Goal: Task Accomplishment & Management: Use online tool/utility

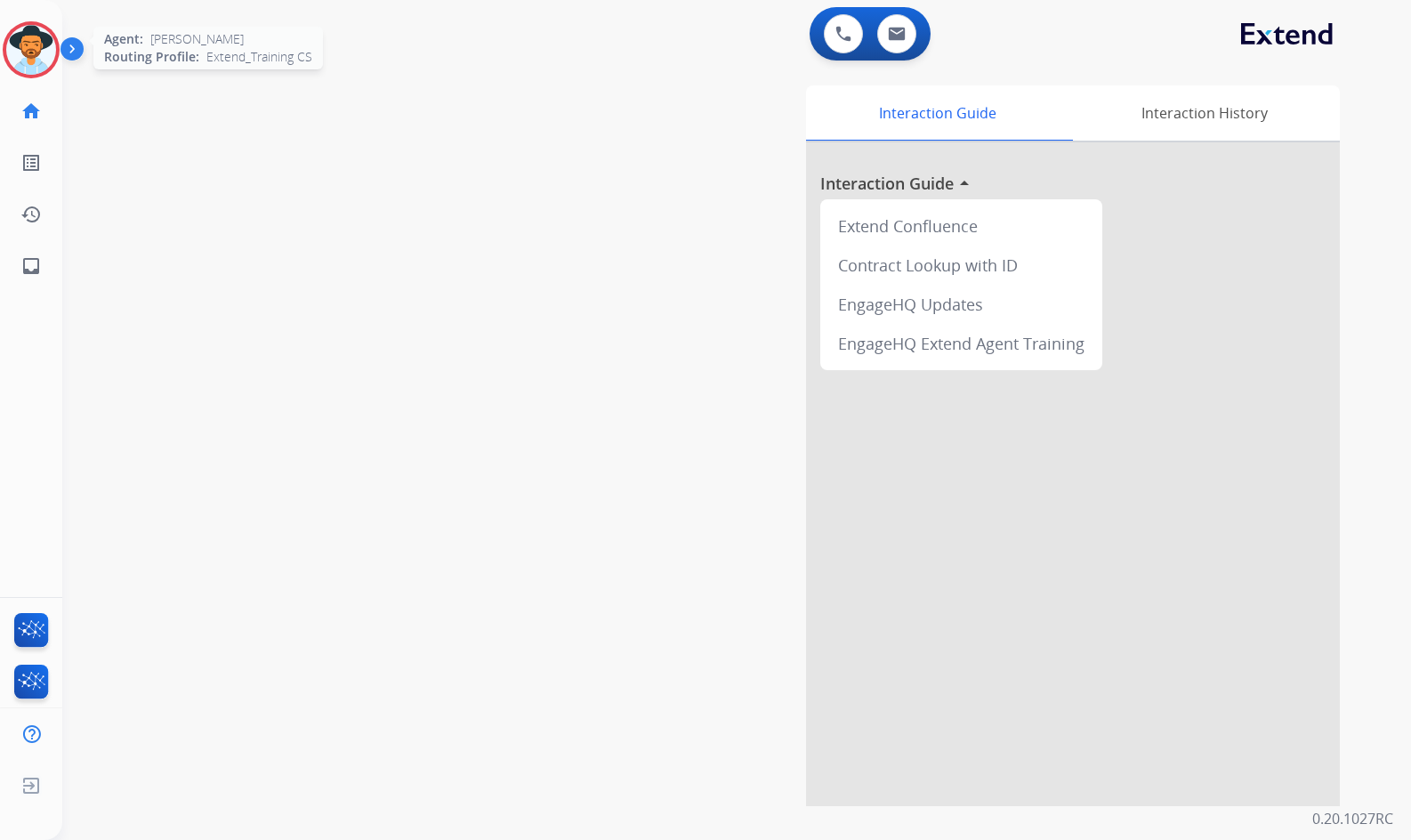
click at [17, 46] on img at bounding box center [30, 50] width 50 height 50
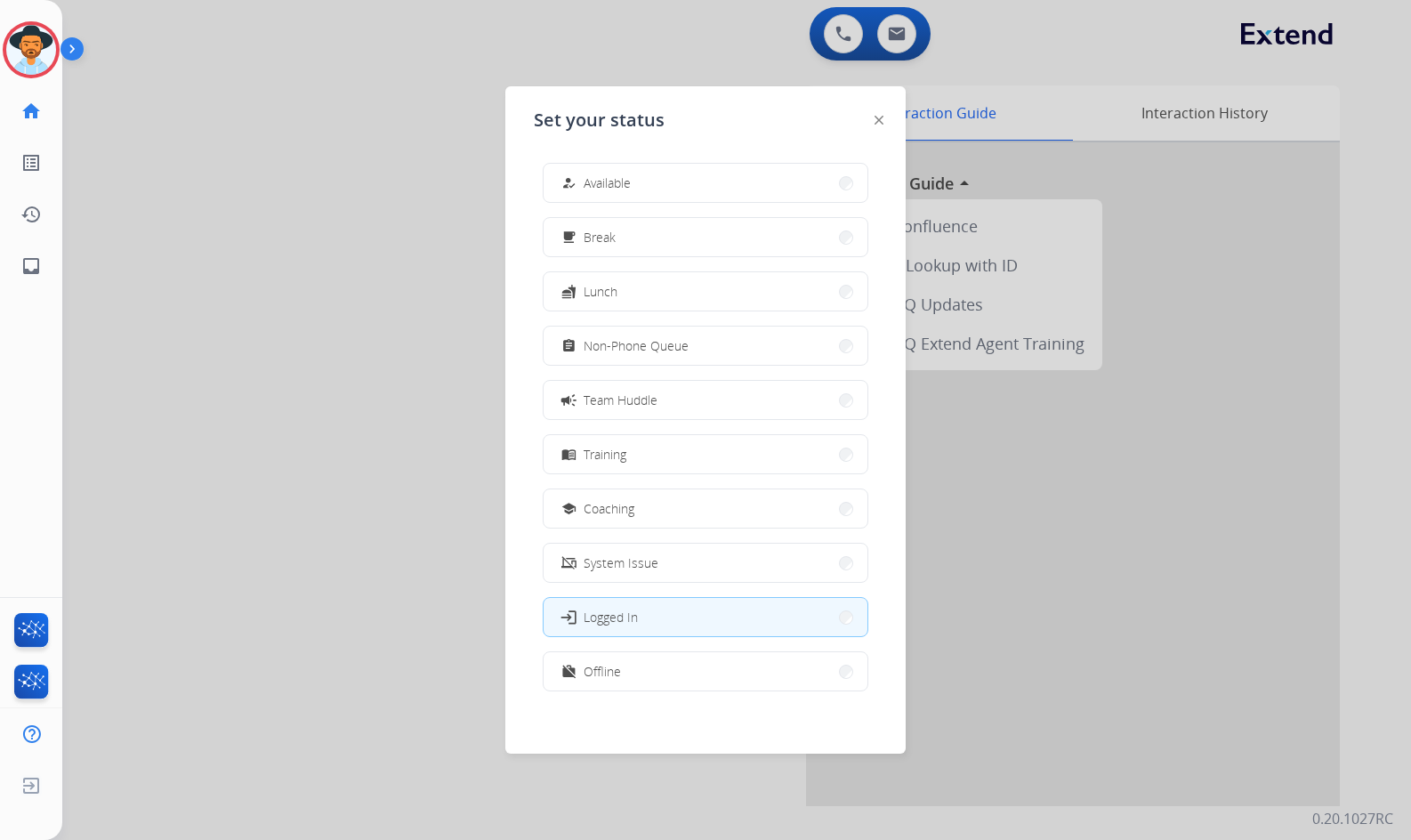
click at [622, 192] on div "how_to_reg Available" at bounding box center [594, 183] width 73 height 21
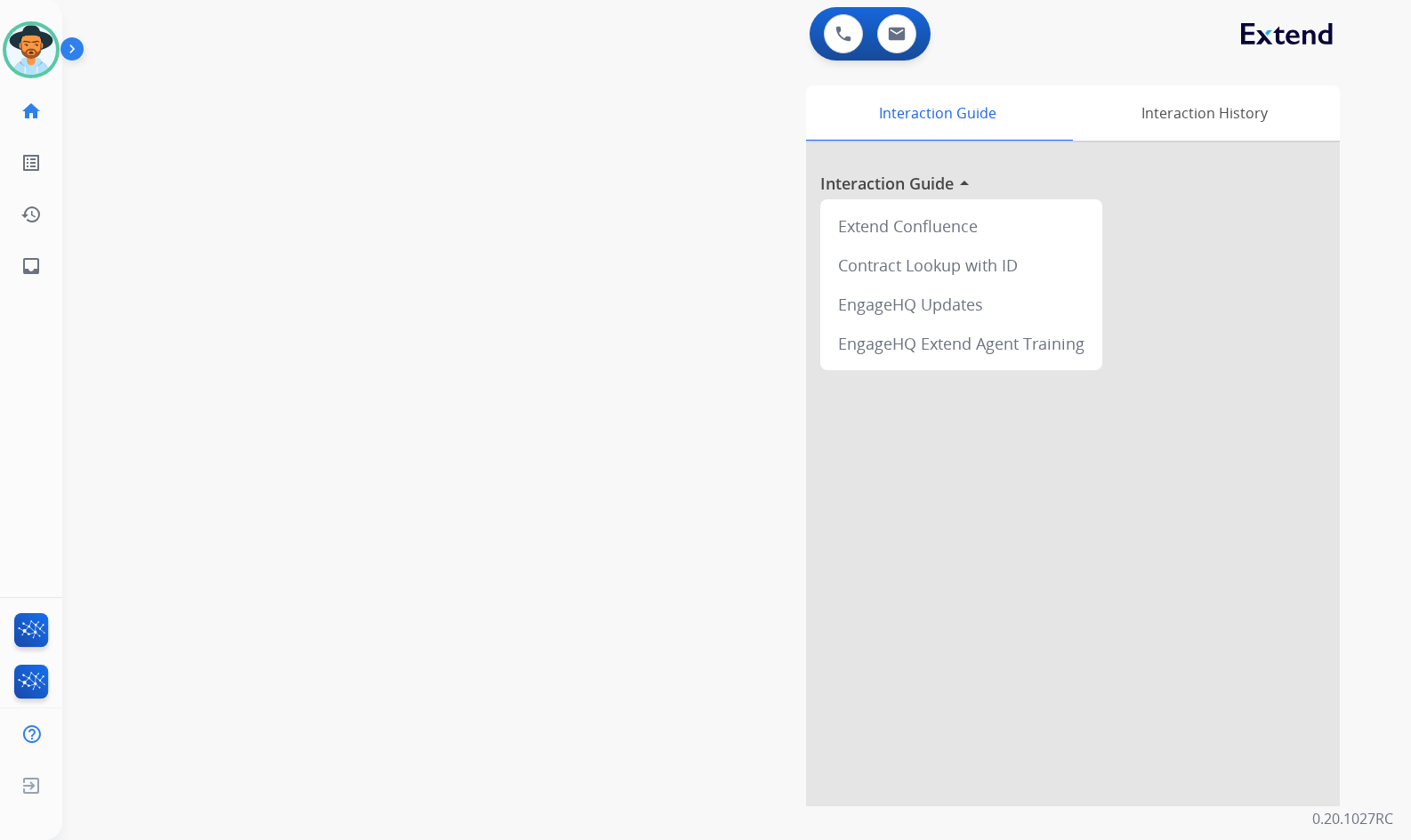
click at [355, 286] on div "swap_horiz Break voice bridge close_fullscreen Connect 3-Way Call merge_type Se…" at bounding box center [716, 435] width 1307 height 742
click at [506, 256] on div "swap_horiz Break voice bridge close_fullscreen Connect 3-Way Call merge_type Se…" at bounding box center [716, 435] width 1307 height 742
click at [495, 262] on div "swap_horiz Break voice bridge close_fullscreen Connect 3-Way Call merge_type Se…" at bounding box center [716, 435] width 1307 height 742
click at [12, 261] on link "inbox Emails" at bounding box center [30, 266] width 50 height 50
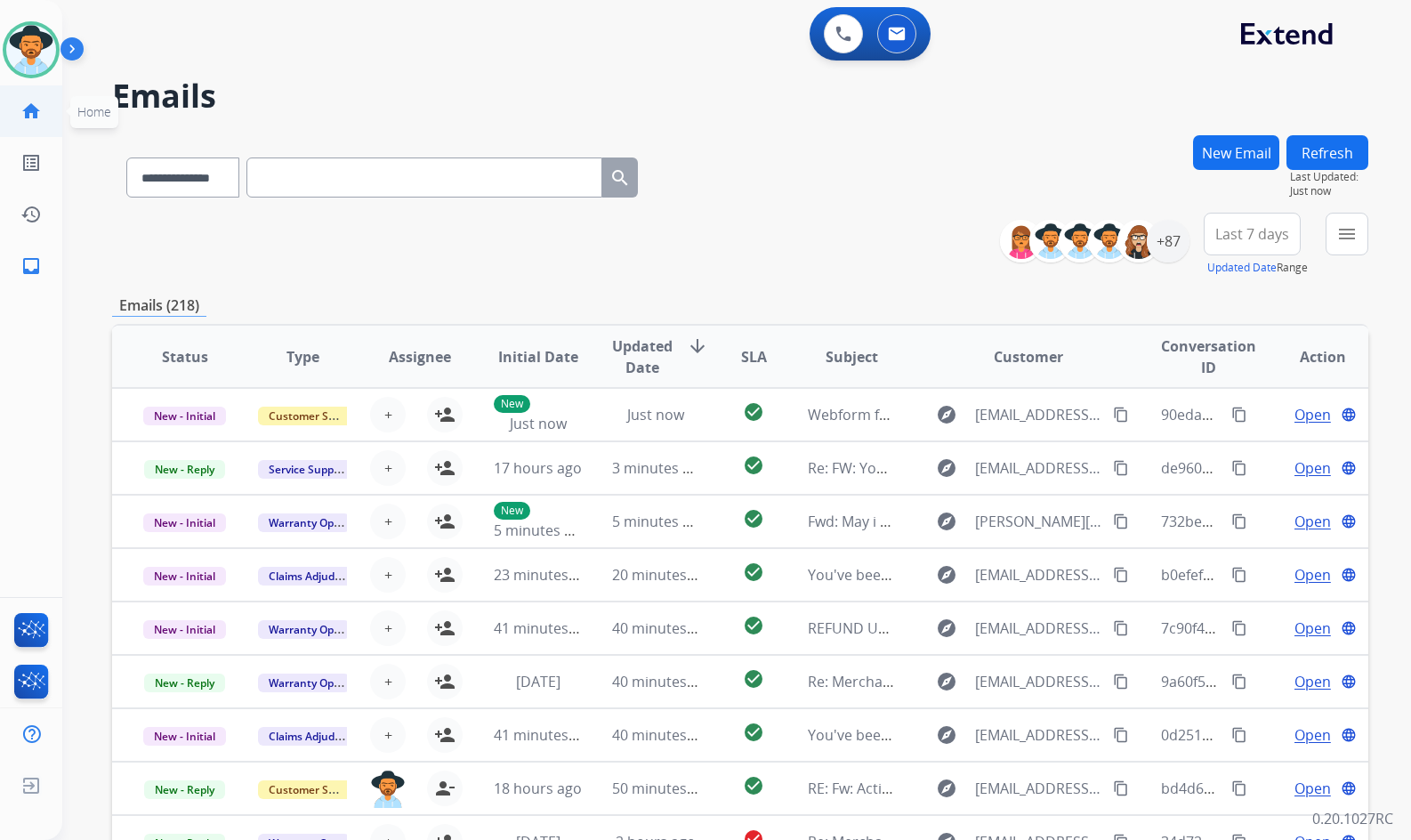
click at [39, 117] on mat-icon "home" at bounding box center [31, 111] width 21 height 21
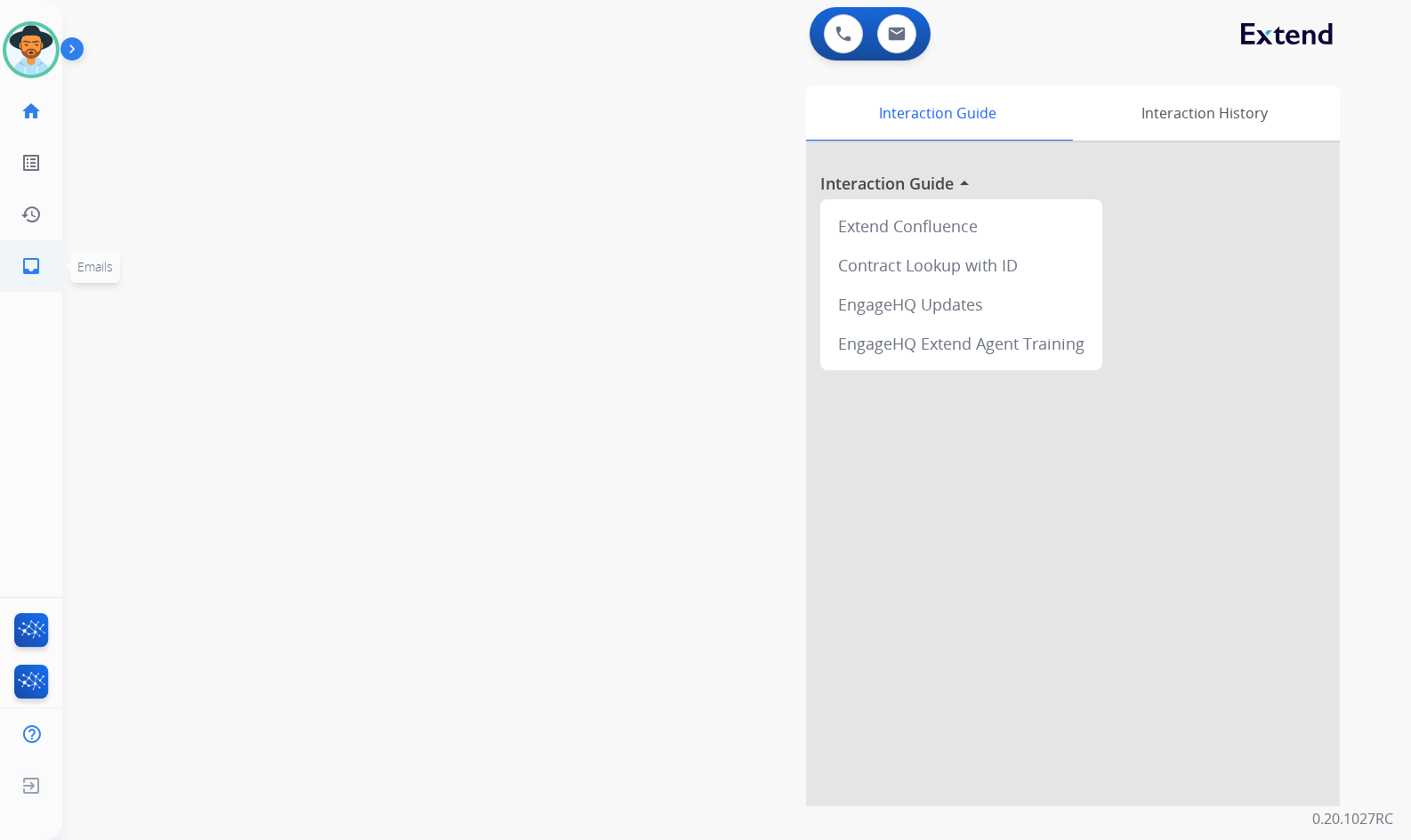
click at [18, 278] on link "inbox Emails" at bounding box center [30, 266] width 50 height 50
select select "**********"
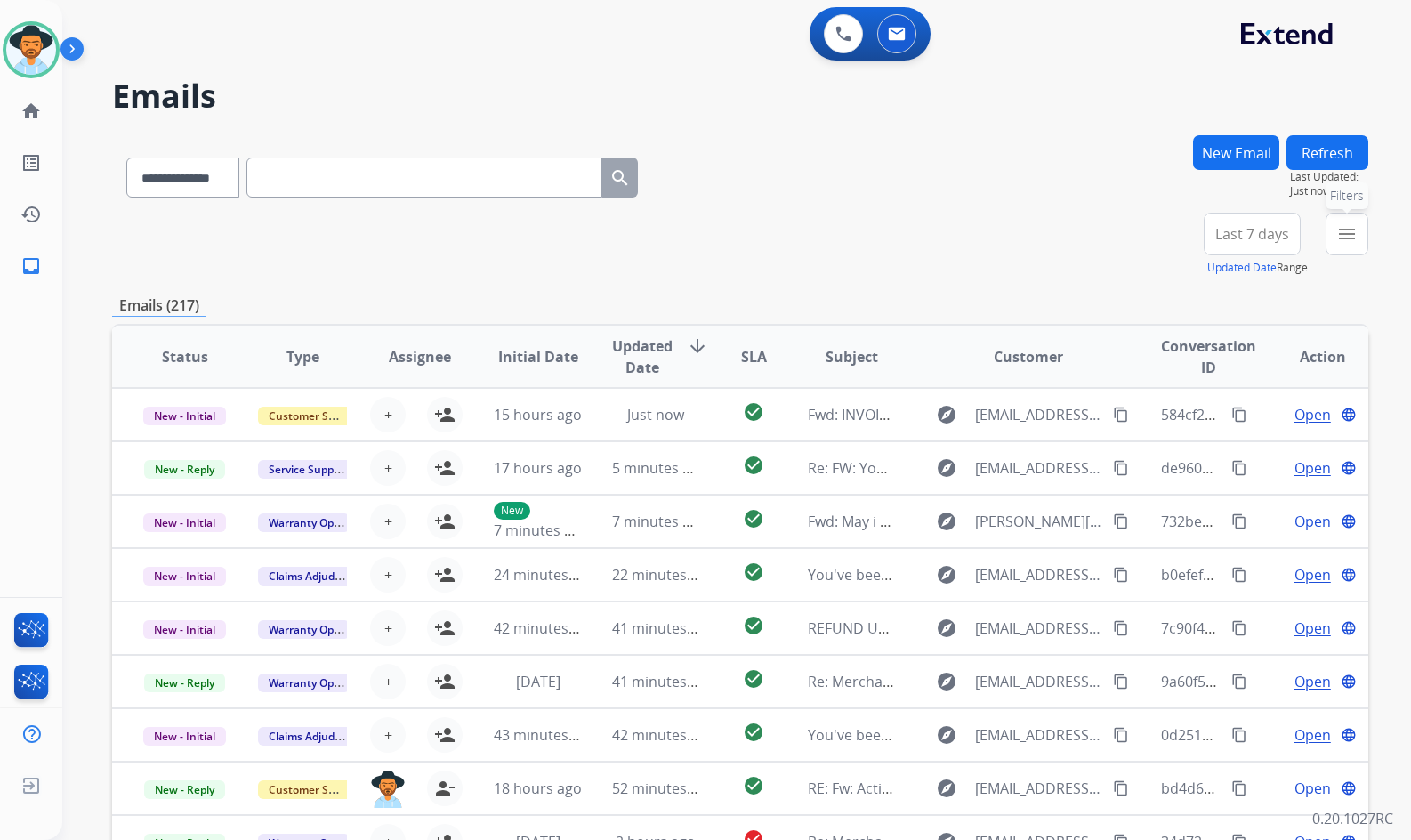
click at [1358, 246] on button "menu Filters" at bounding box center [1348, 234] width 43 height 43
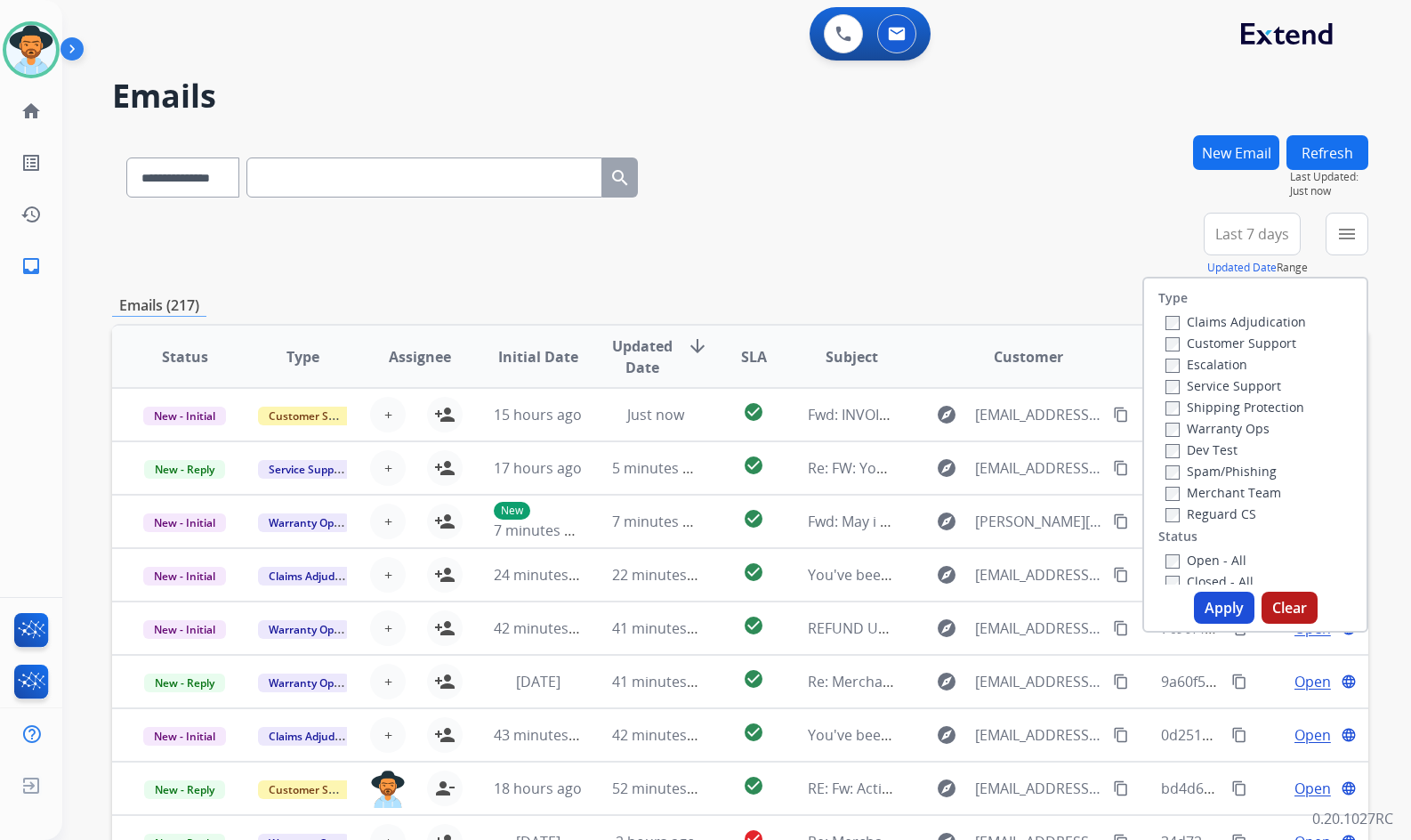
click at [1235, 340] on label "Customer Support" at bounding box center [1231, 343] width 130 height 17
click at [1245, 411] on label "Shipping Protection" at bounding box center [1235, 406] width 139 height 17
drag, startPoint x: 1216, startPoint y: 513, endPoint x: 1214, endPoint y: 531, distance: 18.1
click at [1216, 512] on label "Reguard CS" at bounding box center [1210, 513] width 91 height 17
click at [1210, 552] on label "Open - All" at bounding box center [1206, 560] width 81 height 17
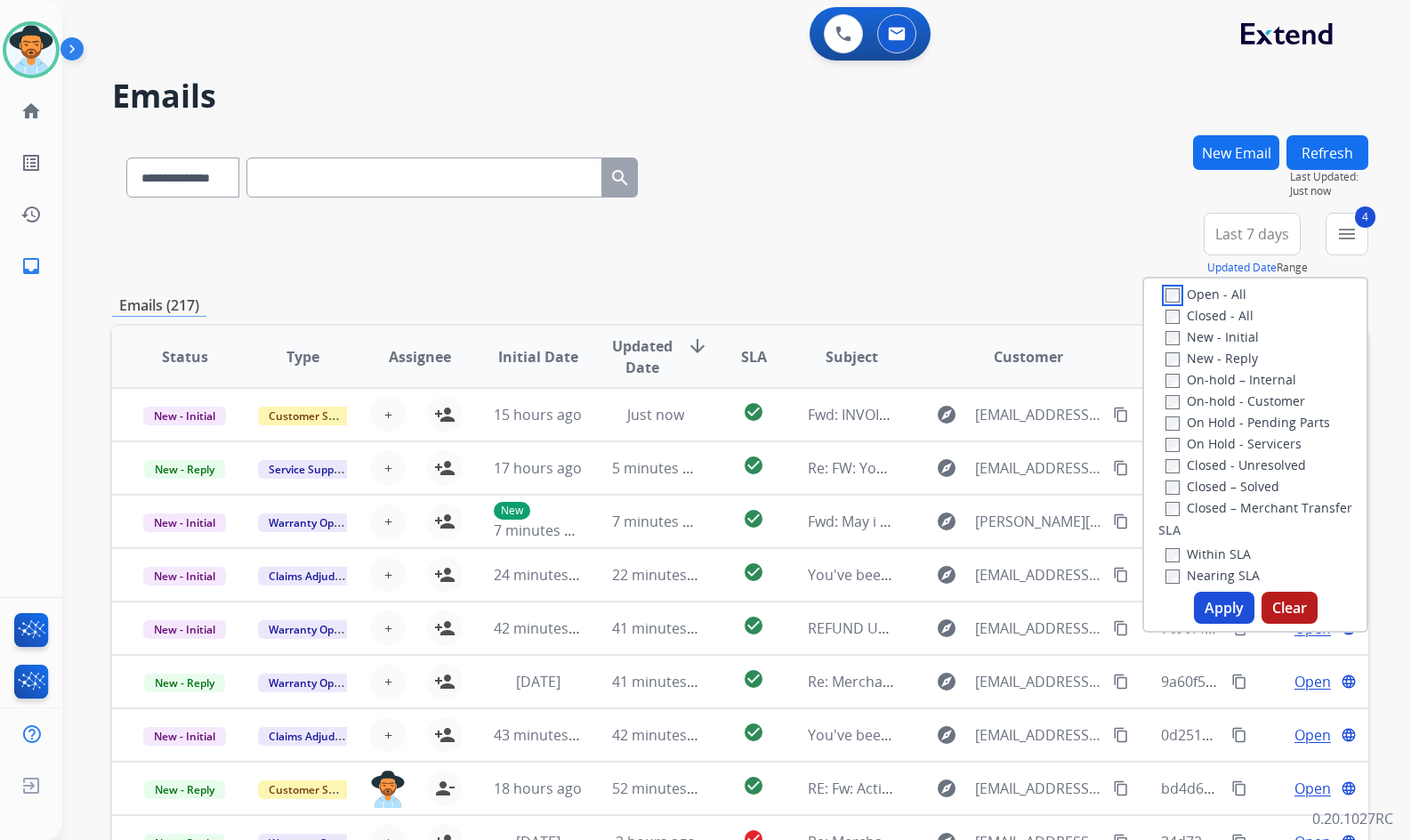
scroll to position [267, 0]
click at [1239, 442] on label "On Hold - Servicers" at bounding box center [1234, 442] width 136 height 17
click at [1241, 433] on div "On Hold - Servicers" at bounding box center [1259, 442] width 187 height 21
click at [1244, 421] on label "On Hold - Pending Parts" at bounding box center [1247, 420] width 165 height 17
click at [1244, 397] on label "On-hold - Customer" at bounding box center [1235, 399] width 139 height 17
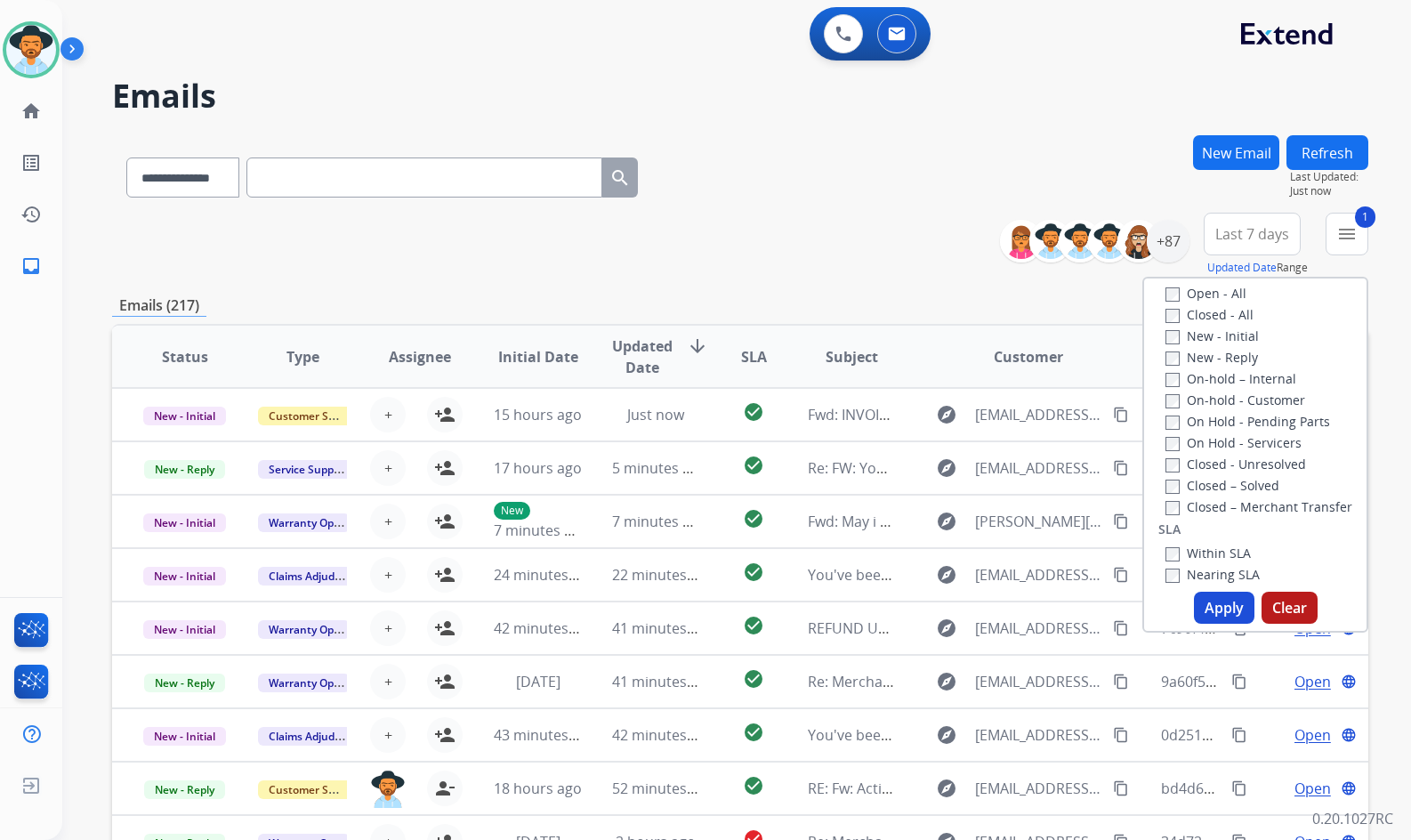
drag, startPoint x: 1242, startPoint y: 383, endPoint x: 1231, endPoint y: 361, distance: 24.6
click at [1241, 382] on label "On-hold – Internal" at bounding box center [1231, 378] width 130 height 17
drag, startPoint x: 1231, startPoint y: 361, endPoint x: 1224, endPoint y: 342, distance: 20.2
click at [1230, 359] on label "New - Reply" at bounding box center [1211, 356] width 93 height 17
click at [1222, 336] on label "New - Initial" at bounding box center [1212, 335] width 93 height 17
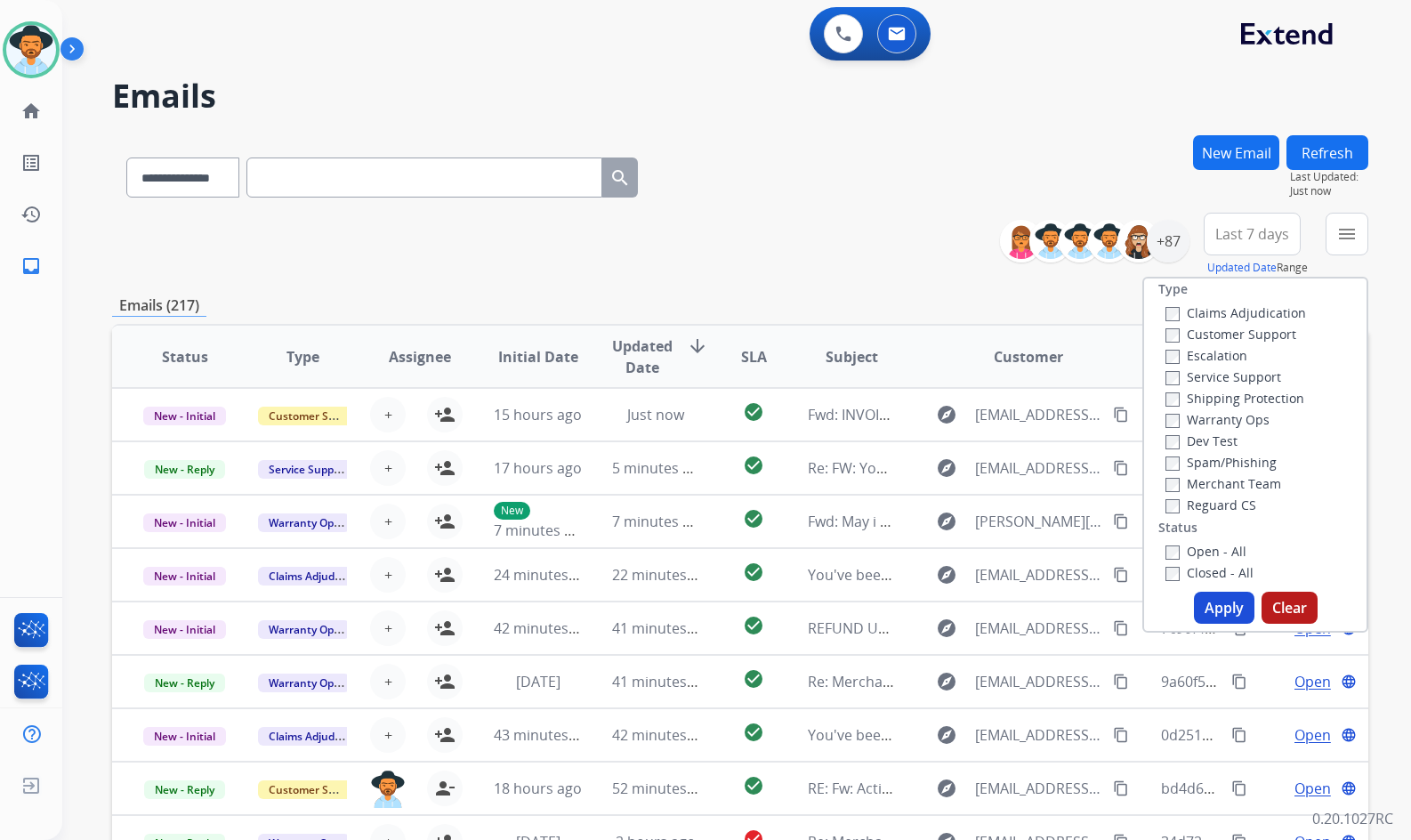
scroll to position [0, 0]
click at [1224, 607] on button "Apply" at bounding box center [1224, 607] width 60 height 32
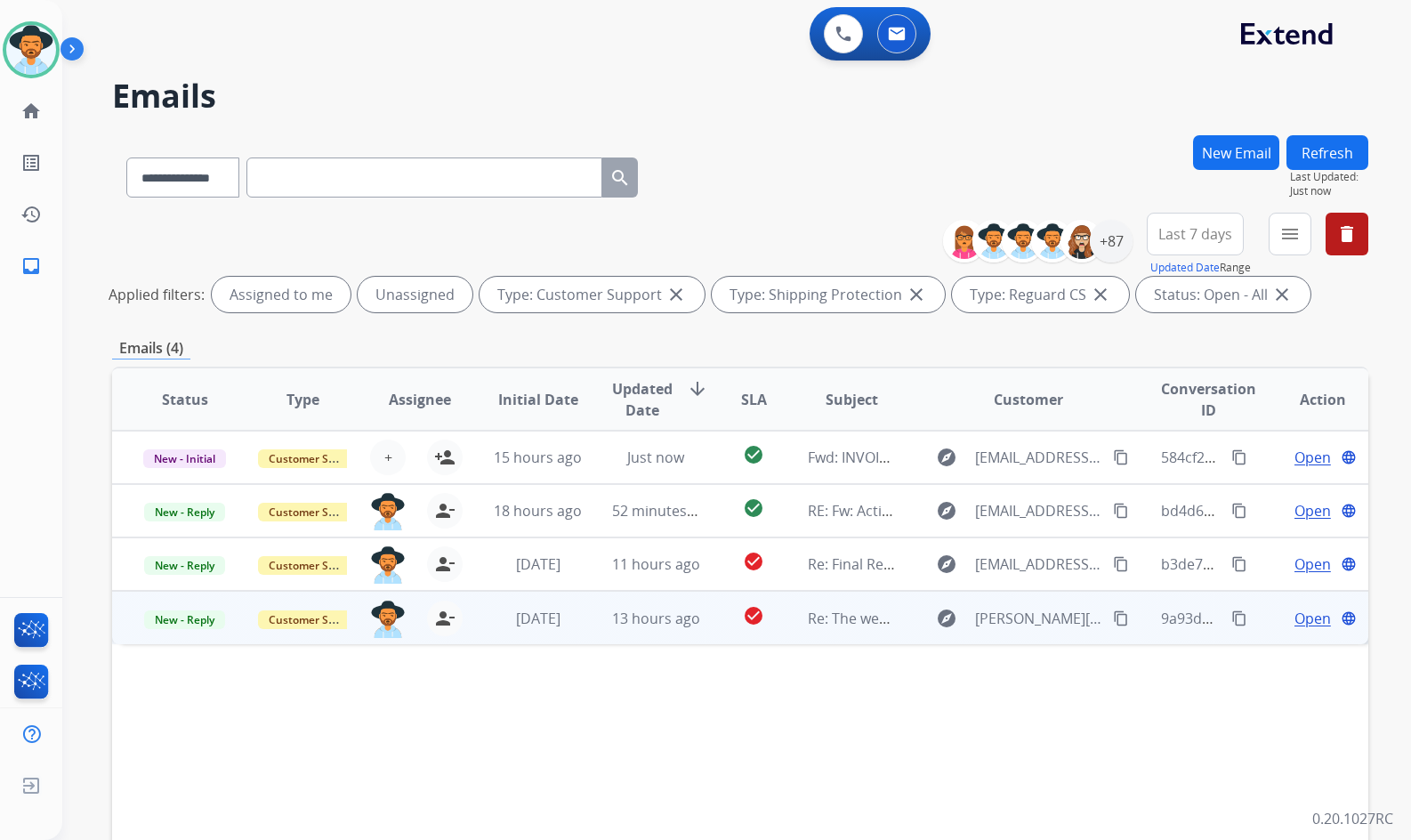
click at [1254, 620] on td "Open language" at bounding box center [1310, 617] width 118 height 54
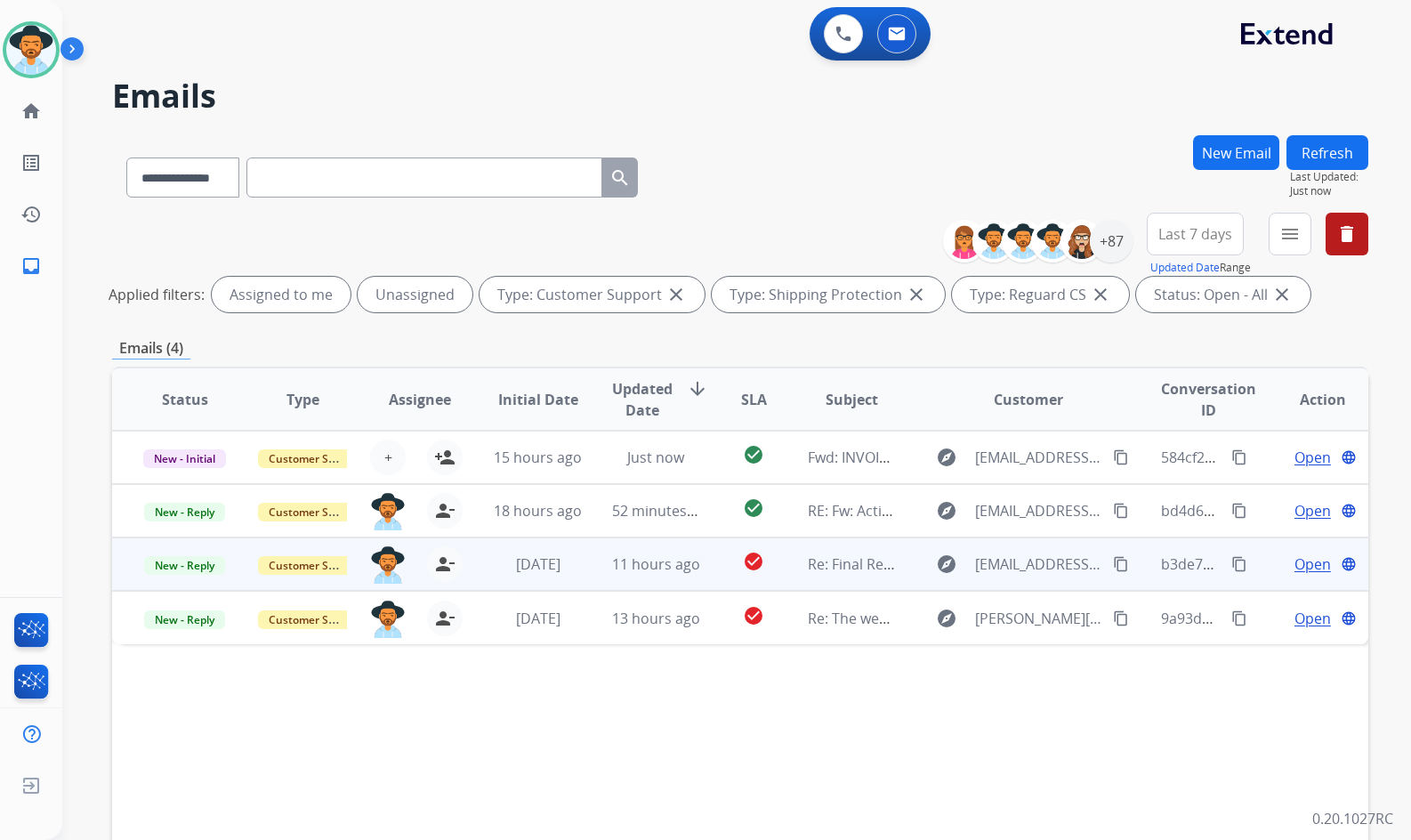
click at [1258, 564] on td "Open language" at bounding box center [1310, 564] width 118 height 54
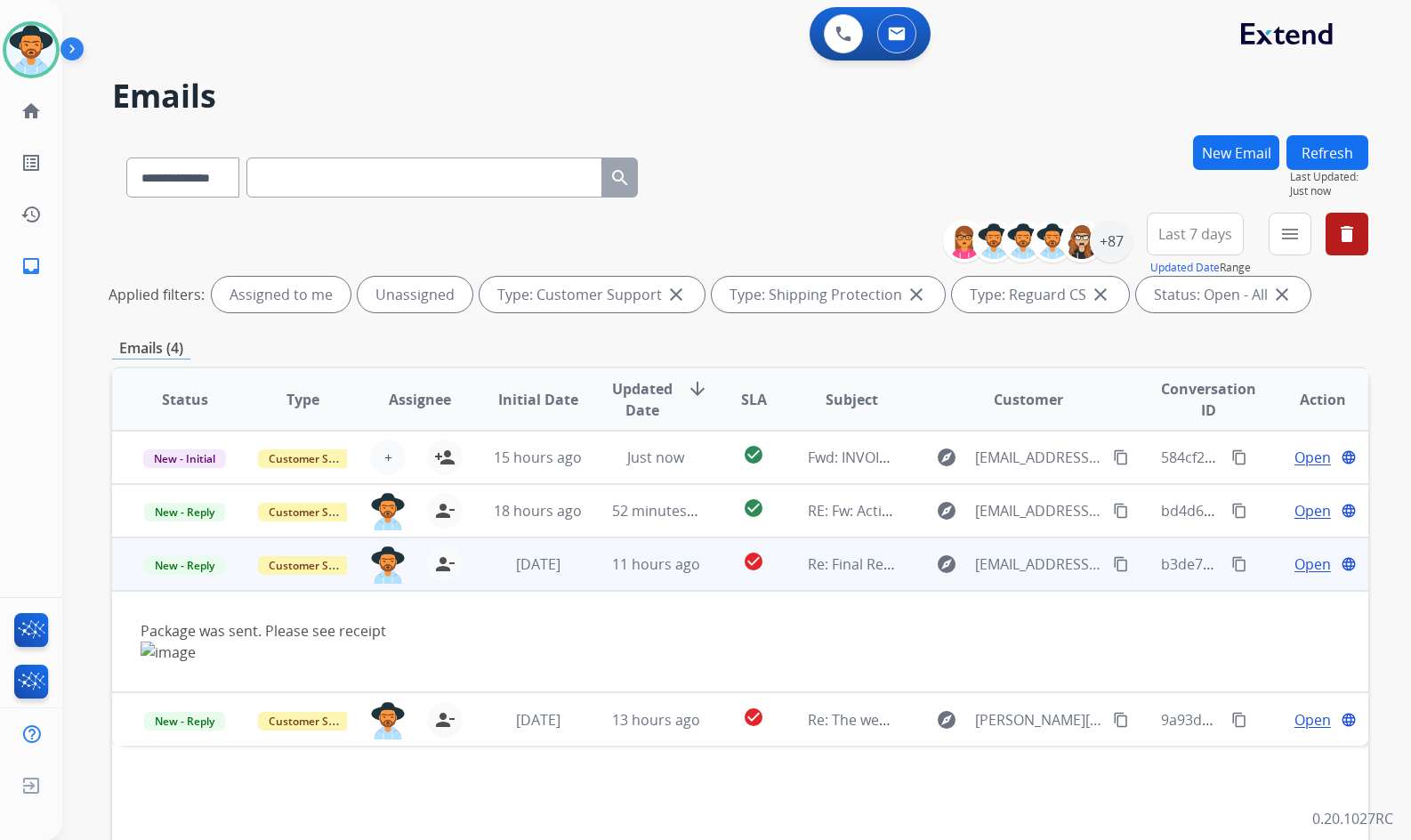
click at [1258, 564] on td "Open language" at bounding box center [1310, 564] width 118 height 54
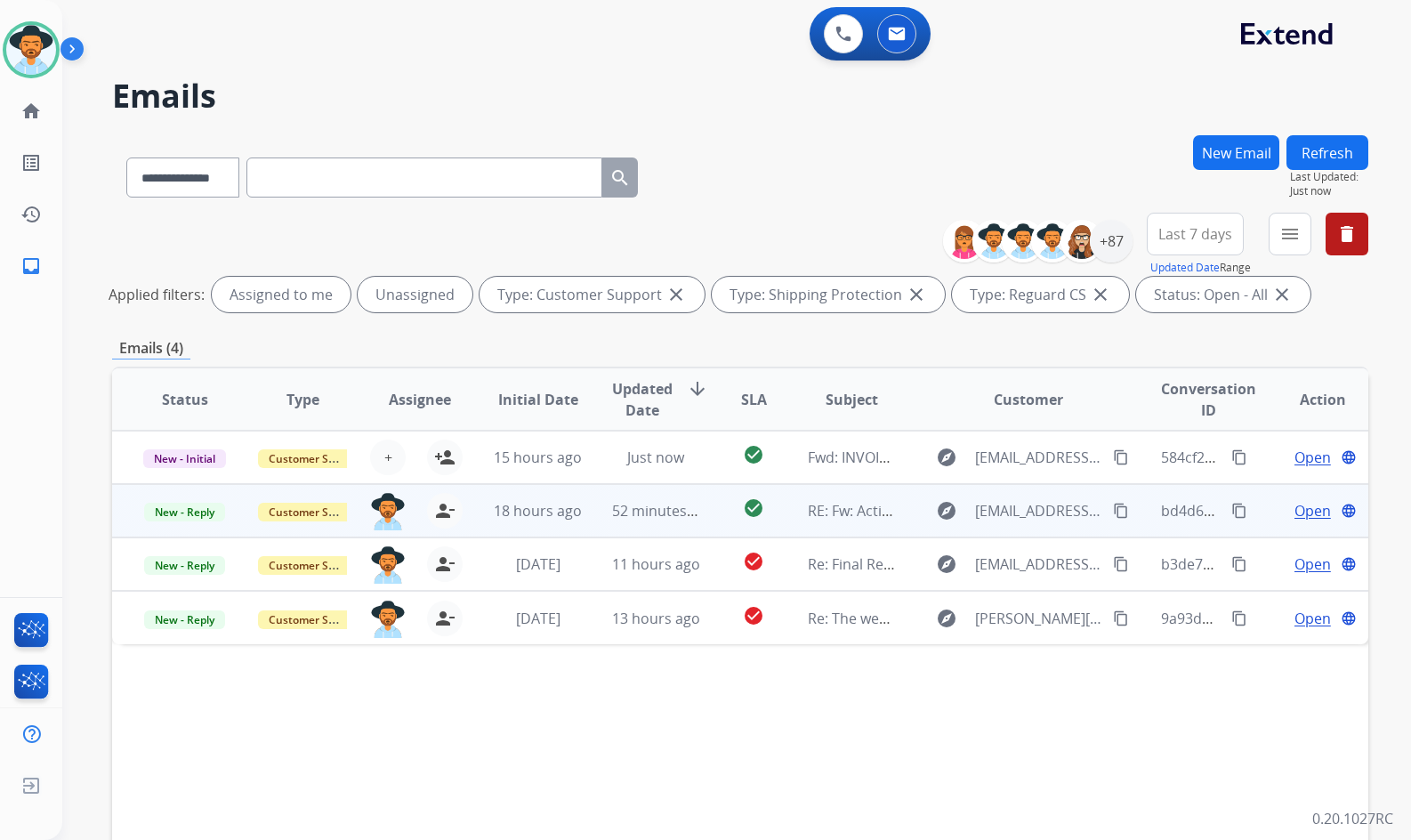
click at [1255, 510] on td "Open language" at bounding box center [1310, 510] width 118 height 54
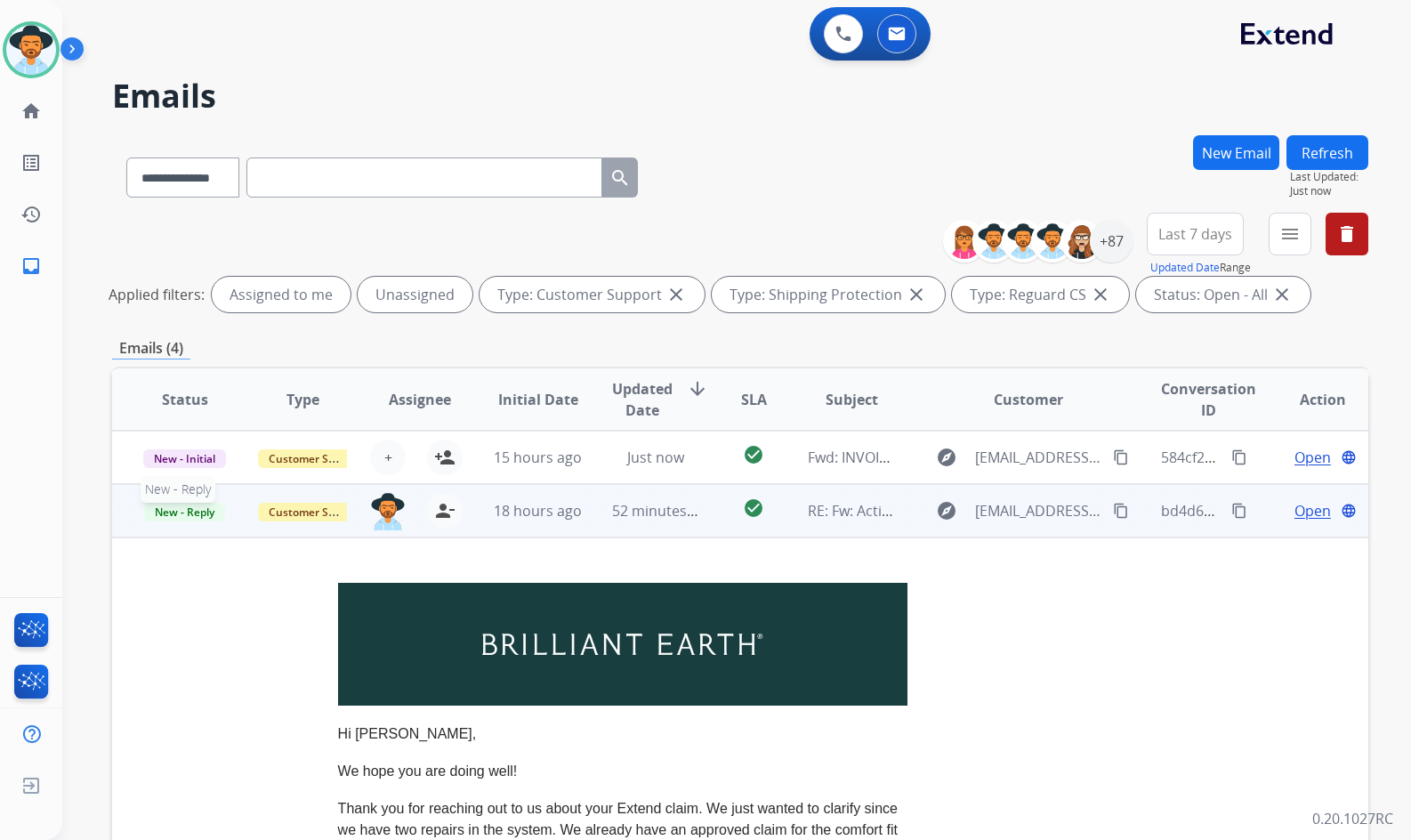
click at [199, 519] on span "New - Reply" at bounding box center [184, 511] width 81 height 18
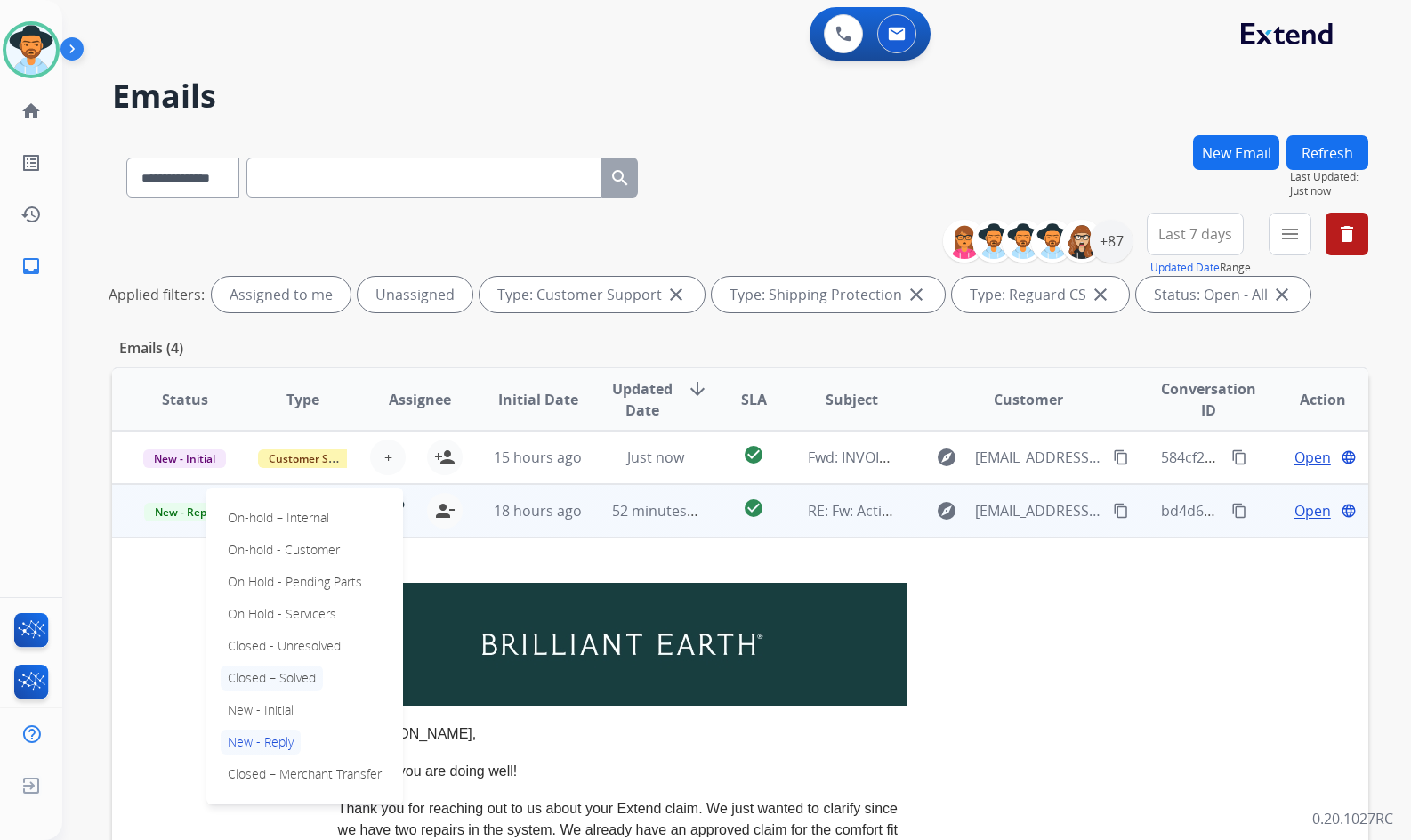
click at [277, 680] on p "Closed – Solved" at bounding box center [272, 678] width 102 height 25
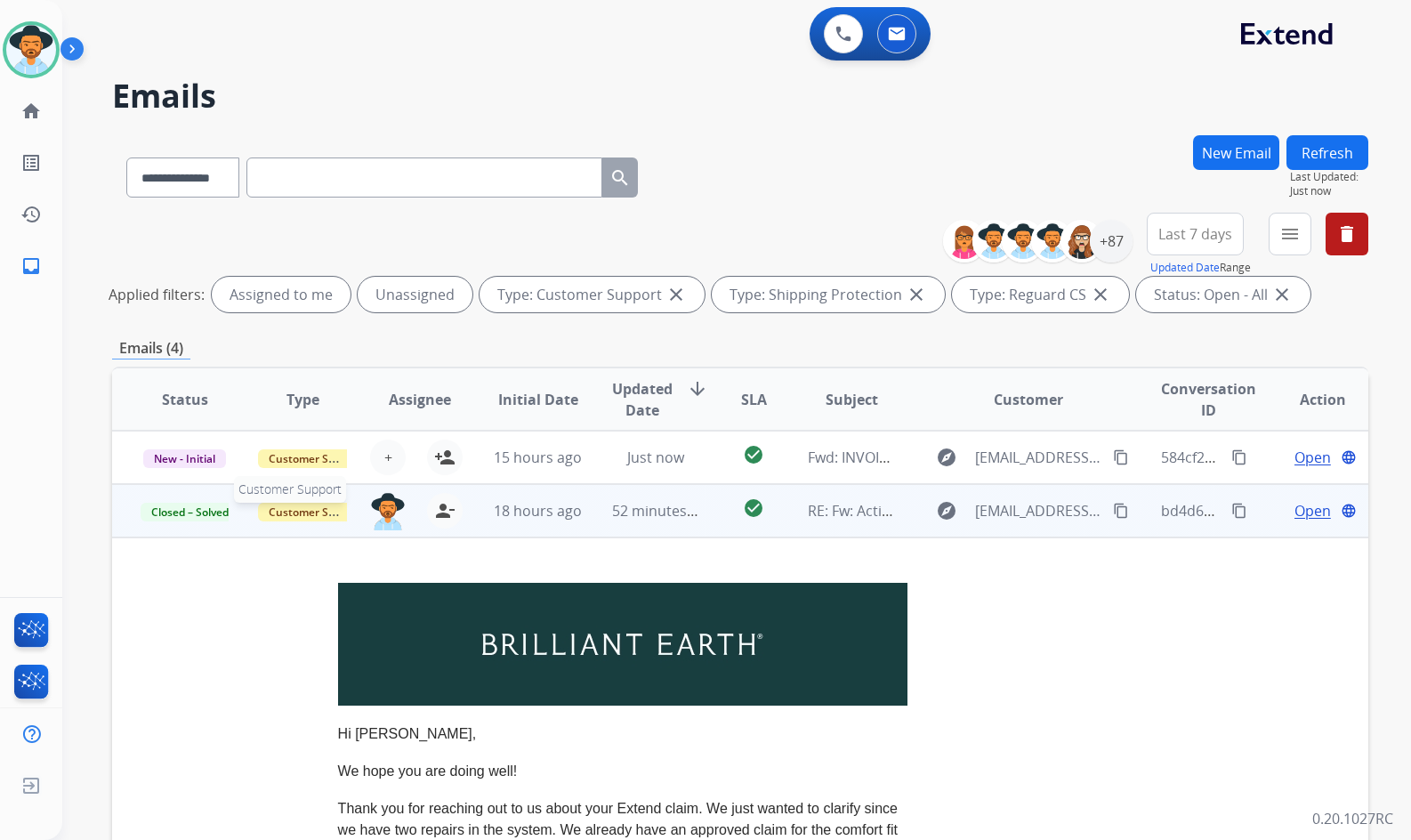
click at [305, 507] on span "Customer Support" at bounding box center [316, 511] width 116 height 18
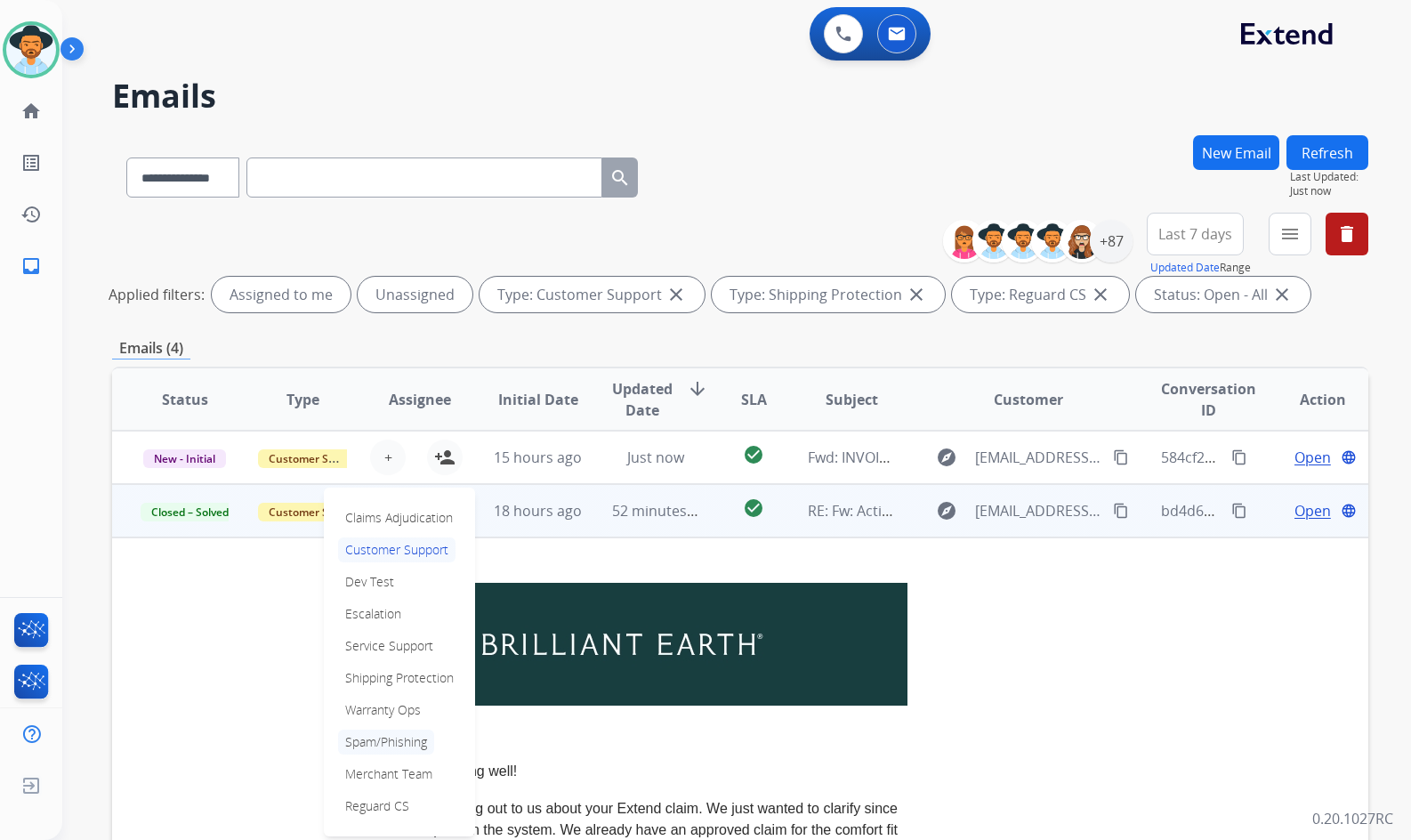
click at [395, 747] on p "Spam/Phishing" at bounding box center [386, 742] width 96 height 25
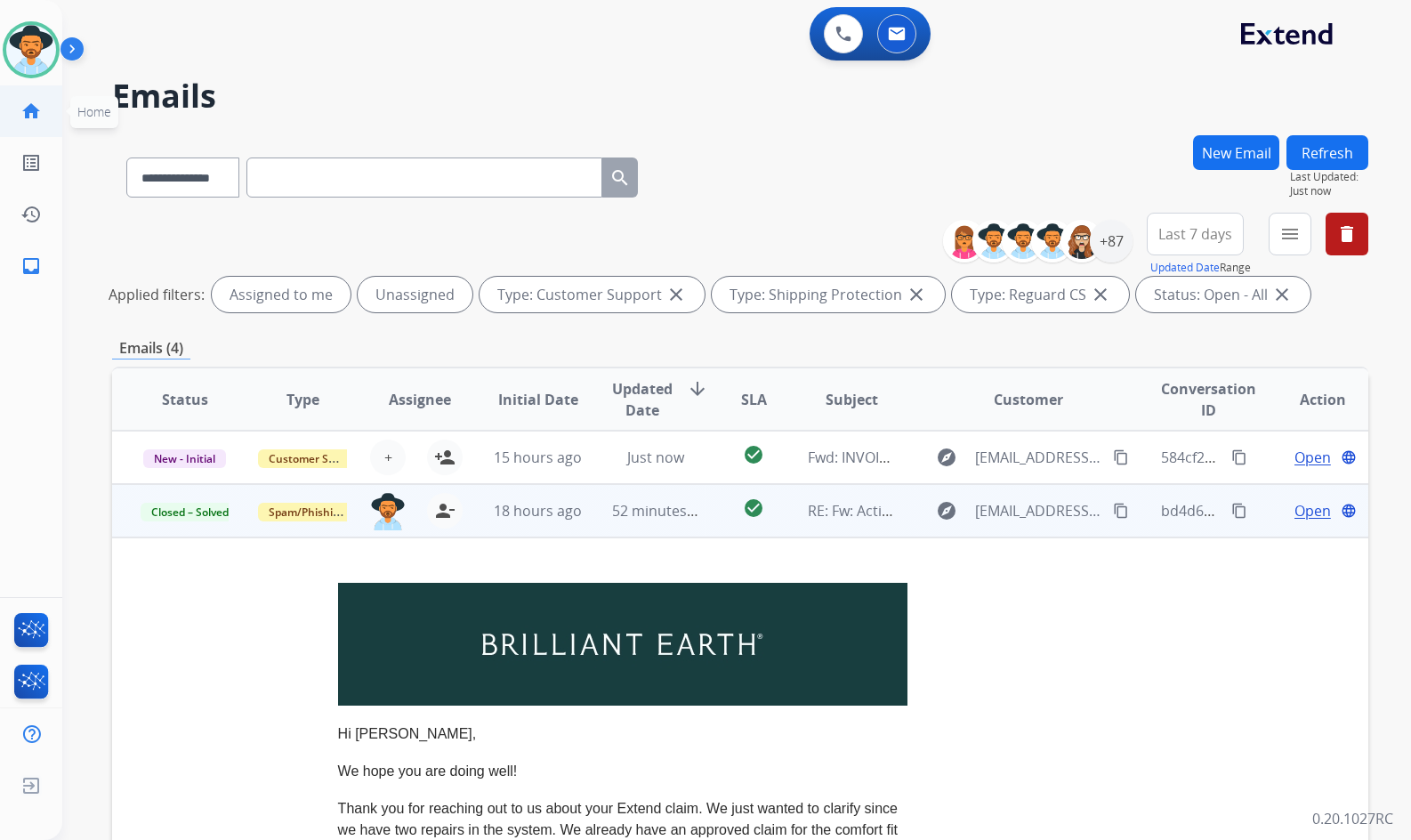
click at [47, 115] on link "home Home" at bounding box center [30, 111] width 50 height 50
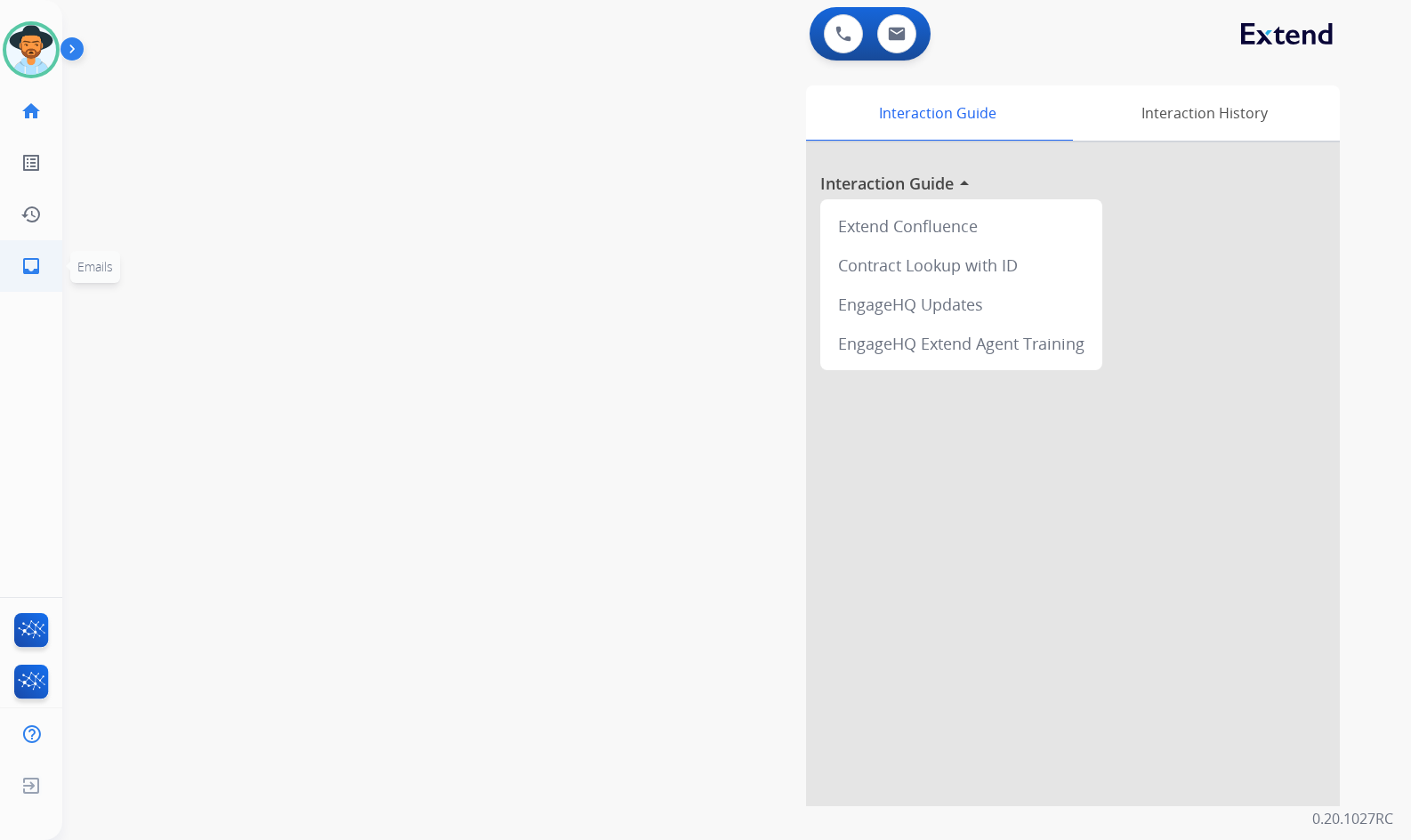
click at [38, 254] on link "inbox Emails" at bounding box center [30, 266] width 50 height 50
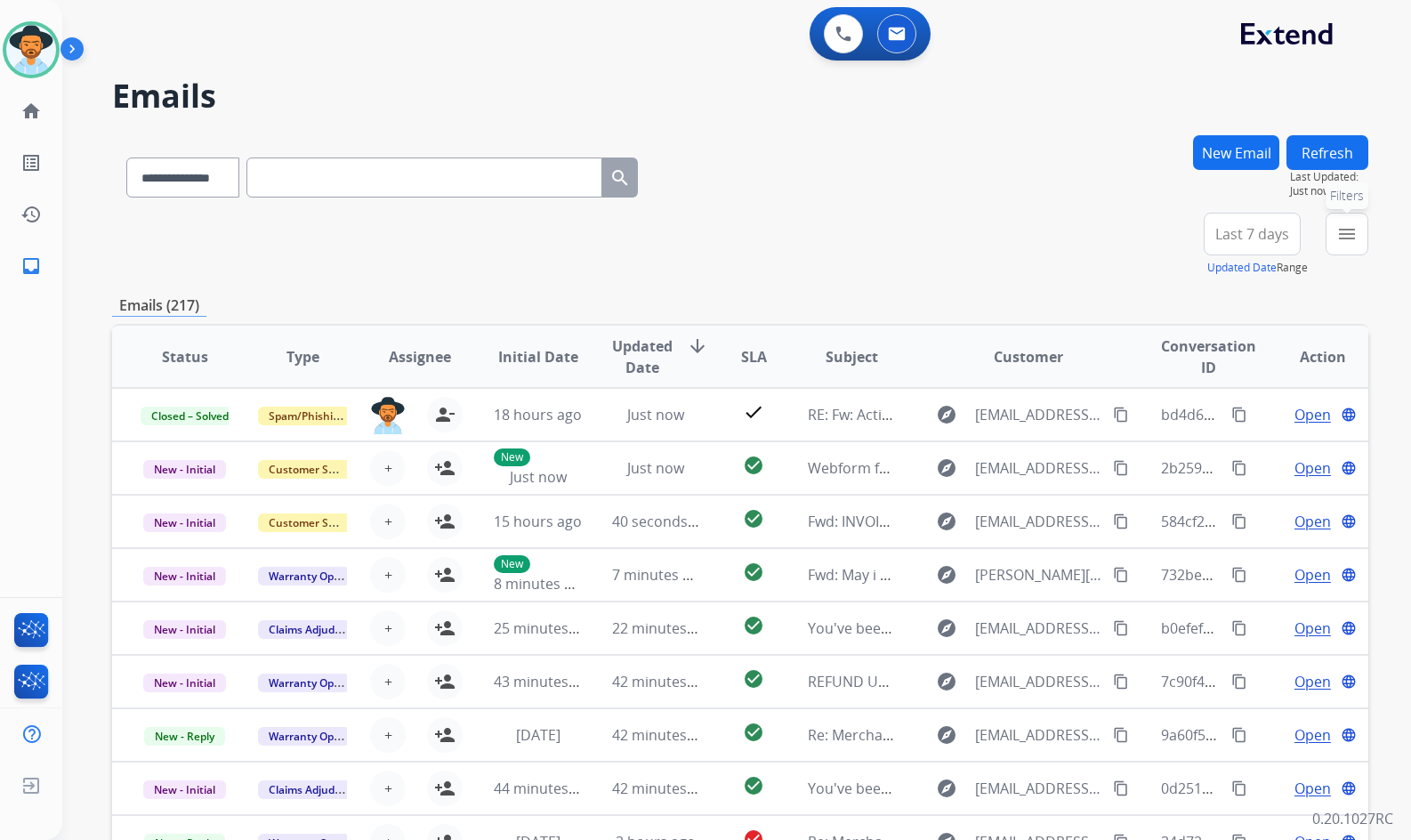
click at [1366, 245] on button "menu Filters" at bounding box center [1348, 234] width 43 height 43
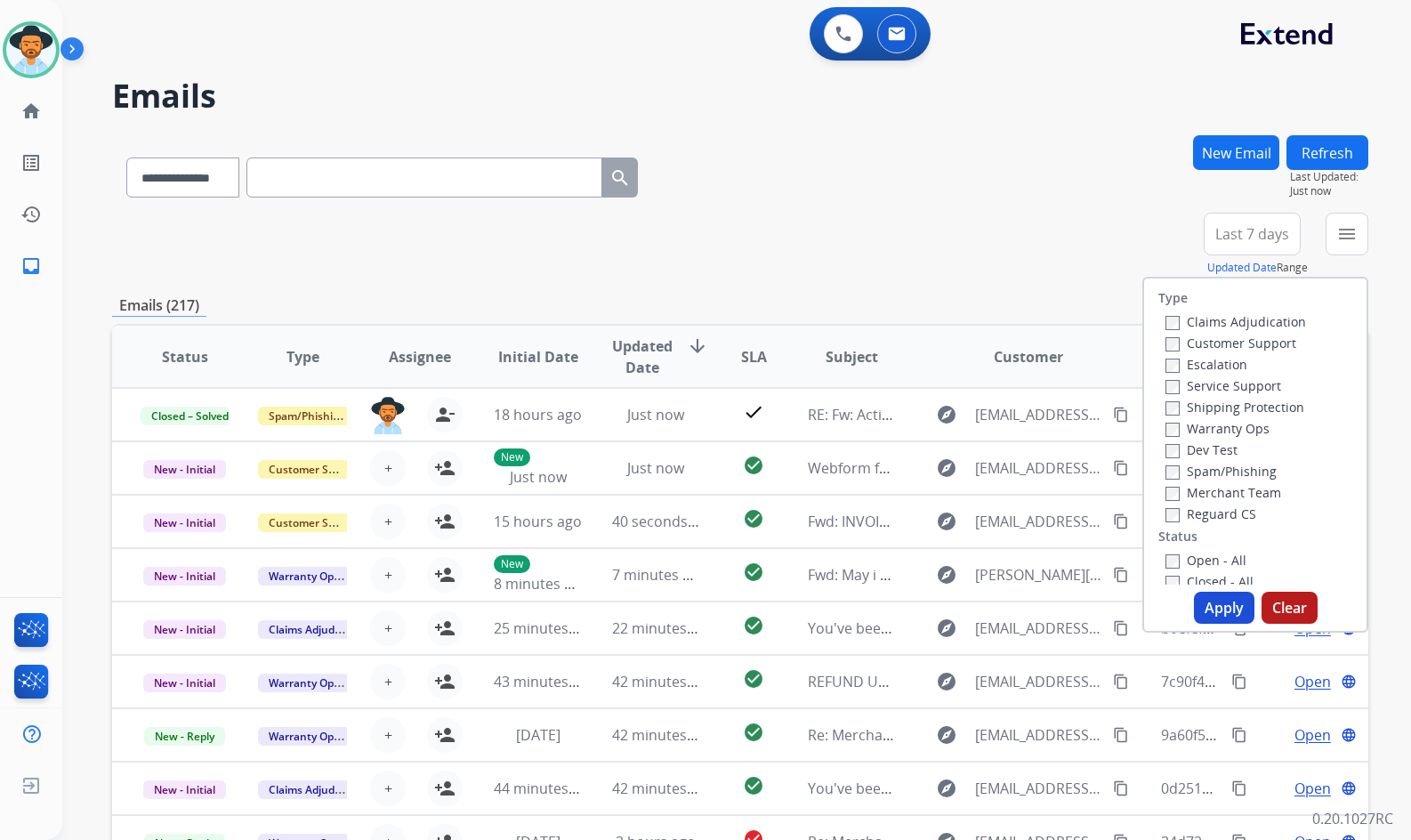
click at [1278, 346] on label "Customer Support" at bounding box center [1231, 343] width 130 height 17
click at [1274, 408] on label "Shipping Protection" at bounding box center [1235, 406] width 139 height 17
click at [1213, 518] on label "Reguard CS" at bounding box center [1210, 513] width 91 height 17
click at [1214, 563] on label "Open - All" at bounding box center [1206, 560] width 81 height 17
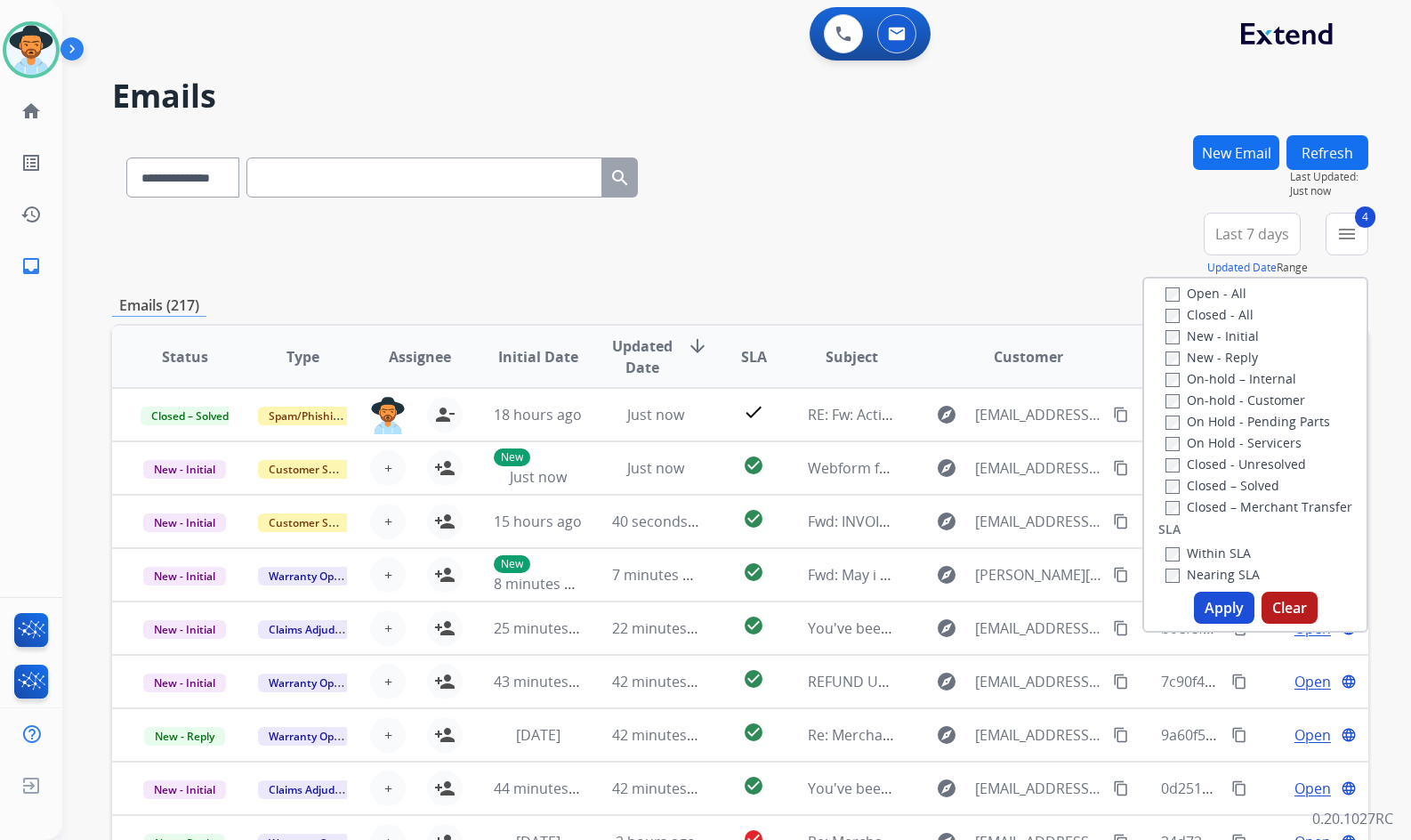
click at [1244, 447] on label "On Hold - Servicers" at bounding box center [1234, 442] width 136 height 17
click at [1244, 429] on div "On Hold - Pending Parts" at bounding box center [1259, 420] width 187 height 21
click at [1241, 419] on label "On Hold - Pending Parts" at bounding box center [1247, 420] width 165 height 17
click at [1241, 406] on label "On-hold - Customer" at bounding box center [1235, 399] width 139 height 17
click at [1237, 380] on label "On-hold – Internal" at bounding box center [1231, 378] width 130 height 17
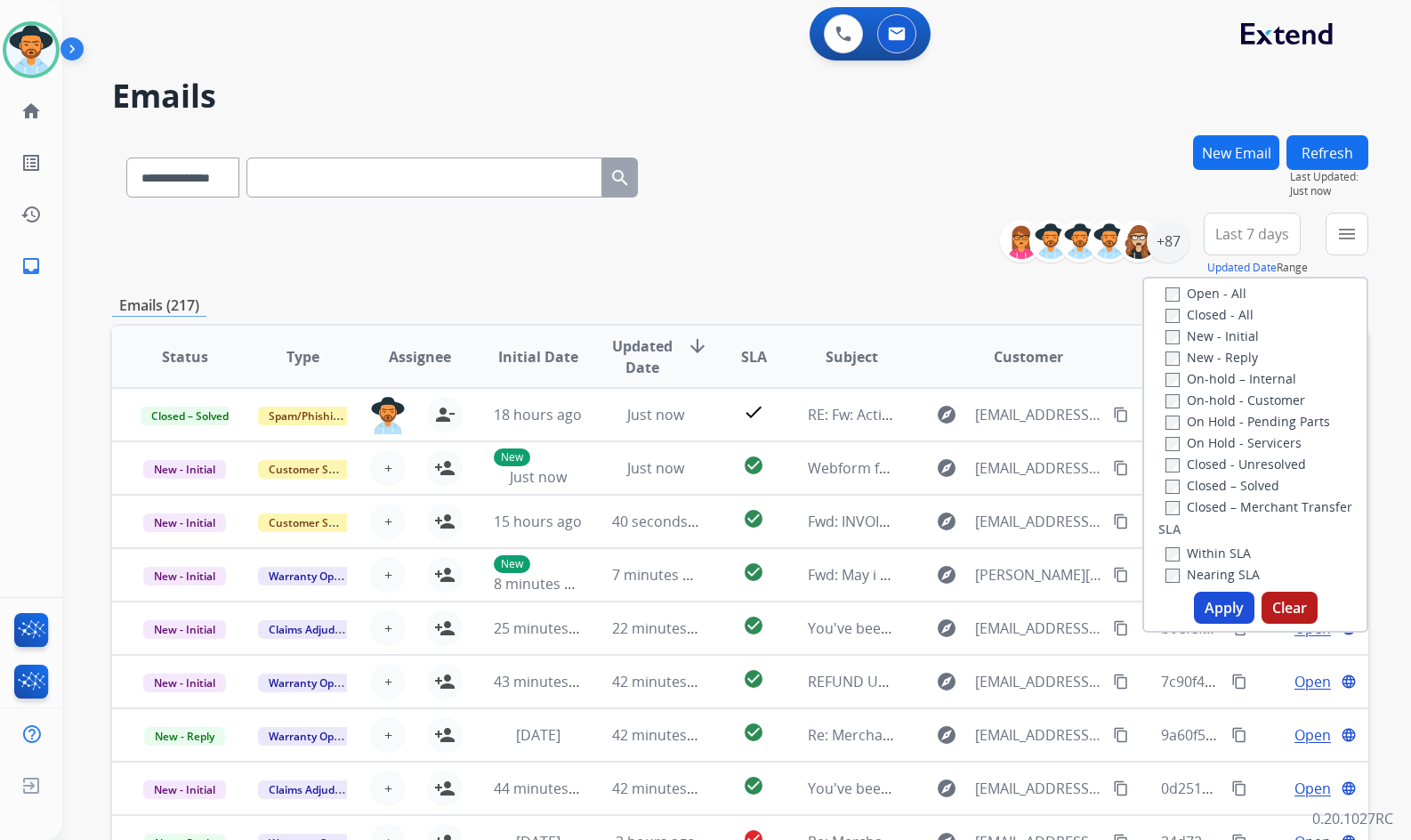
drag, startPoint x: 1232, startPoint y: 358, endPoint x: 1226, endPoint y: 343, distance: 16.2
click at [1232, 357] on label "New - Reply" at bounding box center [1211, 356] width 93 height 17
click at [1226, 338] on label "New - Initial" at bounding box center [1212, 335] width 93 height 17
click at [1219, 606] on button "Apply" at bounding box center [1224, 607] width 60 height 32
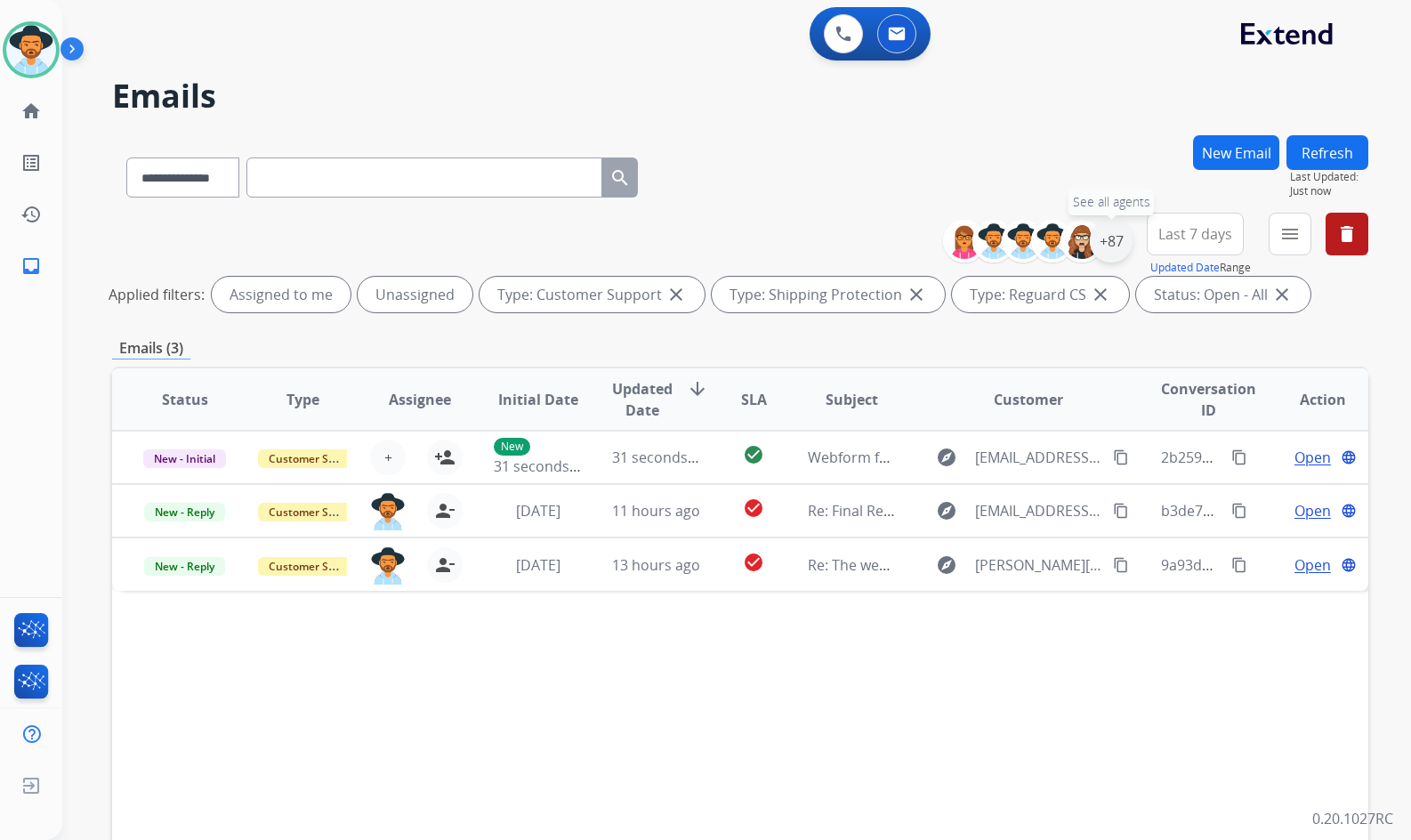
click at [1114, 237] on div "+87" at bounding box center [1111, 241] width 43 height 43
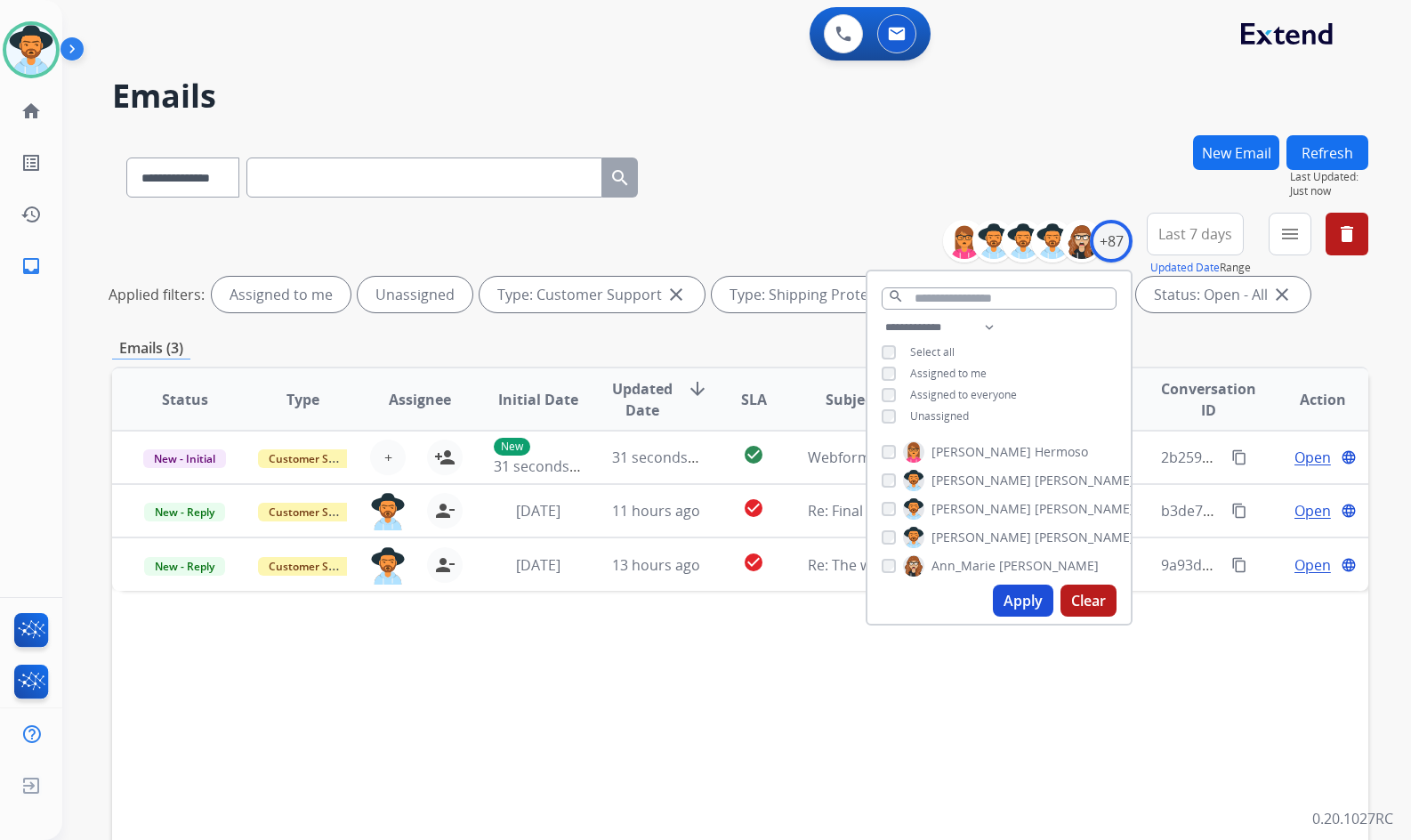
click at [941, 374] on span "Assigned to me" at bounding box center [948, 374] width 77 height 16
click at [1015, 605] on button "Apply" at bounding box center [1023, 600] width 60 height 32
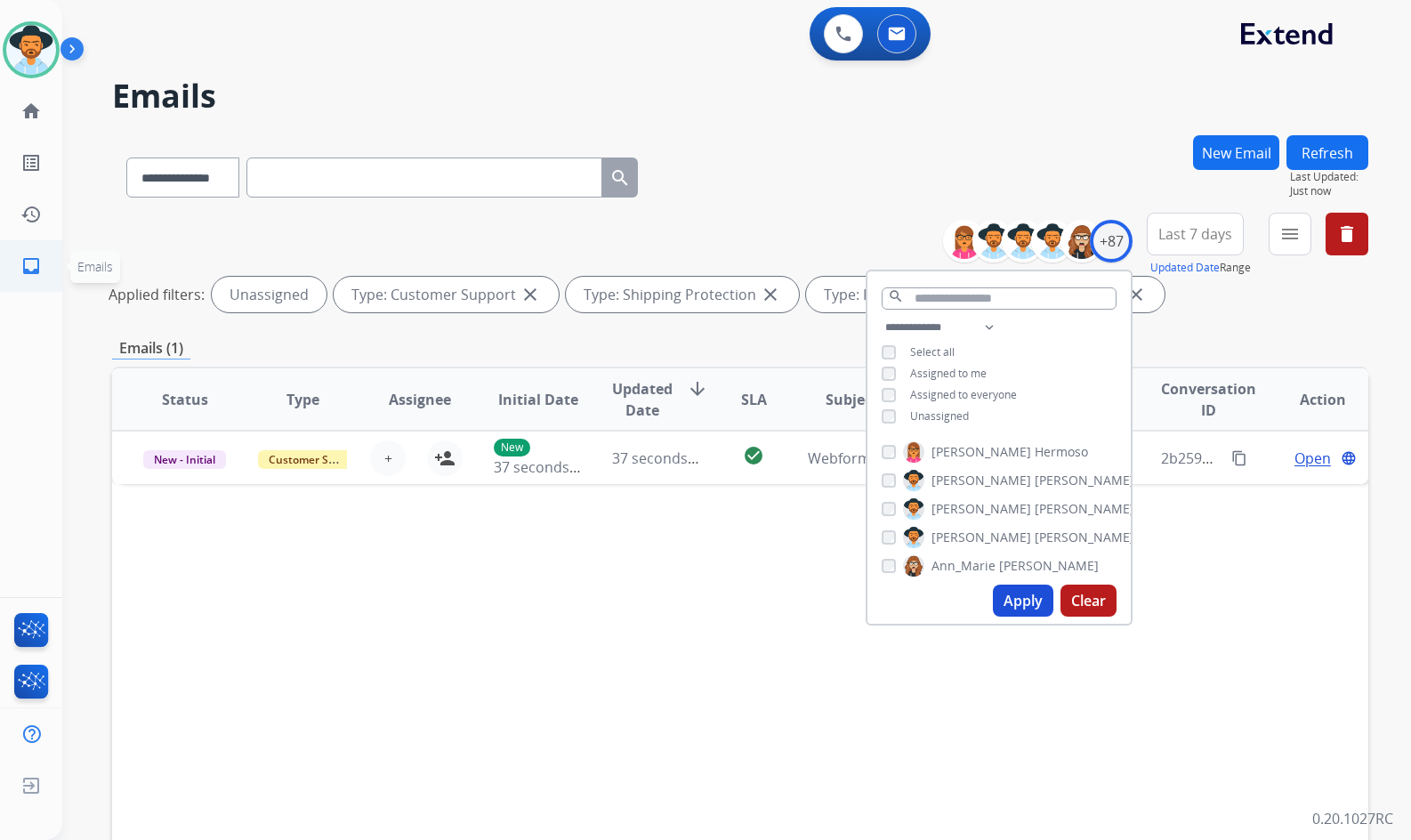
click at [37, 260] on mat-icon "inbox" at bounding box center [31, 266] width 21 height 21
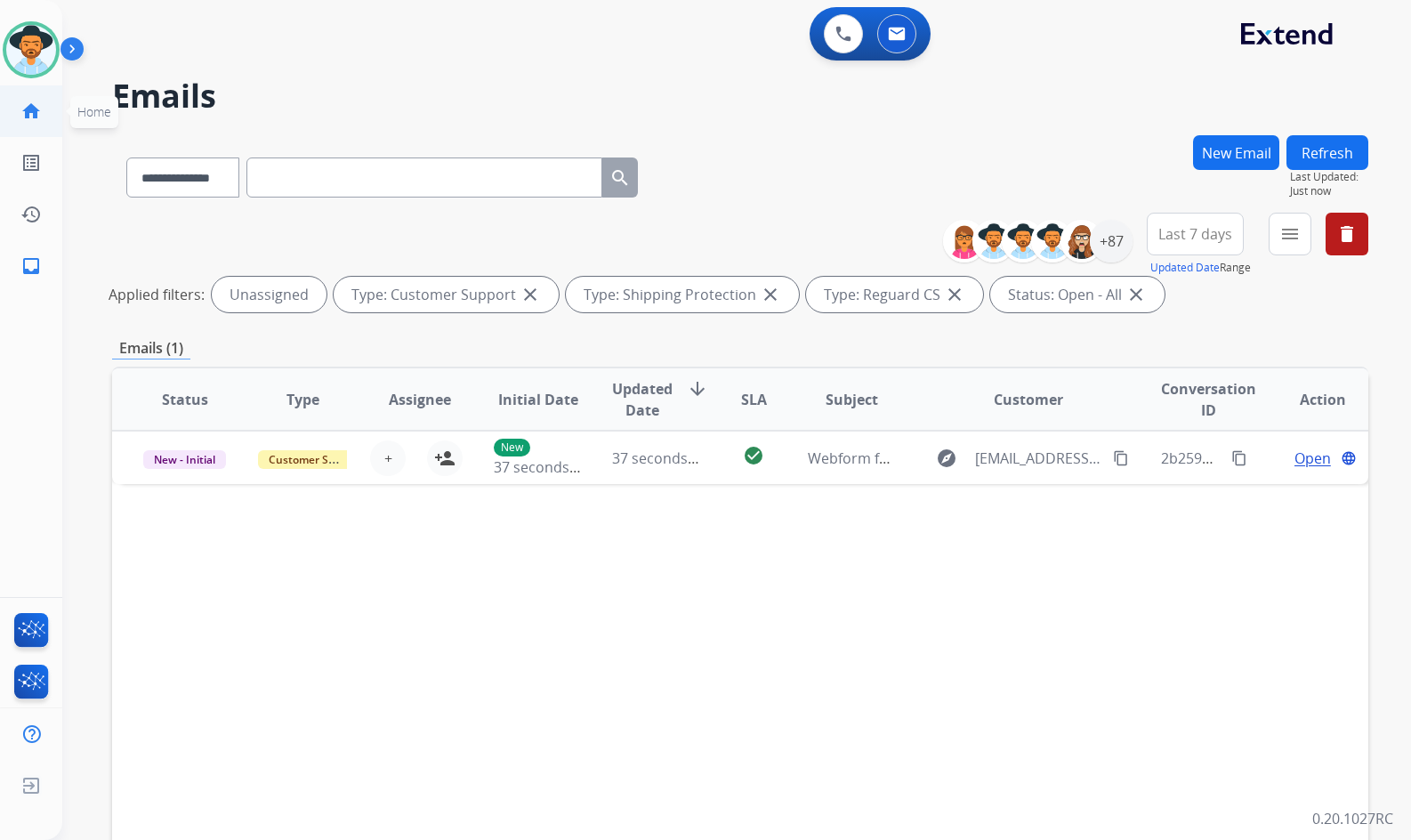
click at [22, 109] on mat-icon "home" at bounding box center [31, 111] width 21 height 21
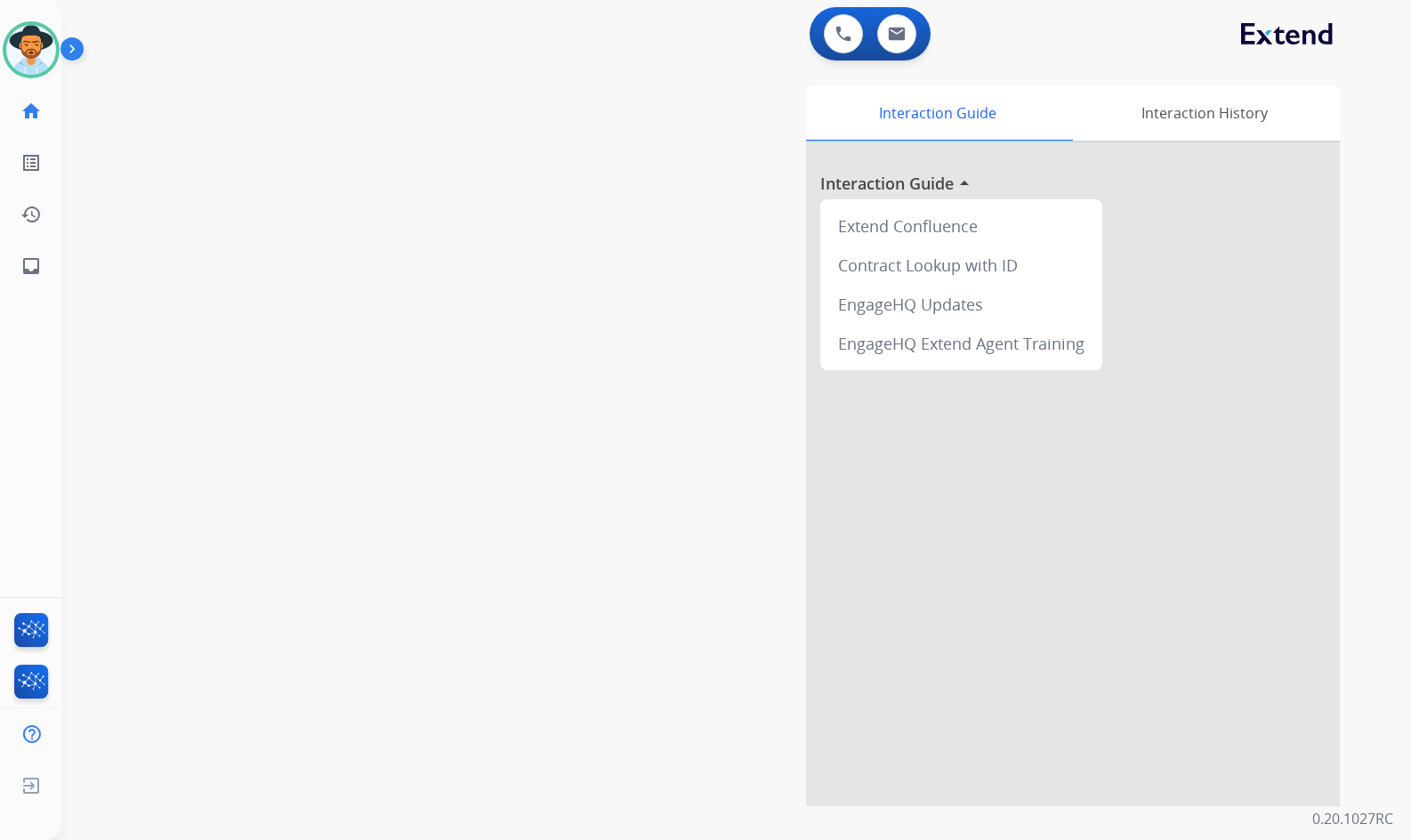
click at [304, 419] on div "swap_horiz Break voice bridge close_fullscreen Connect 3-Way Call merge_type Se…" at bounding box center [716, 435] width 1307 height 742
click at [477, 269] on div "swap_horiz Break voice bridge close_fullscreen Connect 3-Way Call merge_type Se…" at bounding box center [716, 435] width 1307 height 742
click at [457, 248] on div "swap_horiz Break voice bridge close_fullscreen Connect 3-Way Call merge_type Se…" at bounding box center [716, 435] width 1307 height 742
click at [430, 241] on div "swap_horiz Break voice bridge close_fullscreen Connect 3-Way Call merge_type Se…" at bounding box center [716, 435] width 1307 height 742
click at [411, 352] on div "swap_horiz Break voice bridge close_fullscreen Connect 3-Way Call merge_type Se…" at bounding box center [716, 435] width 1307 height 742
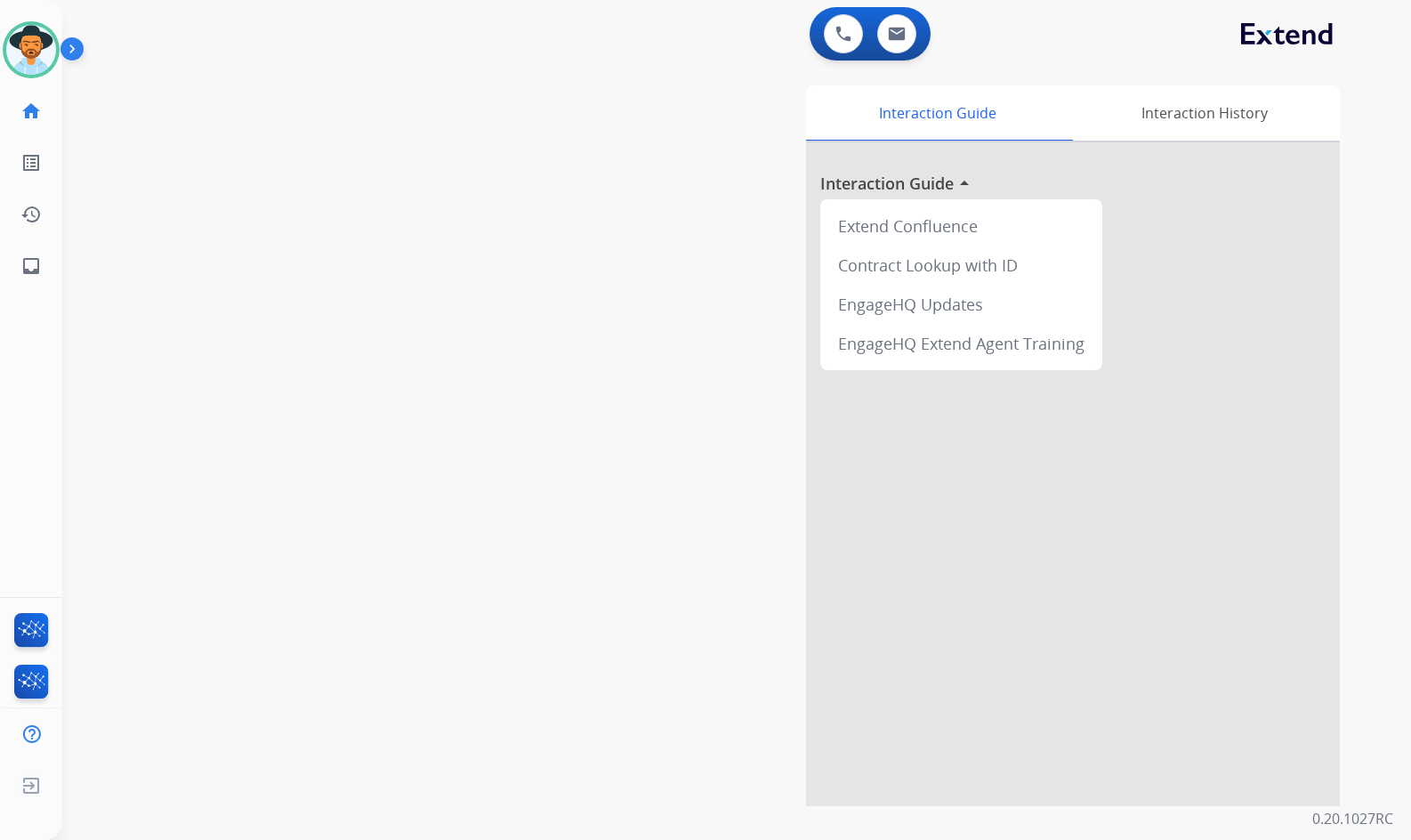
click at [166, 222] on div "swap_horiz Break voice bridge close_fullscreen Connect 3-Way Call merge_type Se…" at bounding box center [716, 435] width 1307 height 742
drag, startPoint x: 501, startPoint y: 240, endPoint x: 480, endPoint y: 230, distance: 23.3
click at [495, 238] on div "swap_horiz Break voice bridge close_fullscreen Connect 3-Way Call merge_type Se…" at bounding box center [716, 435] width 1307 height 742
click at [321, 500] on div "swap_horiz Break voice bridge close_fullscreen Connect 3-Way Call merge_type Se…" at bounding box center [716, 435] width 1307 height 742
click at [35, 240] on ul "inbox Emails Emails" at bounding box center [31, 266] width 62 height 52
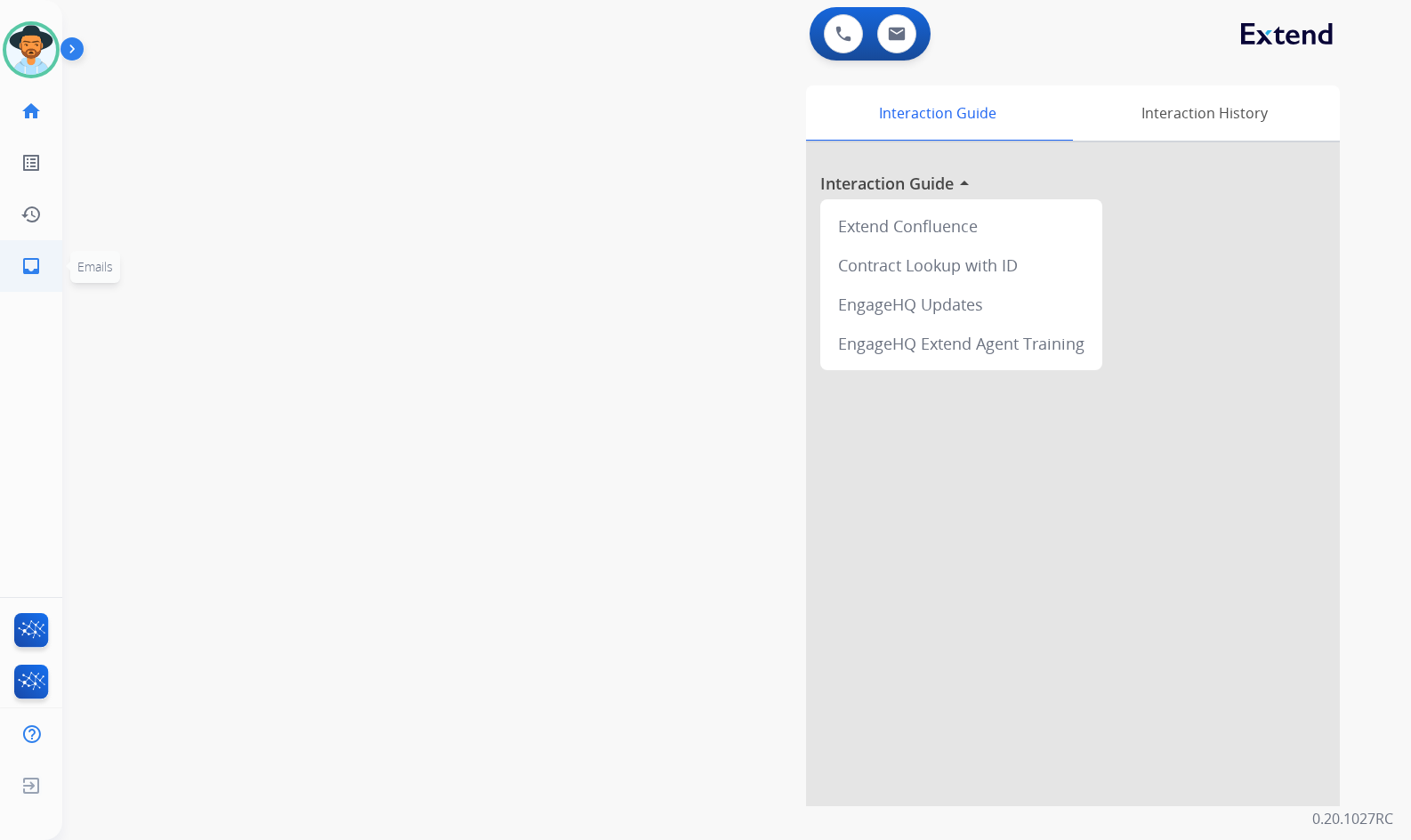
click at [47, 268] on link "inbox Emails" at bounding box center [30, 266] width 50 height 50
select select "**********"
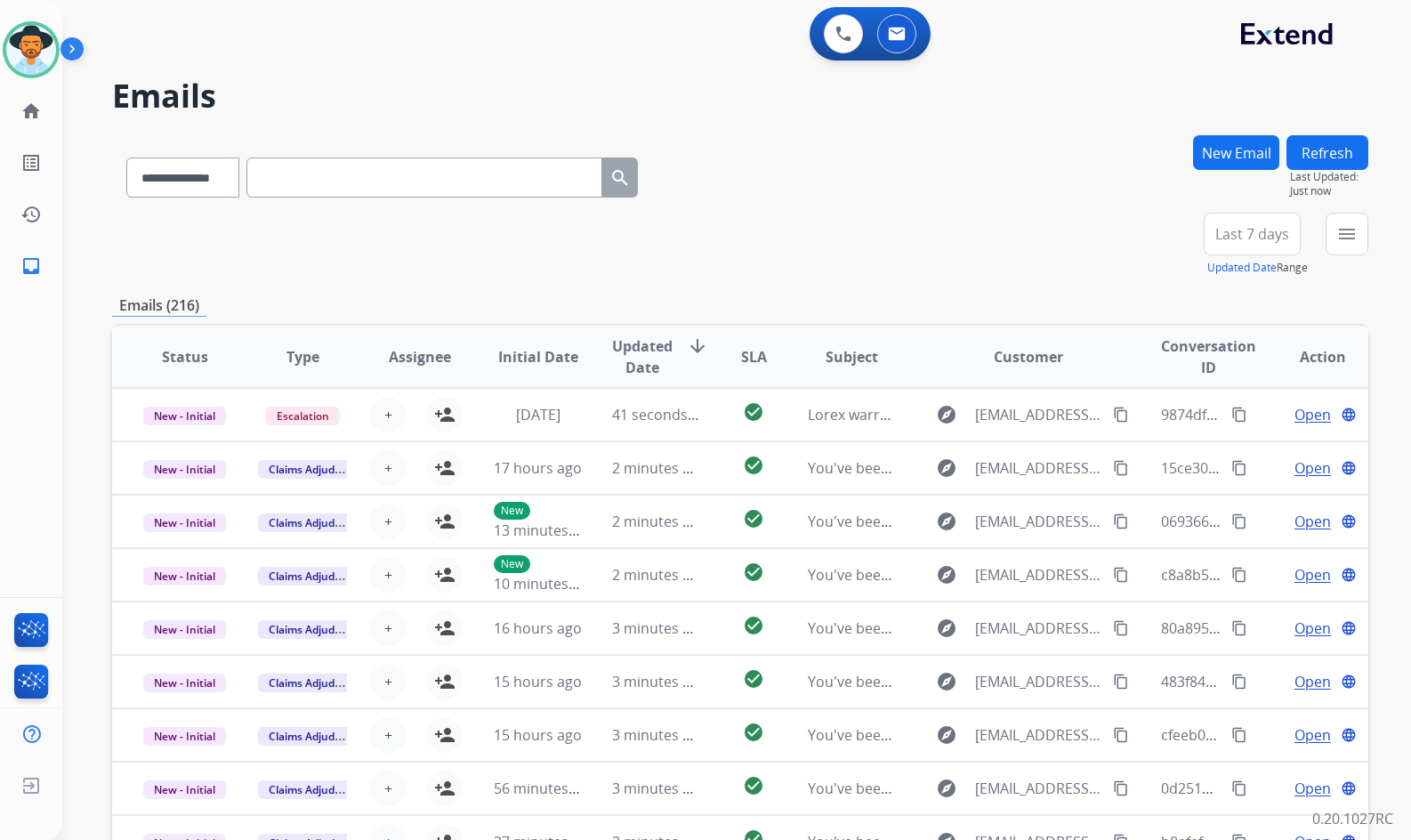
click at [1227, 165] on button "New Email" at bounding box center [1236, 153] width 87 height 35
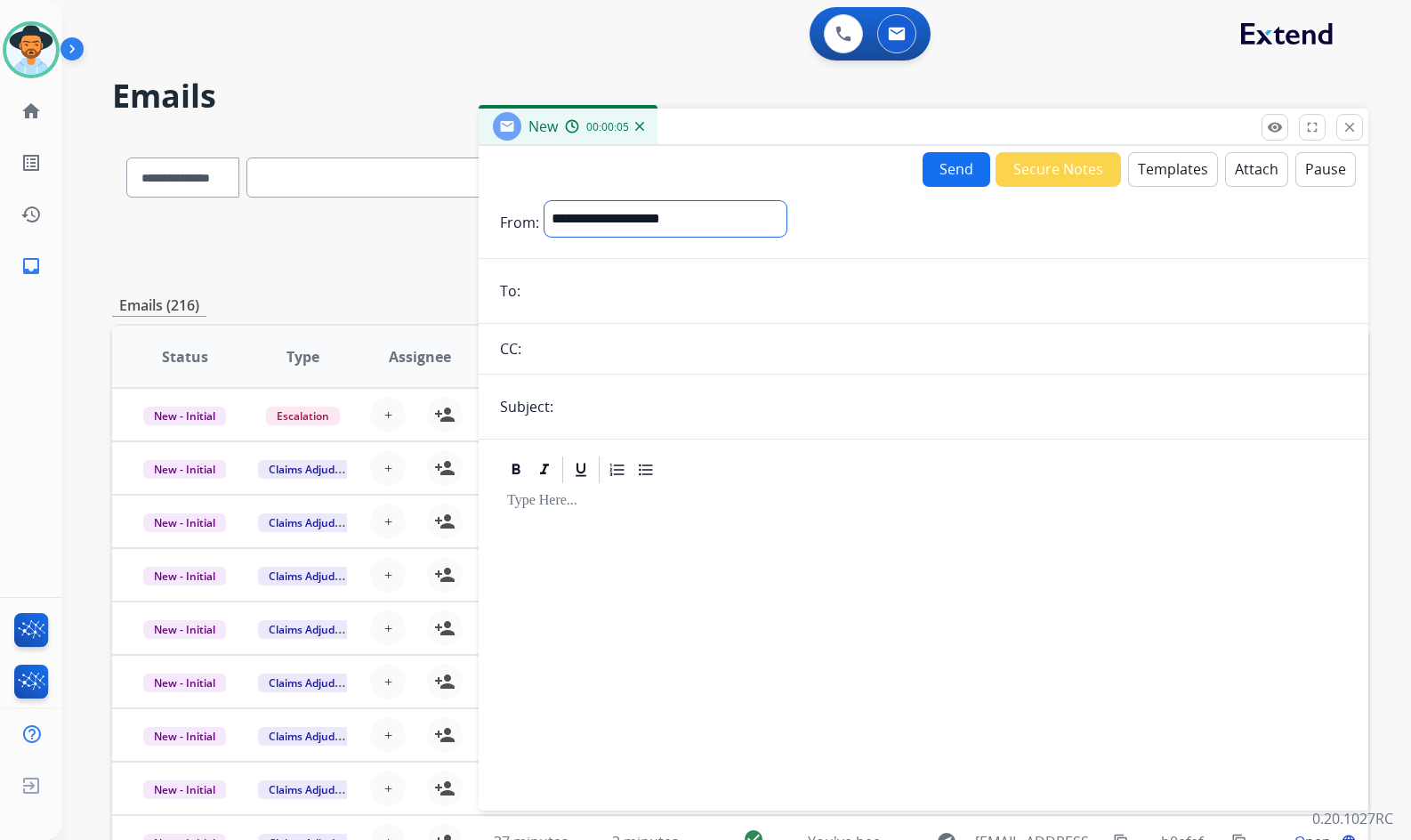
click at [613, 218] on select "**********" at bounding box center [665, 219] width 242 height 36
select select "**********"
click at [544, 201] on select "**********" at bounding box center [665, 219] width 242 height 36
click at [574, 287] on input "email" at bounding box center [936, 292] width 821 height 36
paste input "**********"
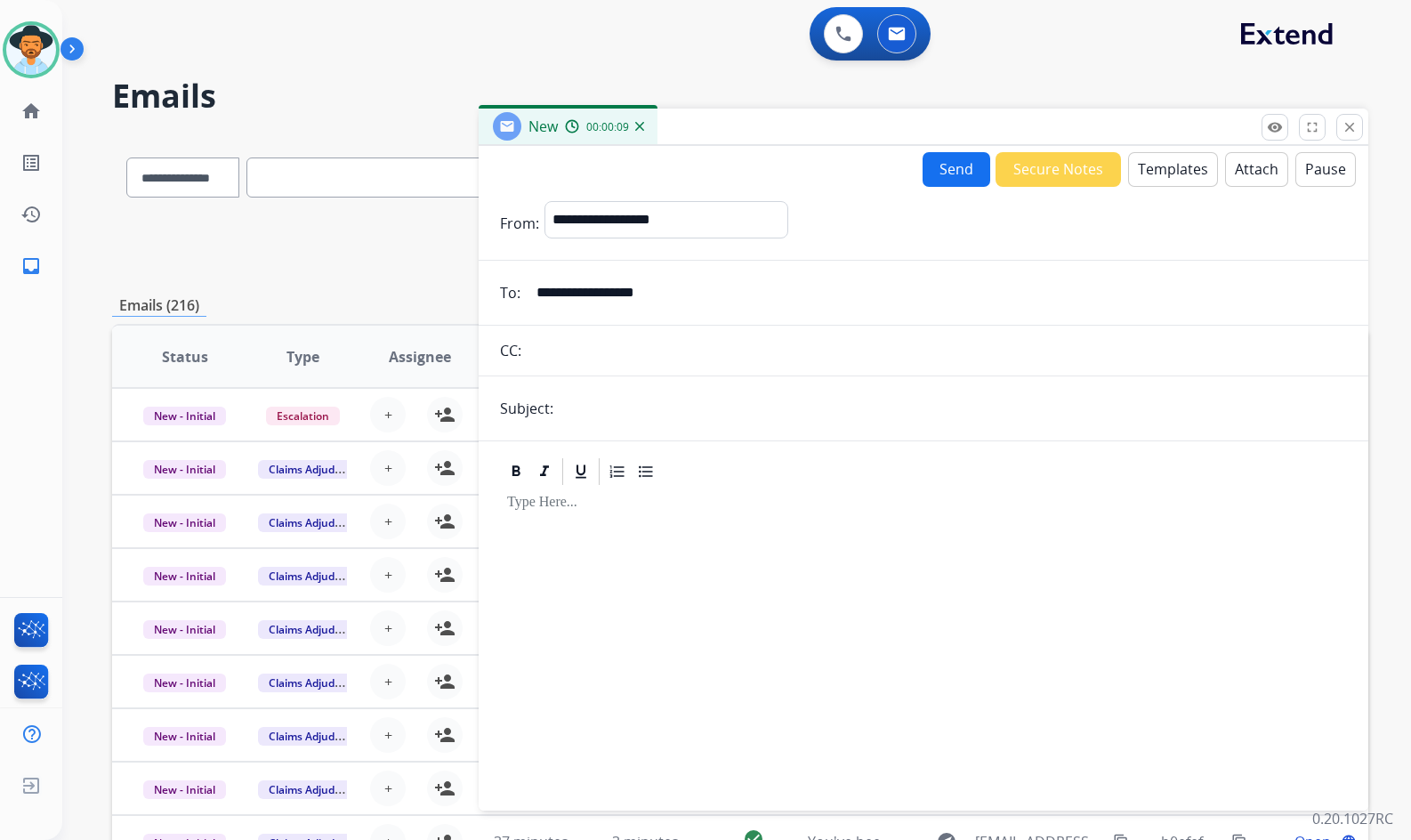
type input "**********"
click at [615, 400] on input "text" at bounding box center [953, 408] width 789 height 36
type input "**********"
click at [1169, 173] on button "Templates" at bounding box center [1173, 169] width 90 height 35
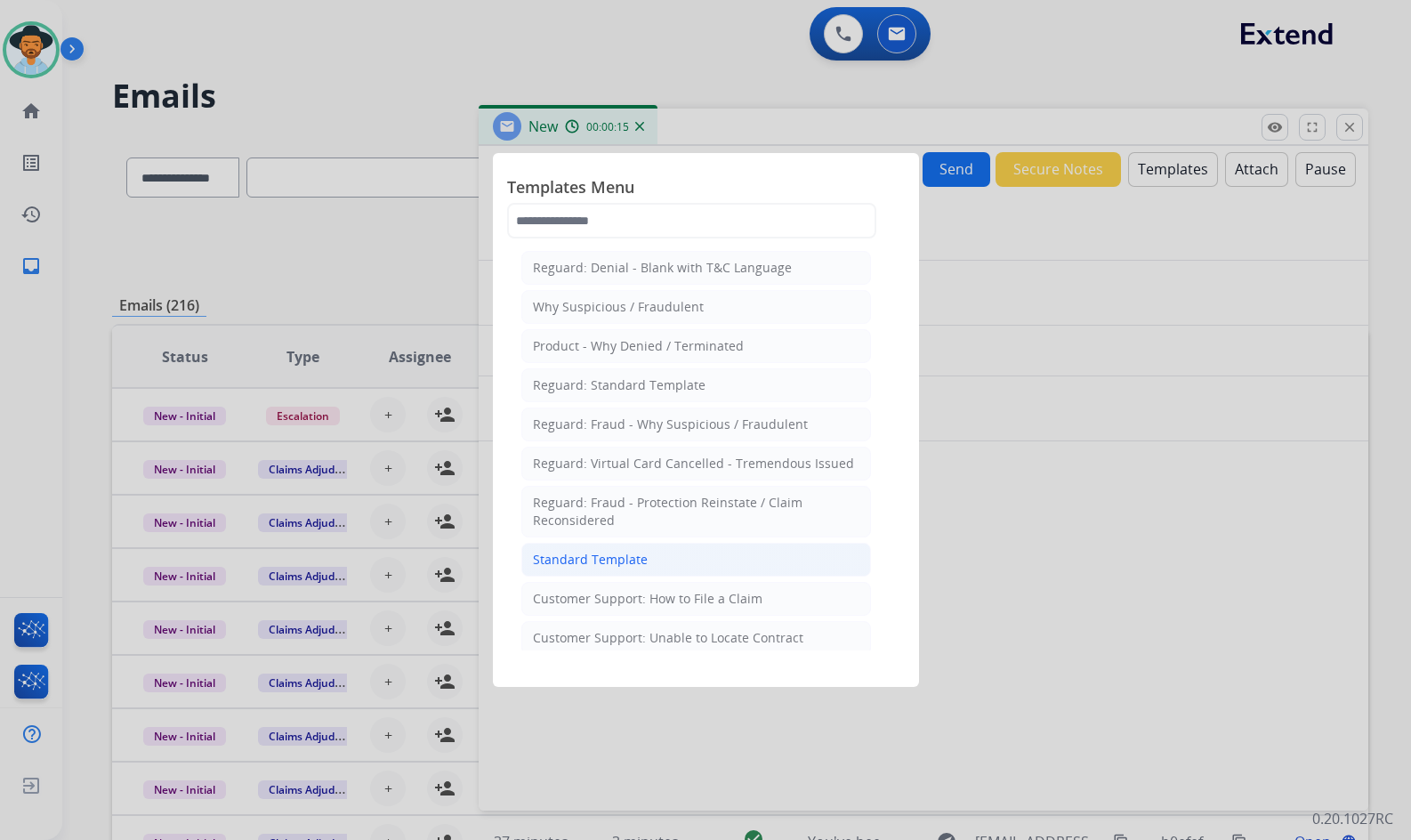
click at [687, 560] on li "Standard Template" at bounding box center [696, 559] width 350 height 34
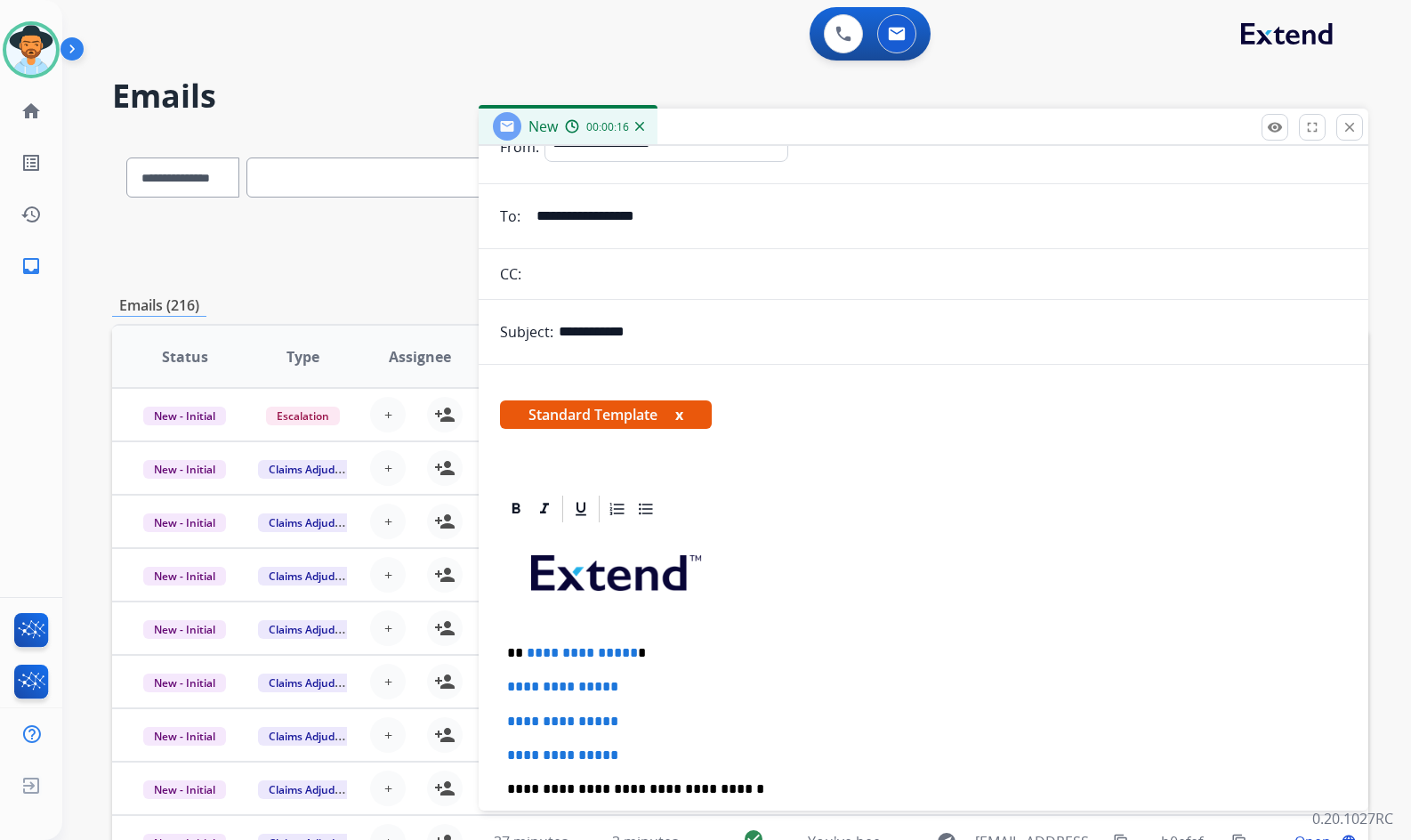
scroll to position [178, 0]
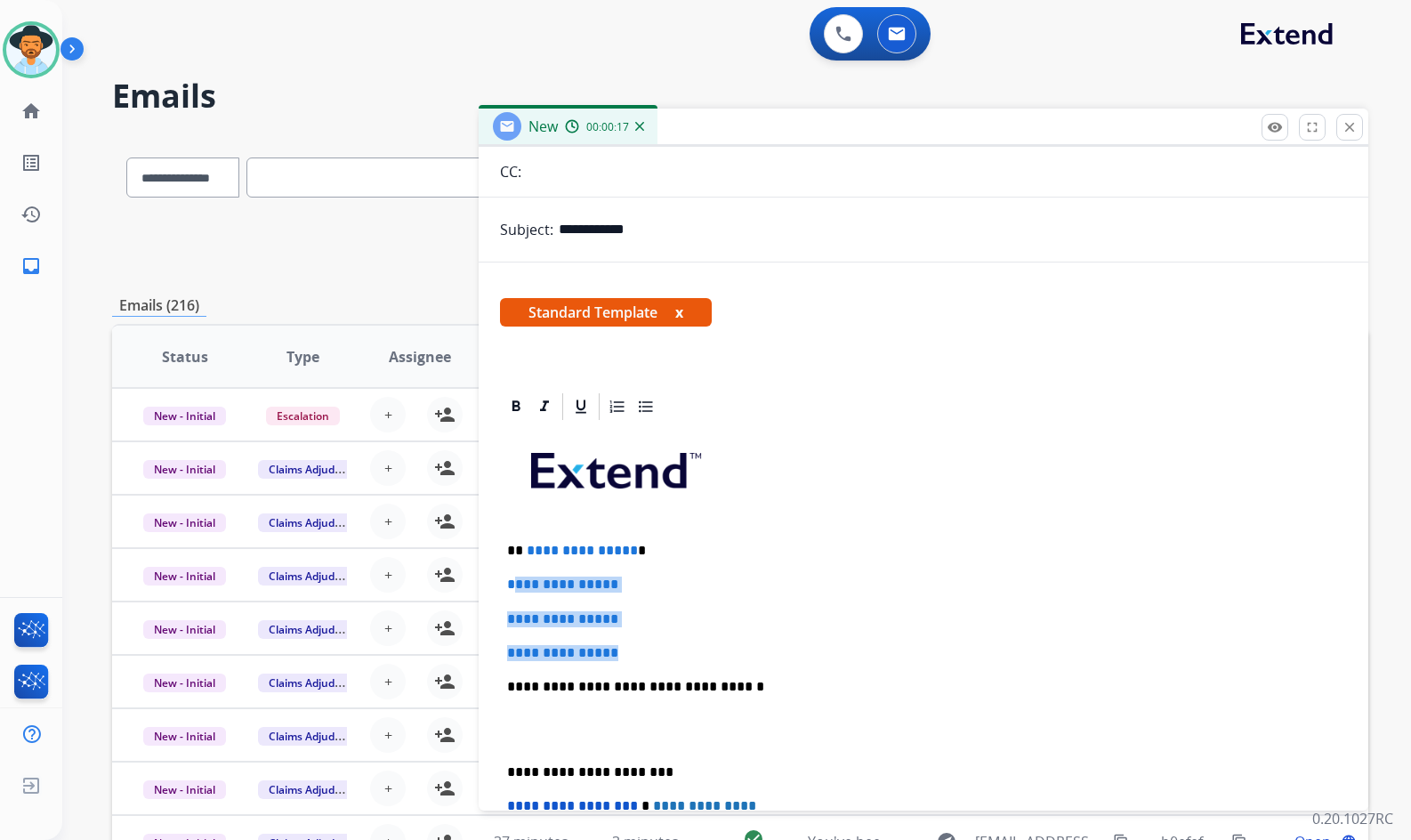
drag, startPoint x: 582, startPoint y: 633, endPoint x: 510, endPoint y: 581, distance: 88.8
click at [510, 581] on div "**********" at bounding box center [924, 728] width 847 height 612
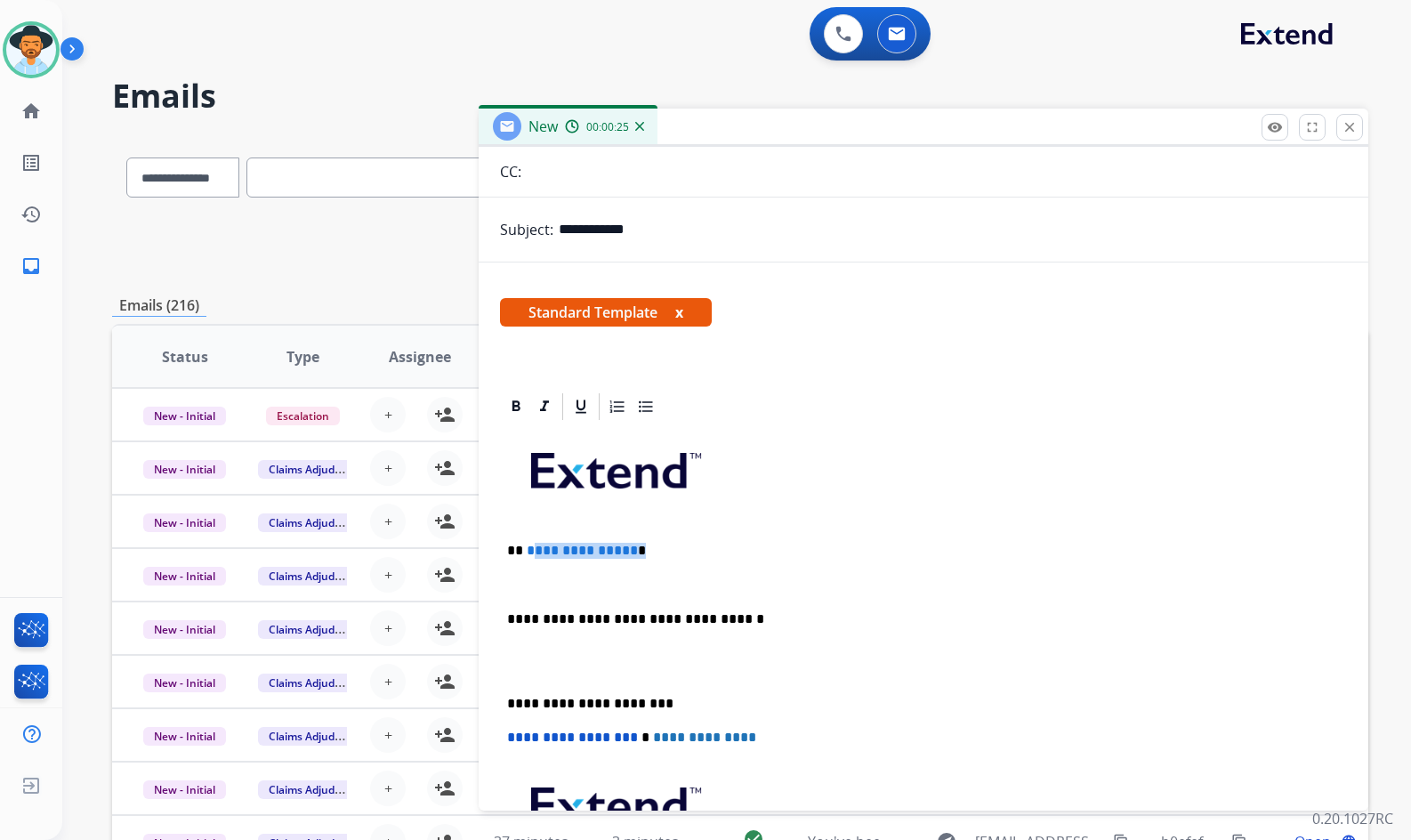
drag, startPoint x: 635, startPoint y: 550, endPoint x: 532, endPoint y: 543, distance: 103.2
click at [532, 543] on p "**********" at bounding box center [916, 550] width 819 height 16
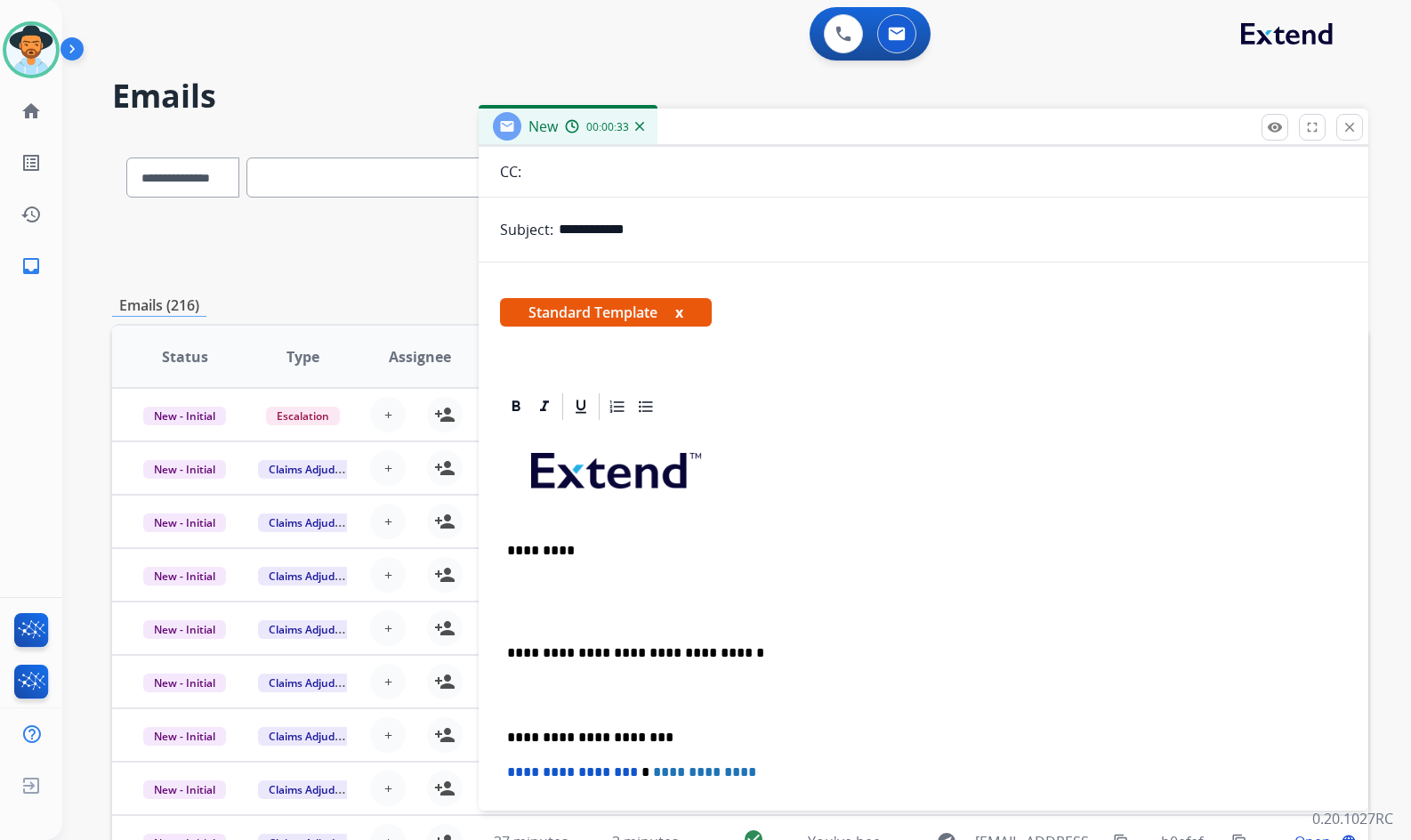
click at [576, 588] on p at bounding box center [923, 584] width 833 height 16
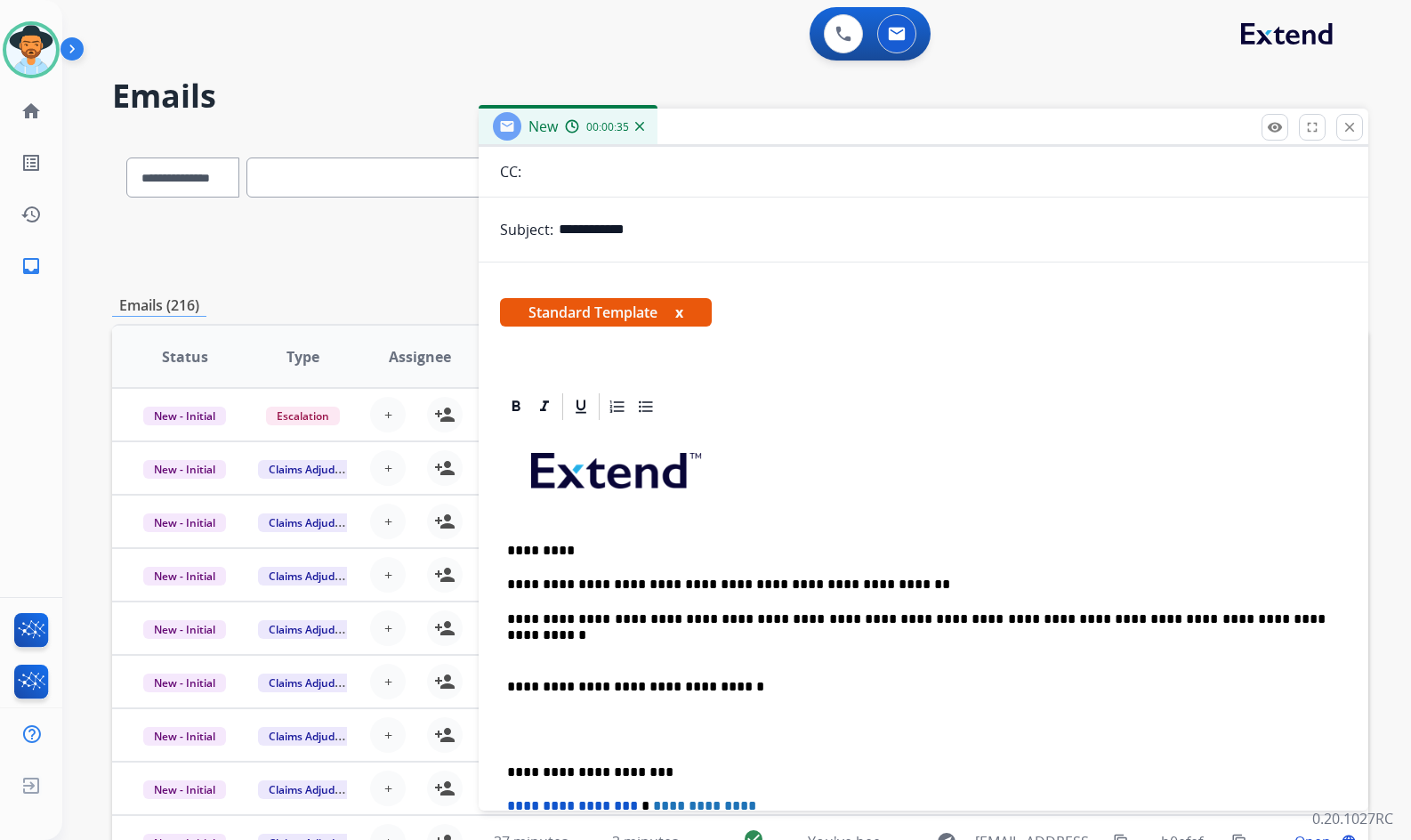
click at [542, 655] on p at bounding box center [923, 653] width 833 height 16
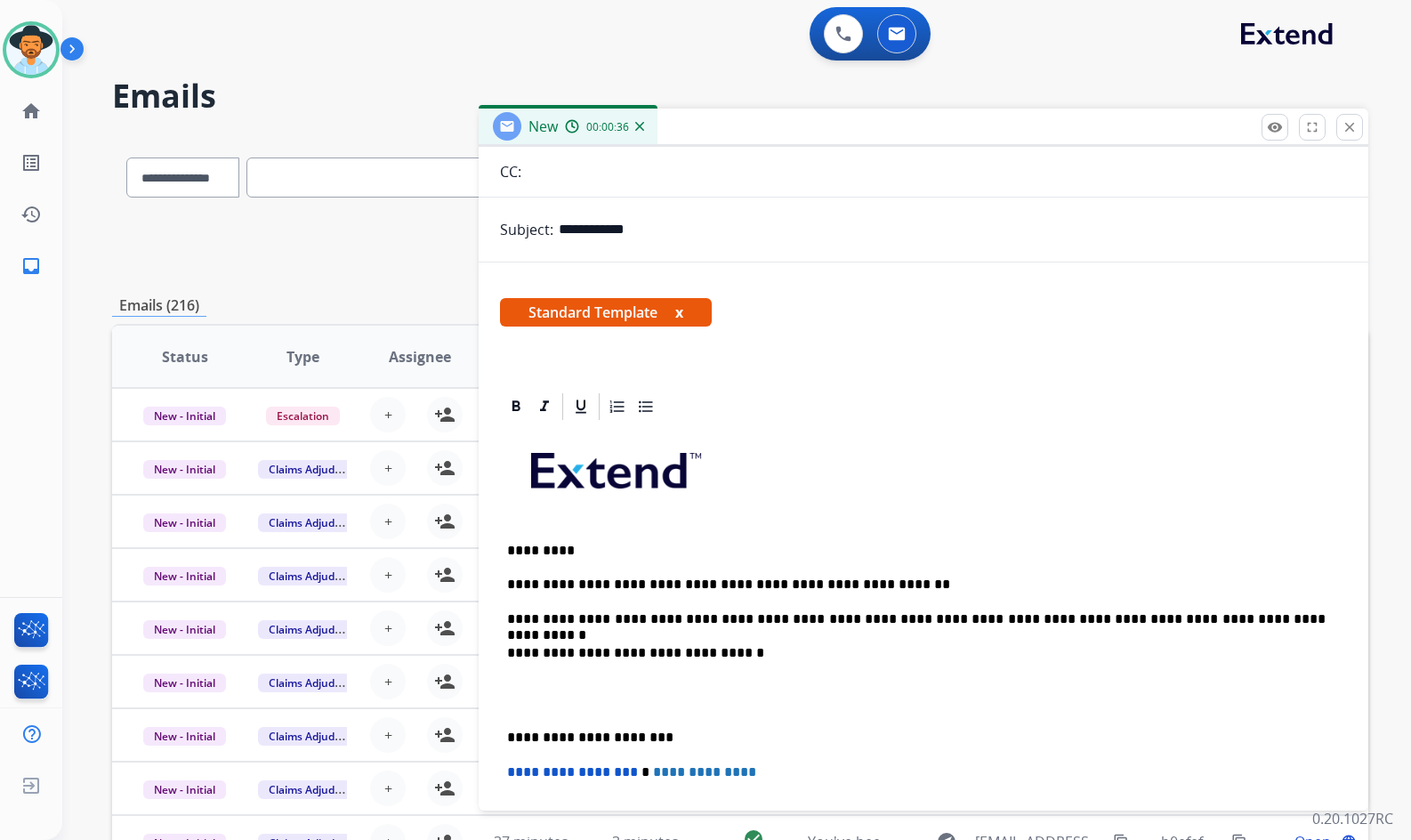
click at [581, 702] on p at bounding box center [923, 695] width 833 height 33
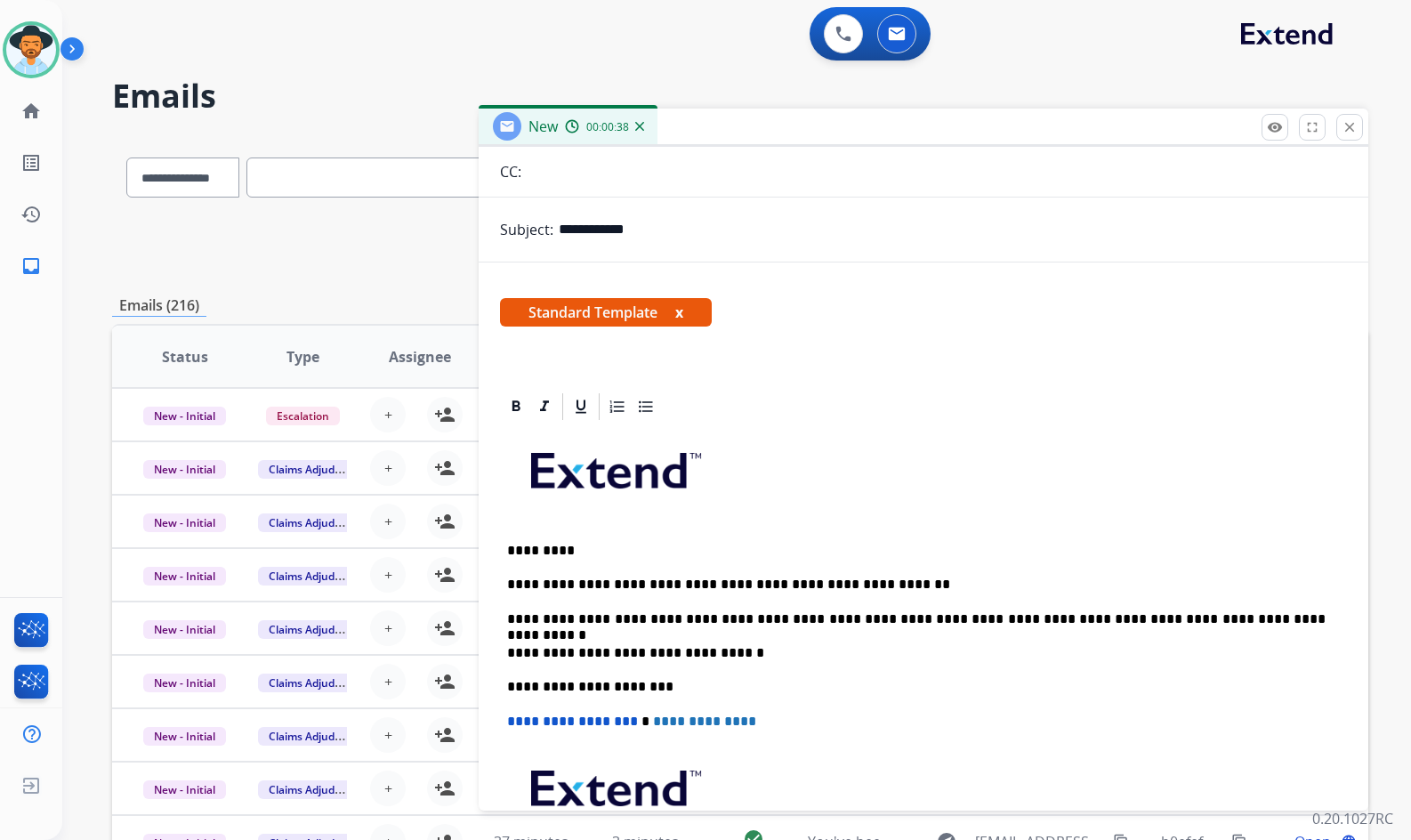
scroll to position [0, 0]
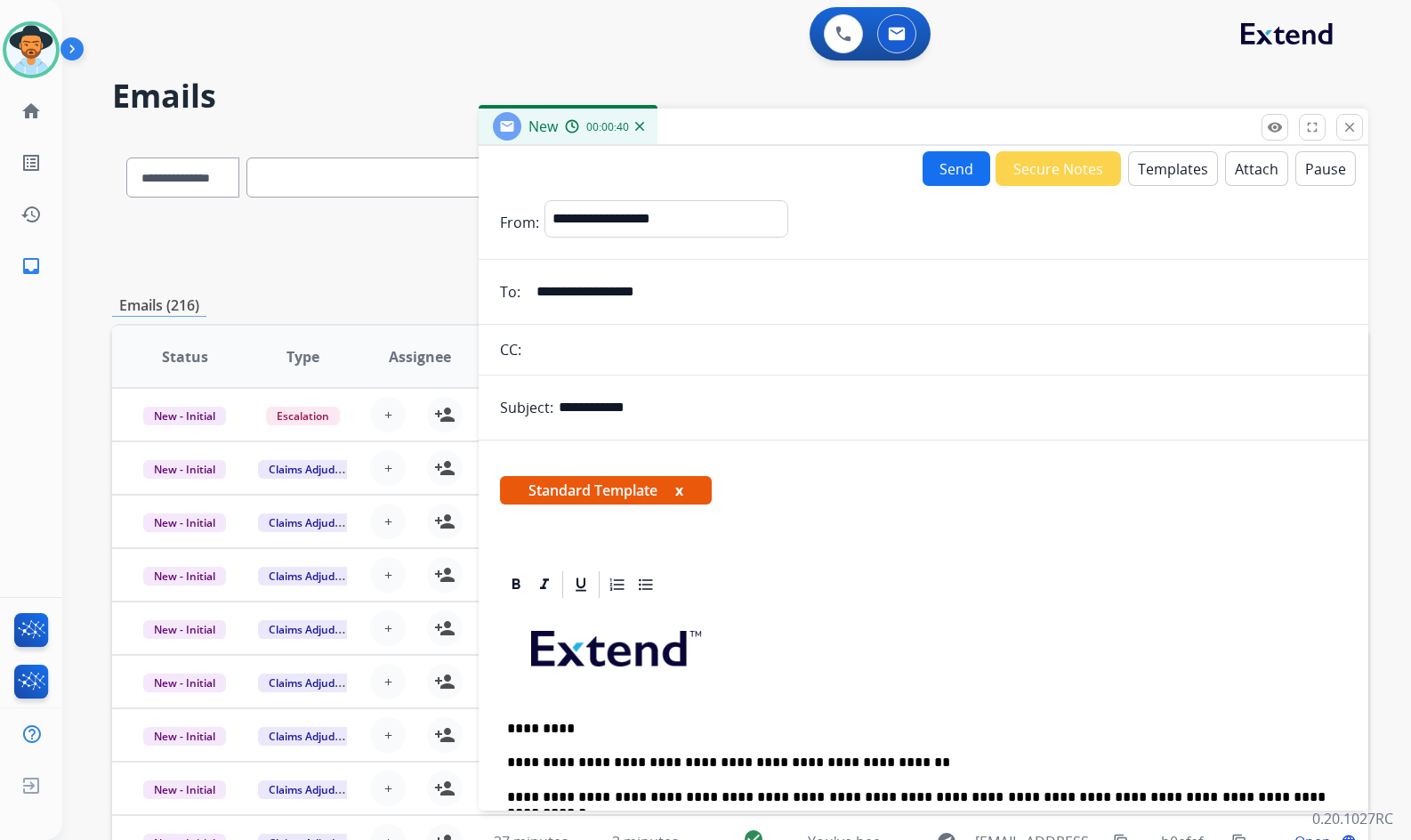
click at [942, 170] on button "Send" at bounding box center [956, 168] width 67 height 35
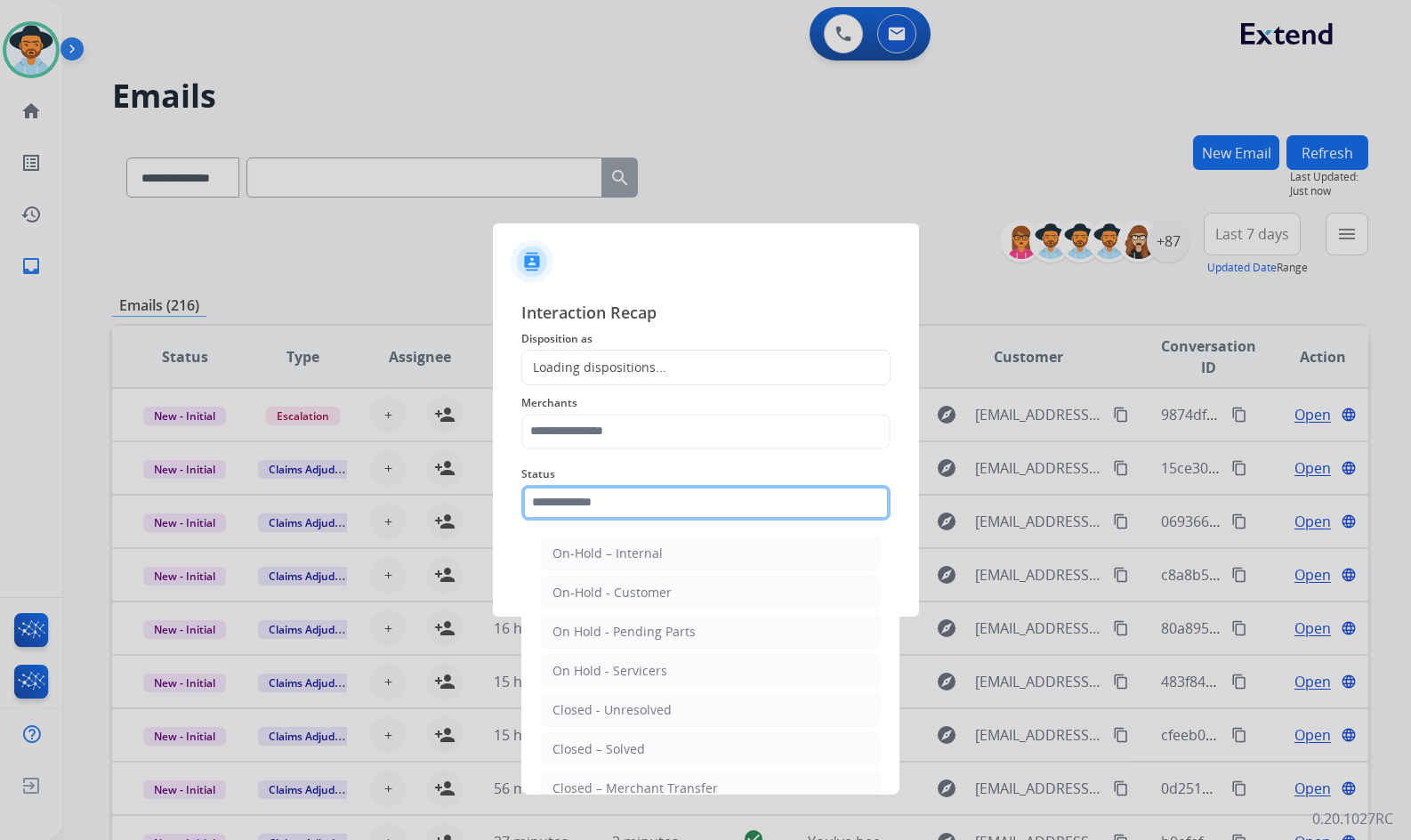
click at [666, 493] on input "text" at bounding box center [706, 502] width 369 height 36
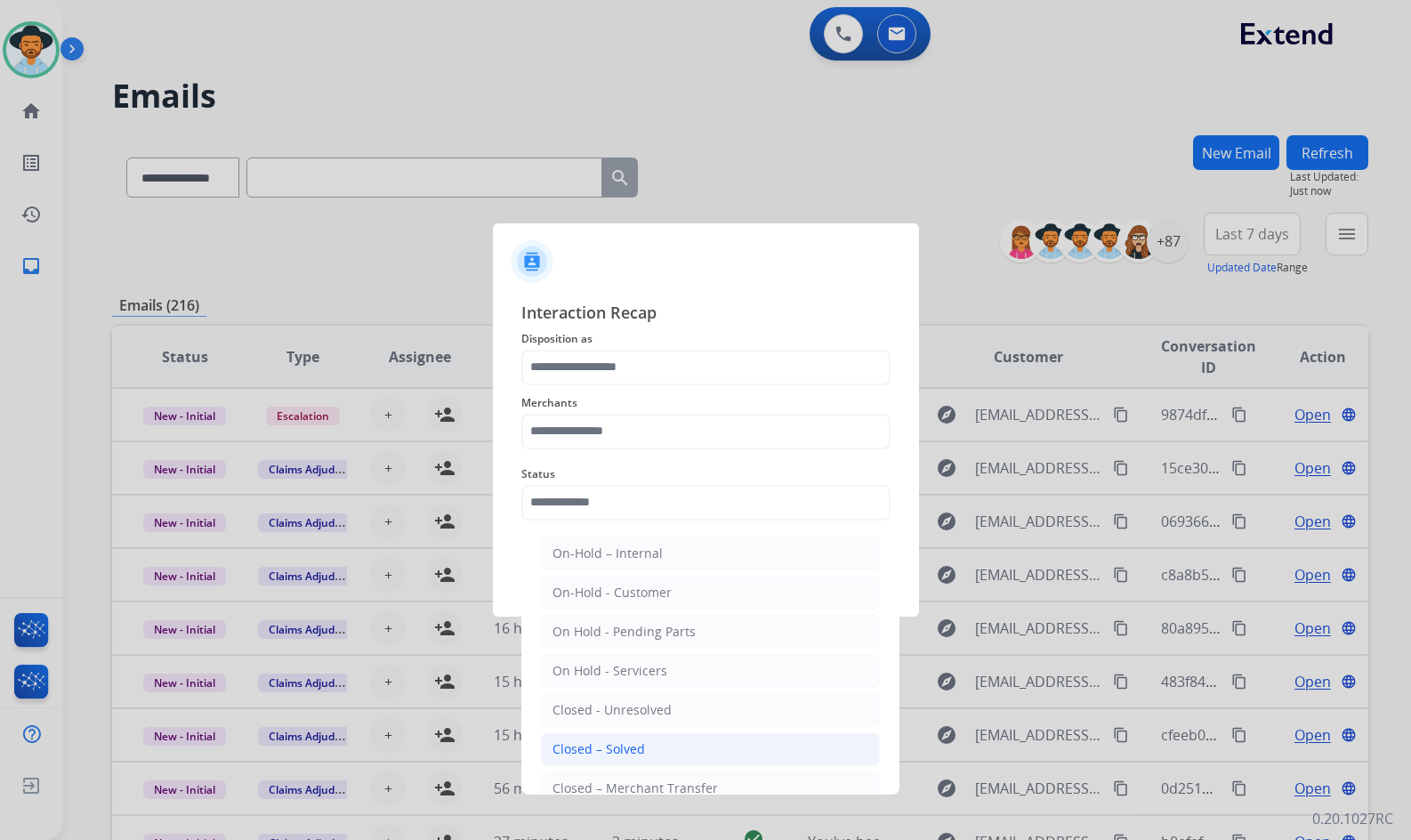
click at [647, 749] on li "Closed – Solved" at bounding box center [711, 749] width 339 height 34
type input "**********"
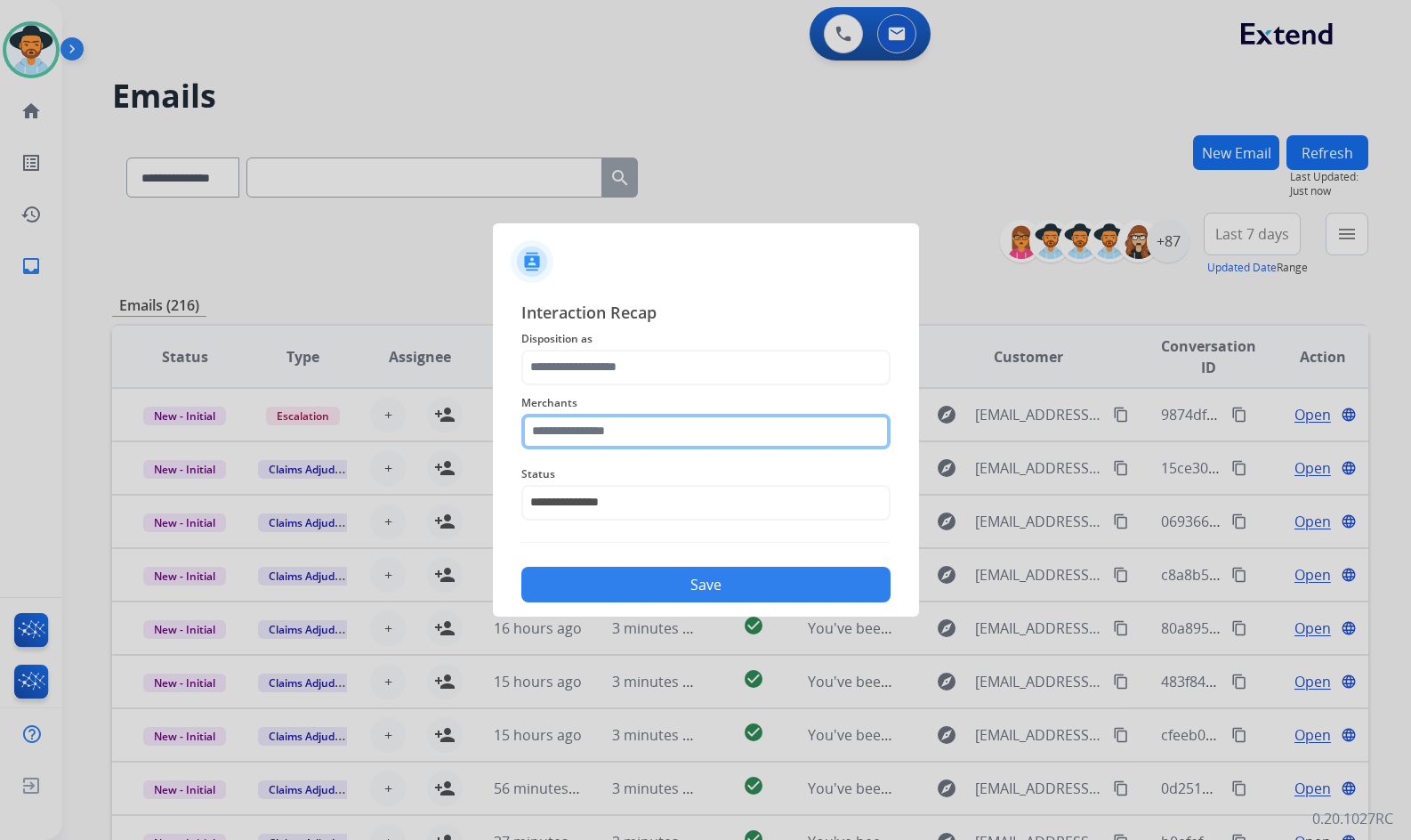
click at [619, 421] on input "text" at bounding box center [706, 431] width 369 height 36
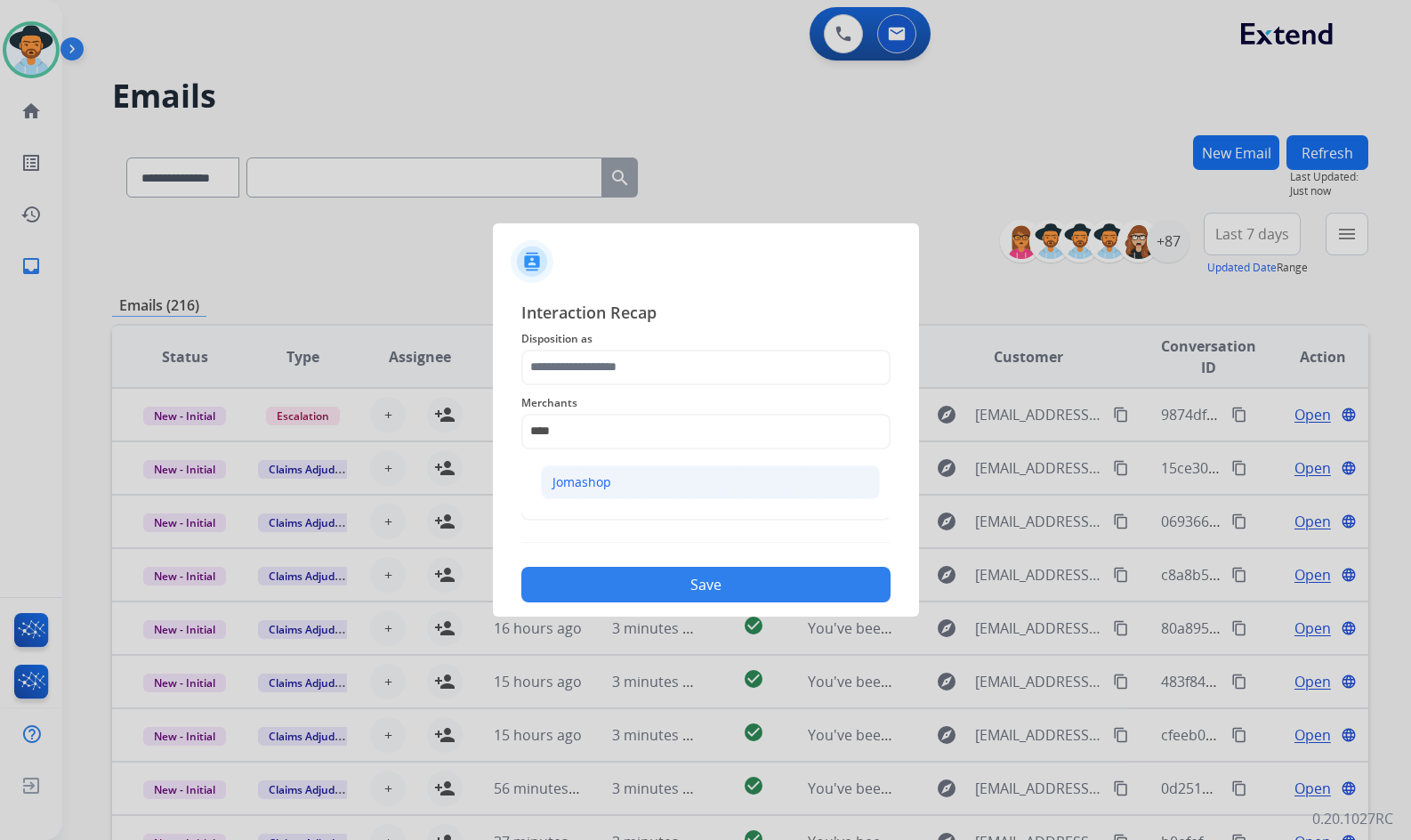
click at [553, 473] on div "Jomashop" at bounding box center [581, 482] width 58 height 18
type input "********"
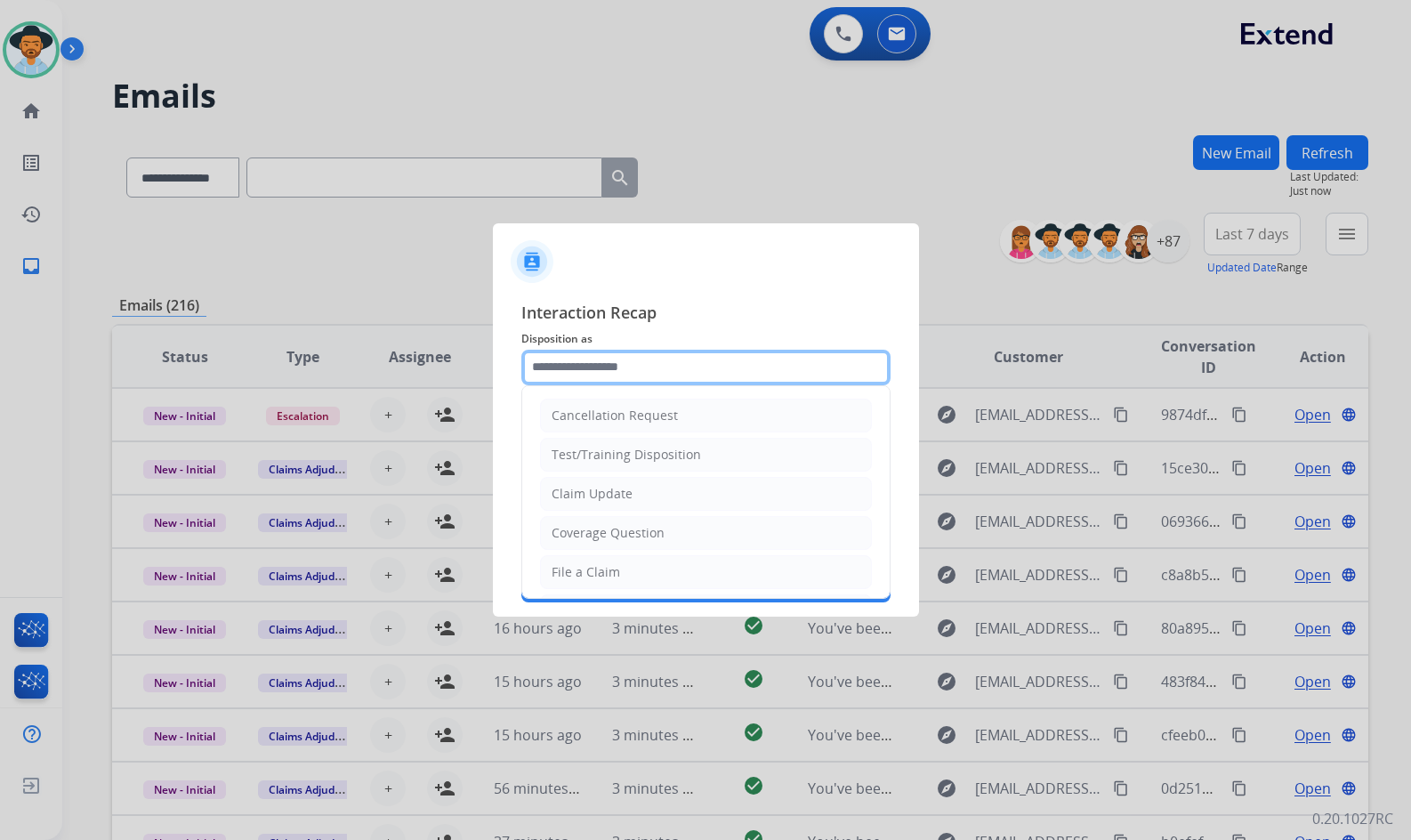
click at [642, 375] on input "text" at bounding box center [706, 367] width 369 height 36
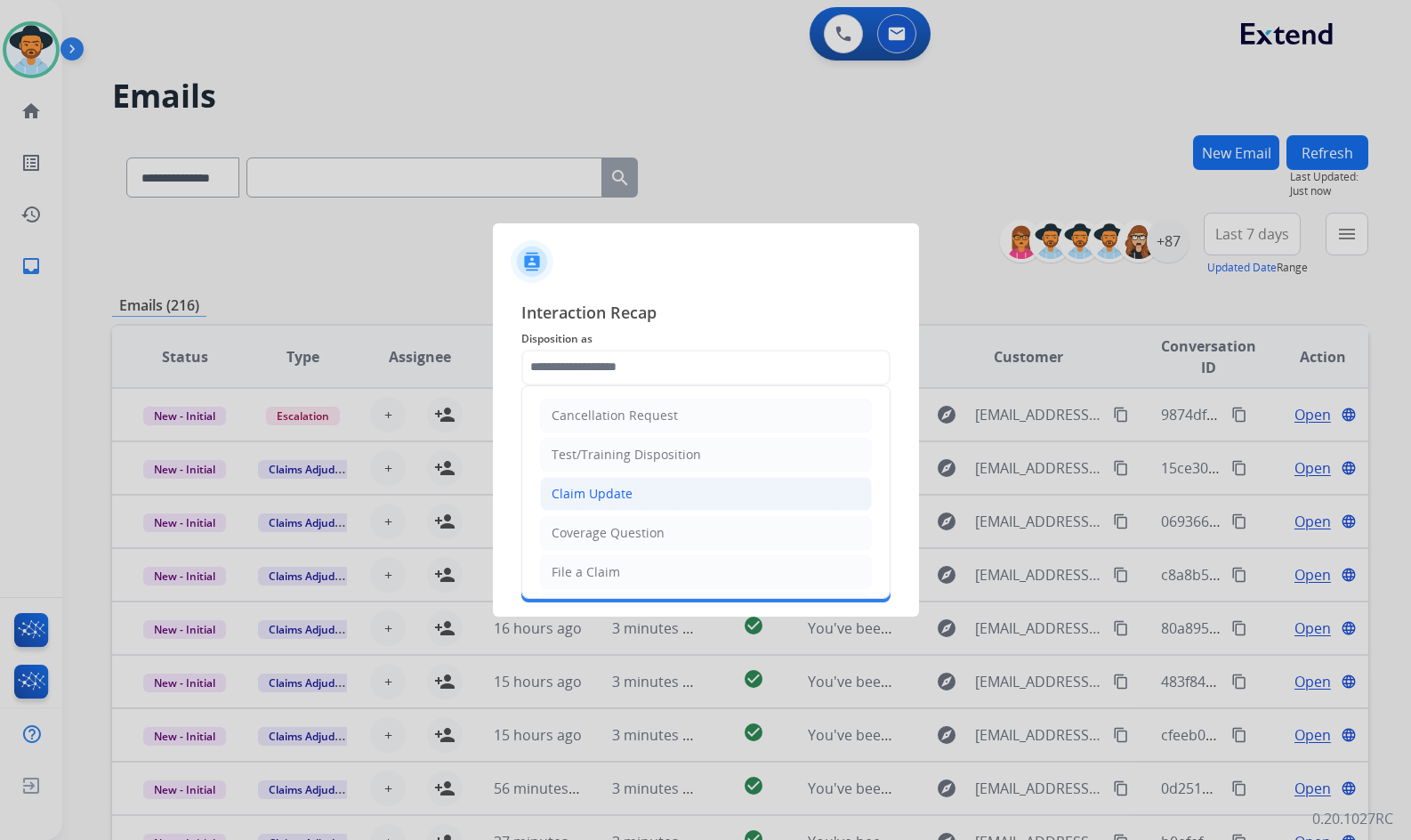
click at [661, 487] on li "Claim Update" at bounding box center [706, 493] width 332 height 34
type input "**********"
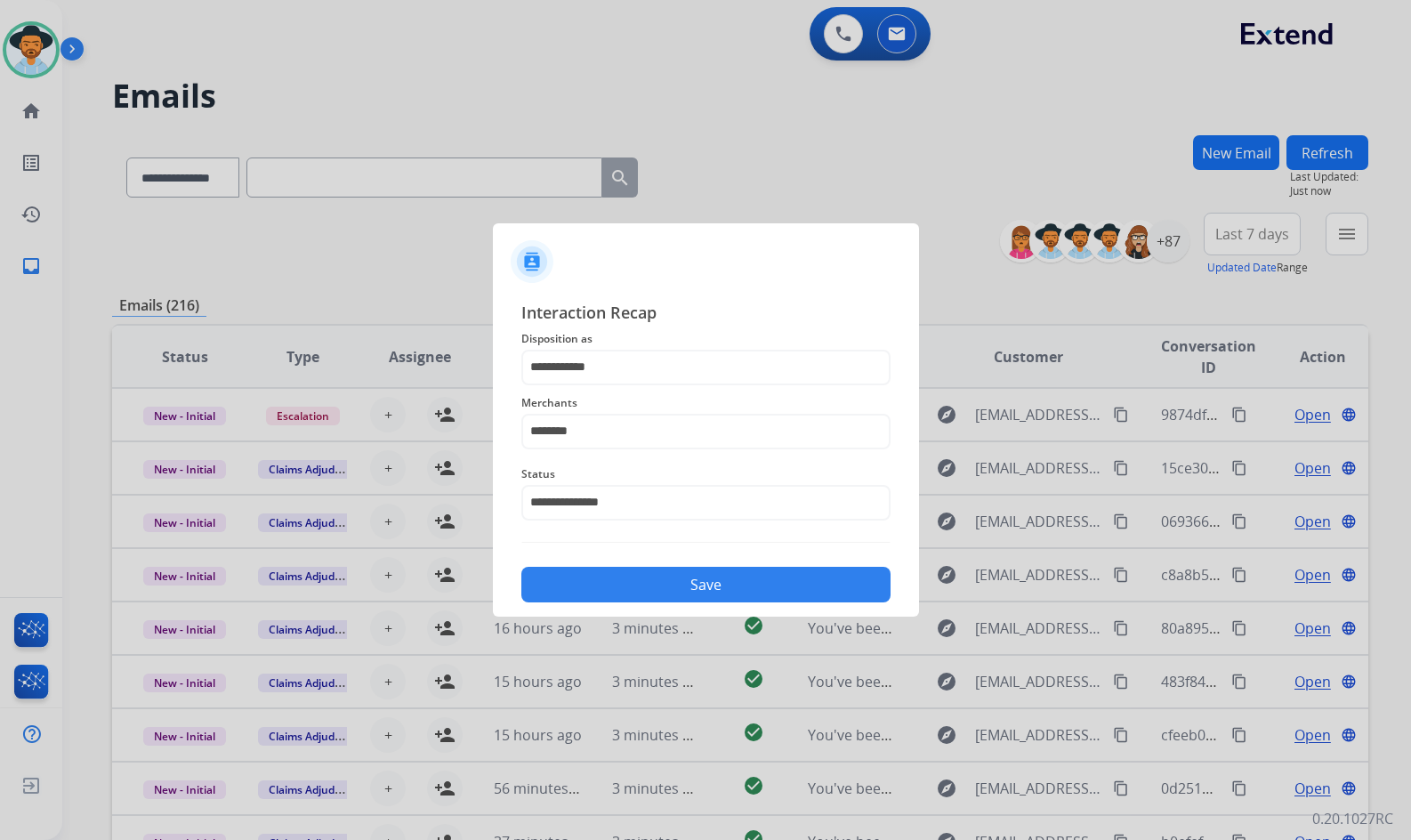
click at [656, 344] on span "Disposition as" at bounding box center [706, 339] width 369 height 21
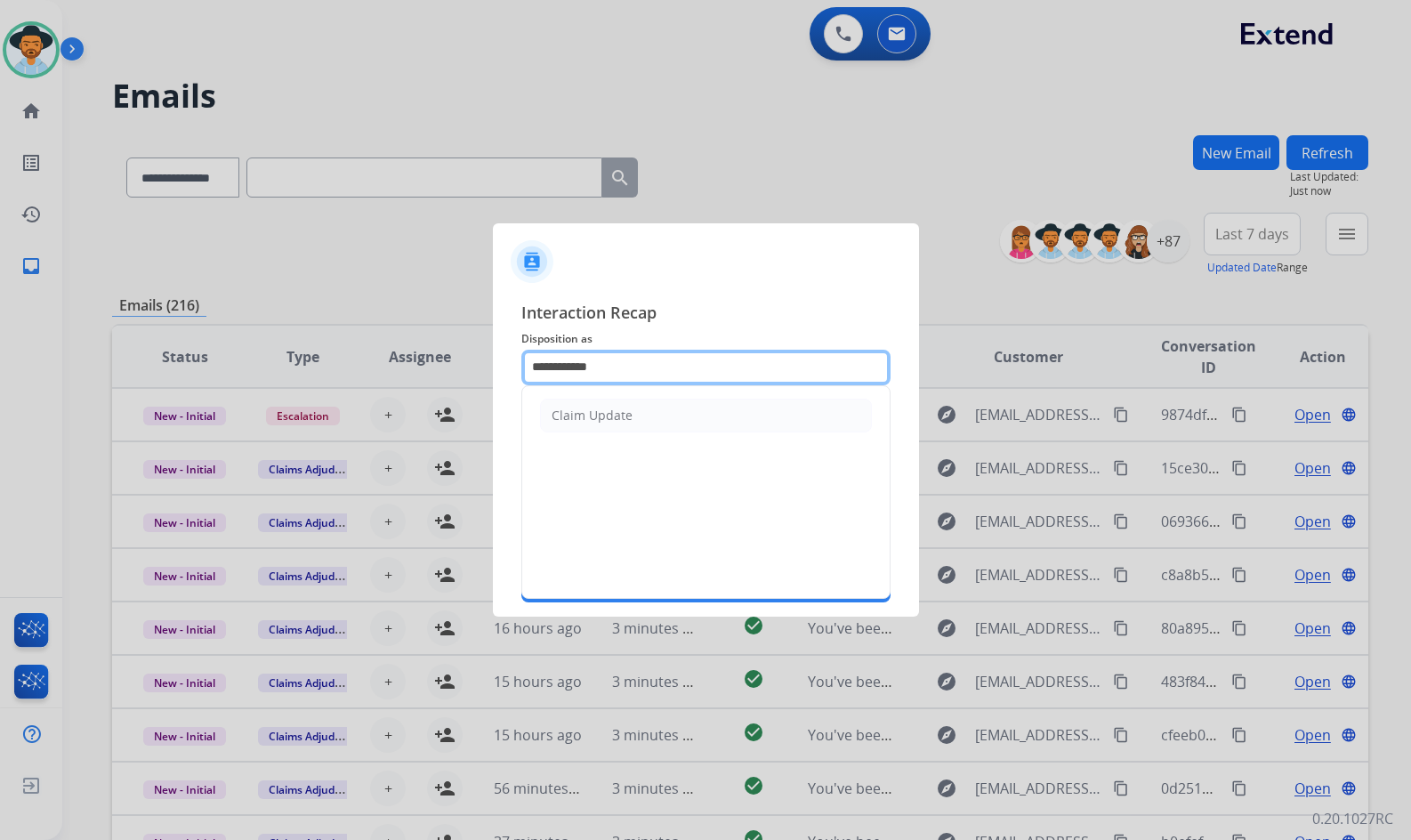
click at [664, 367] on input "**********" at bounding box center [706, 367] width 369 height 36
drag, startPoint x: 553, startPoint y: 367, endPoint x: 521, endPoint y: 367, distance: 32.0
click at [520, 367] on div "**********" at bounding box center [706, 451] width 427 height 332
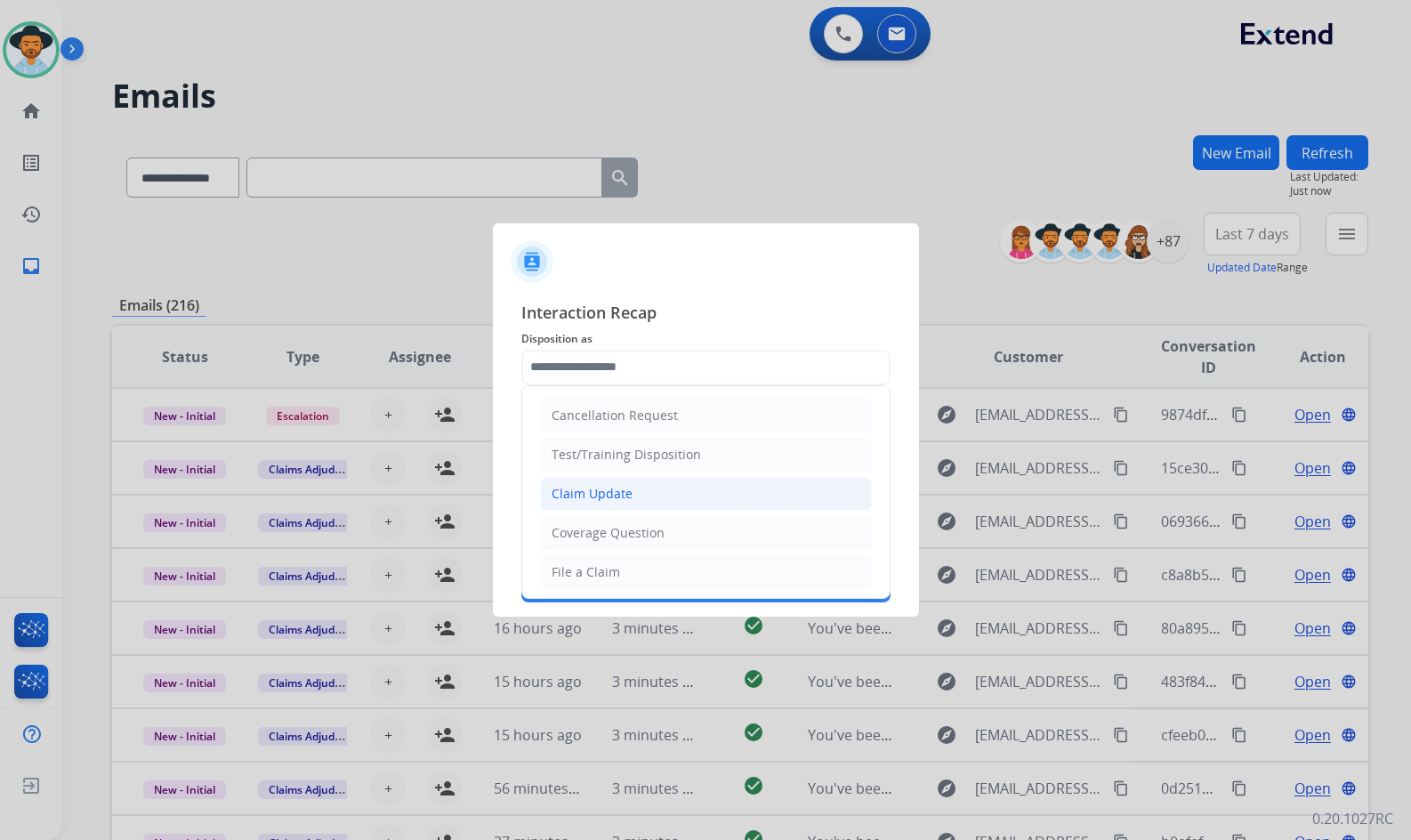
click at [664, 495] on li "Claim Update" at bounding box center [706, 493] width 332 height 34
type input "**********"
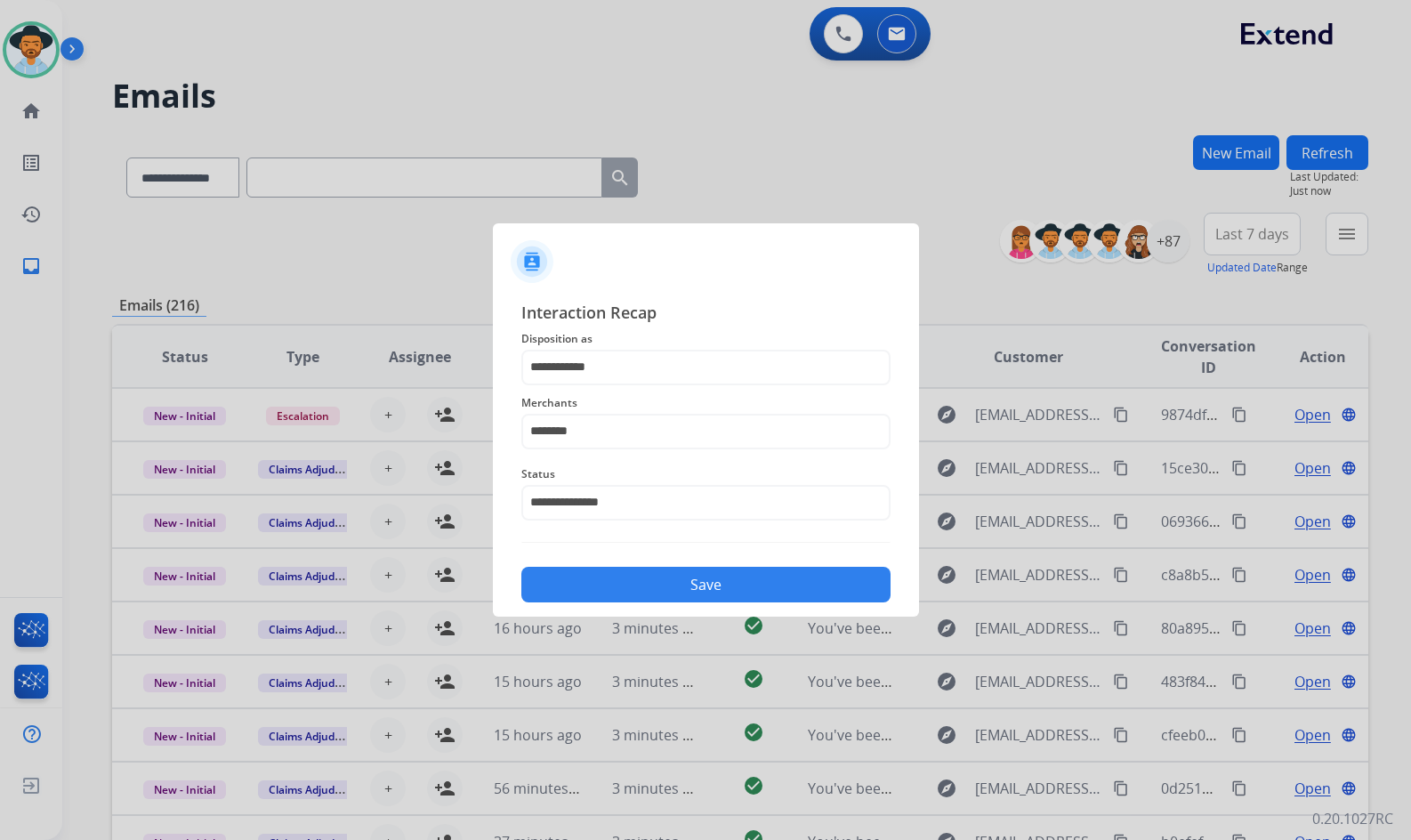
click at [696, 599] on button "Save" at bounding box center [706, 584] width 369 height 36
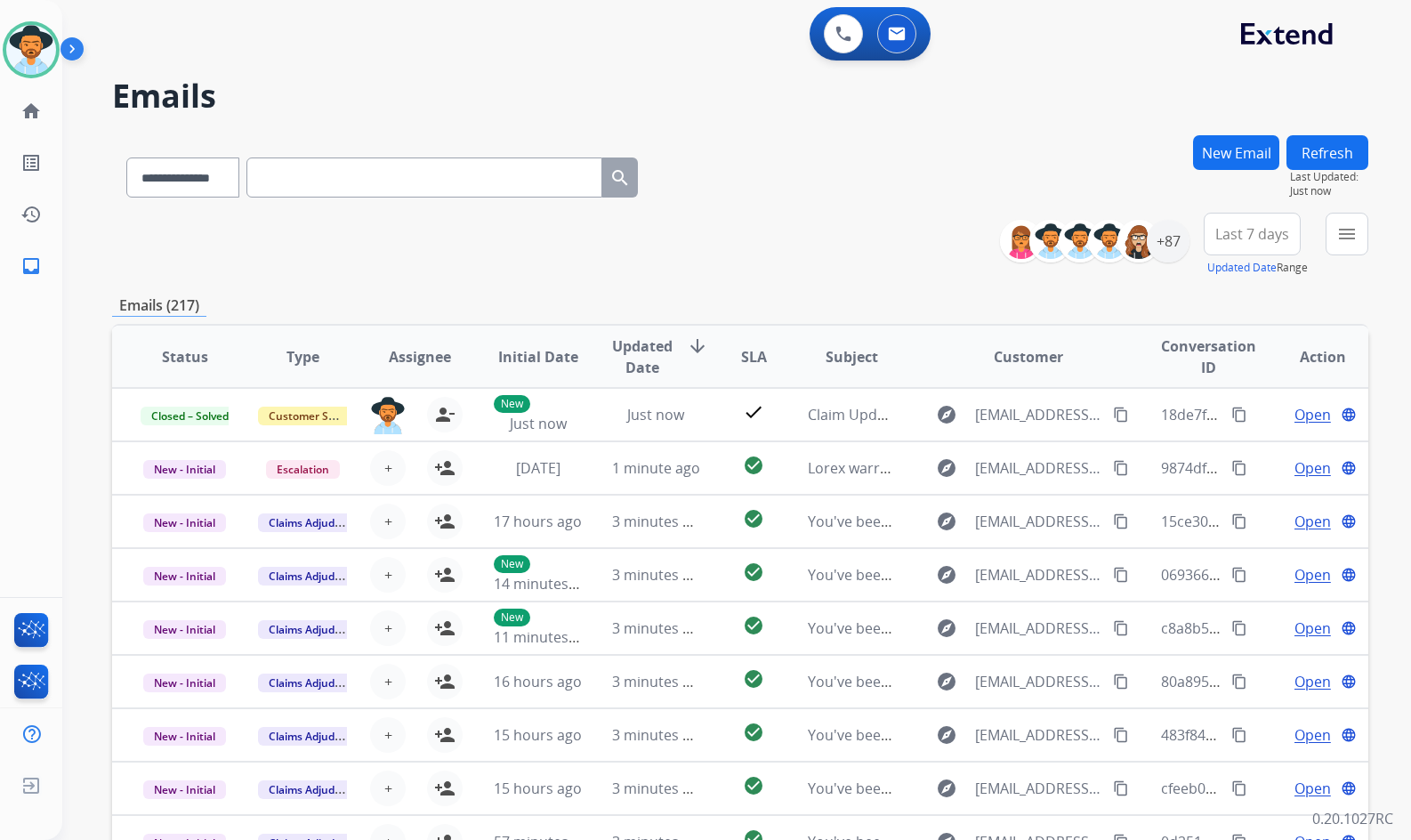
click at [282, 282] on div "**********" at bounding box center [740, 573] width 1256 height 877
click at [259, 274] on div "**********" at bounding box center [740, 244] width 1256 height 64
drag, startPoint x: 391, startPoint y: 225, endPoint x: 367, endPoint y: 225, distance: 24.0
click at [391, 225] on div "**********" at bounding box center [740, 244] width 1256 height 64
click at [39, 108] on mat-icon "home" at bounding box center [31, 111] width 21 height 21
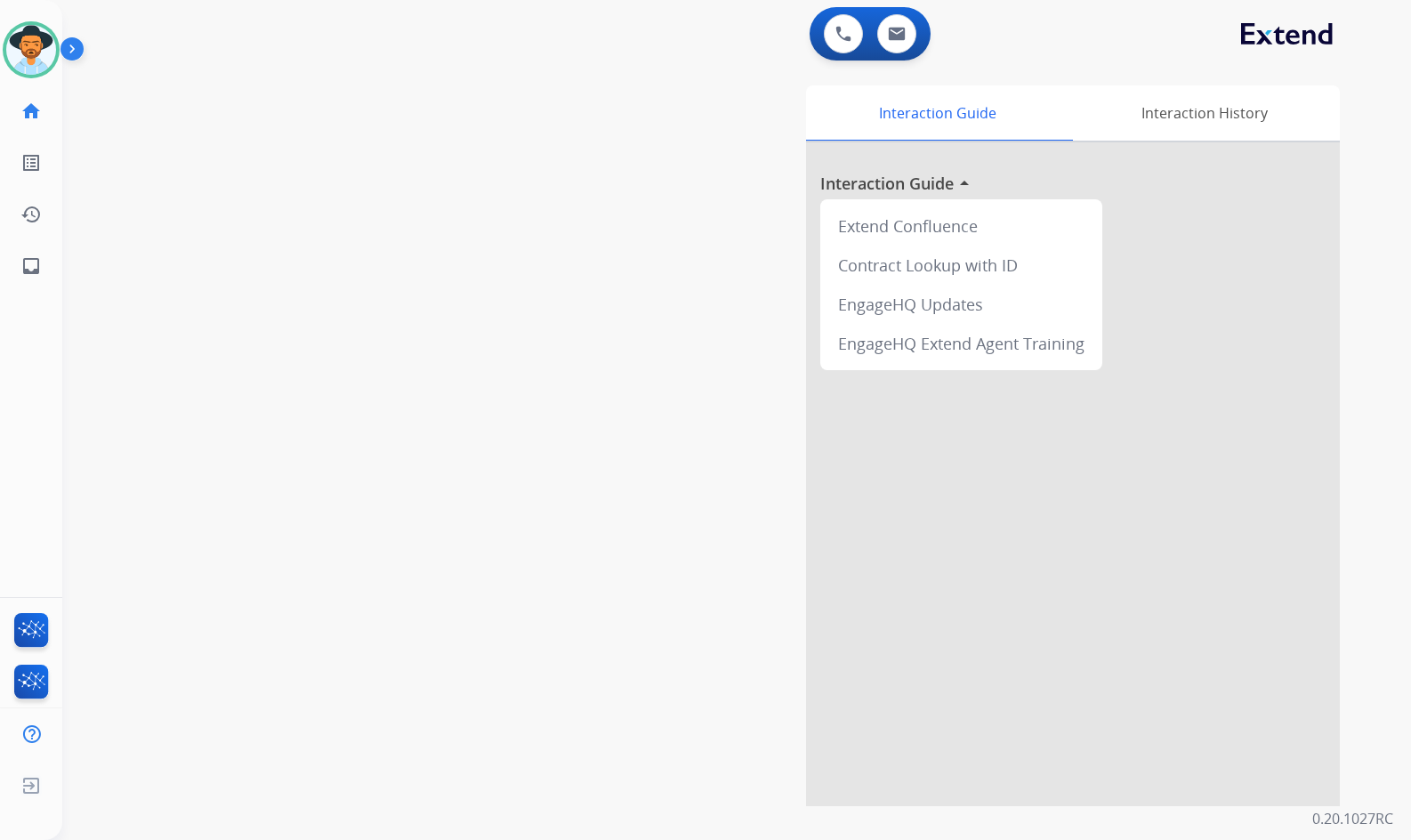
click at [274, 376] on div "swap_horiz Break voice bridge close_fullscreen Connect 3-Way Call merge_type Se…" at bounding box center [716, 435] width 1307 height 742
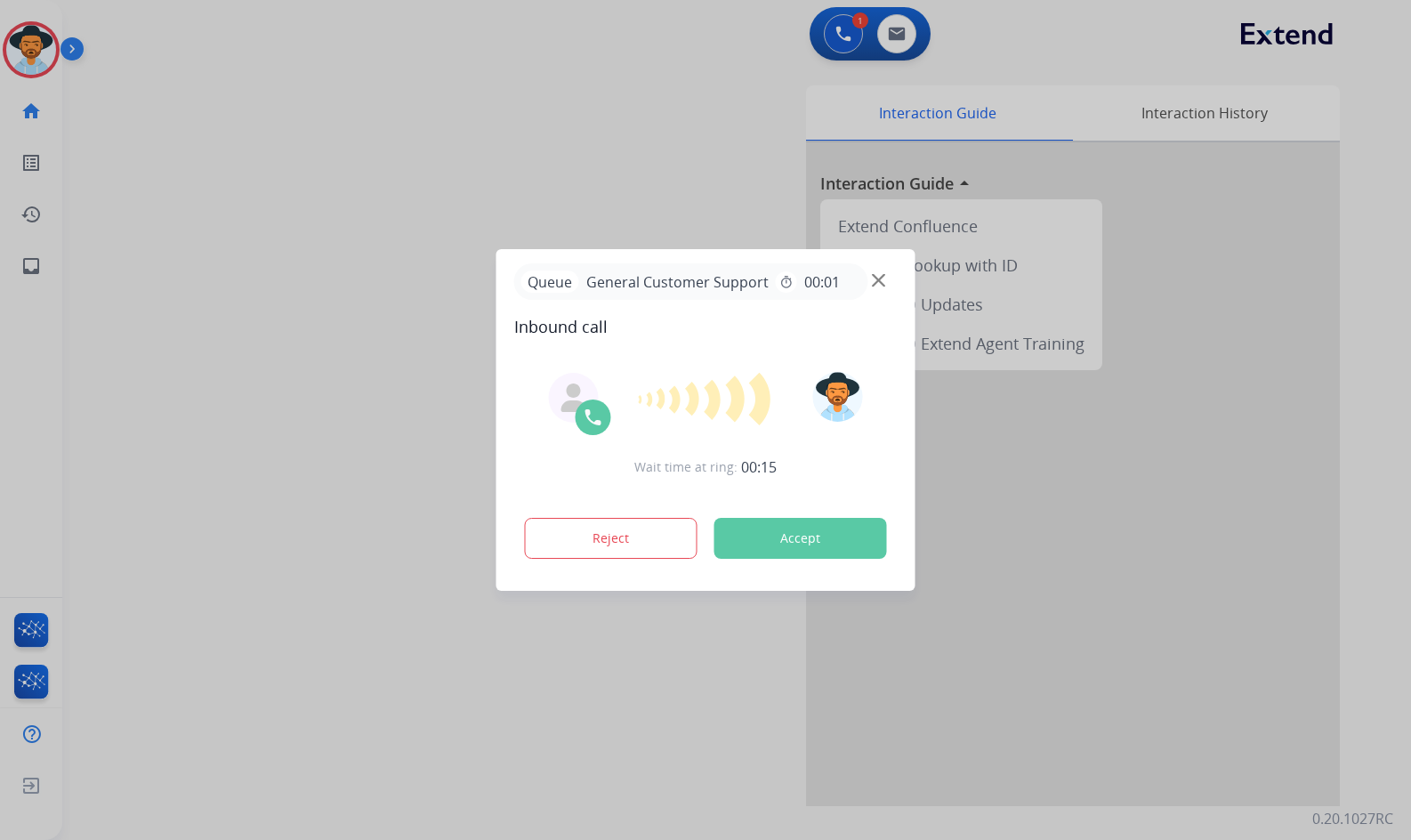
click at [270, 220] on div at bounding box center [705, 420] width 1411 height 840
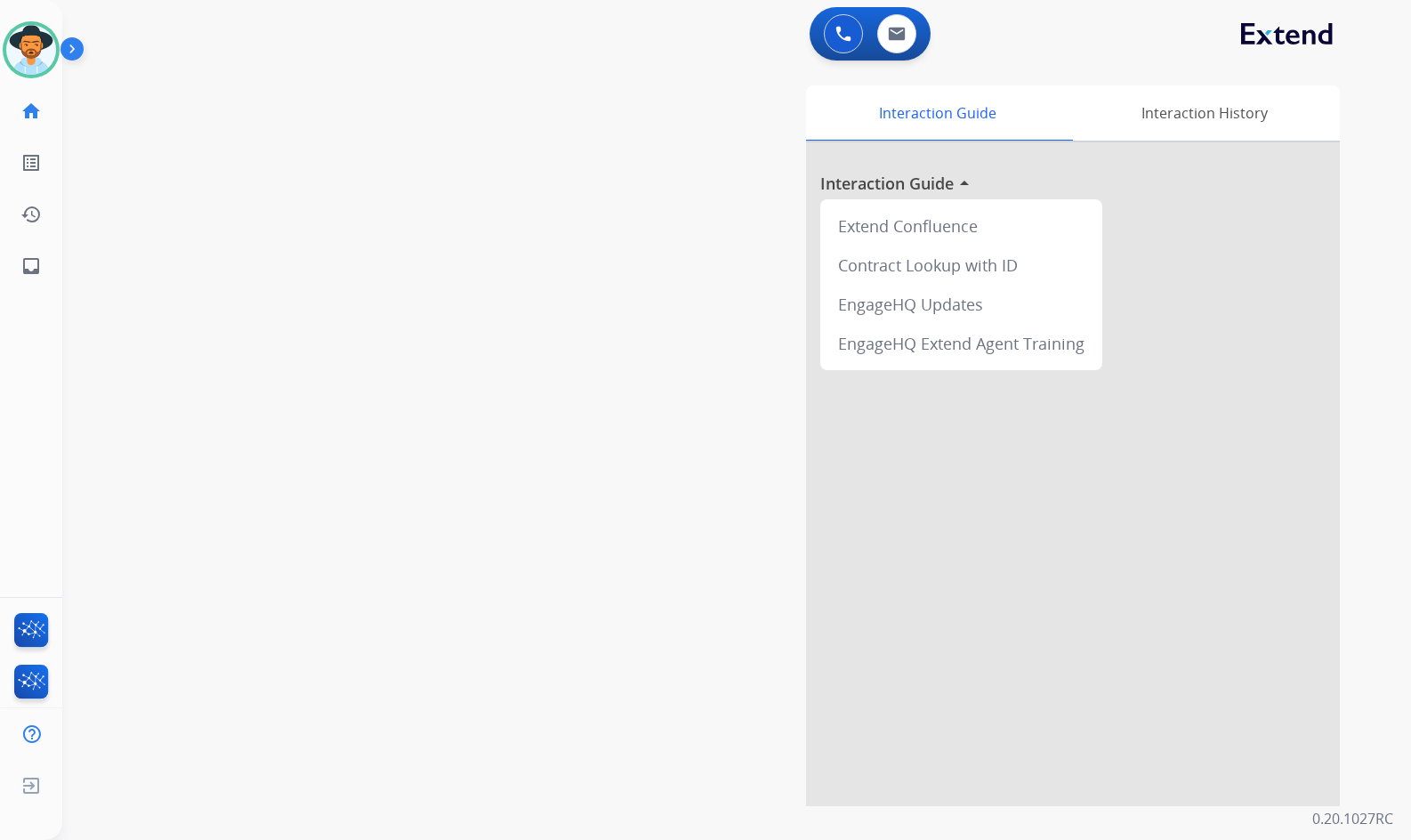
click at [353, 299] on div "swap_horiz Break voice bridge close_fullscreen Connect 3-Way Call merge_type Se…" at bounding box center [716, 435] width 1307 height 742
click at [556, 328] on div "swap_horiz Break voice bridge close_fullscreen Connect 3-Way Call merge_type Se…" at bounding box center [716, 435] width 1307 height 742
click at [250, 175] on div "swap_horiz Break voice bridge close_fullscreen Connect 3-Way Call merge_type Se…" at bounding box center [716, 435] width 1307 height 742
click at [26, 254] on link "inbox Emails" at bounding box center [30, 266] width 50 height 50
select select "**********"
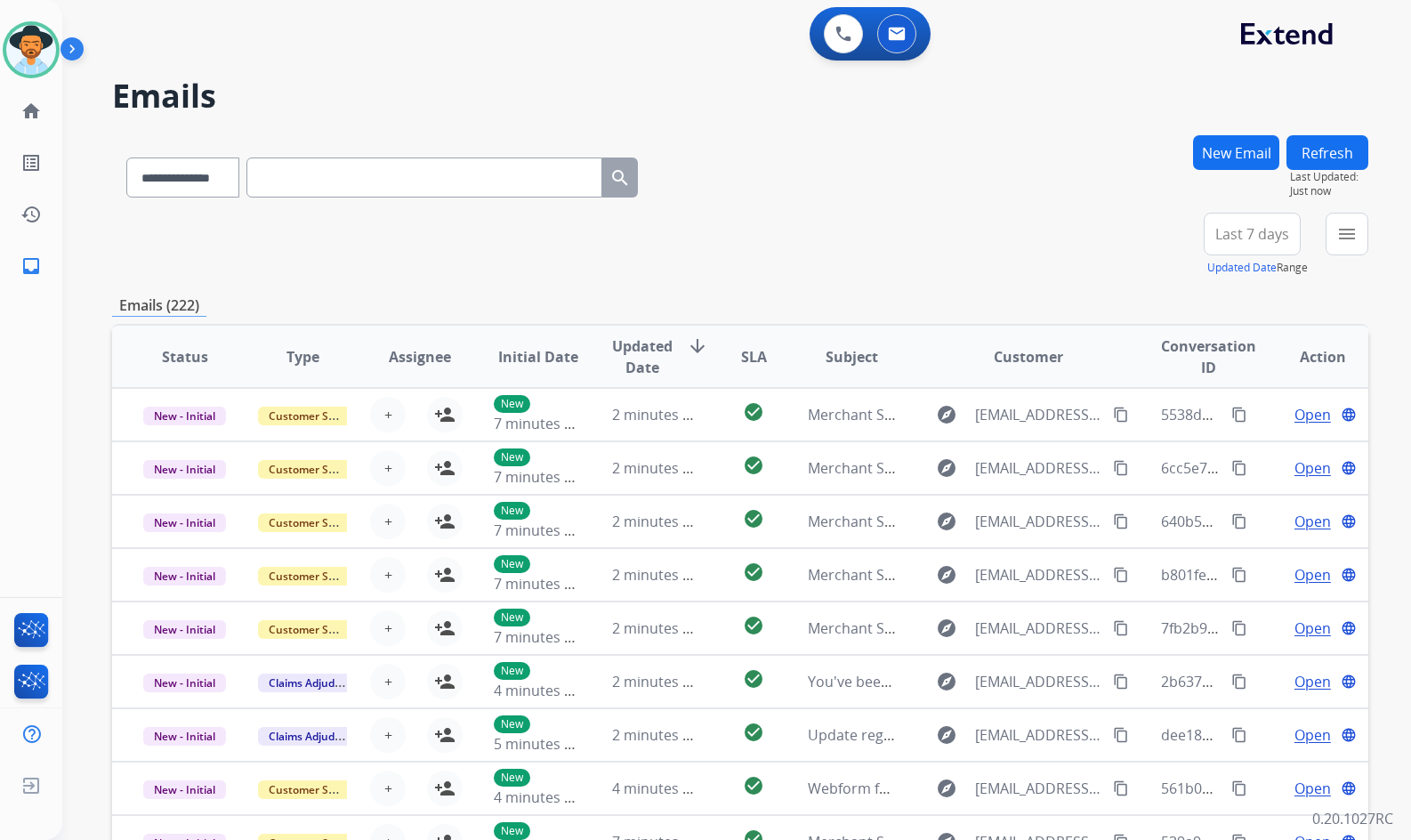
click at [1229, 161] on button "New Email" at bounding box center [1236, 153] width 87 height 35
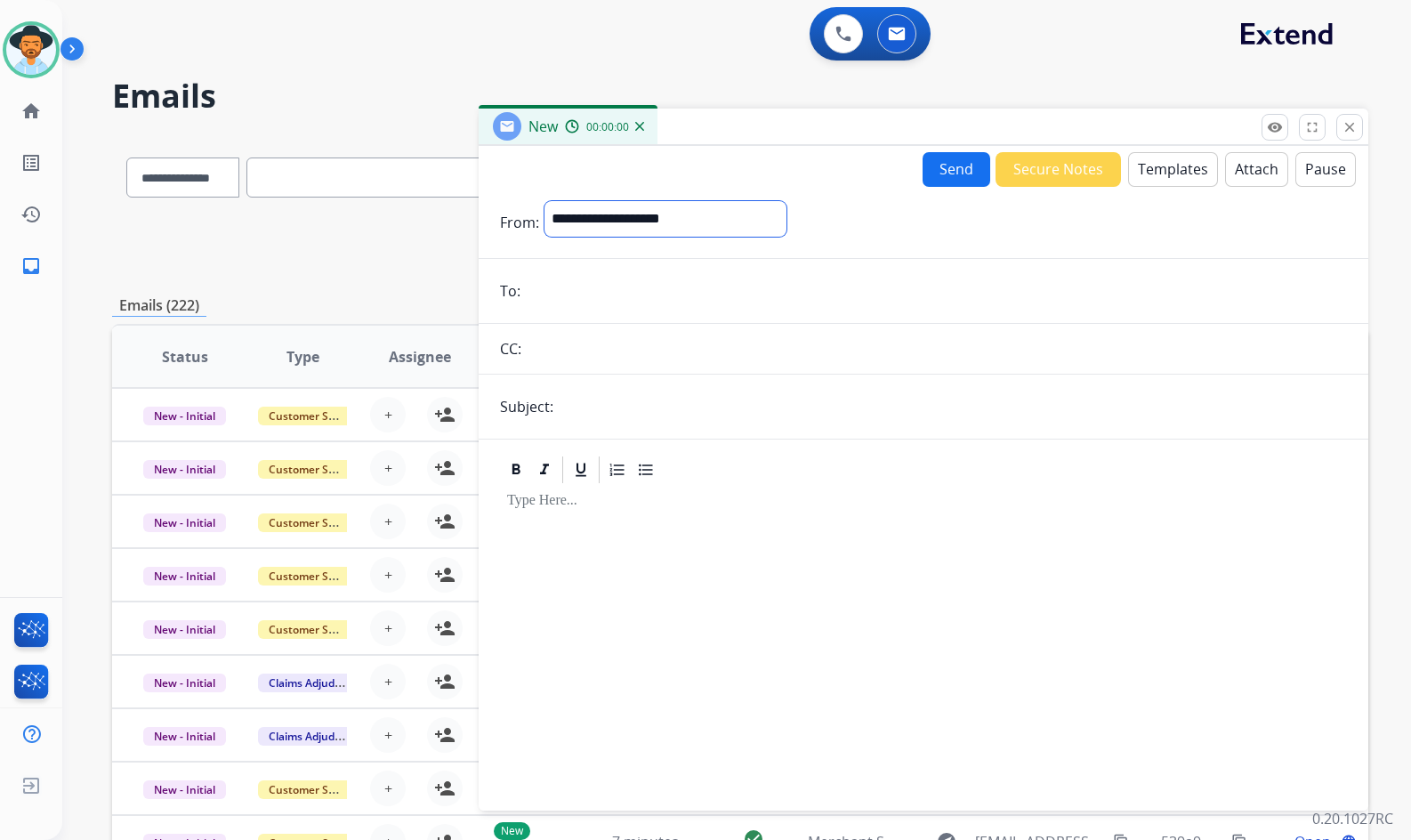
click at [611, 221] on select "**********" at bounding box center [665, 219] width 242 height 36
select select "**********"
click at [544, 201] on select "**********" at bounding box center [665, 219] width 242 height 36
click at [598, 305] on input "email" at bounding box center [936, 292] width 821 height 36
paste input "**********"
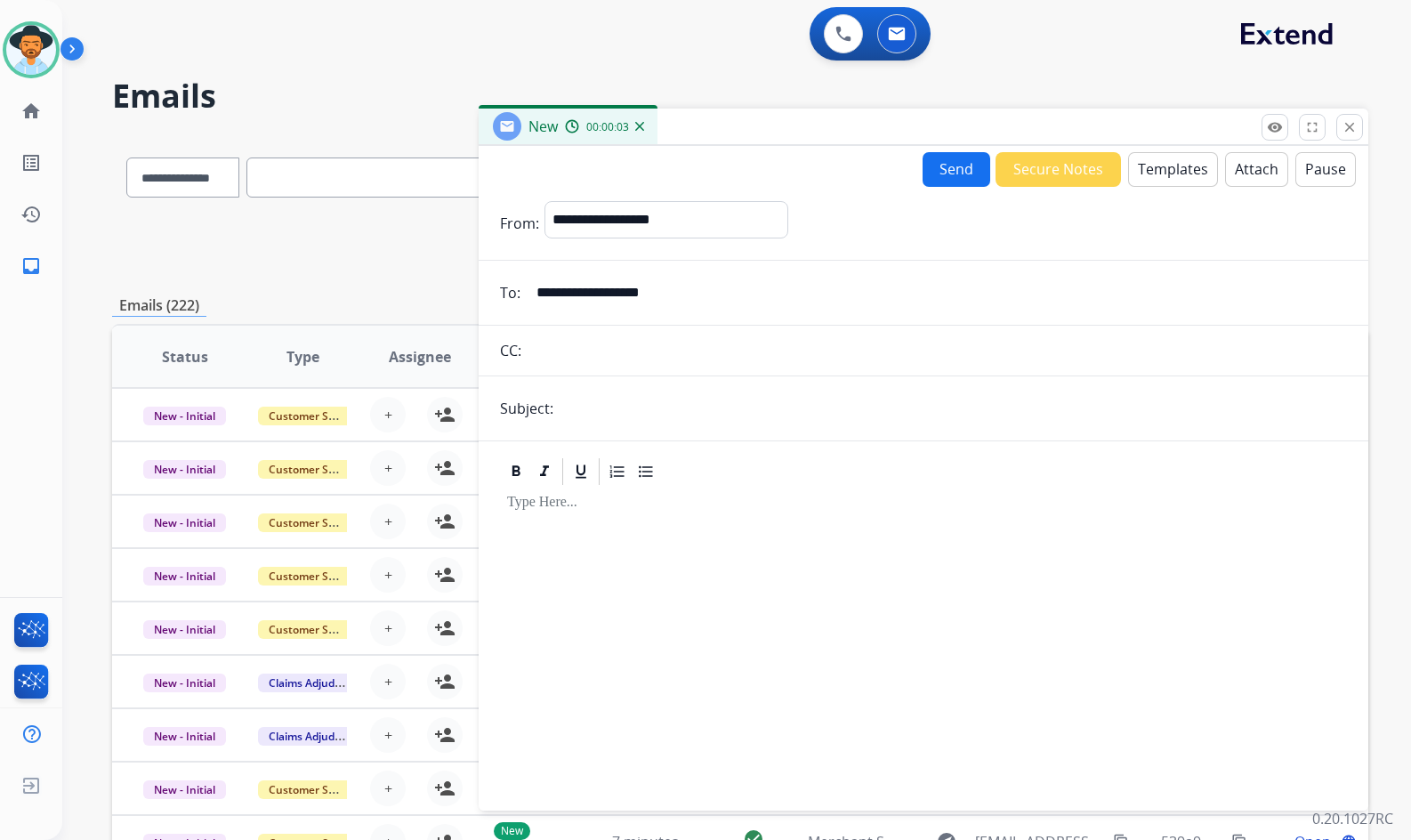
type input "**********"
click at [594, 419] on input "text" at bounding box center [953, 408] width 789 height 36
type input "**********"
click at [1147, 169] on button "Templates" at bounding box center [1173, 169] width 90 height 35
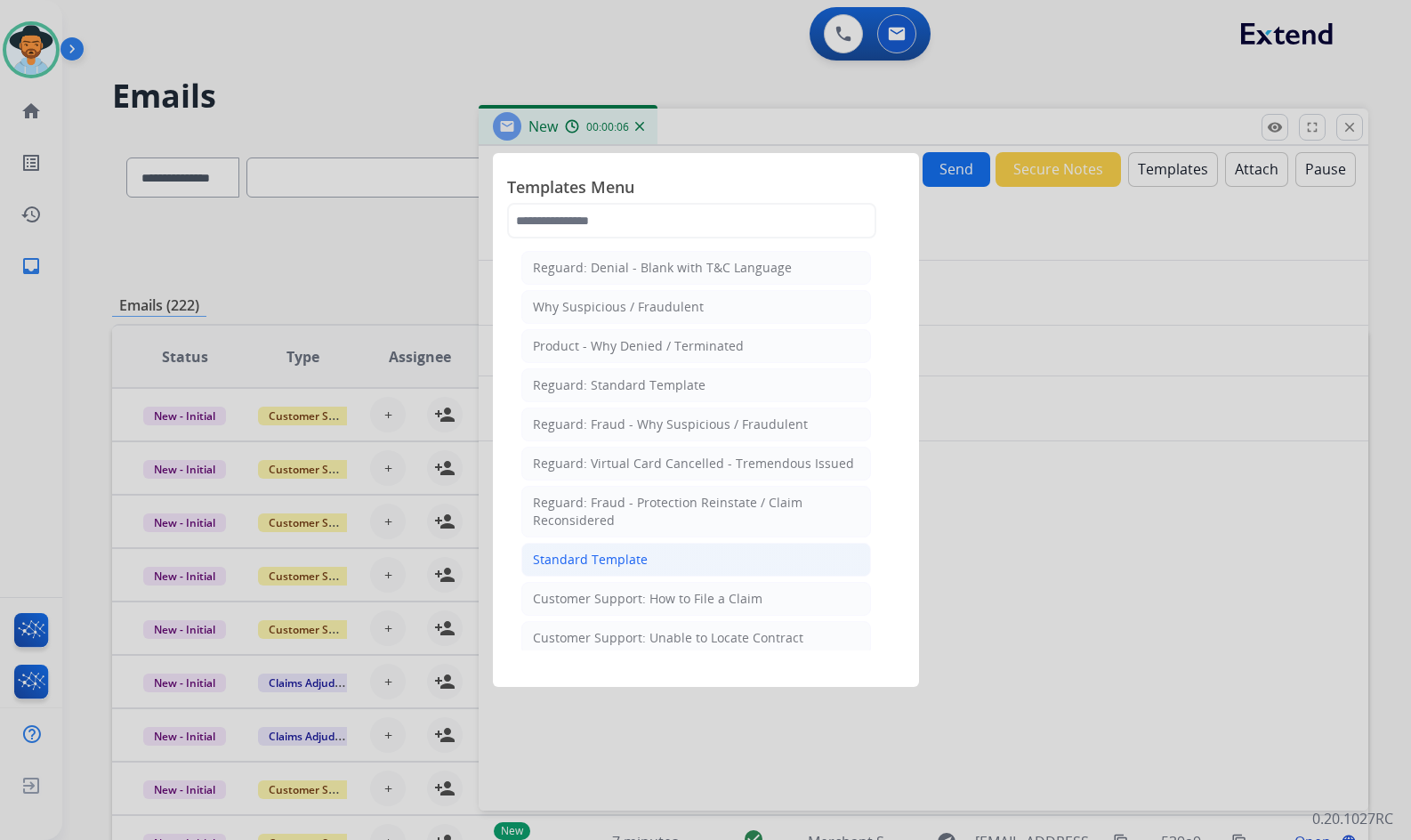
click at [673, 562] on li "Standard Template" at bounding box center [696, 559] width 350 height 34
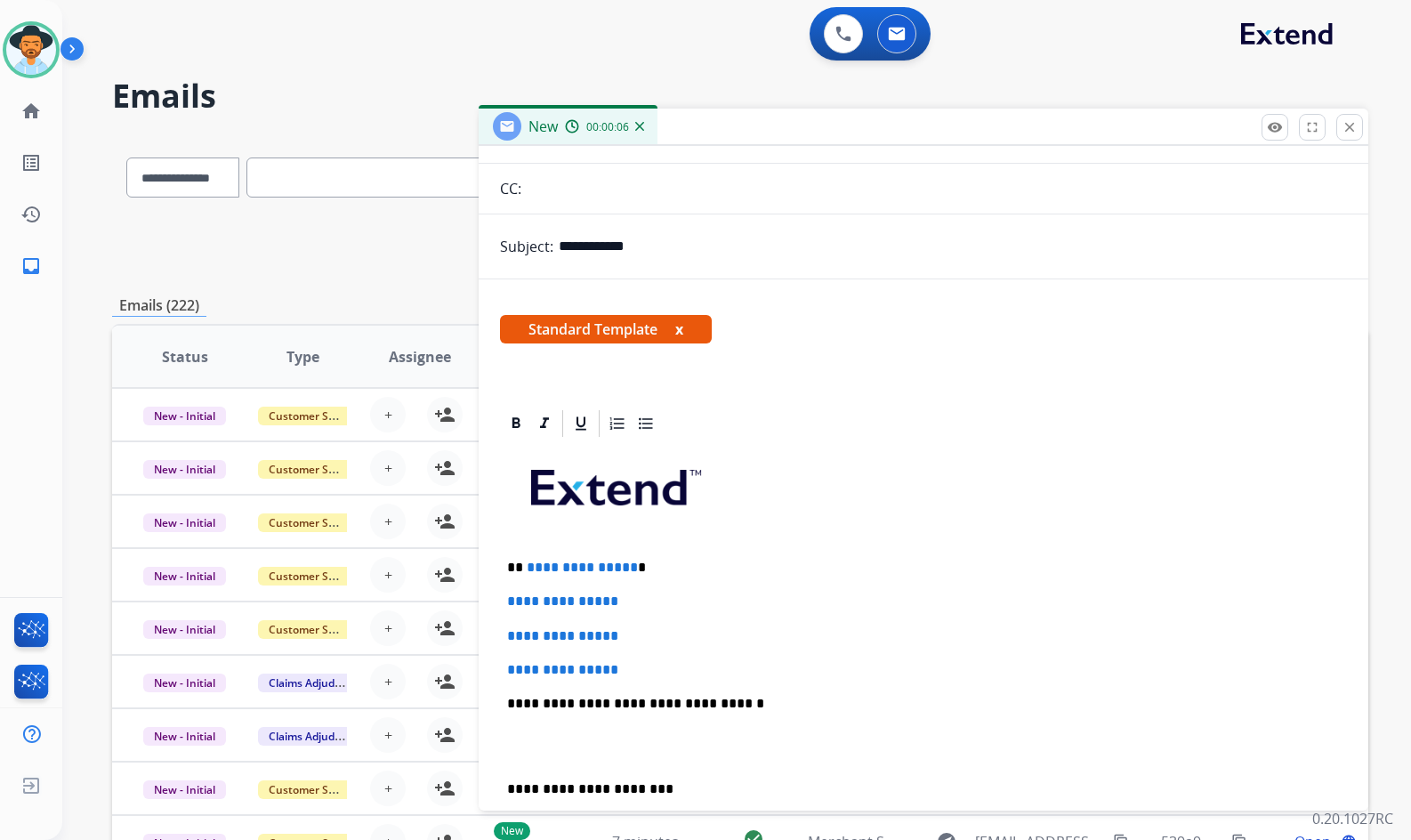
scroll to position [178, 0]
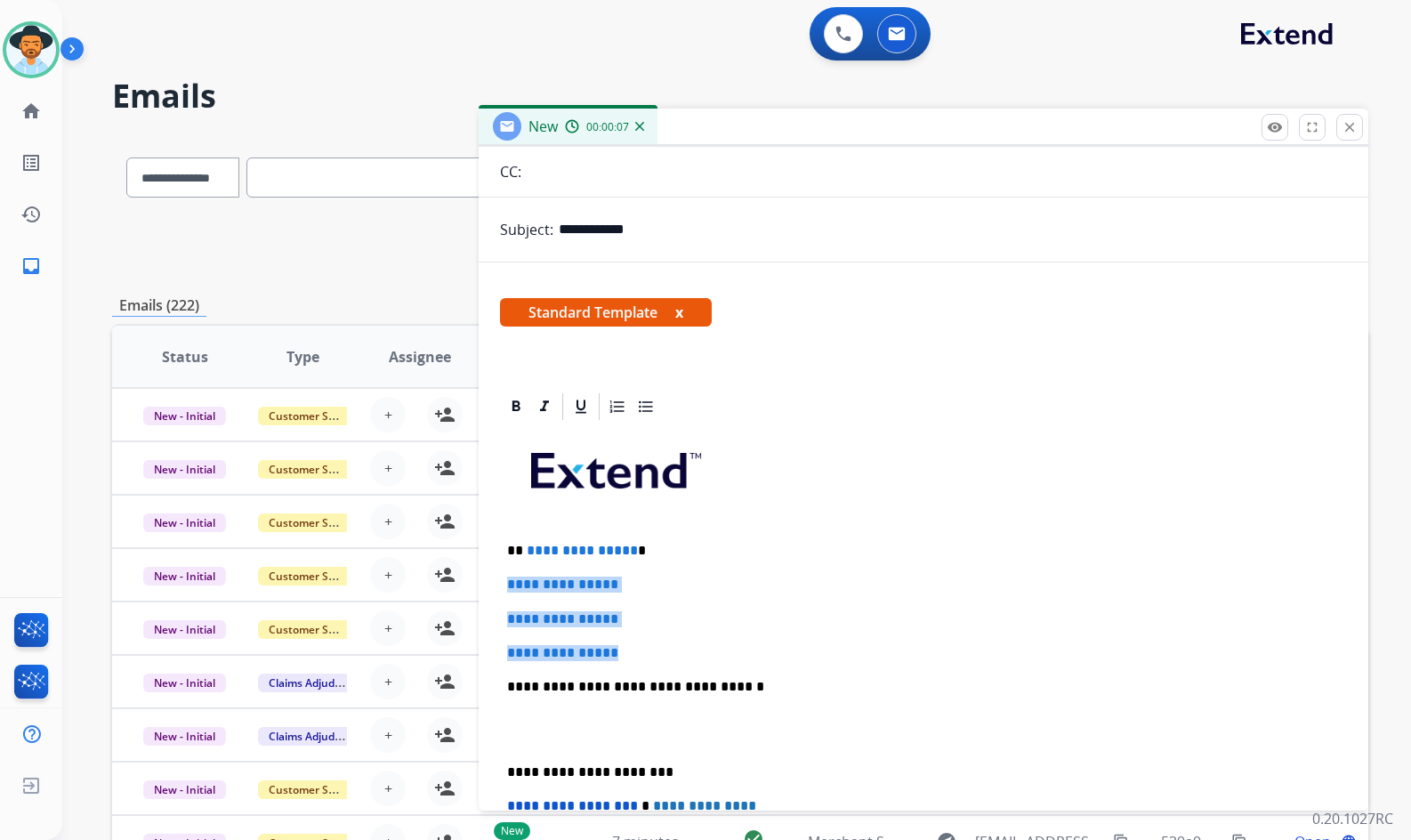
drag, startPoint x: 637, startPoint y: 647, endPoint x: 508, endPoint y: 570, distance: 150.2
click at [508, 570] on div "**********" at bounding box center [924, 728] width 847 height 612
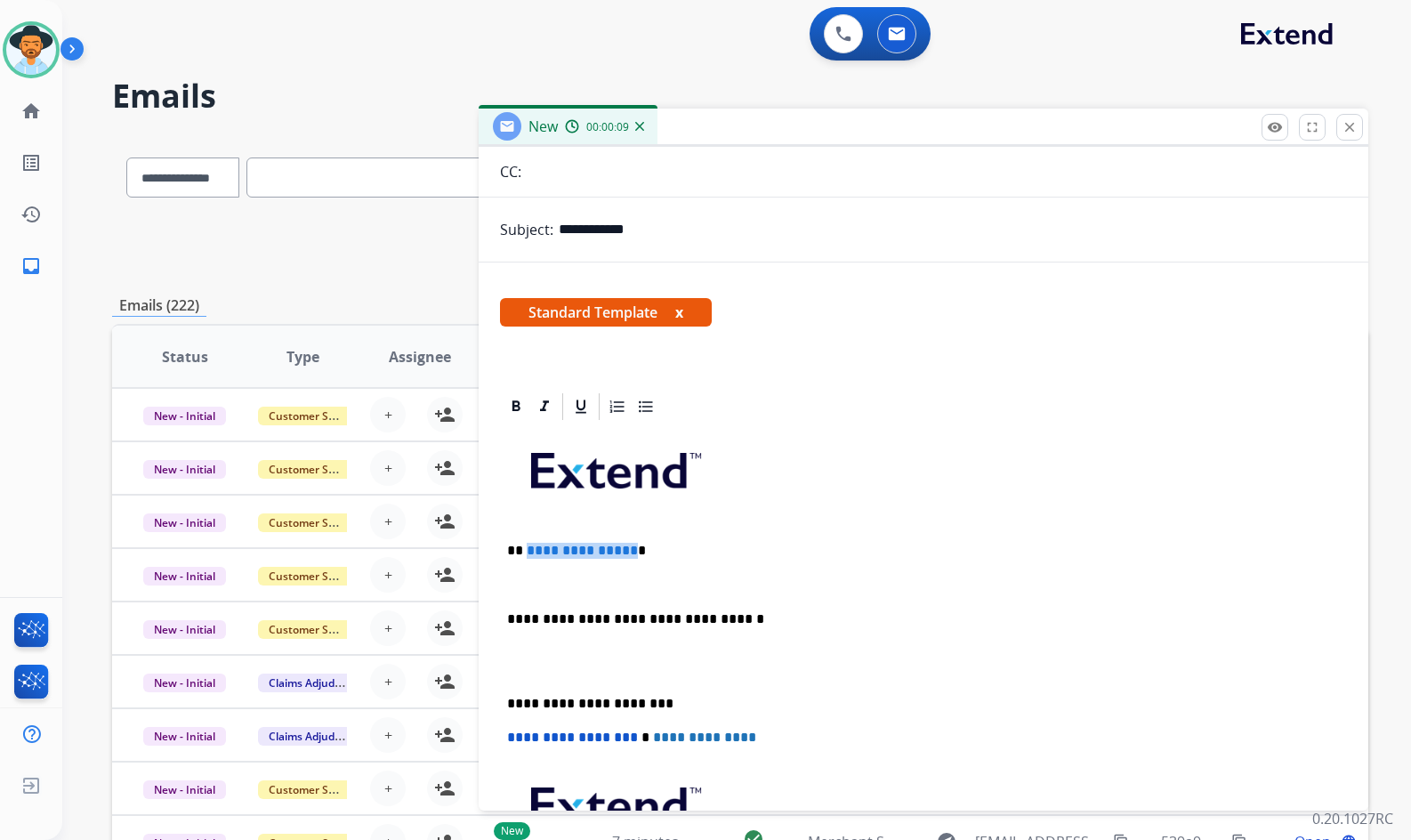
drag, startPoint x: 626, startPoint y: 552, endPoint x: 526, endPoint y: 550, distance: 100.0
click at [525, 550] on p "**********" at bounding box center [916, 550] width 819 height 16
click at [627, 579] on p at bounding box center [923, 584] width 833 height 16
click at [538, 581] on p at bounding box center [923, 584] width 833 height 16
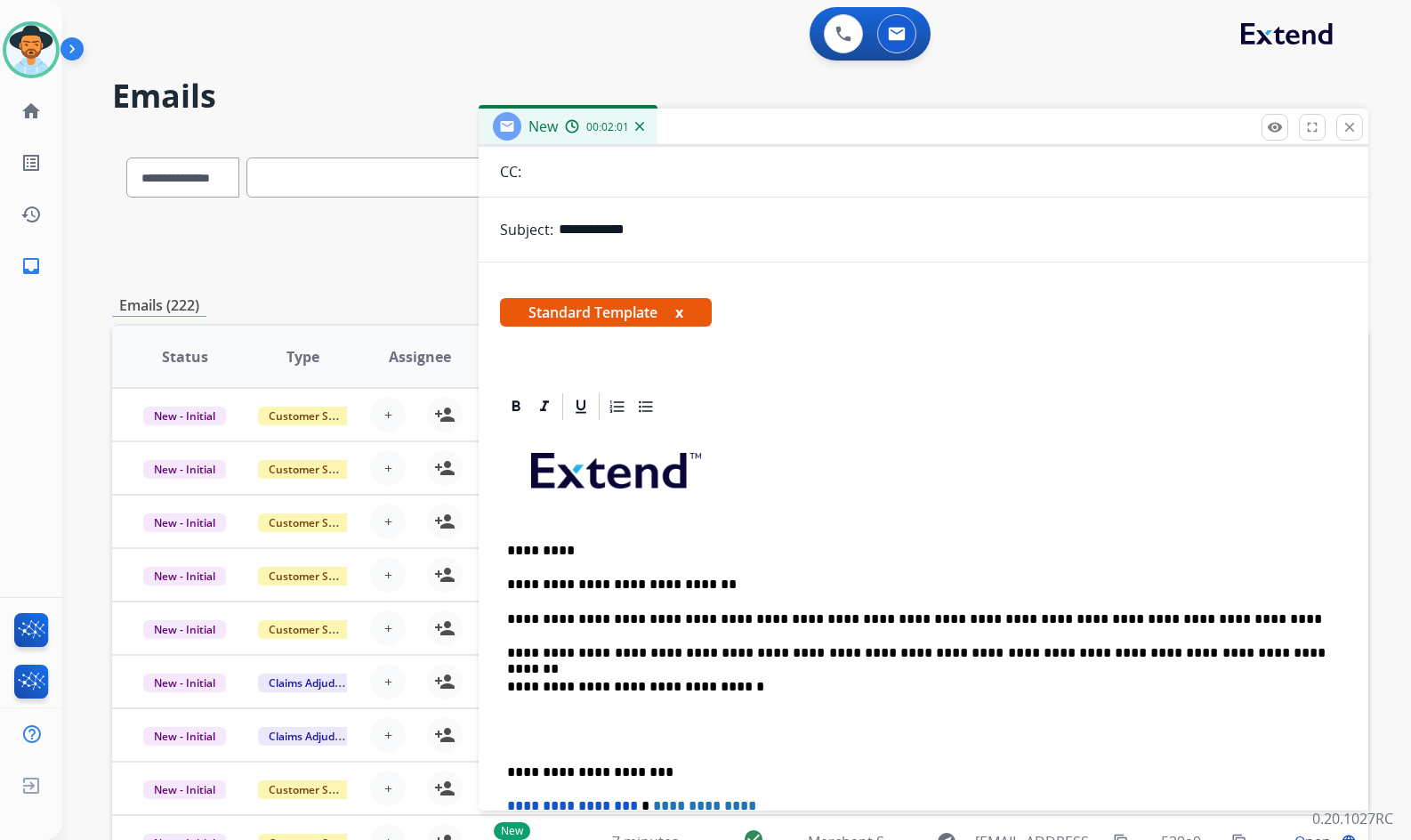
click at [826, 666] on div "**********" at bounding box center [924, 728] width 847 height 612
click at [596, 719] on p at bounding box center [923, 730] width 833 height 33
click at [611, 742] on p at bounding box center [923, 730] width 833 height 33
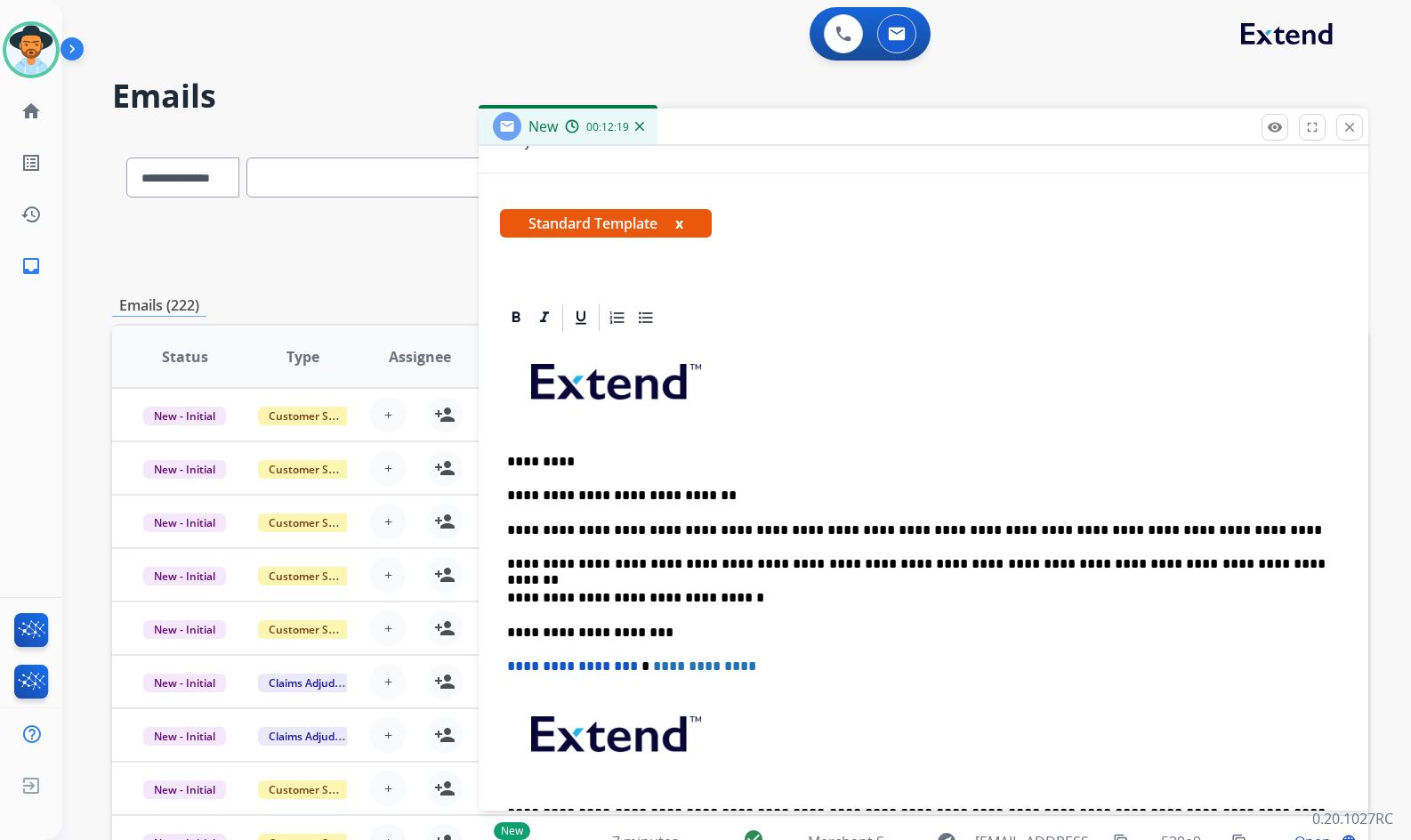
scroll to position [0, 0]
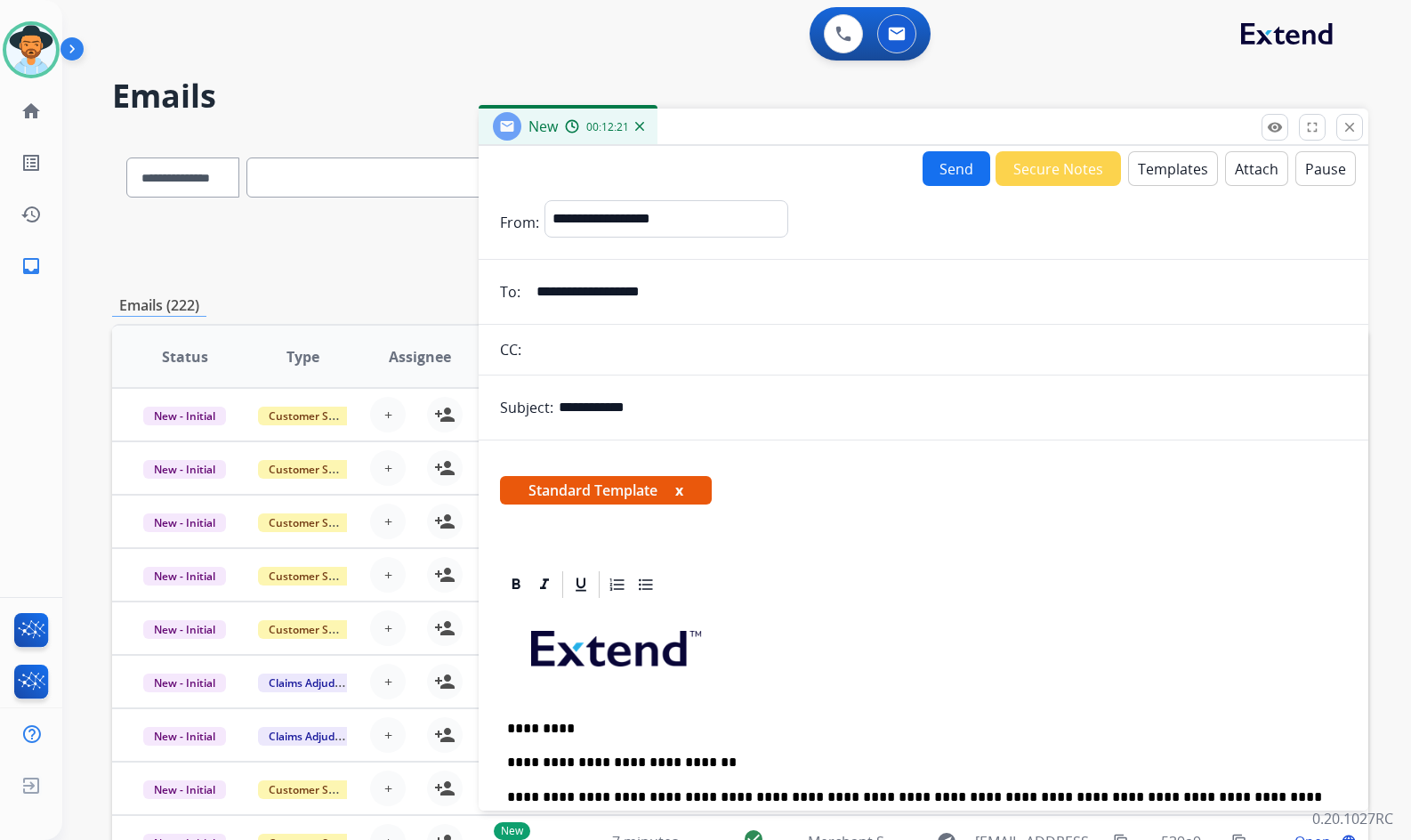
click at [937, 164] on button "Send" at bounding box center [956, 168] width 67 height 35
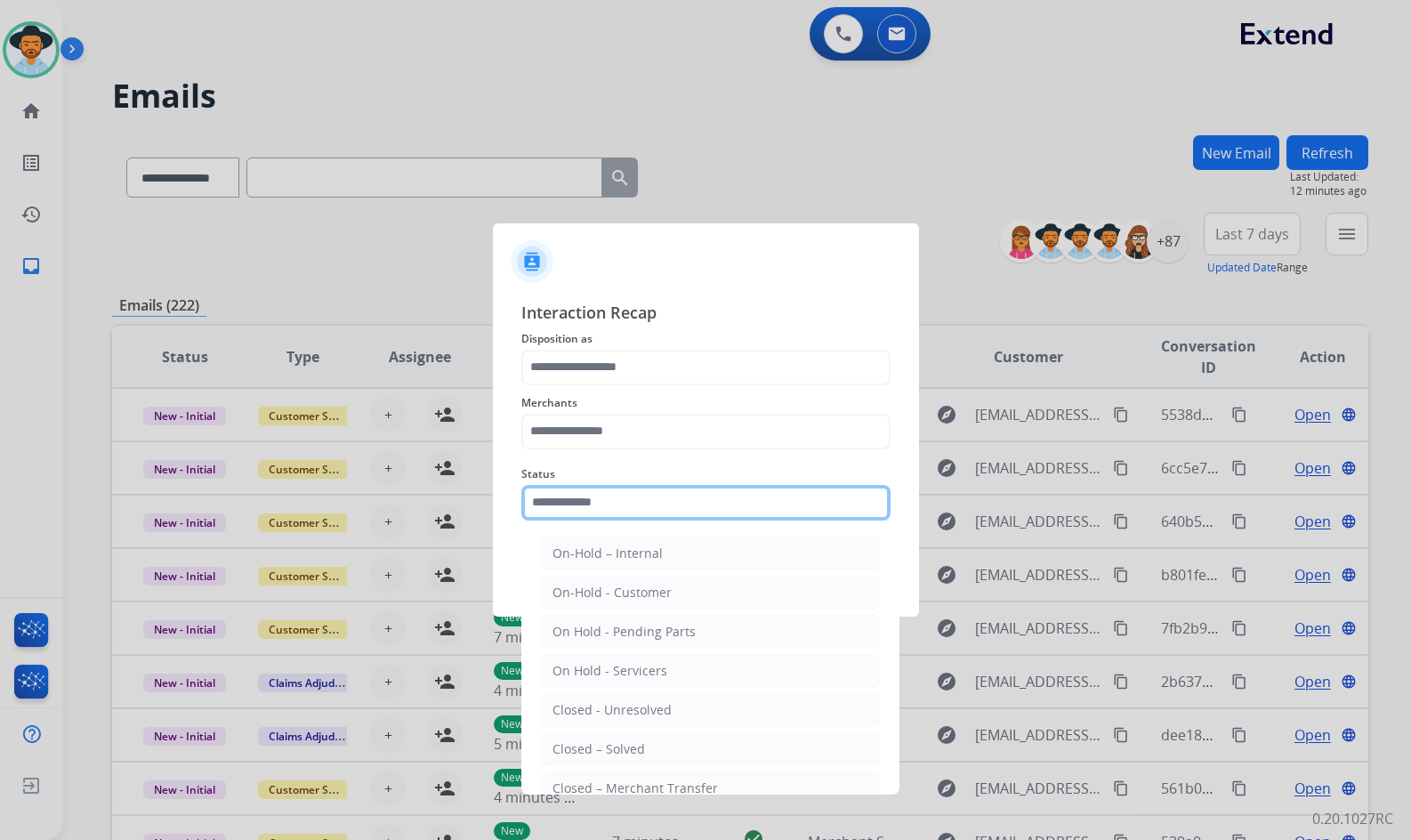
click at [573, 502] on input "text" at bounding box center [706, 502] width 369 height 36
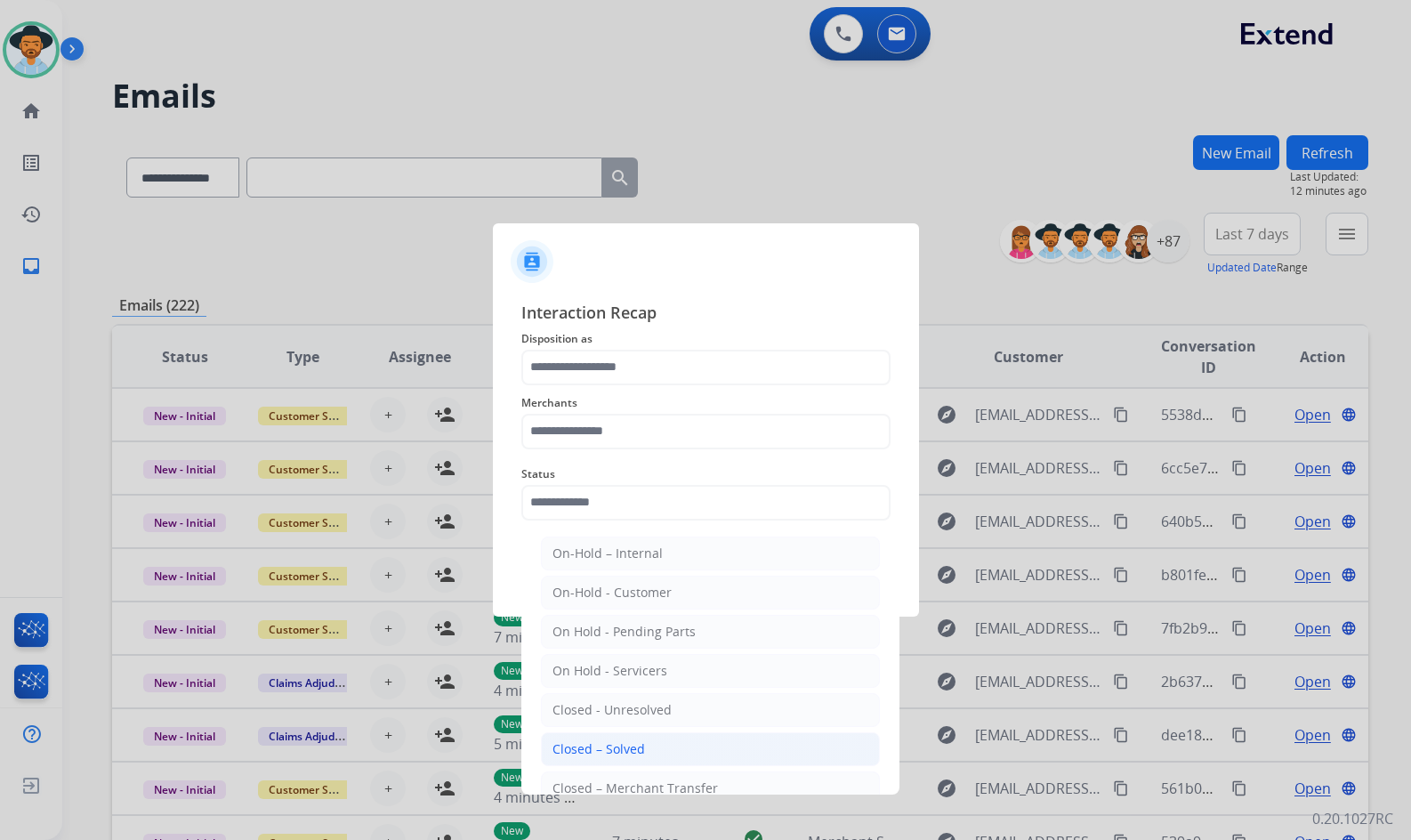
click at [683, 741] on li "Closed – Solved" at bounding box center [711, 749] width 339 height 34
type input "**********"
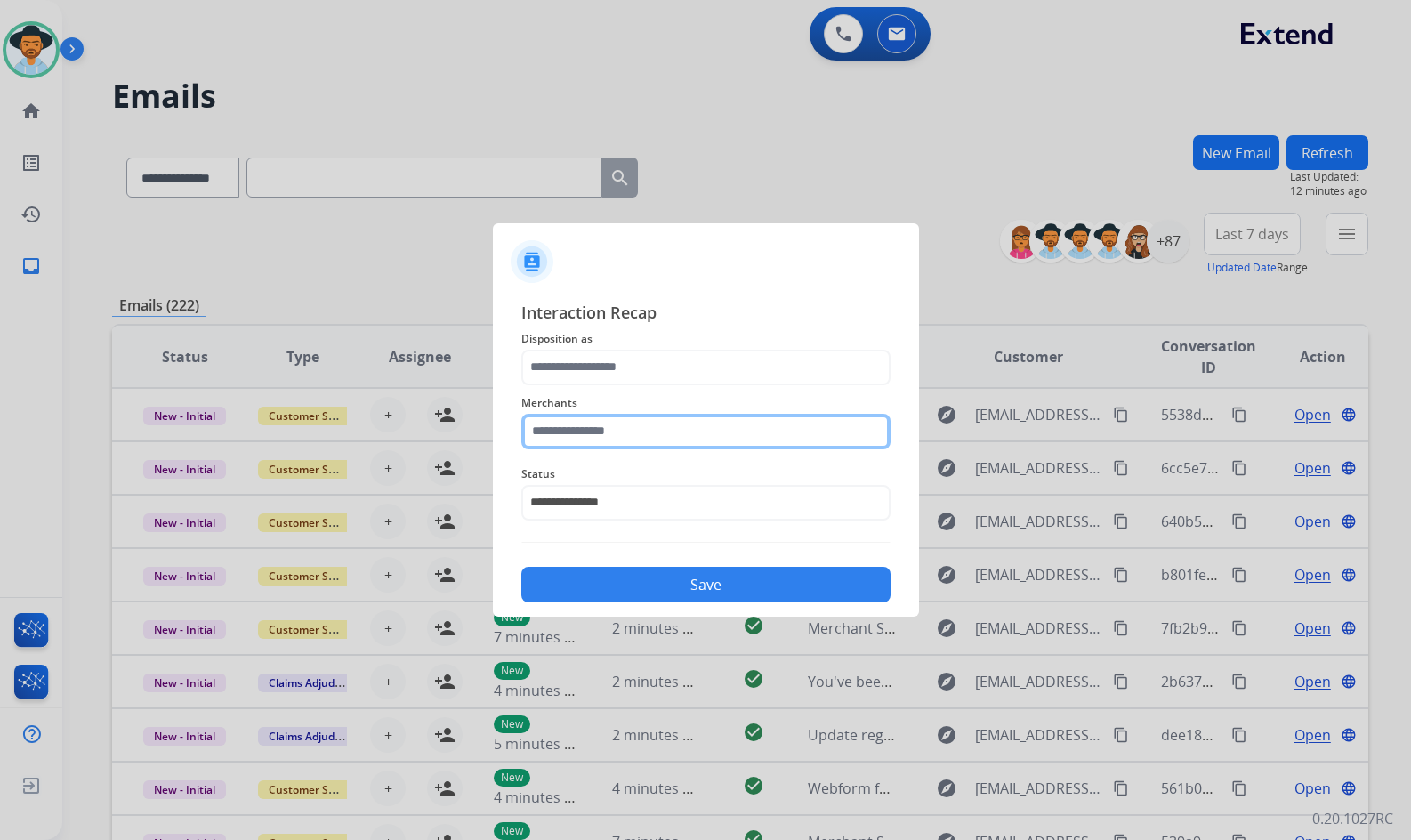
click at [764, 428] on input "text" at bounding box center [706, 431] width 369 height 36
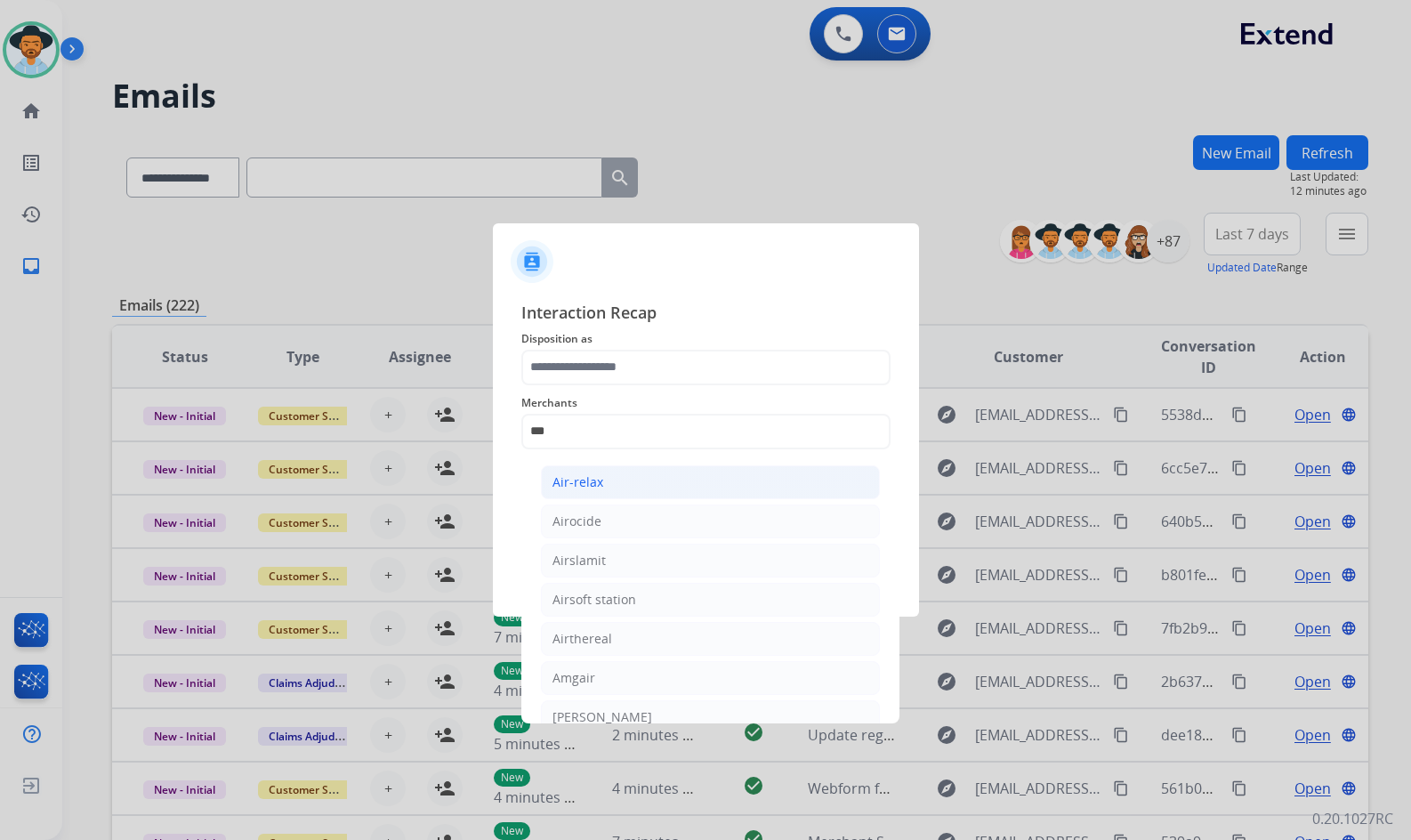
click at [708, 478] on li "Air-relax" at bounding box center [711, 482] width 339 height 34
type input "*********"
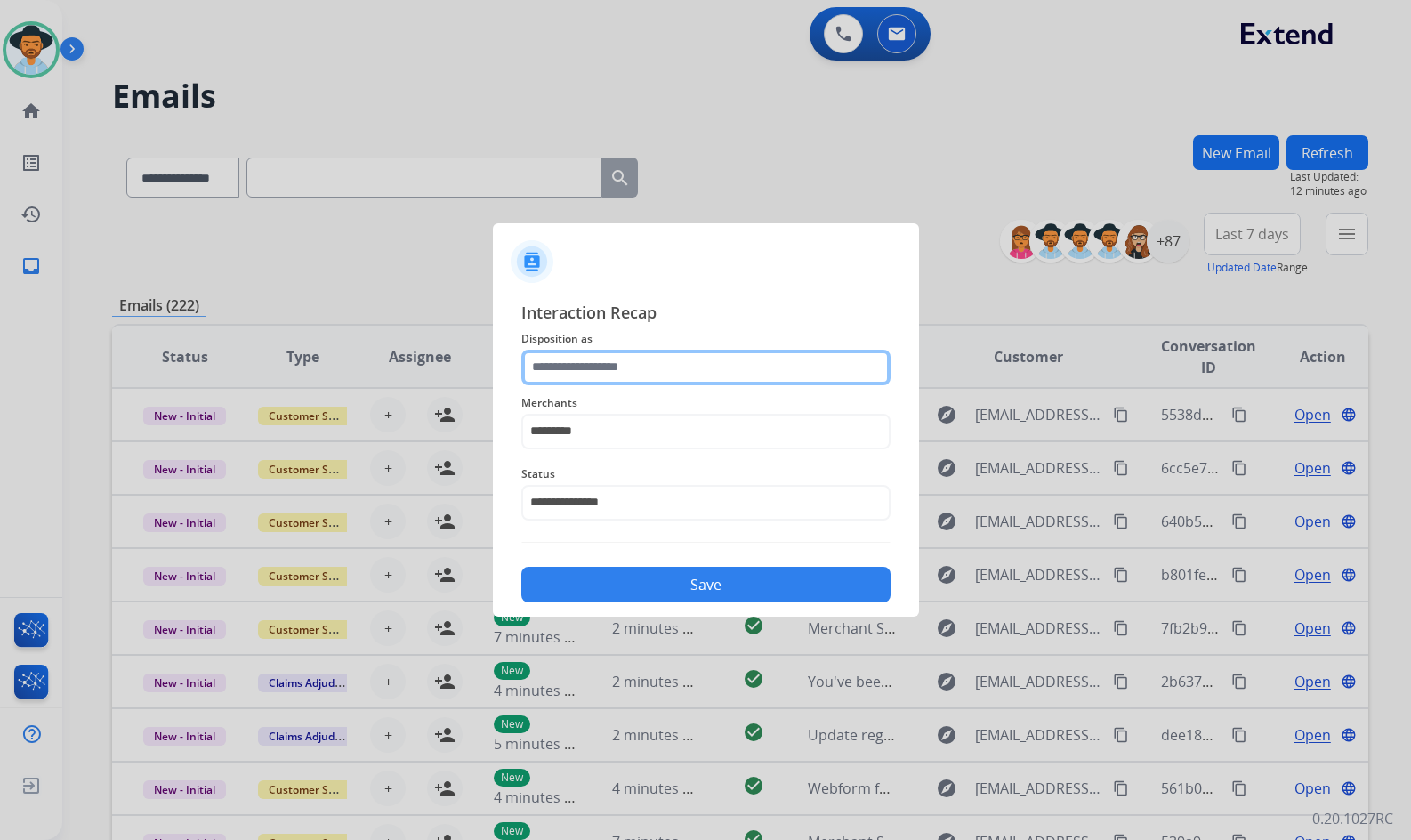
click at [695, 361] on input "text" at bounding box center [706, 367] width 369 height 36
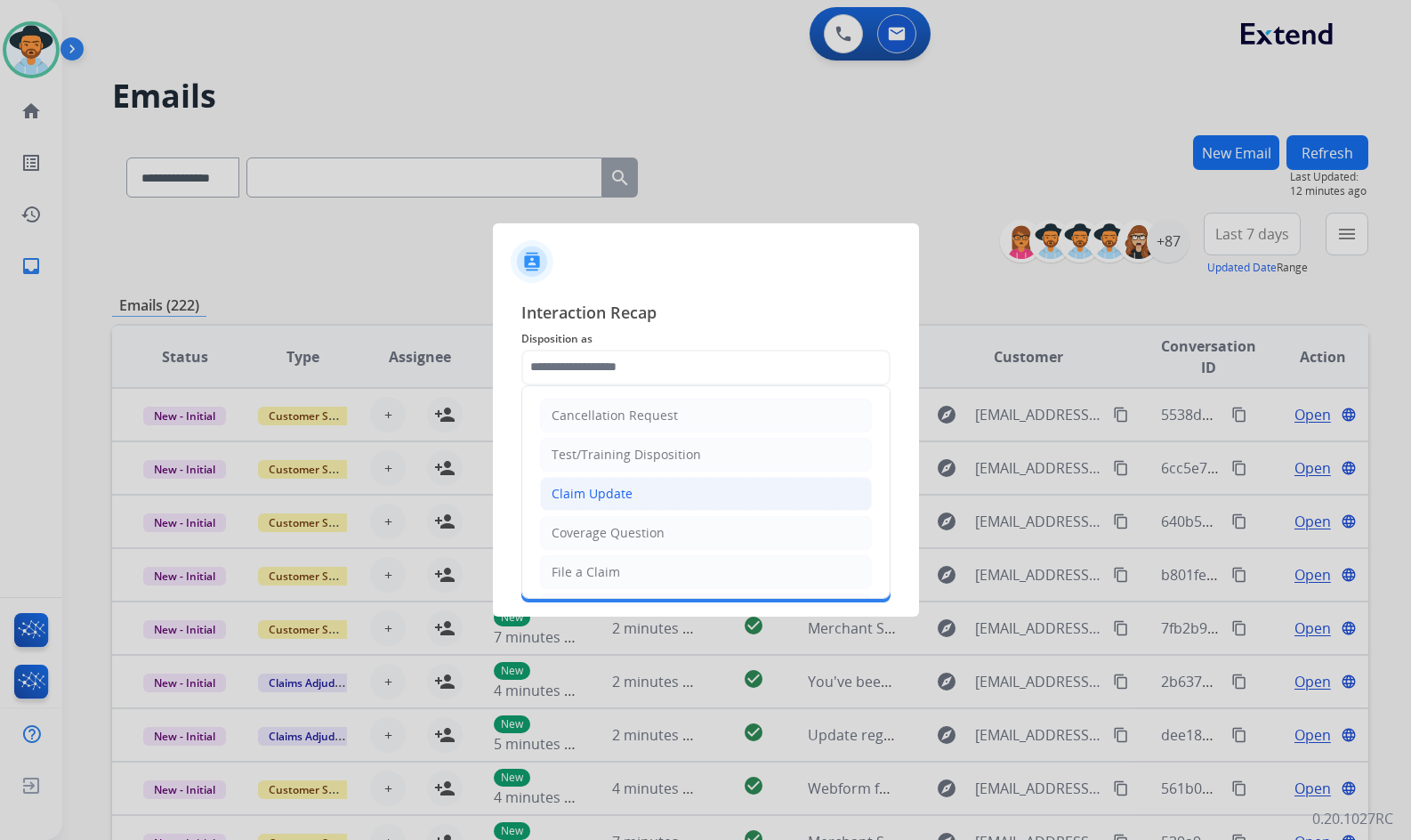
click at [656, 495] on li "Claim Update" at bounding box center [706, 493] width 332 height 34
type input "**********"
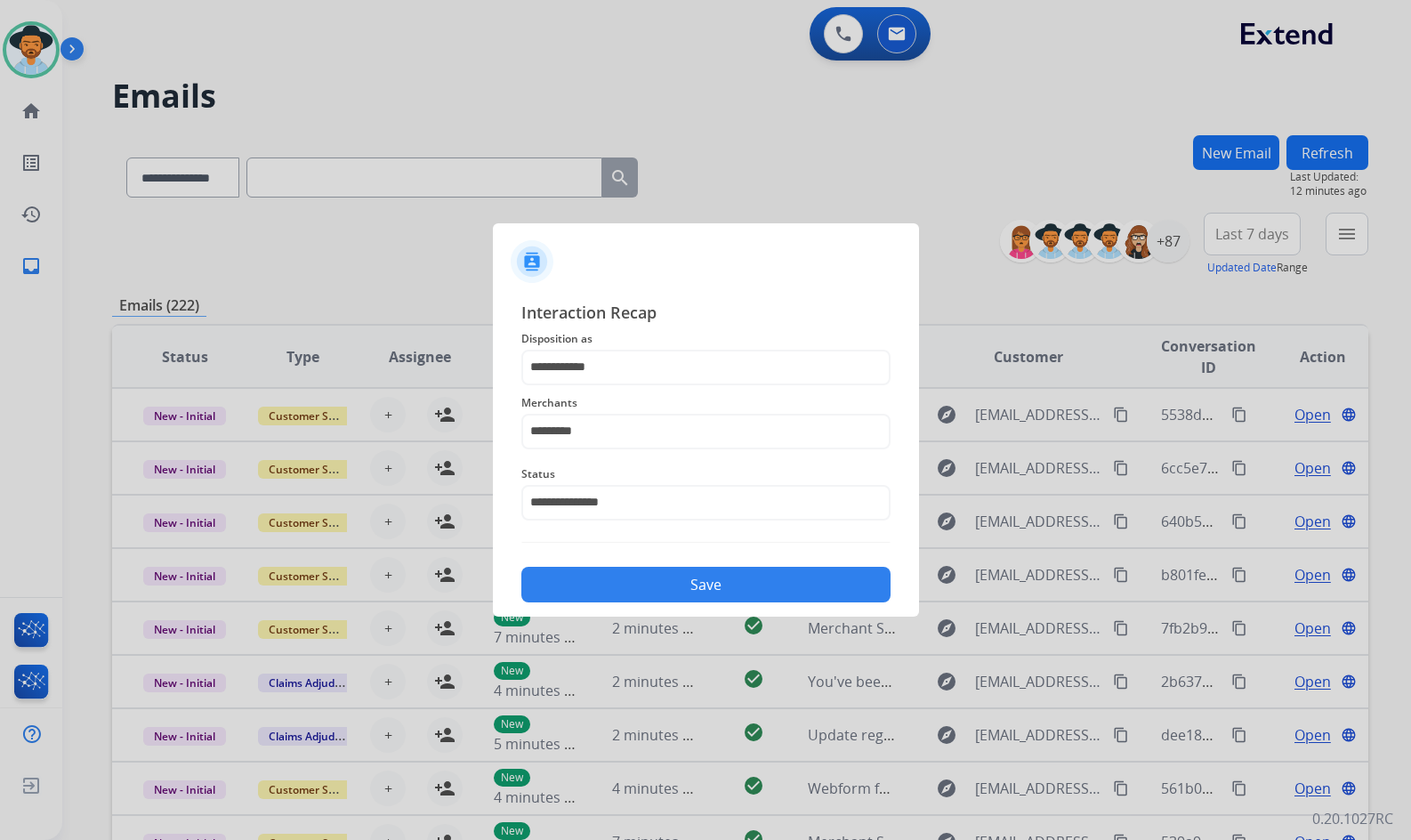
click at [716, 588] on button "Save" at bounding box center [706, 584] width 369 height 36
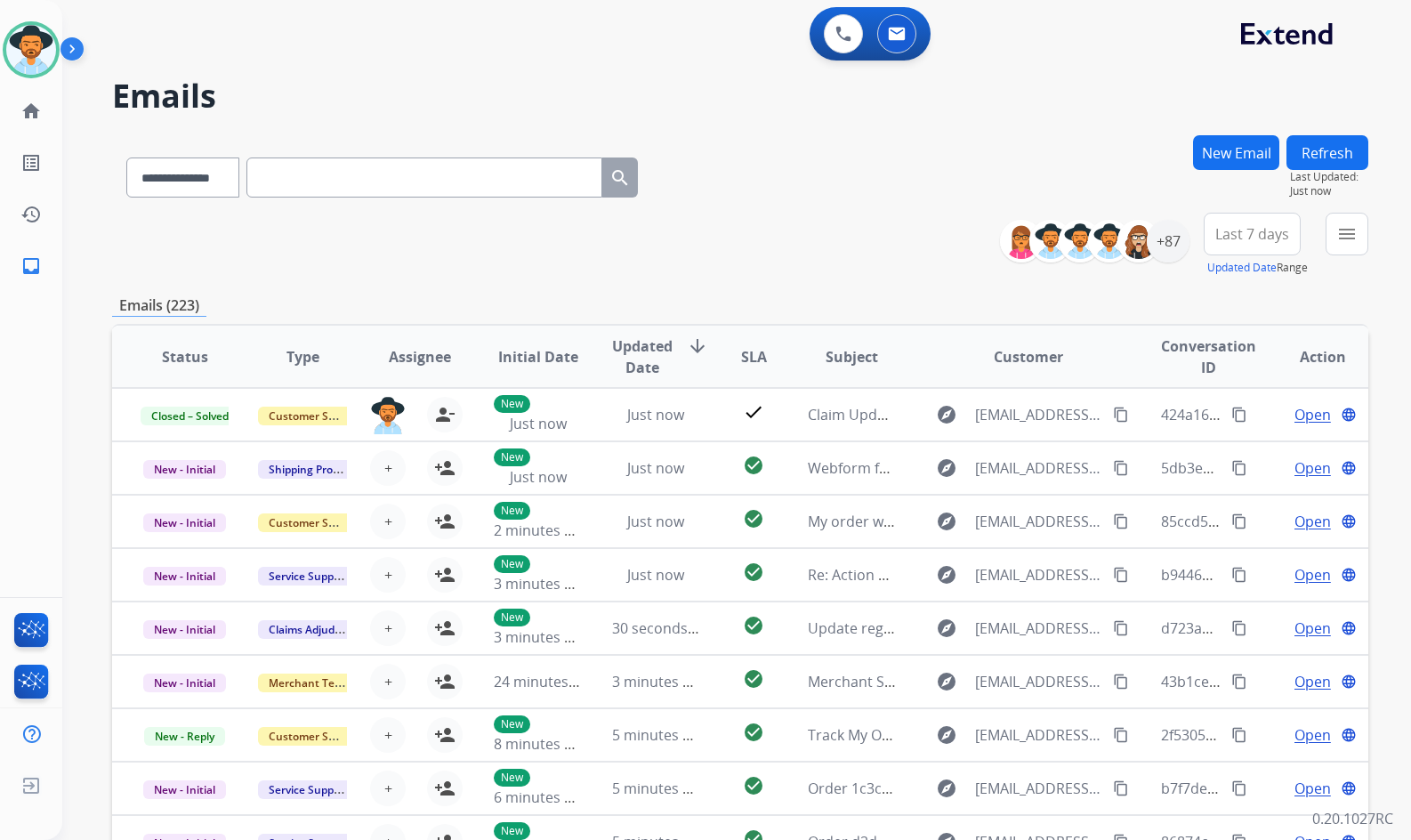
click at [827, 256] on div "**********" at bounding box center [740, 244] width 1256 height 64
click at [35, 113] on mat-icon "home" at bounding box center [31, 111] width 21 height 21
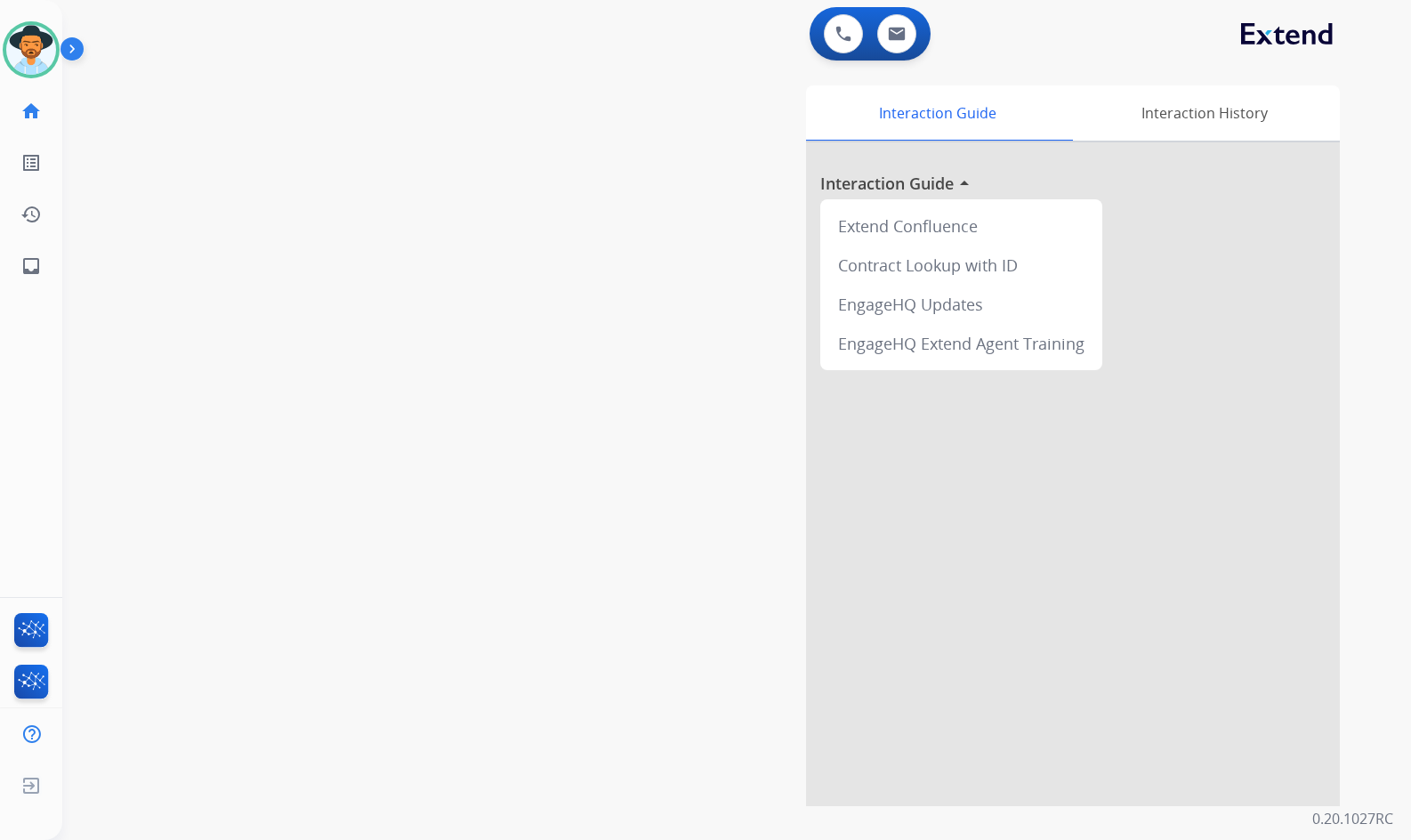
click at [581, 419] on div "Interaction Guide Interaction History Interaction Guide arrow_drop_up Extend Co…" at bounding box center [947, 446] width 787 height 720
click at [296, 325] on div "swap_horiz Break voice bridge close_fullscreen Connect 3-Way Call merge_type Se…" at bounding box center [716, 435] width 1307 height 742
drag, startPoint x: 282, startPoint y: 330, endPoint x: 10, endPoint y: 276, distance: 277.3
click at [281, 330] on div "swap_horiz Break voice bridge close_fullscreen Connect 3-Way Call merge_type Se…" at bounding box center [716, 435] width 1307 height 742
click at [305, 454] on div "swap_horiz Break voice bridge close_fullscreen Connect 3-Way Call merge_type Se…" at bounding box center [716, 435] width 1307 height 742
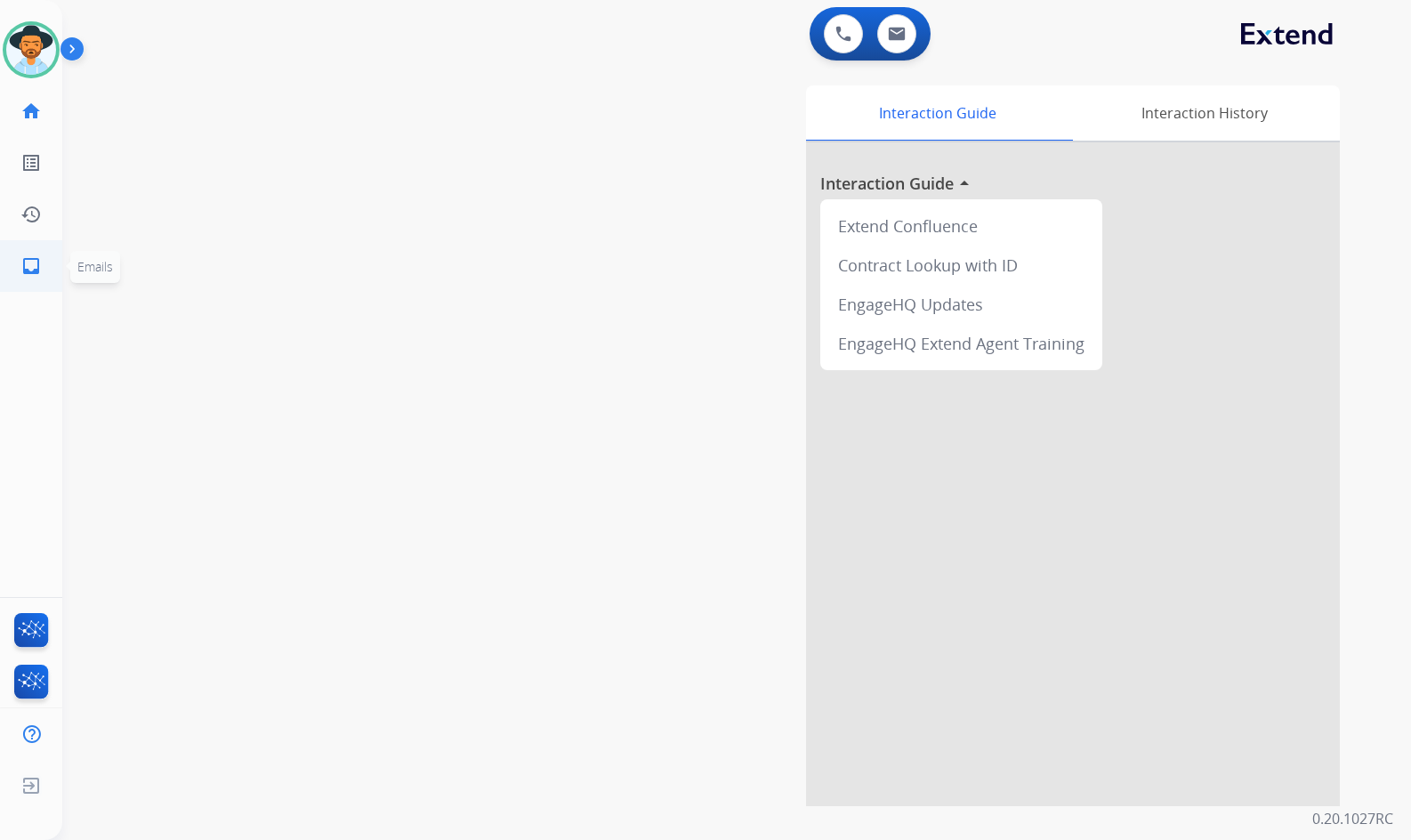
click at [26, 260] on mat-icon "inbox" at bounding box center [31, 266] width 21 height 21
select select "**********"
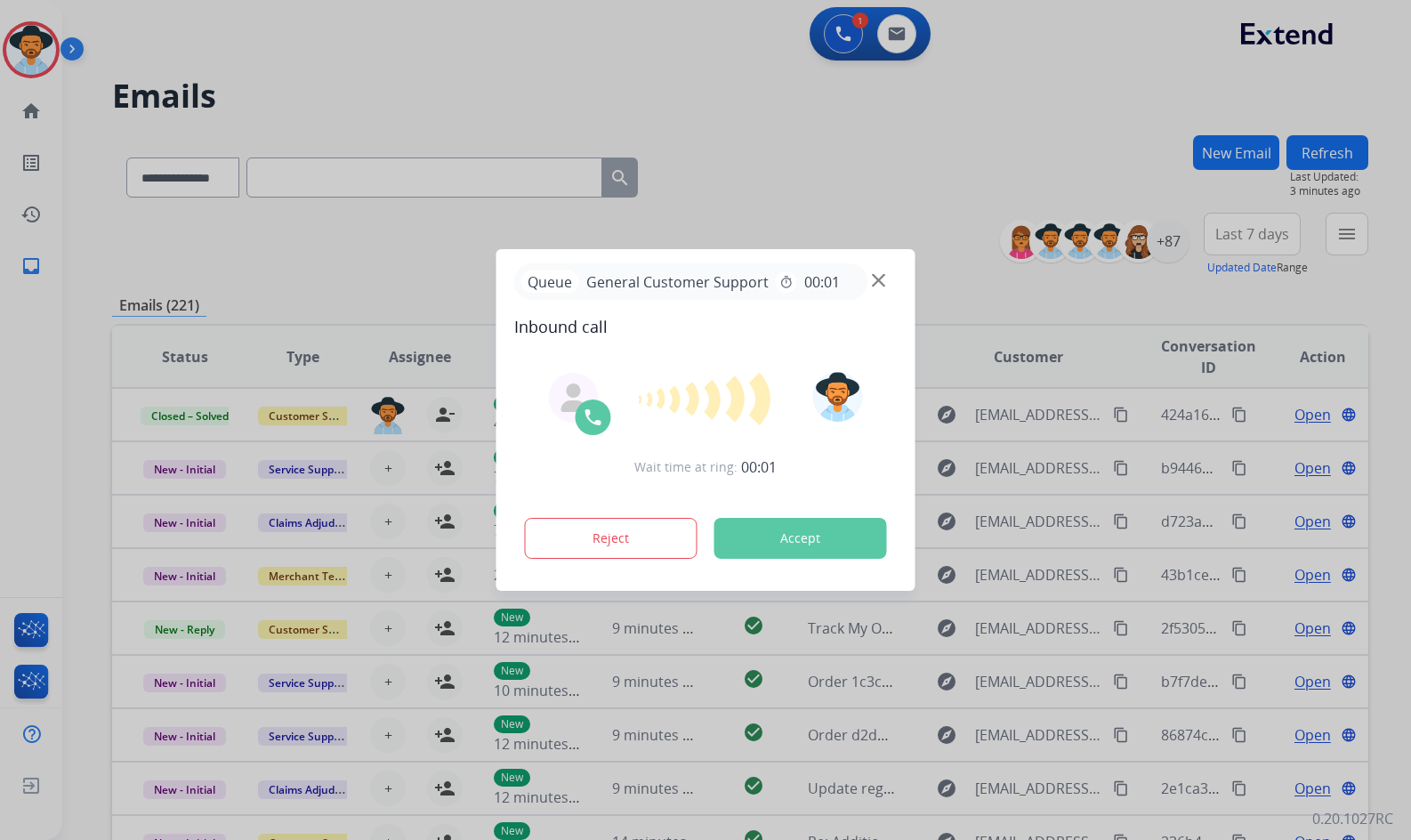
click at [234, 250] on div at bounding box center [705, 420] width 1411 height 840
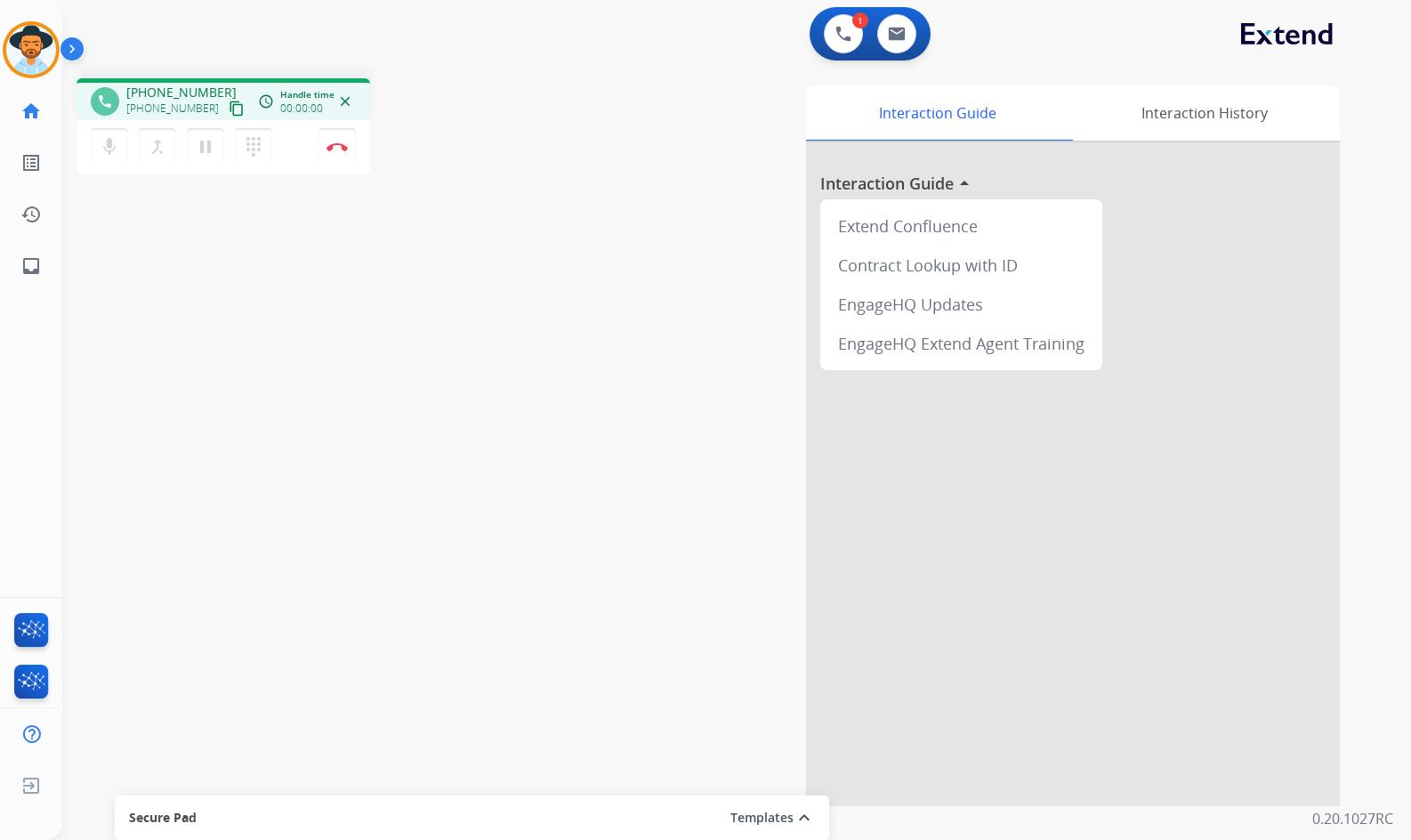
click at [229, 112] on mat-icon "content_copy" at bounding box center [237, 108] width 16 height 16
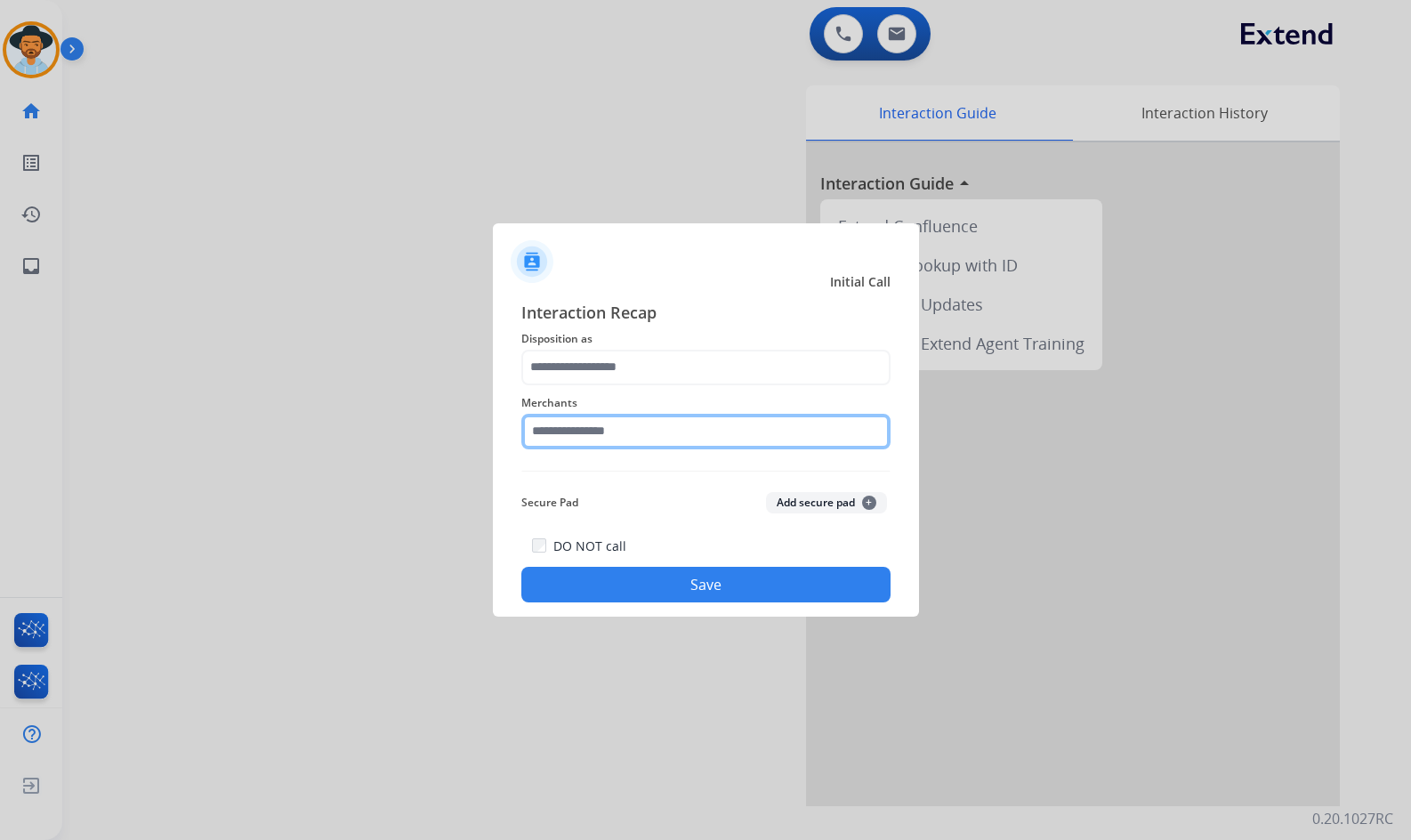
click at [618, 434] on input "text" at bounding box center [706, 431] width 369 height 36
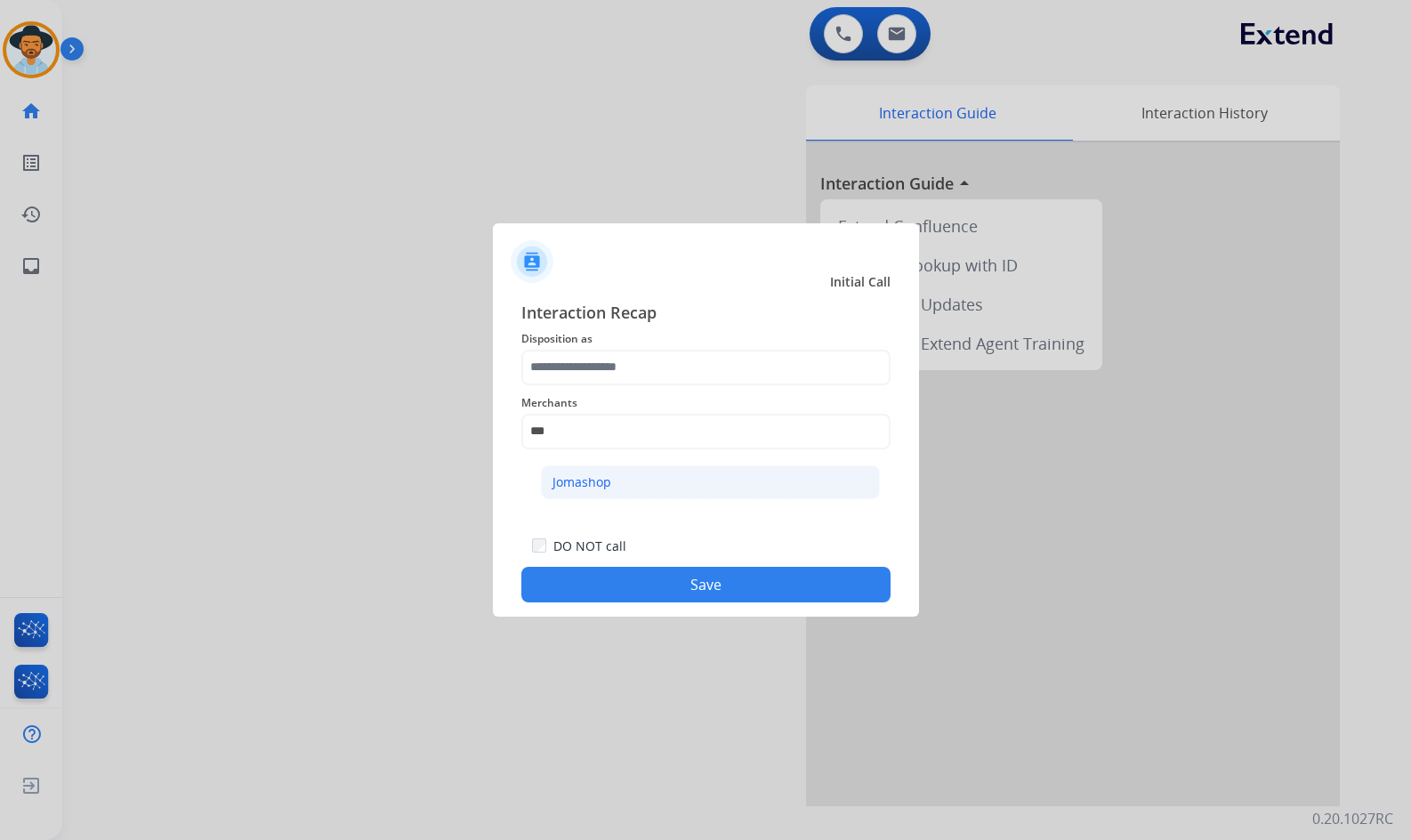
click at [597, 486] on div "Jomashop" at bounding box center [581, 482] width 58 height 18
type input "********"
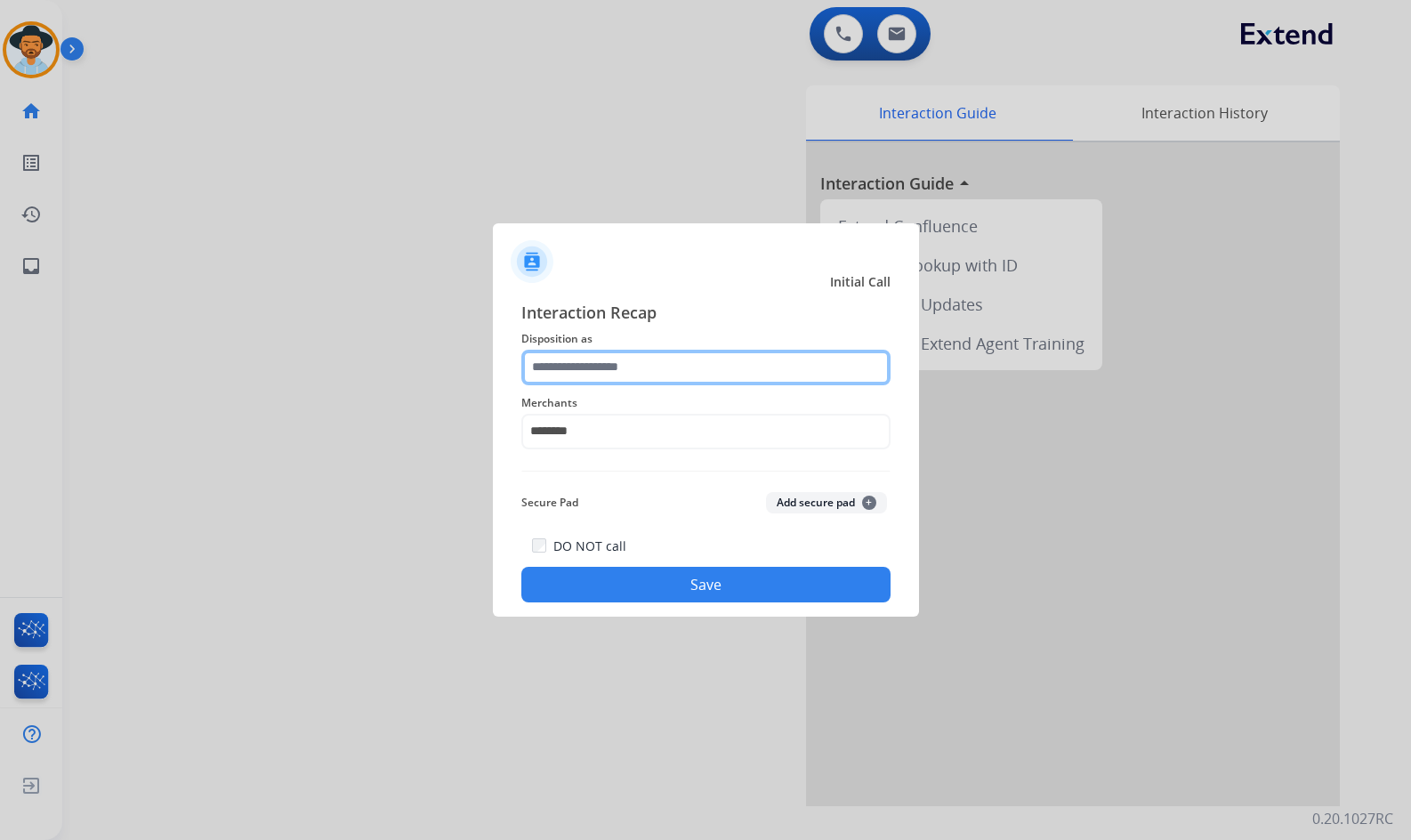
click at [601, 367] on input "text" at bounding box center [706, 367] width 369 height 36
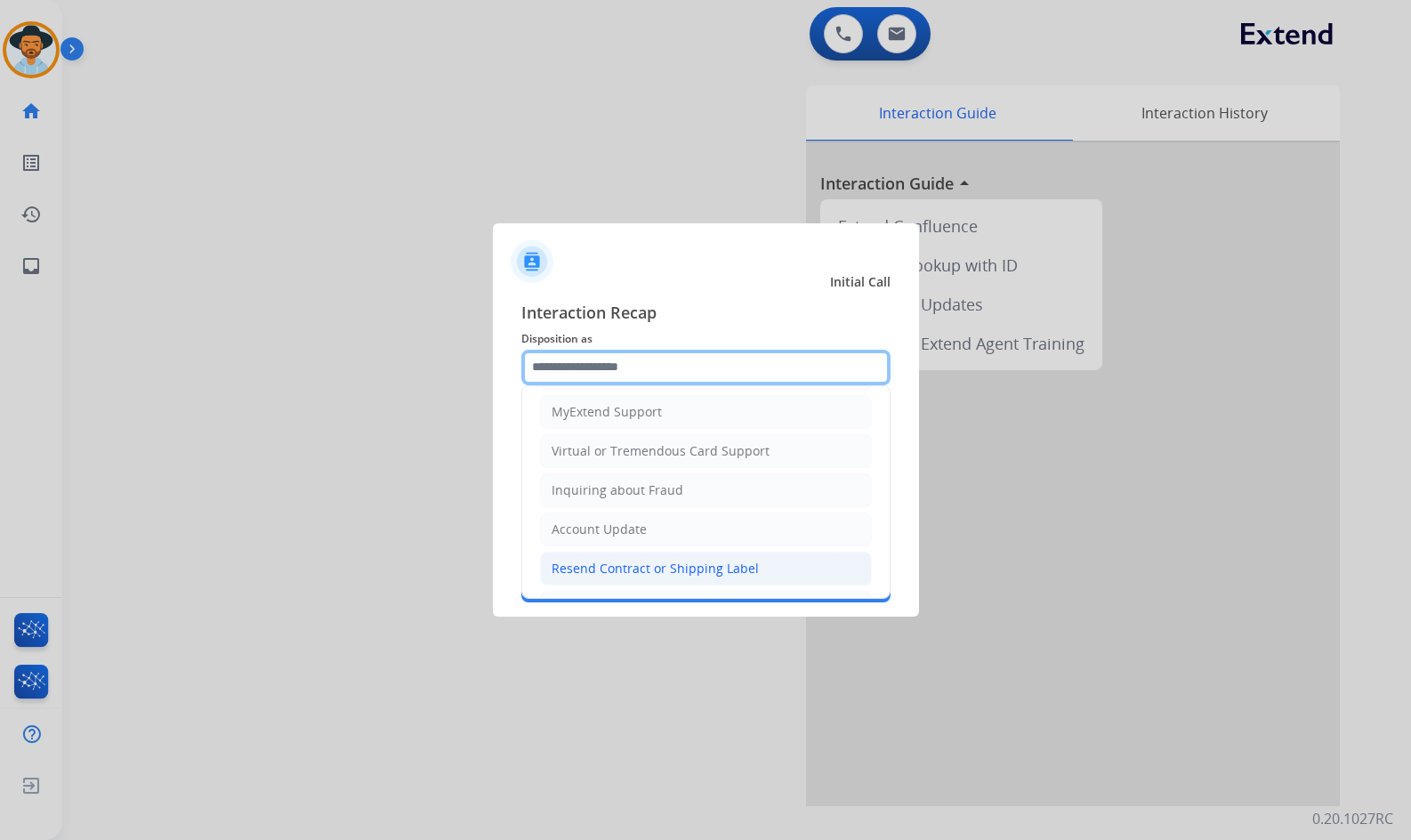
scroll to position [11, 0]
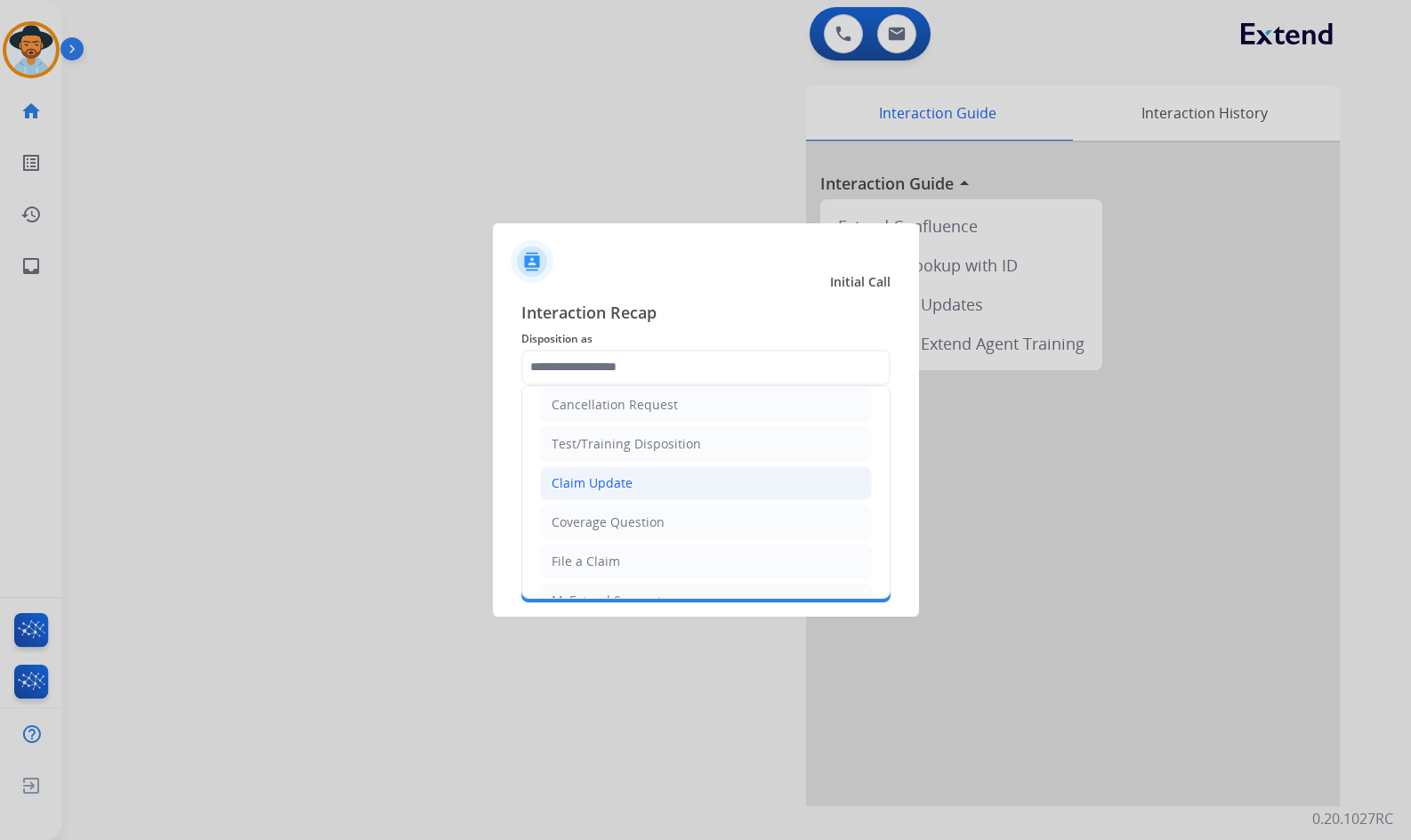
click at [619, 484] on div "Claim Update" at bounding box center [592, 483] width 81 height 18
type input "**********"
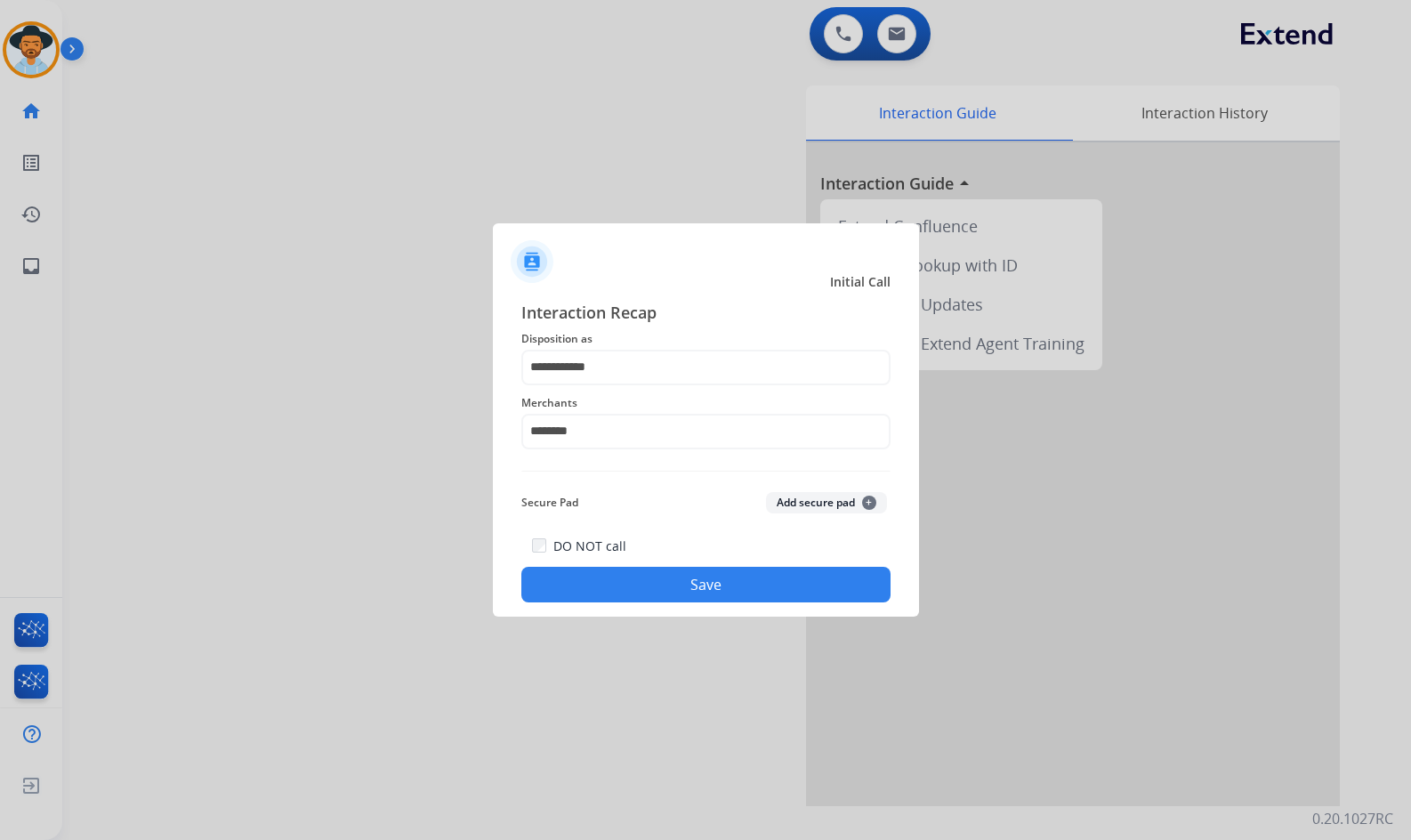
click at [667, 582] on button "Save" at bounding box center [706, 584] width 369 height 36
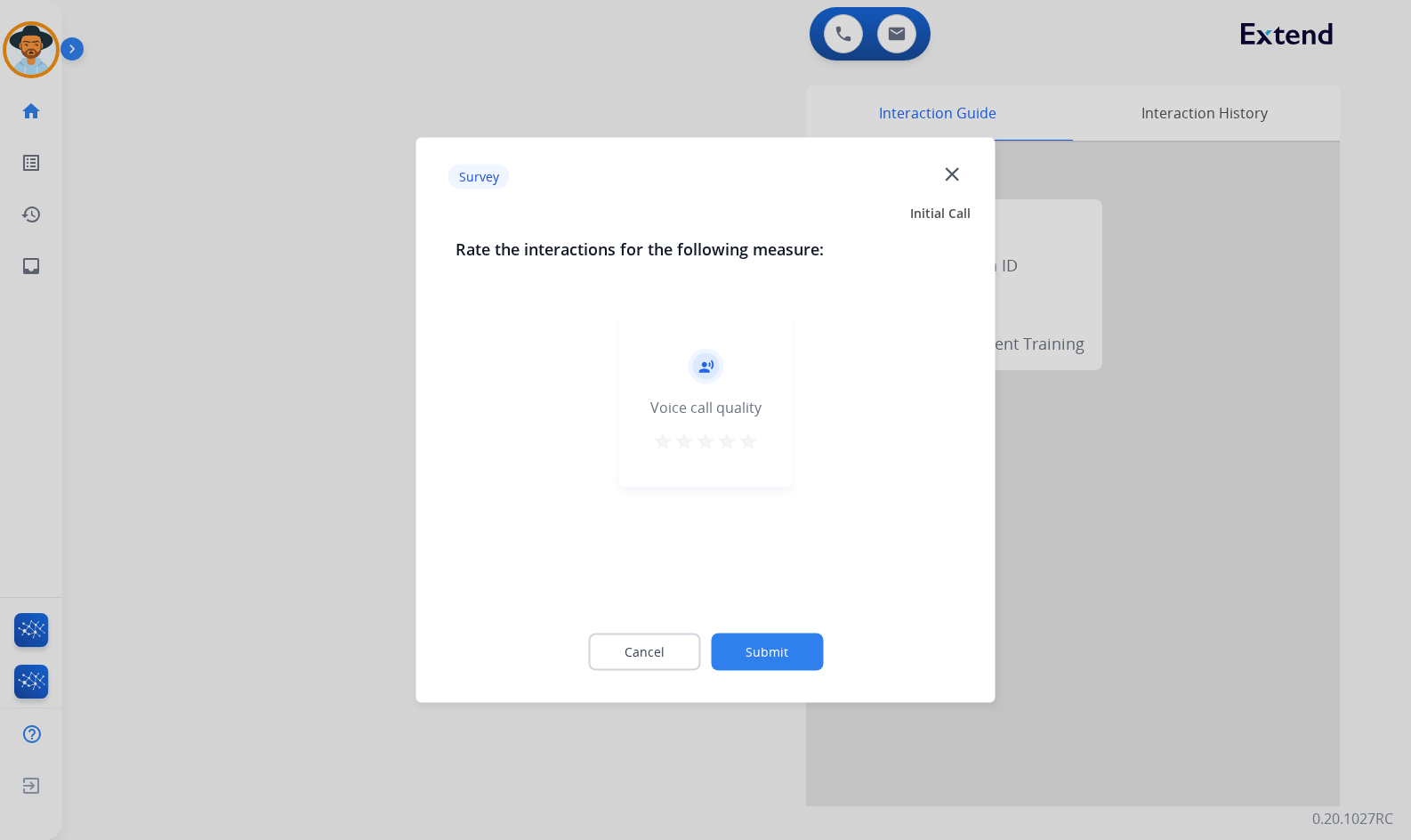
click at [796, 643] on button "Submit" at bounding box center [766, 652] width 112 height 37
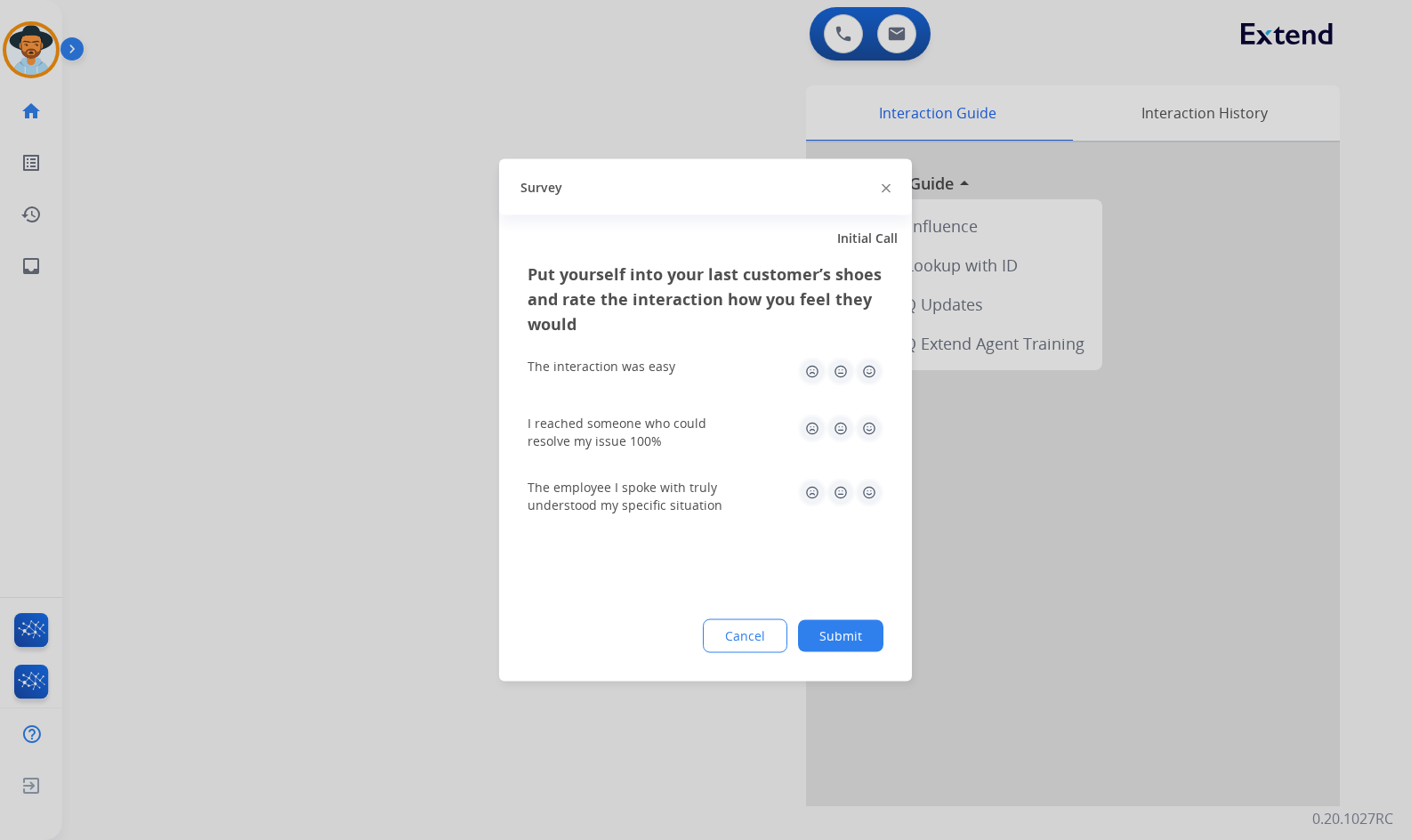
click at [859, 635] on button "Submit" at bounding box center [841, 636] width 86 height 32
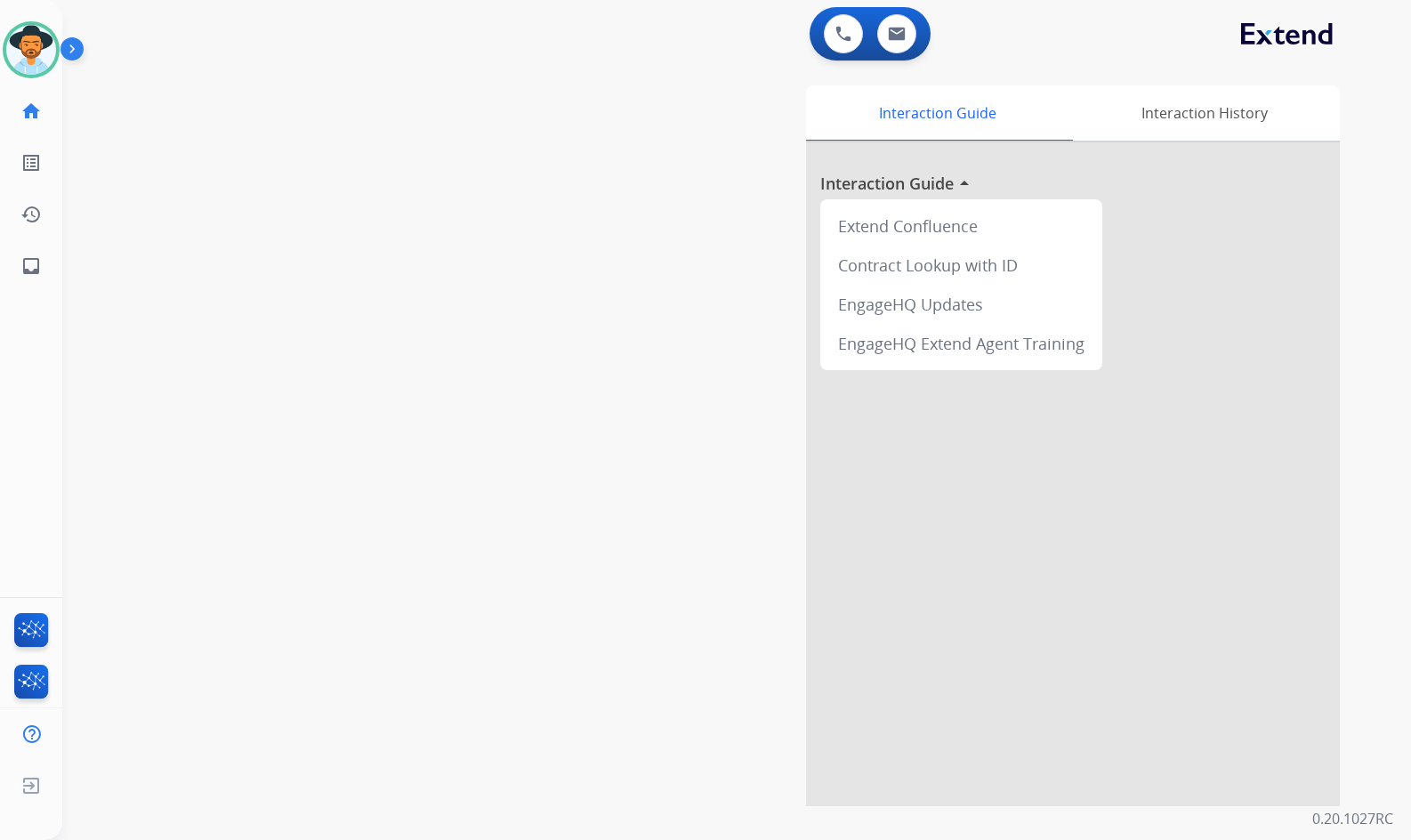
click at [314, 239] on div "swap_horiz Break voice bridge close_fullscreen Connect 3-Way Call merge_type Se…" at bounding box center [716, 435] width 1307 height 742
drag, startPoint x: 360, startPoint y: 272, endPoint x: 295, endPoint y: 274, distance: 65.0
click at [360, 272] on div "swap_horiz Break voice bridge close_fullscreen Connect 3-Way Call merge_type Se…" at bounding box center [716, 435] width 1307 height 742
click at [361, 469] on div "swap_horiz Break voice bridge close_fullscreen Connect 3-Way Call merge_type Se…" at bounding box center [716, 435] width 1307 height 742
click at [450, 322] on div "swap_horiz Break voice bridge close_fullscreen Connect 3-Way Call merge_type Se…" at bounding box center [716, 435] width 1307 height 742
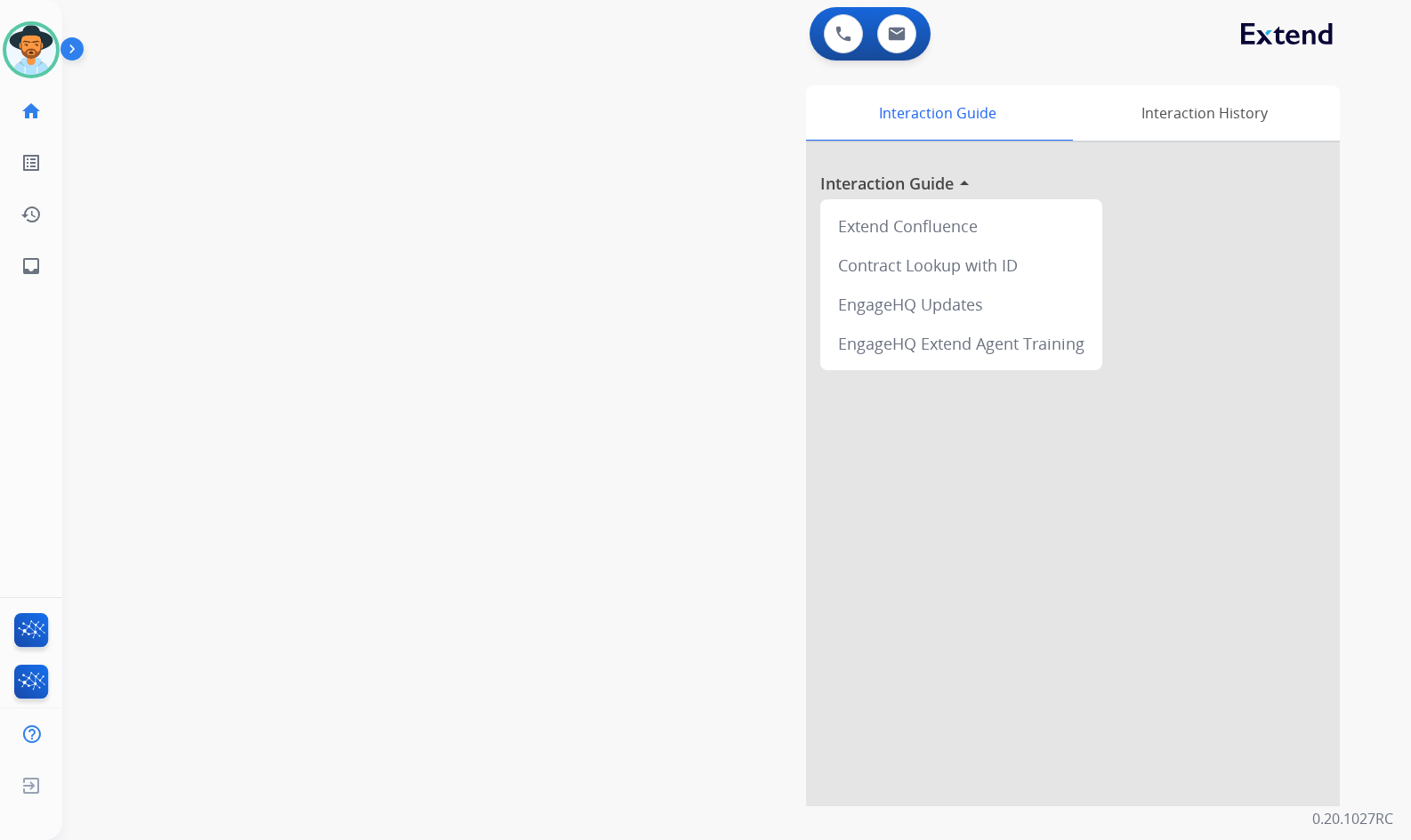
click at [310, 389] on div "swap_horiz Break voice bridge close_fullscreen Connect 3-Way Call merge_type Se…" at bounding box center [716, 435] width 1307 height 742
click at [419, 361] on div "swap_horiz Break voice bridge close_fullscreen Connect 3-Way Call merge_type Se…" at bounding box center [716, 435] width 1307 height 742
click at [12, 268] on link "inbox Emails" at bounding box center [30, 266] width 50 height 50
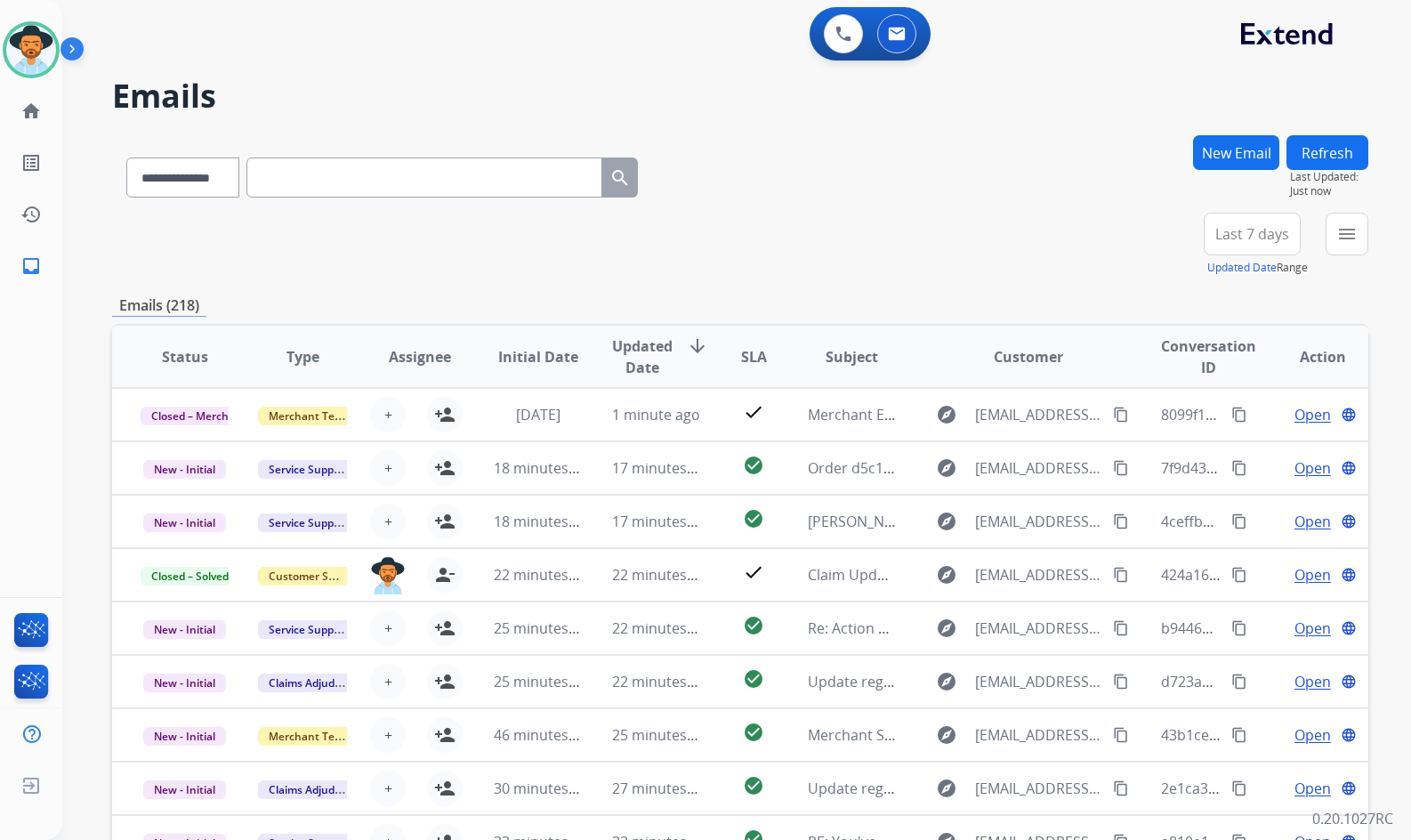
click at [1229, 139] on button "New Email" at bounding box center [1236, 153] width 87 height 35
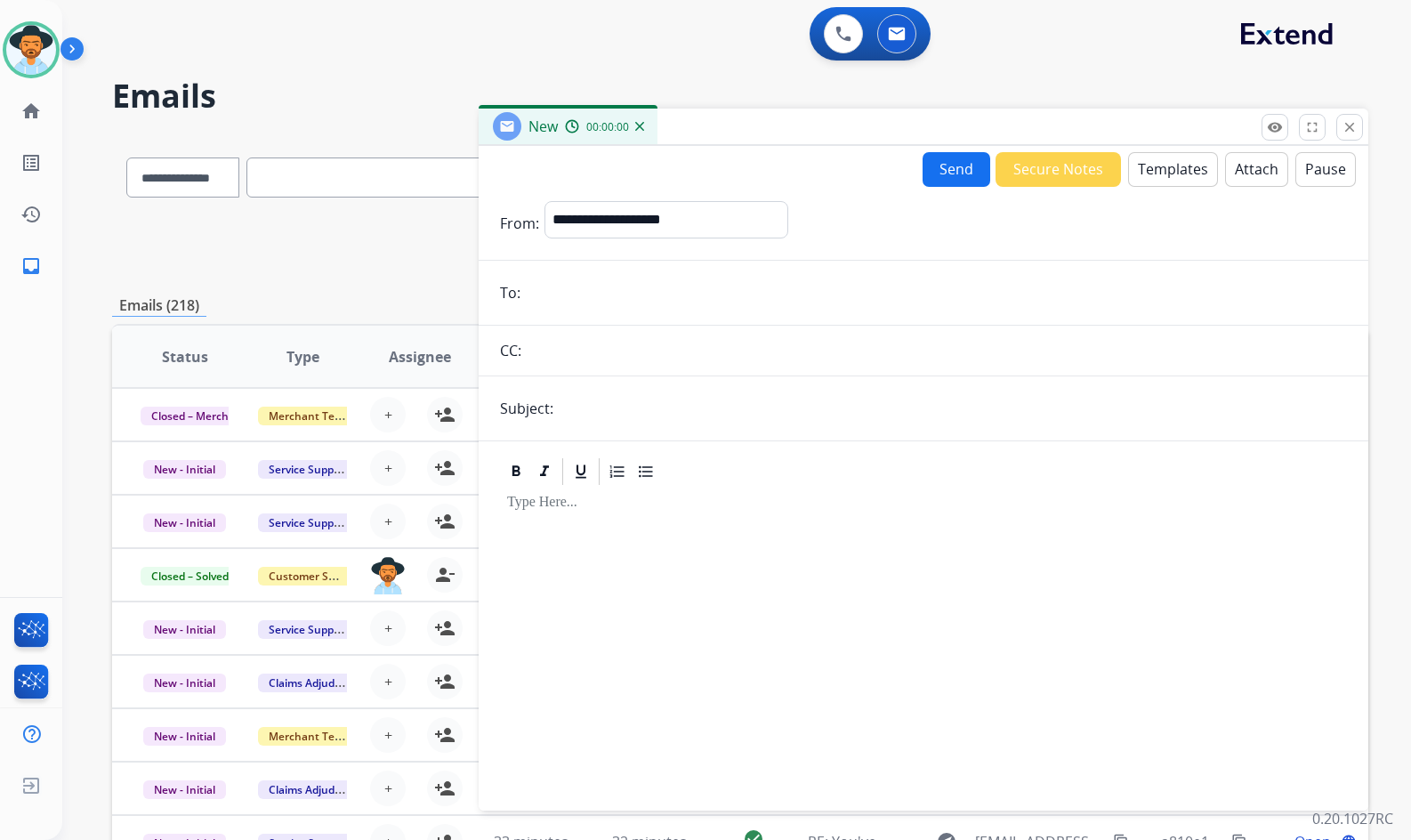
click at [585, 310] on form "**********" at bounding box center [924, 494] width 890 height 616
click at [584, 301] on input "email" at bounding box center [936, 292] width 821 height 36
paste input "**********"
type input "**********"
click at [609, 417] on input "text" at bounding box center [953, 408] width 789 height 36
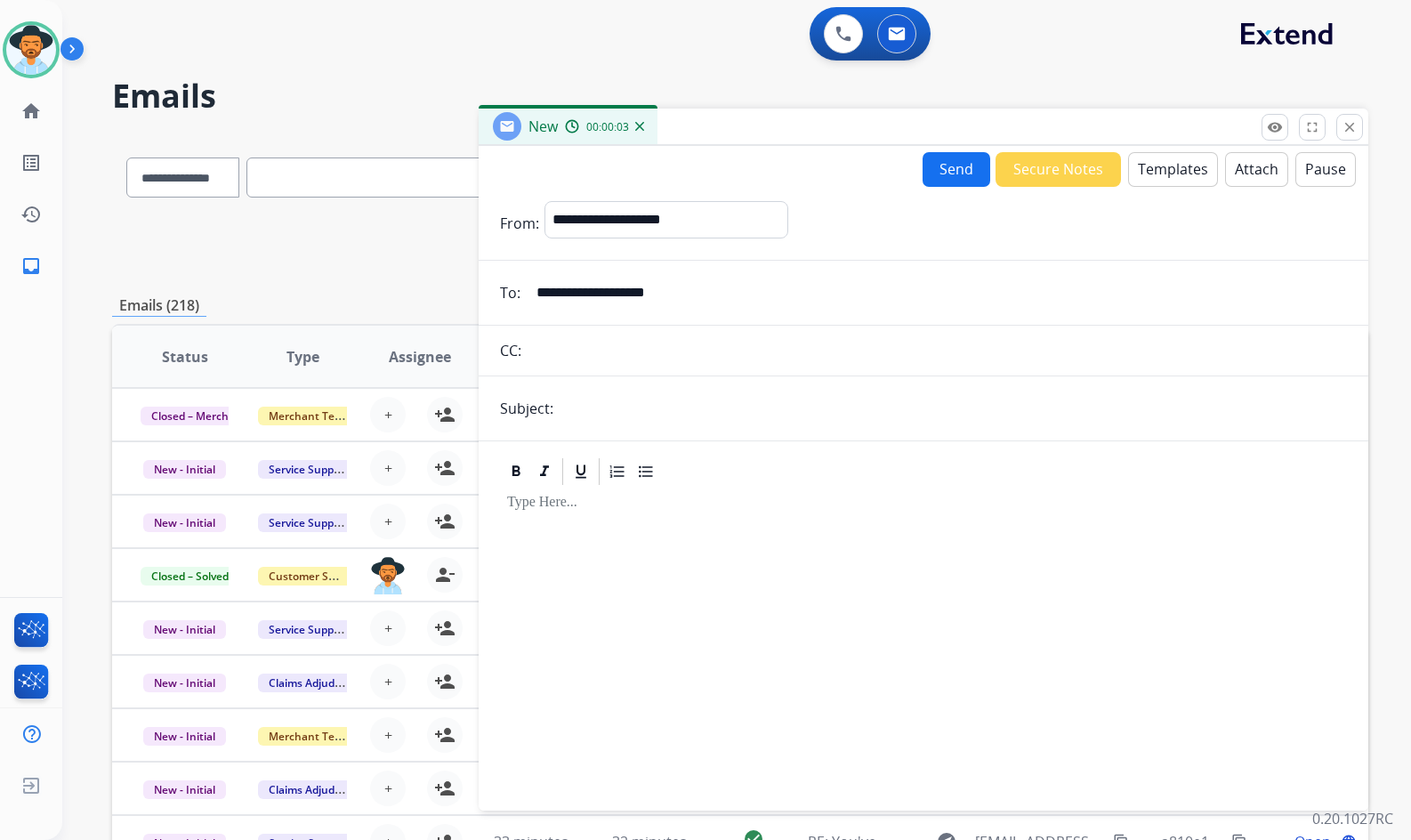
type input "**********"
click at [1176, 175] on button "Templates" at bounding box center [1173, 169] width 90 height 35
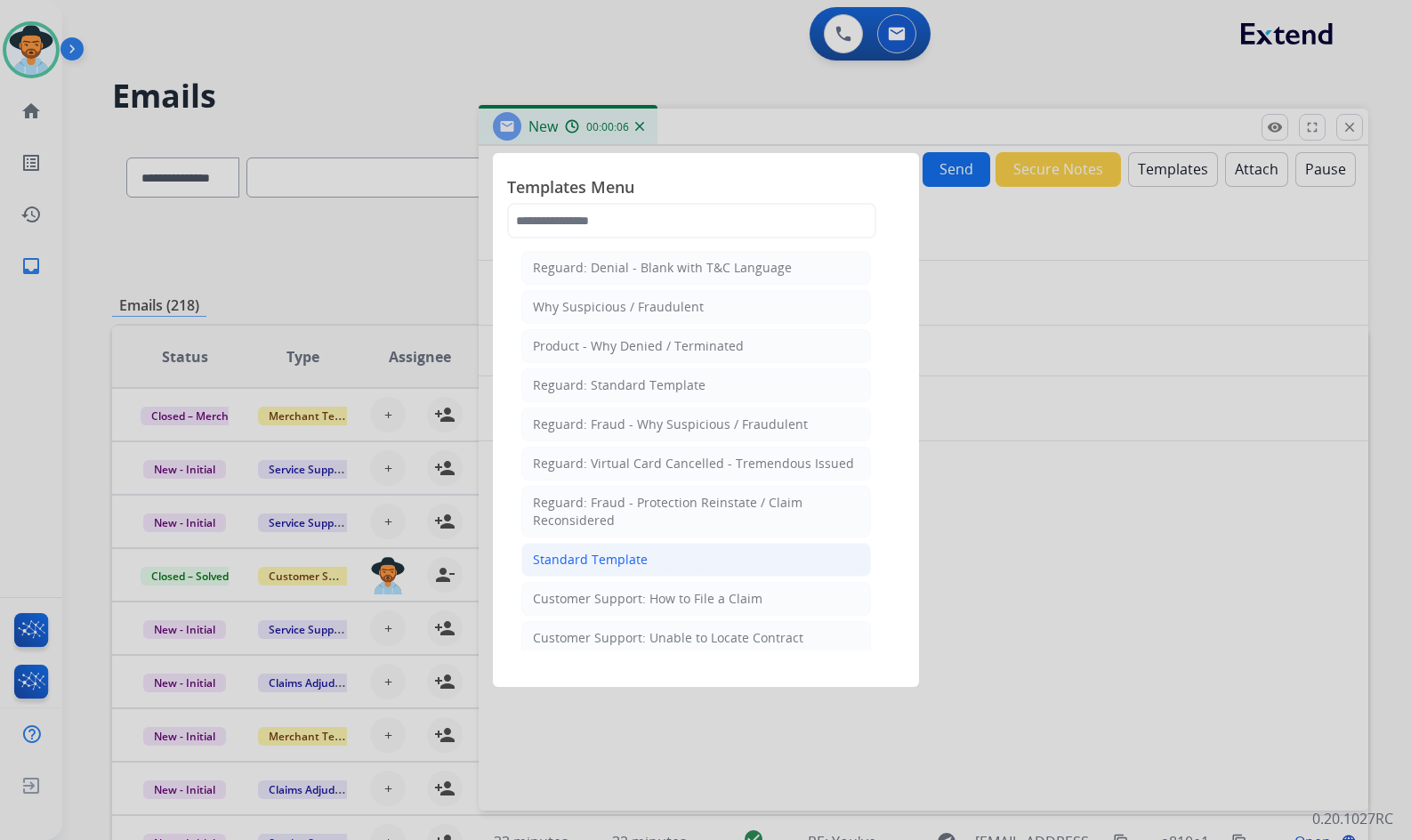
click at [714, 558] on li "Standard Template" at bounding box center [696, 559] width 350 height 34
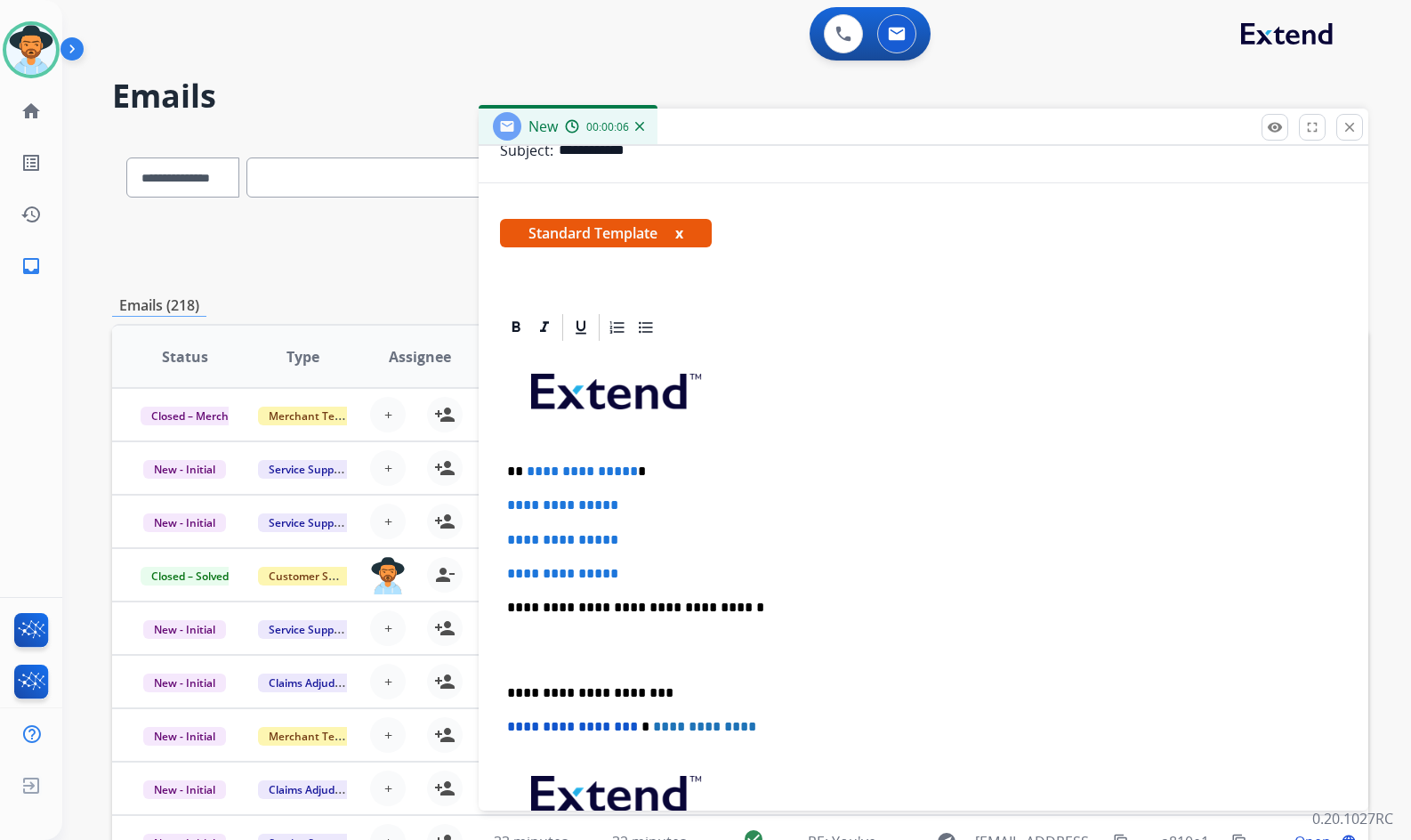
scroll to position [267, 0]
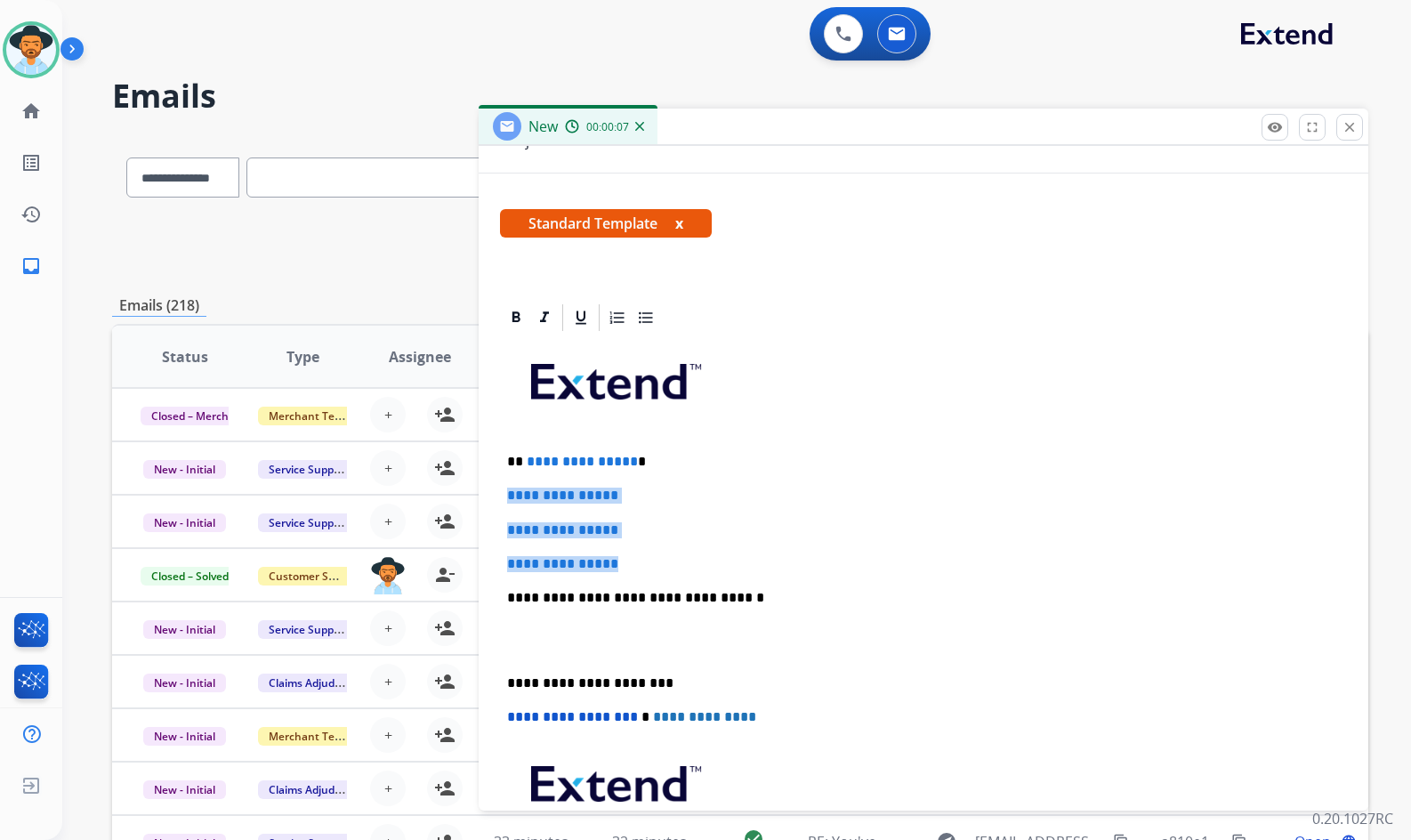
drag, startPoint x: 612, startPoint y: 552, endPoint x: 501, endPoint y: 490, distance: 127.1
click at [501, 490] on div "**********" at bounding box center [924, 639] width 847 height 612
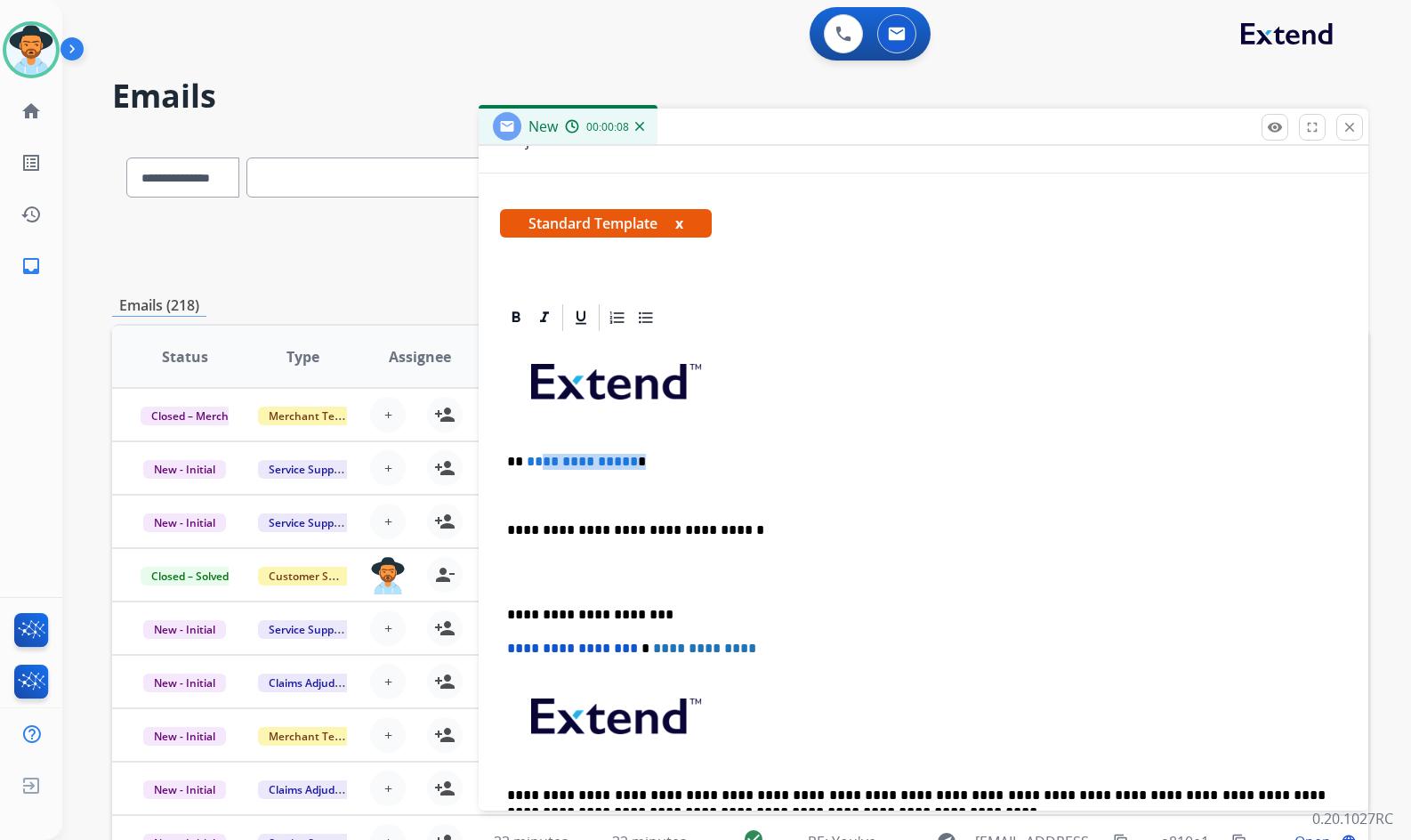
drag, startPoint x: 621, startPoint y: 459, endPoint x: 536, endPoint y: 457, distance: 85.0
click at [536, 457] on p "**********" at bounding box center [916, 461] width 819 height 16
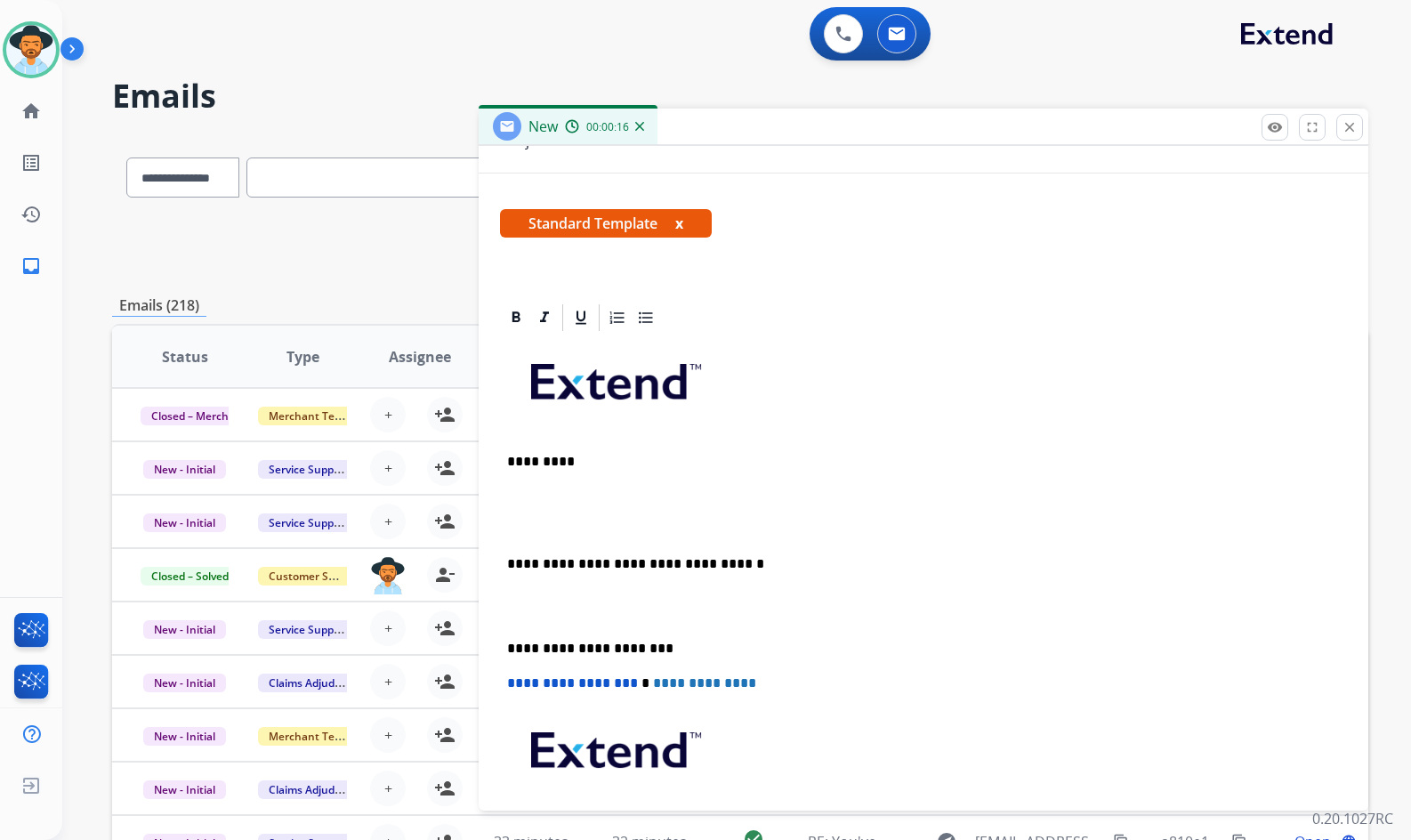
click at [569, 491] on p at bounding box center [923, 495] width 833 height 16
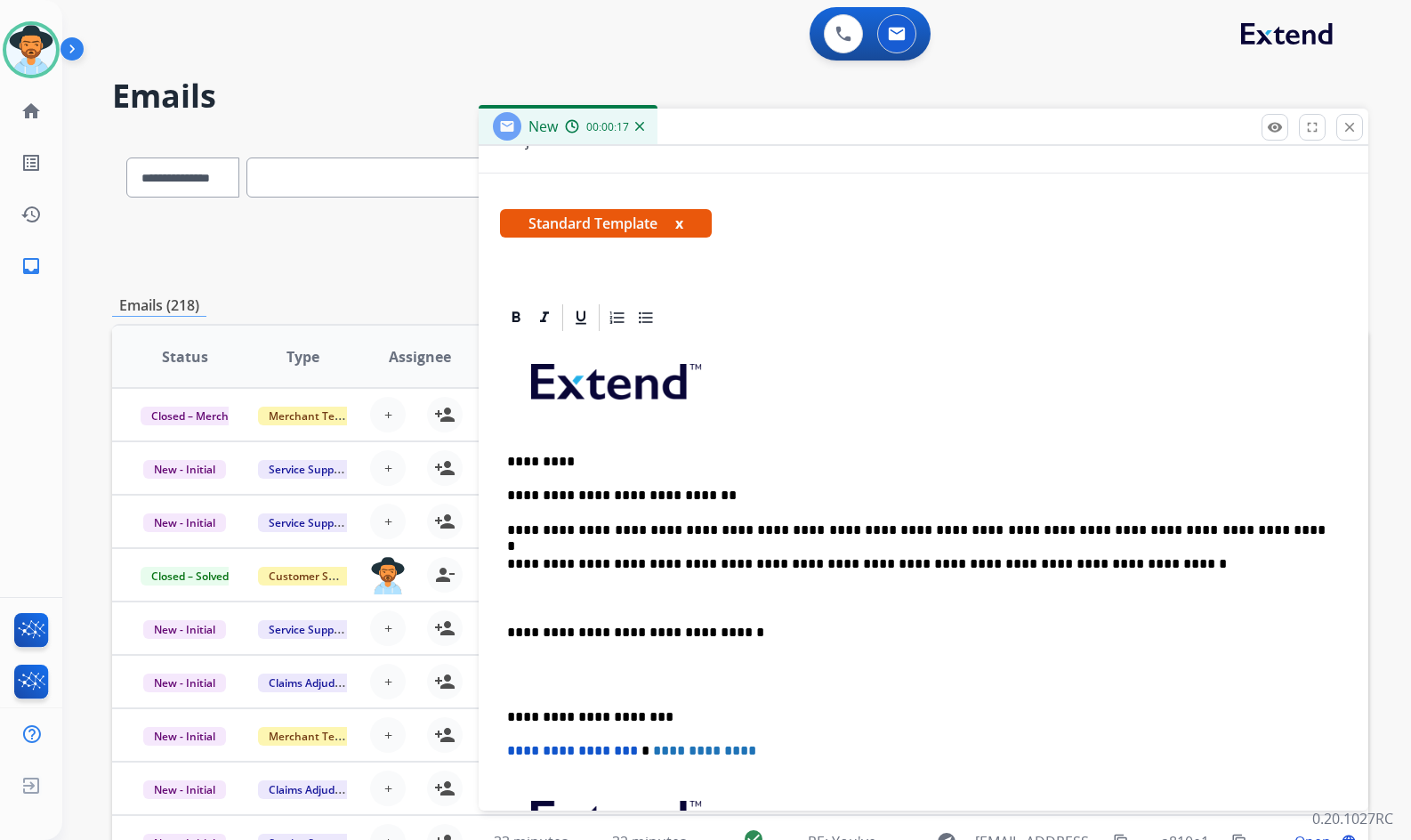
click at [598, 679] on p at bounding box center [923, 675] width 833 height 33
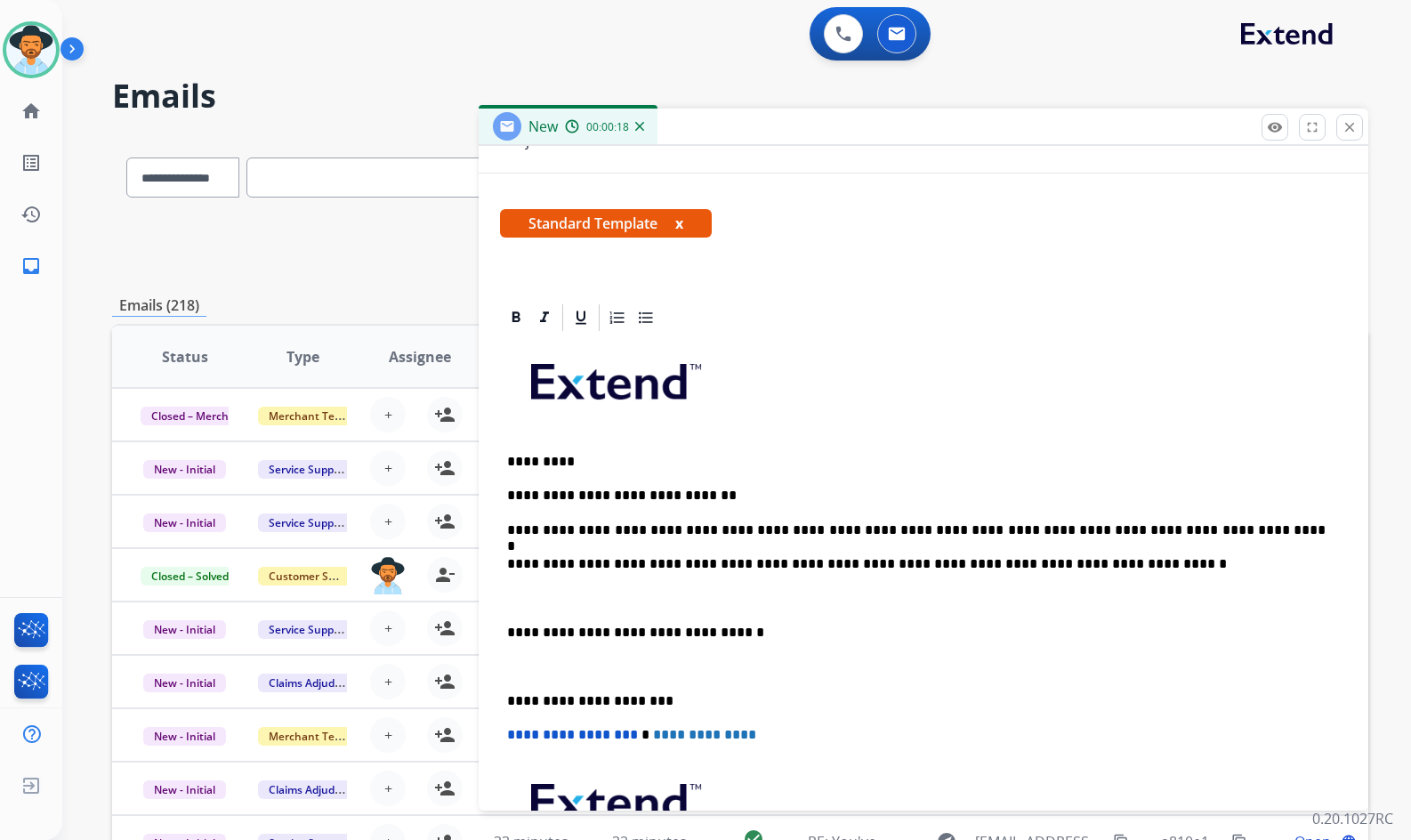
click at [604, 595] on p at bounding box center [923, 598] width 833 height 16
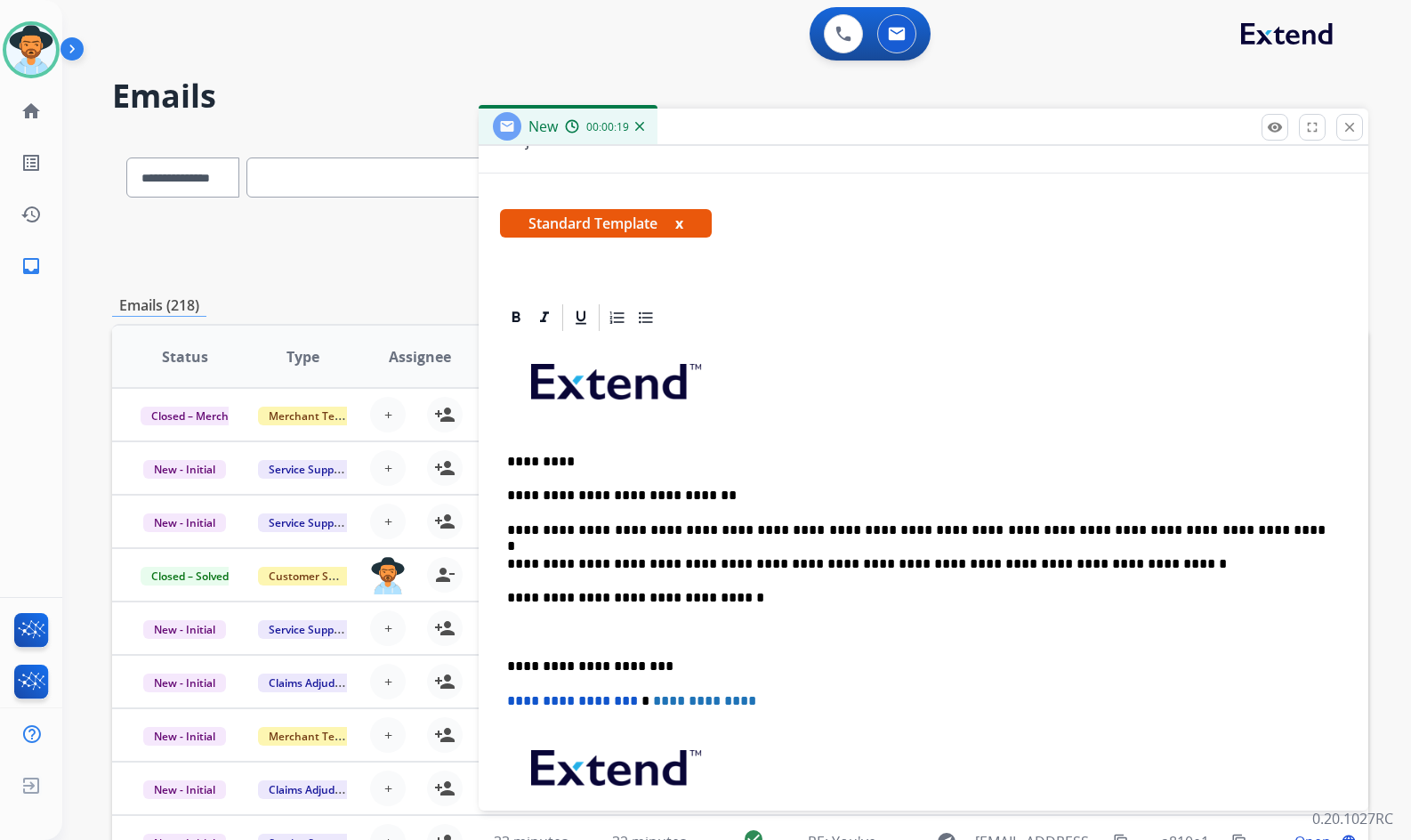
click at [598, 644] on div "**********" at bounding box center [924, 632] width 847 height 596
click at [598, 631] on p at bounding box center [923, 633] width 833 height 16
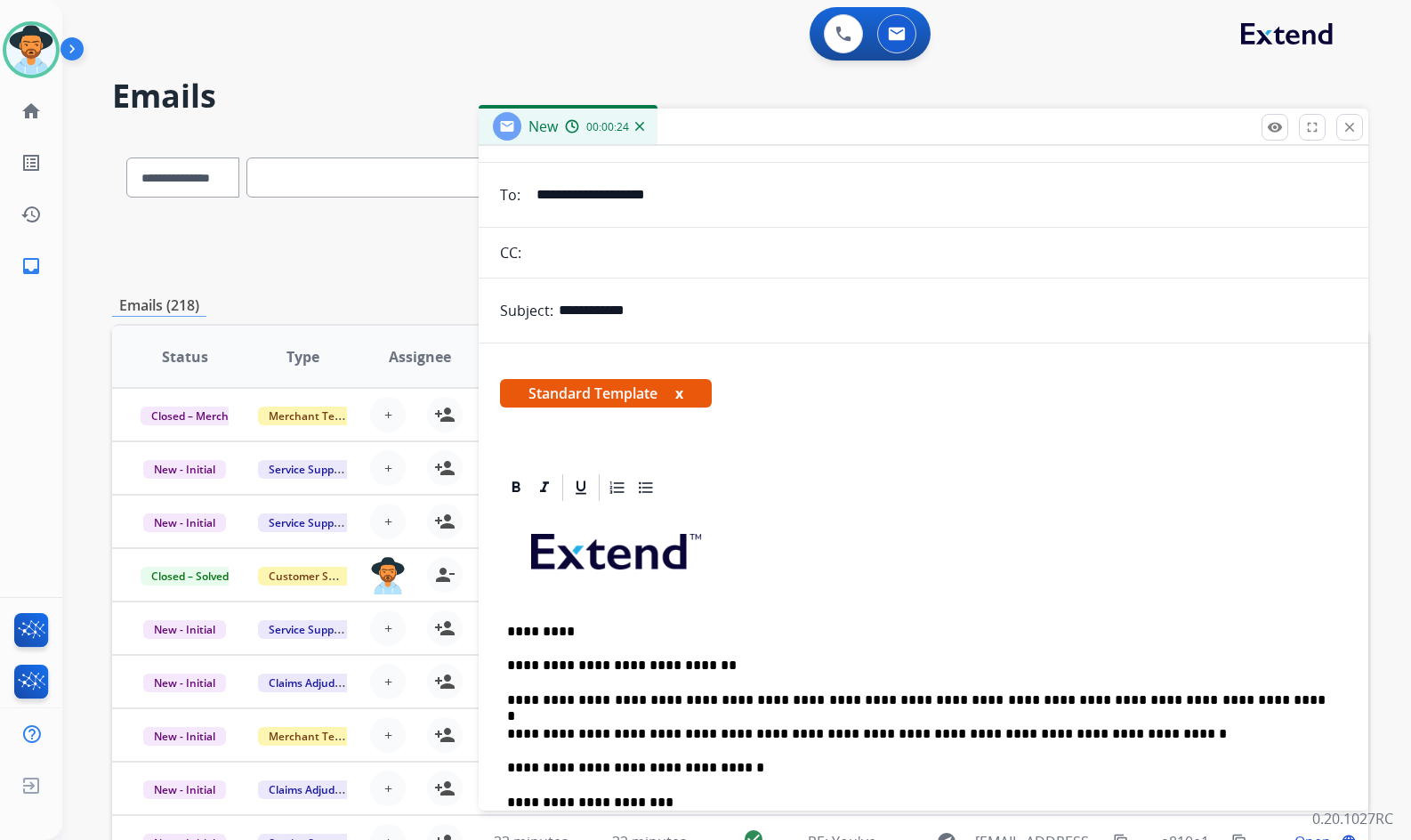
scroll to position [0, 0]
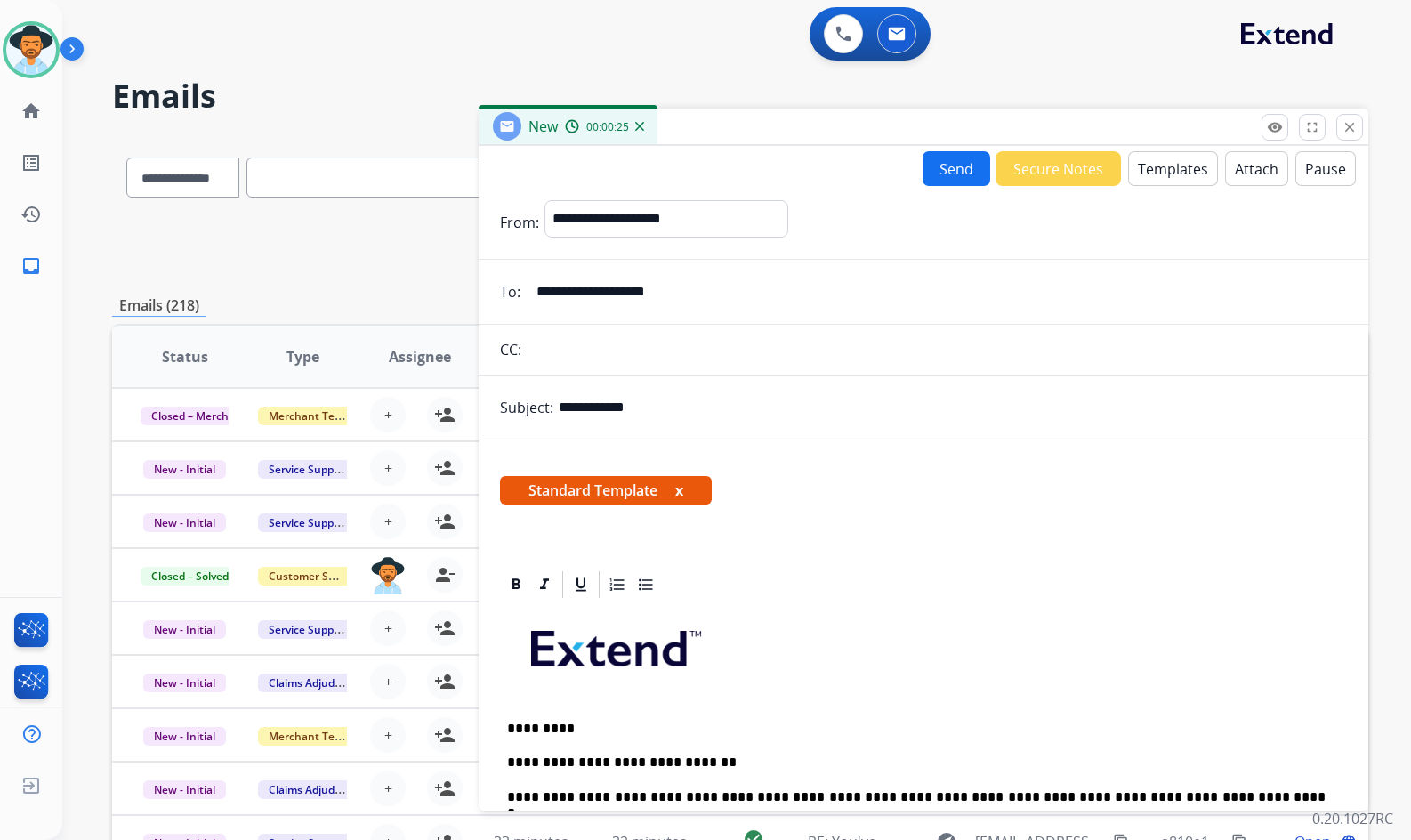
click at [956, 168] on button "Send" at bounding box center [956, 168] width 67 height 35
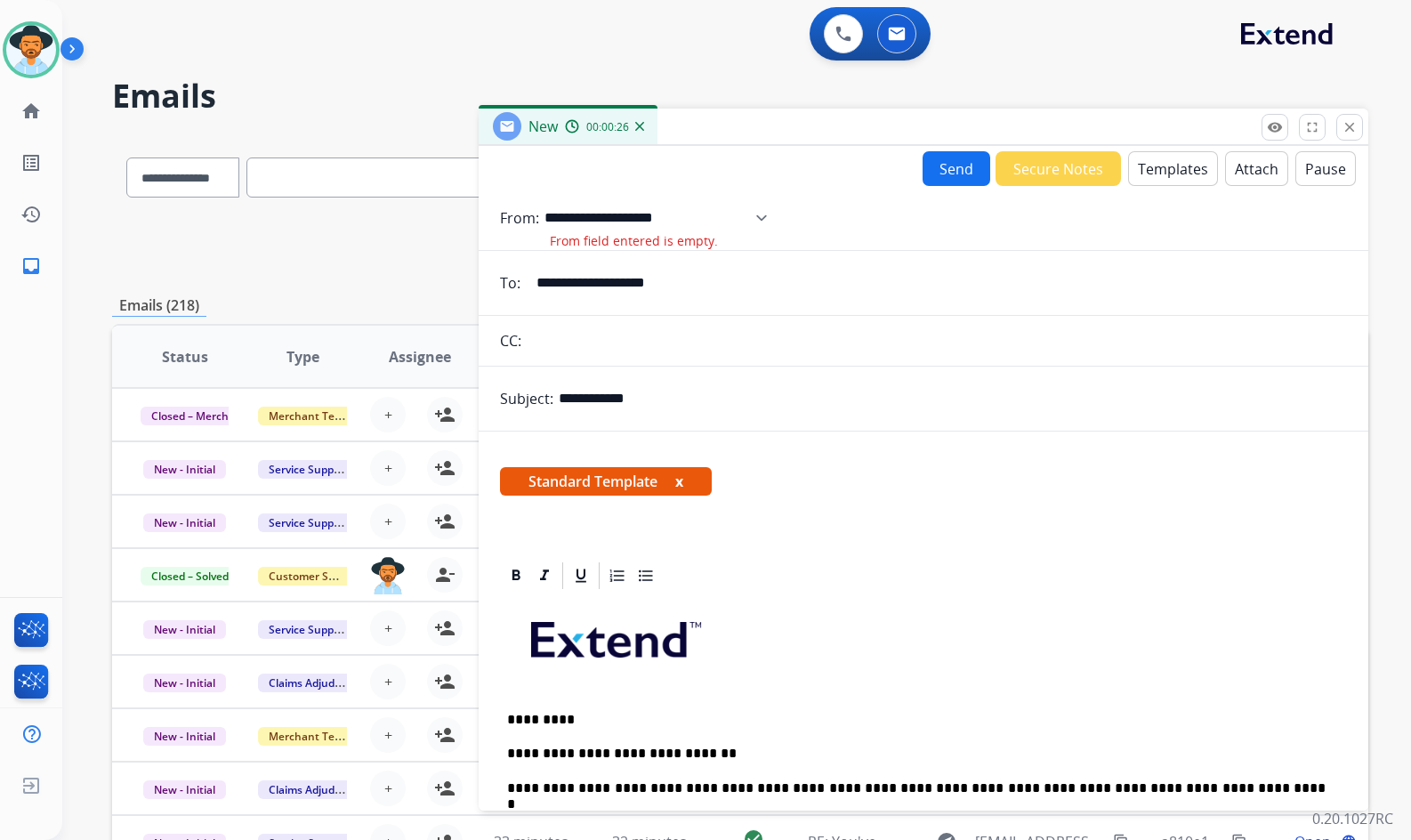
click at [747, 210] on select "**********" at bounding box center [661, 218] width 235 height 36
select select "**********"
click at [544, 201] on select "**********" at bounding box center [661, 218] width 235 height 36
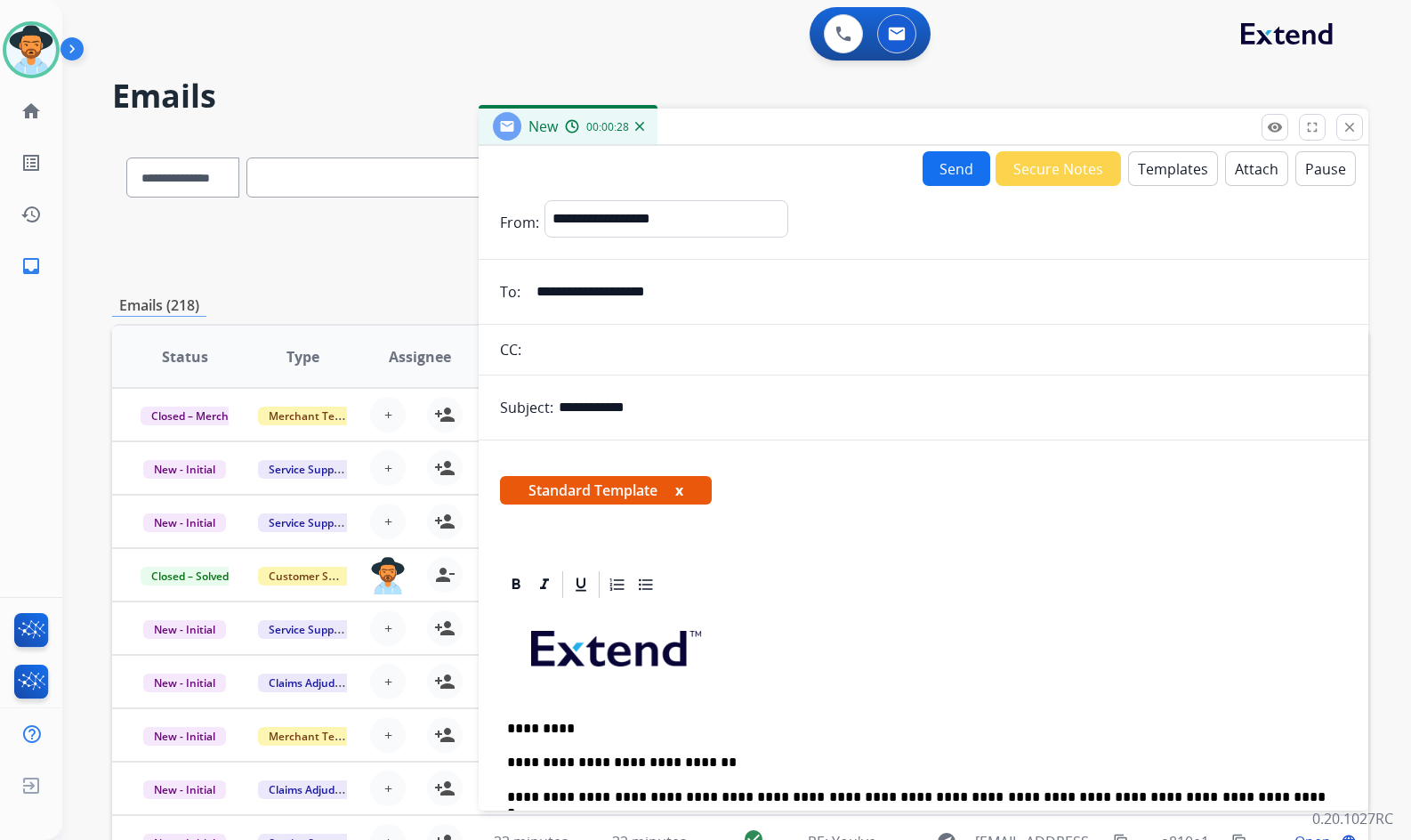
click at [948, 174] on button "Send" at bounding box center [956, 168] width 67 height 35
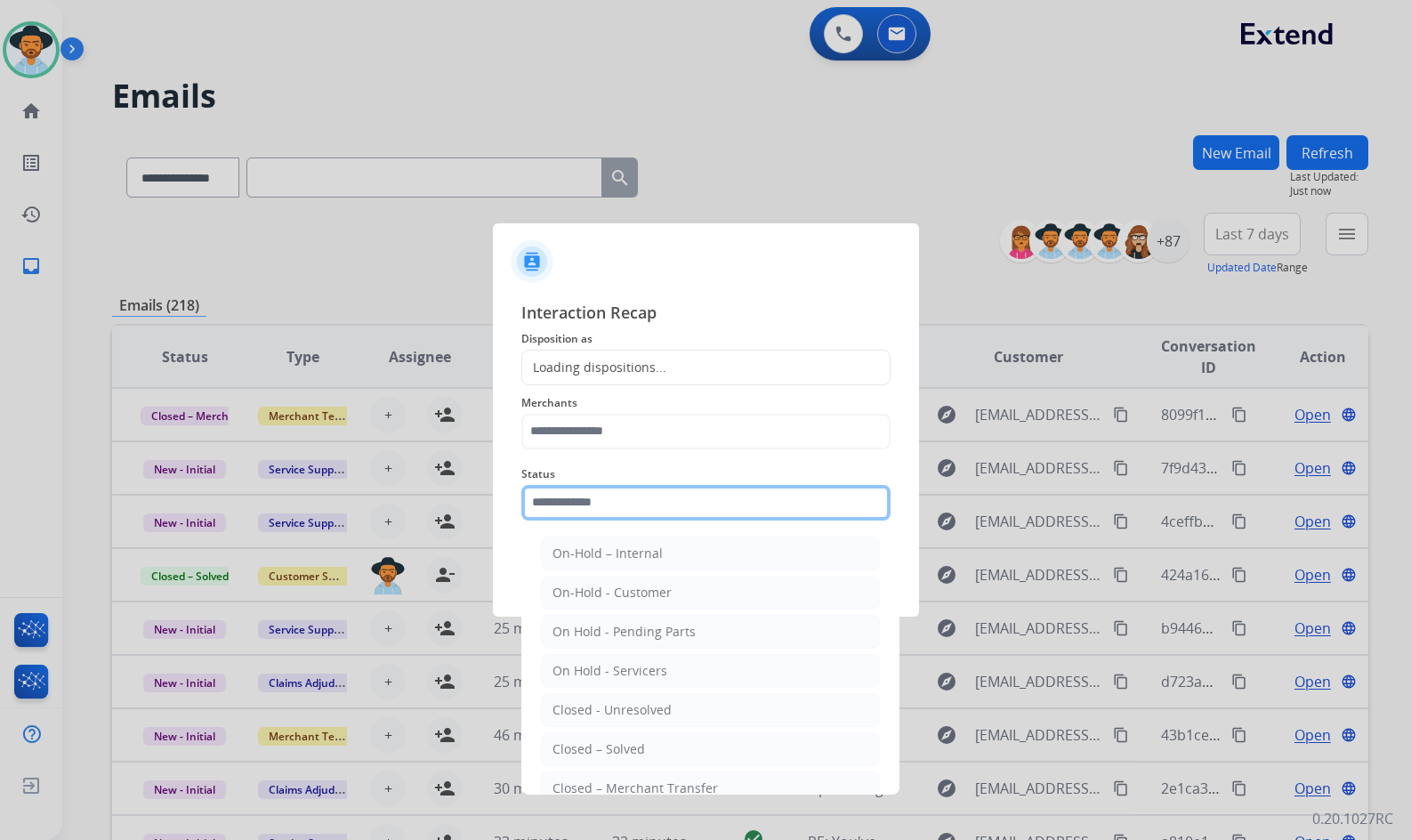
drag, startPoint x: 567, startPoint y: 498, endPoint x: 621, endPoint y: 635, distance: 147.3
click at [566, 499] on input "text" at bounding box center [706, 502] width 369 height 36
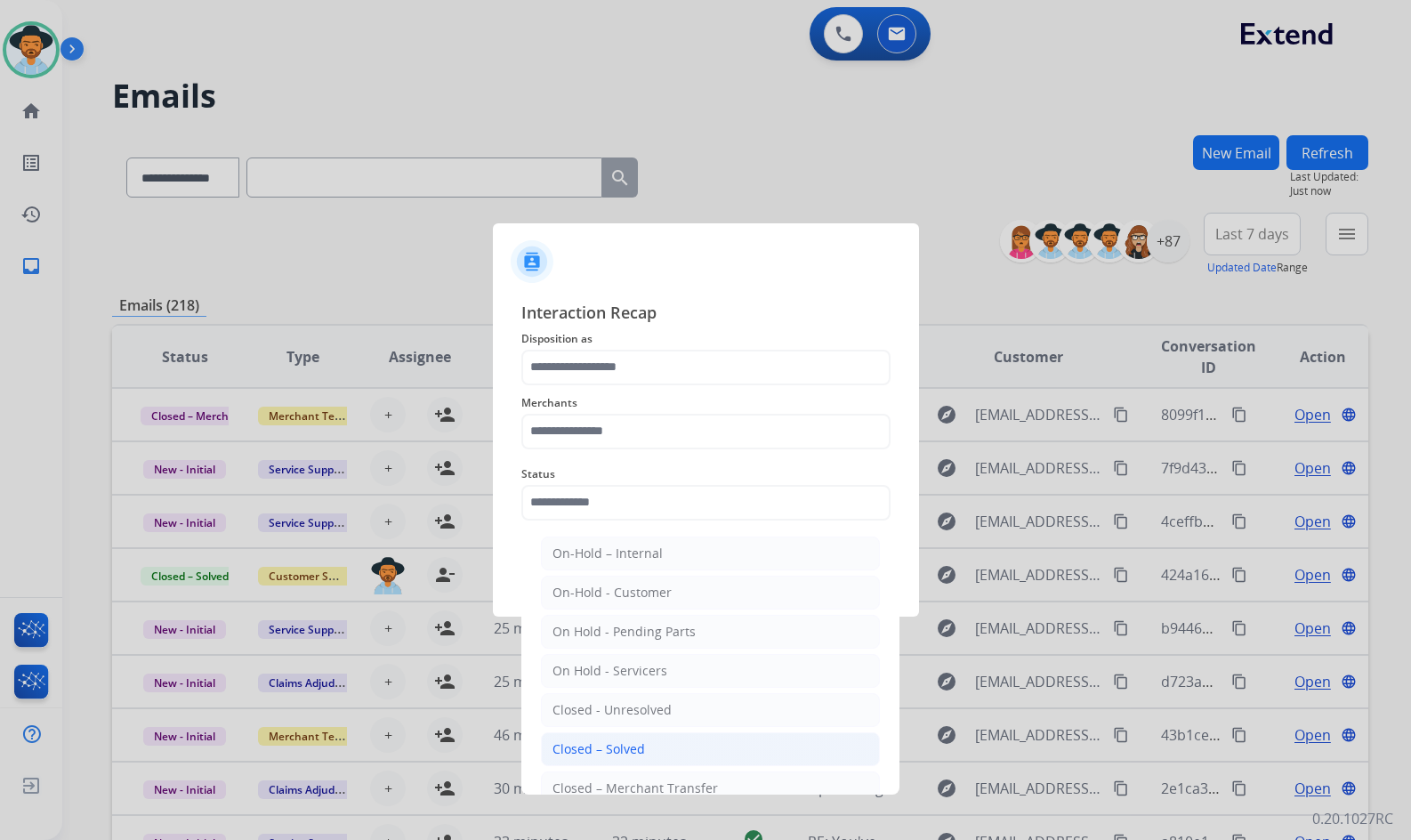
click at [621, 738] on li "Closed – Solved" at bounding box center [711, 749] width 339 height 34
type input "**********"
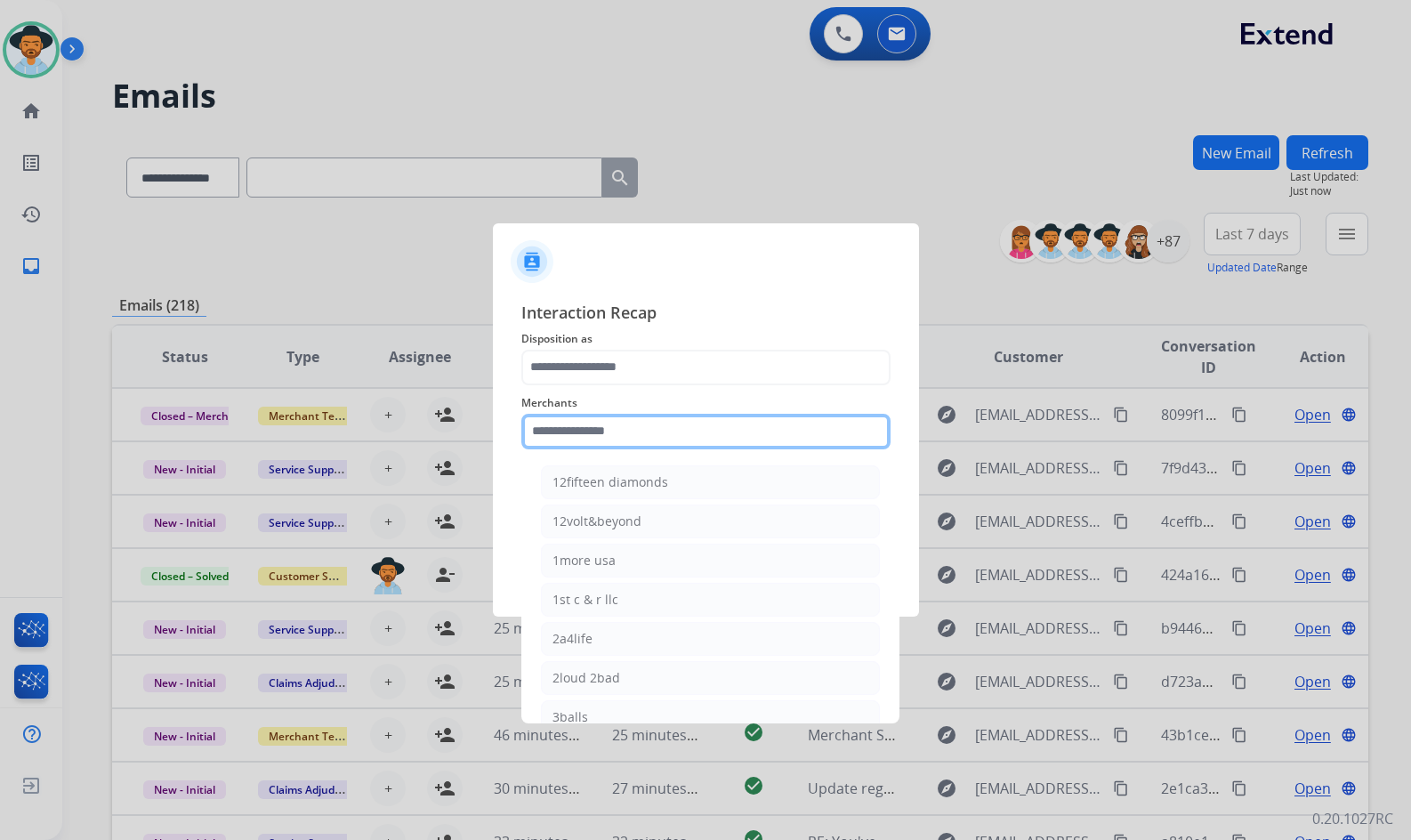
click at [591, 424] on input "text" at bounding box center [706, 431] width 369 height 36
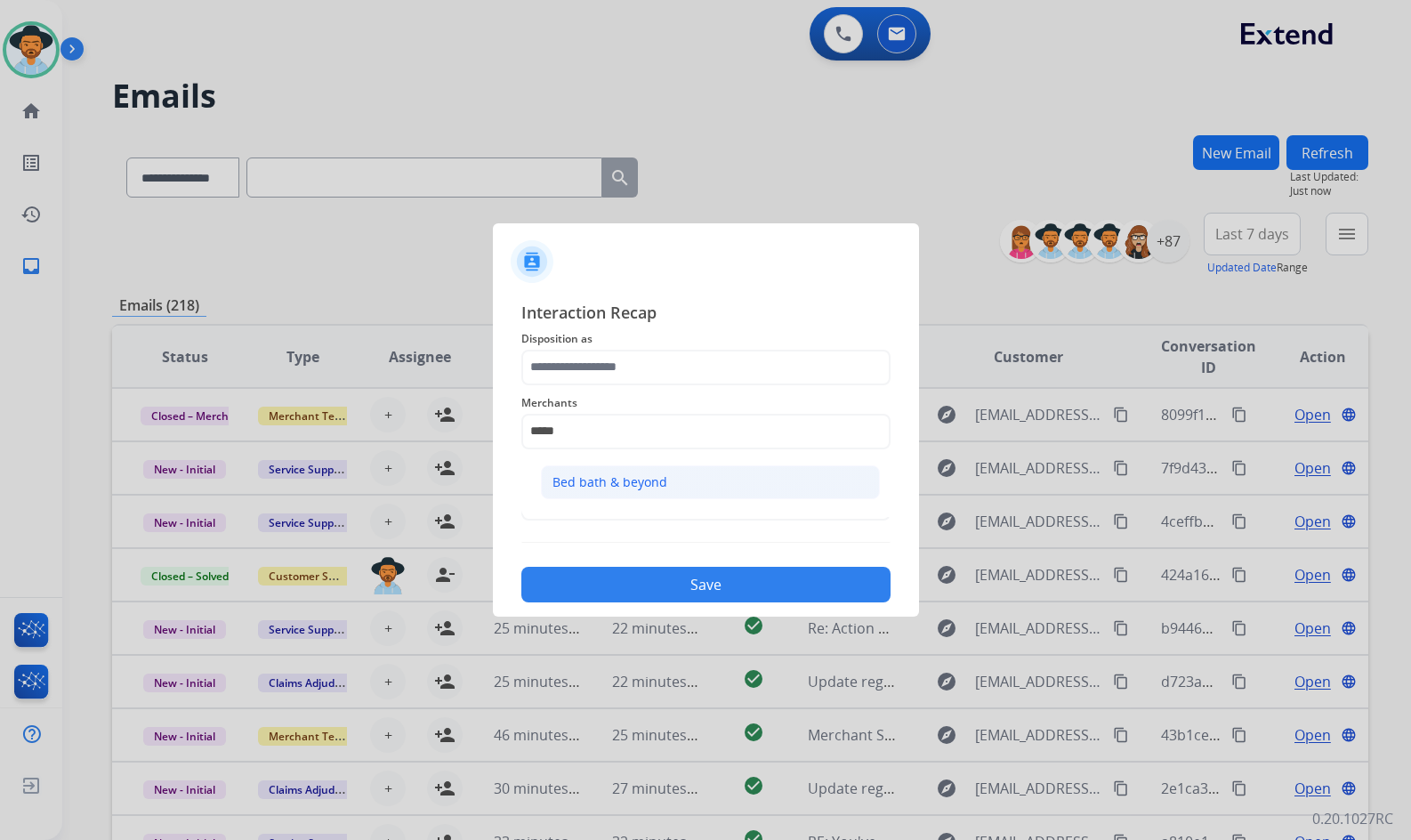
click at [592, 480] on div "Bed bath & beyond" at bounding box center [610, 482] width 115 height 18
type input "**********"
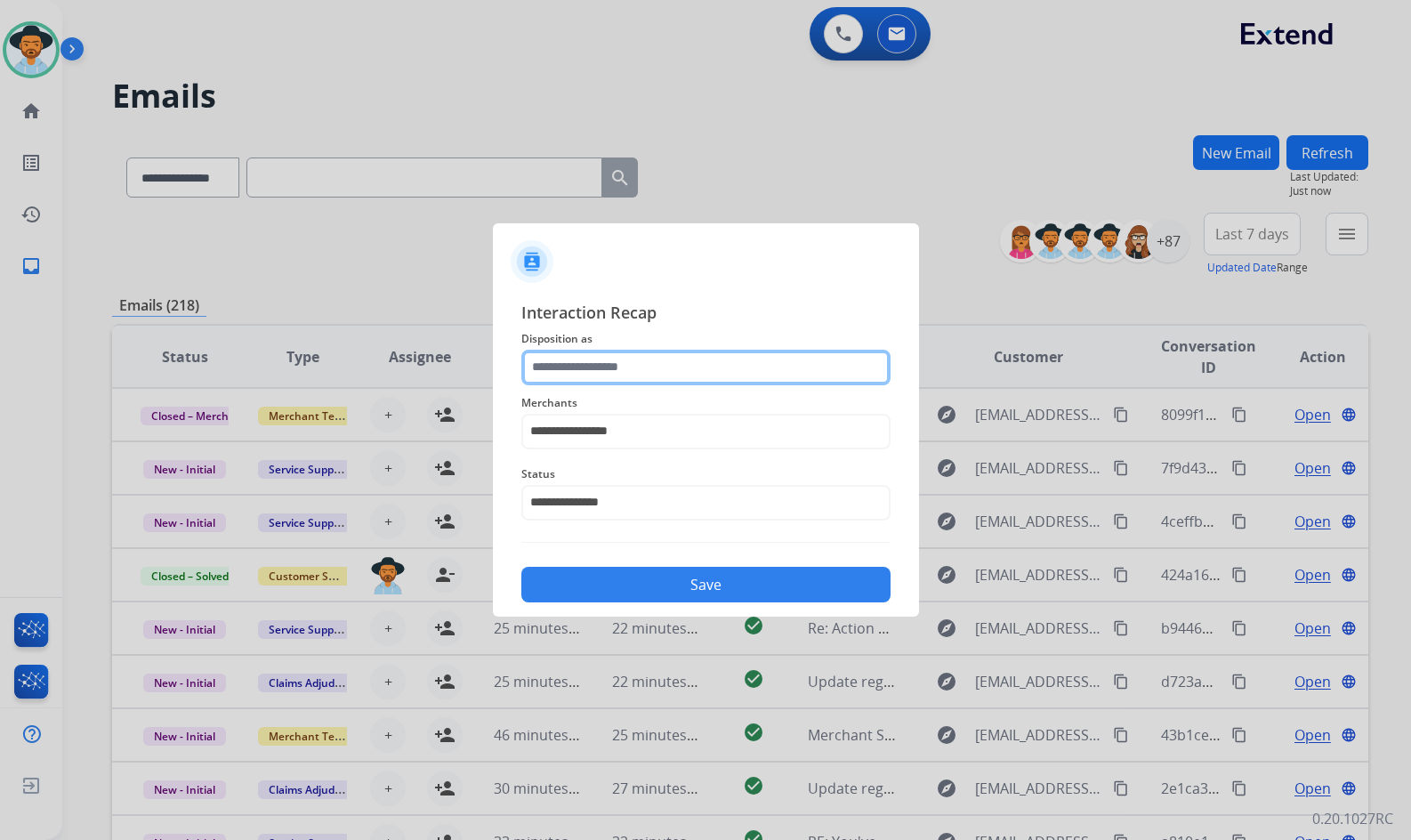
click at [598, 378] on input "text" at bounding box center [706, 367] width 369 height 36
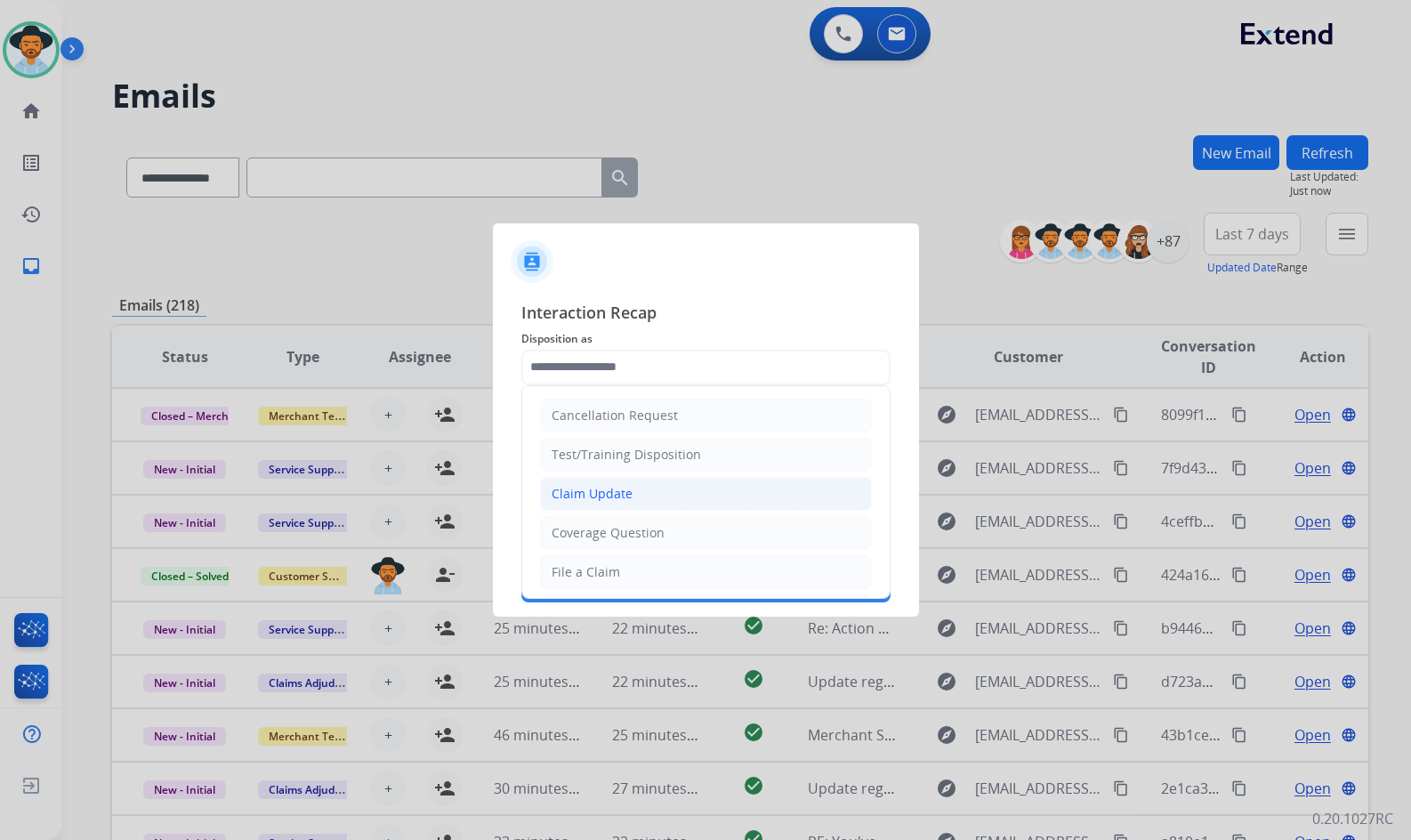
click at [616, 486] on div "Claim Update" at bounding box center [592, 493] width 81 height 18
type input "**********"
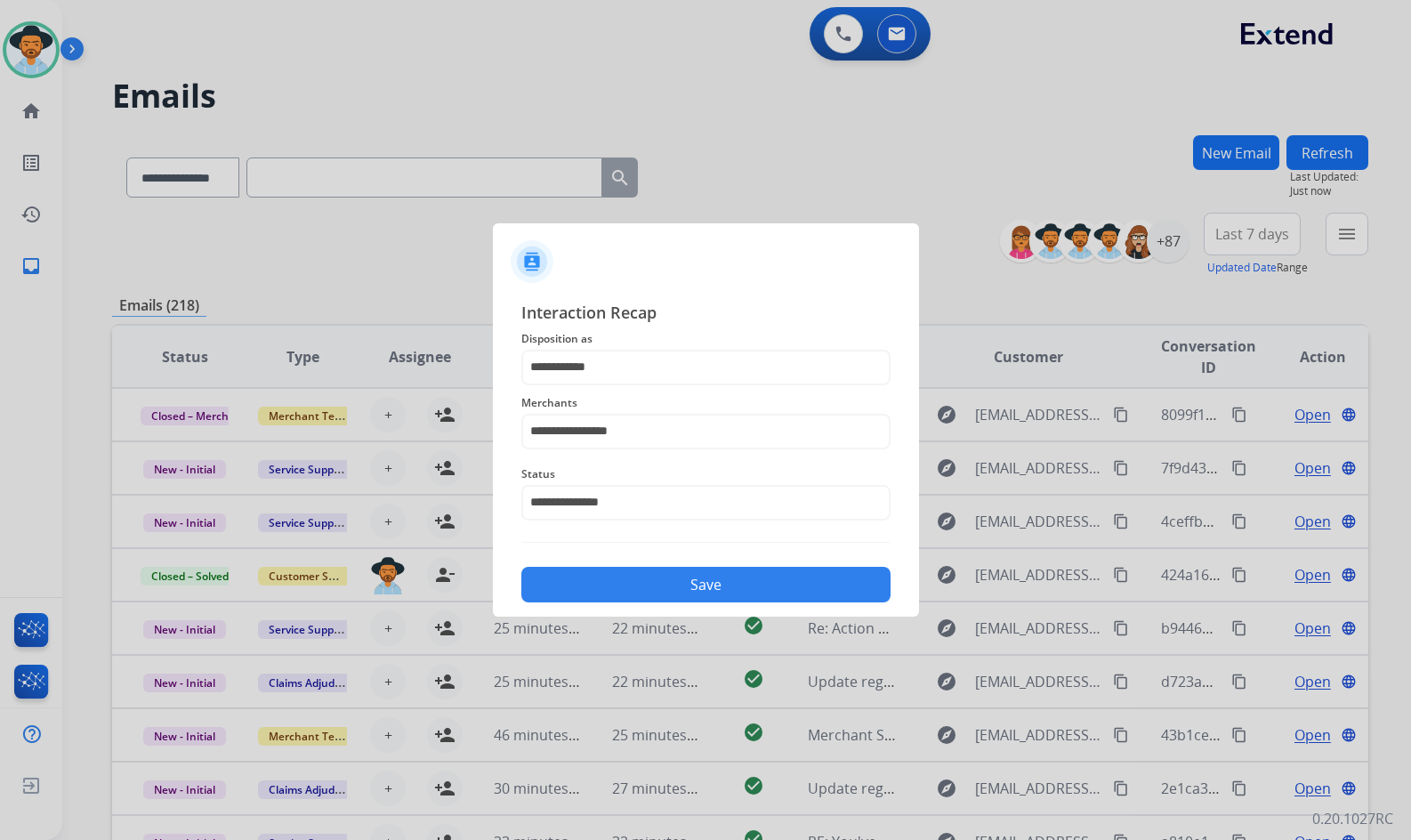
click at [661, 580] on button "Save" at bounding box center [706, 584] width 369 height 36
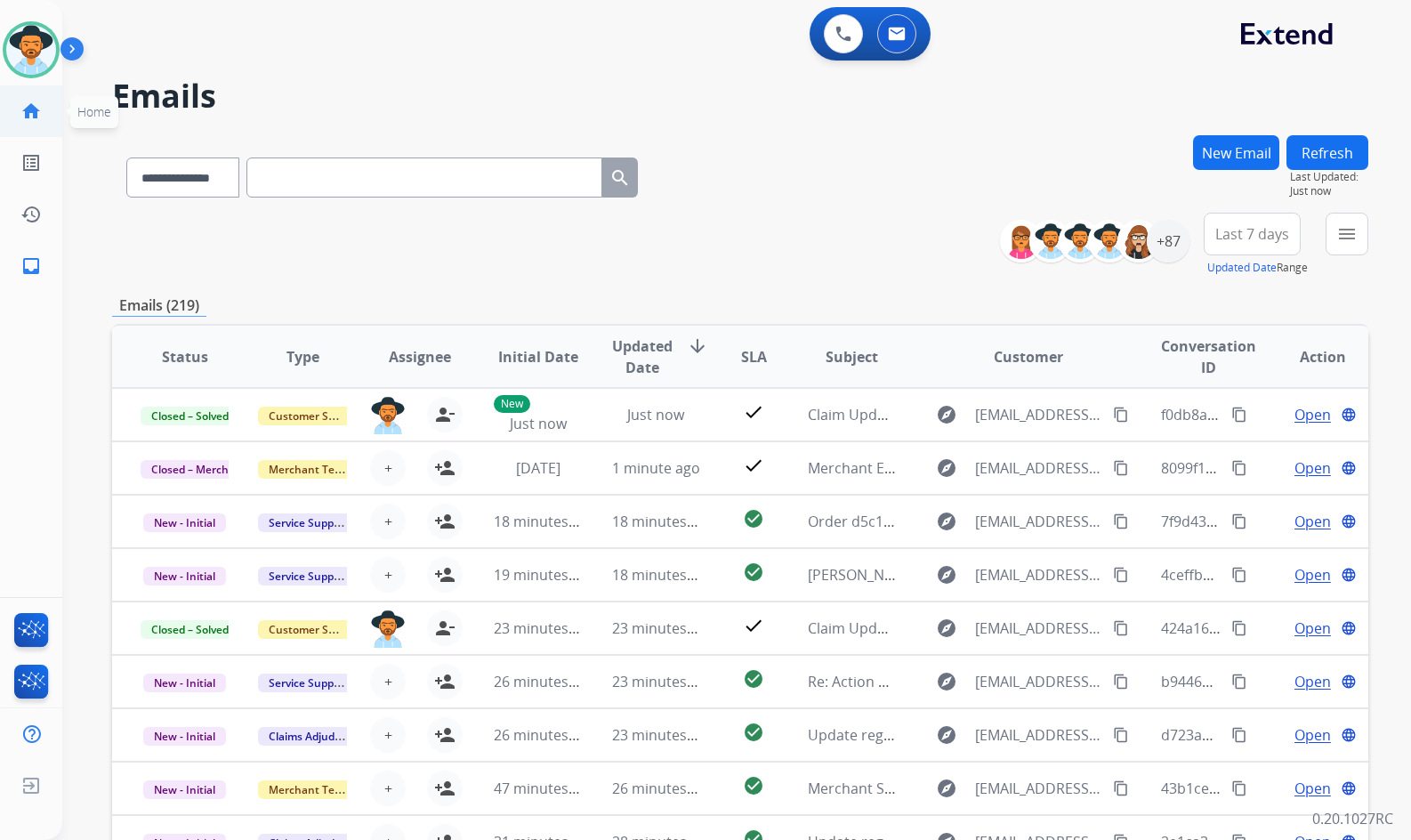
click at [48, 108] on link "home Home" at bounding box center [30, 111] width 50 height 50
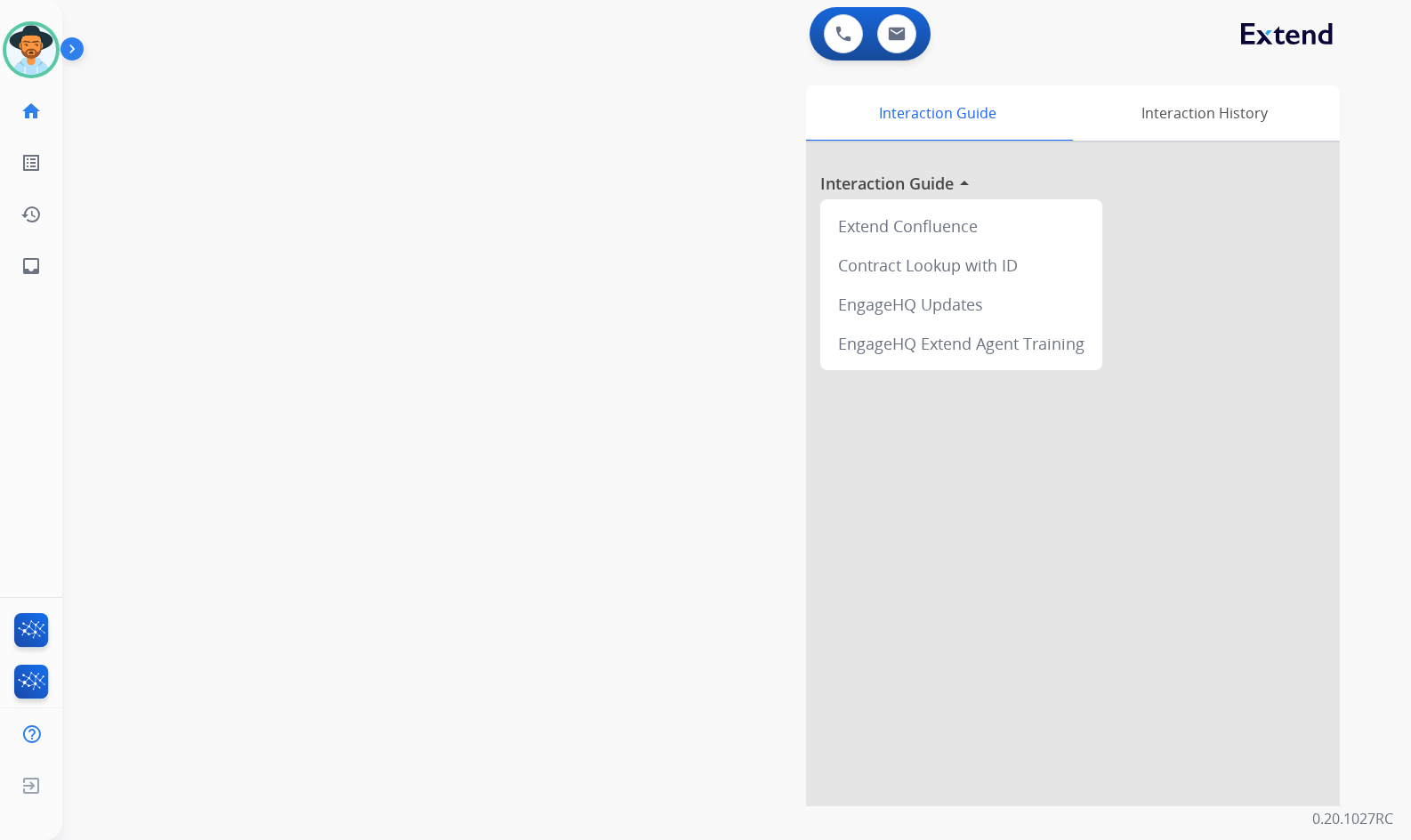
click at [269, 447] on div "swap_horiz Break voice bridge close_fullscreen Connect 3-Way Call merge_type Se…" at bounding box center [716, 435] width 1307 height 742
click at [45, 55] on img at bounding box center [30, 50] width 50 height 50
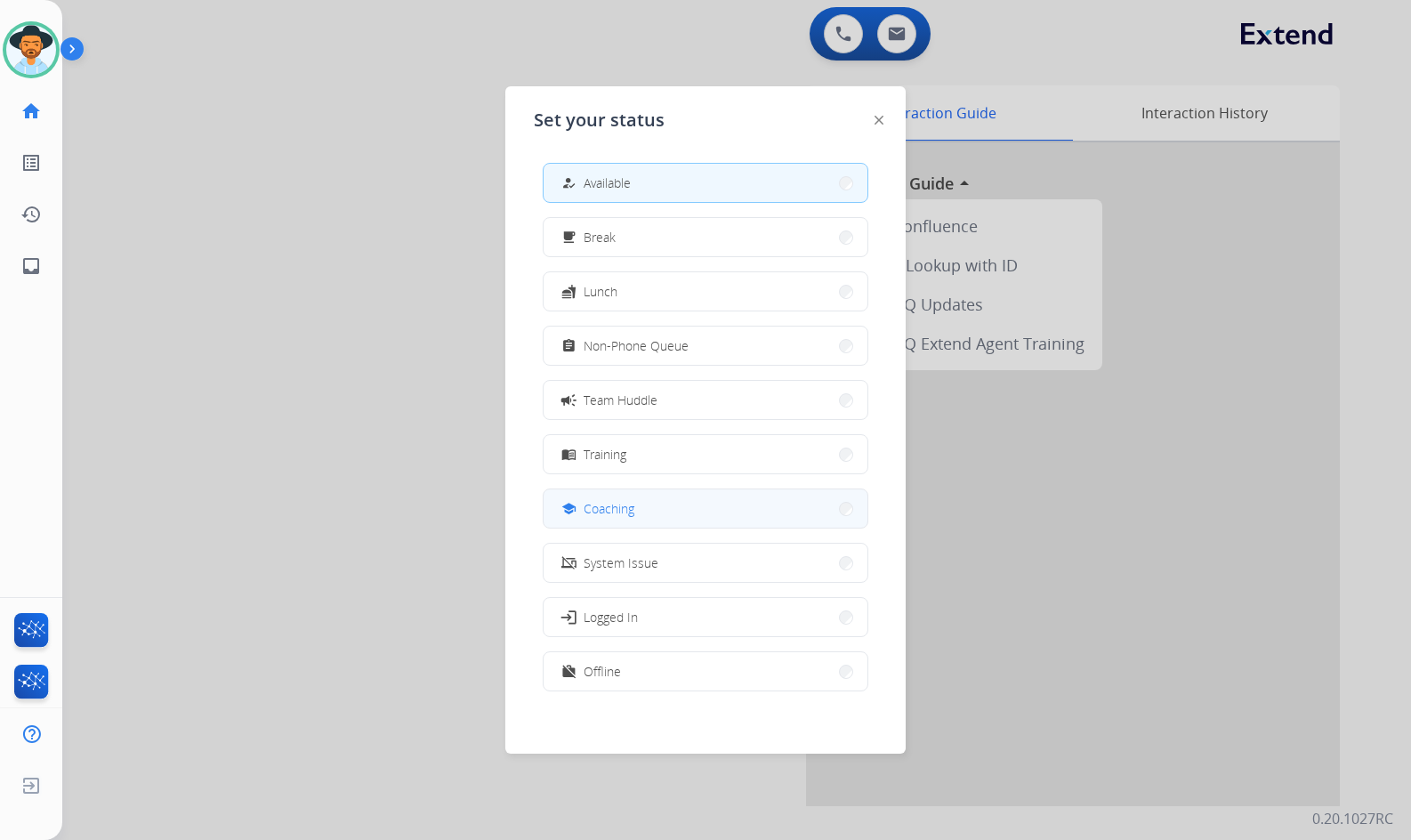
click at [670, 508] on button "school Coaching" at bounding box center [705, 508] width 324 height 38
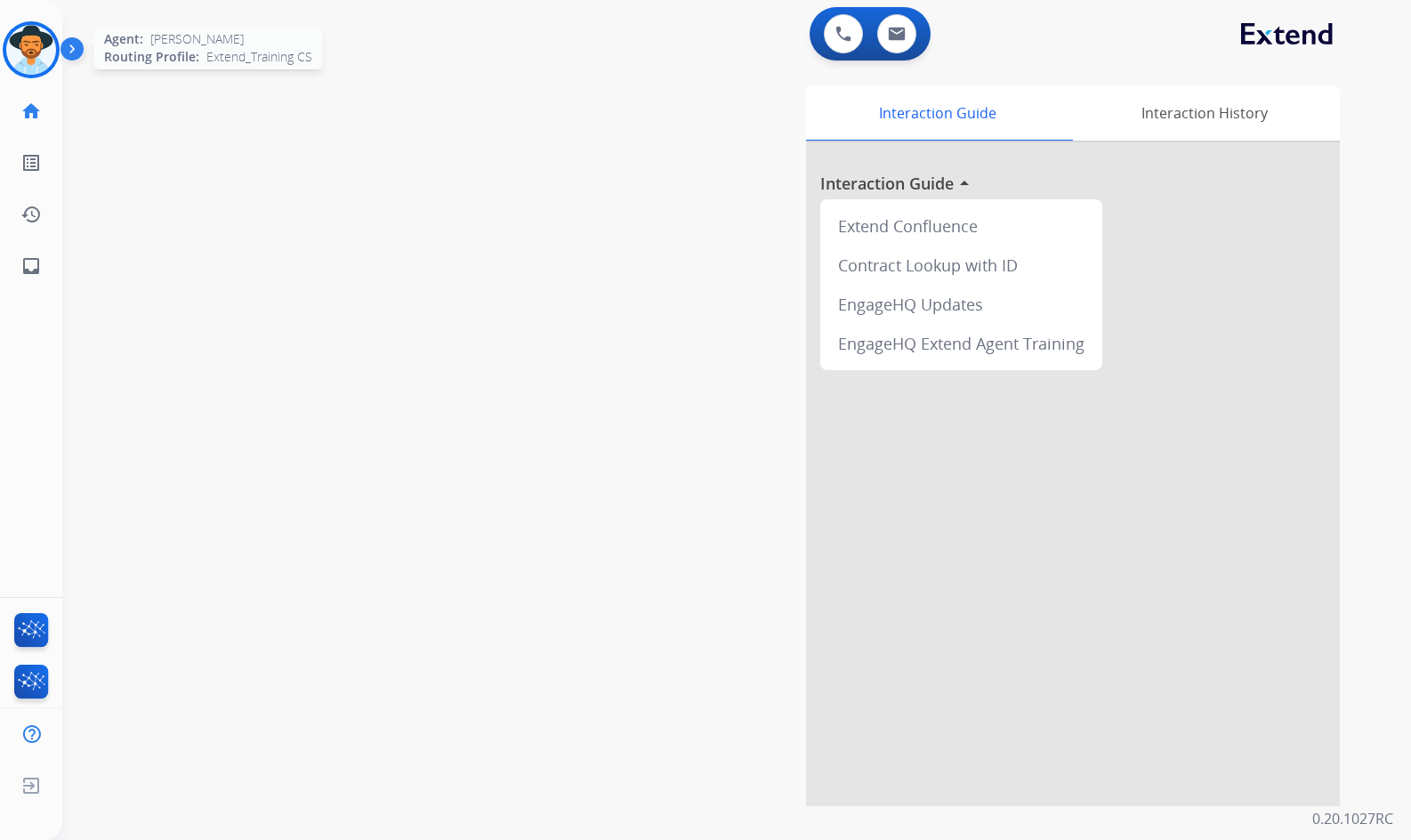
click at [29, 43] on img at bounding box center [30, 50] width 50 height 50
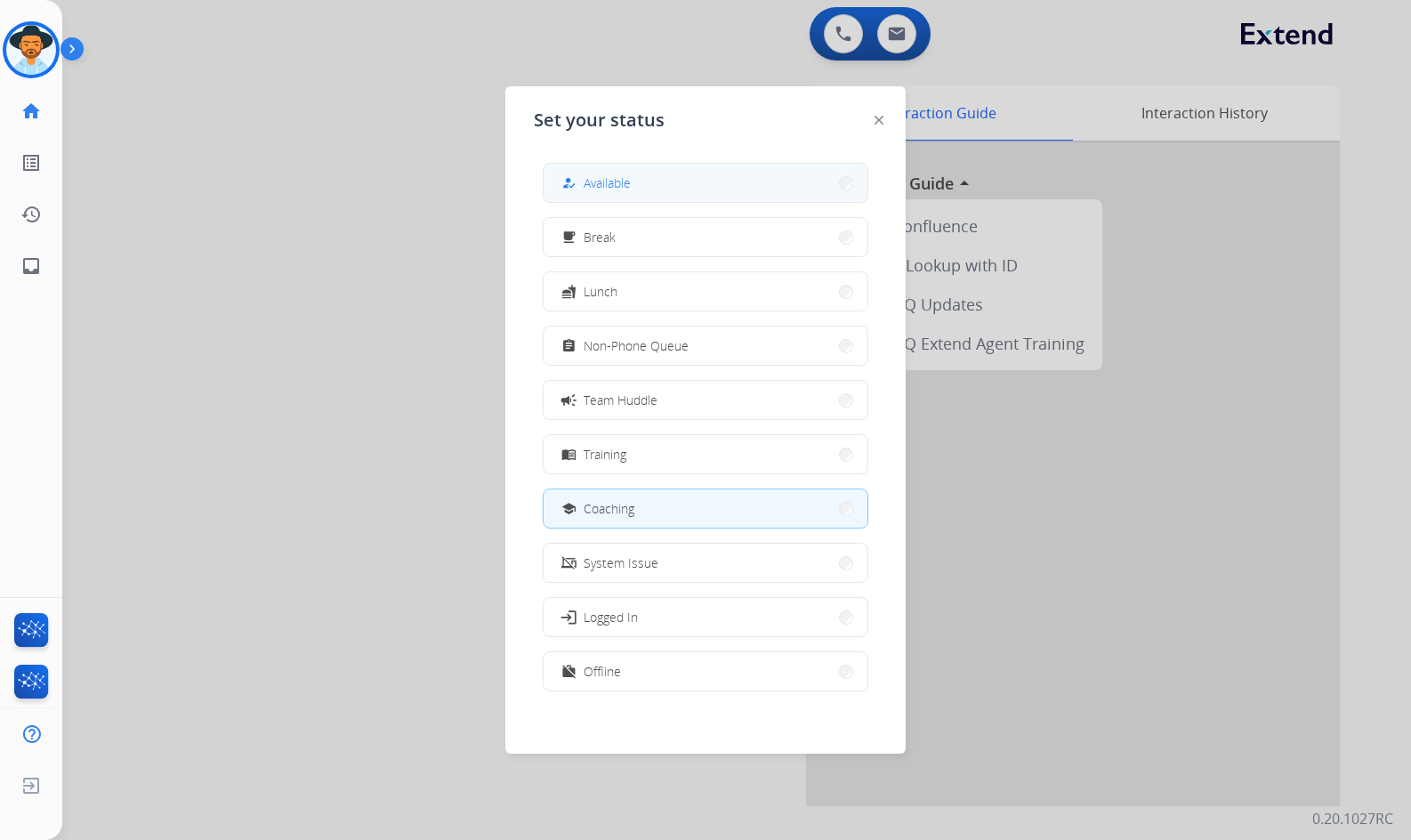
click at [576, 182] on mat-icon "how_to_reg" at bounding box center [570, 183] width 16 height 16
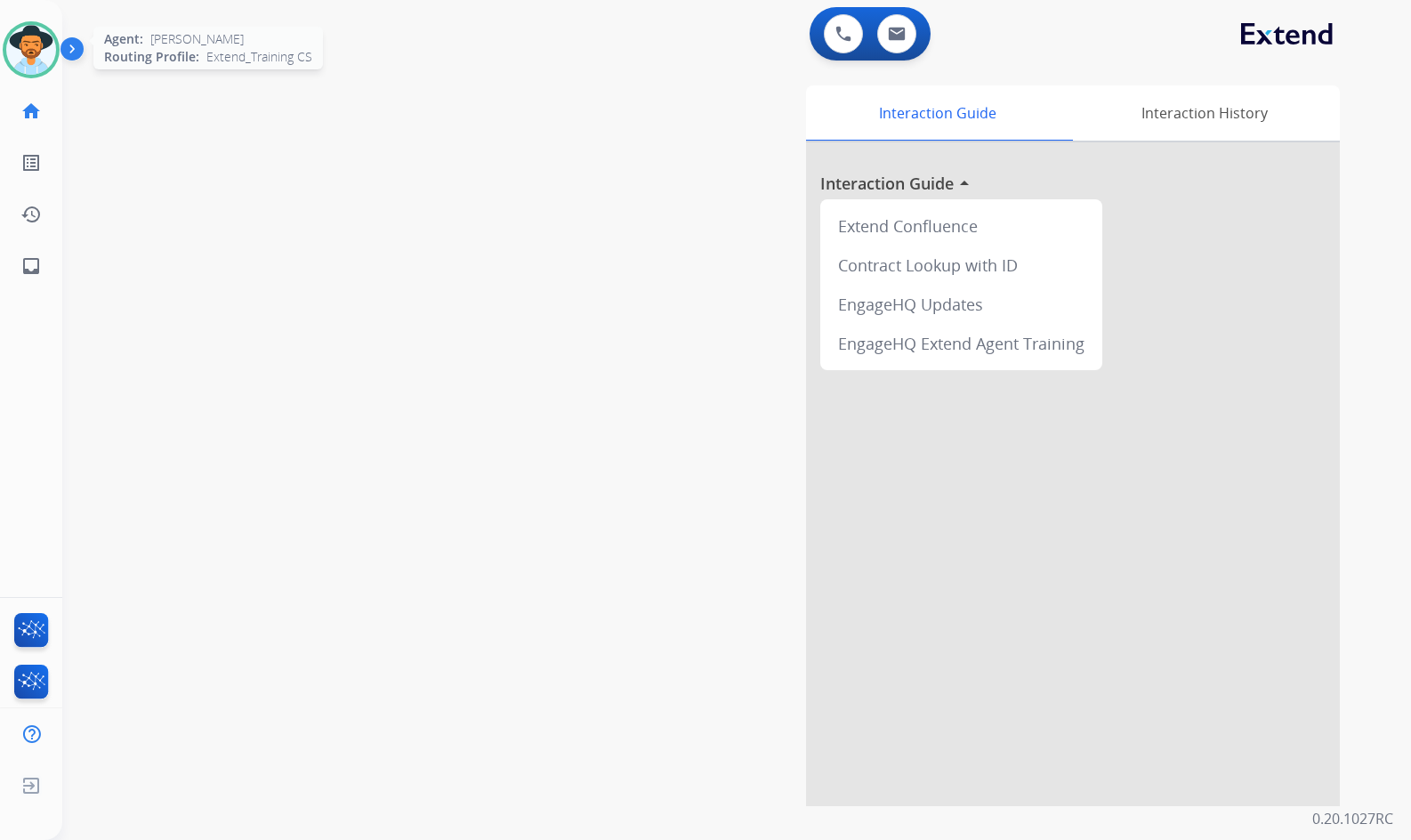
click at [26, 56] on img at bounding box center [30, 50] width 50 height 50
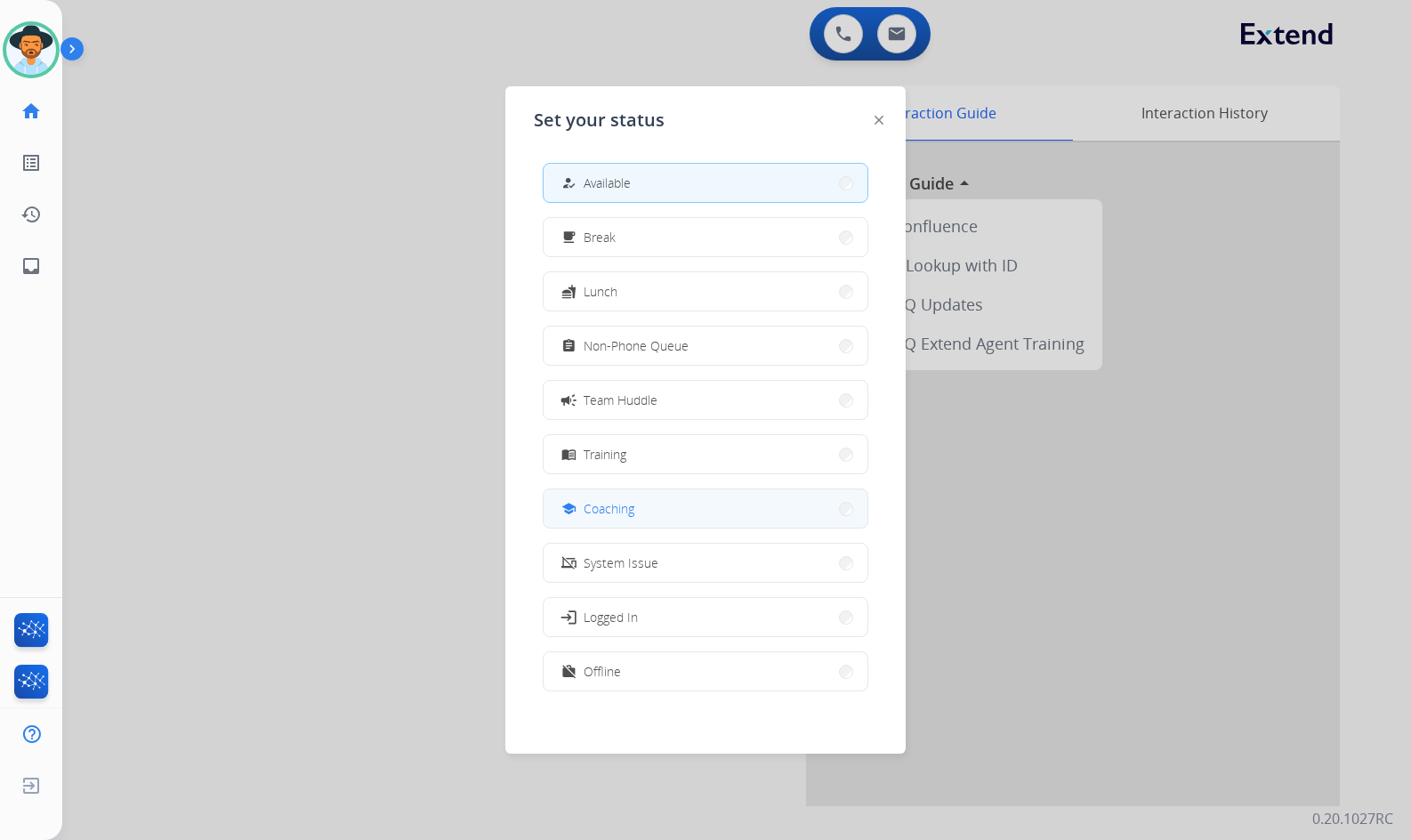
click at [723, 497] on button "school Coaching" at bounding box center [705, 508] width 324 height 38
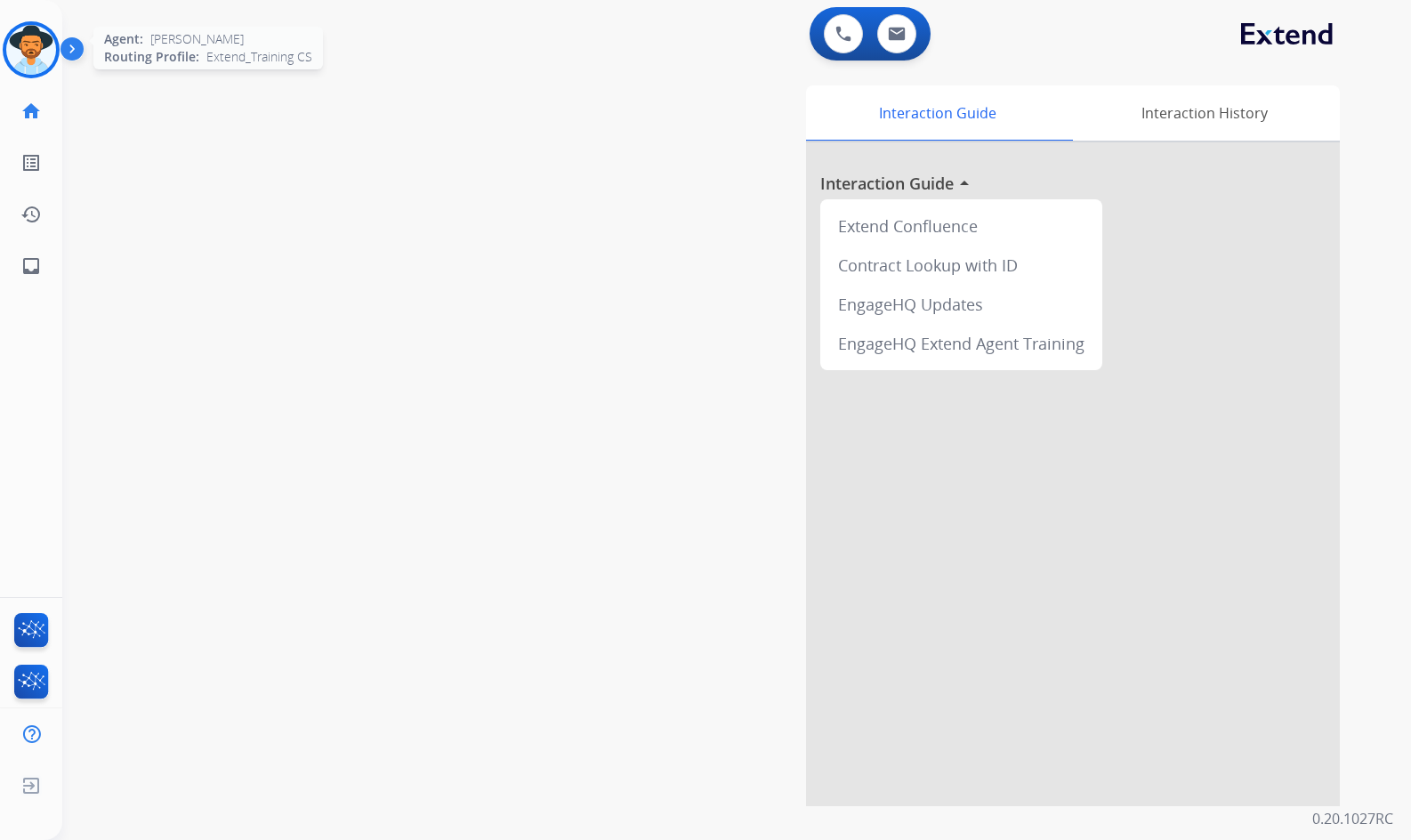
click at [29, 45] on img at bounding box center [30, 50] width 50 height 50
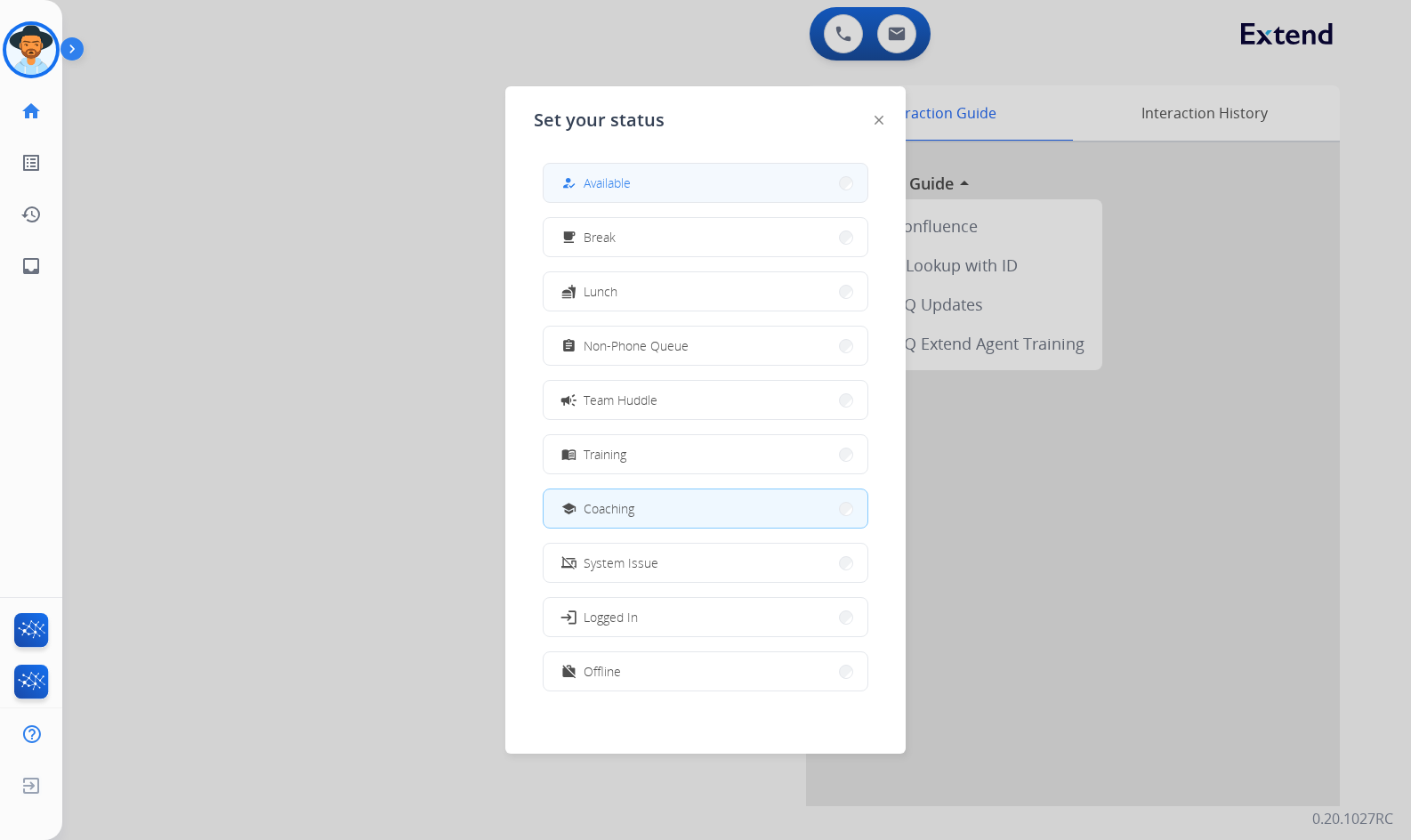
click at [687, 192] on button "how_to_reg Available" at bounding box center [705, 182] width 324 height 38
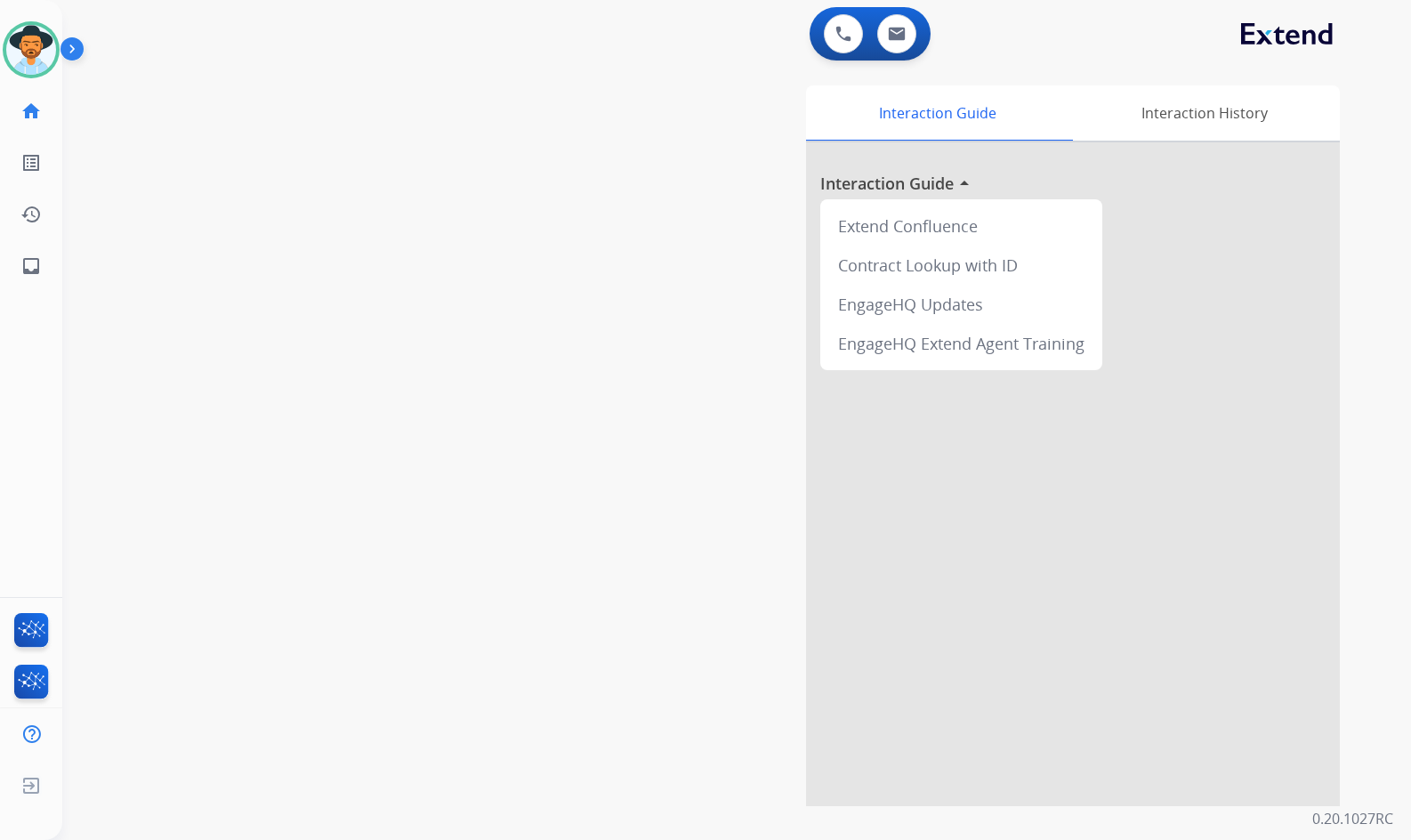
click at [418, 238] on div "swap_horiz Break voice bridge close_fullscreen Connect 3-Way Call merge_type Se…" at bounding box center [716, 435] width 1307 height 742
click at [625, 411] on div "Interaction Guide Interaction History Interaction Guide arrow_drop_up Extend Co…" at bounding box center [947, 446] width 787 height 720
click at [39, 273] on mat-icon "inbox" at bounding box center [31, 266] width 21 height 21
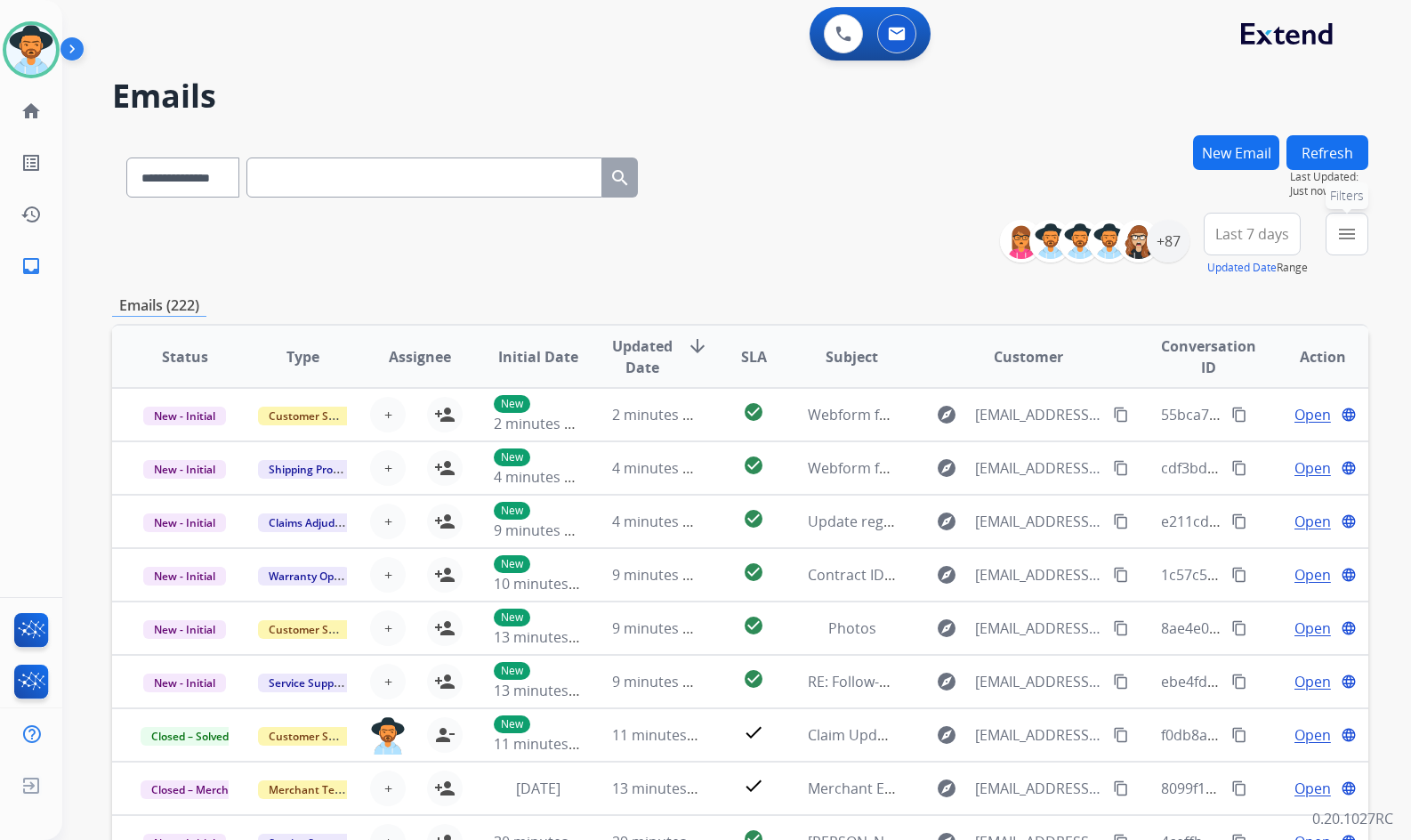
click at [1341, 225] on mat-icon "menu" at bounding box center [1348, 234] width 21 height 21
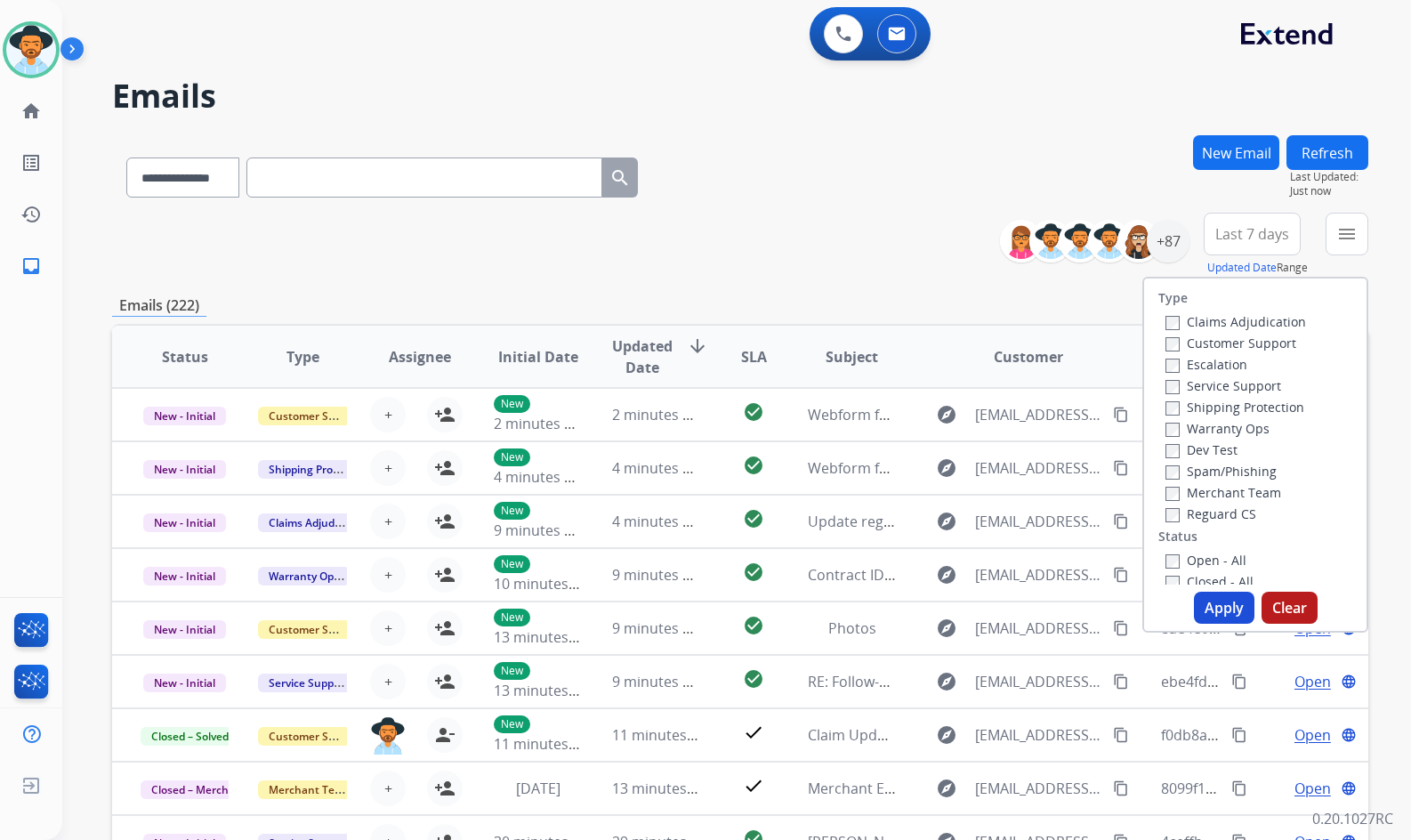
click at [1222, 340] on label "Customer Support" at bounding box center [1231, 343] width 130 height 17
click at [1224, 407] on label "Shipping Protection" at bounding box center [1235, 406] width 139 height 17
click at [1242, 514] on label "Reguard CS" at bounding box center [1210, 513] width 91 height 17
click at [1221, 564] on label "Open - All" at bounding box center [1206, 560] width 81 height 17
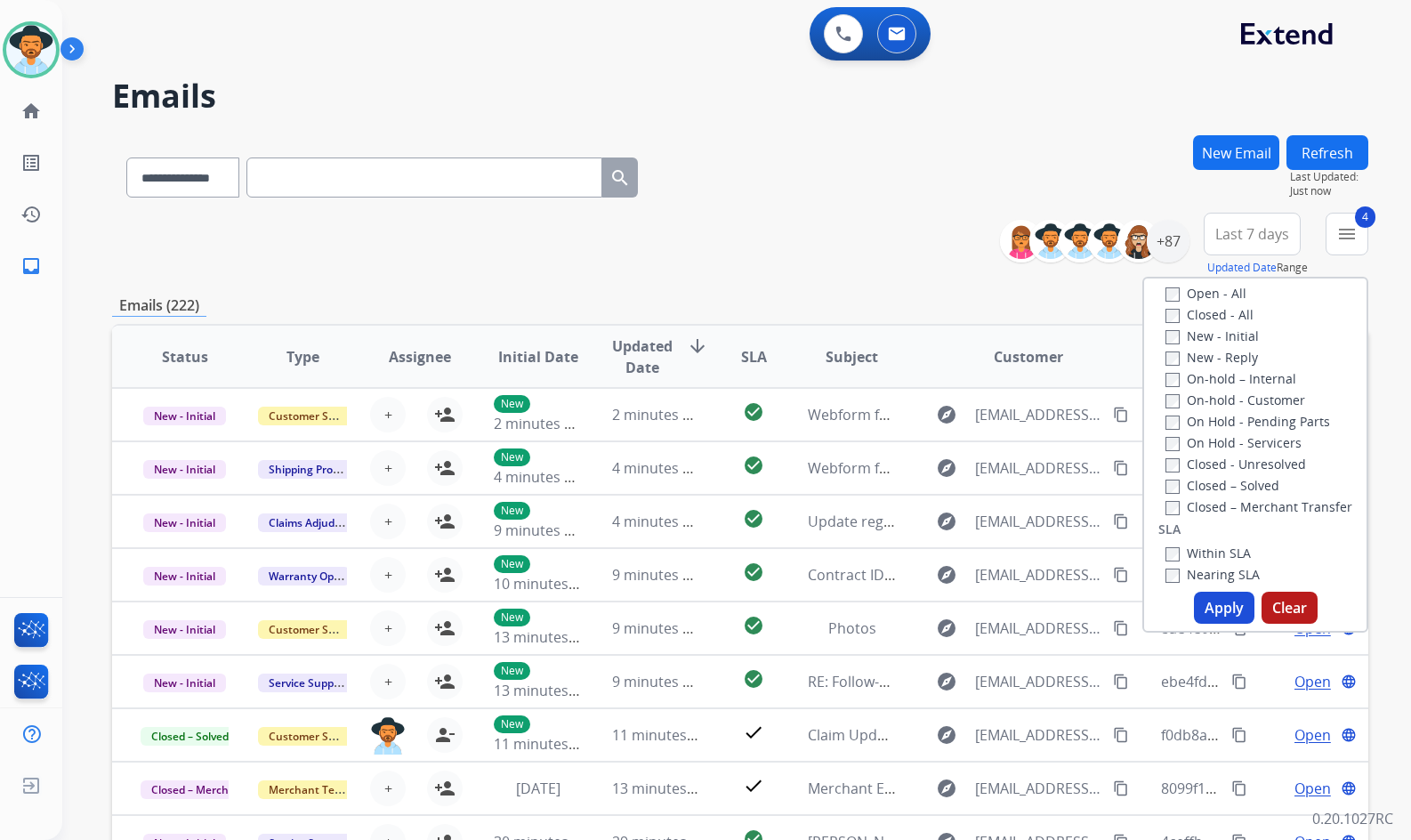
click at [1229, 443] on label "On Hold - Servicers" at bounding box center [1234, 442] width 136 height 17
click at [1232, 427] on label "On Hold - Pending Parts" at bounding box center [1247, 420] width 165 height 17
click at [1238, 399] on label "On-hold - Customer" at bounding box center [1235, 399] width 139 height 17
click at [1234, 377] on label "On-hold – Internal" at bounding box center [1231, 378] width 130 height 17
click at [1220, 358] on label "New - Reply" at bounding box center [1211, 356] width 93 height 17
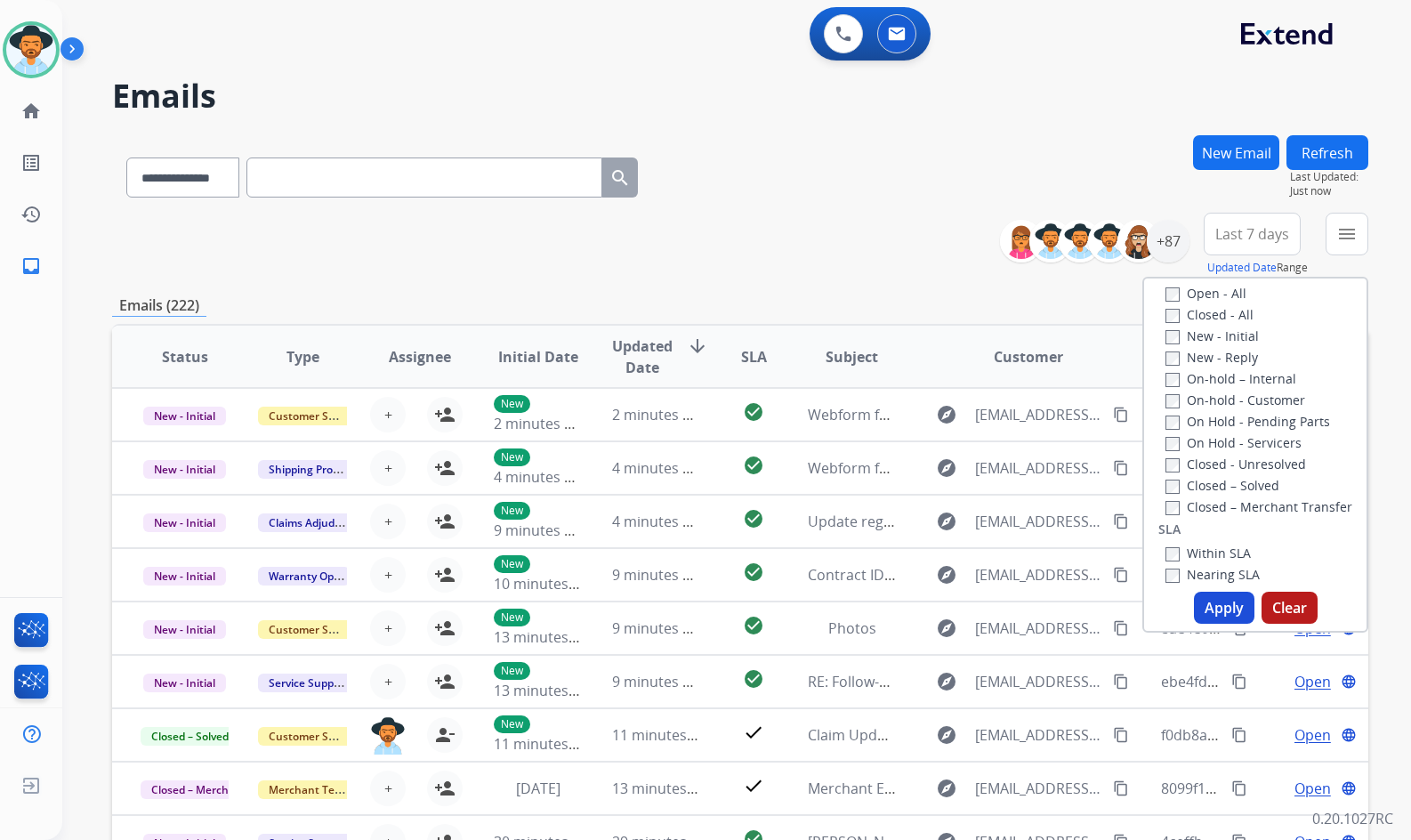
click at [1217, 334] on label "New - Initial" at bounding box center [1212, 335] width 93 height 17
click at [1223, 617] on button "Apply" at bounding box center [1224, 607] width 60 height 32
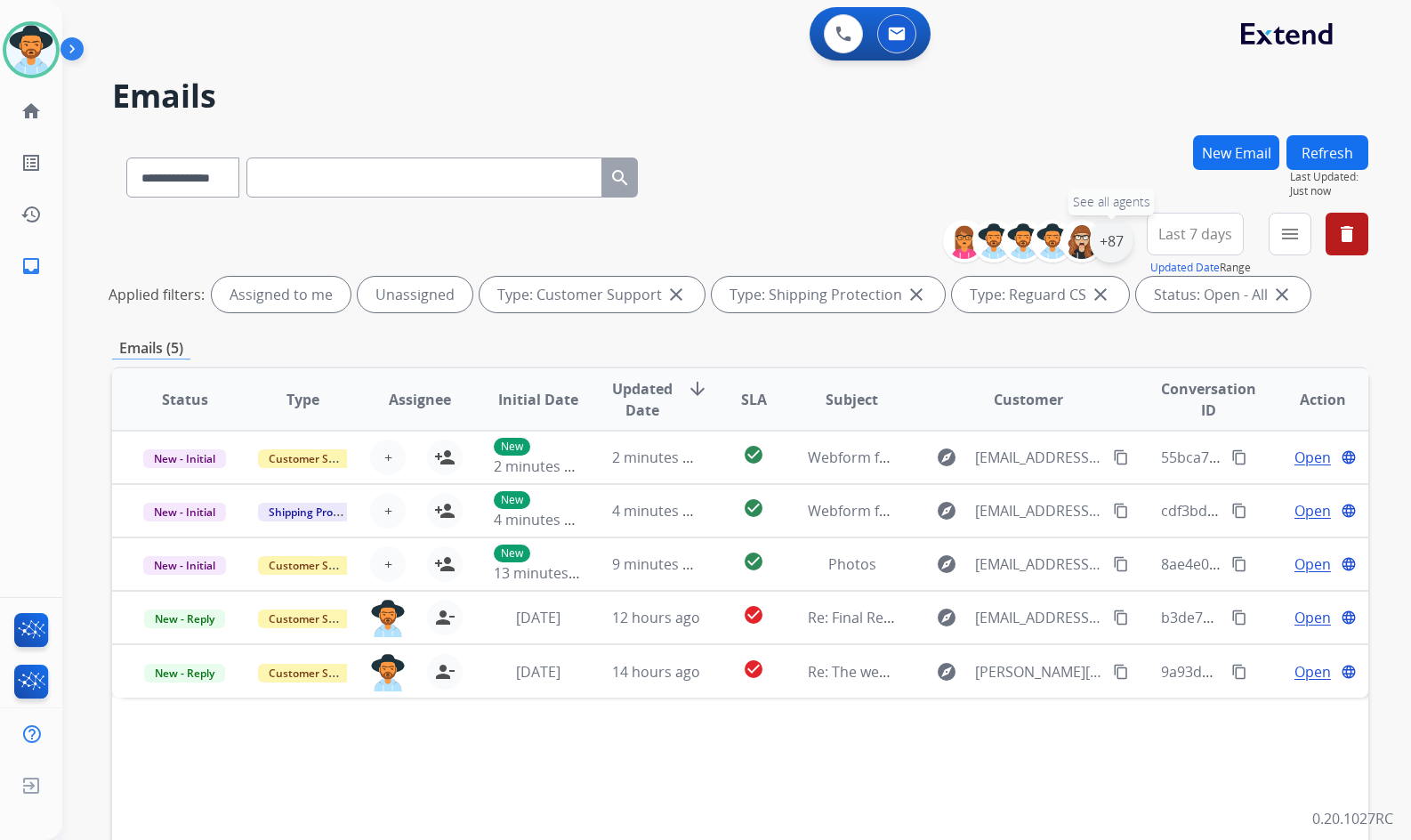
click at [1110, 245] on div "+87" at bounding box center [1111, 241] width 43 height 43
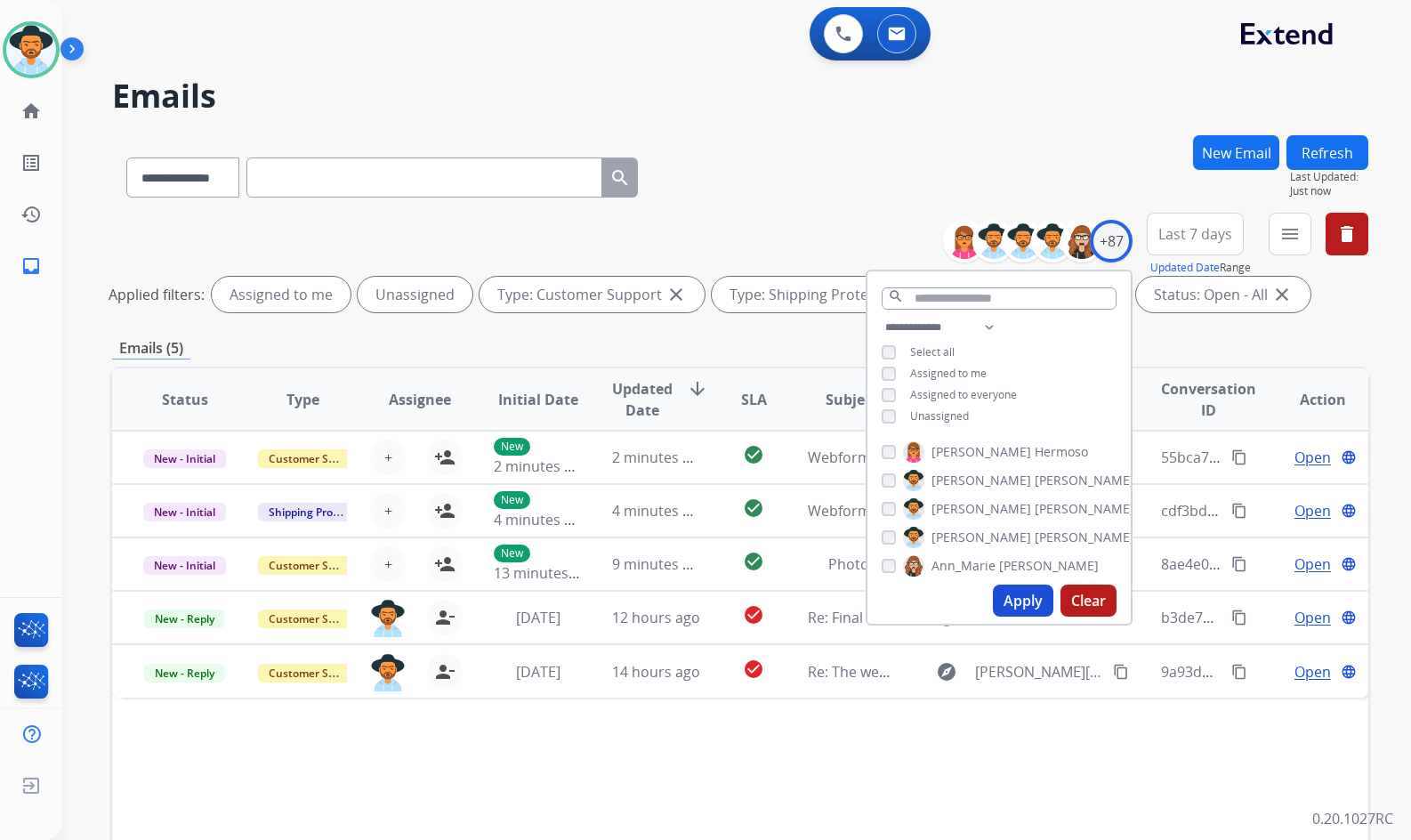
click at [951, 419] on span "Unassigned" at bounding box center [940, 416] width 58 height 16
click at [973, 538] on span "Amanda" at bounding box center [982, 537] width 99 height 18
click at [1009, 603] on button "Apply" at bounding box center [1023, 600] width 60 height 32
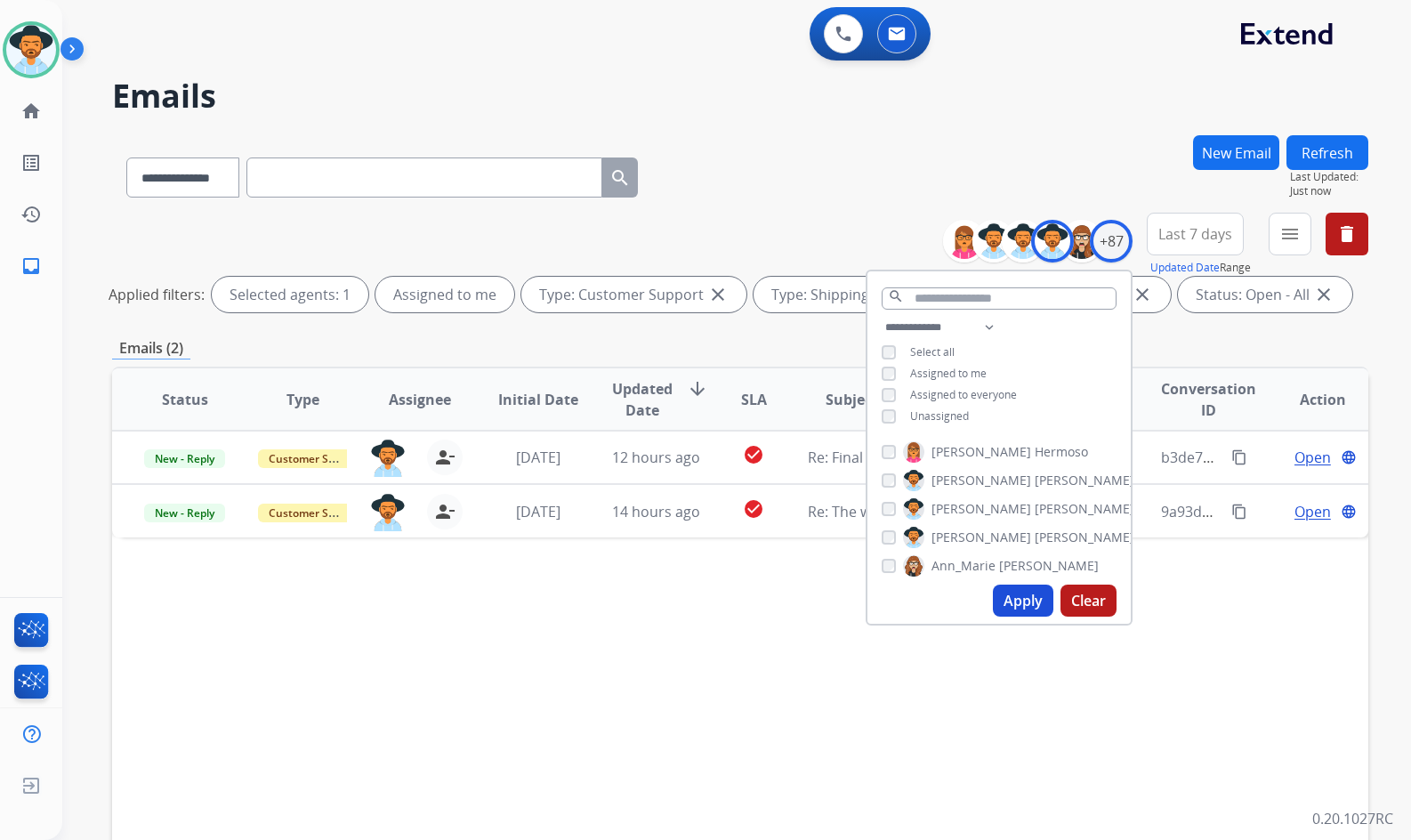
click at [747, 700] on div "Status Type Assignee Initial Date Updated Date arrow_downward SLA Subject Custo…" at bounding box center [740, 665] width 1256 height 596
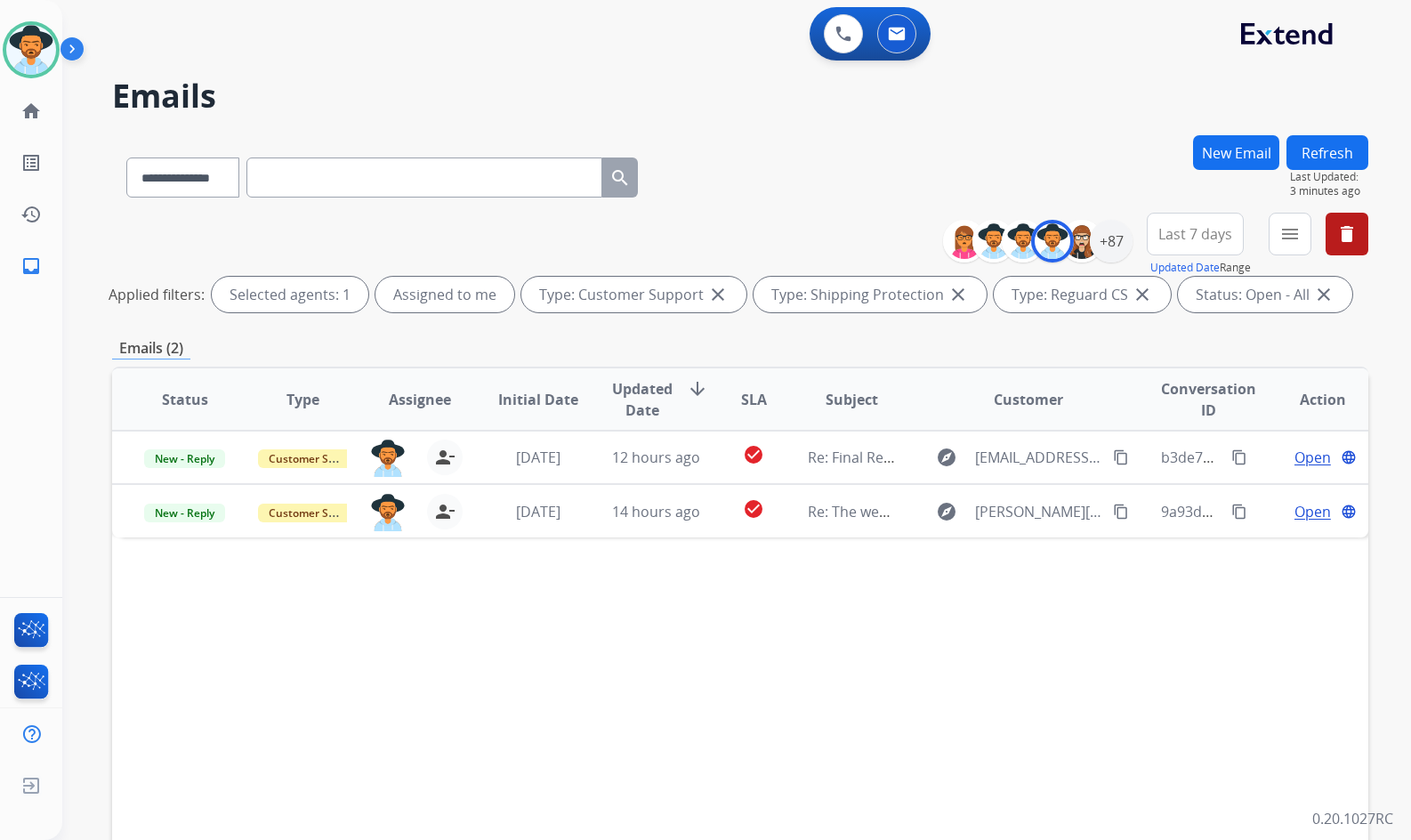
click at [332, 649] on div "Status Type Assignee Initial Date Updated Date arrow_downward SLA Subject Custo…" at bounding box center [740, 665] width 1256 height 596
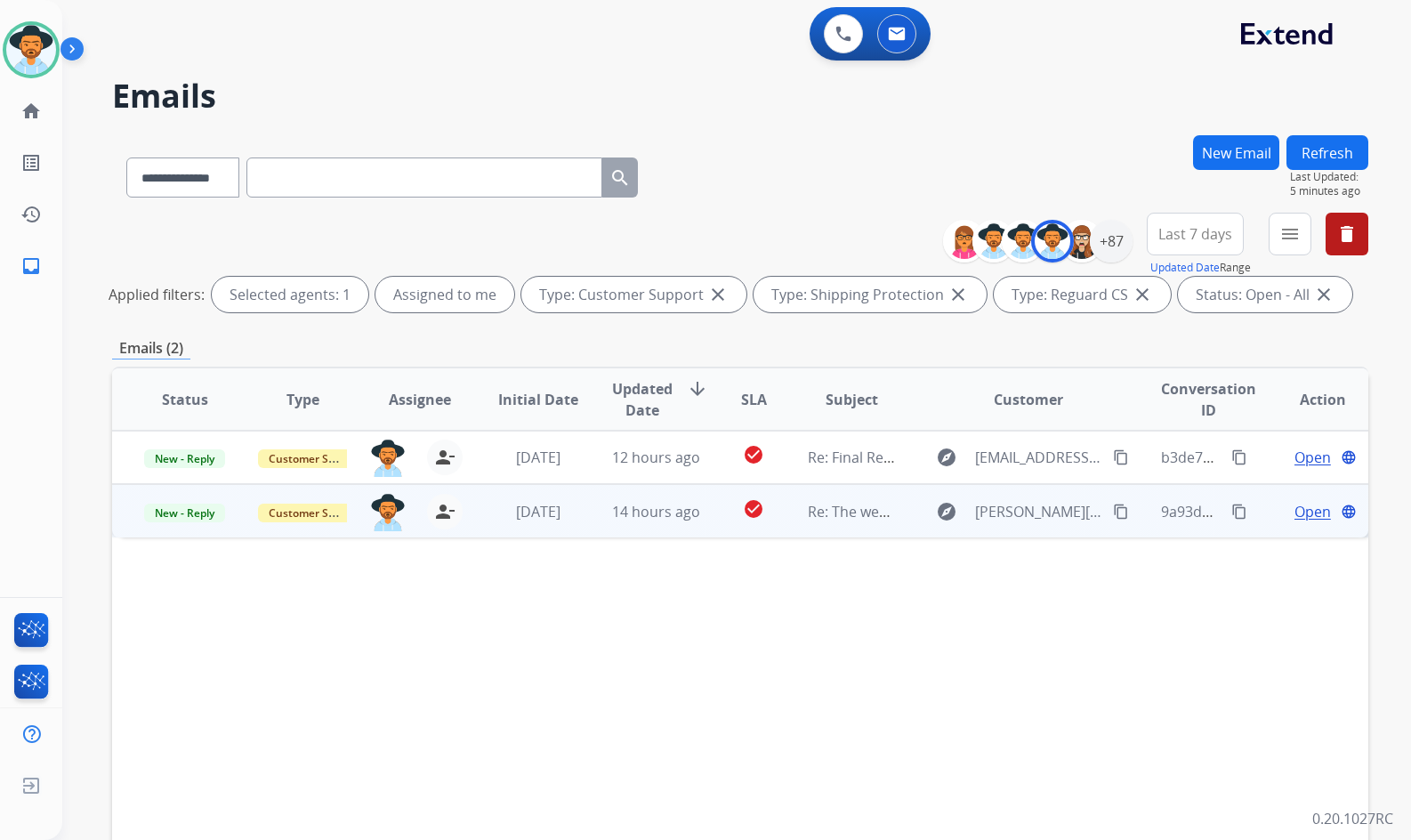
click at [1295, 511] on span "Open" at bounding box center [1313, 511] width 36 height 21
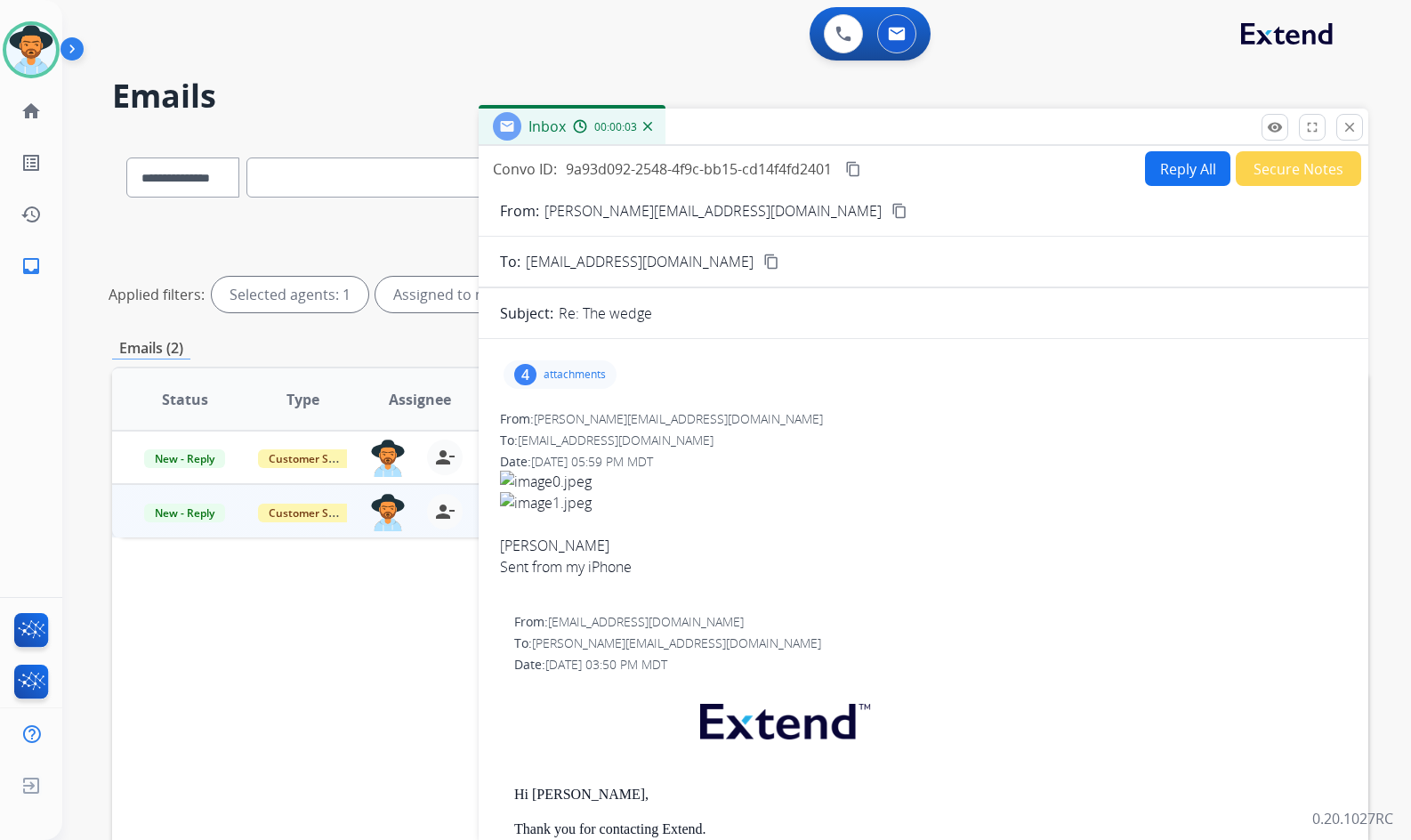
click at [581, 377] on p "attachments" at bounding box center [575, 374] width 62 height 15
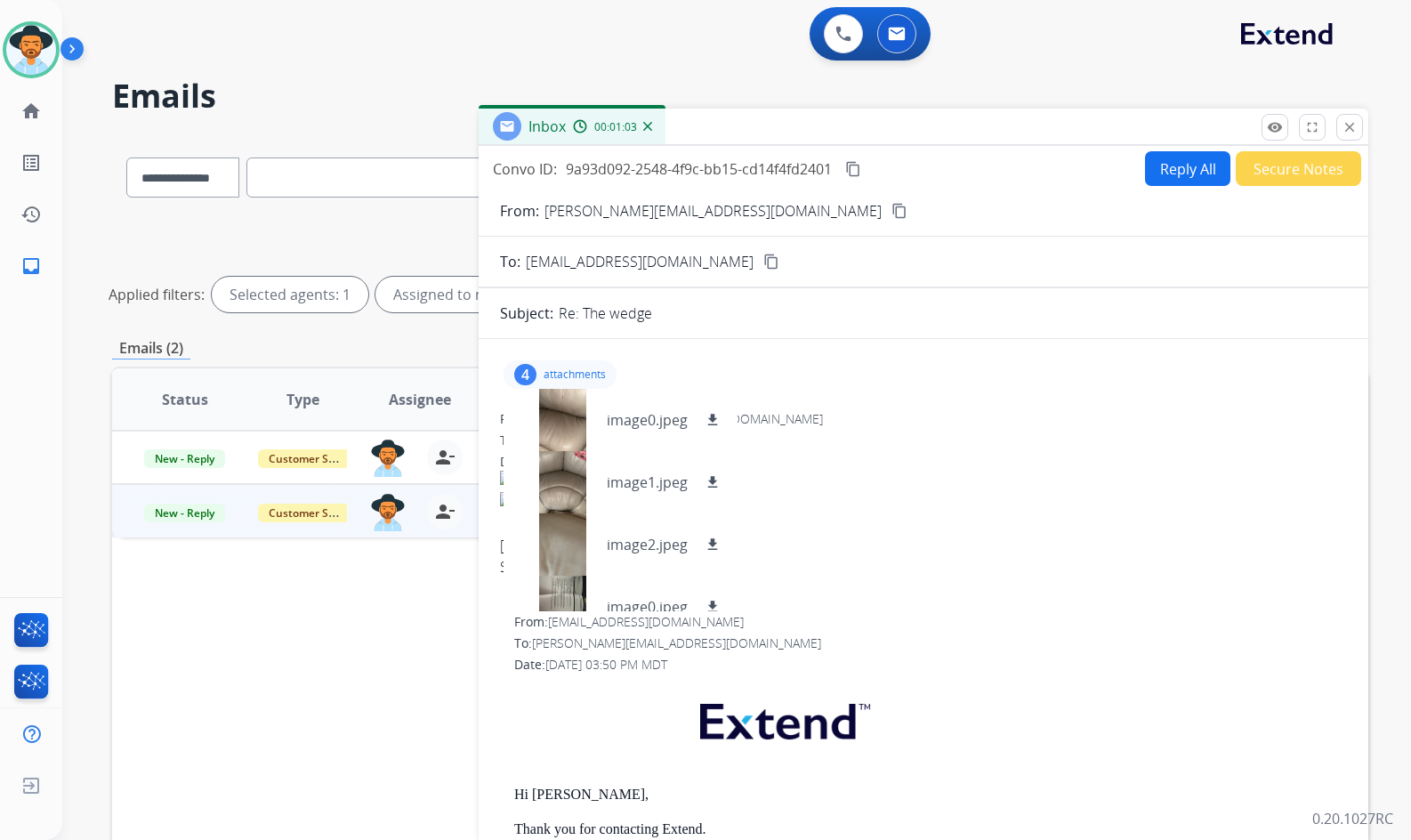
drag, startPoint x: 1389, startPoint y: 79, endPoint x: 823, endPoint y: 399, distance: 650.2
click at [823, 399] on div "4 attachments image0.jpeg download image1.jpeg download image2.jpeg download im…" at bounding box center [924, 845] width 890 height 983
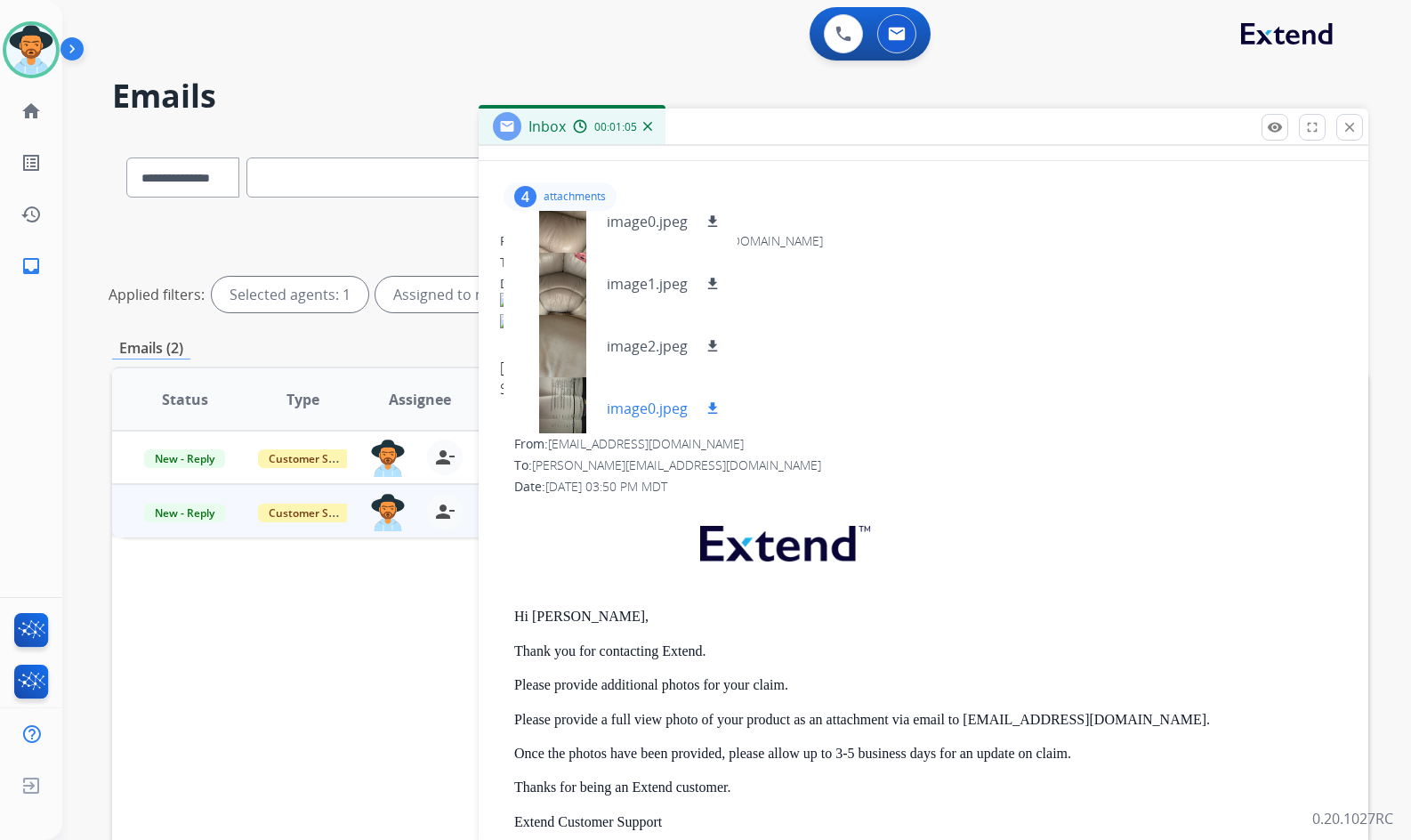
scroll to position [26, 0]
click at [835, 367] on div "Stephanie Snyder" at bounding box center [924, 367] width 847 height 21
click at [583, 195] on p "attachments" at bounding box center [575, 197] width 62 height 15
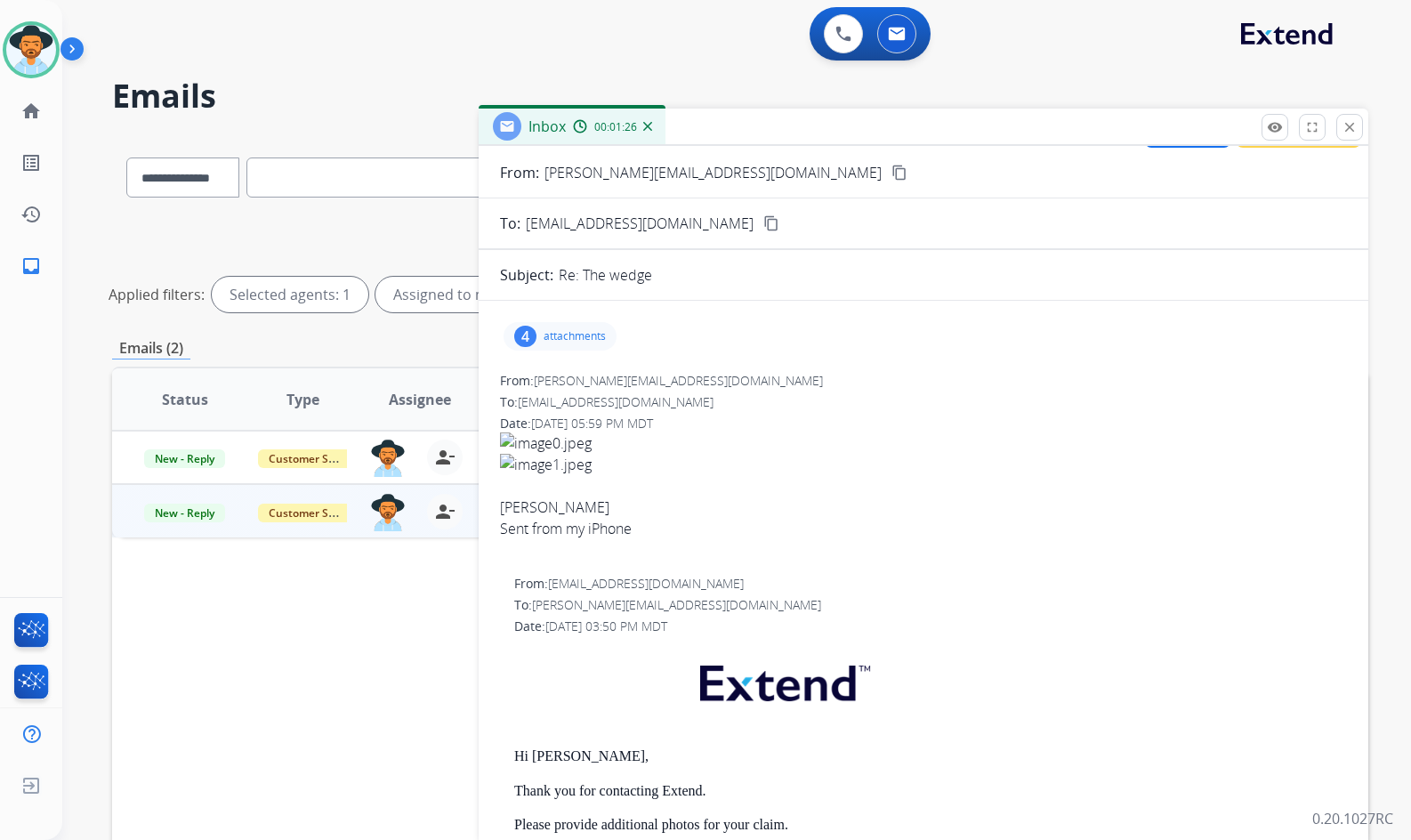
scroll to position [0, 0]
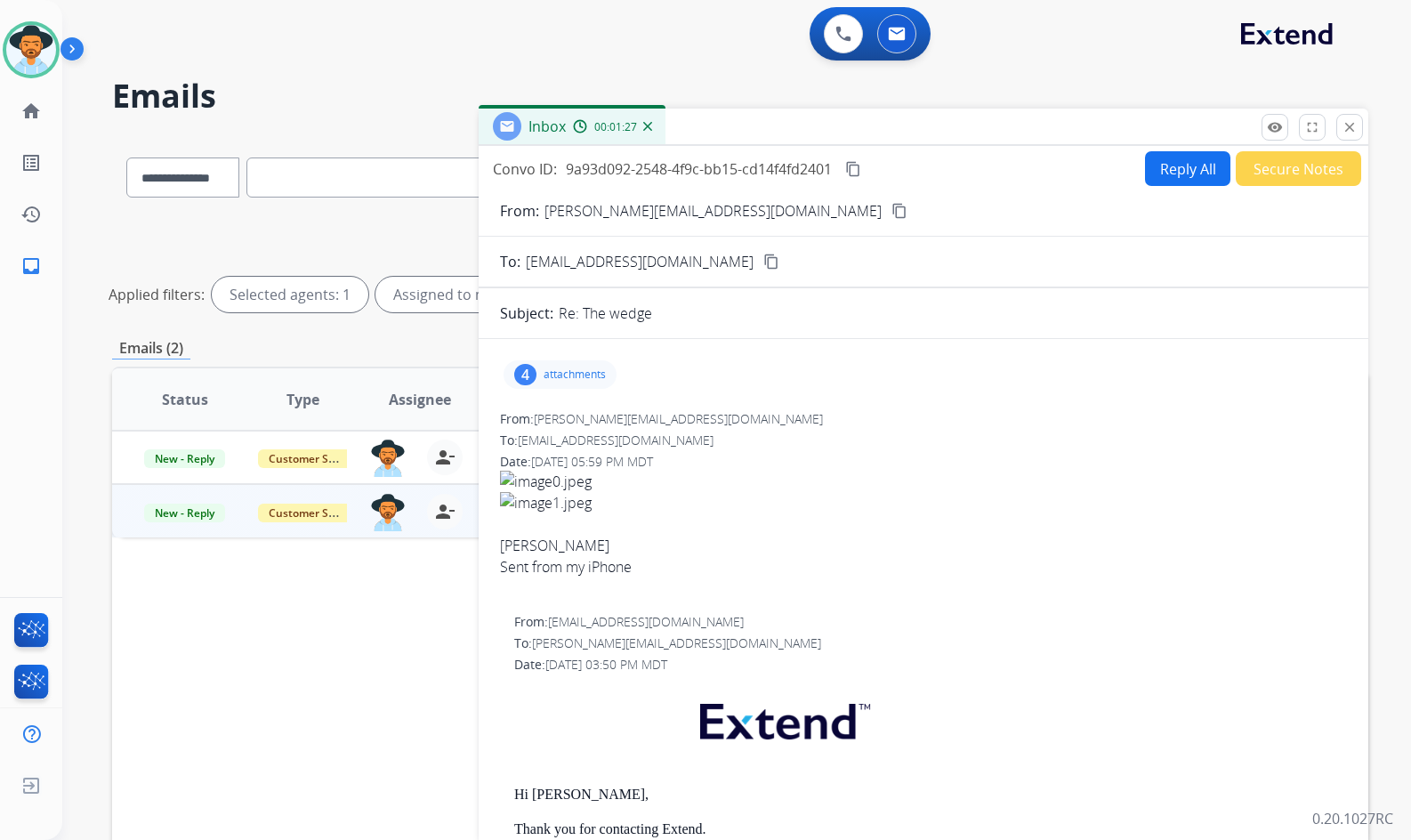
click at [892, 211] on mat-icon "content_copy" at bounding box center [900, 210] width 16 height 16
drag, startPoint x: 768, startPoint y: 213, endPoint x: 863, endPoint y: 231, distance: 96.7
click at [892, 213] on mat-icon "content_copy" at bounding box center [900, 210] width 16 height 16
click at [889, 531] on span "Stephanie Snyder Sent from my iPhone" at bounding box center [924, 534] width 847 height 128
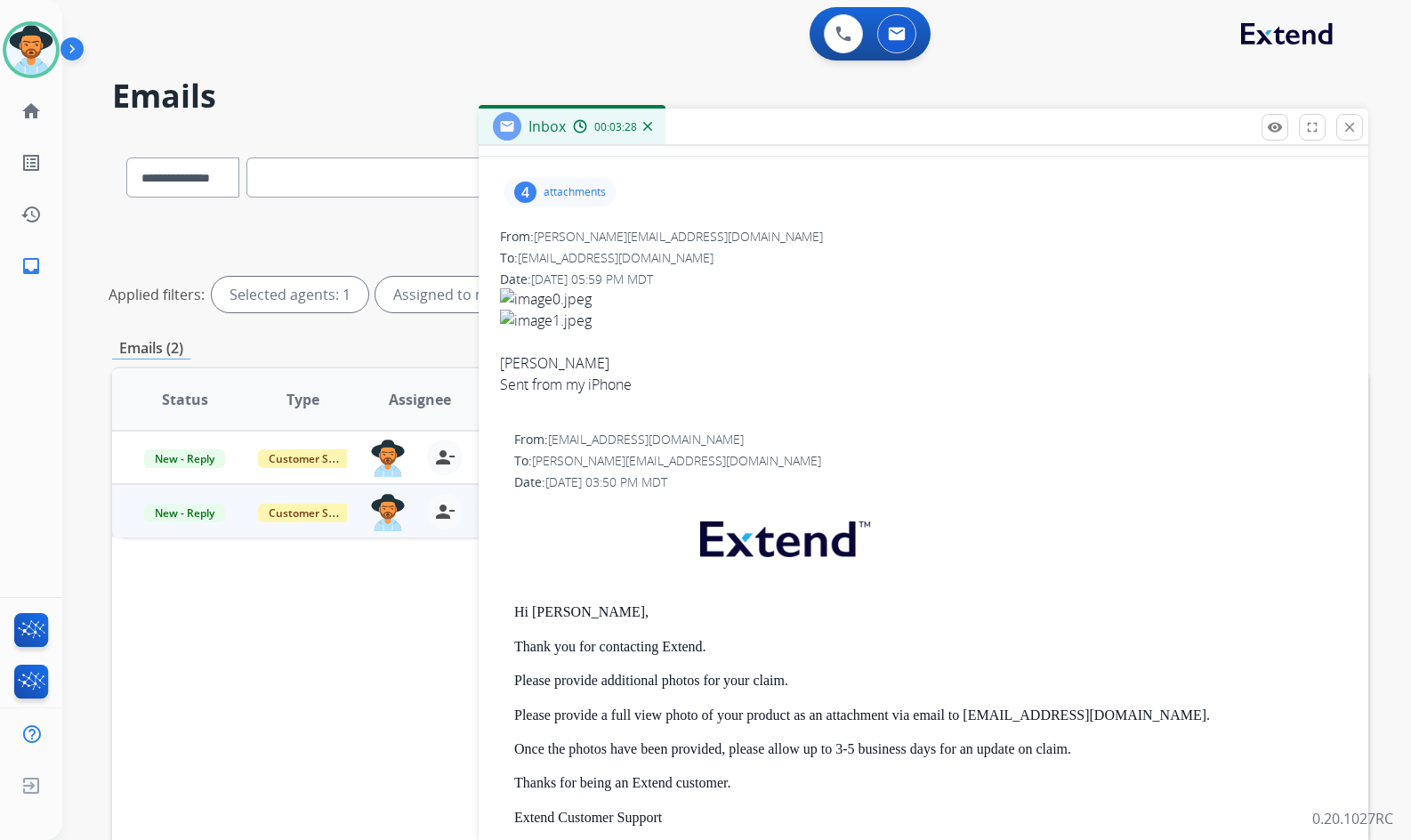
scroll to position [61, 0]
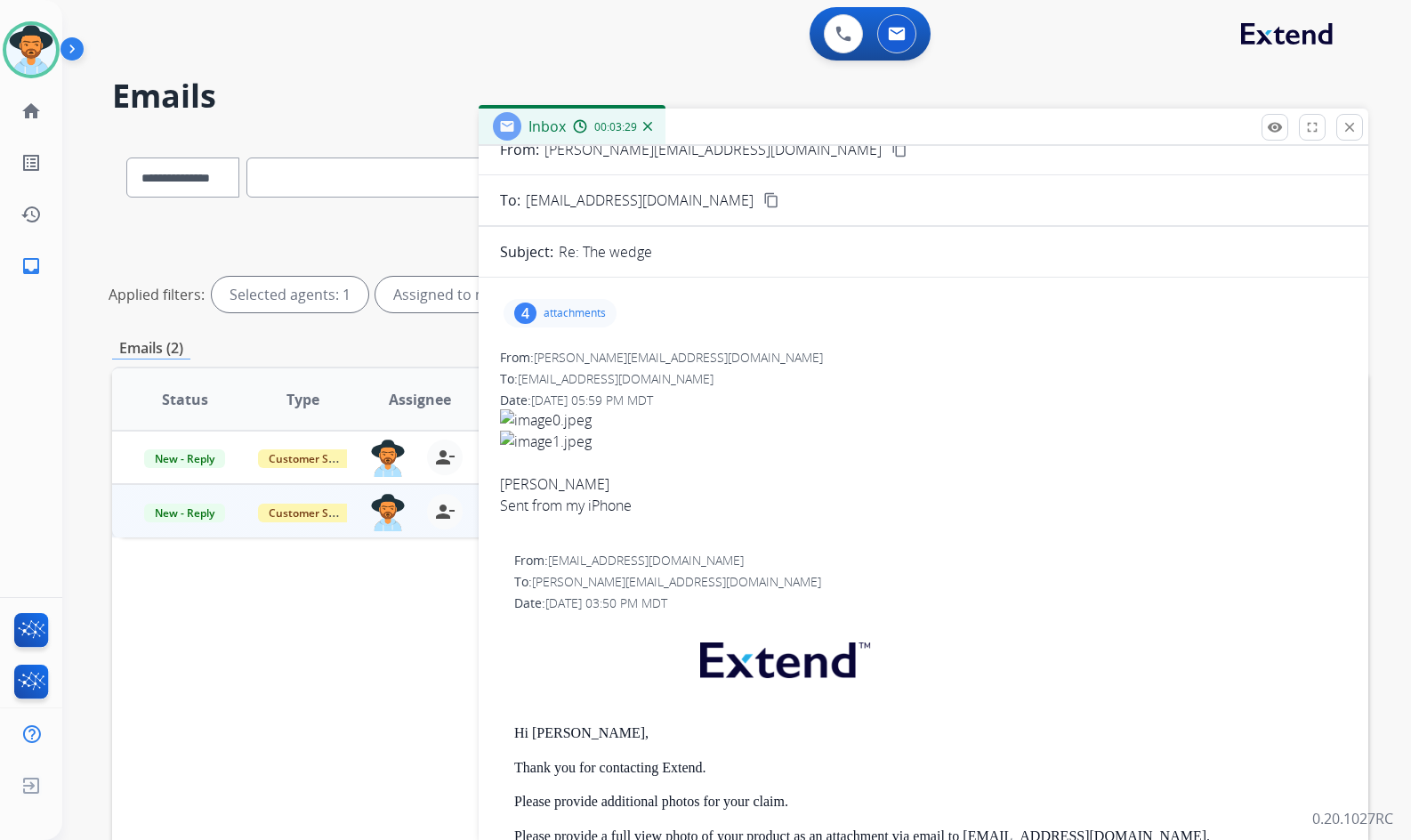
click at [565, 310] on p "attachments" at bounding box center [575, 312] width 62 height 15
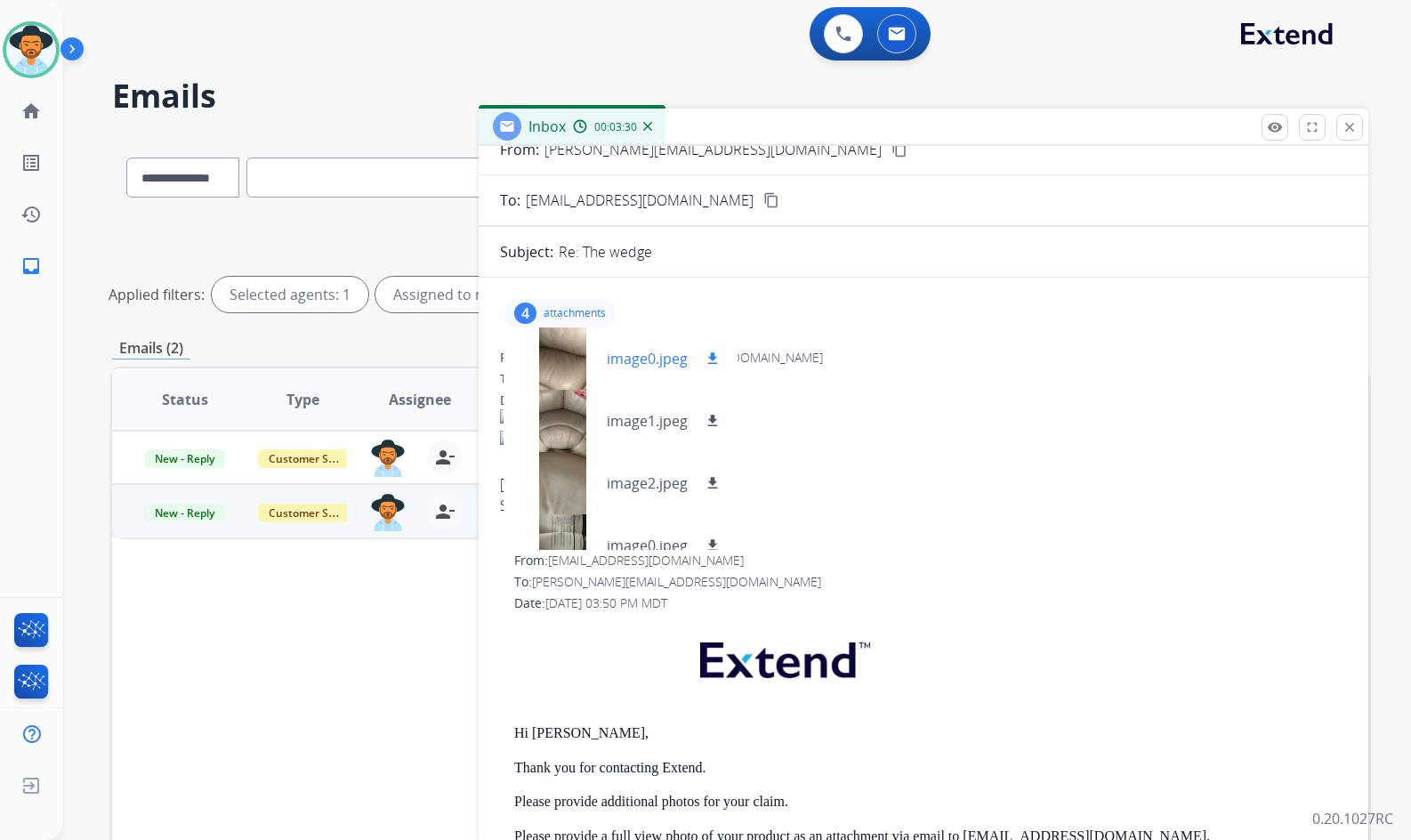
click at [710, 363] on mat-icon "download" at bounding box center [713, 358] width 16 height 16
click at [714, 421] on mat-icon "download" at bounding box center [713, 420] width 16 height 16
click at [714, 484] on mat-icon "download" at bounding box center [713, 483] width 16 height 16
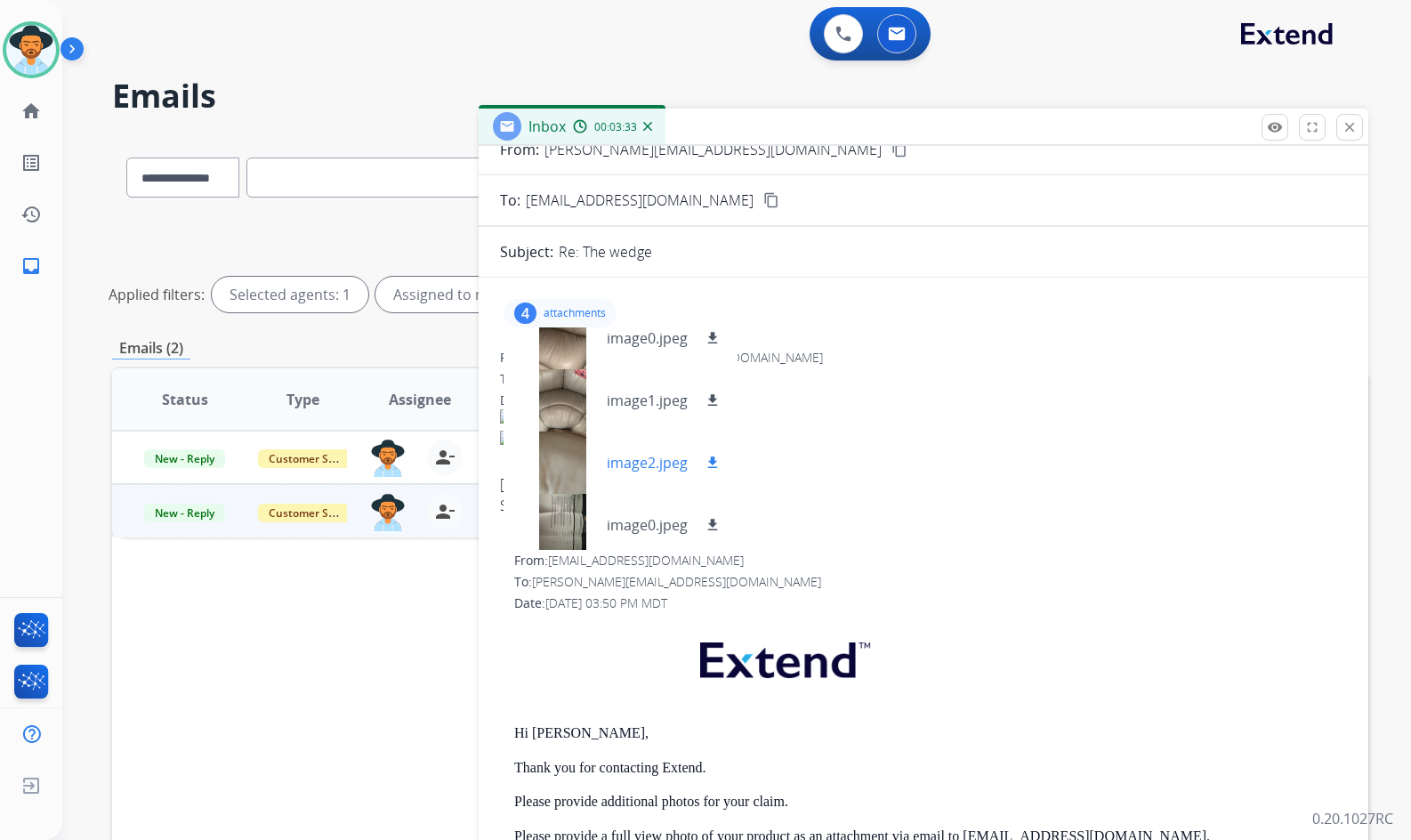
scroll to position [26, 0]
click at [708, 517] on mat-icon "download" at bounding box center [713, 519] width 16 height 16
click at [569, 307] on p "attachments" at bounding box center [575, 312] width 62 height 15
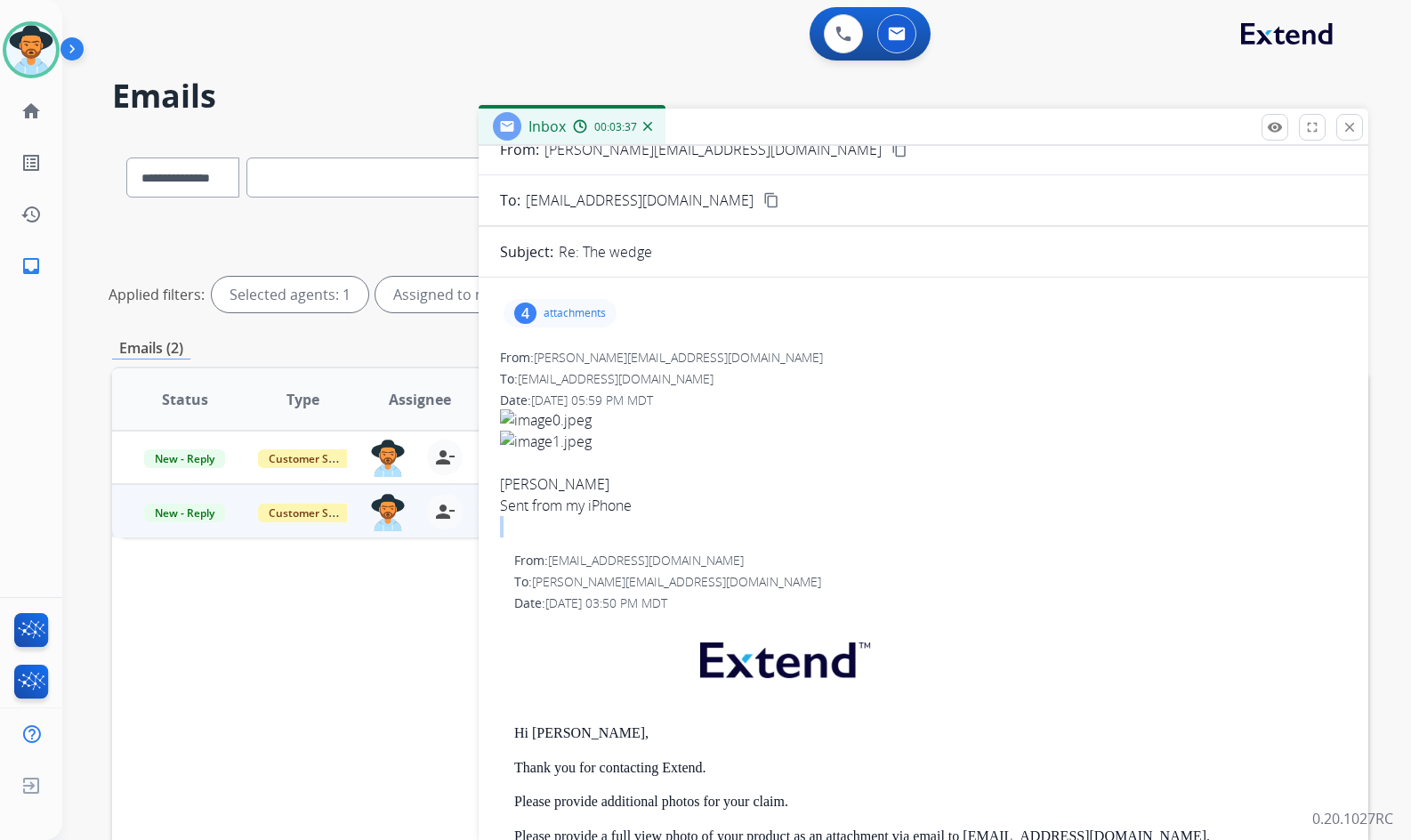
drag, startPoint x: 762, startPoint y: 505, endPoint x: 762, endPoint y: 515, distance: 10.0
click at [762, 515] on div "Stephanie Snyder Sent from my iPhone" at bounding box center [924, 494] width 847 height 43
click at [760, 518] on span "Stephanie Snyder Sent from my iPhone" at bounding box center [924, 473] width 847 height 128
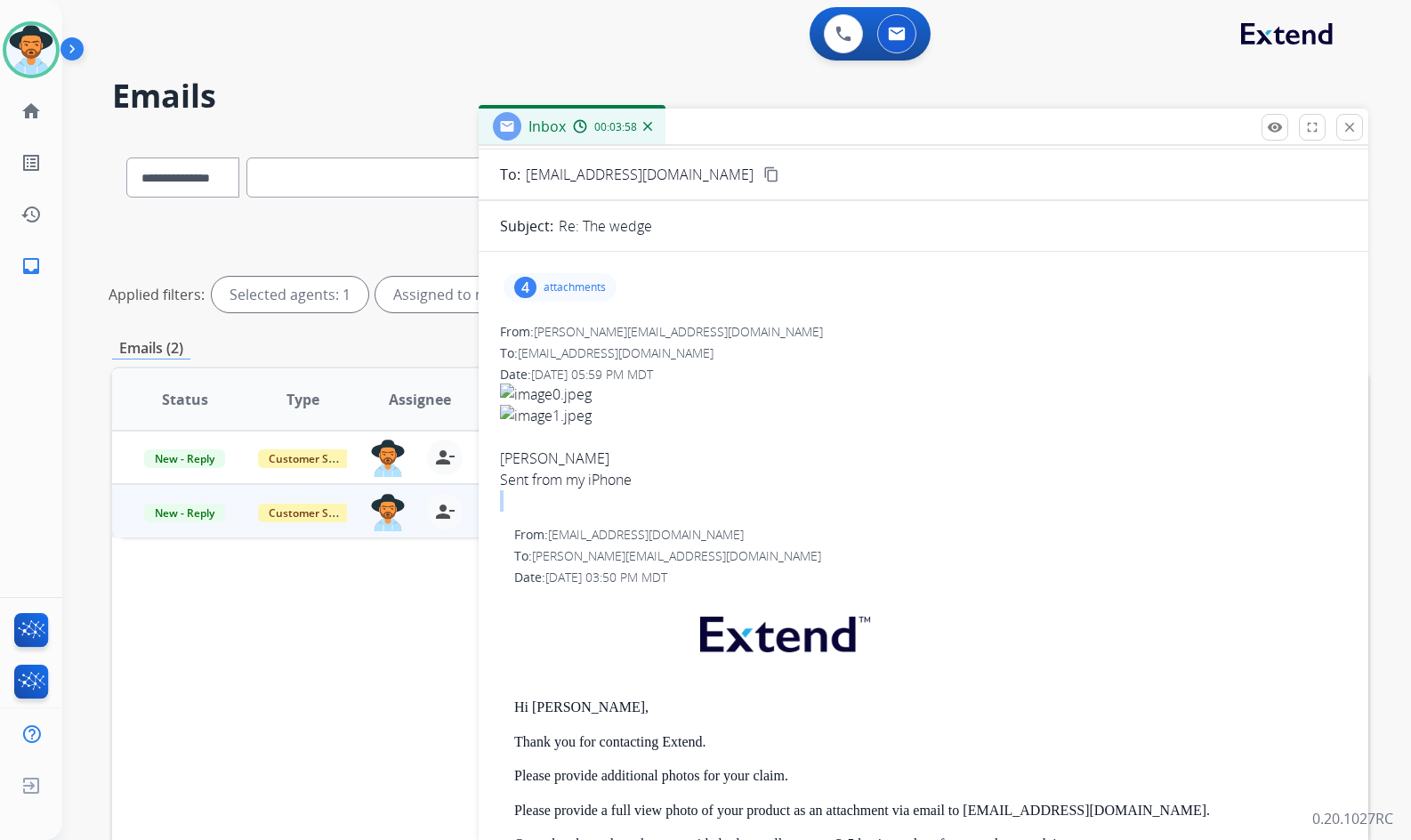
scroll to position [178, 0]
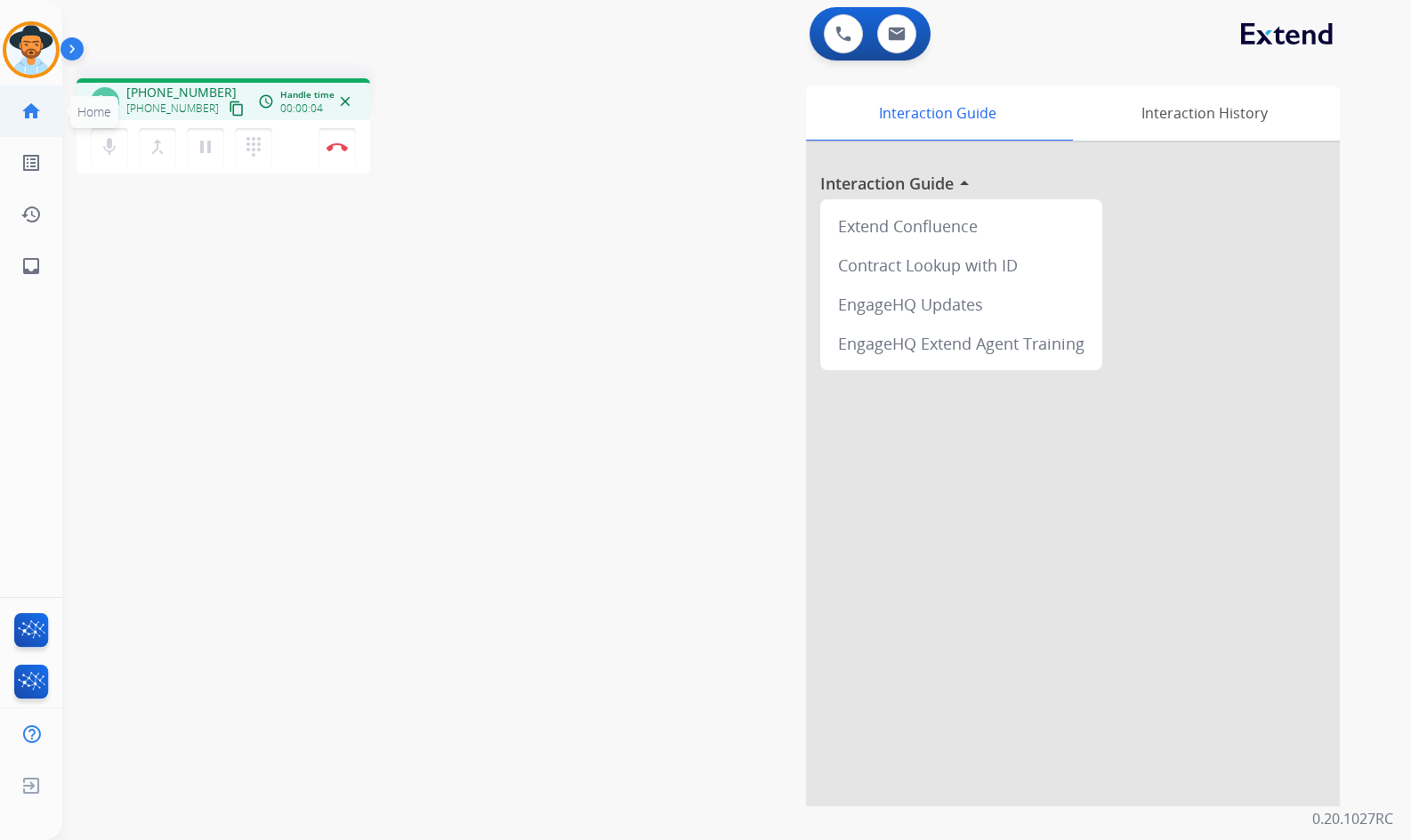
drag, startPoint x: 222, startPoint y: 107, endPoint x: 44, endPoint y: 130, distance: 179.5
click at [229, 107] on mat-icon "content_copy" at bounding box center [237, 108] width 16 height 16
click at [206, 150] on mat-icon "pause" at bounding box center [205, 147] width 21 height 21
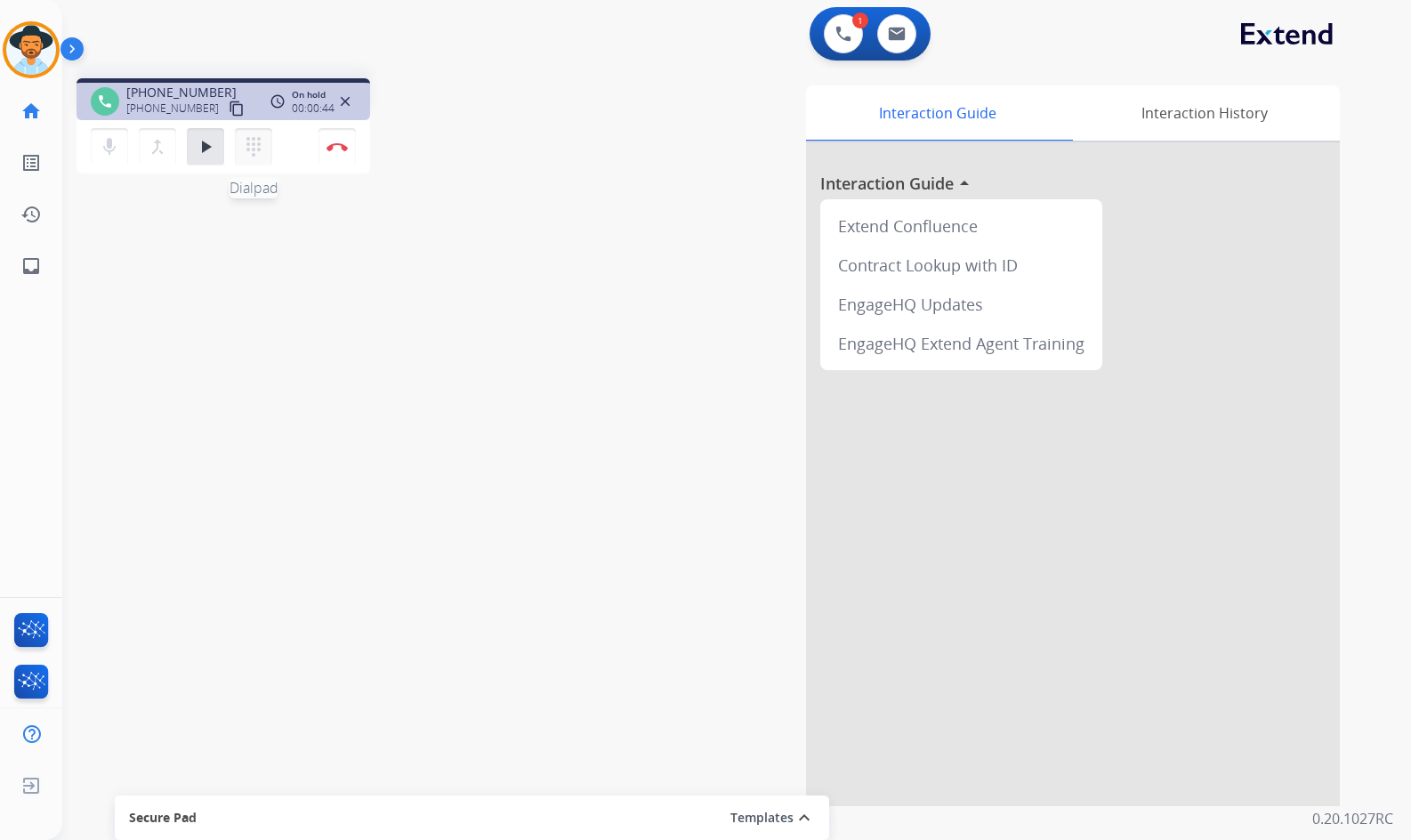
click at [262, 143] on mat-icon "dialpad" at bounding box center [253, 147] width 21 height 21
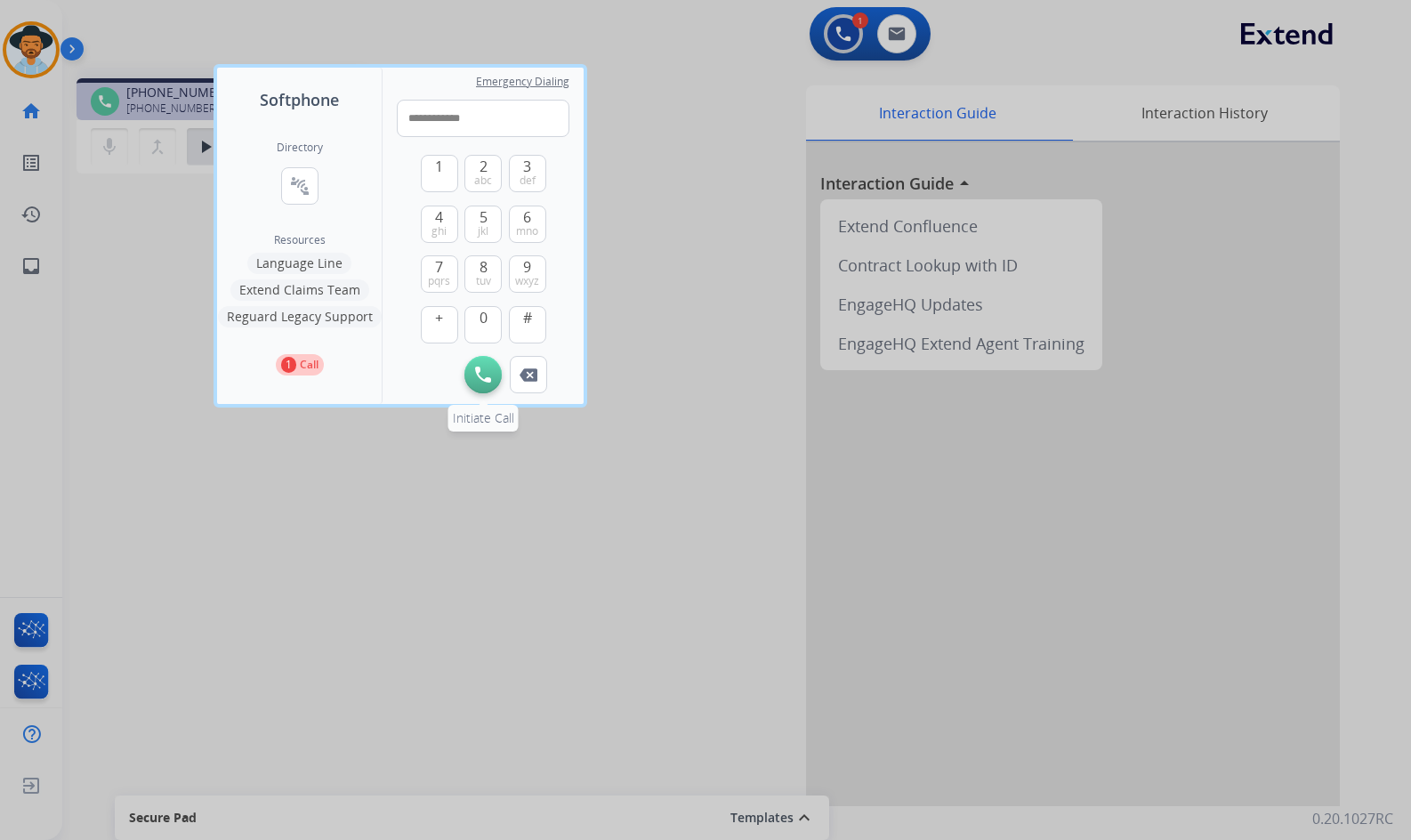
type input "**********"
click at [481, 374] on img at bounding box center [483, 375] width 16 height 16
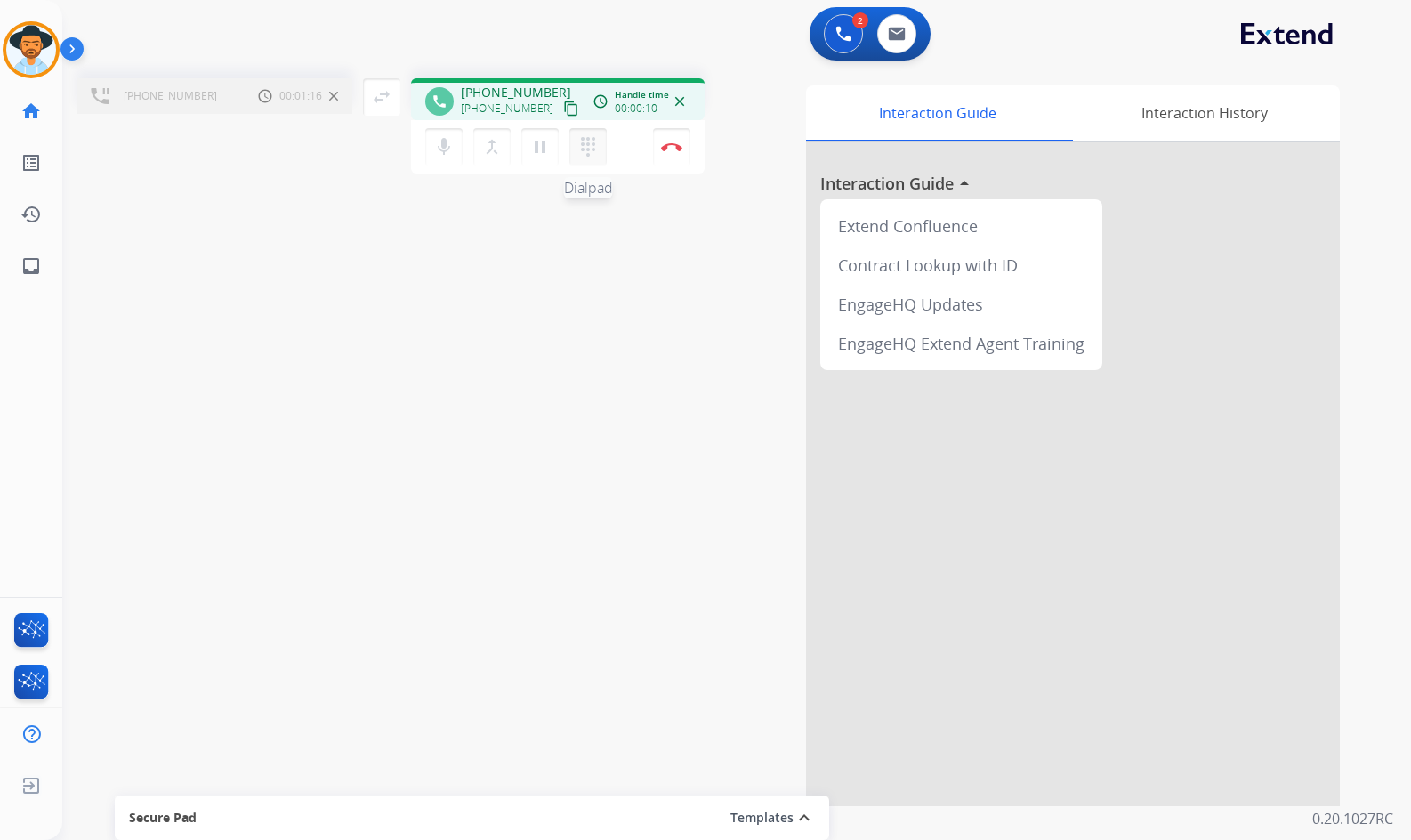
click at [595, 147] on mat-icon "dialpad" at bounding box center [588, 147] width 21 height 21
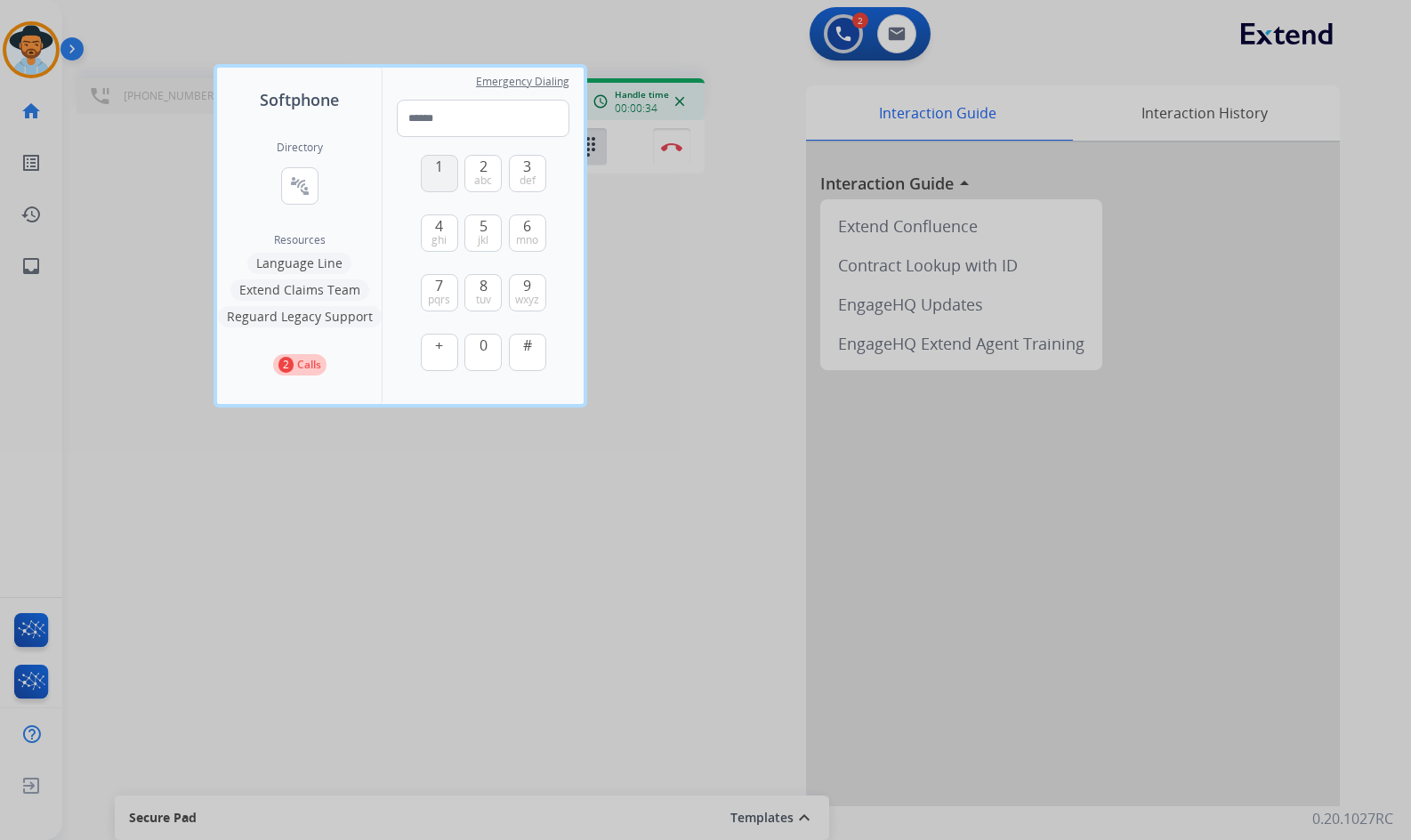
click at [441, 170] on span "1" at bounding box center [439, 166] width 8 height 21
click at [484, 174] on span "abc" at bounding box center [483, 180] width 18 height 15
type input "**"
click at [670, 276] on div at bounding box center [705, 420] width 1411 height 840
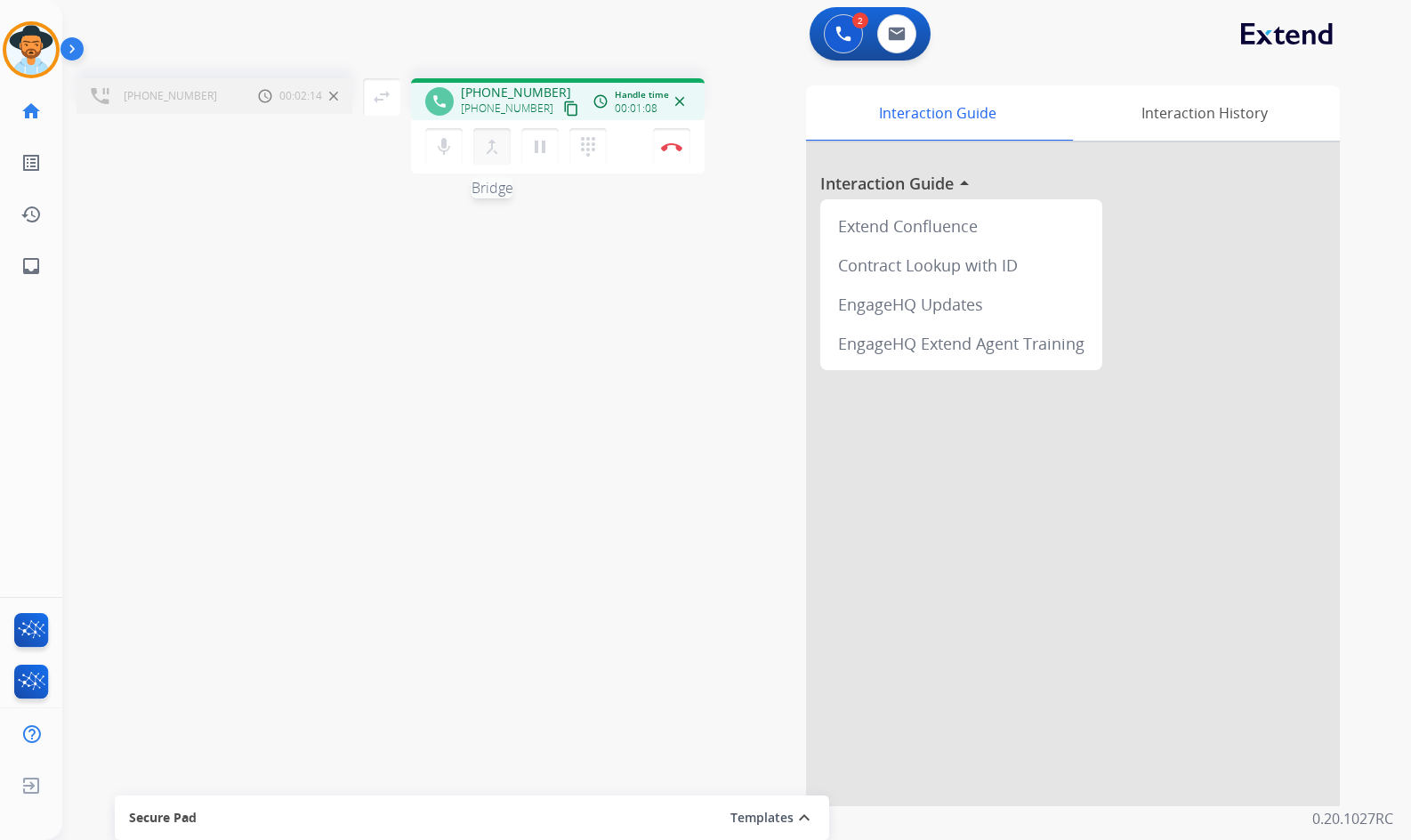
click at [489, 145] on mat-icon "merge_type" at bounding box center [492, 147] width 21 height 21
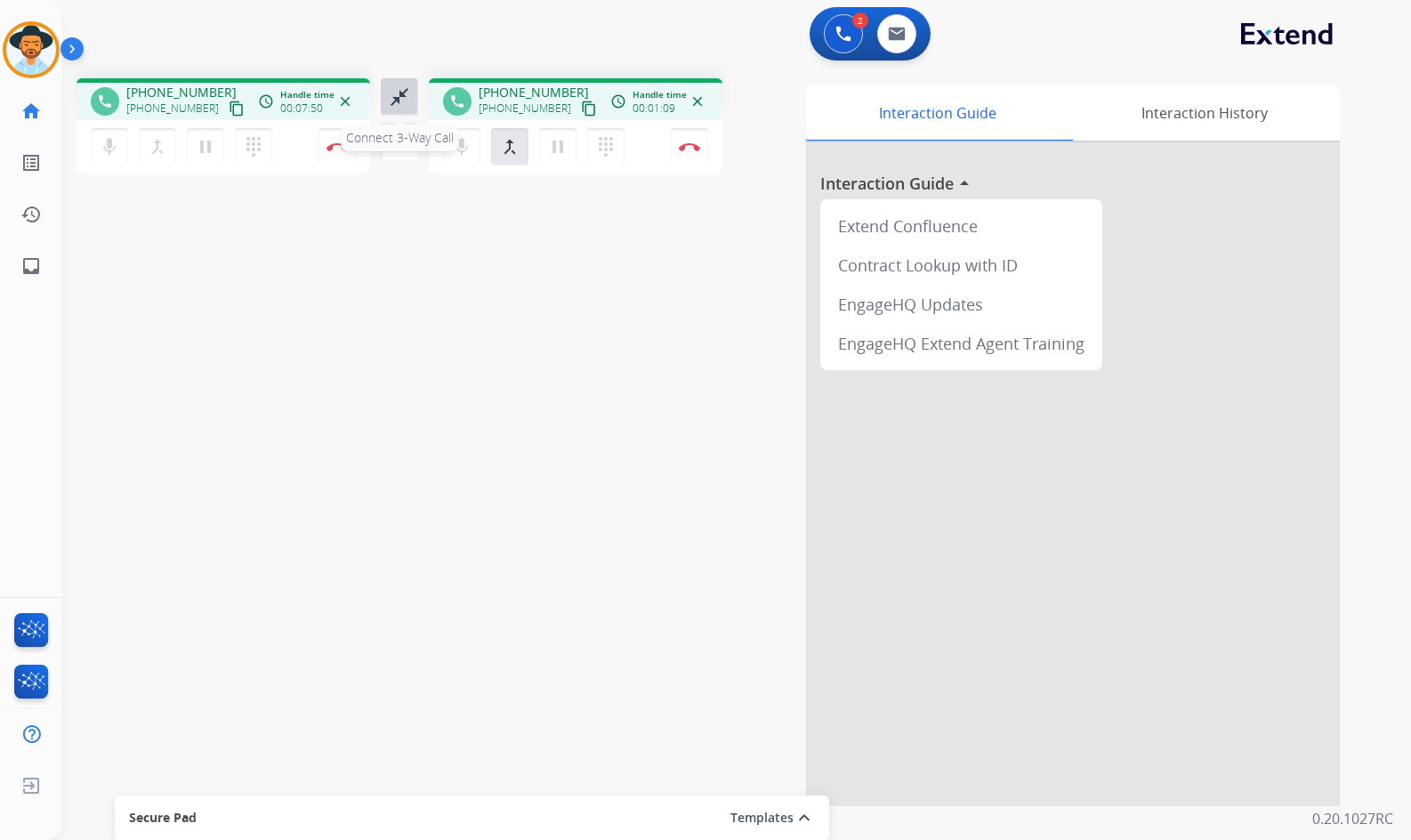
click at [399, 94] on mat-icon "close_fullscreen" at bounding box center [399, 97] width 21 height 21
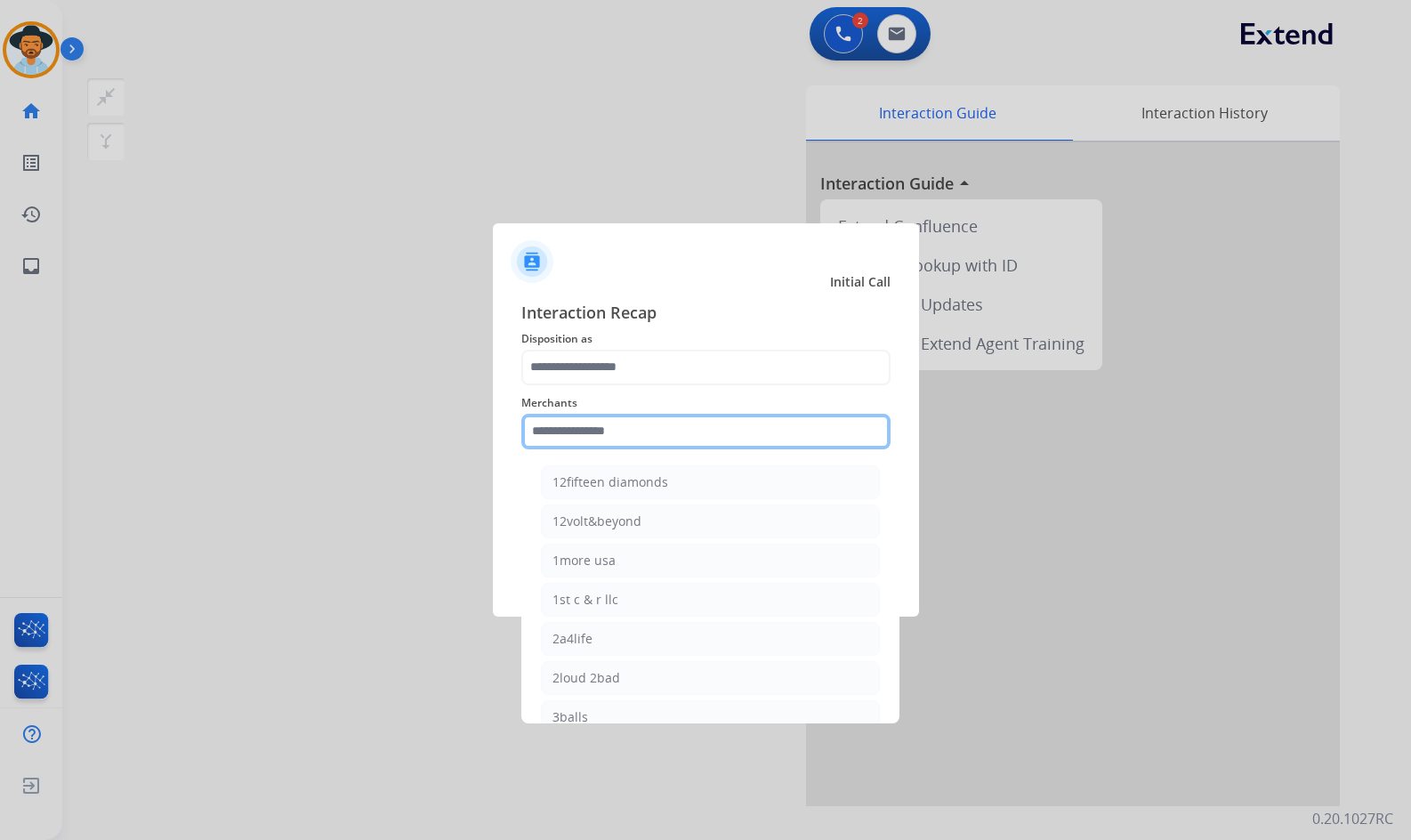
click at [590, 439] on input "text" at bounding box center [706, 431] width 369 height 36
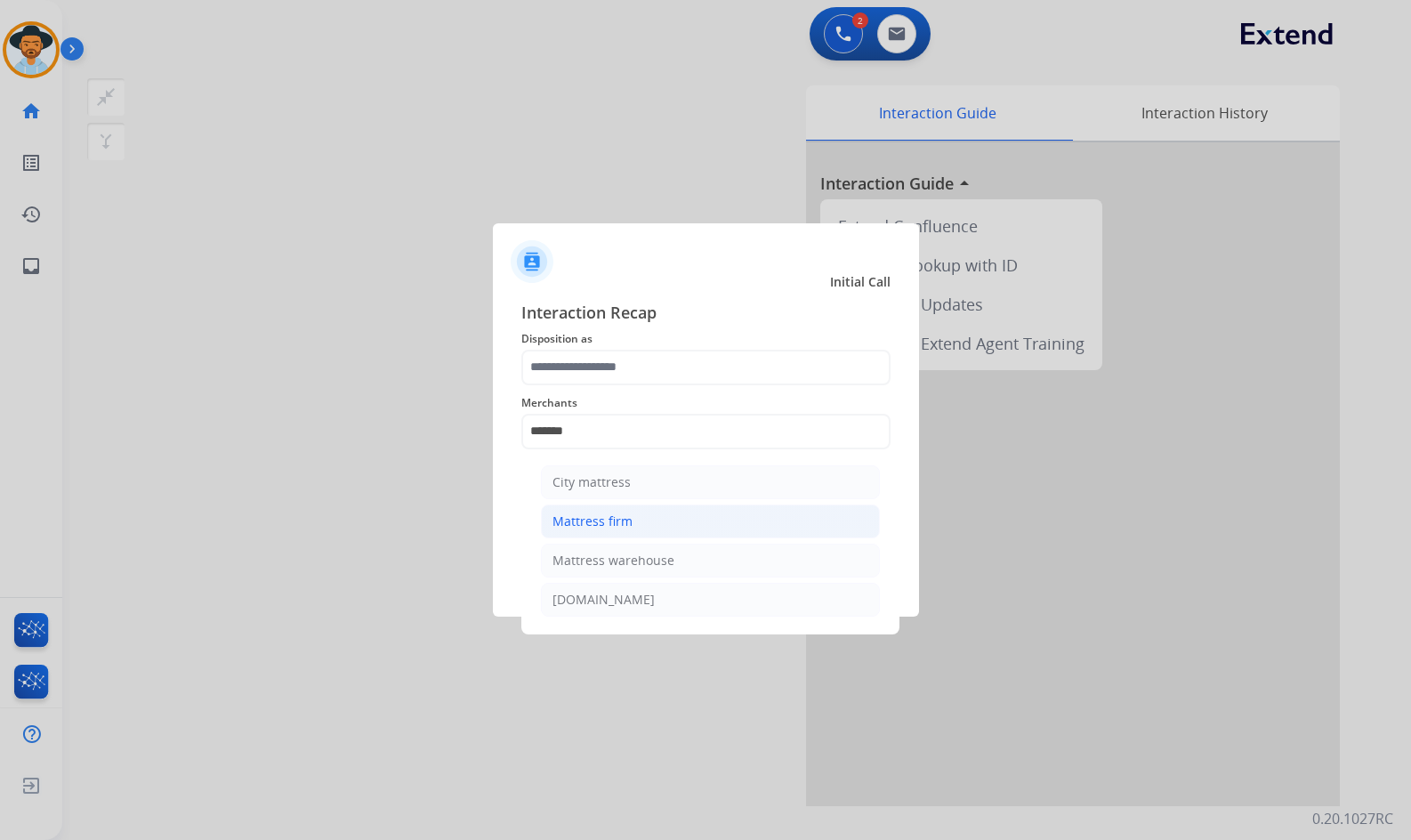
click at [673, 527] on li "Mattress firm" at bounding box center [711, 521] width 339 height 34
type input "**********"
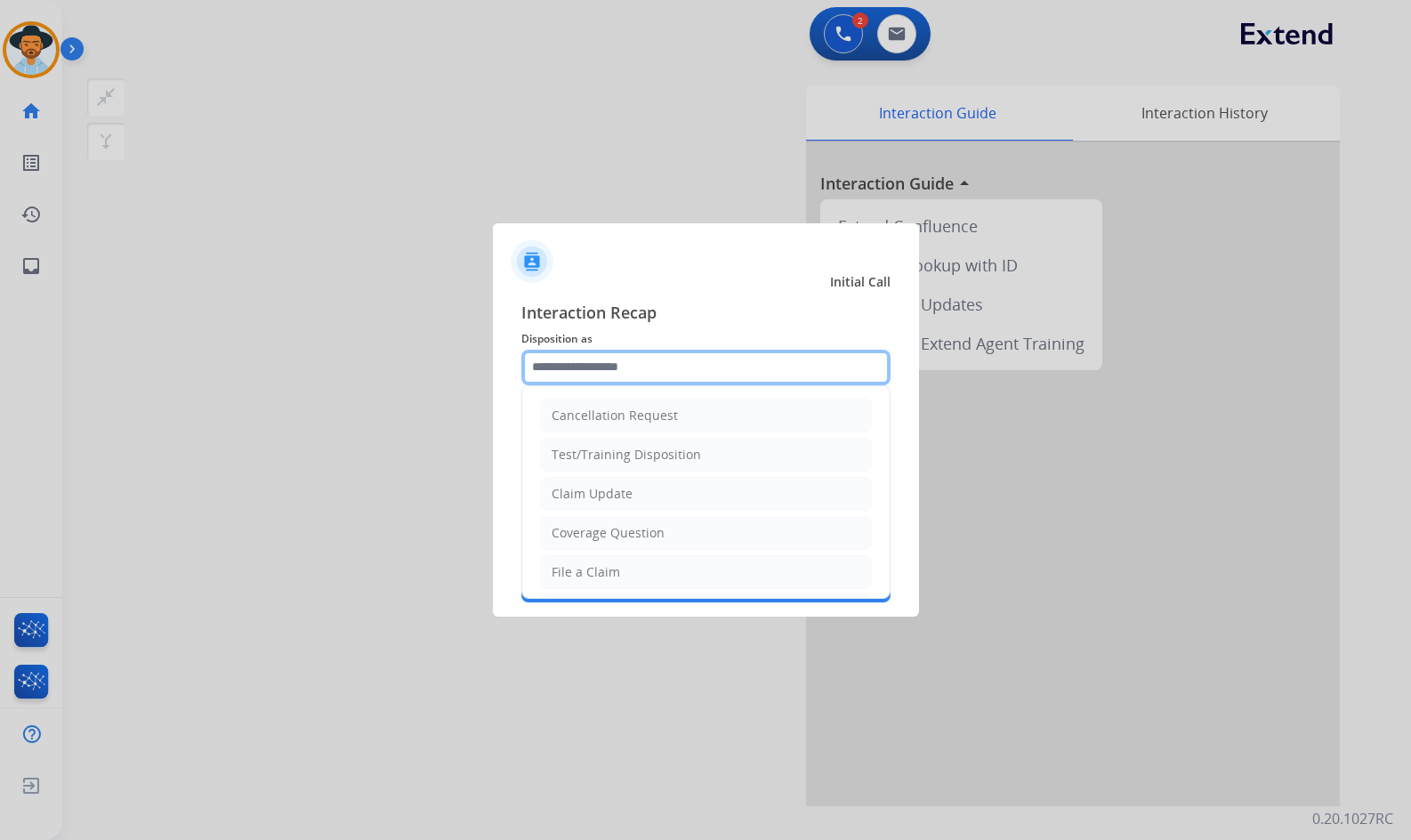
drag, startPoint x: 660, startPoint y: 369, endPoint x: 687, endPoint y: 346, distance: 35.5
click at [662, 367] on input "text" at bounding box center [706, 367] width 369 height 36
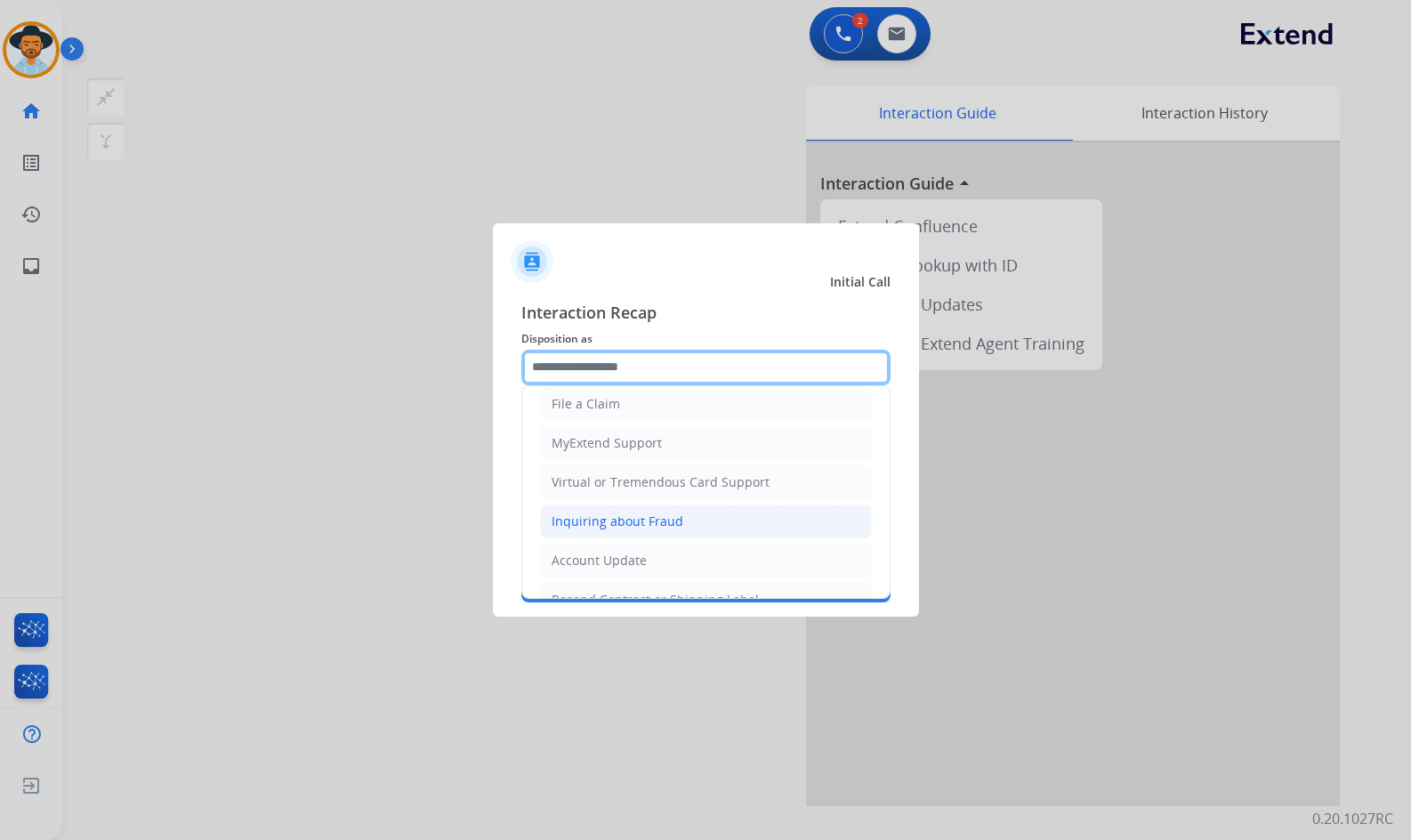
scroll to position [11, 0]
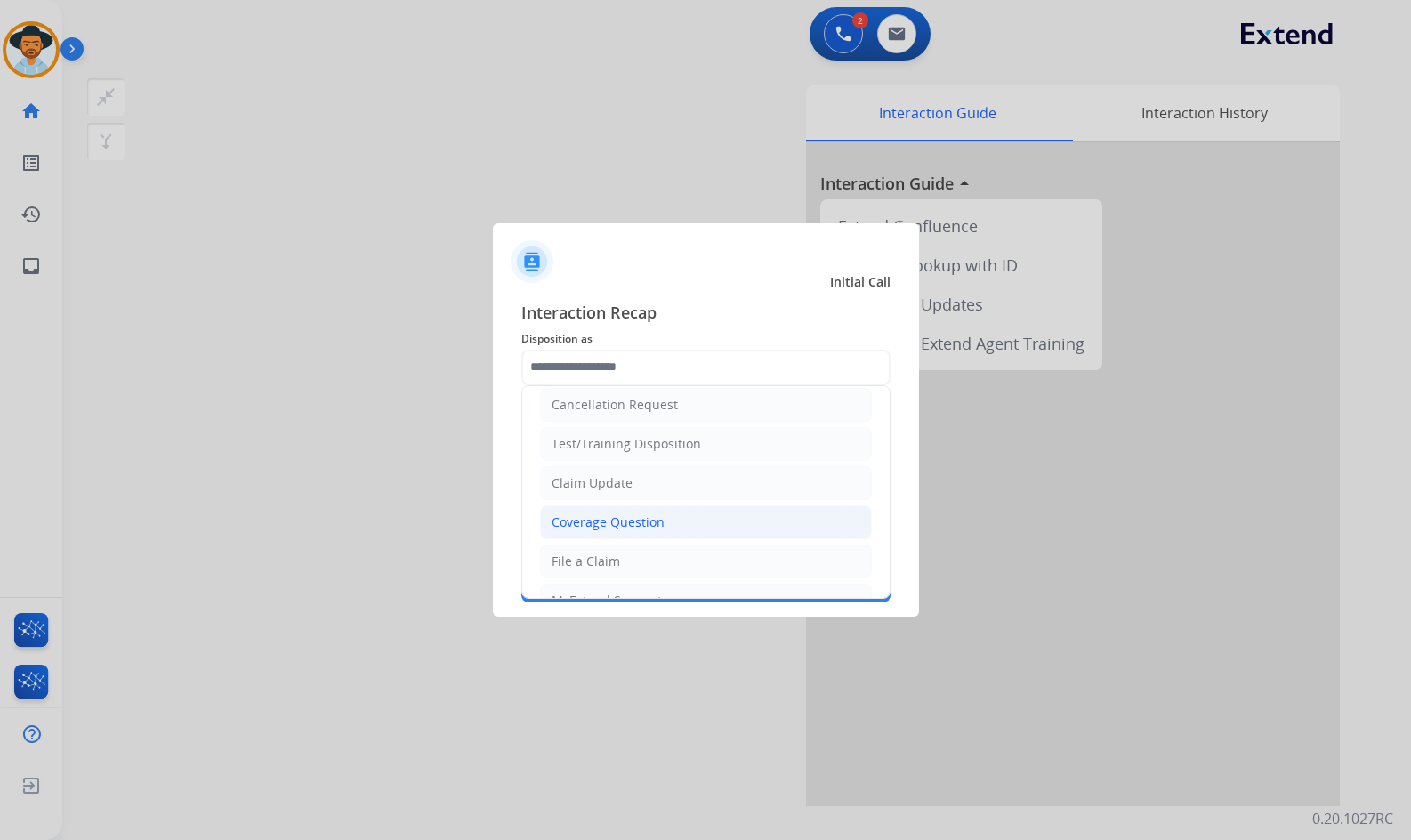
click at [644, 523] on div "Coverage Question" at bounding box center [609, 522] width 113 height 18
type input "**********"
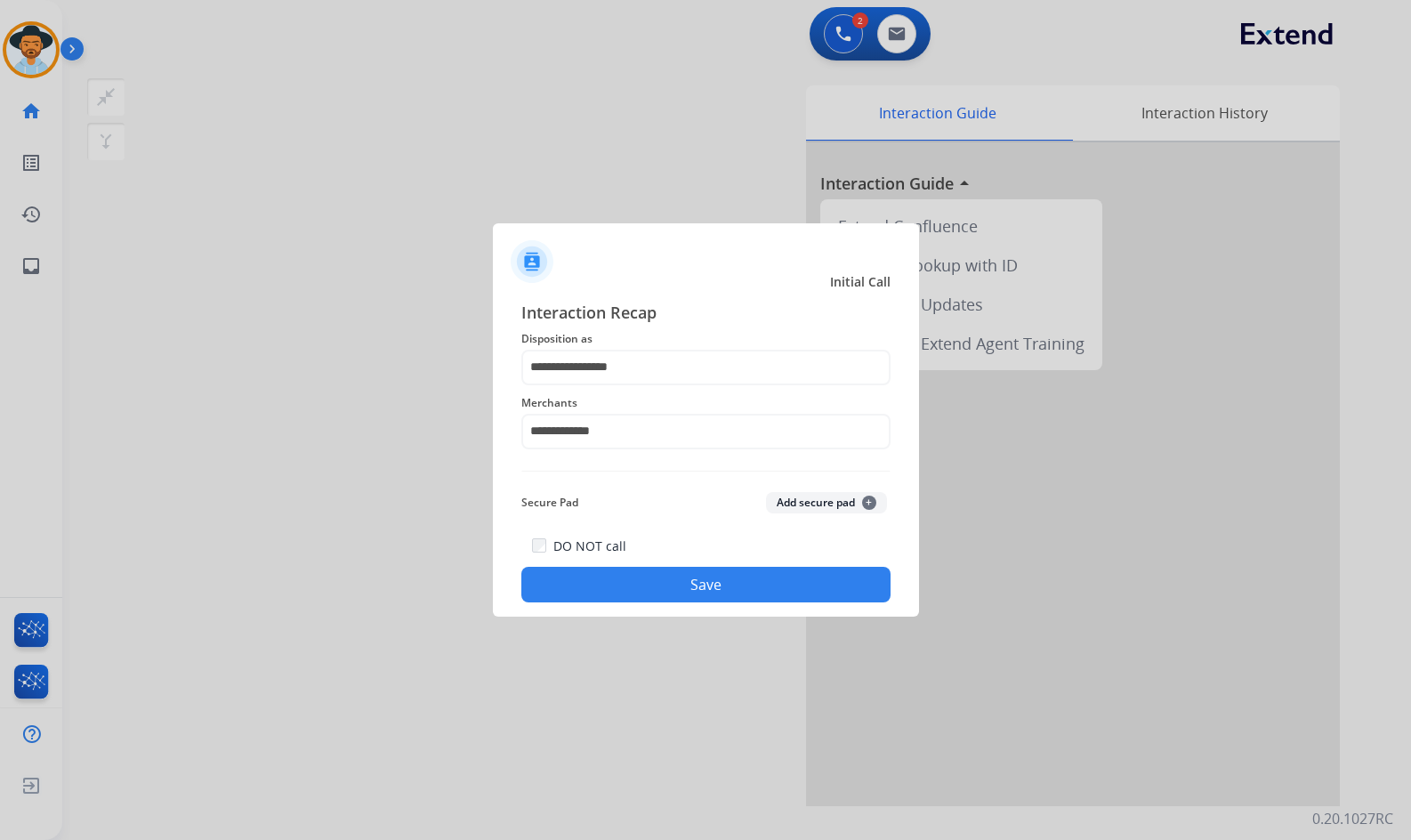
click at [656, 575] on button "Save" at bounding box center [706, 584] width 369 height 36
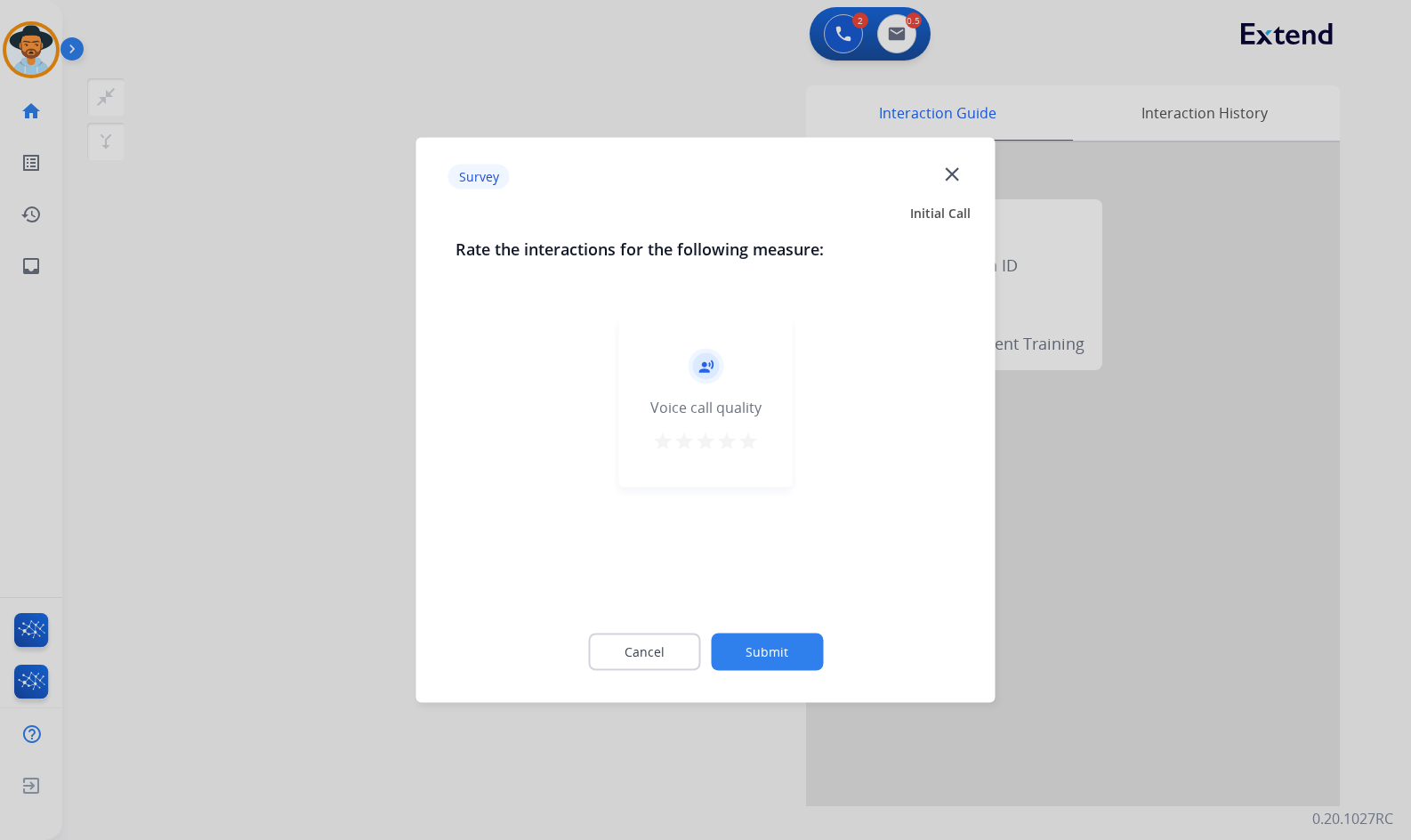
click at [776, 658] on button "Submit" at bounding box center [766, 652] width 112 height 37
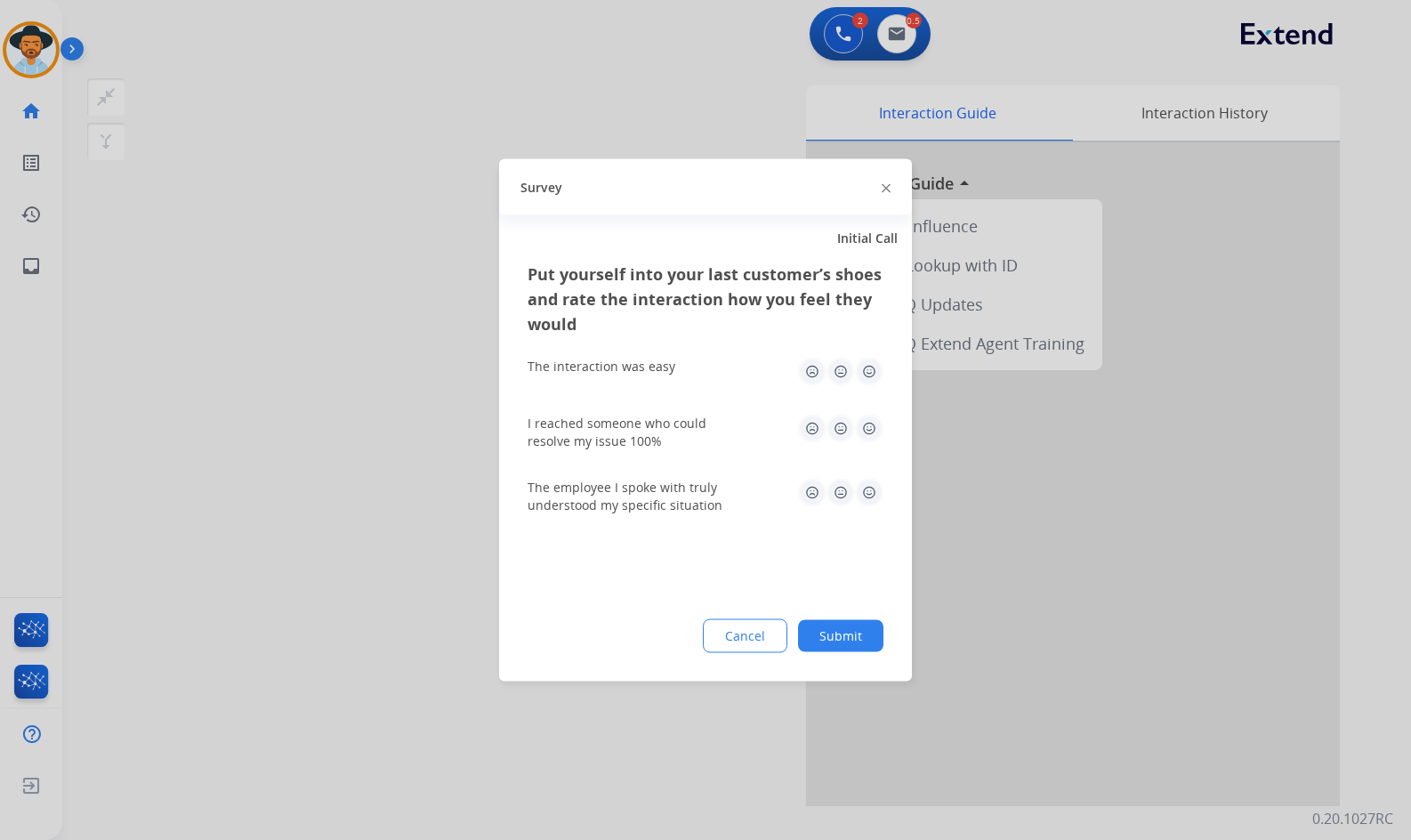
click at [859, 626] on button "Submit" at bounding box center [841, 636] width 86 height 32
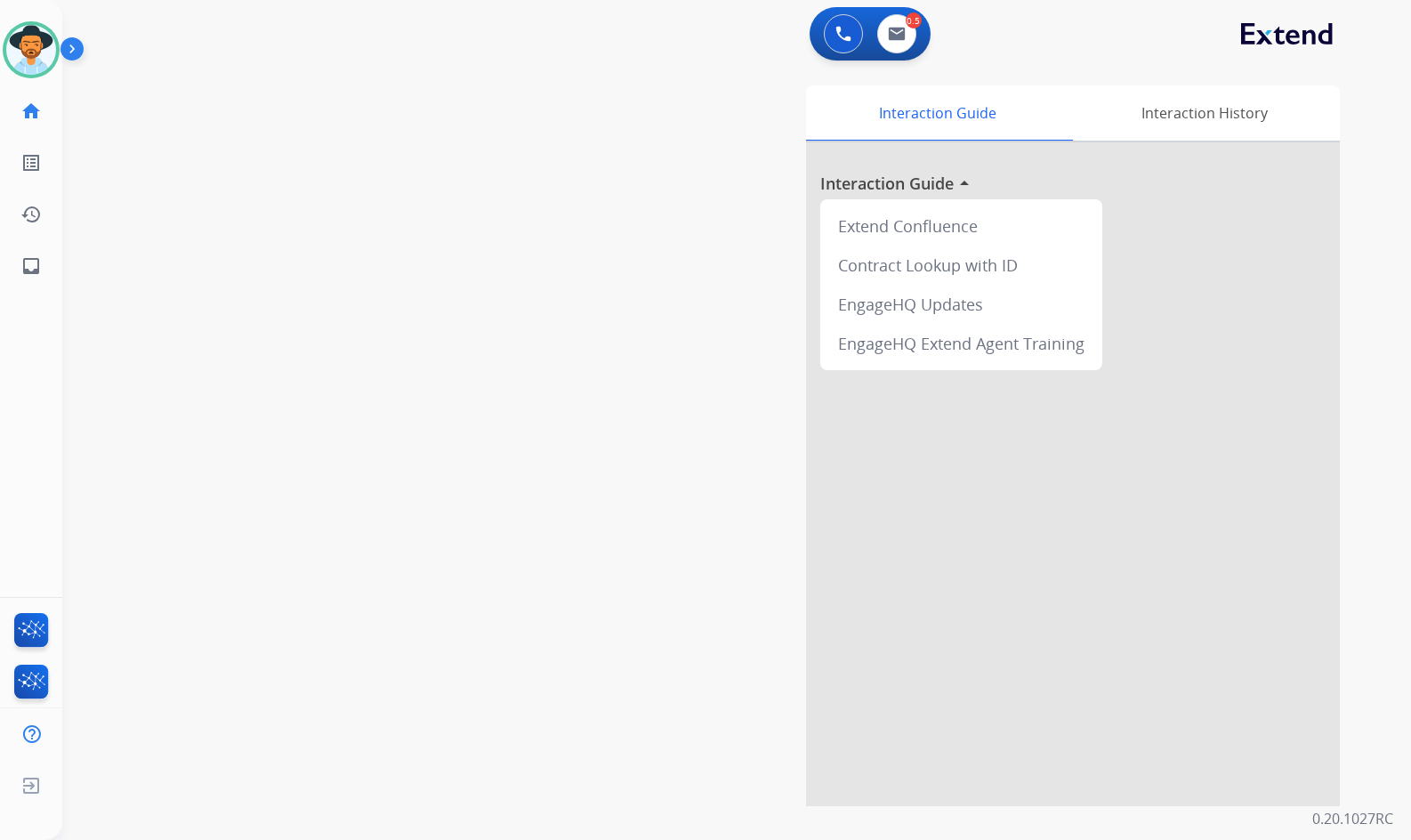
click at [480, 269] on div "swap_horiz Break voice bridge close_fullscreen Connect 3-Way Call merge_type Se…" at bounding box center [716, 435] width 1307 height 742
click at [30, 266] on mat-icon "inbox" at bounding box center [31, 266] width 21 height 21
select select "**********"
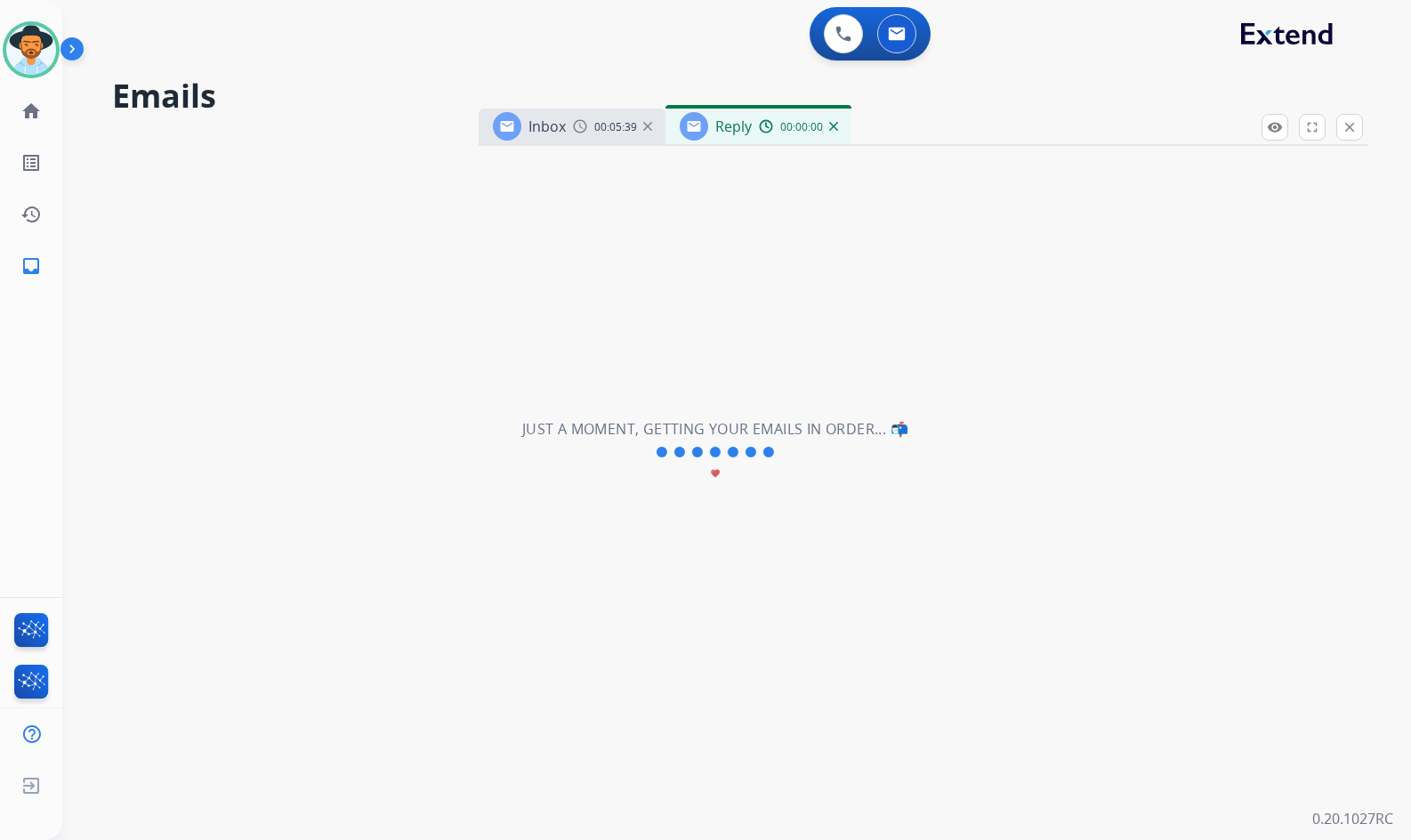
select select "**********"
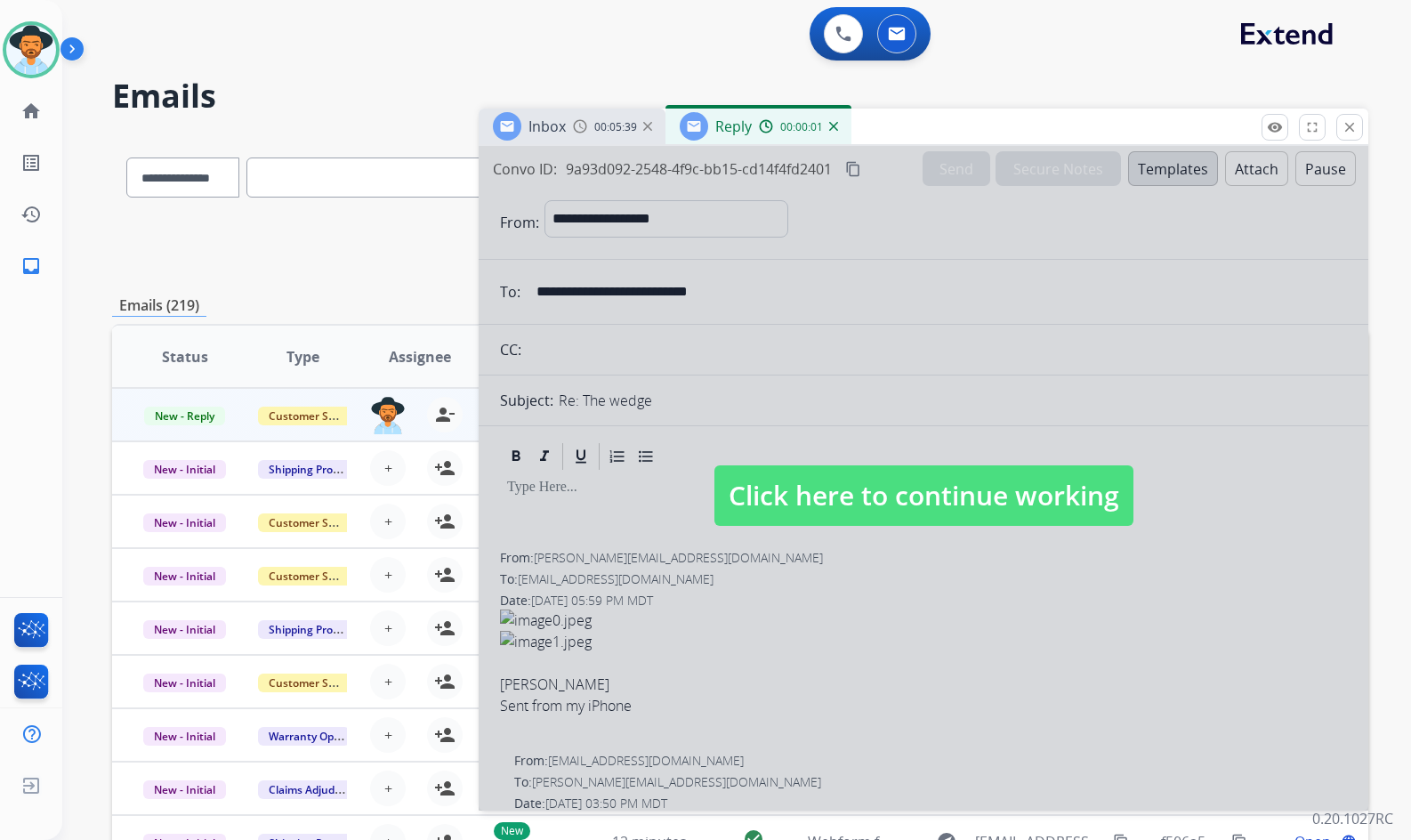
click at [835, 128] on img at bounding box center [834, 126] width 9 height 9
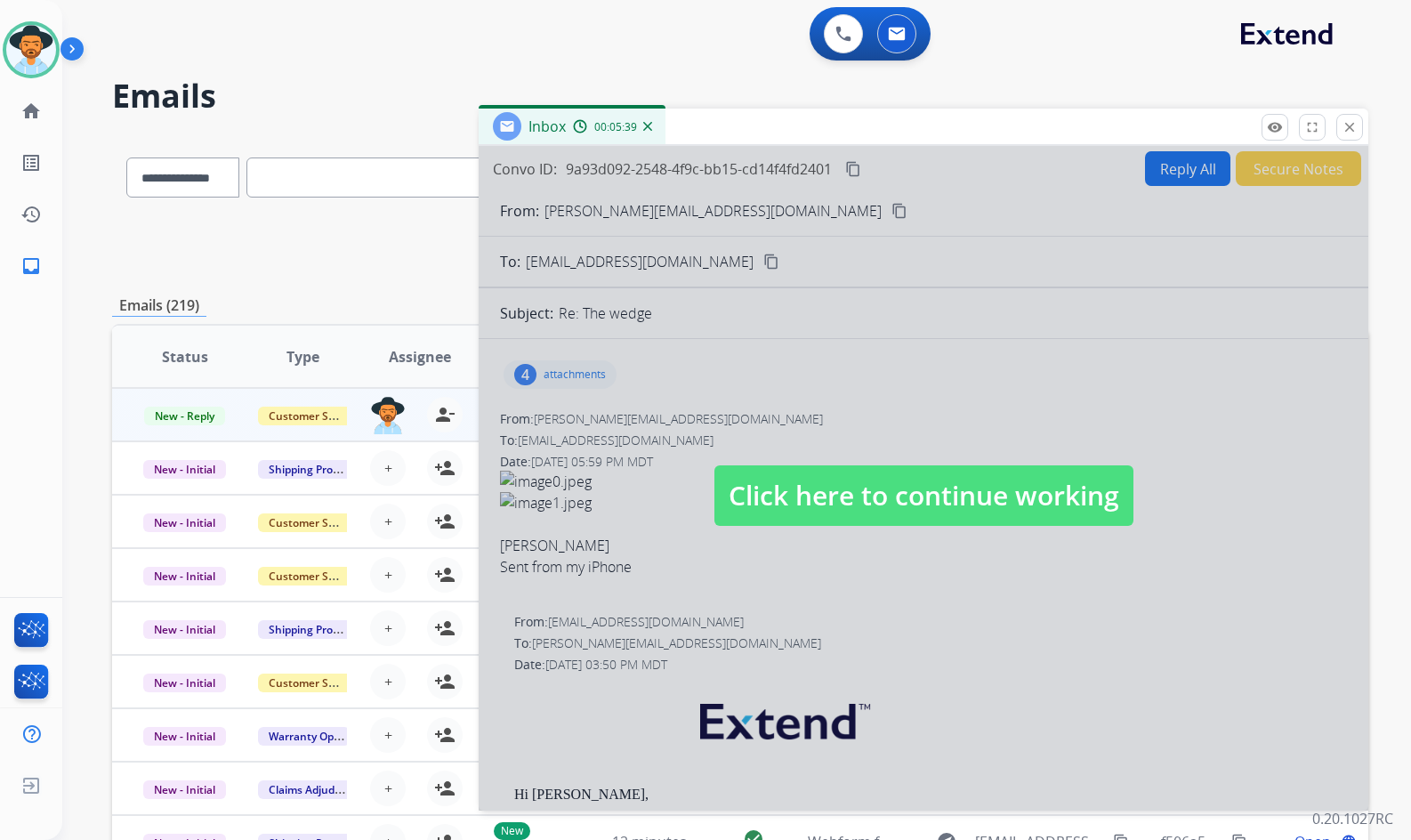
click at [861, 493] on span "Click here to continue working" at bounding box center [924, 495] width 419 height 60
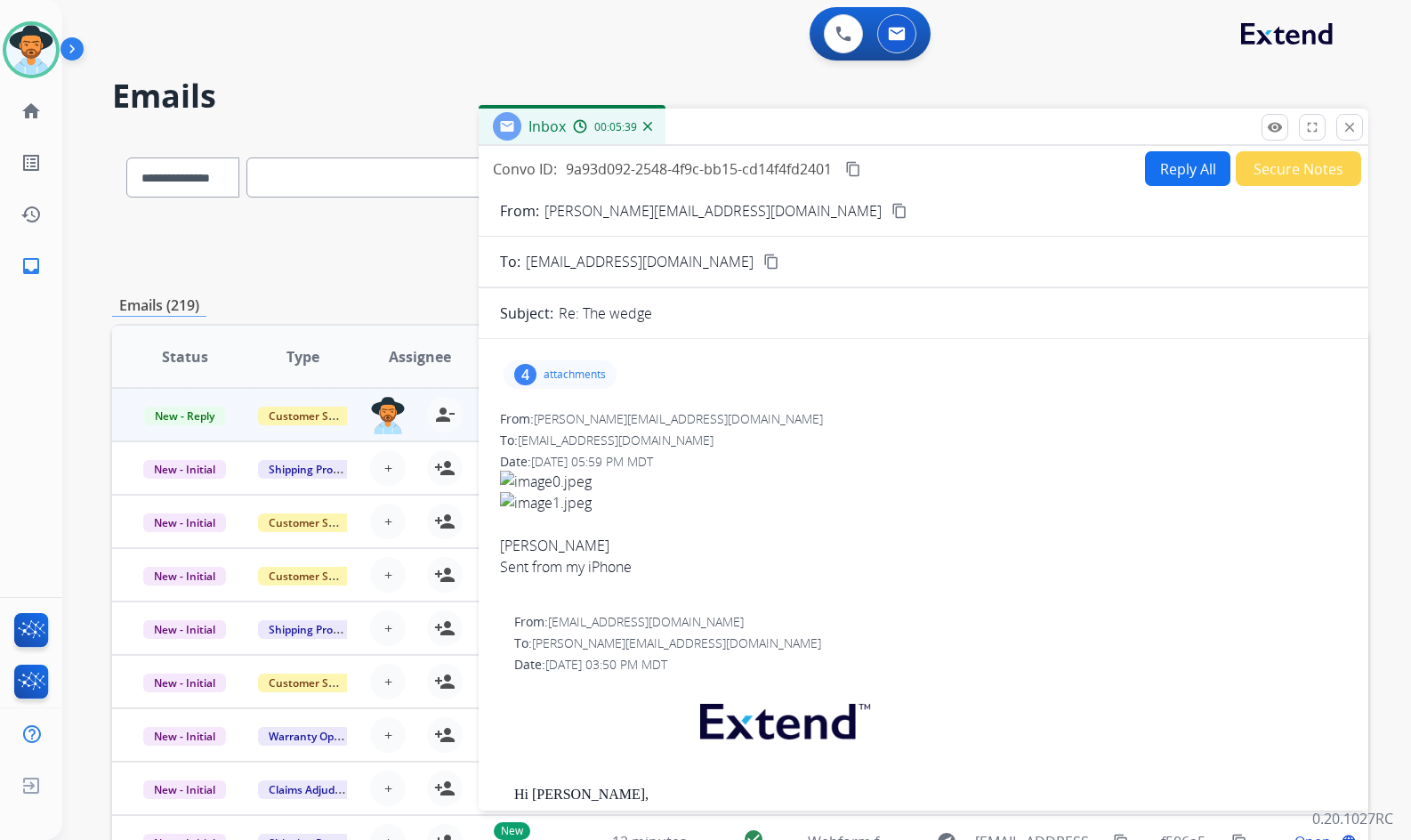
click at [574, 375] on p "attachments" at bounding box center [575, 374] width 62 height 15
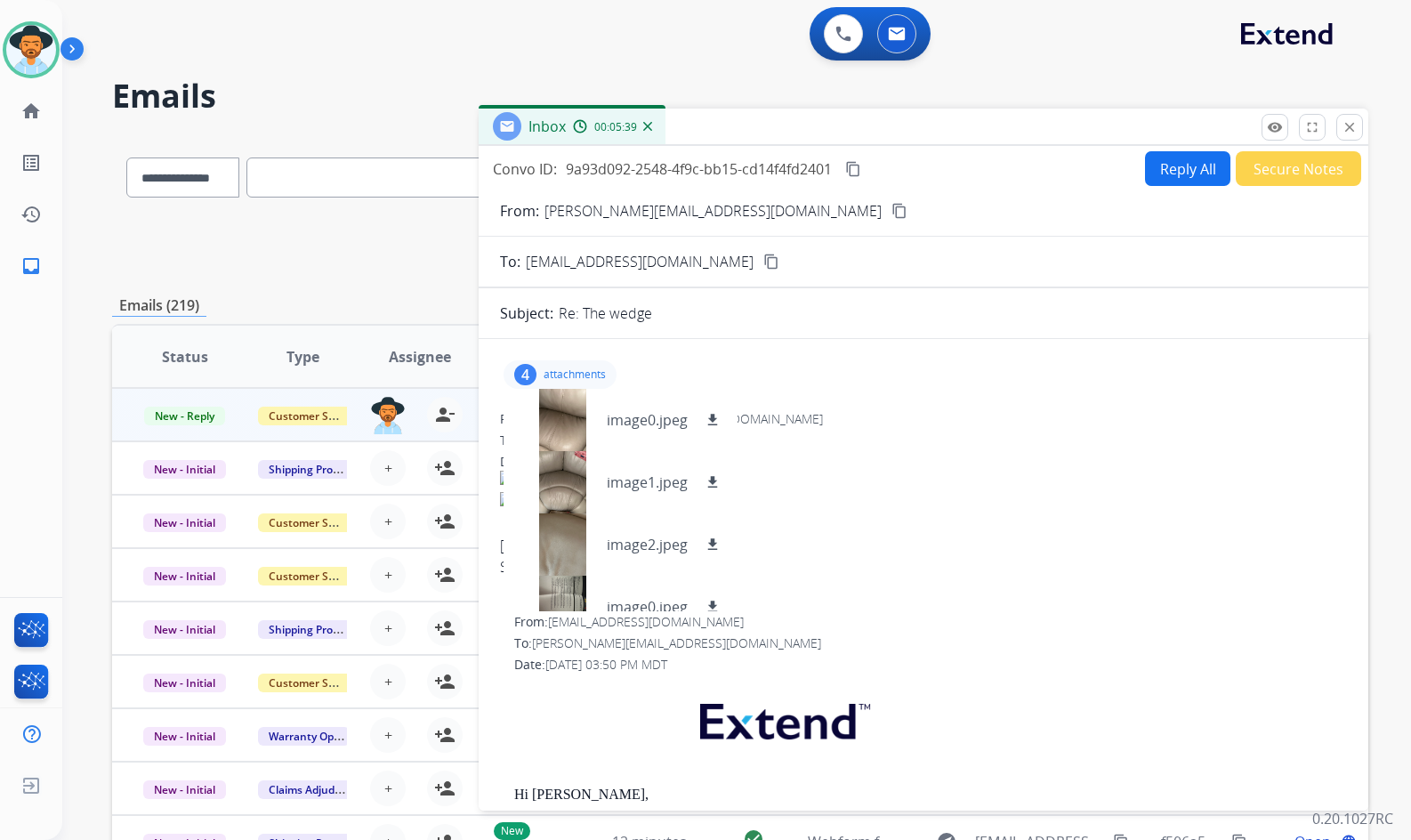
click at [576, 368] on p "attachments" at bounding box center [575, 374] width 62 height 15
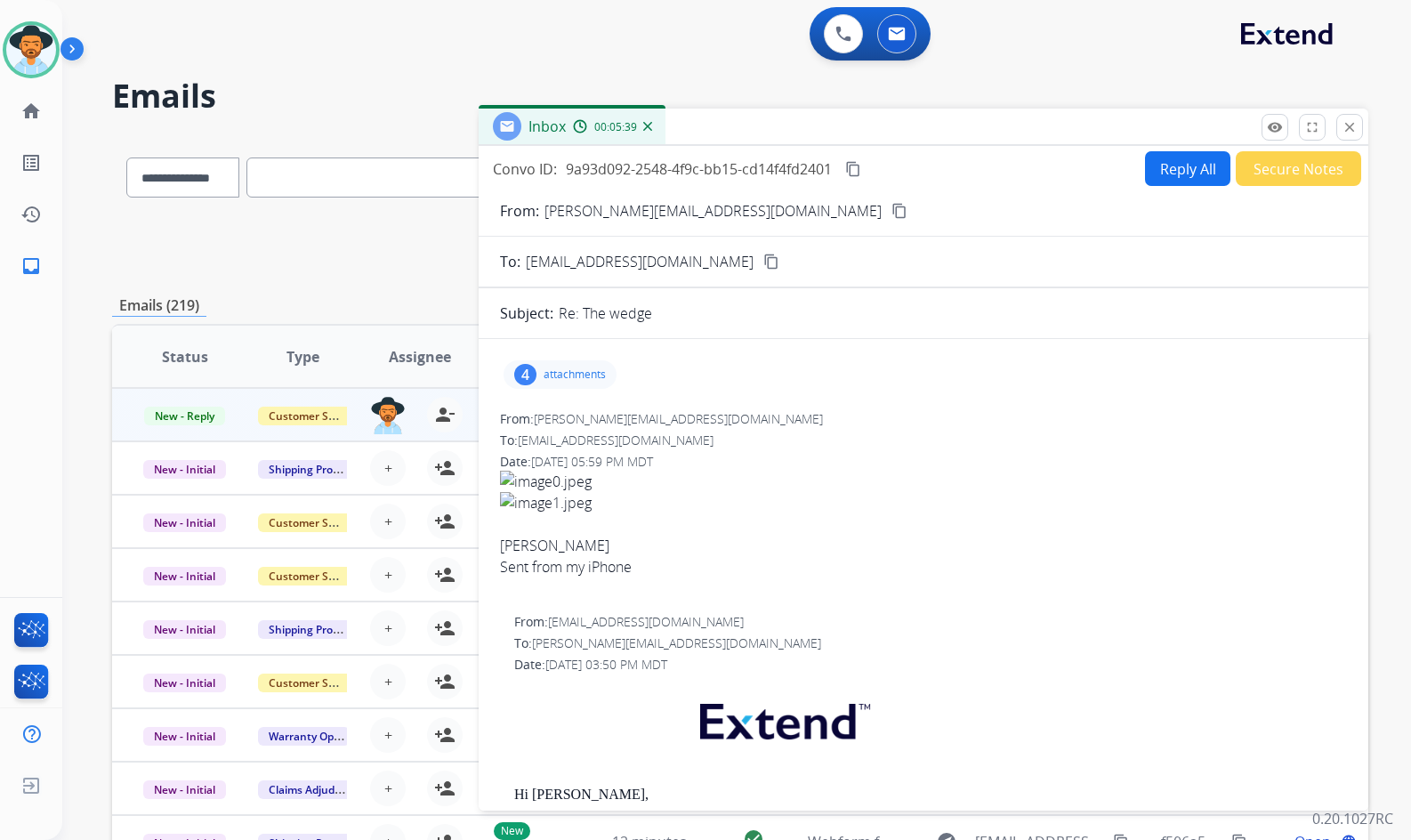
click at [849, 170] on mat-icon "content_copy" at bounding box center [853, 168] width 16 height 16
click at [1172, 172] on button "Reply All" at bounding box center [1188, 168] width 86 height 35
select select "**********"
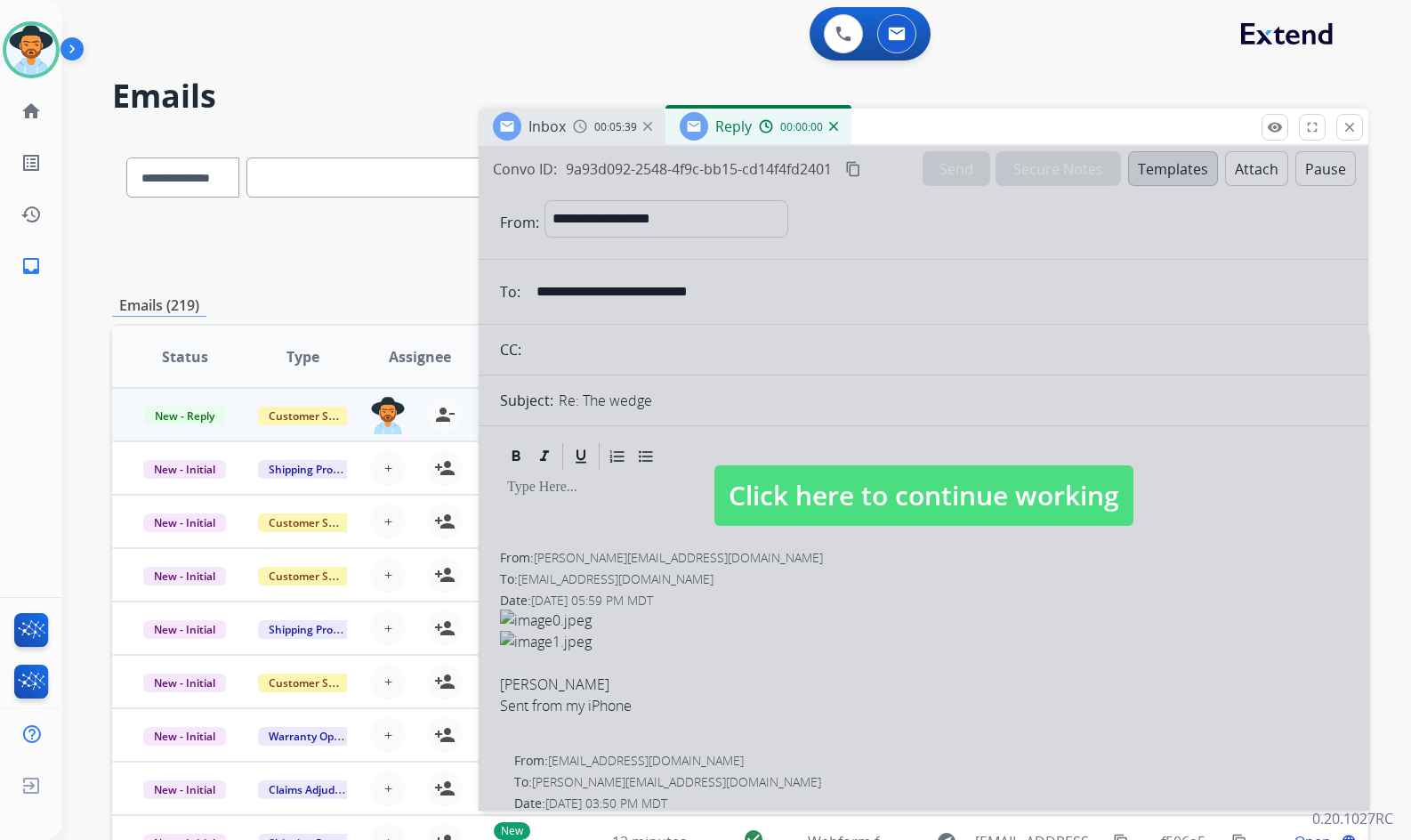
click at [1124, 182] on div at bounding box center [924, 478] width 890 height 665
select select
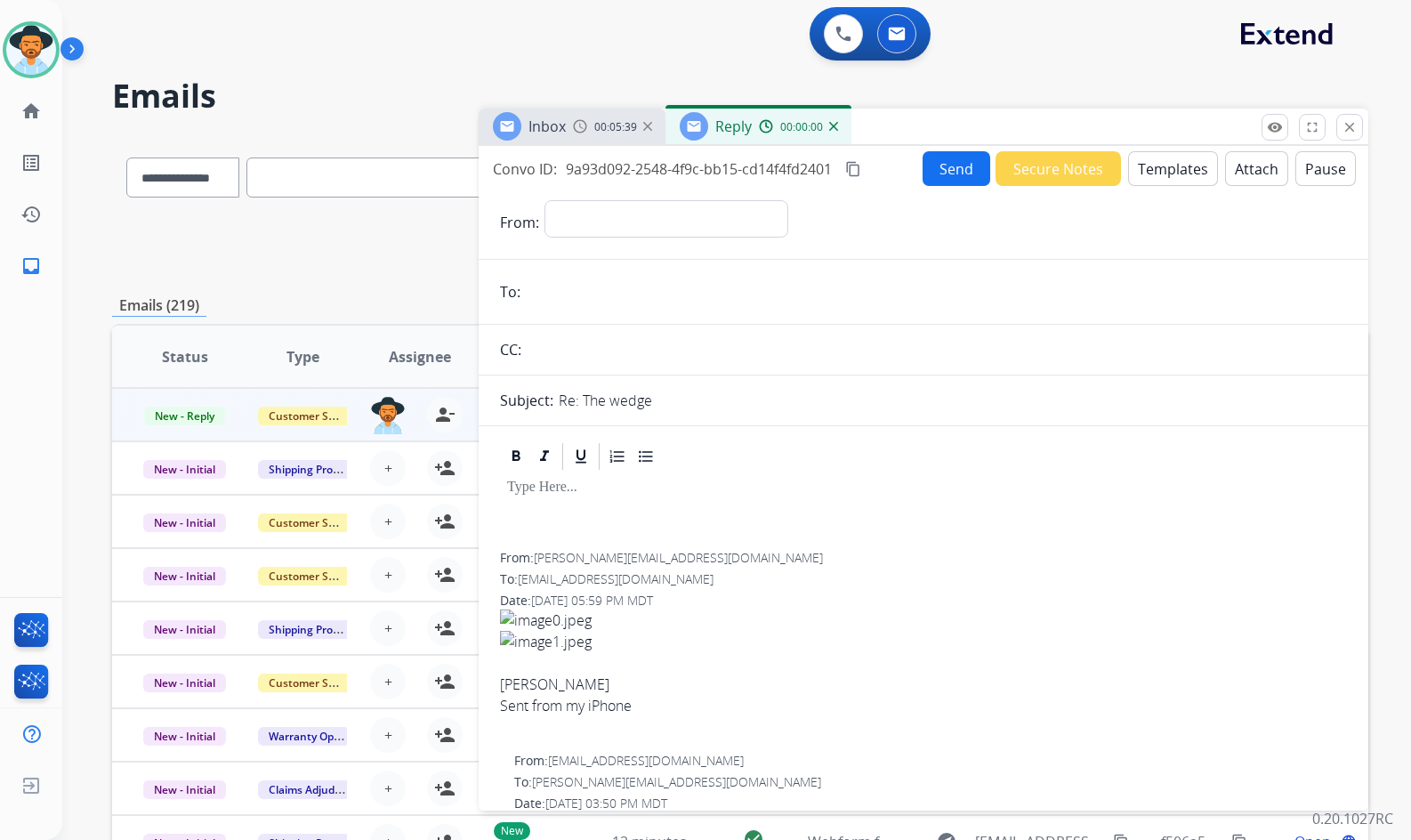
click at [1150, 170] on button "Templates" at bounding box center [1173, 168] width 90 height 35
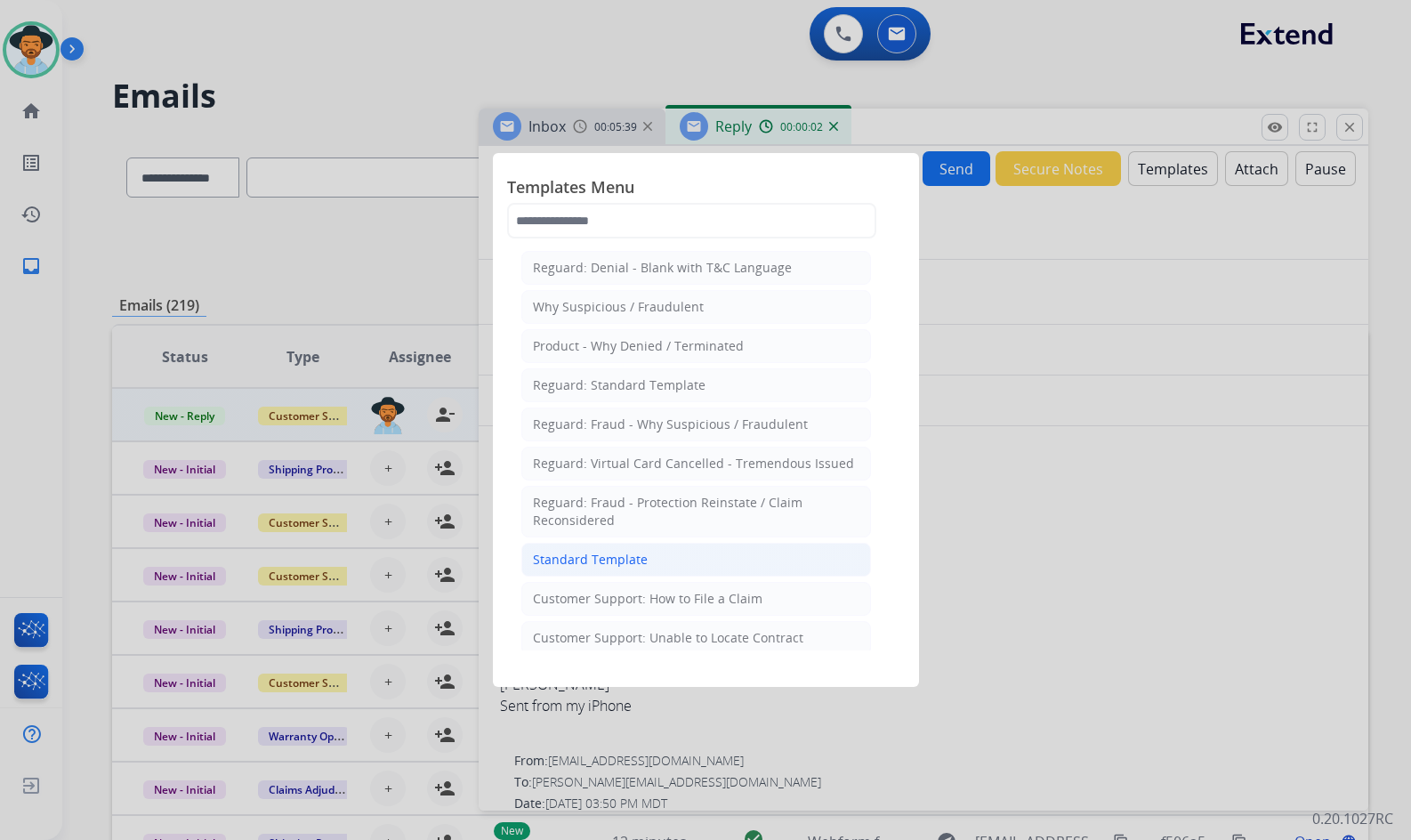
click at [563, 562] on div "Standard Template" at bounding box center [590, 560] width 115 height 18
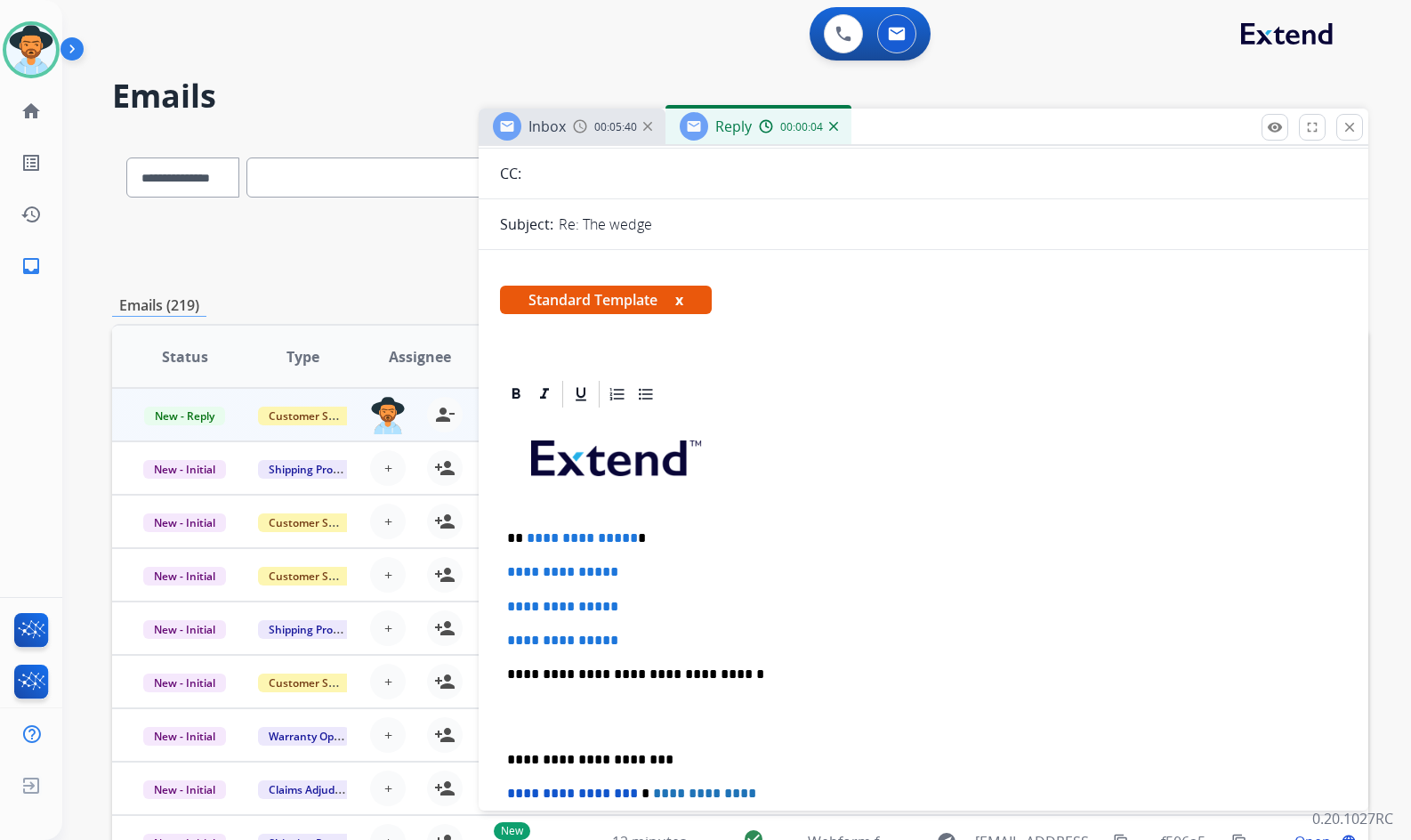
scroll to position [178, 0]
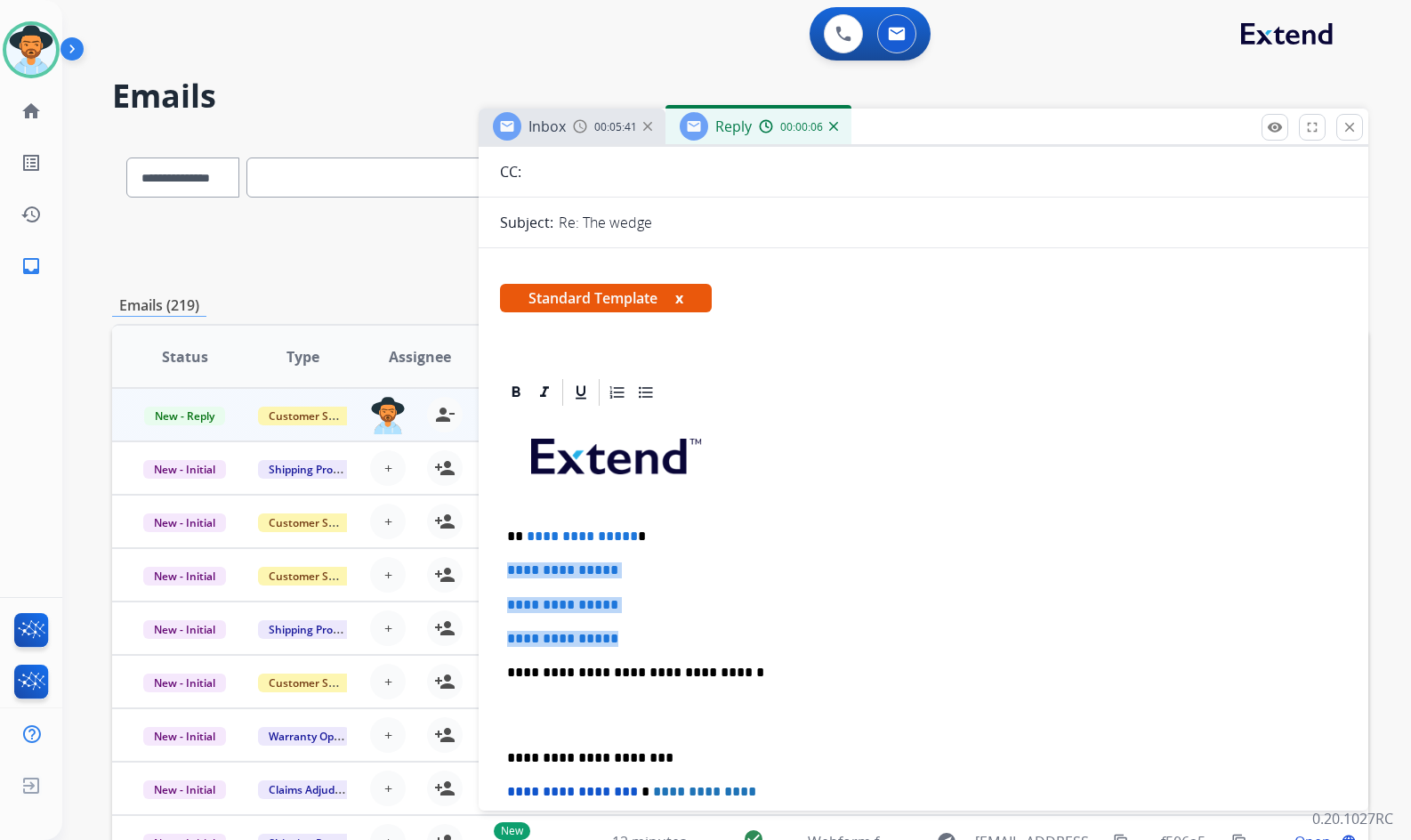
drag, startPoint x: 636, startPoint y: 634, endPoint x: 496, endPoint y: 560, distance: 158.4
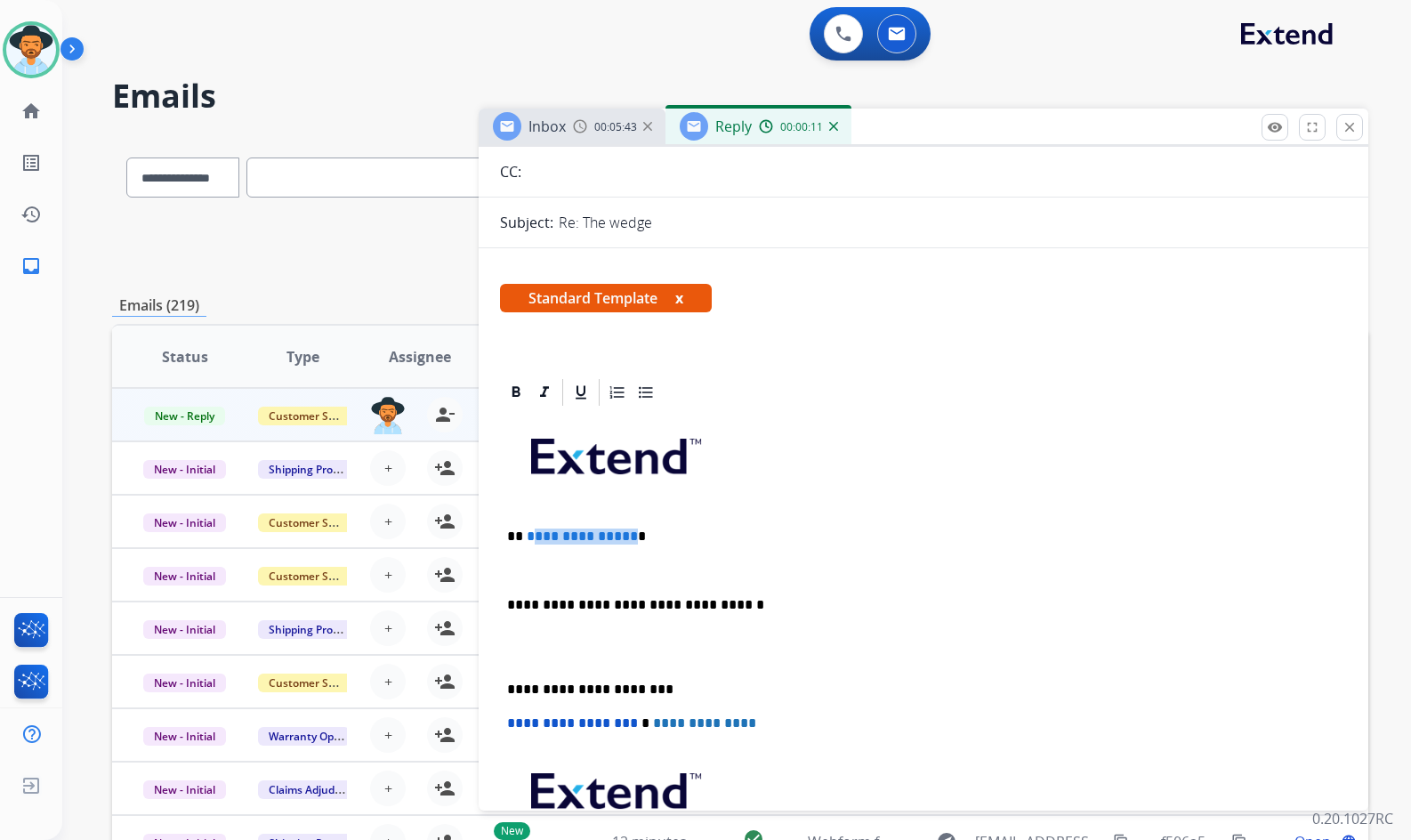
drag, startPoint x: 625, startPoint y: 531, endPoint x: 529, endPoint y: 534, distance: 96.0
click at [529, 534] on span "**********" at bounding box center [582, 536] width 111 height 14
click at [574, 567] on p at bounding box center [923, 570] width 833 height 16
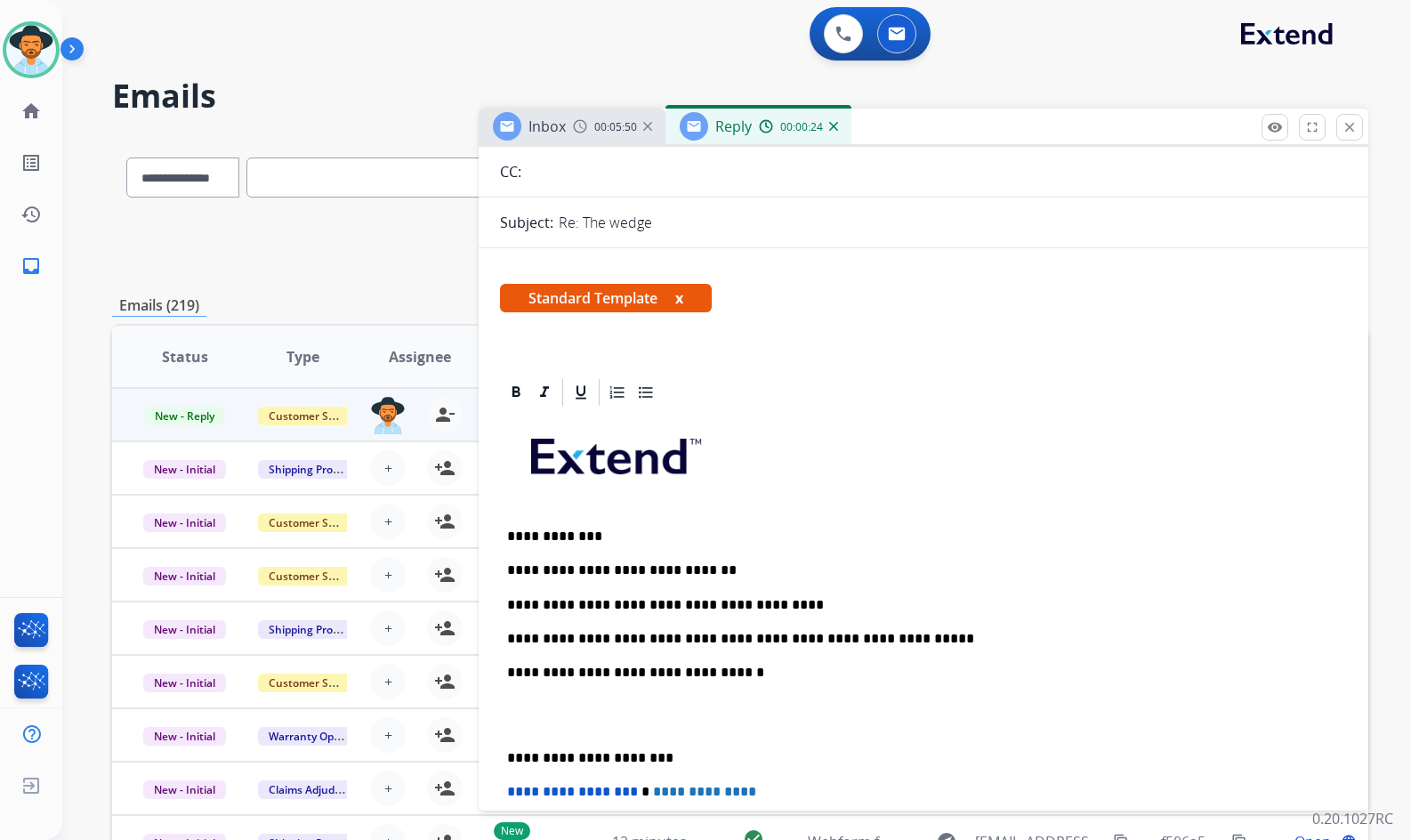
click at [555, 711] on p at bounding box center [923, 715] width 833 height 33
click at [553, 698] on div "**********" at bounding box center [924, 697] width 847 height 578
click at [549, 692] on p "**********" at bounding box center [916, 681] width 819 height 33
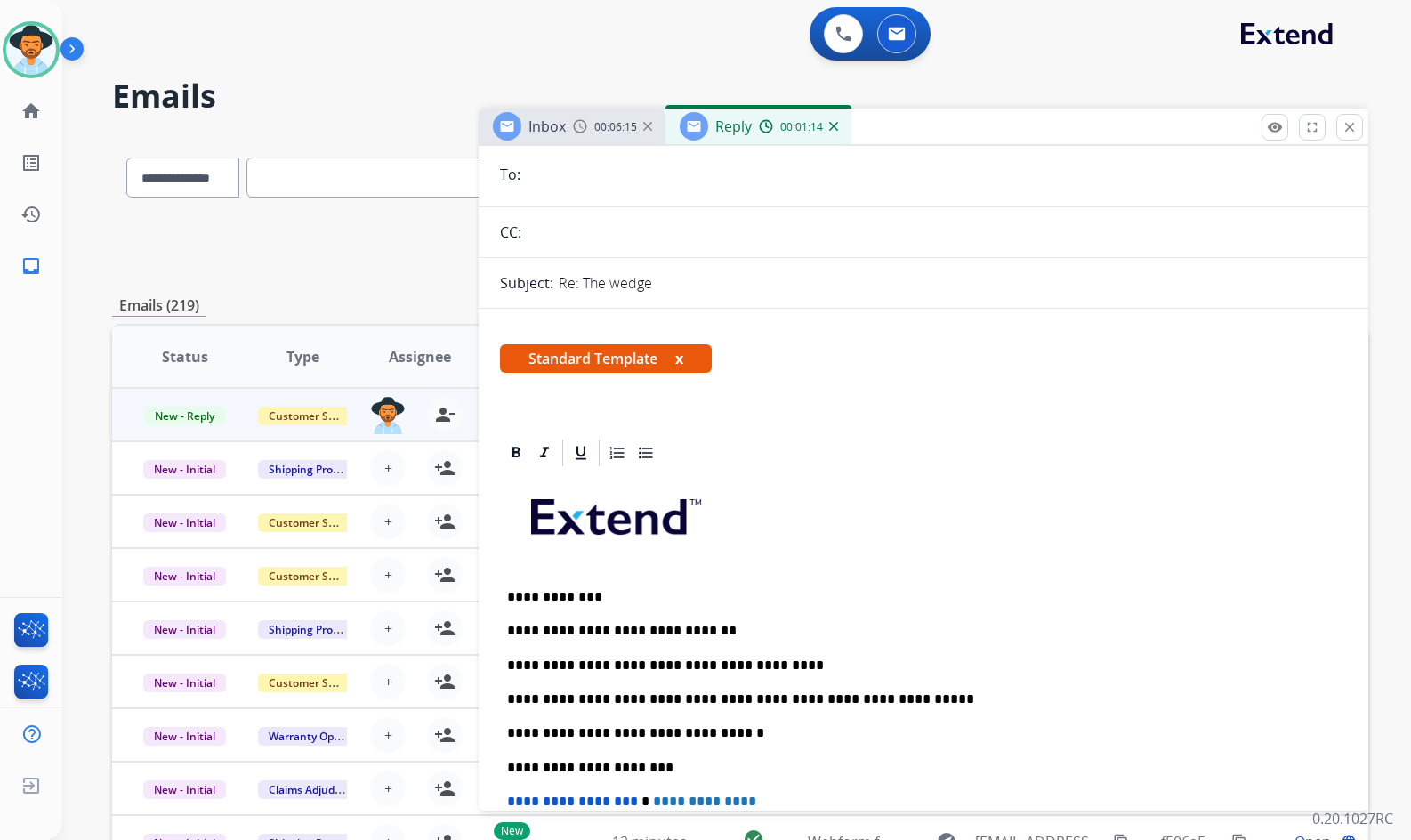
scroll to position [0, 0]
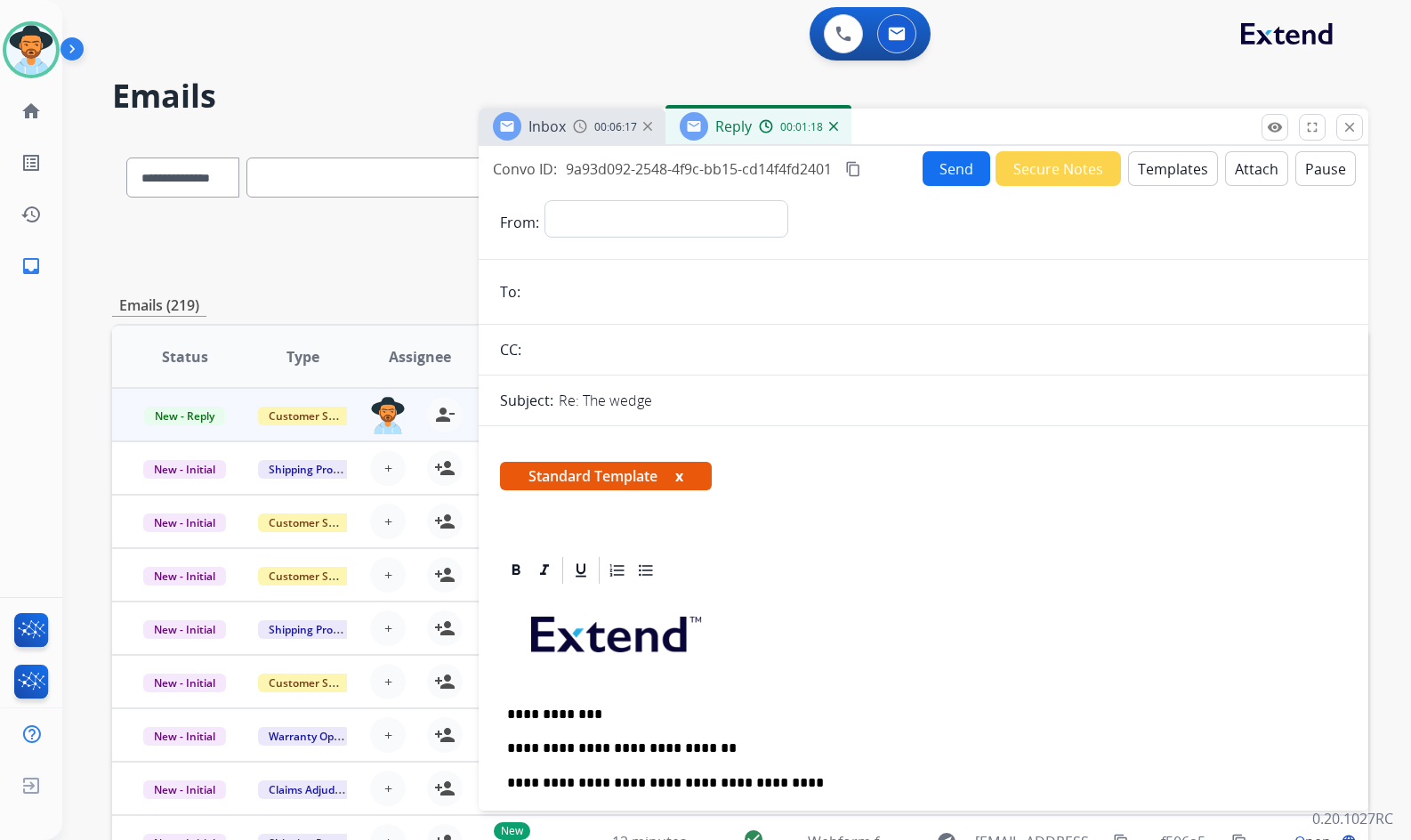
click at [589, 129] on div "00:06:17" at bounding box center [613, 127] width 78 height 16
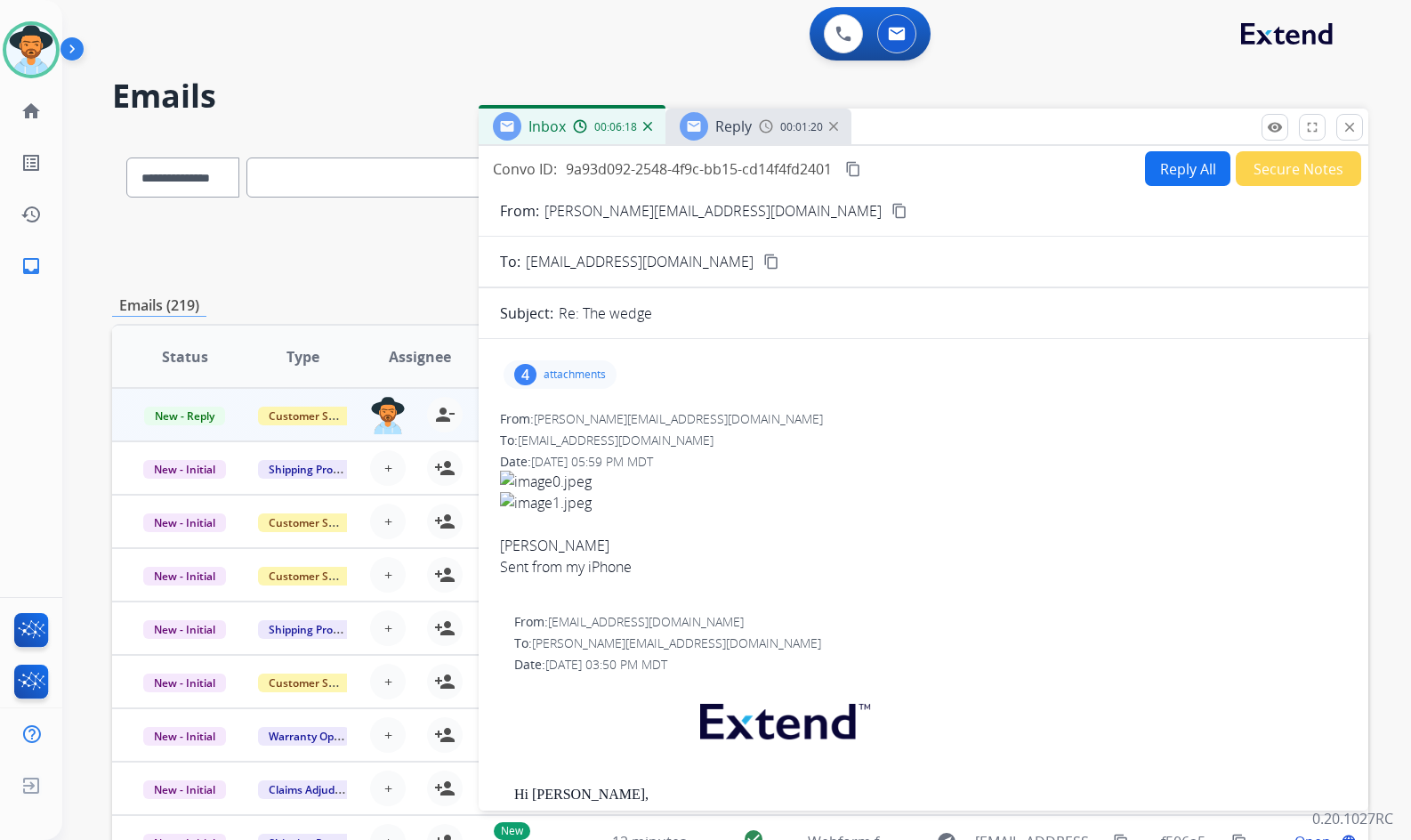
click at [621, 208] on p "stephanie.snyder64@yahoo.com" at bounding box center [713, 211] width 337 height 21
click at [892, 208] on mat-icon "content_copy" at bounding box center [900, 210] width 16 height 16
click at [761, 126] on img at bounding box center [766, 126] width 15 height 15
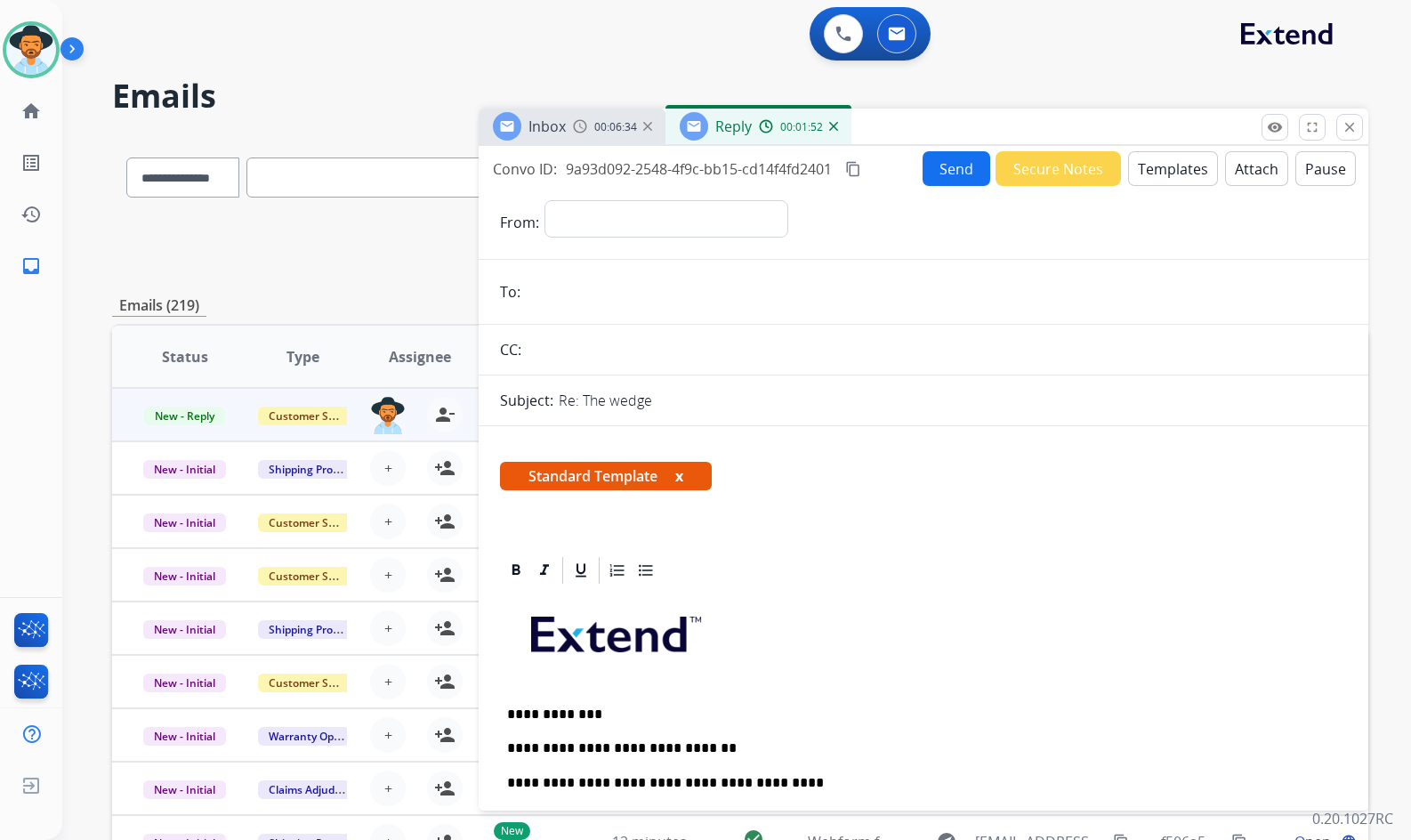
click at [835, 128] on img at bounding box center [834, 126] width 9 height 9
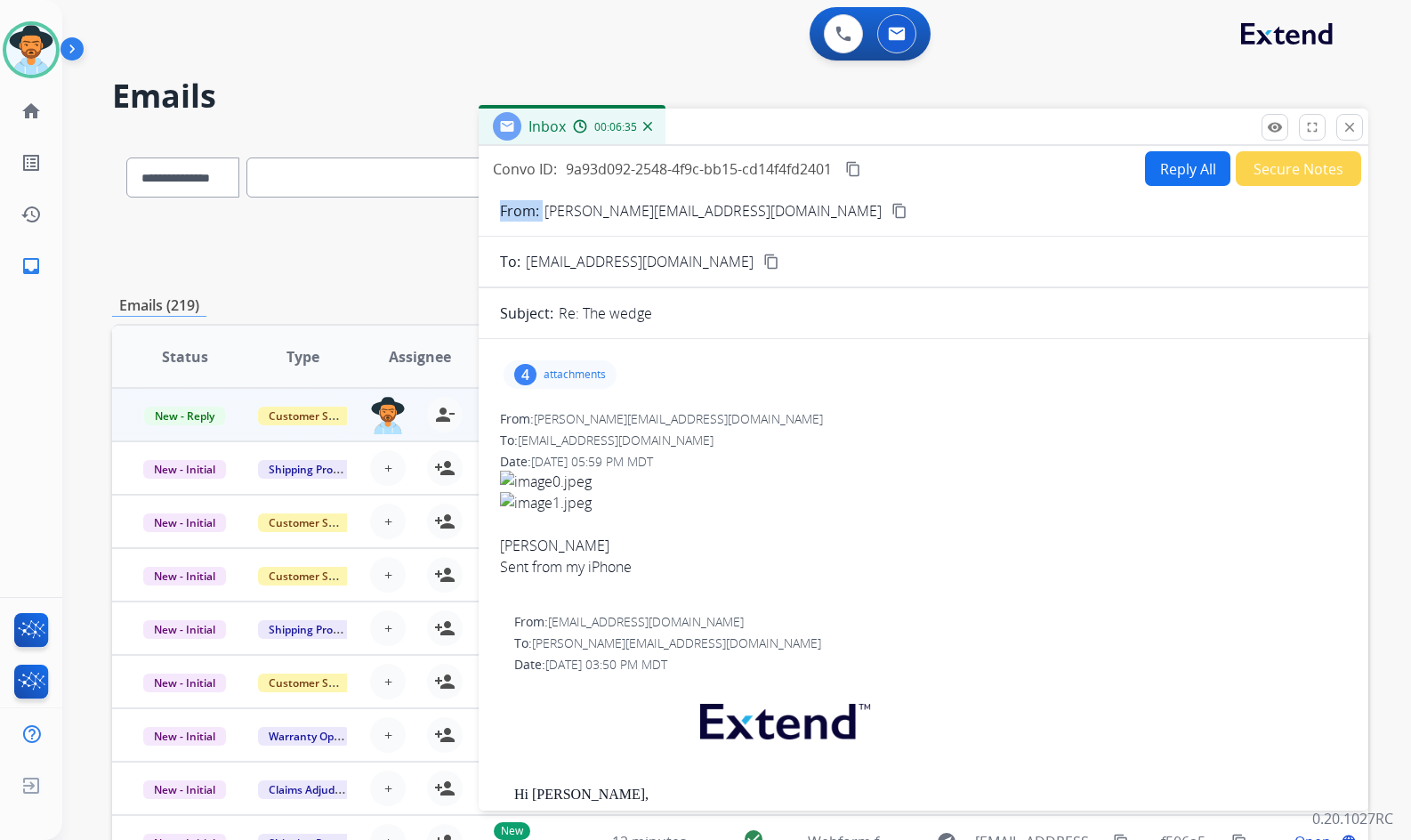
click at [1162, 174] on button "Reply All" at bounding box center [1188, 168] width 86 height 35
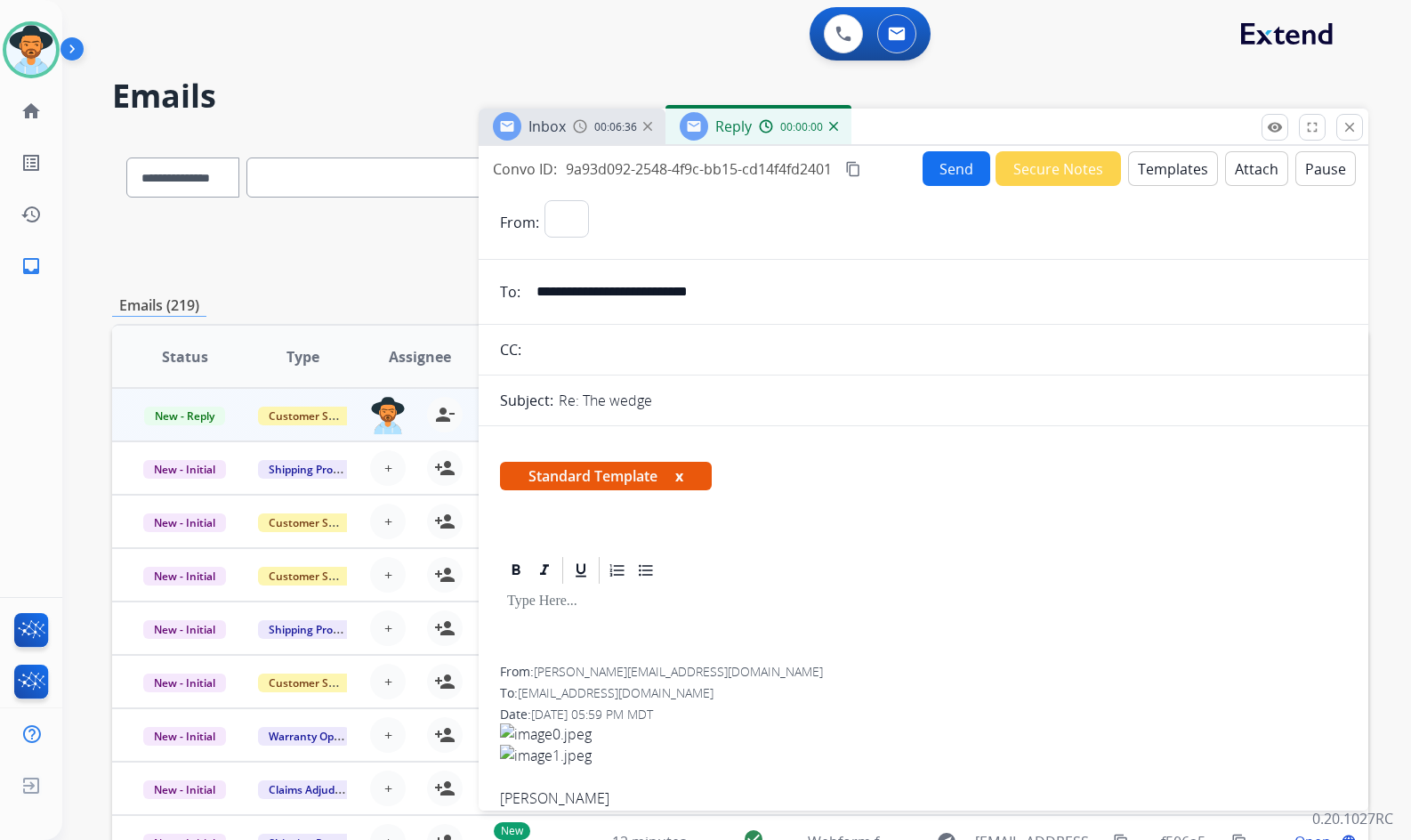
select select "**********"
click at [1167, 165] on button "Templates" at bounding box center [1173, 168] width 90 height 35
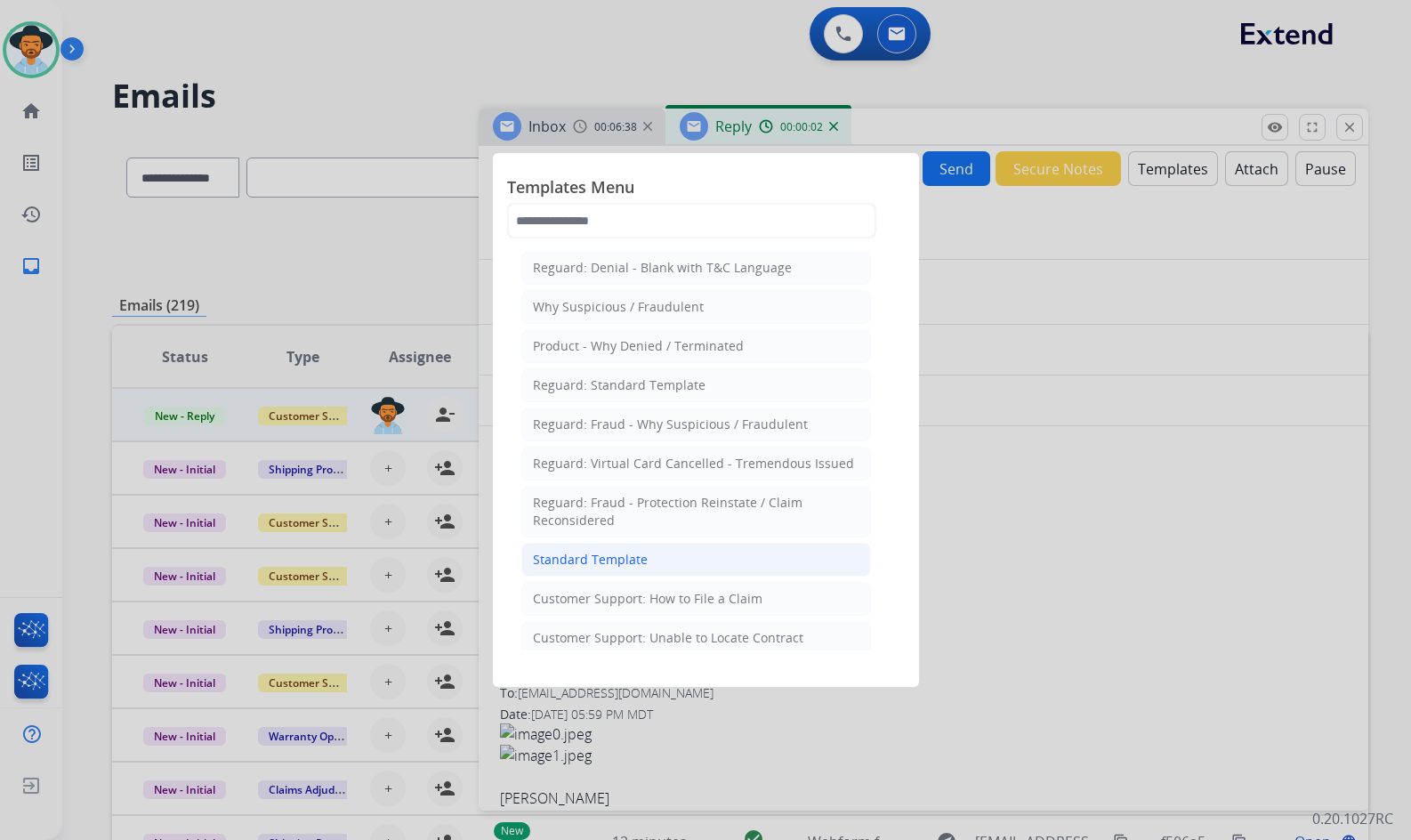
click at [623, 556] on div "Standard Template" at bounding box center [590, 560] width 115 height 18
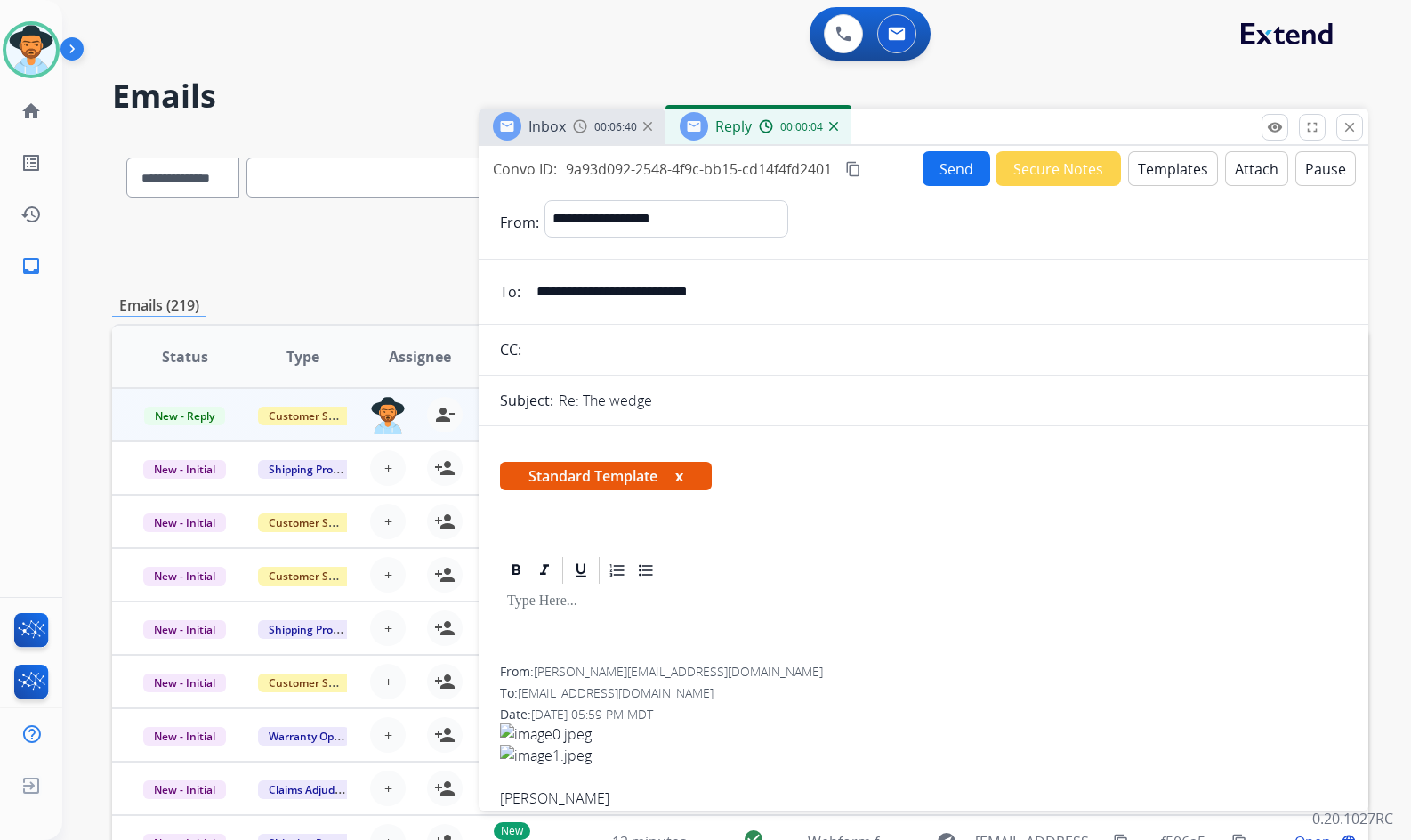
click at [841, 137] on div "Reply 00:00:04" at bounding box center [759, 126] width 186 height 36
click at [835, 127] on img at bounding box center [834, 126] width 9 height 9
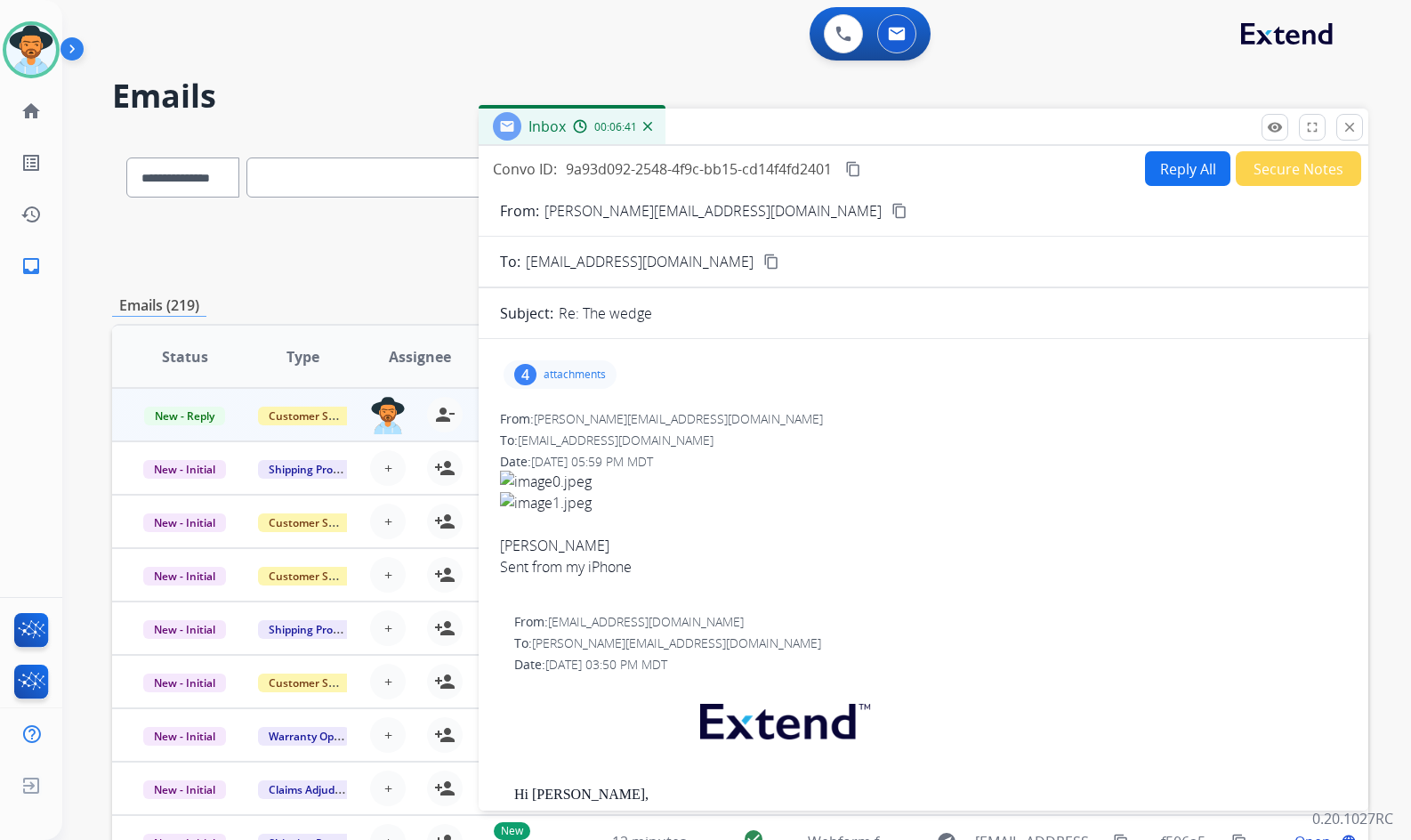
click at [794, 537] on div "Stephanie Snyder" at bounding box center [924, 545] width 847 height 21
click at [1185, 164] on button "Reply All" at bounding box center [1188, 168] width 86 height 35
select select "**********"
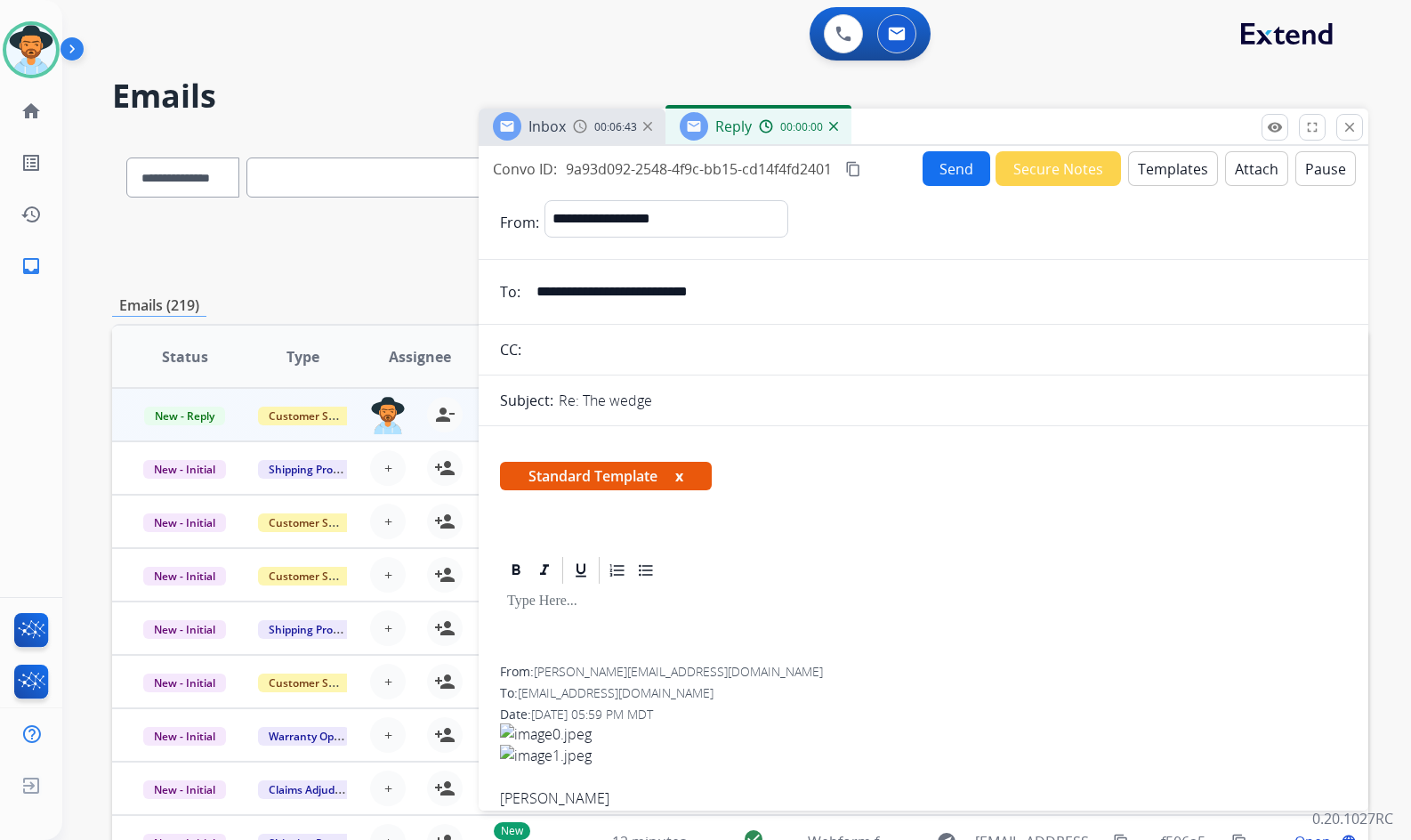
click at [1160, 170] on button "Templates" at bounding box center [1173, 168] width 90 height 35
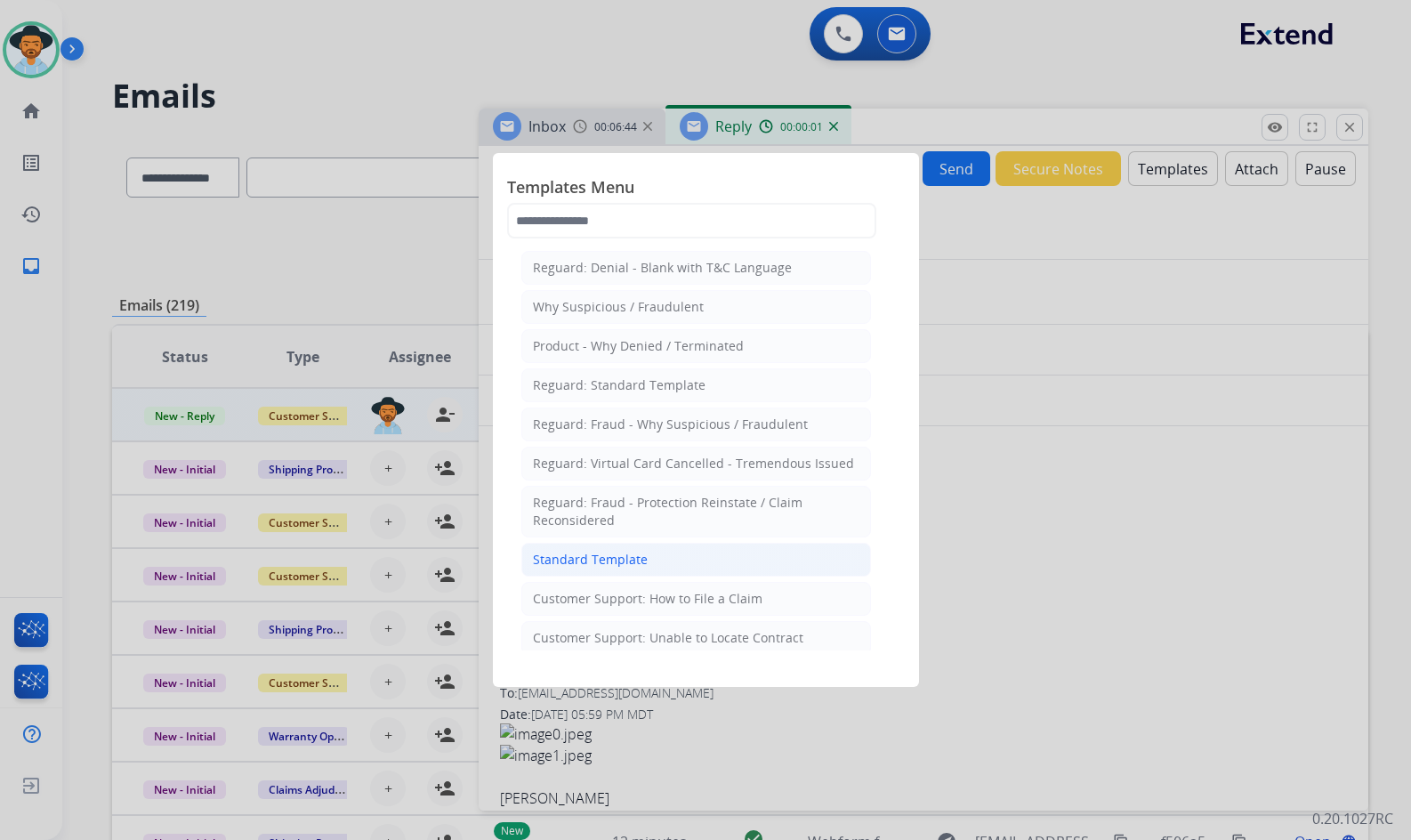
click at [637, 569] on li "Standard Template" at bounding box center [696, 559] width 350 height 34
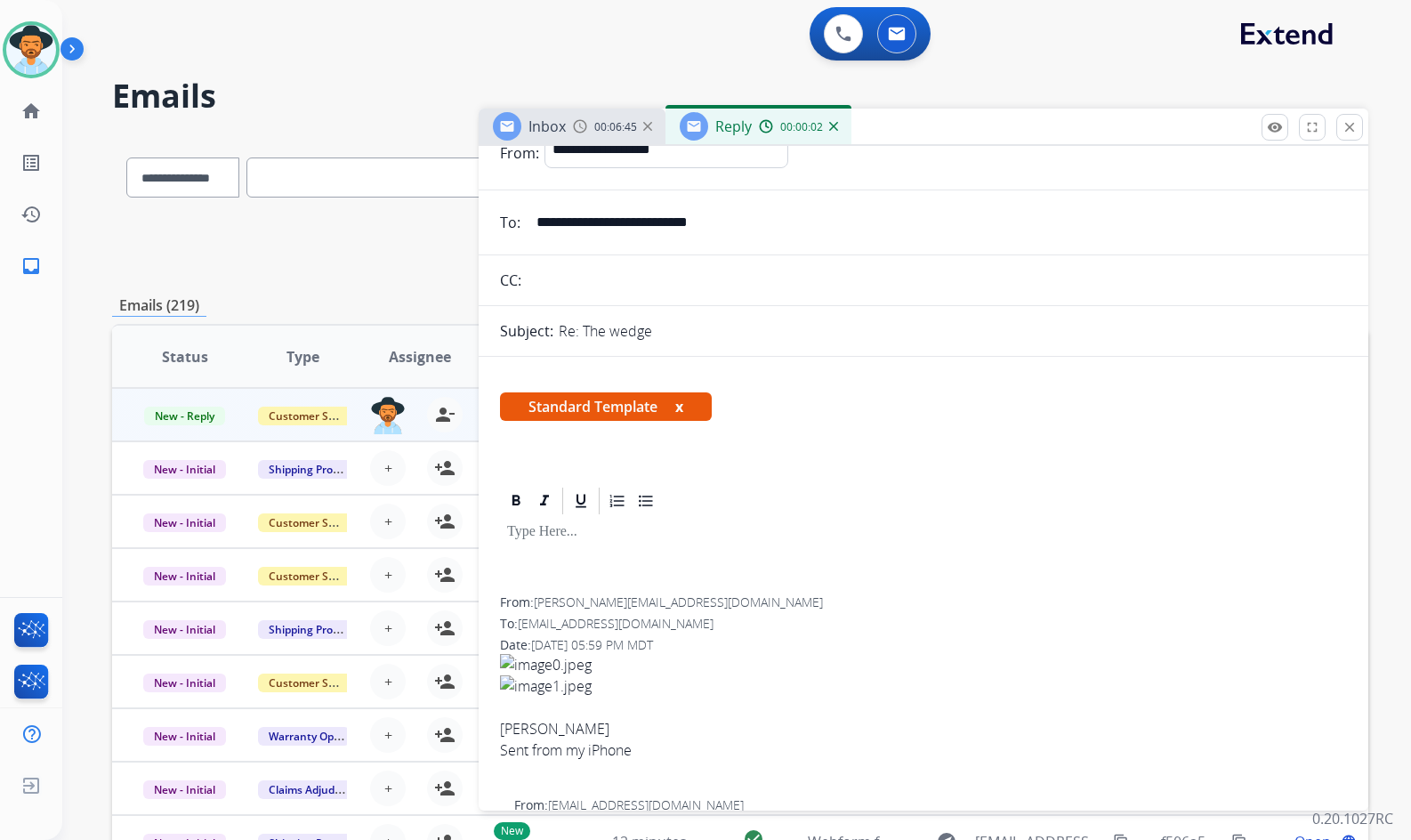
scroll to position [89, 0]
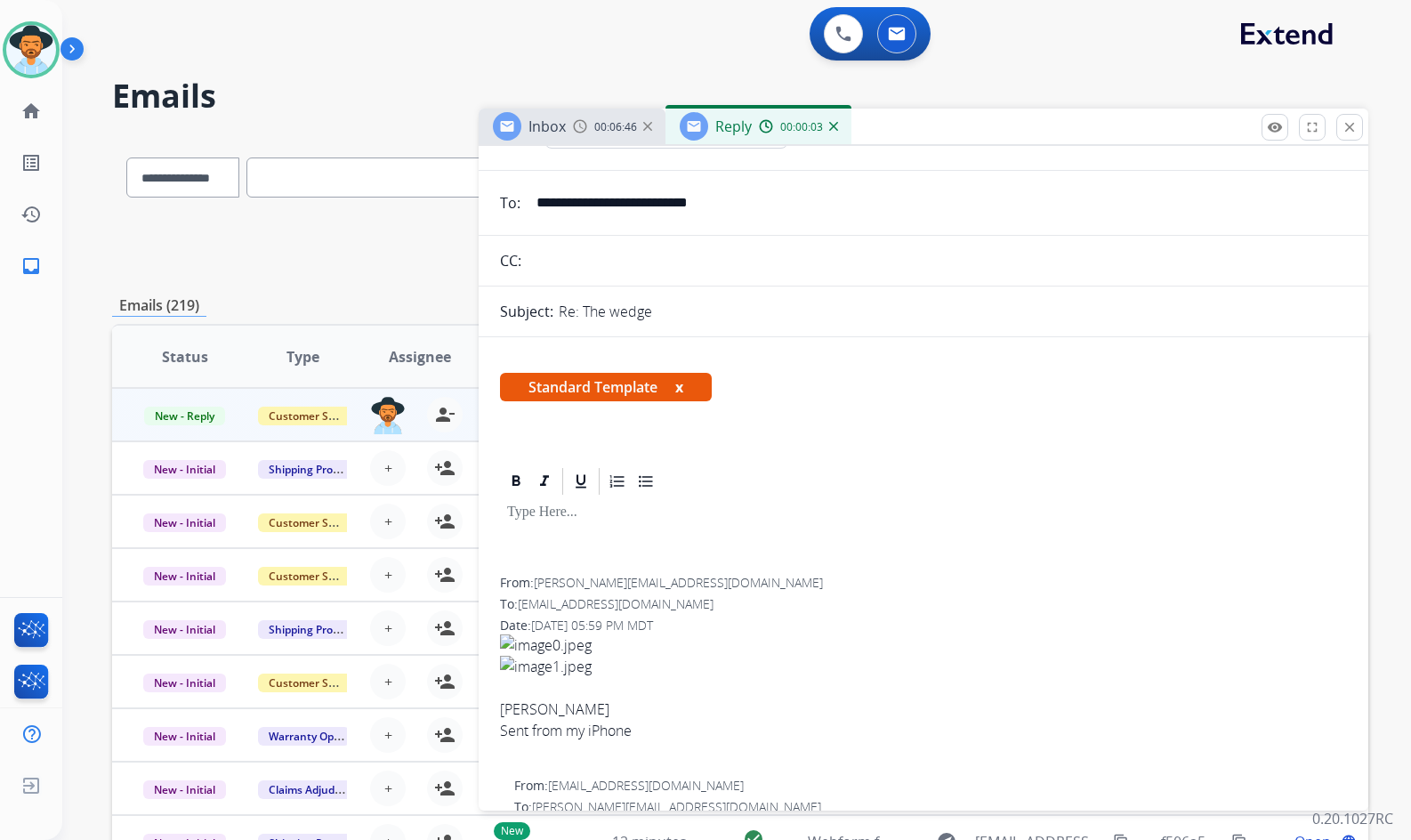
click at [684, 387] on button "x" at bounding box center [680, 387] width 8 height 21
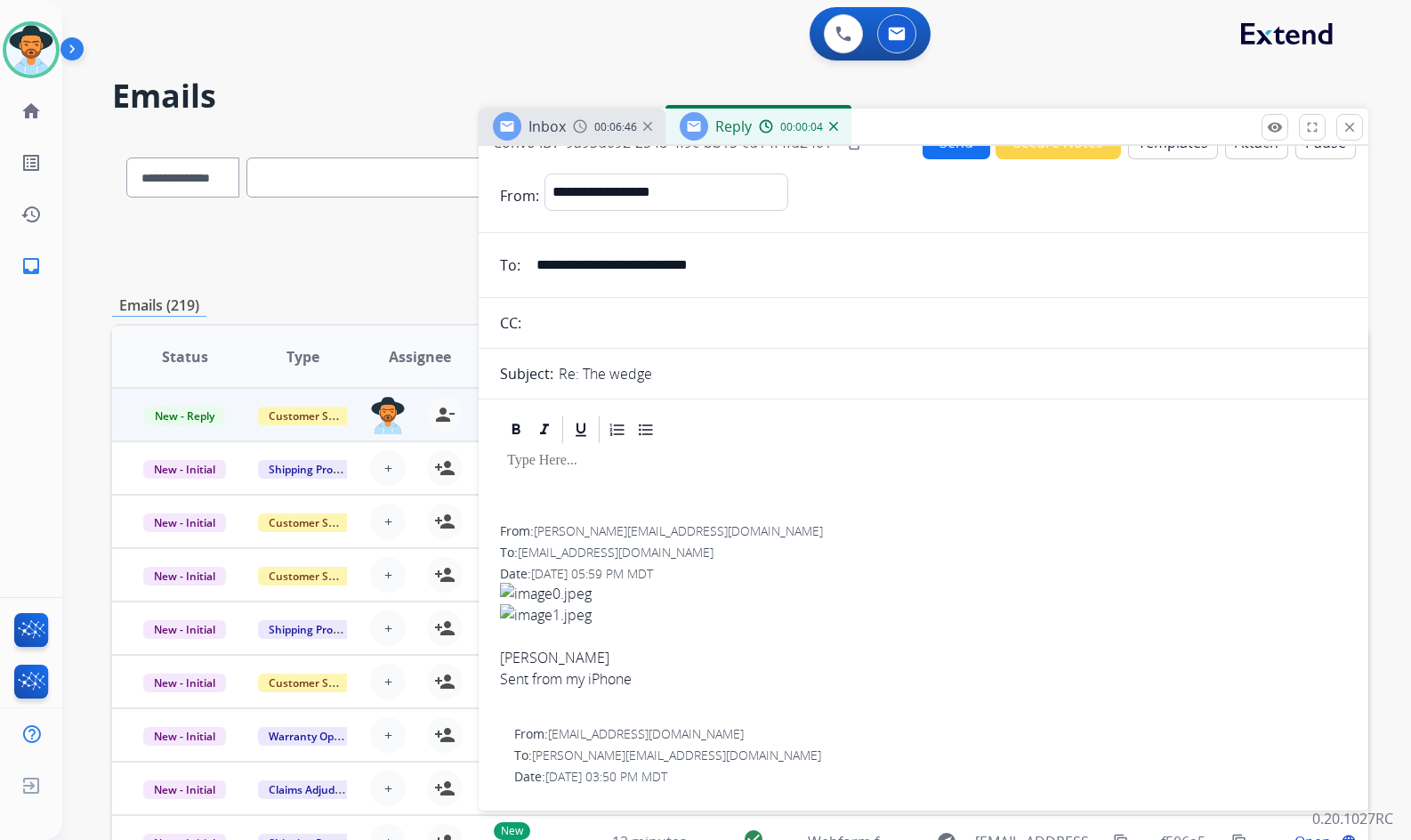
scroll to position [0, 0]
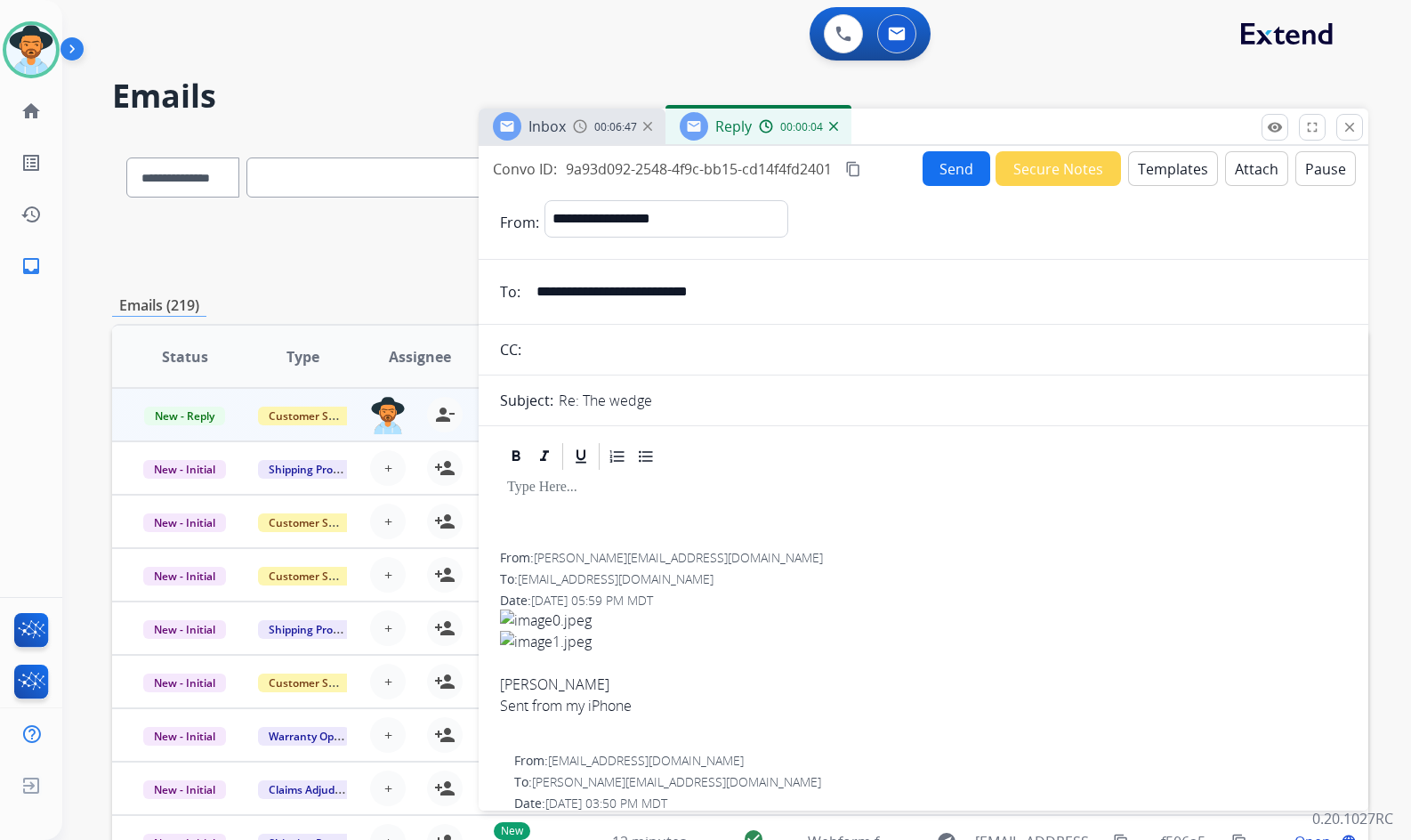
click at [827, 128] on div "00:00:04" at bounding box center [798, 127] width 78 height 16
click at [833, 128] on img at bounding box center [834, 126] width 9 height 9
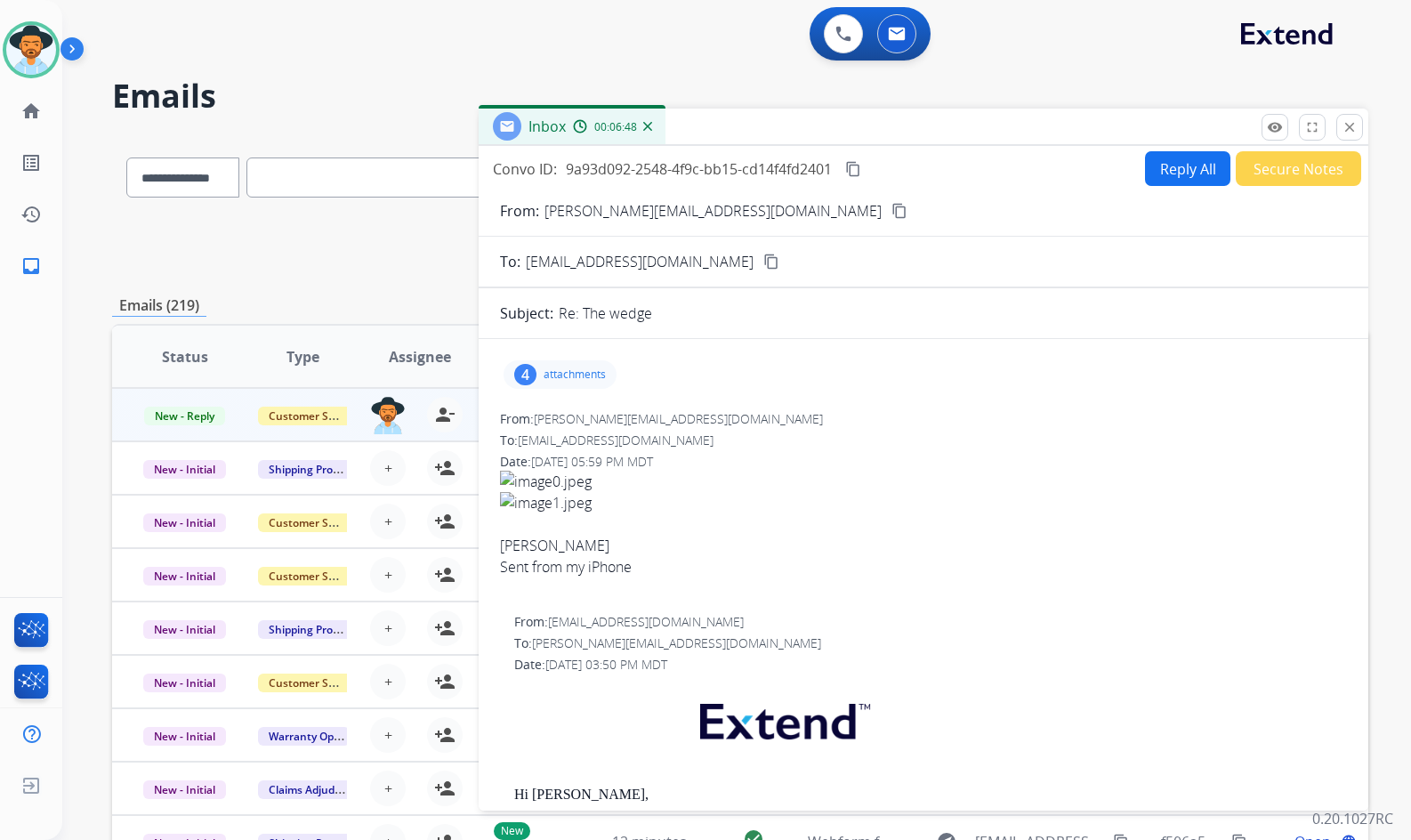
click at [644, 128] on img at bounding box center [648, 126] width 9 height 9
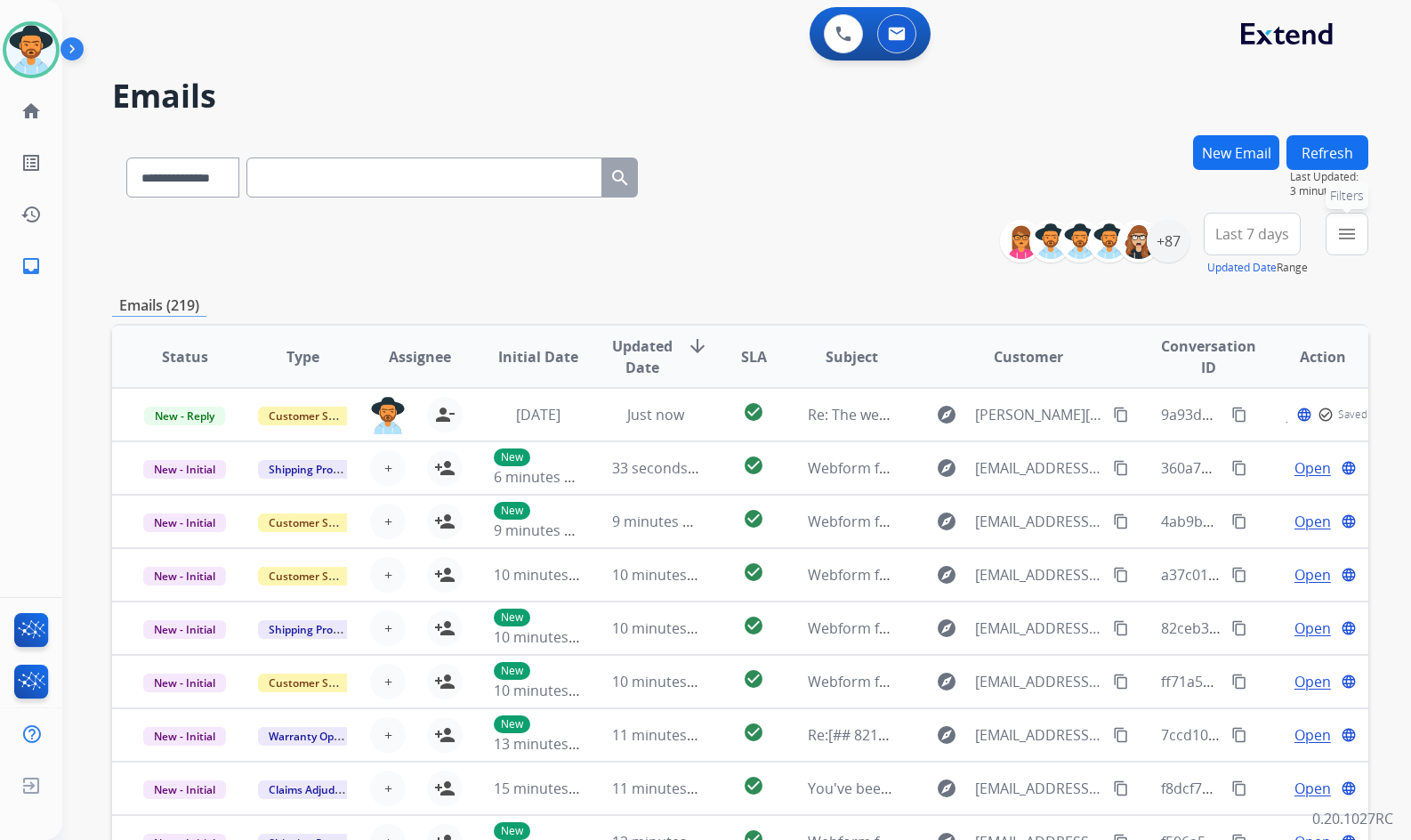
click at [1335, 223] on button "menu Filters" at bounding box center [1348, 234] width 43 height 43
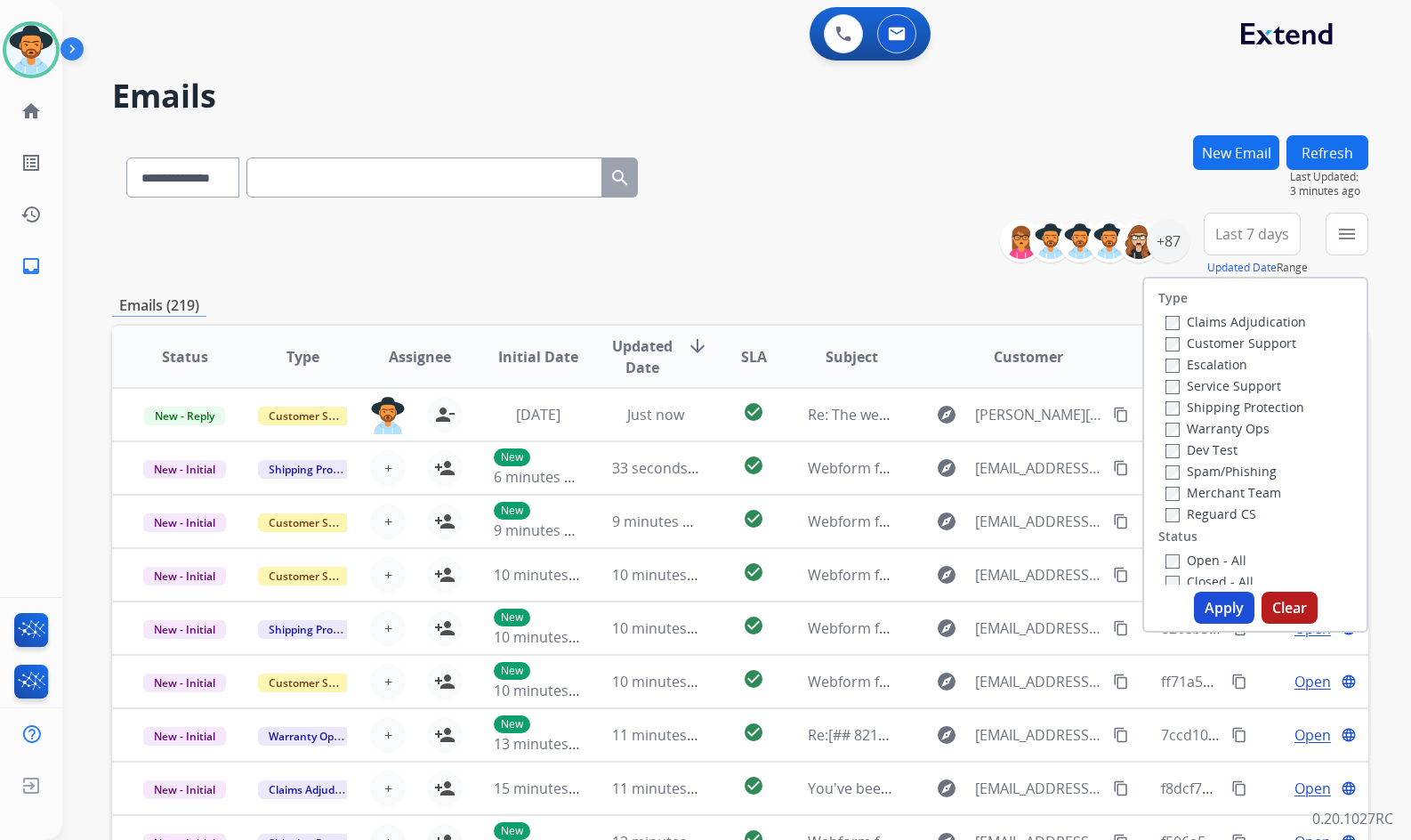
click at [1244, 343] on label "Customer Support" at bounding box center [1231, 343] width 130 height 17
click at [1228, 409] on label "Shipping Protection" at bounding box center [1235, 406] width 139 height 17
click at [1210, 514] on label "Reguard CS" at bounding box center [1210, 513] width 91 height 17
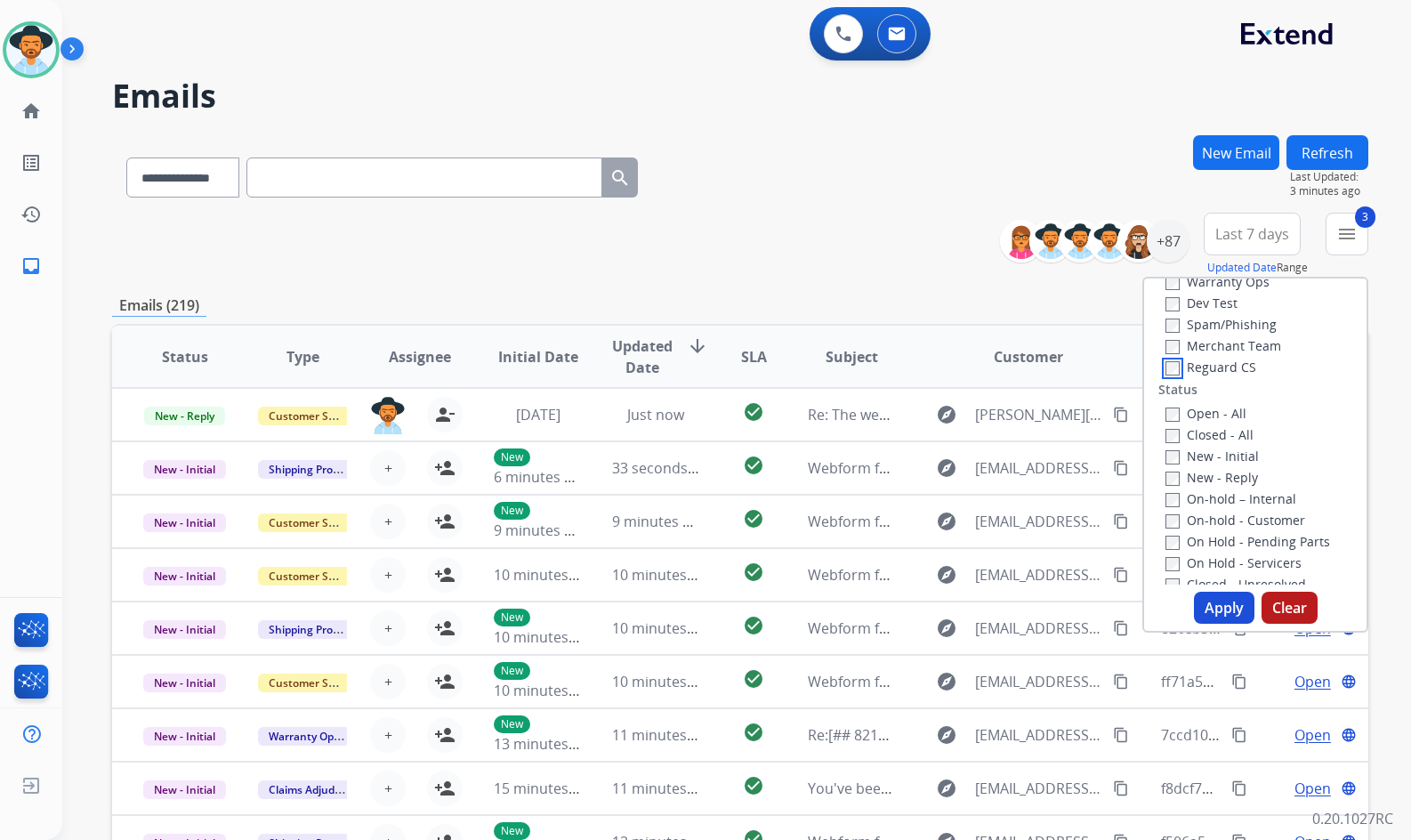
scroll to position [178, 0]
click at [1207, 377] on label "Open - All" at bounding box center [1206, 382] width 81 height 17
drag, startPoint x: 1244, startPoint y: 533, endPoint x: 1238, endPoint y: 524, distance: 10.8
click at [1244, 533] on label "On Hold - Servicers" at bounding box center [1234, 530] width 136 height 17
click at [1237, 509] on label "On Hold - Pending Parts" at bounding box center [1247, 509] width 165 height 17
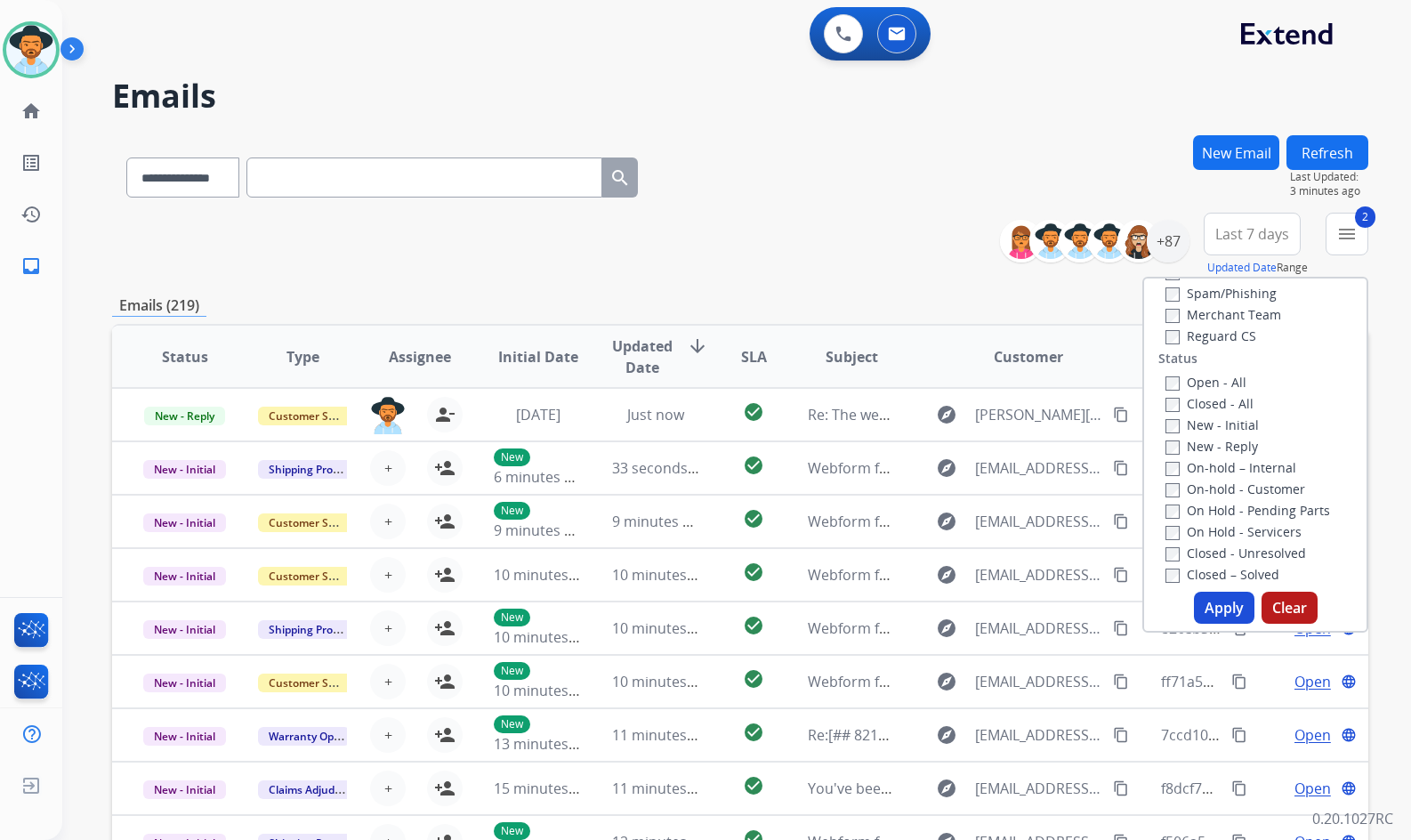
click at [1233, 491] on label "On-hold - Customer" at bounding box center [1235, 488] width 139 height 17
click at [1226, 465] on label "On-hold – Internal" at bounding box center [1231, 467] width 130 height 17
click at [1219, 450] on label "New - Reply" at bounding box center [1211, 446] width 93 height 17
click at [1218, 424] on label "New - Initial" at bounding box center [1212, 424] width 93 height 17
click at [1222, 611] on button "Apply" at bounding box center [1224, 607] width 60 height 32
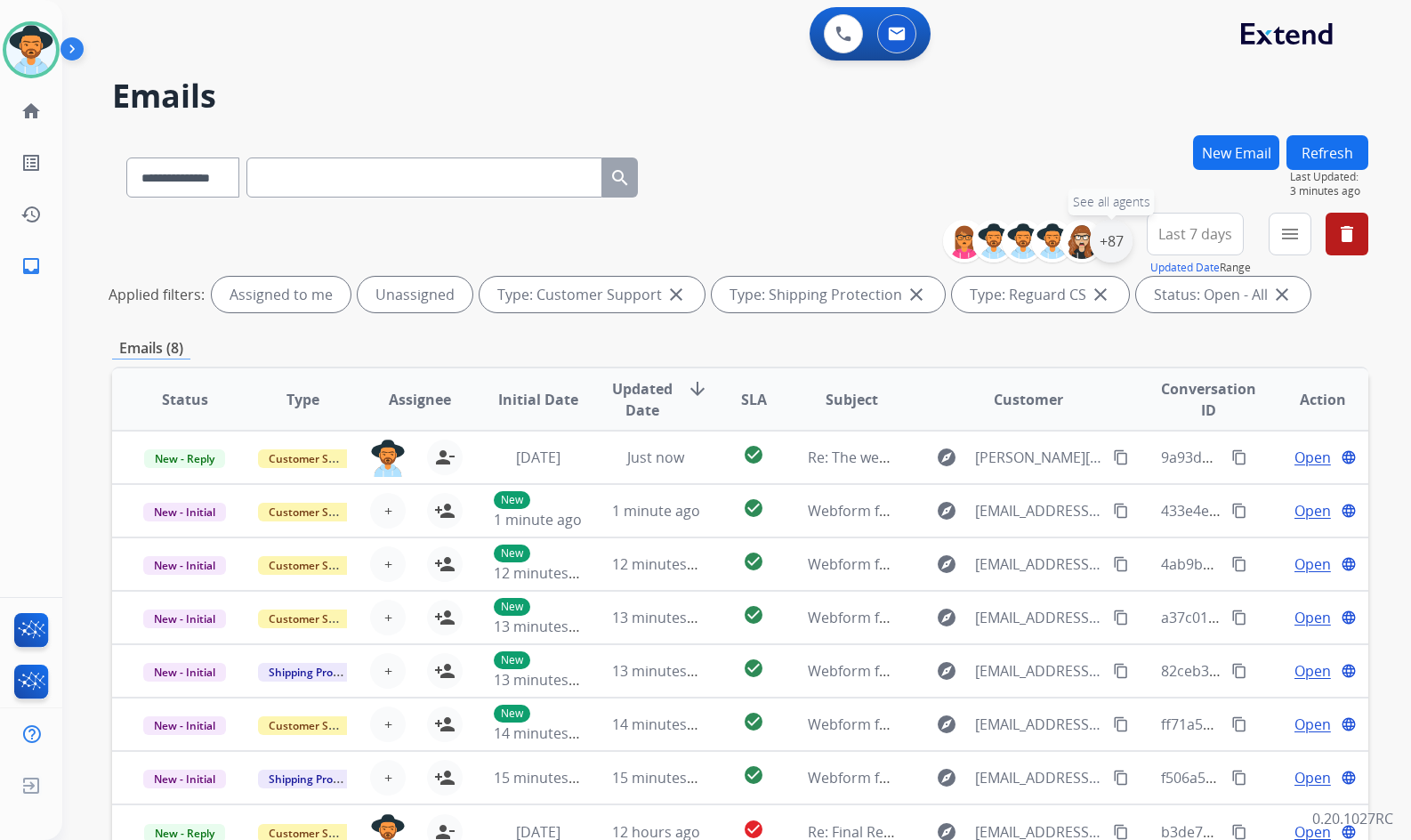
click at [1114, 249] on div "+87" at bounding box center [1111, 241] width 43 height 43
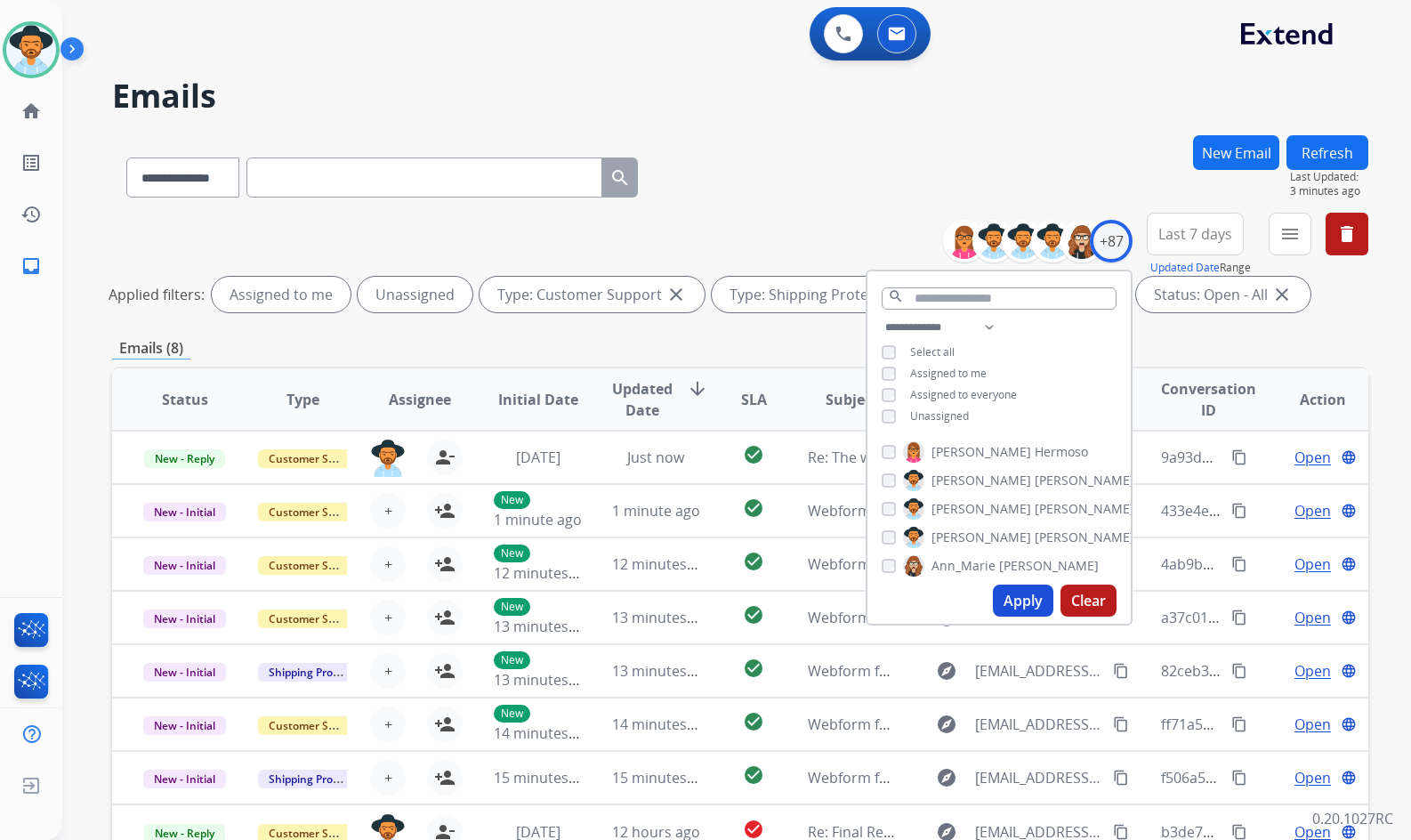
click at [934, 414] on span "Unassigned" at bounding box center [940, 416] width 58 height 16
click at [977, 530] on span "Amanda" at bounding box center [982, 537] width 99 height 18
click at [1017, 602] on button "Apply" at bounding box center [1023, 600] width 60 height 32
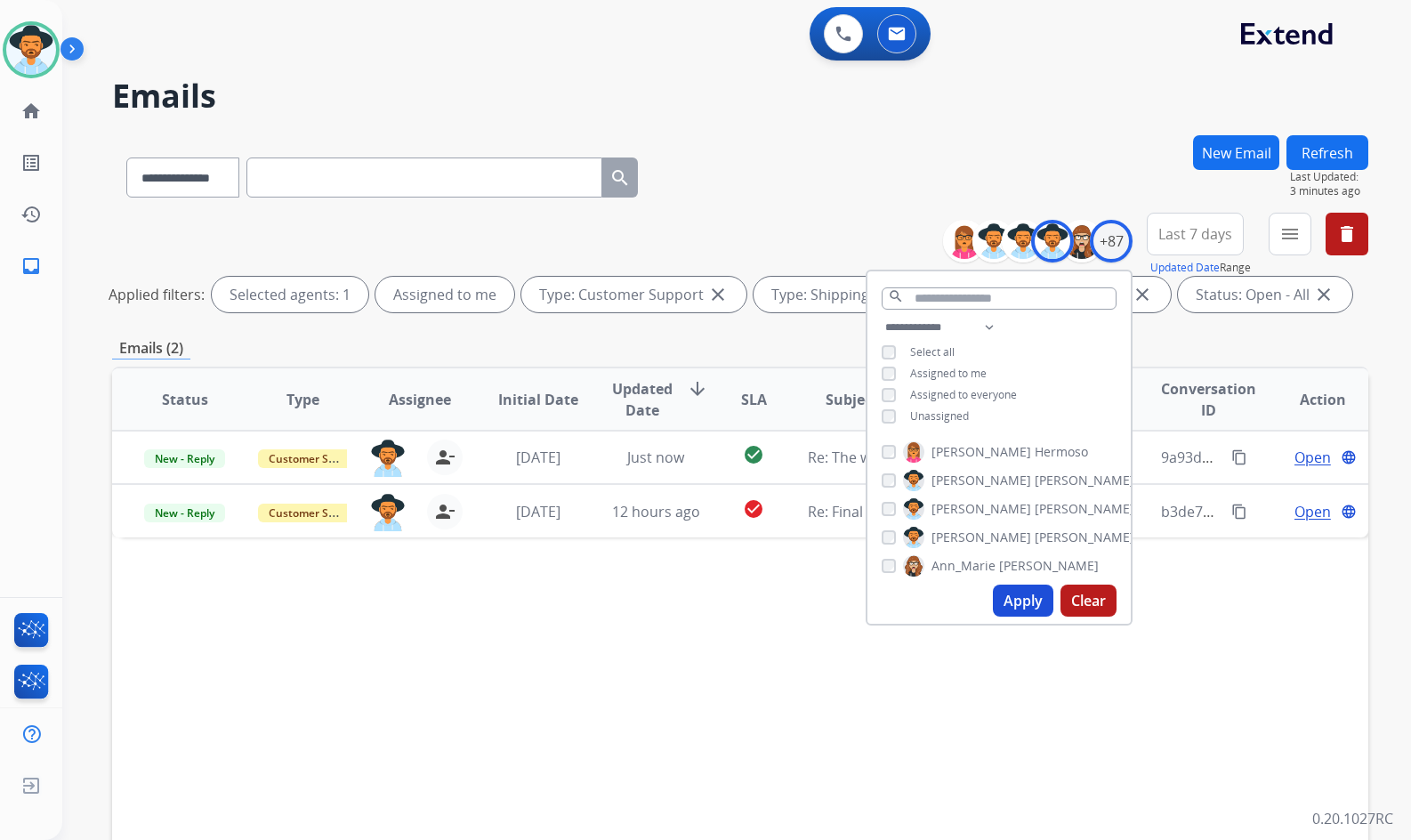
click at [813, 628] on div "Status Type Assignee Initial Date Updated Date arrow_downward SLA Subject Custo…" at bounding box center [740, 665] width 1256 height 596
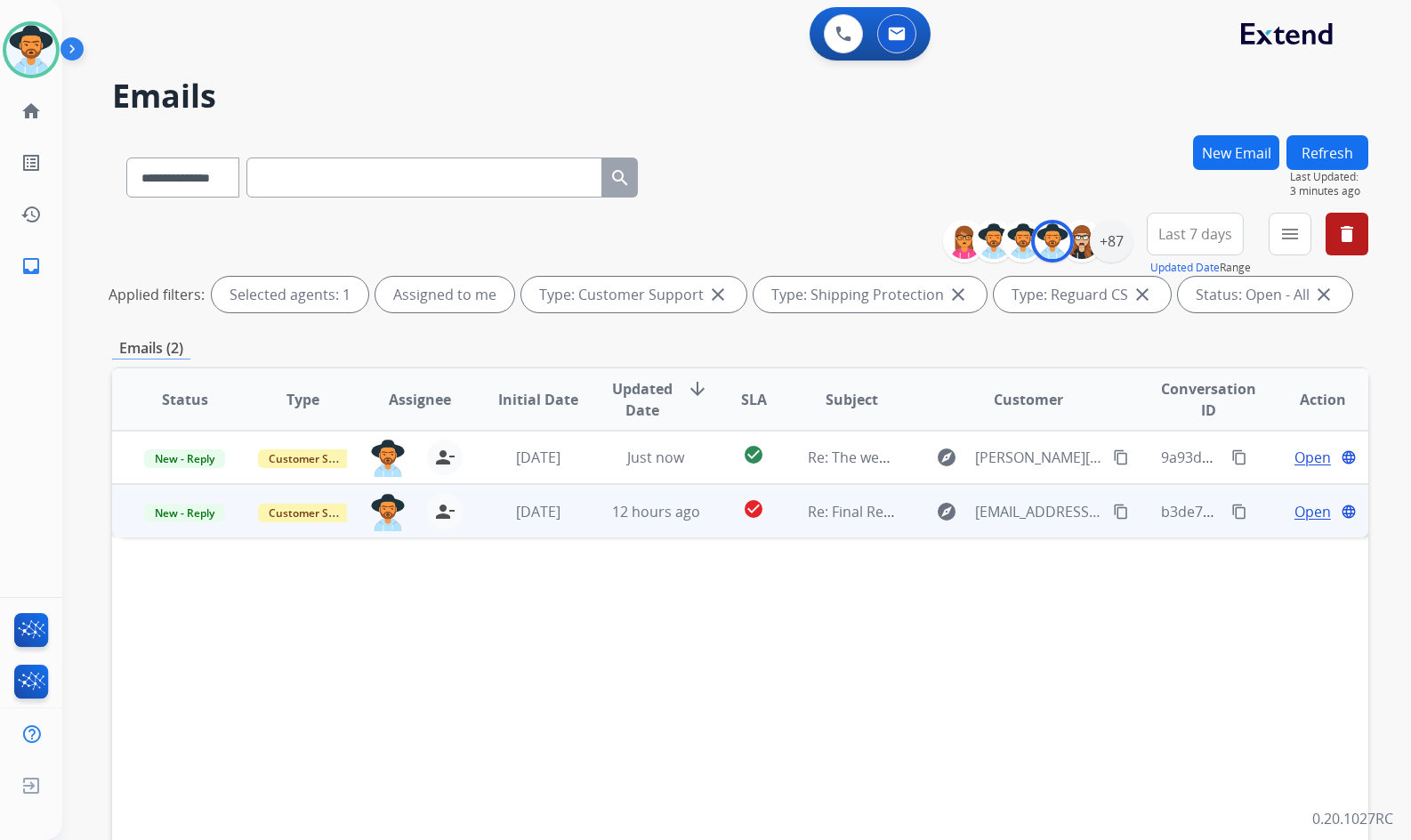
click at [1297, 509] on span "Open" at bounding box center [1313, 511] width 36 height 21
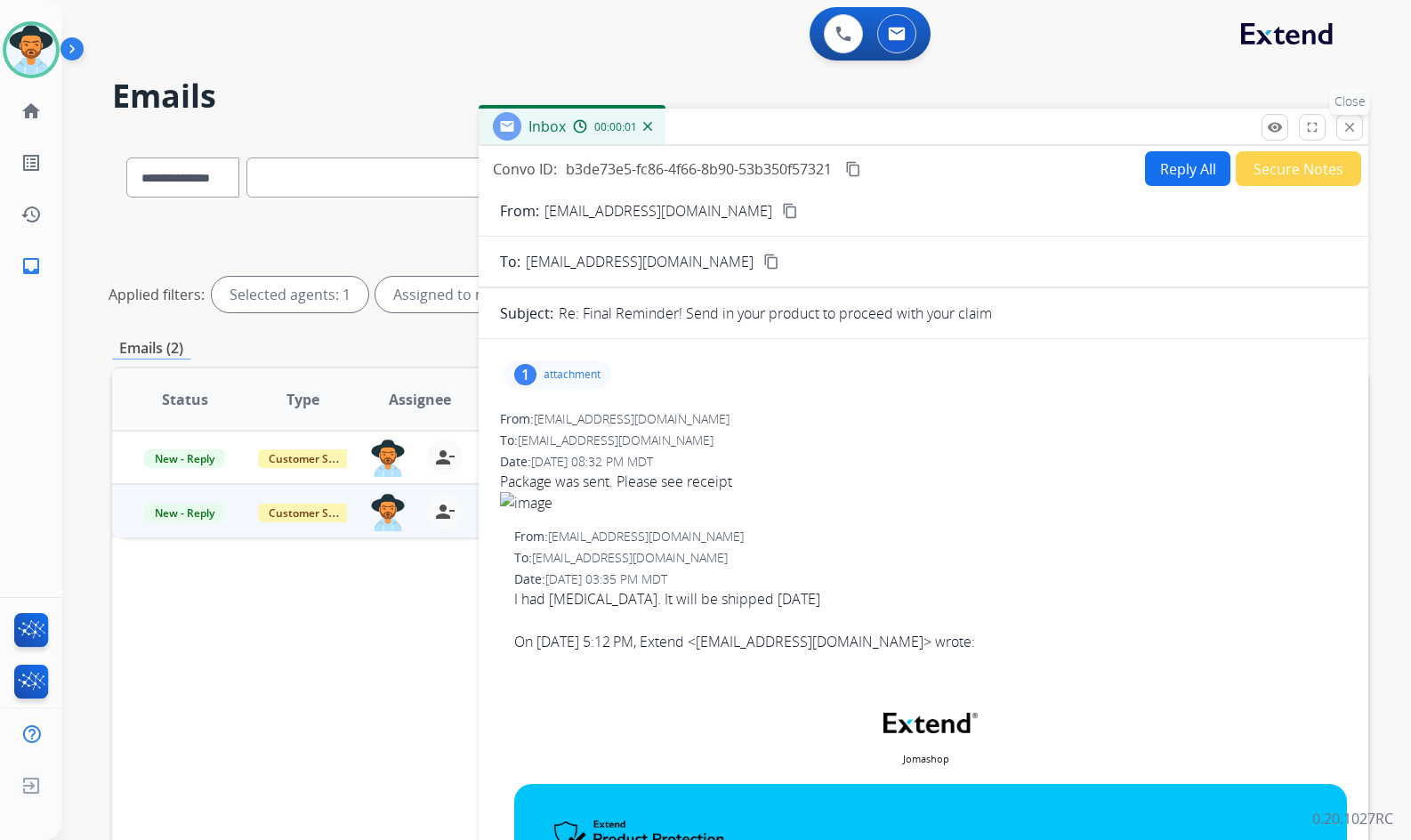
click at [1350, 125] on mat-icon "close" at bounding box center [1350, 127] width 16 height 16
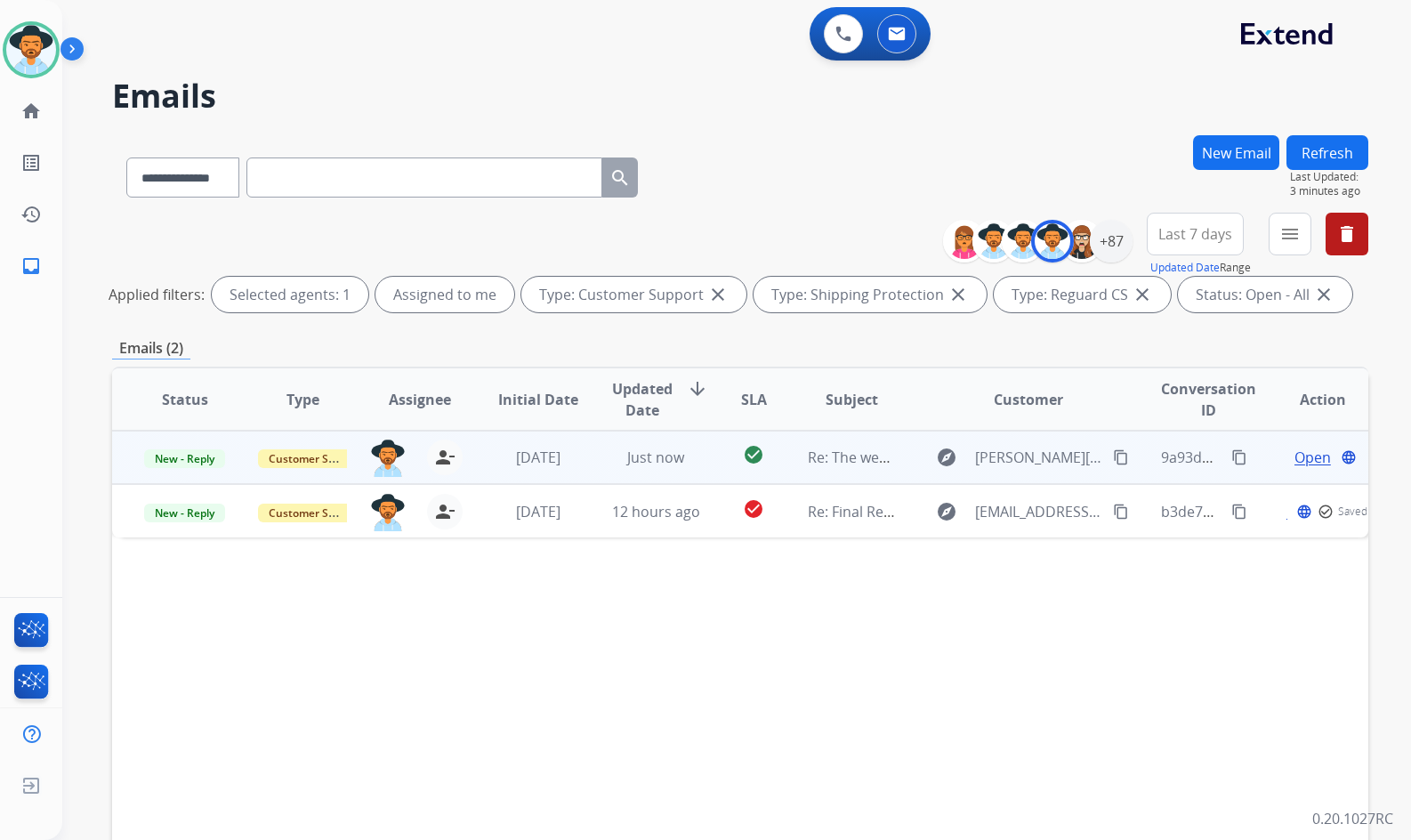
click at [1295, 454] on span "Open" at bounding box center [1313, 457] width 36 height 21
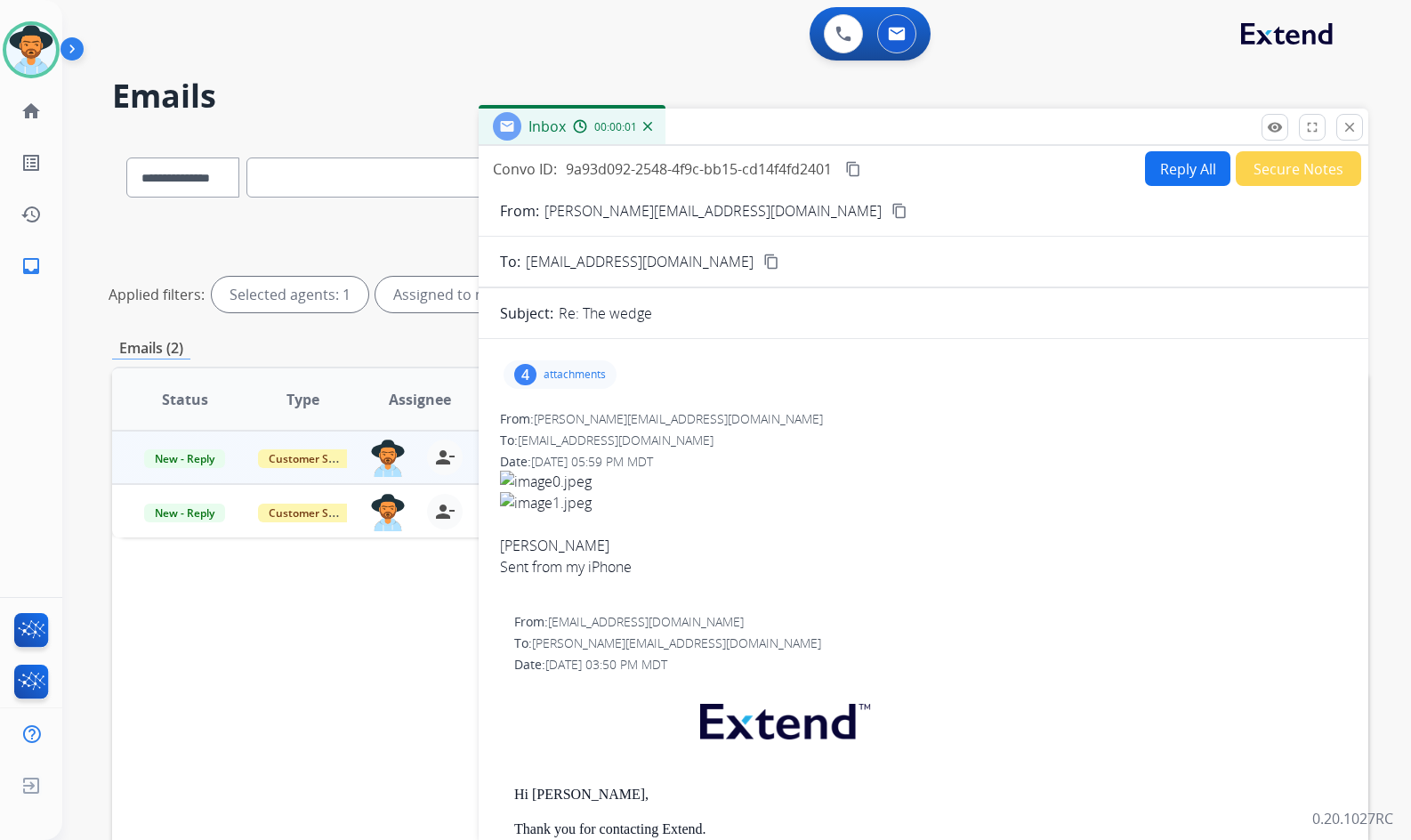
click at [1177, 160] on button "Reply All" at bounding box center [1188, 168] width 86 height 35
select select "**********"
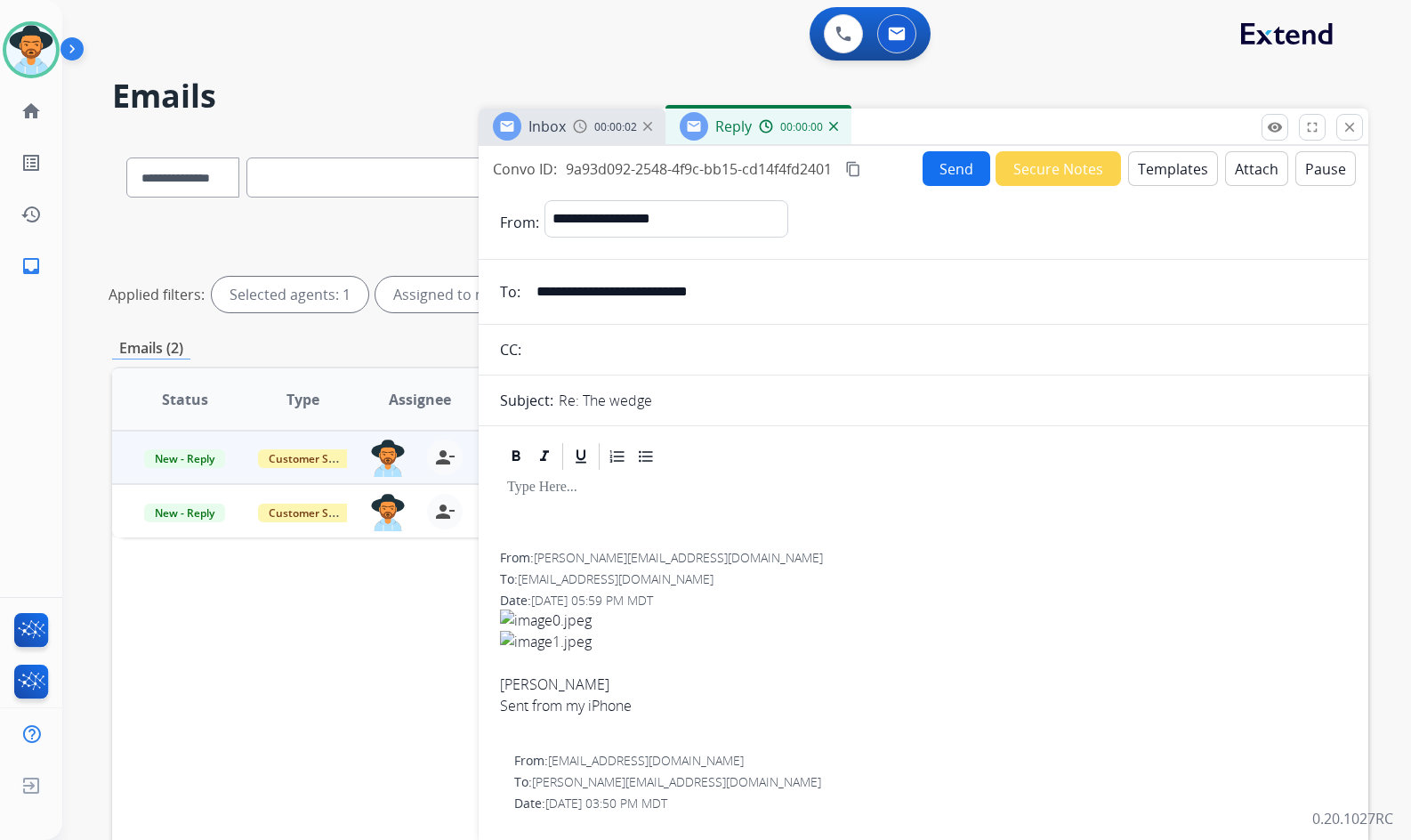
click at [1130, 157] on button "Templates" at bounding box center [1173, 168] width 90 height 35
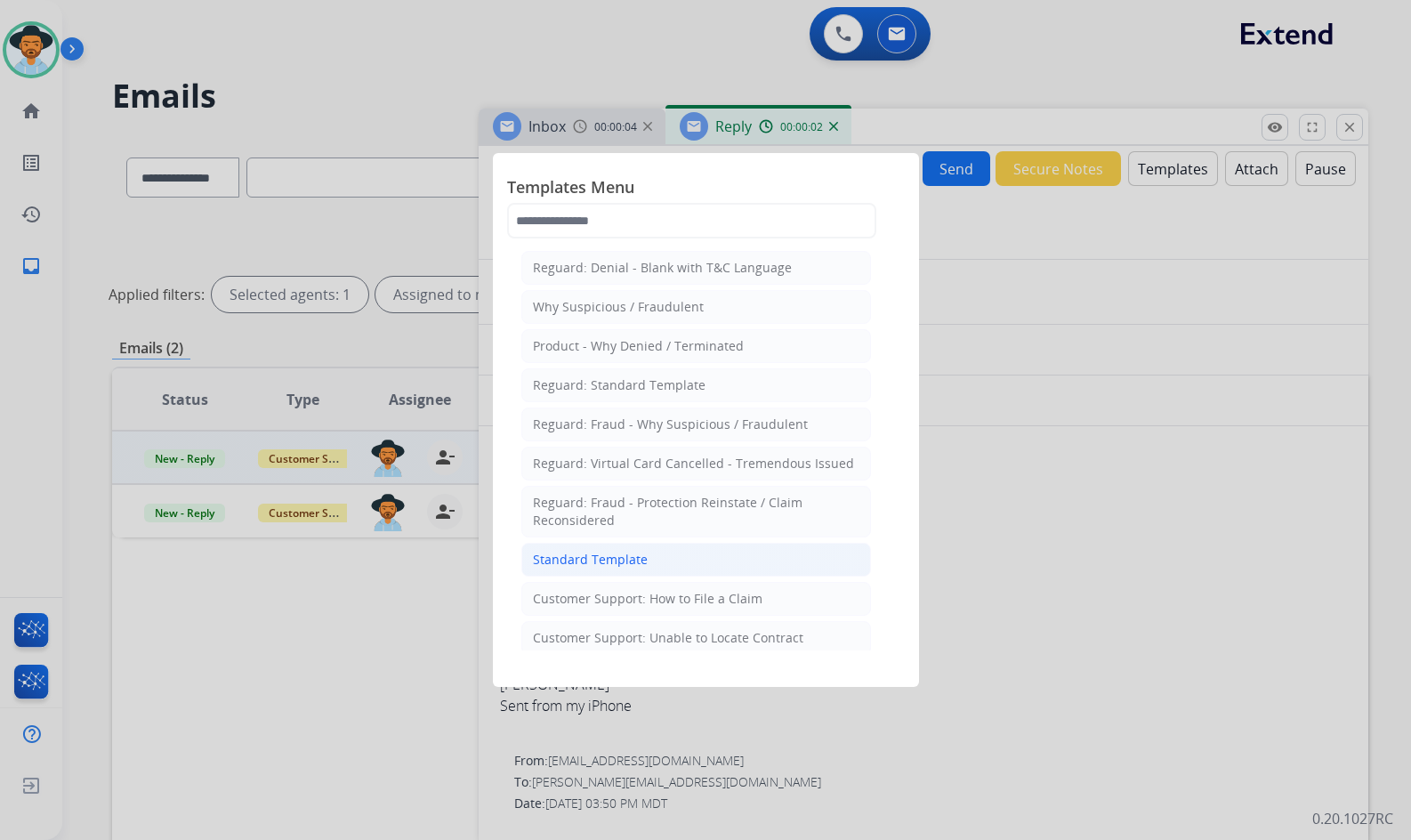
click at [718, 558] on li "Standard Template" at bounding box center [696, 559] width 350 height 34
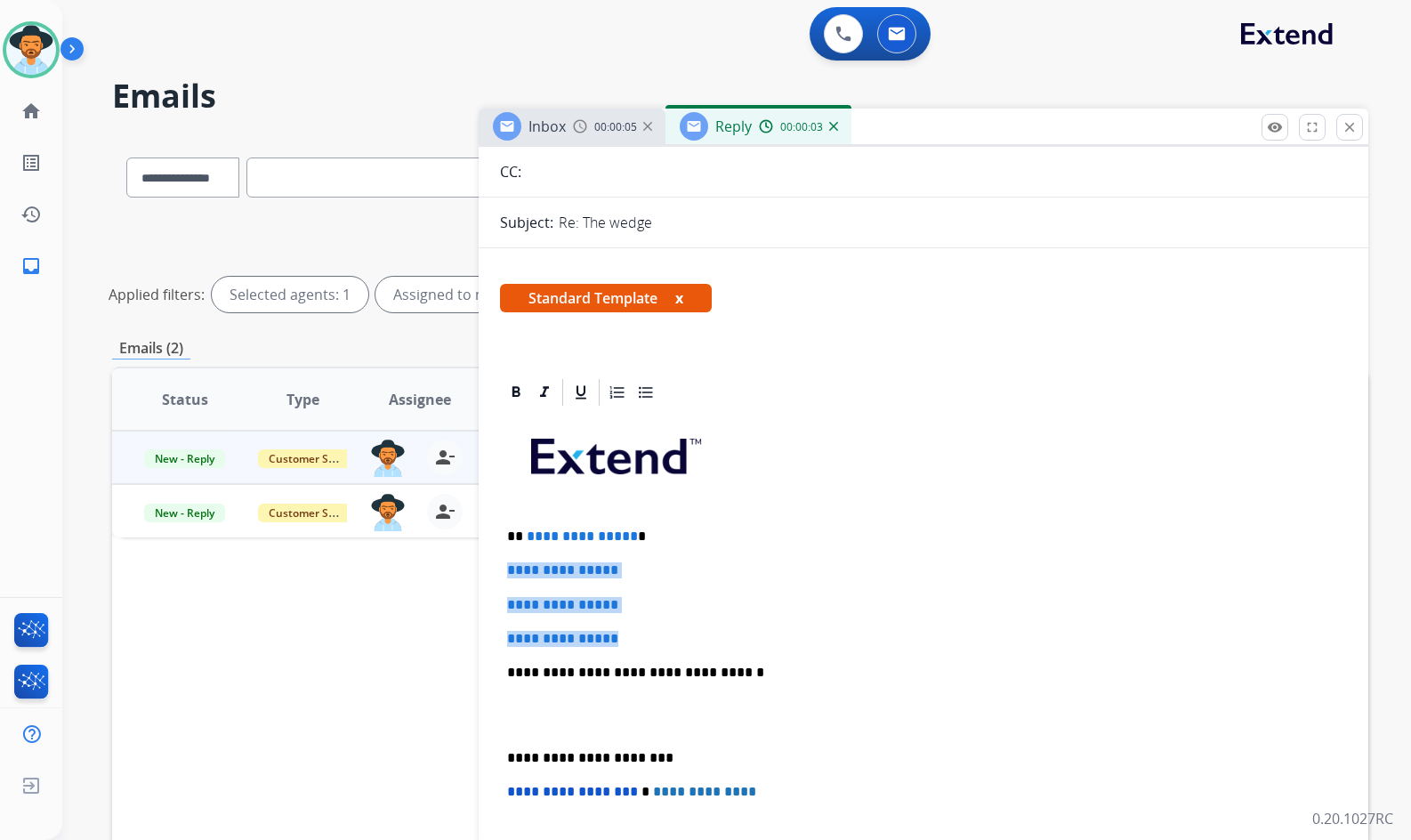
drag, startPoint x: 542, startPoint y: 607, endPoint x: 497, endPoint y: 569, distance: 58.9
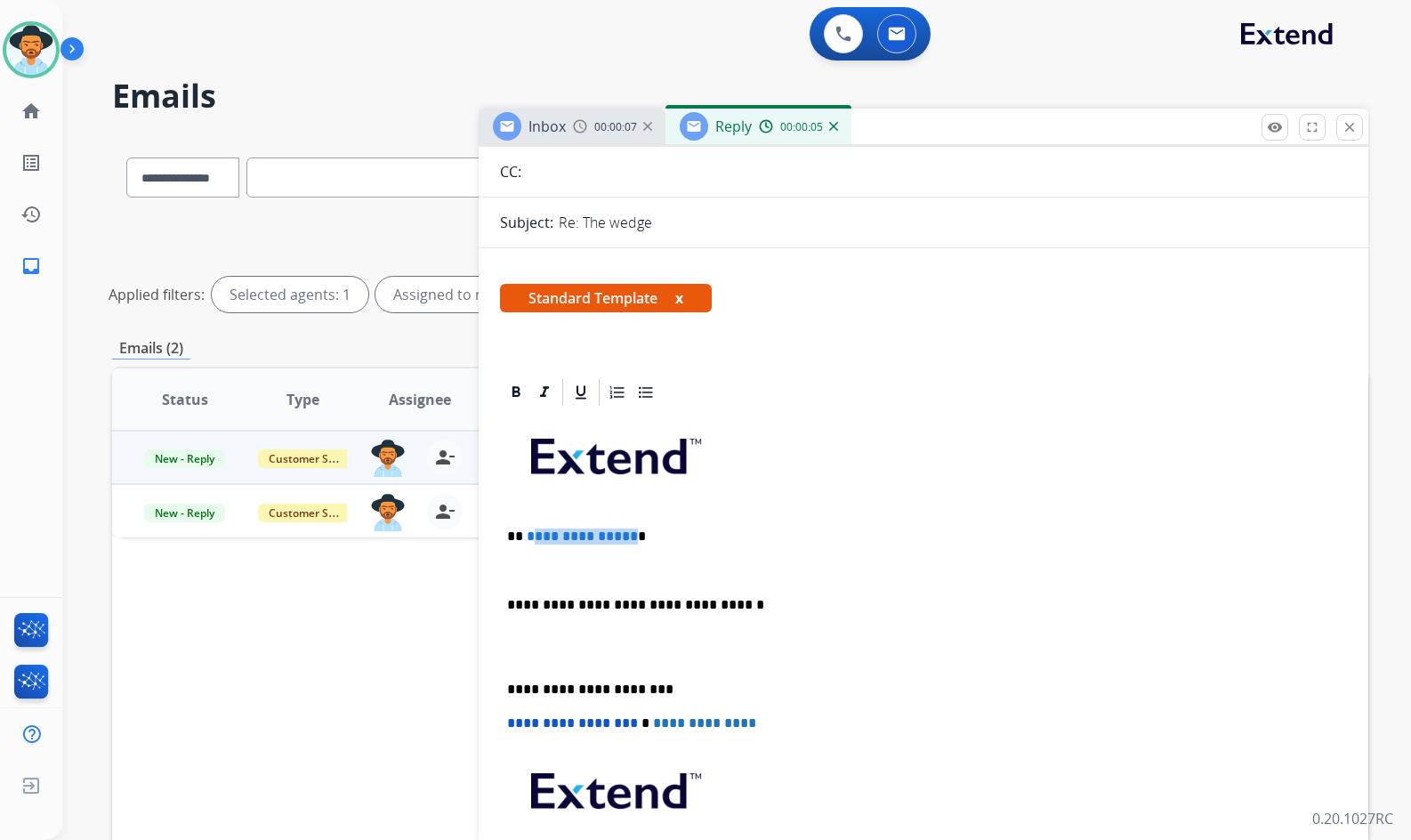
drag, startPoint x: 627, startPoint y: 530, endPoint x: 532, endPoint y: 533, distance: 95.0
click at [529, 533] on p "**********" at bounding box center [916, 536] width 819 height 16
drag, startPoint x: 614, startPoint y: 569, endPoint x: 607, endPoint y: 573, distance: 8.1
click at [614, 569] on p at bounding box center [923, 570] width 833 height 16
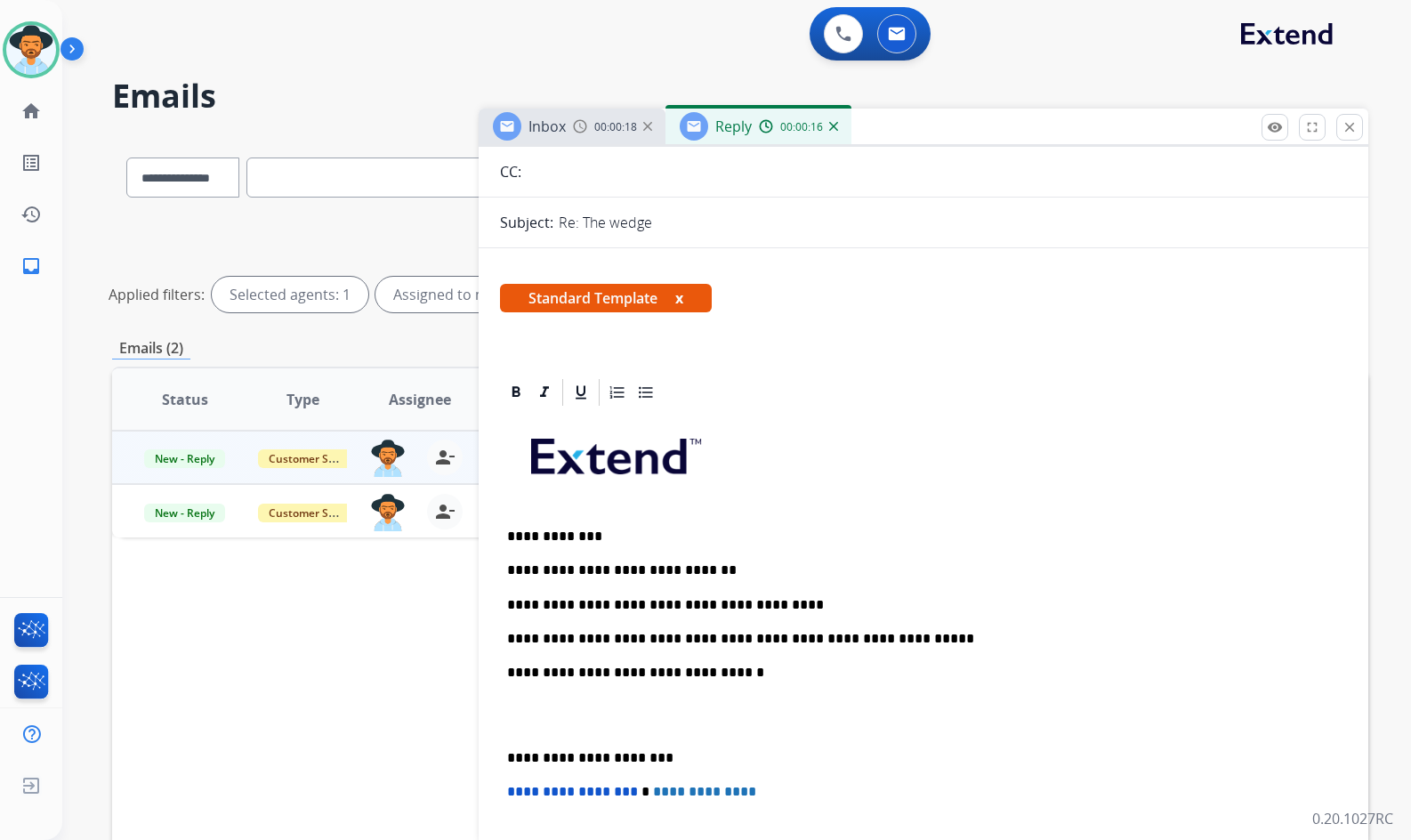
click at [576, 721] on p at bounding box center [923, 715] width 833 height 33
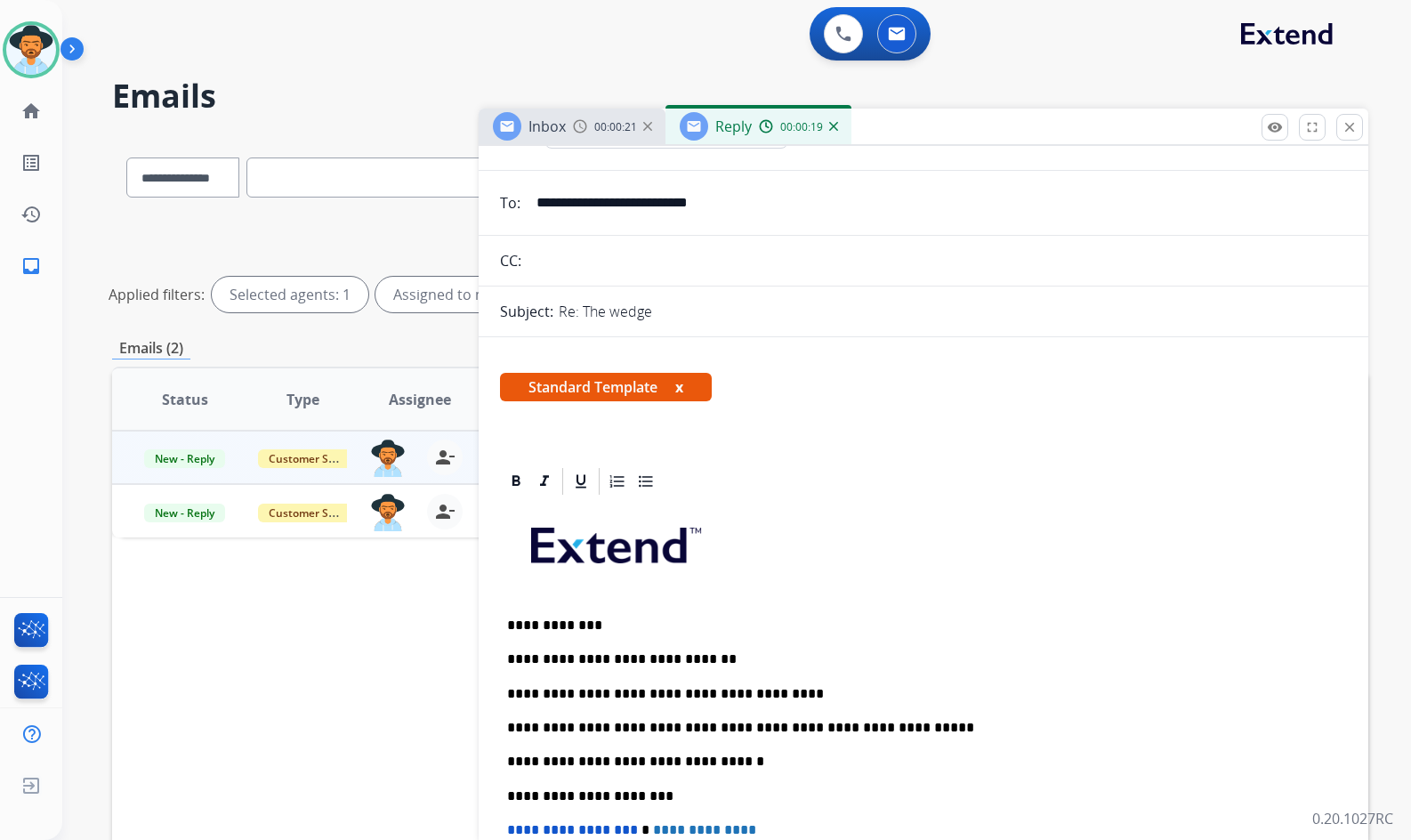
scroll to position [0, 0]
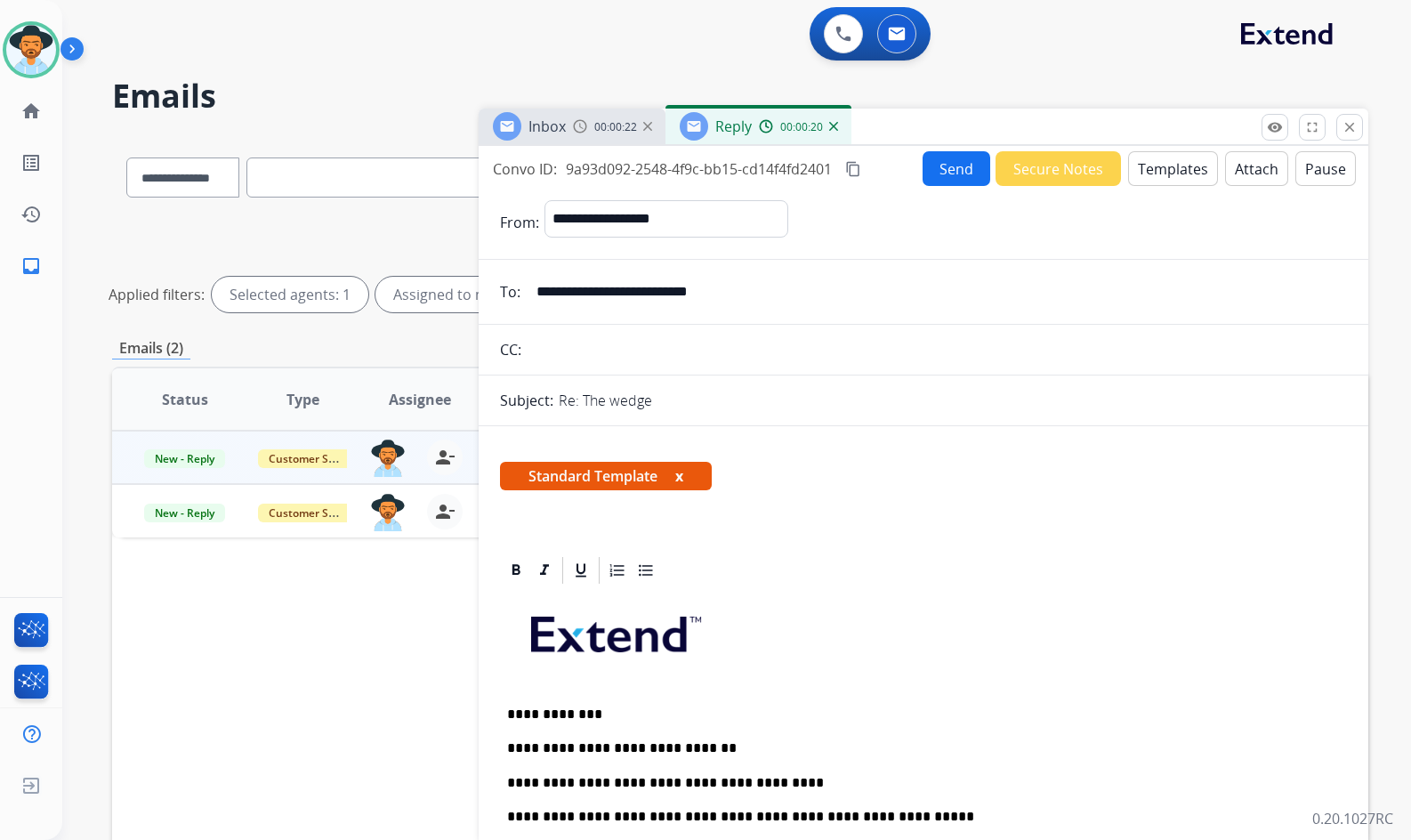
click at [955, 163] on button "Send" at bounding box center [956, 168] width 67 height 35
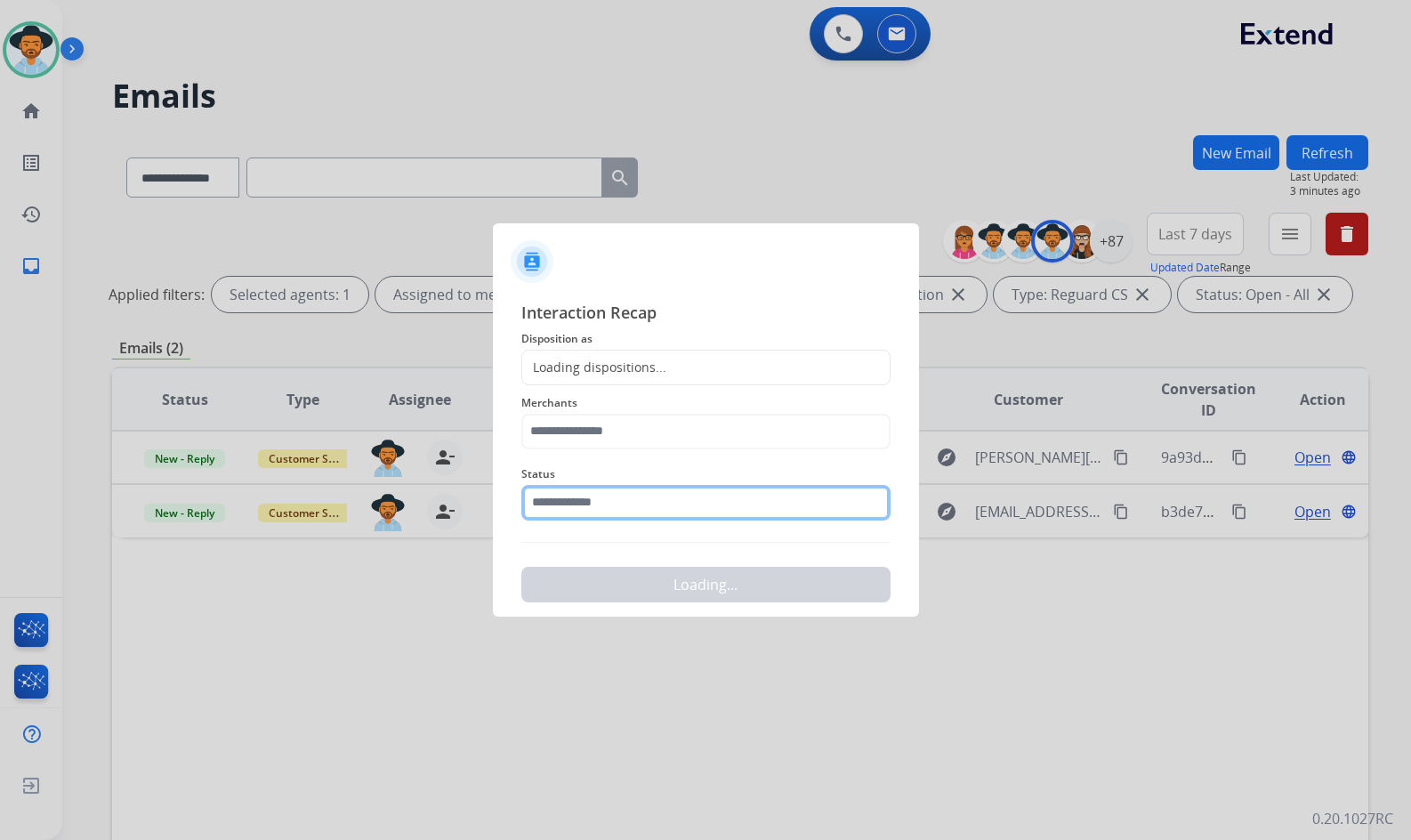
click at [659, 515] on input "text" at bounding box center [706, 502] width 369 height 36
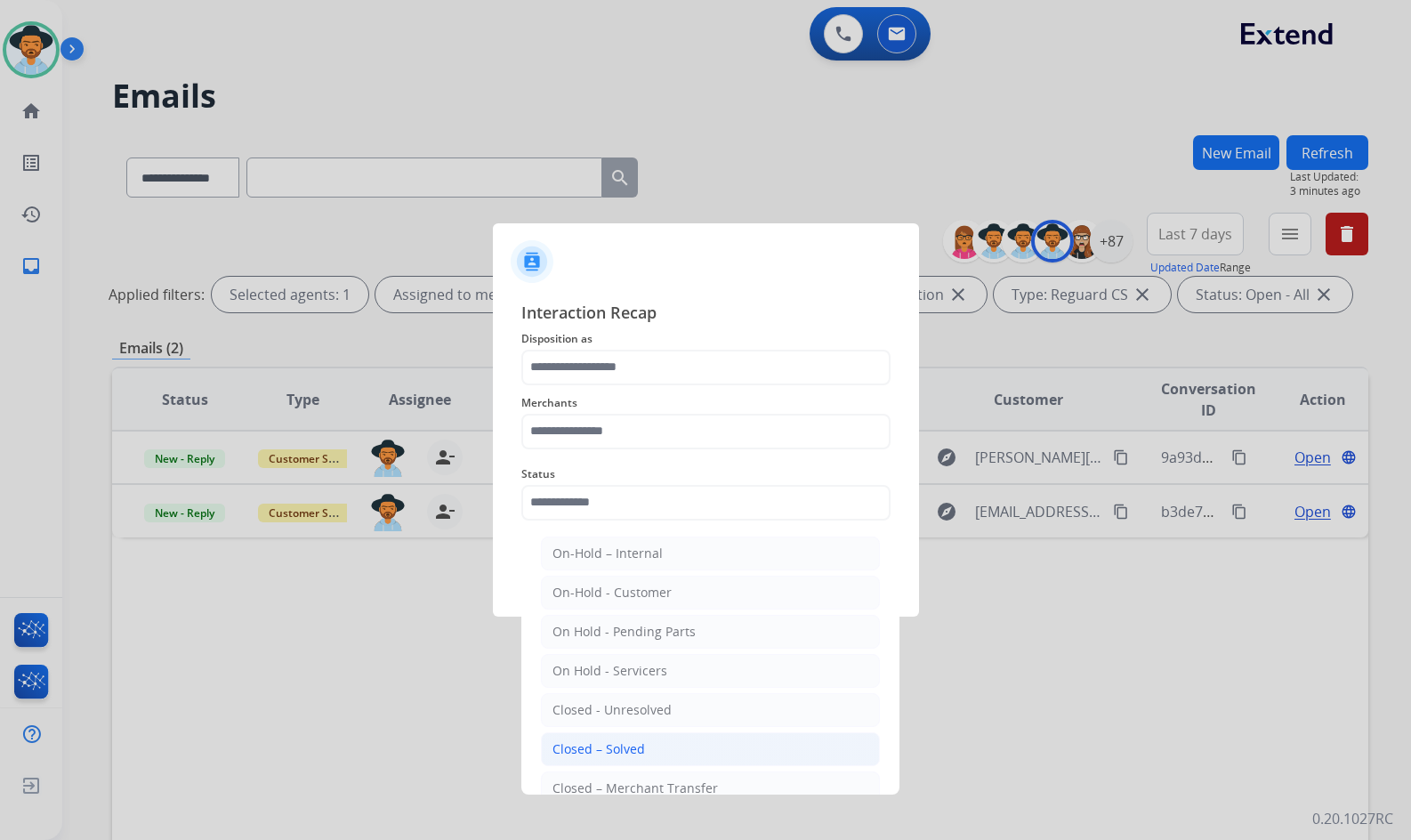
drag, startPoint x: 619, startPoint y: 739, endPoint x: 603, endPoint y: 546, distance: 193.7
click at [618, 740] on div "Closed – Solved" at bounding box center [598, 749] width 93 height 18
type input "**********"
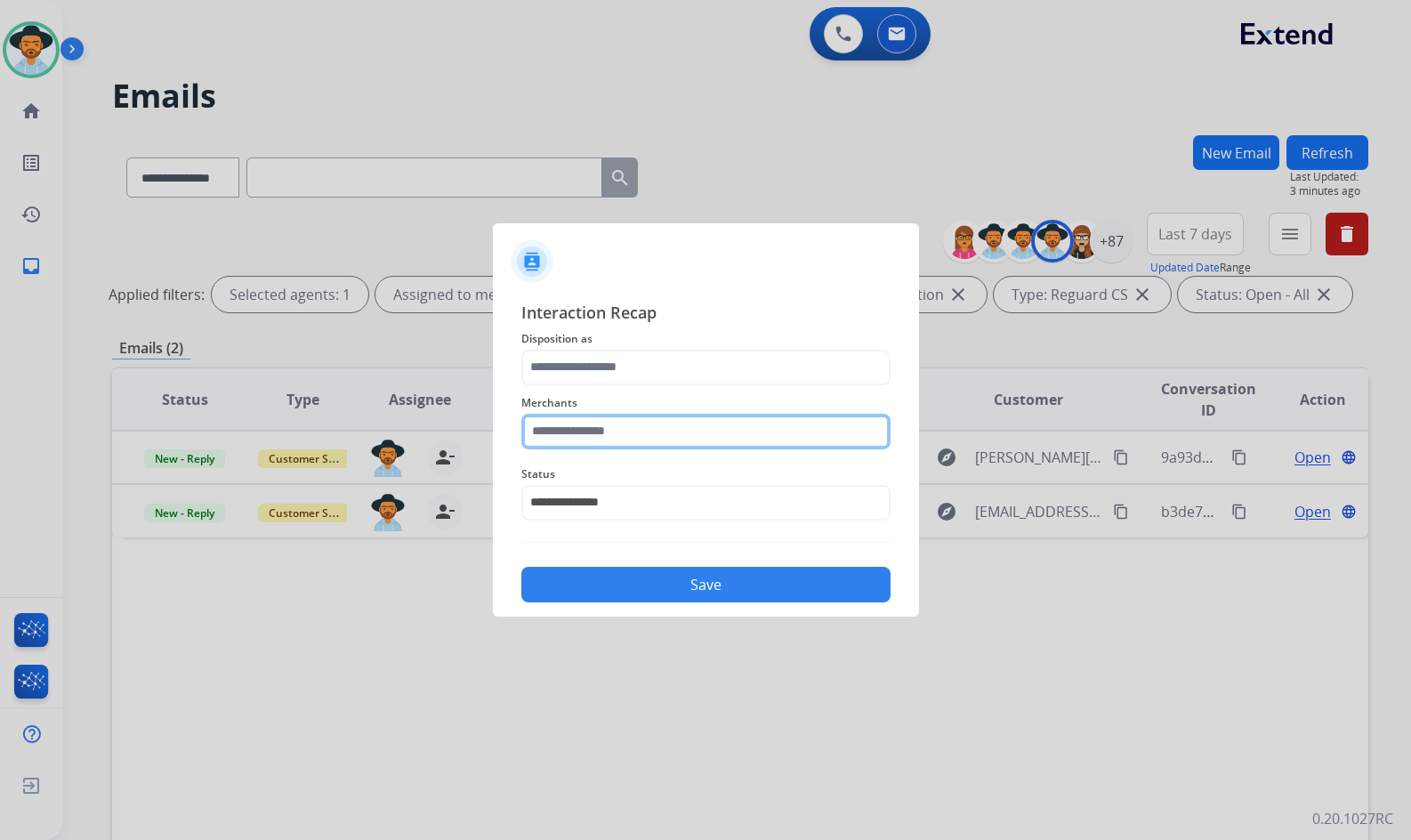
click at [625, 430] on input "text" at bounding box center [706, 431] width 369 height 36
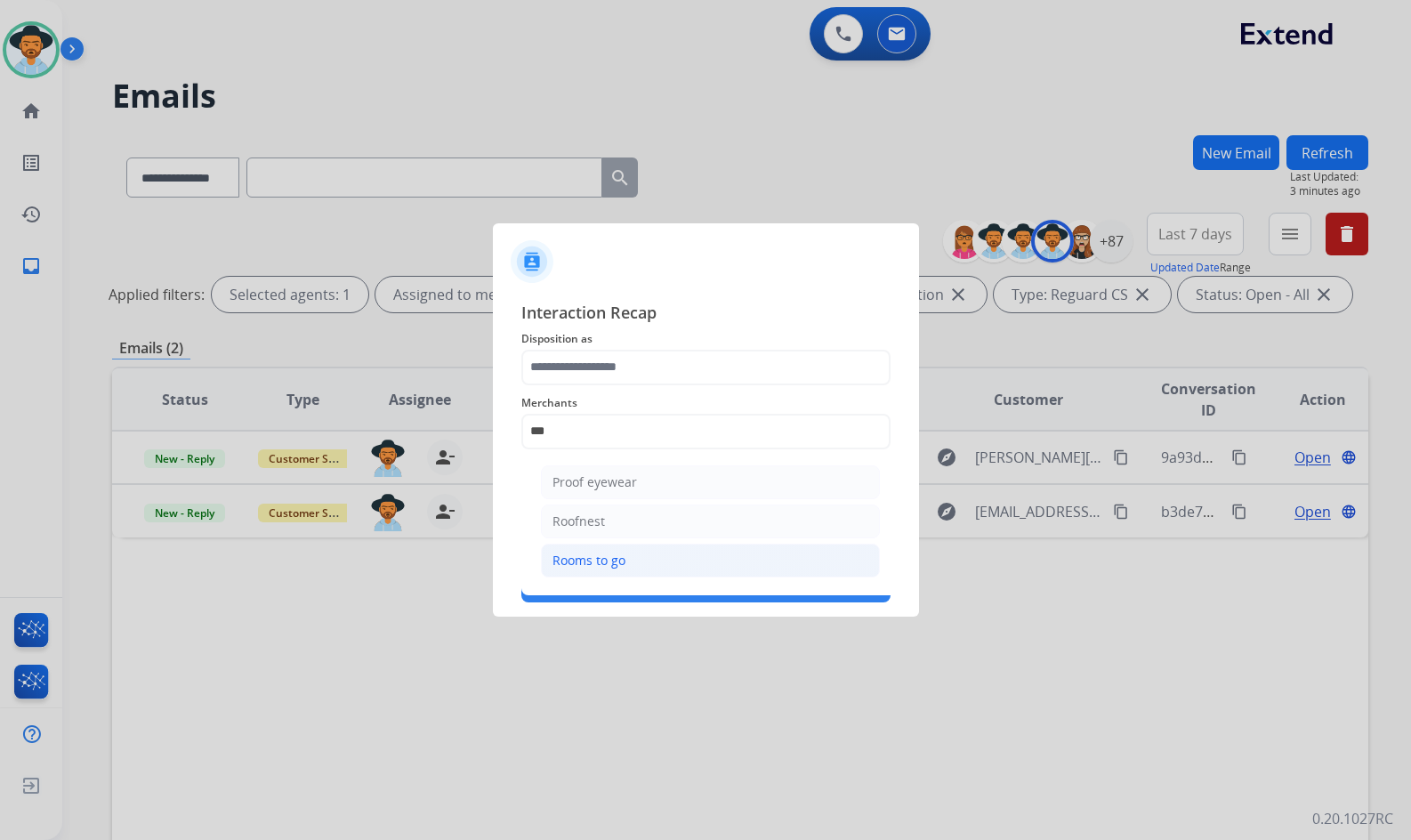
click at [594, 559] on div "Rooms to go" at bounding box center [588, 561] width 73 height 18
type input "**********"
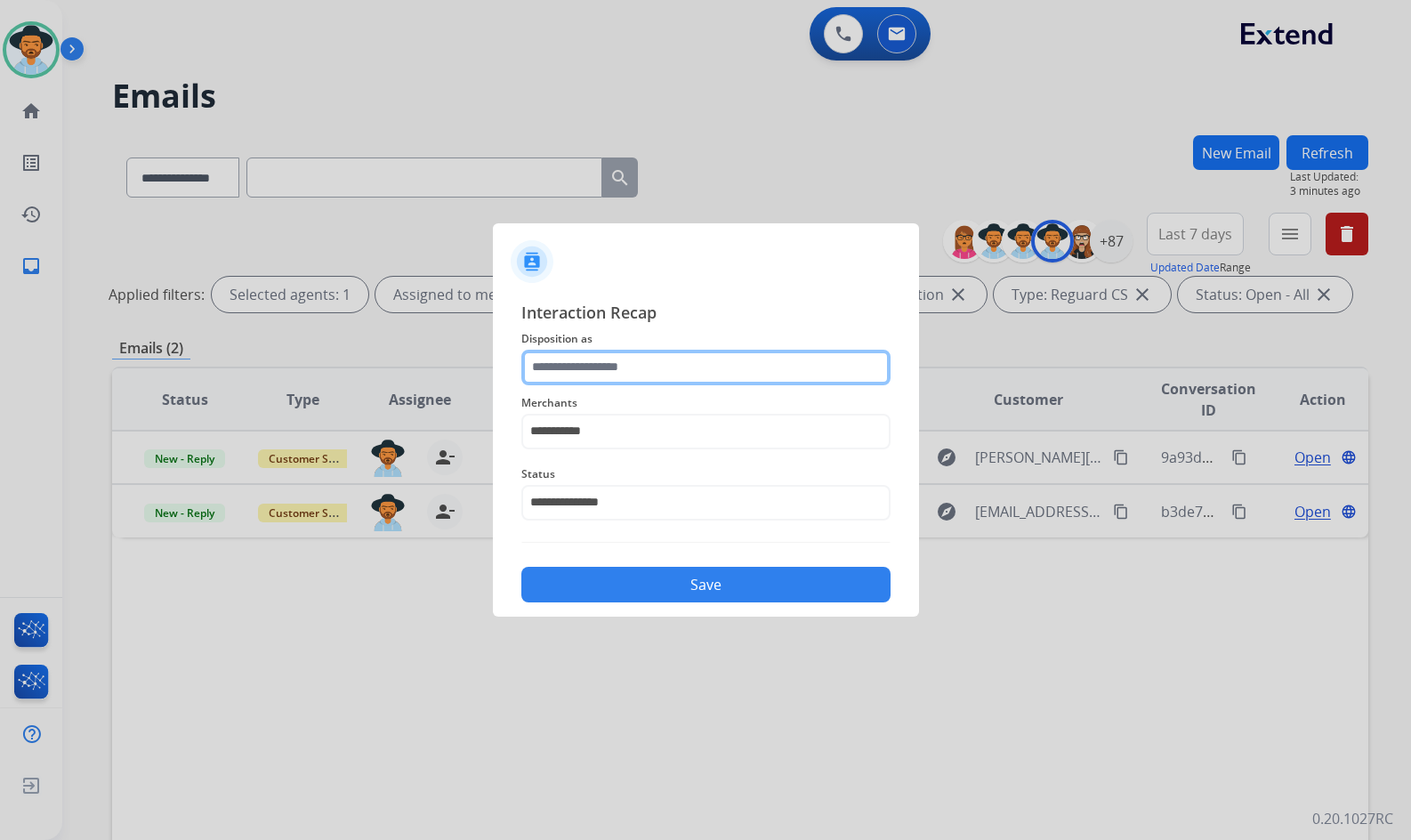
click at [601, 368] on input "text" at bounding box center [706, 367] width 369 height 36
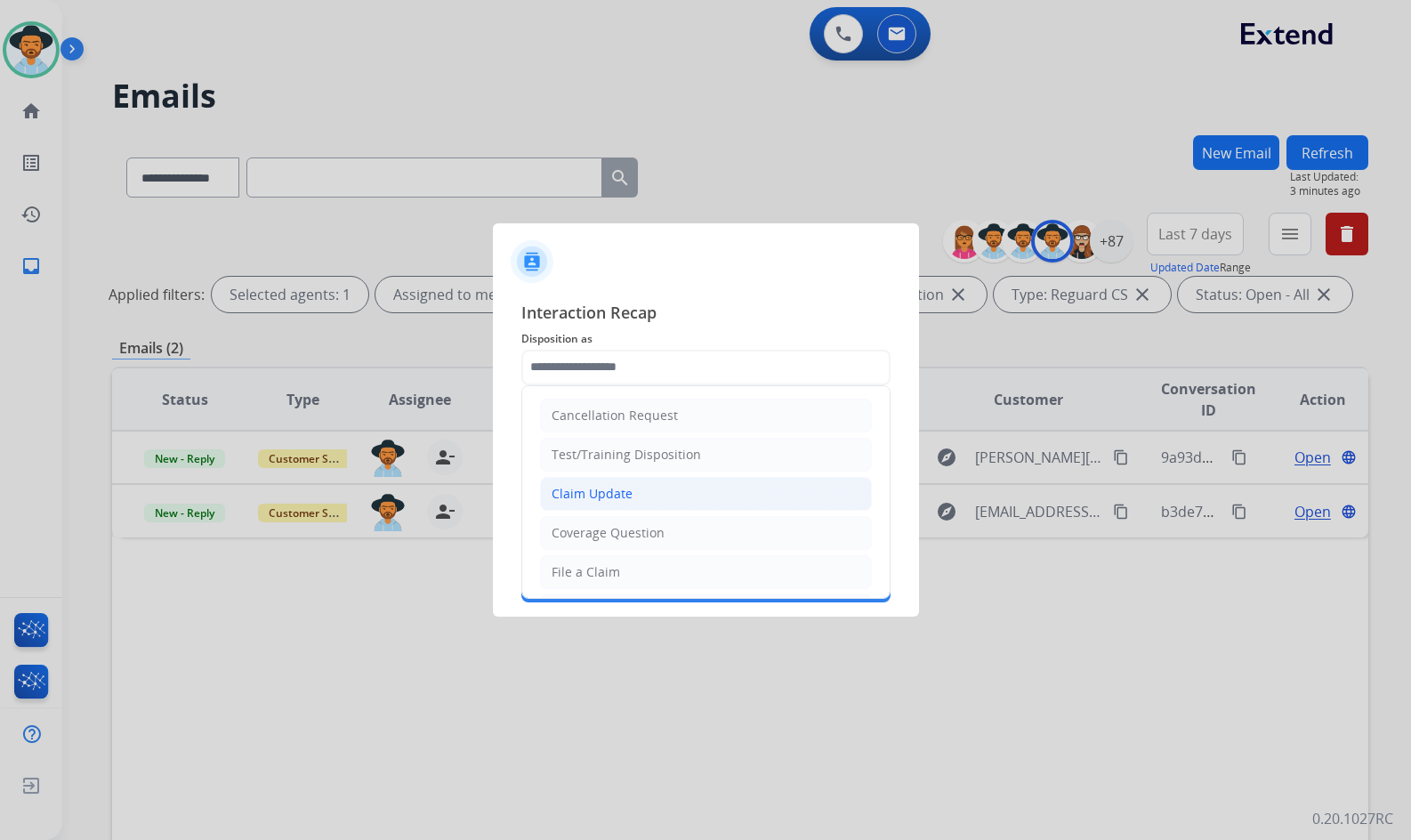
click at [627, 501] on div "Claim Update" at bounding box center [592, 493] width 81 height 18
type input "**********"
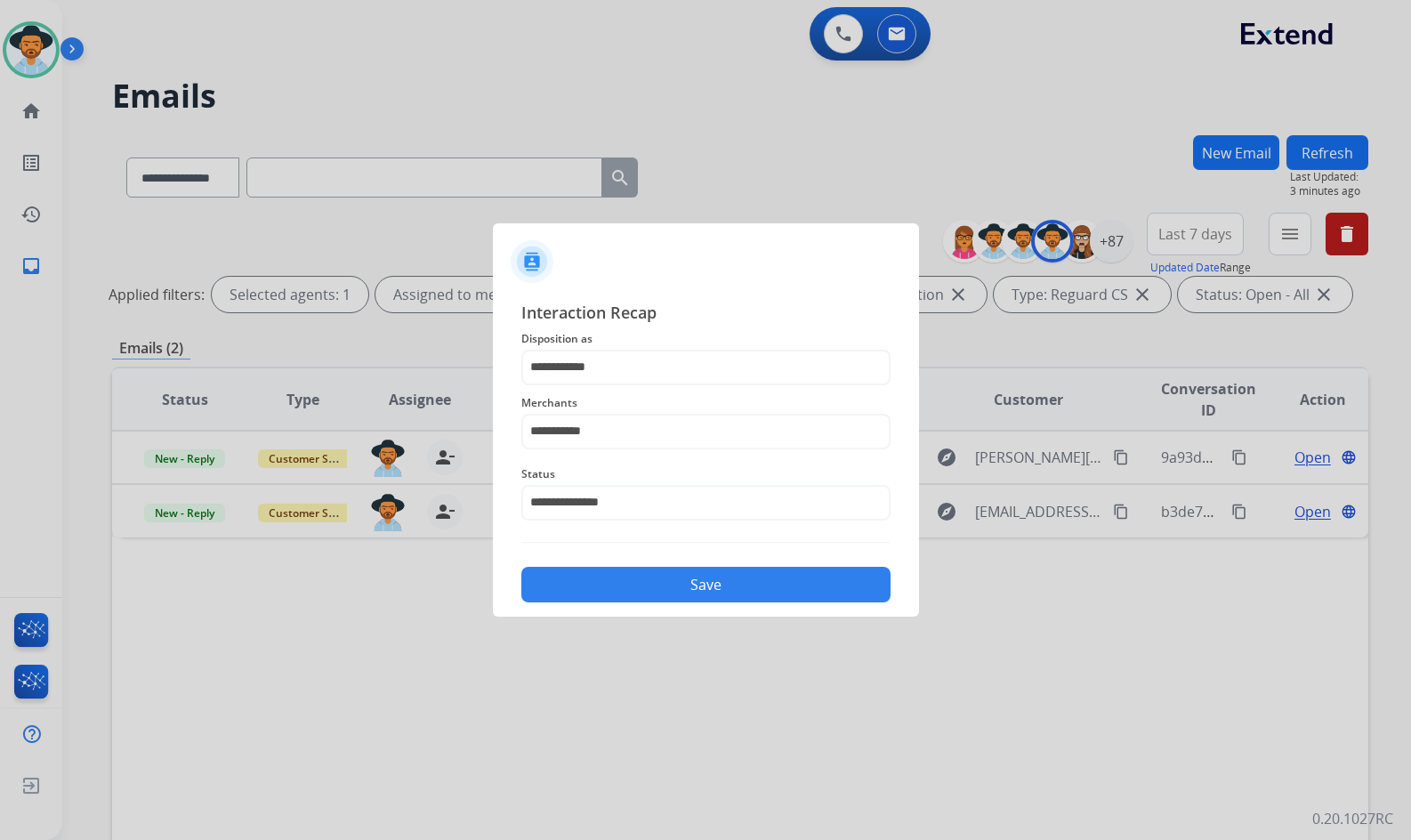
click at [655, 576] on button "Save" at bounding box center [706, 584] width 369 height 36
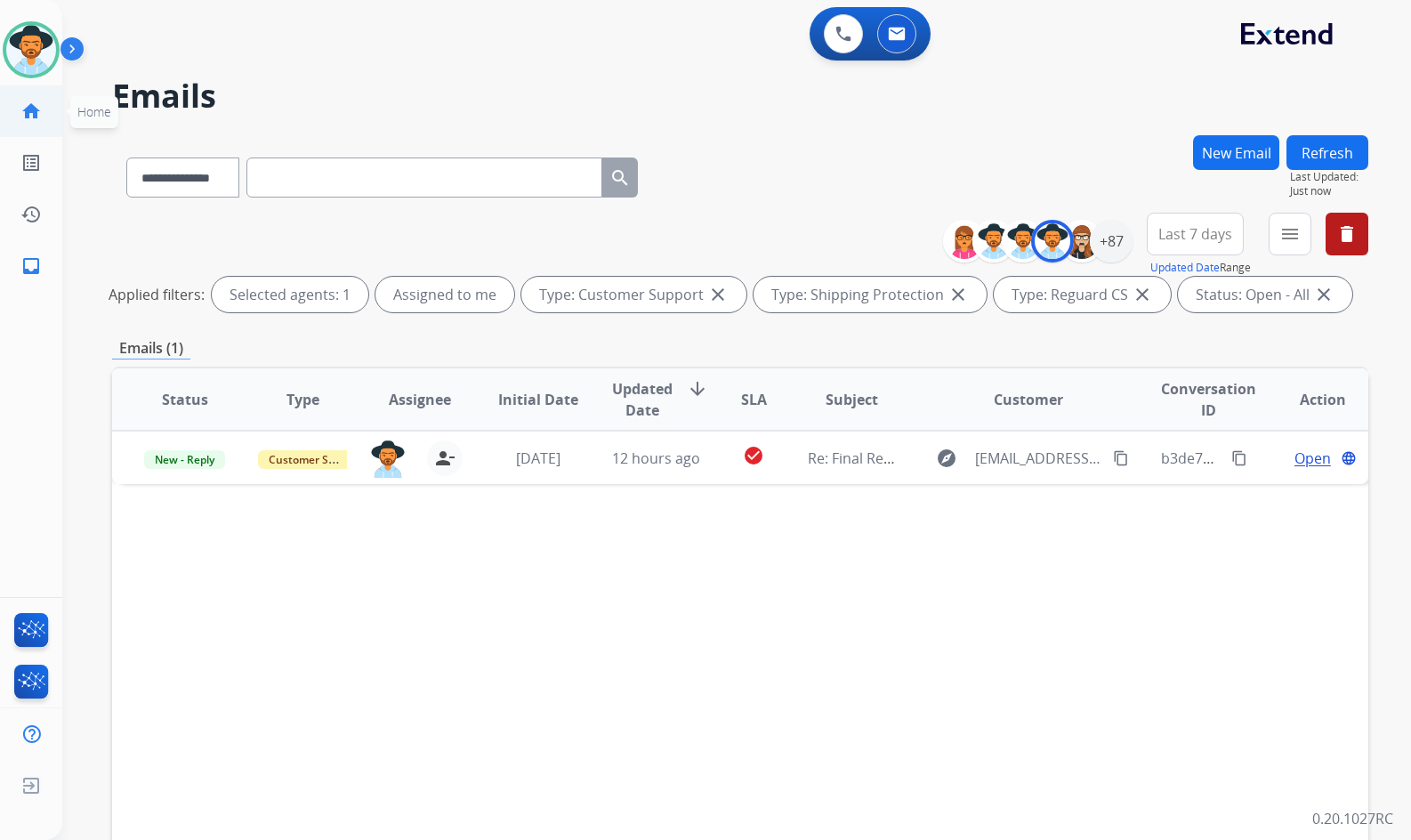
click at [39, 108] on mat-icon "home" at bounding box center [31, 111] width 21 height 21
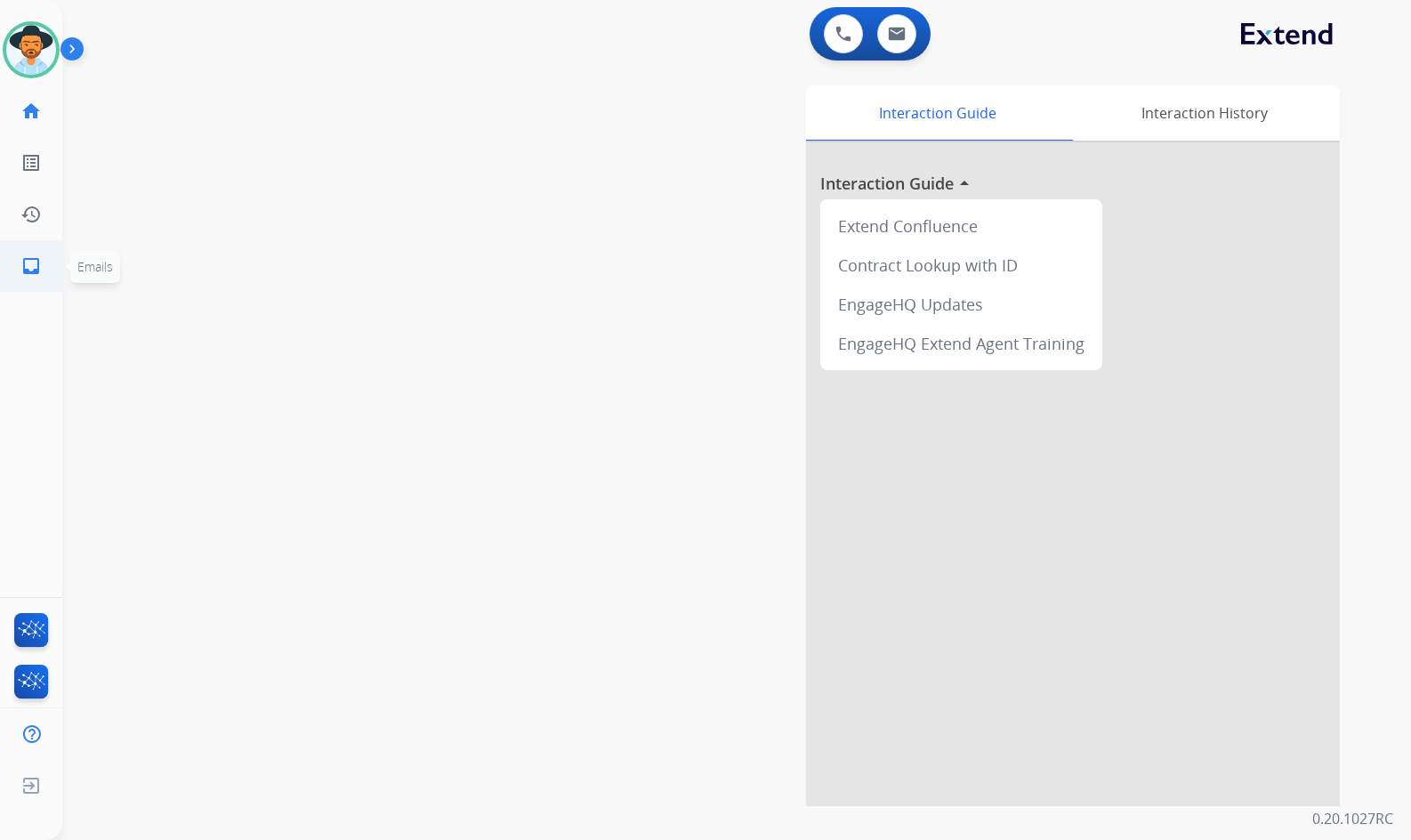
click at [31, 273] on mat-icon "inbox" at bounding box center [31, 266] width 21 height 21
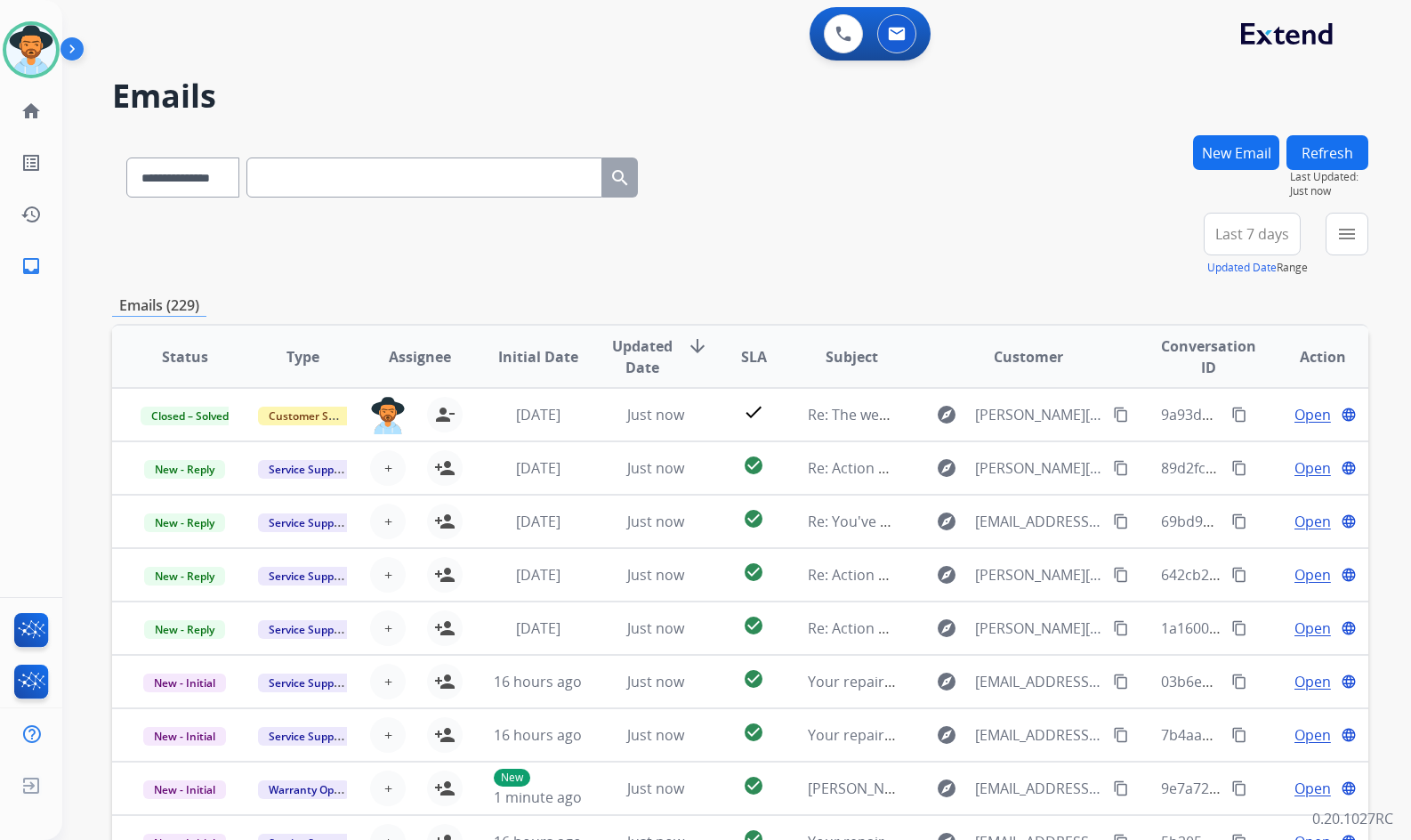
drag, startPoint x: 441, startPoint y: 408, endPoint x: 289, endPoint y: 314, distance: 178.7
click at [441, 408] on mat-icon "person_remove" at bounding box center [445, 415] width 21 height 21
click at [17, 106] on link "home Home" at bounding box center [30, 111] width 50 height 50
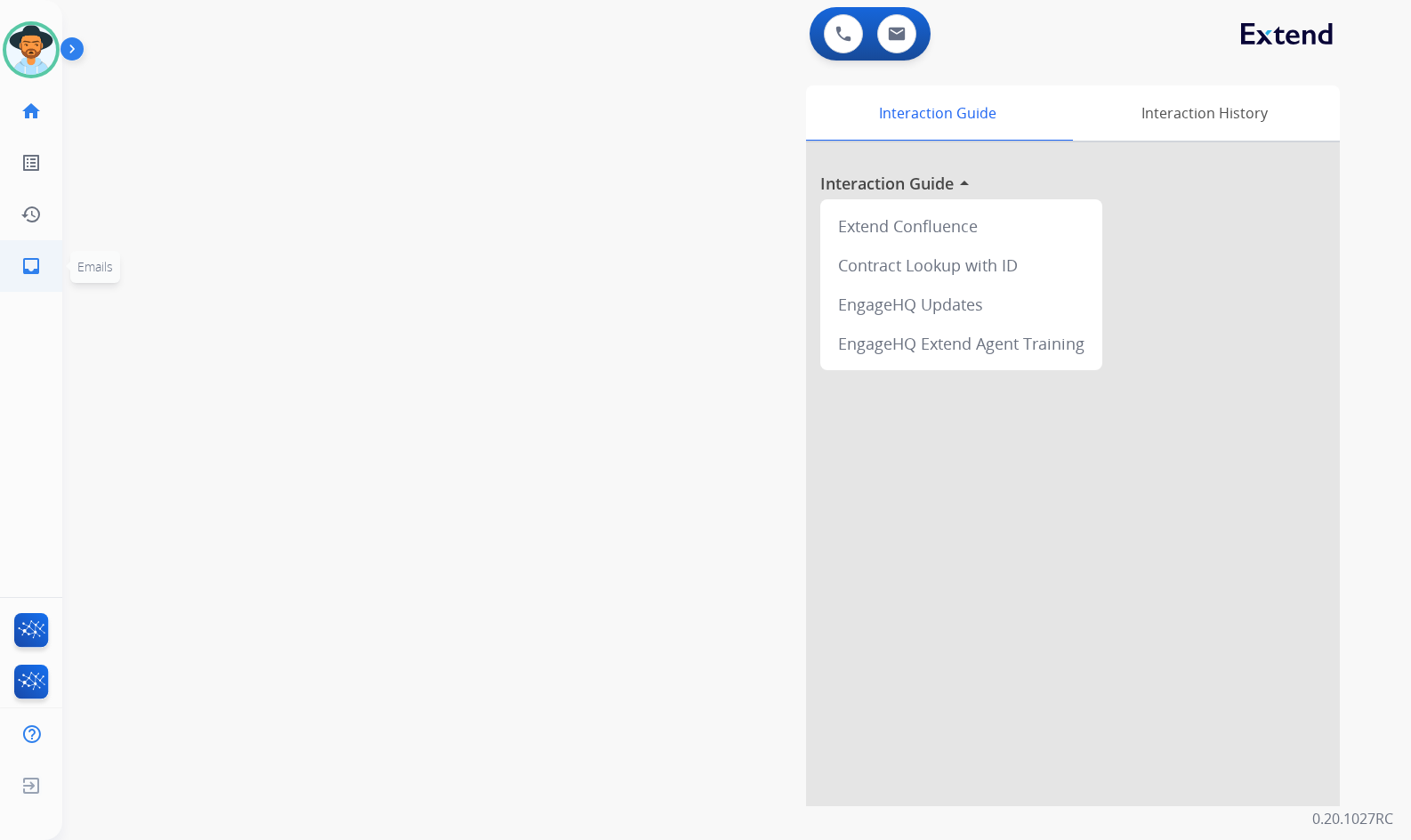
click at [32, 281] on link "inbox Emails" at bounding box center [30, 266] width 50 height 50
select select "**********"
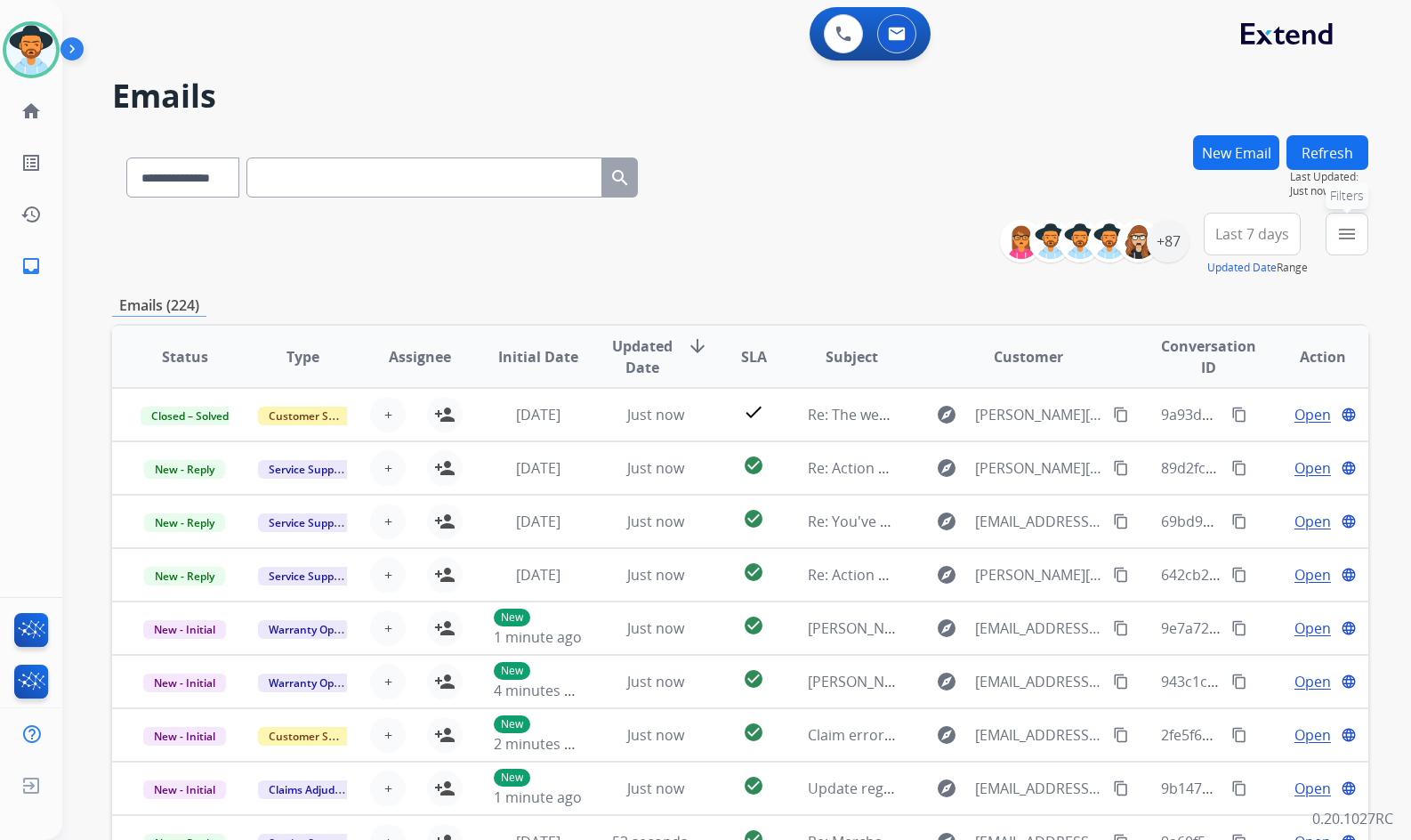
click at [1348, 239] on mat-icon "menu" at bounding box center [1348, 234] width 21 height 21
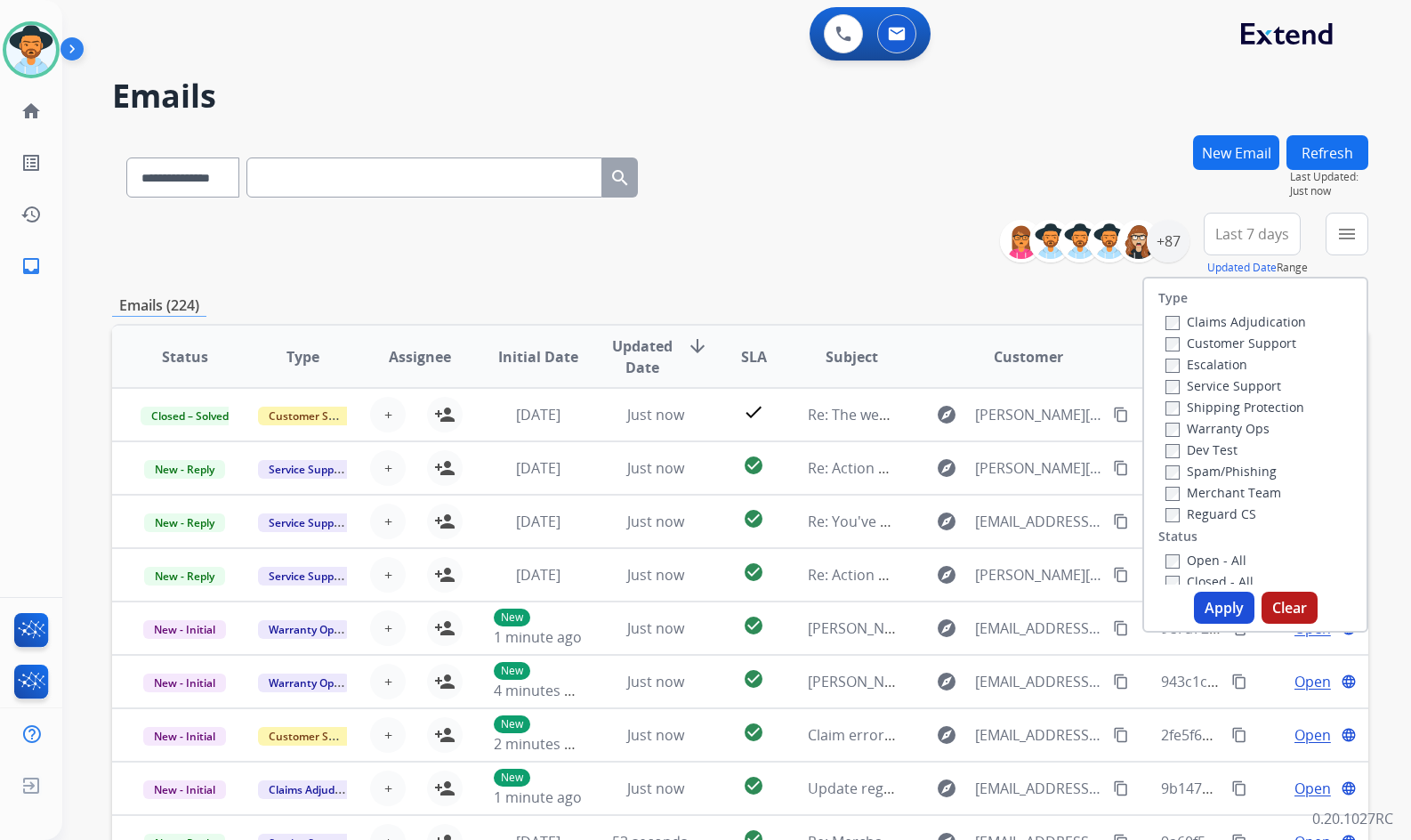
click at [1198, 342] on label "Customer Support" at bounding box center [1231, 343] width 130 height 17
click at [1209, 409] on label "Shipping Protection" at bounding box center [1235, 406] width 139 height 17
click at [1213, 520] on label "Reguard CS" at bounding box center [1210, 513] width 91 height 17
click at [1212, 560] on label "Open - All" at bounding box center [1206, 560] width 81 height 17
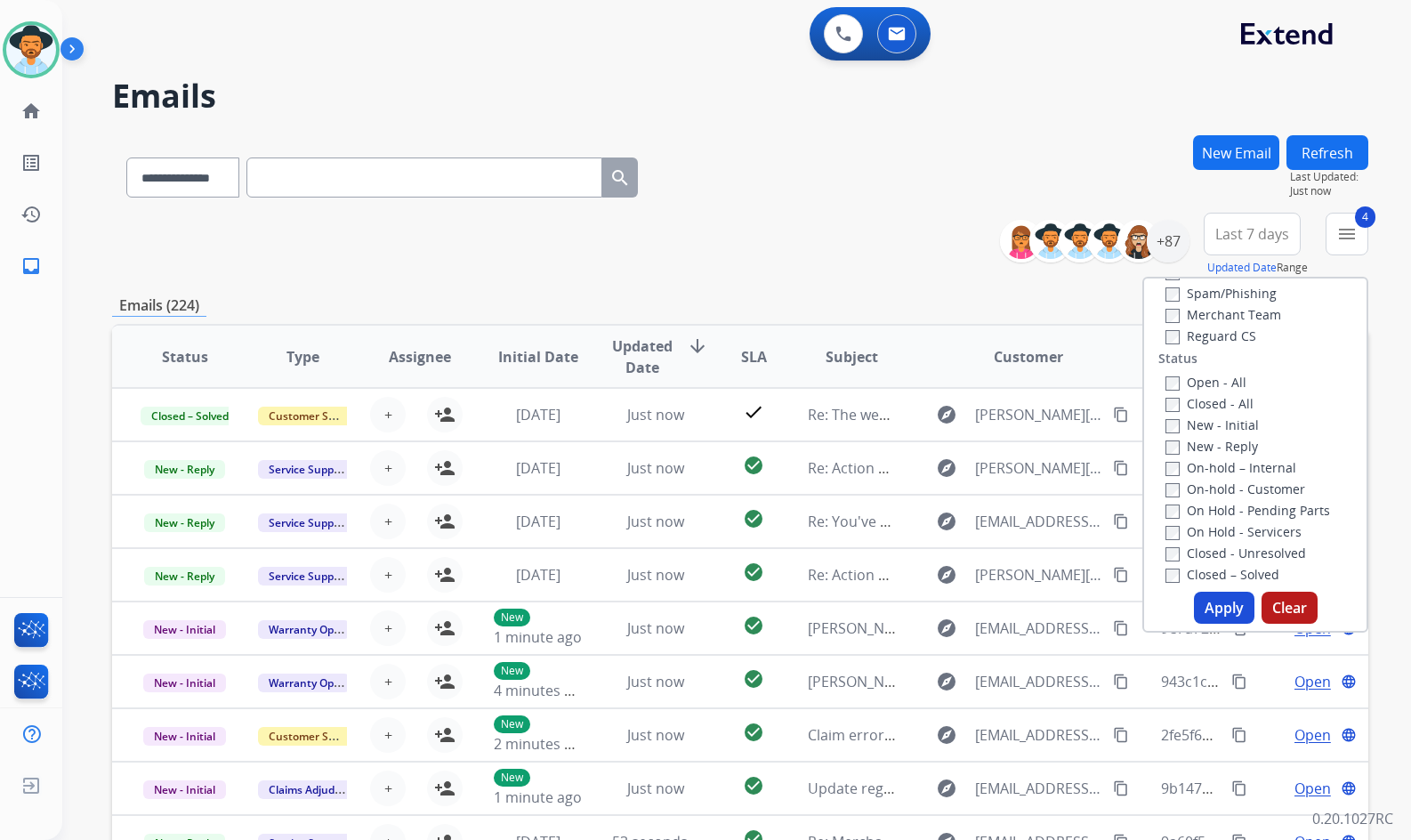
click at [1224, 529] on label "On Hold - Servicers" at bounding box center [1234, 530] width 136 height 17
click at [1216, 497] on div "On-hold - Customer" at bounding box center [1259, 489] width 187 height 21
drag, startPoint x: 1213, startPoint y: 513, endPoint x: 1208, endPoint y: 489, distance: 24.5
click at [1212, 514] on label "On Hold - Pending Parts" at bounding box center [1247, 509] width 165 height 17
click at [1208, 489] on label "On-hold - Customer" at bounding box center [1235, 488] width 139 height 17
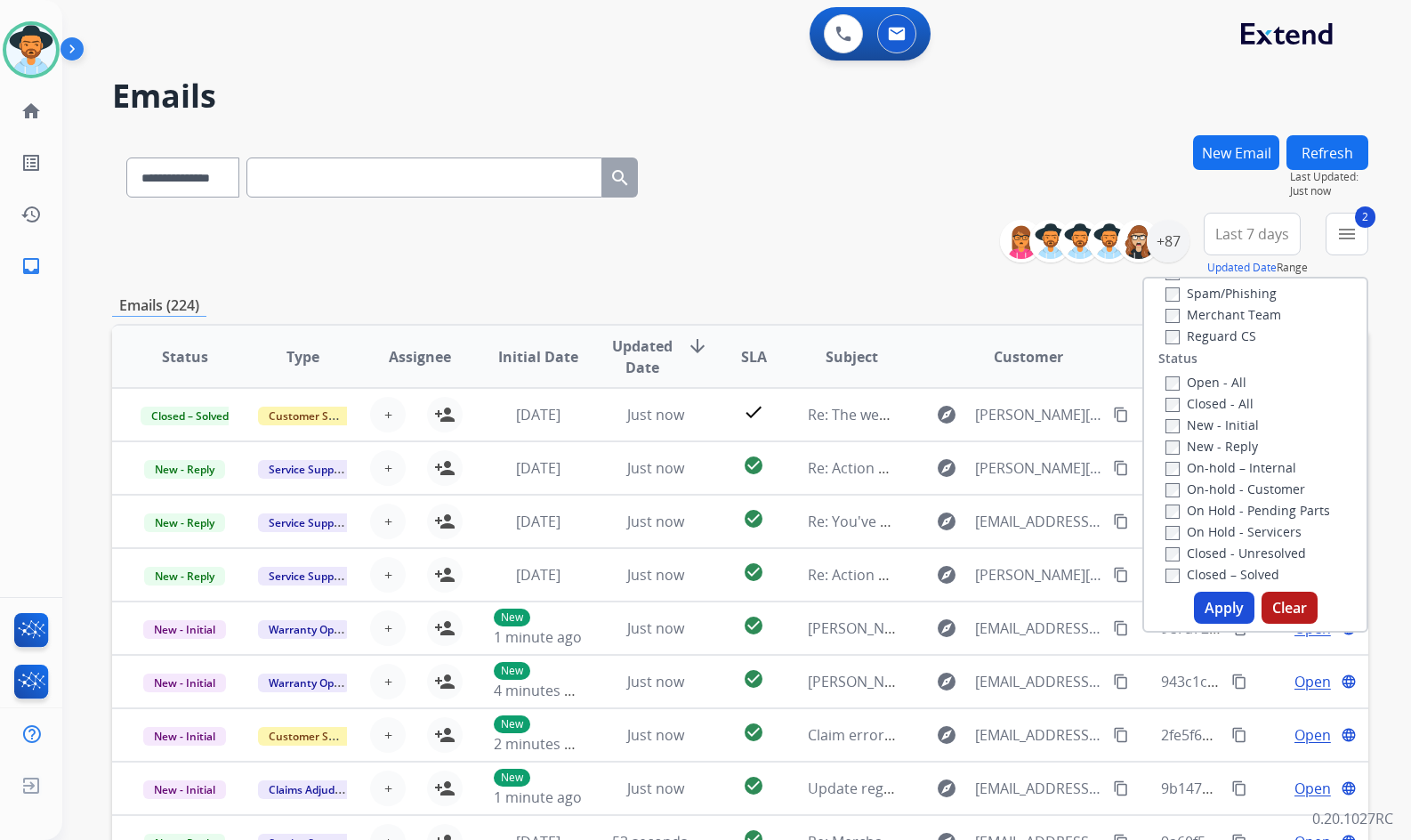
click at [1207, 474] on label "On-hold – Internal" at bounding box center [1231, 467] width 130 height 17
click at [1202, 447] on label "New - Reply" at bounding box center [1211, 446] width 93 height 17
click at [1205, 424] on label "New - Initial" at bounding box center [1212, 424] width 93 height 17
click at [1206, 507] on label "On Hold - Pending Parts" at bounding box center [1247, 509] width 165 height 17
click at [1215, 616] on button "Apply" at bounding box center [1224, 607] width 60 height 32
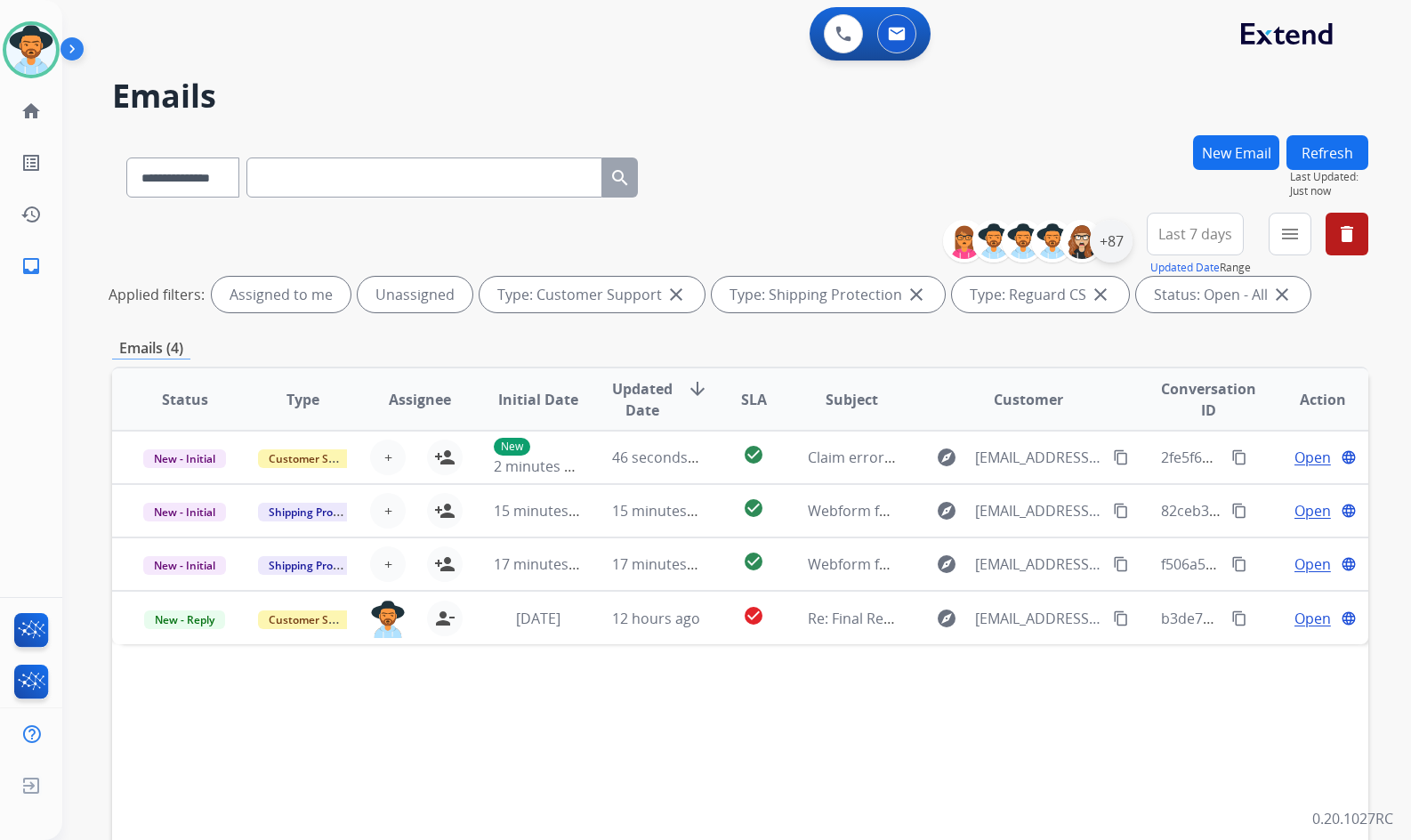
click at [1119, 237] on div "+87" at bounding box center [1111, 241] width 43 height 43
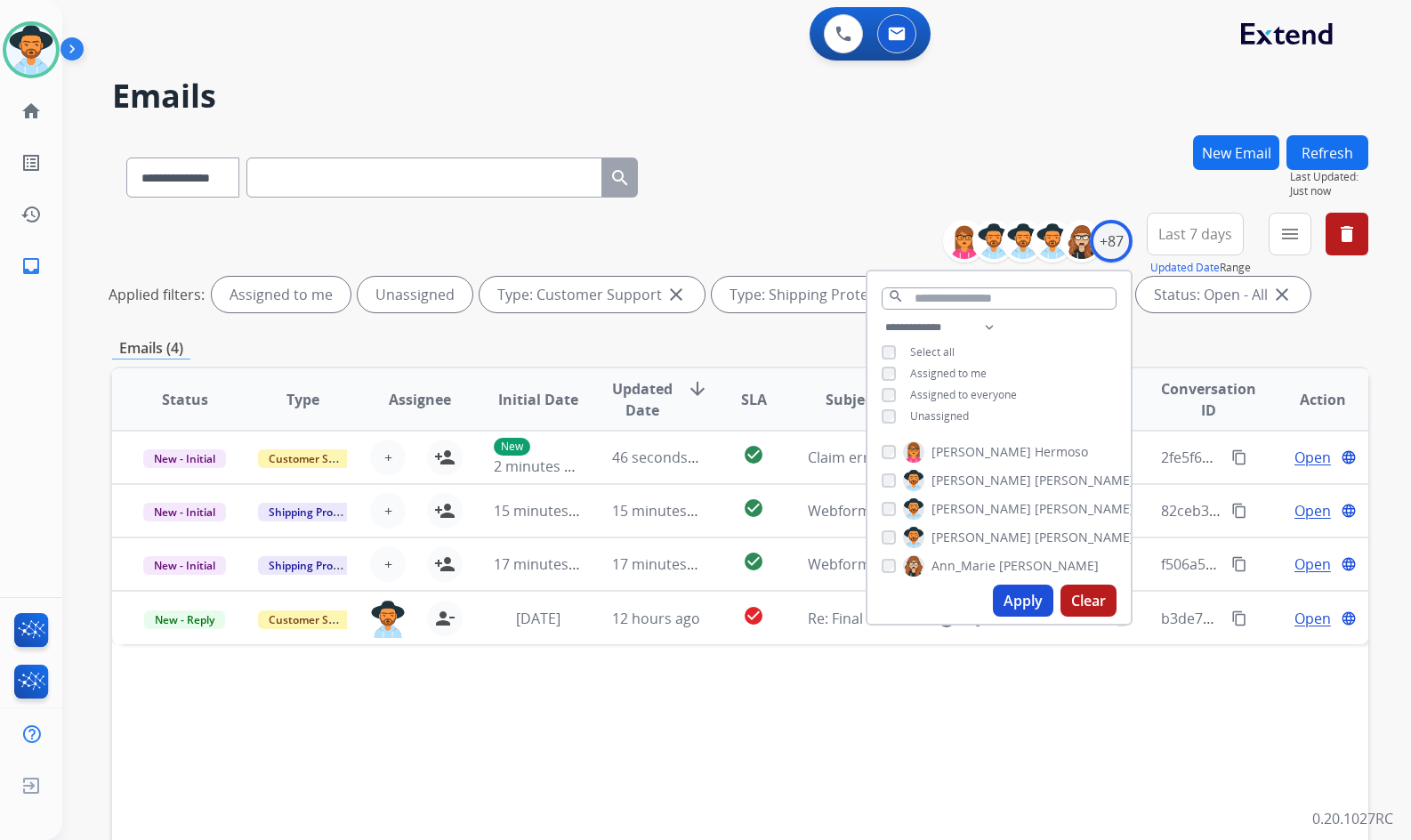
click at [935, 413] on span "Unassigned" at bounding box center [940, 416] width 58 height 16
click at [960, 534] on span "Amanda" at bounding box center [982, 537] width 99 height 18
click at [1020, 594] on button "Apply" at bounding box center [1023, 600] width 60 height 32
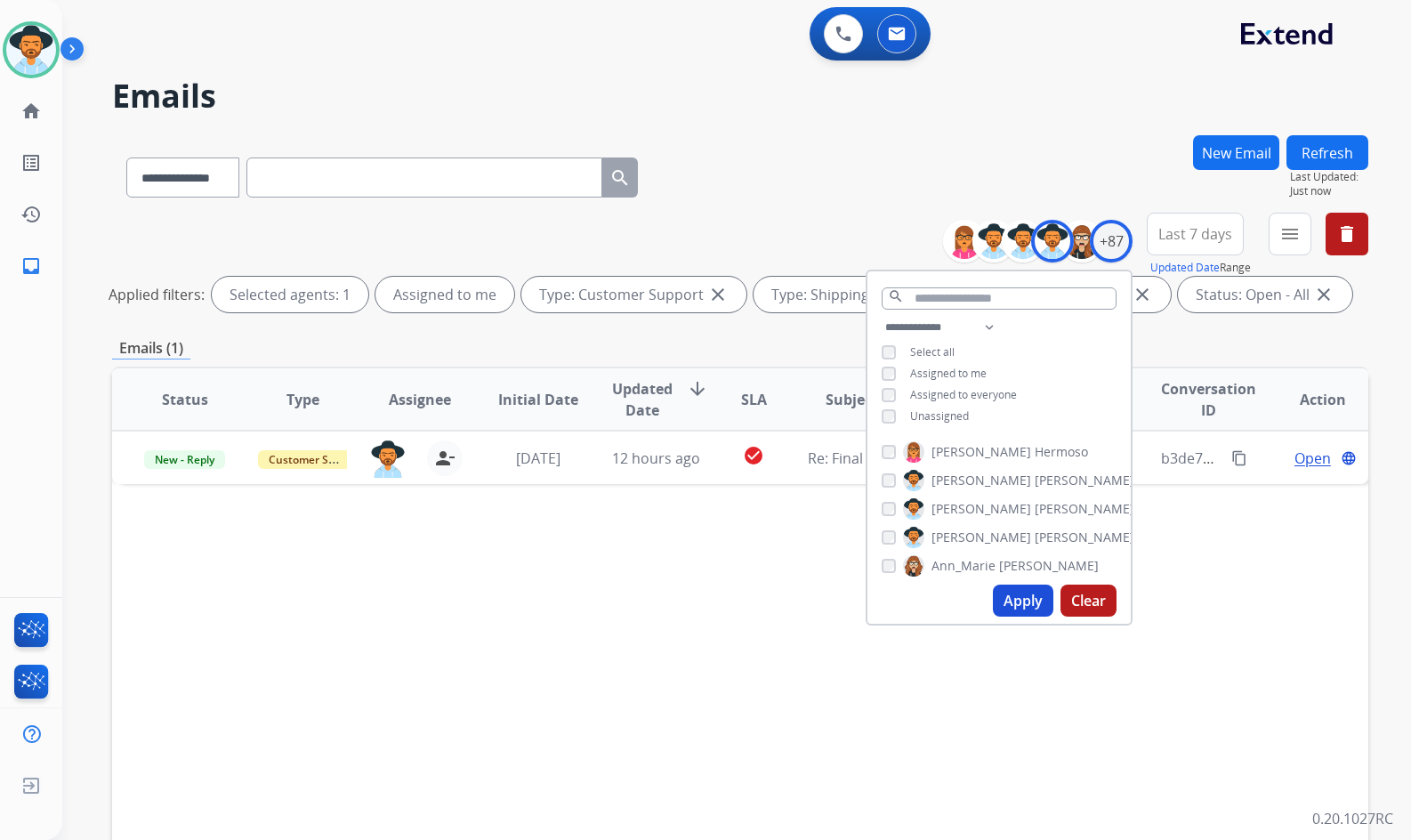
click at [775, 682] on div "Status Type Assignee Initial Date Updated Date arrow_downward SLA Subject Custo…" at bounding box center [740, 665] width 1256 height 596
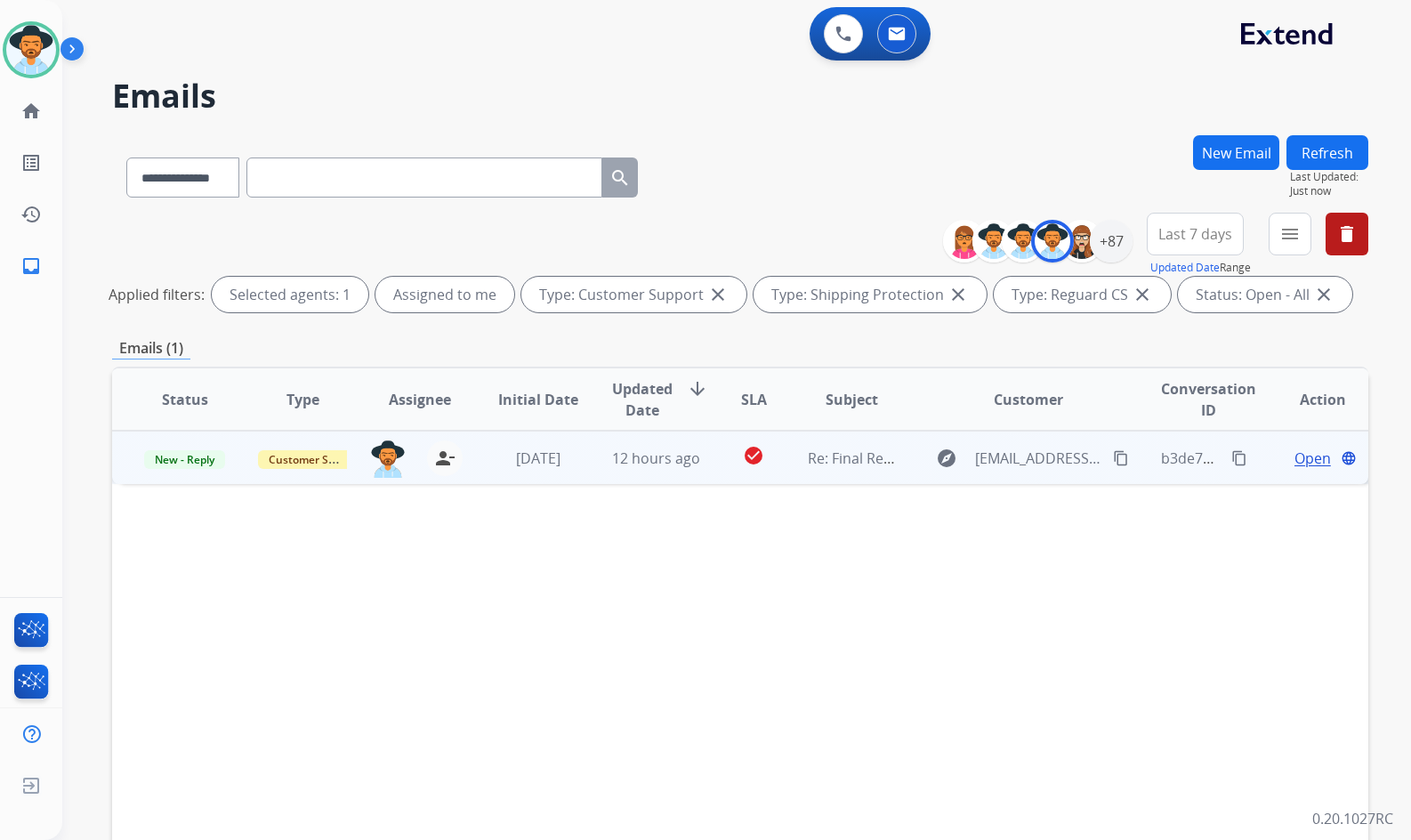
click at [1297, 451] on span "Open" at bounding box center [1313, 458] width 36 height 21
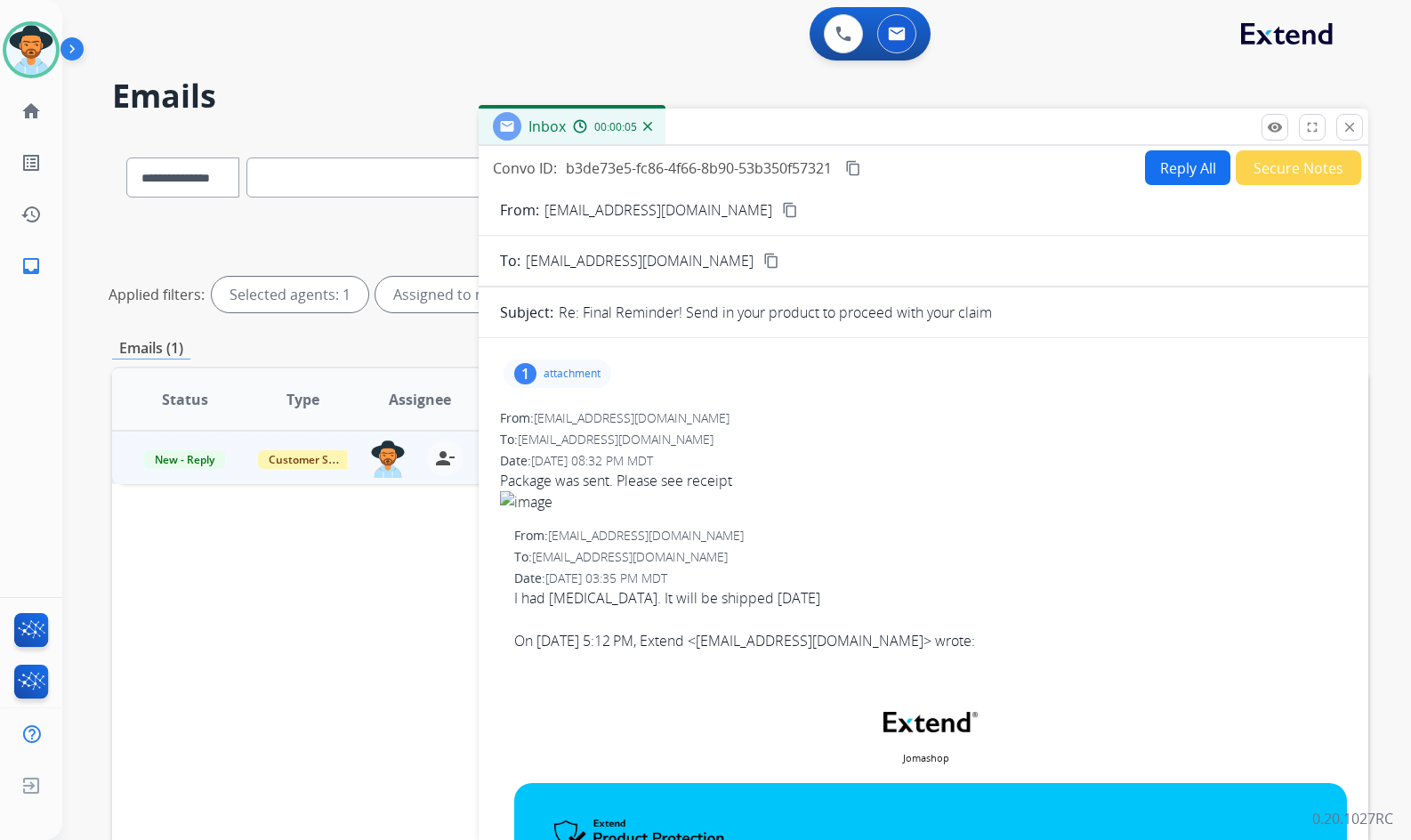
scroll to position [0, 0]
click at [579, 375] on p "attachment" at bounding box center [572, 374] width 56 height 15
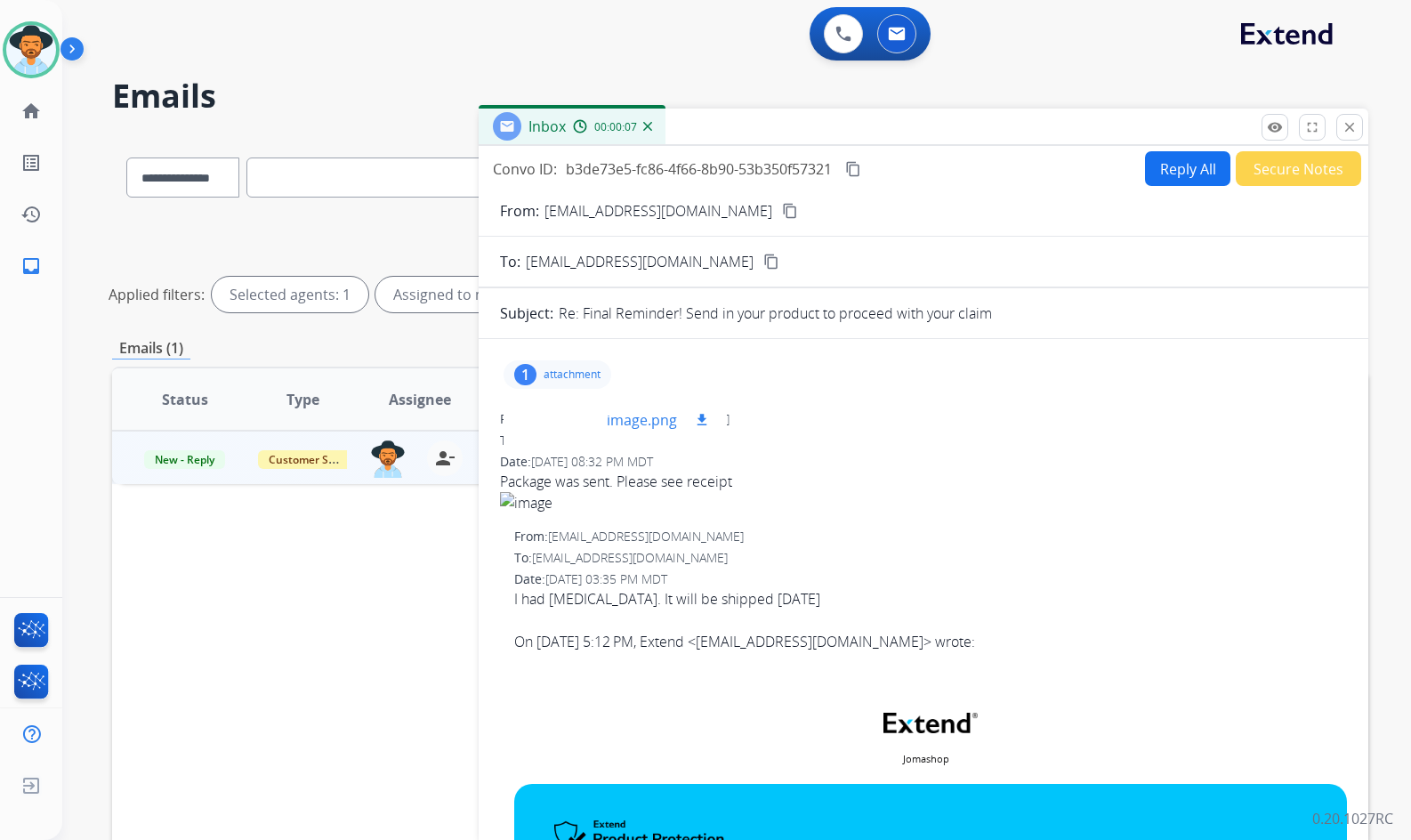
click at [574, 417] on div at bounding box center [562, 420] width 89 height 62
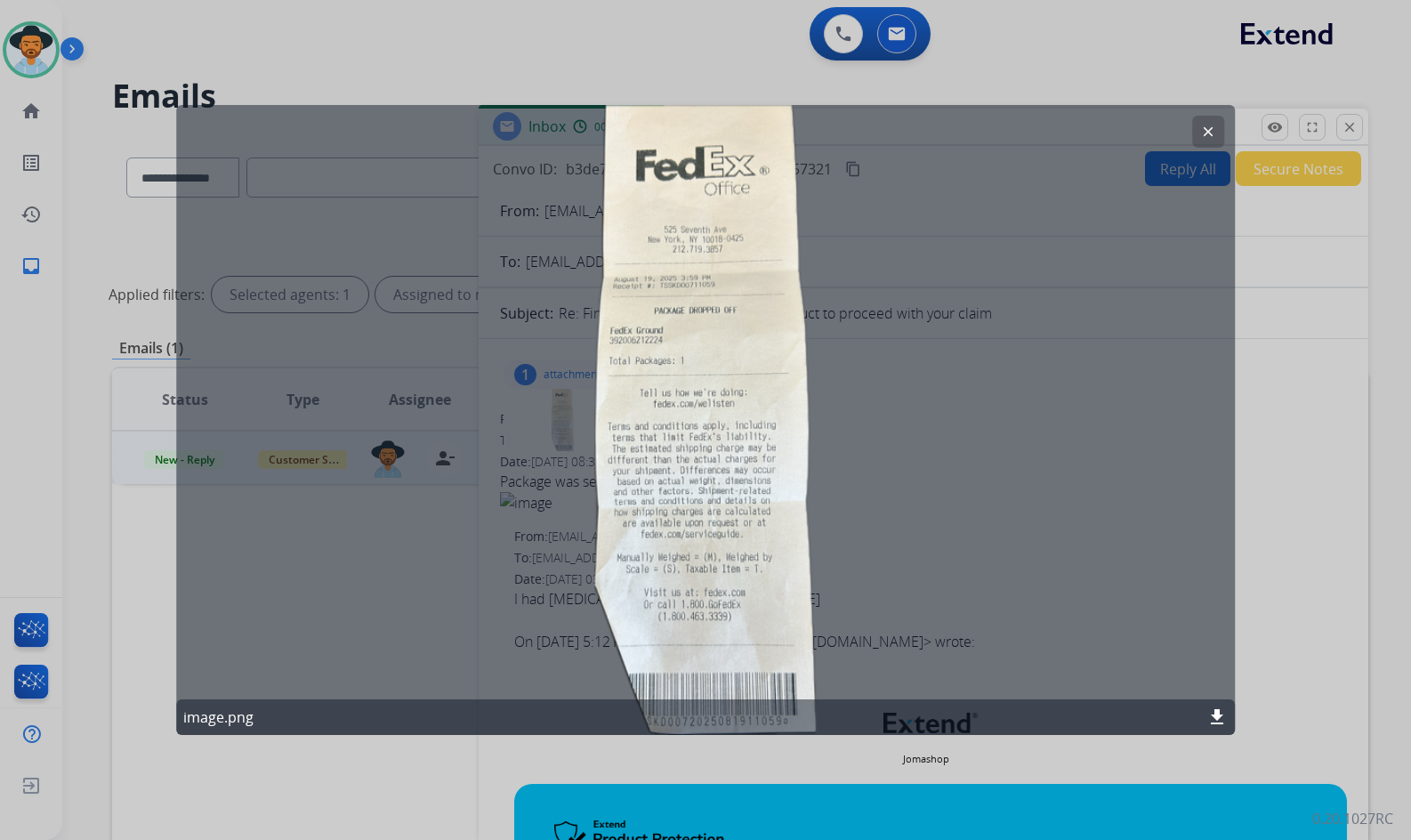
click at [1206, 129] on mat-icon "clear" at bounding box center [1208, 131] width 16 height 16
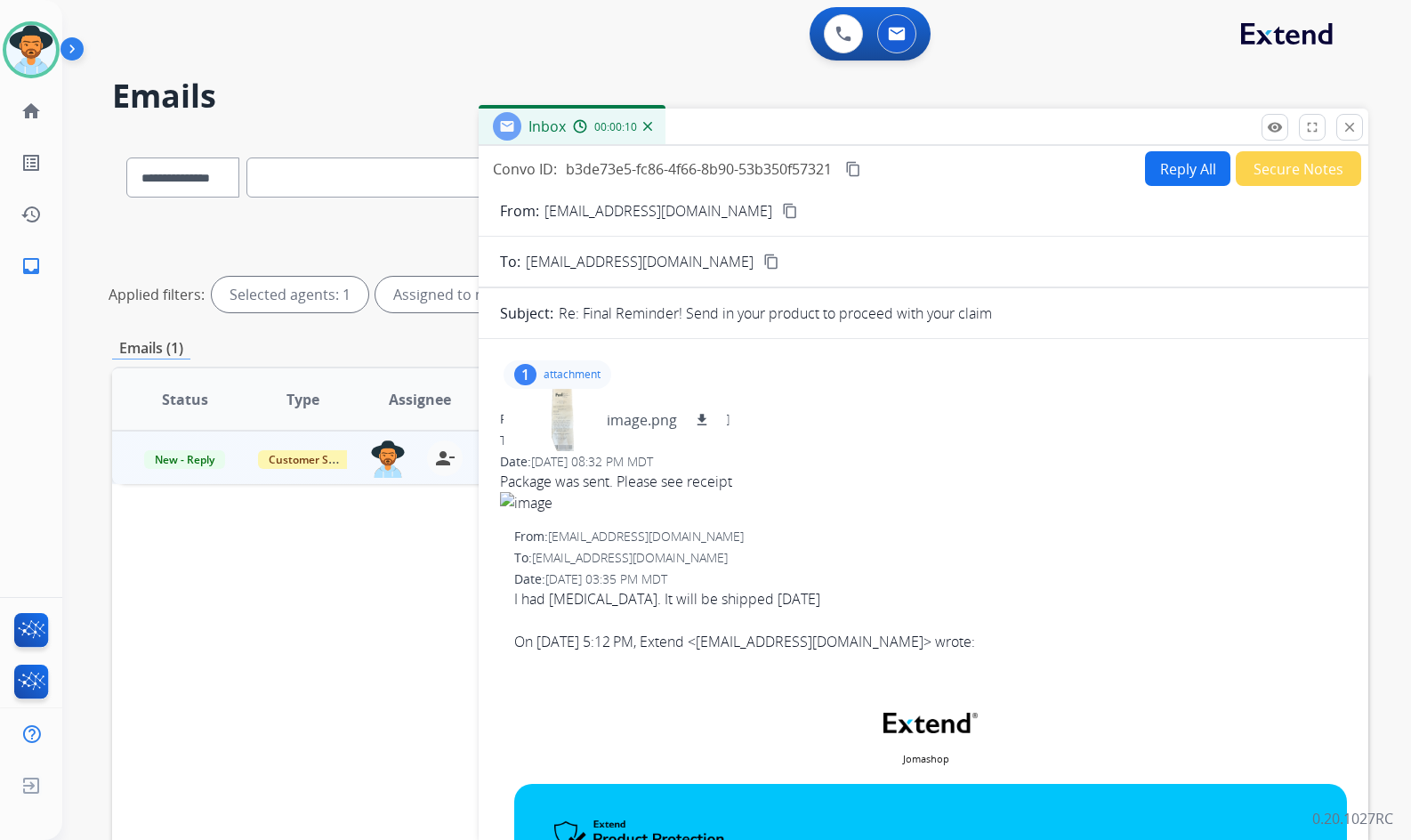
click at [780, 210] on button "content_copy" at bounding box center [791, 211] width 21 height 21
click at [563, 422] on div at bounding box center [562, 420] width 89 height 62
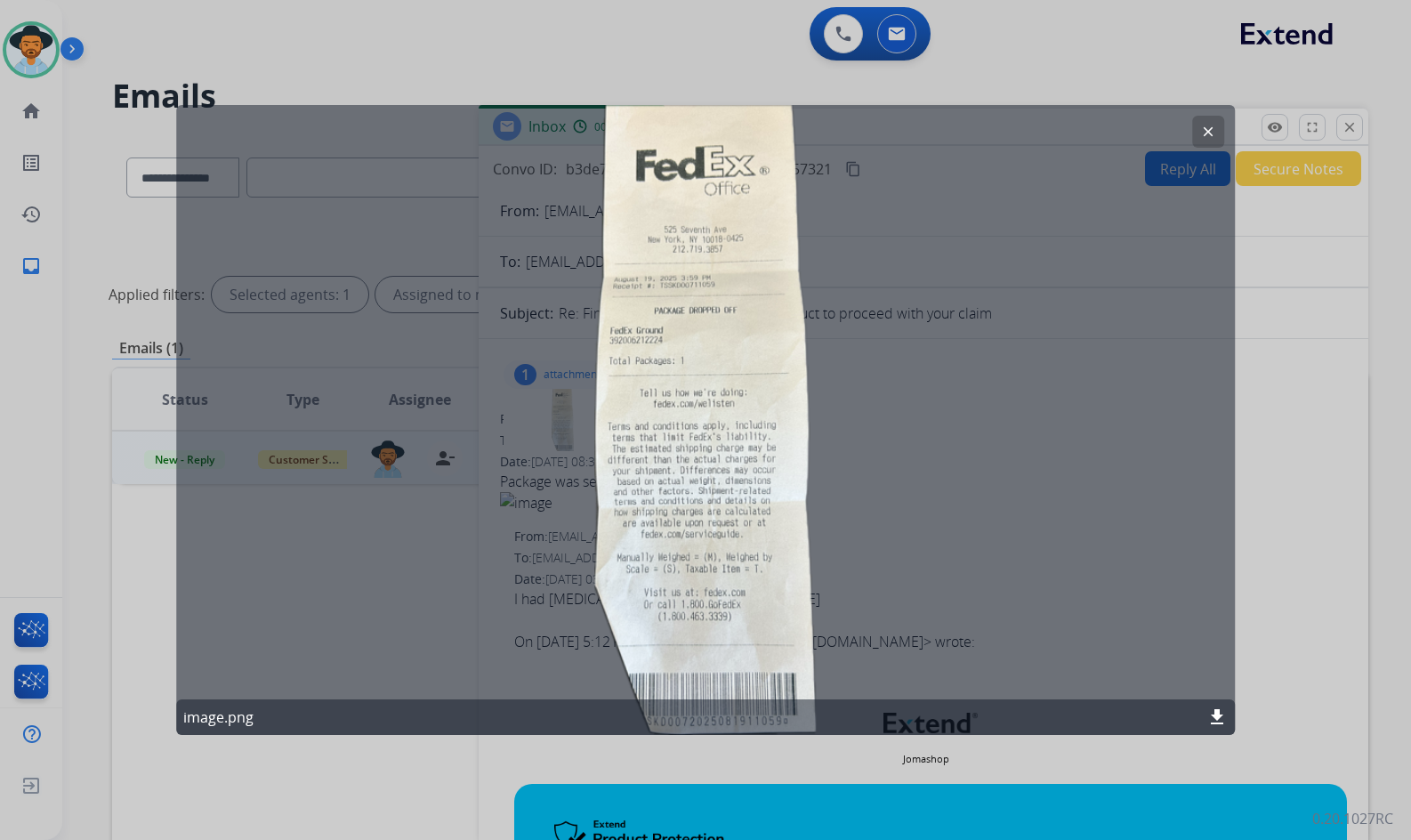
click at [1206, 128] on mat-icon "clear" at bounding box center [1208, 131] width 16 height 16
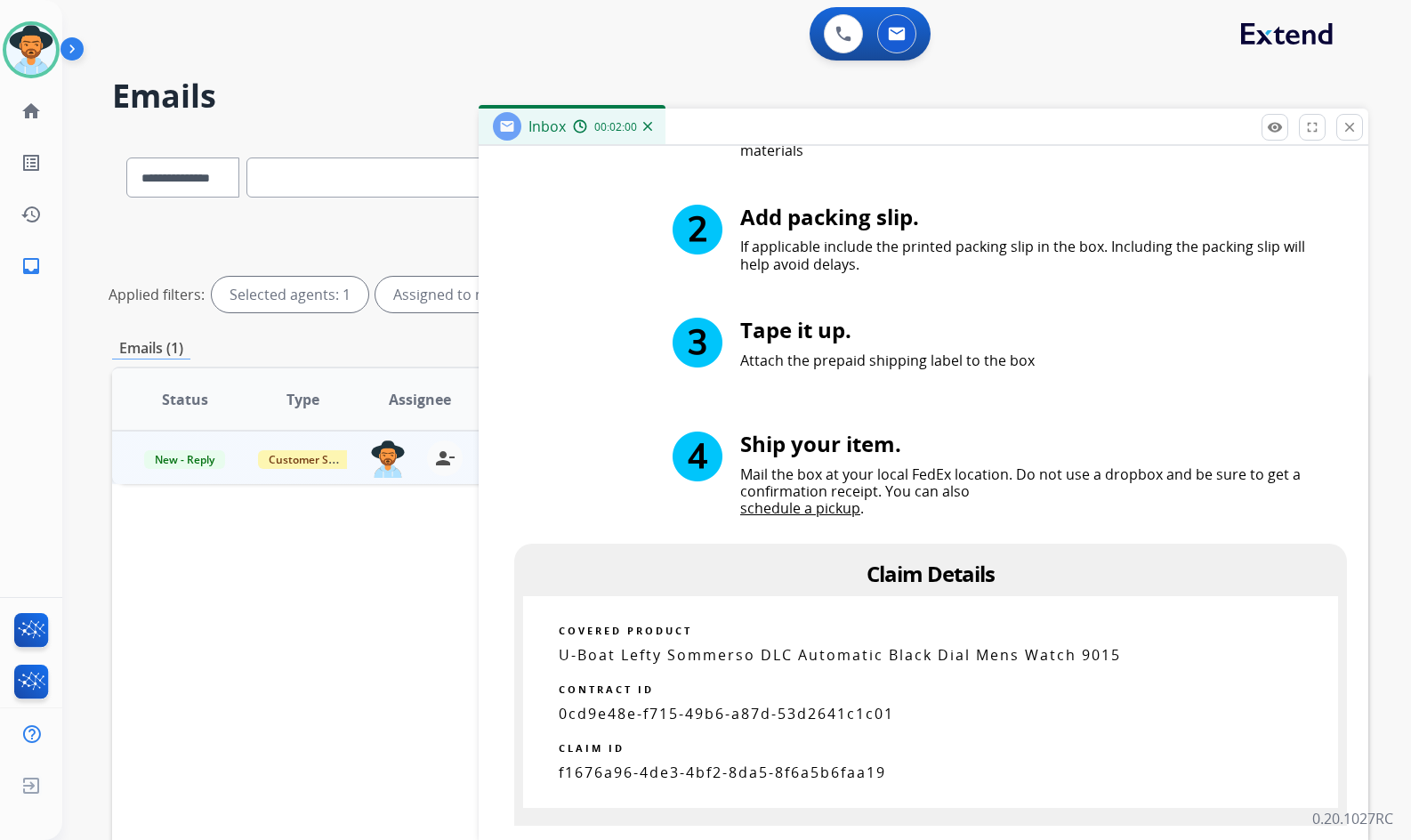
scroll to position [1068, 0]
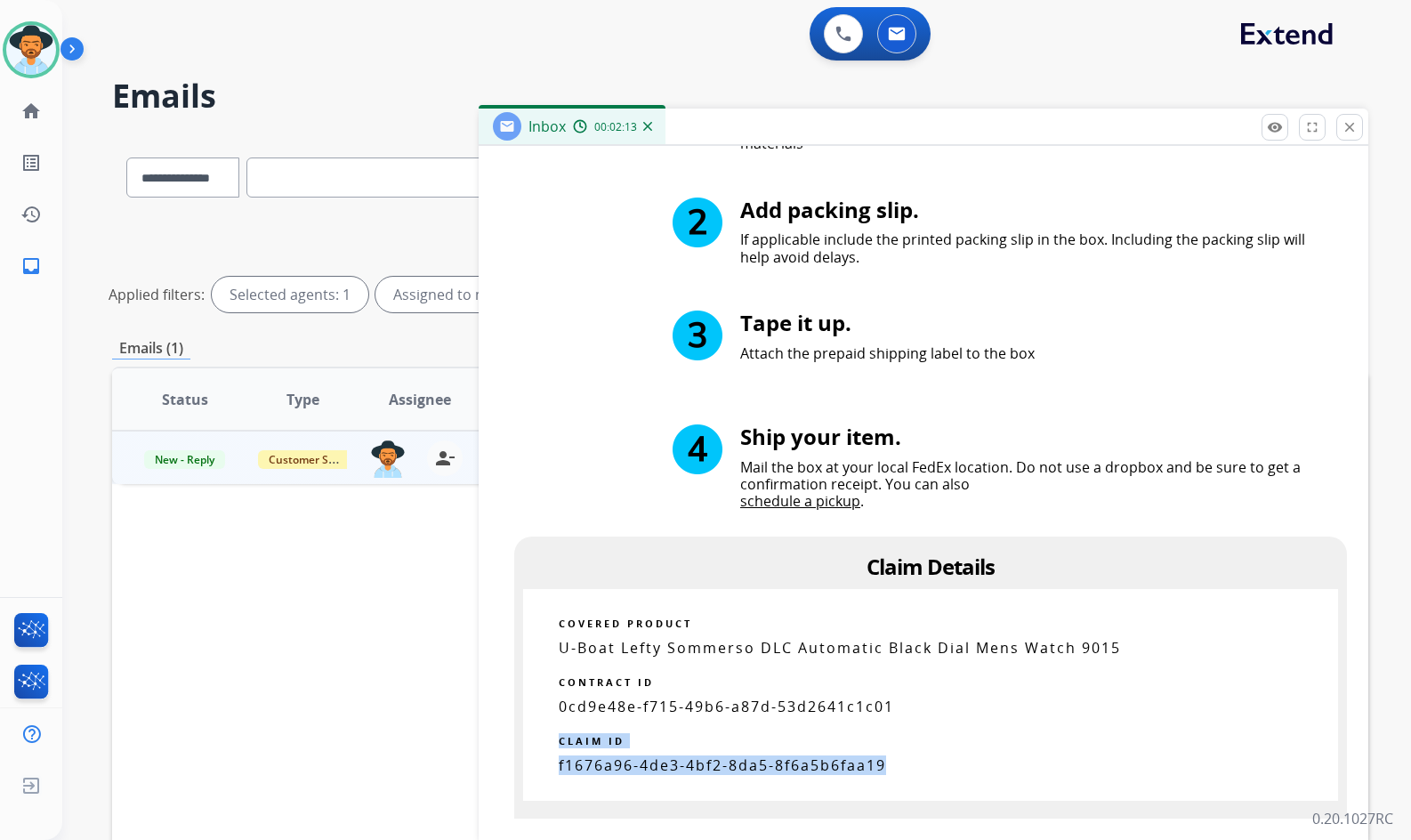
drag, startPoint x: 895, startPoint y: 764, endPoint x: 576, endPoint y: 765, distance: 319.0
click at [554, 765] on td "CLAIM ID f1676a96-4de3-4bf2-8da5-8f6a5b6faa19" at bounding box center [930, 758] width 815 height 86
copy td "CLAIM ID f1676a96-4de3-4bf2-8da5-8f6a5b6faa19"
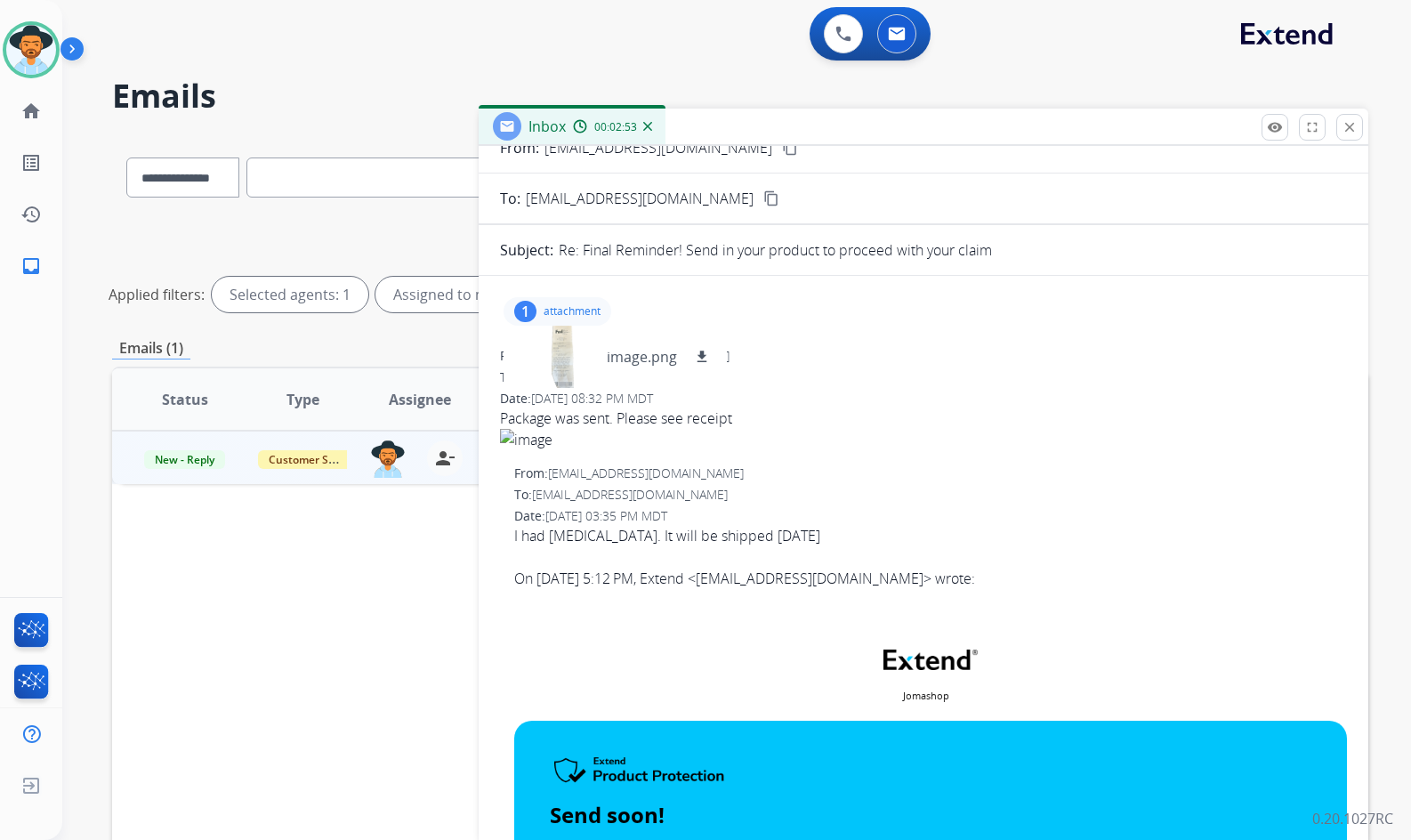
scroll to position [0, 0]
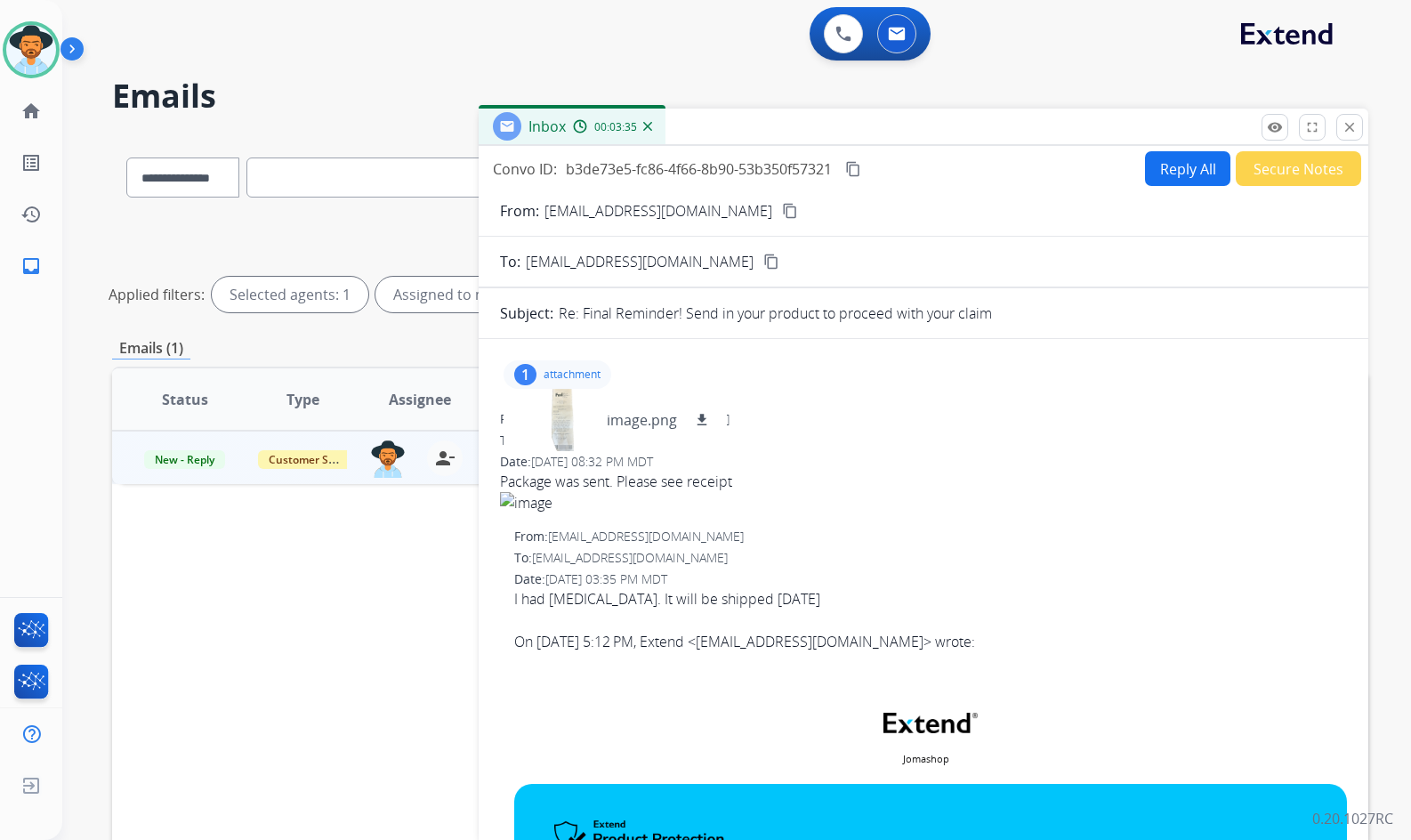
click at [855, 172] on mat-icon "content_copy" at bounding box center [853, 168] width 16 height 16
click at [559, 376] on p "attachment" at bounding box center [572, 374] width 56 height 15
click at [1140, 168] on div "Reply All Secure Notes" at bounding box center [1251, 168] width 222 height 35
click at [1154, 169] on button "Reply All" at bounding box center [1188, 168] width 86 height 35
select select "**********"
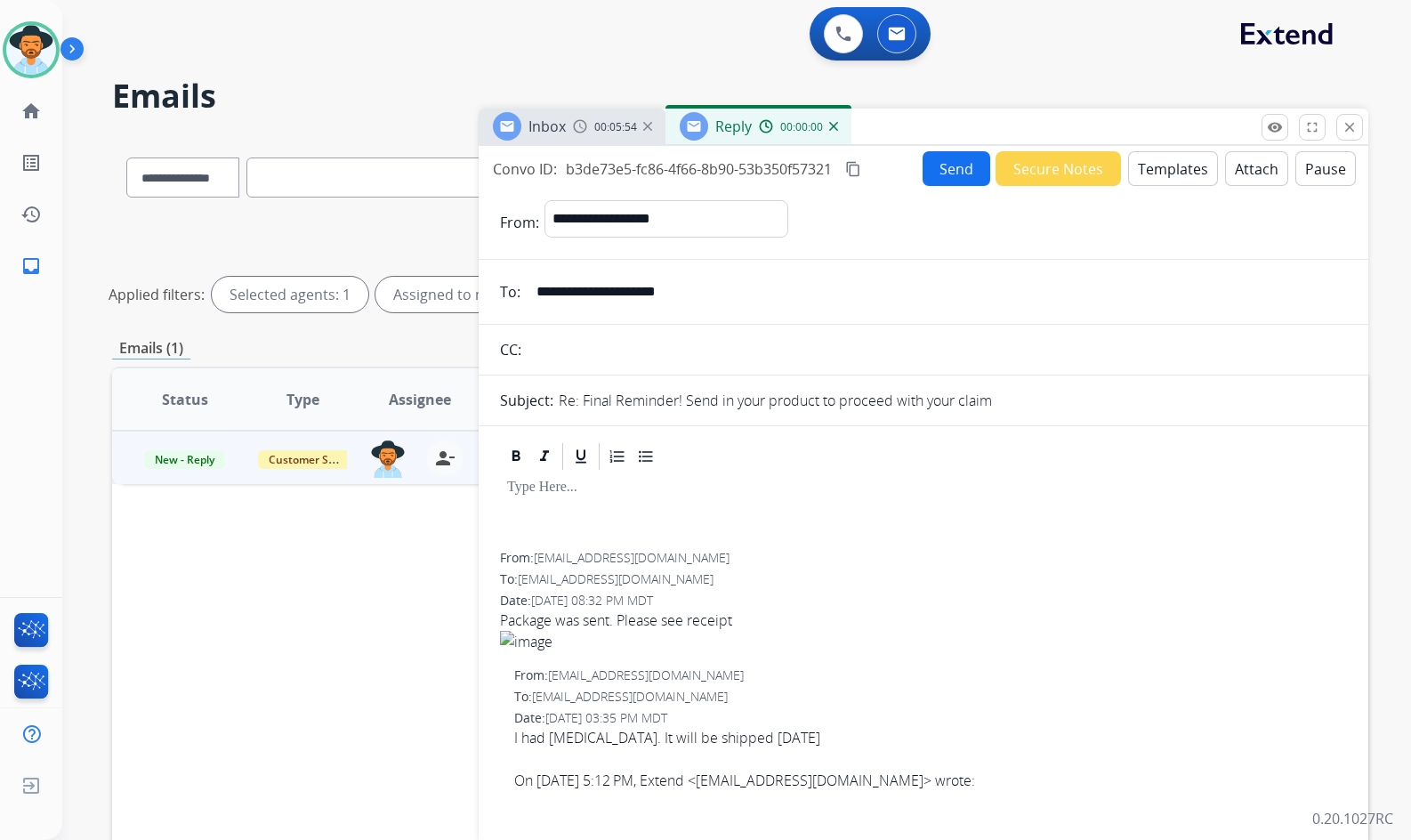
click at [1177, 173] on button "Templates" at bounding box center [1173, 168] width 90 height 35
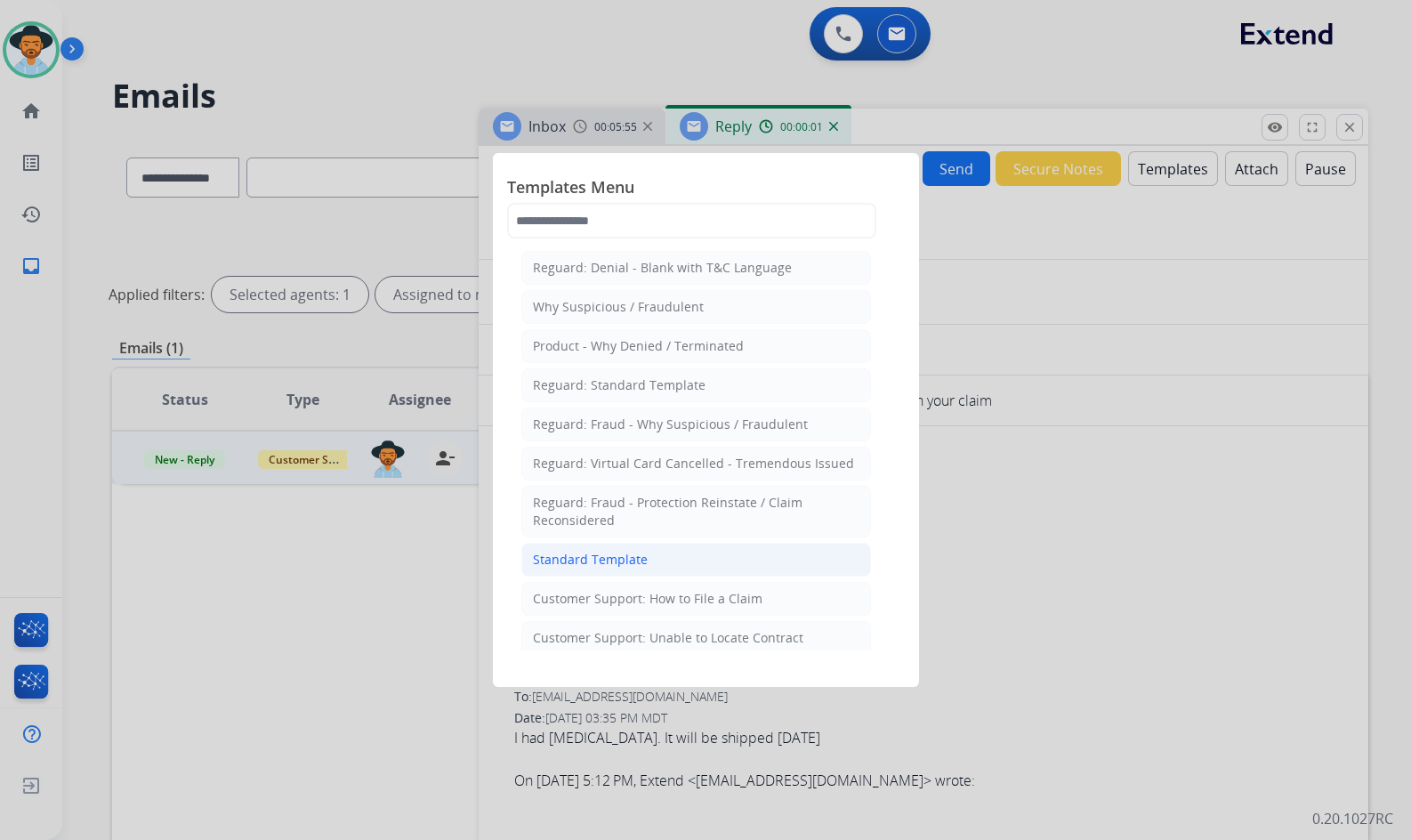
click at [713, 563] on li "Standard Template" at bounding box center [696, 559] width 350 height 34
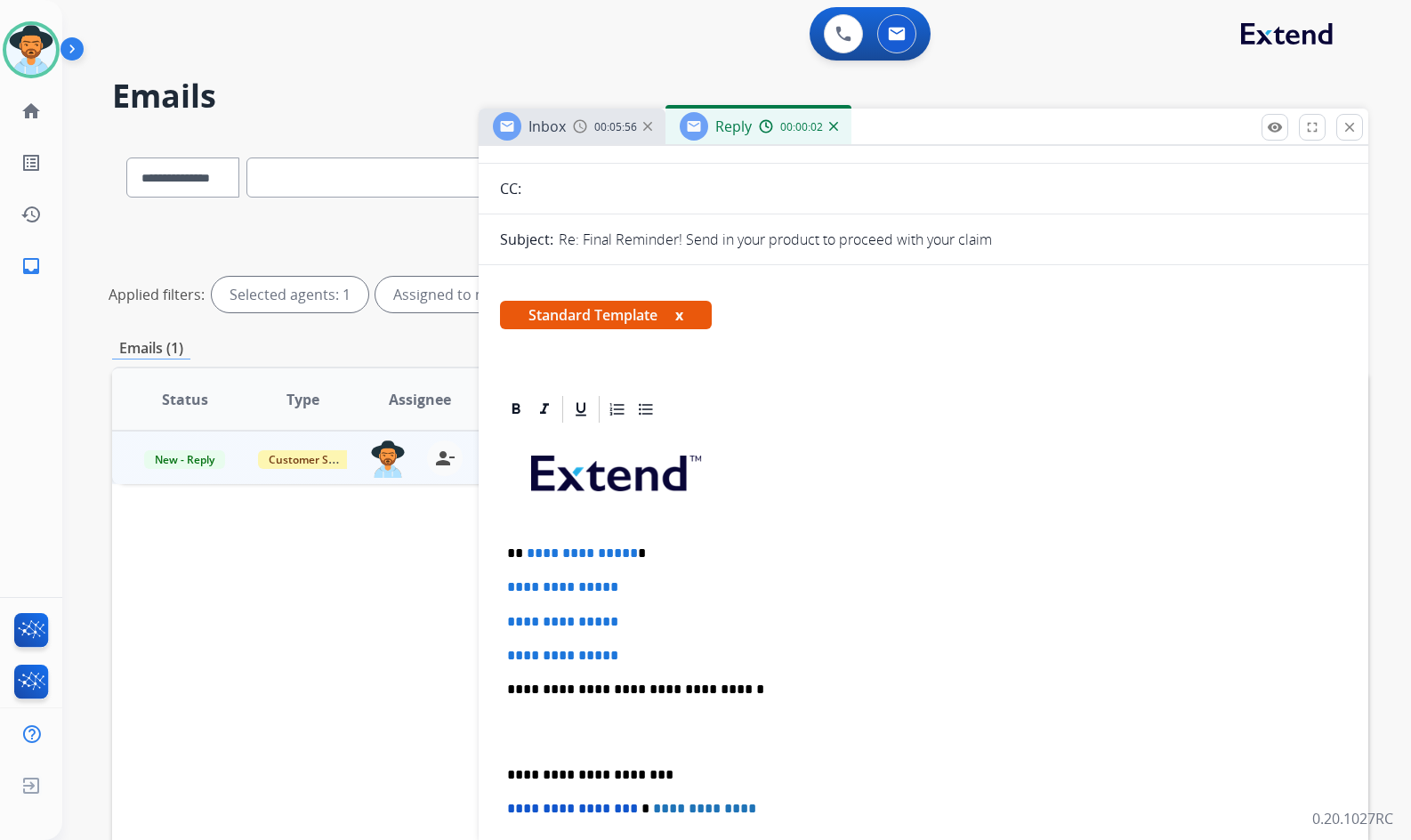
scroll to position [178, 0]
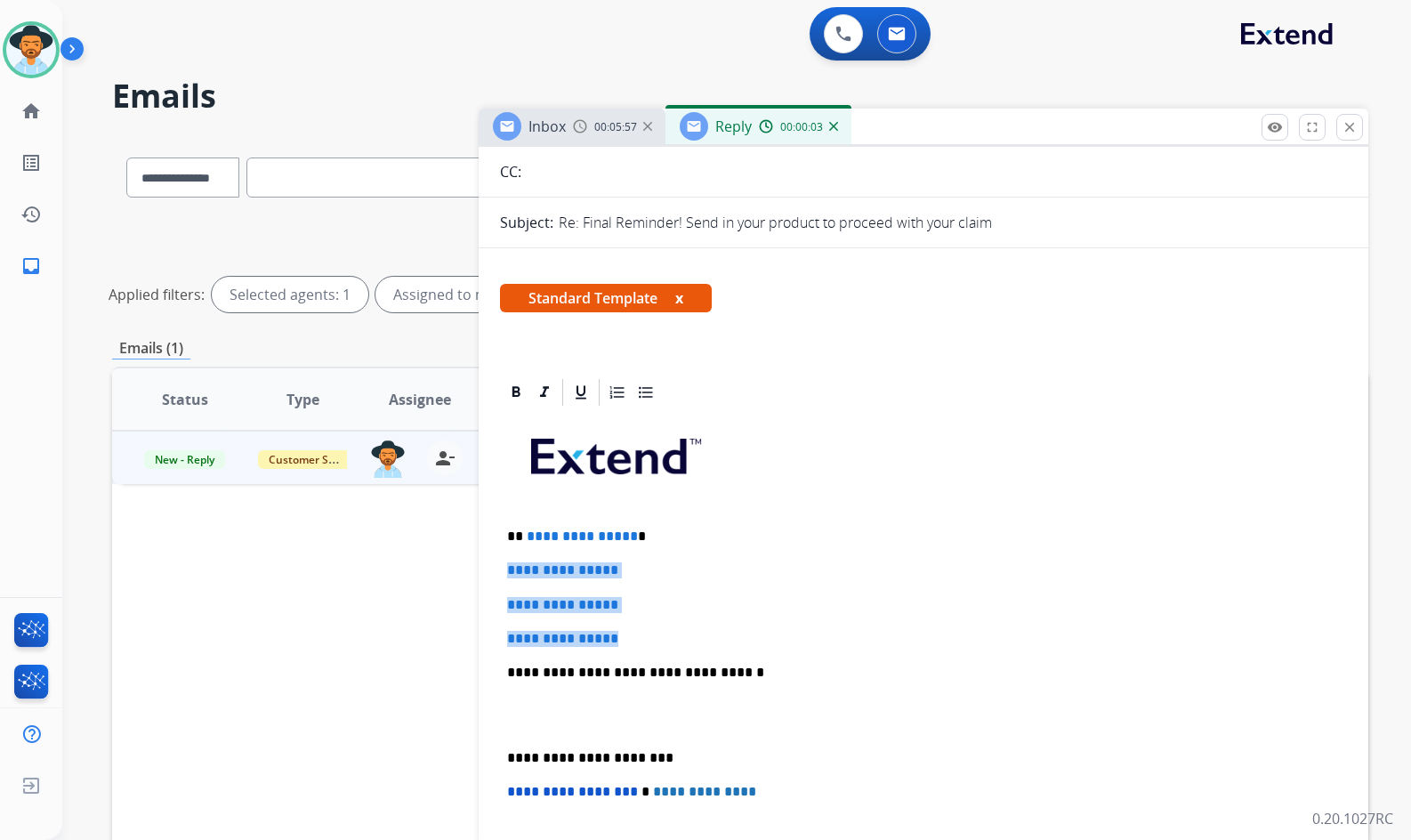
drag, startPoint x: 632, startPoint y: 636, endPoint x: 535, endPoint y: 573, distance: 115.7
click at [504, 570] on div "**********" at bounding box center [924, 713] width 847 height 612
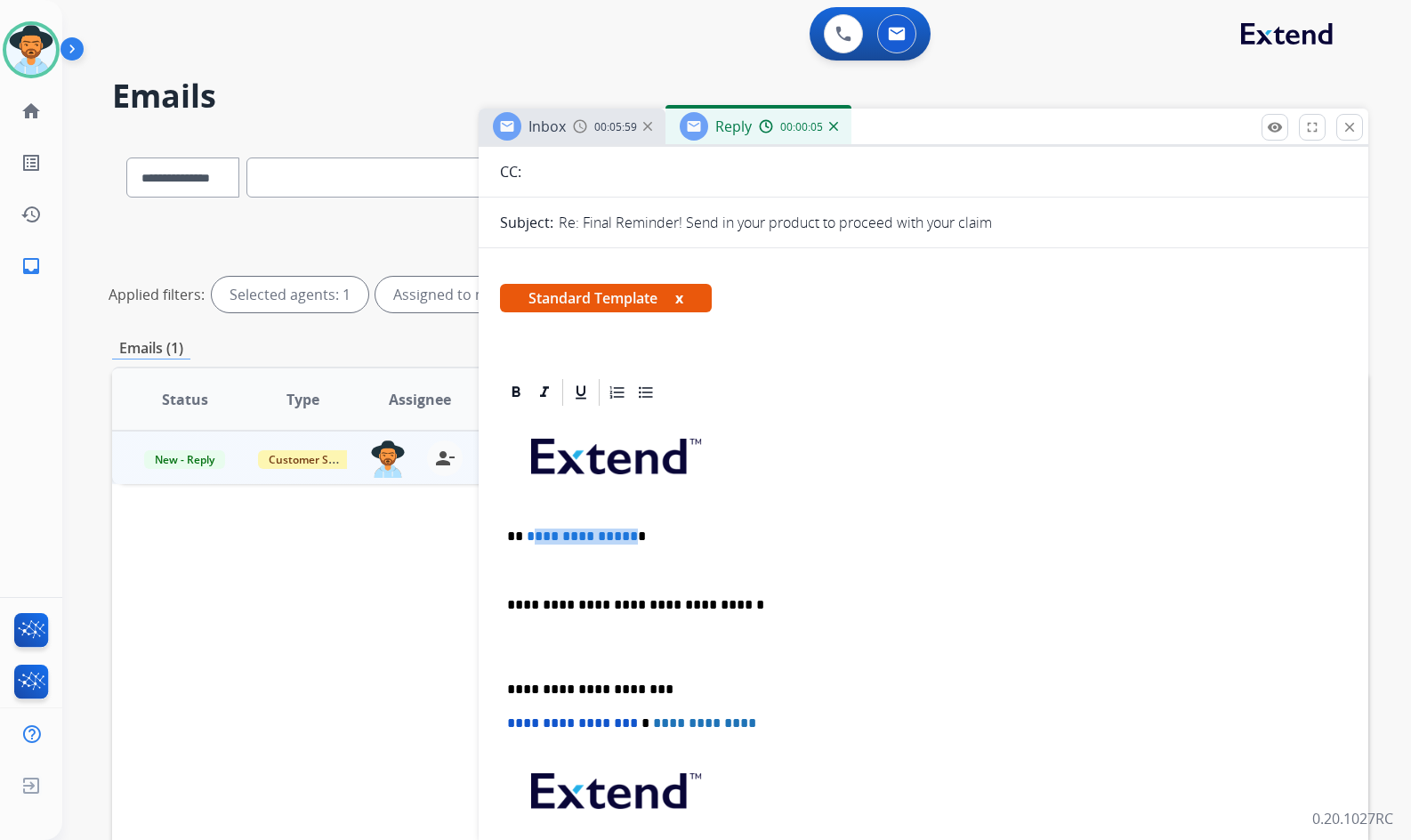
drag, startPoint x: 636, startPoint y: 535, endPoint x: 602, endPoint y: 536, distance: 34.0
click at [530, 535] on span "**********" at bounding box center [582, 536] width 111 height 14
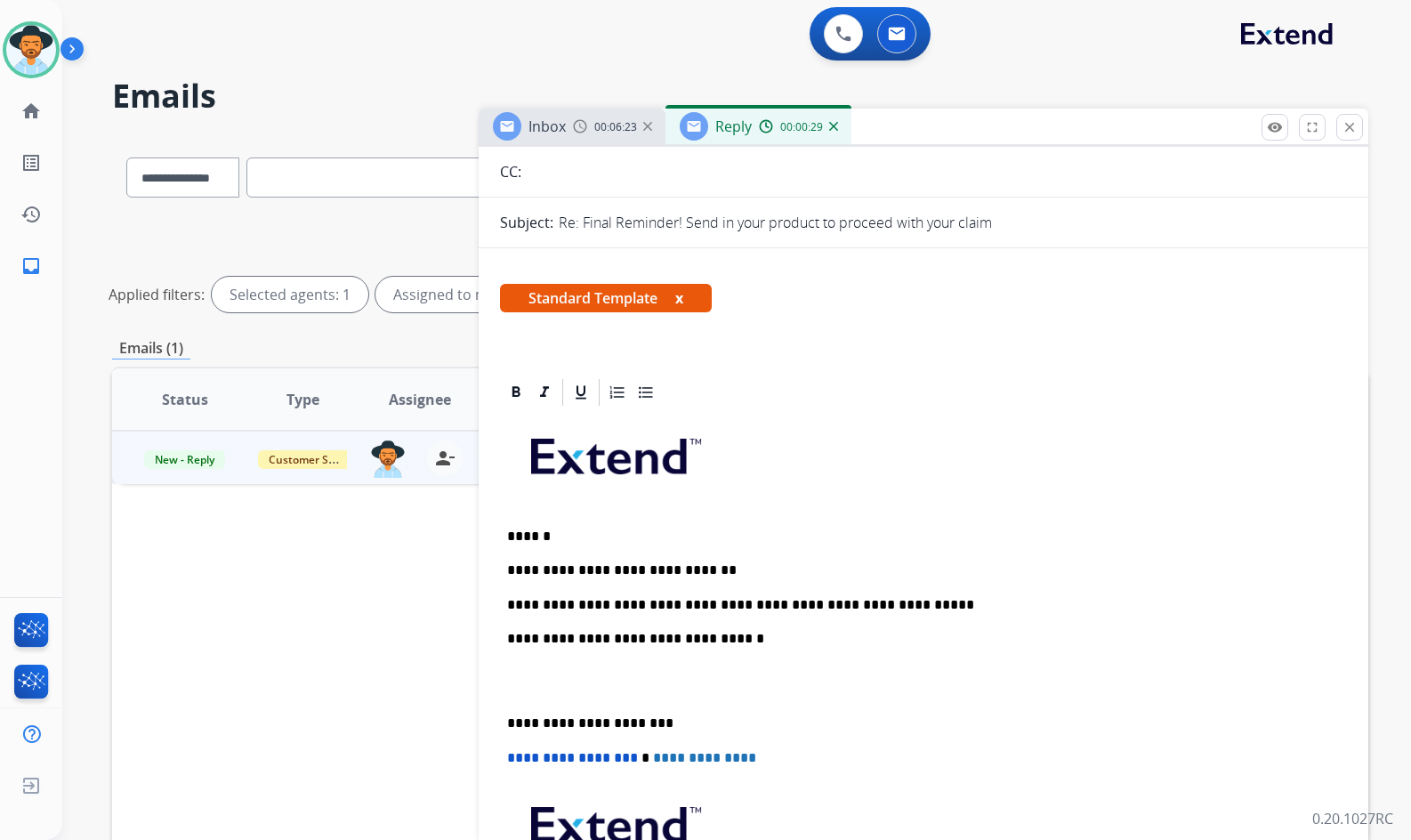
click at [617, 603] on p "**********" at bounding box center [916, 604] width 819 height 16
click at [662, 690] on p at bounding box center [923, 681] width 833 height 33
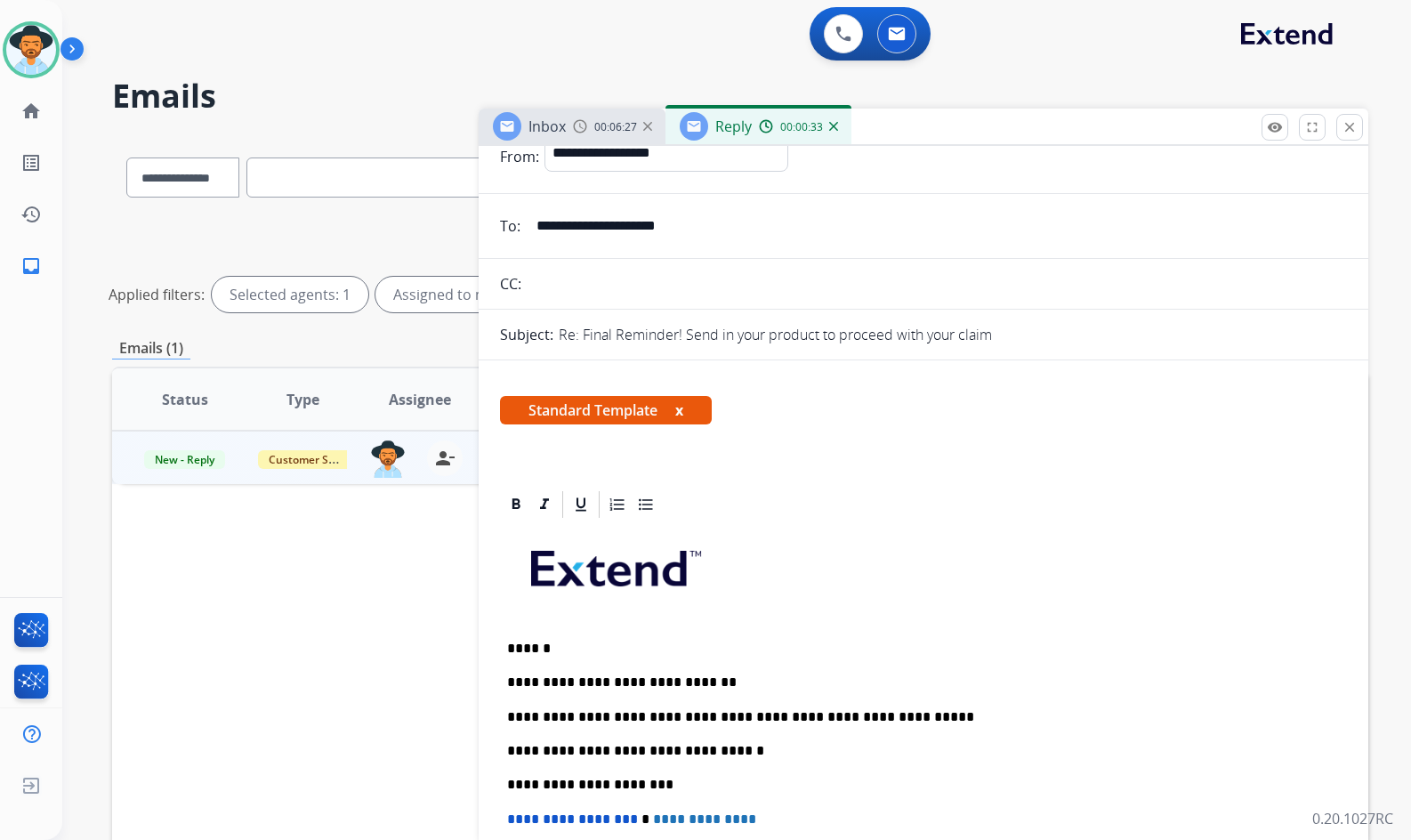
scroll to position [0, 0]
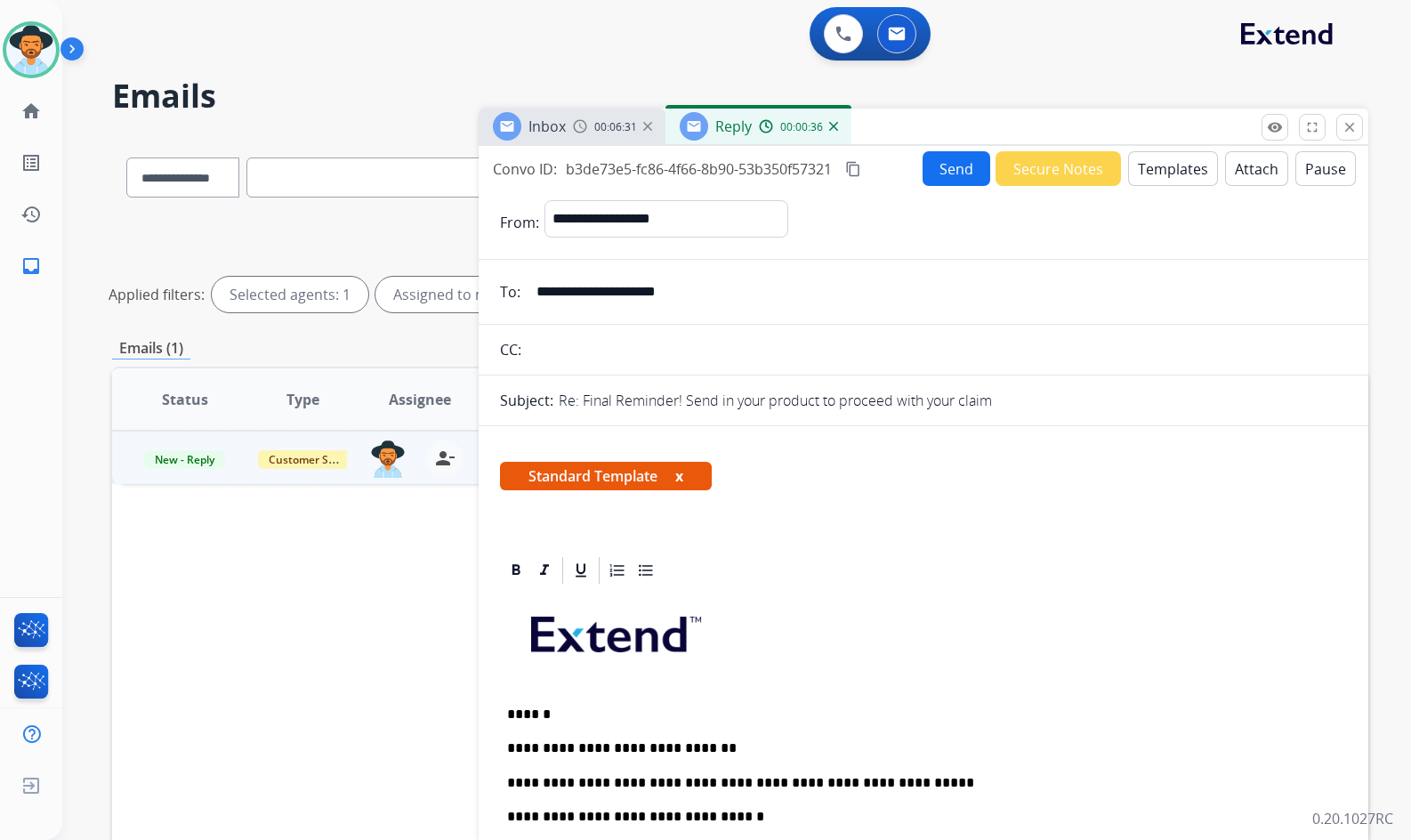
click at [954, 180] on button "Send" at bounding box center [956, 168] width 67 height 35
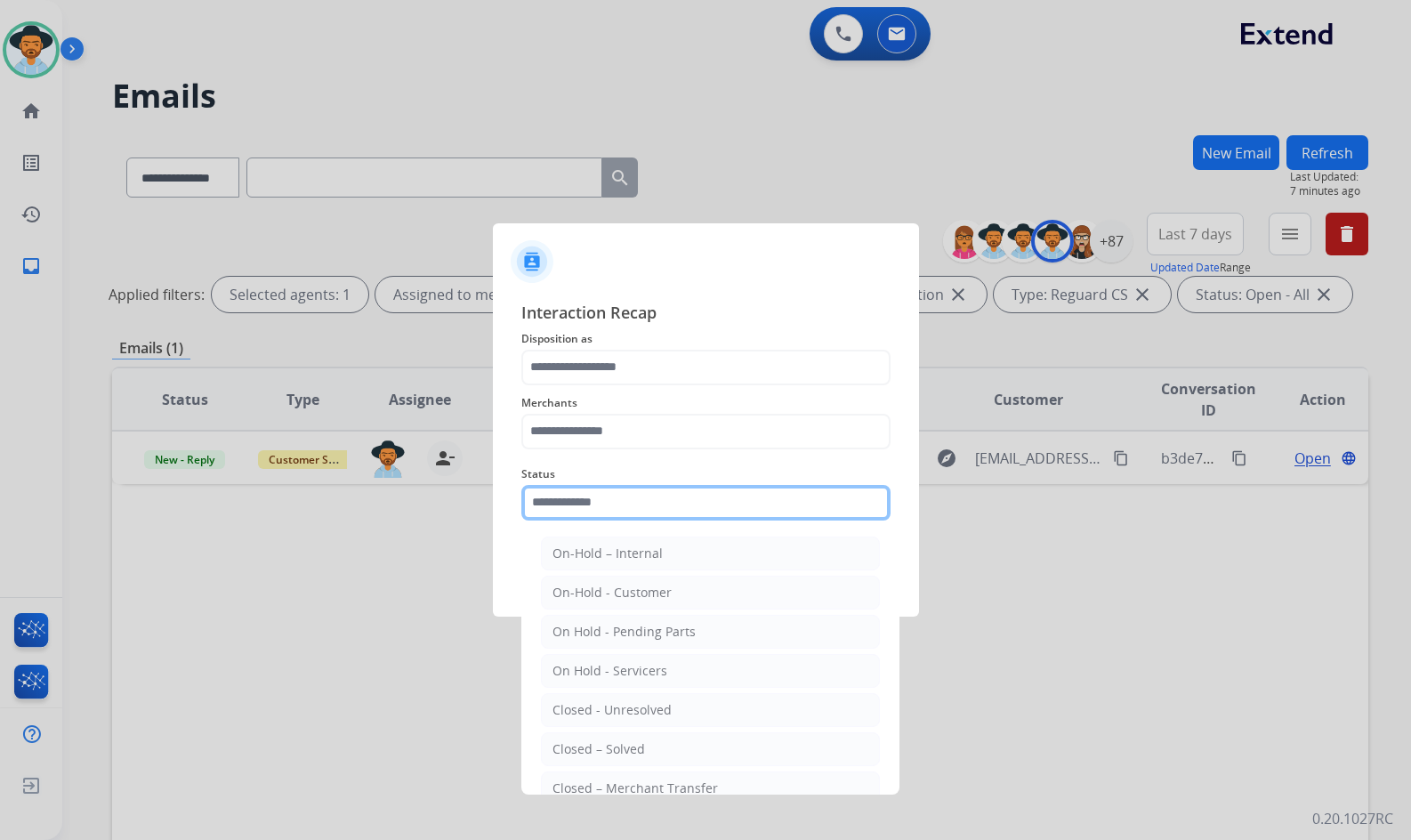
click at [652, 520] on input "text" at bounding box center [706, 502] width 369 height 36
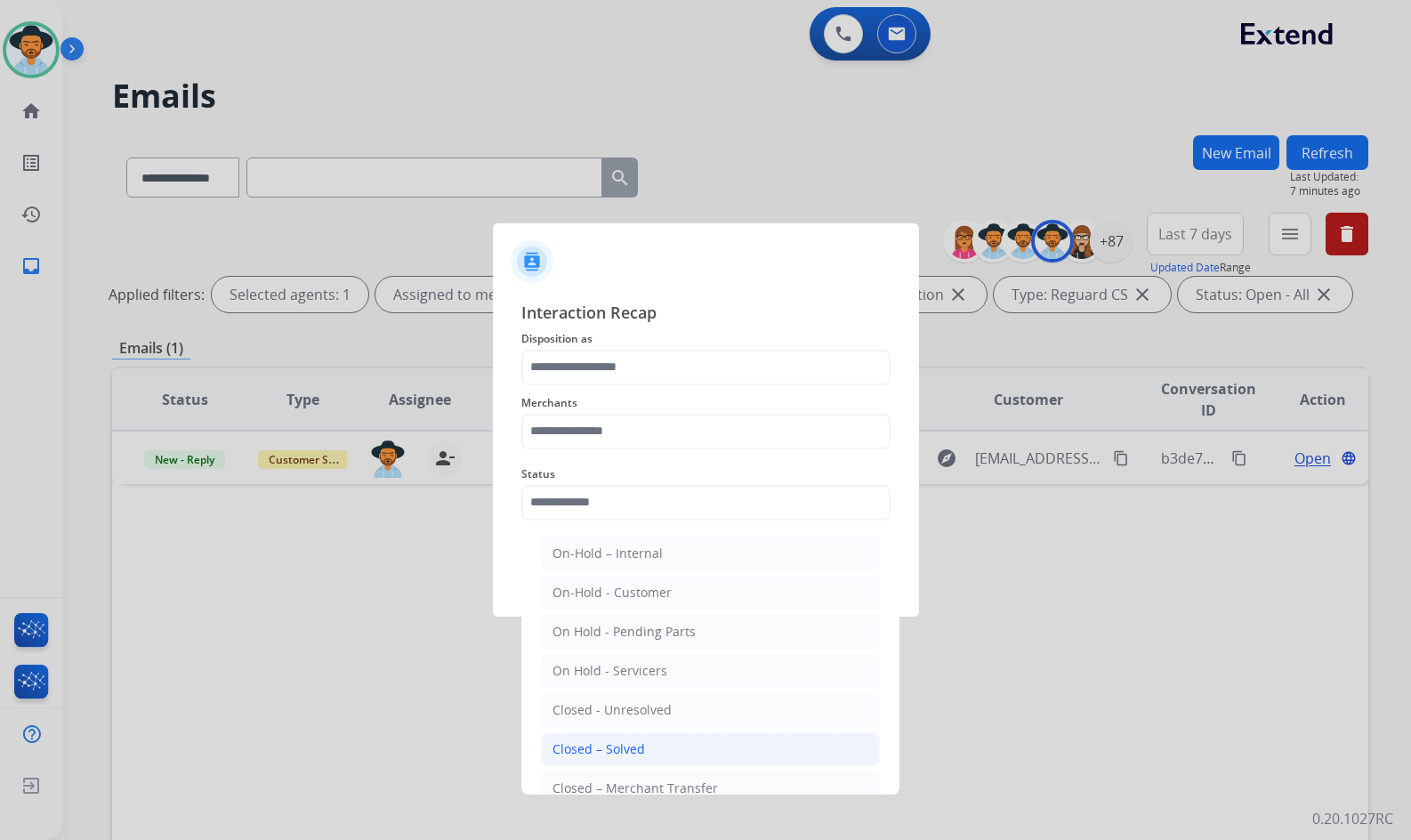
click at [675, 746] on li "Closed – Solved" at bounding box center [711, 749] width 339 height 34
type input "**********"
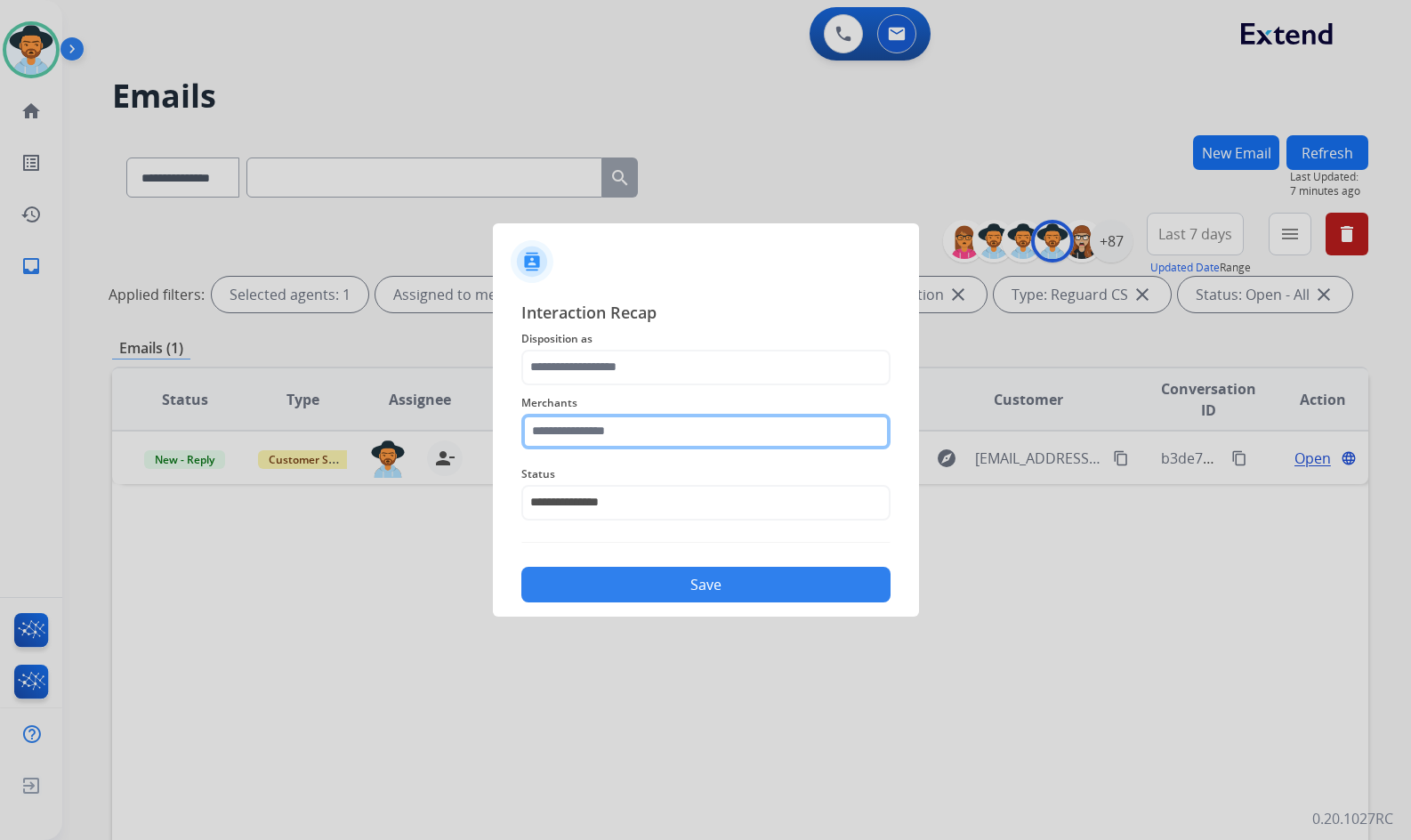
click at [643, 423] on input "text" at bounding box center [706, 431] width 369 height 36
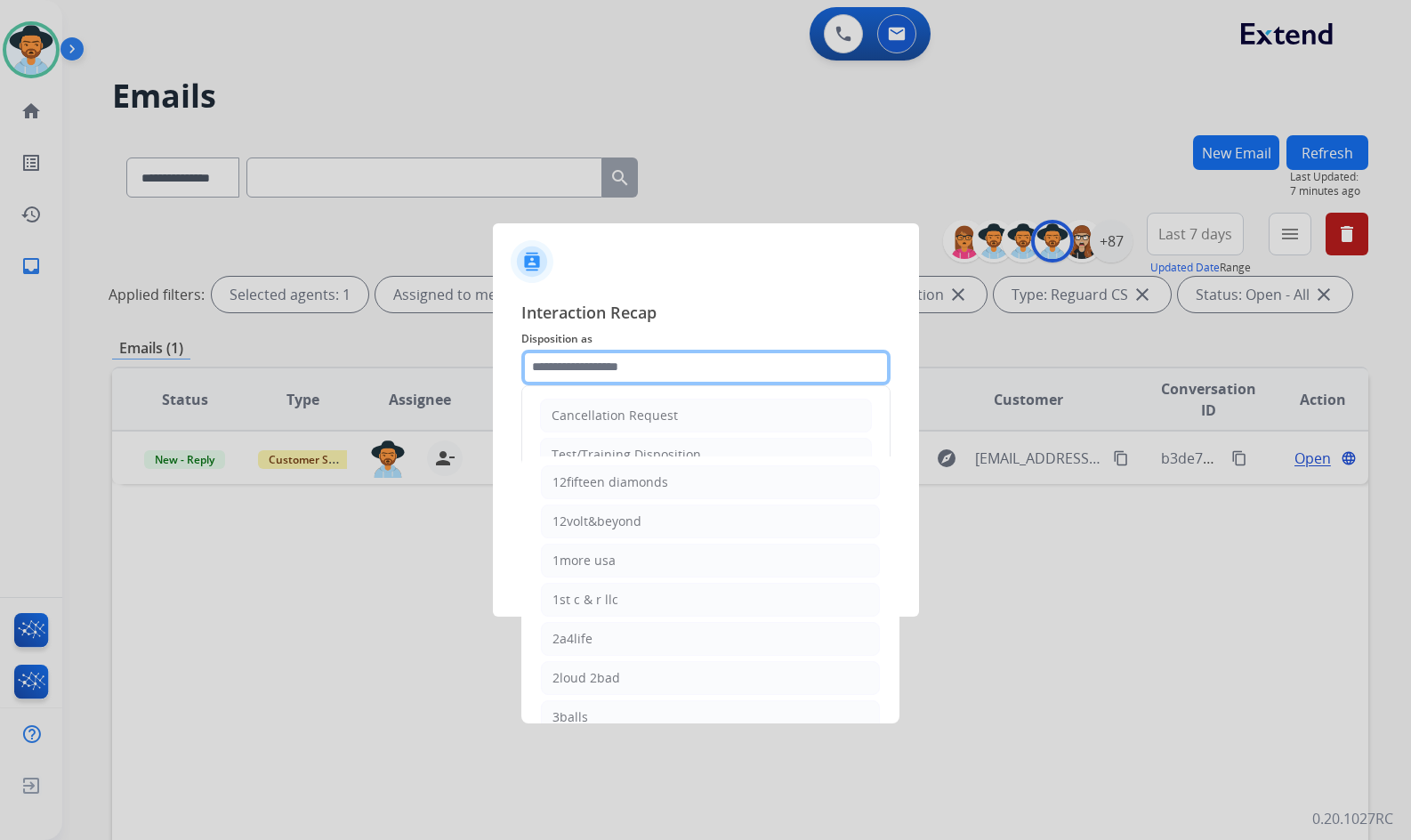
click at [618, 375] on input "text" at bounding box center [706, 367] width 369 height 36
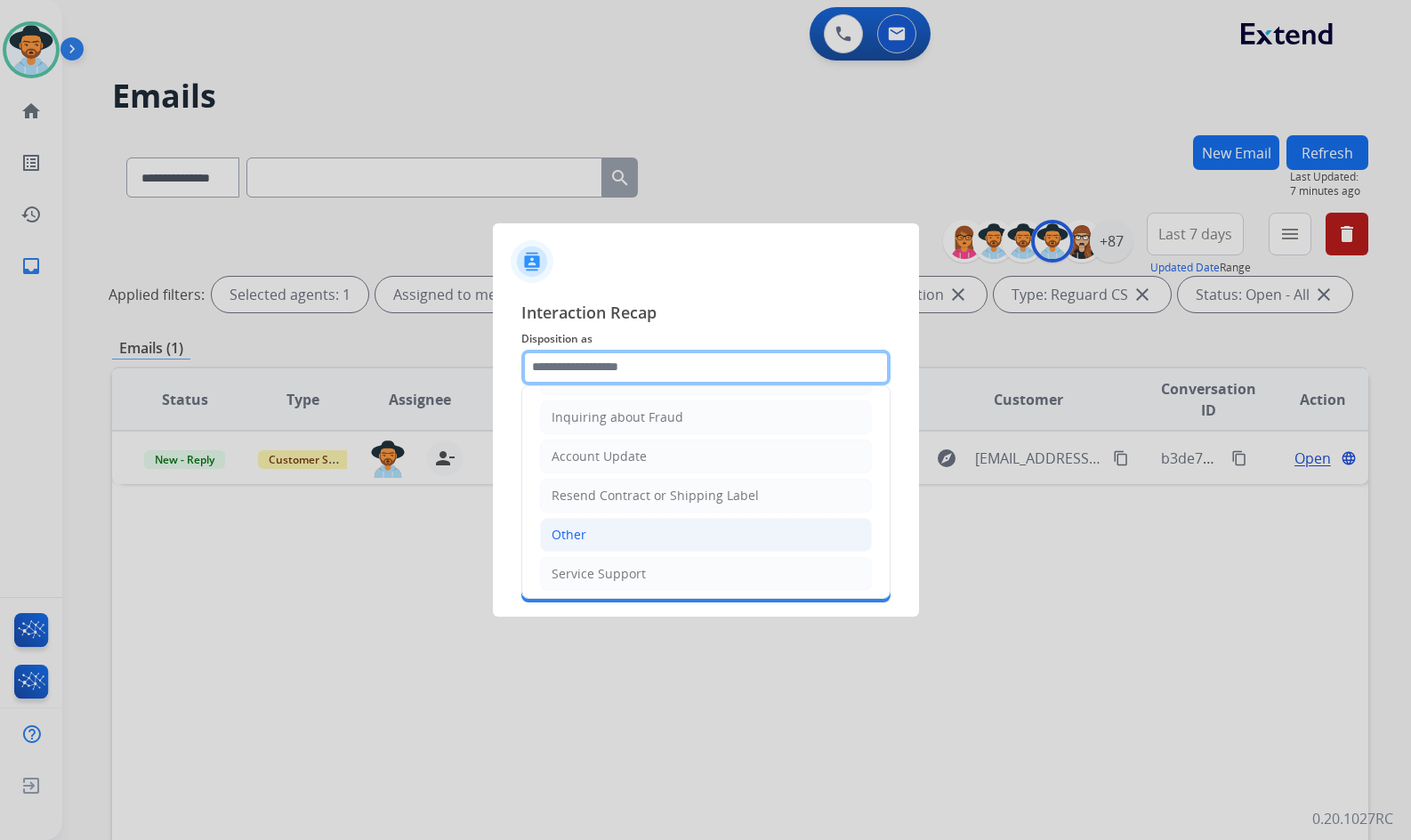
scroll to position [277, 0]
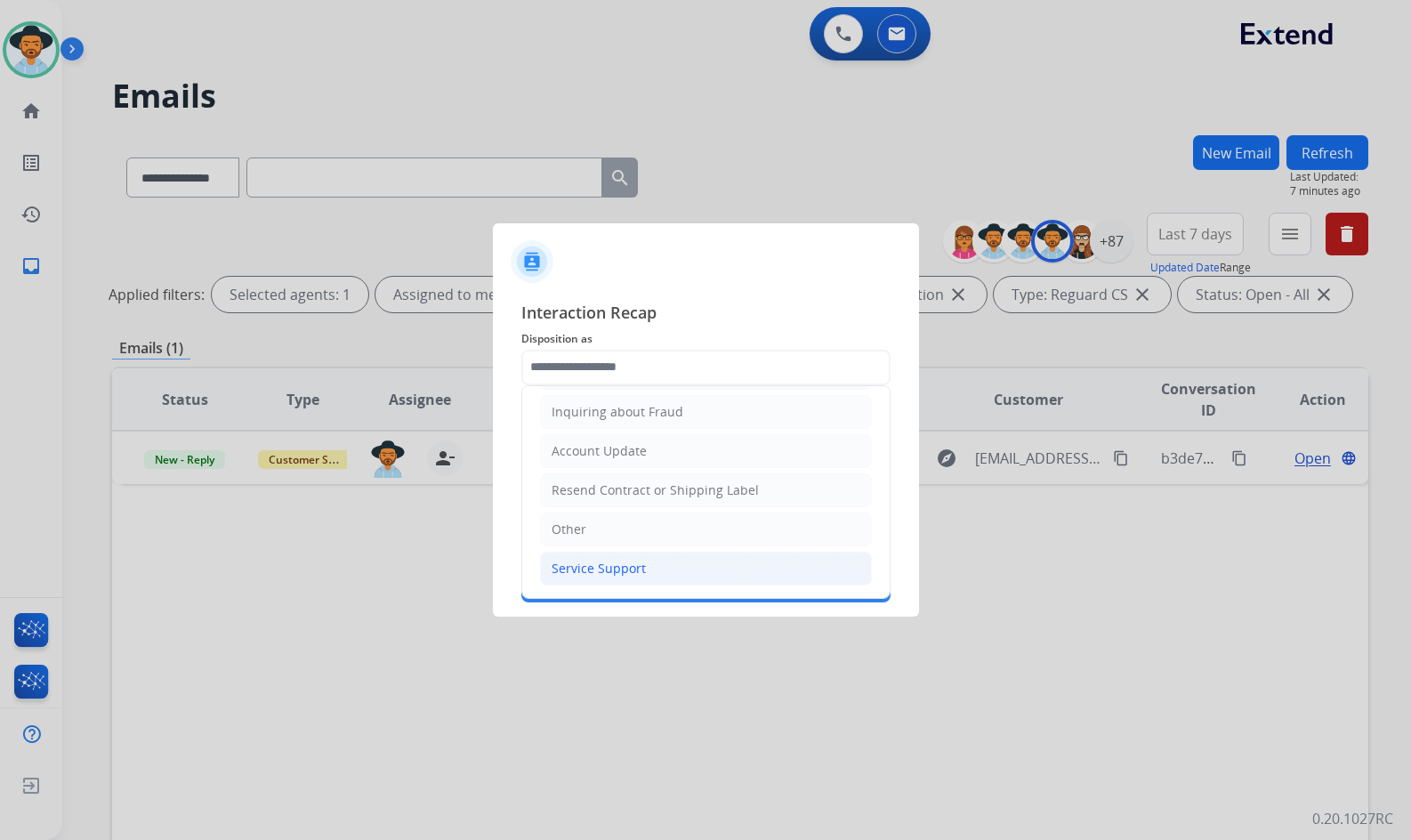
click at [648, 570] on li "Service Support" at bounding box center [706, 568] width 332 height 34
type input "**********"
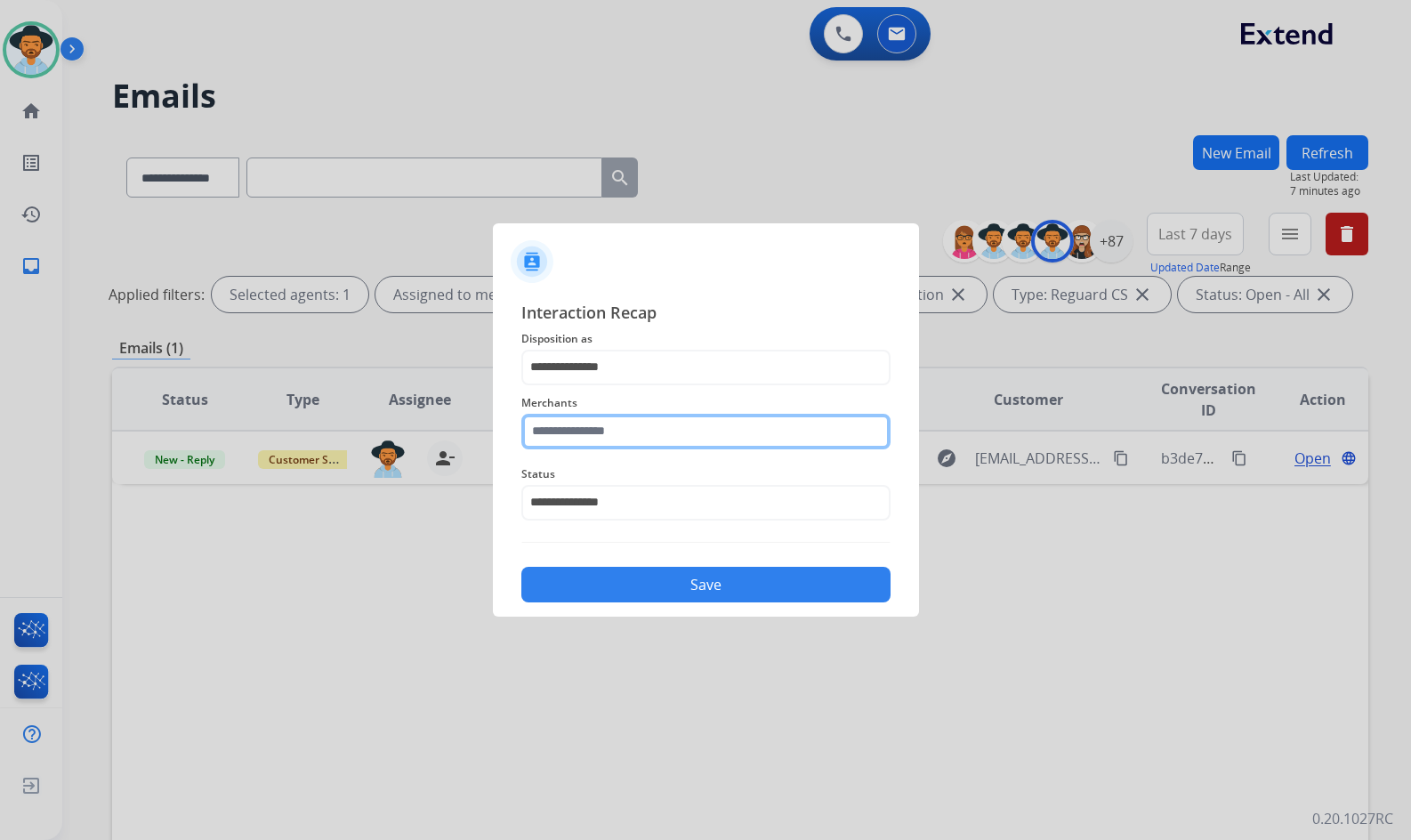
click at [719, 435] on input "text" at bounding box center [706, 431] width 369 height 36
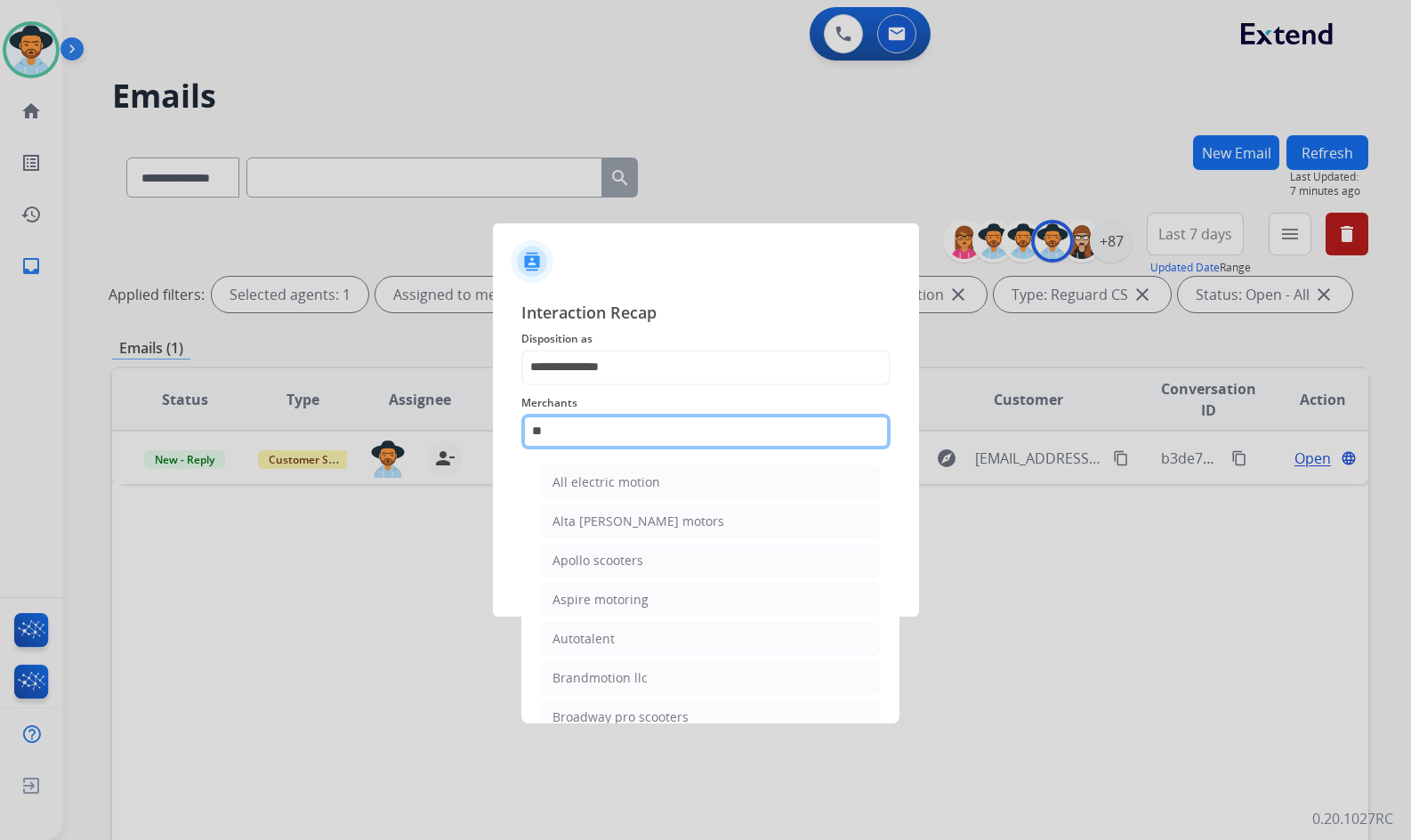
type input "*"
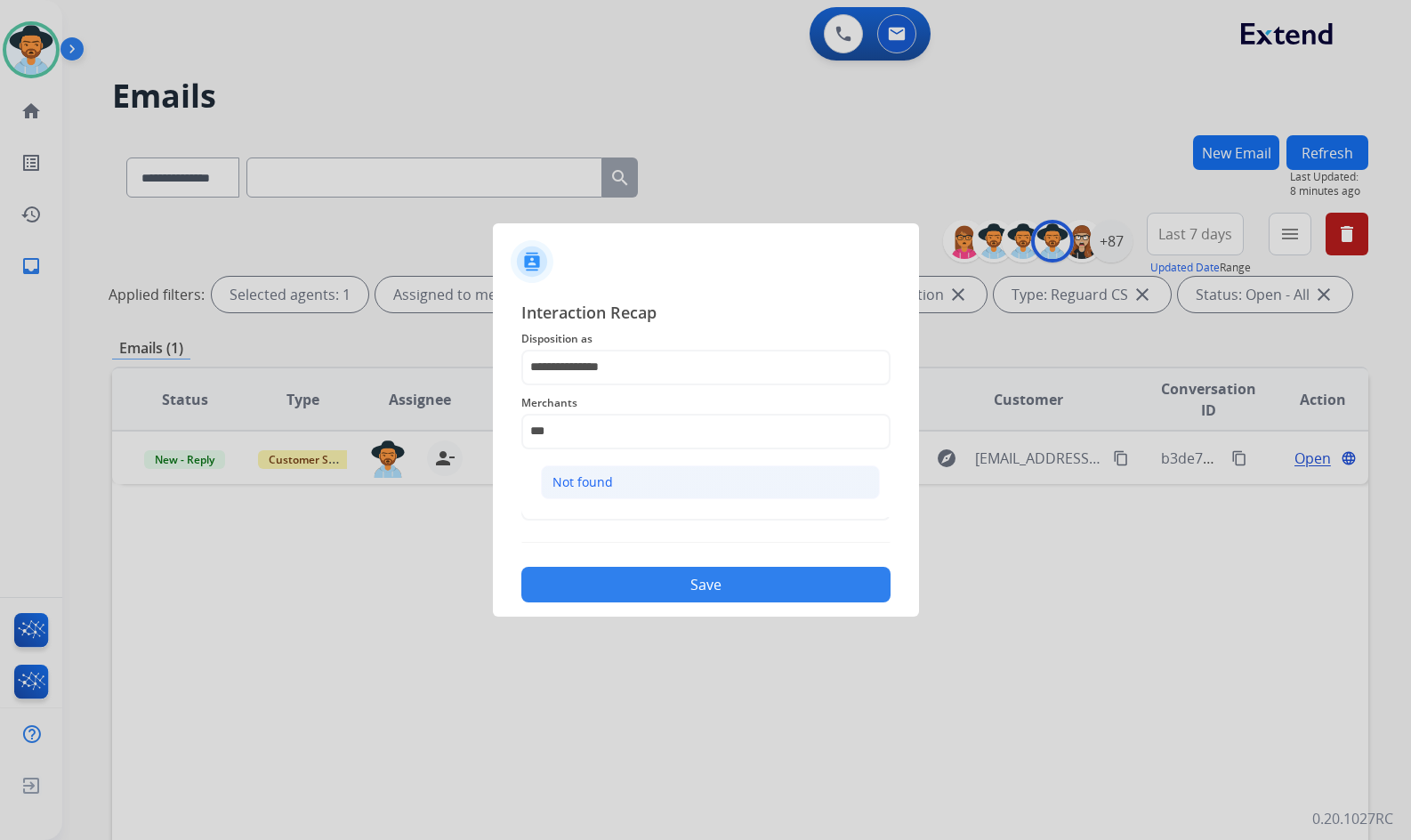
click at [624, 474] on li "Not found" at bounding box center [711, 482] width 339 height 34
type input "*********"
click at [690, 581] on button "Save" at bounding box center [706, 584] width 369 height 36
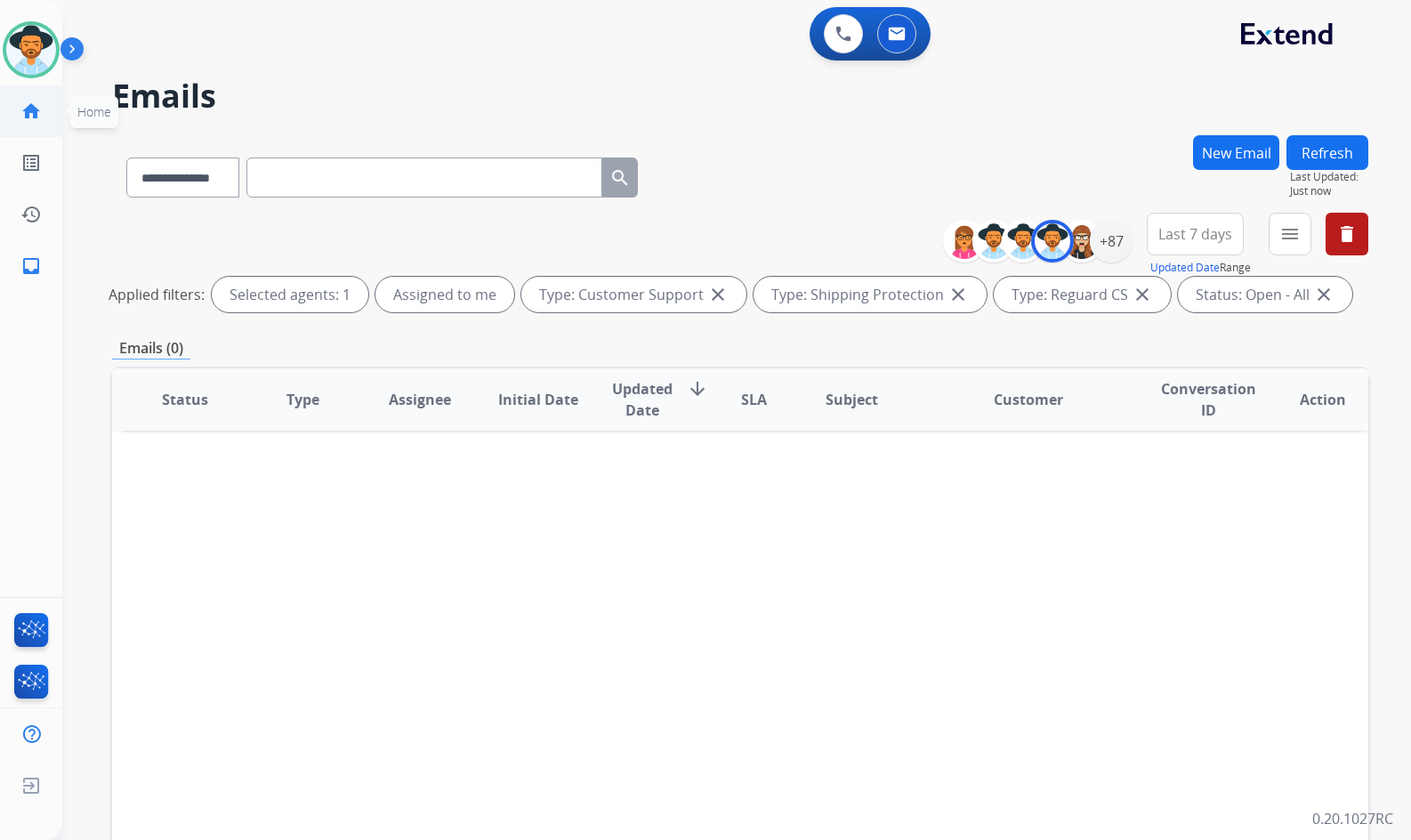
click at [21, 114] on mat-icon "home" at bounding box center [31, 111] width 21 height 21
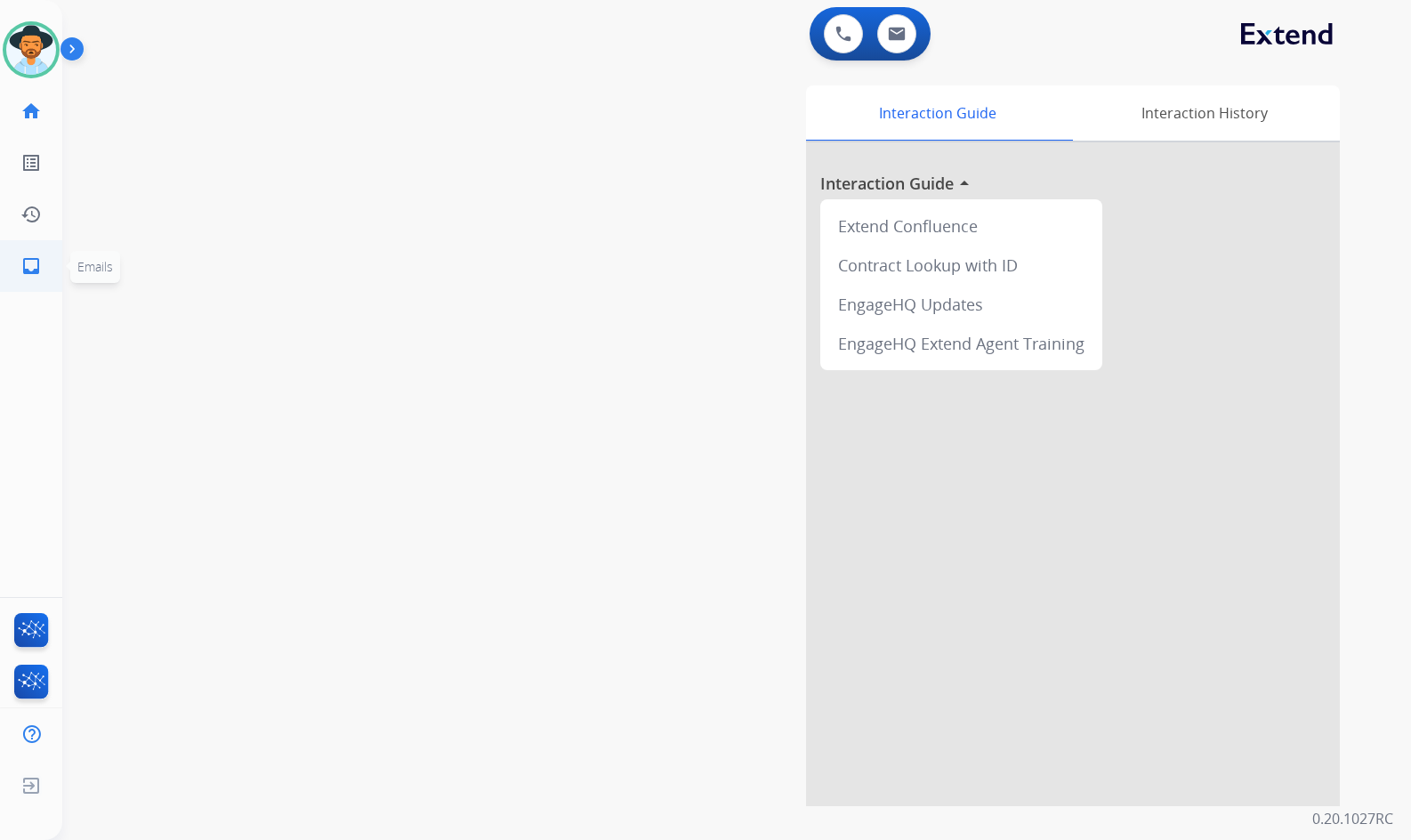
click at [30, 261] on mat-icon "inbox" at bounding box center [31, 266] width 21 height 21
select select "**********"
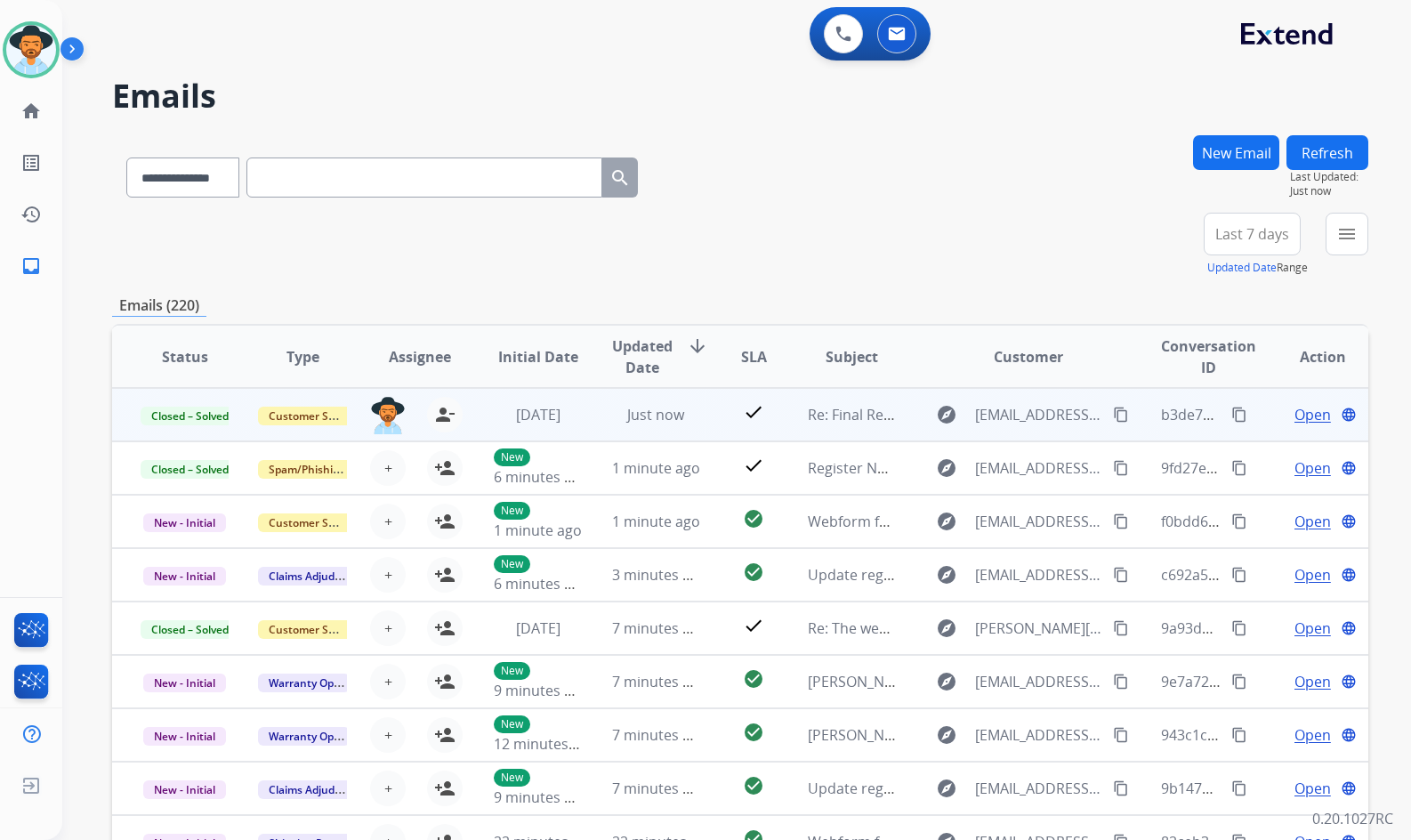
click at [1110, 422] on button "content_copy" at bounding box center [1121, 415] width 21 height 21
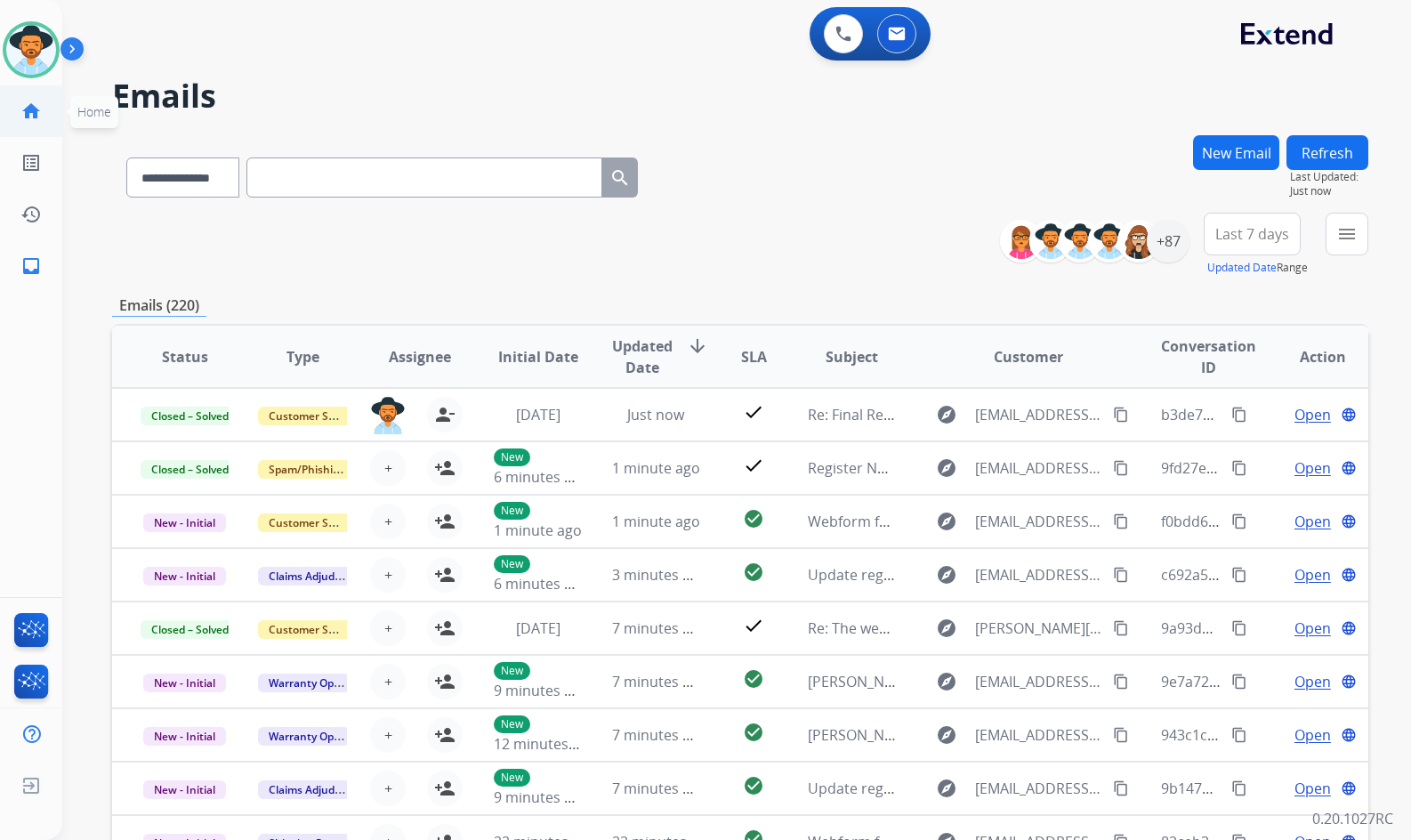
click at [40, 114] on mat-icon "home" at bounding box center [31, 111] width 21 height 21
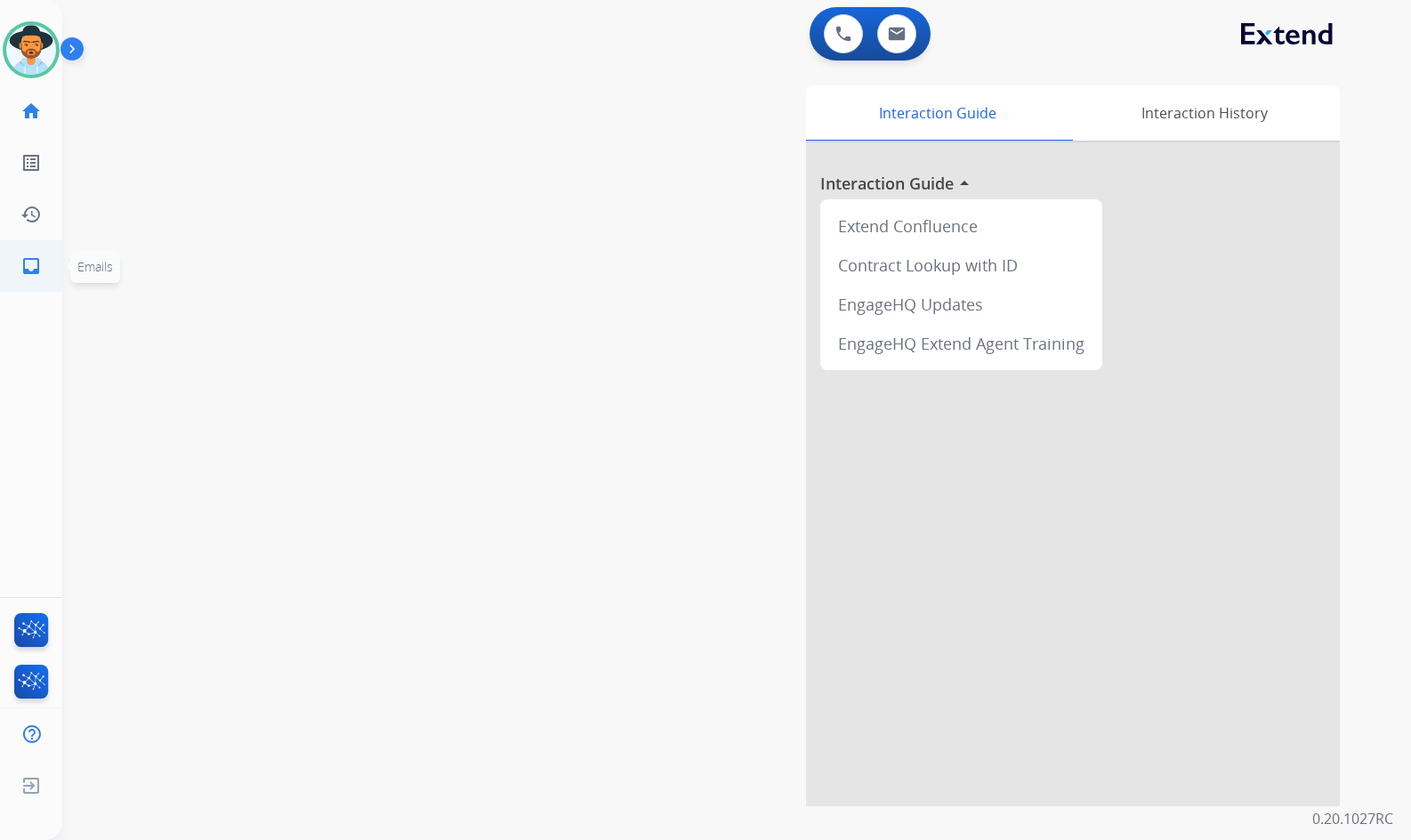
click at [26, 268] on mat-icon "inbox" at bounding box center [31, 266] width 21 height 21
select select "**********"
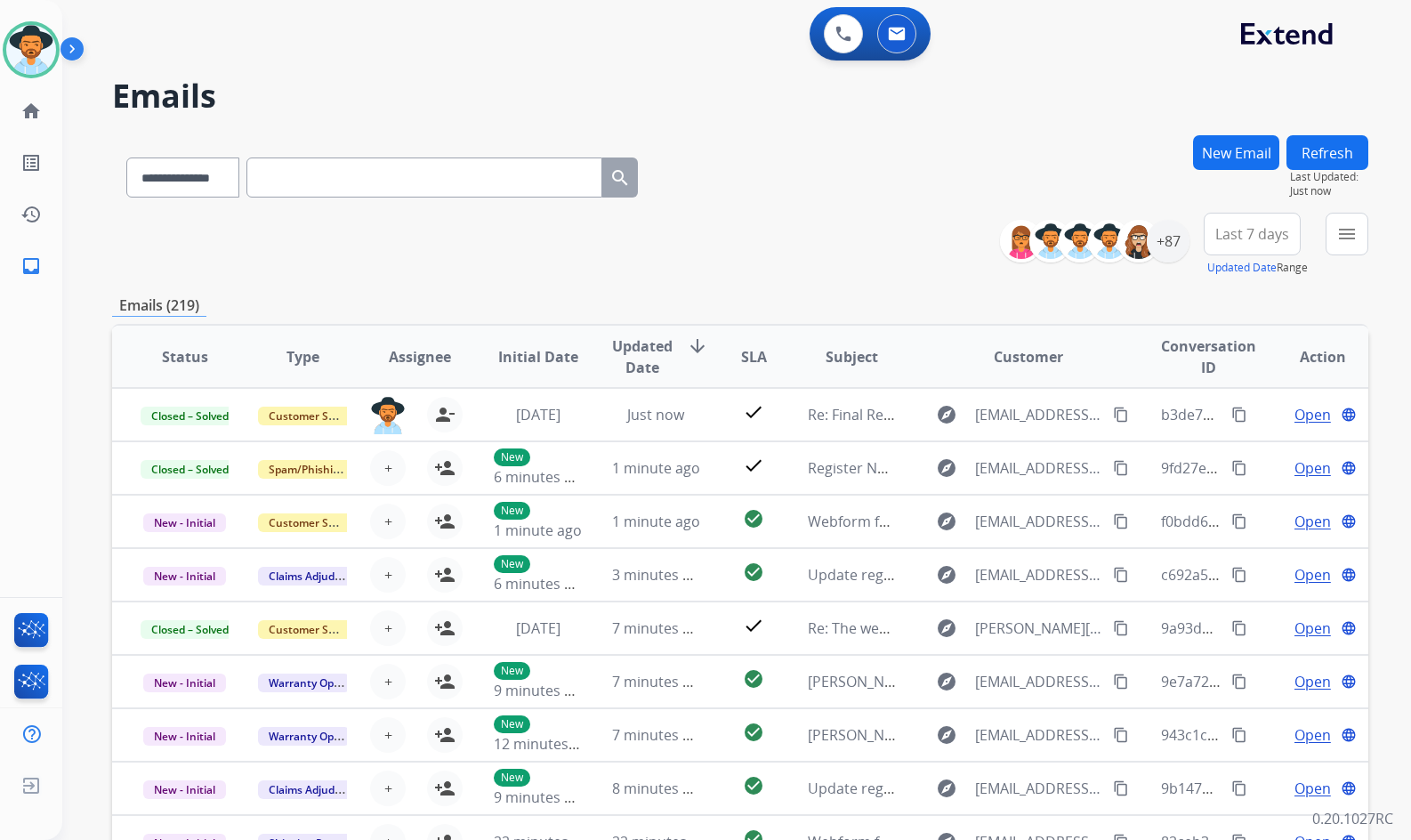
click at [721, 262] on div "**********" at bounding box center [740, 244] width 1256 height 64
click at [1348, 237] on mat-icon "menu" at bounding box center [1348, 234] width 21 height 21
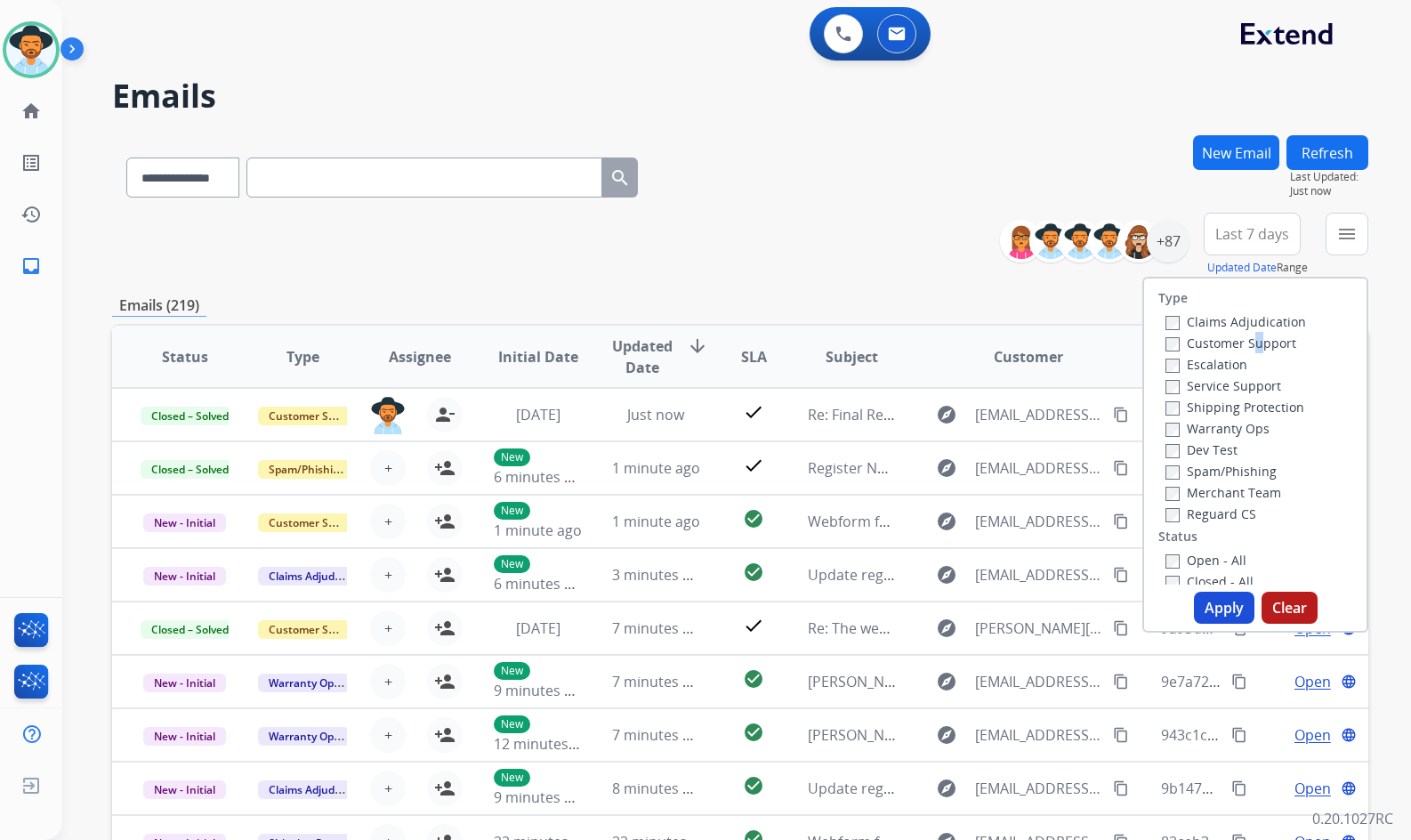
drag, startPoint x: 1243, startPoint y: 340, endPoint x: 1244, endPoint y: 382, distance: 42.0
click at [1244, 339] on label "Customer Support" at bounding box center [1231, 343] width 130 height 17
click at [1244, 408] on label "Shipping Protection" at bounding box center [1235, 406] width 139 height 17
click at [1227, 341] on label "Customer Support" at bounding box center [1231, 343] width 130 height 17
click at [1212, 518] on label "Reguard CS" at bounding box center [1210, 513] width 91 height 17
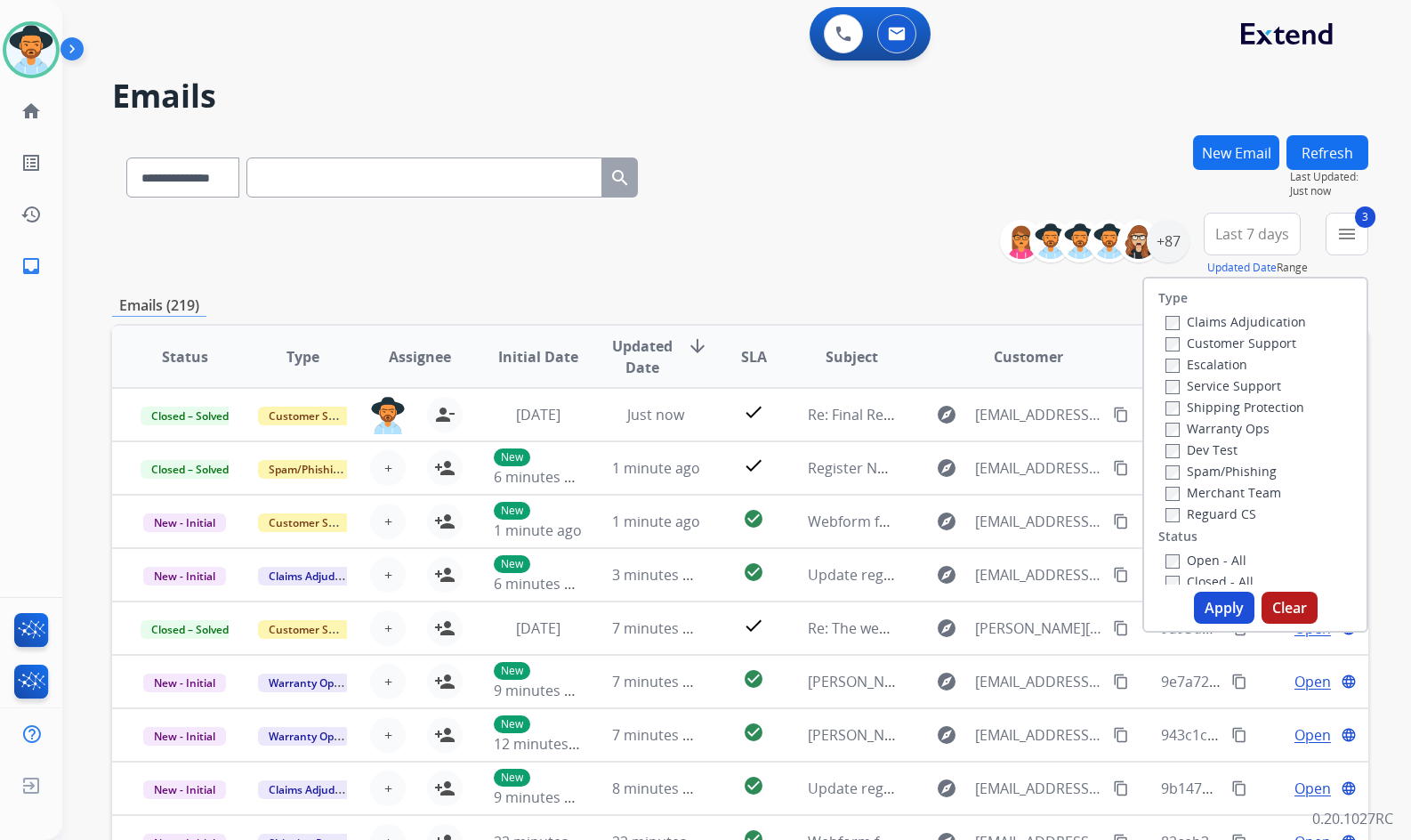
click at [1211, 562] on label "Open - All" at bounding box center [1206, 560] width 81 height 17
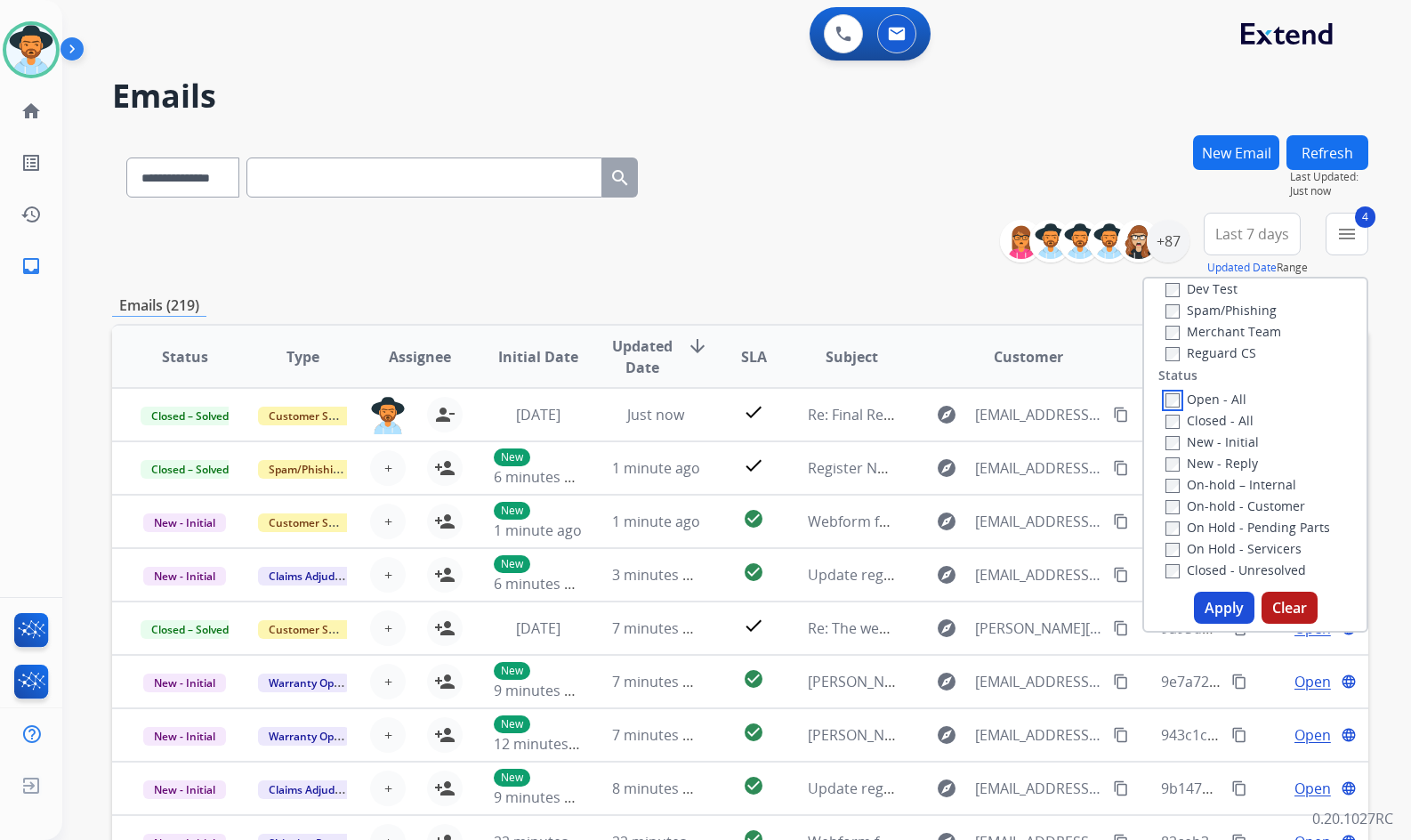
scroll to position [178, 0]
drag, startPoint x: 1242, startPoint y: 531, endPoint x: 1238, endPoint y: 509, distance: 22.4
click at [1241, 530] on label "On Hold - Servicers" at bounding box center [1234, 530] width 136 height 17
click at [1238, 509] on label "On Hold - Pending Parts" at bounding box center [1247, 509] width 165 height 17
click at [1234, 491] on label "On-hold - Customer" at bounding box center [1235, 488] width 139 height 17
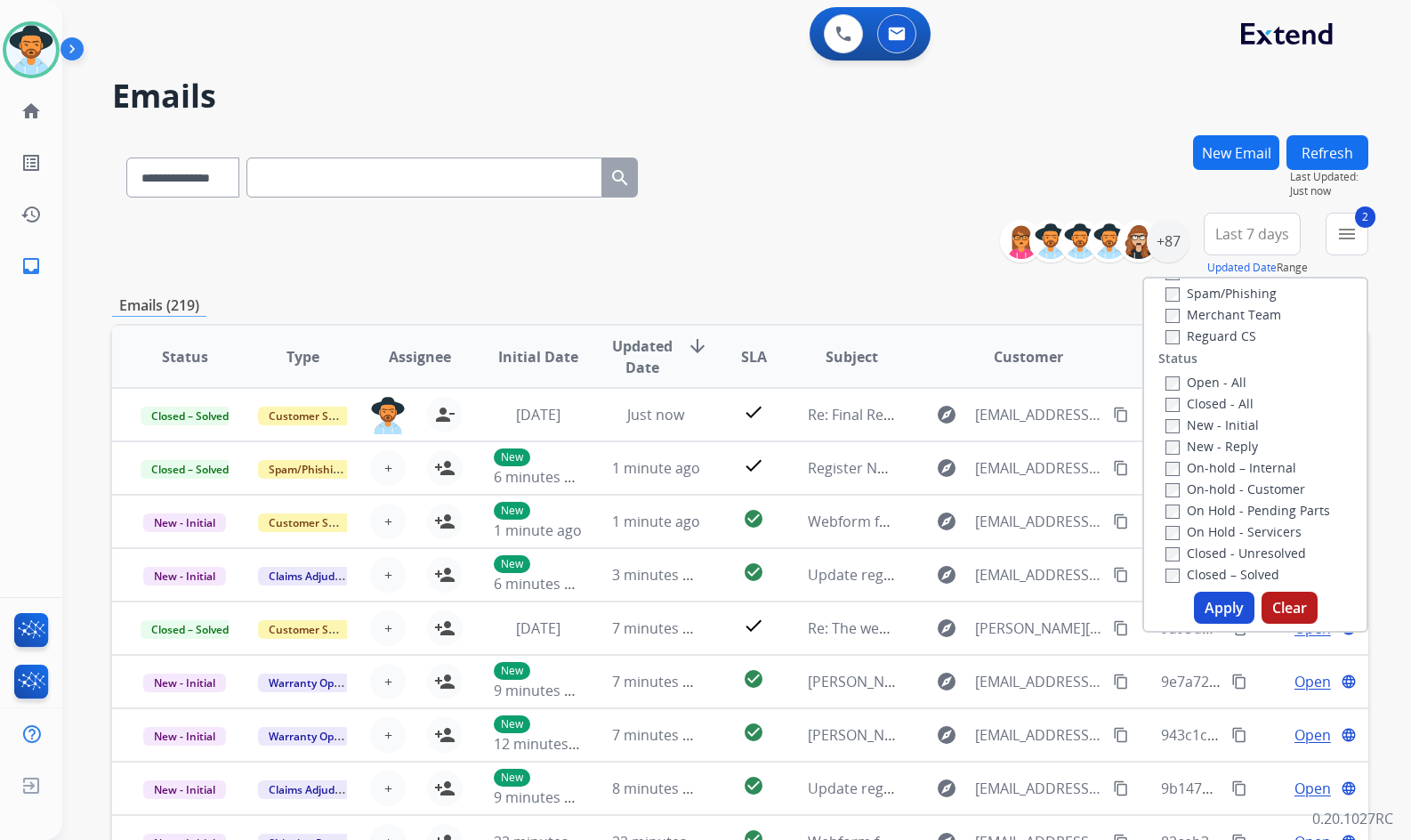
click at [1231, 470] on label "On-hold – Internal" at bounding box center [1231, 467] width 130 height 17
click at [1222, 451] on label "New - Reply" at bounding box center [1211, 446] width 93 height 17
click at [1222, 419] on label "New - Initial" at bounding box center [1212, 424] width 93 height 17
click at [1210, 529] on label "On Hold - Servicers" at bounding box center [1234, 530] width 136 height 17
click at [1214, 603] on button "Apply" at bounding box center [1224, 607] width 60 height 32
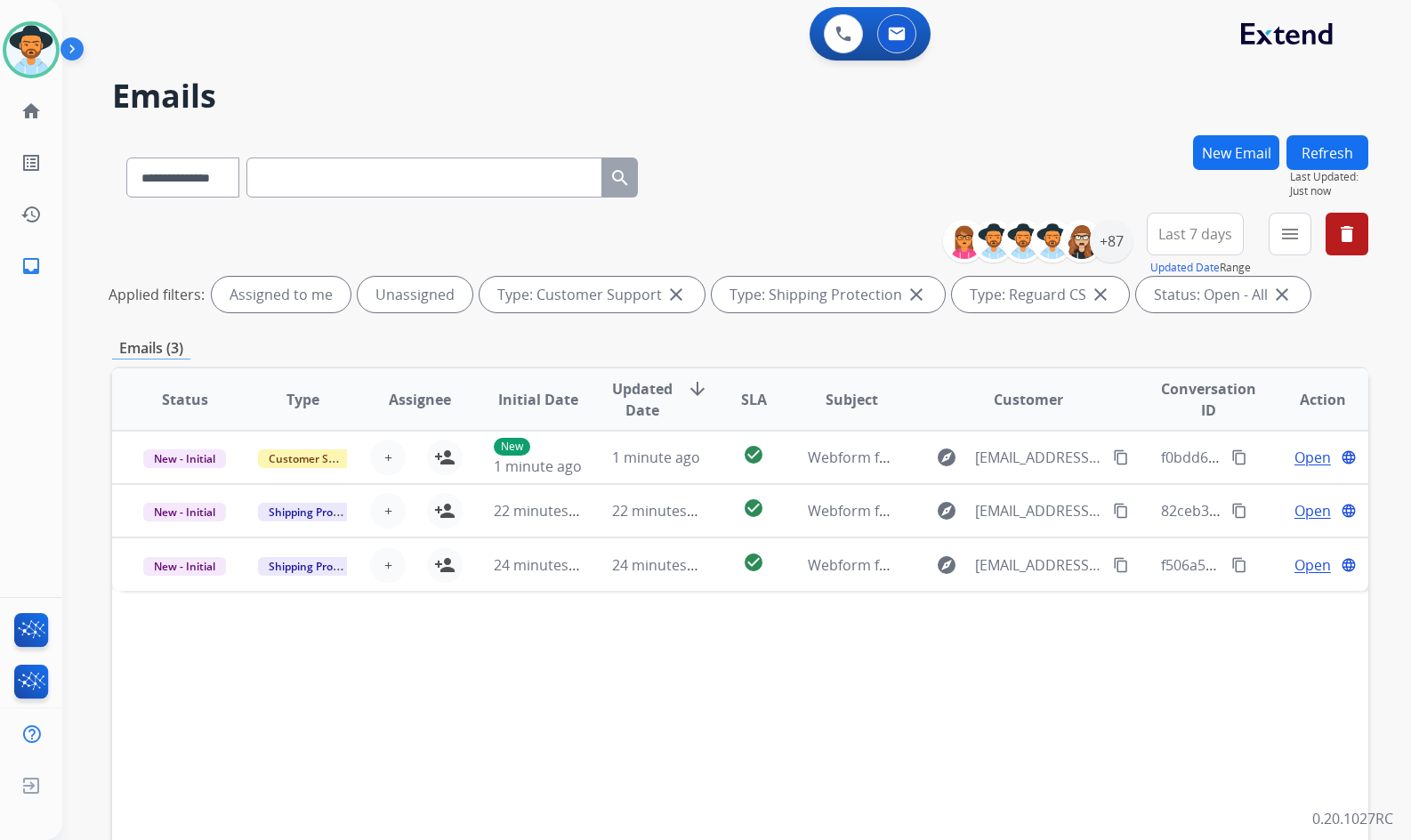
click at [389, 623] on div "Status Type Assignee Initial Date Updated Date arrow_downward SLA Subject Custo…" at bounding box center [740, 665] width 1256 height 596
click at [10, 101] on link "home Home" at bounding box center [30, 111] width 50 height 50
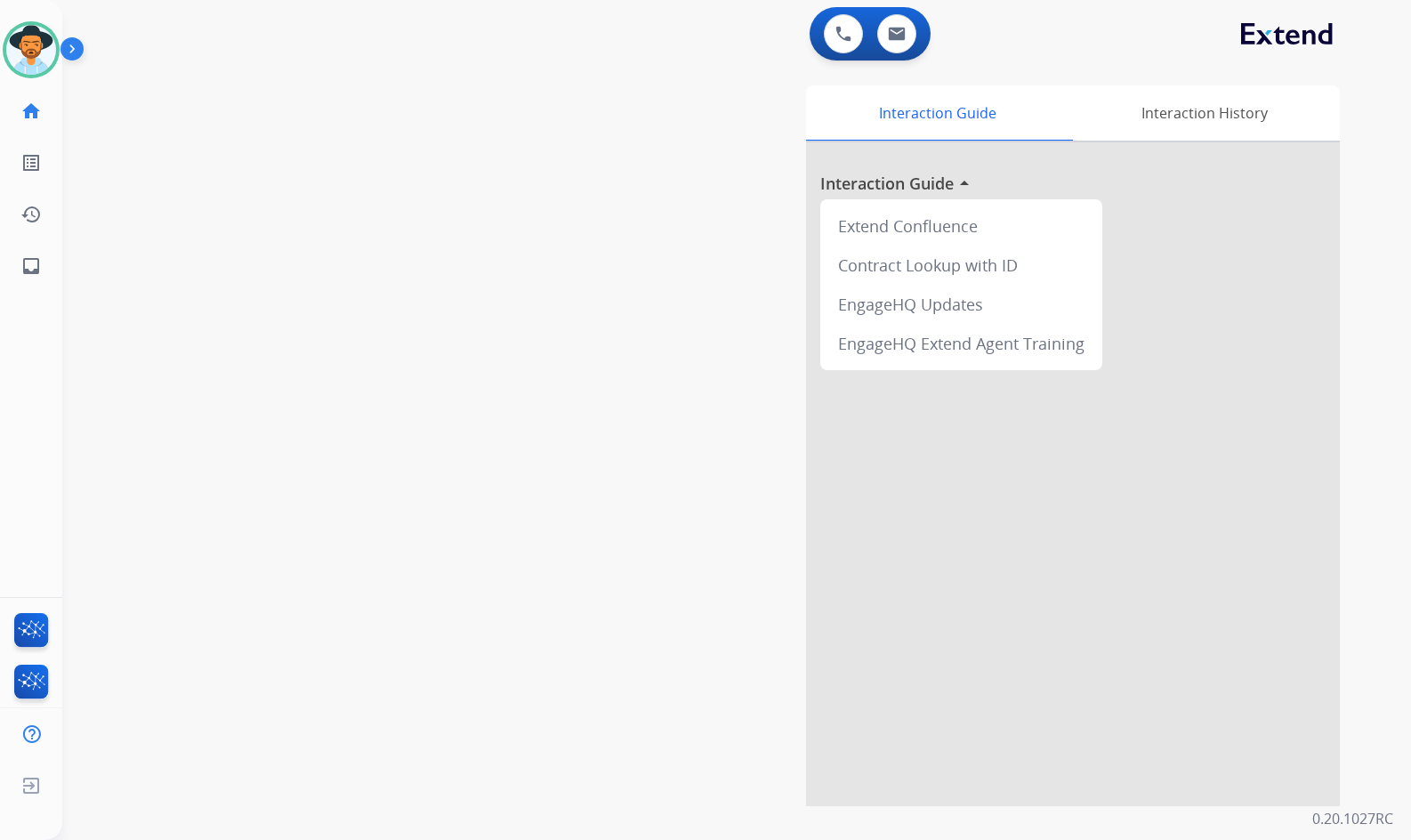
drag, startPoint x: 292, startPoint y: 257, endPoint x: 268, endPoint y: 249, distance: 25.3
click at [292, 257] on div "swap_horiz Break voice bridge close_fullscreen Connect 3-Way Call merge_type Se…" at bounding box center [716, 435] width 1307 height 742
click at [630, 376] on div "Interaction Guide Interaction History Interaction Guide arrow_drop_up Extend Co…" at bounding box center [947, 446] width 787 height 720
click at [19, 242] on link "inbox Emails" at bounding box center [30, 266] width 50 height 50
select select "**********"
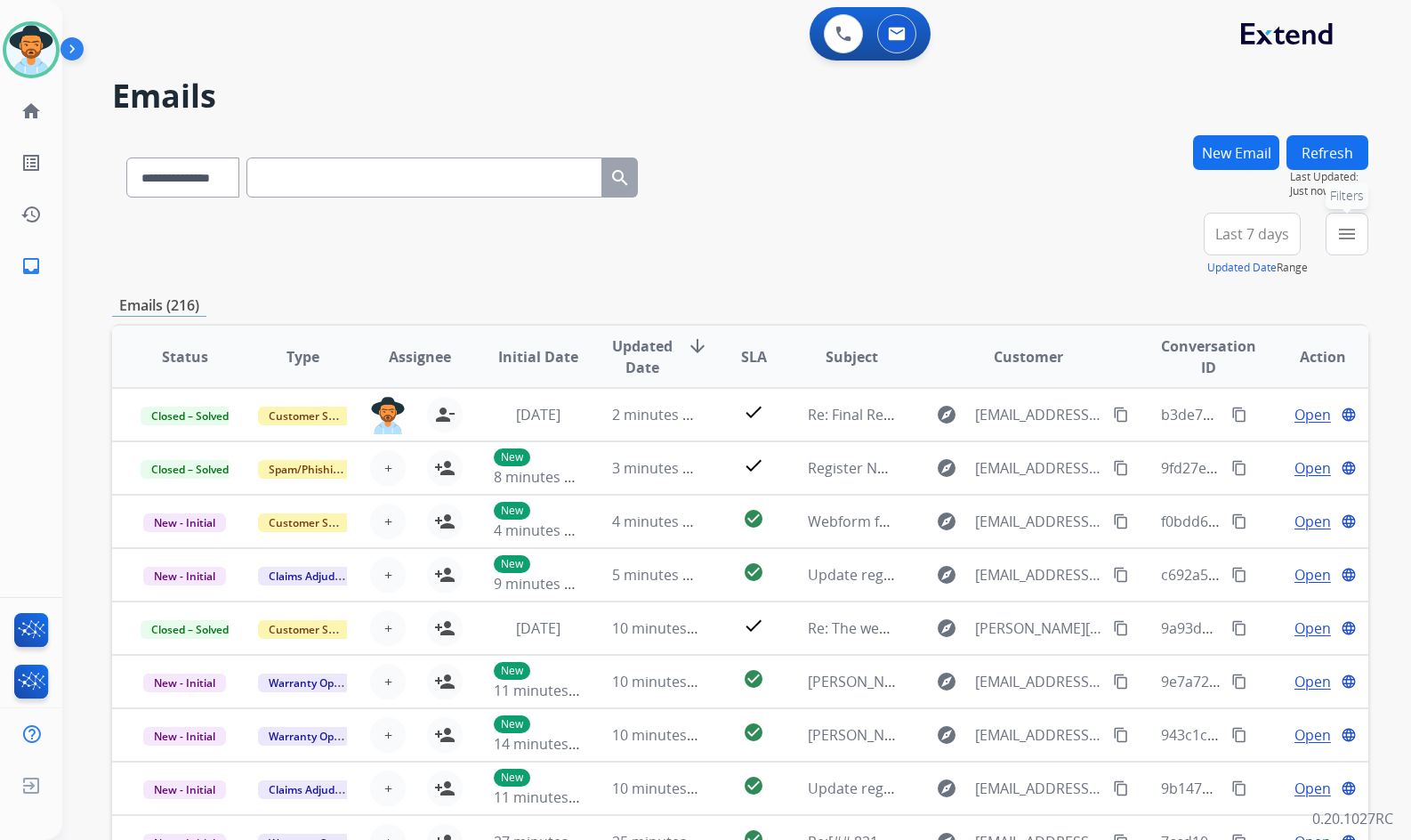
click at [1342, 231] on mat-icon "menu" at bounding box center [1348, 234] width 21 height 21
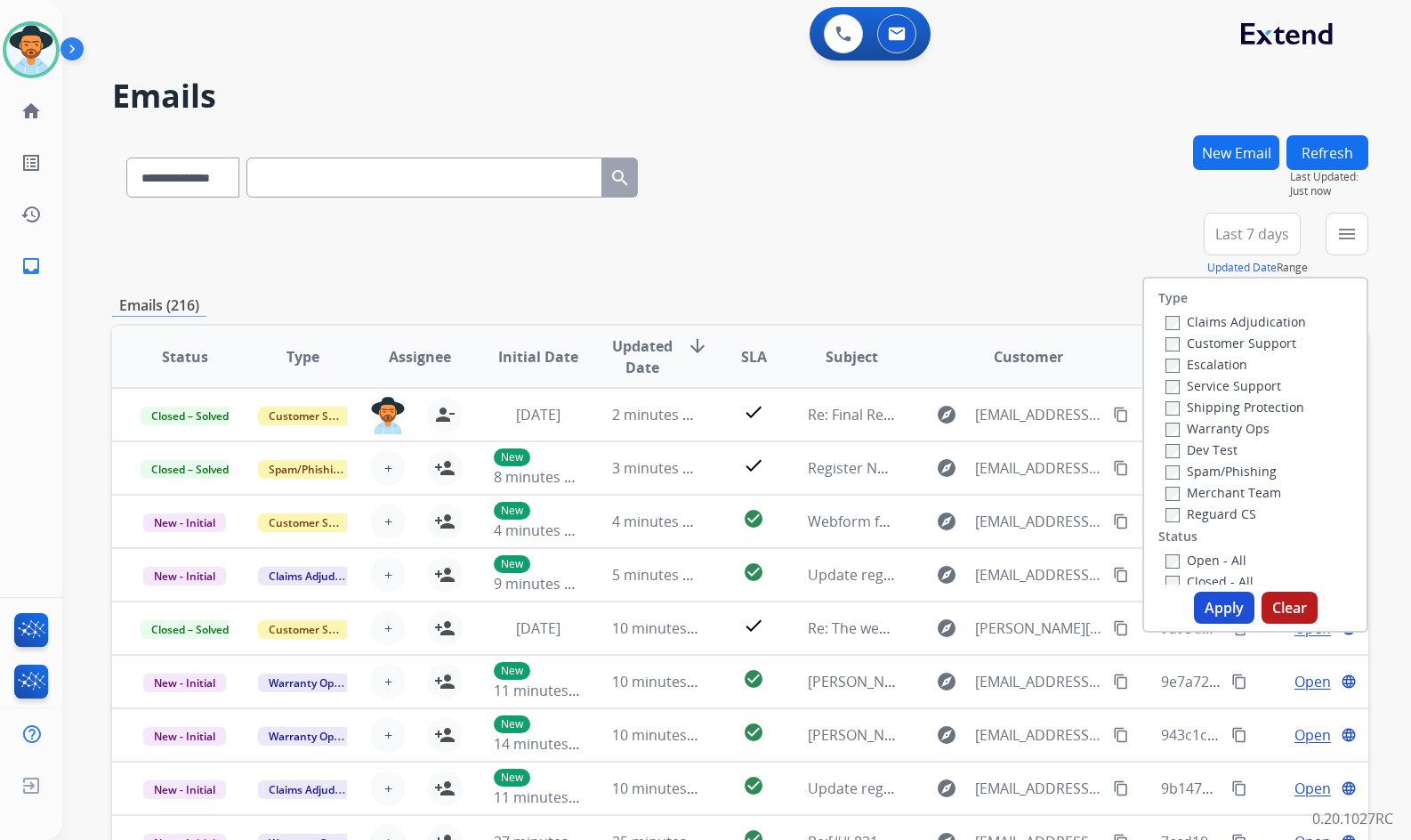
click at [1263, 343] on label "Customer Support" at bounding box center [1231, 343] width 130 height 17
click at [1246, 408] on label "Shipping Protection" at bounding box center [1235, 406] width 139 height 17
click at [1222, 511] on label "Reguard CS" at bounding box center [1210, 513] width 91 height 17
click at [1215, 559] on label "Open - All" at bounding box center [1206, 560] width 81 height 17
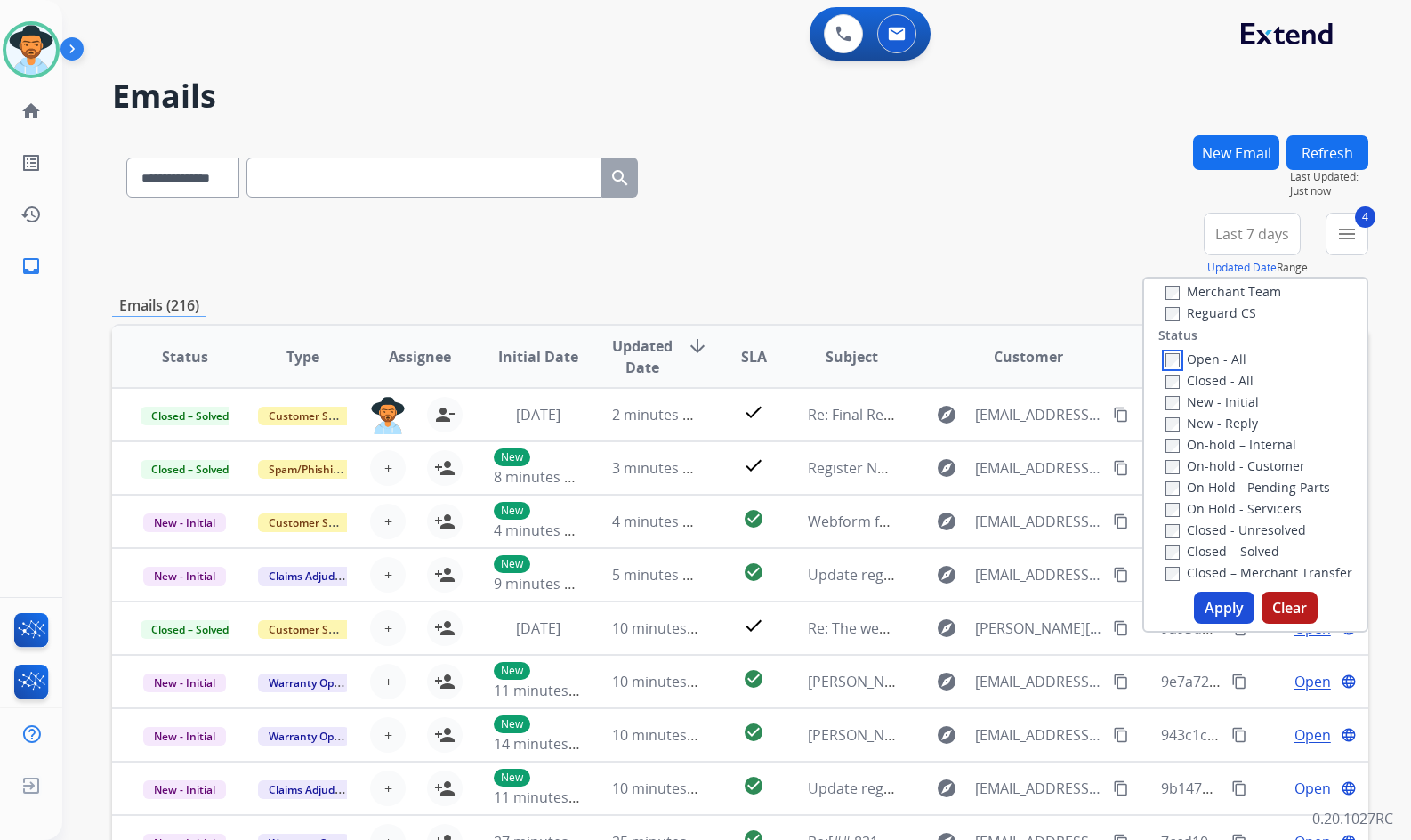
scroll to position [267, 0]
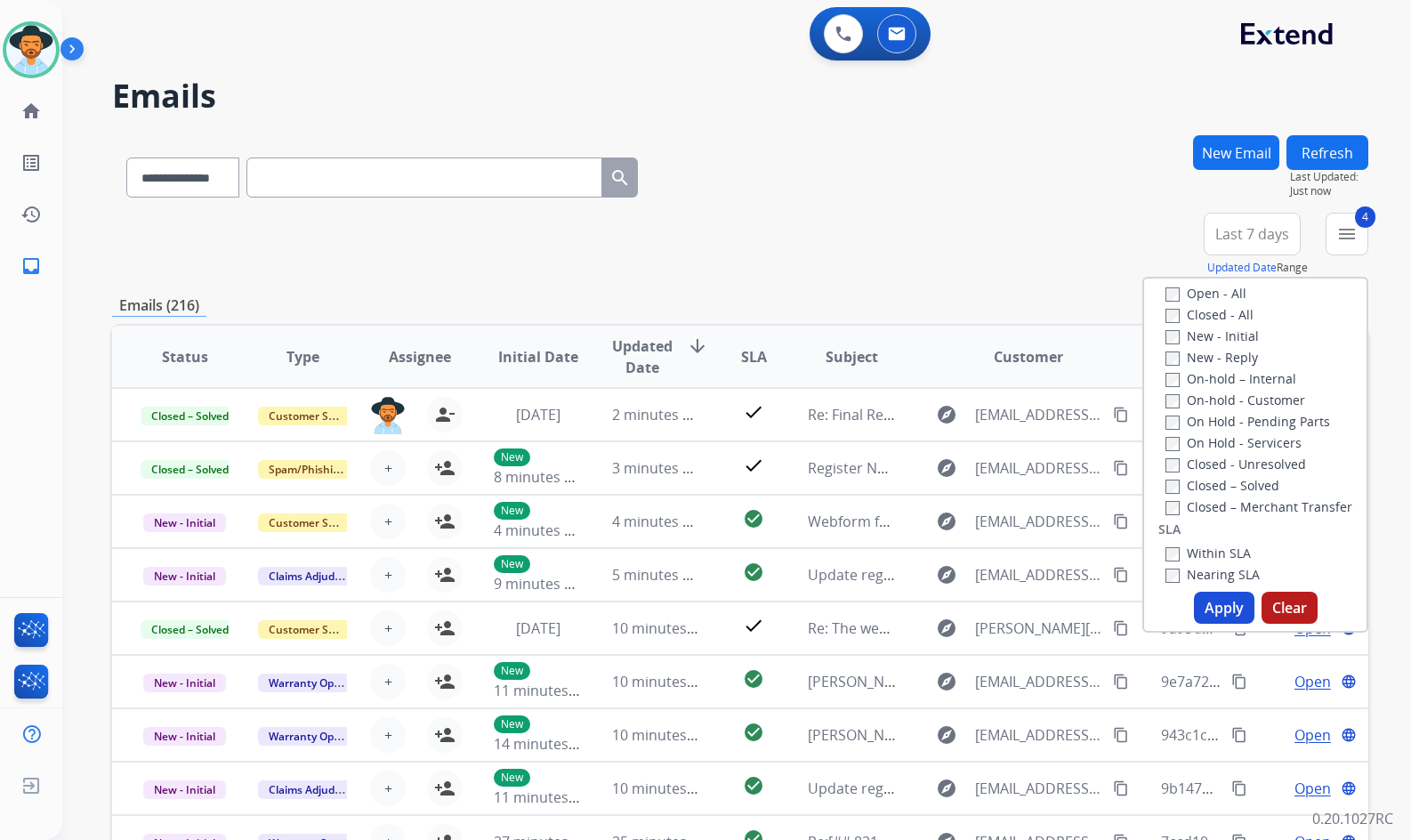
click at [1227, 438] on label "On Hold - Servicers" at bounding box center [1234, 442] width 136 height 17
click at [1233, 416] on label "On Hold - Pending Parts" at bounding box center [1247, 420] width 165 height 17
click at [1239, 396] on label "On-hold - Customer" at bounding box center [1235, 399] width 139 height 17
click at [1242, 379] on label "On-hold – Internal" at bounding box center [1231, 378] width 130 height 17
click at [1237, 353] on label "New - Reply" at bounding box center [1211, 356] width 93 height 17
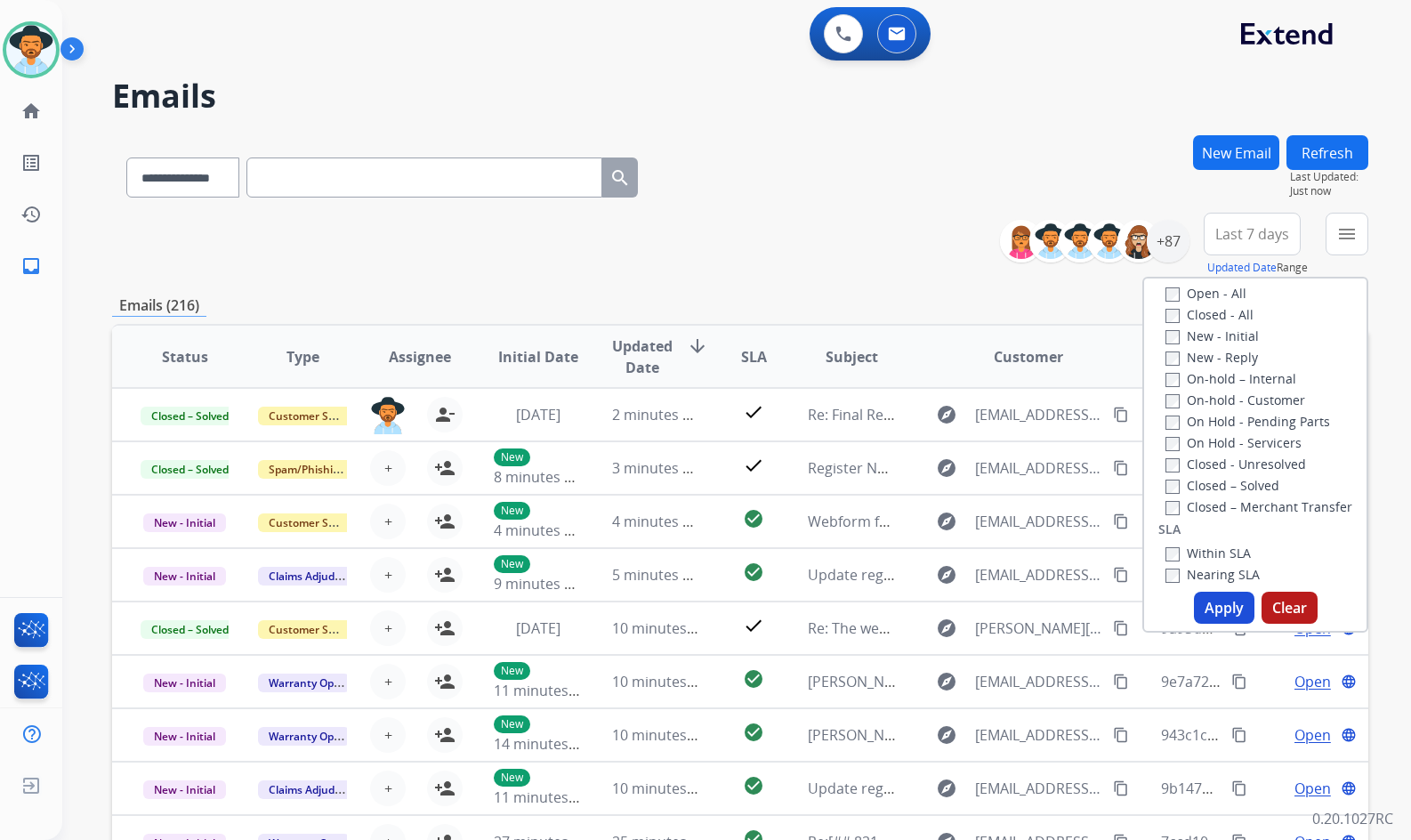
click at [1237, 329] on label "New - Initial" at bounding box center [1212, 335] width 93 height 17
click at [1216, 612] on button "Apply" at bounding box center [1224, 607] width 60 height 32
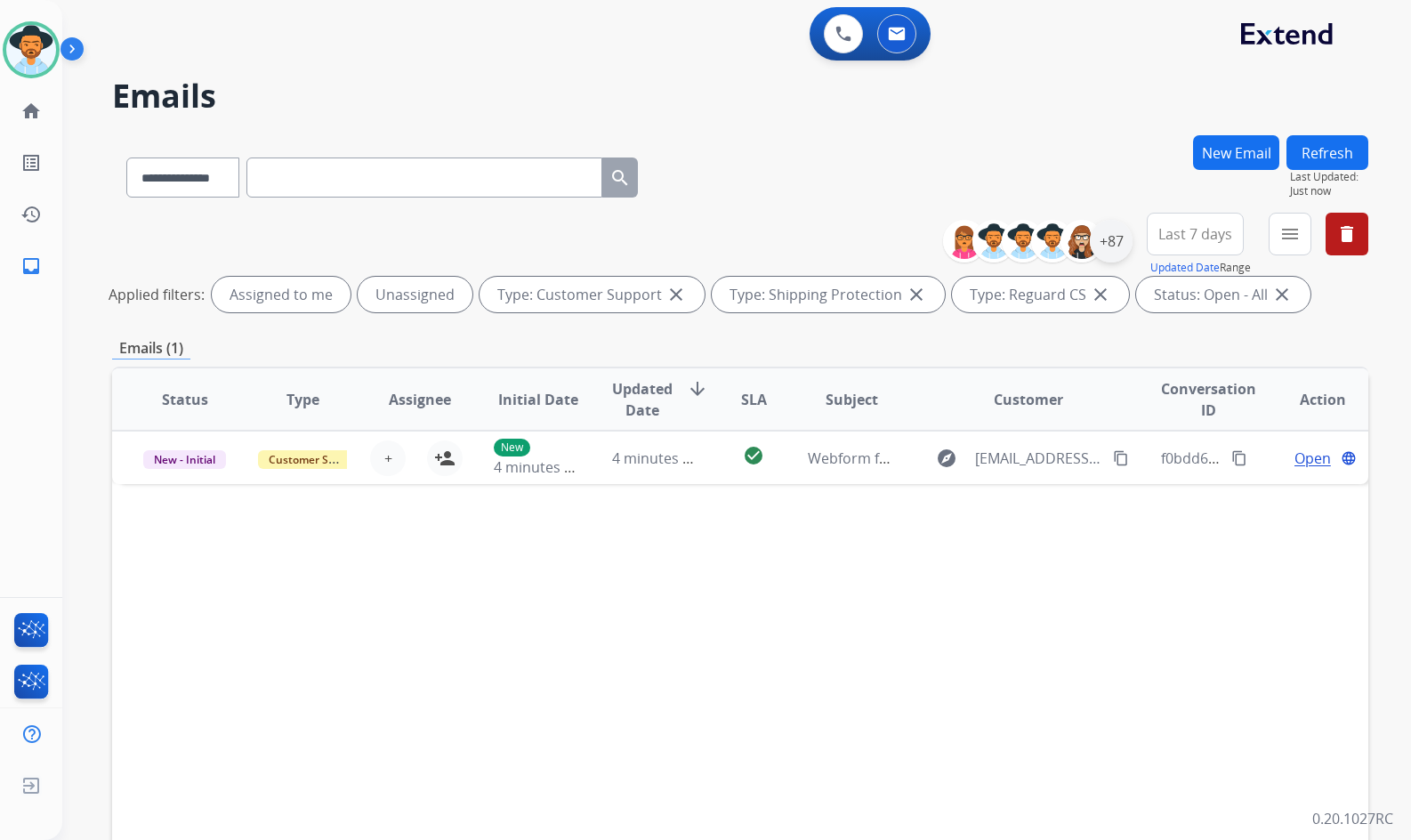
click at [1122, 232] on div "+87" at bounding box center [1111, 241] width 43 height 43
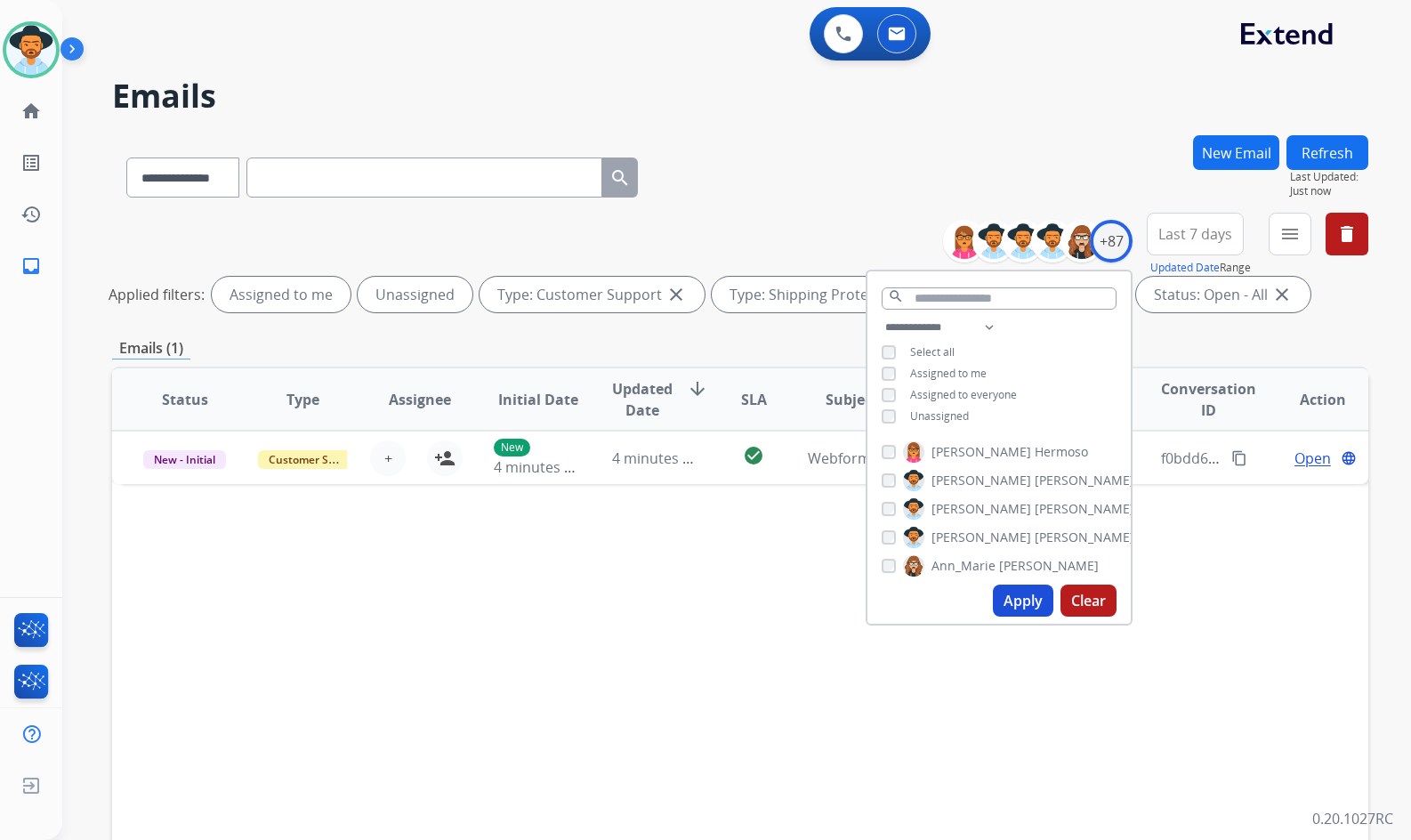
click at [946, 419] on span "Unassigned" at bounding box center [940, 416] width 58 height 16
click at [1036, 612] on button "Apply" at bounding box center [1023, 600] width 60 height 32
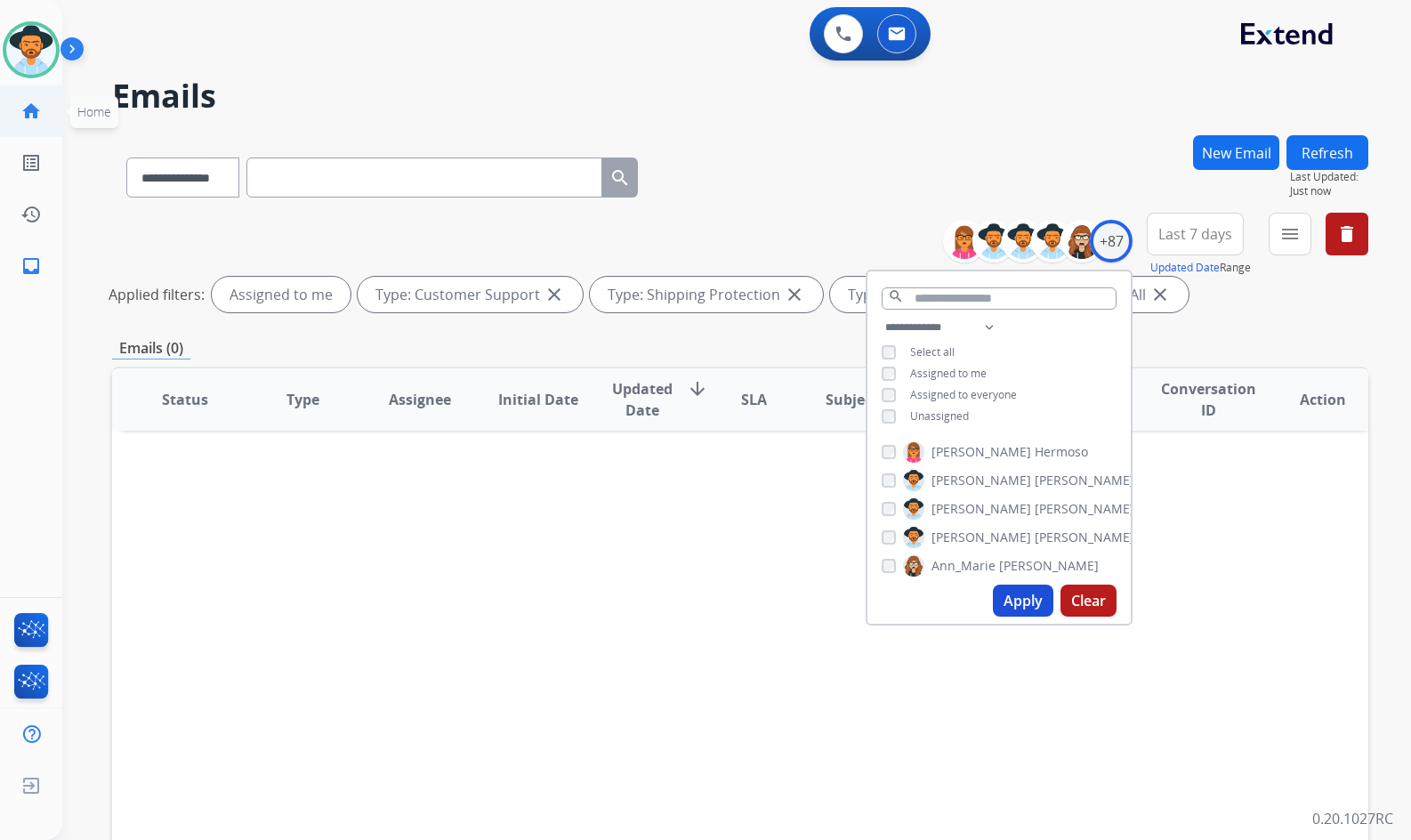
click at [49, 115] on link "home Home" at bounding box center [30, 111] width 50 height 50
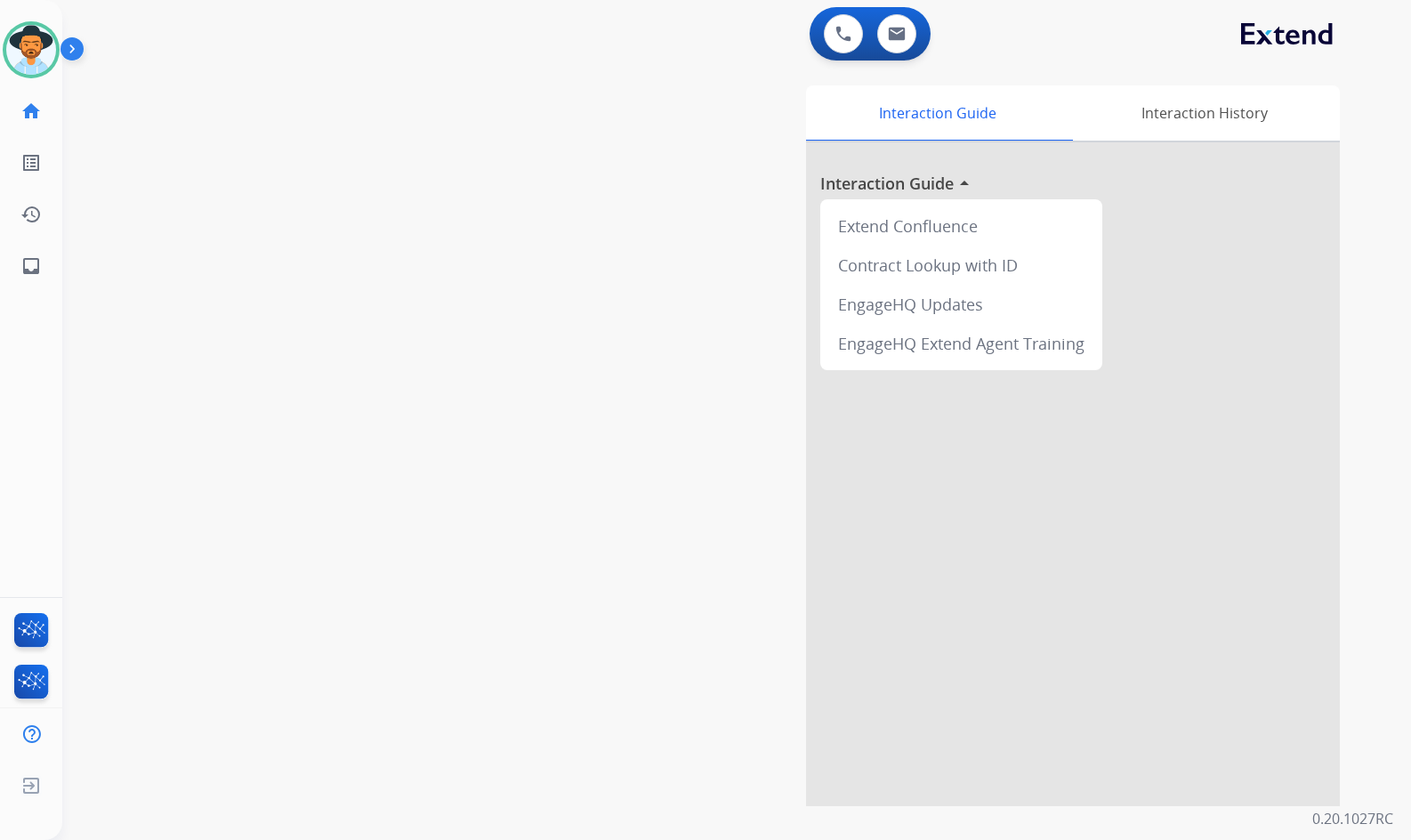
drag, startPoint x: 40, startPoint y: 525, endPoint x: 16, endPoint y: 512, distance: 27.3
click at [40, 523] on div "Amanda Available Edit Avatar Agent: Amanda Routing Profile: Extend_Training CS …" at bounding box center [31, 420] width 62 height 840
click at [283, 528] on div "swap_horiz Break voice bridge close_fullscreen Connect 3-Way Call merge_type Se…" at bounding box center [716, 435] width 1307 height 742
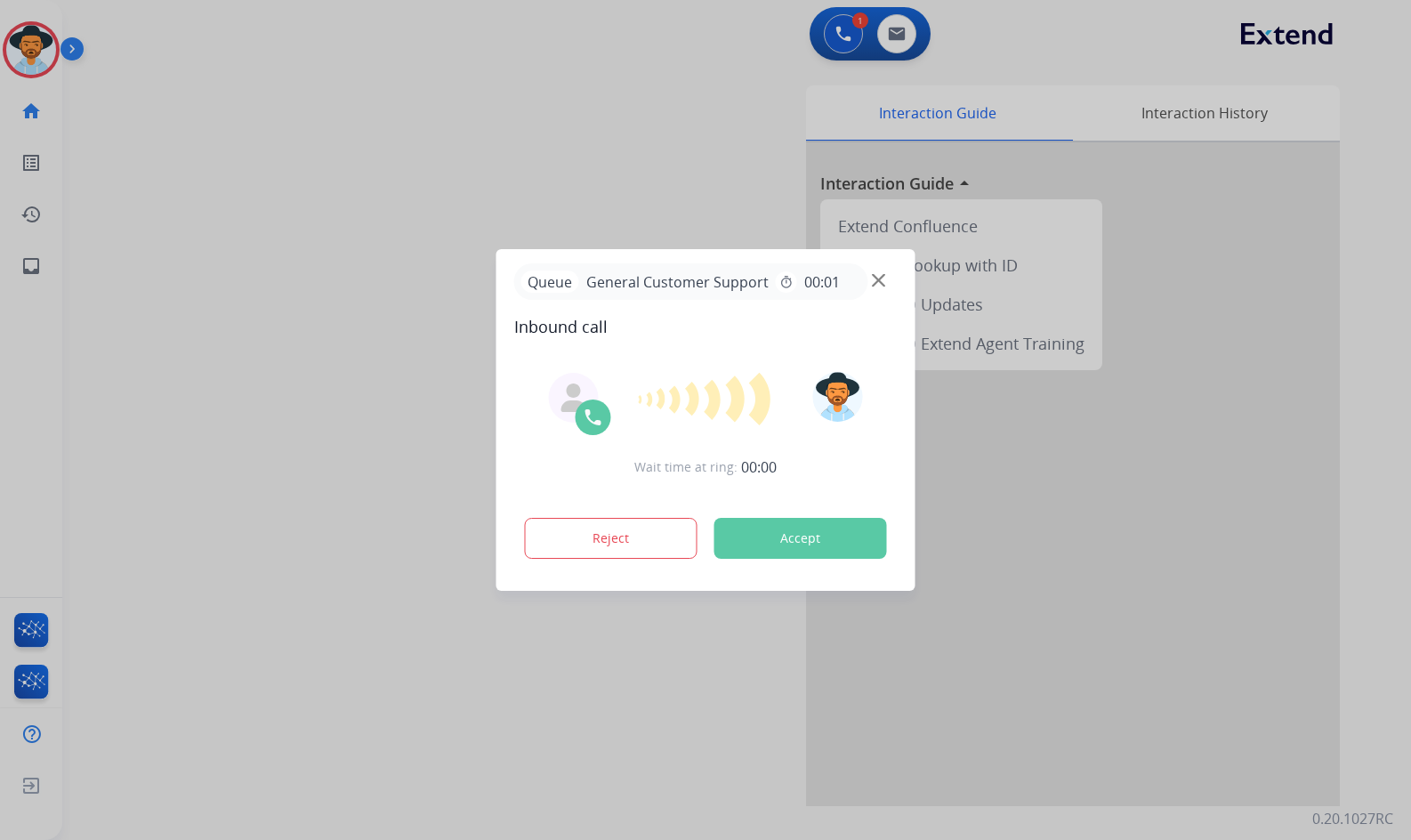
click at [479, 718] on div at bounding box center [705, 420] width 1411 height 840
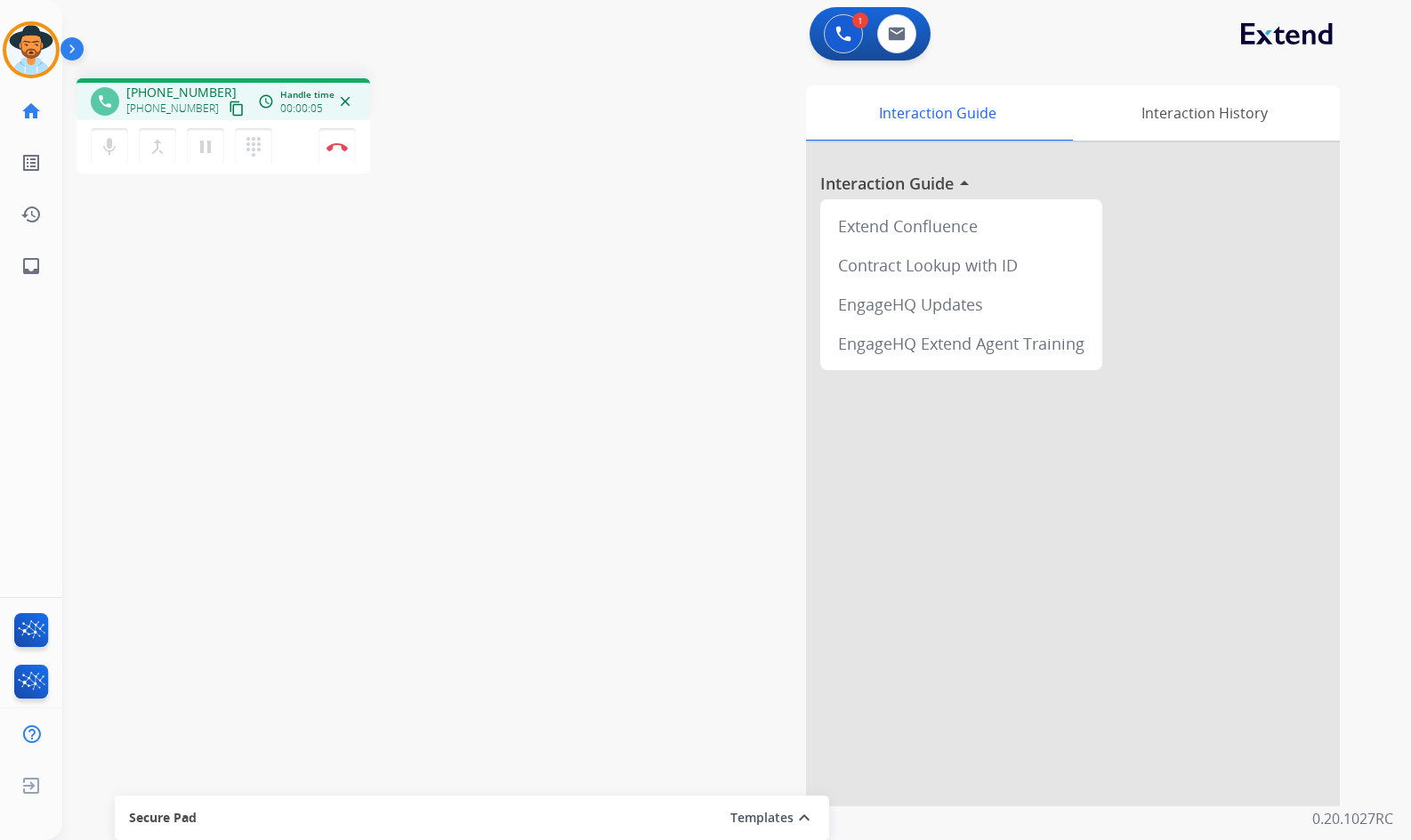
click at [229, 112] on mat-icon "content_copy" at bounding box center [237, 108] width 16 height 16
click at [215, 142] on mat-icon "pause" at bounding box center [205, 147] width 21 height 21
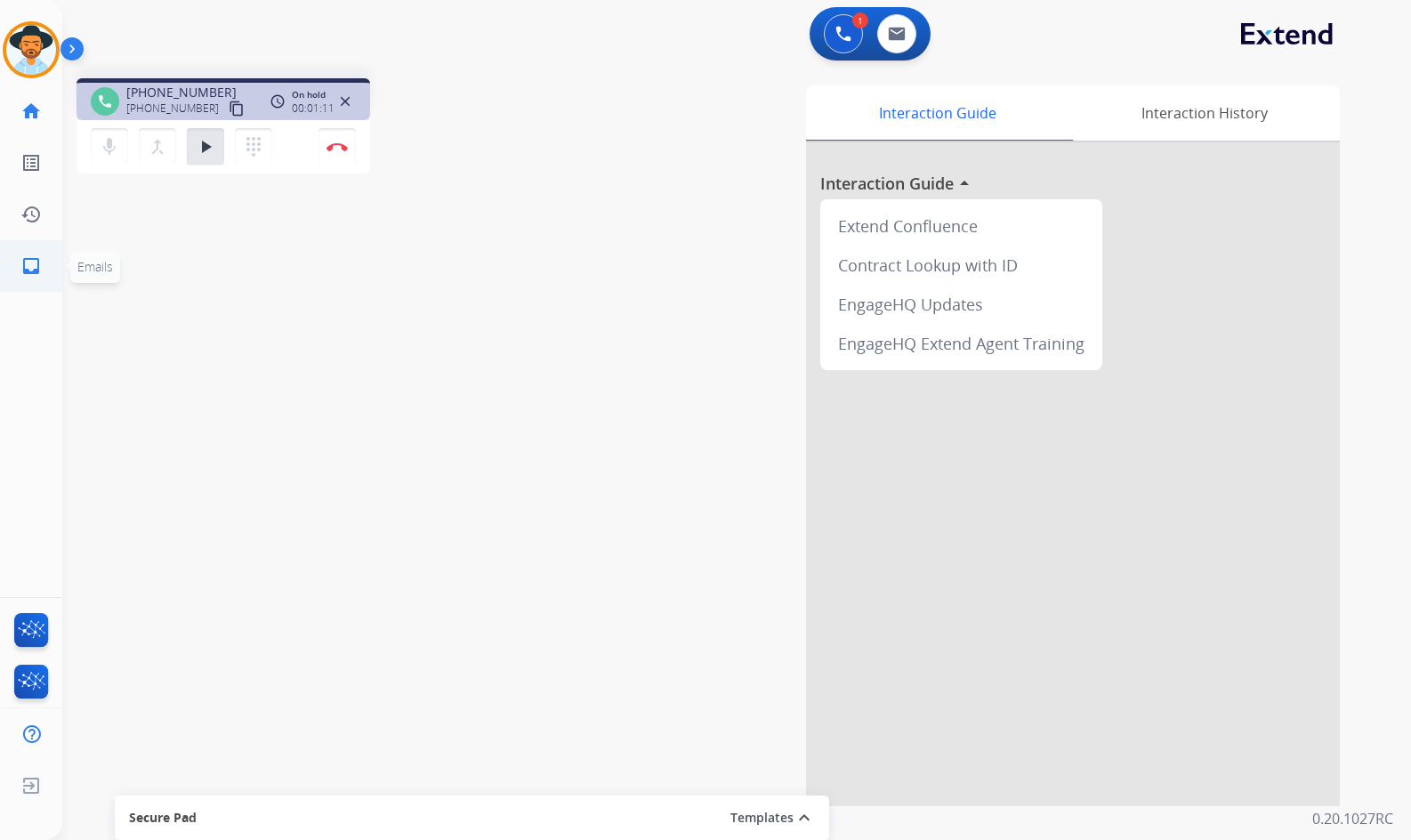
click at [42, 262] on link "inbox Emails" at bounding box center [30, 266] width 50 height 50
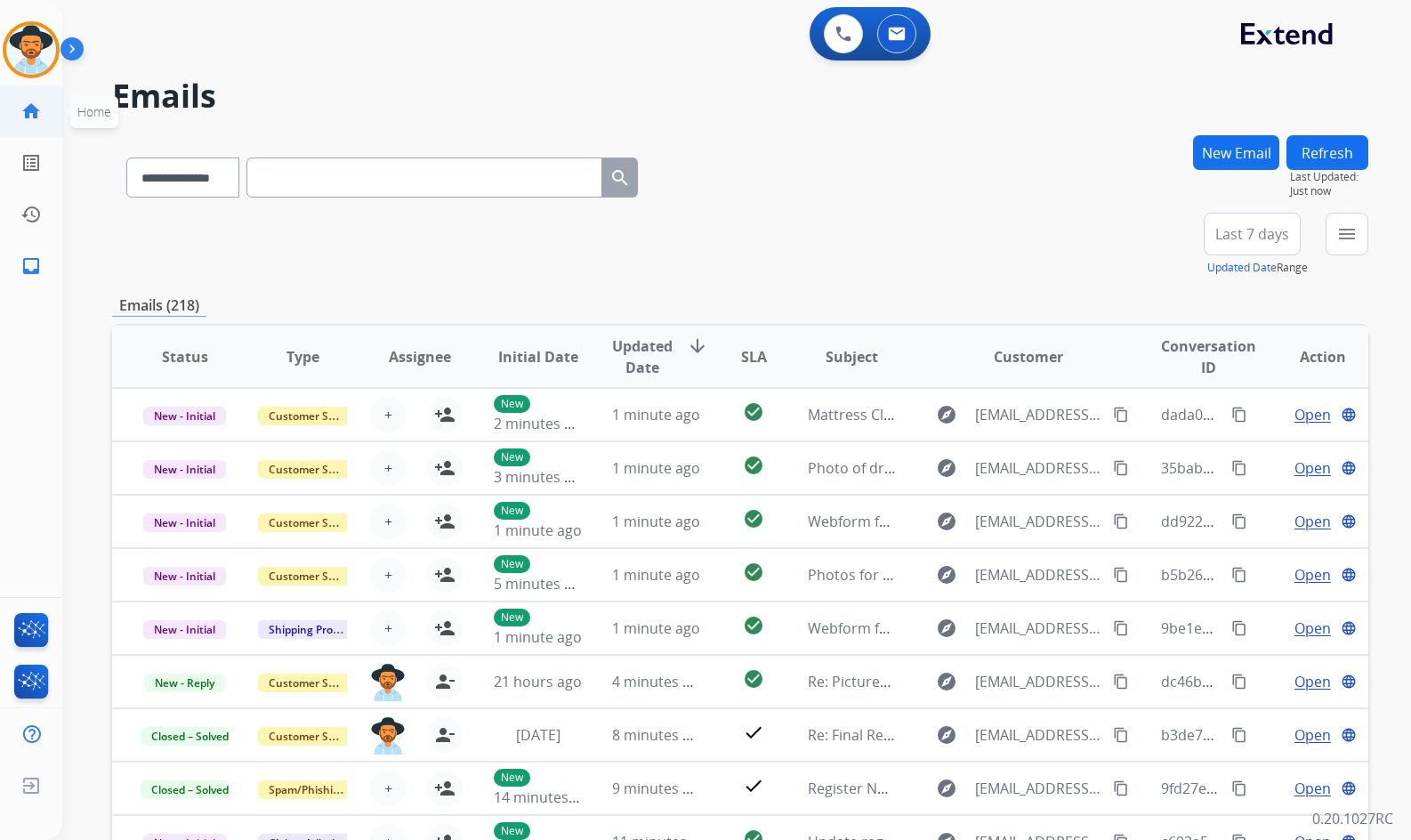
click at [38, 113] on mat-icon "home" at bounding box center [31, 111] width 21 height 21
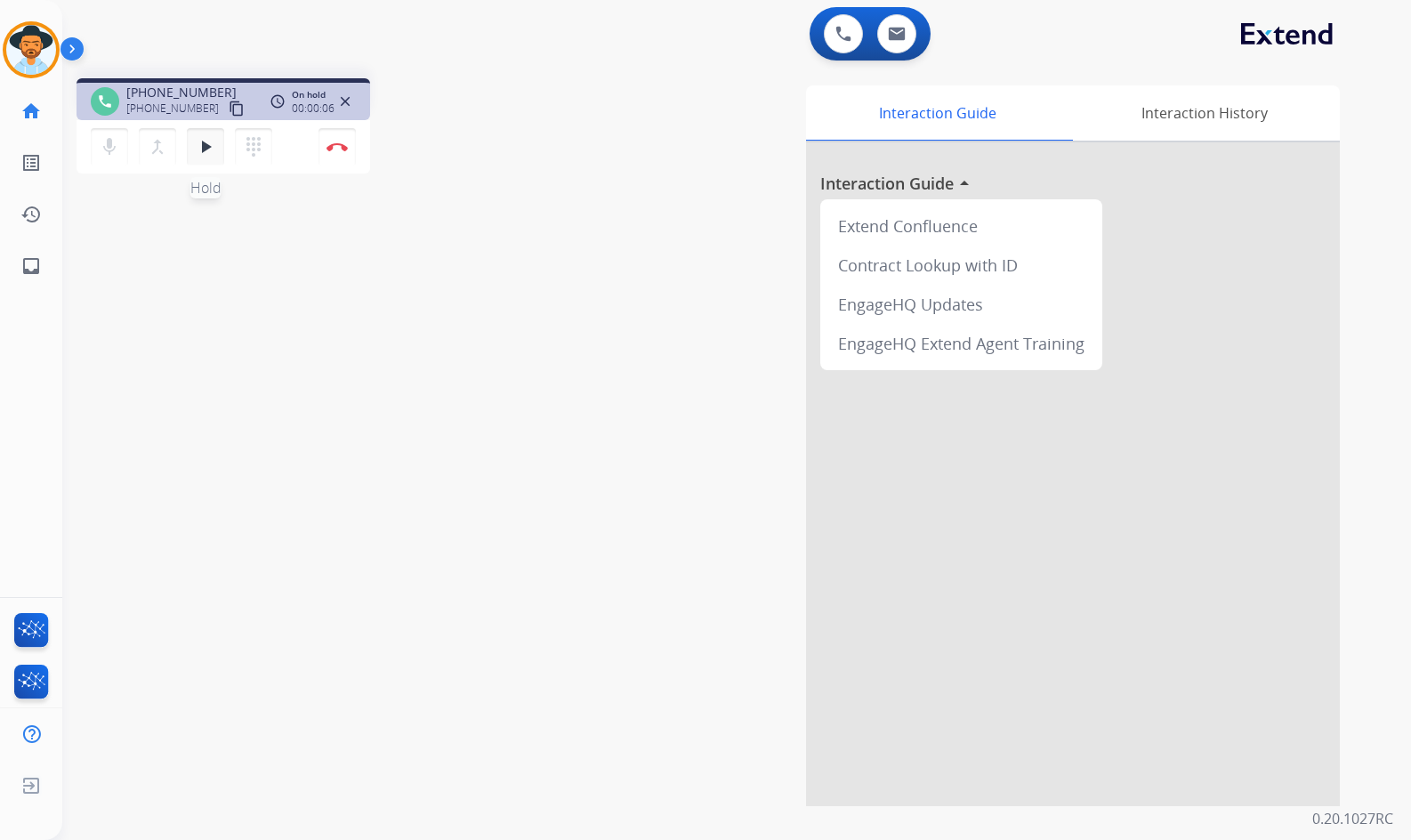
drag, startPoint x: 208, startPoint y: 140, endPoint x: 200, endPoint y: 139, distance: 8.1
click at [206, 140] on mat-icon "play_arrow" at bounding box center [205, 147] width 21 height 21
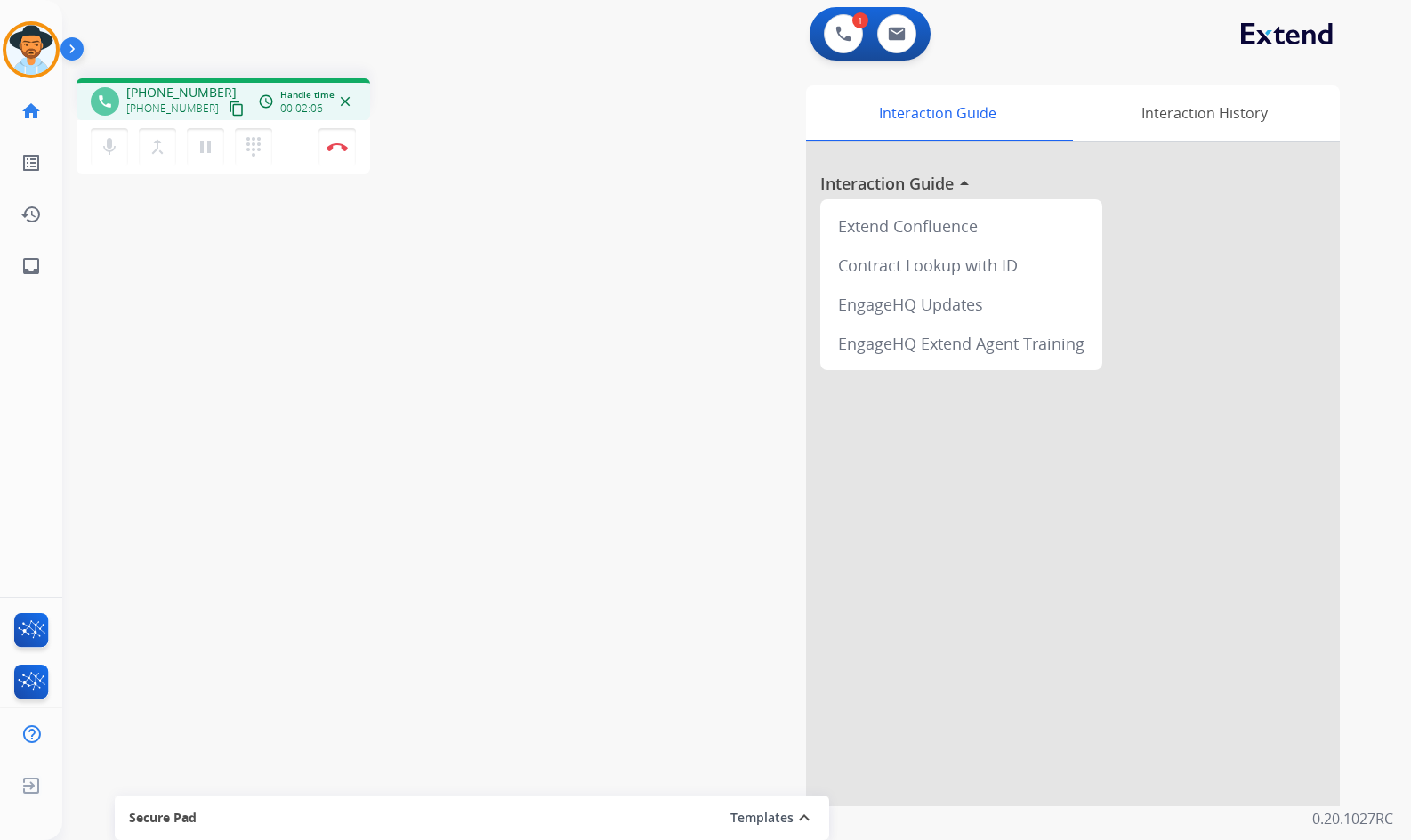
drag, startPoint x: 455, startPoint y: 32, endPoint x: 388, endPoint y: 52, distance: 69.9
click at [455, 32] on div "1 Voice Interactions 0 Email Interactions" at bounding box center [726, 35] width 1285 height 56
click at [27, 256] on mat-icon "inbox" at bounding box center [31, 266] width 21 height 21
select select "**********"
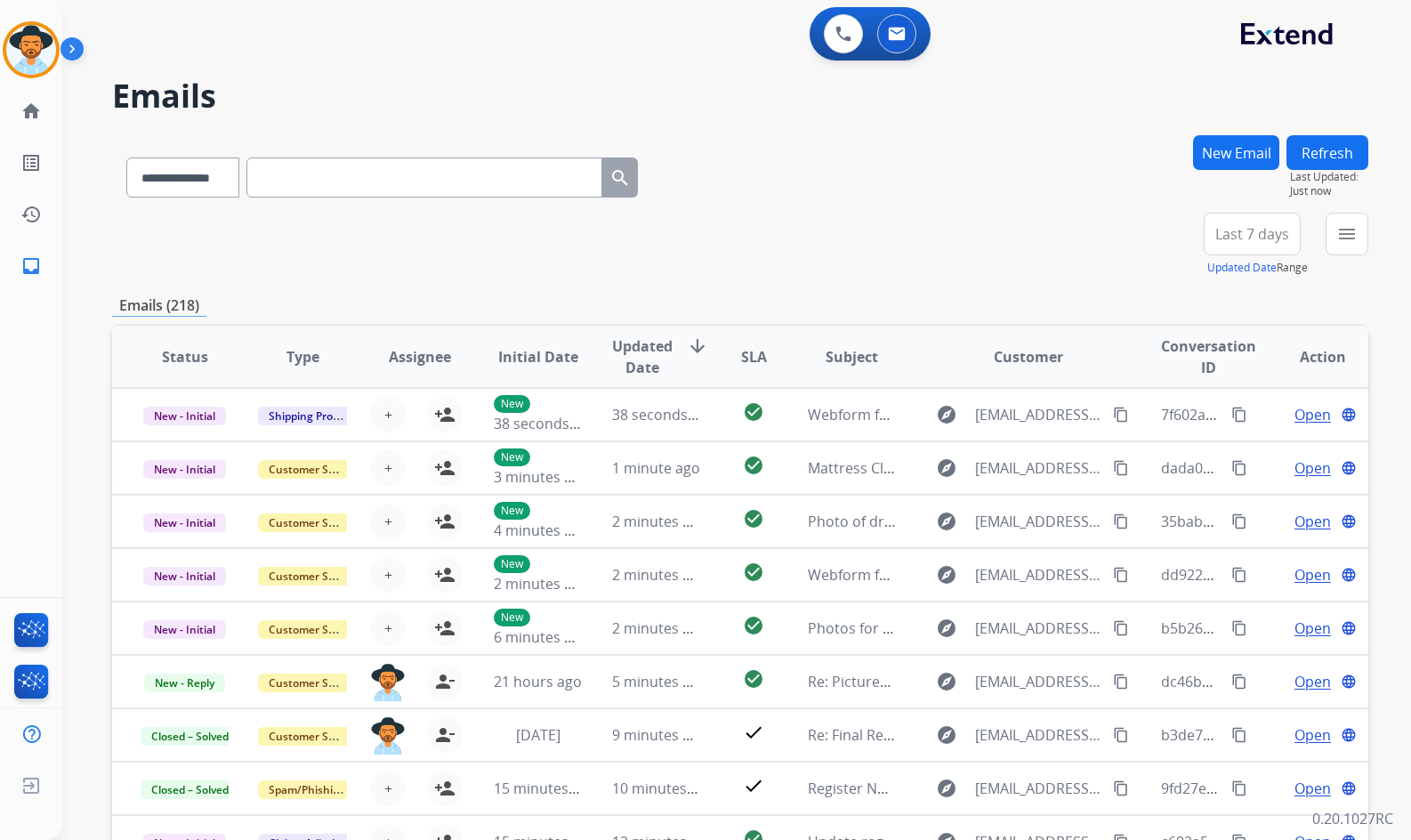
click at [1264, 151] on button "New Email" at bounding box center [1236, 153] width 87 height 35
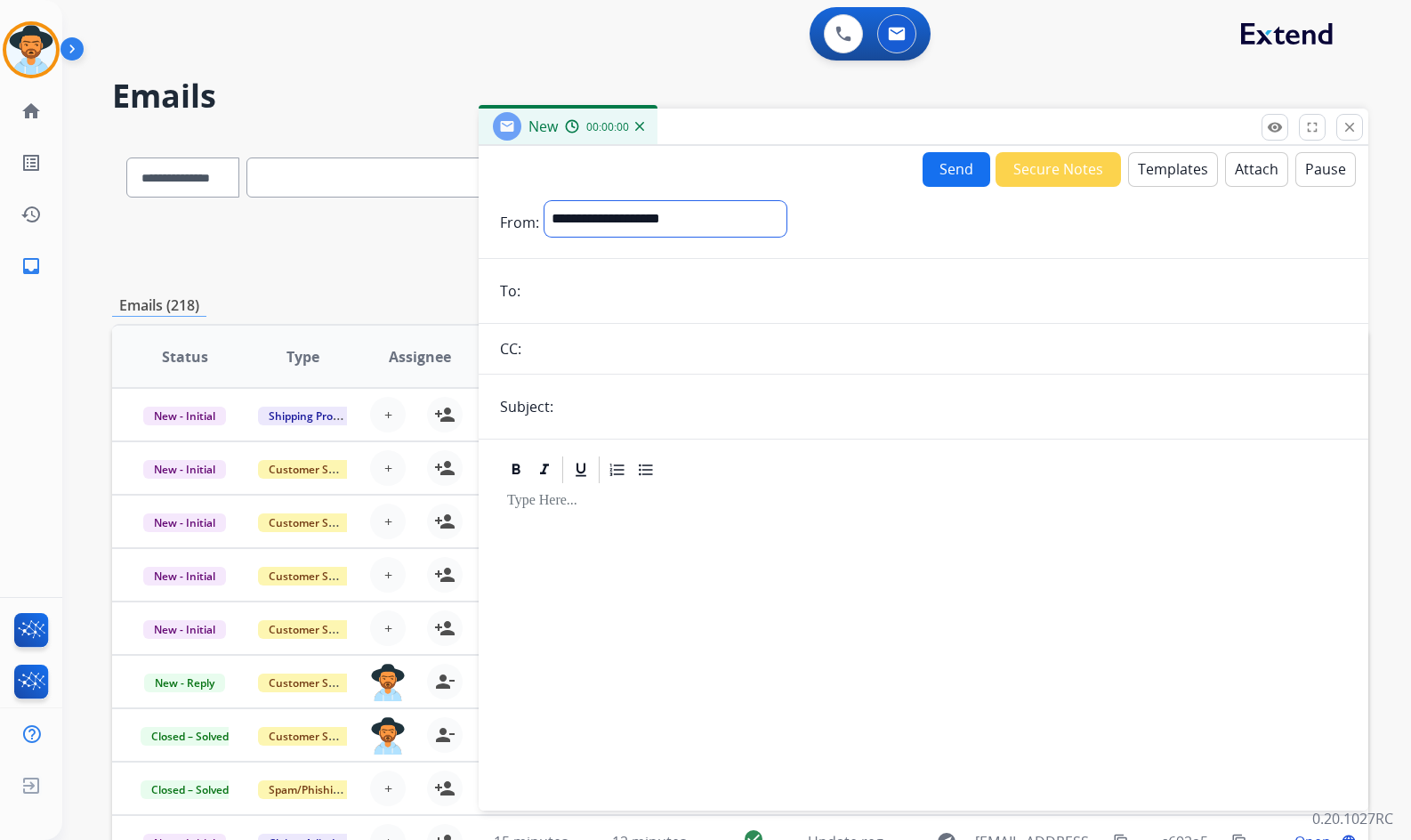
click at [565, 226] on select "**********" at bounding box center [665, 219] width 242 height 36
select select "**********"
click at [544, 201] on select "**********" at bounding box center [665, 219] width 242 height 36
drag, startPoint x: 602, startPoint y: 277, endPoint x: 598, endPoint y: 288, distance: 11.7
click at [602, 277] on input "email" at bounding box center [936, 292] width 821 height 36
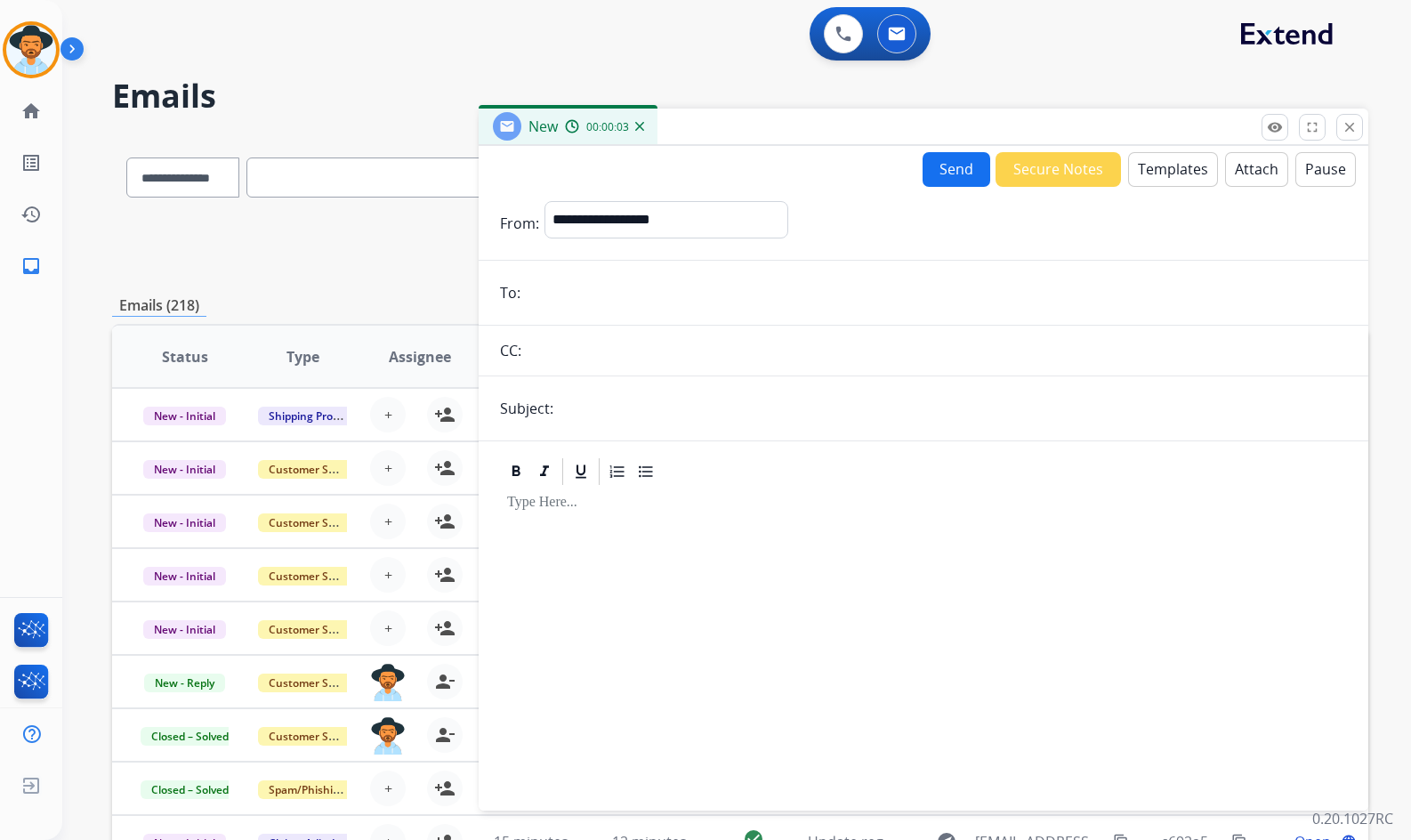
paste input "**********"
type input "**********"
click at [646, 394] on input "text" at bounding box center [953, 408] width 789 height 36
type input "*"
type input "**********"
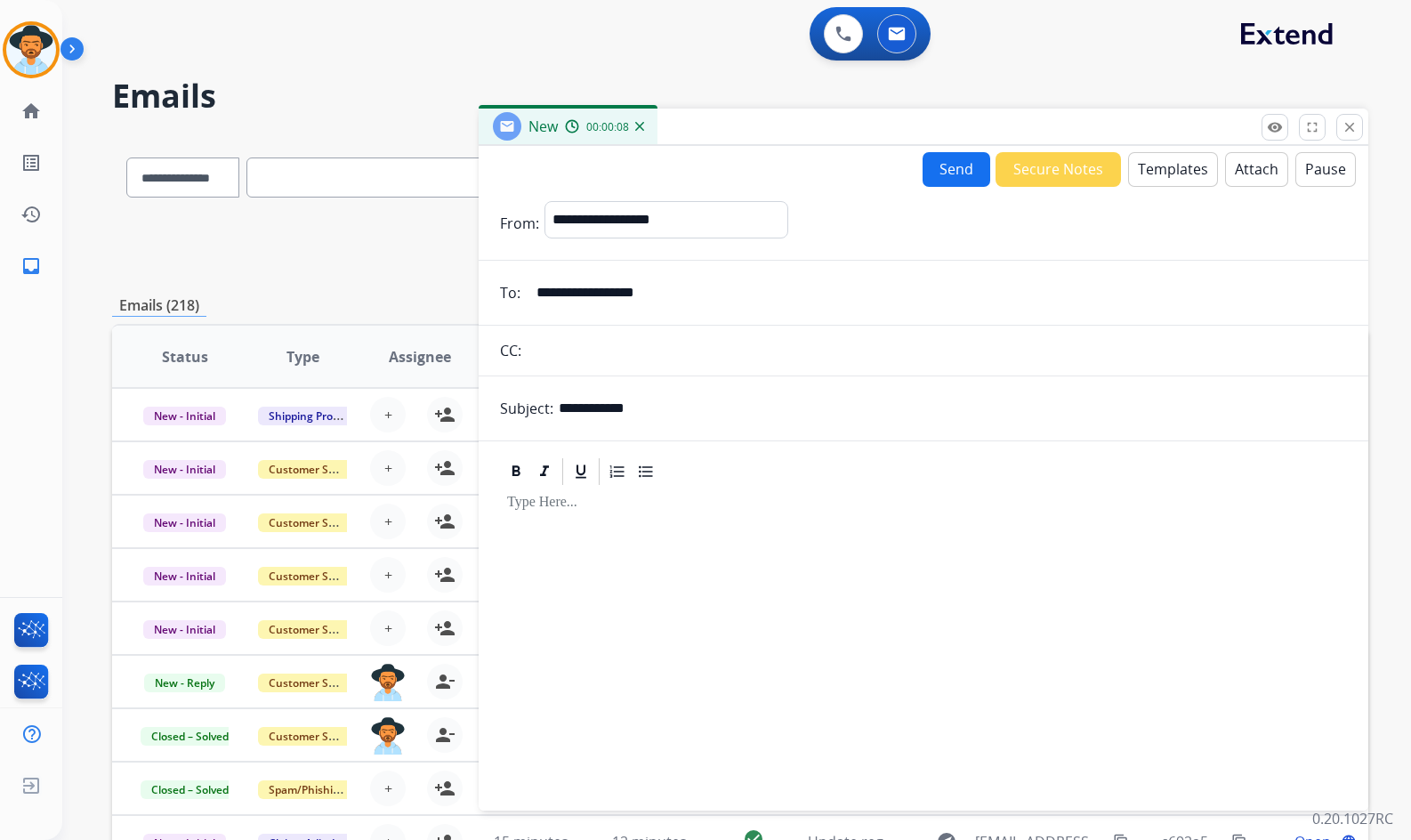
click at [1187, 155] on button "Templates" at bounding box center [1173, 169] width 90 height 35
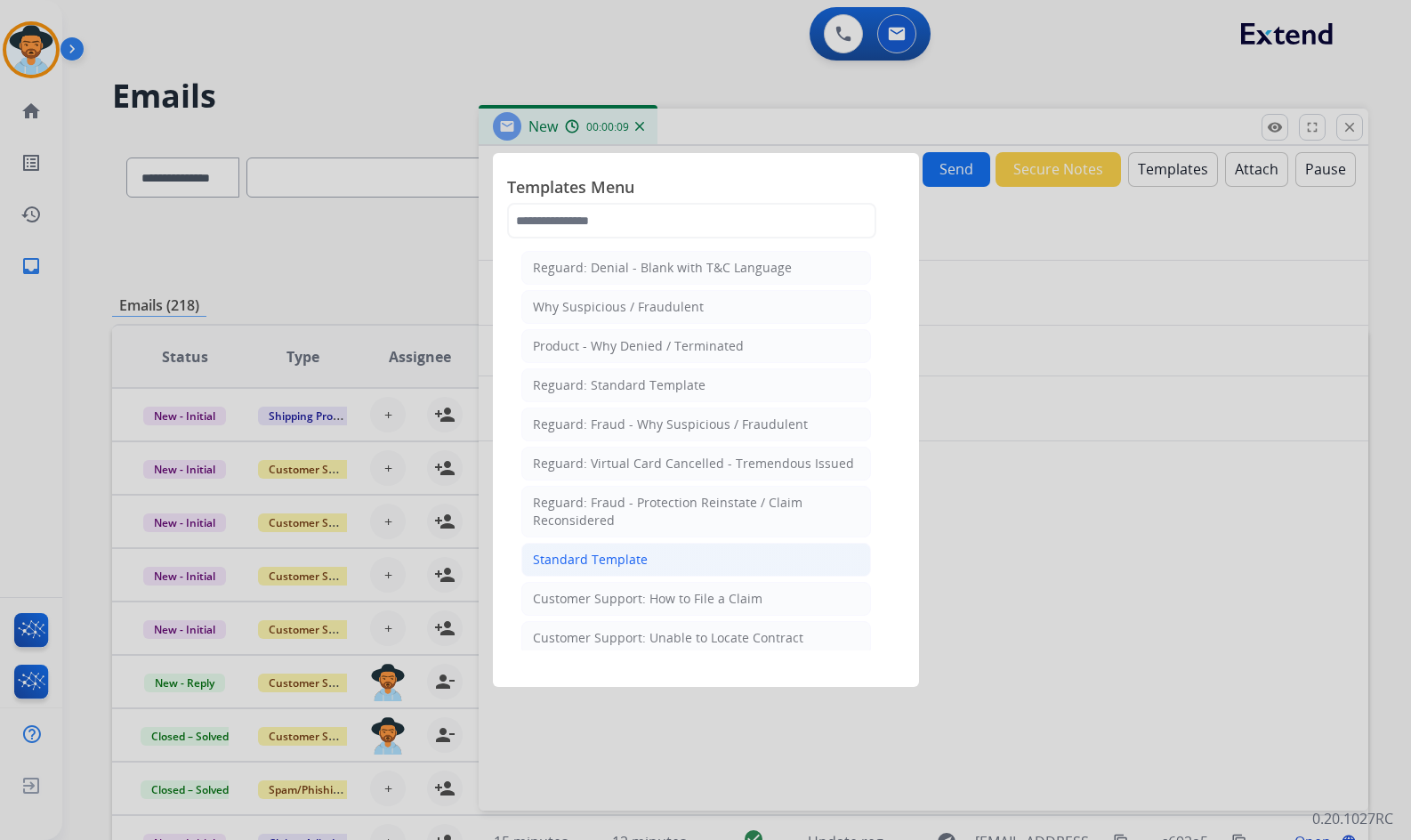
click at [645, 560] on li "Standard Template" at bounding box center [696, 559] width 350 height 34
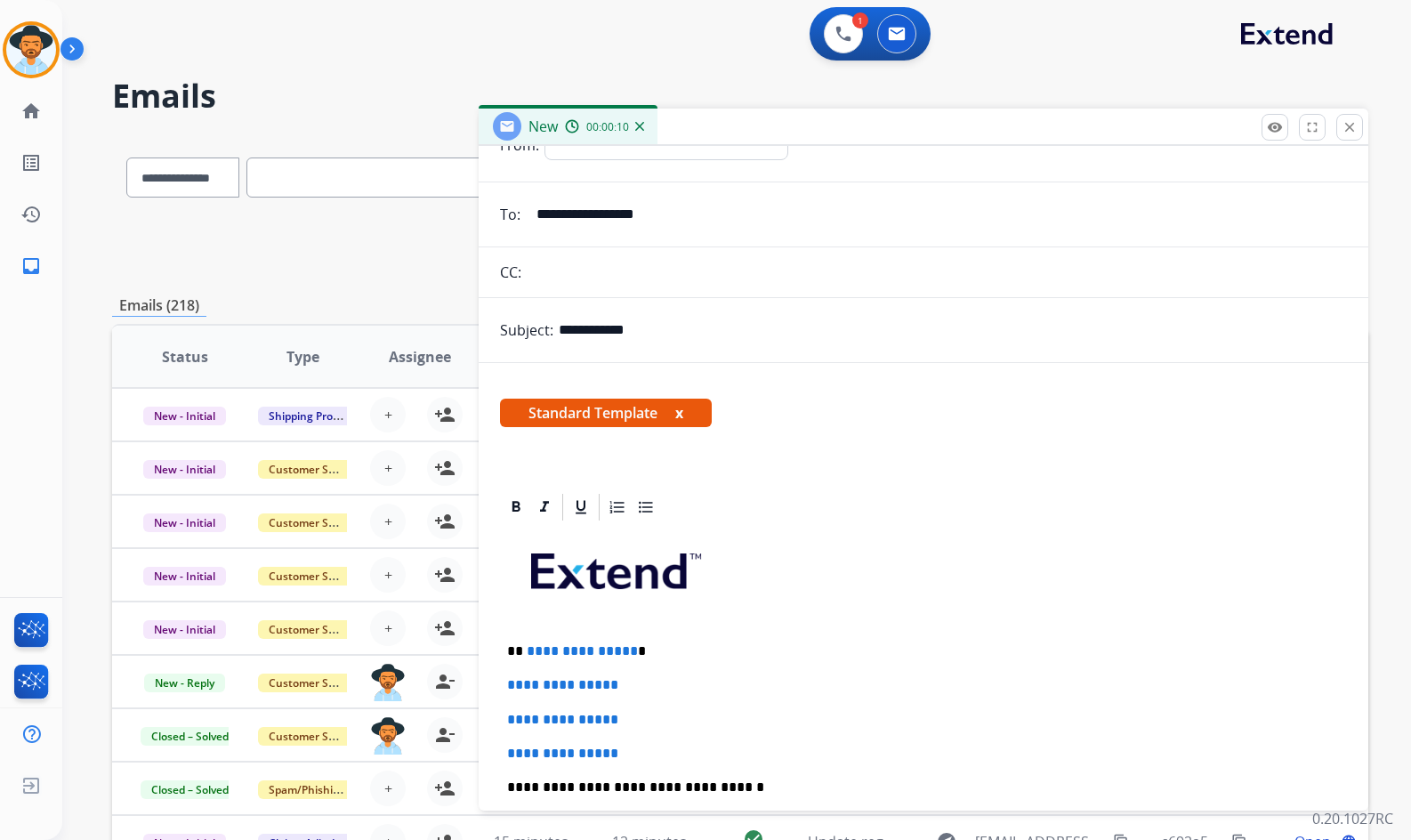
scroll to position [267, 0]
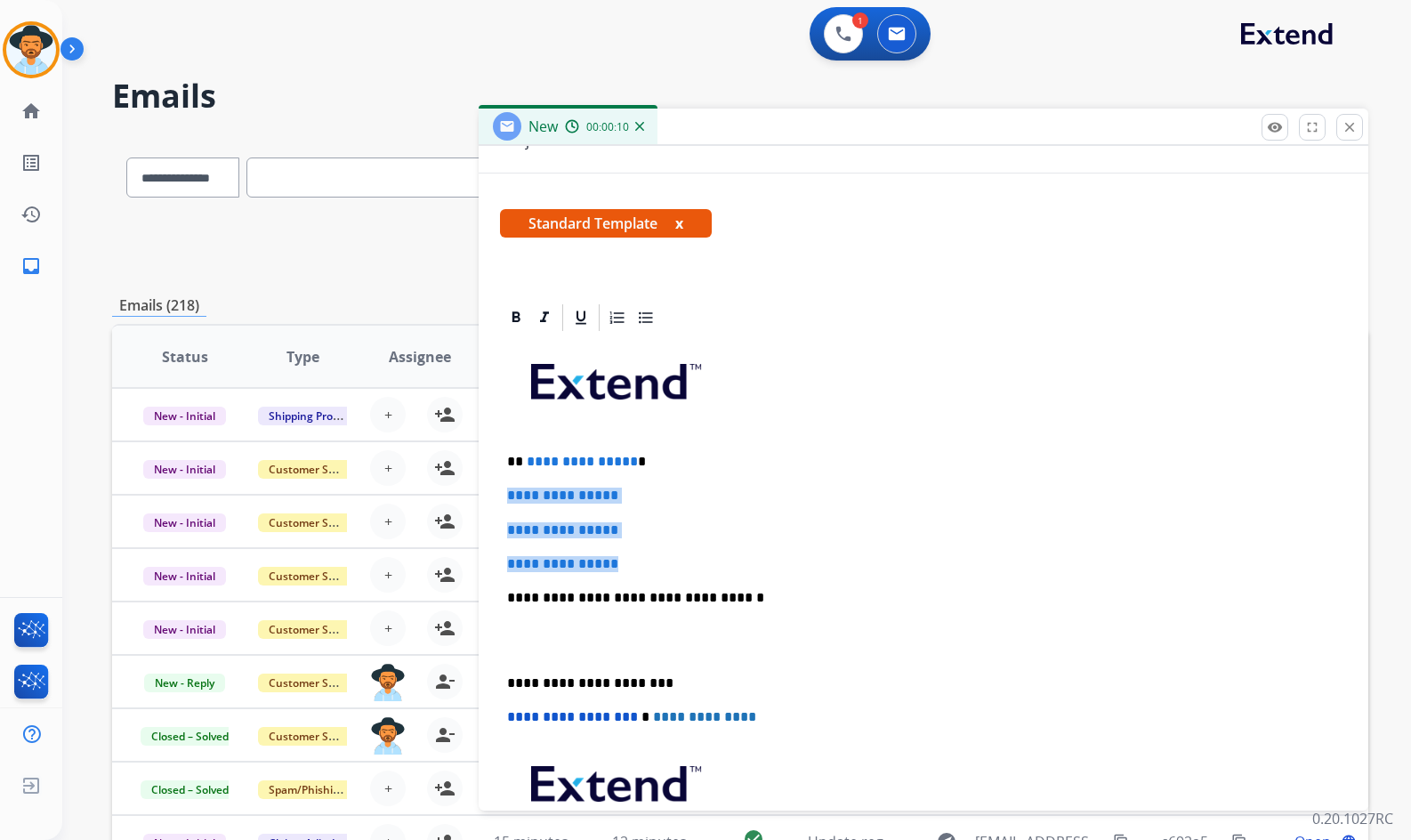
drag, startPoint x: 624, startPoint y: 558, endPoint x: 496, endPoint y: 485, distance: 147.4
click at [496, 485] on div "**********" at bounding box center [924, 622] width 890 height 640
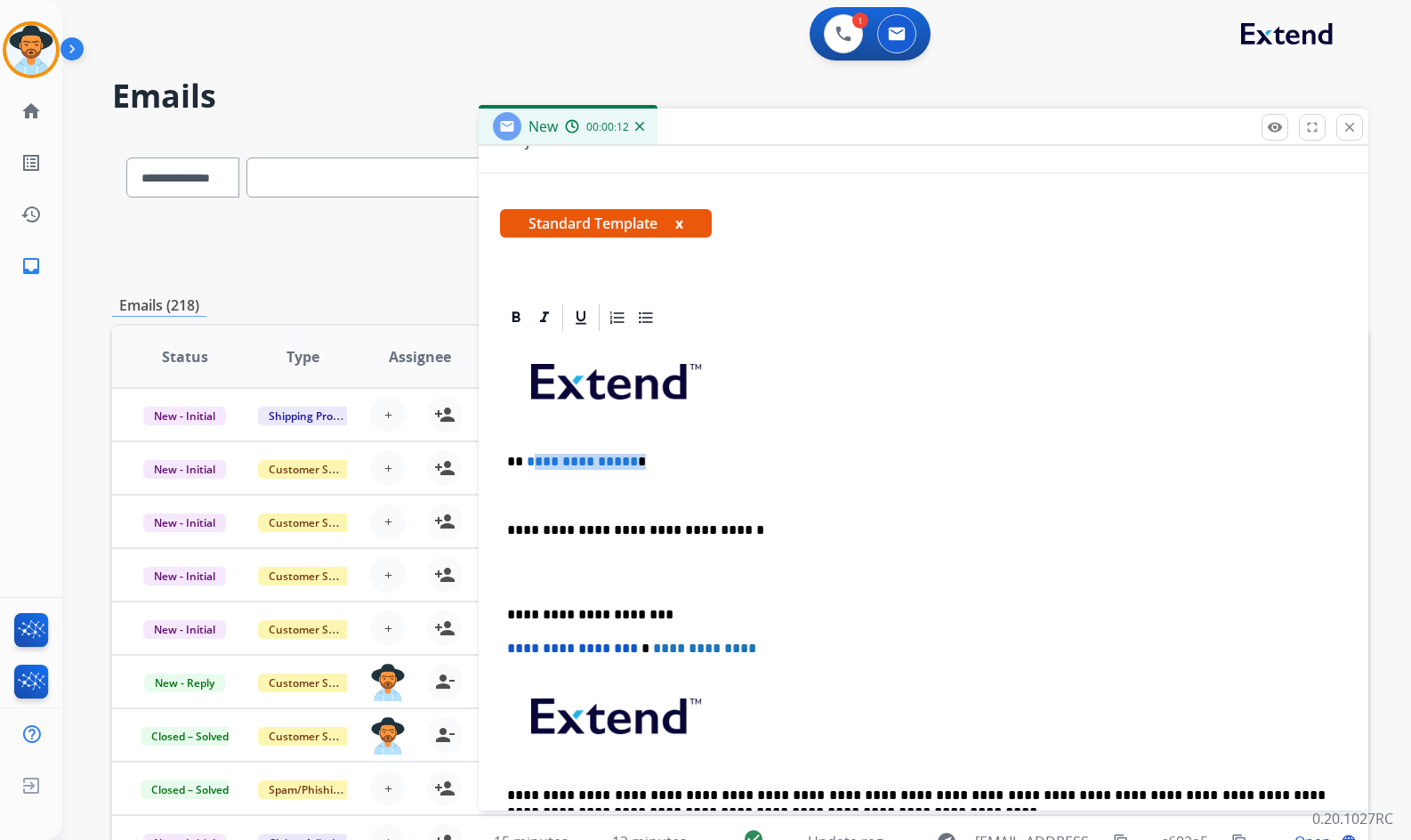
drag, startPoint x: 637, startPoint y: 461, endPoint x: 559, endPoint y: 464, distance: 78.1
click at [532, 459] on p "**********" at bounding box center [916, 461] width 819 height 16
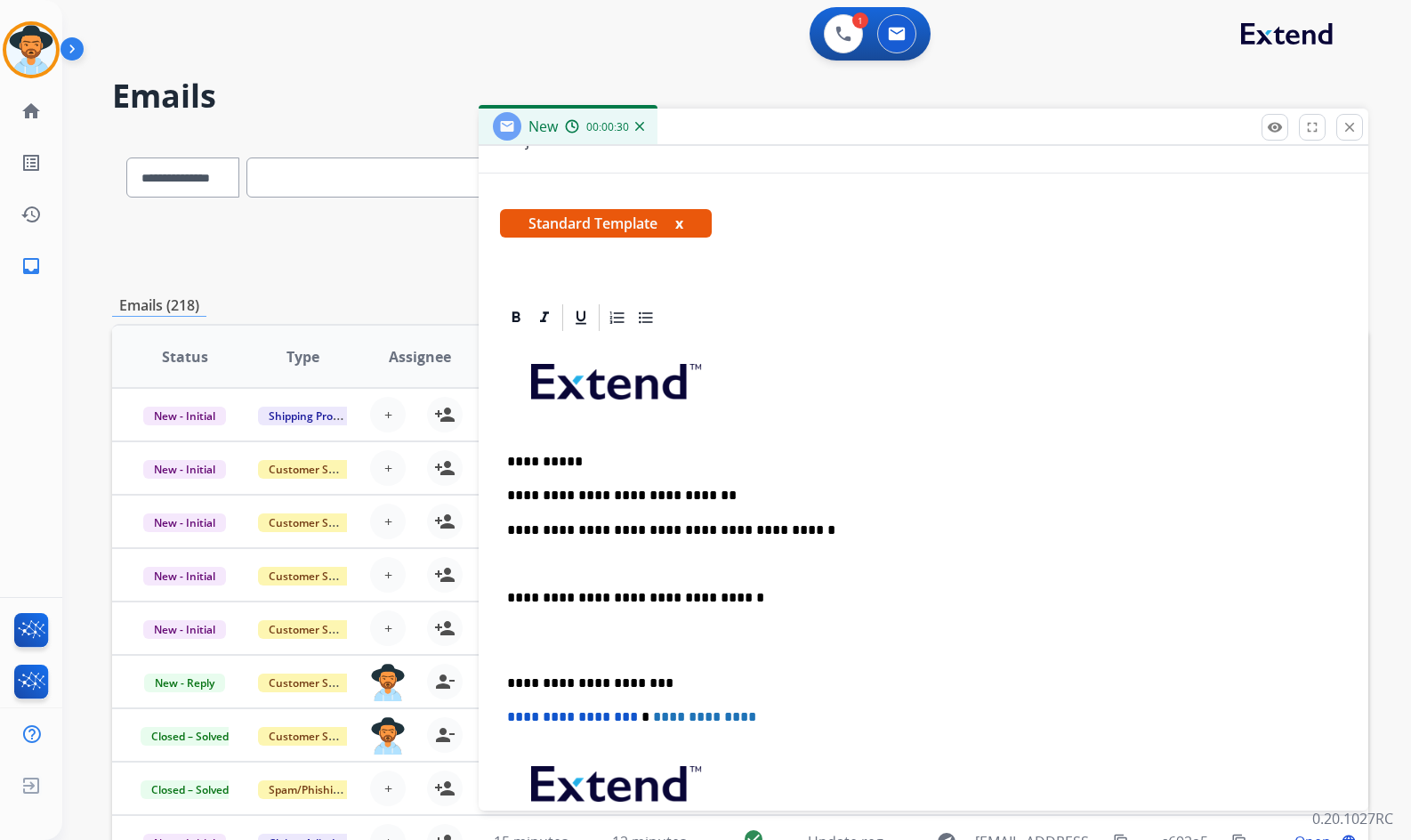
click at [674, 569] on p at bounding box center [923, 564] width 833 height 16
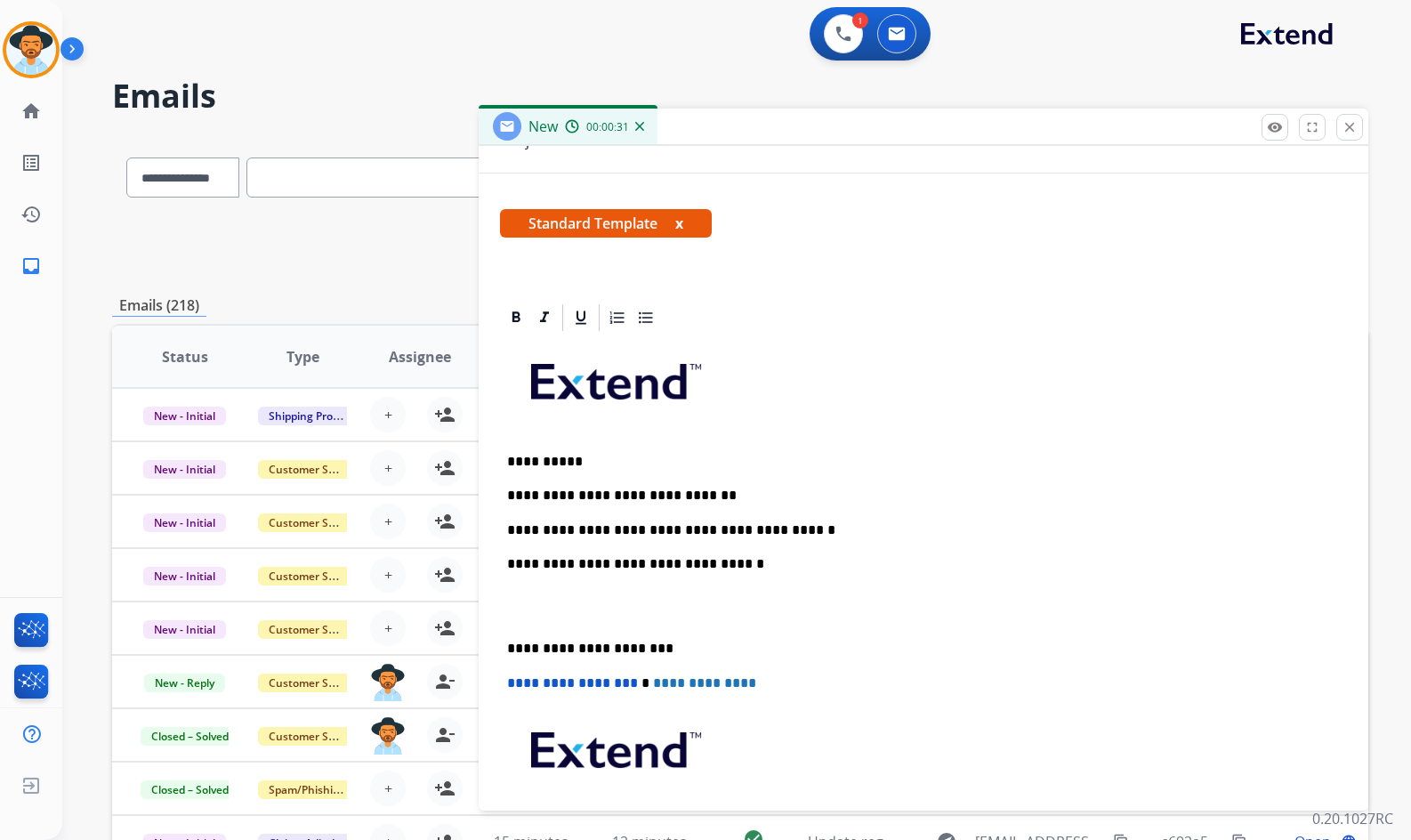
click at [625, 603] on p at bounding box center [923, 606] width 833 height 33
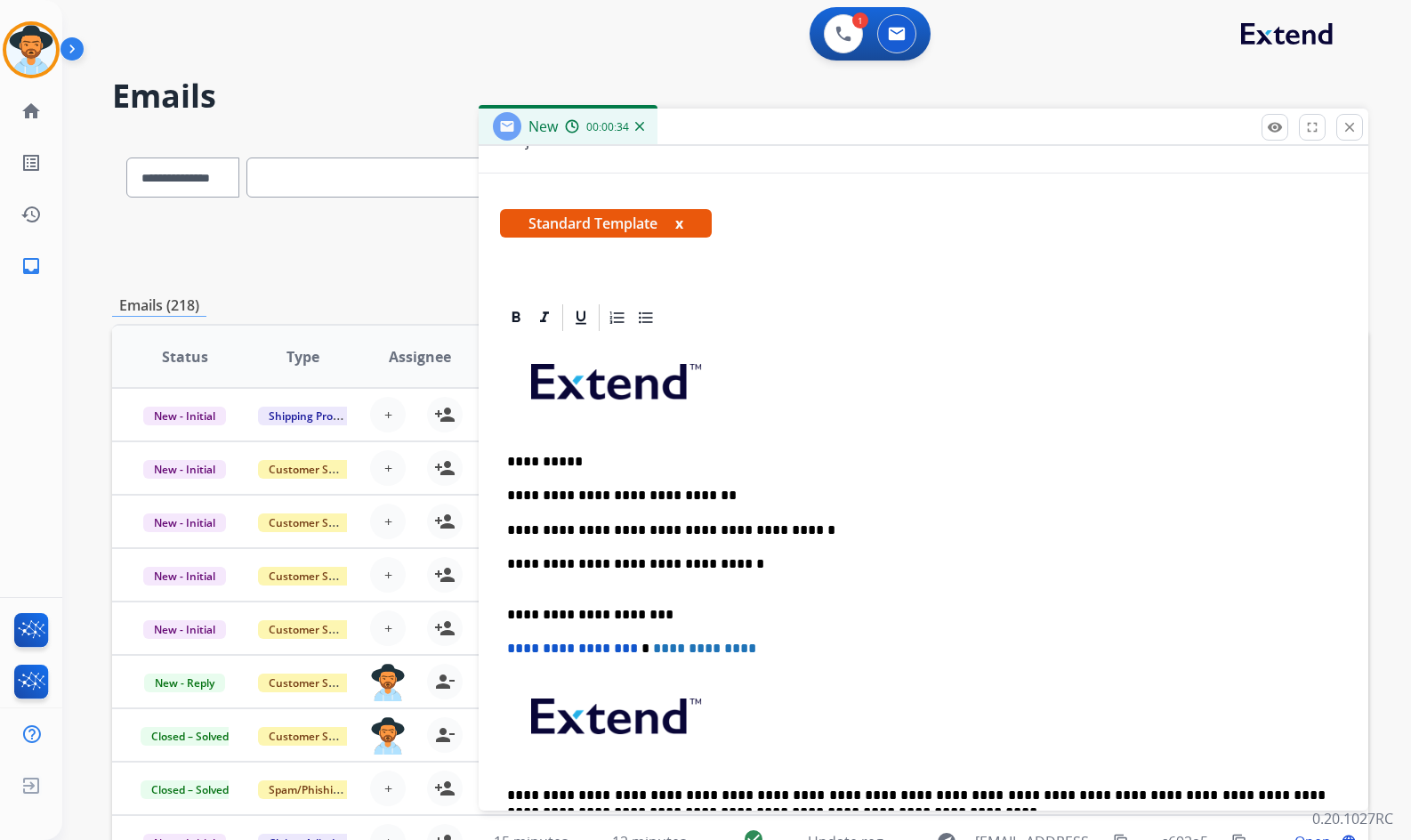
click at [697, 594] on div "**********" at bounding box center [924, 605] width 847 height 543
click at [638, 577] on p "**********" at bounding box center [916, 572] width 819 height 33
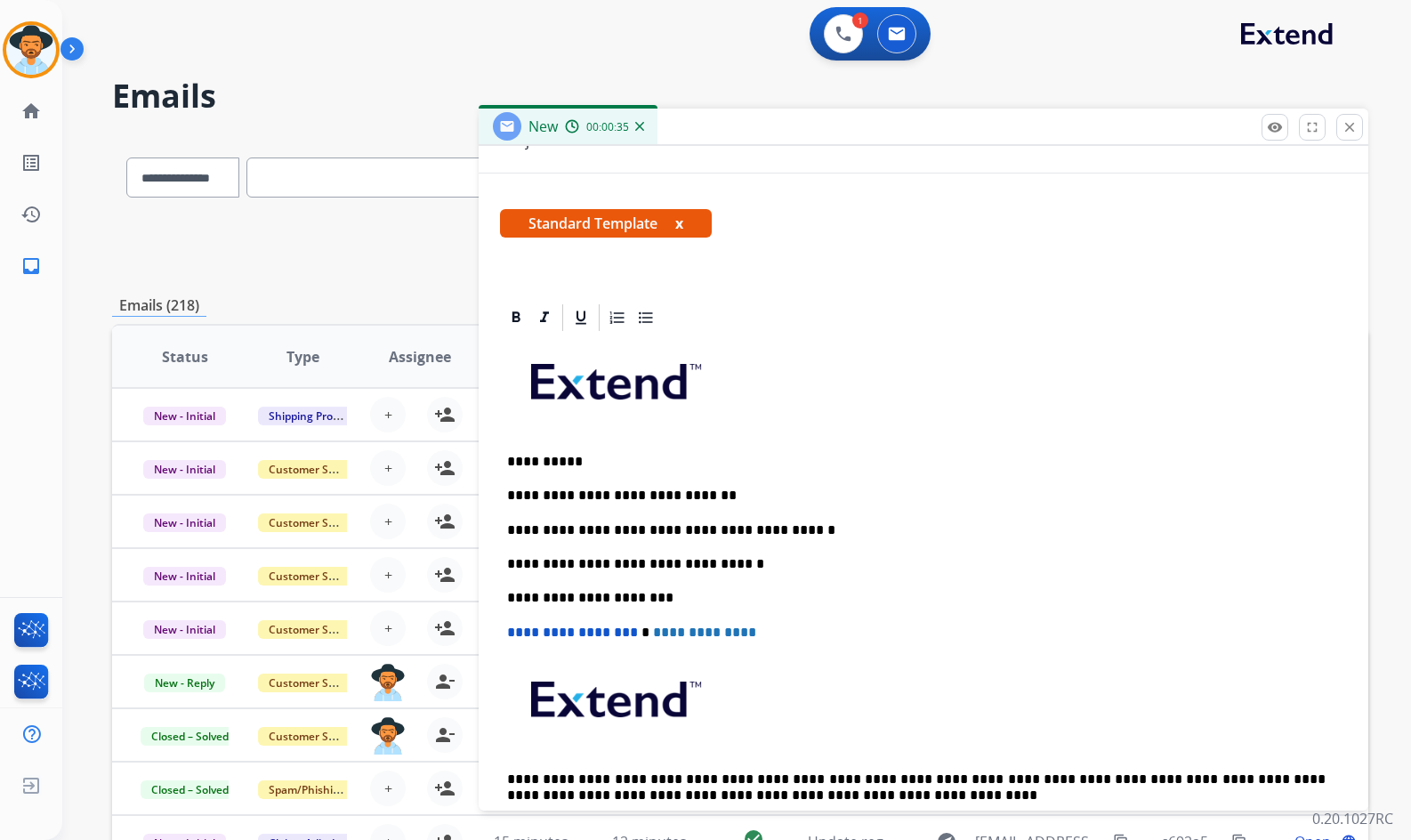
click at [787, 530] on p "**********" at bounding box center [916, 530] width 819 height 16
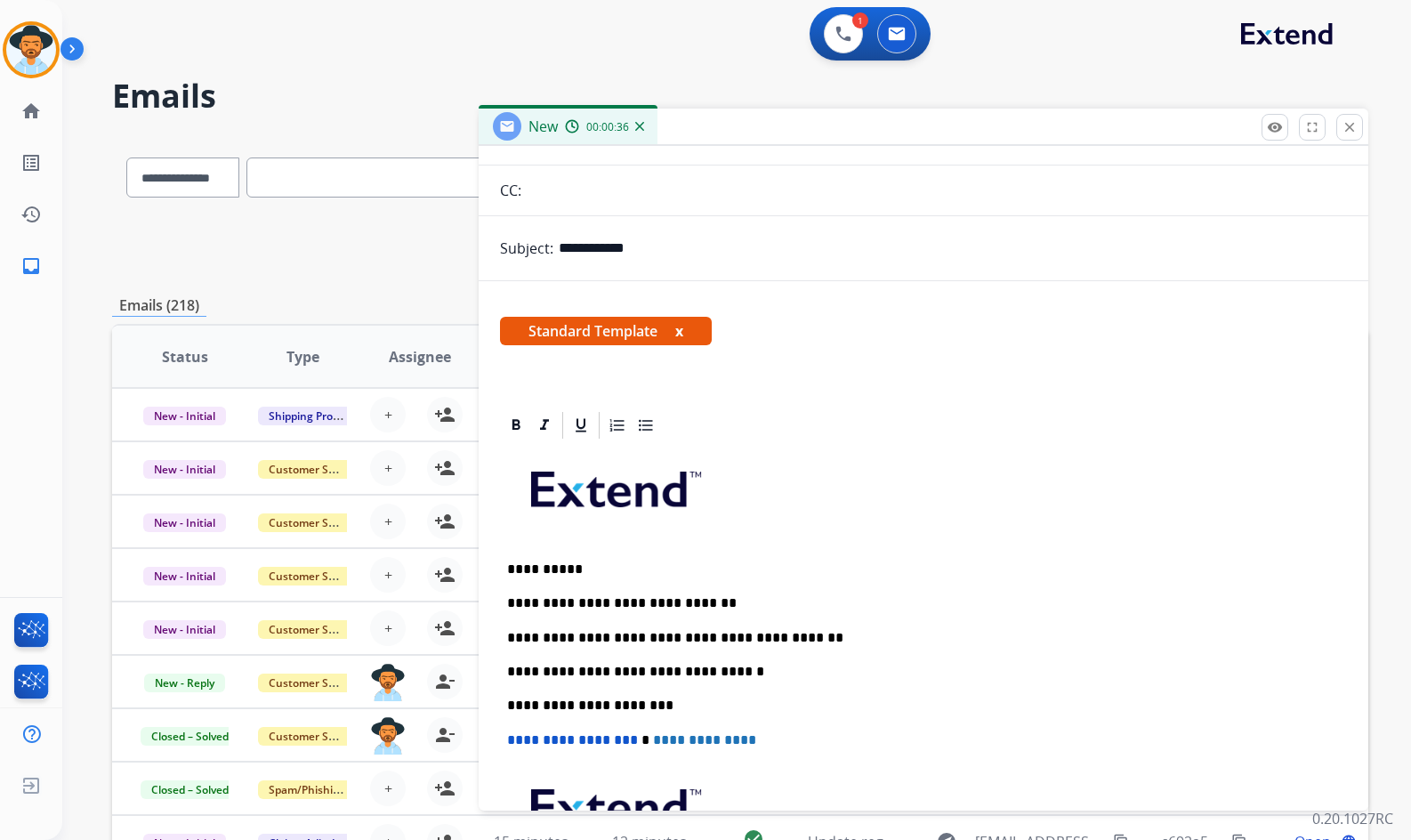
scroll to position [0, 0]
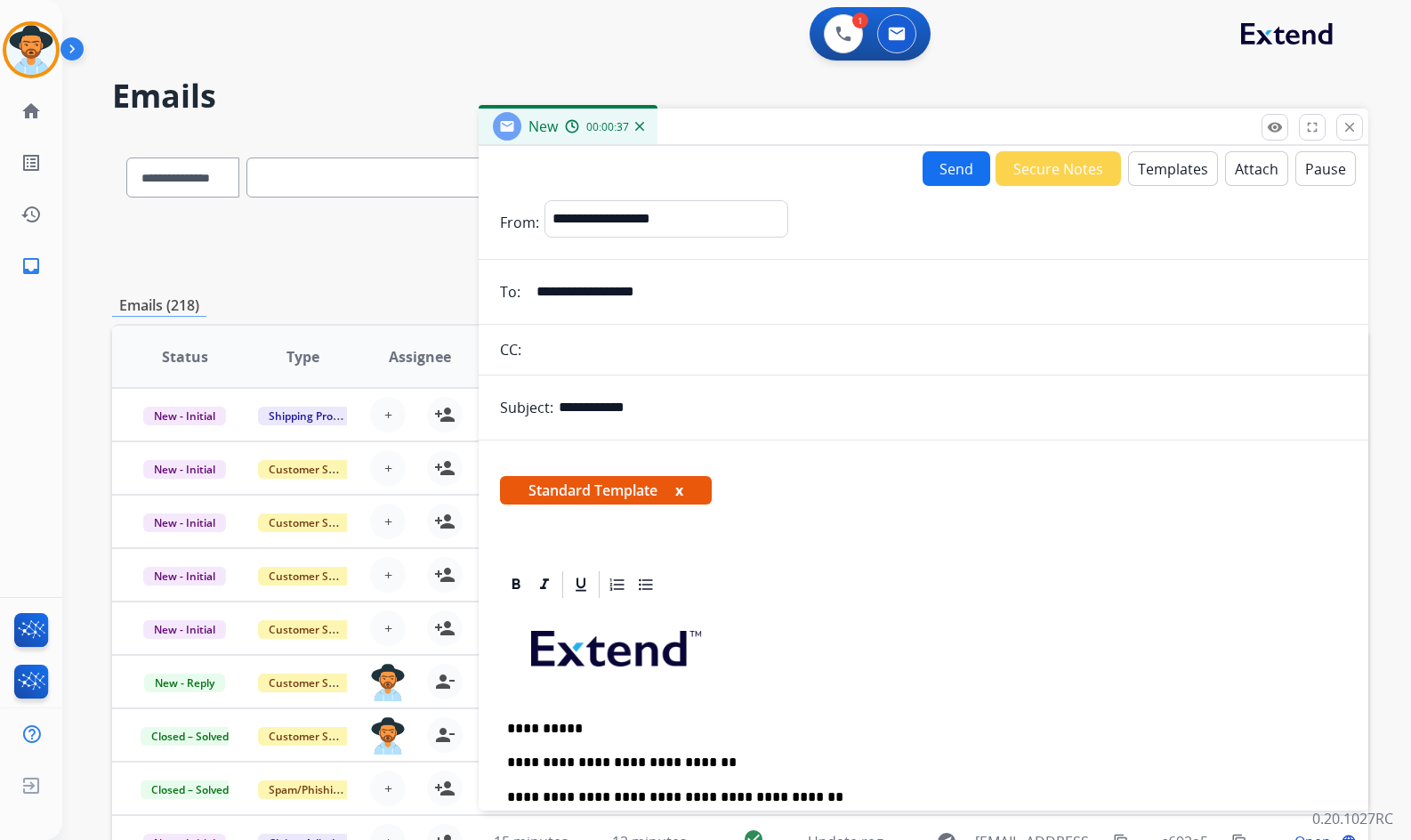
click at [1235, 173] on button "Attach" at bounding box center [1256, 168] width 63 height 35
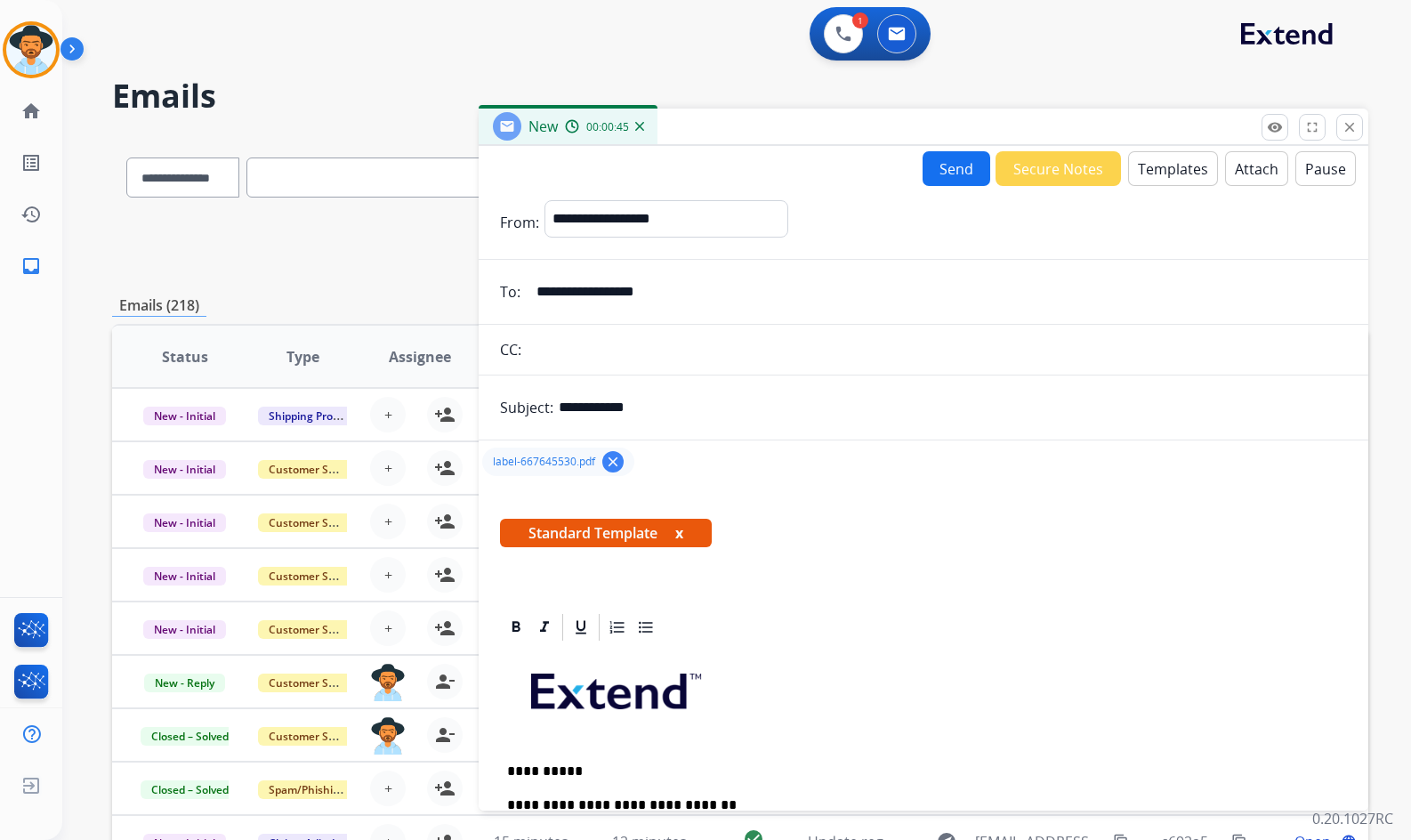
click at [935, 162] on button "Send" at bounding box center [956, 168] width 67 height 35
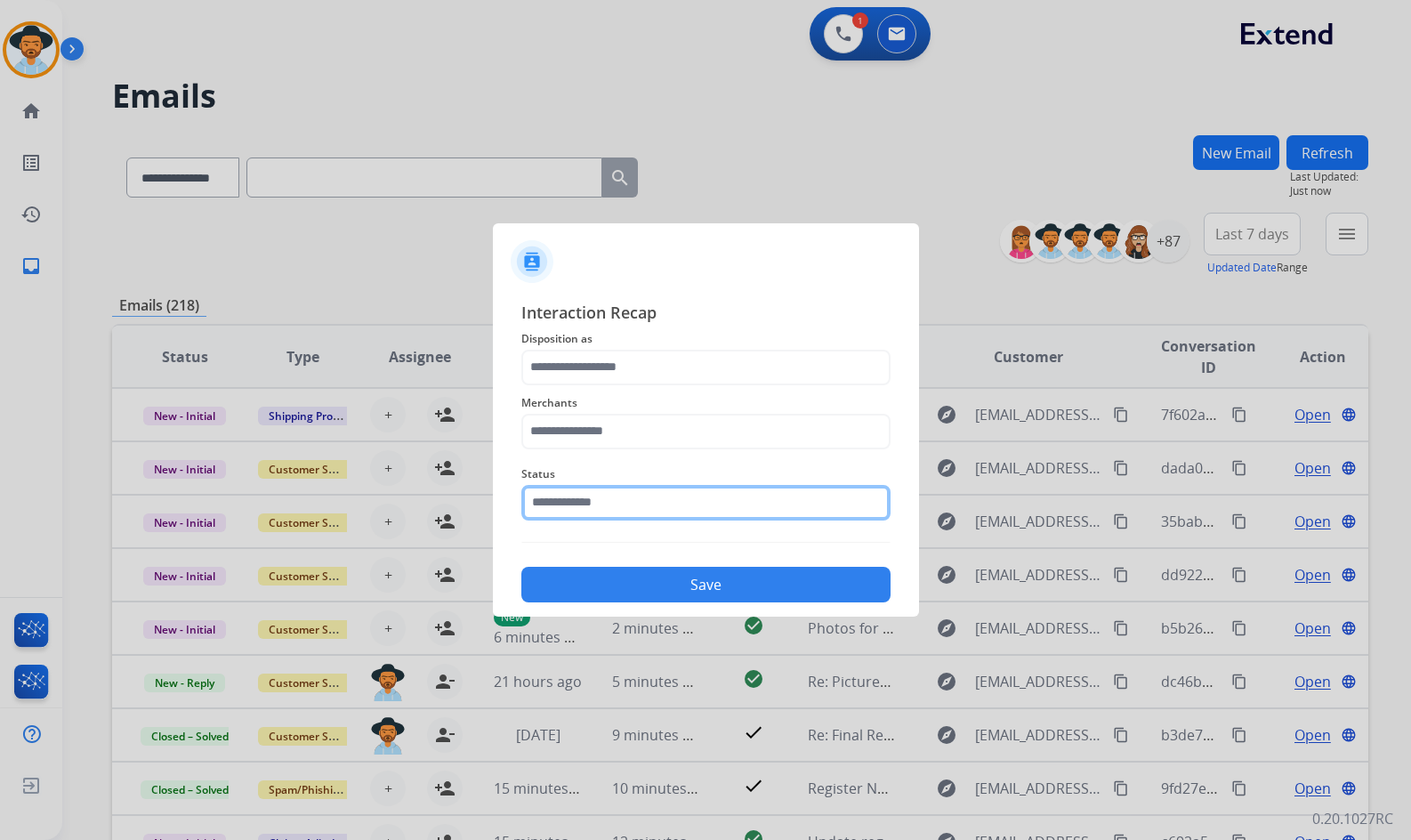
click at [656, 506] on input "text" at bounding box center [706, 502] width 369 height 36
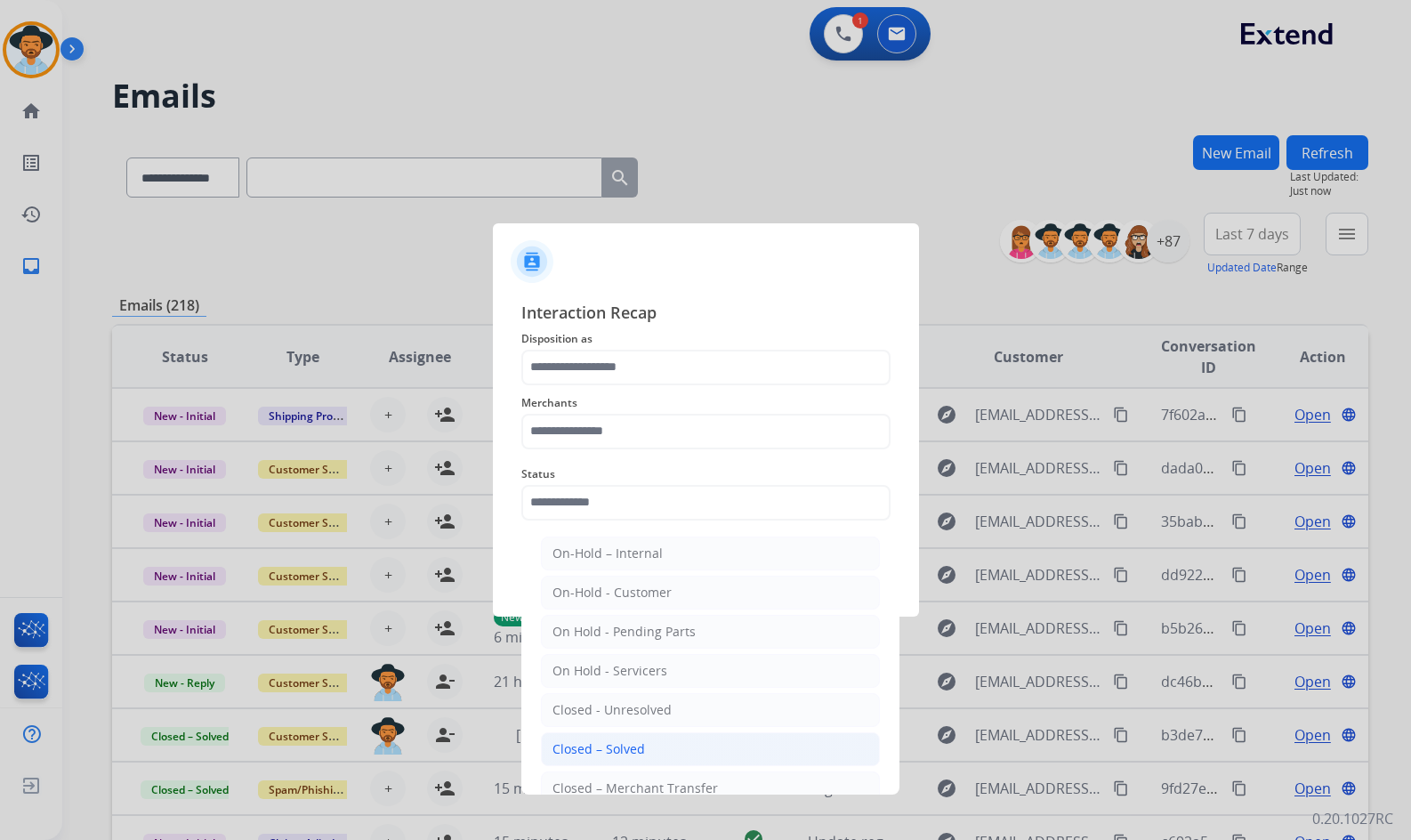
click at [654, 758] on li "Closed – Solved" at bounding box center [711, 749] width 339 height 34
type input "**********"
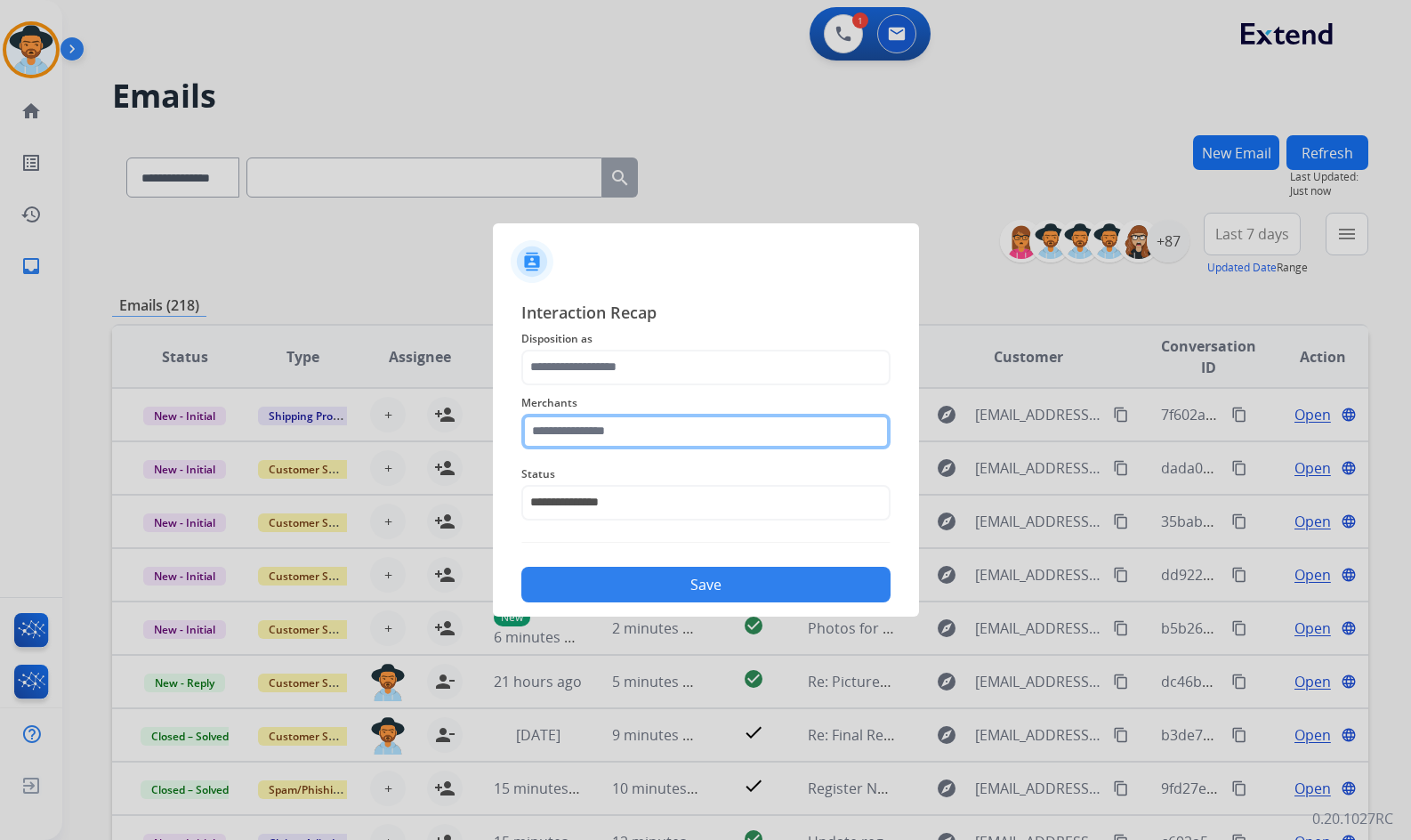
click at [670, 436] on input "text" at bounding box center [706, 431] width 369 height 36
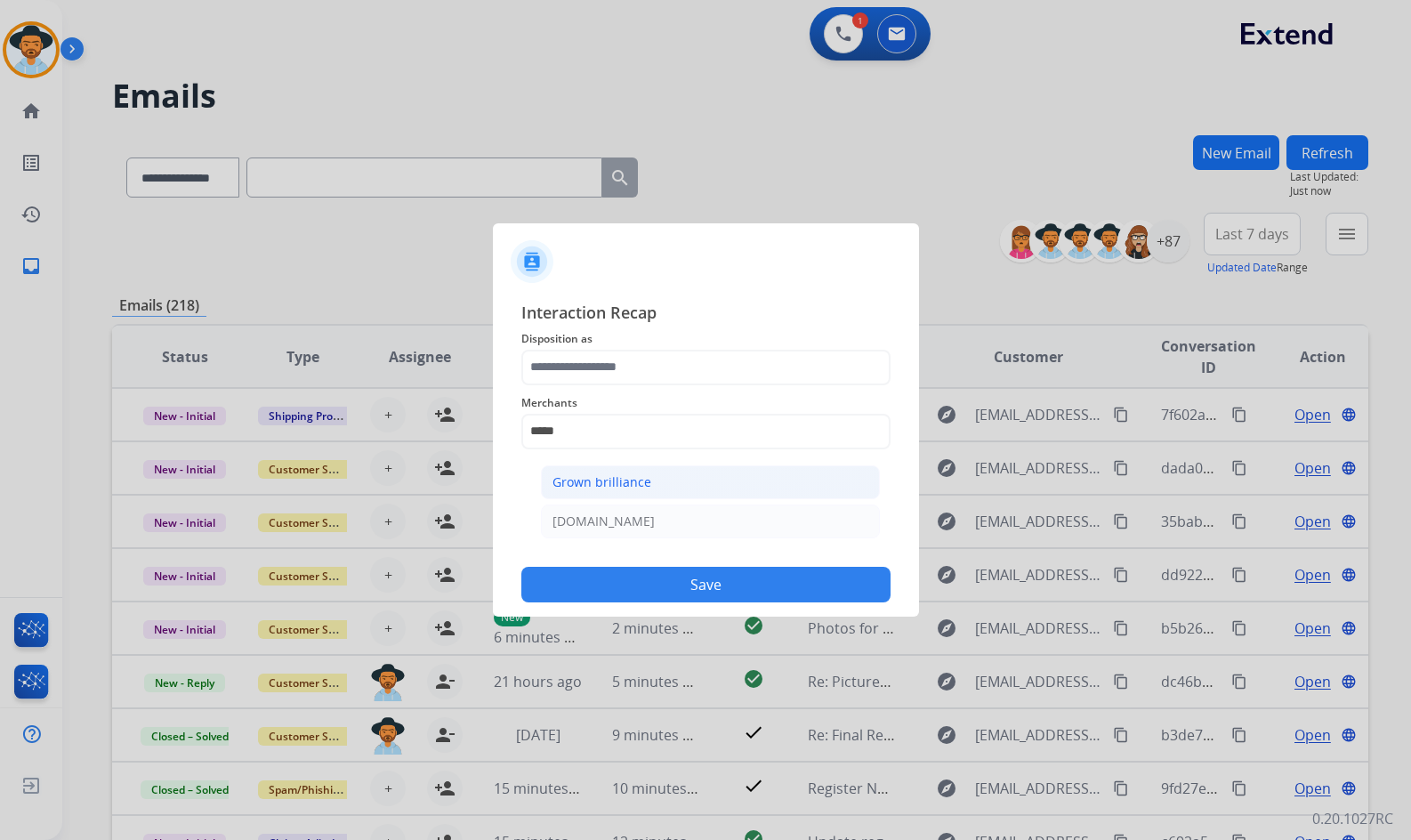
click at [654, 488] on li "Grown brilliance" at bounding box center [711, 482] width 339 height 34
type input "**********"
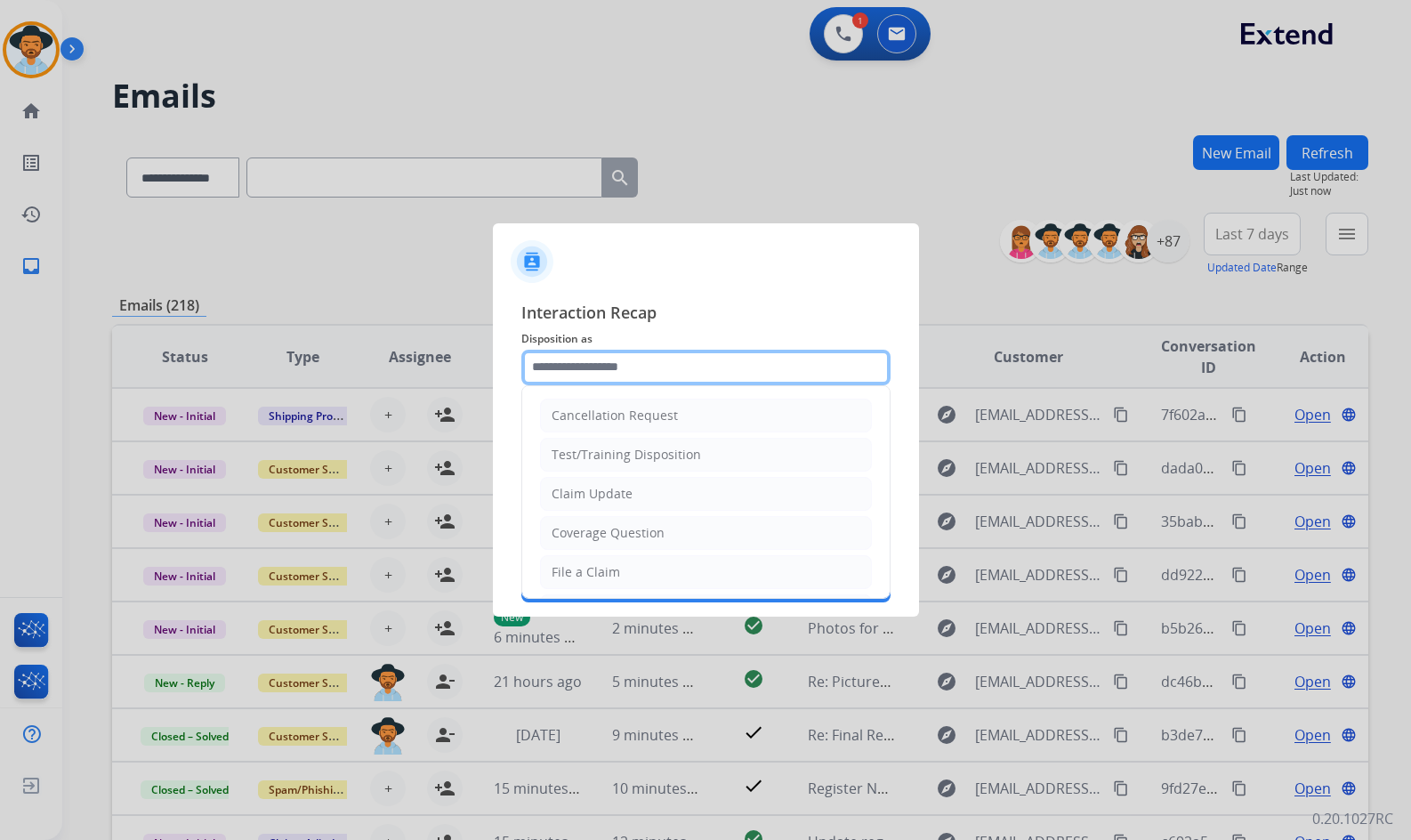
click at [605, 363] on input "text" at bounding box center [706, 367] width 369 height 36
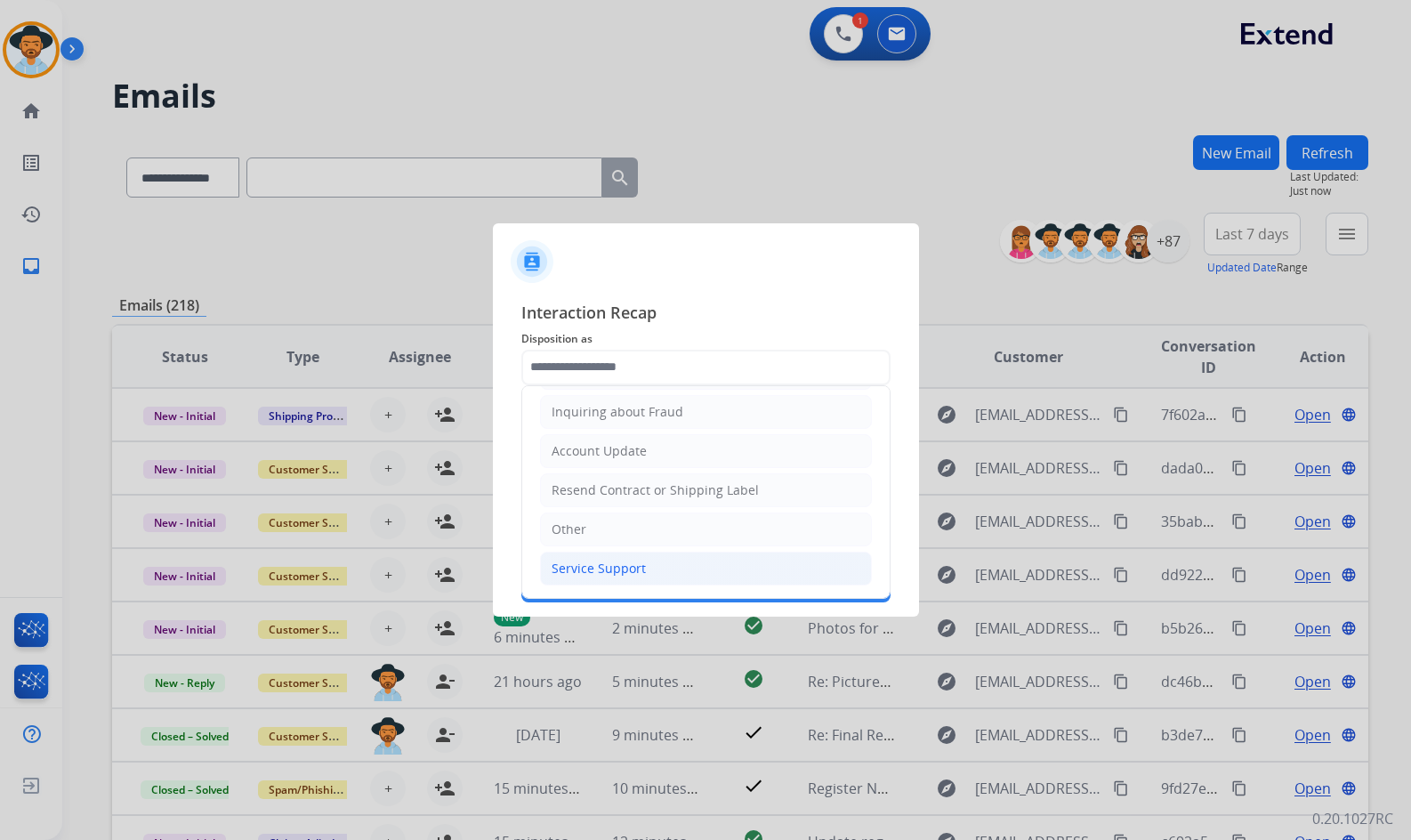
click at [633, 571] on div "Service Support" at bounding box center [599, 568] width 94 height 18
type input "**********"
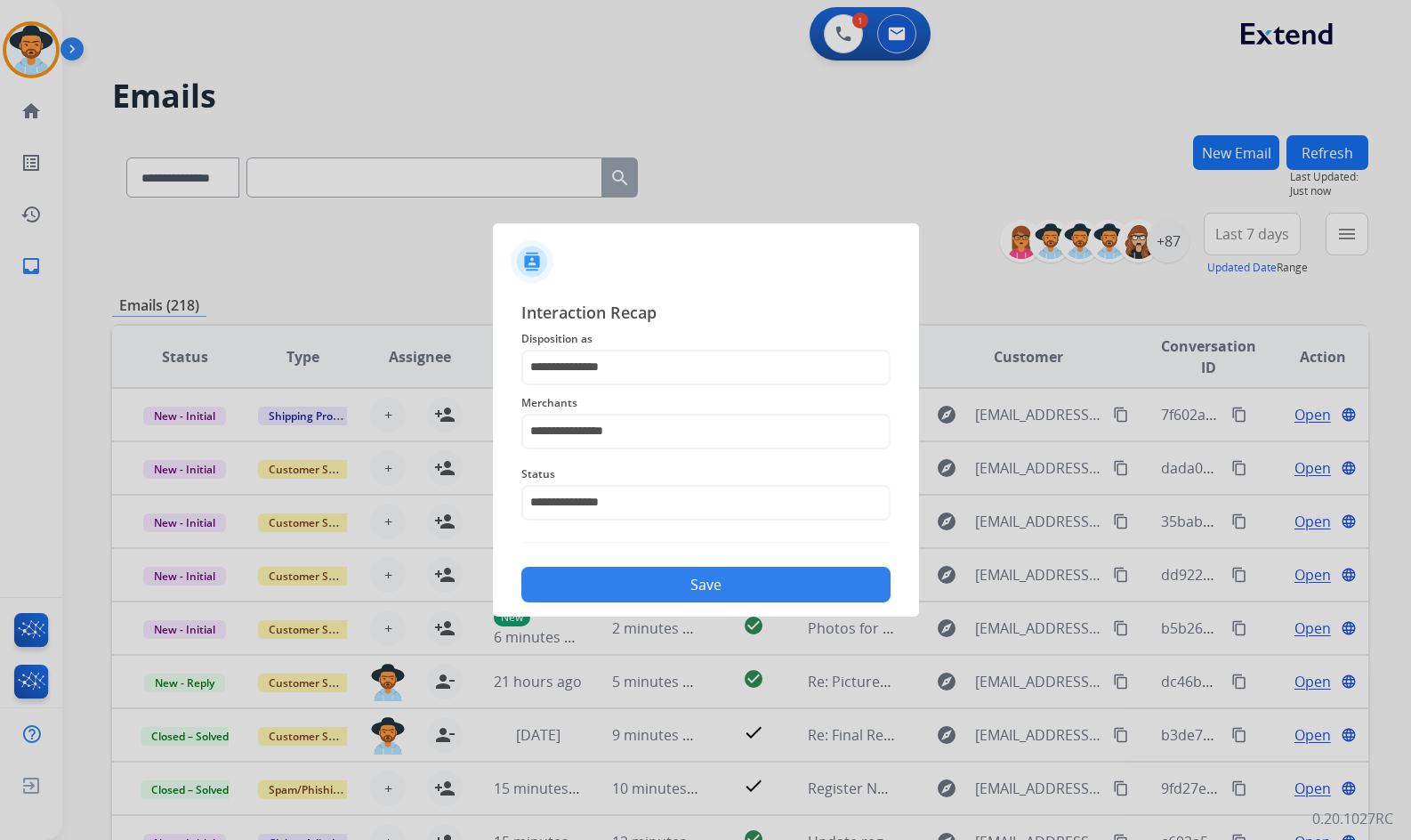
click at [683, 585] on button "Save" at bounding box center [706, 584] width 369 height 36
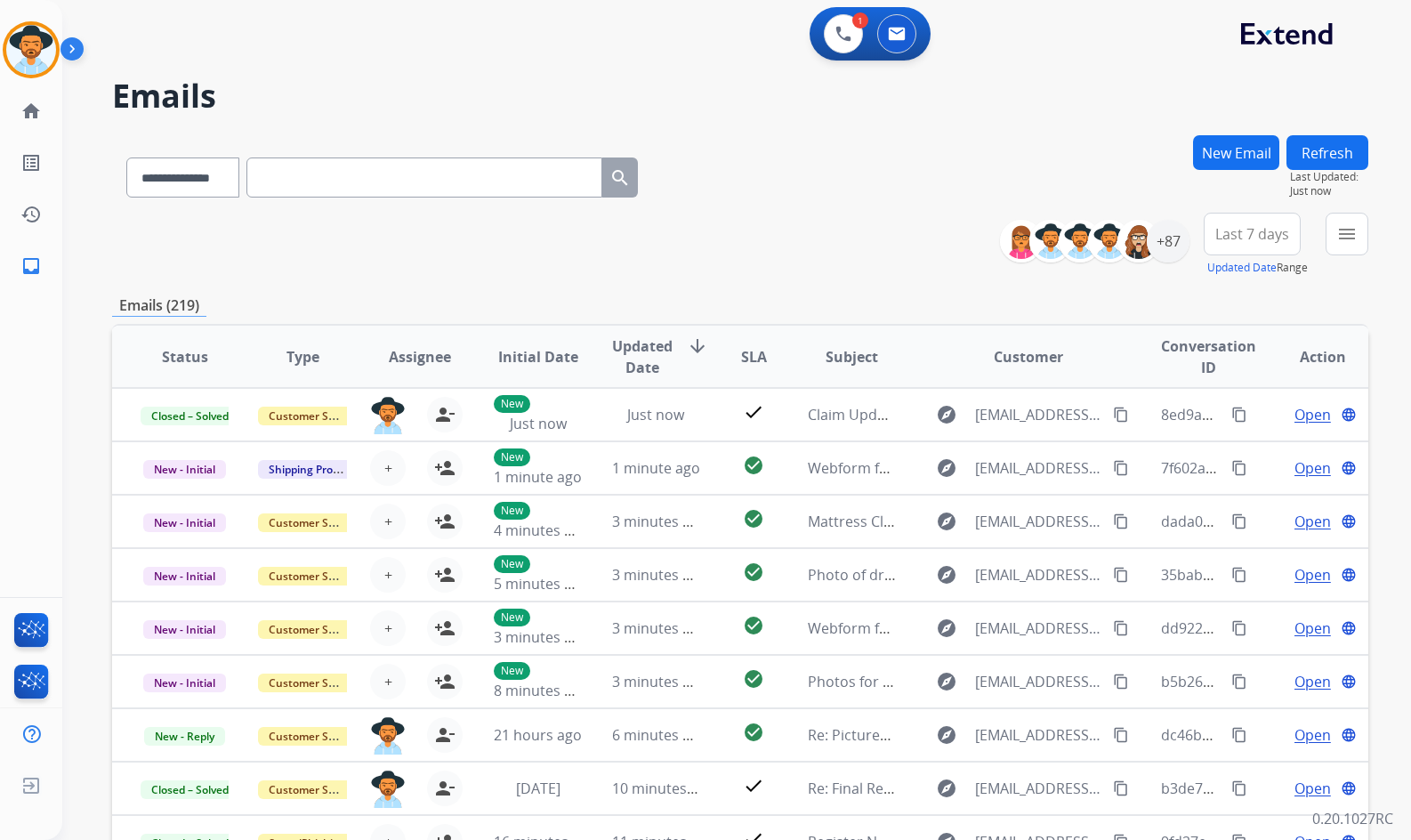
drag, startPoint x: 374, startPoint y: 56, endPoint x: 79, endPoint y: 104, distance: 298.9
click at [355, 60] on div "1 Voice Interactions 0 Email Interactions" at bounding box center [726, 35] width 1285 height 56
click at [30, 108] on mat-icon "home" at bounding box center [31, 111] width 21 height 21
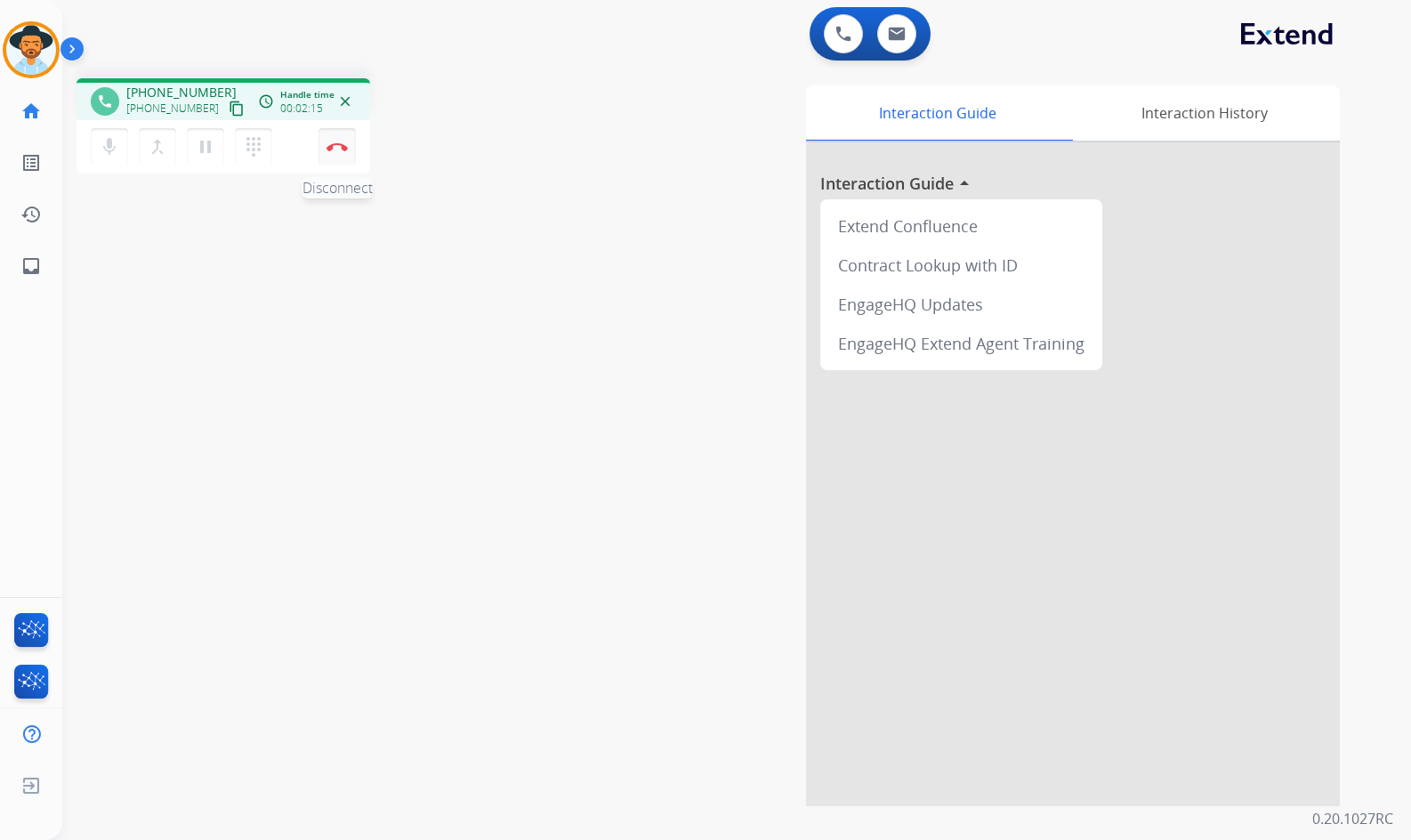
click at [333, 150] on img at bounding box center [337, 146] width 21 height 9
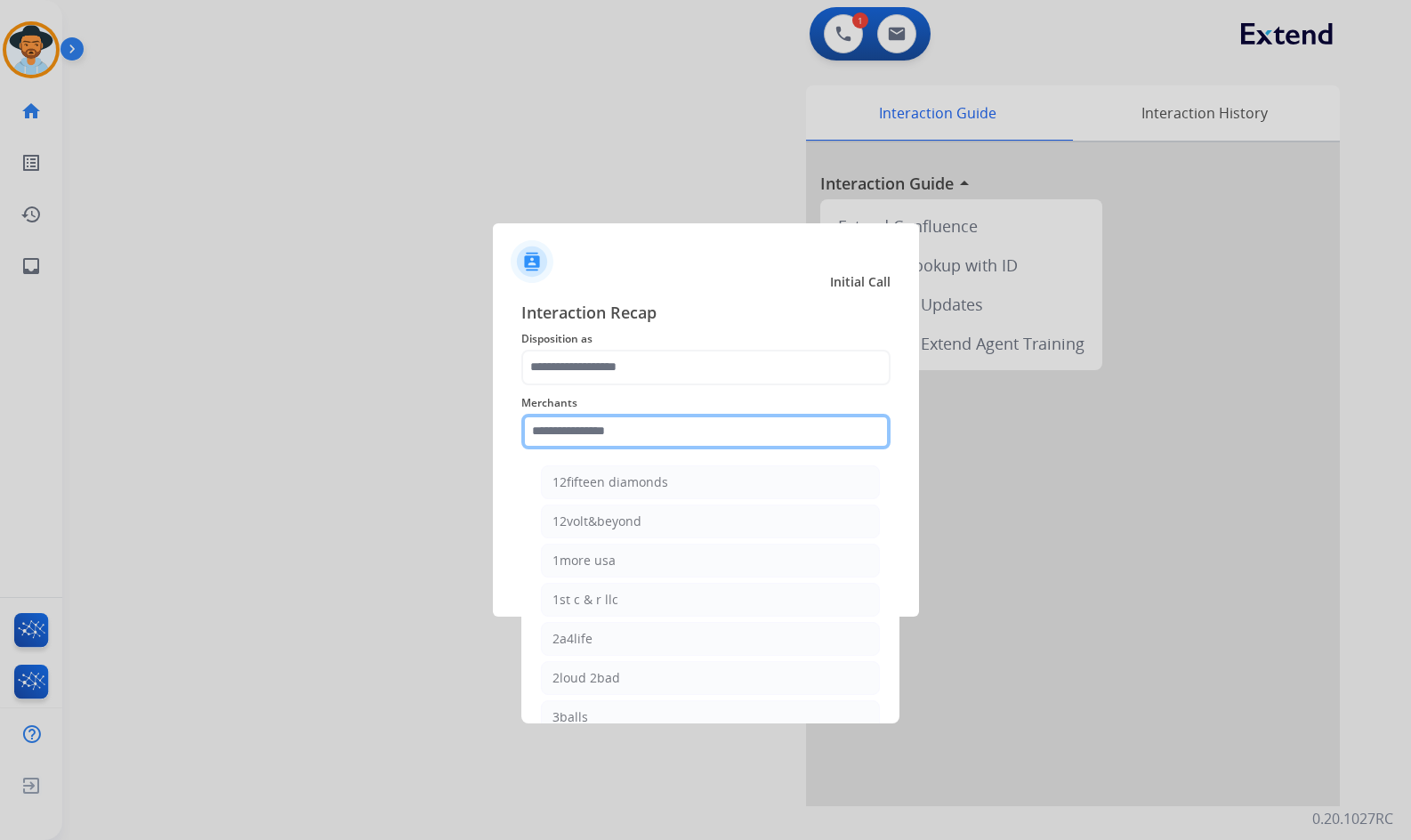
click at [640, 419] on input "text" at bounding box center [706, 431] width 369 height 36
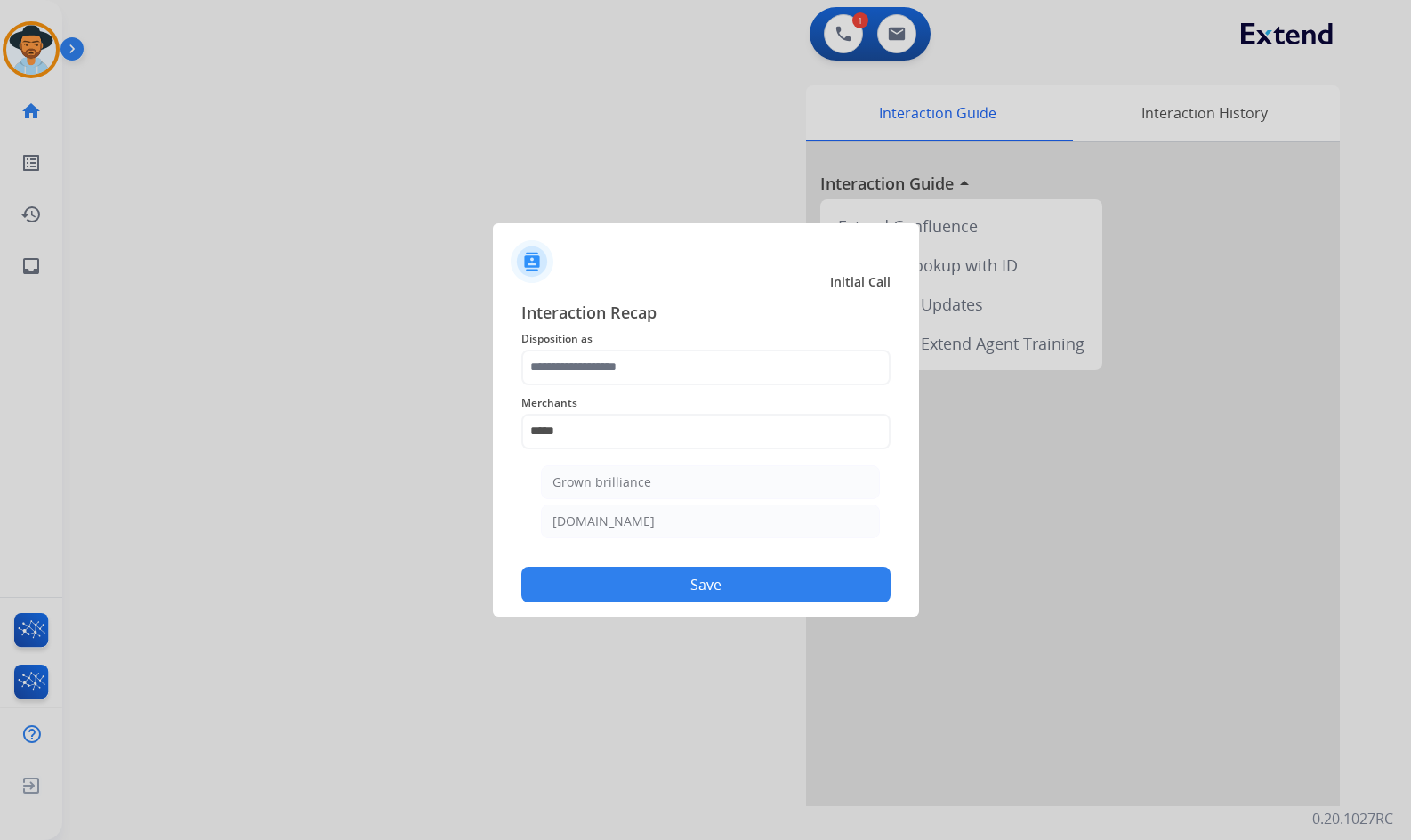
click at [630, 480] on div "Grown brilliance" at bounding box center [601, 482] width 98 height 18
type input "**********"
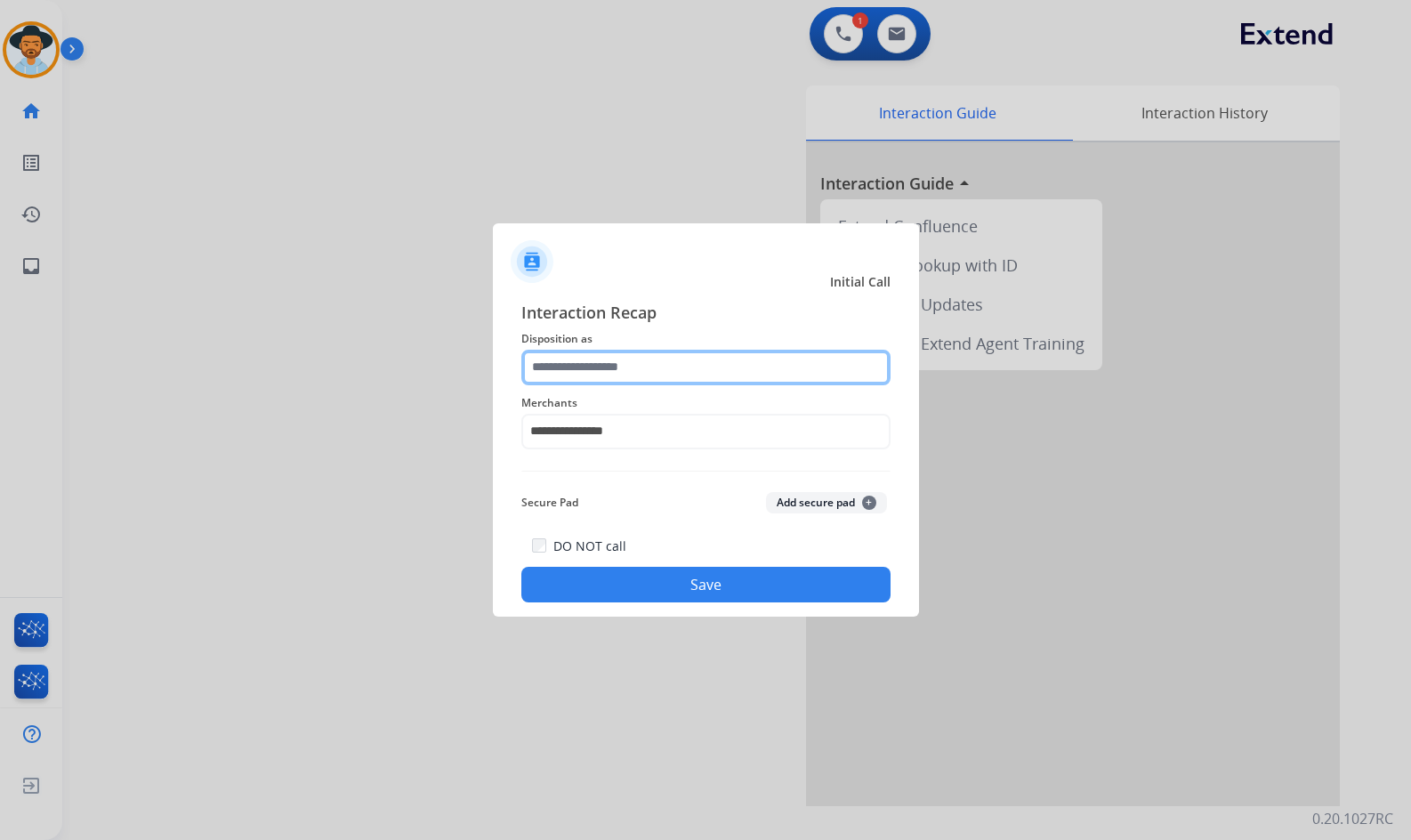
click at [630, 383] on input "text" at bounding box center [706, 367] width 369 height 36
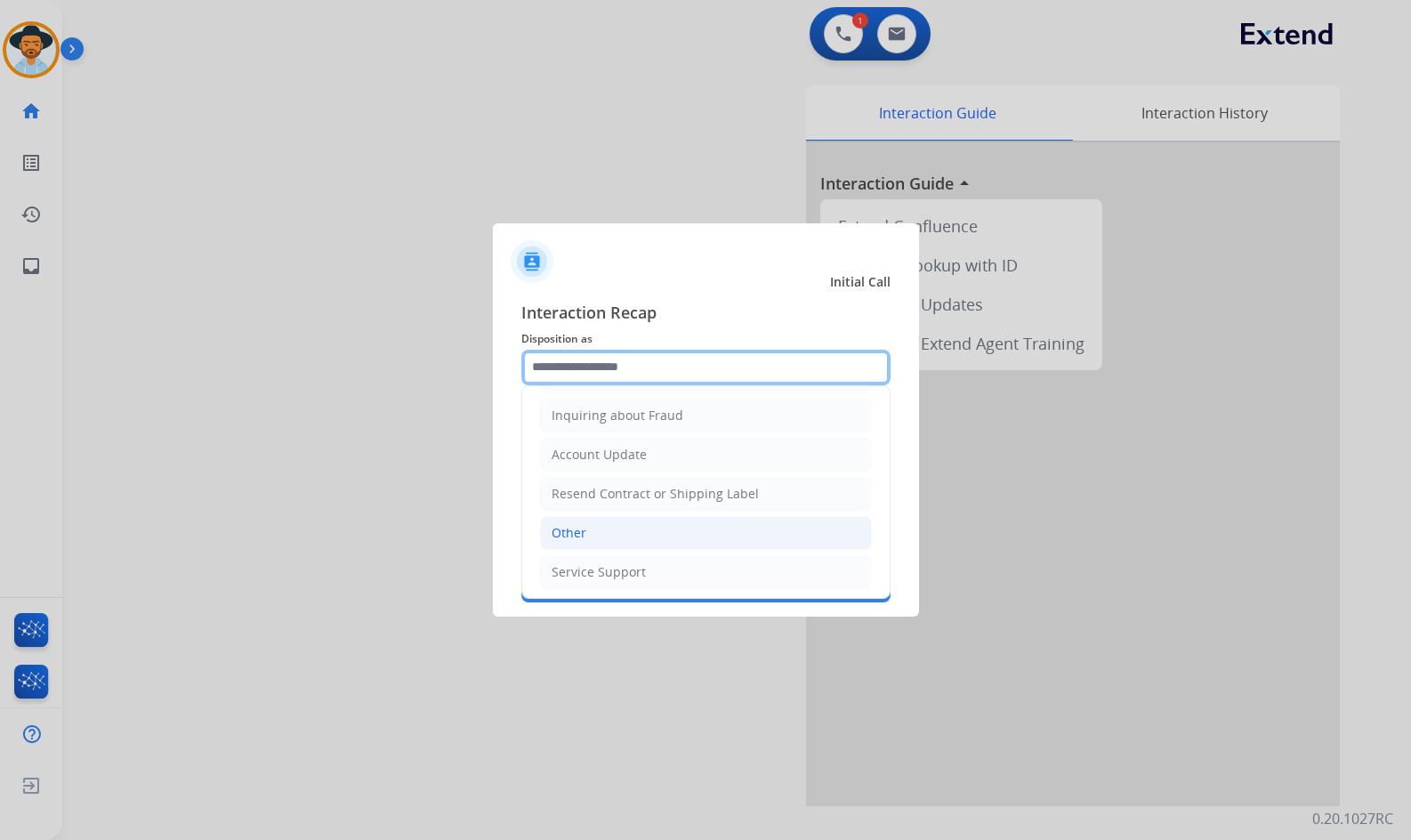
scroll to position [277, 0]
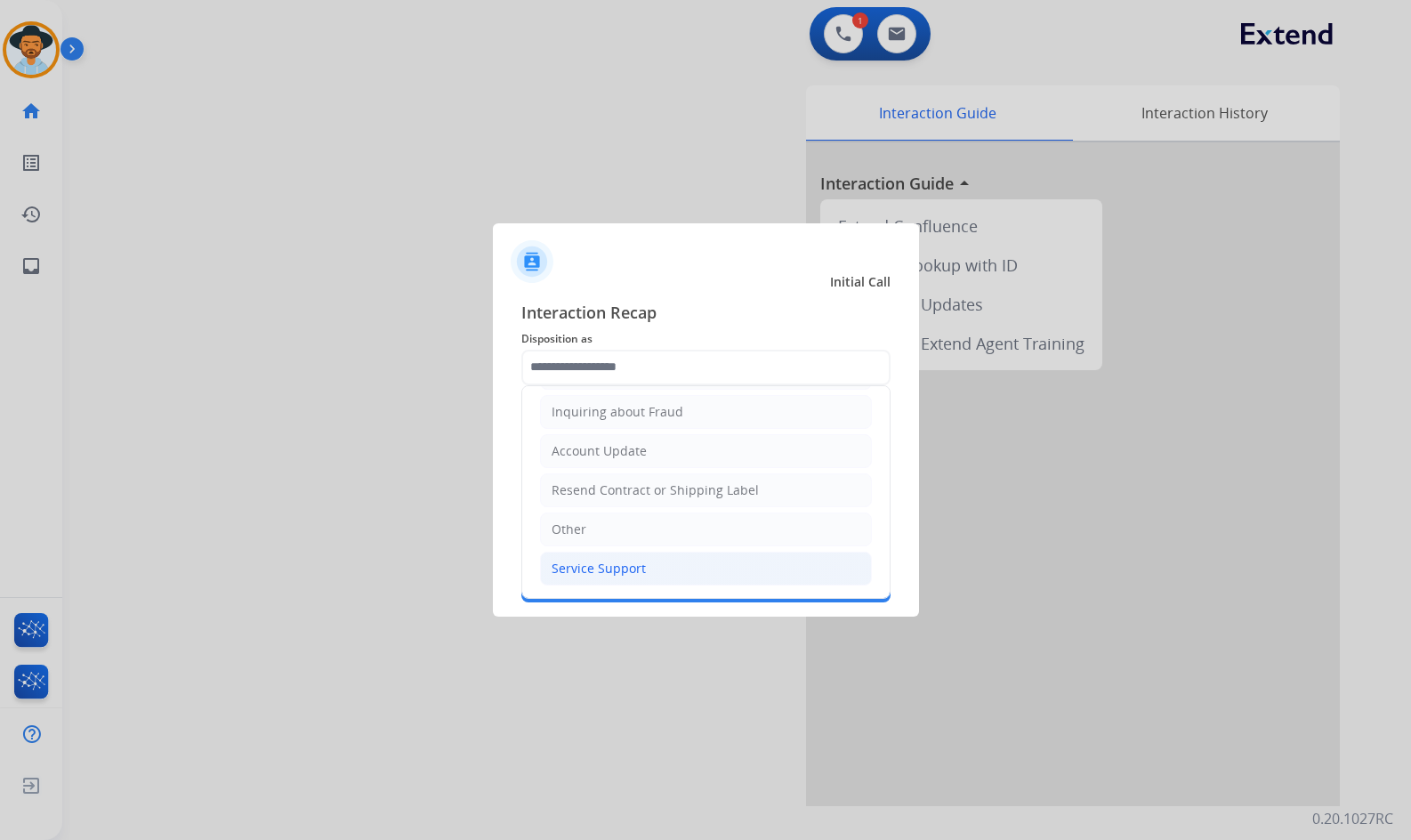
click at [625, 566] on div "Service Support" at bounding box center [599, 568] width 94 height 18
type input "**********"
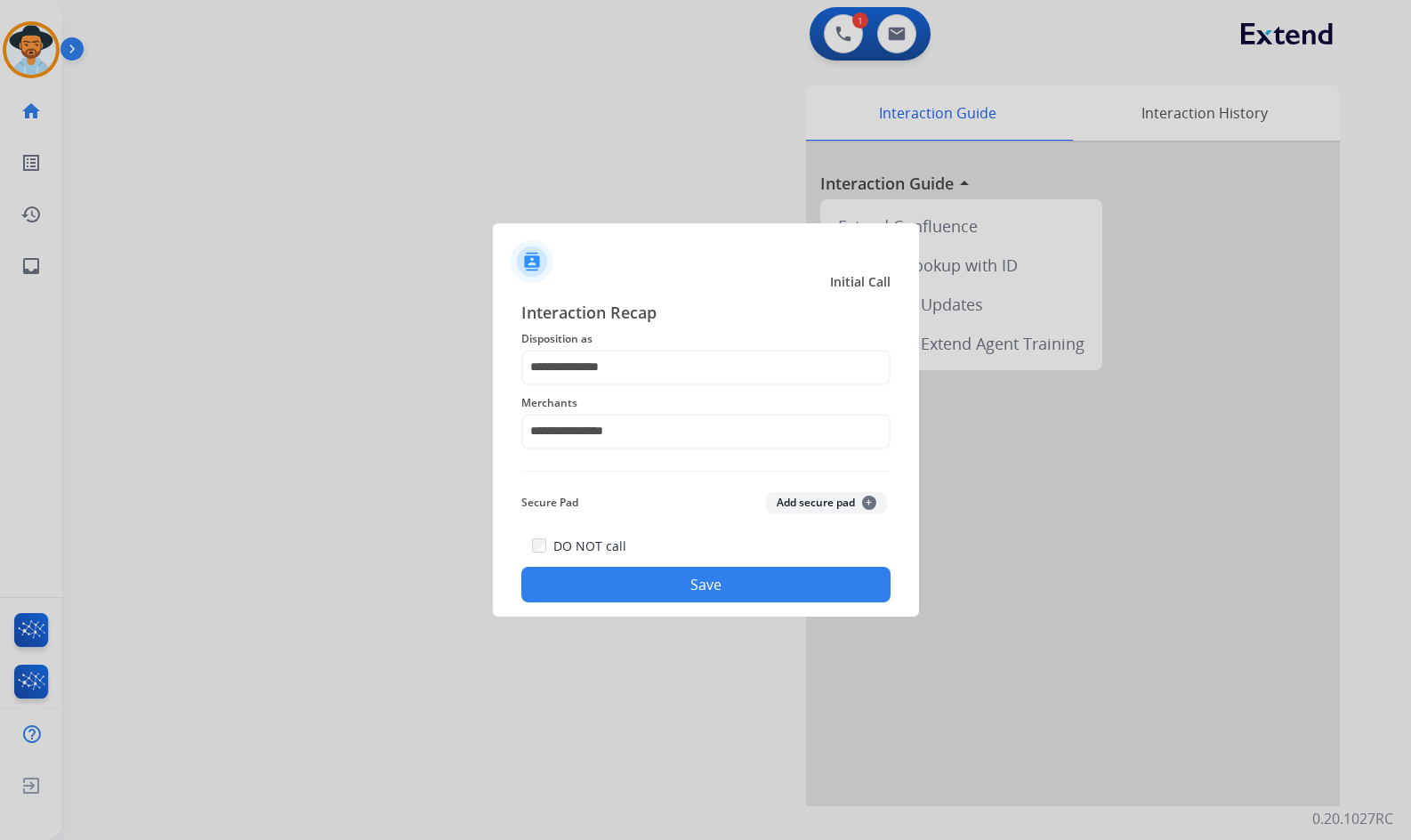
click at [672, 583] on button "Save" at bounding box center [706, 584] width 369 height 36
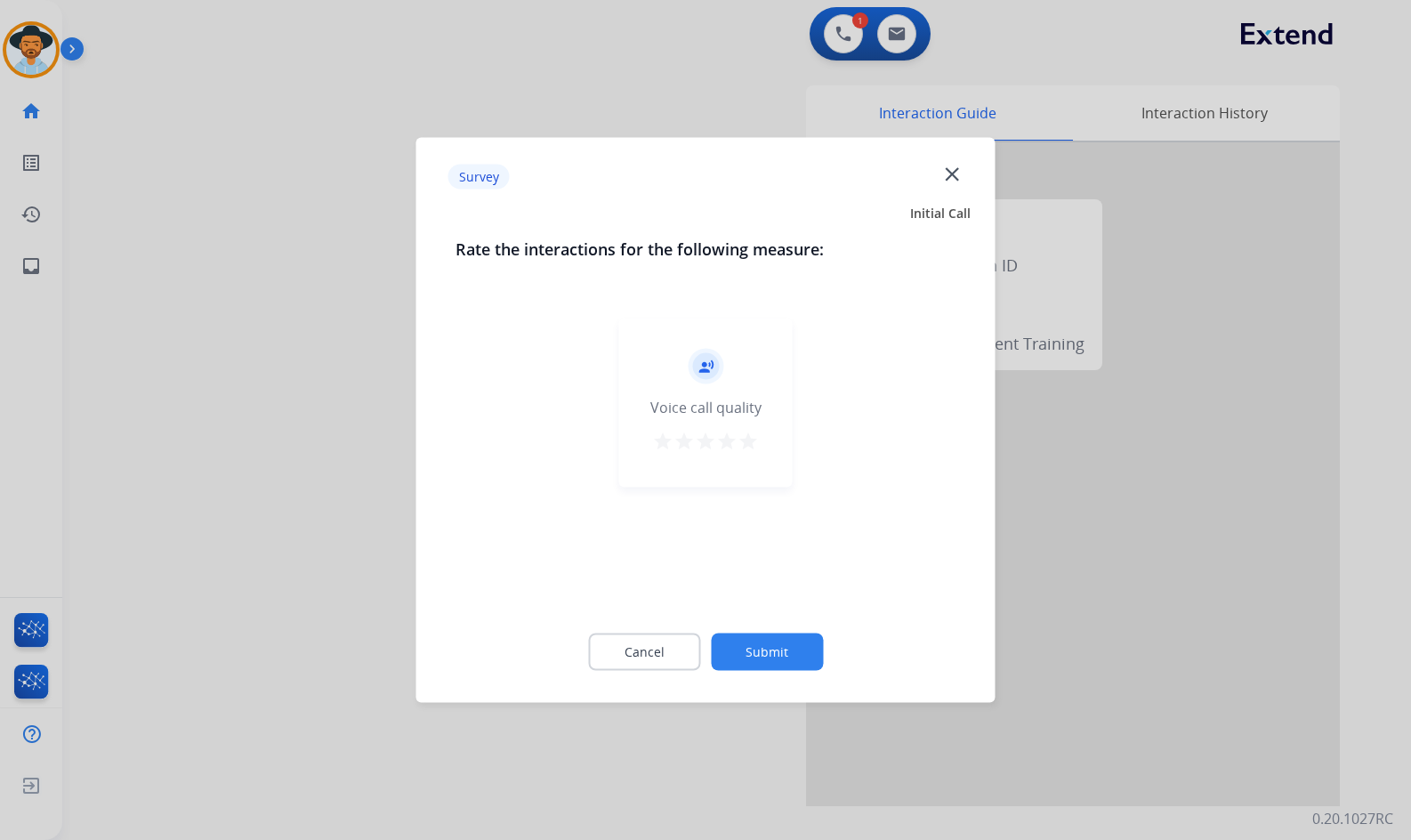
click at [807, 665] on button "Submit" at bounding box center [766, 652] width 112 height 37
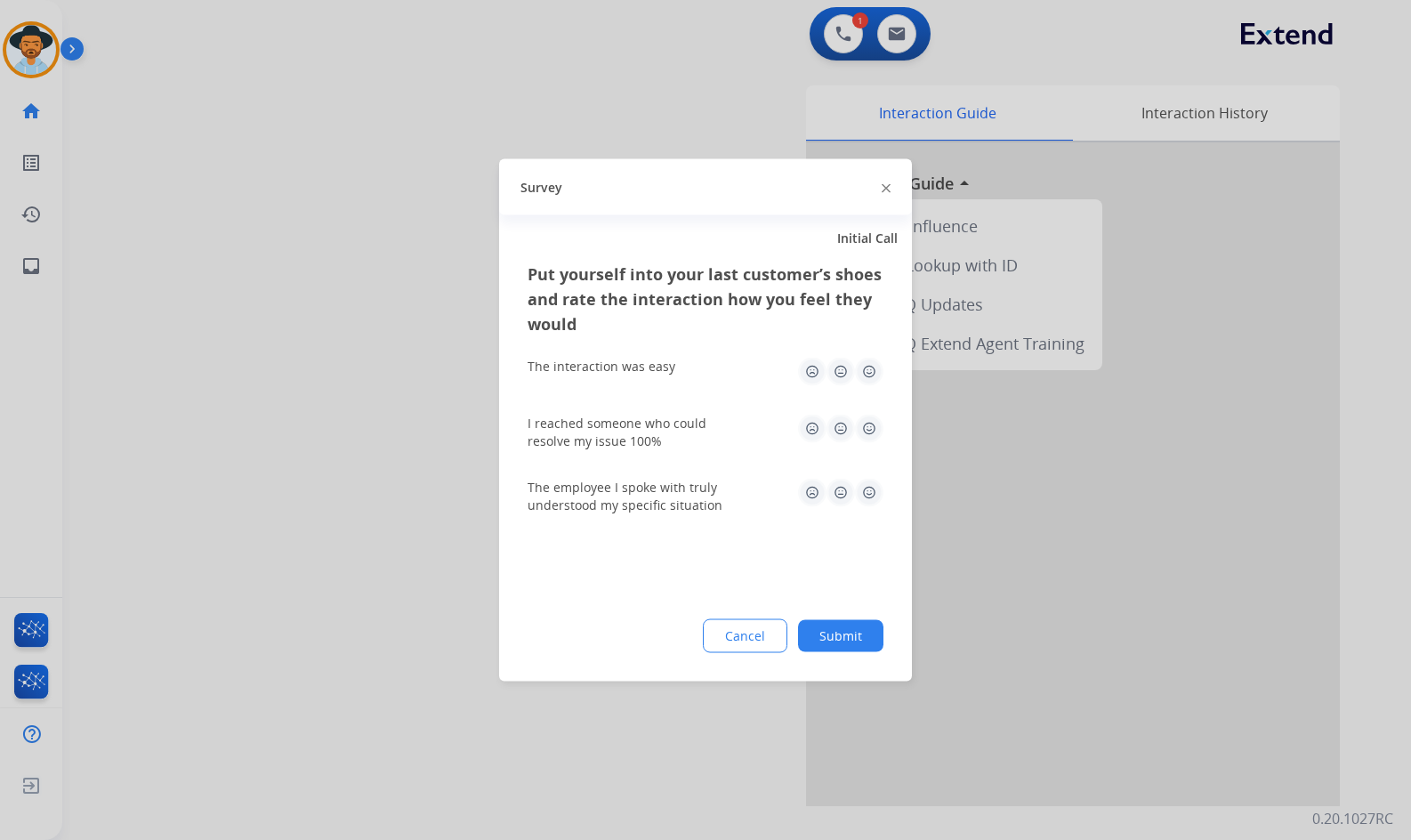
click at [873, 635] on button "Submit" at bounding box center [841, 636] width 86 height 32
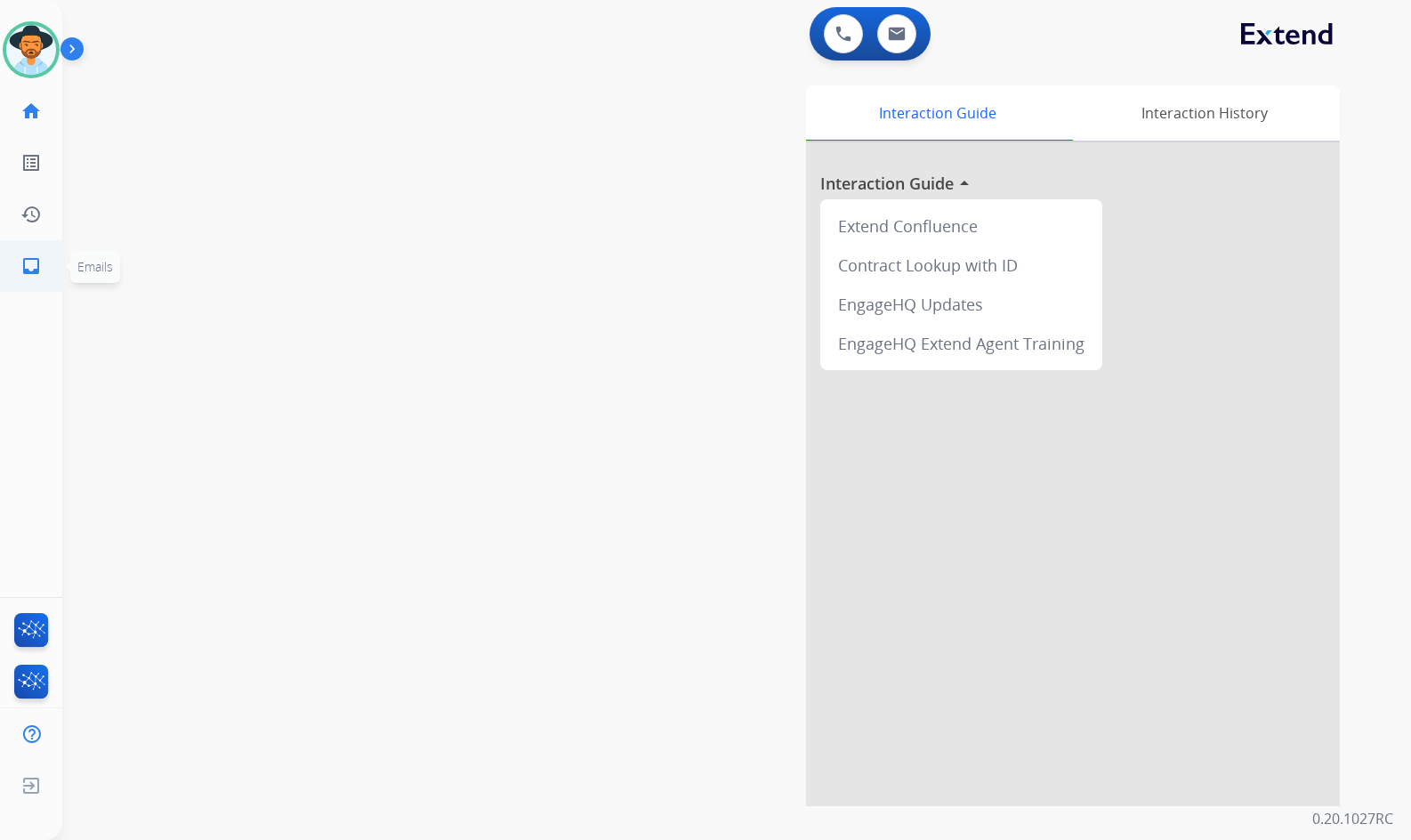
click at [35, 281] on link "inbox Emails" at bounding box center [30, 266] width 50 height 50
select select "**********"
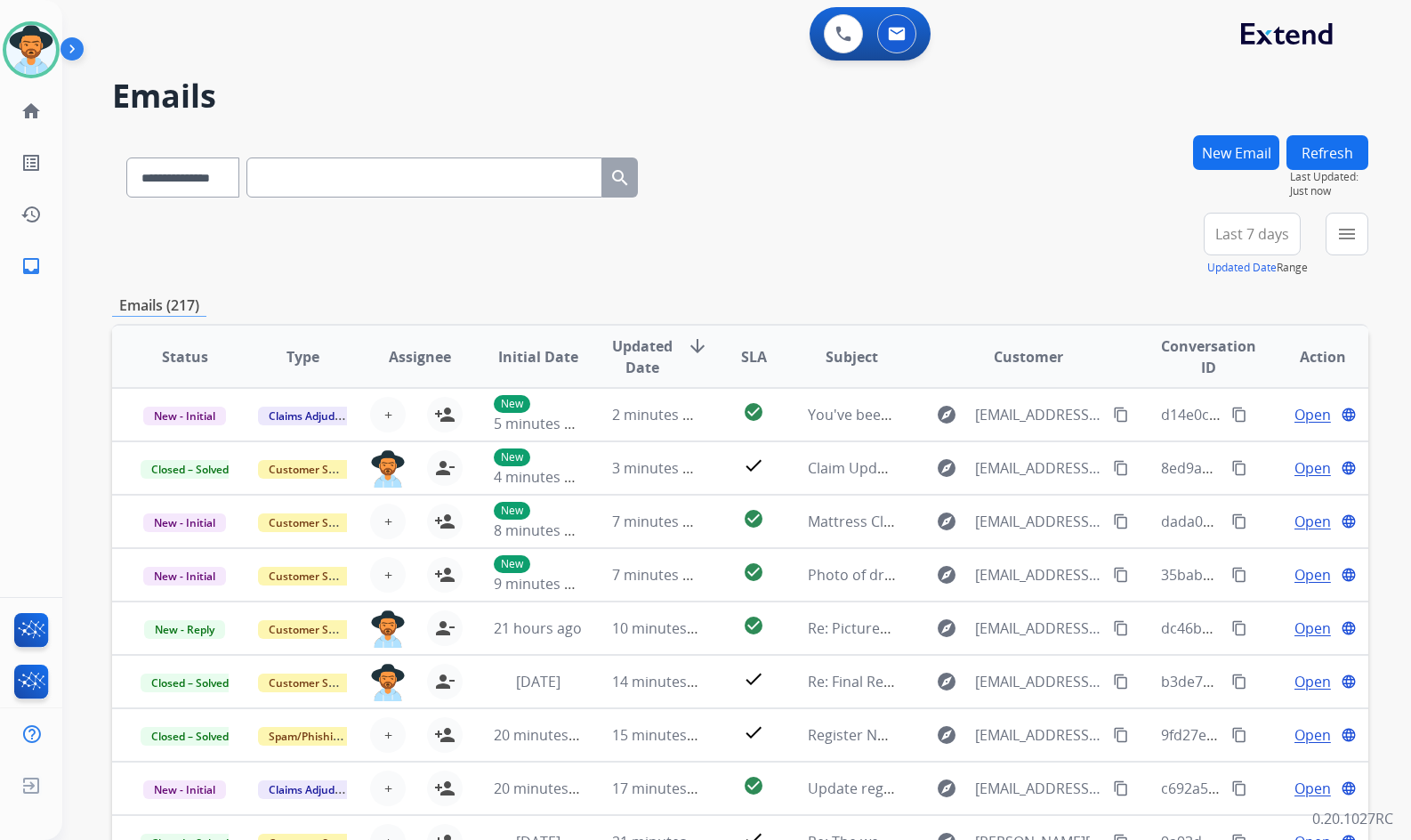
paste input "**********"
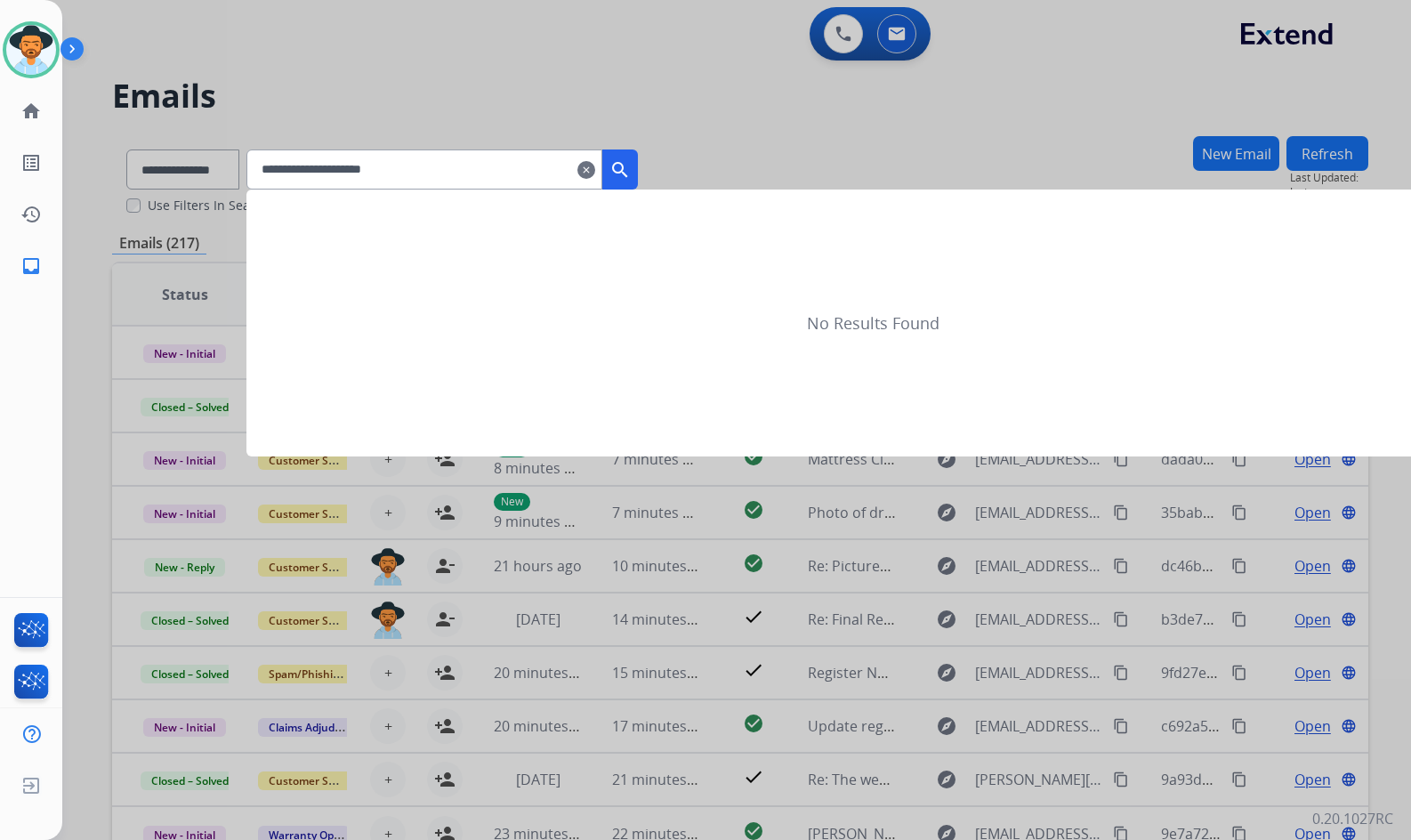
type input "**********"
click at [151, 155] on div at bounding box center [705, 420] width 1411 height 840
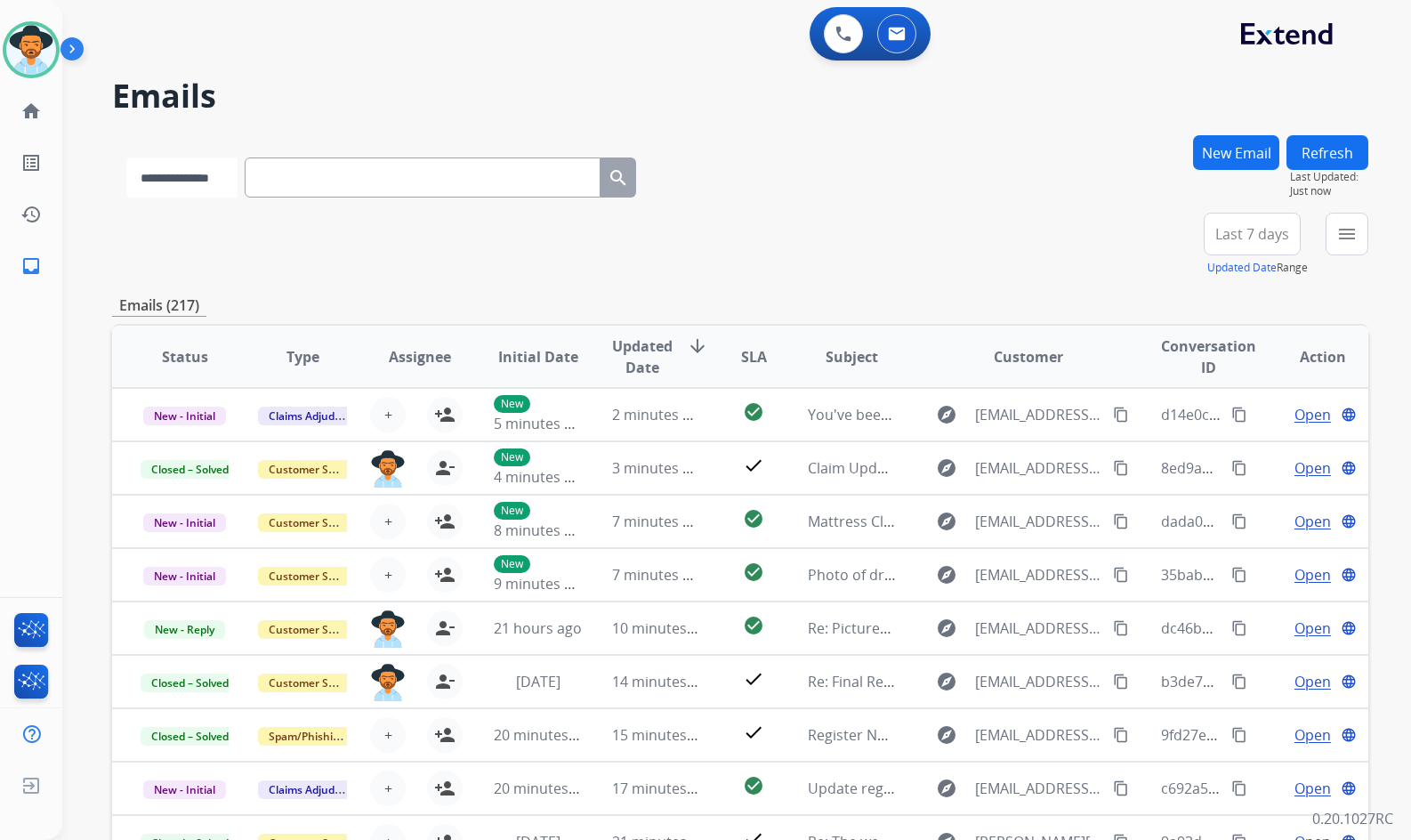
click at [162, 167] on select "**********" at bounding box center [182, 177] width 111 height 40
select select "**********"
click at [127, 158] on select "**********" at bounding box center [182, 177] width 111 height 40
click at [474, 170] on input "text" at bounding box center [425, 177] width 356 height 40
paste input "**********"
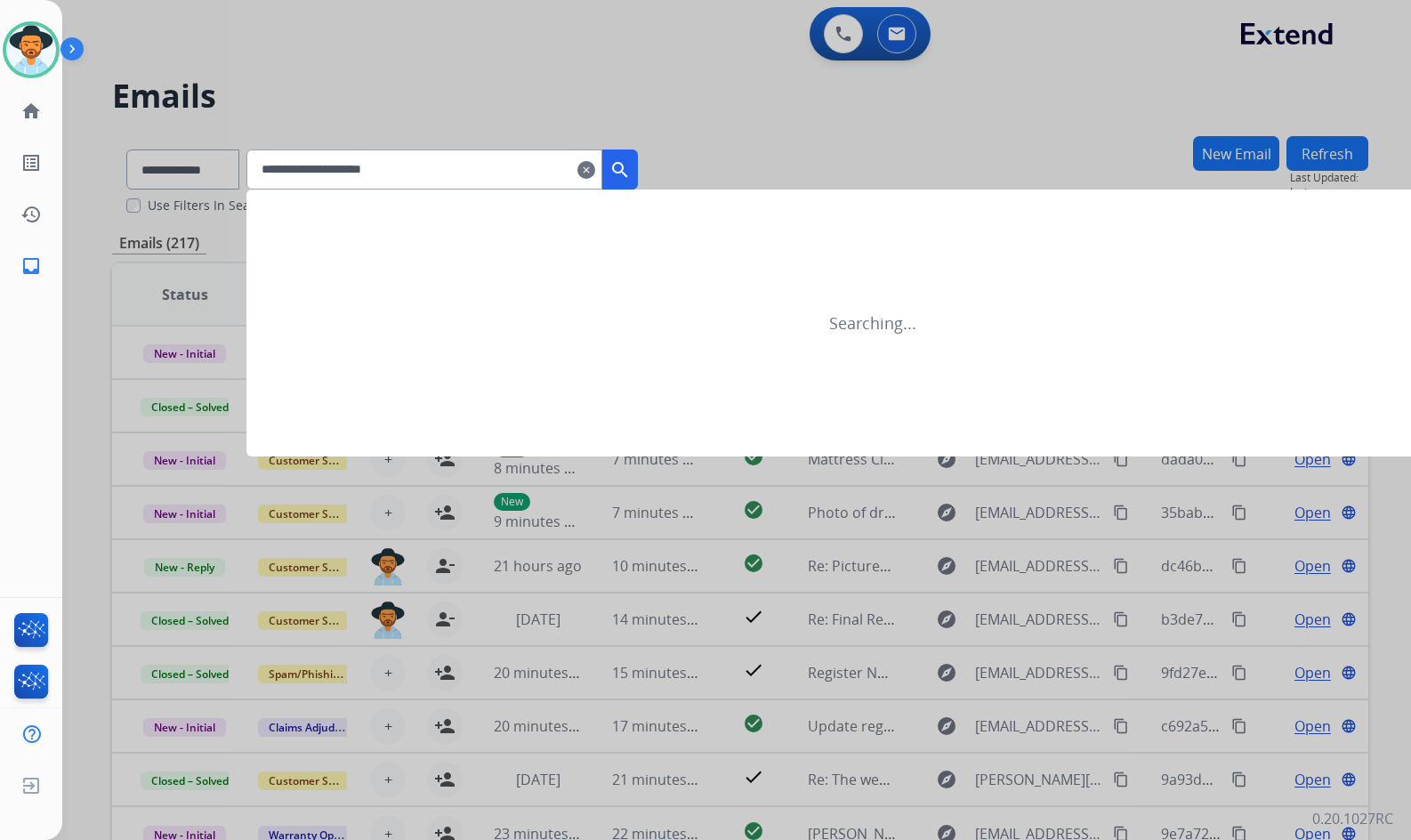
type input "**********"
click at [631, 165] on mat-icon "search" at bounding box center [620, 170] width 21 height 21
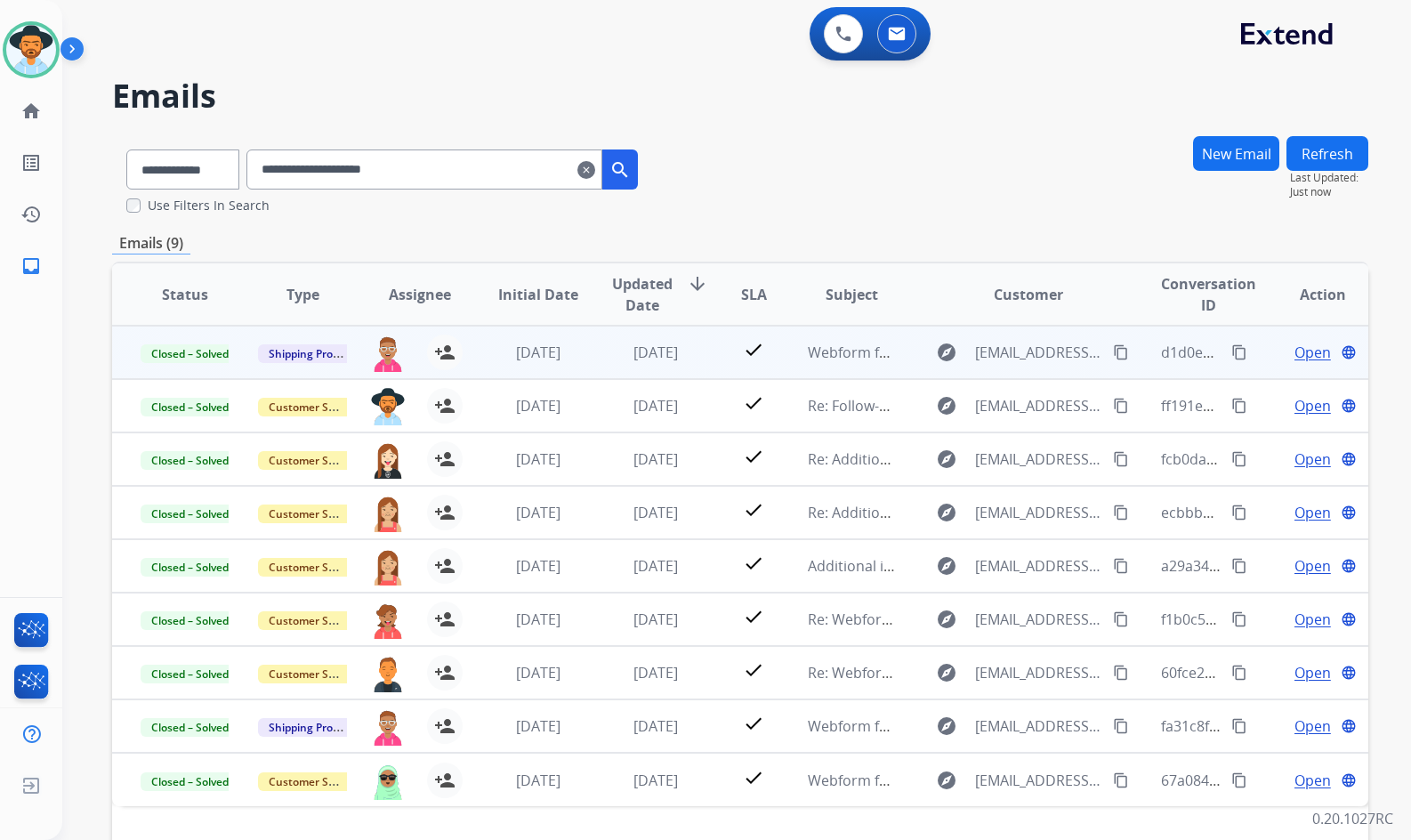
click at [1252, 350] on td "Open language" at bounding box center [1310, 351] width 118 height 54
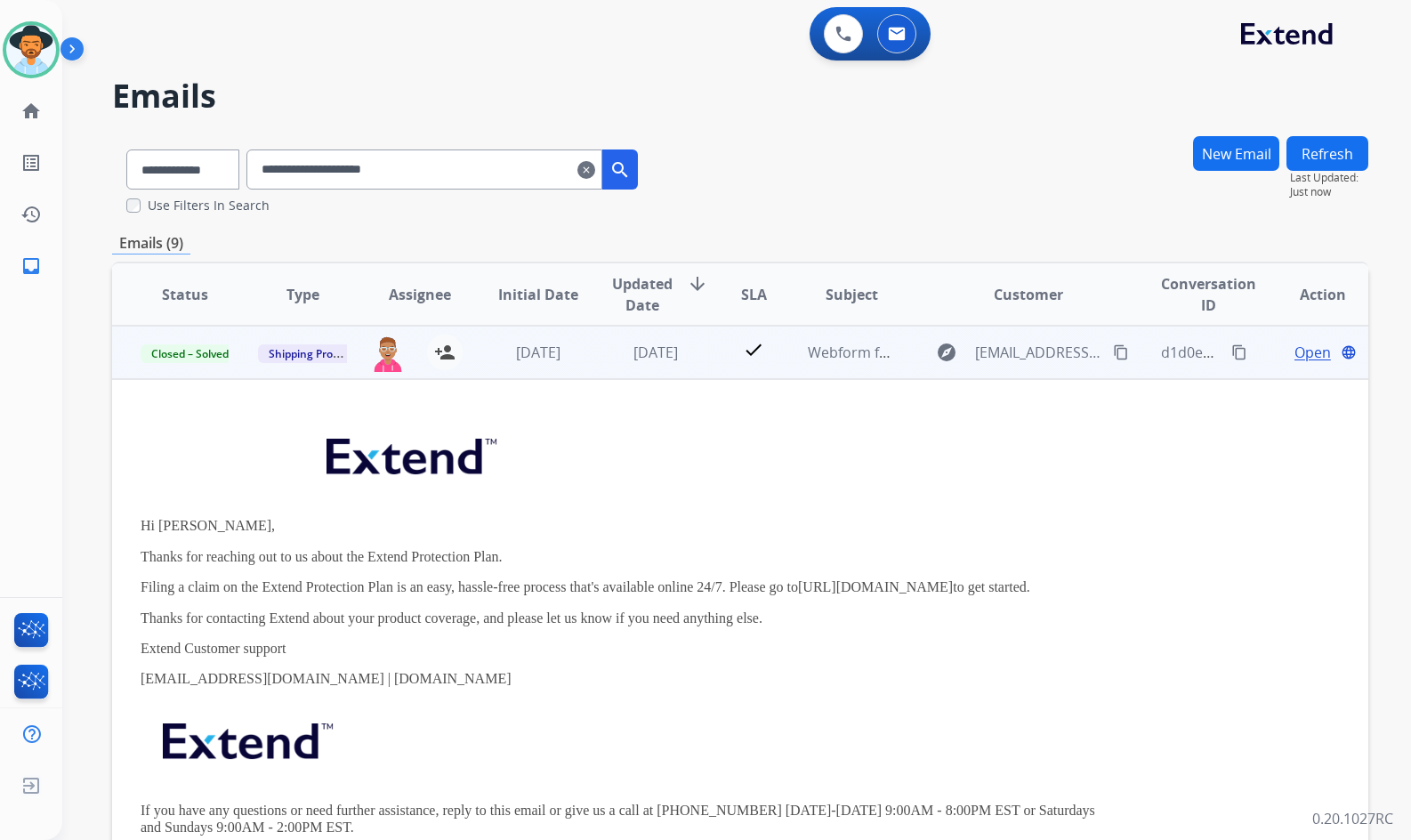
click at [1264, 348] on td "Open language" at bounding box center [1310, 351] width 118 height 54
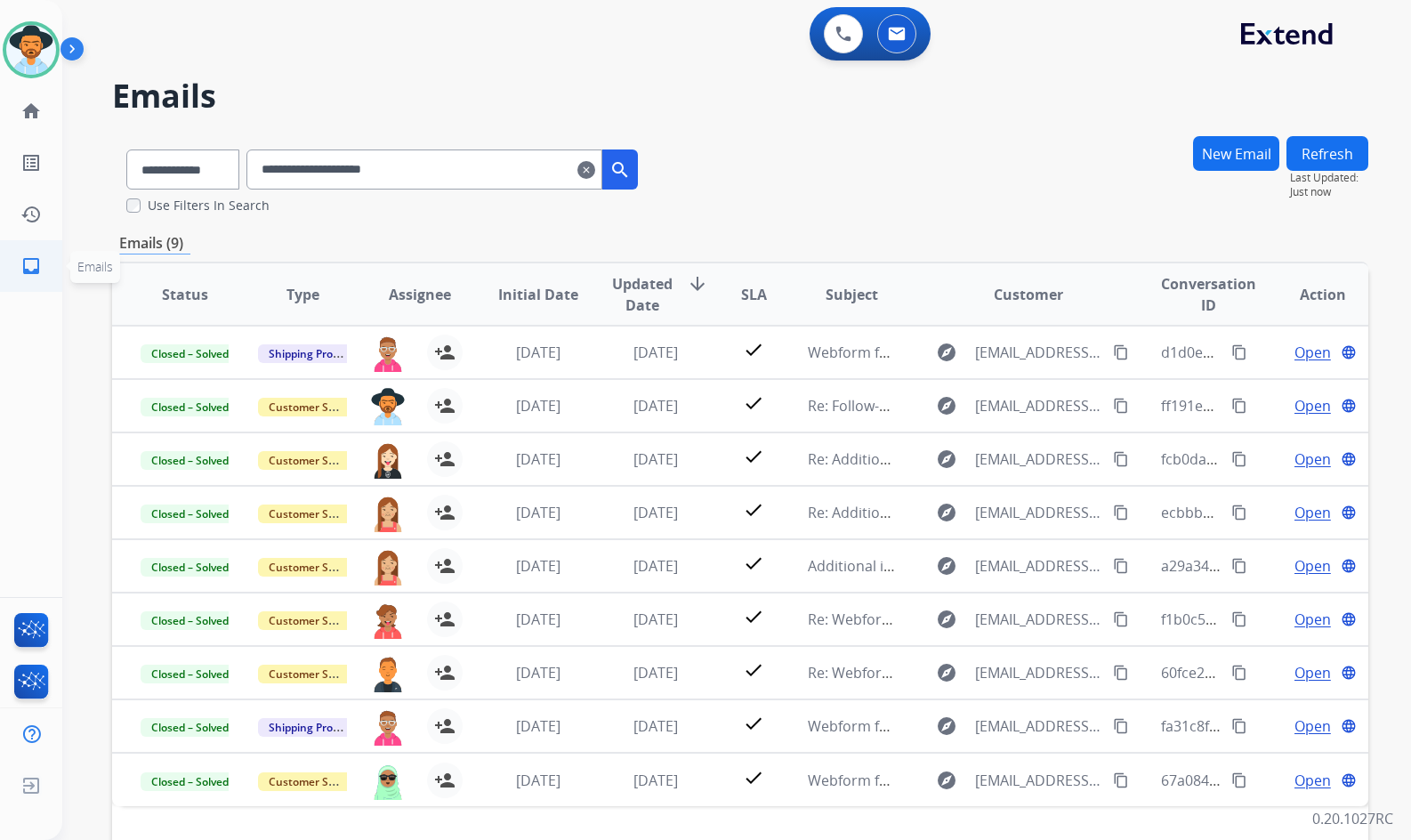
click at [55, 255] on link "inbox Emails" at bounding box center [30, 266] width 50 height 50
click at [1233, 151] on button "New Email" at bounding box center [1236, 154] width 87 height 35
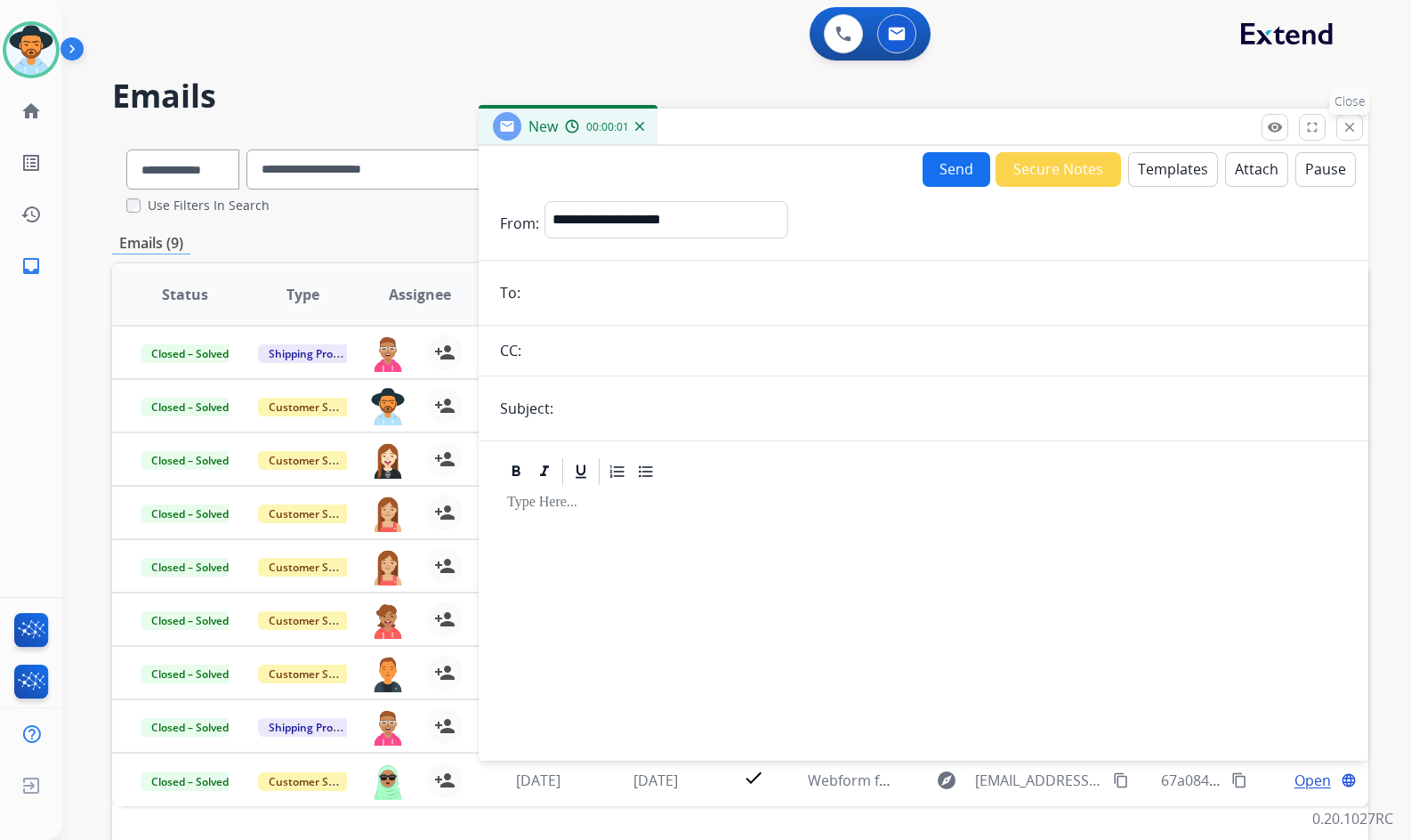
click at [1345, 128] on mat-icon "close" at bounding box center [1350, 127] width 16 height 16
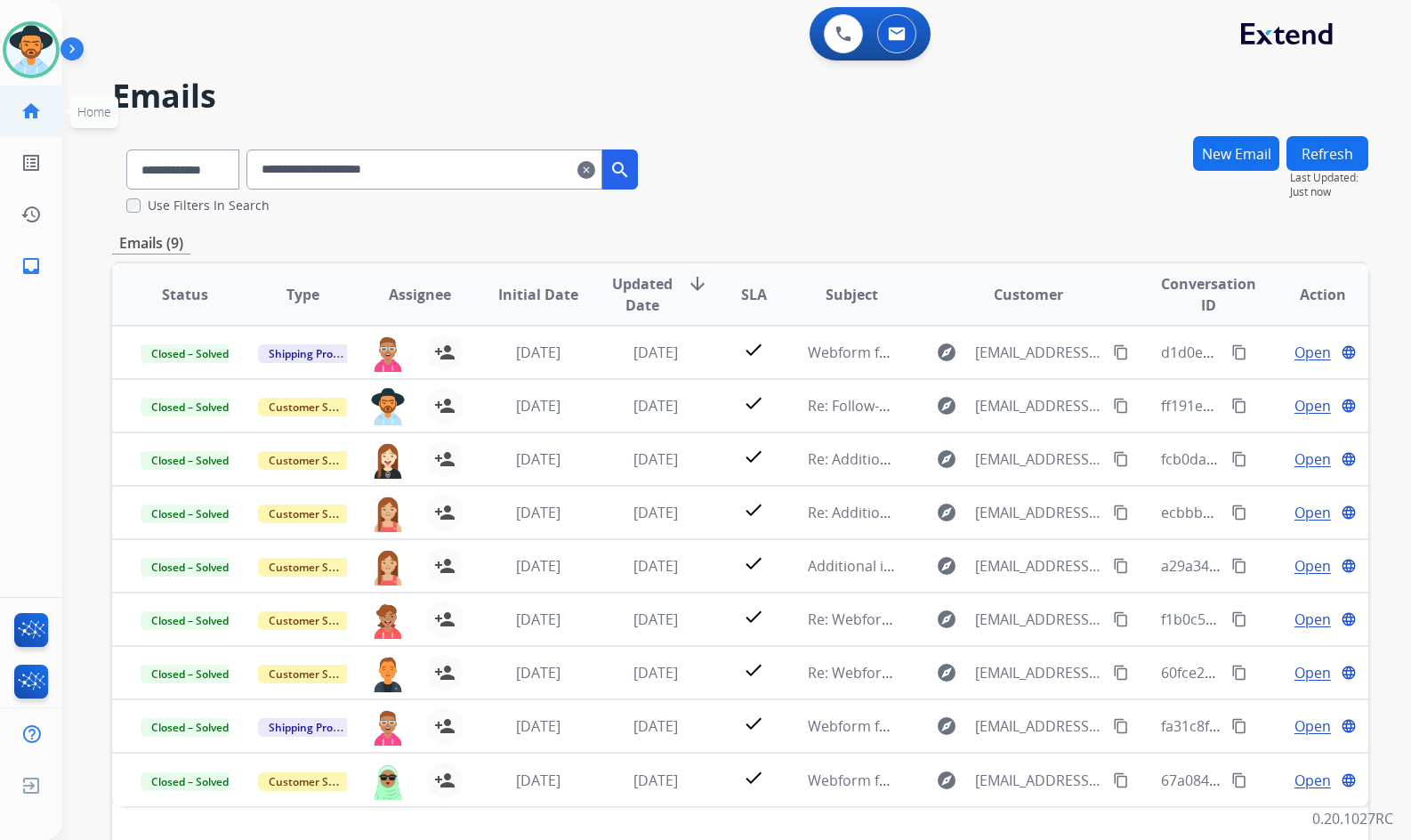
click at [39, 119] on mat-icon "home" at bounding box center [31, 111] width 21 height 21
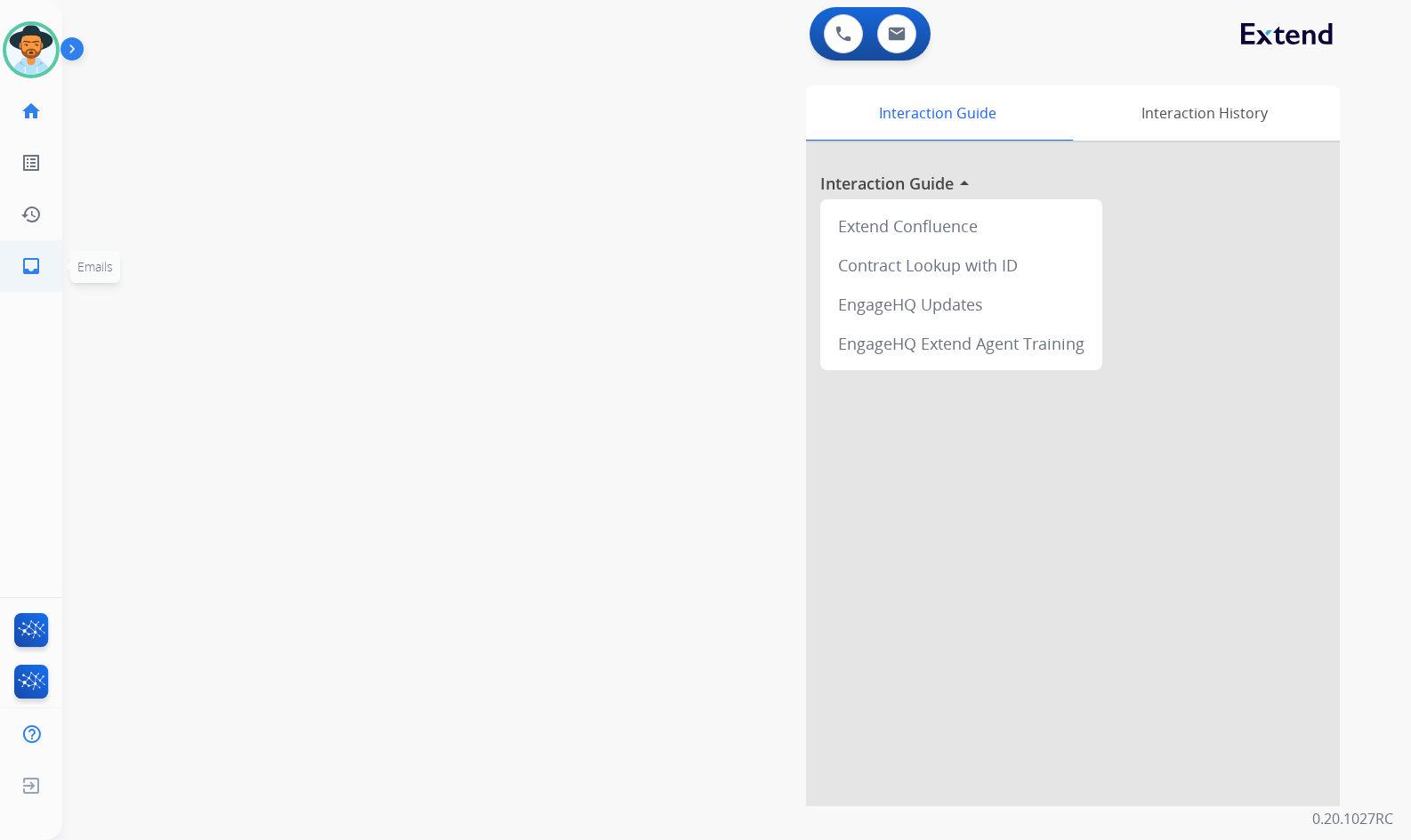
click at [26, 269] on mat-icon "inbox" at bounding box center [31, 266] width 21 height 21
select select "**********"
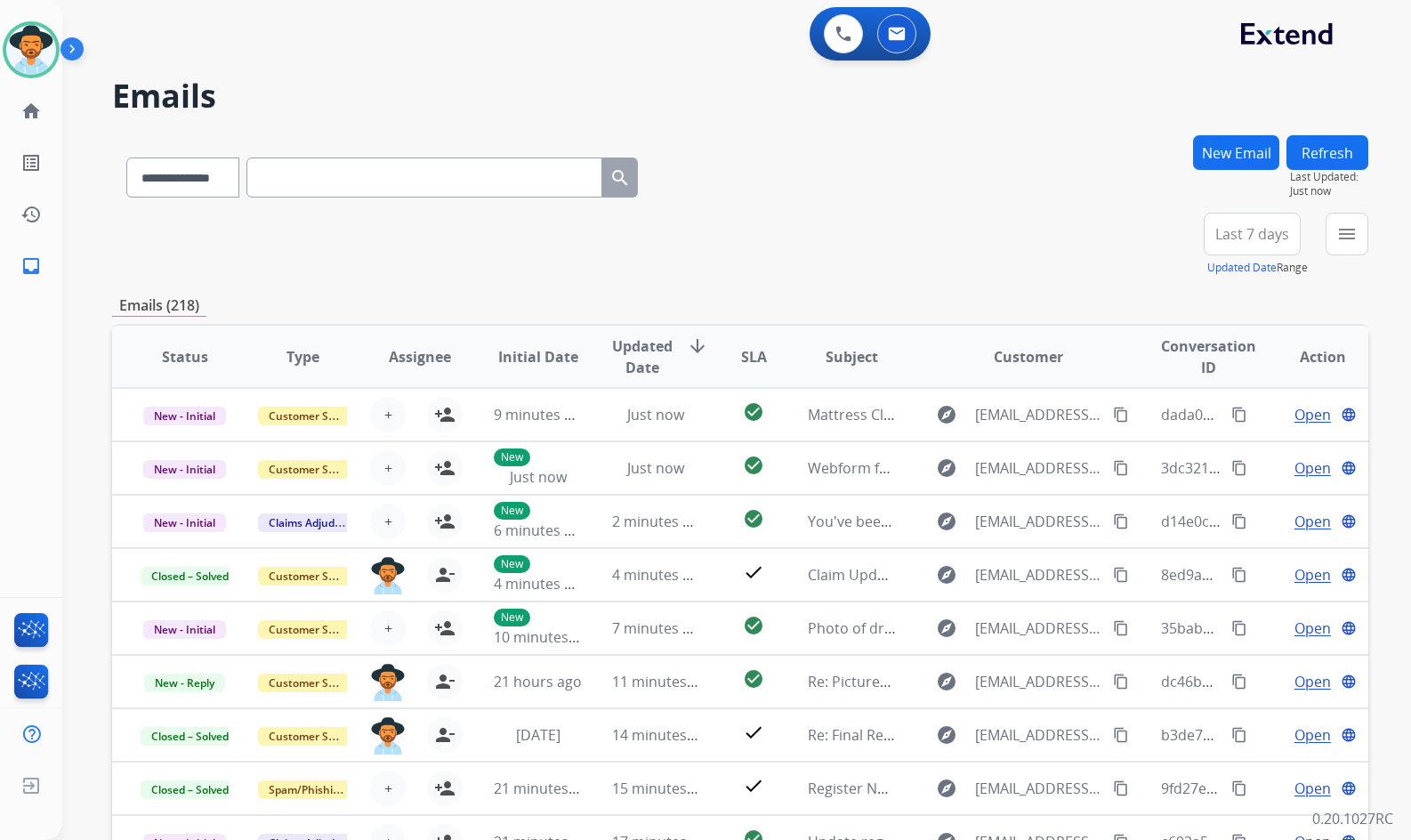
click at [1216, 148] on button "New Email" at bounding box center [1236, 153] width 87 height 35
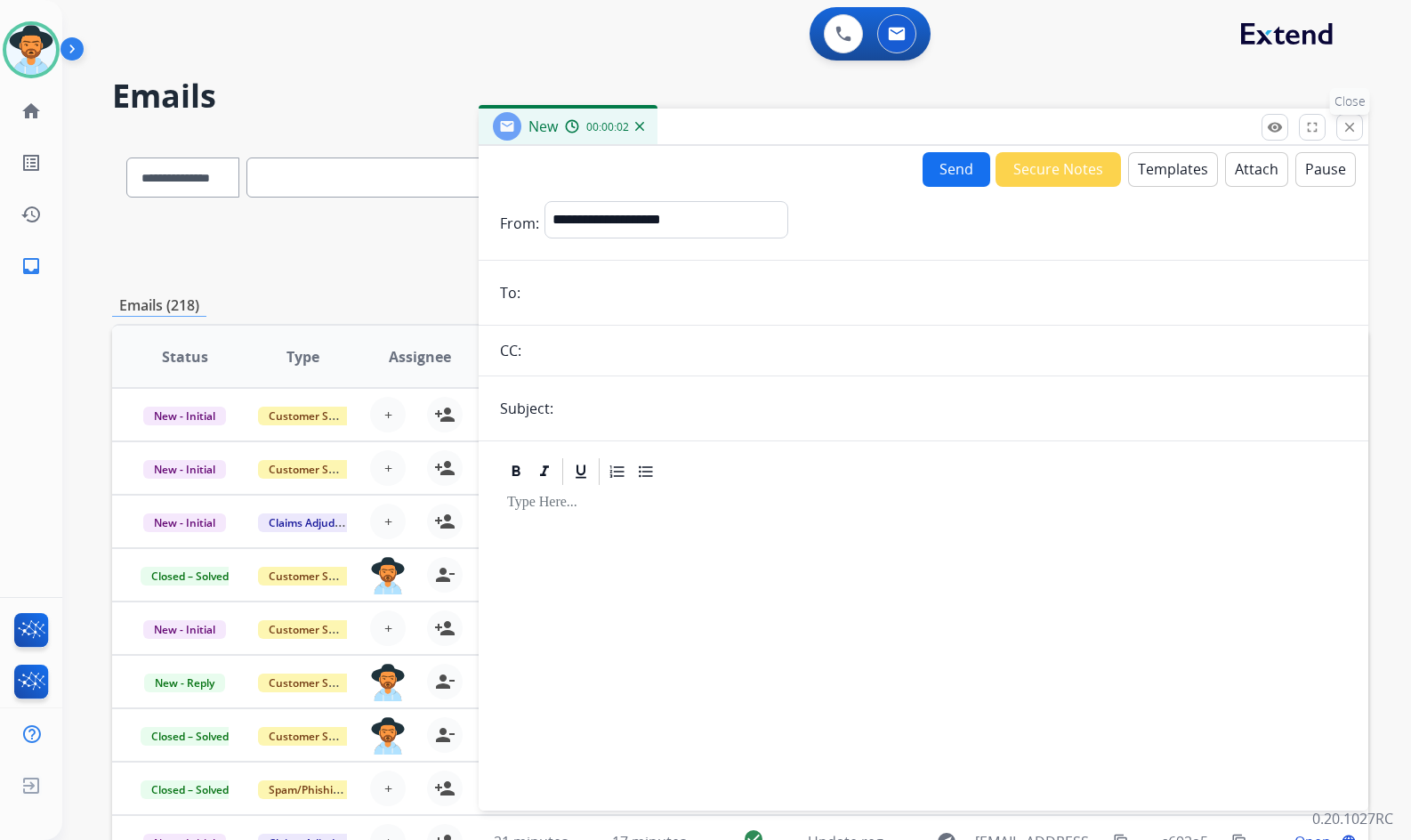
click at [1356, 129] on mat-icon "close" at bounding box center [1350, 127] width 16 height 16
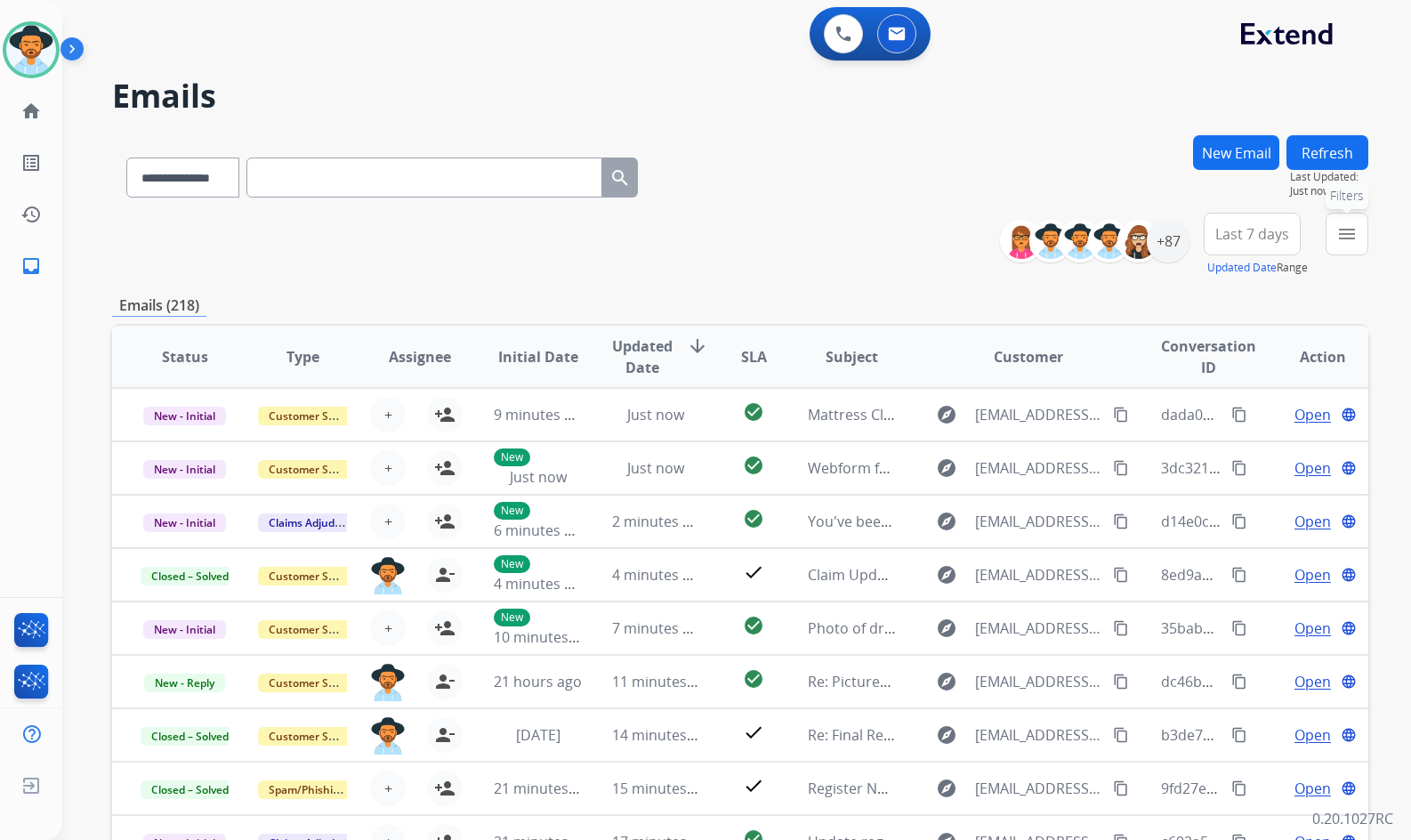
click at [1346, 242] on mat-icon "menu" at bounding box center [1348, 234] width 21 height 21
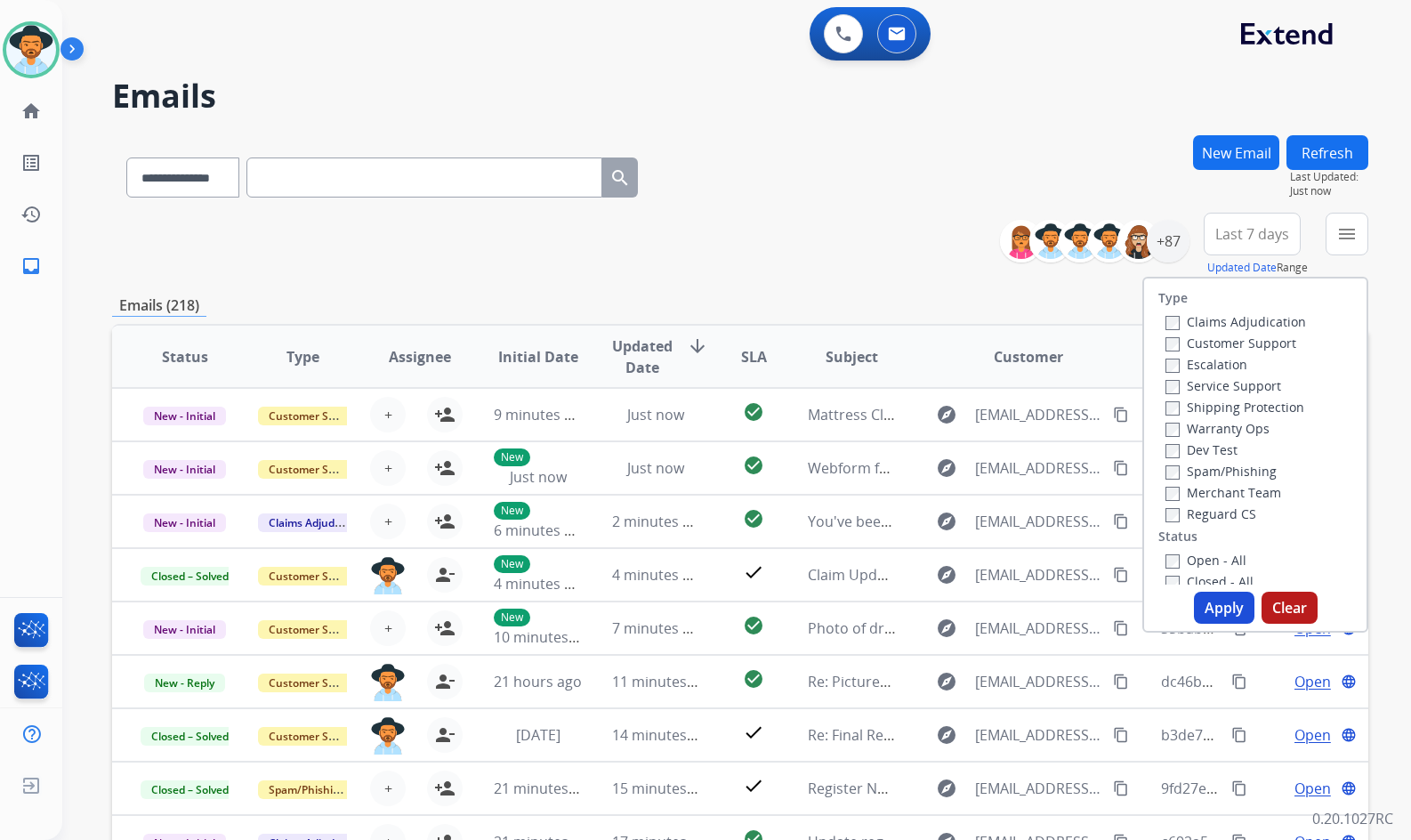
click at [1251, 345] on label "Customer Support" at bounding box center [1231, 343] width 130 height 17
click at [1242, 407] on label "Shipping Protection" at bounding box center [1235, 406] width 139 height 17
drag, startPoint x: 1225, startPoint y: 515, endPoint x: 1214, endPoint y: 560, distance: 46.3
click at [1225, 516] on label "Reguard CS" at bounding box center [1210, 513] width 91 height 17
drag, startPoint x: 1214, startPoint y: 564, endPoint x: 1213, endPoint y: 531, distance: 33.0
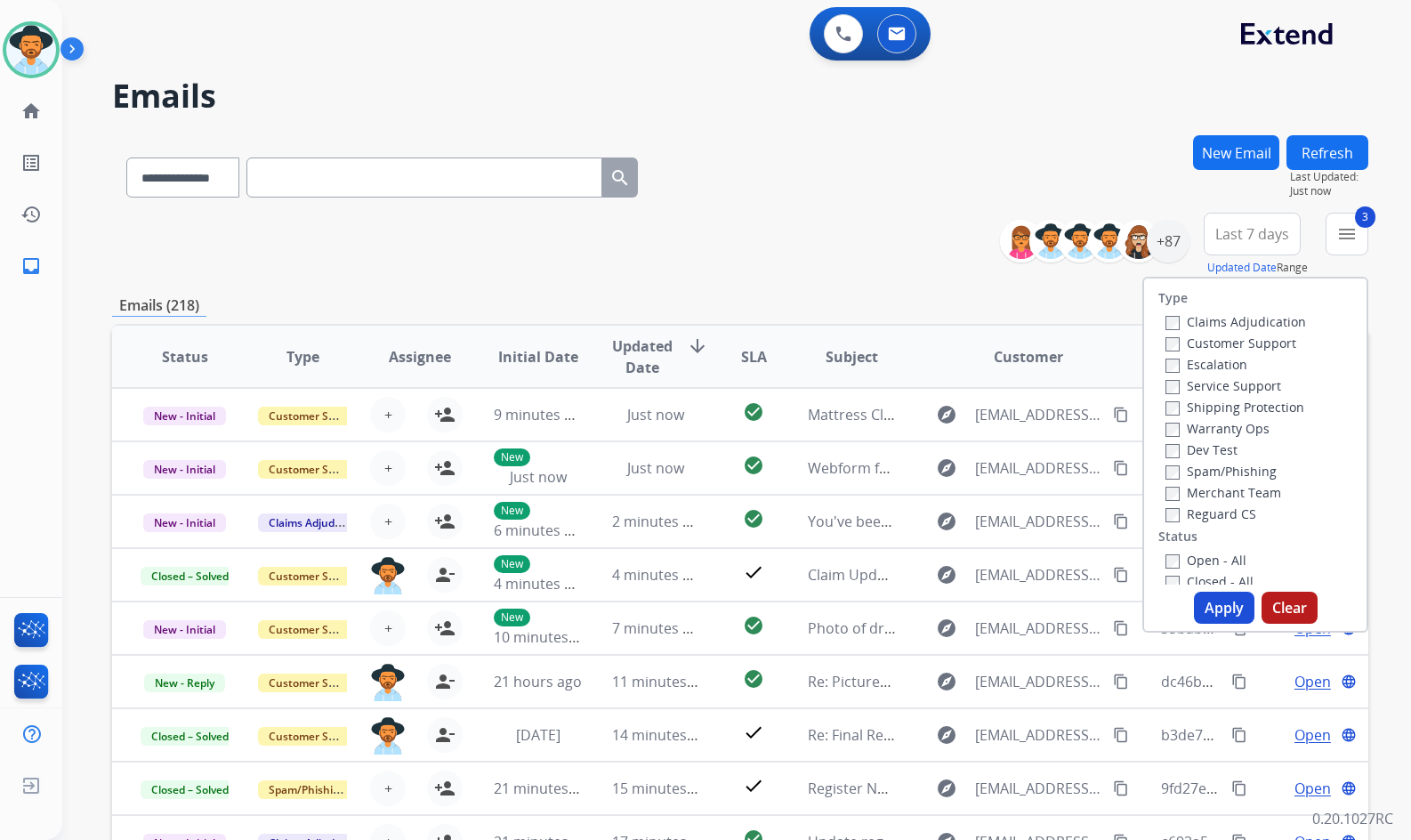
click at [1214, 563] on label "Open - All" at bounding box center [1206, 560] width 81 height 17
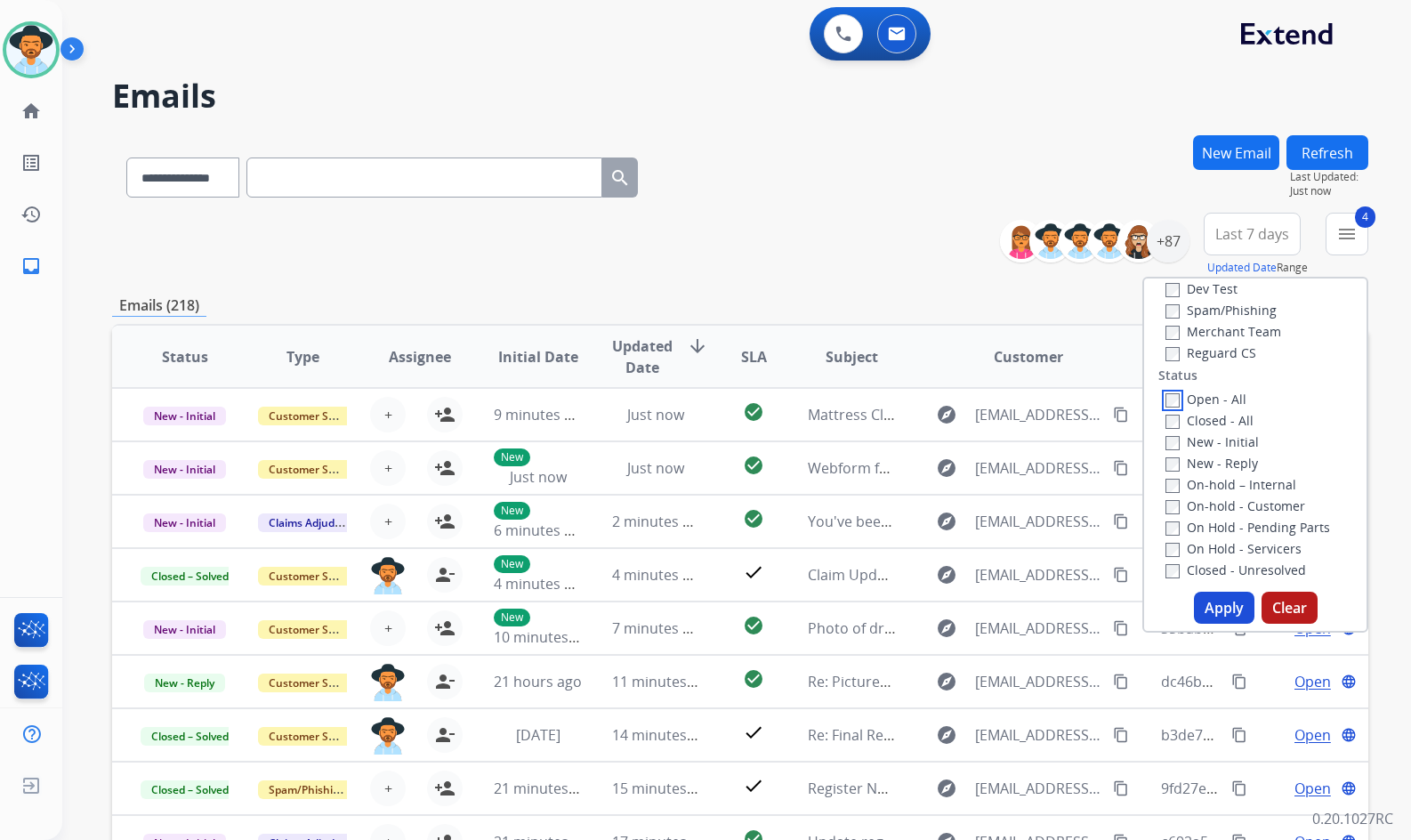
scroll to position [178, 0]
click at [1219, 534] on label "On Hold - Servicers" at bounding box center [1234, 530] width 136 height 17
click at [1229, 511] on label "On Hold - Pending Parts" at bounding box center [1247, 509] width 165 height 17
click at [1238, 493] on label "On-hold - Customer" at bounding box center [1235, 488] width 139 height 17
click at [1243, 471] on label "On-hold – Internal" at bounding box center [1231, 467] width 130 height 17
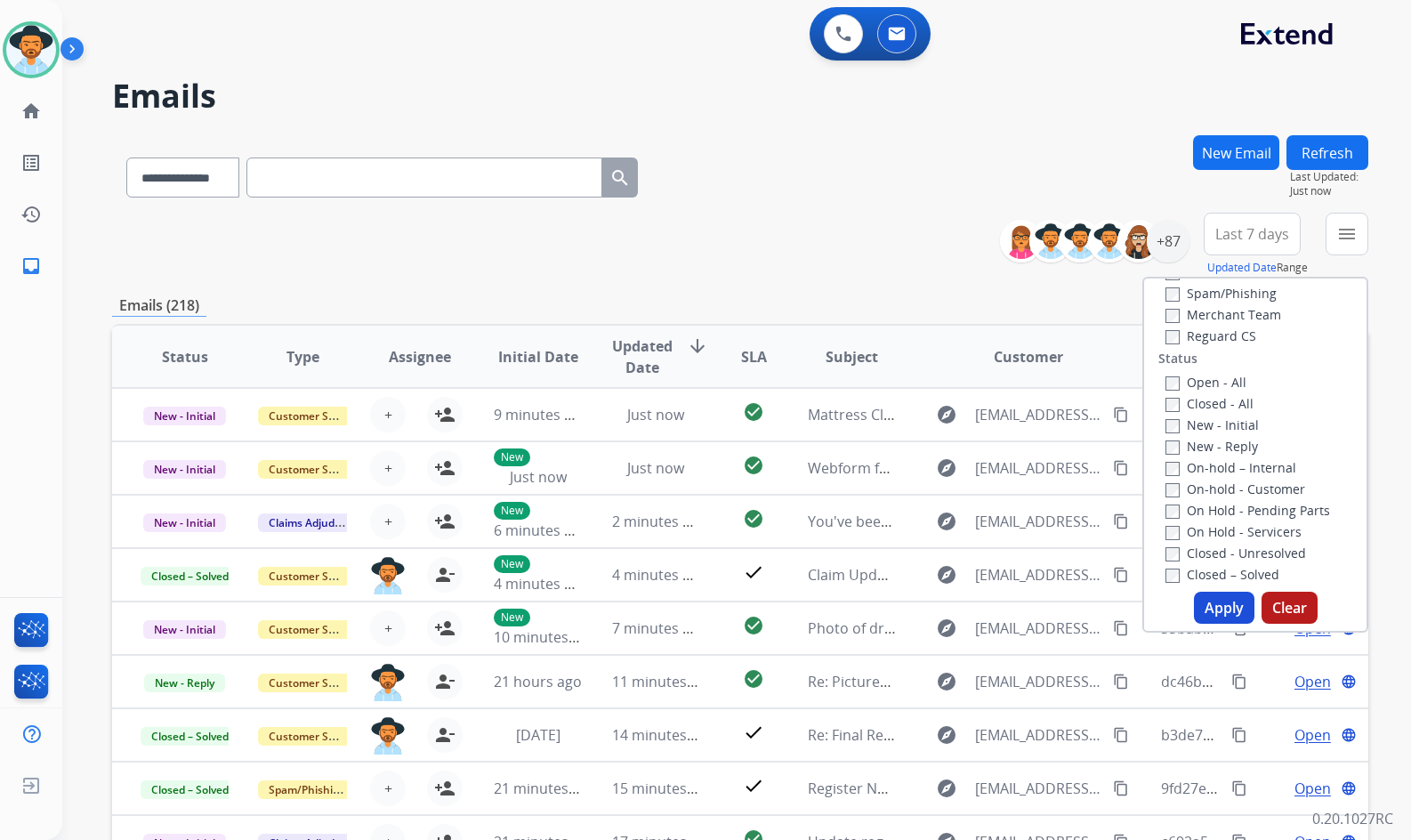
click at [1234, 446] on label "New - Reply" at bounding box center [1211, 446] width 93 height 17
click at [1235, 423] on label "New - Initial" at bounding box center [1212, 424] width 93 height 17
click at [1230, 603] on button "Apply" at bounding box center [1224, 607] width 60 height 32
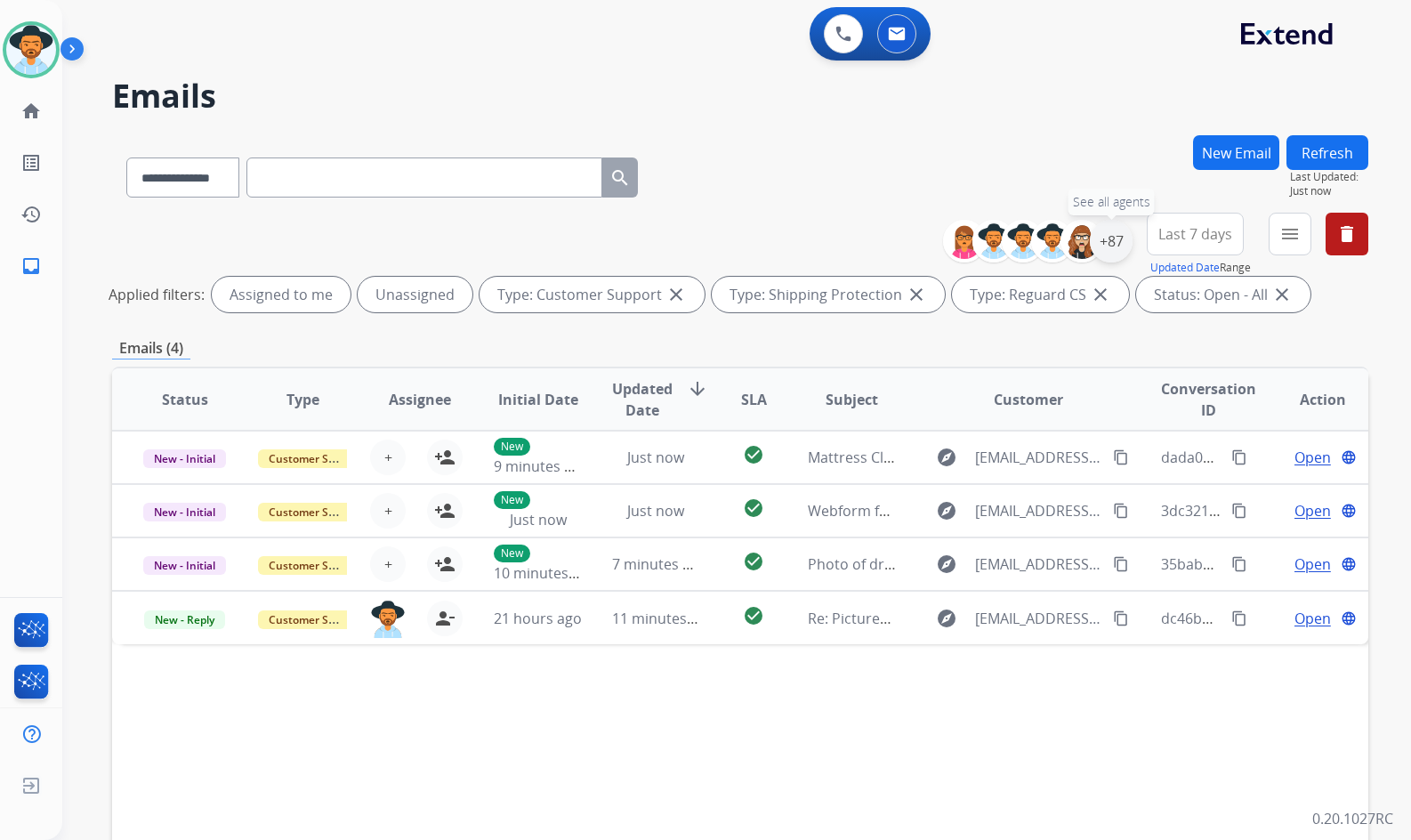
click at [1125, 242] on div "+87" at bounding box center [1111, 241] width 43 height 43
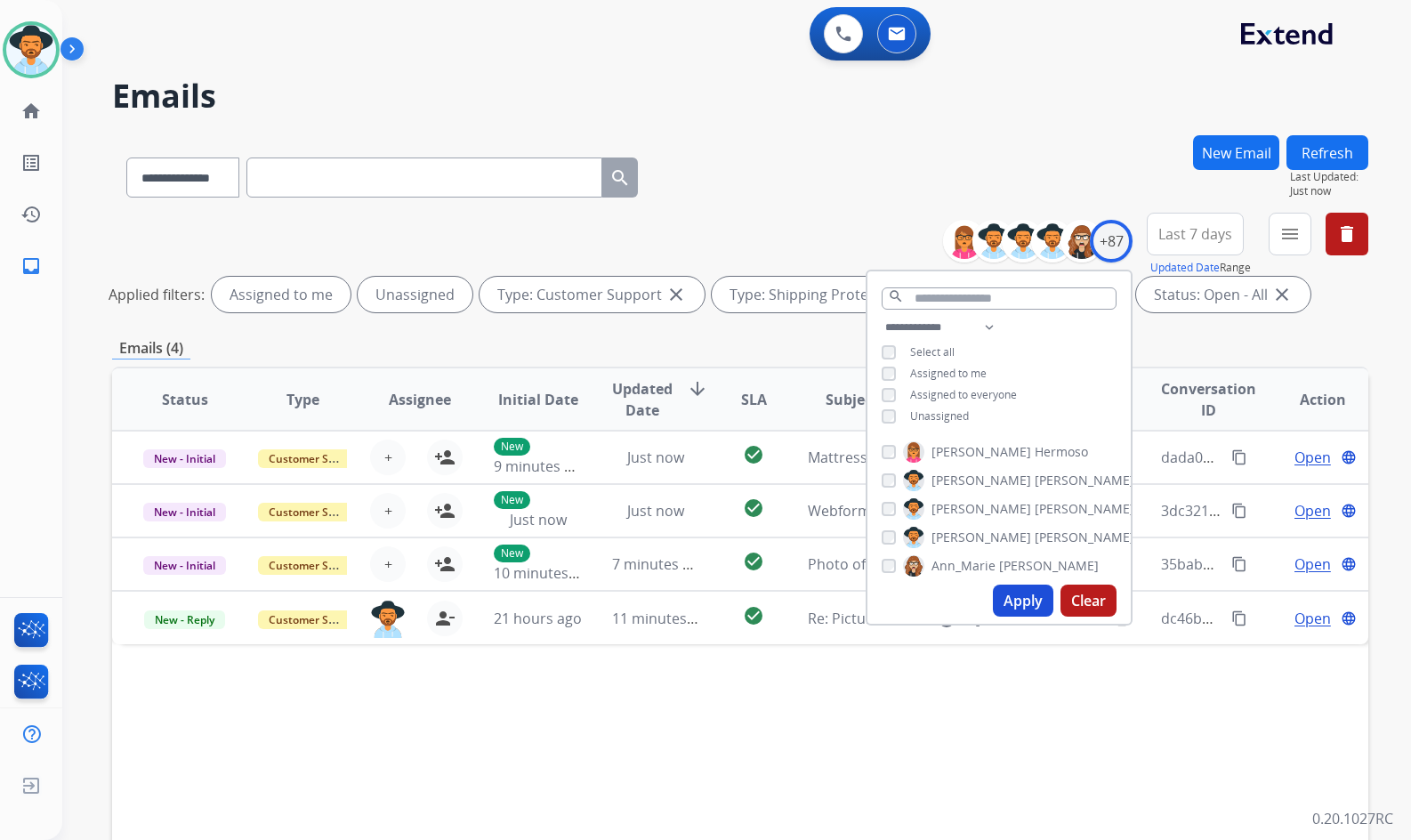
click at [960, 416] on span "Unassigned" at bounding box center [940, 416] width 58 height 16
click at [966, 537] on span "Amanda" at bounding box center [982, 537] width 99 height 18
click at [1024, 598] on button "Apply" at bounding box center [1023, 600] width 60 height 32
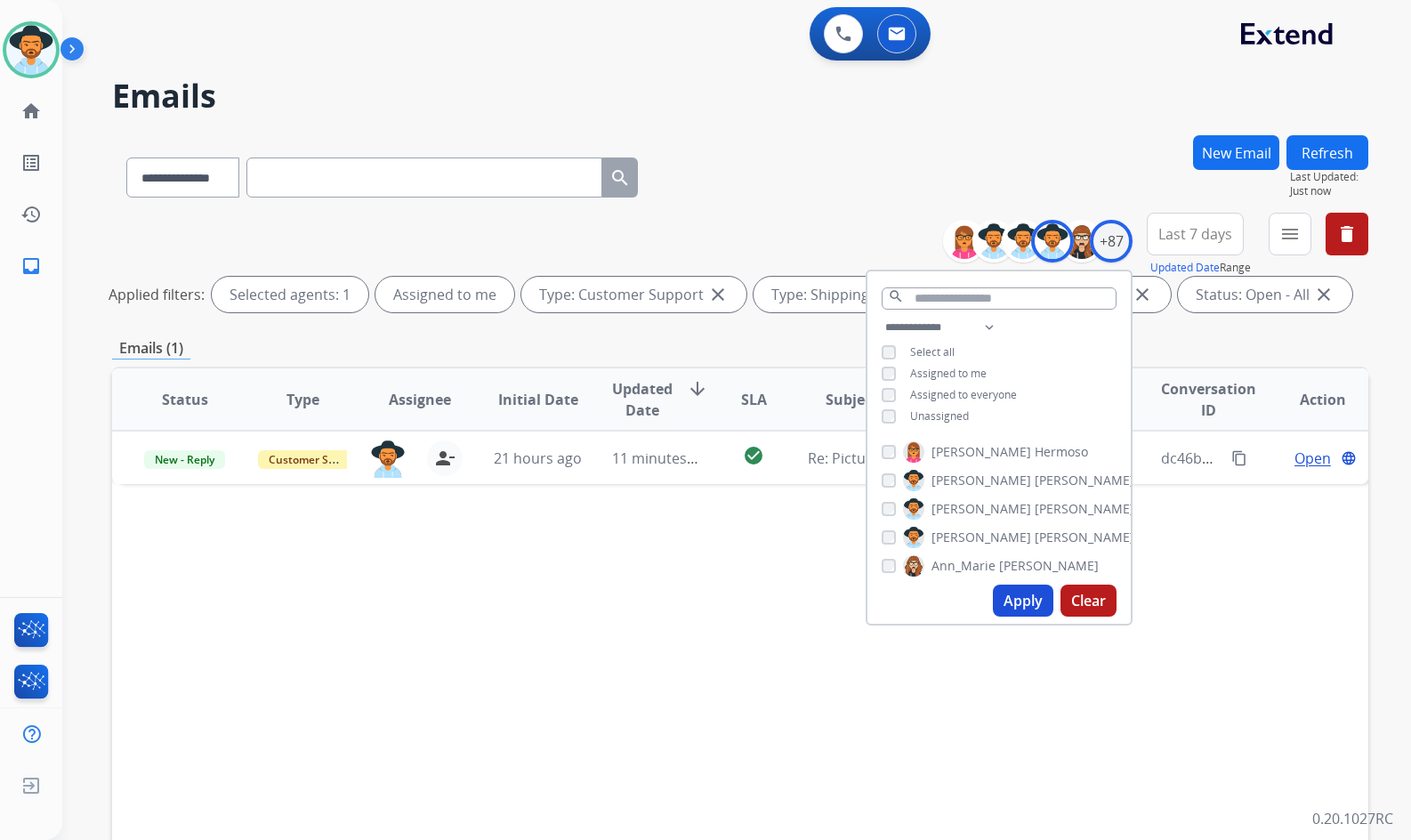
click at [1189, 602] on div "Status Type Assignee Initial Date Updated Date arrow_downward SLA Subject Custo…" at bounding box center [740, 665] width 1256 height 596
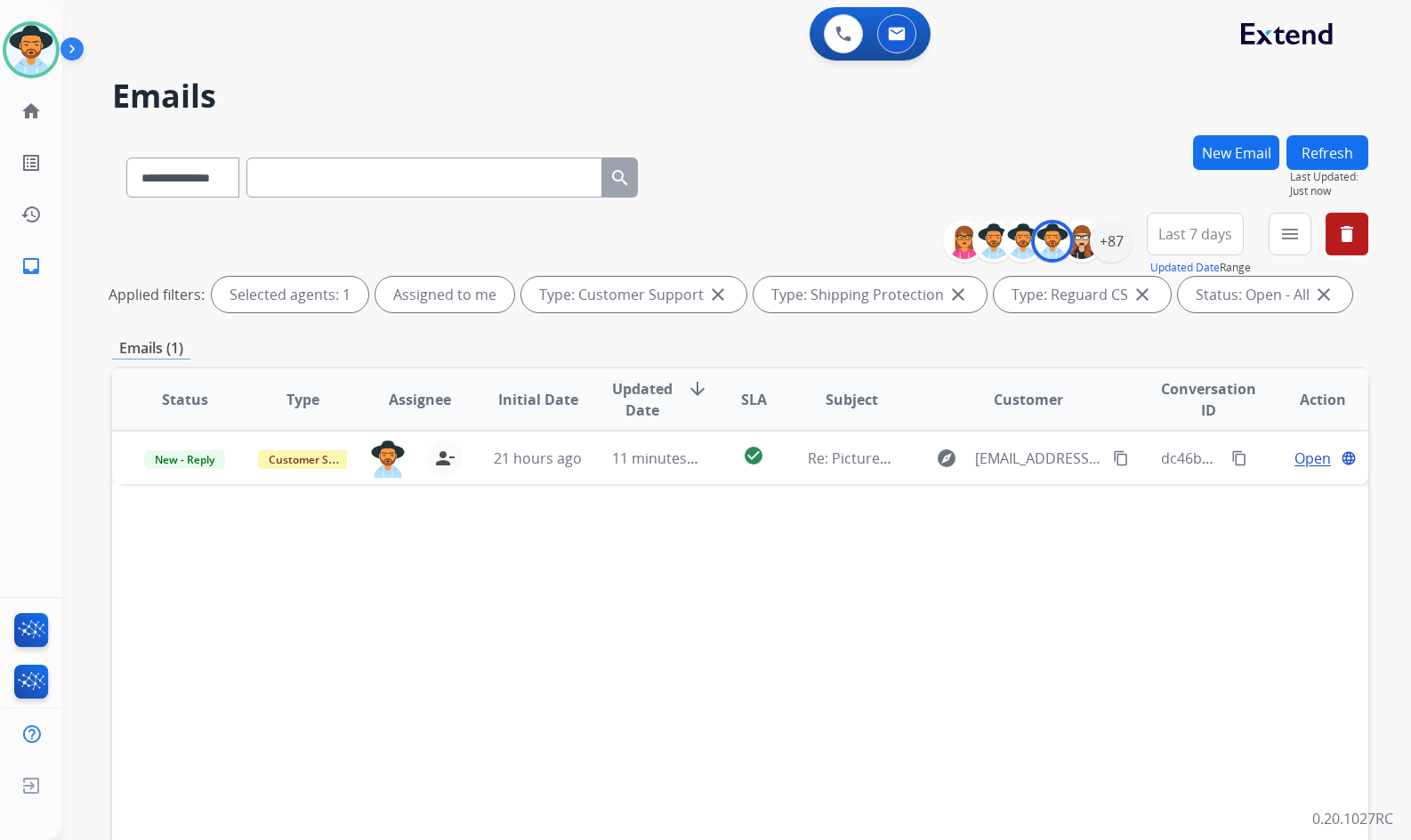
click at [1368, 308] on div "**********" at bounding box center [736, 420] width 1349 height 840
click at [1244, 160] on button "New Email" at bounding box center [1236, 153] width 87 height 35
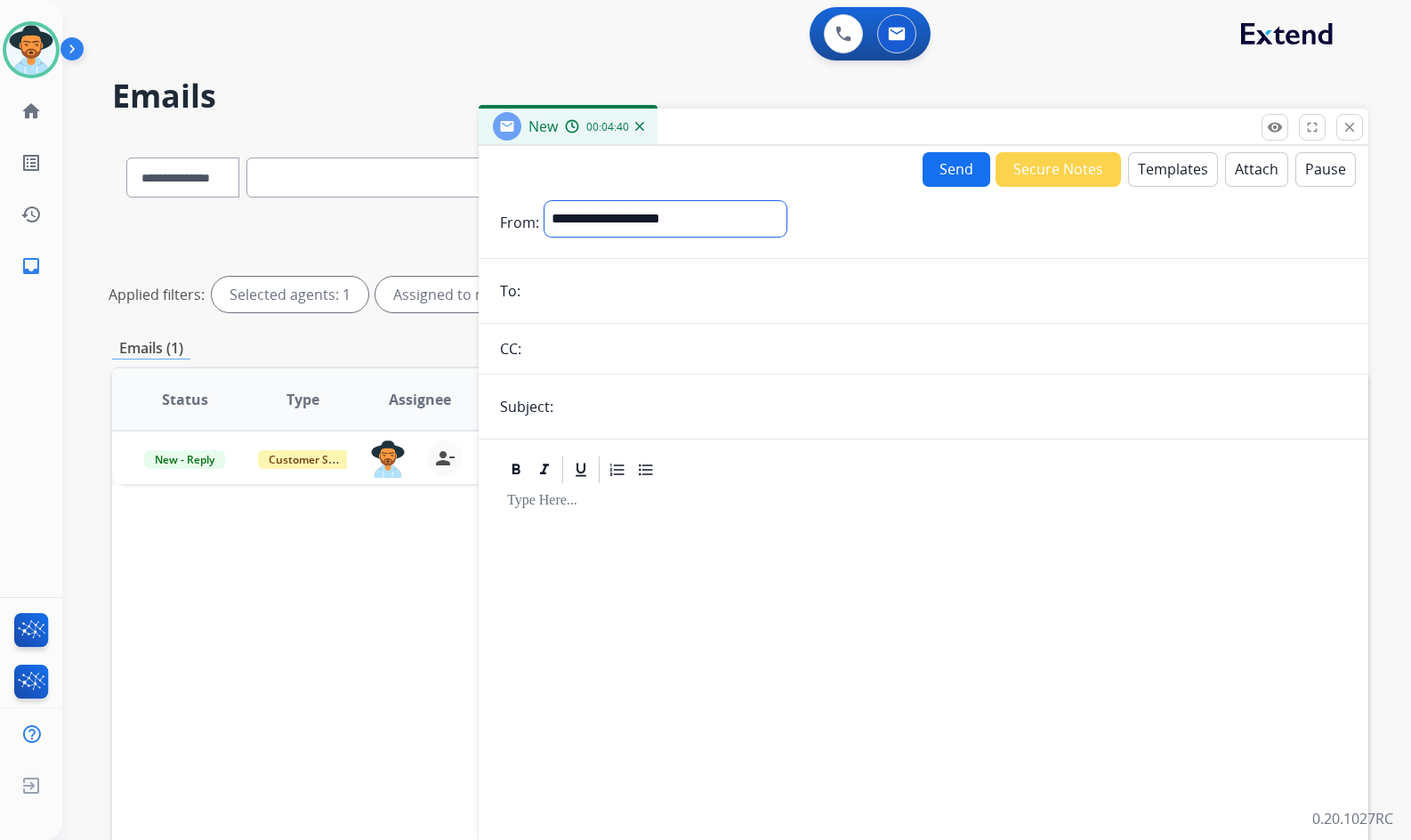
click at [683, 222] on select "**********" at bounding box center [665, 219] width 242 height 36
select select "**********"
click at [544, 201] on select "**********" at bounding box center [665, 219] width 242 height 36
click at [1175, 170] on button "Templates" at bounding box center [1173, 169] width 90 height 35
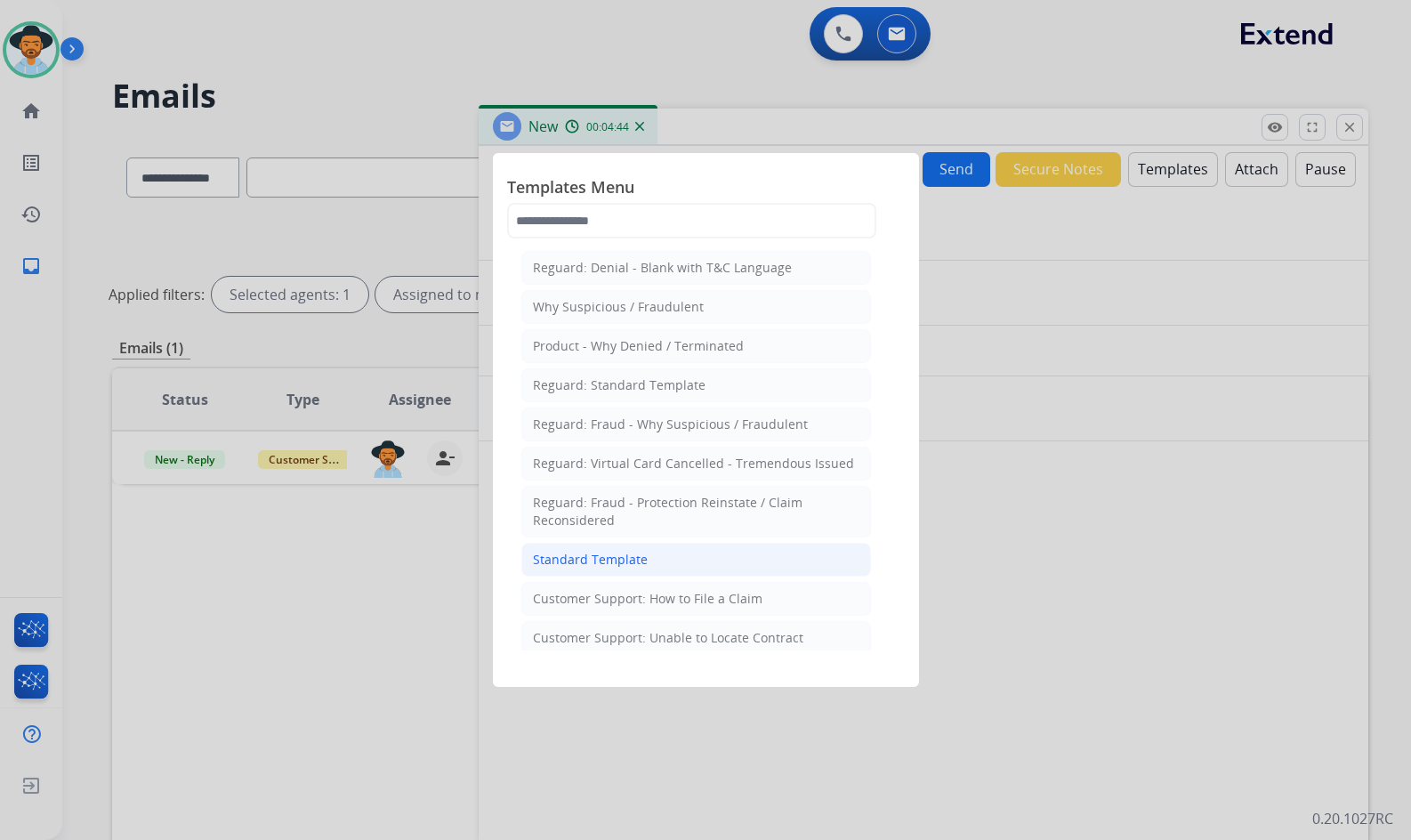
click at [739, 554] on li "Standard Template" at bounding box center [696, 559] width 350 height 34
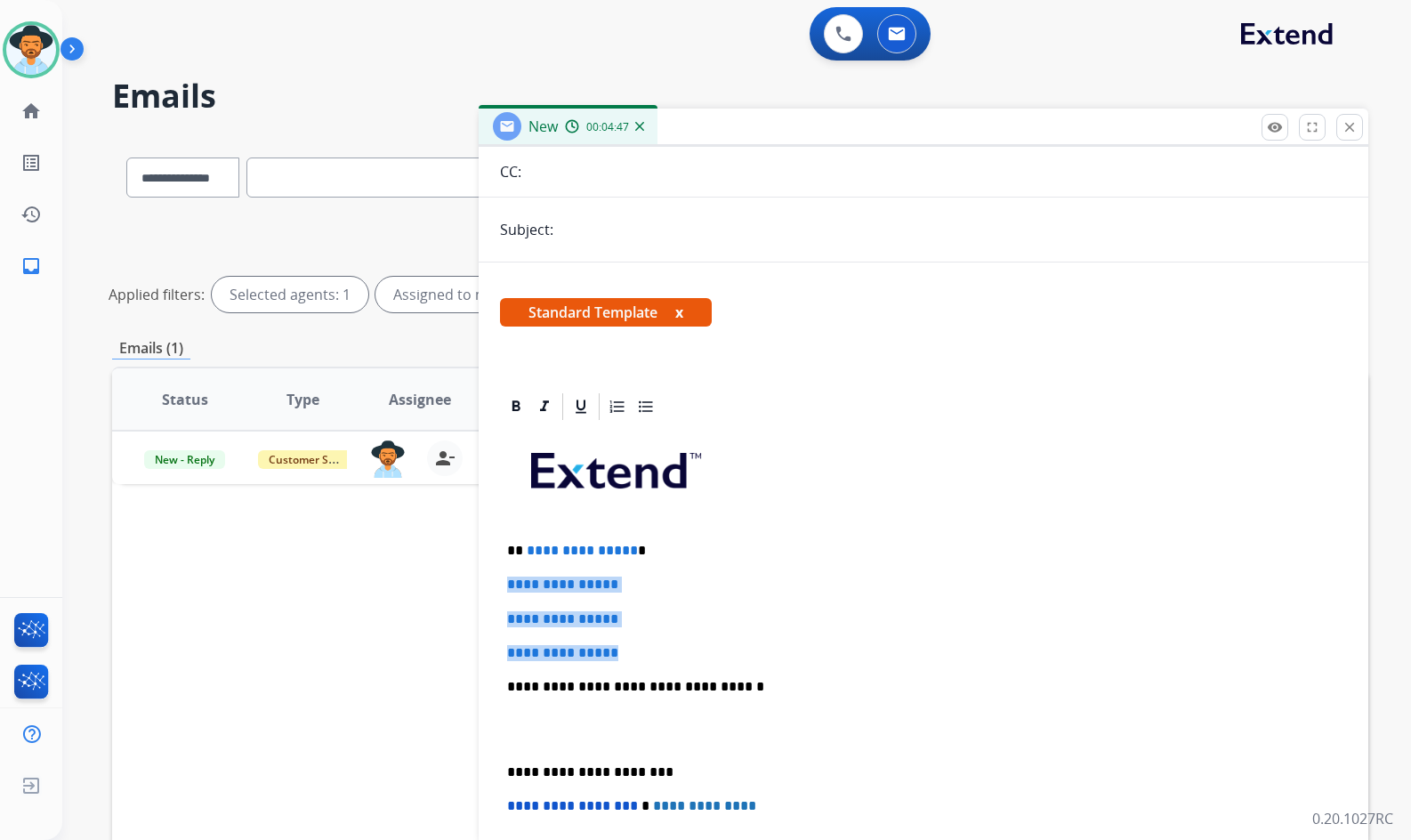
drag, startPoint x: 594, startPoint y: 628, endPoint x: 507, endPoint y: 567, distance: 106.3
click at [507, 567] on div "**********" at bounding box center [924, 728] width 847 height 612
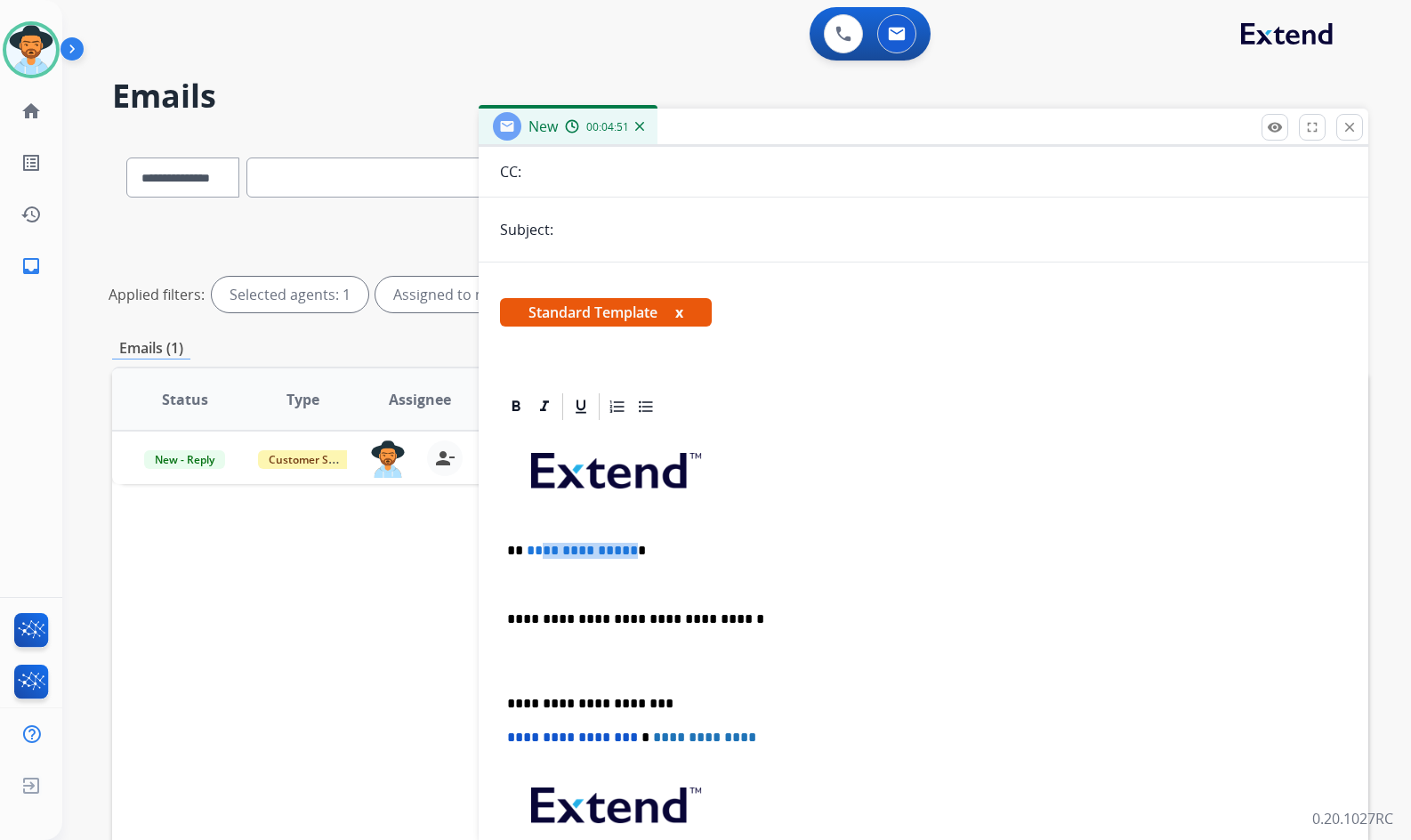
drag, startPoint x: 625, startPoint y: 548, endPoint x: 535, endPoint y: 554, distance: 90.2
click at [535, 554] on span "**********" at bounding box center [582, 550] width 111 height 14
click at [586, 570] on div "**********" at bounding box center [924, 694] width 847 height 543
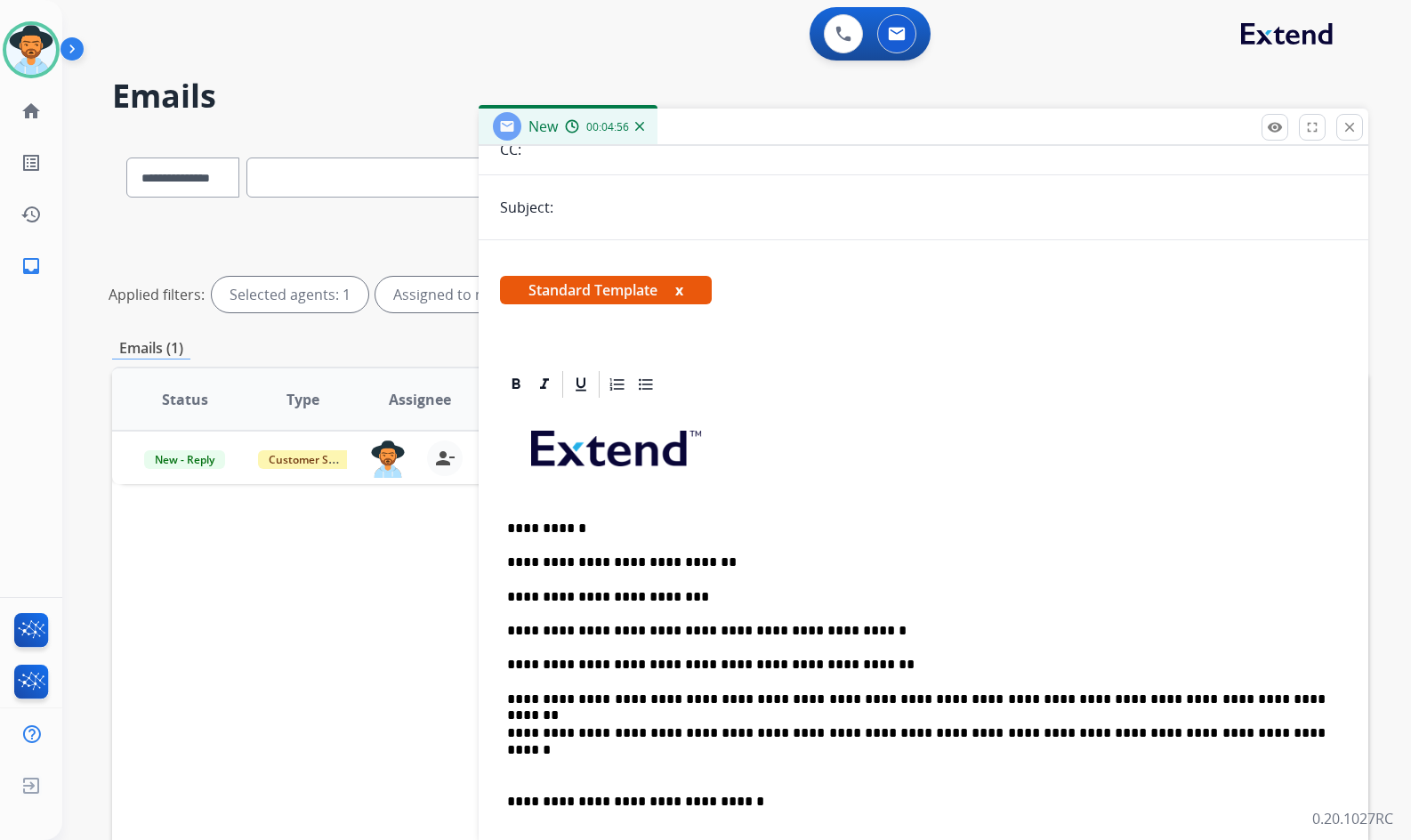
scroll to position [267, 0]
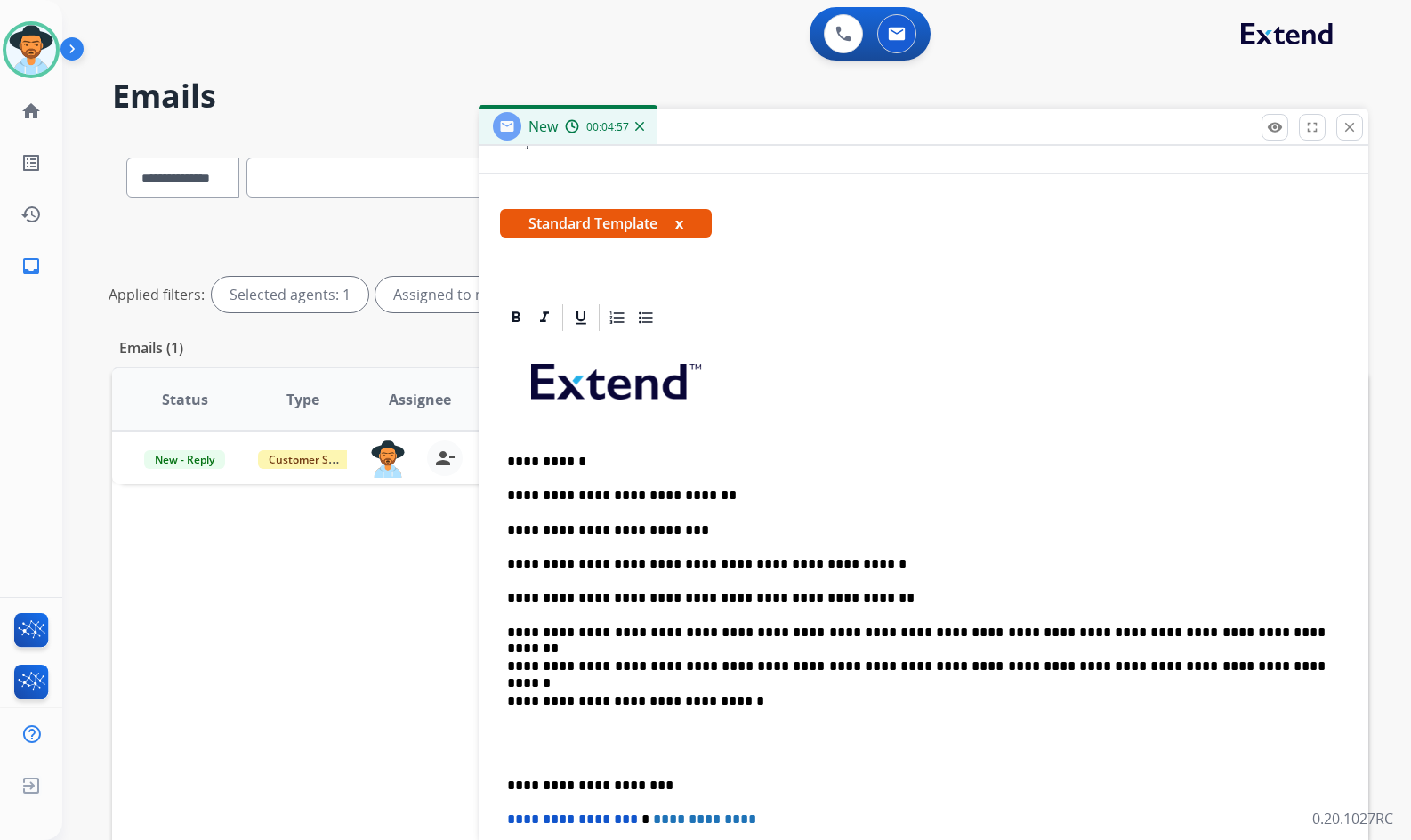
click at [643, 733] on p at bounding box center [923, 744] width 833 height 33
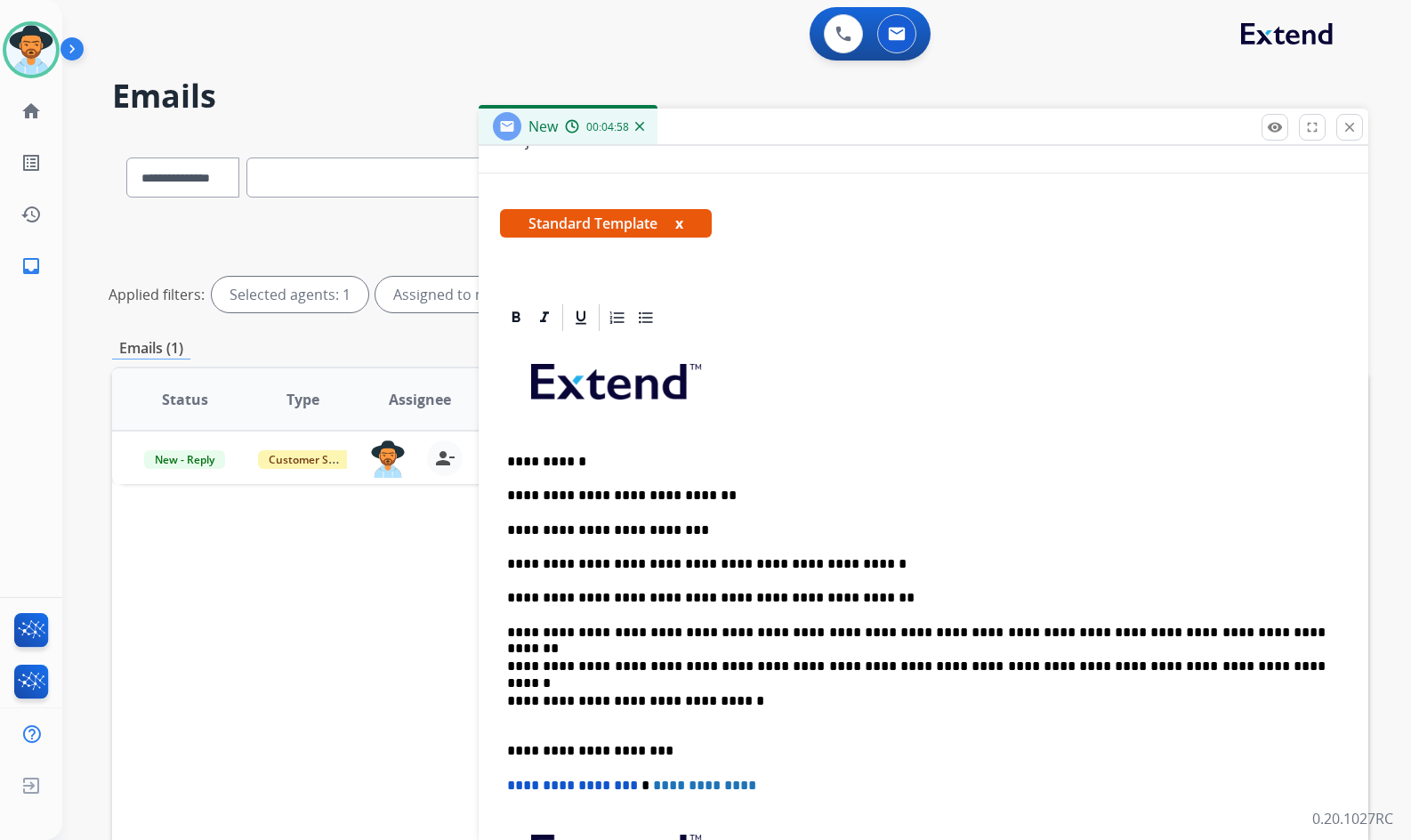
click at [640, 721] on p "**********" at bounding box center [916, 710] width 819 height 33
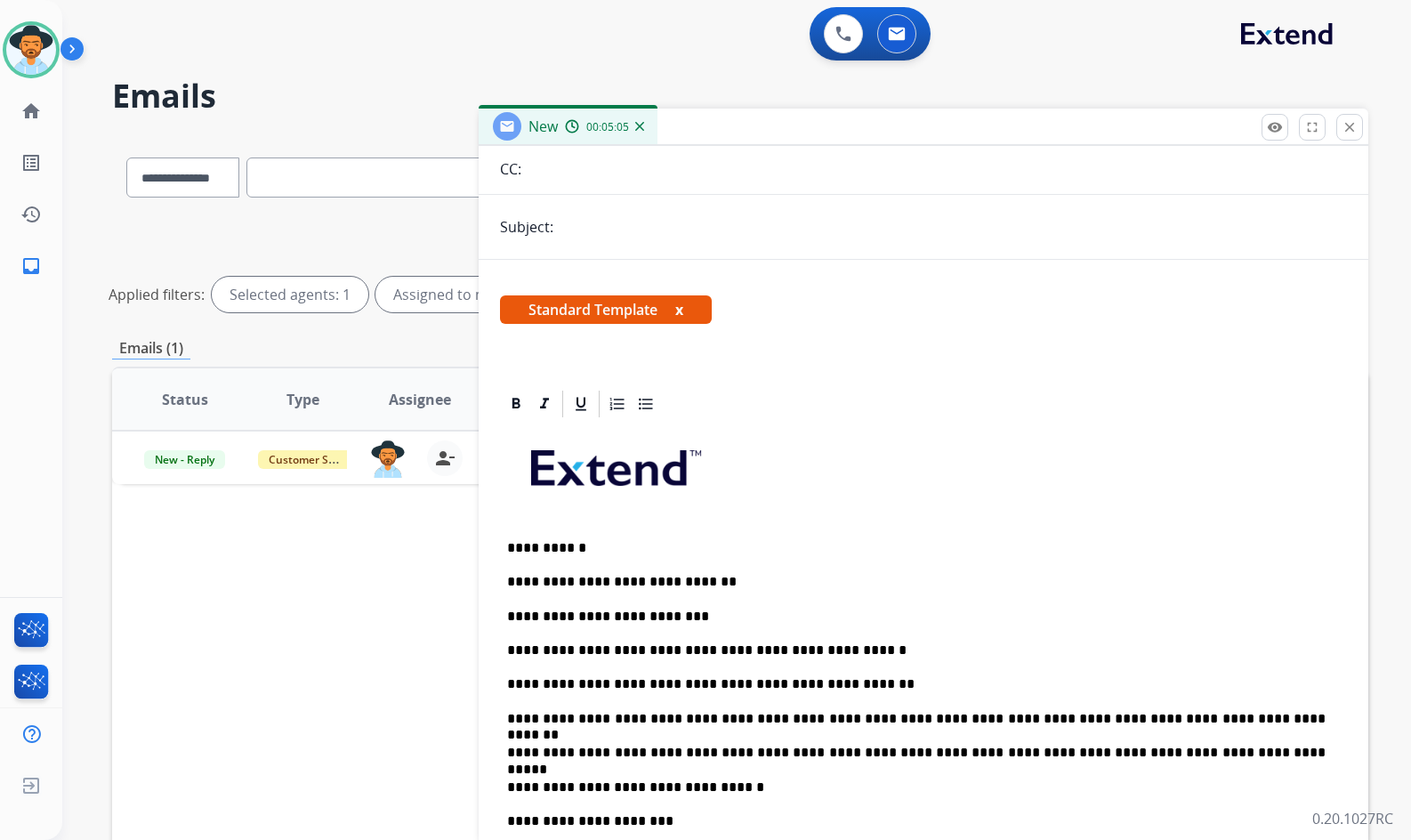
scroll to position [0, 0]
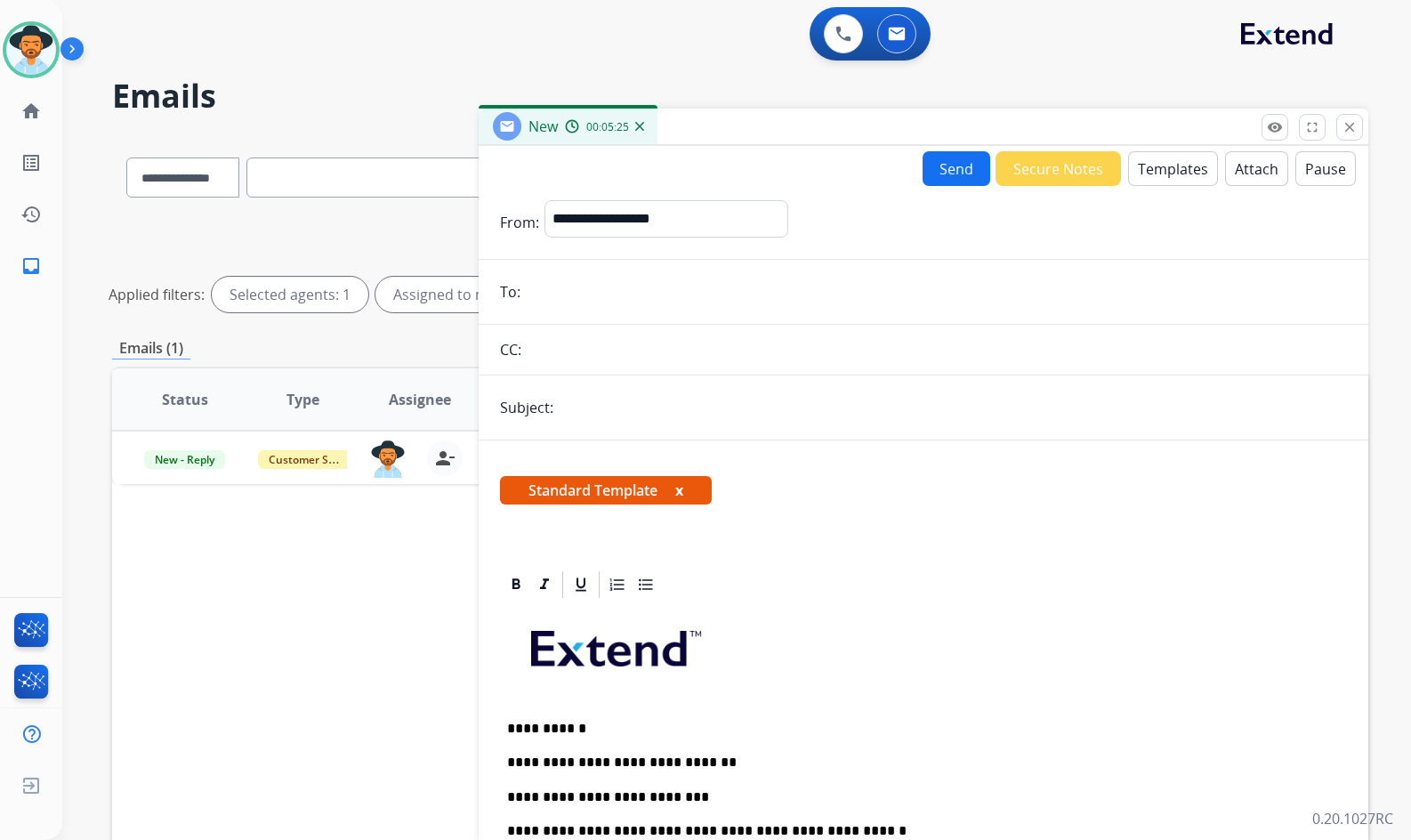
click at [623, 292] on input "email" at bounding box center [936, 291] width 821 height 36
paste input "**********"
type input "**********"
click at [602, 417] on input "text" at bounding box center [953, 407] width 789 height 36
type input "**********"
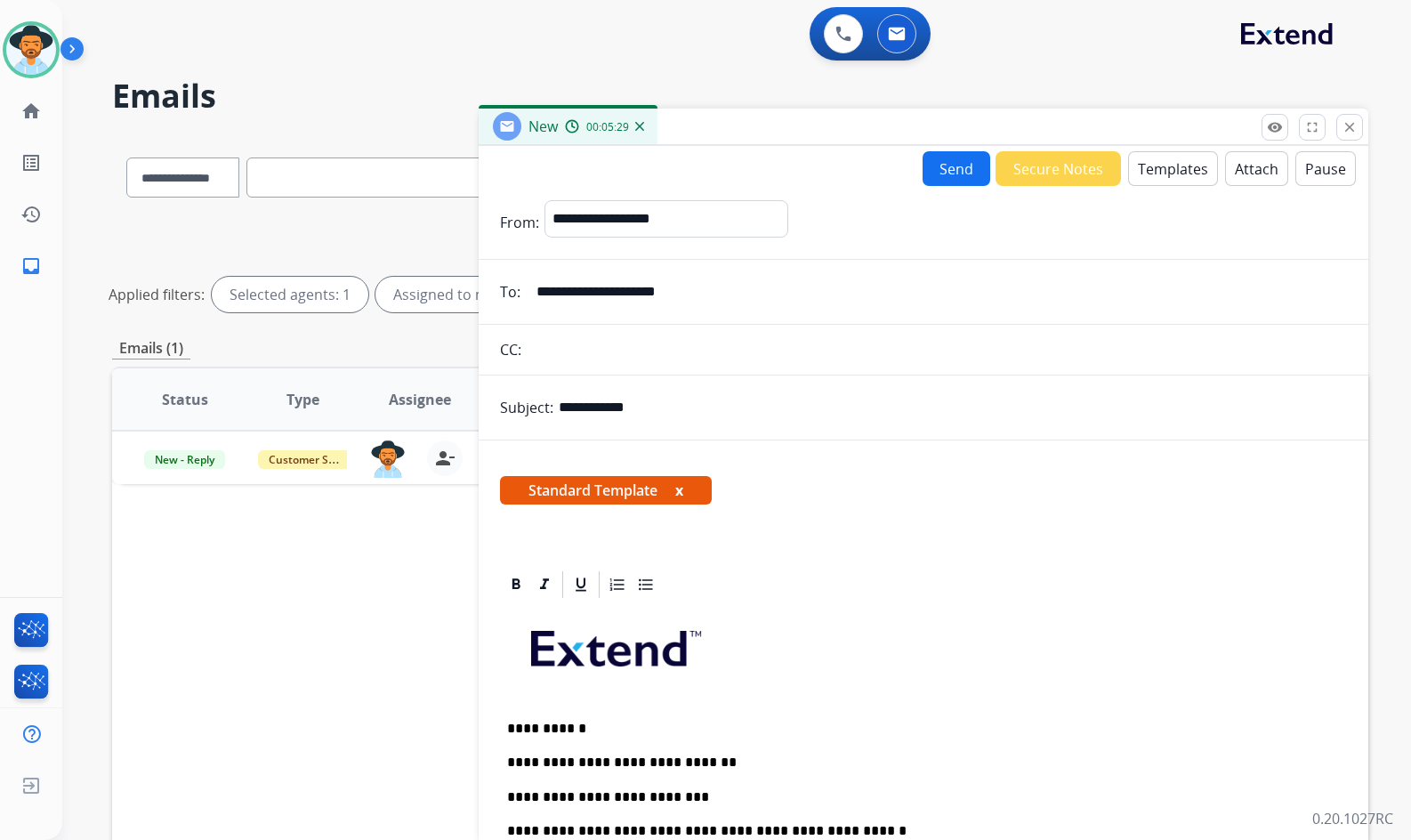
click at [1131, 614] on p at bounding box center [923, 655] width 833 height 95
drag, startPoint x: 650, startPoint y: 408, endPoint x: 522, endPoint y: 410, distance: 128.0
click at [522, 410] on div "**********" at bounding box center [924, 407] width 890 height 36
click at [679, 410] on input "text" at bounding box center [953, 407] width 789 height 36
type input "**********"
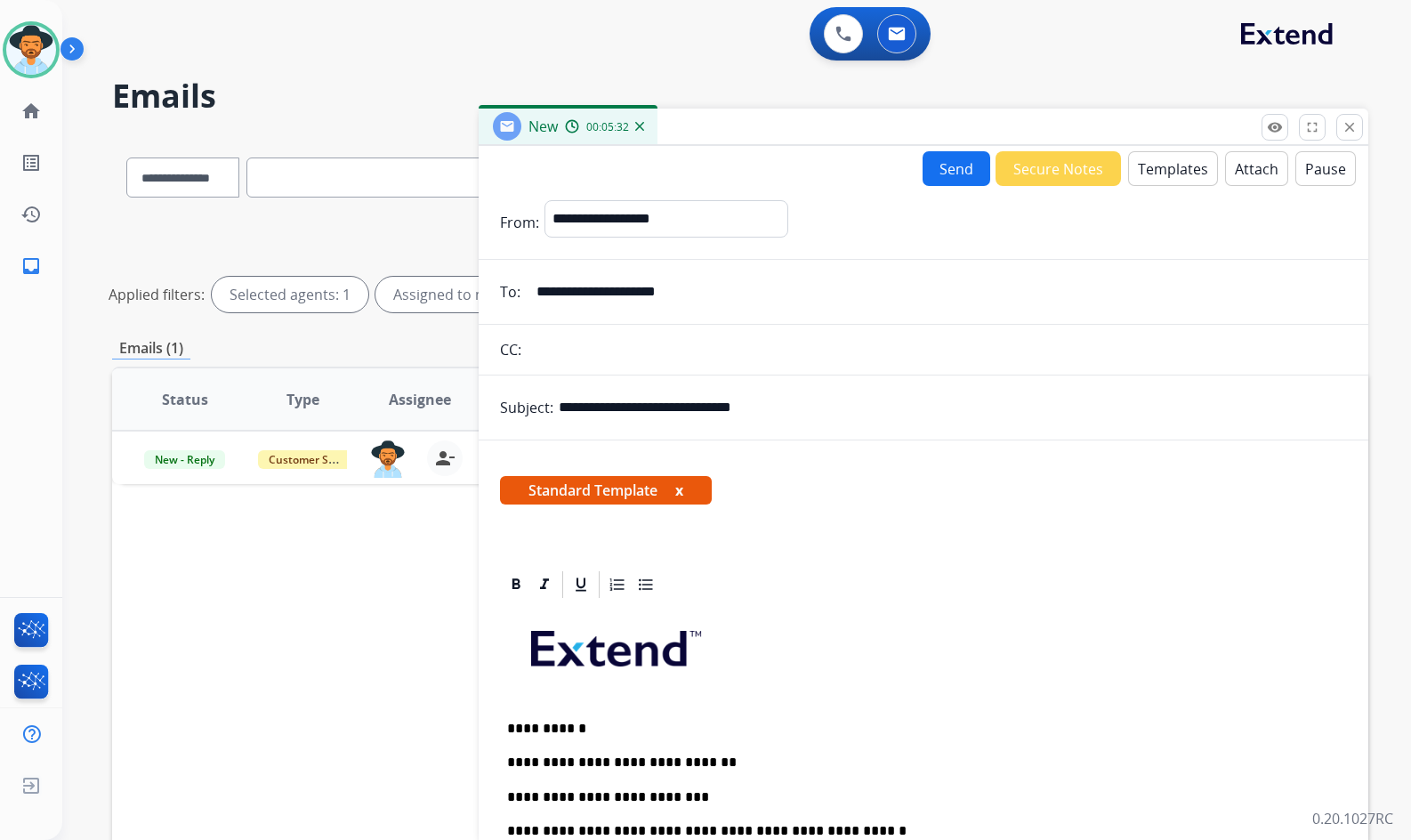
click at [970, 616] on p at bounding box center [923, 655] width 833 height 95
click at [935, 163] on button "Send" at bounding box center [956, 168] width 67 height 35
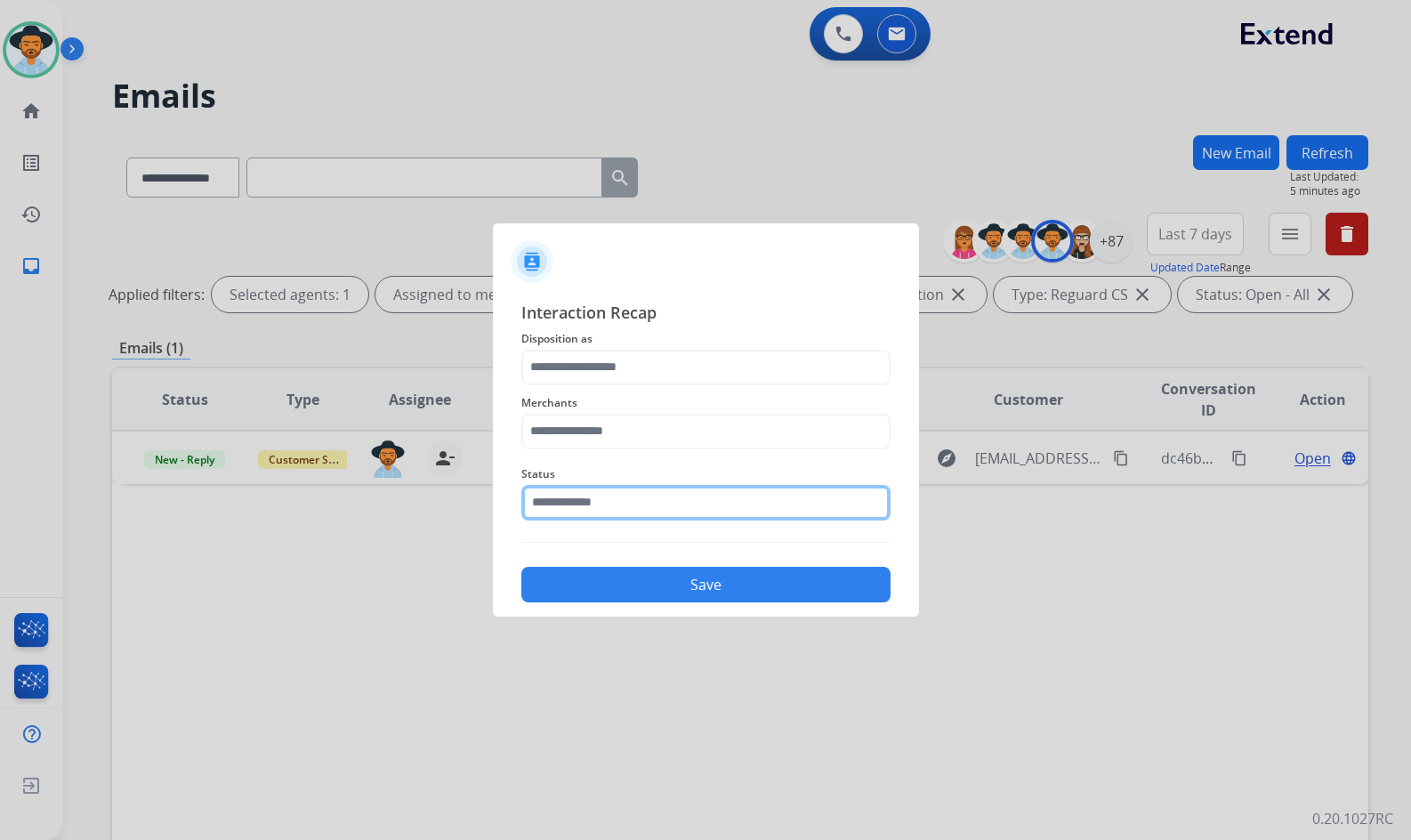
click at [626, 502] on input "text" at bounding box center [706, 502] width 369 height 36
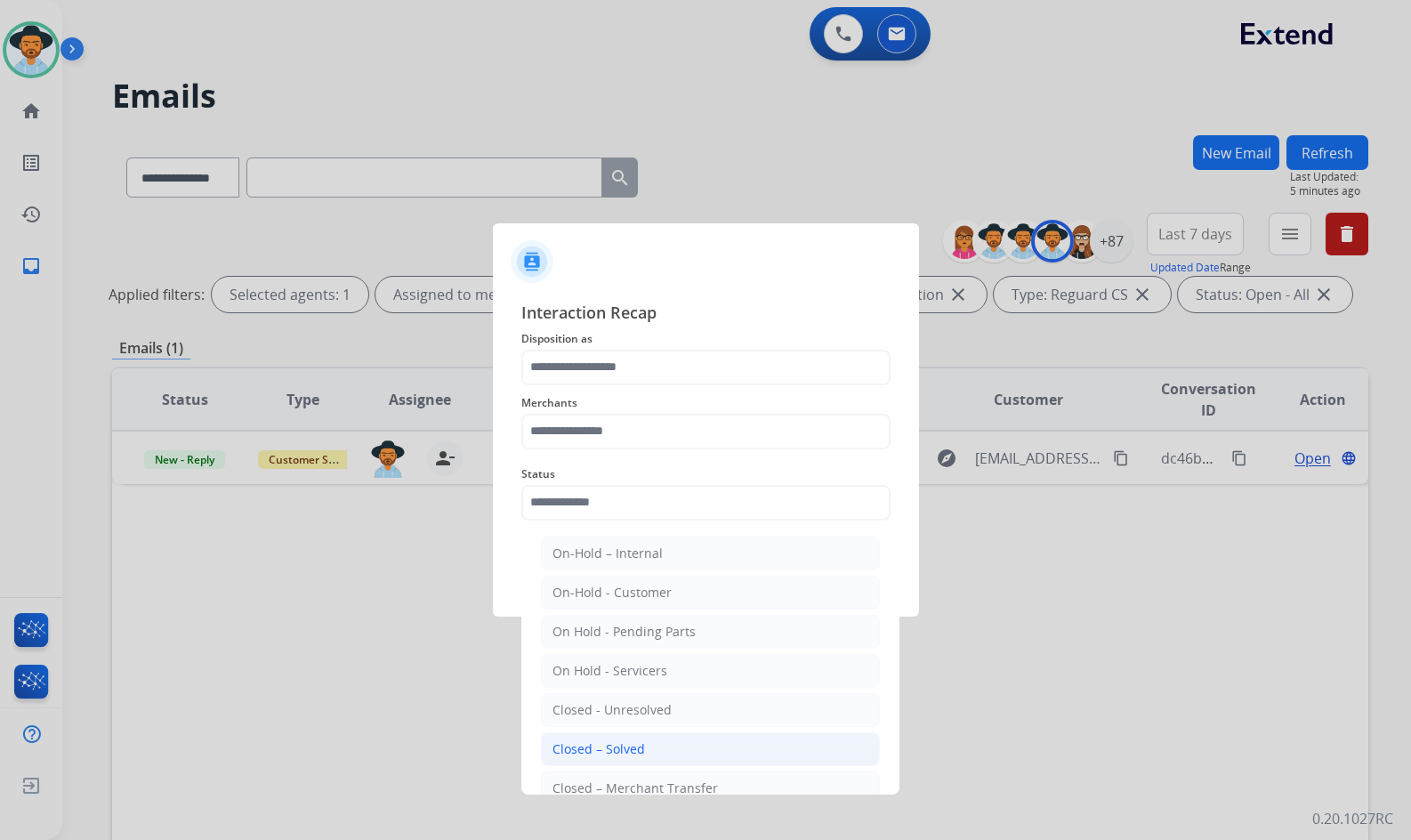
drag, startPoint x: 661, startPoint y: 749, endPoint x: 618, endPoint y: 531, distance: 222.2
click at [661, 749] on li "Closed – Solved" at bounding box center [711, 749] width 339 height 34
type input "**********"
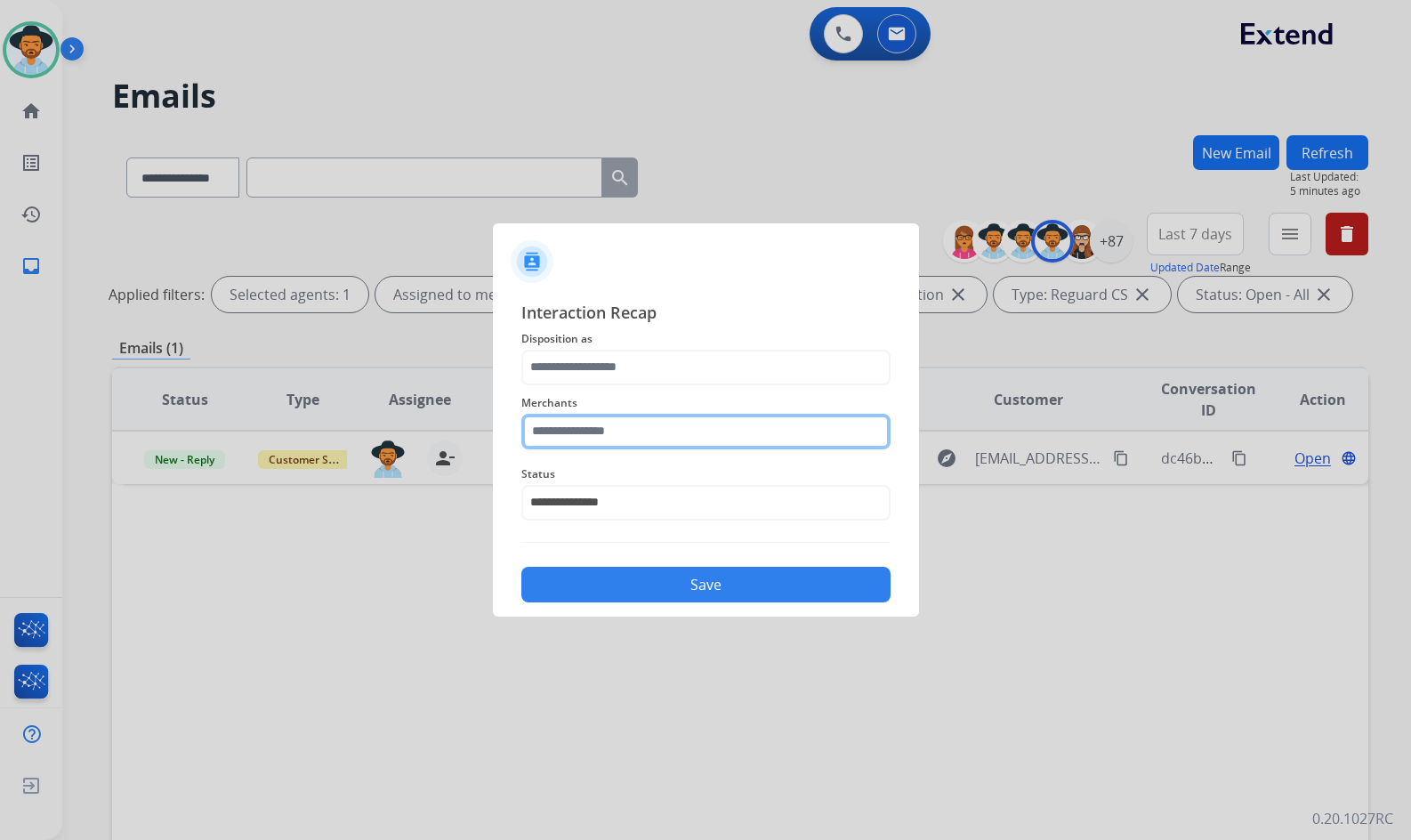
click at [623, 440] on input "text" at bounding box center [706, 431] width 369 height 36
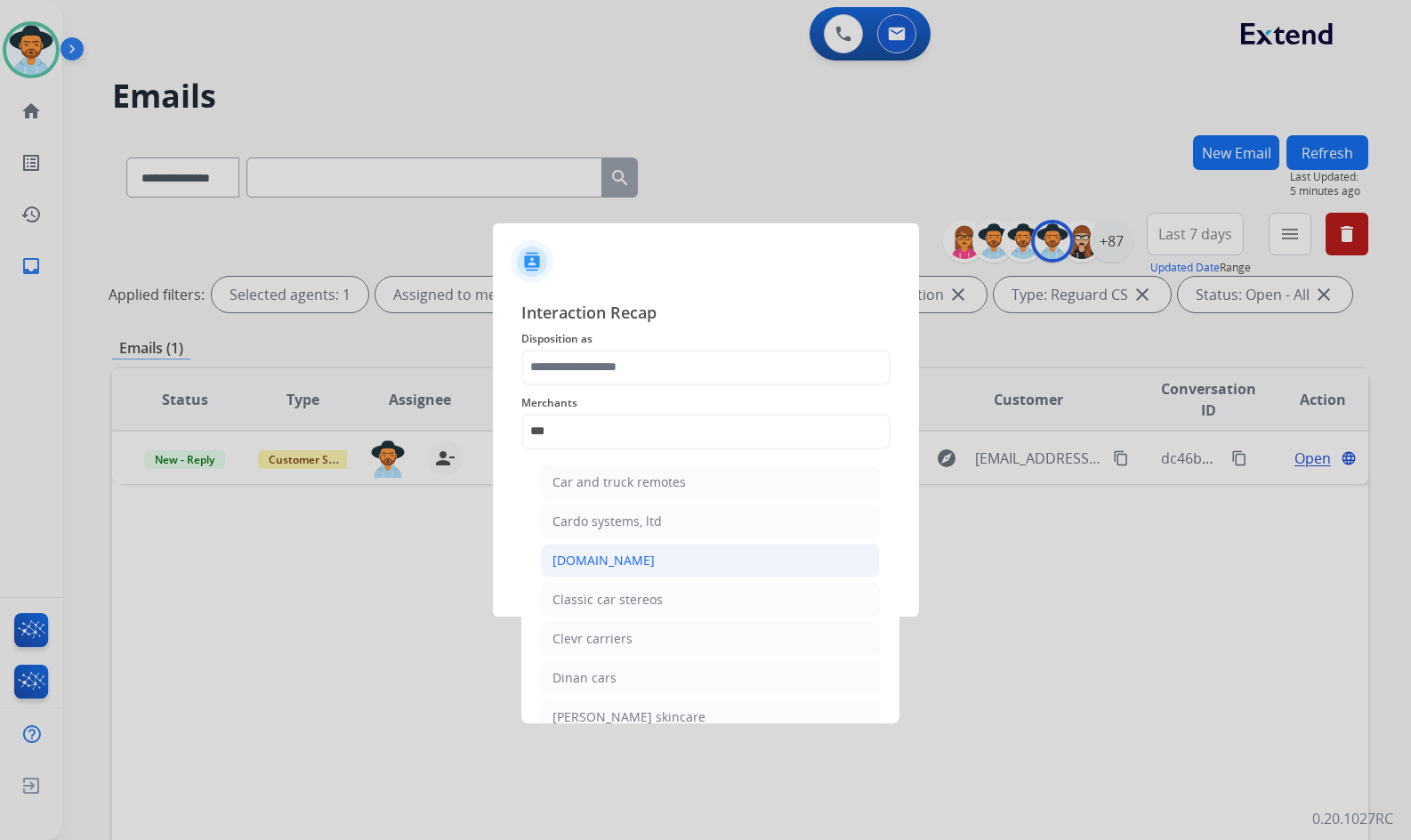
click at [613, 552] on div "Carparts.com" at bounding box center [603, 561] width 102 height 18
type input "**********"
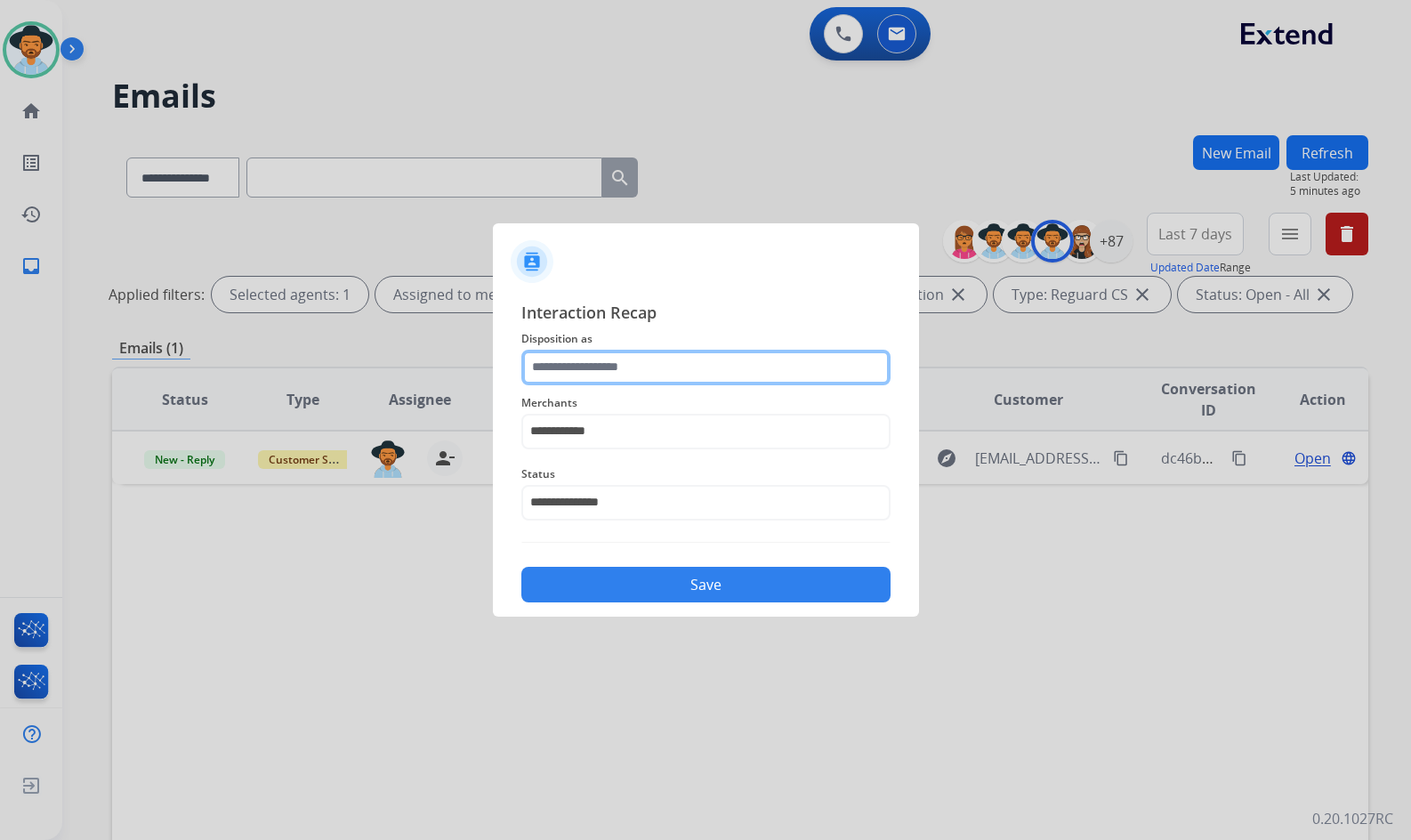
click at [614, 376] on input "text" at bounding box center [706, 367] width 369 height 36
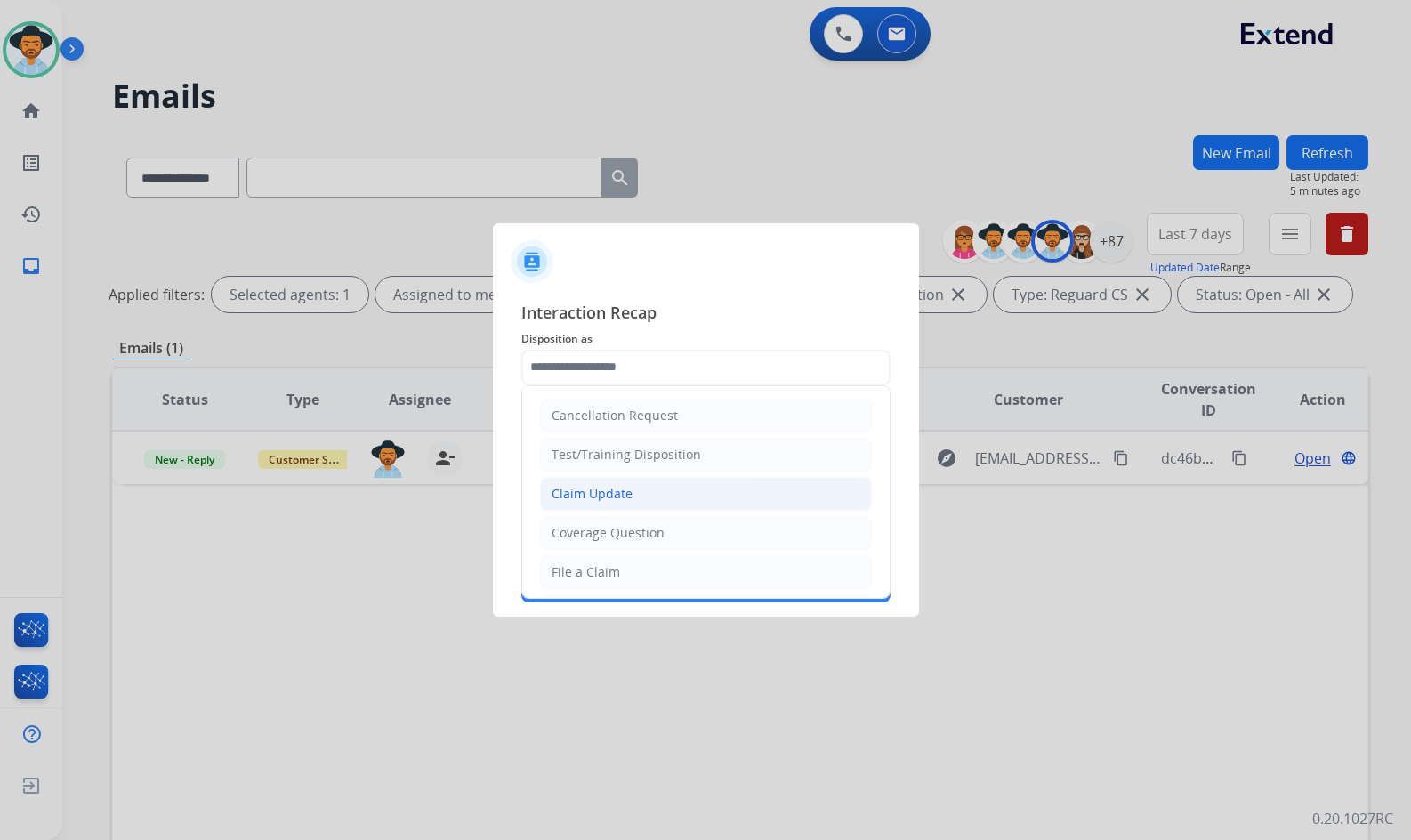
click at [620, 501] on div "Claim Update" at bounding box center [592, 493] width 81 height 18
type input "**********"
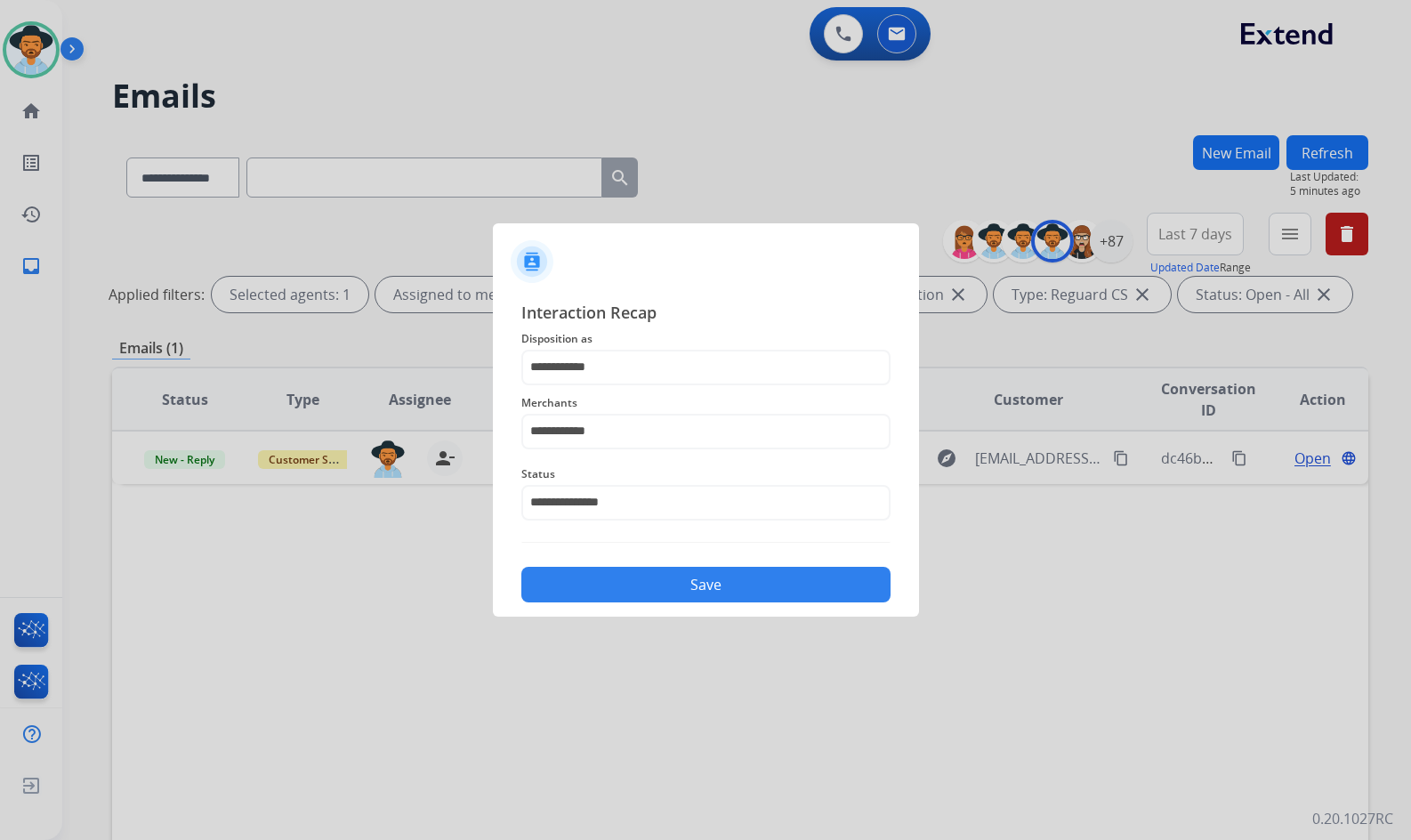
click at [637, 576] on button "Save" at bounding box center [706, 584] width 369 height 36
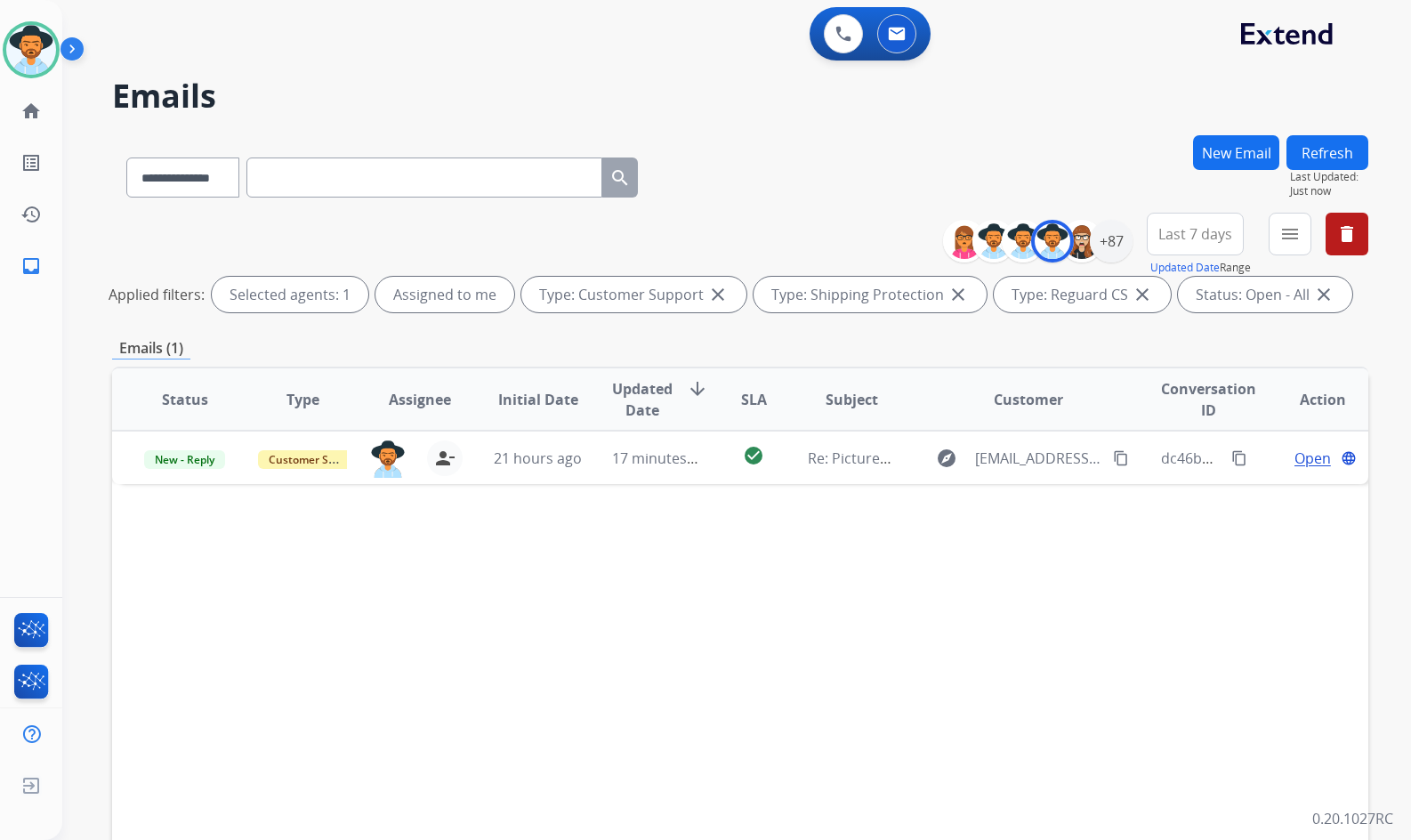
click at [480, 554] on div "Status Type Assignee Initial Date Updated Date arrow_downward SLA Subject Custo…" at bounding box center [740, 665] width 1256 height 596
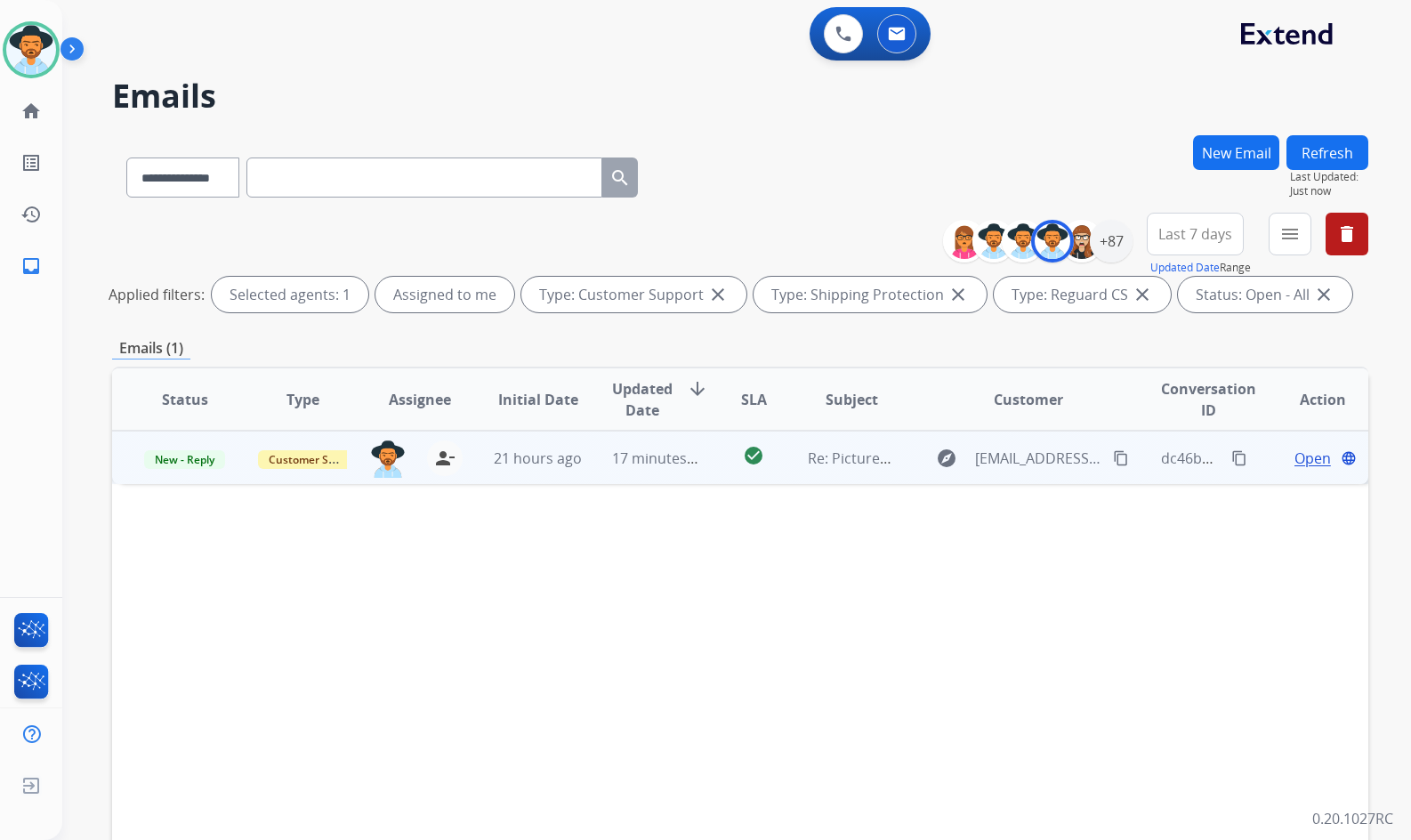
click at [1255, 448] on td "Open language" at bounding box center [1310, 457] width 118 height 54
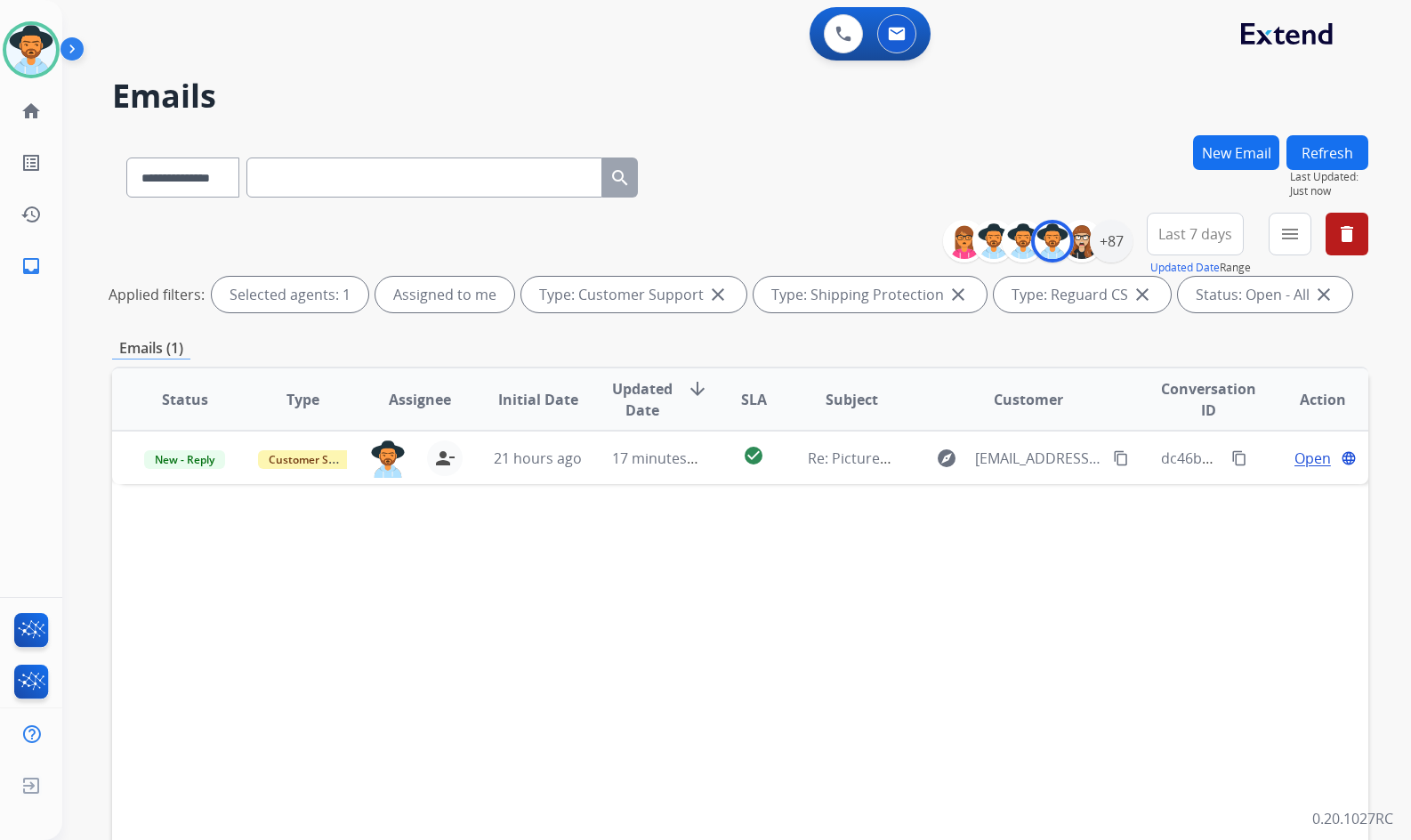
drag, startPoint x: 104, startPoint y: 129, endPoint x: 71, endPoint y: 132, distance: 33.1
click at [103, 129] on div "**********" at bounding box center [716, 484] width 1307 height 840
click at [41, 114] on mat-icon "home" at bounding box center [31, 111] width 21 height 21
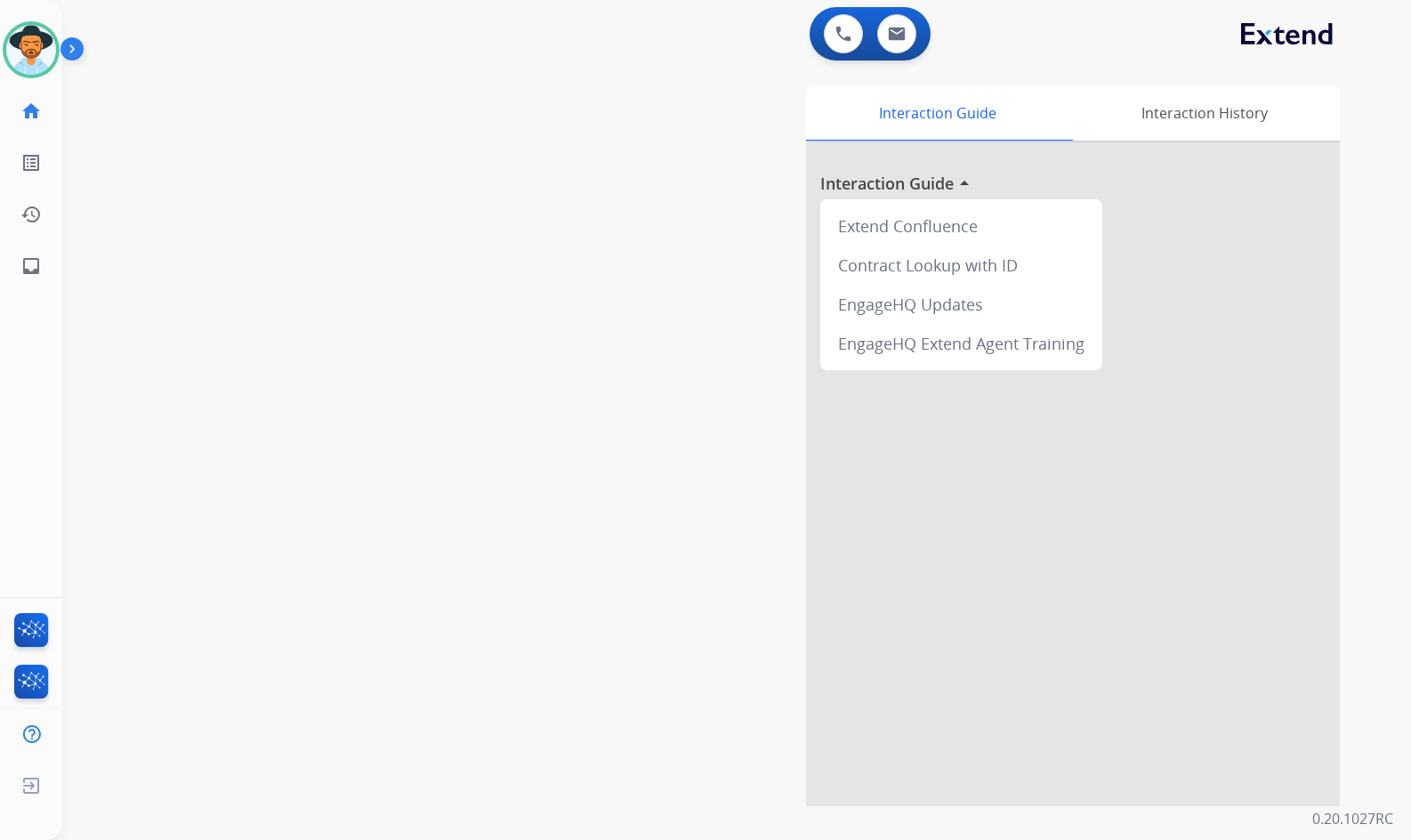
drag, startPoint x: 319, startPoint y: 411, endPoint x: 305, endPoint y: 405, distance: 15.2
click at [320, 412] on div "swap_horiz Break voice bridge close_fullscreen Connect 3-Way Call merge_type Se…" at bounding box center [716, 435] width 1307 height 742
drag, startPoint x: 502, startPoint y: 159, endPoint x: 211, endPoint y: 170, distance: 291.2
click at [501, 160] on div "swap_horiz Break voice bridge close_fullscreen Connect 3-Way Call merge_type Se…" at bounding box center [716, 435] width 1307 height 742
click at [276, 325] on div "swap_horiz Break voice bridge close_fullscreen Connect 3-Way Call merge_type Se…" at bounding box center [716, 435] width 1307 height 742
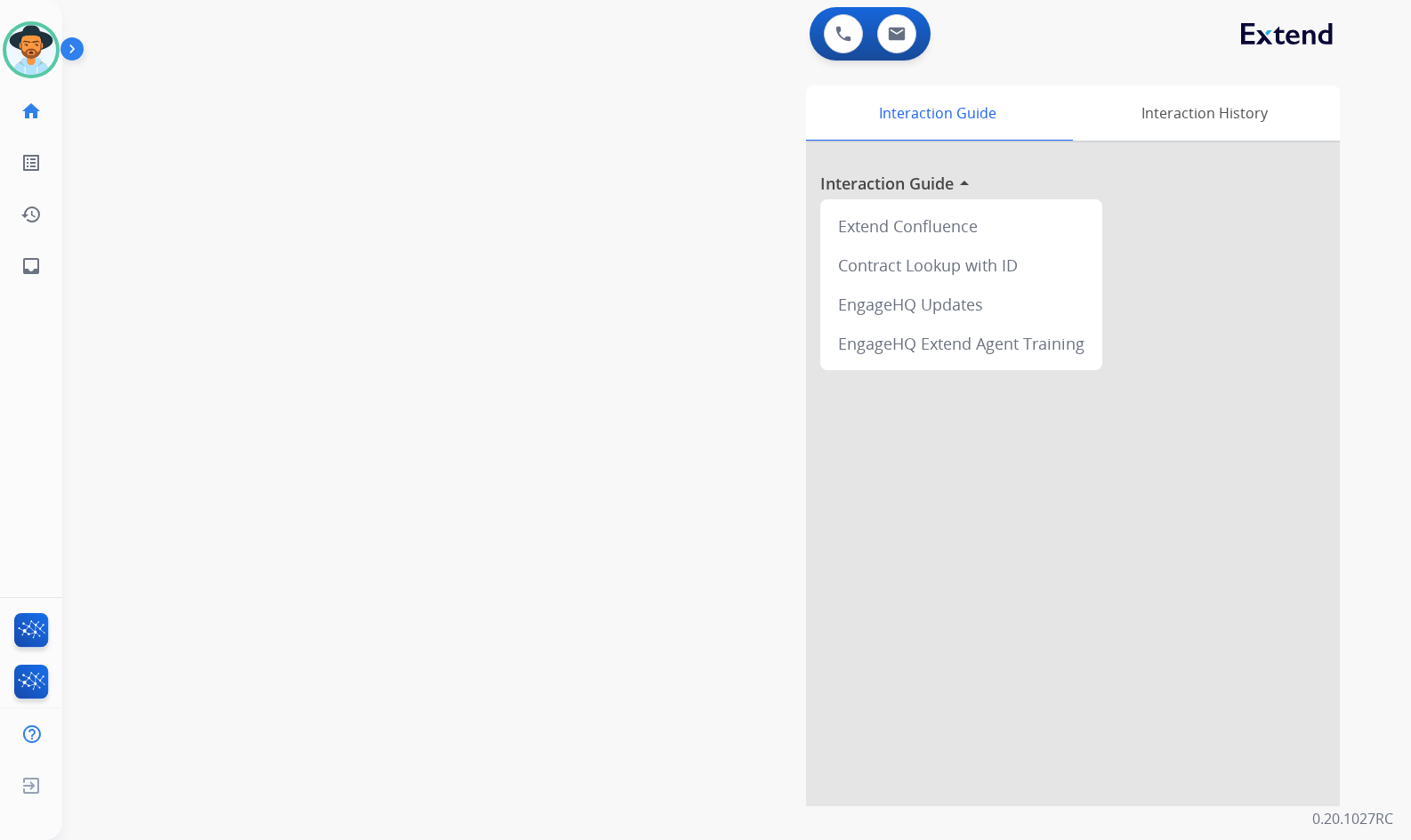
click at [374, 394] on div "swap_horiz Break voice bridge close_fullscreen Connect 3-Way Call merge_type Se…" at bounding box center [716, 435] width 1307 height 742
drag, startPoint x: 381, startPoint y: 397, endPoint x: 292, endPoint y: 356, distance: 98.0
click at [381, 397] on div "swap_horiz Break voice bridge close_fullscreen Connect 3-Way Call merge_type Se…" at bounding box center [716, 435] width 1307 height 742
click at [396, 347] on div "swap_horiz Break voice bridge close_fullscreen Connect 3-Way Call merge_type Se…" at bounding box center [716, 435] width 1307 height 742
drag, startPoint x: 105, startPoint y: 565, endPoint x: 117, endPoint y: 558, distance: 13.9
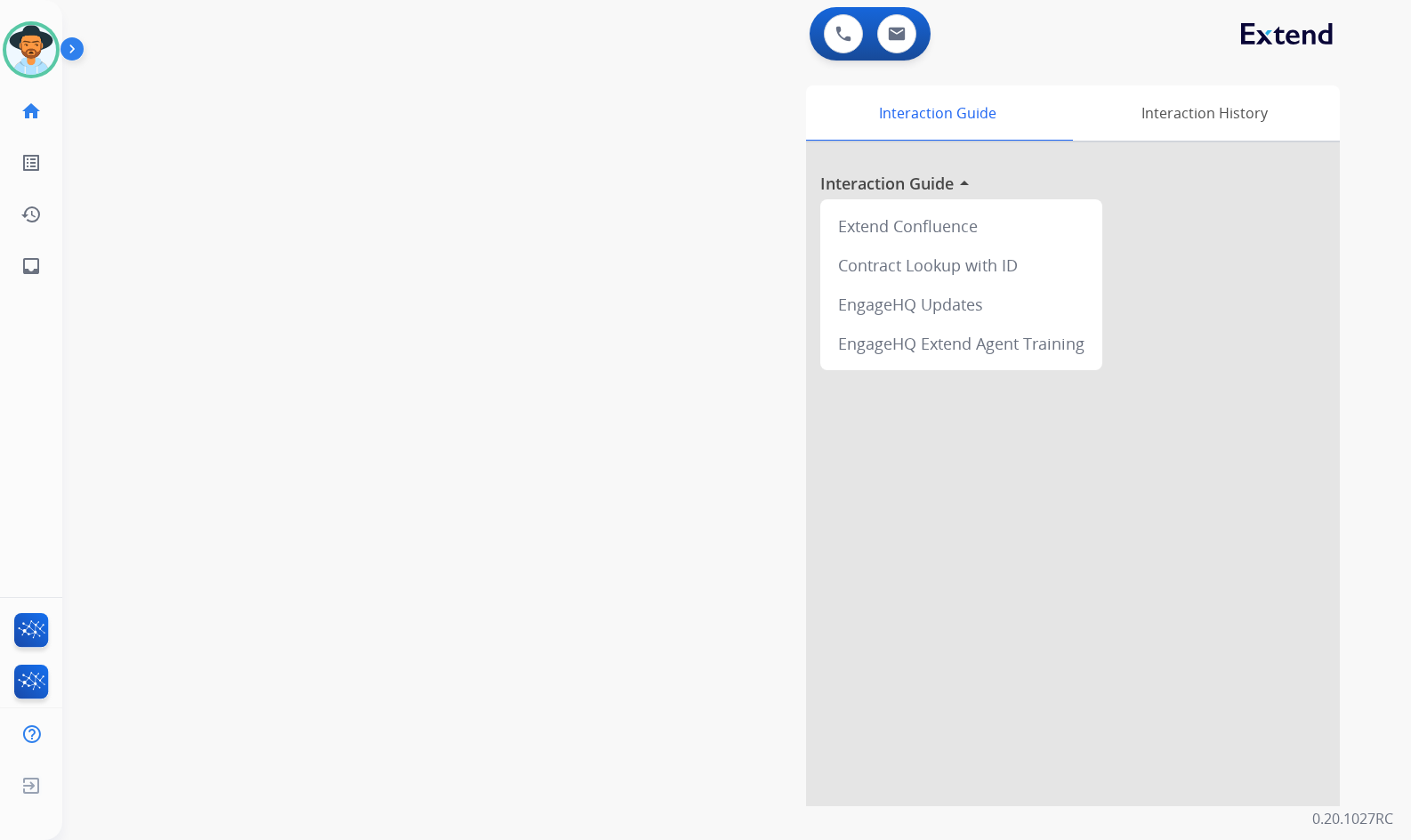
click at [108, 562] on div "swap_horiz Break voice bridge close_fullscreen Connect 3-Way Call merge_type Se…" at bounding box center [716, 435] width 1307 height 742
click at [32, 259] on mat-icon "inbox" at bounding box center [31, 266] width 21 height 21
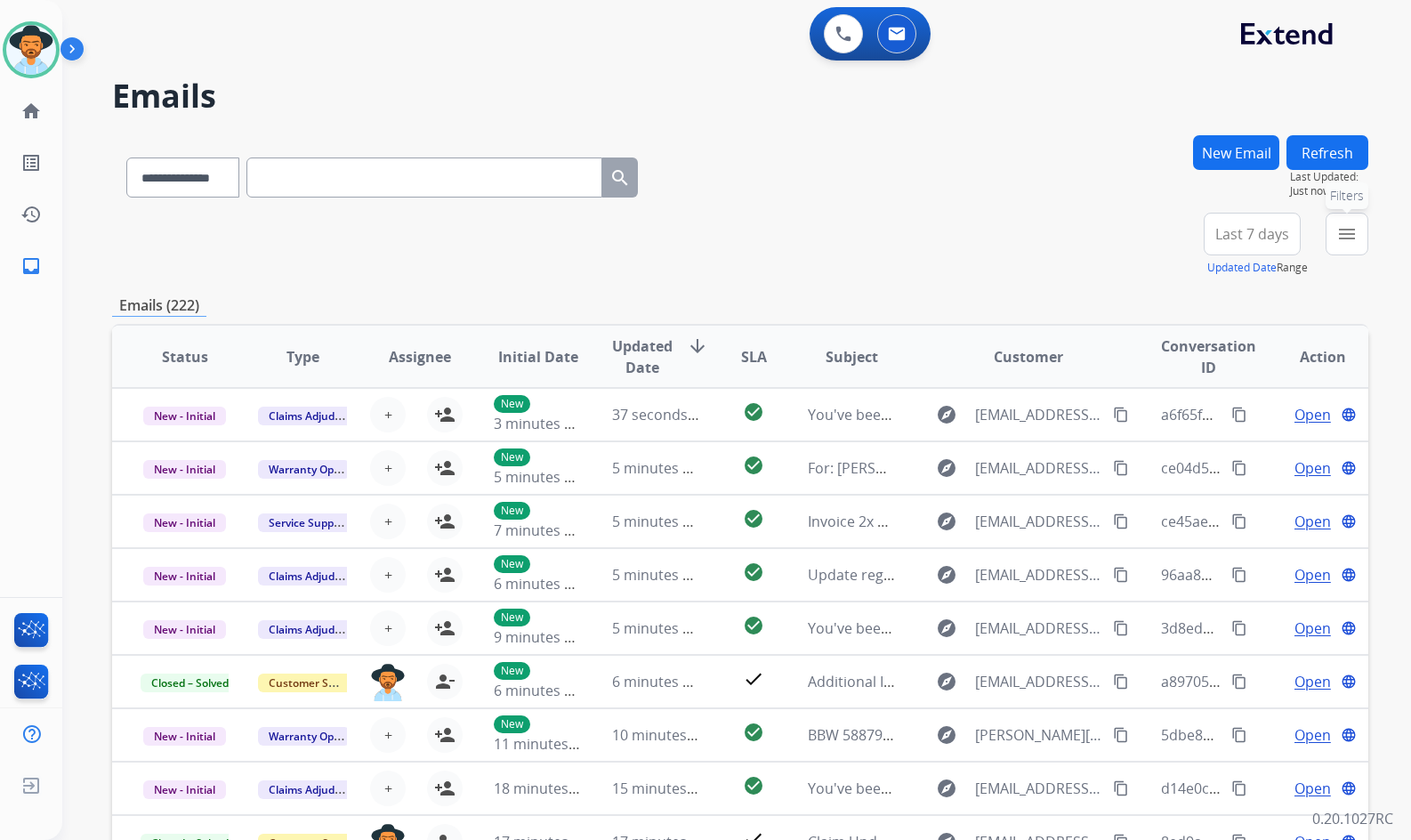
click at [1355, 231] on mat-icon "menu" at bounding box center [1348, 234] width 21 height 21
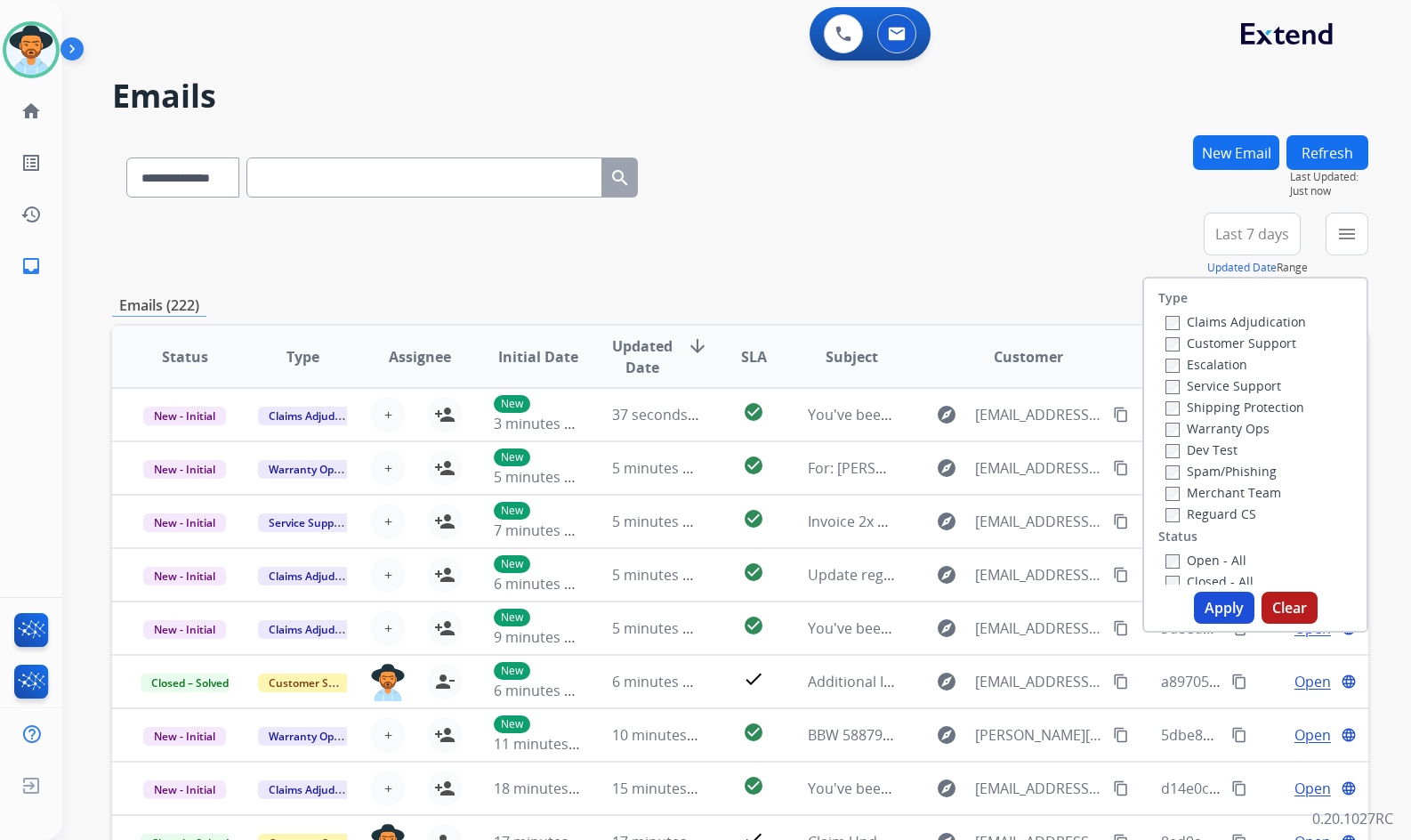
click at [1274, 345] on label "Customer Support" at bounding box center [1231, 343] width 130 height 17
click at [1274, 411] on label "Shipping Protection" at bounding box center [1235, 406] width 139 height 17
click at [1204, 518] on label "Reguard CS" at bounding box center [1210, 513] width 91 height 17
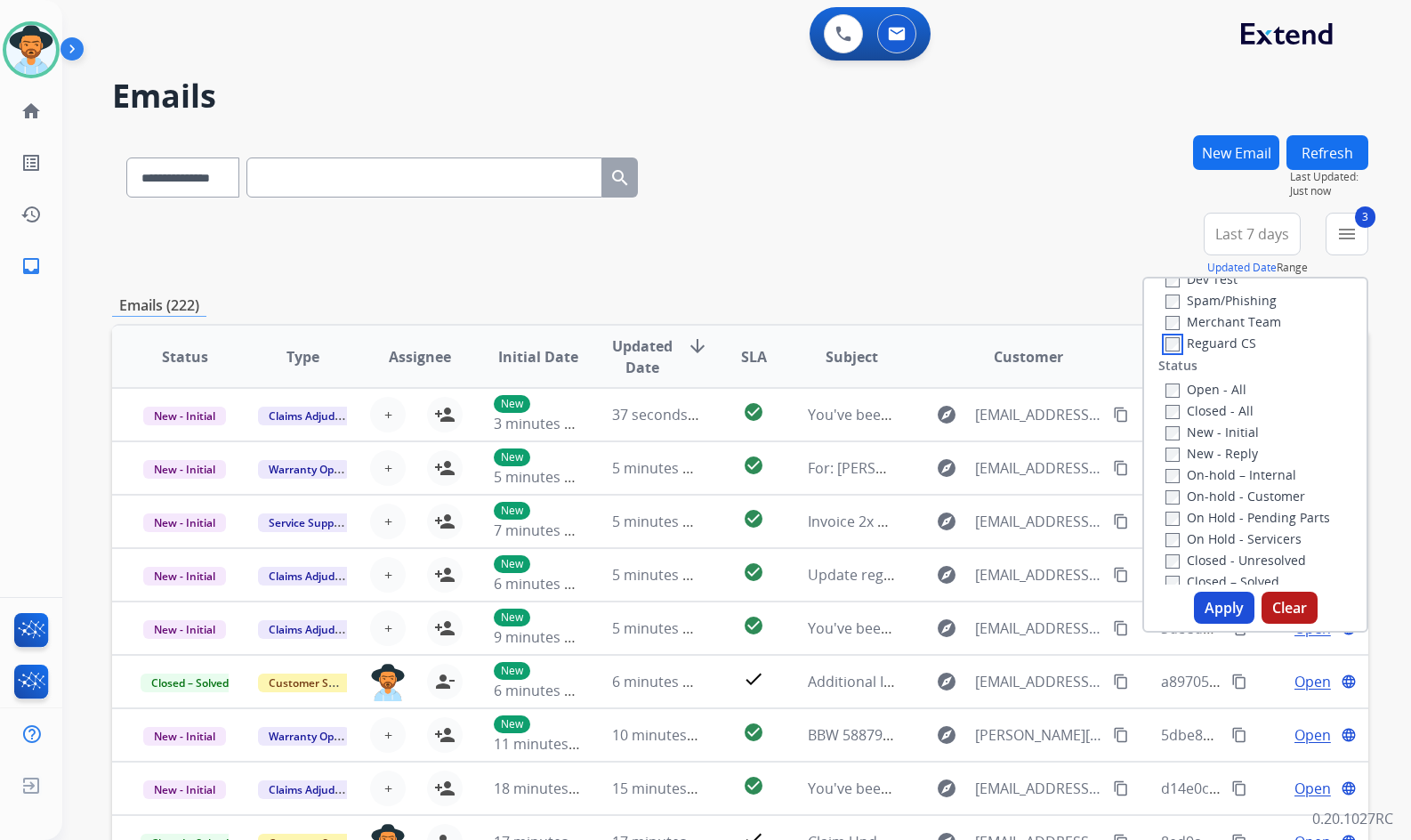
scroll to position [178, 0]
click at [1212, 370] on div "Type Claims Adjudication Customer Support Escalation Service Support Shipping P…" at bounding box center [1255, 431] width 222 height 306
click at [1212, 382] on label "Open - All" at bounding box center [1206, 382] width 81 height 17
drag, startPoint x: 1202, startPoint y: 526, endPoint x: 1201, endPoint y: 511, distance: 15.0
click at [1201, 525] on label "On Hold - Servicers" at bounding box center [1234, 530] width 136 height 17
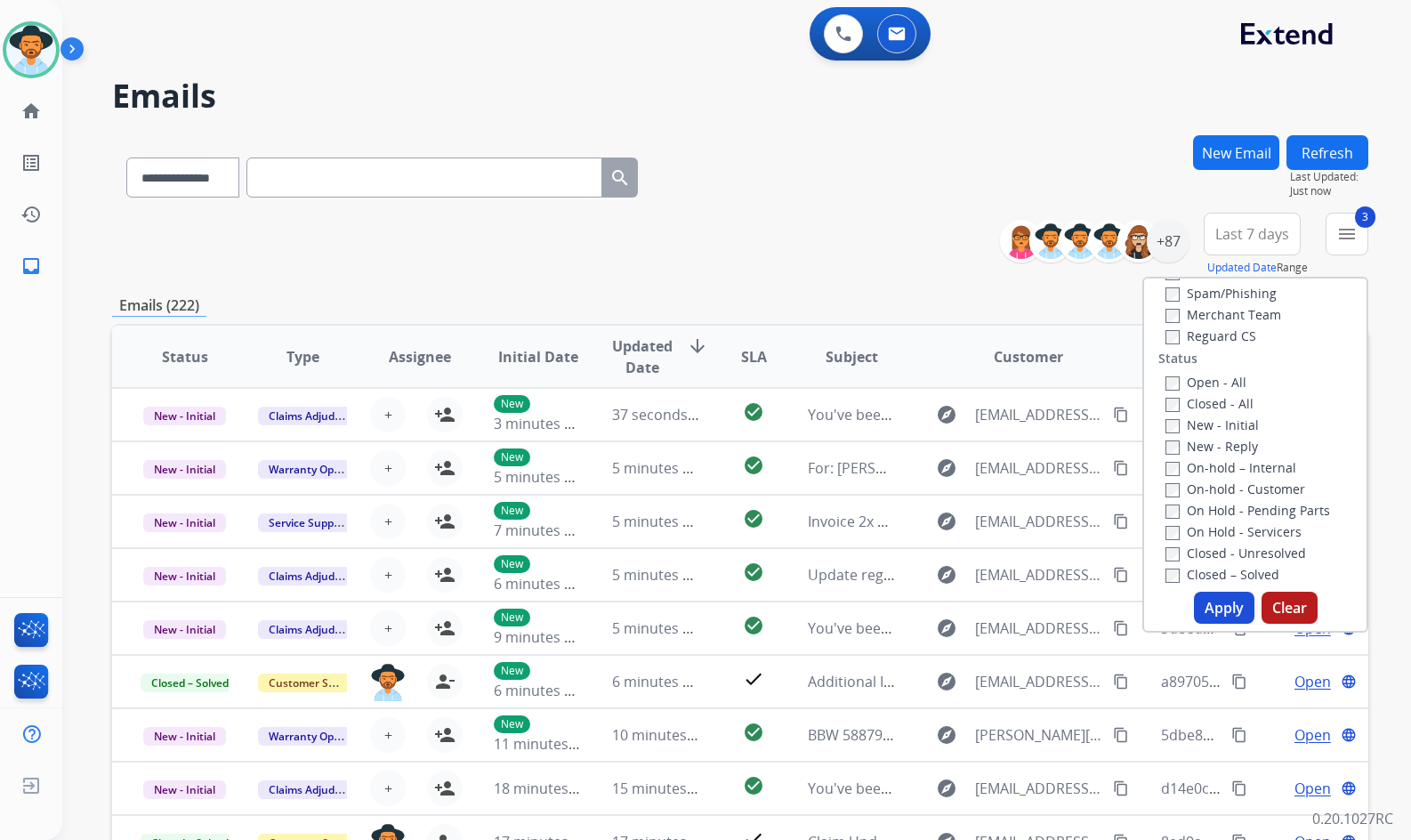
click at [1201, 511] on label "On Hold - Pending Parts" at bounding box center [1247, 509] width 165 height 17
click at [1207, 485] on label "On-hold - Customer" at bounding box center [1235, 488] width 139 height 17
click at [1207, 468] on label "On-hold – Internal" at bounding box center [1231, 467] width 130 height 17
click at [1206, 447] on label "New - Reply" at bounding box center [1211, 446] width 93 height 17
click at [1206, 425] on label "New - Initial" at bounding box center [1212, 424] width 93 height 17
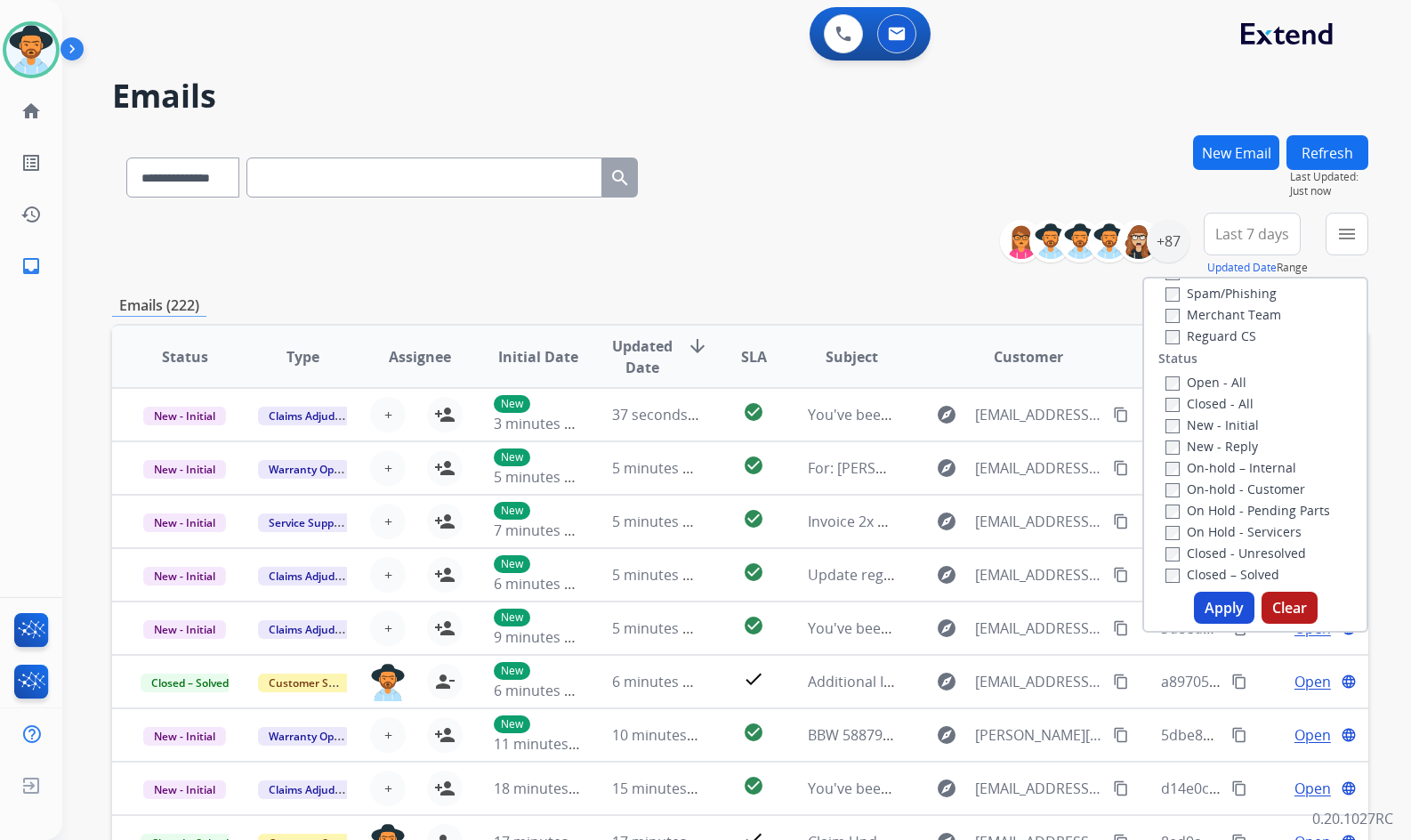
click at [1210, 609] on button "Apply" at bounding box center [1224, 607] width 60 height 32
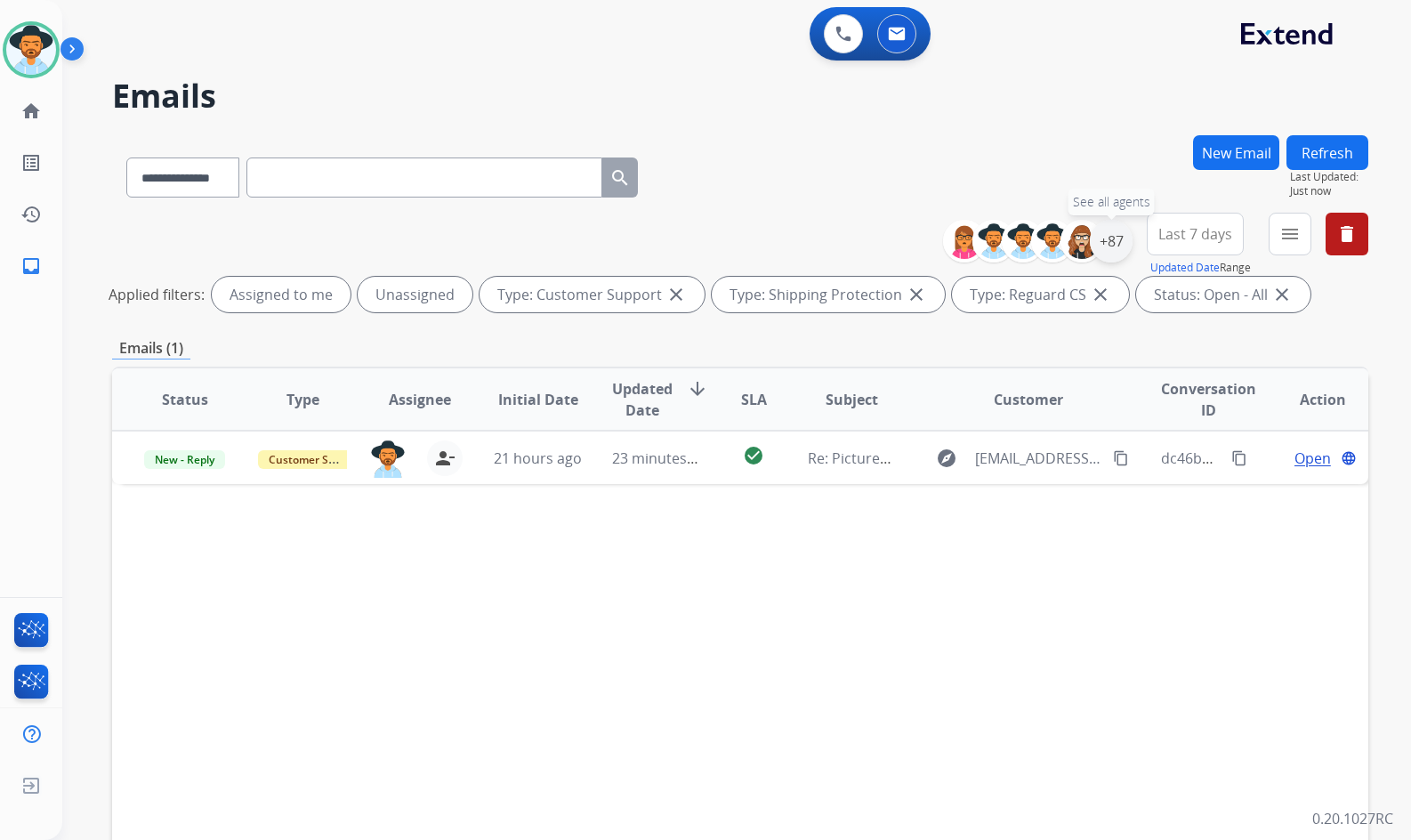
click at [1099, 245] on div "+87" at bounding box center [1111, 241] width 43 height 43
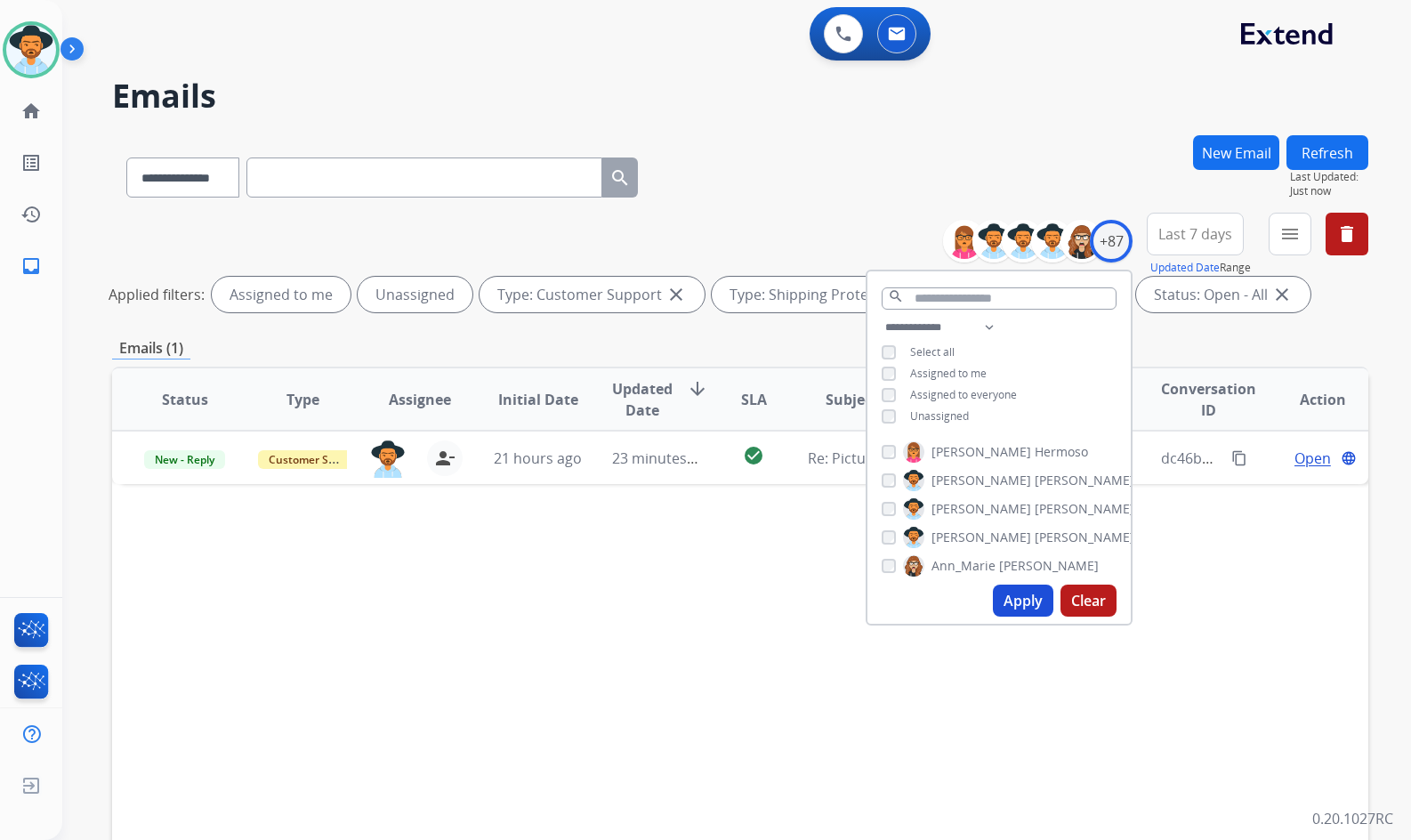
click at [951, 419] on span "Unassigned" at bounding box center [940, 416] width 58 height 16
click at [1035, 539] on span "Baez" at bounding box center [1085, 537] width 99 height 18
click at [1018, 603] on button "Apply" at bounding box center [1023, 600] width 60 height 32
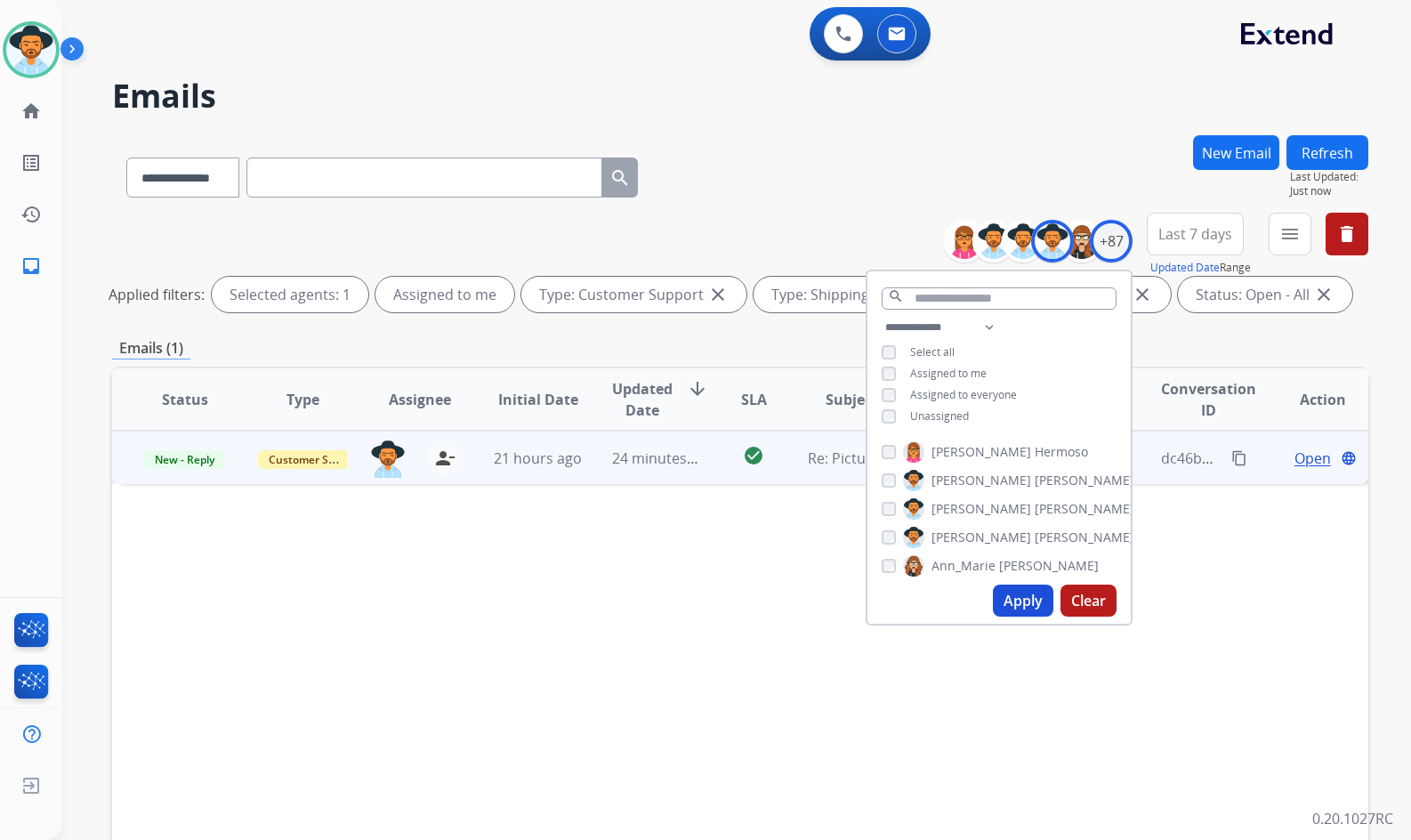
click at [1303, 460] on span "Open" at bounding box center [1313, 458] width 36 height 21
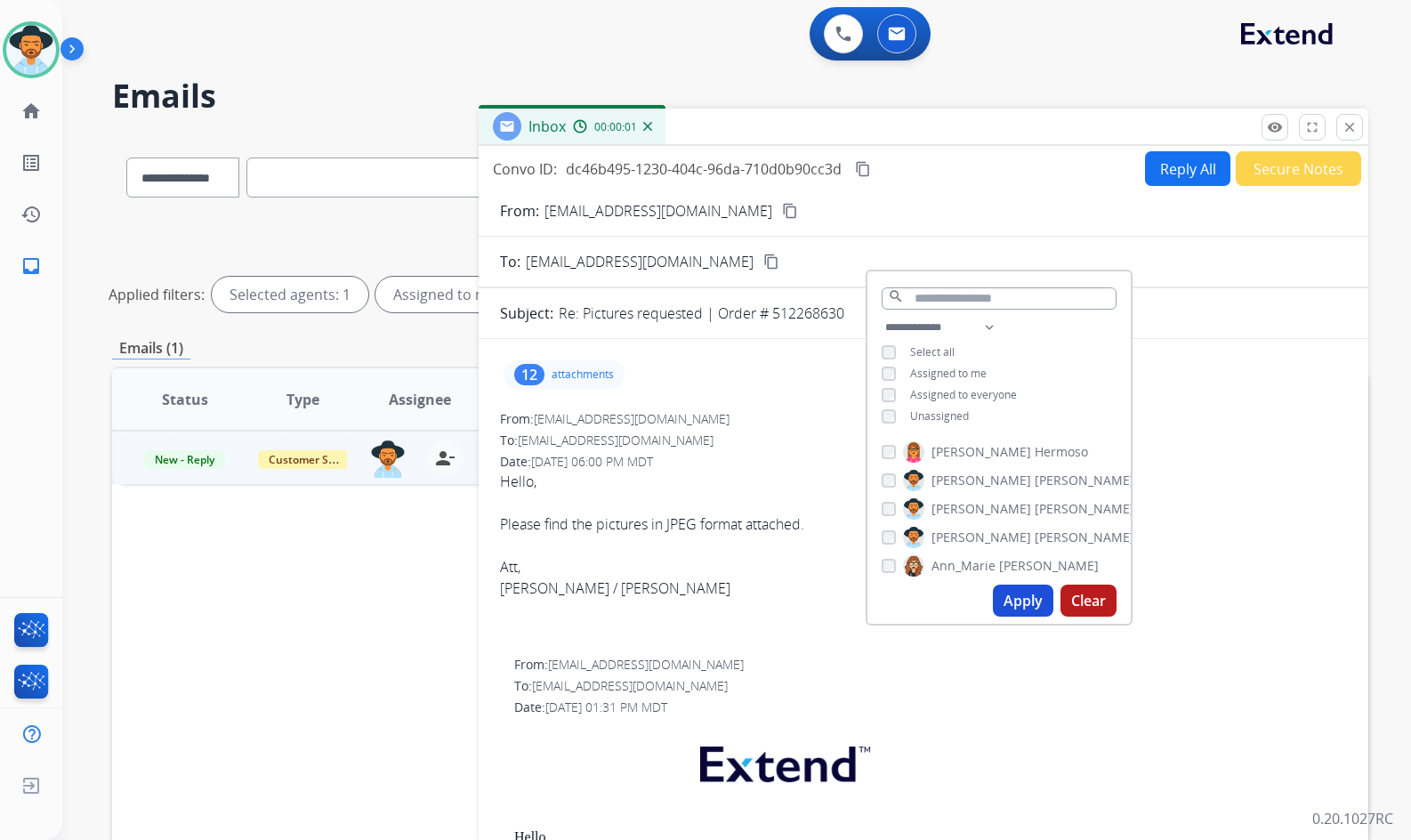
click at [310, 603] on div "Status Type Assignee Initial Date Updated Date arrow_downward SLA Subject Custo…" at bounding box center [740, 665] width 1256 height 596
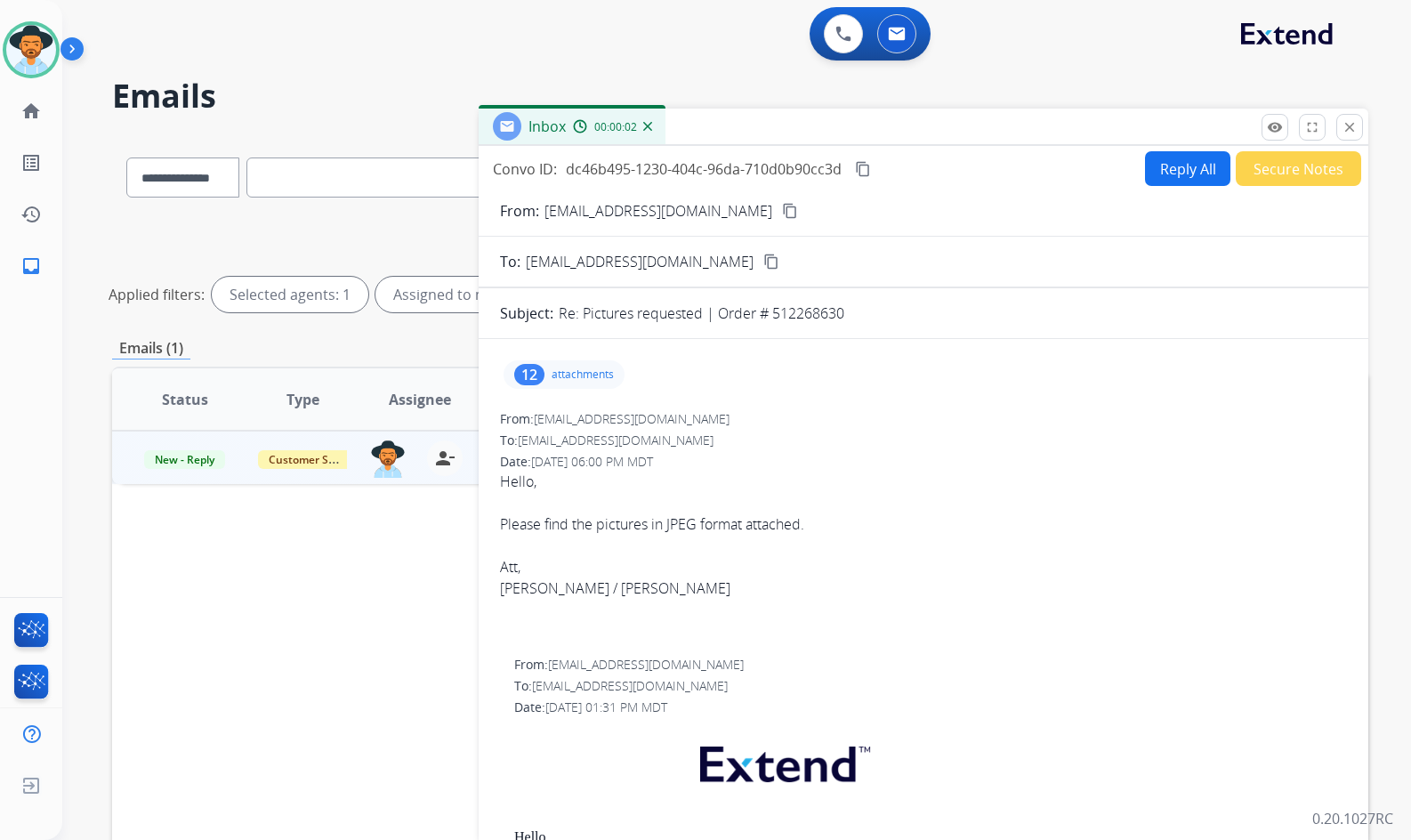
click at [600, 368] on p "attachments" at bounding box center [583, 374] width 62 height 15
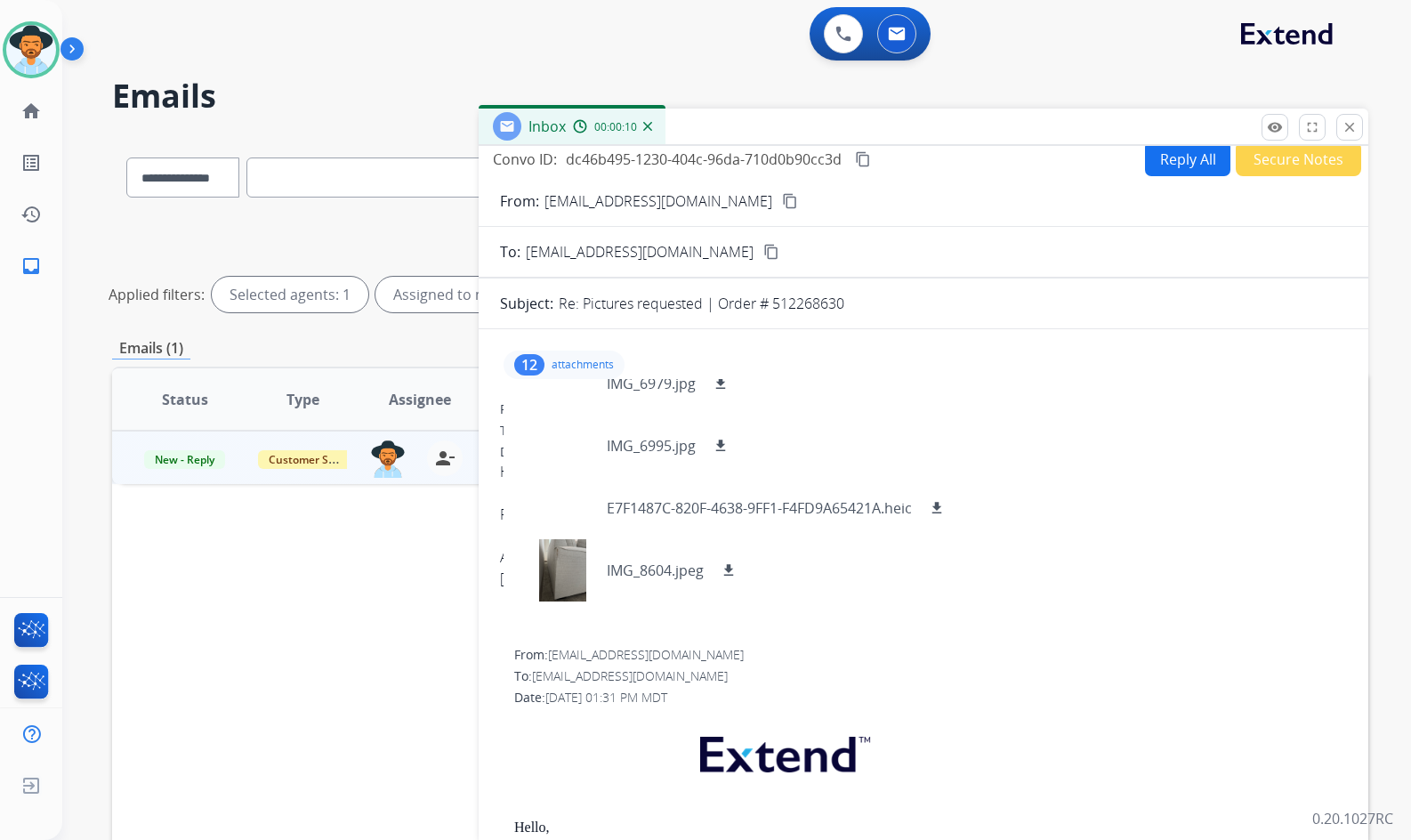
scroll to position [0, 0]
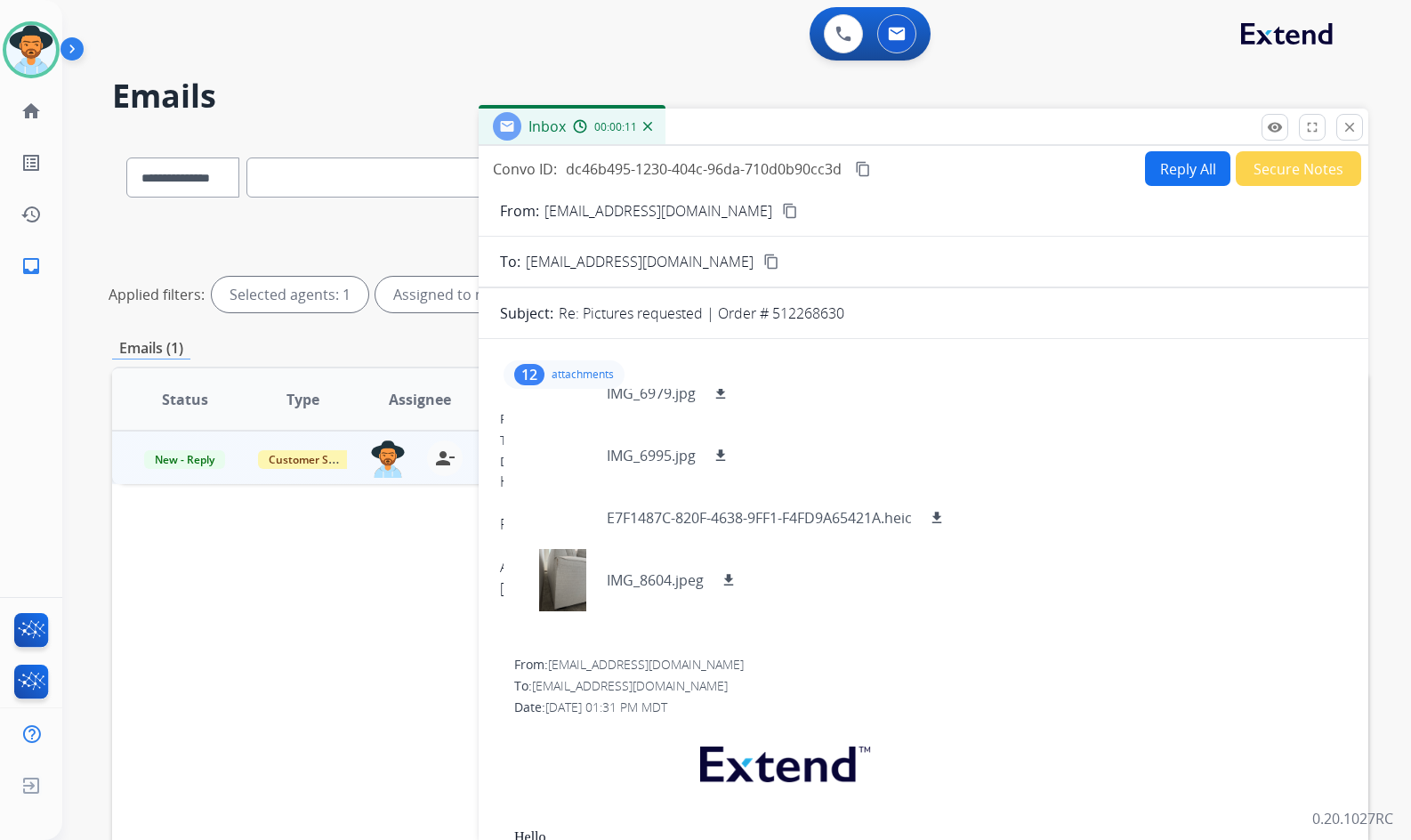
click at [568, 370] on p "attachments" at bounding box center [583, 374] width 62 height 15
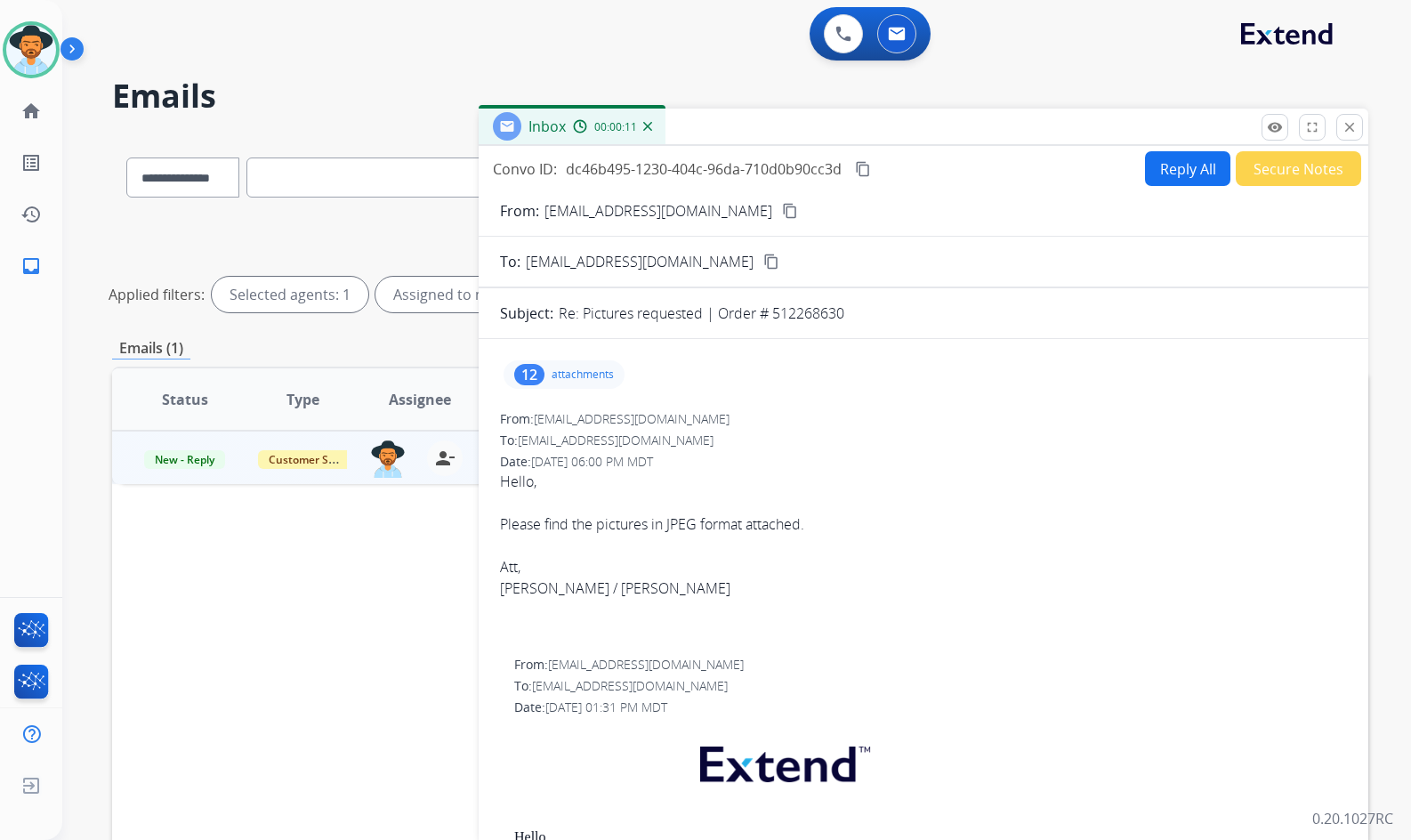
click at [782, 213] on mat-icon "content_copy" at bounding box center [790, 210] width 16 height 16
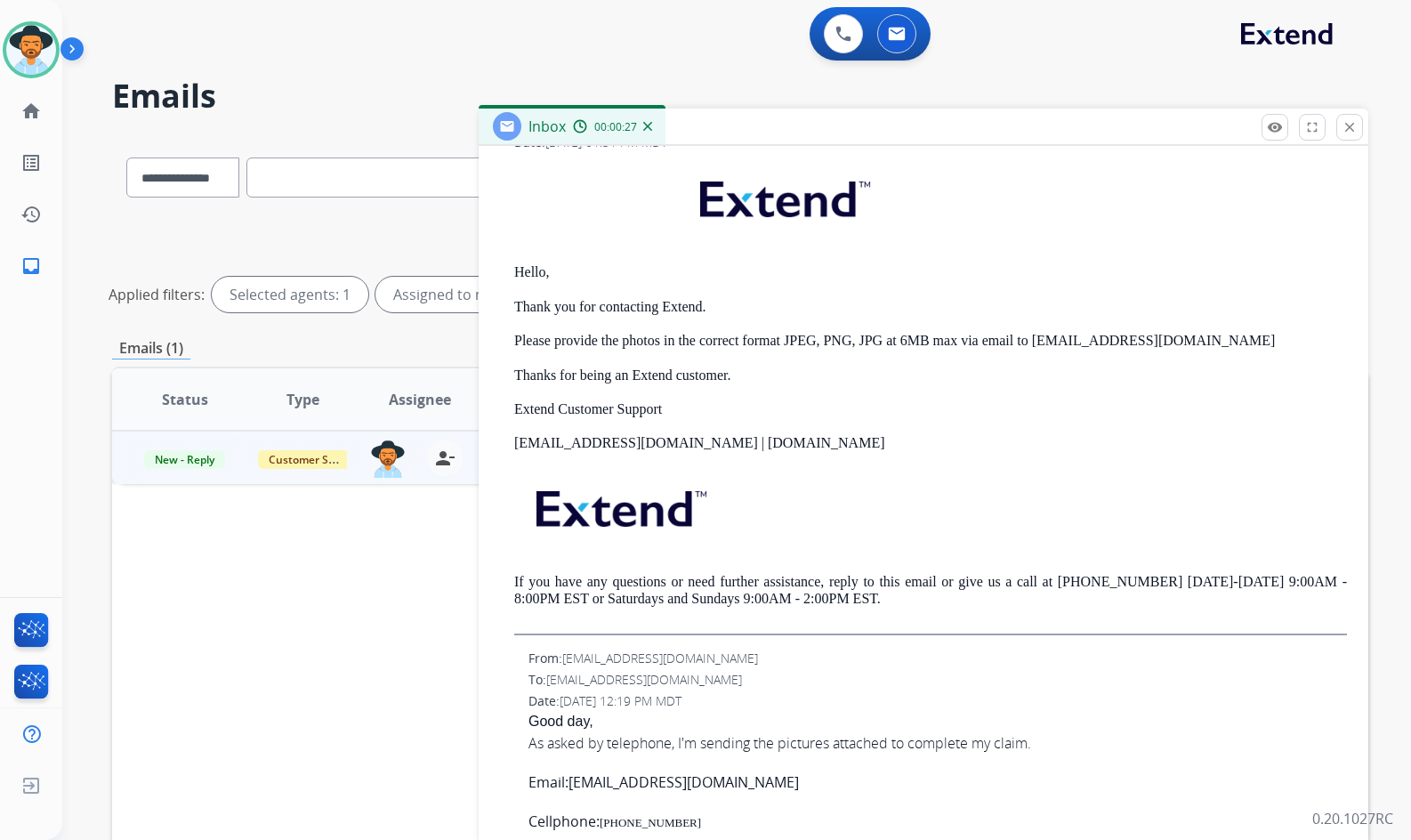
scroll to position [800, 0]
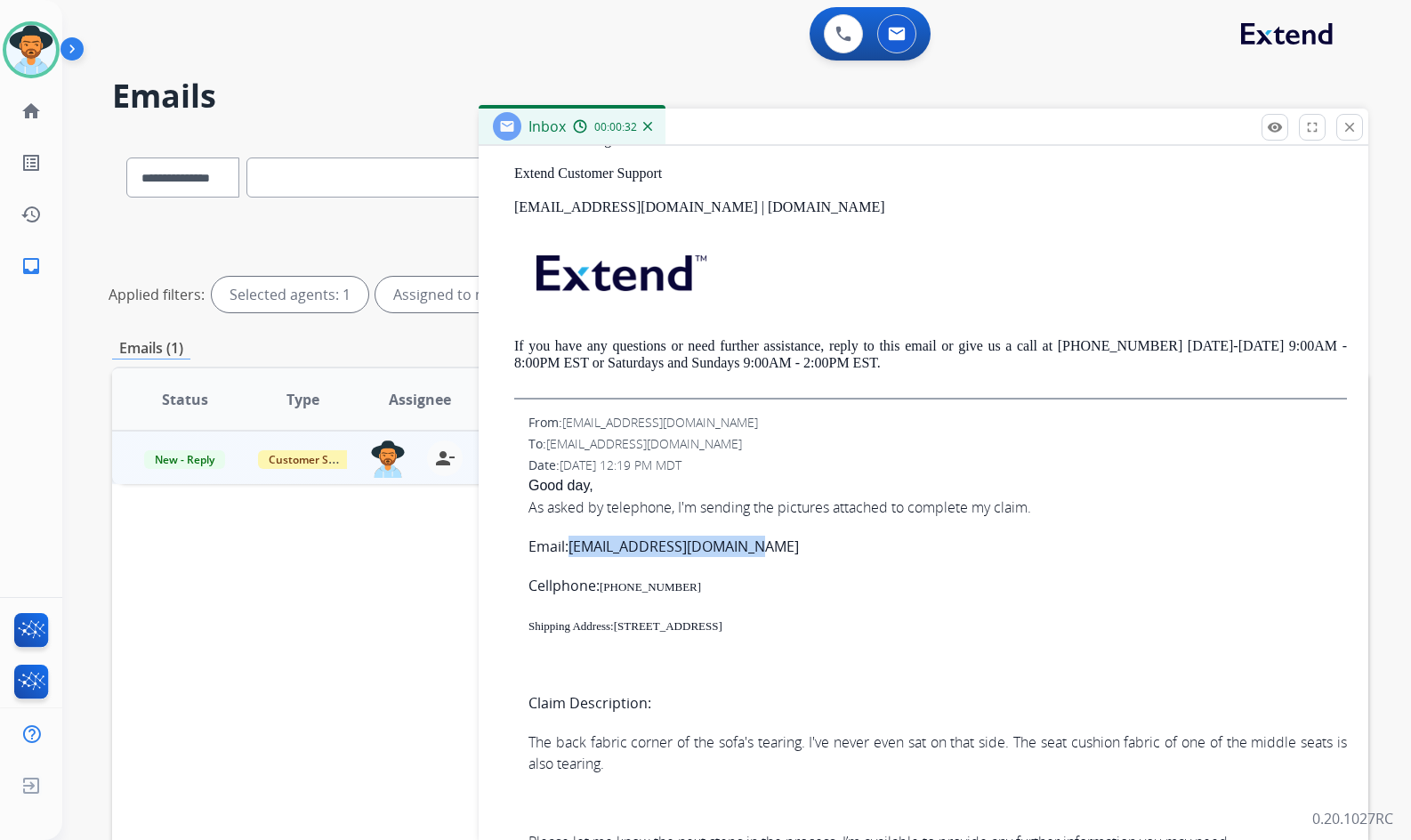
drag, startPoint x: 728, startPoint y: 542, endPoint x: 575, endPoint y: 551, distance: 153.3
click at [575, 551] on p "Email: rochaandrade85@gmail.com" at bounding box center [938, 546] width 819 height 21
copy link "rochaandrade85@gmail.com"
drag, startPoint x: 362, startPoint y: 778, endPoint x: 399, endPoint y: 689, distance: 96.4
click at [363, 779] on div "Status Type Assignee Initial Date Updated Date arrow_downward SLA Subject Custo…" at bounding box center [740, 665] width 1256 height 596
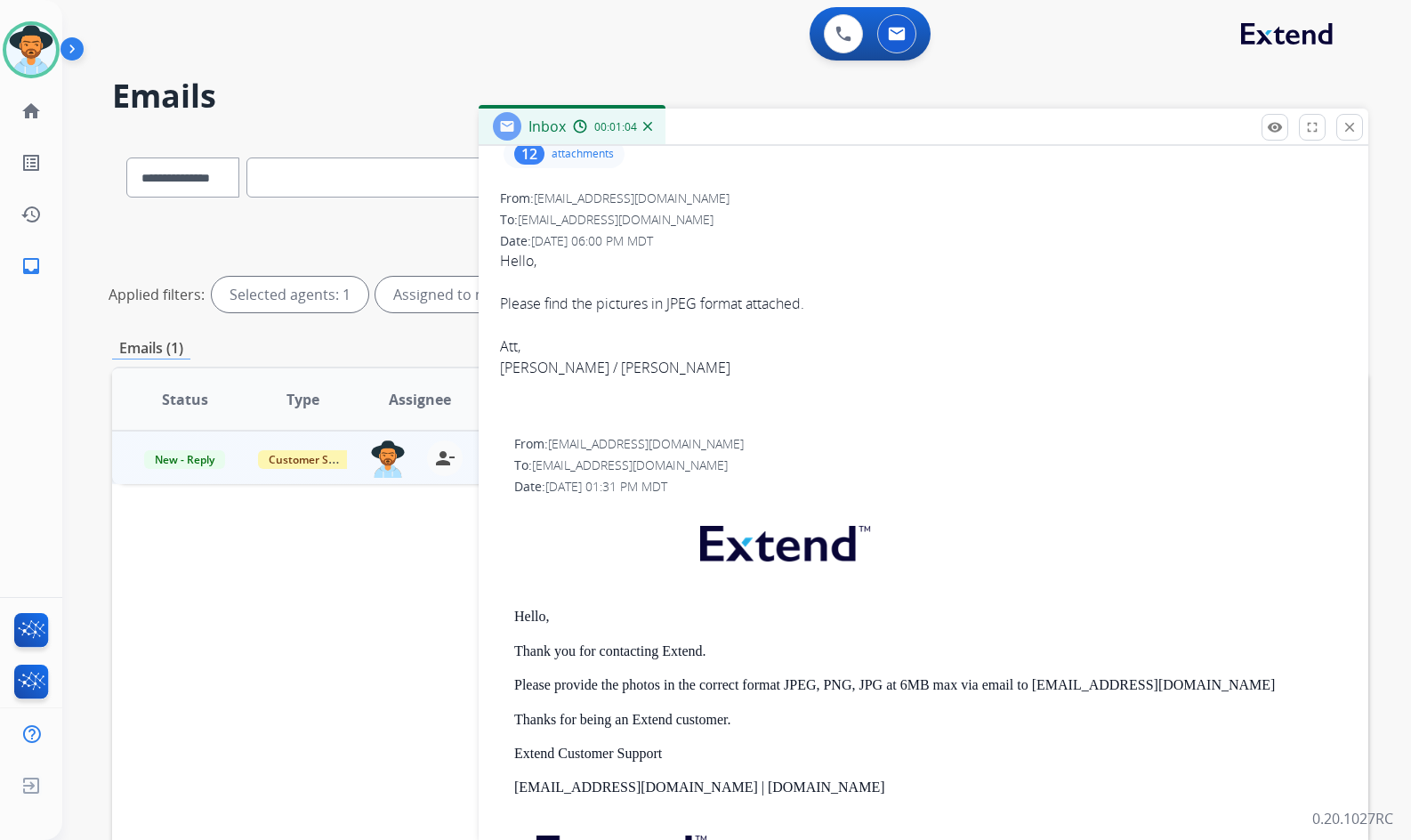
scroll to position [0, 0]
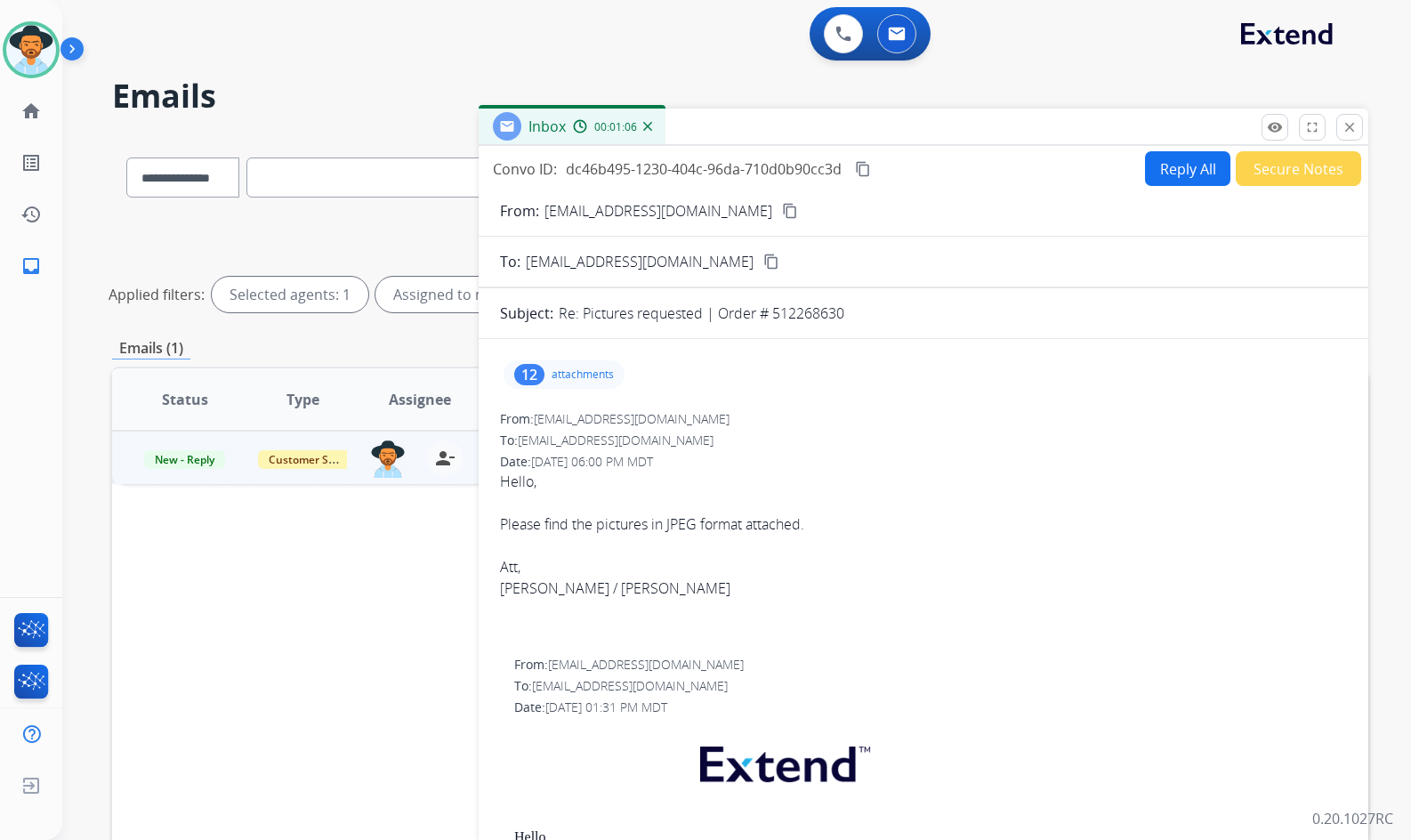
click at [566, 383] on div "12 attachments" at bounding box center [564, 374] width 121 height 28
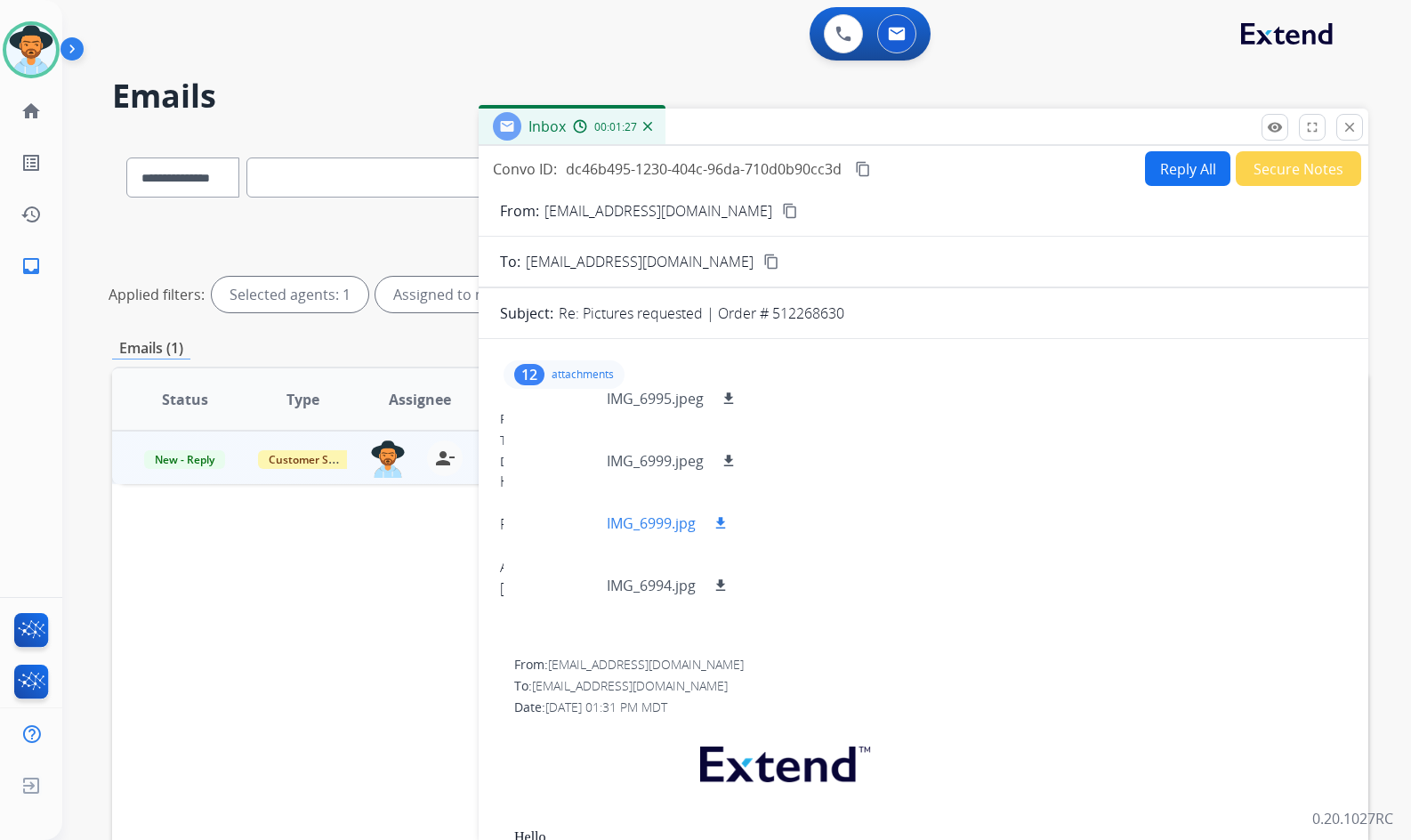
scroll to position [80, 0]
click at [555, 407] on div at bounding box center [562, 402] width 89 height 62
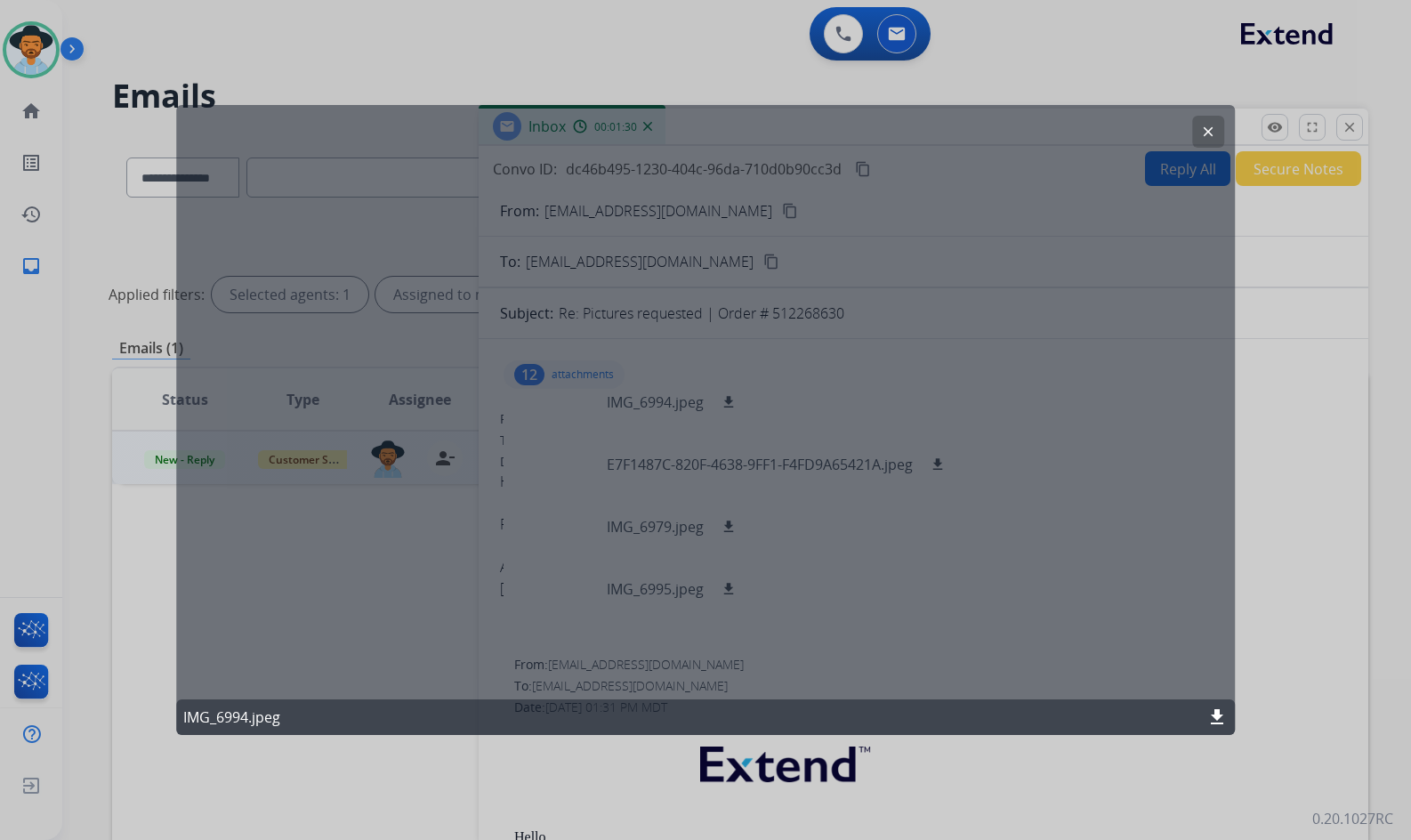
click at [1213, 121] on button "clear" at bounding box center [1208, 131] width 32 height 32
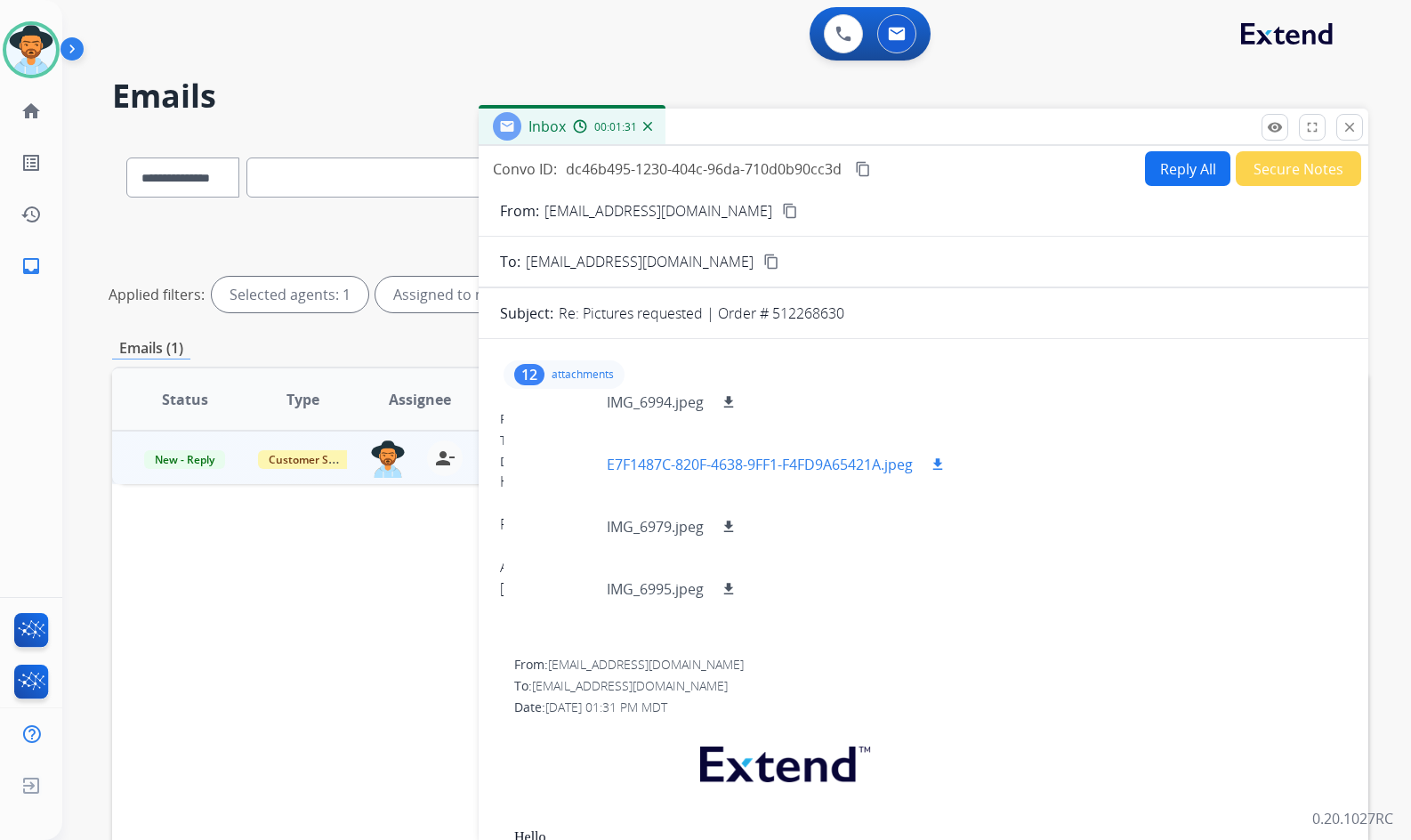
click at [579, 459] on div at bounding box center [562, 464] width 89 height 62
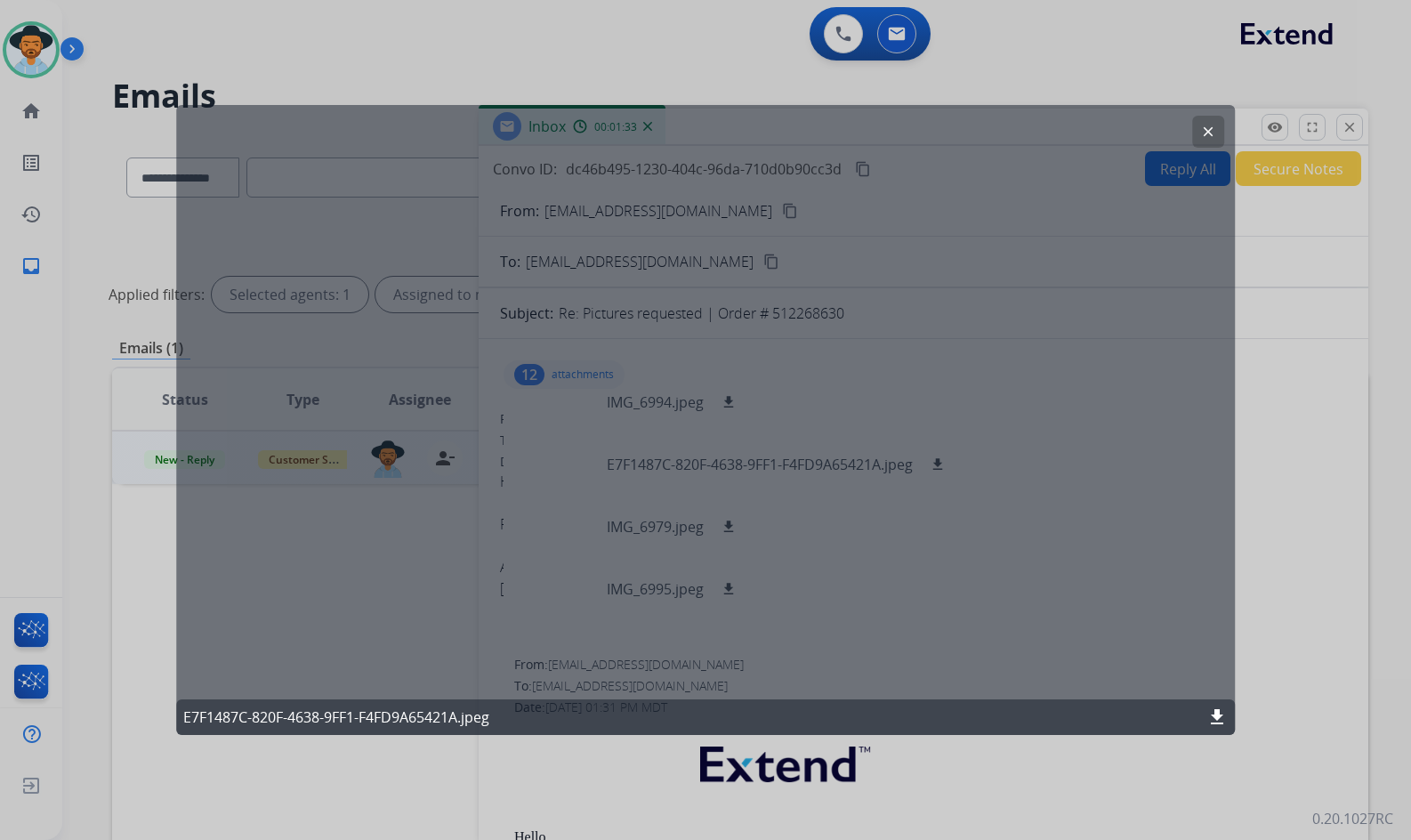
click at [1212, 123] on button "clear" at bounding box center [1208, 131] width 32 height 32
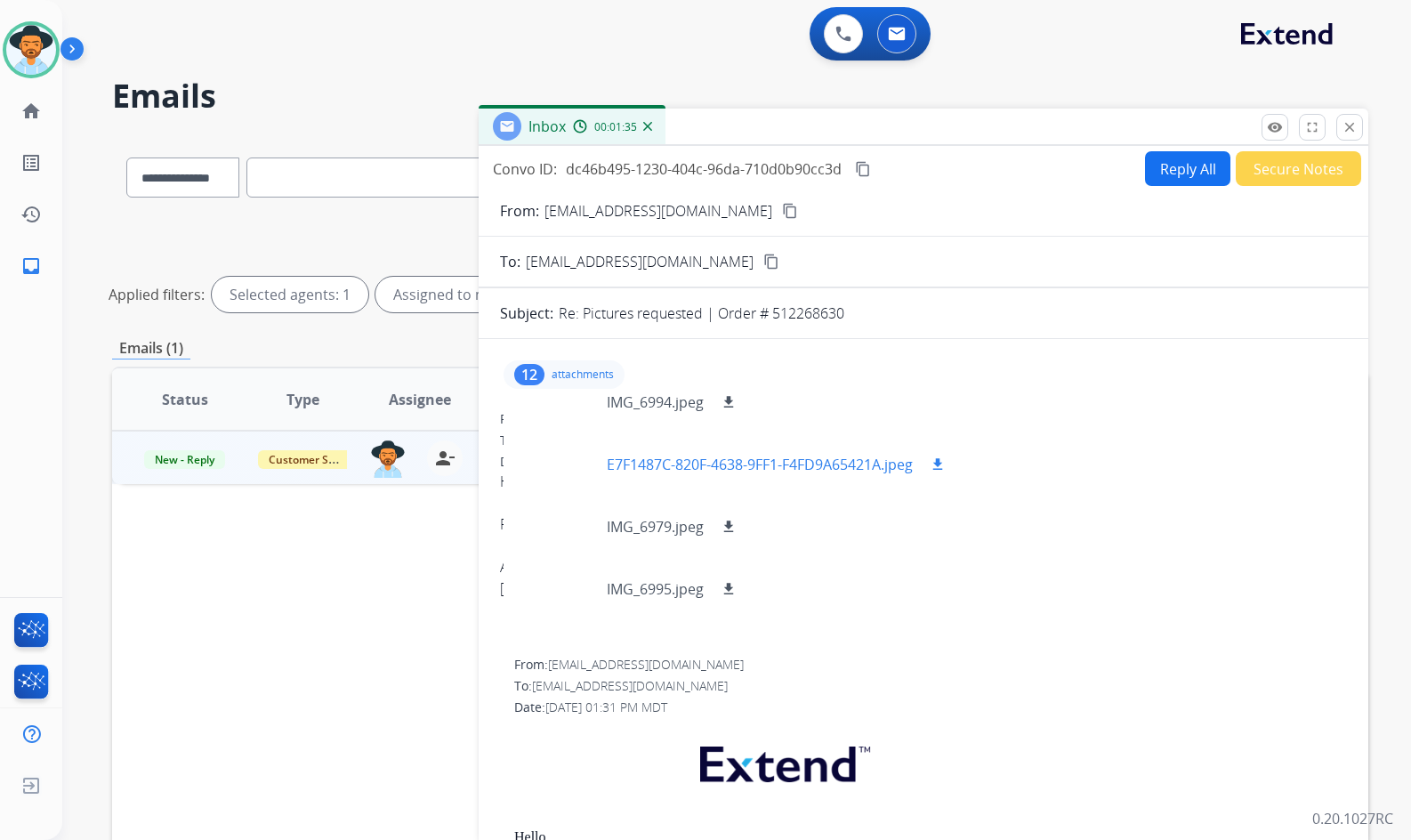
scroll to position [0, 0]
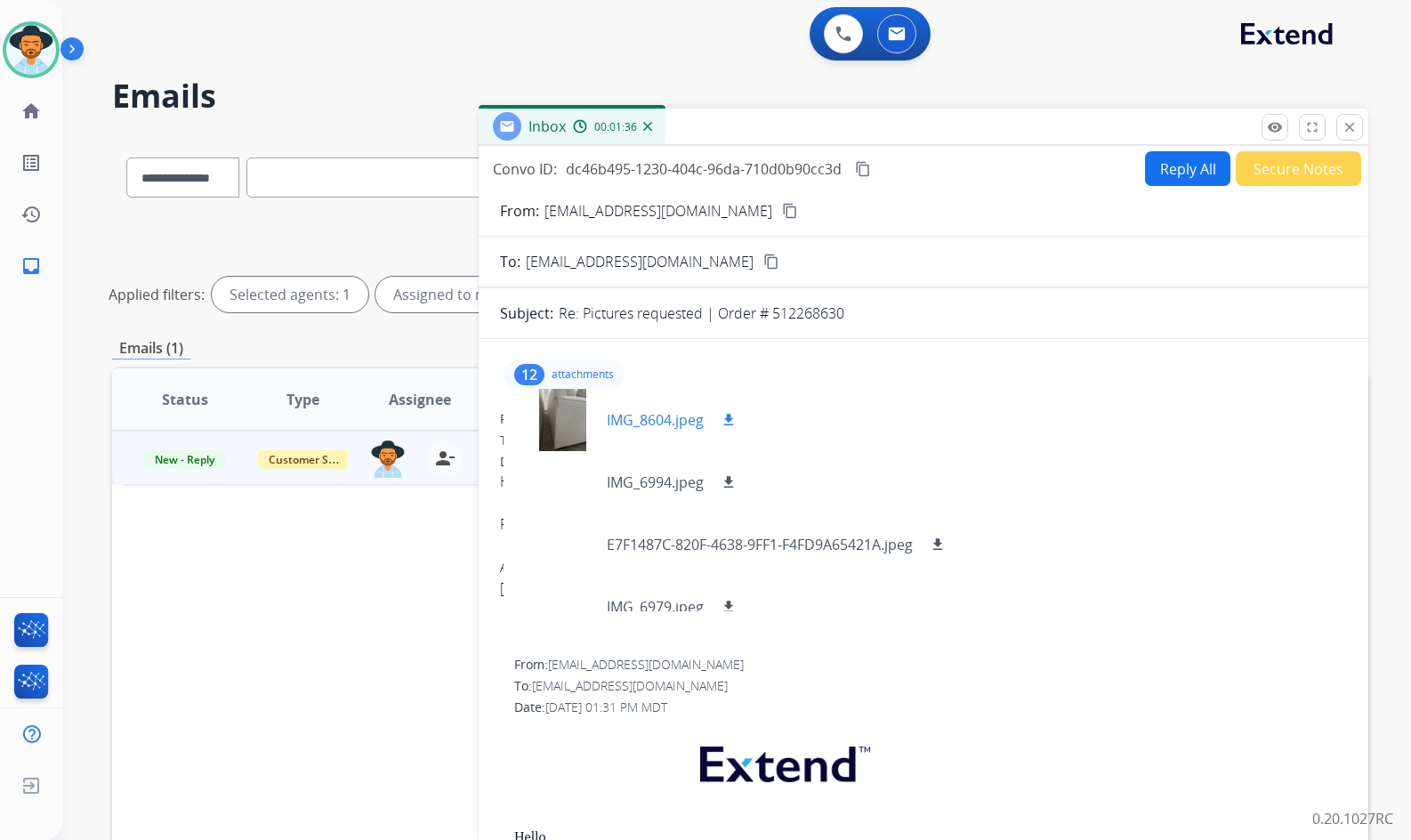
click at [733, 420] on mat-icon "download" at bounding box center [728, 420] width 16 height 16
click at [730, 482] on mat-icon "download" at bounding box center [728, 482] width 16 height 16
click at [941, 548] on mat-icon "download" at bounding box center [938, 544] width 16 height 16
click at [733, 606] on mat-icon "download" at bounding box center [728, 606] width 16 height 16
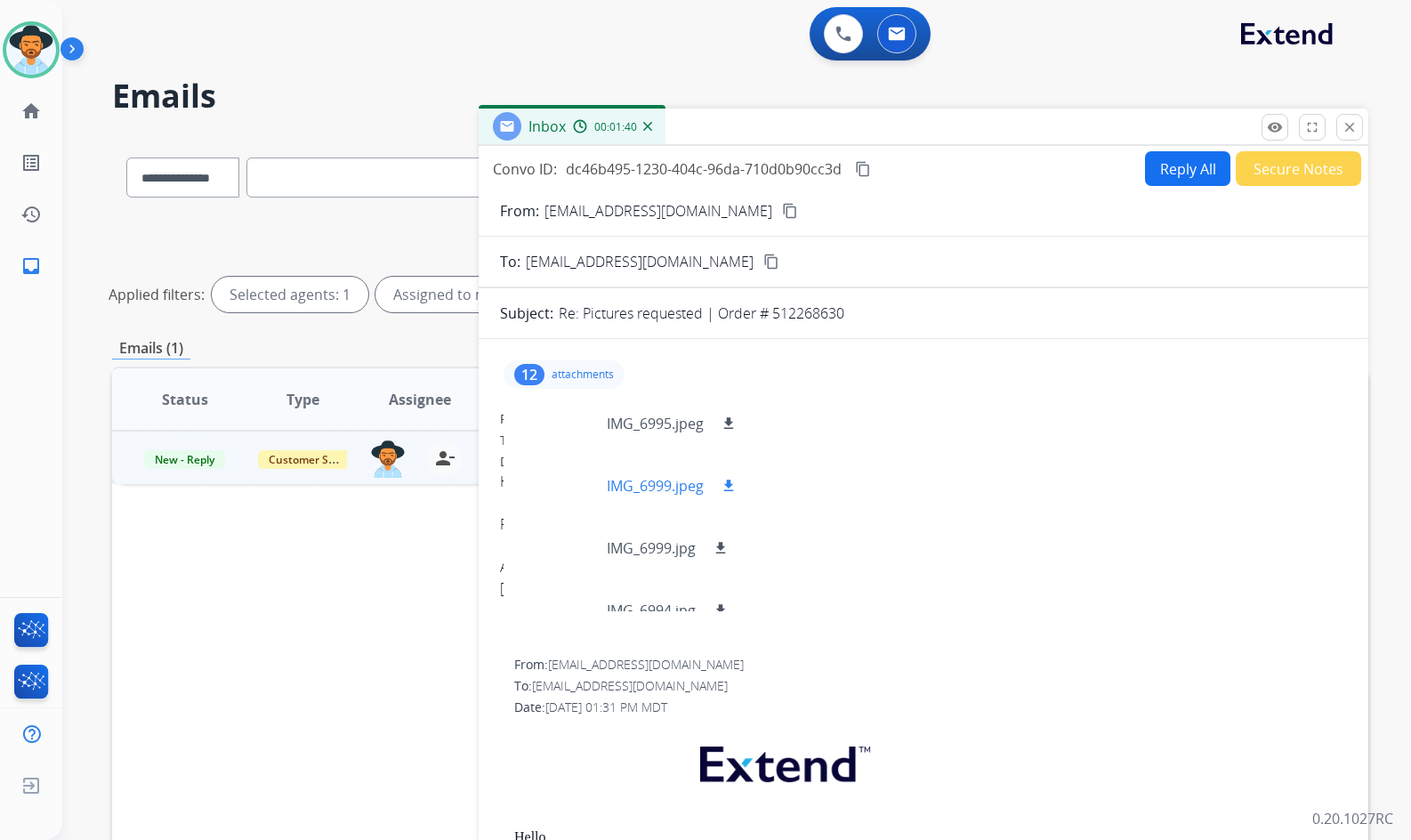
scroll to position [267, 0]
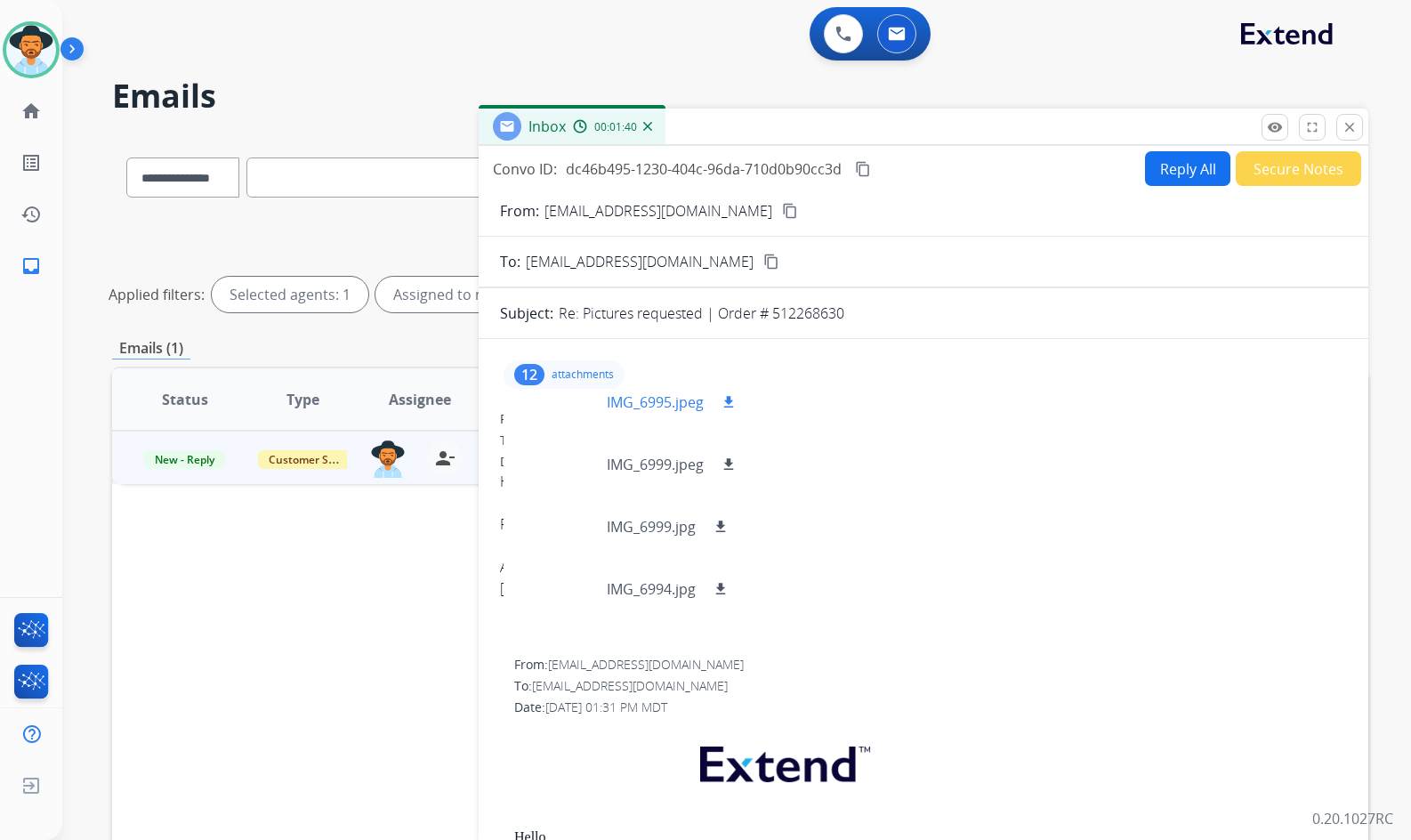
click at [725, 404] on mat-icon "download" at bounding box center [728, 402] width 16 height 16
click at [733, 470] on mat-icon "download" at bounding box center [728, 464] width 16 height 16
click at [727, 528] on mat-icon "download" at bounding box center [721, 527] width 16 height 16
click at [719, 590] on mat-icon "download" at bounding box center [721, 589] width 16 height 16
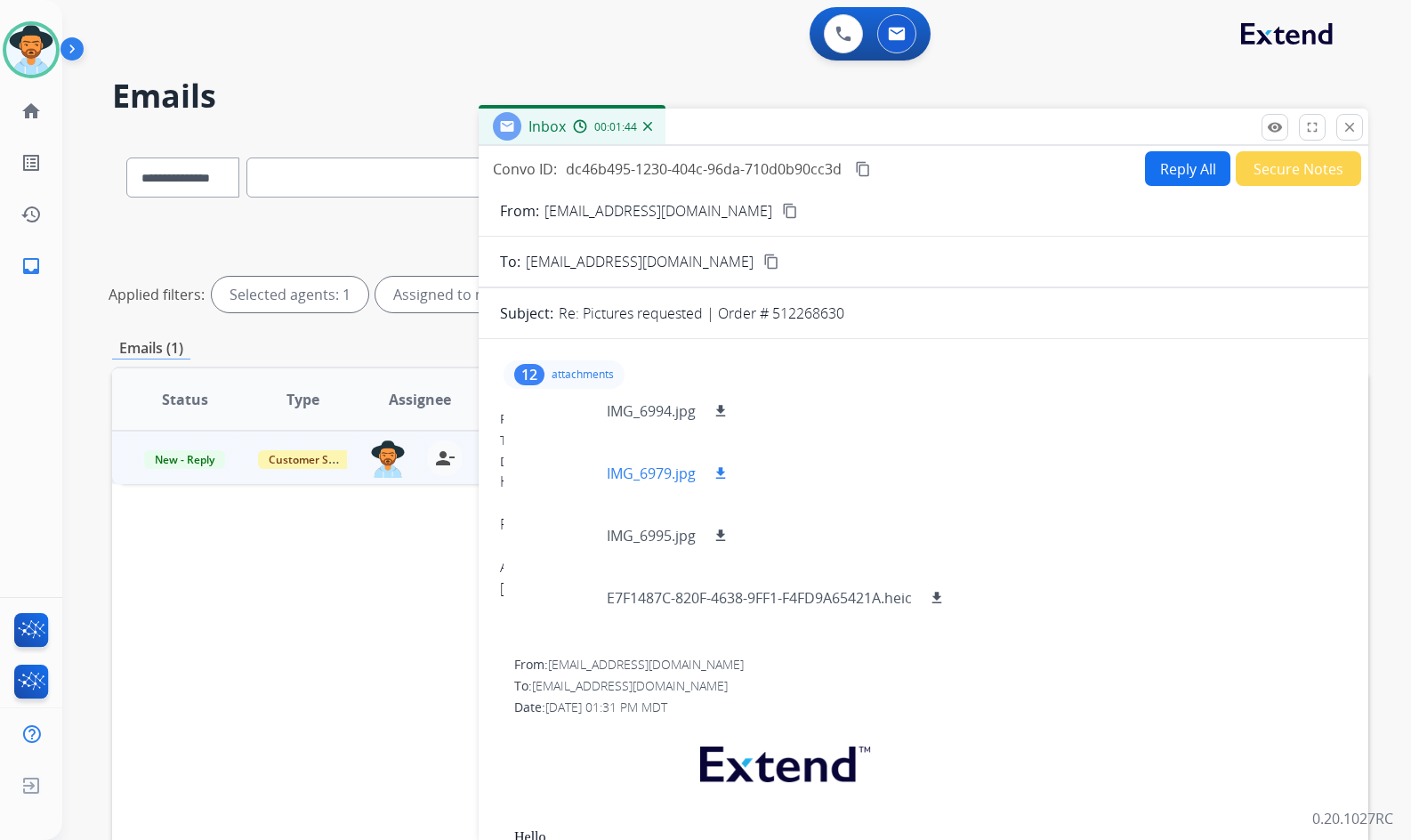
click at [720, 470] on mat-icon "download" at bounding box center [721, 473] width 16 height 16
click at [723, 536] on mat-icon "download" at bounding box center [721, 535] width 16 height 16
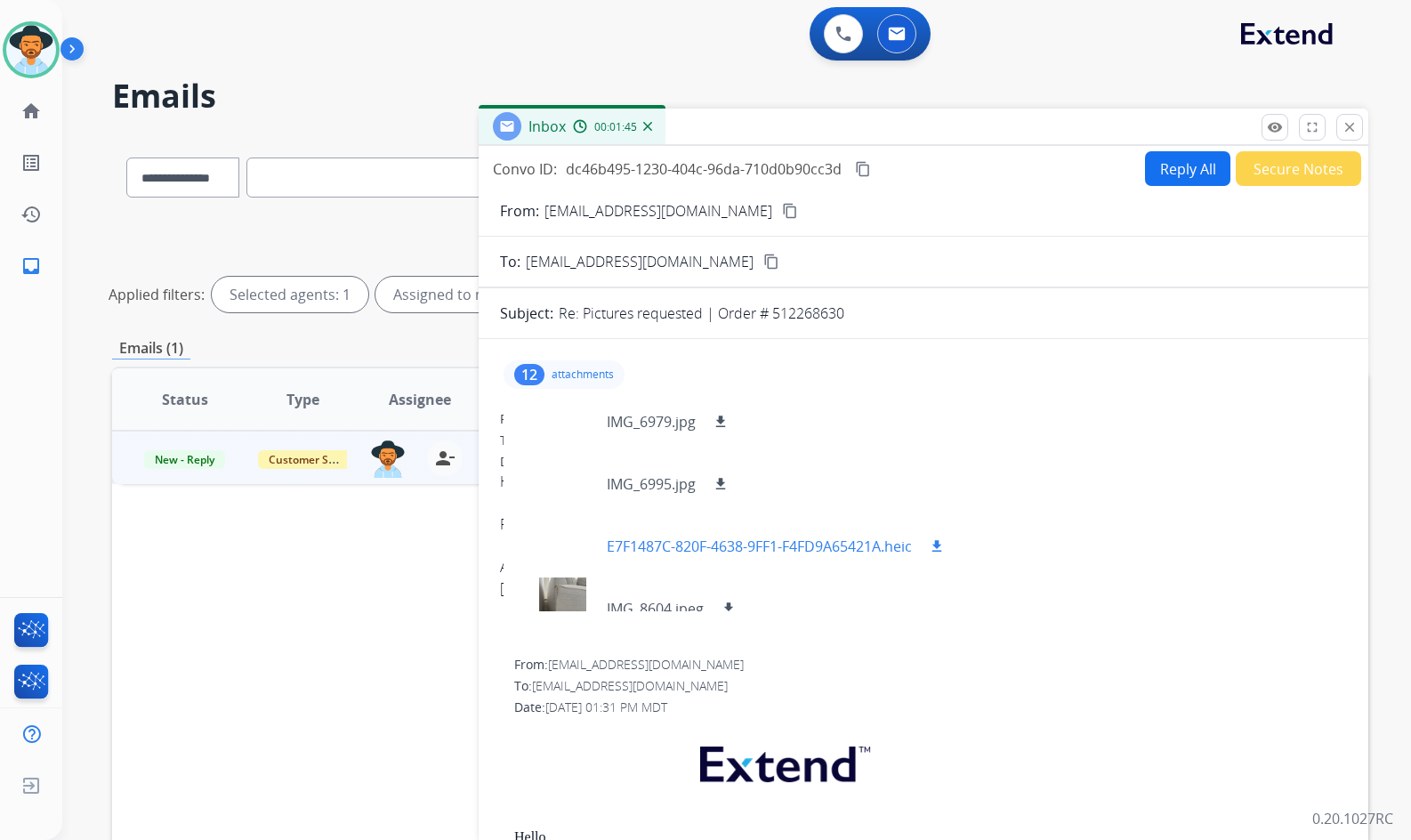
scroll to position [525, 0]
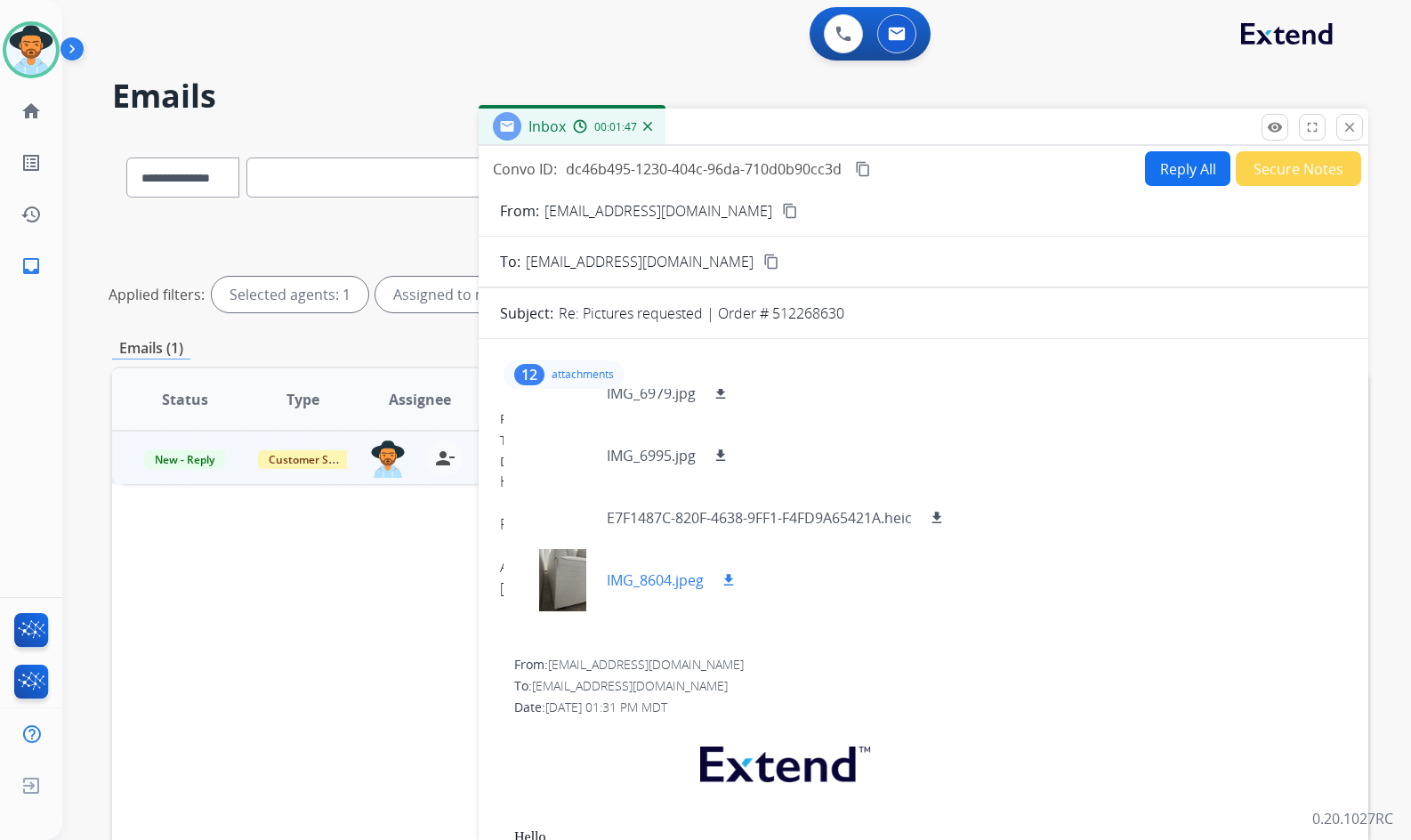
click at [737, 577] on mat-icon "download" at bounding box center [728, 580] width 16 height 16
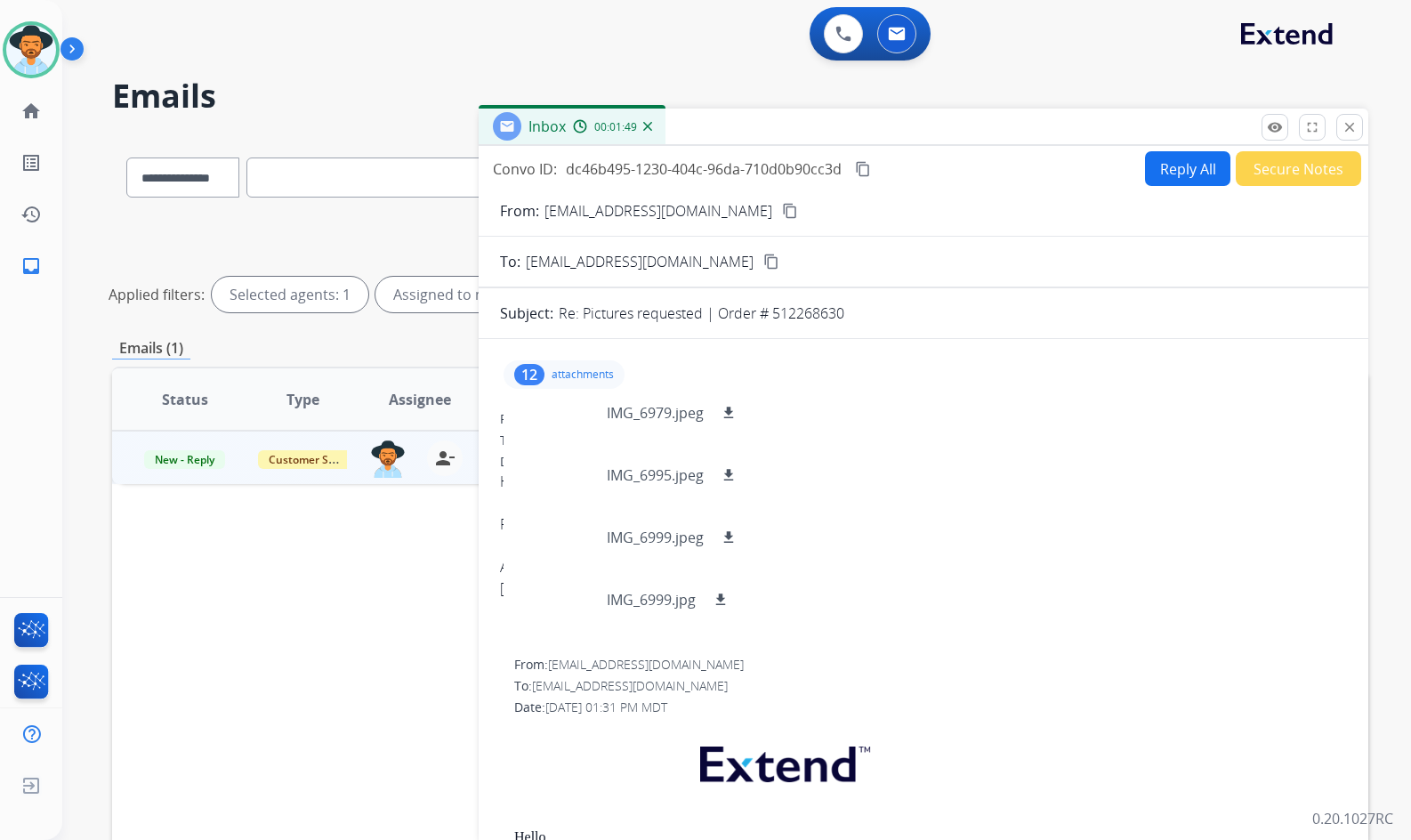
scroll to position [169, 0]
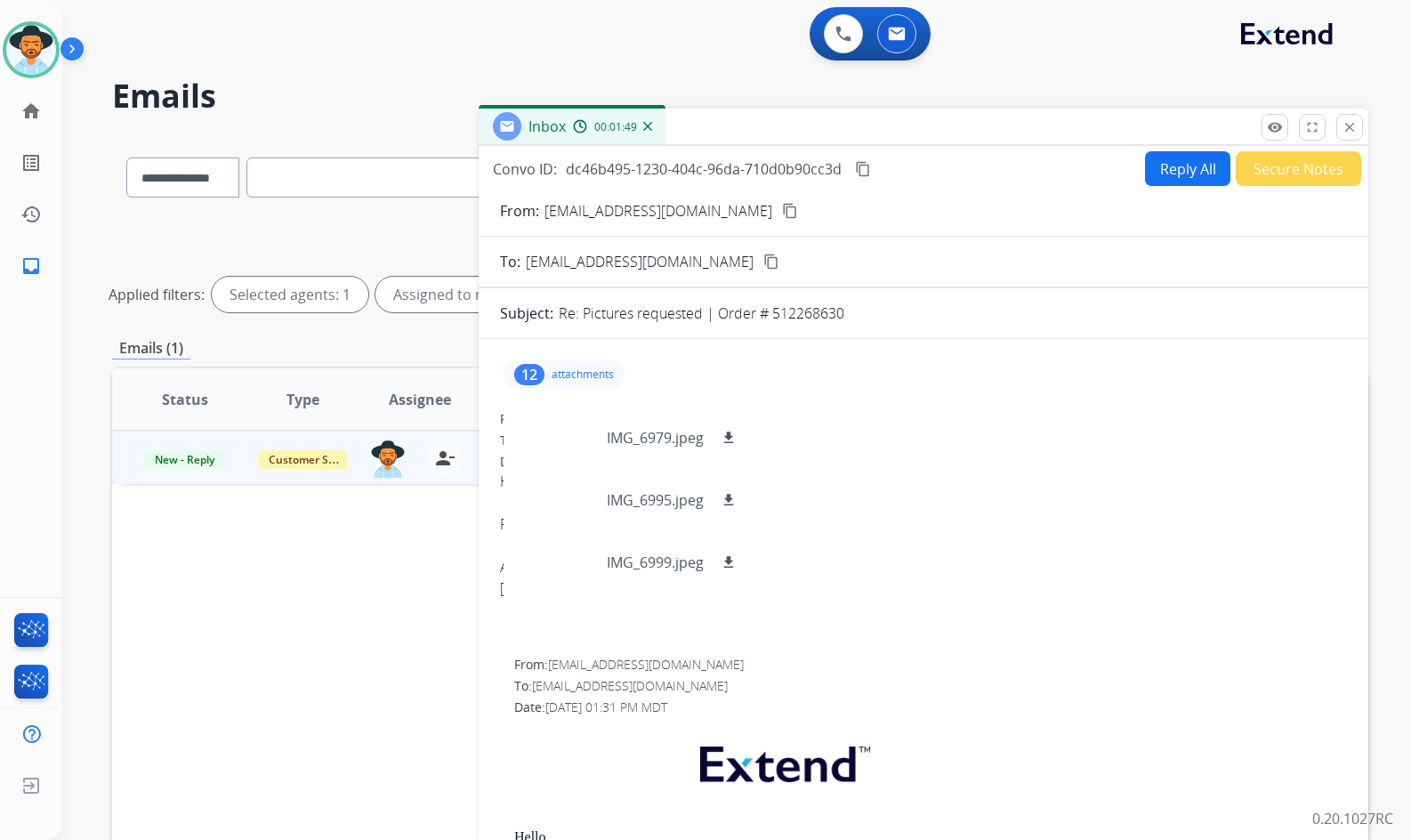
click at [601, 375] on p "attachments" at bounding box center [583, 374] width 62 height 15
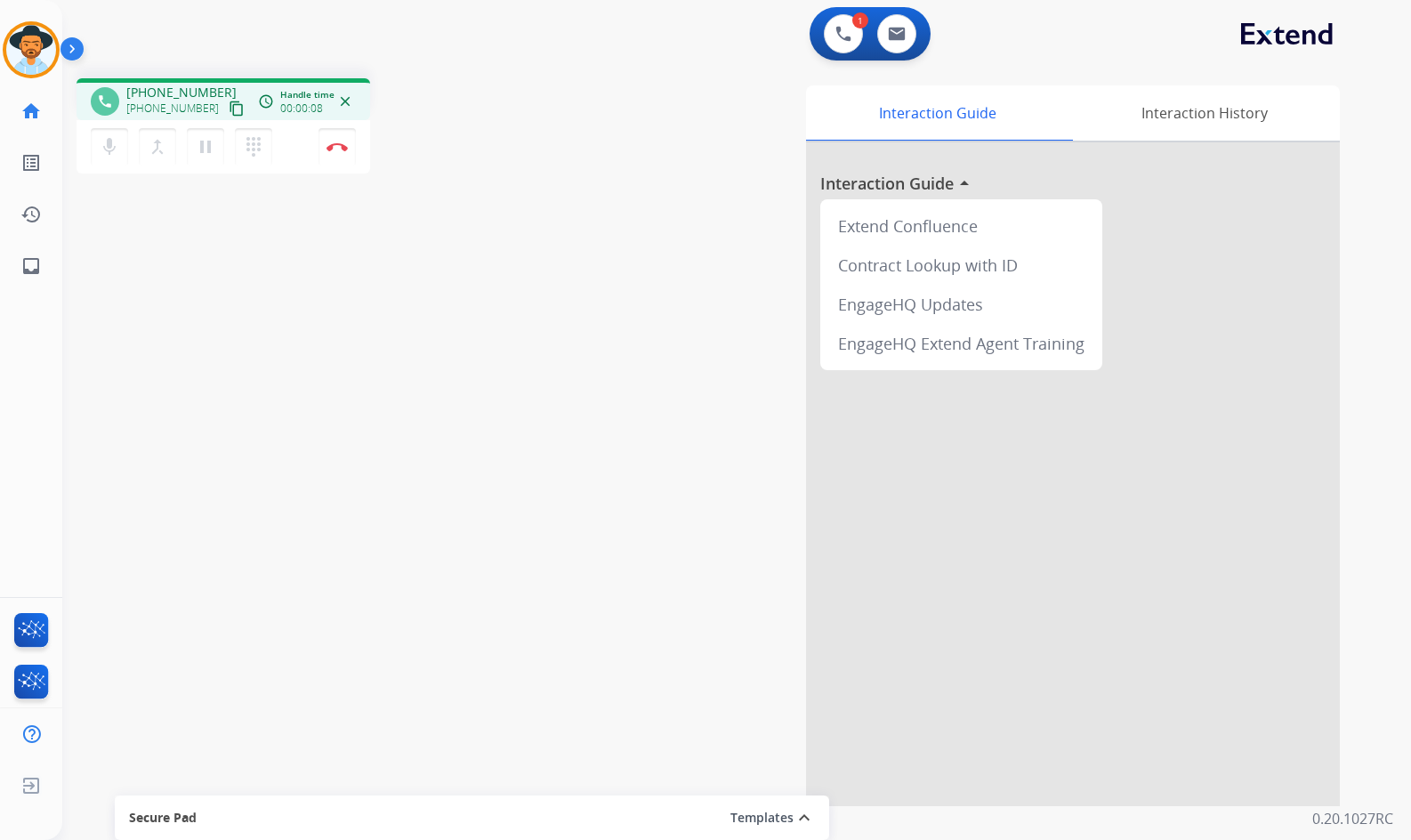
click at [229, 114] on mat-icon "content_copy" at bounding box center [237, 108] width 16 height 16
click at [212, 140] on mat-icon "pause" at bounding box center [205, 147] width 21 height 21
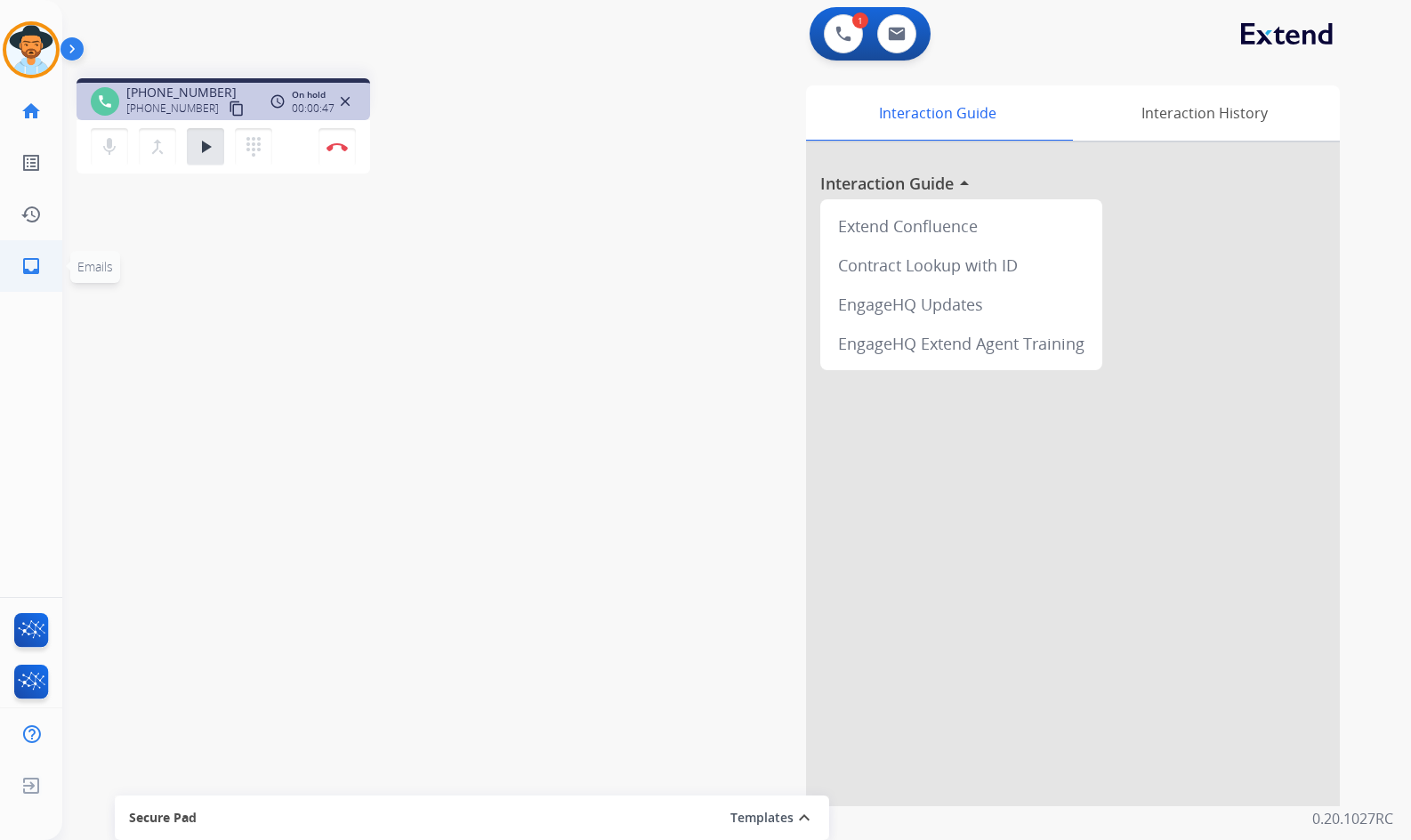
click at [36, 262] on link "inbox Emails" at bounding box center [30, 266] width 50 height 50
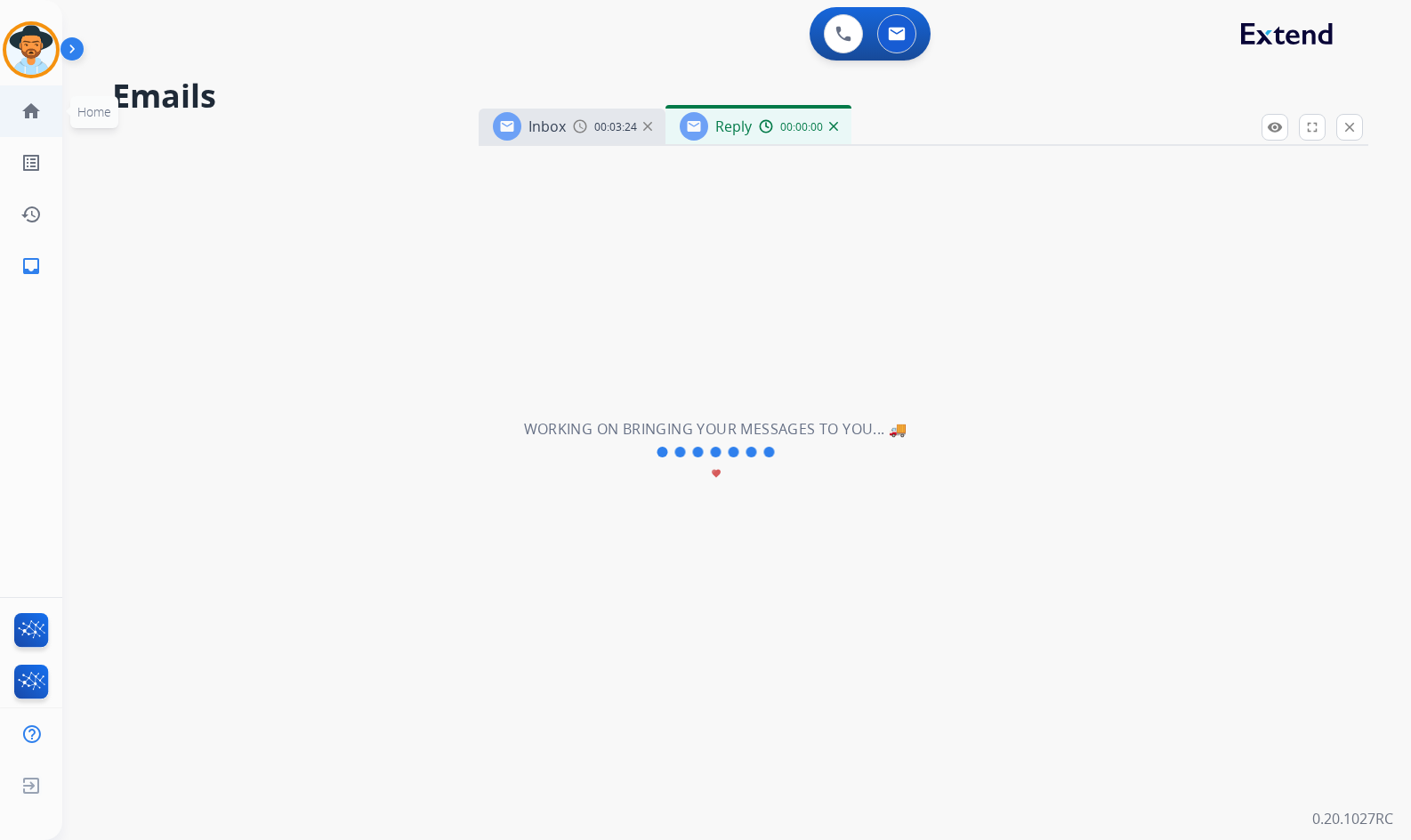
select select "**********"
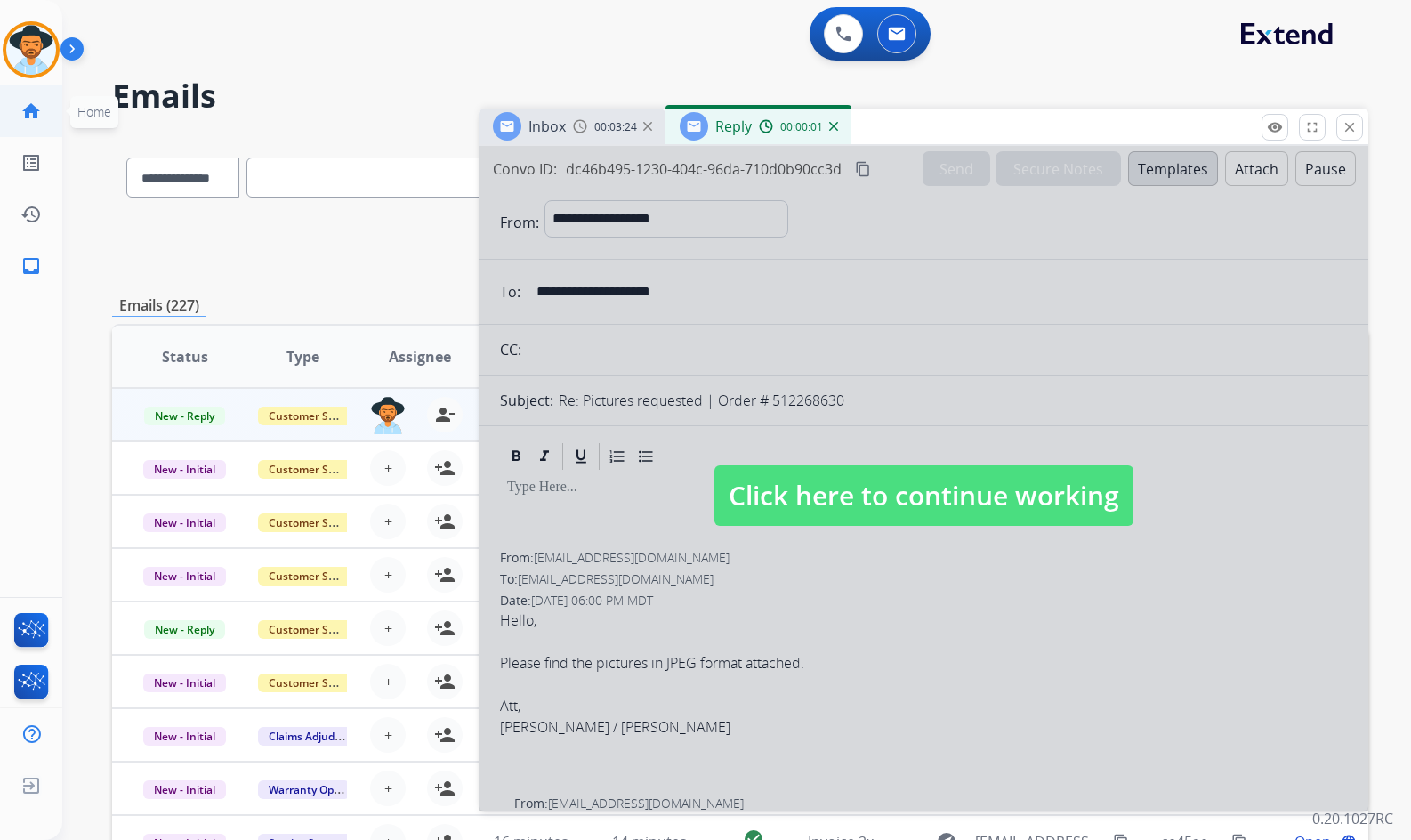
click at [29, 109] on mat-icon "home" at bounding box center [31, 111] width 21 height 21
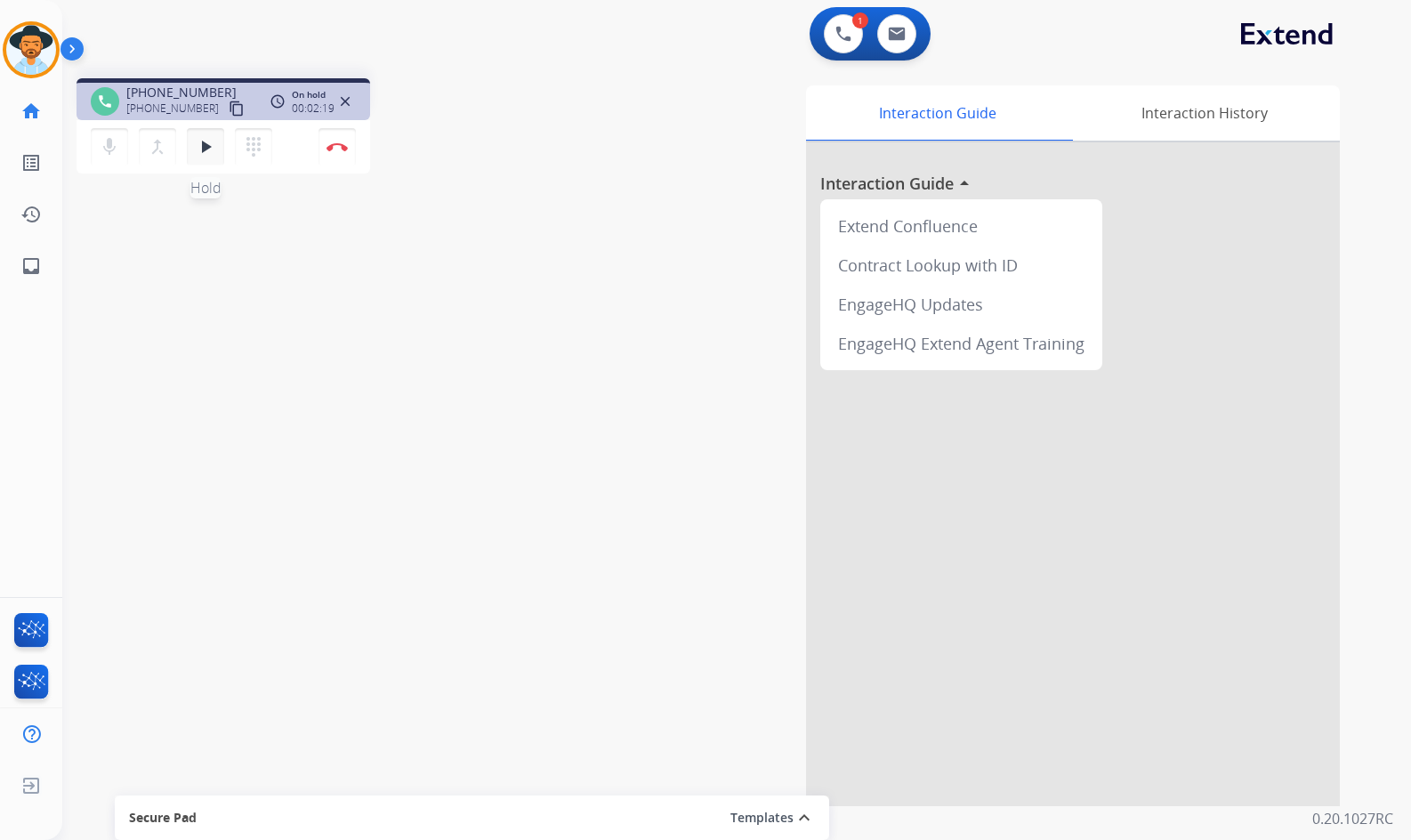
click at [206, 144] on mat-icon "play_arrow" at bounding box center [205, 147] width 21 height 21
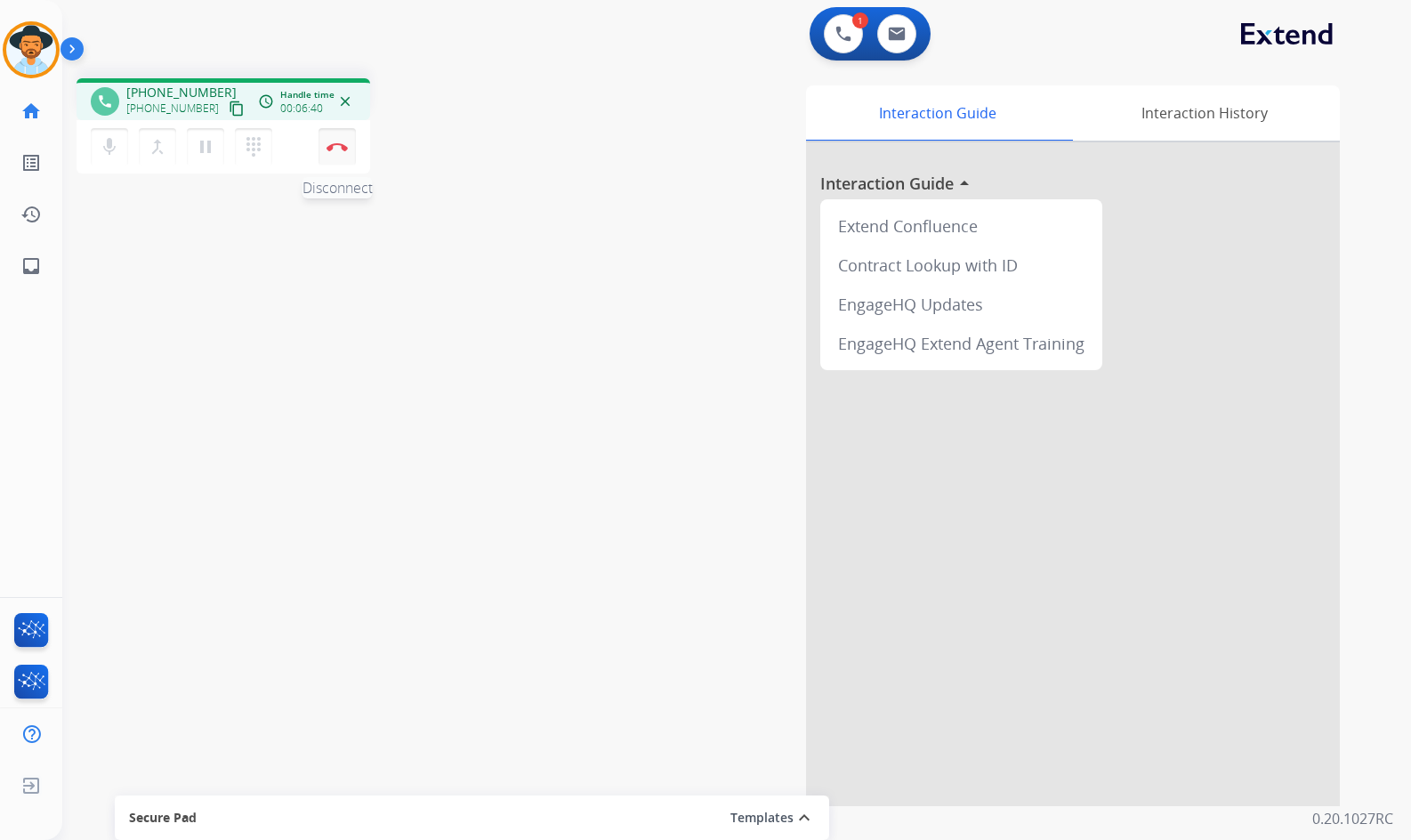
click at [336, 155] on button "Disconnect" at bounding box center [337, 147] width 37 height 37
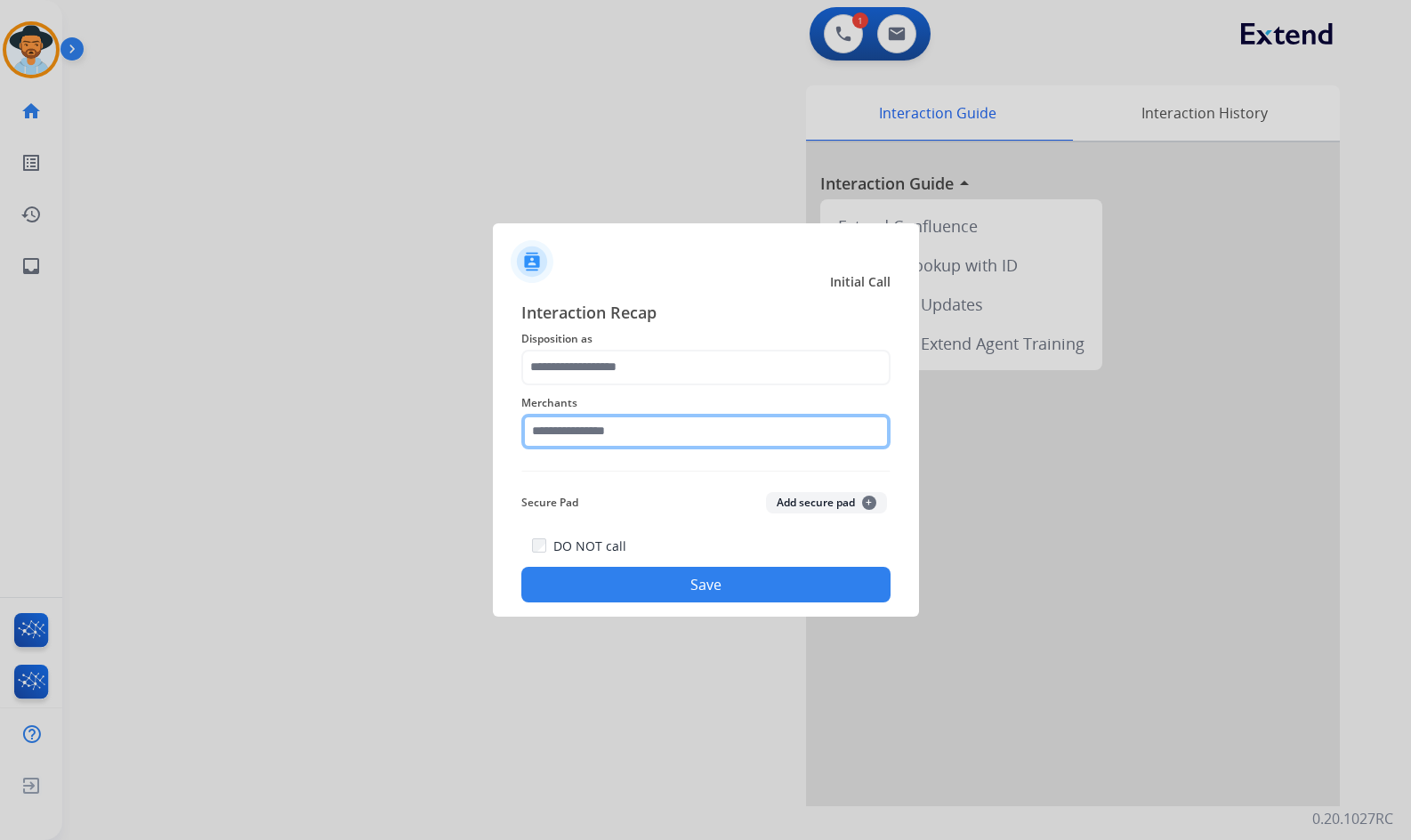
click at [733, 426] on input "text" at bounding box center [706, 431] width 369 height 36
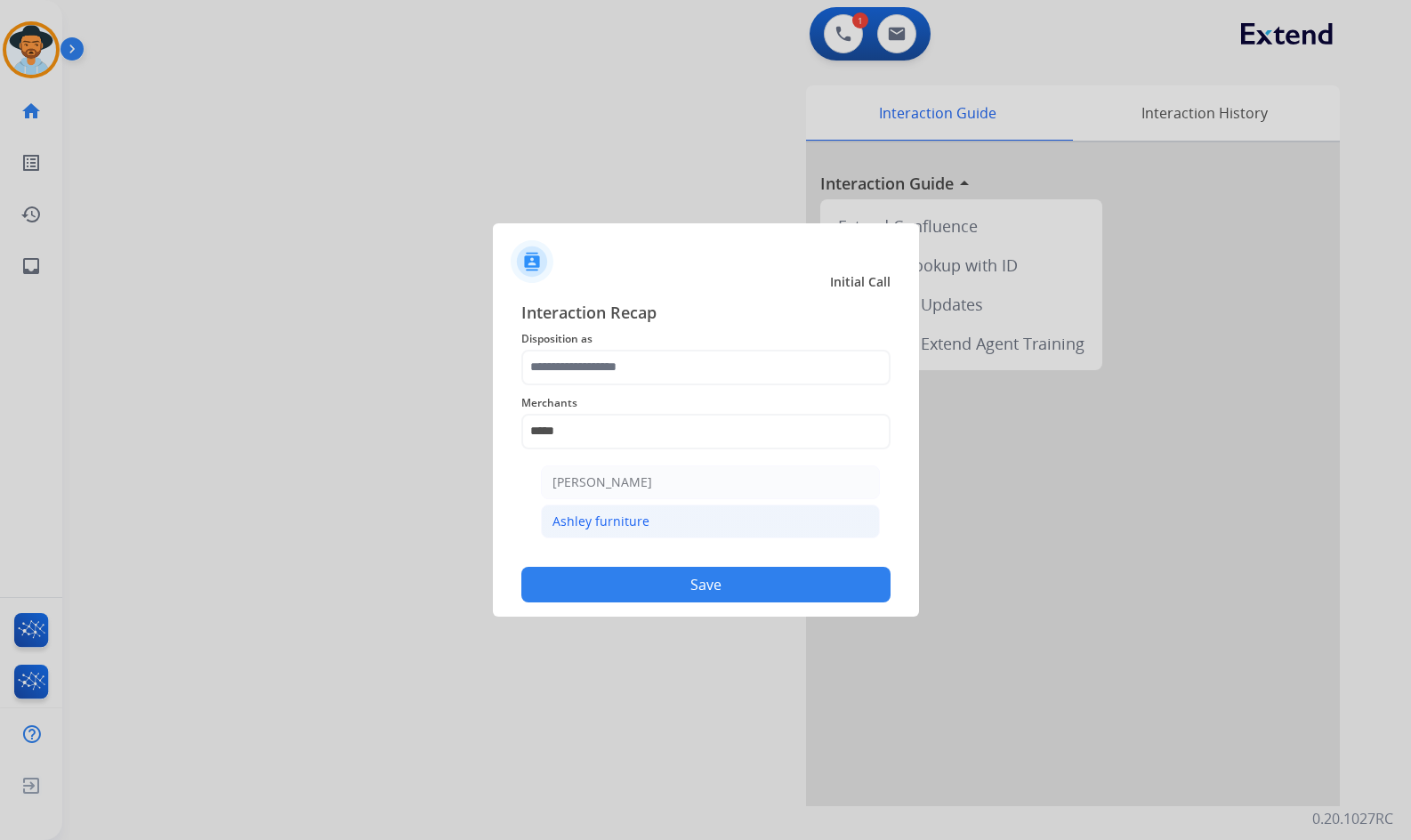
click at [660, 516] on li "Ashley furniture" at bounding box center [711, 521] width 339 height 34
type input "**********"
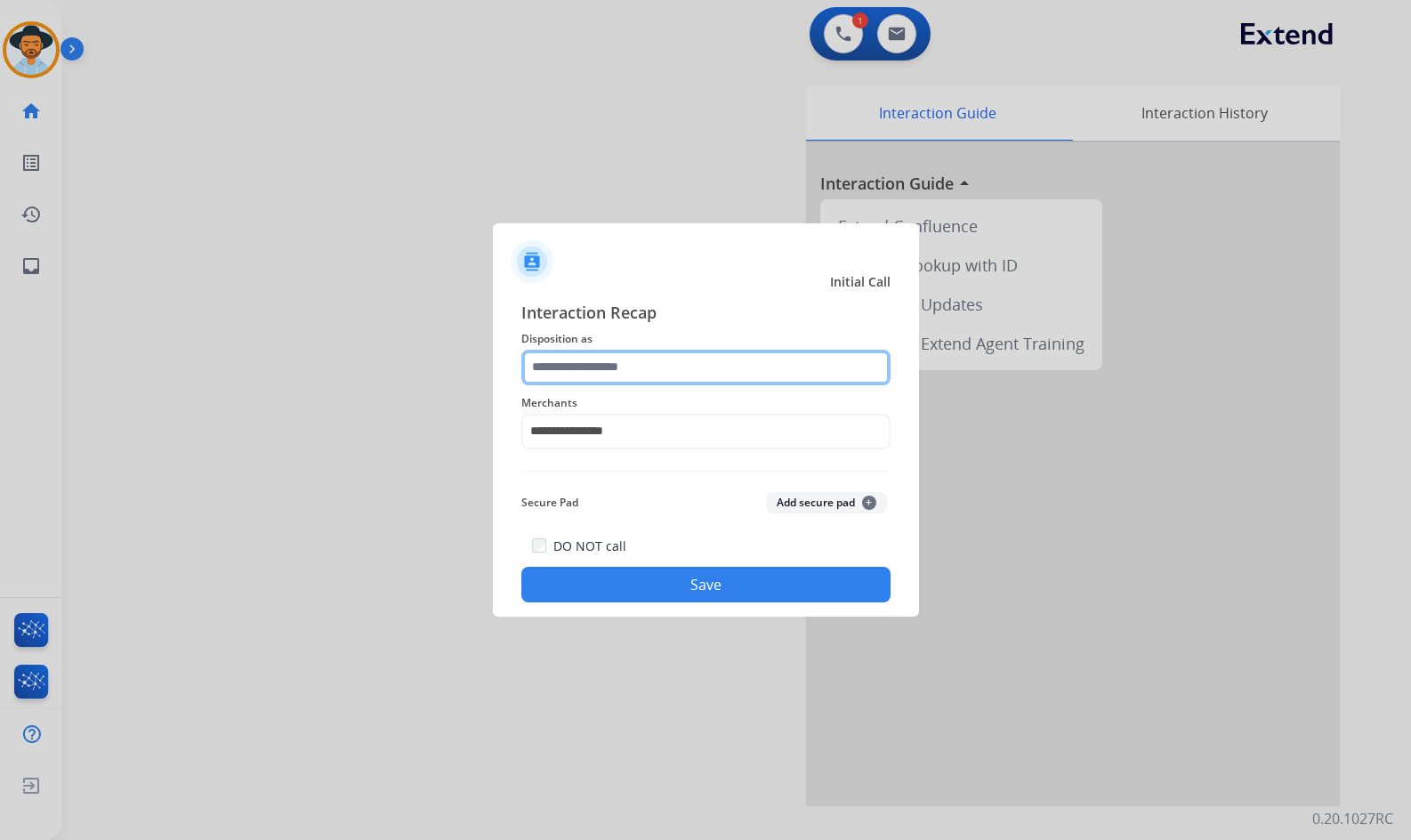
click at [630, 372] on input "text" at bounding box center [706, 367] width 369 height 36
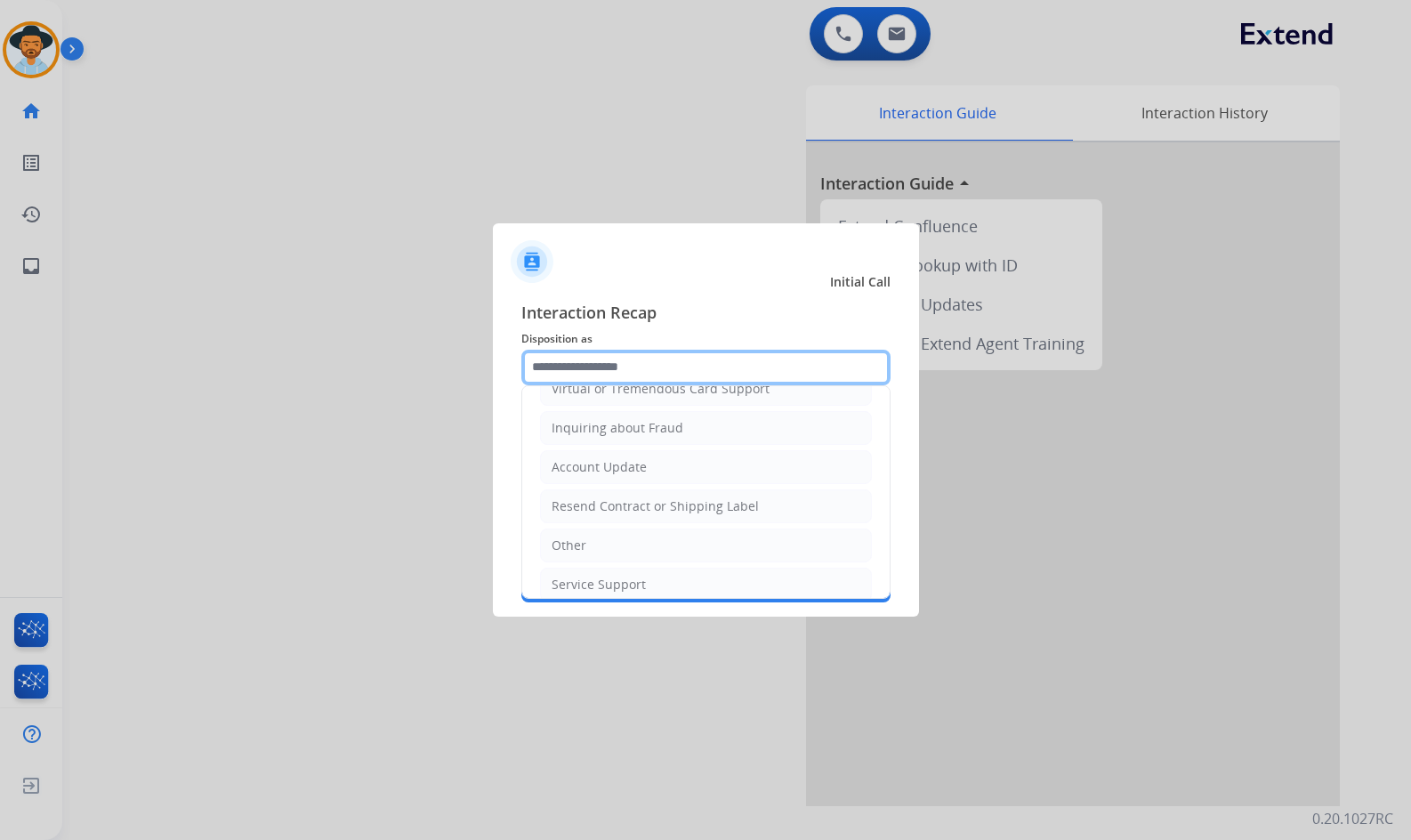
scroll to position [277, 0]
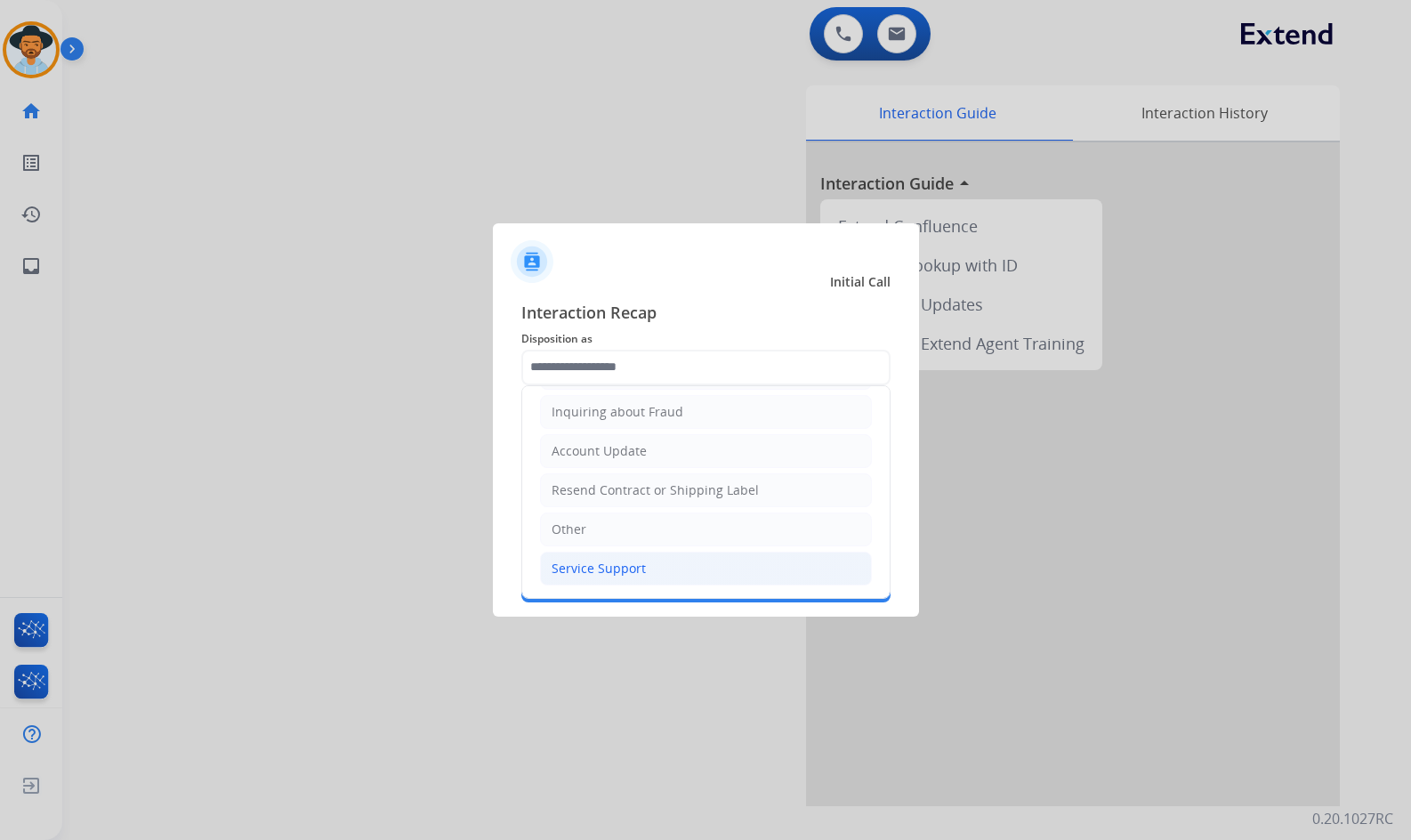
click at [650, 577] on li "Service Support" at bounding box center [706, 568] width 332 height 34
type input "**********"
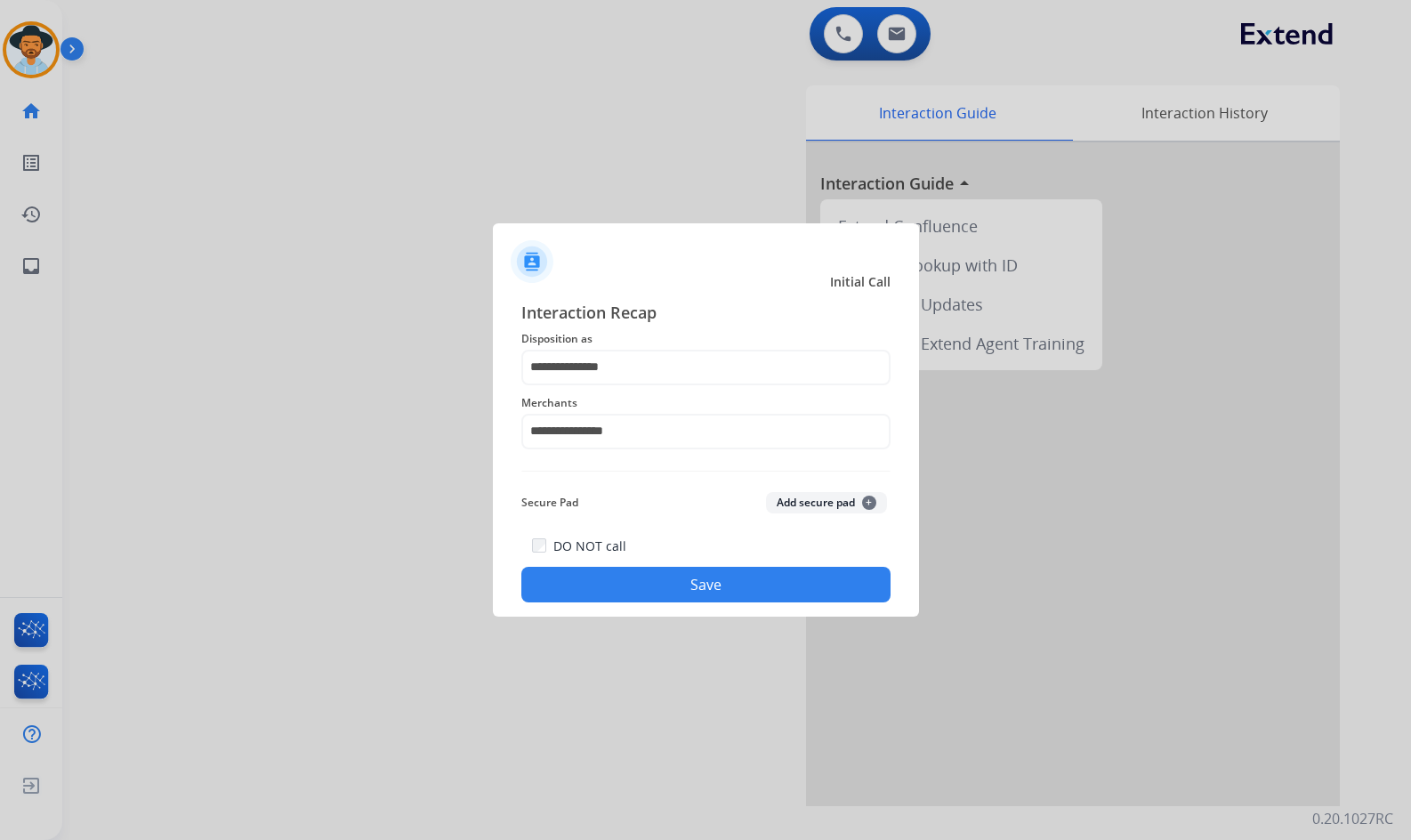
click at [653, 583] on button "Save" at bounding box center [706, 584] width 369 height 36
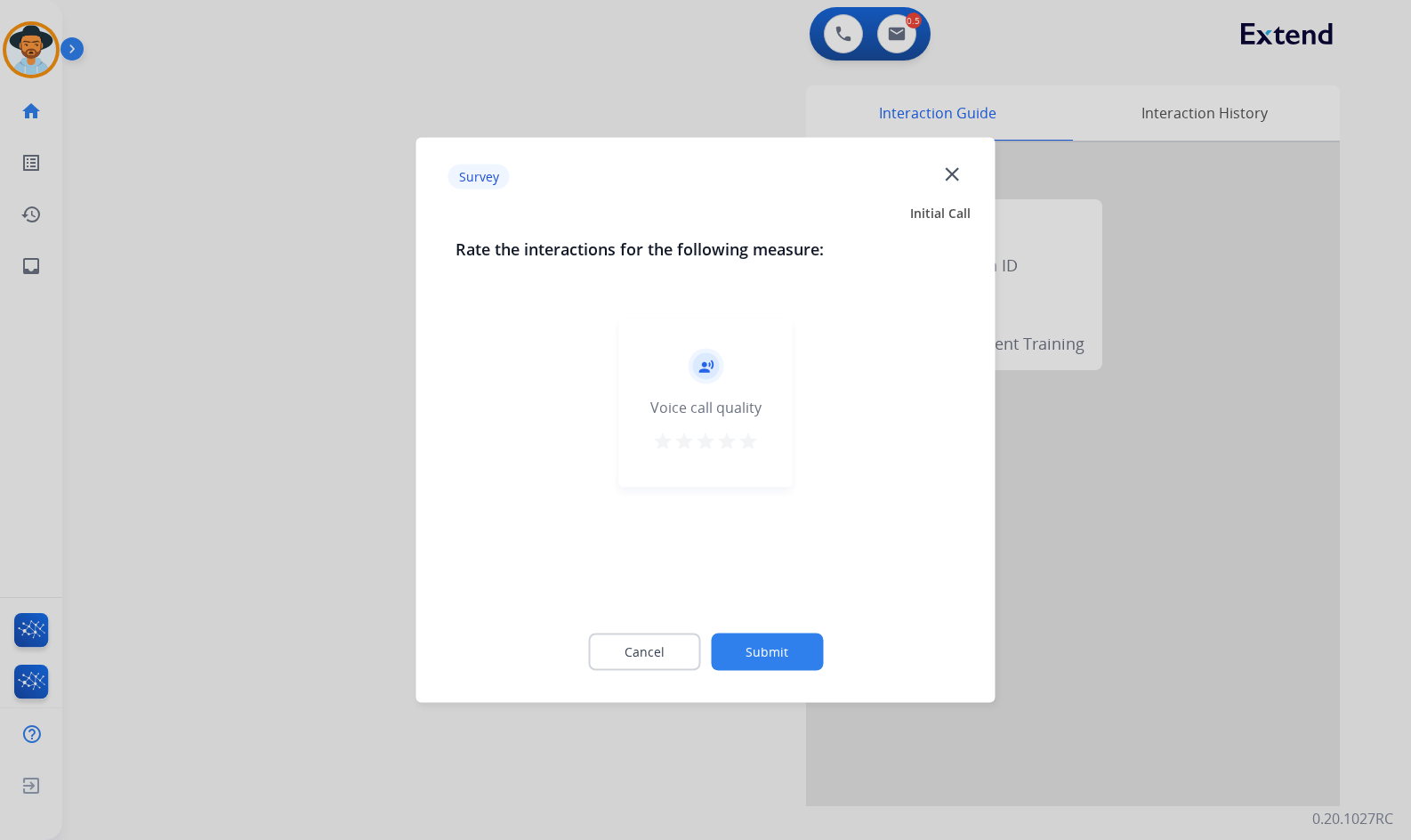
click at [759, 649] on button "Submit" at bounding box center [766, 652] width 112 height 37
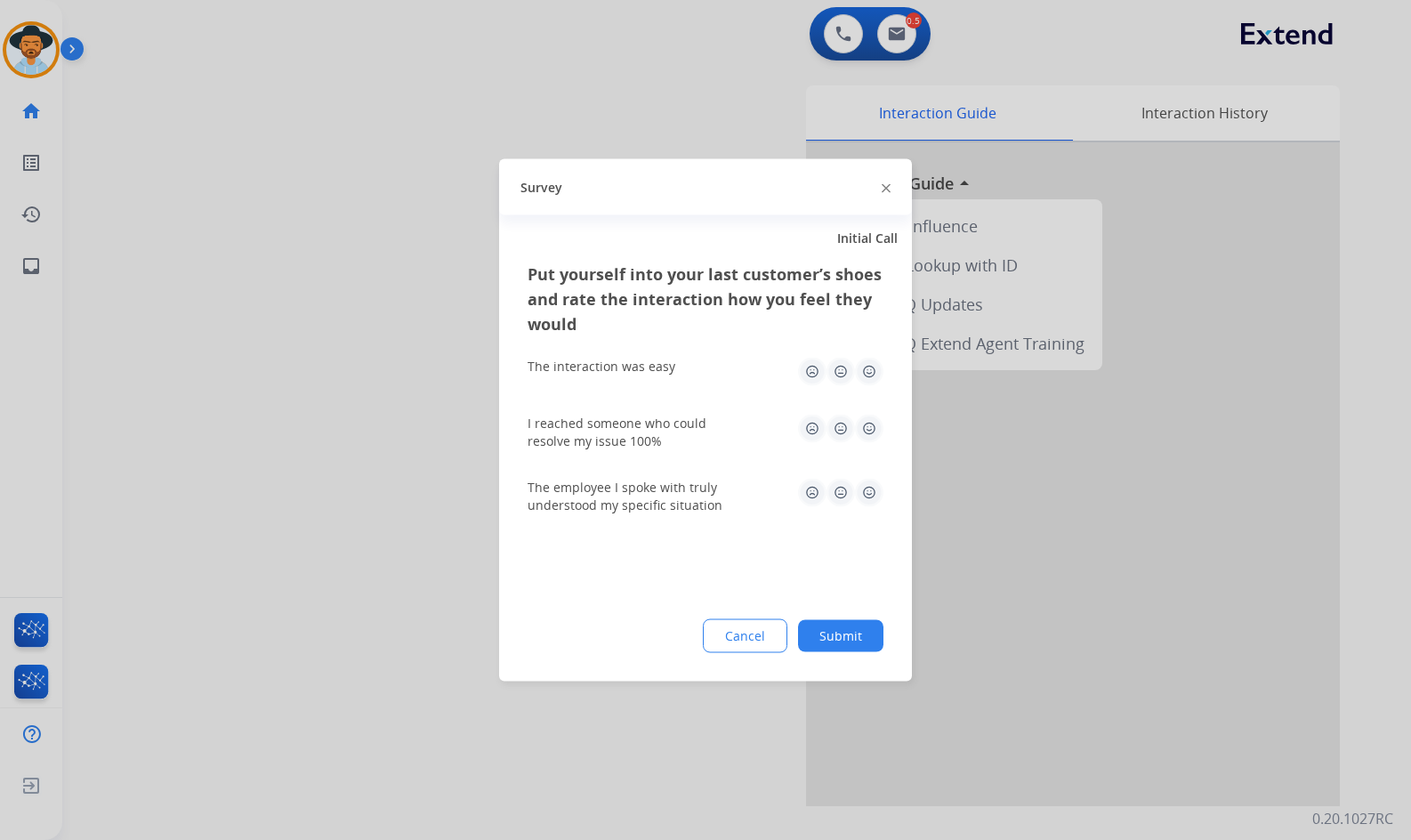
click at [848, 631] on button "Submit" at bounding box center [841, 636] width 86 height 32
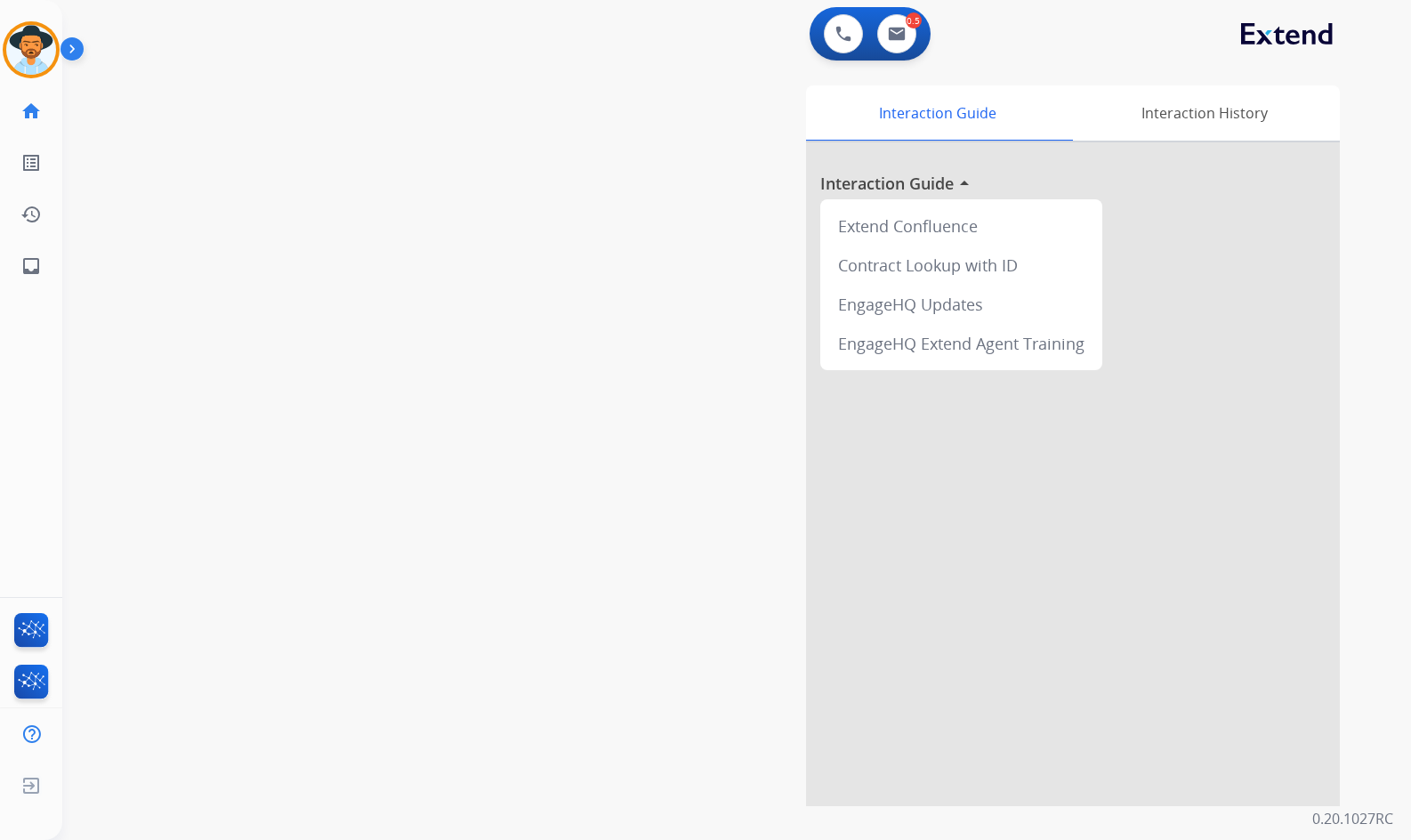
drag, startPoint x: 199, startPoint y: 198, endPoint x: 178, endPoint y: 198, distance: 21.0
click at [192, 198] on div "swap_horiz Break voice bridge close_fullscreen Connect 3-Way Call merge_type Se…" at bounding box center [716, 435] width 1307 height 742
click at [45, 257] on link "inbox Emails" at bounding box center [30, 266] width 50 height 50
select select "**********"
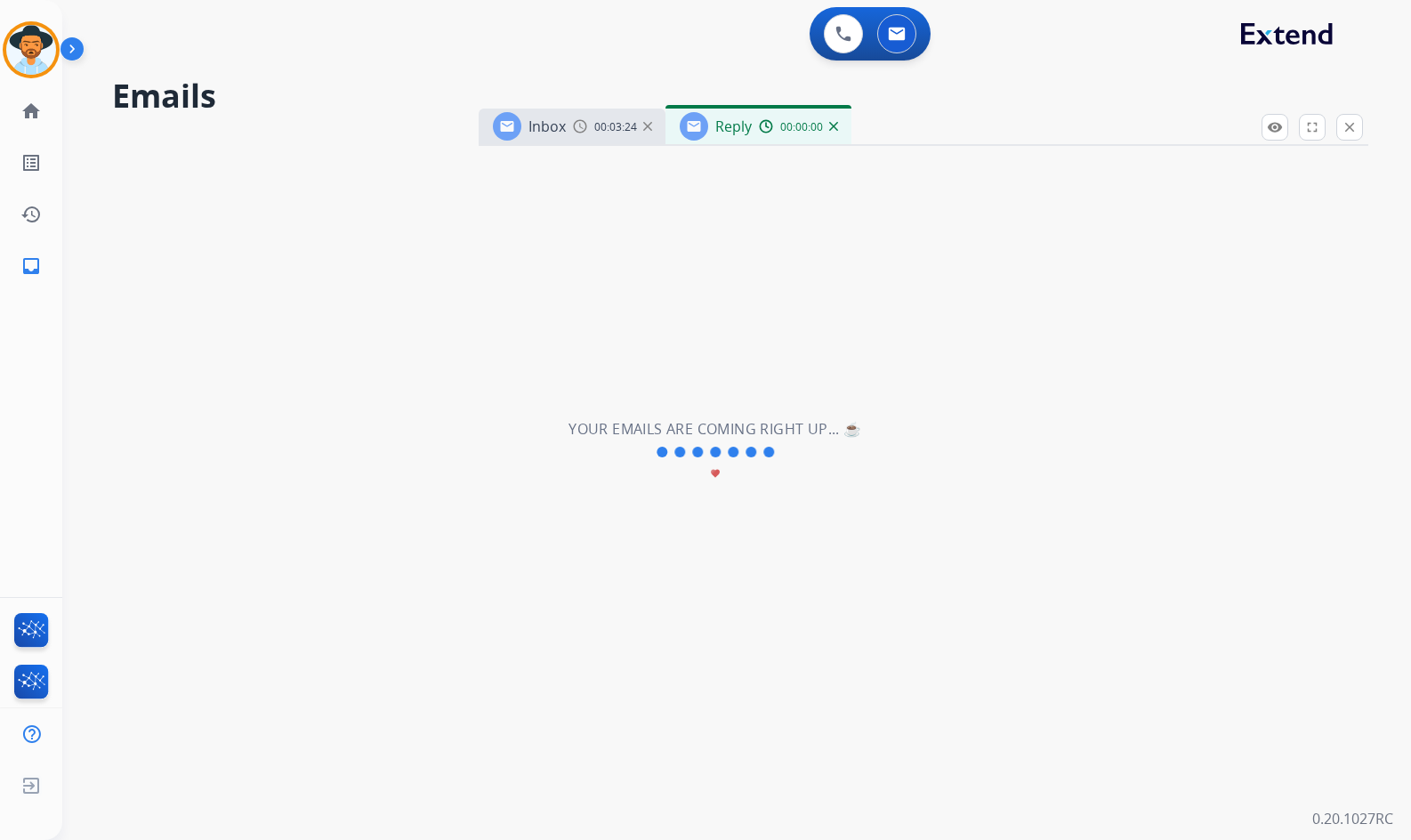
select select "**********"
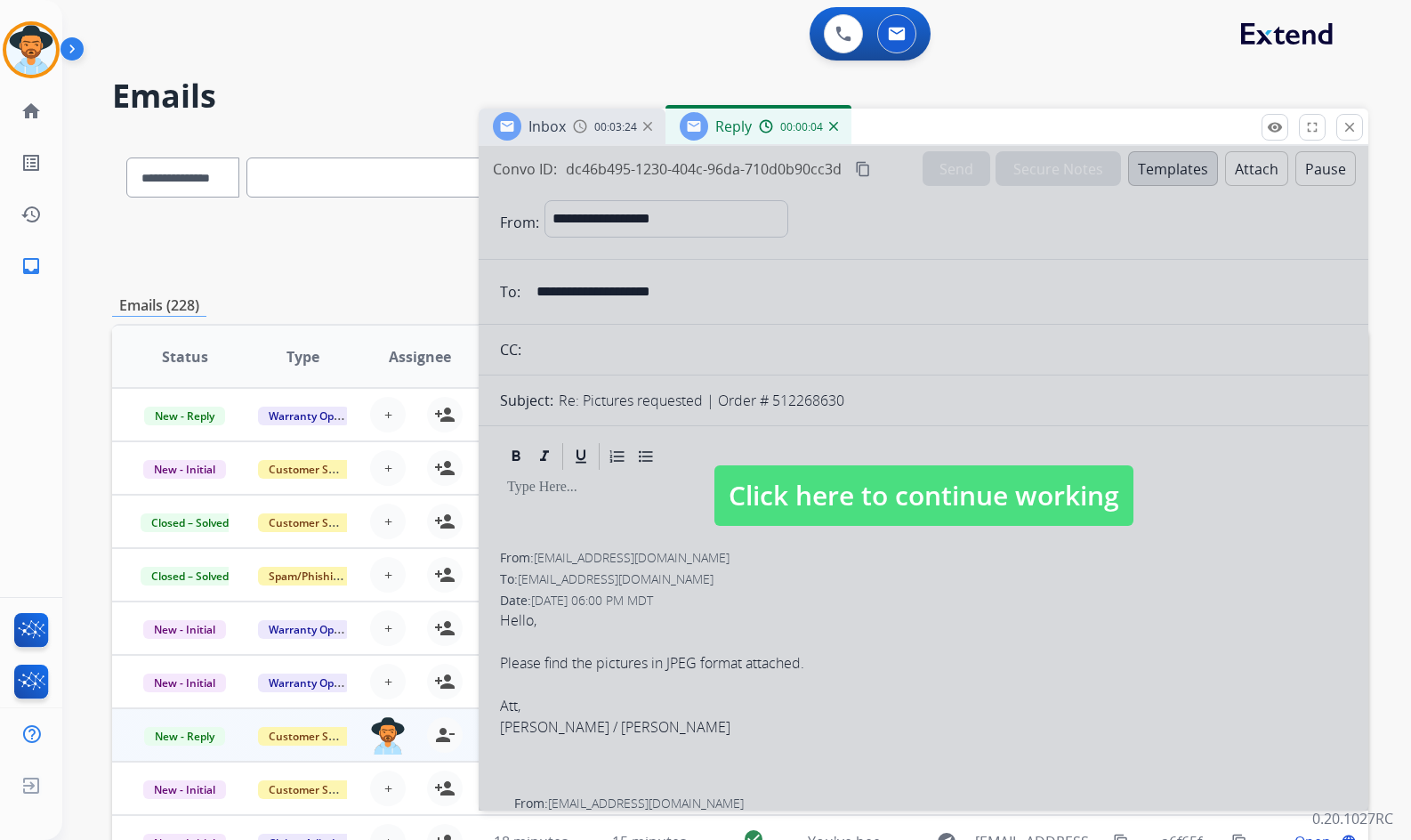
click at [884, 492] on span "Click here to continue working" at bounding box center [924, 495] width 419 height 60
select select
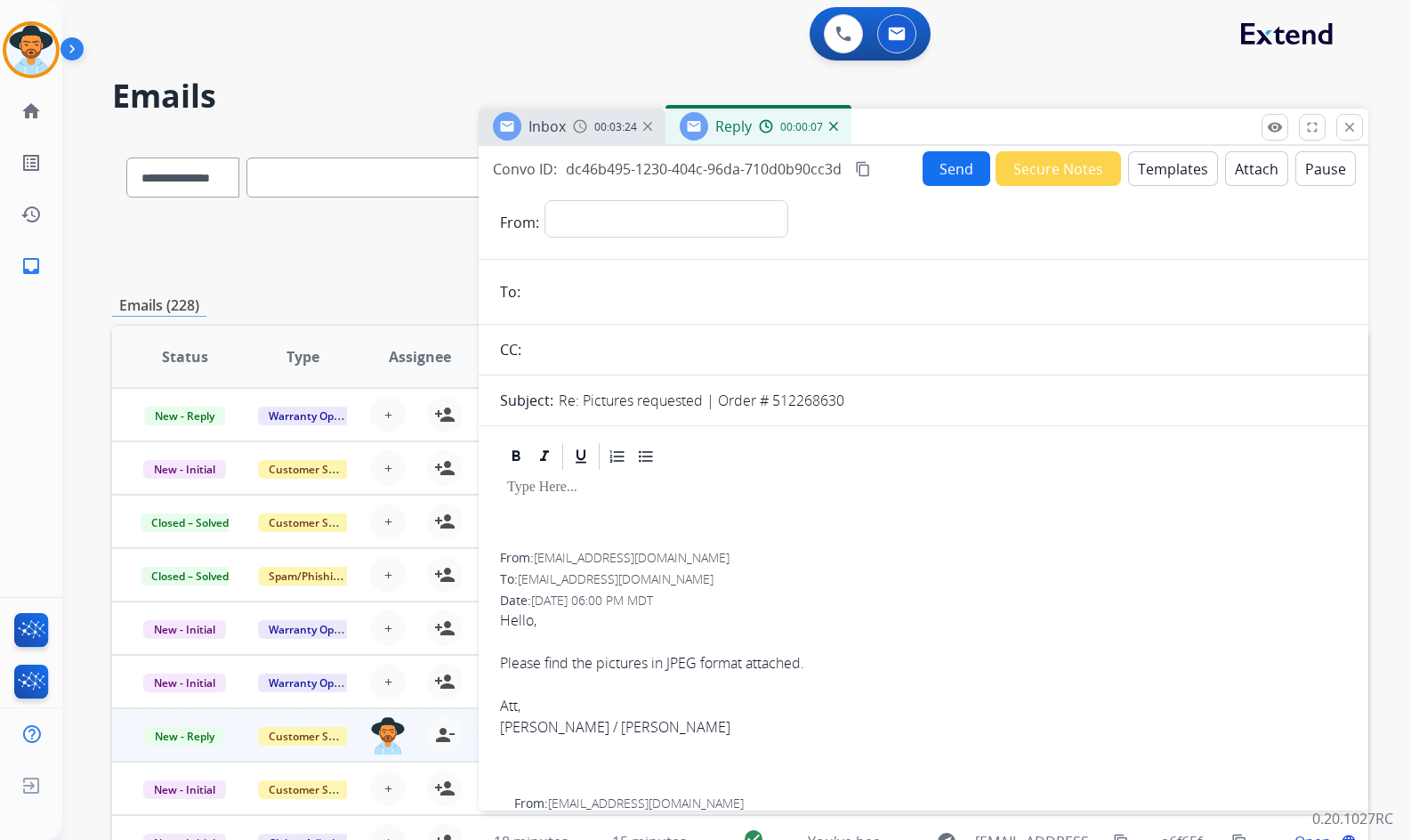
click at [835, 128] on img at bounding box center [834, 126] width 9 height 9
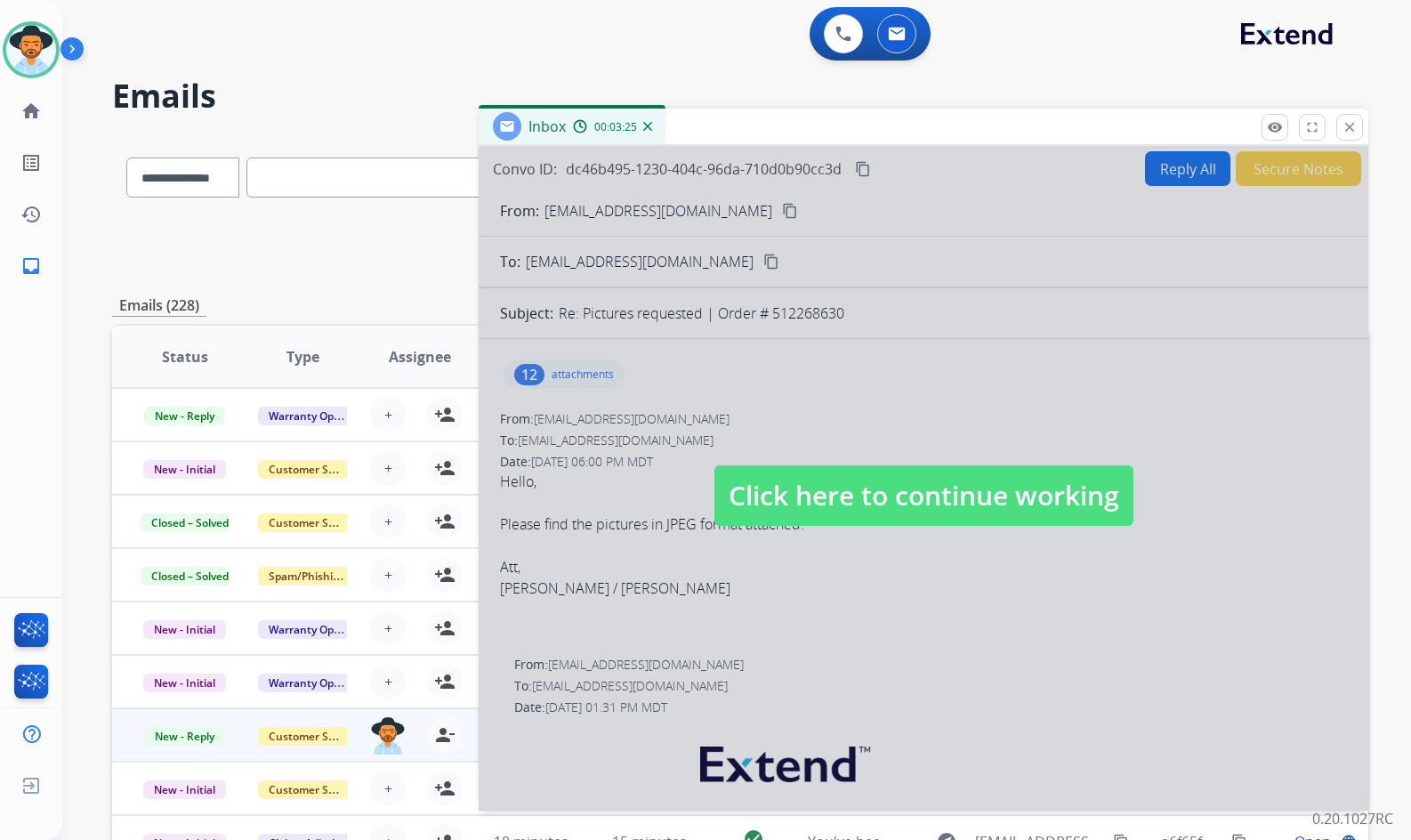
click at [815, 510] on span "Click here to continue working" at bounding box center [924, 495] width 419 height 60
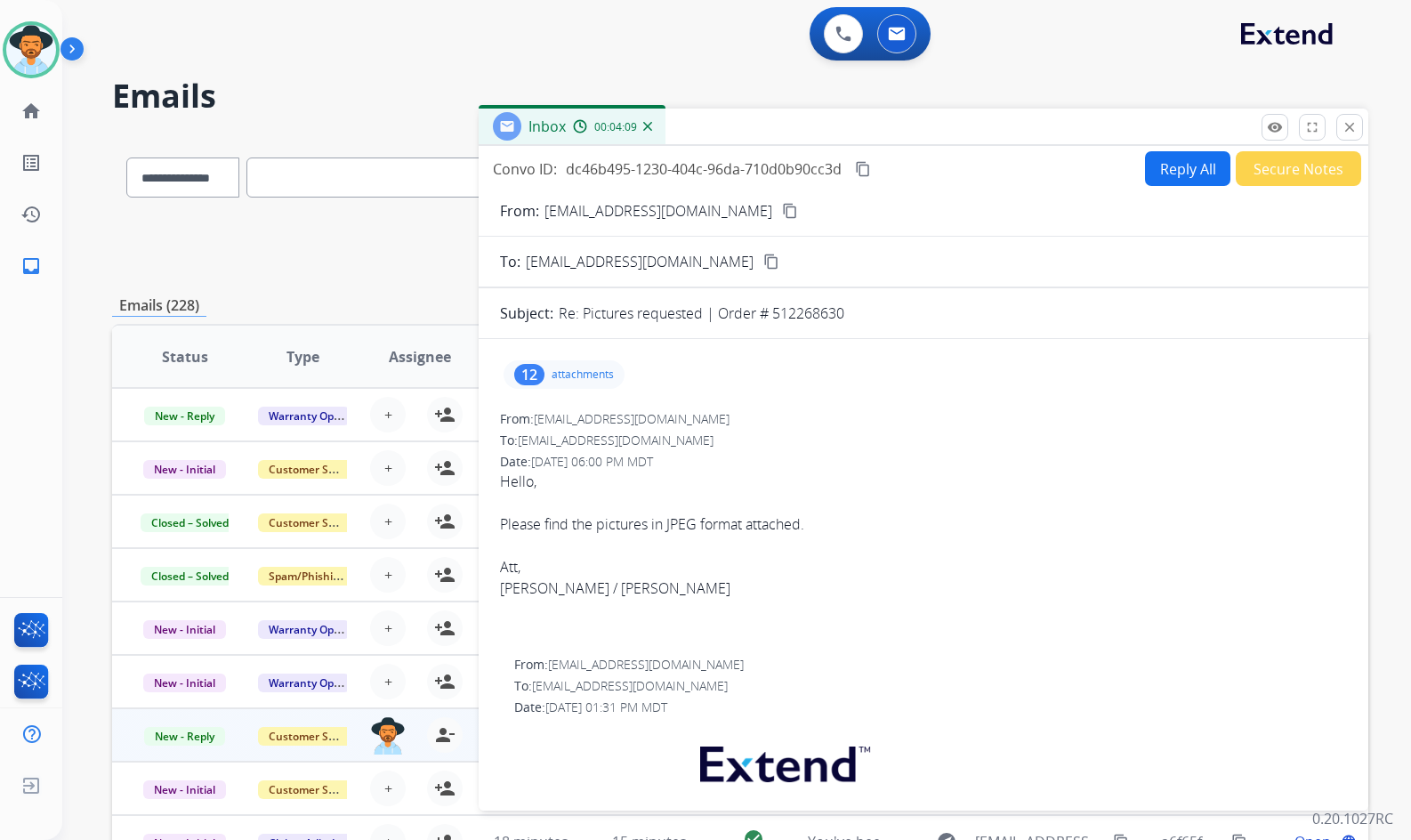
select select "**********"
click at [763, 465] on div "Date: 08/19/2025 - 06:00 PM MDT" at bounding box center [924, 461] width 847 height 18
click at [859, 170] on mat-icon "content_copy" at bounding box center [863, 168] width 16 height 16
click at [1189, 178] on button "Reply All" at bounding box center [1188, 168] width 86 height 35
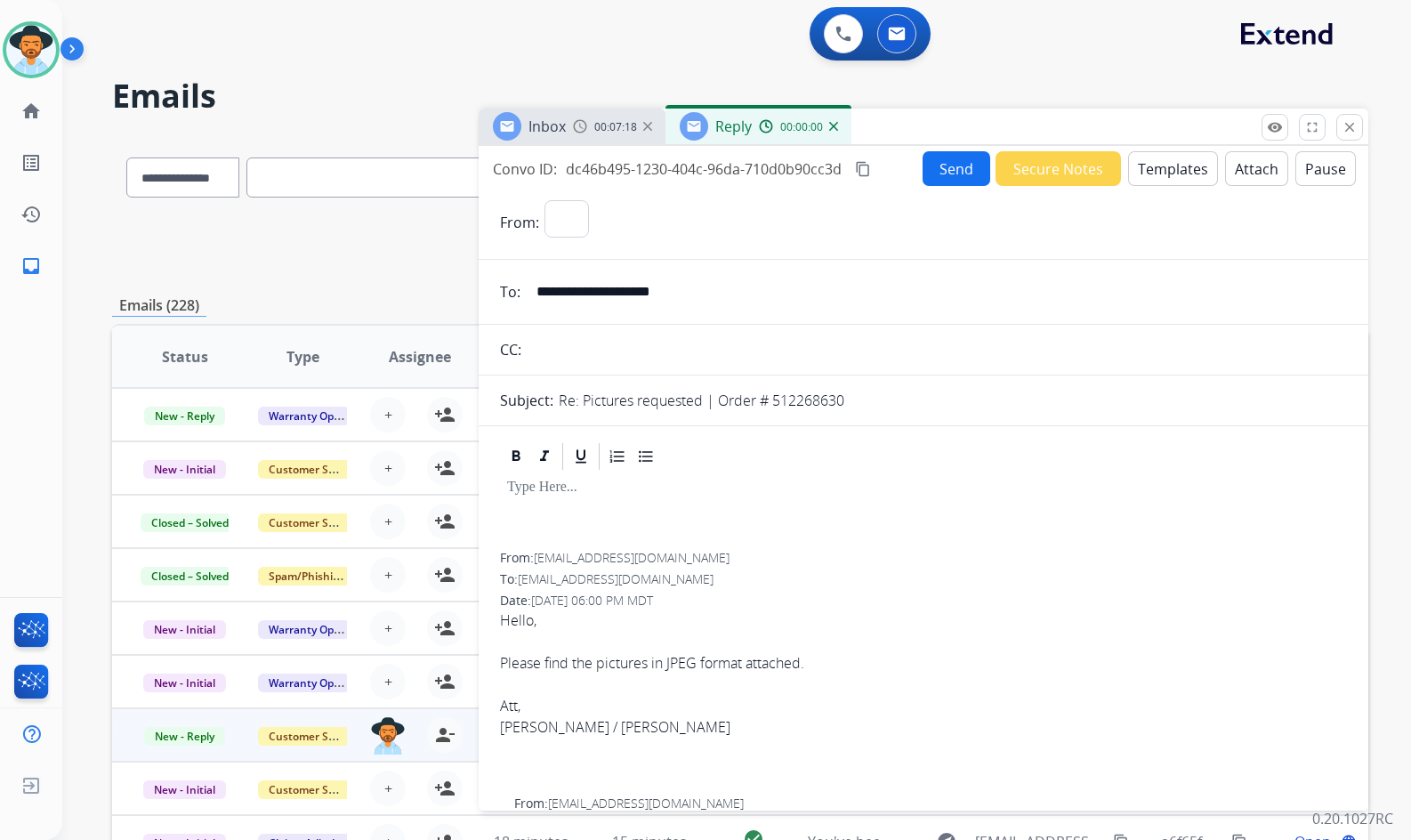
select select "**********"
click at [1161, 163] on button "Templates" at bounding box center [1173, 168] width 90 height 35
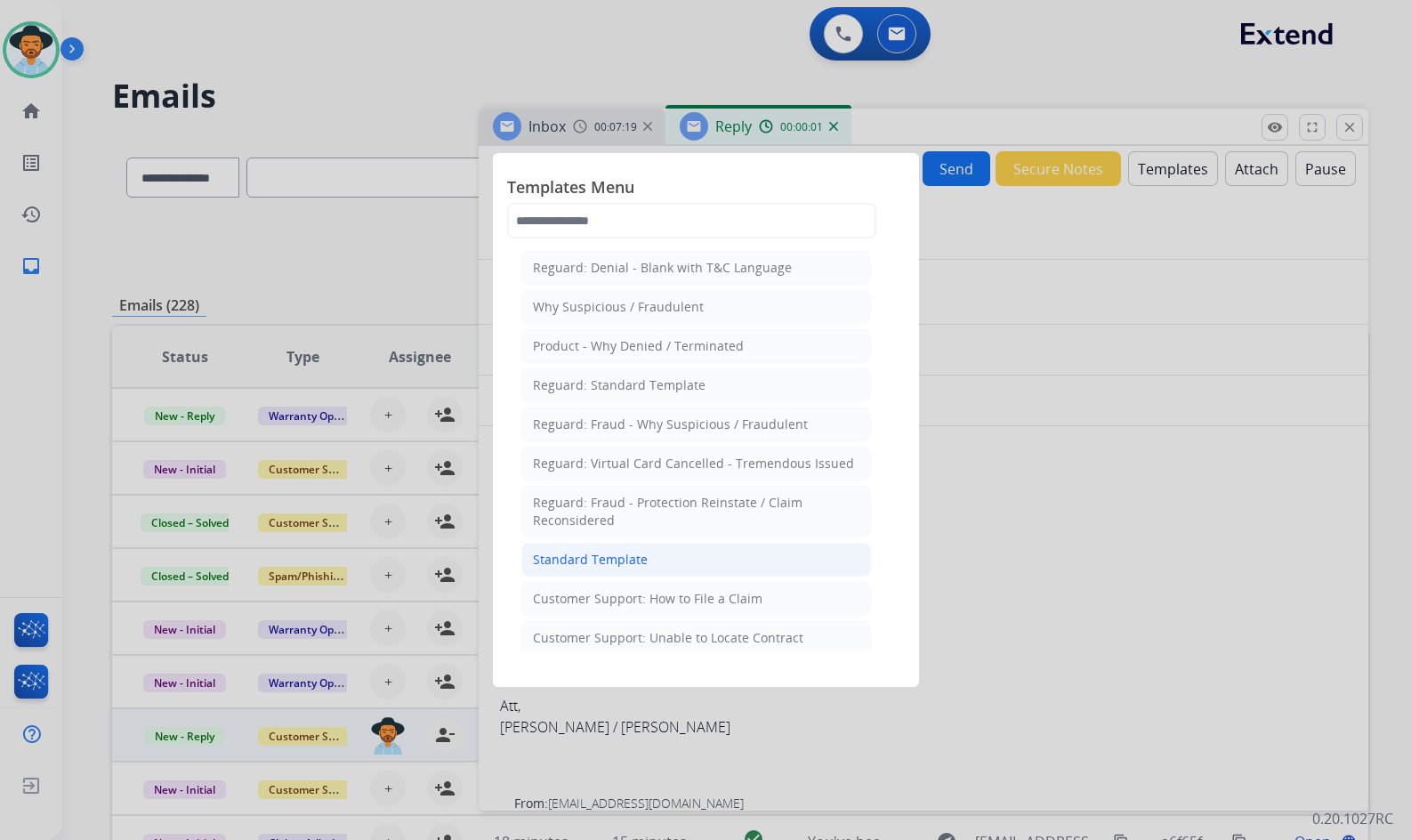
click at [617, 566] on div "Standard Template" at bounding box center [590, 560] width 115 height 18
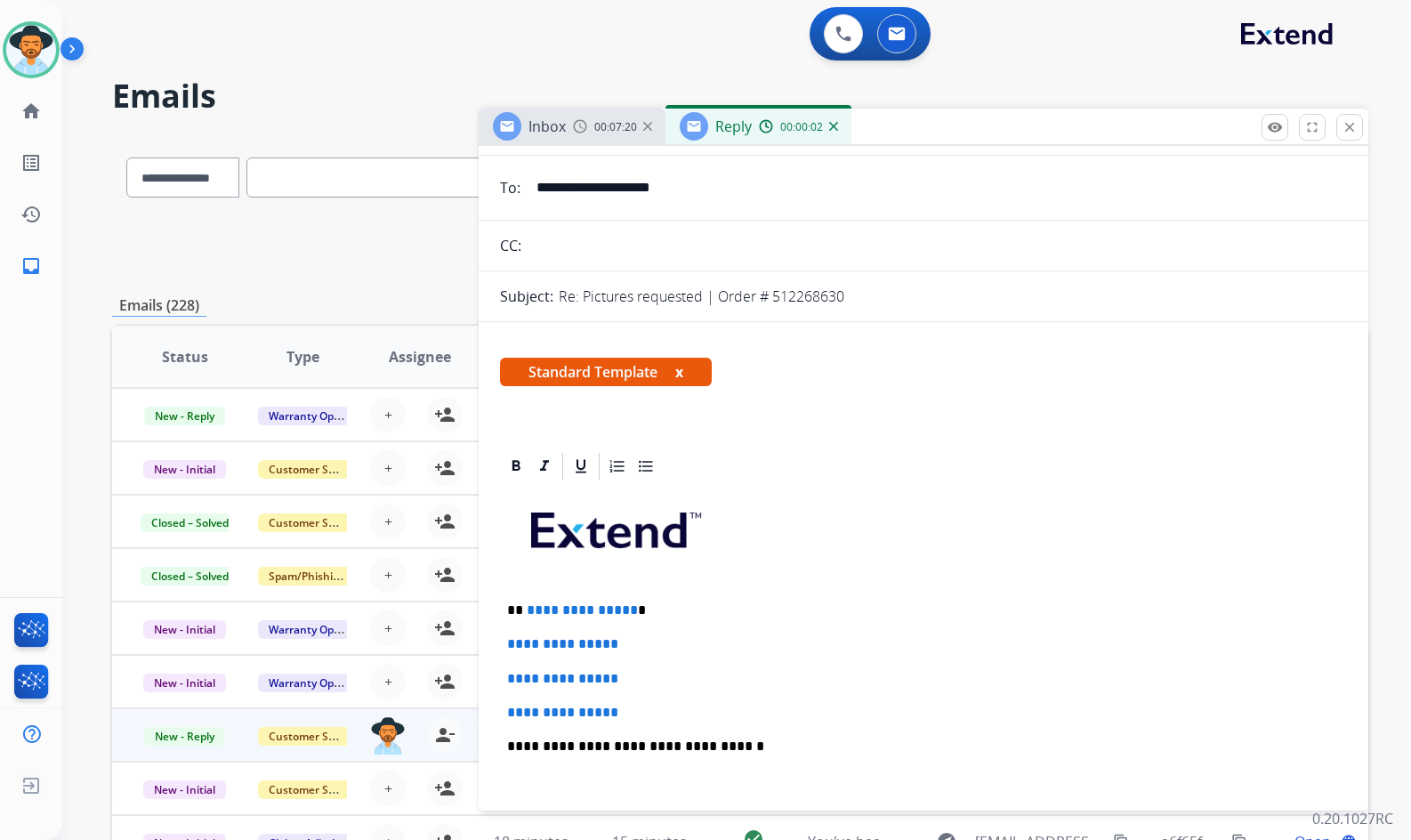
scroll to position [267, 0]
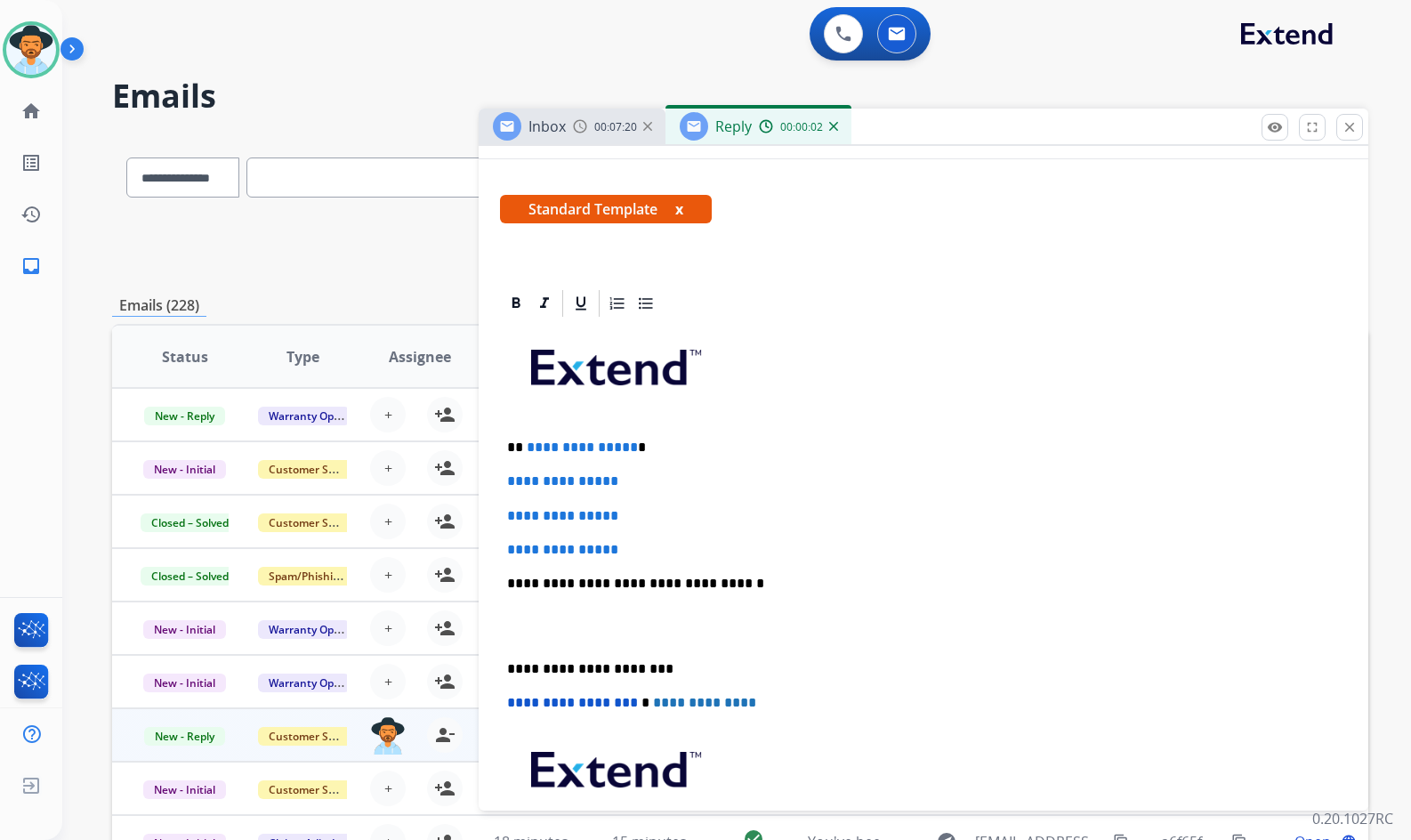
click at [638, 539] on div "**********" at bounding box center [924, 625] width 847 height 612
drag, startPoint x: 517, startPoint y: 500, endPoint x: 500, endPoint y: 476, distance: 29.4
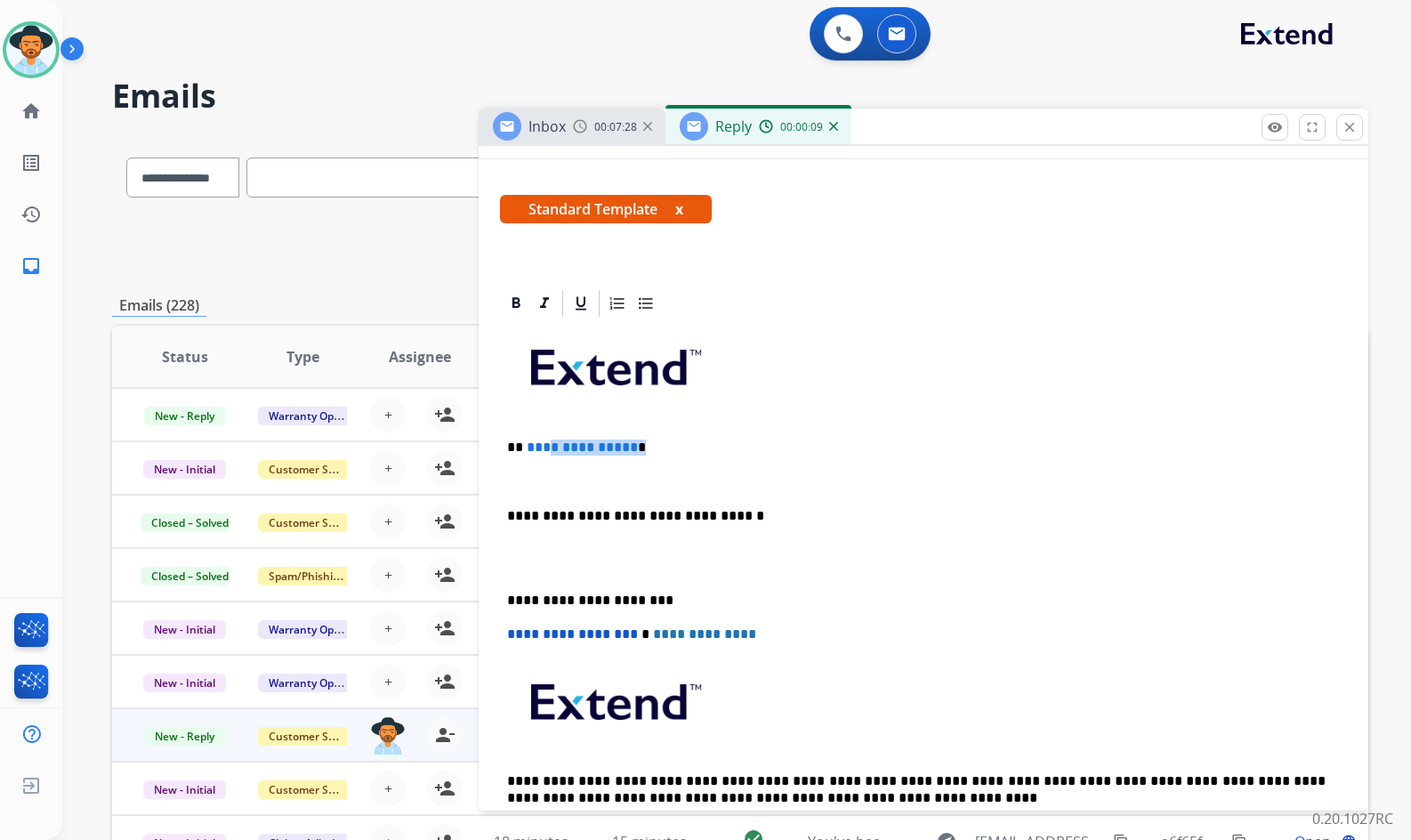
drag, startPoint x: 628, startPoint y: 446, endPoint x: 542, endPoint y: 438, distance: 86.4
click at [542, 439] on p "**********" at bounding box center [916, 447] width 819 height 16
click at [561, 480] on p at bounding box center [923, 481] width 833 height 16
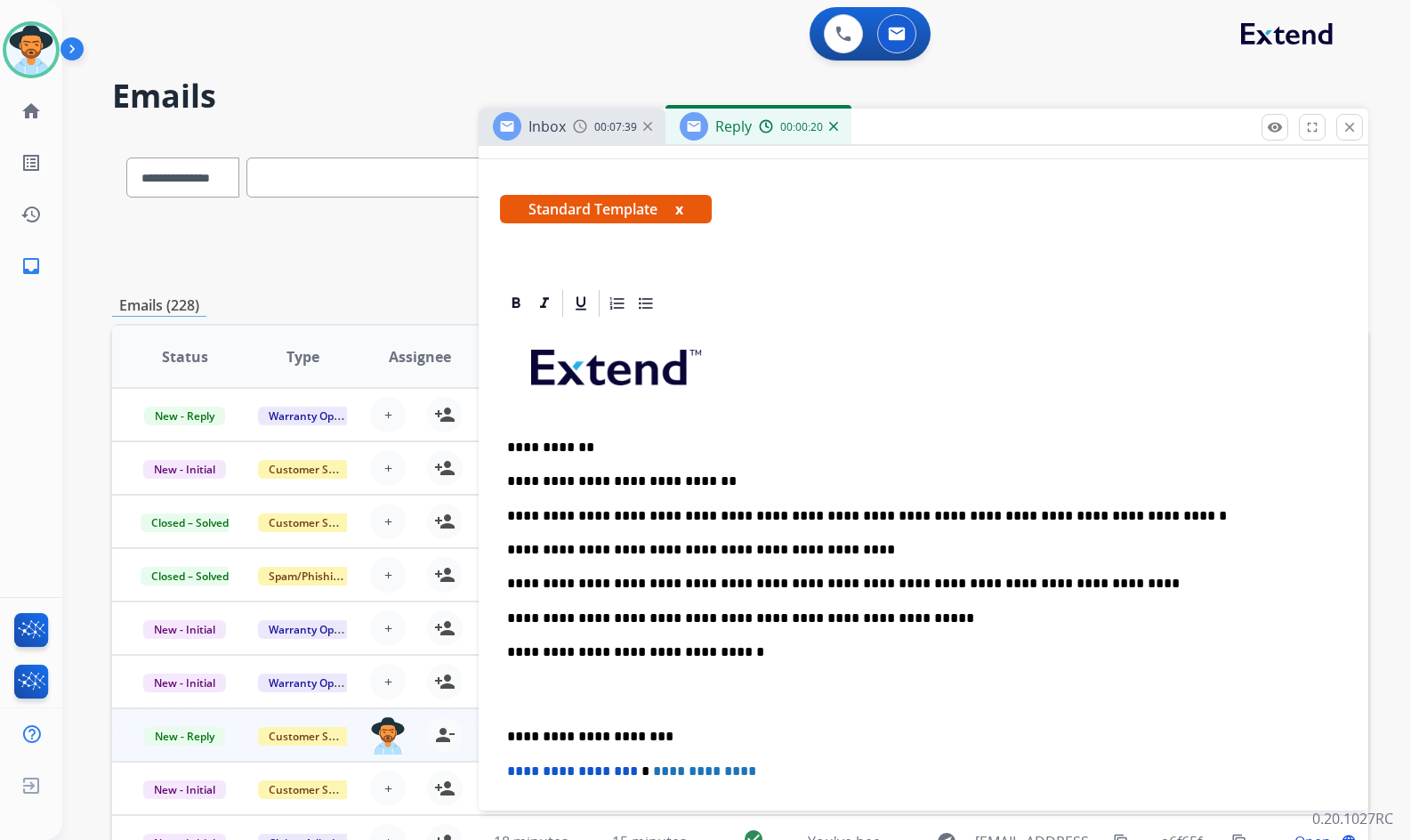
click at [607, 693] on p at bounding box center [923, 695] width 833 height 33
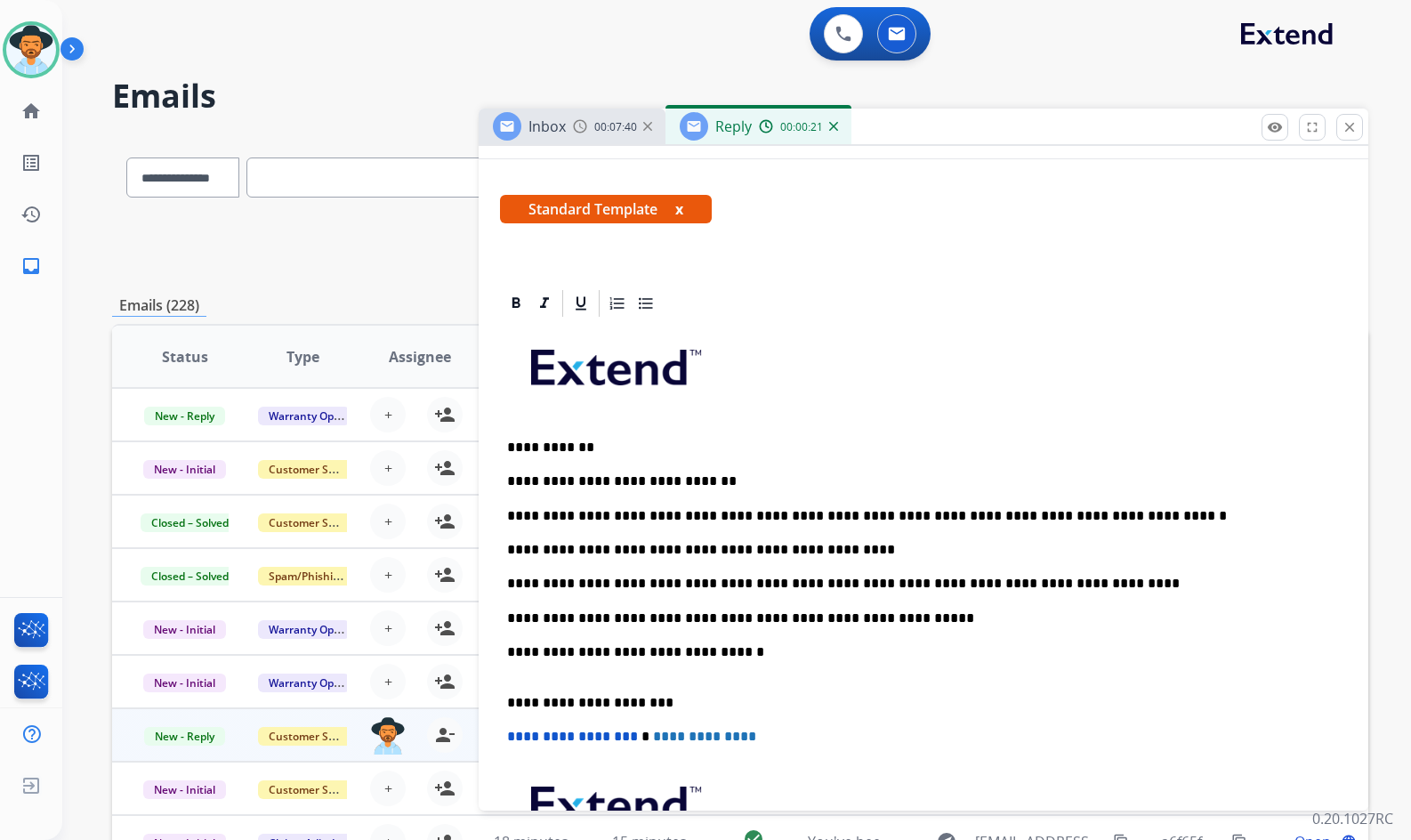
click at [631, 673] on p "**********" at bounding box center [916, 661] width 819 height 33
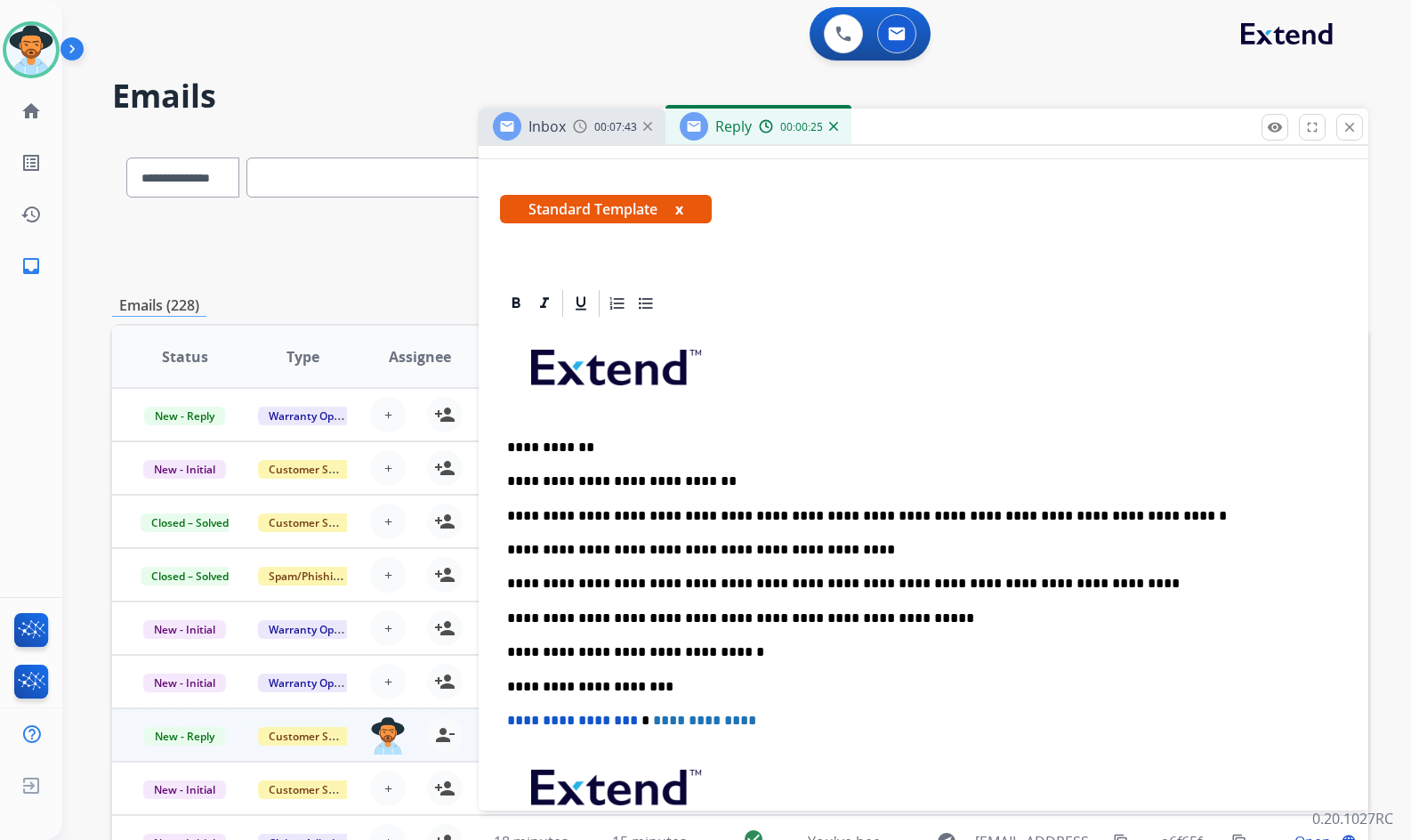
click at [863, 548] on p "**********" at bounding box center [916, 550] width 819 height 16
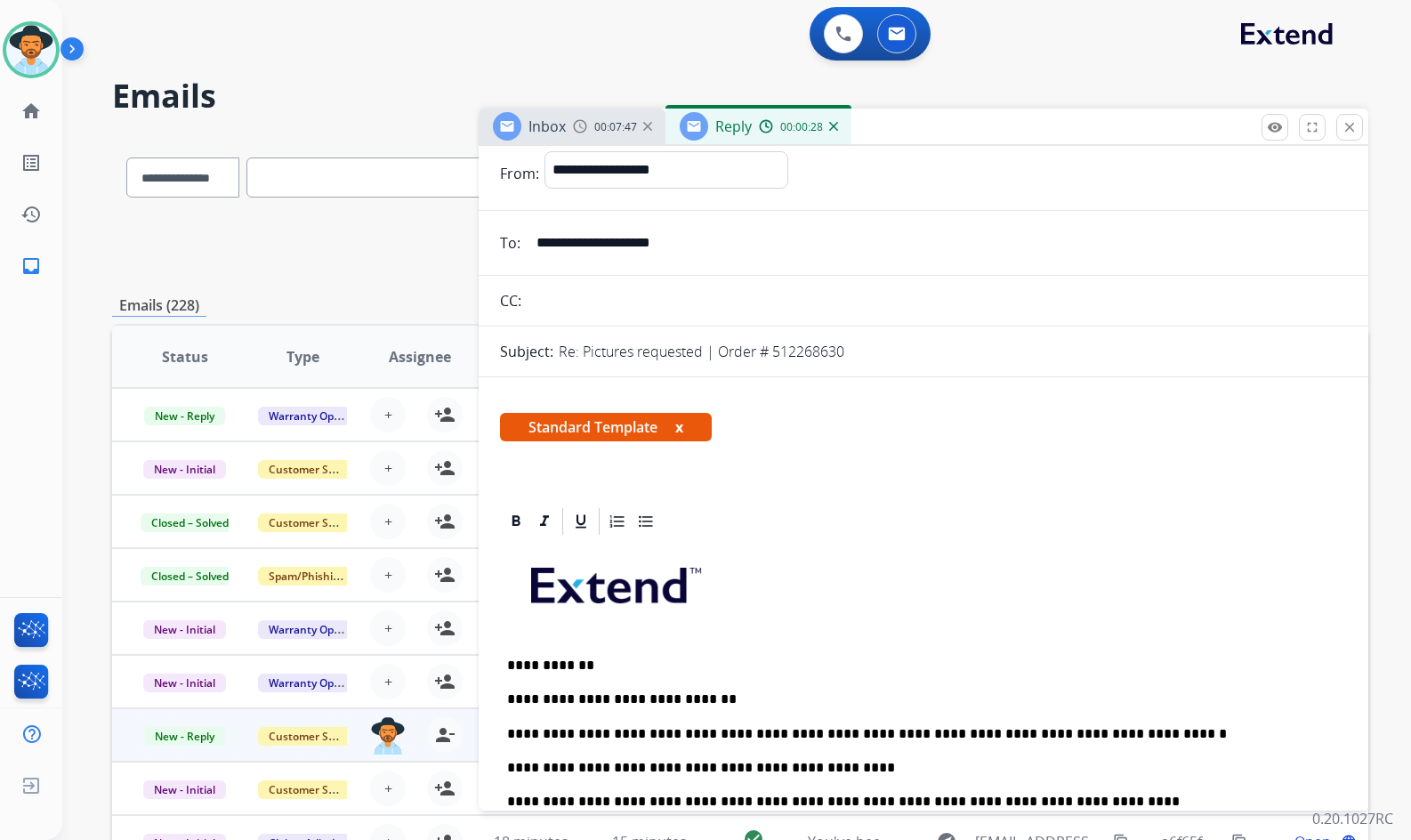
scroll to position [0, 0]
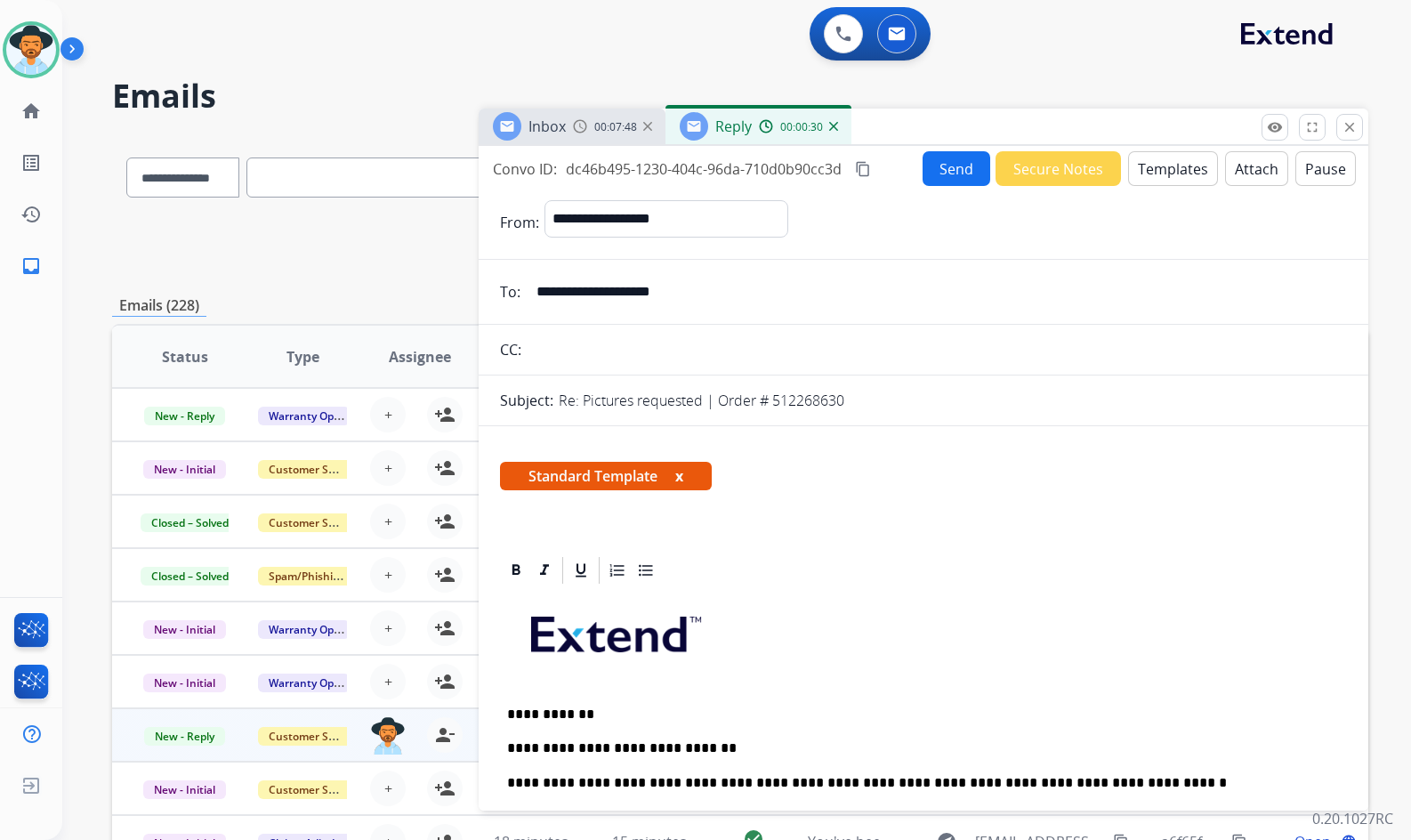
click at [926, 173] on button "Send" at bounding box center [956, 168] width 67 height 35
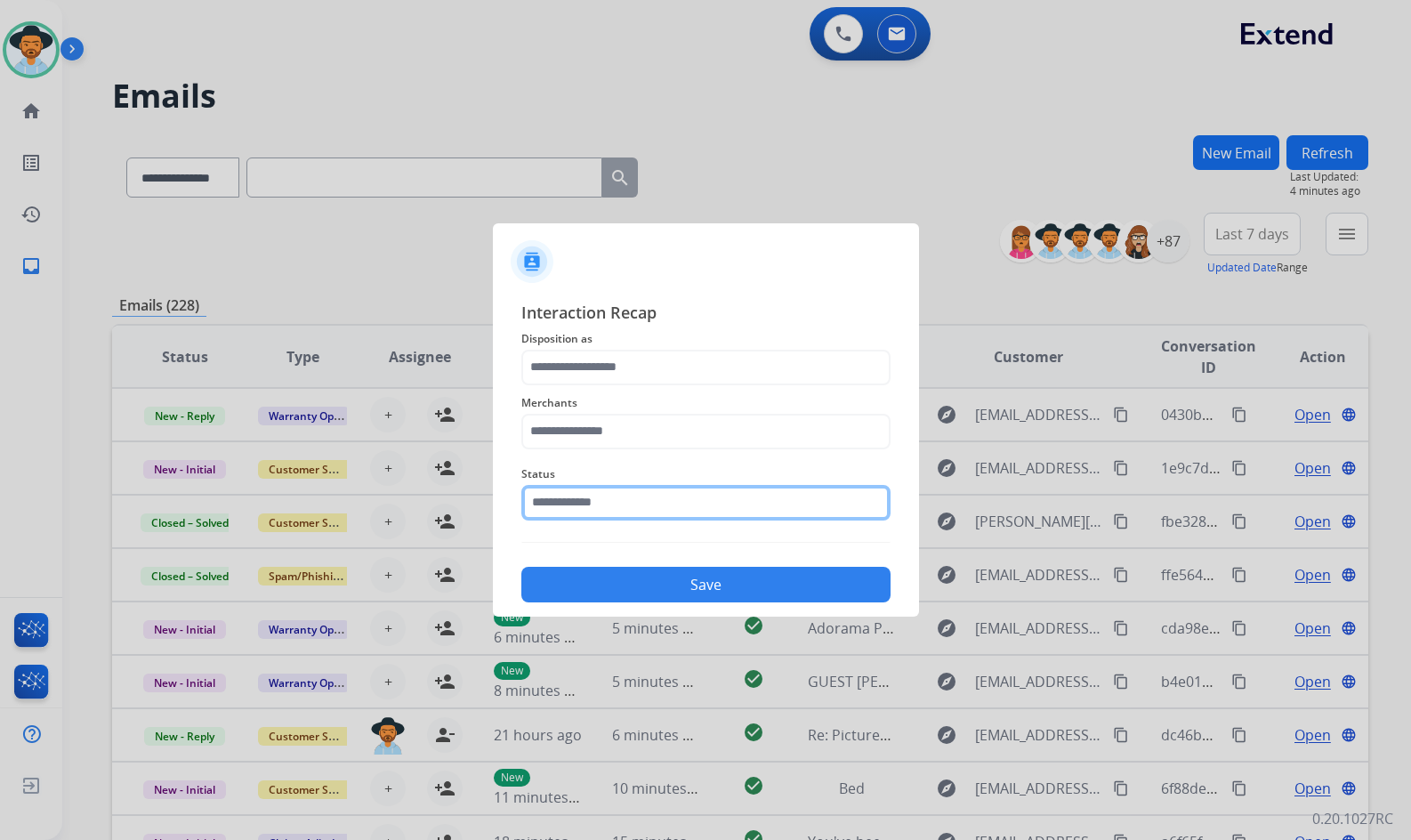
click at [644, 503] on input "text" at bounding box center [706, 502] width 369 height 36
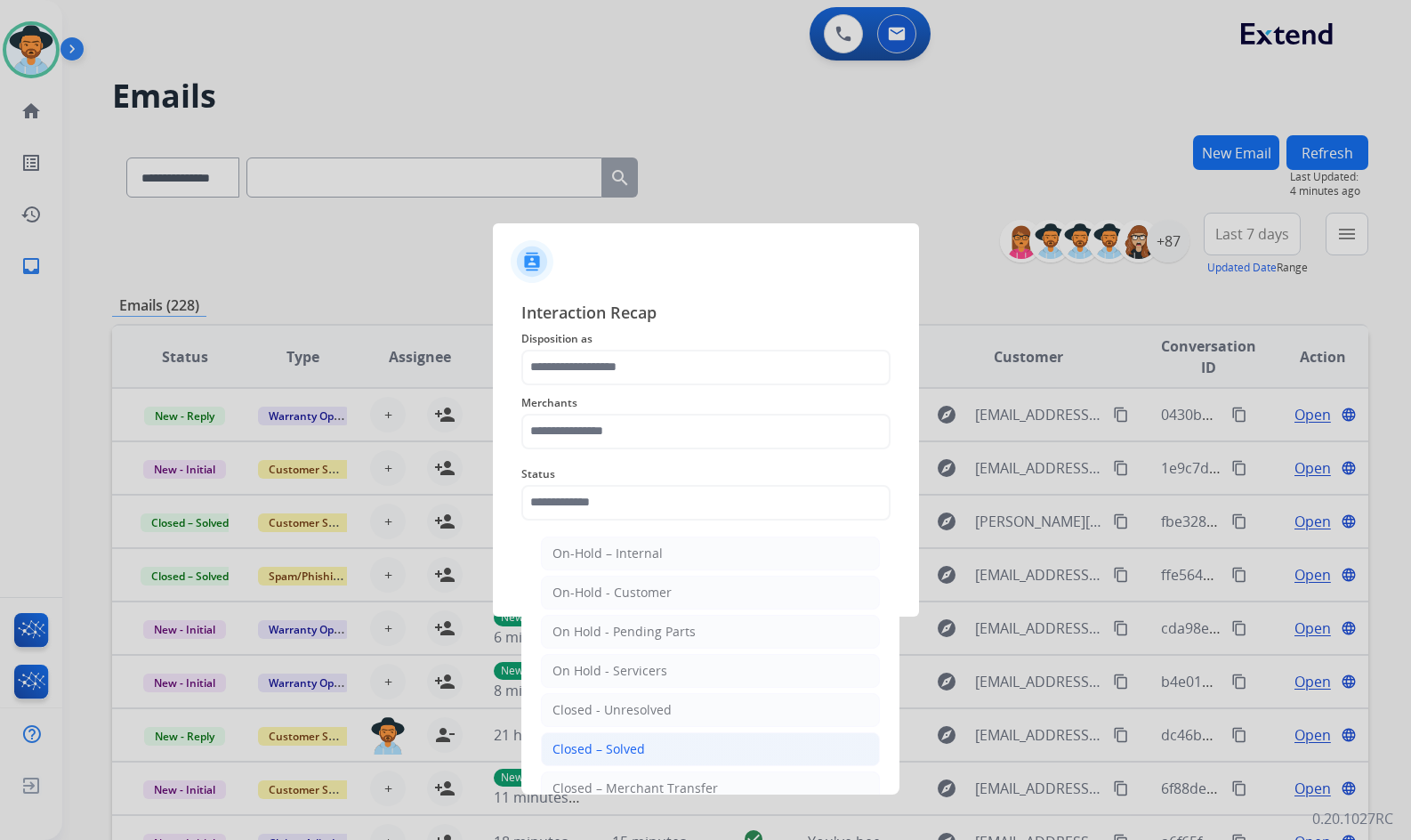
click at [636, 742] on div "Closed – Solved" at bounding box center [598, 749] width 93 height 18
type input "**********"
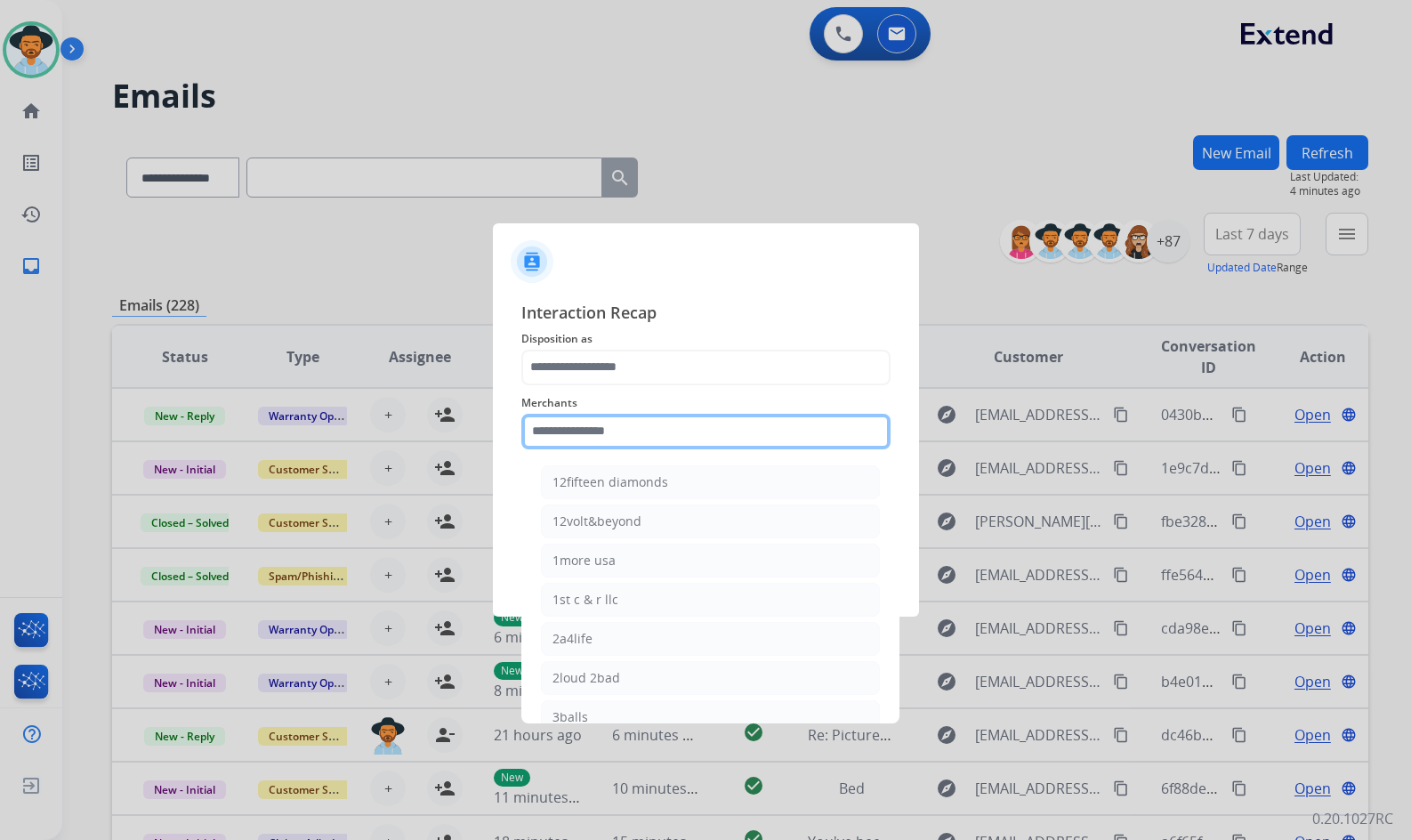
click at [636, 420] on input "text" at bounding box center [706, 431] width 369 height 36
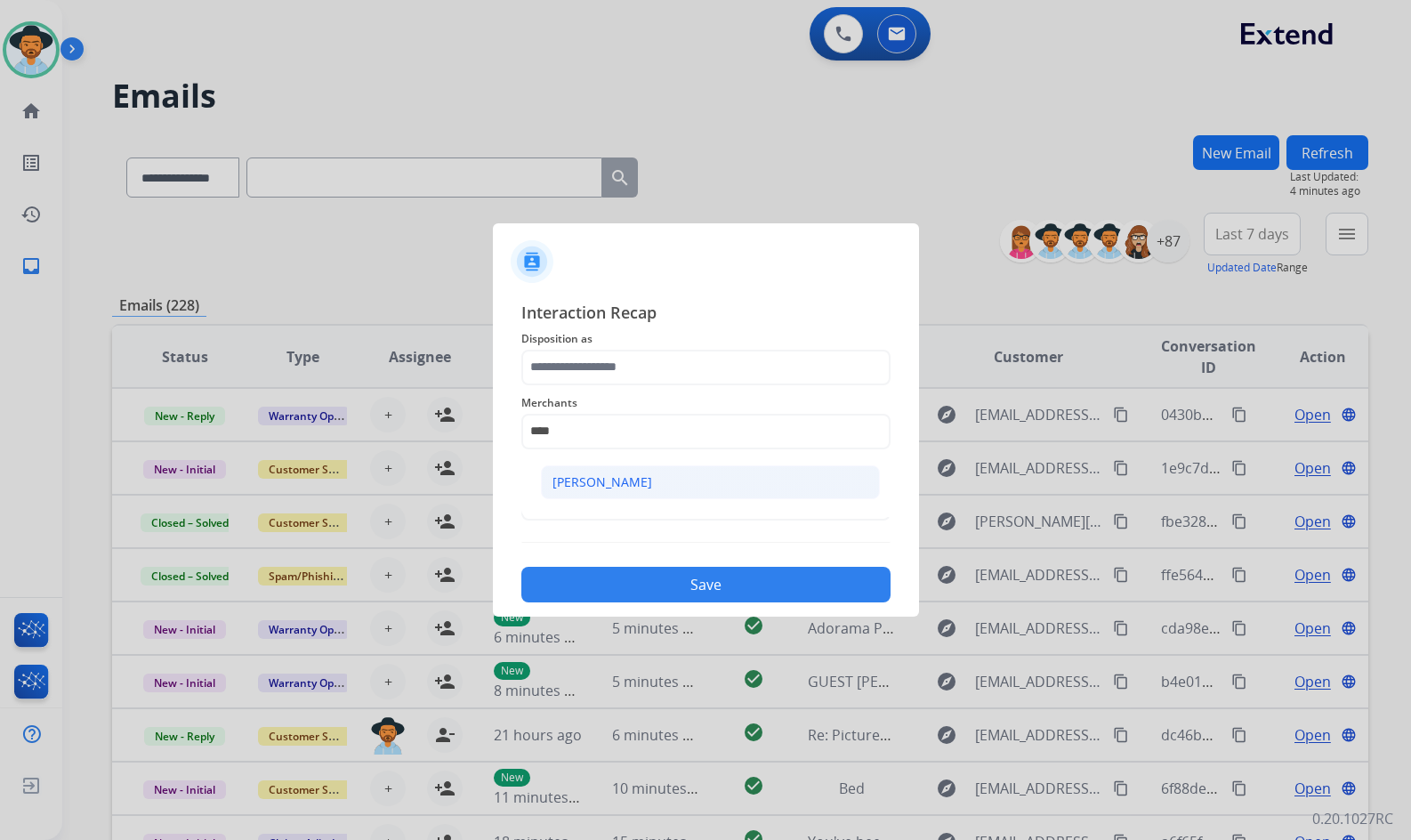
click at [617, 471] on li "[PERSON_NAME]" at bounding box center [711, 482] width 339 height 34
type input "**********"
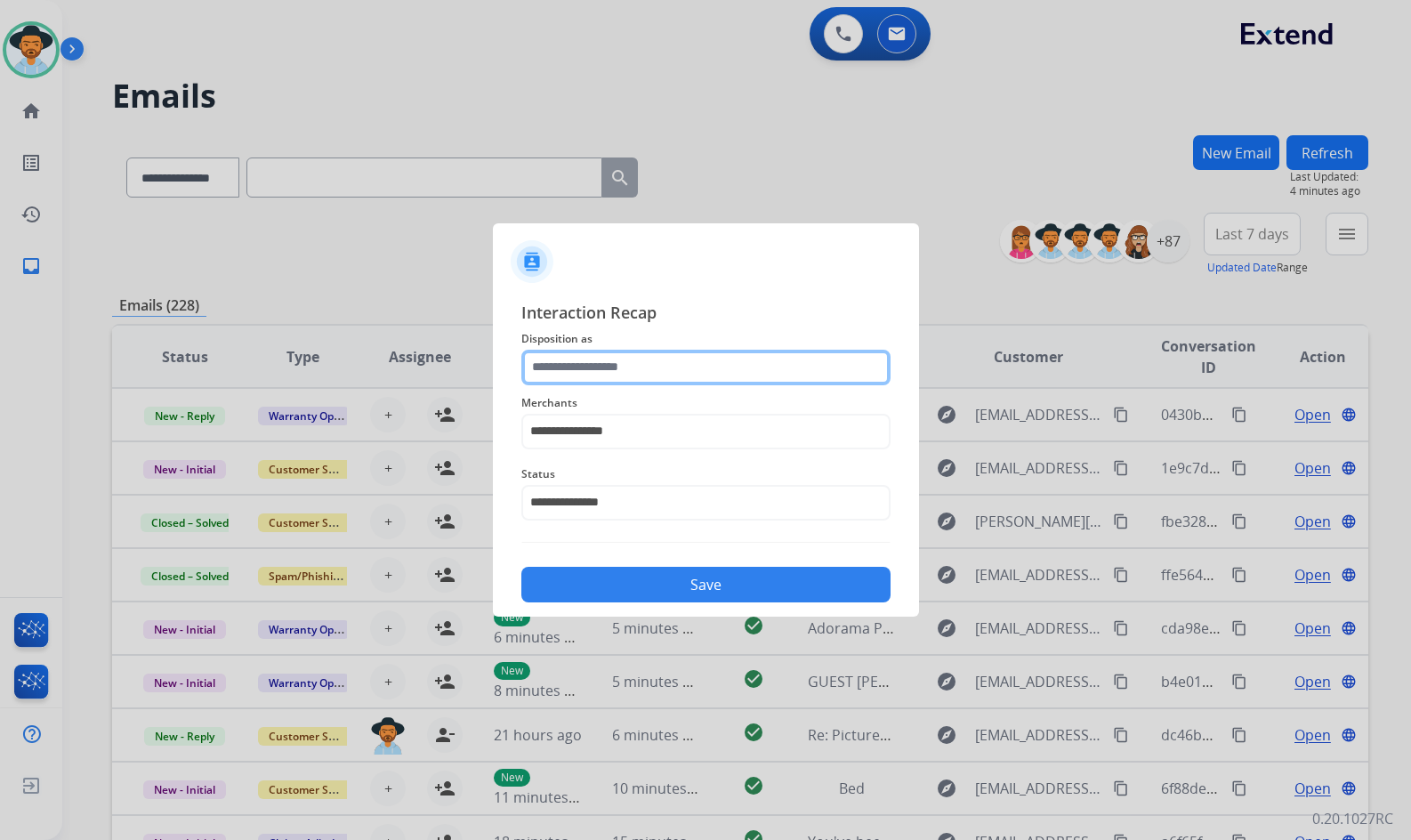
click at [637, 363] on input "text" at bounding box center [706, 367] width 369 height 36
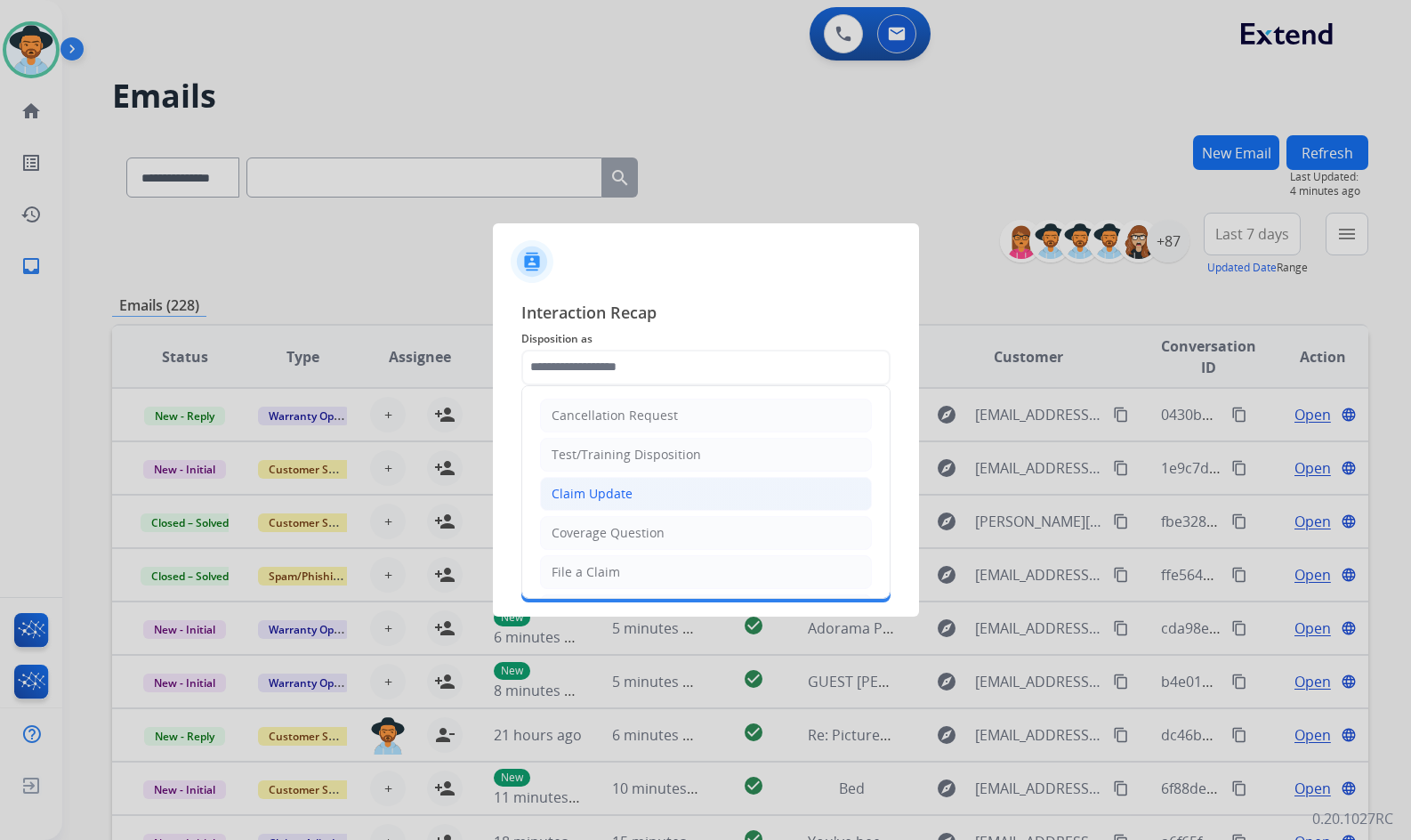
click at [649, 487] on li "Claim Update" at bounding box center [706, 493] width 332 height 34
type input "**********"
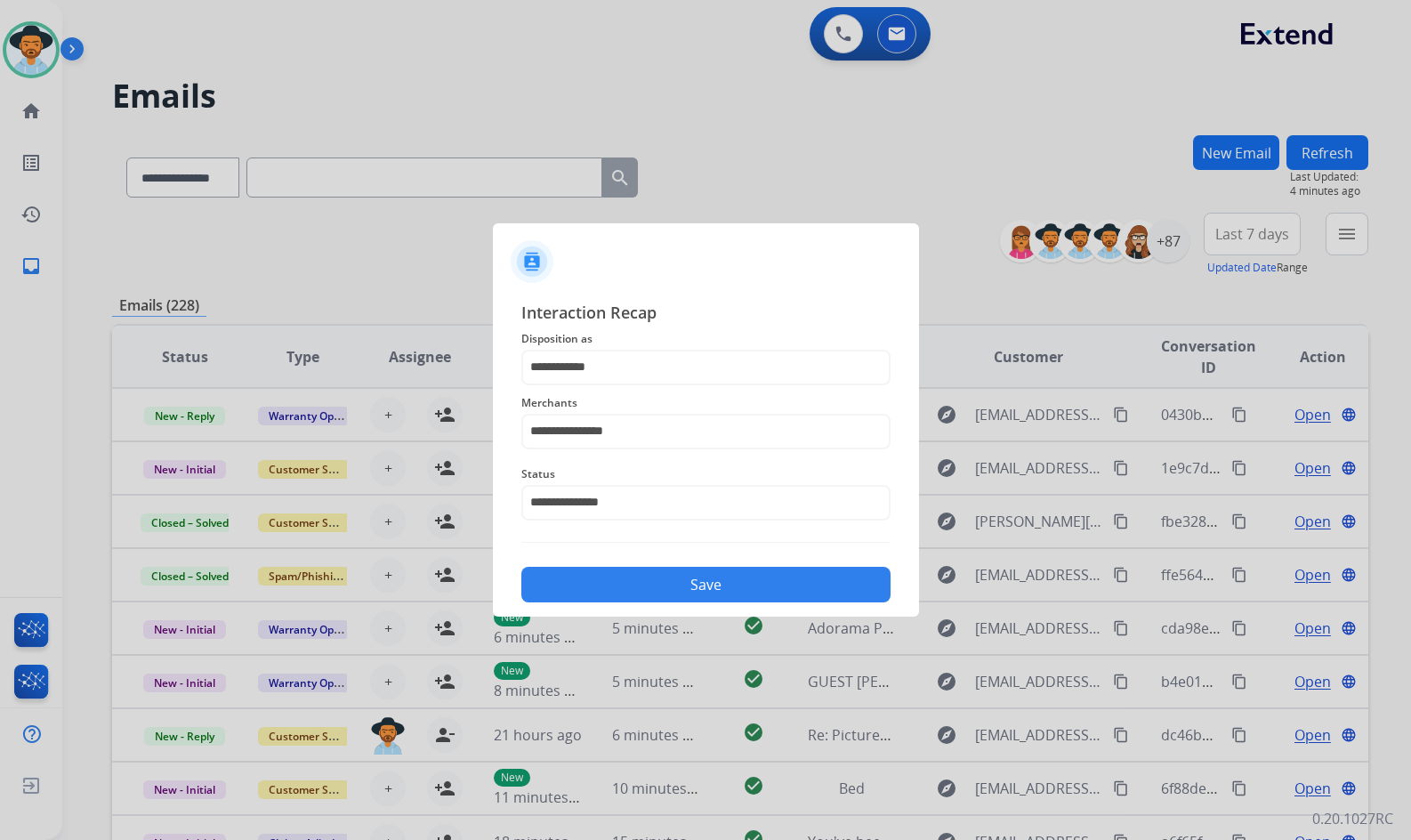
click at [682, 574] on button "Save" at bounding box center [706, 584] width 369 height 36
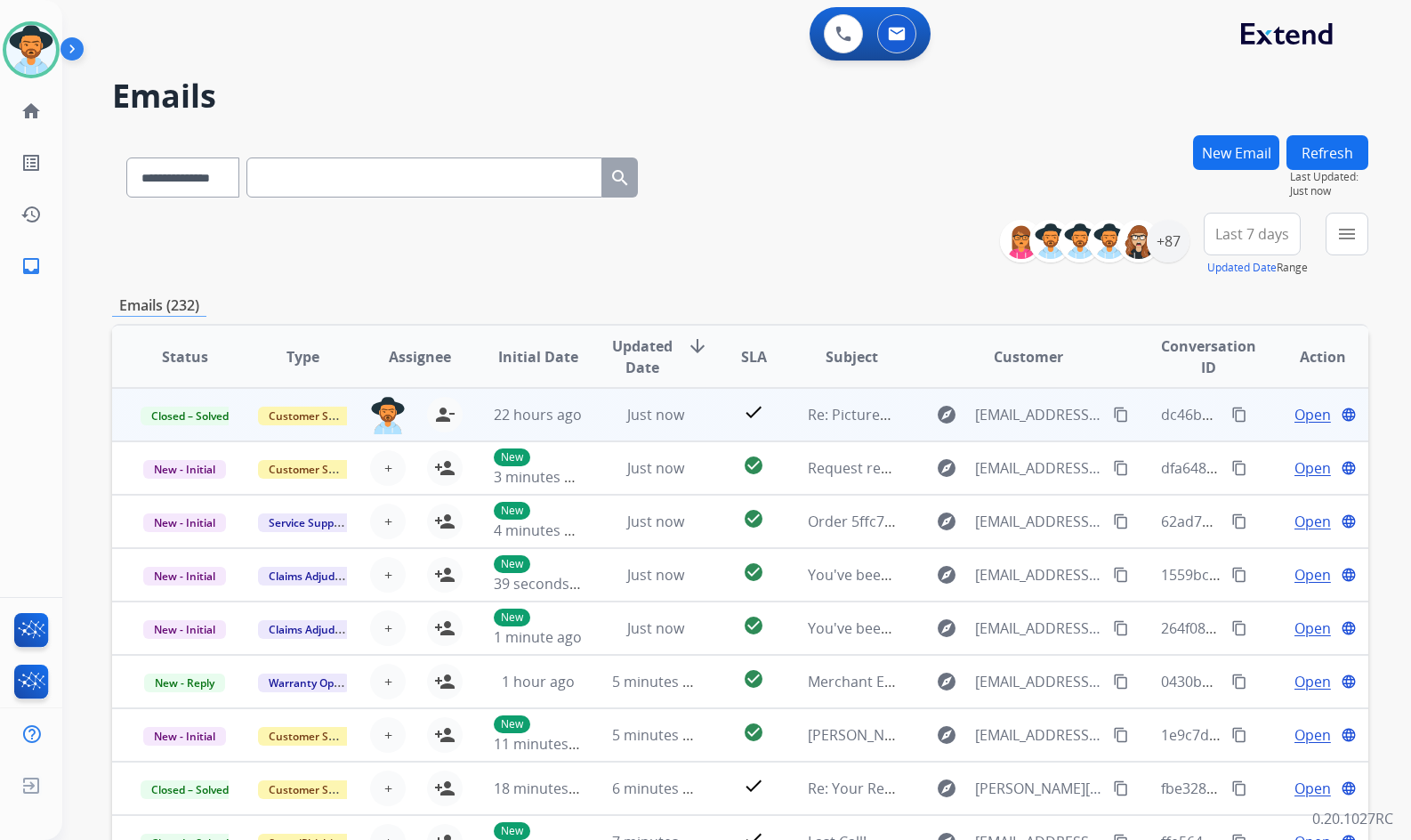
drag, startPoint x: 440, startPoint y: 409, endPoint x: 407, endPoint y: 406, distance: 33.1
click at [438, 410] on mat-icon "person_remove" at bounding box center [445, 415] width 21 height 21
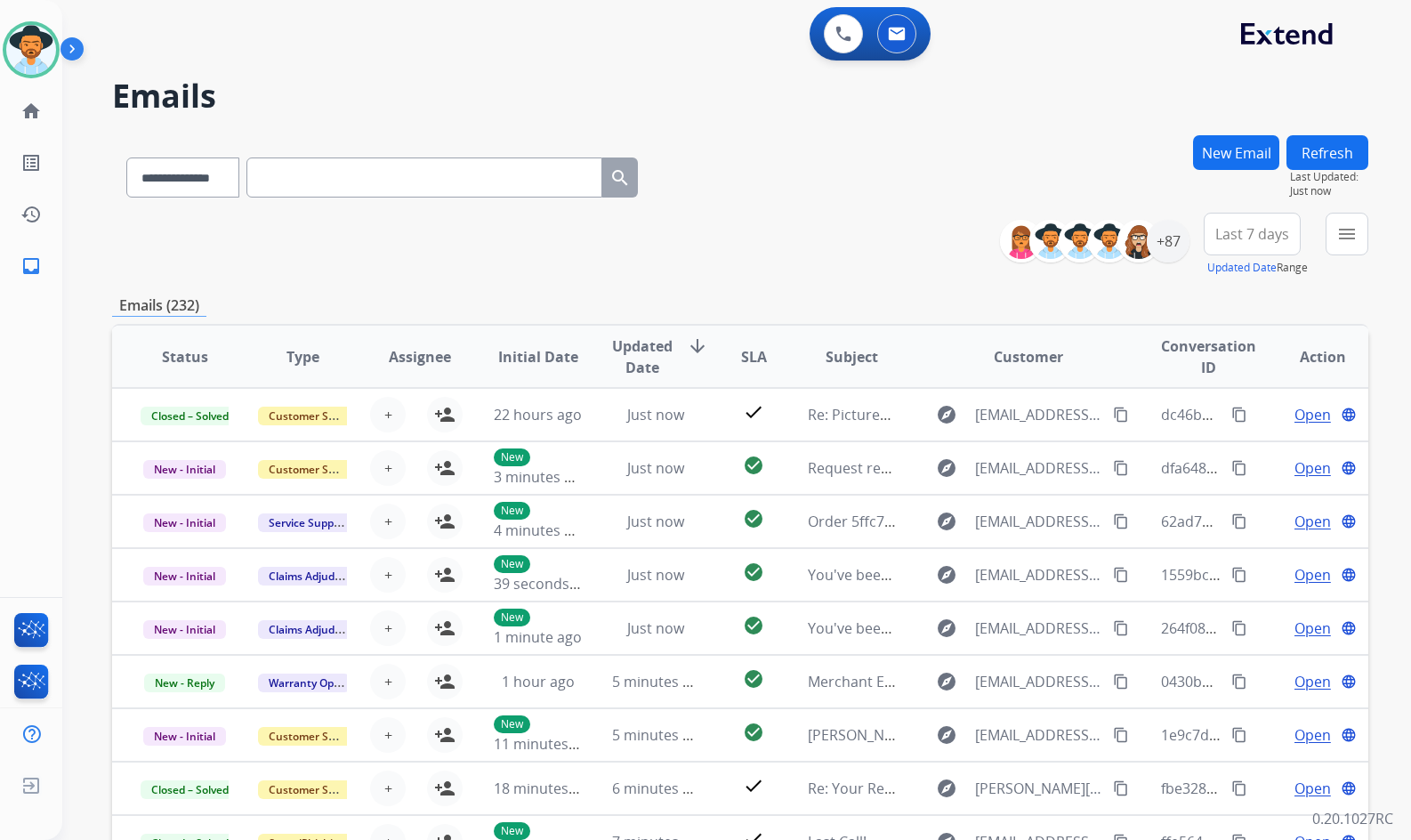
click at [119, 244] on div "**********" at bounding box center [740, 244] width 1256 height 64
click at [36, 108] on mat-icon "home" at bounding box center [31, 111] width 21 height 21
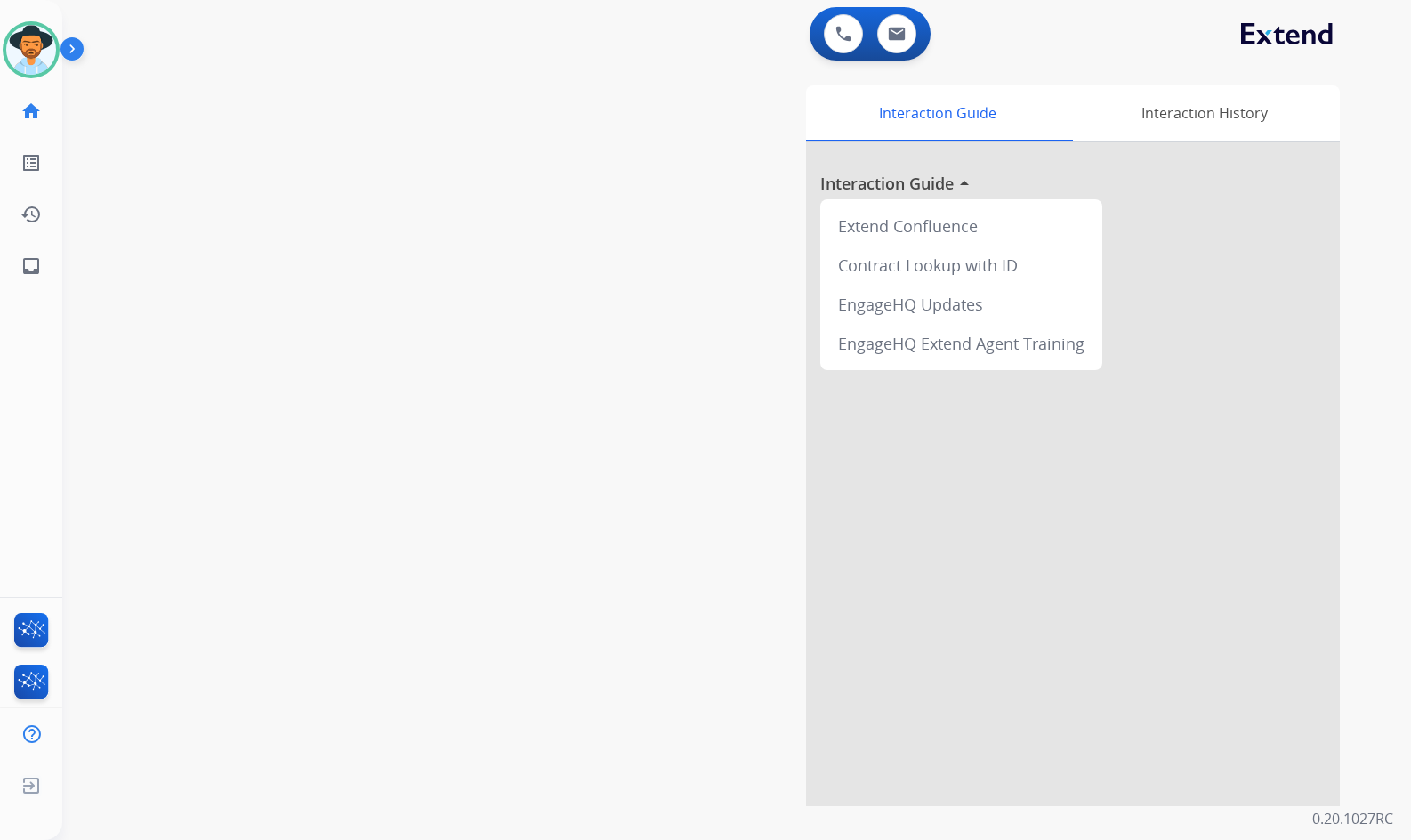
click at [280, 321] on div "swap_horiz Break voice bridge close_fullscreen Connect 3-Way Call merge_type Se…" at bounding box center [716, 435] width 1307 height 742
click at [37, 269] on mat-icon "inbox" at bounding box center [31, 266] width 21 height 21
select select "**********"
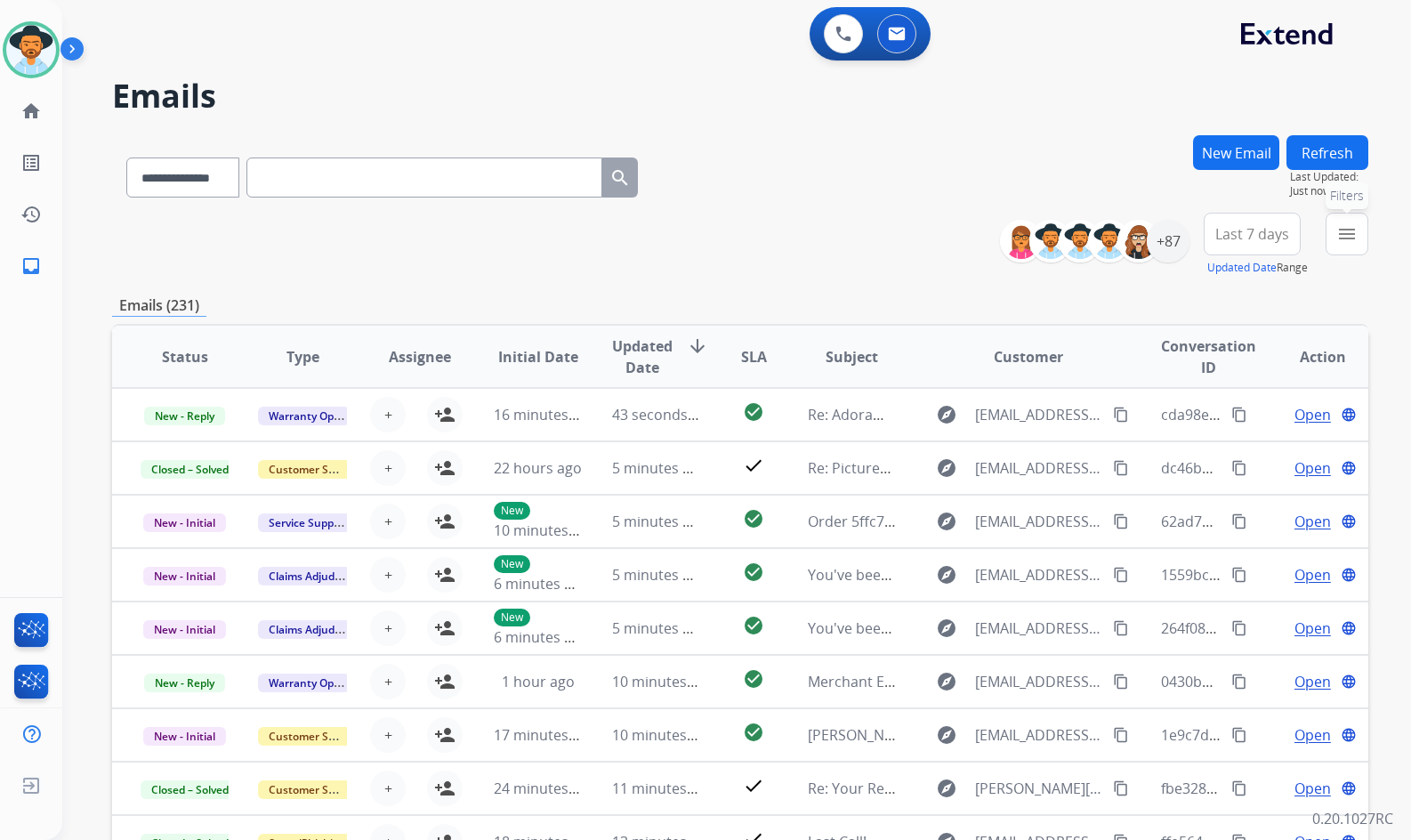
click at [1340, 237] on mat-icon "menu" at bounding box center [1348, 234] width 21 height 21
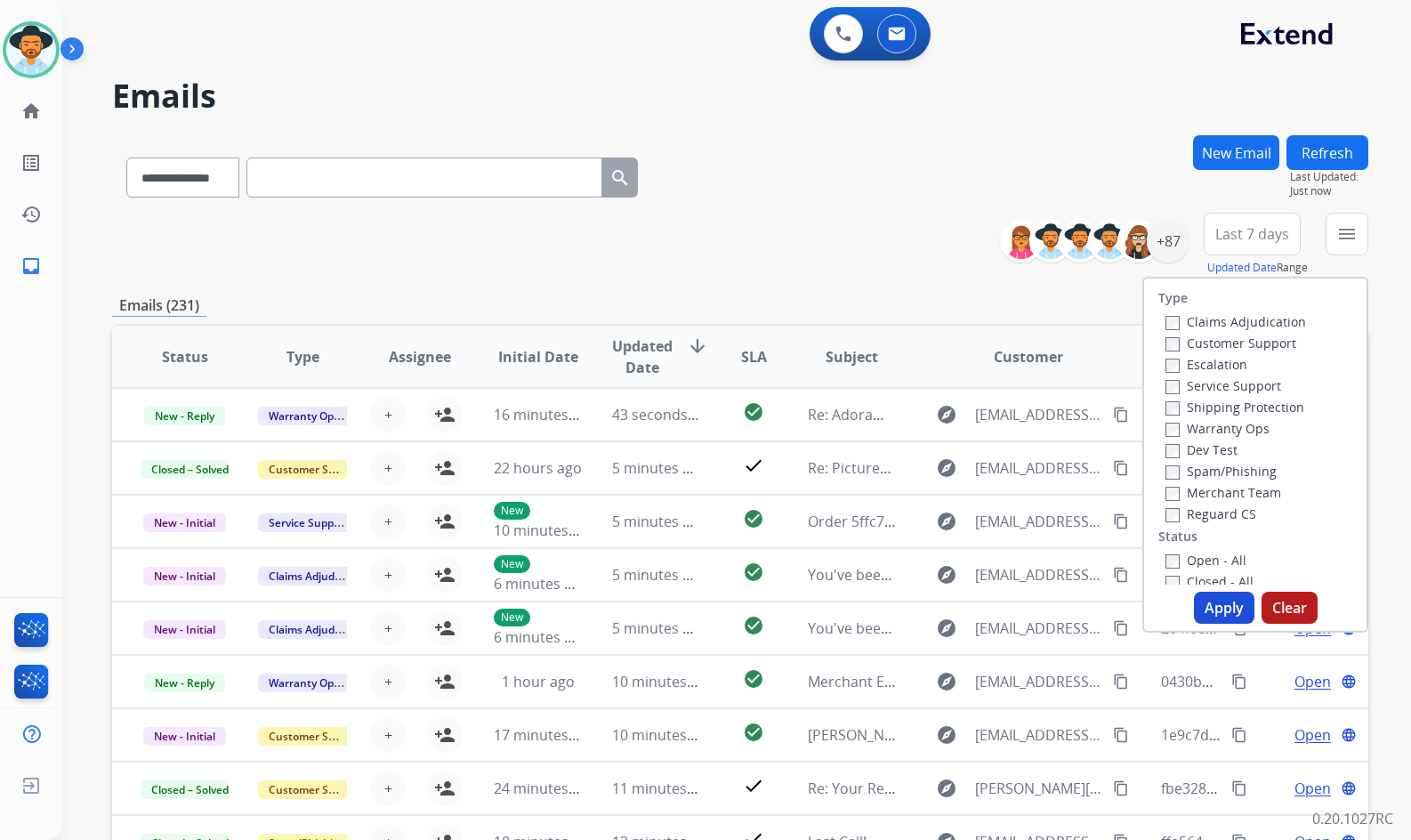
click at [1276, 338] on label "Customer Support" at bounding box center [1231, 343] width 130 height 17
click at [1261, 407] on label "Shipping Protection" at bounding box center [1235, 406] width 139 height 17
click at [1221, 514] on label "Reguard CS" at bounding box center [1210, 513] width 91 height 17
click at [1224, 566] on label "Open - All" at bounding box center [1206, 560] width 81 height 17
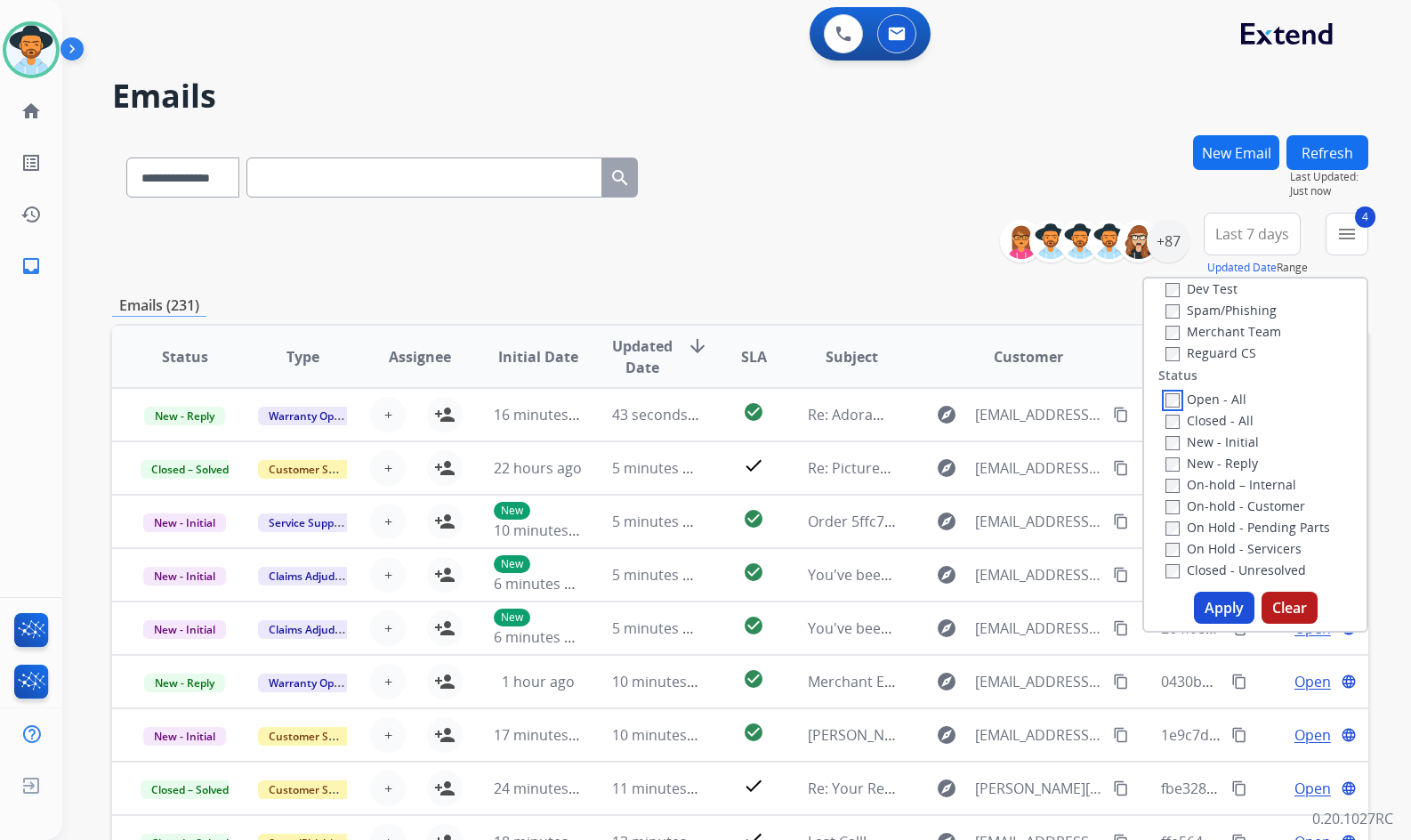
scroll to position [178, 0]
click at [1259, 535] on label "On Hold - Servicers" at bounding box center [1234, 530] width 136 height 17
click at [1255, 508] on label "On Hold - Pending Parts" at bounding box center [1247, 509] width 165 height 17
click at [1251, 493] on label "On-hold - Customer" at bounding box center [1235, 488] width 139 height 17
click at [1246, 469] on label "On-hold – Internal" at bounding box center [1231, 467] width 130 height 17
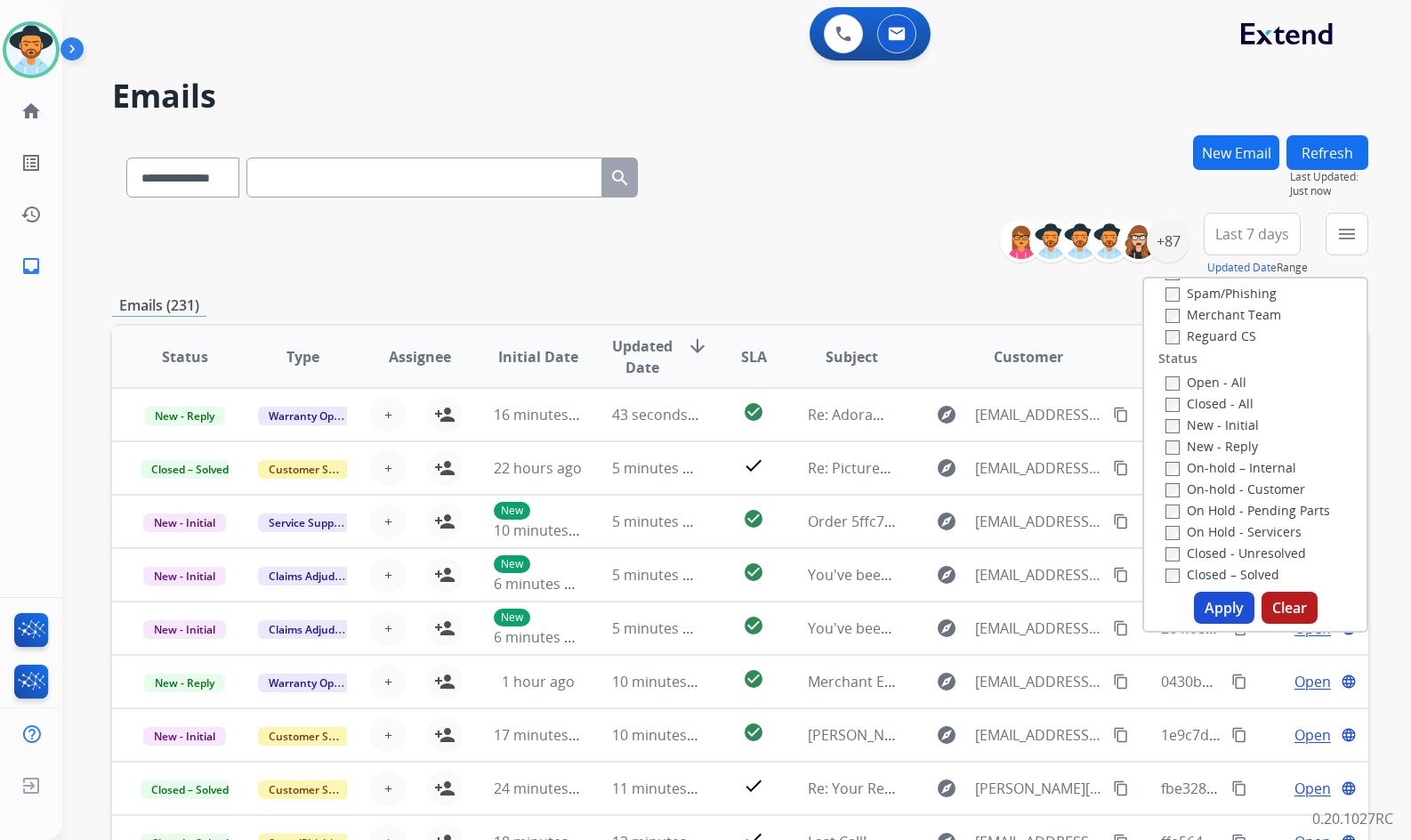
click at [1228, 443] on label "New - Reply" at bounding box center [1211, 446] width 93 height 17
click at [1224, 417] on label "New - Initial" at bounding box center [1212, 424] width 93 height 17
click at [1236, 604] on button "Apply" at bounding box center [1224, 607] width 60 height 32
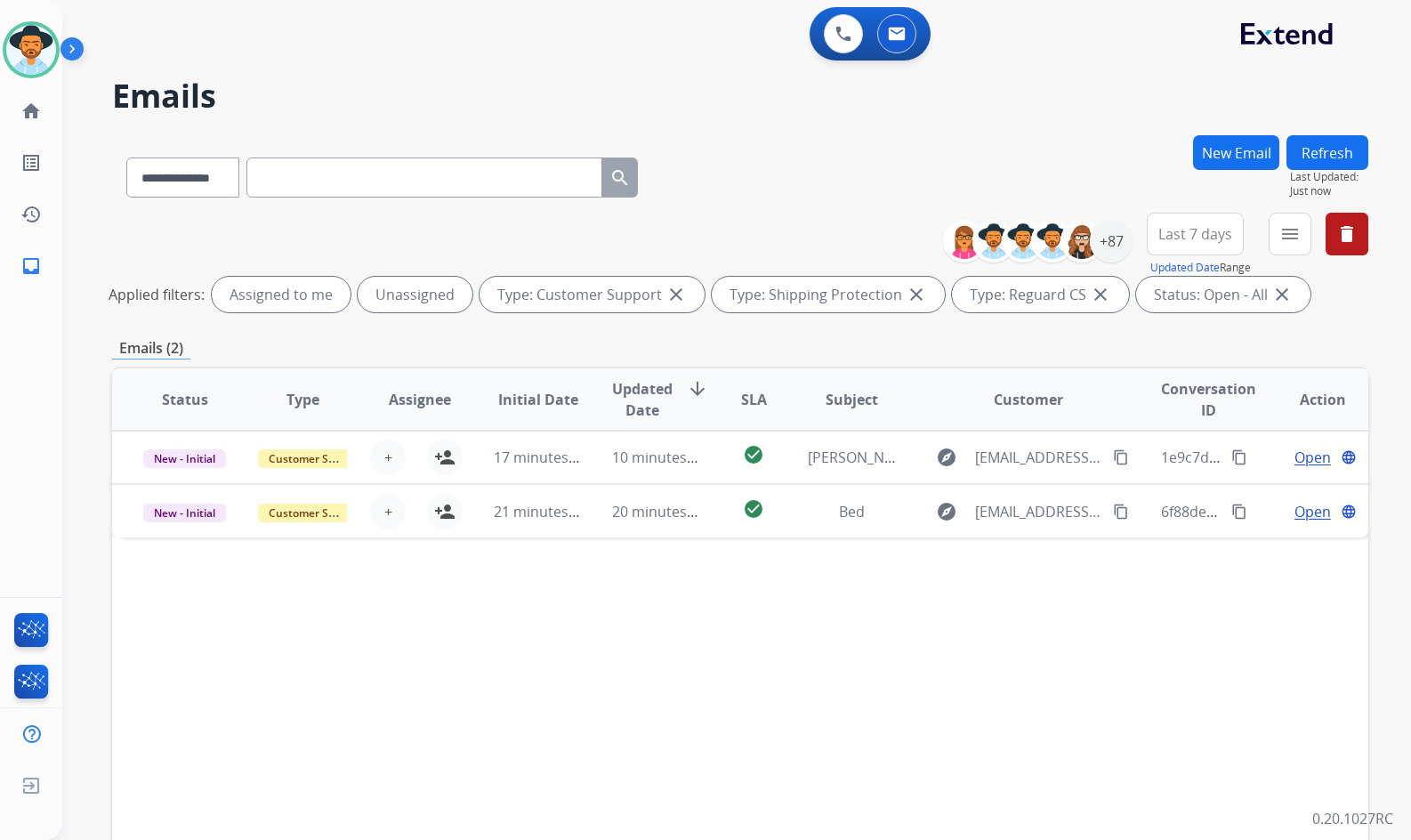
click at [916, 664] on div "Status Type Assignee Initial Date Updated Date arrow_downward SLA Subject Custo…" at bounding box center [740, 665] width 1256 height 596
click at [807, 639] on div "Status Type Assignee Initial Date Updated Date arrow_downward SLA Subject Custo…" at bounding box center [740, 665] width 1256 height 596
click at [25, 108] on mat-icon "home" at bounding box center [31, 111] width 21 height 21
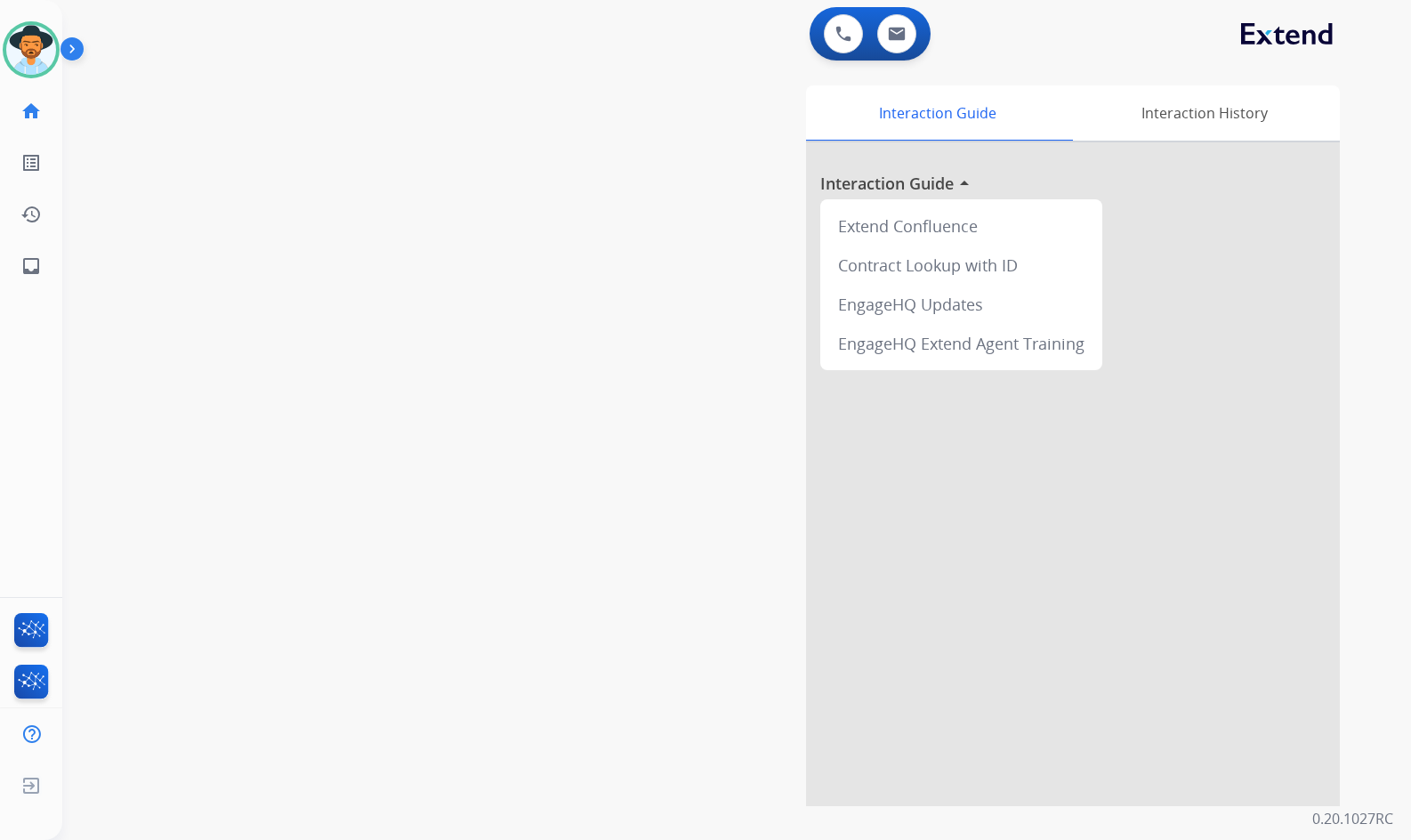
click at [220, 368] on div "swap_horiz Break voice bridge close_fullscreen Connect 3-Way Call merge_type Se…" at bounding box center [716, 435] width 1307 height 742
click at [249, 377] on div "swap_horiz Break voice bridge close_fullscreen Connect 3-Way Call merge_type Se…" at bounding box center [716, 435] width 1307 height 742
click at [21, 52] on img at bounding box center [30, 50] width 50 height 50
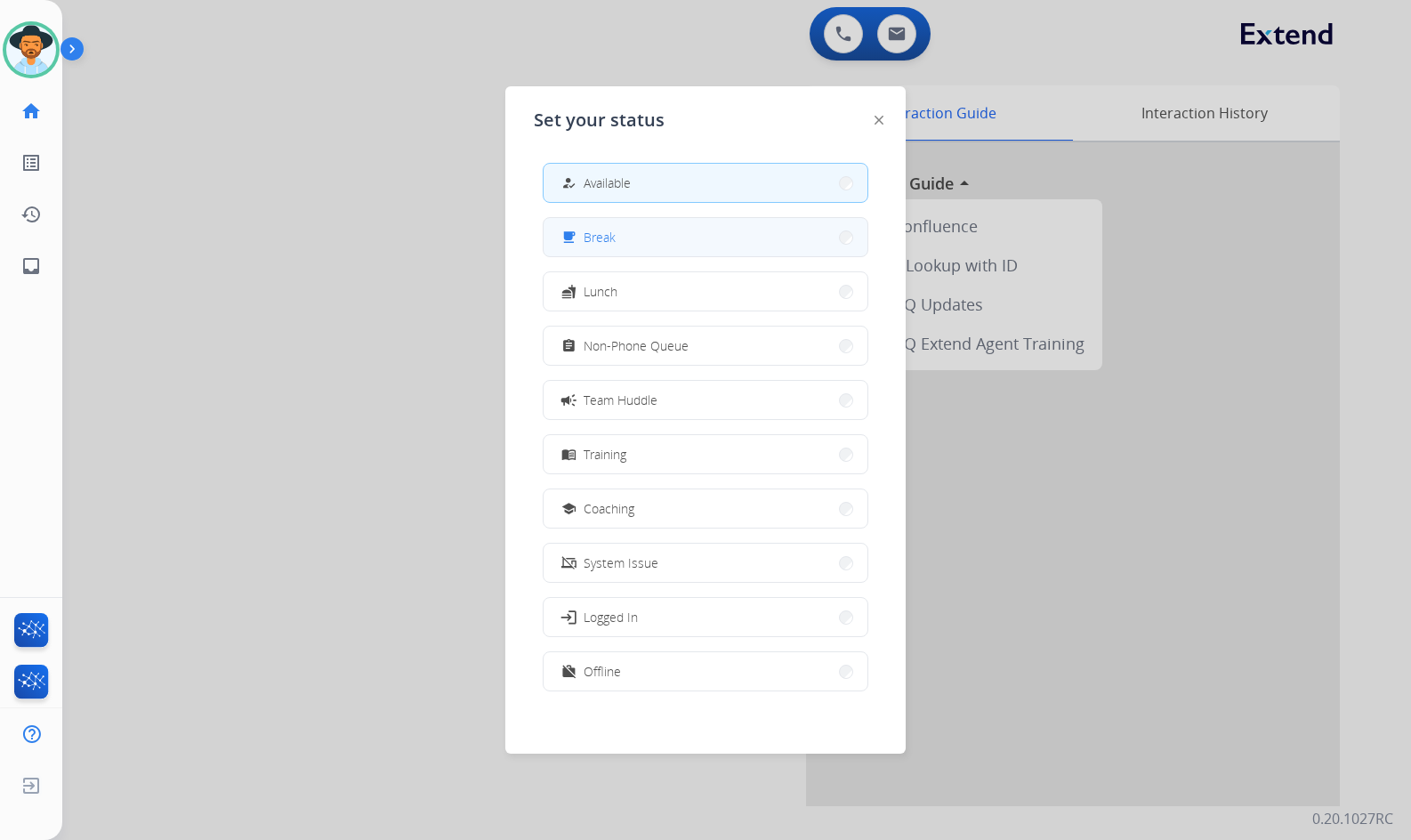
click at [662, 246] on button "free_breakfast Break" at bounding box center [705, 237] width 324 height 38
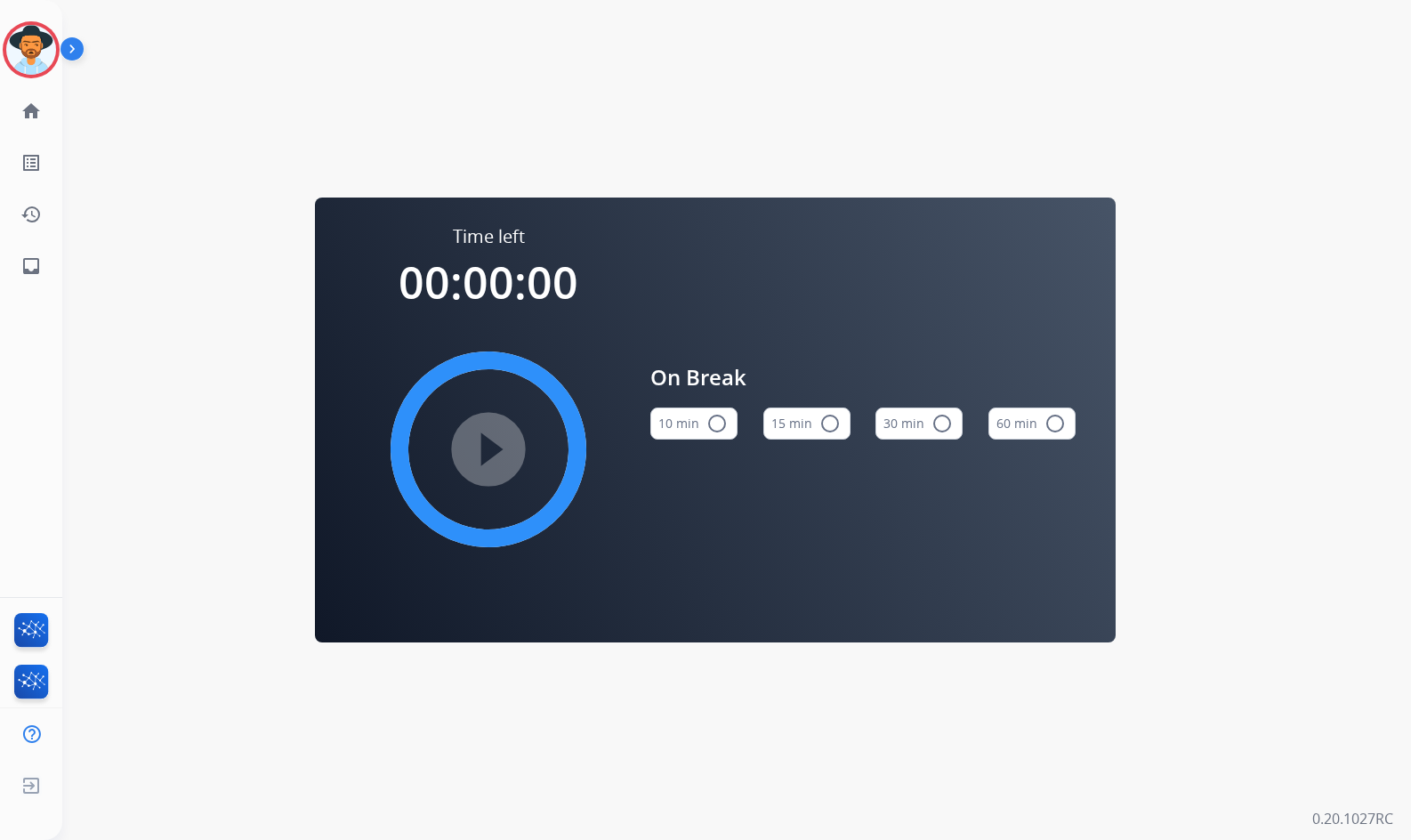
click at [694, 420] on button "10 min radio_button_unchecked" at bounding box center [694, 423] width 88 height 32
drag, startPoint x: 46, startPoint y: 52, endPoint x: 90, endPoint y: 61, distance: 44.9
click at [47, 52] on img at bounding box center [30, 50] width 50 height 50
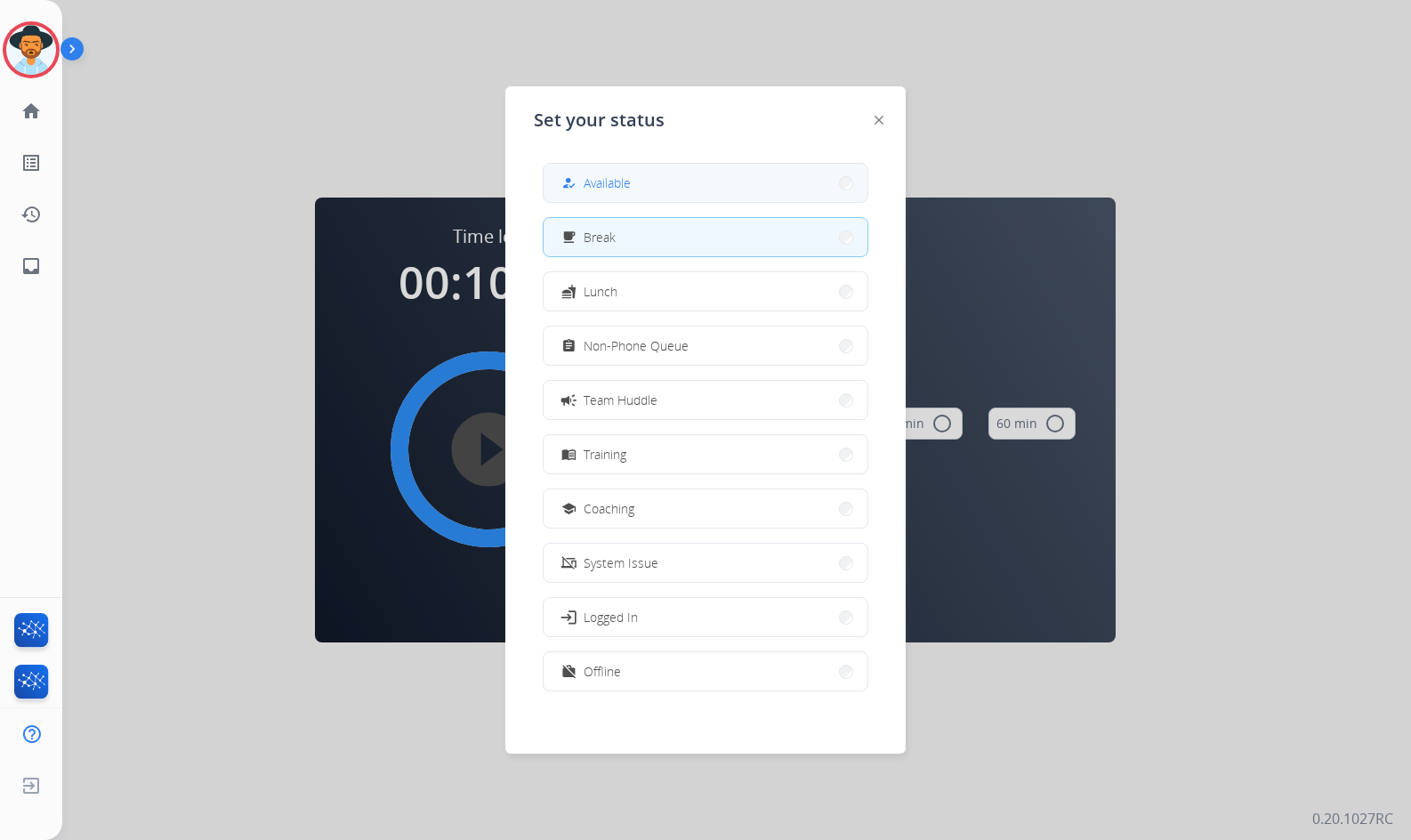
click at [754, 191] on button "how_to_reg Available" at bounding box center [705, 182] width 324 height 38
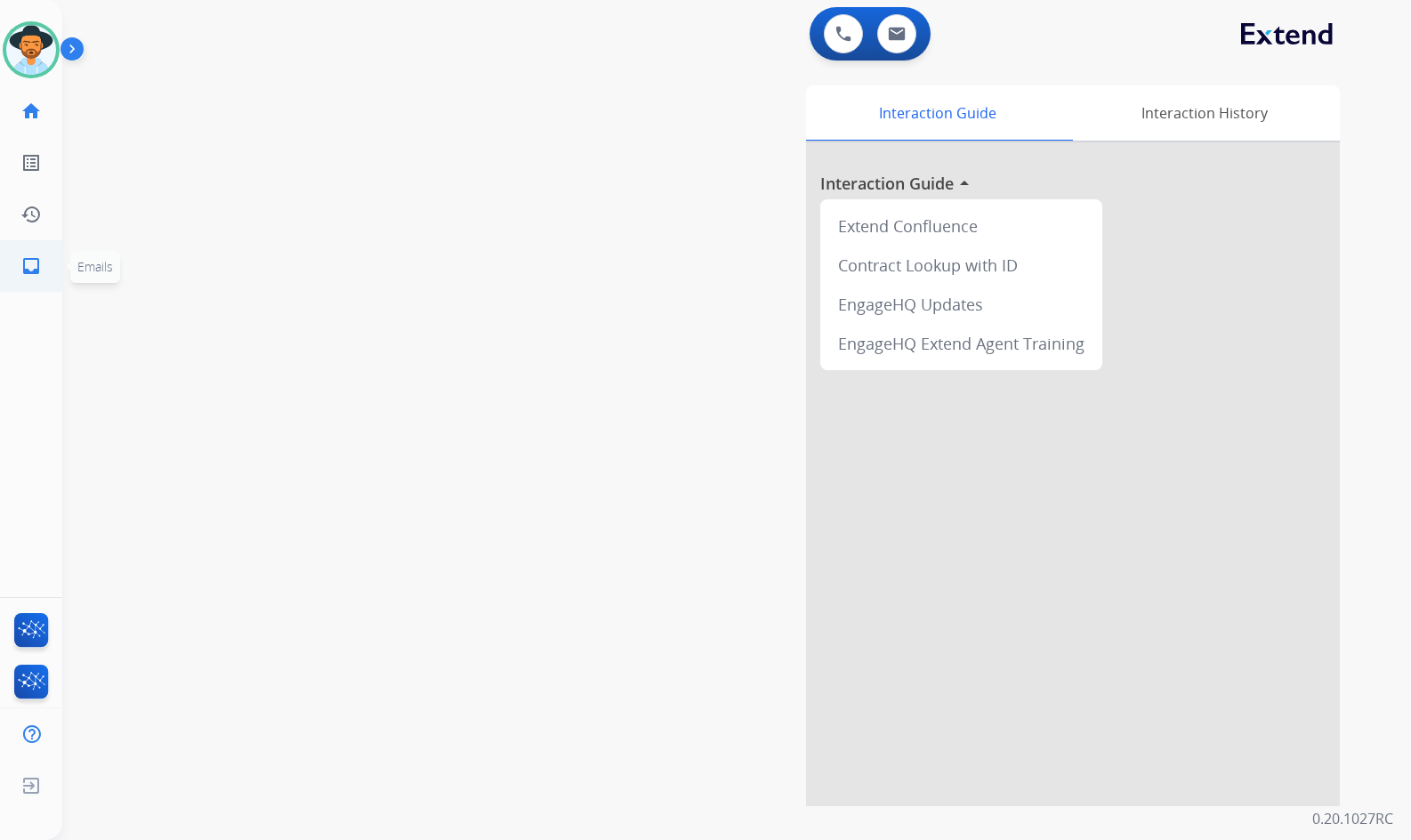
click at [19, 274] on link "inbox Emails" at bounding box center [30, 266] width 50 height 50
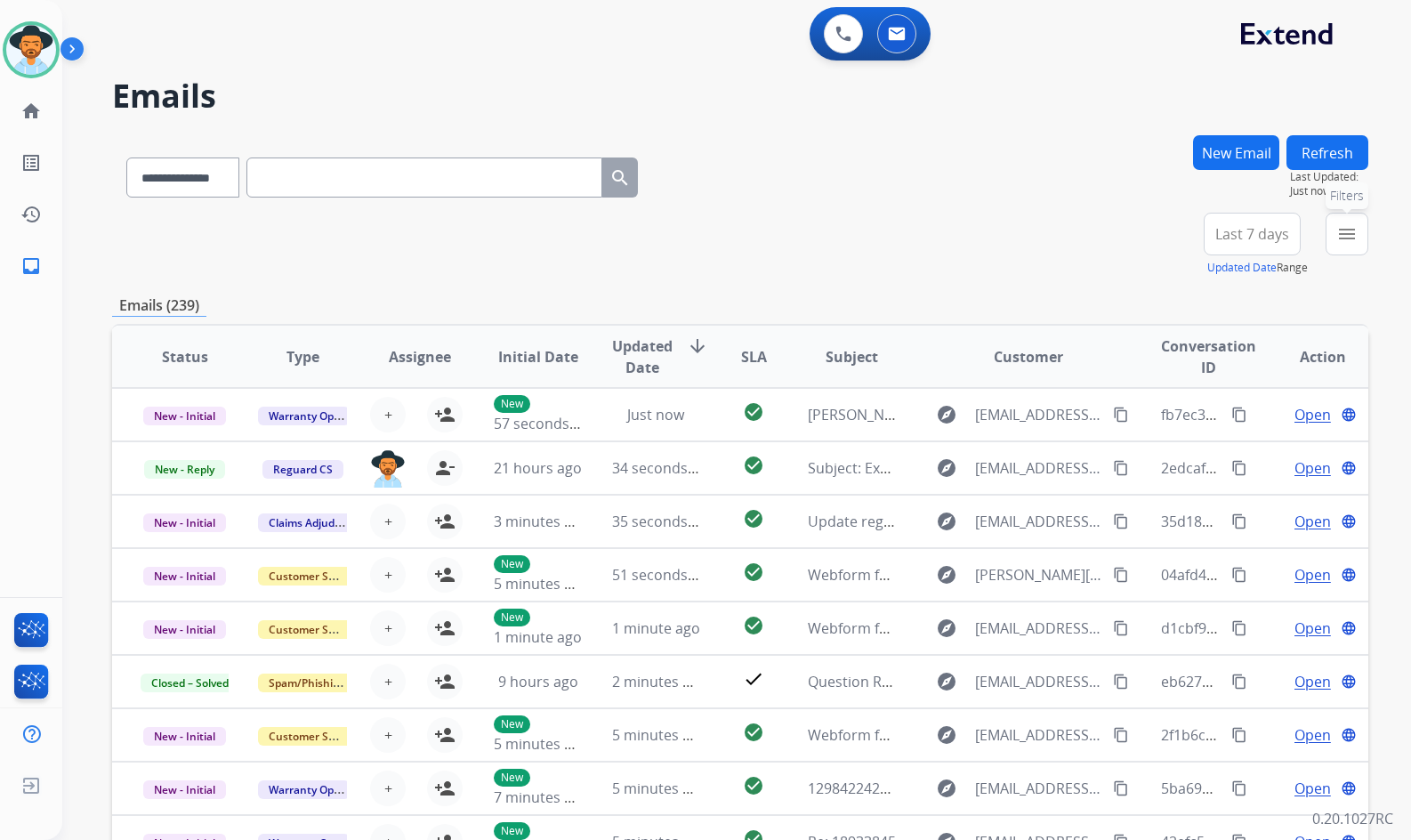
click at [1337, 230] on mat-icon "menu" at bounding box center [1348, 234] width 21 height 21
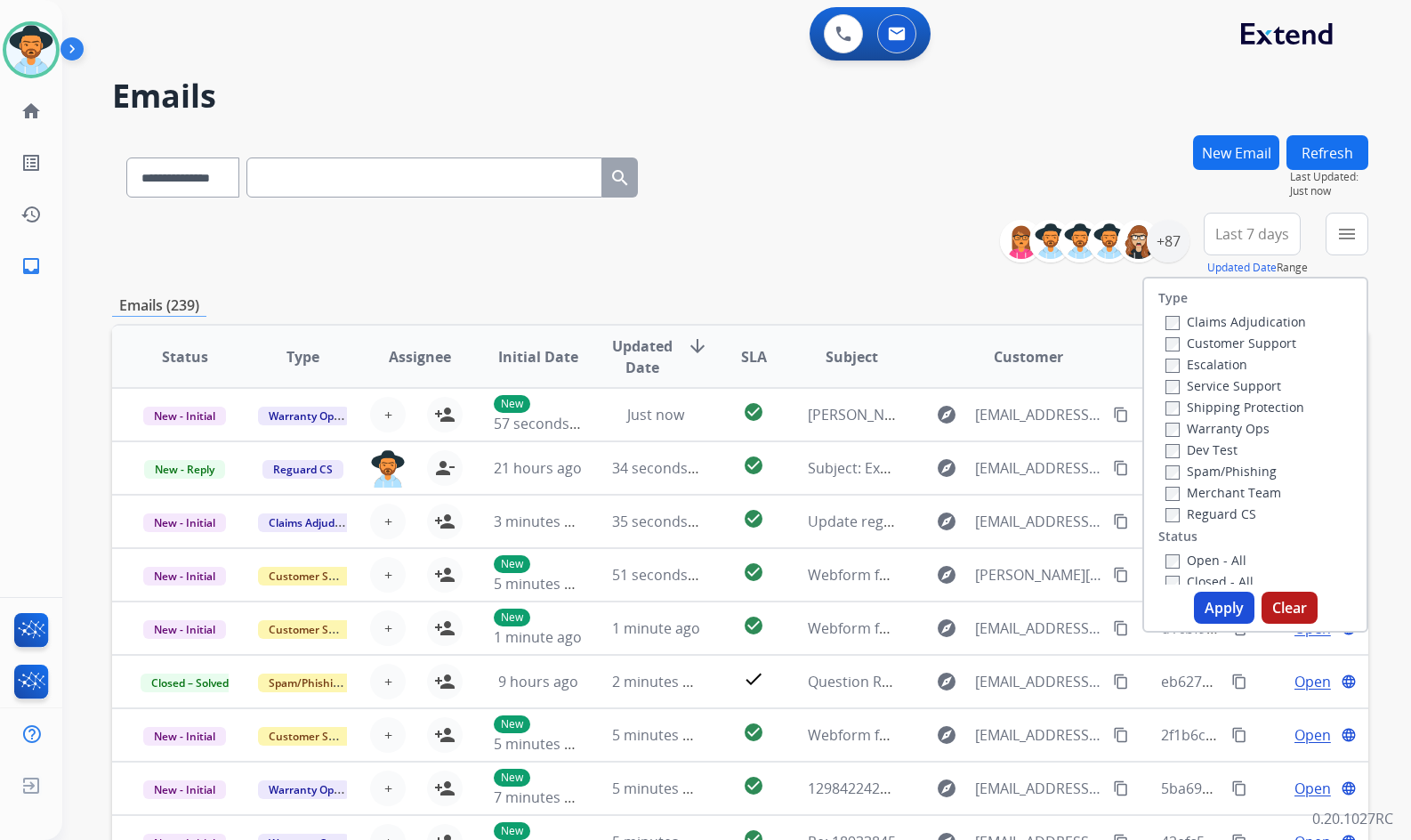
click at [867, 267] on div "**********" at bounding box center [740, 244] width 1256 height 64
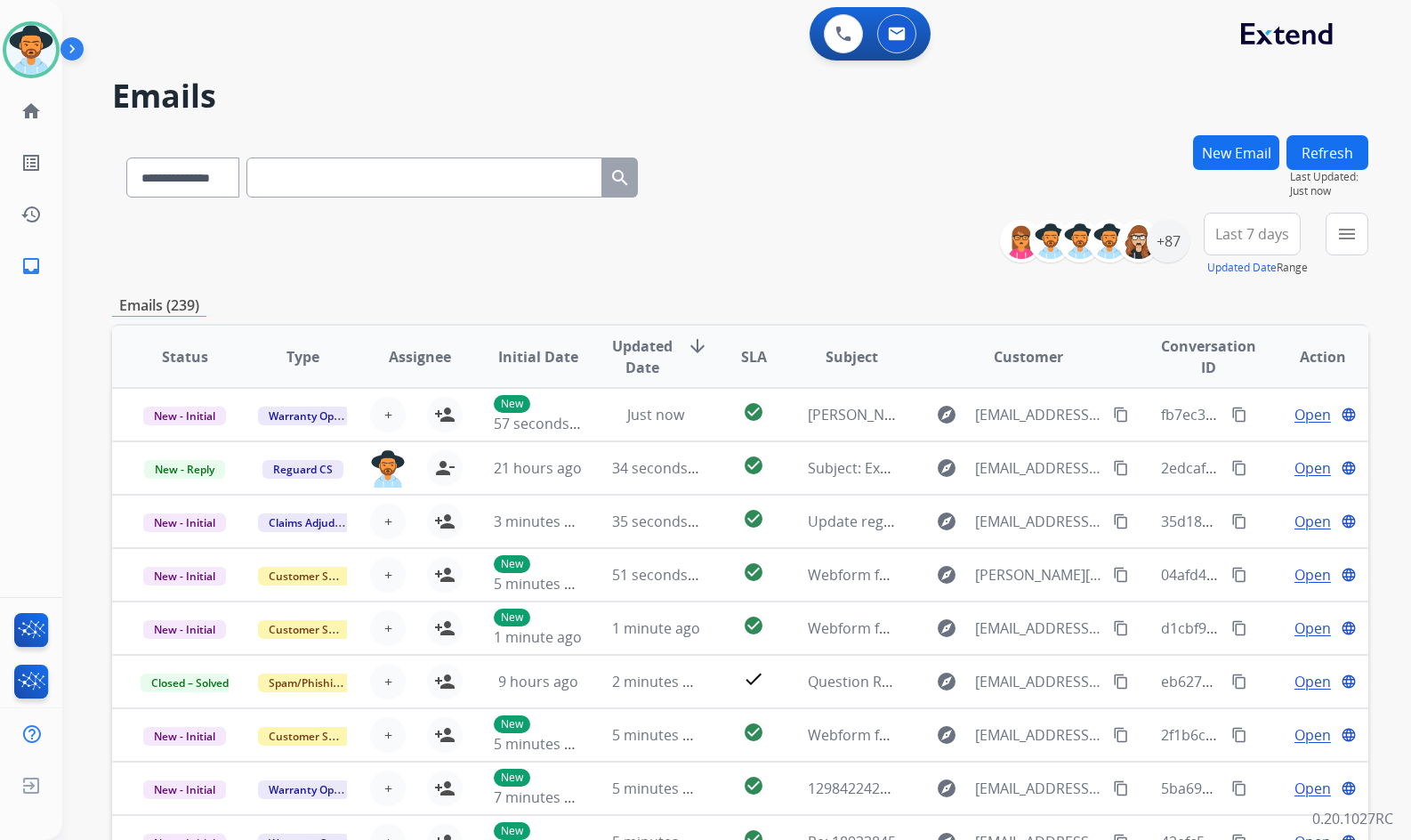
click at [867, 267] on div "**********" at bounding box center [740, 244] width 1256 height 64
click at [1350, 243] on mat-icon "menu" at bounding box center [1348, 234] width 21 height 21
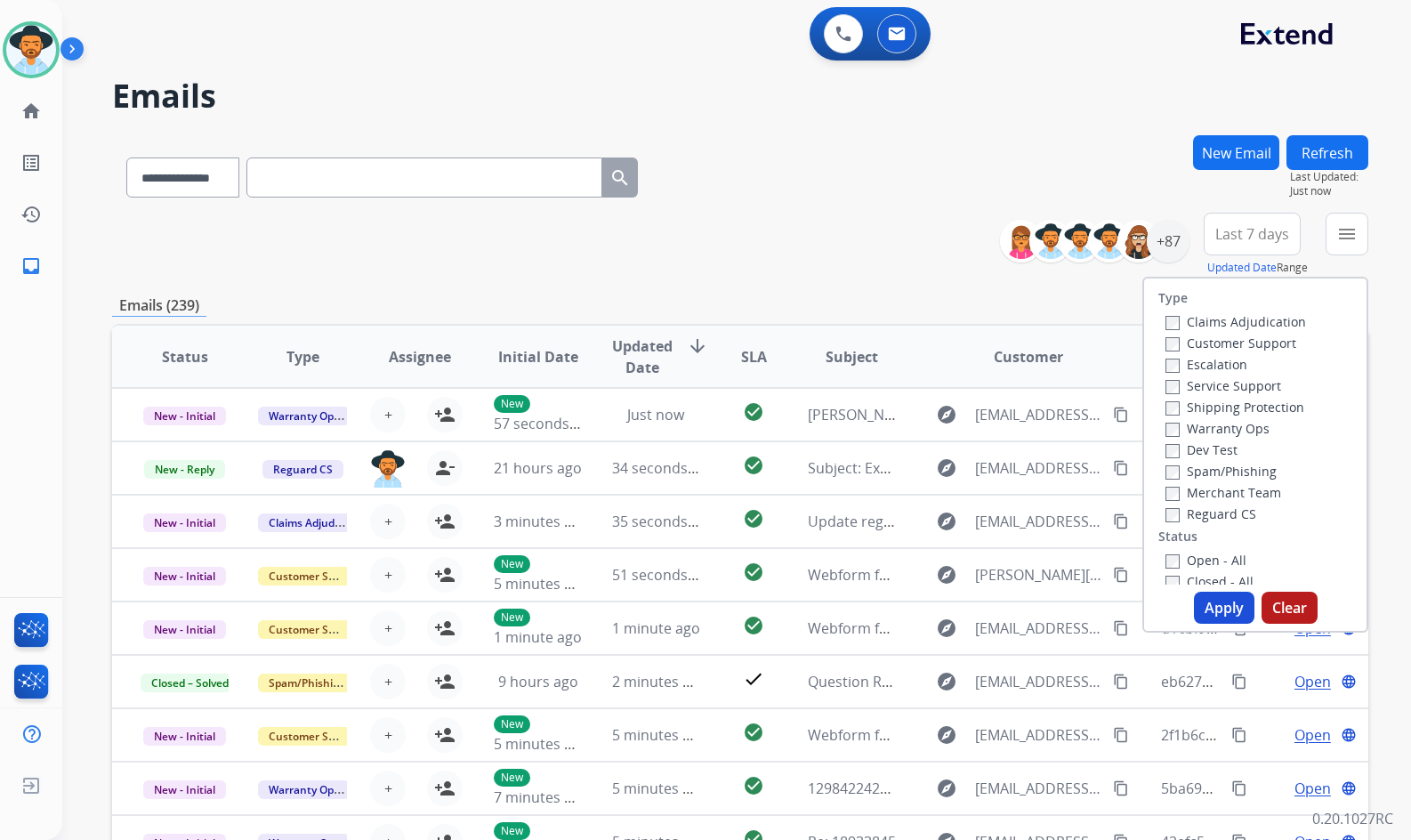
click at [1204, 343] on label "Customer Support" at bounding box center [1231, 343] width 130 height 17
click at [1221, 408] on label "Shipping Protection" at bounding box center [1235, 406] width 139 height 17
click at [1214, 517] on label "Reguard CS" at bounding box center [1210, 513] width 91 height 17
click at [1214, 556] on label "Open - All" at bounding box center [1206, 560] width 81 height 17
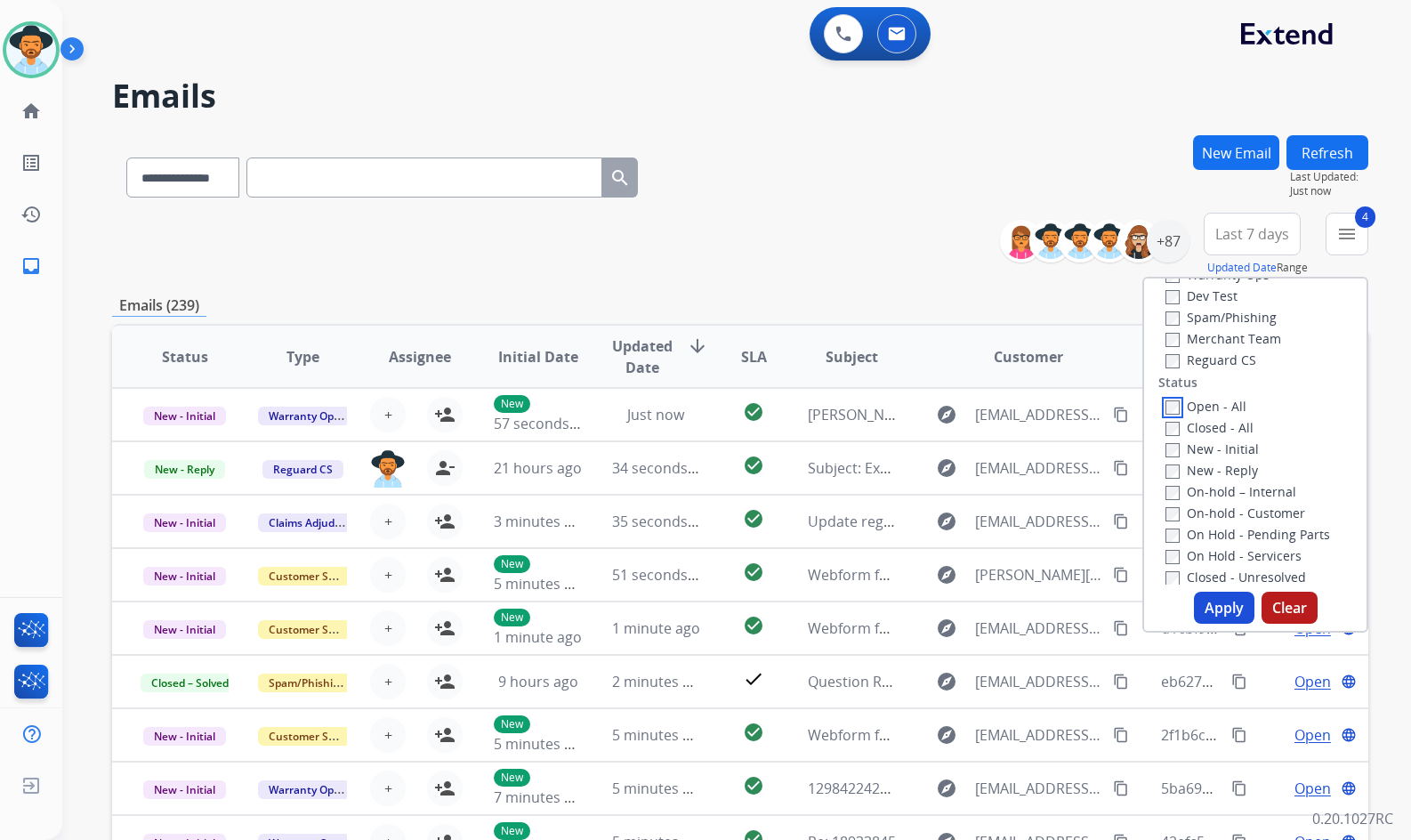
scroll to position [178, 0]
click at [1227, 532] on label "On Hold - Servicers" at bounding box center [1234, 530] width 136 height 17
click at [1235, 508] on label "On Hold - Pending Parts" at bounding box center [1247, 509] width 165 height 17
click at [1239, 492] on label "On-hold - Customer" at bounding box center [1235, 488] width 139 height 17
click at [1239, 470] on label "On-hold – Internal" at bounding box center [1231, 467] width 130 height 17
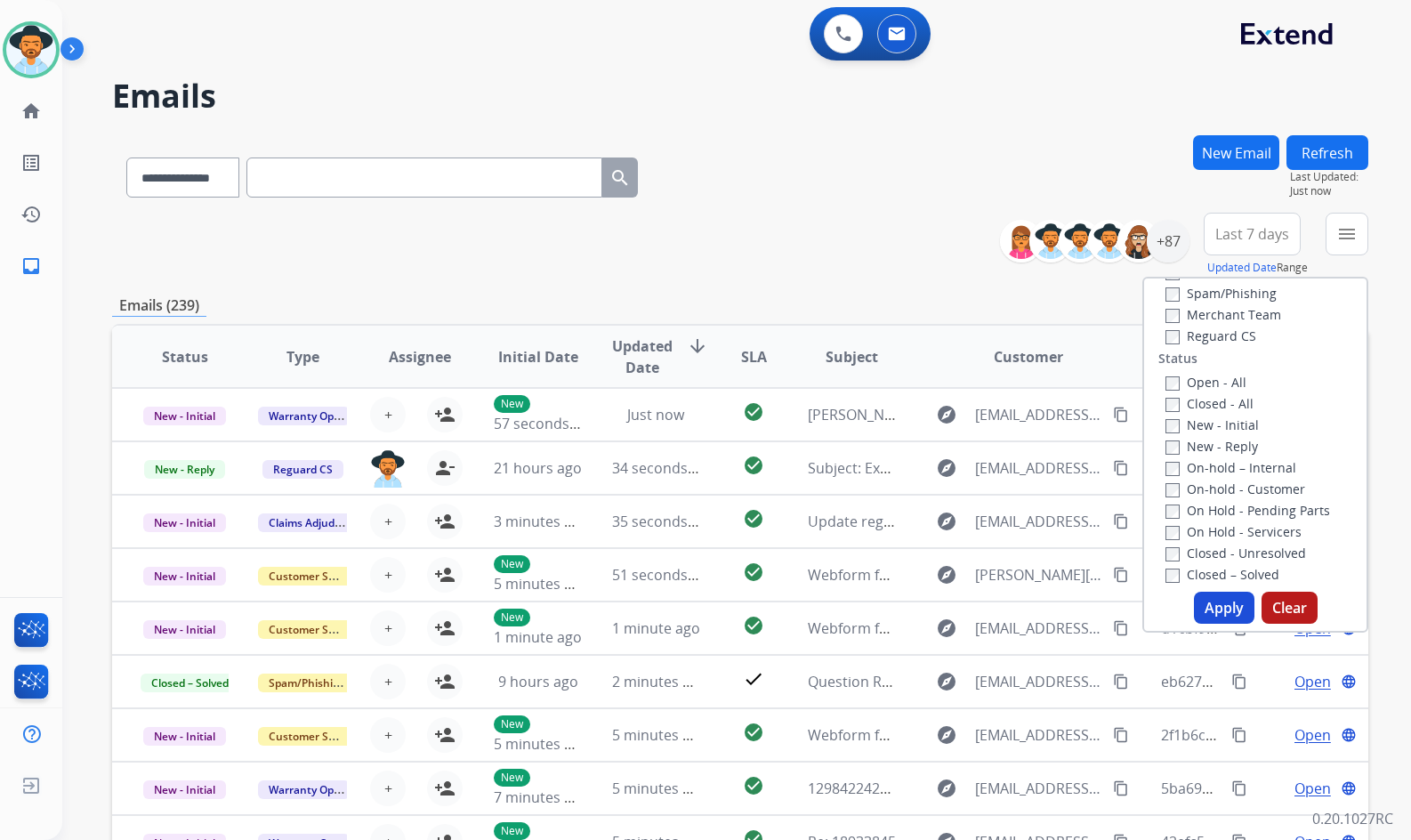
click at [1235, 447] on label "New - Reply" at bounding box center [1211, 446] width 93 height 17
click at [1234, 423] on label "New - Initial" at bounding box center [1212, 424] width 93 height 17
click at [1204, 603] on button "Apply" at bounding box center [1224, 607] width 60 height 32
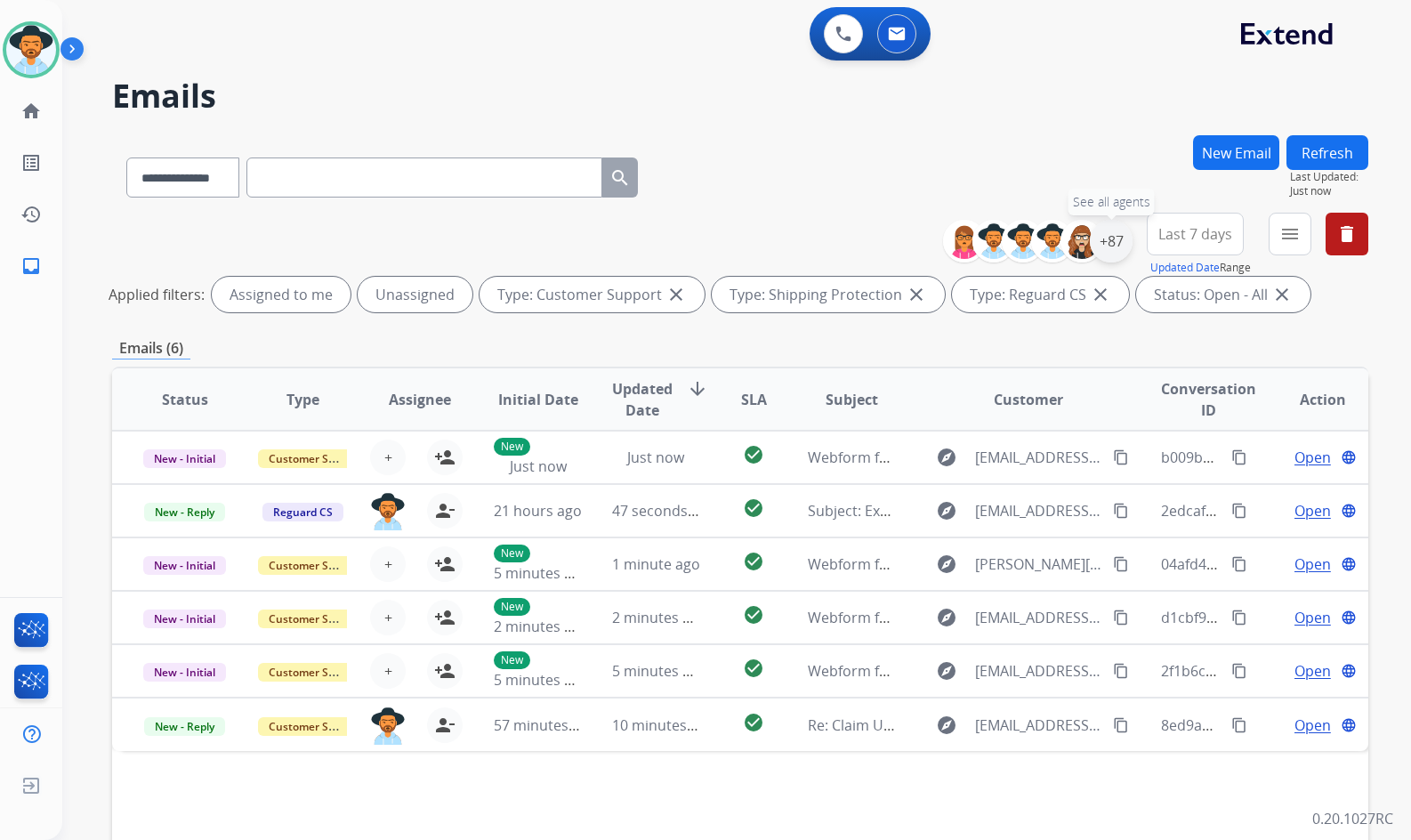
click at [1112, 242] on div "+87" at bounding box center [1111, 241] width 43 height 43
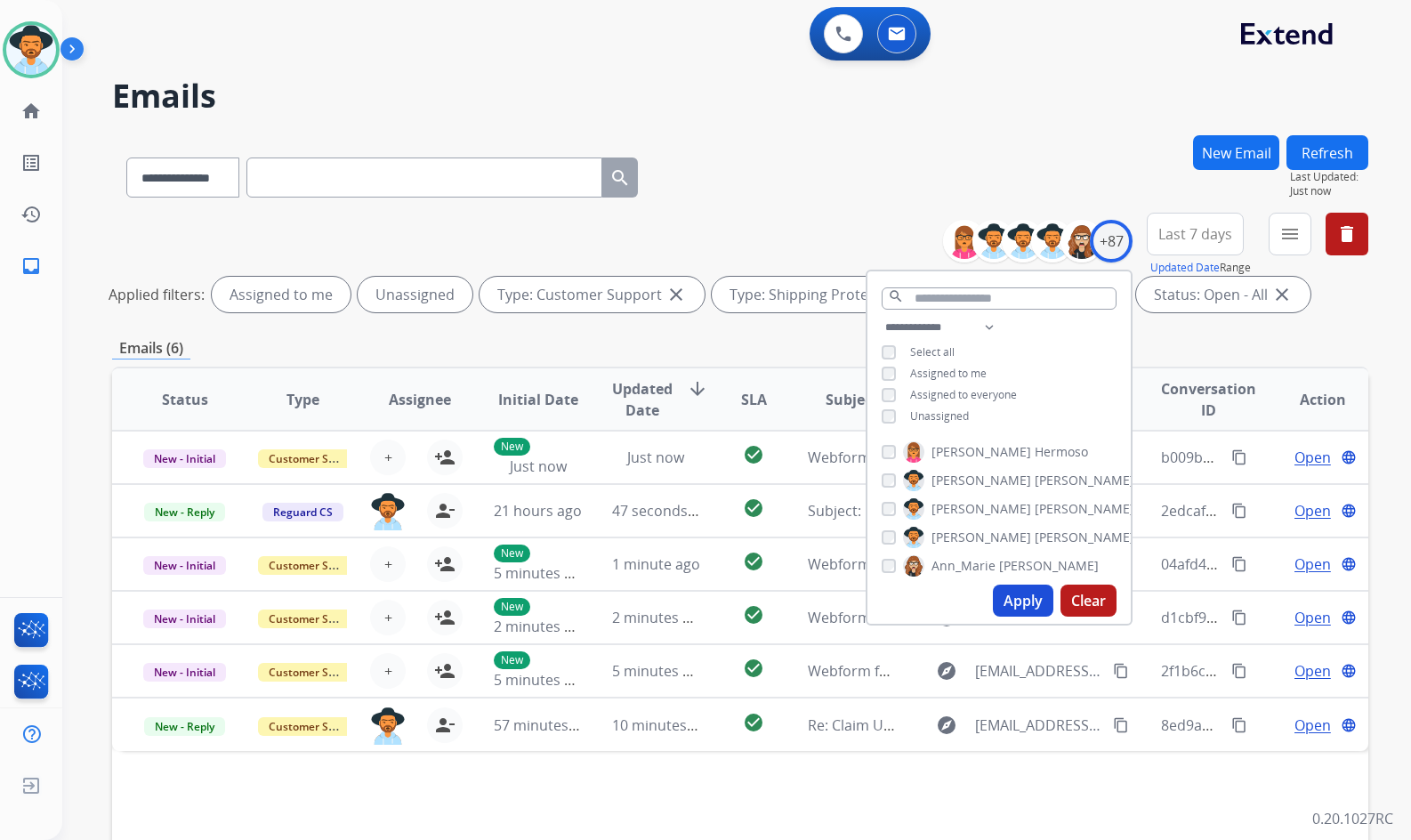
click at [927, 419] on span "Unassigned" at bounding box center [940, 416] width 58 height 16
click at [975, 533] on span "[PERSON_NAME]" at bounding box center [982, 537] width 99 height 18
click at [1022, 612] on button "Apply" at bounding box center [1023, 600] width 60 height 32
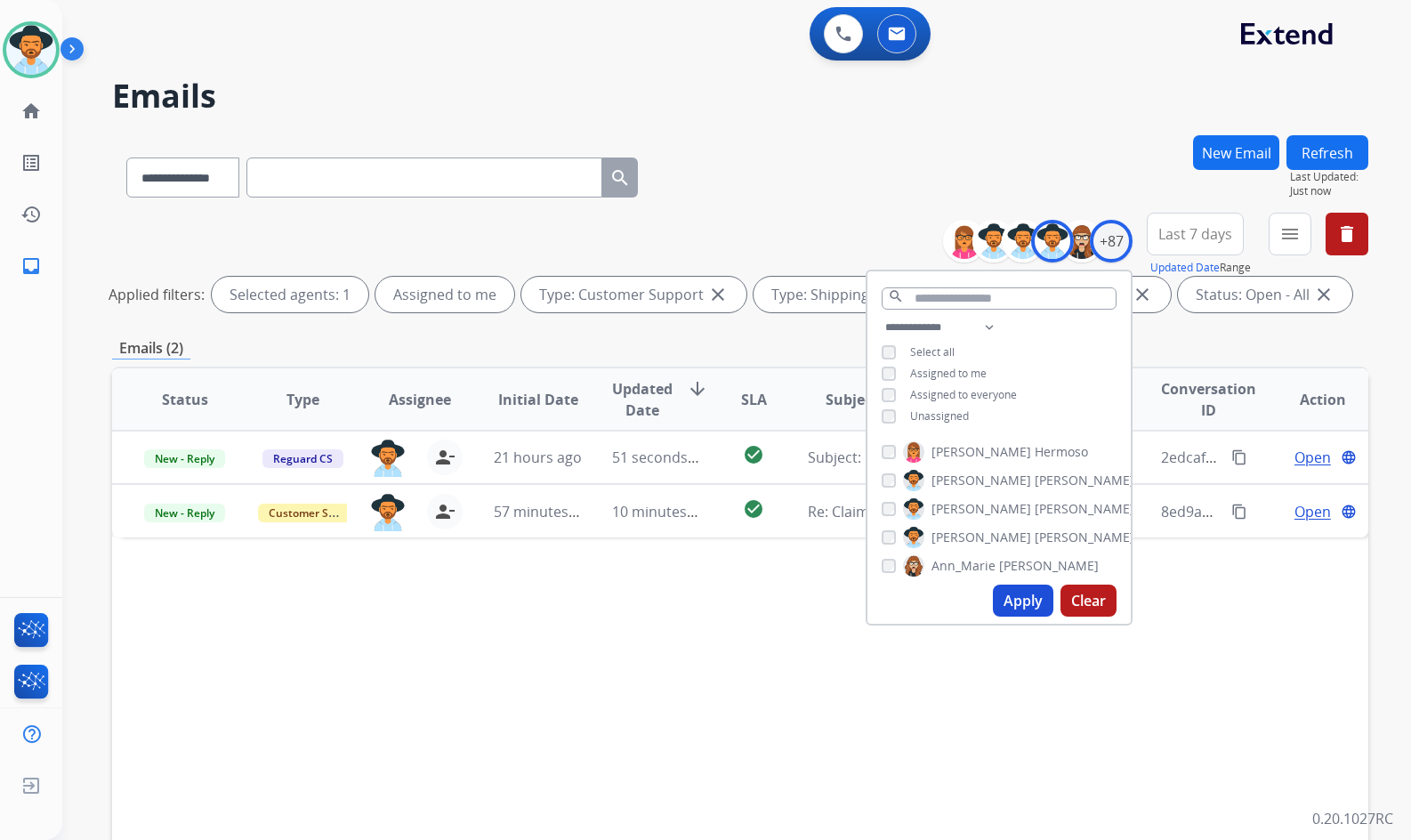
click at [541, 749] on div "Status Type Assignee Initial Date Updated Date arrow_downward SLA Subject Custo…" at bounding box center [740, 665] width 1256 height 596
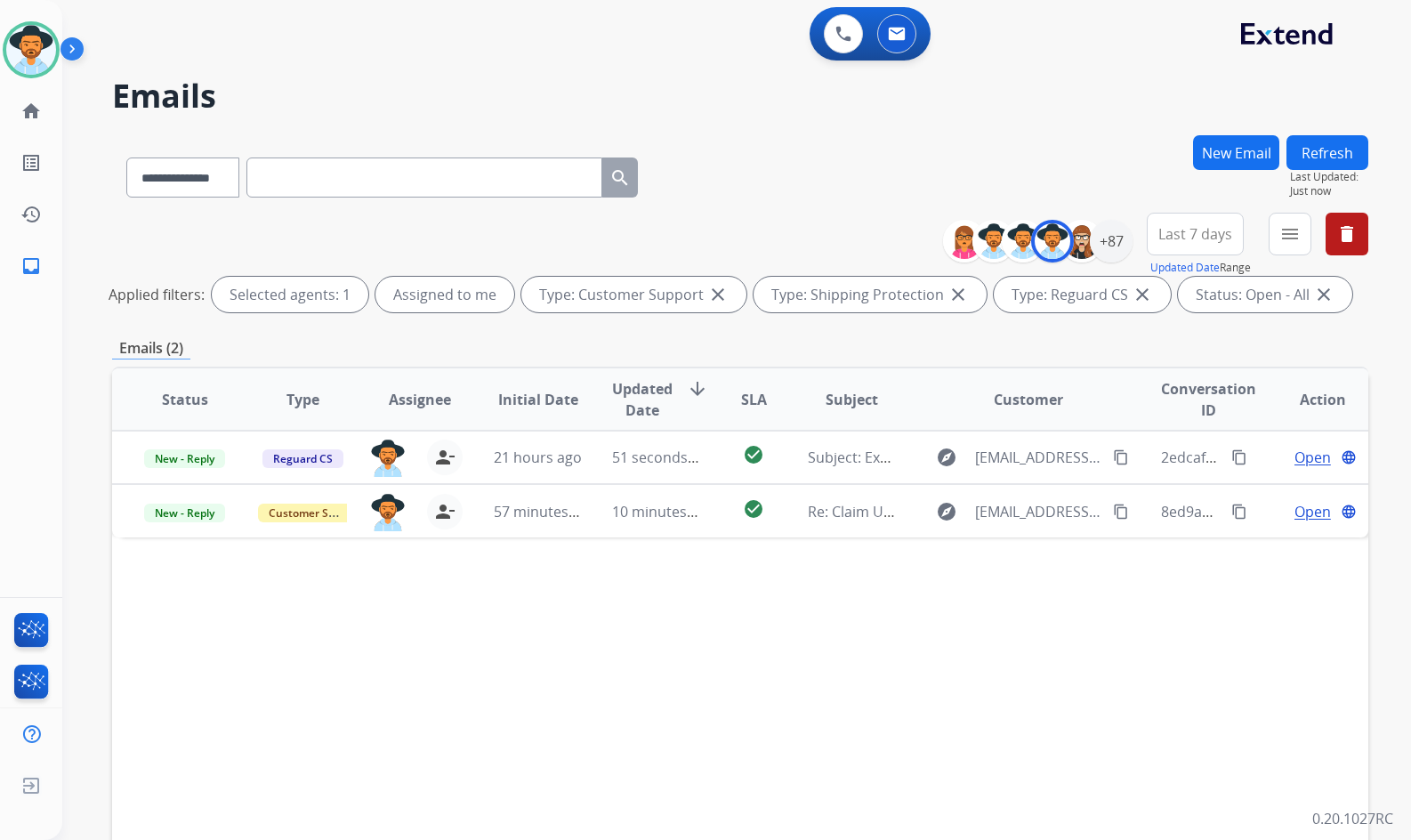
click at [638, 687] on div "Status Type Assignee Initial Date Updated Date arrow_downward SLA Subject Custo…" at bounding box center [740, 665] width 1256 height 596
click at [646, 683] on div "Status Type Assignee Initial Date Updated Date arrow_downward SLA Subject Custo…" at bounding box center [740, 665] width 1256 height 596
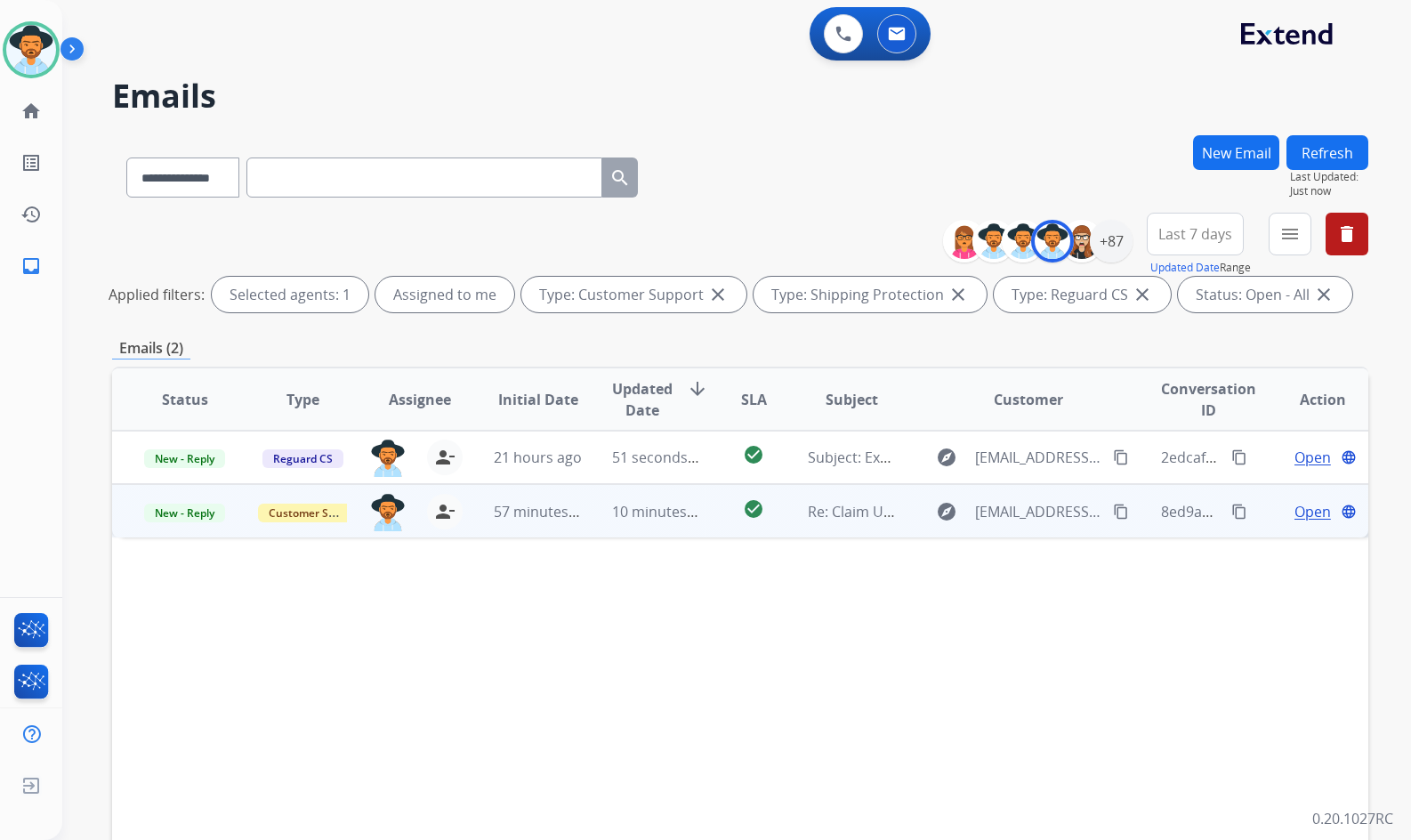
click at [1113, 510] on mat-icon "content_copy" at bounding box center [1121, 511] width 16 height 16
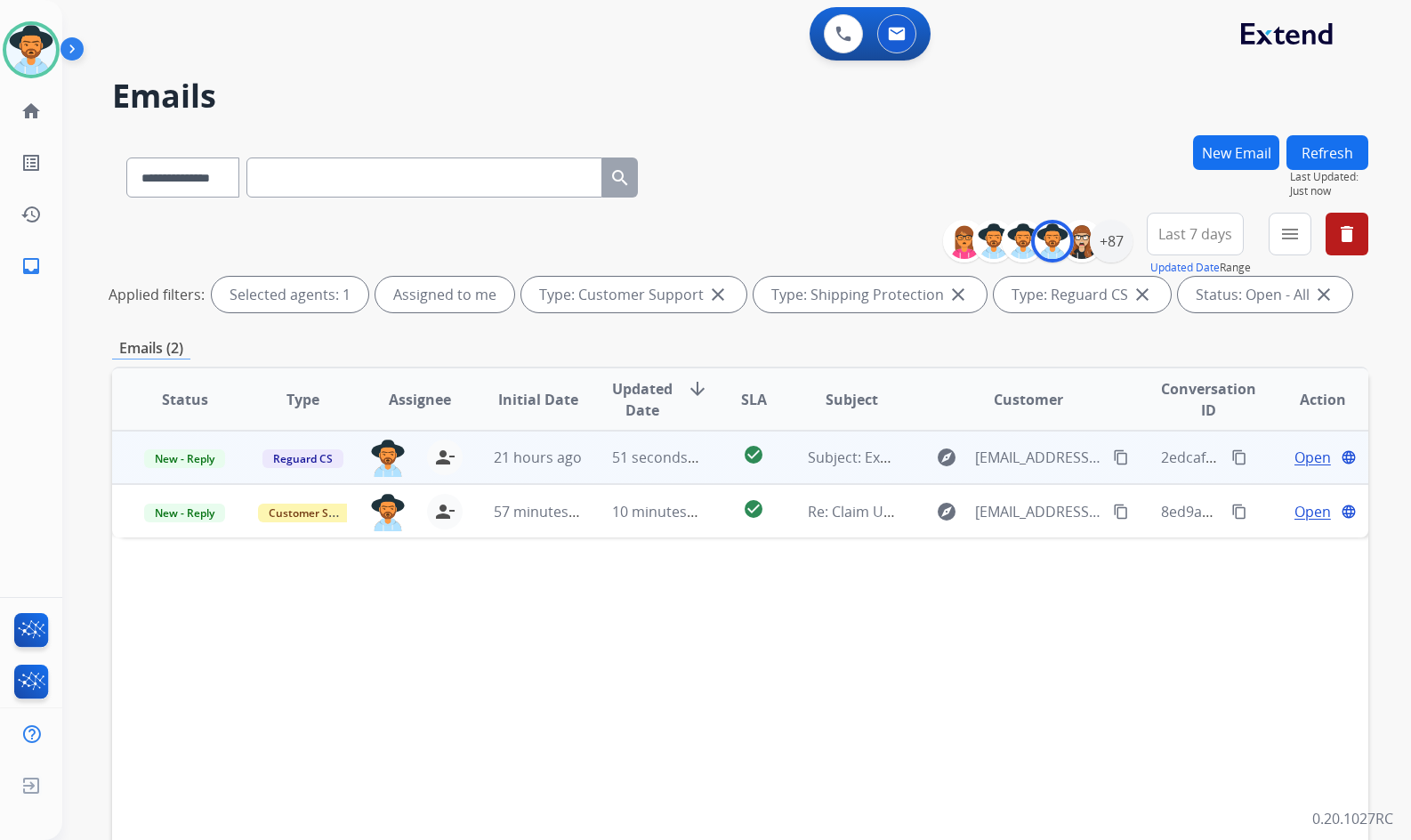
click at [1113, 452] on mat-icon "content_copy" at bounding box center [1121, 457] width 16 height 16
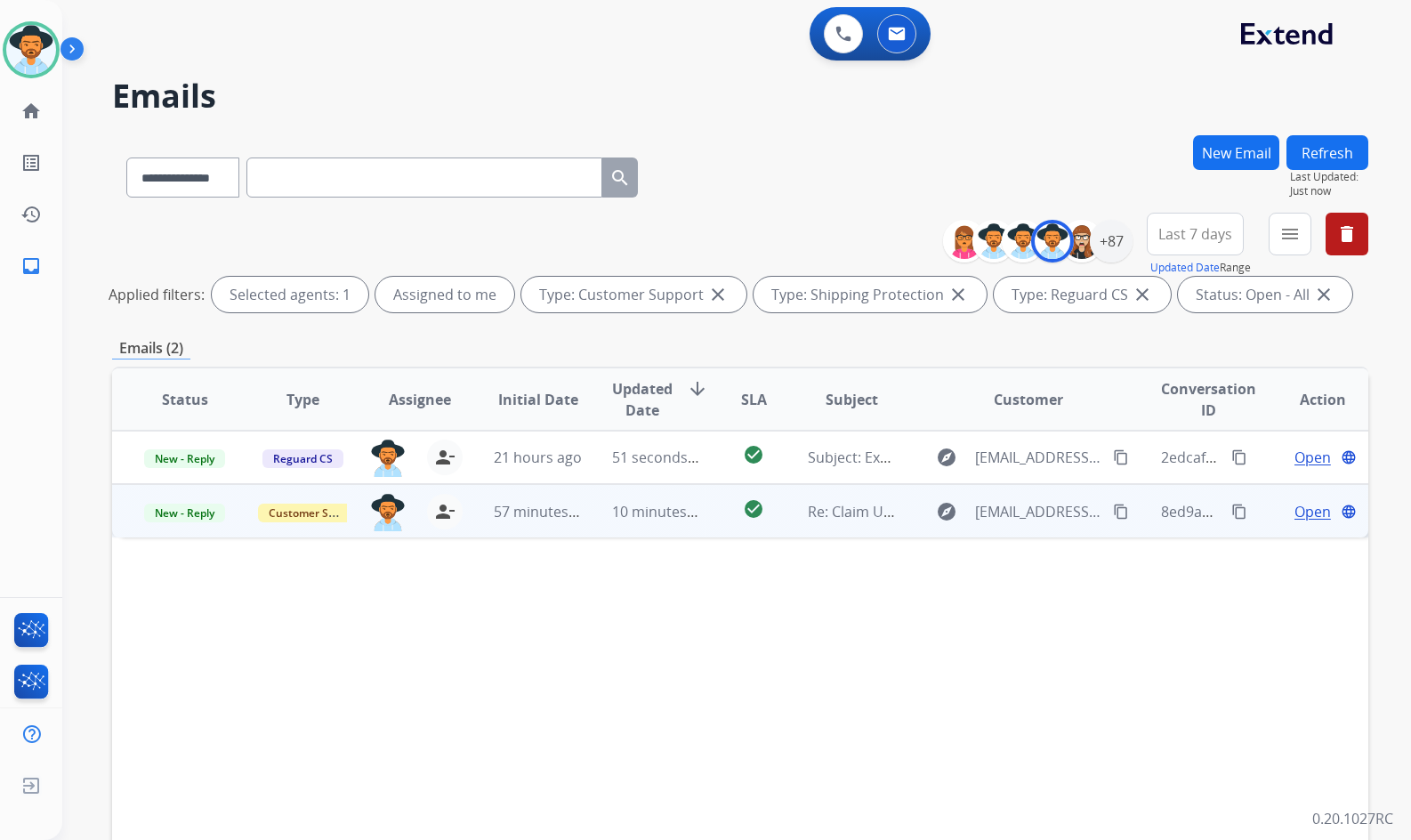
click at [1295, 507] on span "Open" at bounding box center [1313, 511] width 36 height 21
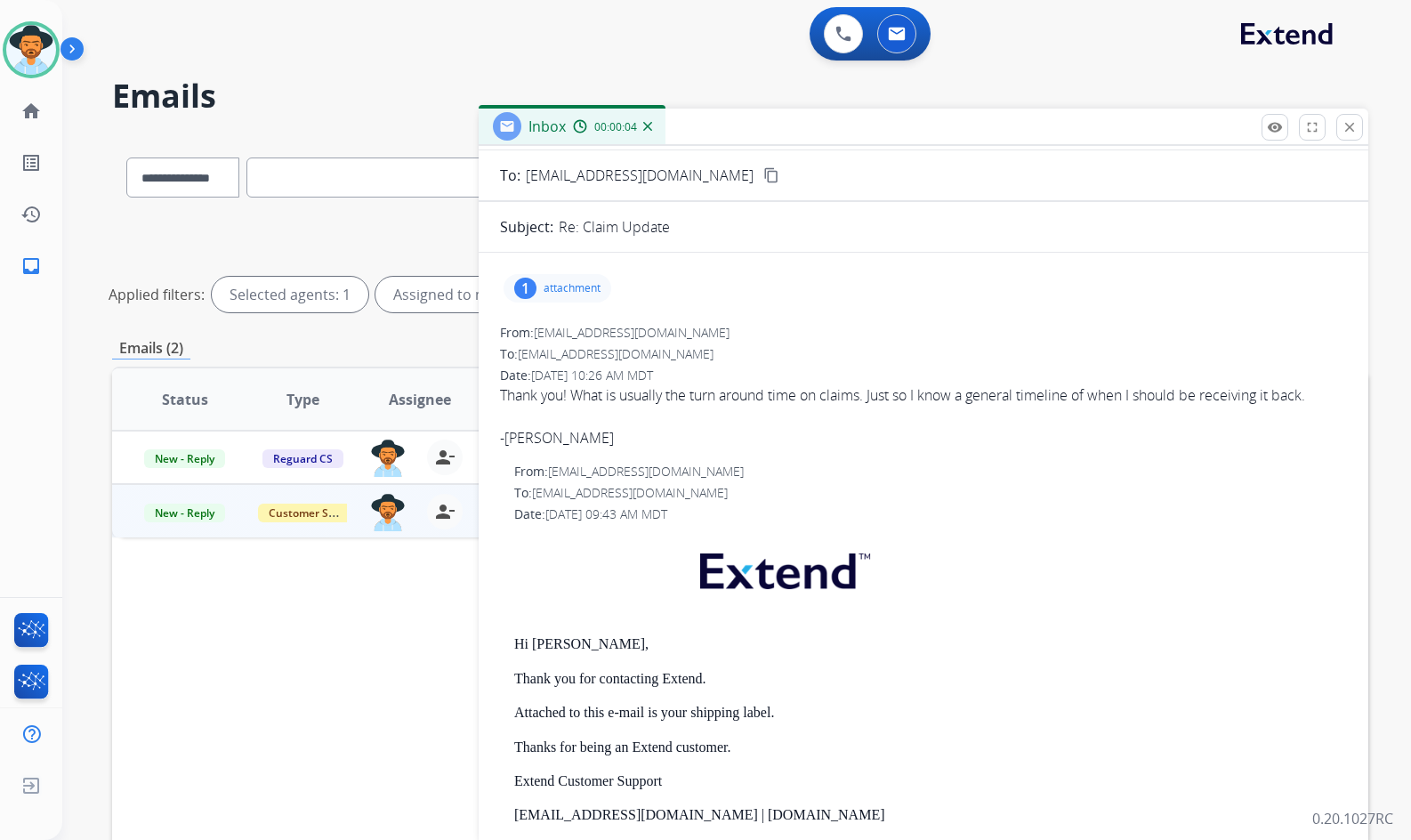
scroll to position [0, 0]
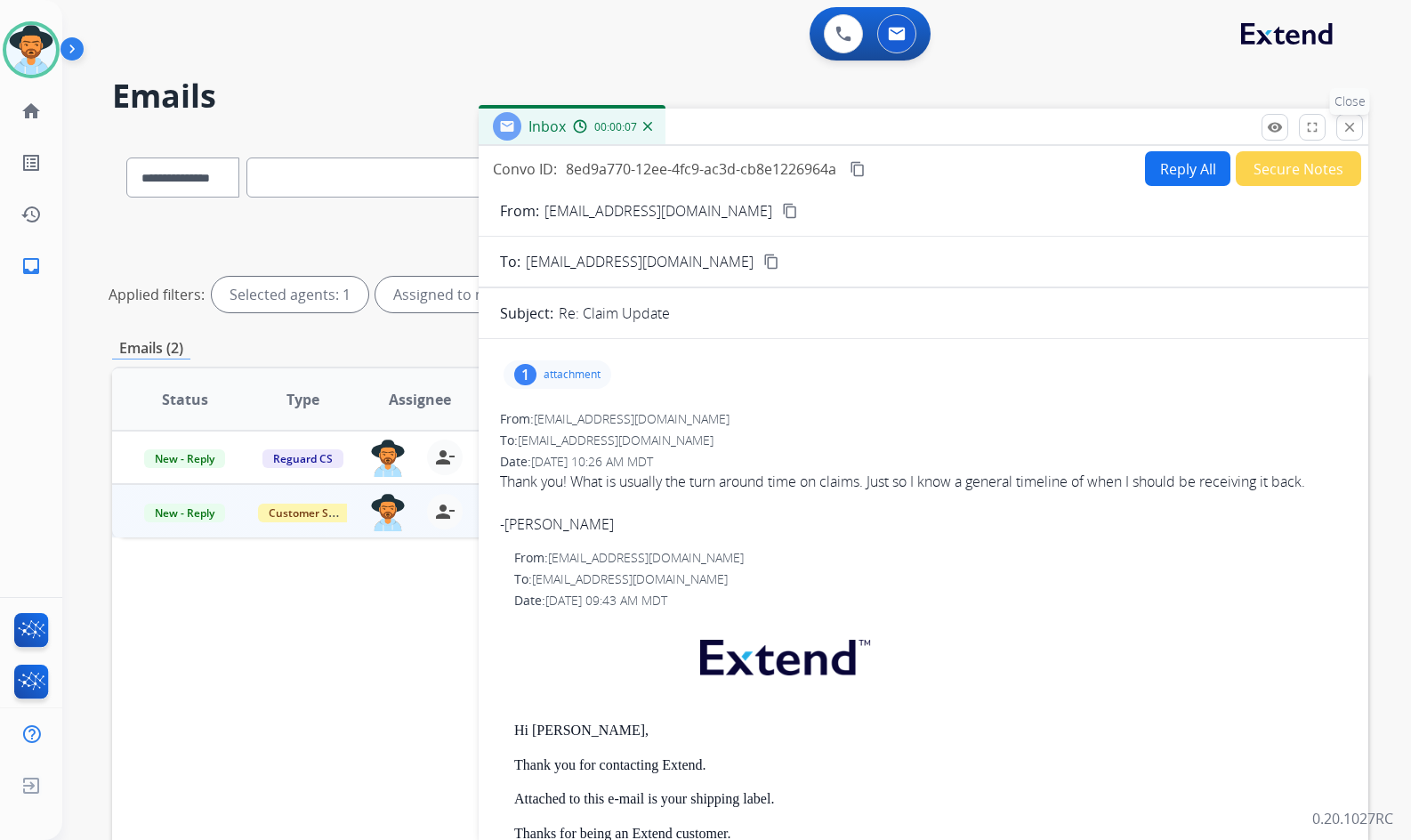
click at [1355, 128] on mat-icon "close" at bounding box center [1350, 127] width 16 height 16
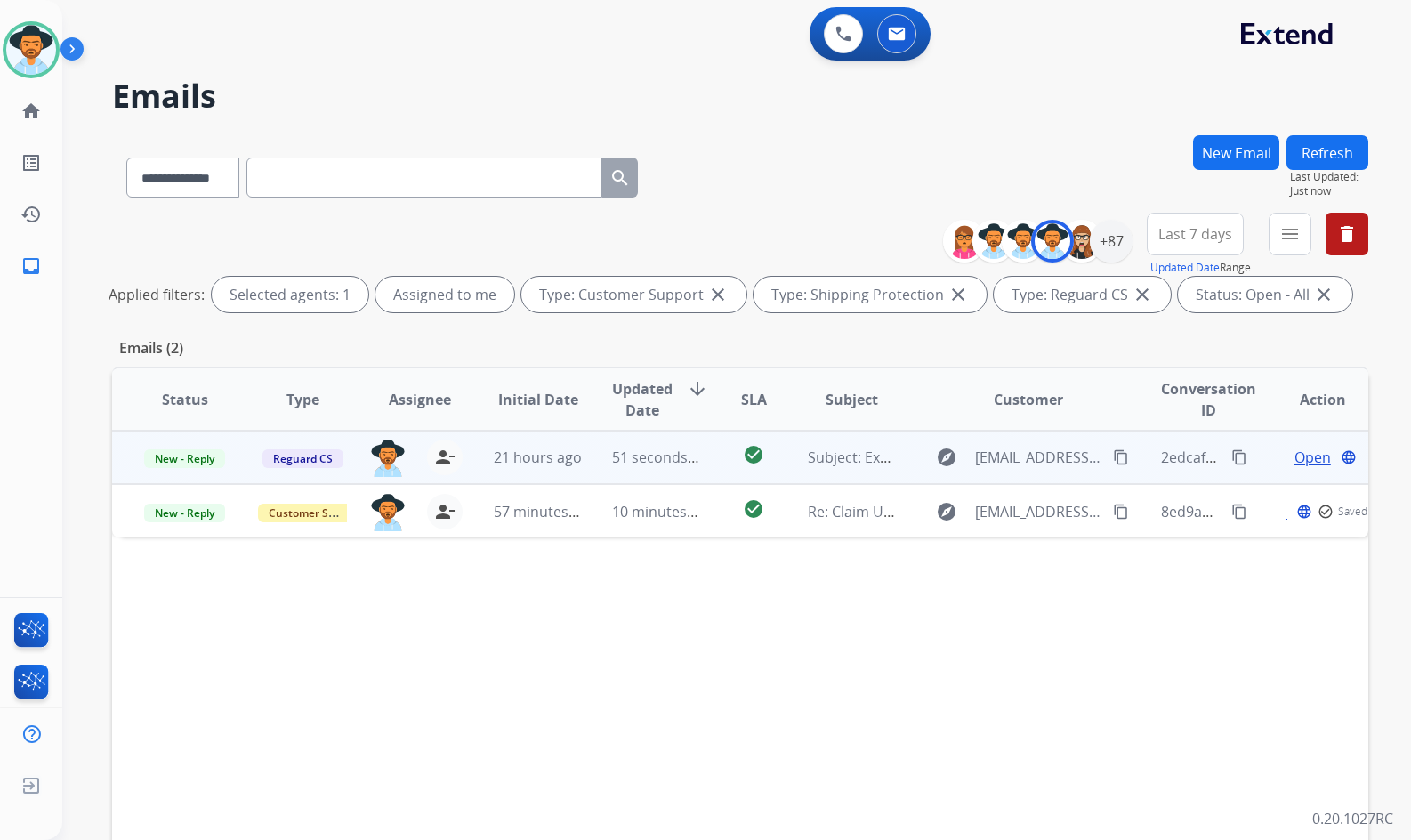
click at [1315, 463] on span "Open" at bounding box center [1313, 457] width 36 height 21
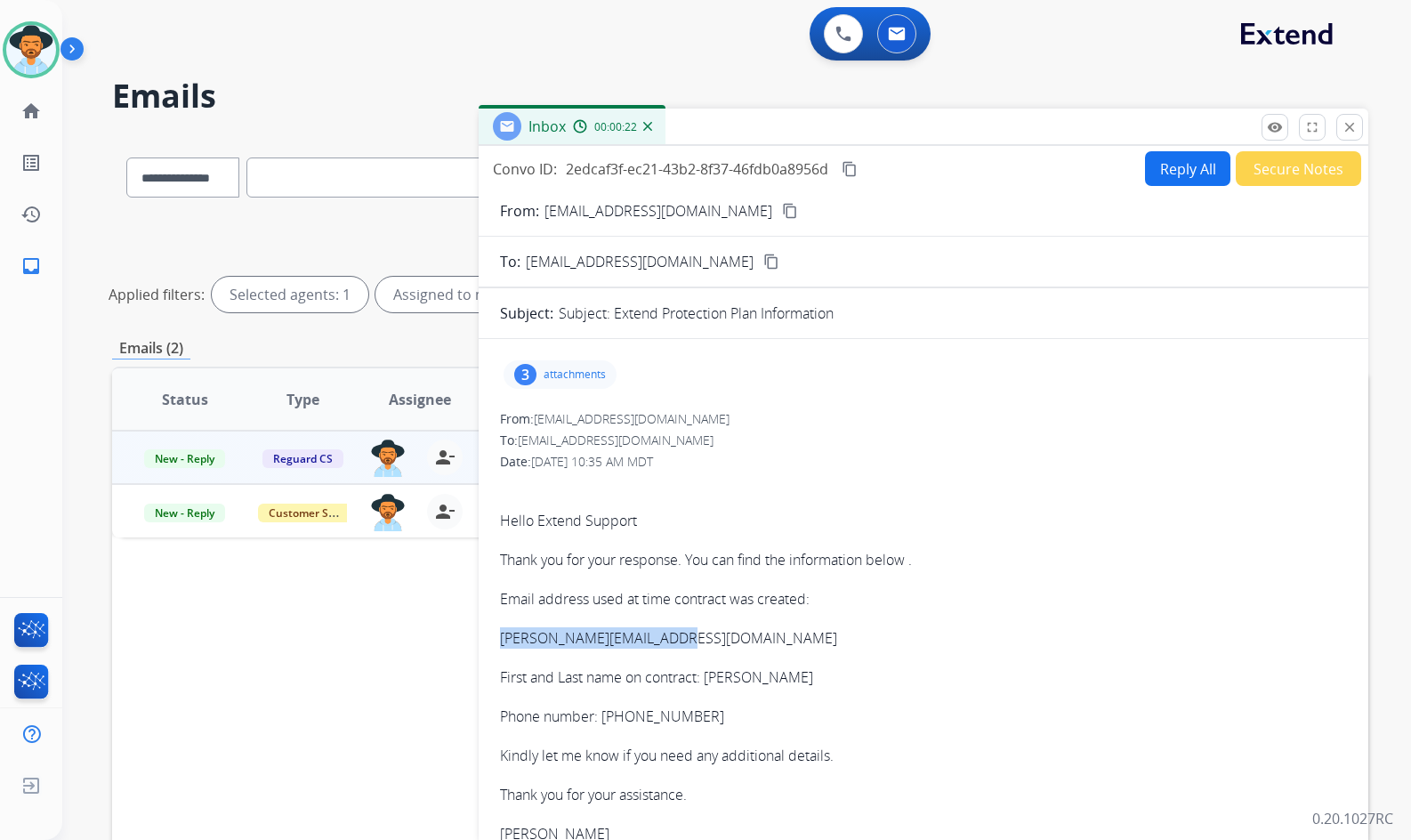
drag, startPoint x: 682, startPoint y: 639, endPoint x: 501, endPoint y: 639, distance: 181.0
click at [501, 639] on p "Sattar.haqbeen@gmail.com" at bounding box center [924, 638] width 847 height 21
copy link "Sattar.haqbeen@gmail.com"
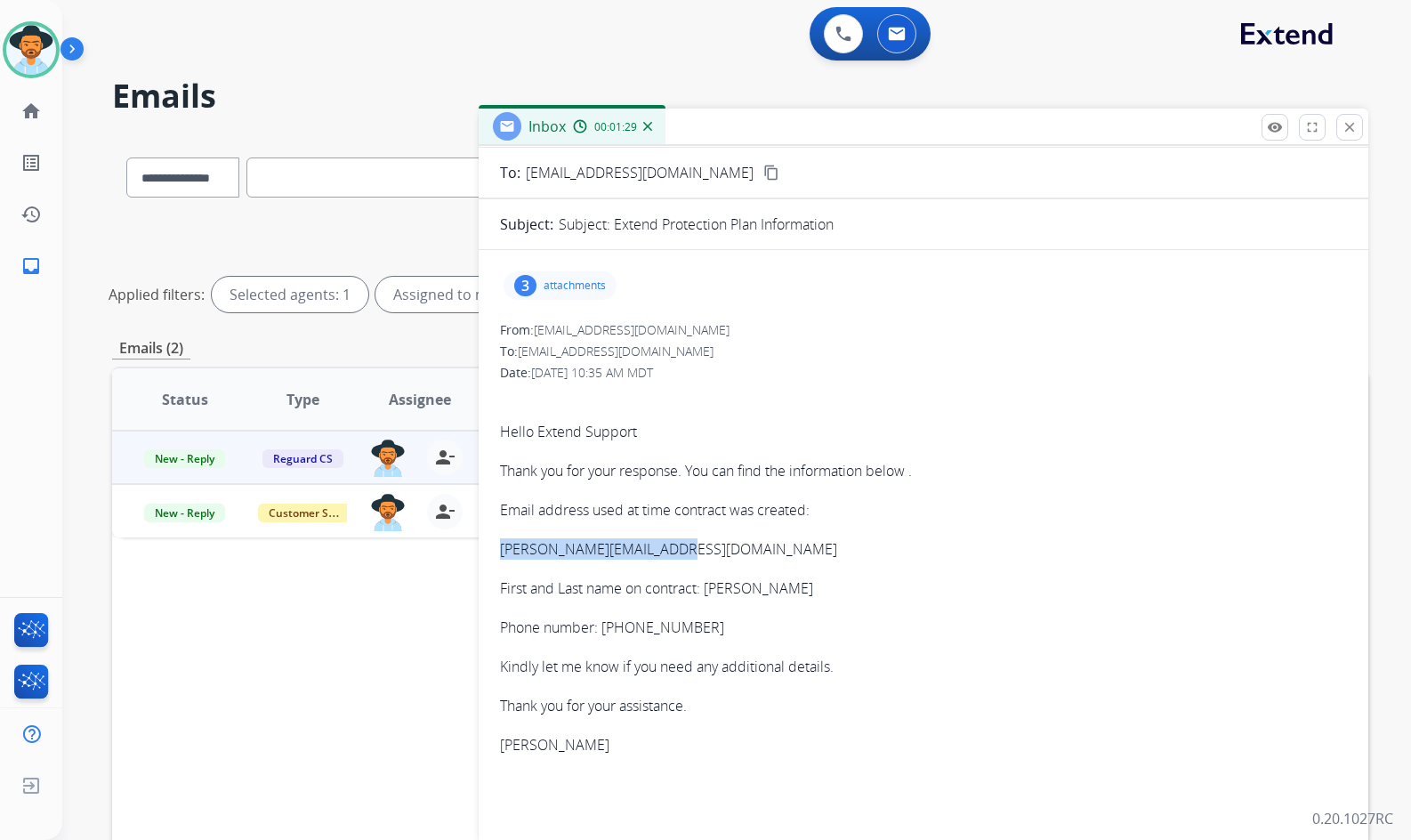
click at [695, 555] on p "Sattar.haqbeen@gmail.com" at bounding box center [924, 549] width 847 height 21
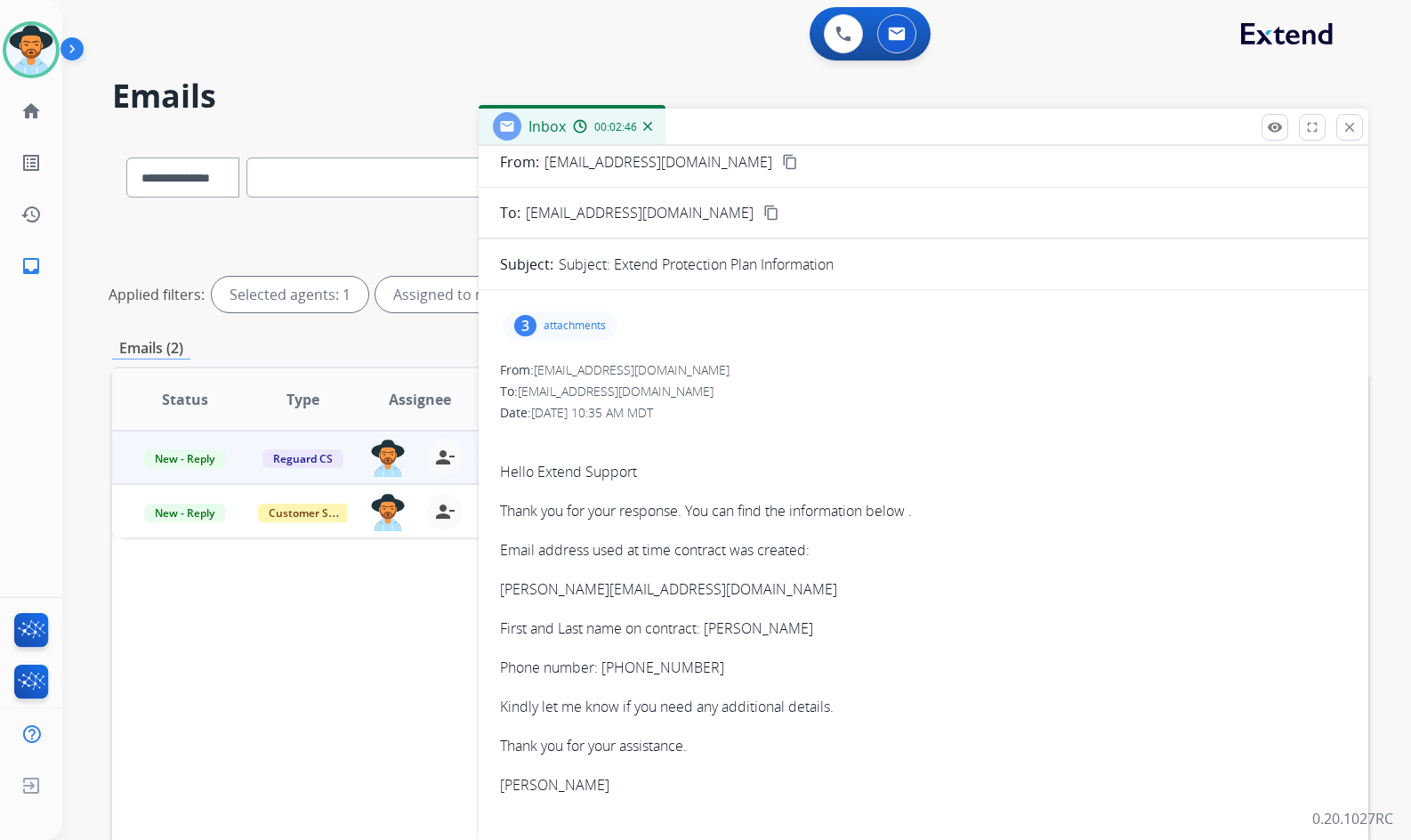
scroll to position [178, 0]
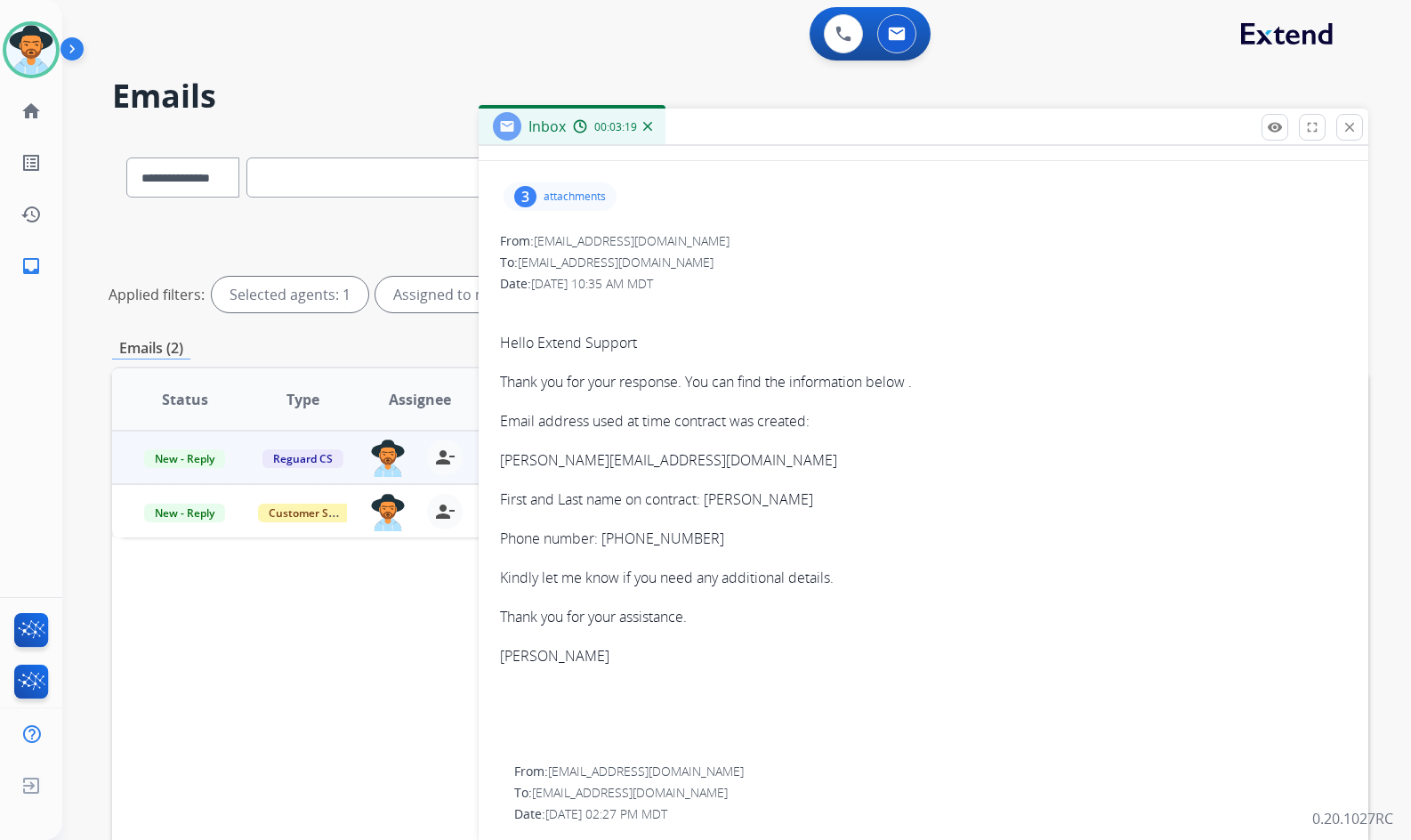
click at [589, 182] on div "3 attachments" at bounding box center [560, 196] width 113 height 28
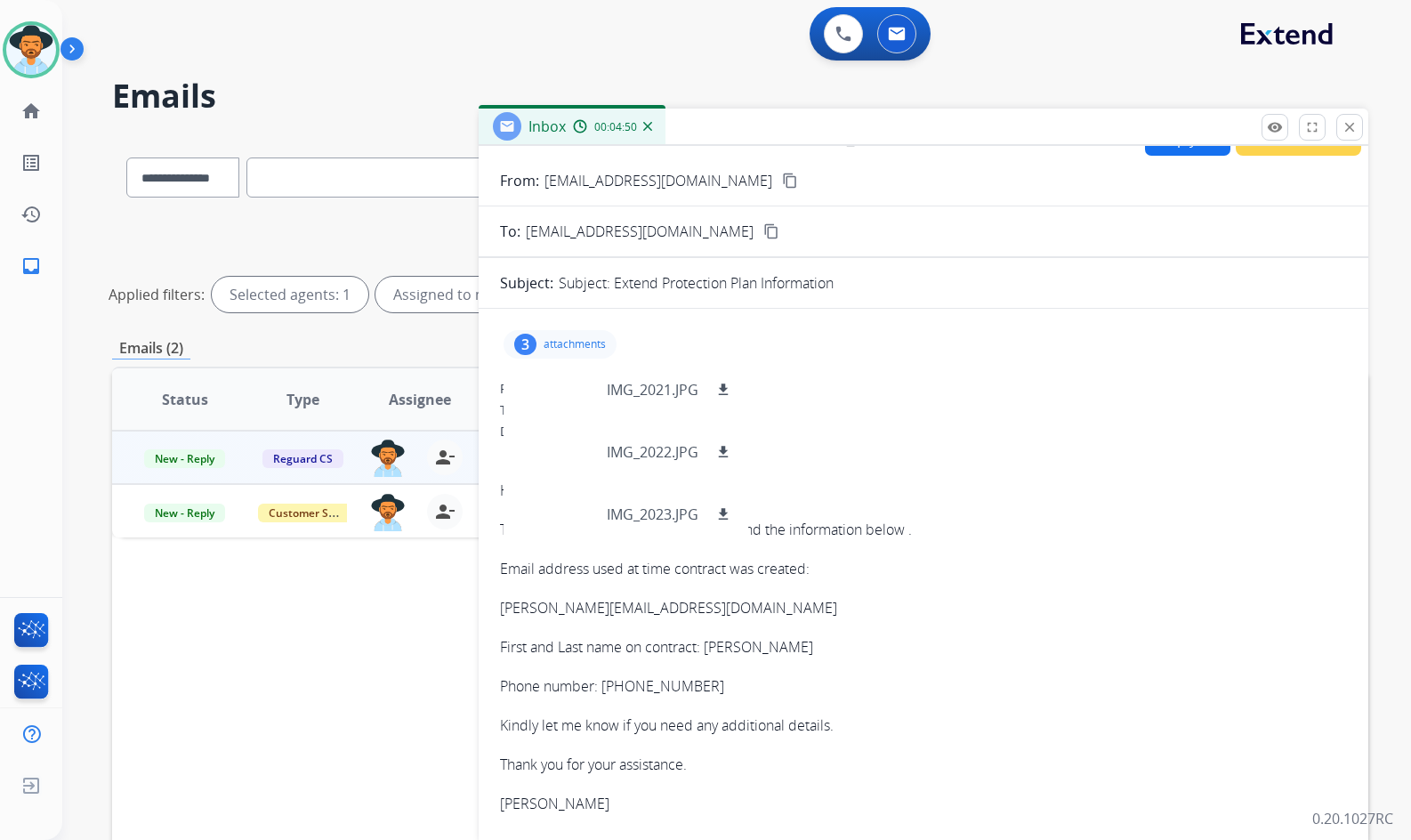
scroll to position [0, 0]
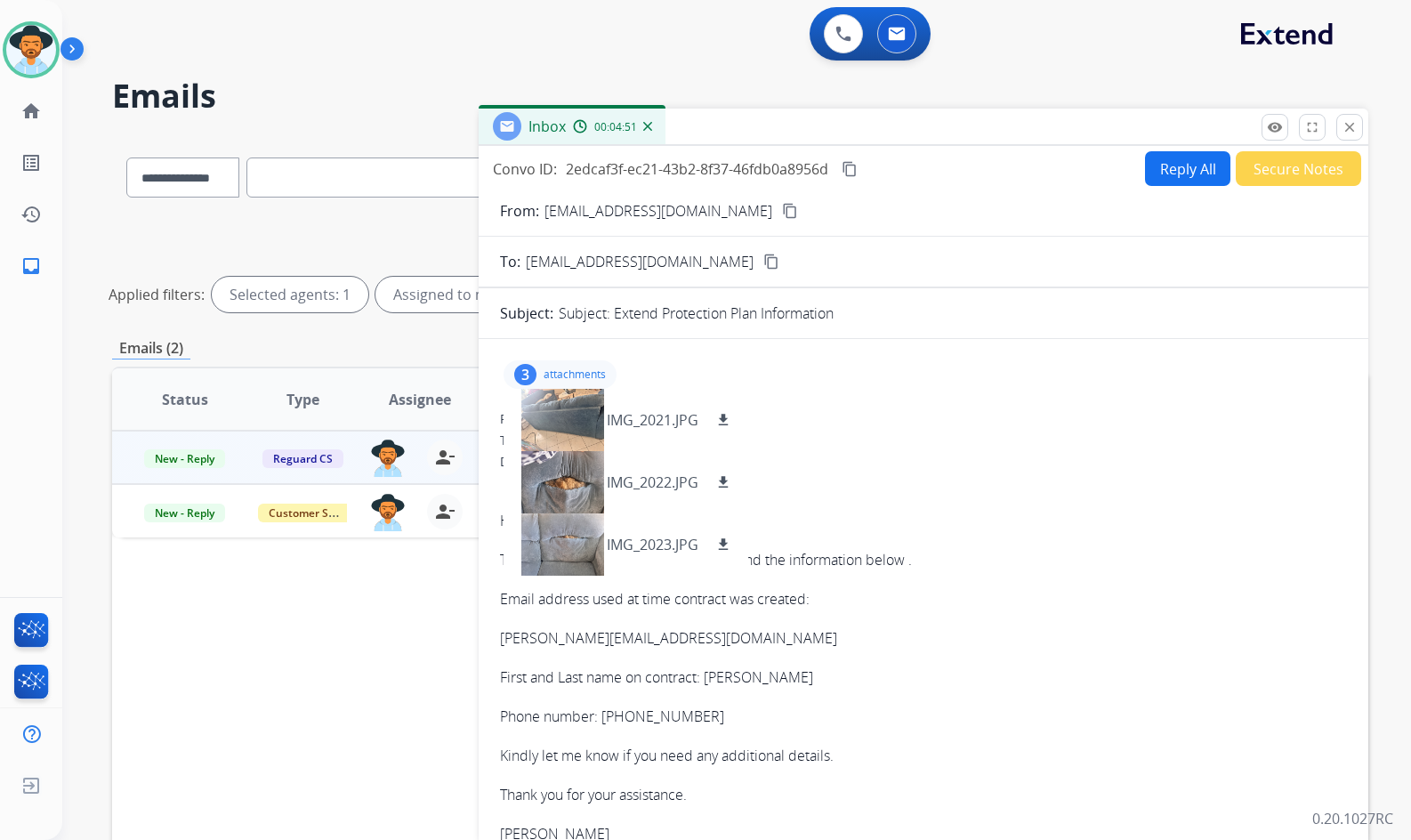
click at [880, 434] on div "To: customerservice@reguardprotection.com" at bounding box center [924, 440] width 847 height 18
click at [903, 391] on div "3 attachments IMG_2021.JPG download IMG_2022.JPG download IMG_2023.JPG download" at bounding box center [924, 375] width 847 height 43
click at [597, 373] on p "attachments" at bounding box center [575, 374] width 62 height 15
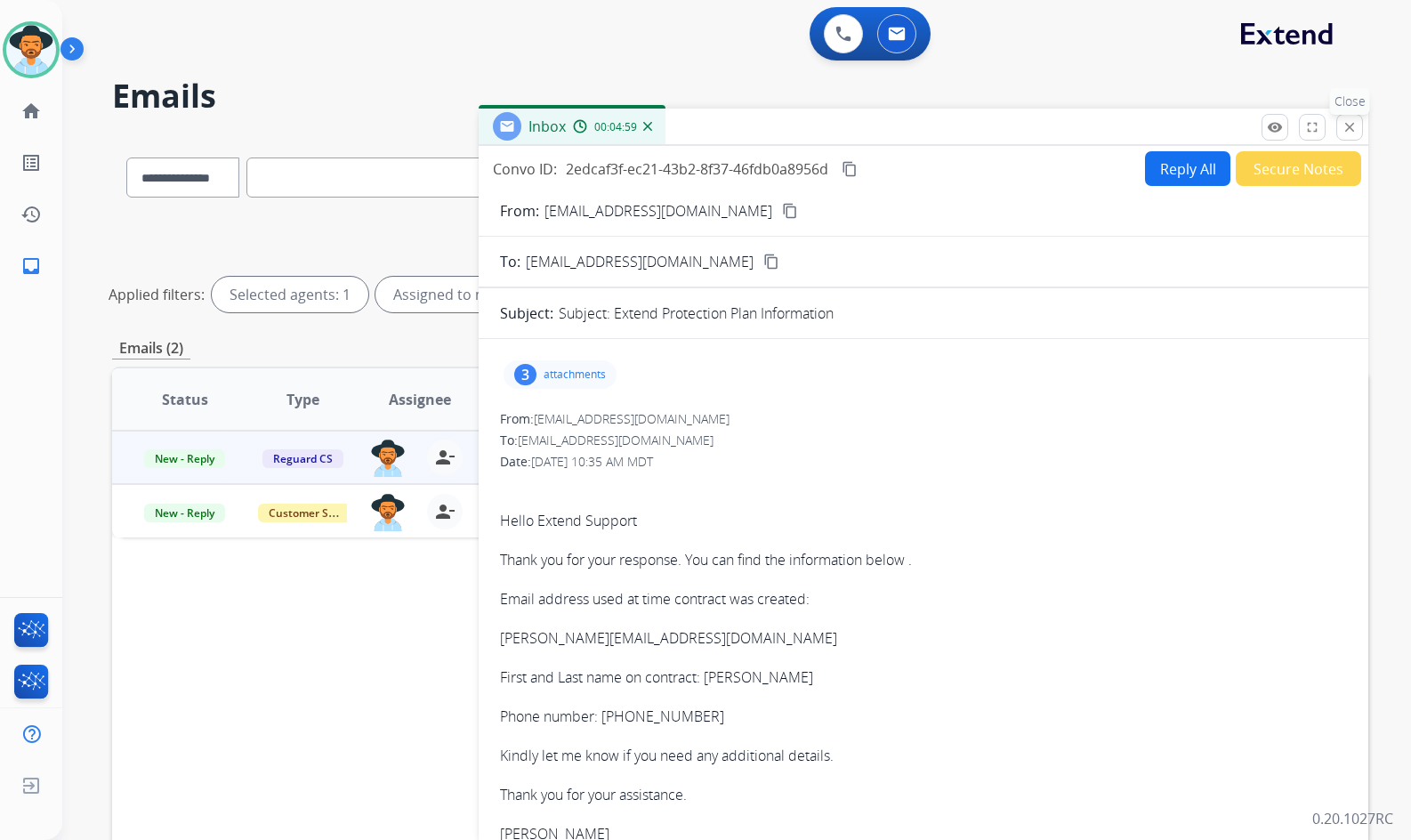
click at [1354, 131] on mat-icon "close" at bounding box center [1350, 127] width 16 height 16
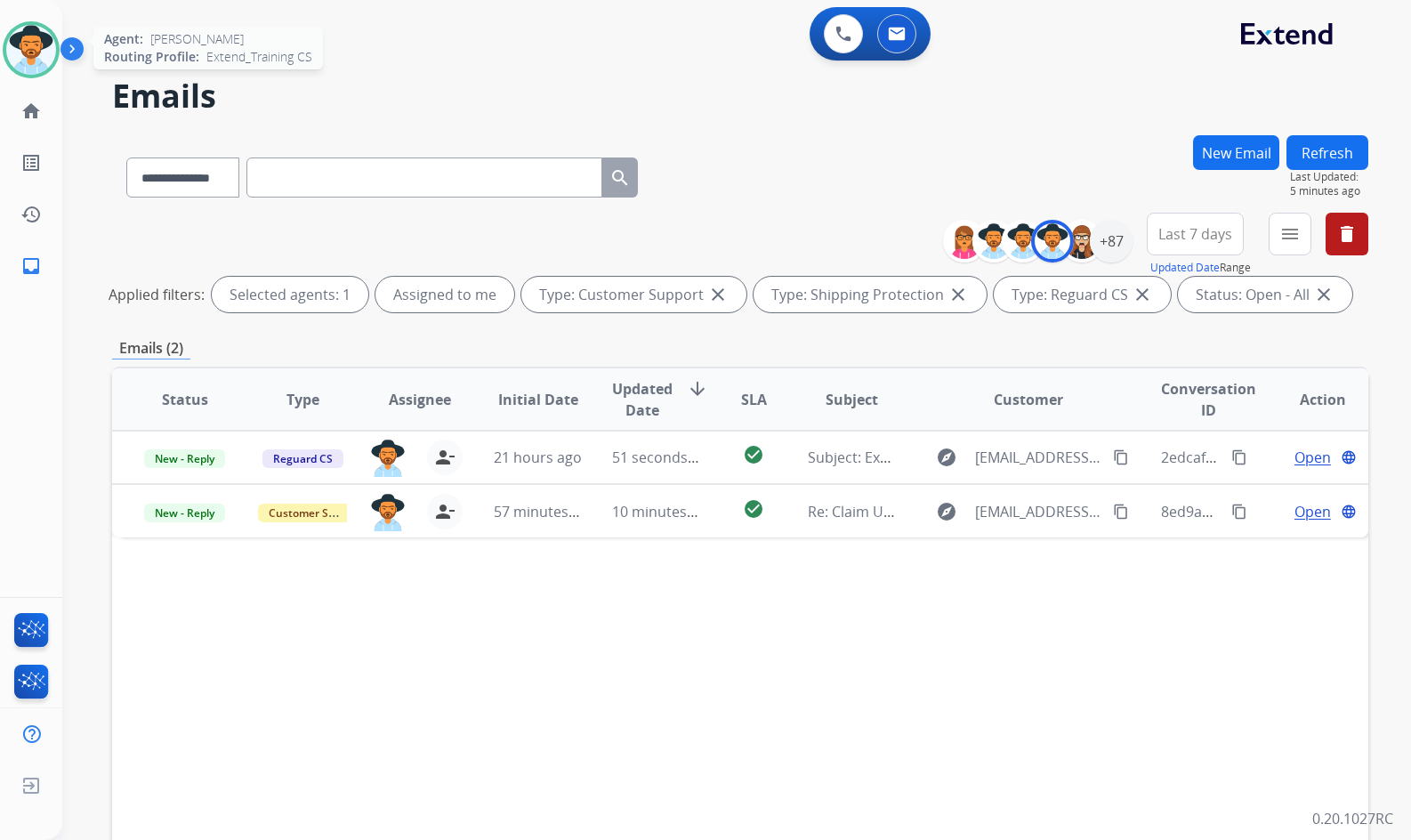
click at [44, 58] on img at bounding box center [30, 50] width 50 height 50
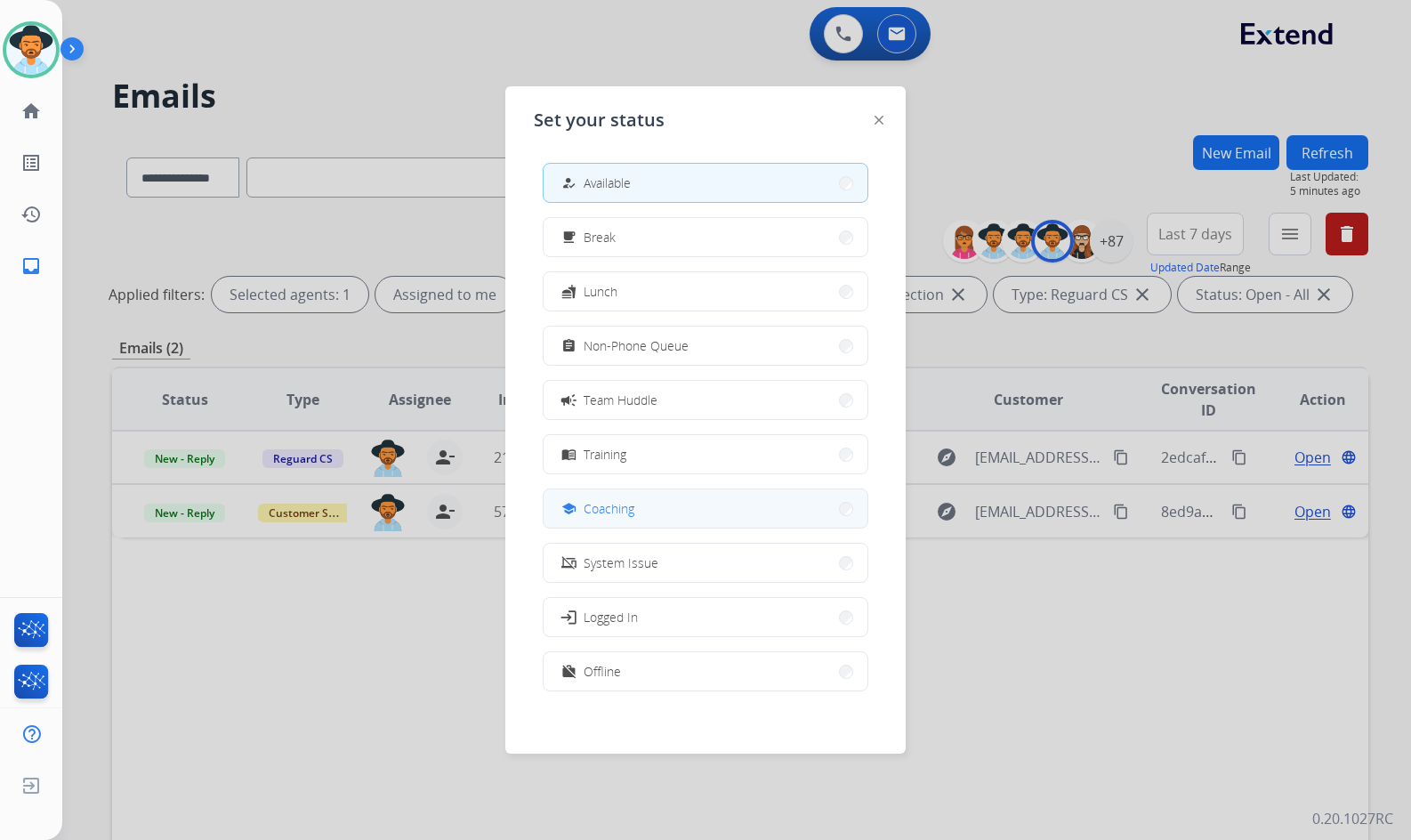
click at [609, 502] on span "Coaching" at bounding box center [609, 508] width 51 height 18
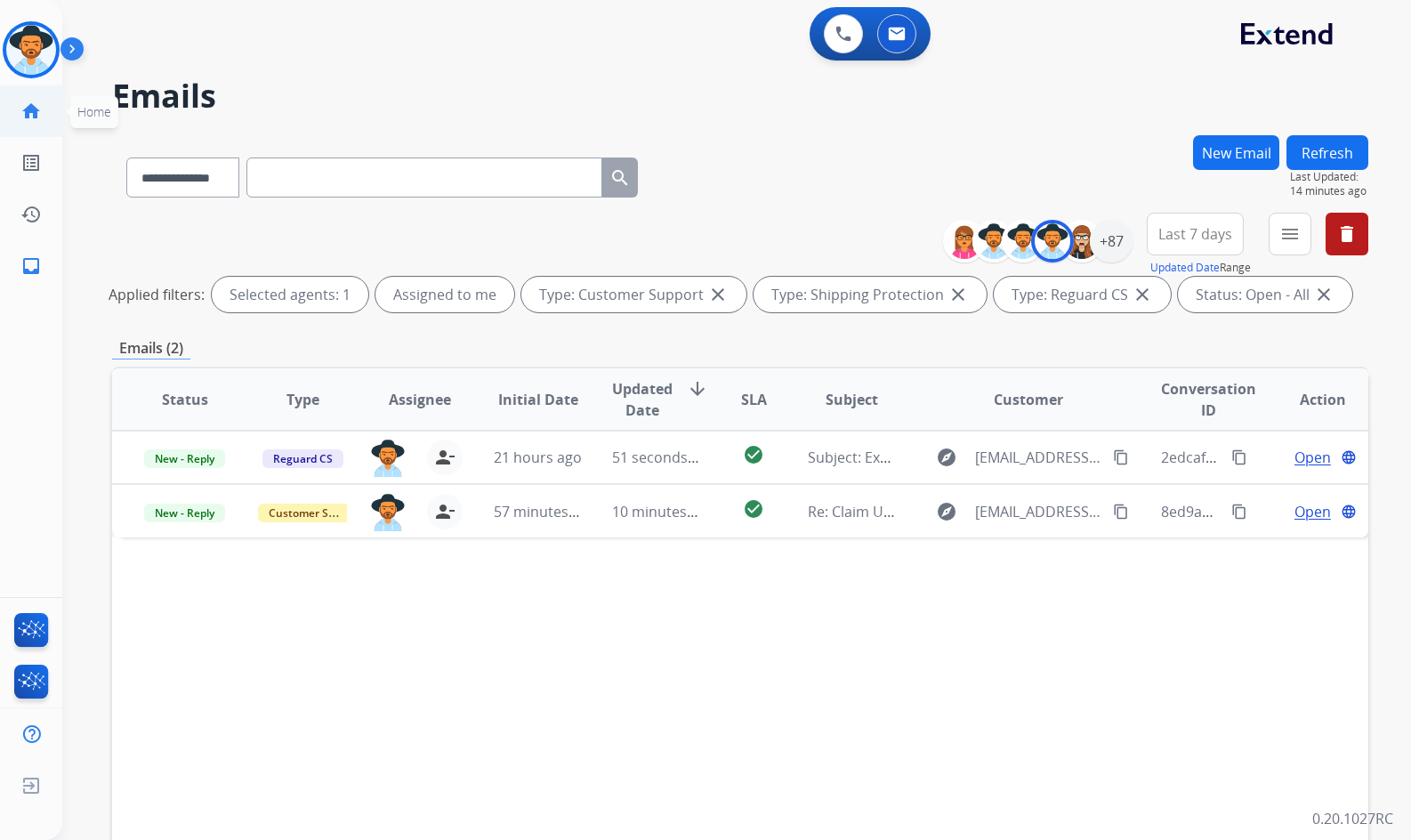
click at [35, 113] on mat-icon "home" at bounding box center [31, 111] width 21 height 21
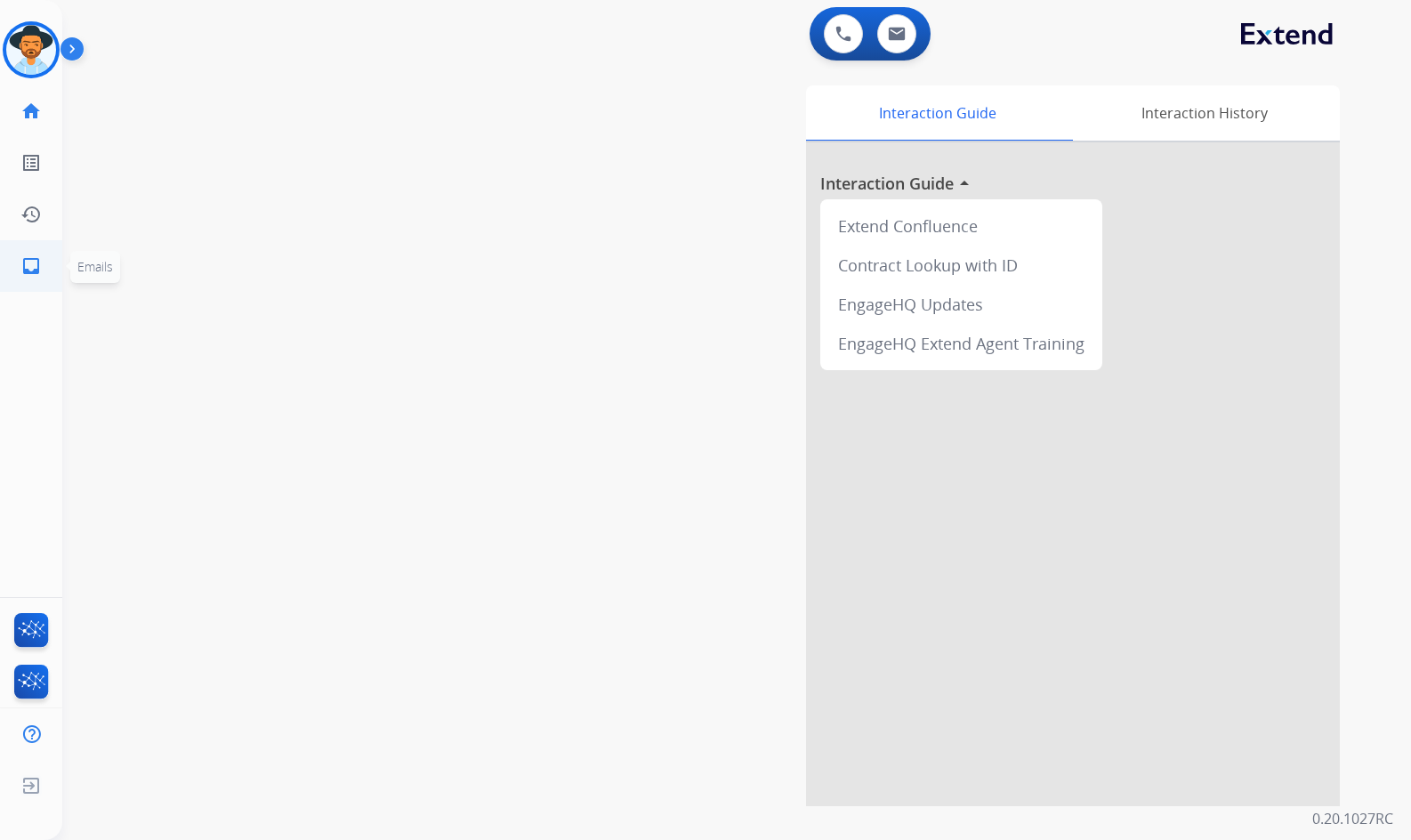
click at [20, 274] on mat-icon "inbox" at bounding box center [31, 266] width 21 height 21
select select "**********"
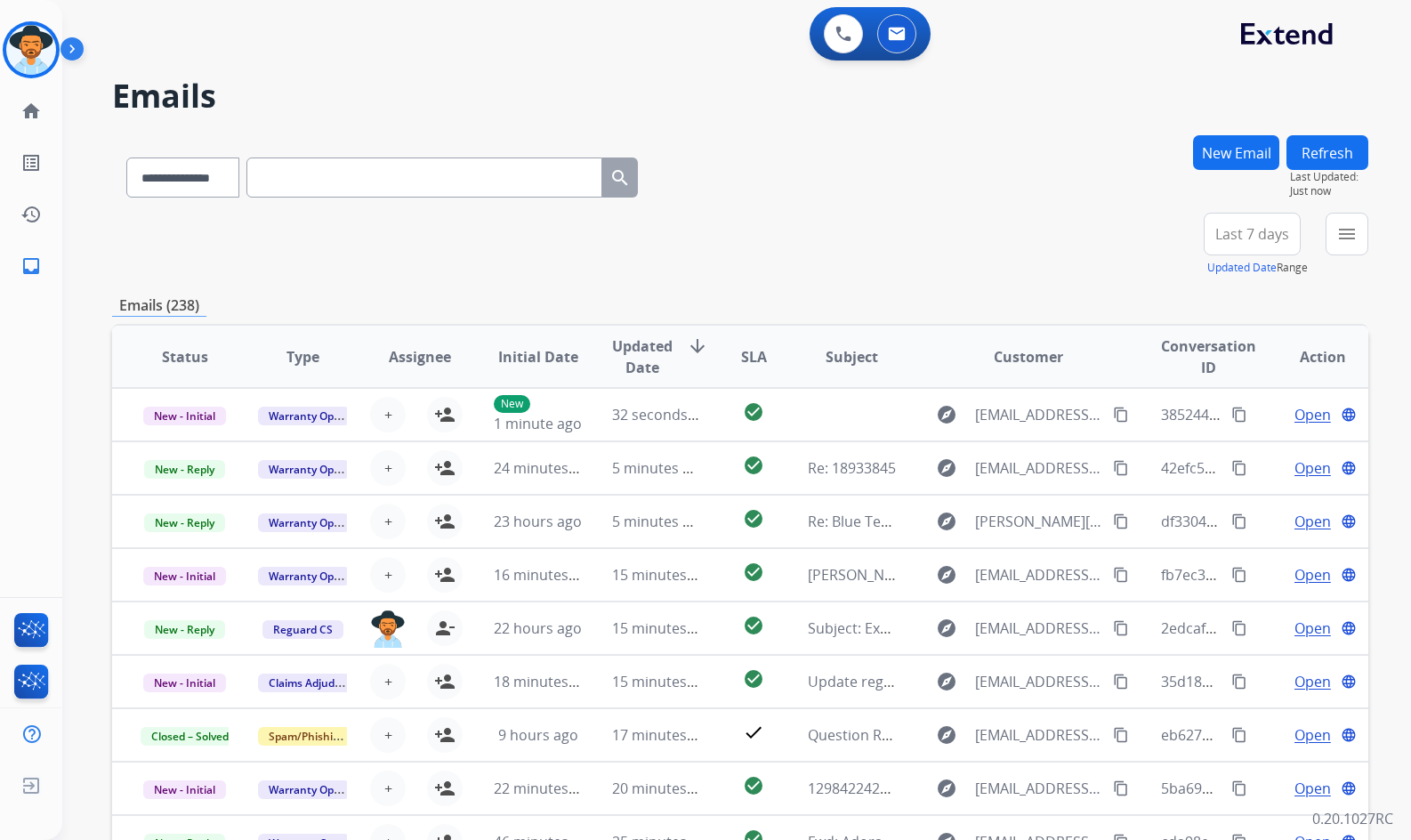
click at [1368, 228] on div "**********" at bounding box center [736, 420] width 1349 height 840
click at [1368, 225] on div "menu Filters Type Claims Adjudication Customer Support Escalation Service Suppo…" at bounding box center [1348, 244] width 43 height 64
click at [1366, 233] on button "menu Filters" at bounding box center [1348, 234] width 43 height 43
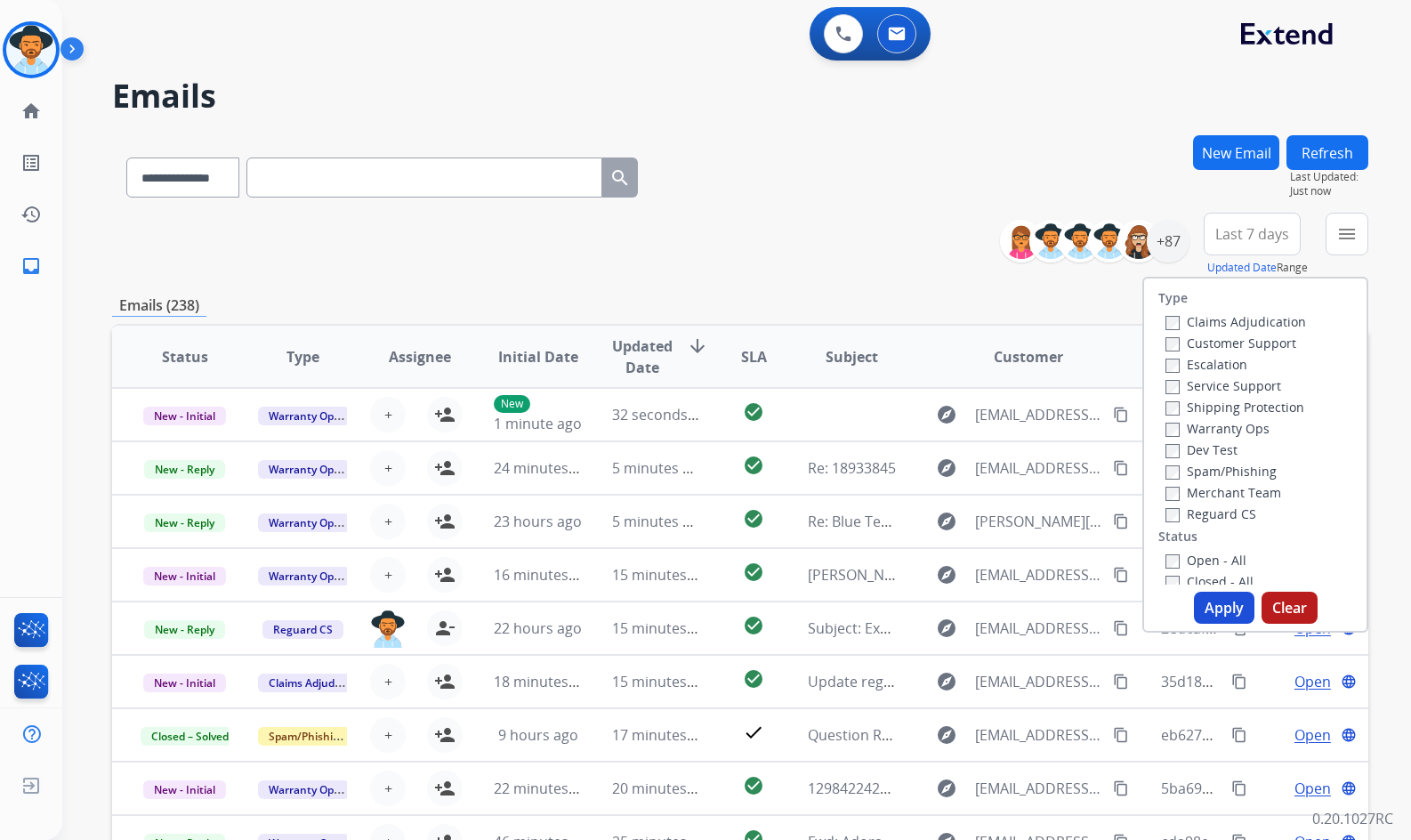
click at [1261, 339] on label "Customer Support" at bounding box center [1231, 343] width 130 height 17
click at [1268, 411] on label "Shipping Protection" at bounding box center [1235, 406] width 139 height 17
click at [1211, 517] on label "Reguard CS" at bounding box center [1210, 513] width 91 height 17
click at [1230, 558] on label "Open - All" at bounding box center [1206, 560] width 81 height 17
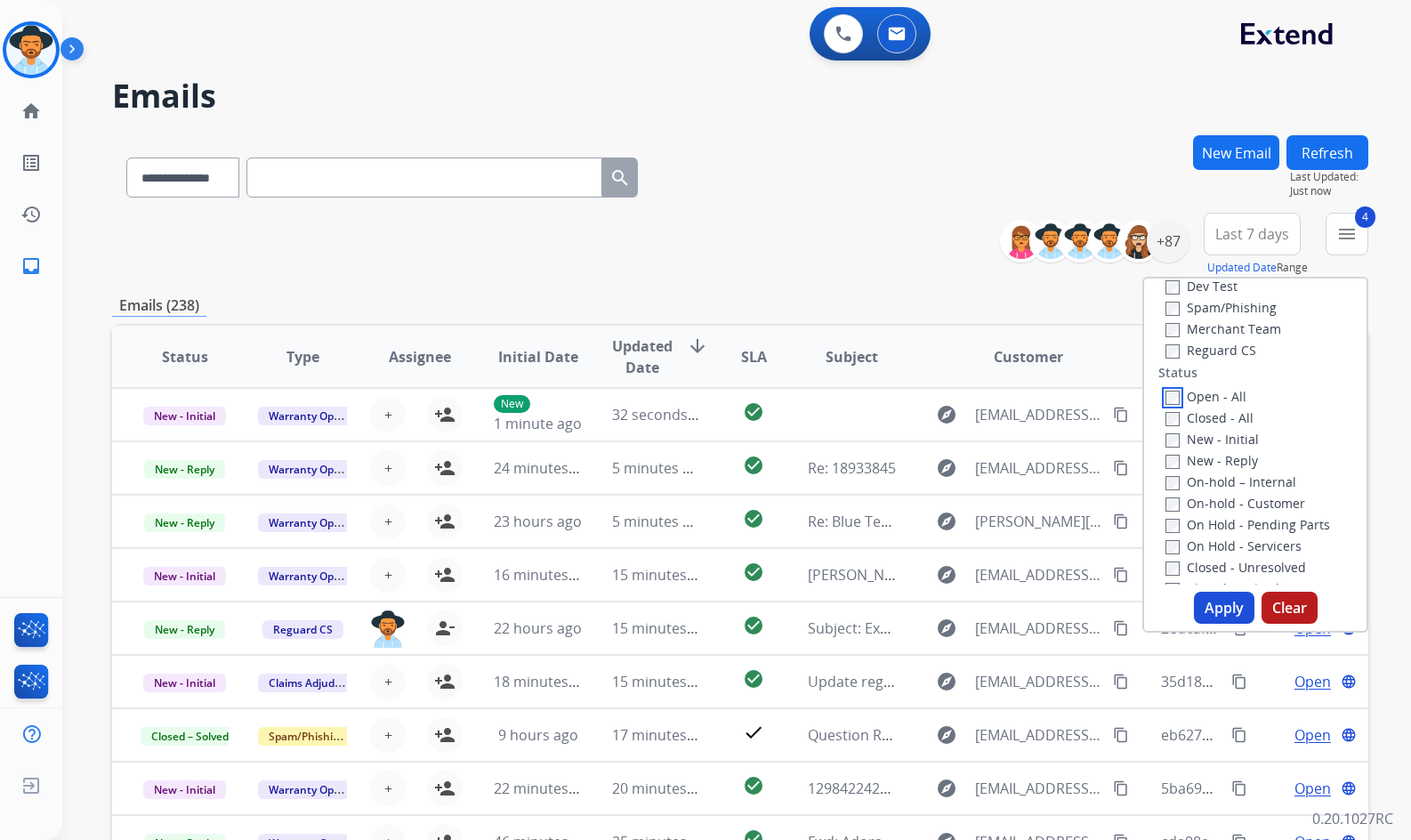
scroll to position [178, 0]
click at [1236, 530] on label "On Hold - Servicers" at bounding box center [1234, 530] width 136 height 17
click at [1243, 504] on label "On Hold - Pending Parts" at bounding box center [1247, 509] width 165 height 17
click at [1244, 488] on label "On-hold - Customer" at bounding box center [1235, 488] width 139 height 17
click at [1246, 467] on label "On-hold – Internal" at bounding box center [1231, 467] width 130 height 17
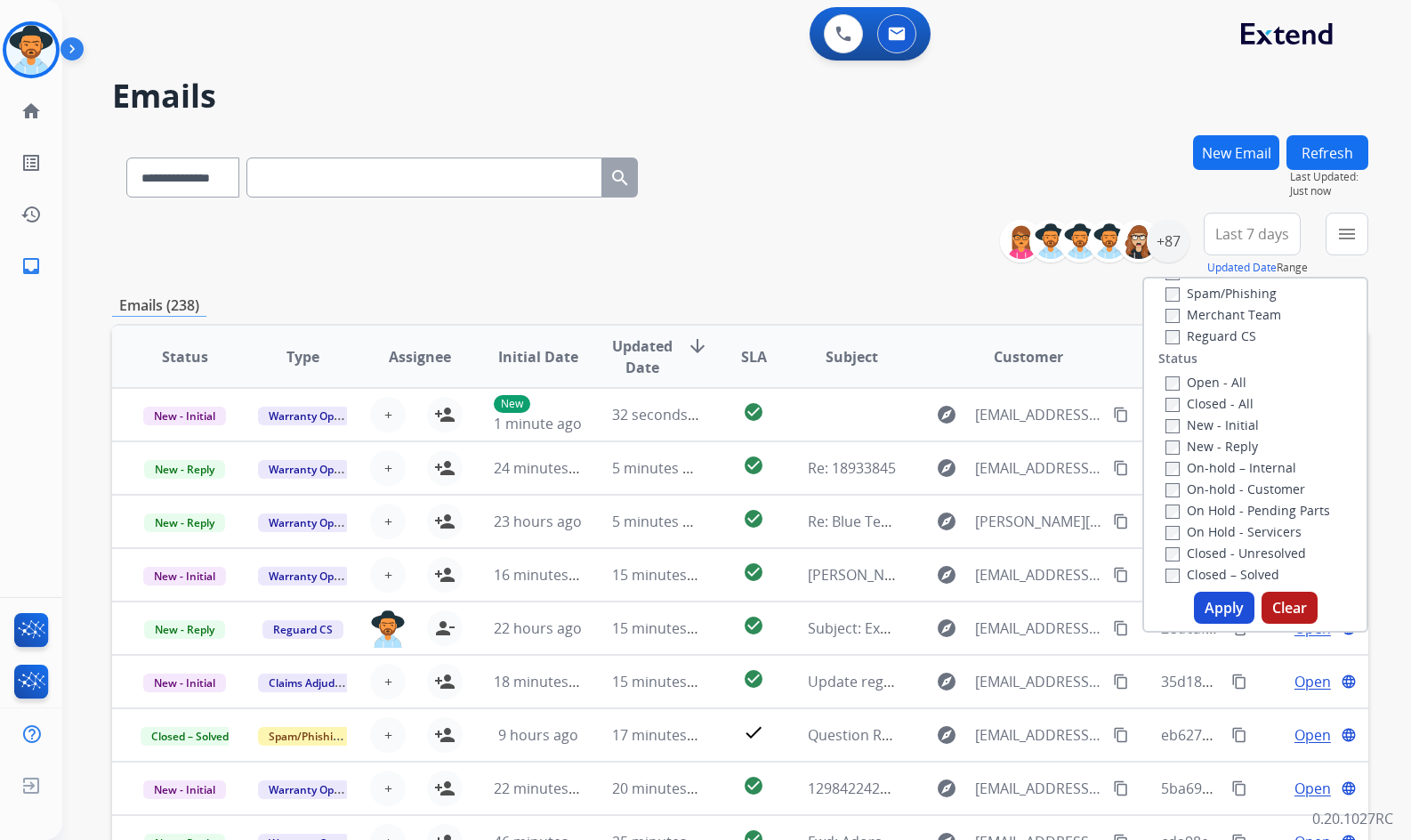
click at [1235, 445] on label "New - Reply" at bounding box center [1211, 446] width 93 height 17
click at [1234, 423] on label "New - Initial" at bounding box center [1212, 424] width 93 height 17
click at [1213, 613] on button "Apply" at bounding box center [1224, 607] width 60 height 32
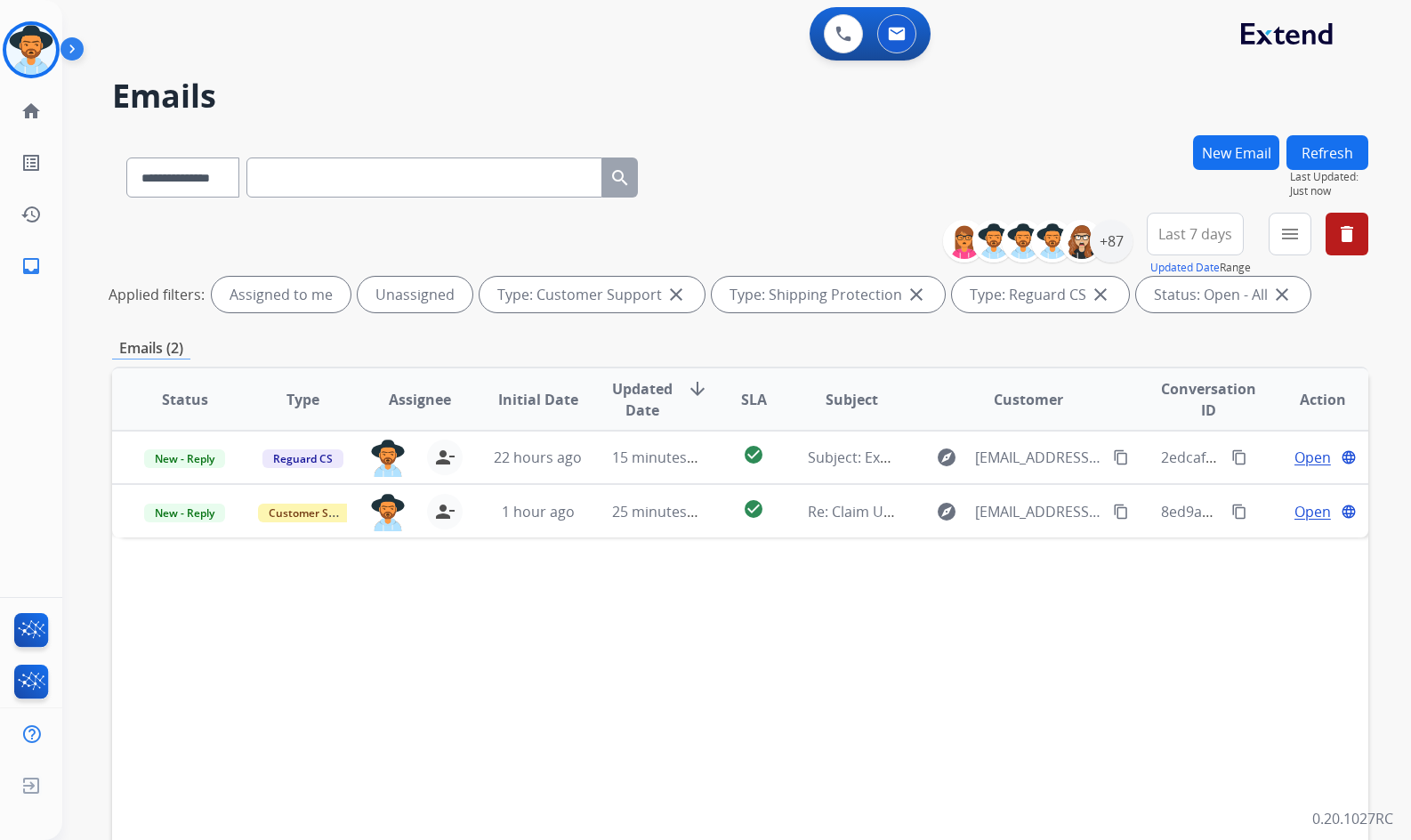
click at [979, 685] on div "Status Type Assignee Initial Date Updated Date arrow_downward SLA Subject Custo…" at bounding box center [740, 665] width 1256 height 596
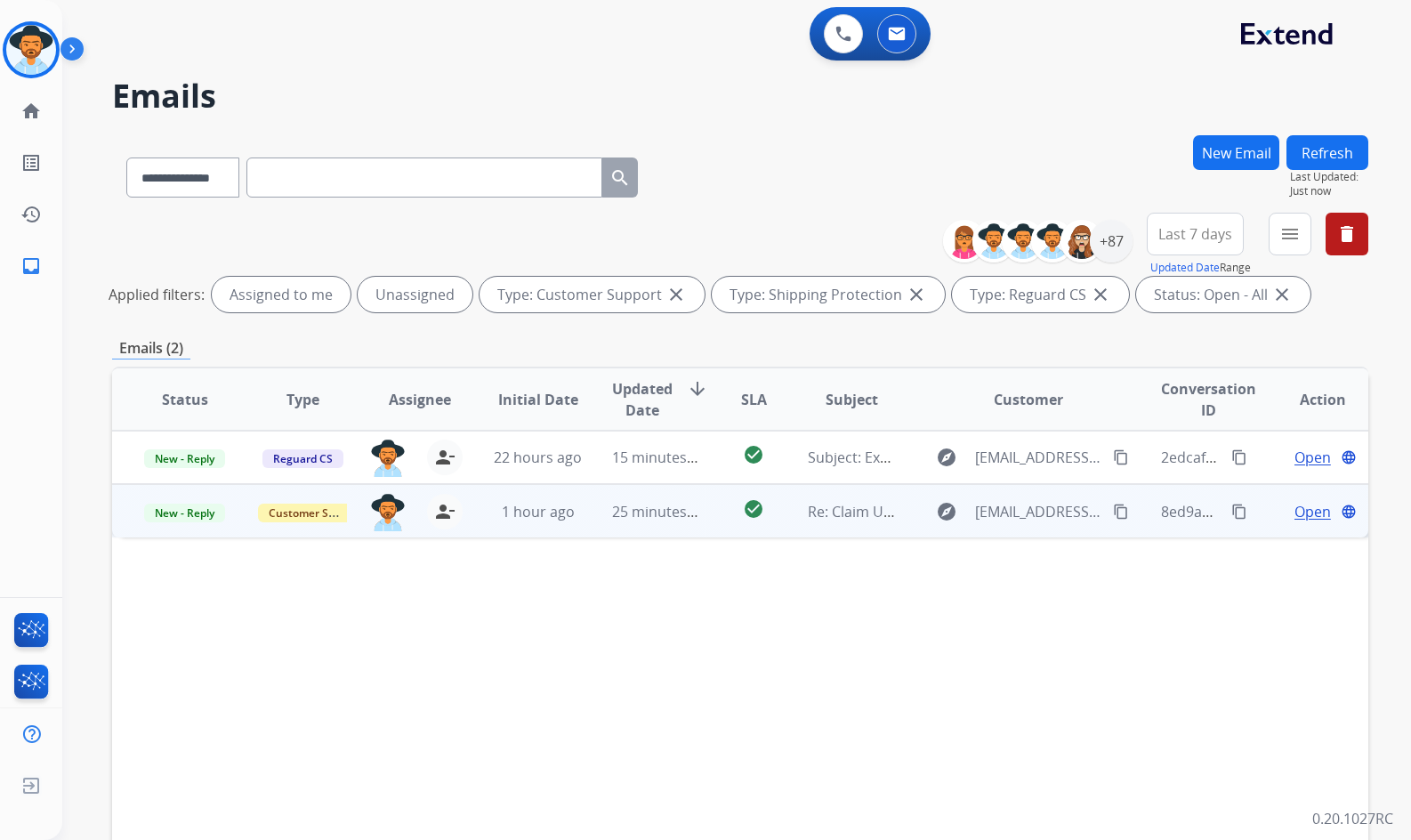
click at [1295, 510] on span "Open" at bounding box center [1313, 511] width 36 height 21
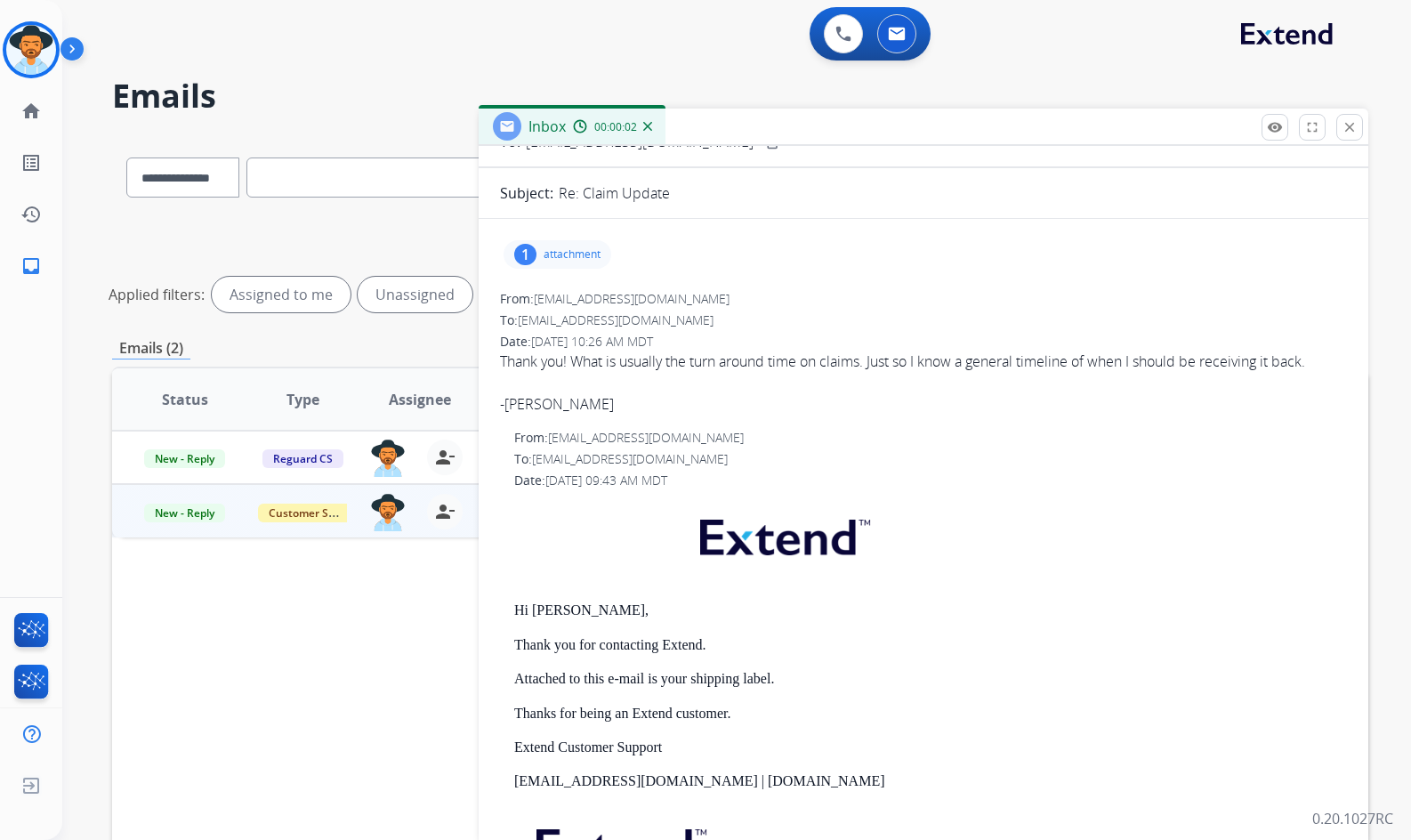
scroll to position [0, 0]
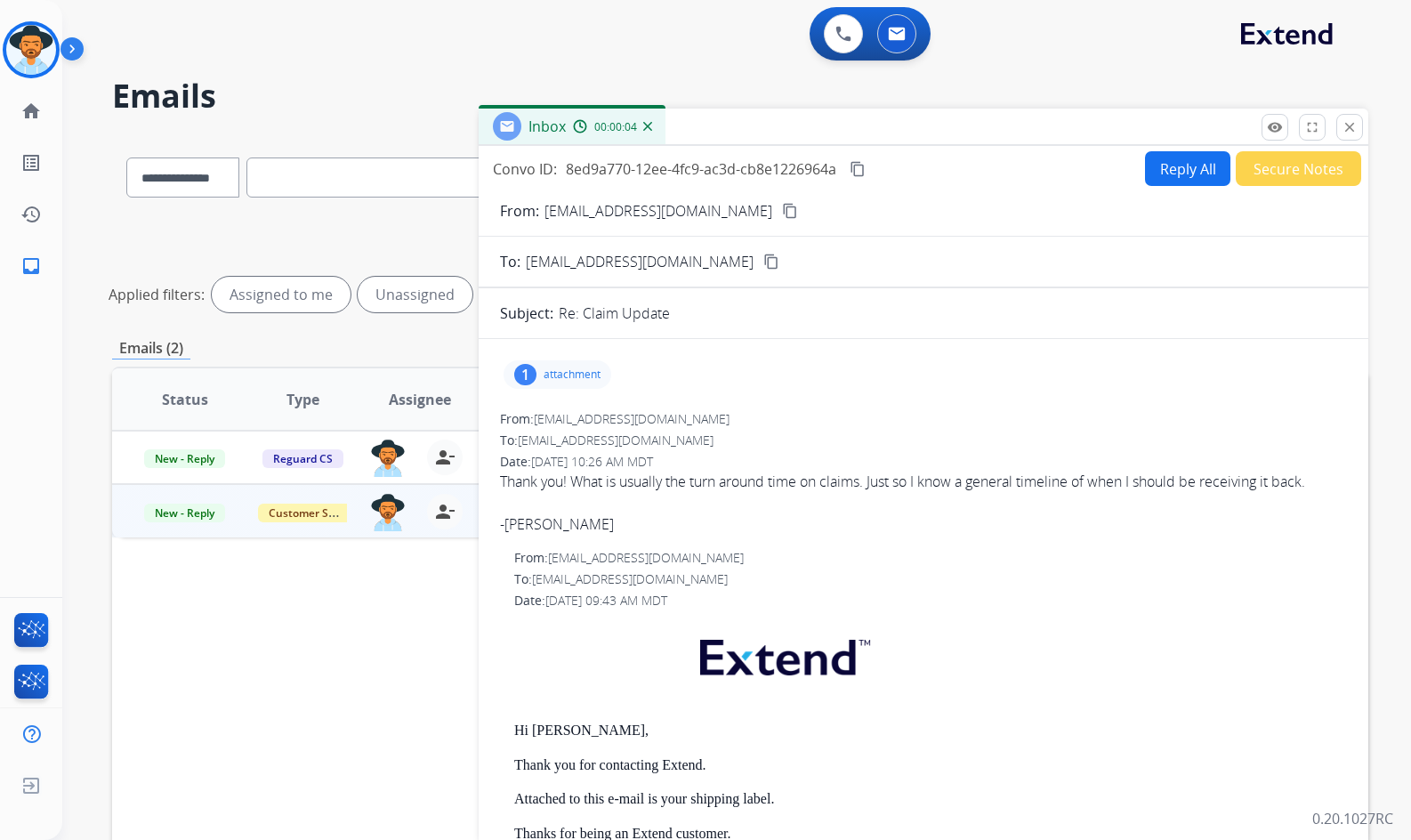
click at [706, 213] on div "From: kinardtm@gmail.com content_copy" at bounding box center [924, 211] width 890 height 21
click at [780, 213] on button "content_copy" at bounding box center [791, 211] width 21 height 21
click at [42, 56] on img at bounding box center [30, 50] width 50 height 50
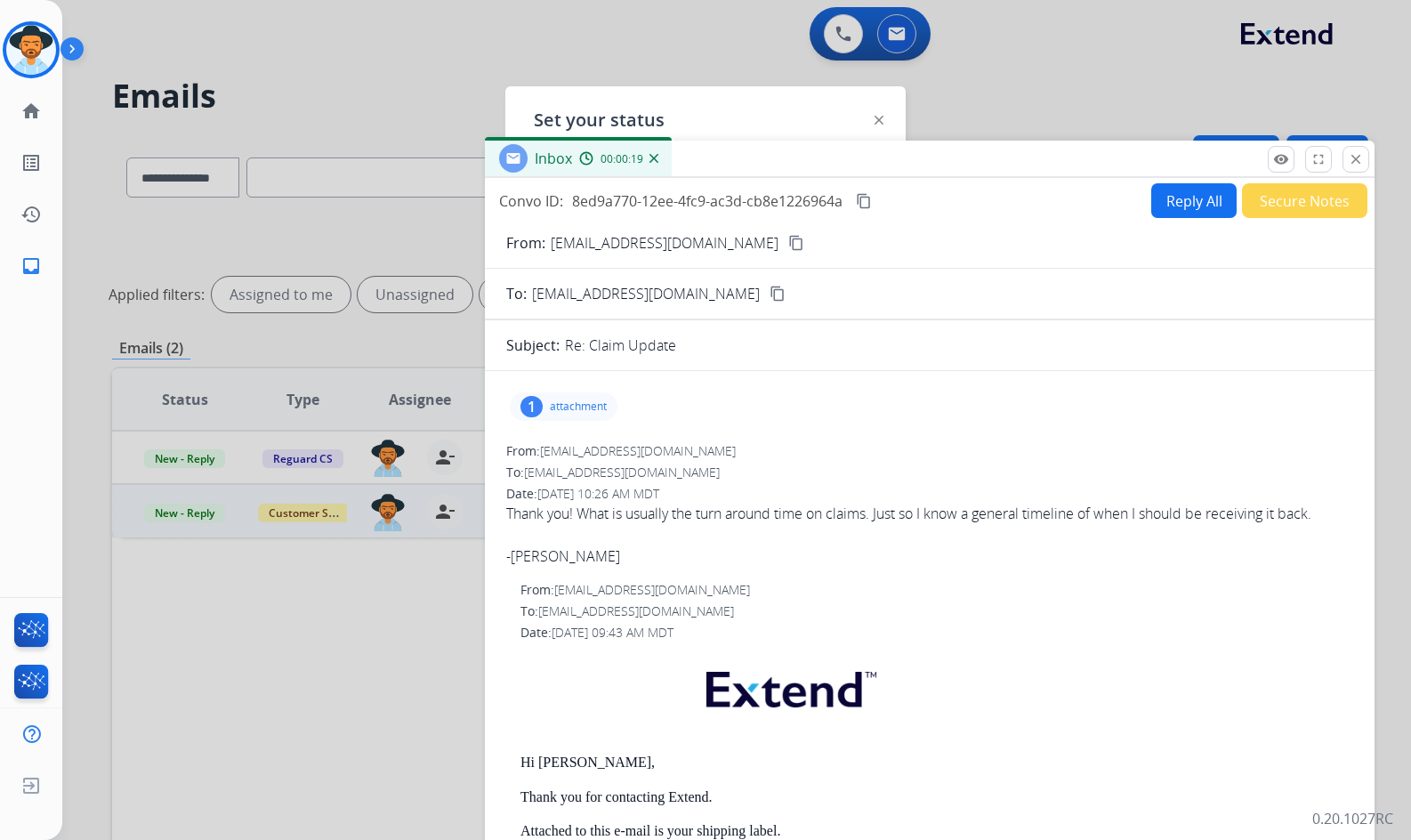
drag, startPoint x: 888, startPoint y: 160, endPoint x: 864, endPoint y: 224, distance: 68.4
click at [900, 178] on div "Inbox 00:00:19" at bounding box center [930, 159] width 890 height 37
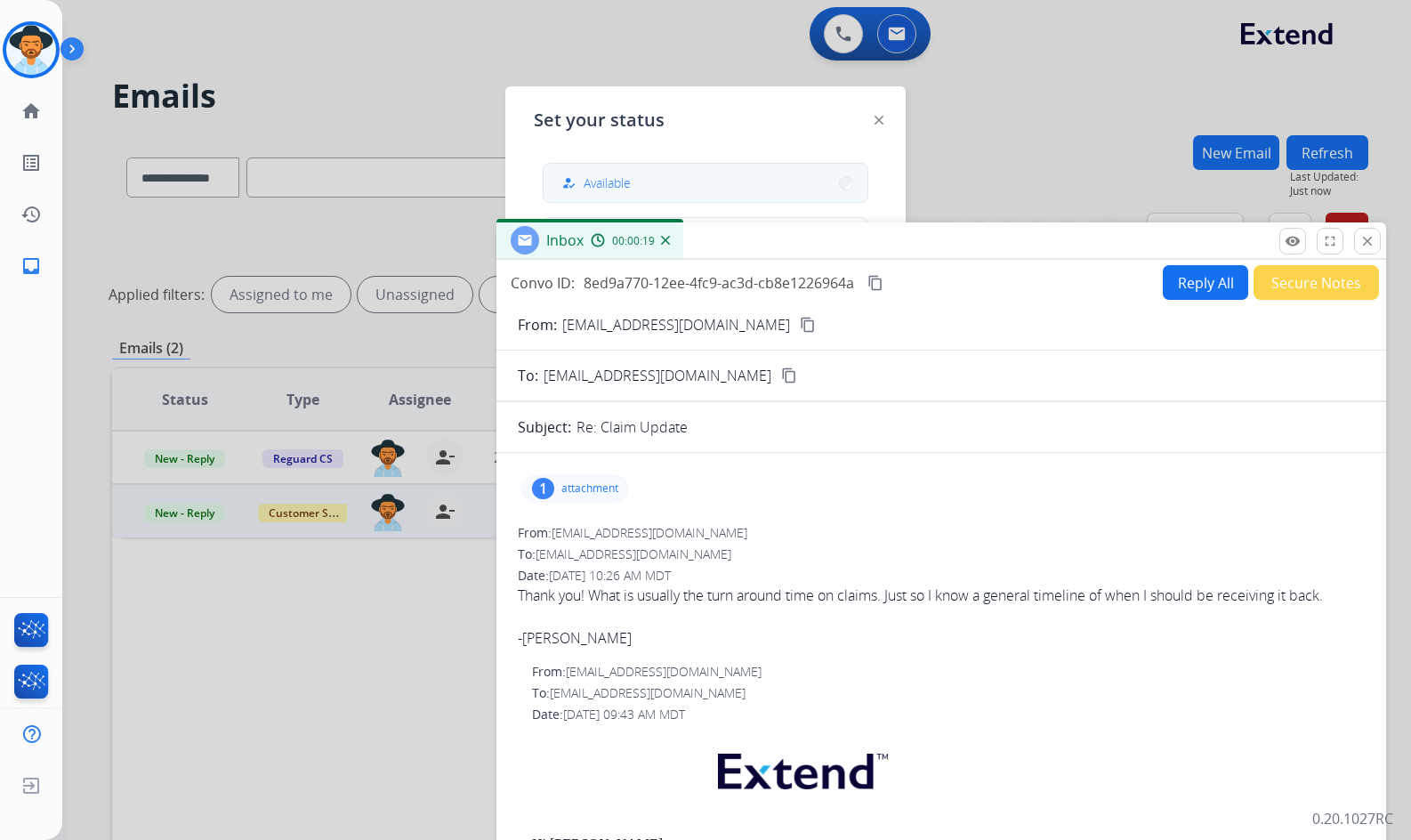
click at [731, 177] on button "how_to_reg Available" at bounding box center [705, 182] width 324 height 38
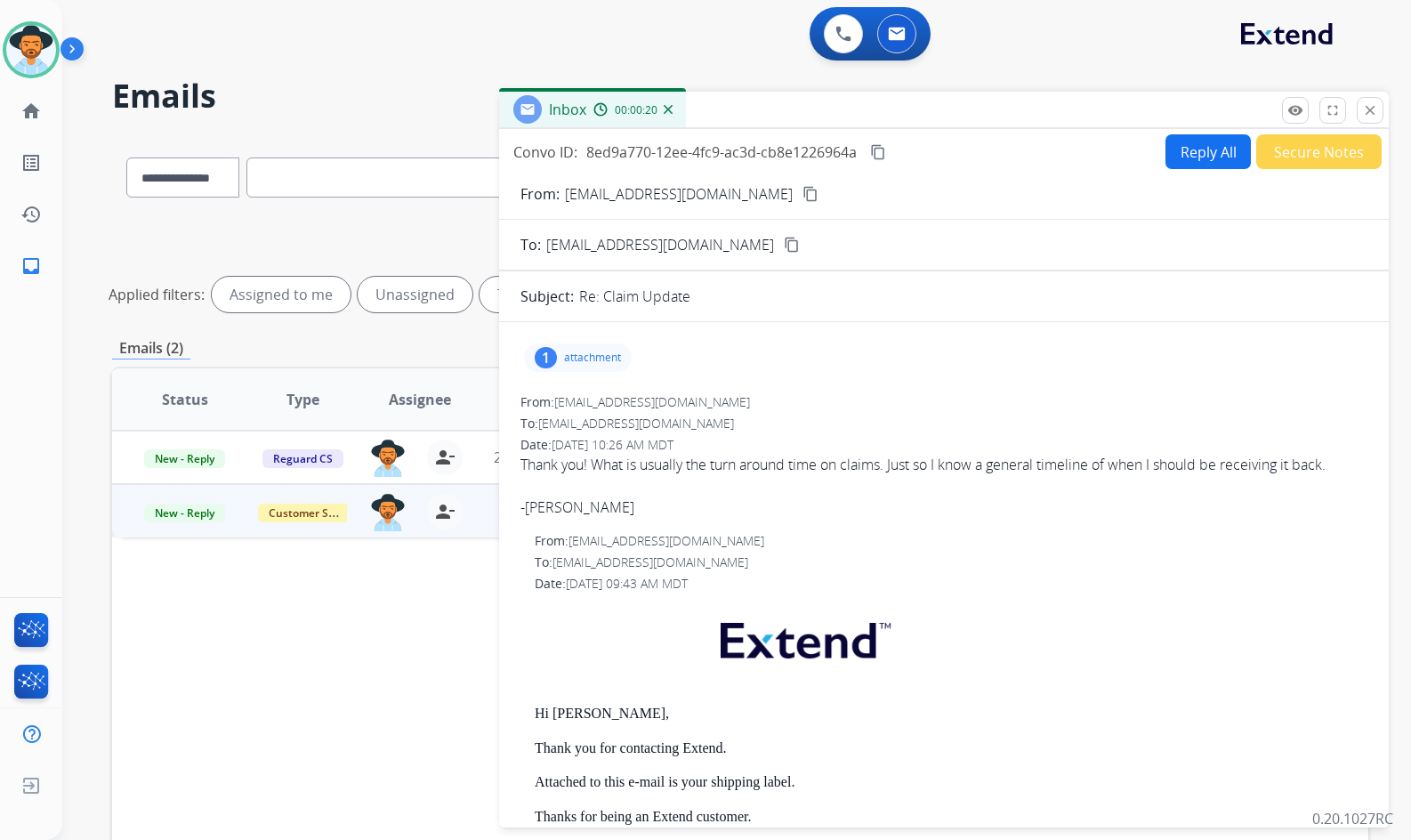
drag, startPoint x: 815, startPoint y: 134, endPoint x: 840, endPoint y: 119, distance: 29.2
click at [839, 117] on div "Inbox 00:00:20" at bounding box center [945, 110] width 890 height 37
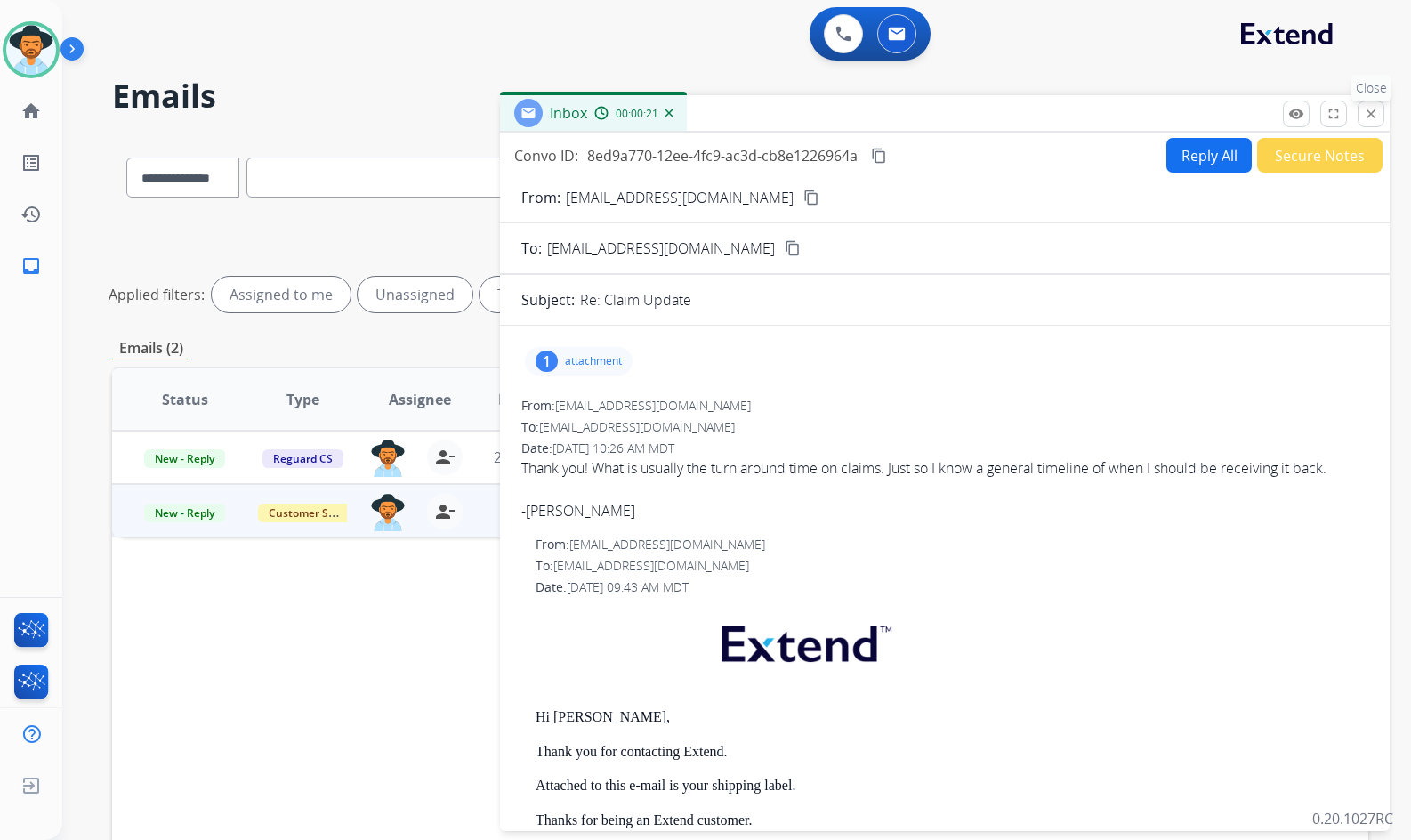
click at [1369, 113] on mat-icon "close" at bounding box center [1371, 114] width 16 height 16
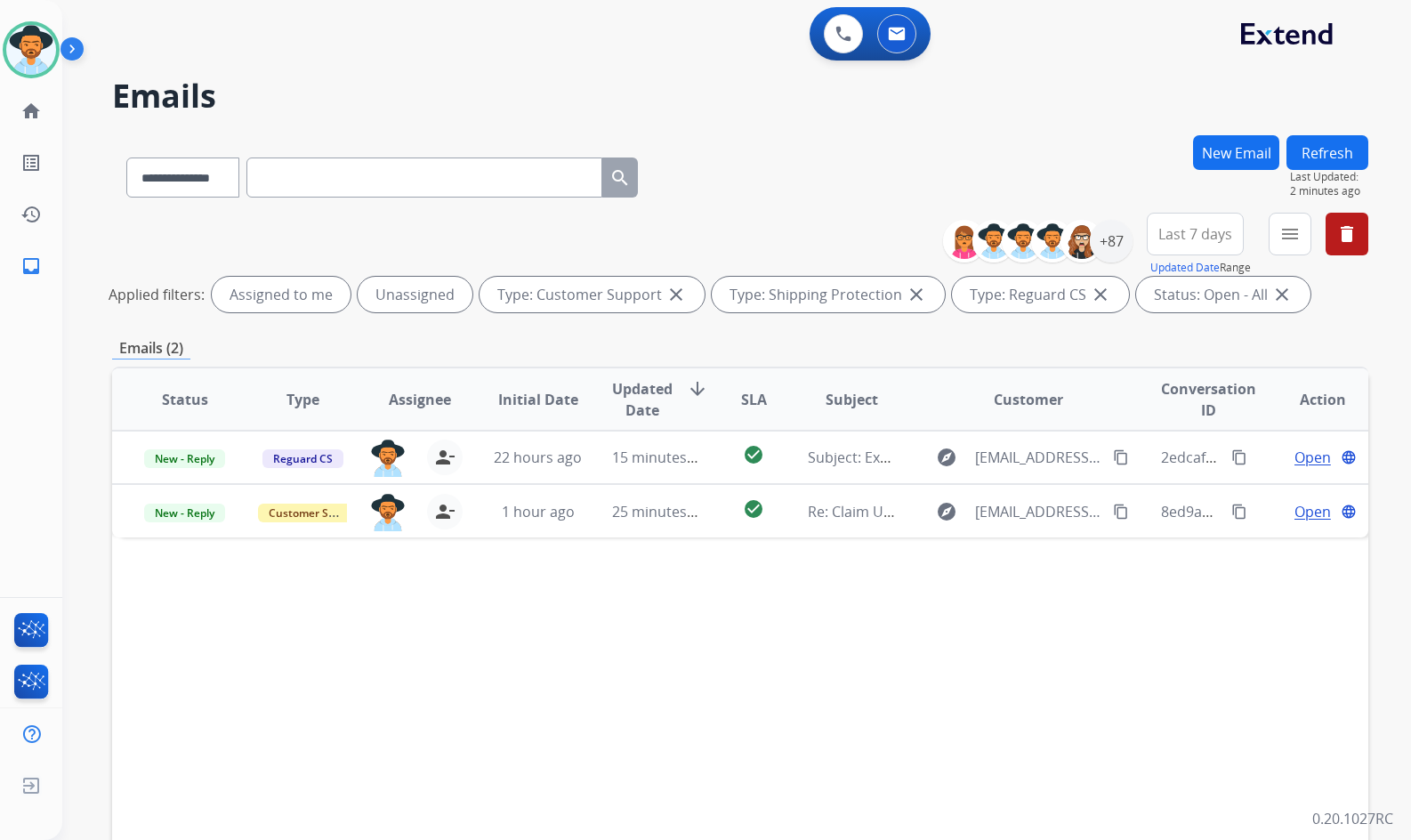
click at [87, 182] on div "**********" at bounding box center [716, 484] width 1307 height 840
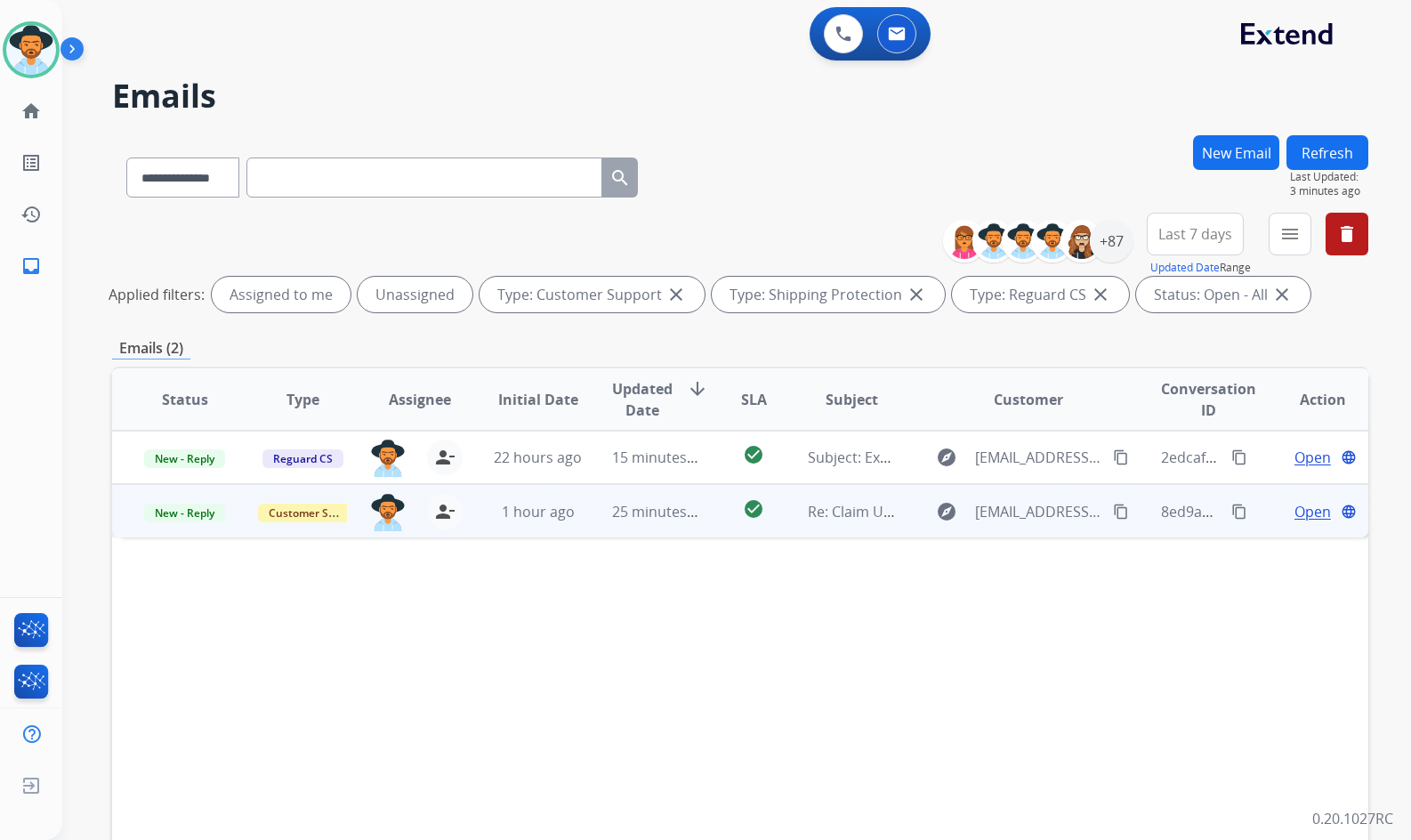
click at [1295, 510] on span "Open" at bounding box center [1313, 511] width 36 height 21
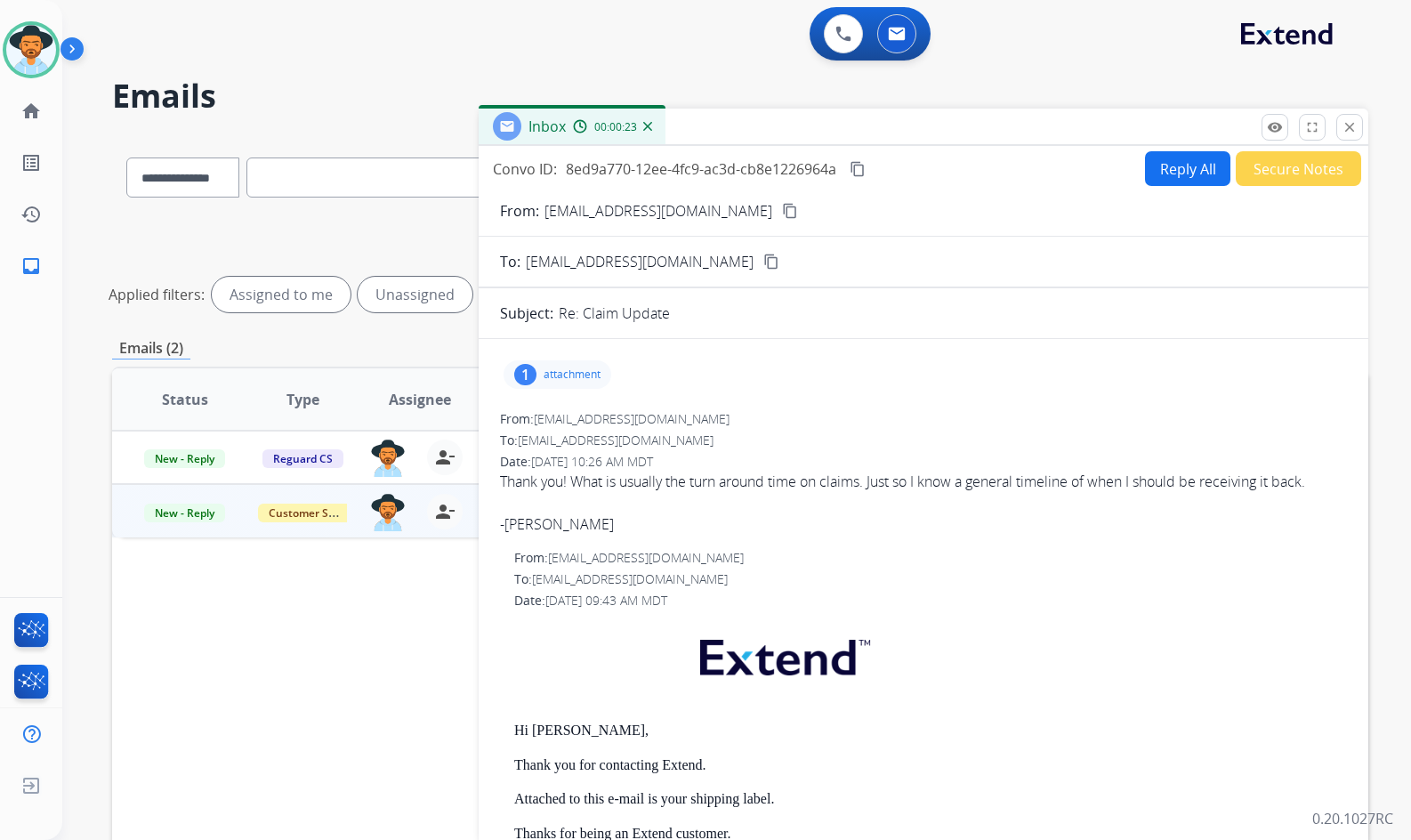
click at [1152, 160] on button "Reply All" at bounding box center [1188, 168] width 86 height 35
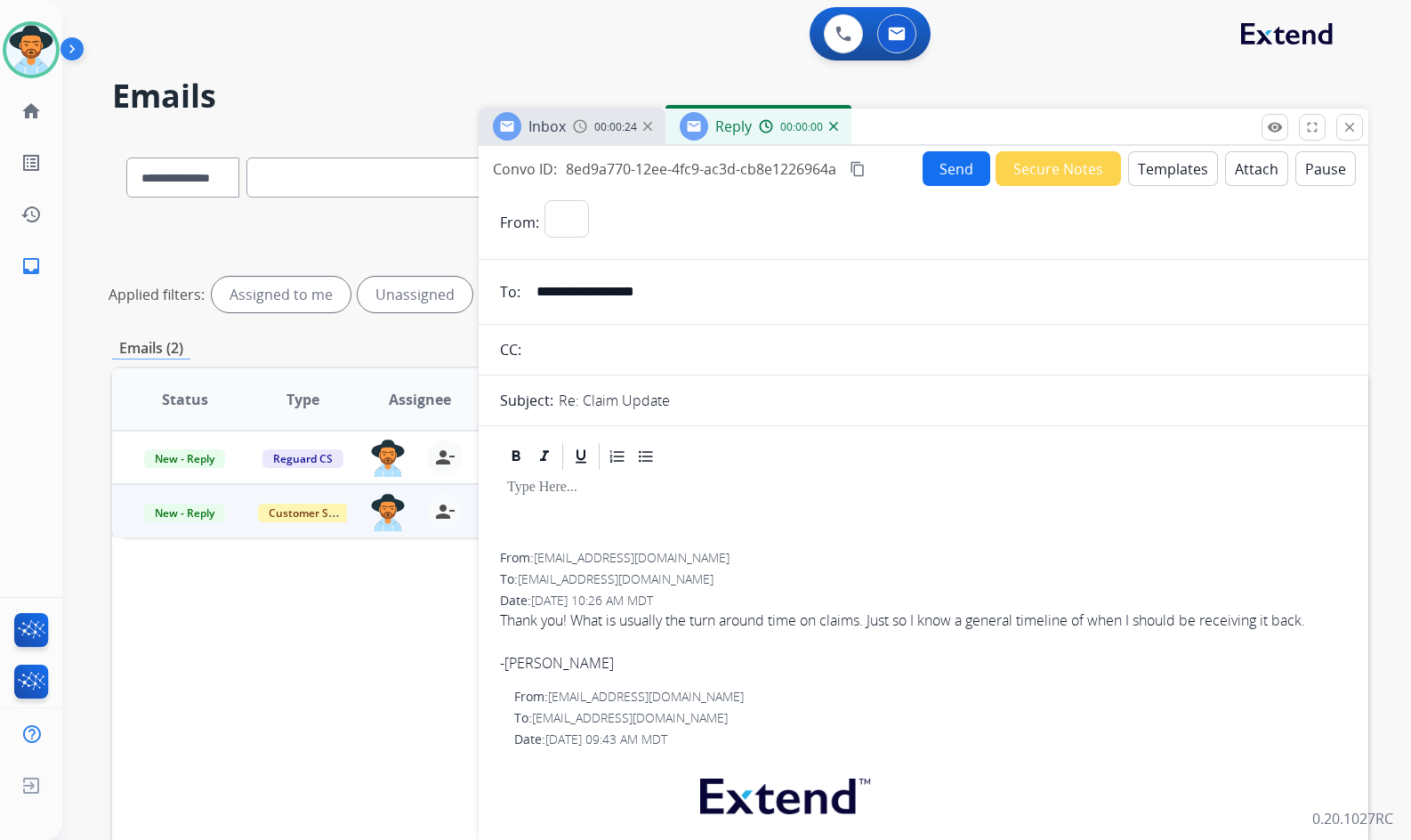
select select "**********"
click at [1157, 166] on button "Templates" at bounding box center [1173, 168] width 90 height 35
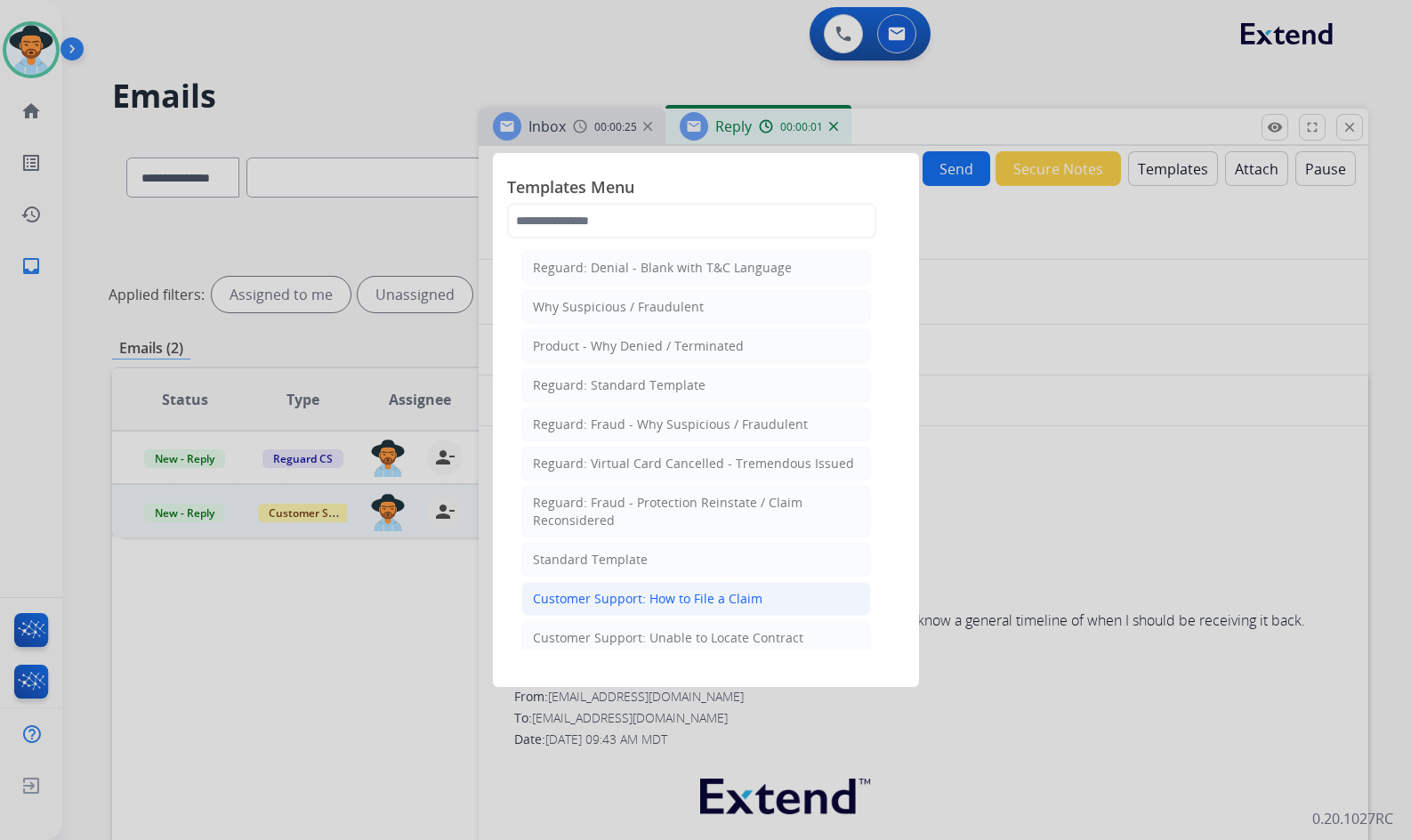
click at [682, 596] on div "Customer Support: How to File a Claim" at bounding box center [648, 599] width 230 height 18
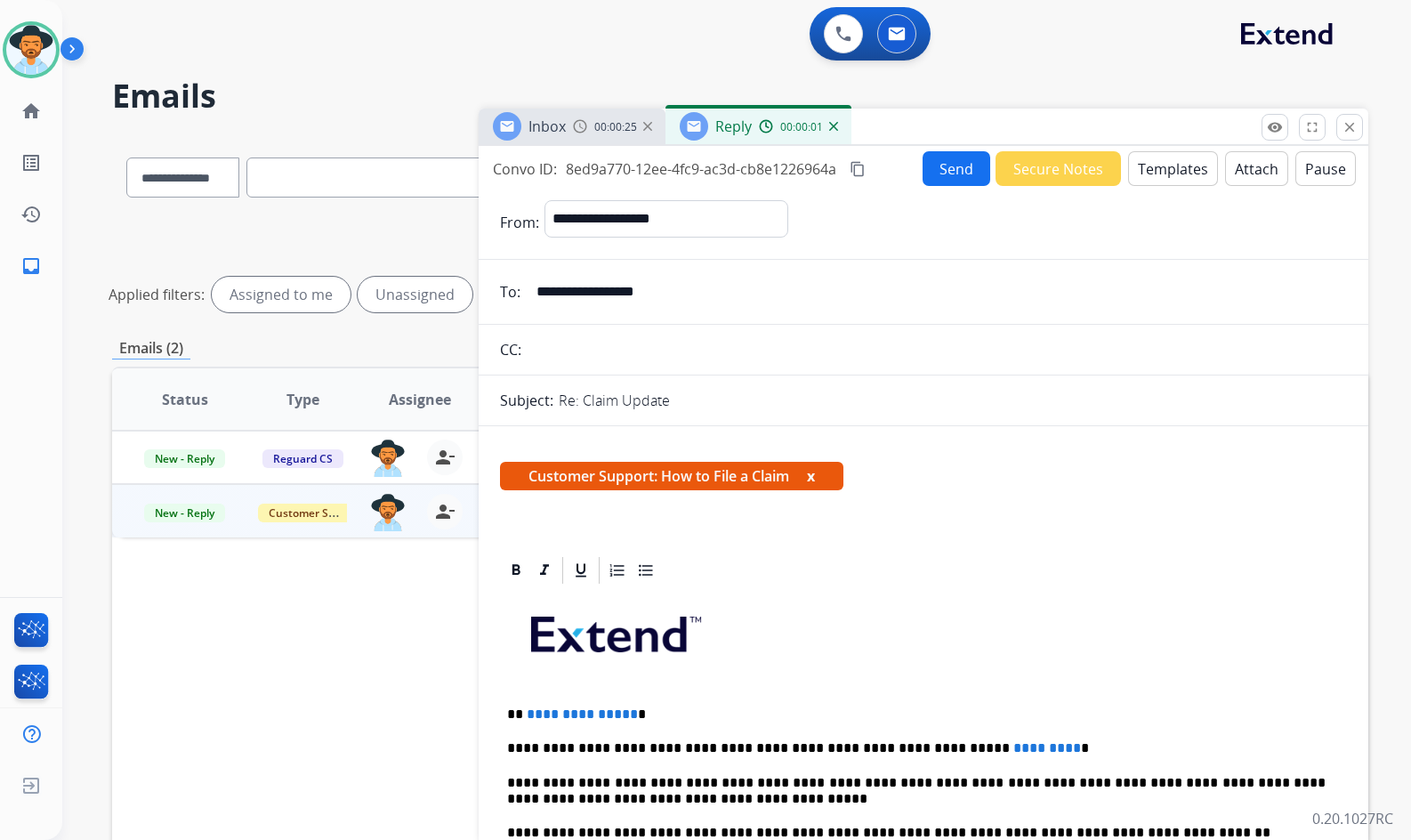
click at [682, 596] on img at bounding box center [614, 630] width 210 height 70
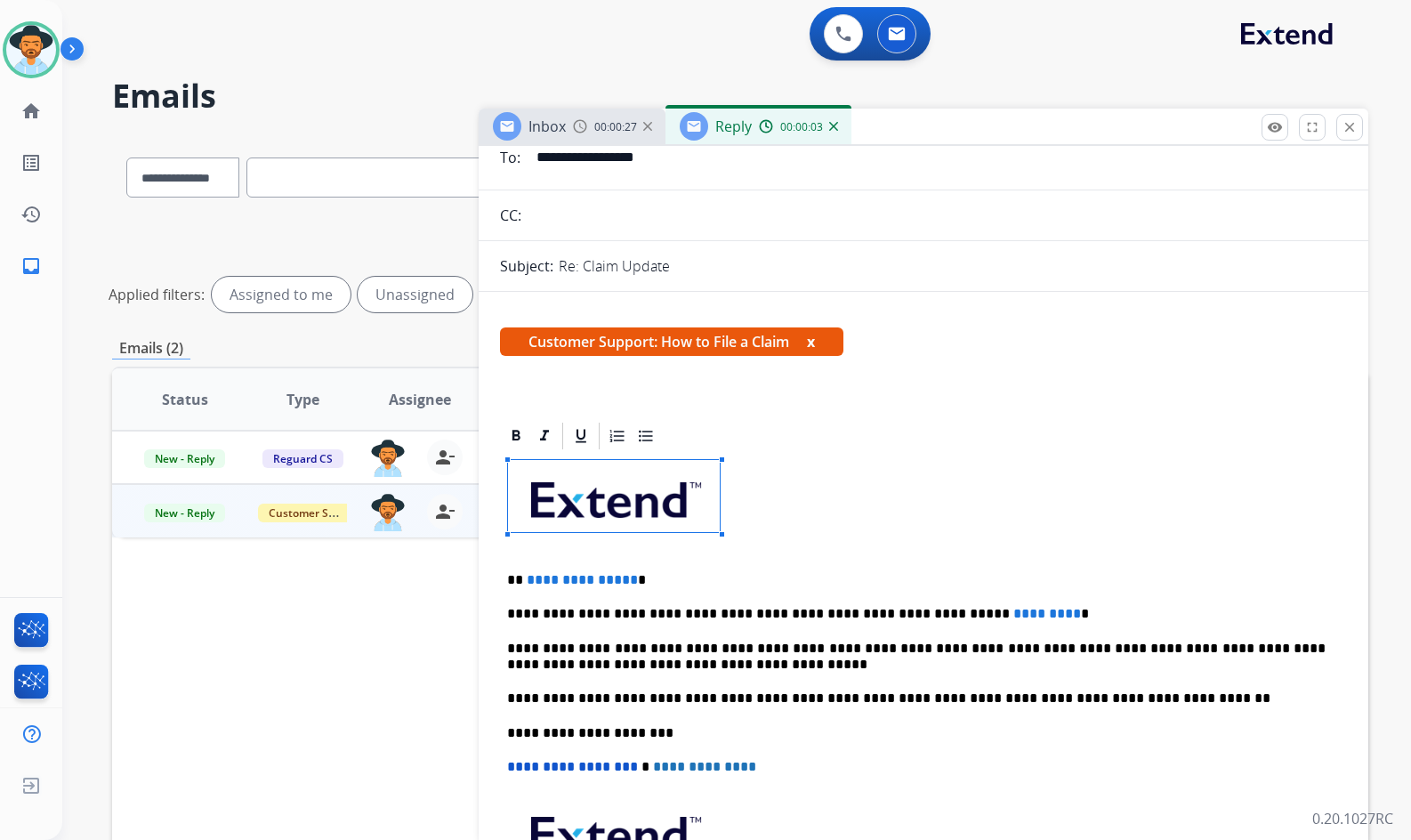
scroll to position [356, 0]
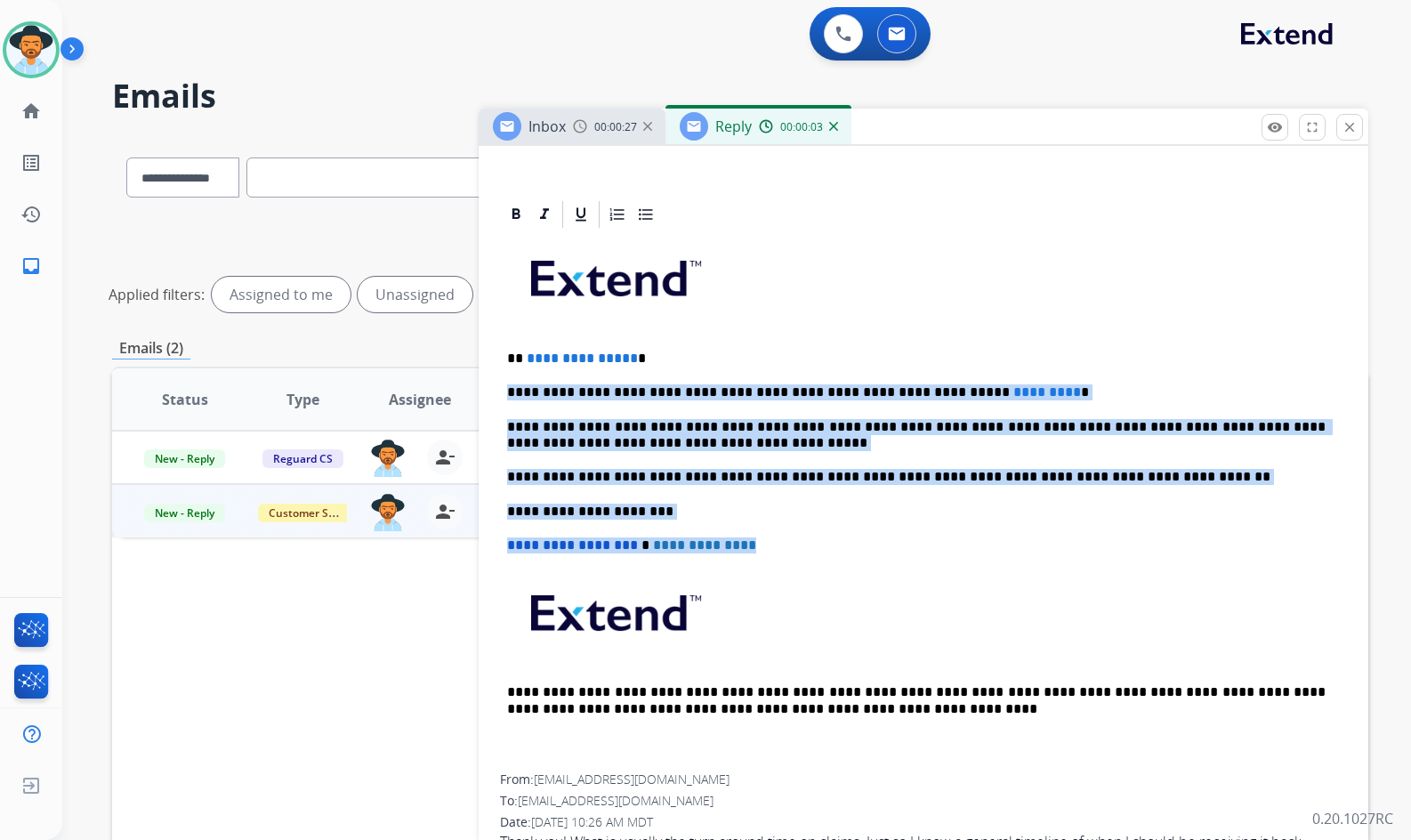
drag, startPoint x: 743, startPoint y: 466, endPoint x: 688, endPoint y: 314, distance: 161.6
click at [688, 314] on div "**********" at bounding box center [924, 502] width 847 height 543
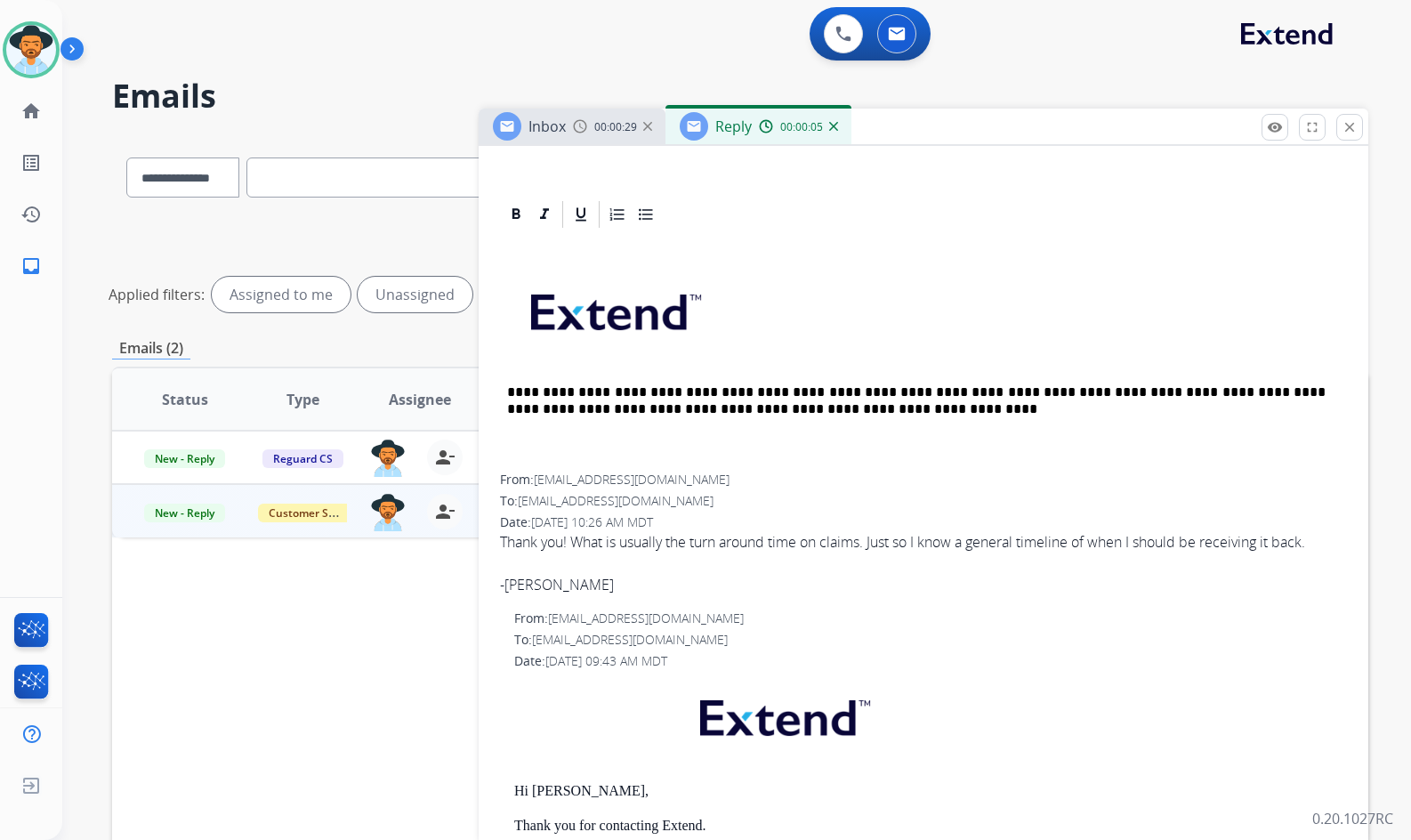
drag, startPoint x: 728, startPoint y: 331, endPoint x: 674, endPoint y: 254, distance: 94.0
click at [674, 254] on div "**********" at bounding box center [924, 352] width 847 height 243
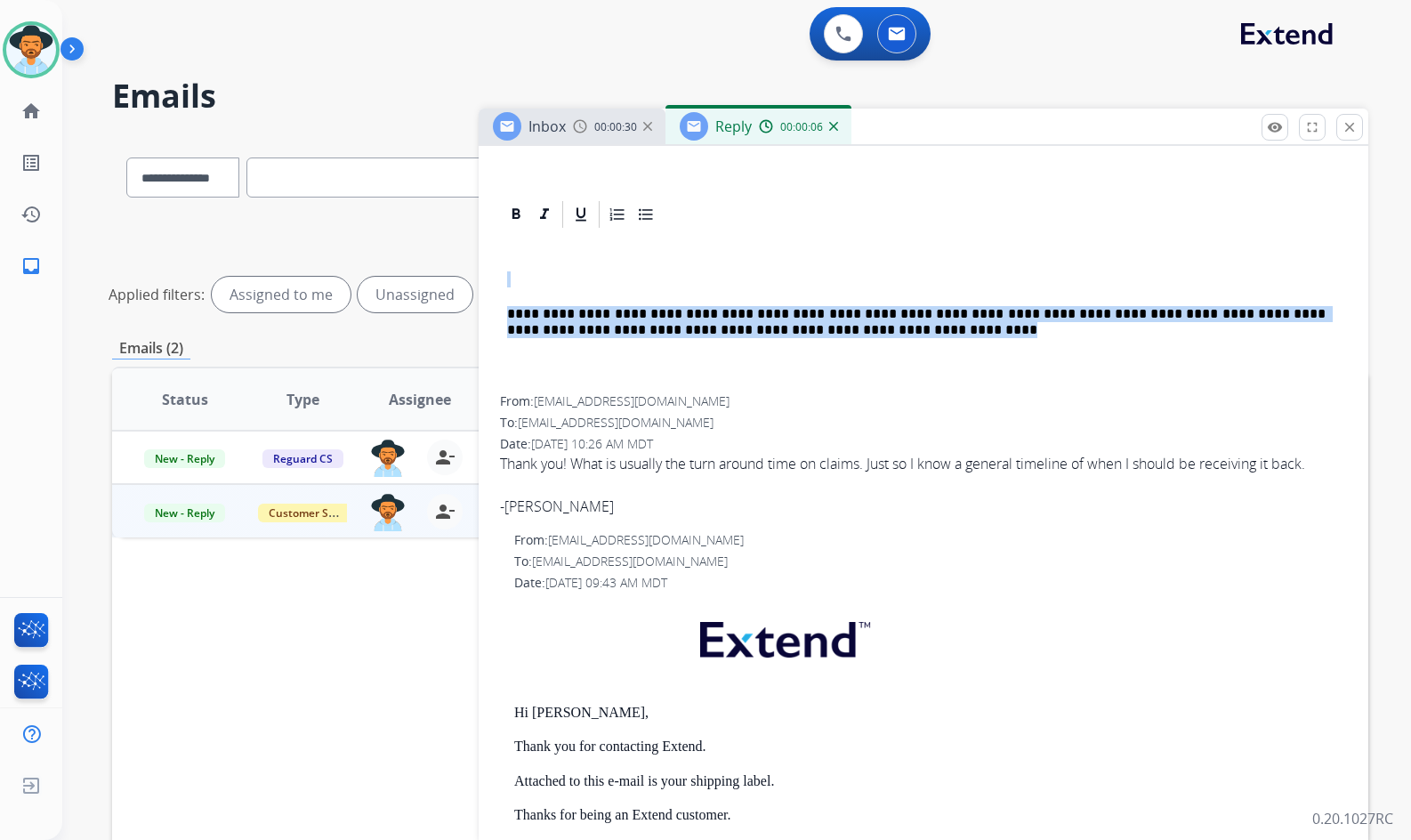
drag, startPoint x: 769, startPoint y: 305, endPoint x: 685, endPoint y: 262, distance: 94.4
click at [677, 262] on div "**********" at bounding box center [924, 313] width 847 height 165
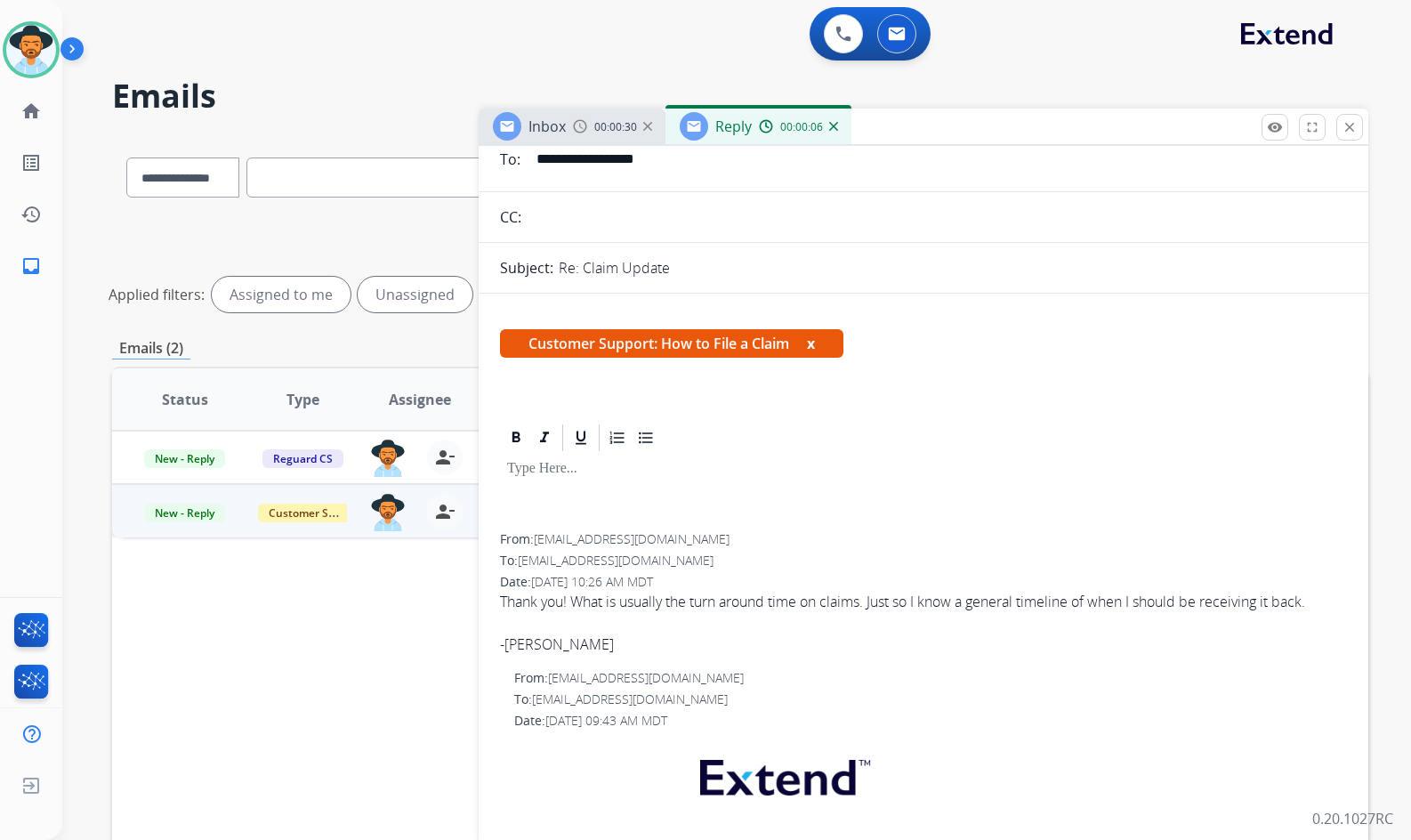
scroll to position [0, 0]
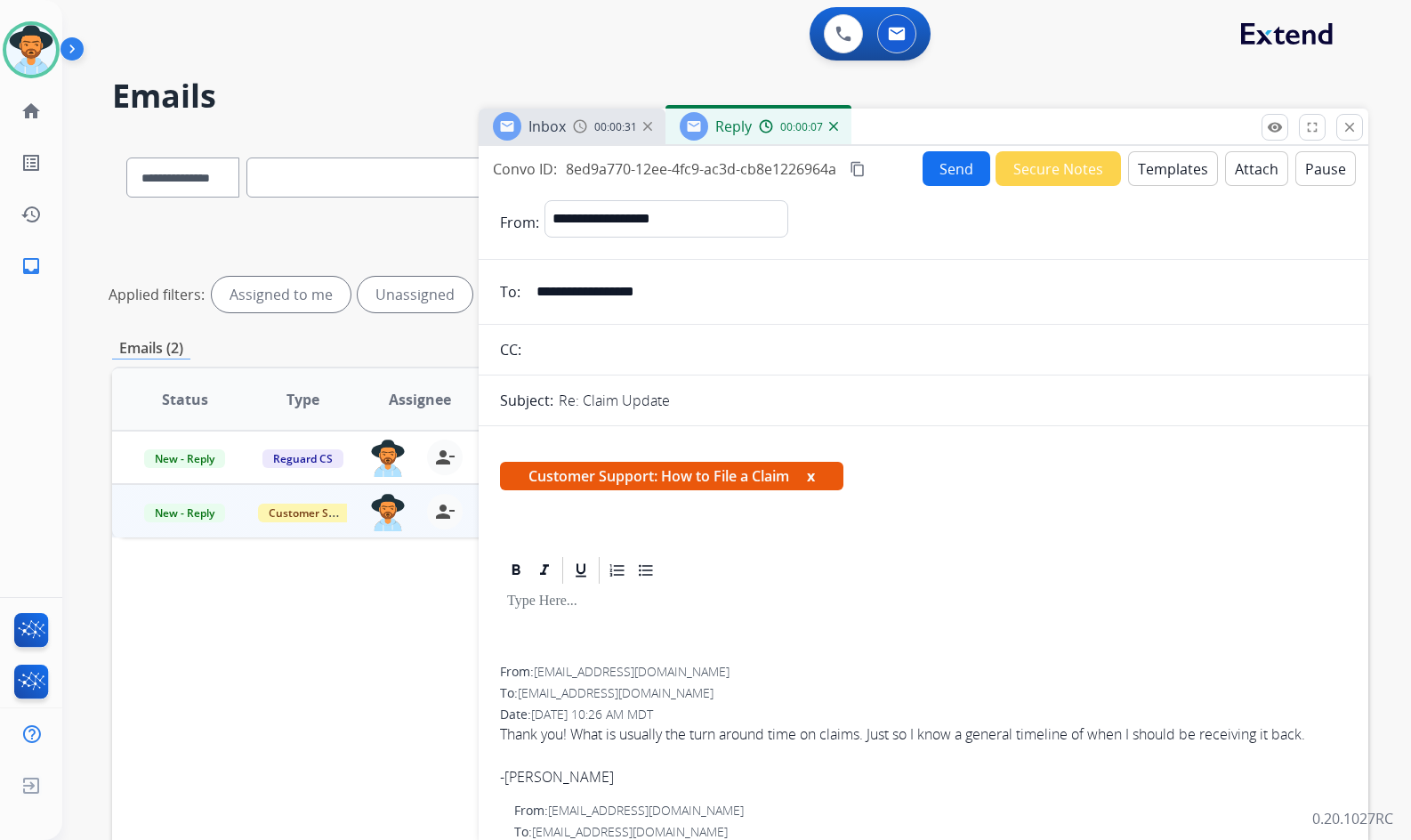
click at [1185, 155] on button "Templates" at bounding box center [1173, 168] width 90 height 35
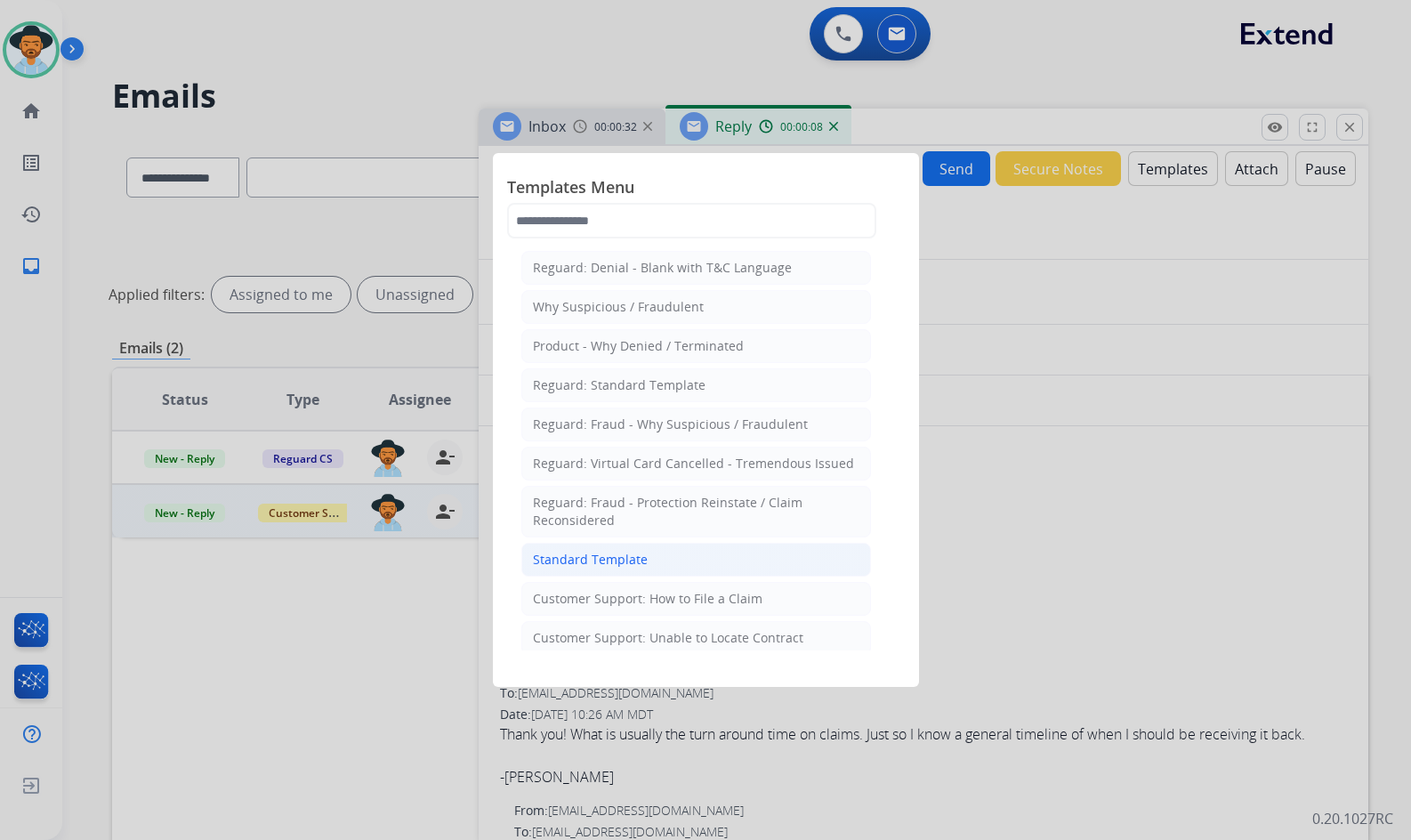
click at [738, 562] on li "Standard Template" at bounding box center [696, 559] width 350 height 34
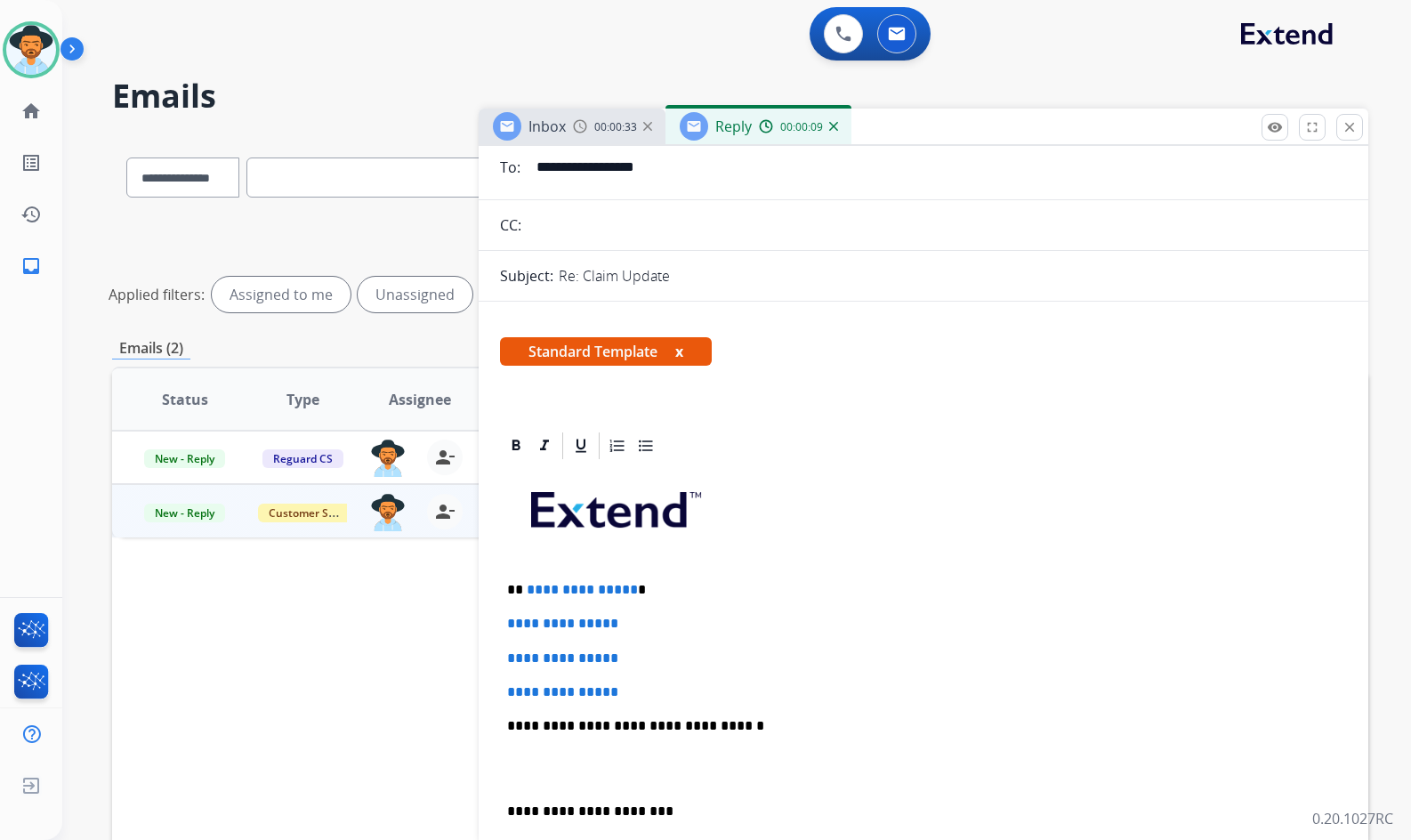
scroll to position [178, 0]
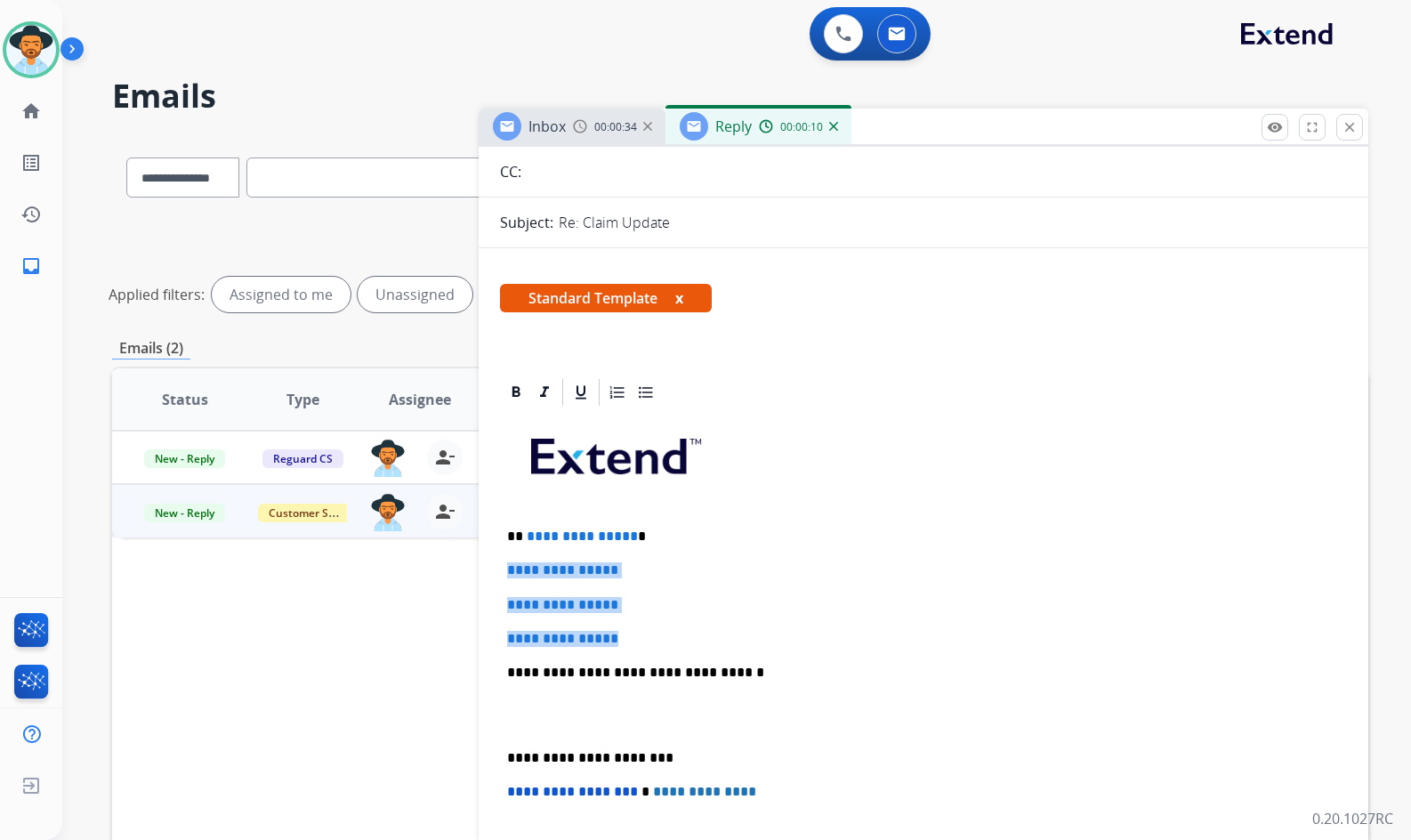
drag, startPoint x: 635, startPoint y: 639, endPoint x: 497, endPoint y: 562, distance: 158.0
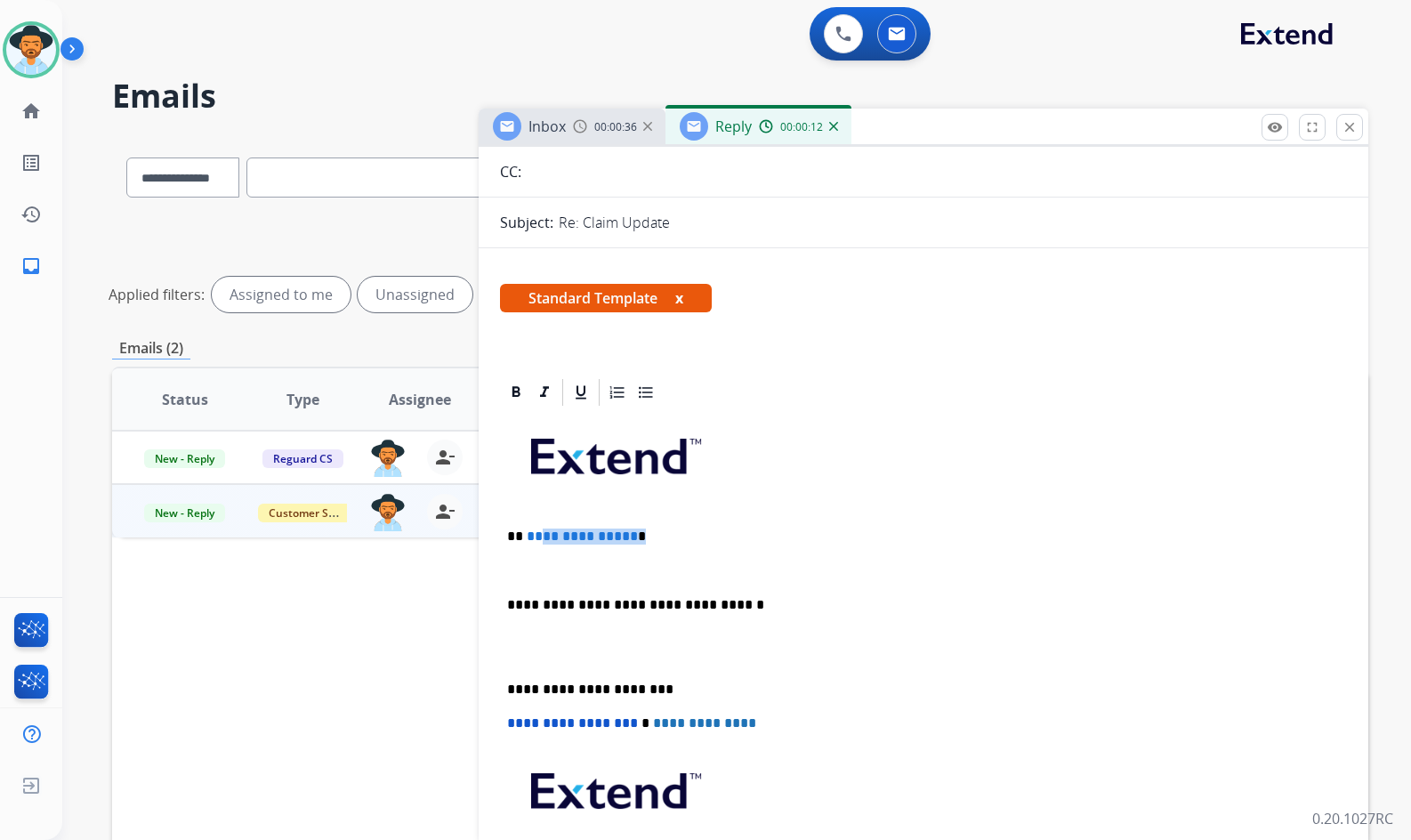
drag, startPoint x: 624, startPoint y: 534, endPoint x: 536, endPoint y: 535, distance: 88.0
click at [536, 535] on p "**********" at bounding box center [916, 536] width 819 height 16
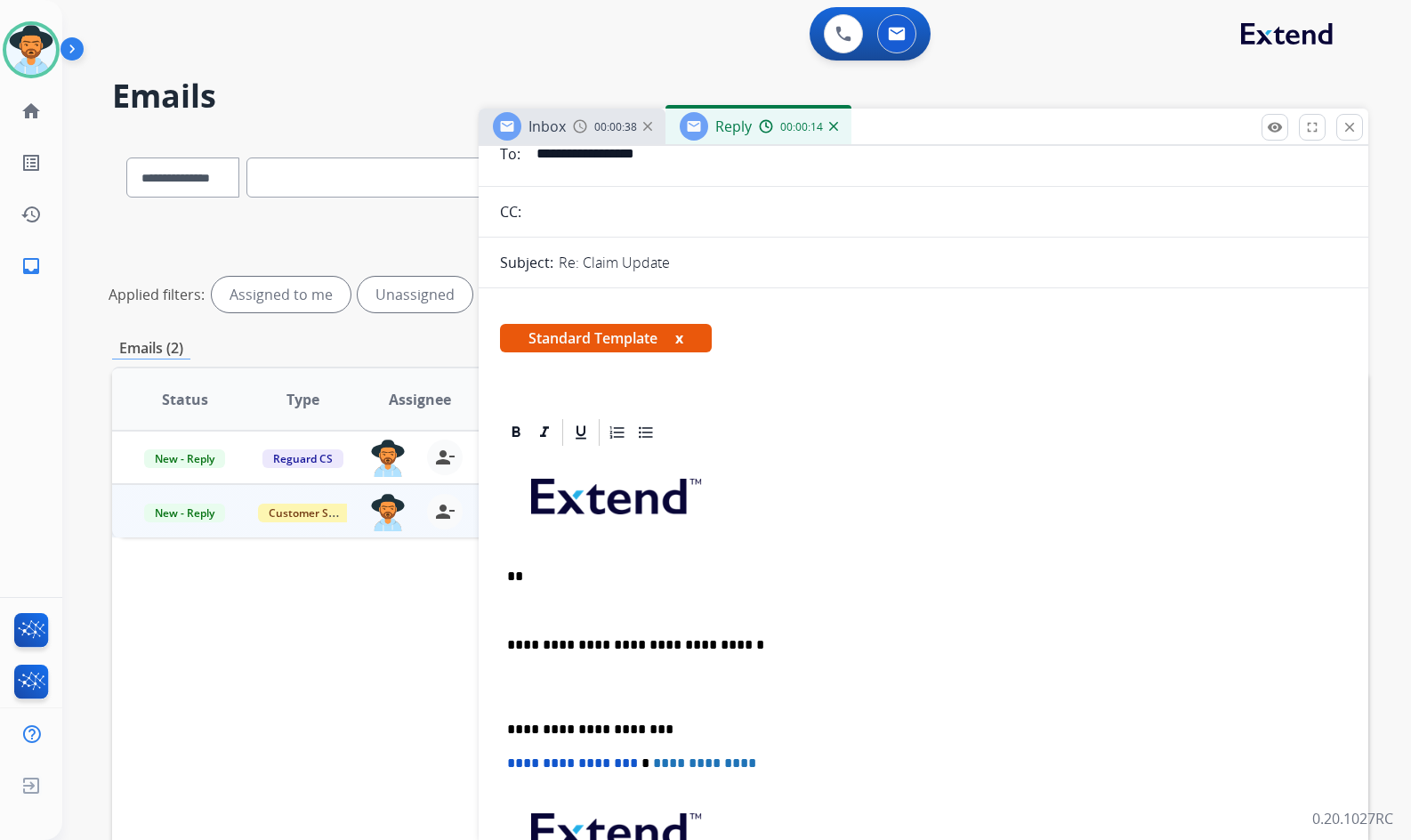
scroll to position [89, 0]
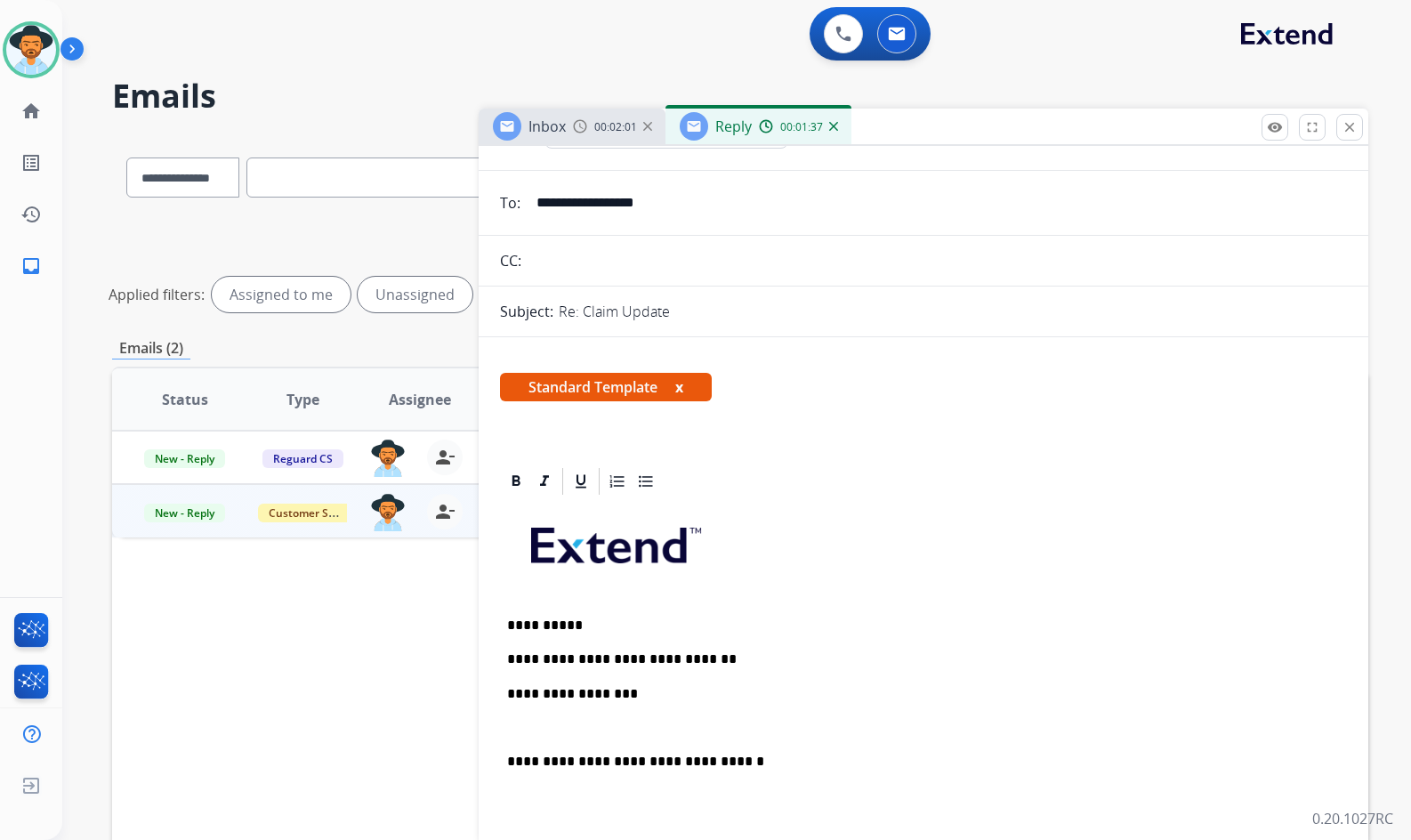
click at [664, 691] on p "**********" at bounding box center [916, 694] width 819 height 16
click at [608, 710] on div "**********" at bounding box center [924, 803] width 847 height 612
click at [606, 723] on p at bounding box center [923, 727] width 833 height 16
drag, startPoint x: 619, startPoint y: 708, endPoint x: 668, endPoint y: 684, distance: 54.6
click at [620, 708] on div "**********" at bounding box center [924, 803] width 847 height 612
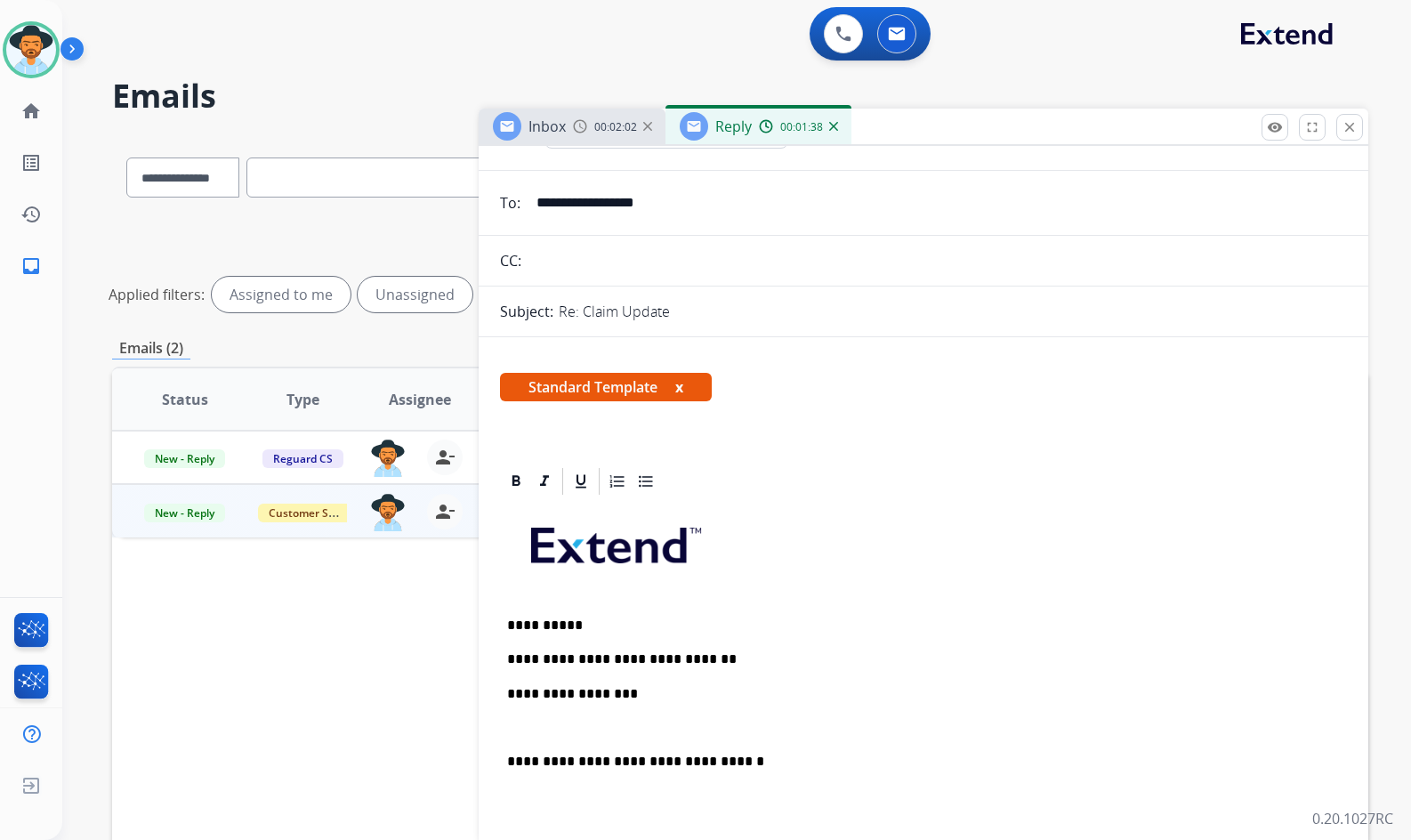
click at [668, 686] on p "**********" at bounding box center [916, 694] width 819 height 16
click at [644, 719] on p at bounding box center [923, 727] width 833 height 16
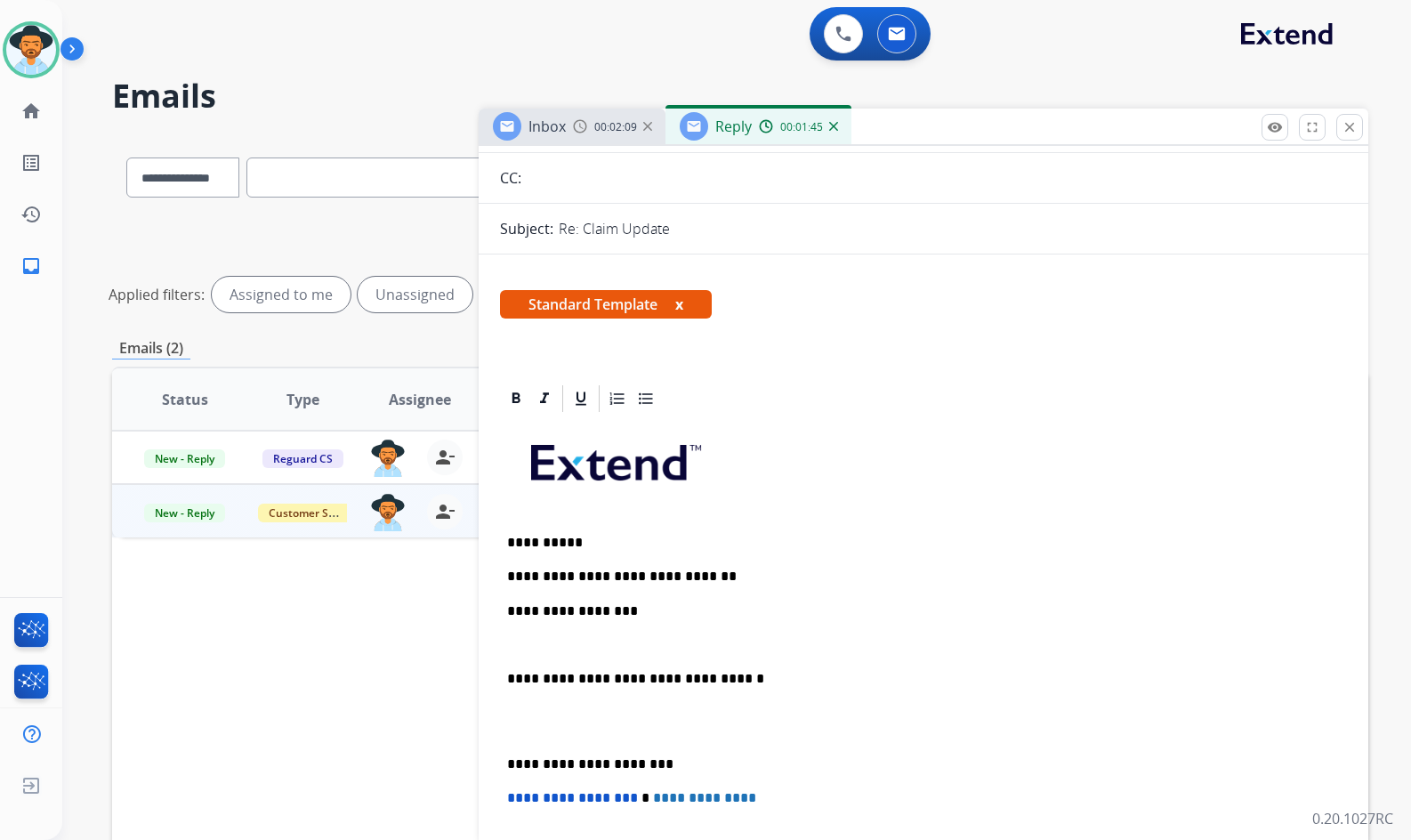
scroll to position [178, 0]
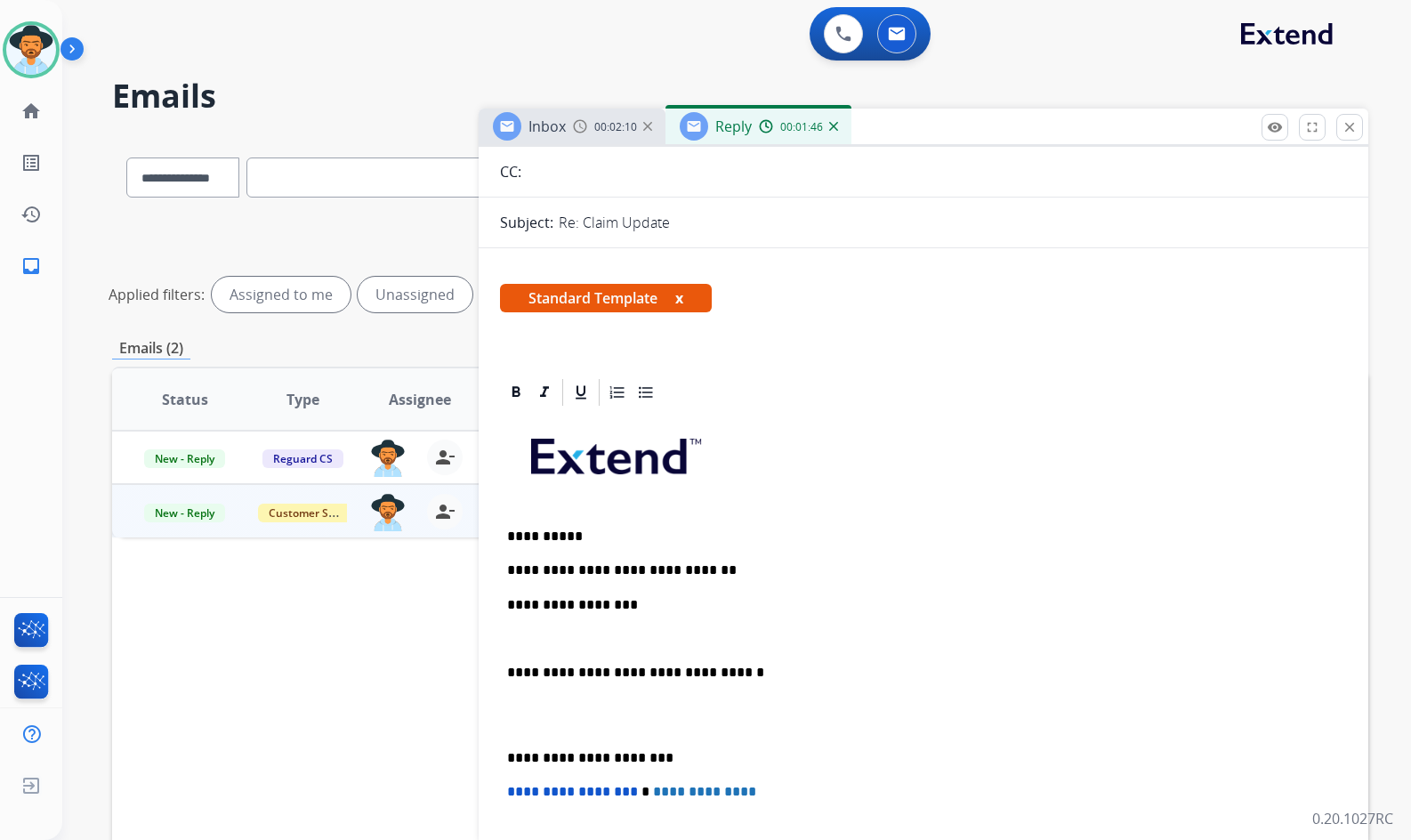
click at [638, 599] on p "**********" at bounding box center [916, 604] width 819 height 16
click at [687, 613] on div "**********" at bounding box center [924, 713] width 847 height 612
click at [604, 627] on div "**********" at bounding box center [924, 713] width 847 height 612
click at [641, 609] on p "**********" at bounding box center [916, 604] width 819 height 16
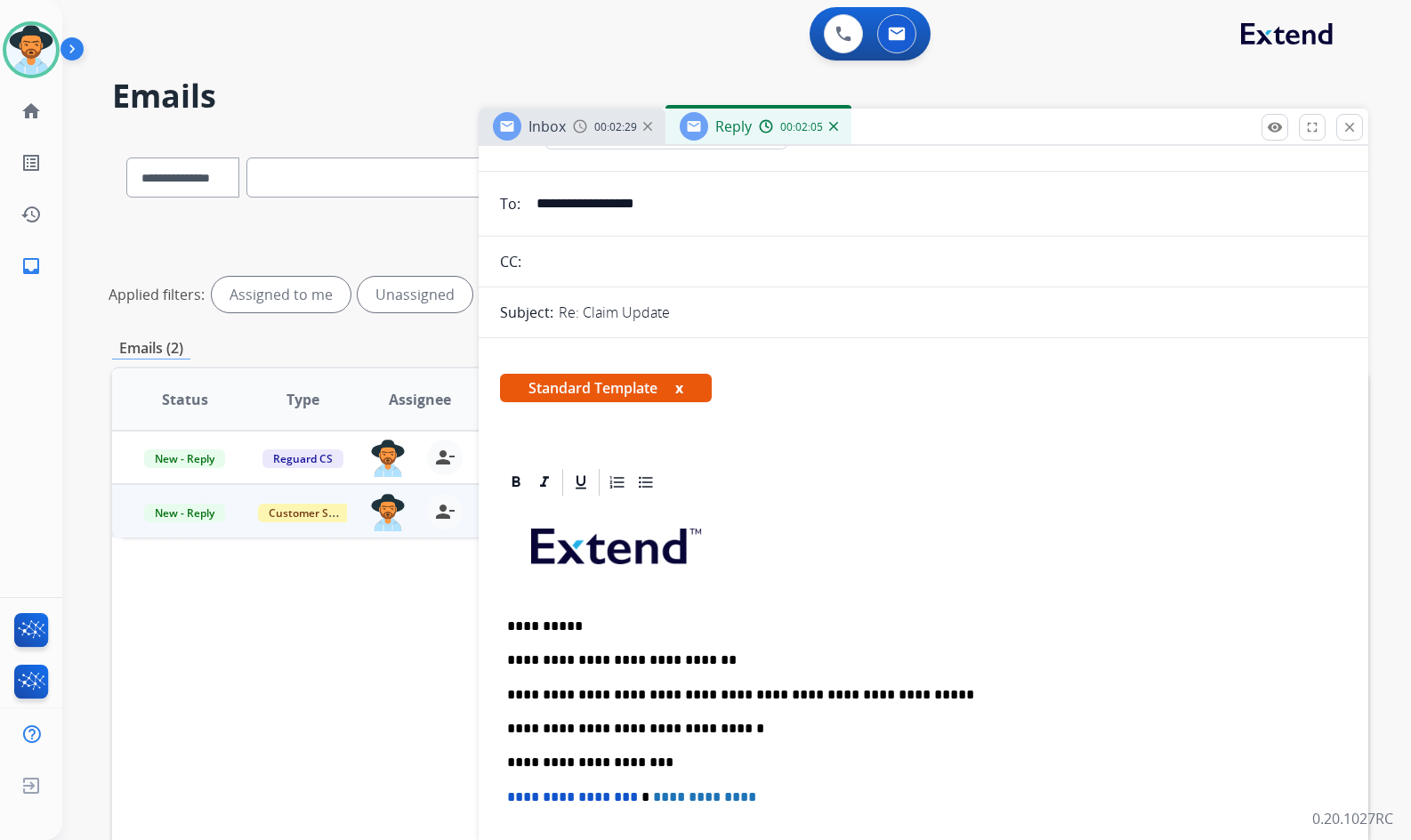
scroll to position [0, 0]
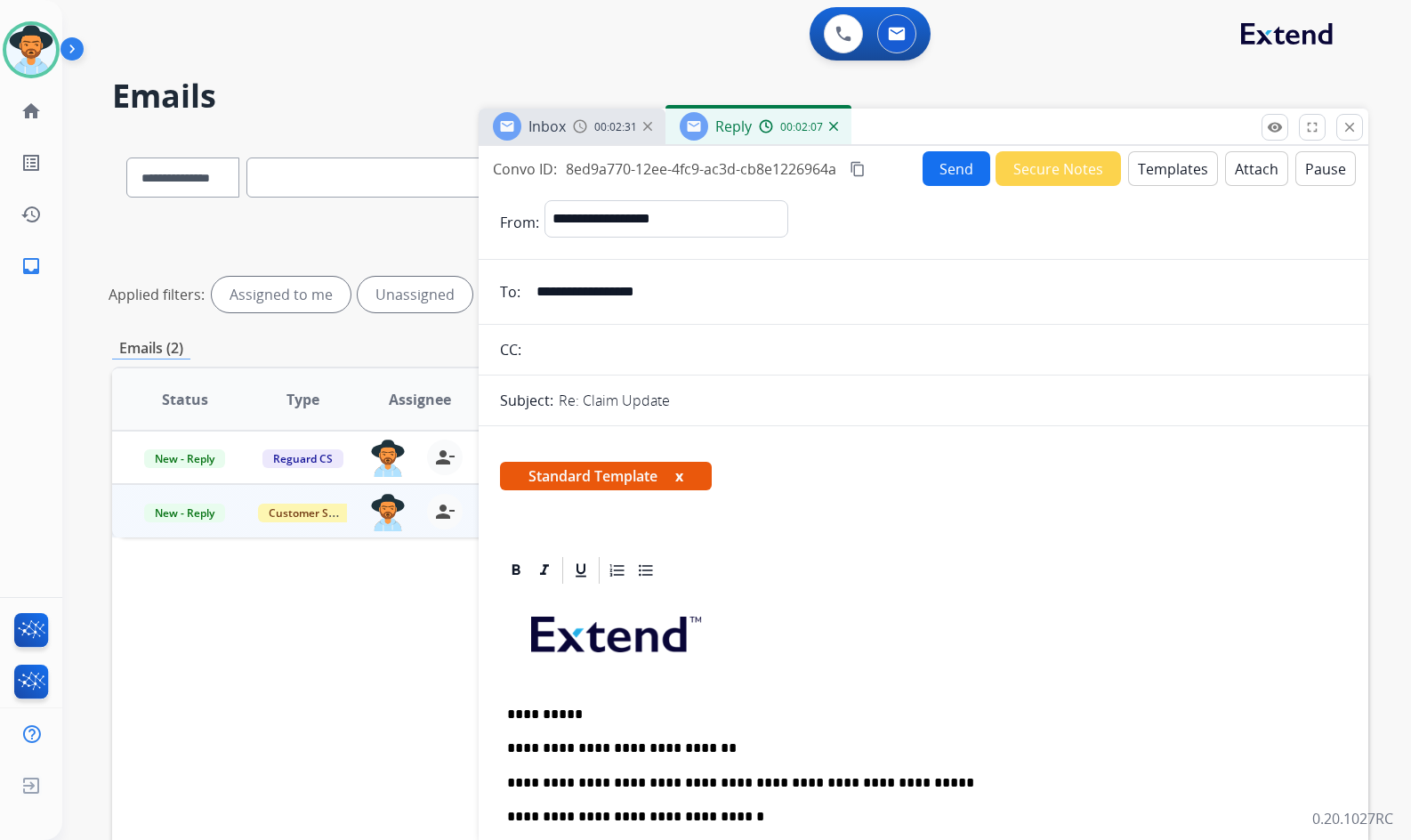
click at [943, 168] on button "Send" at bounding box center [956, 168] width 67 height 35
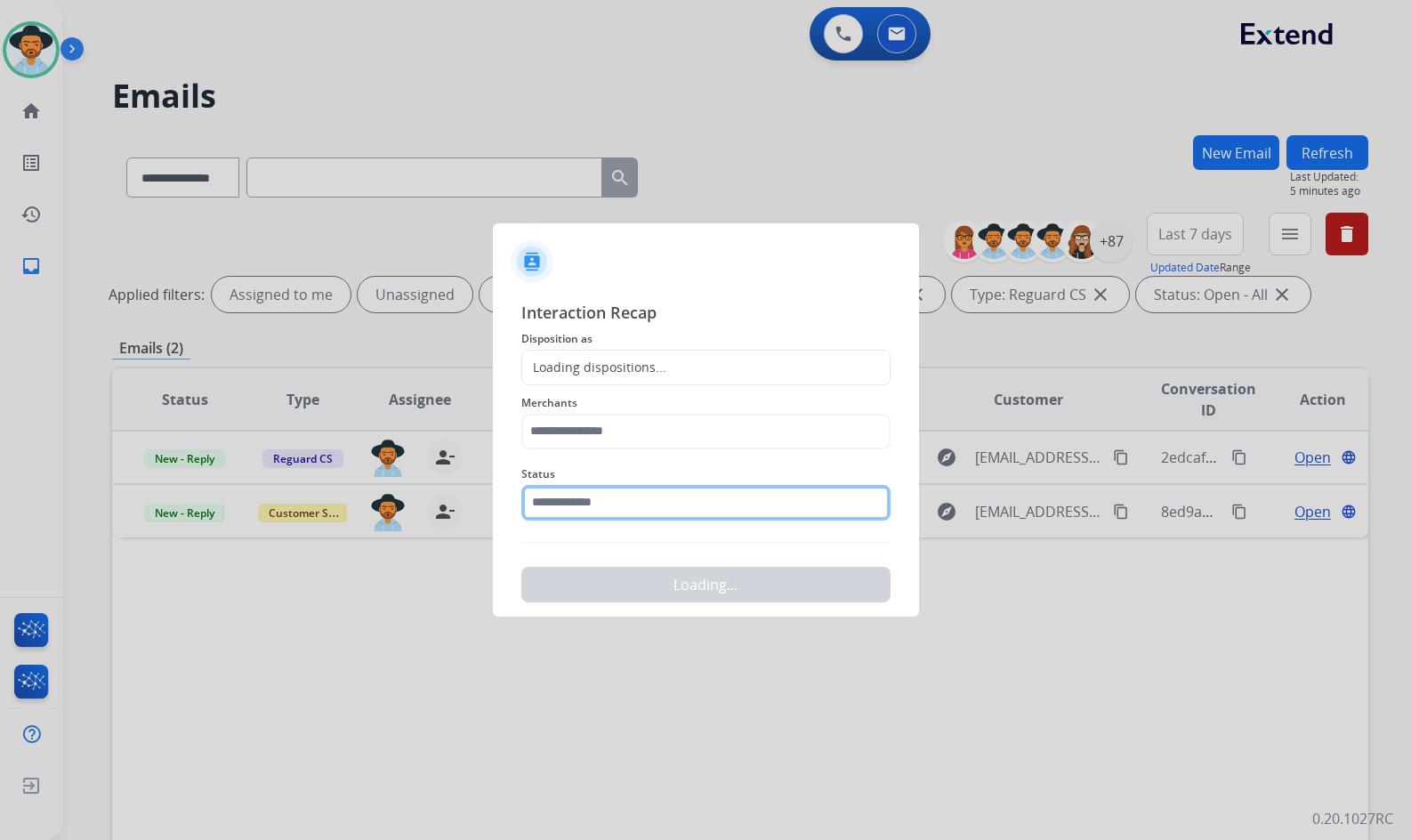
click at [649, 485] on input "text" at bounding box center [706, 502] width 369 height 36
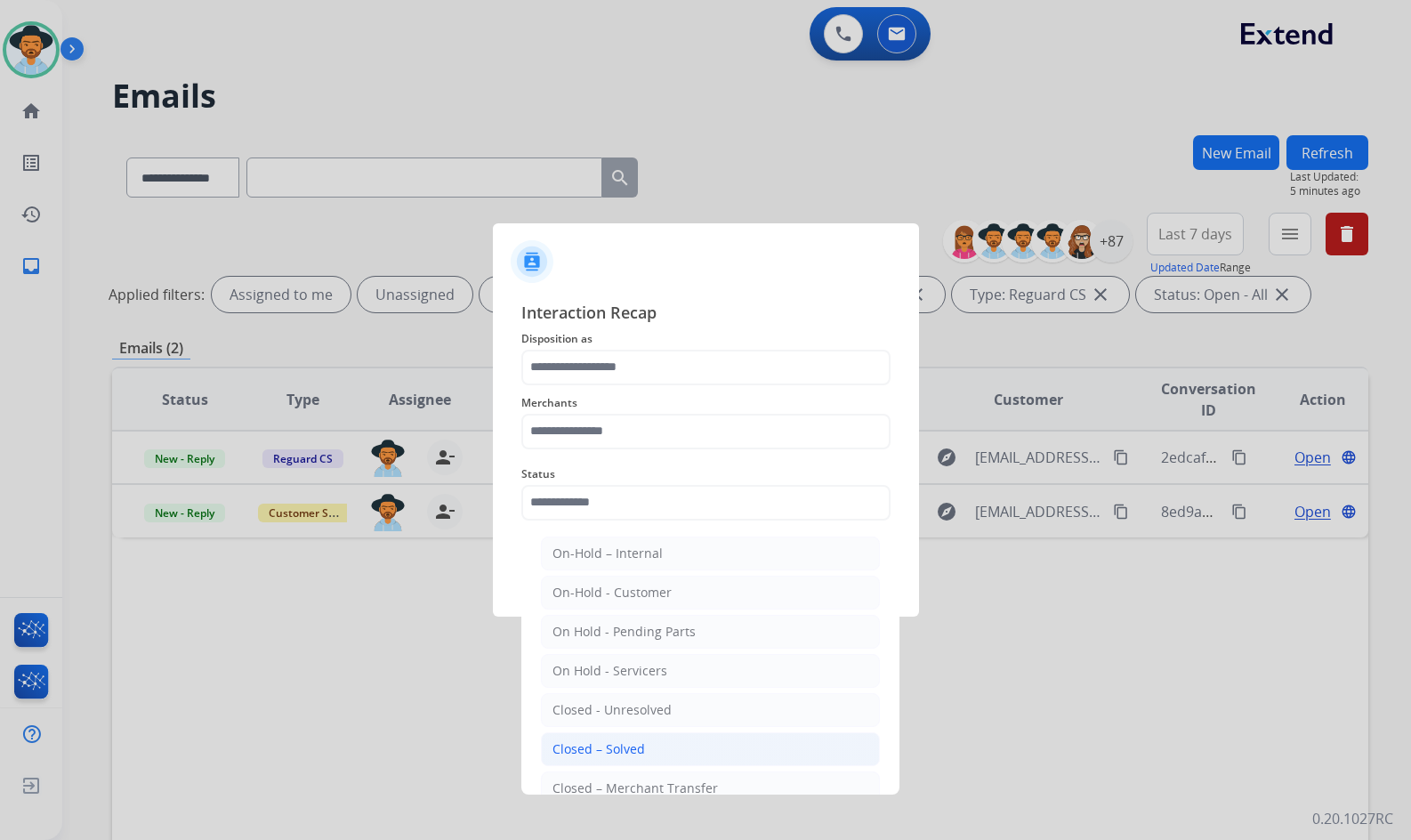
click at [650, 755] on li "Closed – Solved" at bounding box center [711, 749] width 339 height 34
type input "**********"
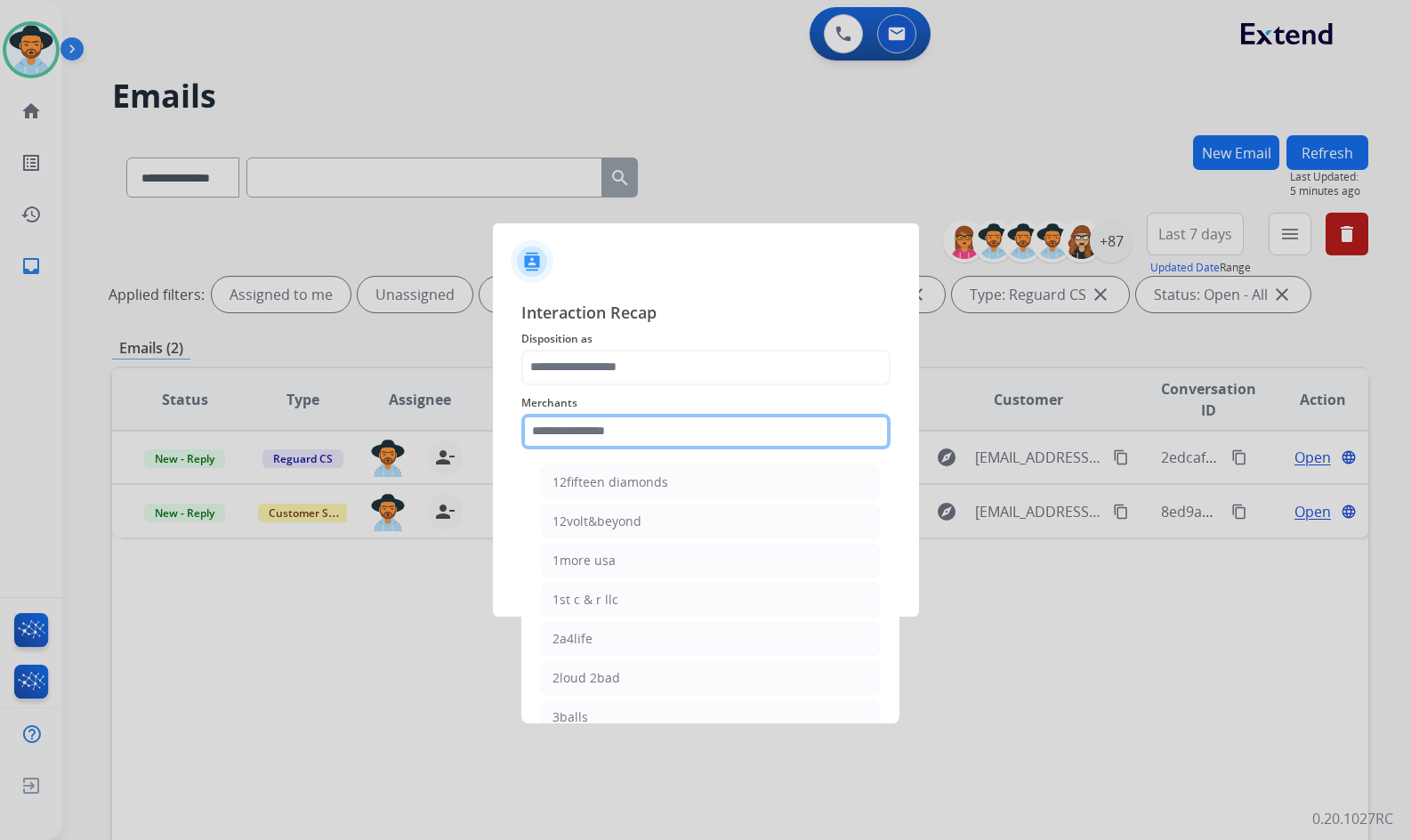
click at [625, 435] on input "text" at bounding box center [706, 431] width 369 height 36
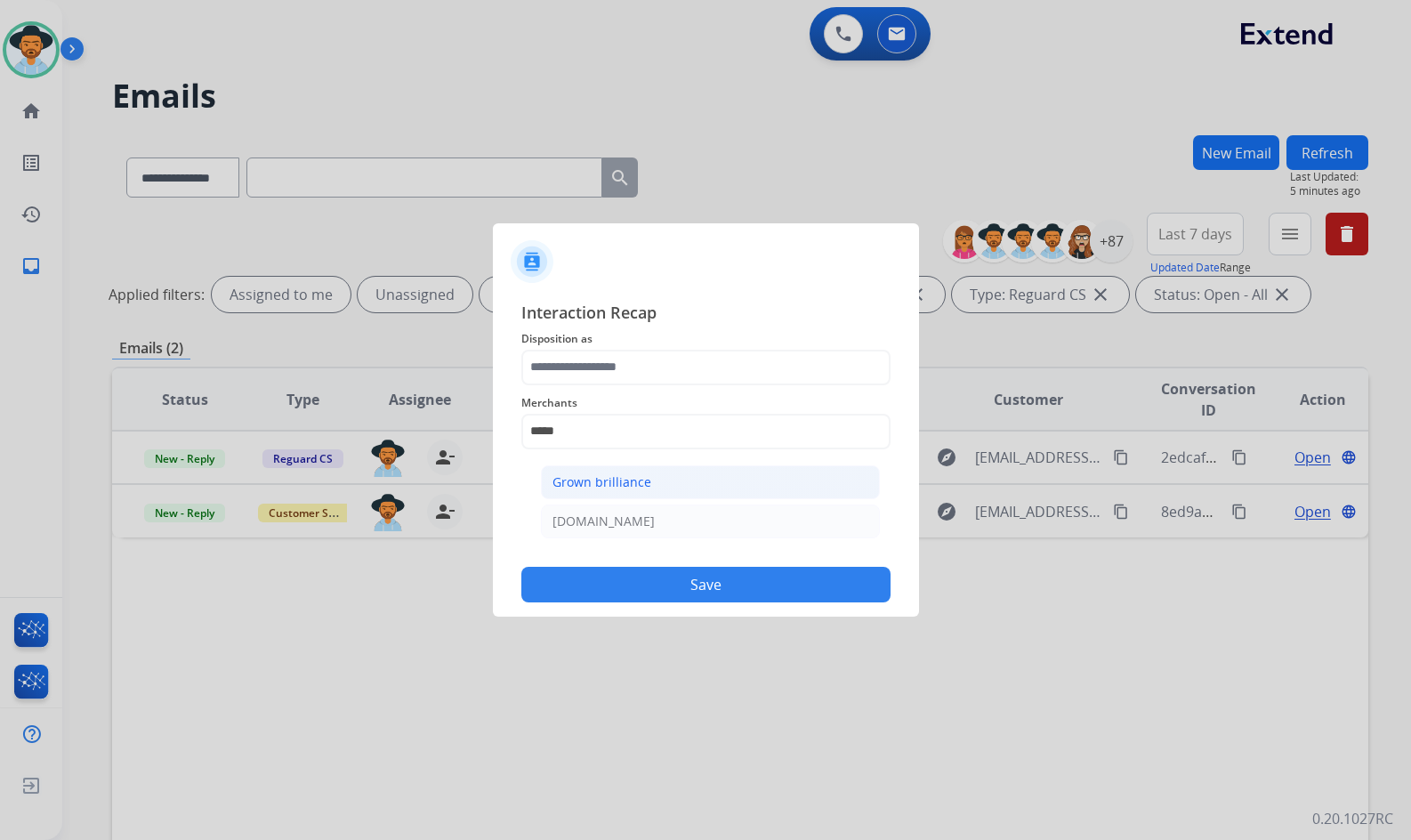
click at [644, 475] on div "Grown brilliance" at bounding box center [601, 482] width 98 height 18
type input "**********"
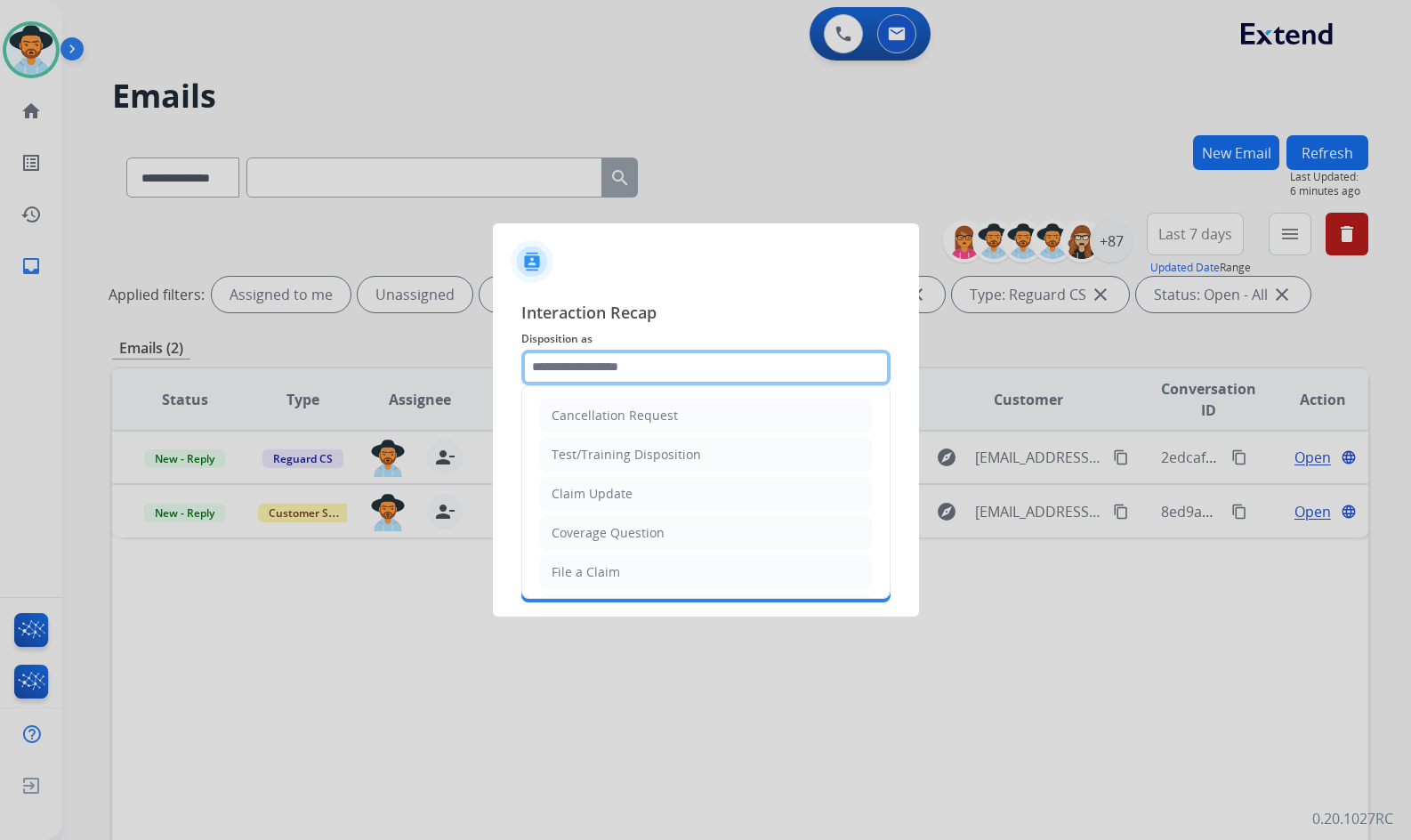
click at [632, 356] on input "text" at bounding box center [706, 367] width 369 height 36
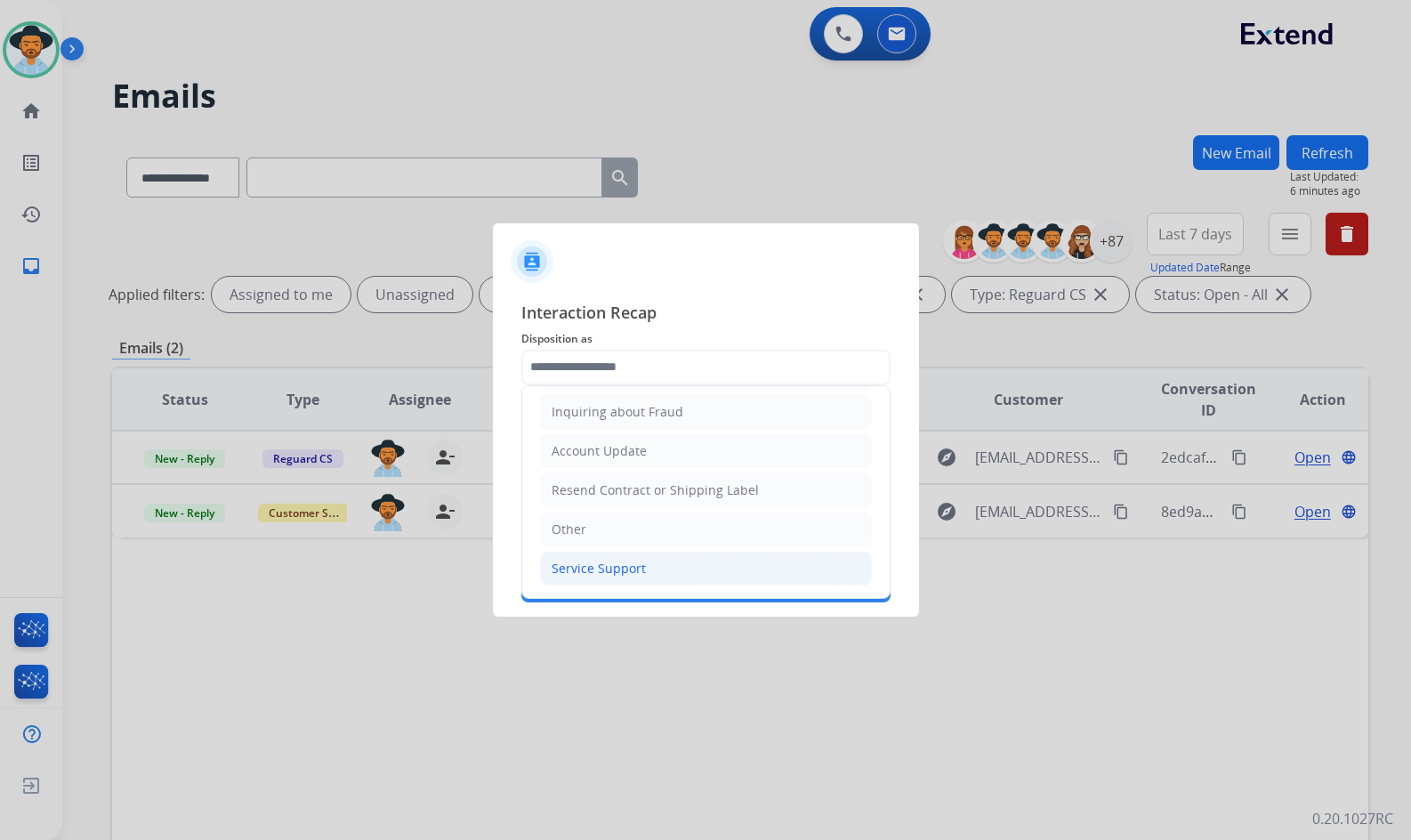
click at [632, 566] on div "Service Support" at bounding box center [599, 568] width 94 height 18
type input "**********"
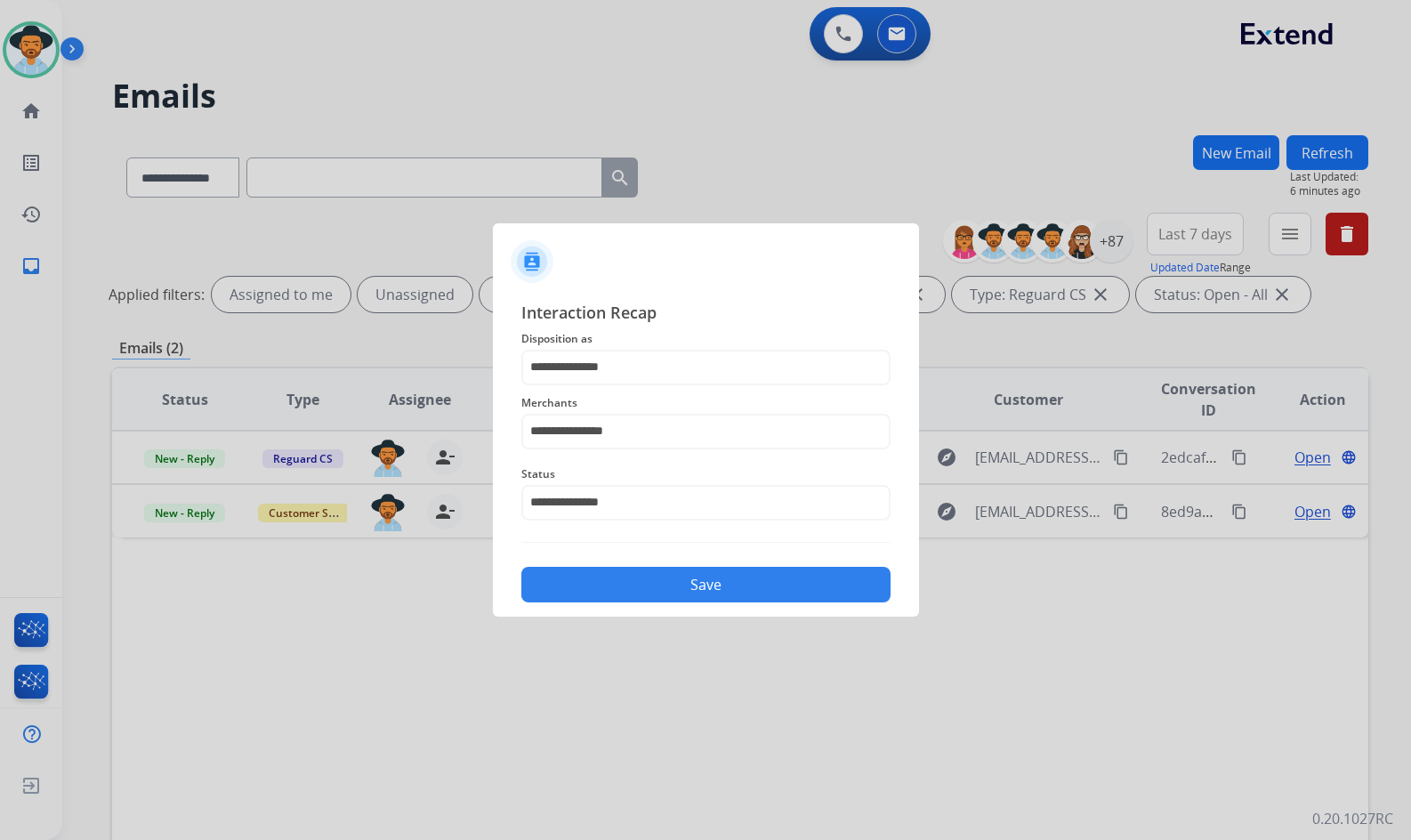
click at [644, 579] on button "Save" at bounding box center [706, 584] width 369 height 36
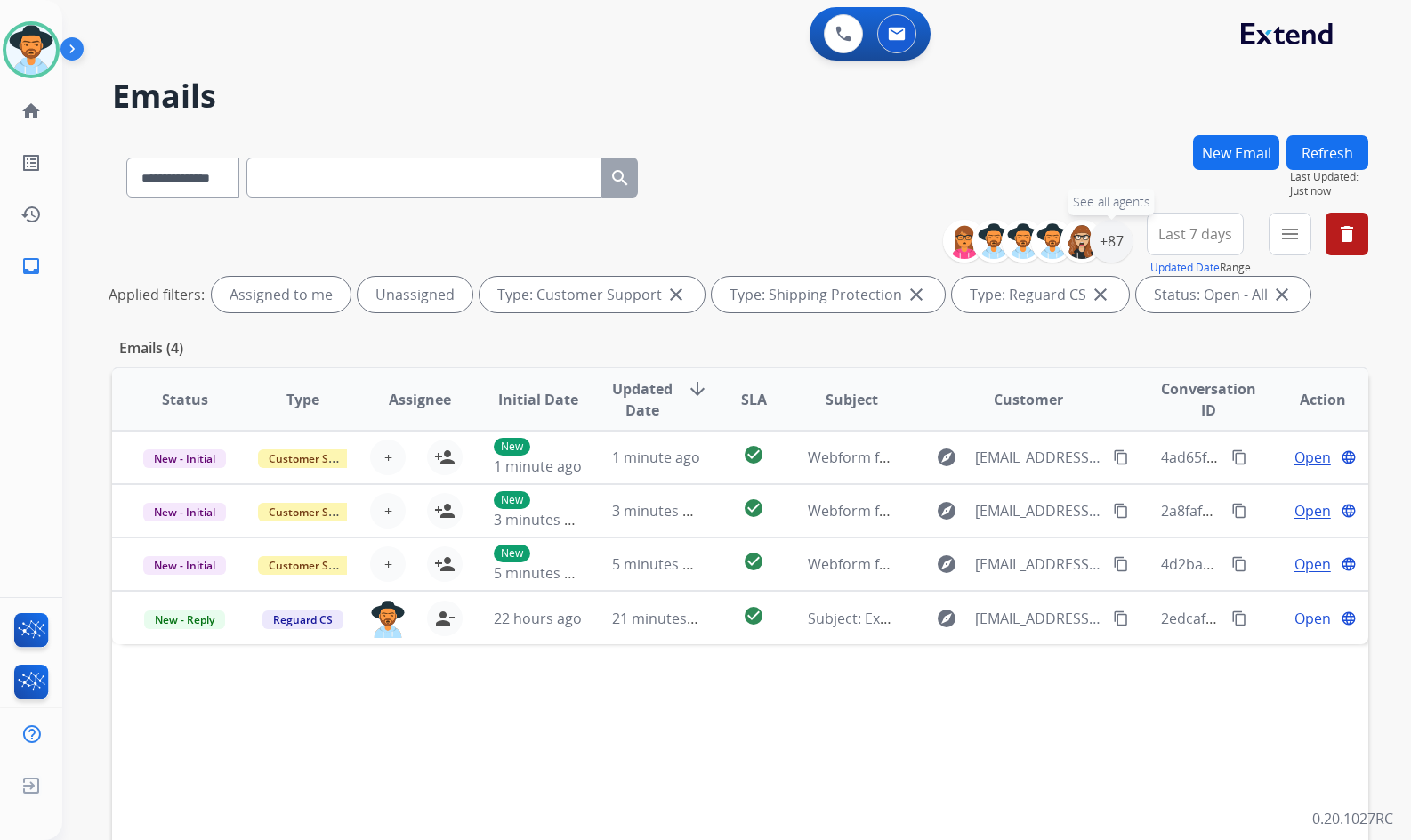
drag, startPoint x: 1104, startPoint y: 255, endPoint x: 1082, endPoint y: 268, distance: 25.6
click at [1104, 255] on div "+87" at bounding box center [1111, 241] width 43 height 43
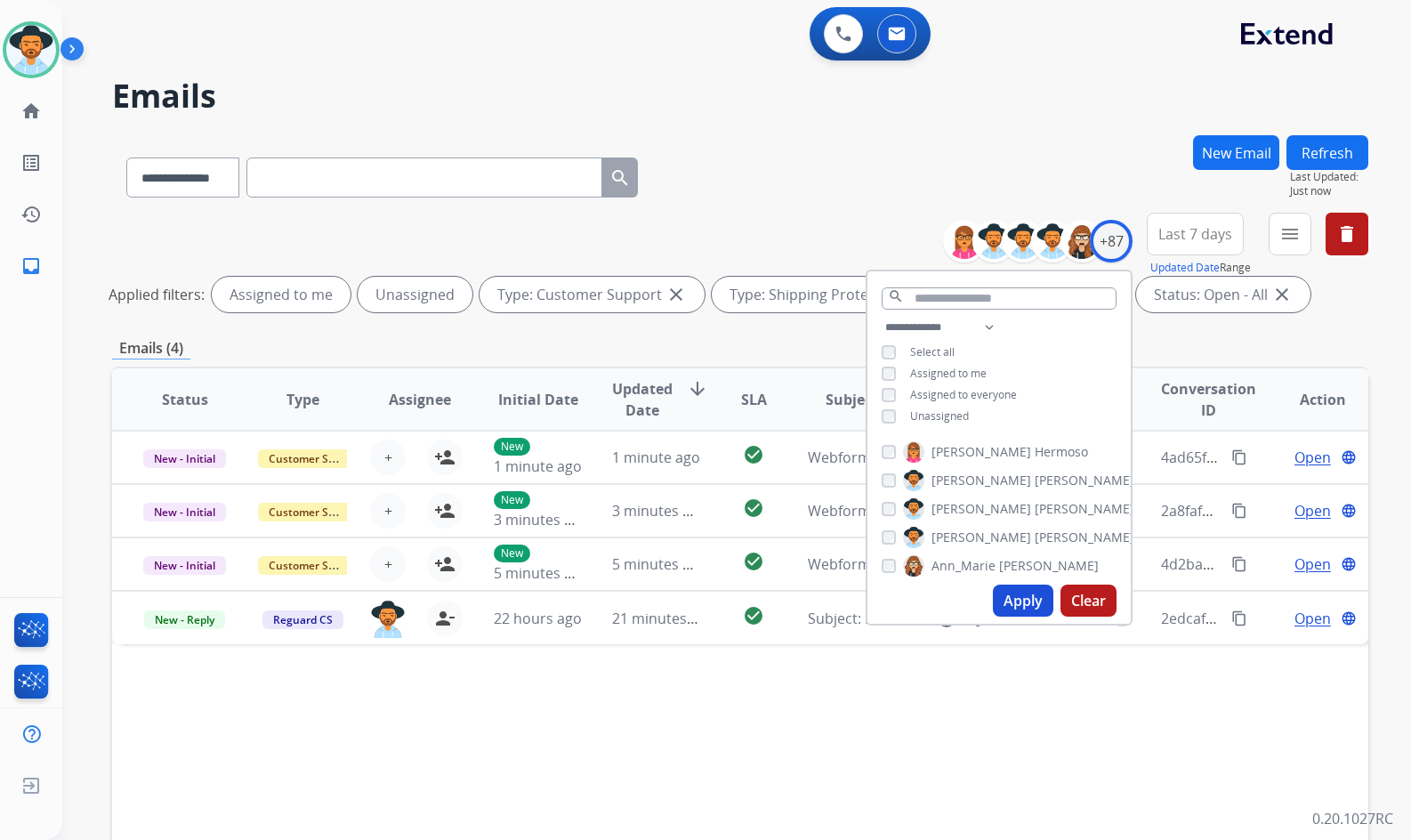
click at [950, 425] on div "**********" at bounding box center [999, 373] width 263 height 114
click at [950, 412] on span "Unassigned" at bounding box center [940, 416] width 58 height 16
click at [964, 542] on span "[PERSON_NAME]" at bounding box center [982, 537] width 99 height 18
click at [1027, 603] on button "Apply" at bounding box center [1023, 600] width 60 height 32
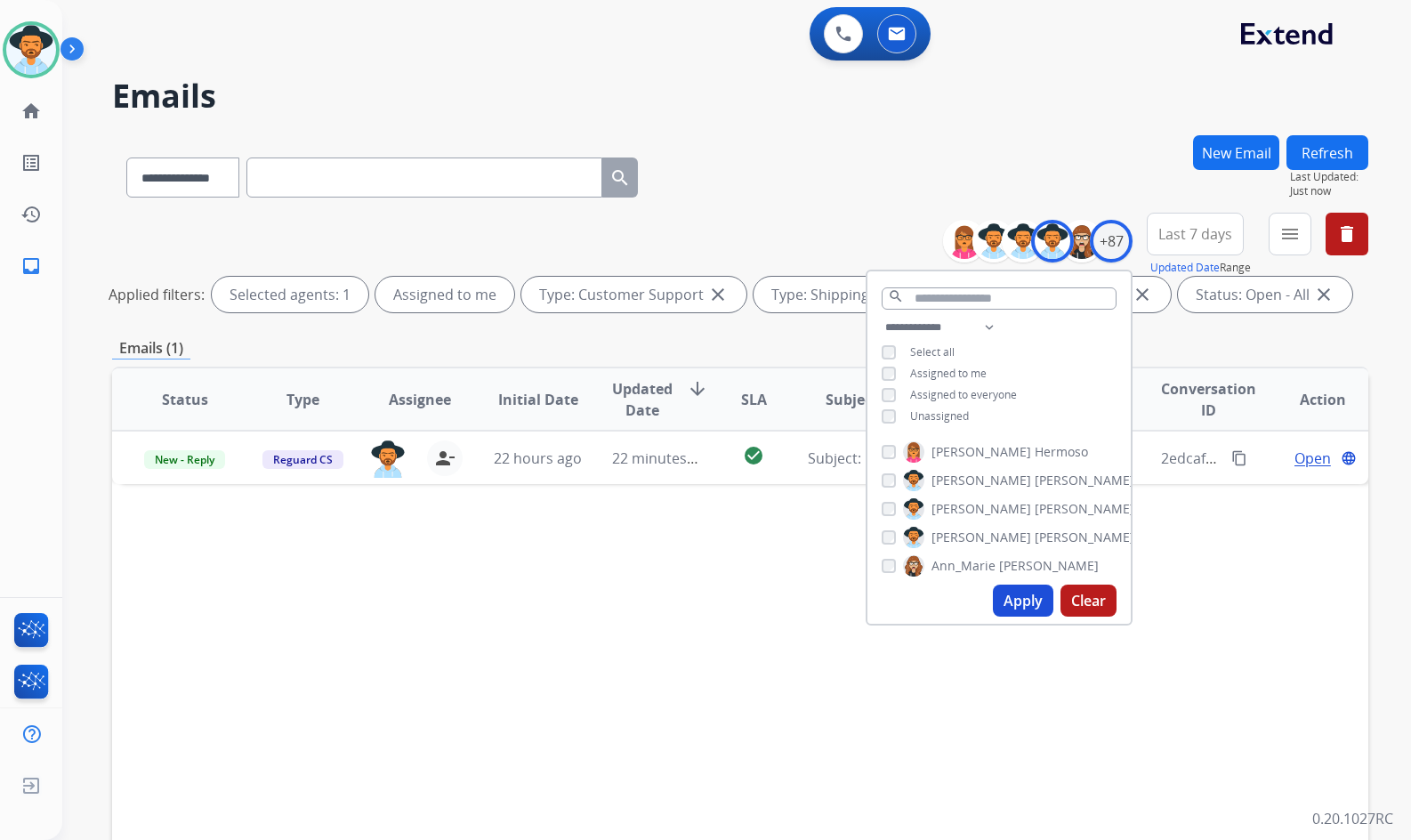
click at [500, 647] on div "Status Type Assignee Initial Date Updated Date arrow_downward SLA Subject Custo…" at bounding box center [740, 665] width 1256 height 596
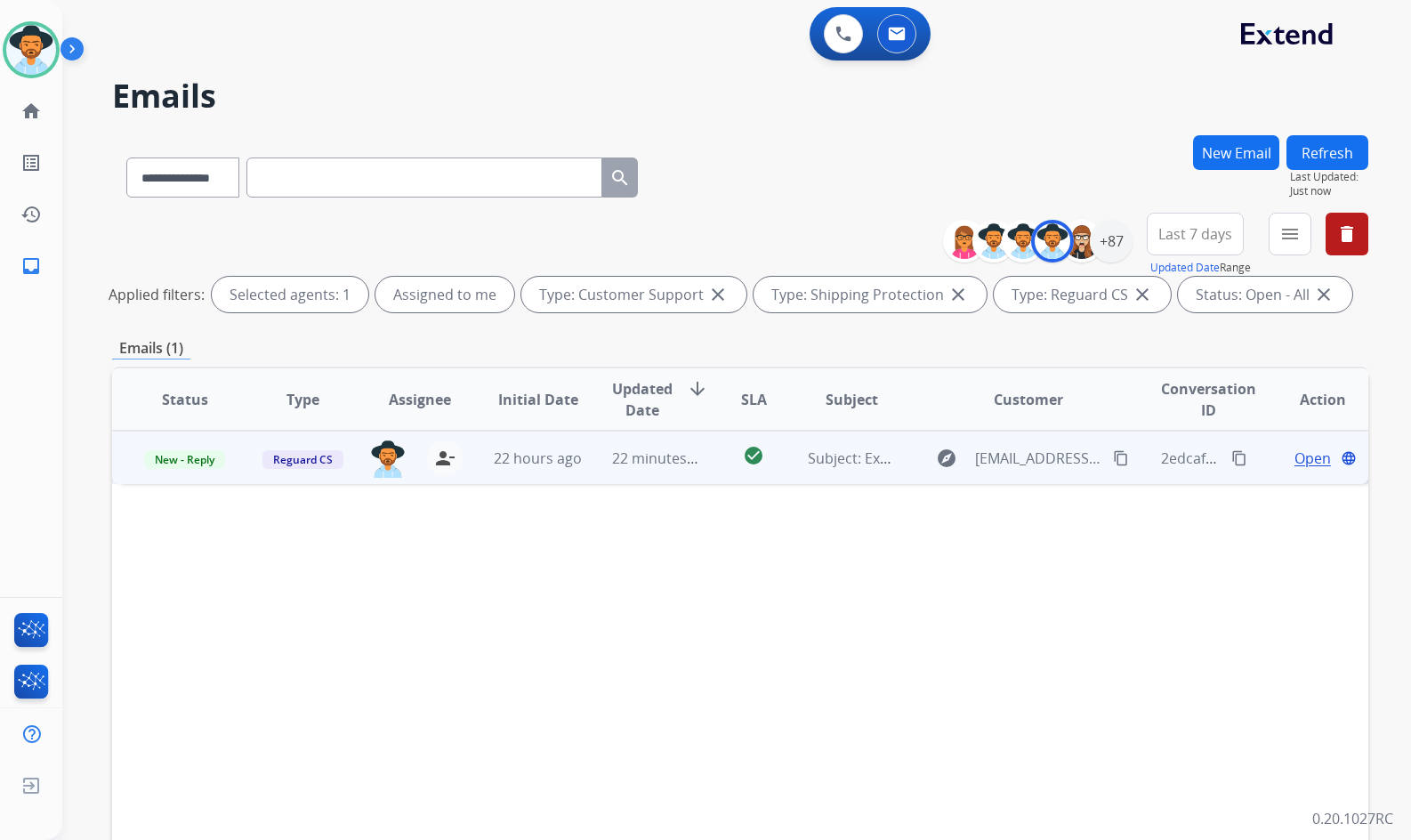
click at [1298, 457] on span "Open" at bounding box center [1313, 458] width 36 height 21
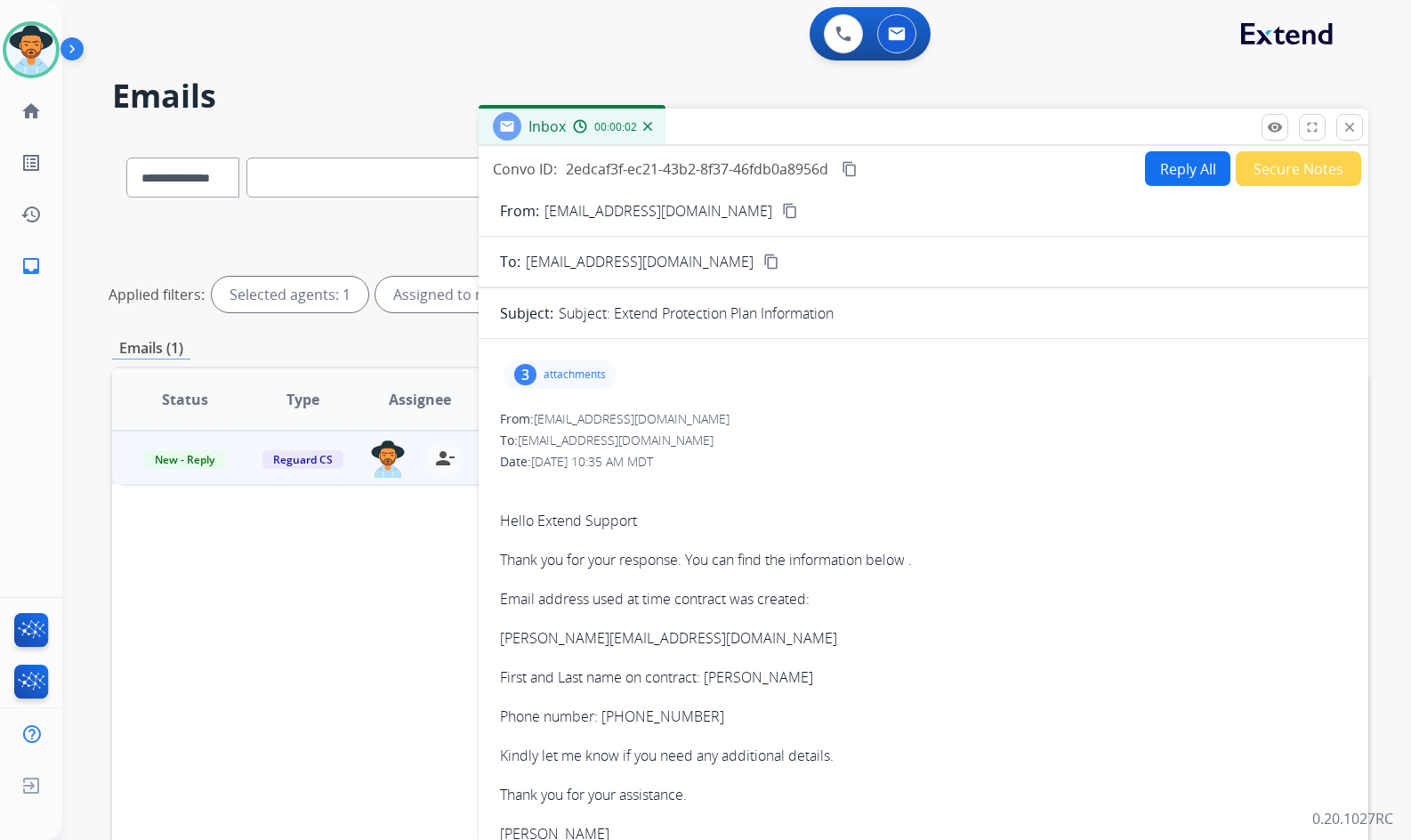
click at [782, 215] on mat-icon "content_copy" at bounding box center [790, 210] width 16 height 16
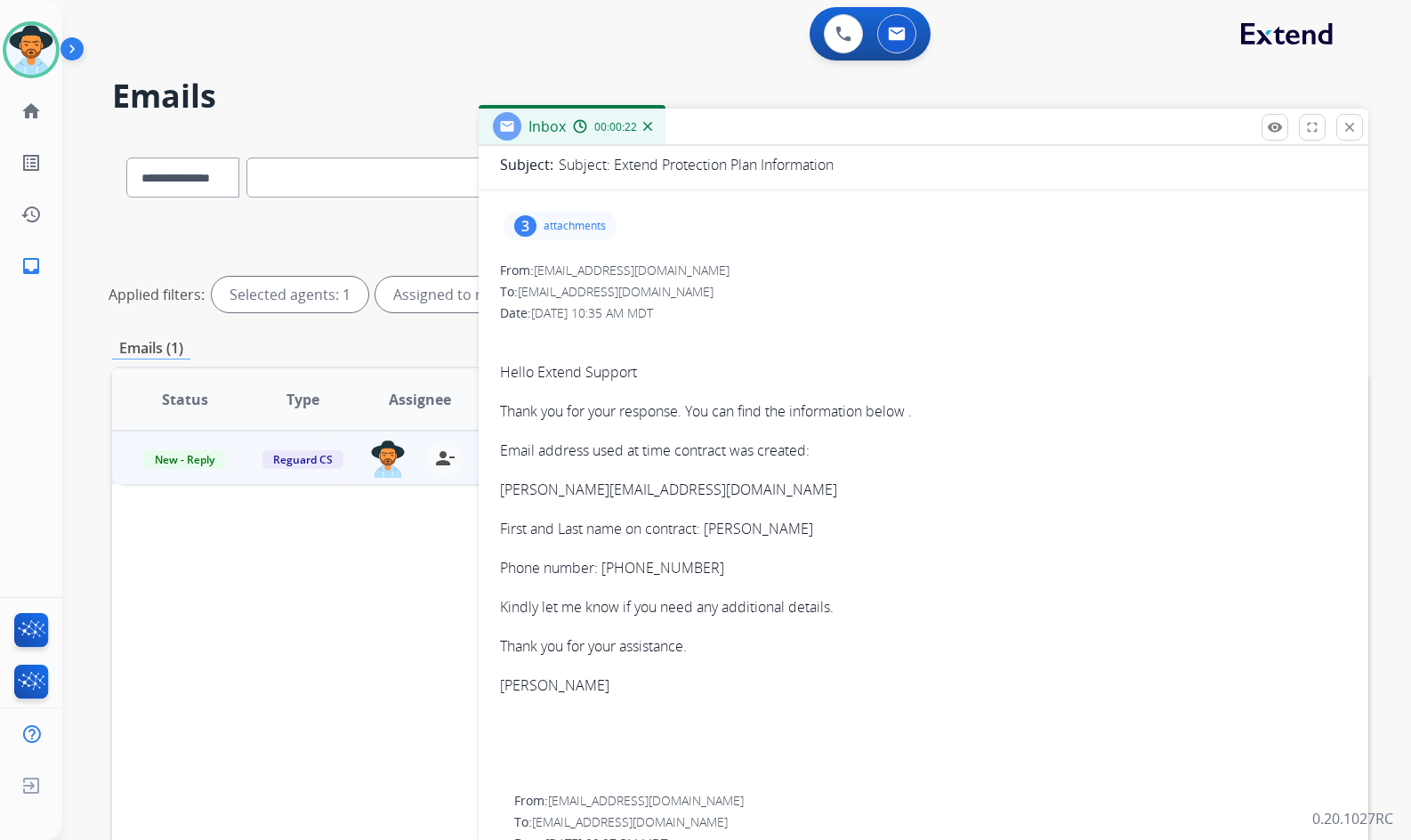
scroll to position [267, 0]
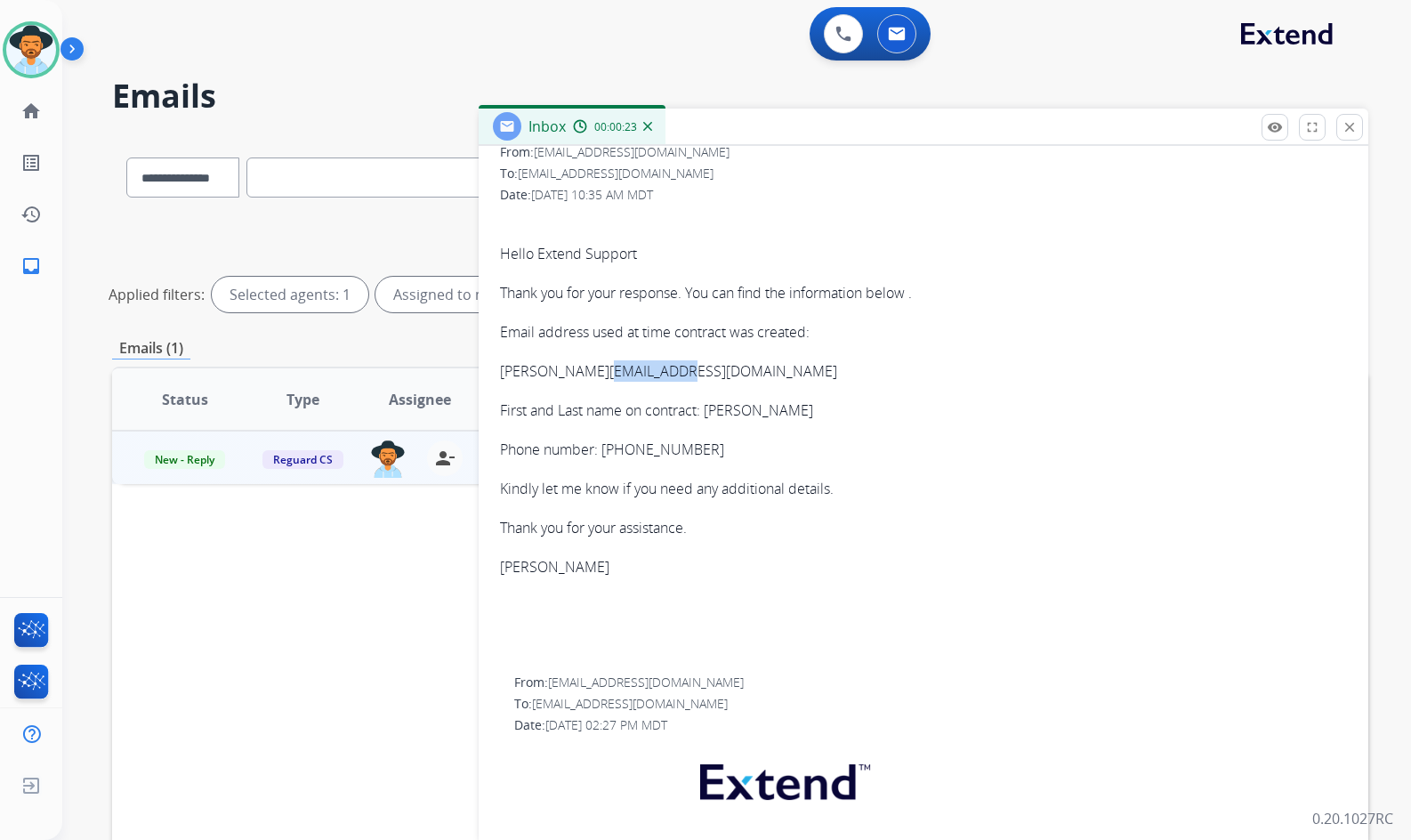
drag, startPoint x: 677, startPoint y: 373, endPoint x: 583, endPoint y: 394, distance: 96.3
click at [583, 394] on ul "Email address used at time contract was created: Sattar.haqbeen@gmail.com First…" at bounding box center [924, 390] width 847 height 139
click at [688, 377] on p "Sattar.haqbeen@gmail.com" at bounding box center [924, 371] width 847 height 21
click at [681, 370] on p "Sattar.haqbeen@gmail.com" at bounding box center [924, 371] width 847 height 21
click at [702, 371] on p "Sattar.haqbeen@gmail.com" at bounding box center [924, 371] width 847 height 21
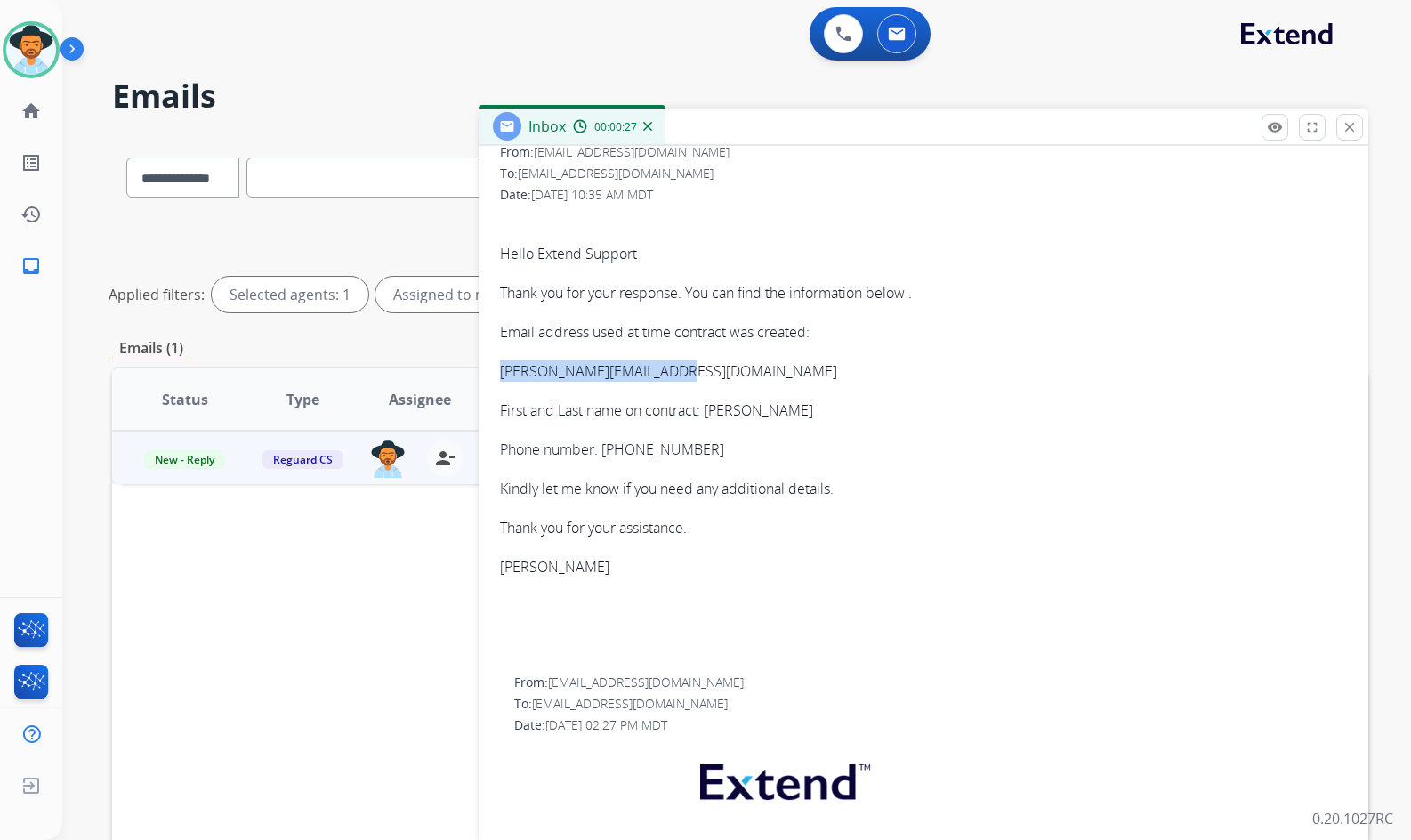
drag, startPoint x: 684, startPoint y: 372, endPoint x: 502, endPoint y: 373, distance: 182.0
click at [502, 373] on p "Sattar.haqbeen@gmail.com" at bounding box center [924, 371] width 847 height 21
copy link "Sattar.haqbeen@gmail.com"
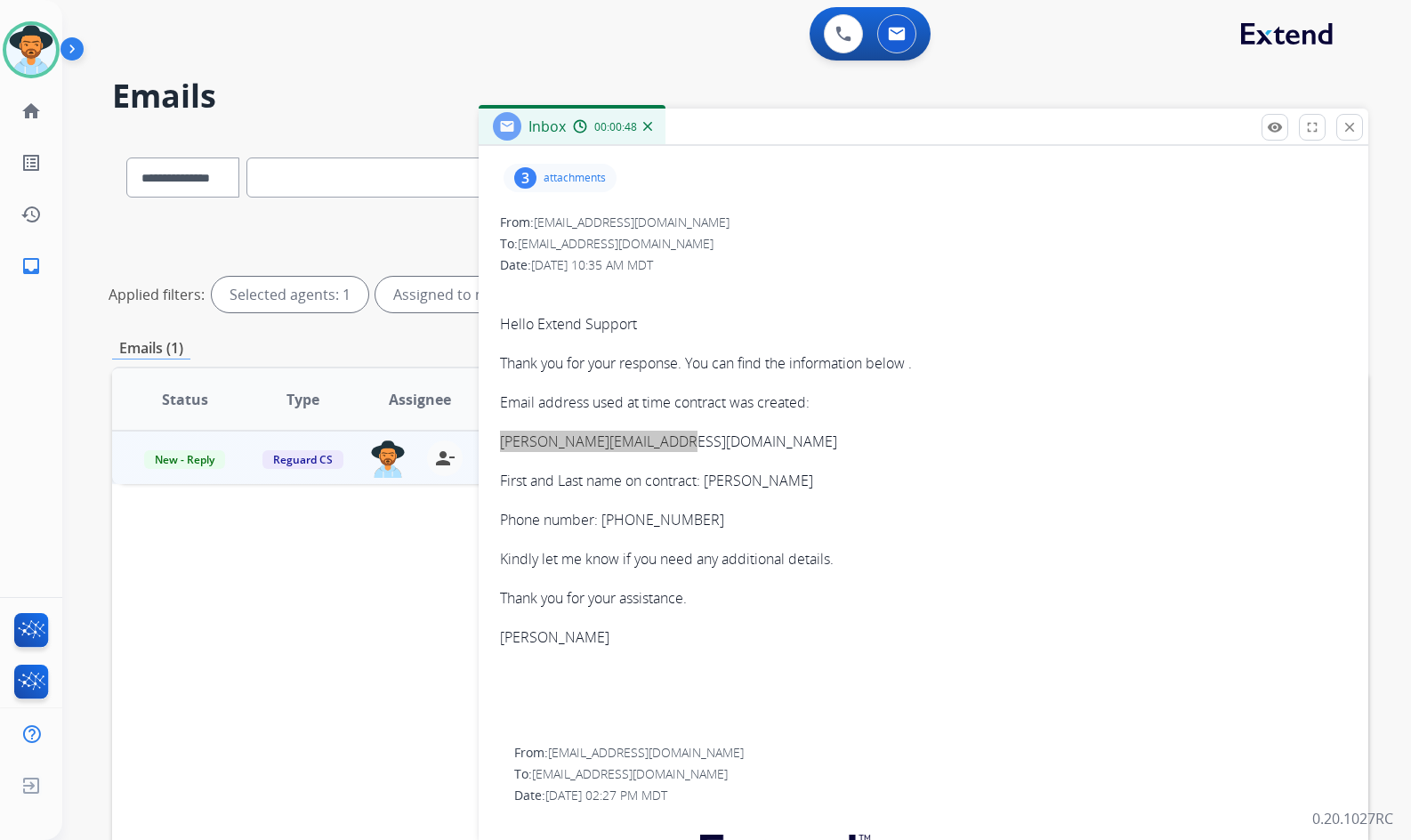
scroll to position [178, 0]
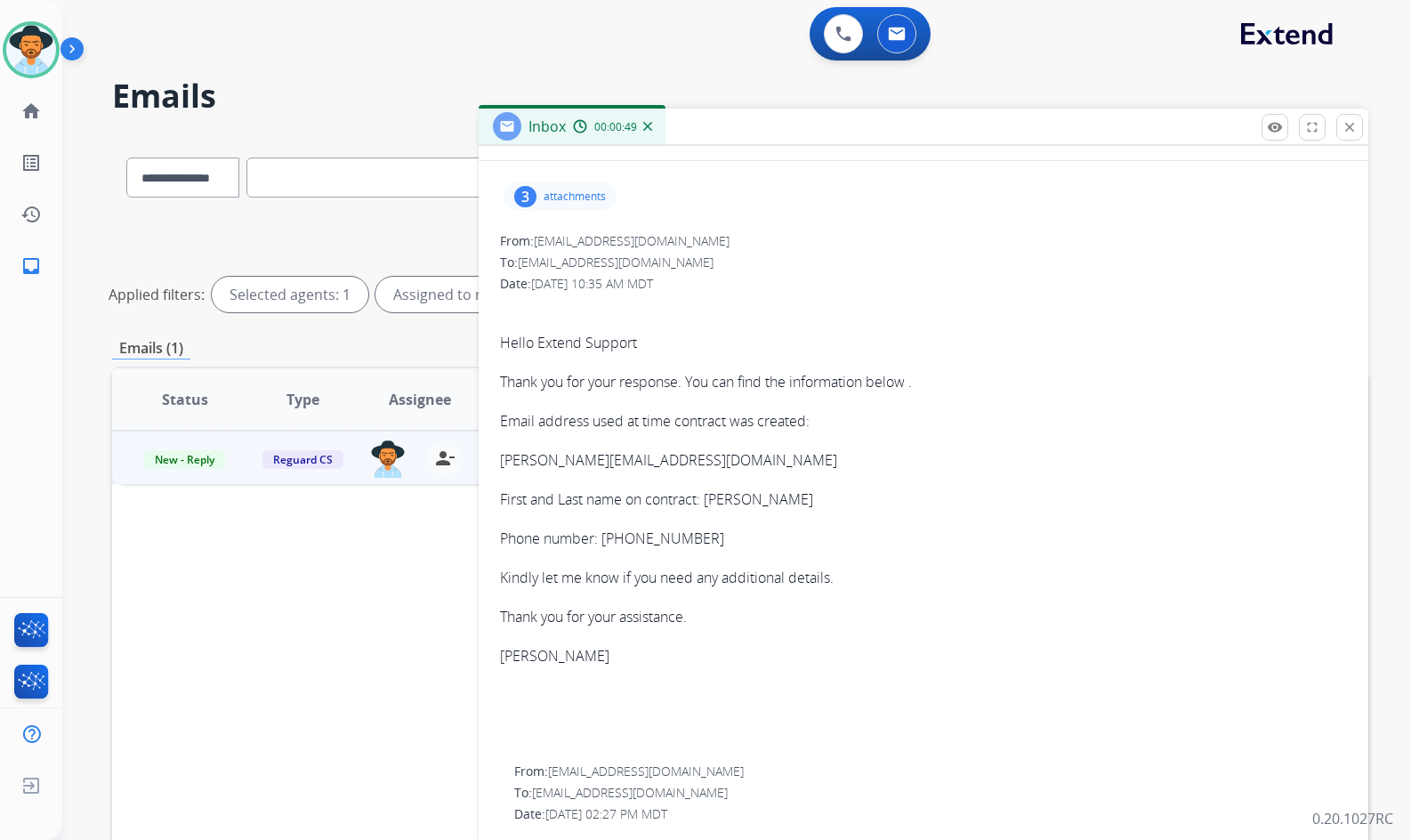
click at [547, 193] on p "attachments" at bounding box center [575, 197] width 62 height 15
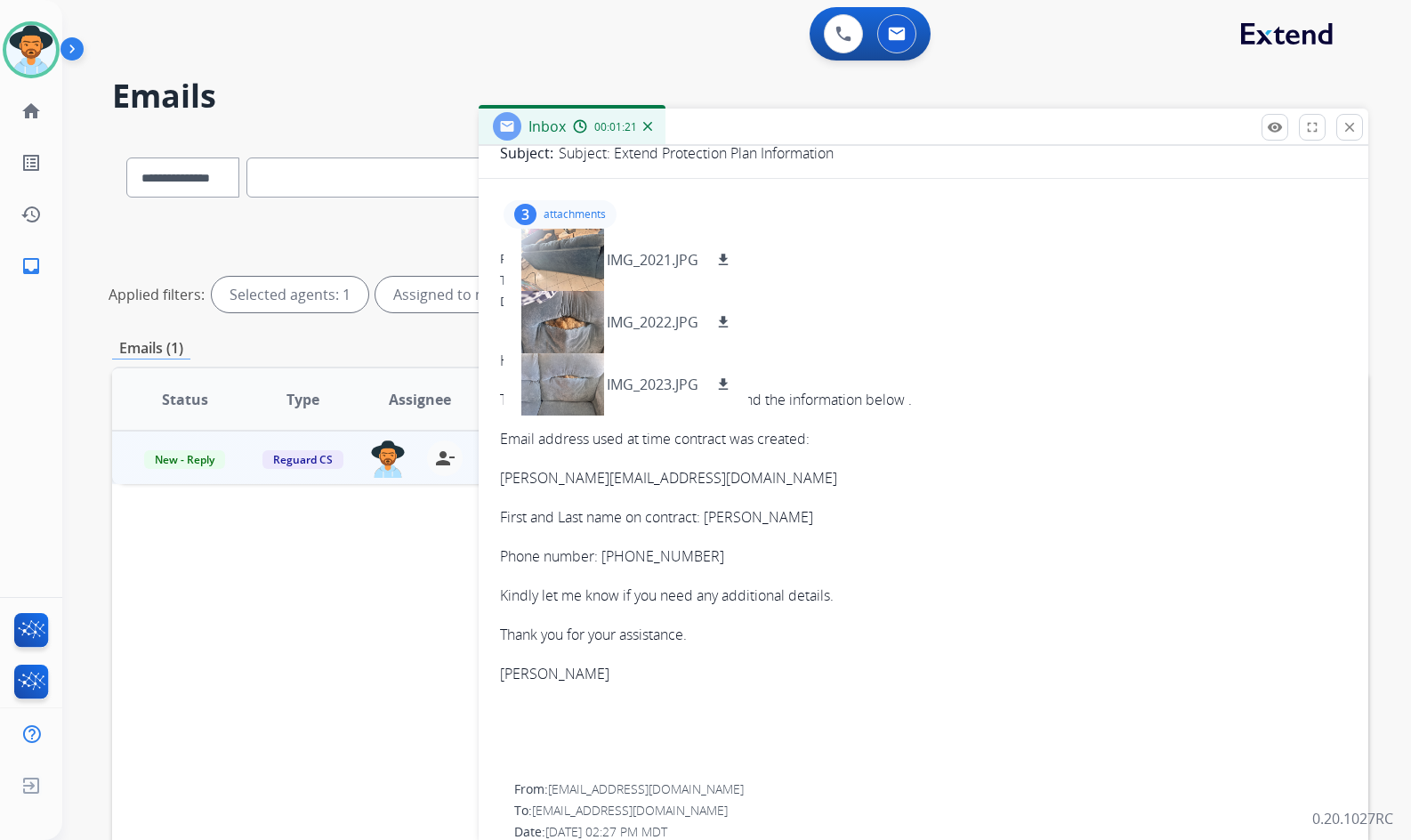
scroll to position [89, 0]
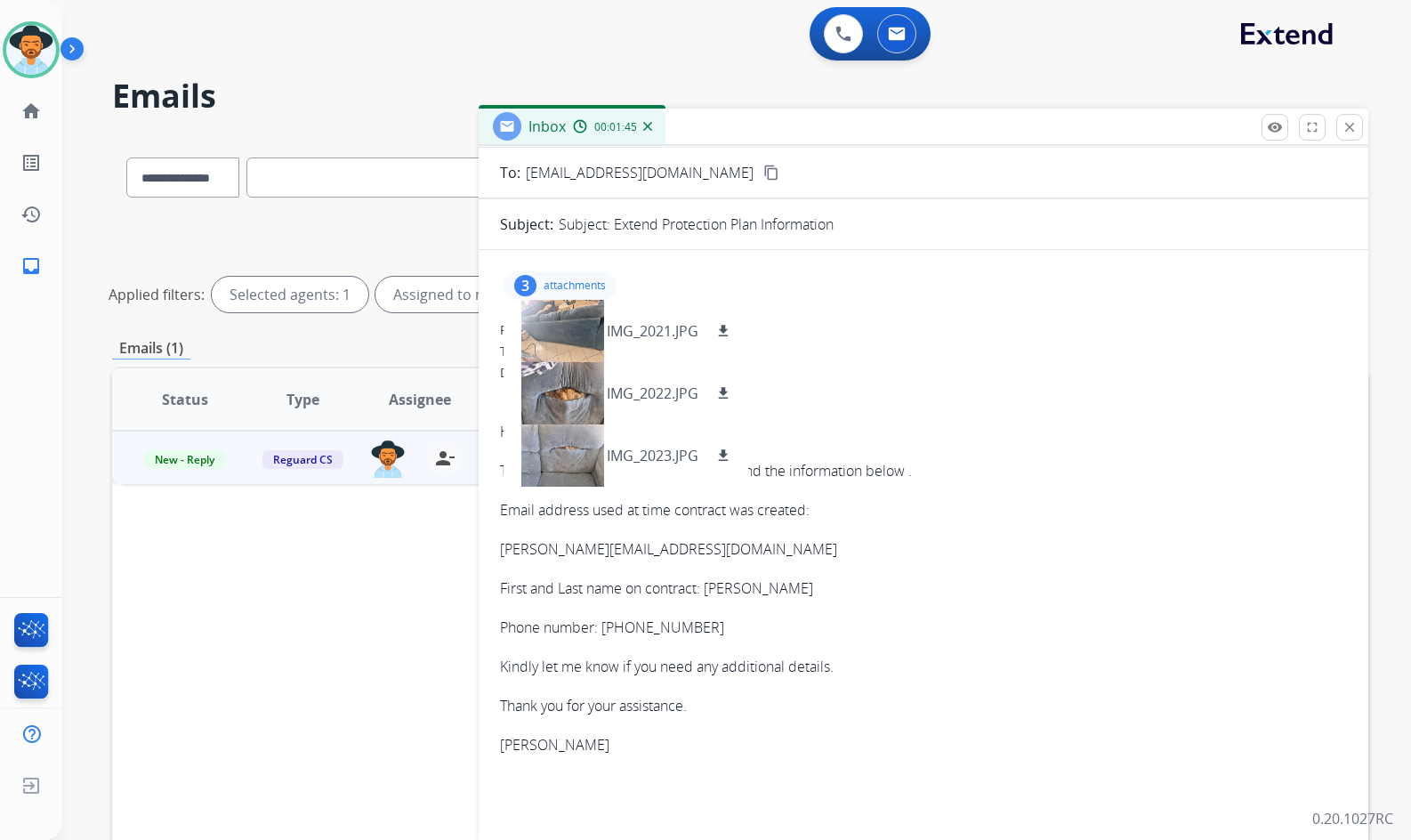
click at [1052, 584] on p "First and Last name on contract: Abdul Haqbin" at bounding box center [924, 588] width 847 height 21
click at [569, 280] on p "attachments" at bounding box center [575, 285] width 62 height 15
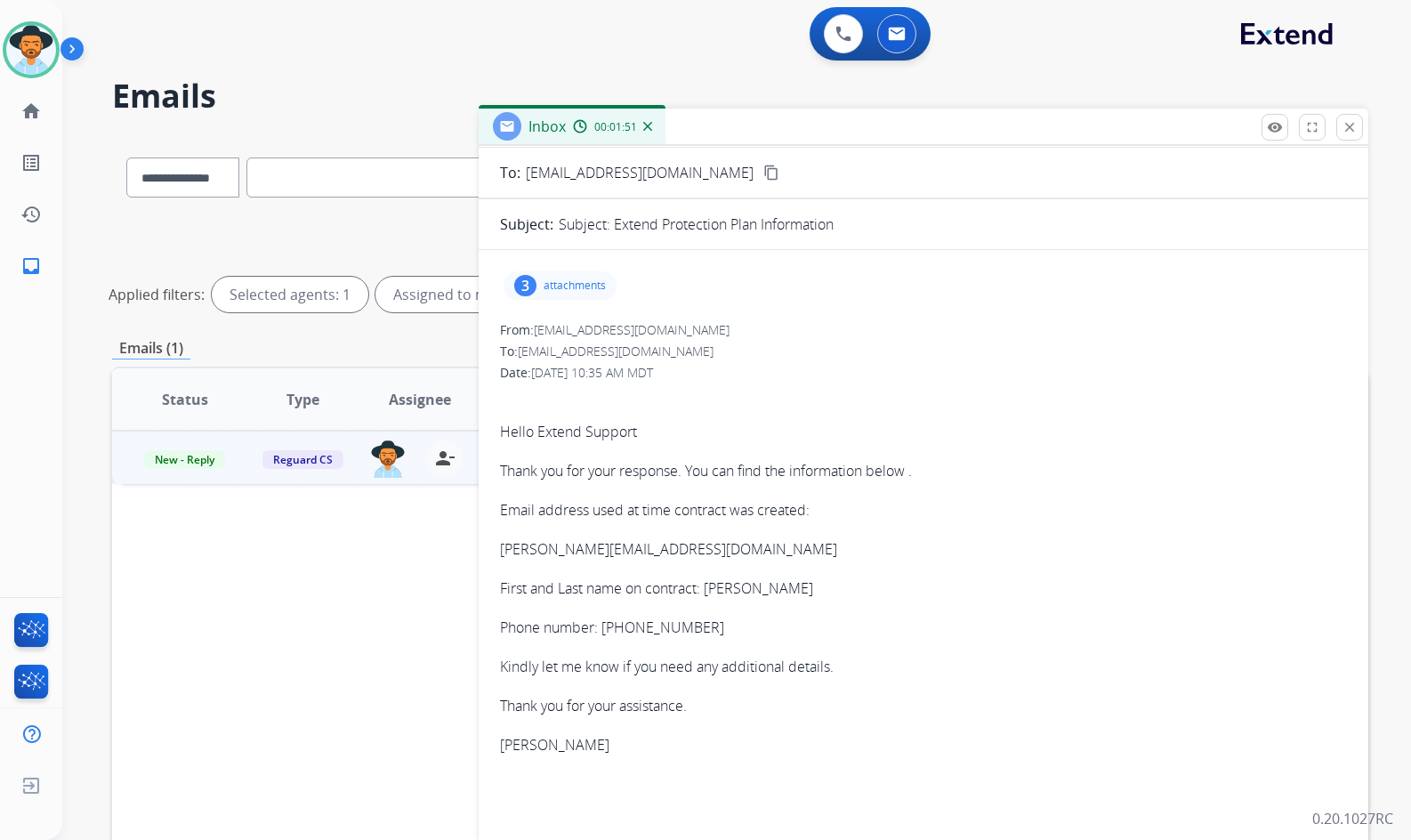
click at [542, 284] on div "3 attachments" at bounding box center [560, 285] width 113 height 28
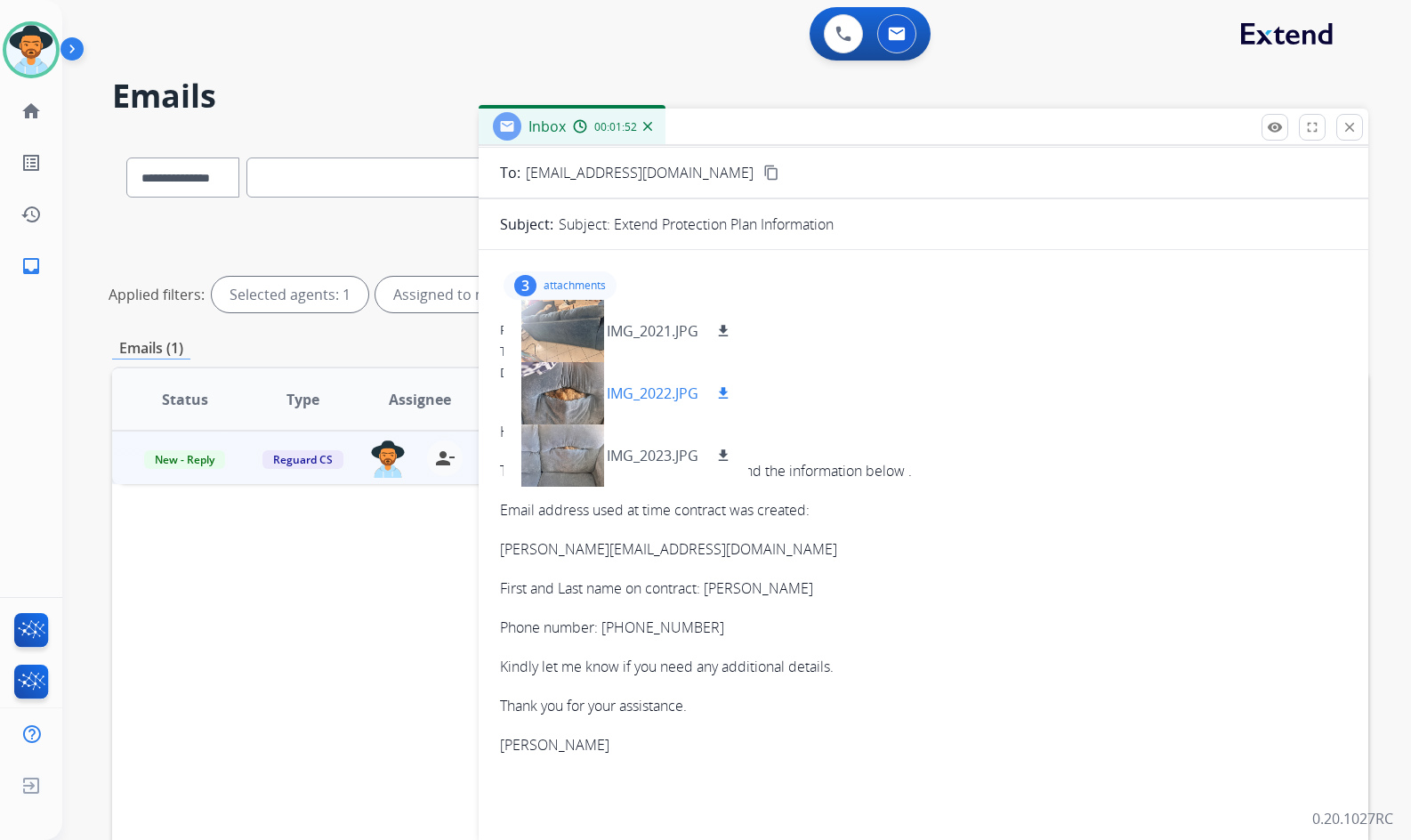
click at [565, 387] on div at bounding box center [562, 393] width 89 height 62
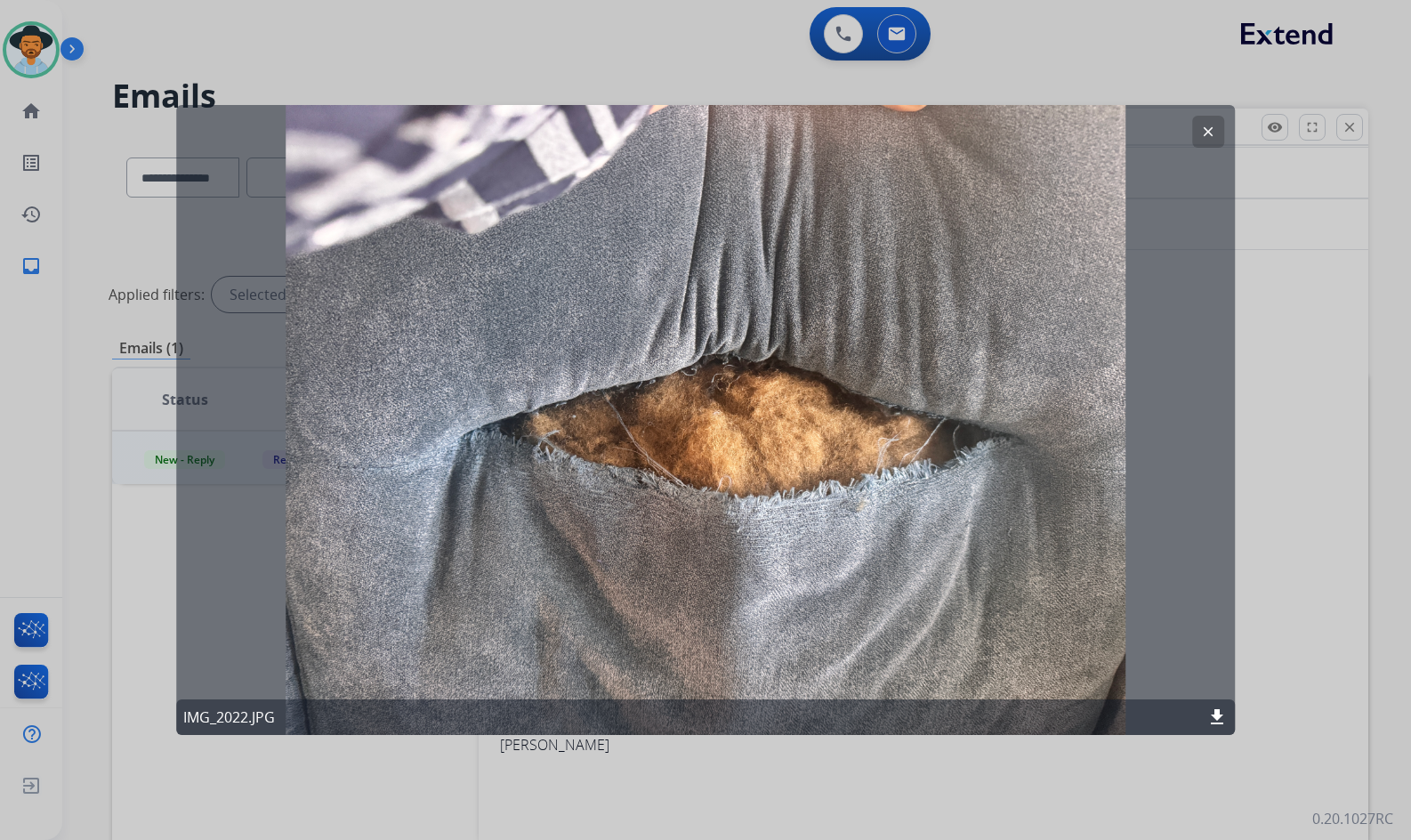
click at [1203, 119] on button "clear" at bounding box center [1208, 131] width 32 height 32
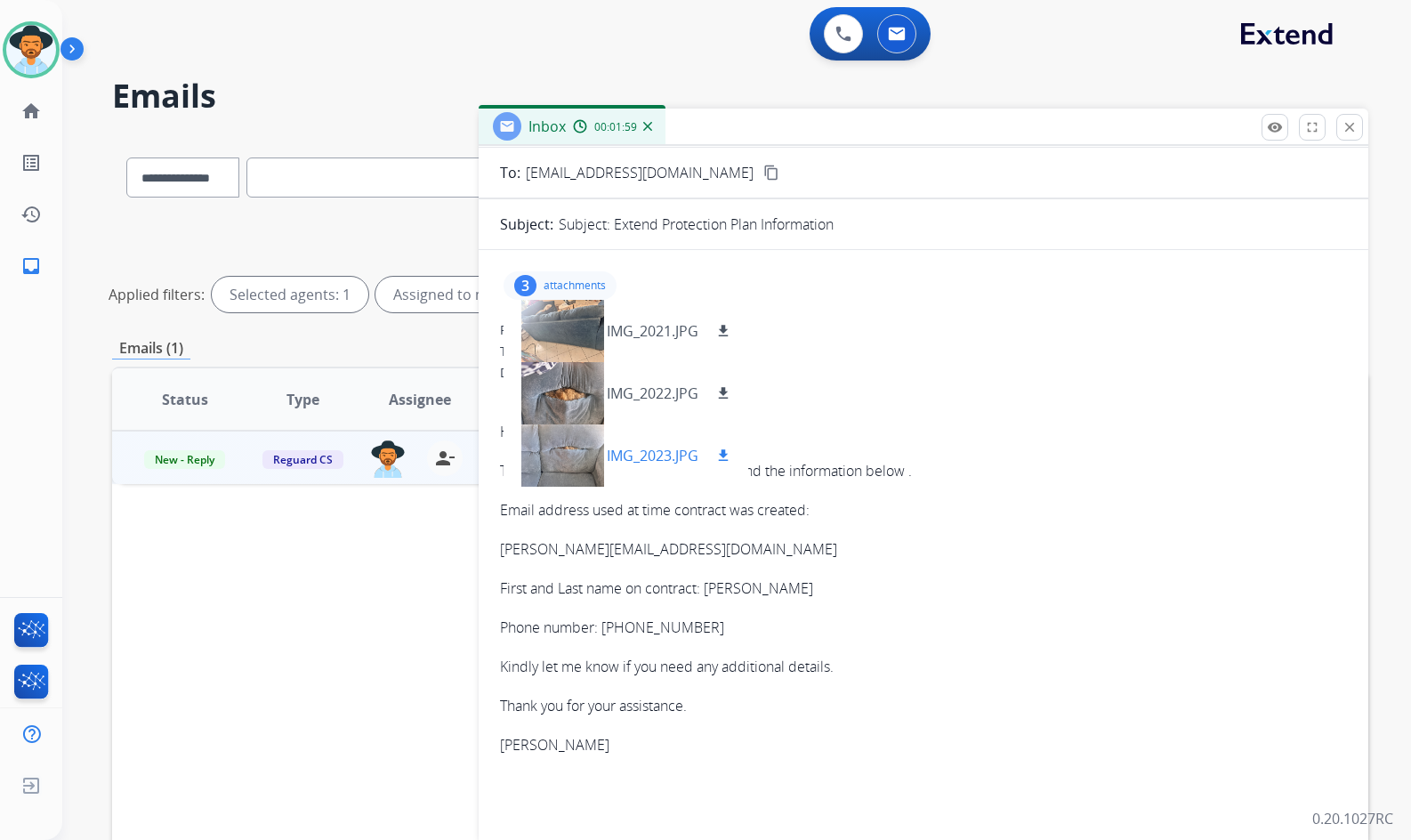
click at [573, 450] on div at bounding box center [562, 456] width 89 height 62
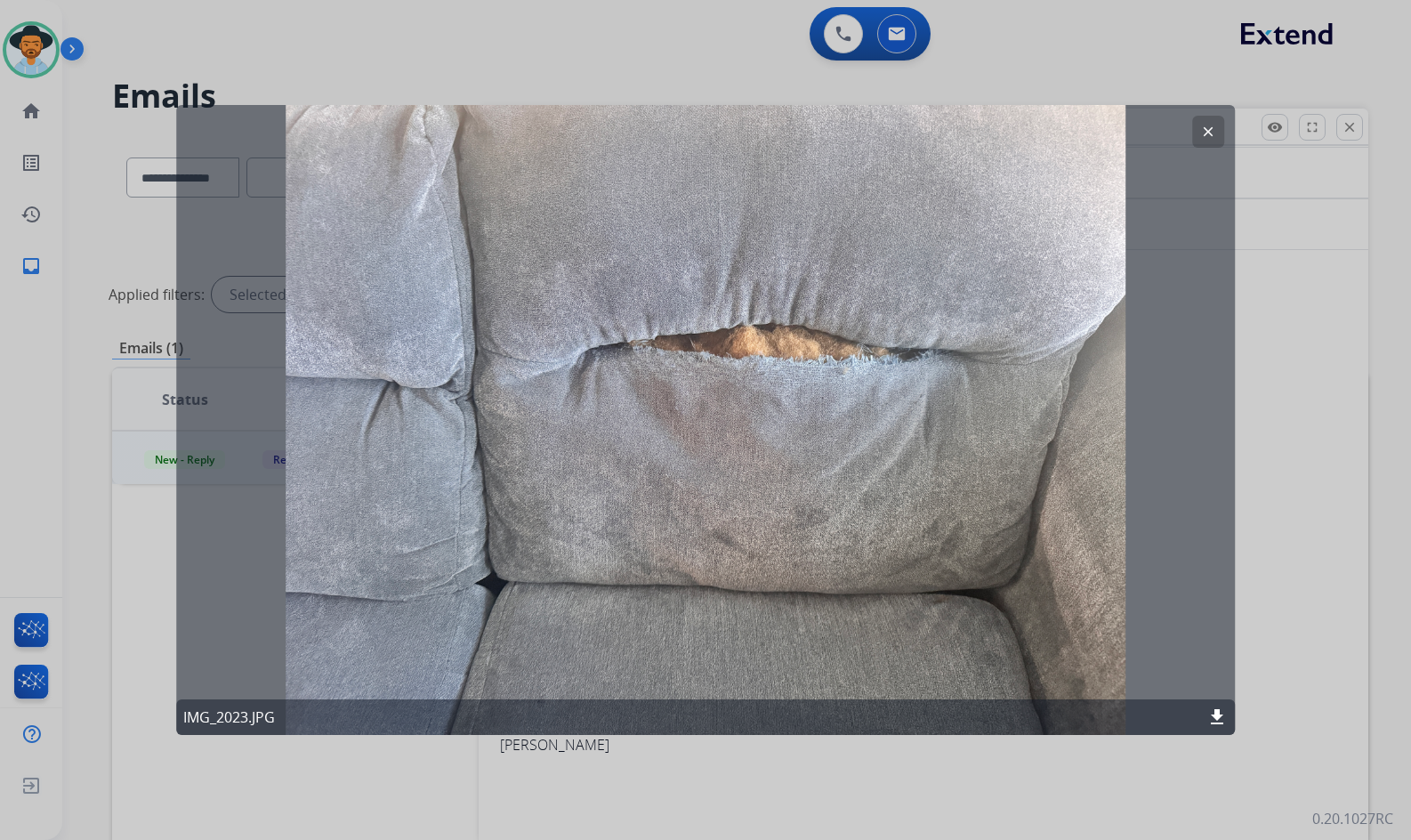
click at [1207, 131] on mat-icon "clear" at bounding box center [1208, 131] width 16 height 16
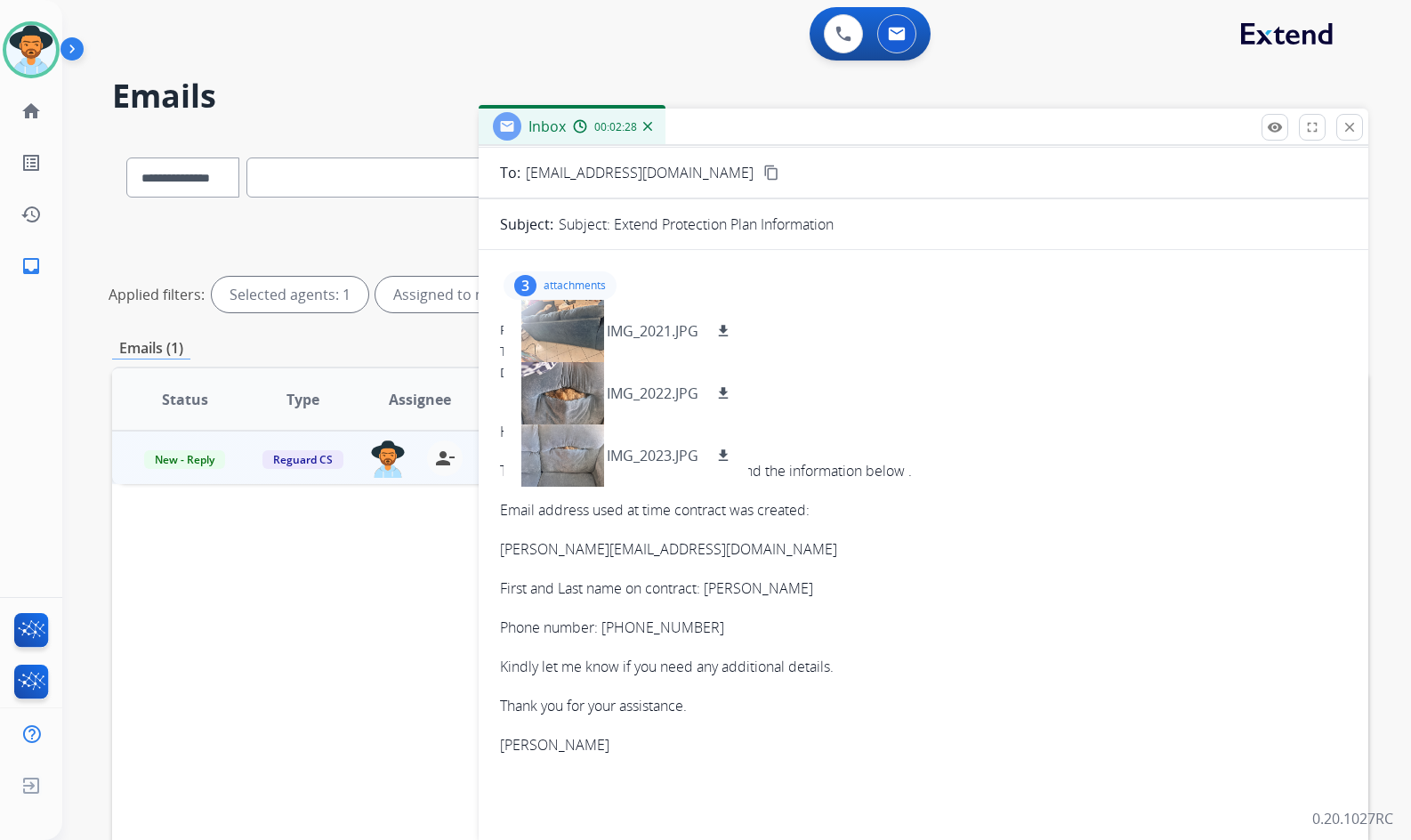
click at [574, 276] on div "3 attachments IMG_2021.JPG download IMG_2022.JPG download IMG_2023.JPG download" at bounding box center [560, 285] width 113 height 28
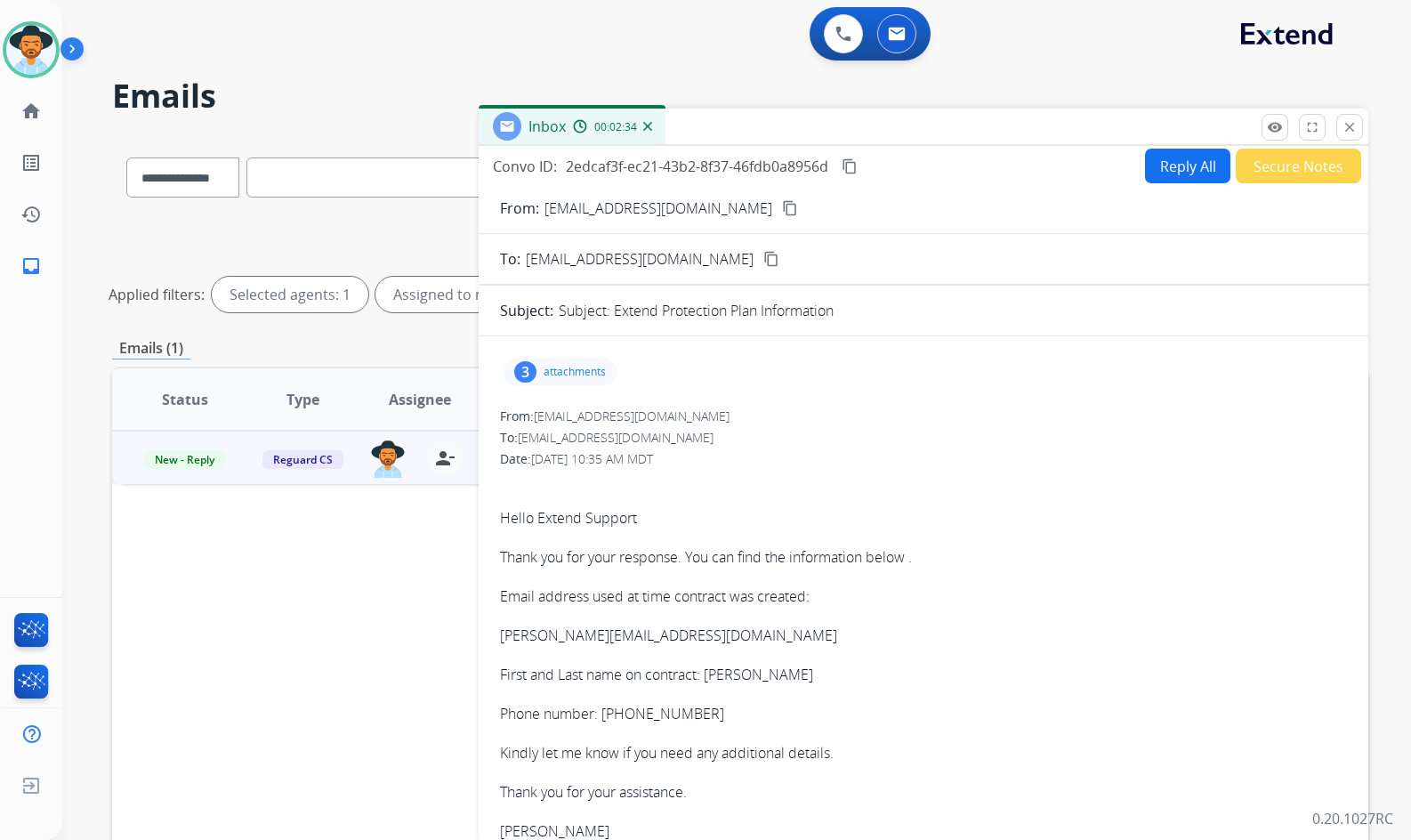
scroll to position [0, 0]
click at [1276, 165] on button "Secure Notes" at bounding box center [1298, 168] width 126 height 35
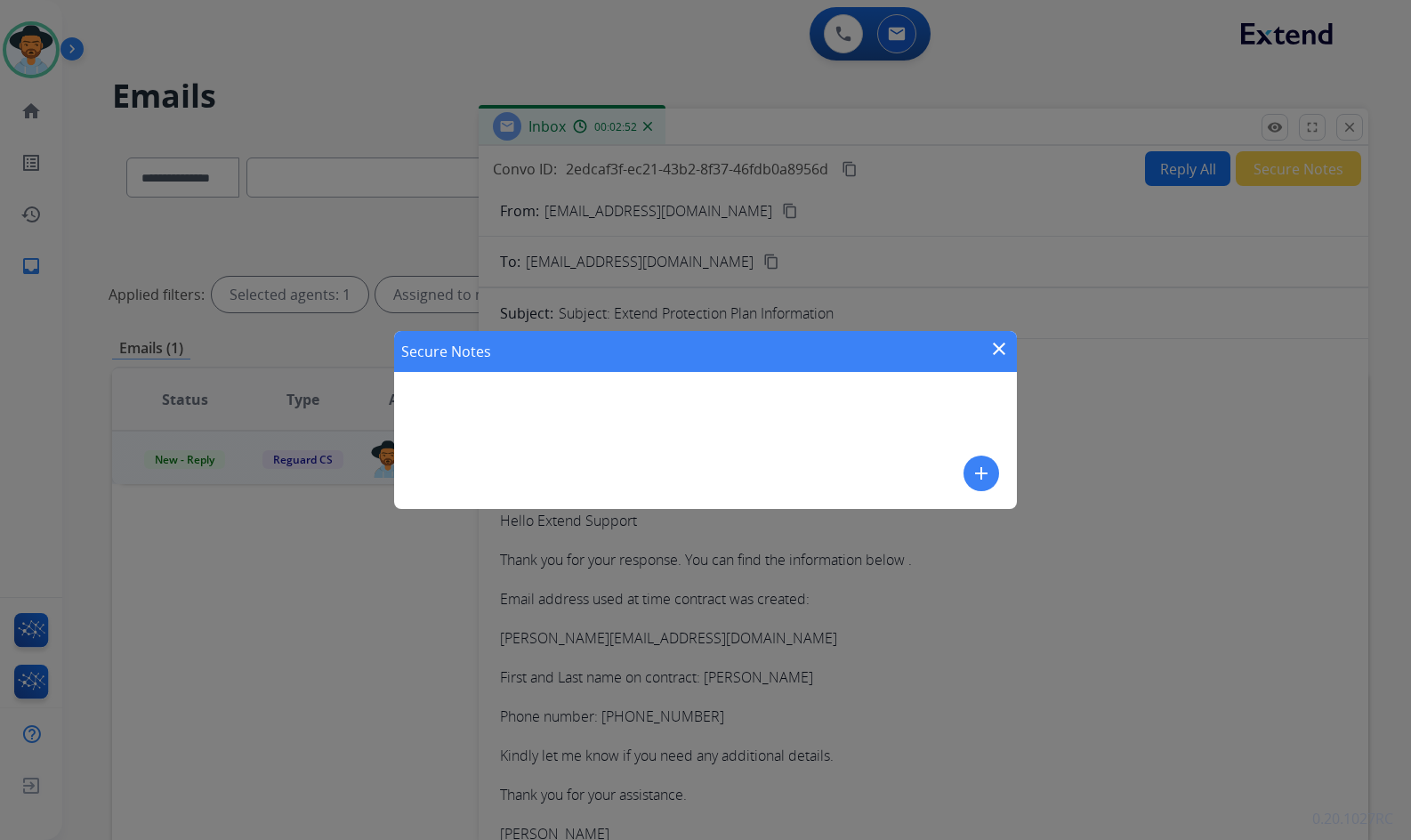
click at [981, 471] on mat-icon "add" at bounding box center [982, 473] width 21 height 21
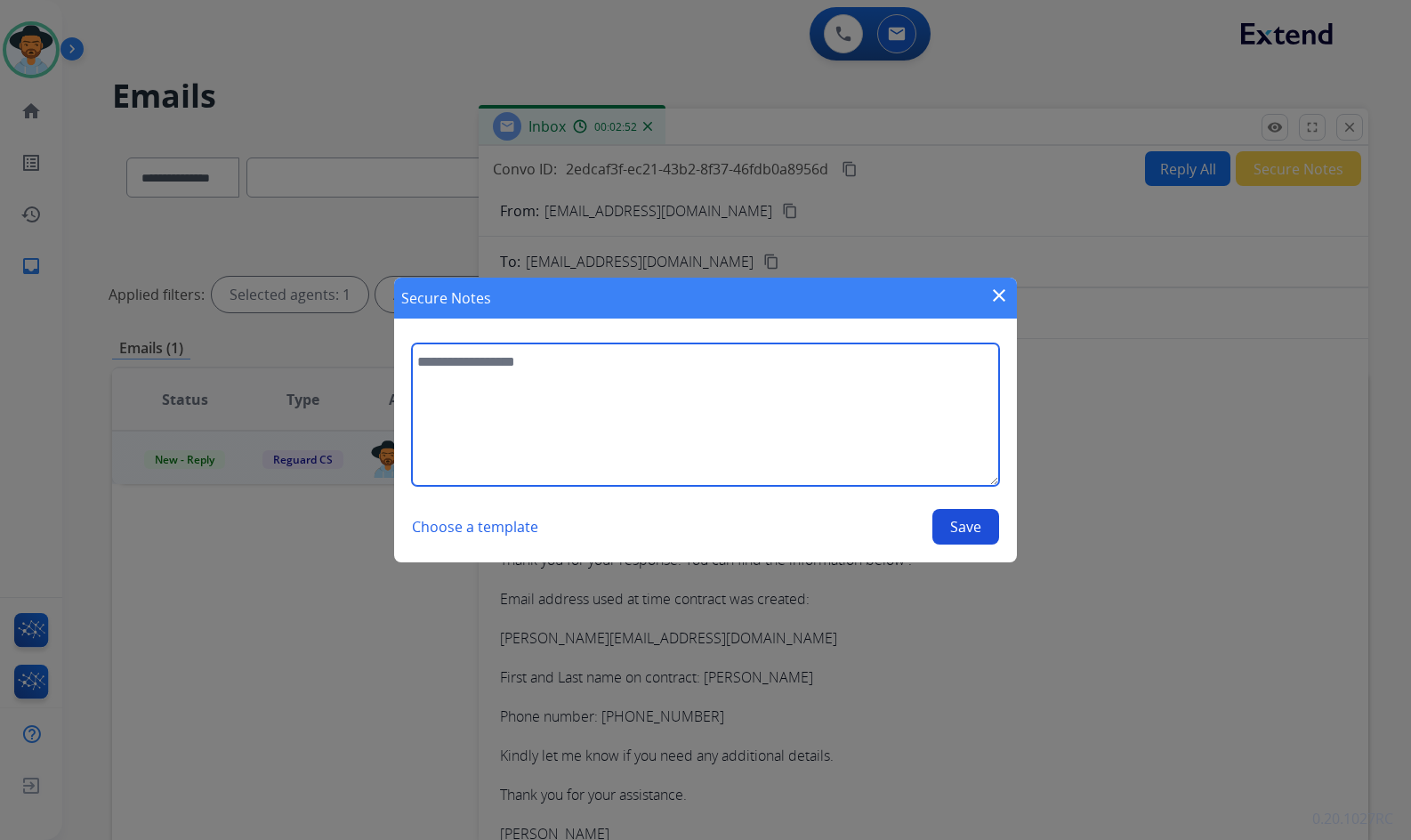
click at [925, 428] on textarea at bounding box center [705, 415] width 587 height 142
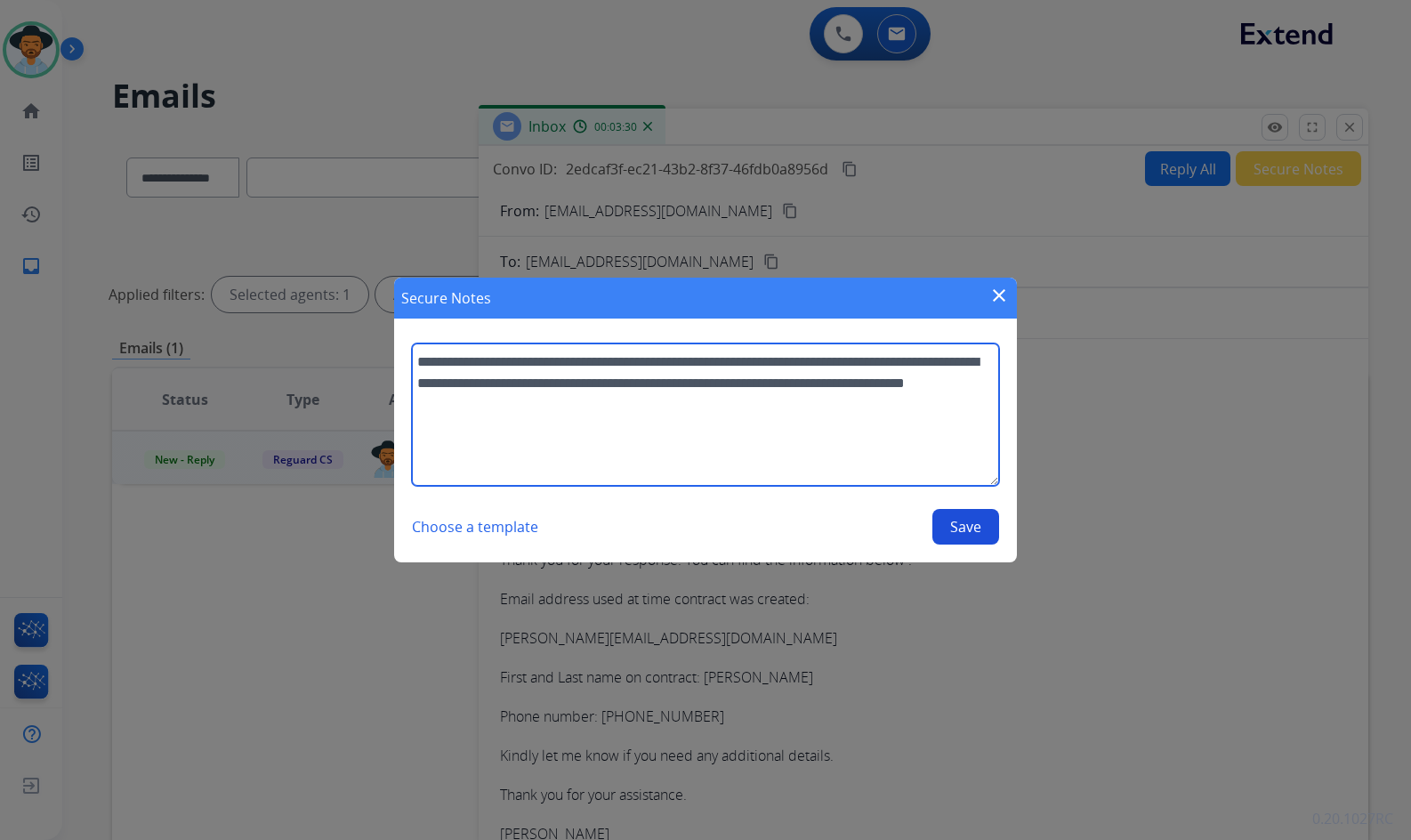
type textarea "**********"
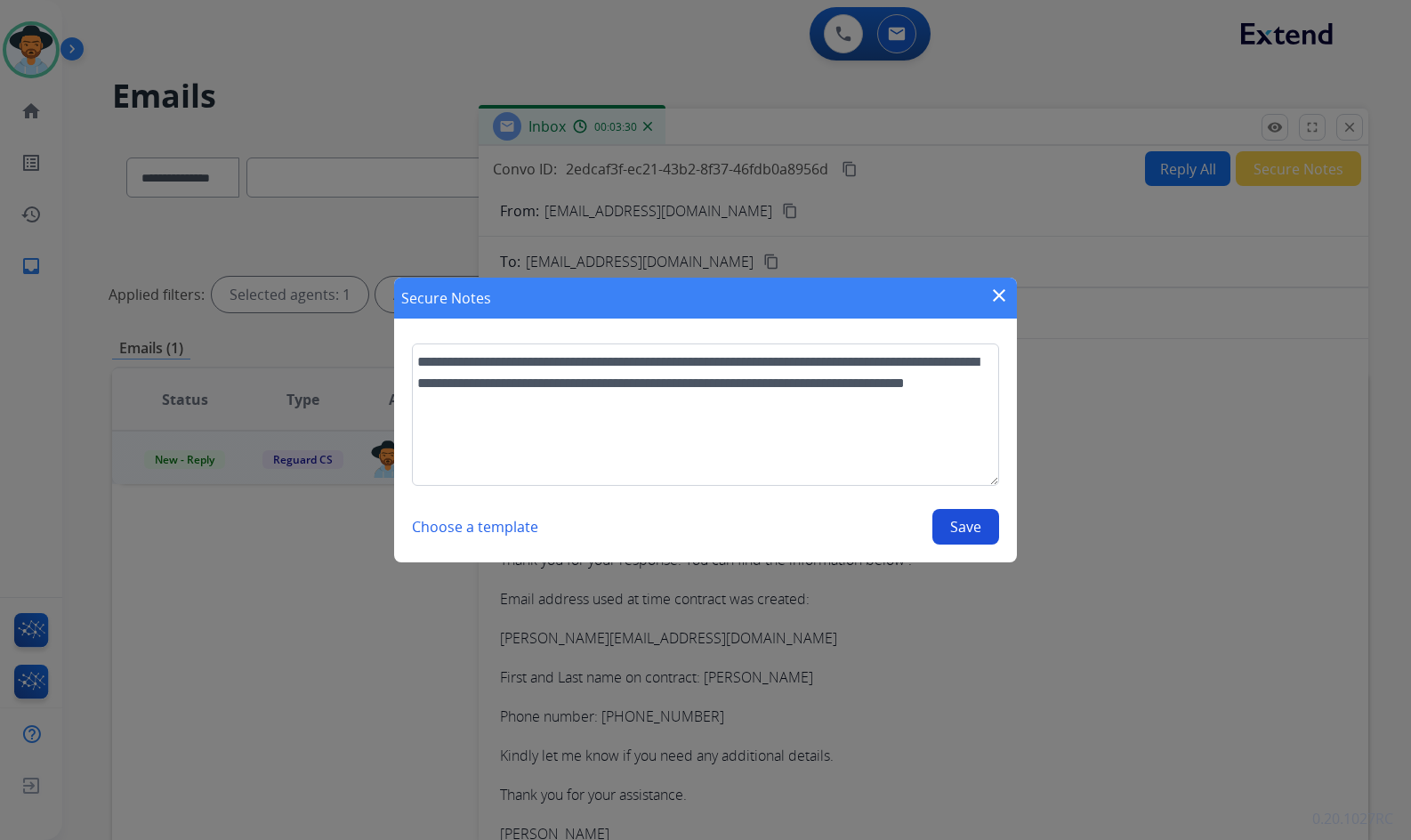
click at [984, 529] on button "Save" at bounding box center [966, 527] width 67 height 36
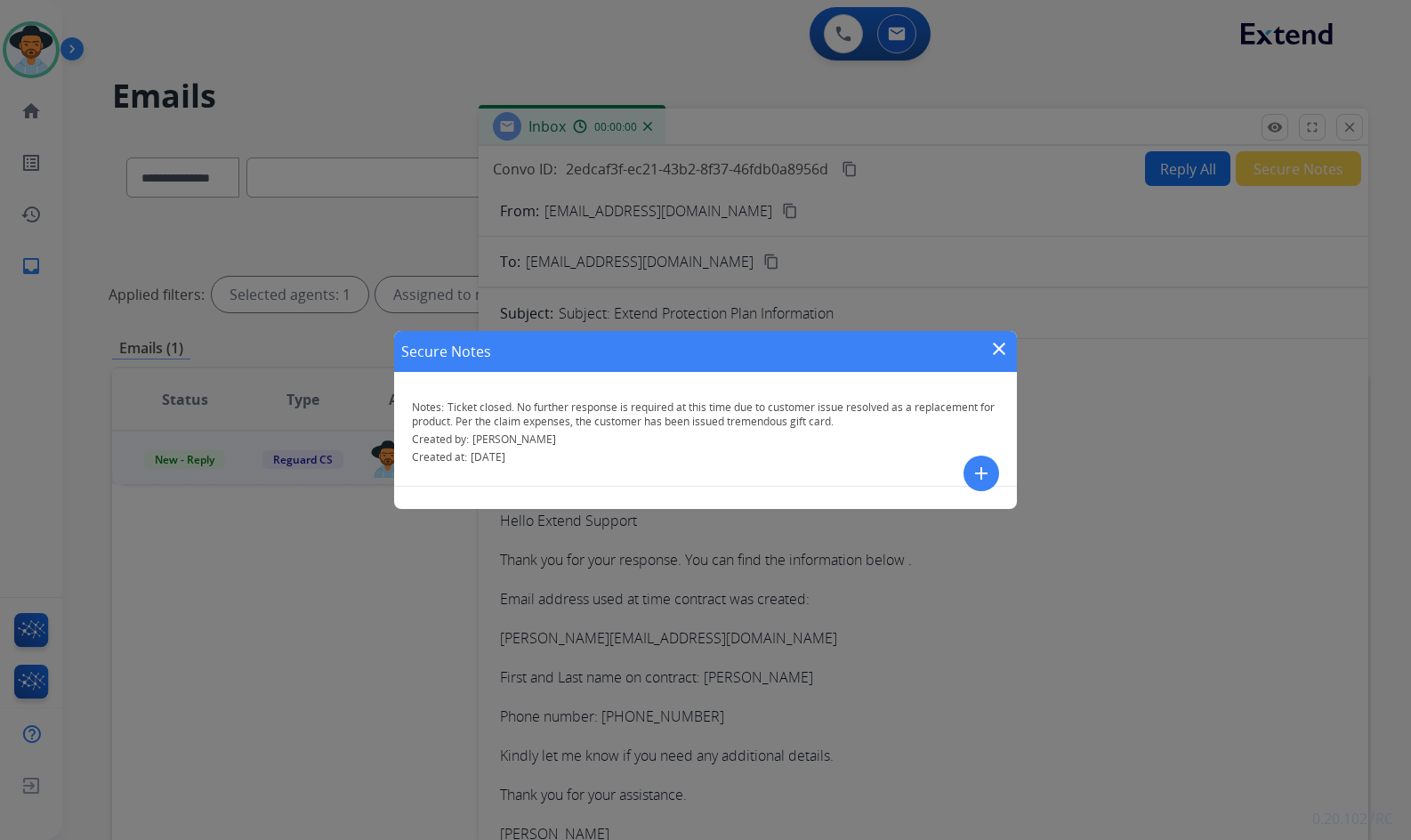
drag, startPoint x: 1000, startPoint y: 355, endPoint x: 873, endPoint y: 371, distance: 128.0
click at [1001, 354] on mat-icon "close" at bounding box center [999, 348] width 21 height 21
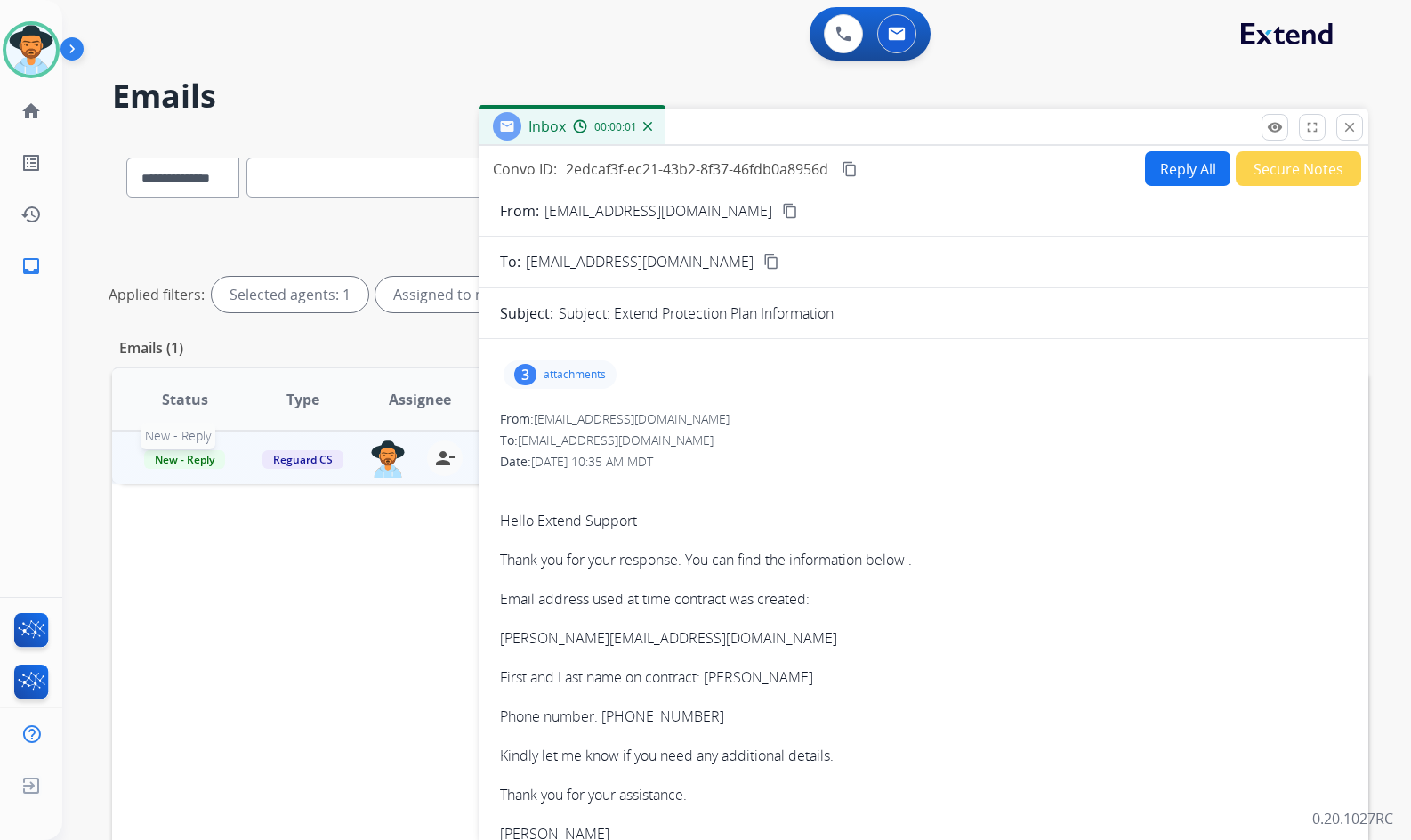
click at [191, 466] on span "New - Reply" at bounding box center [184, 458] width 81 height 18
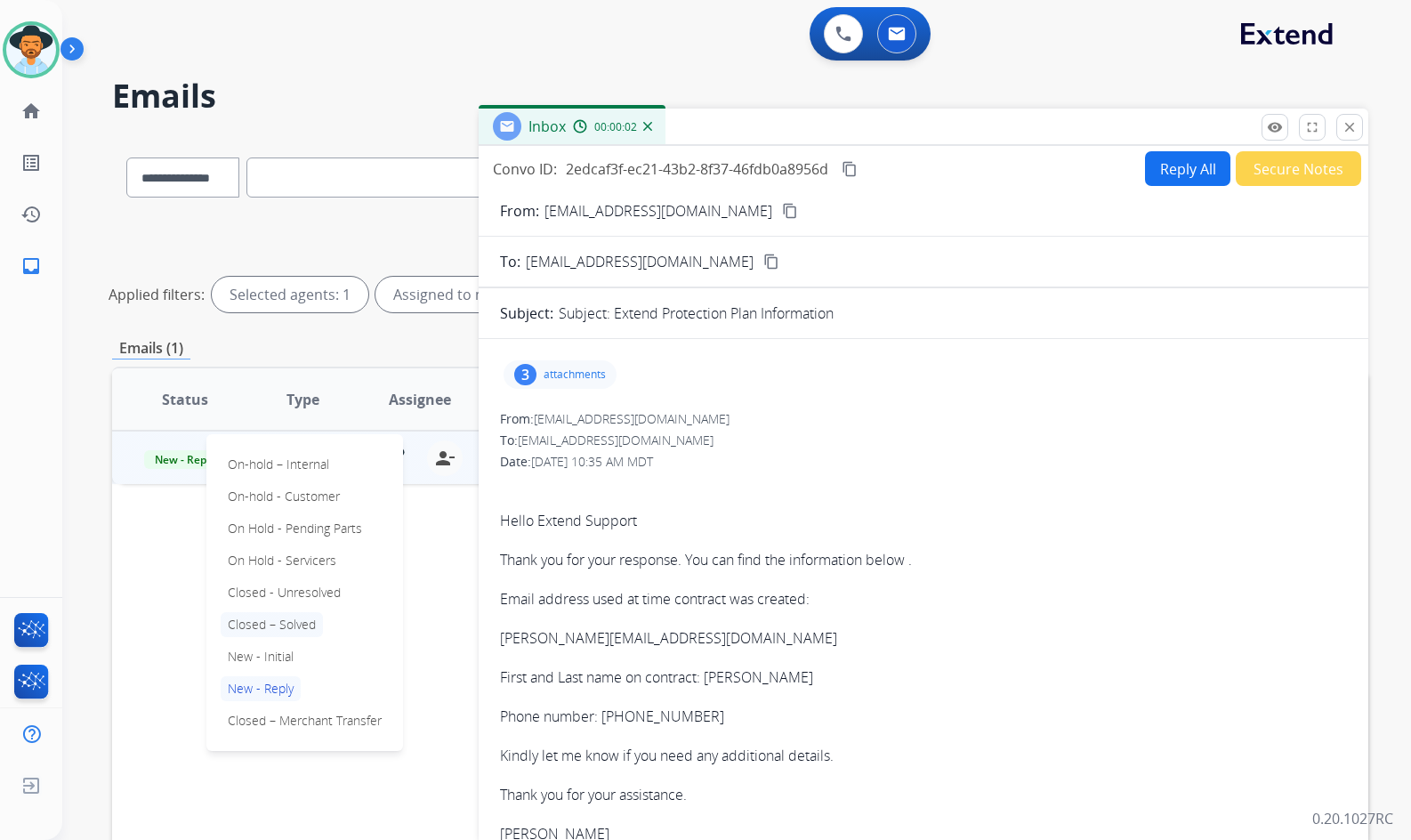
click at [265, 623] on p "Closed – Solved" at bounding box center [272, 625] width 102 height 25
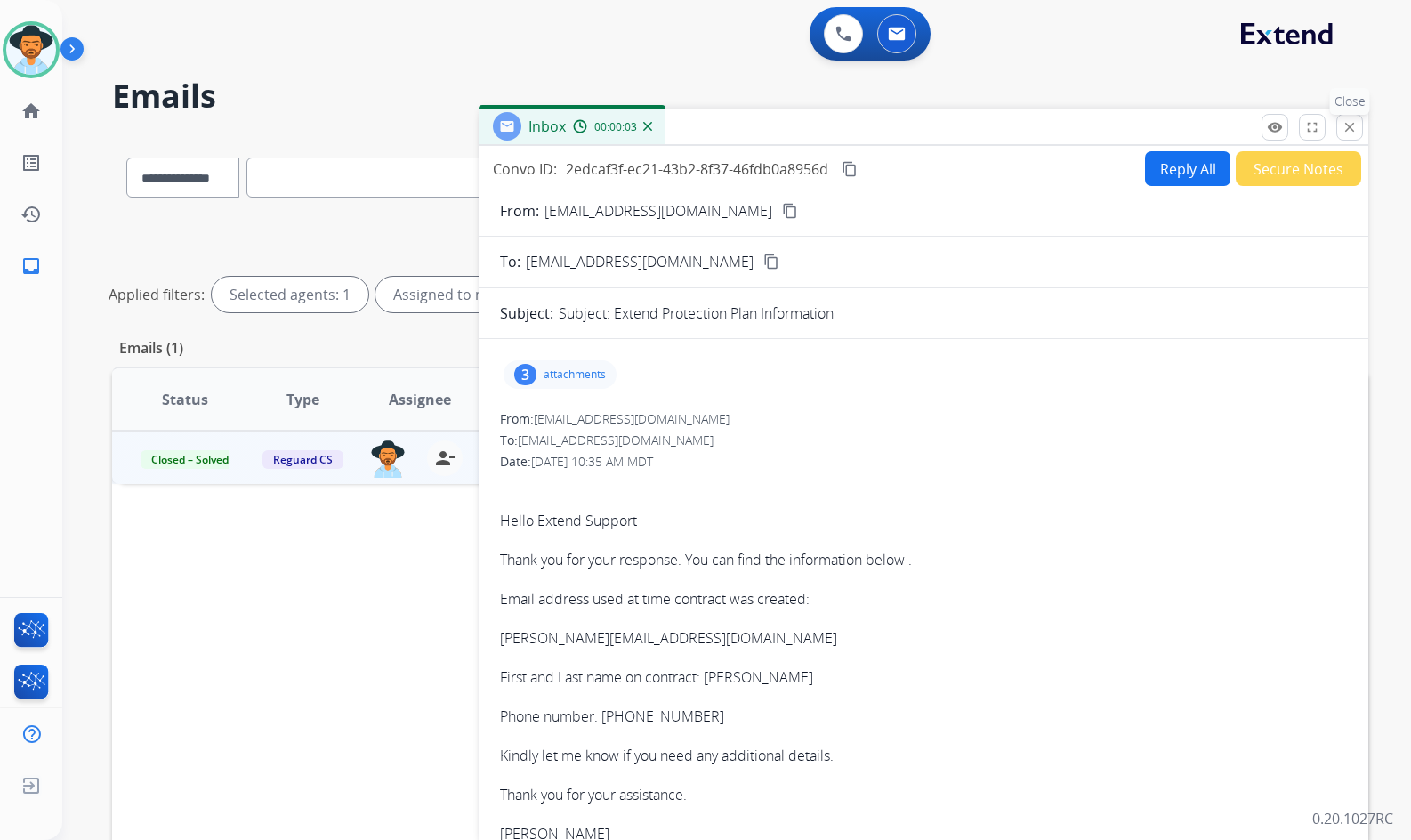
click at [1337, 127] on button "close Close" at bounding box center [1350, 127] width 26 height 26
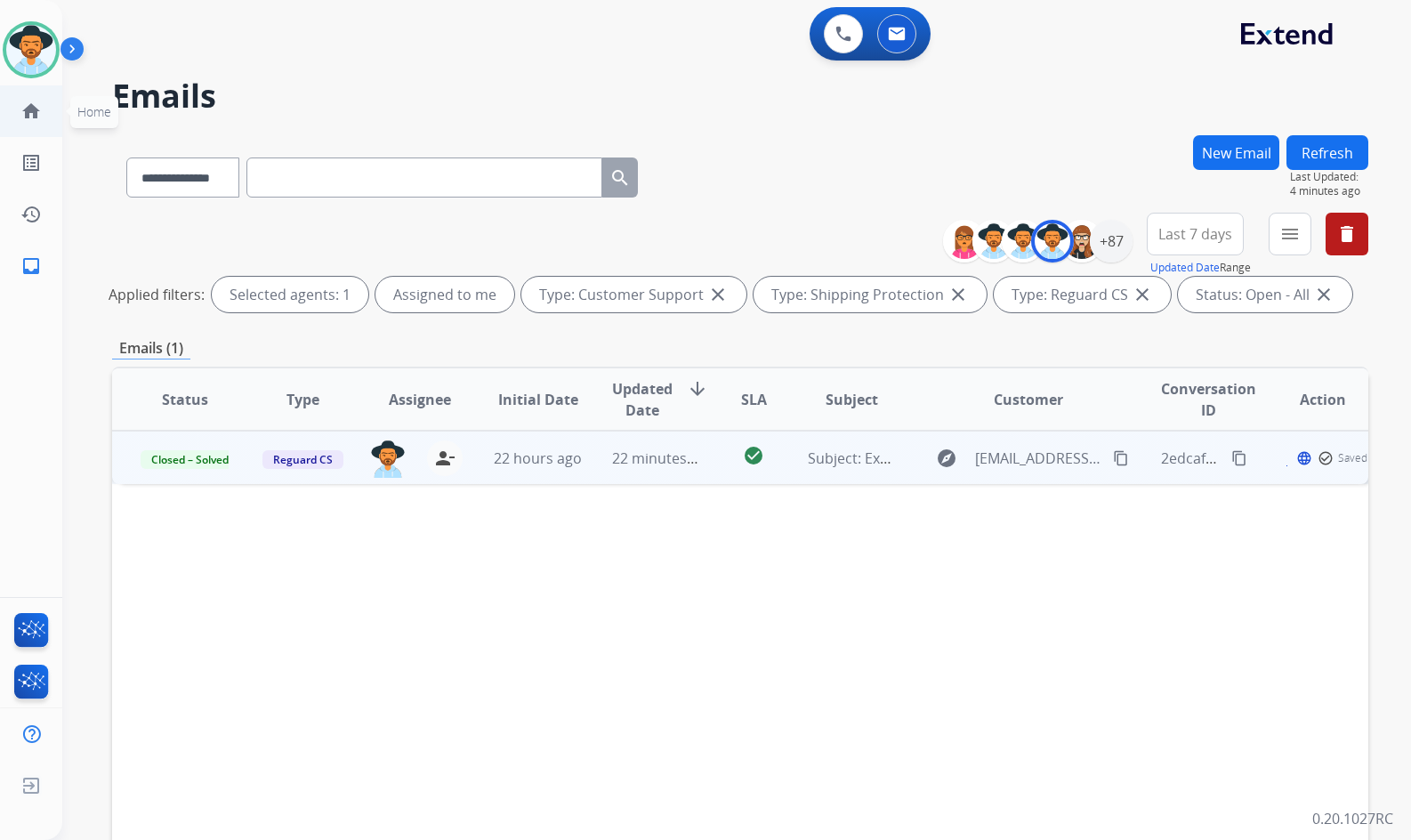
click at [29, 112] on mat-icon "home" at bounding box center [31, 111] width 21 height 21
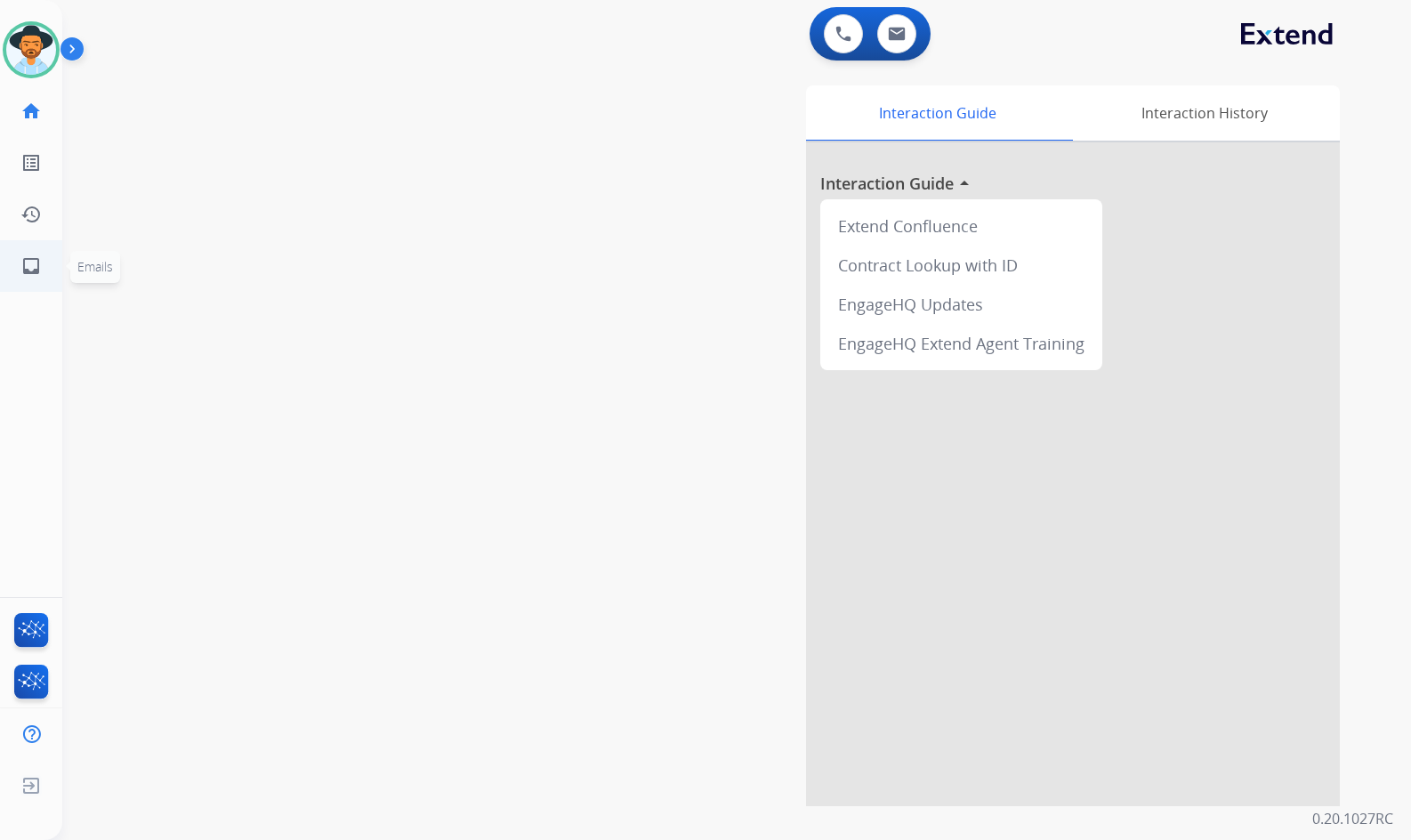
click at [51, 283] on link "inbox Emails" at bounding box center [30, 266] width 50 height 50
select select "**********"
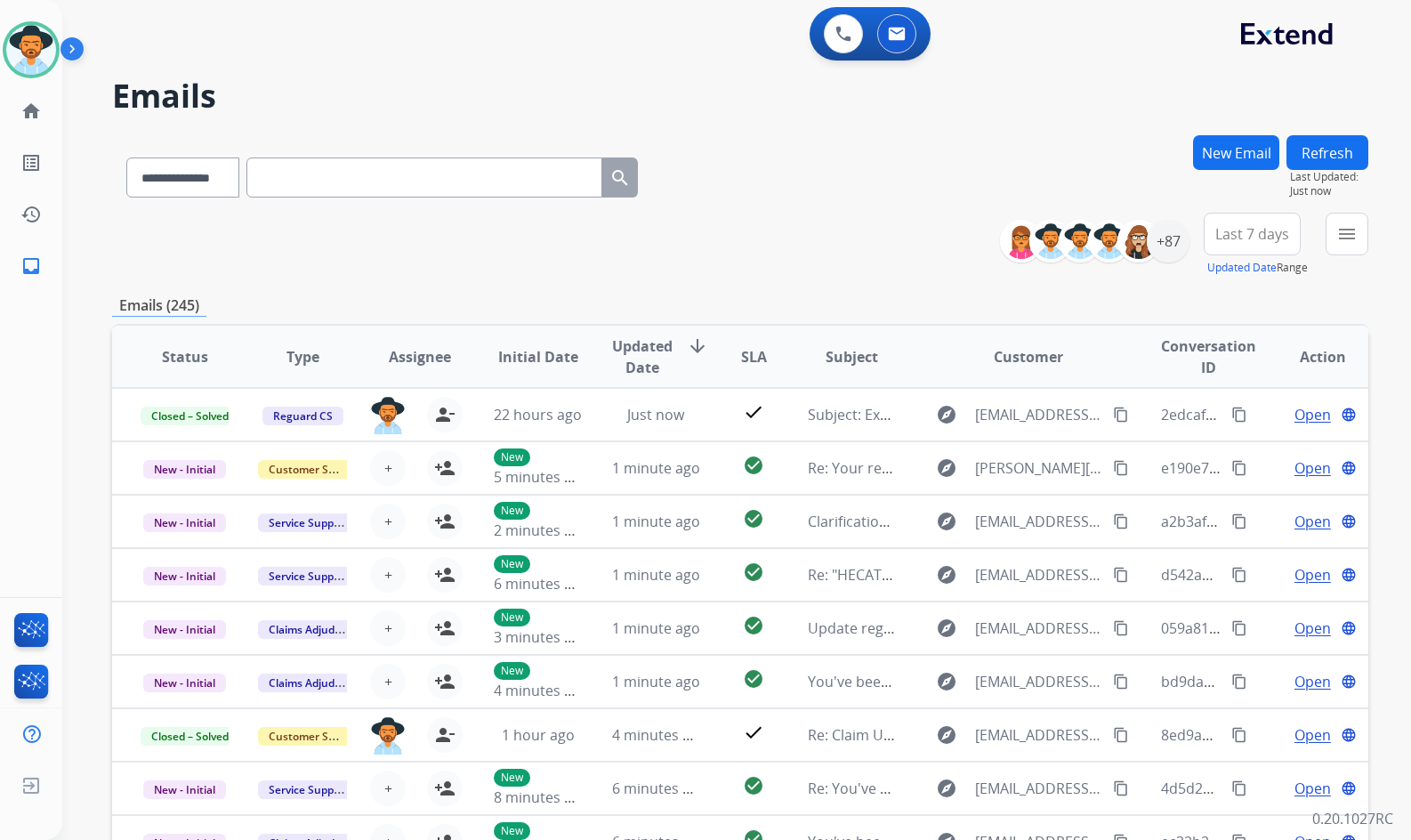
click at [833, 224] on div "**********" at bounding box center [740, 244] width 1256 height 64
click at [1337, 234] on mat-icon "menu" at bounding box center [1348, 234] width 21 height 21
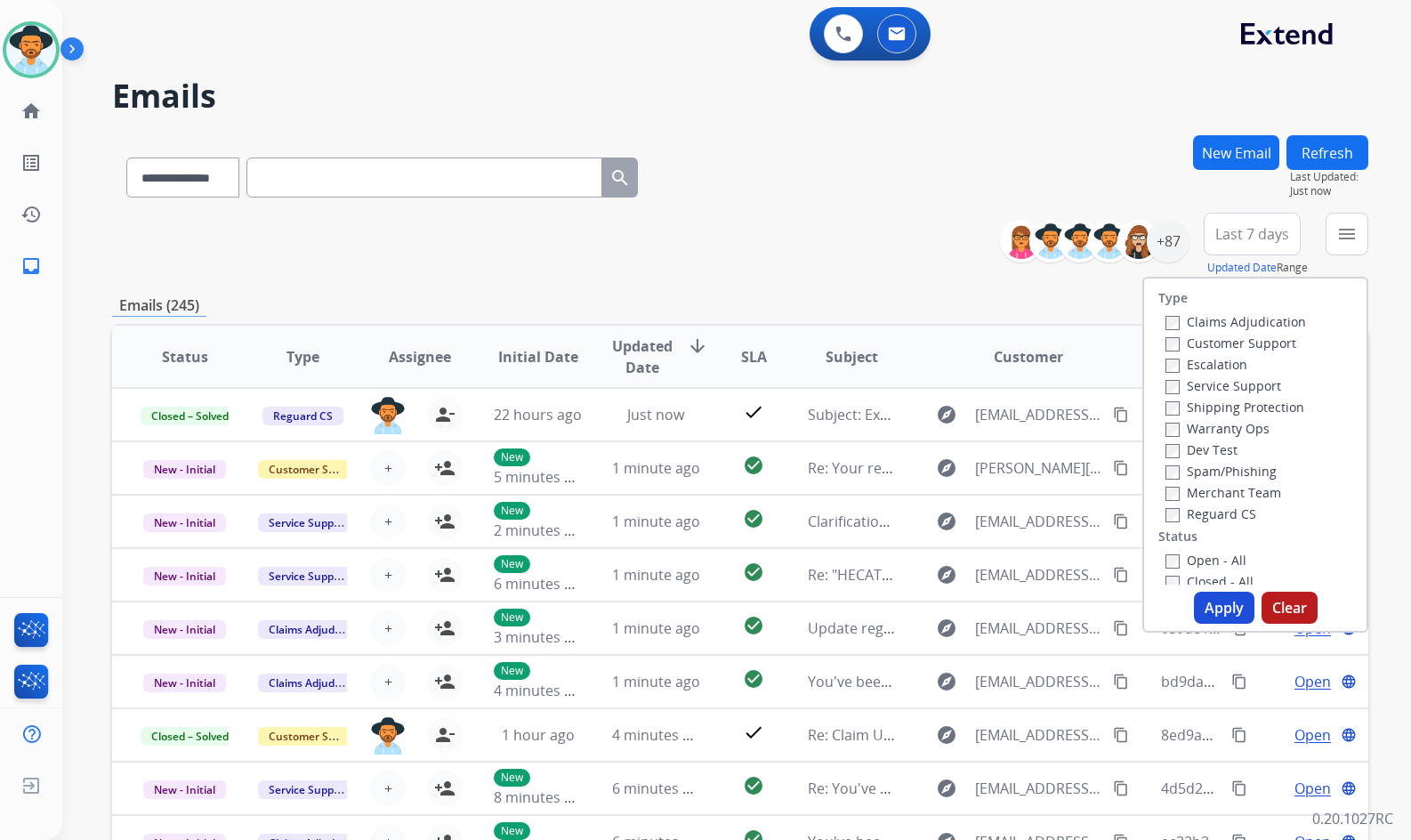
click at [1258, 344] on label "Customer Support" at bounding box center [1231, 343] width 130 height 17
click at [1263, 406] on label "Shipping Protection" at bounding box center [1235, 406] width 139 height 17
click at [1245, 513] on div "Reguard CS" at bounding box center [1236, 513] width 140 height 21
click at [1231, 518] on label "Reguard CS" at bounding box center [1210, 513] width 91 height 17
click at [1220, 562] on label "Open - All" at bounding box center [1206, 560] width 81 height 17
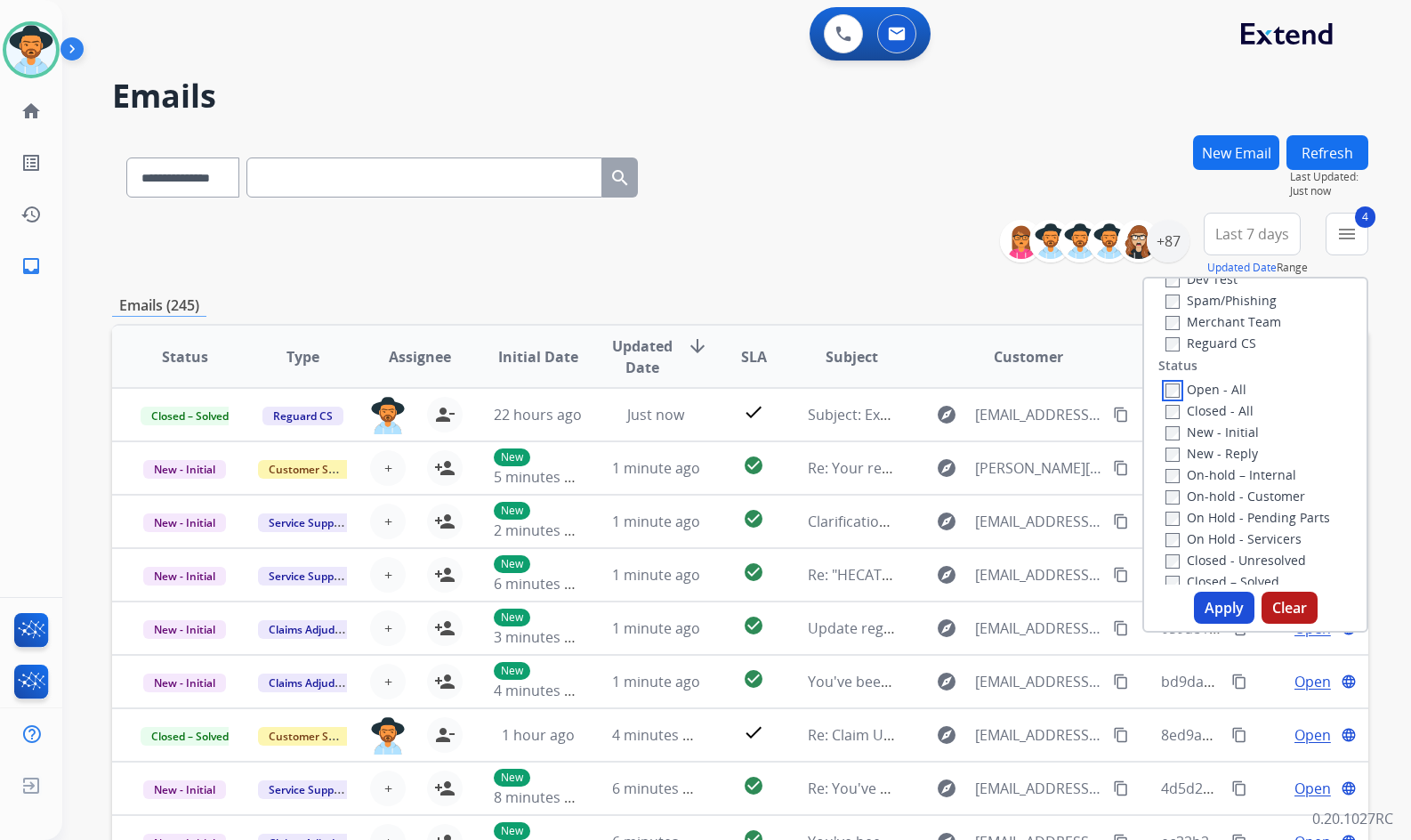
scroll to position [178, 0]
click at [1244, 526] on label "On Hold - Servicers" at bounding box center [1234, 530] width 136 height 17
click at [1244, 505] on label "On Hold - Pending Parts" at bounding box center [1247, 509] width 165 height 17
click at [1244, 488] on label "On-hold - Customer" at bounding box center [1235, 488] width 139 height 17
drag, startPoint x: 1242, startPoint y: 469, endPoint x: 1223, endPoint y: 450, distance: 26.9
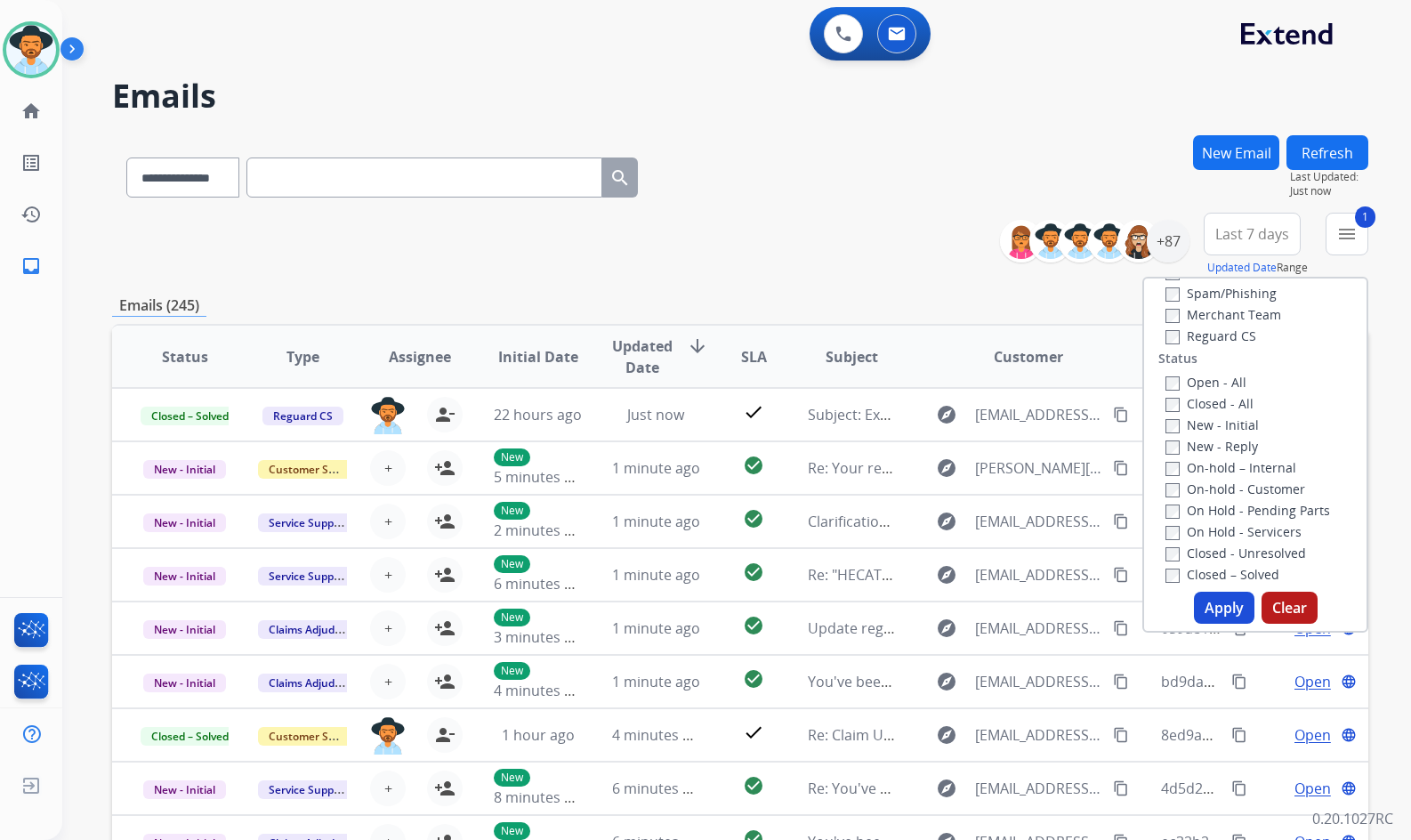
click at [1242, 468] on label "On-hold – Internal" at bounding box center [1231, 467] width 130 height 17
drag, startPoint x: 1223, startPoint y: 450, endPoint x: 1220, endPoint y: 420, distance: 30.1
click at [1223, 449] on label "New - Reply" at bounding box center [1211, 446] width 93 height 17
click at [1220, 420] on label "New - Initial" at bounding box center [1212, 424] width 93 height 17
click at [1226, 604] on button "Apply" at bounding box center [1224, 607] width 60 height 32
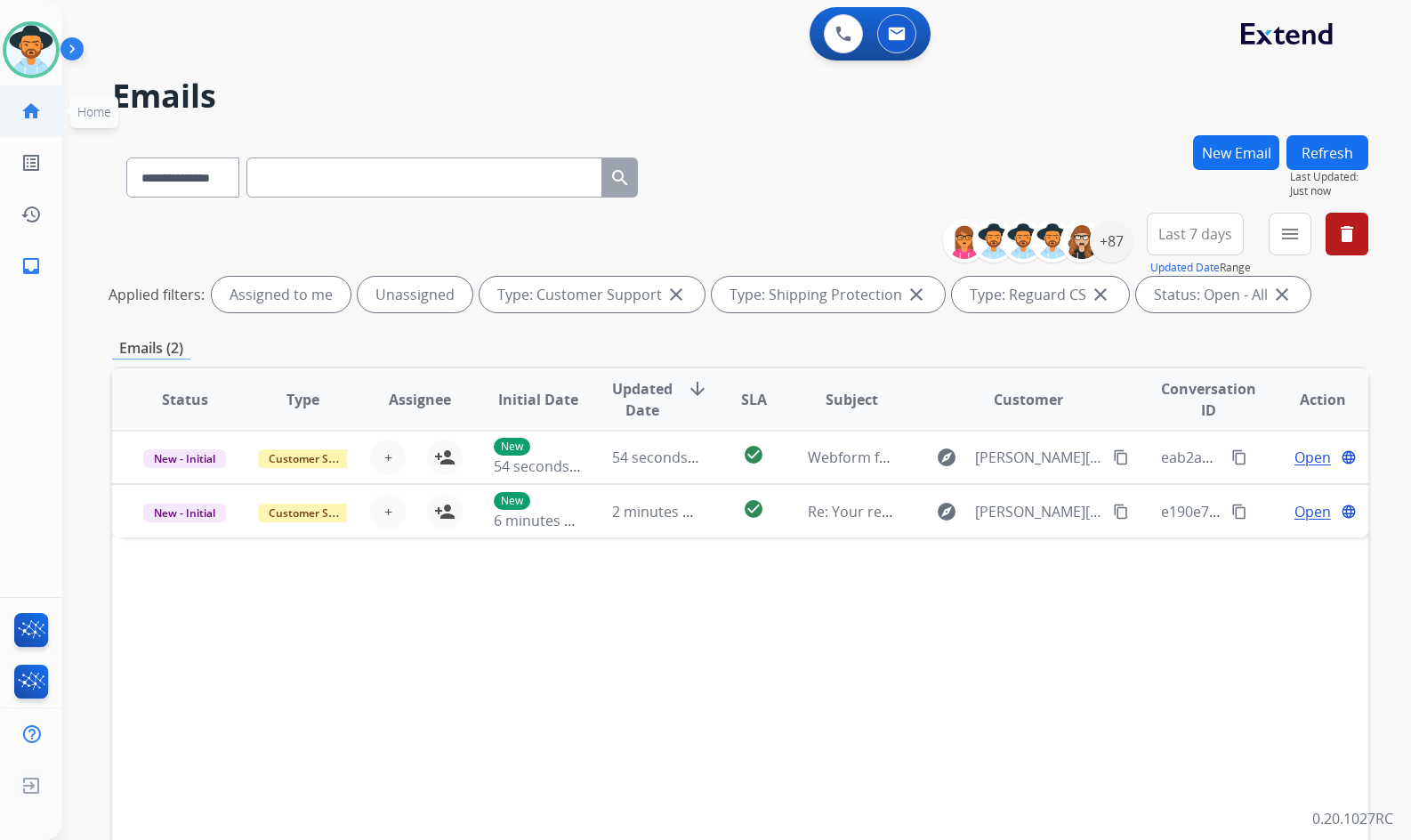
click at [28, 123] on link "home Home" at bounding box center [30, 111] width 50 height 50
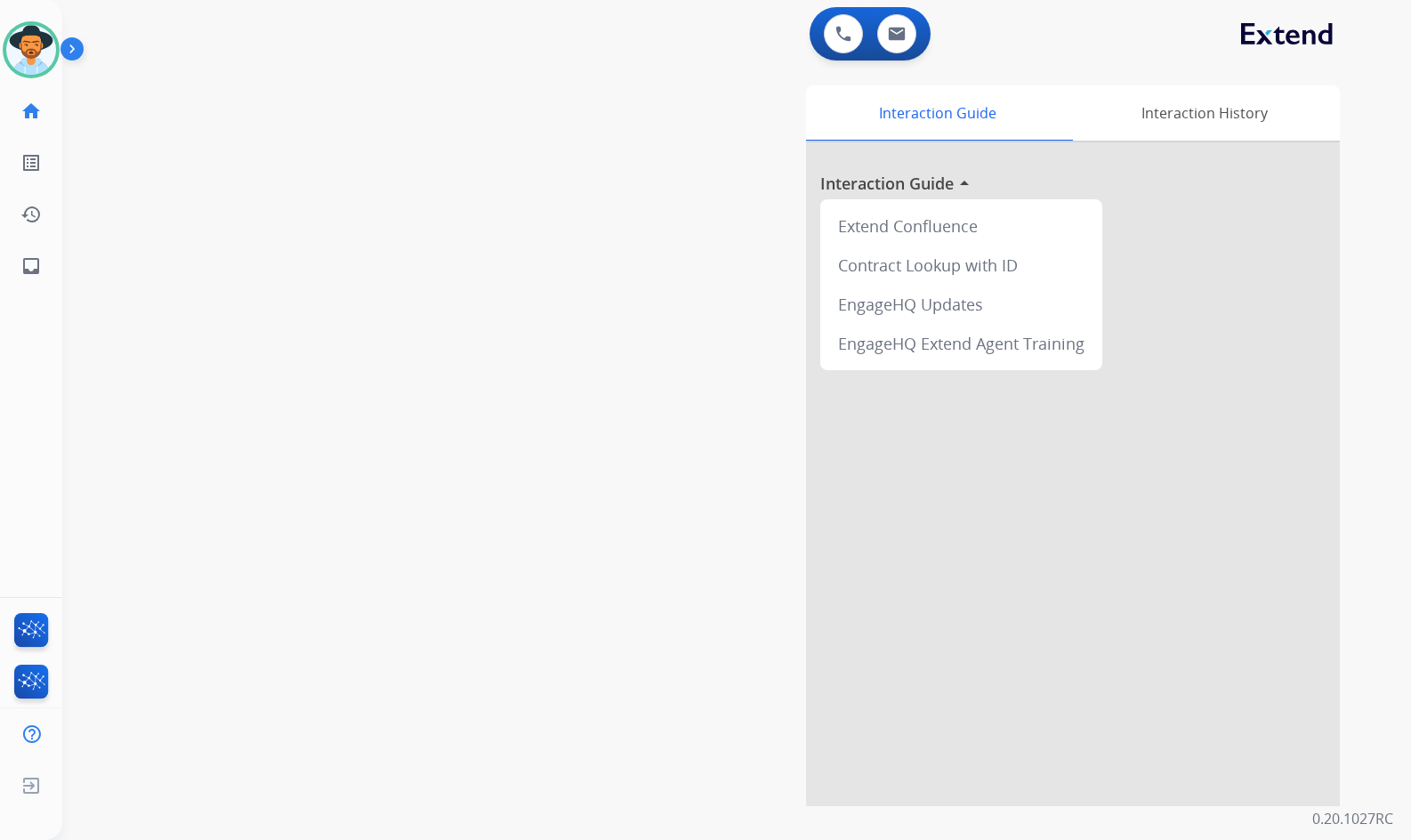
click at [295, 280] on div "swap_horiz Break voice bridge close_fullscreen Connect 3-Way Call merge_type Se…" at bounding box center [716, 435] width 1307 height 742
click at [292, 441] on div "swap_horiz Break voice bridge close_fullscreen Connect 3-Way Call merge_type Se…" at bounding box center [716, 435] width 1307 height 742
click at [36, 270] on mat-icon "inbox" at bounding box center [31, 266] width 21 height 21
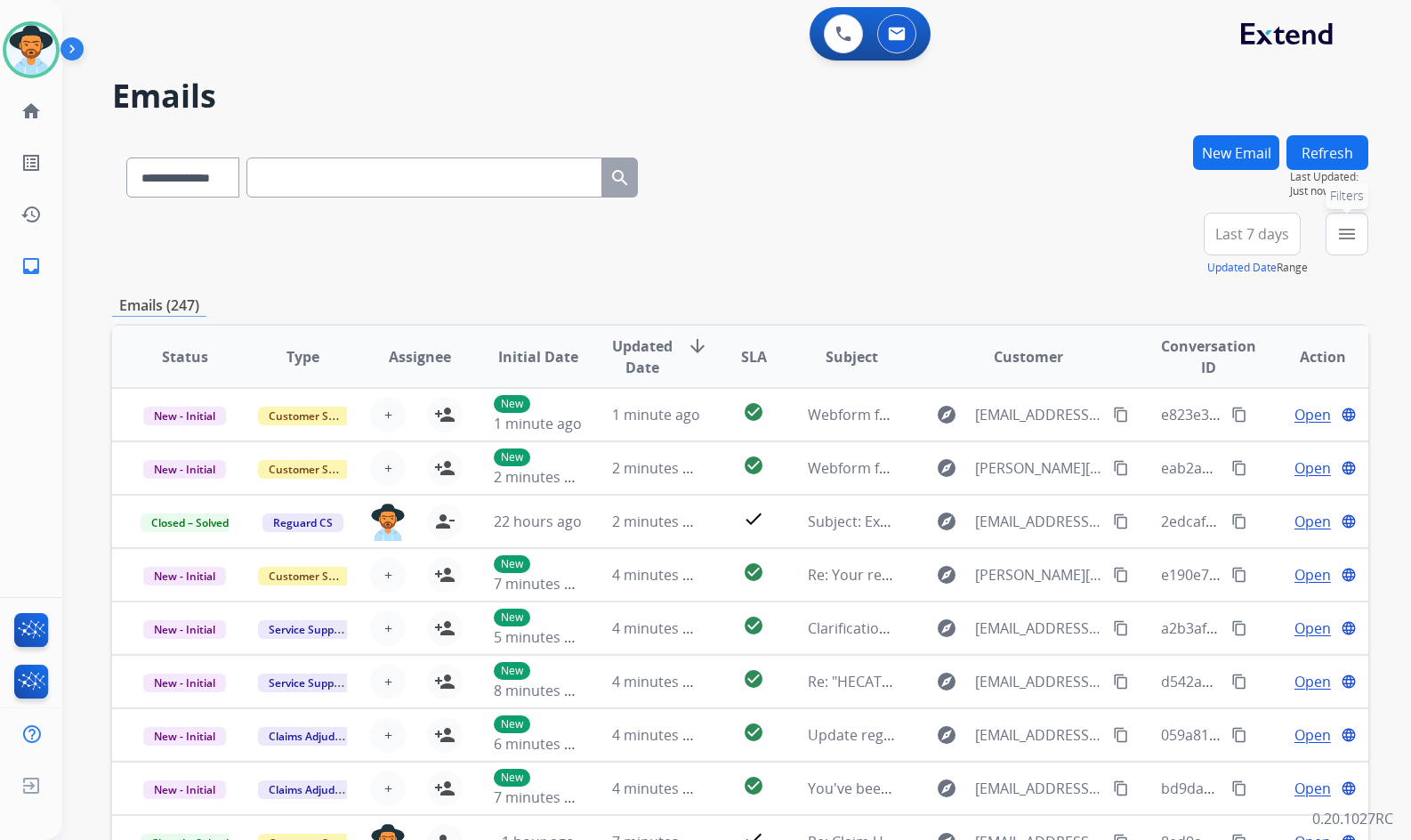
click at [1348, 247] on button "menu Filters" at bounding box center [1348, 234] width 43 height 43
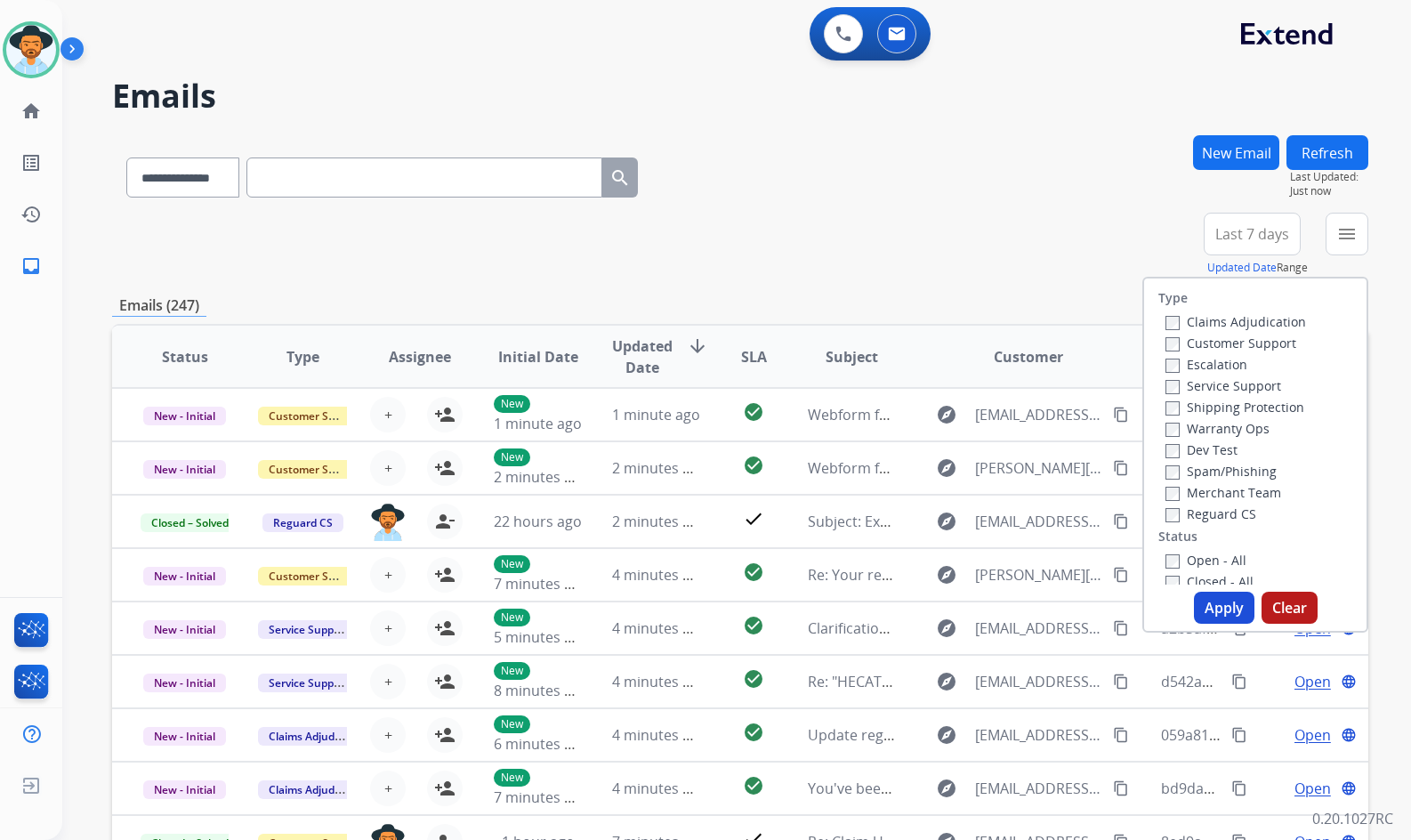
click at [1244, 343] on label "Customer Support" at bounding box center [1231, 343] width 130 height 17
click at [1245, 408] on label "Shipping Protection" at bounding box center [1235, 406] width 139 height 17
click at [1219, 514] on label "Reguard CS" at bounding box center [1210, 513] width 91 height 17
click at [1209, 557] on label "Open - All" at bounding box center [1206, 560] width 81 height 17
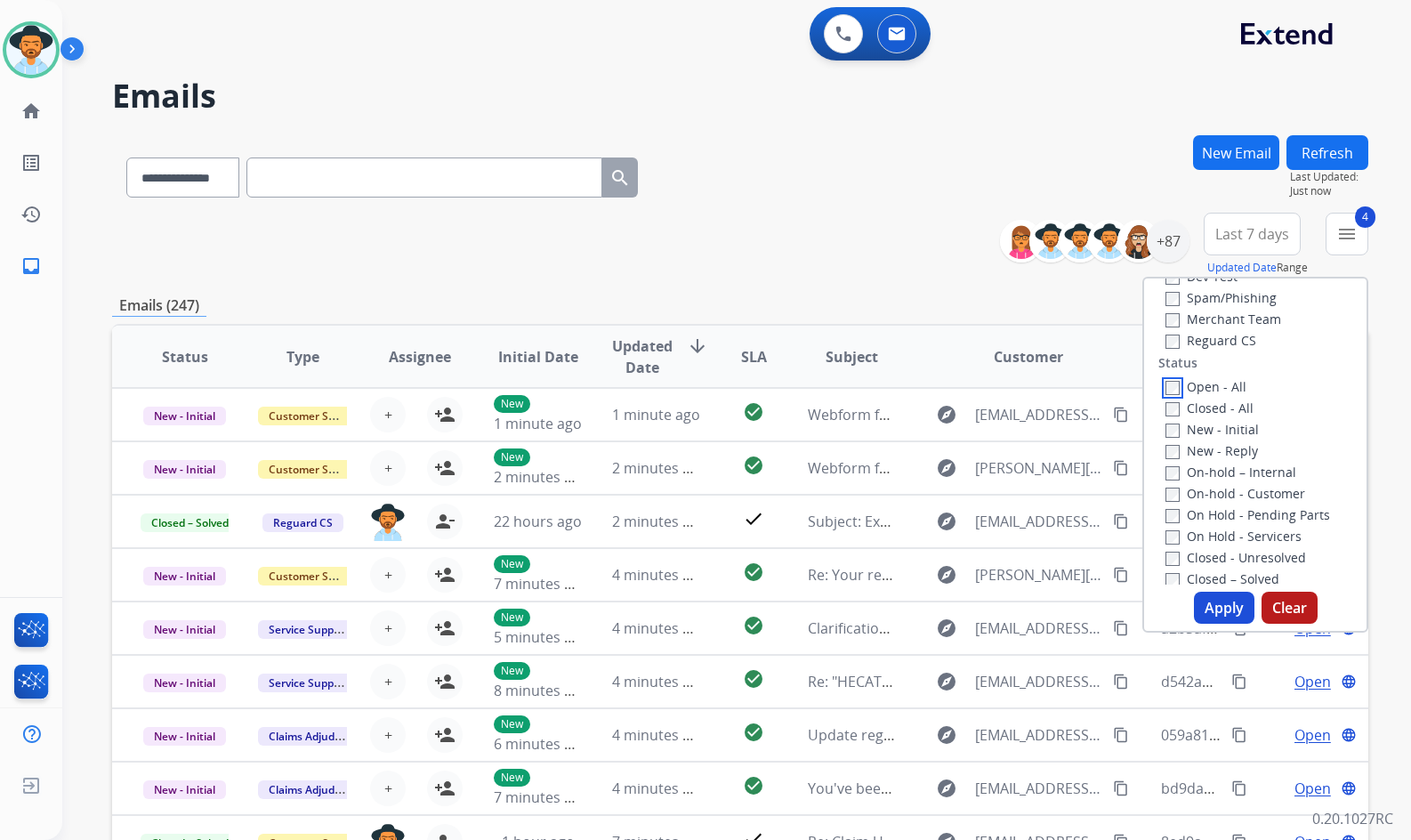
scroll to position [178, 0]
click at [1246, 530] on label "On Hold - Servicers" at bounding box center [1234, 530] width 136 height 17
click at [1252, 509] on label "On Hold - Pending Parts" at bounding box center [1247, 509] width 165 height 17
click at [1252, 485] on label "On-hold - Customer" at bounding box center [1235, 488] width 139 height 17
click at [1250, 468] on label "On-hold – Internal" at bounding box center [1231, 467] width 130 height 17
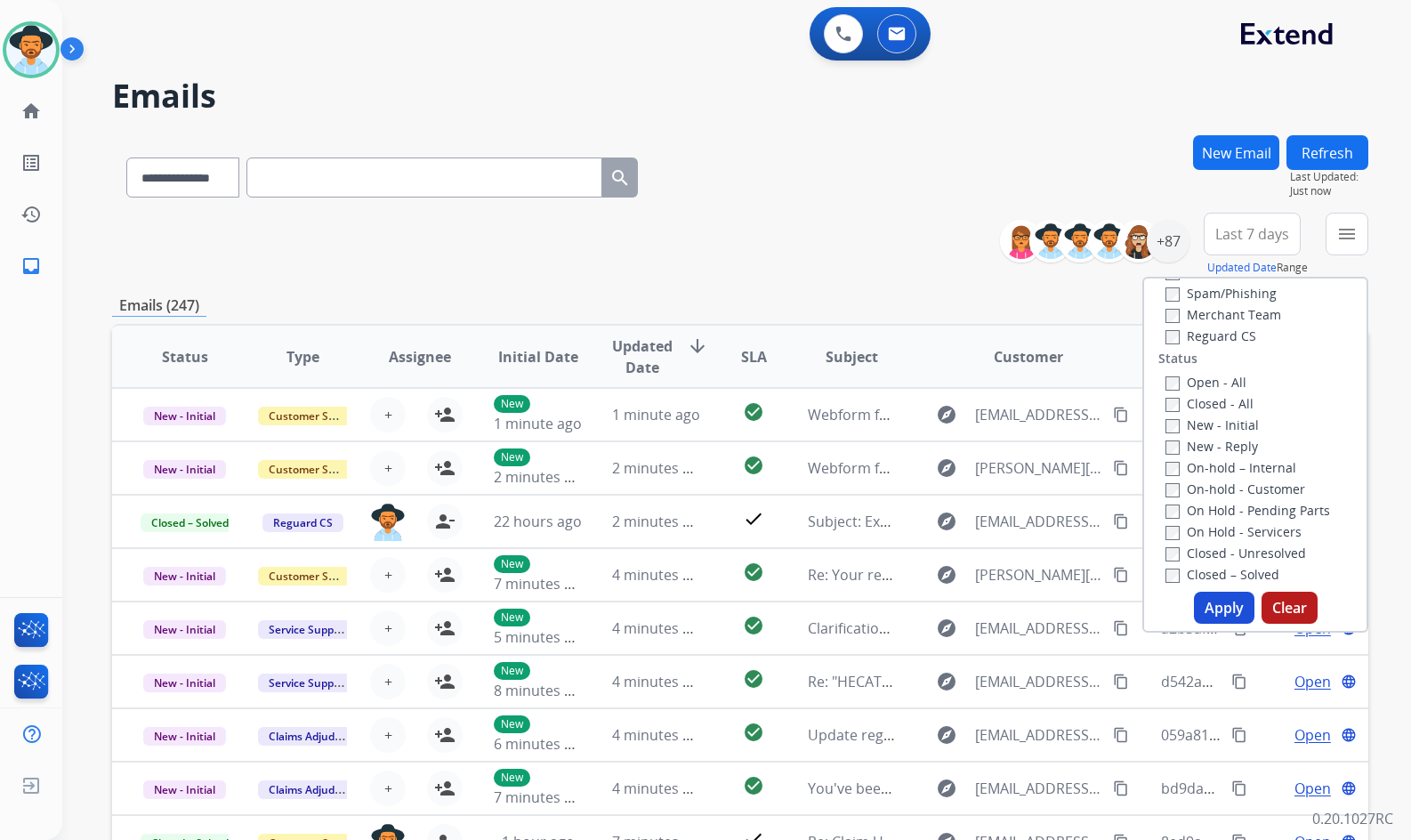
click at [1226, 445] on label "New - Reply" at bounding box center [1211, 446] width 93 height 17
click at [1225, 425] on label "New - Initial" at bounding box center [1212, 424] width 93 height 17
click at [47, 51] on img at bounding box center [30, 50] width 50 height 50
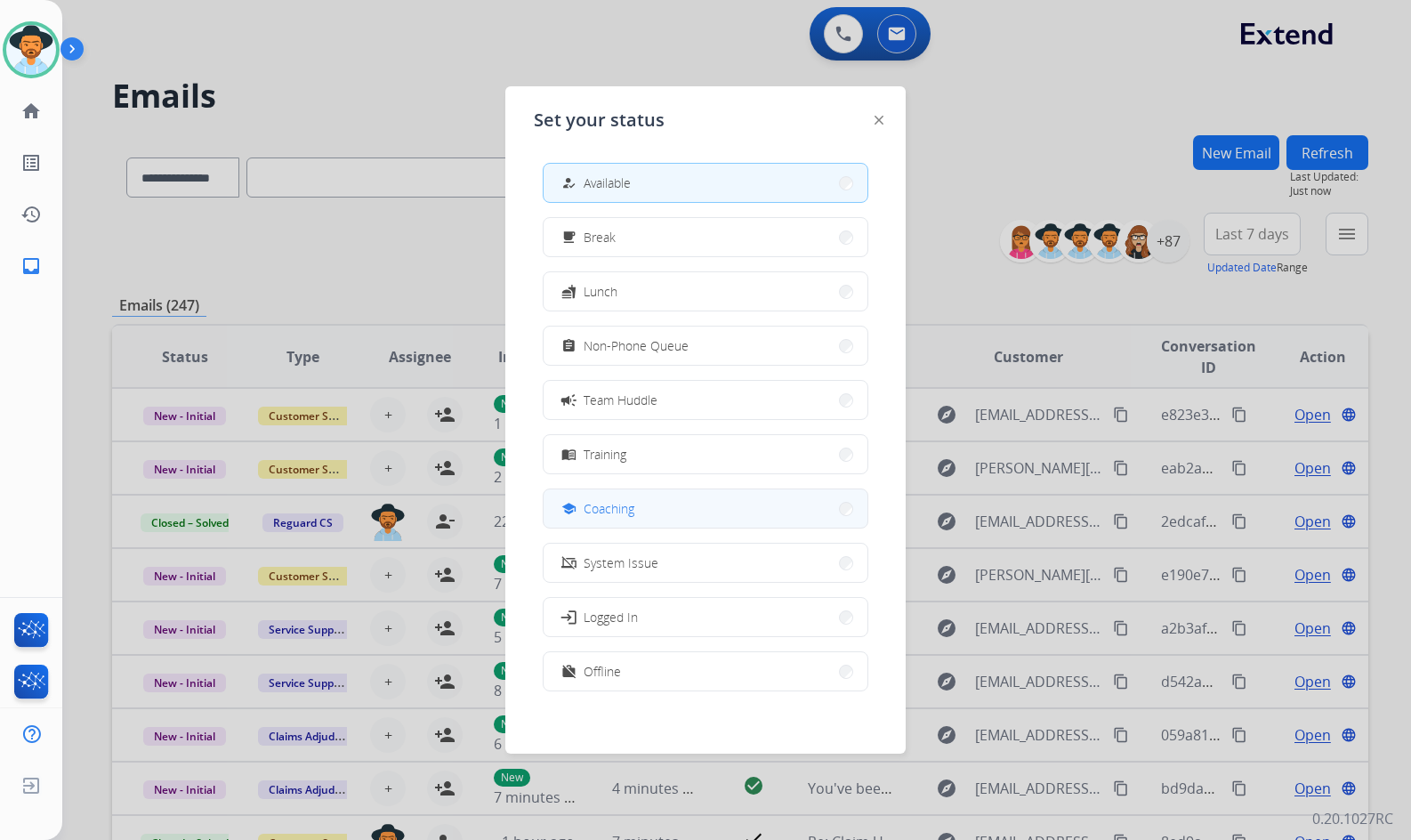
click at [675, 509] on button "school Coaching" at bounding box center [705, 508] width 324 height 38
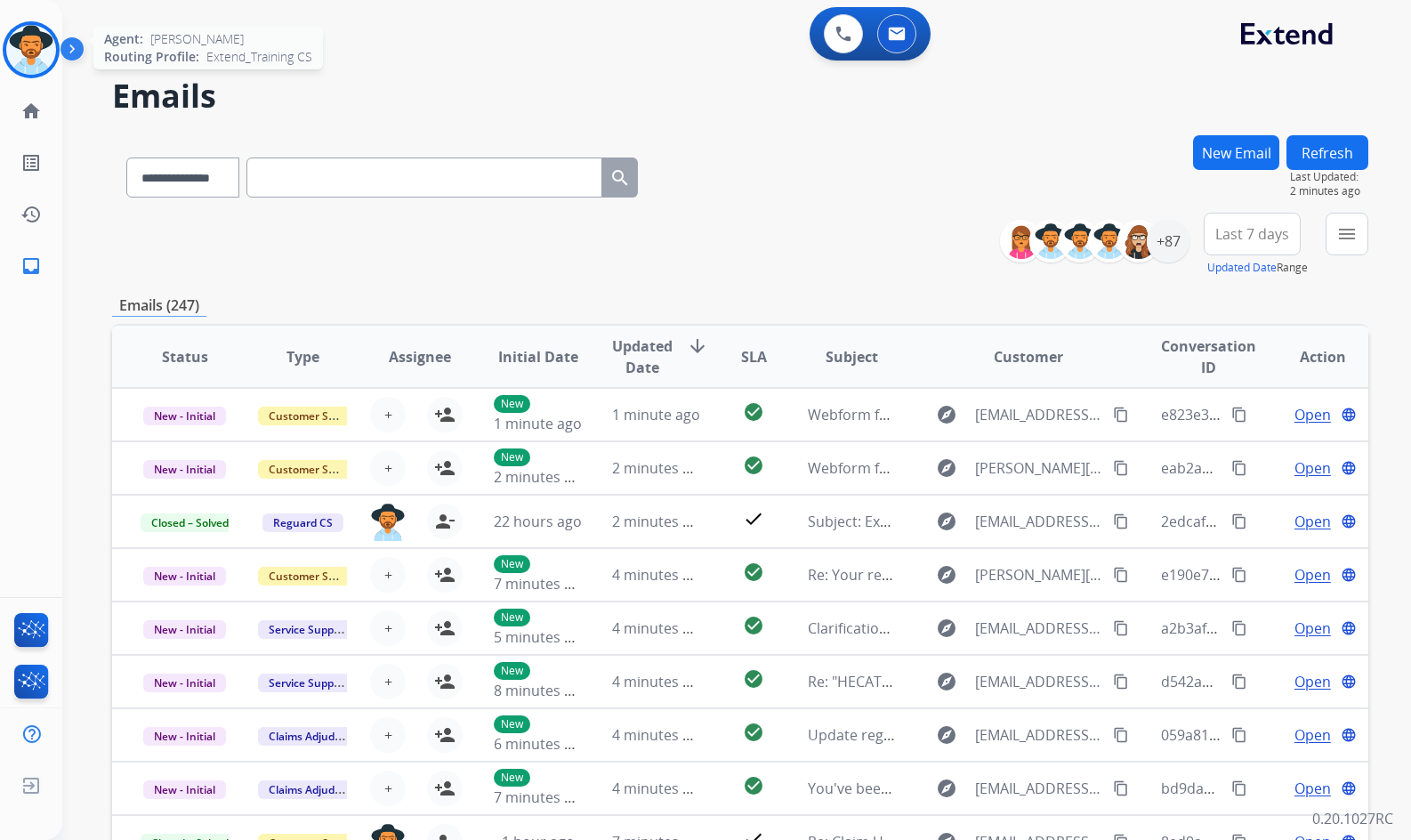
click at [17, 44] on img at bounding box center [30, 50] width 50 height 50
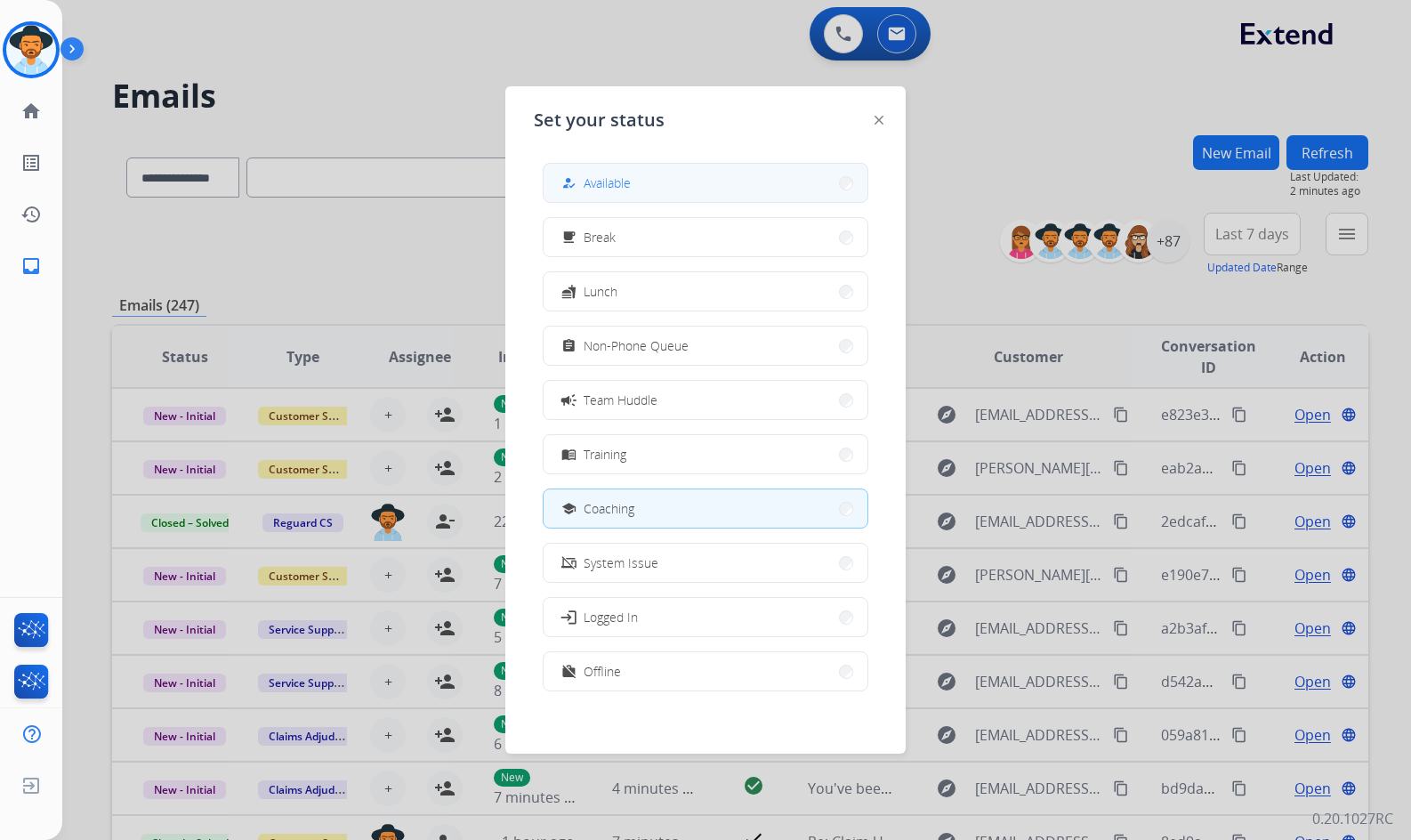
click at [728, 178] on button "how_to_reg Available" at bounding box center [705, 182] width 324 height 38
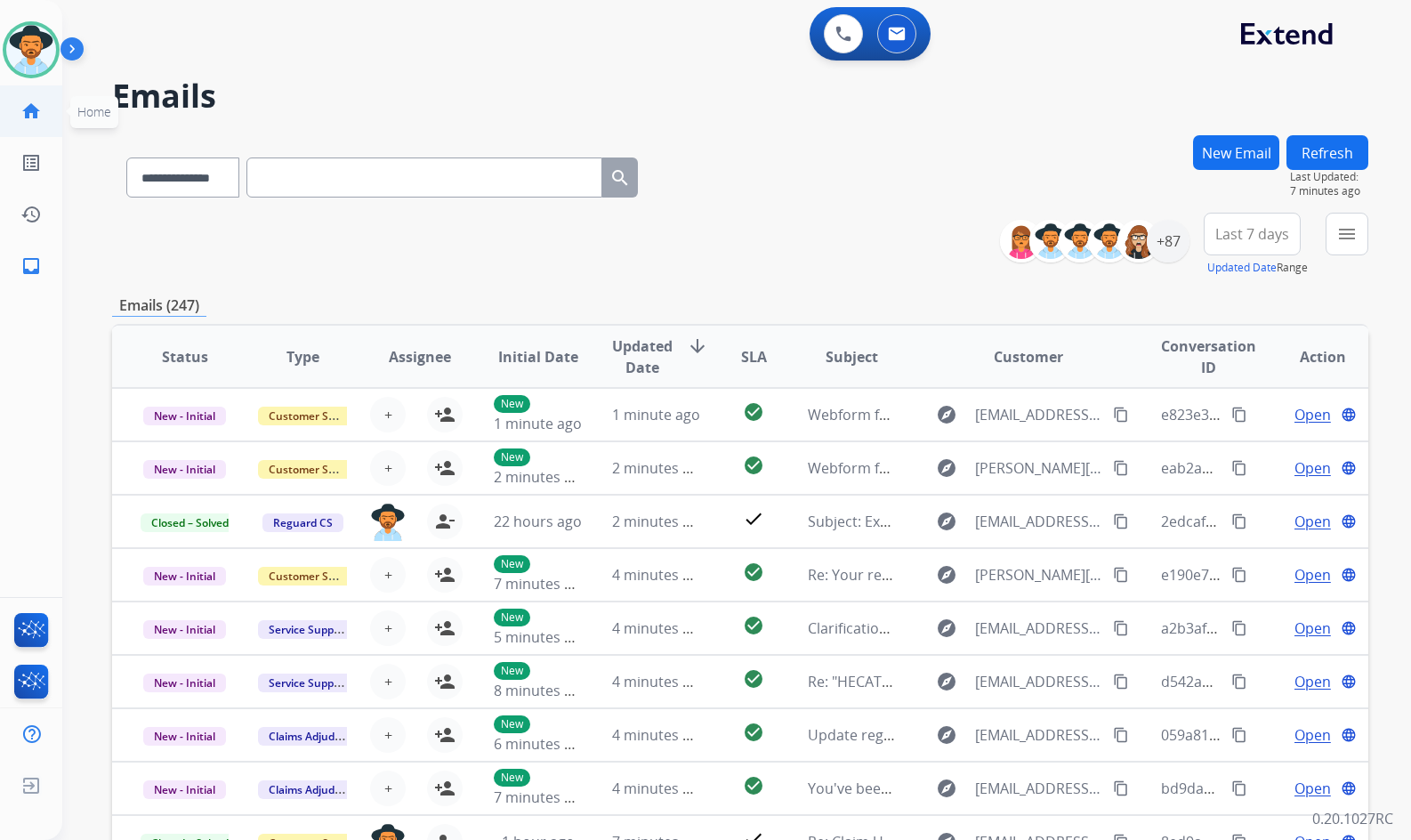
click at [13, 100] on link "home Home" at bounding box center [30, 111] width 50 height 50
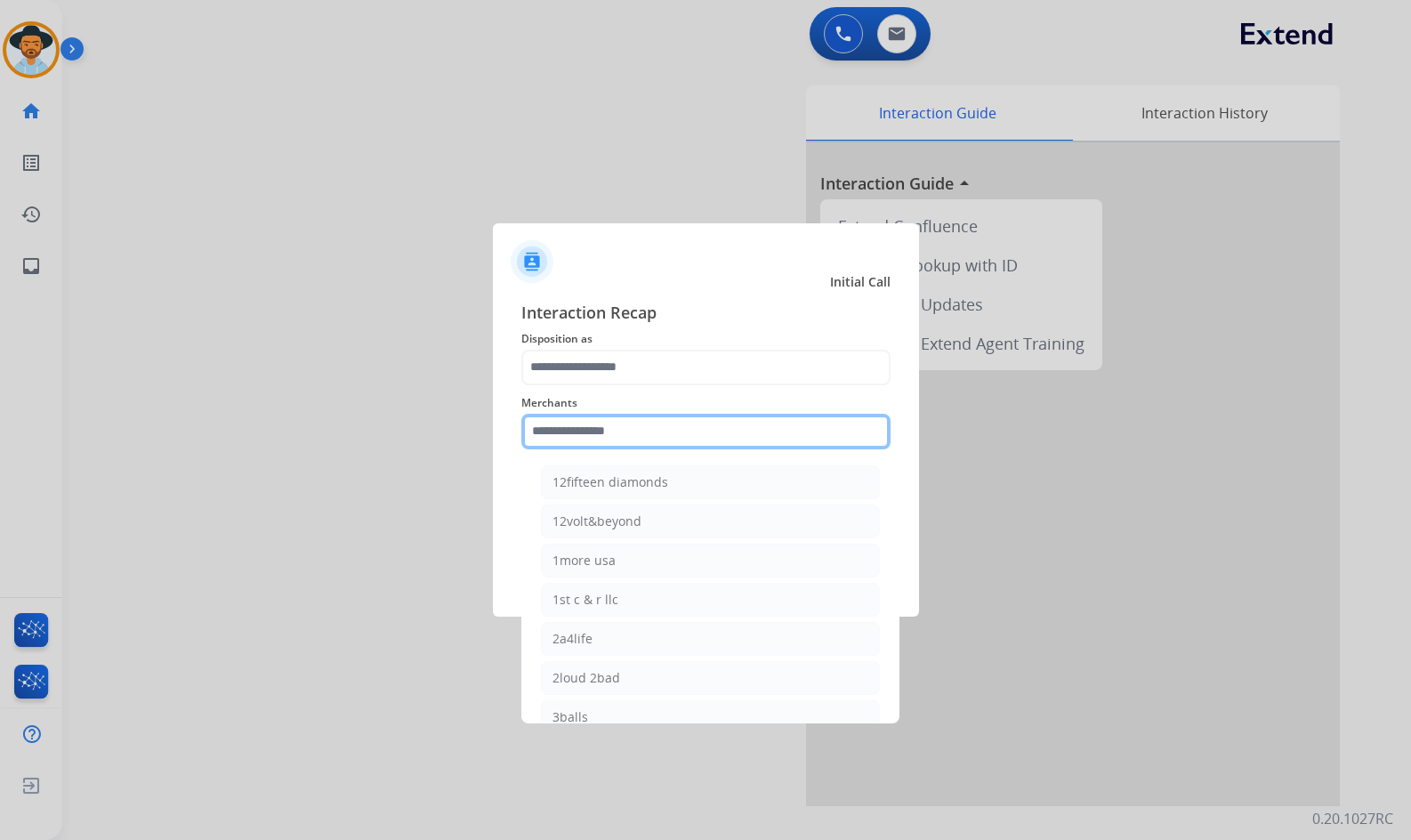
click at [551, 434] on input "text" at bounding box center [706, 431] width 369 height 36
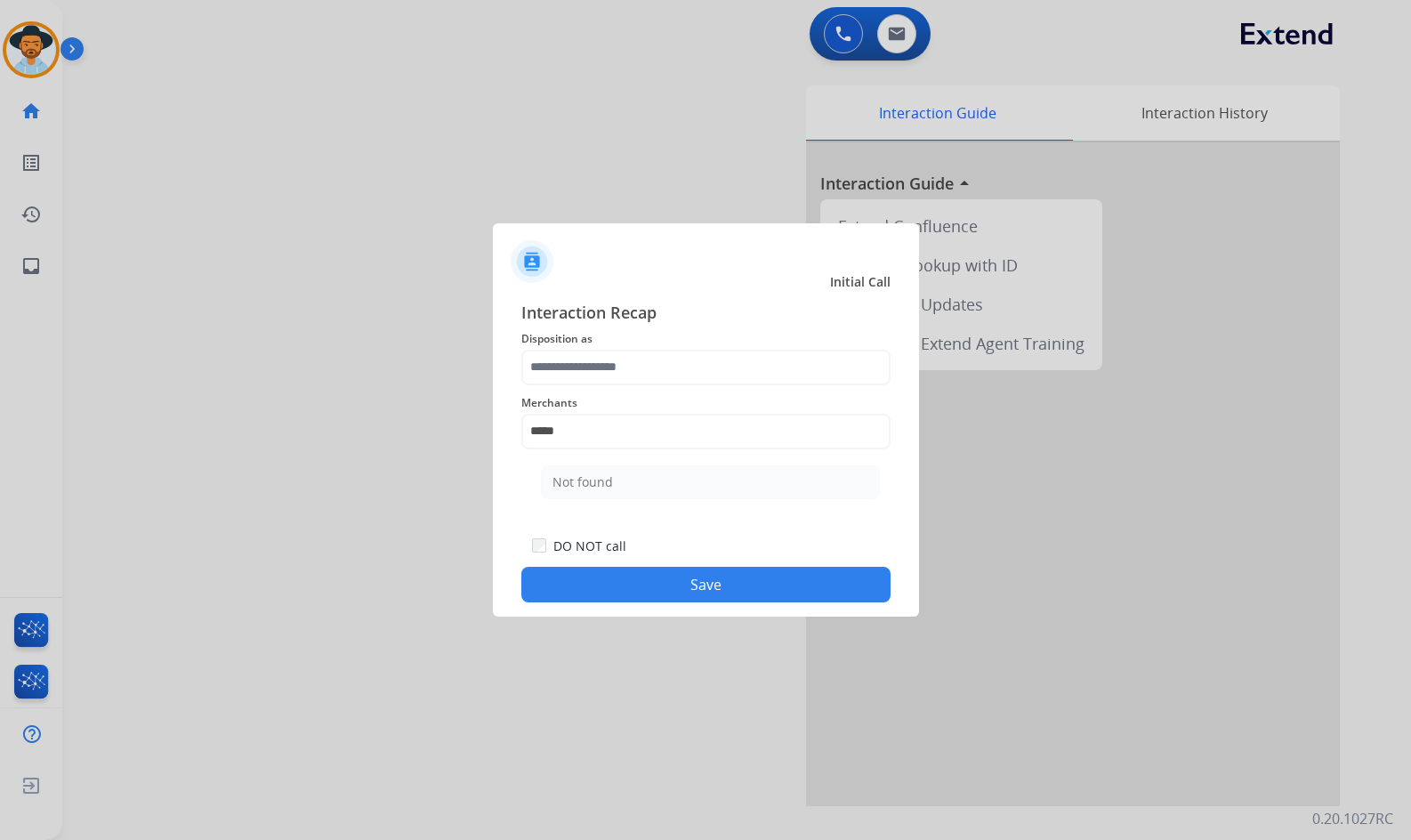
drag, startPoint x: 635, startPoint y: 480, endPoint x: 628, endPoint y: 407, distance: 73.3
click at [634, 480] on li "Not found" at bounding box center [711, 482] width 339 height 34
type input "*********"
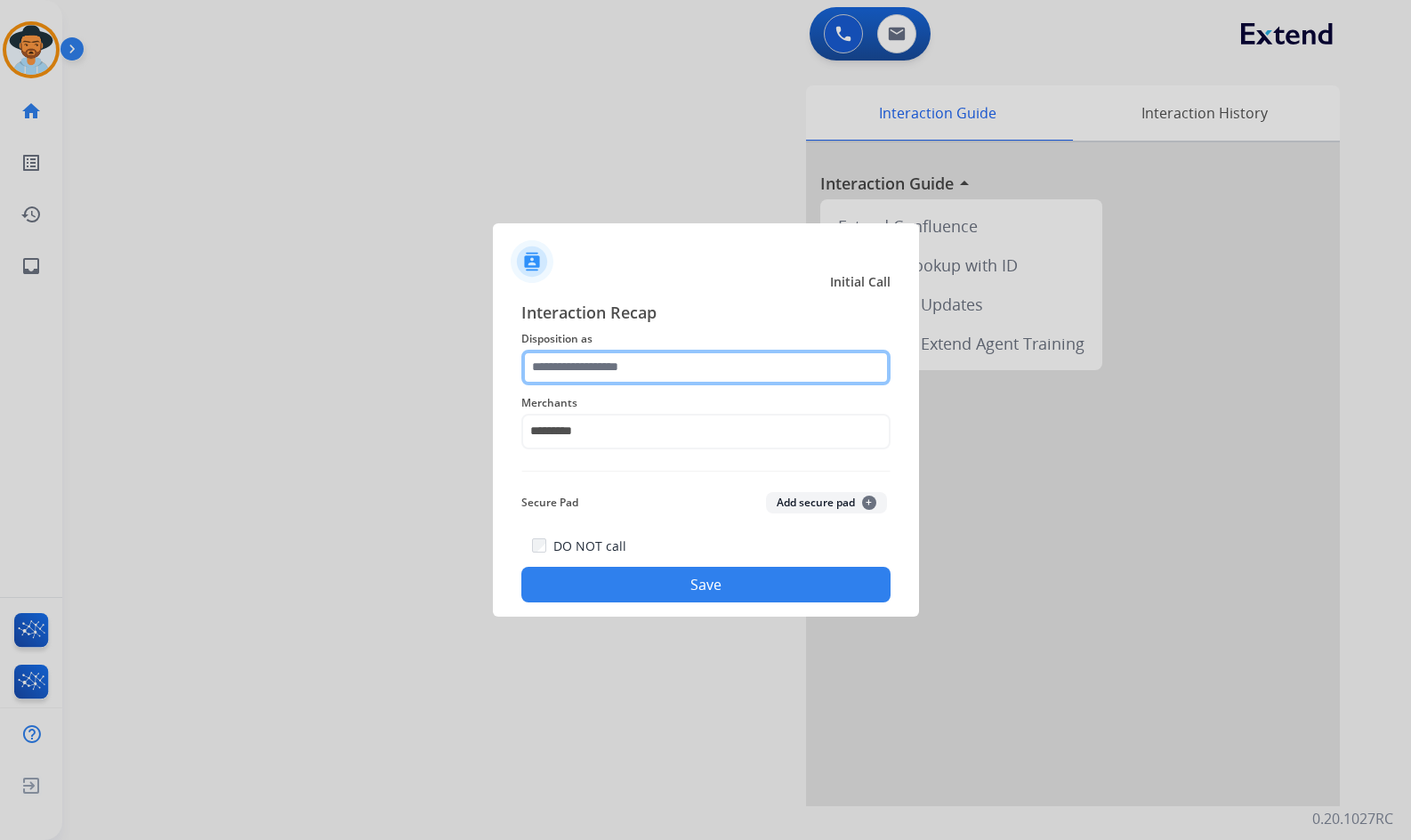
click at [632, 379] on input "text" at bounding box center [706, 367] width 369 height 36
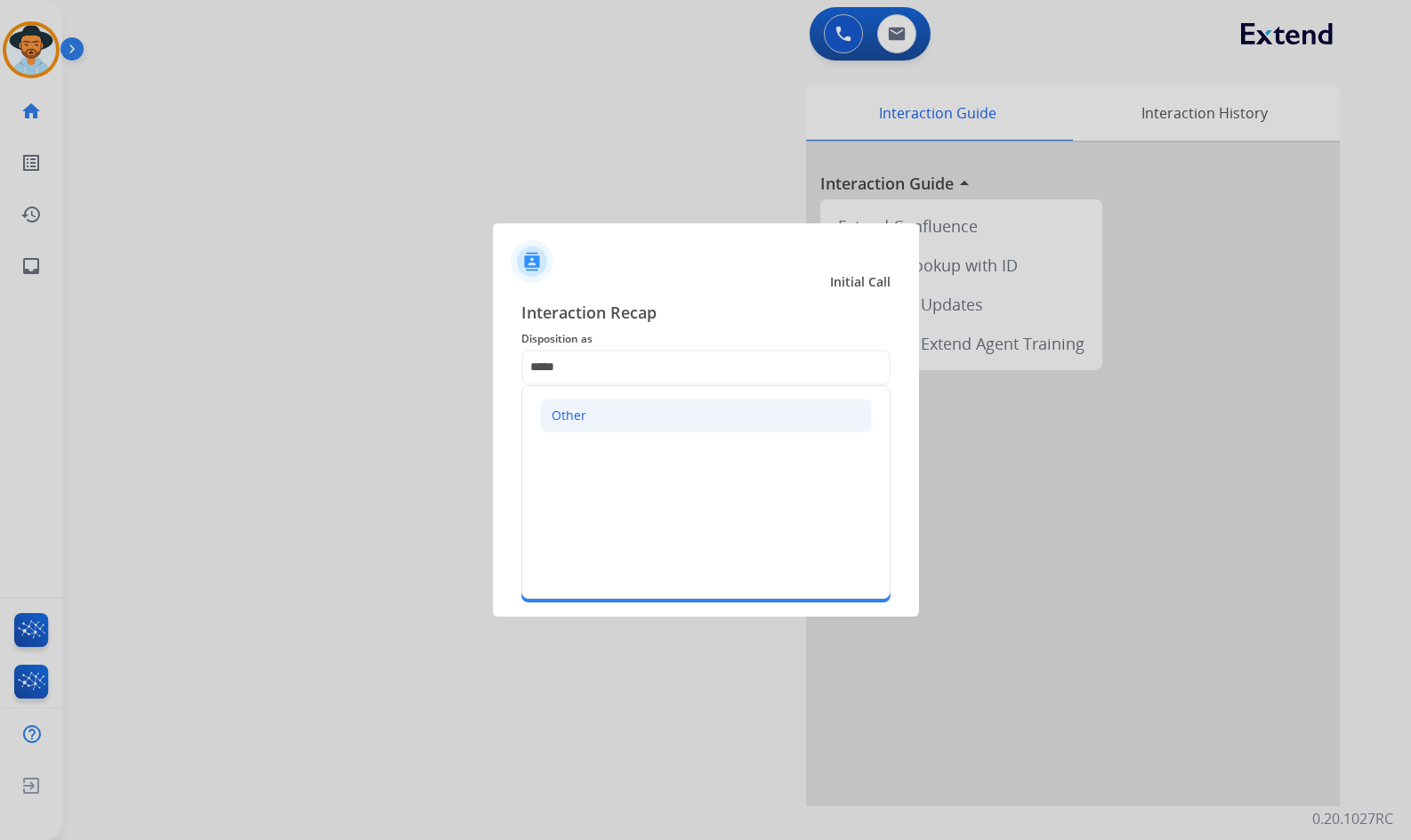
click at [656, 408] on li "Other" at bounding box center [706, 415] width 332 height 34
type input "*****"
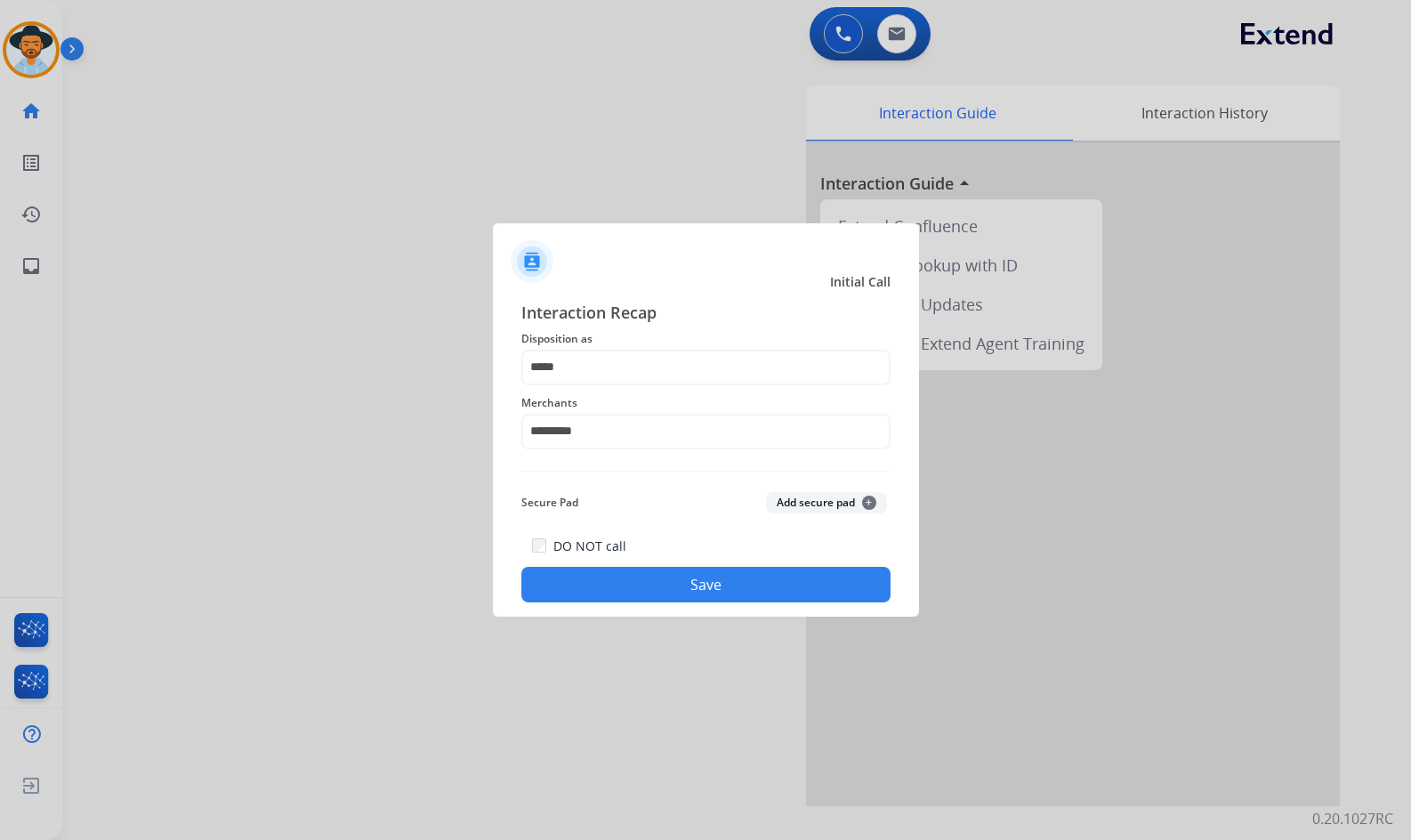
click at [675, 590] on button "Save" at bounding box center [706, 584] width 369 height 36
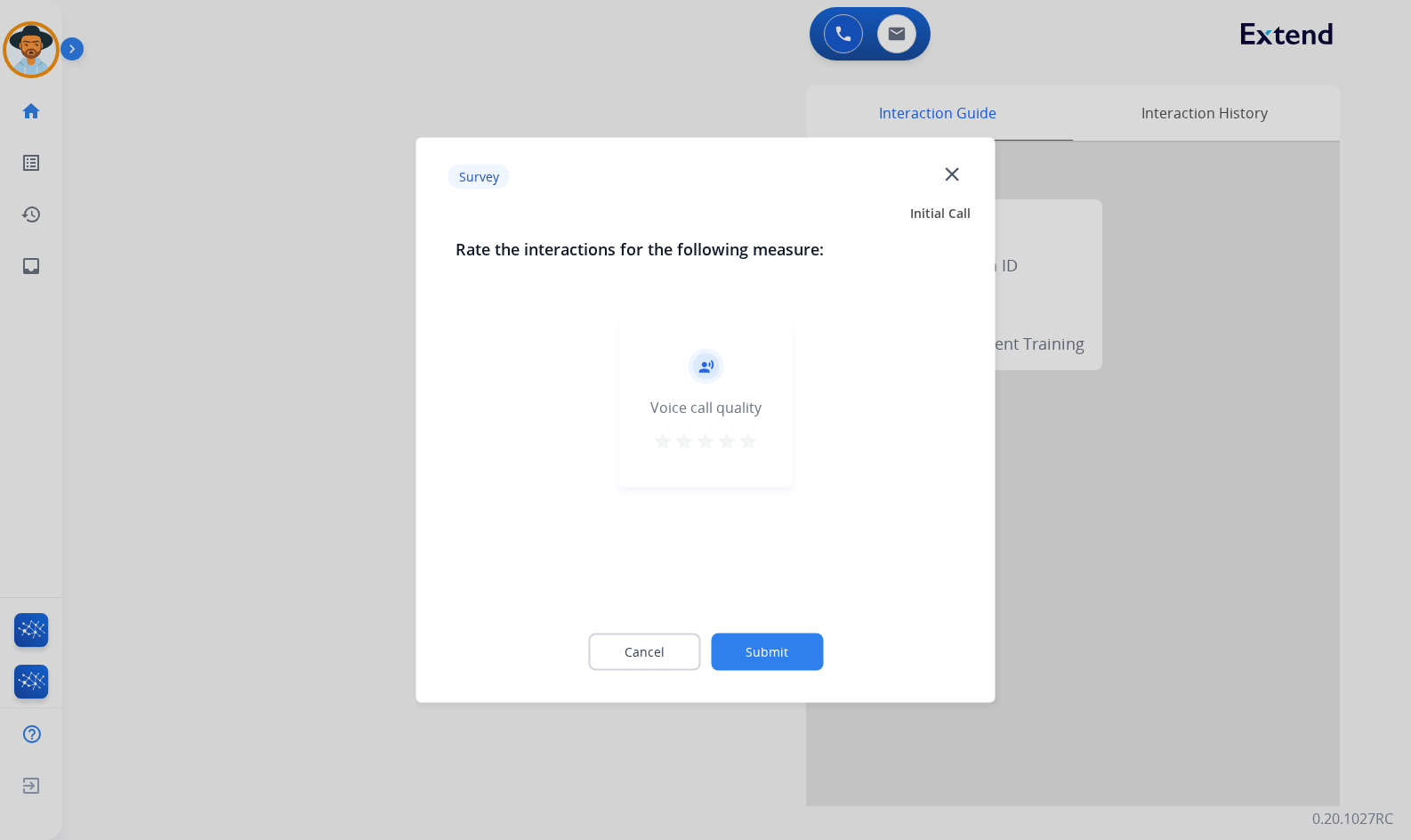
click at [781, 642] on button "Submit" at bounding box center [766, 652] width 112 height 37
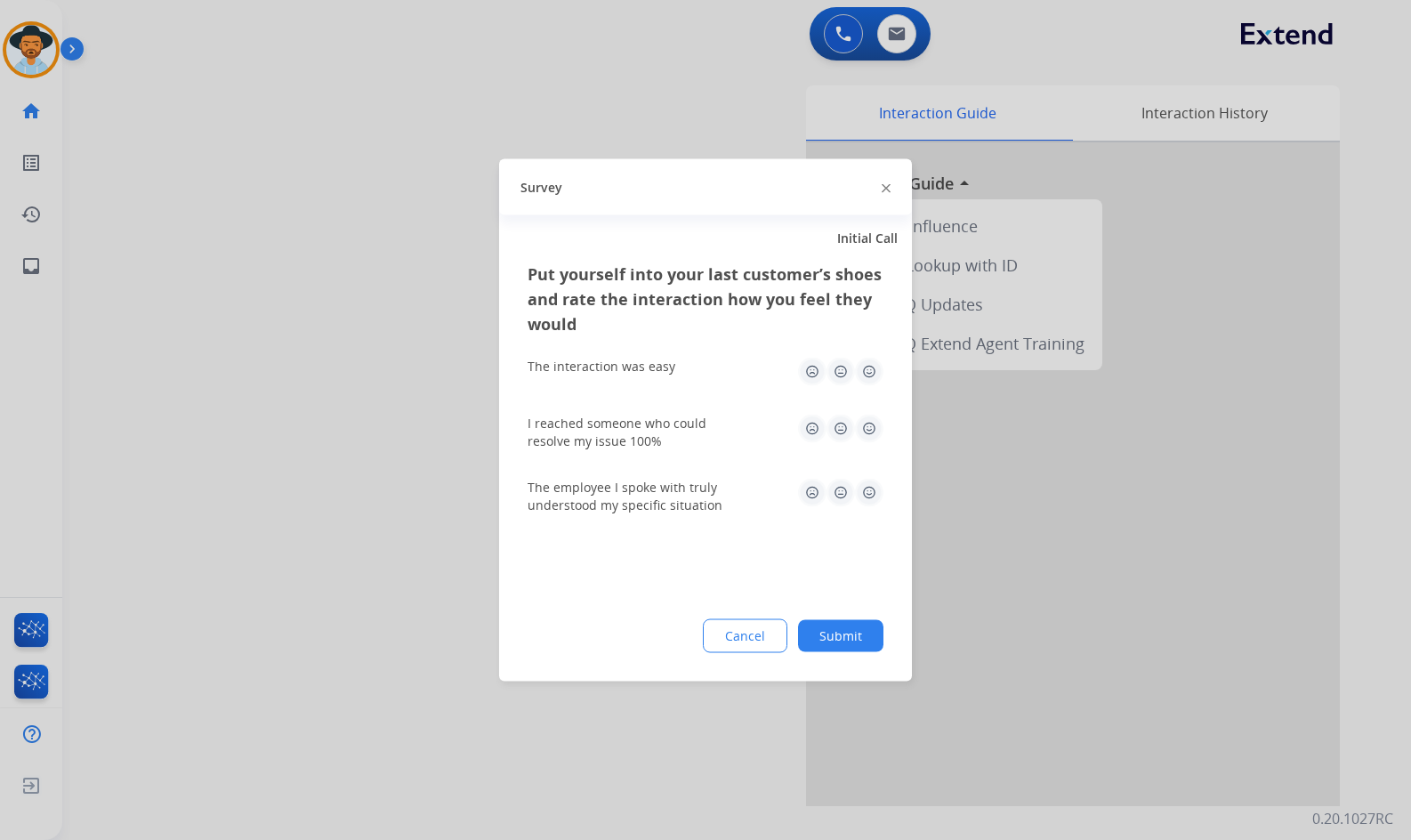
click at [849, 625] on button "Submit" at bounding box center [841, 636] width 86 height 32
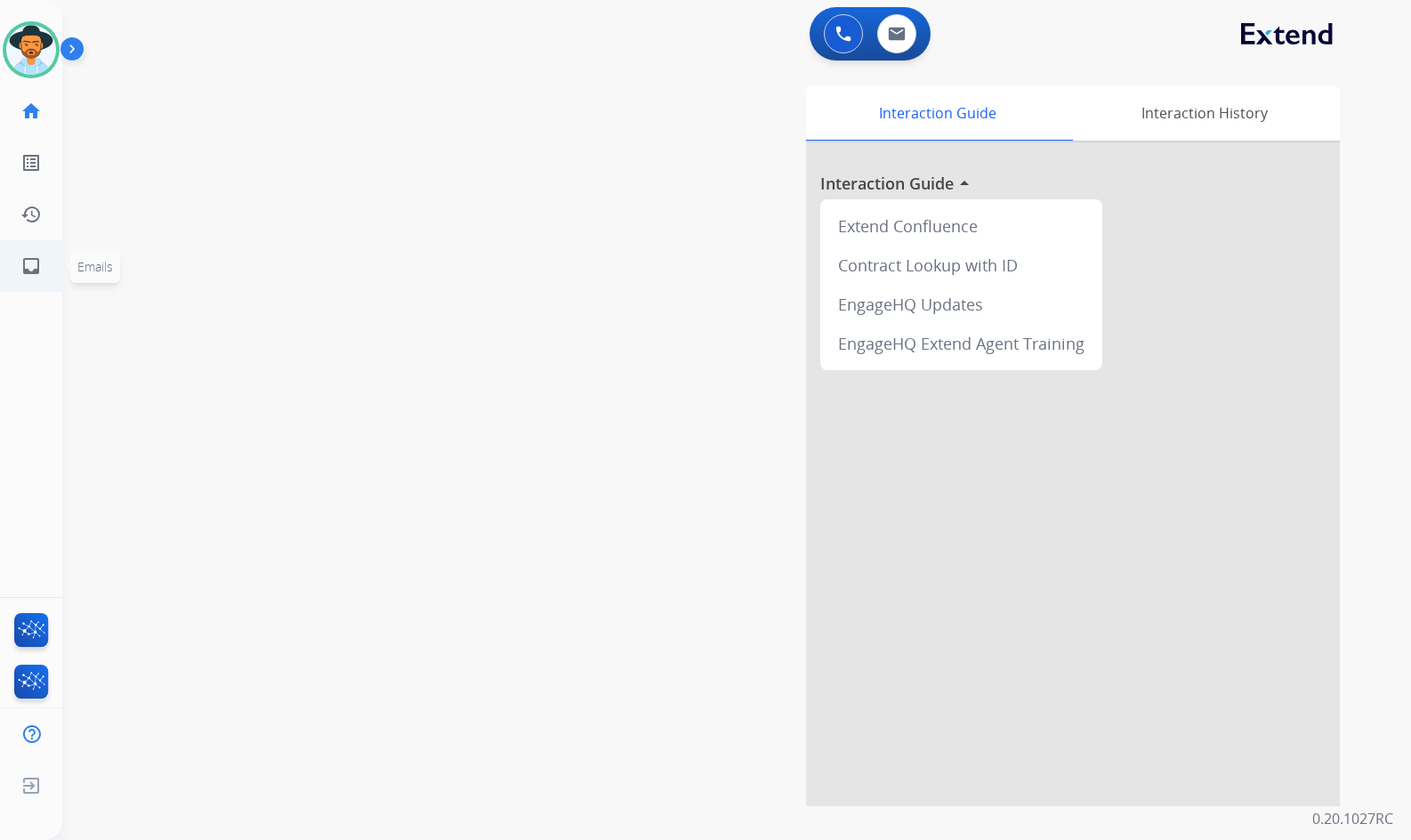
drag, startPoint x: 395, startPoint y: 415, endPoint x: 25, endPoint y: 265, distance: 399.2
click at [386, 411] on div "swap_horiz Break voice bridge close_fullscreen Connect 3-Way Call merge_type Se…" at bounding box center [716, 435] width 1307 height 742
click at [29, 272] on mat-icon "inbox" at bounding box center [31, 266] width 21 height 21
select select "**********"
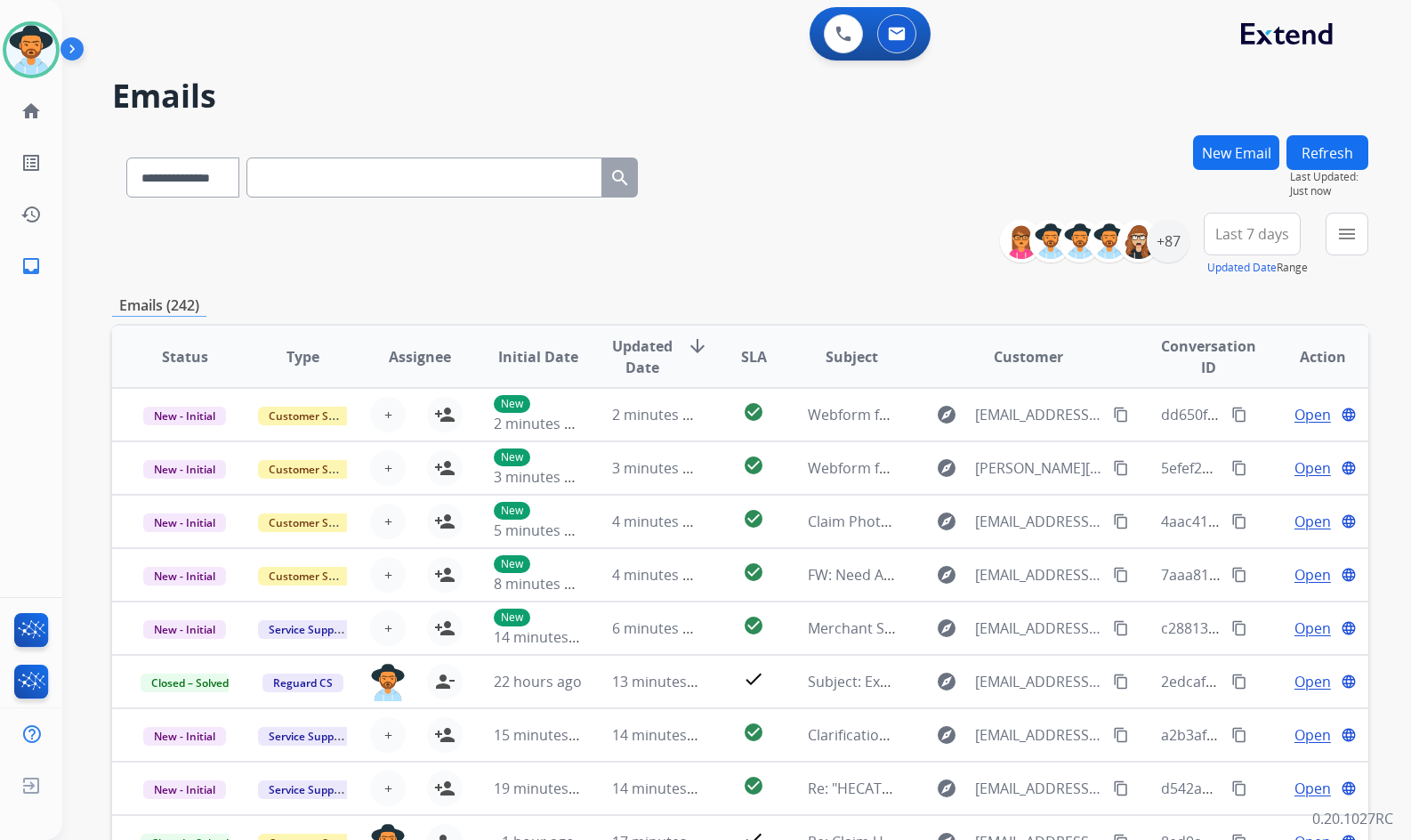
click at [1261, 146] on button "New Email" at bounding box center [1236, 153] width 87 height 35
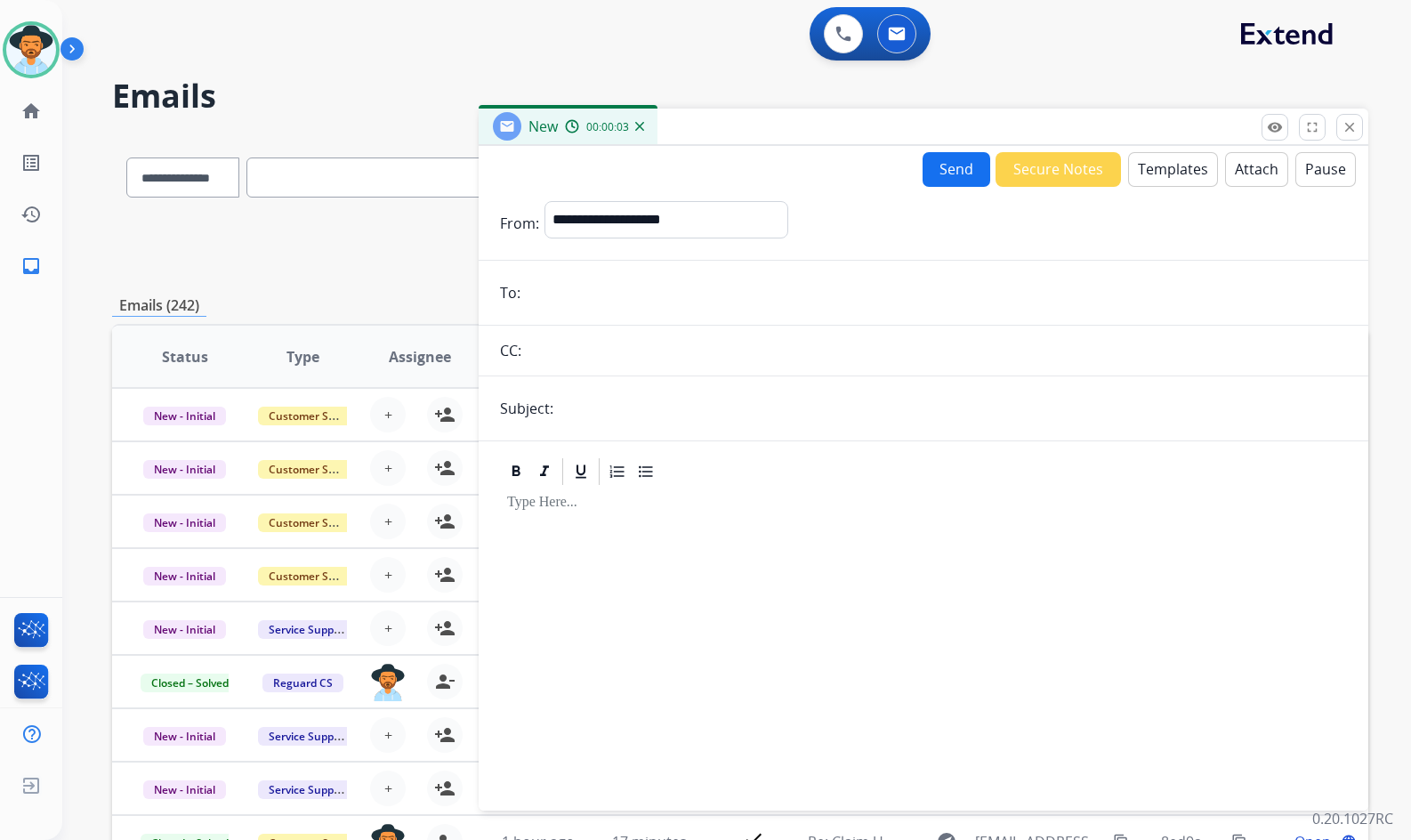
click at [659, 296] on input "email" at bounding box center [936, 292] width 821 height 36
paste input "**********"
type input "**********"
click at [687, 217] on select "**********" at bounding box center [665, 219] width 242 height 36
select select "**********"
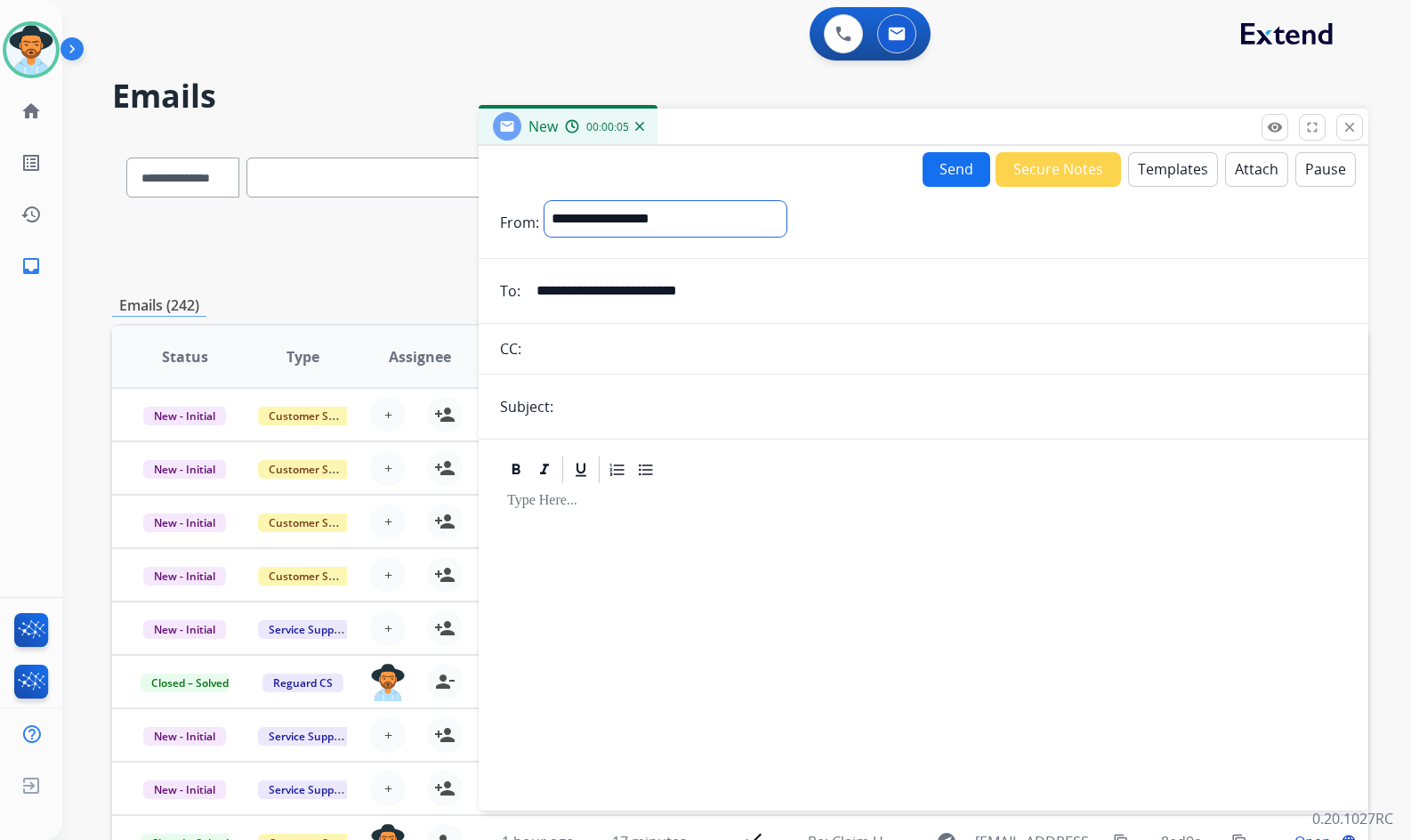
click at [544, 201] on select "**********" at bounding box center [665, 219] width 242 height 36
click at [633, 409] on input "text" at bounding box center [953, 408] width 789 height 36
type input "**********"
drag, startPoint x: 684, startPoint y: 416, endPoint x: 462, endPoint y: 414, distance: 222.0
click at [462, 414] on div "**********" at bounding box center [740, 573] width 1256 height 877
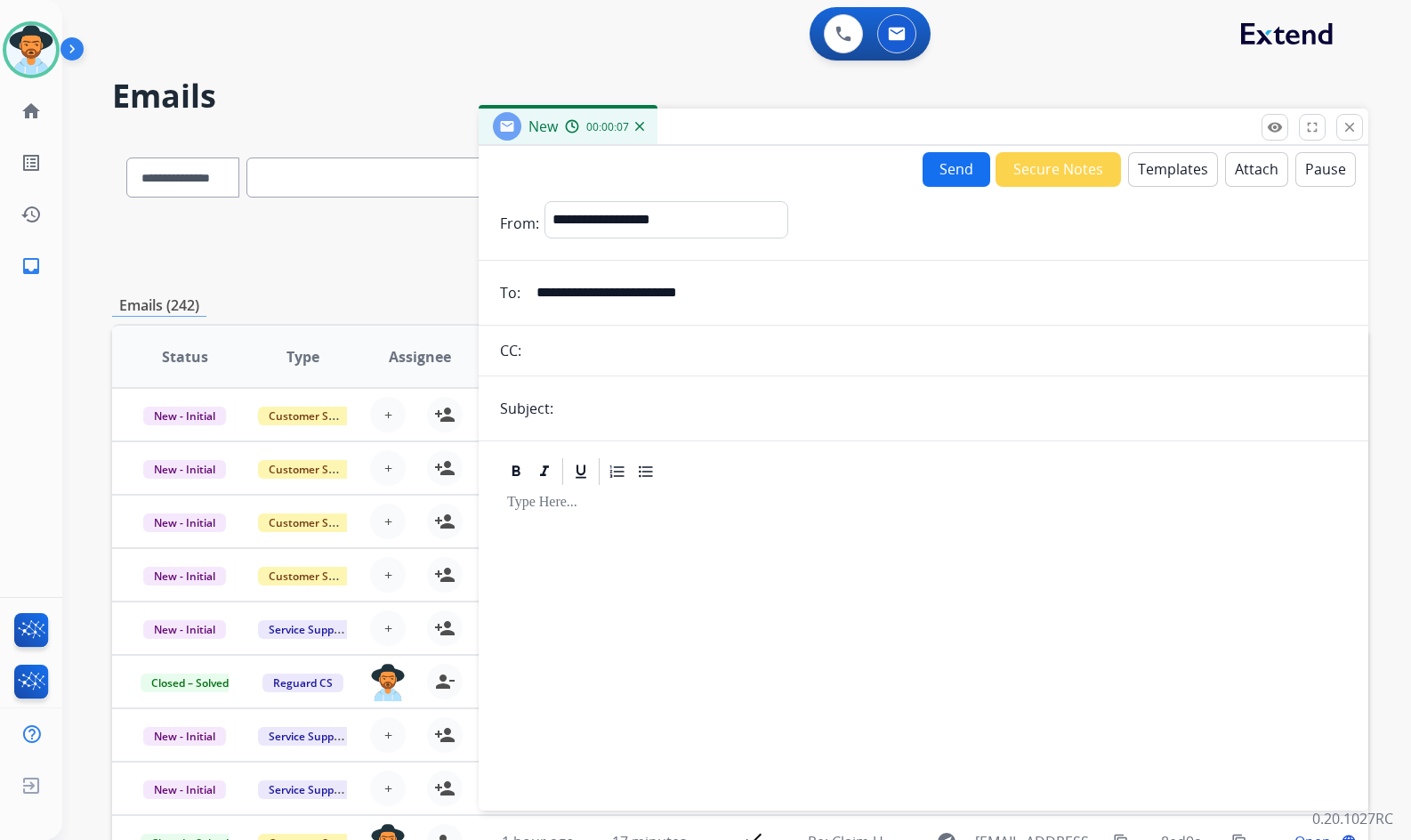
click at [597, 403] on input "text" at bounding box center [953, 408] width 789 height 36
type input "**********"
click at [1178, 169] on button "Templates" at bounding box center [1173, 169] width 90 height 35
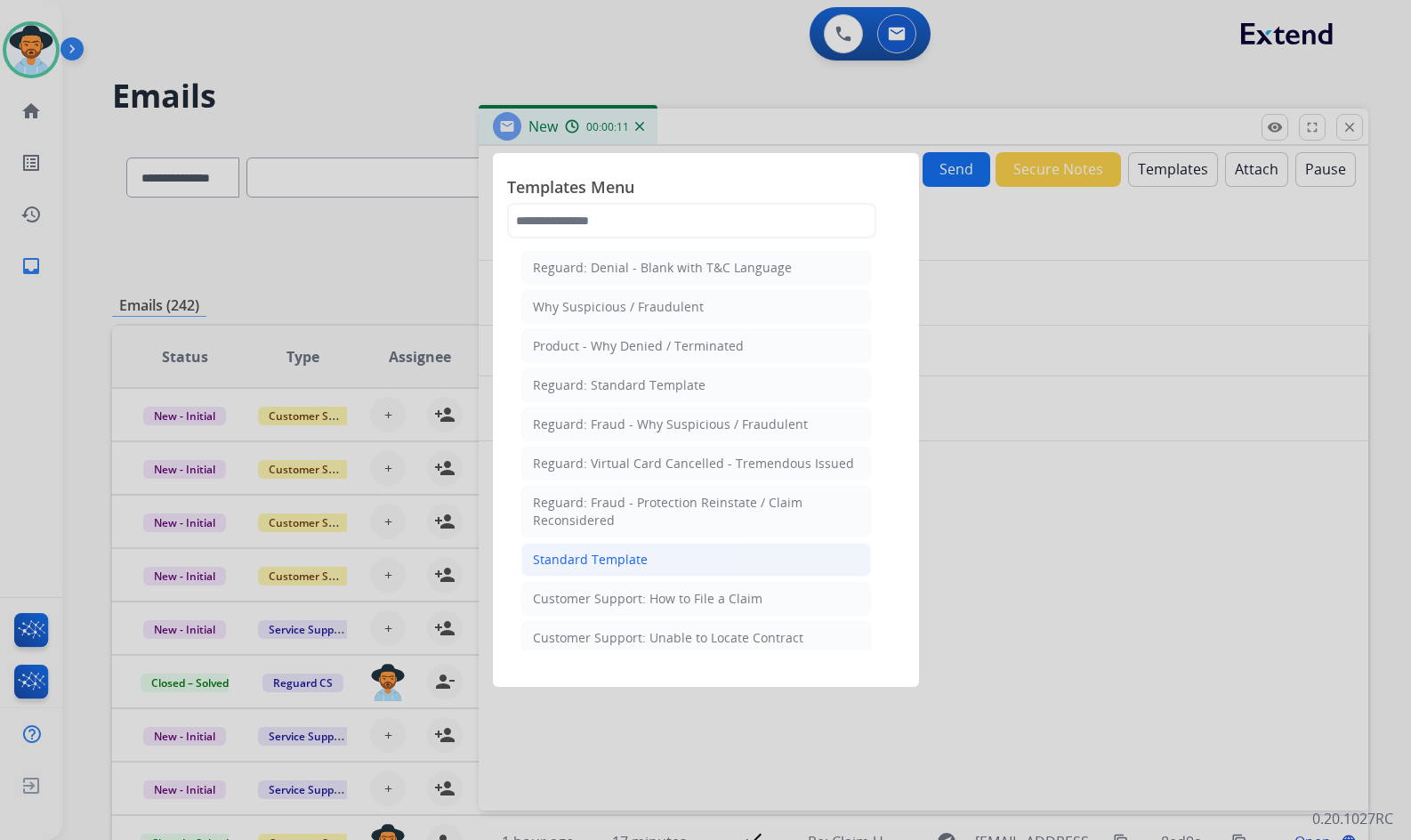
click at [769, 558] on li "Standard Template" at bounding box center [696, 559] width 350 height 34
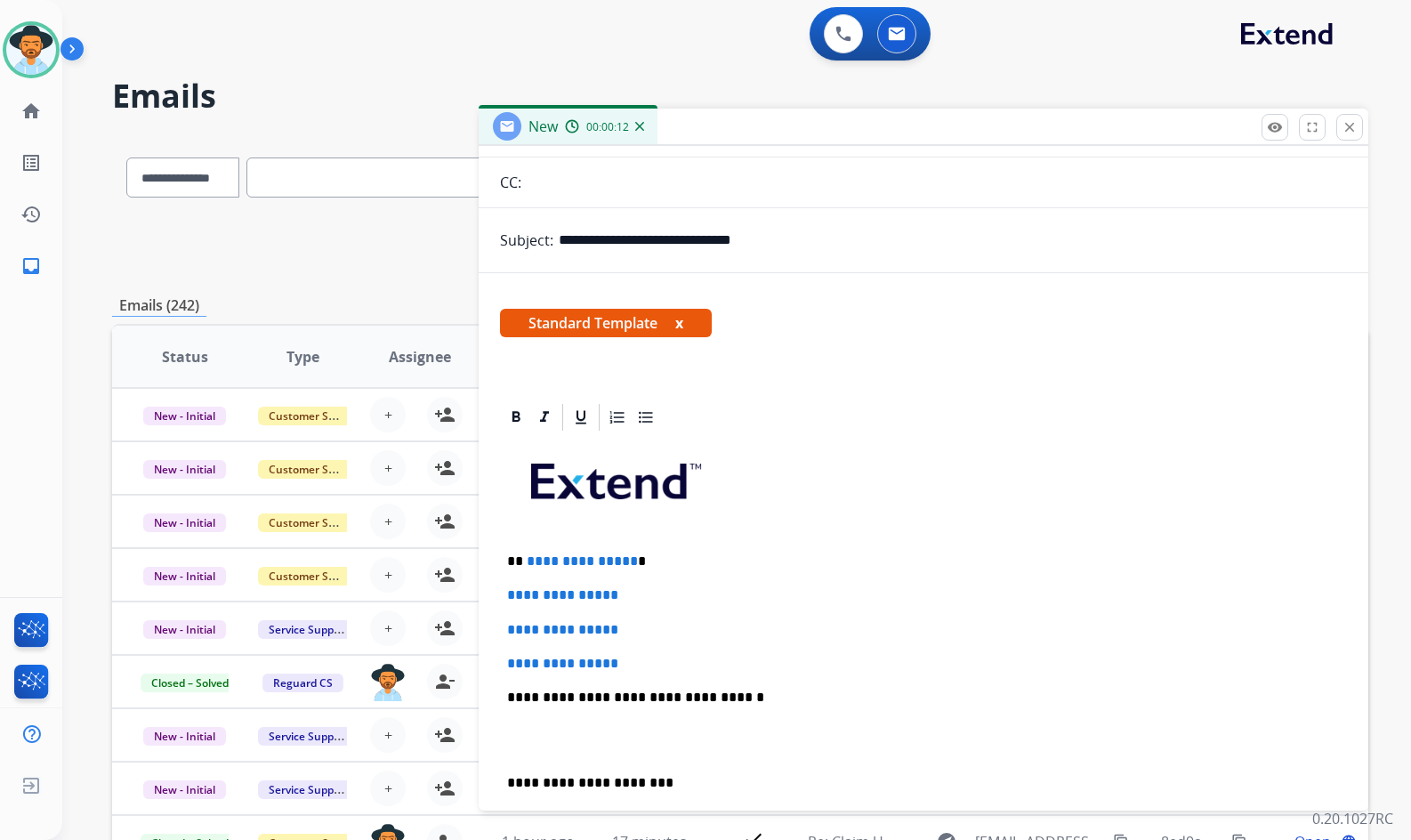
scroll to position [178, 0]
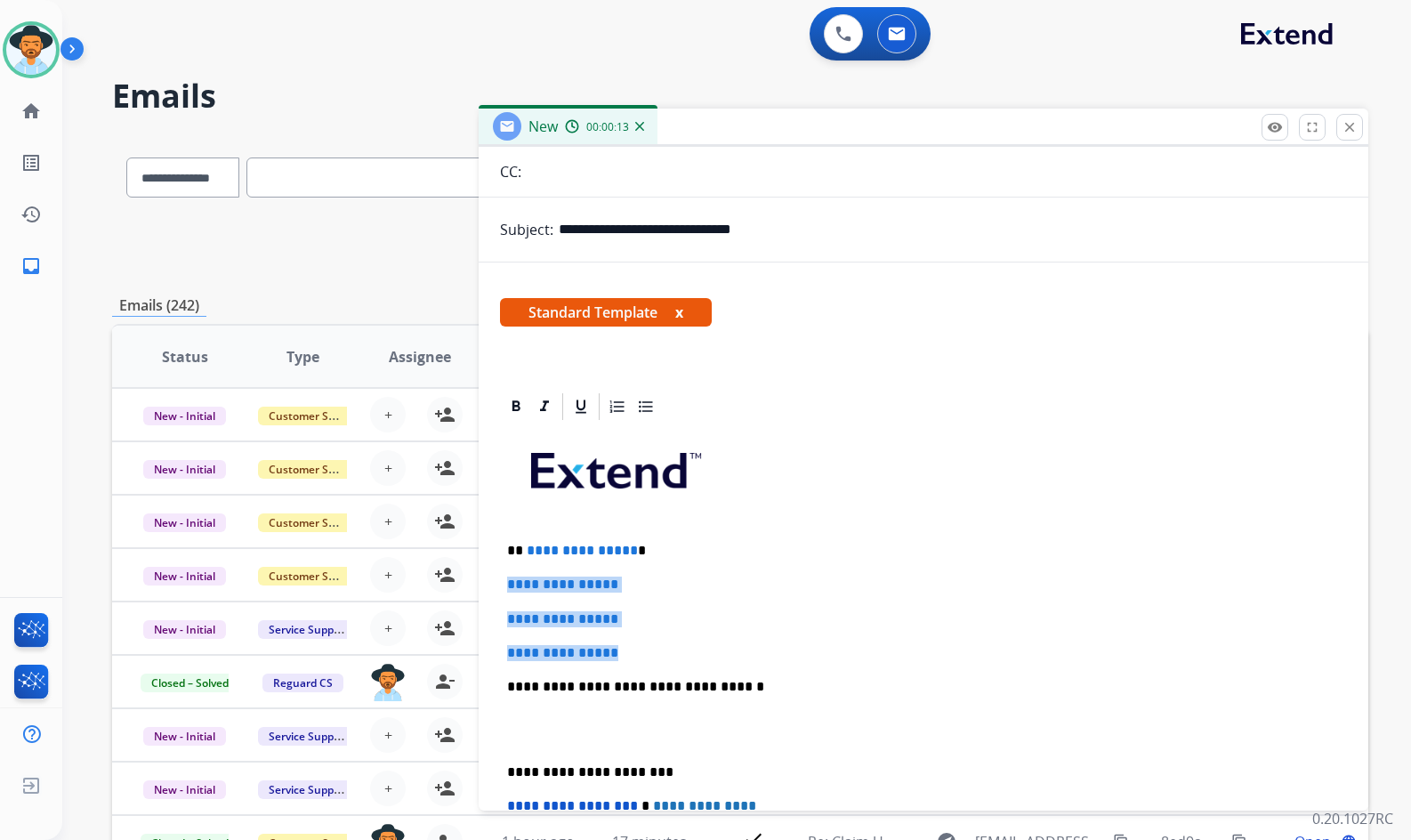
drag, startPoint x: 645, startPoint y: 642, endPoint x: 504, endPoint y: 579, distance: 154.4
click at [504, 579] on div "**********" at bounding box center [924, 728] width 847 height 612
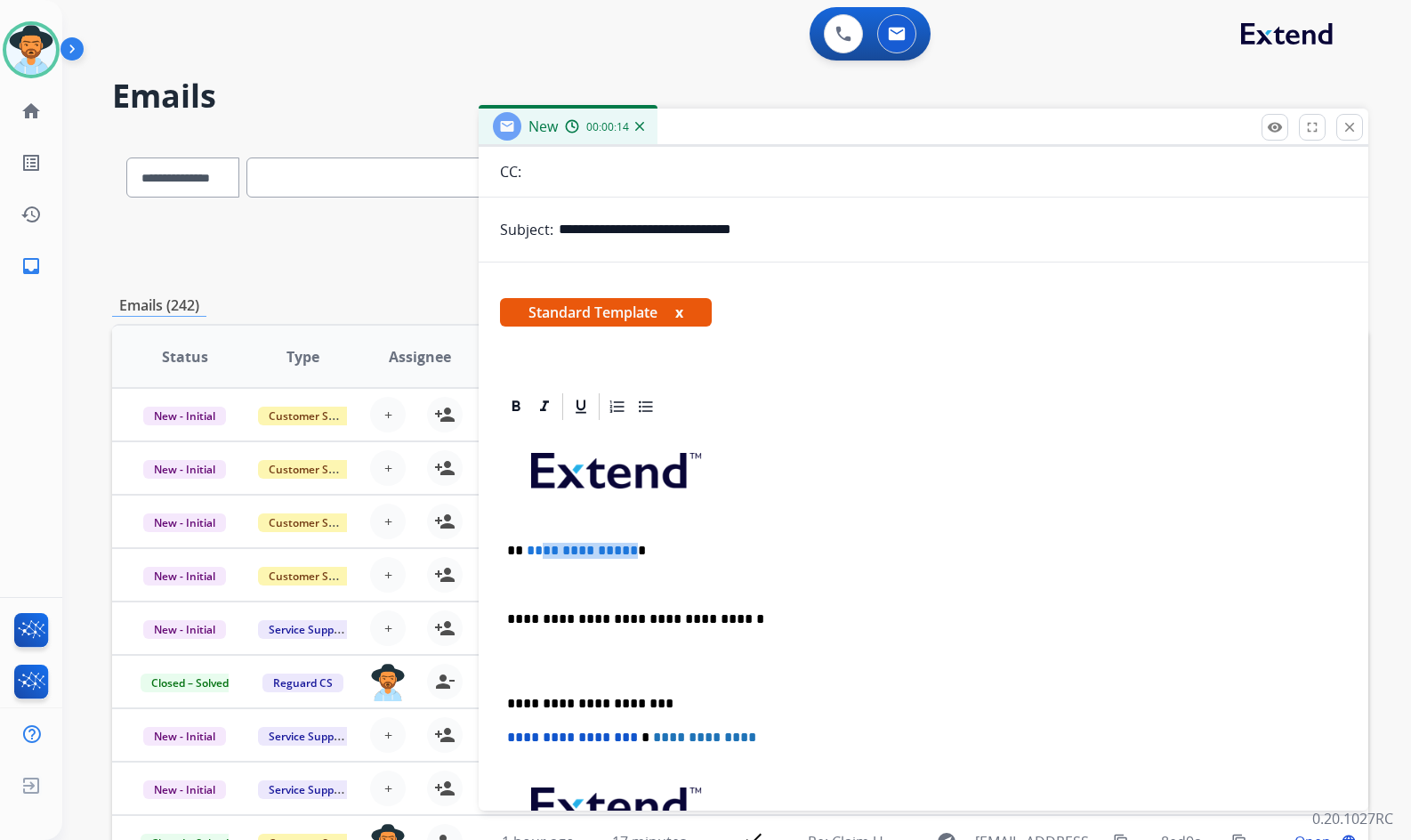
drag, startPoint x: 629, startPoint y: 545, endPoint x: 539, endPoint y: 545, distance: 90.0
click at [539, 545] on p "**********" at bounding box center [916, 550] width 819 height 16
click at [525, 581] on p at bounding box center [923, 584] width 833 height 16
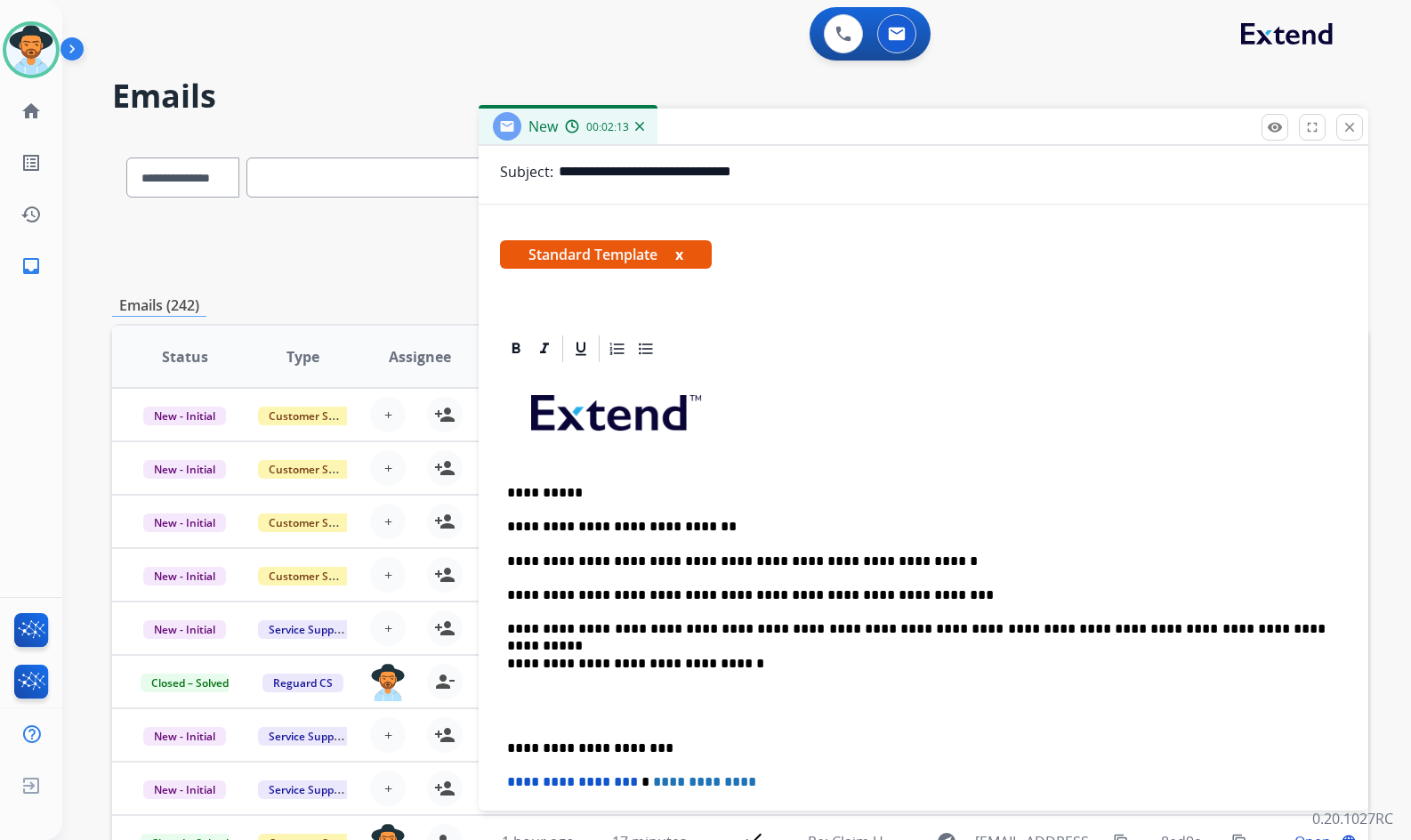
scroll to position [267, 0]
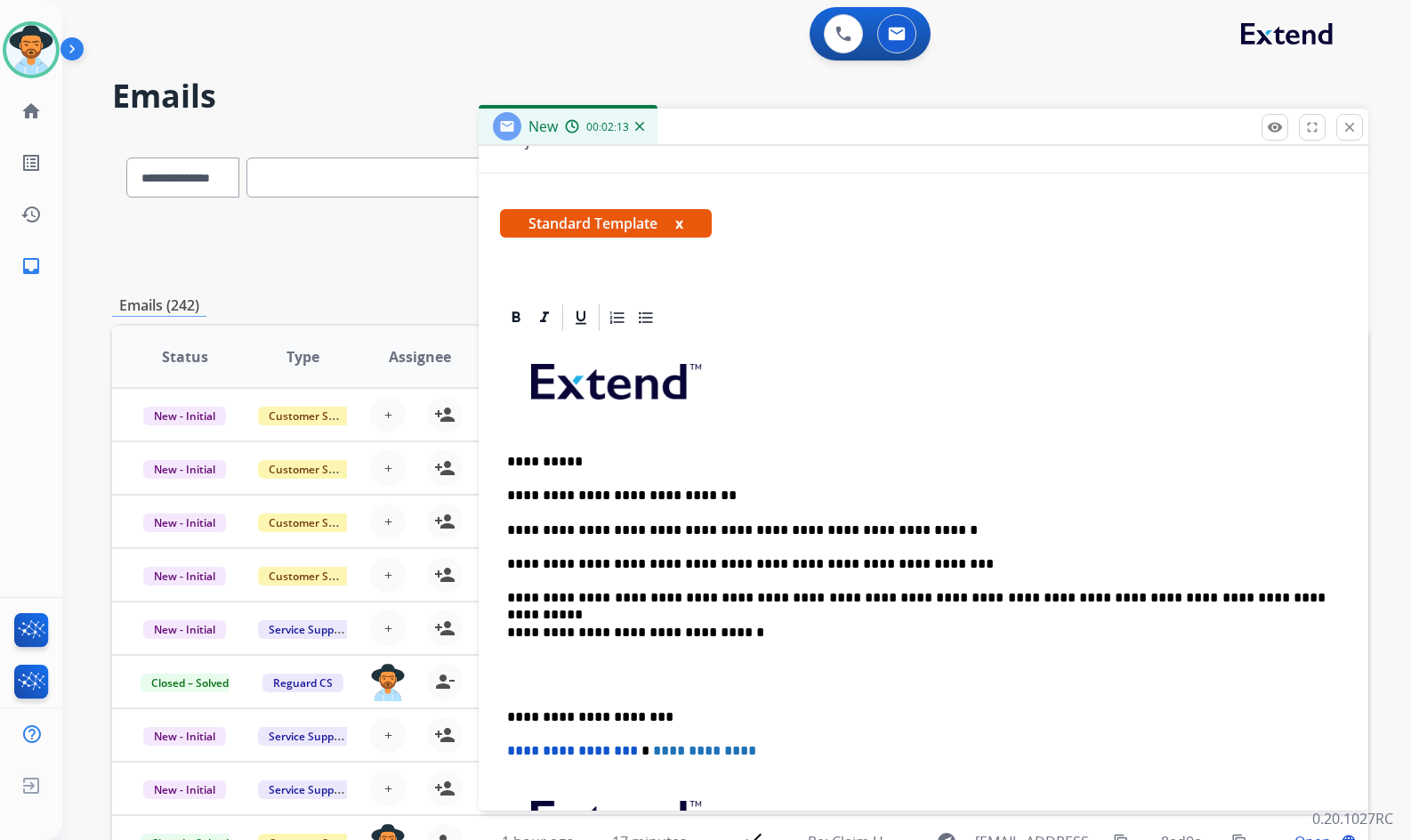
click at [652, 684] on p at bounding box center [923, 675] width 833 height 33
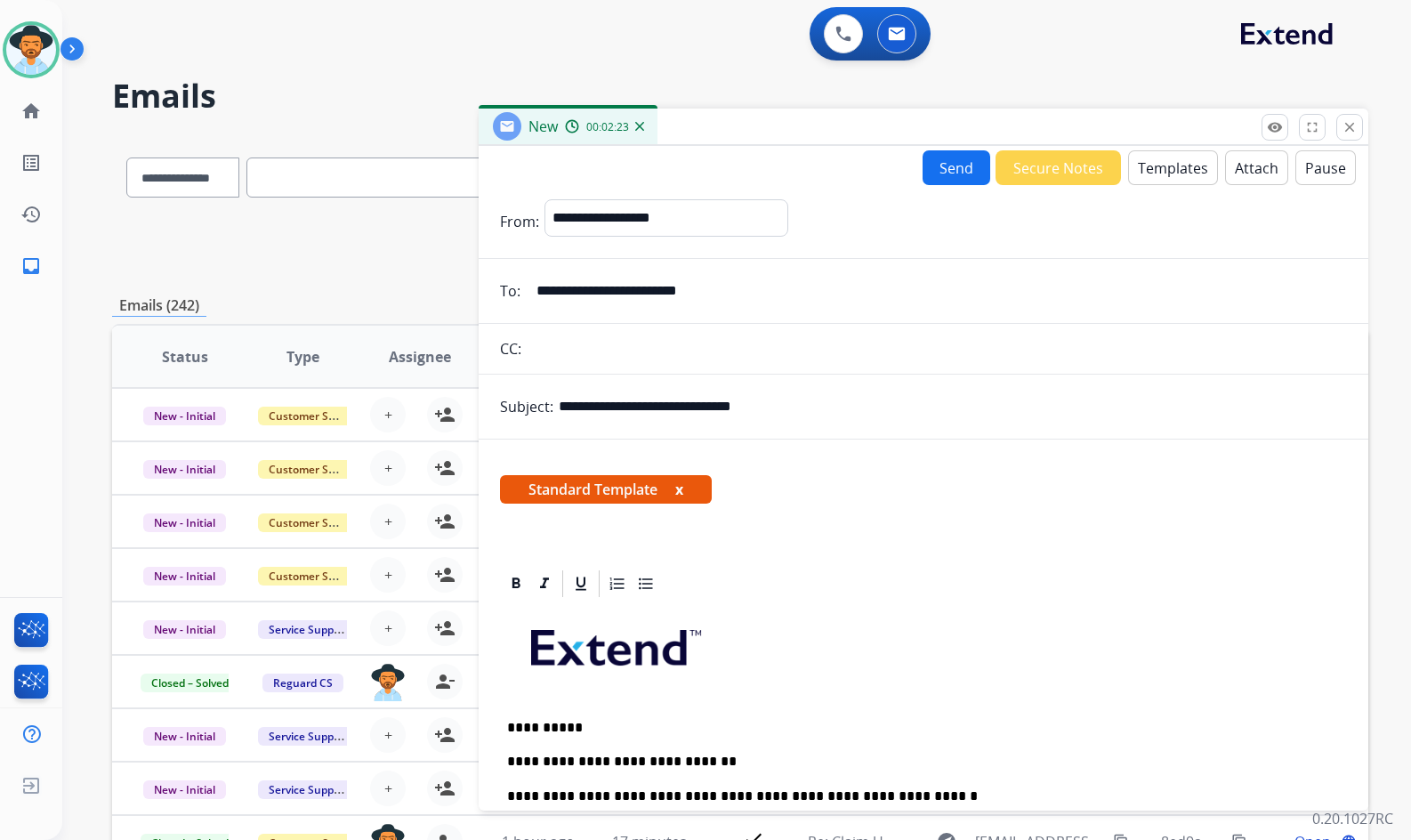
scroll to position [0, 0]
click at [938, 179] on button "Send" at bounding box center [956, 168] width 67 height 35
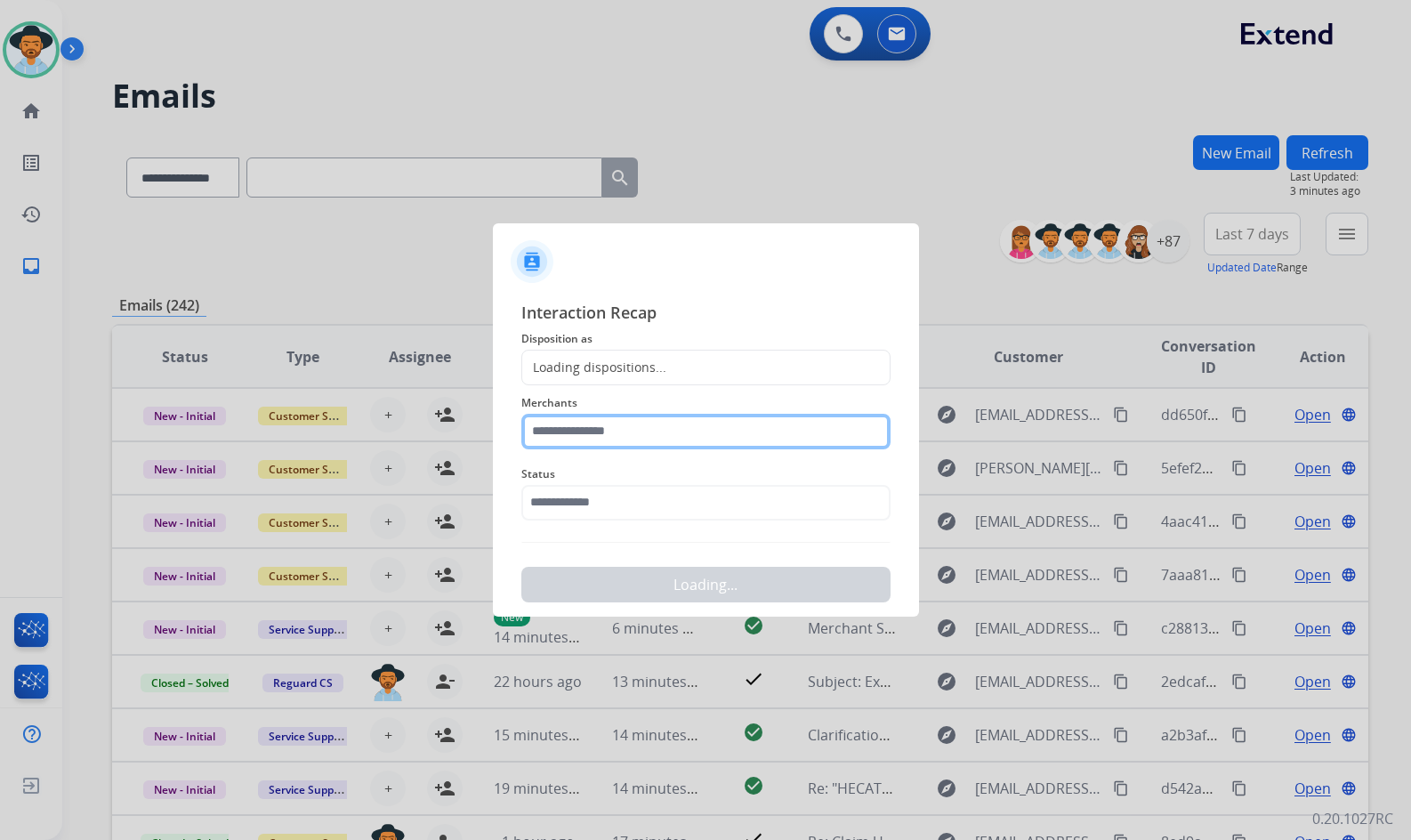
click at [624, 438] on input "text" at bounding box center [706, 431] width 369 height 36
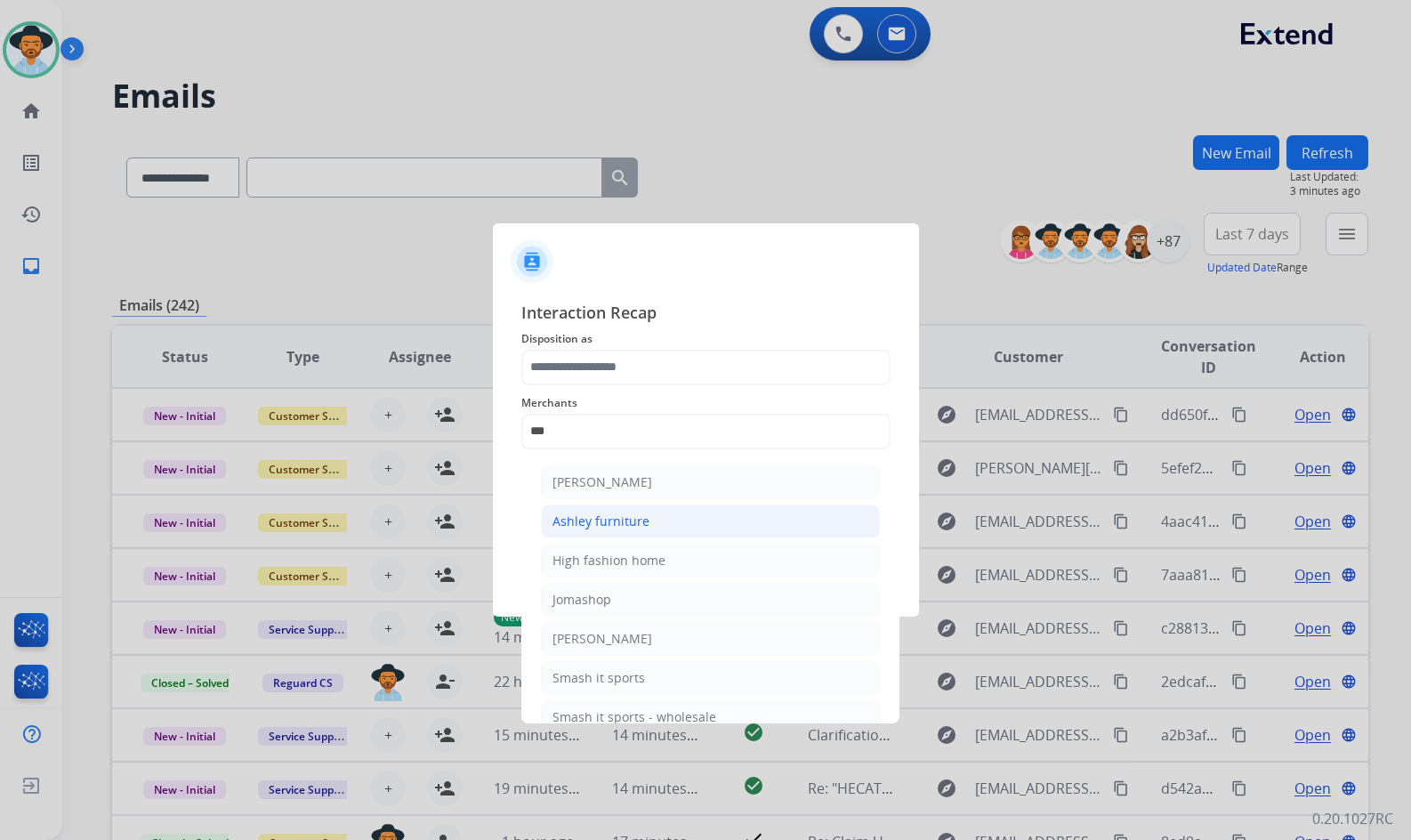
click at [649, 512] on li "Ashley furniture" at bounding box center [711, 521] width 339 height 34
type input "**********"
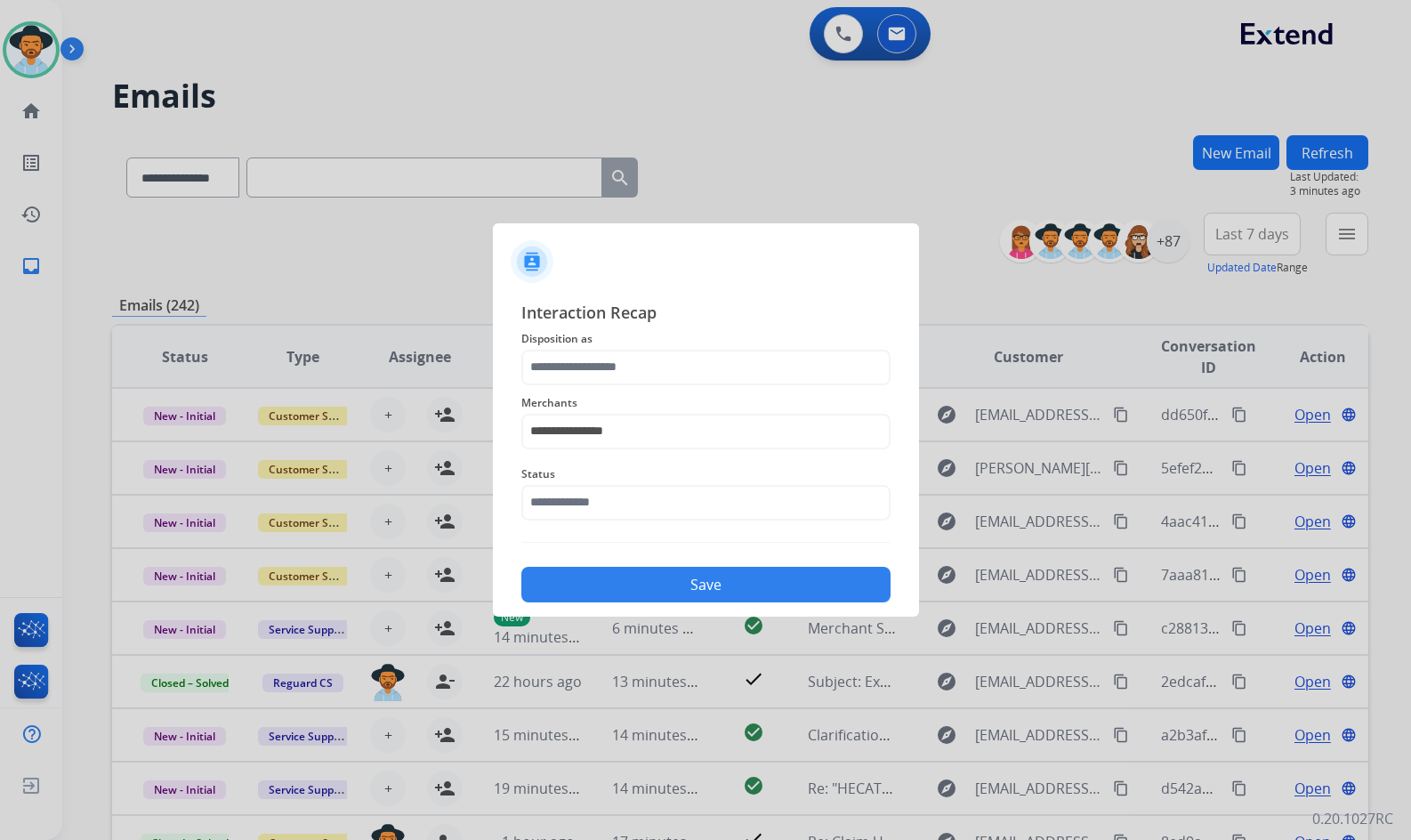
click at [644, 465] on span "Status" at bounding box center [706, 474] width 369 height 21
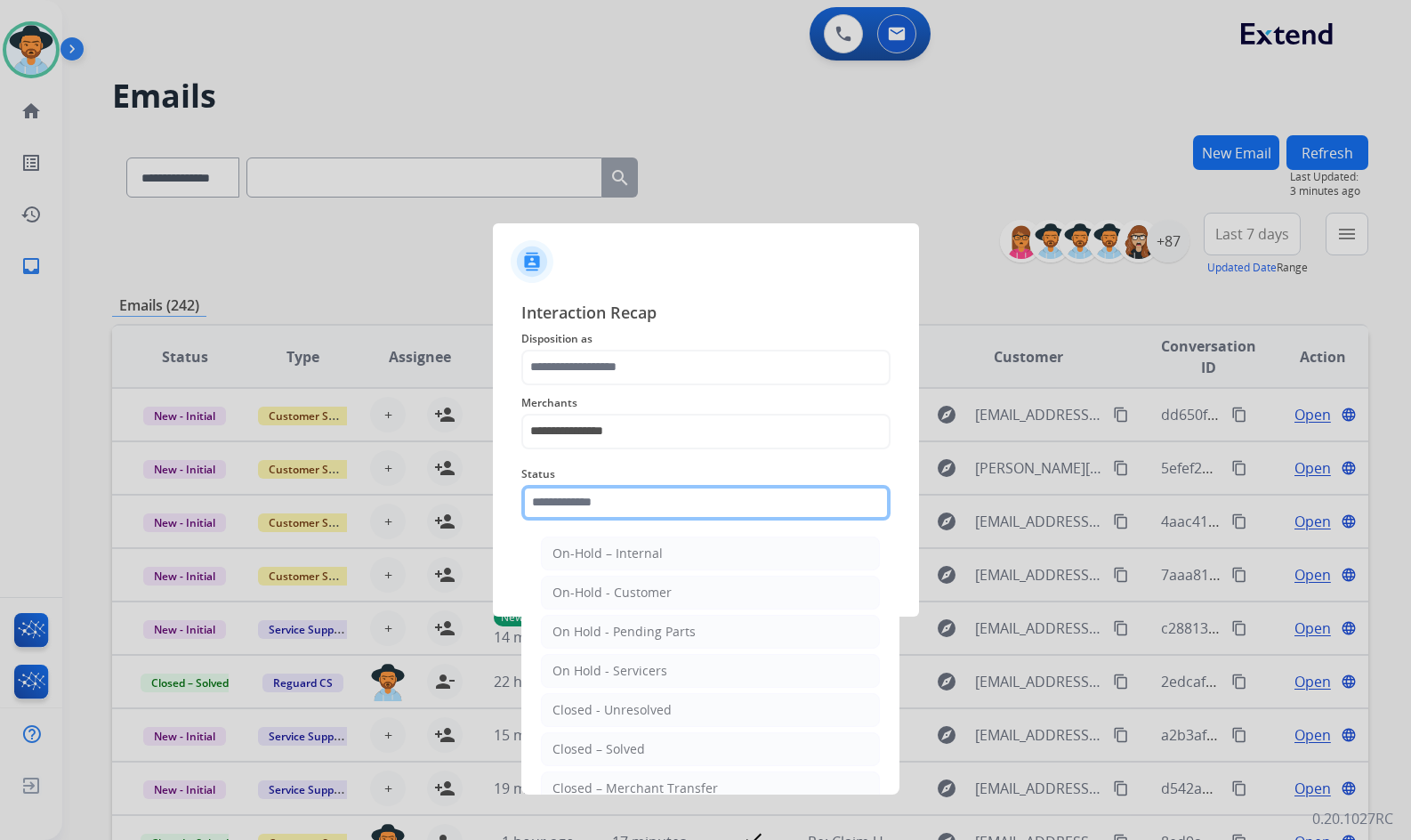
click at [636, 503] on input "text" at bounding box center [706, 502] width 369 height 36
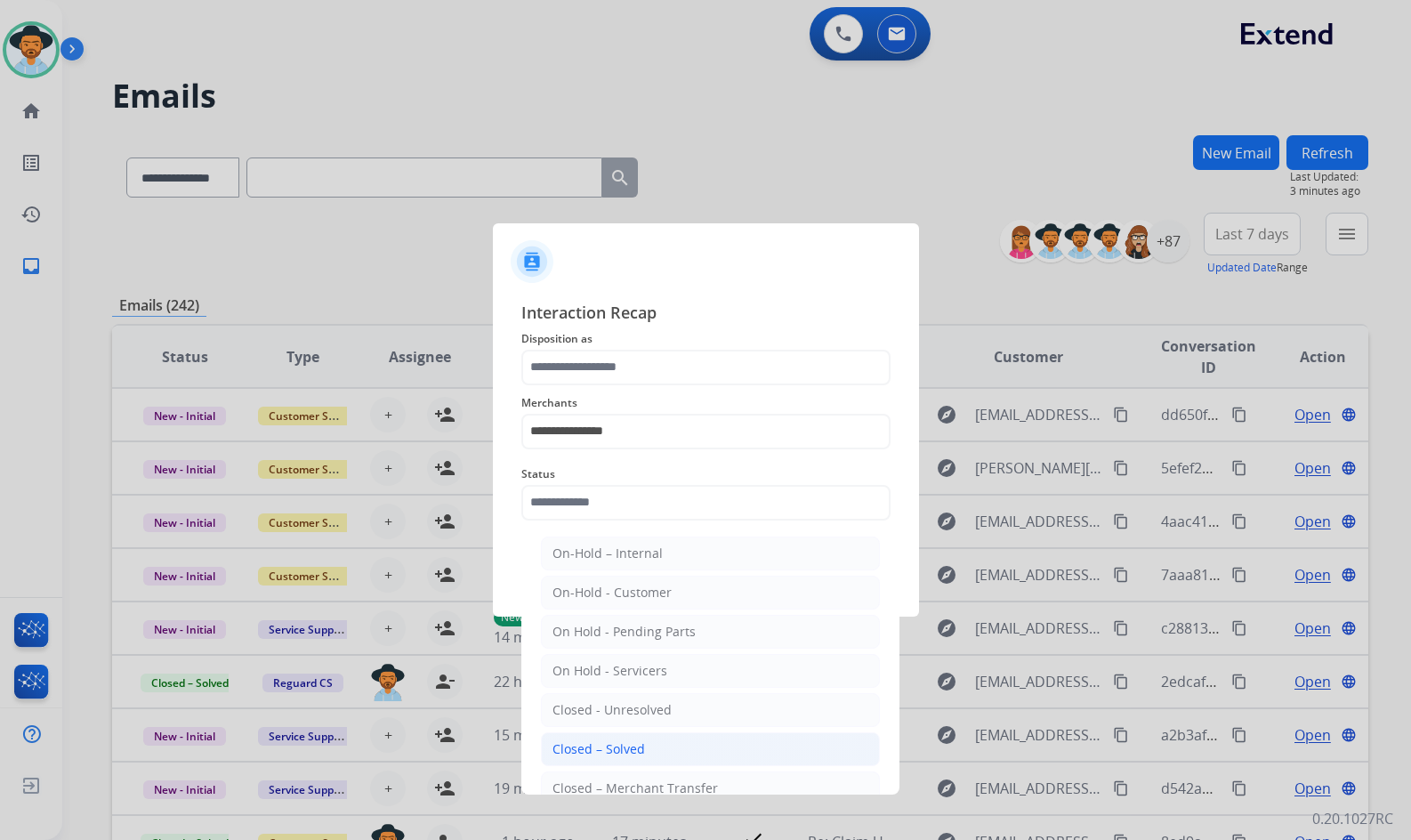
click at [683, 737] on li "Closed – Solved" at bounding box center [711, 749] width 339 height 34
type input "**********"
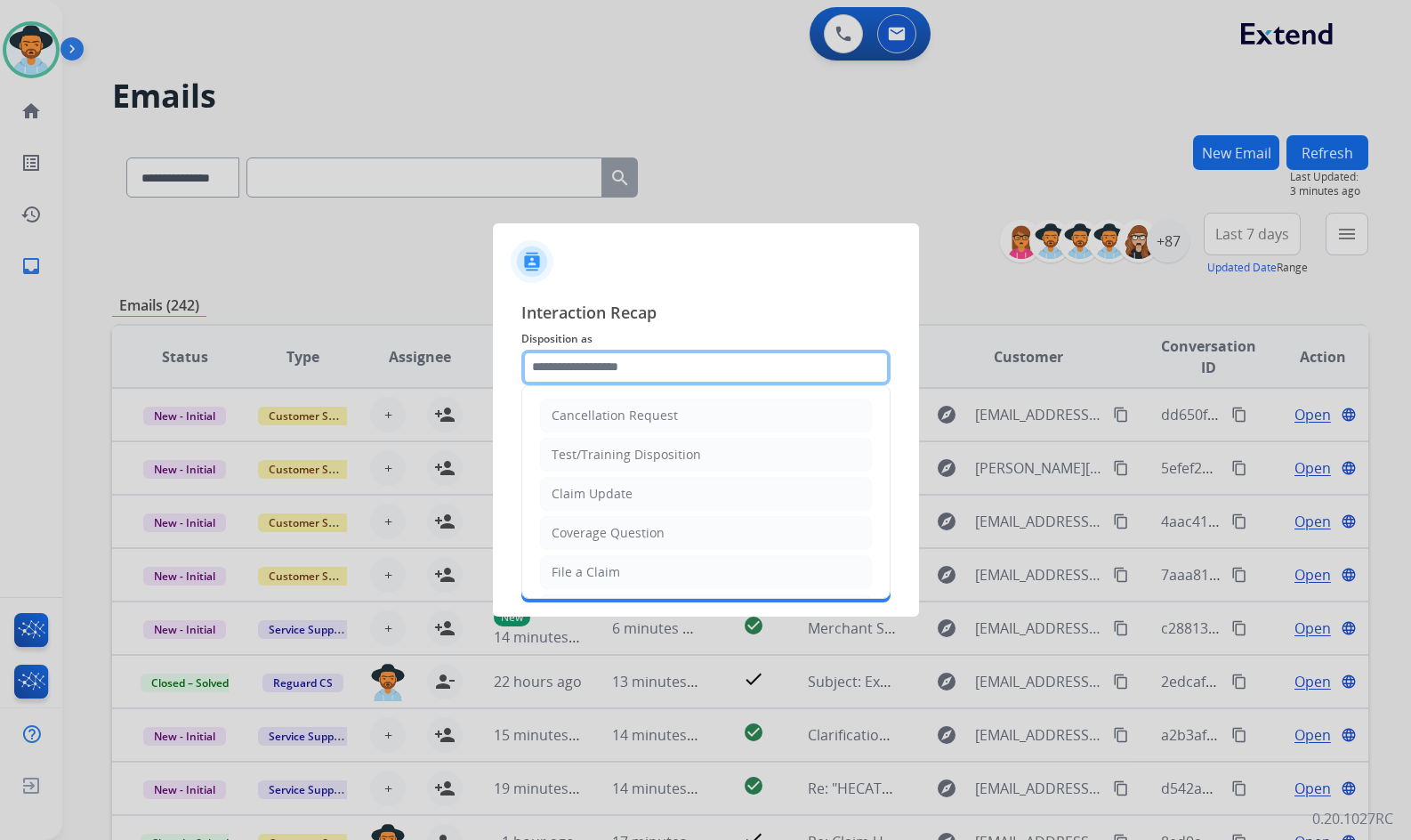
click at [648, 378] on input "text" at bounding box center [706, 367] width 369 height 36
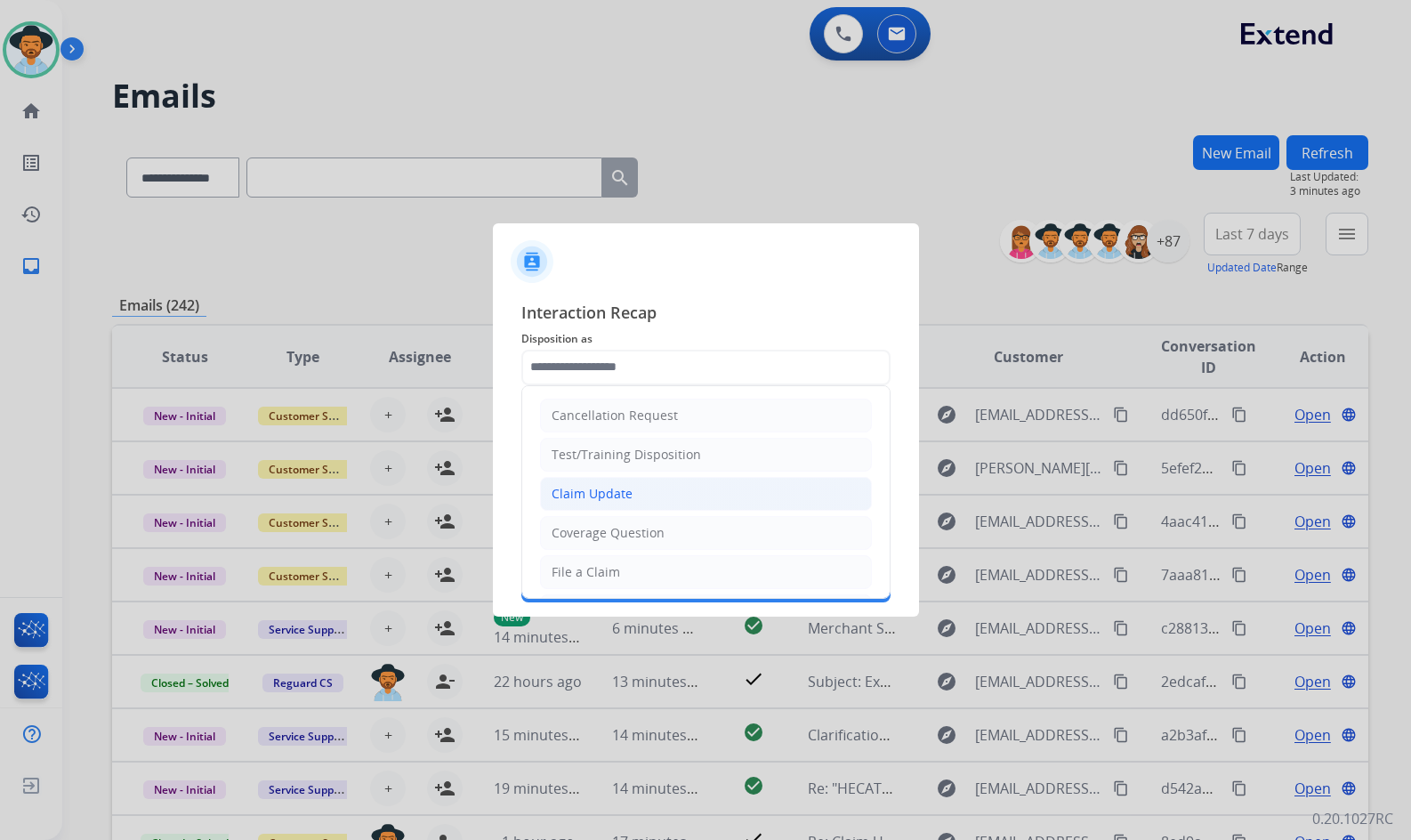
click at [648, 485] on li "Claim Update" at bounding box center [706, 493] width 332 height 34
type input "**********"
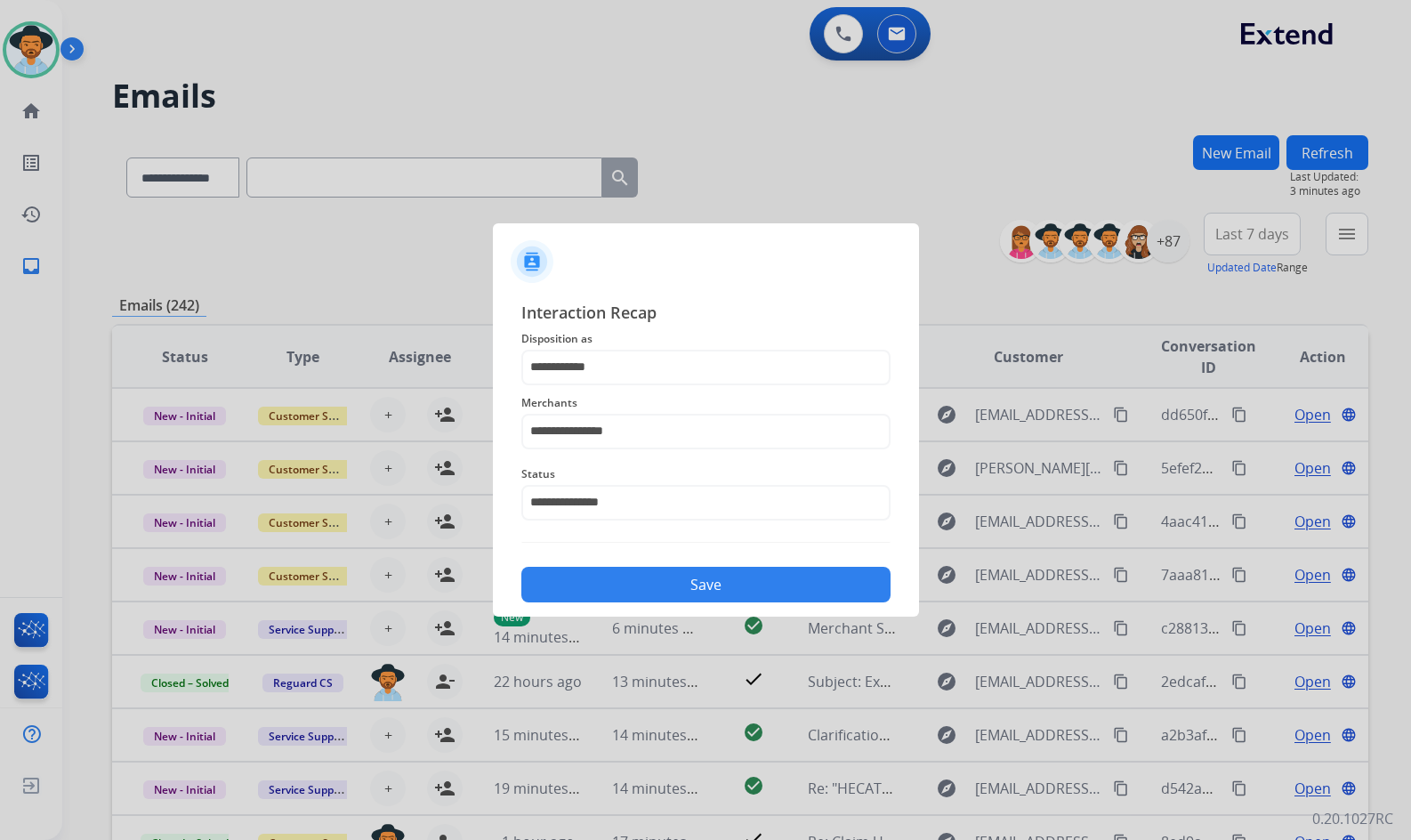
click at [705, 584] on button "Save" at bounding box center [706, 584] width 369 height 36
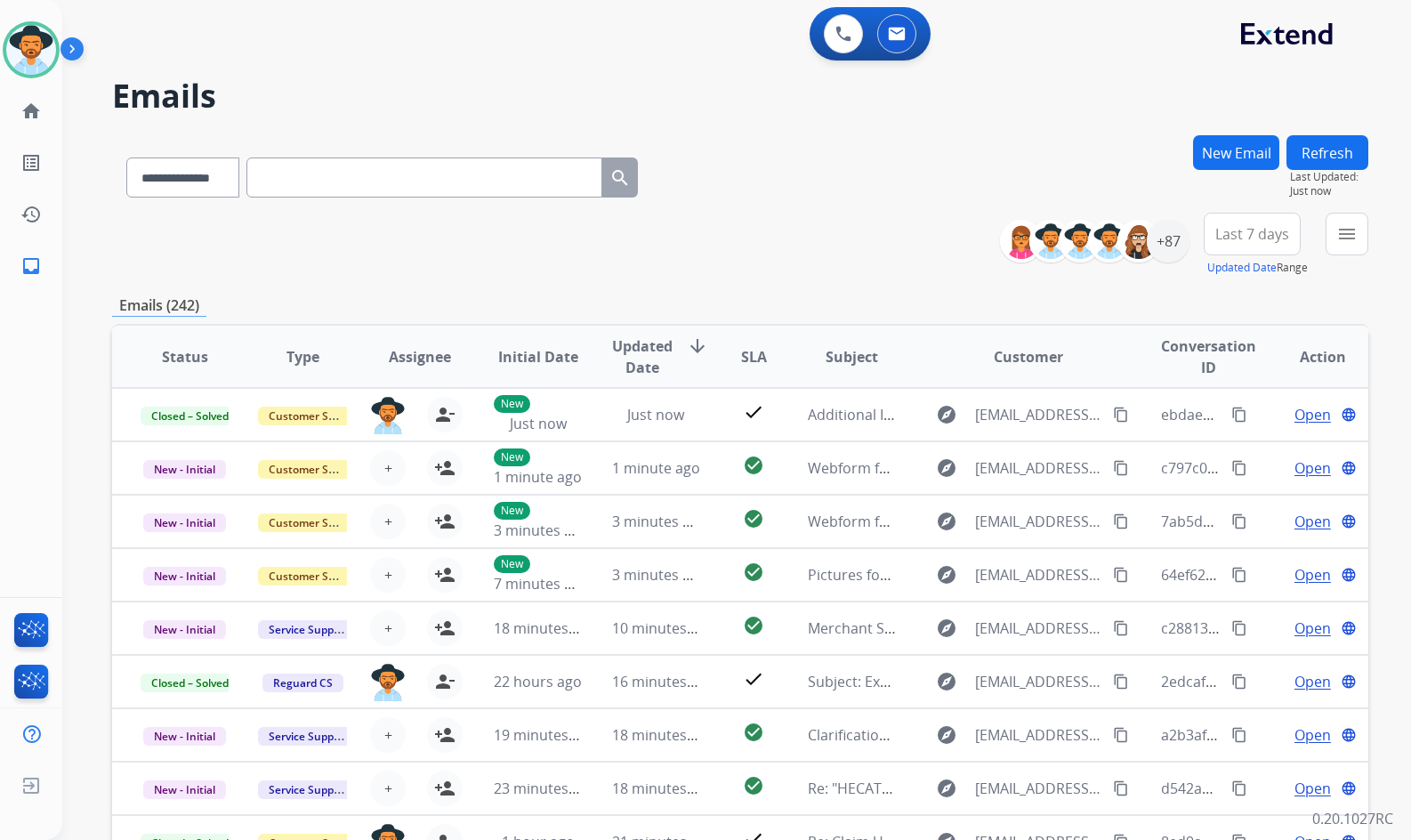
drag, startPoint x: 560, startPoint y: 239, endPoint x: 469, endPoint y: 212, distance: 94.9
click at [555, 237] on div "**********" at bounding box center [740, 244] width 1256 height 64
click at [12, 106] on link "home Home" at bounding box center [30, 111] width 50 height 50
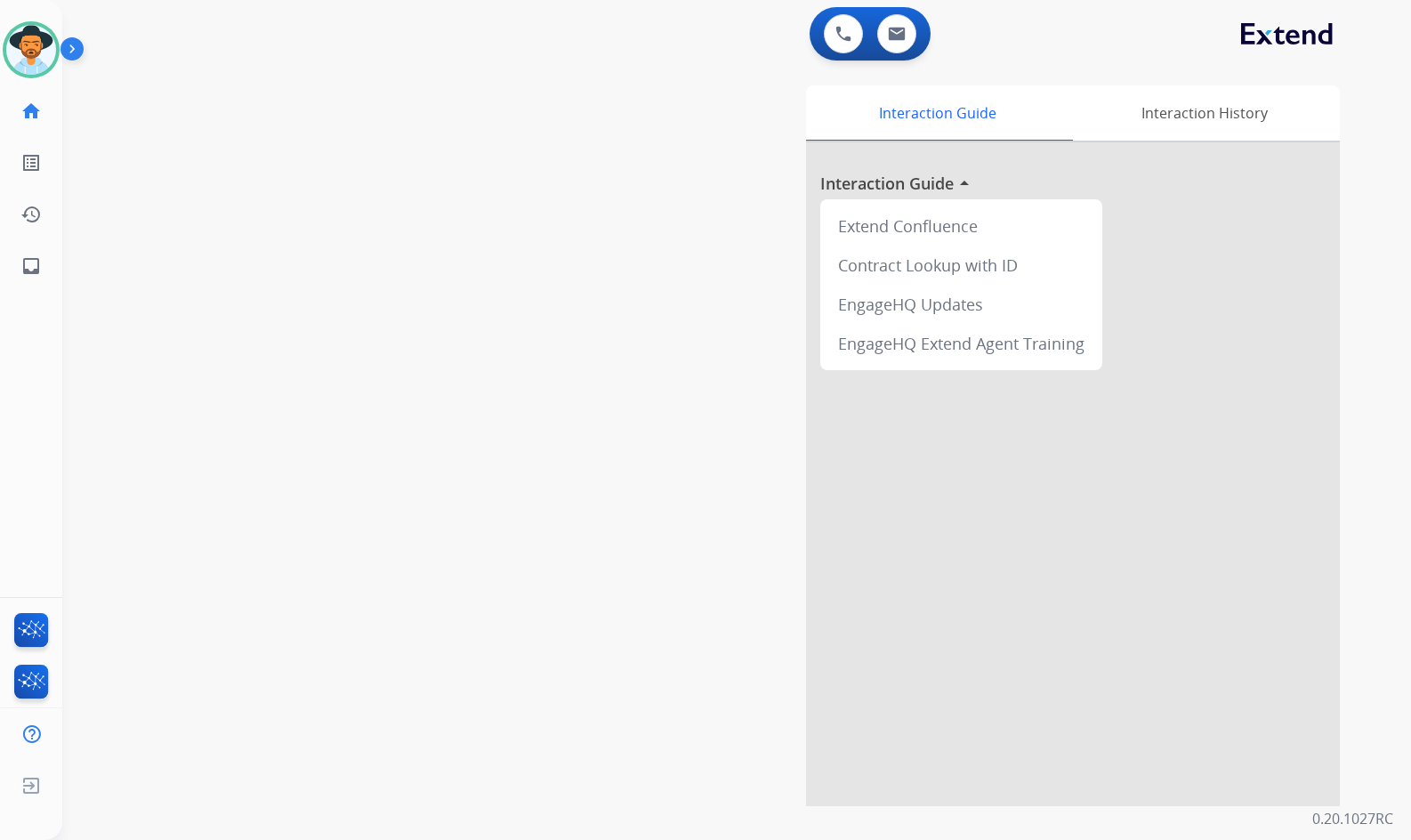
click at [258, 413] on div "swap_horiz Break voice bridge close_fullscreen Connect 3-Way Call merge_type Se…" at bounding box center [716, 435] width 1307 height 742
click at [208, 485] on div "swap_horiz Break voice bridge close_fullscreen Connect 3-Way Call merge_type Se…" at bounding box center [716, 435] width 1307 height 742
drag, startPoint x: 208, startPoint y: 480, endPoint x: 220, endPoint y: 459, distance: 24.2
click at [212, 474] on div "swap_horiz Break voice bridge close_fullscreen Connect 3-Way Call merge_type Se…" at bounding box center [716, 435] width 1307 height 742
click at [284, 404] on div "swap_horiz Break voice bridge close_fullscreen Connect 3-Way Call merge_type Se…" at bounding box center [716, 435] width 1307 height 742
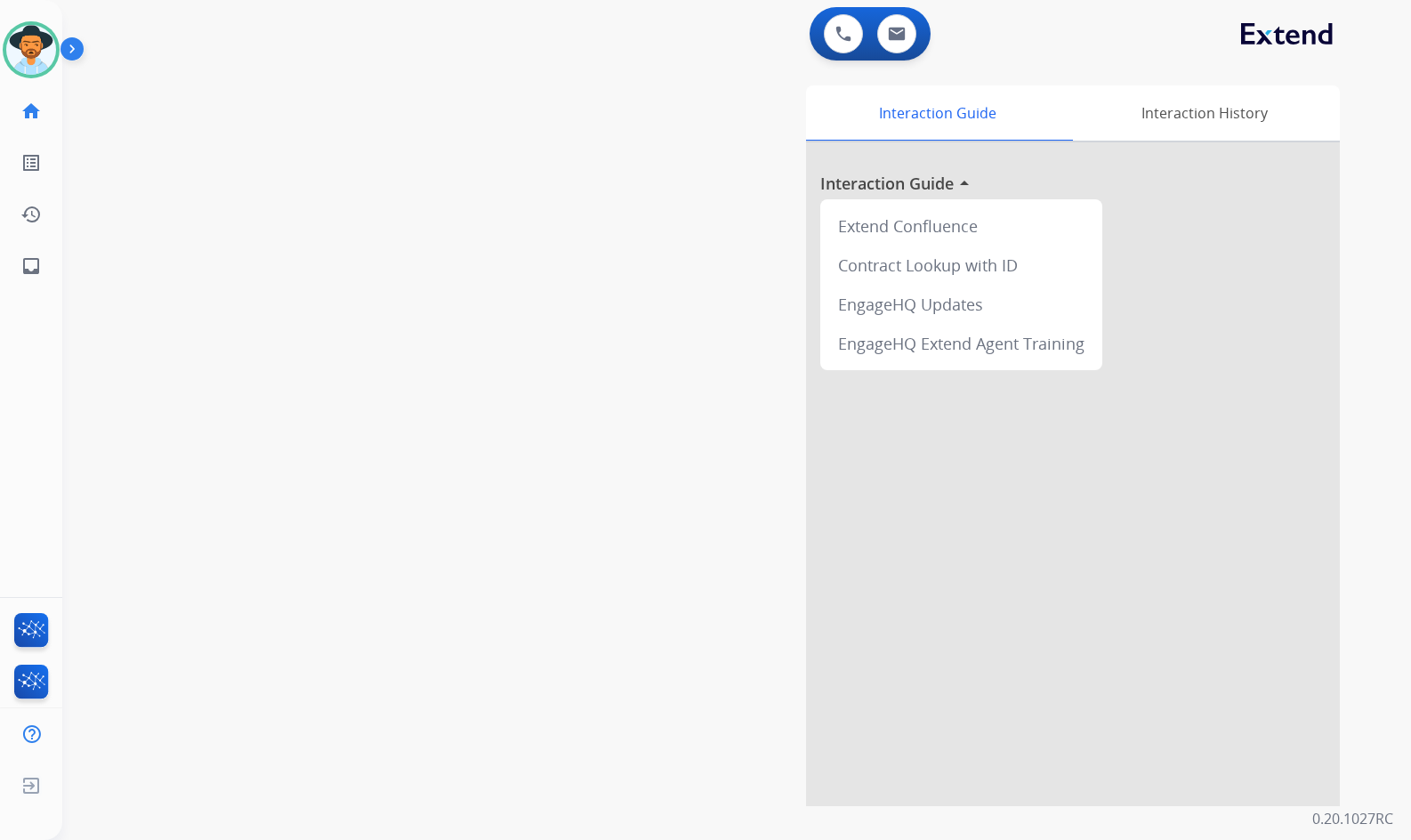
click at [284, 403] on div "swap_horiz Break voice bridge close_fullscreen Connect 3-Way Call merge_type Se…" at bounding box center [716, 435] width 1307 height 742
click at [43, 269] on link "inbox Emails" at bounding box center [30, 266] width 50 height 50
select select "**********"
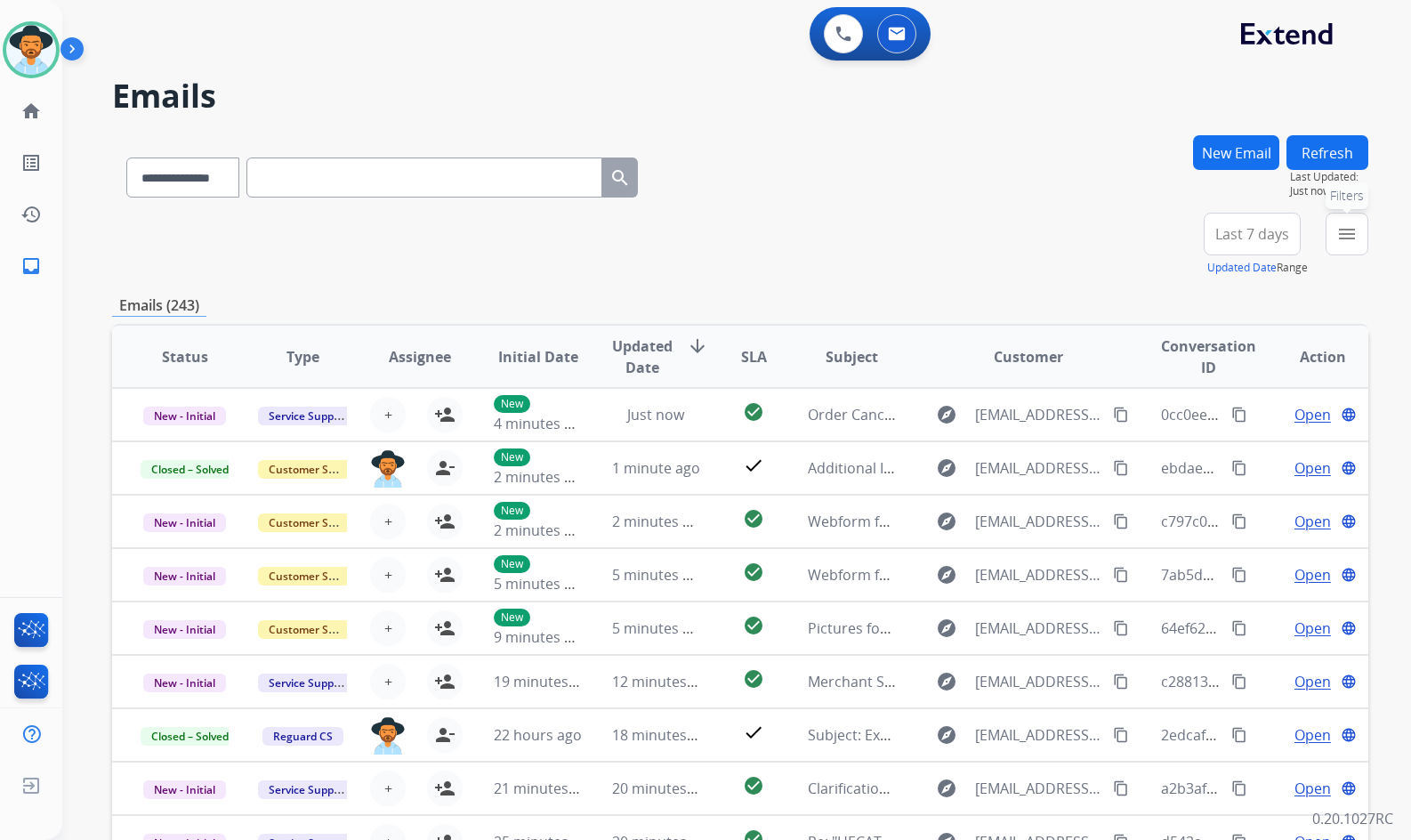
click at [1363, 244] on button "menu Filters" at bounding box center [1348, 234] width 43 height 43
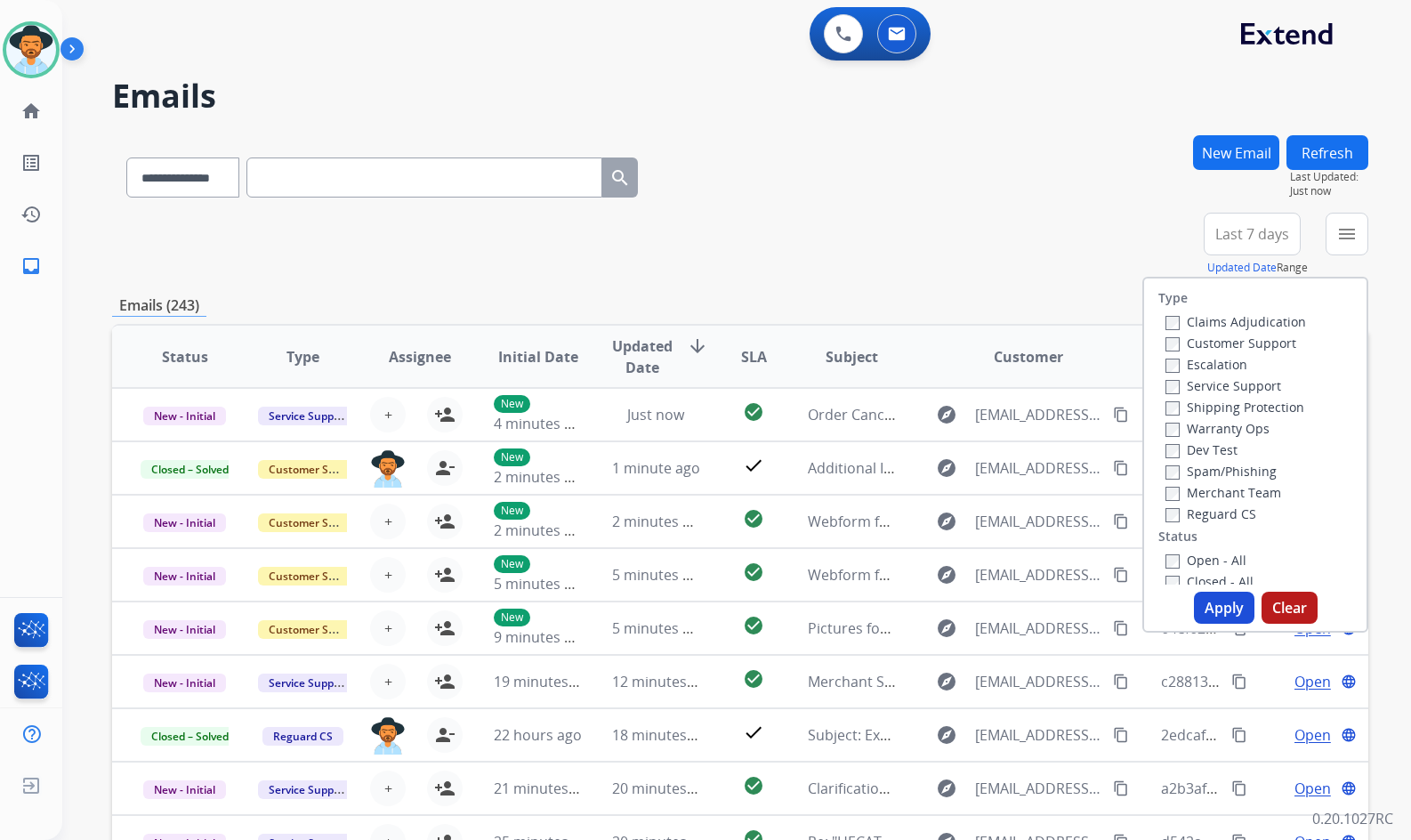
click at [1221, 347] on label "Customer Support" at bounding box center [1231, 343] width 130 height 17
click at [1244, 414] on label "Shipping Protection" at bounding box center [1235, 406] width 139 height 17
click at [1228, 511] on label "Reguard CS" at bounding box center [1210, 513] width 91 height 17
click at [1214, 562] on label "Open - All" at bounding box center [1206, 560] width 81 height 17
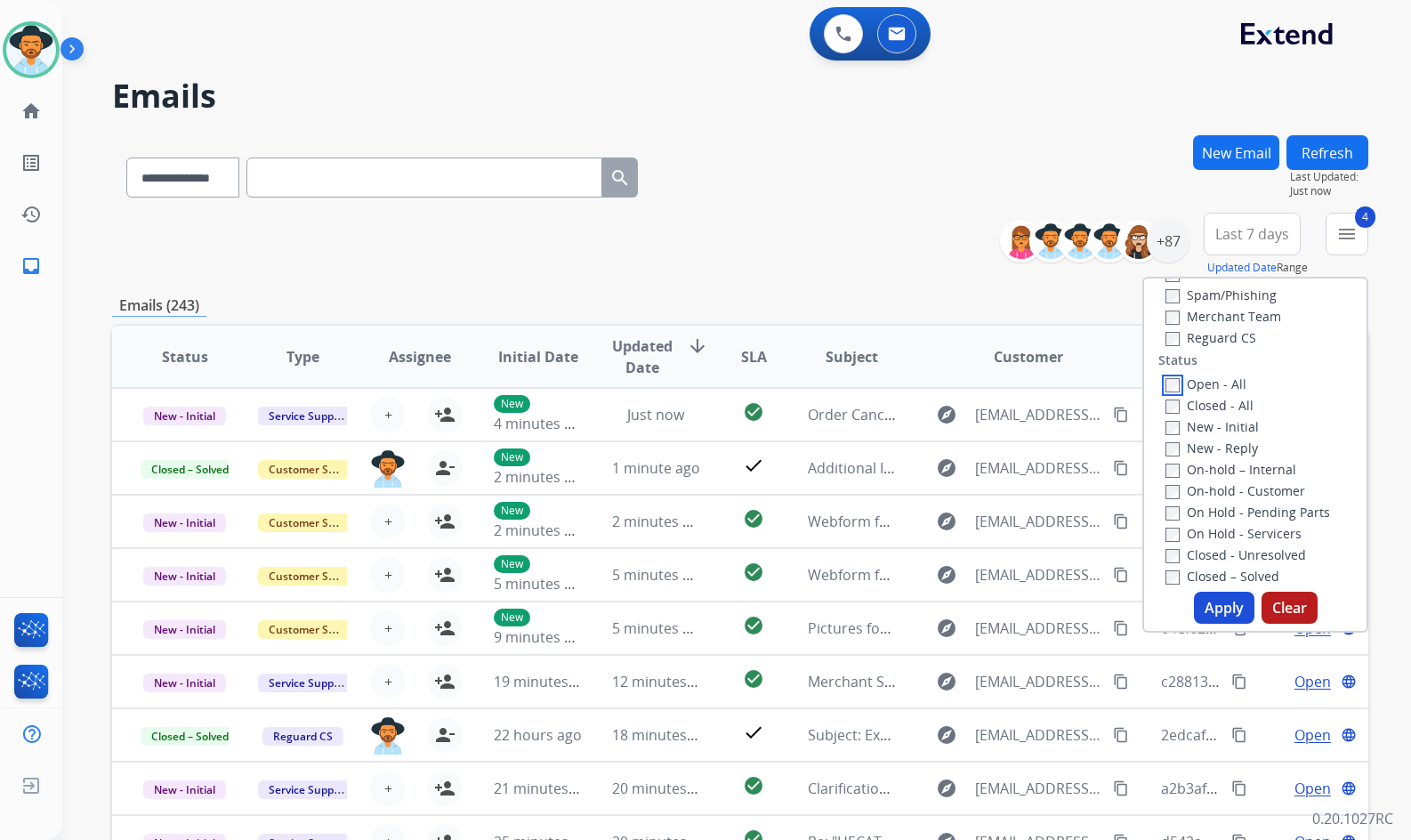
scroll to position [178, 0]
click at [1245, 527] on label "On Hold - Servicers" at bounding box center [1234, 530] width 136 height 17
click at [1246, 513] on label "On Hold - Pending Parts" at bounding box center [1247, 509] width 165 height 17
click at [1246, 492] on label "On-hold - Customer" at bounding box center [1235, 488] width 139 height 17
click at [1246, 454] on div "New - Reply" at bounding box center [1259, 446] width 187 height 21
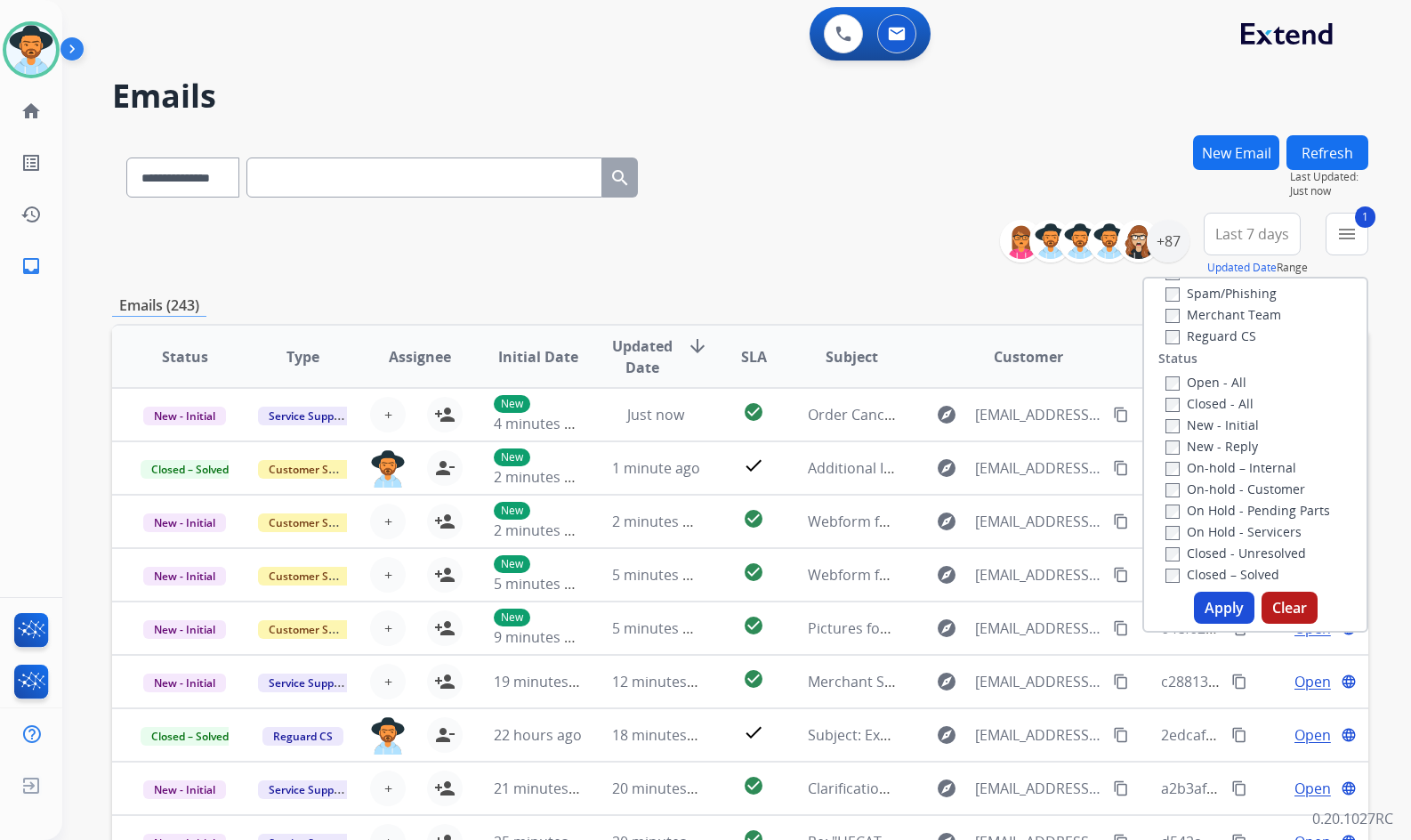
drag, startPoint x: 1244, startPoint y: 467, endPoint x: 1229, endPoint y: 446, distance: 25.8
click at [1244, 470] on label "On-hold – Internal" at bounding box center [1231, 467] width 130 height 17
click at [1224, 440] on label "New - Reply" at bounding box center [1211, 446] width 93 height 17
click at [1224, 425] on label "New - Initial" at bounding box center [1212, 424] width 93 height 17
click at [1228, 604] on button "Apply" at bounding box center [1224, 607] width 60 height 32
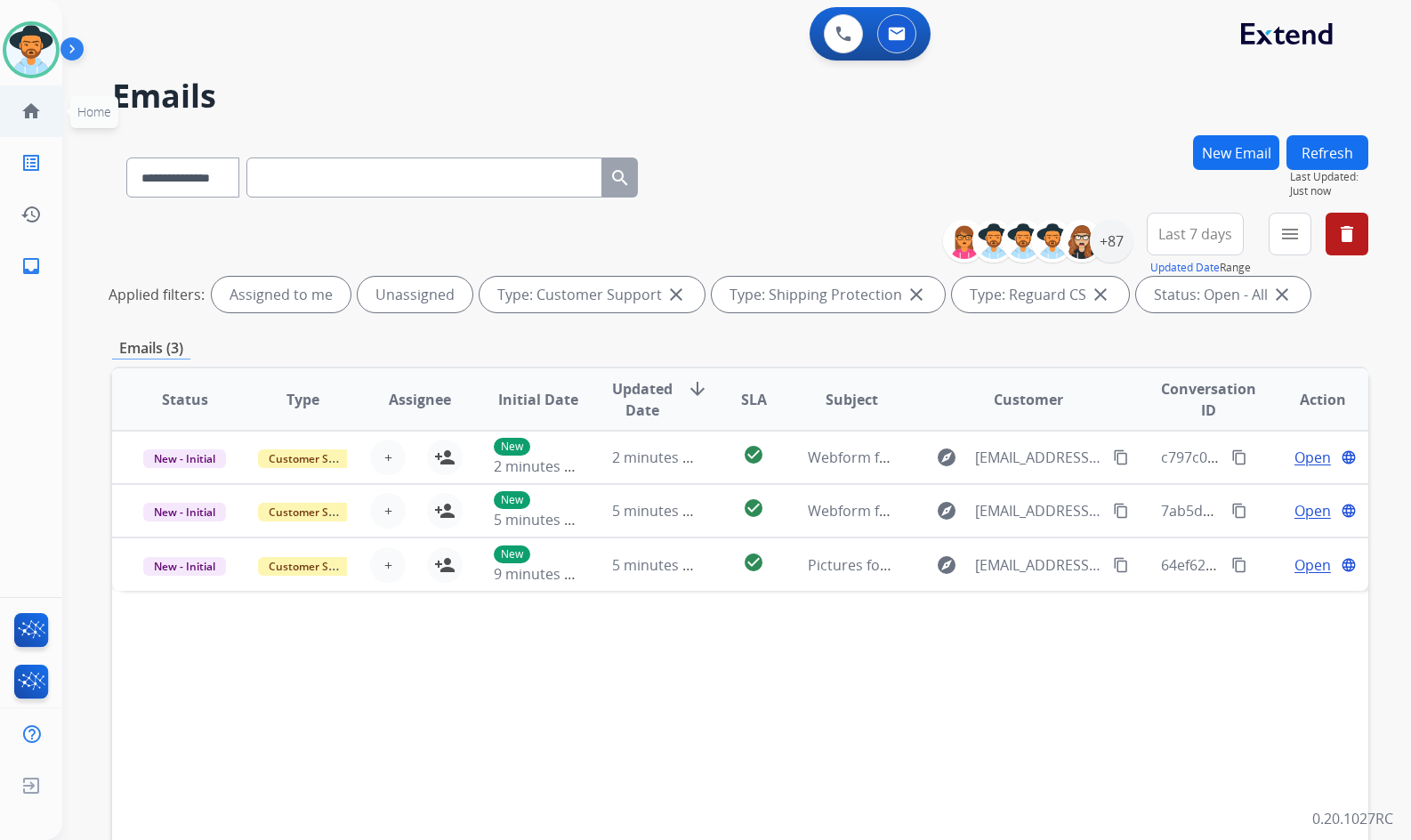
click at [44, 114] on link "home Home" at bounding box center [30, 111] width 50 height 50
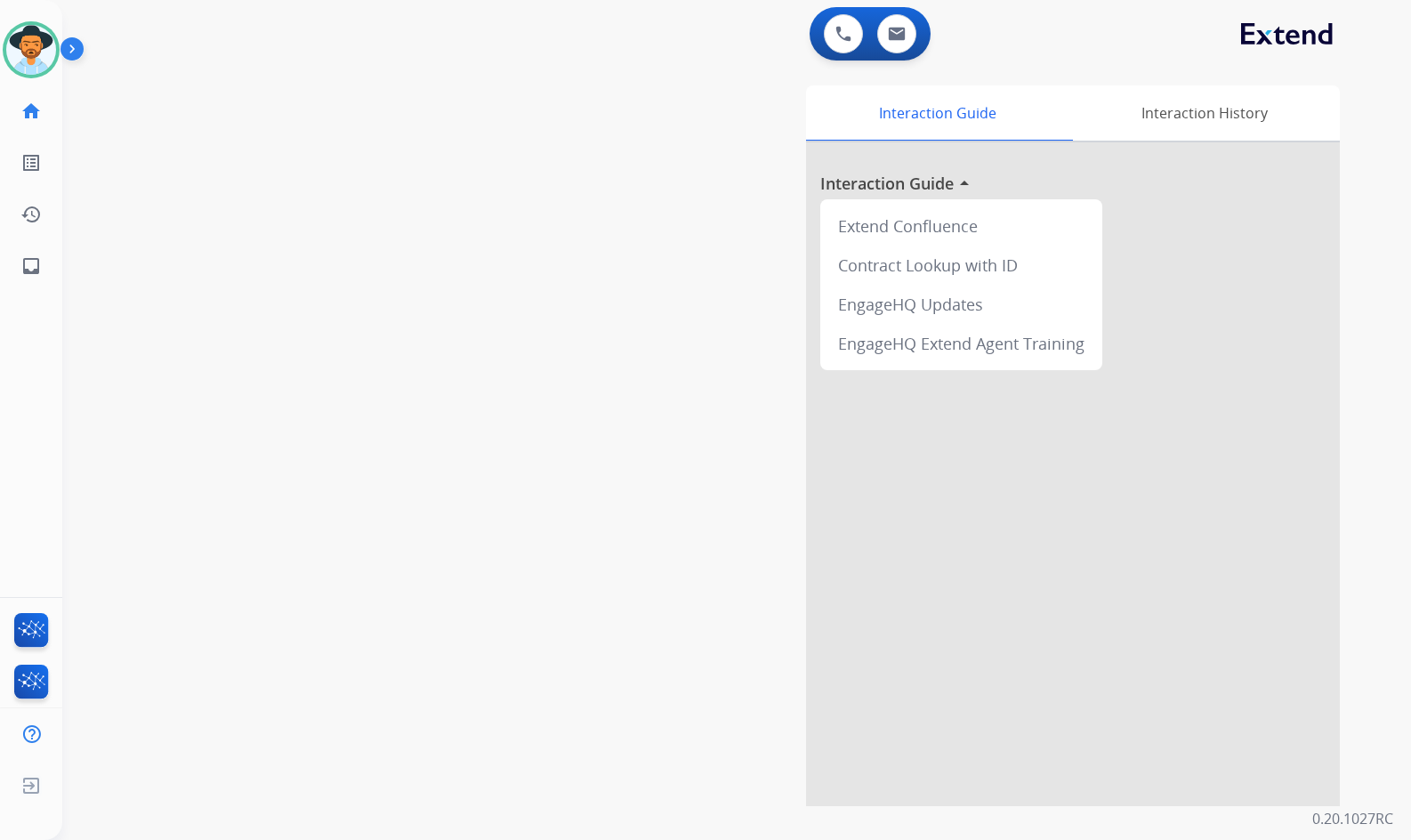
click at [88, 44] on img at bounding box center [75, 53] width 30 height 34
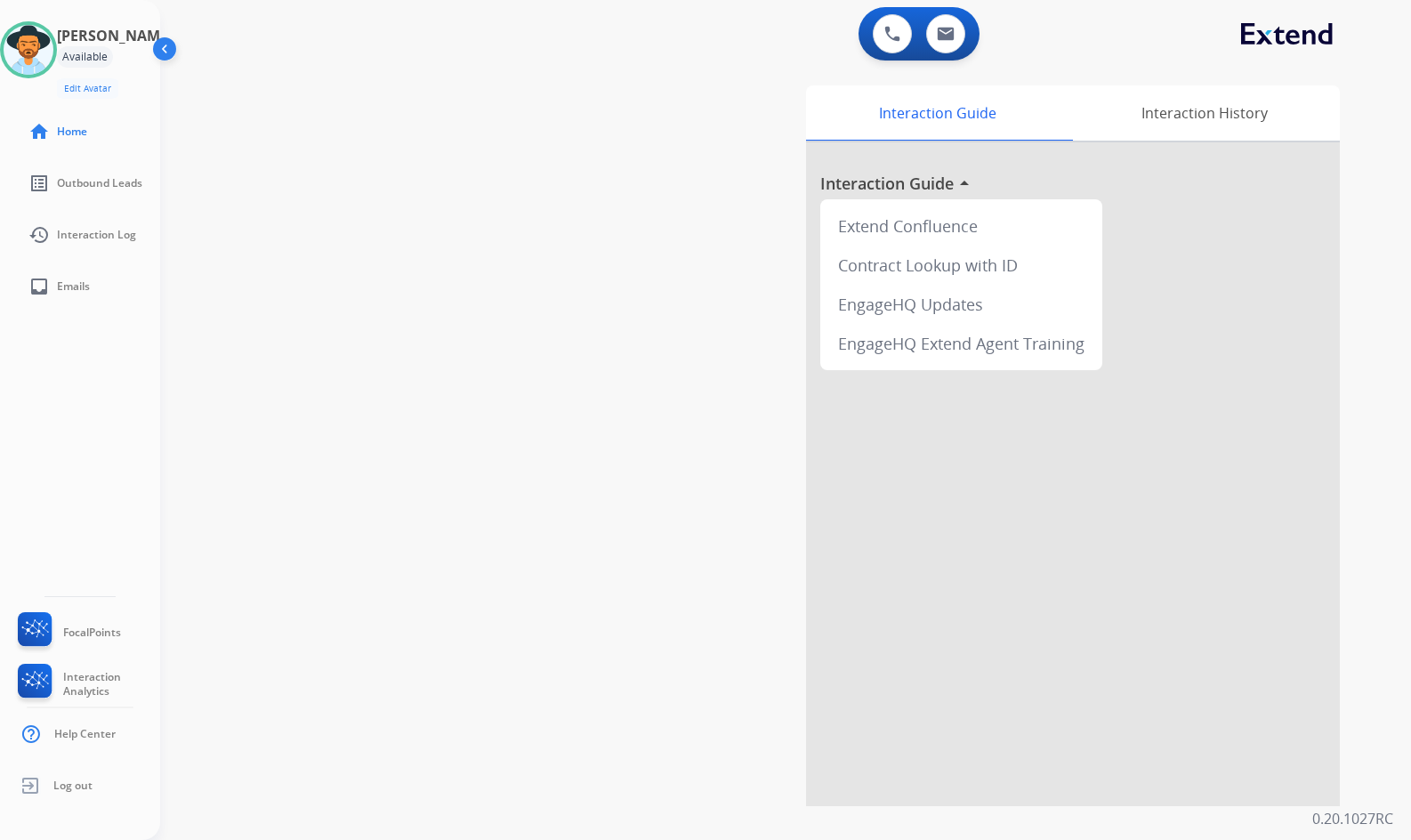
click at [171, 50] on img at bounding box center [167, 53] width 34 height 34
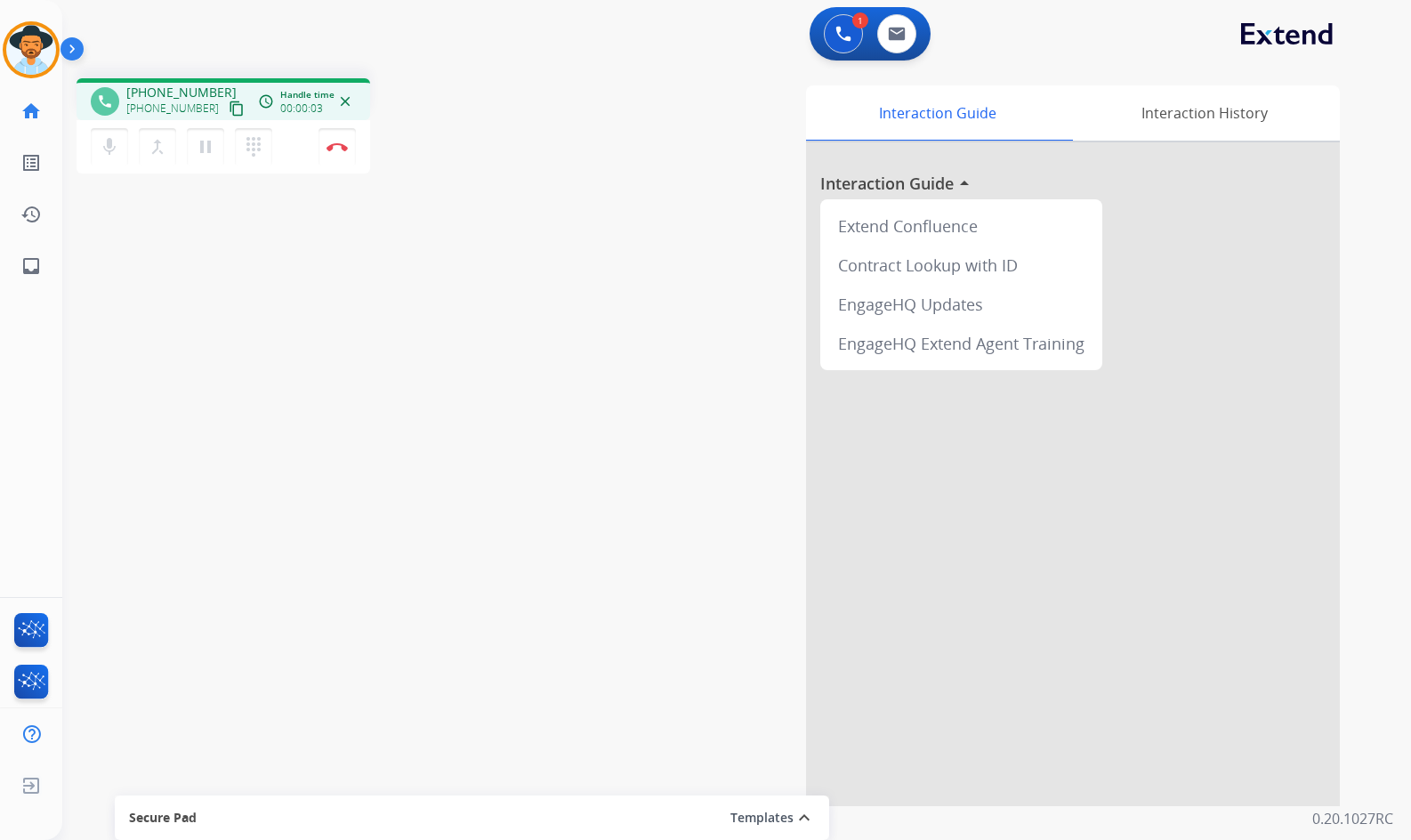
click at [229, 108] on mat-icon "content_copy" at bounding box center [237, 108] width 16 height 16
click at [203, 150] on mat-icon "pause" at bounding box center [205, 147] width 21 height 21
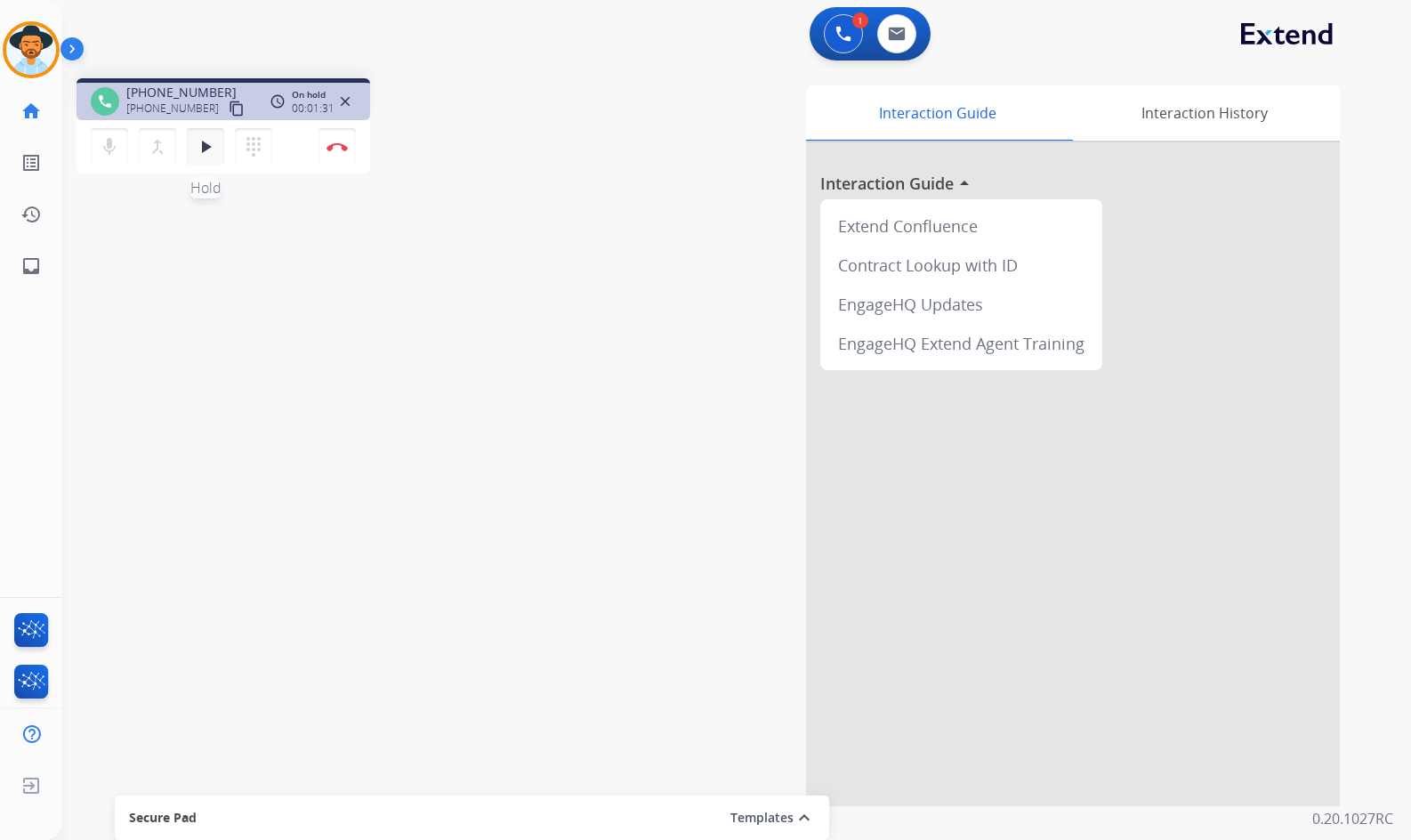
click at [209, 148] on mat-icon "play_arrow" at bounding box center [205, 147] width 21 height 21
click at [202, 160] on button "pause Hold" at bounding box center [205, 147] width 37 height 37
click at [516, 400] on div "phone +16617422511 +16617422511 content_copy access_time Call metrics Queue 00:…" at bounding box center [716, 435] width 1307 height 742
click at [209, 153] on mat-icon "play_arrow" at bounding box center [205, 147] width 21 height 21
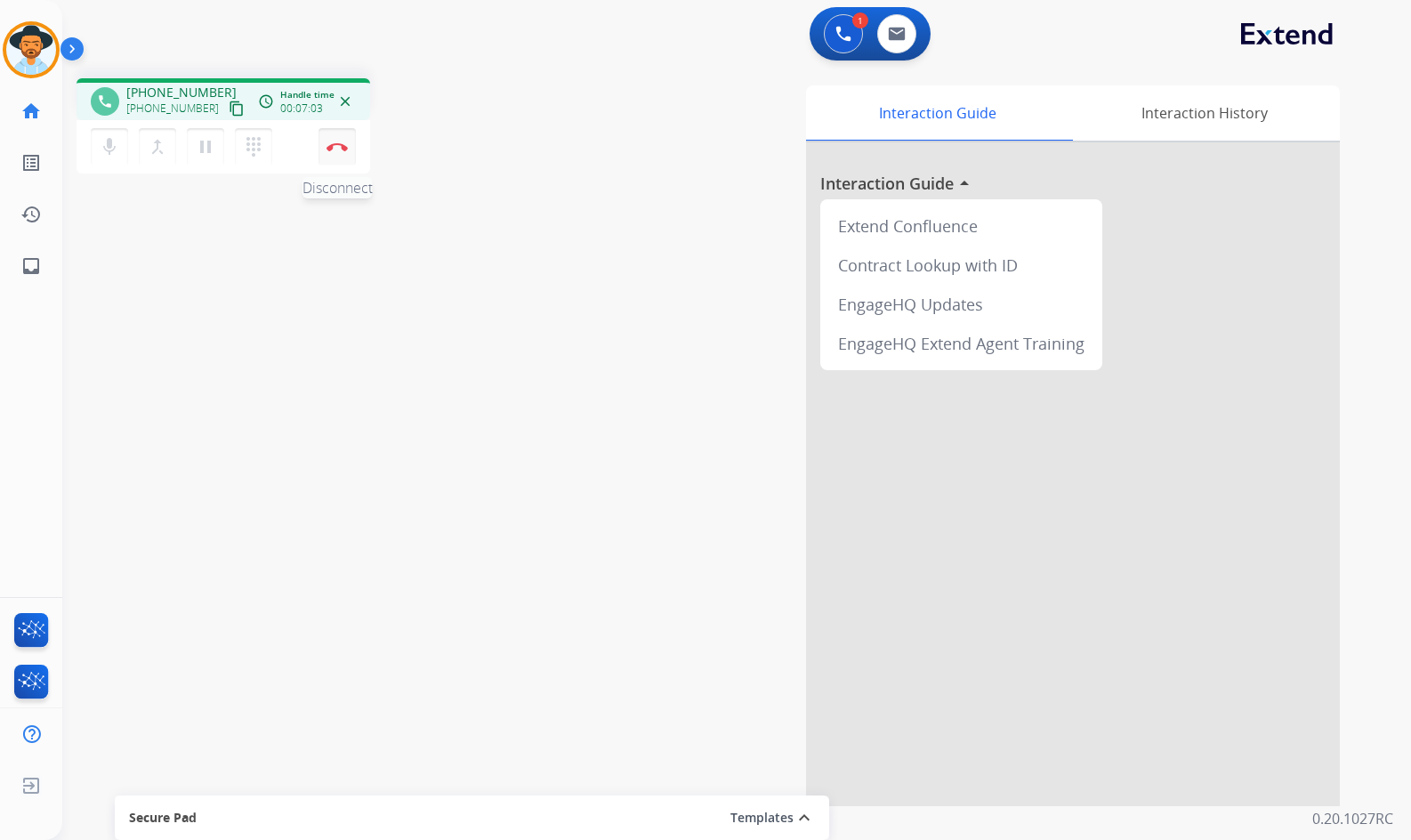
click at [346, 144] on img at bounding box center [337, 146] width 21 height 9
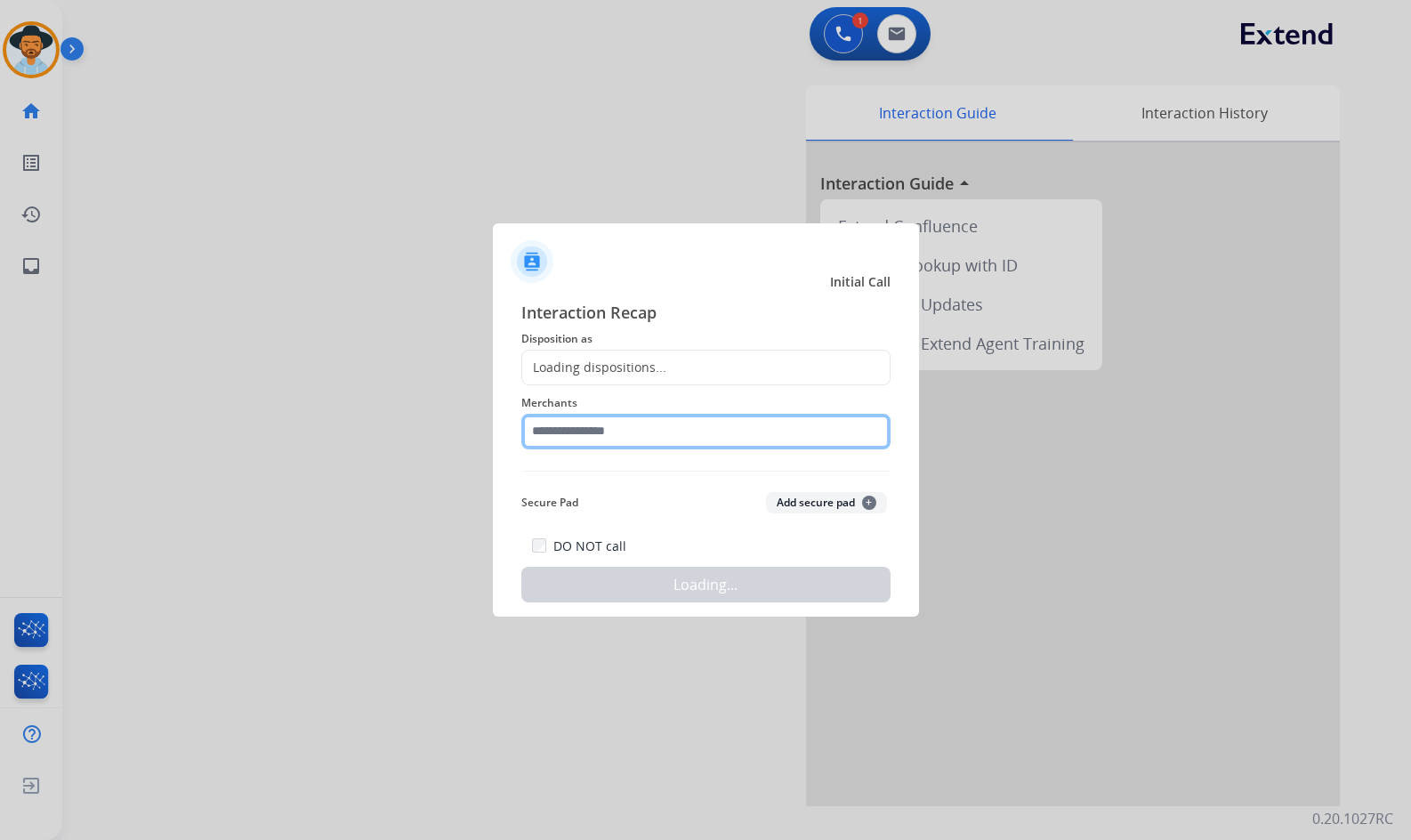
click at [665, 439] on input "text" at bounding box center [706, 431] width 369 height 36
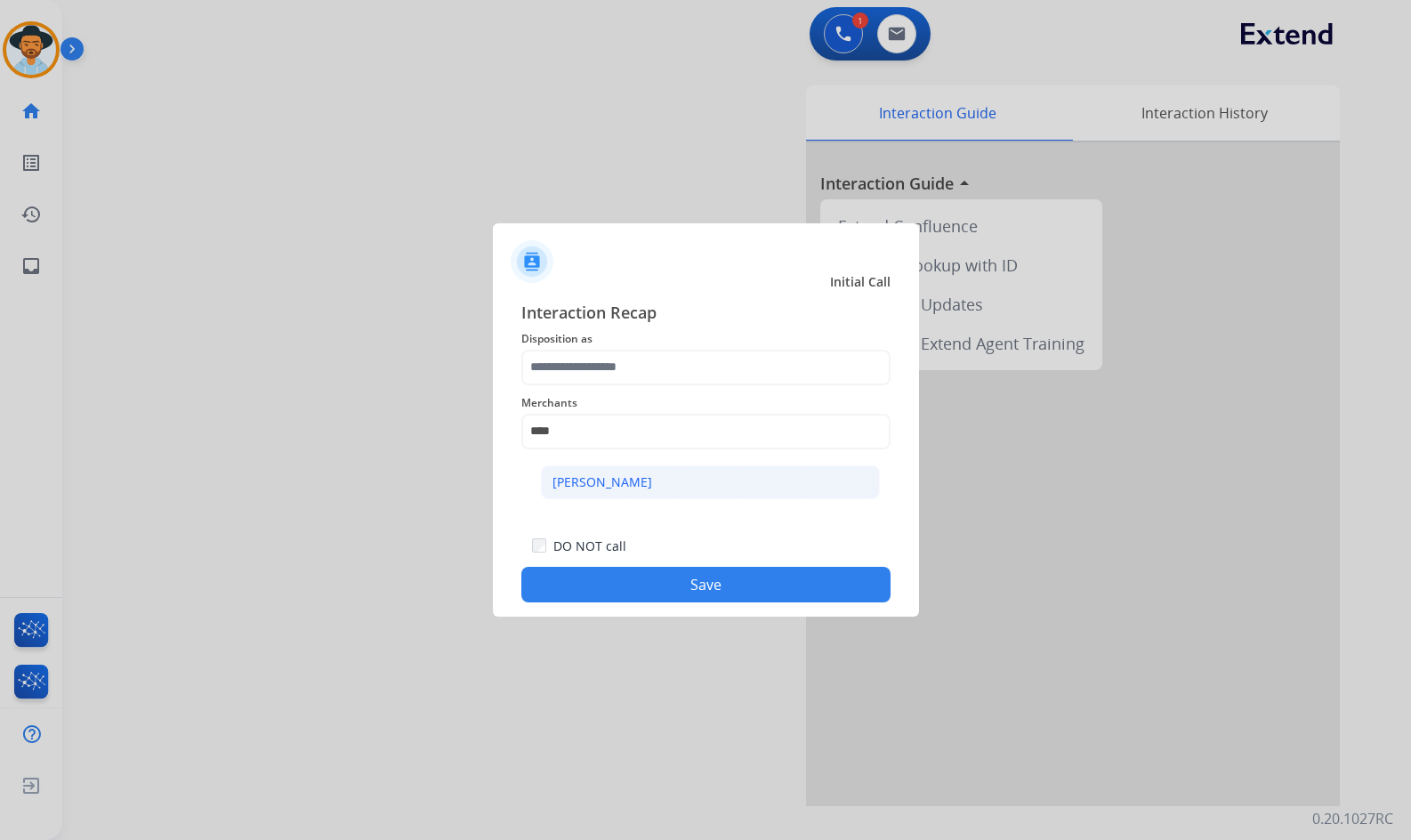
click at [588, 484] on div "[PERSON_NAME]" at bounding box center [602, 482] width 99 height 18
type input "**********"
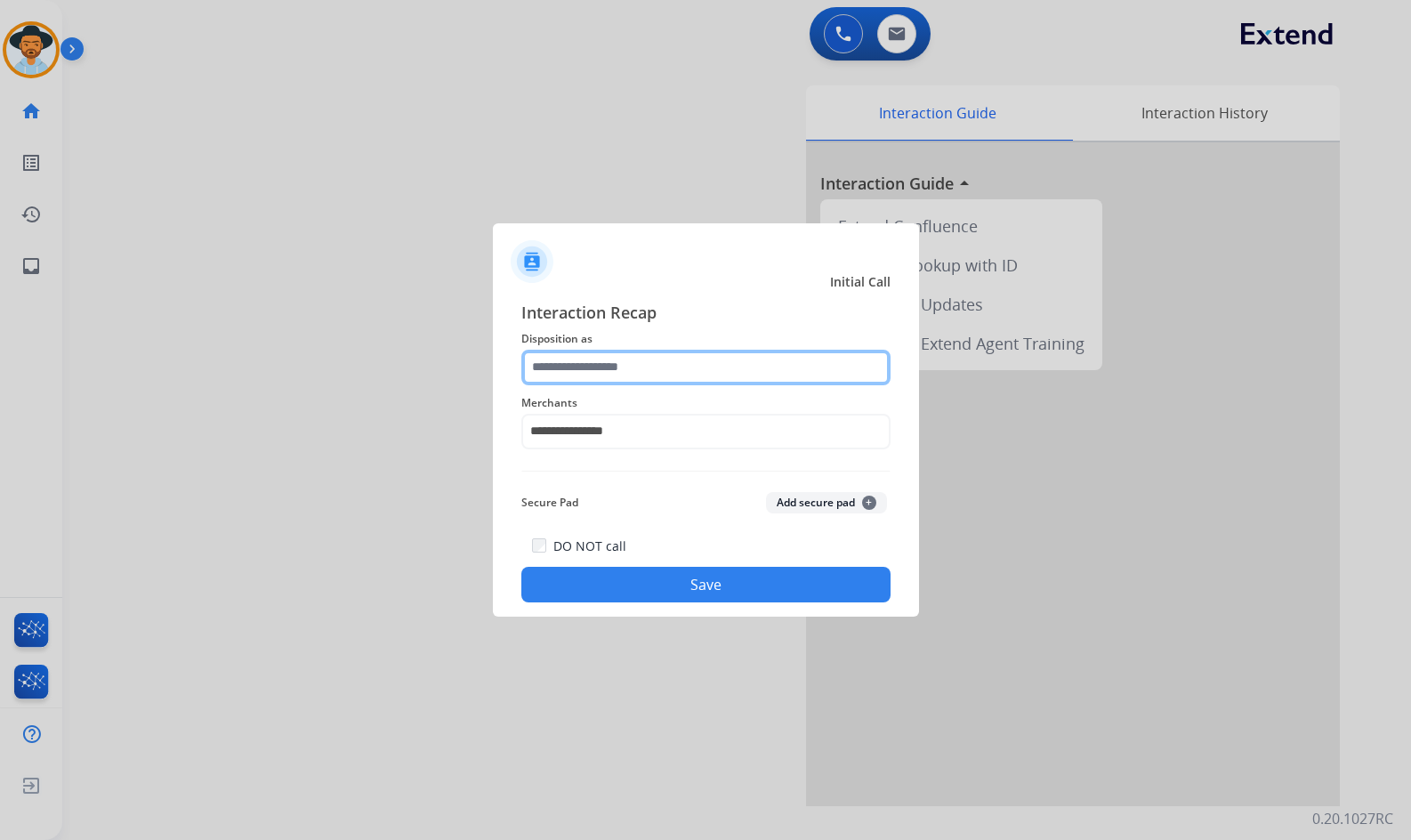
click at [547, 367] on input "text" at bounding box center [706, 367] width 369 height 36
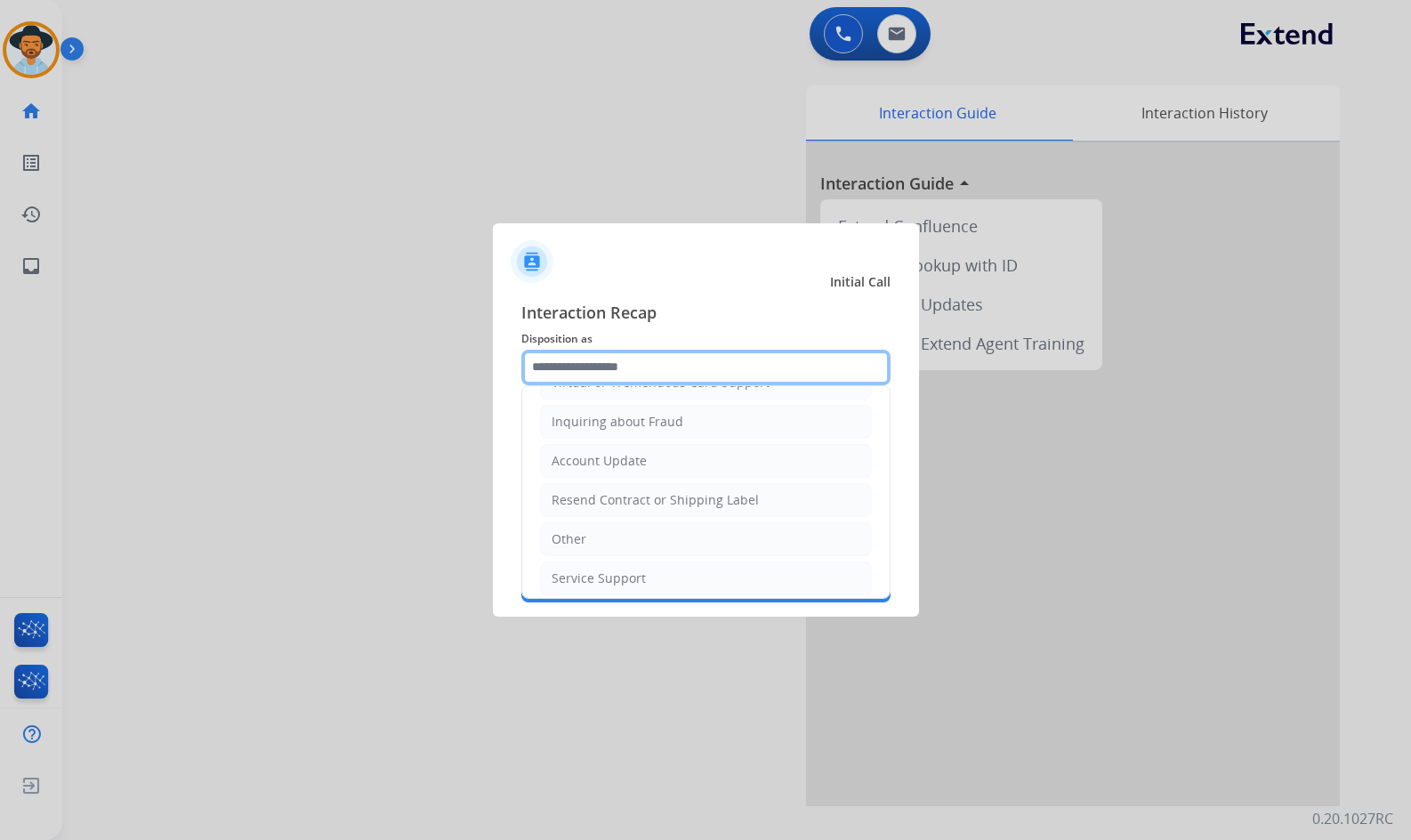
scroll to position [277, 0]
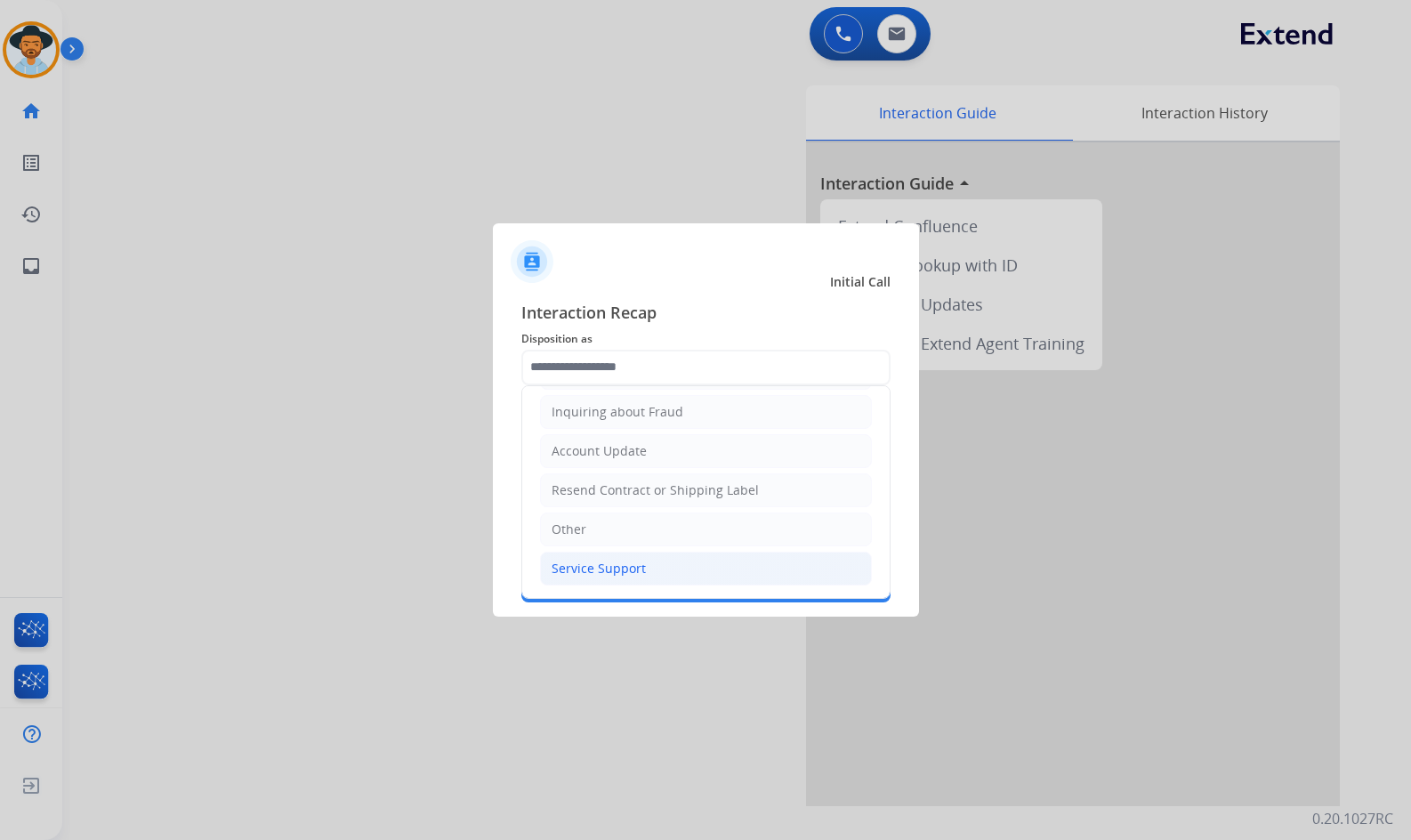
click at [643, 566] on div "Service Support" at bounding box center [599, 568] width 94 height 18
type input "**********"
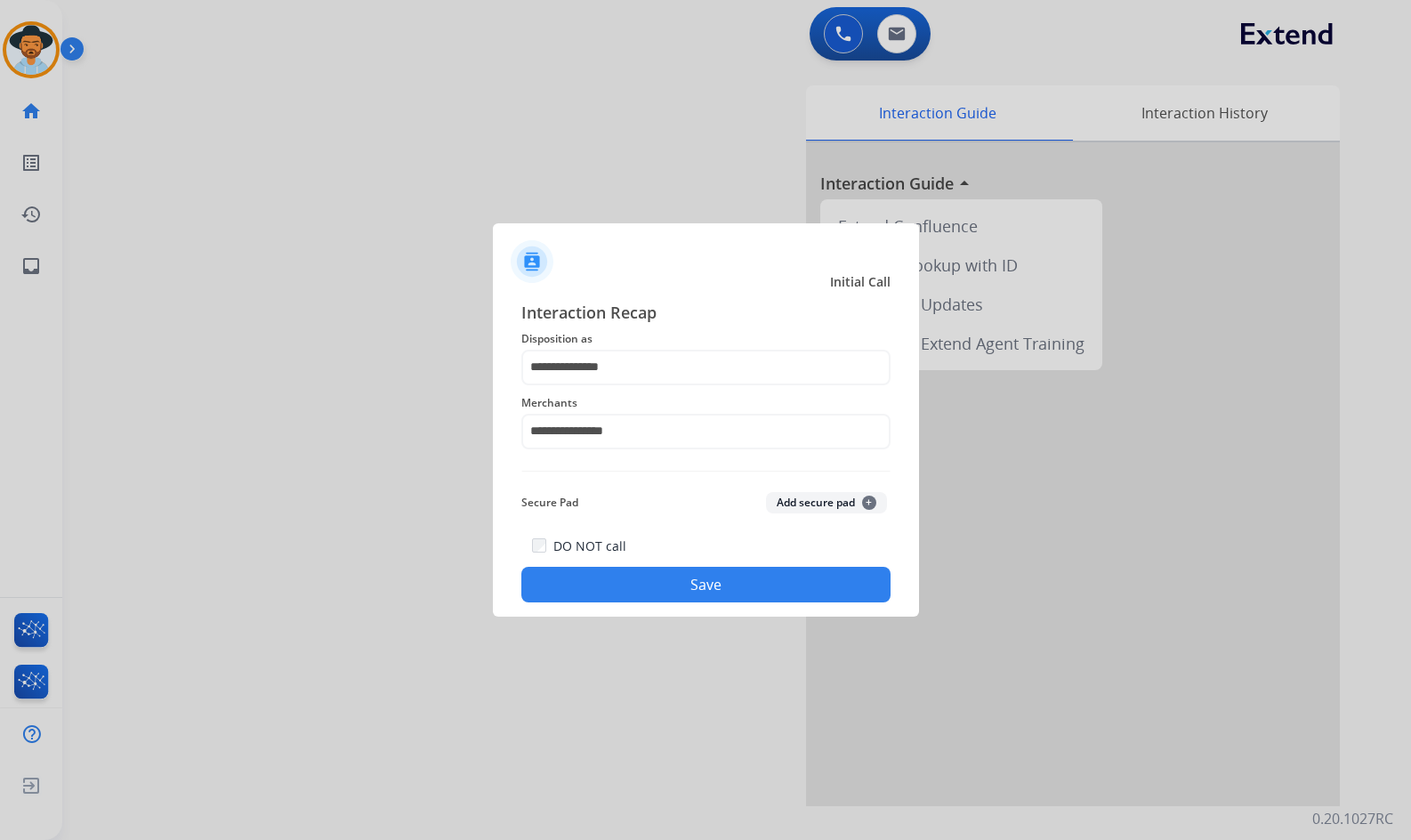
click at [690, 588] on button "Save" at bounding box center [706, 584] width 369 height 36
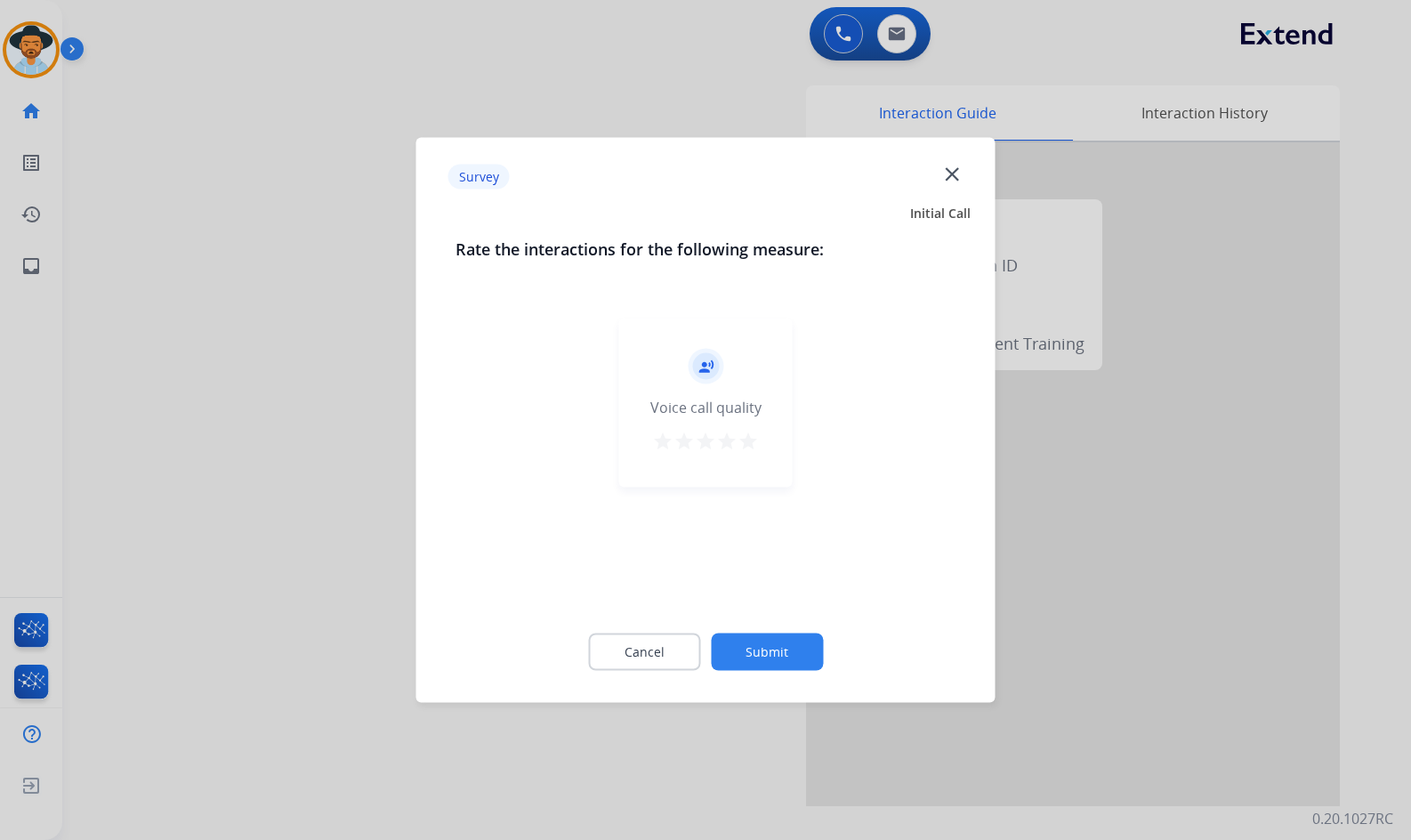
click at [765, 644] on button "Submit" at bounding box center [766, 652] width 112 height 37
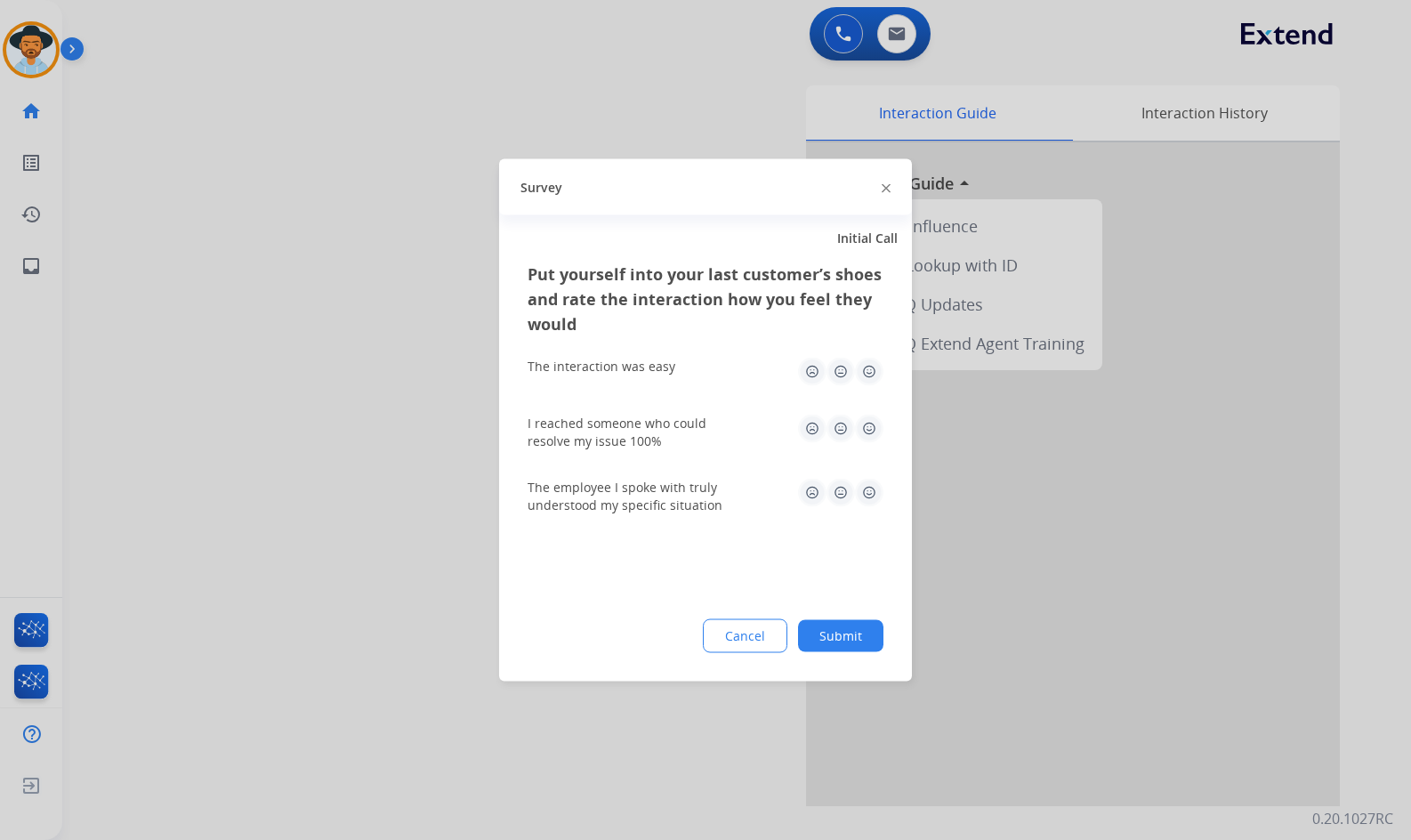
click at [826, 641] on button "Submit" at bounding box center [841, 636] width 86 height 32
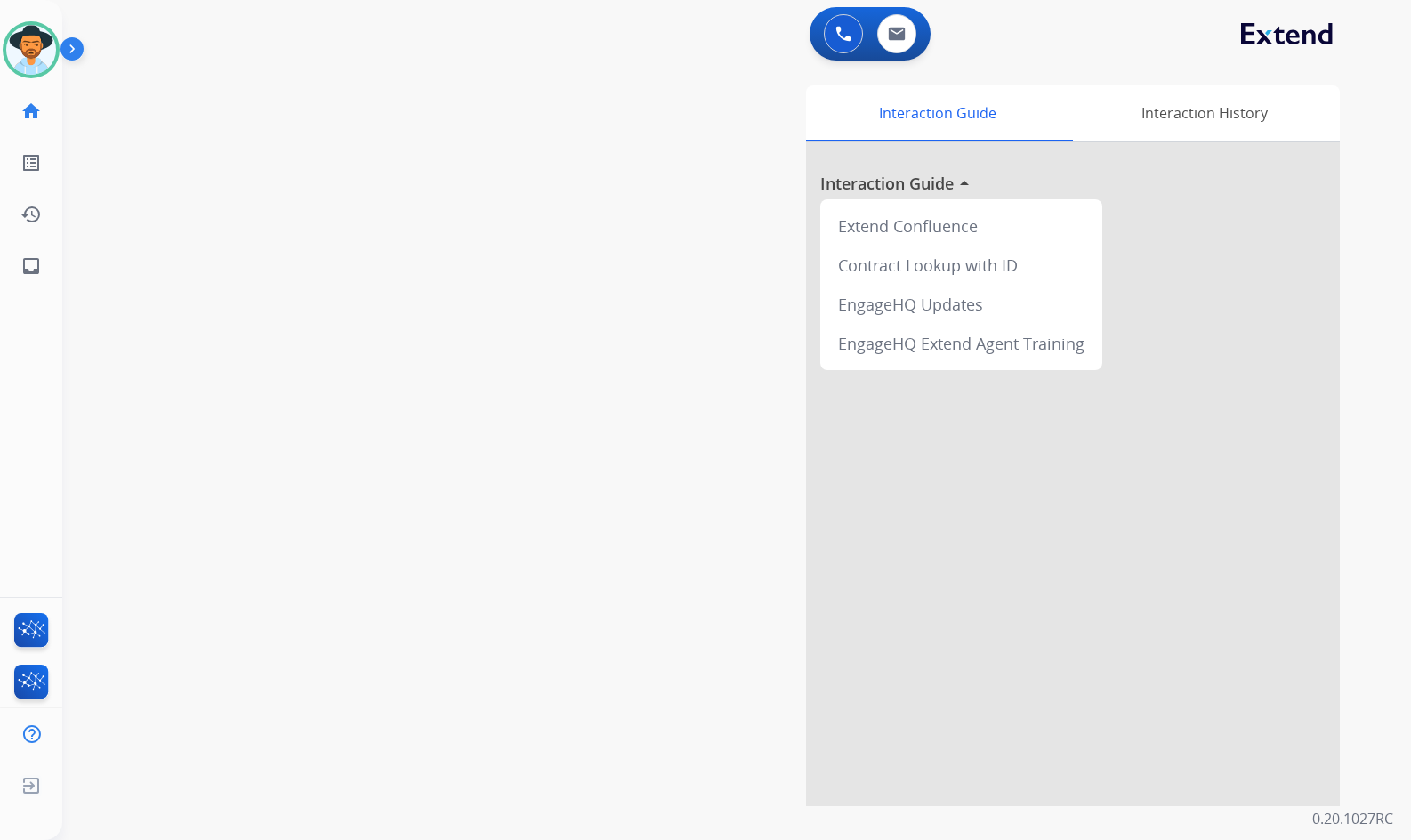
click at [278, 355] on div "swap_horiz Break voice bridge close_fullscreen Connect 3-Way Call merge_type Se…" at bounding box center [716, 435] width 1307 height 742
click at [298, 270] on div "swap_horiz Break voice bridge close_fullscreen Connect 3-Way Call merge_type Se…" at bounding box center [716, 435] width 1307 height 742
click at [290, 242] on div "swap_horiz Break voice bridge close_fullscreen Connect 3-Way Call merge_type Se…" at bounding box center [716, 435] width 1307 height 742
click at [419, 448] on div "swap_horiz Break voice bridge close_fullscreen Connect 3-Way Call merge_type Se…" at bounding box center [716, 435] width 1307 height 742
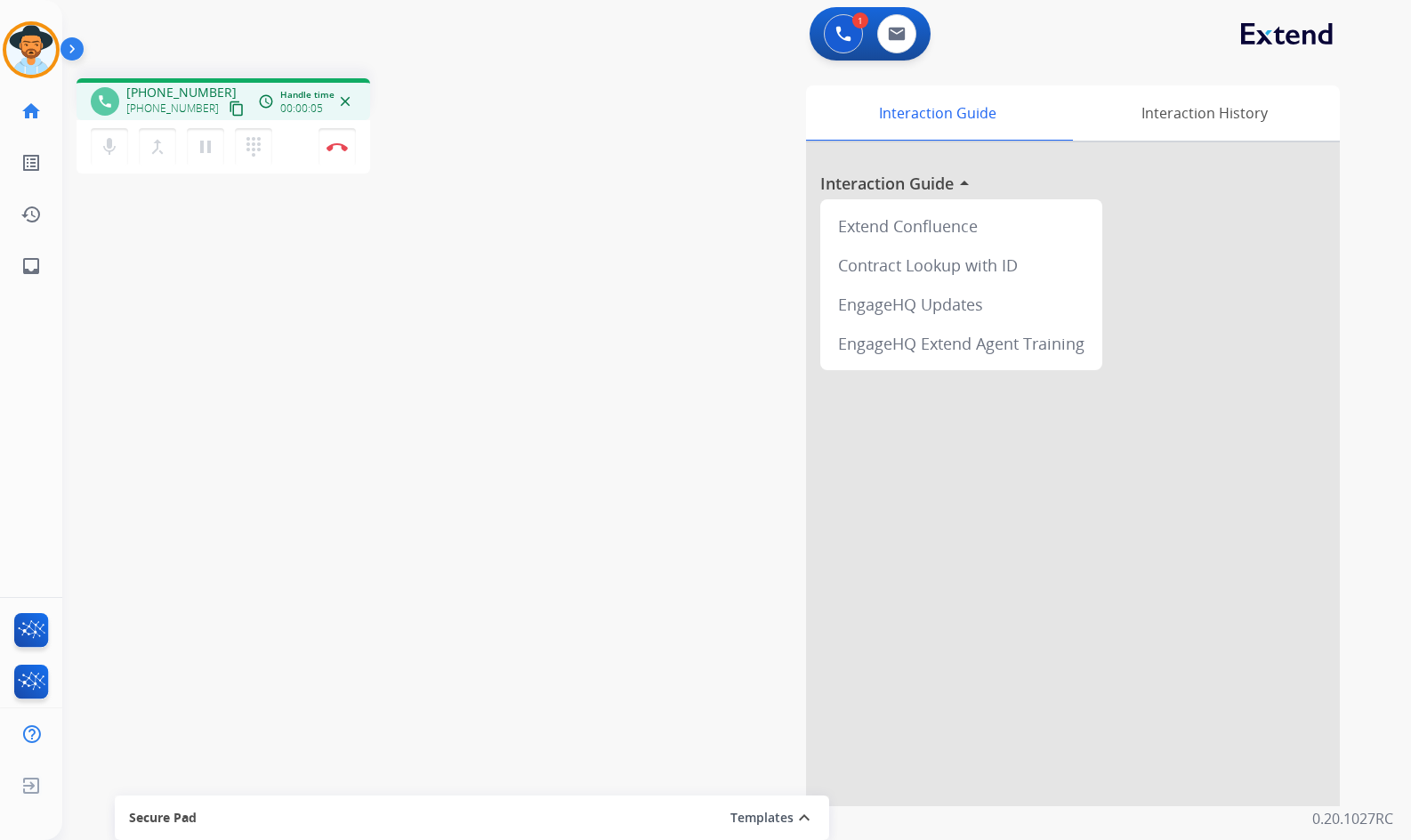
click at [229, 109] on mat-icon "content_copy" at bounding box center [237, 108] width 16 height 16
click at [215, 143] on mat-icon "pause" at bounding box center [205, 147] width 21 height 21
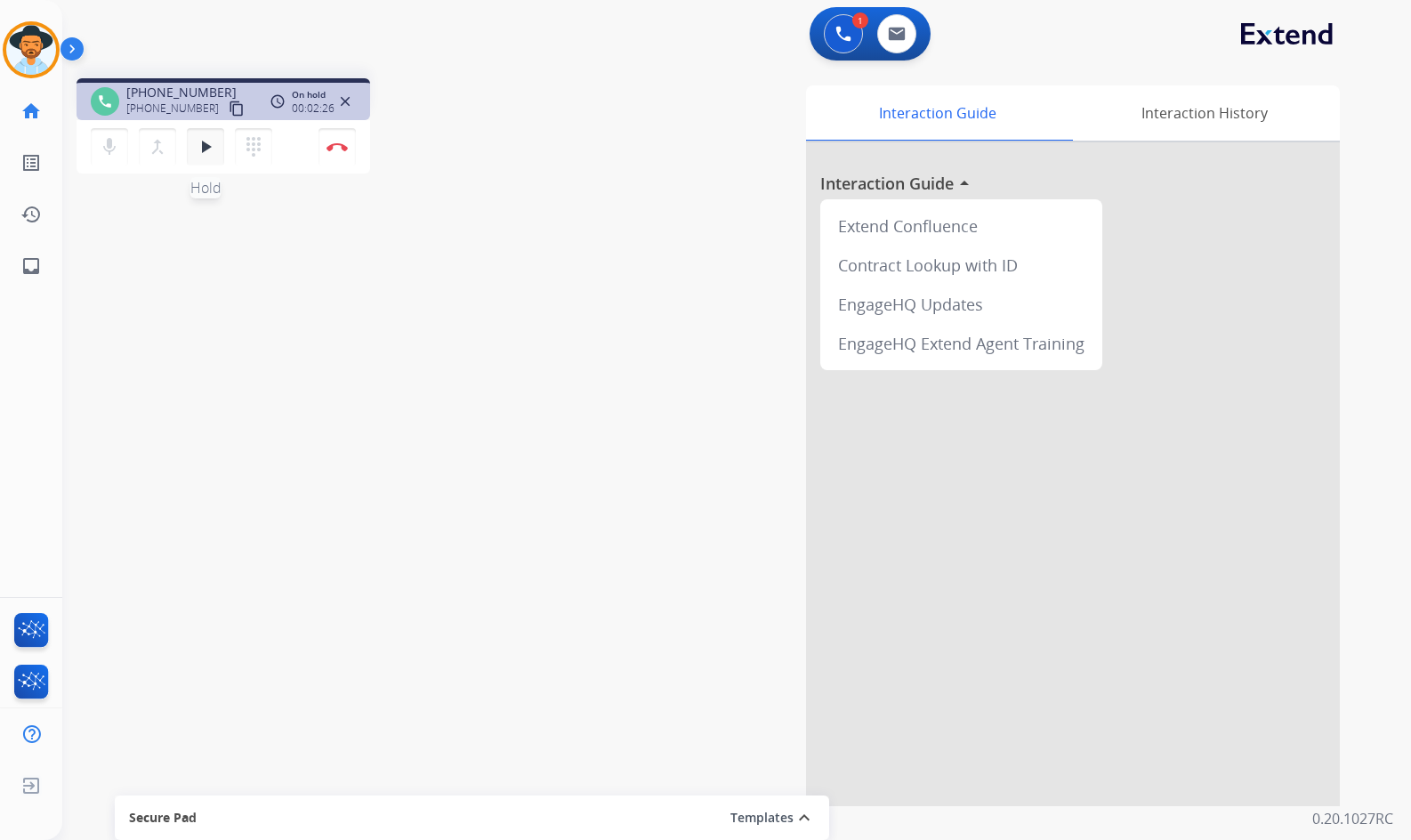
click at [212, 152] on mat-icon "play_arrow" at bounding box center [205, 147] width 21 height 21
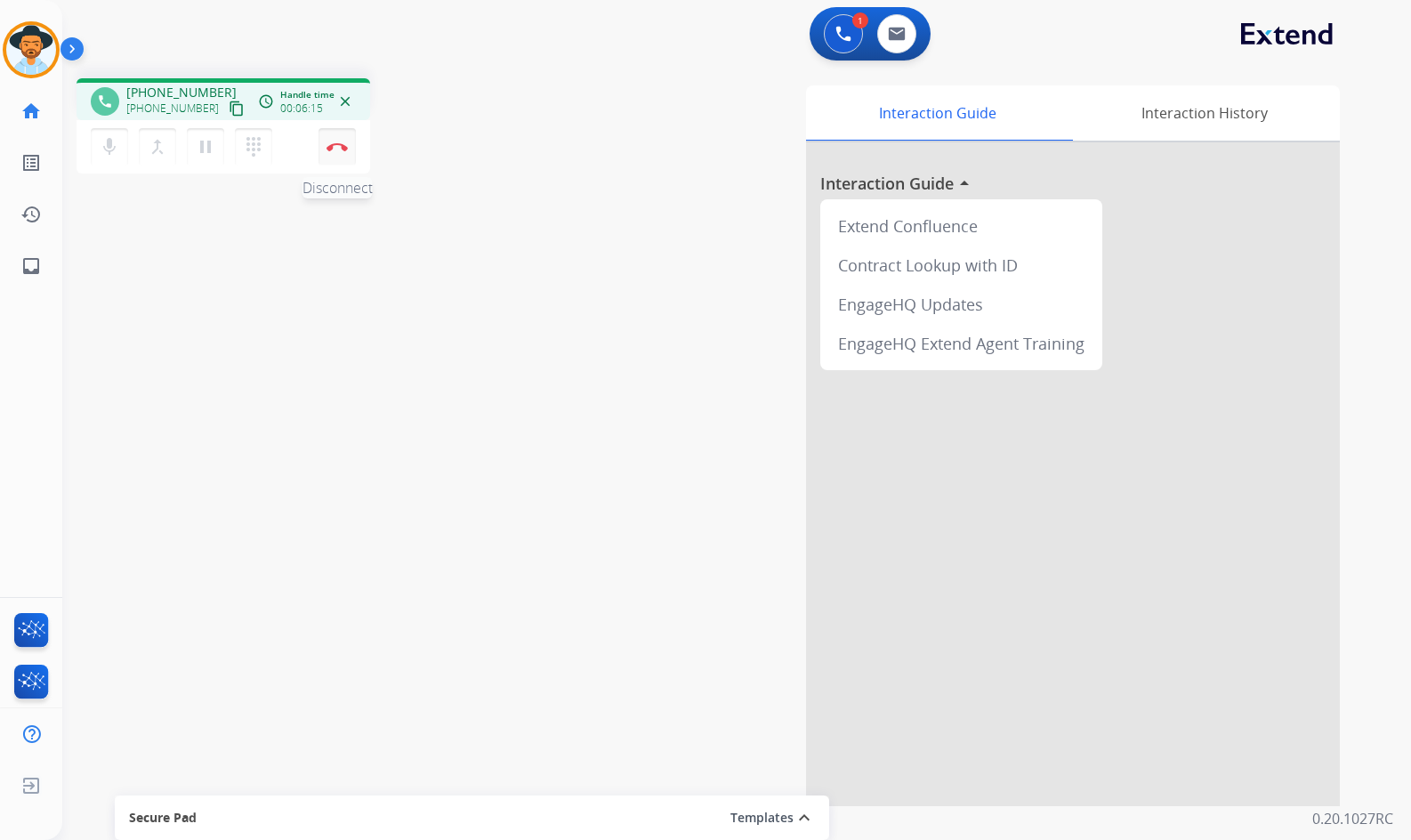
click at [325, 140] on button "Disconnect" at bounding box center [337, 147] width 37 height 37
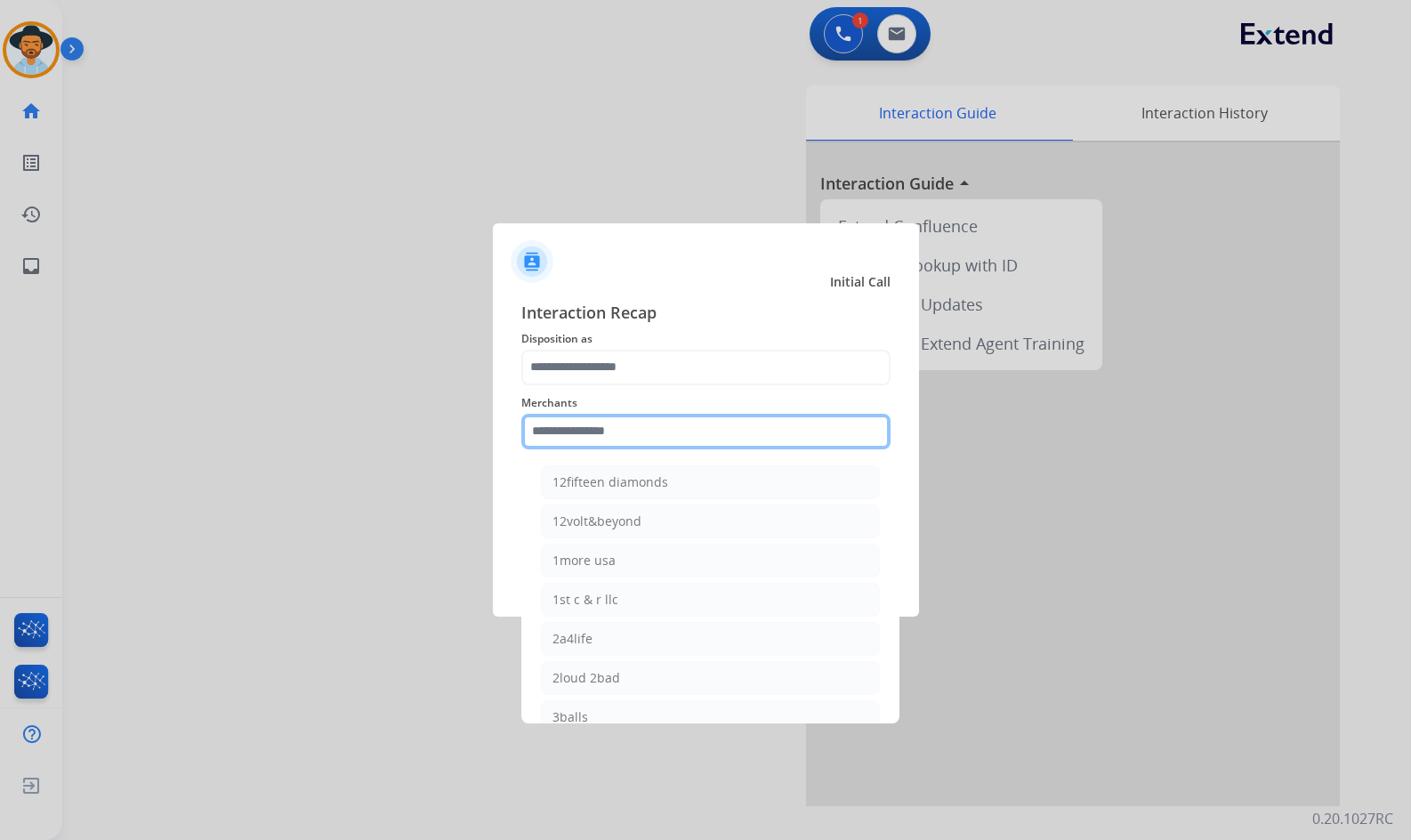
click at [743, 419] on input "text" at bounding box center [706, 431] width 369 height 36
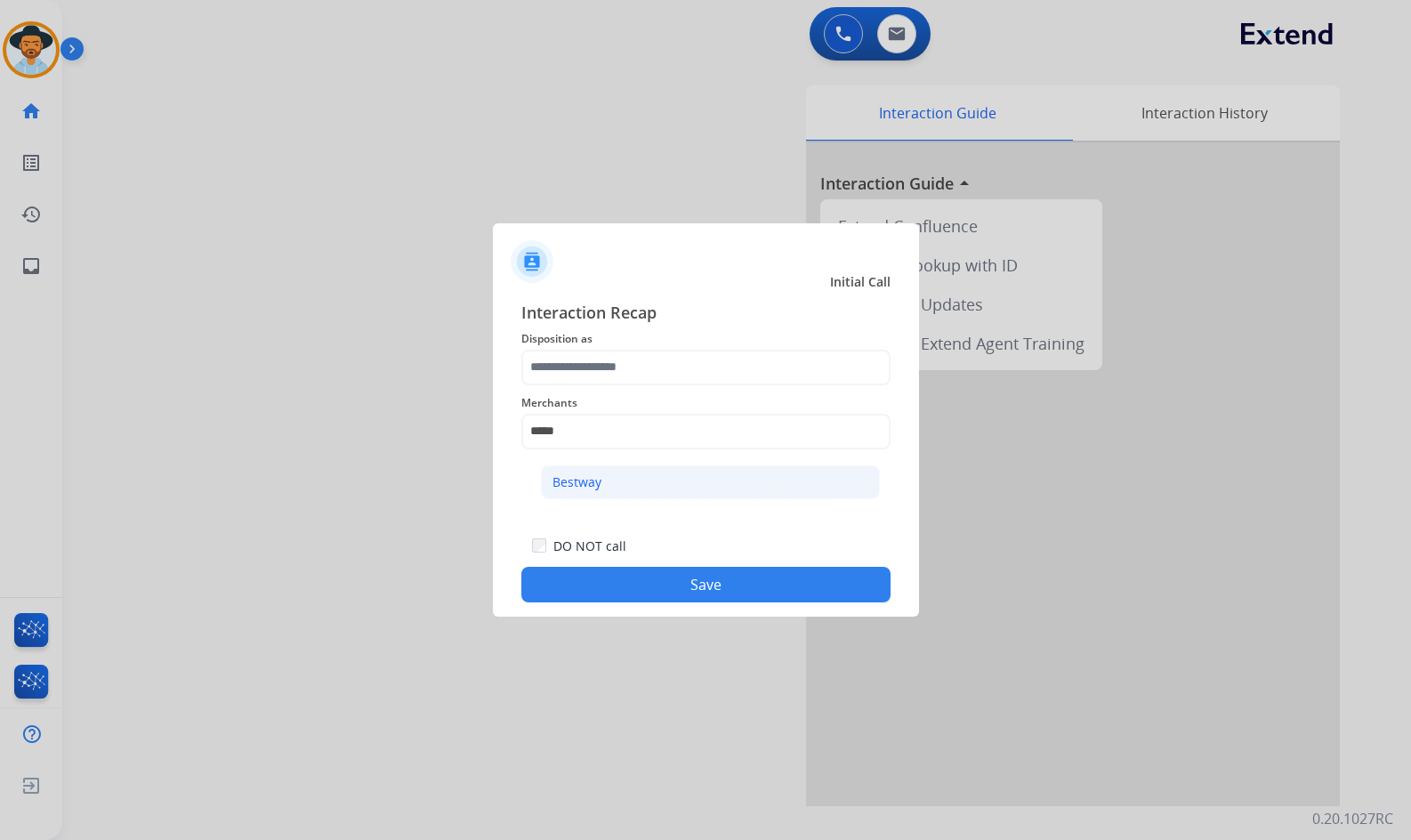
click at [643, 482] on li "Bestway" at bounding box center [711, 482] width 339 height 34
type input "*******"
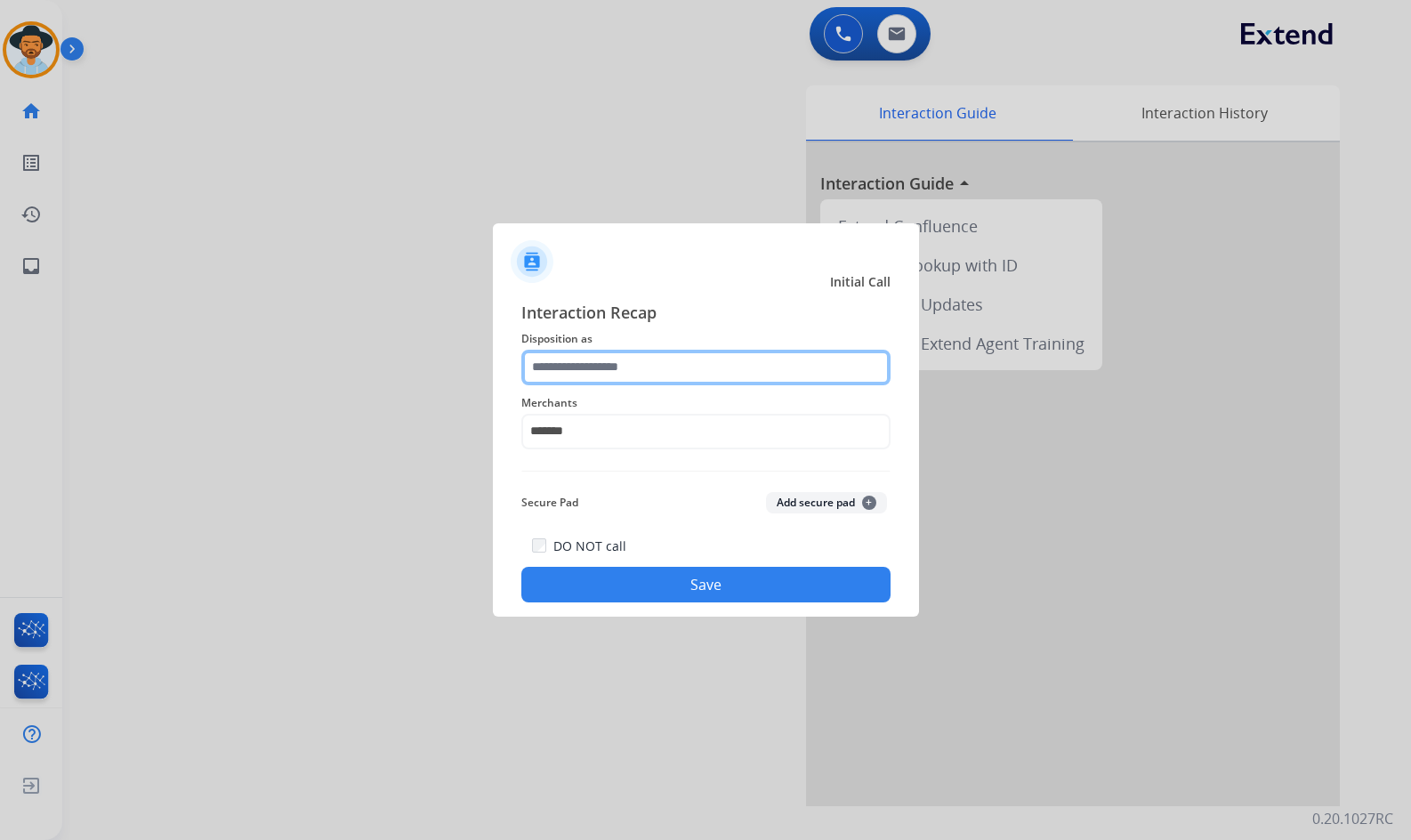
click at [661, 373] on input "text" at bounding box center [706, 367] width 369 height 36
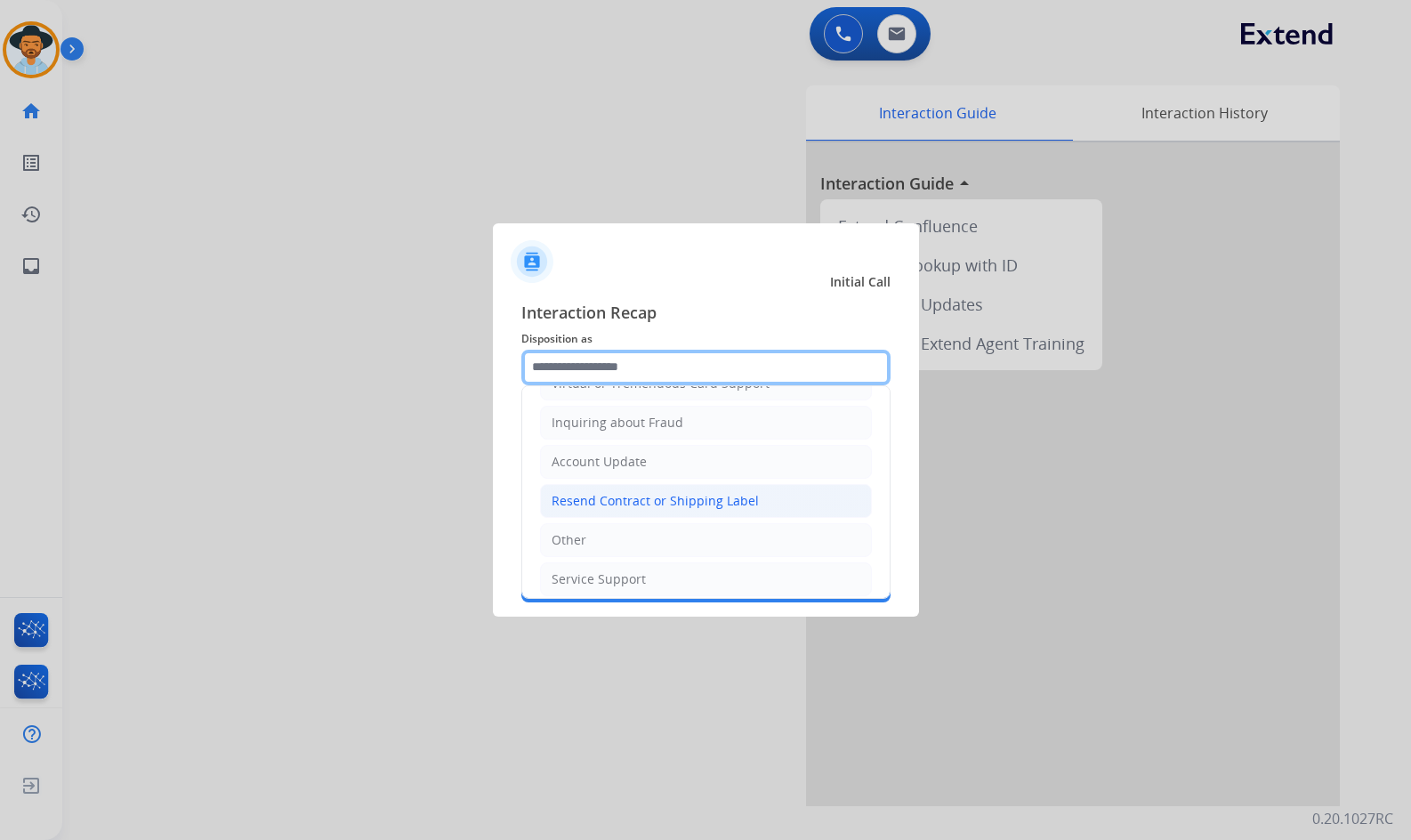
scroll to position [178, 0]
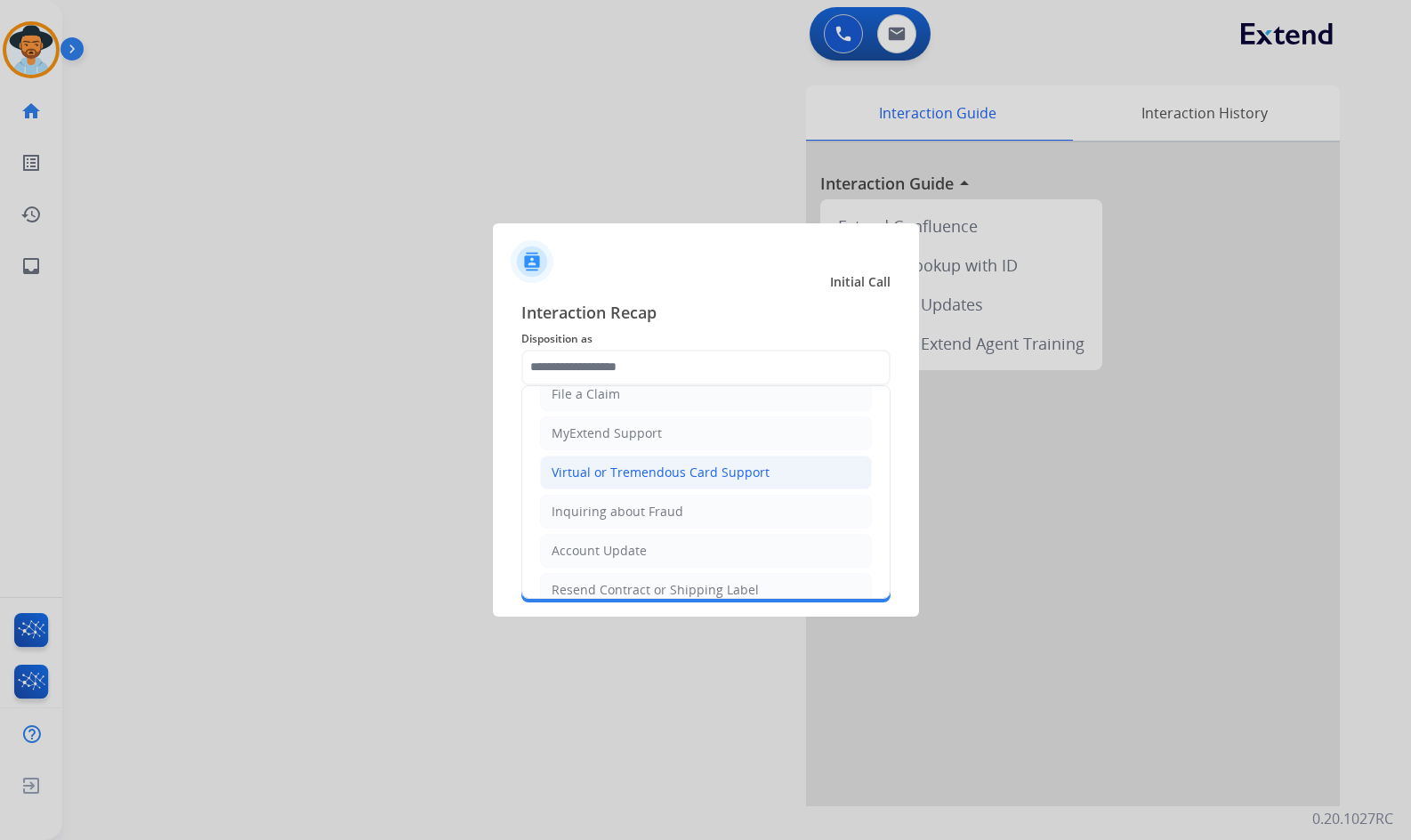
click at [664, 463] on div "Virtual or Tremendous Card Support" at bounding box center [661, 472] width 218 height 18
type input "**********"
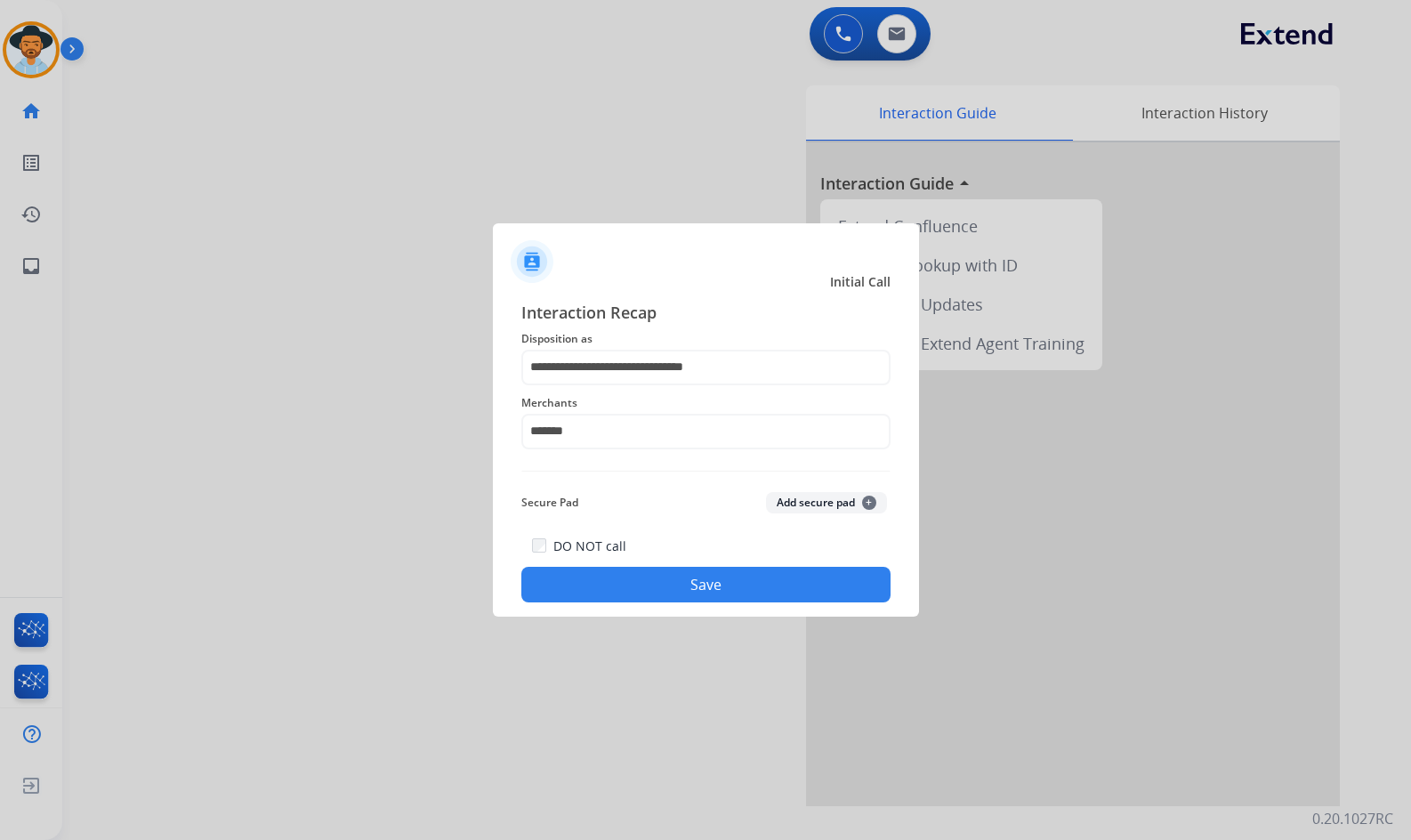
click at [668, 587] on button "Save" at bounding box center [706, 584] width 369 height 36
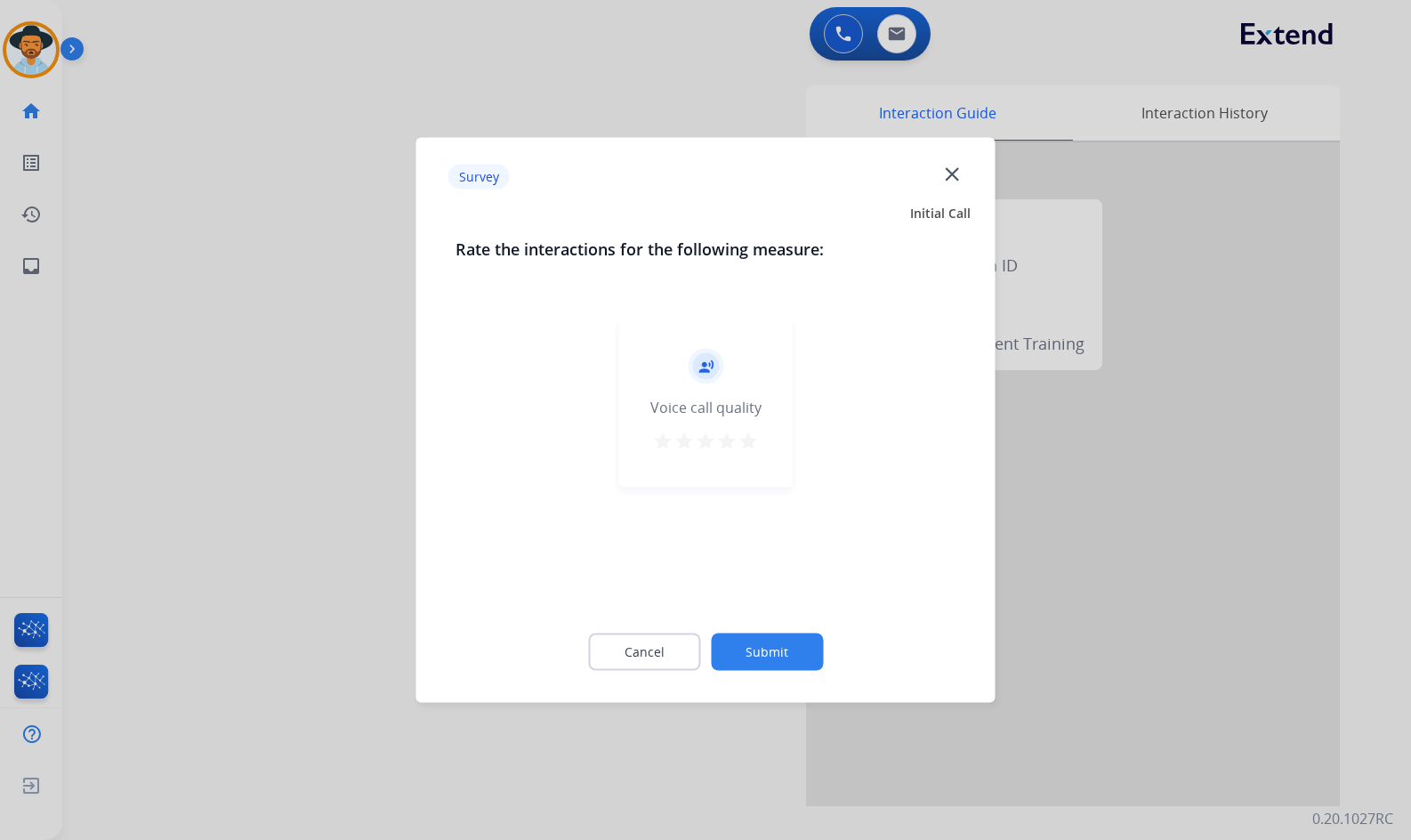
click at [780, 642] on button "Submit" at bounding box center [766, 652] width 112 height 37
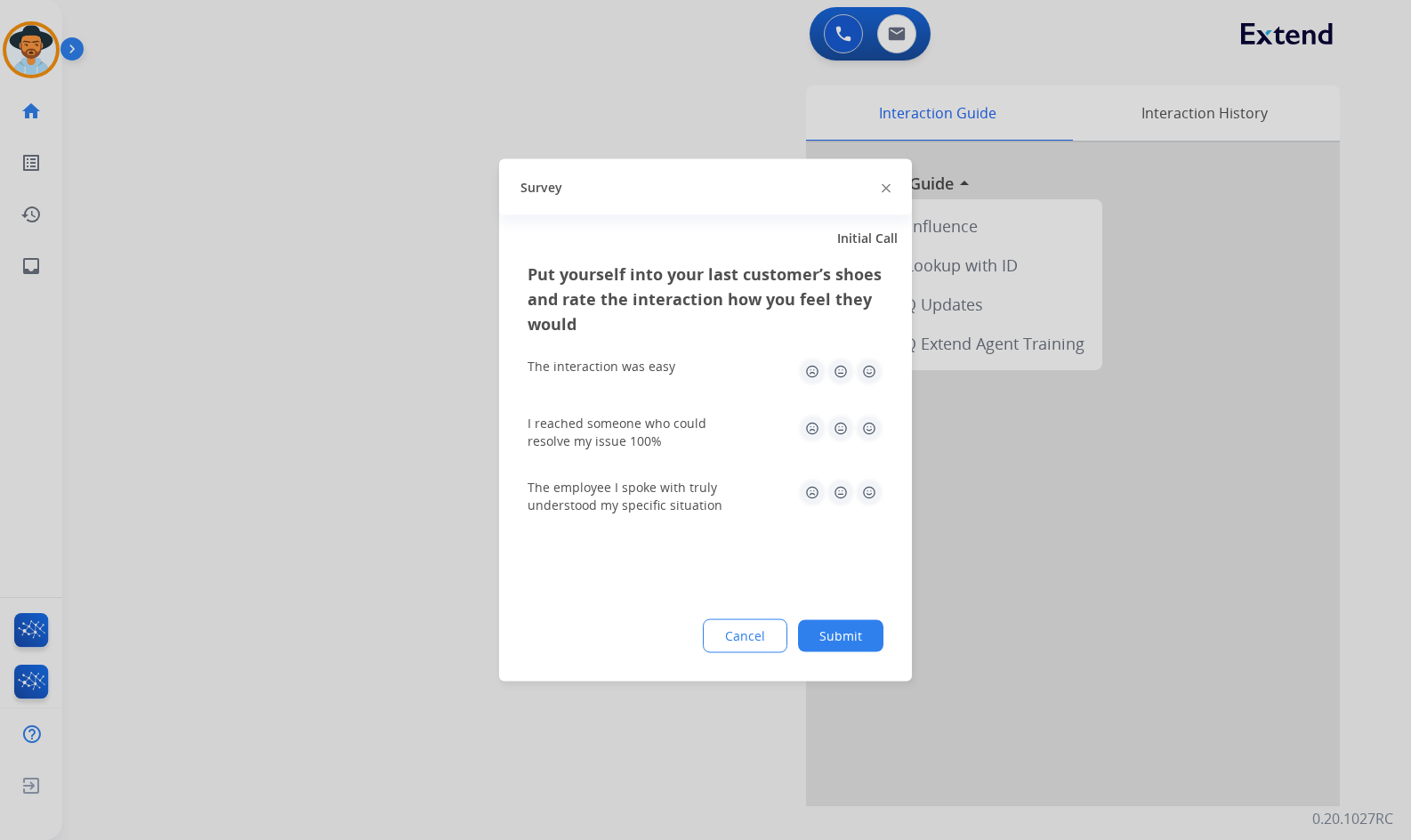
click at [842, 638] on button "Submit" at bounding box center [841, 636] width 86 height 32
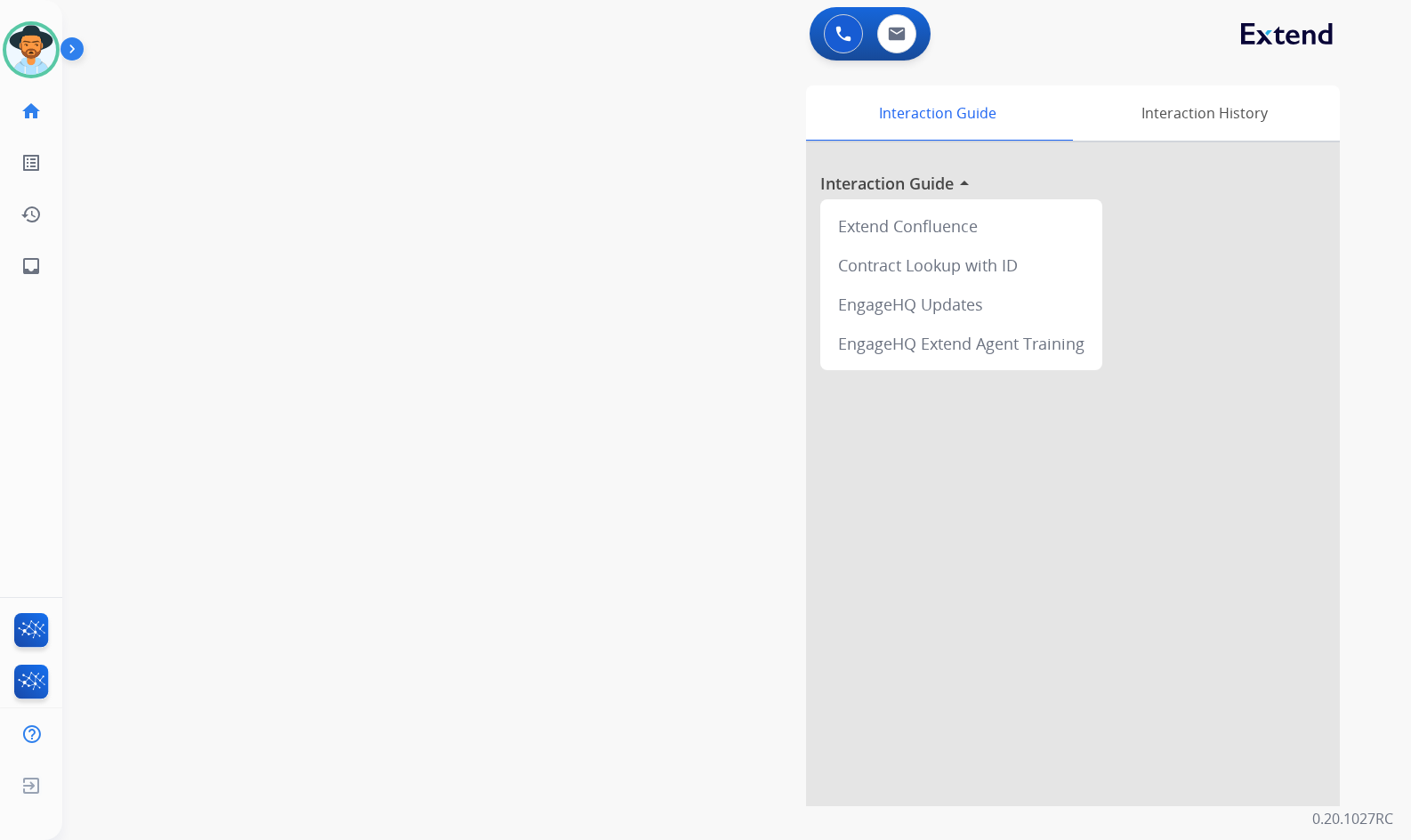
click at [428, 308] on div "swap_horiz Break voice bridge close_fullscreen Connect 3-Way Call merge_type Se…" at bounding box center [716, 435] width 1307 height 742
click at [761, 342] on div "Interaction Guide Interaction History Interaction Guide arrow_drop_up Extend Co…" at bounding box center [947, 446] width 787 height 720
click at [130, 400] on div "swap_horiz Break voice bridge close_fullscreen Connect 3-Way Call merge_type Se…" at bounding box center [716, 435] width 1307 height 742
click at [312, 412] on div "swap_horiz Break voice bridge close_fullscreen Connect 3-Way Call merge_type Se…" at bounding box center [716, 435] width 1307 height 742
click at [18, 42] on img at bounding box center [30, 50] width 50 height 50
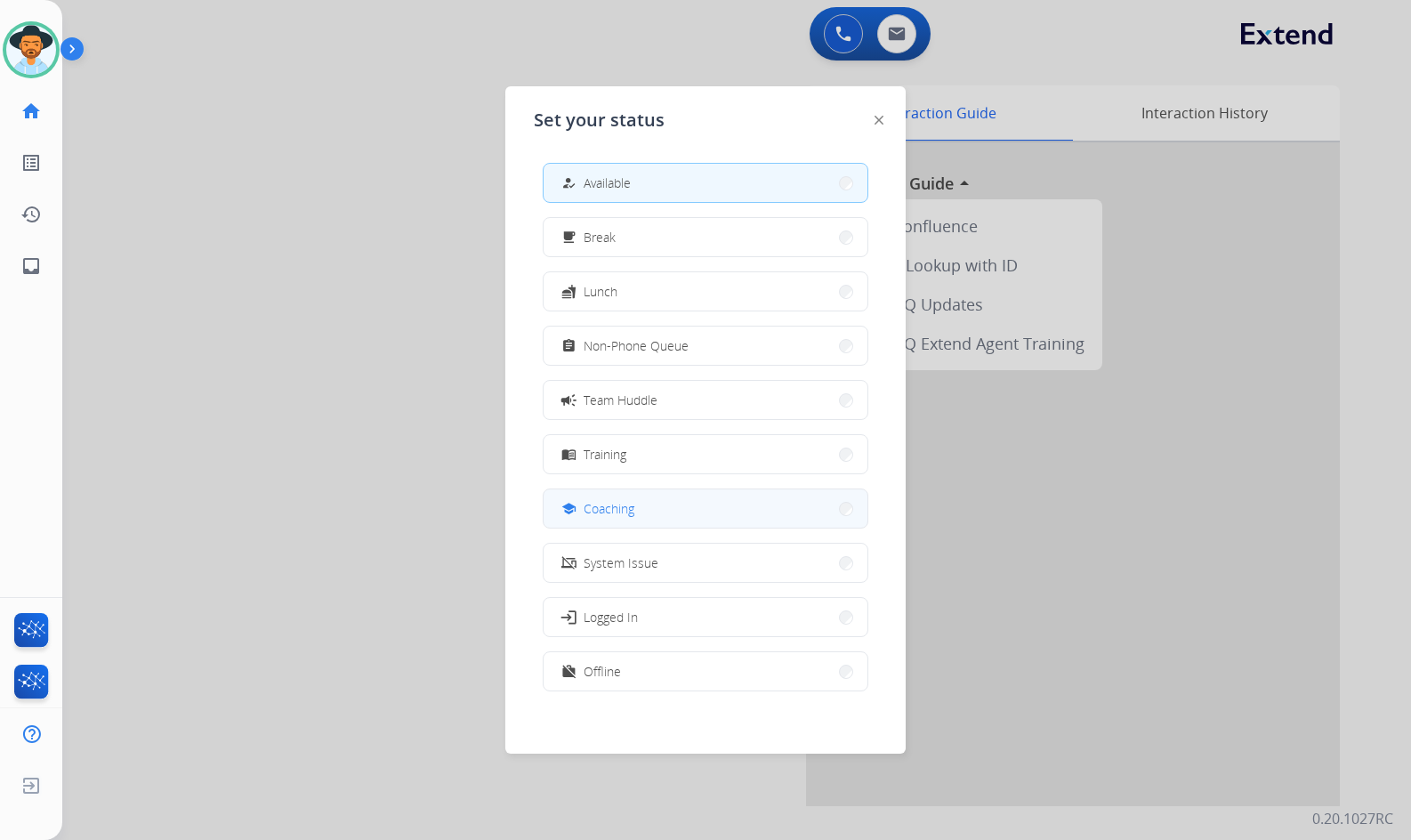
click at [607, 504] on span "Coaching" at bounding box center [609, 508] width 51 height 18
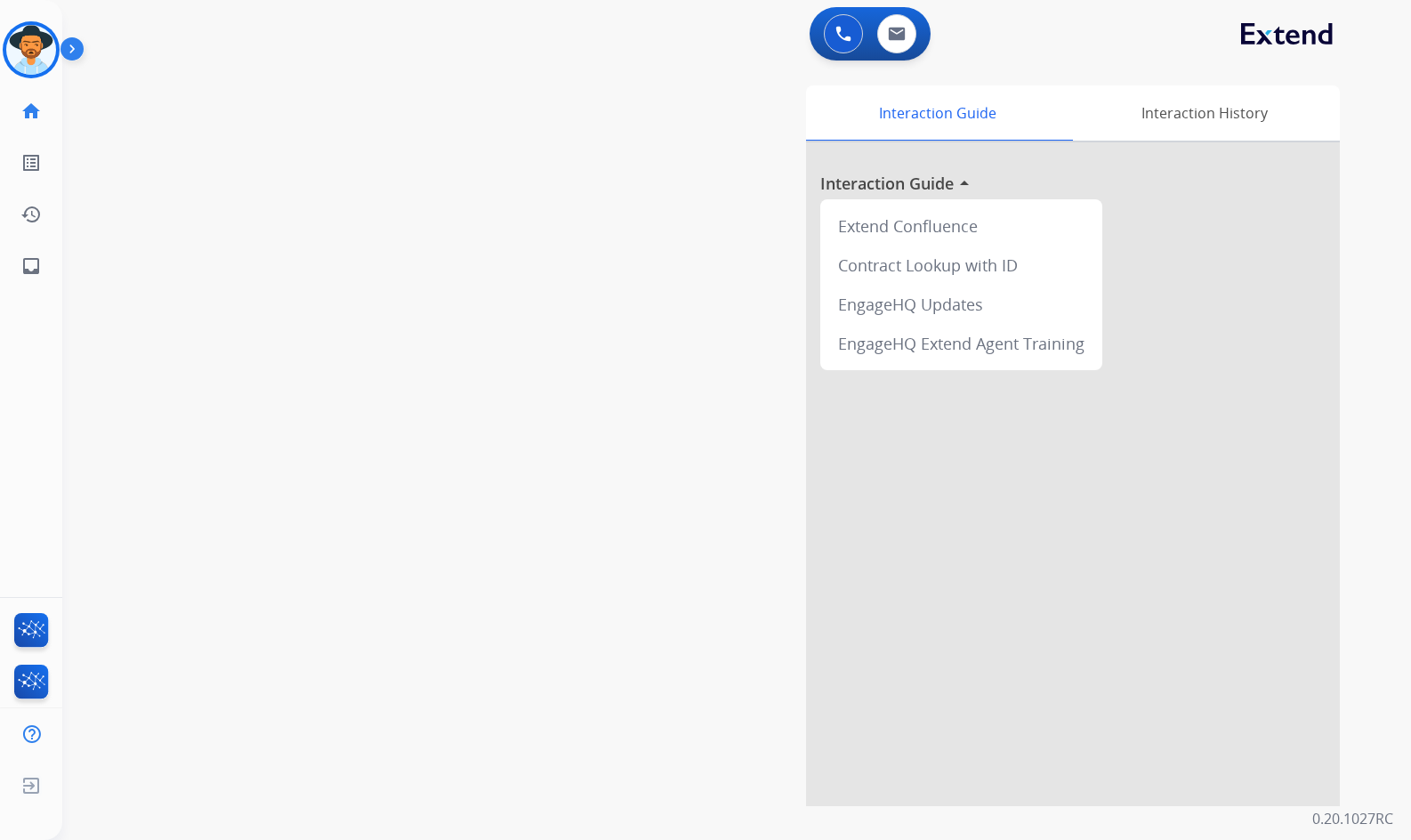
drag, startPoint x: 265, startPoint y: 405, endPoint x: 279, endPoint y: 396, distance: 16.6
click at [279, 396] on div "swap_horiz Break voice bridge close_fullscreen Connect 3-Way Call merge_type Se…" at bounding box center [716, 435] width 1307 height 742
click at [487, 333] on div "swap_horiz Break voice bridge close_fullscreen Connect 3-Way Call merge_type Se…" at bounding box center [716, 435] width 1307 height 742
click at [205, 344] on div "swap_horiz Break voice bridge close_fullscreen Connect 3-Way Call merge_type Se…" at bounding box center [716, 435] width 1307 height 742
click at [48, 75] on div "Agent: Amanda Routing Profile: Extend_Training CS" at bounding box center [31, 50] width 56 height 56
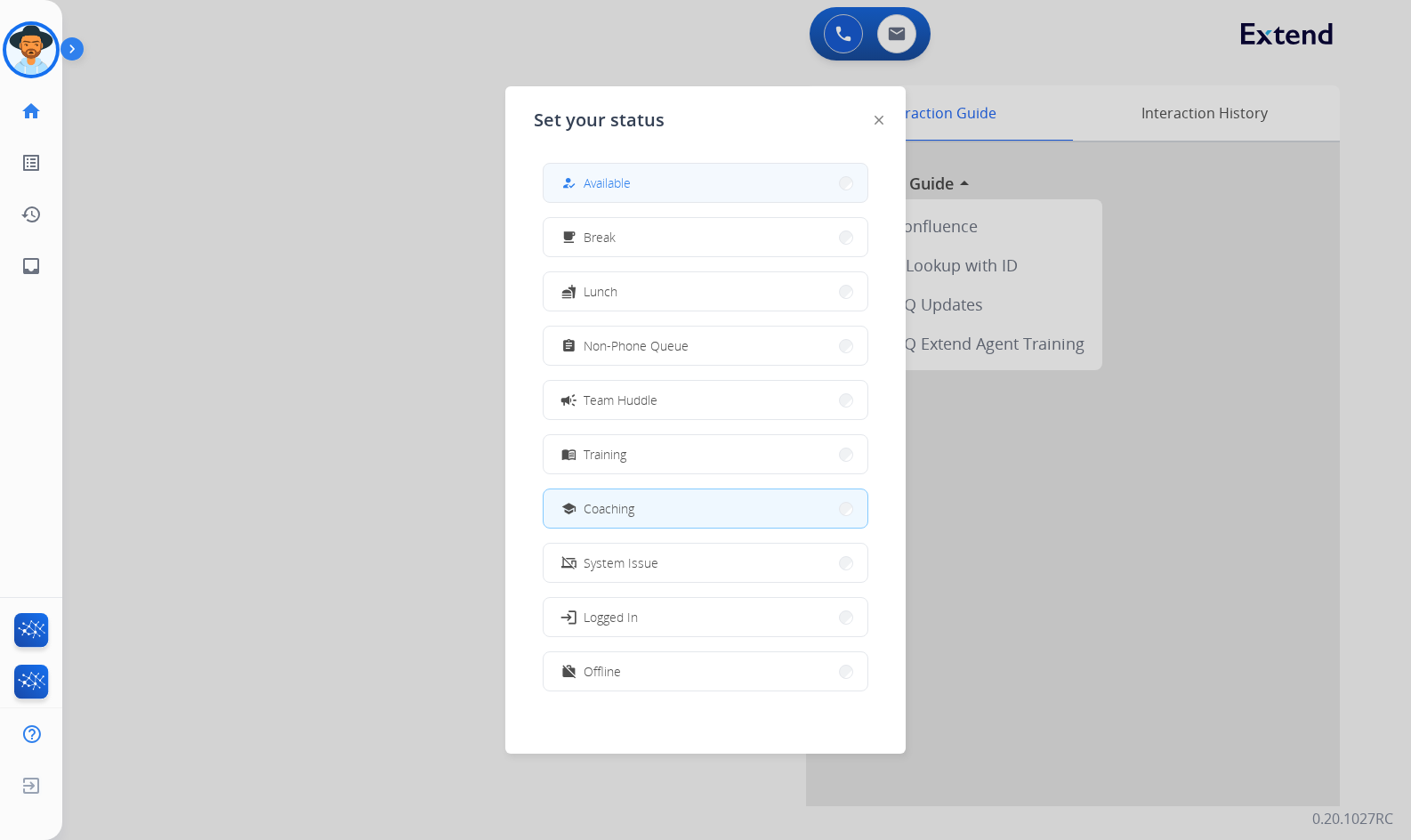
click at [650, 188] on button "how_to_reg Available" at bounding box center [705, 182] width 324 height 38
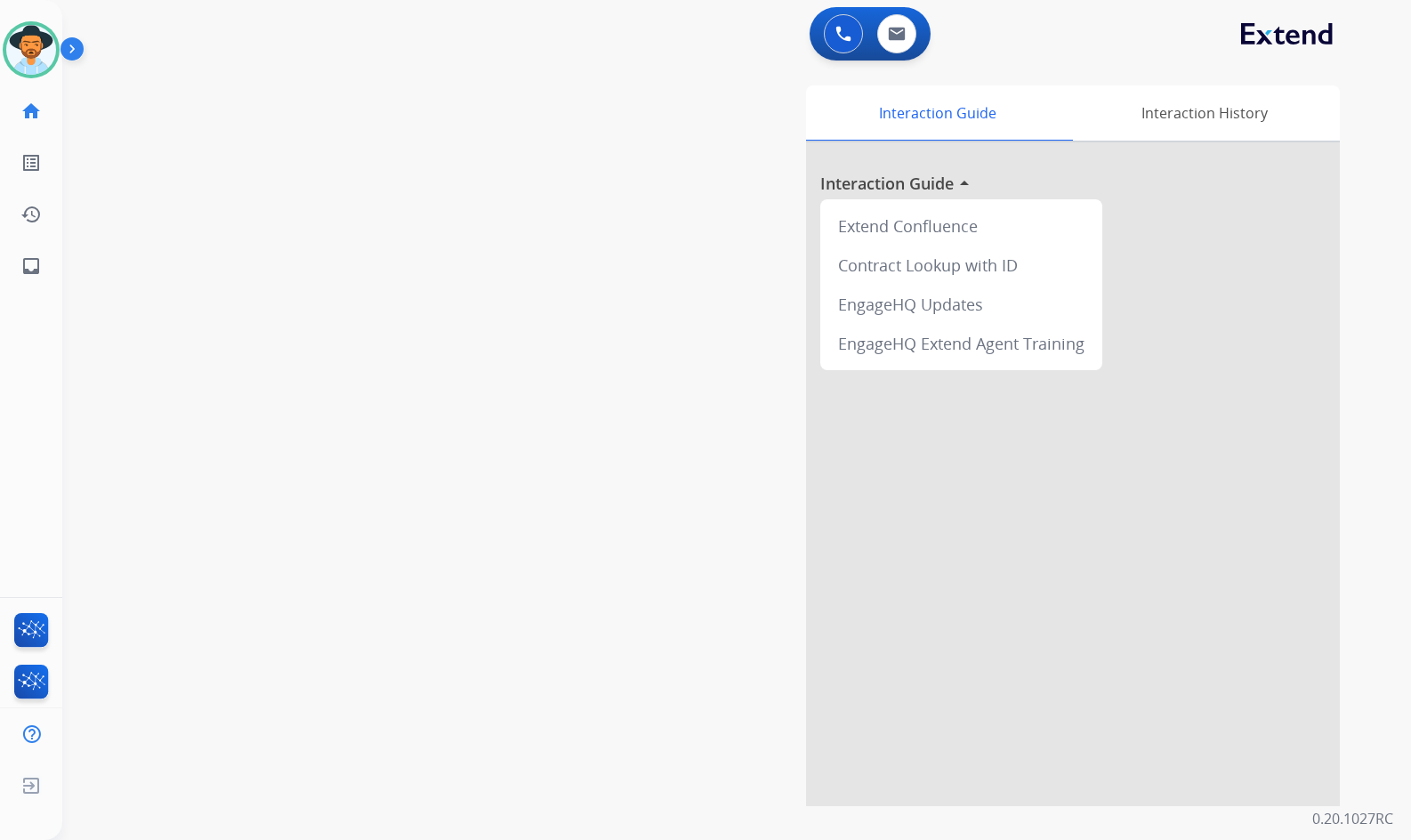
click at [353, 178] on div "swap_horiz Break voice bridge close_fullscreen Connect 3-Way Call merge_type Se…" at bounding box center [716, 435] width 1307 height 742
drag, startPoint x: 108, startPoint y: 310, endPoint x: 62, endPoint y: 278, distance: 56.0
click at [110, 310] on div "swap_horiz Break voice bridge close_fullscreen Connect 3-Way Call merge_type Se…" at bounding box center [716, 435] width 1307 height 742
click at [42, 268] on link "inbox Emails" at bounding box center [30, 266] width 50 height 50
select select "**********"
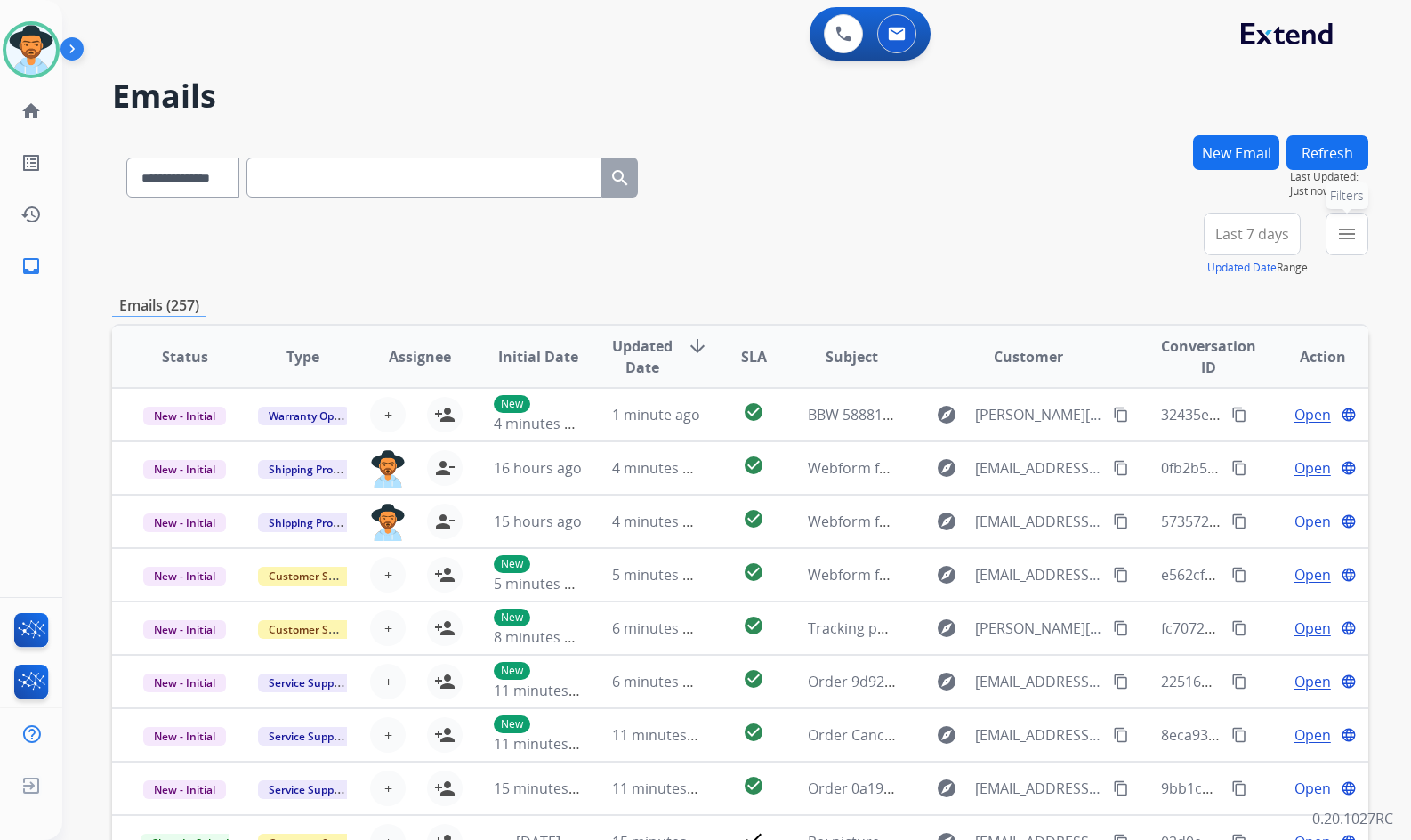
click at [1338, 237] on mat-icon "menu" at bounding box center [1348, 234] width 21 height 21
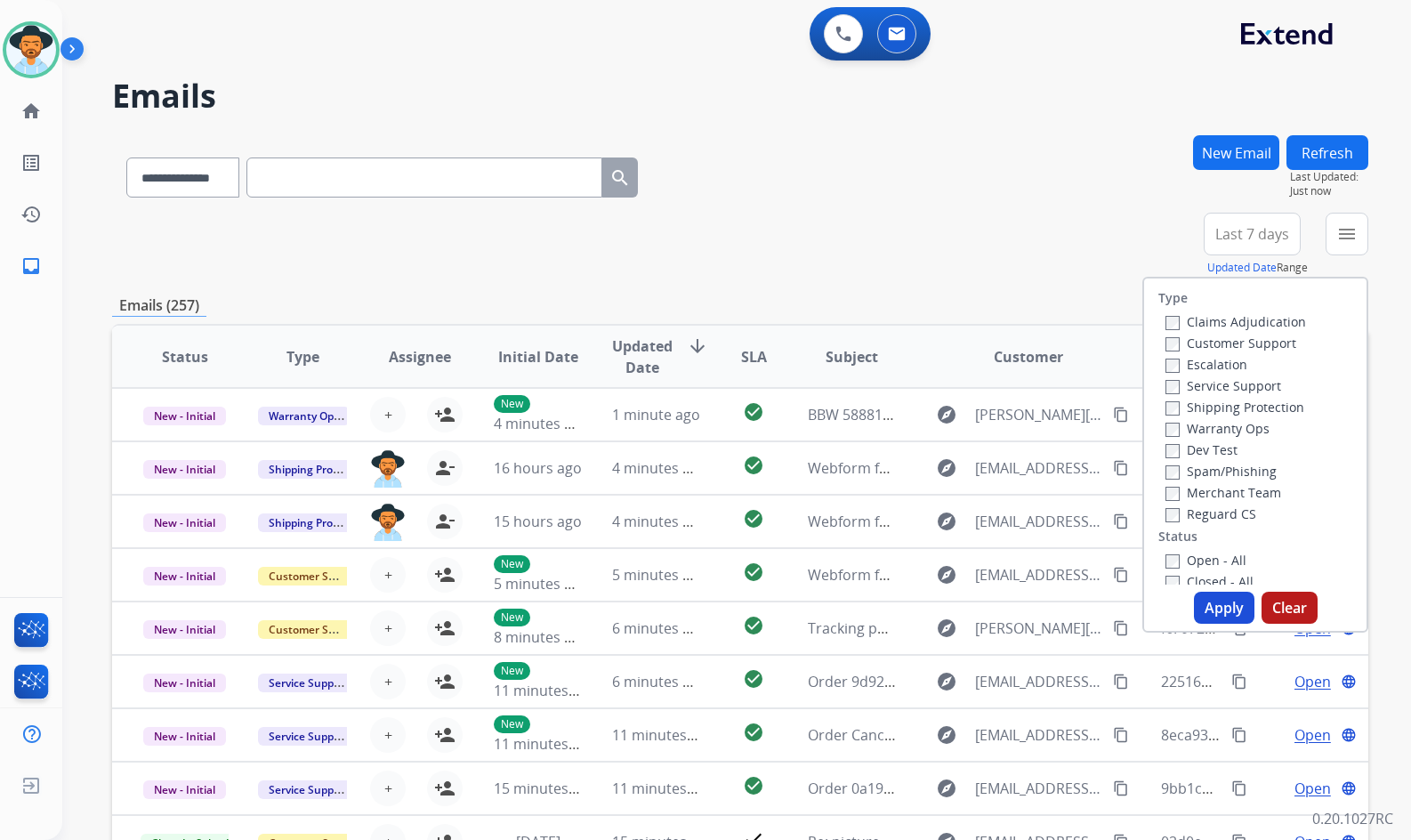
click at [1232, 341] on label "Customer Support" at bounding box center [1231, 343] width 130 height 17
click at [1249, 407] on label "Shipping Protection" at bounding box center [1235, 406] width 139 height 17
drag, startPoint x: 1213, startPoint y: 518, endPoint x: 1234, endPoint y: 490, distance: 35.0
click at [1213, 517] on label "Reguard CS" at bounding box center [1210, 513] width 91 height 17
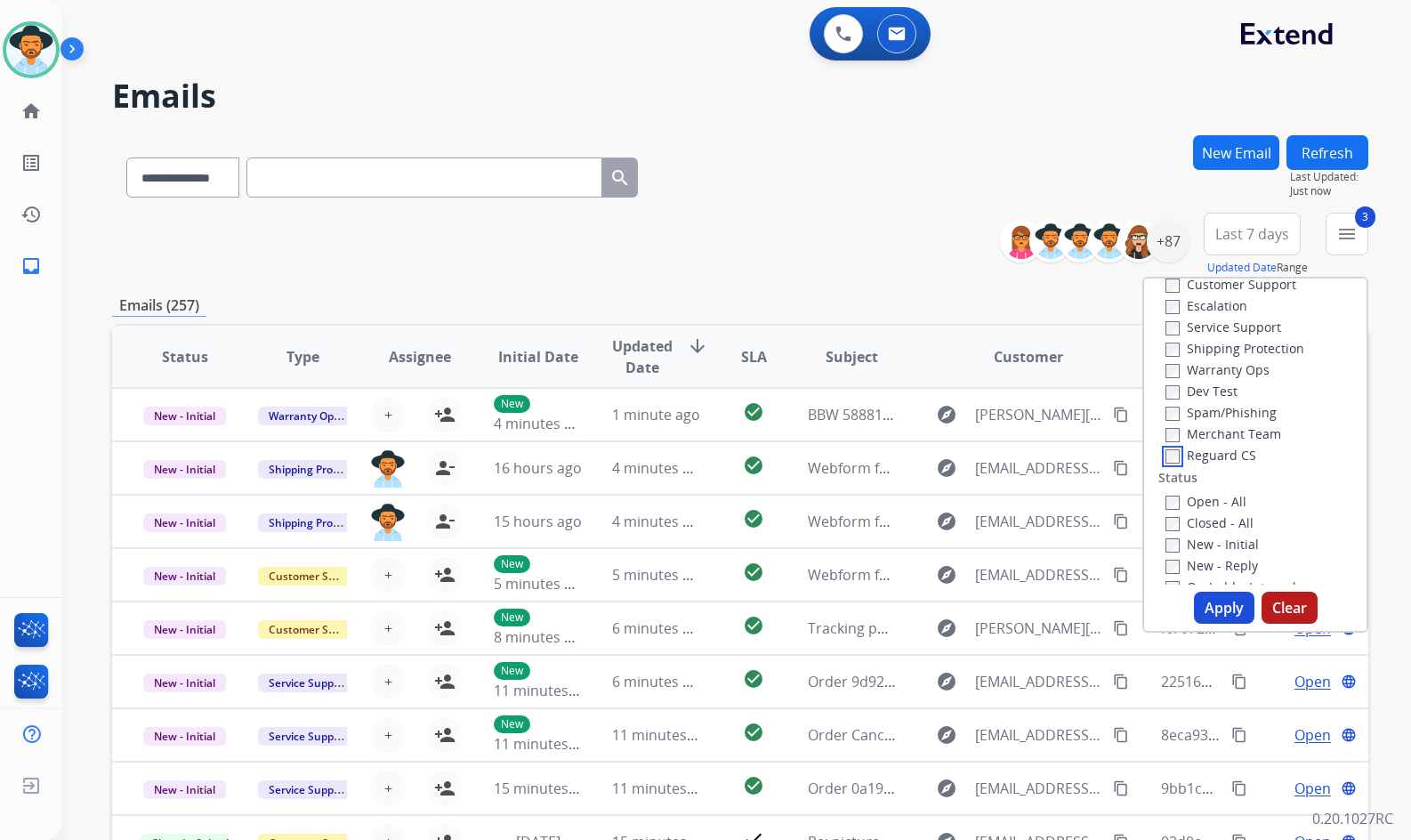
scroll to position [178, 0]
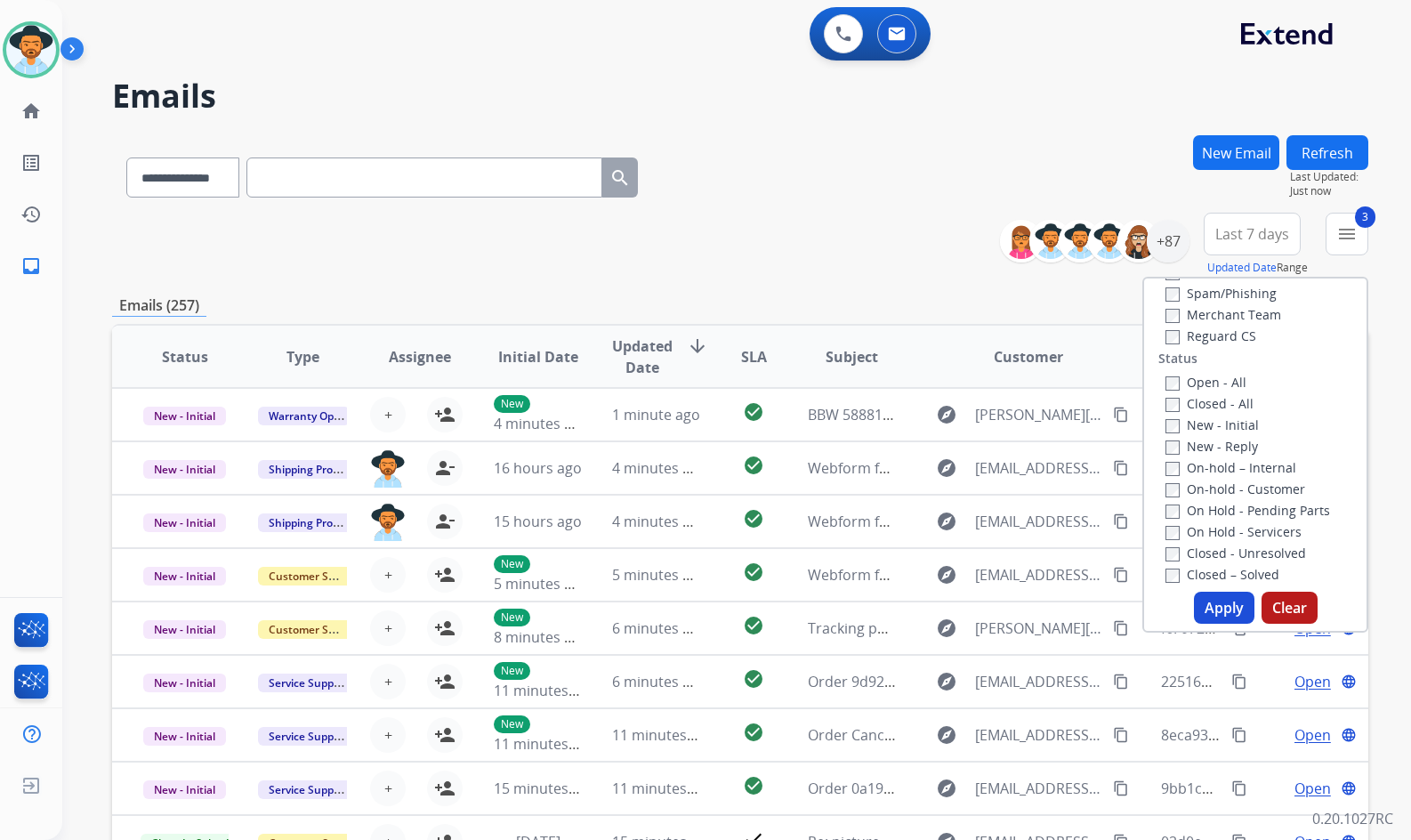
click at [1216, 382] on label "Open - All" at bounding box center [1206, 382] width 81 height 17
click at [1215, 535] on label "On Hold - Servicers" at bounding box center [1234, 530] width 136 height 17
click at [1215, 515] on label "On Hold - Pending Parts" at bounding box center [1247, 509] width 165 height 17
click at [1217, 484] on label "On-hold - Customer" at bounding box center [1235, 488] width 139 height 17
click at [1217, 468] on label "On-hold – Internal" at bounding box center [1231, 467] width 130 height 17
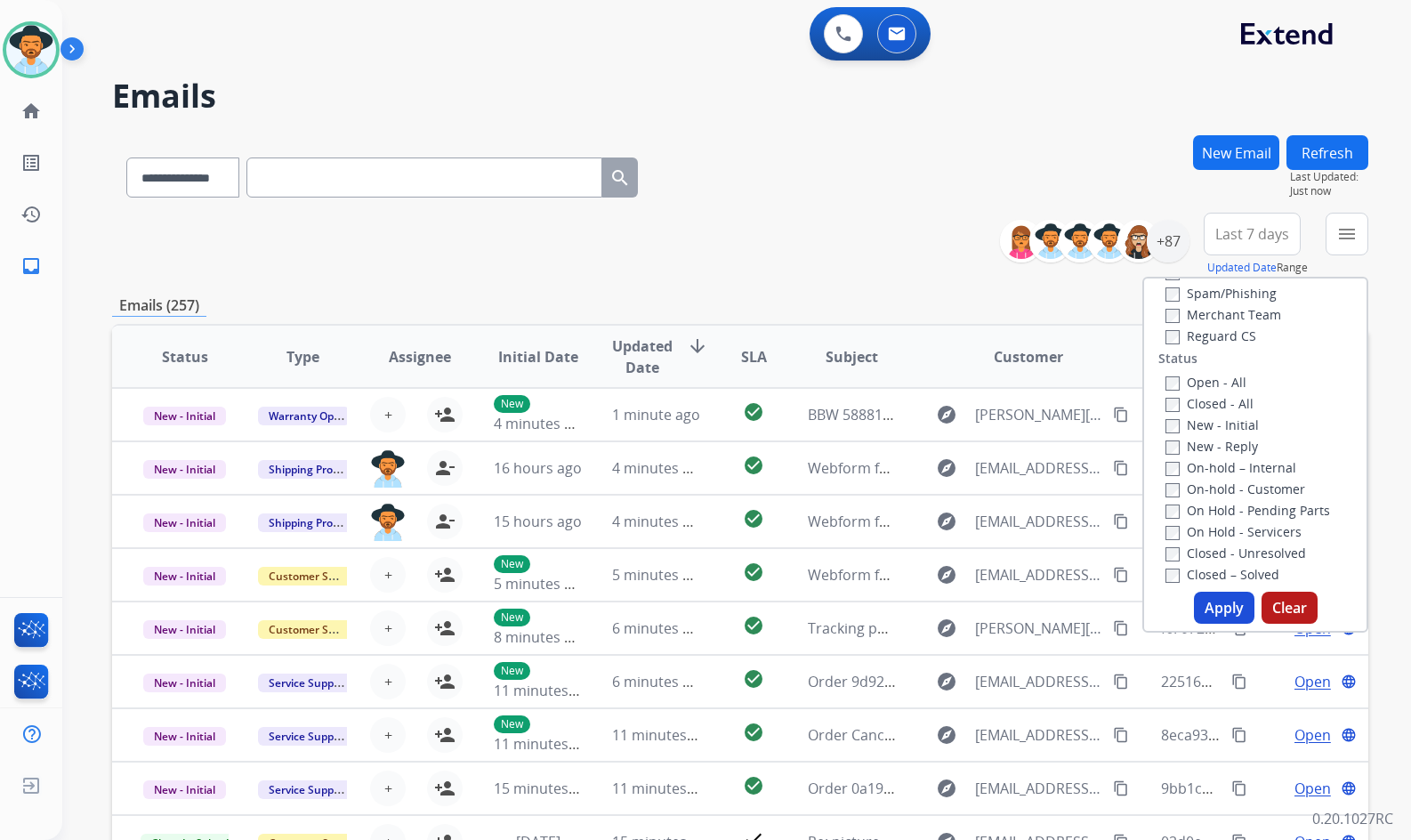
click at [1218, 438] on label "New - Reply" at bounding box center [1211, 446] width 93 height 17
click at [1219, 429] on label "New - Initial" at bounding box center [1212, 424] width 93 height 17
click at [1219, 609] on button "Apply" at bounding box center [1224, 607] width 60 height 32
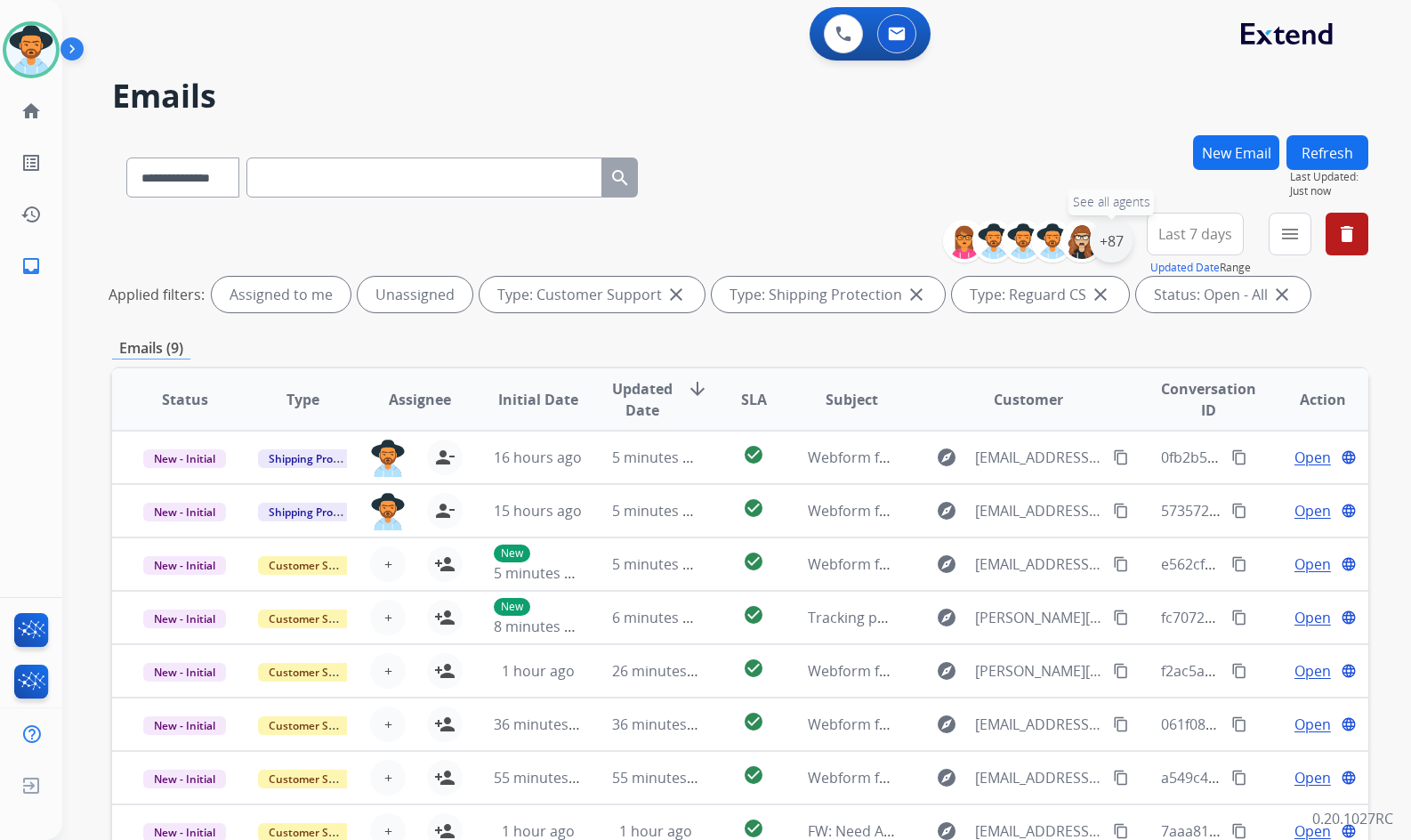
click at [1110, 248] on div "+87" at bounding box center [1111, 241] width 43 height 43
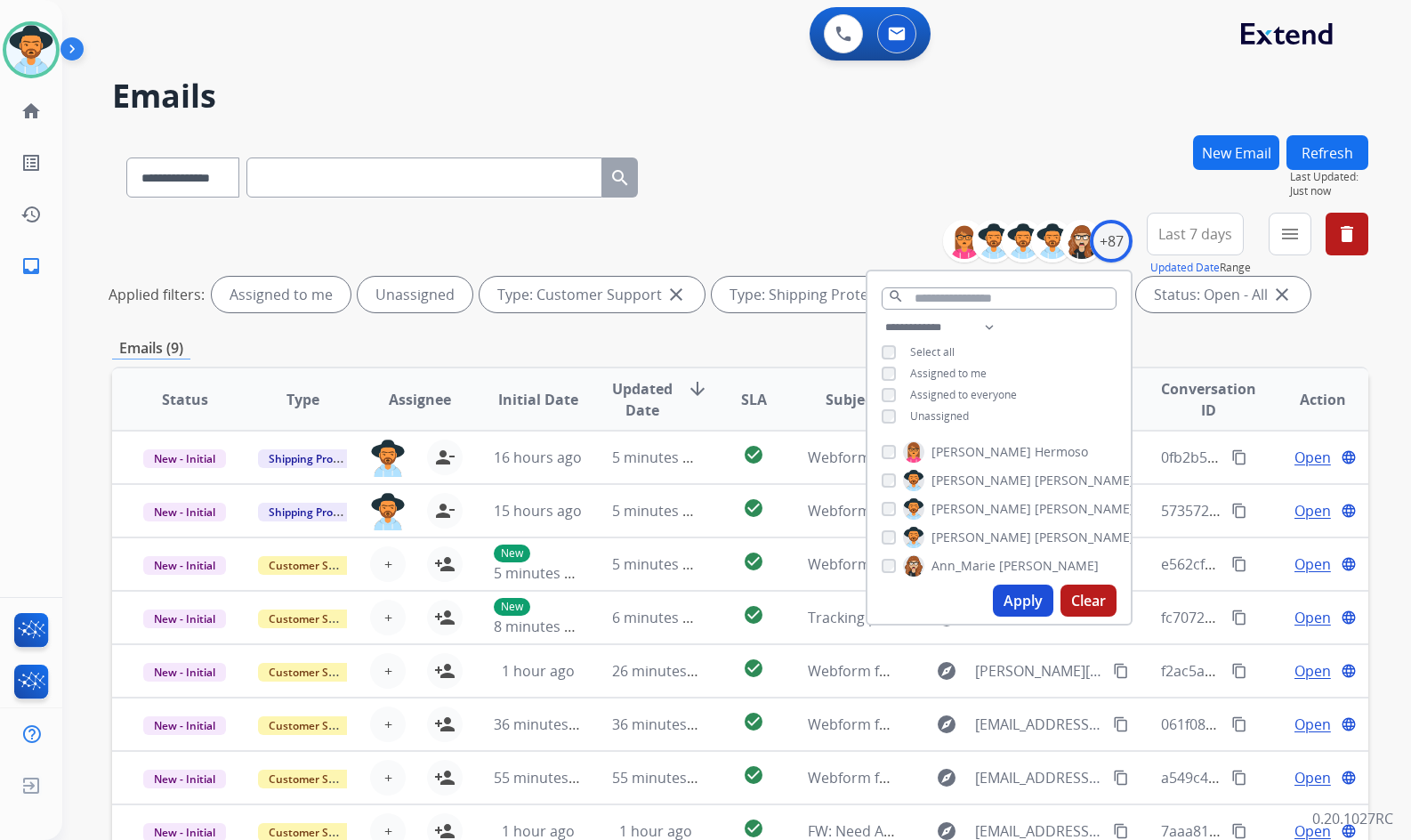
click at [935, 412] on span "Unassigned" at bounding box center [940, 416] width 58 height 16
click at [979, 538] on label "Amanda Baez" at bounding box center [1020, 537] width 232 height 21
click at [1007, 603] on button "Apply" at bounding box center [1023, 600] width 60 height 32
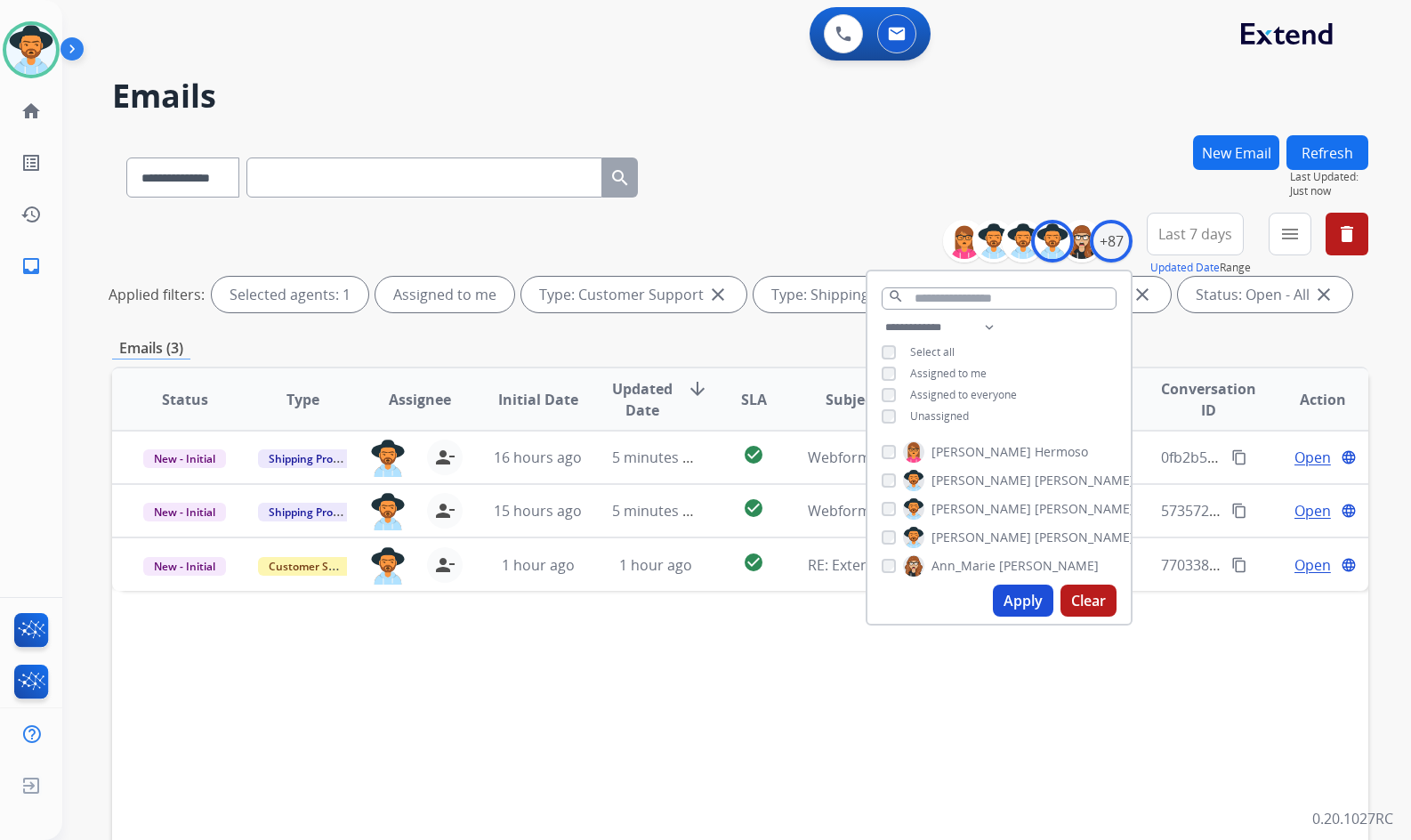
click at [631, 717] on div "Status Type Assignee Initial Date Updated Date arrow_downward SLA Subject Custo…" at bounding box center [740, 665] width 1256 height 596
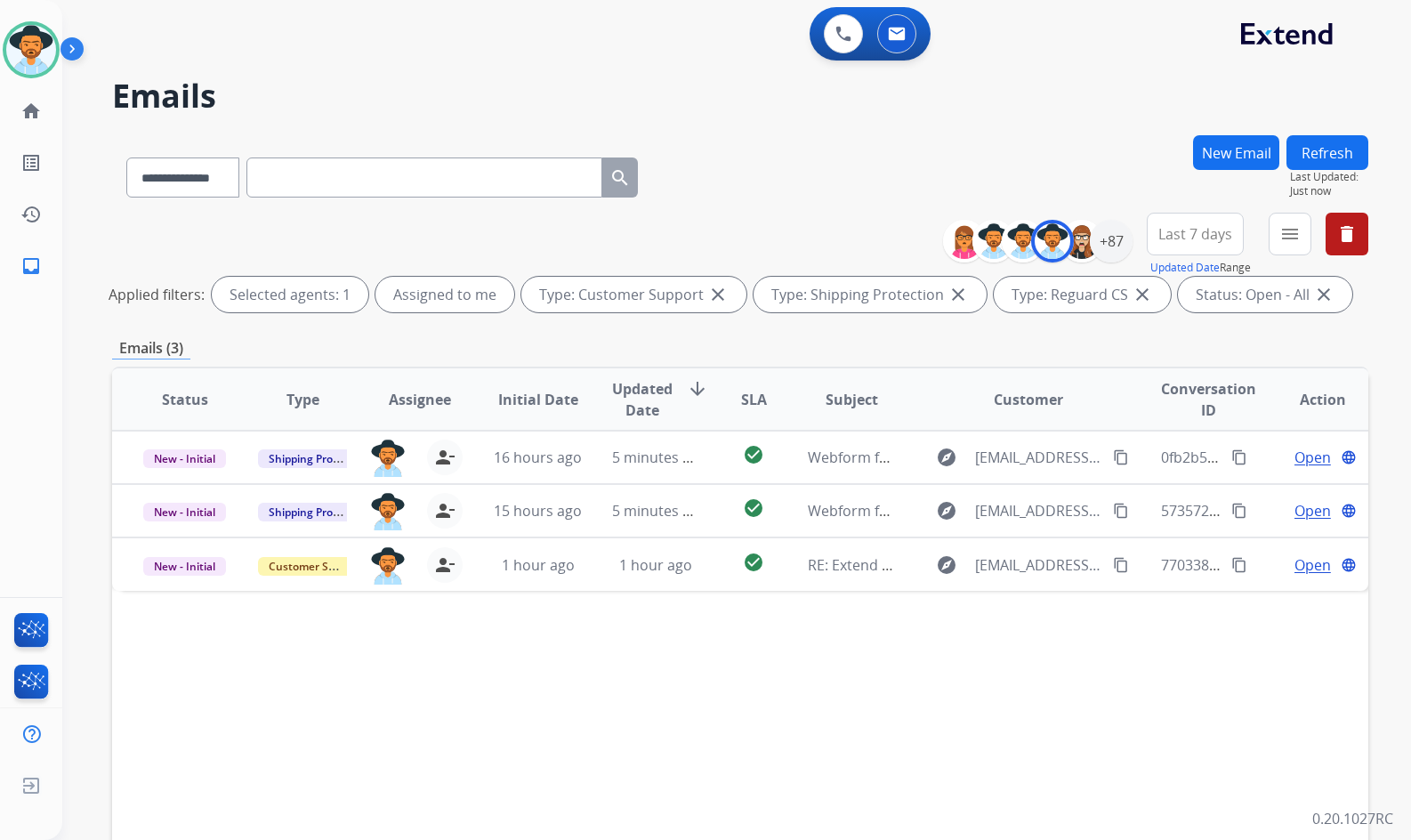
click at [749, 170] on div "**********" at bounding box center [740, 174] width 1256 height 78
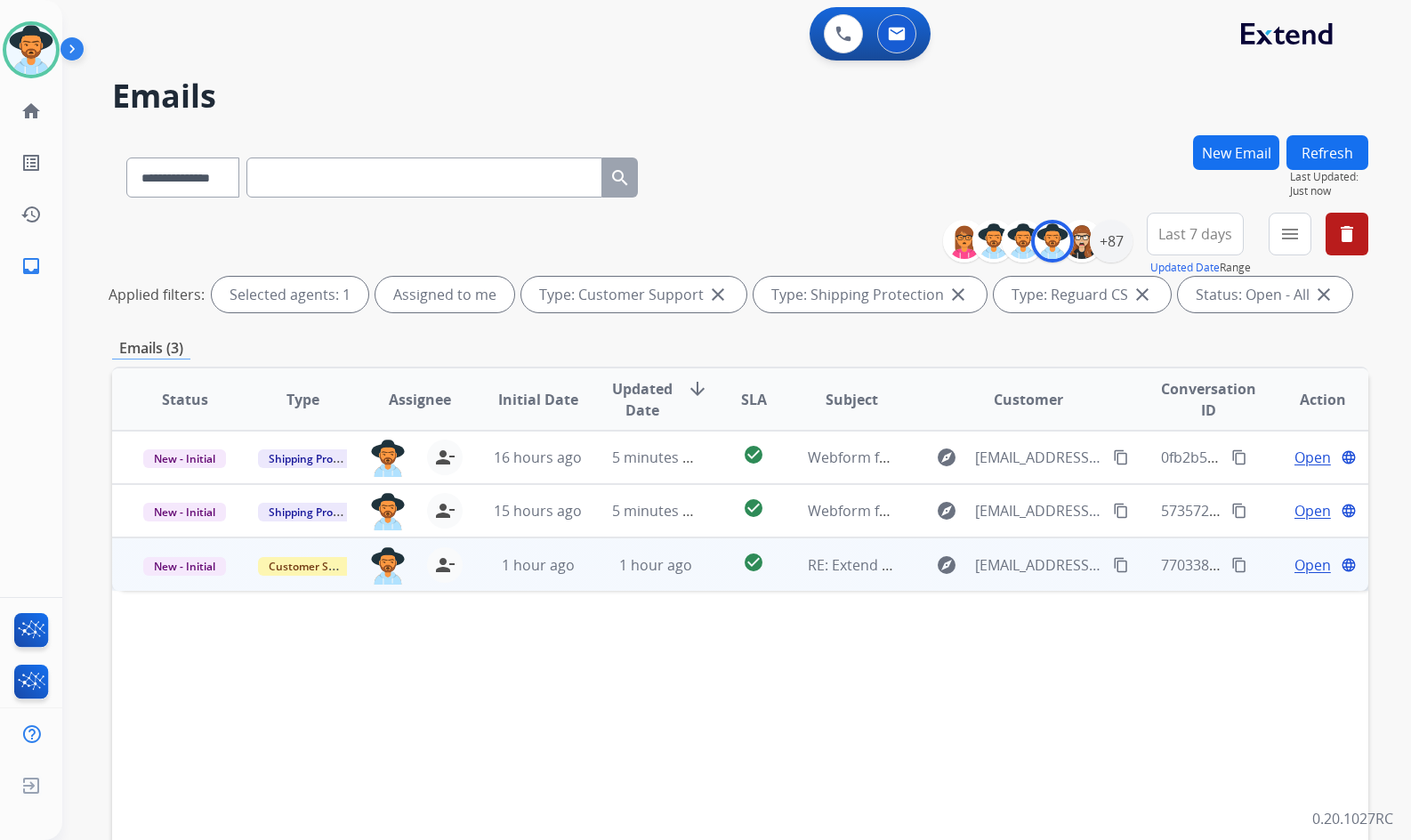
click at [1307, 566] on span "Open" at bounding box center [1313, 565] width 36 height 21
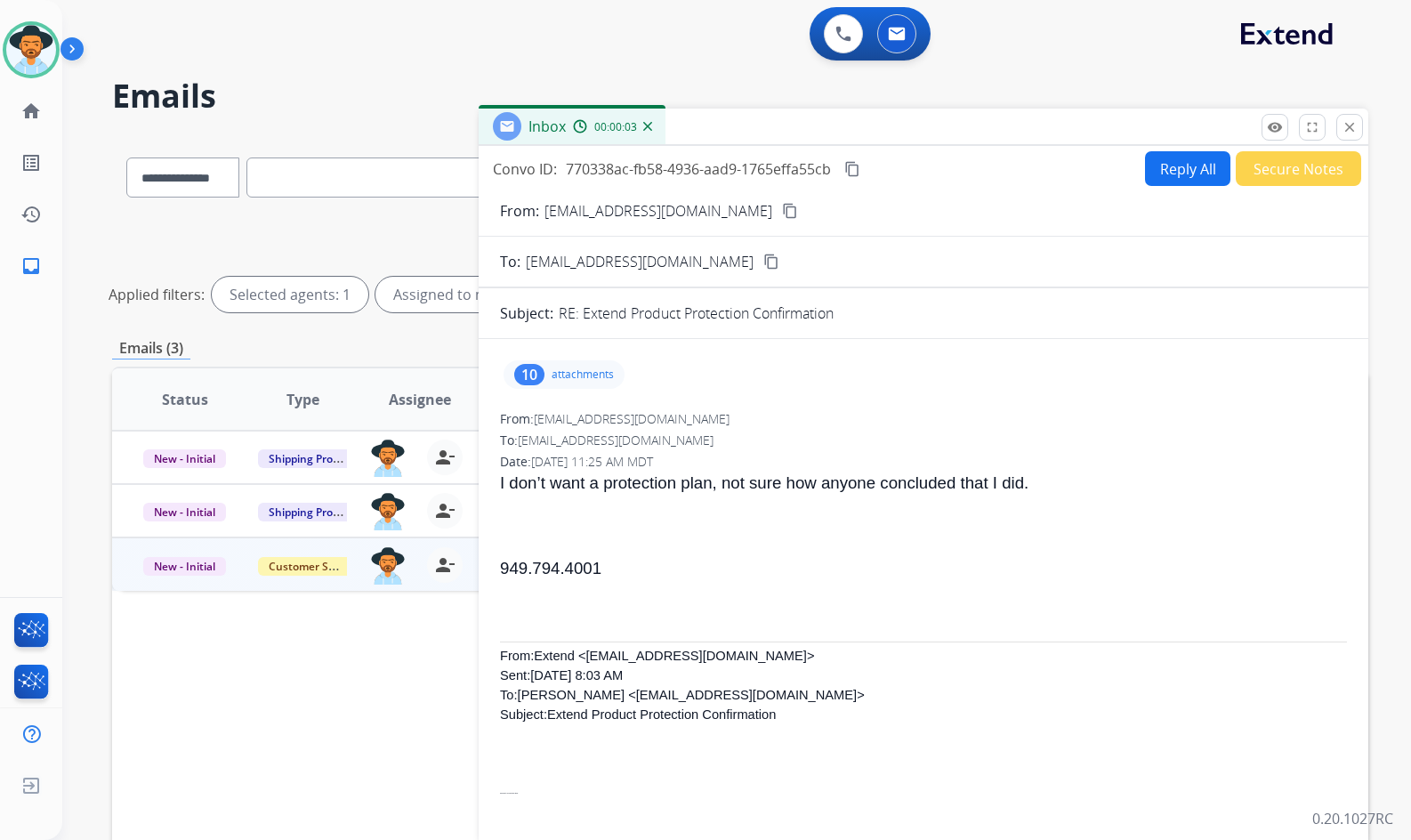
click at [574, 375] on p "attachments" at bounding box center [583, 374] width 62 height 15
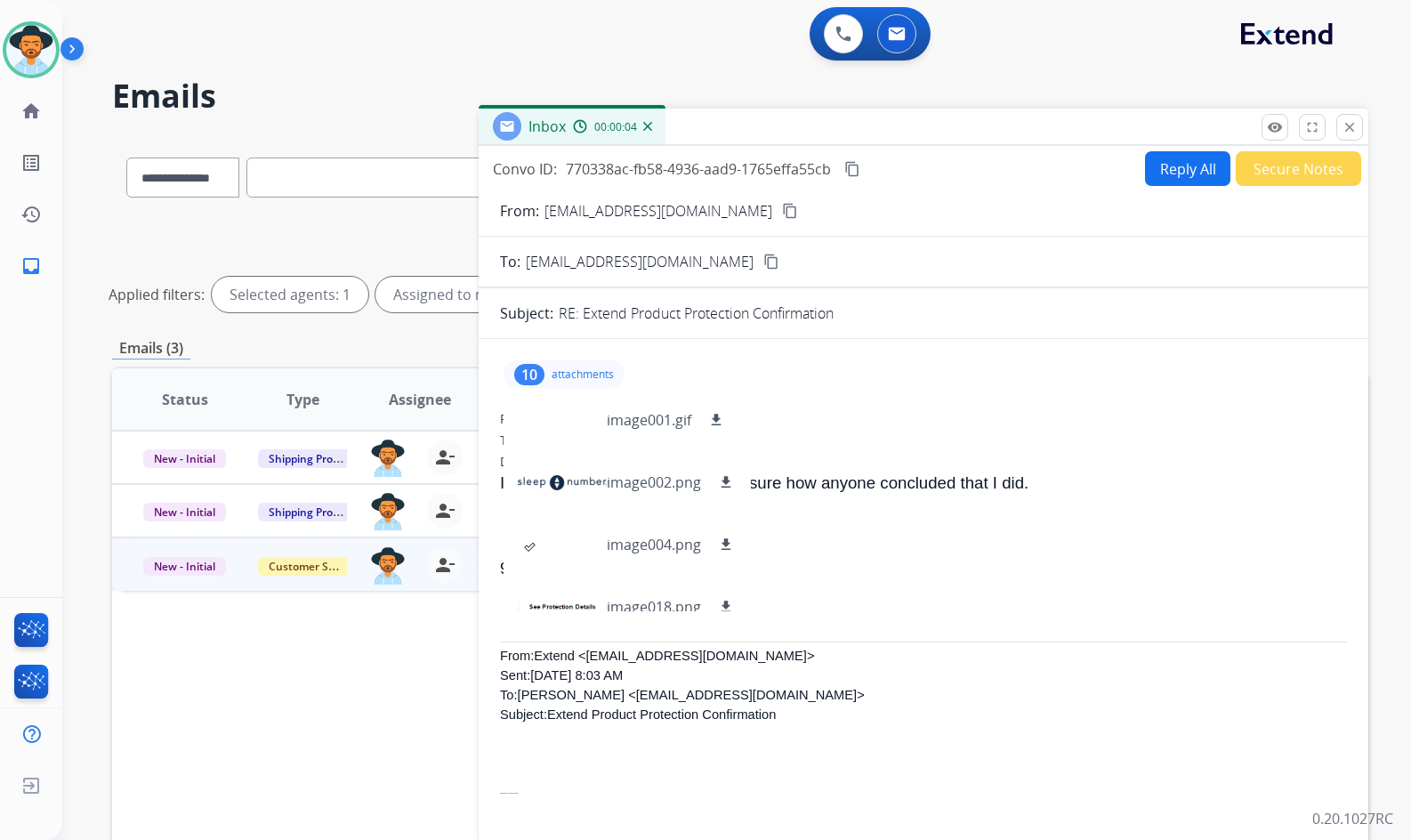
click at [574, 375] on p "attachments" at bounding box center [583, 374] width 62 height 15
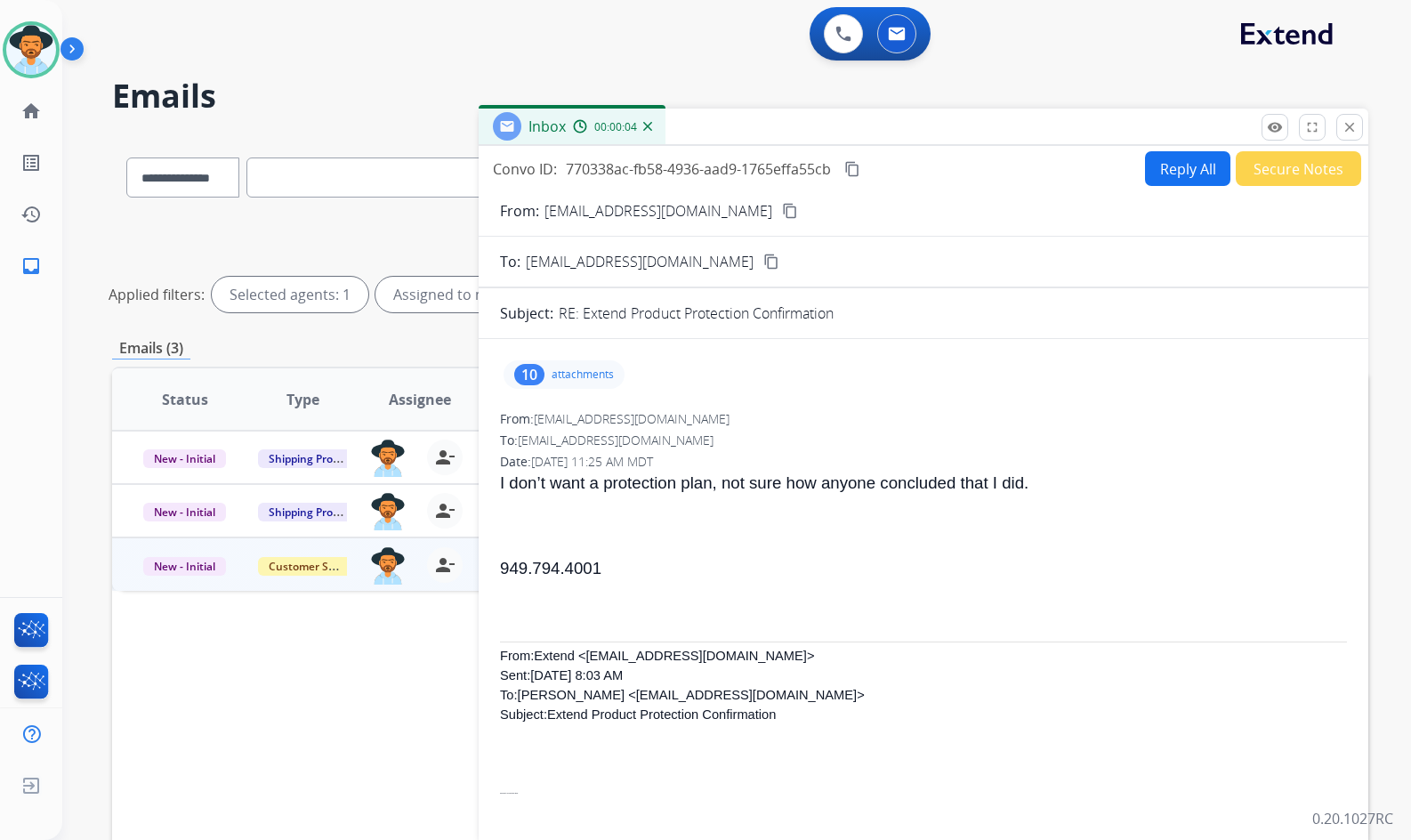
click at [782, 207] on mat-icon "content_copy" at bounding box center [790, 210] width 16 height 16
click at [782, 209] on mat-icon "content_copy" at bounding box center [790, 210] width 16 height 16
click at [854, 169] on mat-icon "content_copy" at bounding box center [852, 168] width 16 height 16
click at [555, 375] on p "attachments" at bounding box center [583, 374] width 62 height 15
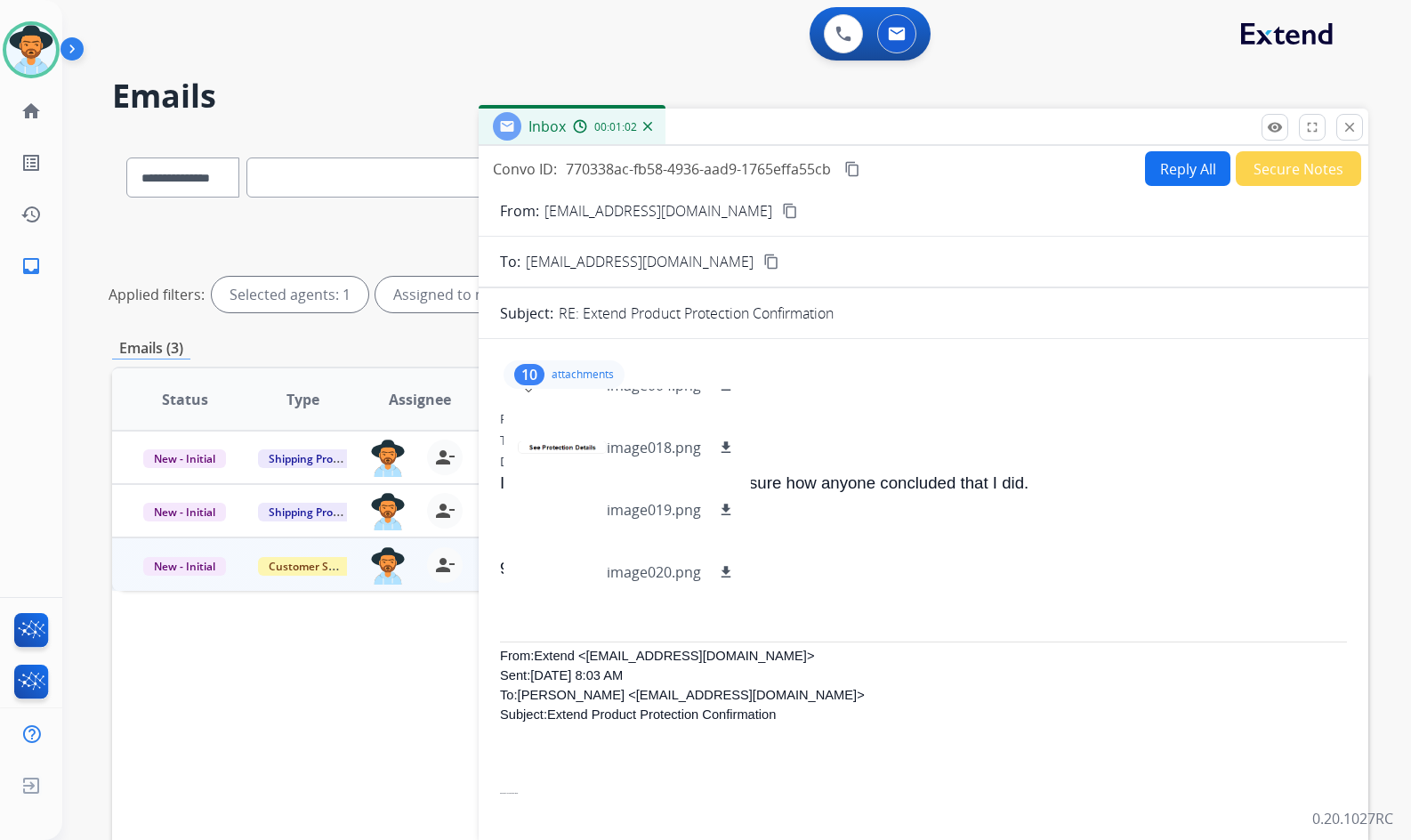
scroll to position [0, 0]
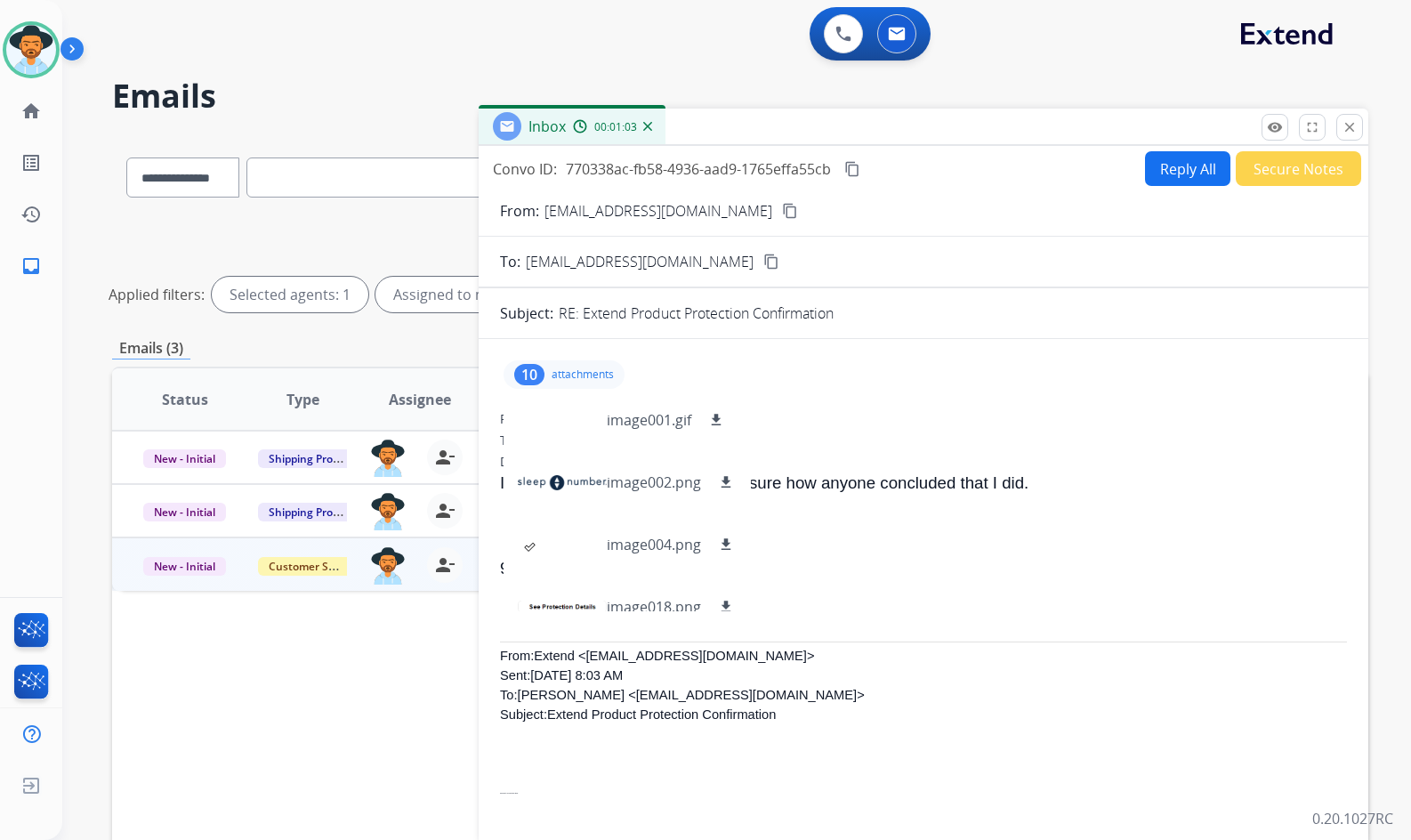
click at [560, 374] on p "attachments" at bounding box center [583, 374] width 62 height 15
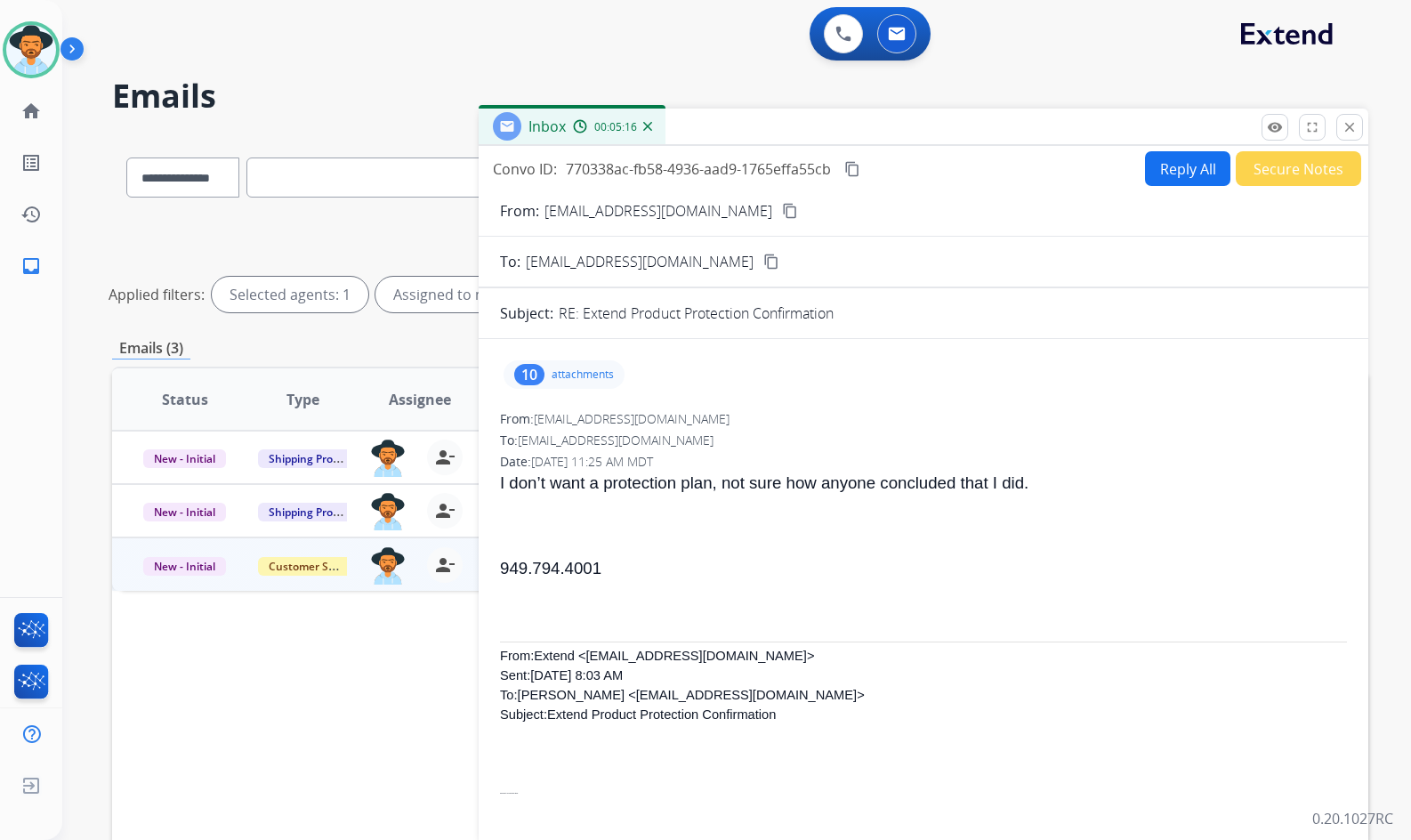
click at [636, 578] on p "949.794.4001" at bounding box center [924, 568] width 847 height 25
click at [649, 128] on img at bounding box center [648, 126] width 9 height 9
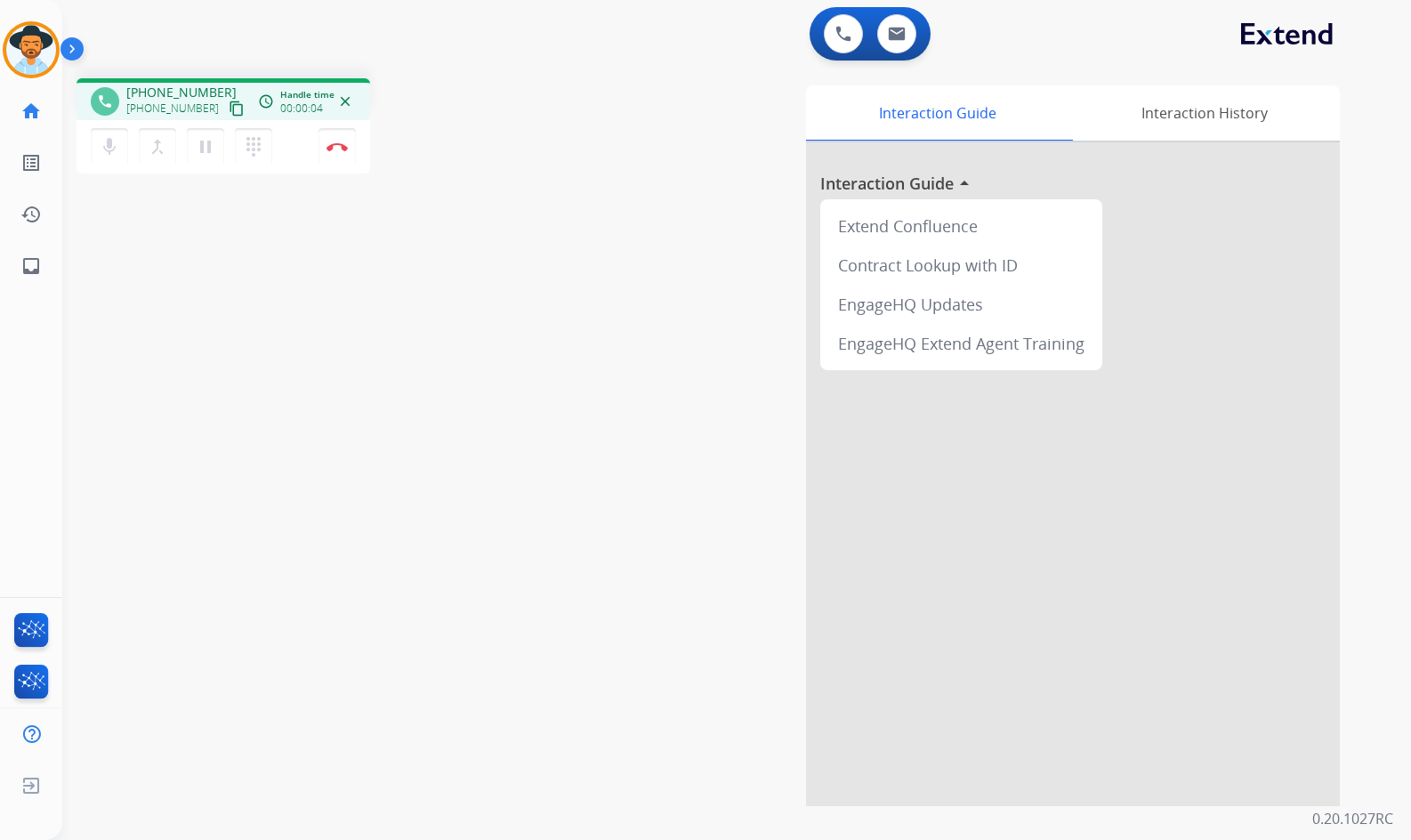
click at [229, 107] on mat-icon "content_copy" at bounding box center [237, 108] width 16 height 16
click at [203, 146] on mat-icon "pause" at bounding box center [205, 147] width 21 height 21
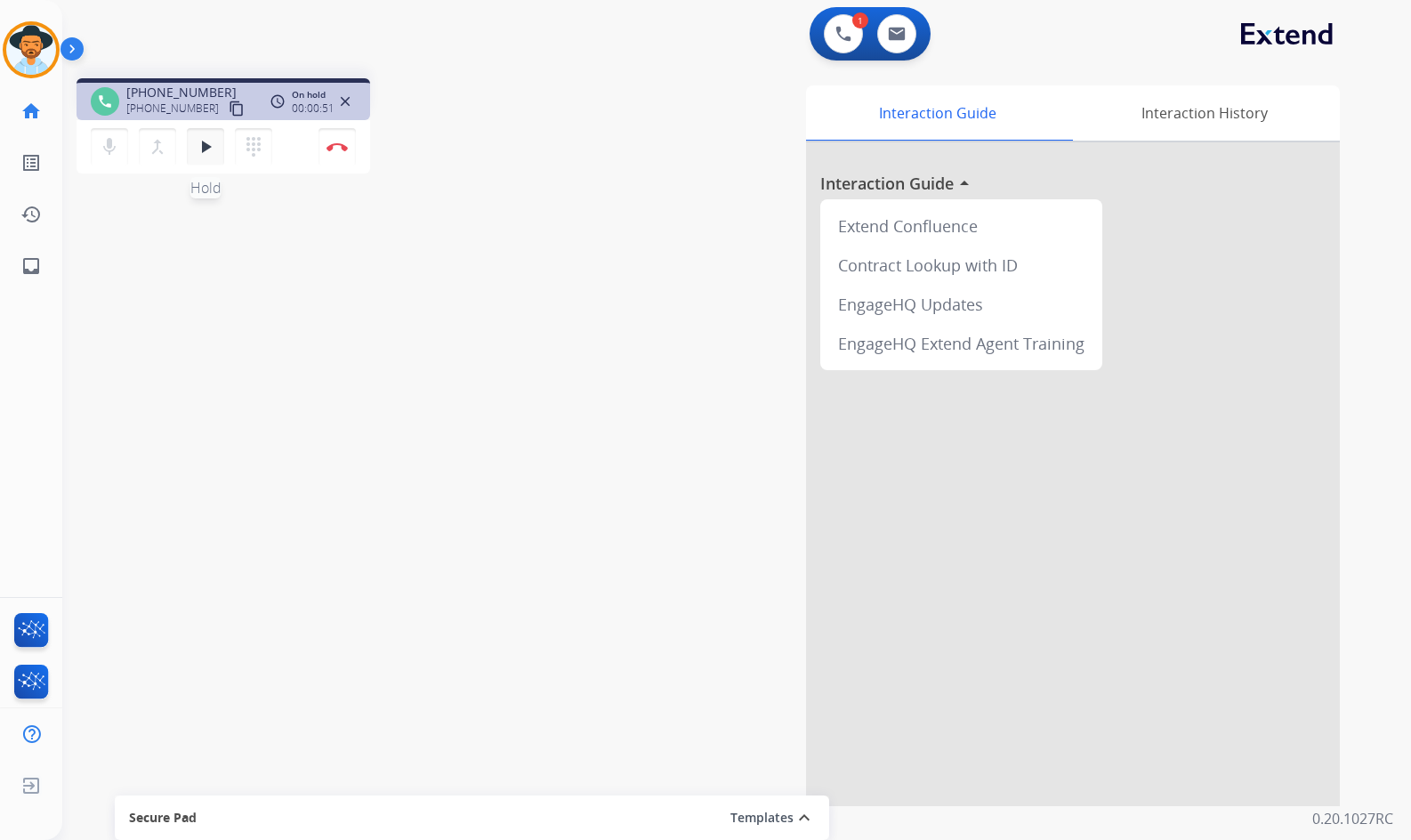
click at [211, 143] on mat-icon "play_arrow" at bounding box center [205, 147] width 21 height 21
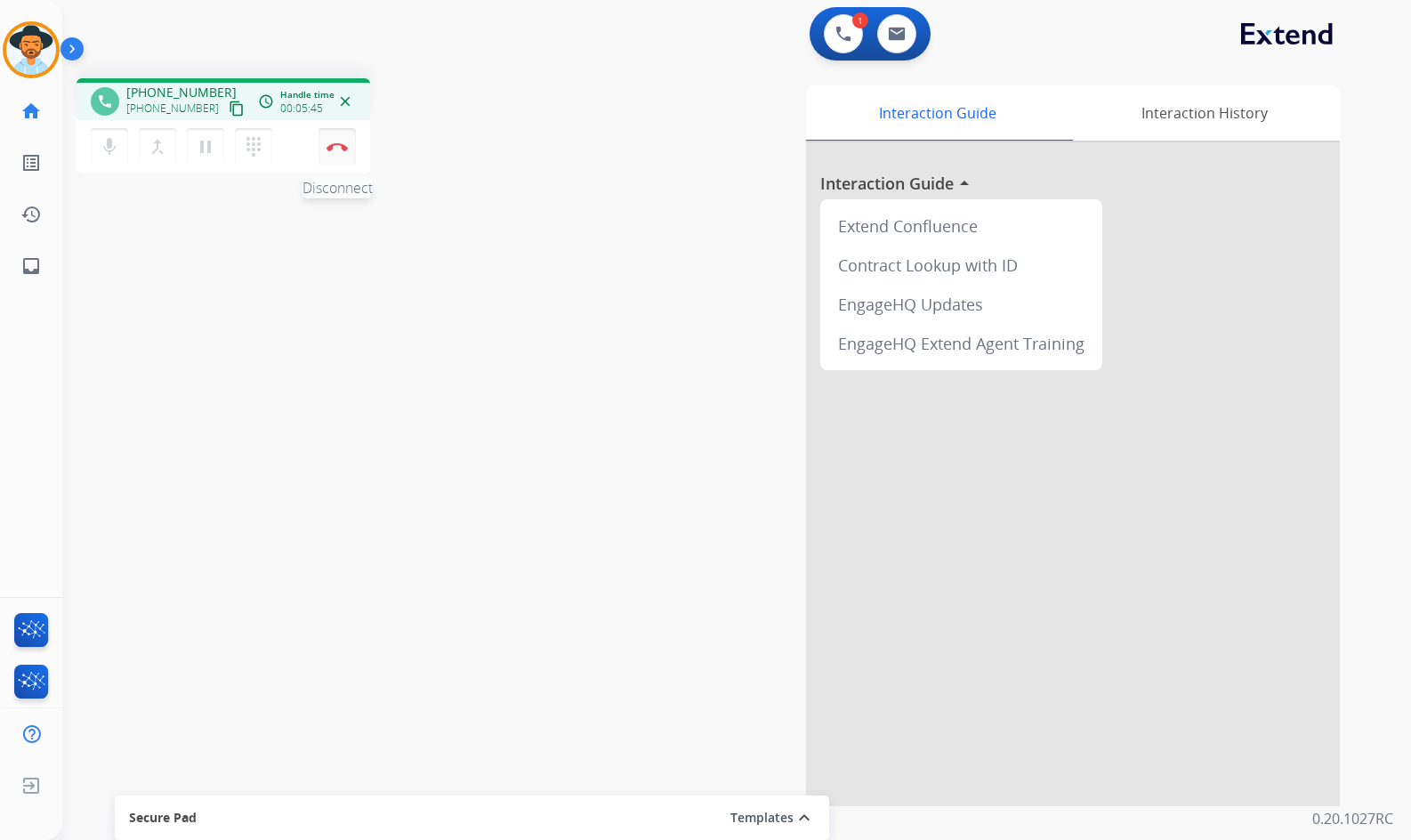
click at [343, 153] on button "Disconnect" at bounding box center [337, 147] width 37 height 37
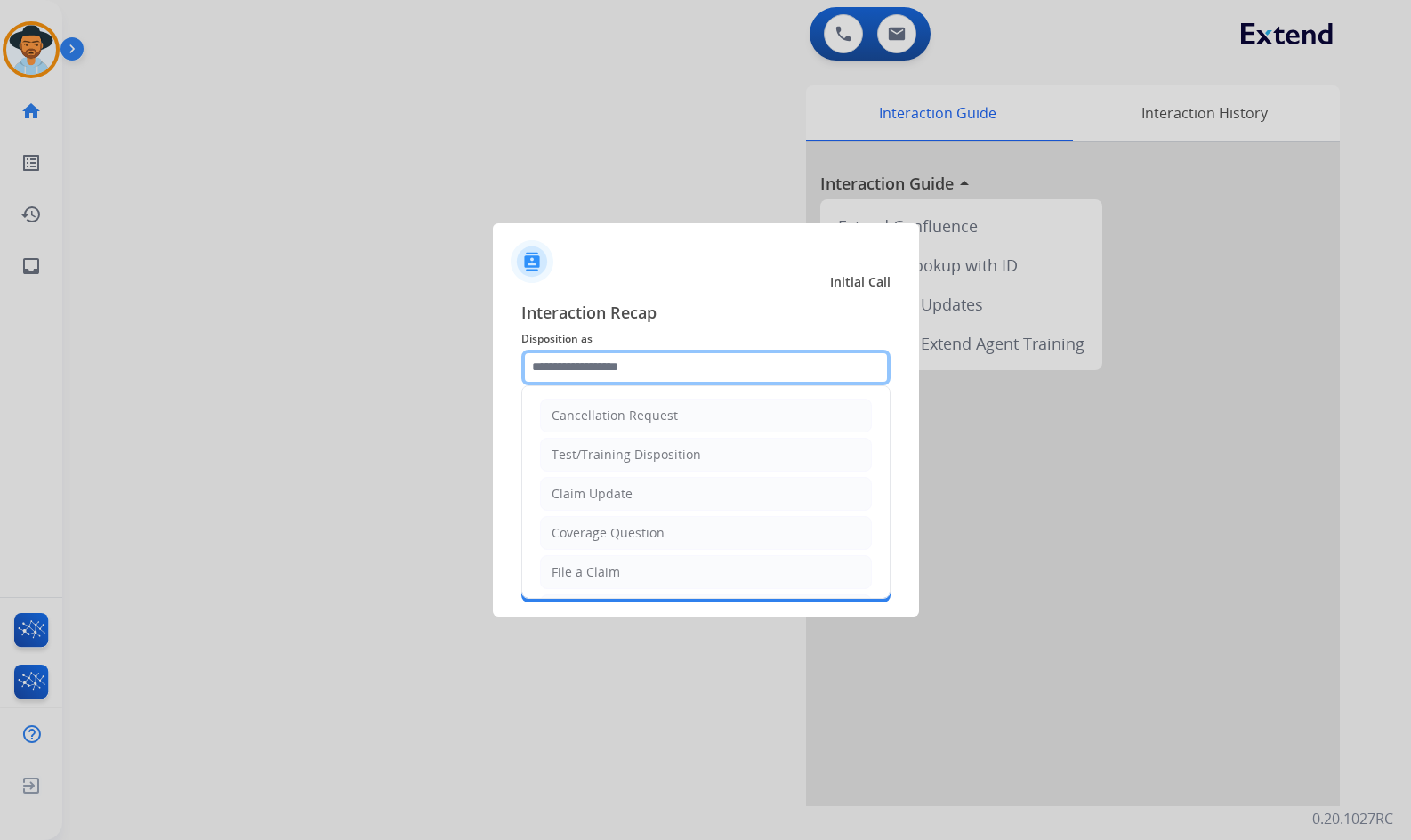
click at [632, 372] on input "text" at bounding box center [706, 367] width 369 height 36
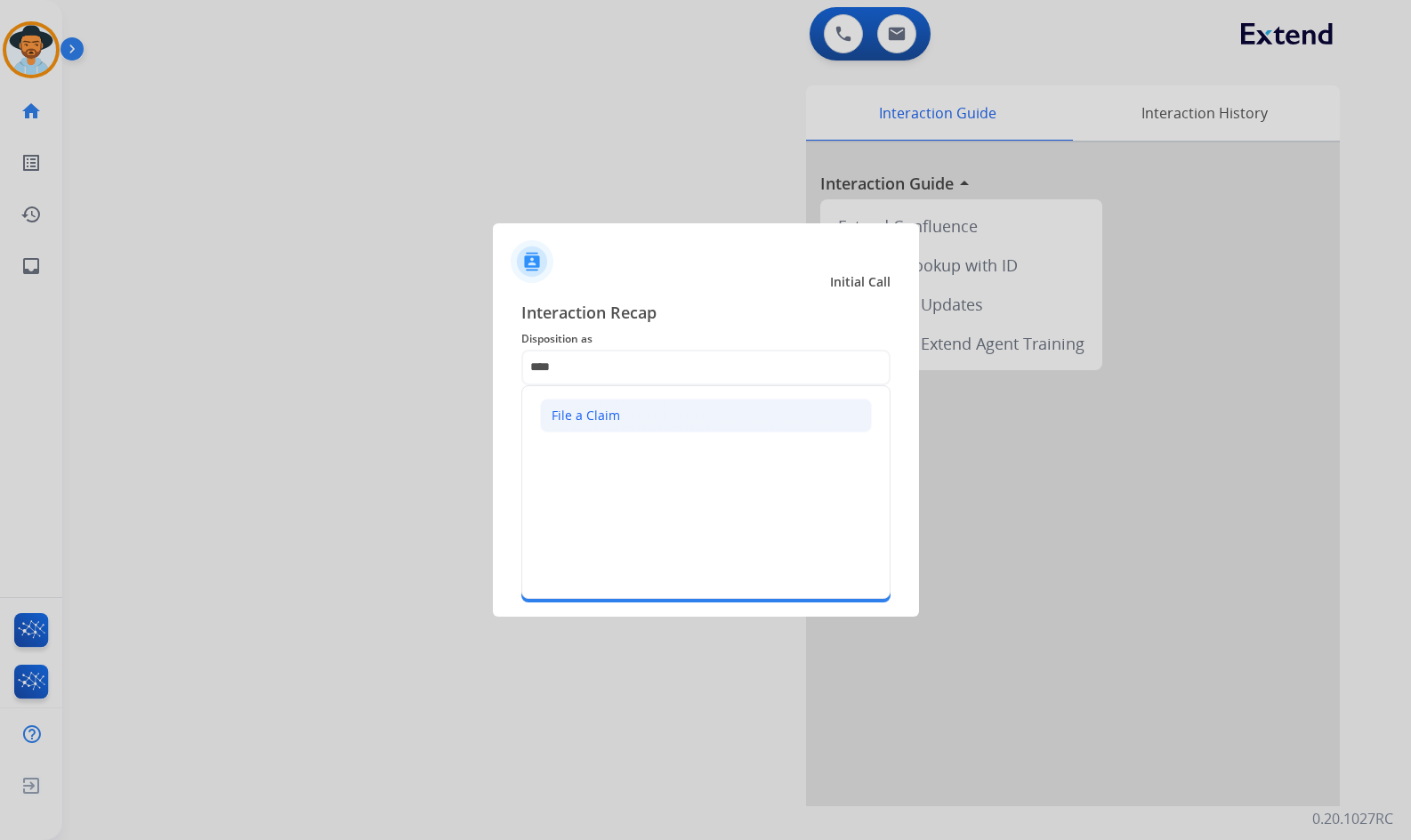
drag, startPoint x: 655, startPoint y: 418, endPoint x: 669, endPoint y: 455, distance: 39.6
click at [655, 419] on li "File a Claim" at bounding box center [706, 415] width 332 height 34
type input "**********"
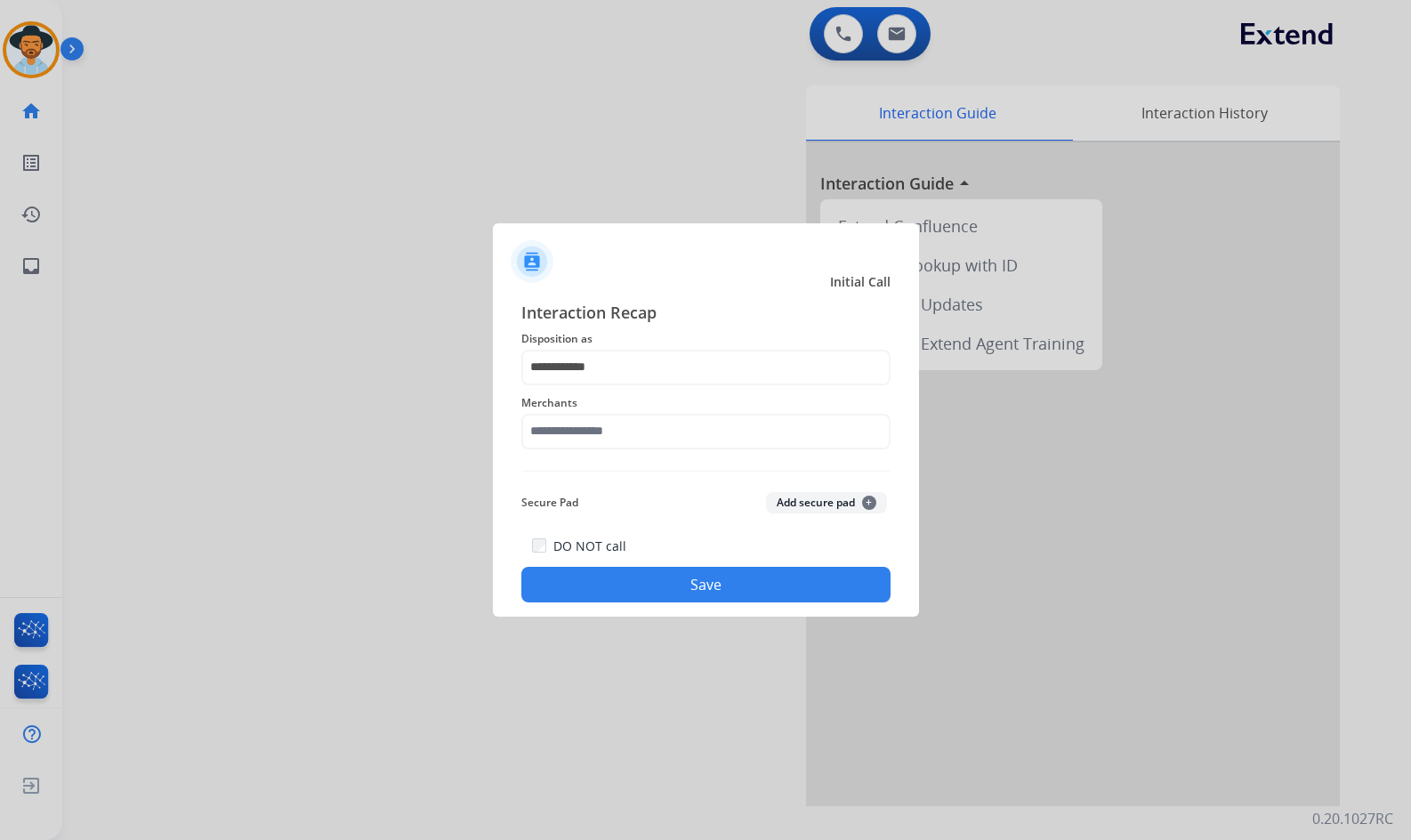
click at [673, 444] on div "Merchants" at bounding box center [706, 420] width 369 height 71
click at [673, 443] on input "text" at bounding box center [706, 431] width 369 height 36
click at [657, 484] on li "Jomashop" at bounding box center [711, 482] width 339 height 34
type input "********"
click at [697, 588] on button "Save" at bounding box center [706, 584] width 369 height 36
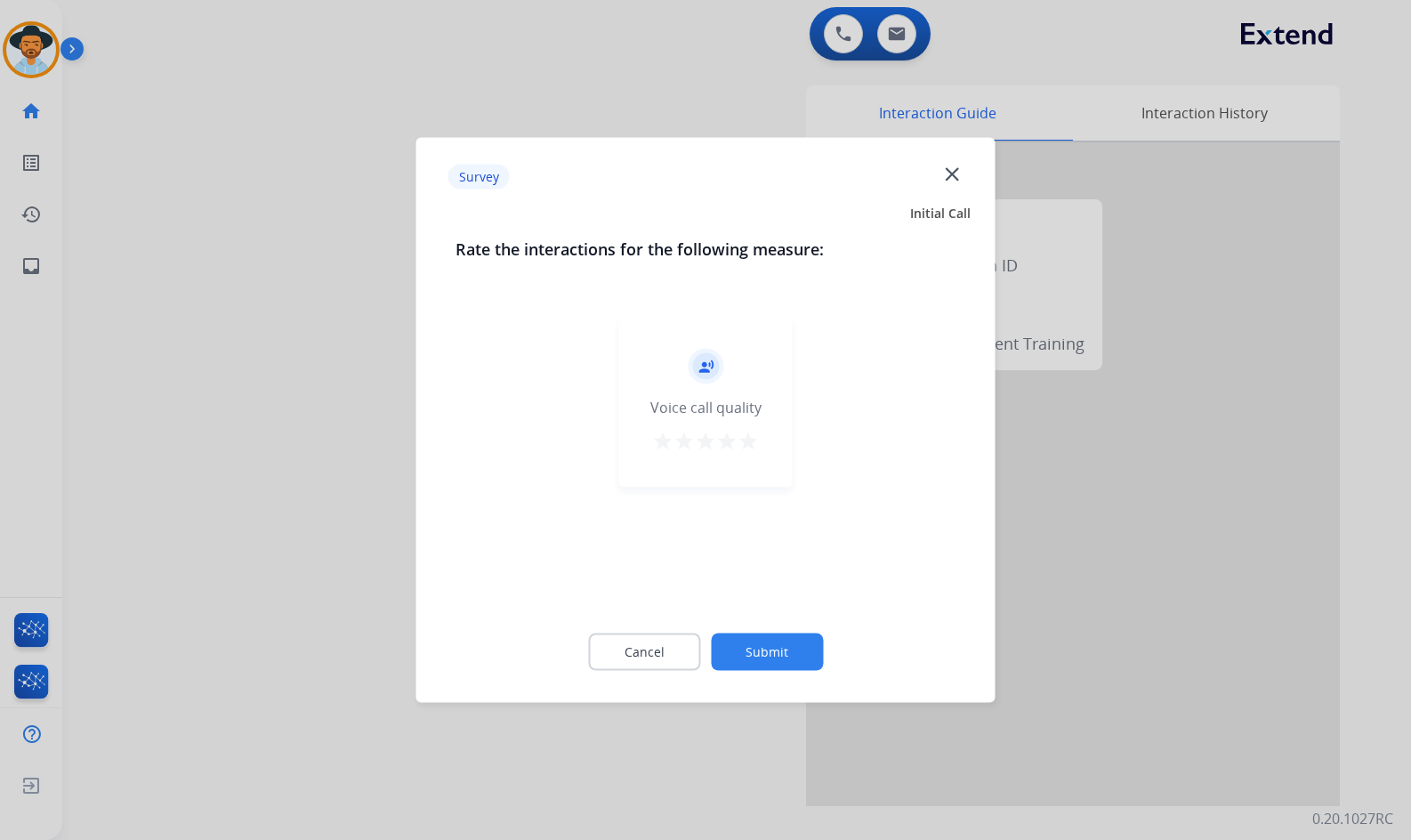
click at [808, 653] on button "Submit" at bounding box center [766, 652] width 112 height 37
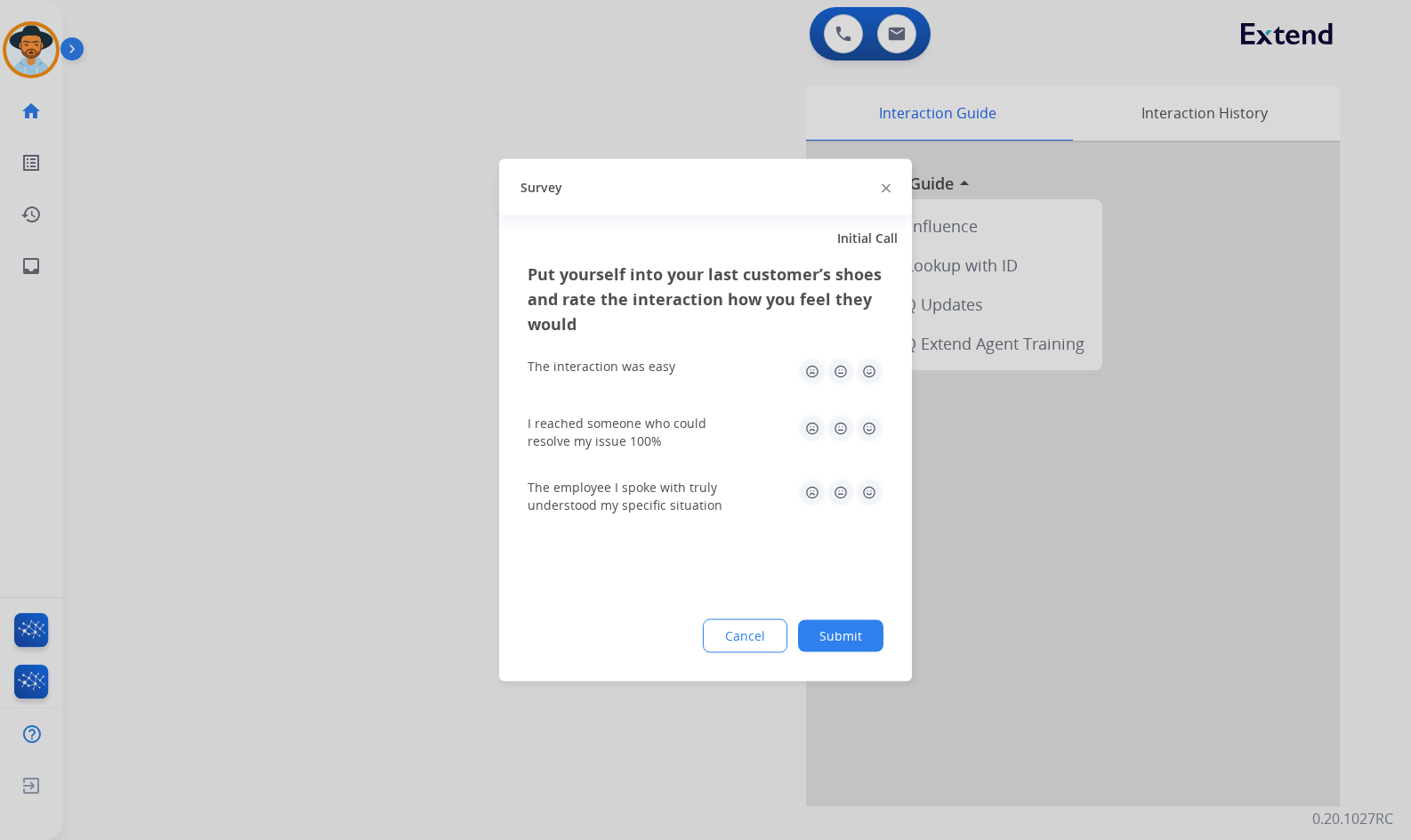
click at [837, 648] on button "Submit" at bounding box center [841, 636] width 86 height 32
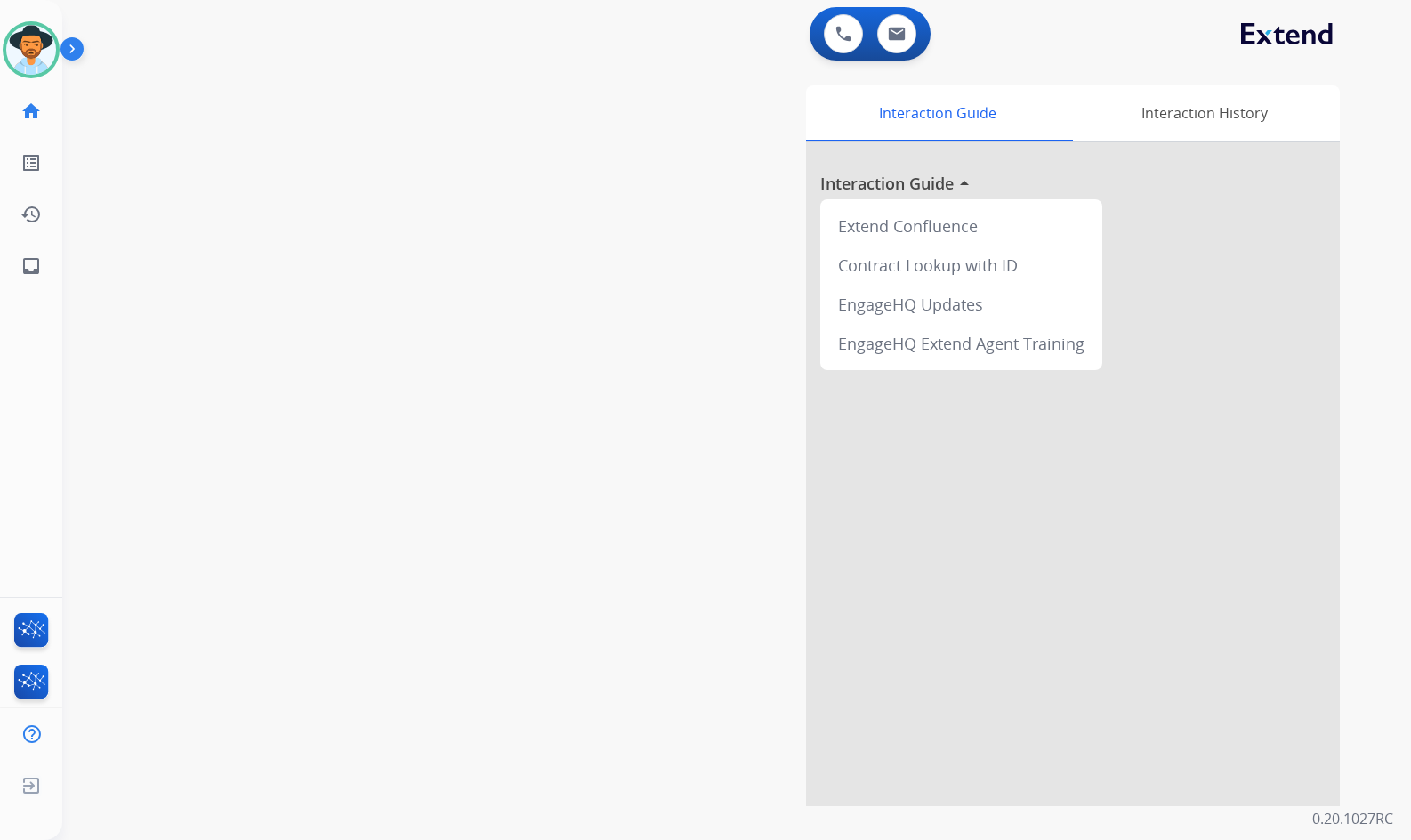
drag, startPoint x: 155, startPoint y: 253, endPoint x: 150, endPoint y: 268, distance: 15.8
click at [155, 253] on div "swap_horiz Break voice bridge close_fullscreen Connect 3-Way Call merge_type Se…" at bounding box center [716, 435] width 1307 height 742
click at [38, 49] on img at bounding box center [30, 50] width 50 height 50
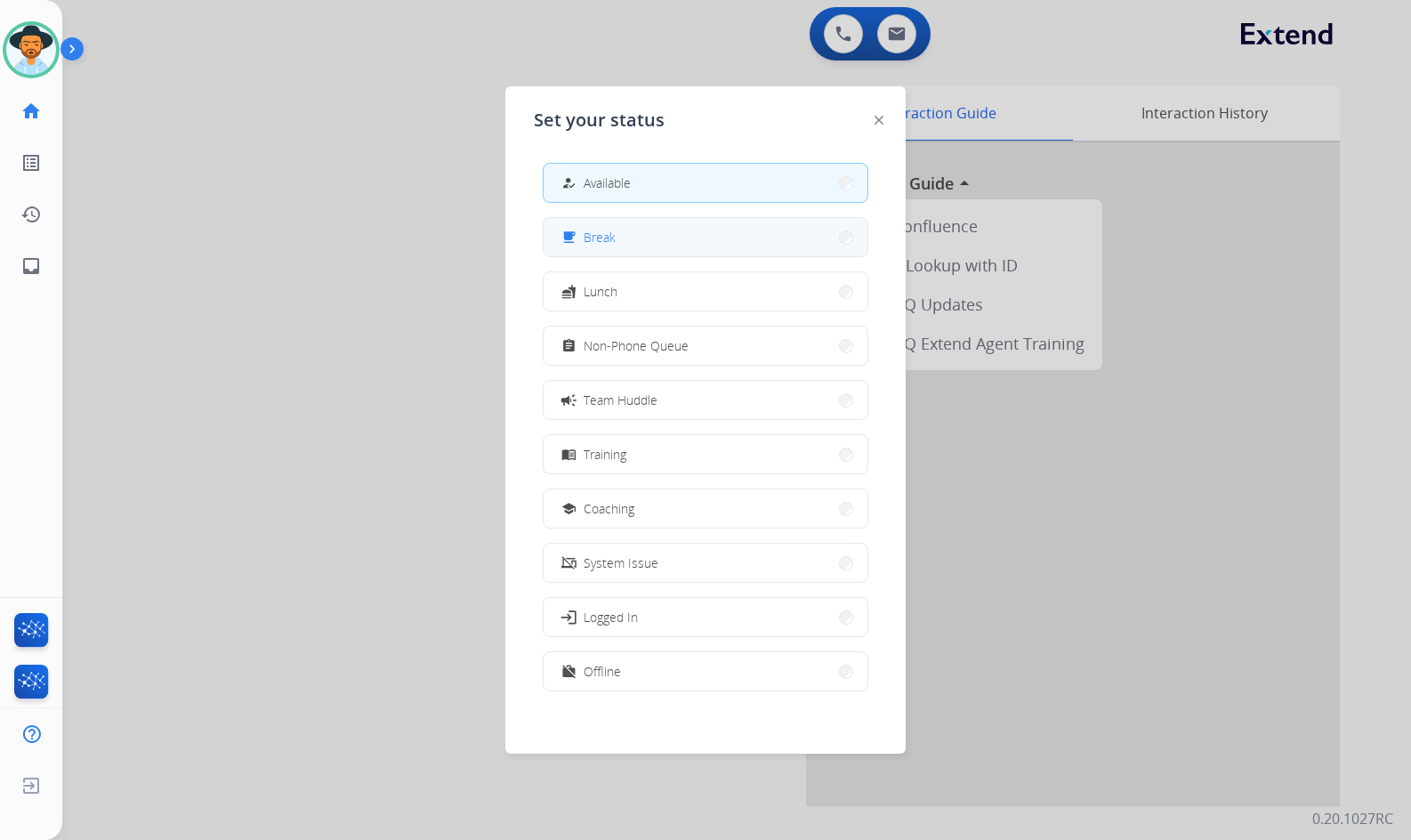
click at [693, 245] on button "free_breakfast Break" at bounding box center [705, 237] width 324 height 38
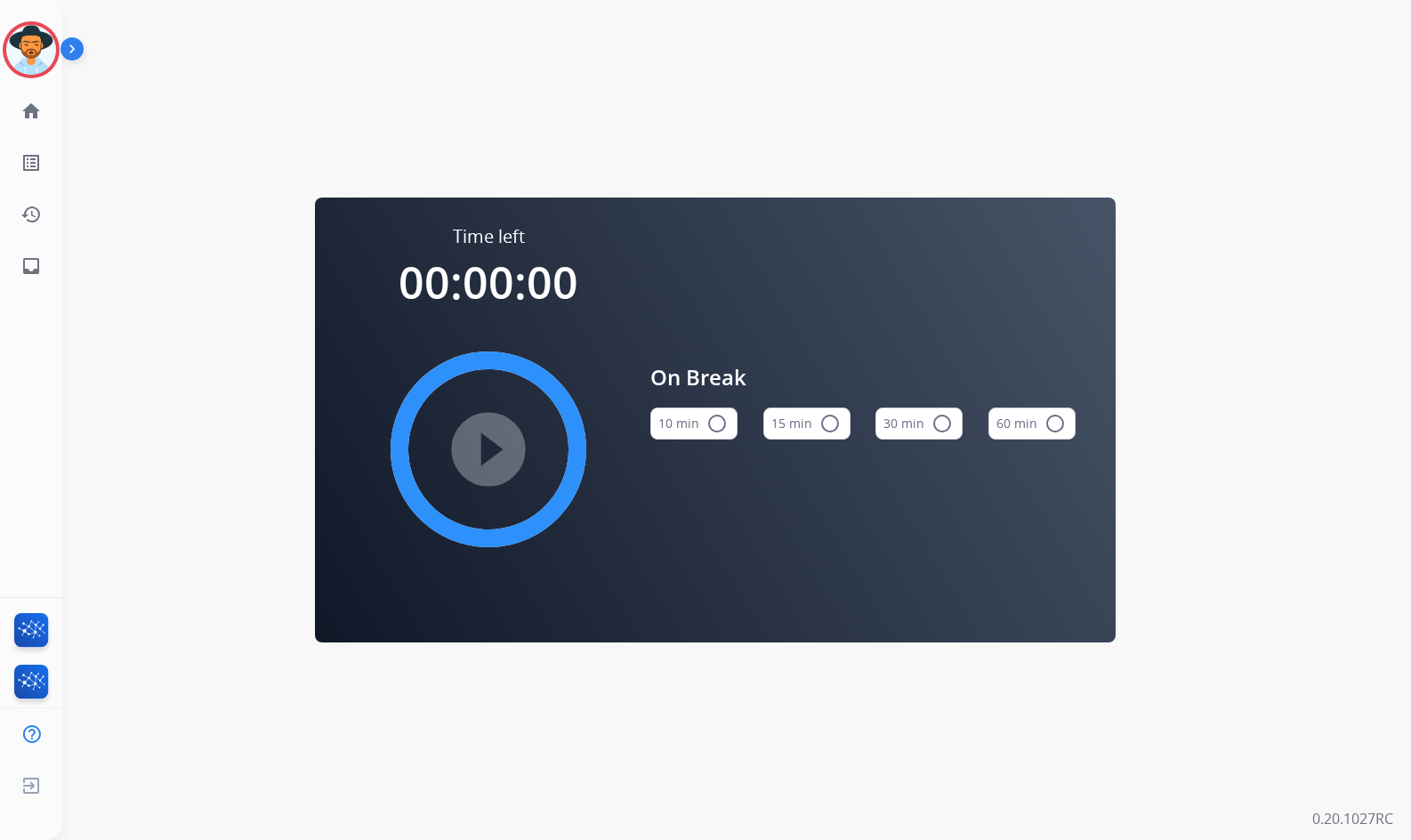
click at [708, 424] on mat-icon "radio_button_unchecked" at bounding box center [718, 423] width 21 height 21
drag, startPoint x: 34, startPoint y: 51, endPoint x: 94, endPoint y: 61, distance: 60.8
click at [34, 51] on img at bounding box center [30, 50] width 50 height 50
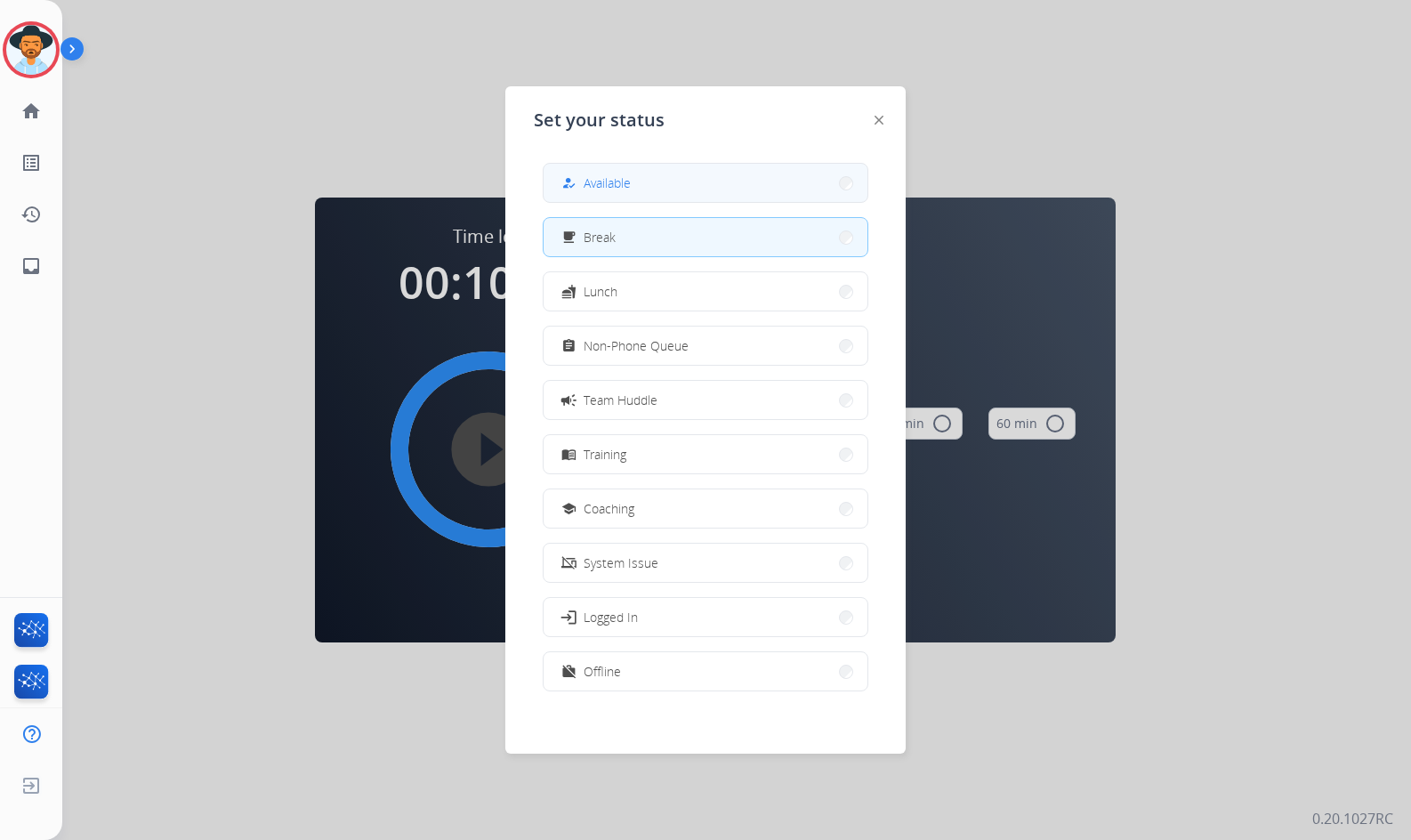
click at [643, 181] on button "how_to_reg Available" at bounding box center [705, 182] width 324 height 38
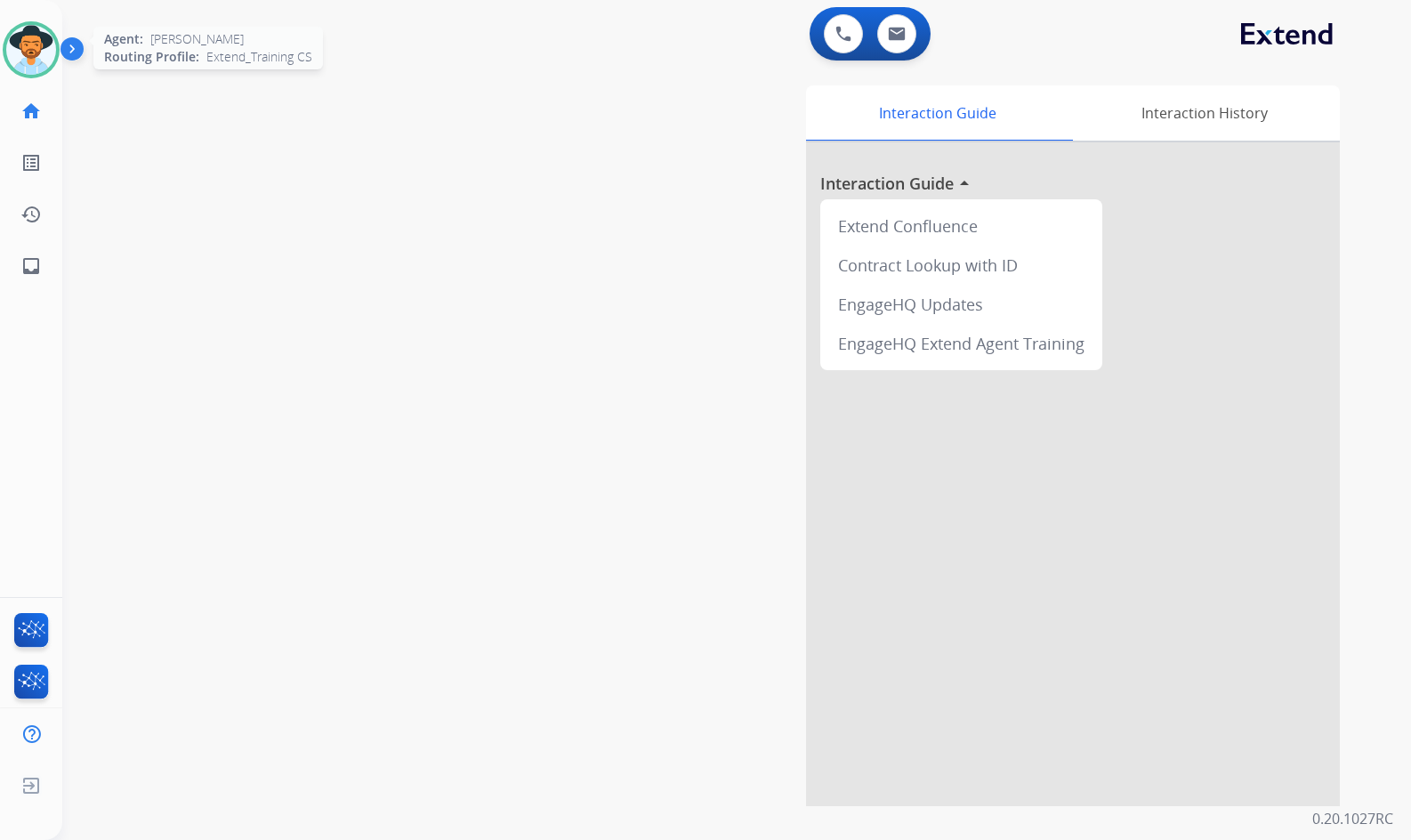
click at [48, 55] on img at bounding box center [30, 50] width 50 height 50
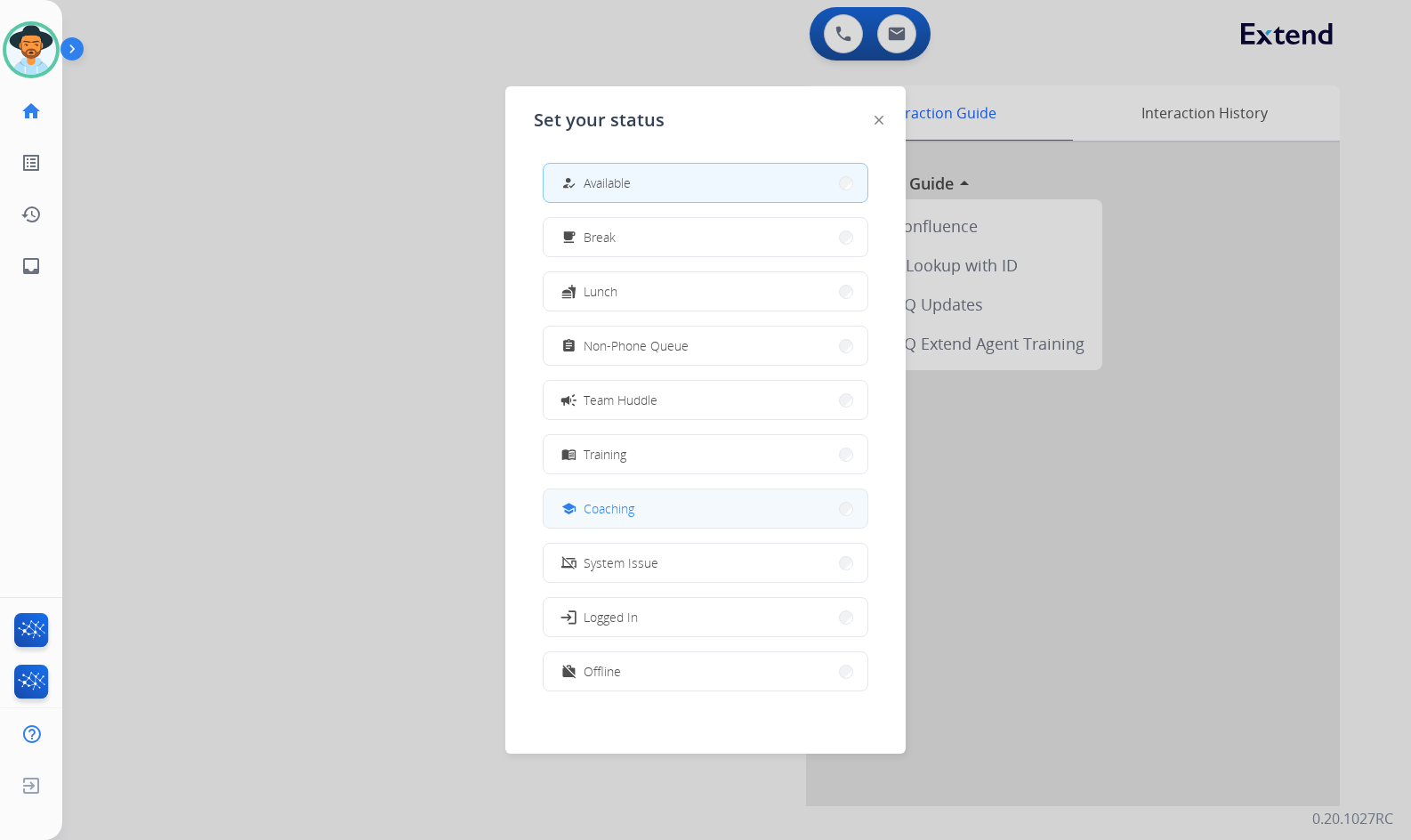
click at [683, 523] on button "school Coaching" at bounding box center [705, 508] width 324 height 38
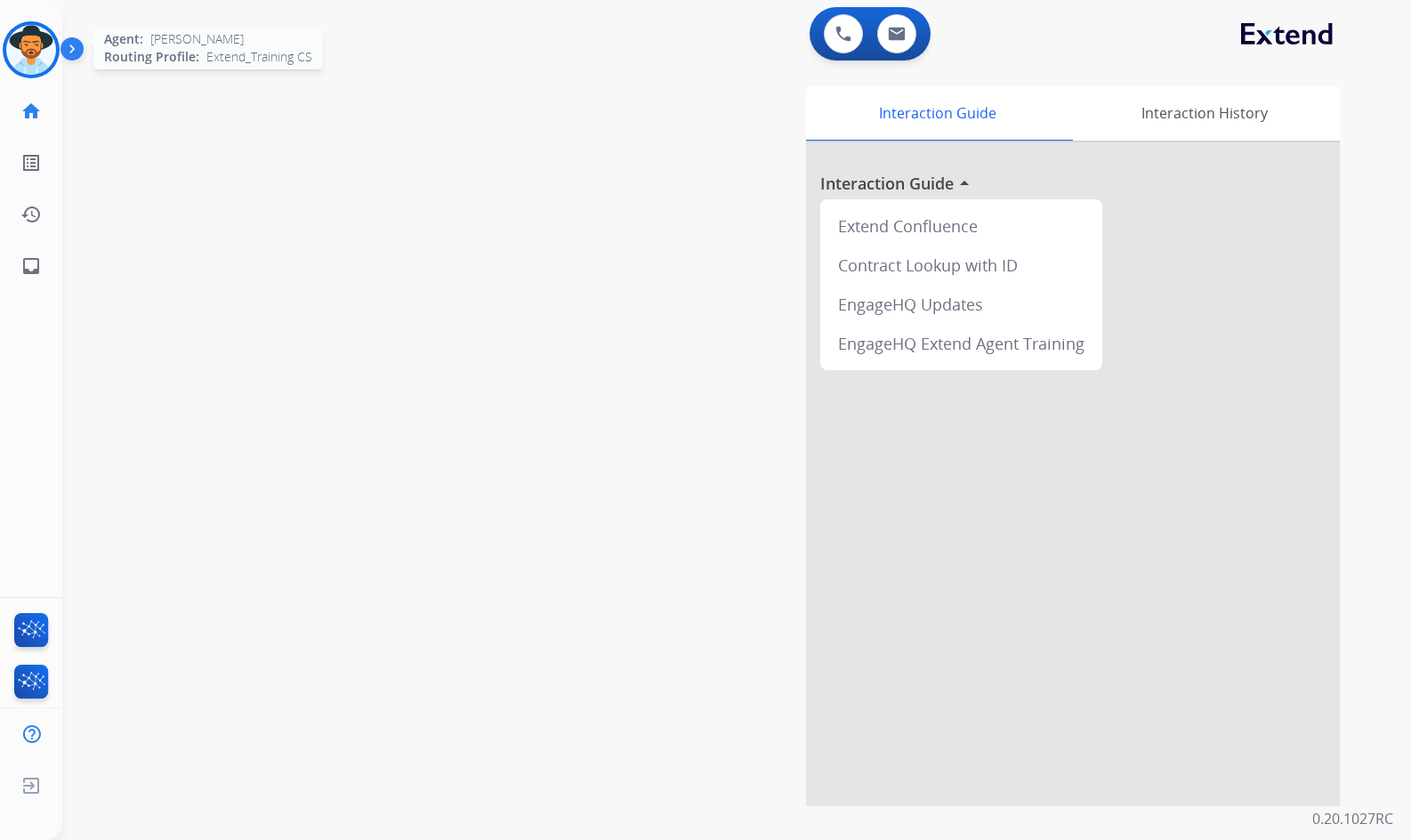
click at [29, 55] on img at bounding box center [30, 50] width 50 height 50
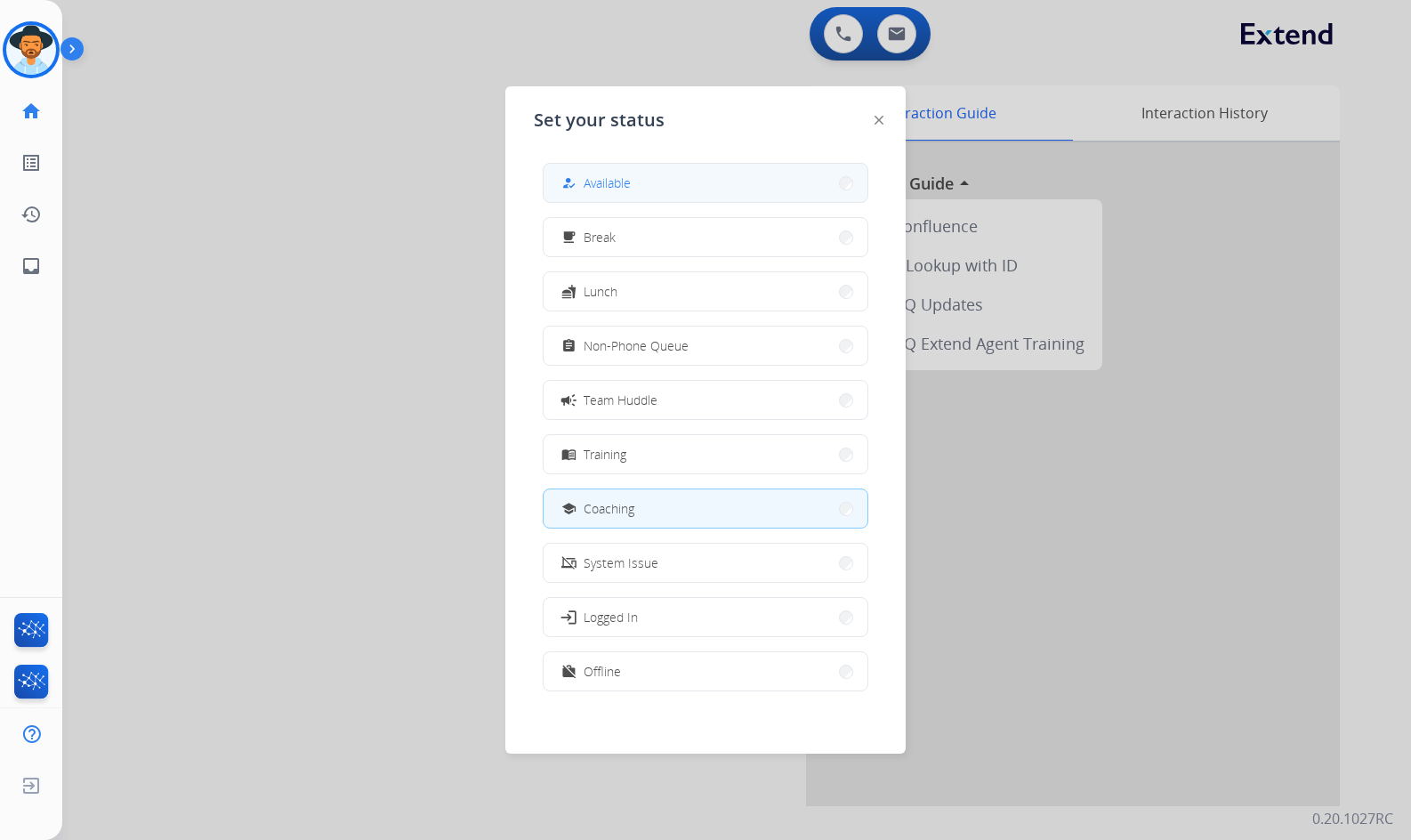
drag, startPoint x: 596, startPoint y: 193, endPoint x: 585, endPoint y: 185, distance: 13.6
click at [595, 192] on div "how_to_reg Available" at bounding box center [594, 183] width 73 height 21
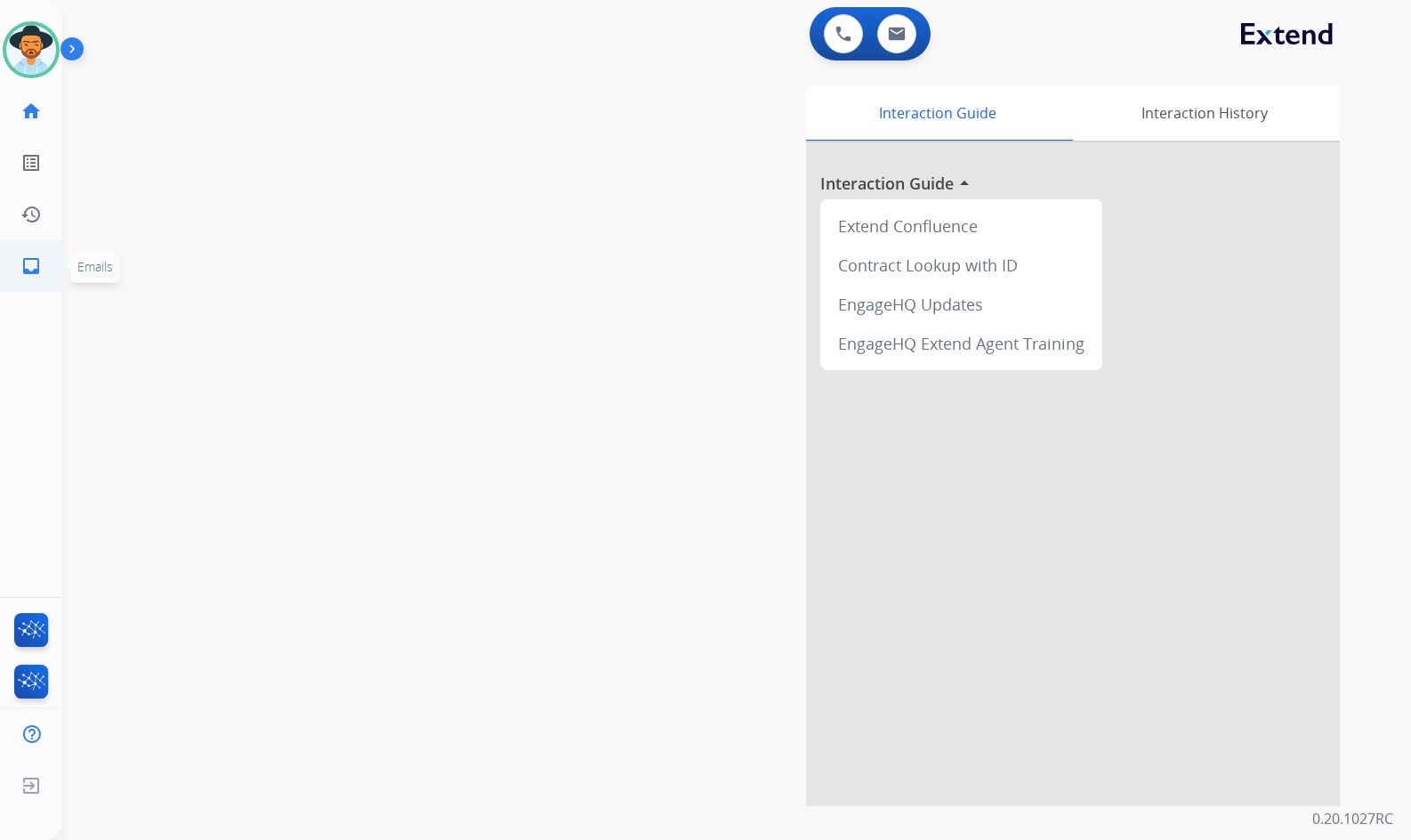
click at [41, 270] on mat-icon "inbox" at bounding box center [31, 266] width 21 height 21
select select "**********"
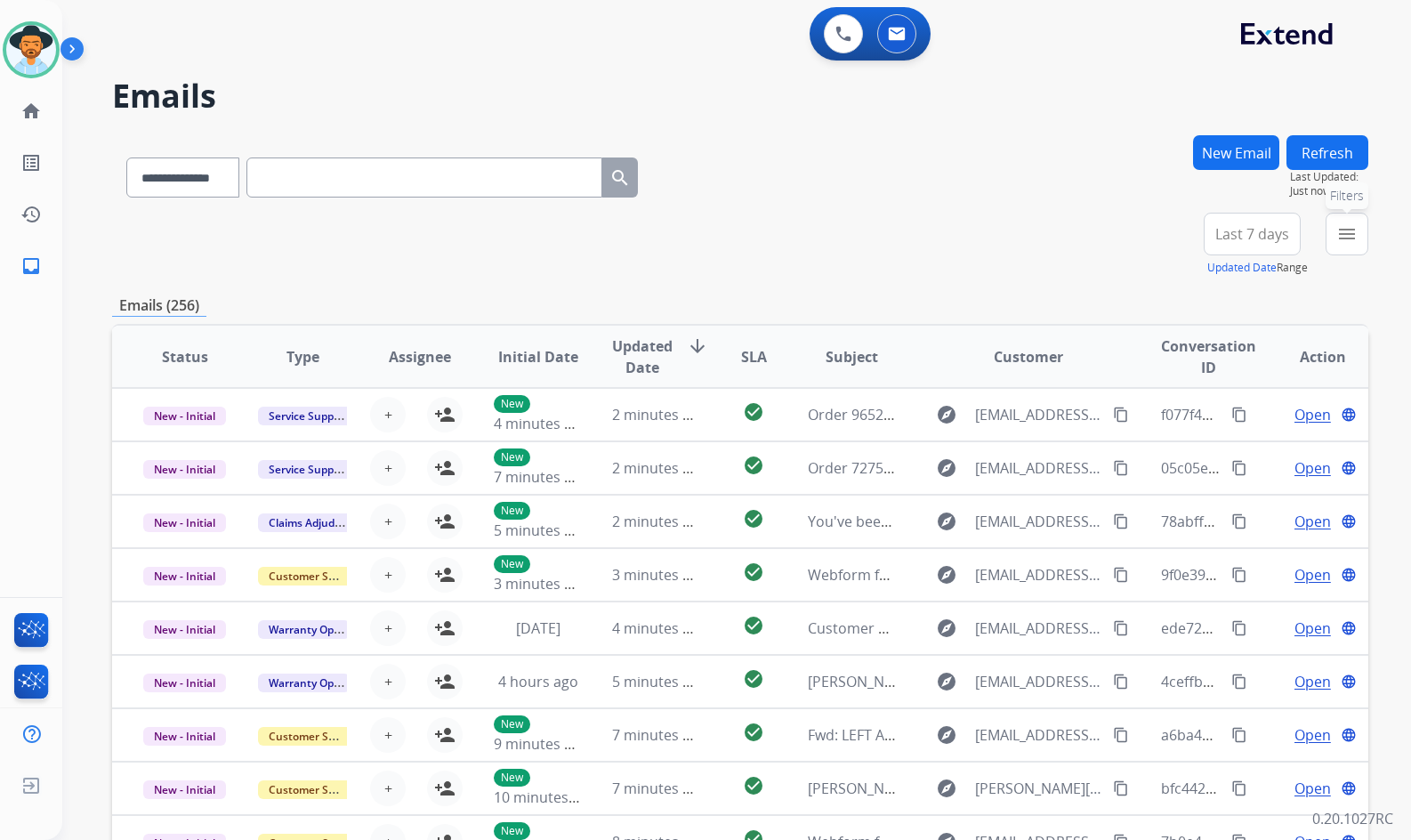
click at [1340, 242] on mat-icon "menu" at bounding box center [1348, 234] width 21 height 21
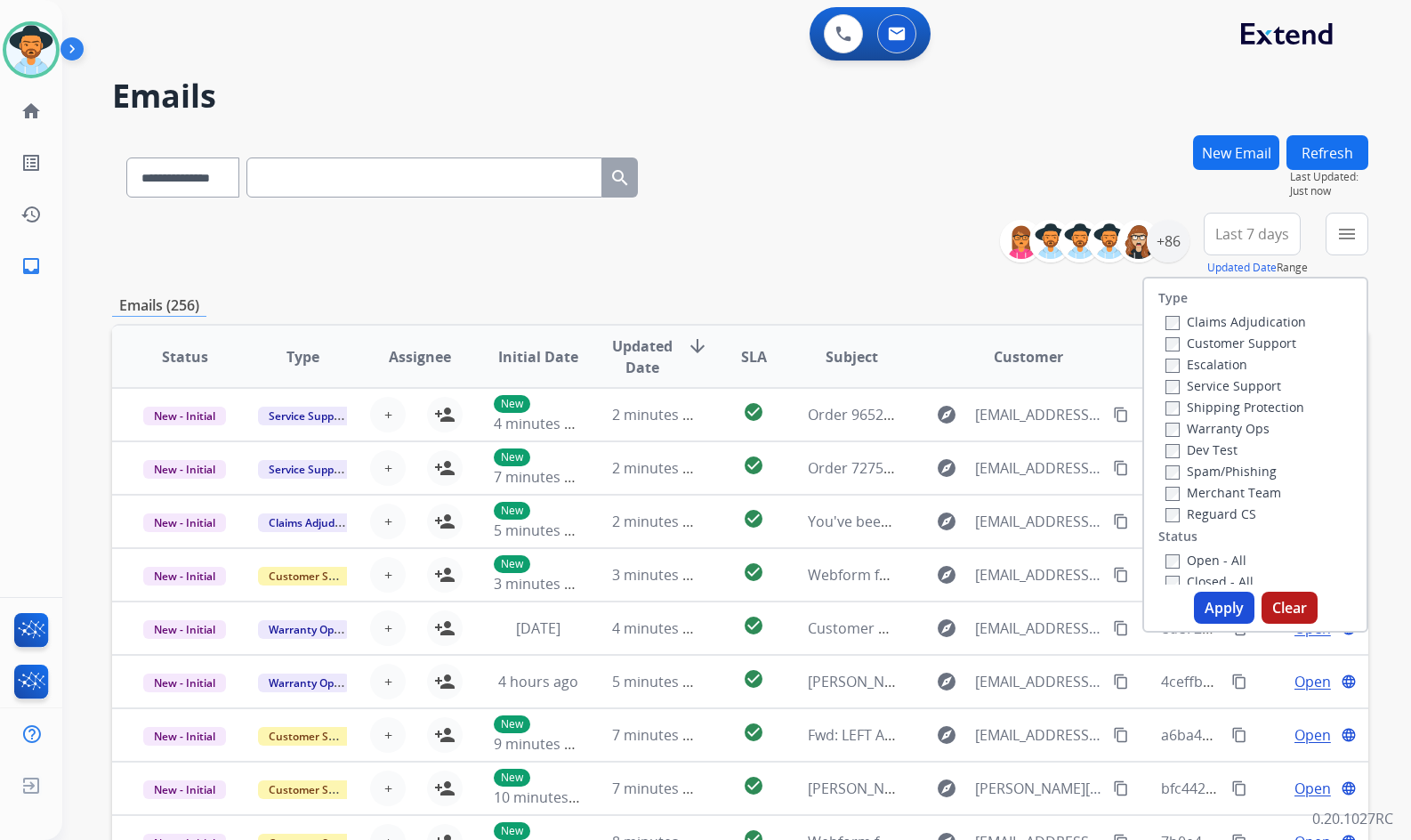
click at [1238, 347] on label "Customer Support" at bounding box center [1231, 343] width 130 height 17
click at [1238, 412] on label "Shipping Protection" at bounding box center [1235, 406] width 139 height 17
click at [1215, 520] on label "Reguard CS" at bounding box center [1210, 513] width 91 height 17
click at [1214, 561] on label "Open - All" at bounding box center [1206, 560] width 81 height 17
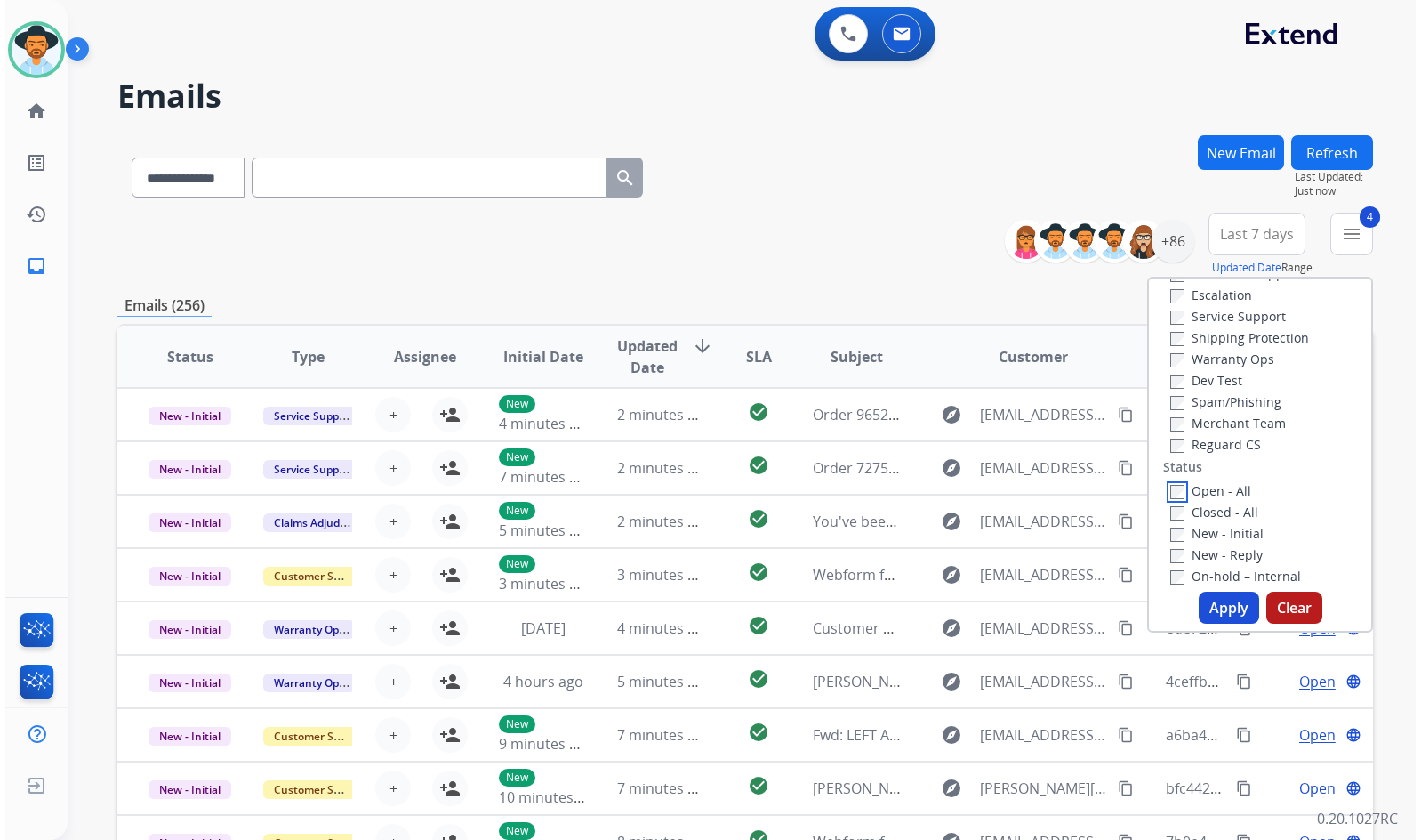
scroll to position [178, 0]
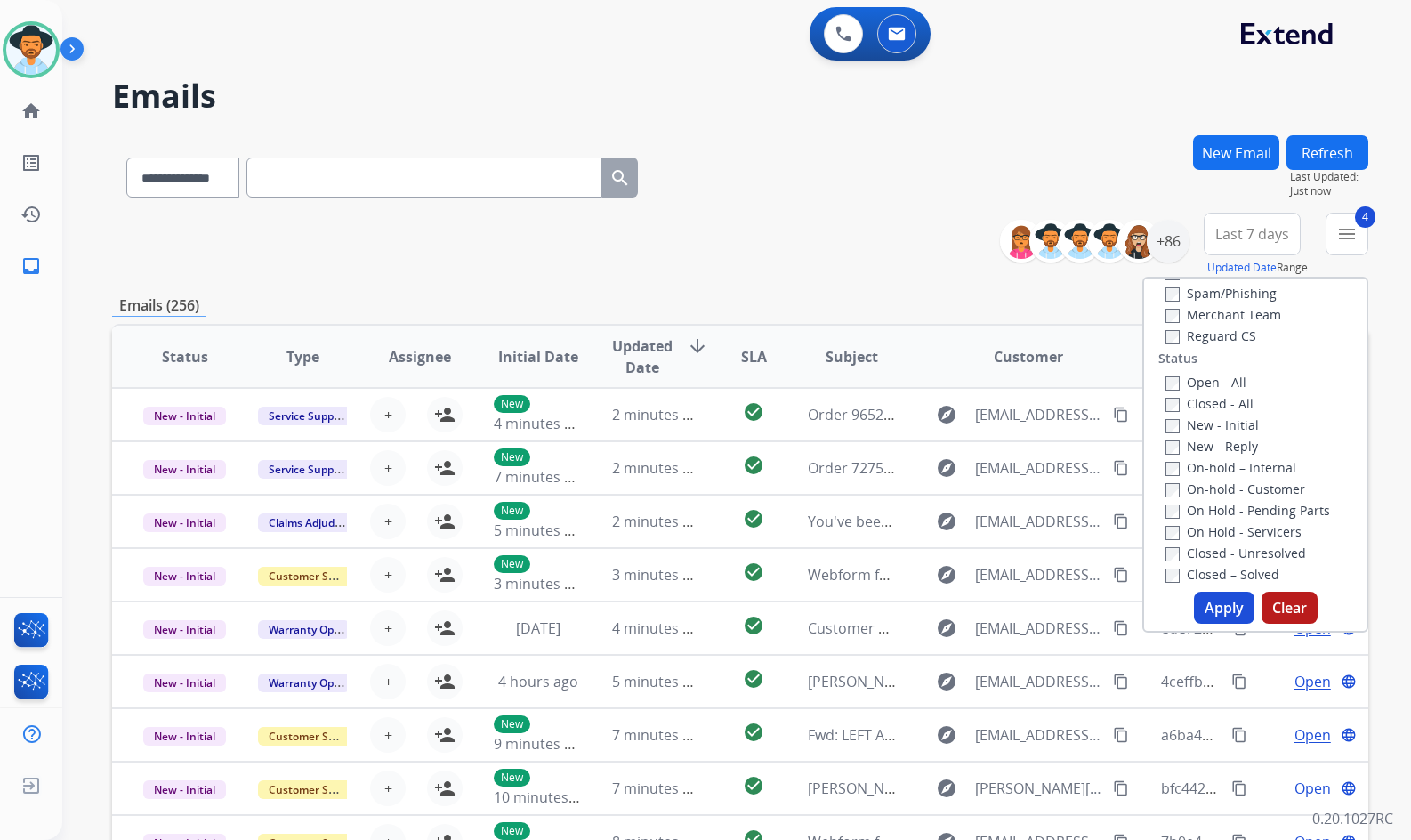
click at [1234, 530] on label "On Hold - Servicers" at bounding box center [1234, 530] width 136 height 17
drag, startPoint x: 1239, startPoint y: 511, endPoint x: 1242, endPoint y: 491, distance: 20.2
click at [1239, 510] on label "On Hold - Pending Parts" at bounding box center [1247, 509] width 165 height 17
click at [1242, 477] on div "On-hold – Internal" at bounding box center [1259, 467] width 187 height 21
click at [1242, 490] on label "On-hold - Customer" at bounding box center [1235, 488] width 139 height 17
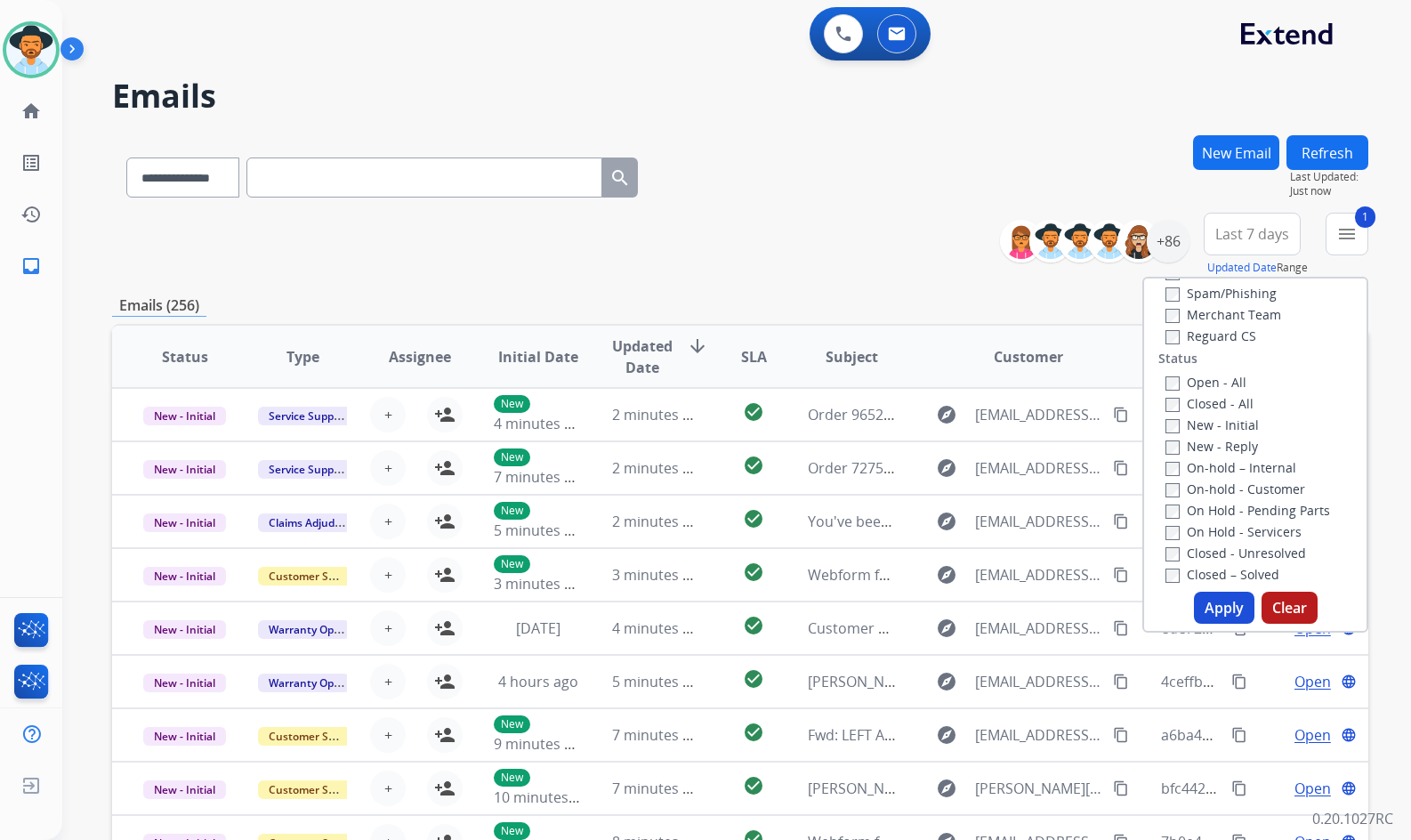
click at [1244, 470] on label "On-hold – Internal" at bounding box center [1231, 467] width 130 height 17
click at [1233, 444] on label "New - Reply" at bounding box center [1211, 446] width 93 height 17
click at [1232, 423] on label "New - Initial" at bounding box center [1212, 424] width 93 height 17
click at [1229, 614] on button "Apply" at bounding box center [1224, 607] width 60 height 32
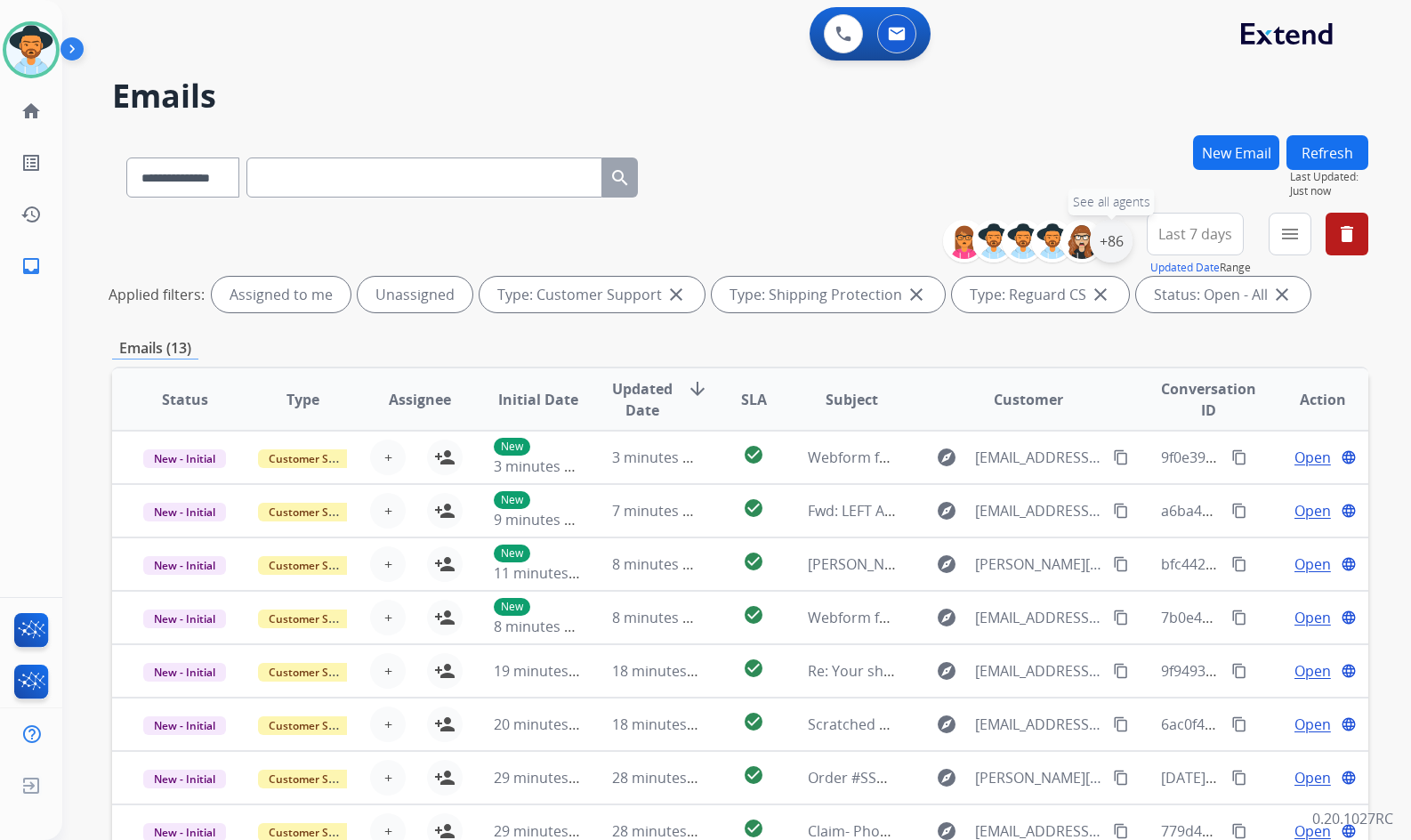
click at [1124, 237] on div "+86" at bounding box center [1111, 241] width 43 height 43
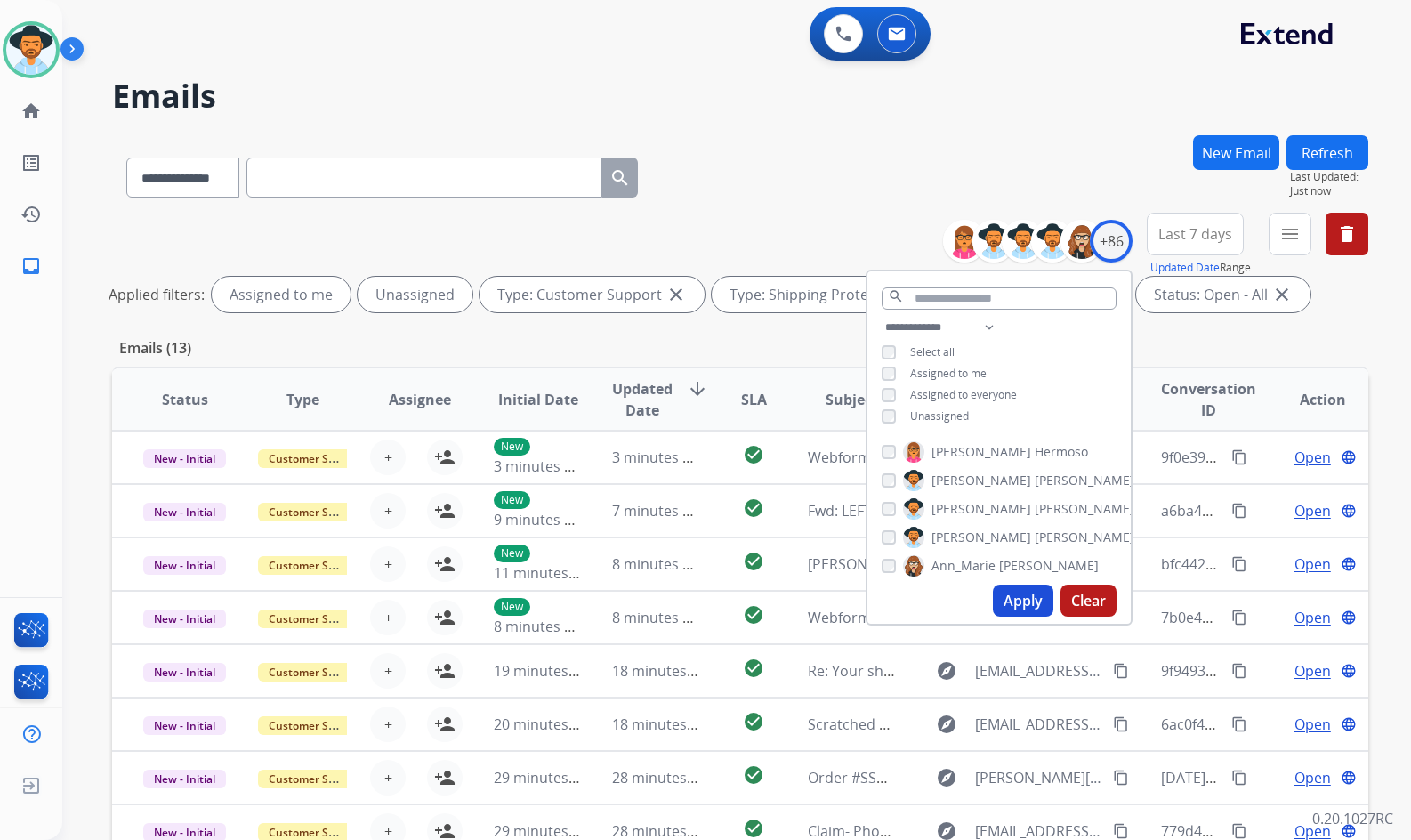
click at [938, 416] on span "Unassigned" at bounding box center [940, 416] width 58 height 16
click at [974, 535] on span "[PERSON_NAME]" at bounding box center [982, 537] width 99 height 18
click at [1015, 603] on button "Apply" at bounding box center [1023, 600] width 60 height 32
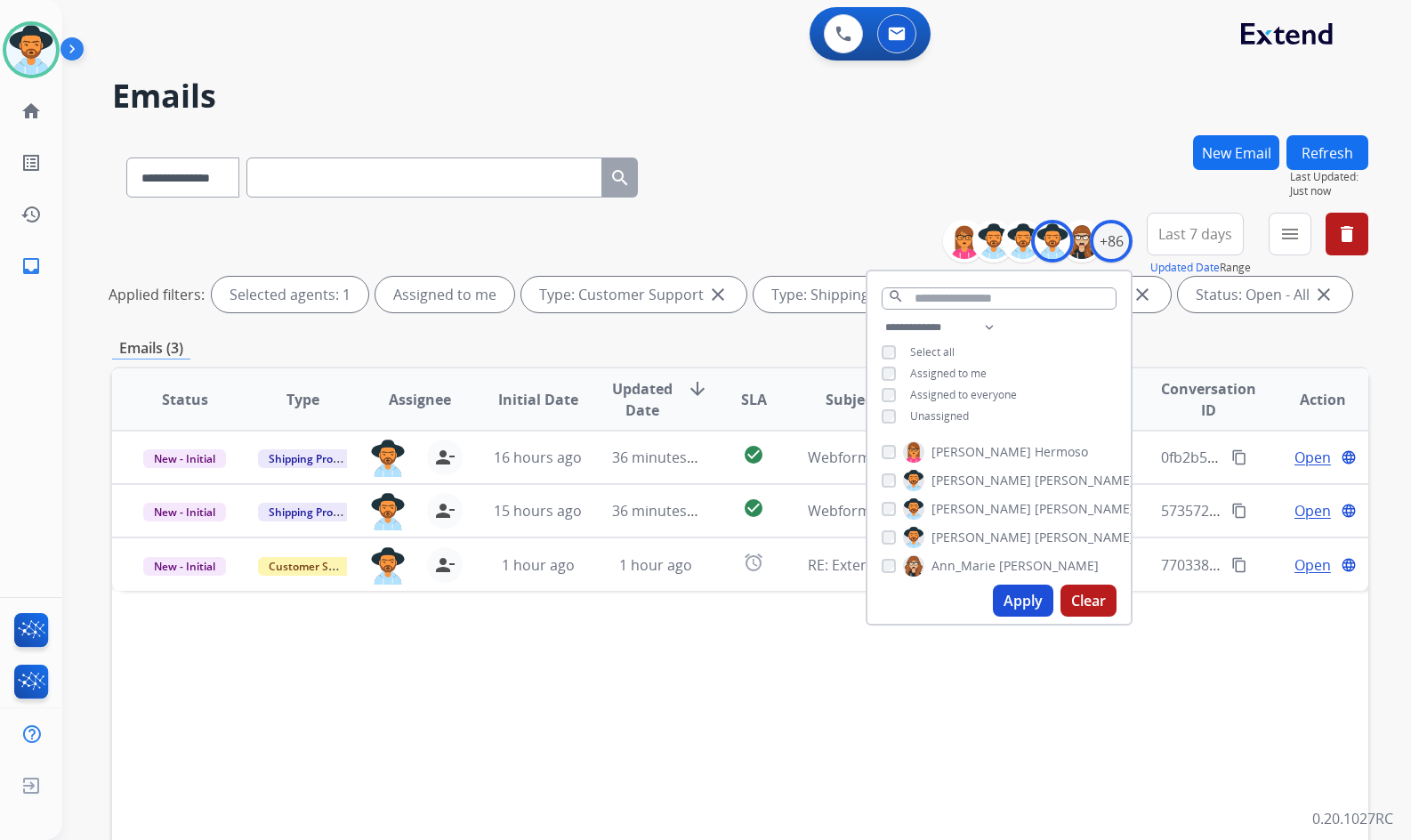
click at [727, 717] on div "Status Type Assignee Initial Date Updated Date arrow_downward SLA Subject Custo…" at bounding box center [740, 665] width 1256 height 596
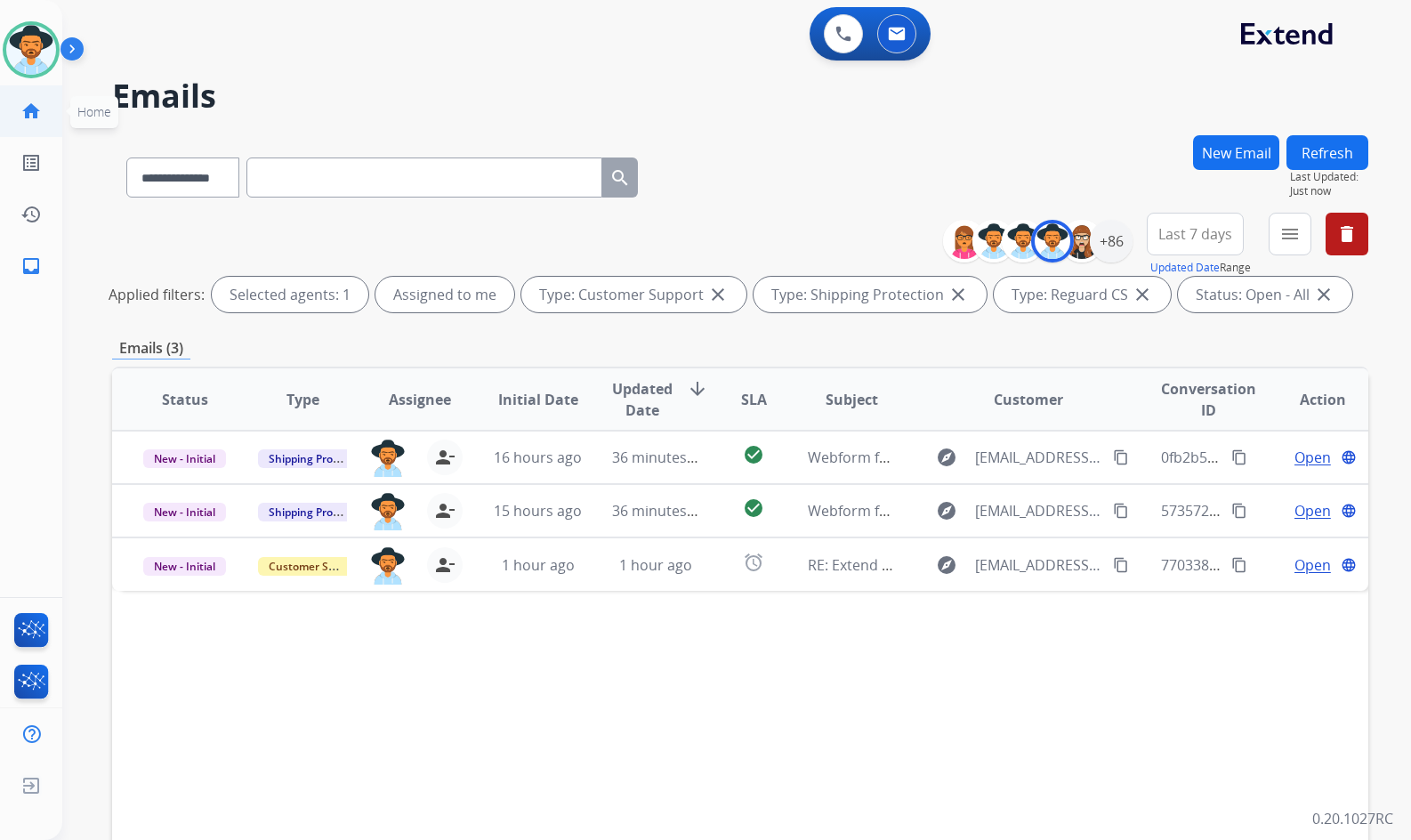
click at [34, 132] on link "home Home" at bounding box center [30, 111] width 50 height 50
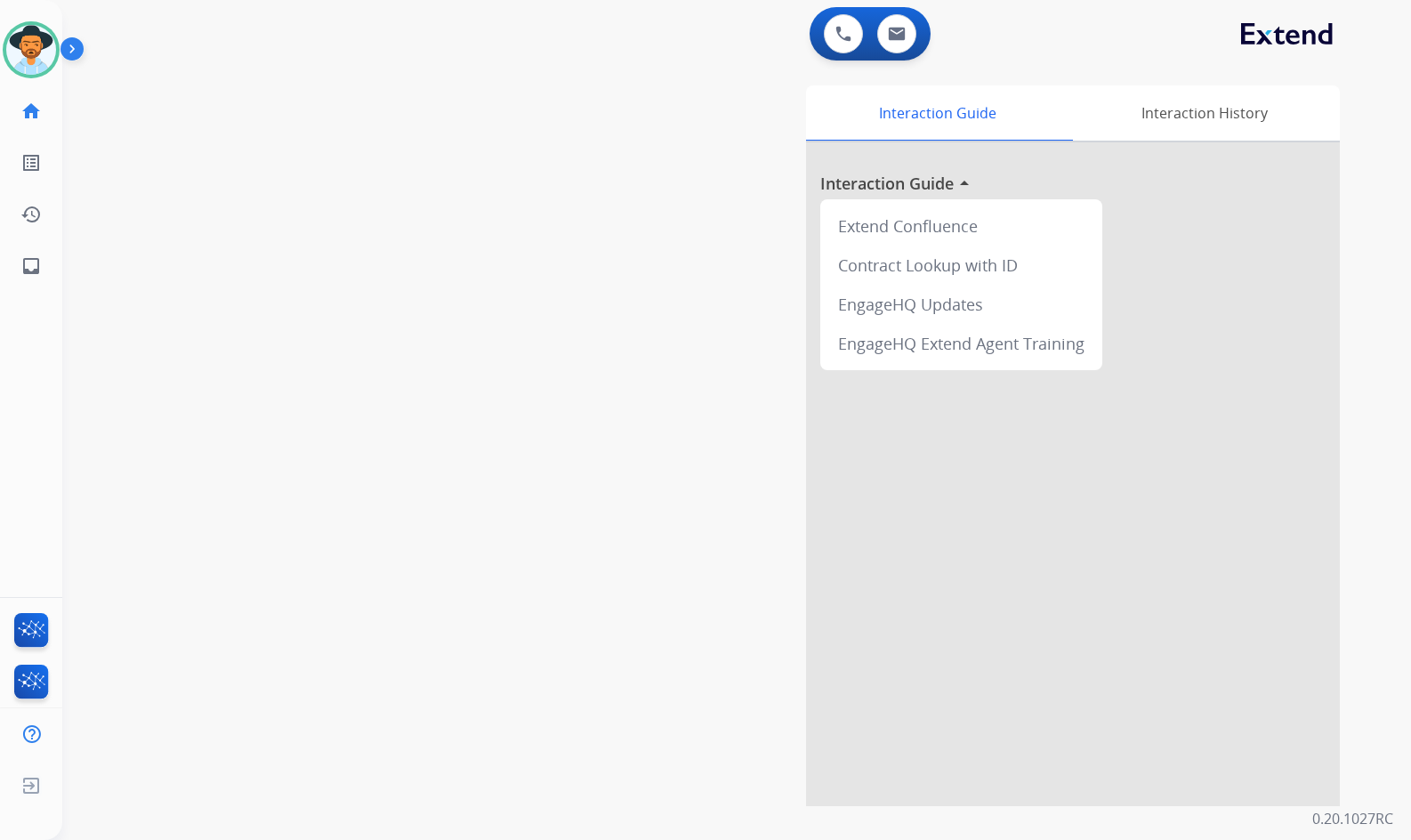
drag, startPoint x: 376, startPoint y: 326, endPoint x: 484, endPoint y: 310, distance: 109.2
click at [390, 320] on div "swap_horiz Break voice bridge close_fullscreen Connect 3-Way Call merge_type Se…" at bounding box center [716, 435] width 1307 height 742
click at [82, 46] on img at bounding box center [75, 53] width 30 height 34
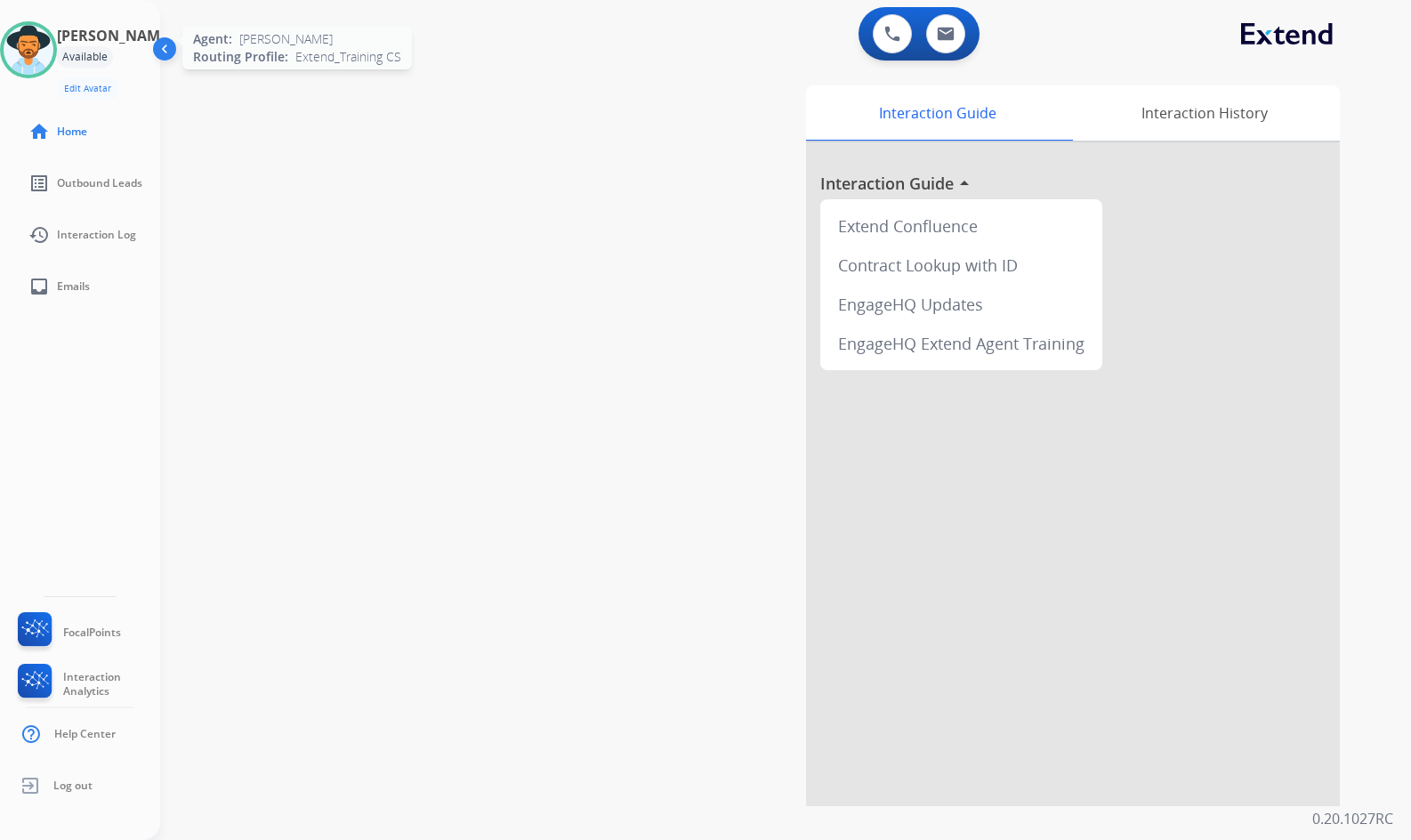
click at [49, 47] on img at bounding box center [28, 50] width 50 height 50
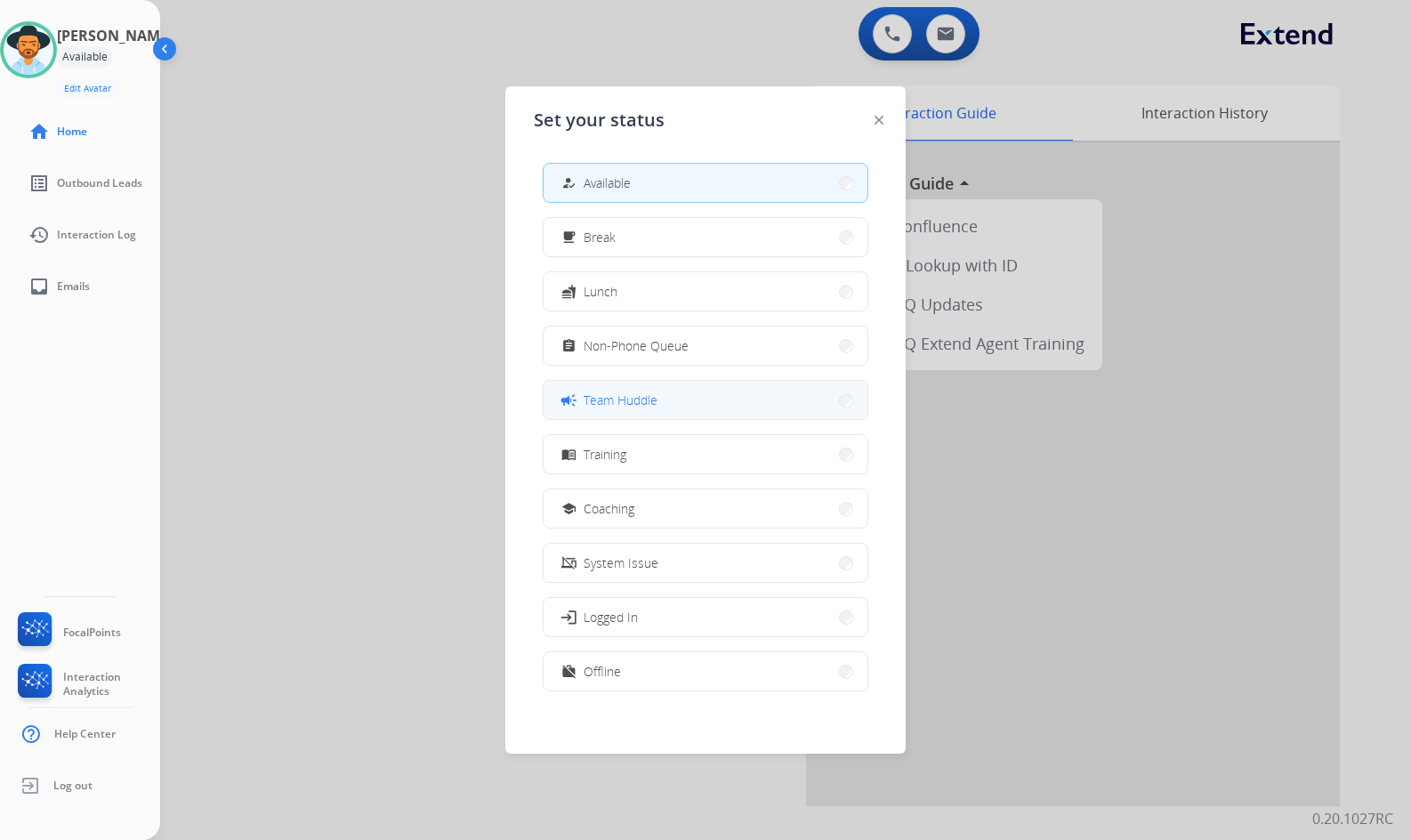
click at [648, 401] on span "Team Huddle" at bounding box center [620, 399] width 74 height 18
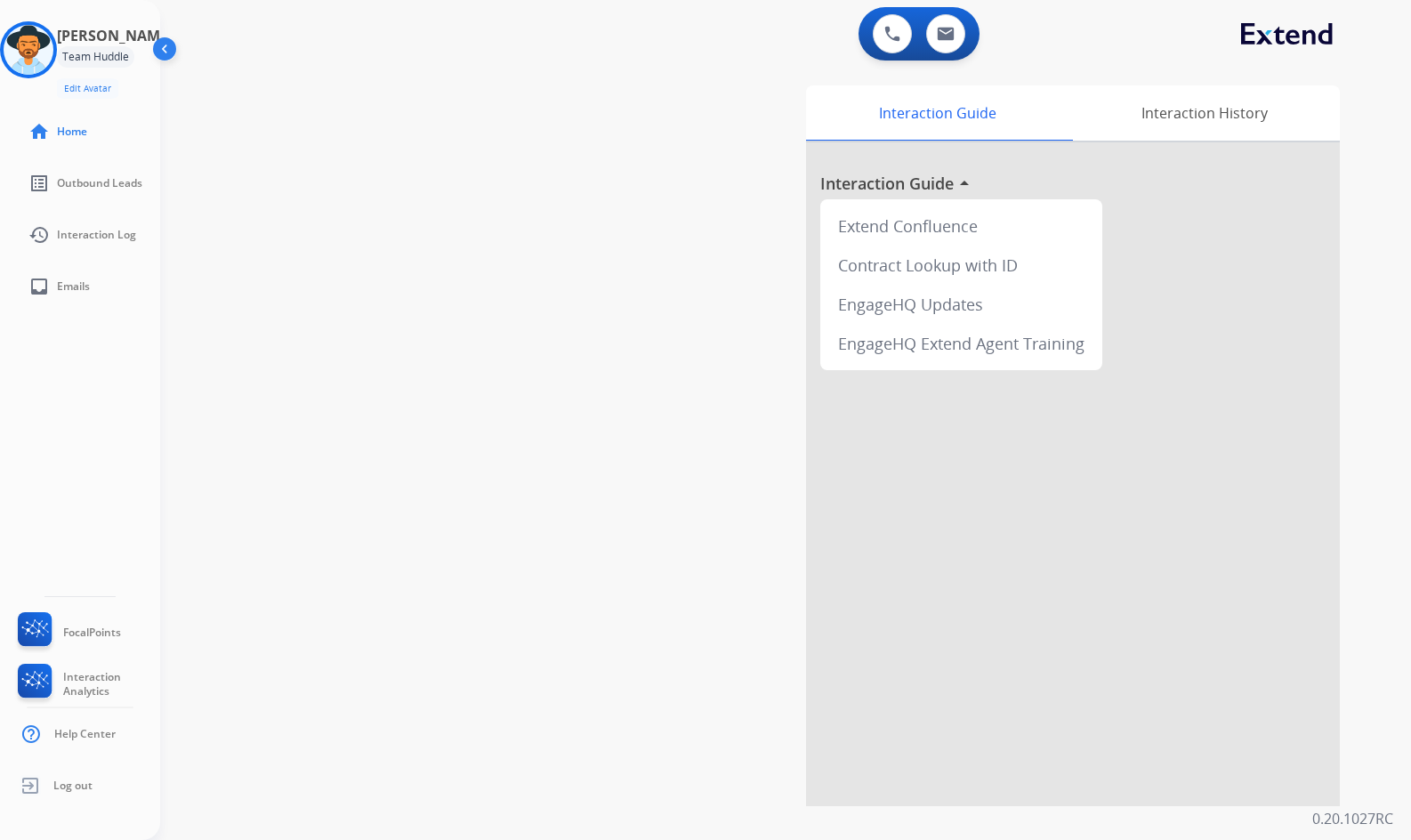
click at [452, 306] on div "swap_horiz Break voice bridge close_fullscreen Connect 3-Way Call merge_type Se…" at bounding box center [763, 435] width 1208 height 742
click at [761, 633] on div "Interaction Guide Interaction History Interaction Guide arrow_drop_up Extend Co…" at bounding box center [988, 446] width 703 height 720
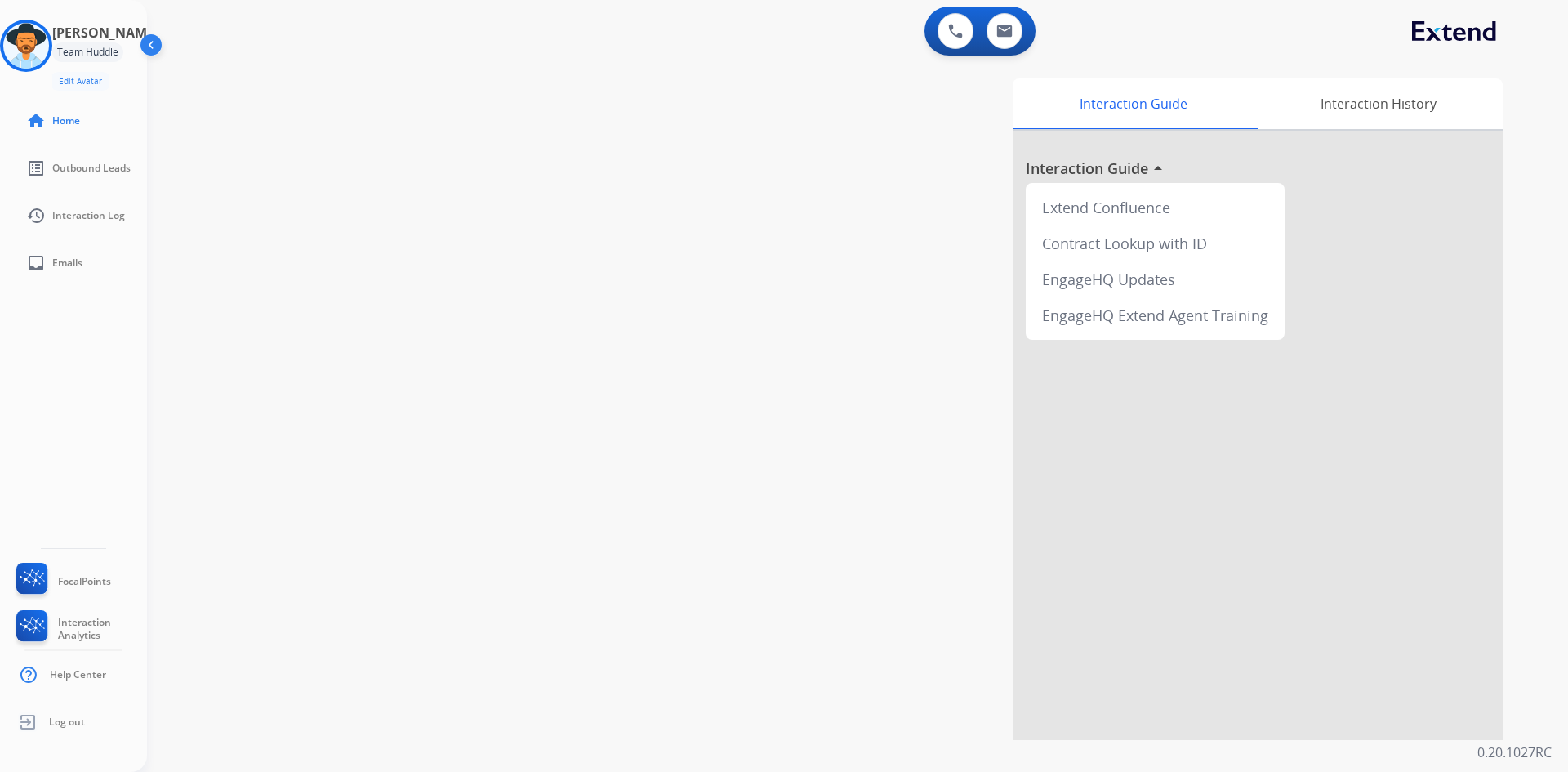
drag, startPoint x: 0, startPoint y: 325, endPoint x: 18, endPoint y: 334, distance: 20.1
click at [18, 334] on div "Amanda Team Huddle Edit Avatar Agent: Amanda Routing Profile: Extend_Training C…" at bounding box center [73, 386] width 147 height 772
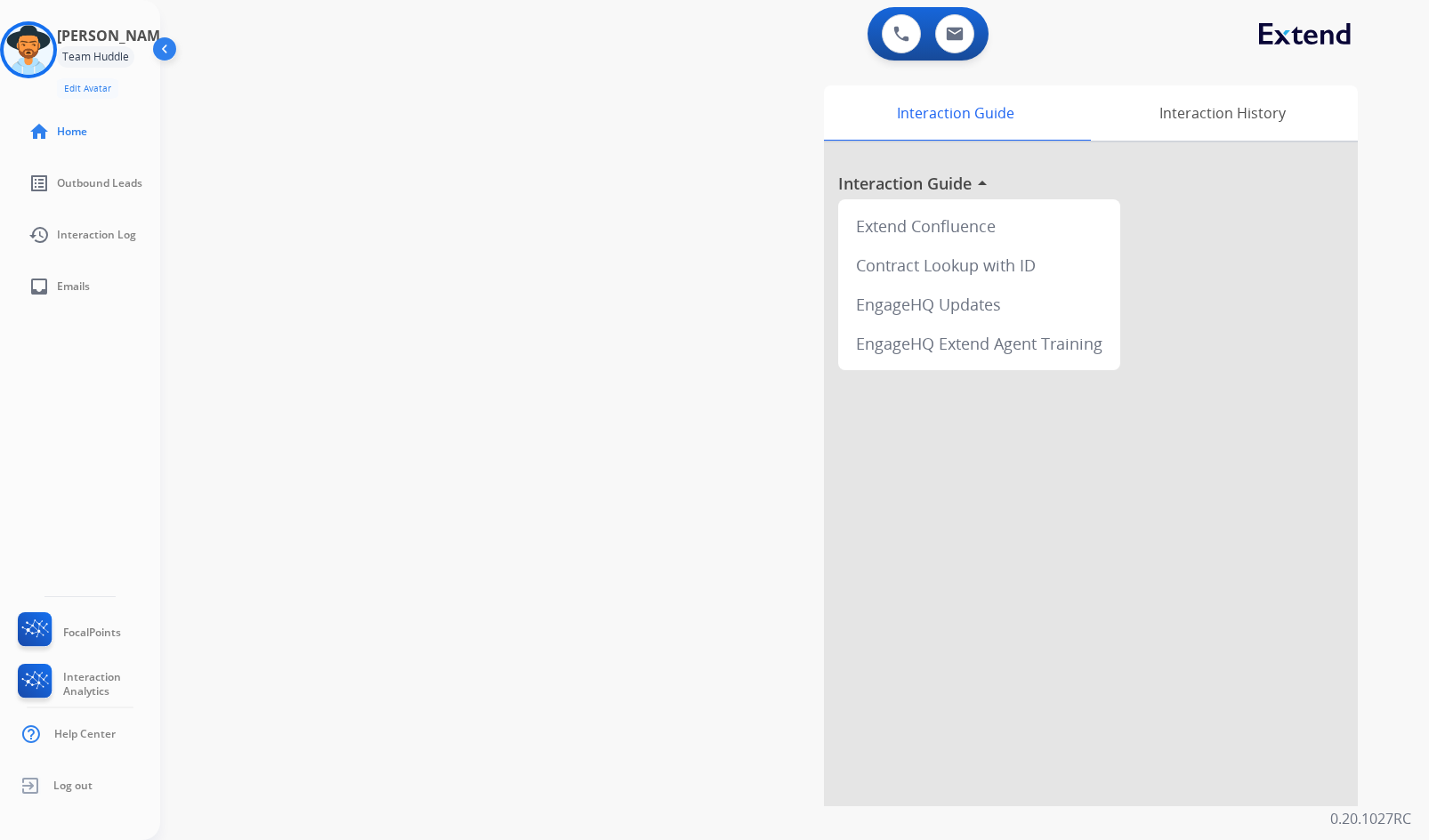
click at [277, 443] on div "swap_horiz Break voice bridge close_fullscreen Connect 3-Way Call merge_type Se…" at bounding box center [772, 435] width 1226 height 742
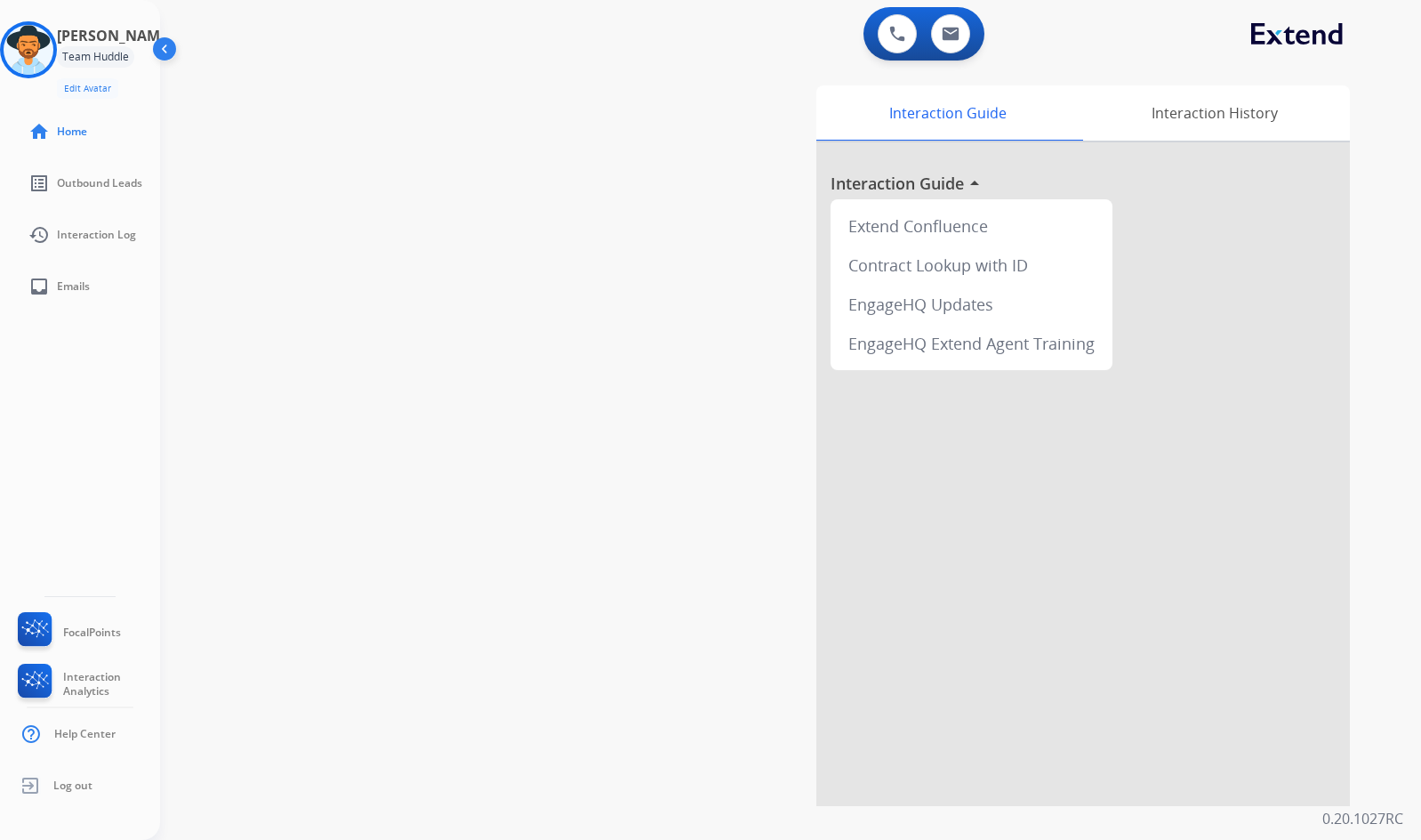
click at [371, 536] on div "swap_horiz Break voice bridge close_fullscreen Connect 3-Way Call merge_type Se…" at bounding box center [769, 435] width 1219 height 742
click at [38, 47] on img at bounding box center [28, 50] width 50 height 50
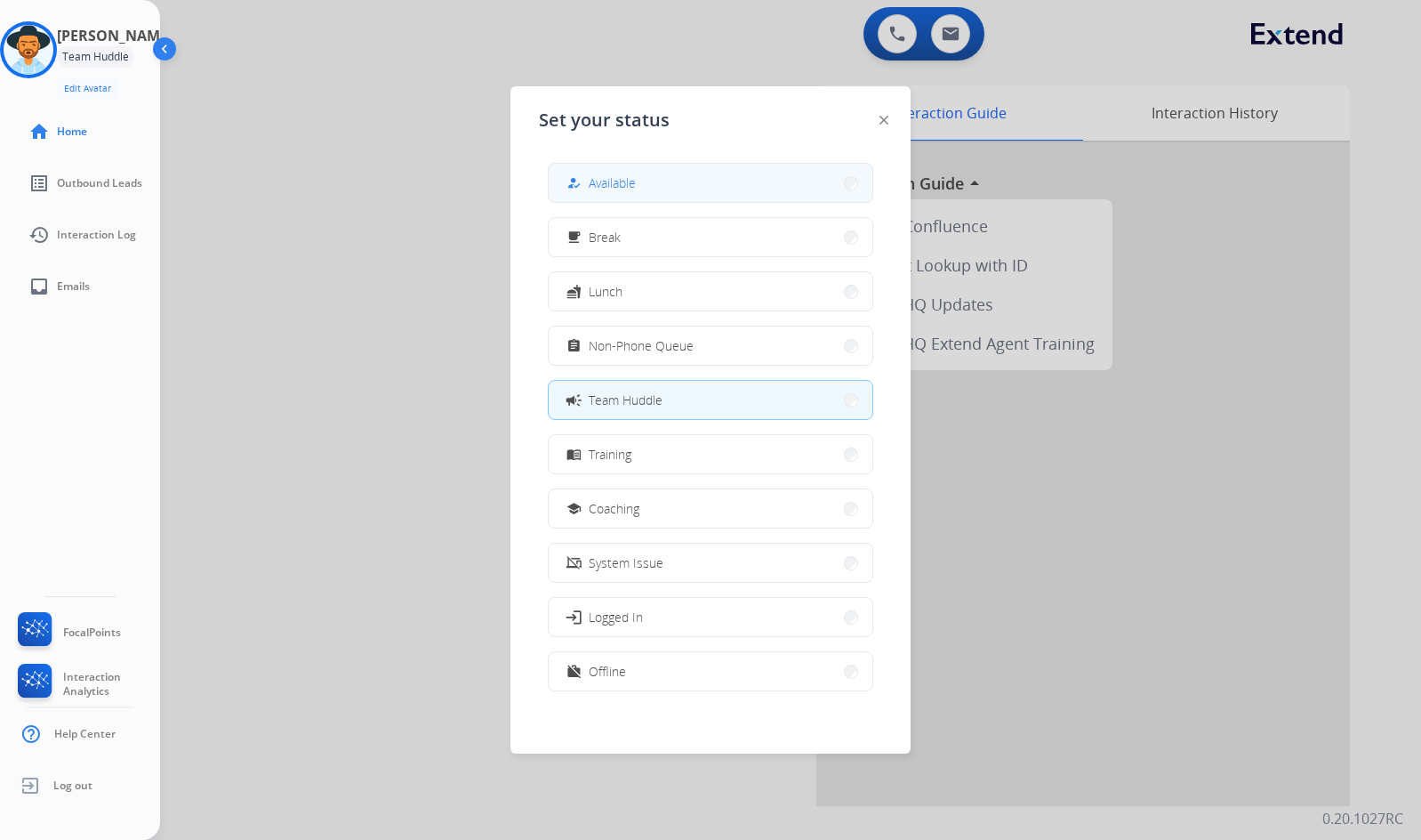
click at [628, 173] on span "Available" at bounding box center [612, 182] width 47 height 18
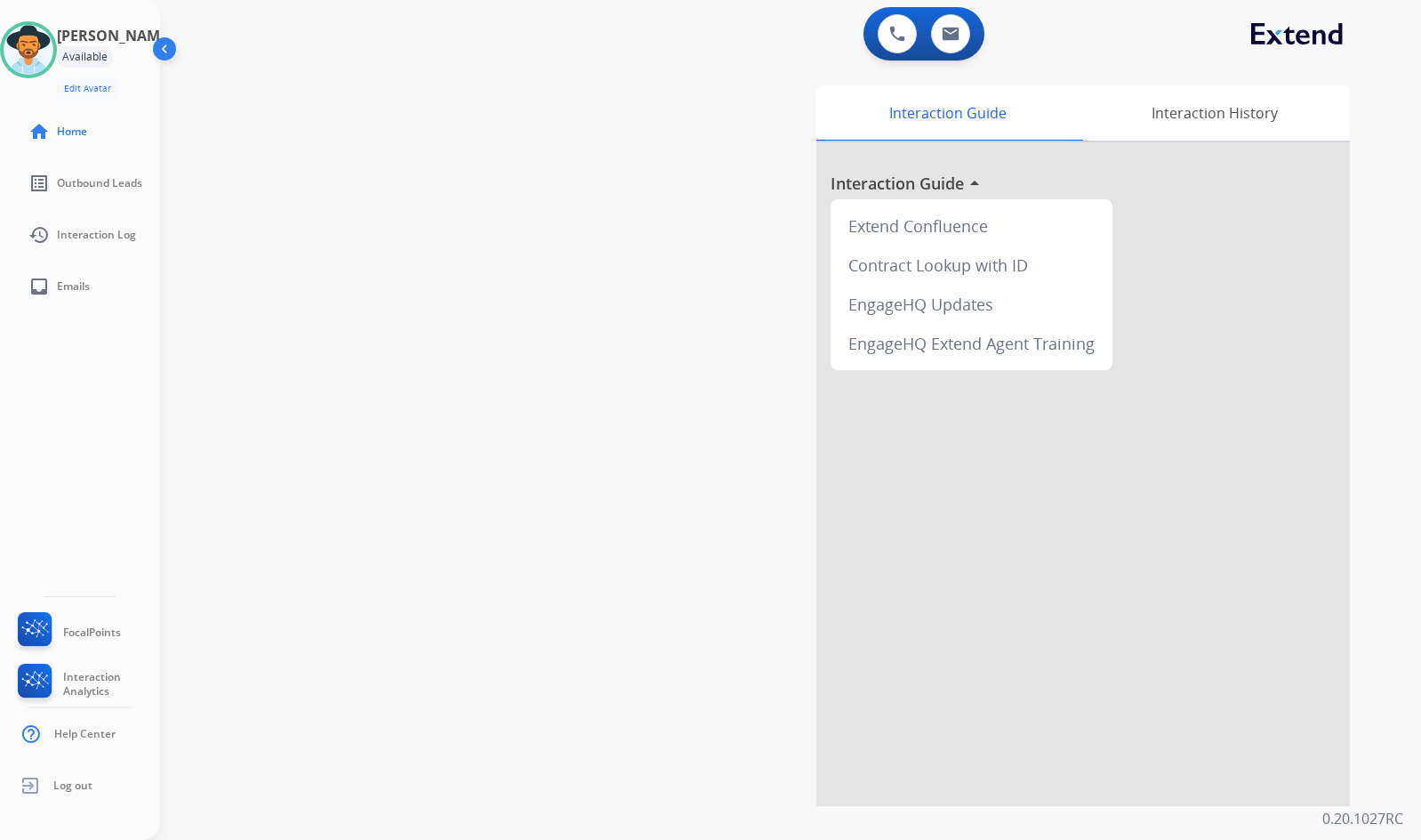
click at [430, 203] on div "swap_horiz Break voice bridge close_fullscreen Connect 3-Way Call merge_type Se…" at bounding box center [769, 435] width 1219 height 742
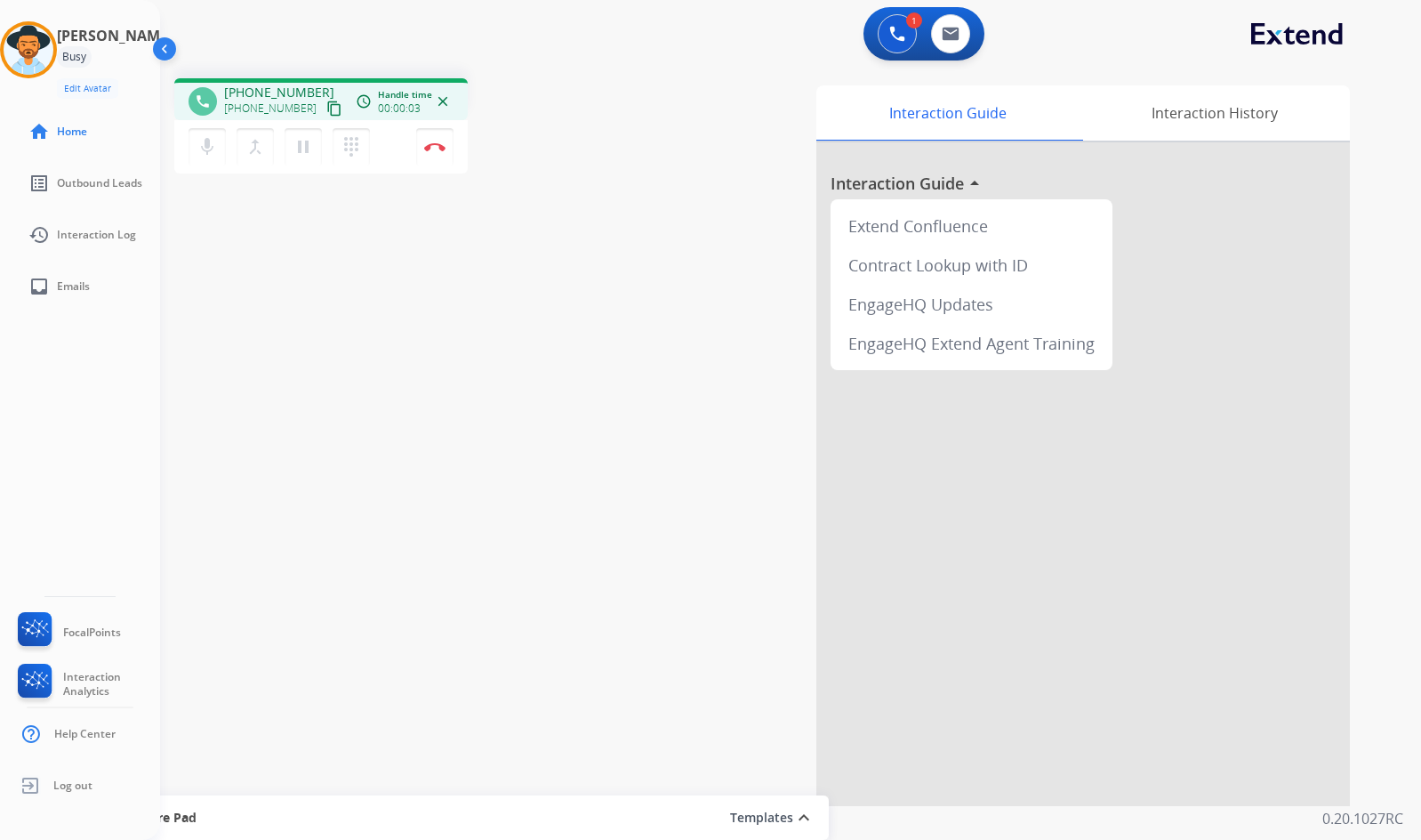
drag, startPoint x: 324, startPoint y: 95, endPoint x: 321, endPoint y: 108, distance: 13.3
click at [324, 102] on div "[PHONE_NUMBER] [PHONE_NUMBER] content_copy" at bounding box center [284, 101] width 121 height 36
click at [326, 108] on mat-icon "content_copy" at bounding box center [334, 108] width 16 height 16
click at [428, 156] on button "Disconnect" at bounding box center [435, 147] width 37 height 37
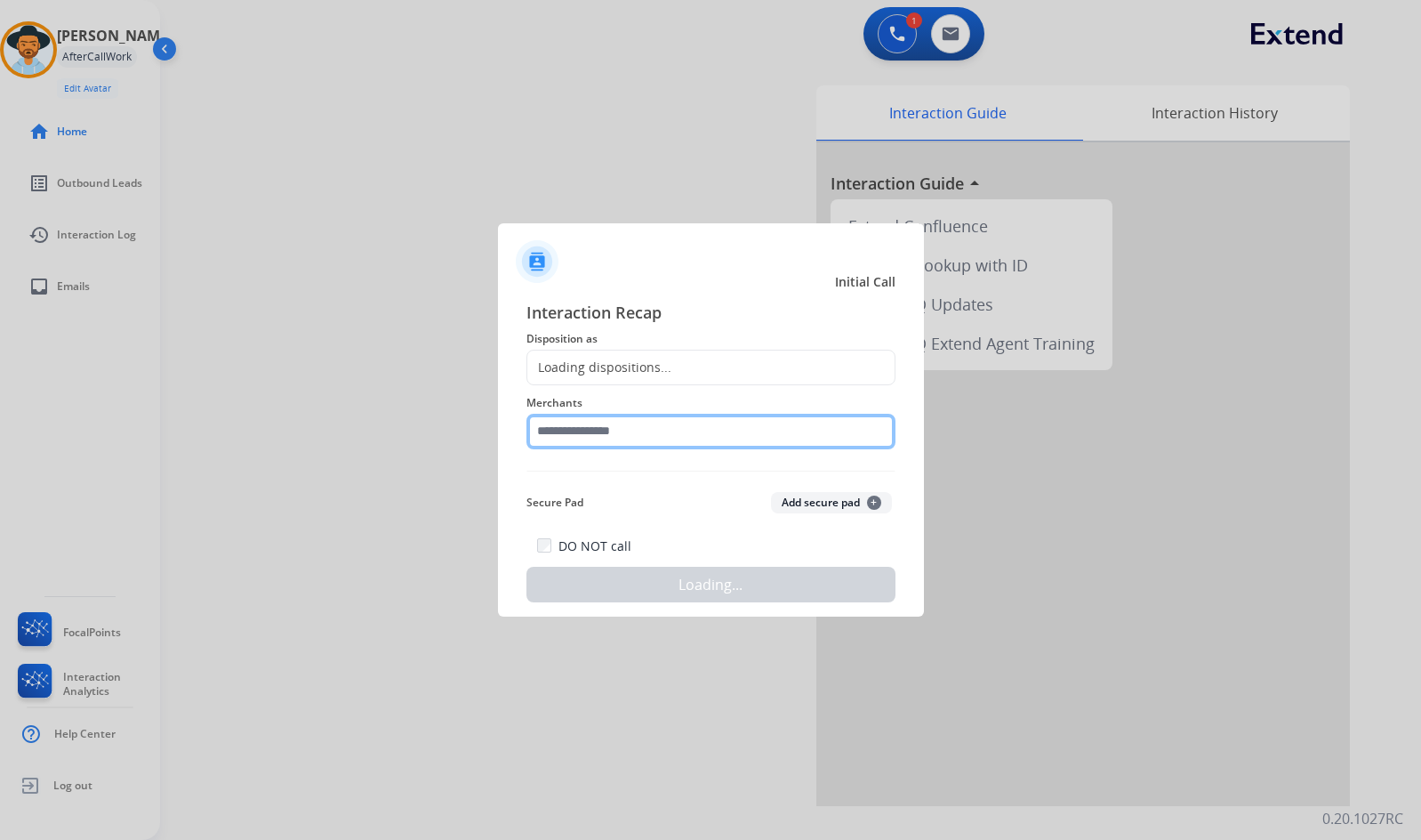
click at [614, 433] on input "text" at bounding box center [710, 431] width 369 height 36
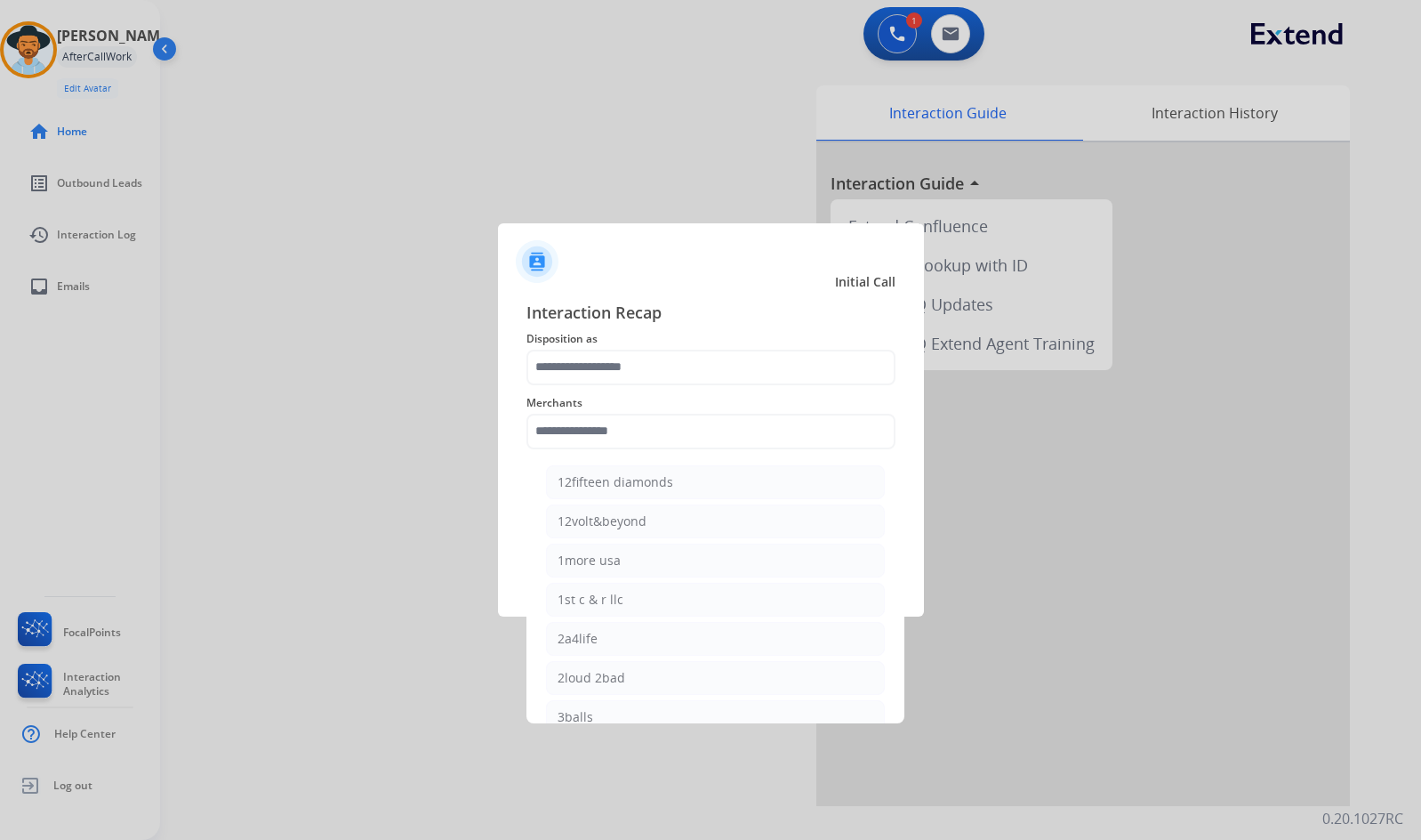
click at [588, 408] on span "Merchants" at bounding box center [710, 403] width 369 height 21
click at [584, 433] on input "text" at bounding box center [710, 431] width 369 height 36
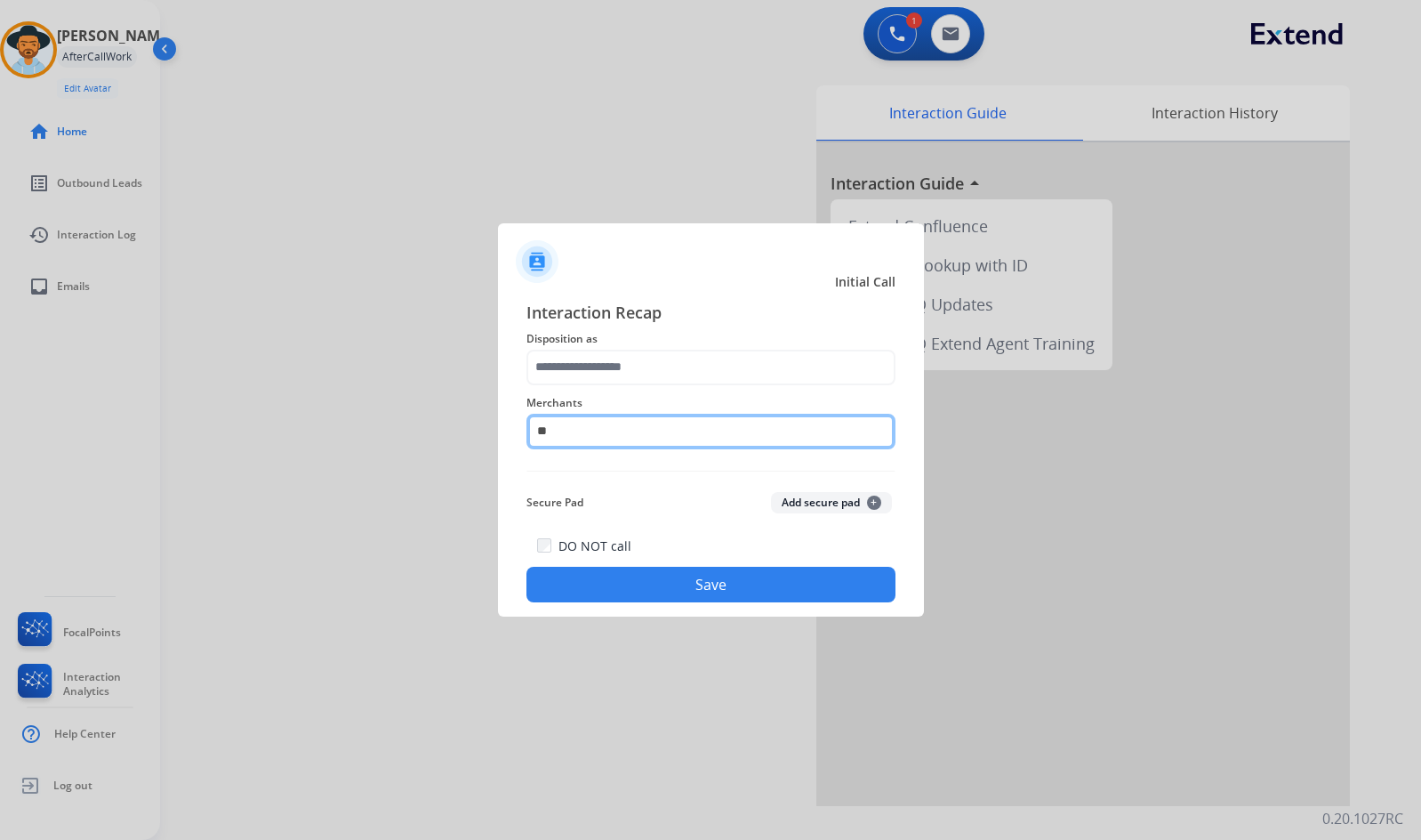
type input "*"
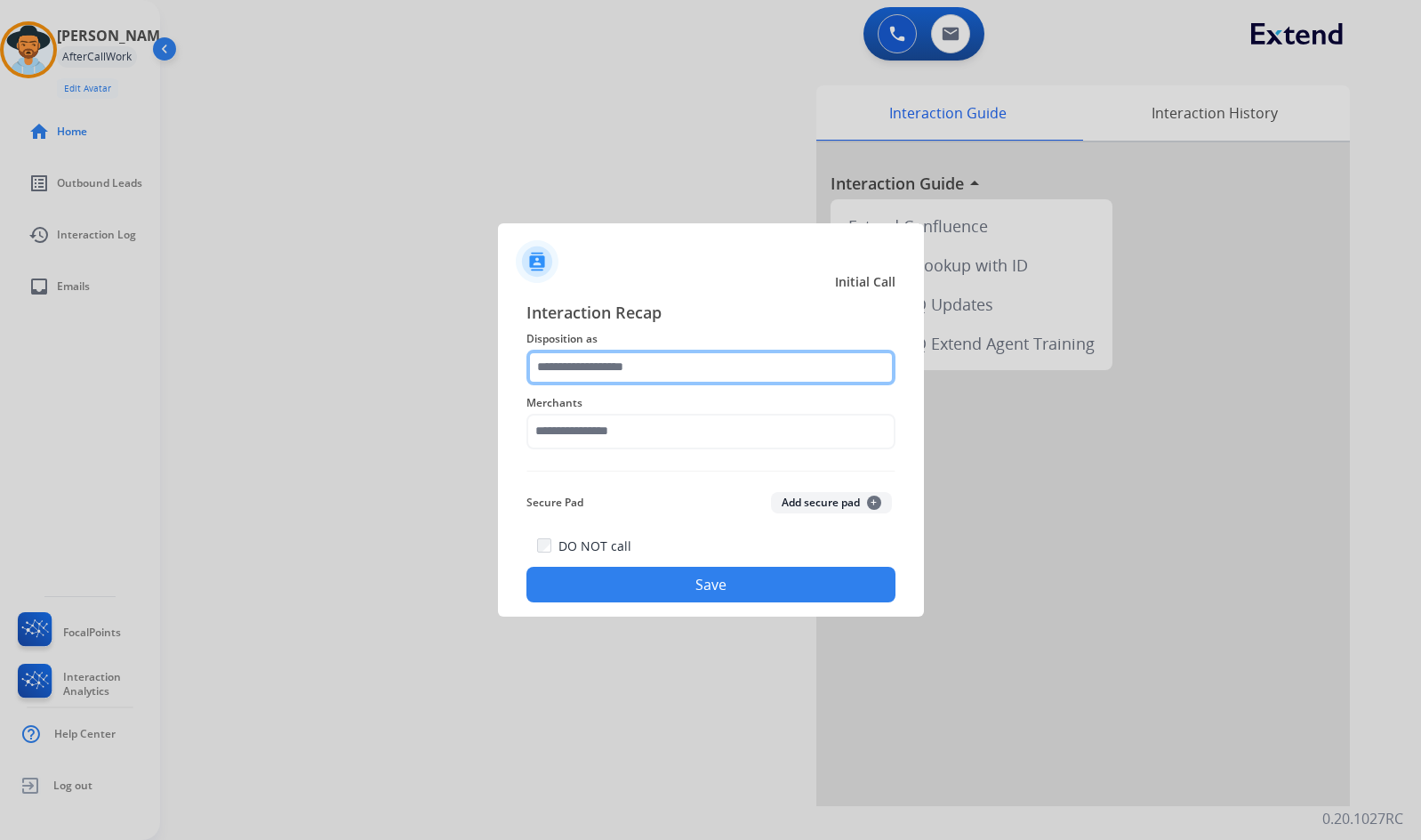
click at [769, 367] on input "text" at bounding box center [710, 367] width 369 height 36
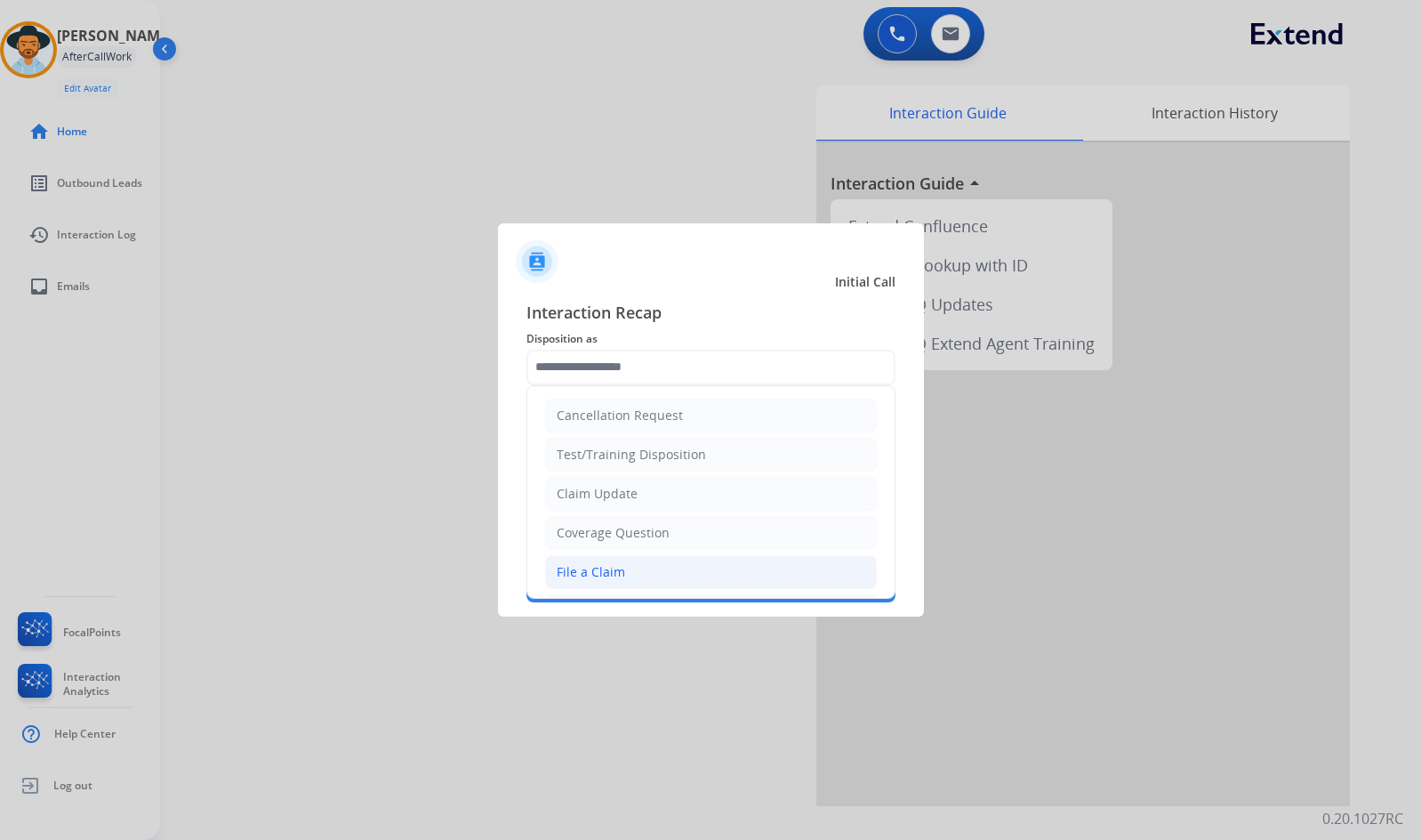
click at [697, 575] on li "File a Claim" at bounding box center [710, 571] width 332 height 34
type input "**********"
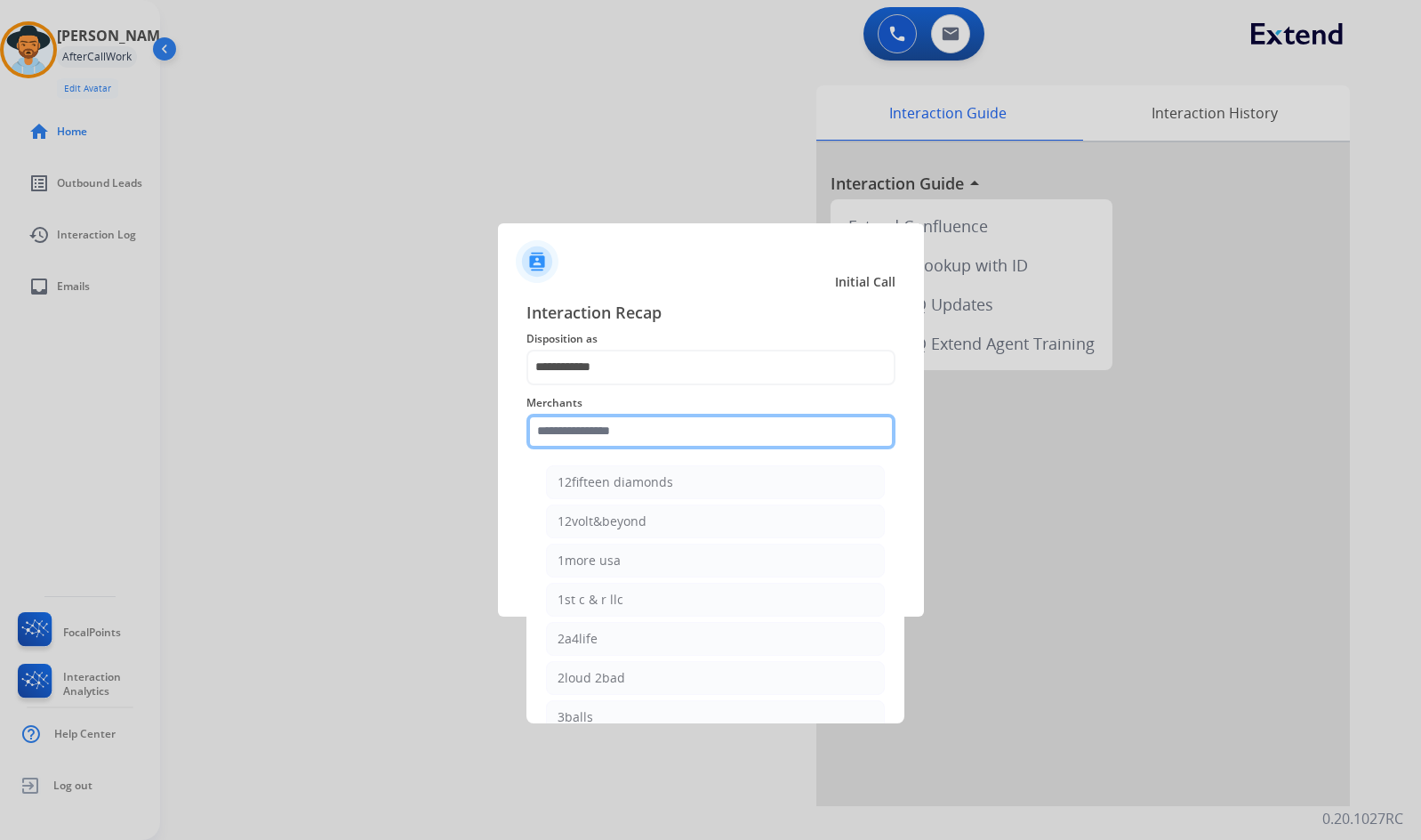
click at [634, 428] on input "text" at bounding box center [710, 431] width 369 height 36
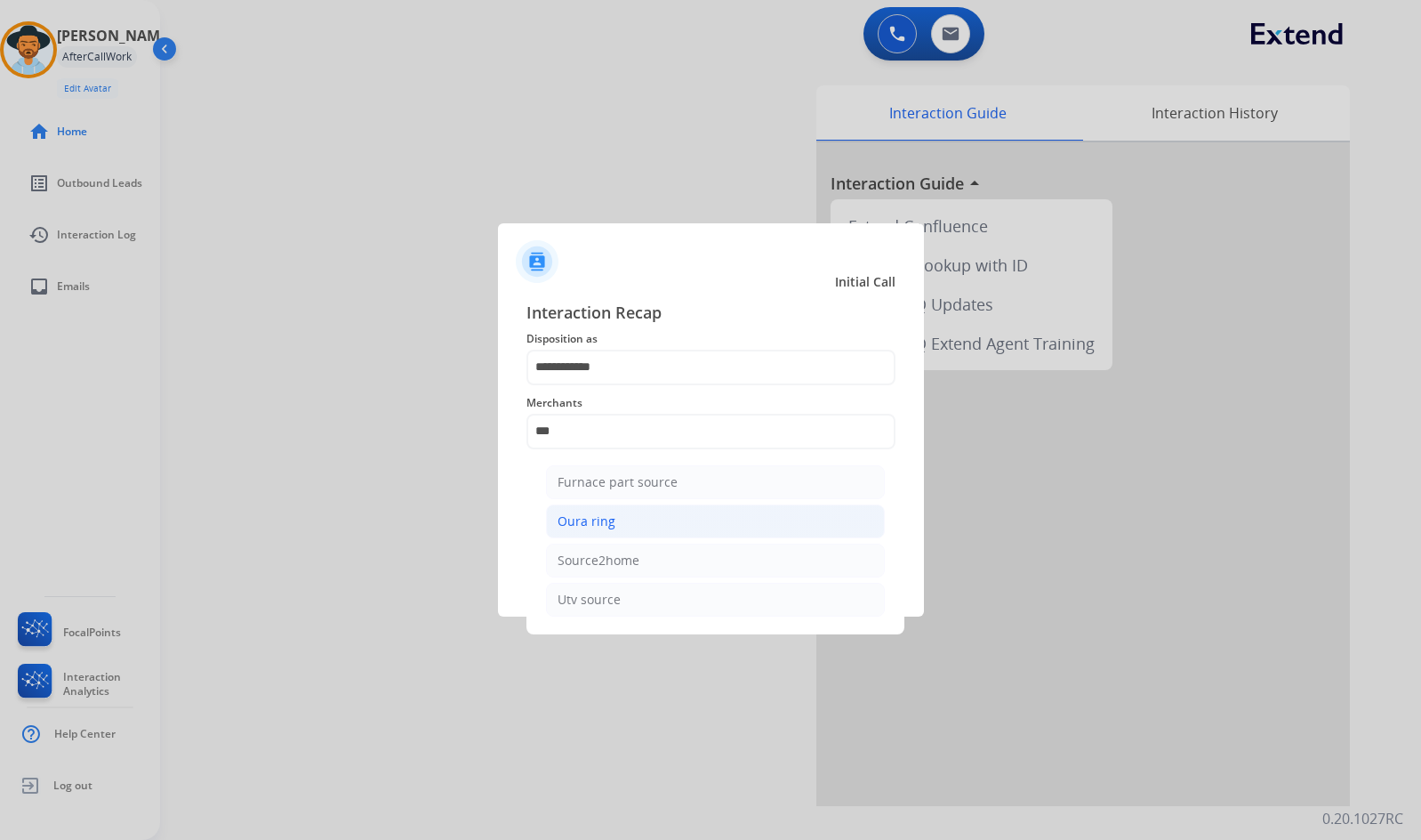
click at [721, 530] on li "Oura ring" at bounding box center [715, 521] width 339 height 34
type input "*********"
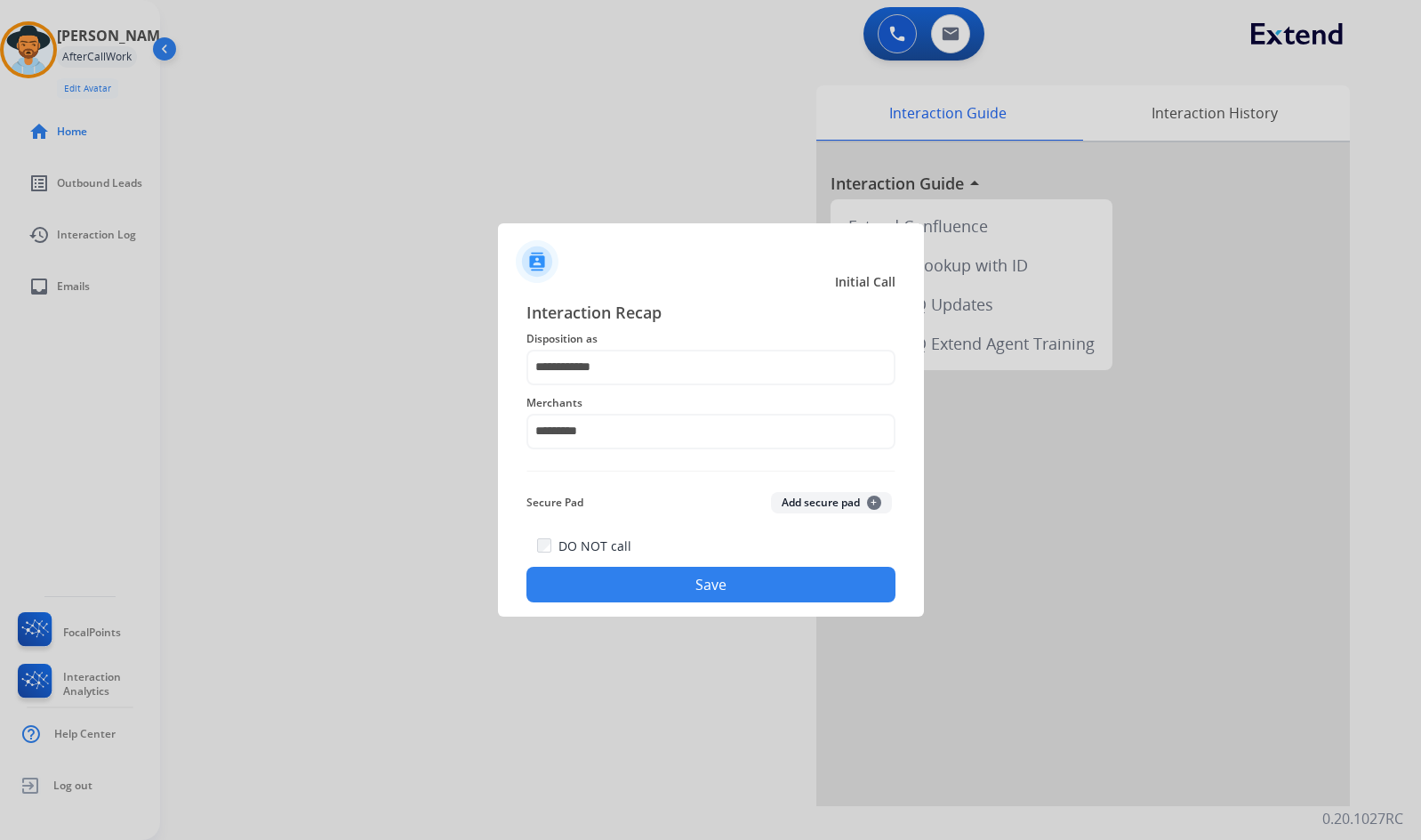
click at [733, 578] on button "Save" at bounding box center [710, 584] width 369 height 36
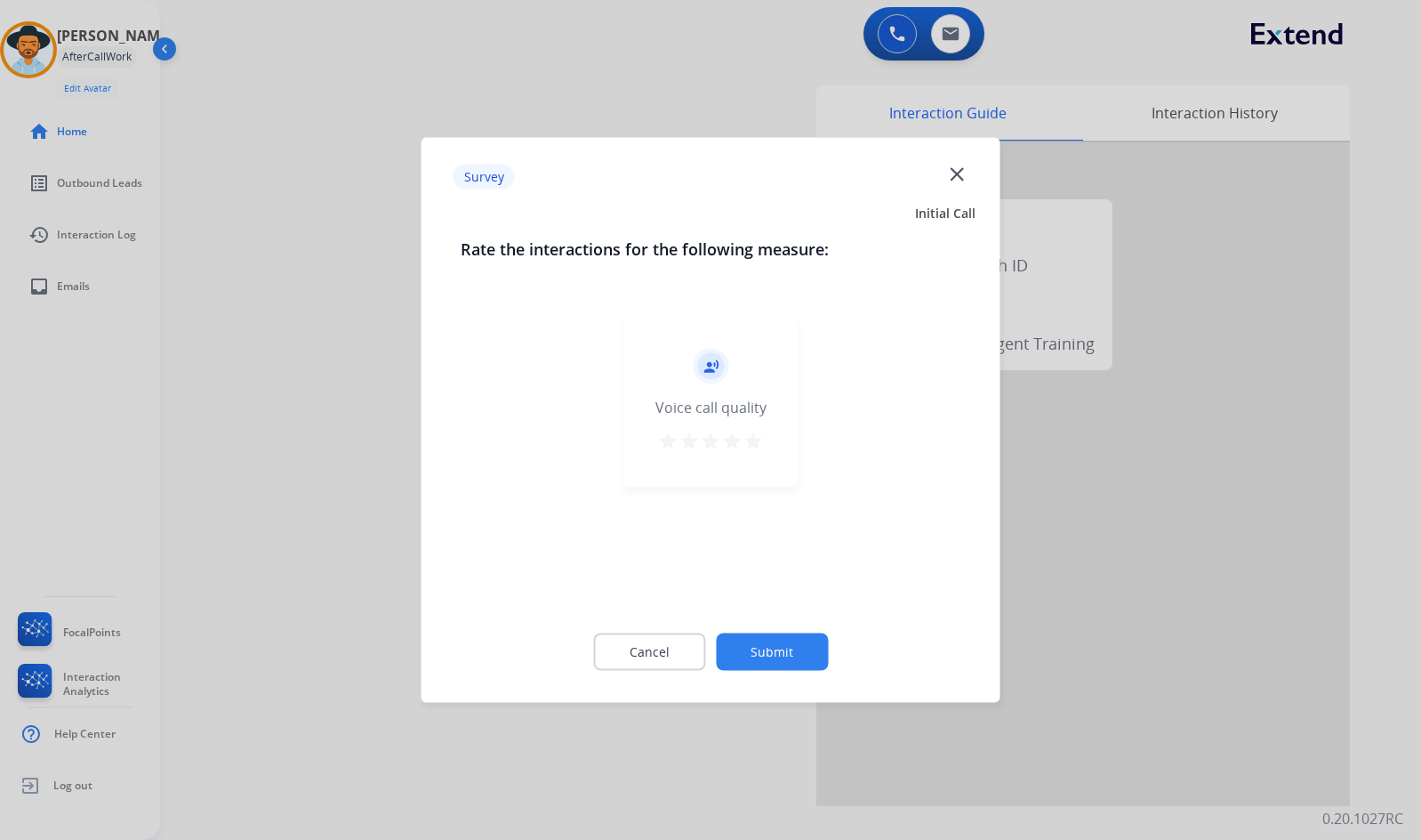
click at [806, 646] on button "Submit" at bounding box center [772, 652] width 112 height 37
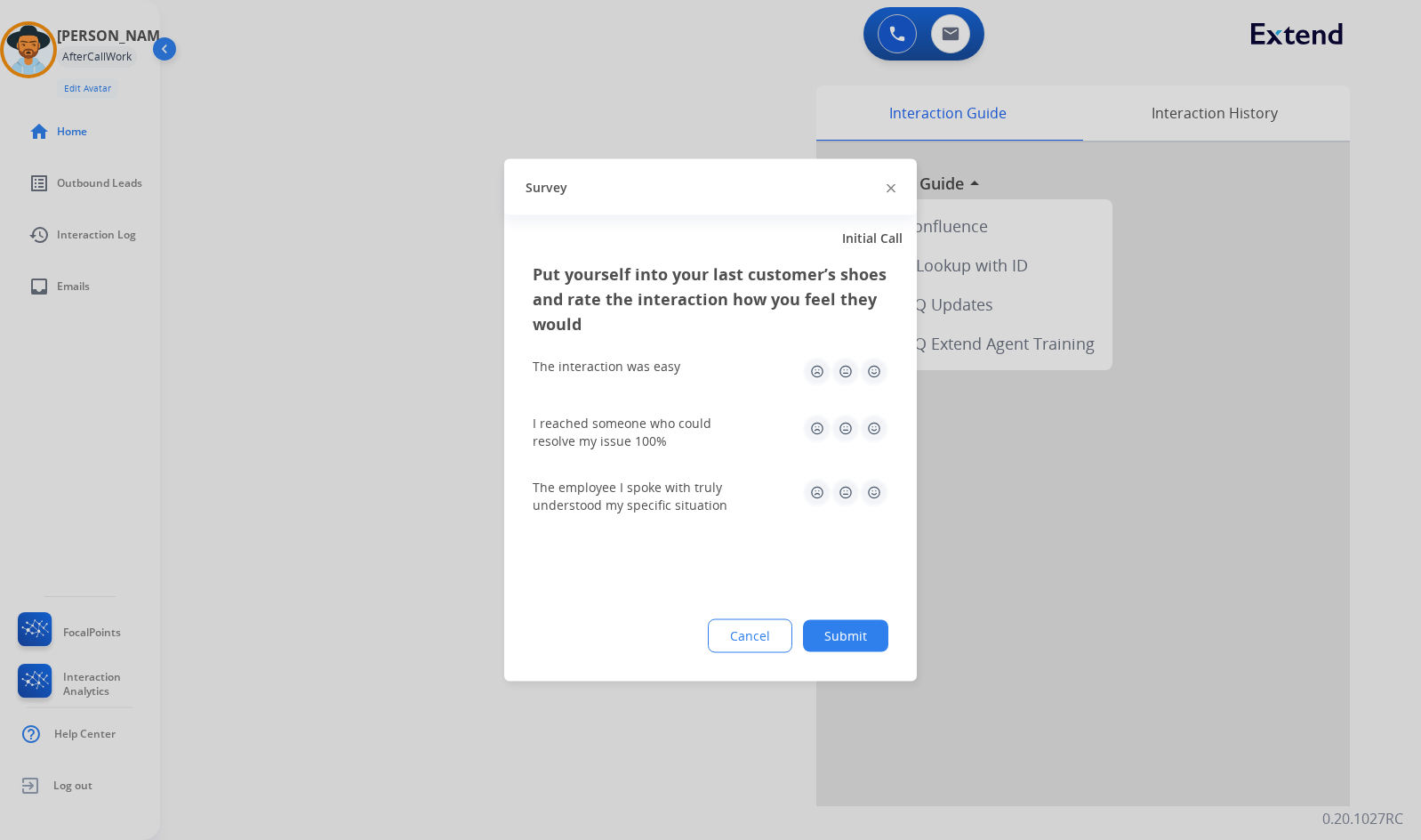
click at [853, 634] on button "Submit" at bounding box center [846, 636] width 86 height 32
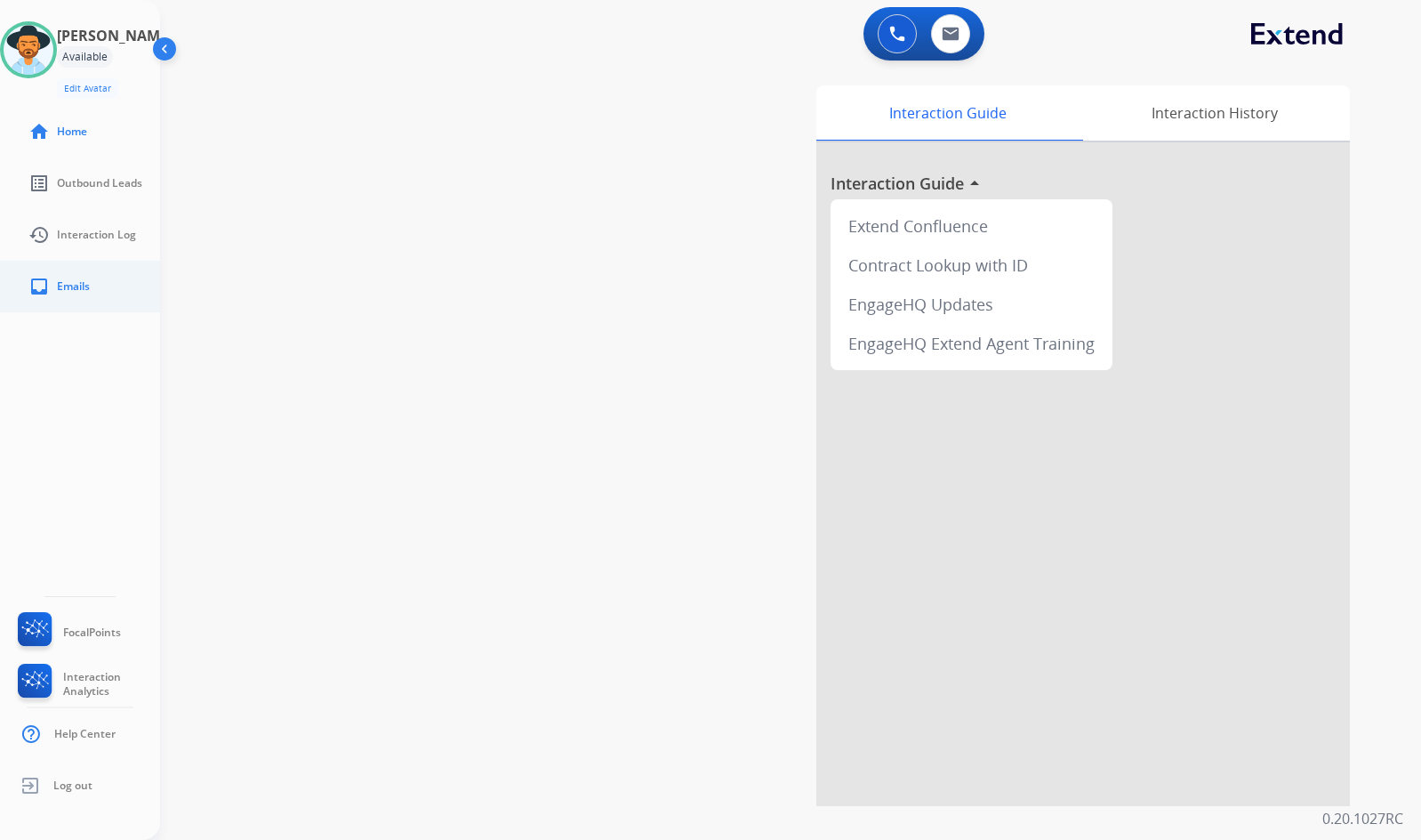
click at [84, 283] on span "Emails" at bounding box center [73, 286] width 33 height 15
select select "**********"
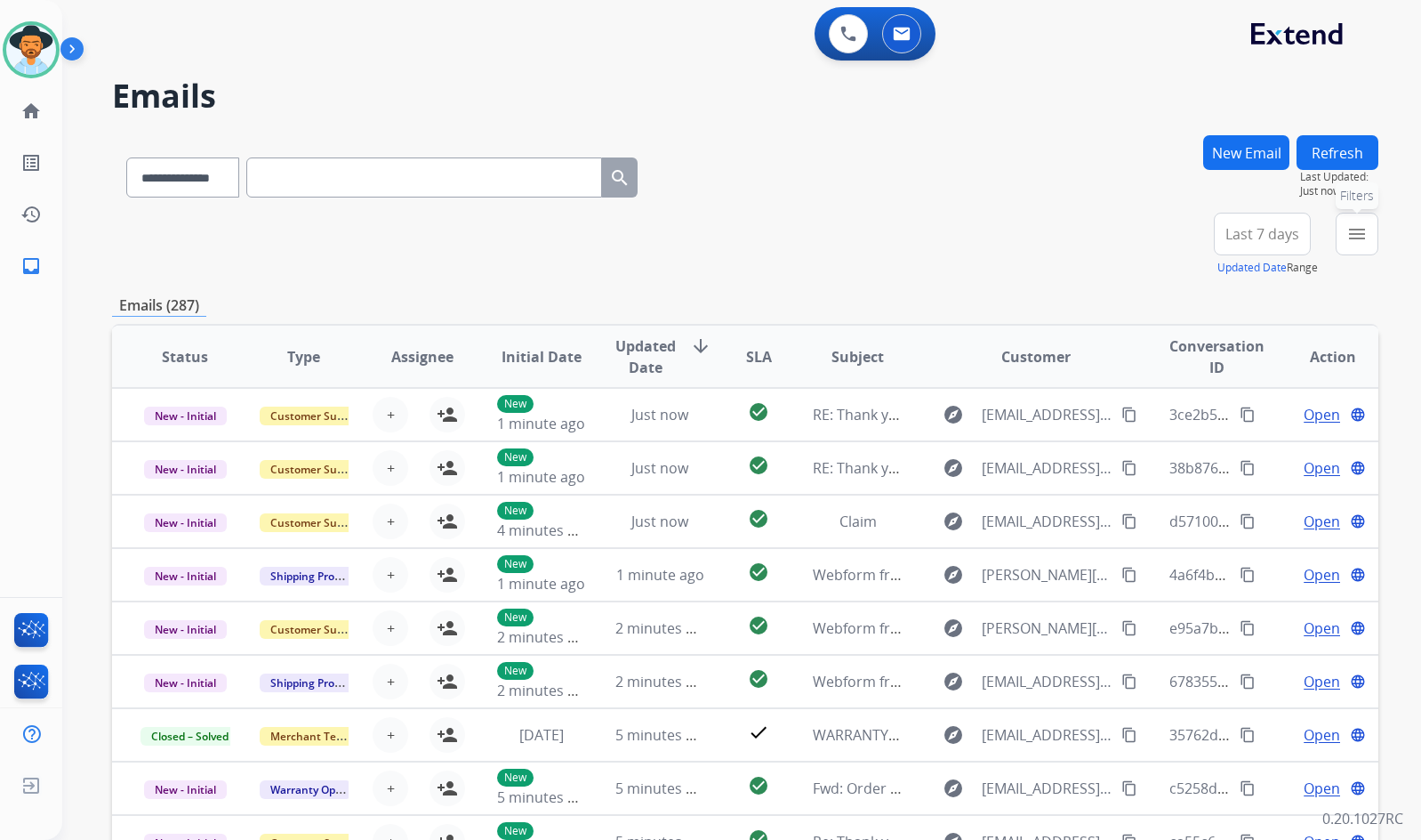
click at [1346, 235] on button "menu Filters" at bounding box center [1358, 234] width 43 height 43
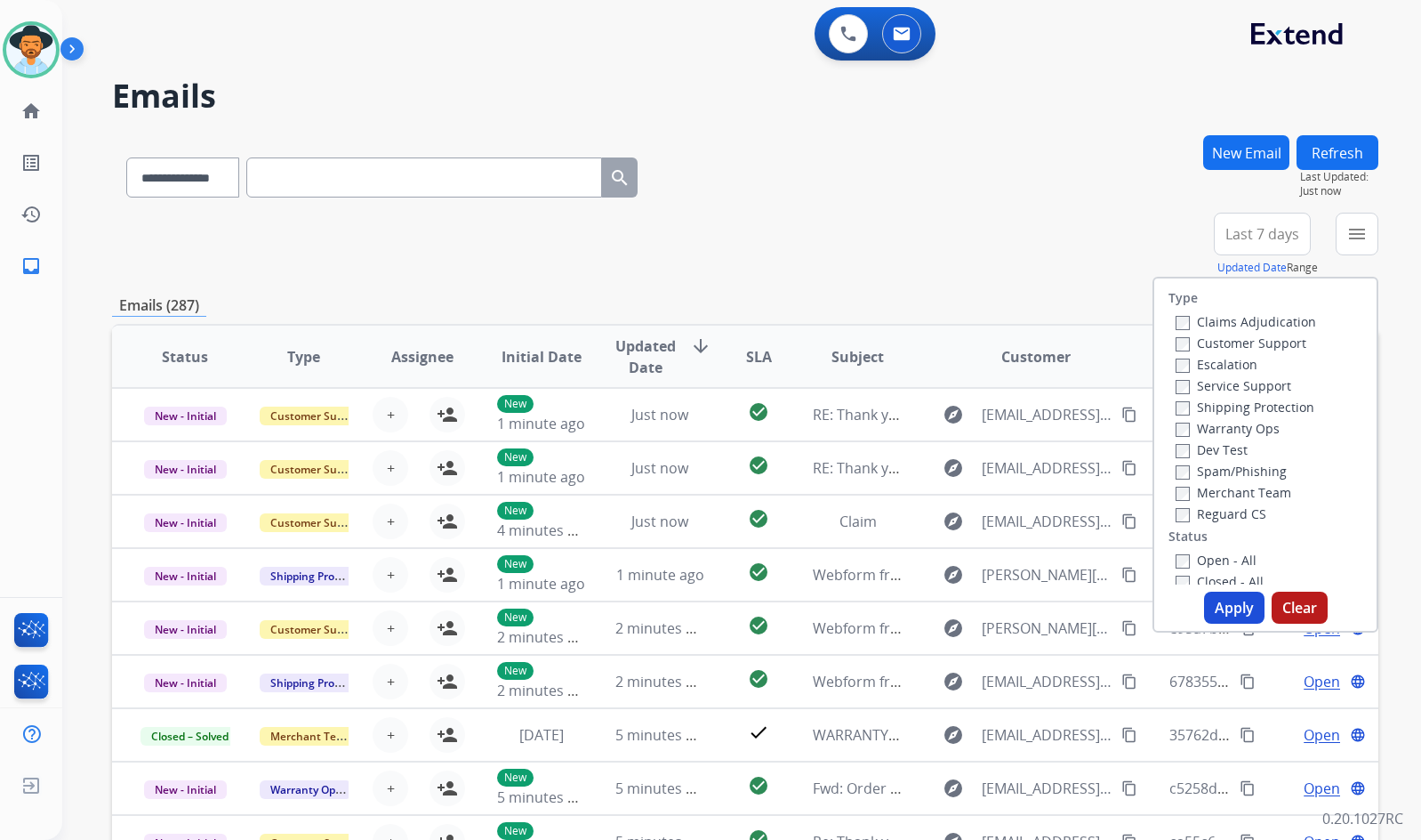
click at [1276, 348] on label "Customer Support" at bounding box center [1241, 343] width 130 height 17
click at [1283, 412] on label "Shipping Protection" at bounding box center [1245, 406] width 139 height 17
click at [1235, 513] on label "Reguard CS" at bounding box center [1221, 513] width 91 height 17
click at [1227, 552] on label "Open - All" at bounding box center [1216, 560] width 81 height 17
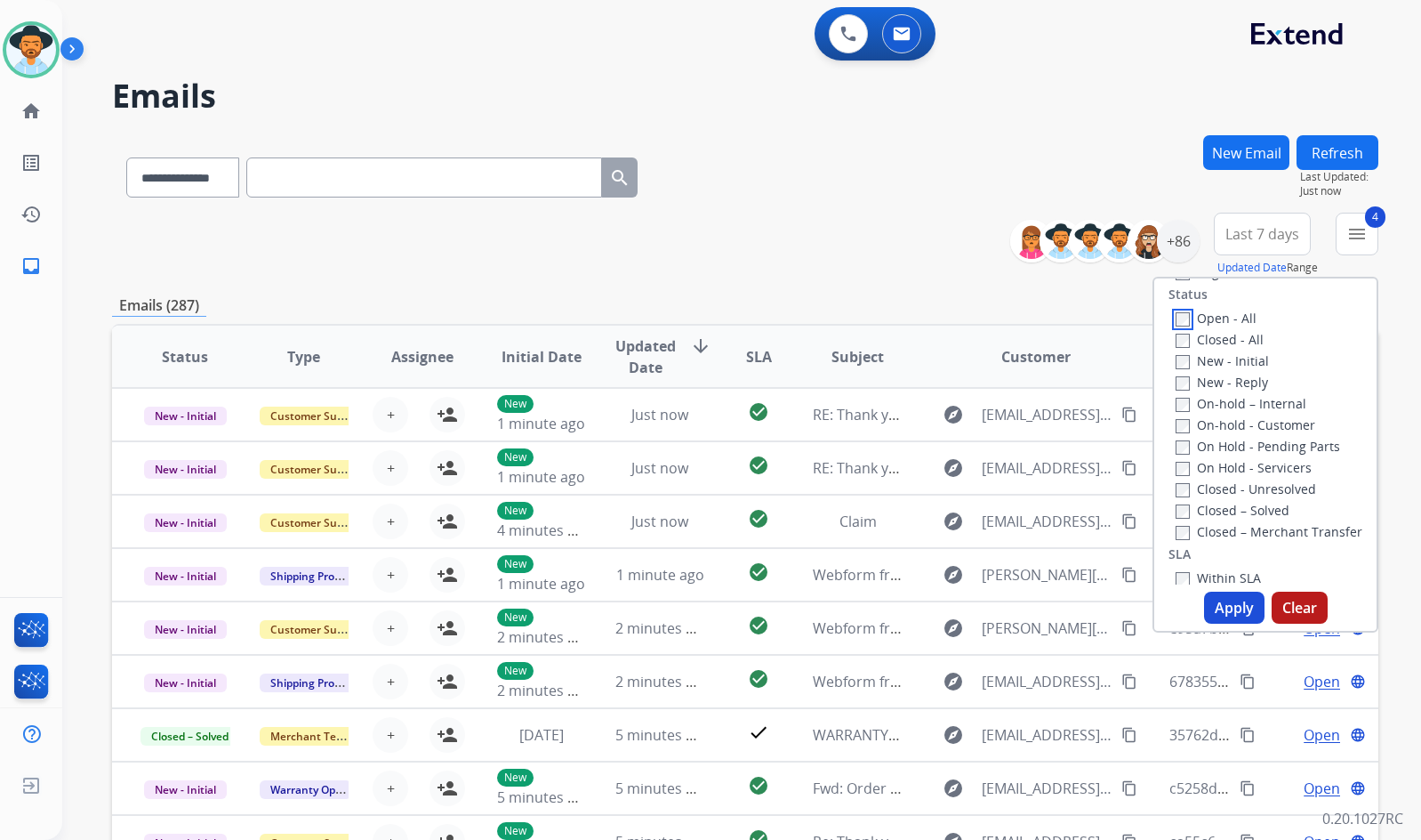
scroll to position [267, 0]
click at [1235, 444] on label "On Hold - Servicers" at bounding box center [1244, 442] width 136 height 17
click at [1237, 425] on label "On Hold - Pending Parts" at bounding box center [1257, 420] width 164 height 17
click at [1247, 394] on label "On-hold - Customer" at bounding box center [1245, 399] width 139 height 17
click at [1244, 367] on div "New - Reply" at bounding box center [1269, 356] width 187 height 21
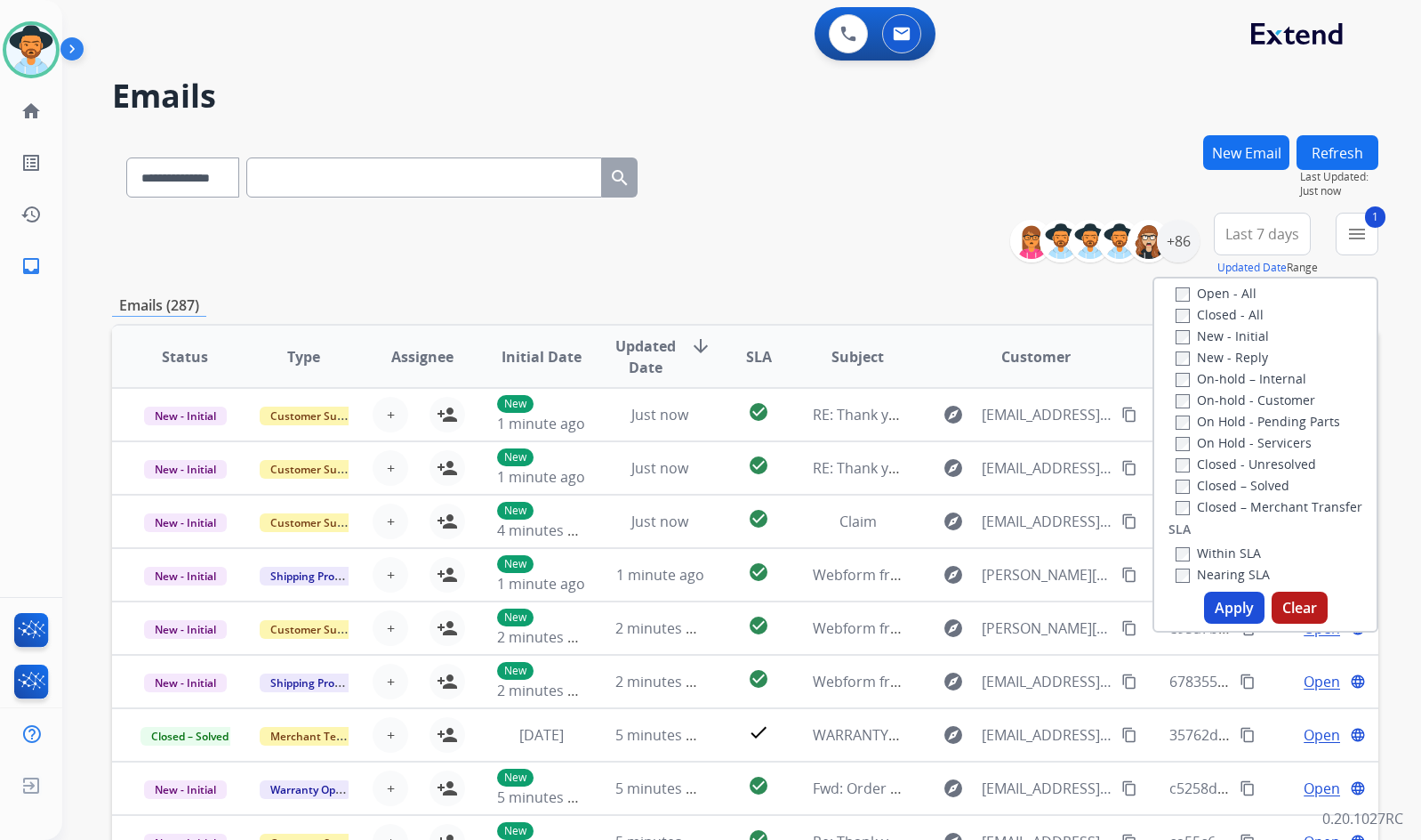
click at [1236, 356] on label "New - Reply" at bounding box center [1221, 356] width 92 height 17
click at [1234, 378] on label "On-hold – Internal" at bounding box center [1241, 378] width 130 height 17
click at [1223, 321] on label "Closed - All" at bounding box center [1220, 313] width 88 height 17
click at [1224, 336] on label "New - Initial" at bounding box center [1222, 335] width 93 height 17
click at [1207, 502] on label "Closed – Merchant Transfer" at bounding box center [1269, 506] width 187 height 17
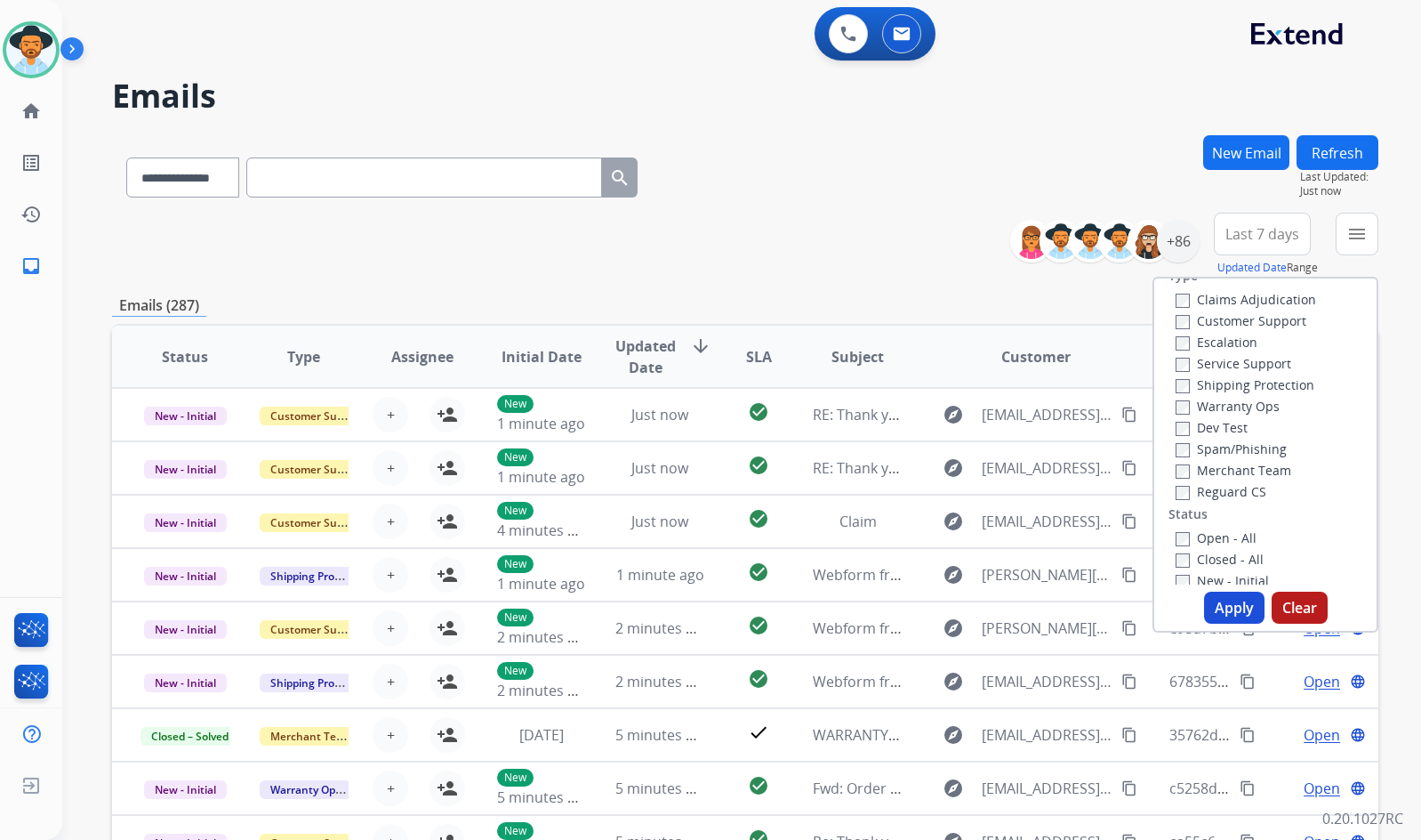
scroll to position [0, 0]
click at [1182, 555] on label "Open - All" at bounding box center [1216, 560] width 81 height 17
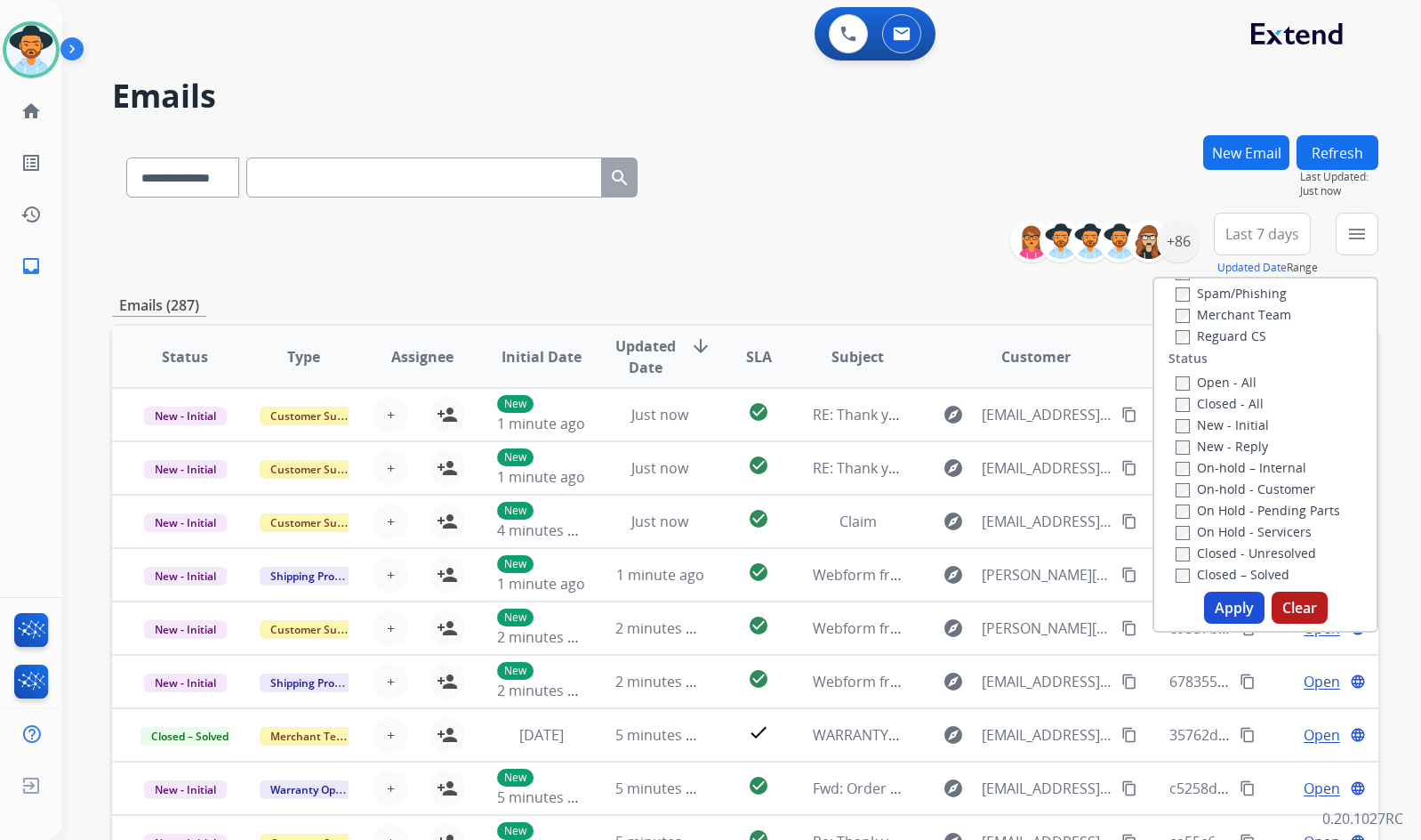
click at [1185, 401] on label "Closed - All" at bounding box center [1220, 403] width 88 height 17
click at [1176, 457] on div "On-hold – Internal" at bounding box center [1269, 467] width 187 height 21
click at [1225, 602] on button "Apply" at bounding box center [1234, 607] width 60 height 32
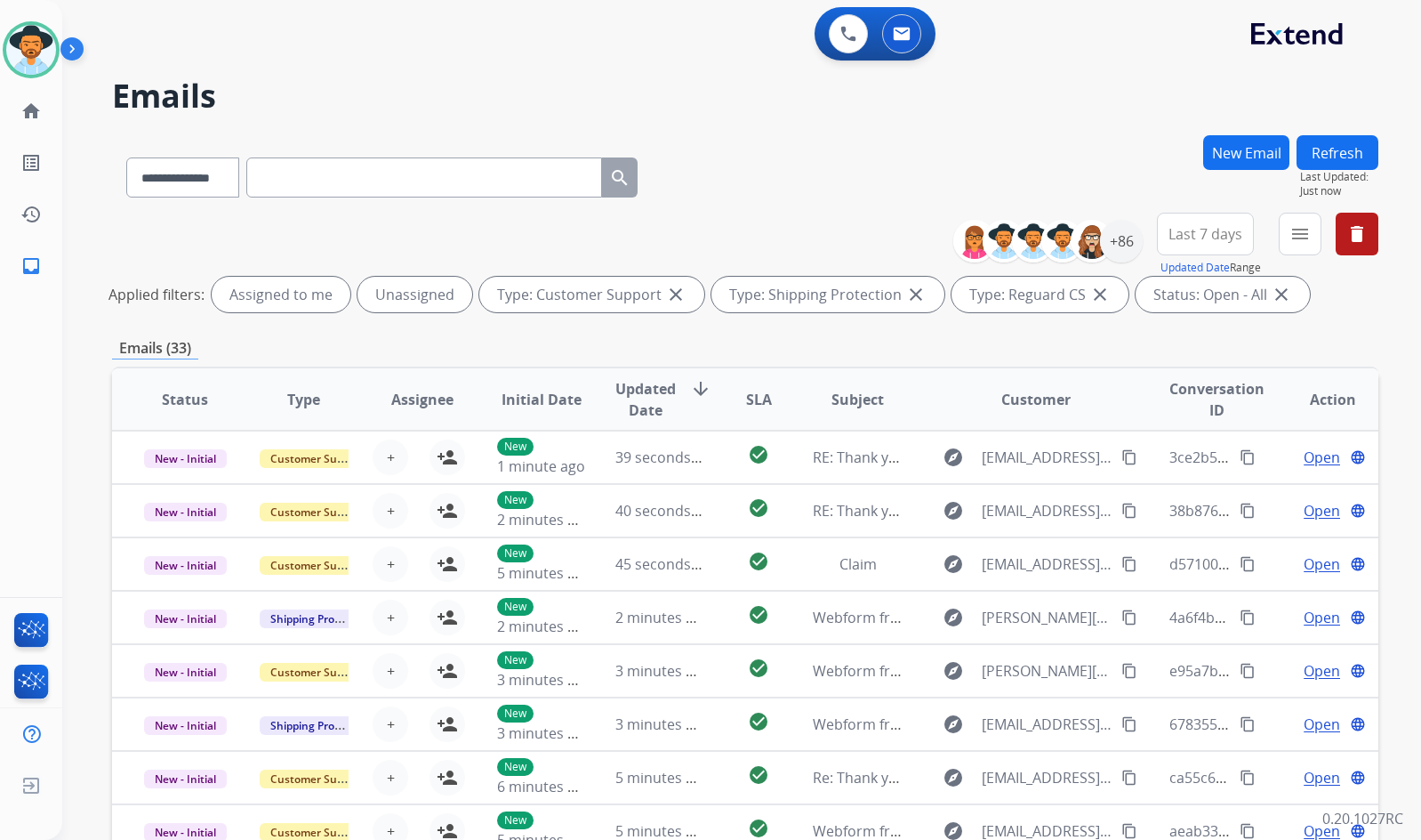
click at [1135, 259] on div "+86" at bounding box center [1054, 241] width 176 height 43
click at [1126, 252] on div "+86" at bounding box center [1121, 241] width 43 height 43
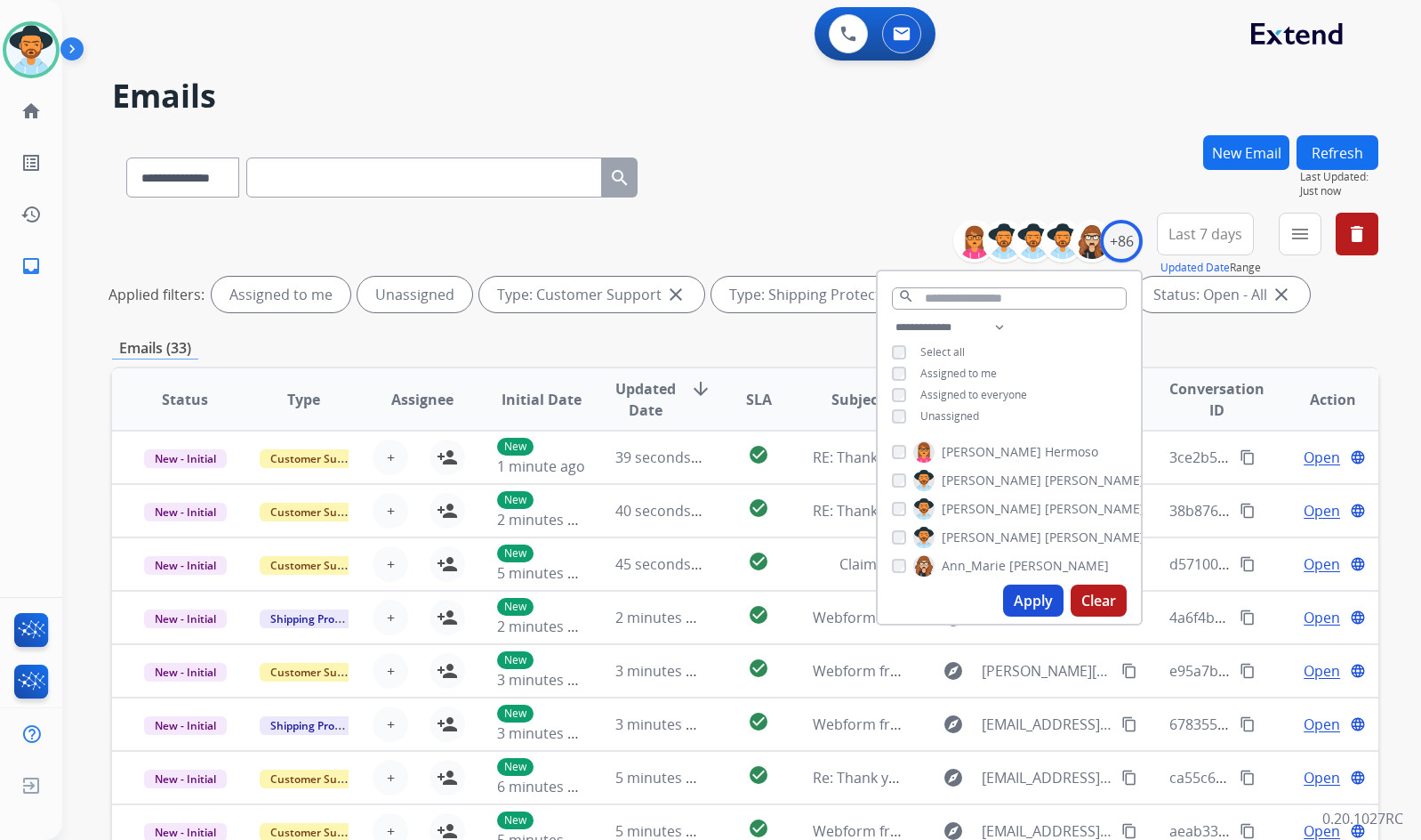
drag, startPoint x: 933, startPoint y: 409, endPoint x: 939, endPoint y: 447, distance: 38.5
click at [933, 410] on span "Unassigned" at bounding box center [950, 416] width 58 height 16
click at [963, 533] on span "[PERSON_NAME]" at bounding box center [992, 537] width 99 height 18
click at [1035, 598] on button "Apply" at bounding box center [1034, 600] width 60 height 32
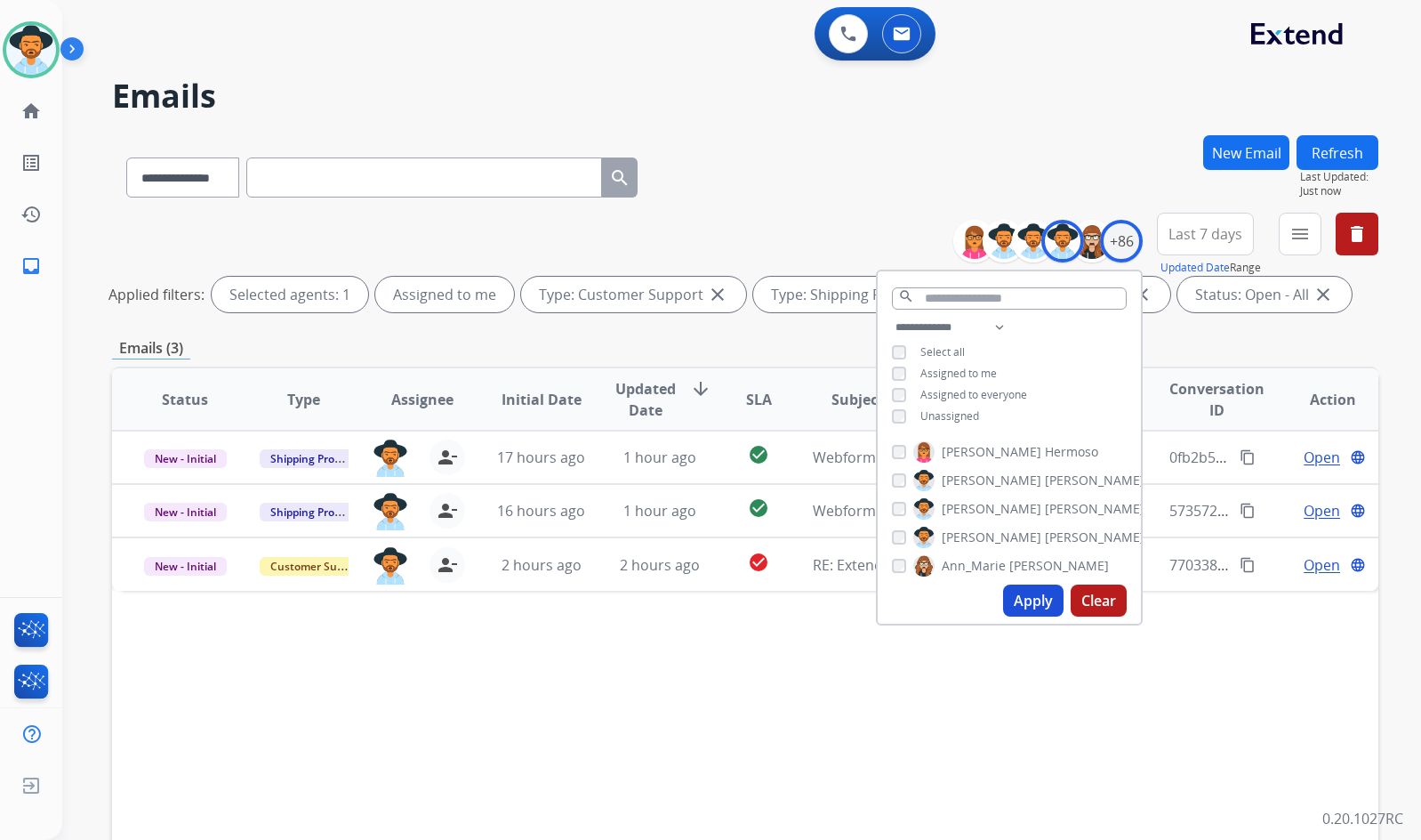
drag, startPoint x: 1289, startPoint y: 667, endPoint x: 1291, endPoint y: 598, distance: 69.0
click at [1287, 667] on div "Status Type Assignee Initial Date Updated Date arrow_downward SLA Subject Custo…" at bounding box center [745, 665] width 1266 height 596
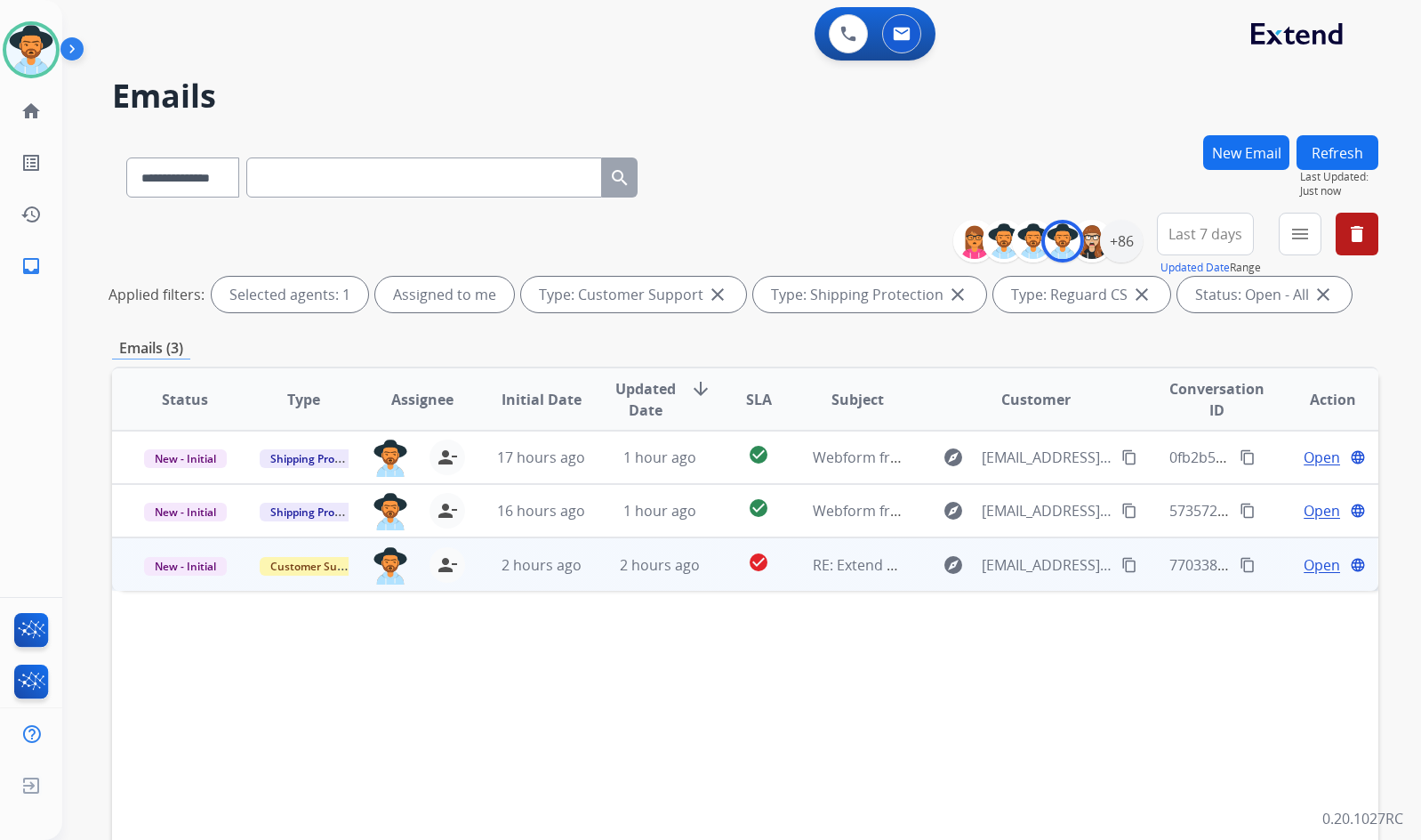
click at [1304, 559] on span "Open" at bounding box center [1322, 565] width 36 height 21
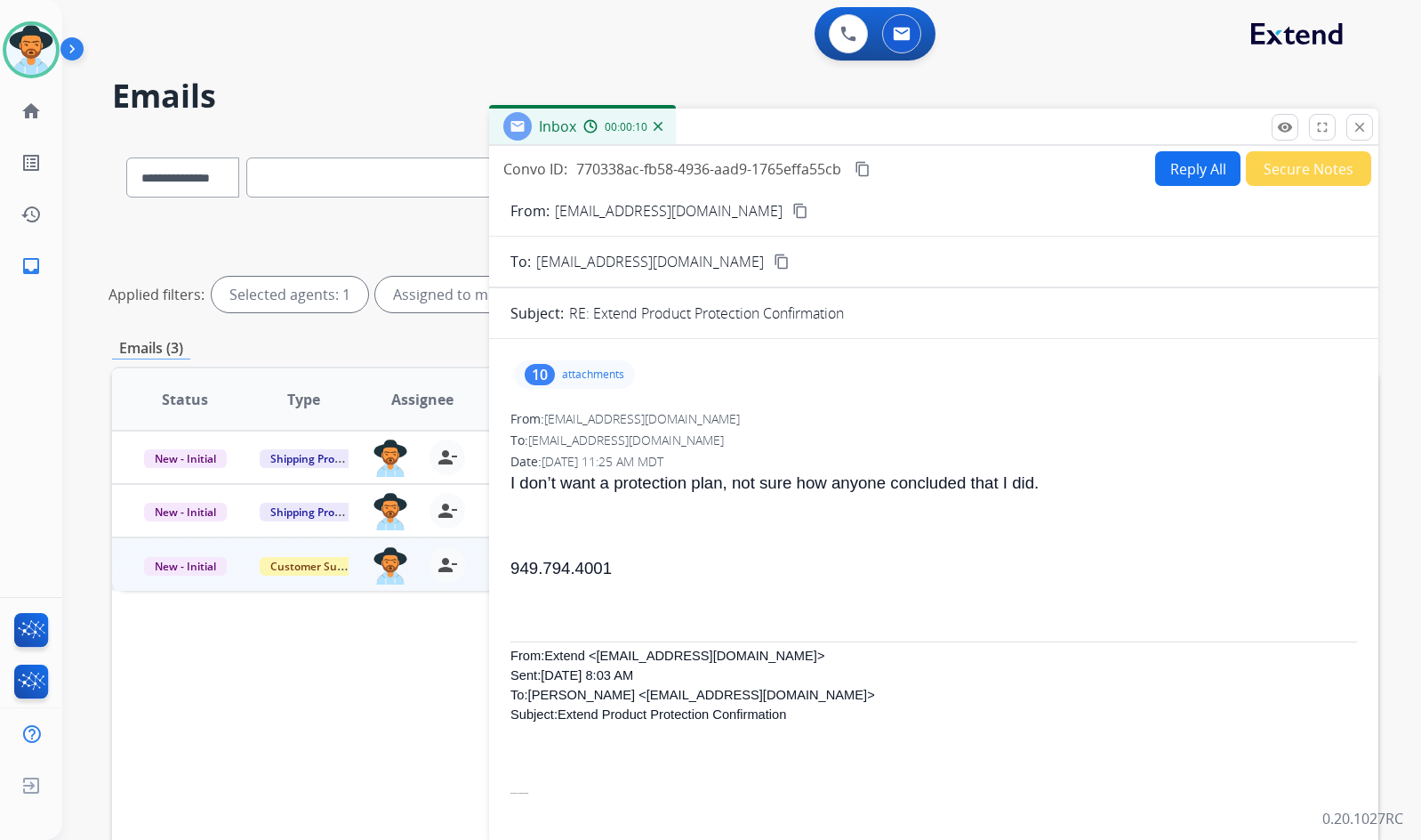
click at [616, 384] on div "10 attachments" at bounding box center [574, 374] width 121 height 28
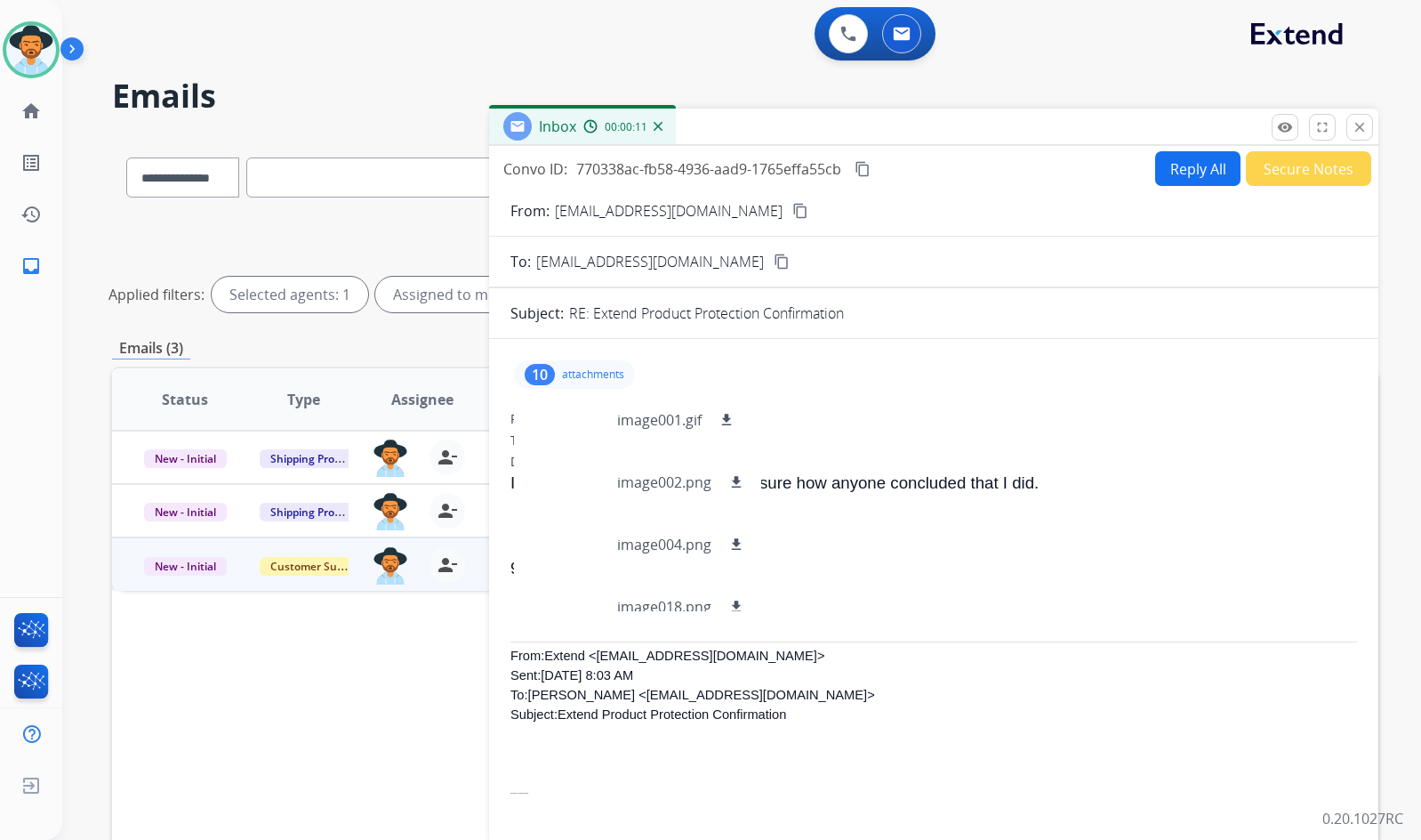
click at [616, 384] on div "10 attachments image001.gif download image002.png download image004.png downloa…" at bounding box center [574, 374] width 121 height 28
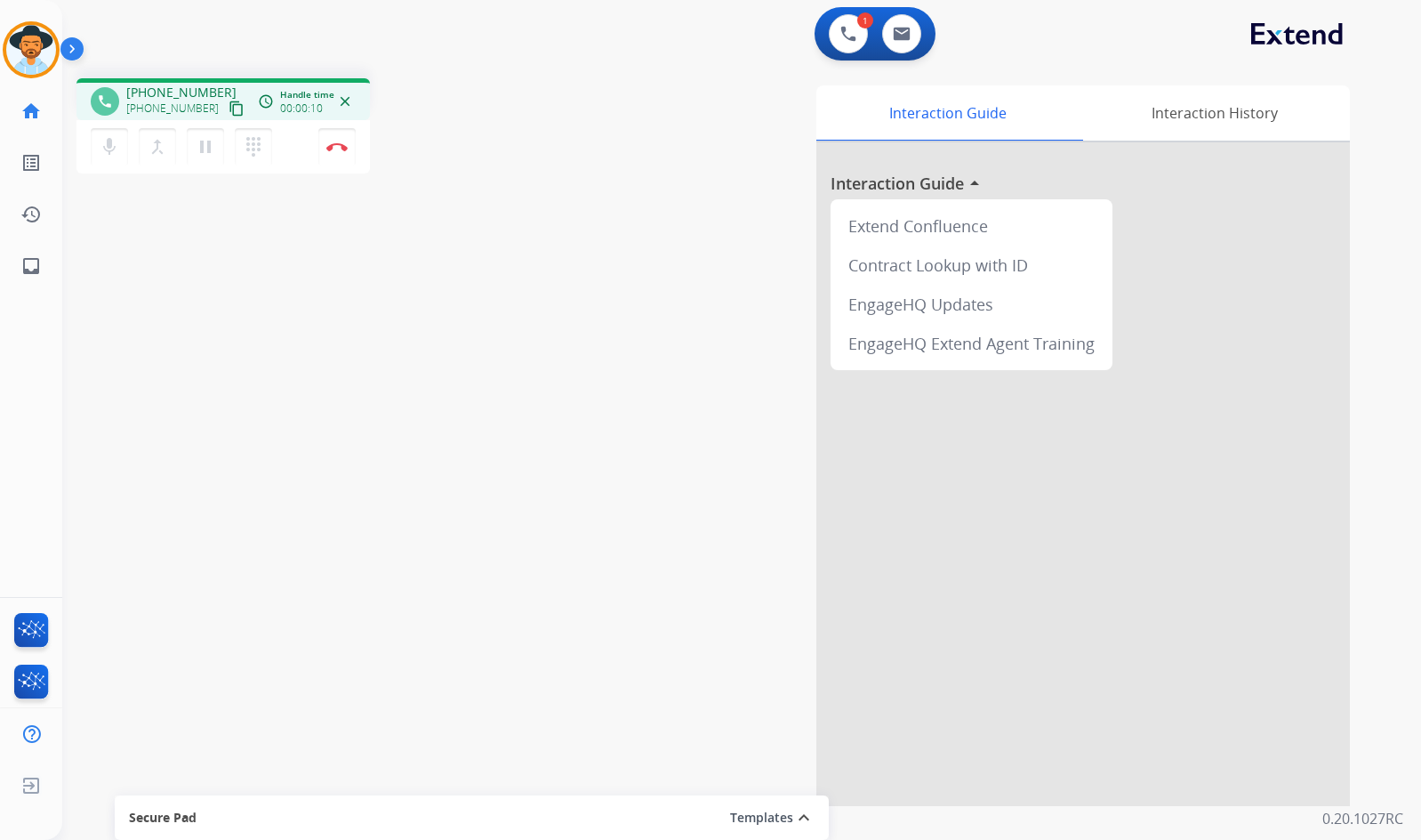
click at [229, 107] on mat-icon "content_copy" at bounding box center [237, 108] width 16 height 16
click at [203, 145] on mat-icon "pause" at bounding box center [205, 147] width 21 height 21
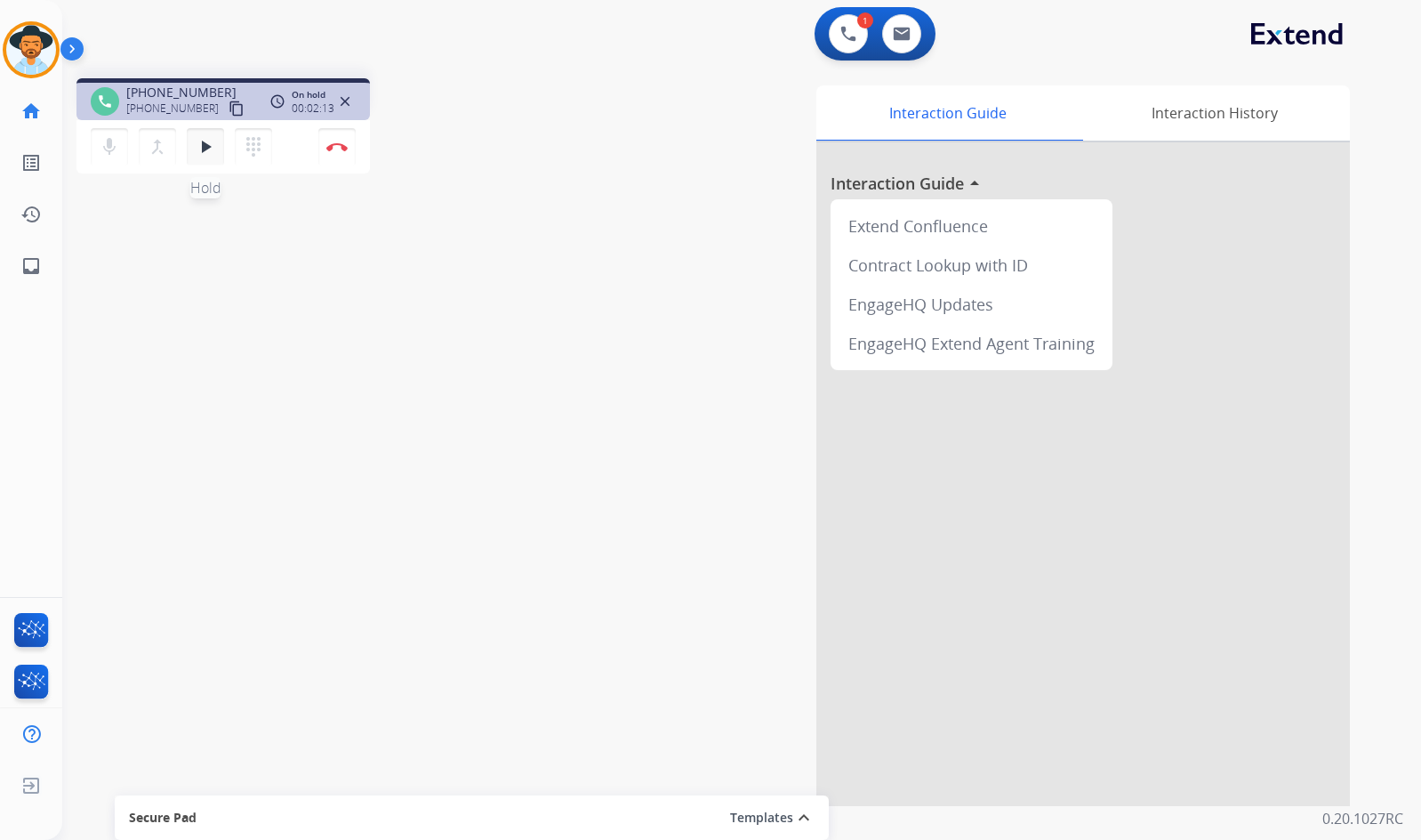
drag, startPoint x: 204, startPoint y: 166, endPoint x: 211, endPoint y: 157, distance: 11.4
click at [209, 157] on div "mic Mute merge_type Bridge play_arrow Hold dialpad Dialpad Disconnect" at bounding box center [224, 146] width 294 height 54
click at [211, 157] on mat-icon "play_arrow" at bounding box center [205, 147] width 21 height 21
click at [211, 156] on mat-icon "pause" at bounding box center [205, 147] width 21 height 21
click at [208, 146] on mat-icon "play_arrow" at bounding box center [205, 147] width 21 height 21
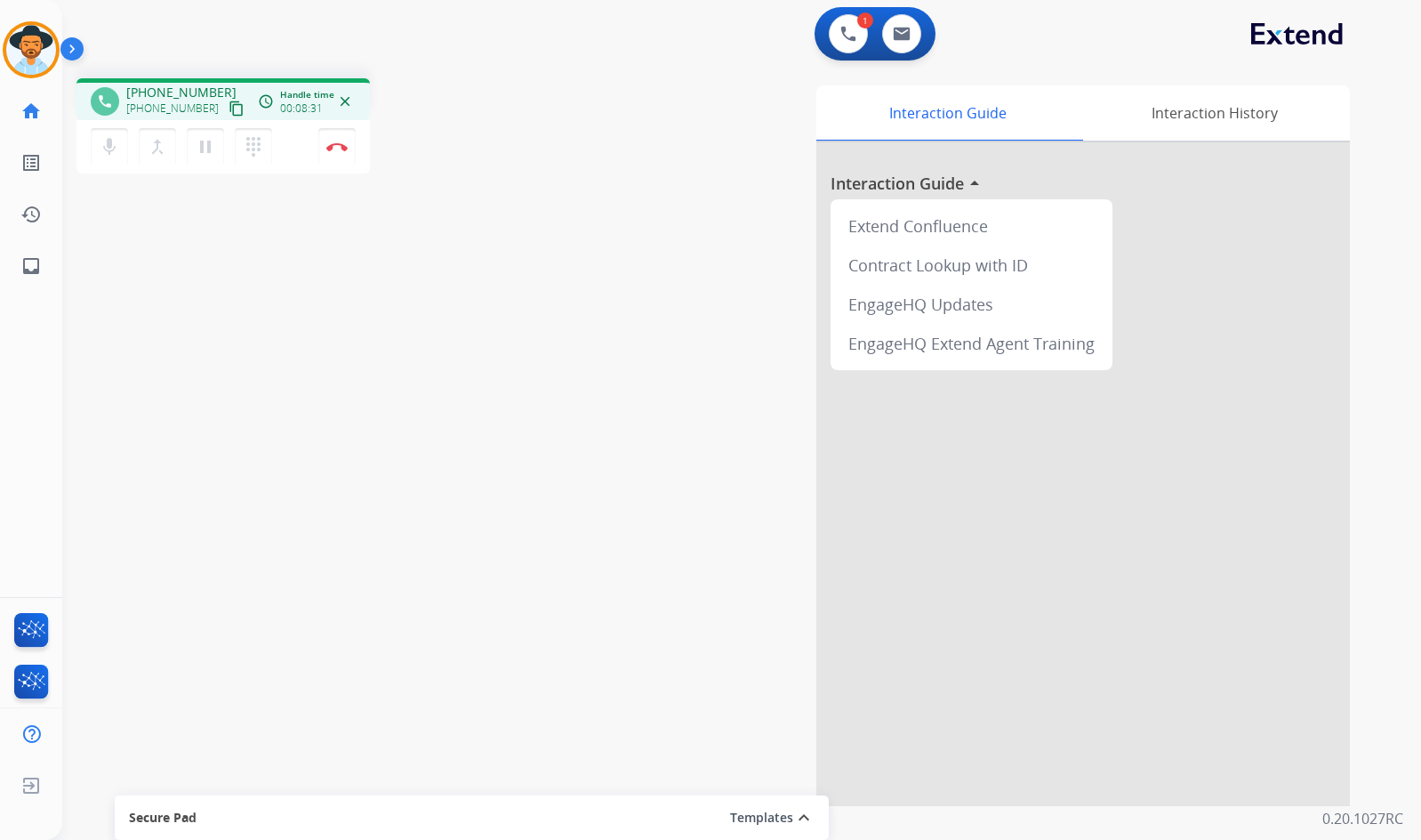
click at [397, 397] on div "phone +18067873544 +18067873544 content_copy access_time Call metrics Queue 00:…" at bounding box center [720, 435] width 1316 height 742
click at [336, 150] on img at bounding box center [337, 146] width 21 height 9
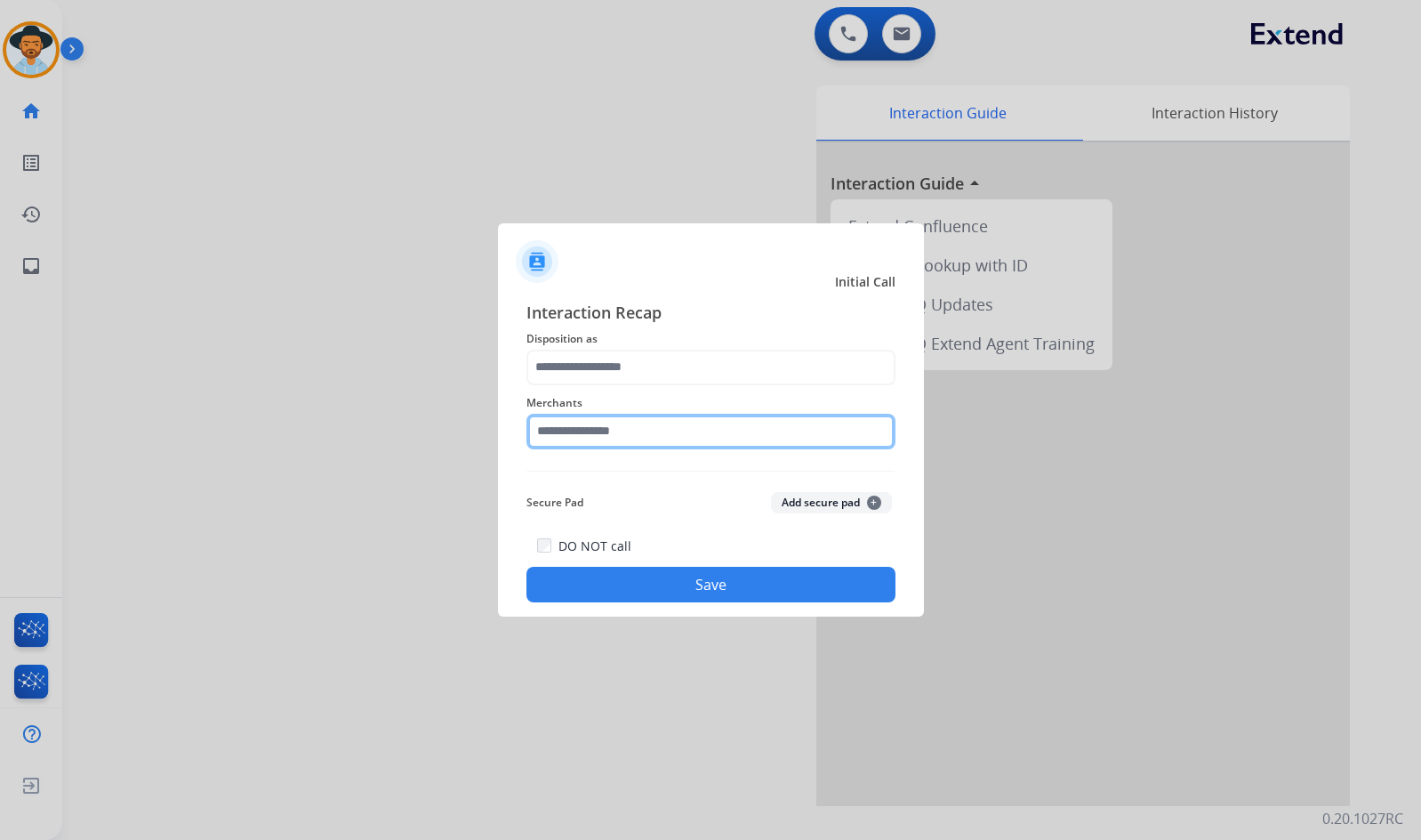
click at [653, 439] on input "text" at bounding box center [710, 431] width 369 height 36
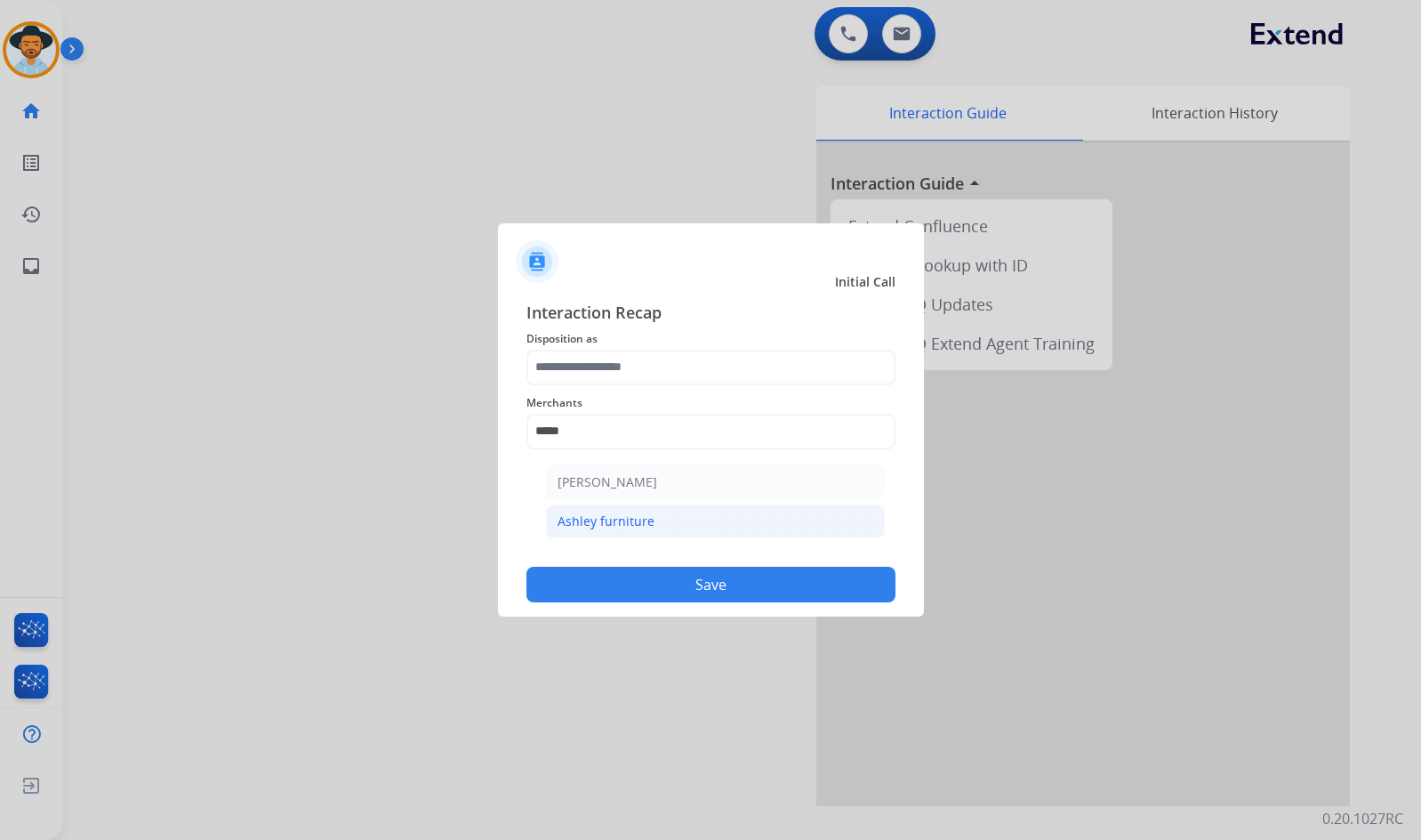
click at [645, 527] on div "Ashley furniture" at bounding box center [606, 521] width 97 height 18
type input "**********"
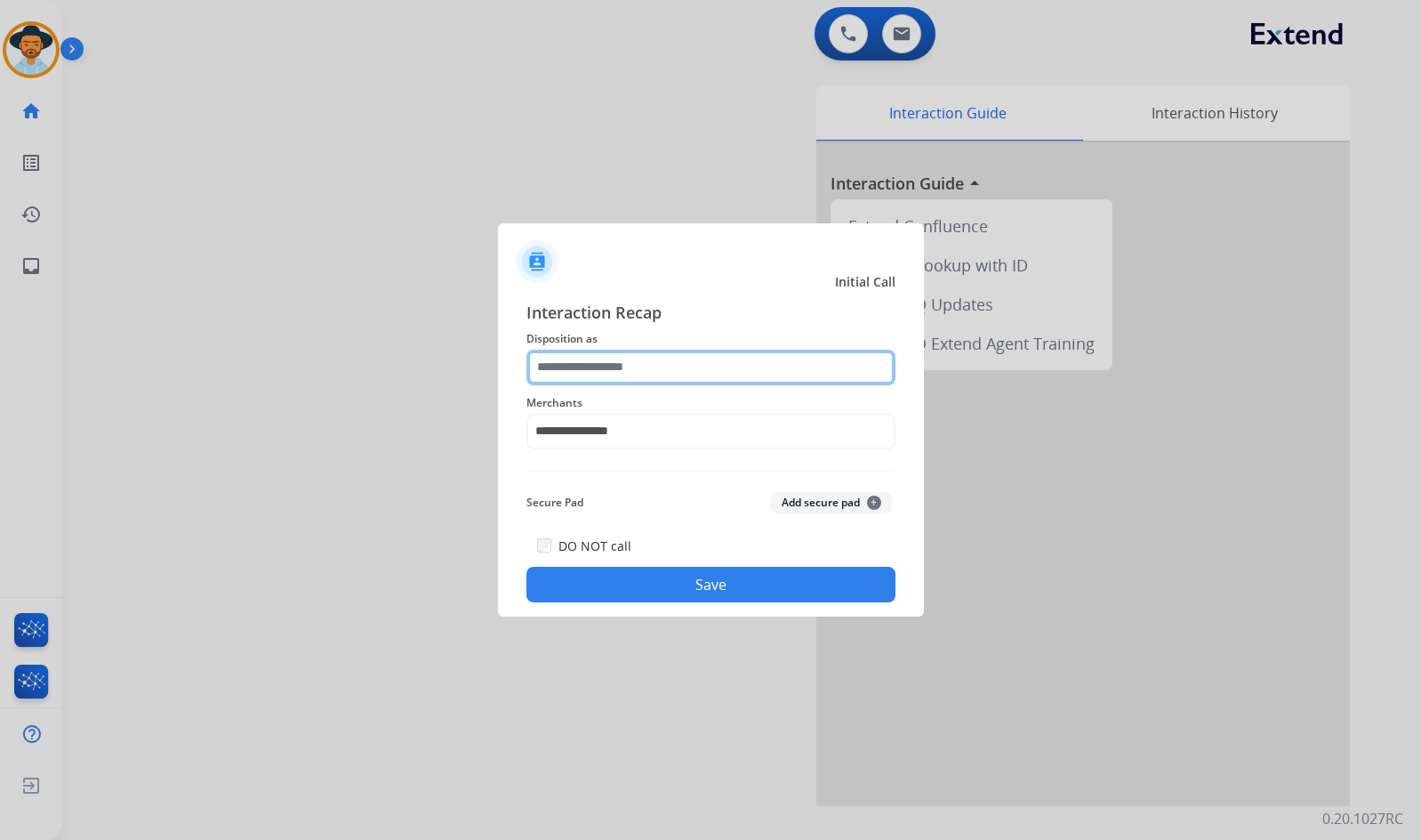
click at [618, 383] on input "text" at bounding box center [710, 367] width 369 height 36
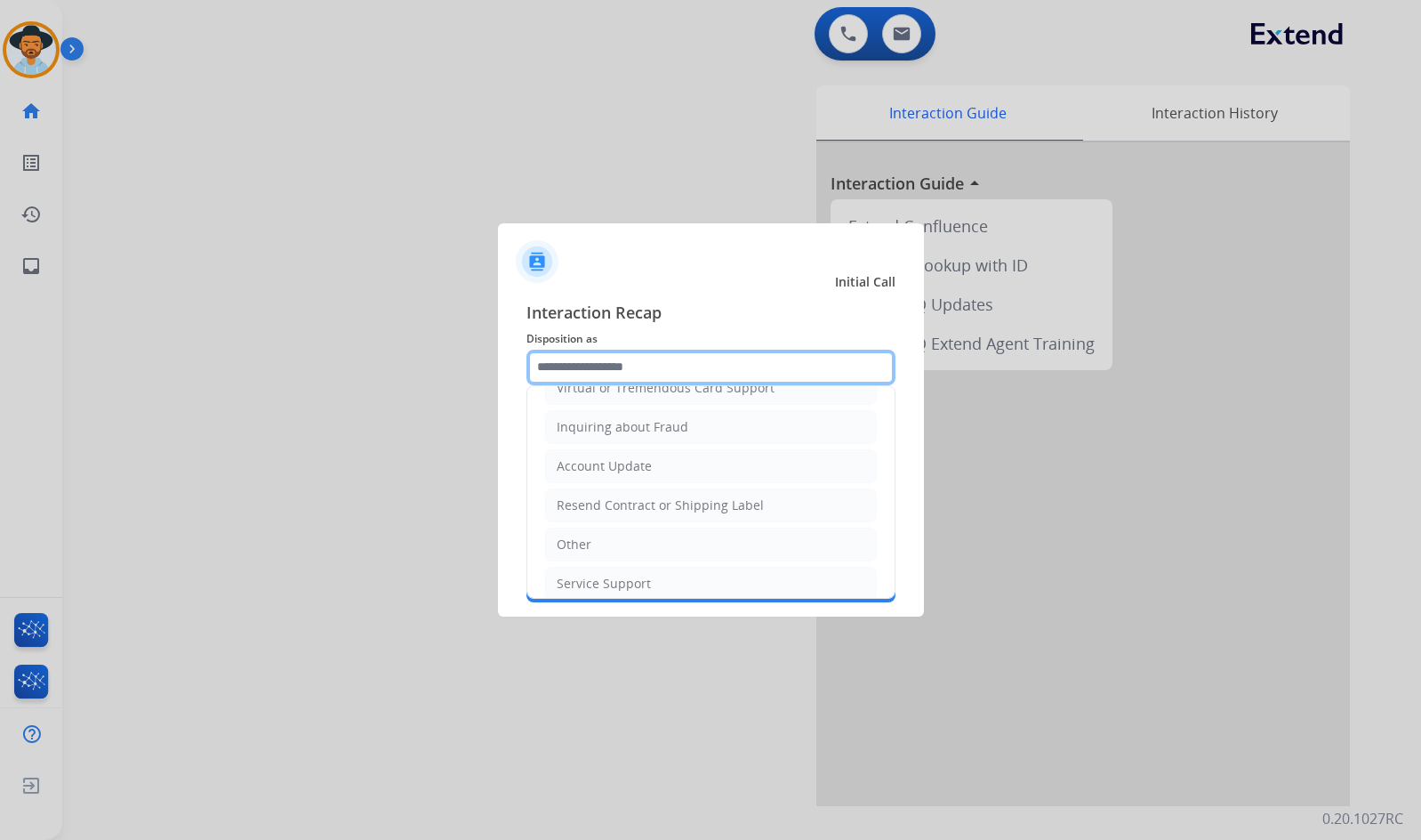
scroll to position [267, 0]
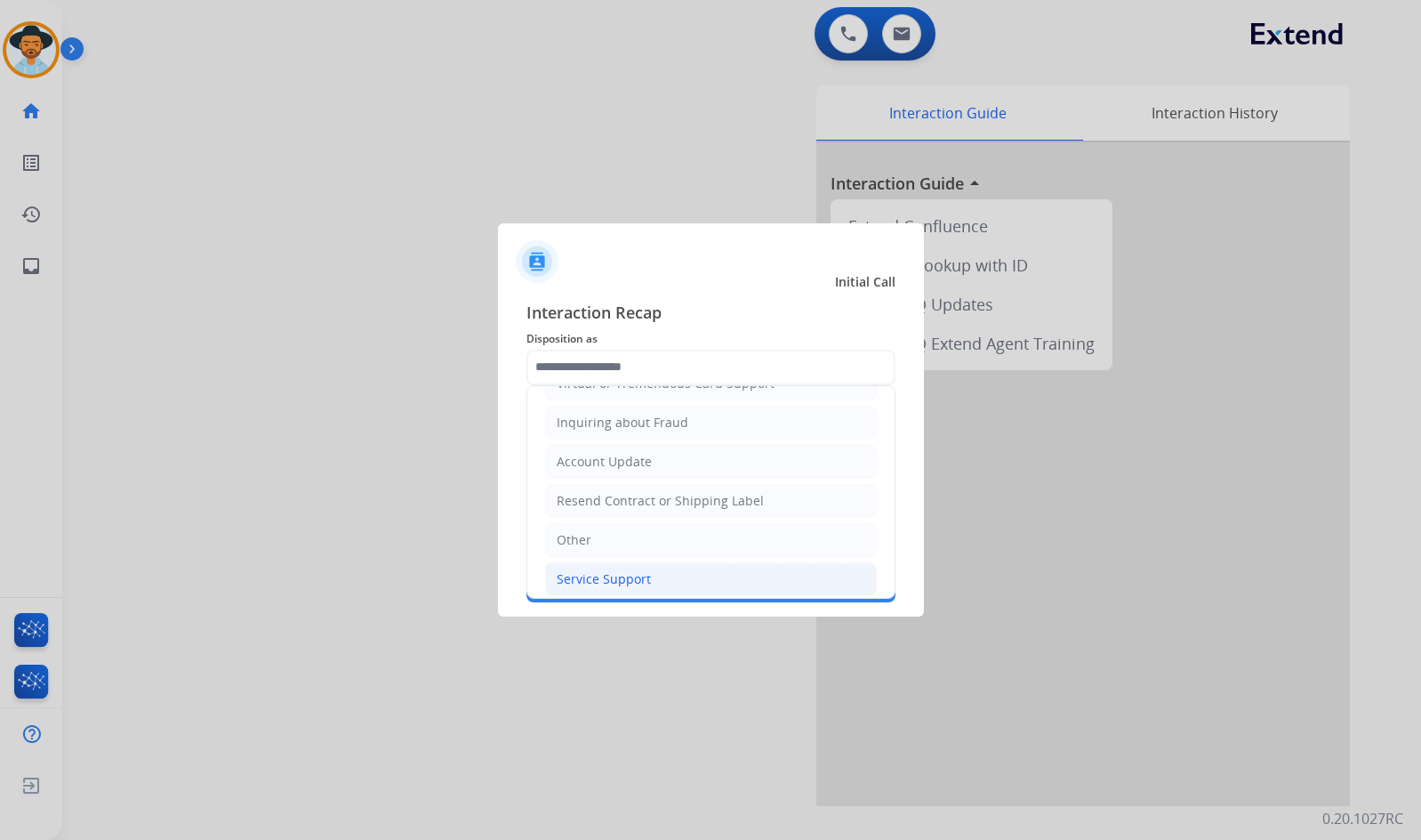
click at [654, 577] on li "Service Support" at bounding box center [710, 579] width 332 height 34
type input "**********"
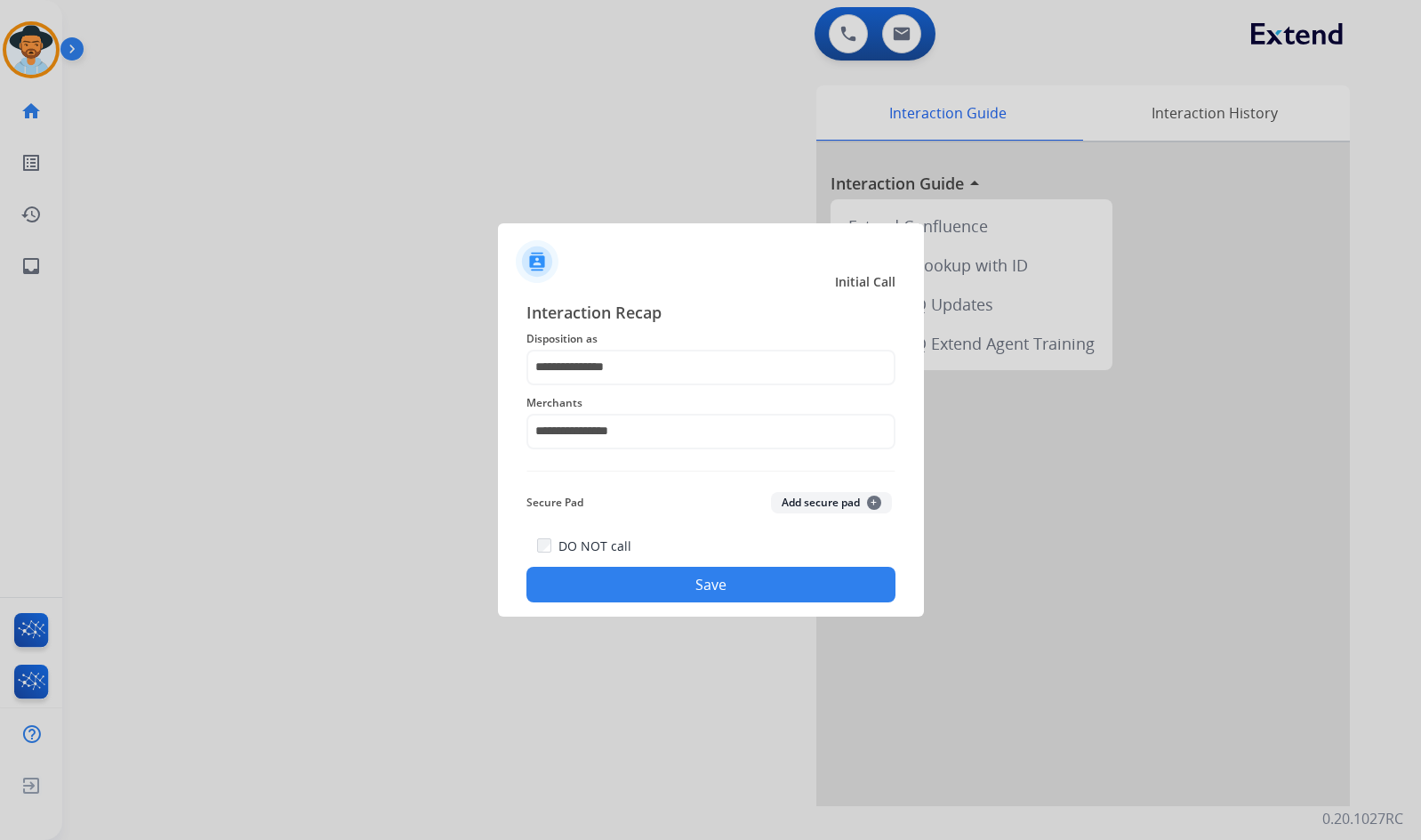
click at [682, 582] on button "Save" at bounding box center [710, 584] width 369 height 36
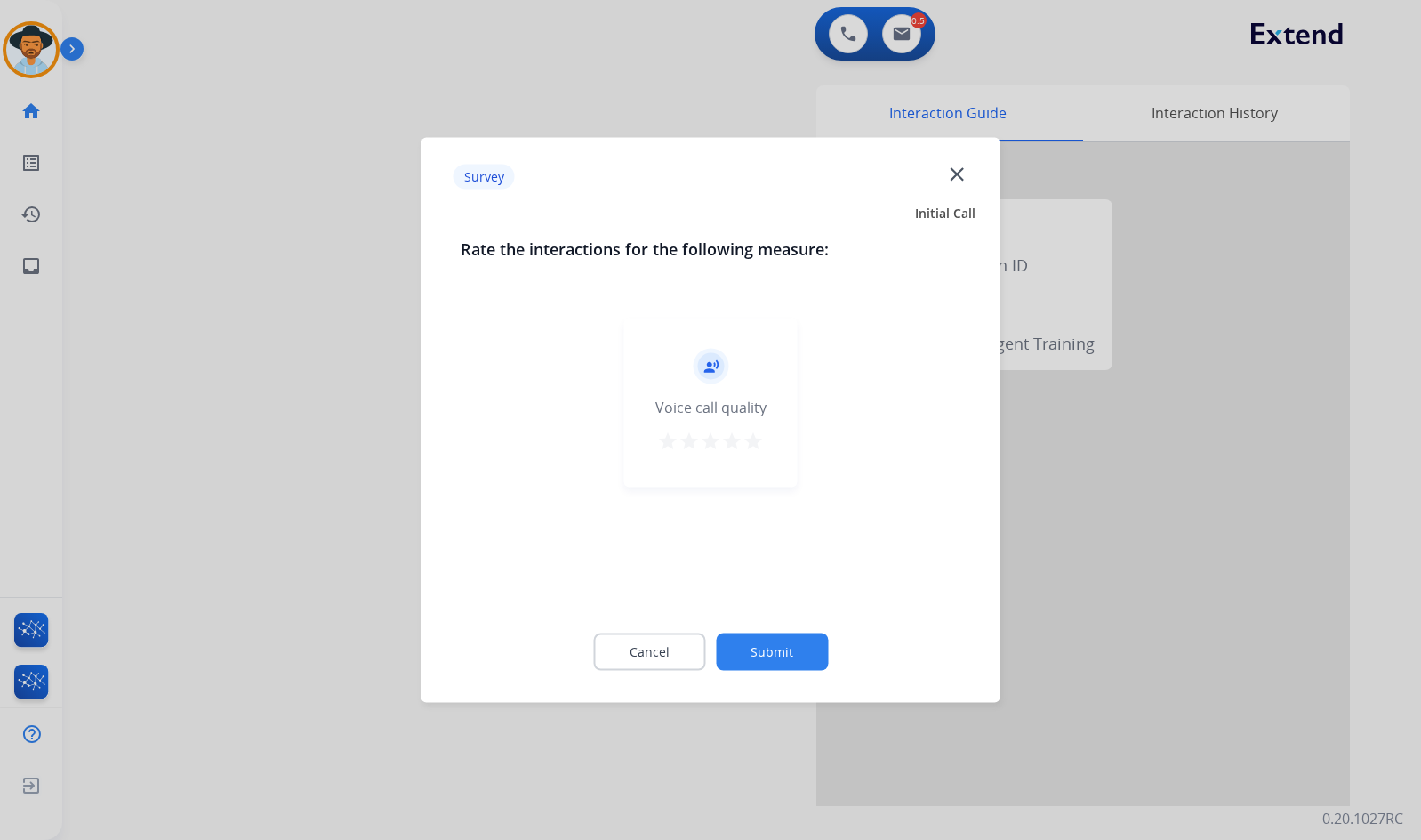
click at [793, 645] on button "Submit" at bounding box center [772, 652] width 112 height 37
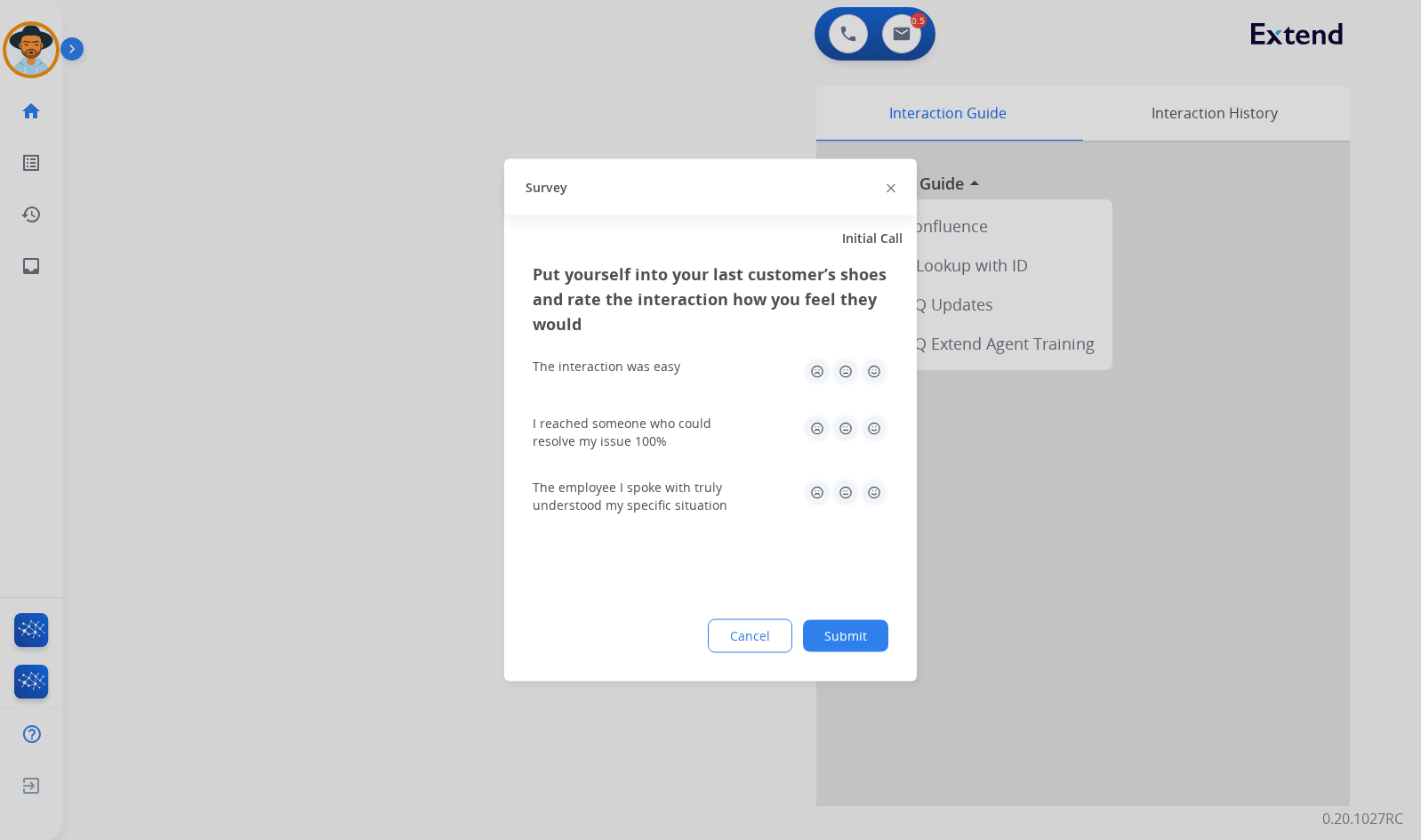
click at [842, 645] on button "Submit" at bounding box center [846, 636] width 86 height 32
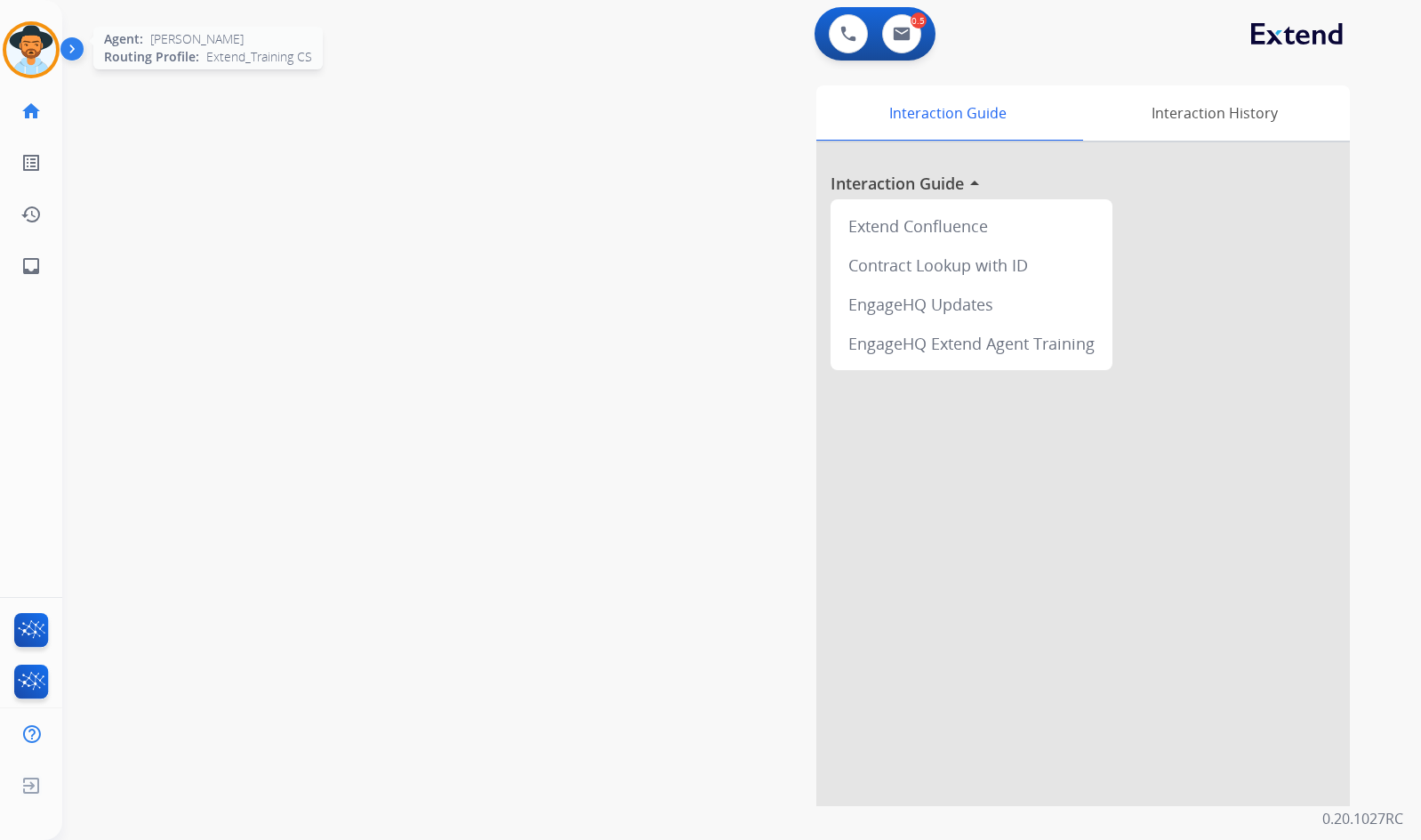
click at [47, 48] on img at bounding box center [30, 50] width 50 height 50
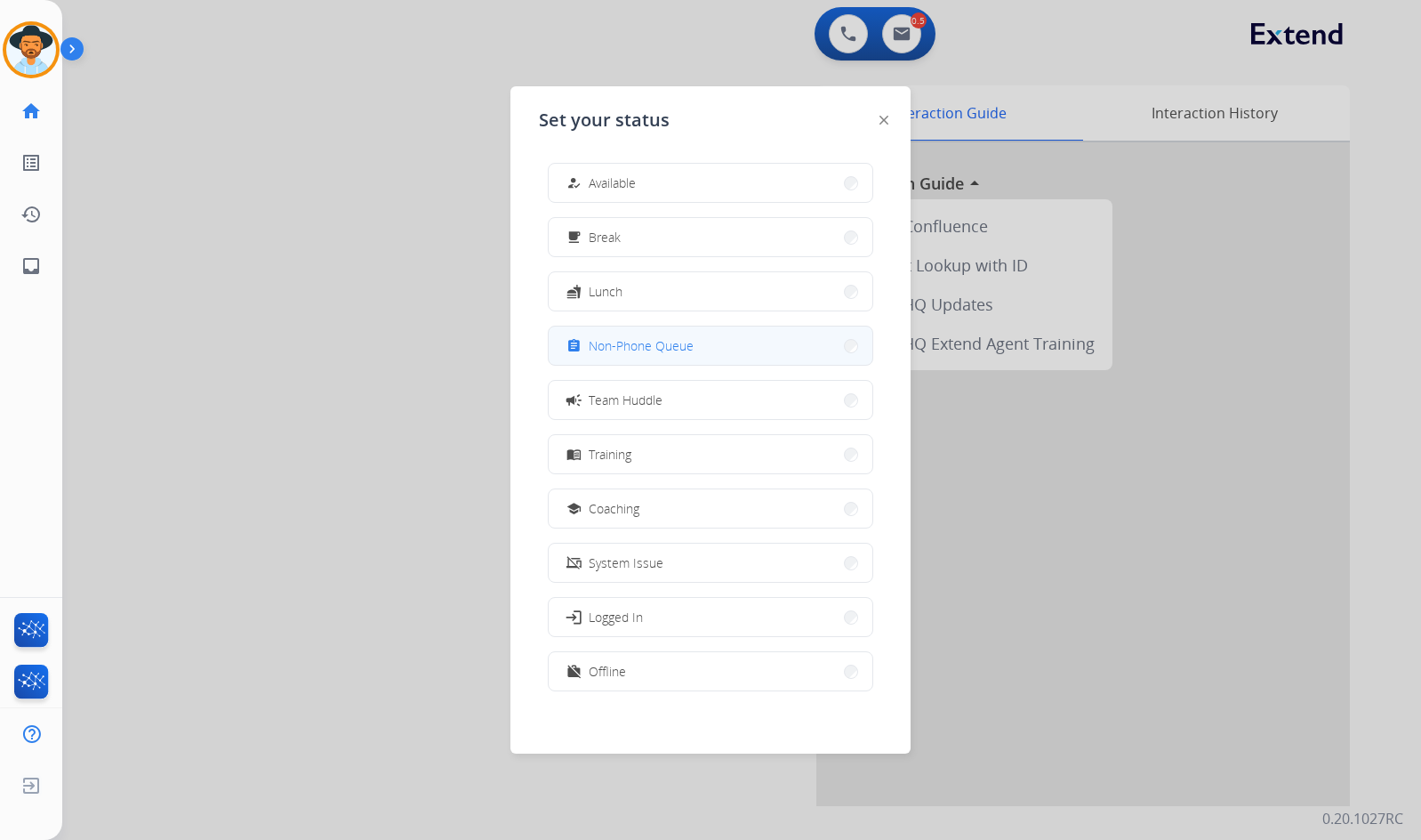
click at [669, 354] on span "Non-Phone Queue" at bounding box center [641, 345] width 105 height 18
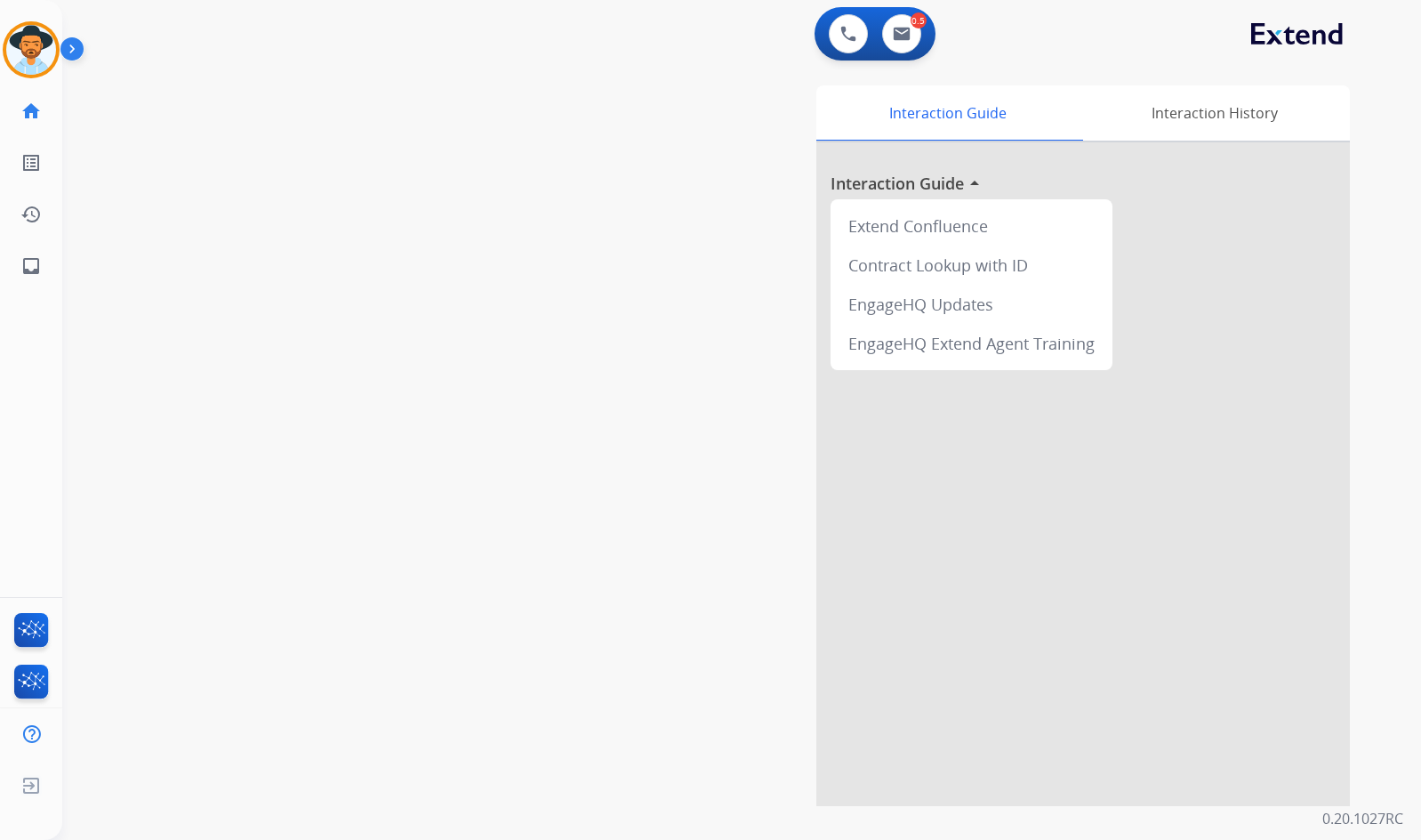
click at [74, 47] on img at bounding box center [75, 53] width 30 height 34
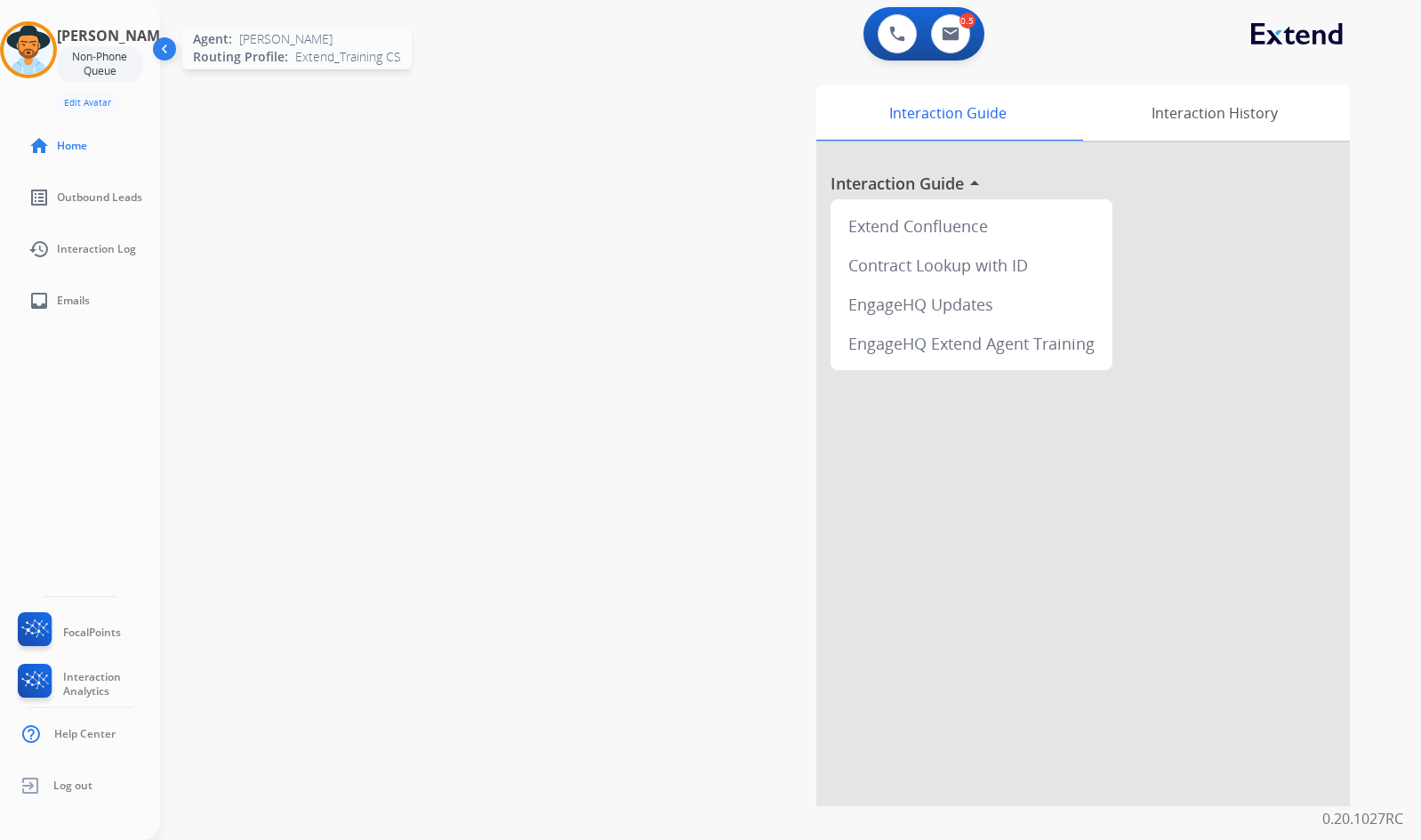
click at [47, 56] on img at bounding box center [28, 50] width 50 height 50
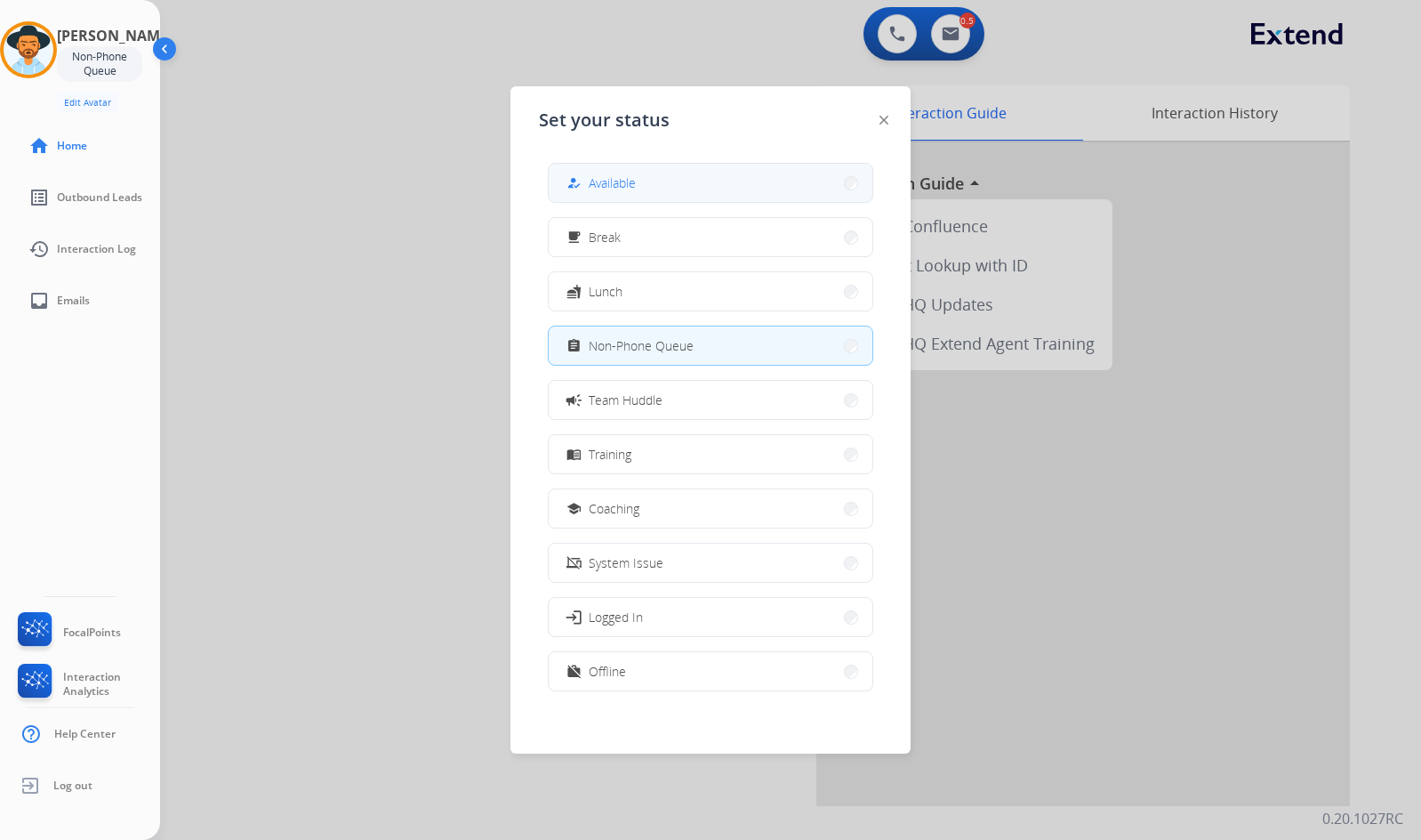
click at [676, 178] on button "how_to_reg Available" at bounding box center [710, 182] width 324 height 38
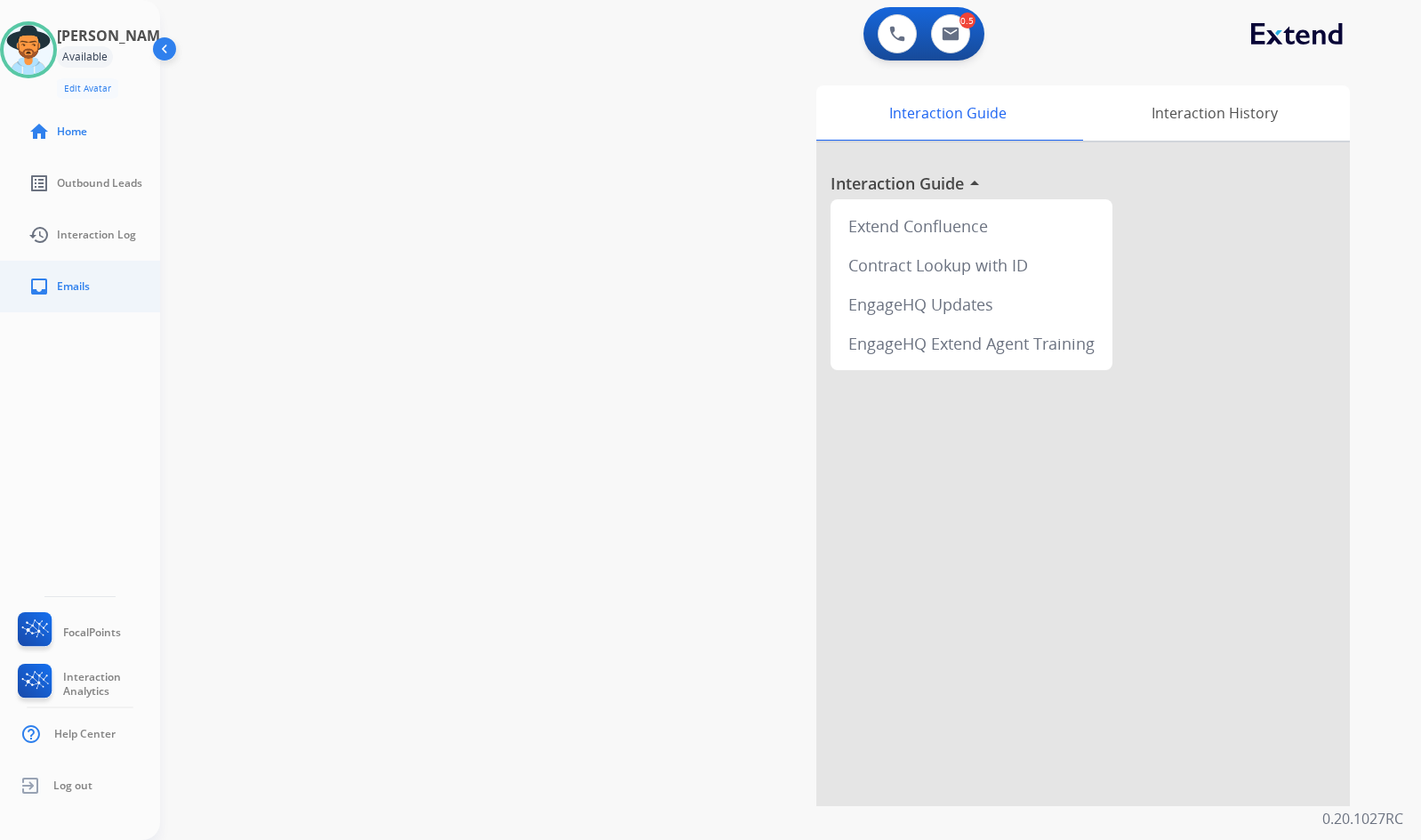
click at [68, 262] on li "inbox Emails" at bounding box center [94, 286] width 160 height 50
click at [22, 282] on link "inbox Emails" at bounding box center [94, 286] width 160 height 50
select select "**********"
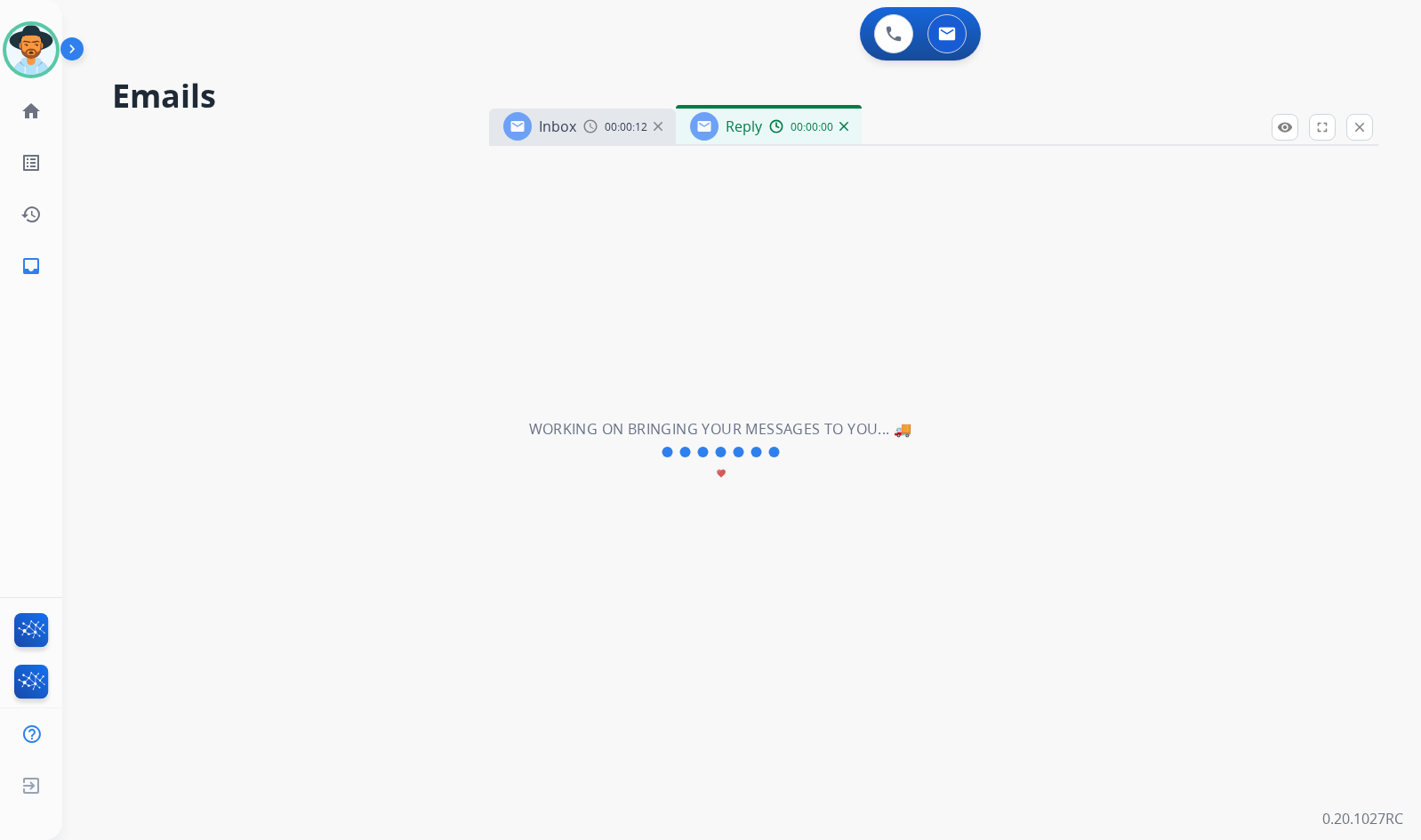
click at [843, 125] on img at bounding box center [844, 126] width 9 height 9
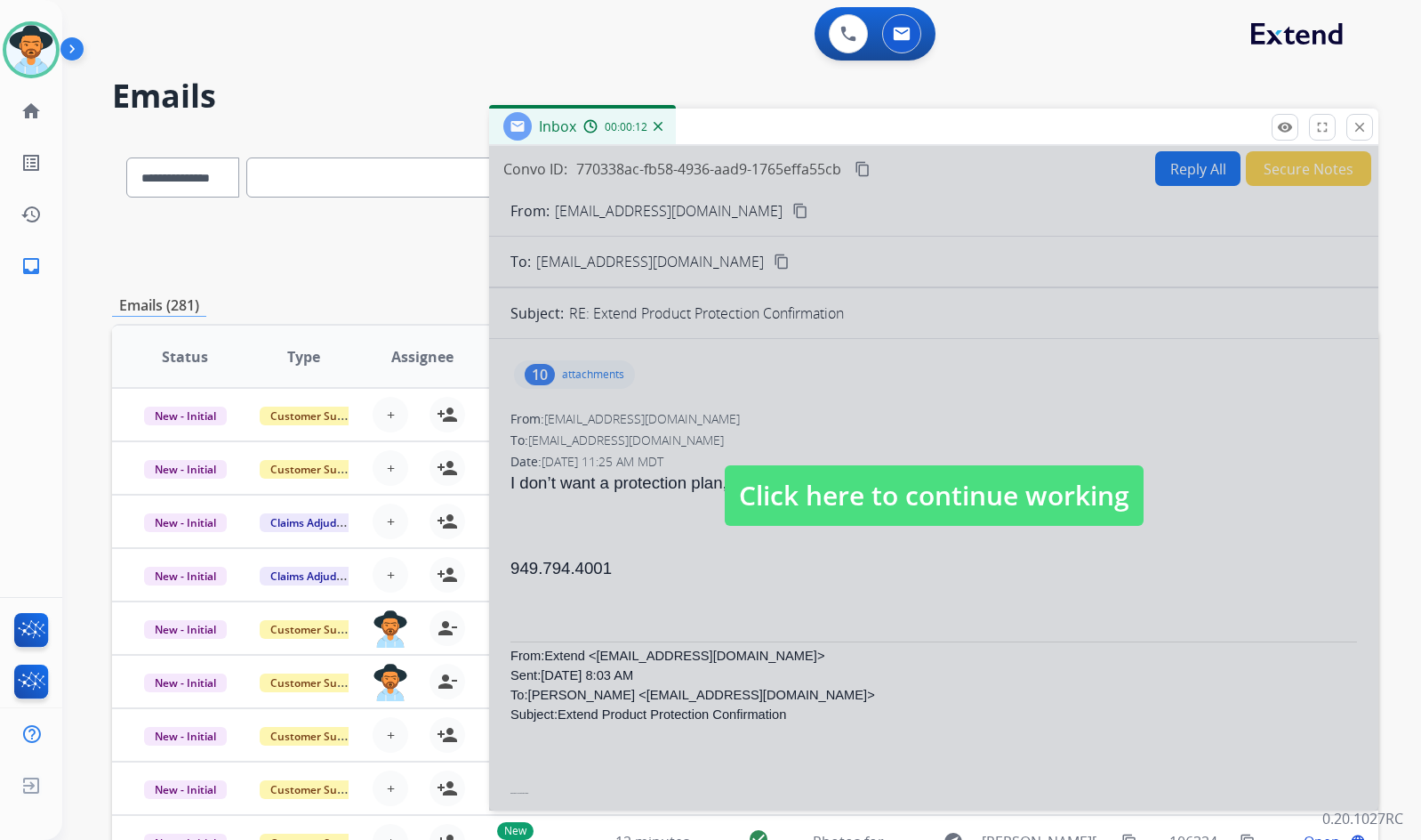
click at [661, 129] on img at bounding box center [658, 126] width 9 height 9
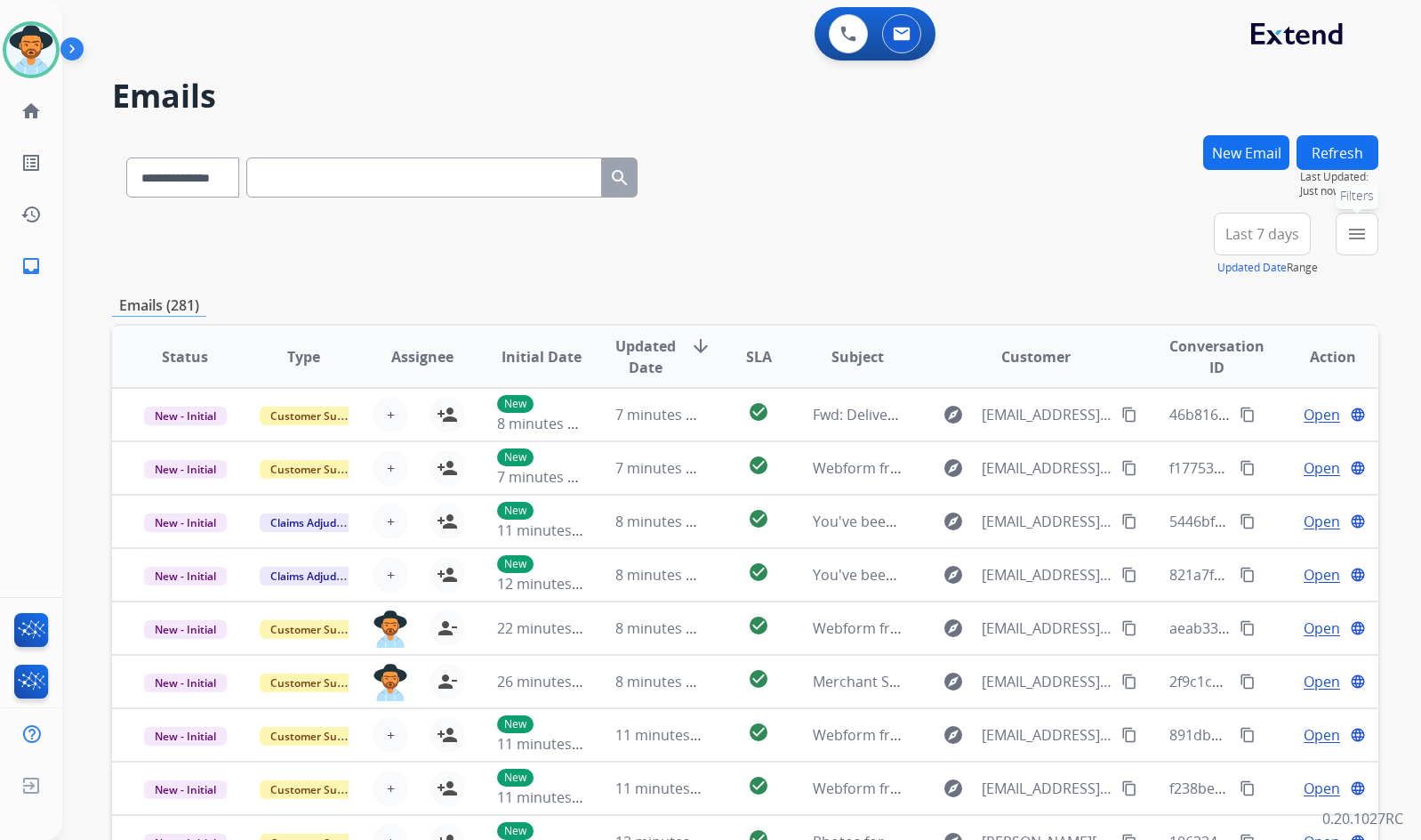
click at [1356, 237] on mat-icon "menu" at bounding box center [1358, 234] width 21 height 21
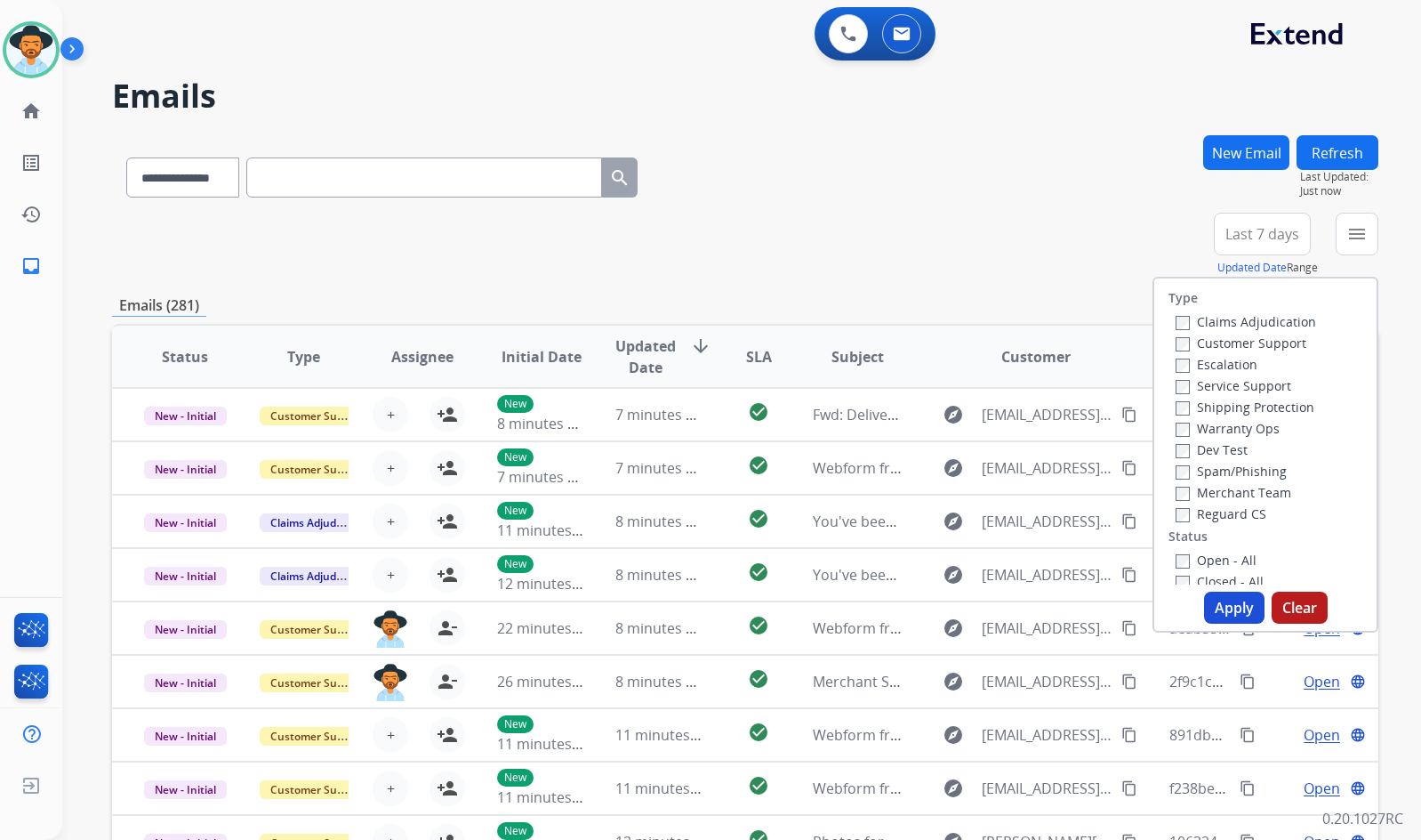
click at [1276, 344] on label "Customer Support" at bounding box center [1241, 343] width 130 height 17
click at [1250, 413] on label "Shipping Protection" at bounding box center [1245, 406] width 139 height 17
click at [1225, 517] on label "Reguard CS" at bounding box center [1221, 513] width 91 height 17
click at [1223, 563] on label "Open - All" at bounding box center [1216, 560] width 81 height 17
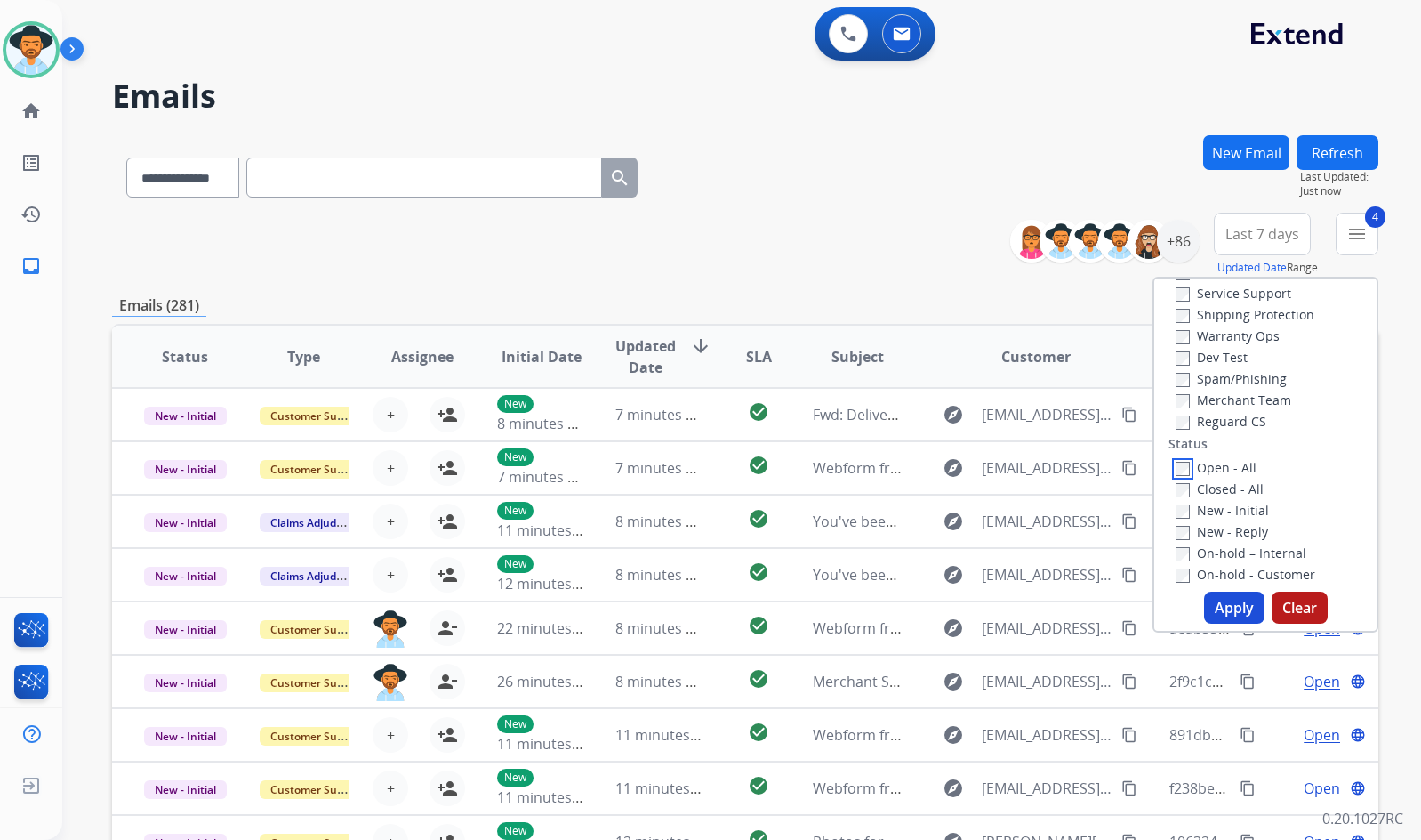
scroll to position [178, 0]
click at [1234, 530] on label "On Hold - Servicers" at bounding box center [1244, 530] width 136 height 17
click at [1233, 506] on label "On Hold - Pending Parts" at bounding box center [1257, 509] width 164 height 17
click at [1233, 483] on label "On-hold - Customer" at bounding box center [1245, 488] width 139 height 17
click at [1232, 457] on div "On-hold – Internal" at bounding box center [1269, 467] width 187 height 21
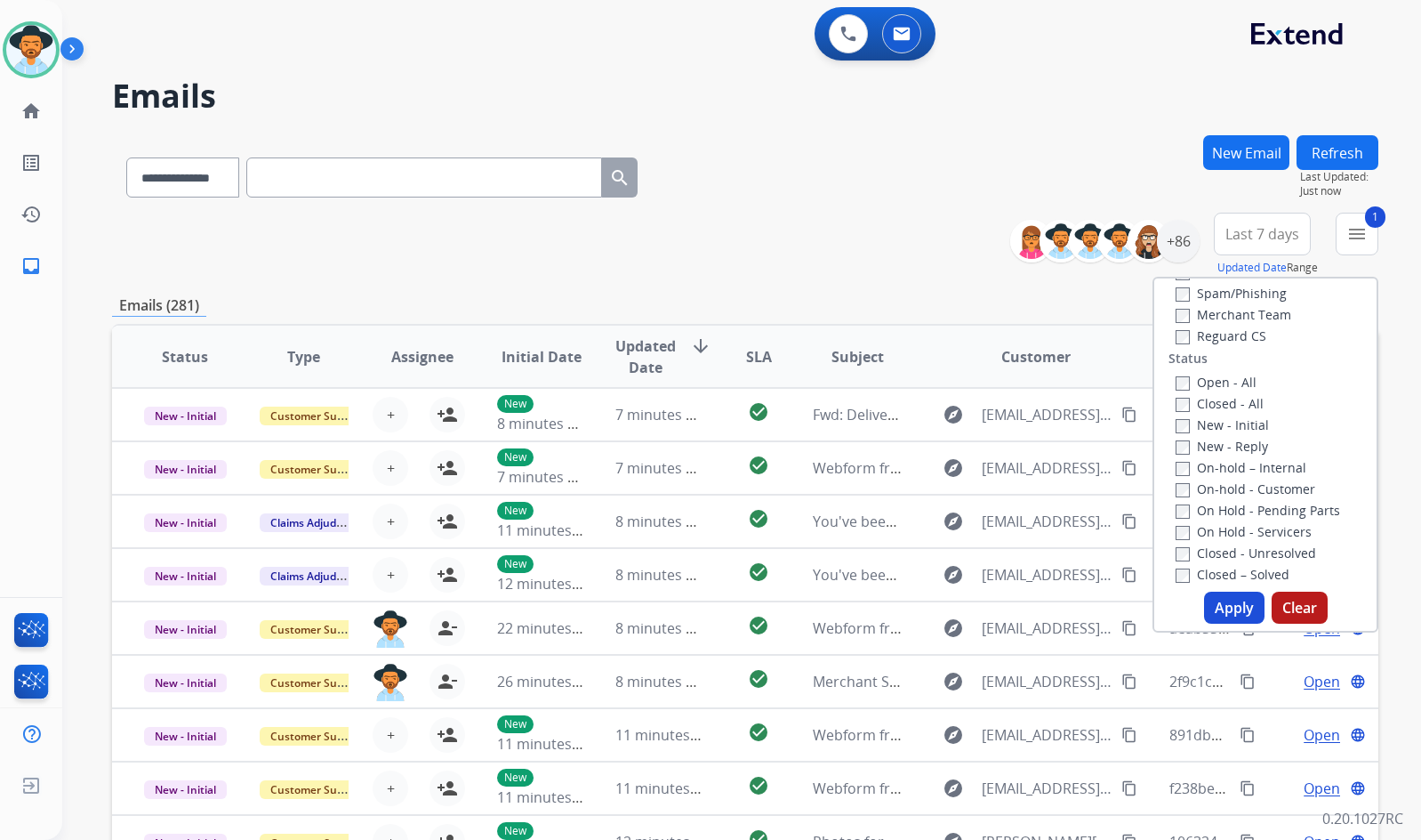
click at [1223, 439] on label "New - Reply" at bounding box center [1221, 446] width 92 height 17
click at [1221, 470] on label "On-hold – Internal" at bounding box center [1241, 467] width 130 height 17
click at [1215, 431] on label "New - Initial" at bounding box center [1222, 424] width 93 height 17
drag, startPoint x: 1217, startPoint y: 418, endPoint x: 1217, endPoint y: 463, distance: 45.0
click at [1217, 419] on label "New - Initial" at bounding box center [1222, 424] width 93 height 17
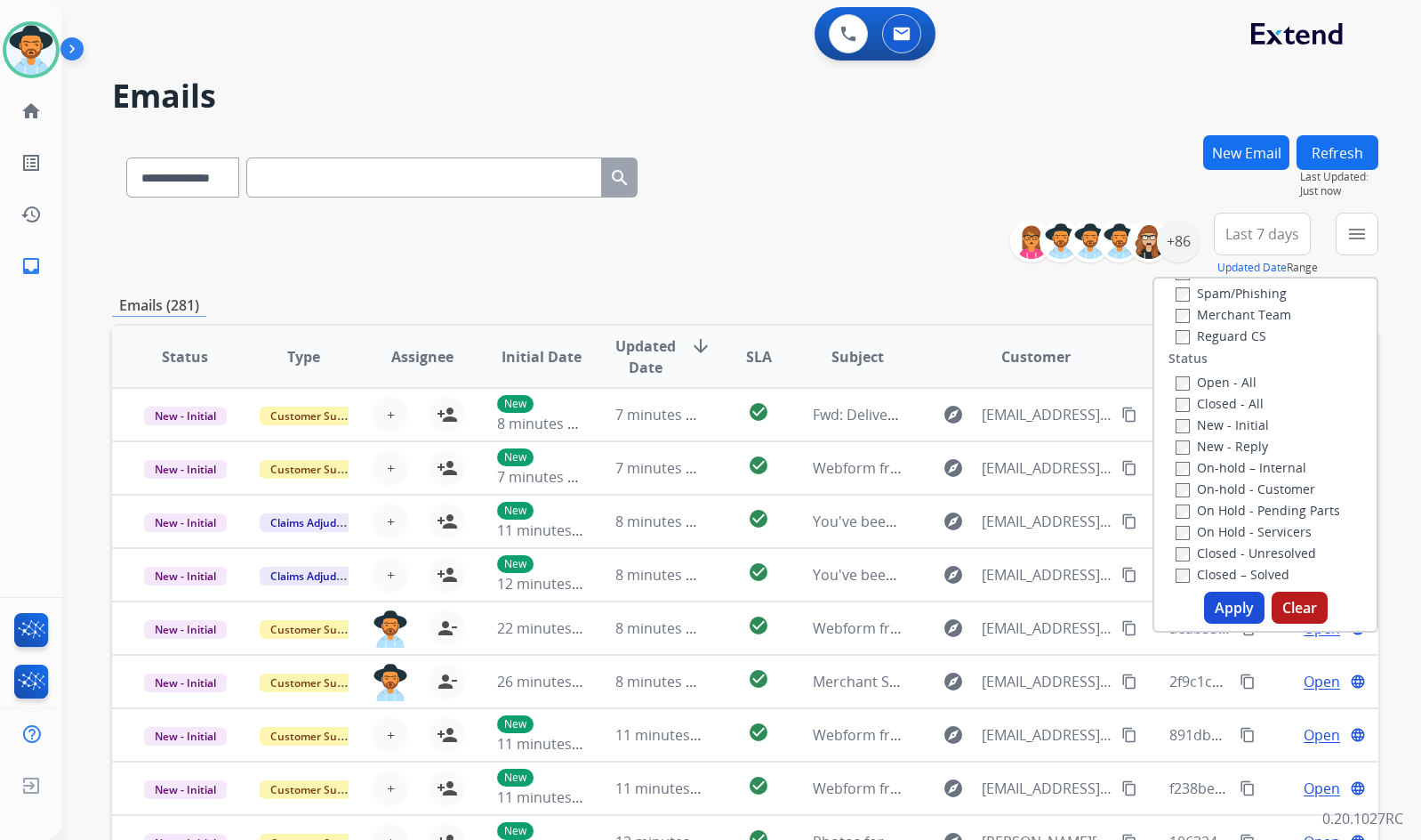
click at [1209, 485] on label "On-hold - Customer" at bounding box center [1245, 488] width 139 height 17
click at [1208, 468] on label "On-hold – Internal" at bounding box center [1241, 467] width 130 height 17
click at [1207, 483] on label "On-hold - Customer" at bounding box center [1245, 488] width 139 height 17
click at [1209, 428] on label "New - Initial" at bounding box center [1222, 424] width 93 height 17
click at [1233, 606] on button "Apply" at bounding box center [1234, 607] width 60 height 32
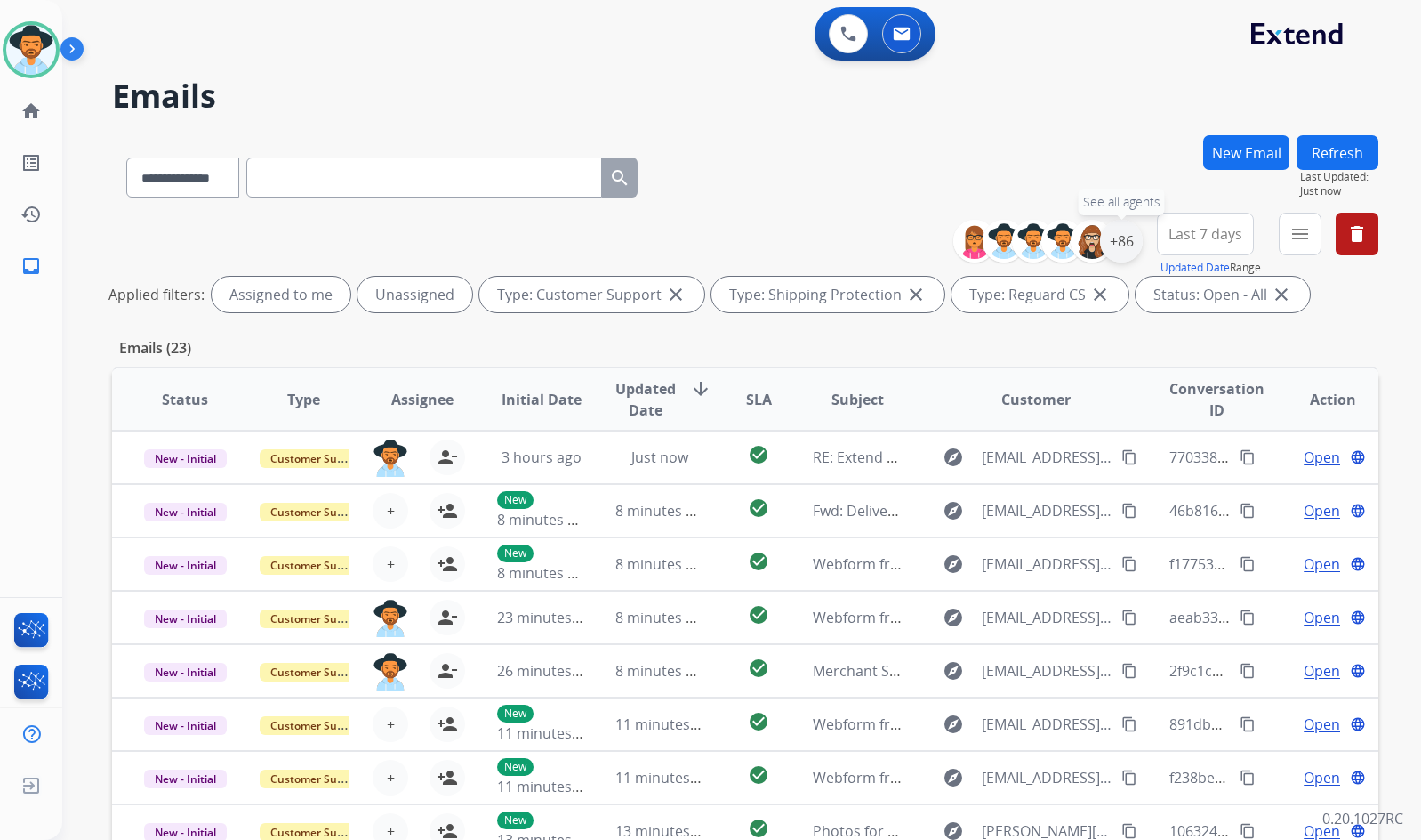
click at [1114, 231] on div "+86" at bounding box center [1121, 241] width 43 height 43
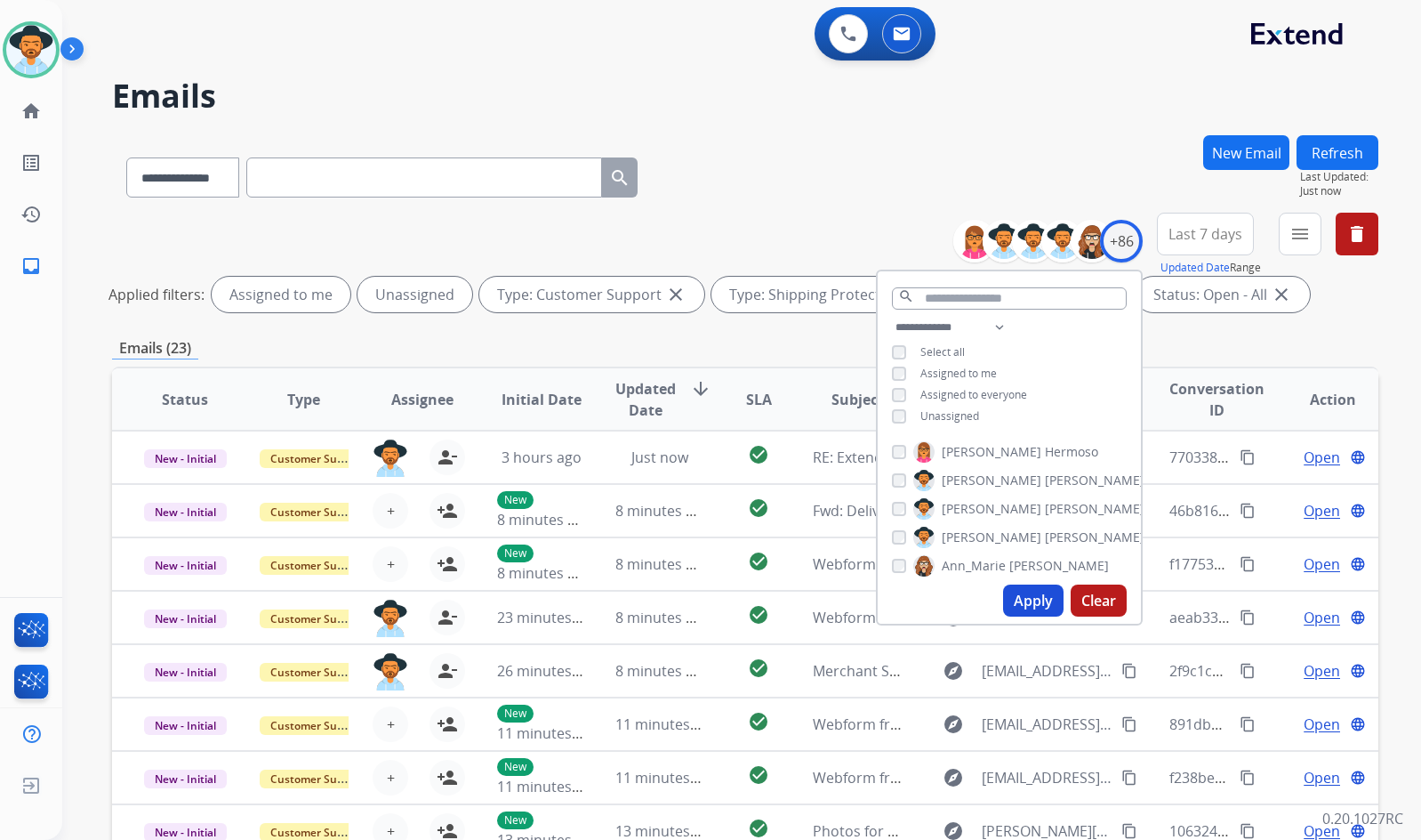
click at [964, 414] on span "Unassigned" at bounding box center [950, 416] width 58 height 16
click at [964, 529] on span "[PERSON_NAME]" at bounding box center [992, 537] width 99 height 18
click at [1029, 598] on button "Apply" at bounding box center [1034, 600] width 60 height 32
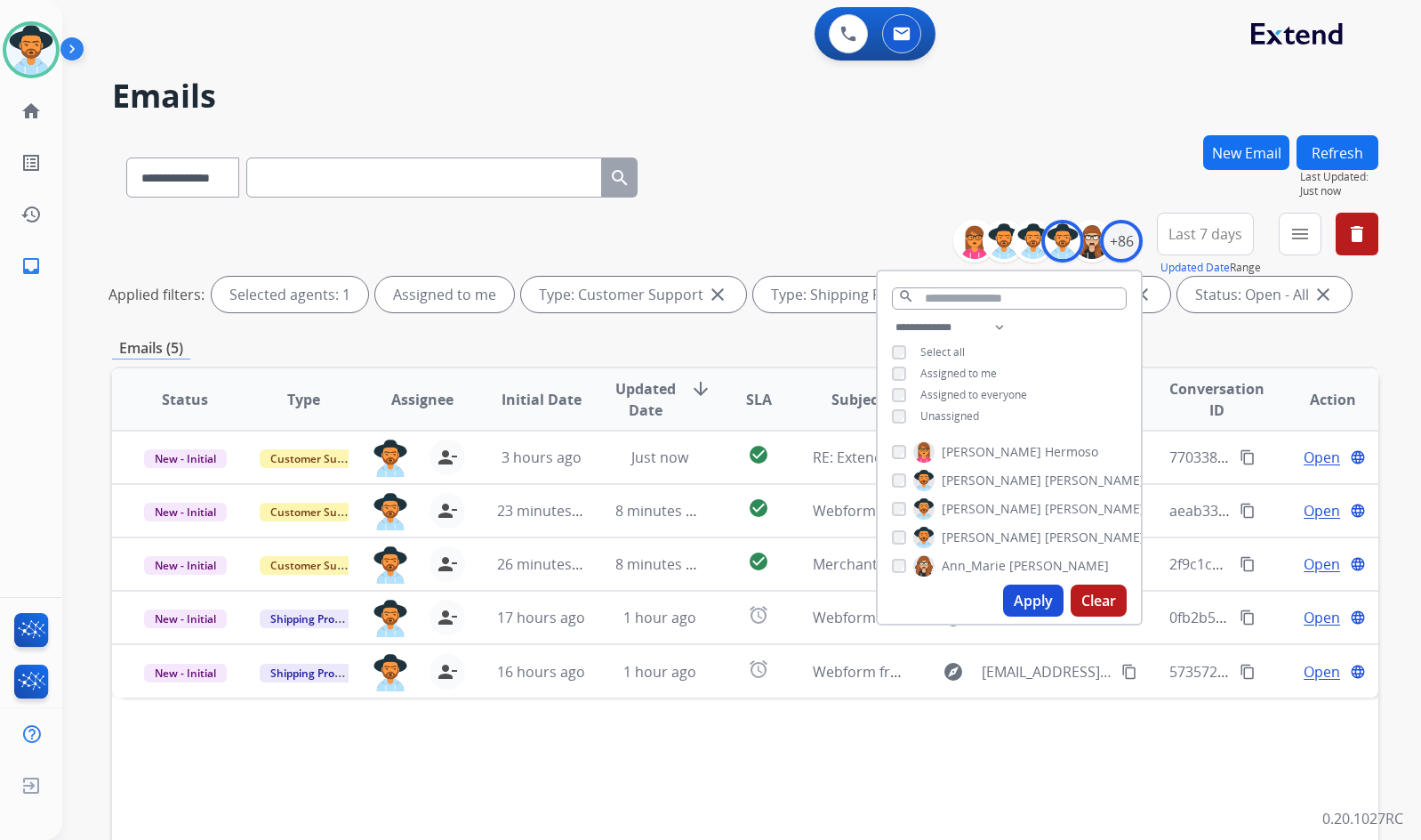
click at [1270, 751] on div "Status Type Assignee Initial Date Updated Date arrow_downward SLA Subject Custo…" at bounding box center [745, 665] width 1266 height 596
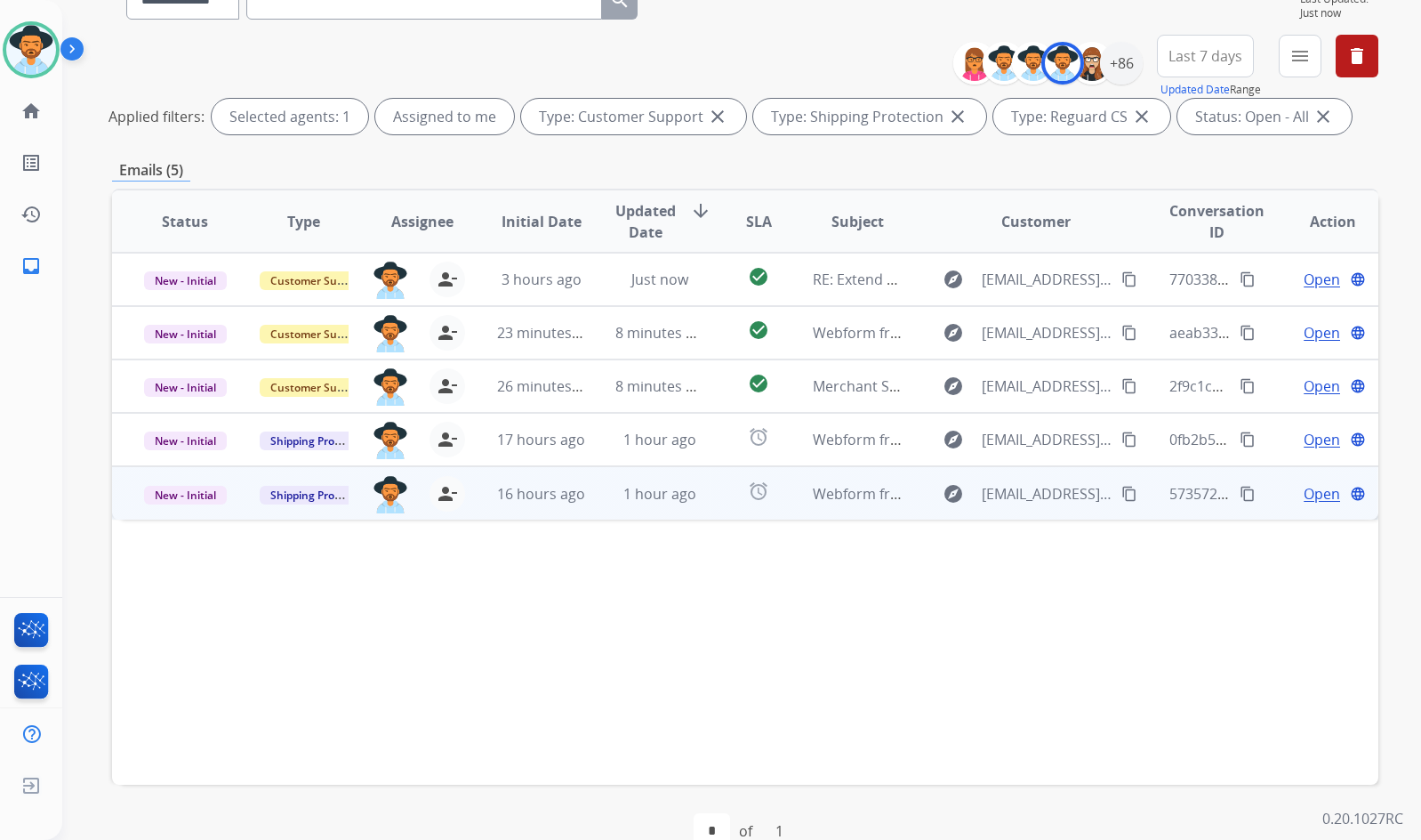
click at [1325, 488] on span "Open" at bounding box center [1322, 493] width 36 height 21
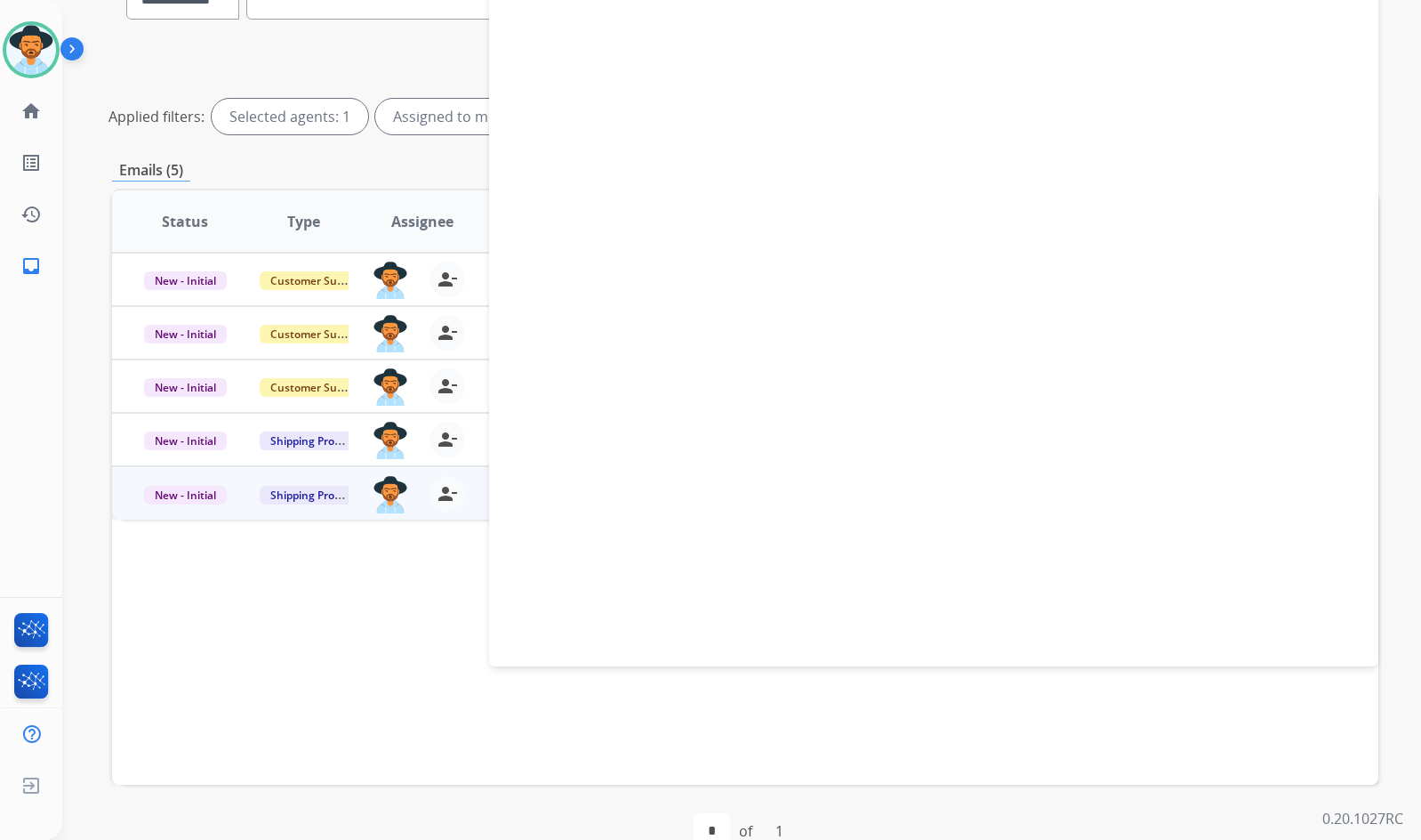
select select "**********"
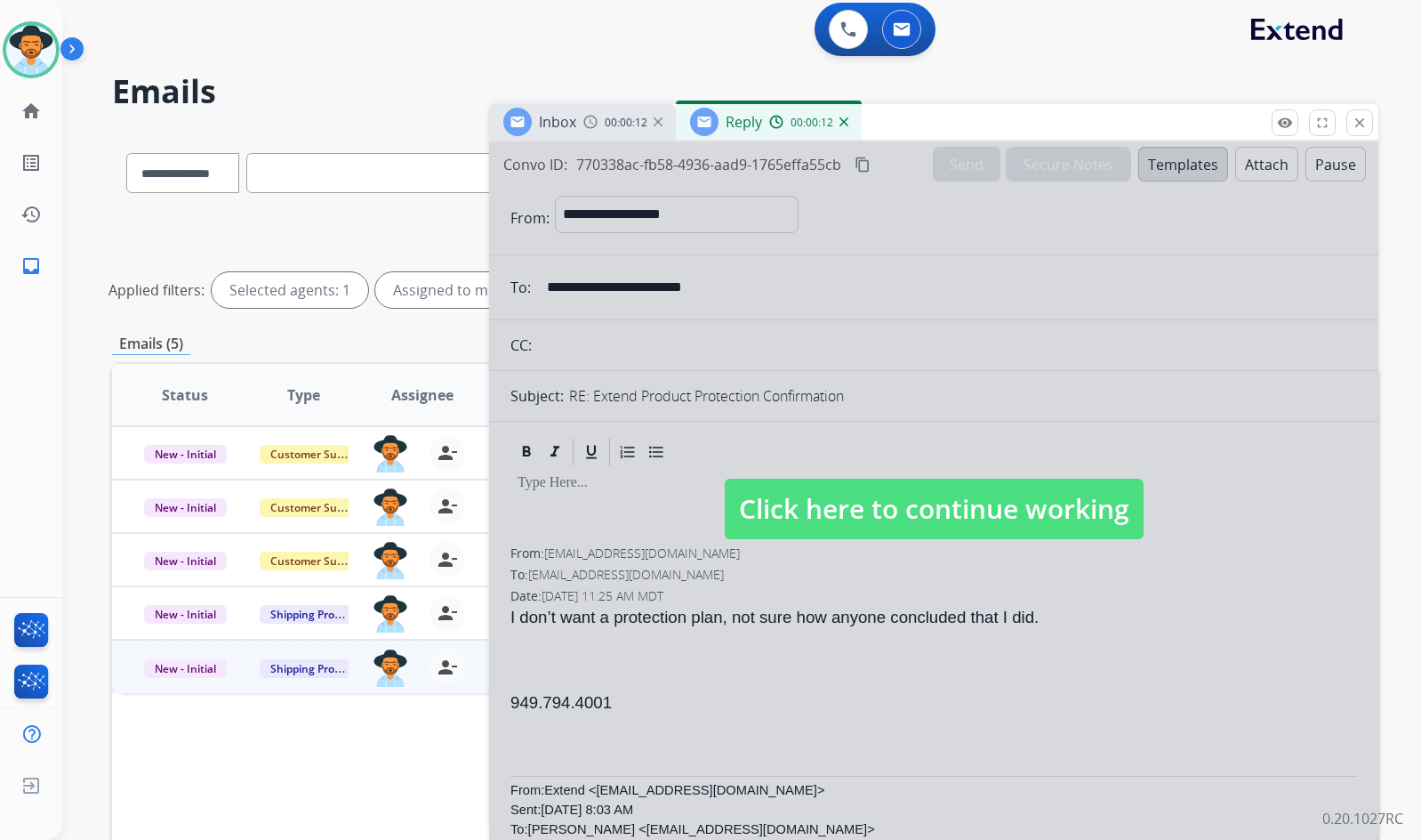
scroll to position [0, 0]
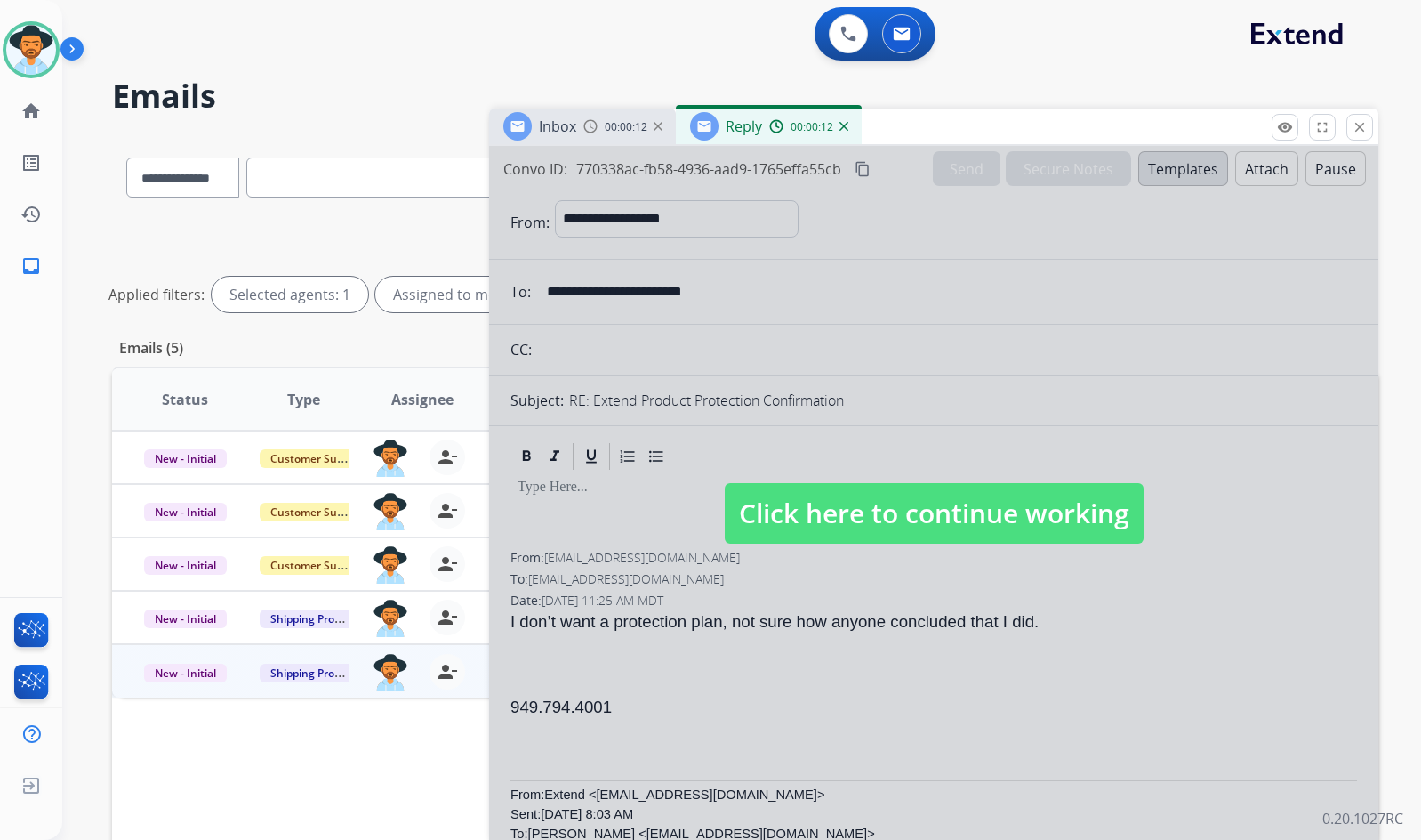
click at [1000, 535] on span "Click here to continue working" at bounding box center [934, 513] width 419 height 60
select select
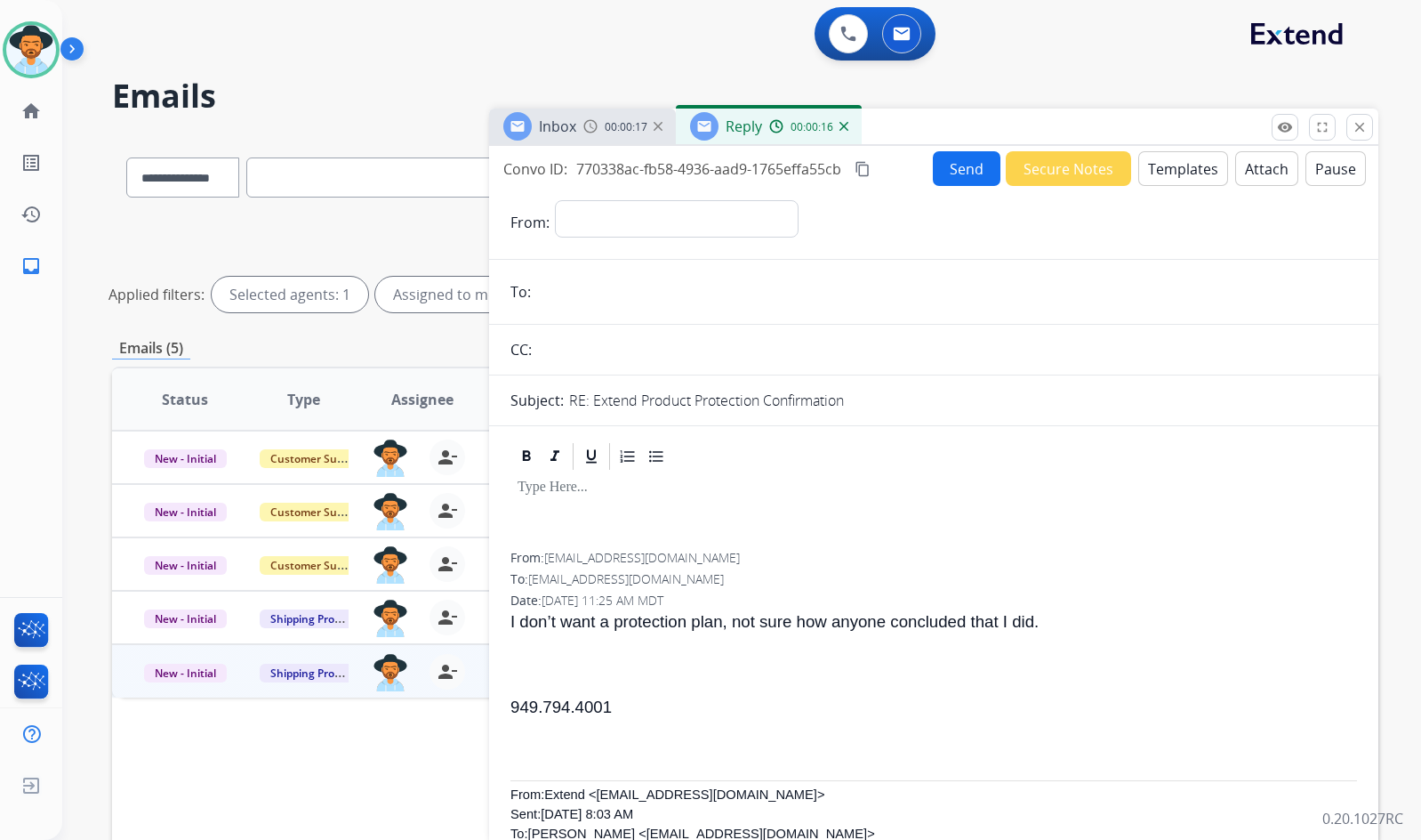
click at [847, 129] on img at bounding box center [844, 126] width 9 height 9
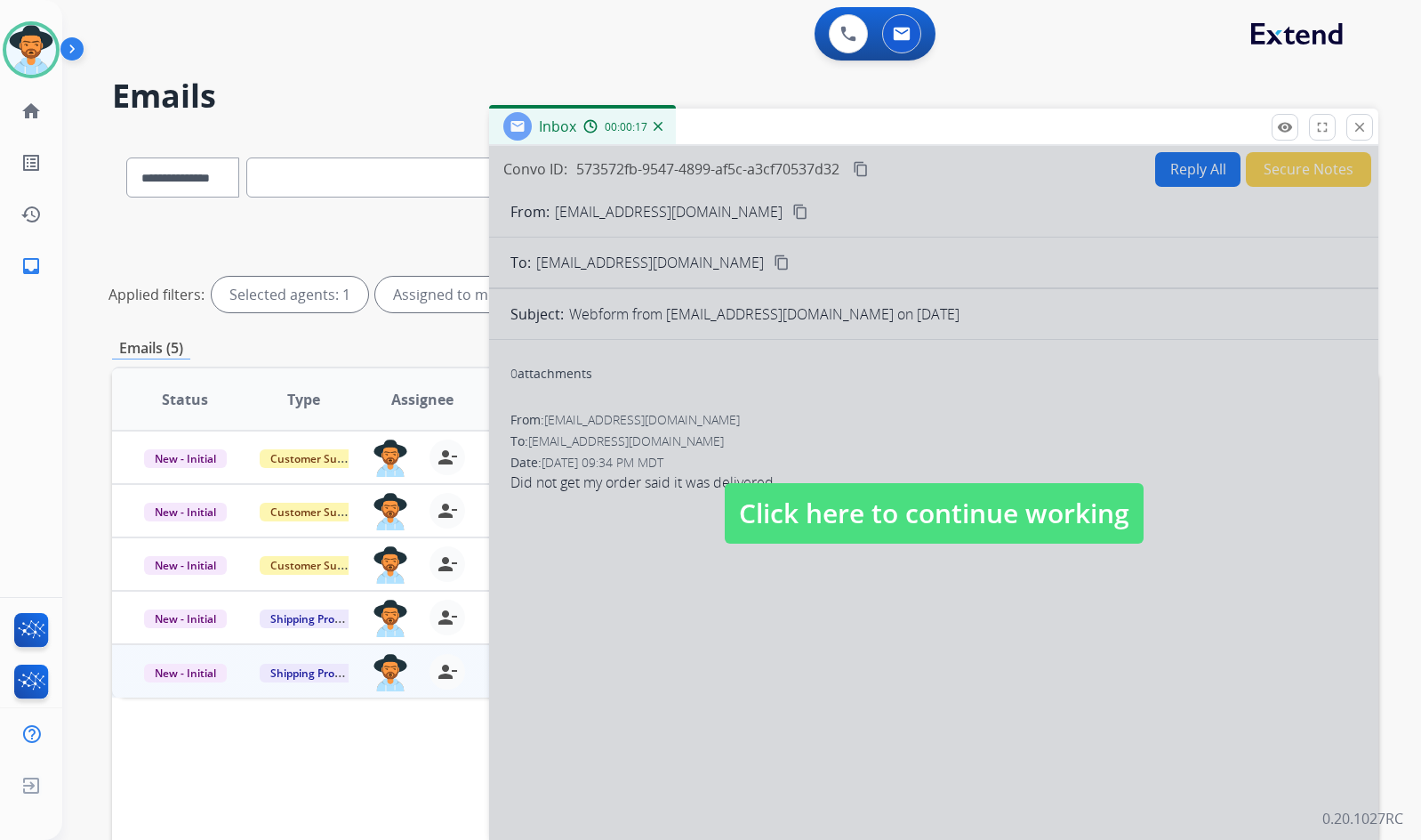
click at [819, 535] on span "Click here to continue working" at bounding box center [934, 513] width 419 height 60
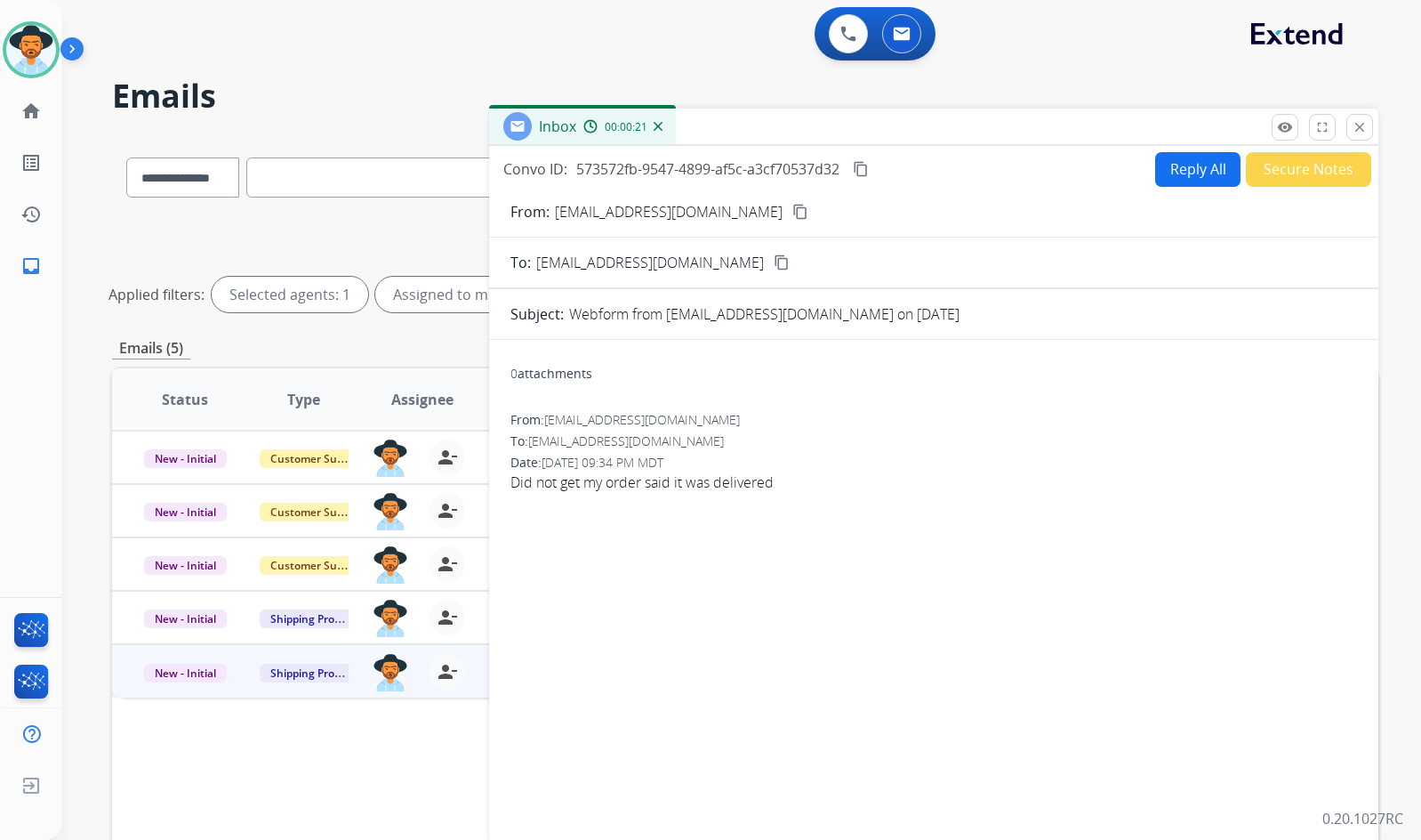
click at [792, 215] on mat-icon "content_copy" at bounding box center [800, 211] width 16 height 16
click at [859, 162] on mat-icon "content_copy" at bounding box center [860, 168] width 16 height 16
click at [1211, 163] on button "Reply All" at bounding box center [1198, 169] width 86 height 35
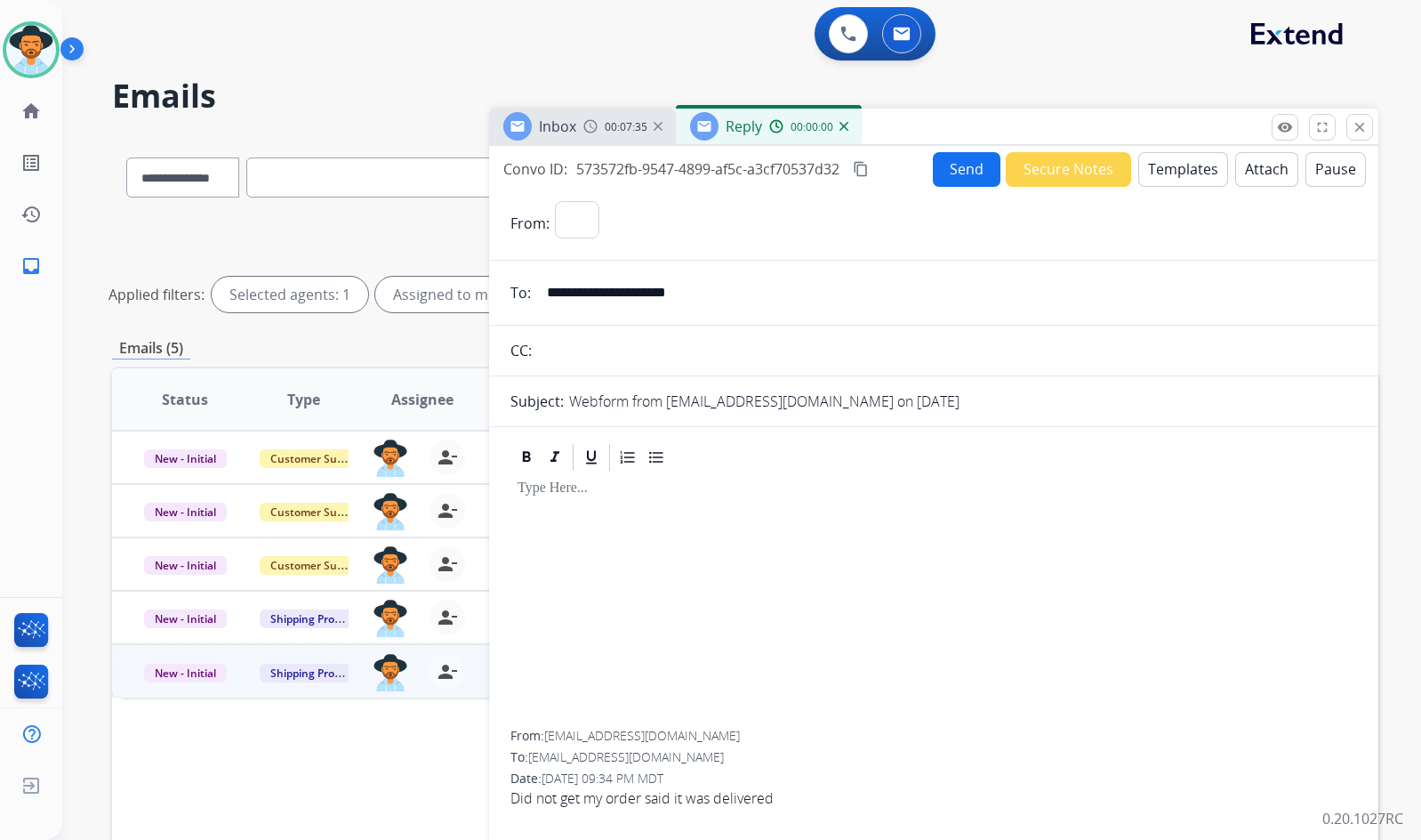
select select "**********"
click at [1184, 176] on button "Templates" at bounding box center [1184, 169] width 90 height 35
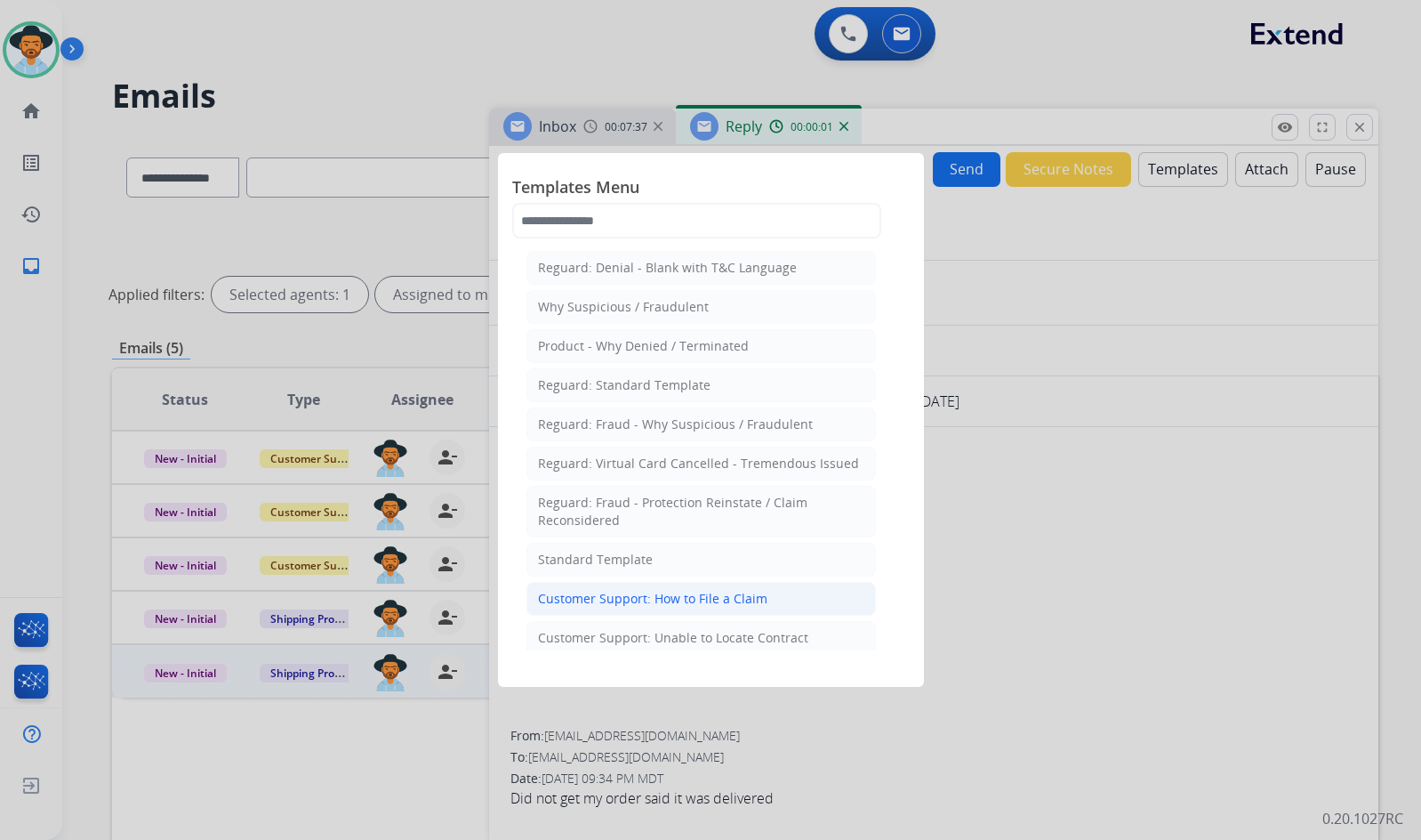
click at [701, 595] on div "Customer Support: How to File a Claim" at bounding box center [653, 599] width 230 height 18
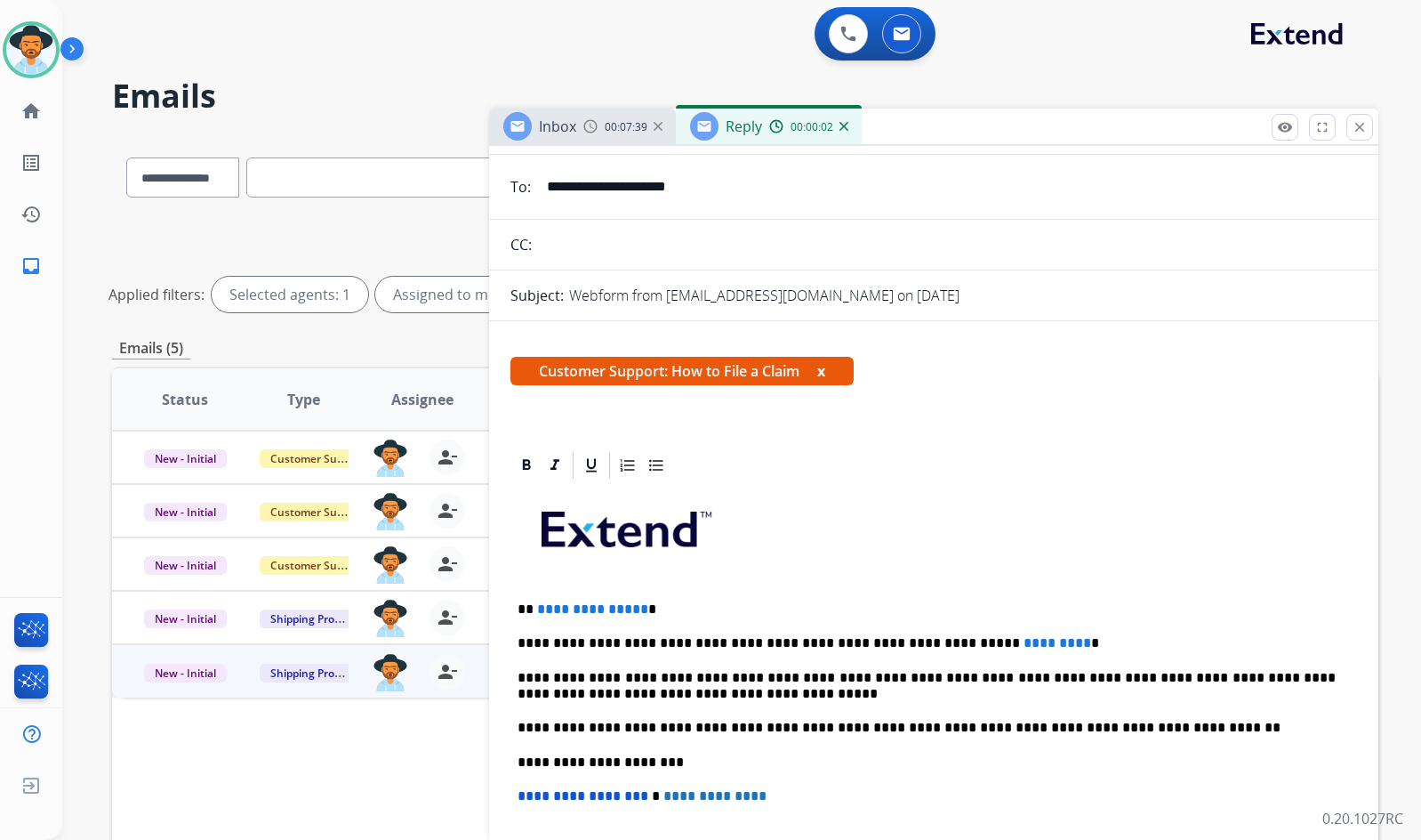
scroll to position [178, 0]
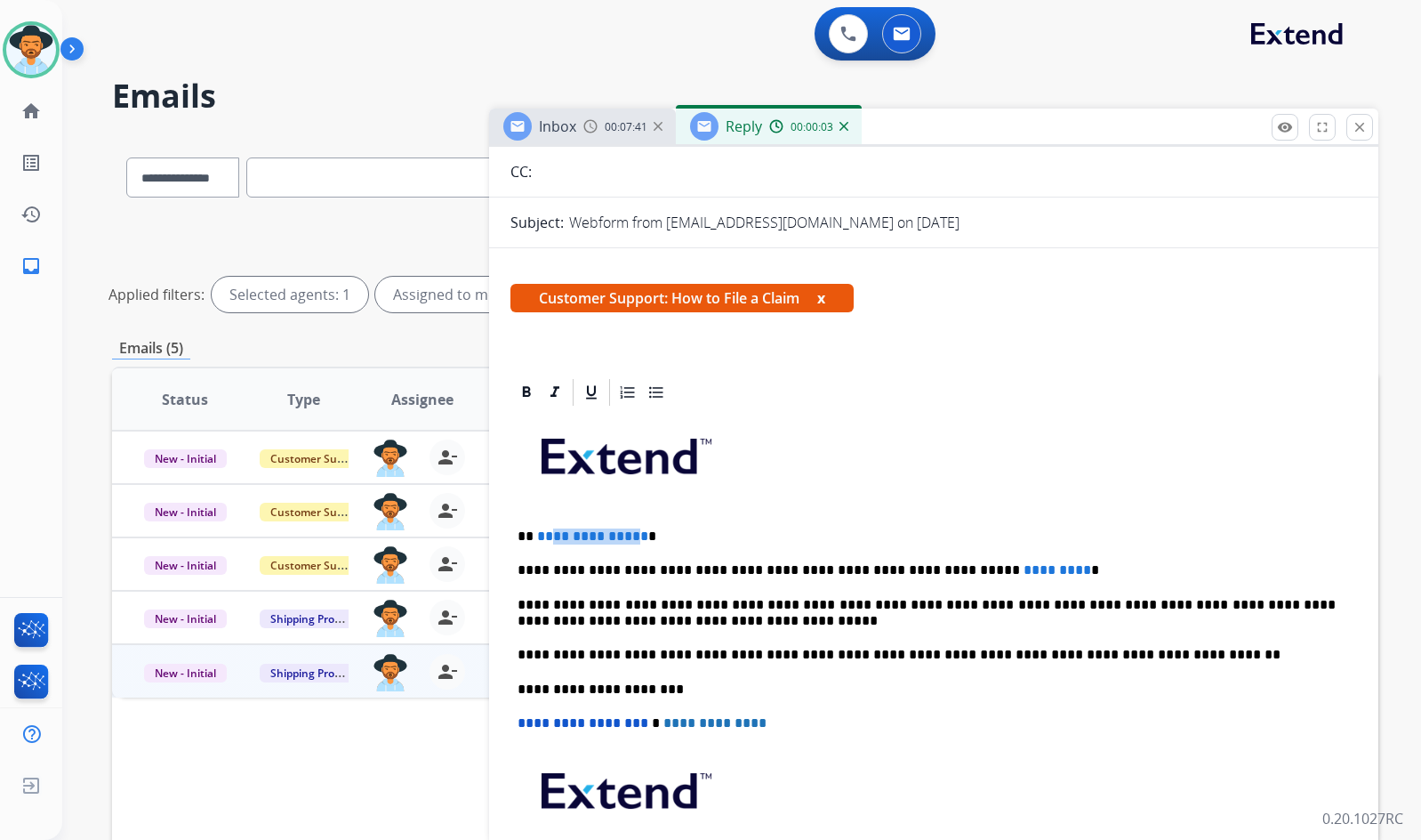
click at [552, 541] on span "**********" at bounding box center [593, 536] width 111 height 14
drag, startPoint x: 1003, startPoint y: 576, endPoint x: 937, endPoint y: 571, distance: 66.2
click at [937, 571] on p "**********" at bounding box center [927, 570] width 819 height 16
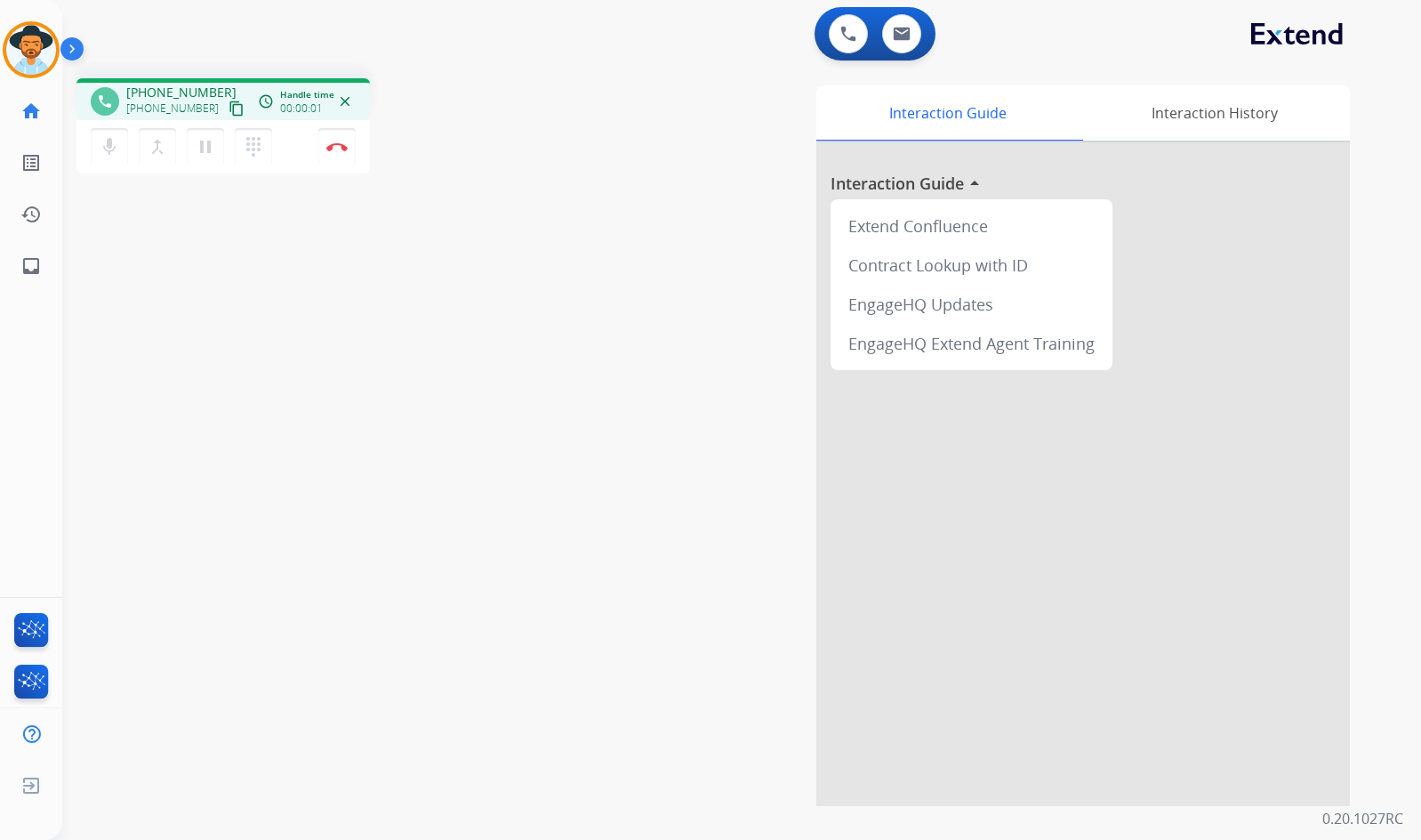
click at [229, 106] on mat-icon "content_copy" at bounding box center [237, 108] width 16 height 16
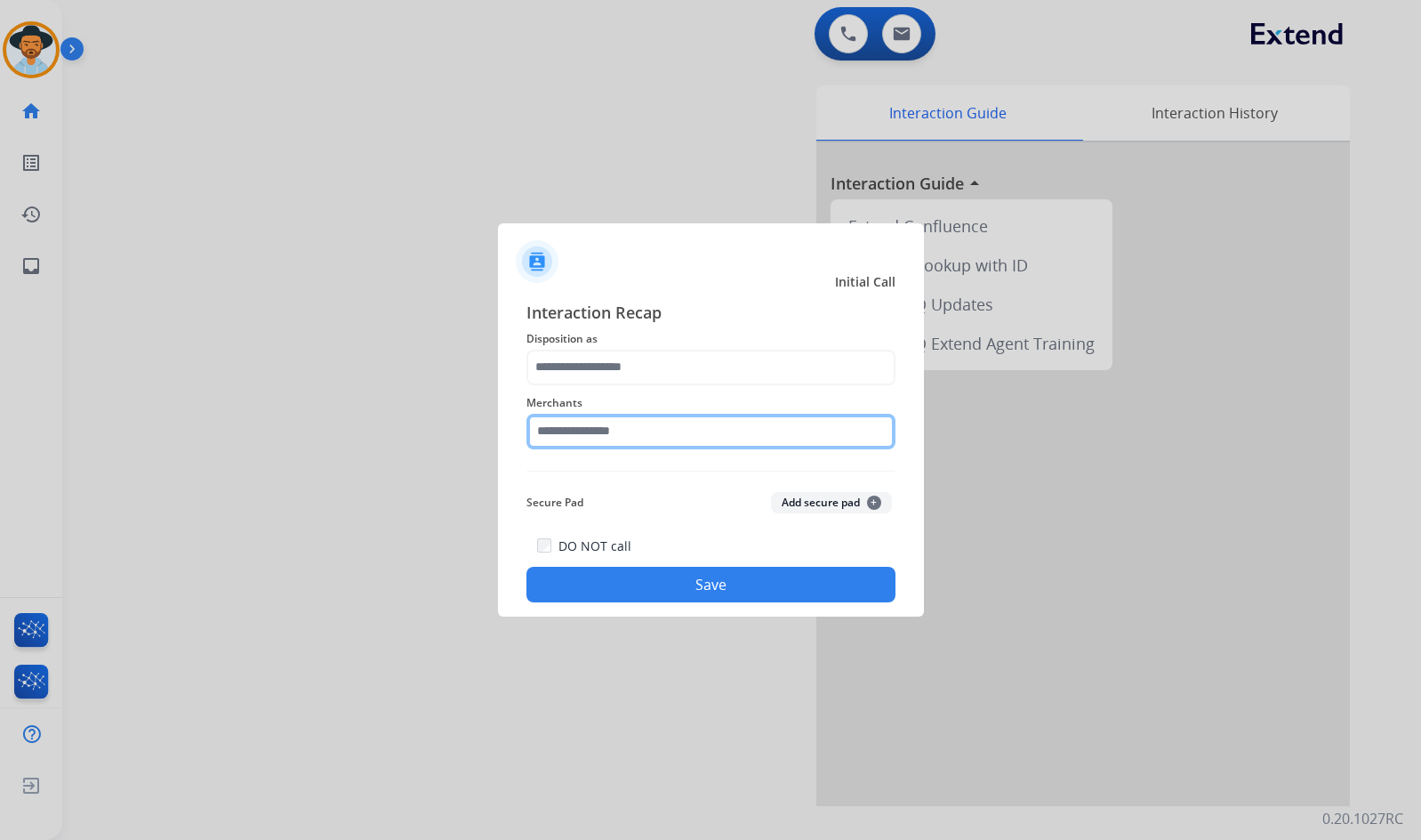
click at [662, 421] on input "text" at bounding box center [710, 431] width 369 height 36
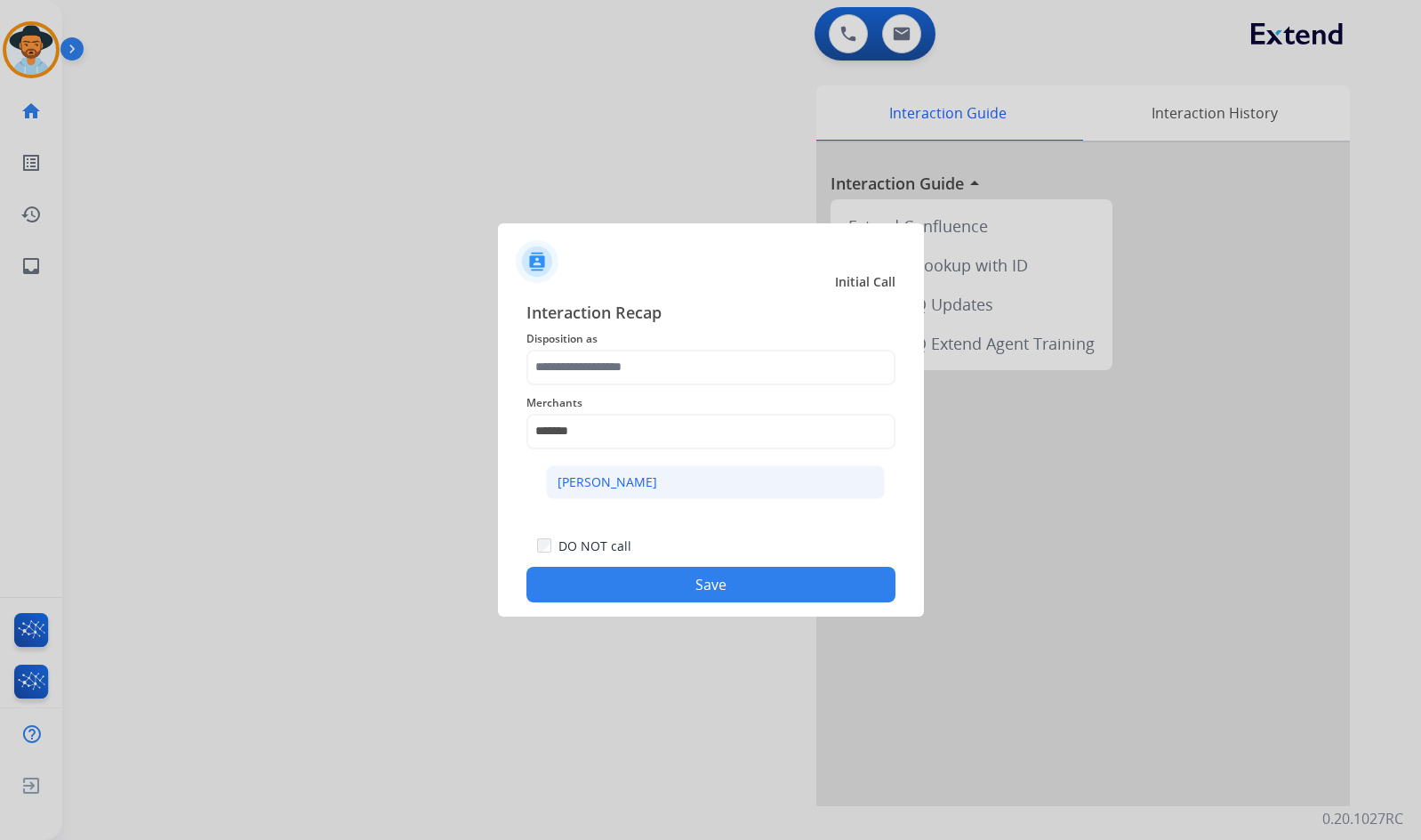
click at [632, 479] on li "[PERSON_NAME]" at bounding box center [715, 482] width 339 height 34
type input "********"
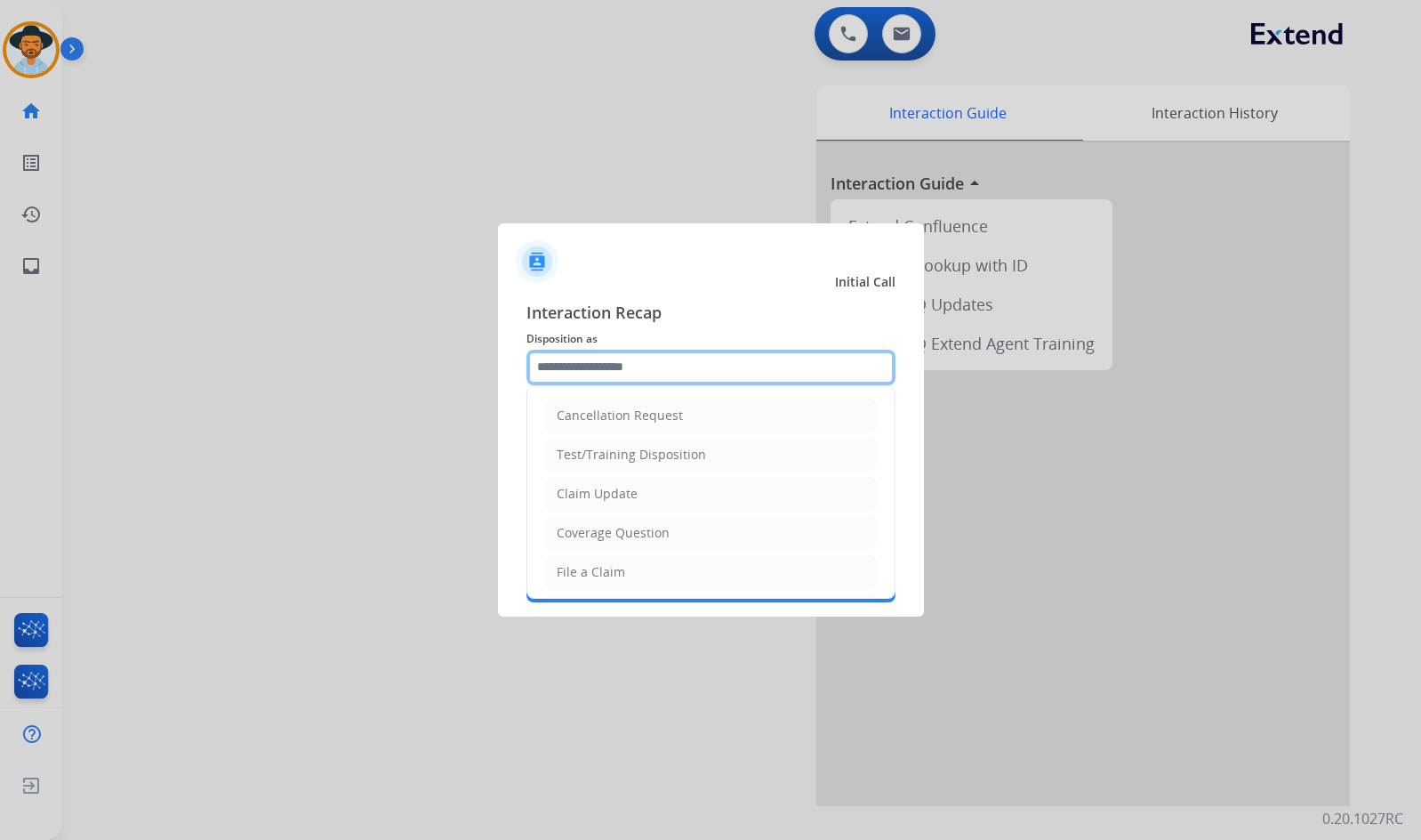
click at [645, 376] on input "text" at bounding box center [710, 367] width 369 height 36
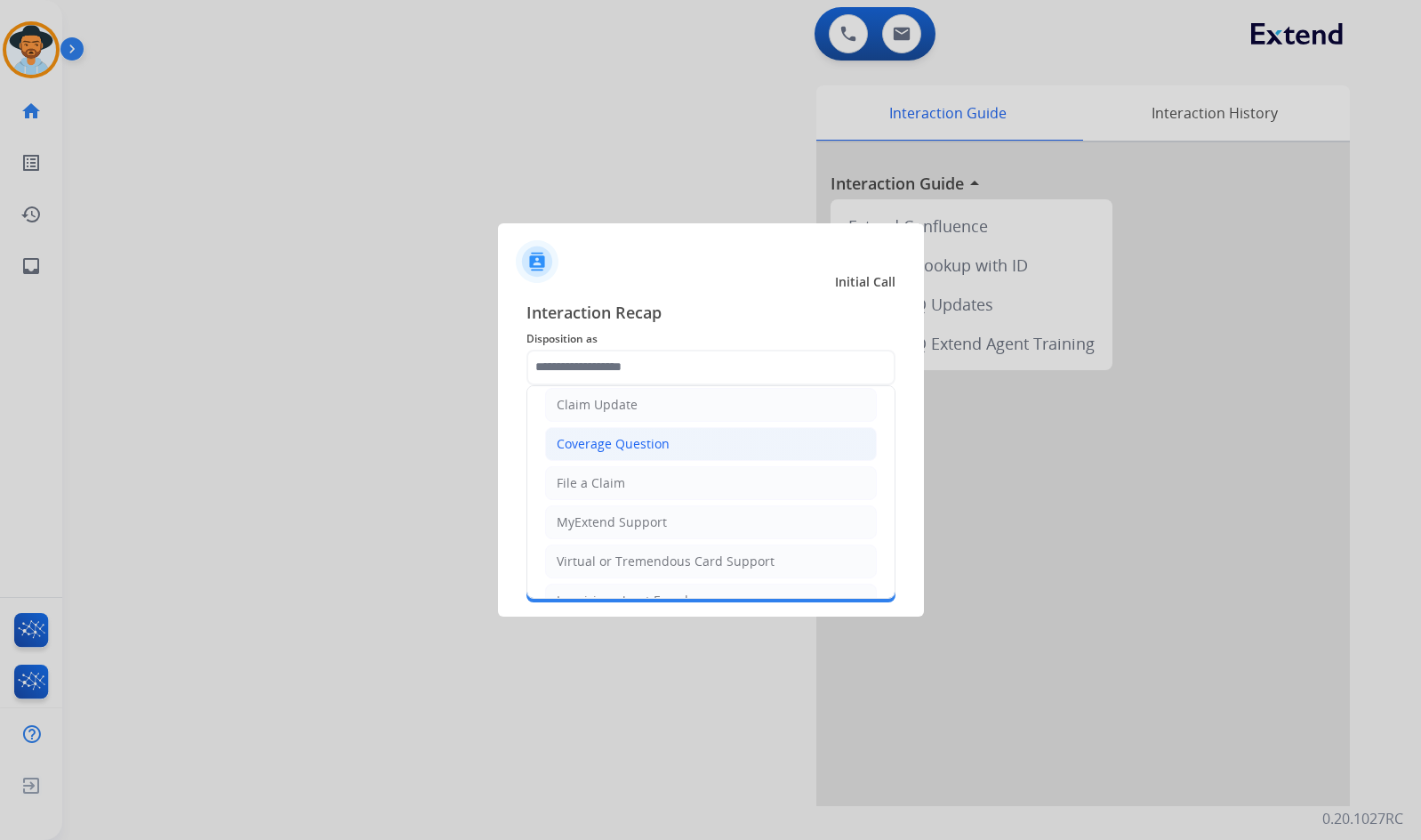
click at [660, 451] on div "Coverage Question" at bounding box center [613, 444] width 113 height 18
type input "**********"
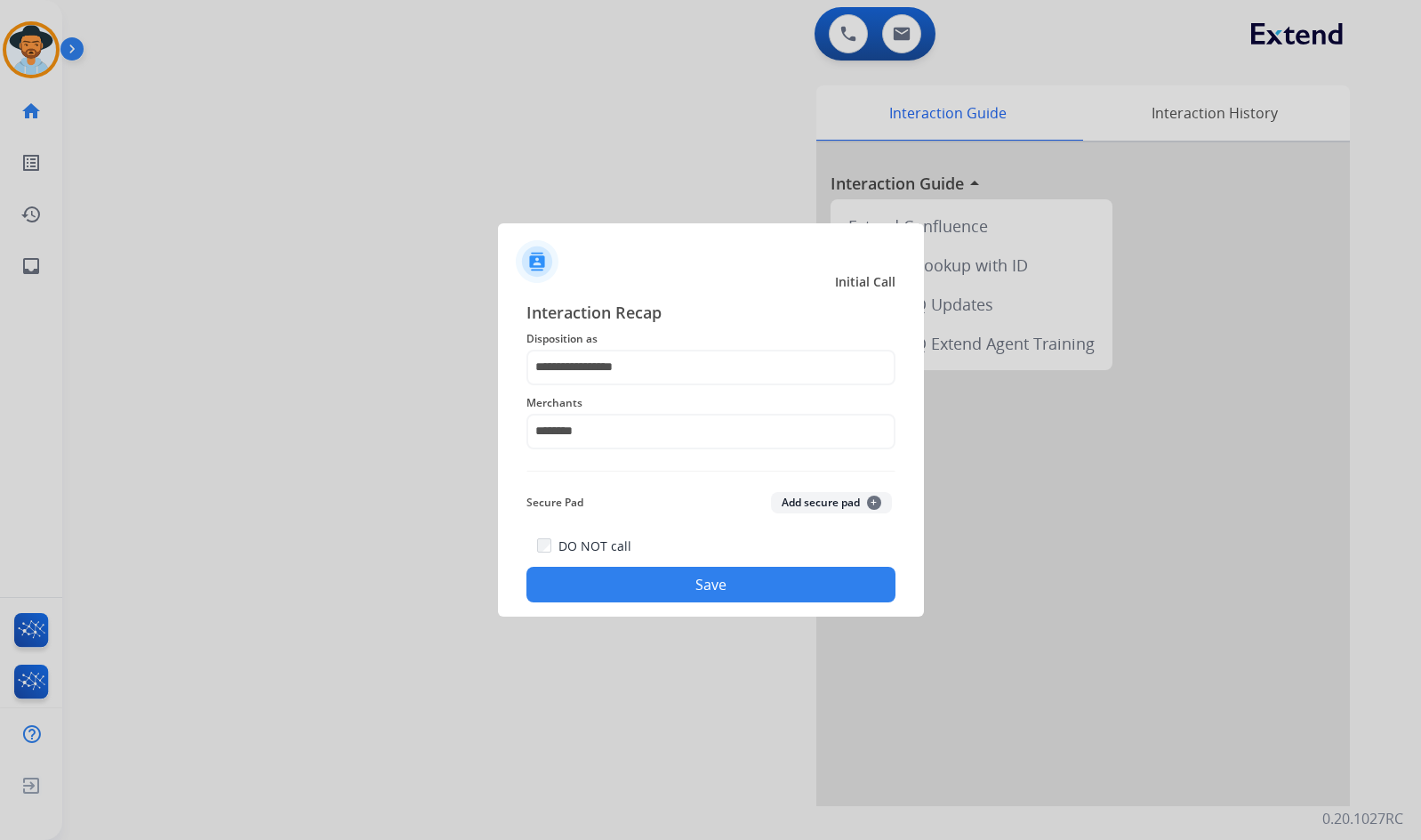
click at [649, 589] on button "Save" at bounding box center [710, 584] width 369 height 36
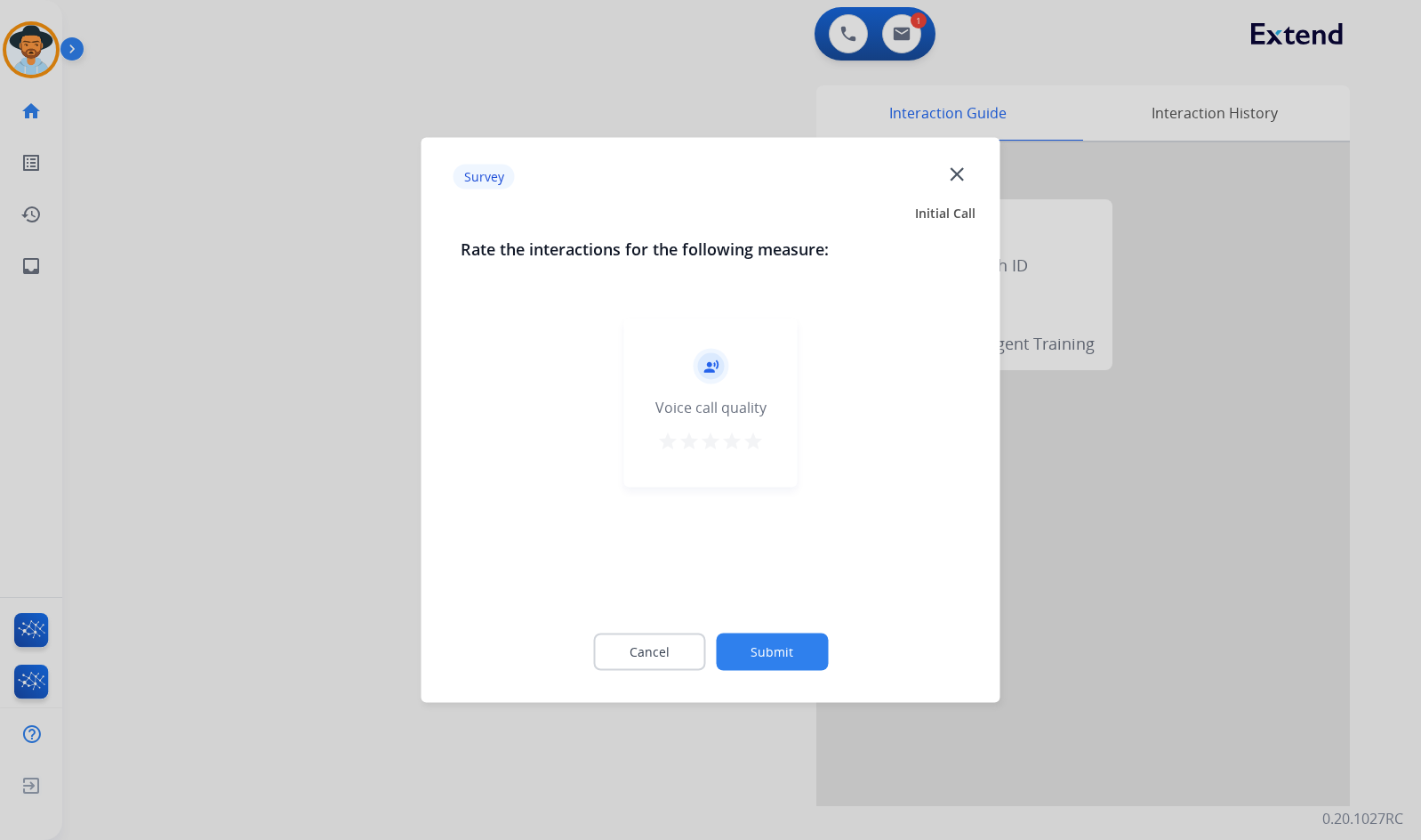
click at [757, 645] on button "Submit" at bounding box center [772, 652] width 112 height 37
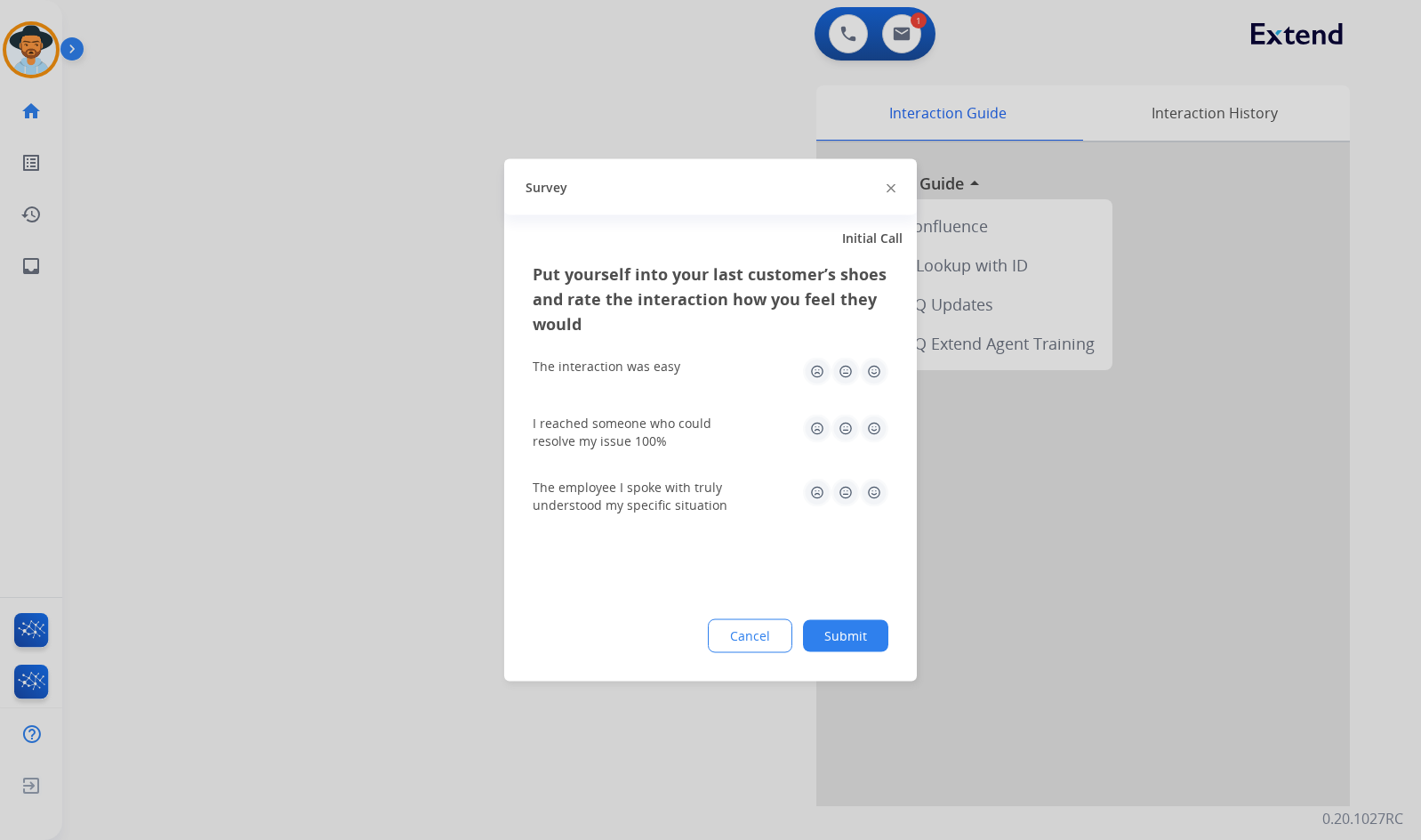
click at [841, 630] on button "Submit" at bounding box center [846, 636] width 86 height 32
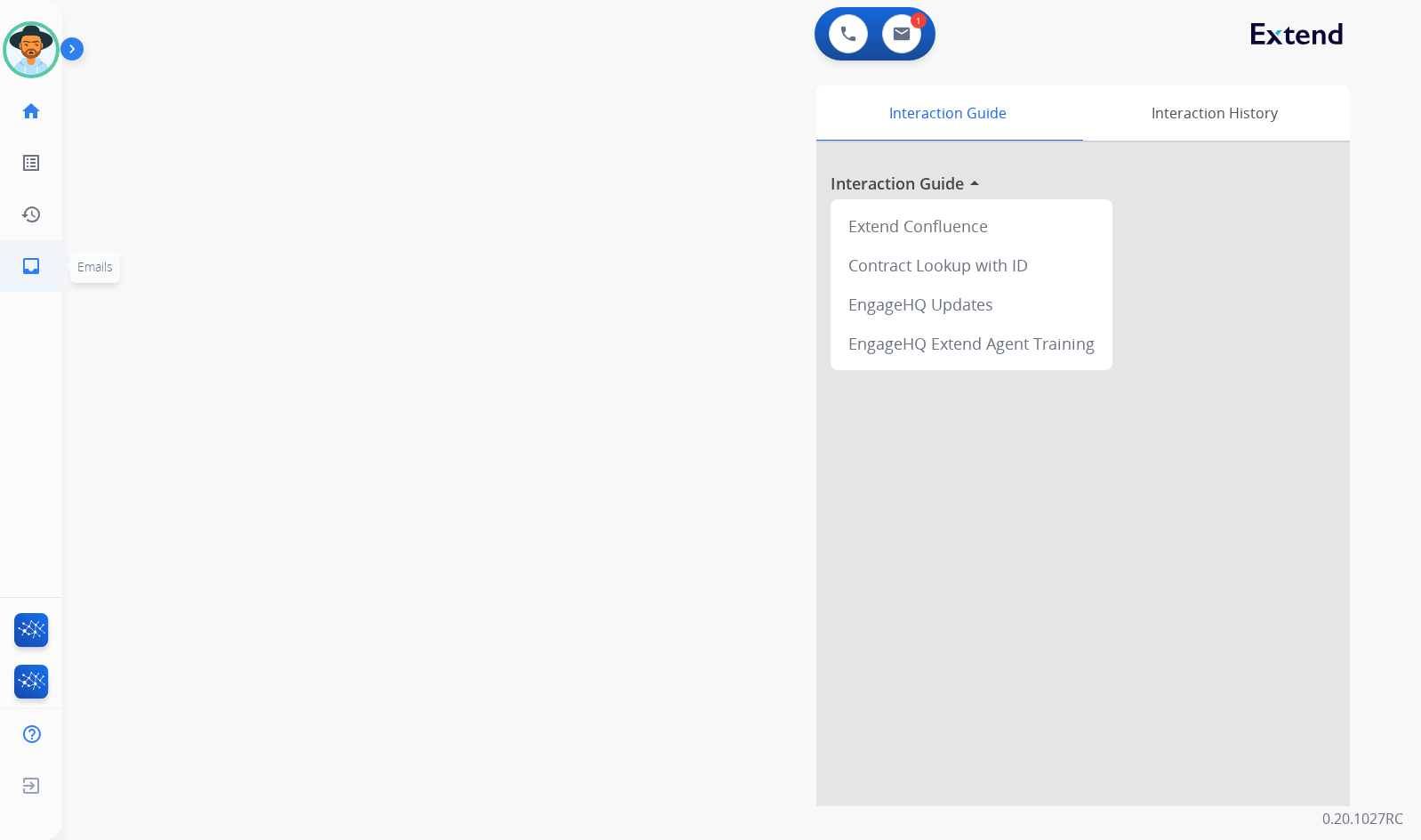
click at [18, 272] on link "inbox Emails" at bounding box center [30, 266] width 50 height 50
select select "**********"
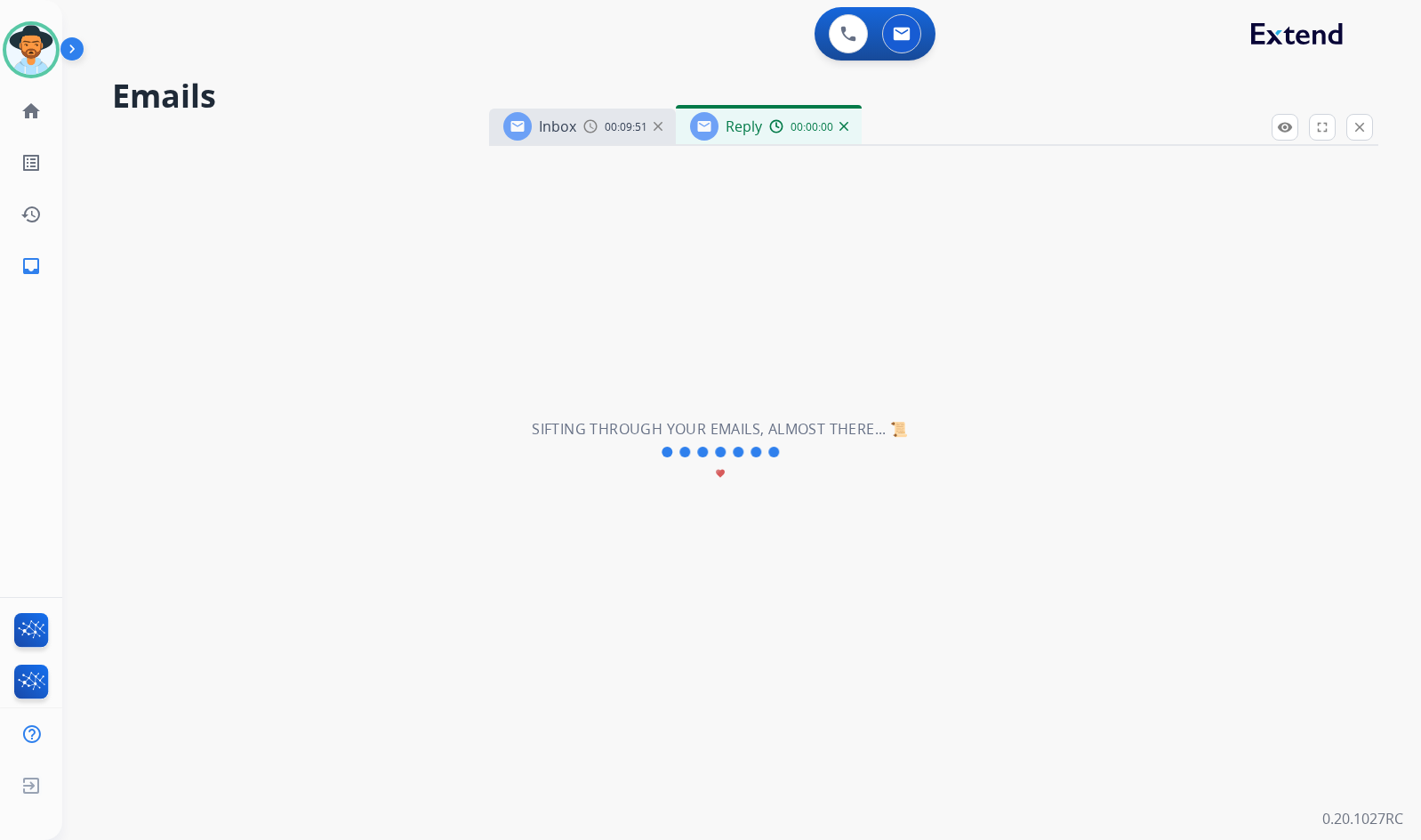
select select "**********"
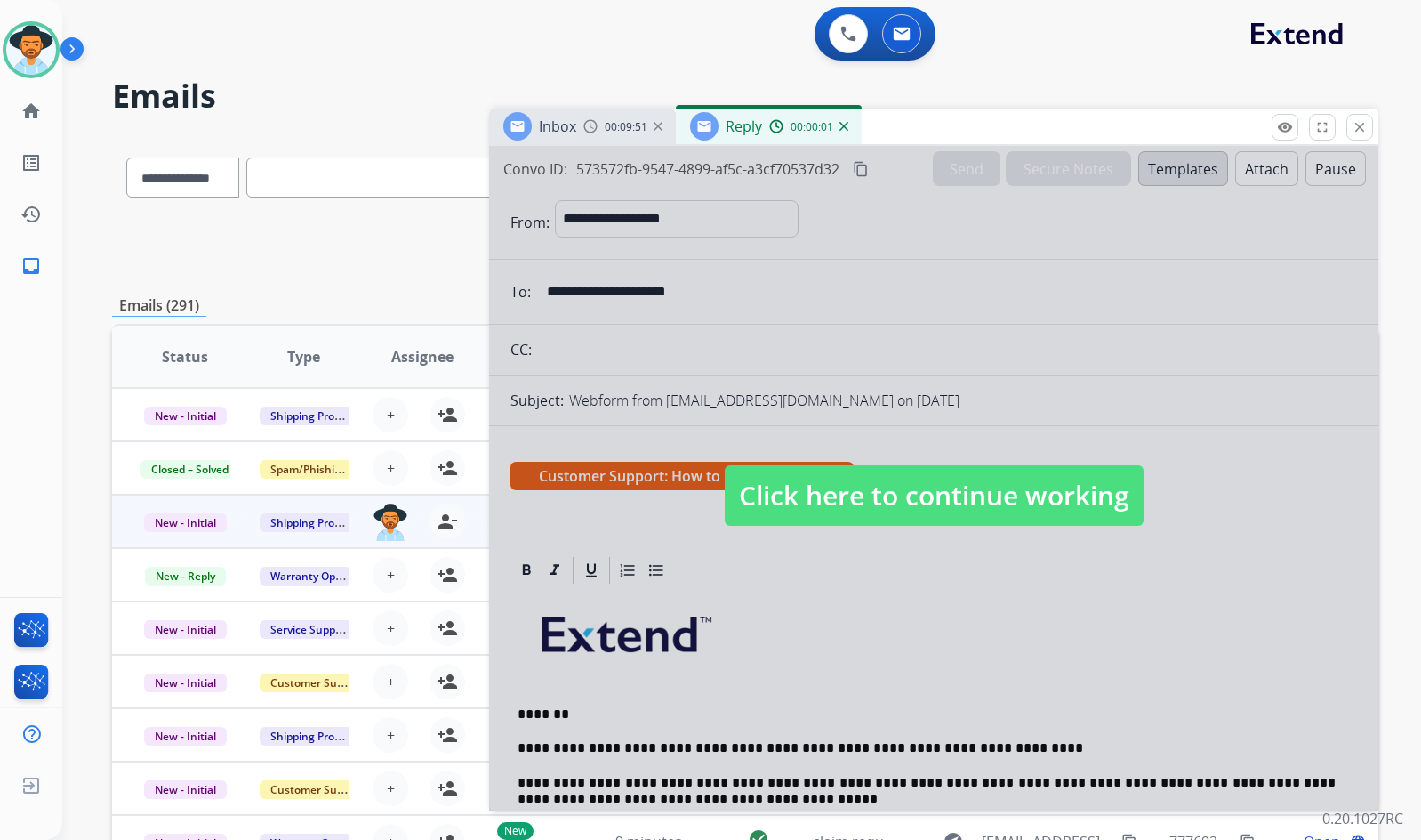
click at [895, 500] on span "Click here to continue working" at bounding box center [934, 495] width 419 height 60
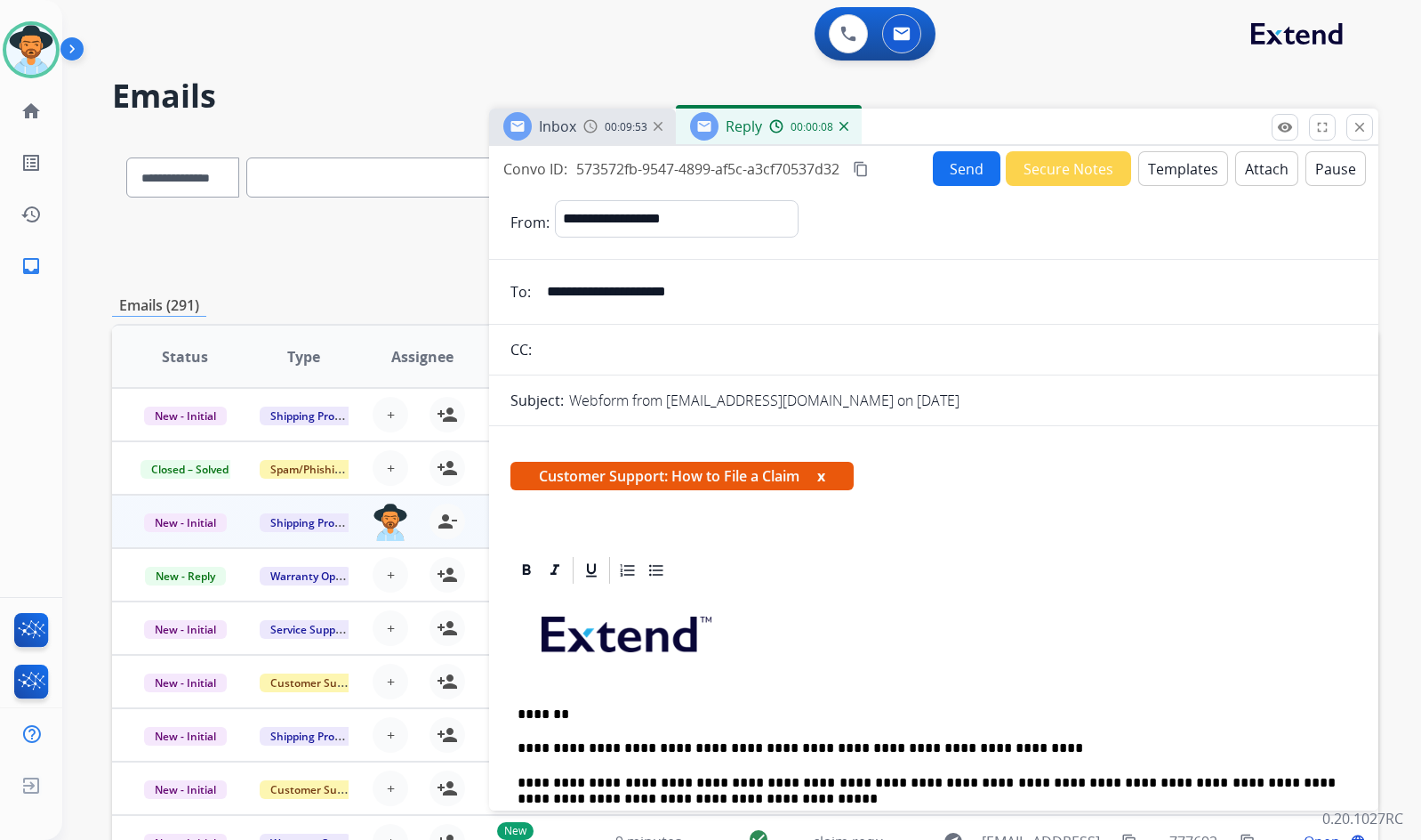
click at [943, 169] on button "Send" at bounding box center [966, 168] width 67 height 35
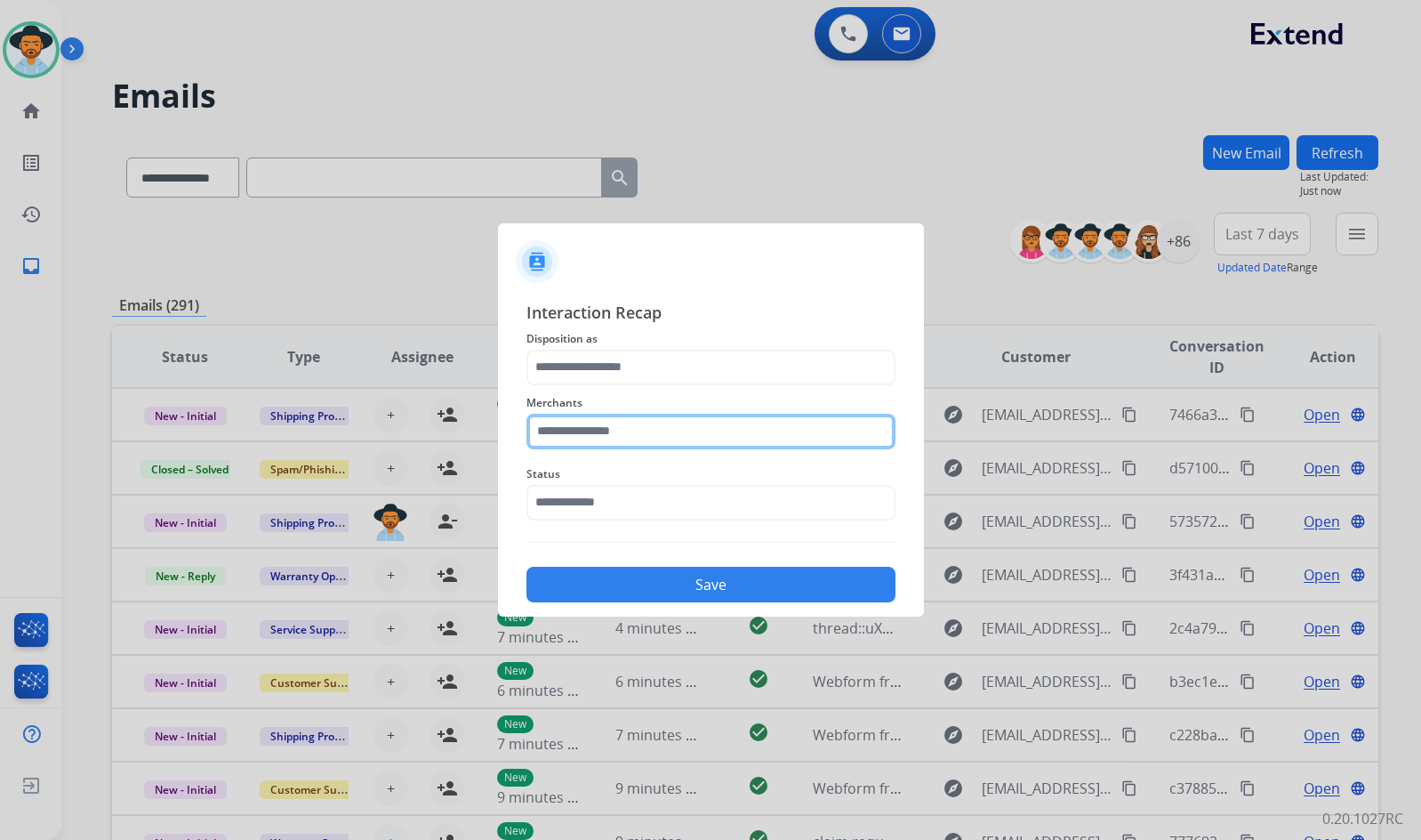
drag, startPoint x: 700, startPoint y: 436, endPoint x: 692, endPoint y: 440, distance: 8.9
click at [690, 439] on input "text" at bounding box center [710, 431] width 369 height 36
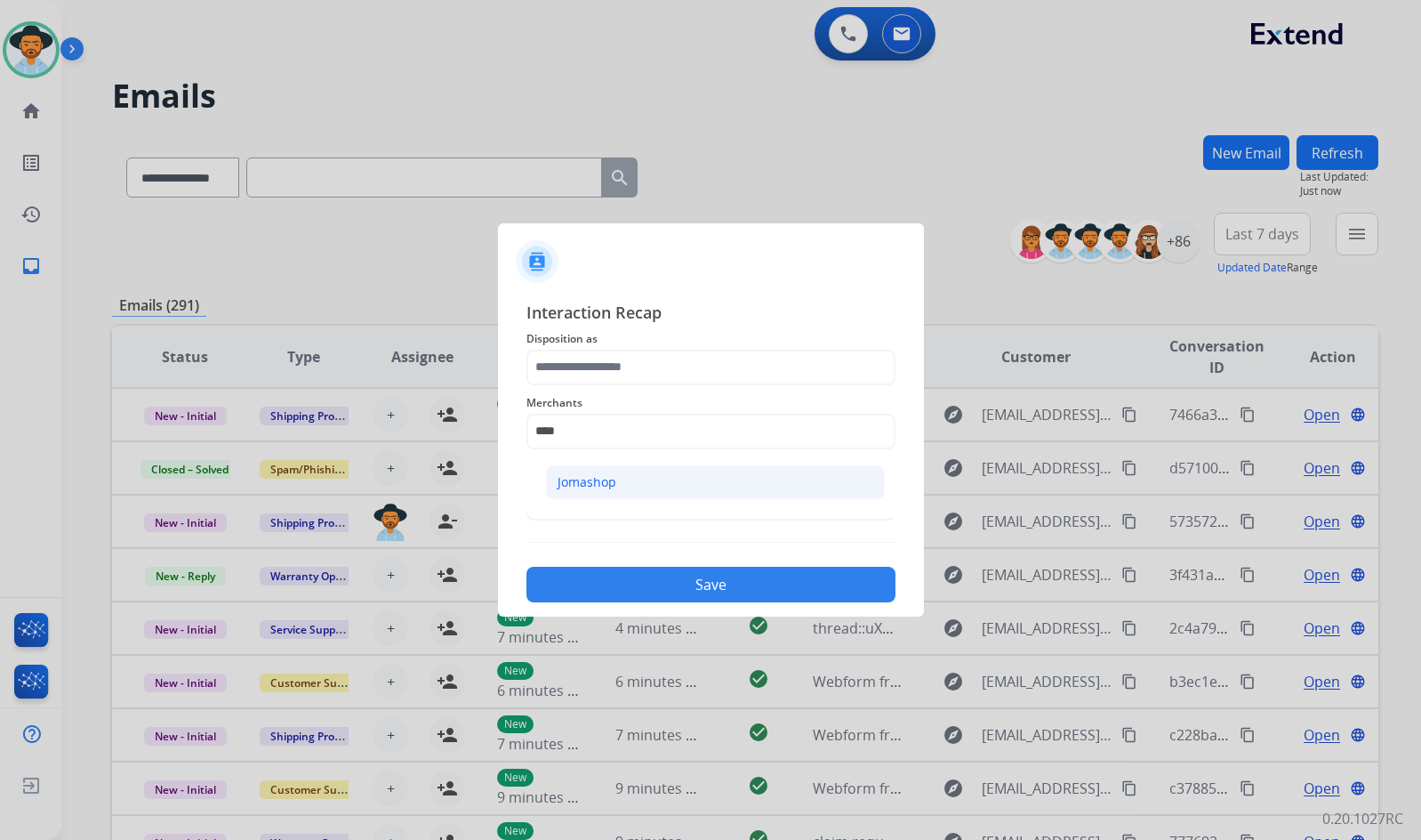
click at [716, 482] on li "Jomashop" at bounding box center [715, 482] width 339 height 34
type input "********"
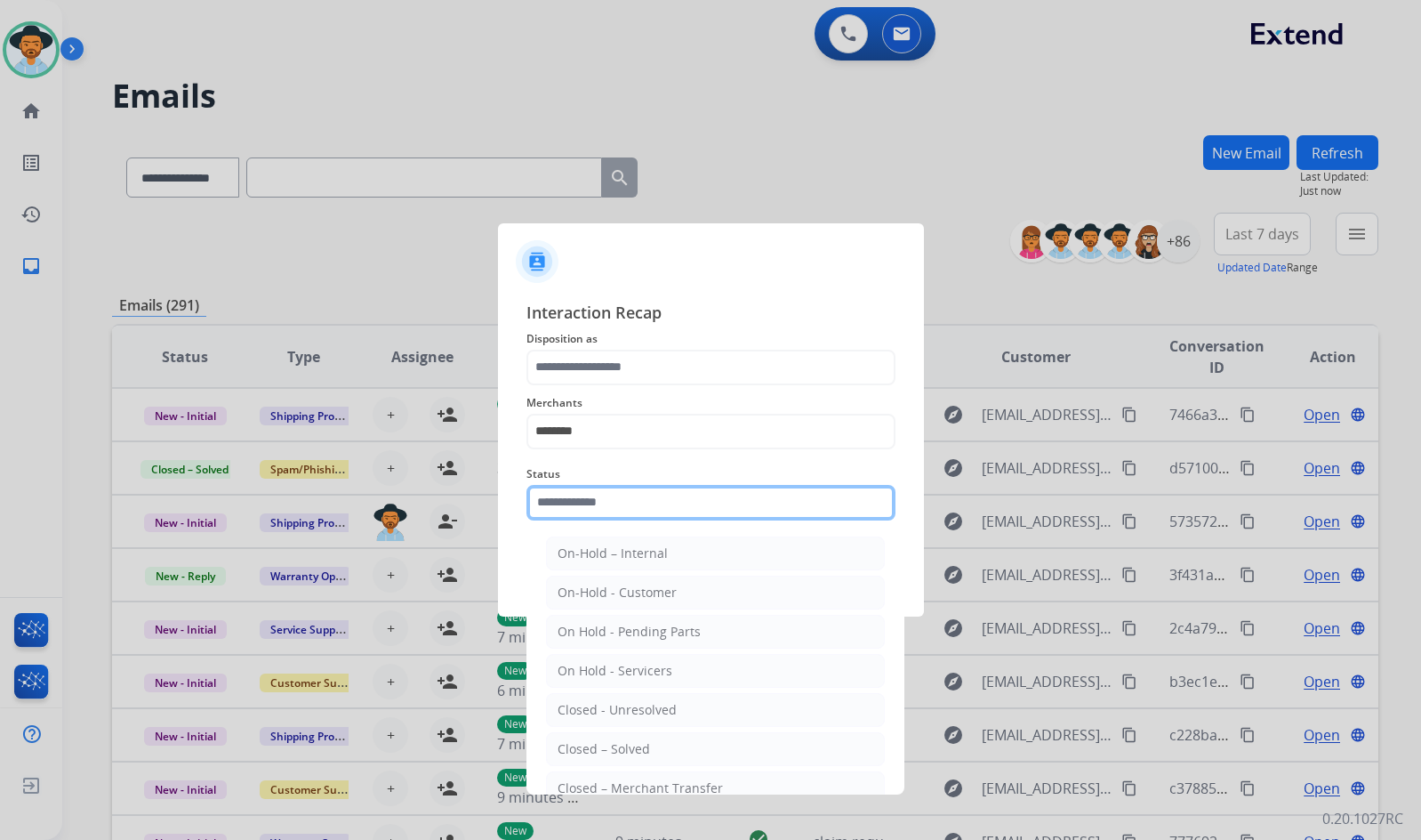
drag, startPoint x: 716, startPoint y: 500, endPoint x: 715, endPoint y: 526, distance: 26.0
click at [716, 505] on input "text" at bounding box center [710, 502] width 369 height 36
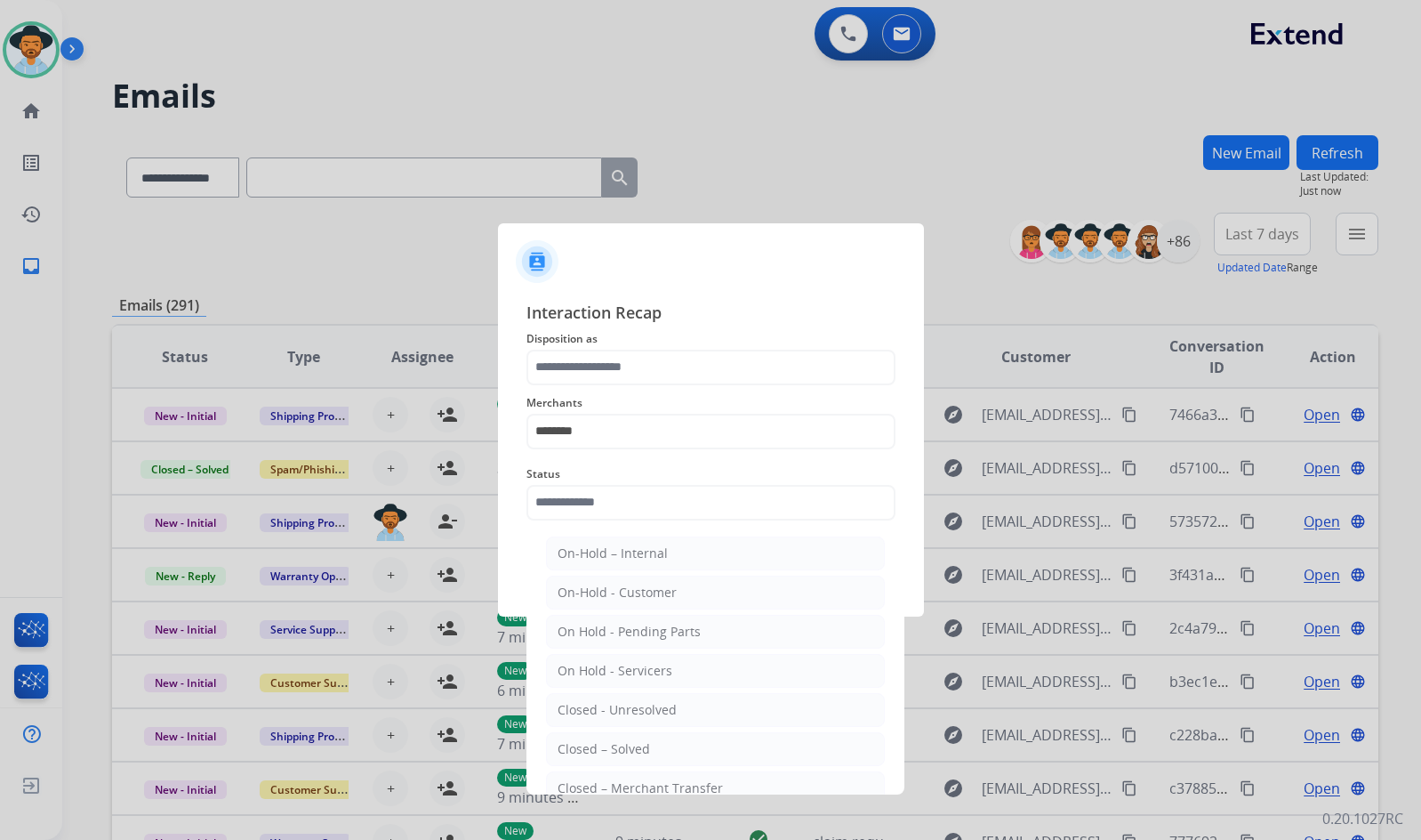
drag, startPoint x: 718, startPoint y: 756, endPoint x: 672, endPoint y: 477, distance: 282.8
click at [718, 754] on li "Closed – Solved" at bounding box center [715, 749] width 339 height 34
type input "**********"
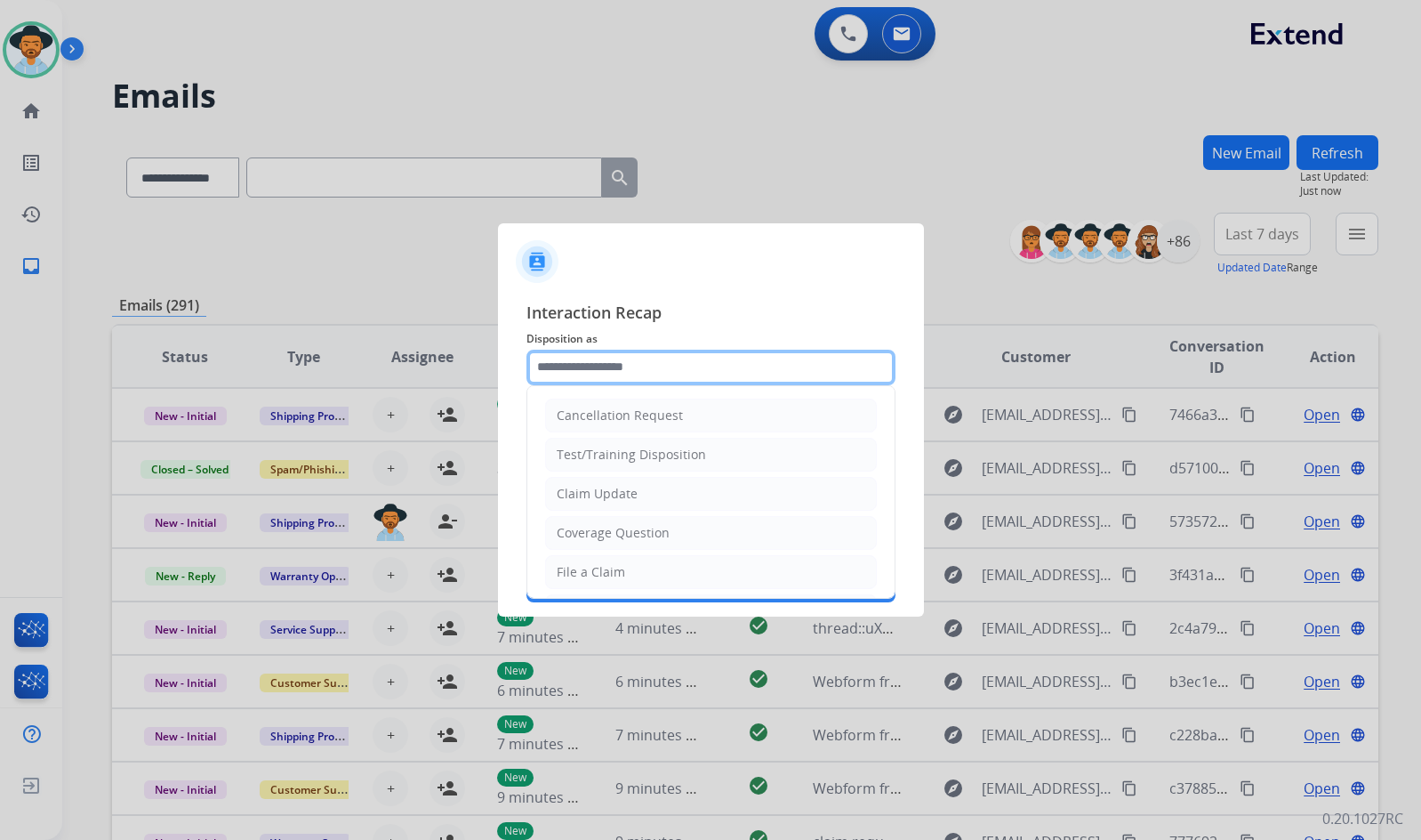
click at [670, 378] on input "text" at bounding box center [710, 367] width 369 height 36
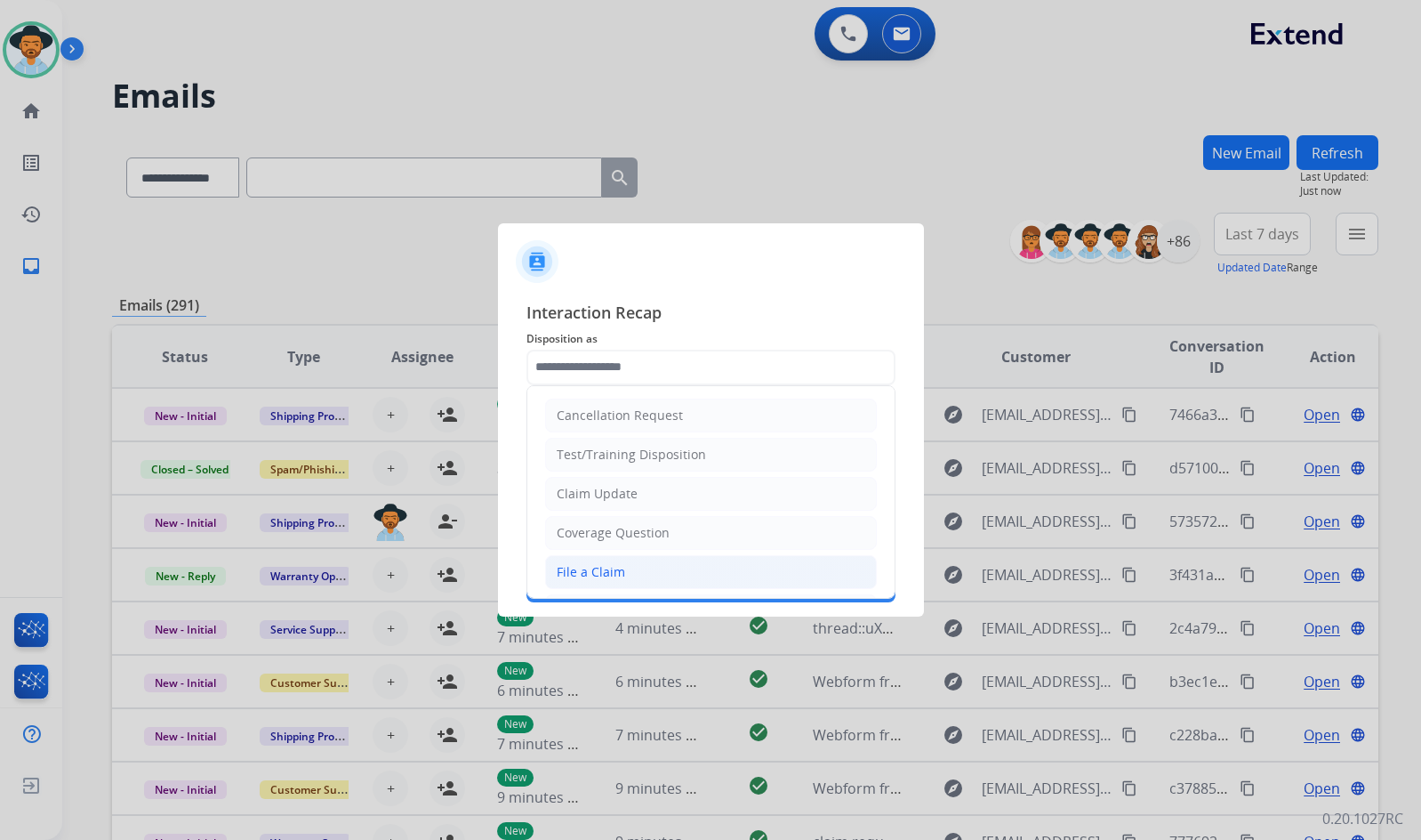
click at [630, 558] on li "File a Claim" at bounding box center [710, 571] width 332 height 34
type input "**********"
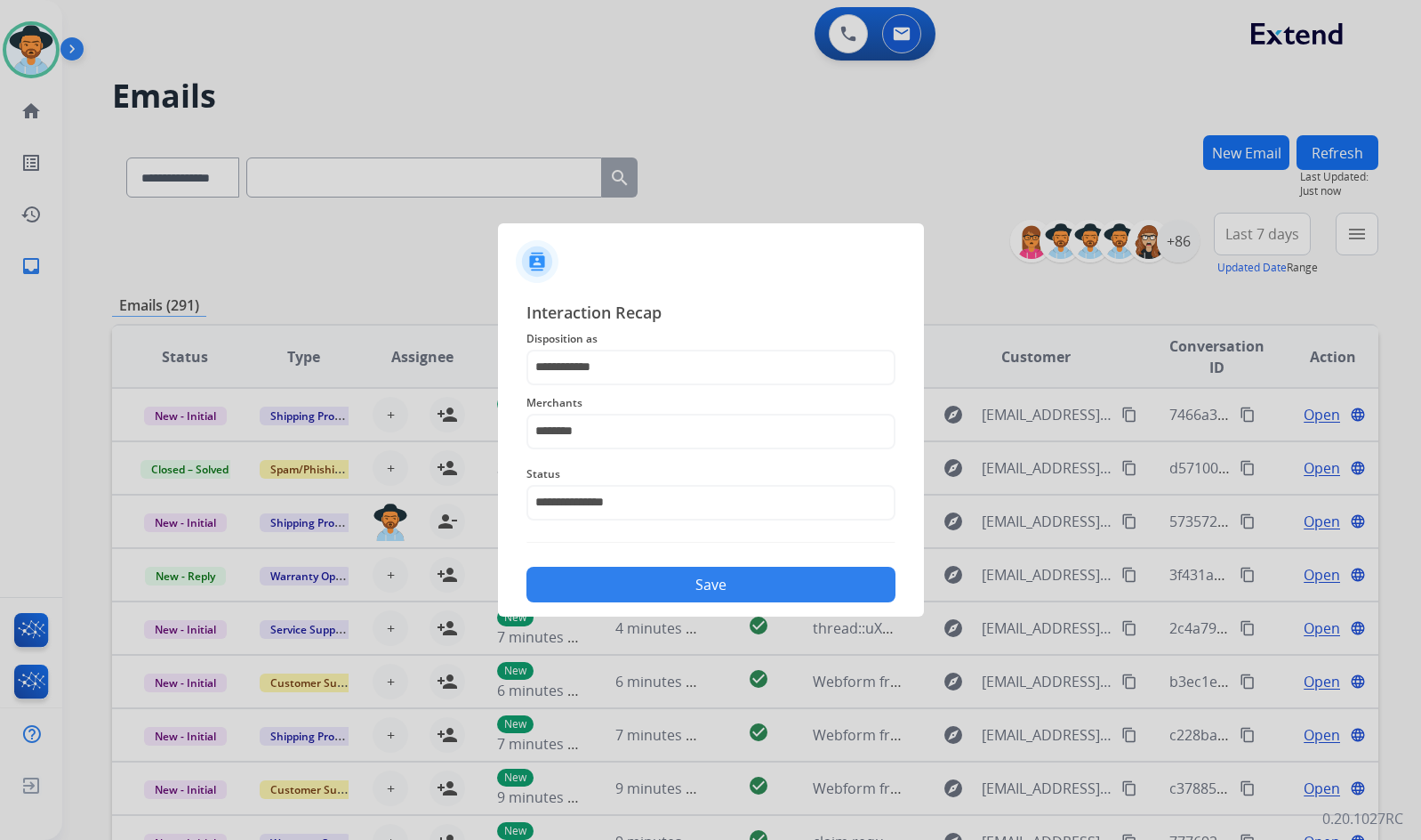
click at [656, 564] on div "Save" at bounding box center [710, 579] width 369 height 47
click at [674, 582] on button "Save" at bounding box center [710, 584] width 369 height 36
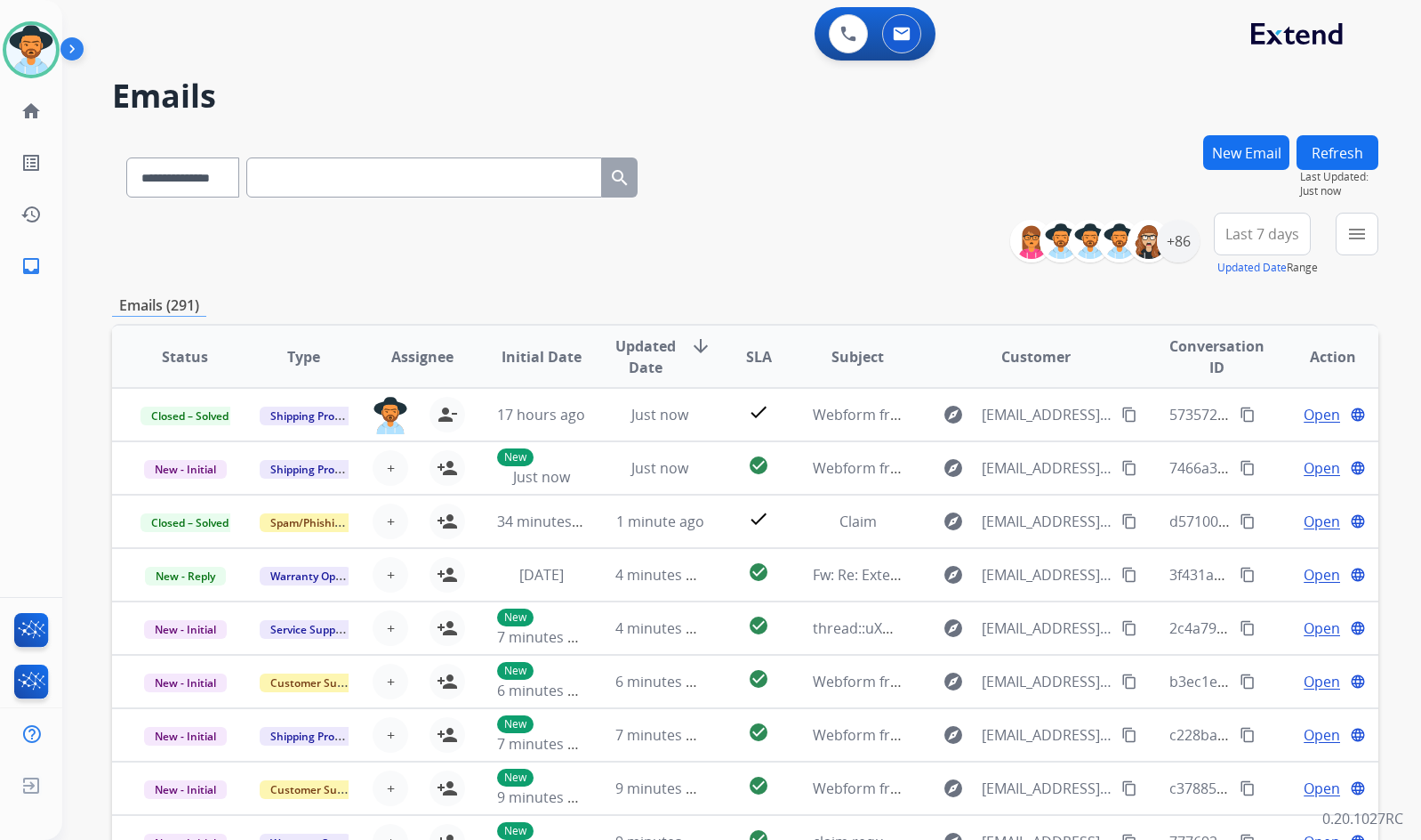
drag, startPoint x: 820, startPoint y: 209, endPoint x: 832, endPoint y: 210, distance: 12.0
click at [820, 210] on div "**********" at bounding box center [745, 174] width 1266 height 78
click at [1366, 233] on mat-icon "menu" at bounding box center [1358, 234] width 21 height 21
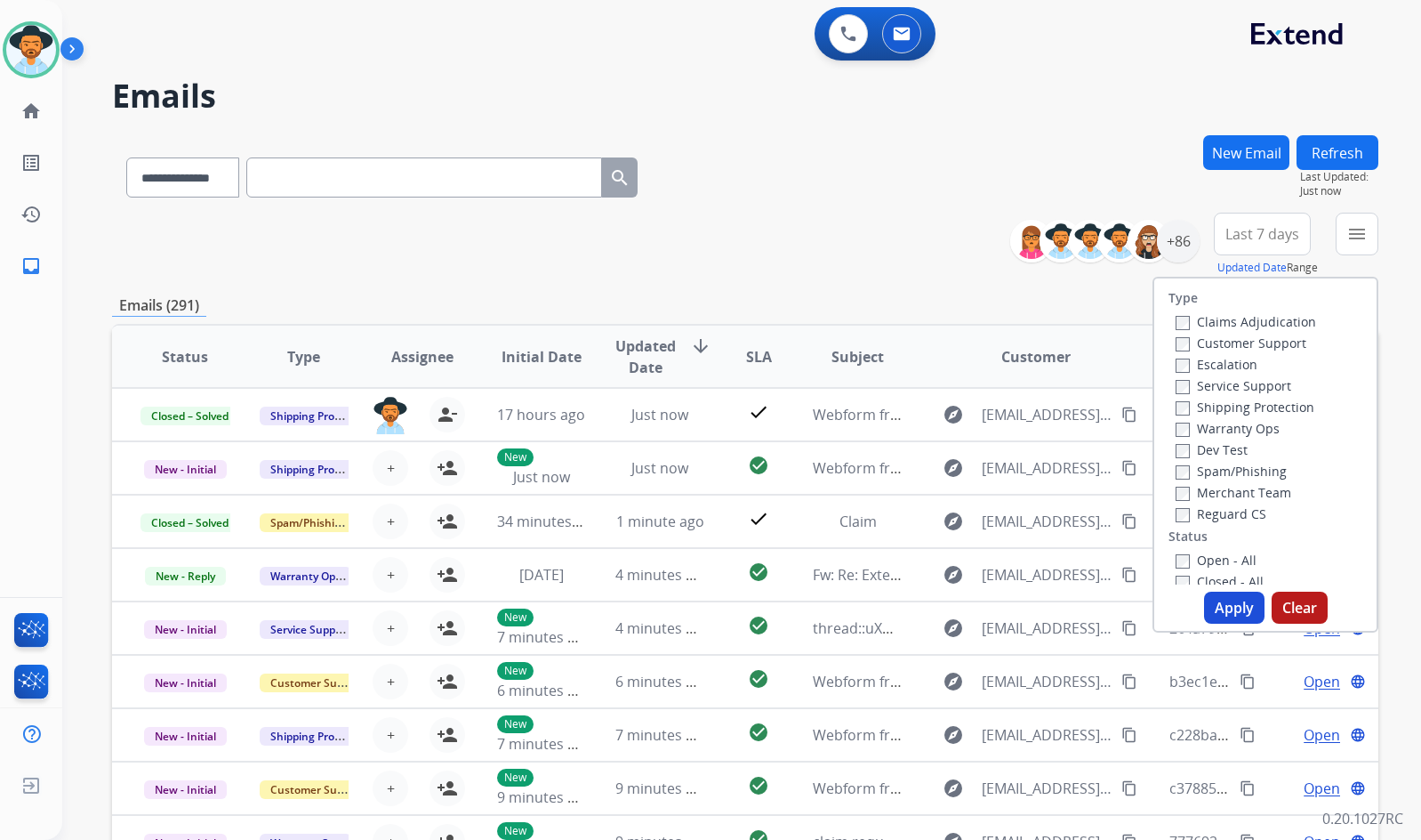
click at [1281, 340] on label "Customer Support" at bounding box center [1241, 343] width 130 height 17
click at [1285, 408] on label "Shipping Protection" at bounding box center [1245, 406] width 139 height 17
click at [1240, 516] on label "Reguard CS" at bounding box center [1221, 513] width 91 height 17
click at [1233, 557] on label "Open - All" at bounding box center [1216, 560] width 81 height 17
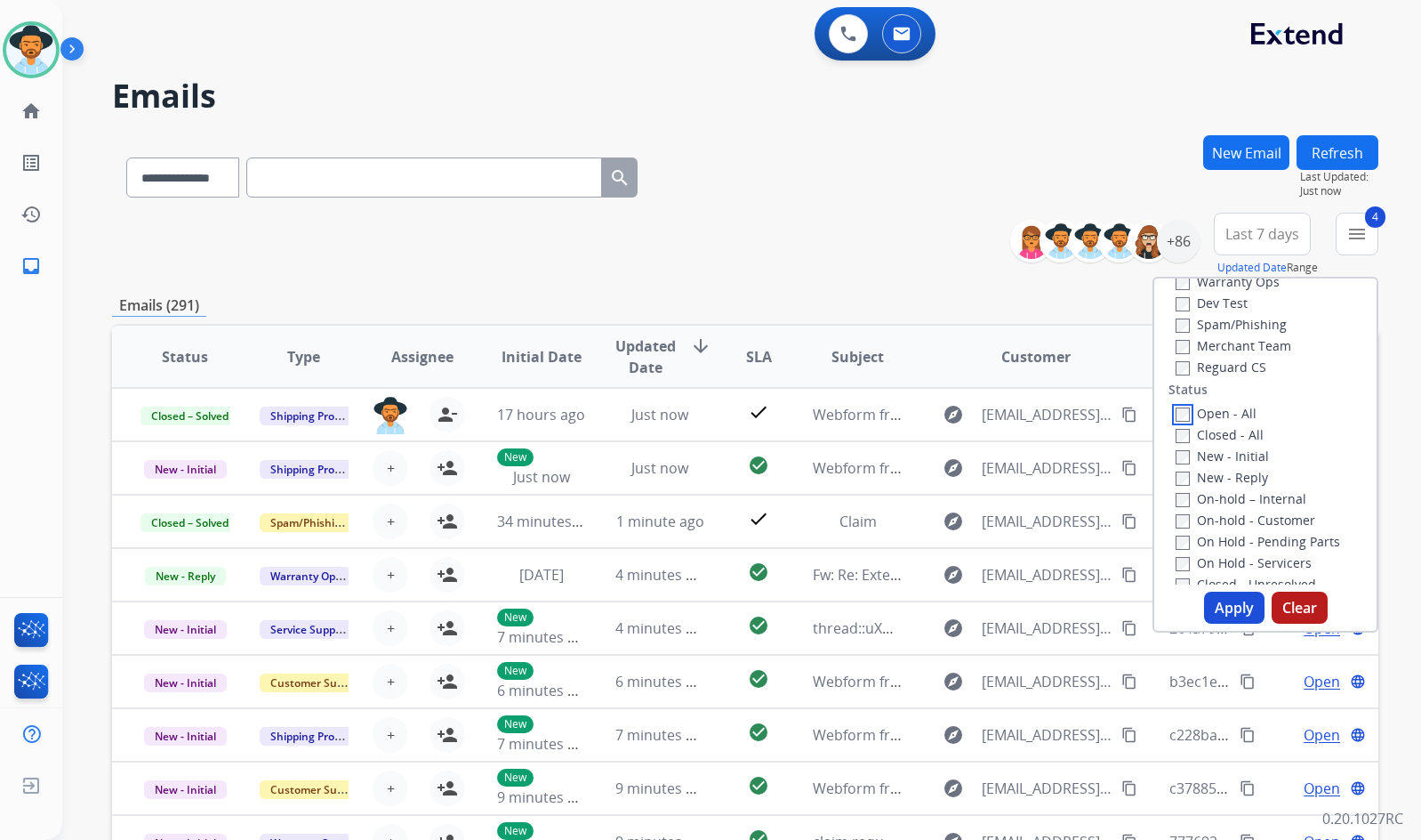
scroll to position [178, 0]
click at [1233, 530] on label "On Hold - Servicers" at bounding box center [1244, 530] width 136 height 17
click at [1238, 512] on label "On Hold - Pending Parts" at bounding box center [1257, 509] width 164 height 17
click at [1243, 487] on label "On-hold - Customer" at bounding box center [1245, 488] width 139 height 17
click at [1243, 462] on label "On-hold – Internal" at bounding box center [1241, 467] width 130 height 17
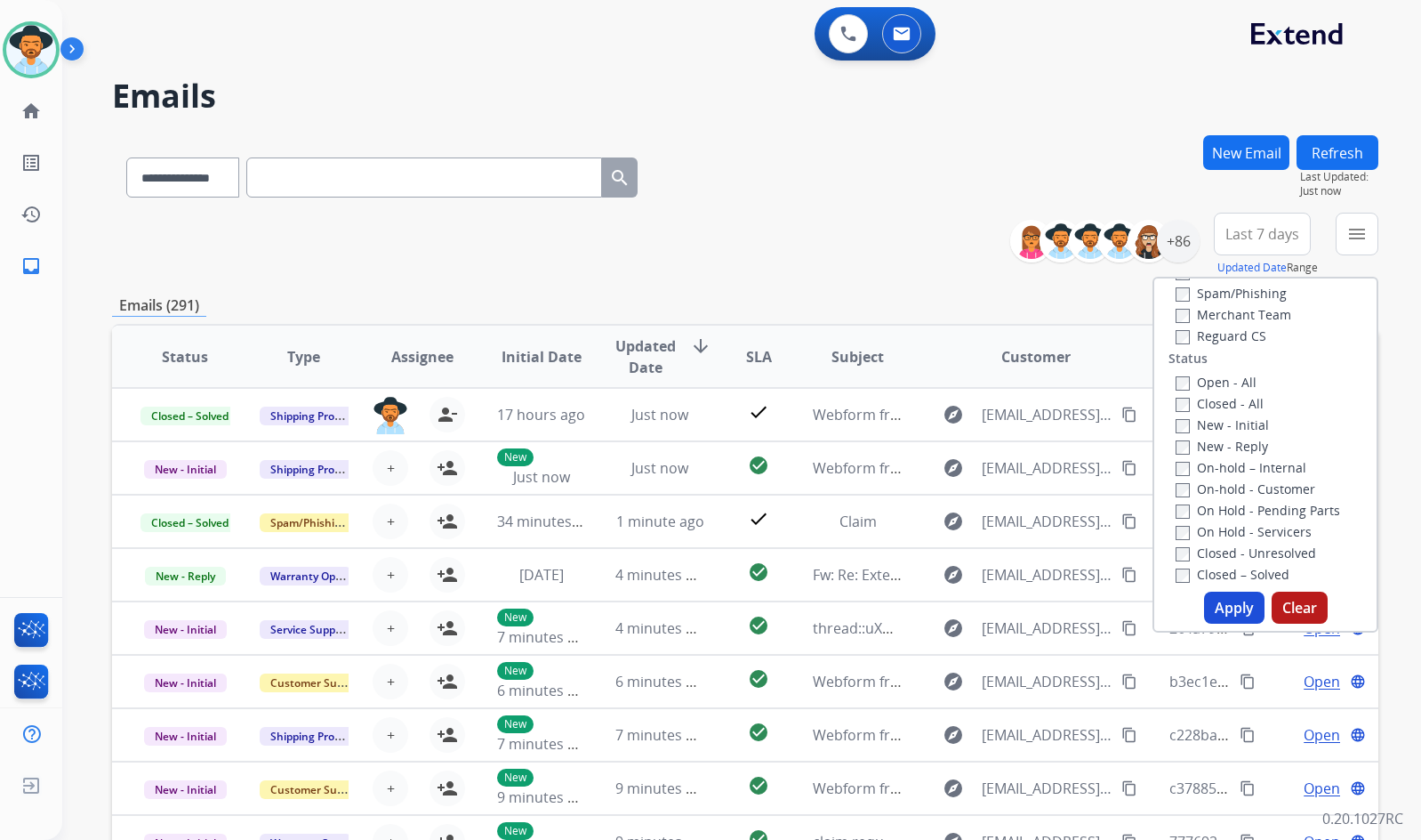
click at [1241, 444] on label "New - Reply" at bounding box center [1221, 446] width 92 height 17
click at [1241, 420] on label "New - Initial" at bounding box center [1222, 424] width 93 height 17
click at [1236, 598] on button "Apply" at bounding box center [1234, 607] width 60 height 32
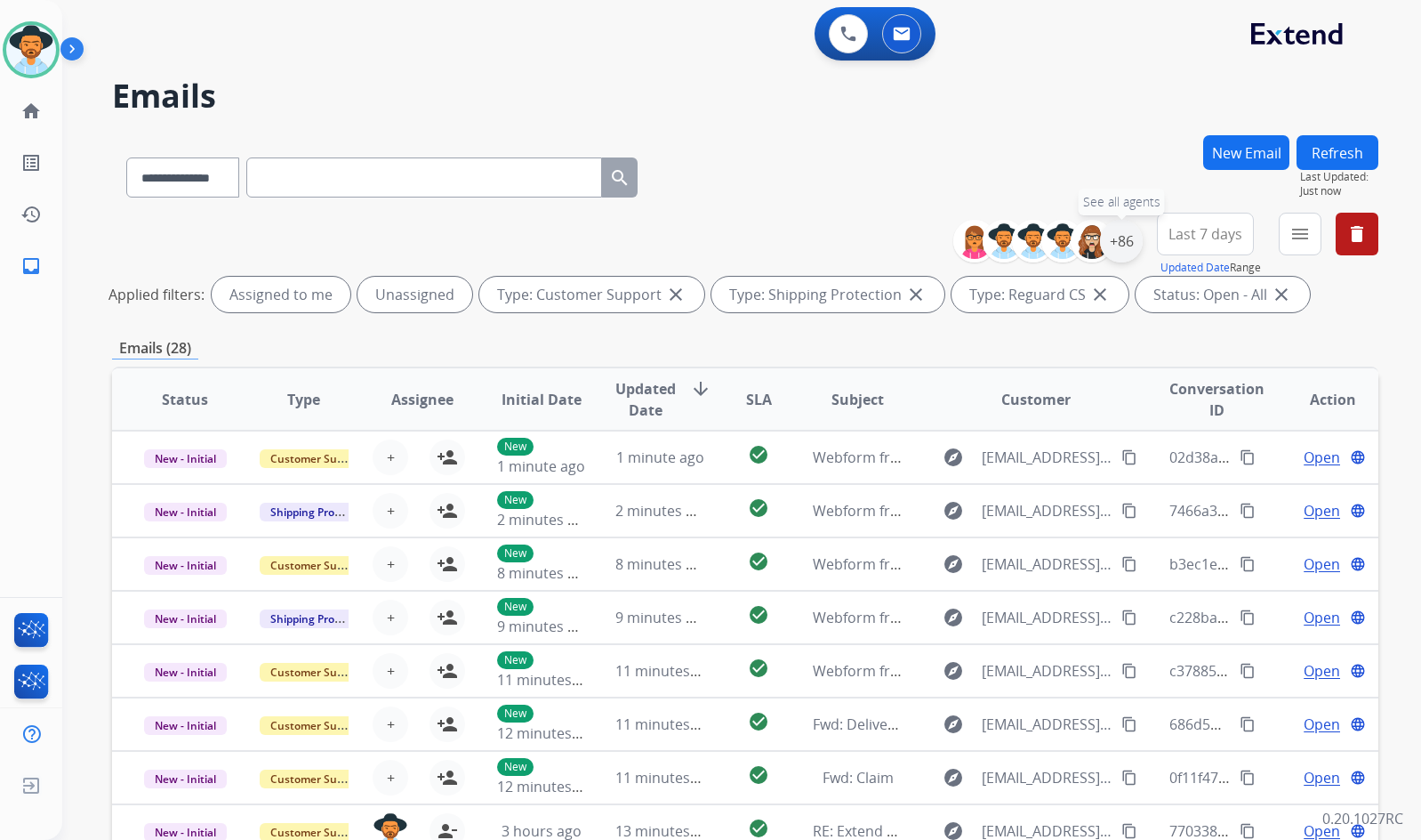
click at [1117, 233] on div "+86" at bounding box center [1121, 241] width 43 height 43
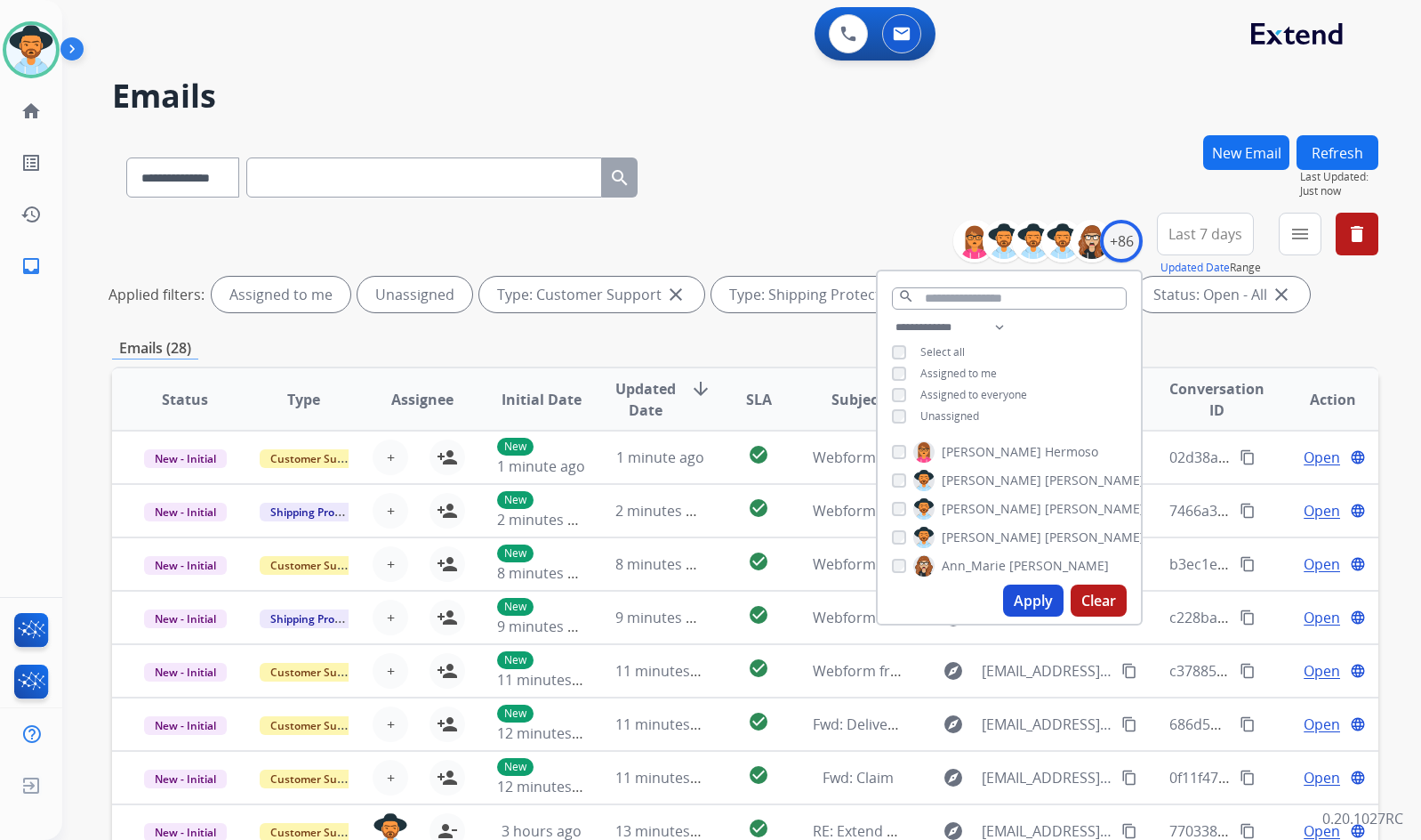
click at [921, 417] on span "Unassigned" at bounding box center [950, 416] width 58 height 16
click at [966, 536] on span "[PERSON_NAME]" at bounding box center [992, 537] width 99 height 18
click at [1023, 594] on button "Apply" at bounding box center [1034, 600] width 60 height 32
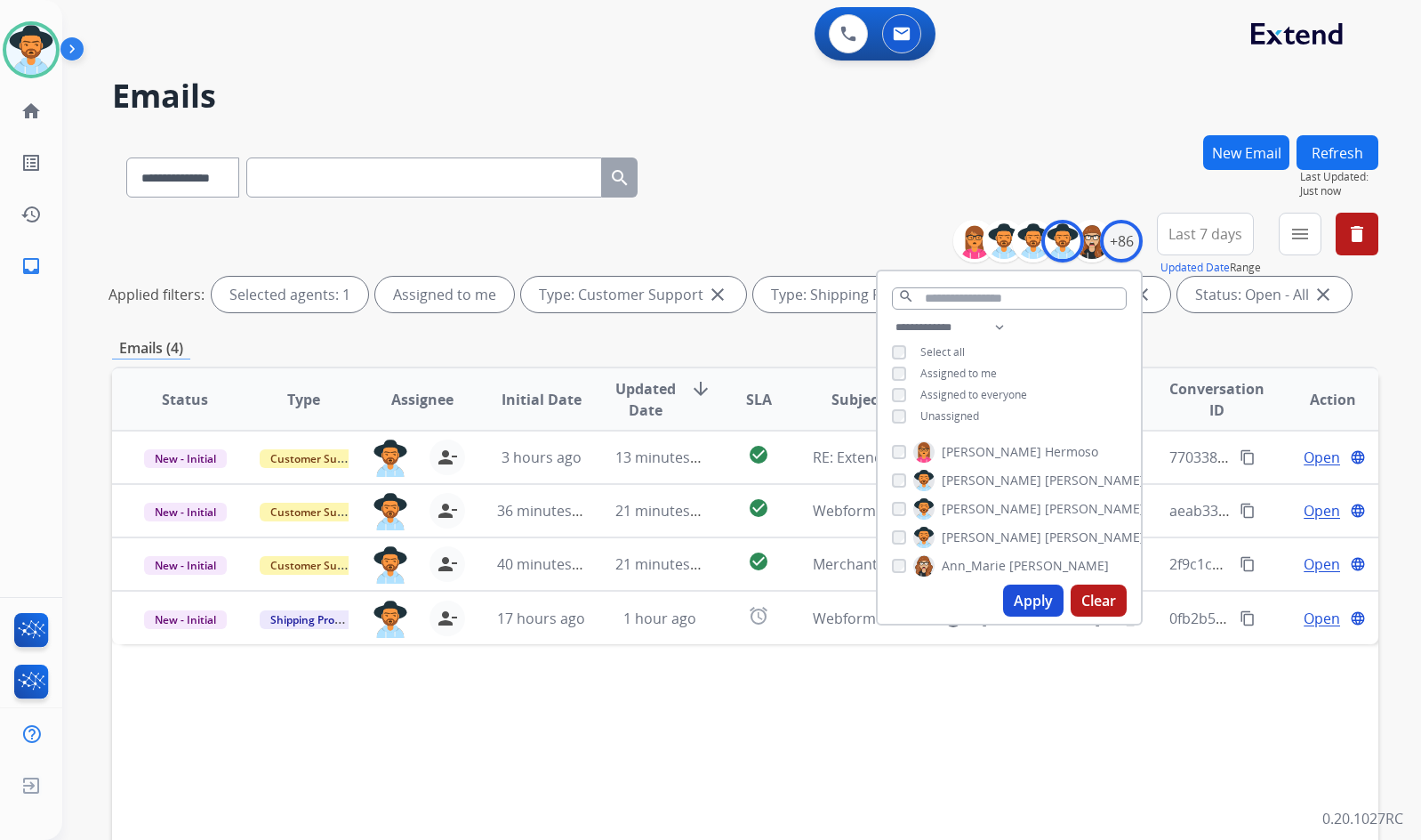
click at [788, 712] on div "Status Type Assignee Initial Date Updated Date arrow_downward SLA Subject Custo…" at bounding box center [745, 665] width 1266 height 596
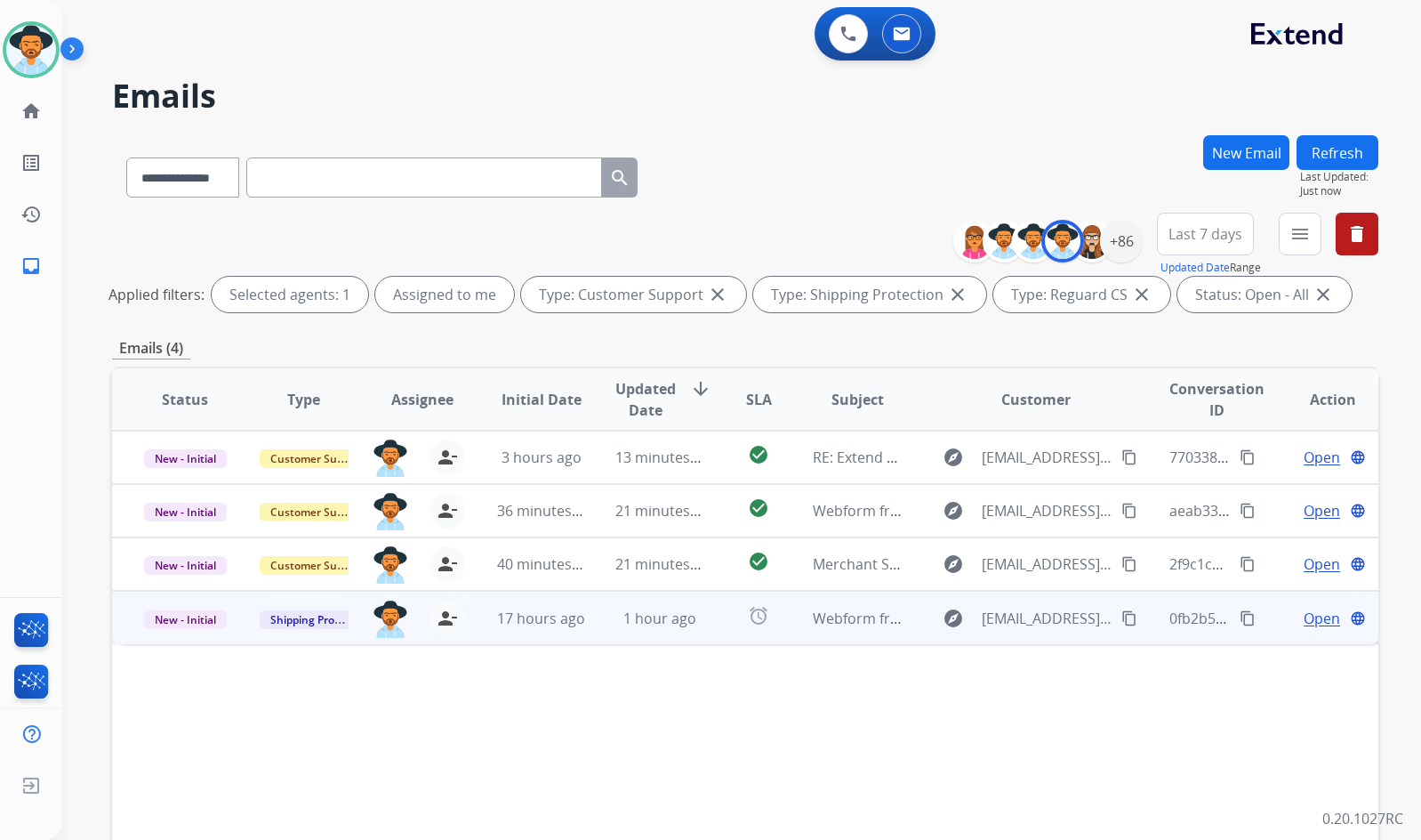
click at [1316, 617] on span "Open" at bounding box center [1322, 618] width 36 height 21
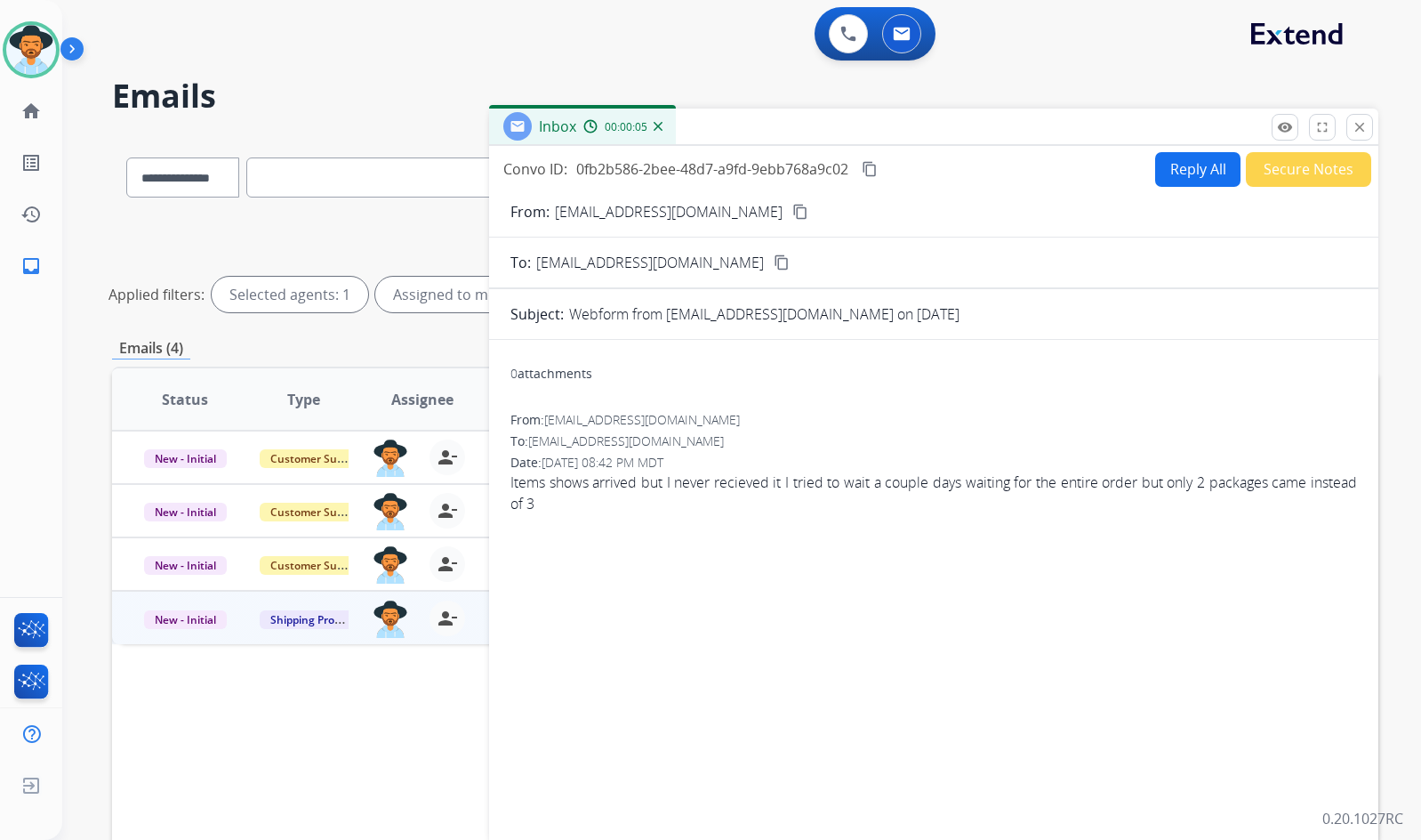
click at [792, 209] on mat-icon "content_copy" at bounding box center [800, 211] width 16 height 16
click at [792, 207] on mat-icon "content_copy" at bounding box center [800, 211] width 16 height 16
click at [1308, 171] on button "Secure Notes" at bounding box center [1308, 169] width 126 height 35
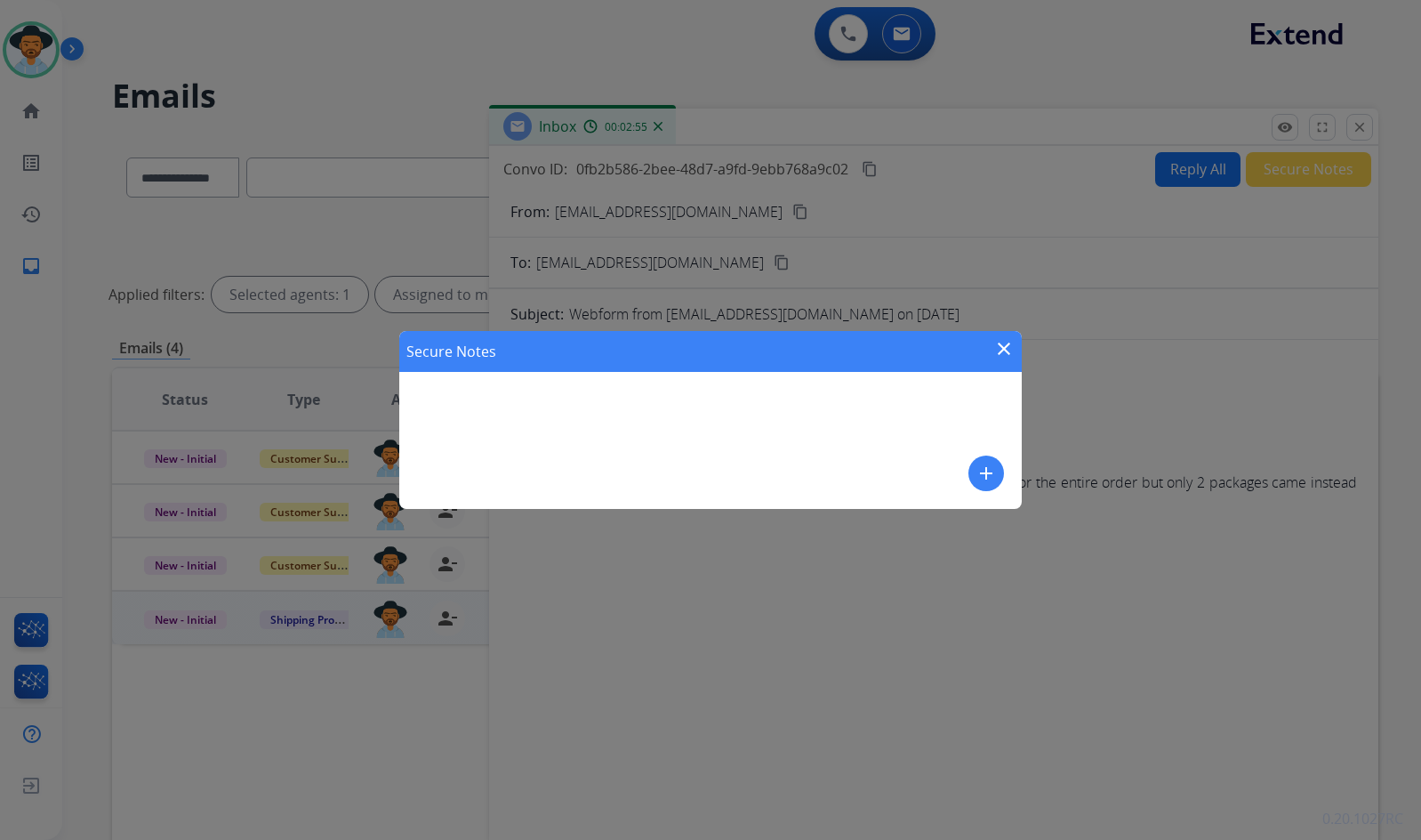
click at [983, 474] on mat-icon "add" at bounding box center [986, 473] width 21 height 21
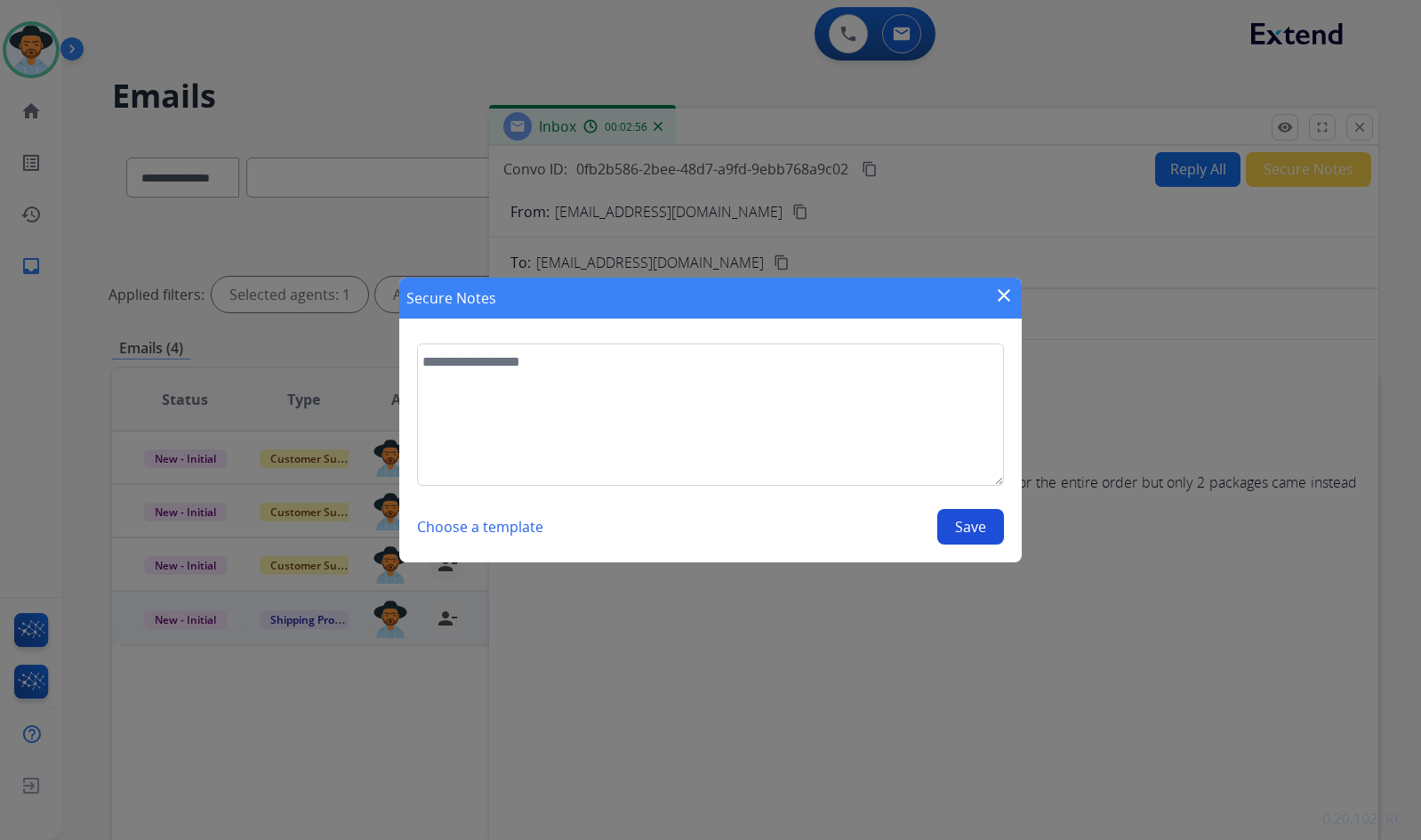
click at [826, 439] on textarea at bounding box center [710, 415] width 587 height 142
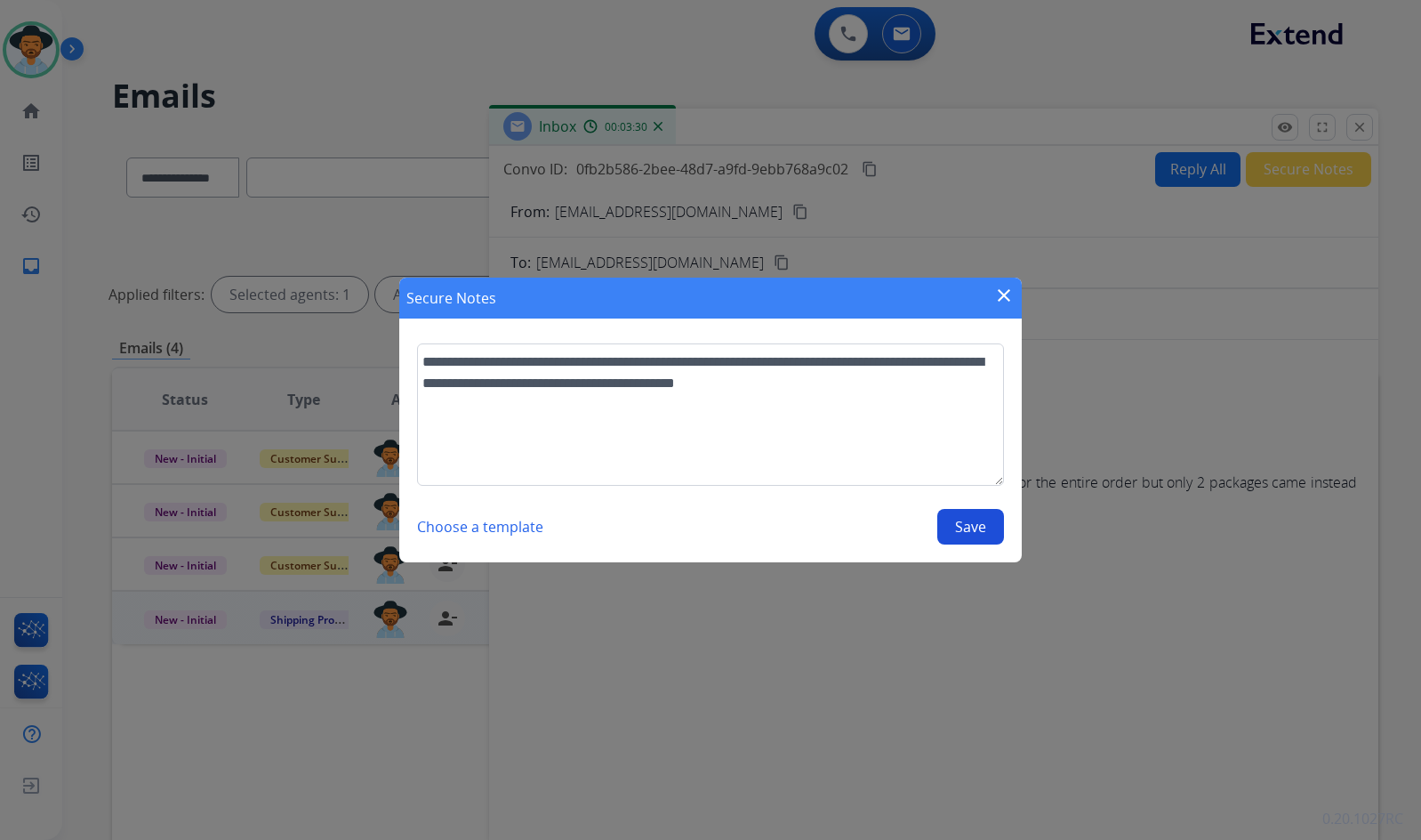
type textarea "**********"
click at [986, 530] on button "Save" at bounding box center [970, 527] width 67 height 36
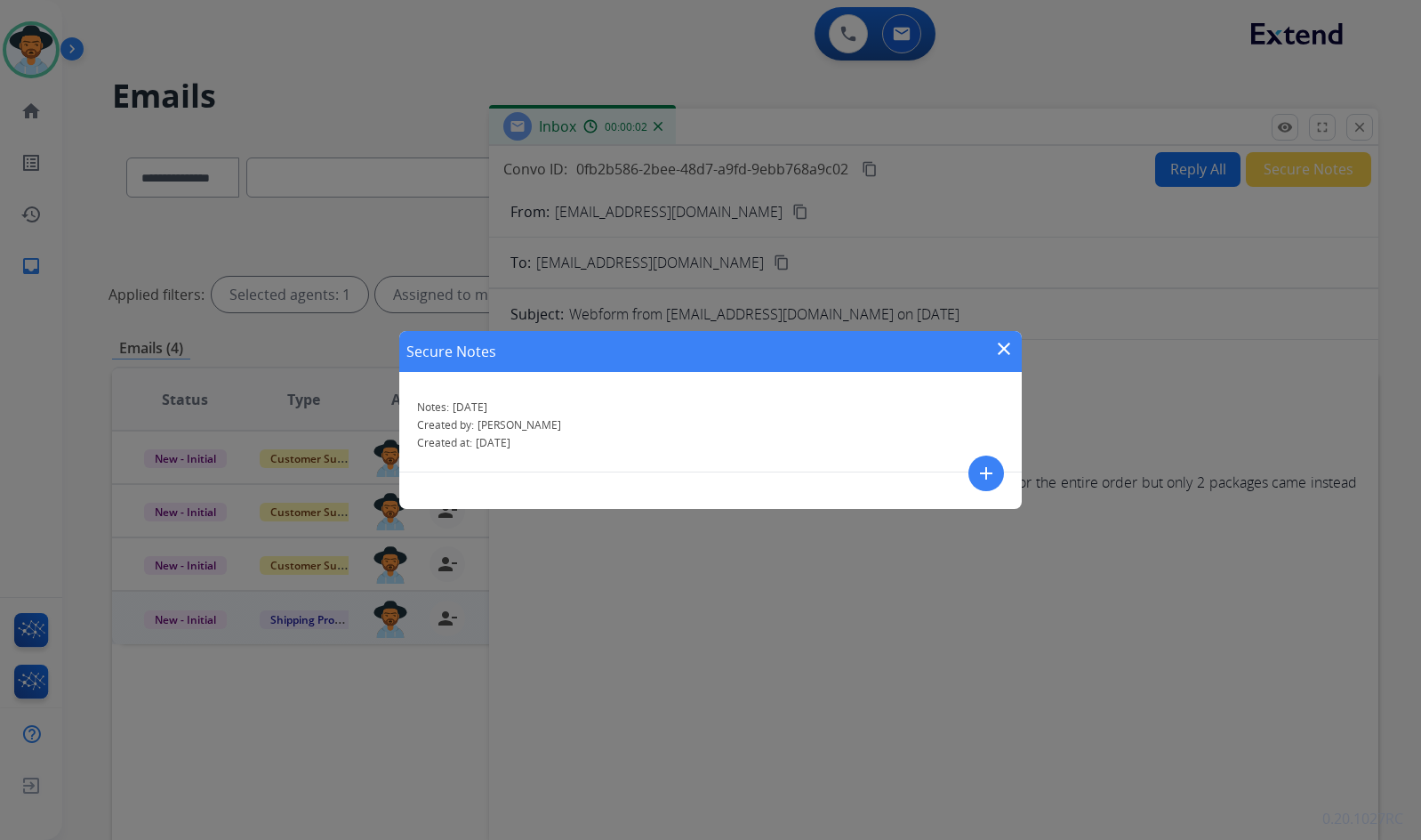
click at [532, 430] on p "Created by: Amanda" at bounding box center [710, 425] width 587 height 15
drag, startPoint x: 535, startPoint y: 446, endPoint x: 500, endPoint y: 446, distance: 35.0
click at [444, 429] on div "Notes: 08/20/2025 Created by: Amanda Created at: 08/20/2025" at bounding box center [710, 425] width 623 height 93
click at [511, 448] on span "[DATE]" at bounding box center [493, 443] width 35 height 16
click at [558, 445] on p "Created at: 08/20/2025" at bounding box center [710, 443] width 587 height 15
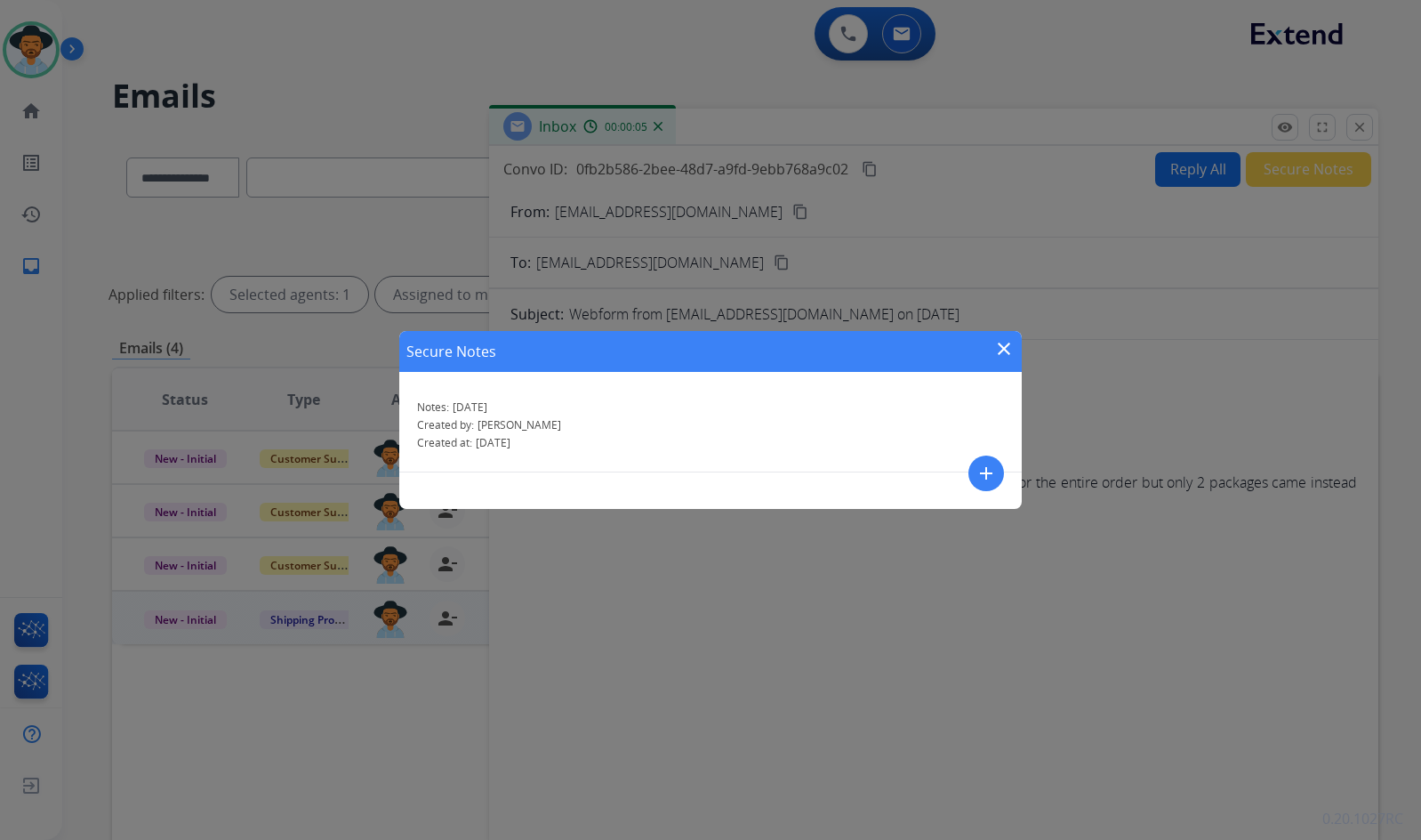
click at [1006, 476] on div "Secure Notes close Notes: 08/20/2025 Created by: Amanda Created at: 08/20/2025 …" at bounding box center [710, 420] width 623 height 178
click at [976, 478] on mat-icon "add" at bounding box center [986, 473] width 21 height 21
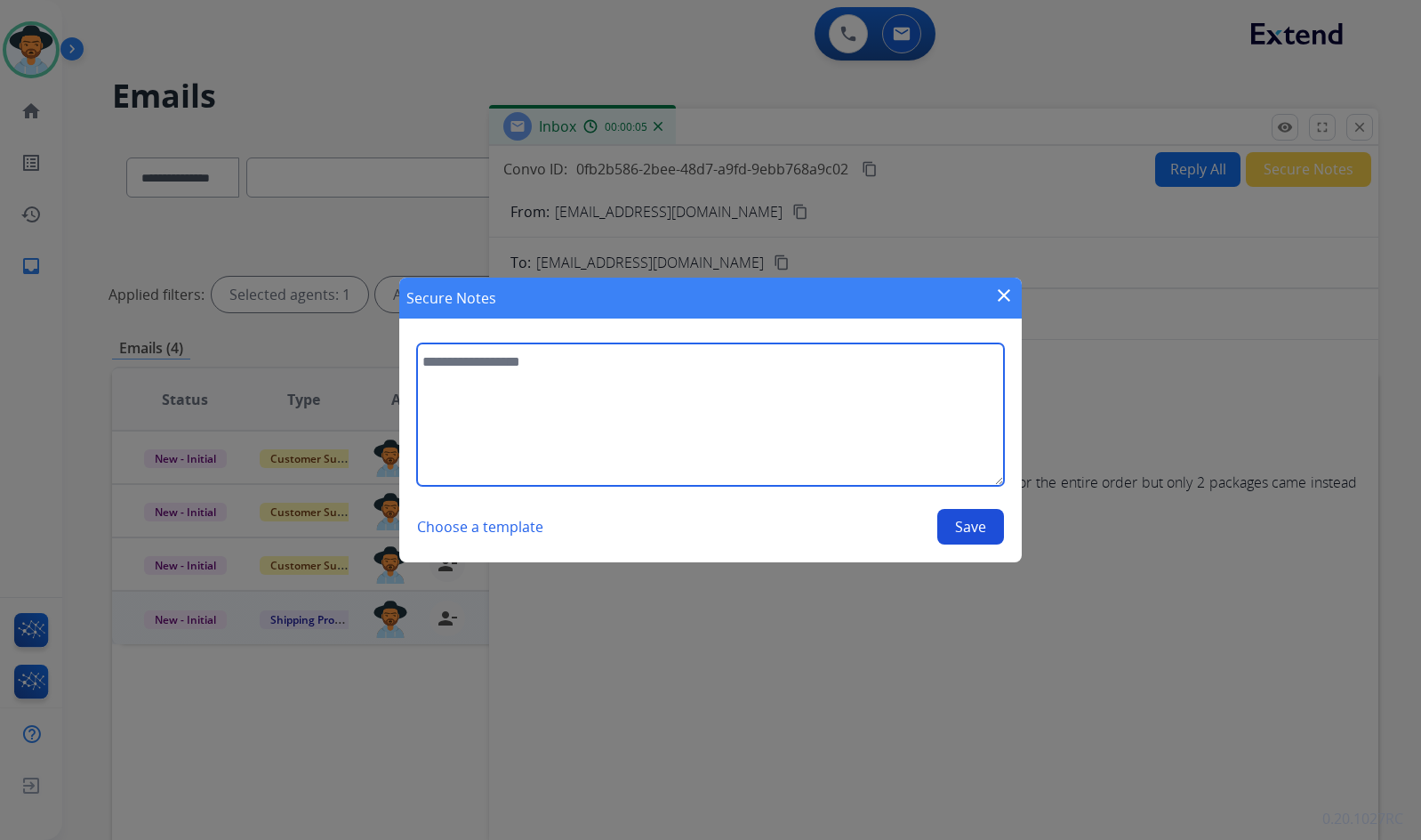
click at [726, 431] on textarea at bounding box center [710, 415] width 587 height 142
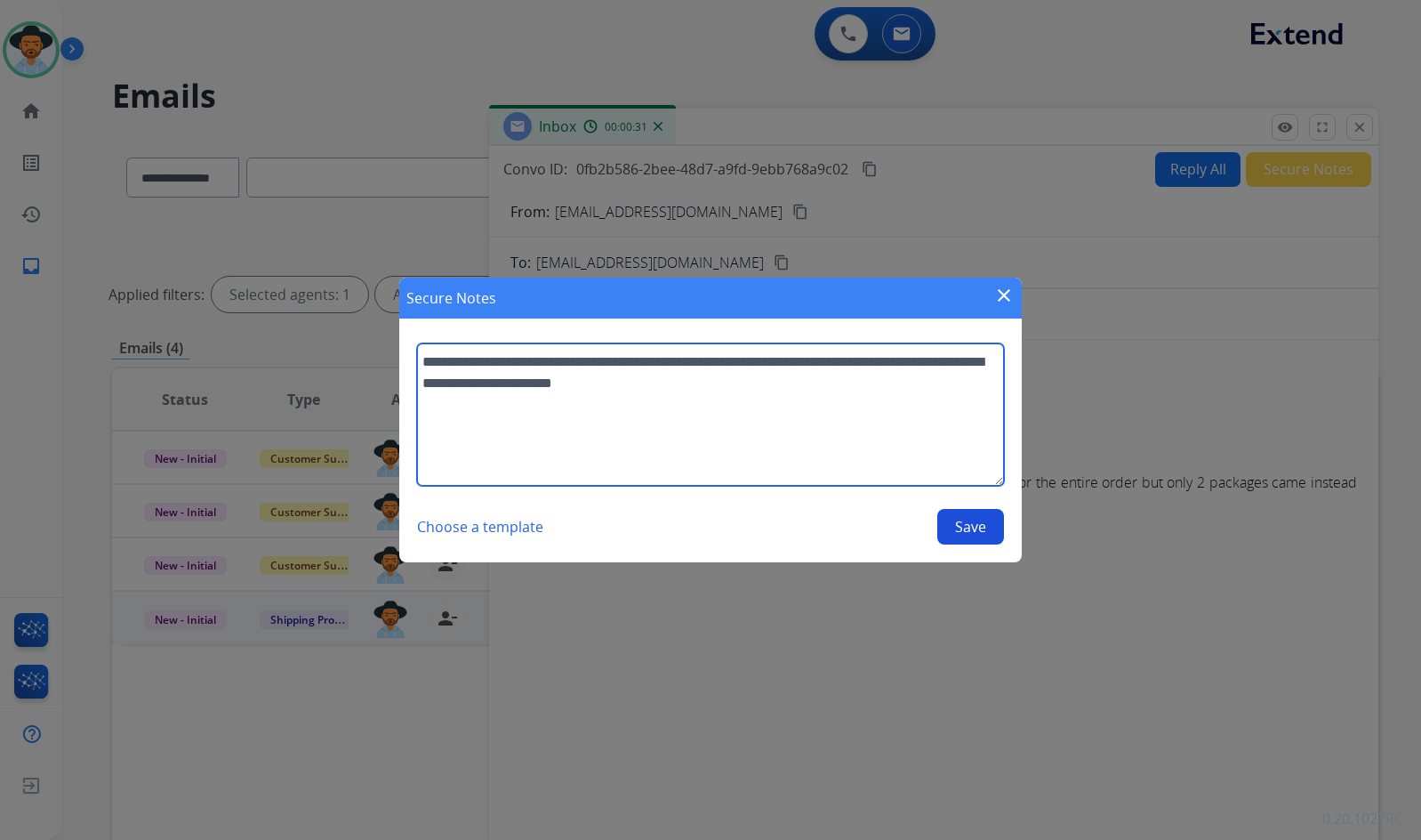
type textarea "**********"
drag, startPoint x: 720, startPoint y: 386, endPoint x: 398, endPoint y: 348, distance: 324.2
click at [387, 348] on div "**********" at bounding box center [710, 420] width 1421 height 840
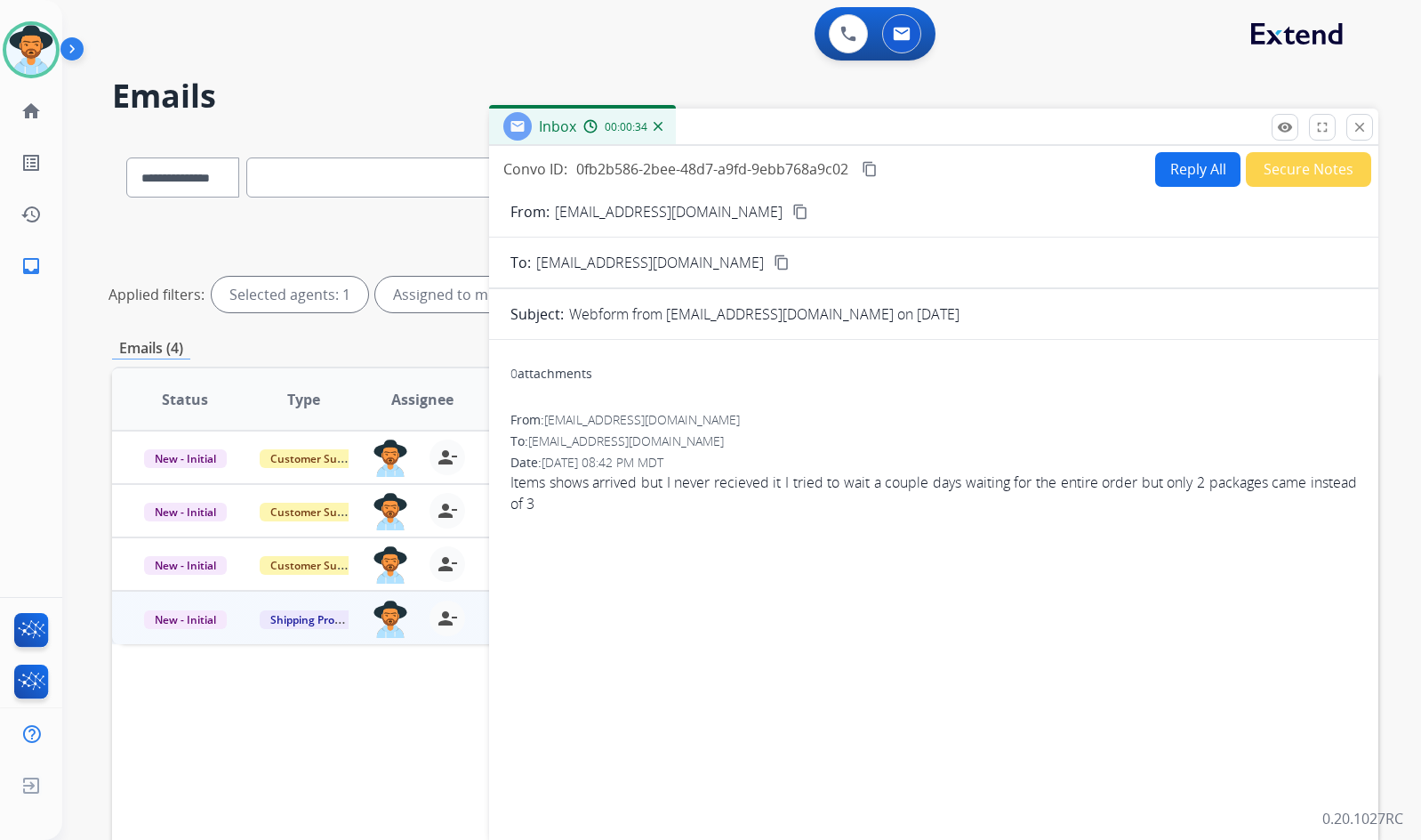
click at [1293, 173] on button "Secure Notes" at bounding box center [1308, 169] width 126 height 35
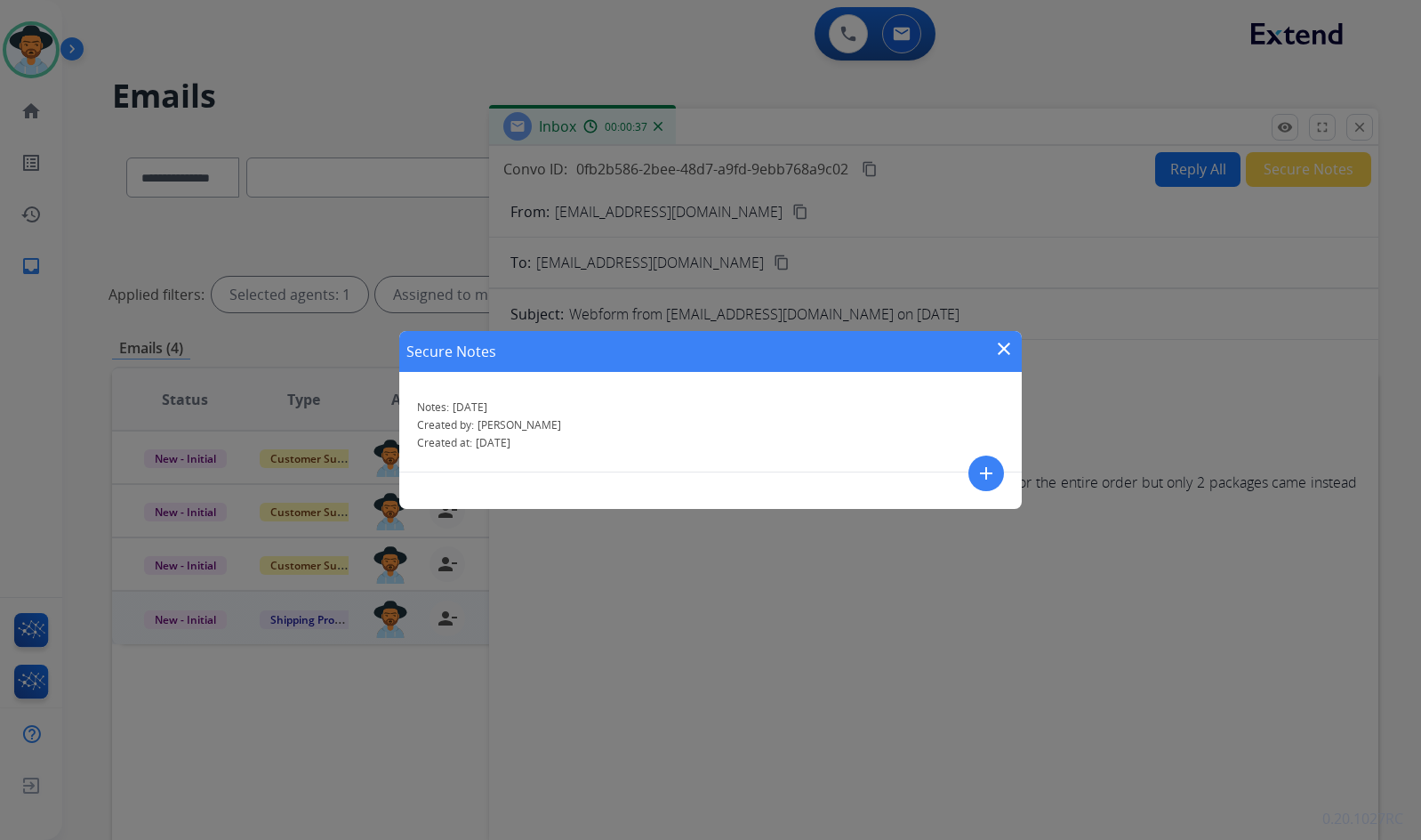
click at [984, 463] on mat-icon "add" at bounding box center [986, 473] width 21 height 21
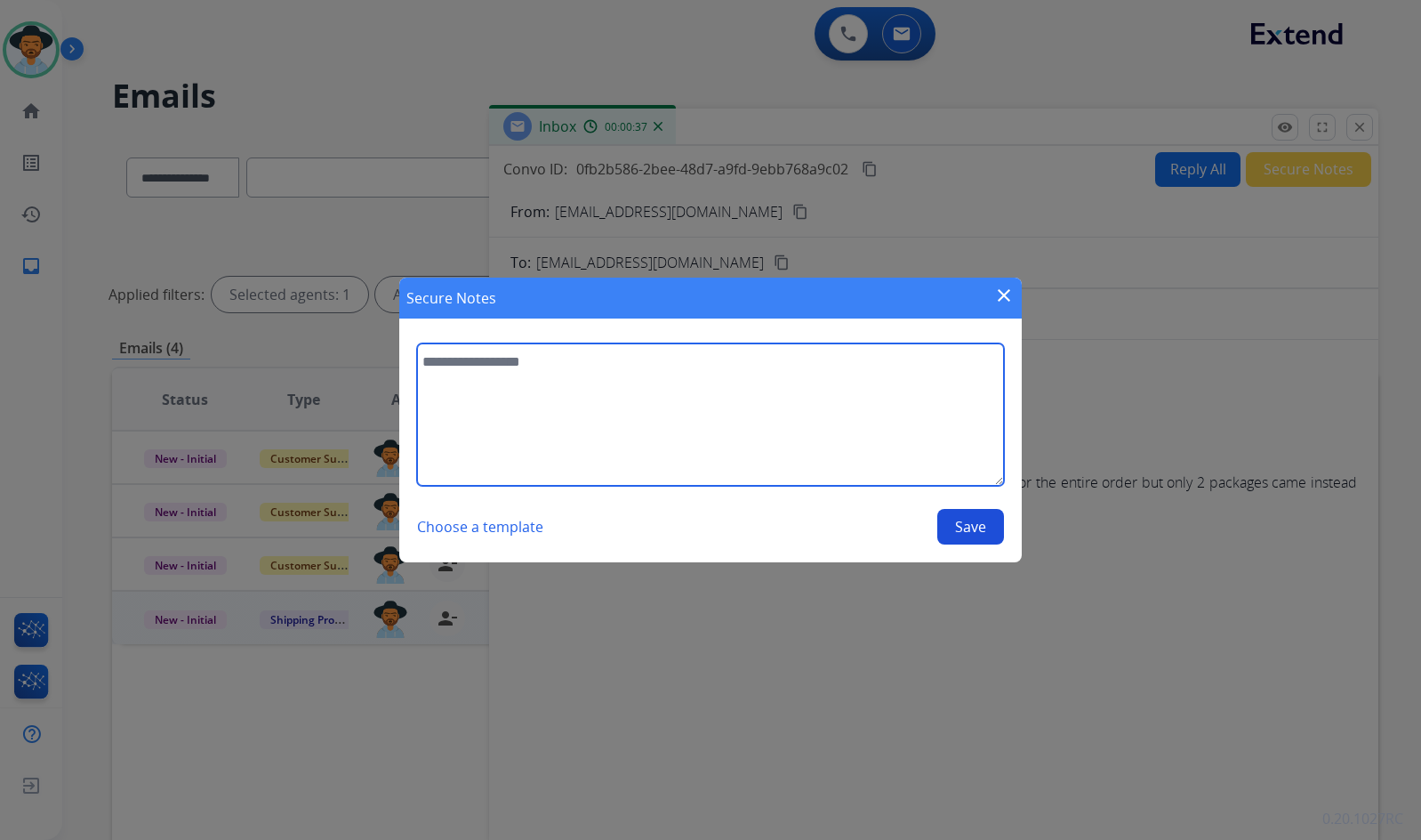
click at [747, 433] on textarea at bounding box center [710, 415] width 587 height 142
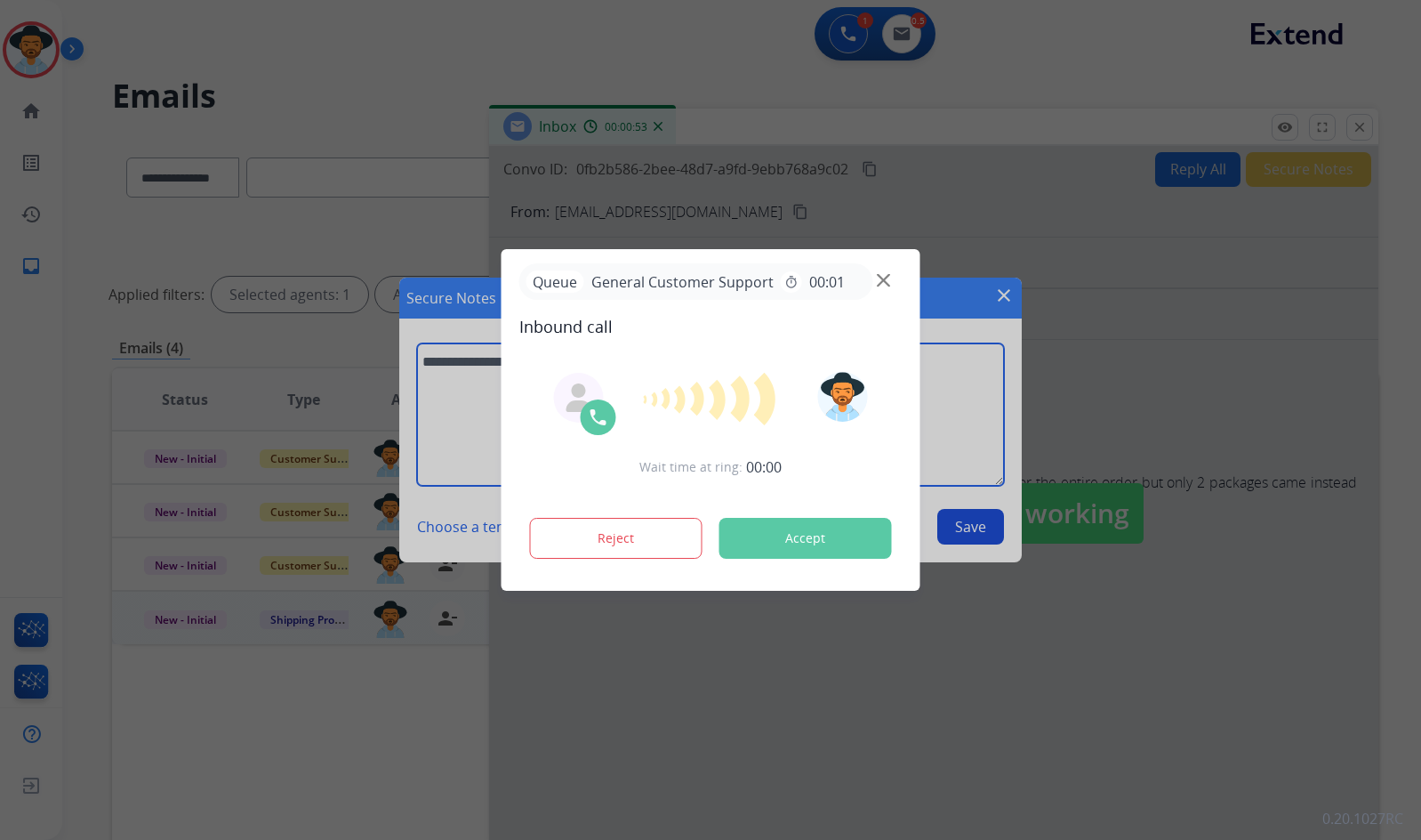
type textarea "**********"
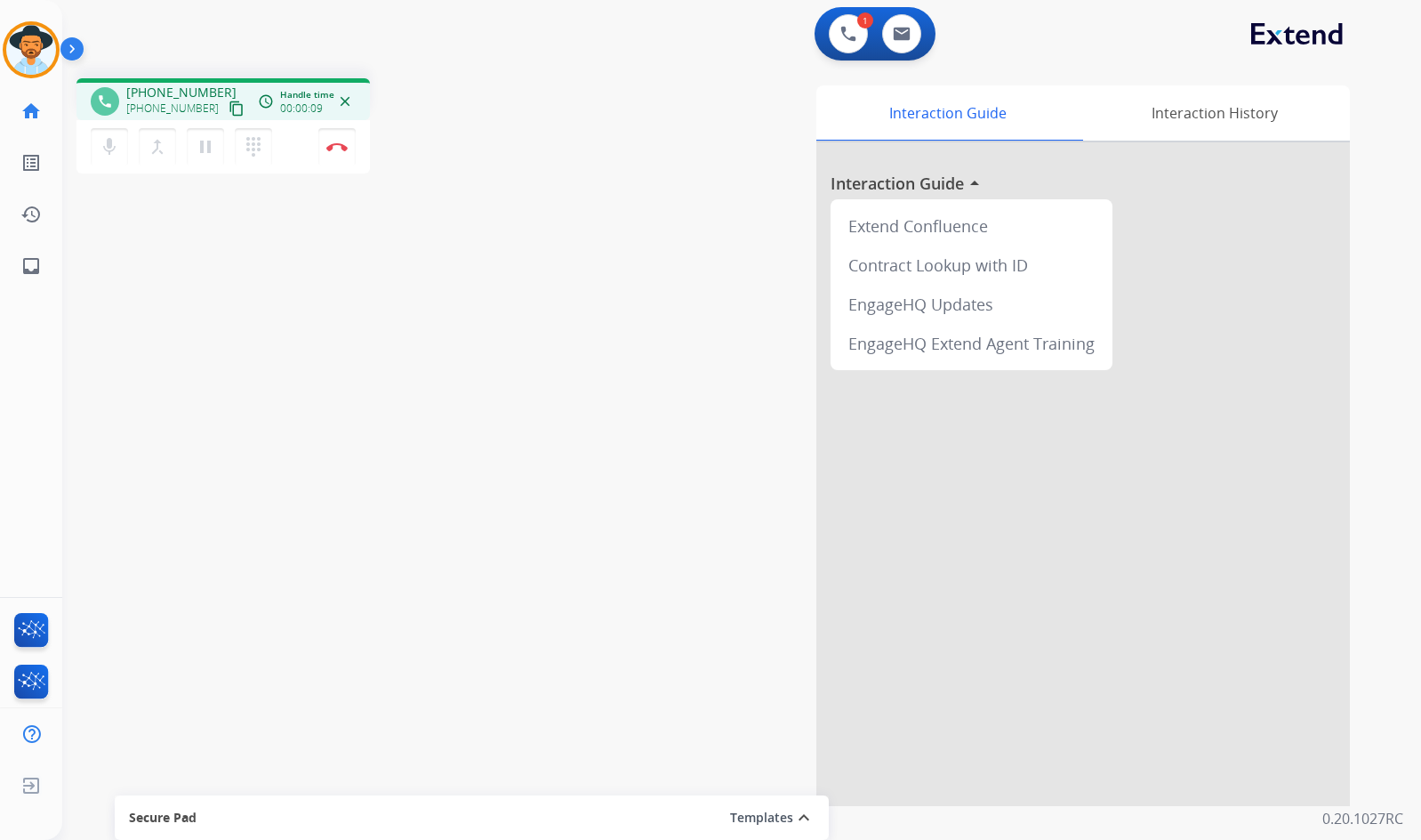
click at [229, 111] on mat-icon "content_copy" at bounding box center [237, 108] width 16 height 16
click at [540, 324] on div "phone +19013406585 +19013406585 content_copy access_time Call metrics Queue 00:…" at bounding box center [720, 435] width 1316 height 742
click at [204, 146] on mat-icon "pause" at bounding box center [205, 147] width 21 height 21
click at [273, 310] on div "phone +19013406585 +19013406585 content_copy access_time Call metrics Queue 00:…" at bounding box center [720, 435] width 1316 height 742
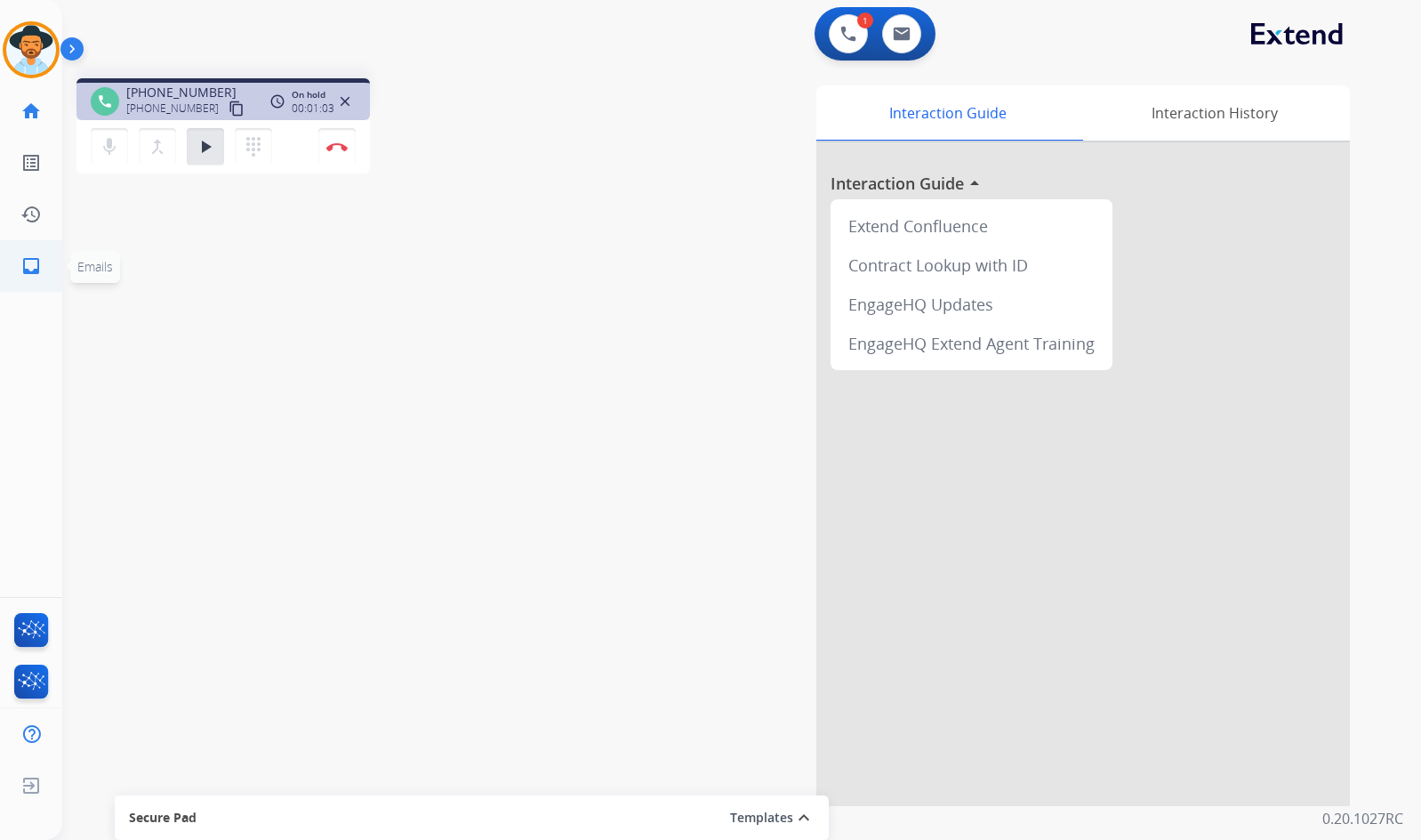
click at [42, 271] on link "inbox Emails" at bounding box center [30, 266] width 50 height 50
select select "**********"
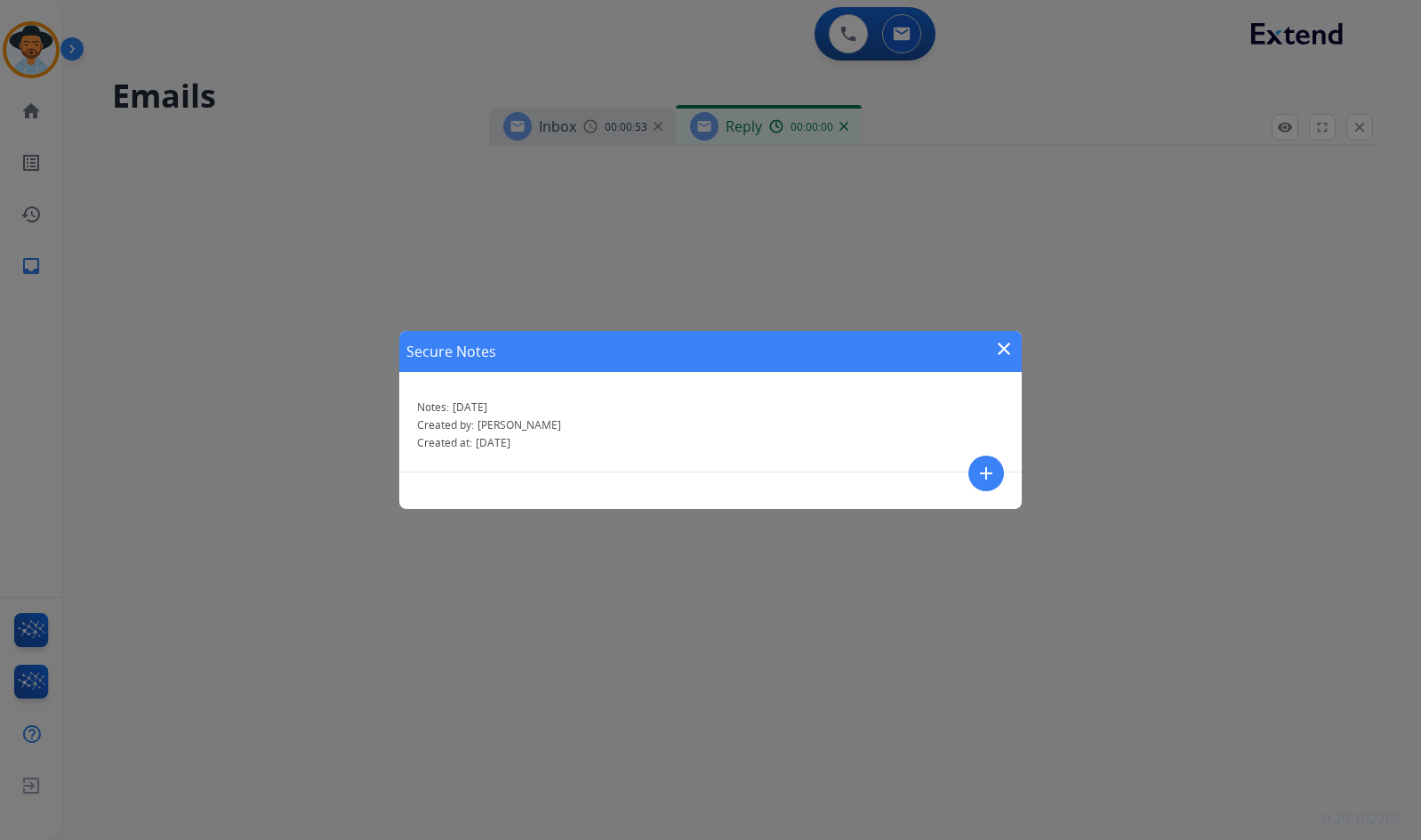
select select "**********"
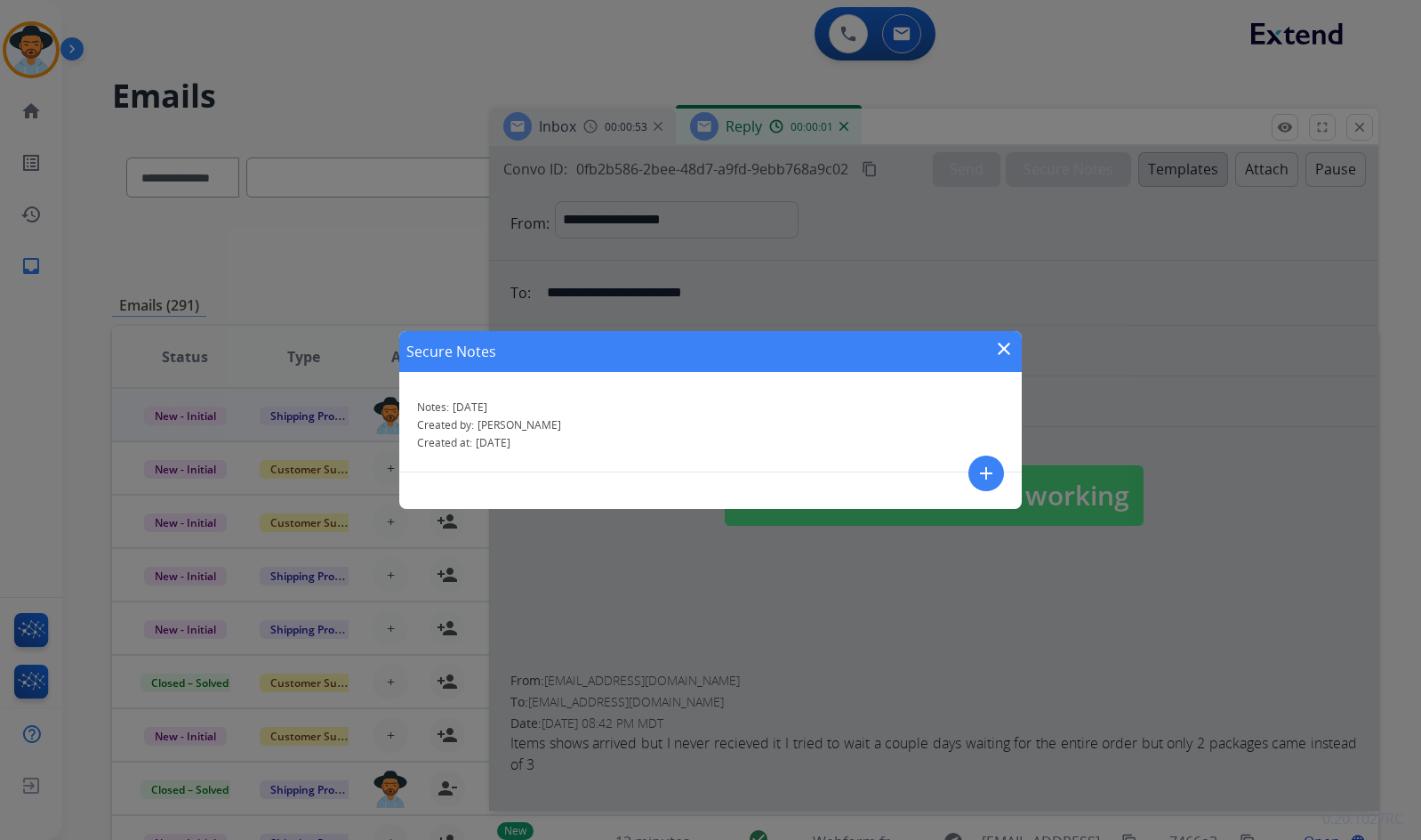
click at [999, 355] on mat-icon "close" at bounding box center [1004, 348] width 21 height 21
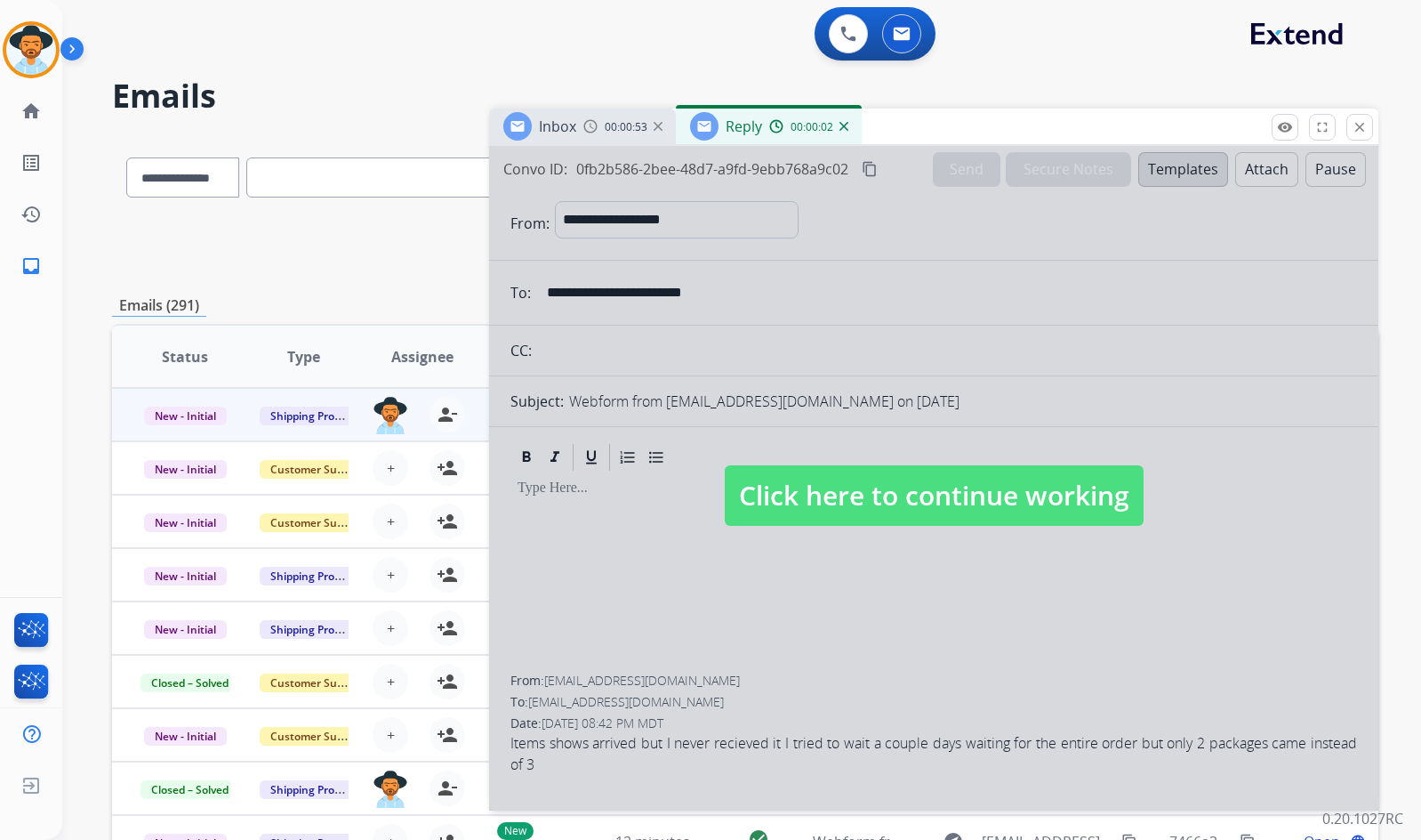
click at [846, 126] on img at bounding box center [844, 126] width 9 height 9
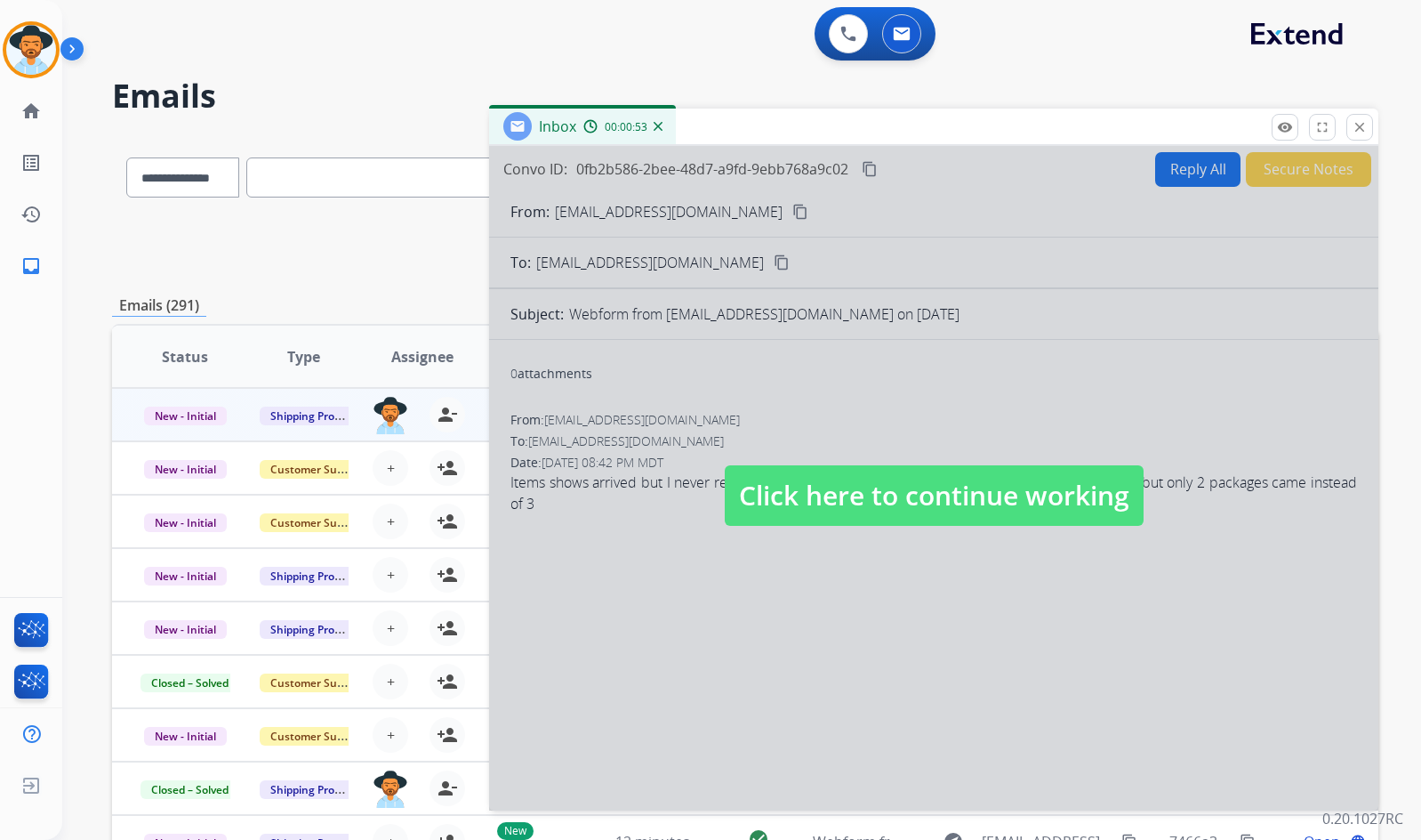
click at [659, 123] on img at bounding box center [658, 126] width 9 height 9
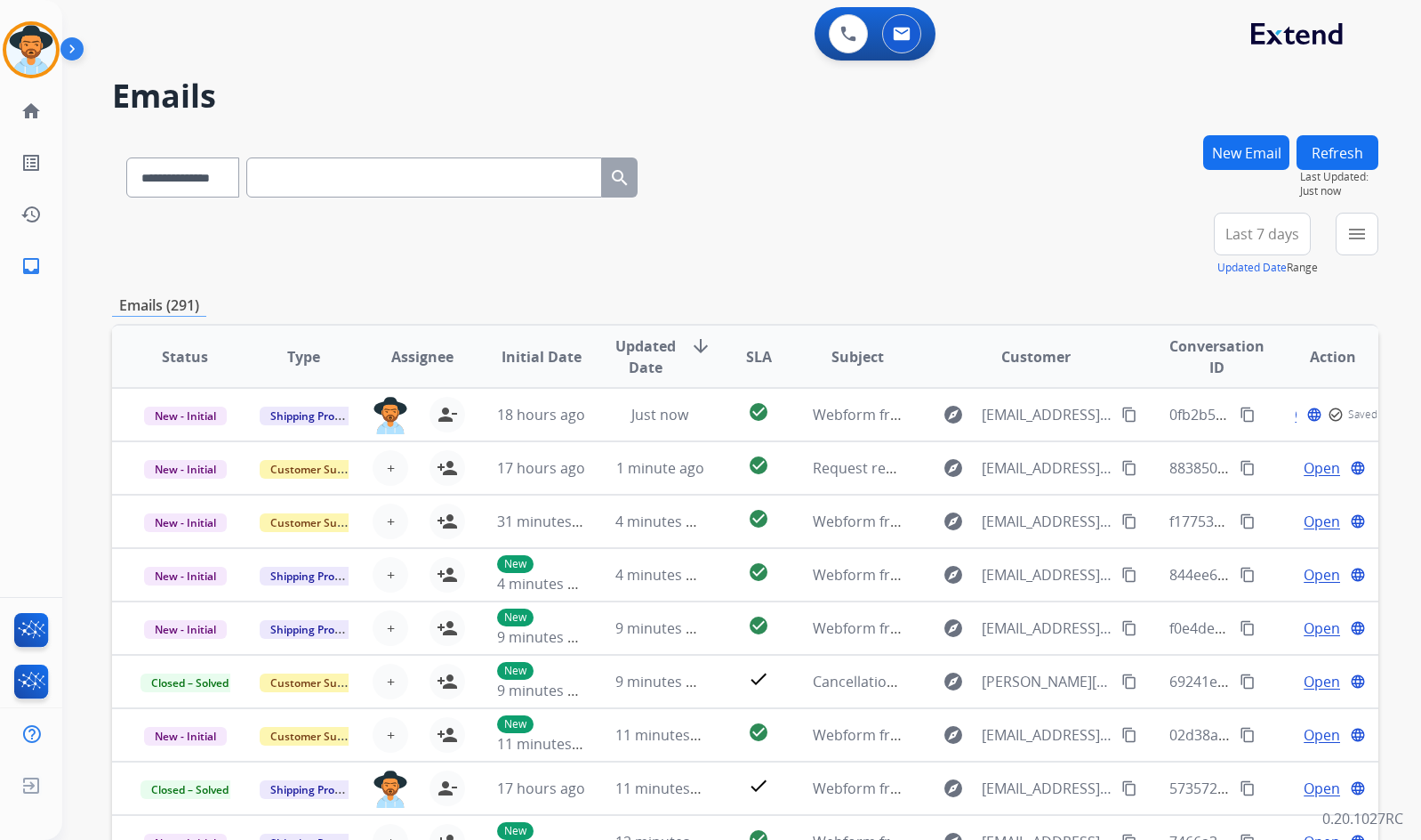
click at [1244, 152] on button "New Email" at bounding box center [1246, 153] width 87 height 35
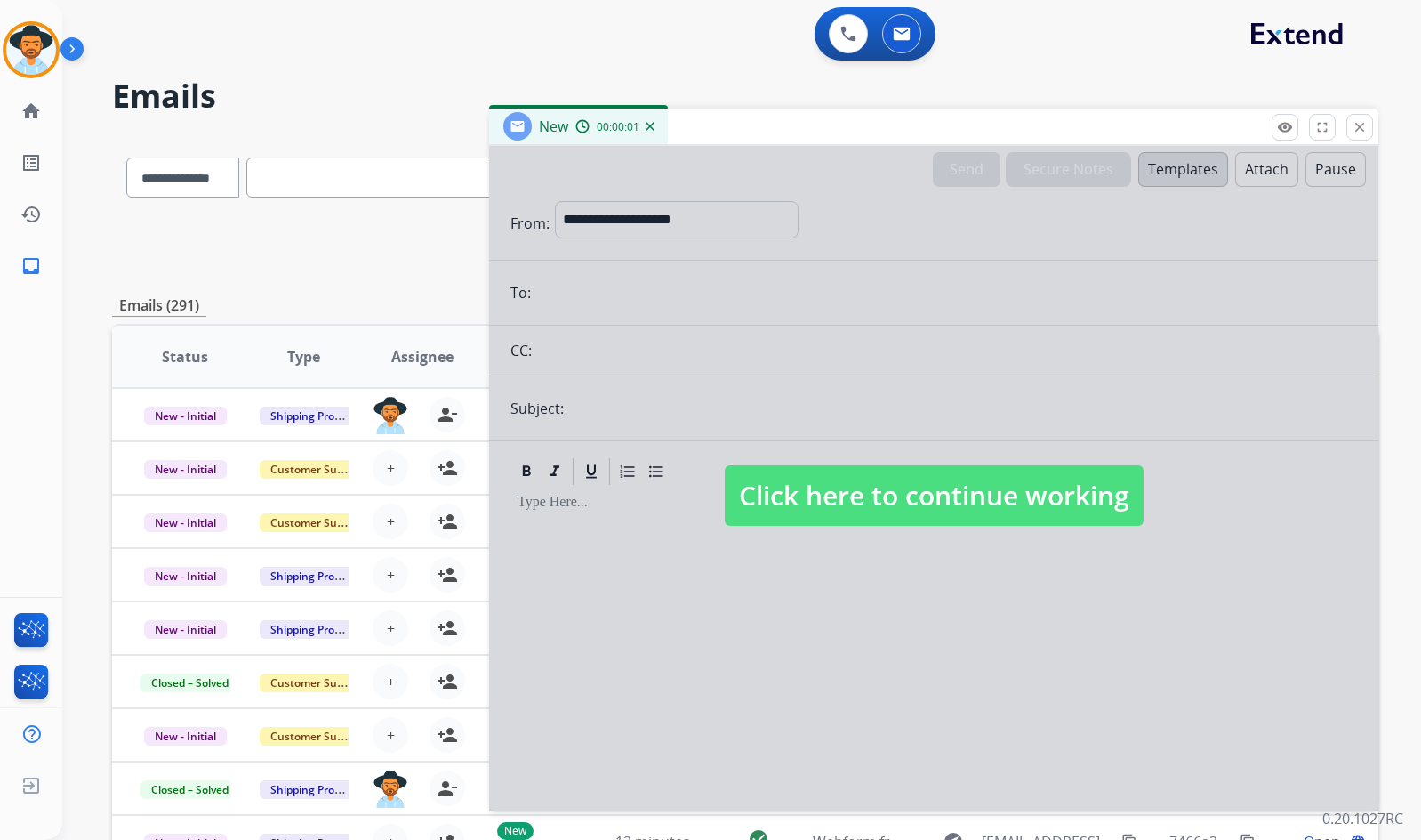
click at [934, 485] on span "Click here to continue working" at bounding box center [934, 495] width 419 height 60
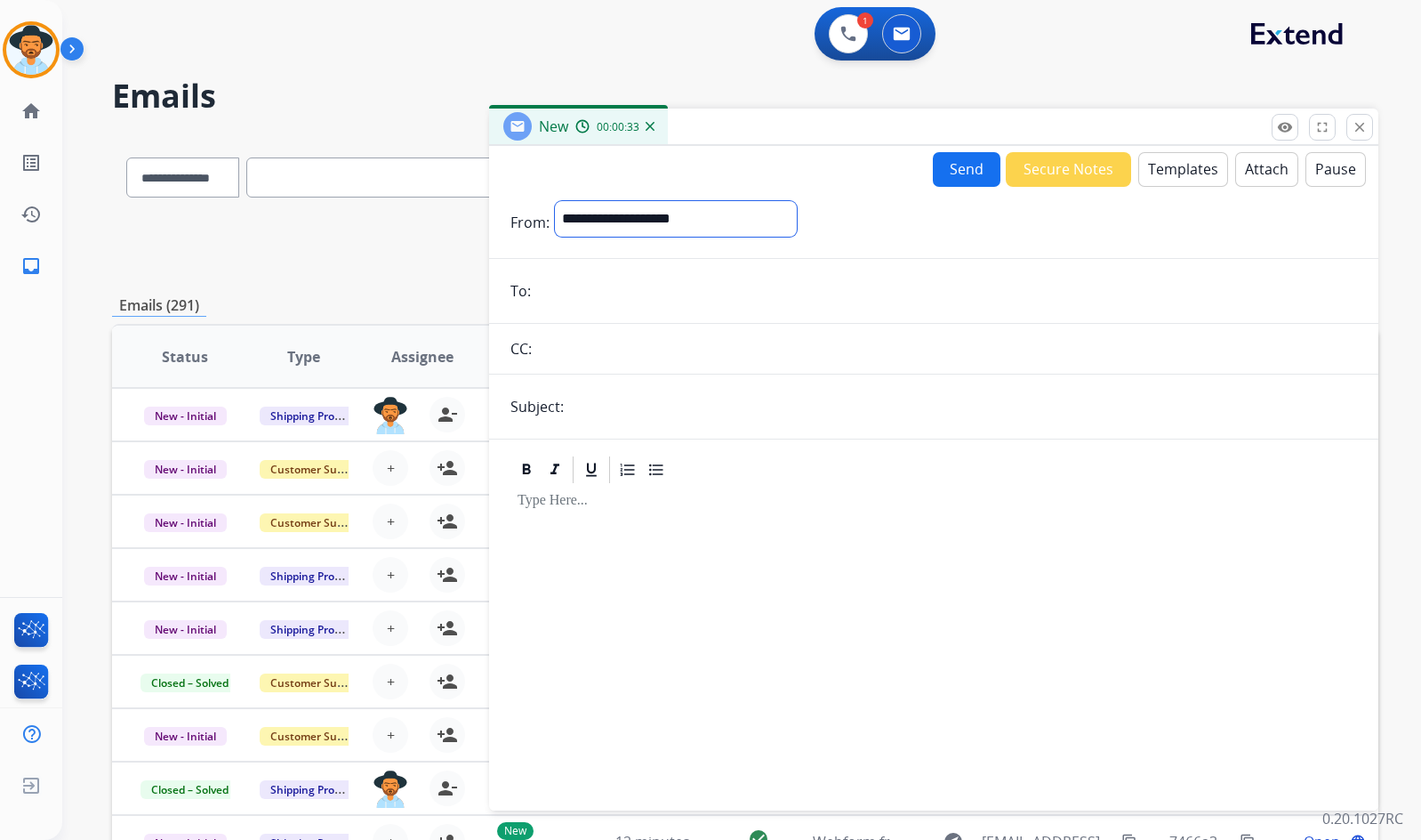
drag, startPoint x: 748, startPoint y: 227, endPoint x: 732, endPoint y: 231, distance: 16.5
click at [748, 227] on select "**********" at bounding box center [675, 219] width 242 height 36
select select "**********"
click at [555, 201] on select "**********" at bounding box center [675, 219] width 242 height 36
click at [1176, 179] on div "**********" at bounding box center [934, 474] width 890 height 657
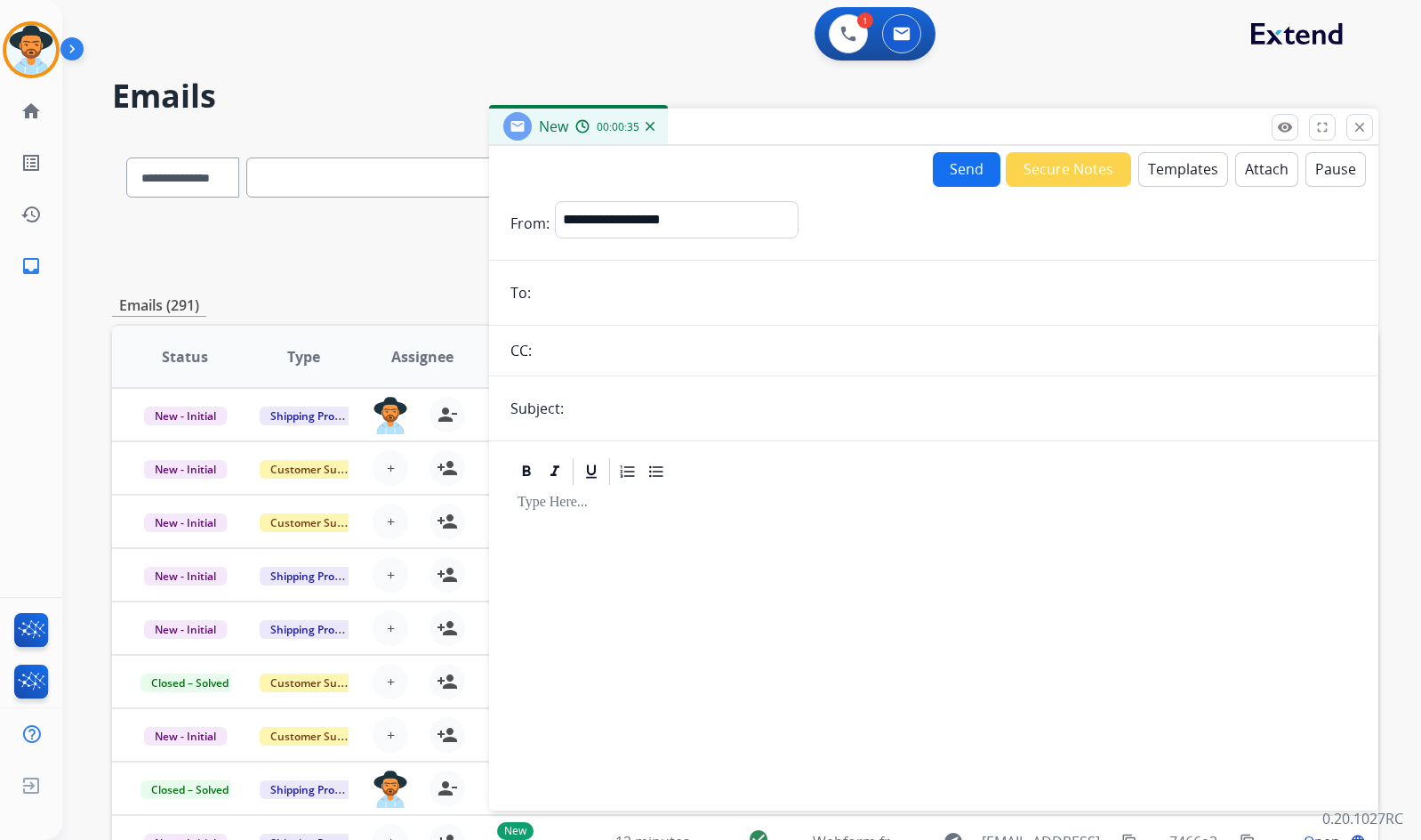
click at [1174, 177] on button "Templates" at bounding box center [1184, 169] width 90 height 35
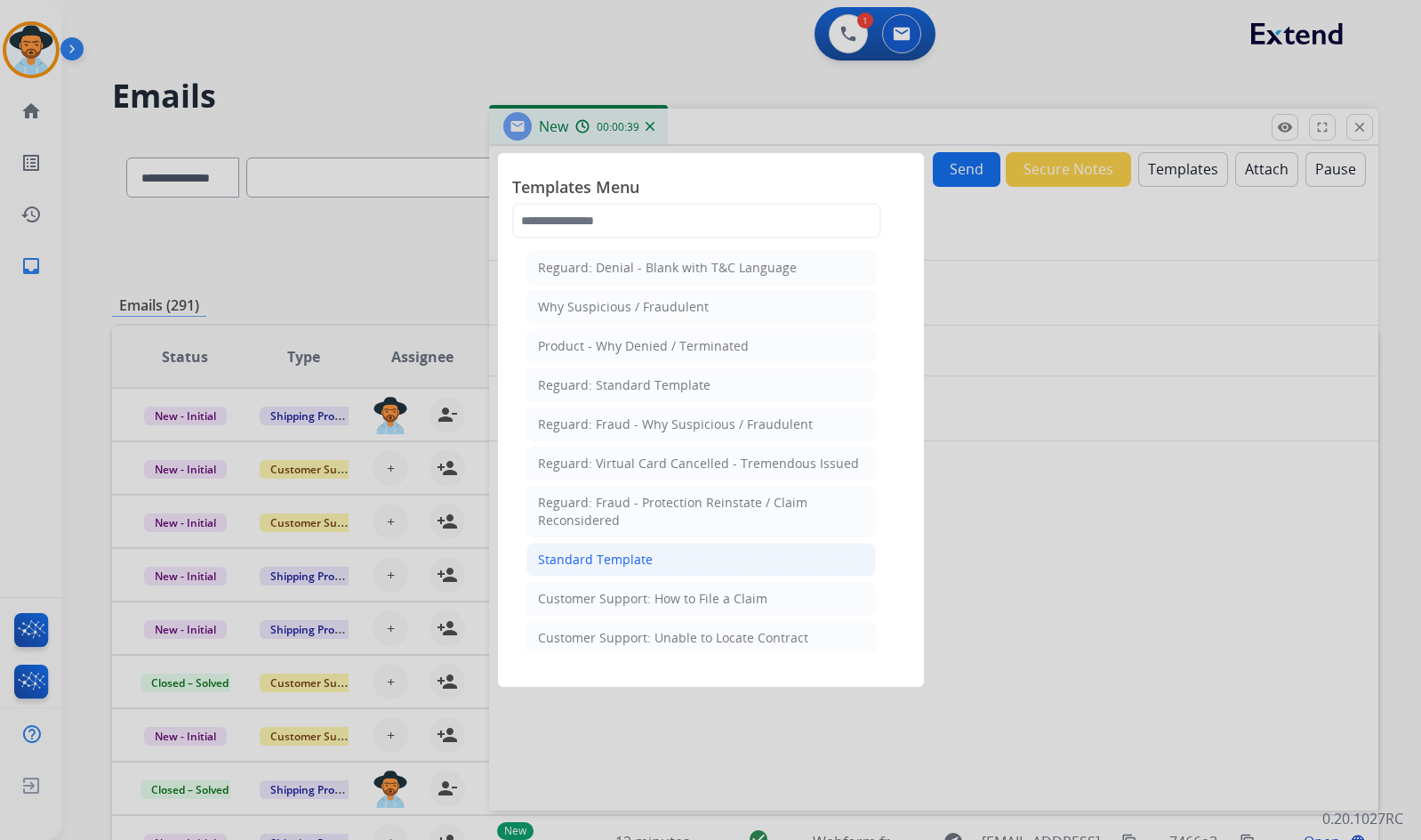
click at [724, 566] on li "Standard Template" at bounding box center [701, 559] width 349 height 34
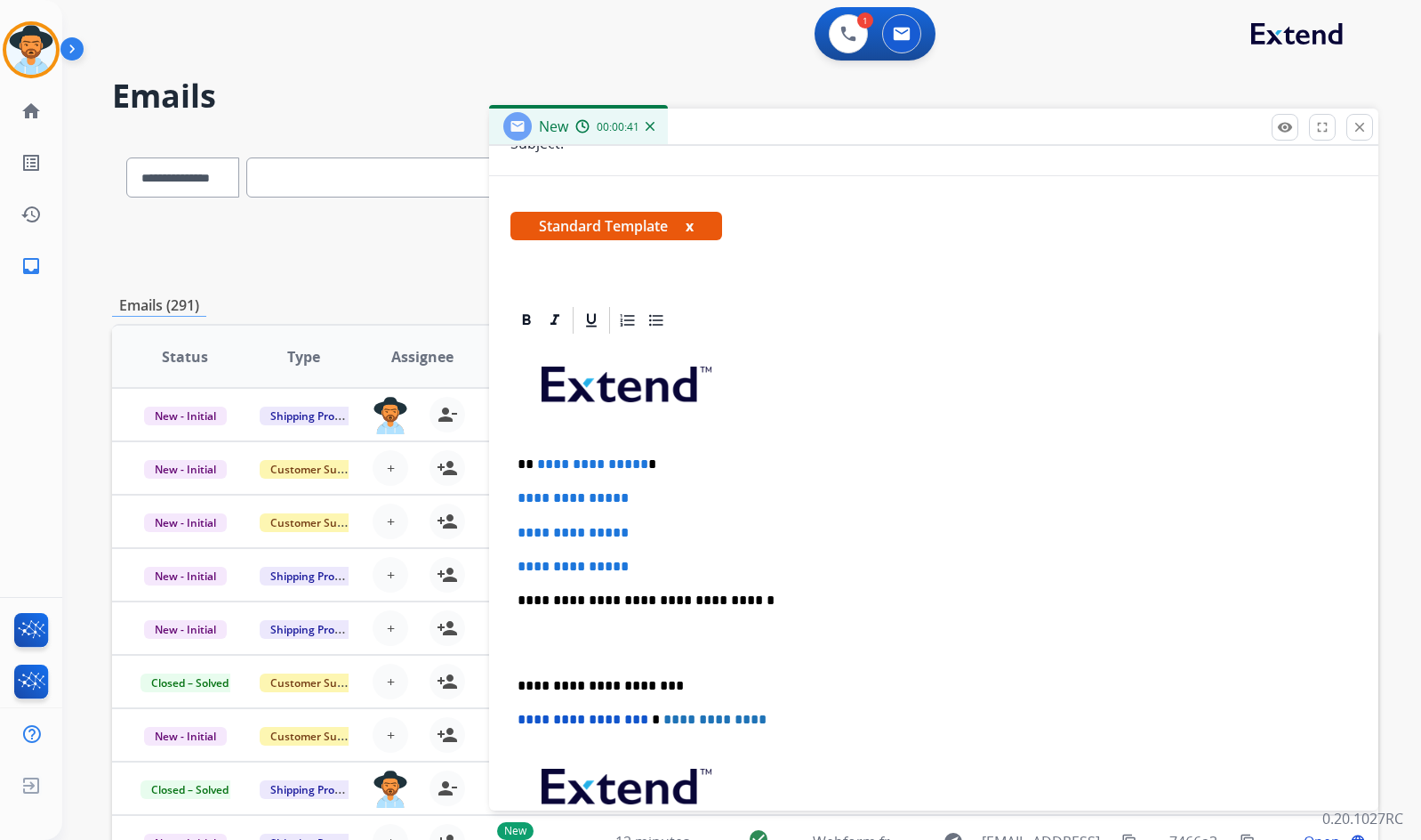
scroll to position [267, 0]
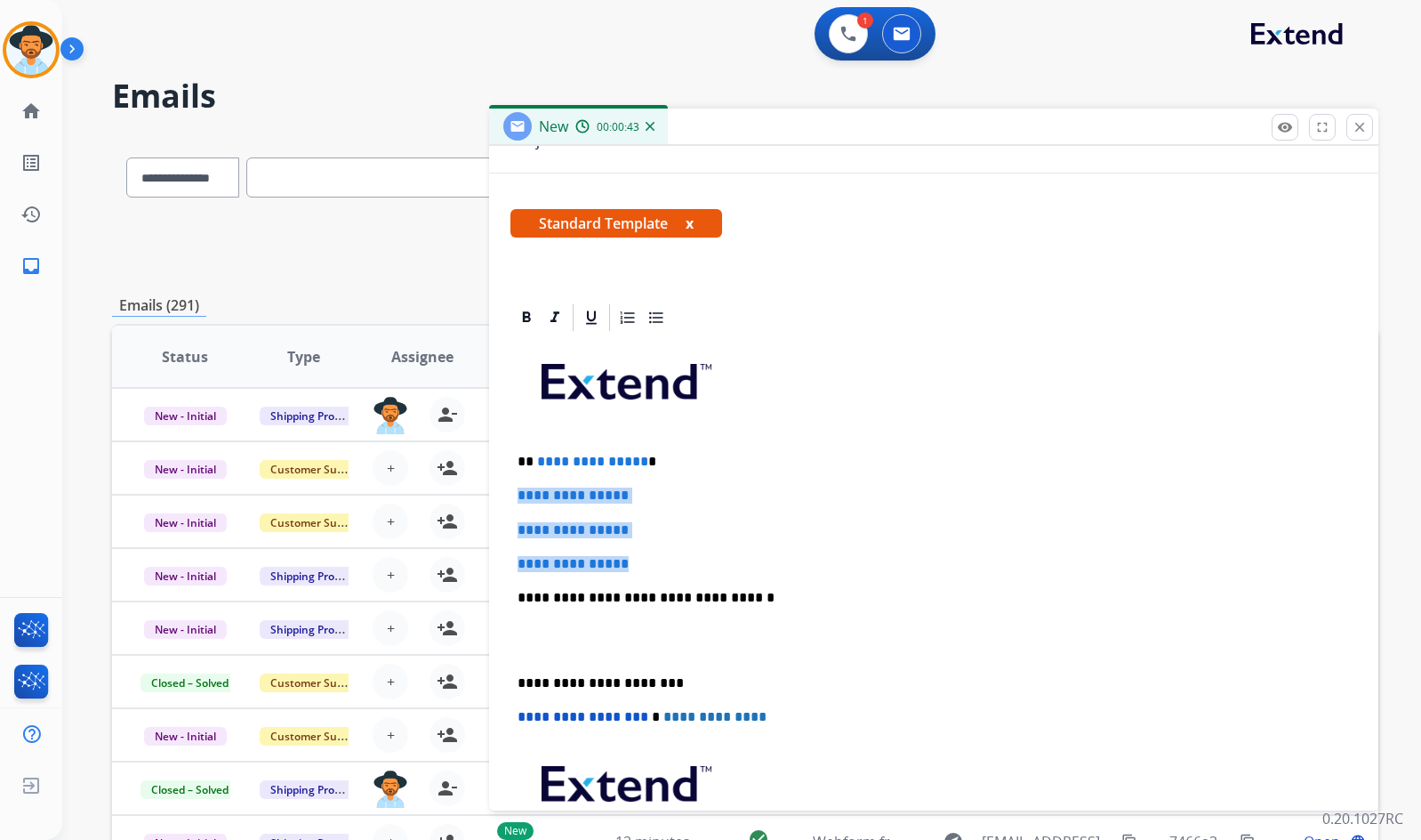
drag, startPoint x: 601, startPoint y: 546, endPoint x: 505, endPoint y: 489, distance: 111.6
click at [505, 489] on div "**********" at bounding box center [934, 622] width 890 height 640
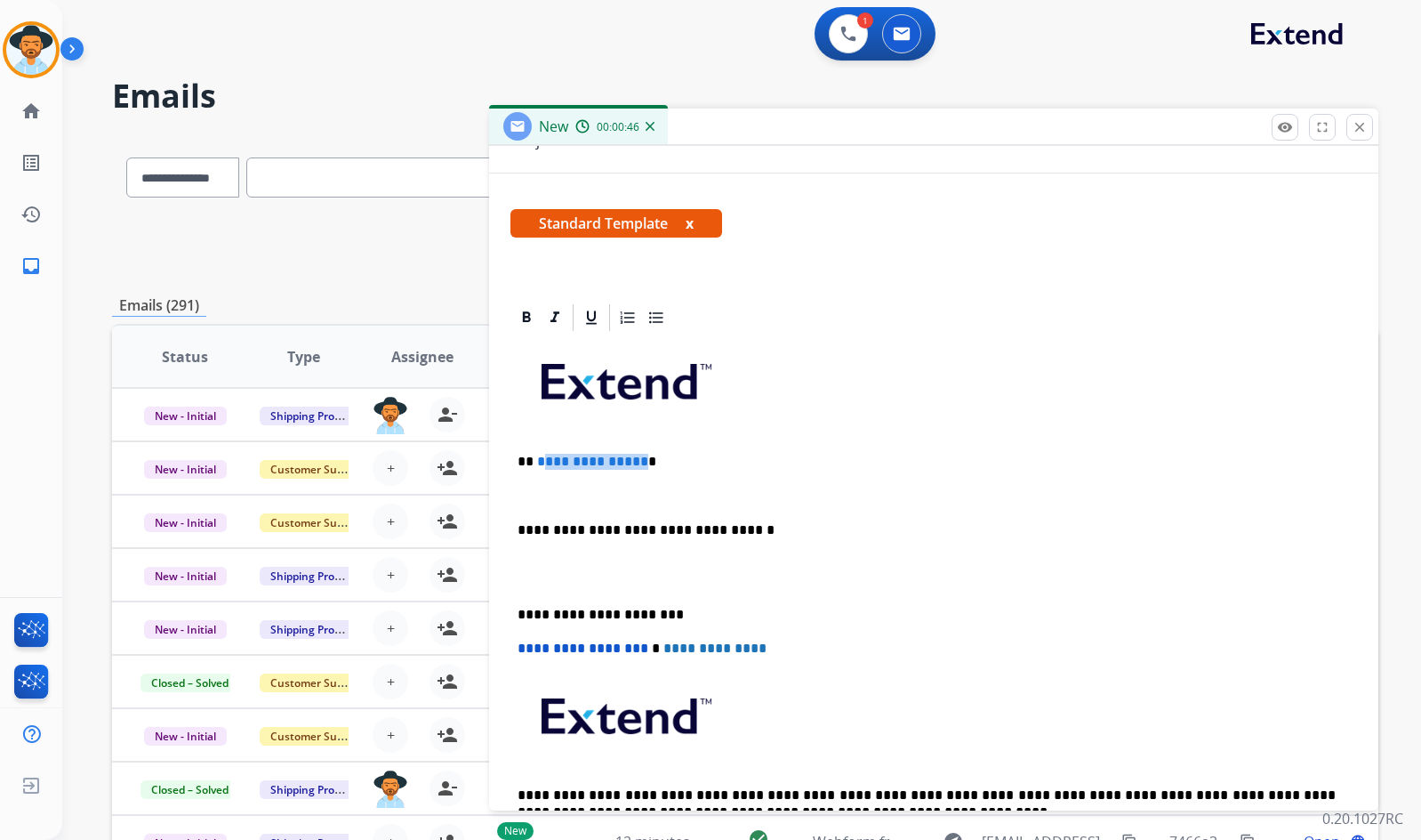
drag, startPoint x: 638, startPoint y: 461, endPoint x: 542, endPoint y: 464, distance: 96.0
click at [542, 464] on p "**********" at bounding box center [927, 461] width 819 height 16
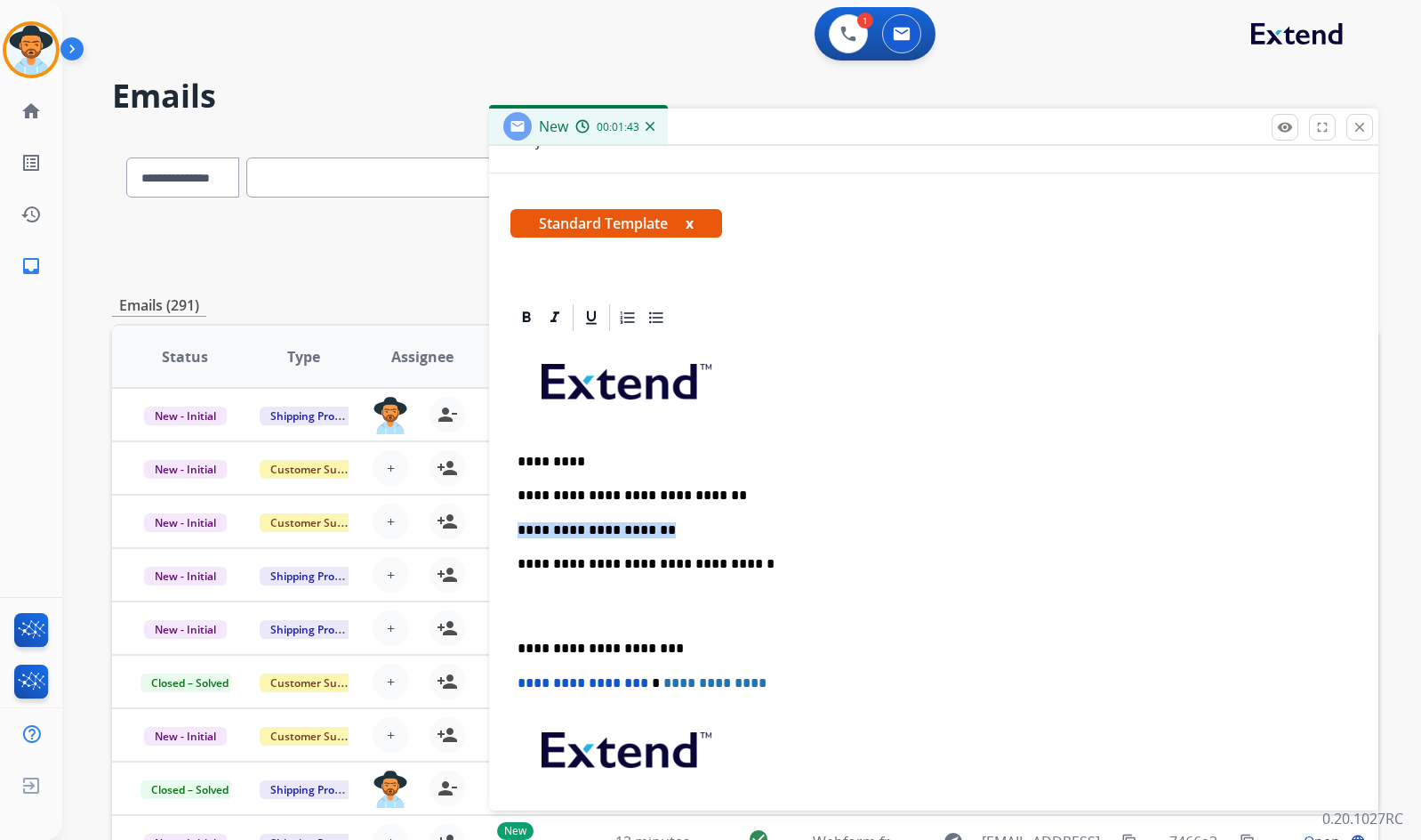
drag, startPoint x: 652, startPoint y: 523, endPoint x: 492, endPoint y: 527, distance: 160.0
click at [507, 525] on div "**********" at bounding box center [934, 604] width 890 height 606
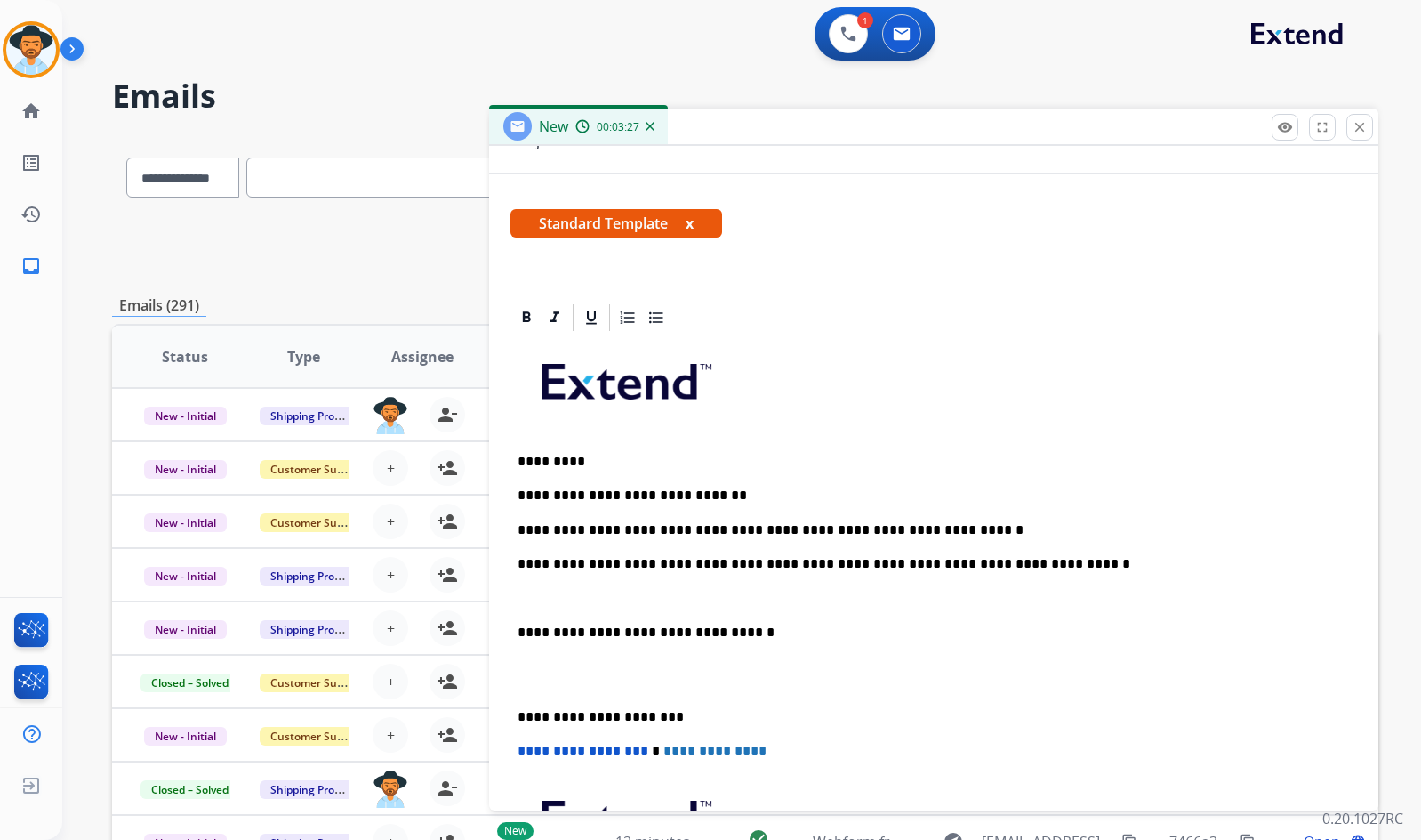
click at [580, 587] on div "**********" at bounding box center [934, 657] width 847 height 646
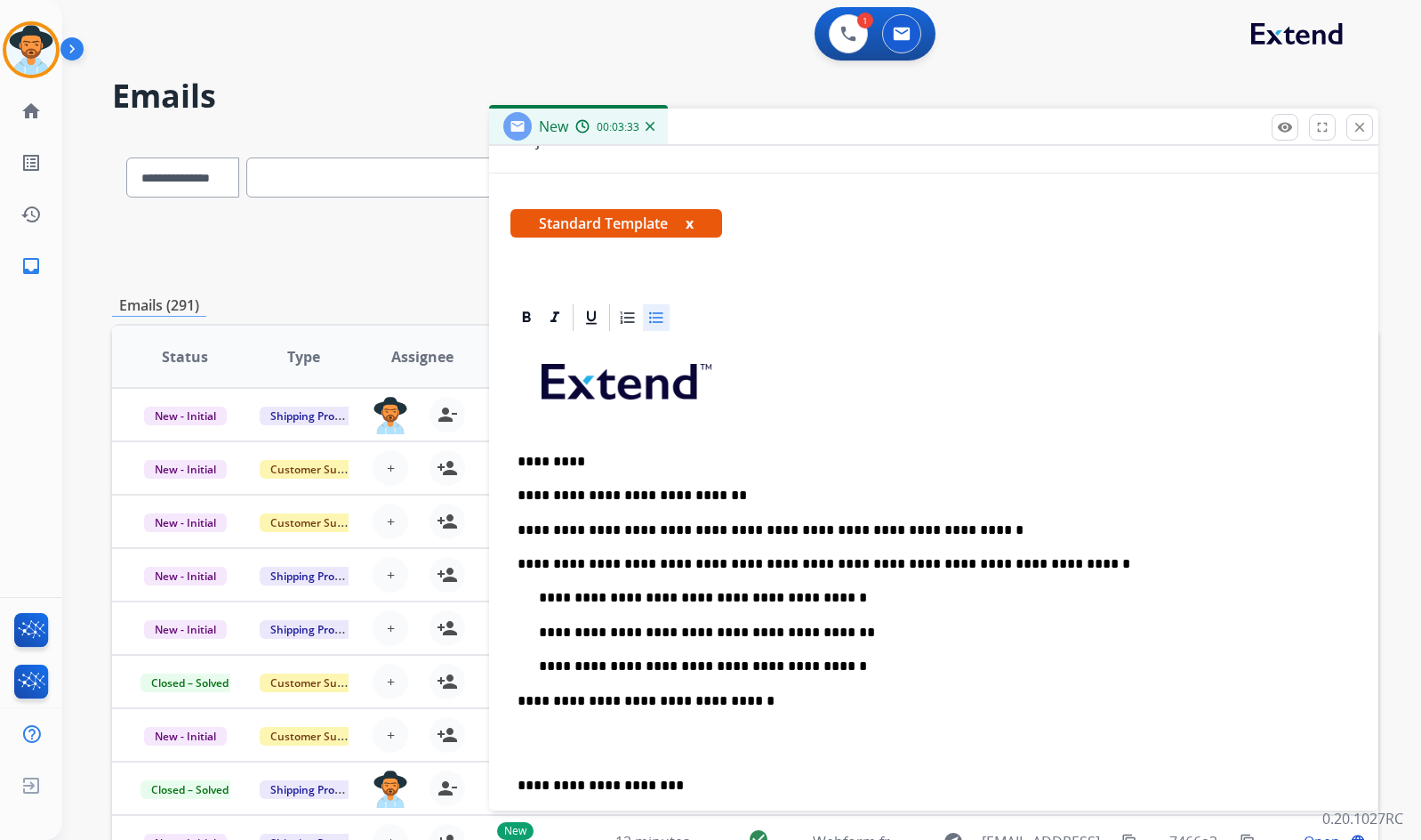
click at [851, 631] on p "**********" at bounding box center [937, 633] width 797 height 16
click at [828, 600] on p "**********" at bounding box center [937, 598] width 797 height 16
click at [824, 599] on p "**********" at bounding box center [937, 598] width 797 height 16
click at [841, 667] on p "**********" at bounding box center [937, 666] width 797 height 16
click at [538, 595] on ul "**********" at bounding box center [933, 632] width 832 height 85
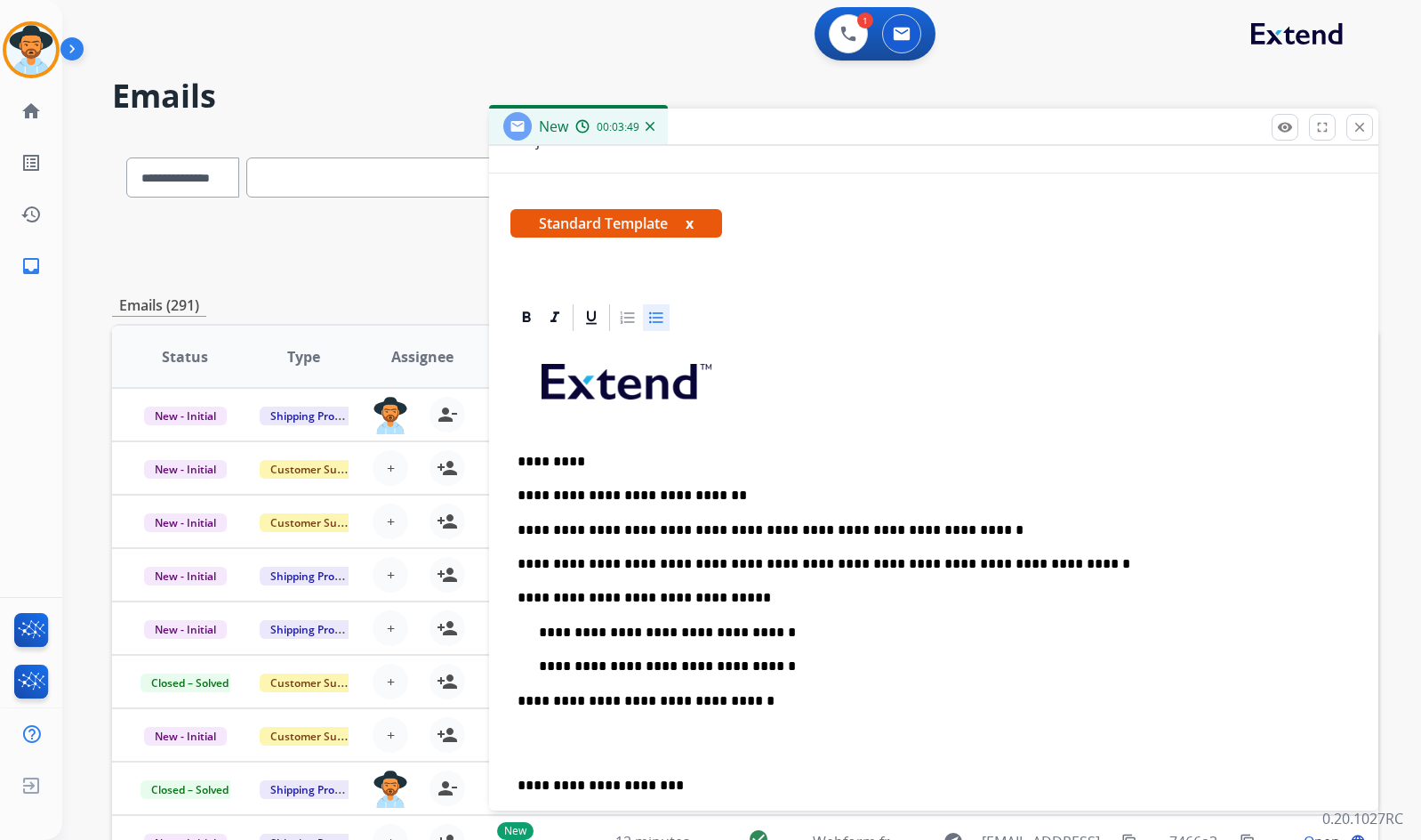
click at [540, 637] on p "**********" at bounding box center [937, 633] width 797 height 16
click at [539, 666] on p "**********" at bounding box center [937, 666] width 797 height 16
click at [763, 695] on p "**********" at bounding box center [927, 701] width 819 height 16
click at [702, 740] on p at bounding box center [933, 744] width 832 height 33
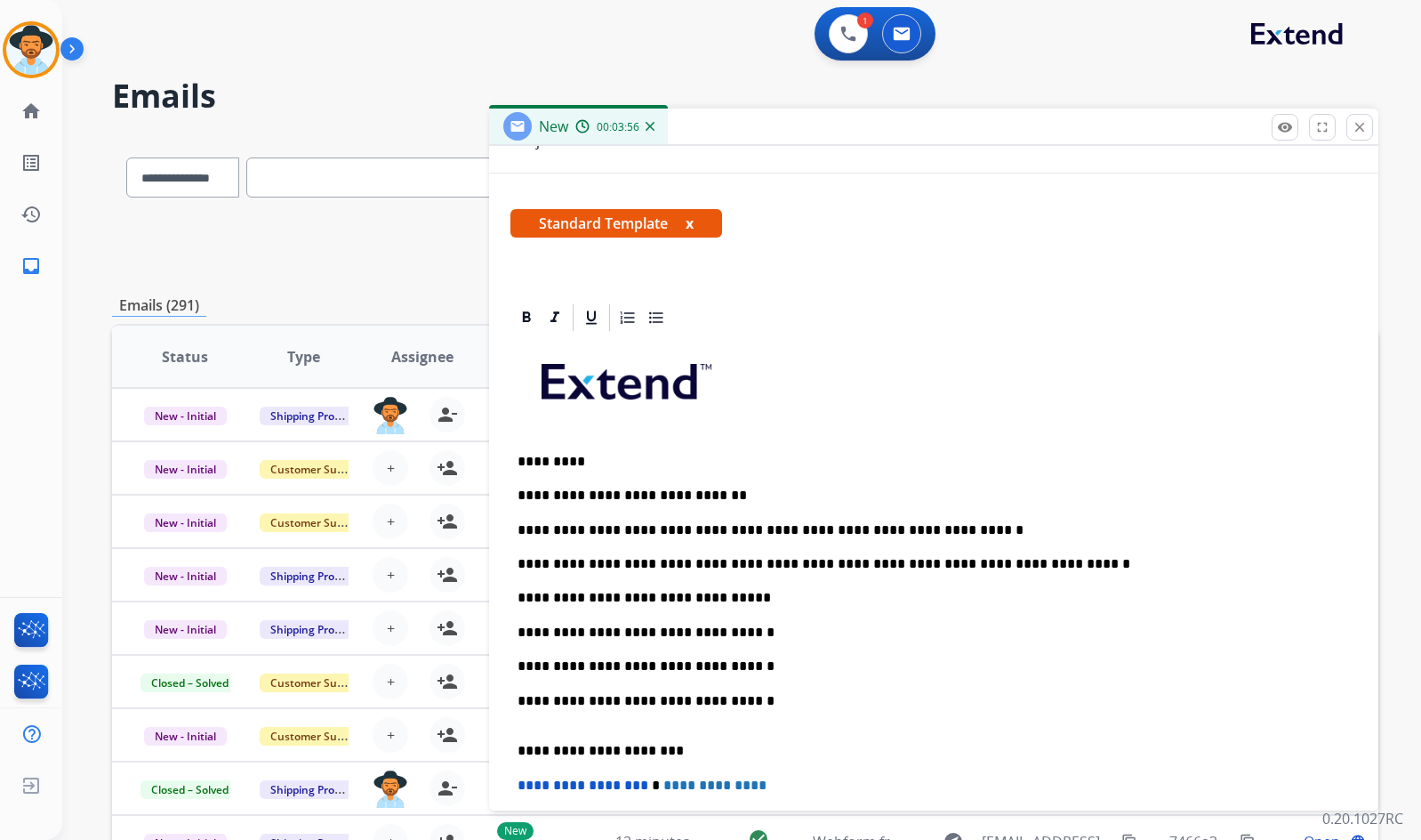
click at [728, 726] on div "**********" at bounding box center [934, 674] width 847 height 680
click at [738, 712] on p "**********" at bounding box center [927, 710] width 819 height 33
click at [783, 673] on p "**********" at bounding box center [927, 666] width 819 height 16
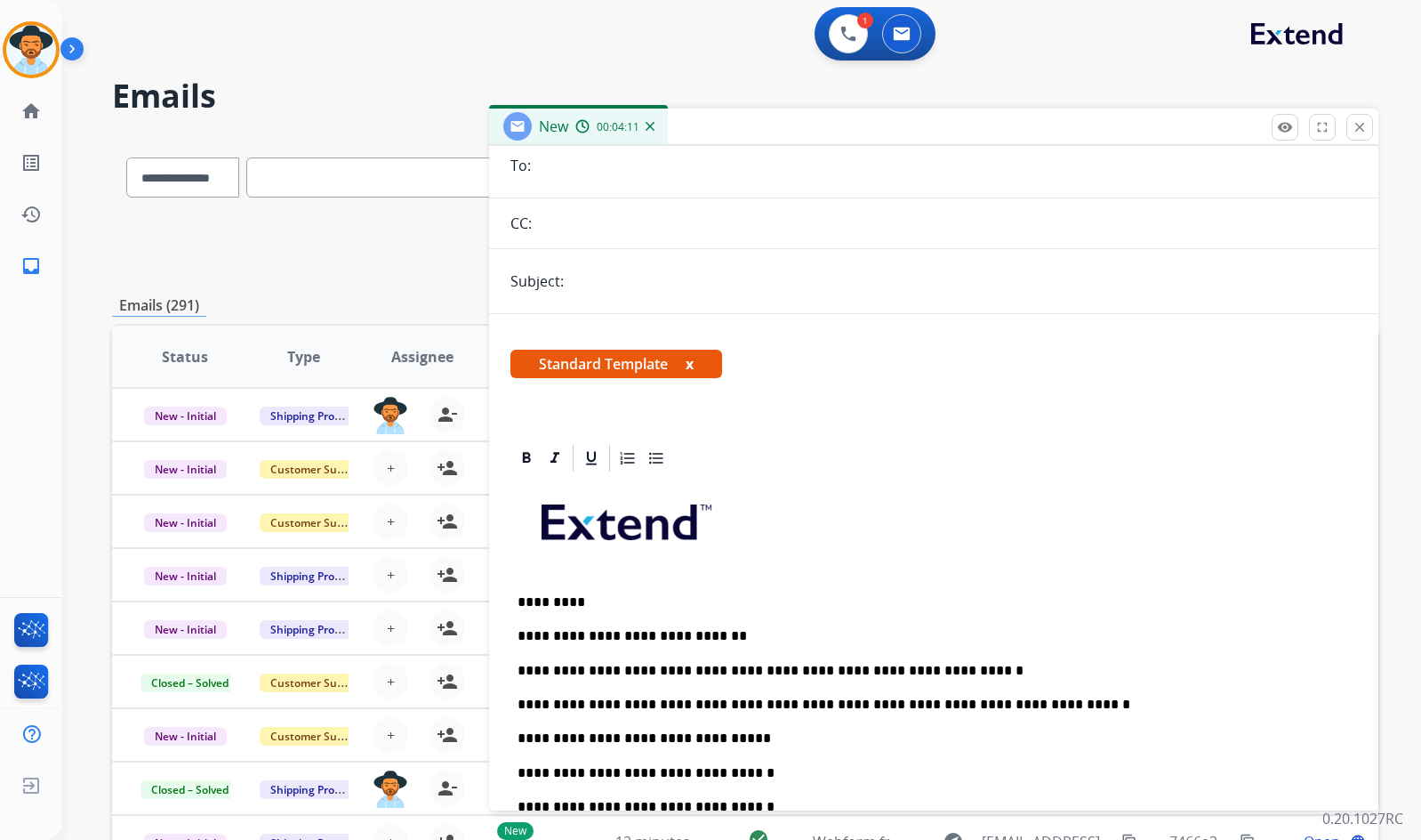
scroll to position [89, 0]
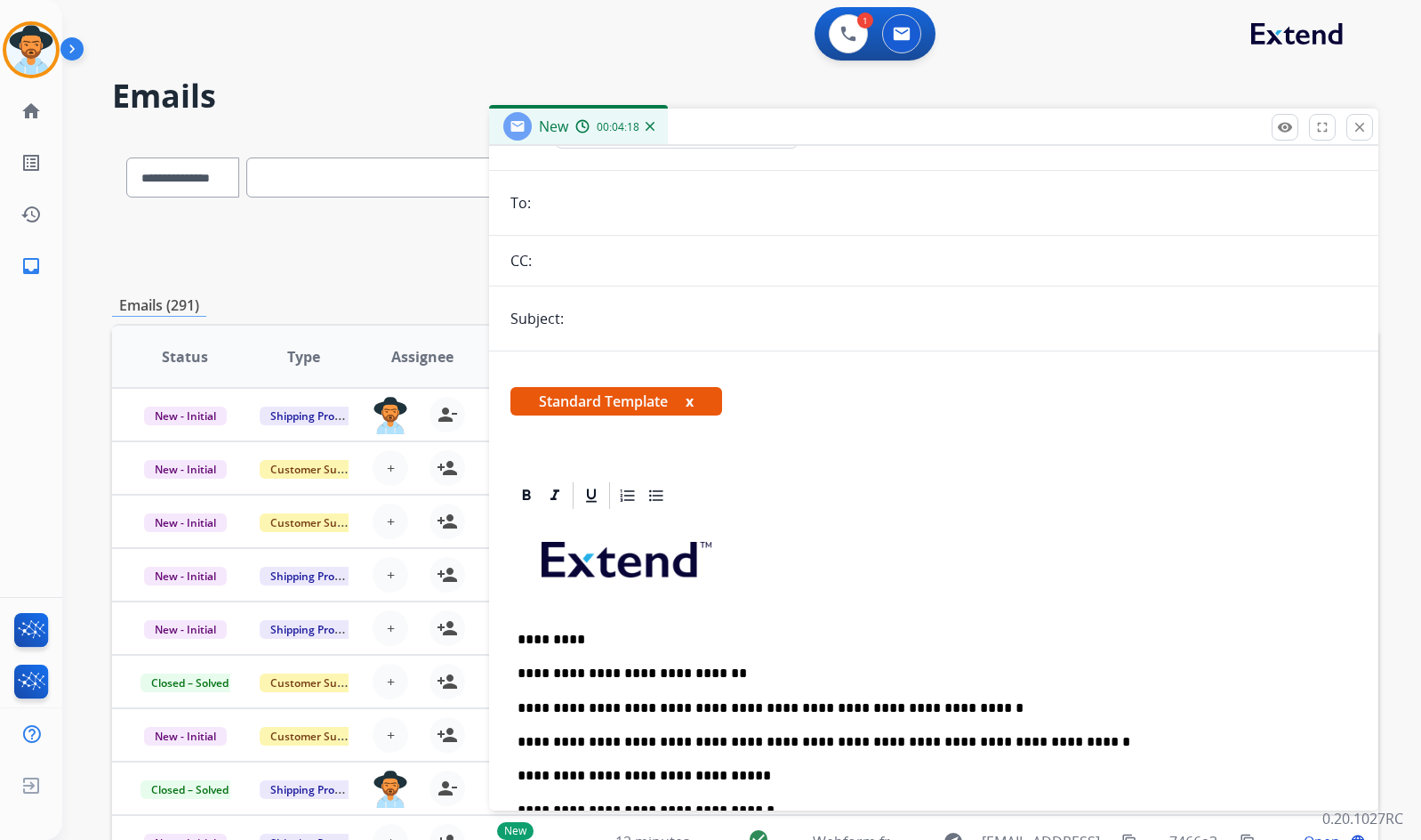
click at [587, 210] on input "email" at bounding box center [946, 202] width 820 height 36
paste input "**********"
type input "**********"
click at [522, 738] on p "**********" at bounding box center [927, 742] width 819 height 16
click at [594, 325] on input "text" at bounding box center [964, 318] width 788 height 36
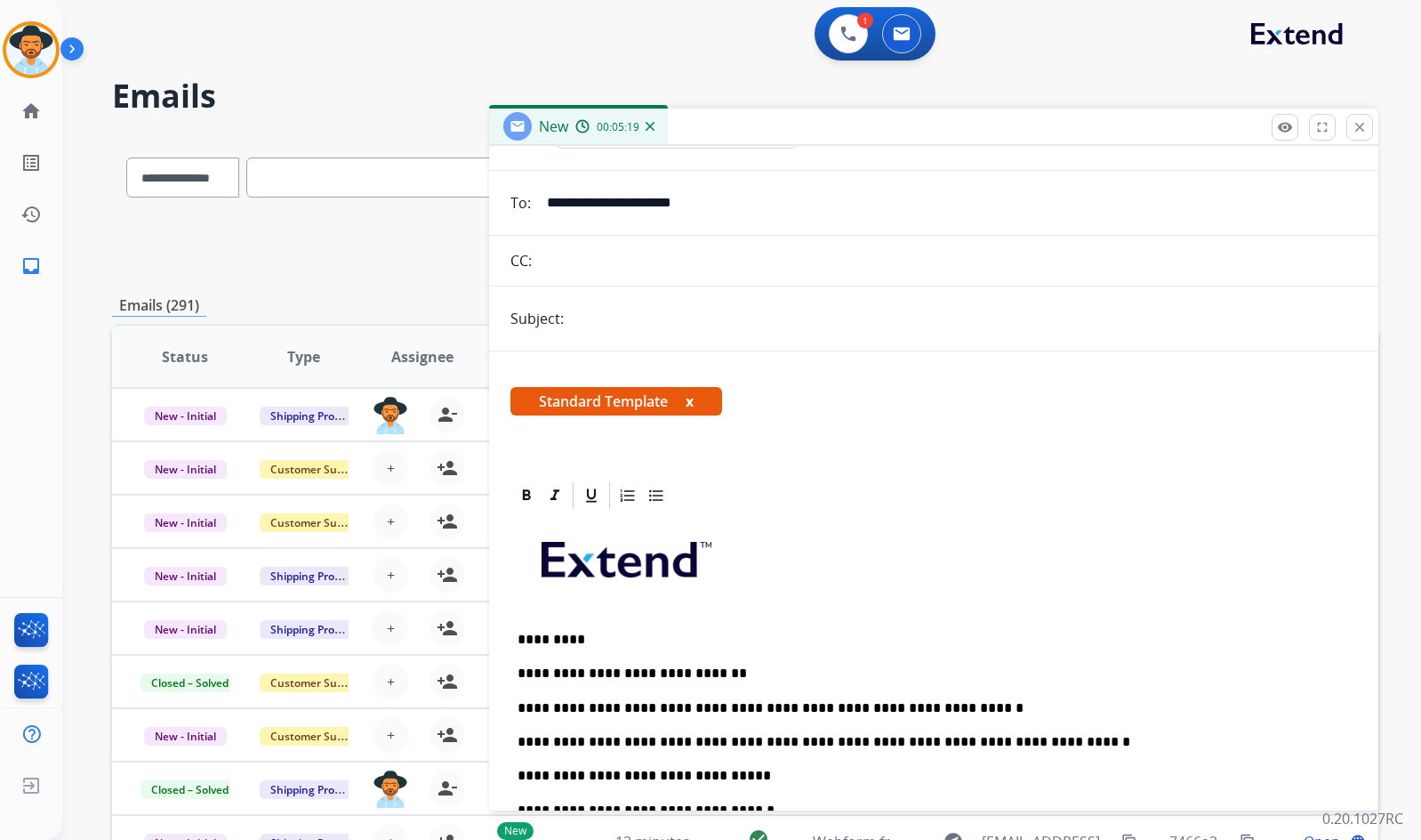
click at [603, 305] on input "text" at bounding box center [964, 318] width 788 height 36
type input "*"
type input "**********"
click at [518, 740] on p "**********" at bounding box center [927, 742] width 819 height 16
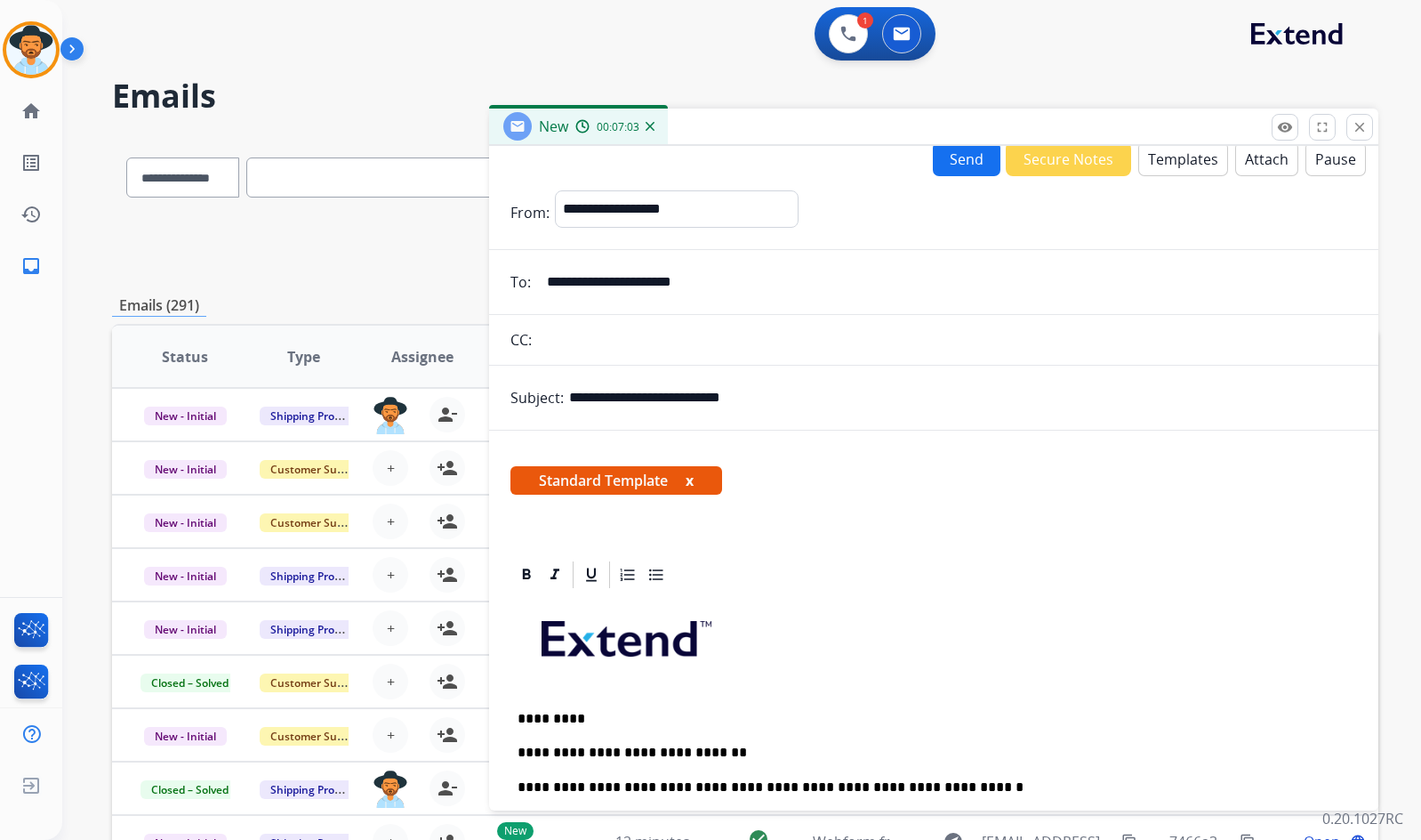
scroll to position [0, 0]
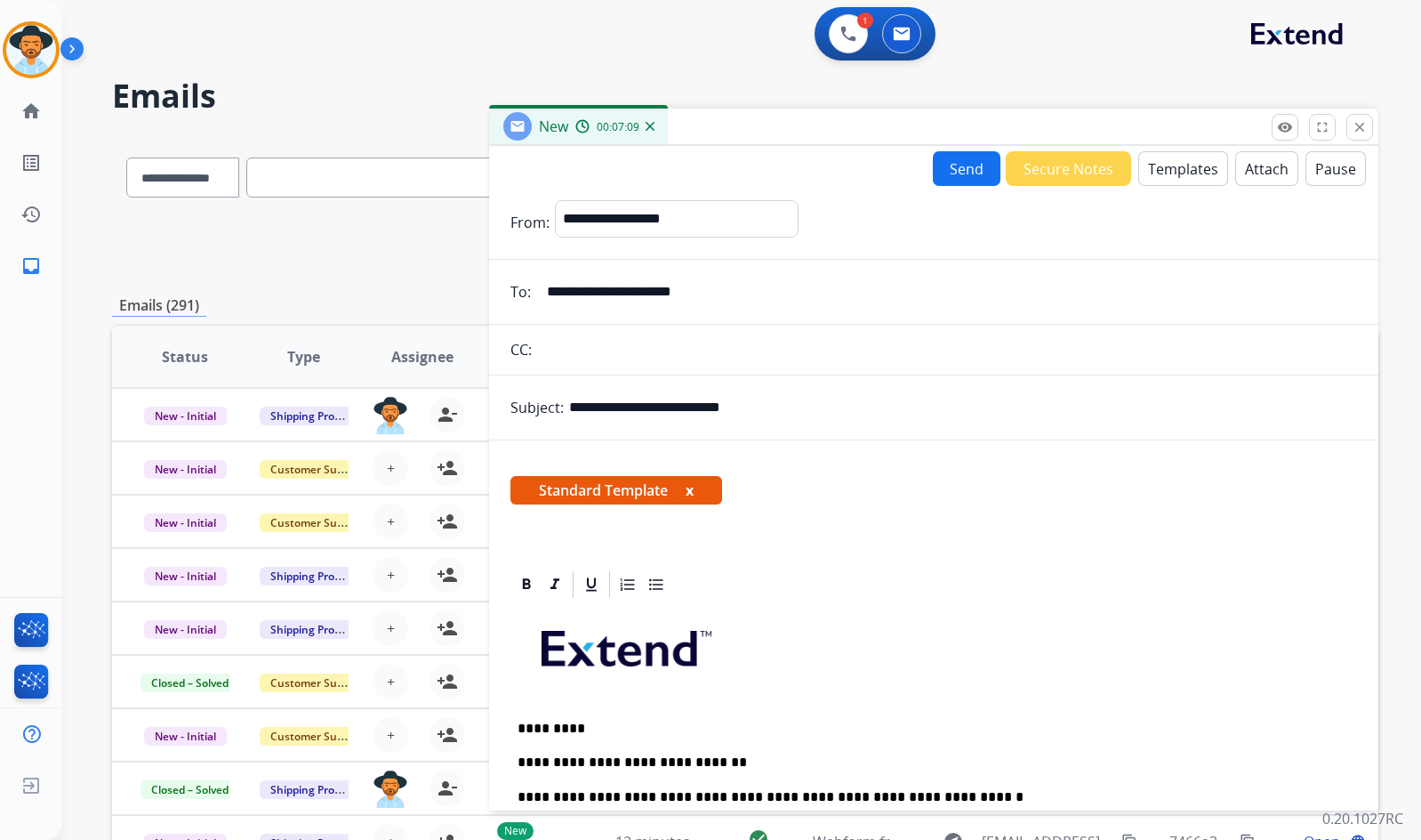
click at [939, 170] on button "Send" at bounding box center [966, 168] width 67 height 35
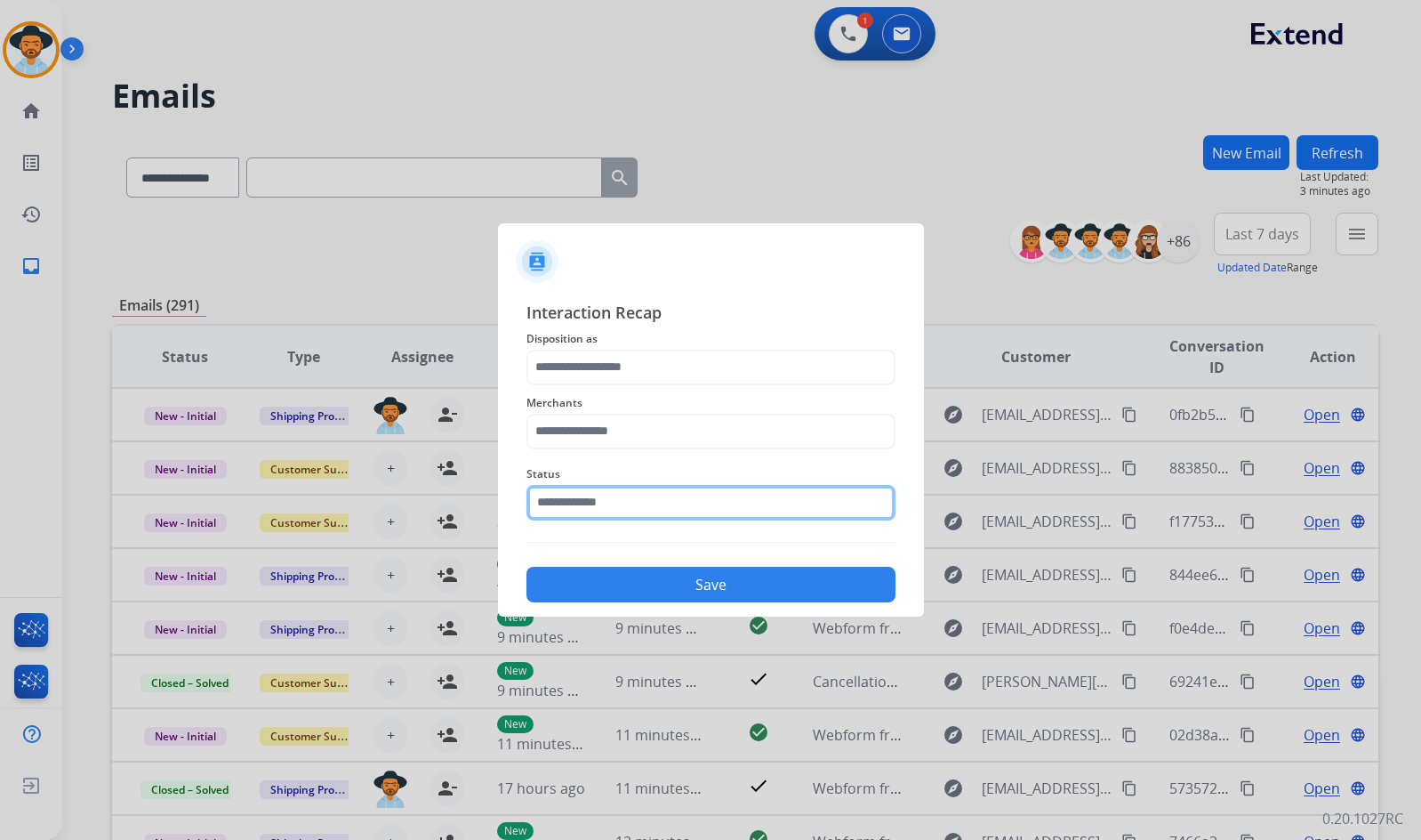
click at [684, 493] on input "text" at bounding box center [710, 502] width 369 height 36
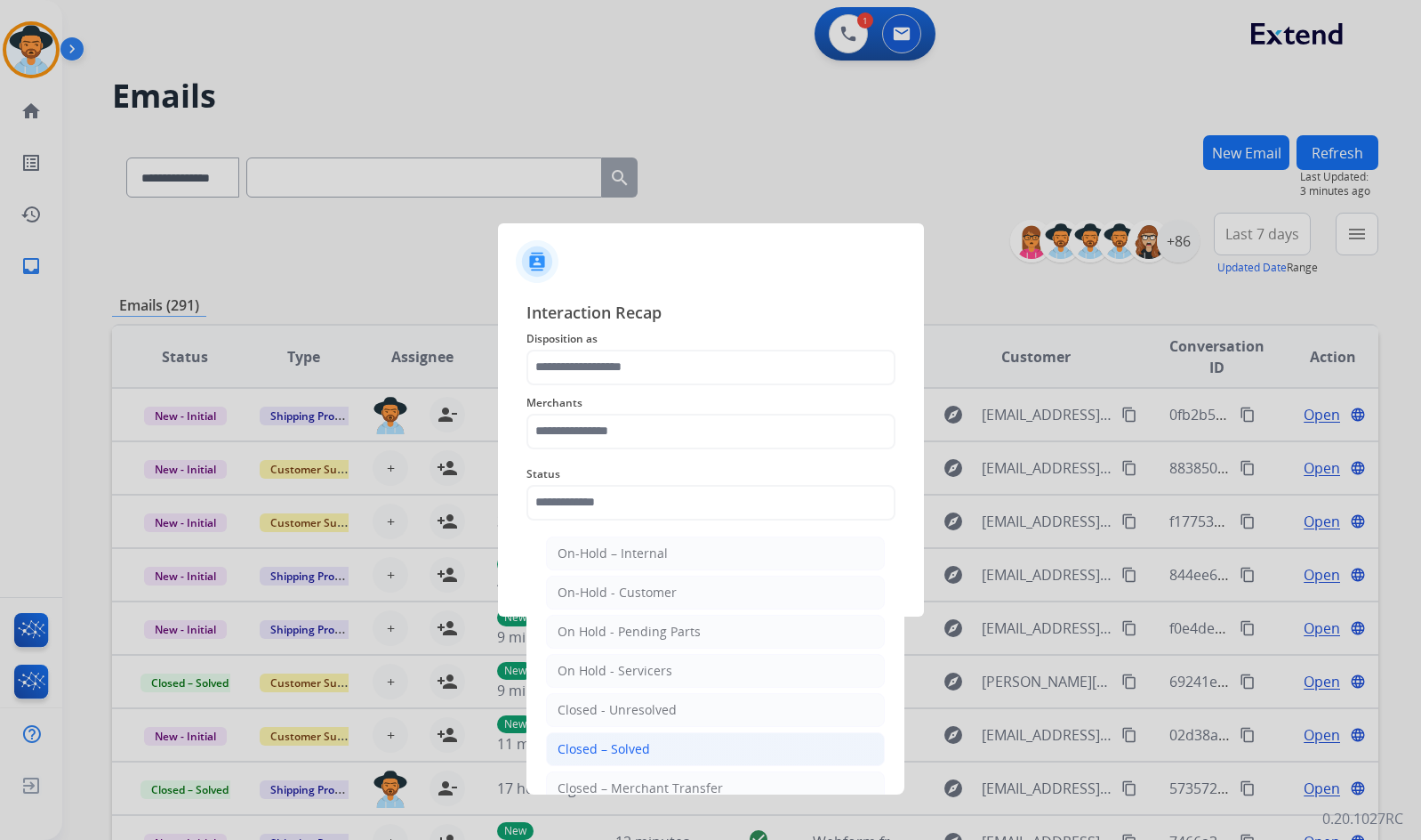
click at [652, 745] on li "Closed – Solved" at bounding box center [715, 749] width 339 height 34
type input "**********"
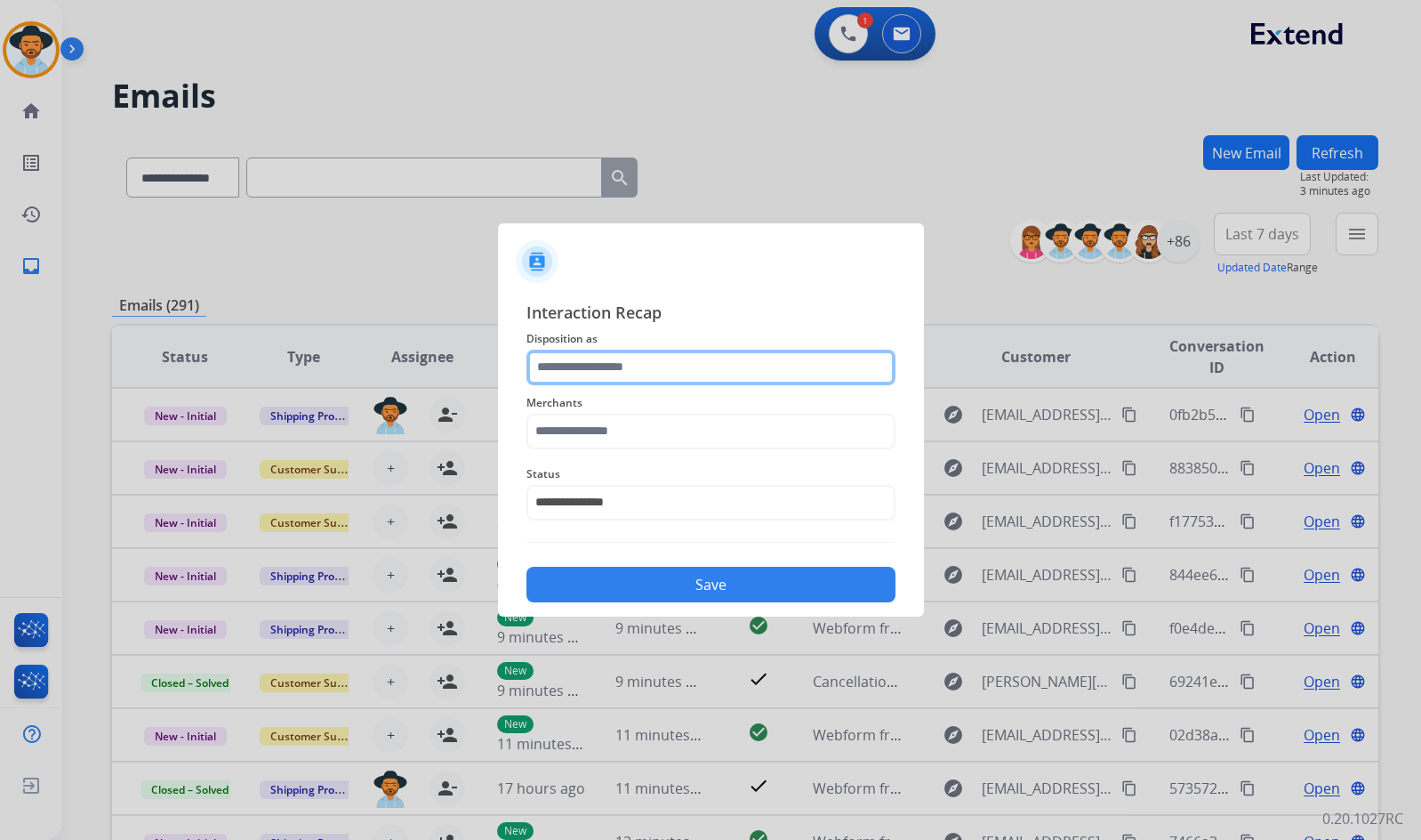
click at [650, 362] on input "text" at bounding box center [710, 367] width 369 height 36
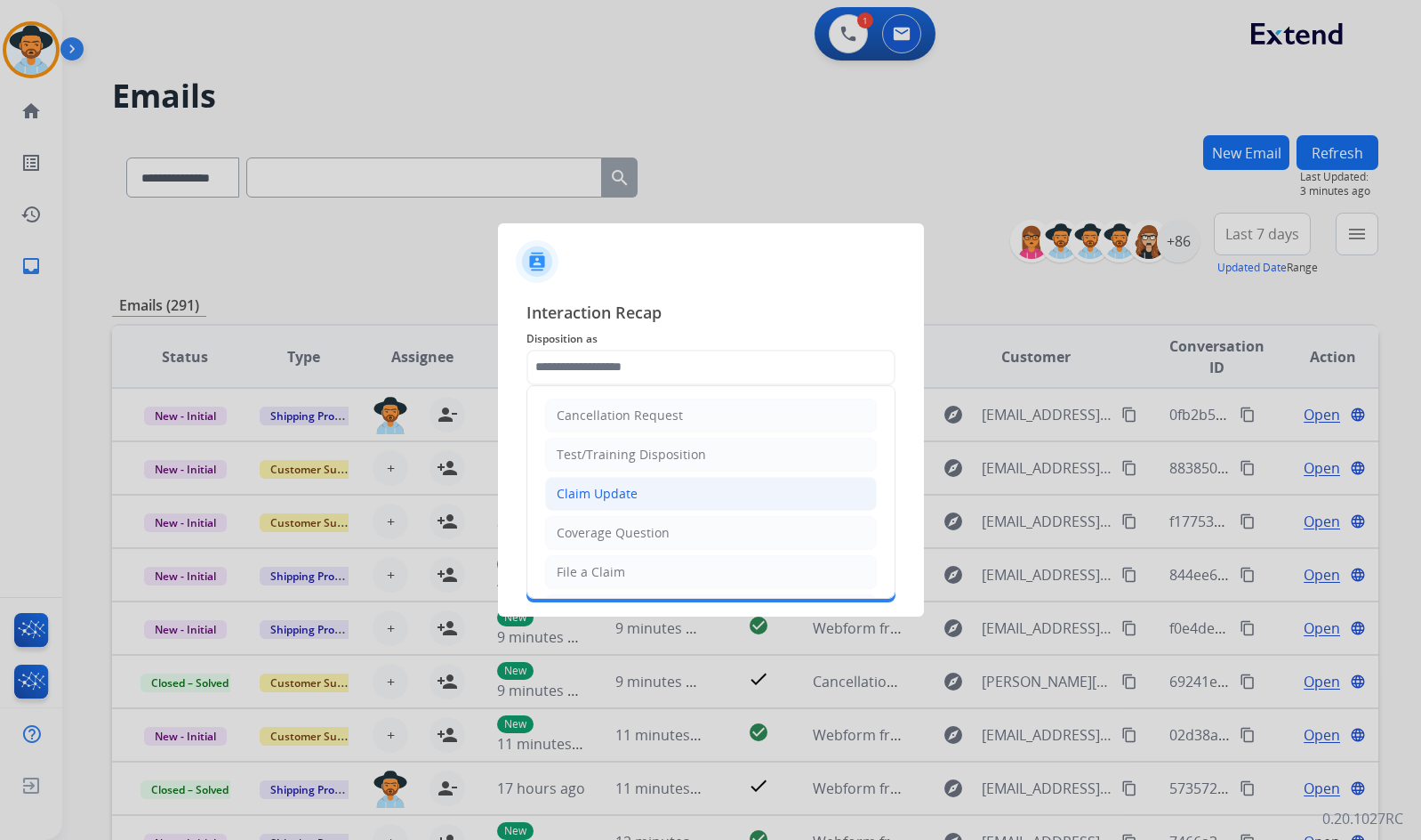
click at [624, 500] on div "Claim Update" at bounding box center [597, 493] width 81 height 18
type input "**********"
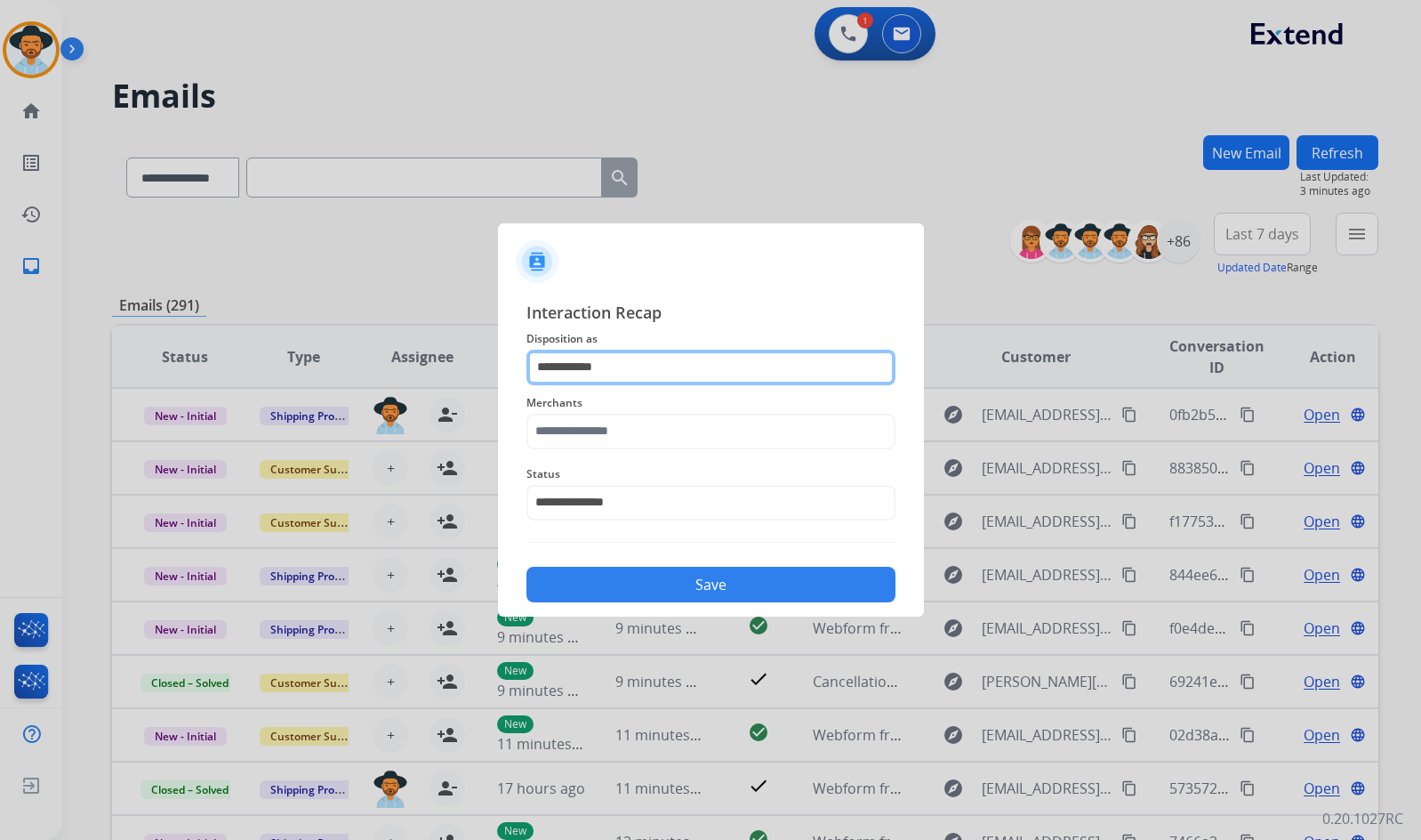
drag, startPoint x: 626, startPoint y: 374, endPoint x: 485, endPoint y: 370, distance: 141.1
click at [0, 372] on app-contact-recap-modal "**********" at bounding box center [0, 420] width 0 height 840
click at [677, 357] on input "text" at bounding box center [710, 367] width 369 height 36
type input "****"
drag, startPoint x: 677, startPoint y: 357, endPoint x: 527, endPoint y: 357, distance: 150.0
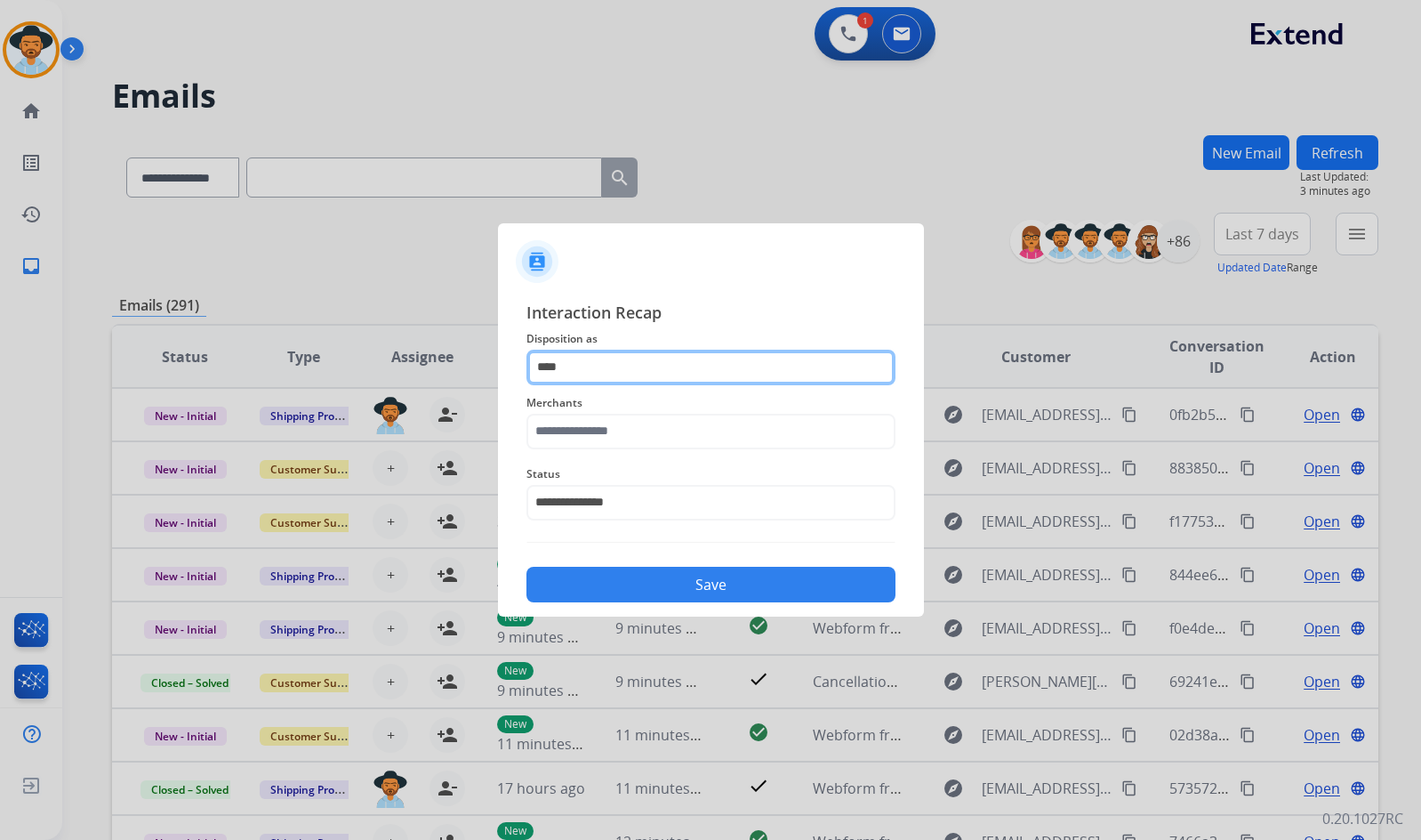
click at [509, 357] on div "**********" at bounding box center [711, 451] width 426 height 332
click at [658, 369] on input "text" at bounding box center [710, 367] width 369 height 36
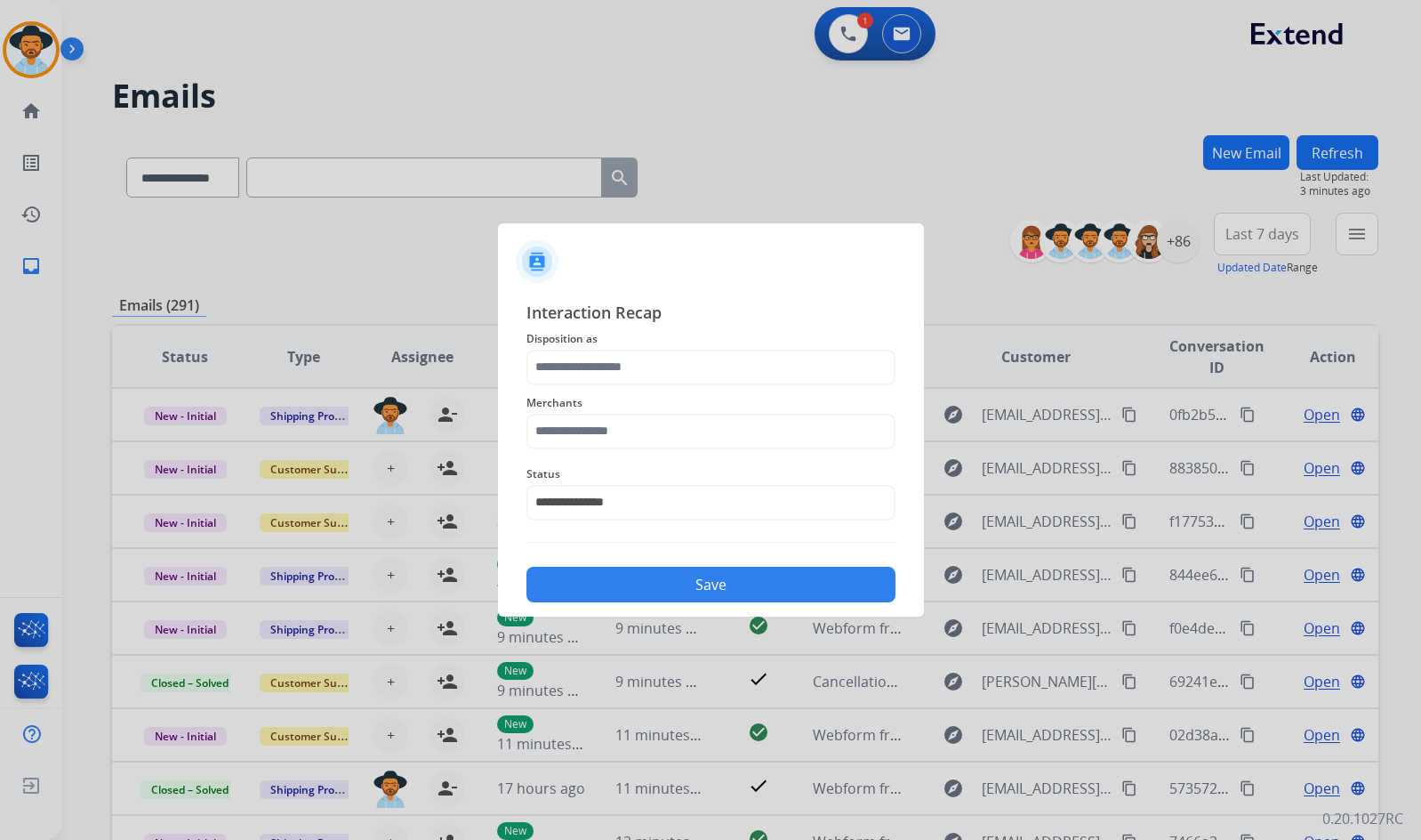
click at [659, 265] on div at bounding box center [711, 254] width 426 height 62
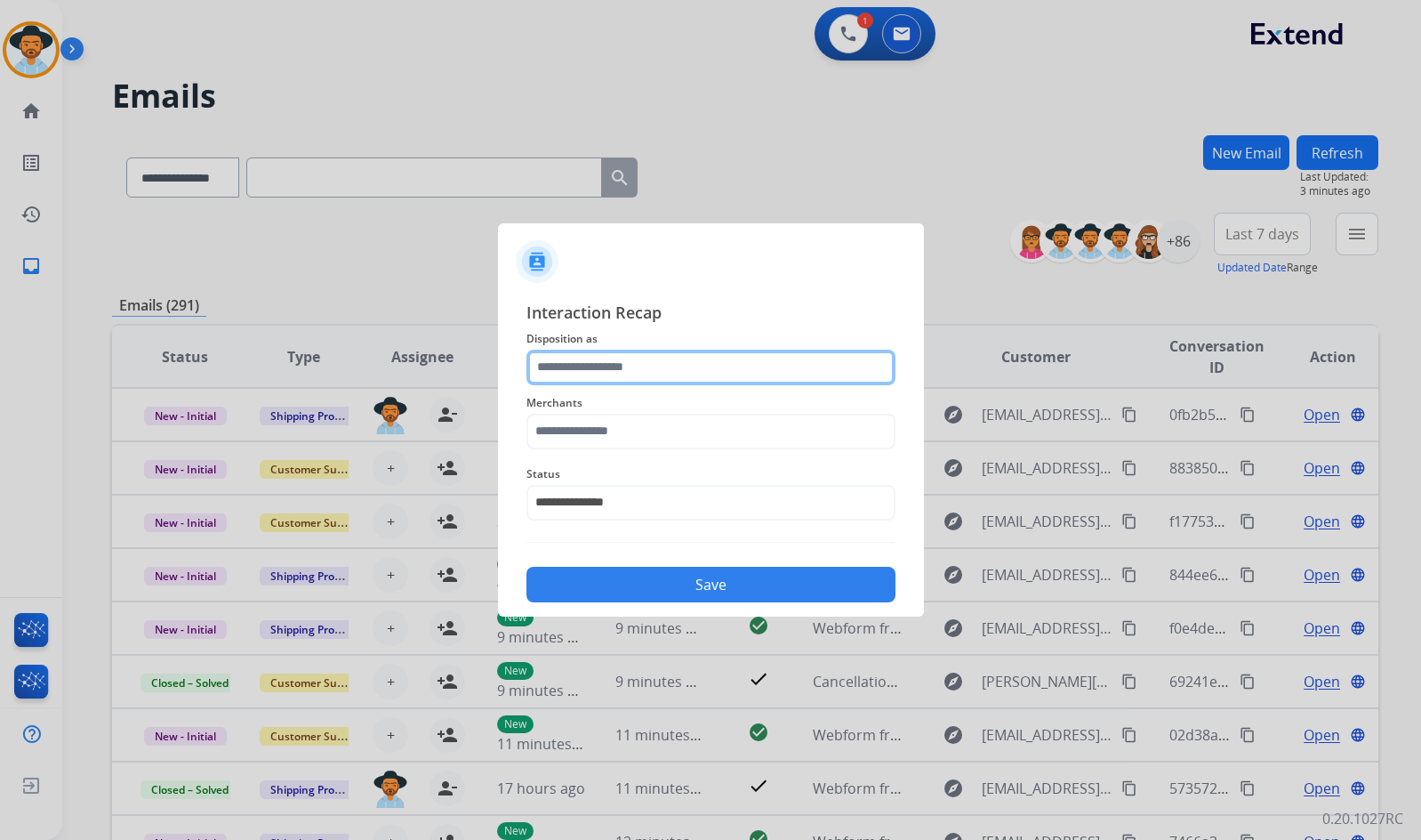
click at [662, 377] on input "text" at bounding box center [710, 367] width 369 height 36
click at [658, 368] on input "text" at bounding box center [710, 367] width 369 height 36
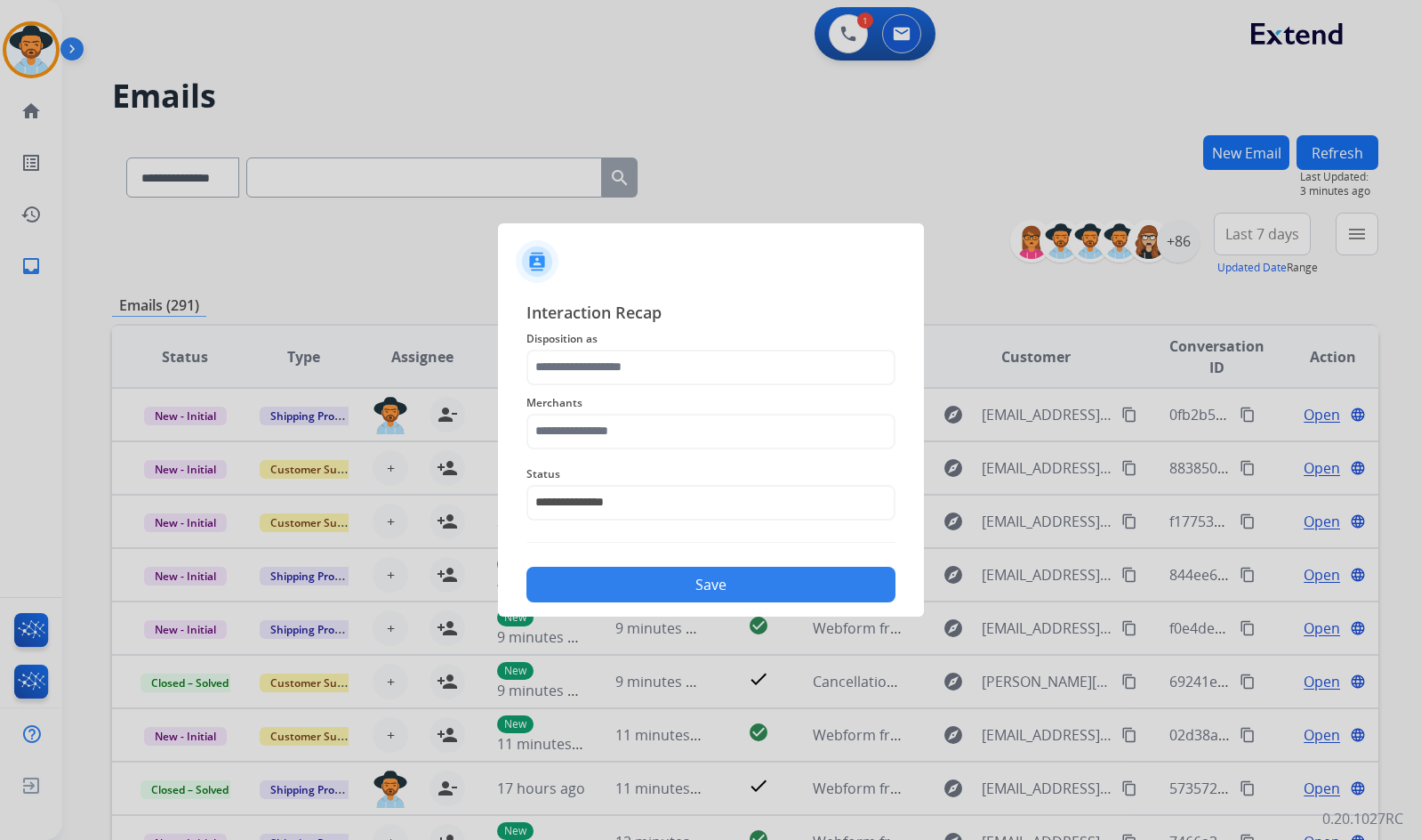
click at [676, 308] on span "Interaction Recap" at bounding box center [710, 313] width 369 height 28
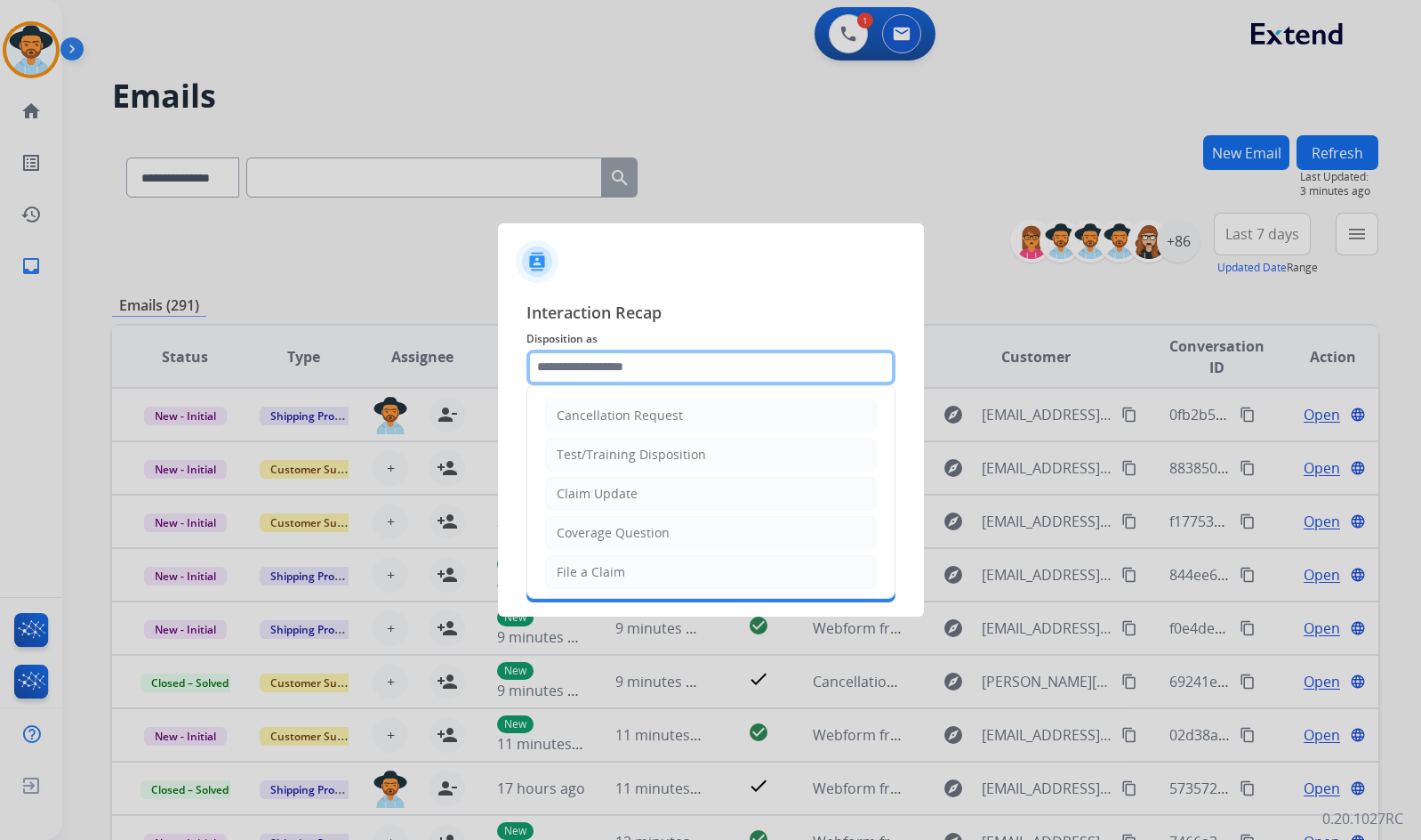
click at [675, 360] on input "text" at bounding box center [710, 367] width 369 height 36
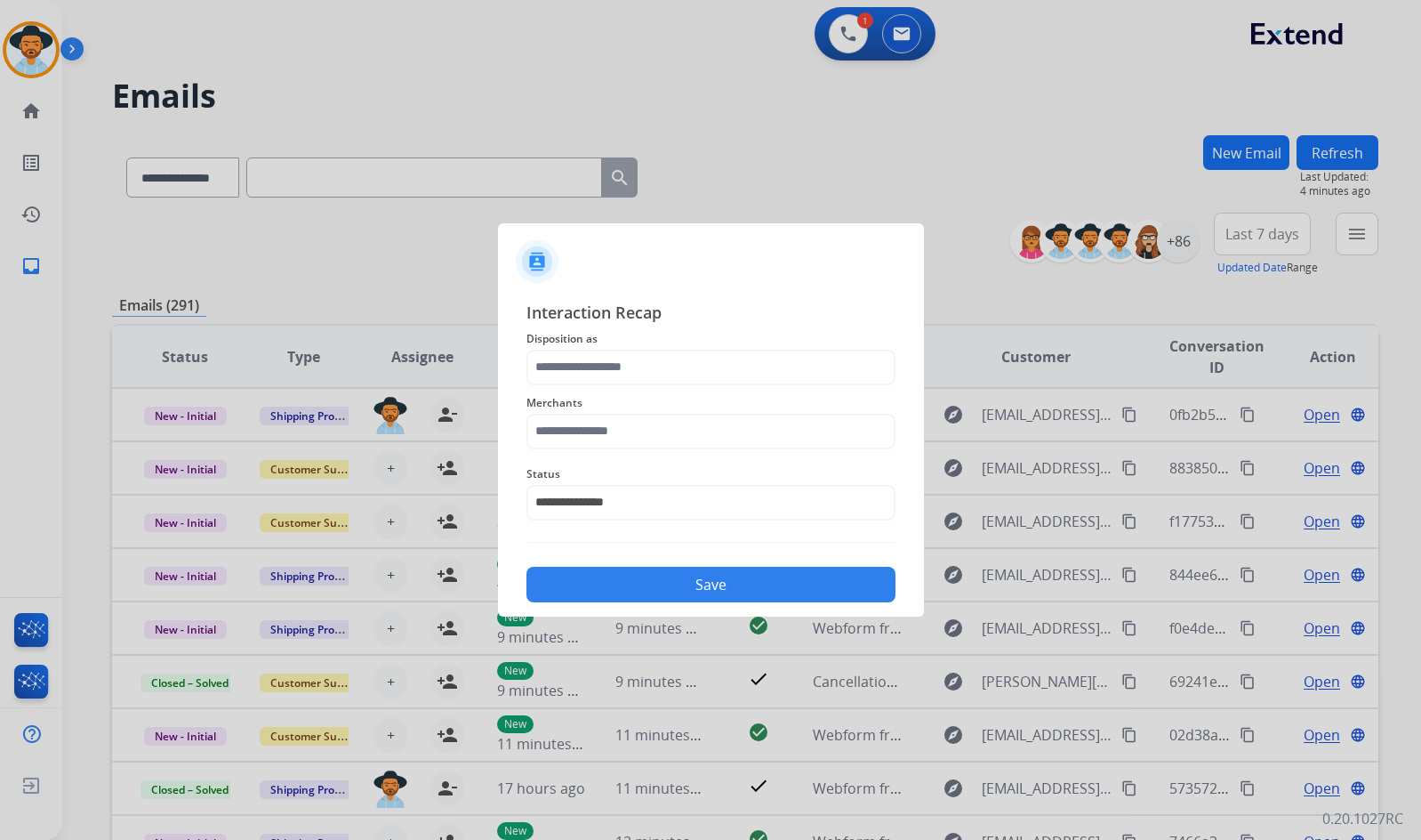
click at [674, 404] on span "Merchants" at bounding box center [710, 403] width 369 height 21
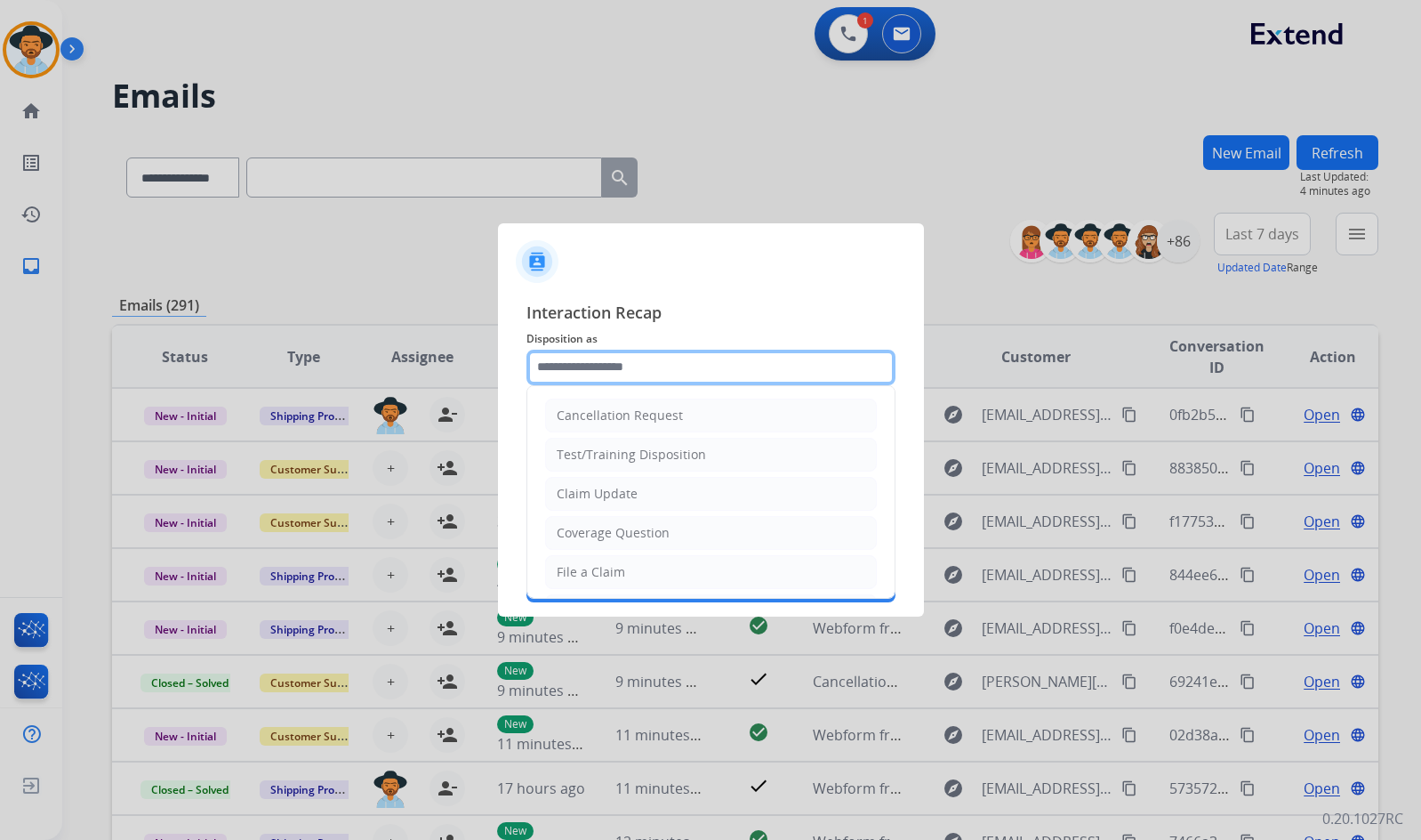
click at [674, 371] on input "text" at bounding box center [710, 367] width 369 height 36
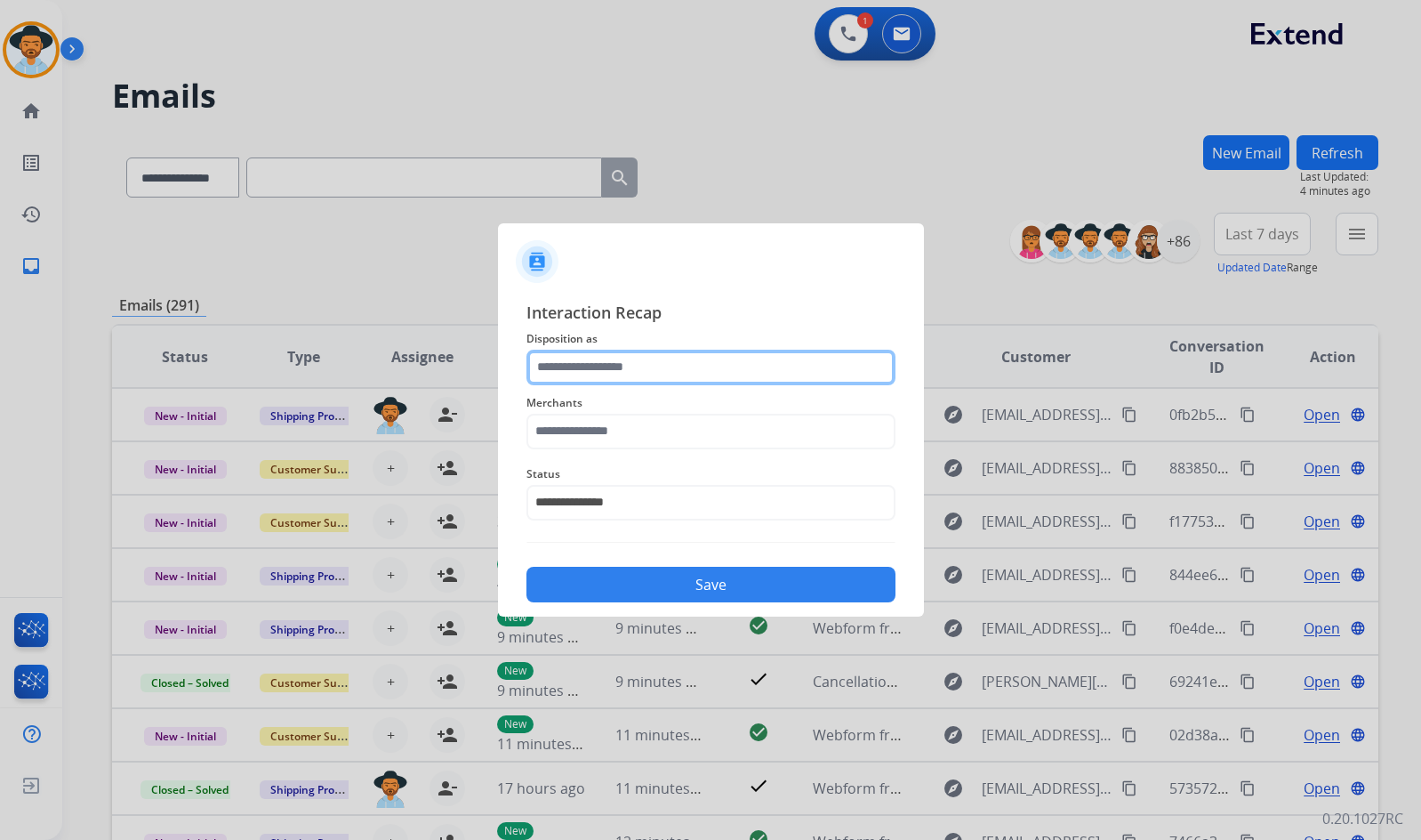
click at [660, 363] on input "text" at bounding box center [710, 367] width 369 height 36
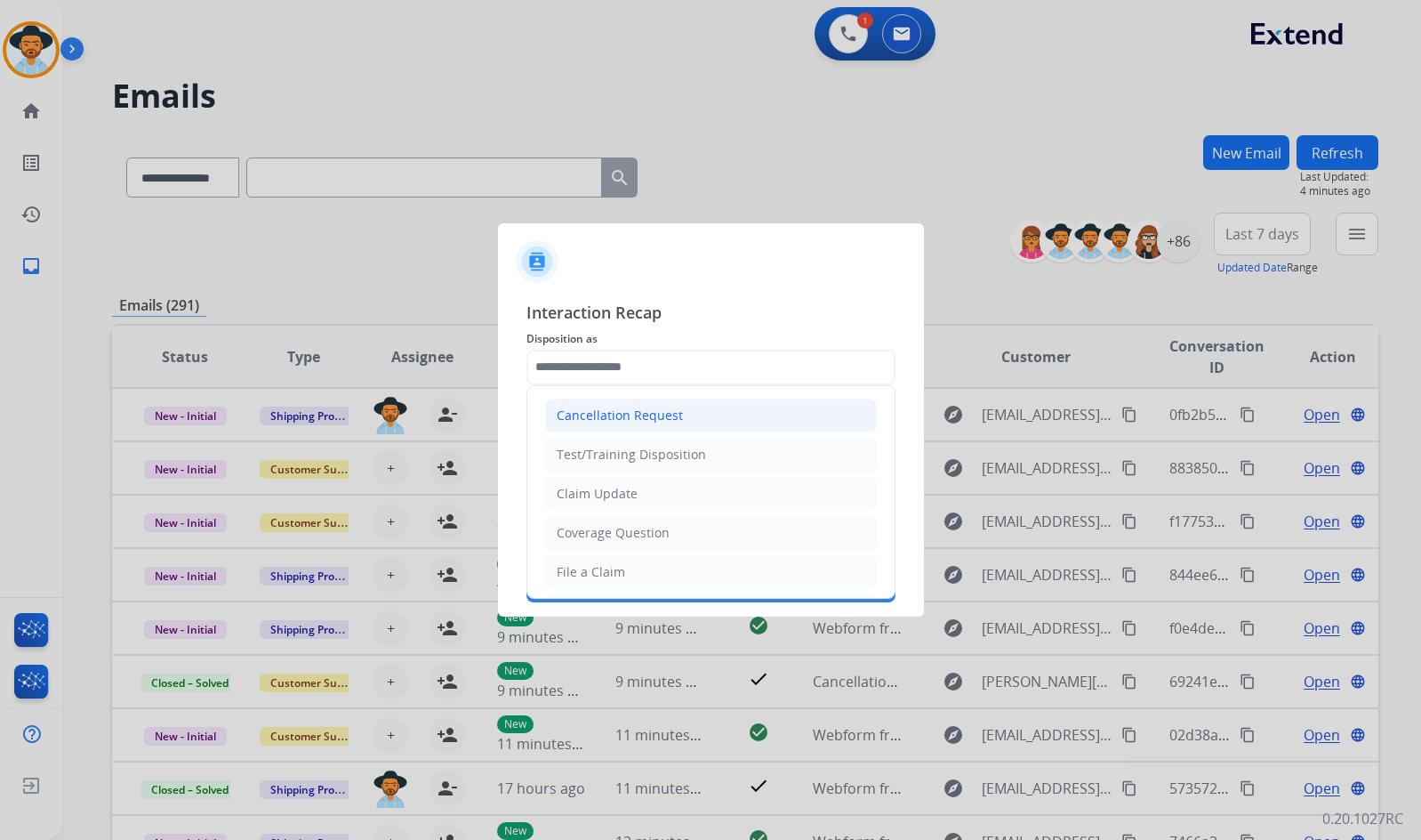
click at [657, 417] on div "Cancellation Request" at bounding box center [620, 416] width 127 height 18
type input "**********"
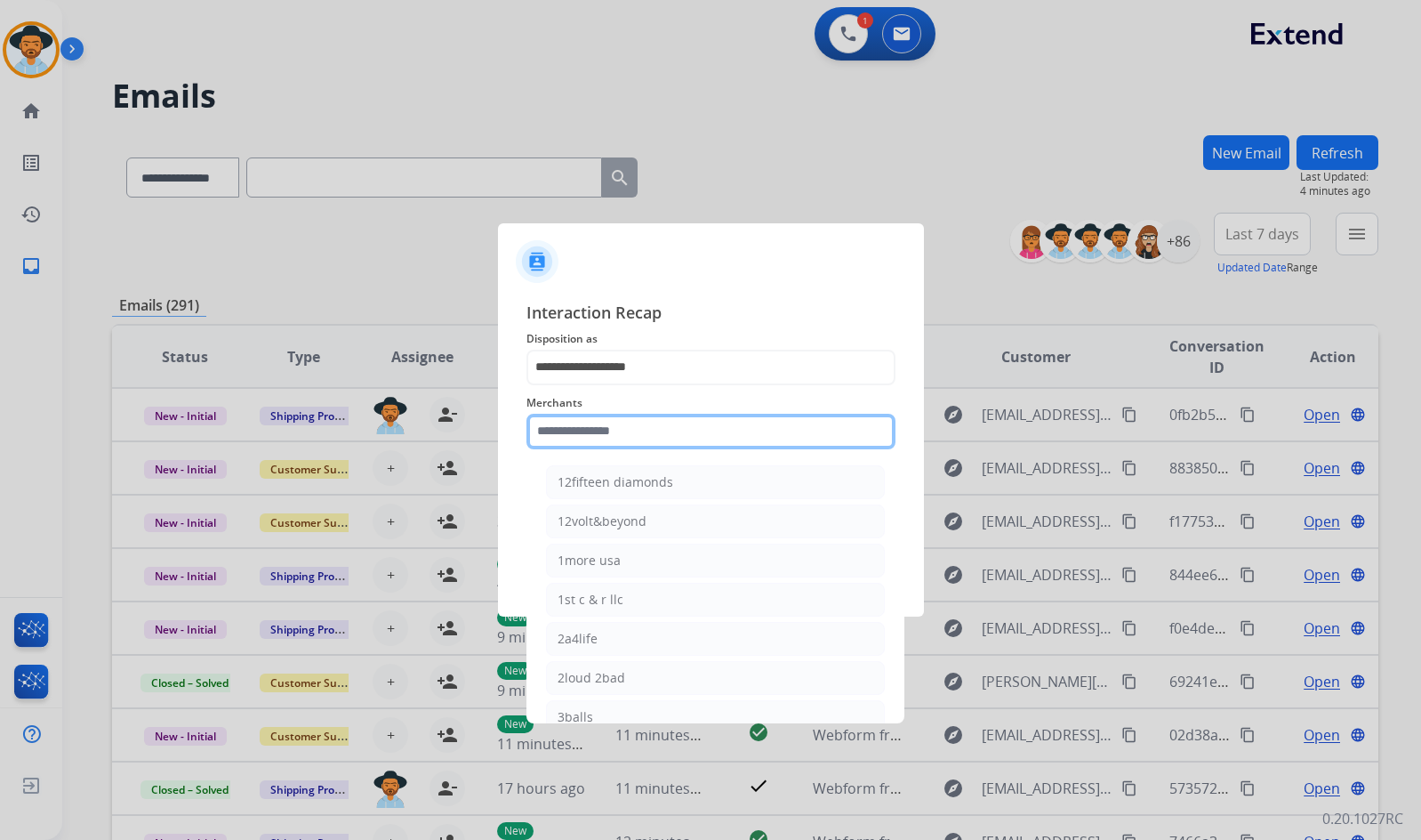
click at [651, 437] on input "text" at bounding box center [710, 431] width 369 height 36
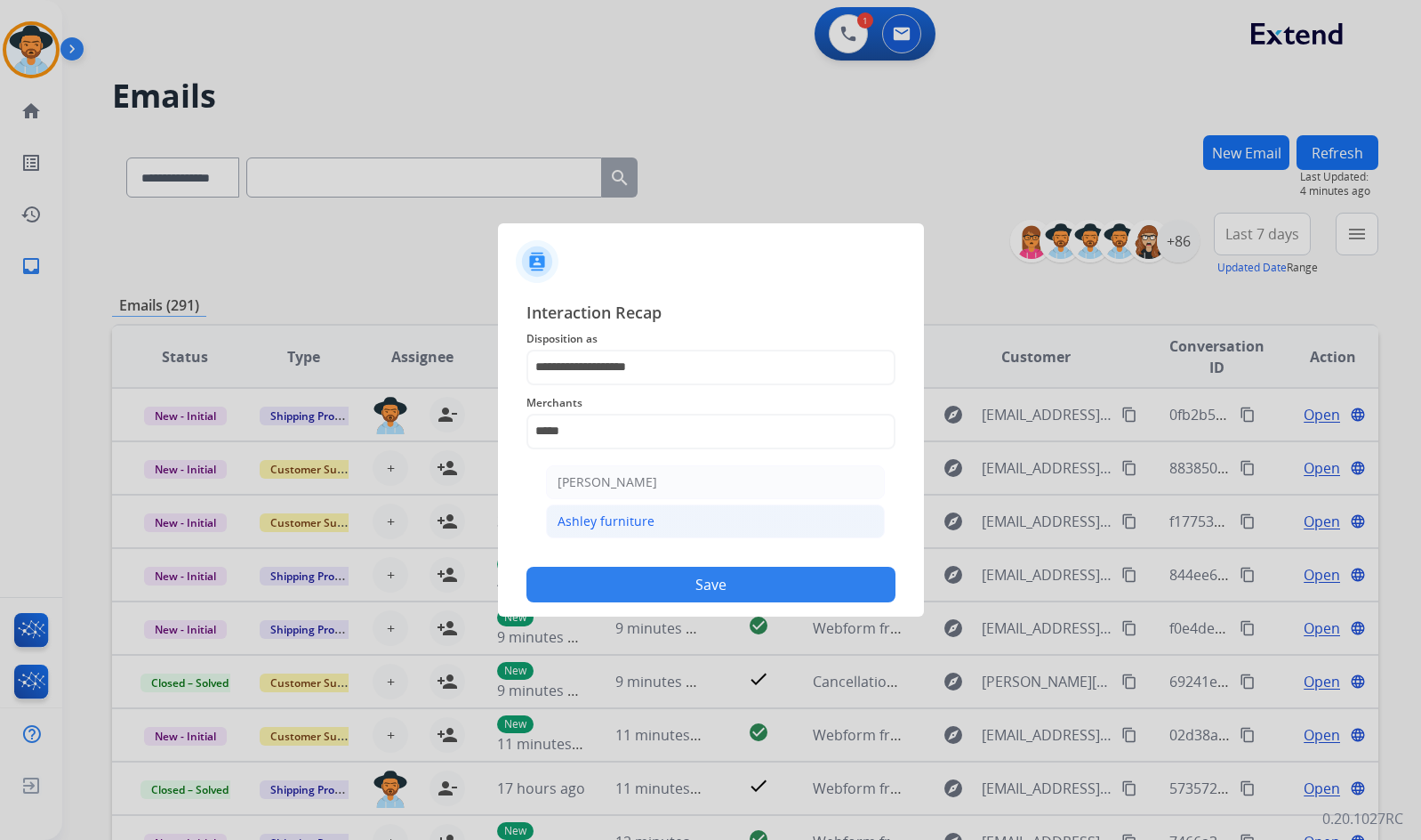
click at [667, 521] on li "Ashley furniture" at bounding box center [715, 521] width 339 height 34
type input "**********"
click at [770, 587] on button "Save" at bounding box center [710, 584] width 369 height 36
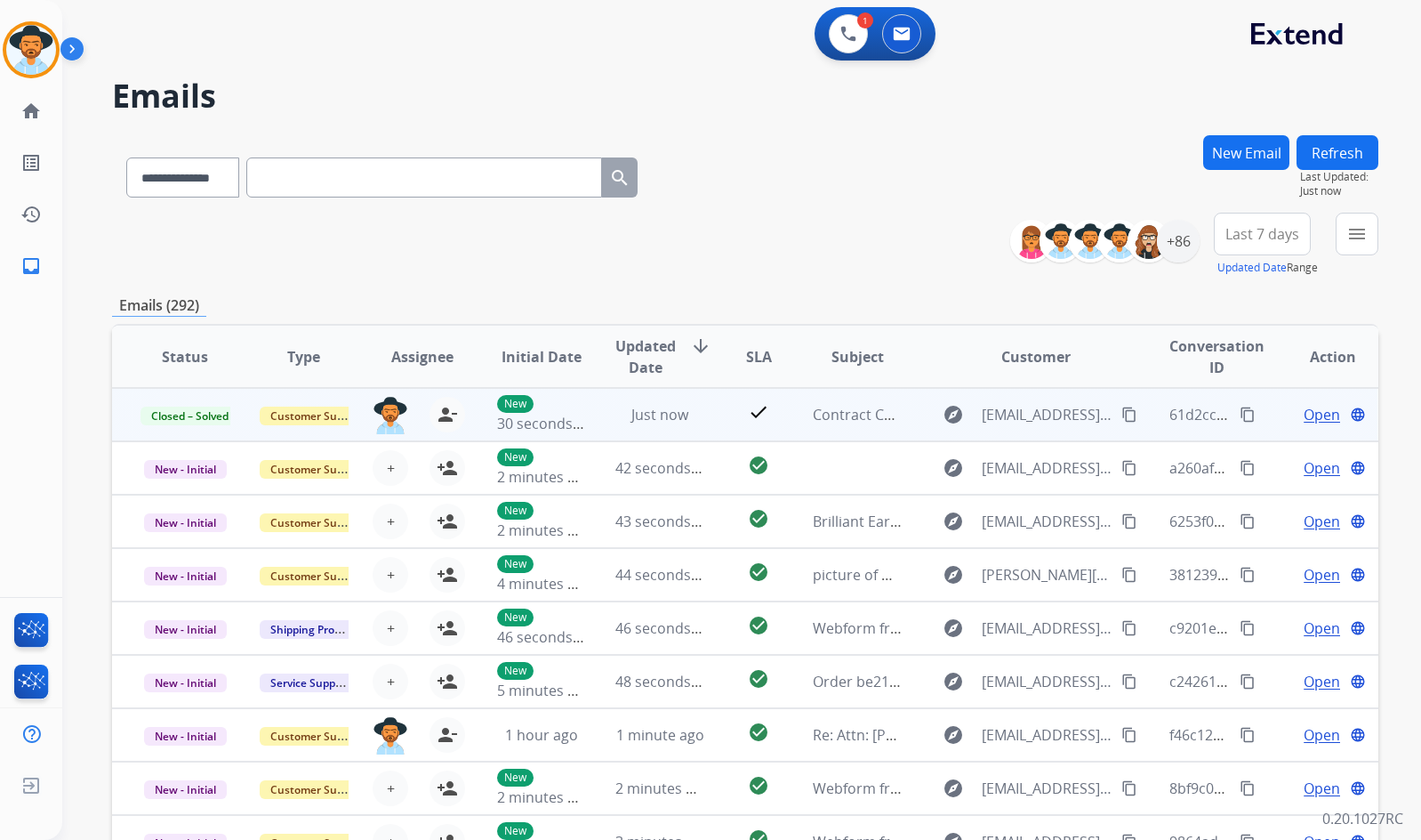
click at [1304, 418] on span "Open" at bounding box center [1322, 415] width 36 height 21
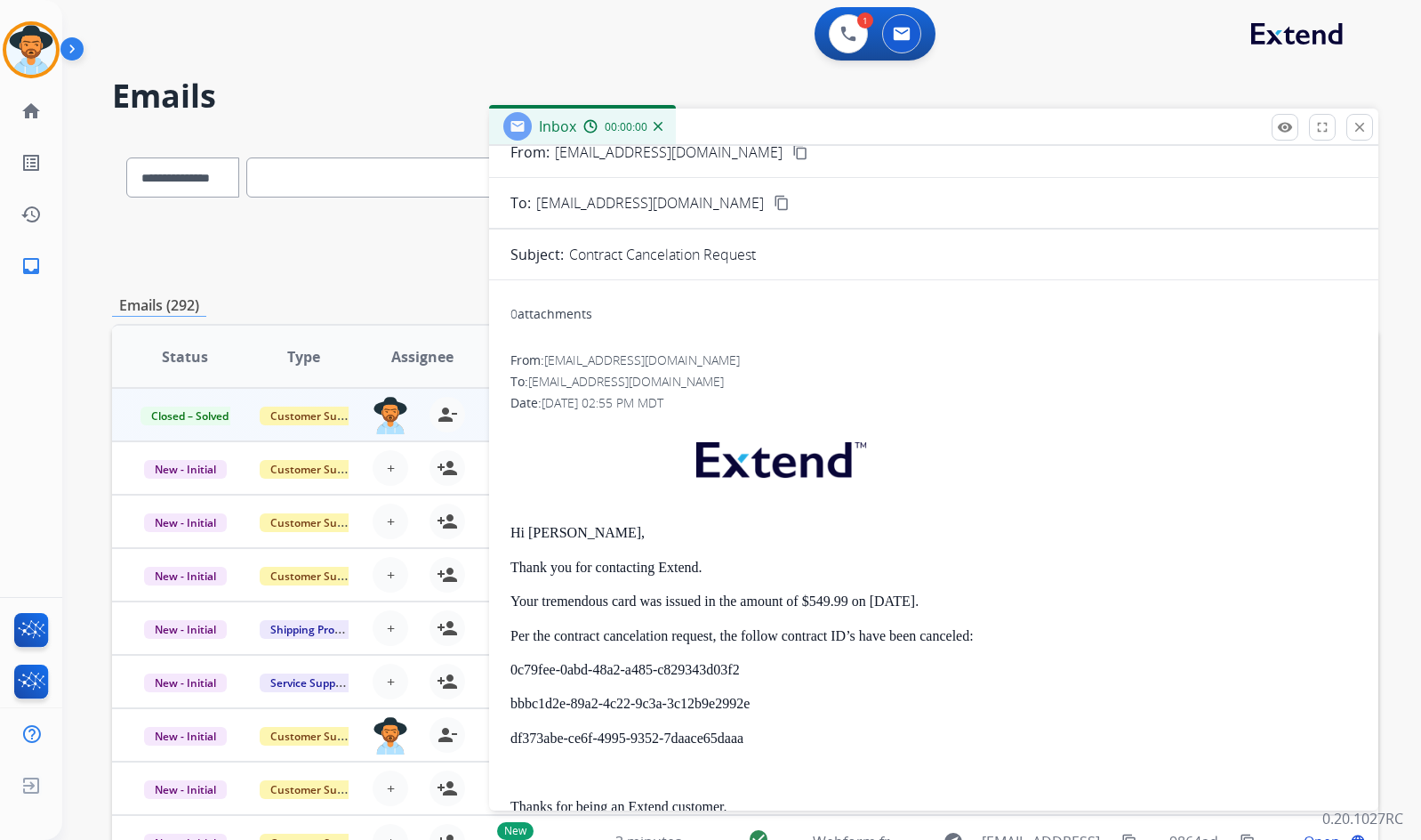
scroll to position [178, 0]
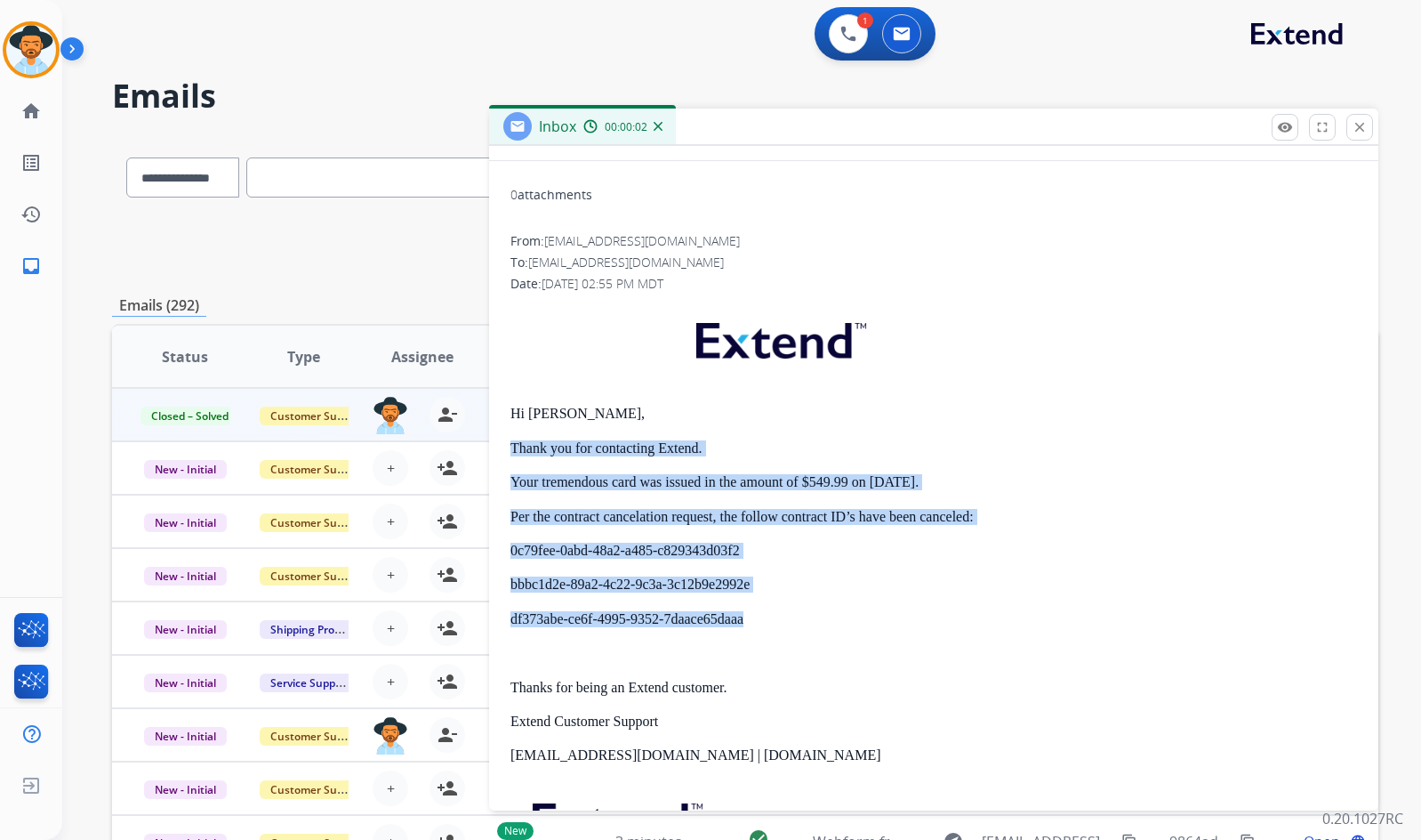
drag, startPoint x: 748, startPoint y: 626, endPoint x: 501, endPoint y: 443, distance: 307.4
click at [501, 443] on div "0 attachments From: support@extend.com To: smithtammy384@yahoo.com Date: 08/20/…" at bounding box center [934, 568] width 890 height 786
copy div "Thank you for contacting Extend. Your tremendous card was issued in the amount …"
click at [1351, 125] on button "close Close" at bounding box center [1360, 127] width 26 height 26
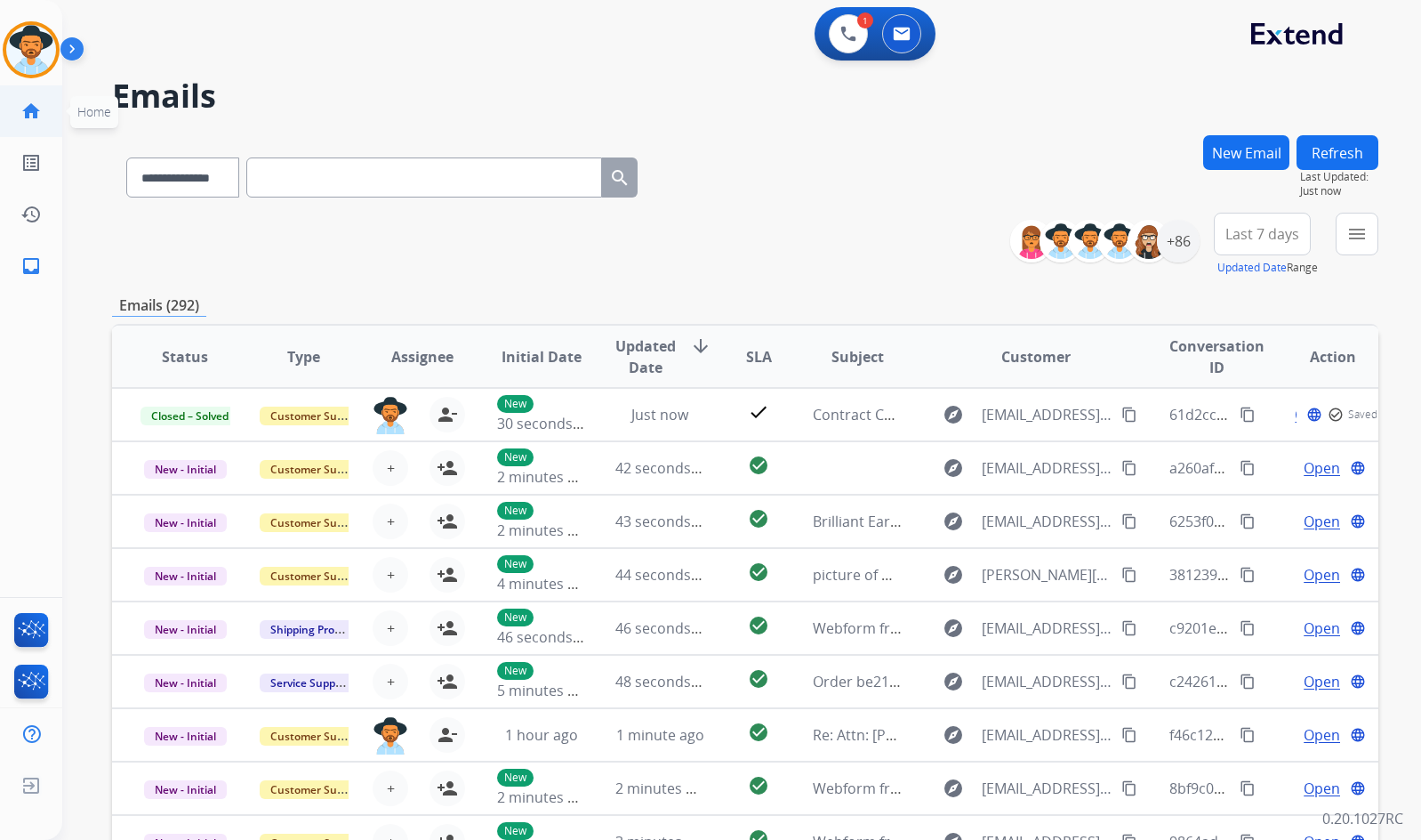
click at [40, 111] on mat-icon "home" at bounding box center [31, 111] width 21 height 21
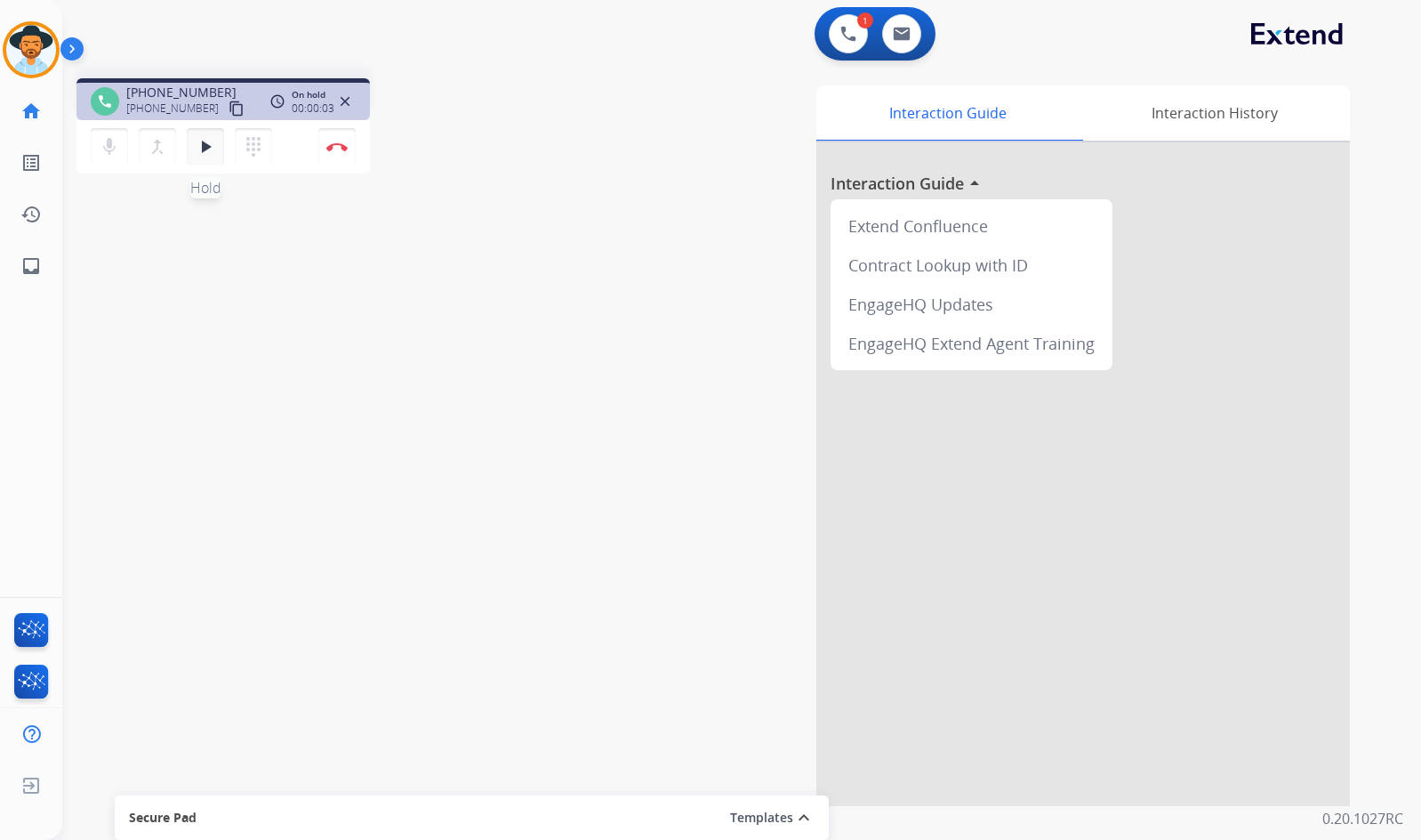
click at [195, 150] on mat-icon "play_arrow" at bounding box center [205, 147] width 21 height 21
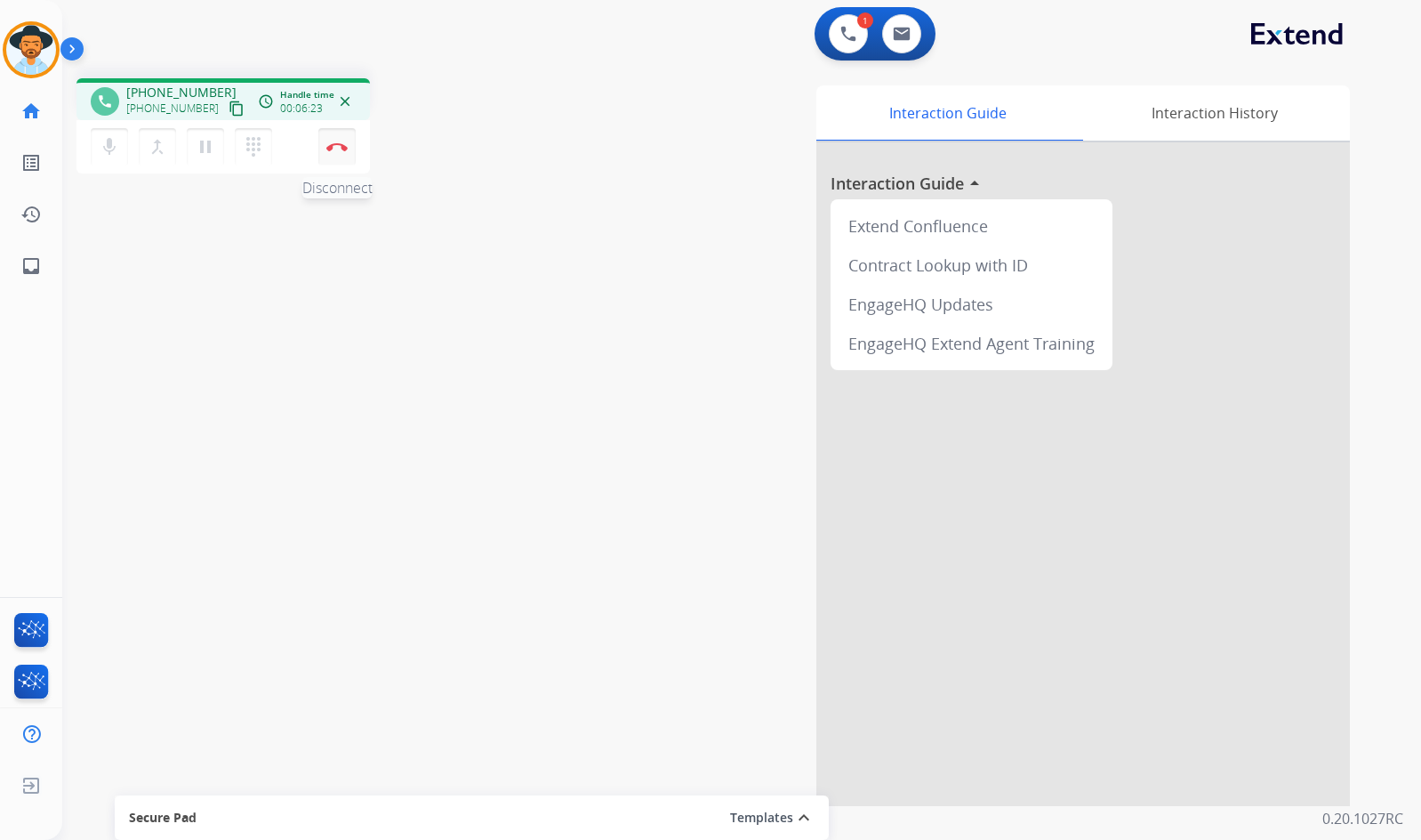
click at [338, 142] on img at bounding box center [337, 146] width 21 height 9
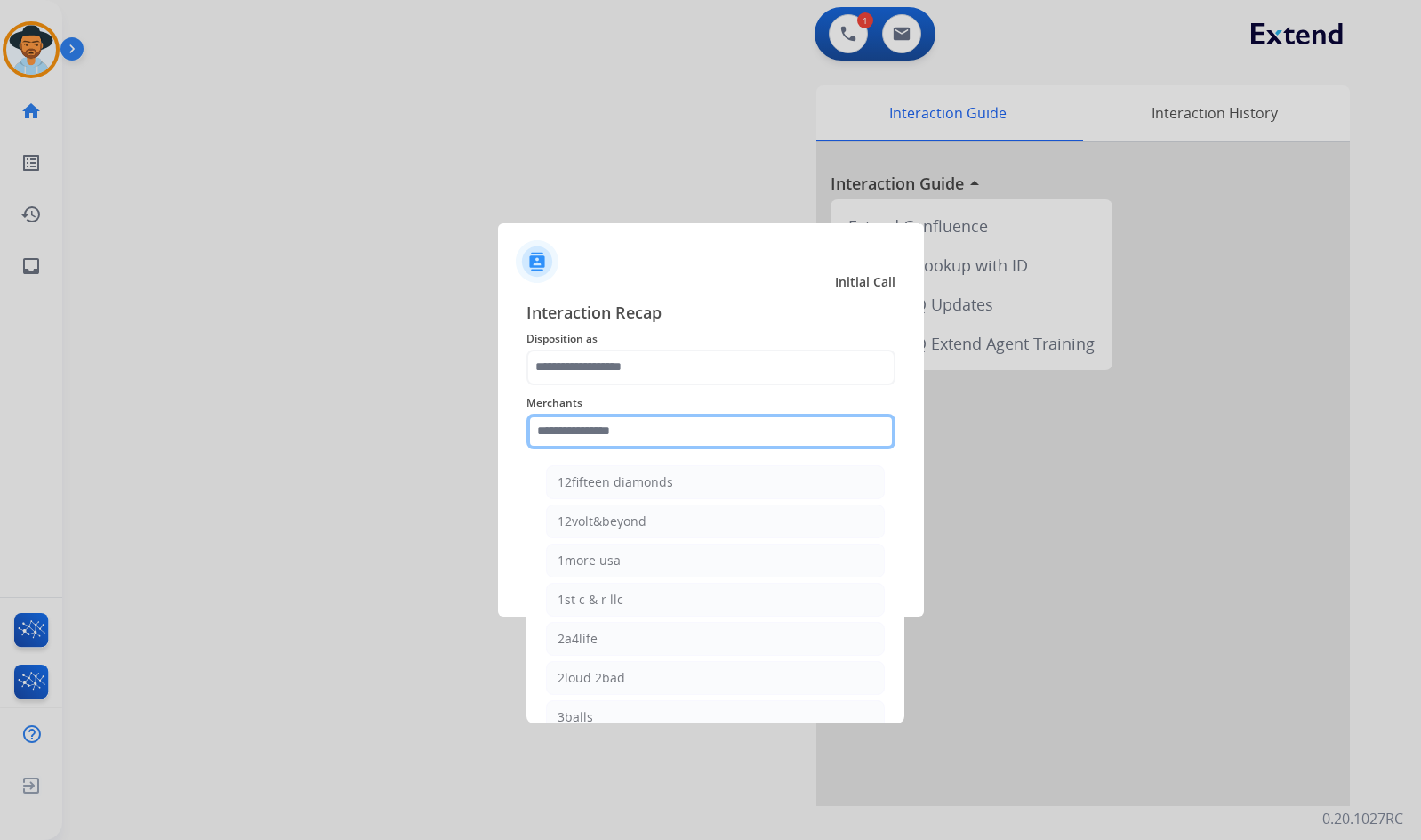
click at [638, 439] on input "text" at bounding box center [710, 431] width 369 height 36
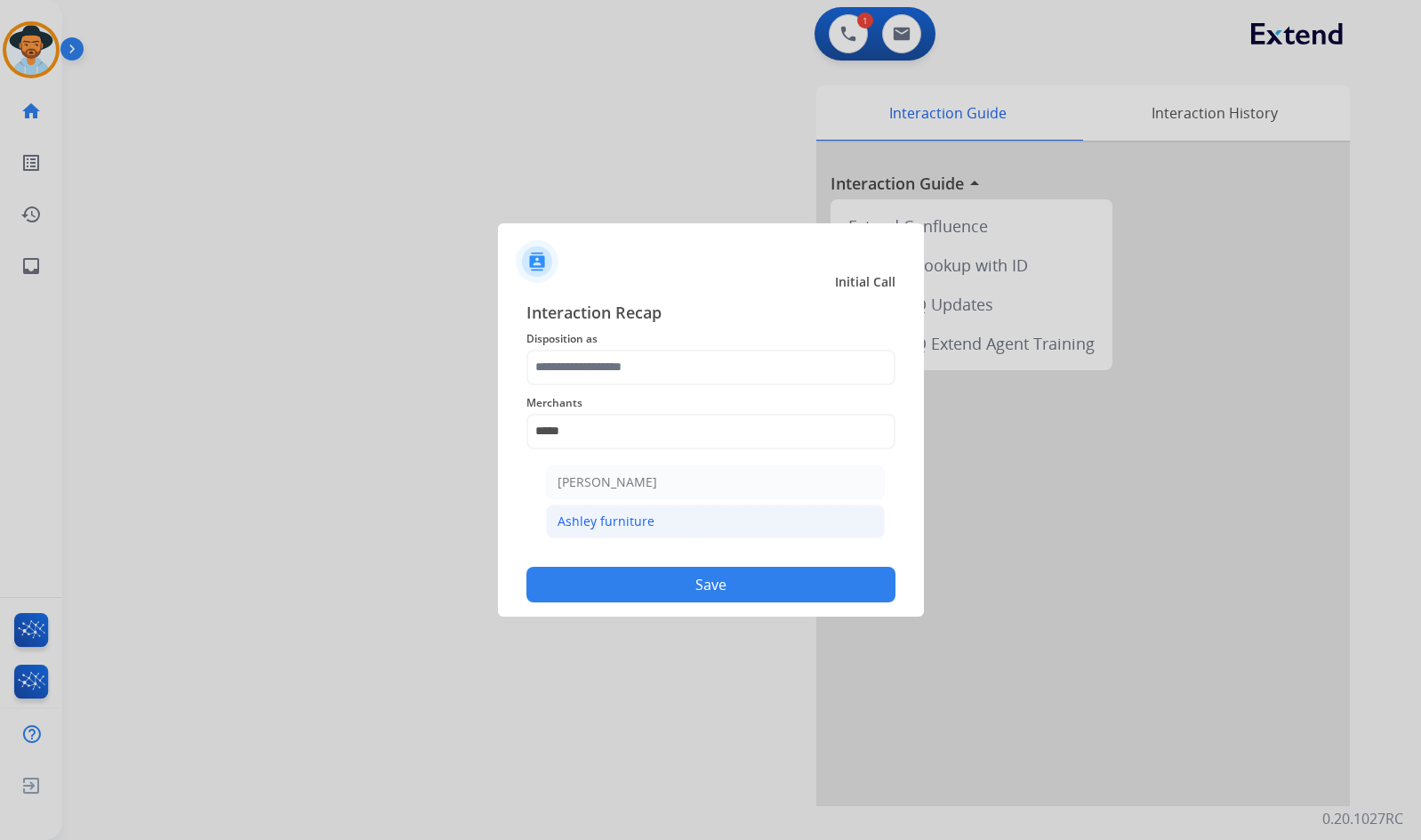
click at [707, 522] on li "Ashley furniture" at bounding box center [715, 521] width 339 height 34
type input "**********"
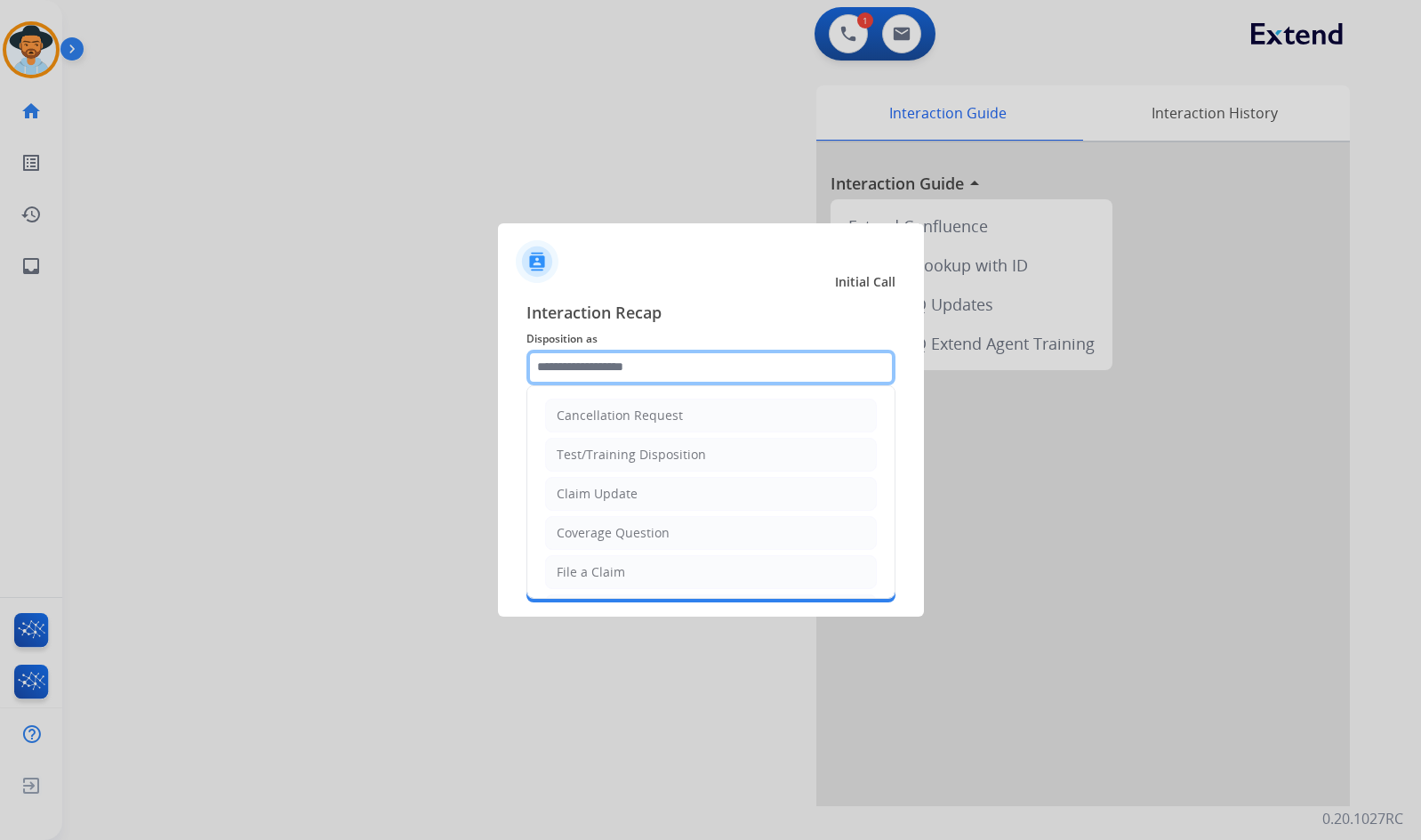
click at [666, 365] on input "text" at bounding box center [710, 367] width 369 height 36
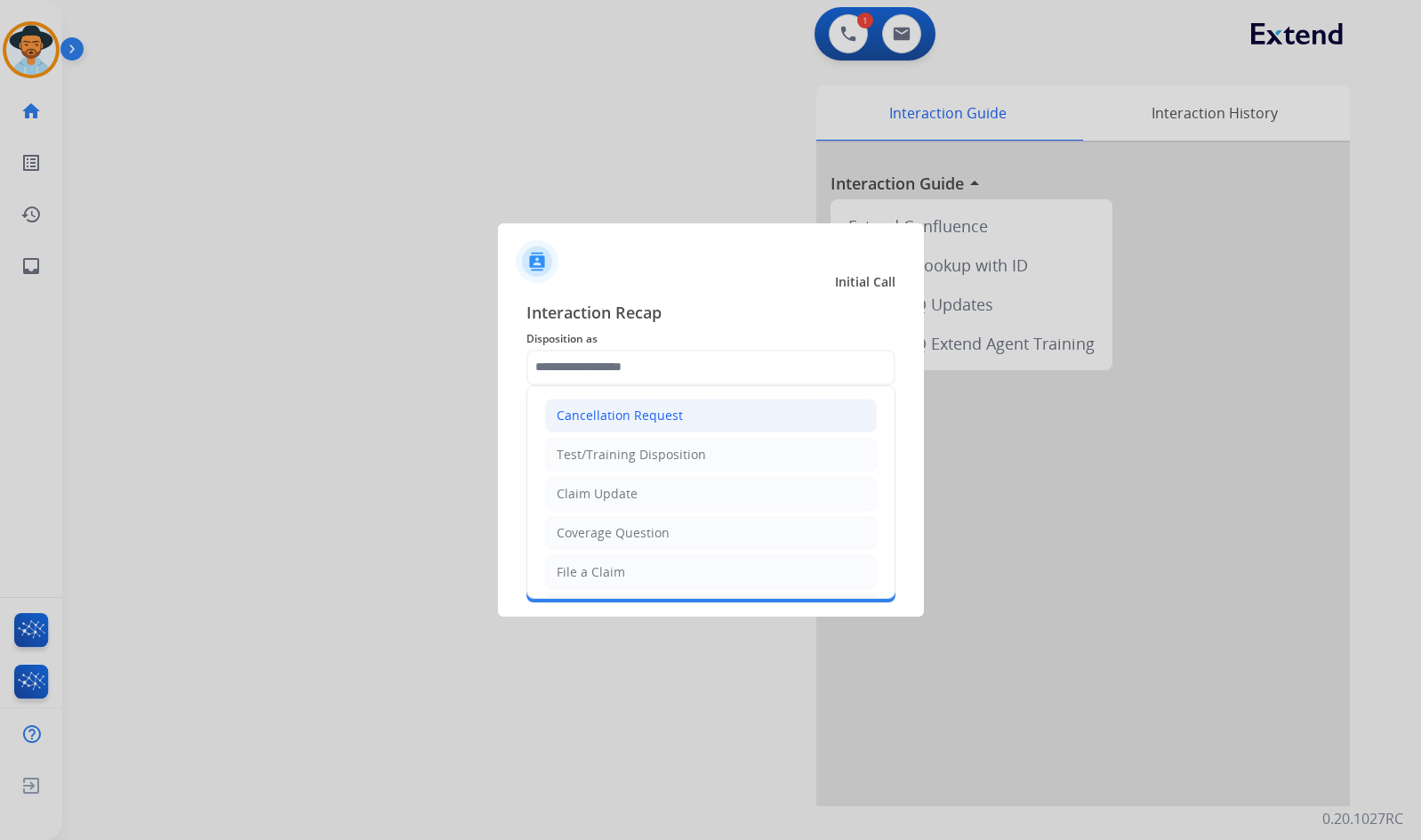
click at [676, 419] on div "Cancellation Request" at bounding box center [620, 416] width 127 height 18
type input "**********"
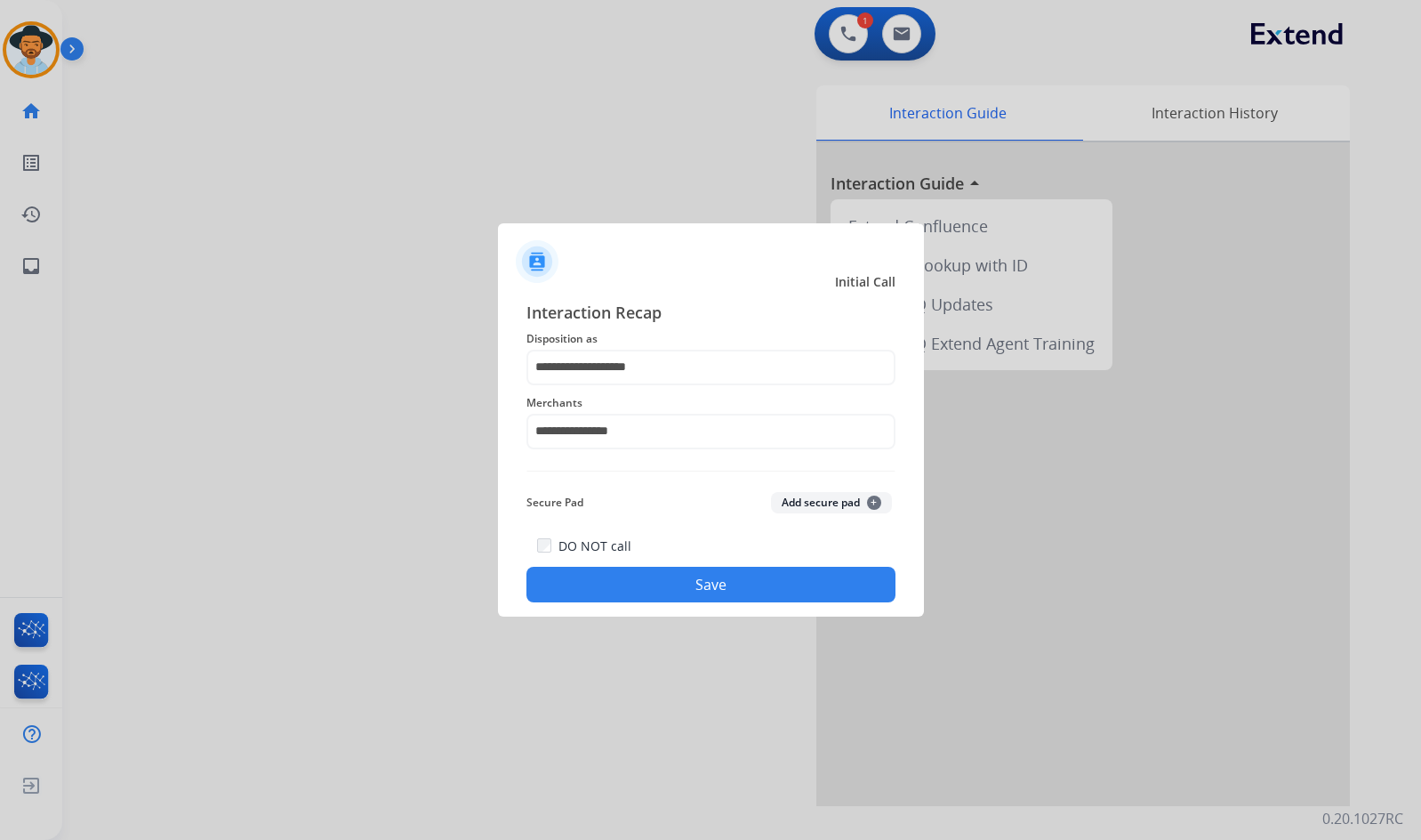
click at [687, 582] on button "Save" at bounding box center [710, 584] width 369 height 36
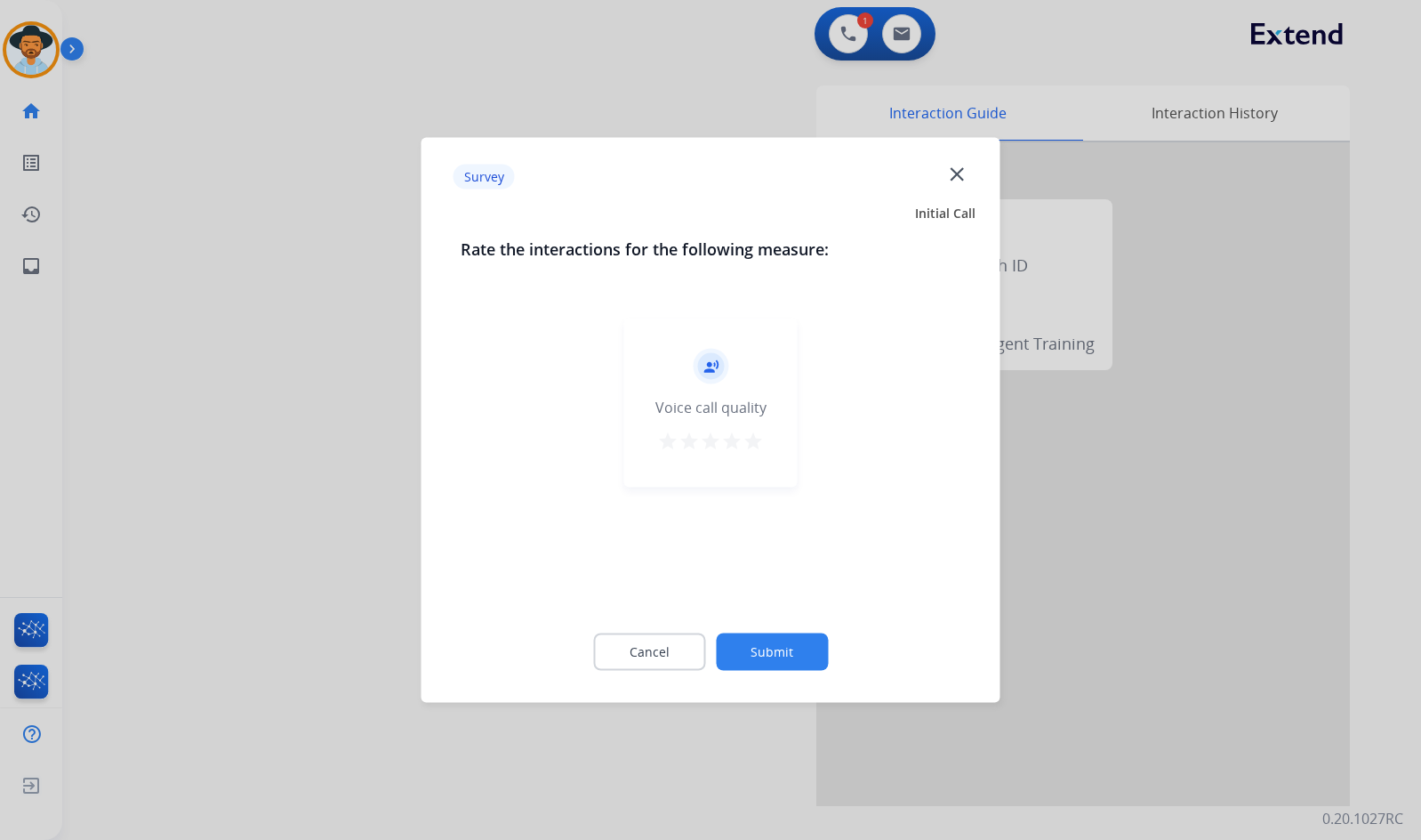
click at [811, 651] on button "Submit" at bounding box center [772, 652] width 112 height 37
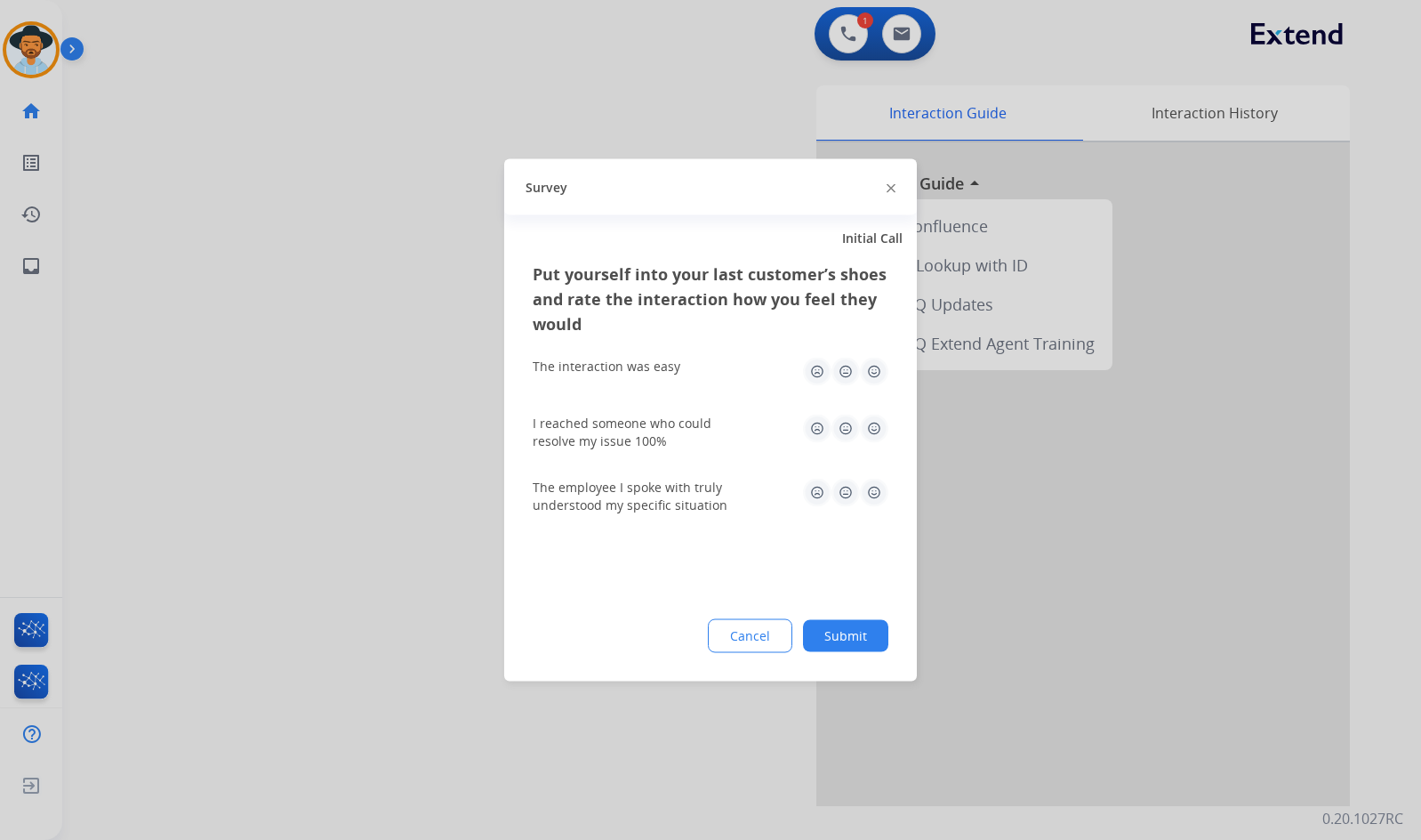
click at [872, 639] on div "Put yourself into your last customer’s shoes and rate the interaction how you f…" at bounding box center [710, 471] width 413 height 420
click at [861, 641] on button "Submit" at bounding box center [846, 636] width 86 height 32
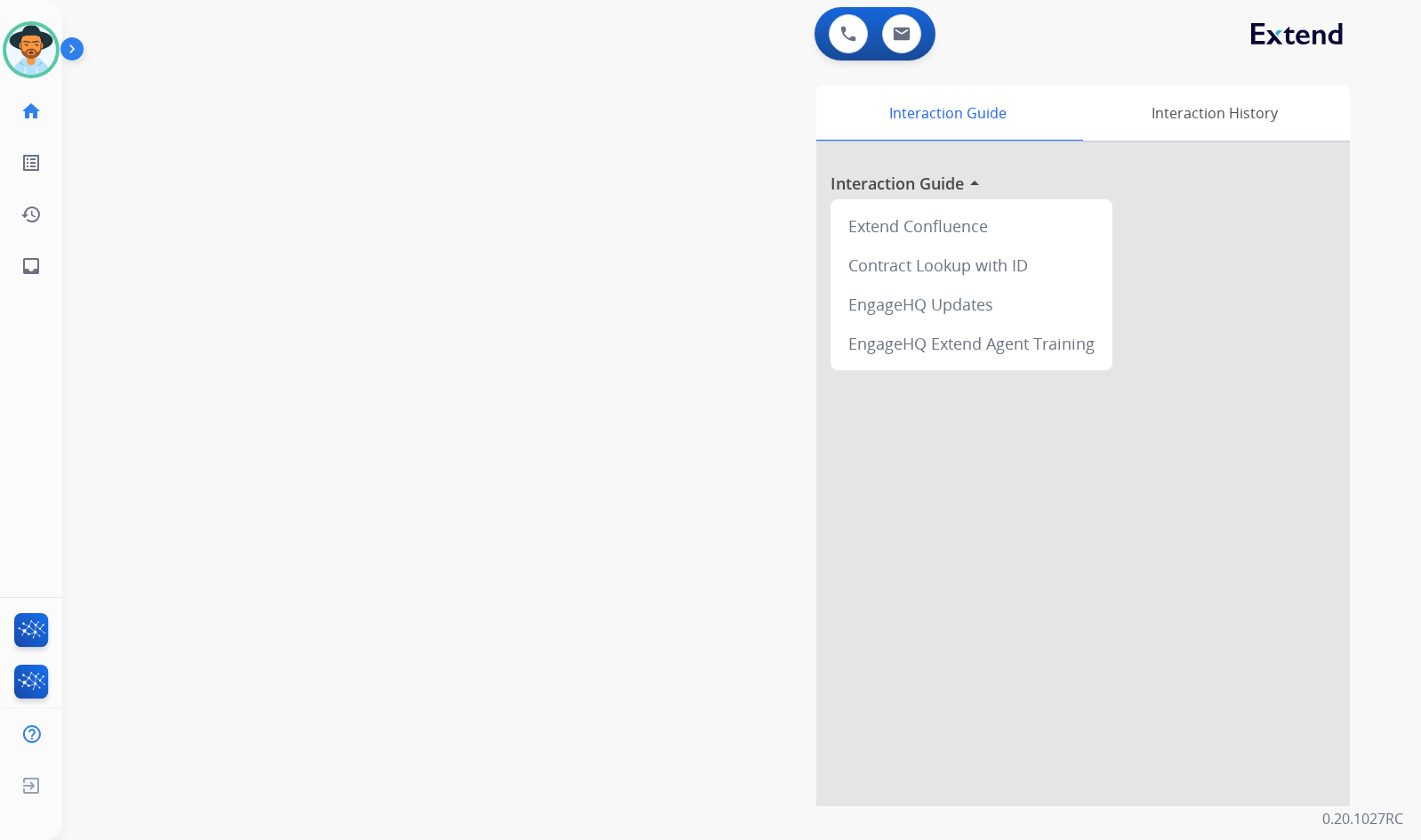
click at [180, 227] on div "swap_horiz Break voice bridge close_fullscreen Connect 3-Way Call merge_type Se…" at bounding box center [720, 435] width 1316 height 742
click at [30, 265] on mat-icon "inbox" at bounding box center [31, 266] width 21 height 21
select select "**********"
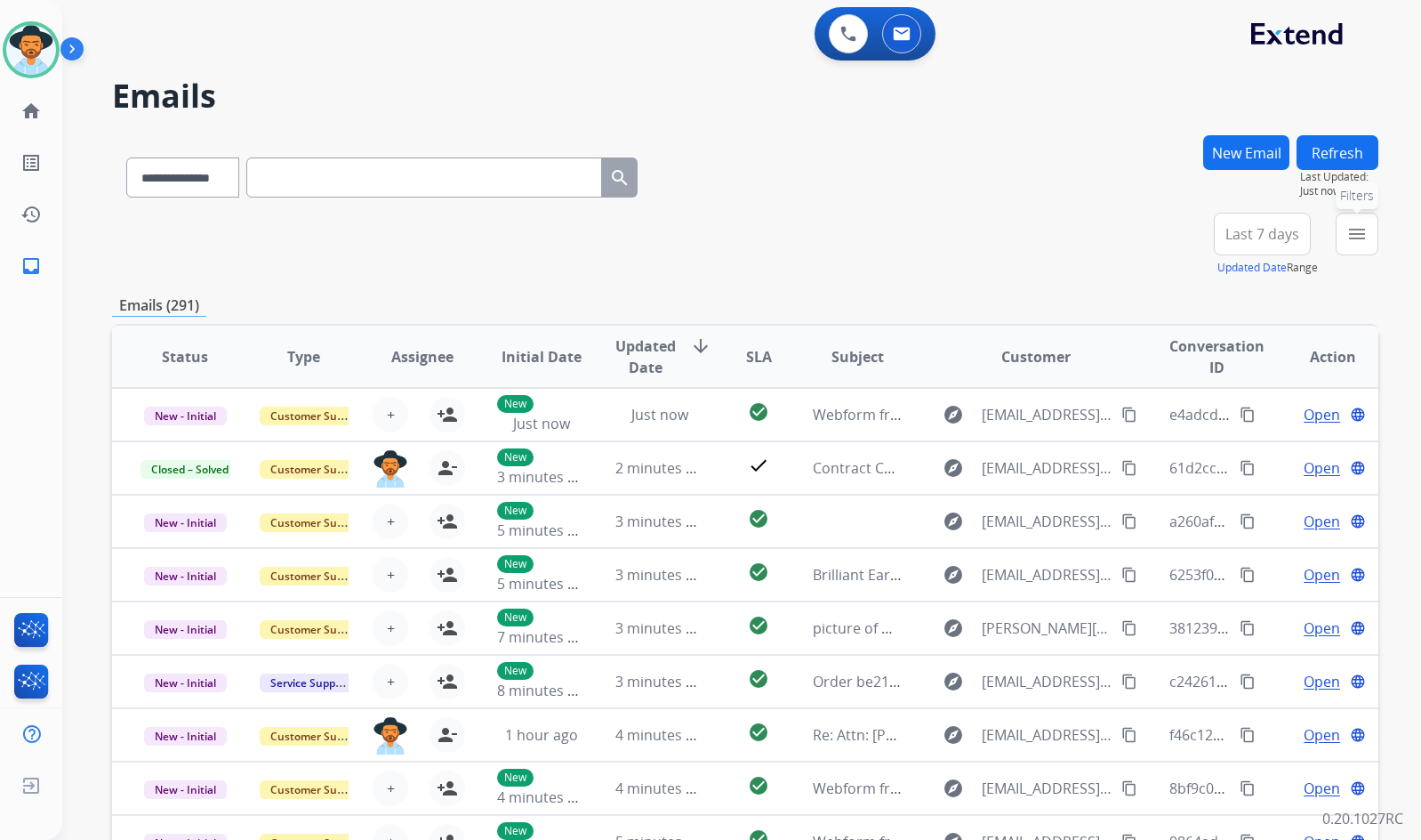
click at [1353, 222] on button "menu Filters" at bounding box center [1358, 234] width 43 height 43
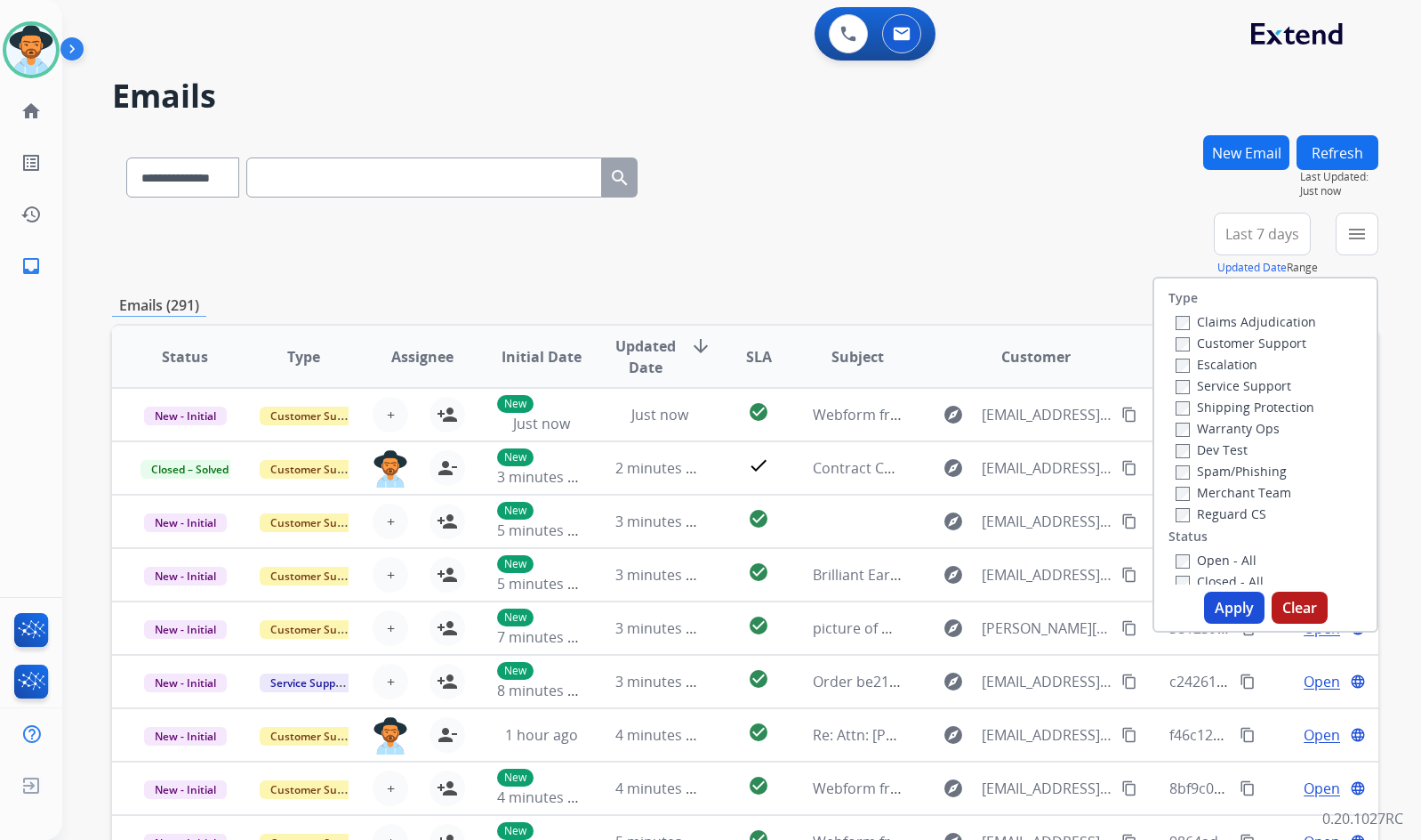
click at [1255, 344] on label "Customer Support" at bounding box center [1241, 343] width 130 height 17
click at [1260, 414] on label "Shipping Protection" at bounding box center [1245, 406] width 139 height 17
click at [1228, 517] on label "Reguard CS" at bounding box center [1221, 513] width 91 height 17
click at [1223, 556] on label "Open - All" at bounding box center [1216, 560] width 81 height 17
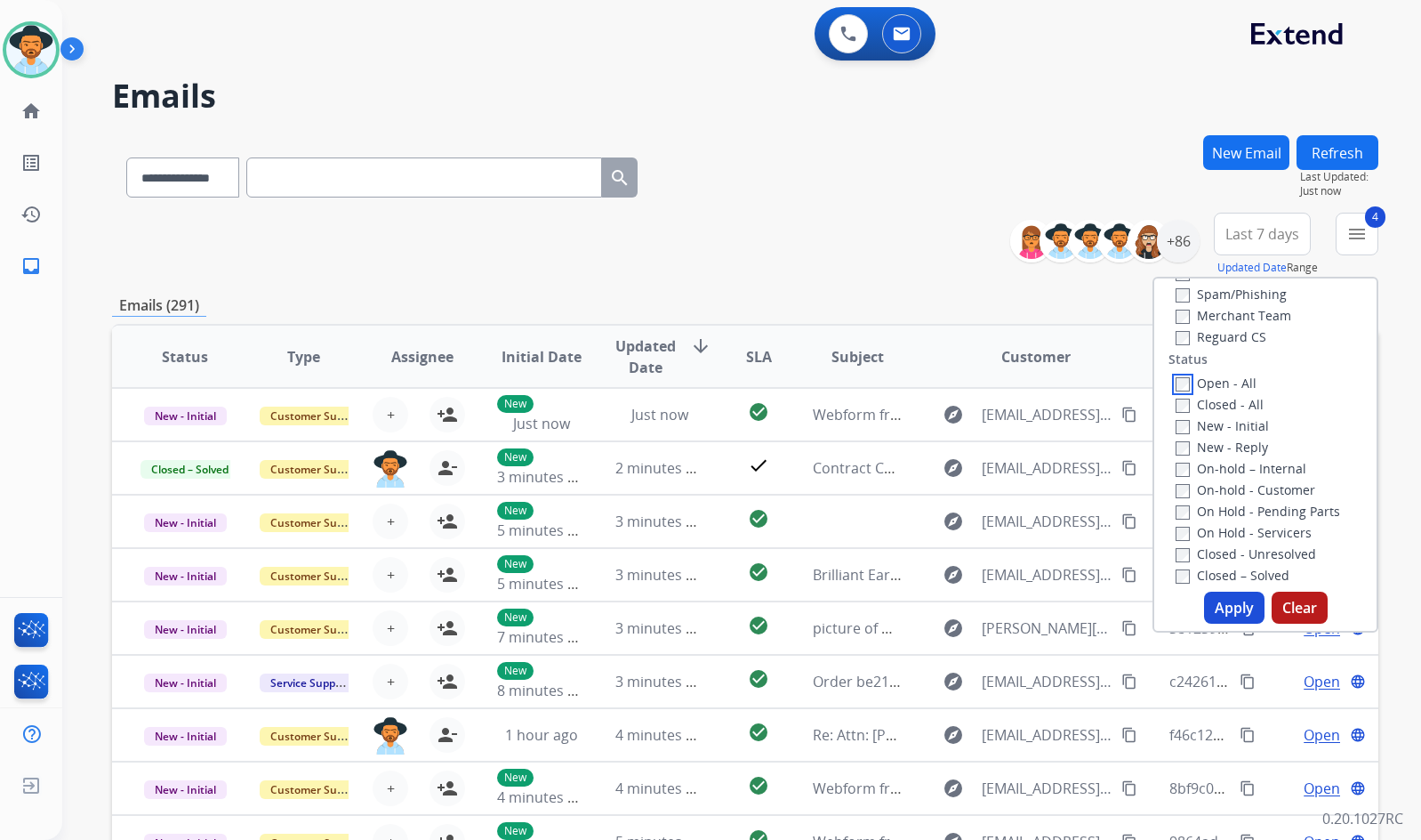
scroll to position [178, 0]
click at [1244, 536] on label "On Hold - Servicers" at bounding box center [1244, 530] width 136 height 17
click at [1247, 515] on label "On Hold - Pending Parts" at bounding box center [1257, 509] width 164 height 17
click at [1244, 492] on label "On-hold - Customer" at bounding box center [1245, 488] width 139 height 17
click at [1238, 469] on label "On-hold – Internal" at bounding box center [1241, 467] width 130 height 17
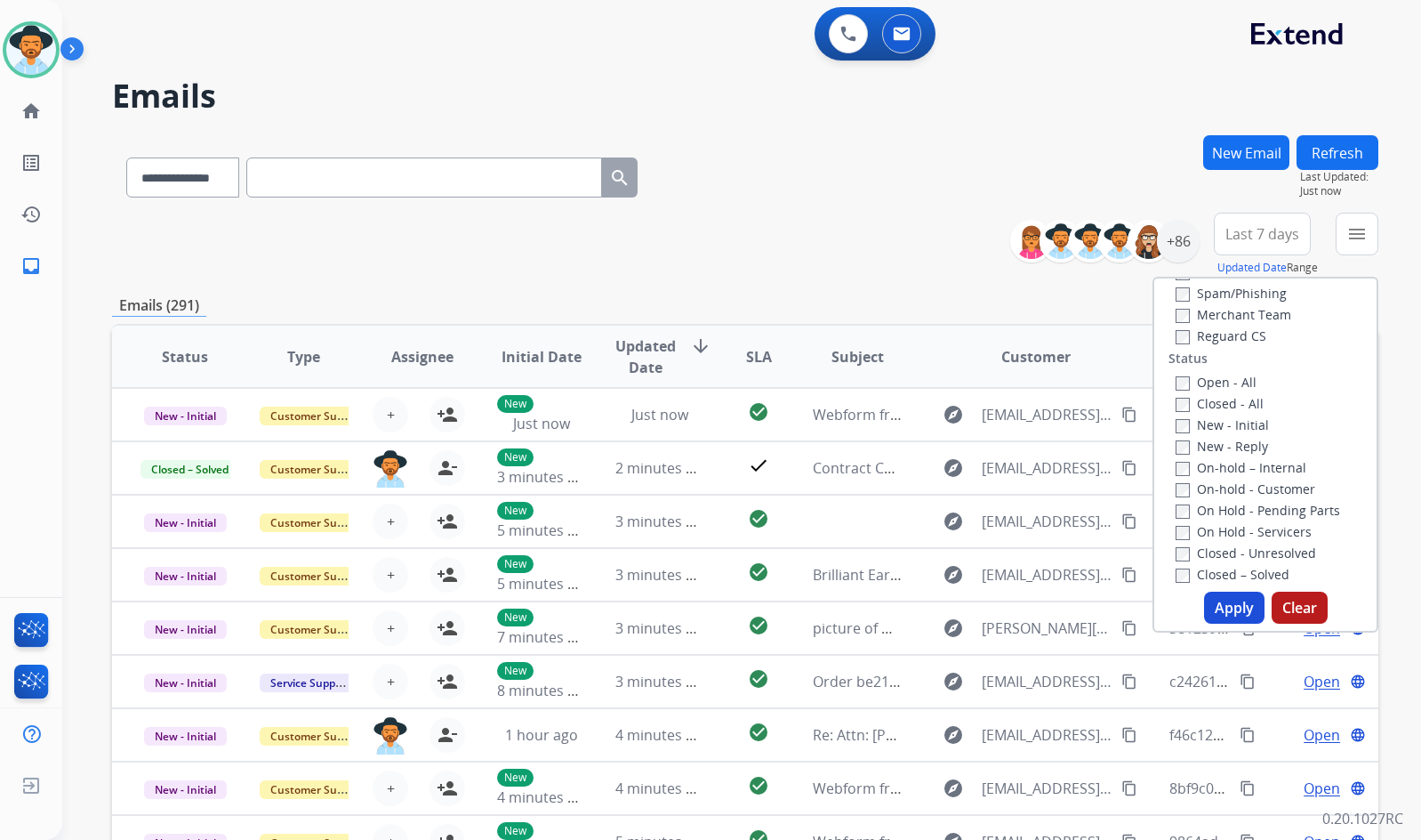
click at [1234, 454] on label "New - Reply" at bounding box center [1221, 446] width 92 height 17
click at [1235, 428] on label "New - Initial" at bounding box center [1222, 424] width 93 height 17
click at [1238, 595] on button "Apply" at bounding box center [1234, 607] width 60 height 32
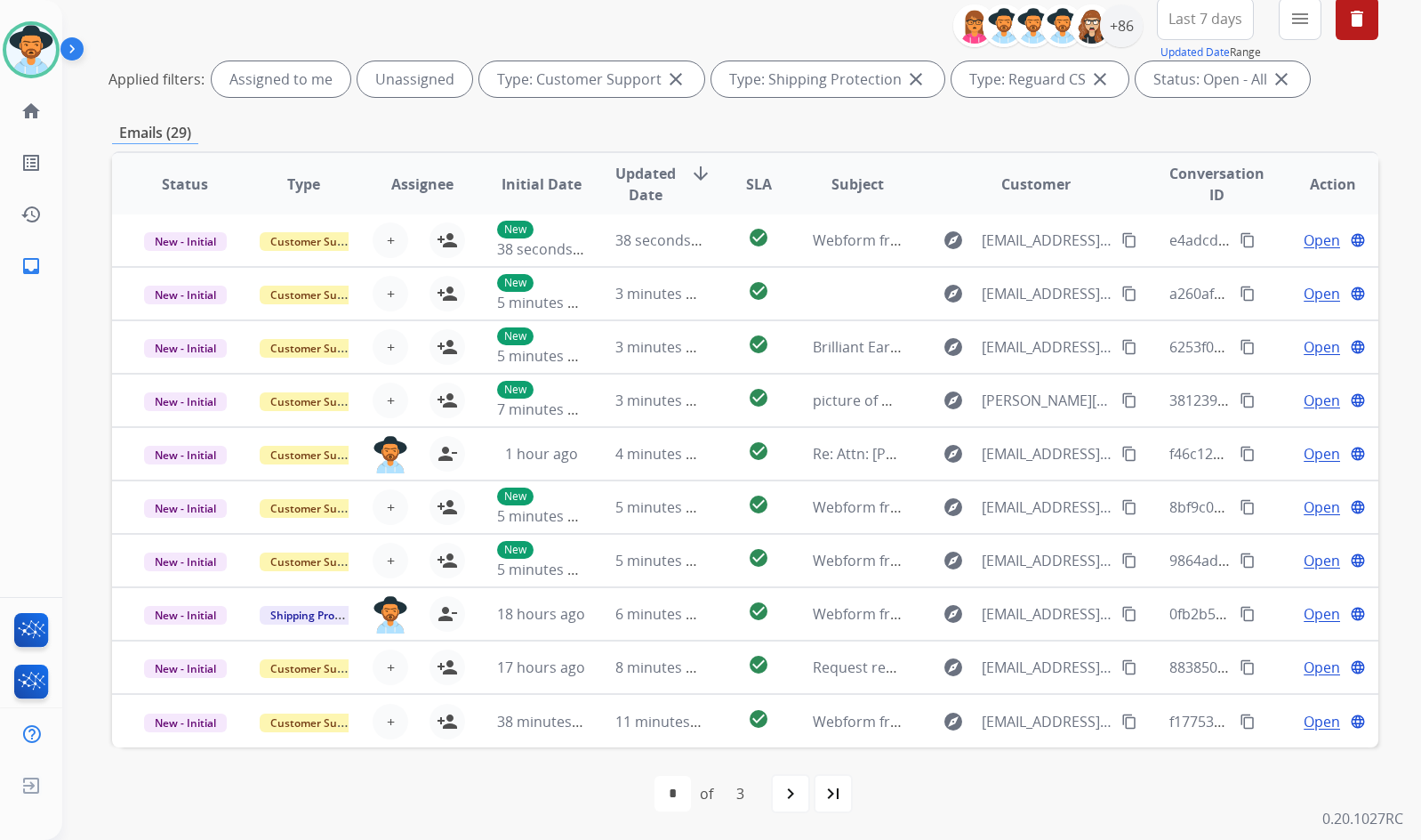
scroll to position [127, 0]
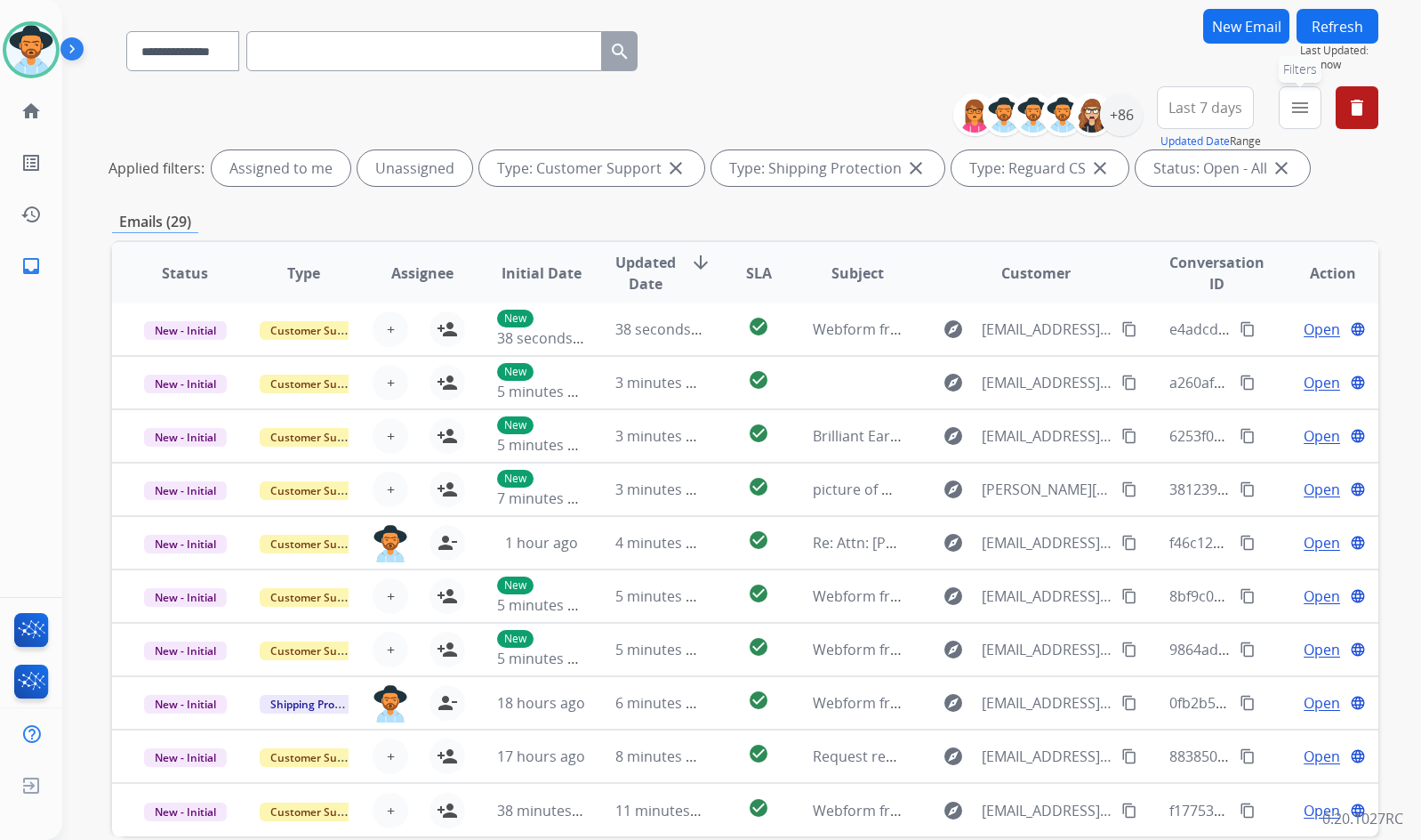
click at [1295, 121] on button "menu Filters" at bounding box center [1300, 108] width 43 height 43
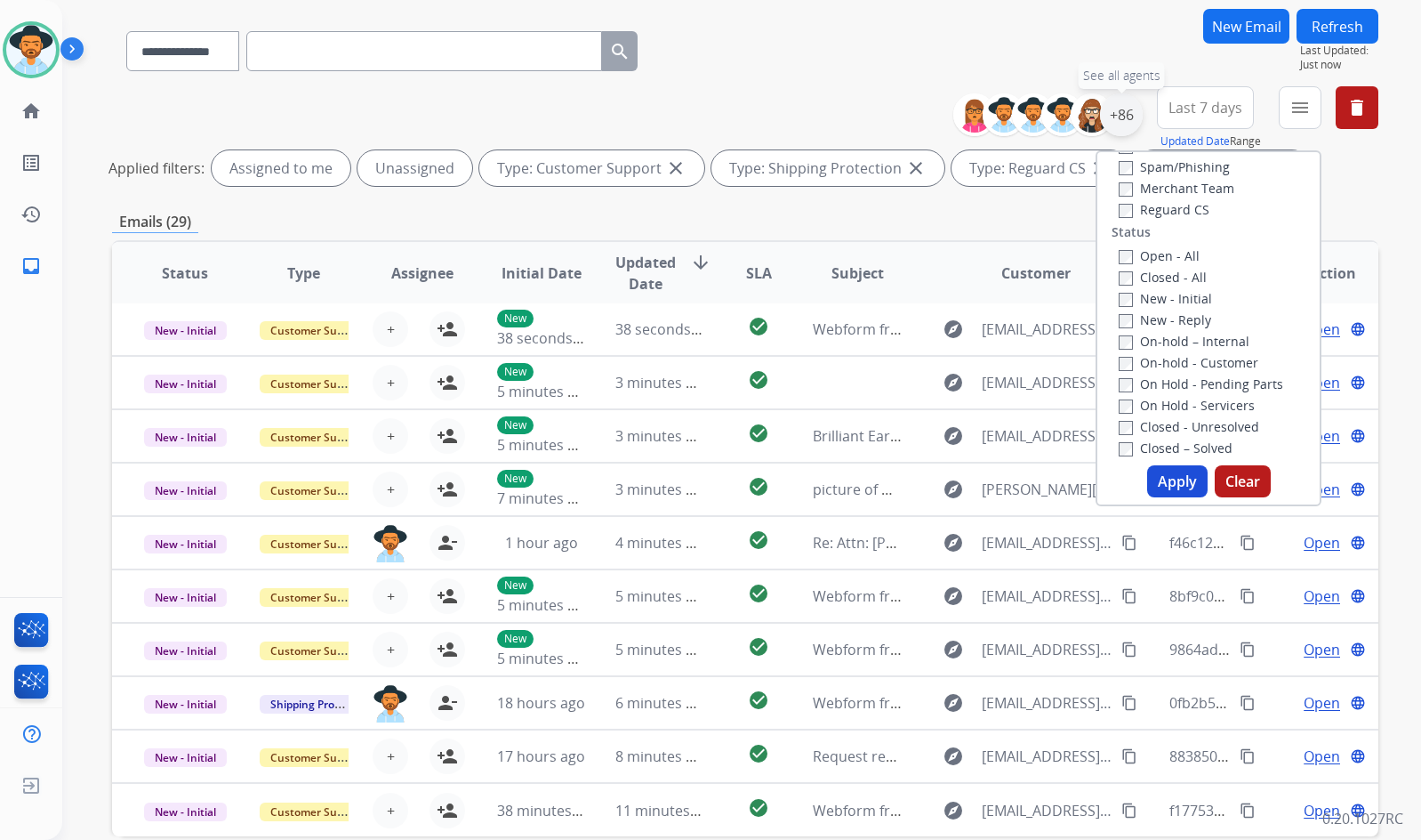
click at [1111, 124] on div "+86" at bounding box center [1121, 115] width 43 height 43
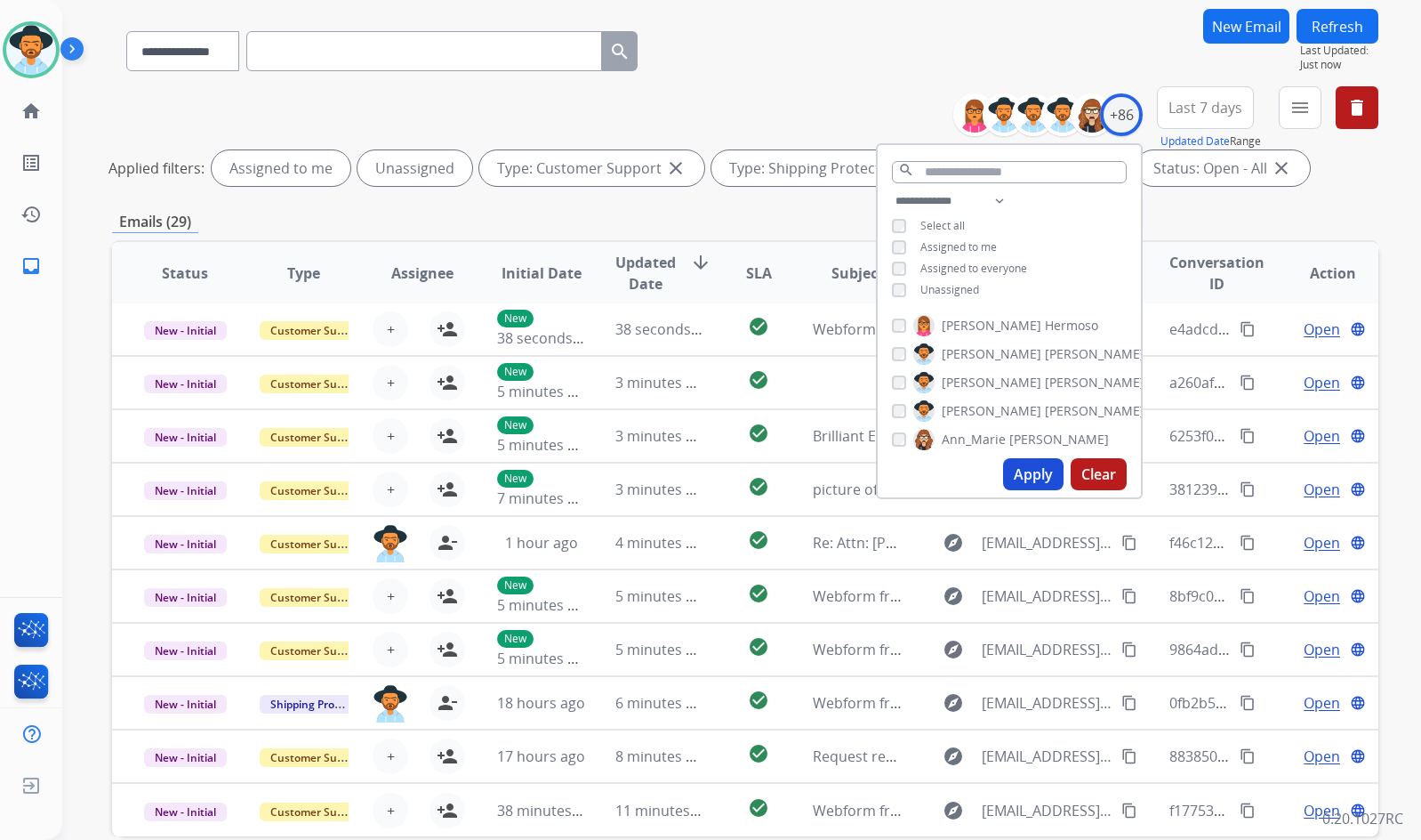
click at [970, 278] on div "**********" at bounding box center [1009, 247] width 263 height 114
click at [967, 293] on span "Unassigned" at bounding box center [950, 290] width 58 height 16
click at [976, 412] on span "Amanda" at bounding box center [992, 411] width 99 height 18
click at [1045, 471] on button "Apply" at bounding box center [1034, 474] width 60 height 32
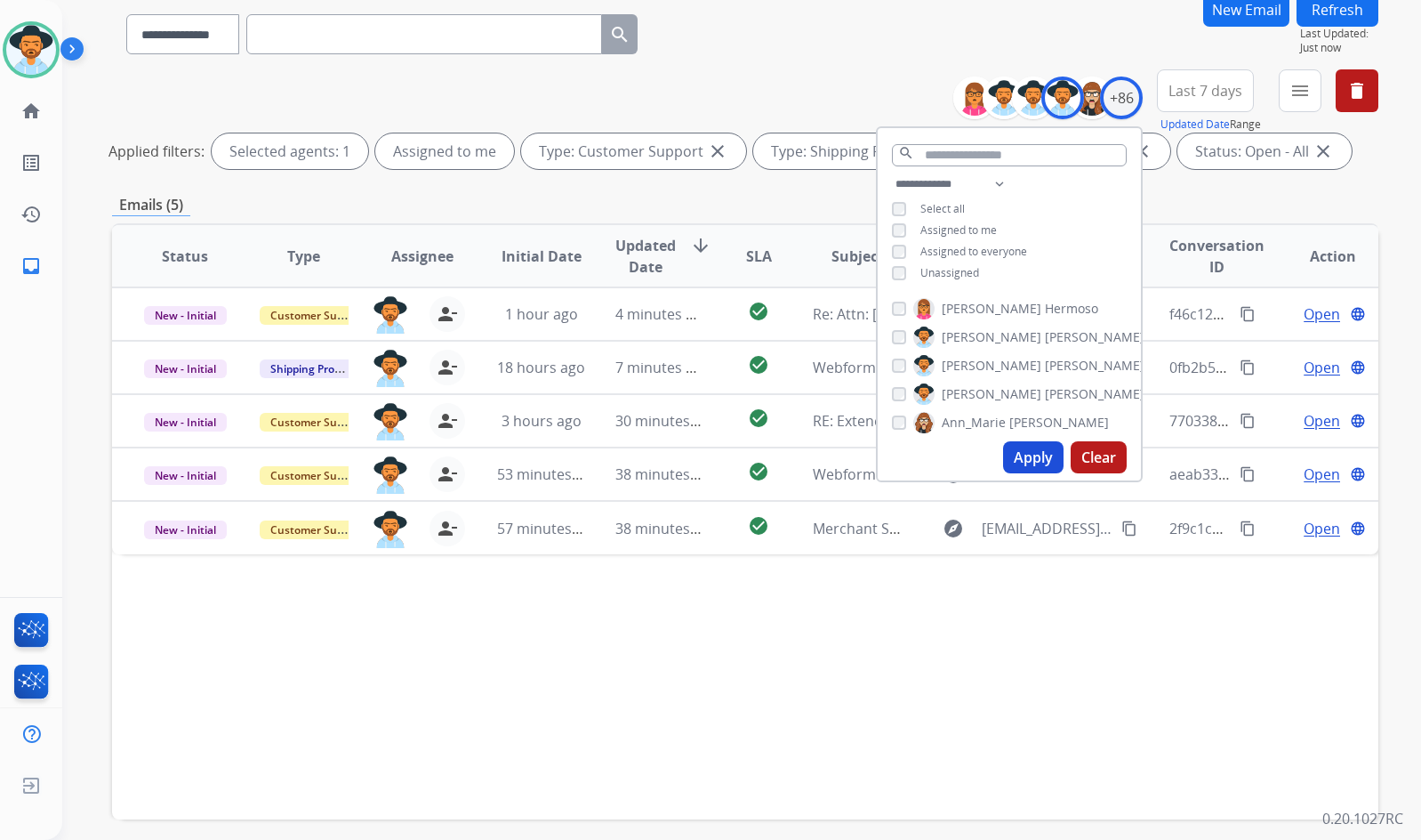
scroll to position [215, 0]
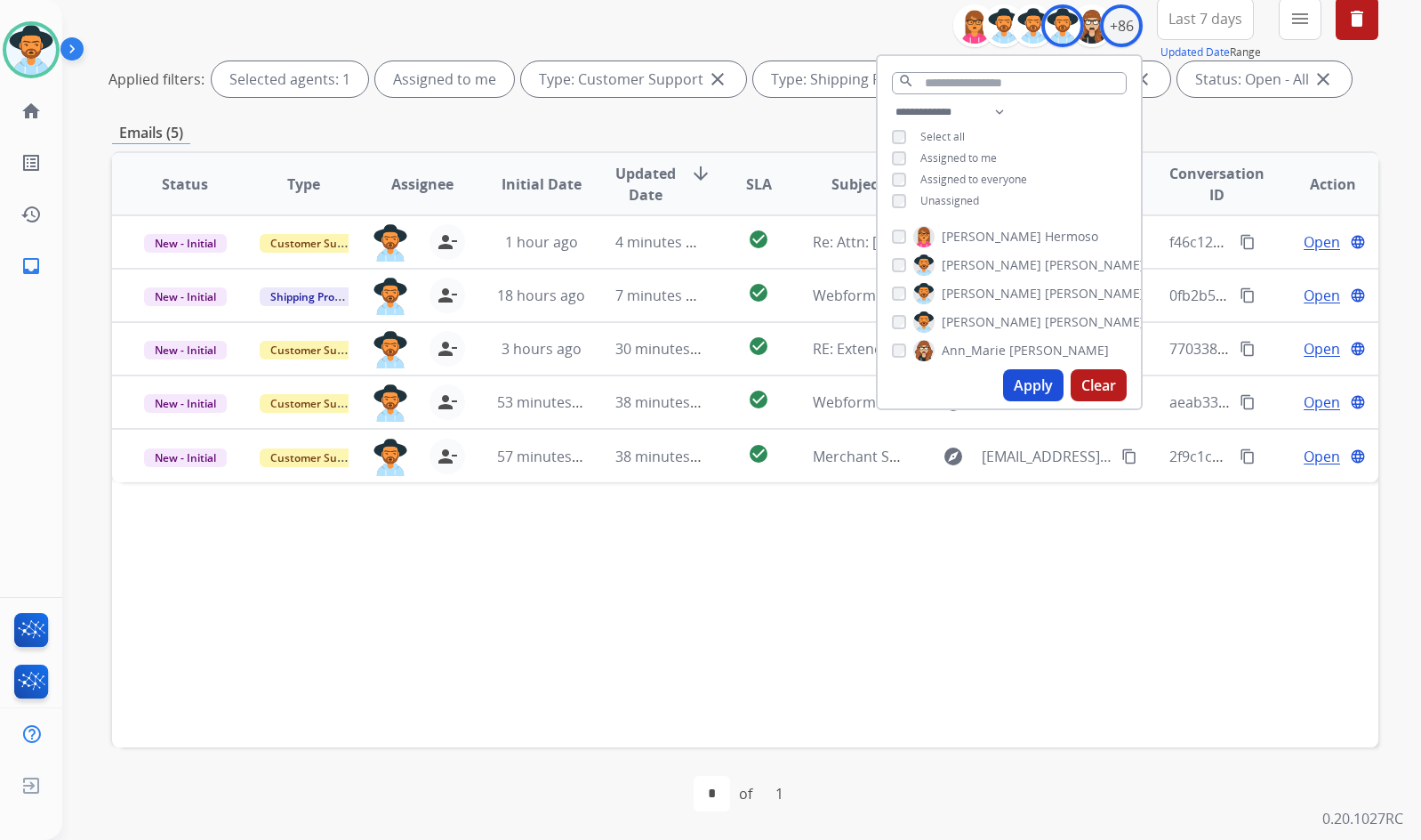
click at [792, 618] on div "Status Type Assignee Initial Date Updated Date arrow_downward SLA Subject Custo…" at bounding box center [745, 449] width 1266 height 596
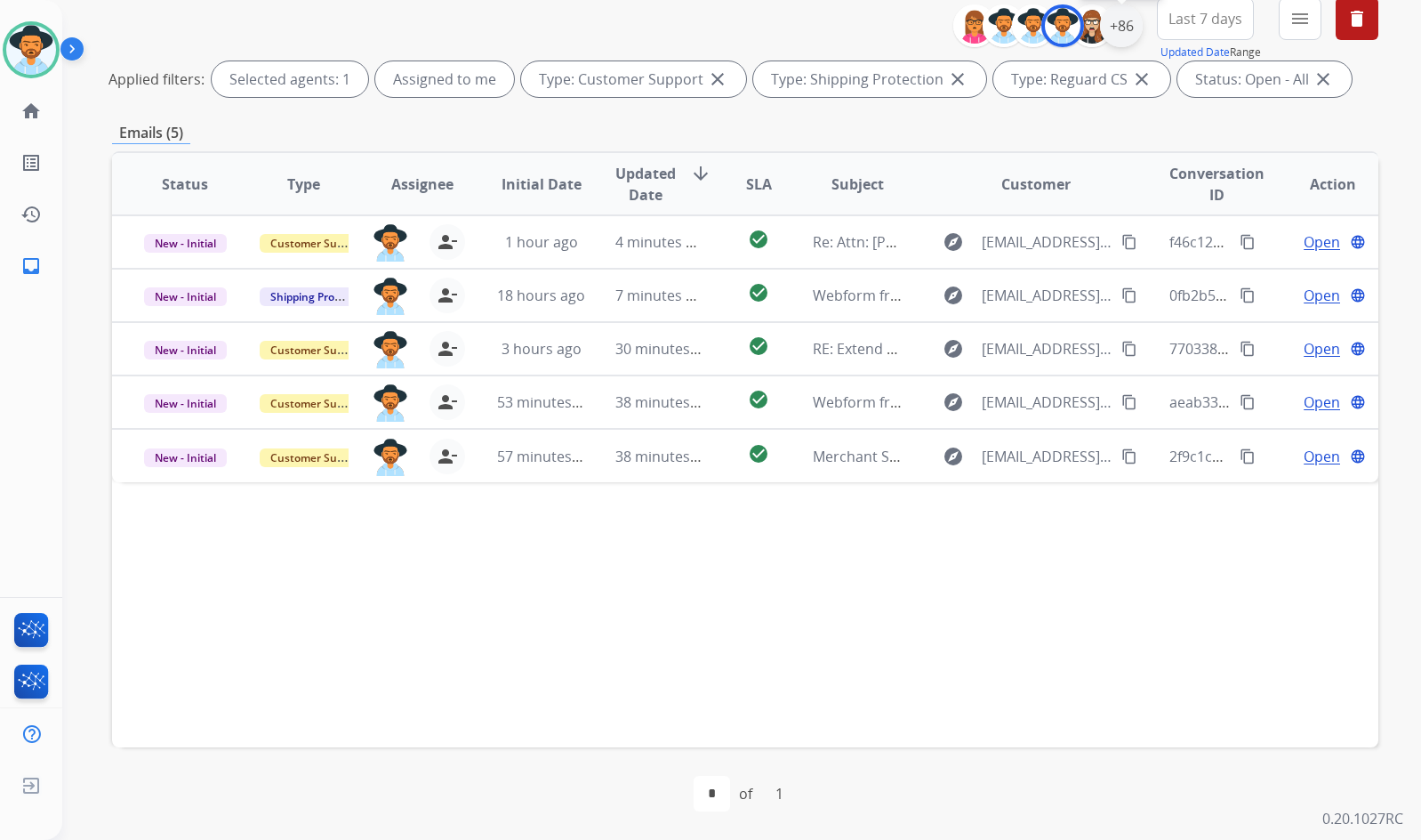
click at [1131, 34] on div "+86" at bounding box center [1121, 26] width 43 height 43
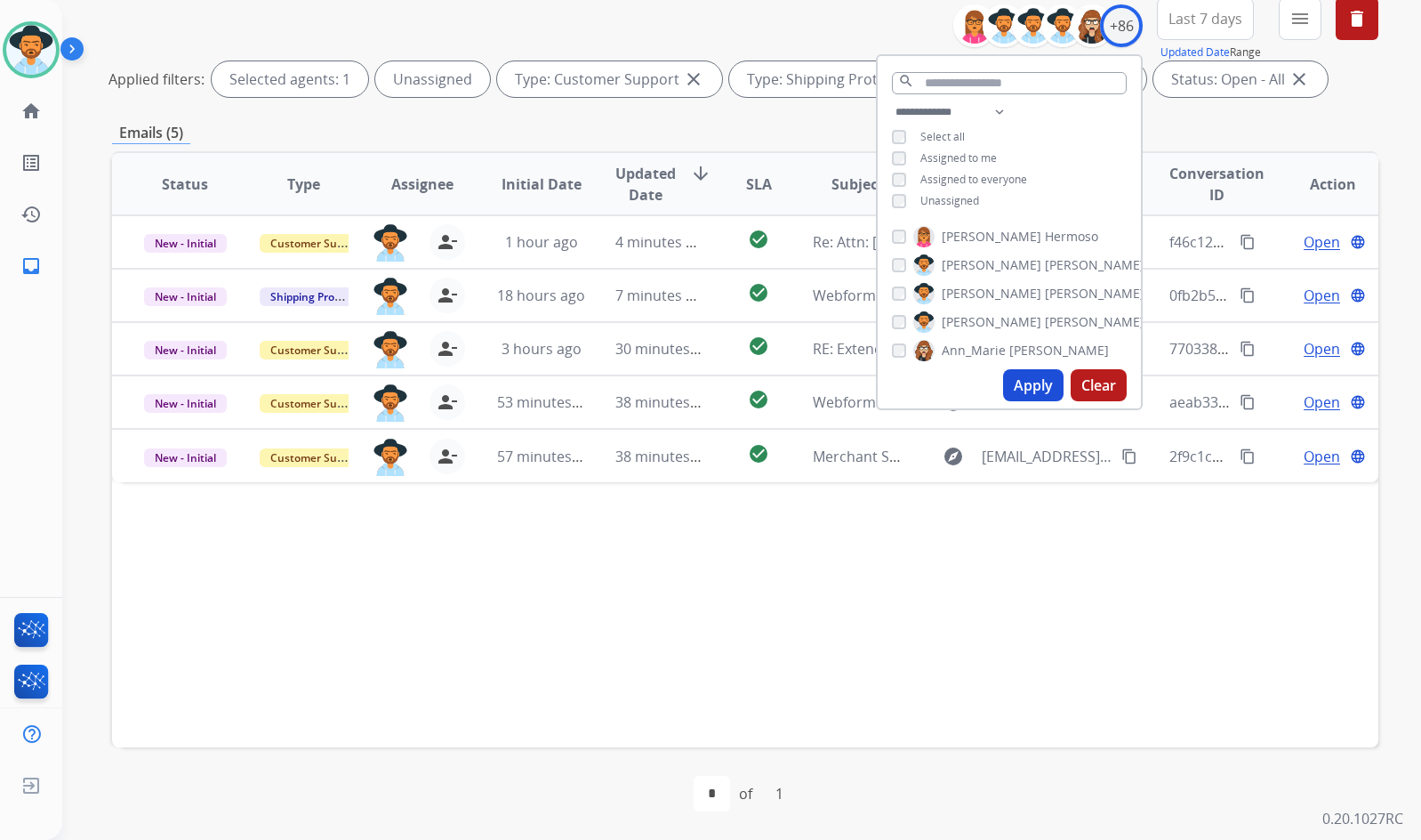
click at [1031, 386] on button "Apply" at bounding box center [1034, 384] width 60 height 32
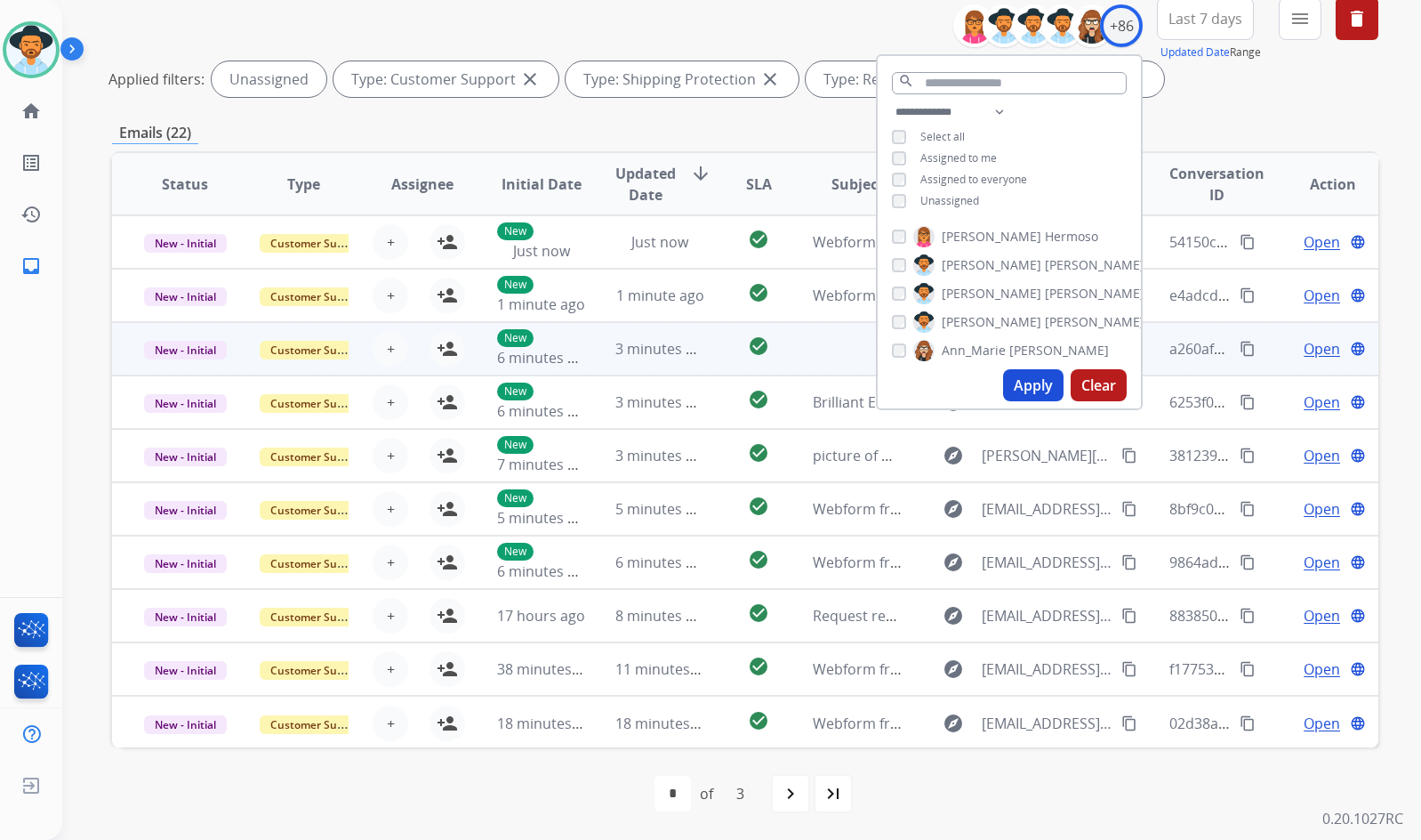
scroll to position [2, 0]
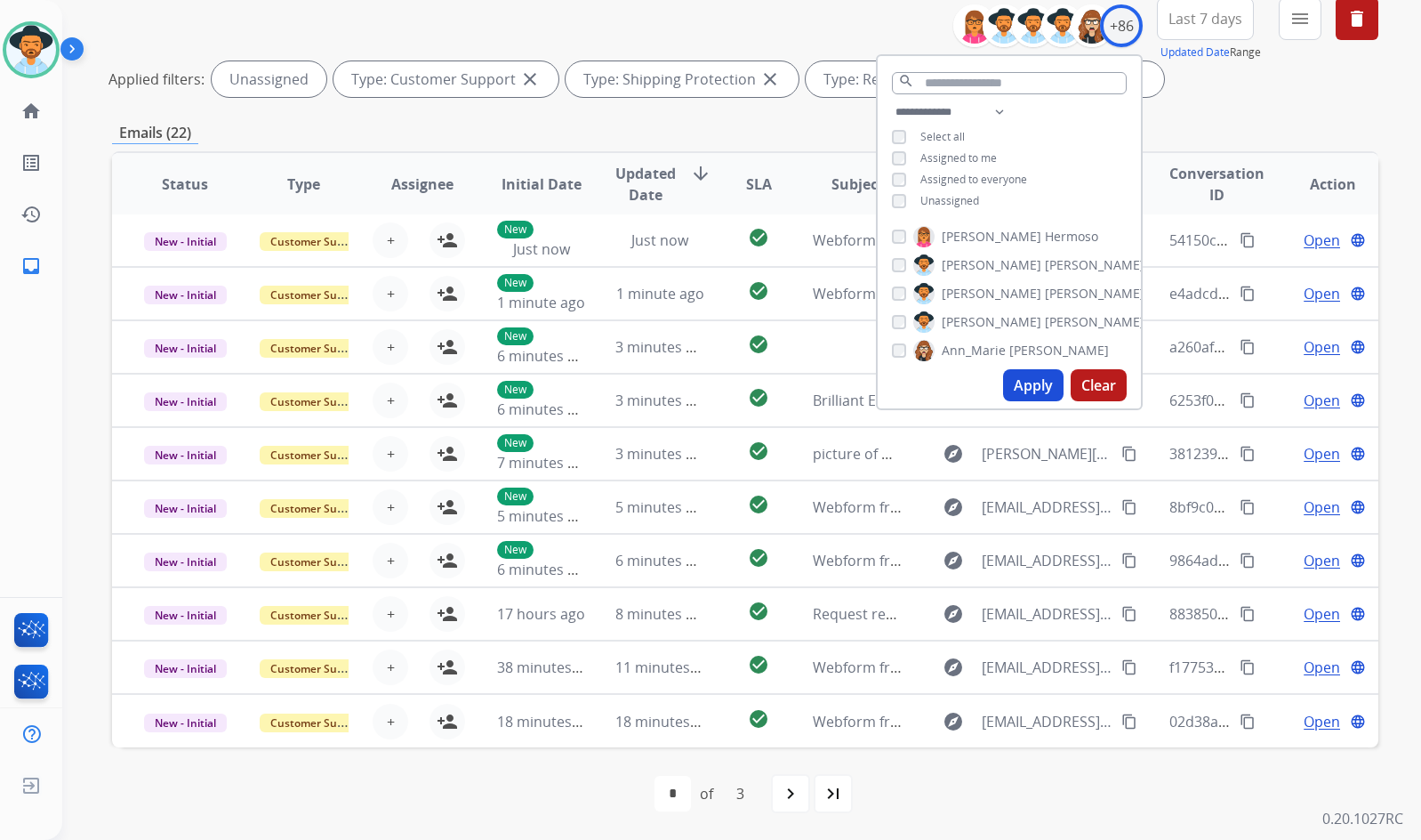
click at [769, 799] on div "first_page navigate_before * * * of 3 navigate_next last_page" at bounding box center [745, 793] width 1266 height 36
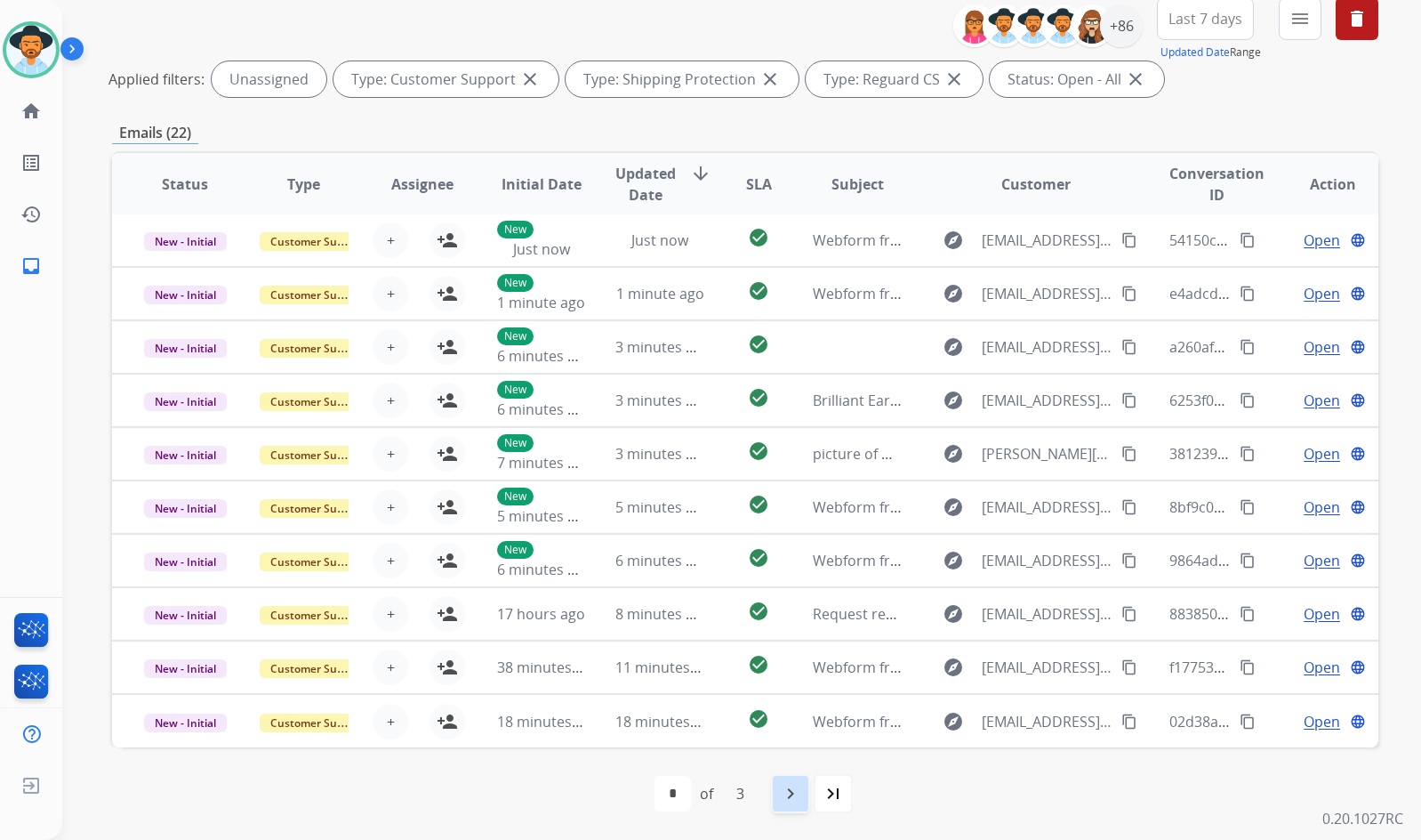
click at [788, 799] on mat-icon "navigate_next" at bounding box center [790, 793] width 21 height 21
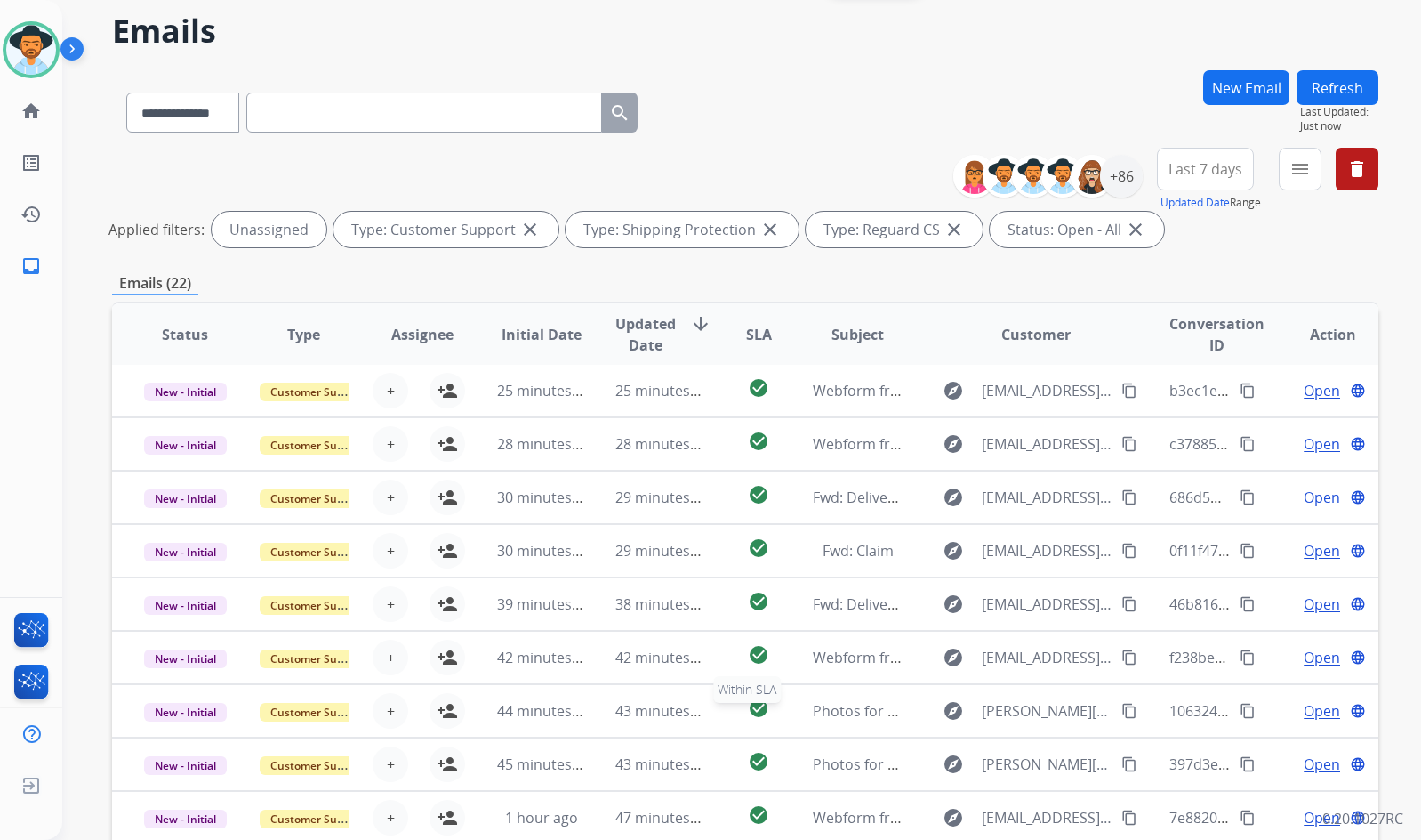
scroll to position [215, 0]
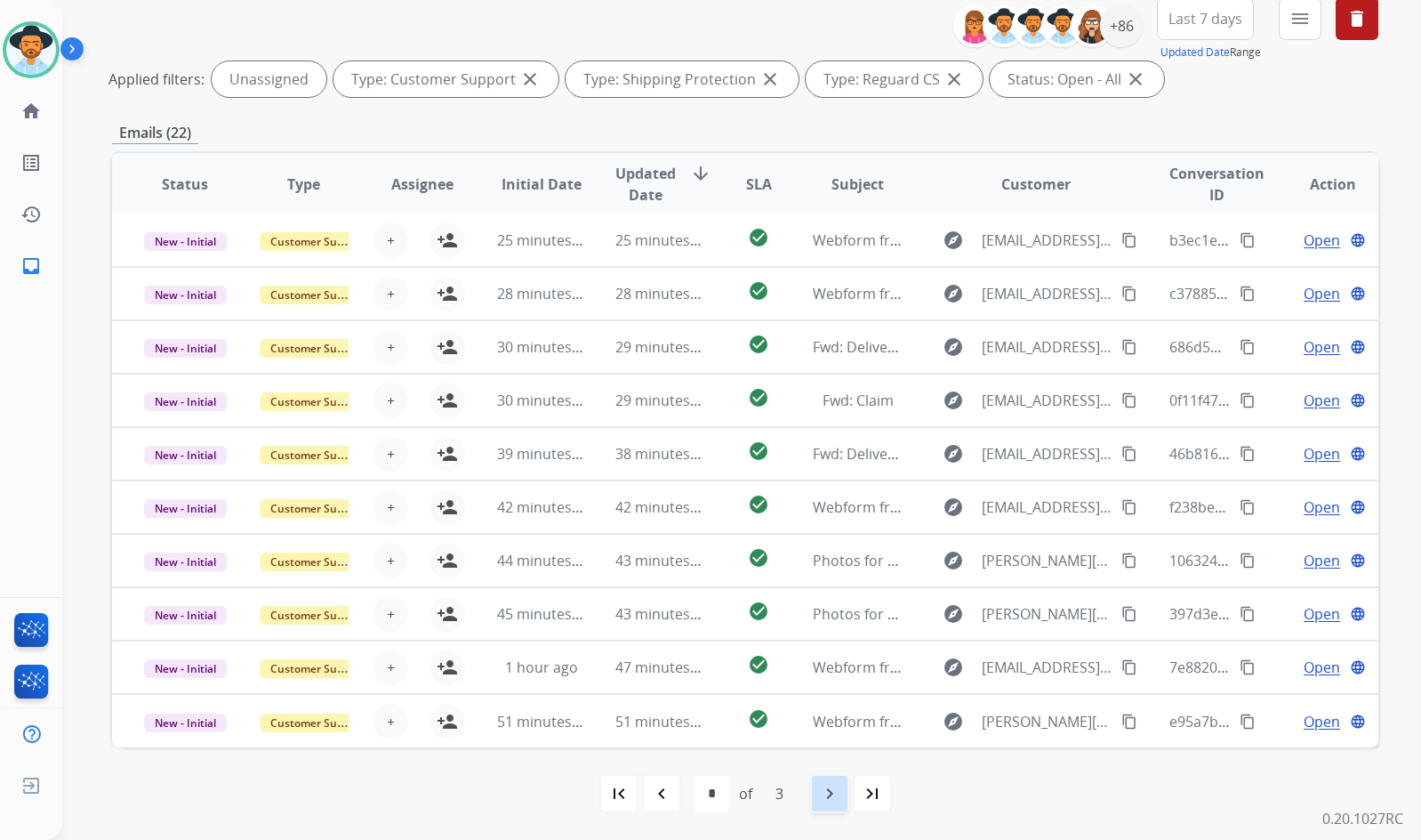
click at [826, 801] on mat-icon "navigate_next" at bounding box center [830, 793] width 21 height 21
select select "*"
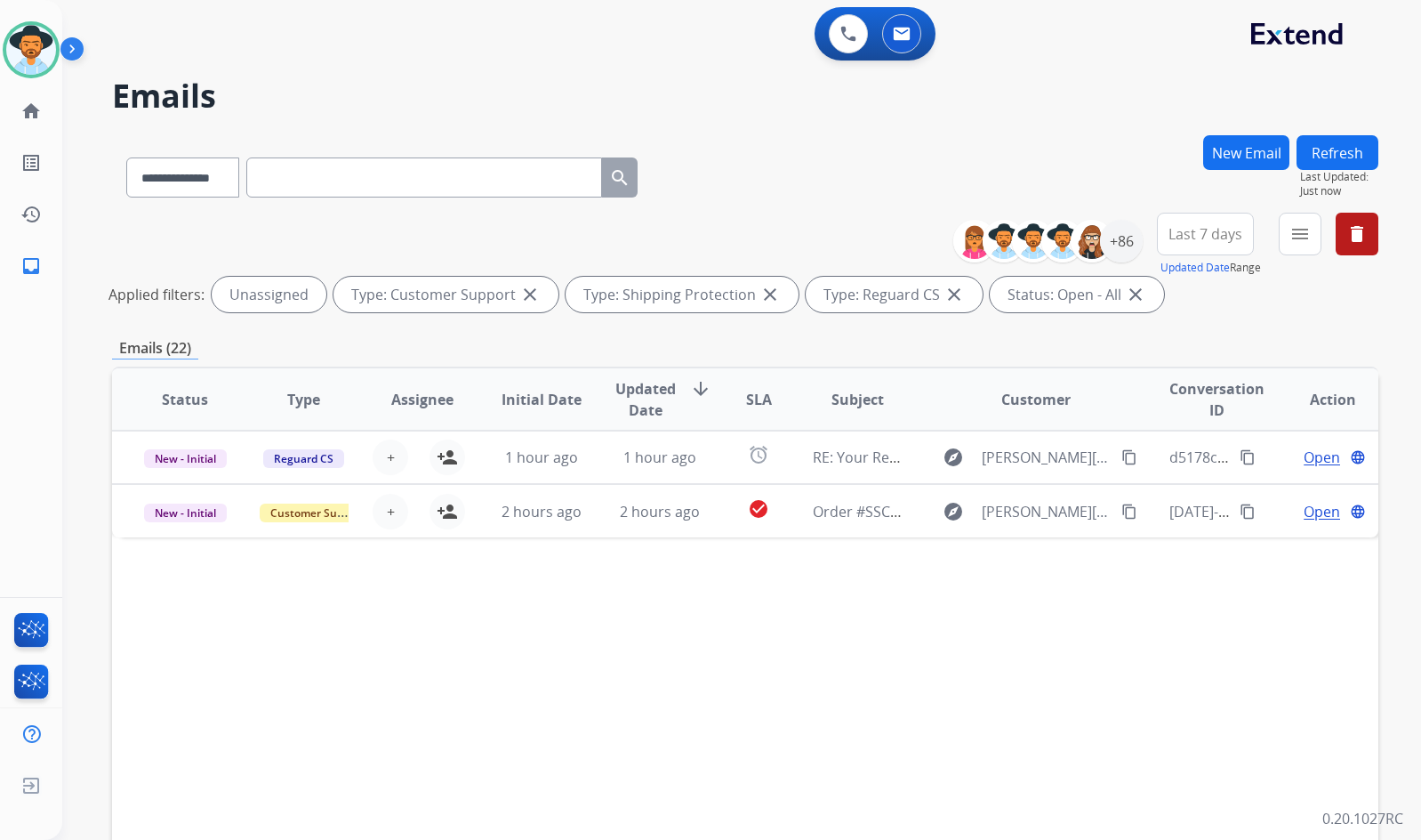
scroll to position [0, 0]
click at [1116, 244] on div "+86" at bounding box center [1121, 241] width 43 height 43
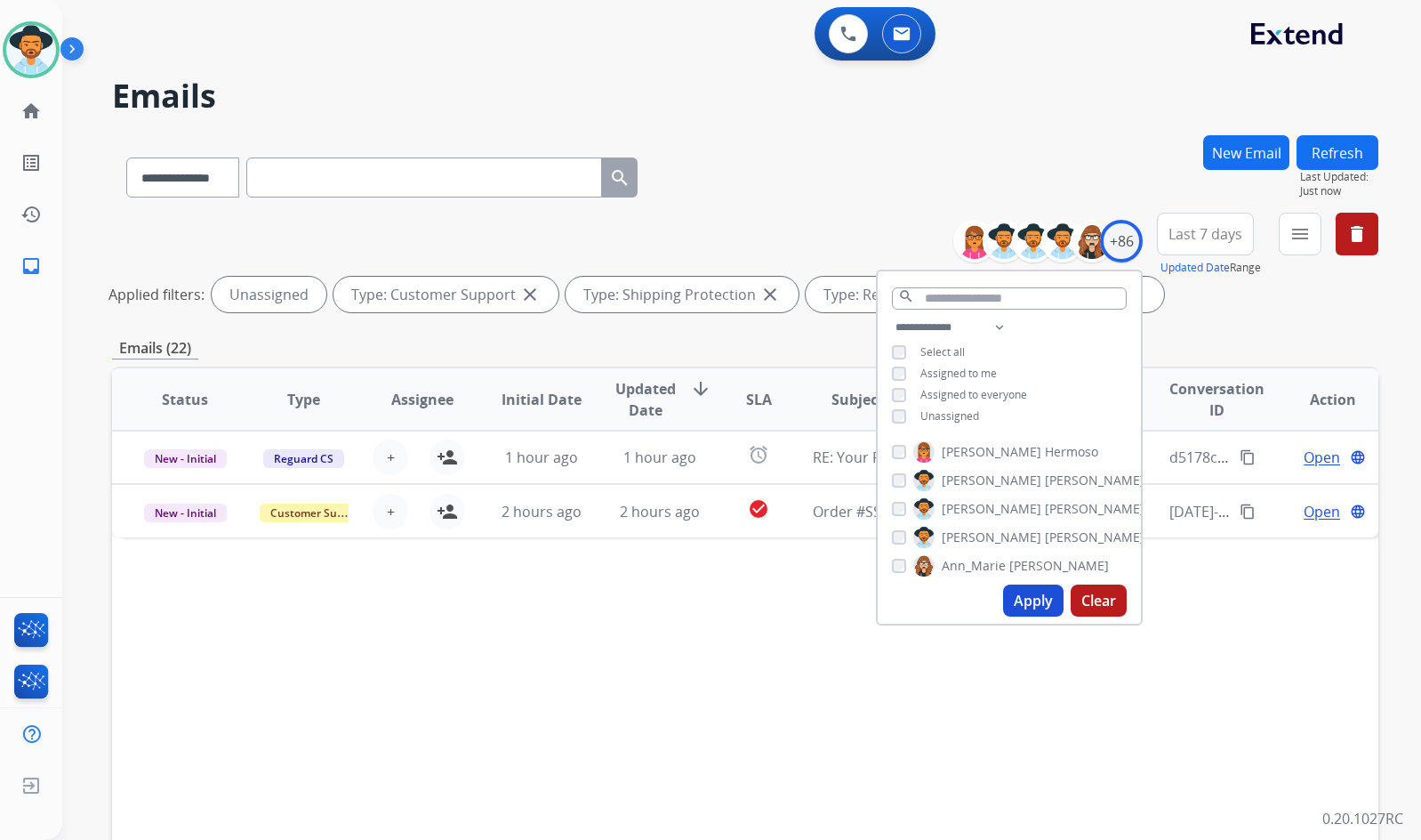
click at [964, 419] on span "Unassigned" at bounding box center [950, 416] width 58 height 16
click at [957, 377] on span "Assigned to me" at bounding box center [959, 374] width 77 height 16
click at [1047, 603] on button "Apply" at bounding box center [1034, 600] width 60 height 32
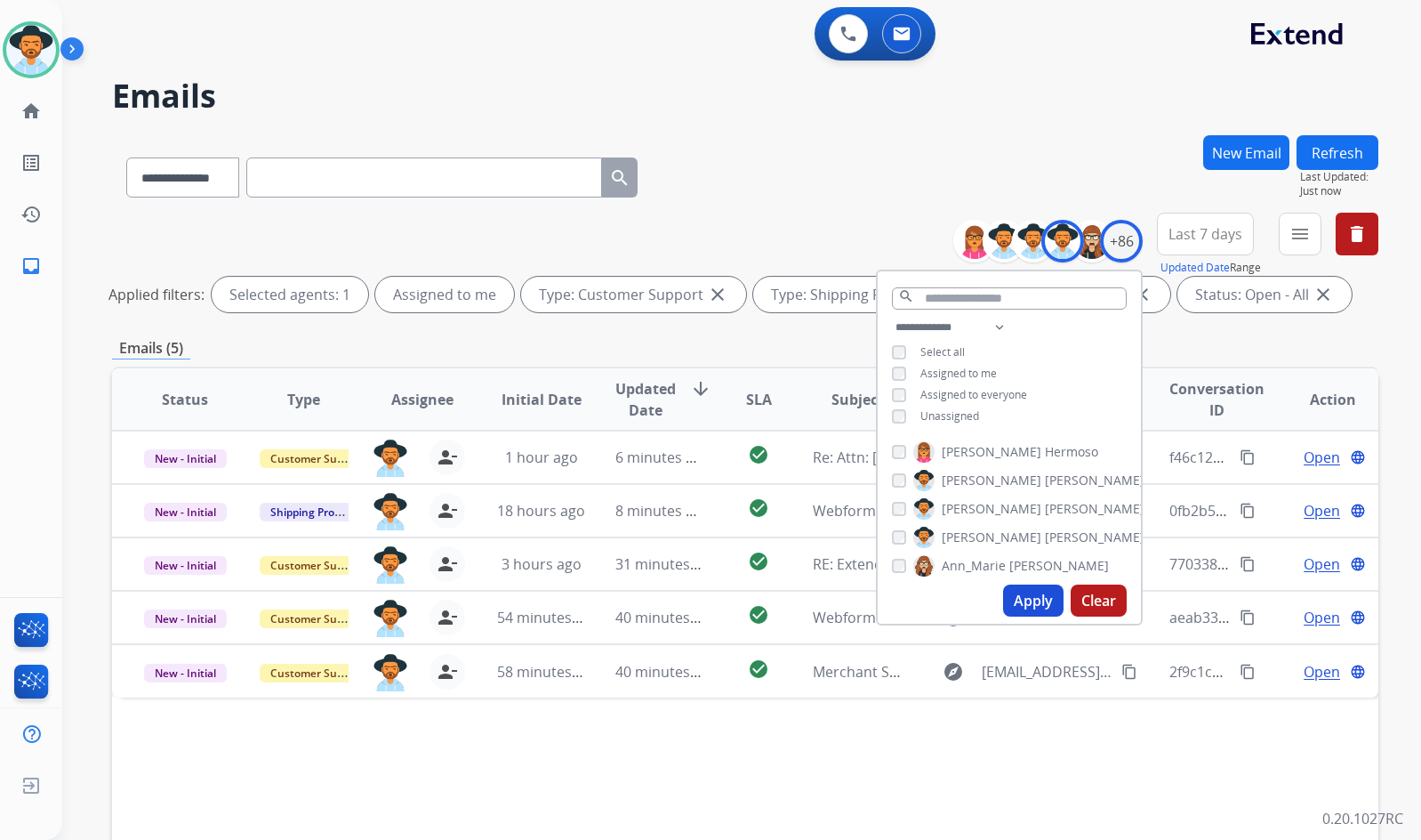
click at [837, 724] on div "Status Type Assignee Initial Date Updated Date arrow_downward SLA Subject Custo…" at bounding box center [745, 665] width 1266 height 596
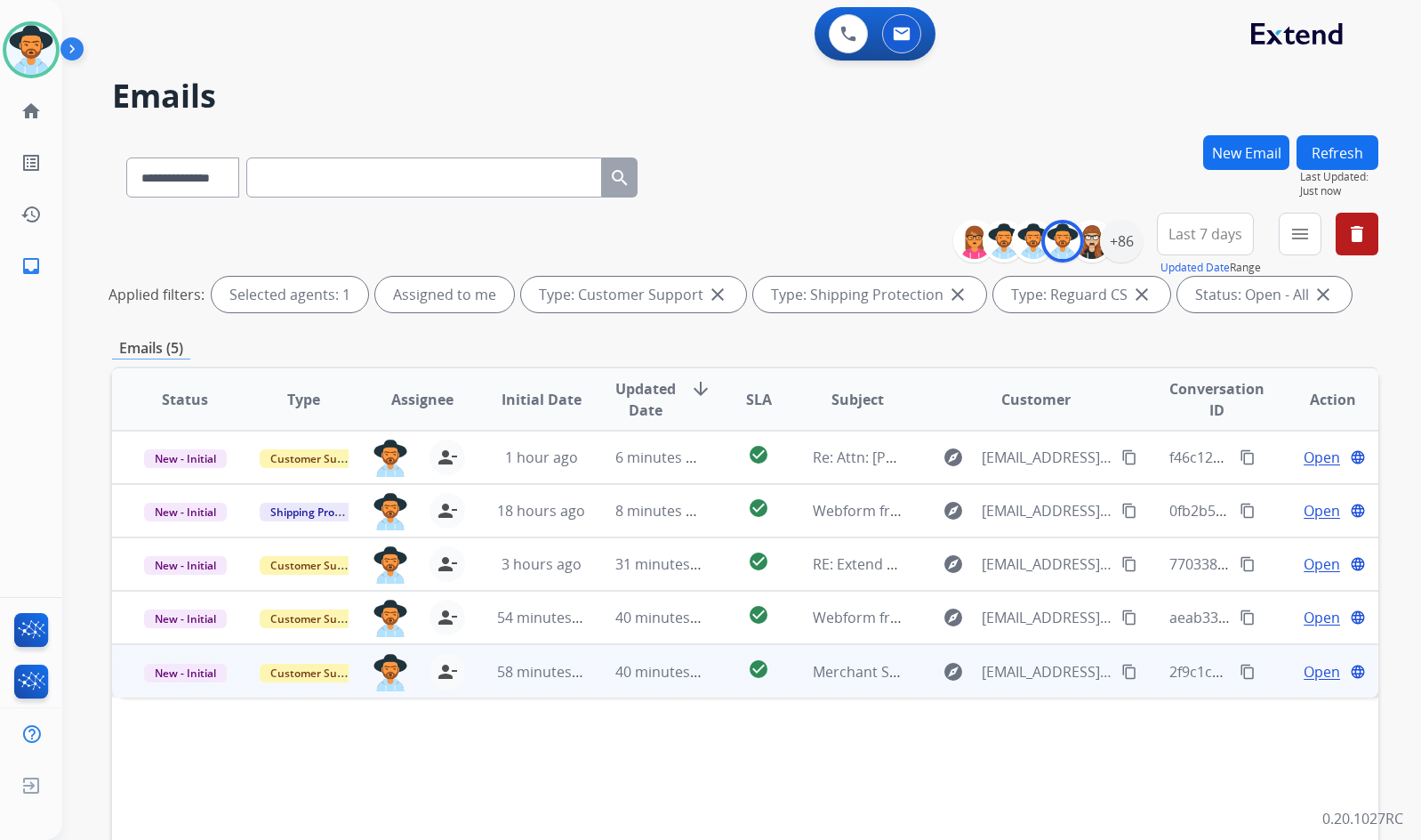
click at [1315, 671] on span "Open" at bounding box center [1322, 672] width 36 height 21
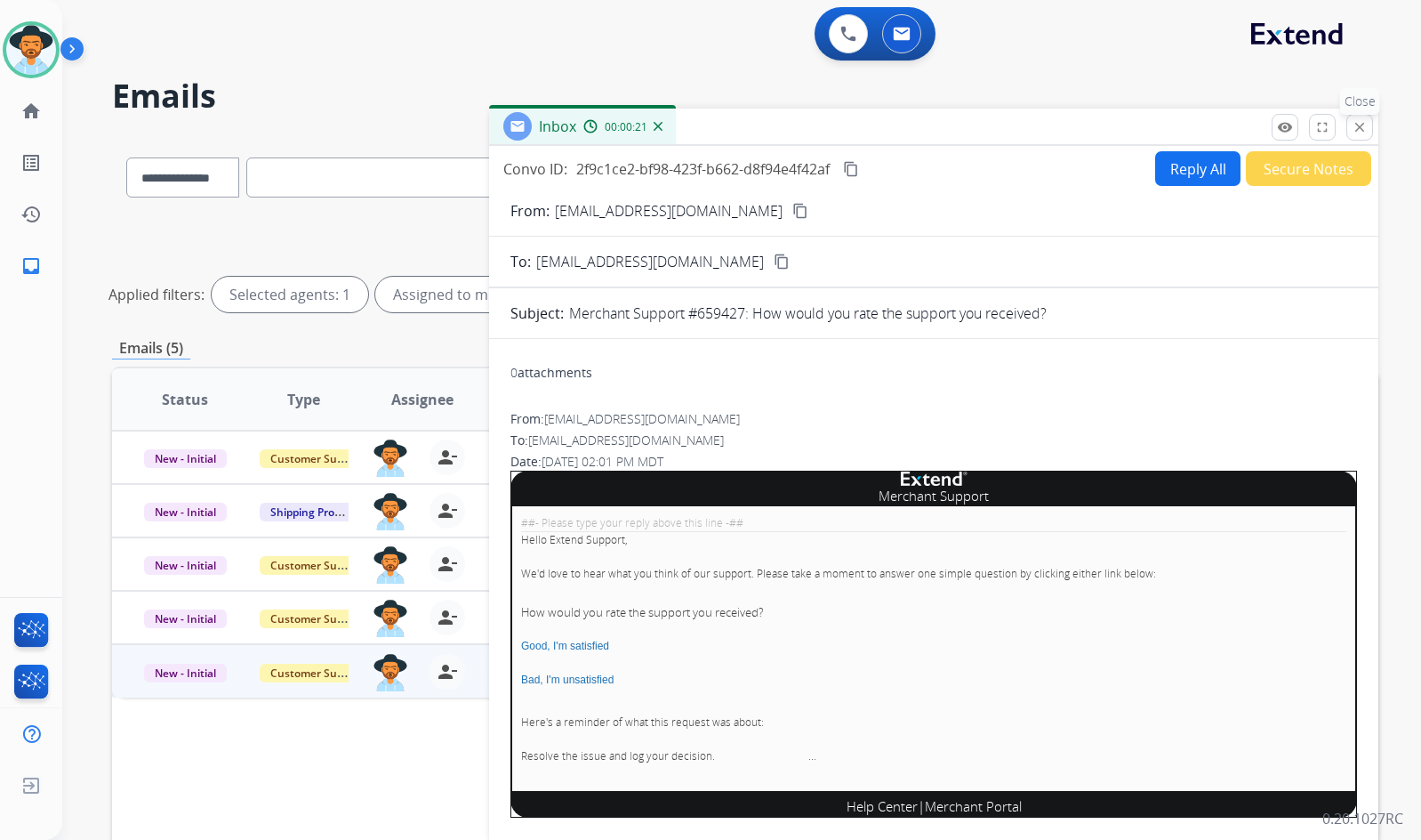
click at [1359, 125] on mat-icon "close" at bounding box center [1360, 127] width 16 height 16
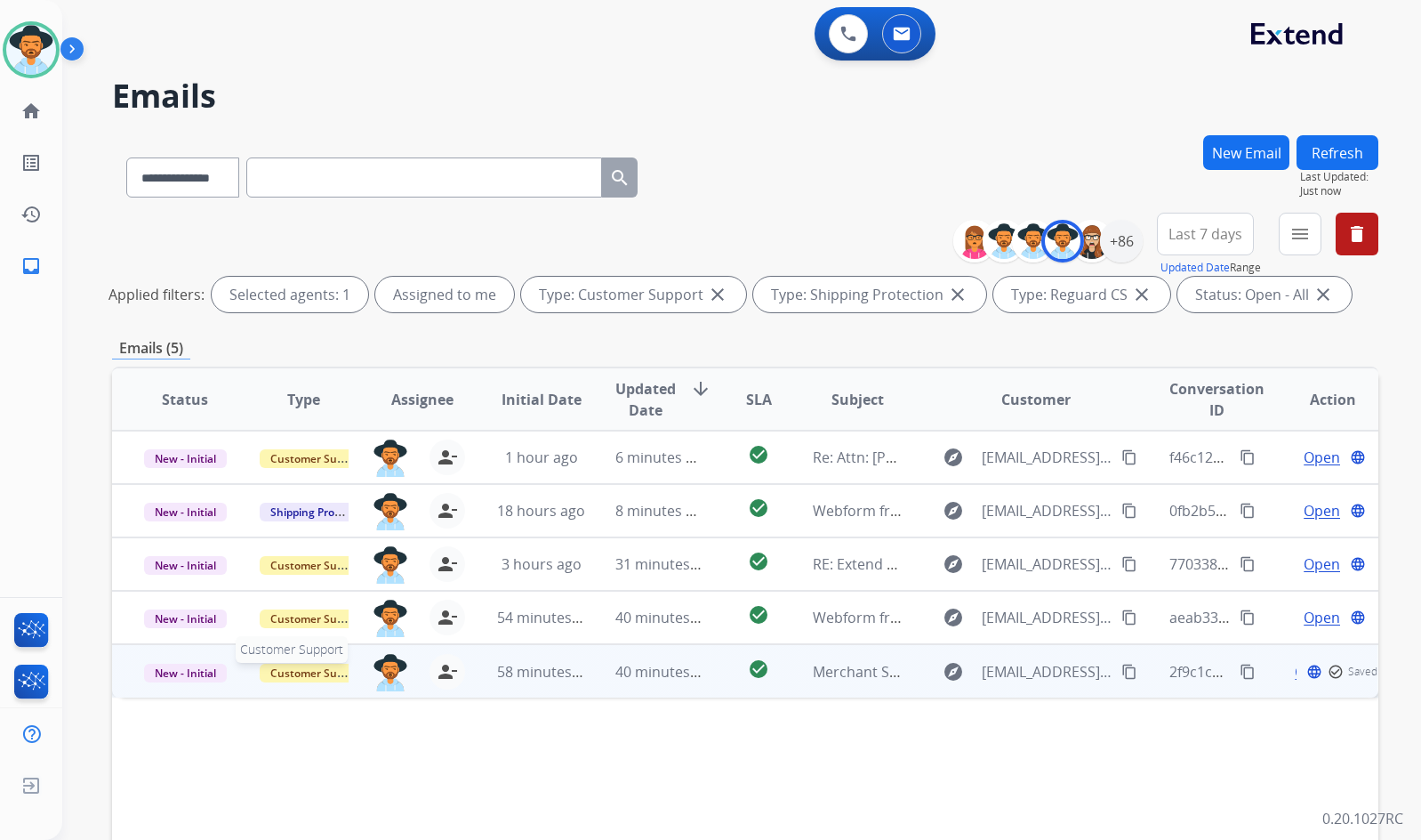
click at [274, 680] on span "Customer Support" at bounding box center [317, 673] width 116 height 18
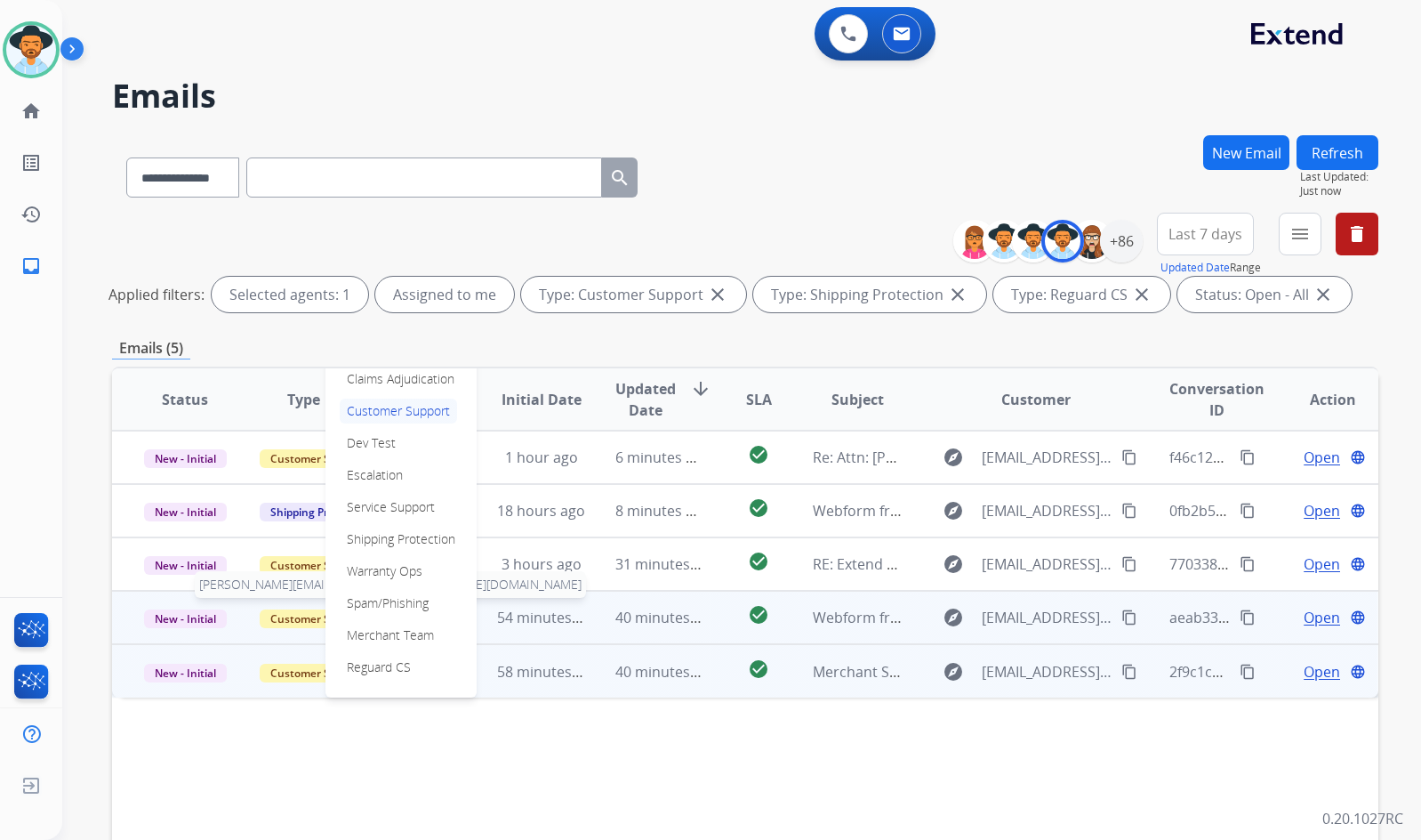
click at [384, 609] on p "Spam/Phishing" at bounding box center [387, 603] width 96 height 25
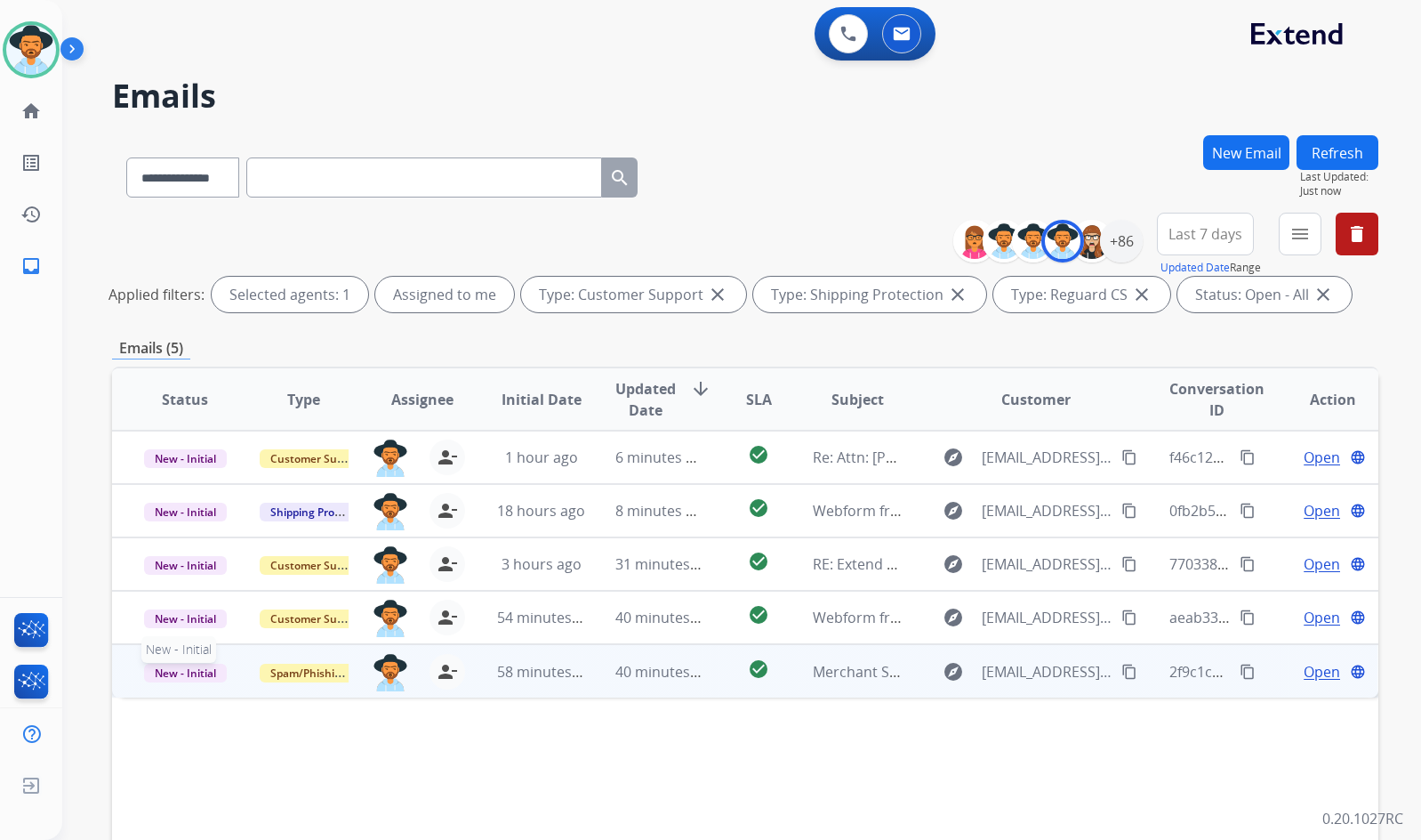
click at [224, 678] on span "New - Initial" at bounding box center [185, 673] width 83 height 18
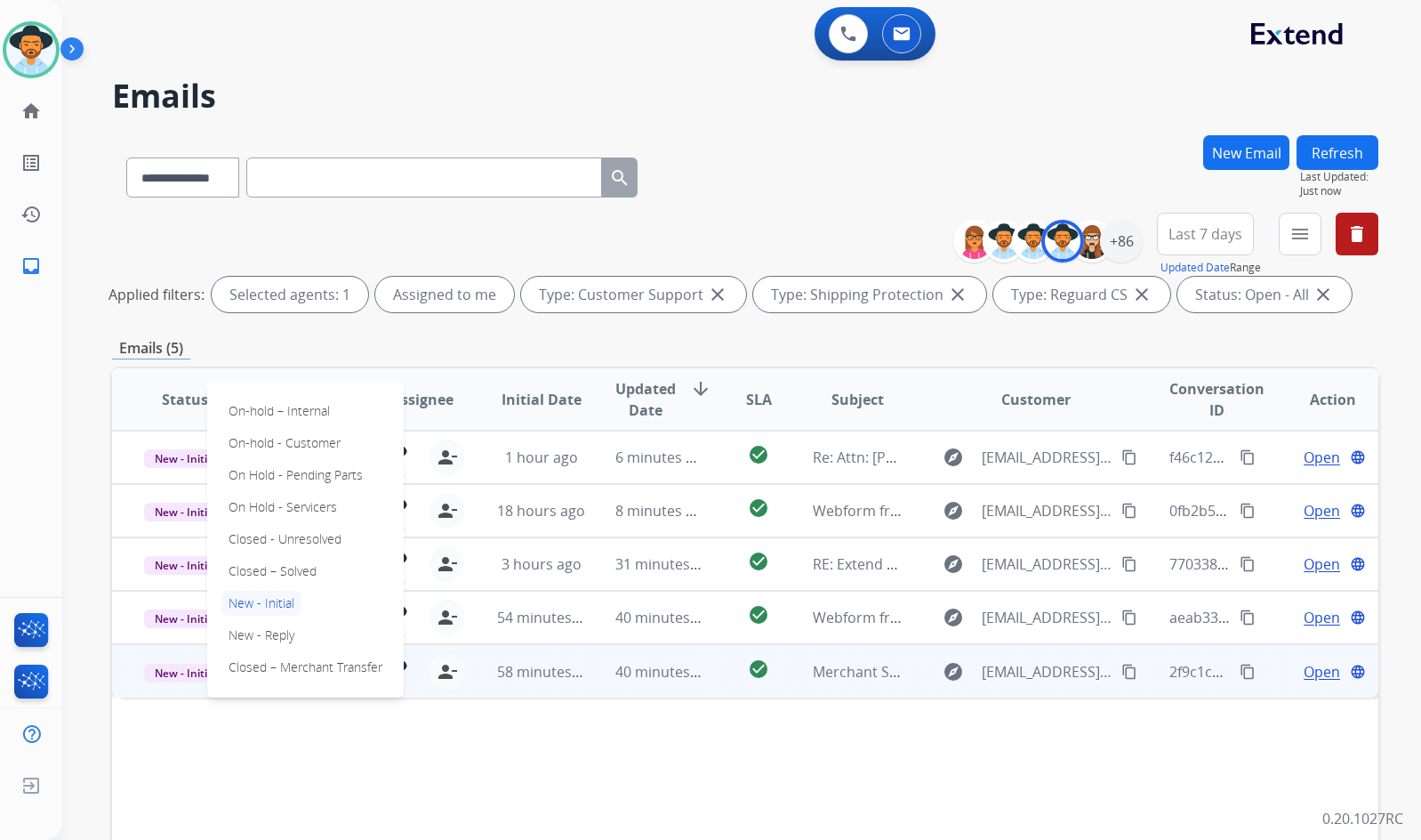
click at [273, 557] on div "On-hold – Internal On-hold - Customer On Hold - Pending Parts On Hold - Service…" at bounding box center [306, 538] width 197 height 316
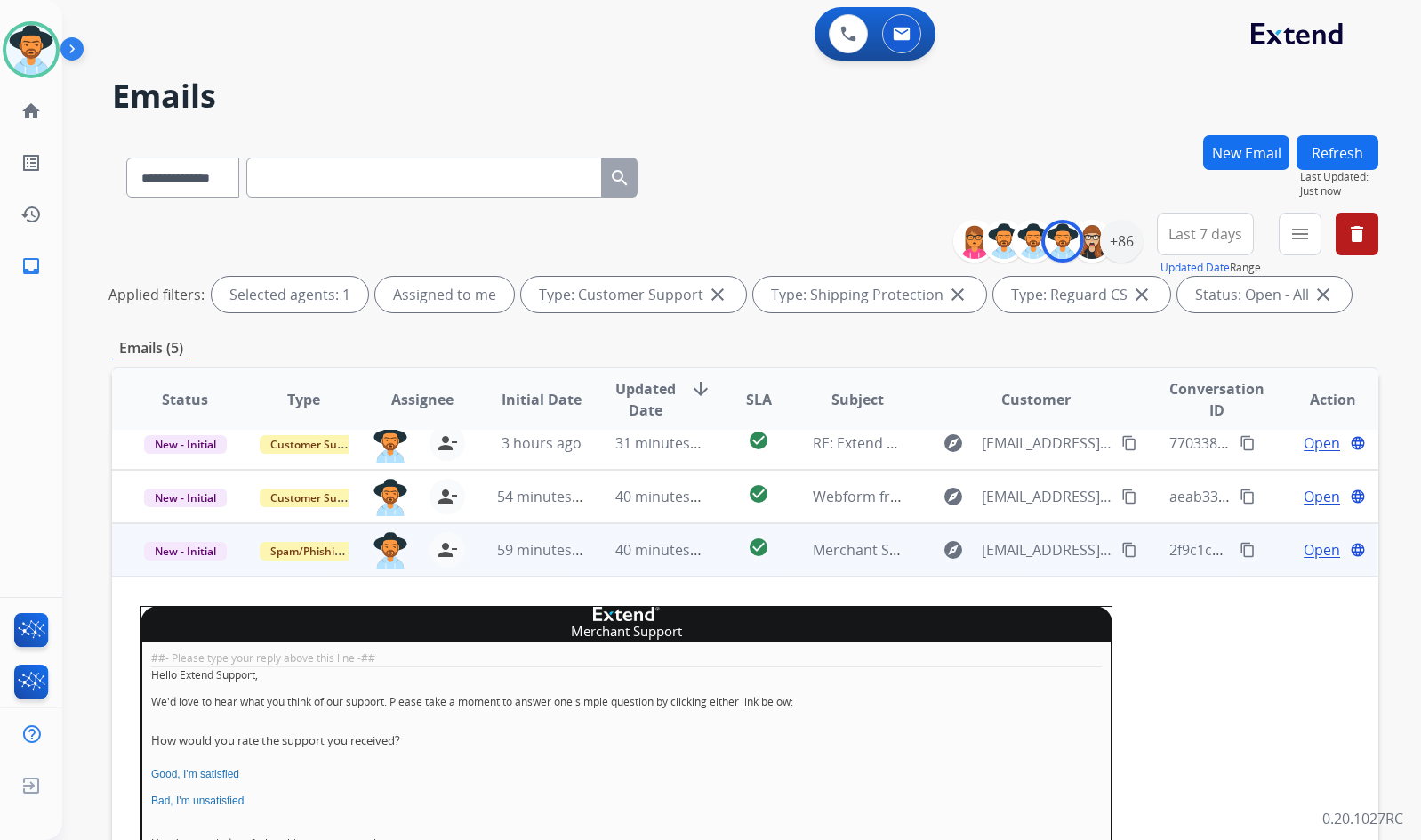
scroll to position [132, 0]
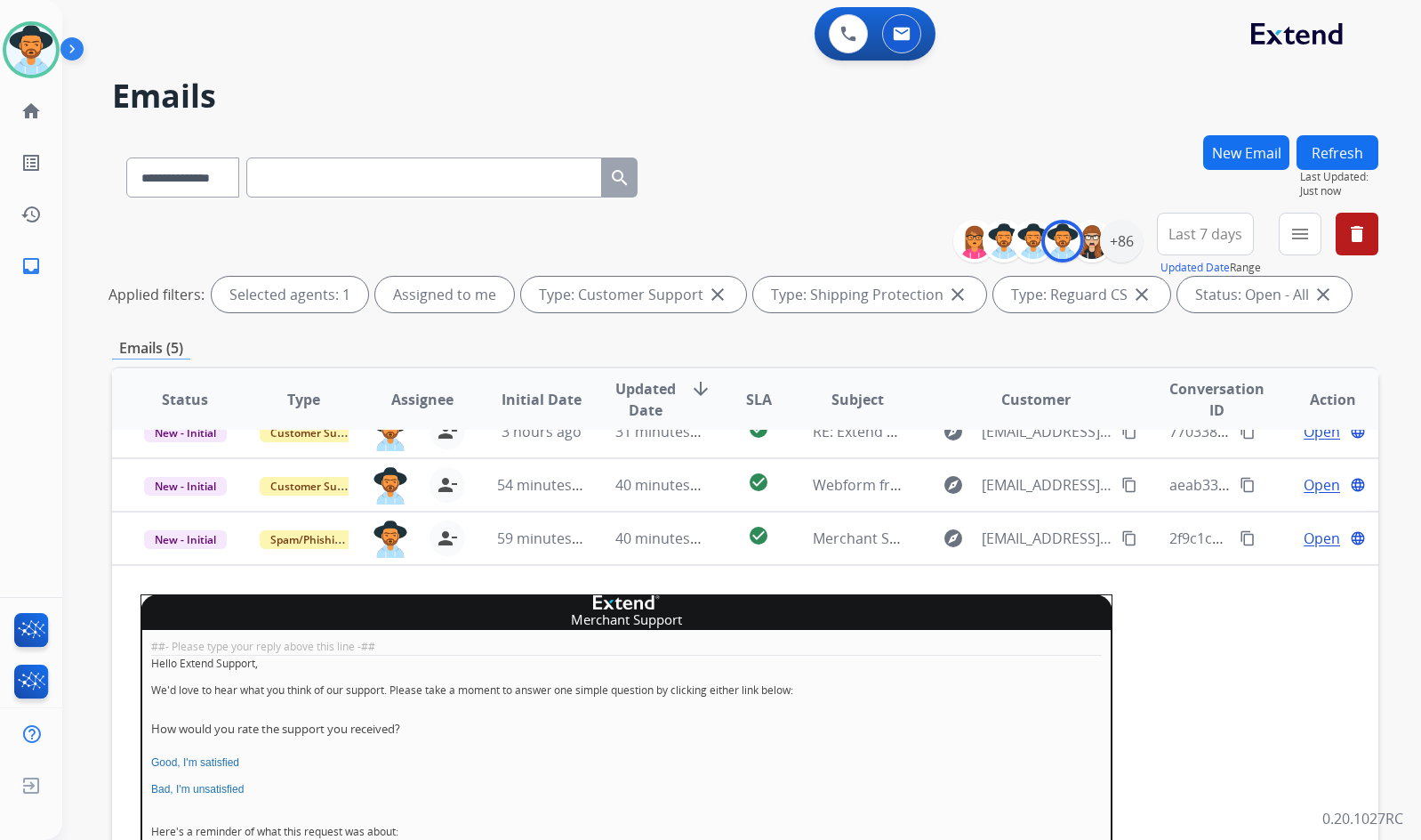
click at [201, 545] on span "New - Initial" at bounding box center [185, 539] width 83 height 18
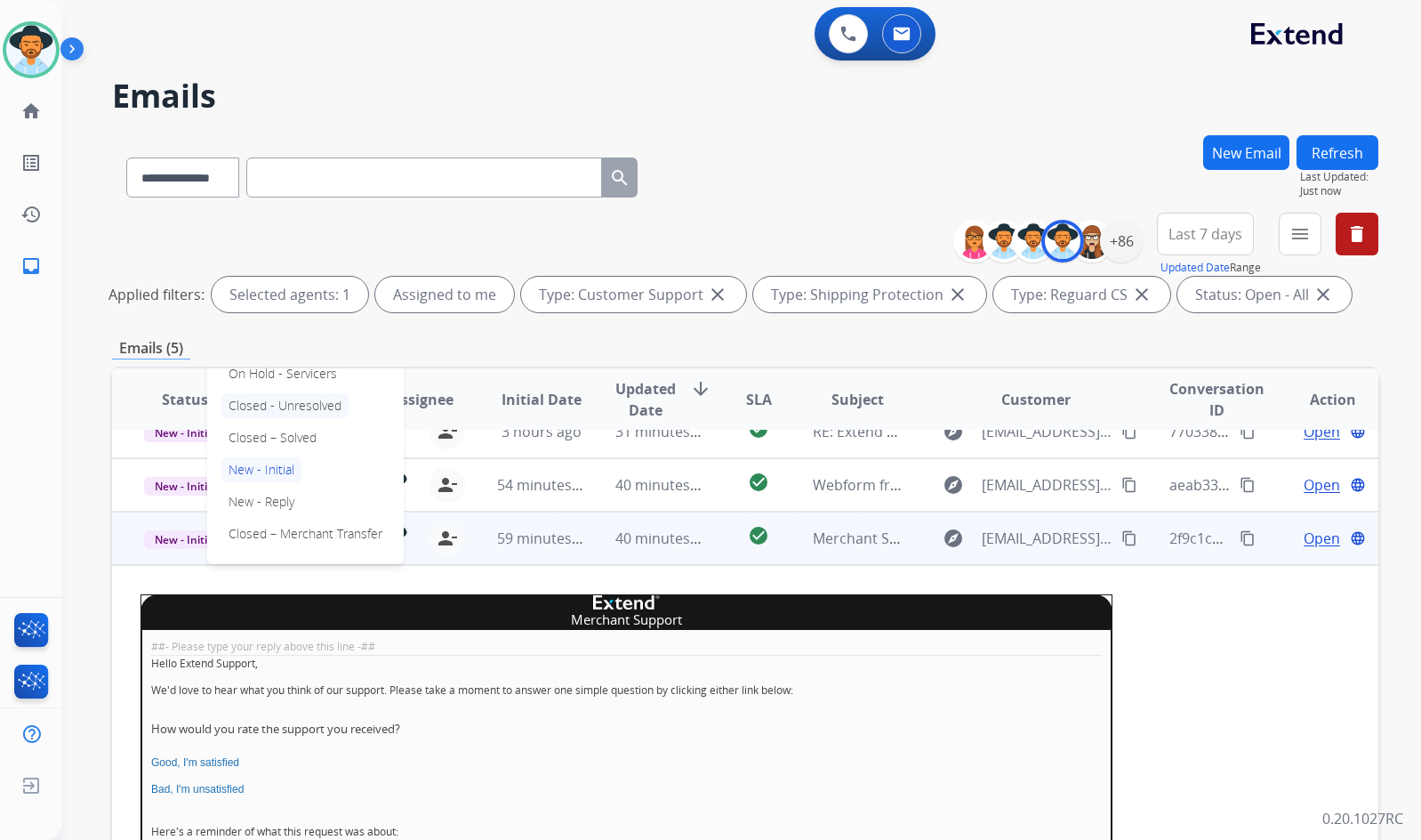
click at [281, 418] on p "Closed - Unresolved" at bounding box center [285, 406] width 128 height 25
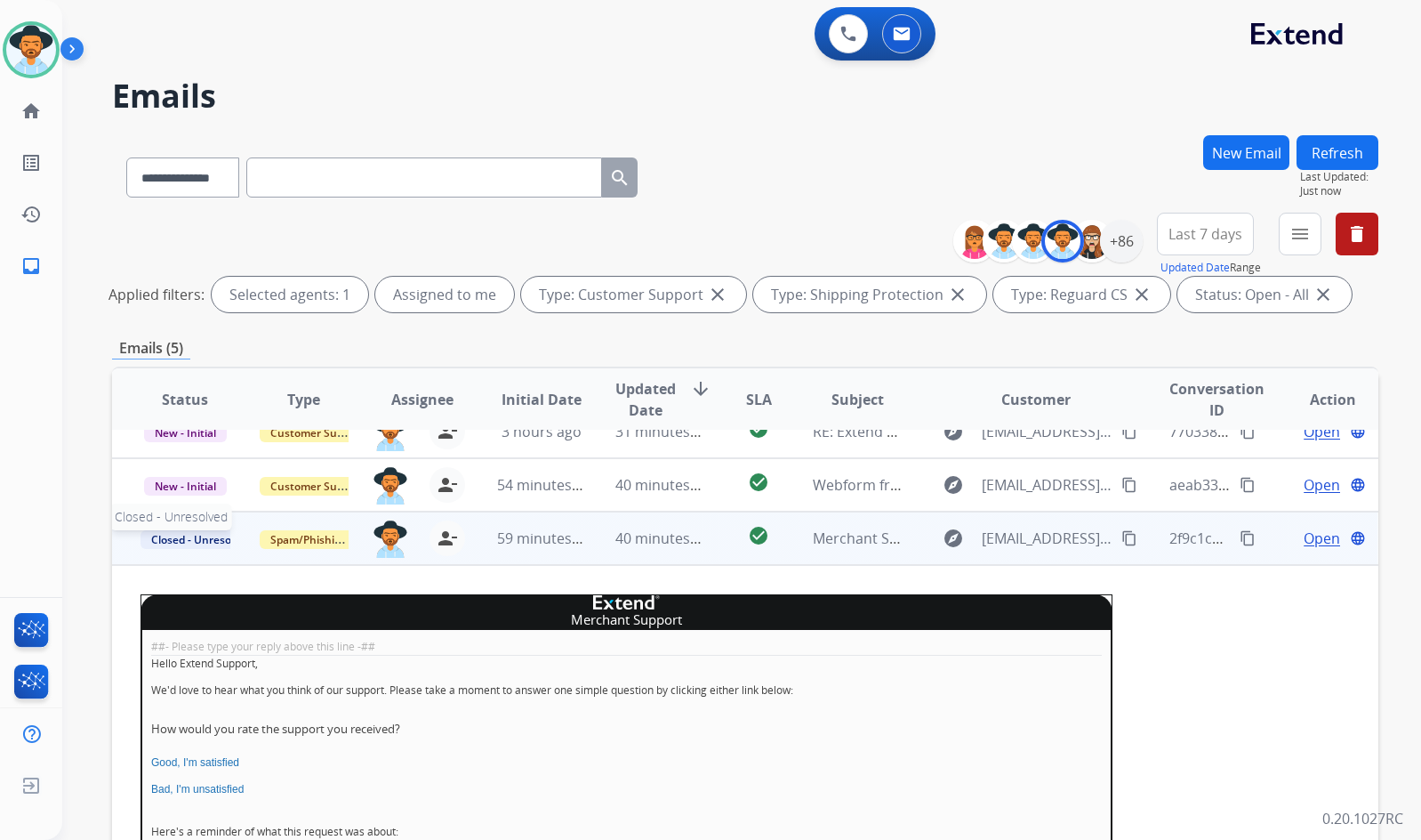
click at [205, 542] on span "Closed - Unresolved" at bounding box center [200, 539] width 122 height 18
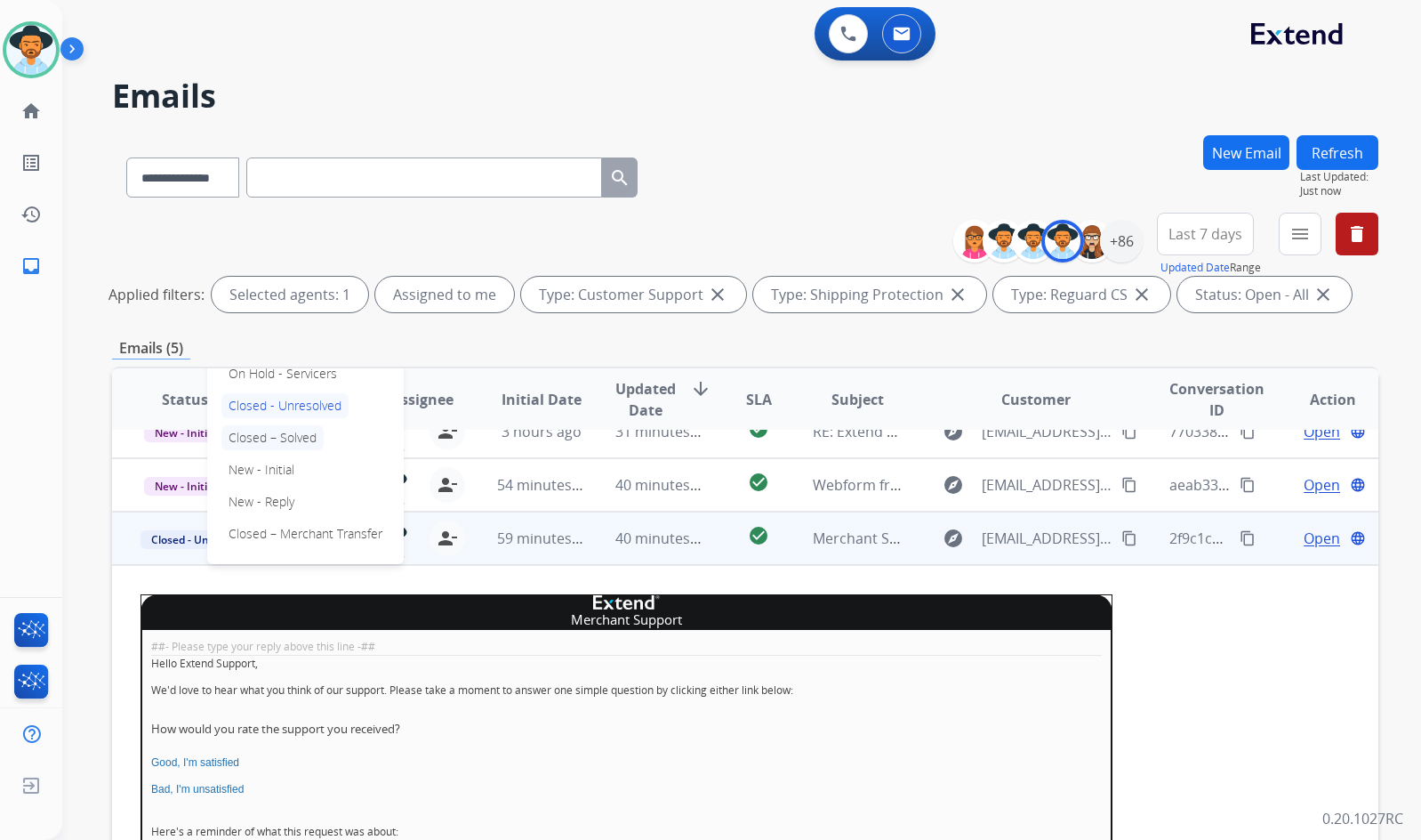
click at [275, 441] on p "Closed – Solved" at bounding box center [273, 438] width 102 height 25
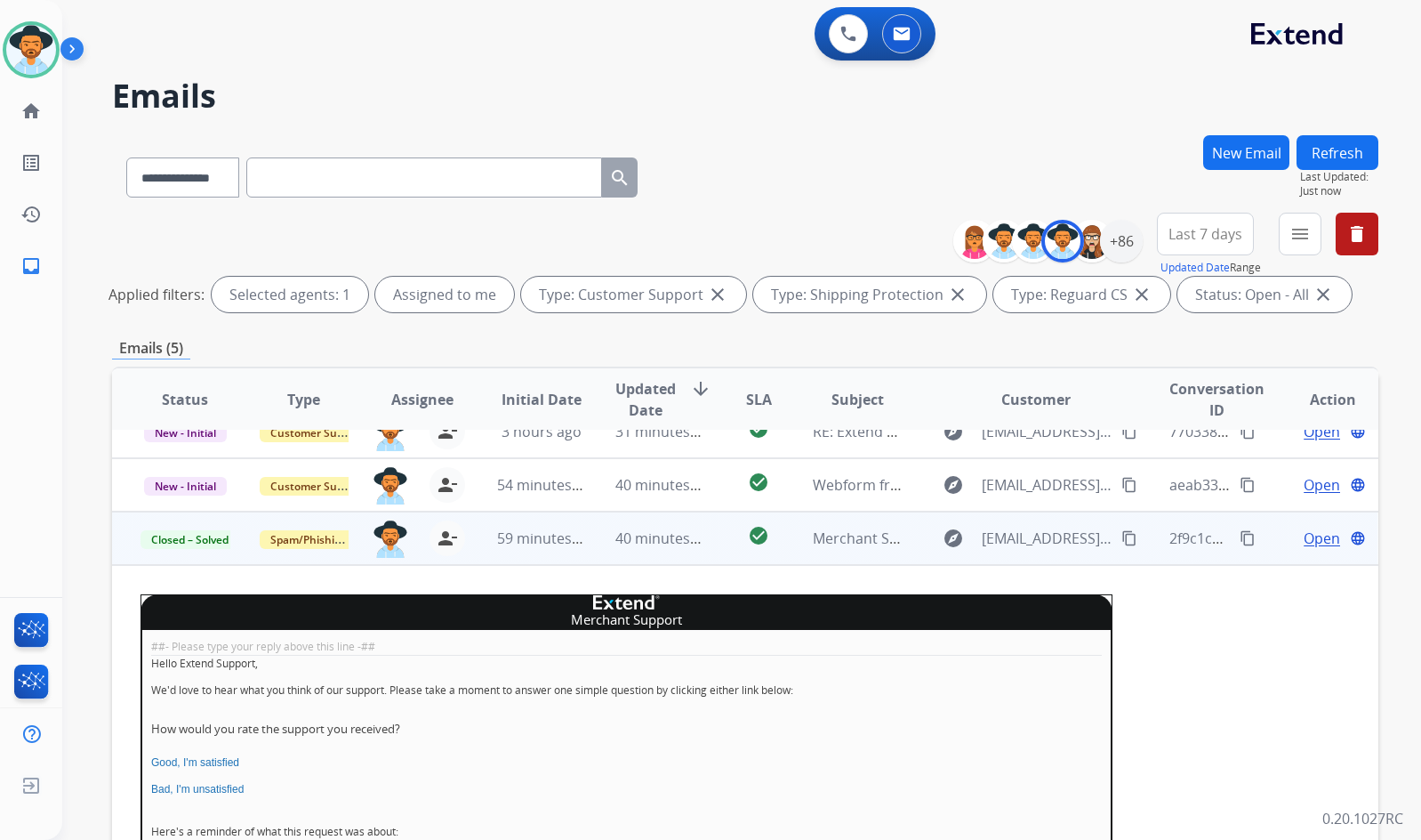
click at [102, 548] on div "**********" at bounding box center [720, 484] width 1316 height 840
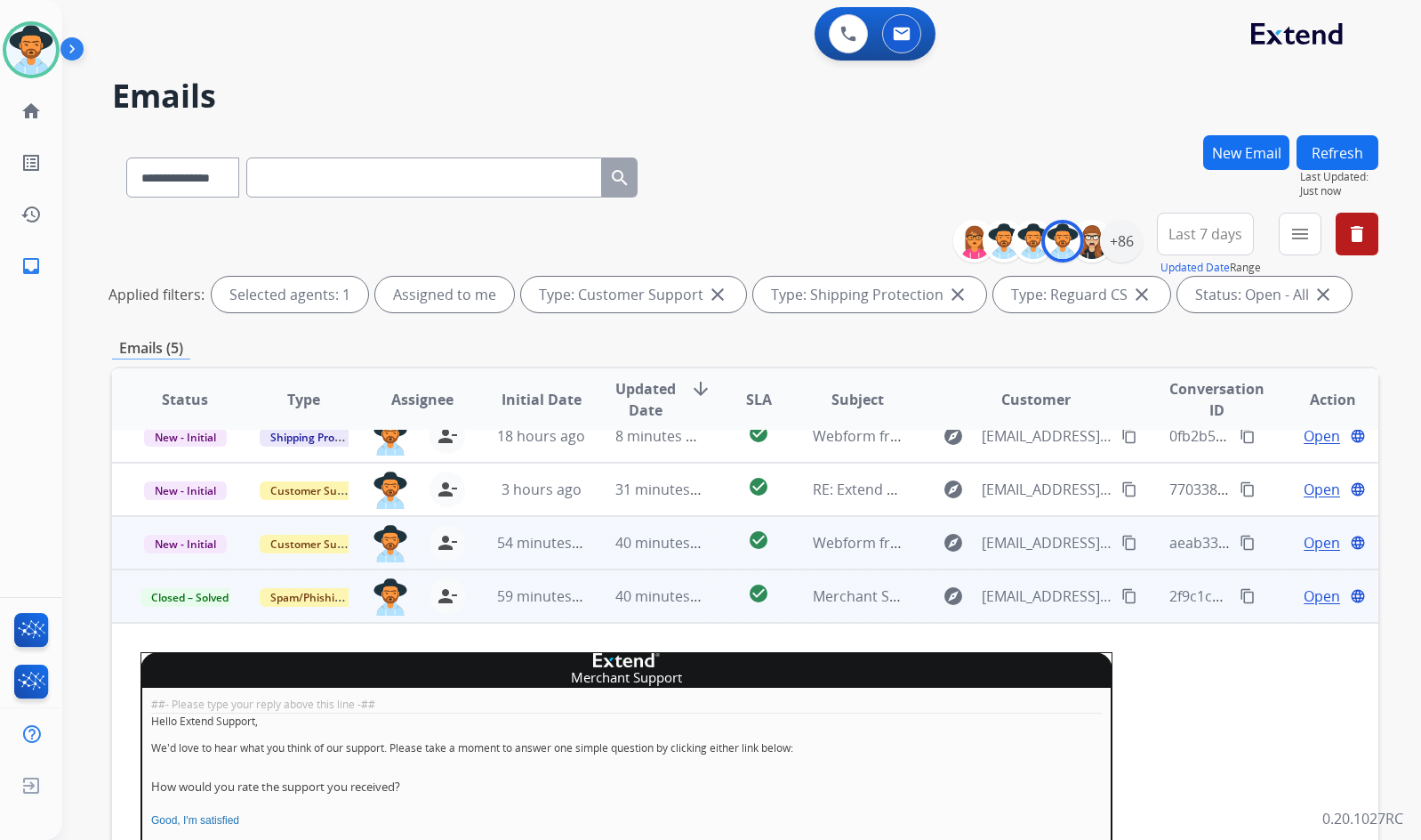
scroll to position [44, 0]
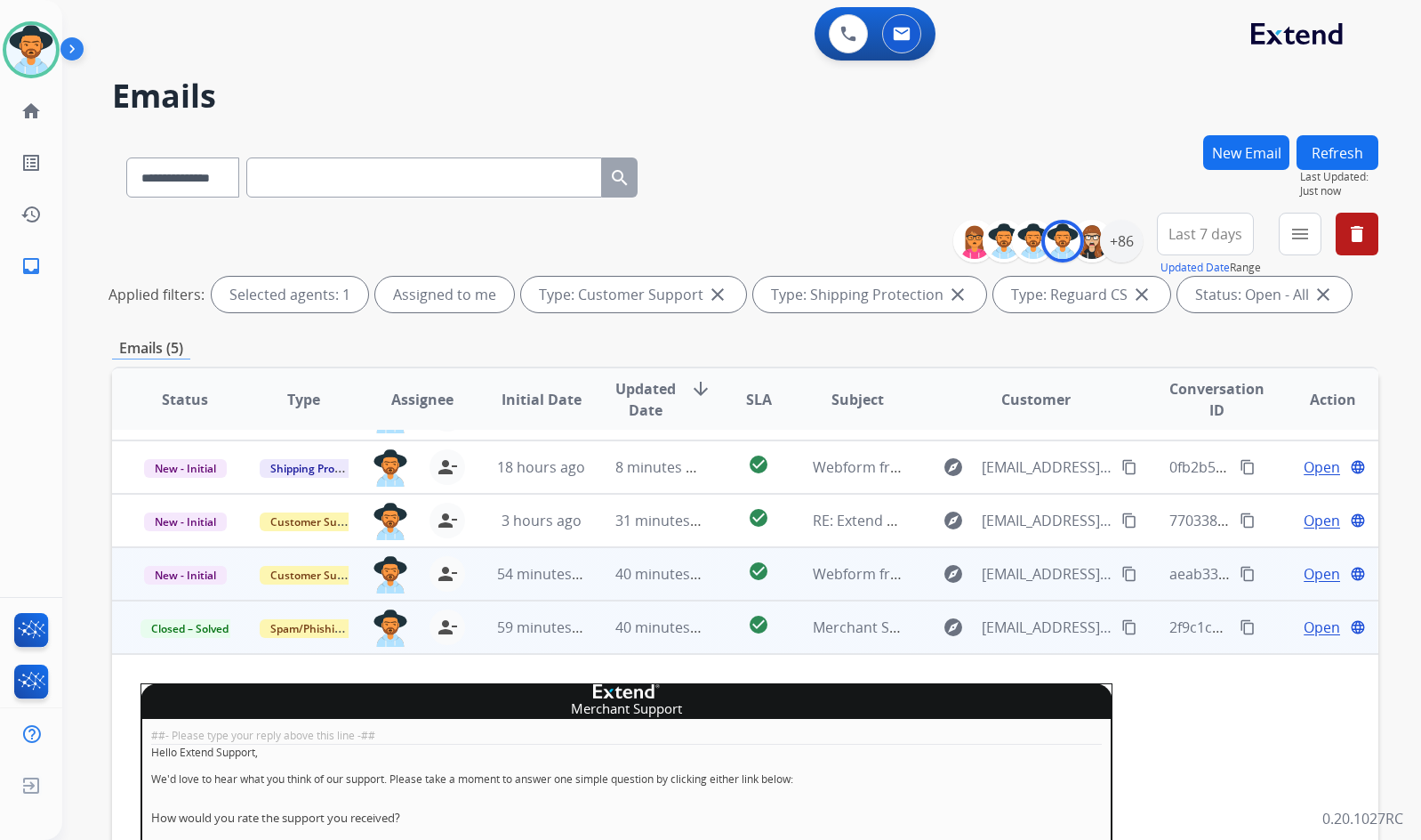
click at [1272, 625] on td "Open language" at bounding box center [1319, 627] width 119 height 54
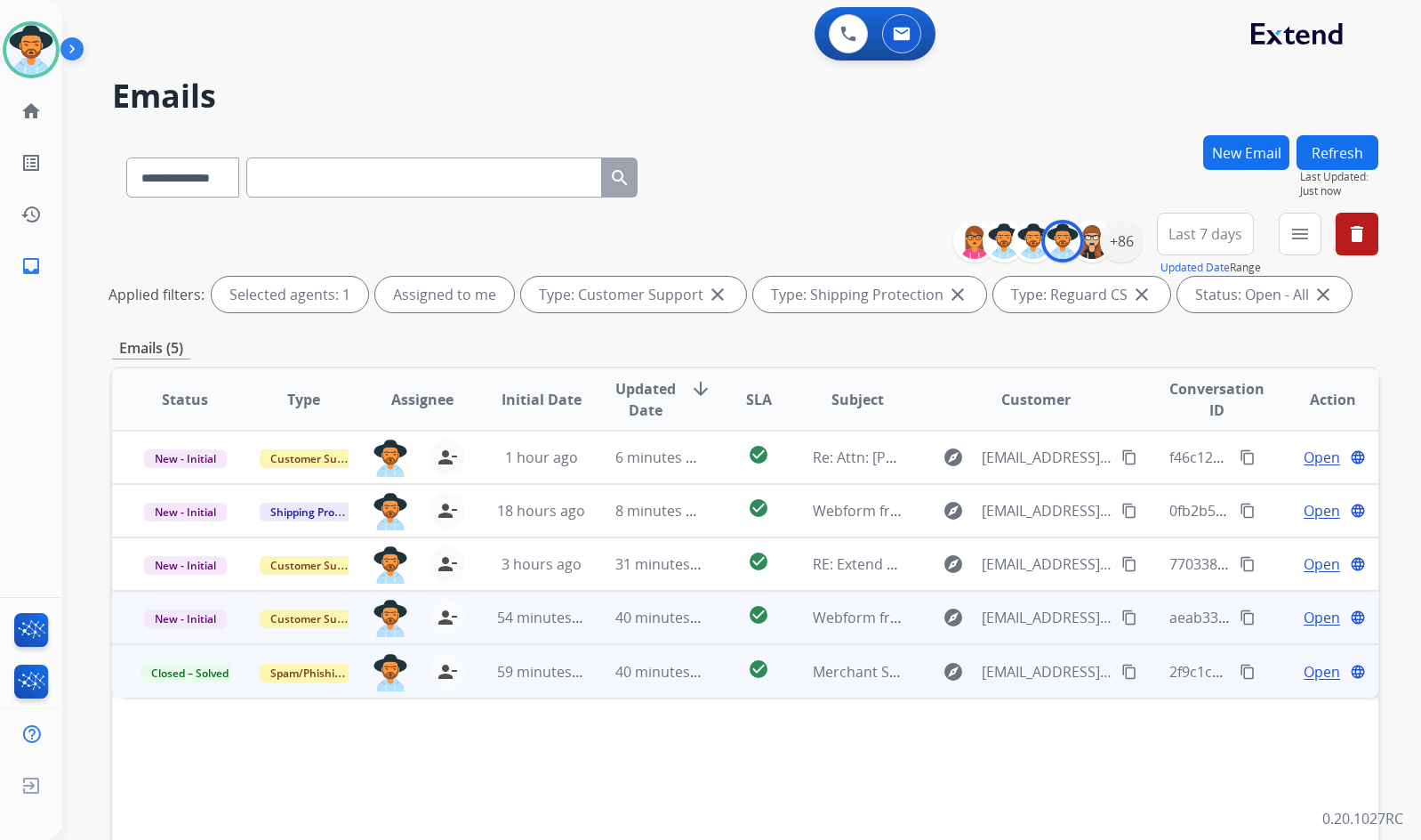
scroll to position [0, 0]
click at [1322, 616] on span "Open" at bounding box center [1322, 617] width 36 height 21
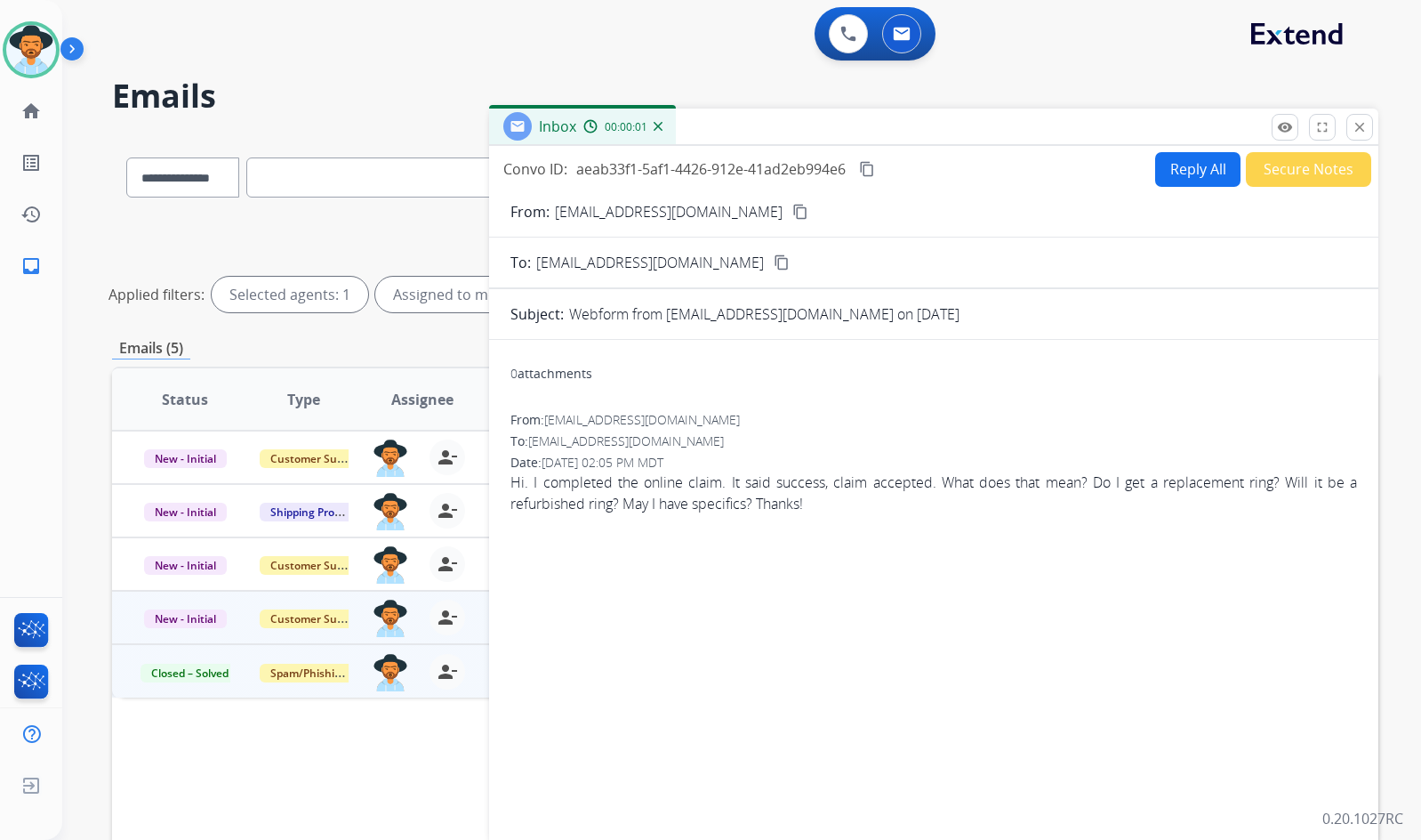
click at [792, 203] on mat-icon "content_copy" at bounding box center [800, 211] width 16 height 16
click at [871, 171] on mat-icon "content_copy" at bounding box center [867, 168] width 16 height 16
click at [1176, 174] on button "Reply All" at bounding box center [1198, 169] width 86 height 35
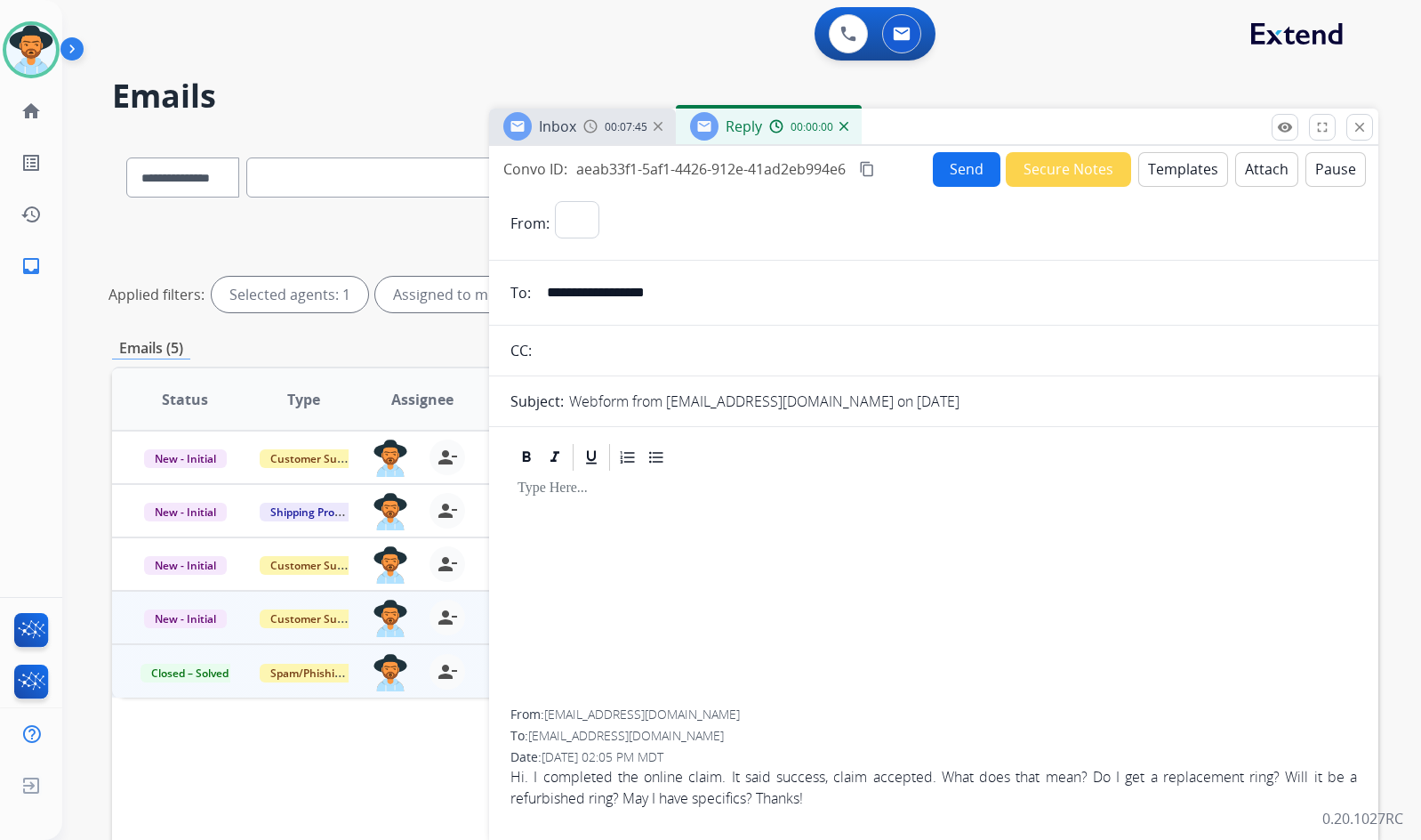
select select "**********"
click at [1191, 168] on button "Templates" at bounding box center [1184, 169] width 90 height 35
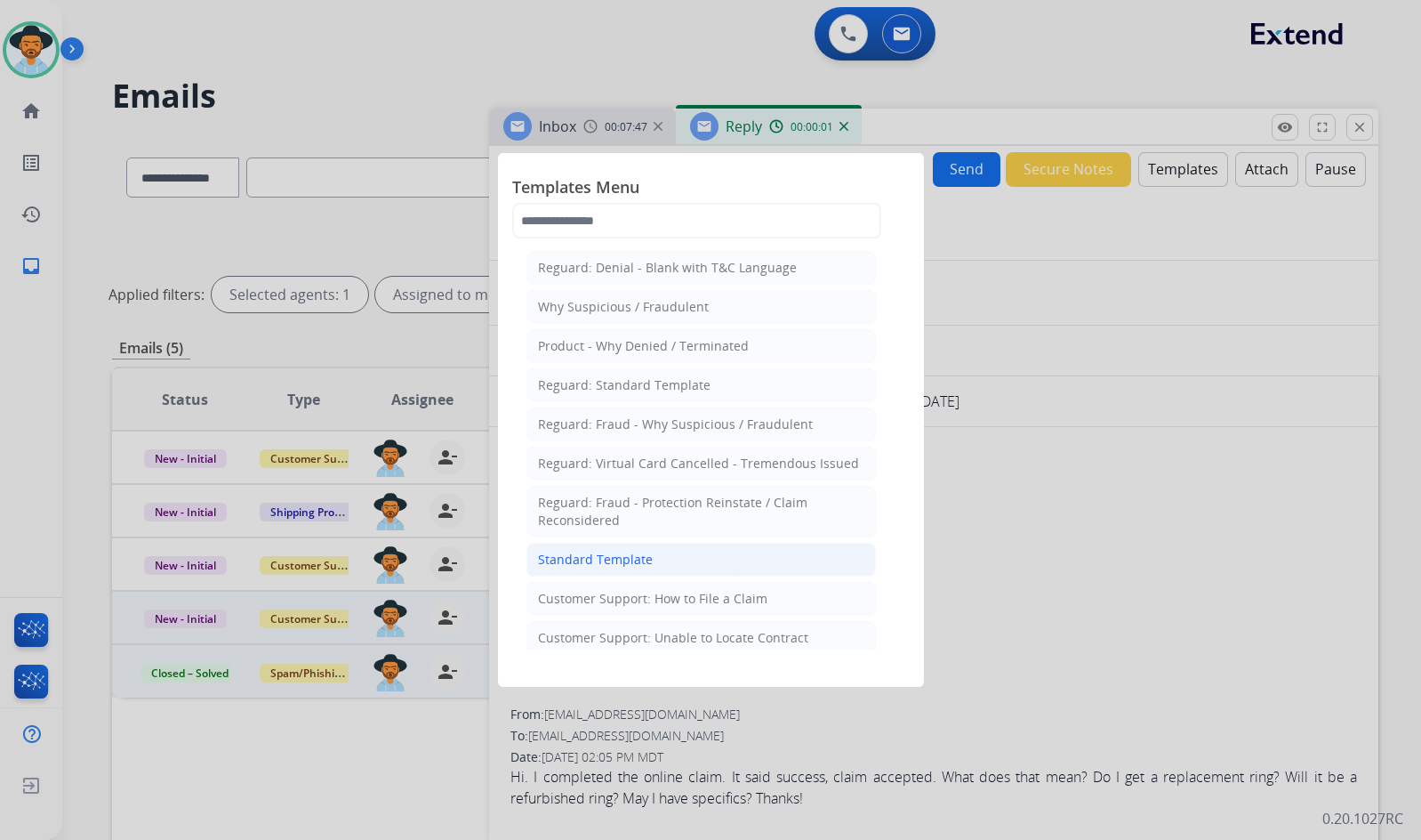
click at [666, 566] on li "Standard Template" at bounding box center [701, 559] width 349 height 34
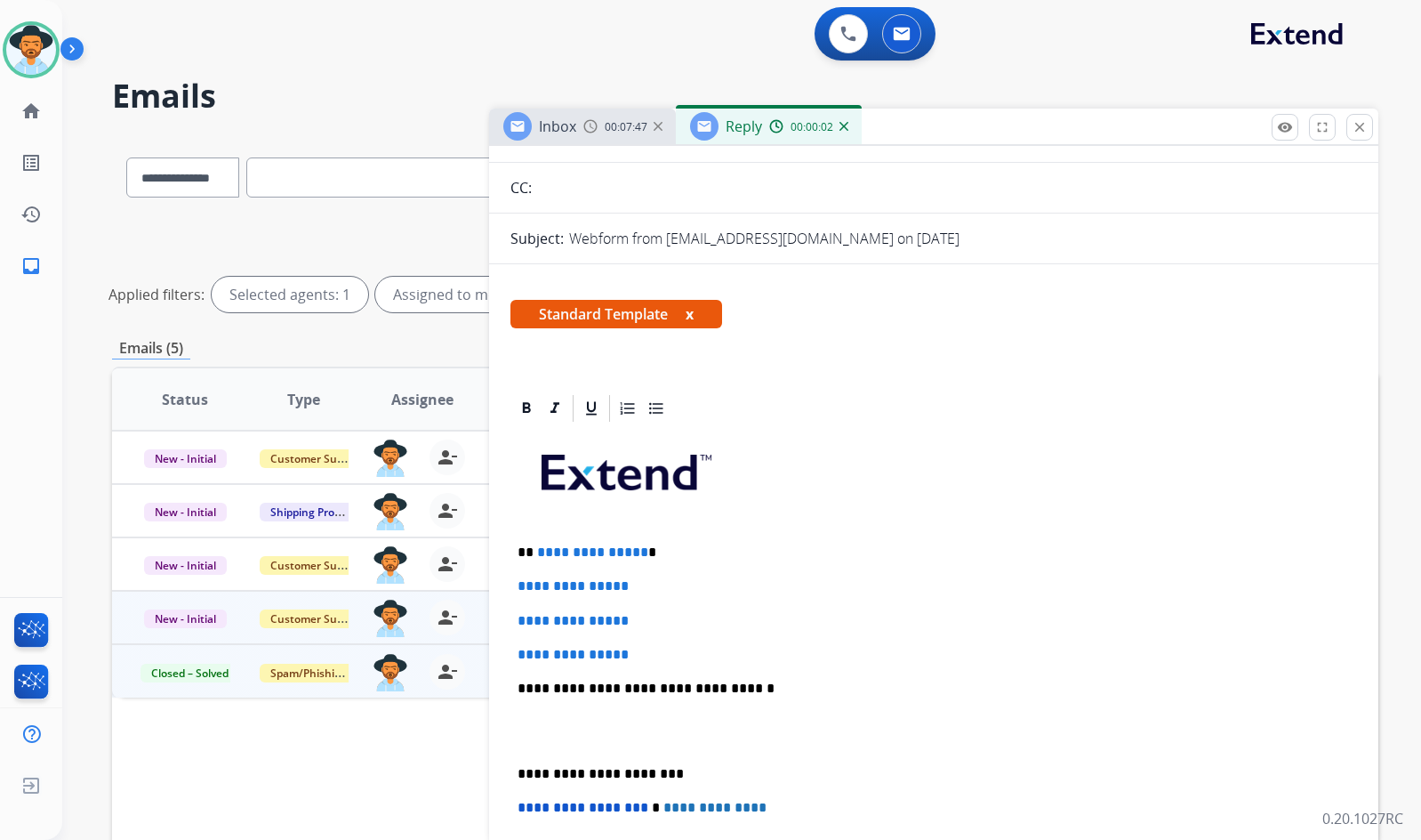
scroll to position [267, 0]
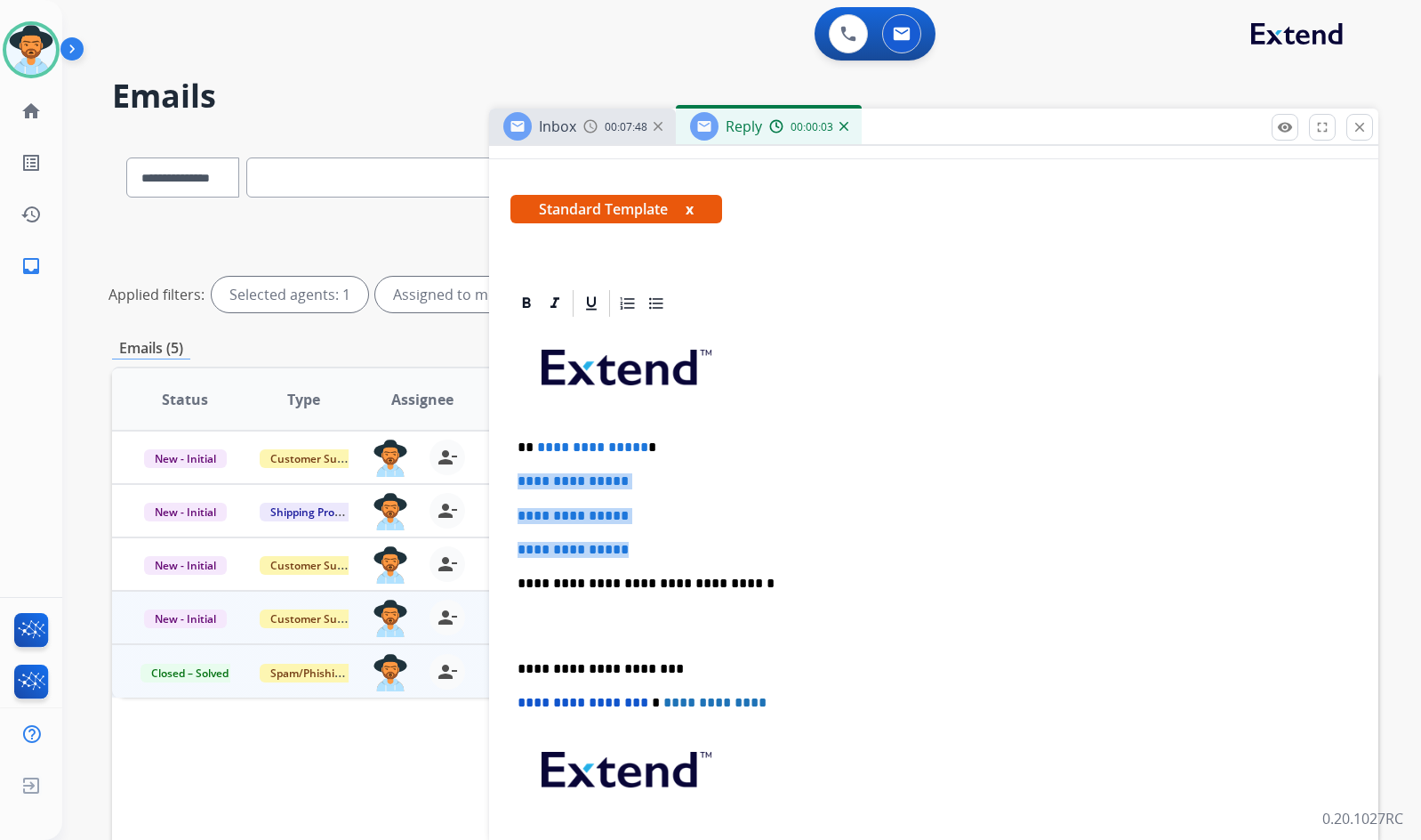
drag, startPoint x: 646, startPoint y: 539, endPoint x: 528, endPoint y: 474, distance: 134.7
click at [505, 469] on div "**********" at bounding box center [934, 666] width 890 height 758
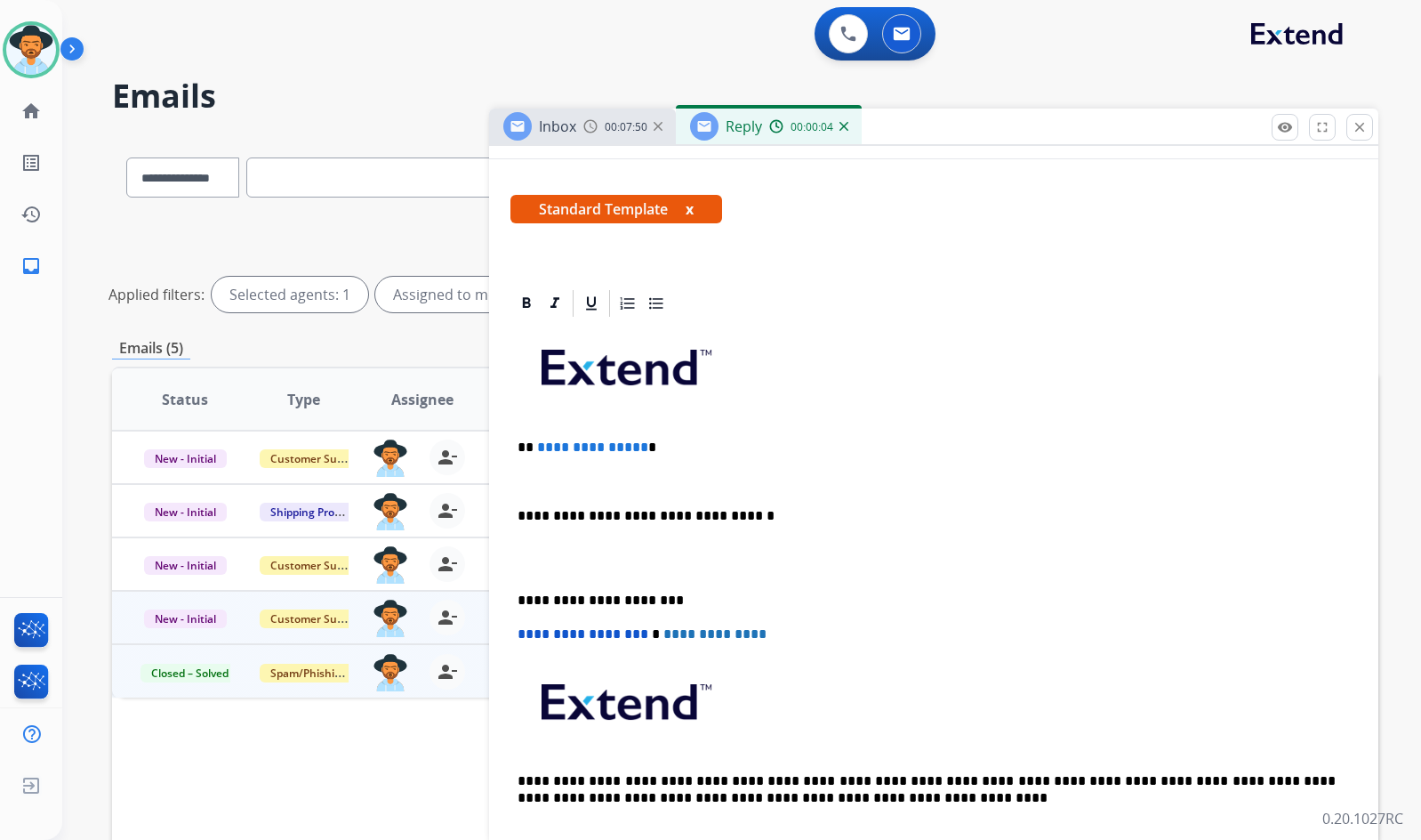
paste div
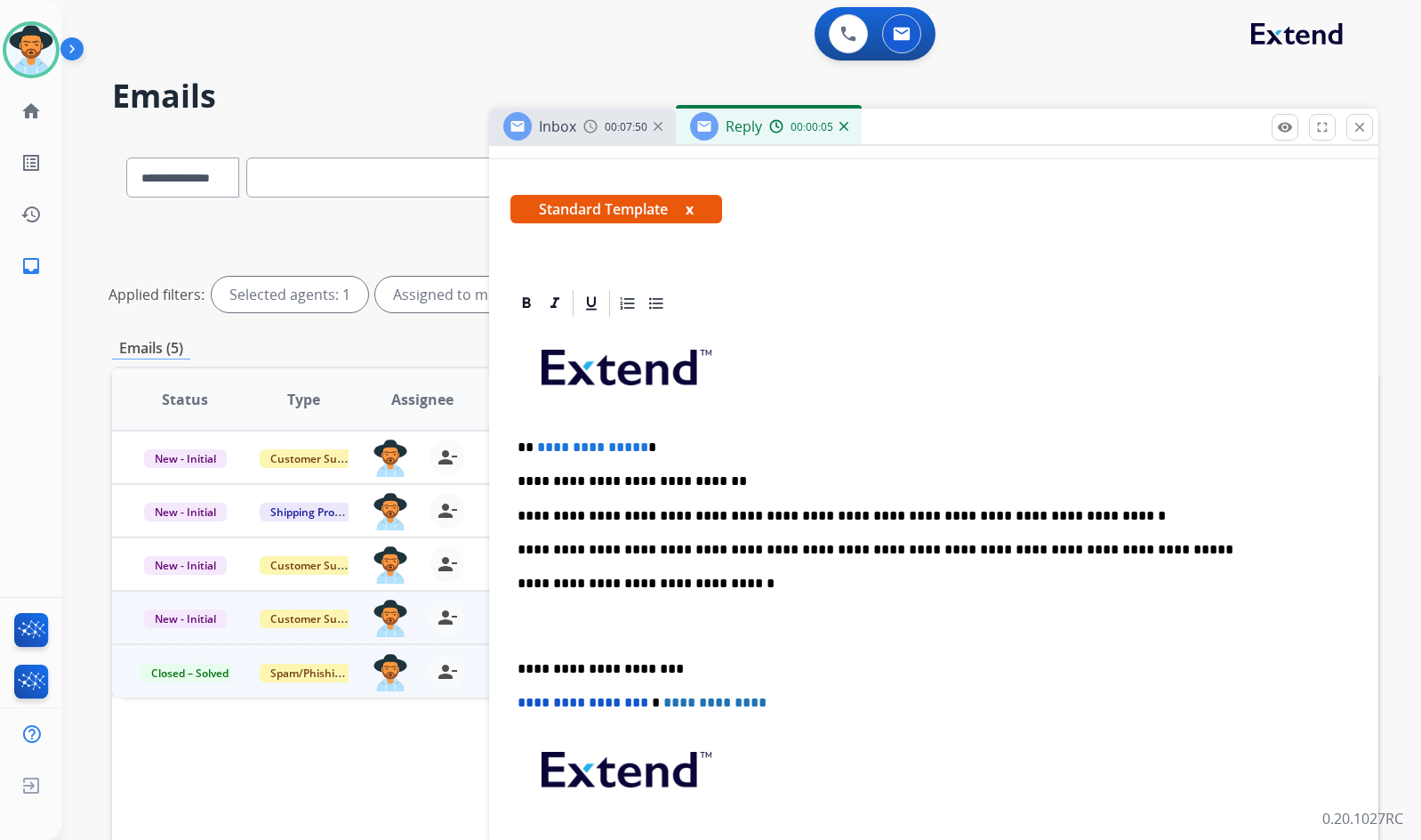
click at [652, 635] on p at bounding box center [933, 627] width 832 height 33
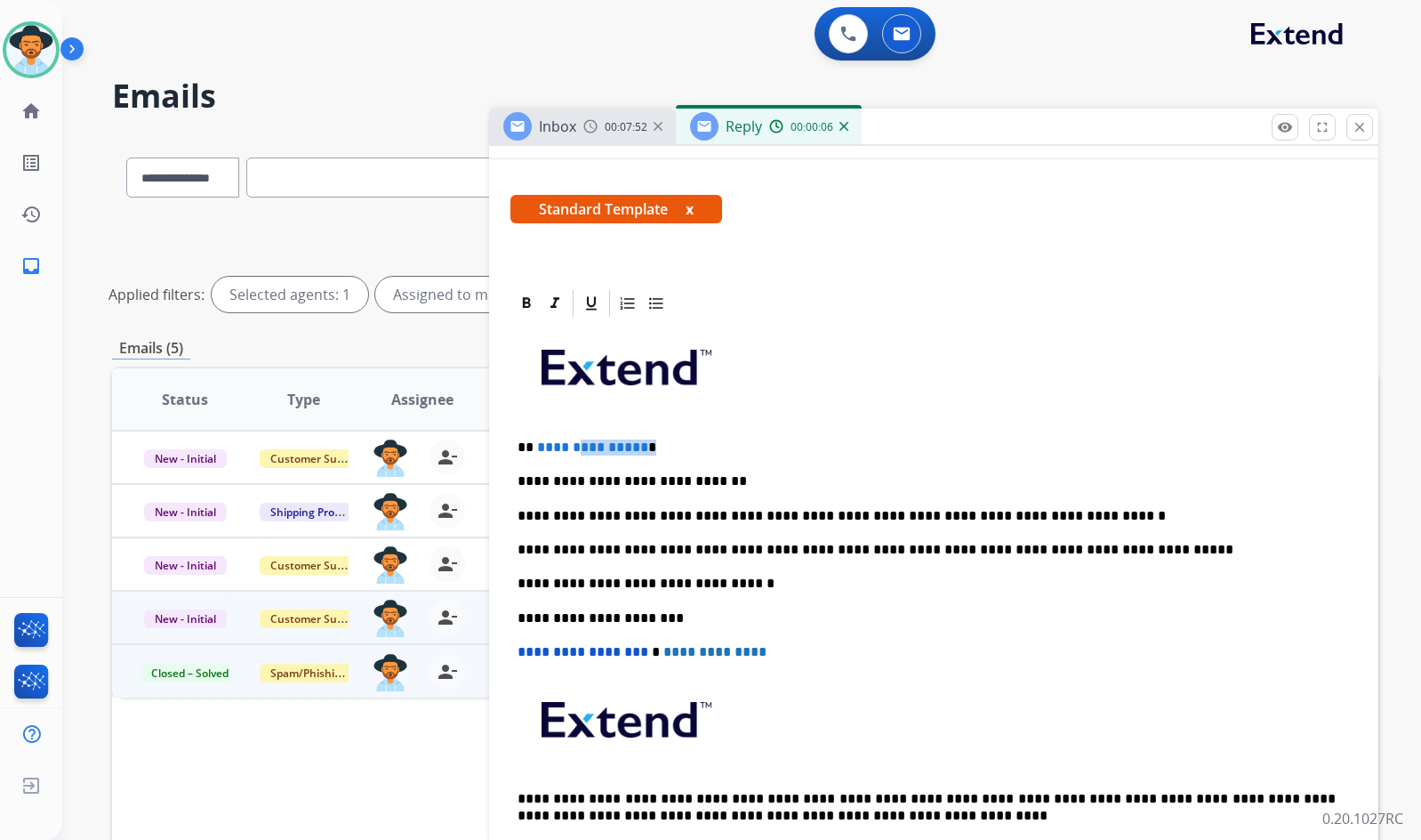
drag, startPoint x: 652, startPoint y: 451, endPoint x: 565, endPoint y: 445, distance: 87.2
click at [572, 451] on p "**********" at bounding box center [927, 447] width 819 height 16
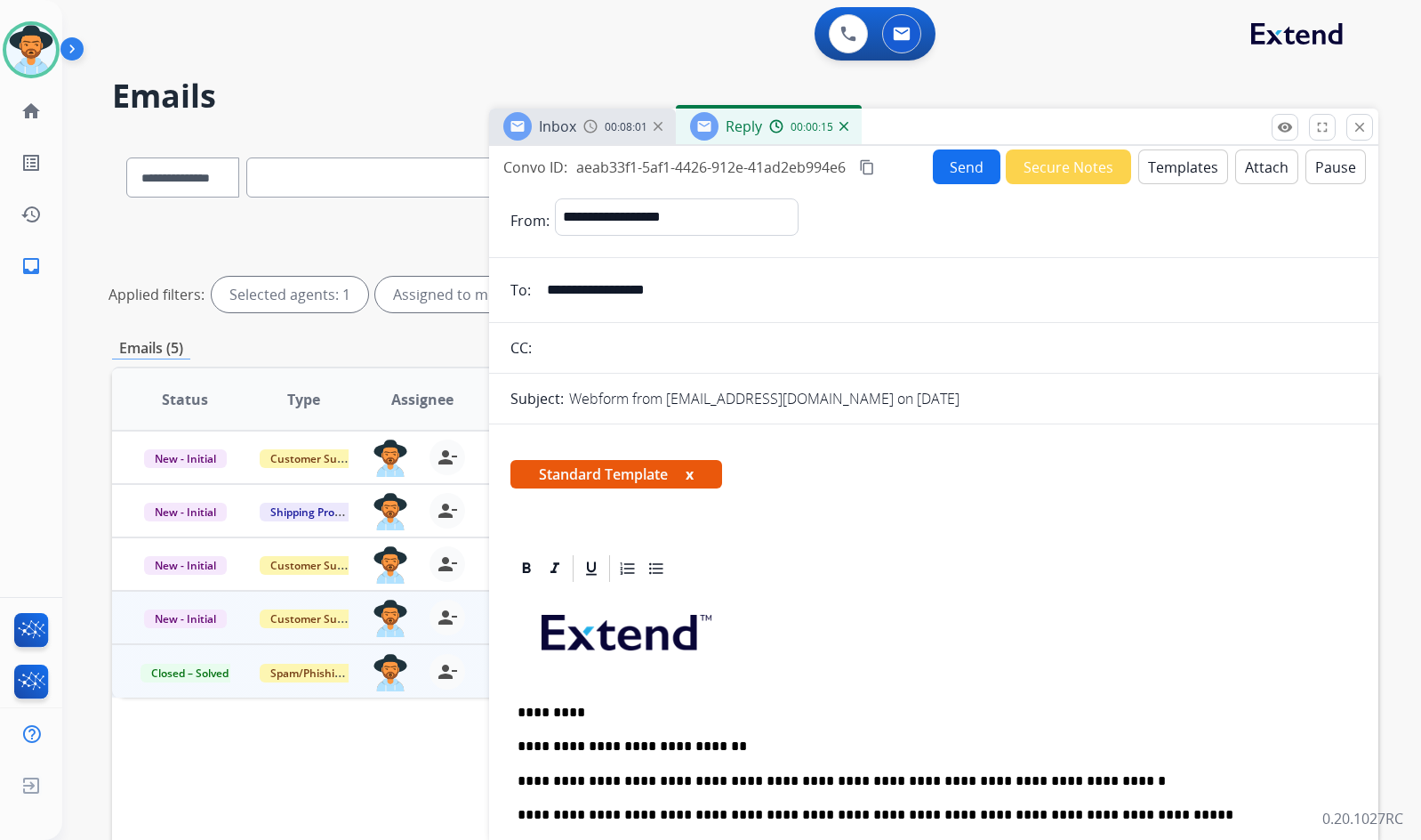
scroll to position [0, 0]
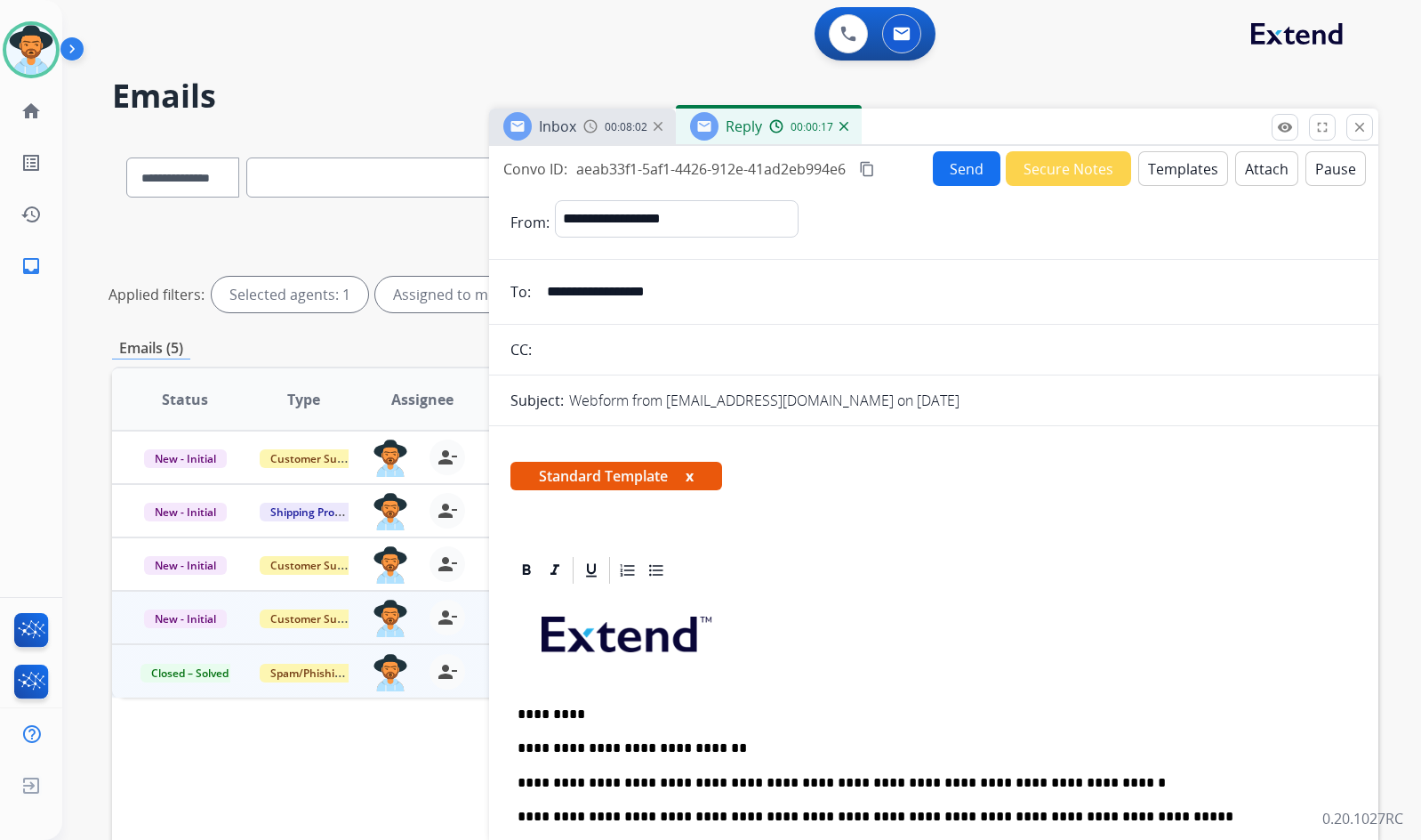
click at [962, 175] on button "Send" at bounding box center [966, 168] width 67 height 35
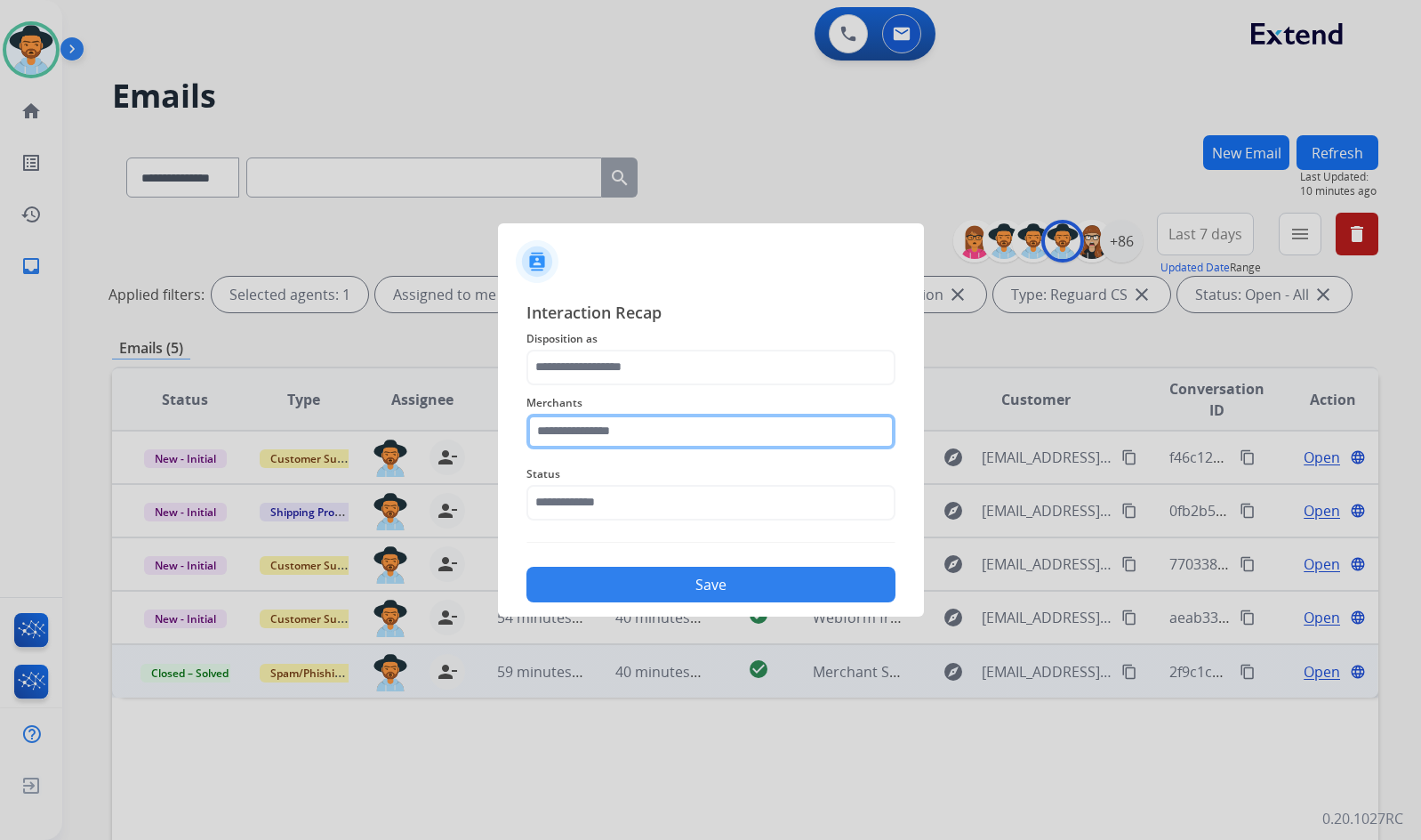
click at [611, 441] on input "text" at bounding box center [710, 431] width 369 height 36
click at [637, 489] on li "Oura ring" at bounding box center [715, 482] width 339 height 34
type input "*********"
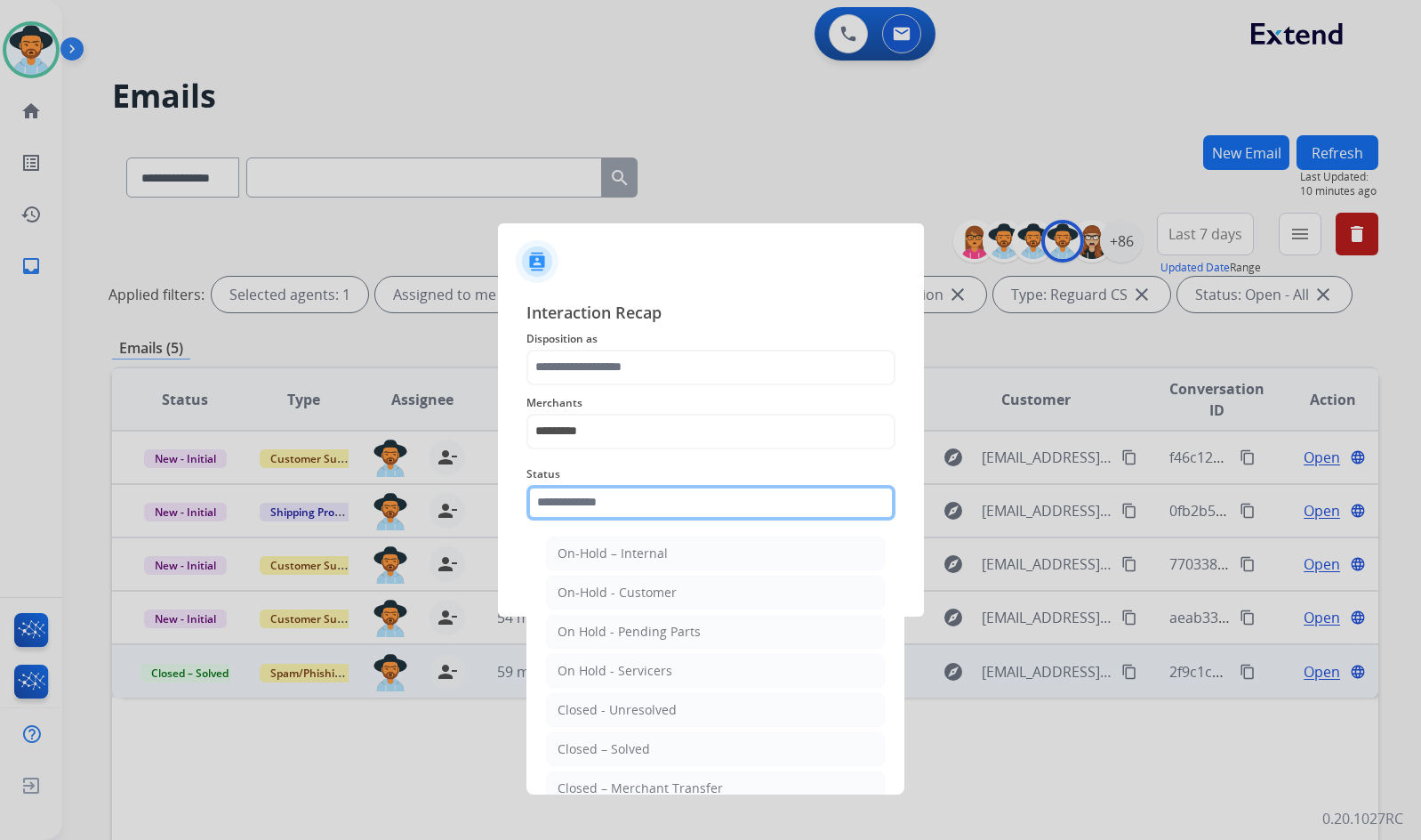
drag, startPoint x: 659, startPoint y: 510, endPoint x: 658, endPoint y: 519, distance: 9.1
click at [659, 511] on input "text" at bounding box center [710, 502] width 369 height 36
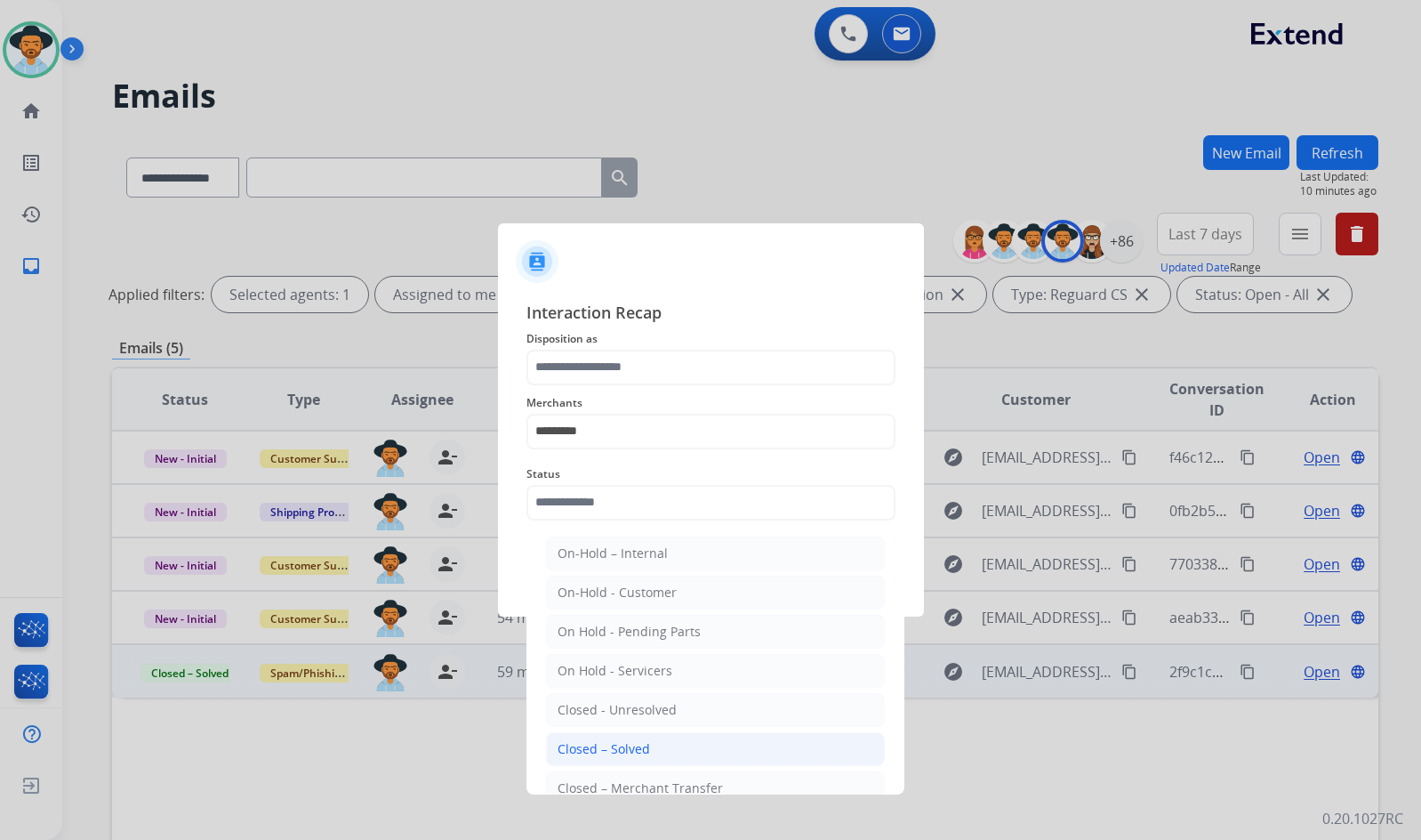
drag, startPoint x: 657, startPoint y: 744, endPoint x: 651, endPoint y: 728, distance: 17.1
click at [655, 741] on li "Closed – Solved" at bounding box center [715, 749] width 339 height 34
type input "**********"
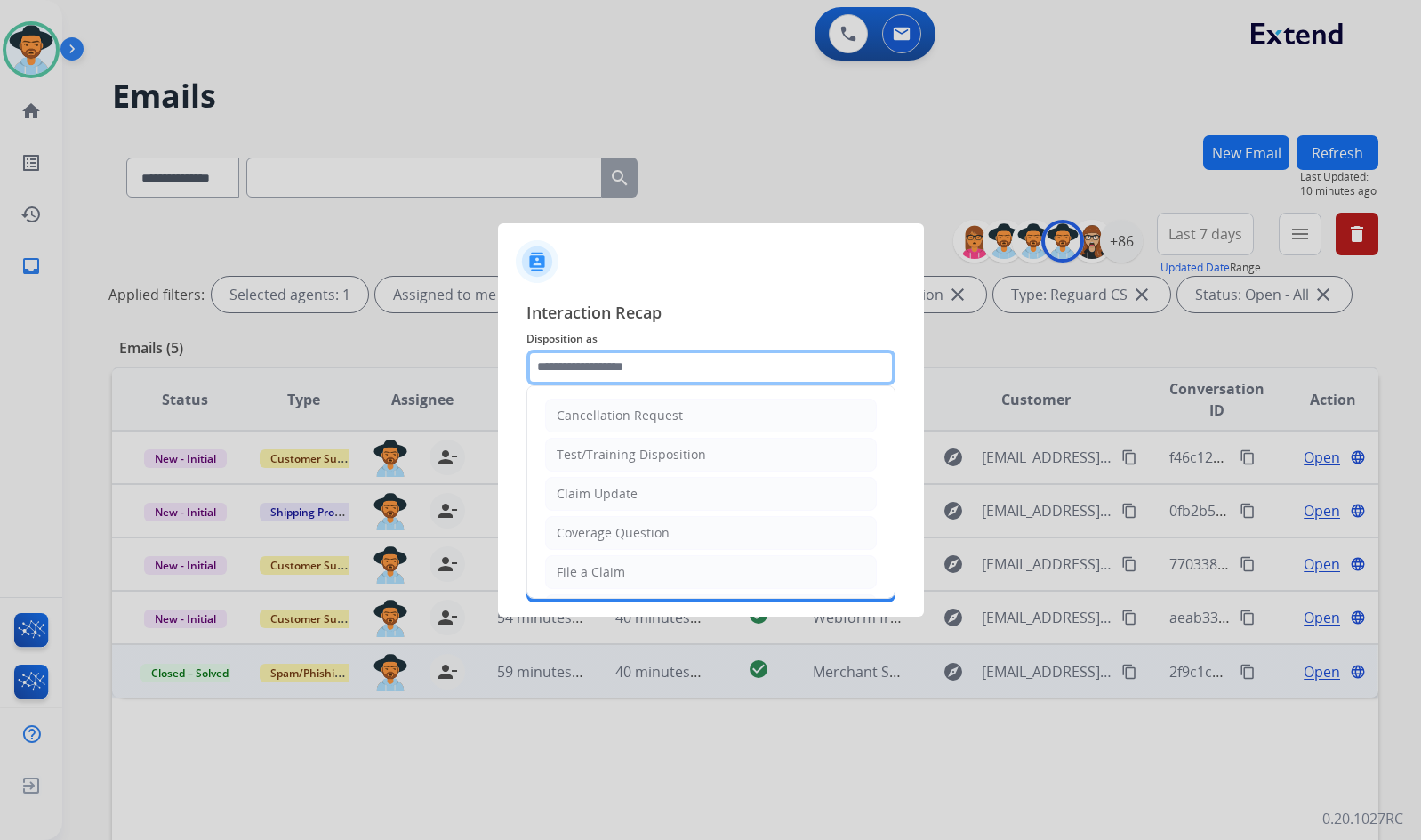
click at [636, 373] on input "text" at bounding box center [710, 367] width 369 height 36
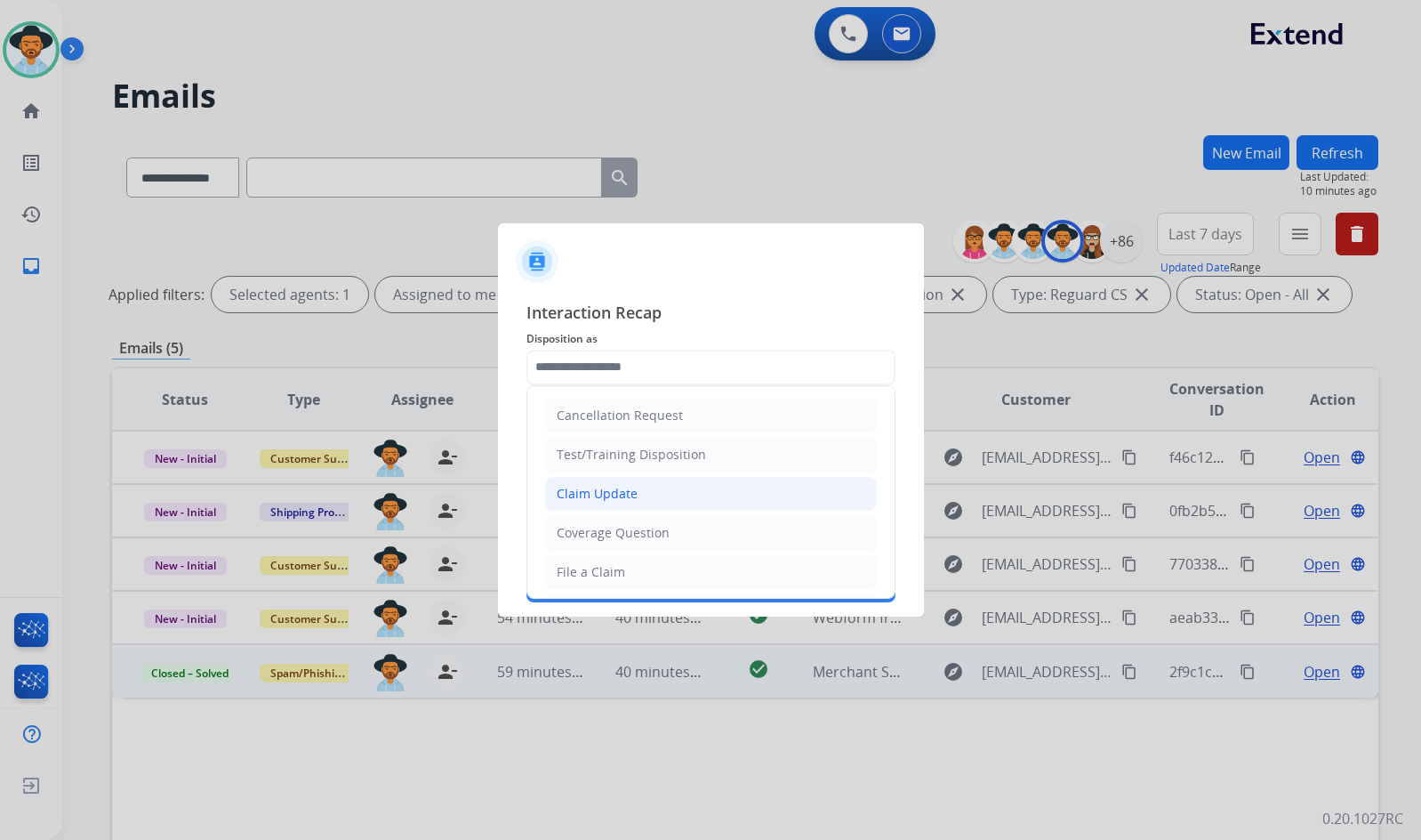
click at [629, 502] on li "Claim Update" at bounding box center [710, 493] width 332 height 34
type input "**********"
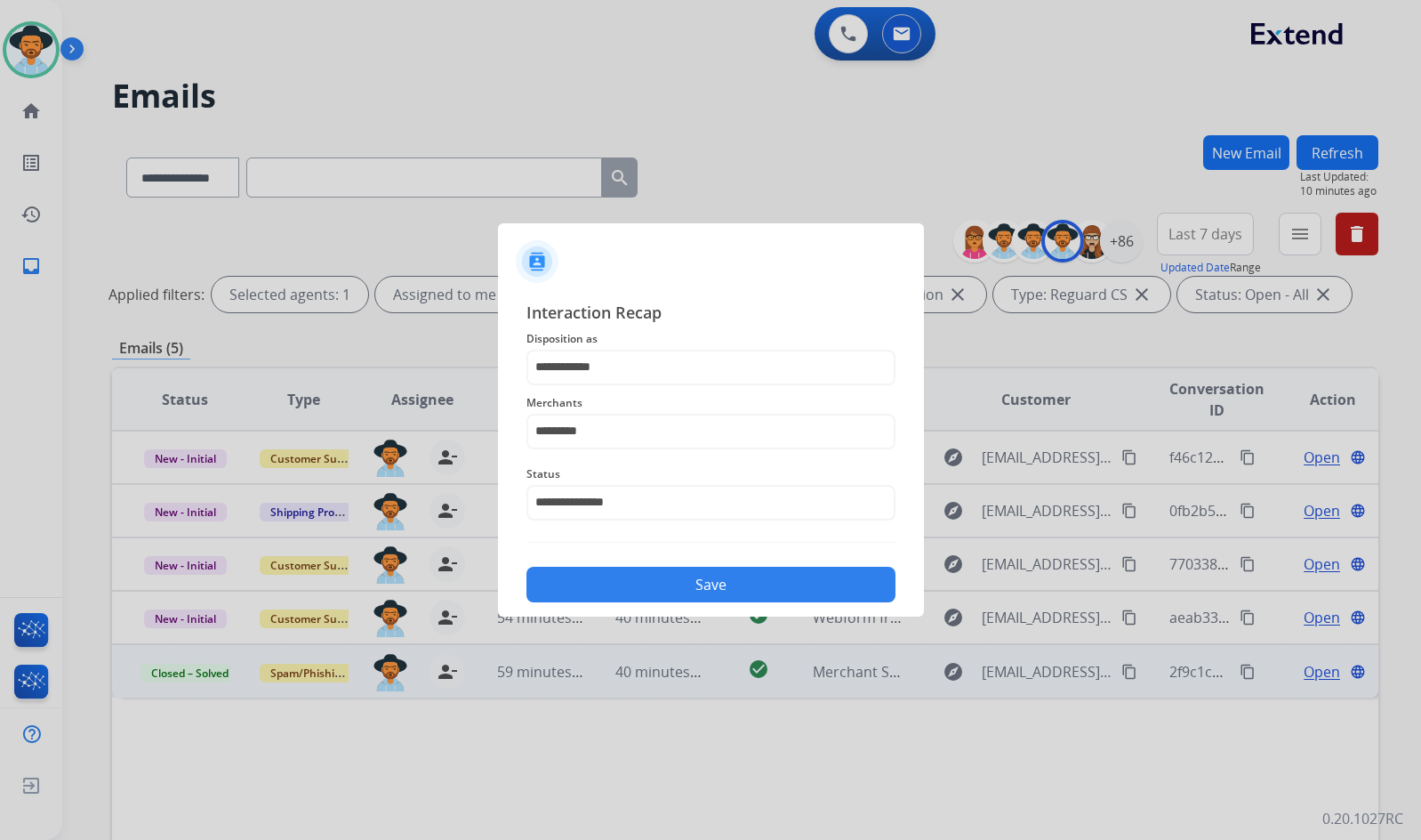
drag, startPoint x: 650, startPoint y: 575, endPoint x: 691, endPoint y: 616, distance: 58.0
click at [650, 576] on button "Save" at bounding box center [710, 584] width 369 height 36
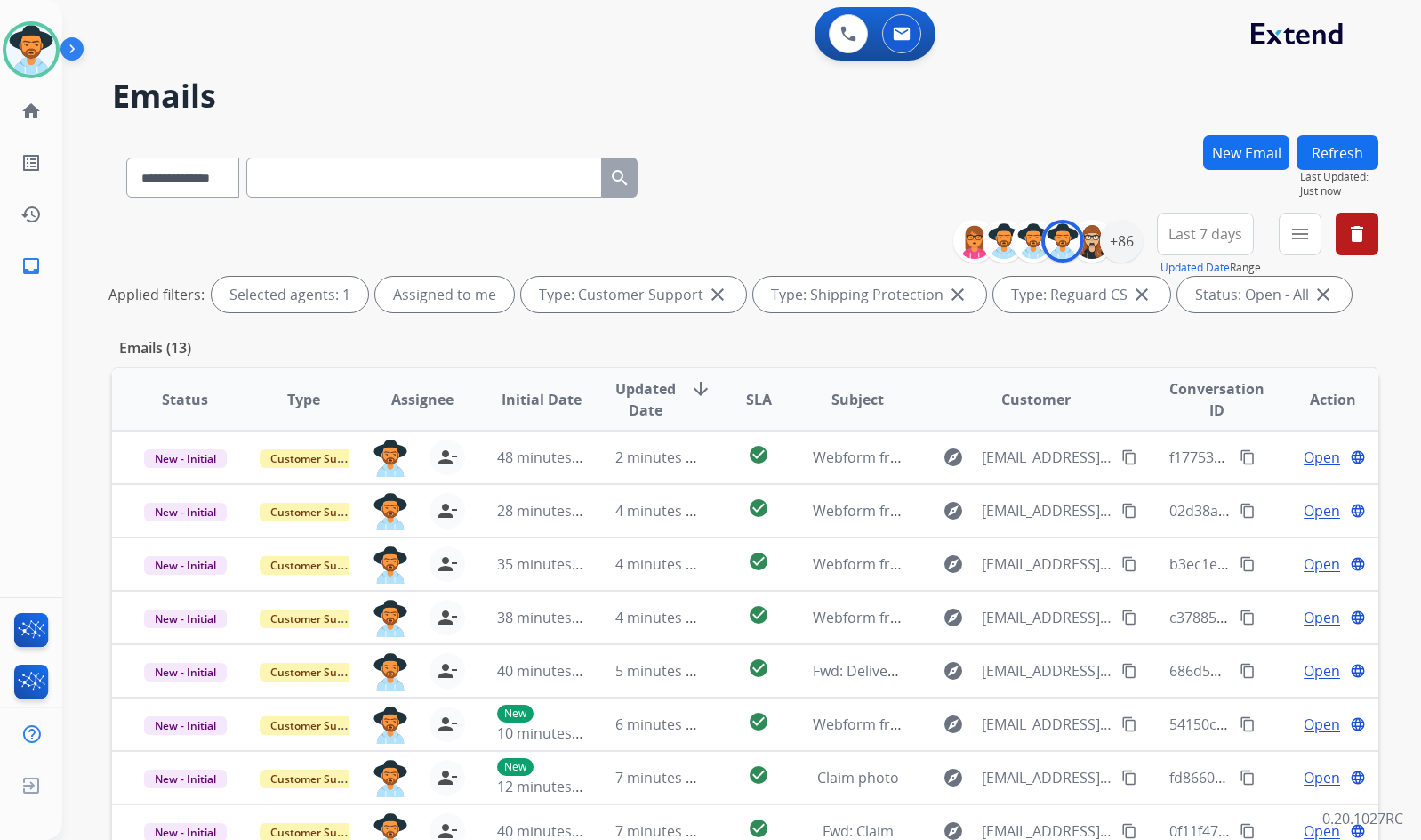
click at [496, 225] on div "**********" at bounding box center [745, 266] width 1266 height 107
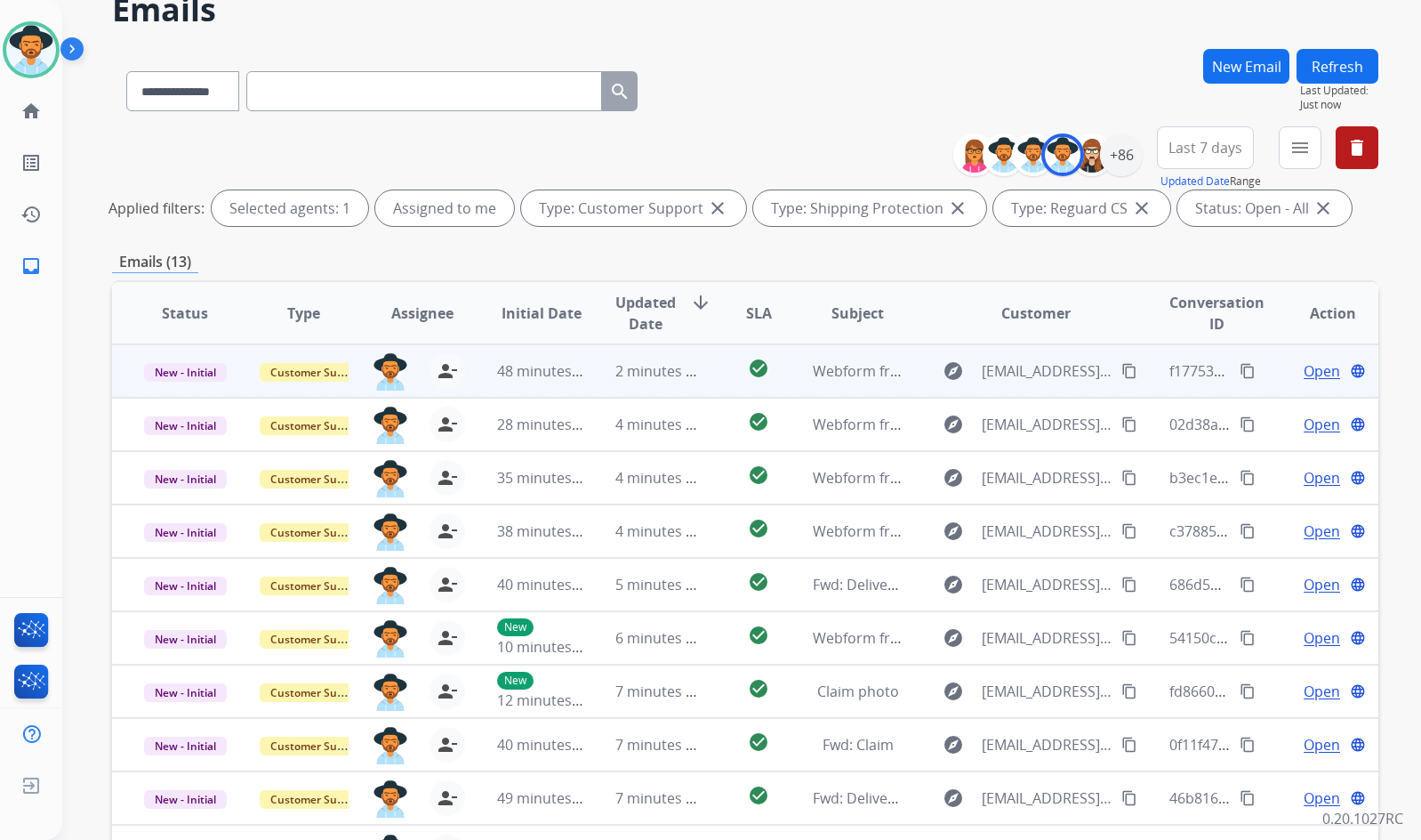
scroll to position [215, 0]
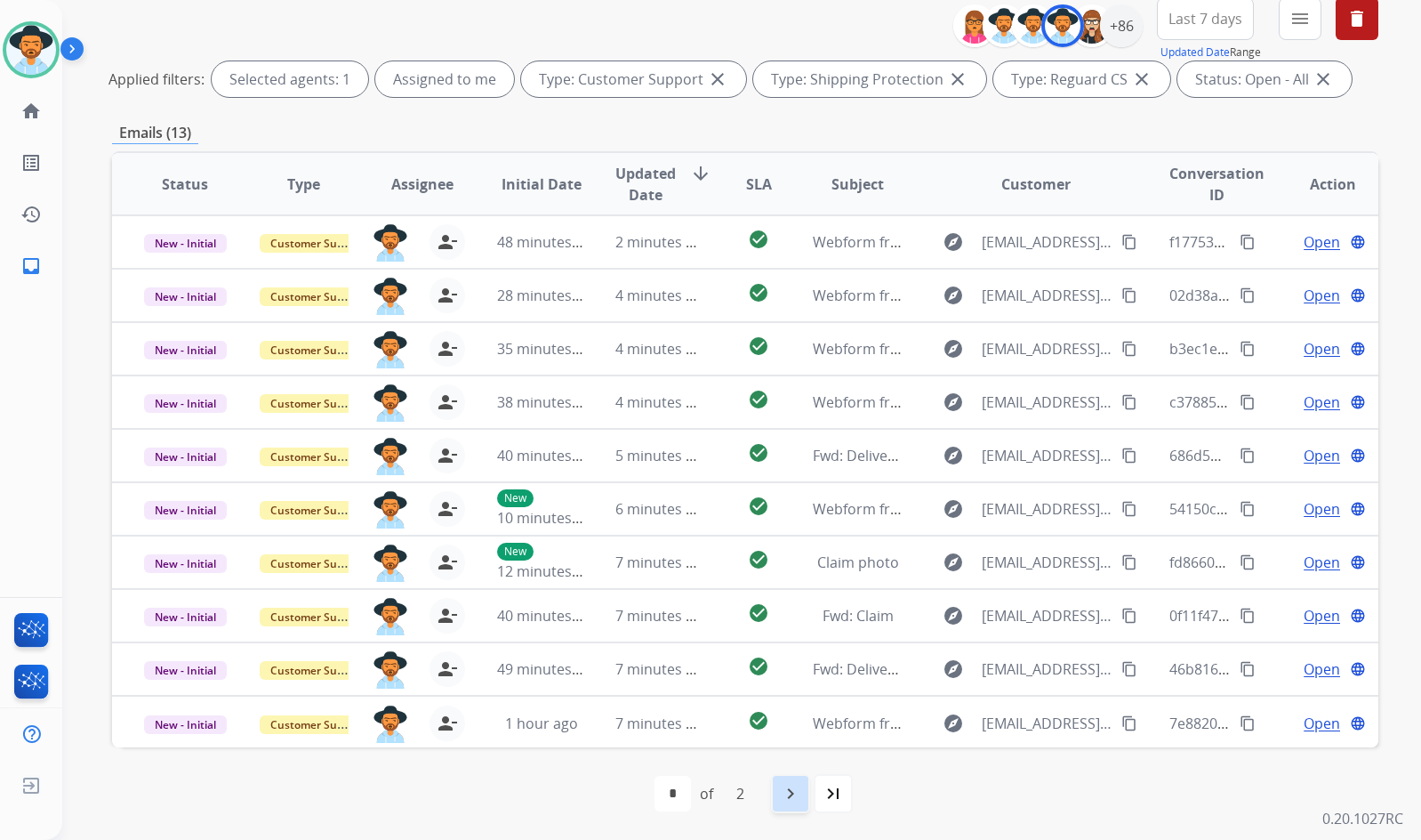
click at [774, 793] on div "navigate_next" at bounding box center [790, 793] width 39 height 39
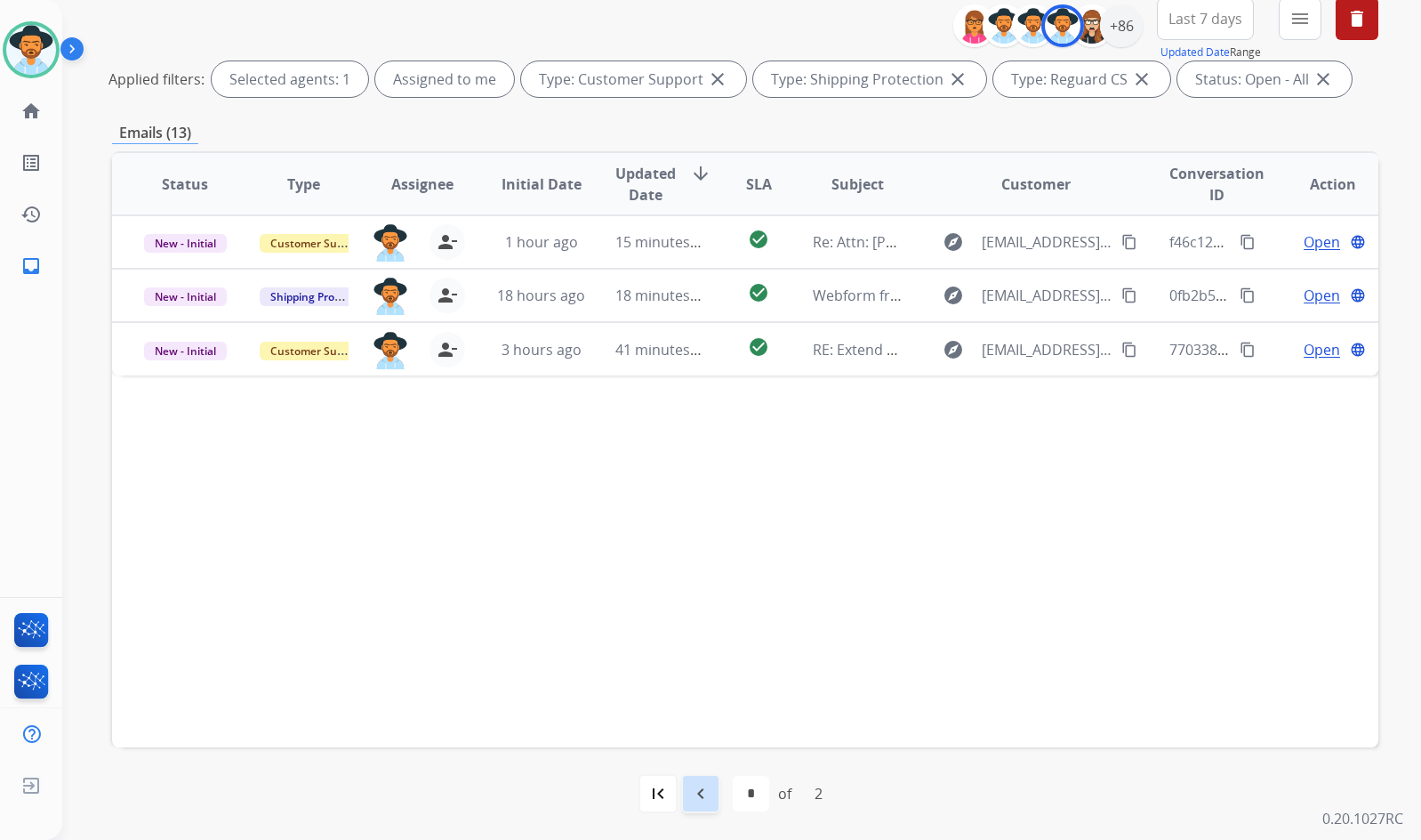
click at [690, 789] on mat-icon "navigate_before" at bounding box center [701, 793] width 21 height 21
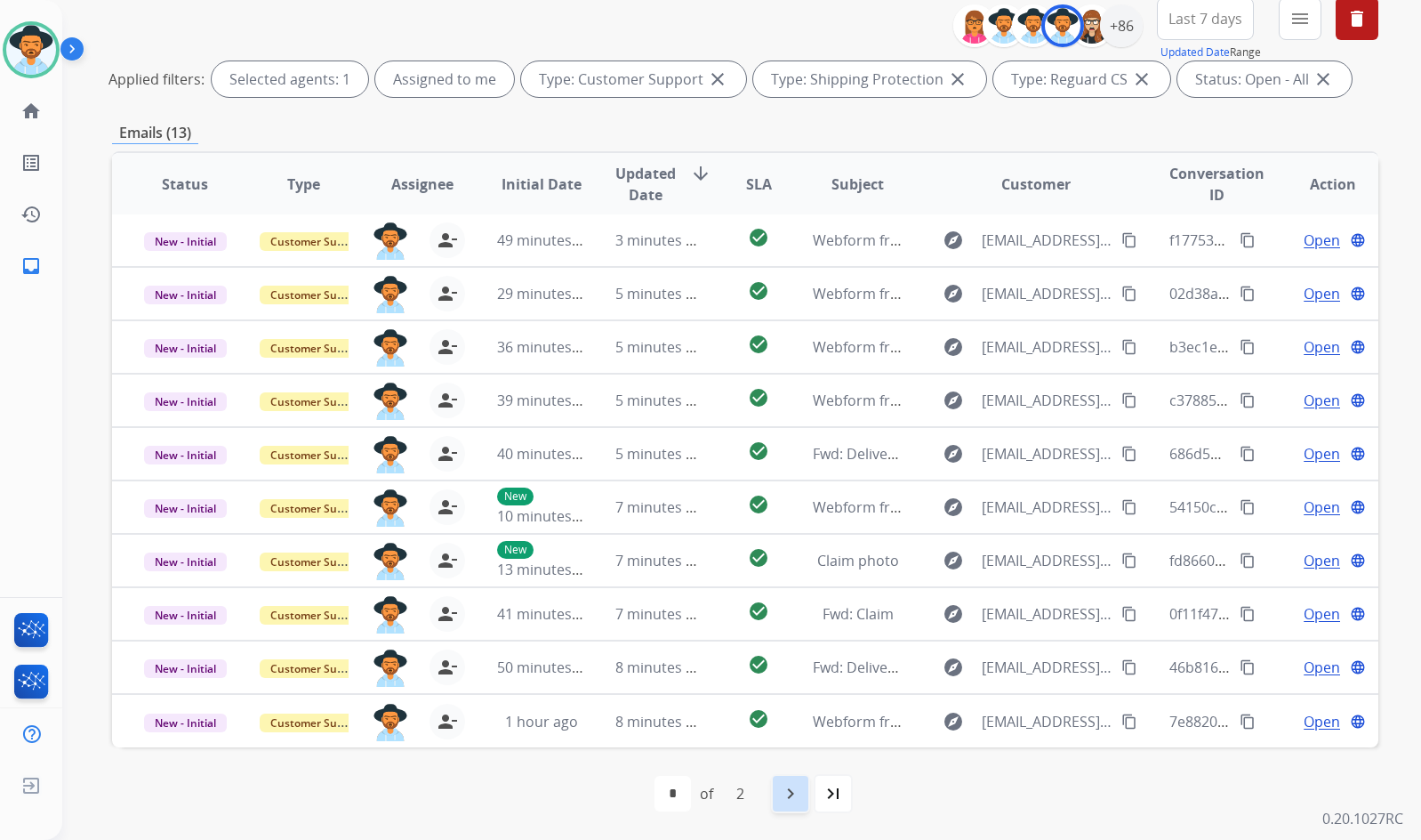
click at [787, 789] on mat-icon "navigate_next" at bounding box center [790, 793] width 21 height 21
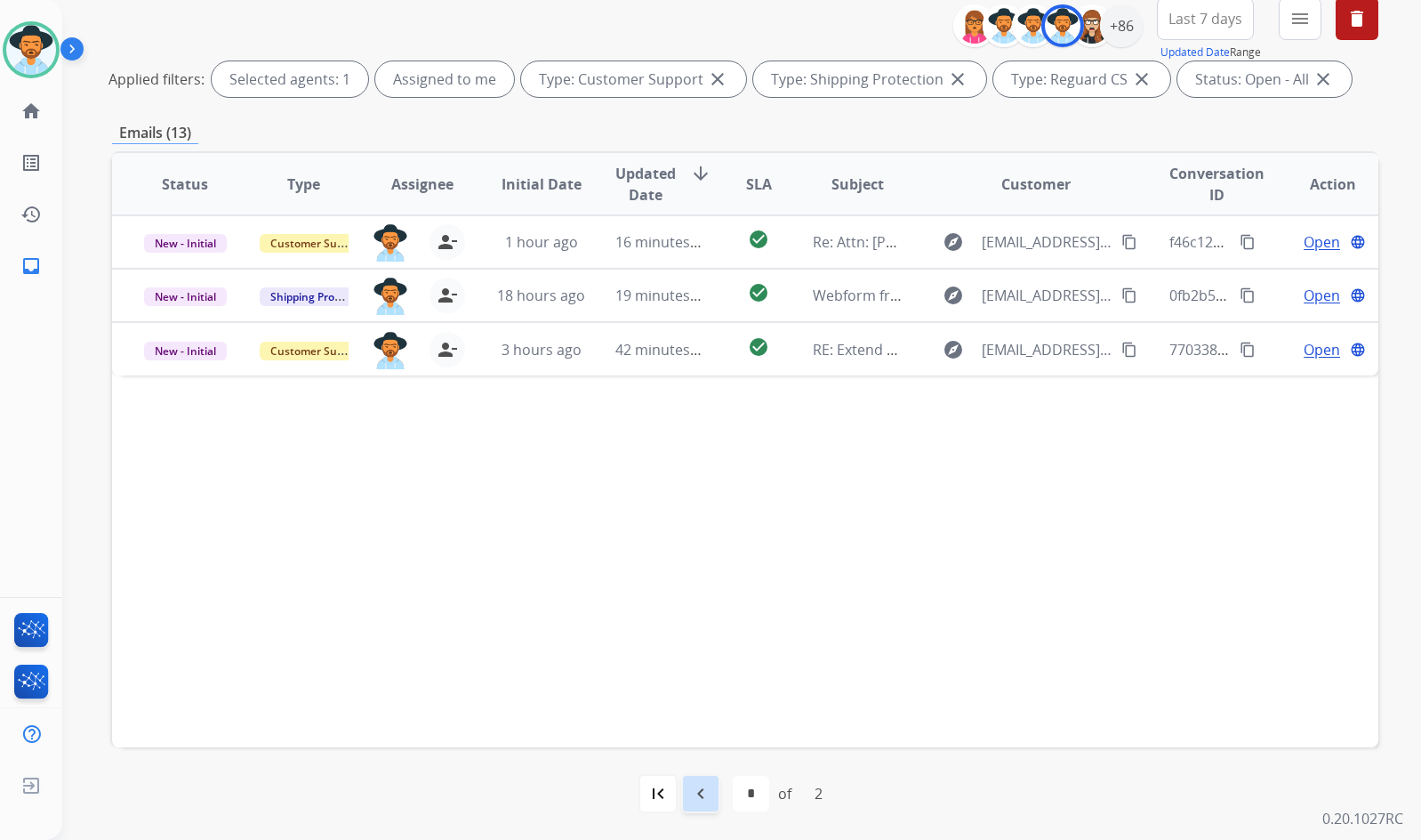
click at [697, 789] on mat-icon "navigate_before" at bounding box center [701, 793] width 21 height 21
select select "*"
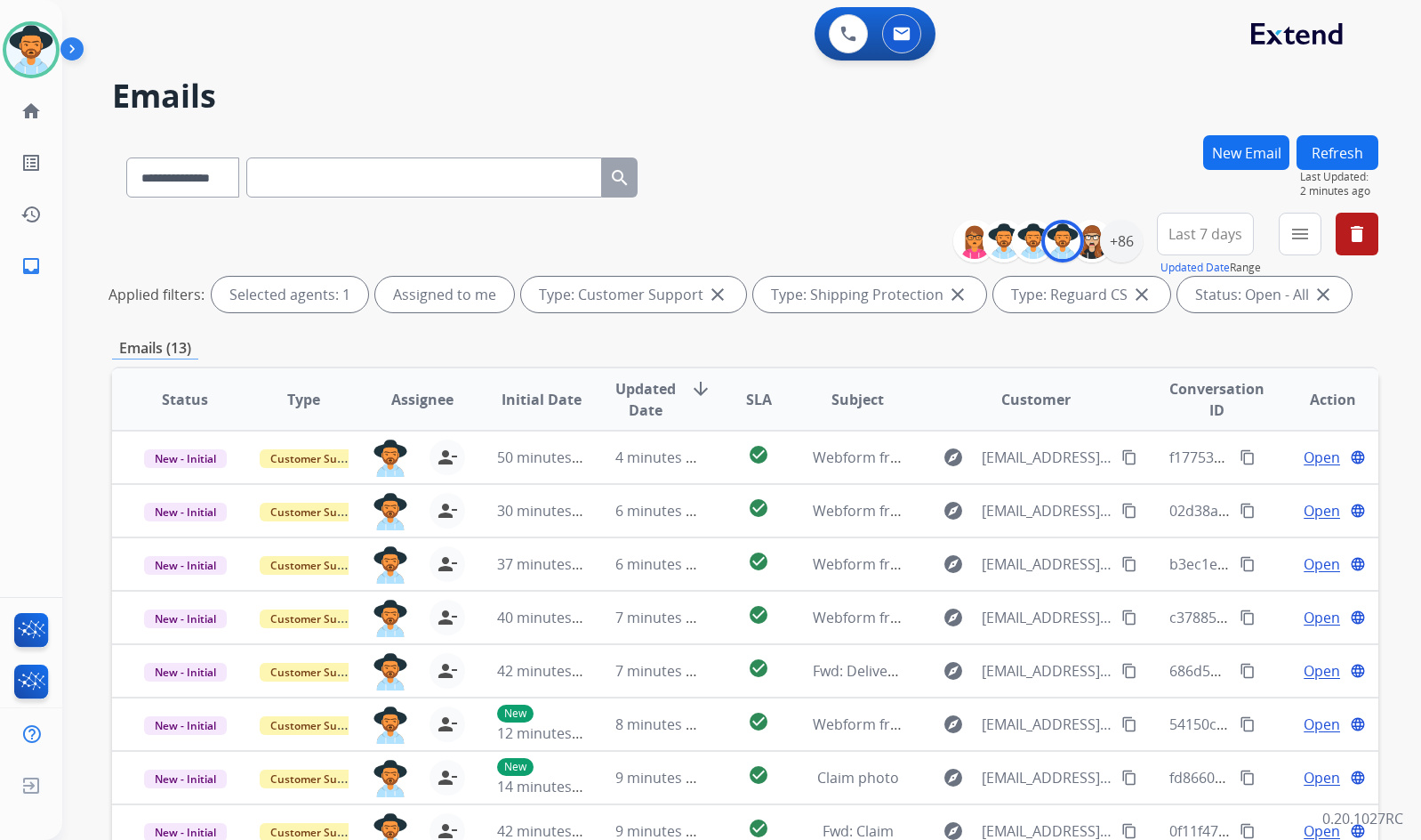
select select "**********"
click at [35, 53] on img at bounding box center [30, 50] width 50 height 50
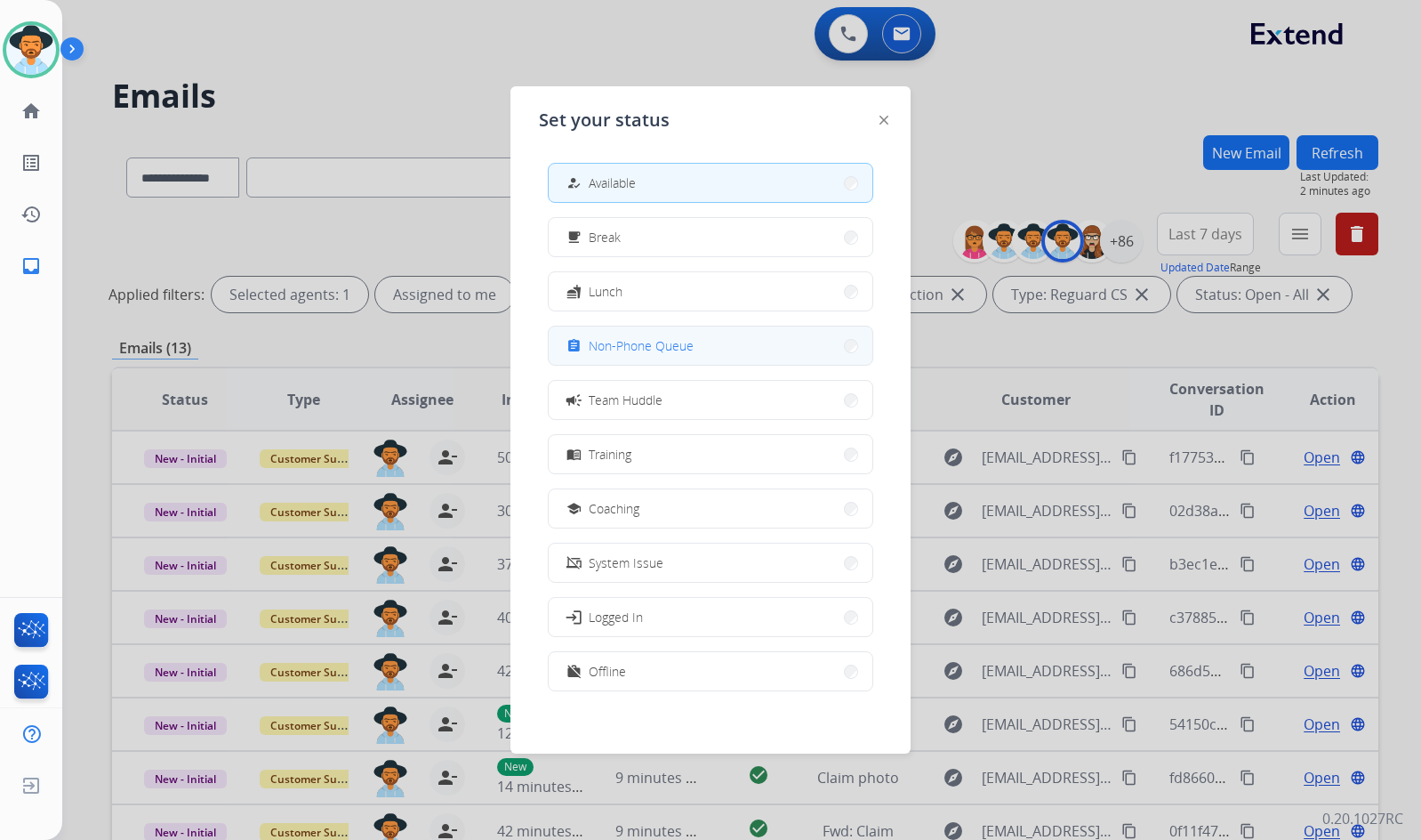
click at [653, 349] on span "Non-Phone Queue" at bounding box center [641, 345] width 105 height 18
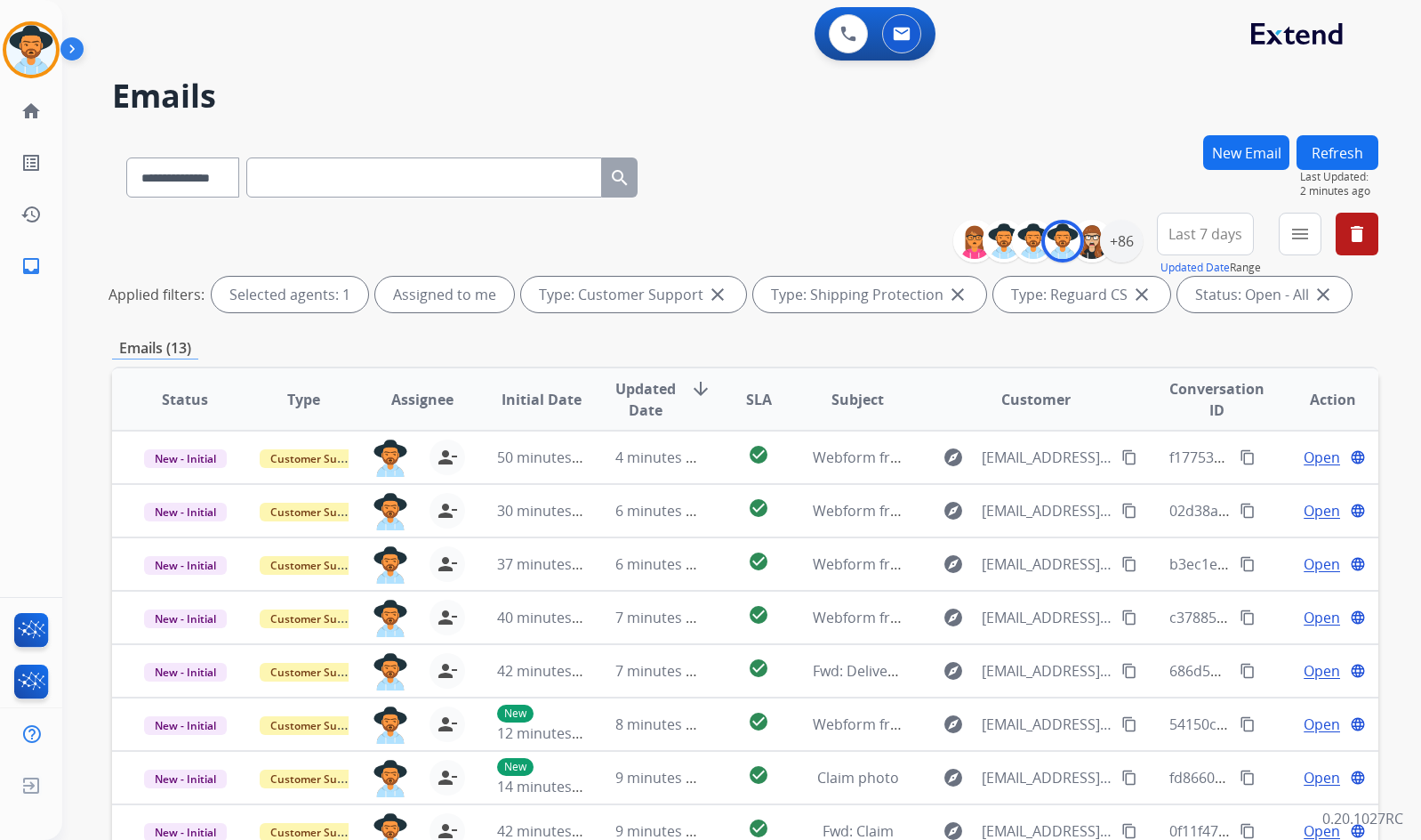
click at [742, 182] on div "**********" at bounding box center [745, 174] width 1266 height 78
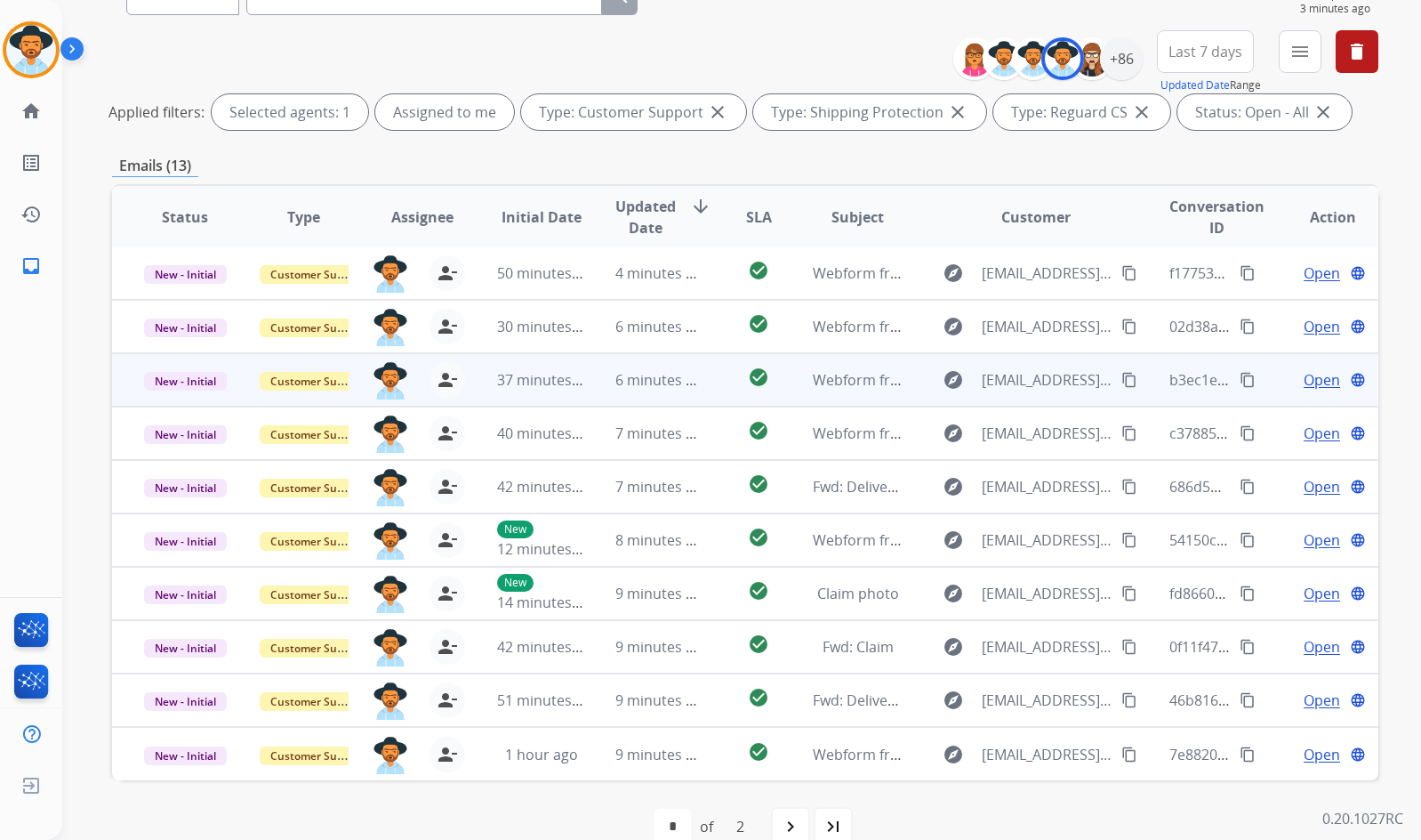
scroll to position [215, 0]
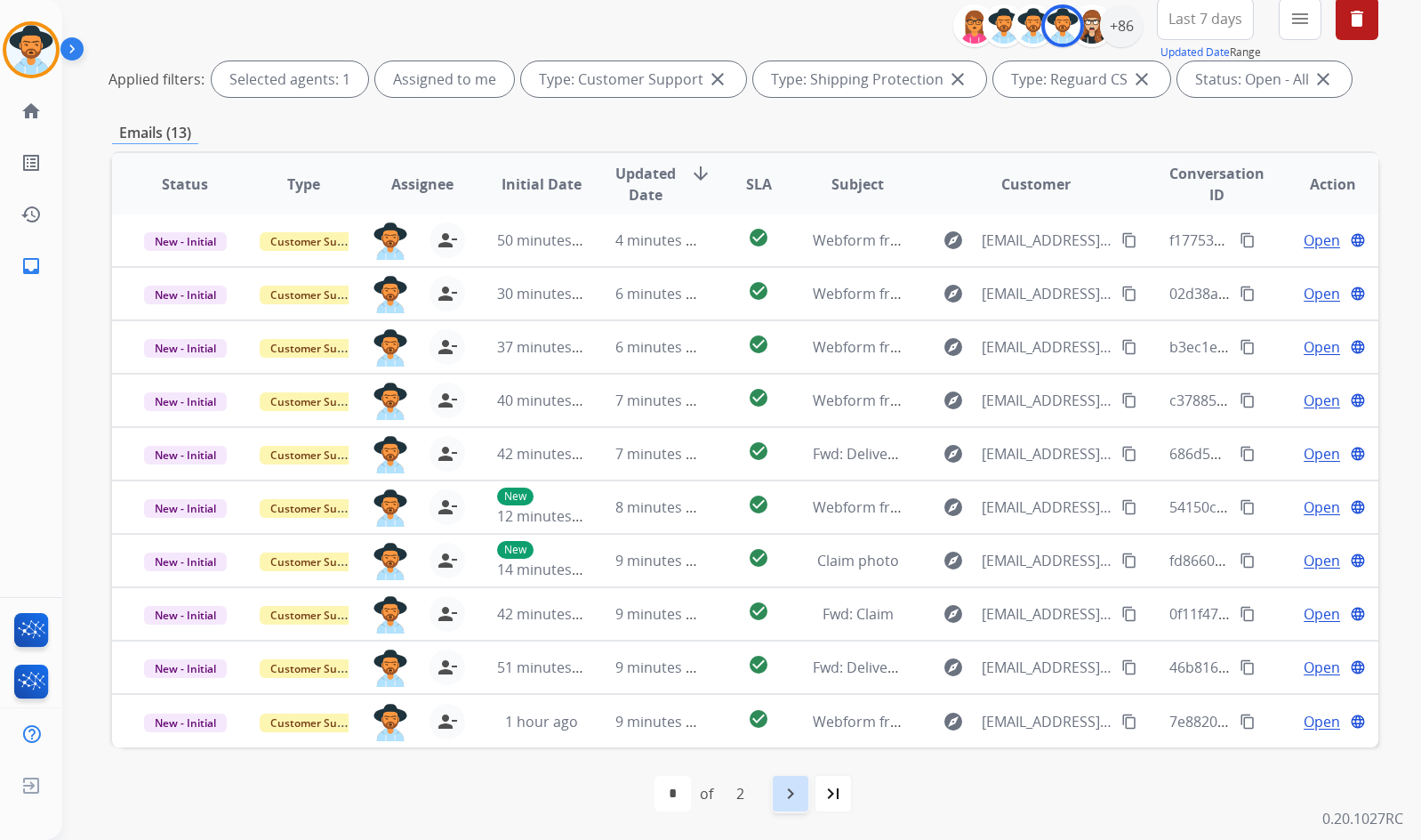
click at [789, 803] on mat-icon "navigate_next" at bounding box center [790, 793] width 21 height 21
select select "*"
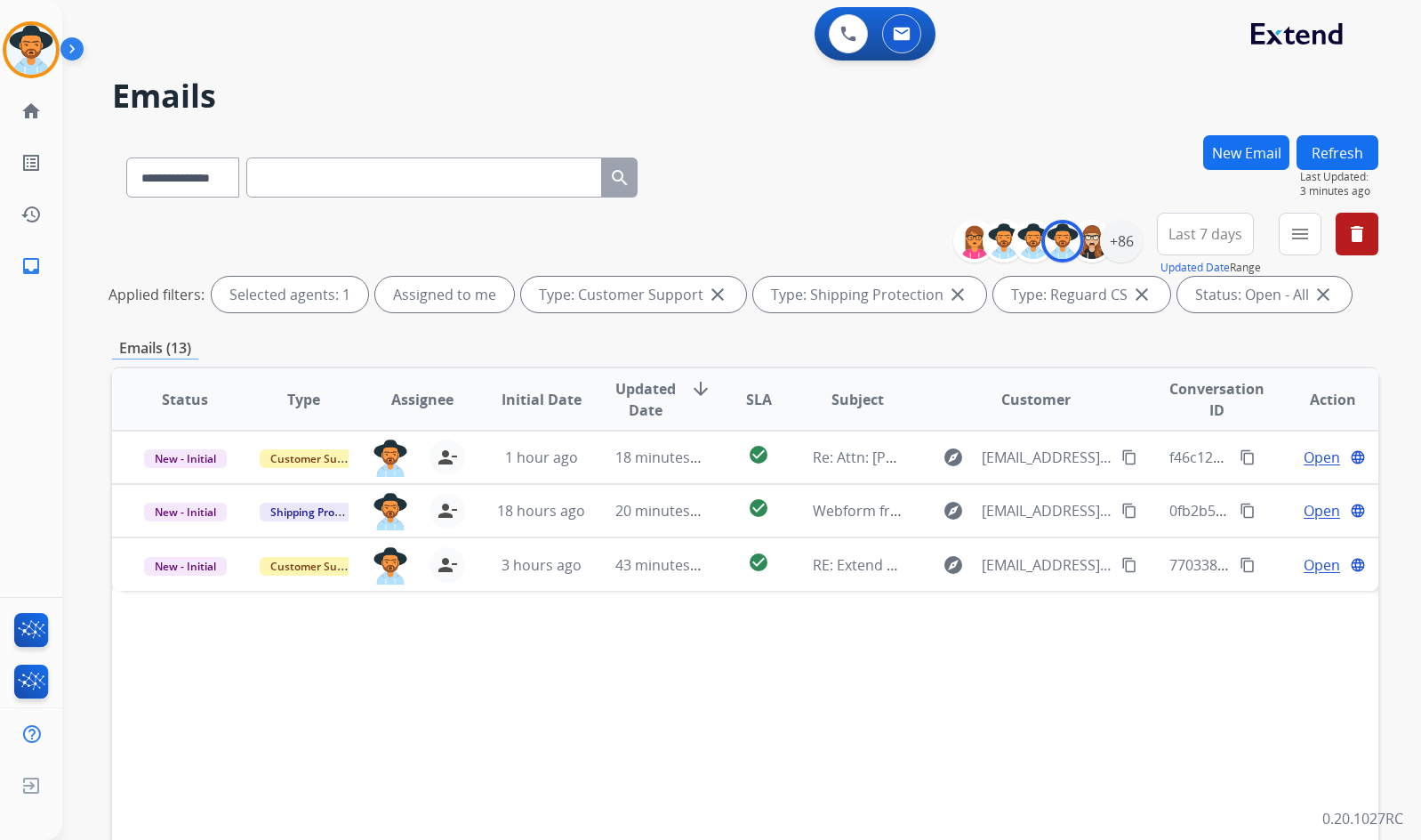
scroll to position [0, 0]
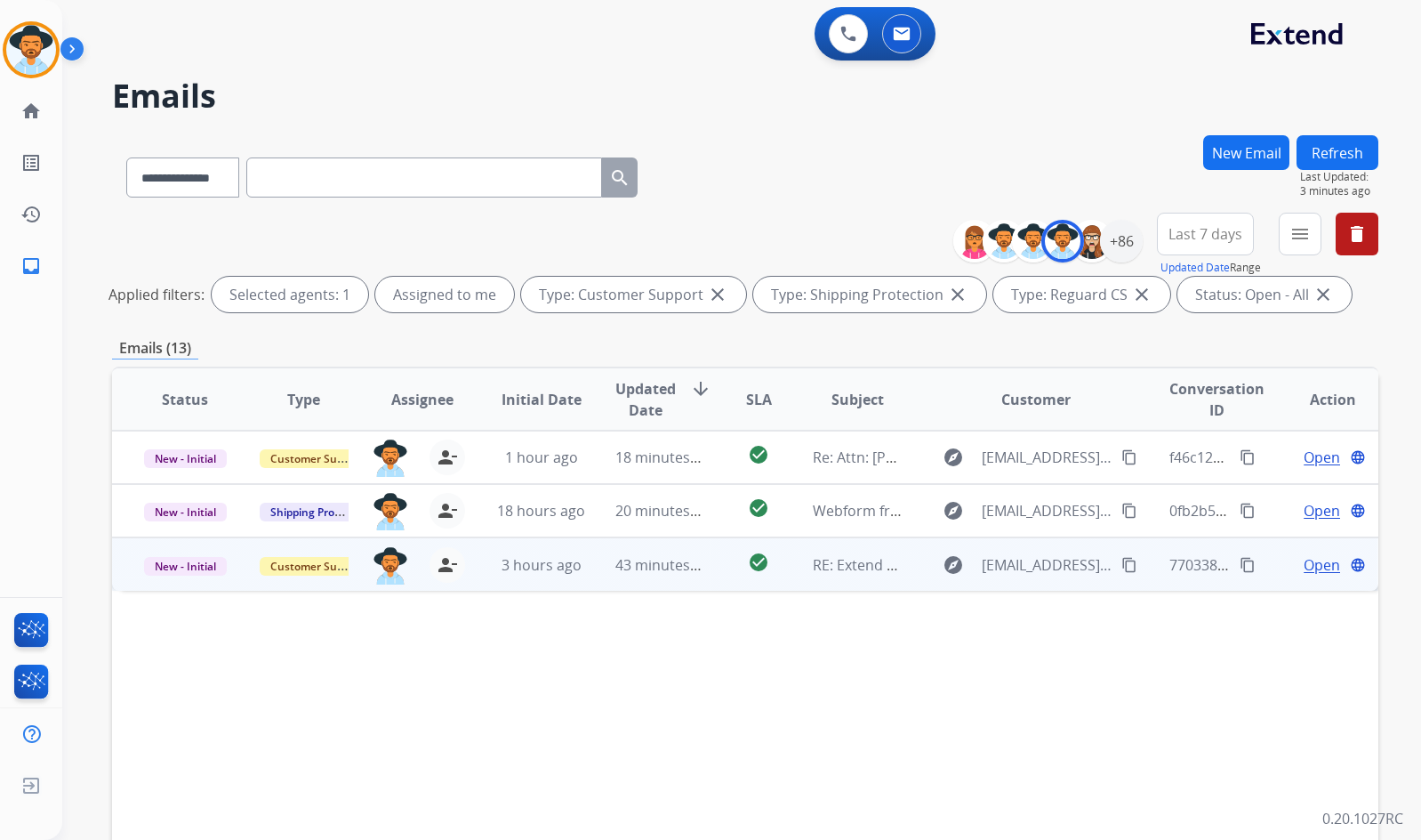
click at [1320, 556] on span "Open" at bounding box center [1322, 565] width 36 height 21
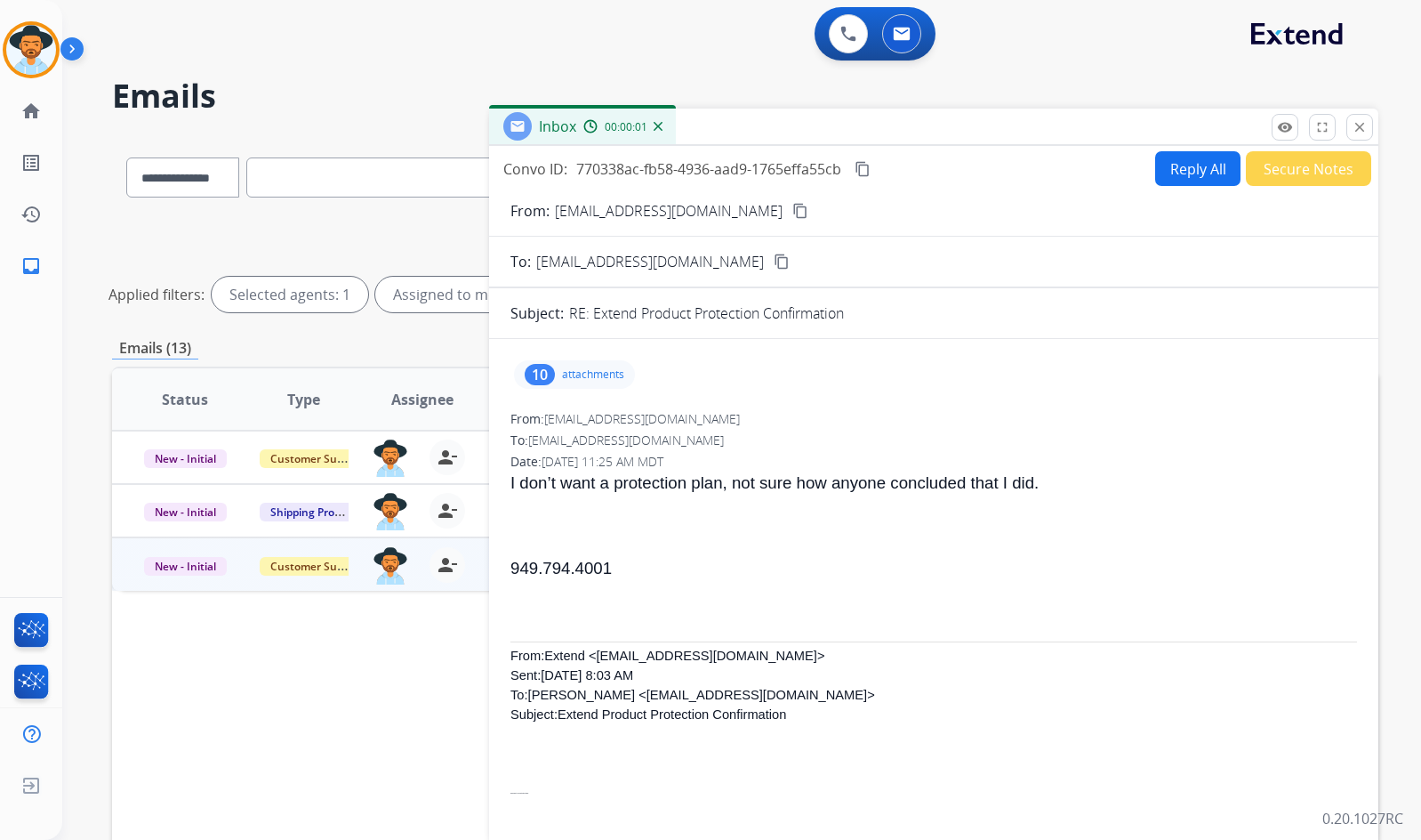
click at [792, 208] on mat-icon "content_copy" at bounding box center [800, 210] width 16 height 16
click at [548, 373] on div "10" at bounding box center [539, 375] width 30 height 21
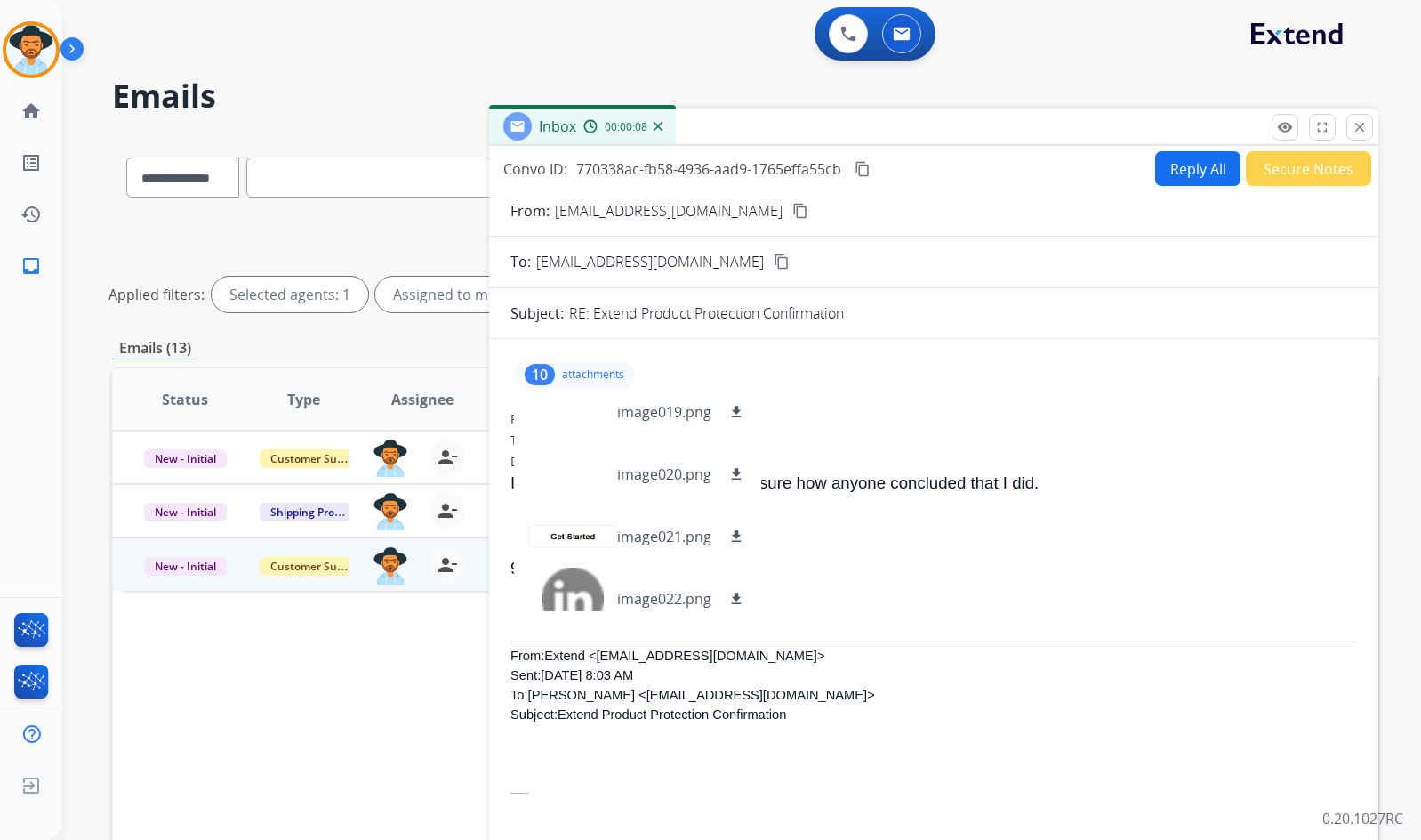
scroll to position [267, 0]
click at [572, 367] on div "10 attachments image001.gif download image002.png download image004.png downloa…" at bounding box center [574, 374] width 121 height 28
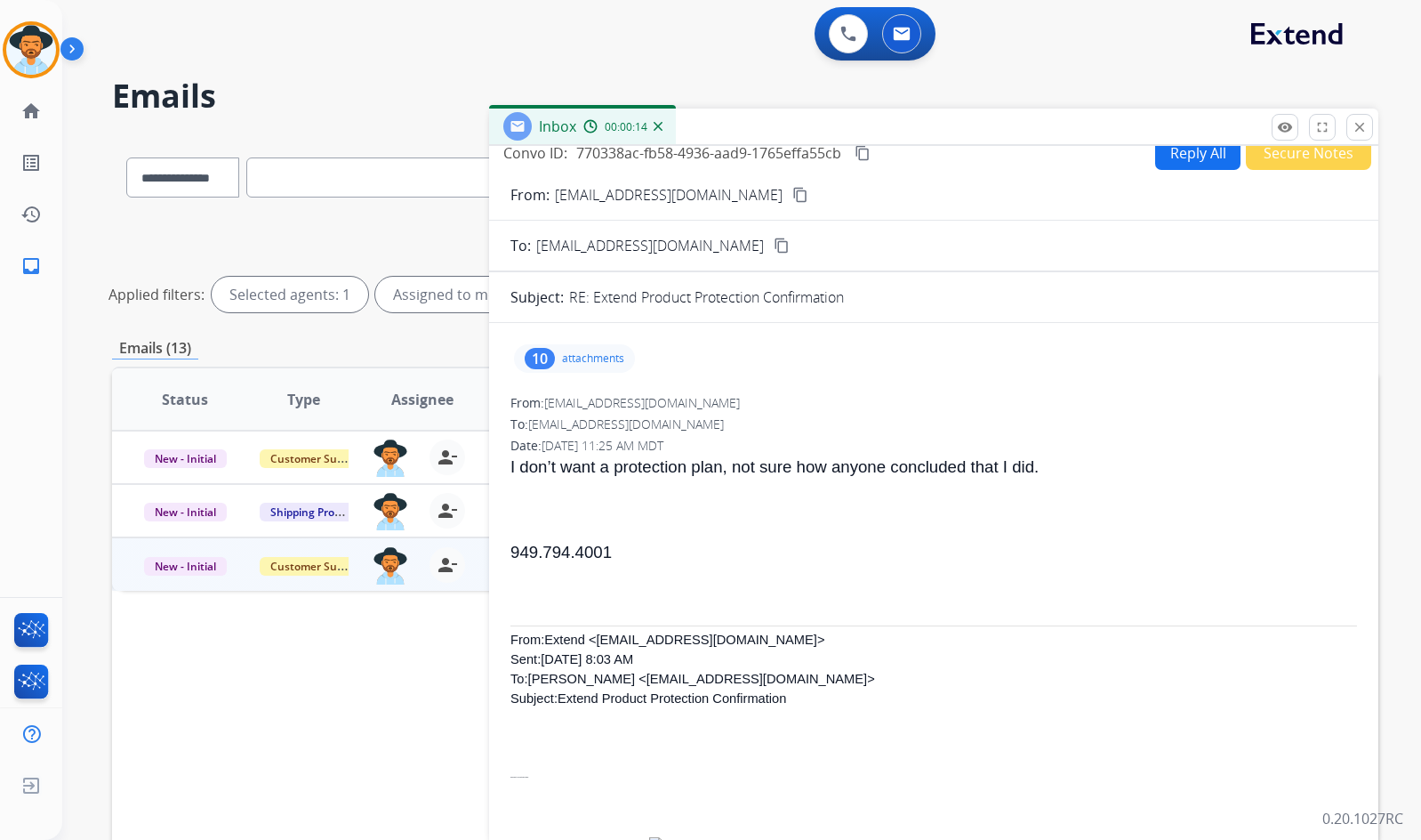
scroll to position [0, 0]
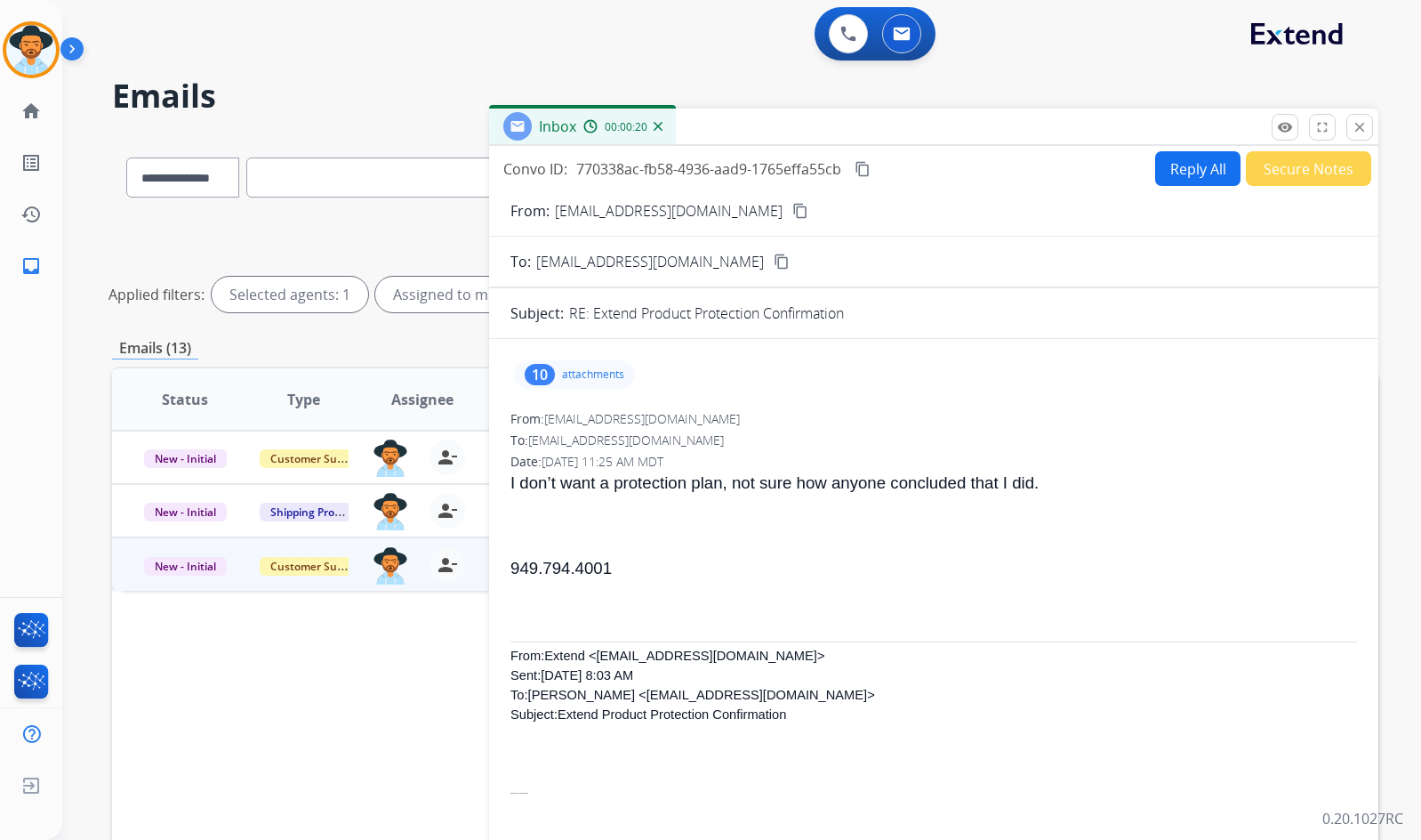
click at [863, 173] on mat-icon "content_copy" at bounding box center [862, 168] width 16 height 16
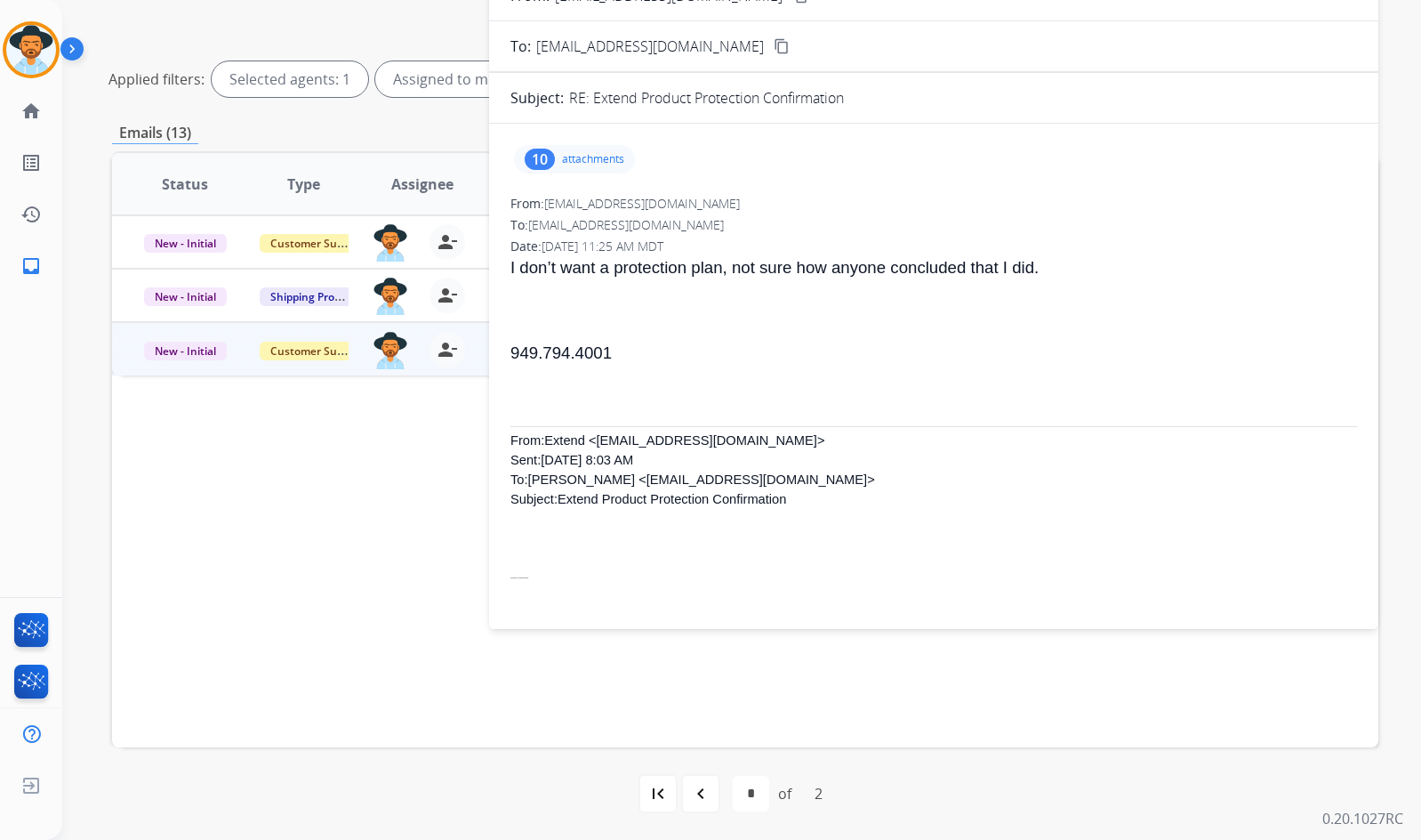
click at [773, 265] on span "I don’t want a protection plan, not sure how anyone concluded that I did." at bounding box center [775, 267] width 528 height 18
copy span "how"
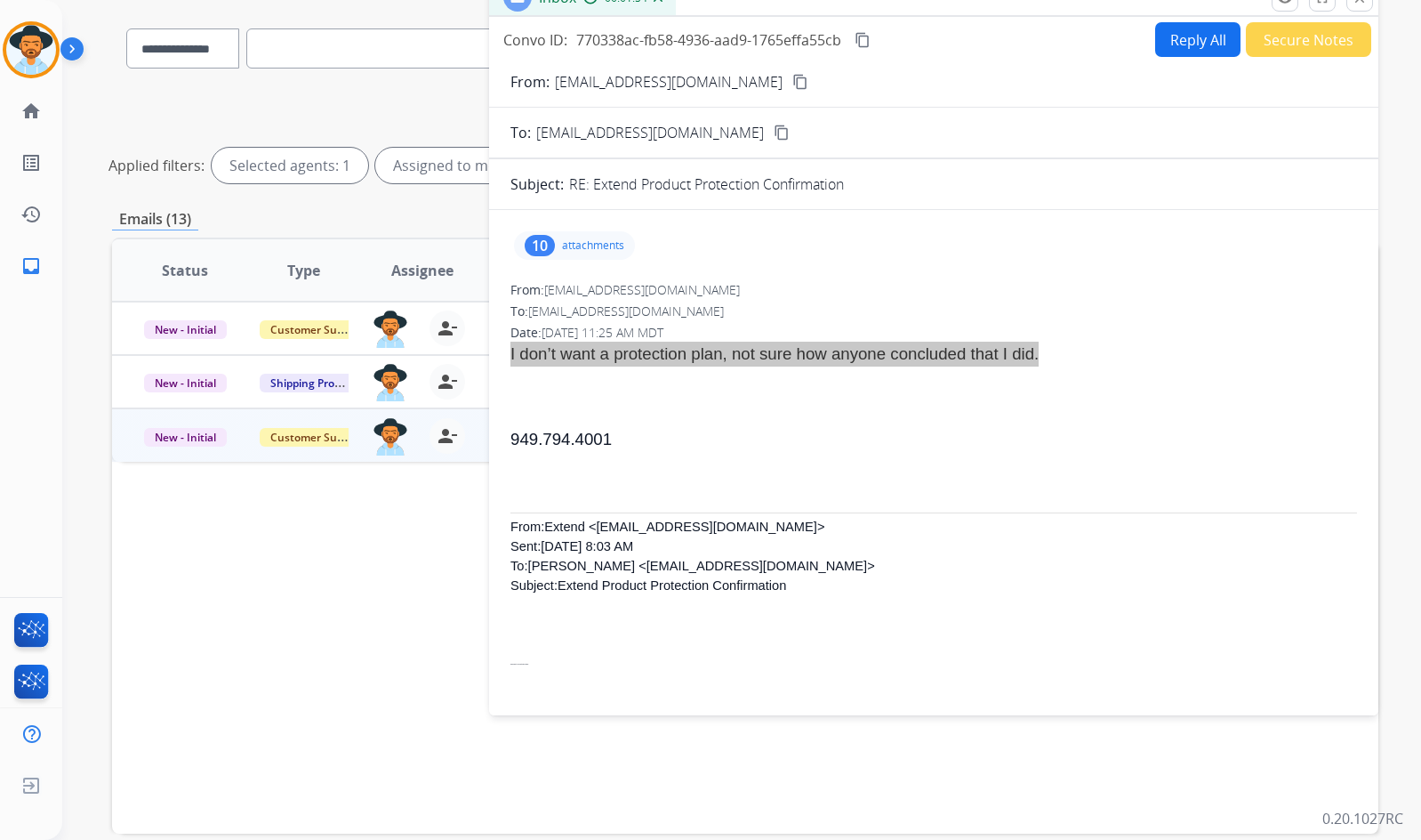
scroll to position [0, 0]
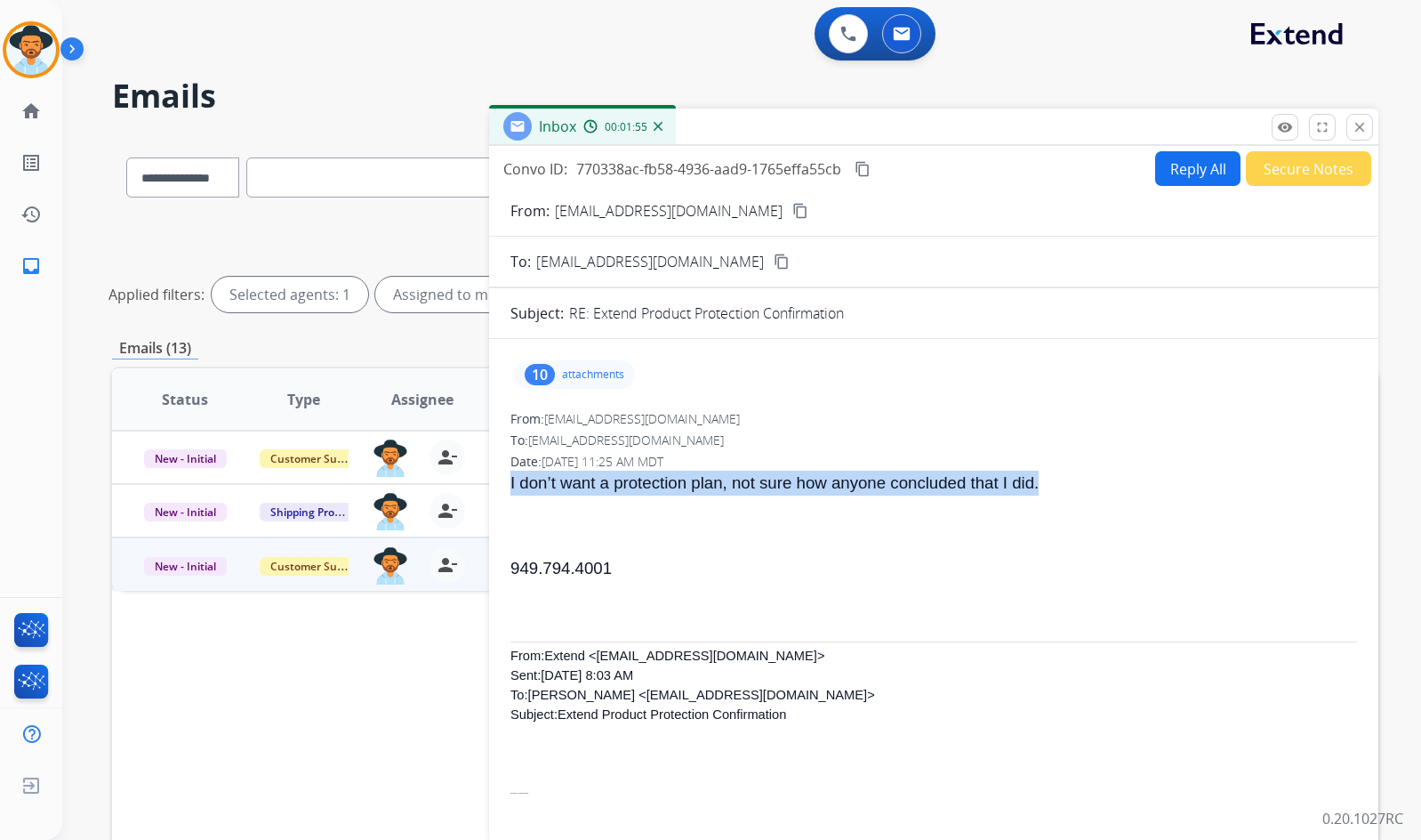
click at [1183, 164] on button "Reply All" at bounding box center [1198, 168] width 86 height 35
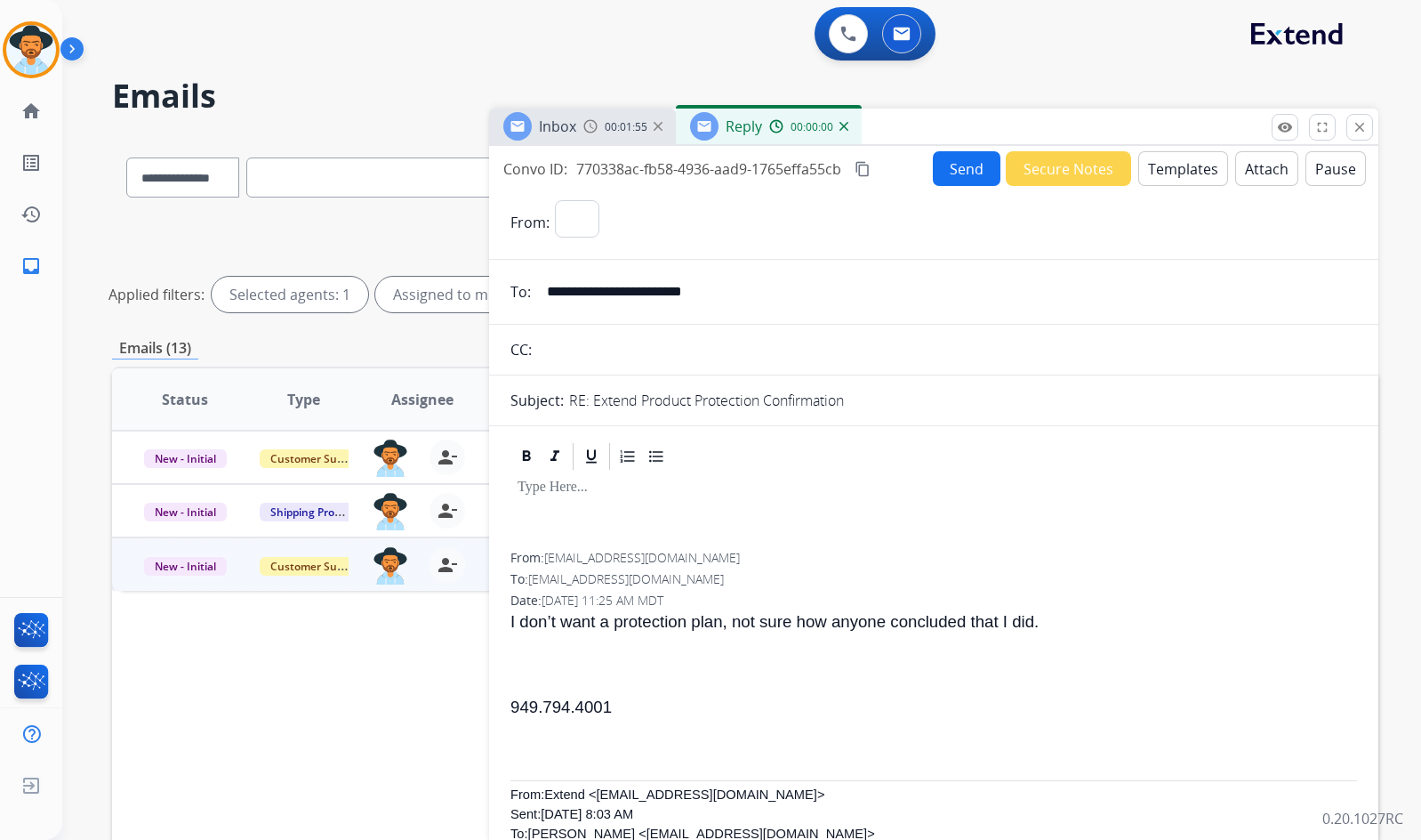
click at [1171, 173] on button "Templates" at bounding box center [1184, 168] width 90 height 35
select select "**********"
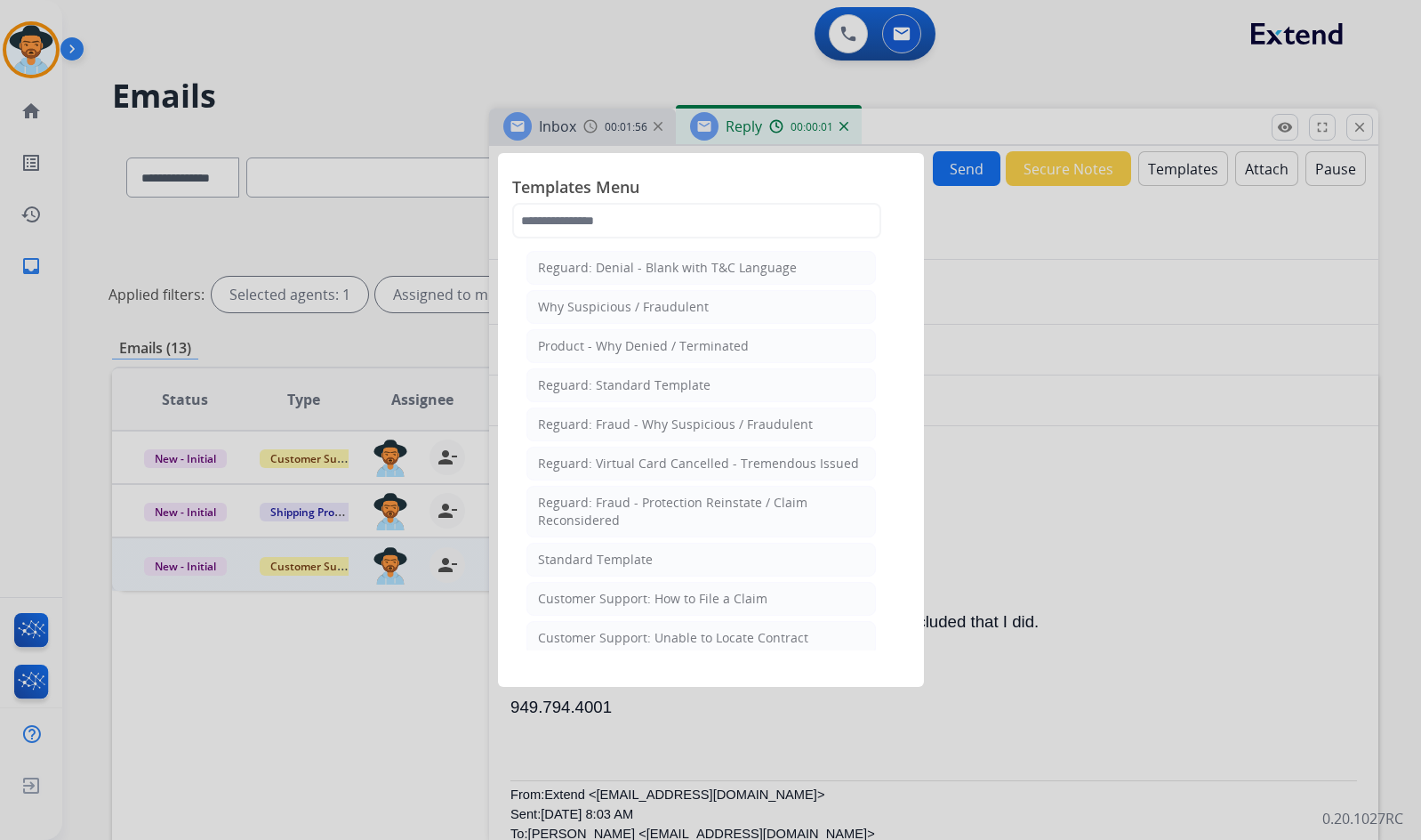
click at [619, 548] on li "Standard Template" at bounding box center [701, 559] width 349 height 34
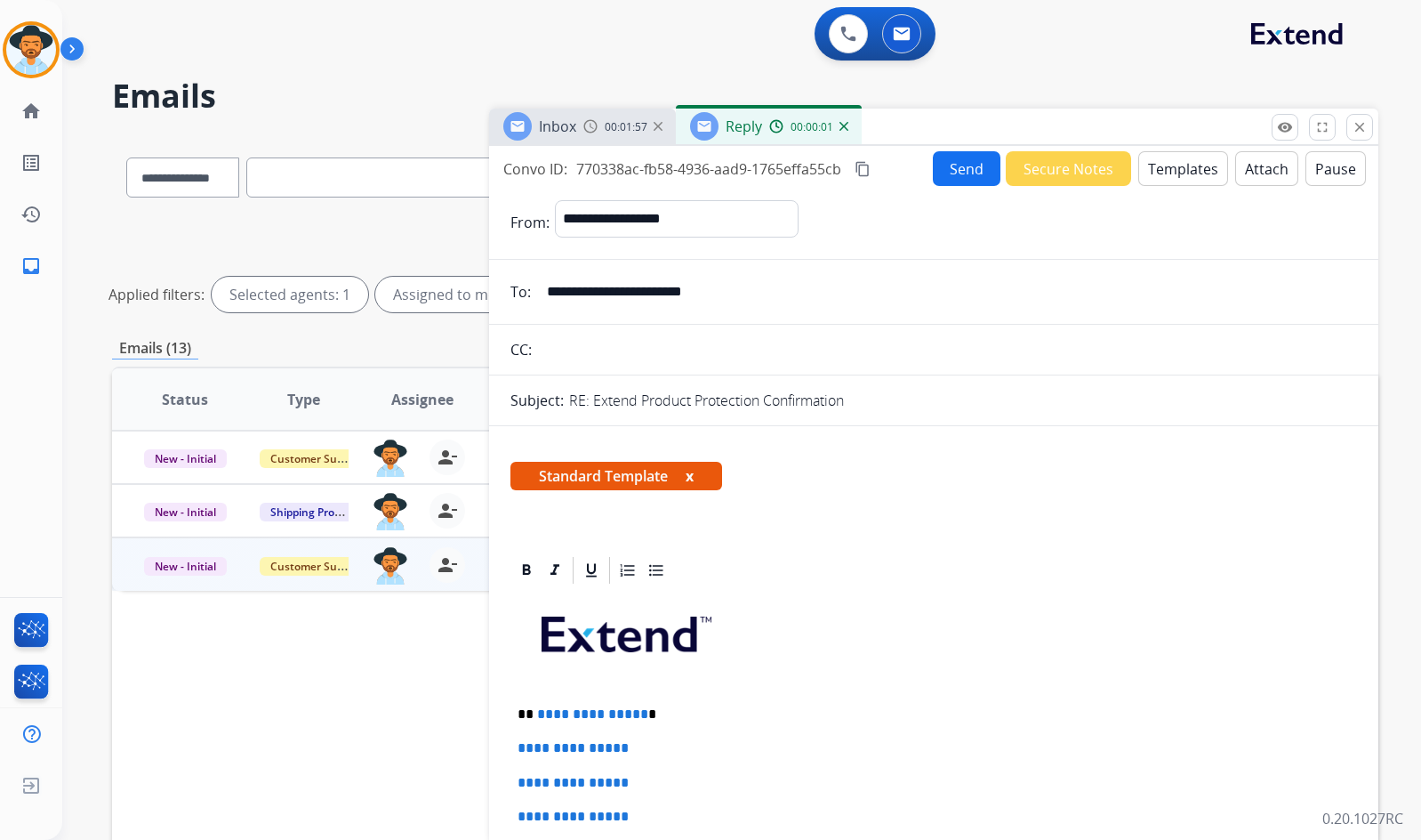
scroll to position [178, 0]
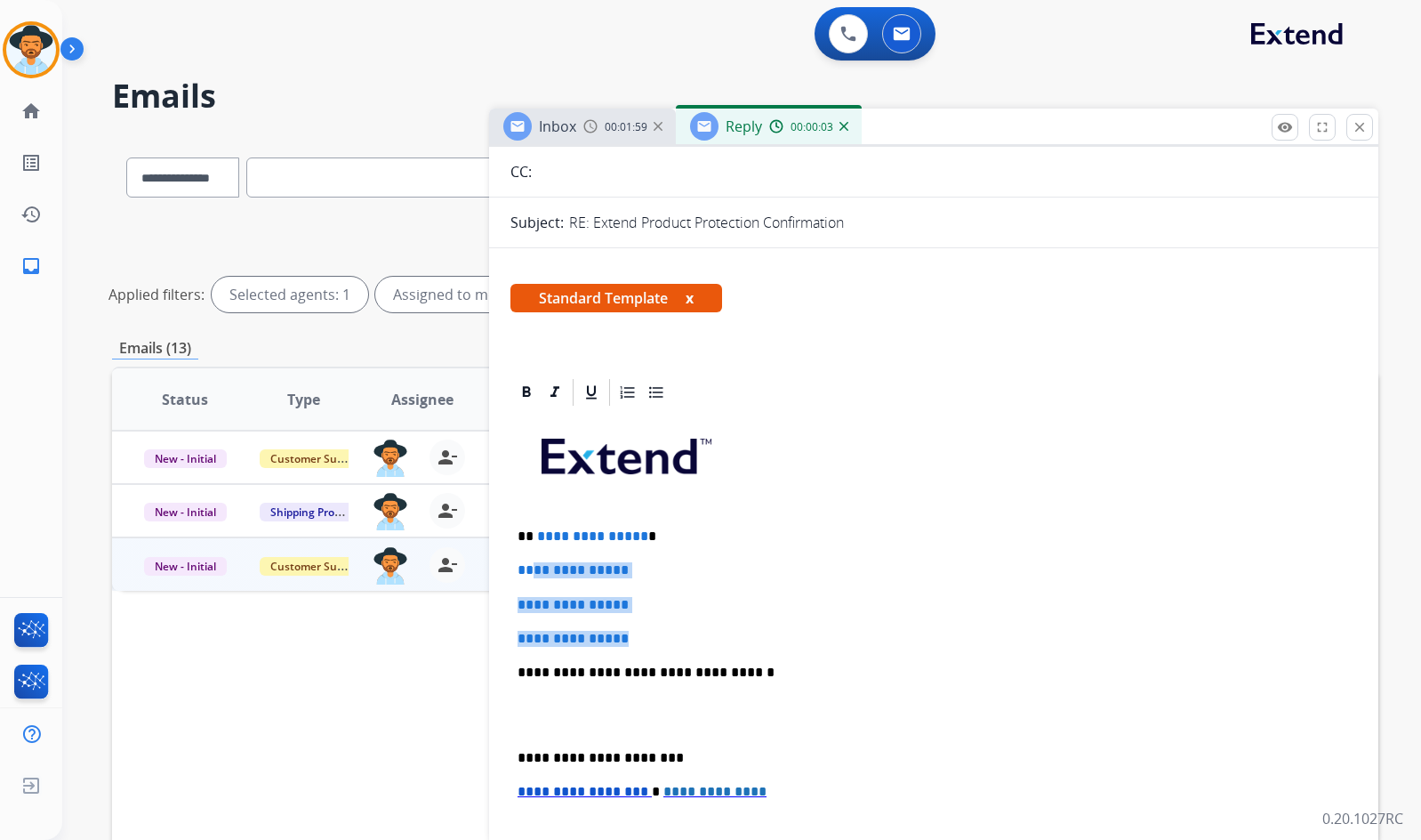
drag, startPoint x: 517, startPoint y: 531, endPoint x: 514, endPoint y: 554, distance: 23.2
click at [514, 554] on div "**********" at bounding box center [934, 713] width 847 height 612
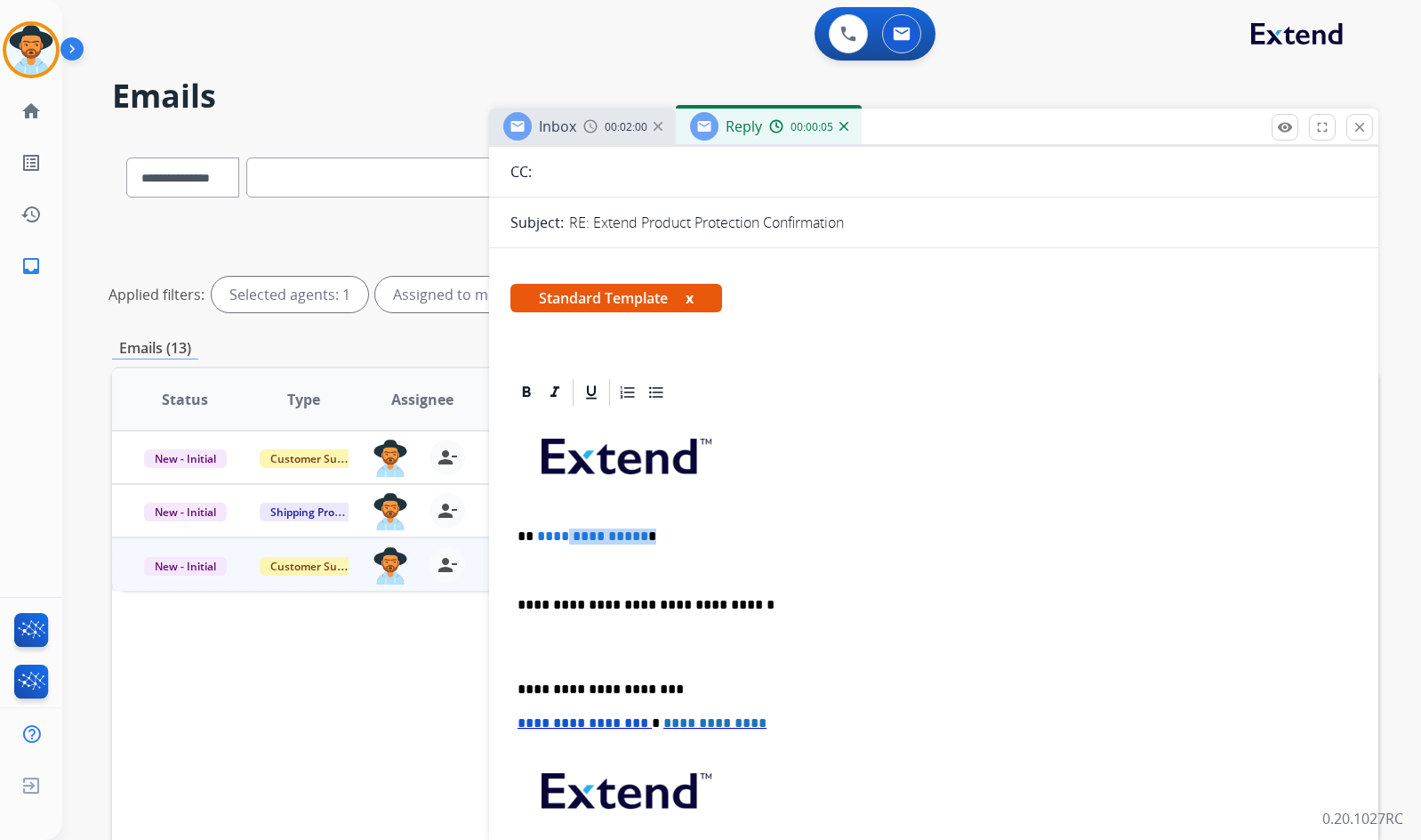
drag, startPoint x: 643, startPoint y: 532, endPoint x: 546, endPoint y: 534, distance: 97.0
click at [546, 534] on p "**********" at bounding box center [927, 536] width 819 height 16
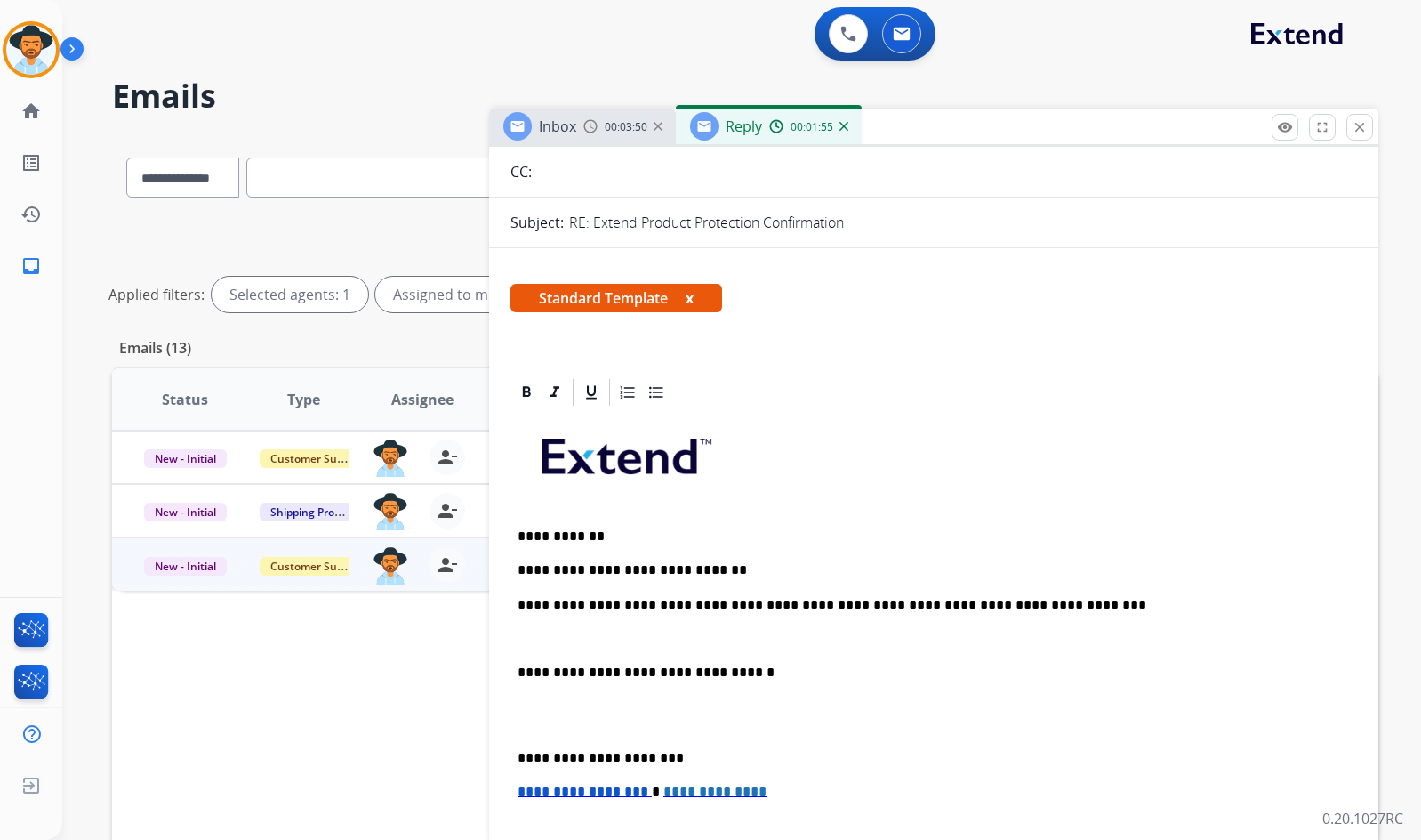
click at [698, 718] on p at bounding box center [933, 715] width 832 height 33
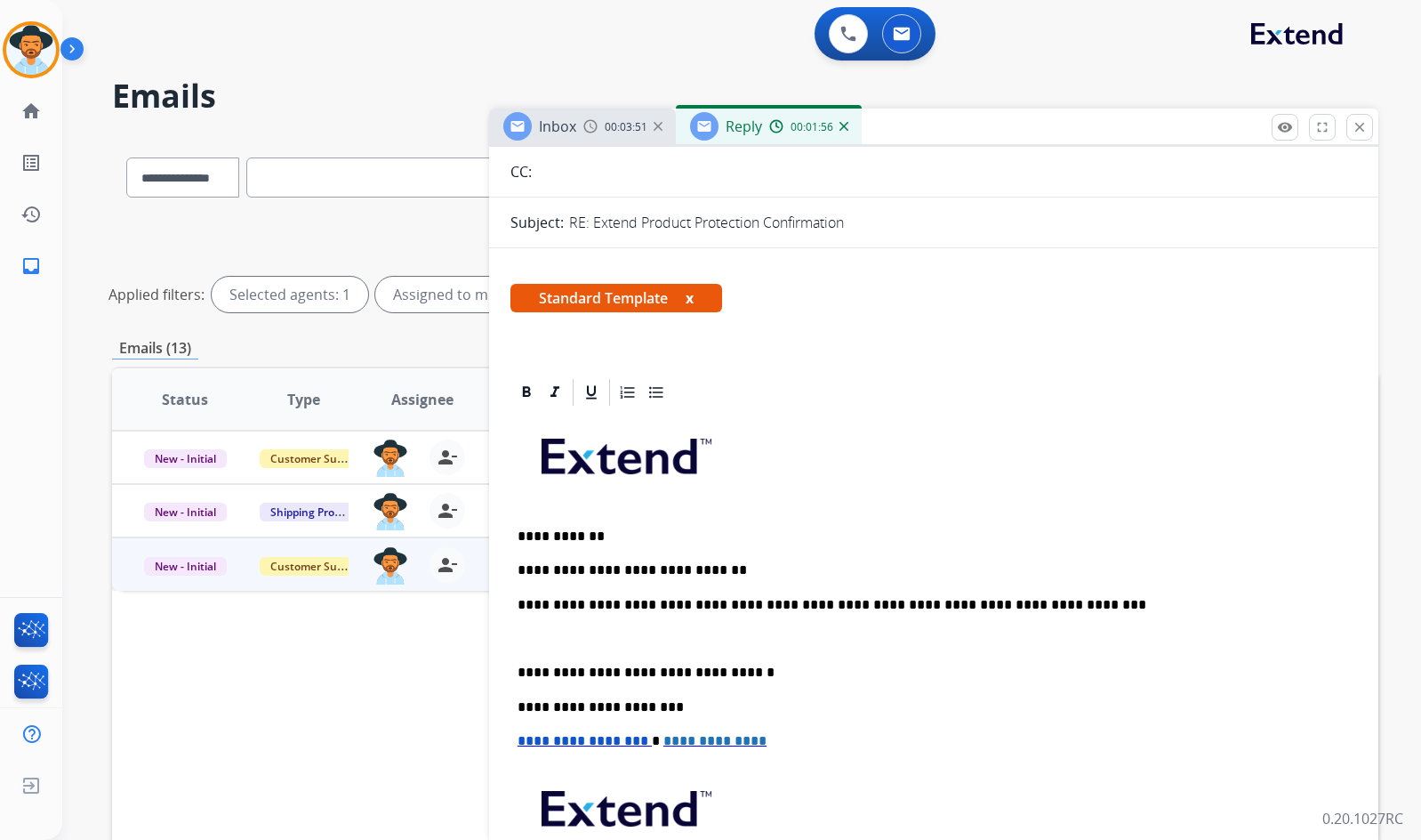
click at [701, 642] on p at bounding box center [933, 639] width 832 height 16
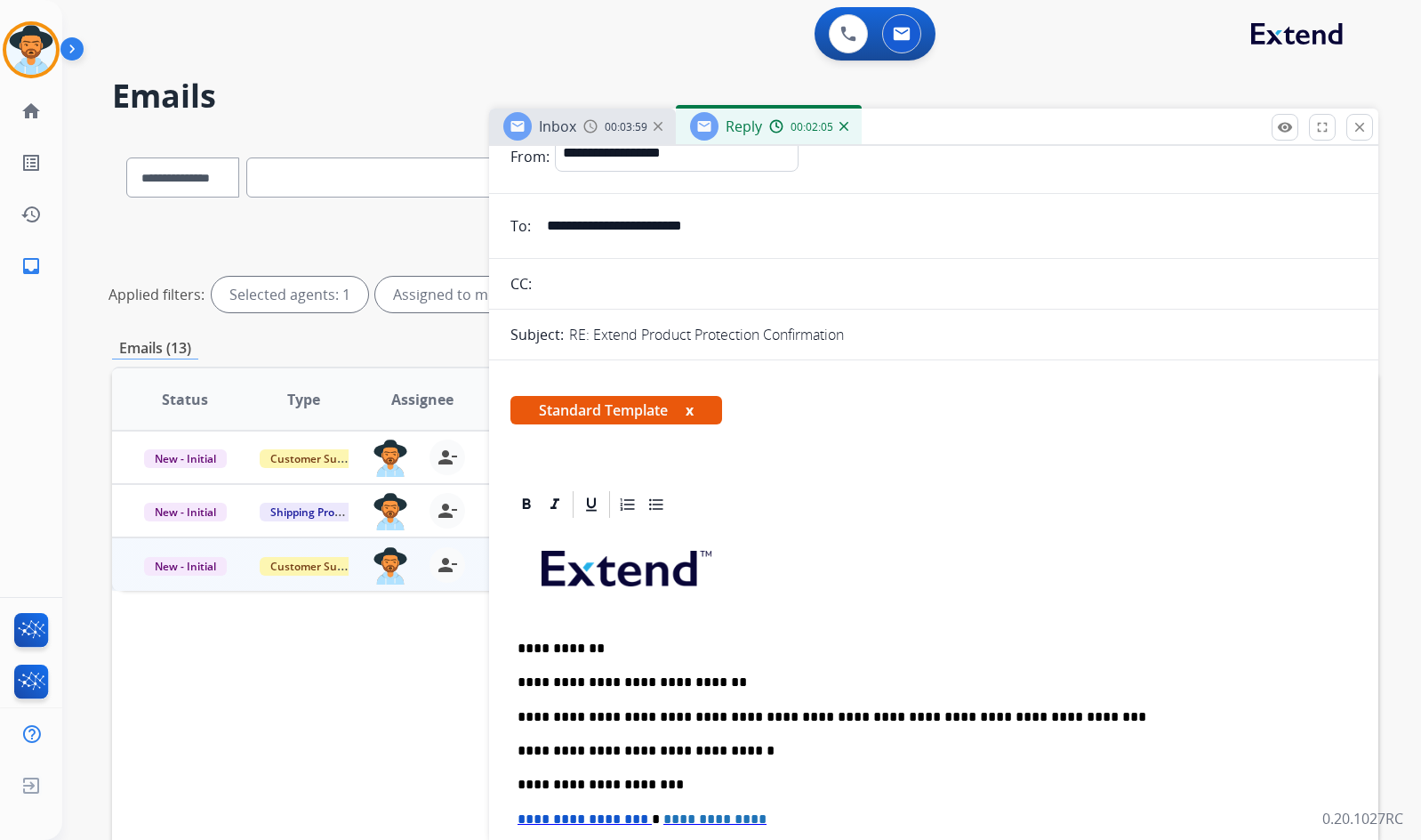
scroll to position [0, 0]
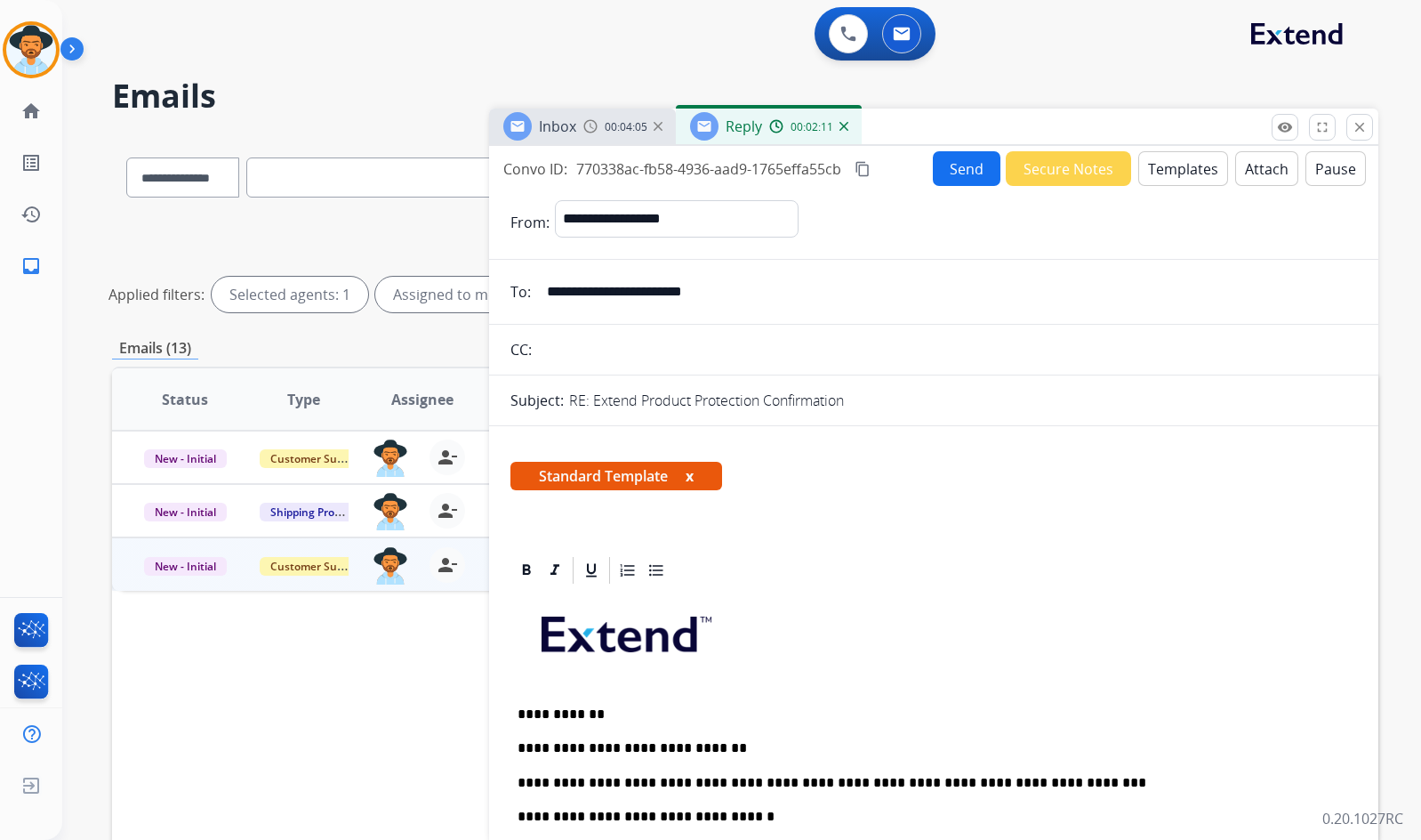
click at [951, 176] on button "Send" at bounding box center [966, 168] width 67 height 35
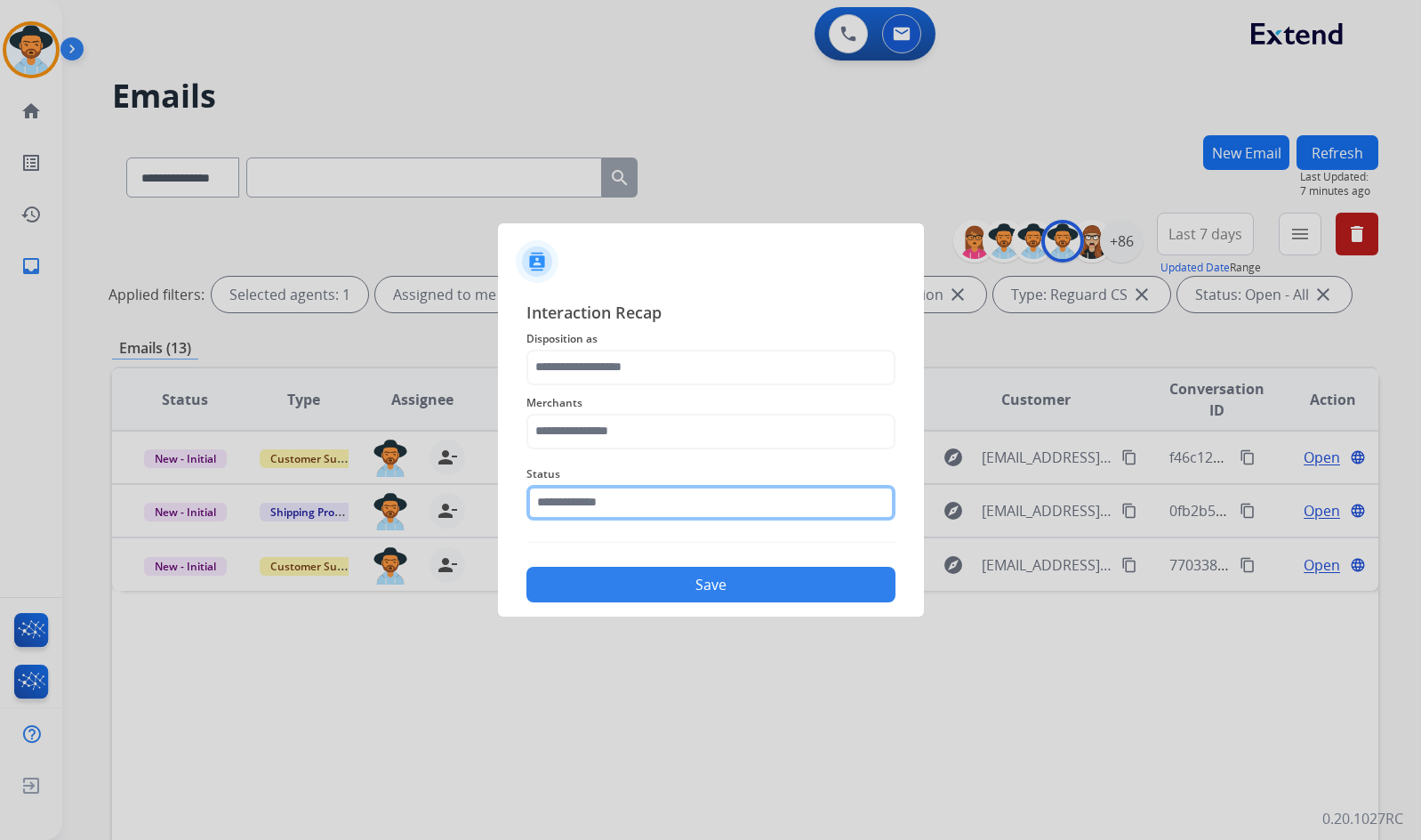
click at [696, 498] on input "text" at bounding box center [710, 502] width 369 height 36
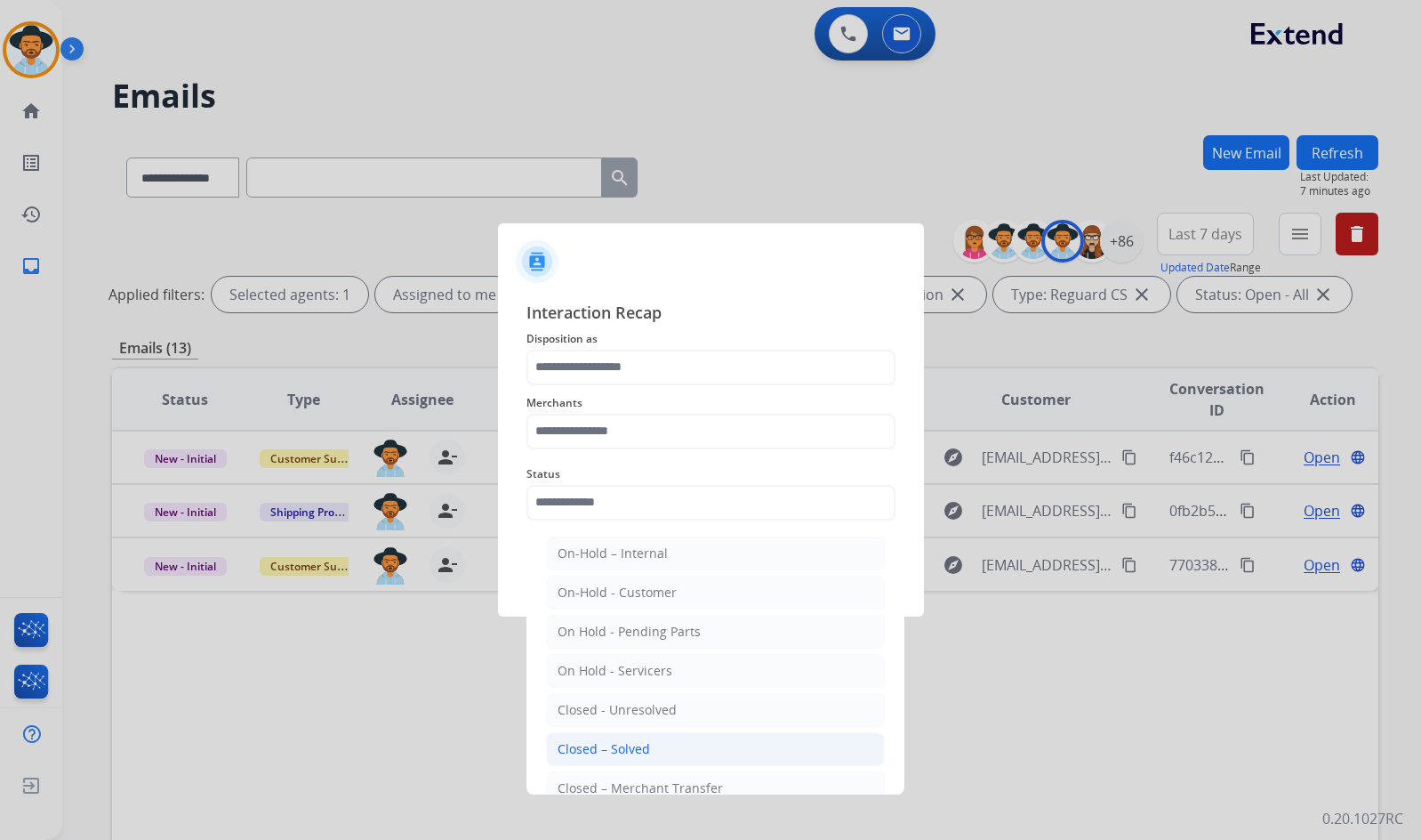
click at [653, 746] on li "Closed – Solved" at bounding box center [715, 749] width 339 height 34
type input "**********"
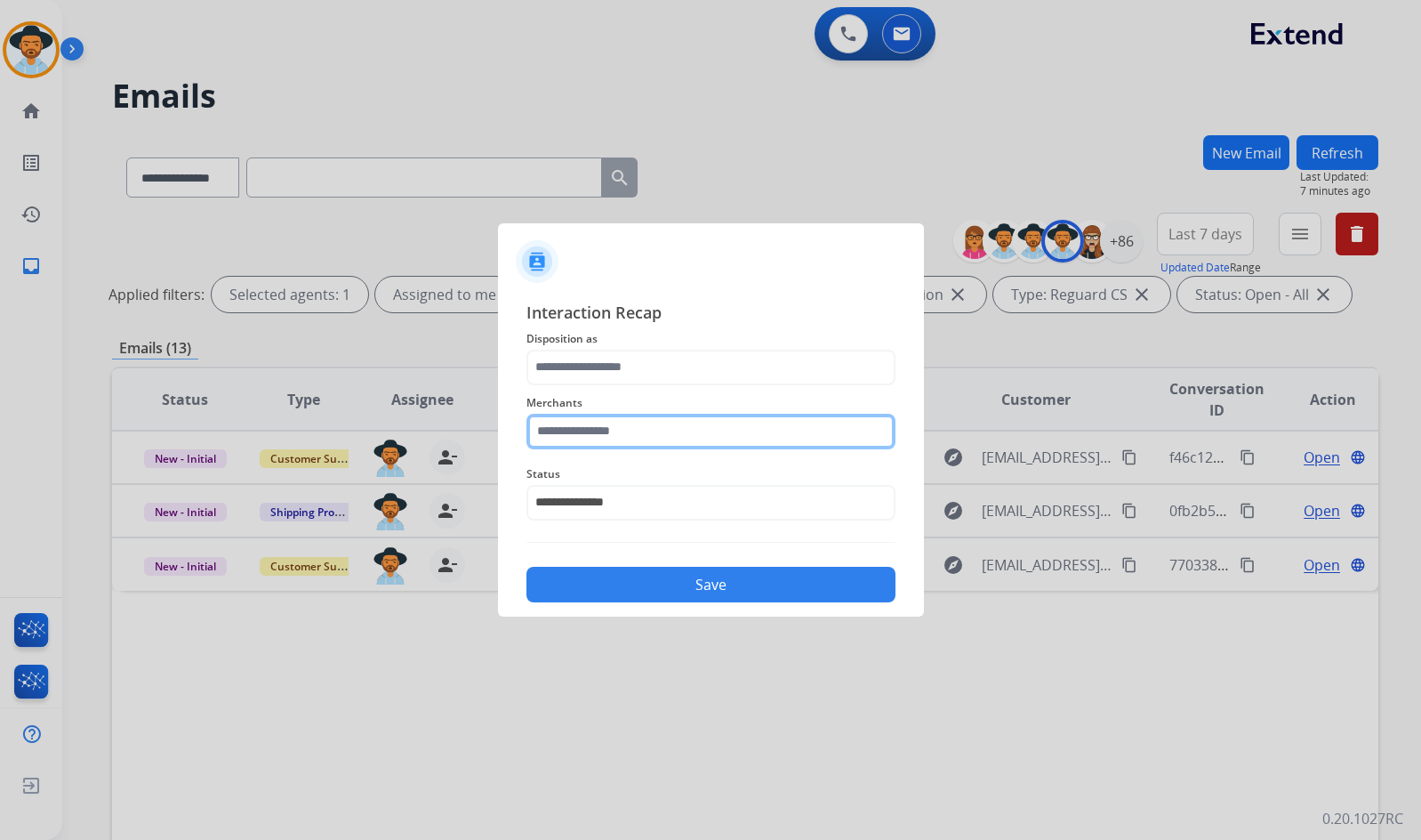
click at [640, 426] on input "text" at bounding box center [710, 431] width 369 height 36
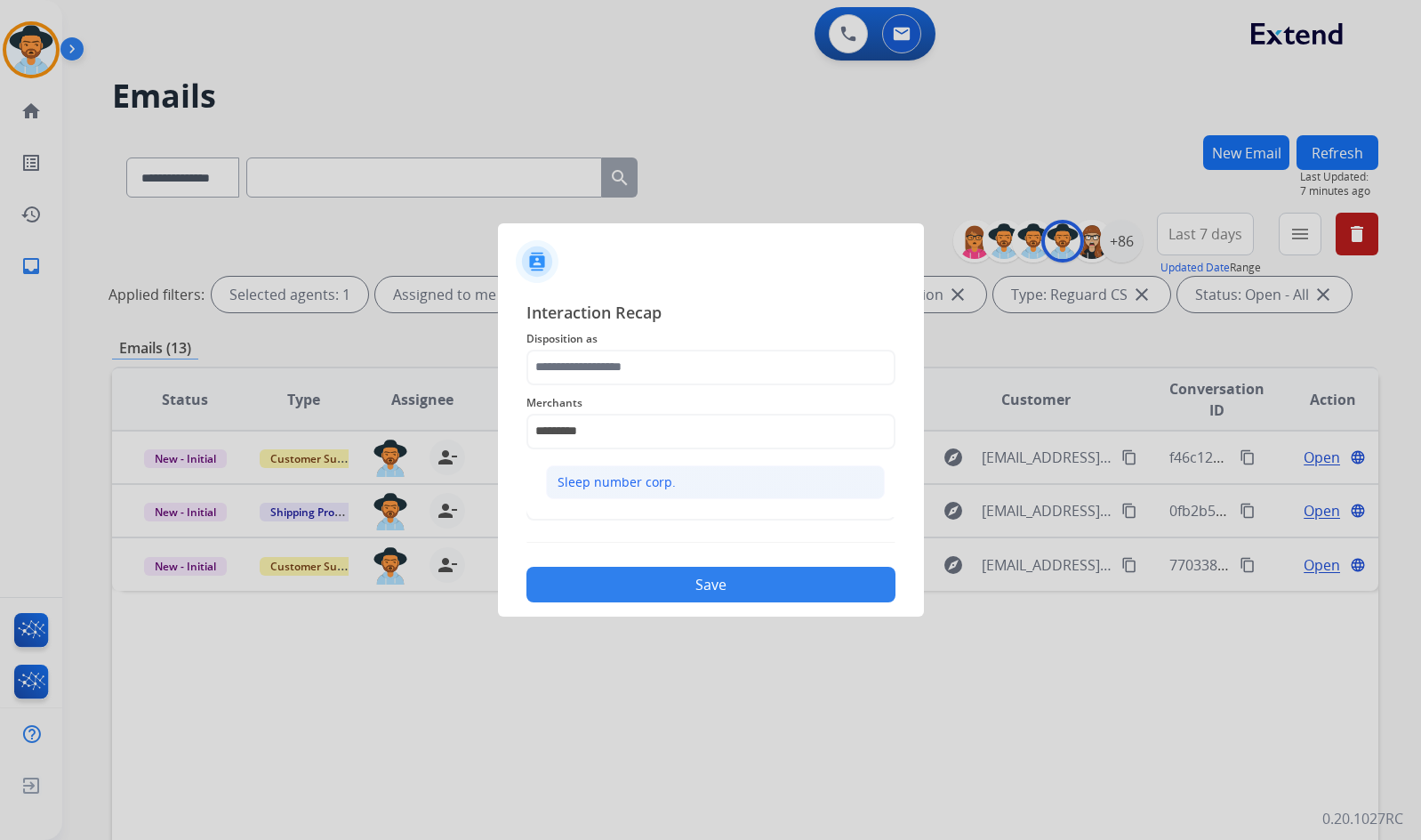
click at [635, 488] on div "Sleep number corp." at bounding box center [617, 482] width 119 height 18
type input "**********"
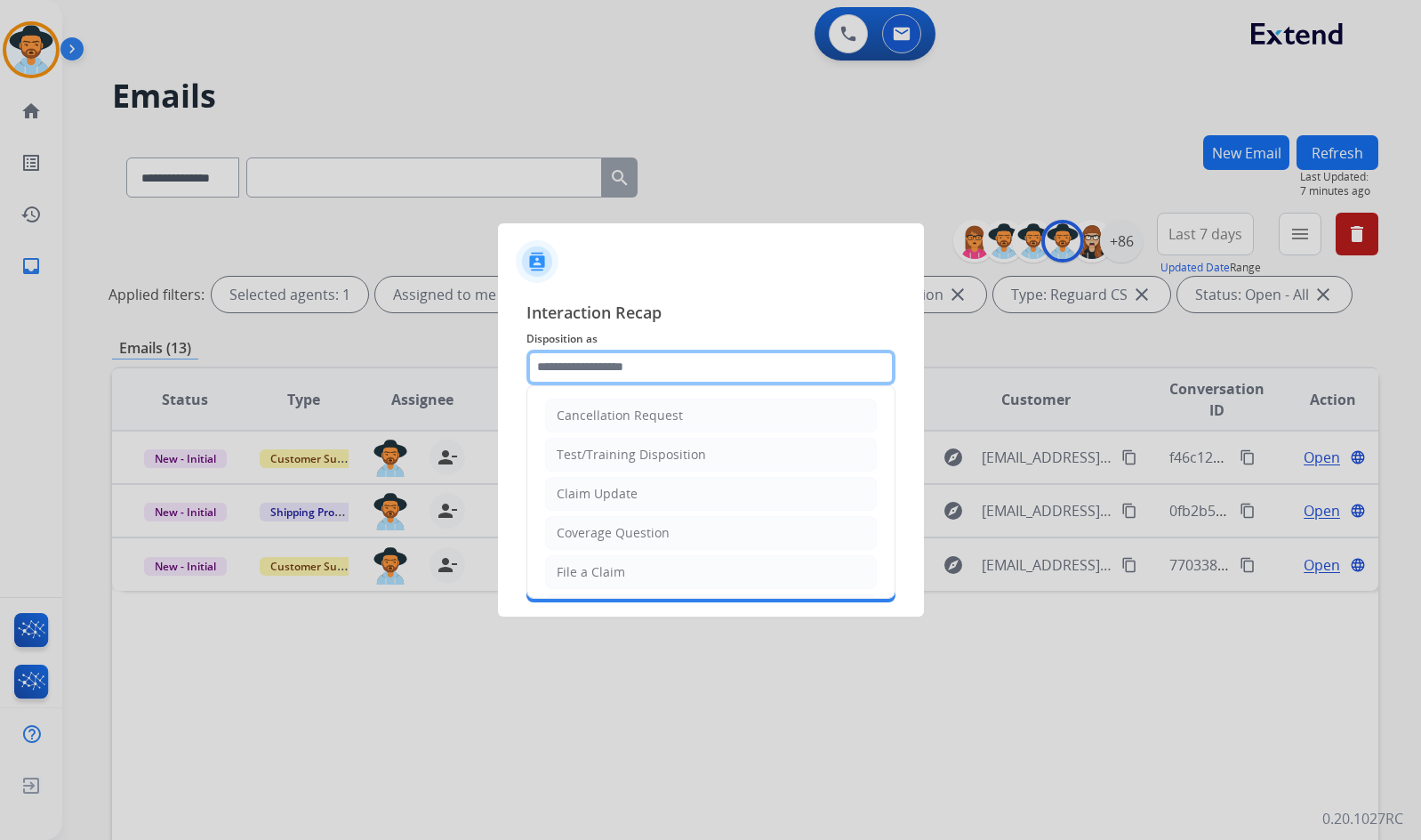
click at [619, 362] on input "text" at bounding box center [710, 367] width 369 height 36
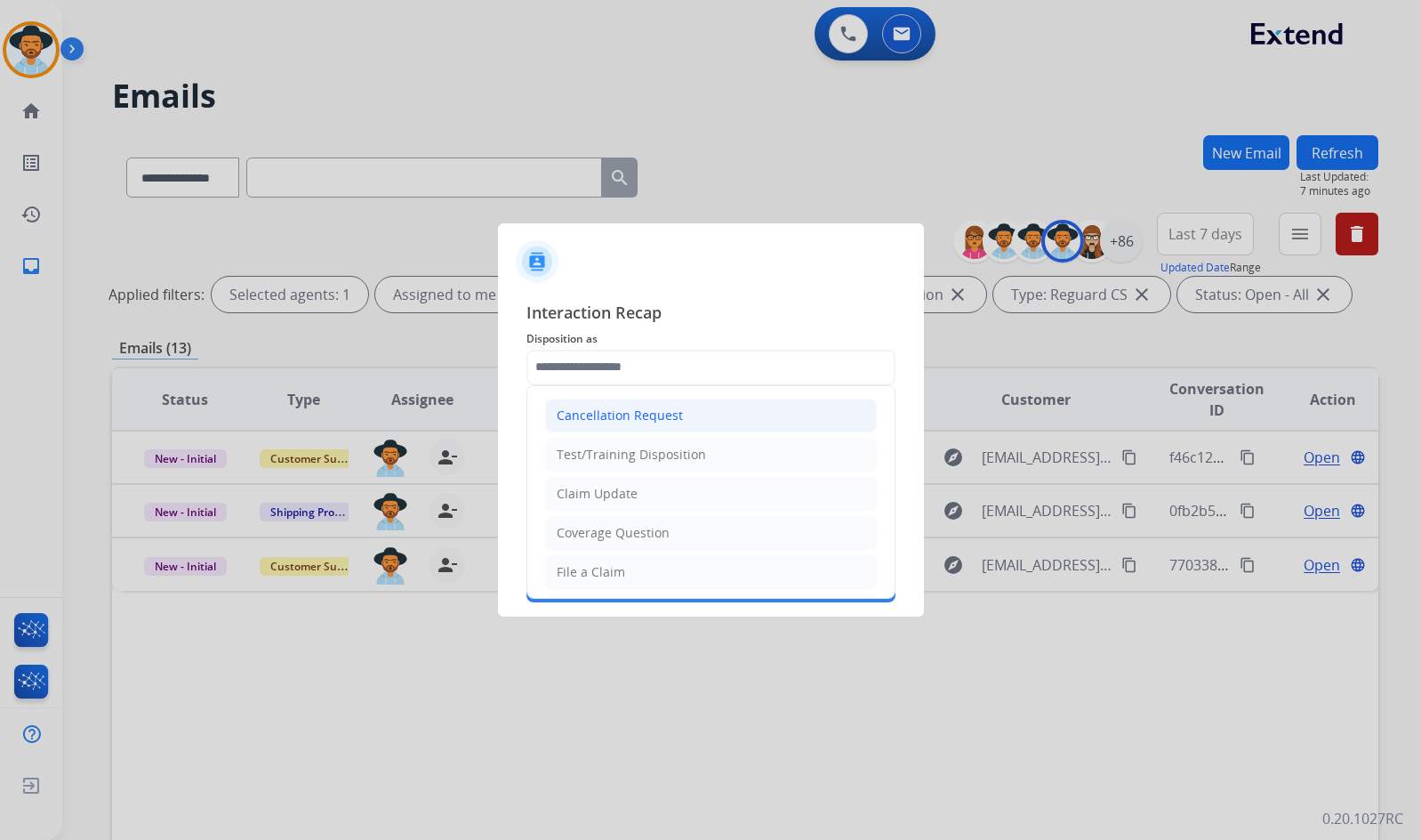
click at [661, 410] on div "Cancellation Request" at bounding box center [620, 416] width 127 height 18
type input "**********"
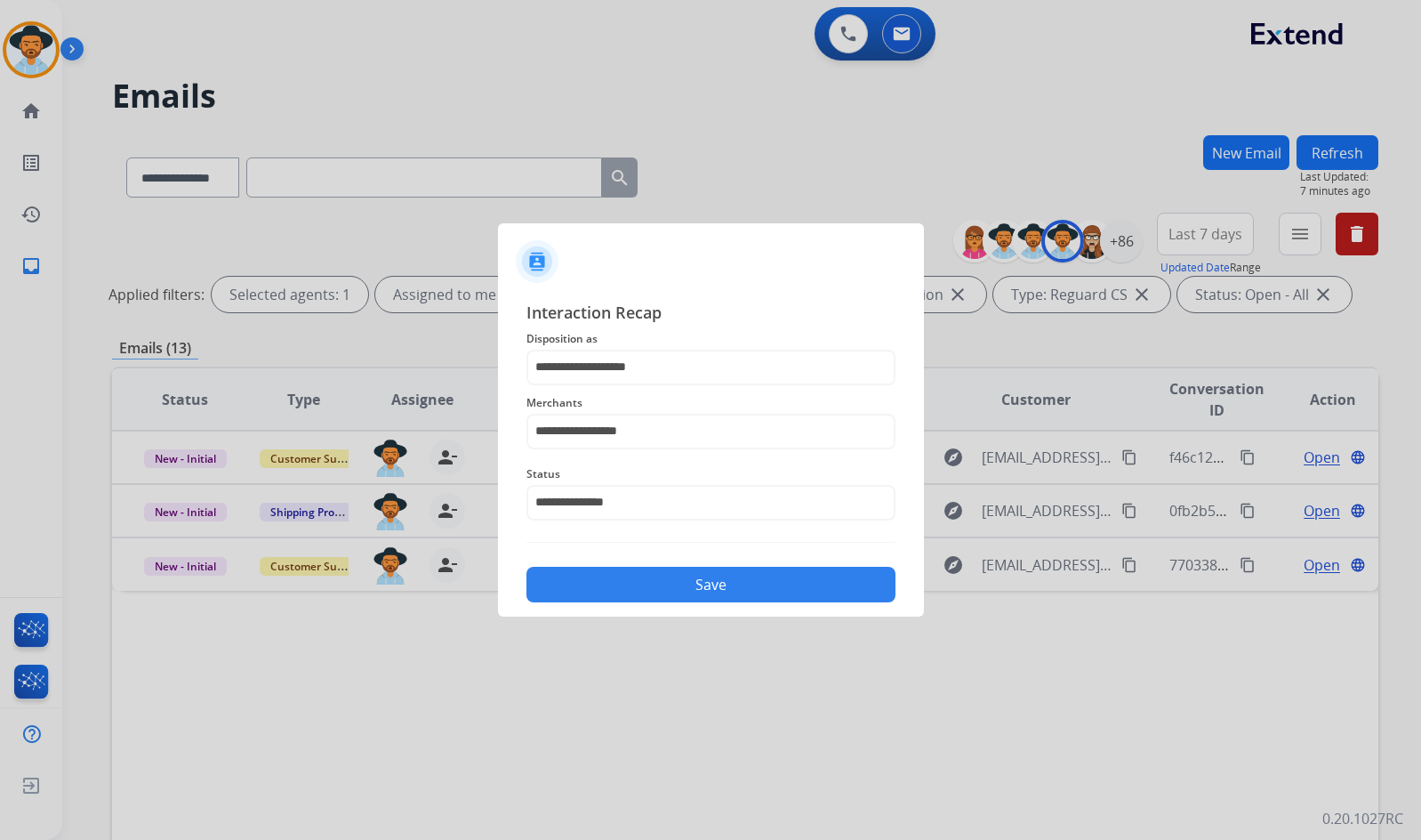
click at [679, 588] on button "Save" at bounding box center [710, 584] width 369 height 36
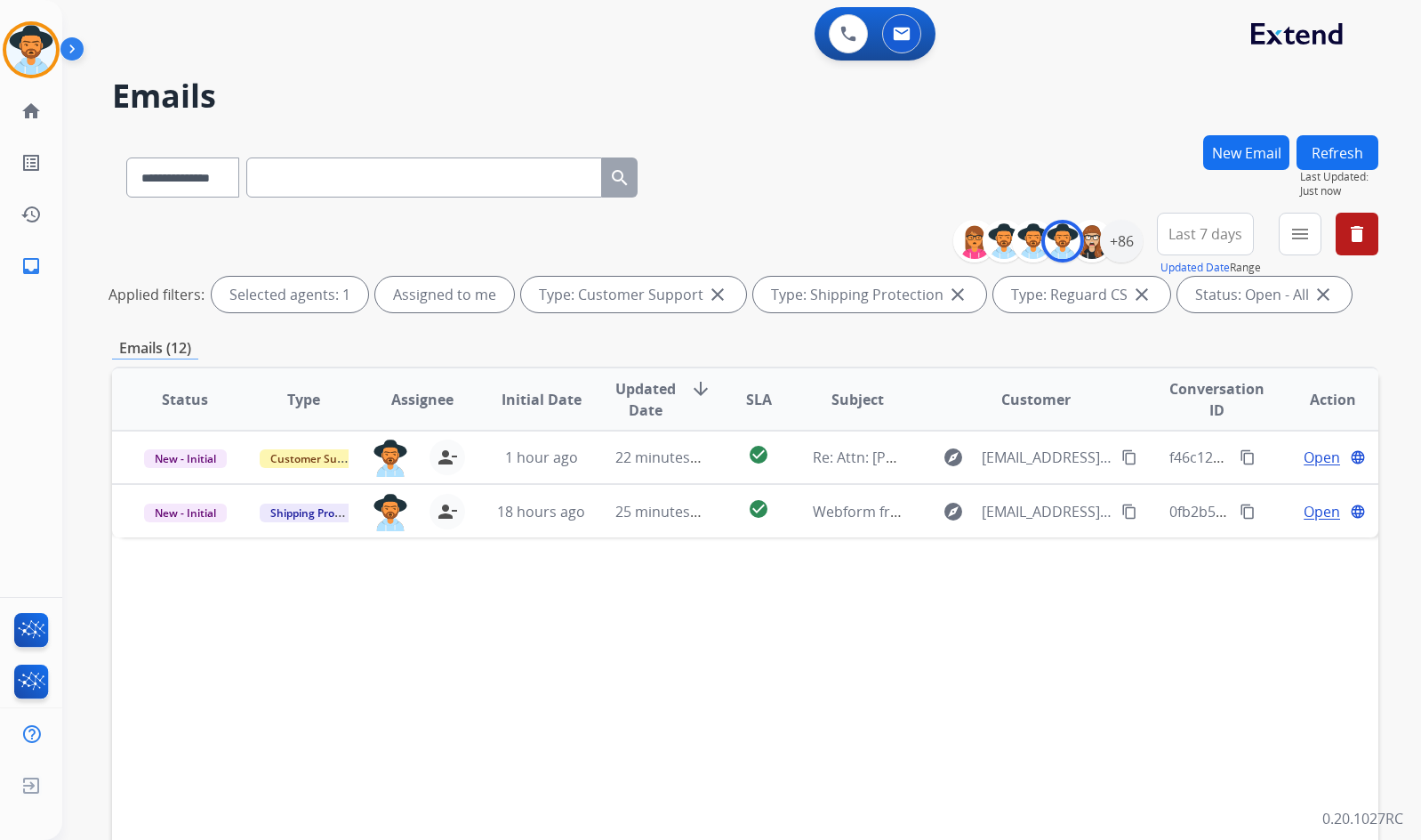
scroll to position [89, 0]
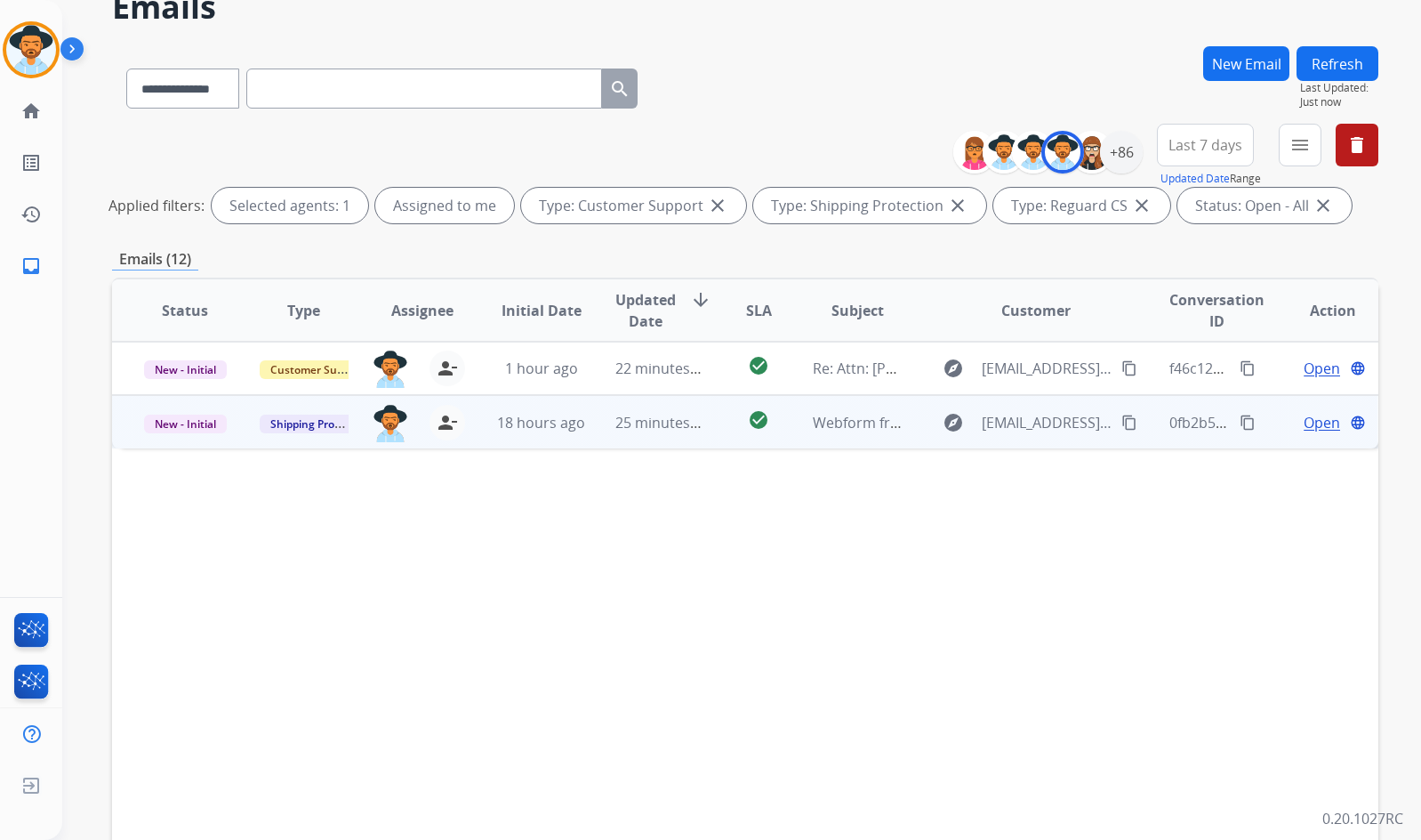
click at [1309, 412] on span "Open" at bounding box center [1322, 422] width 36 height 21
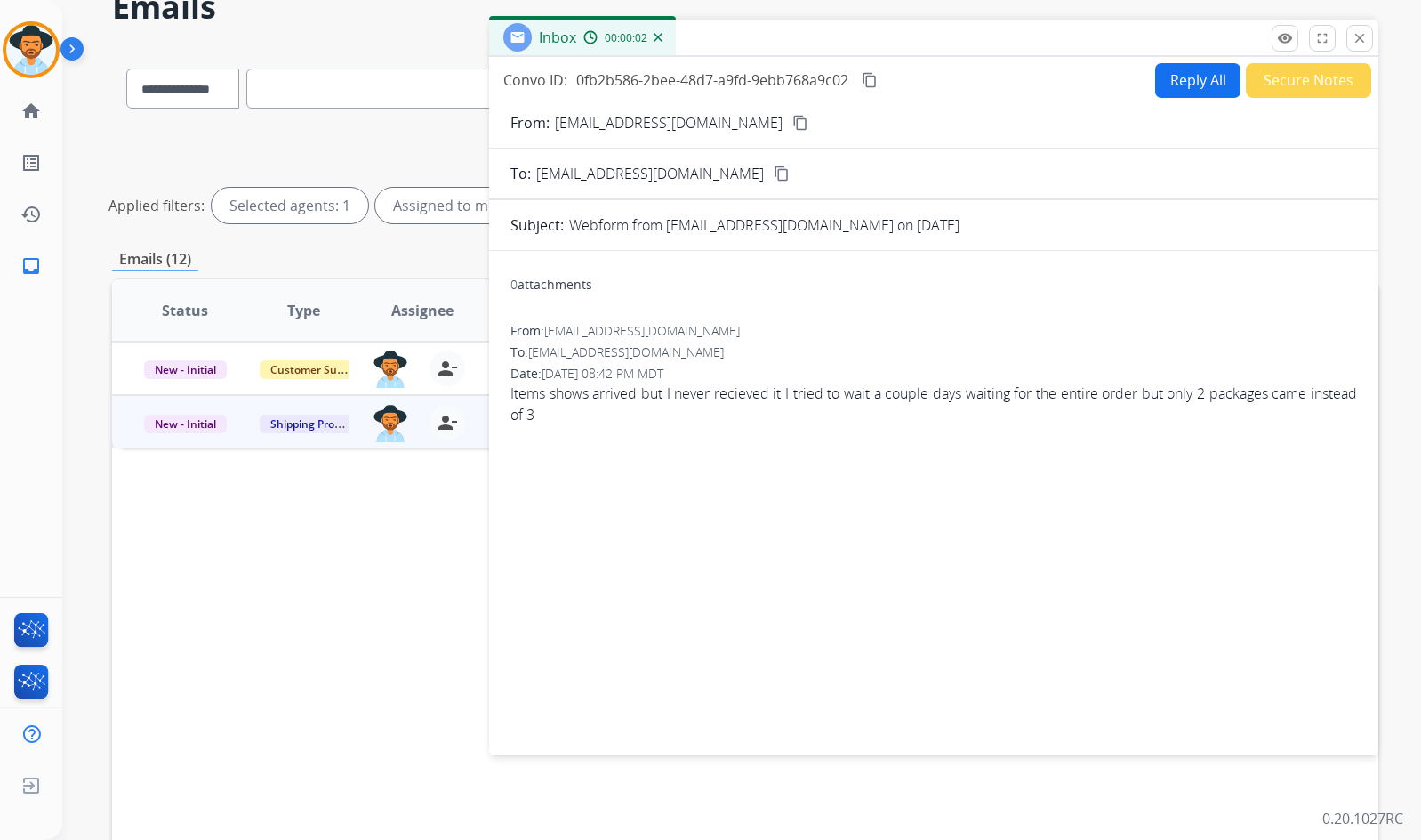
click at [792, 124] on mat-icon "content_copy" at bounding box center [800, 123] width 16 height 16
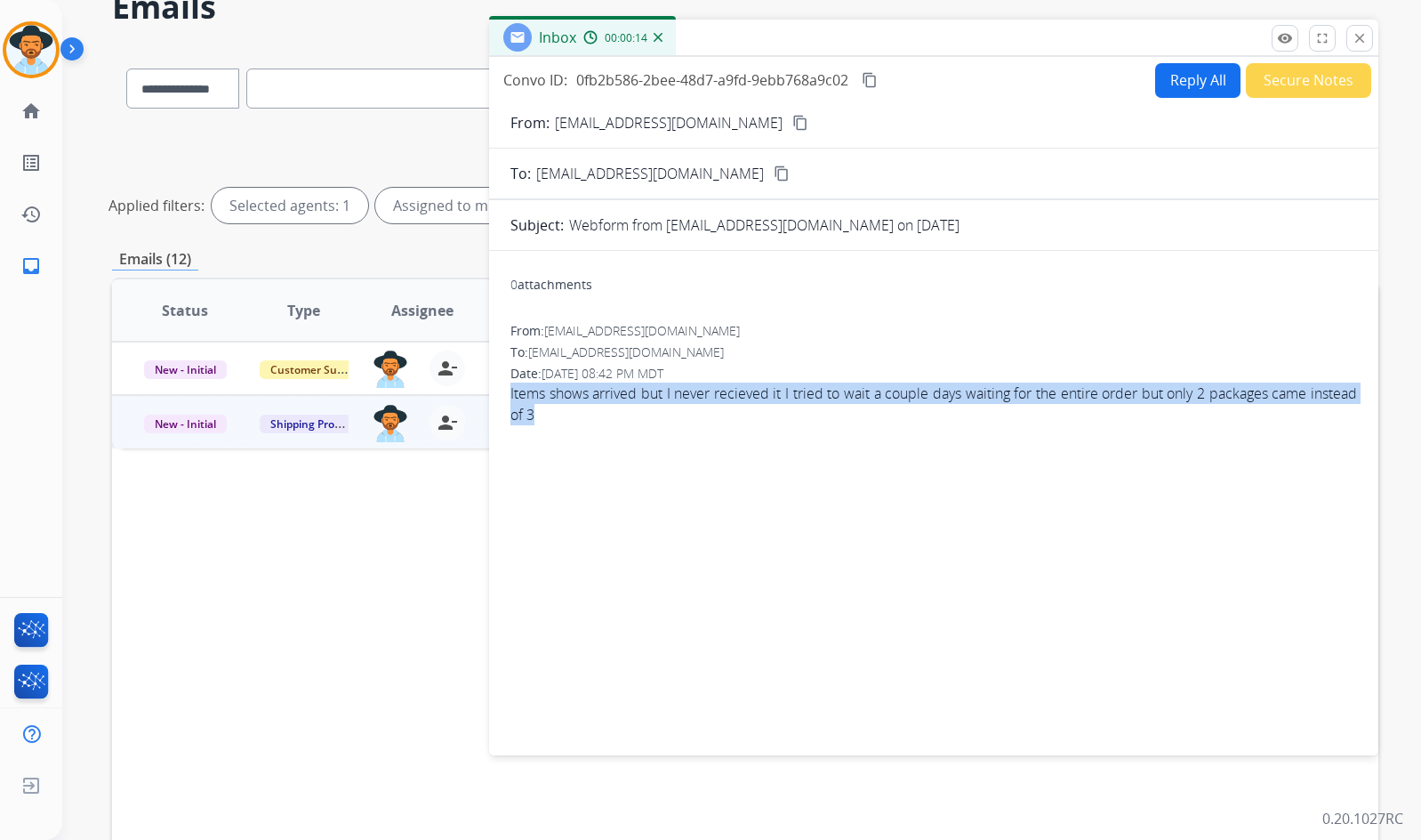
drag, startPoint x: 593, startPoint y: 423, endPoint x: 511, endPoint y: 390, distance: 88.4
click at [511, 390] on span "Items shows arrived but I never recieved it I tried to wait a couple days waiti…" at bounding box center [934, 404] width 847 height 43
copy span "Items shows arrived but I never recieved it I tried to wait a couple days waiti…"
click at [1361, 29] on button "close Close" at bounding box center [1360, 38] width 26 height 26
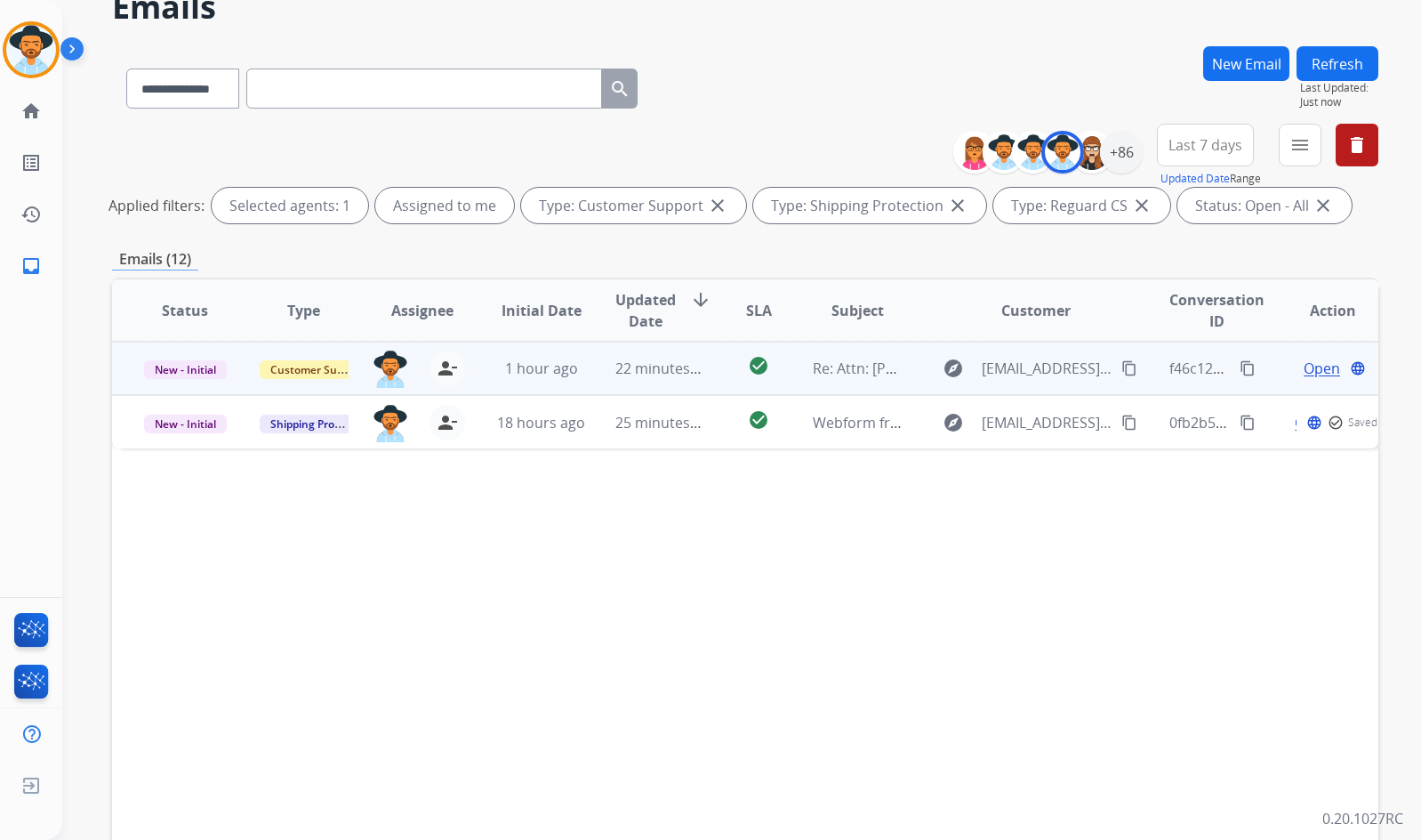
click at [1312, 366] on span "Open" at bounding box center [1322, 368] width 36 height 21
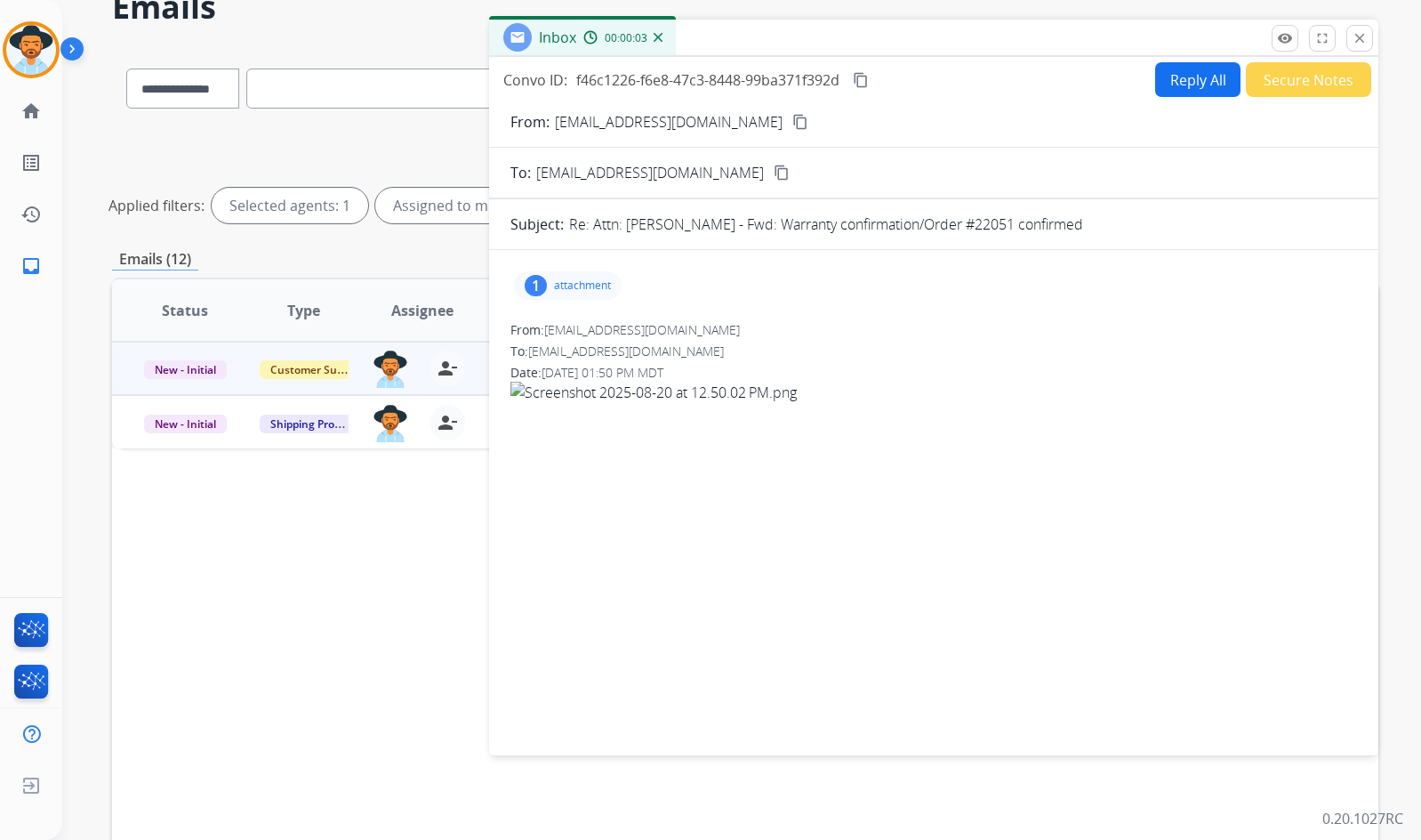
click at [602, 267] on div "1 attachment" at bounding box center [934, 285] width 847 height 43
click at [601, 274] on div "1 attachment" at bounding box center [567, 285] width 108 height 28
click at [792, 124] on mat-icon "content_copy" at bounding box center [800, 122] width 16 height 16
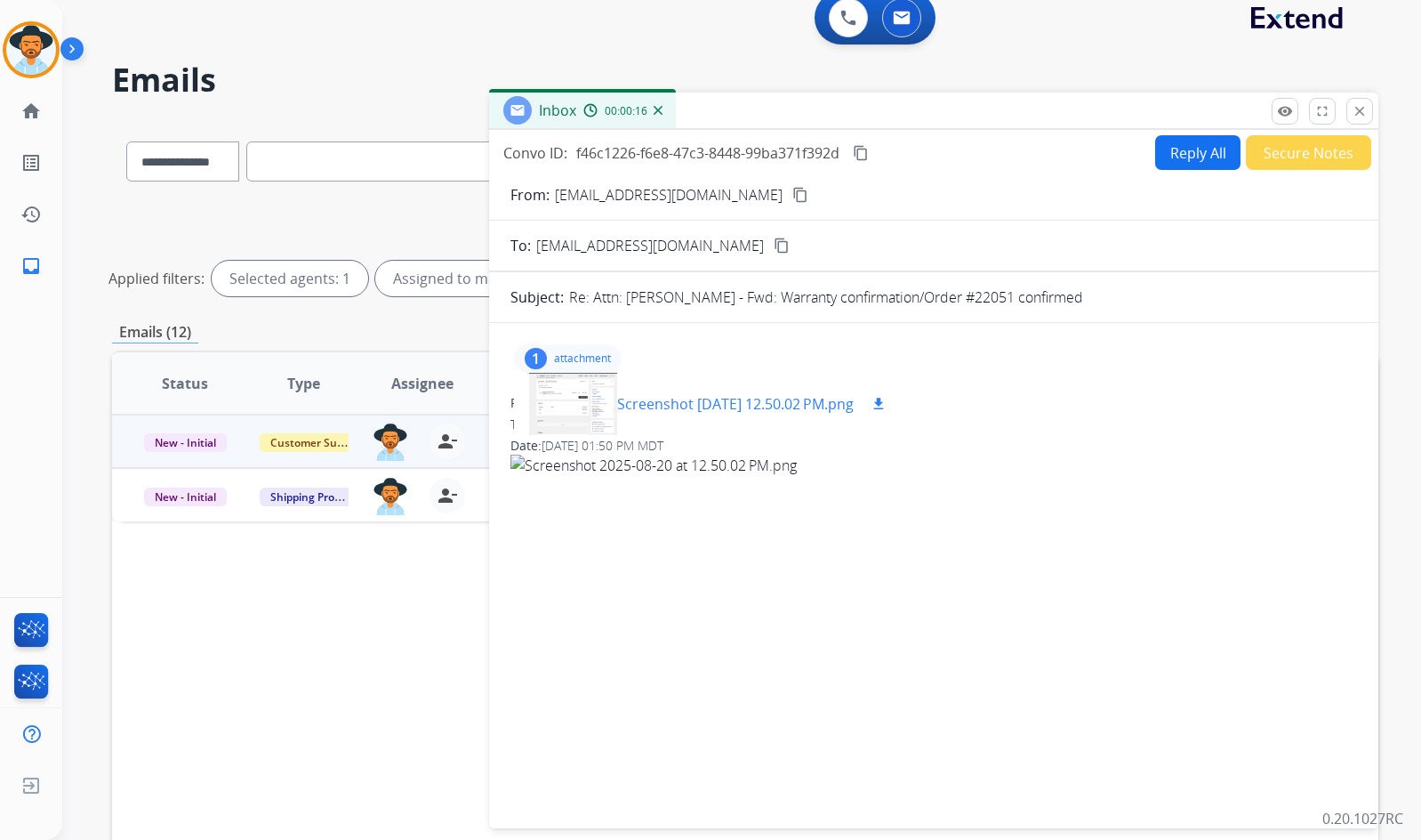
scroll to position [0, 0]
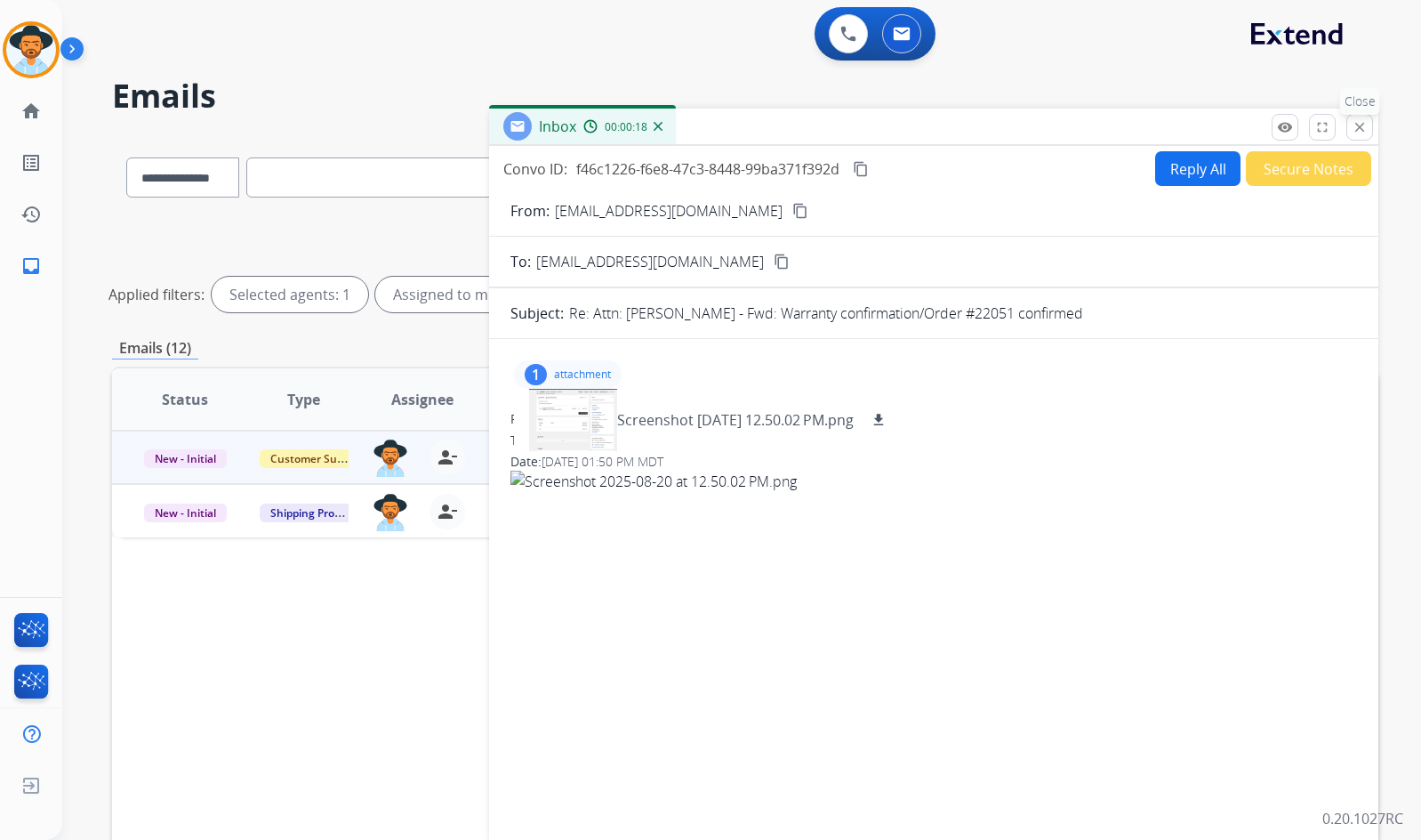
click at [1357, 129] on mat-icon "close" at bounding box center [1360, 127] width 16 height 16
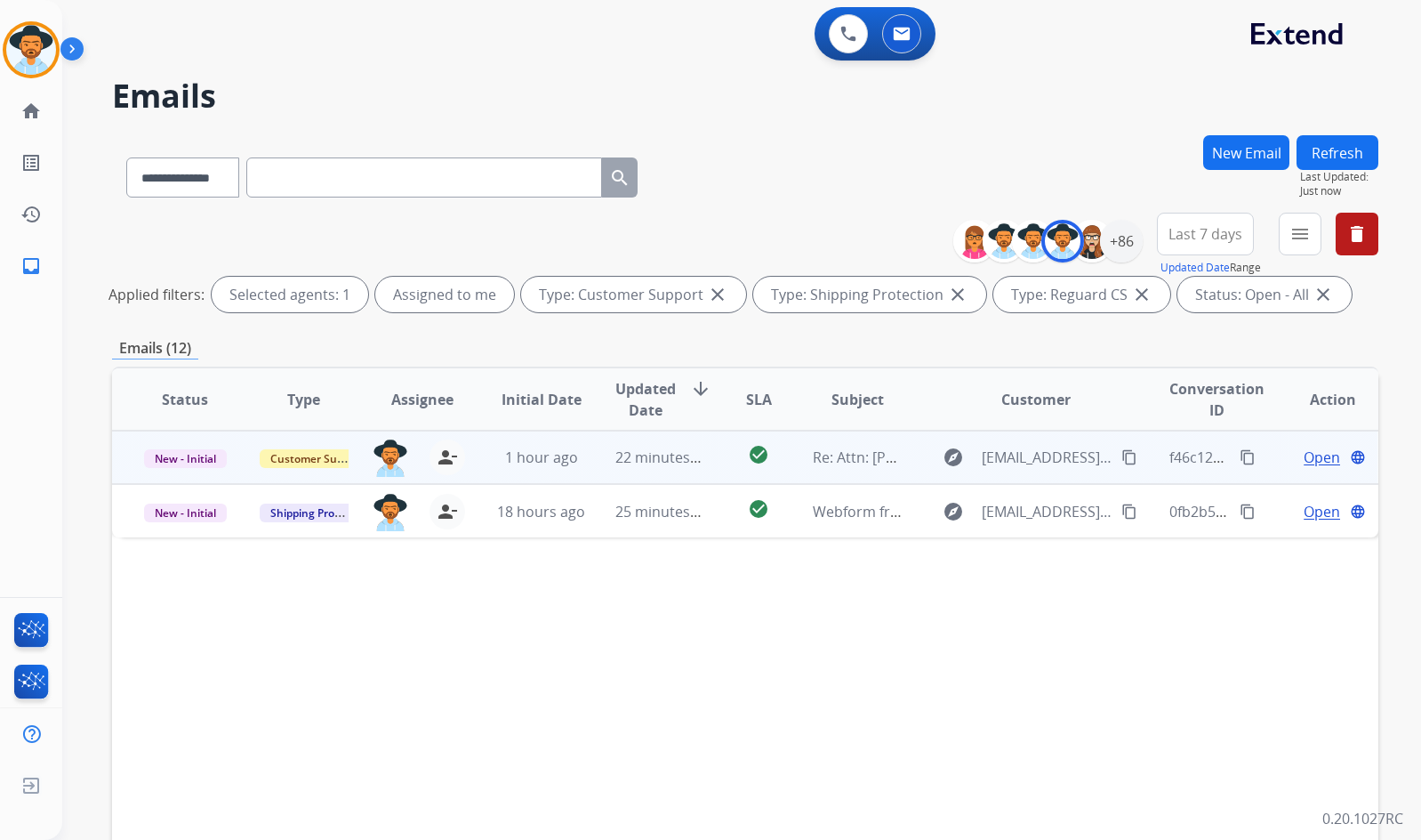
click at [1309, 456] on span "Open" at bounding box center [1322, 457] width 36 height 21
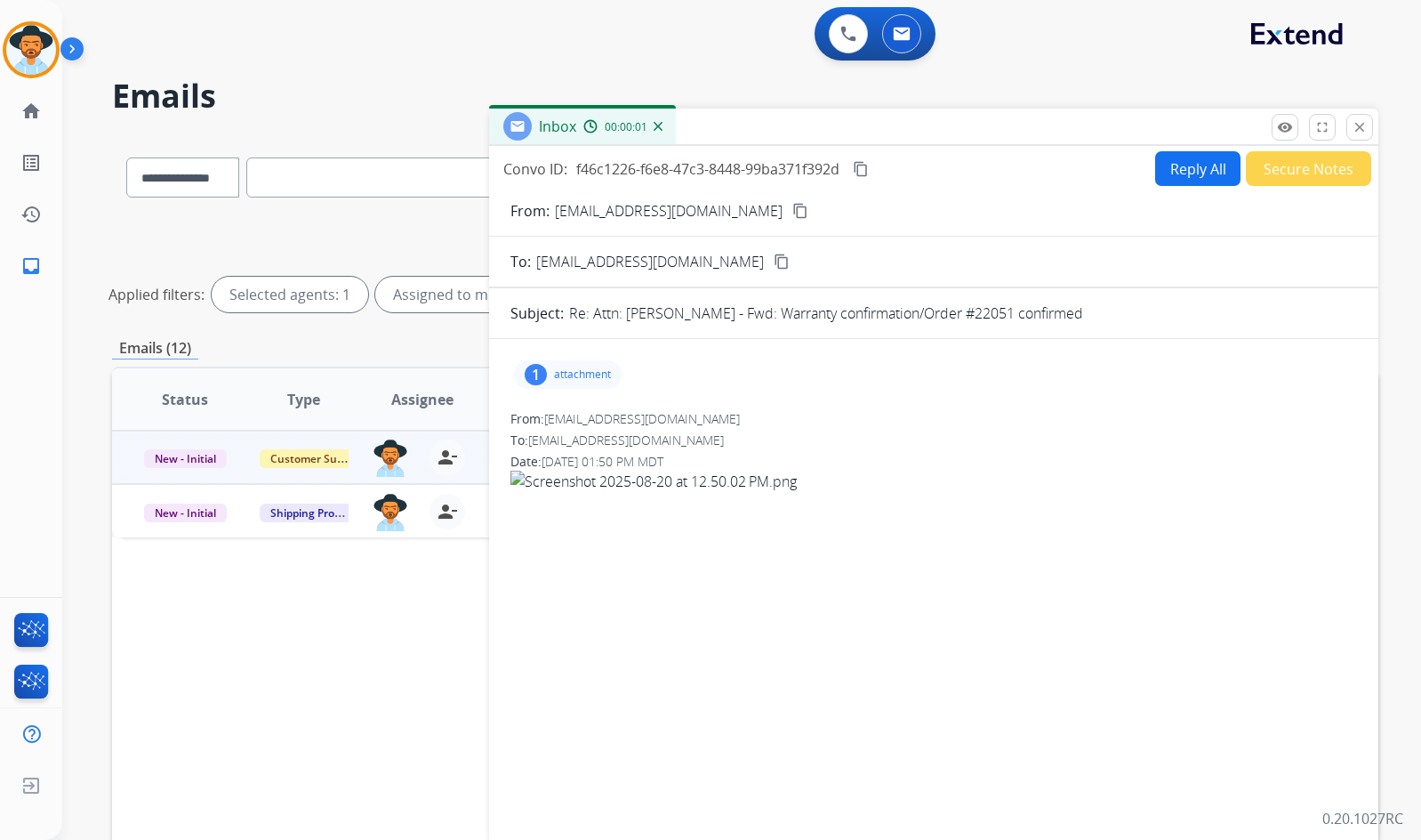
click at [584, 375] on p "attachment" at bounding box center [582, 374] width 56 height 15
click at [566, 409] on div at bounding box center [572, 420] width 89 height 62
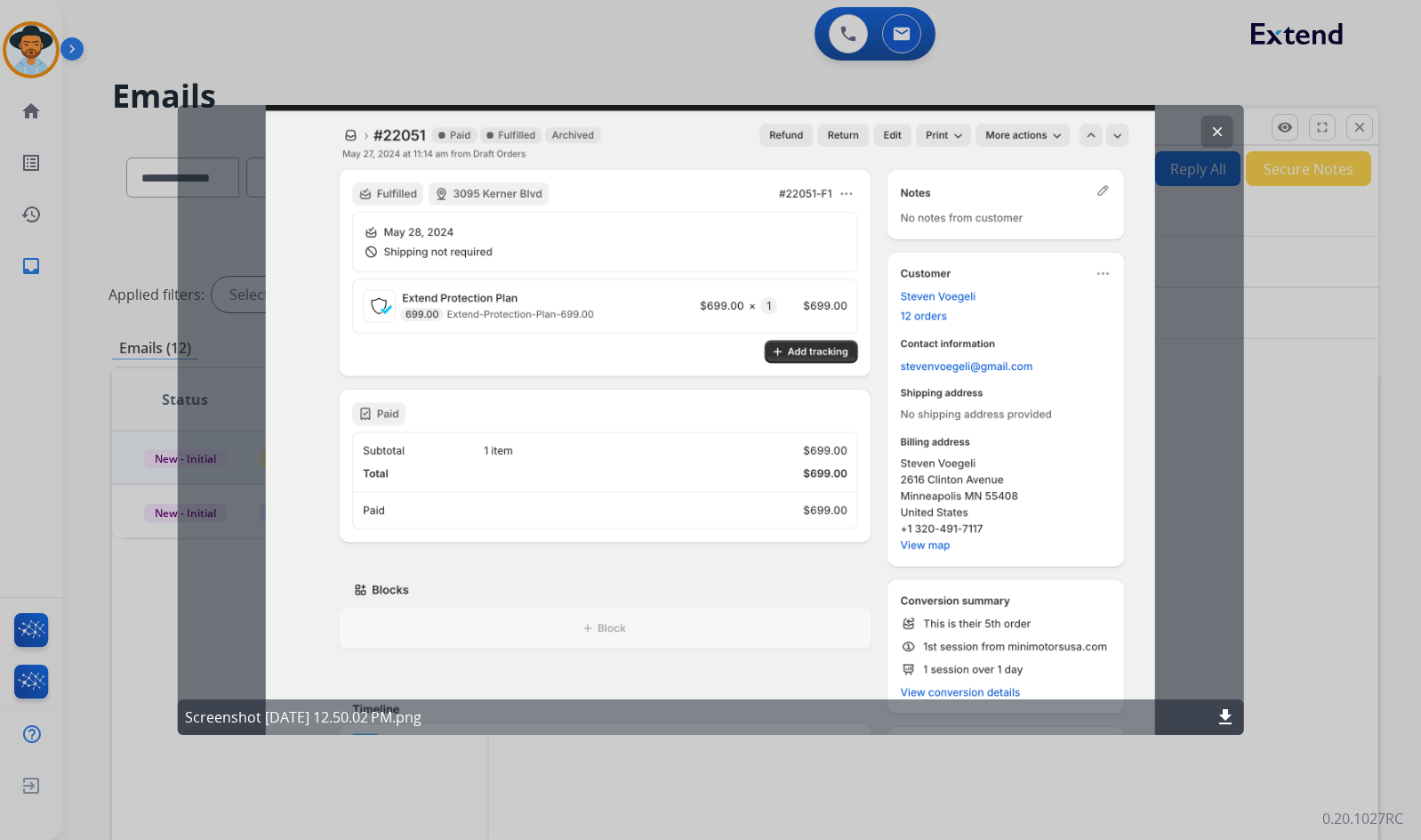
click at [1213, 130] on mat-icon "clear" at bounding box center [1217, 131] width 16 height 16
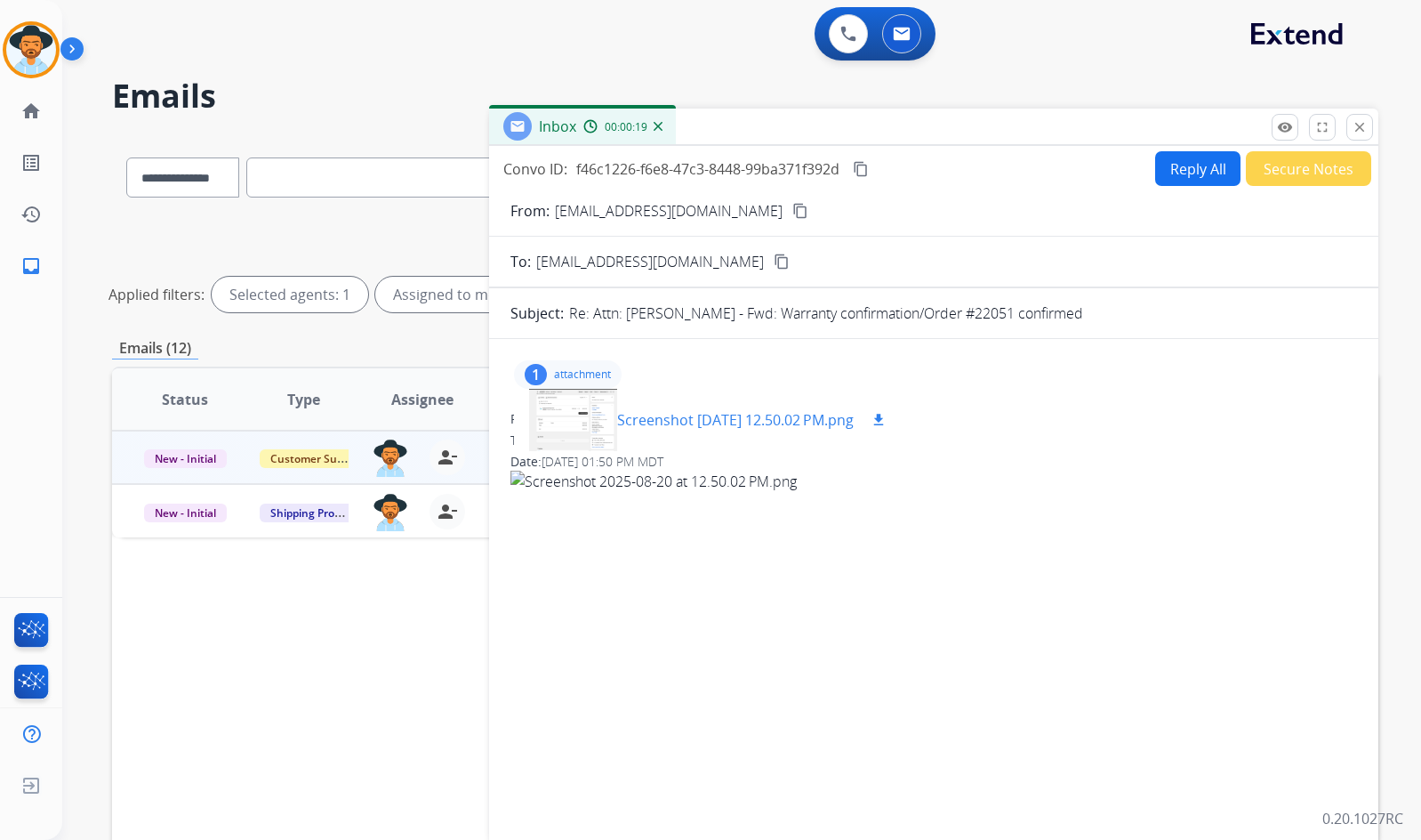
click at [591, 436] on div at bounding box center [572, 420] width 89 height 62
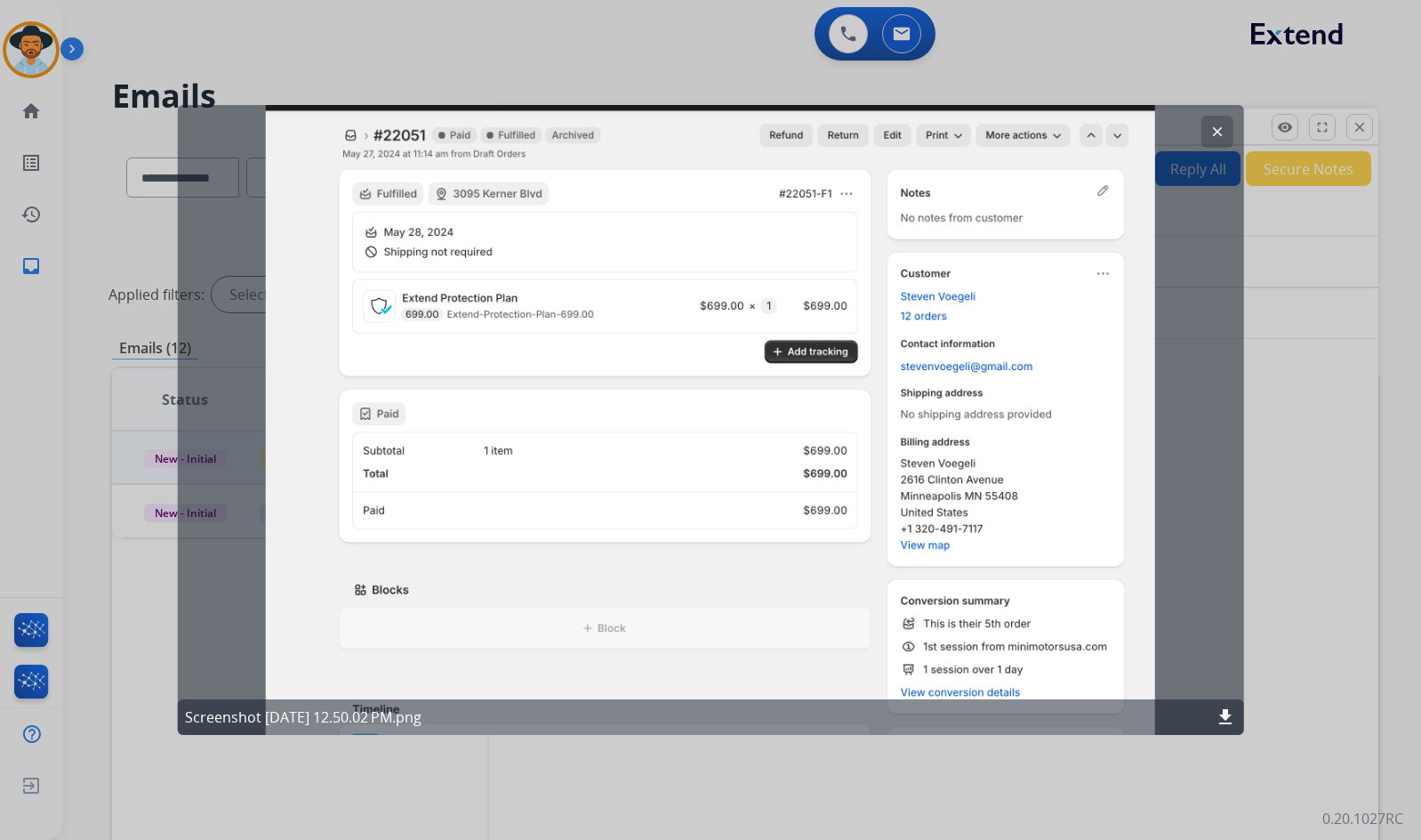
click at [1203, 139] on button "clear" at bounding box center [1217, 131] width 32 height 32
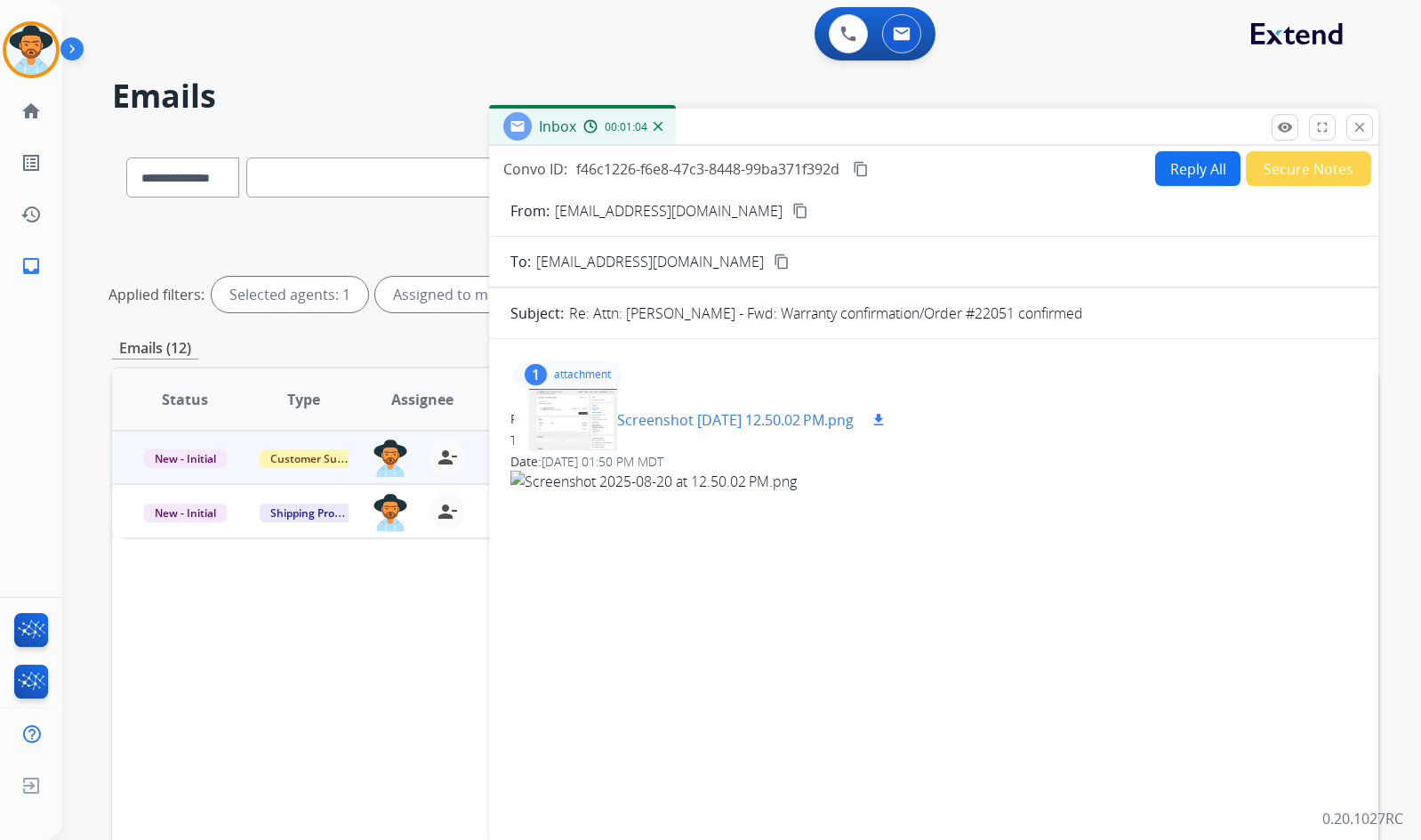
click at [602, 432] on div at bounding box center [572, 420] width 89 height 62
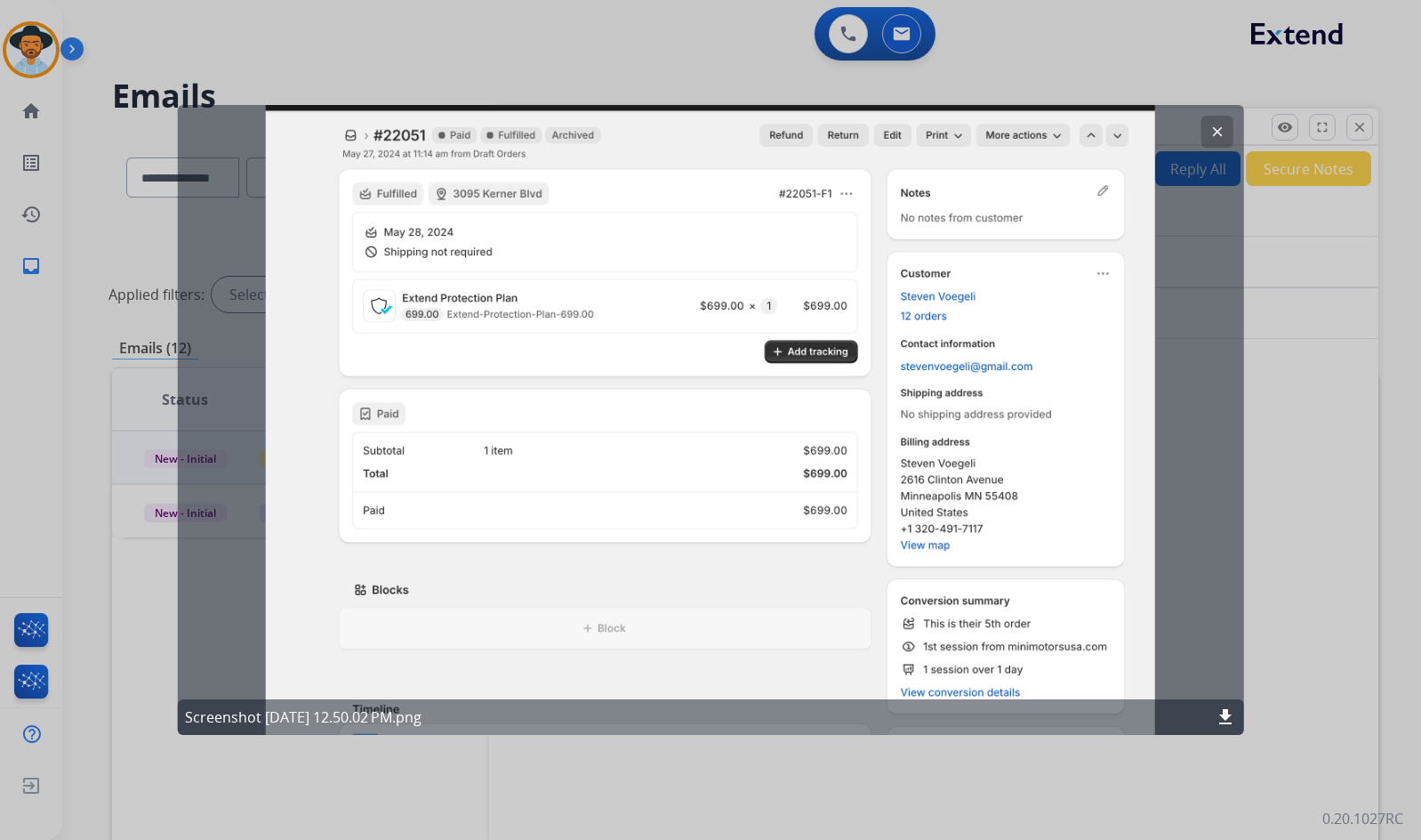
click at [1213, 129] on mat-icon "clear" at bounding box center [1217, 131] width 16 height 16
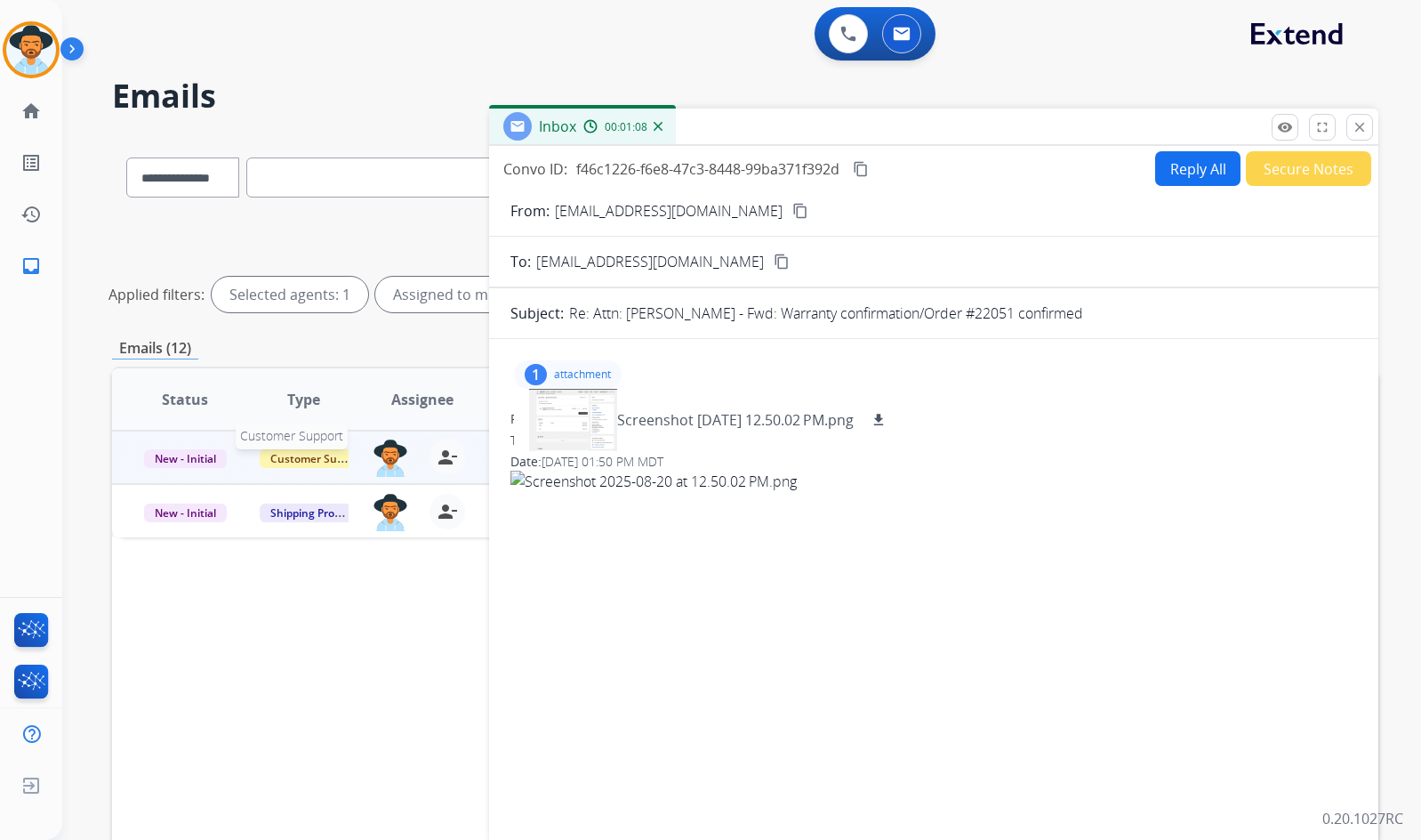
click at [307, 465] on span "Customer Support" at bounding box center [317, 457] width 116 height 18
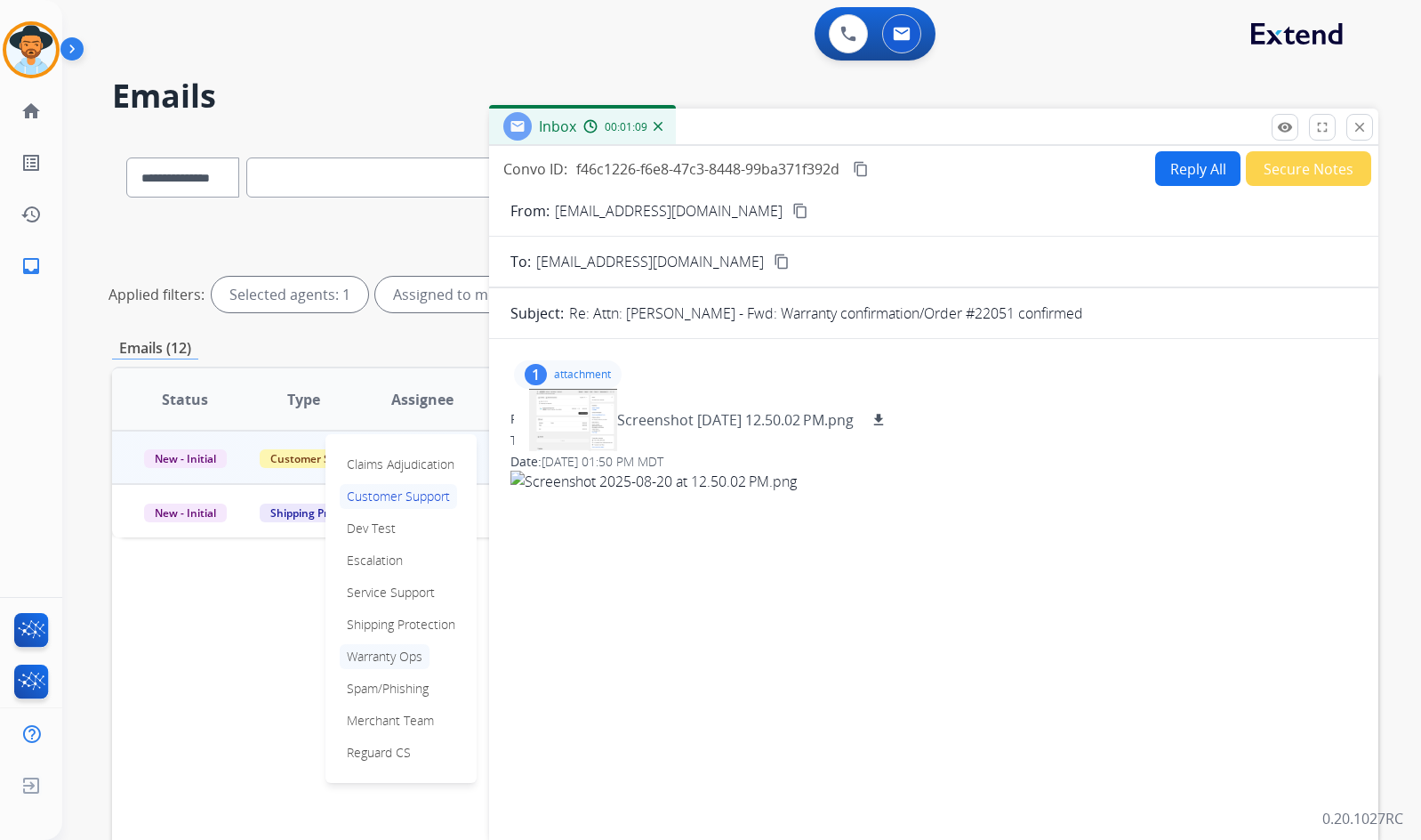
click at [392, 655] on p "Warranty Ops" at bounding box center [384, 657] width 90 height 25
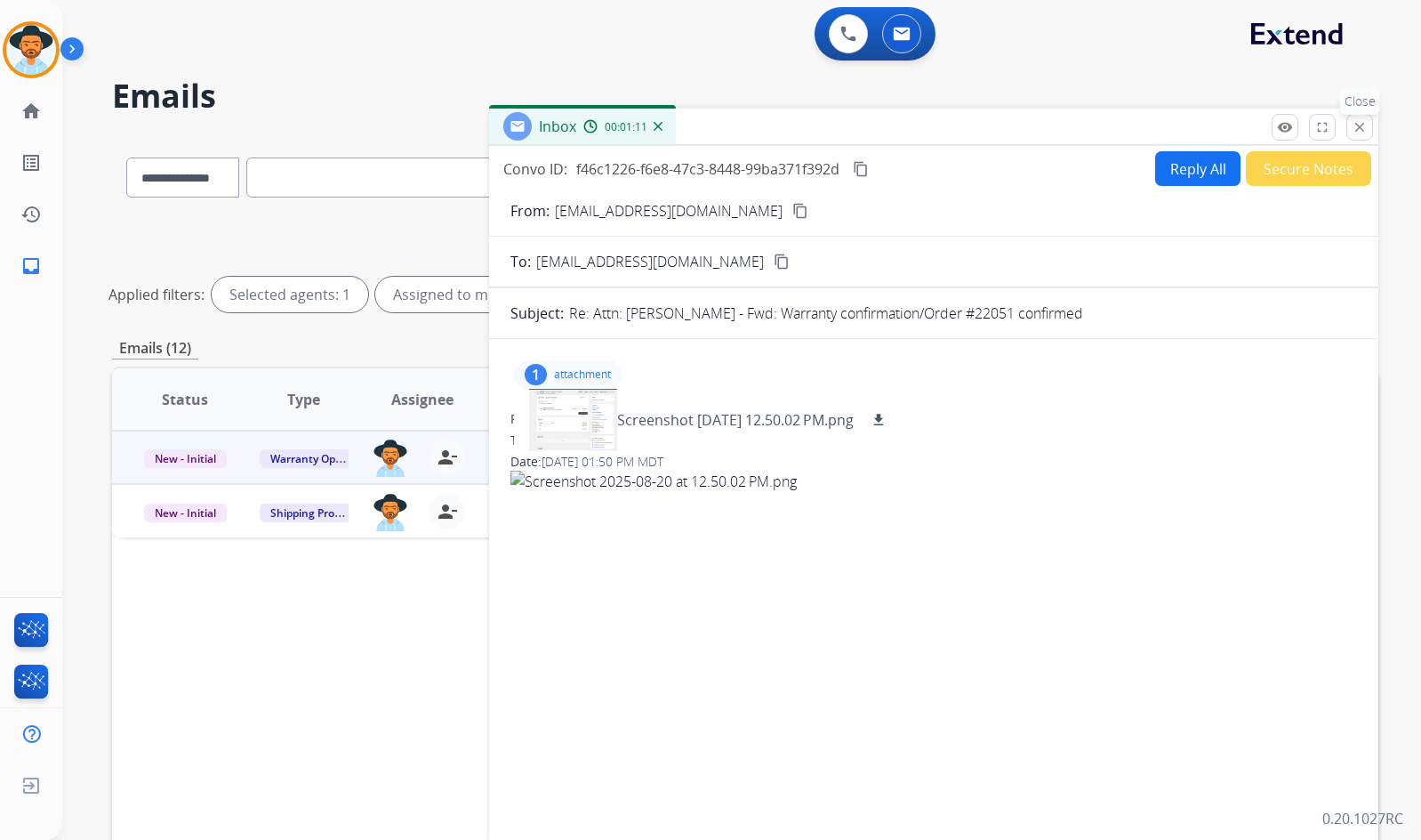
click at [1357, 131] on mat-icon "close" at bounding box center [1360, 127] width 16 height 16
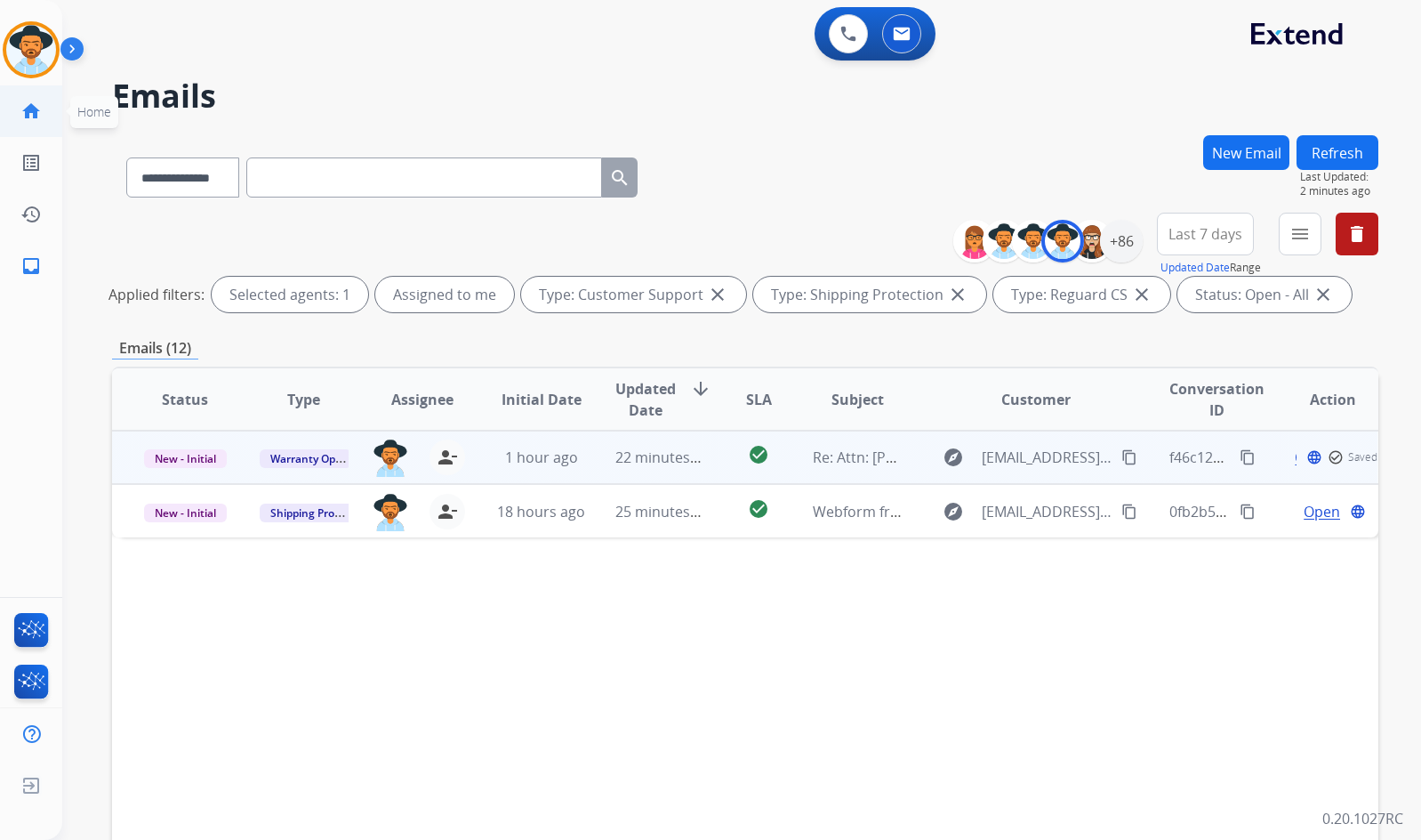
click at [37, 109] on mat-icon "home" at bounding box center [31, 111] width 21 height 21
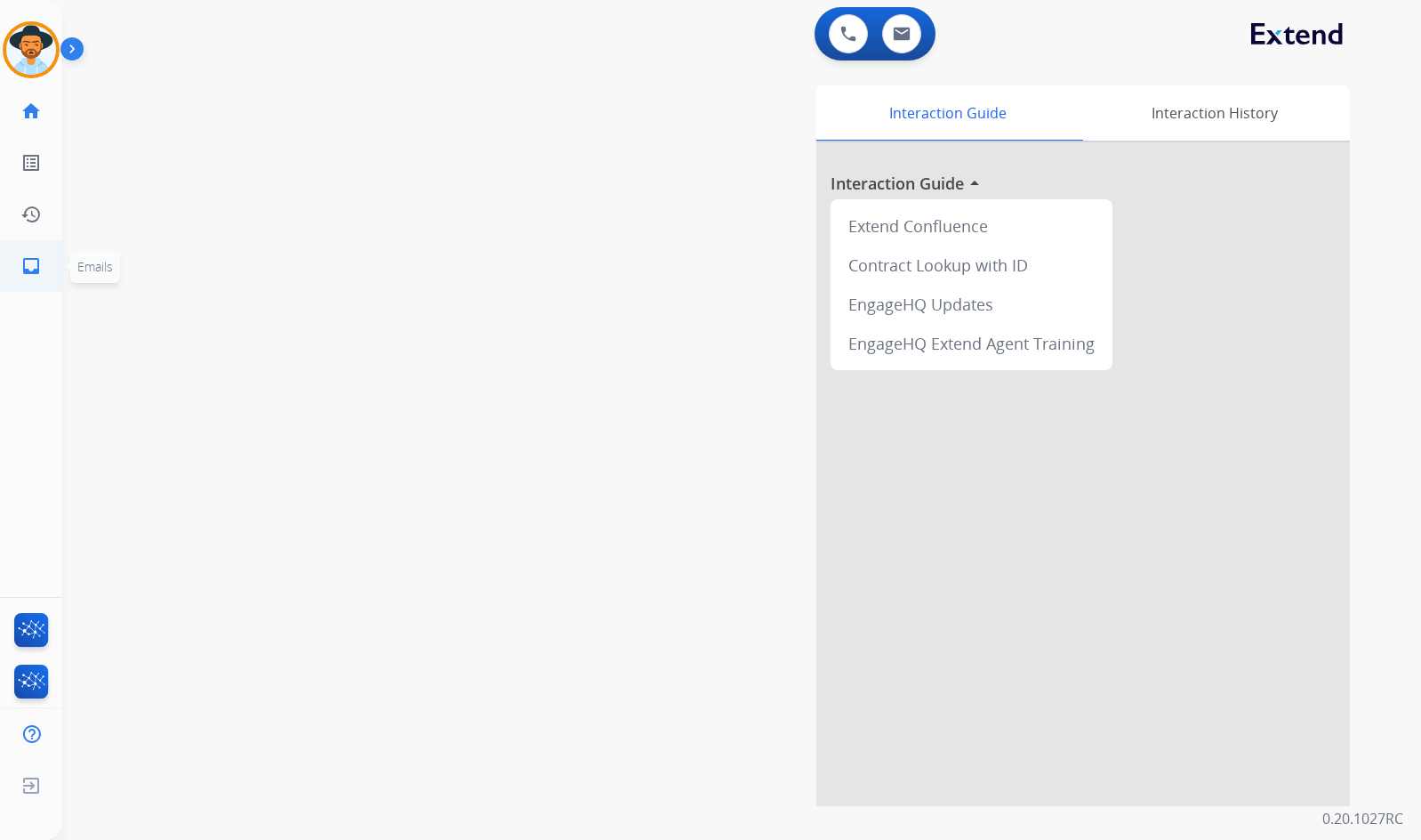
click at [42, 263] on link "inbox Emails" at bounding box center [30, 266] width 50 height 50
select select "**********"
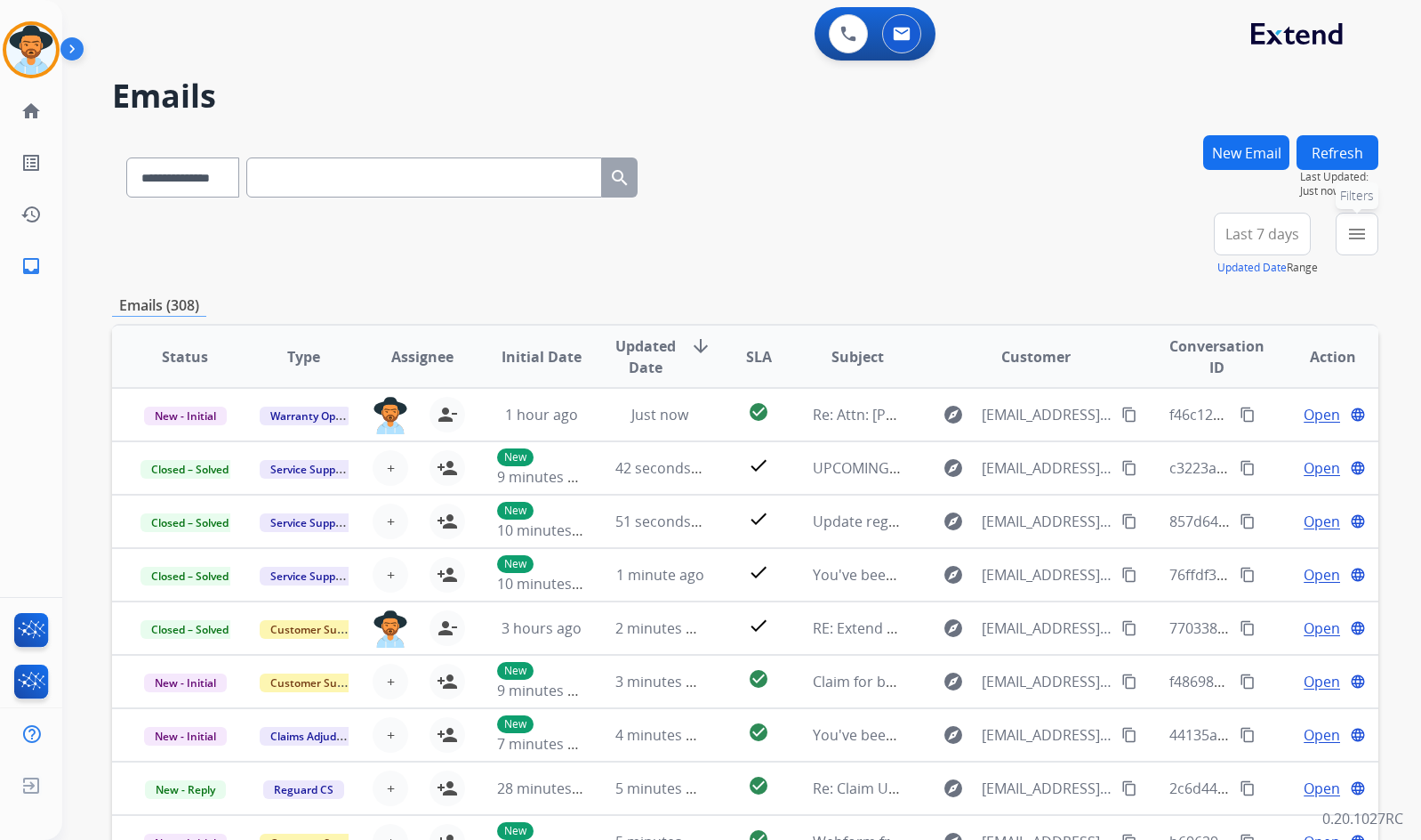
click at [1365, 228] on mat-icon "menu" at bounding box center [1358, 234] width 21 height 21
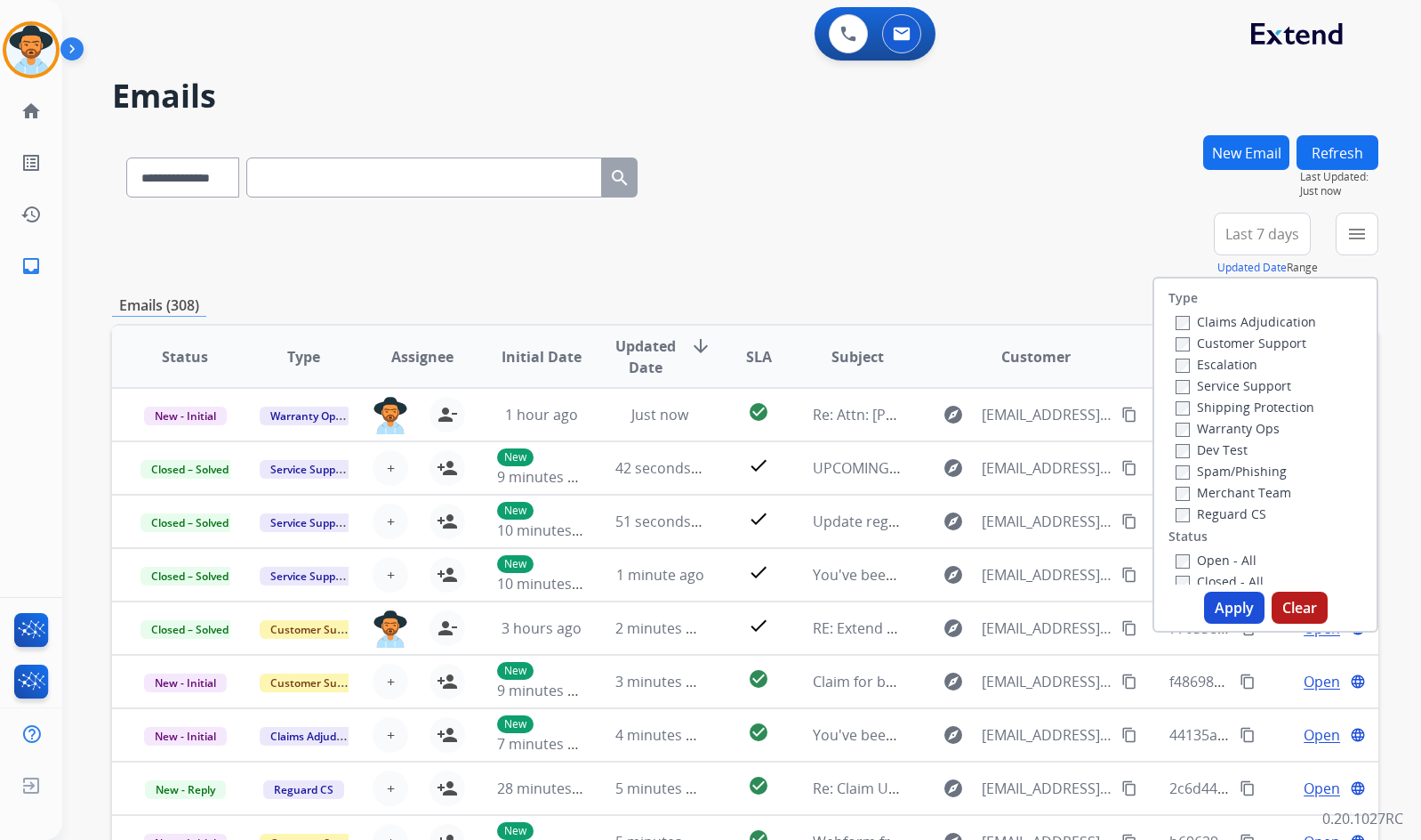
click at [1283, 343] on label "Customer Support" at bounding box center [1241, 343] width 130 height 17
click at [1261, 408] on label "Shipping Protection" at bounding box center [1245, 406] width 139 height 17
click at [1218, 517] on label "Reguard CS" at bounding box center [1221, 513] width 91 height 17
click at [1213, 553] on label "Open - All" at bounding box center [1216, 560] width 81 height 17
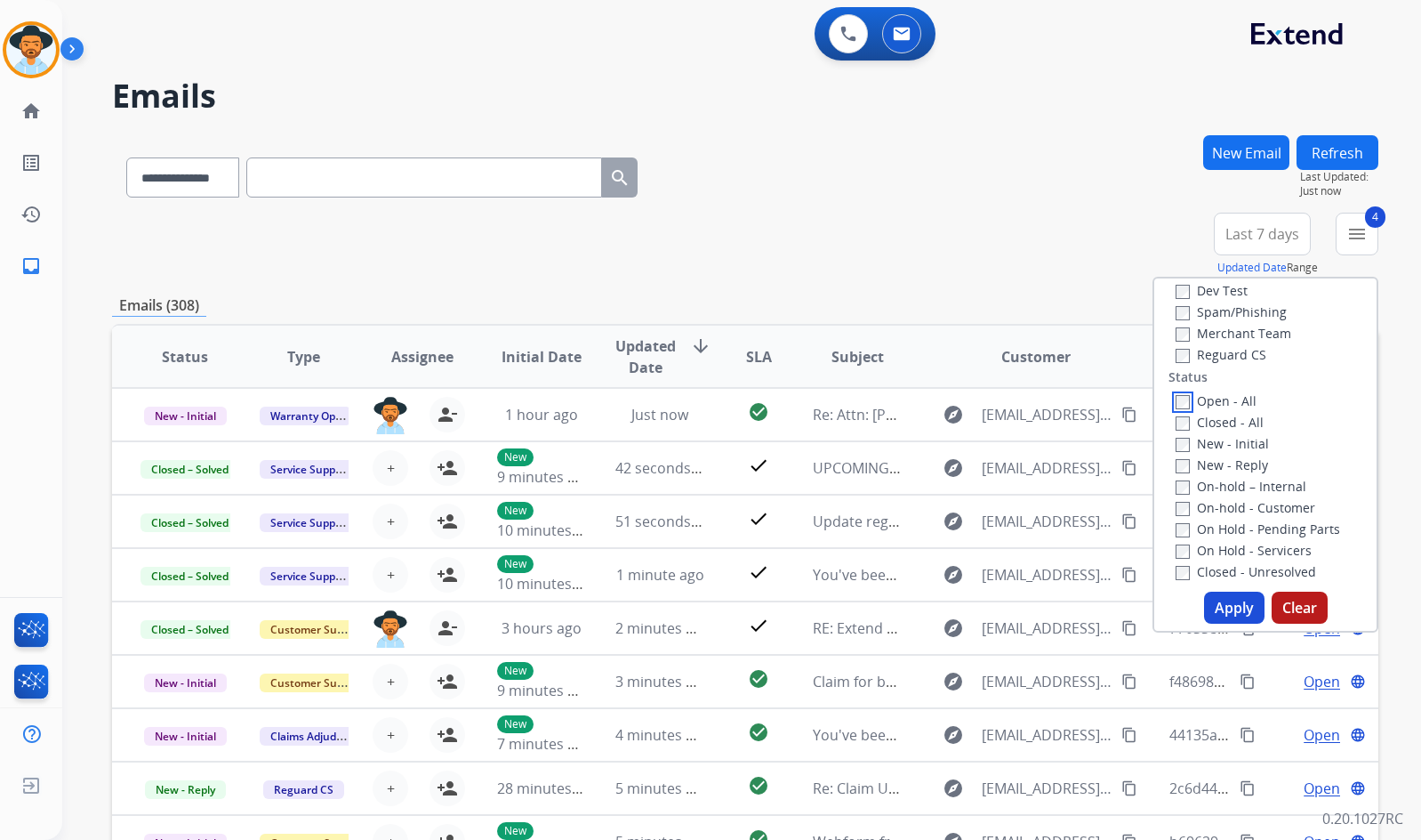
scroll to position [178, 0]
drag, startPoint x: 1211, startPoint y: 530, endPoint x: 1216, endPoint y: 506, distance: 24.5
click at [1211, 529] on label "On Hold - Servicers" at bounding box center [1244, 530] width 136 height 17
click at [1216, 504] on label "On Hold - Pending Parts" at bounding box center [1257, 509] width 164 height 17
click at [1223, 483] on label "On-hold - Customer" at bounding box center [1245, 488] width 139 height 17
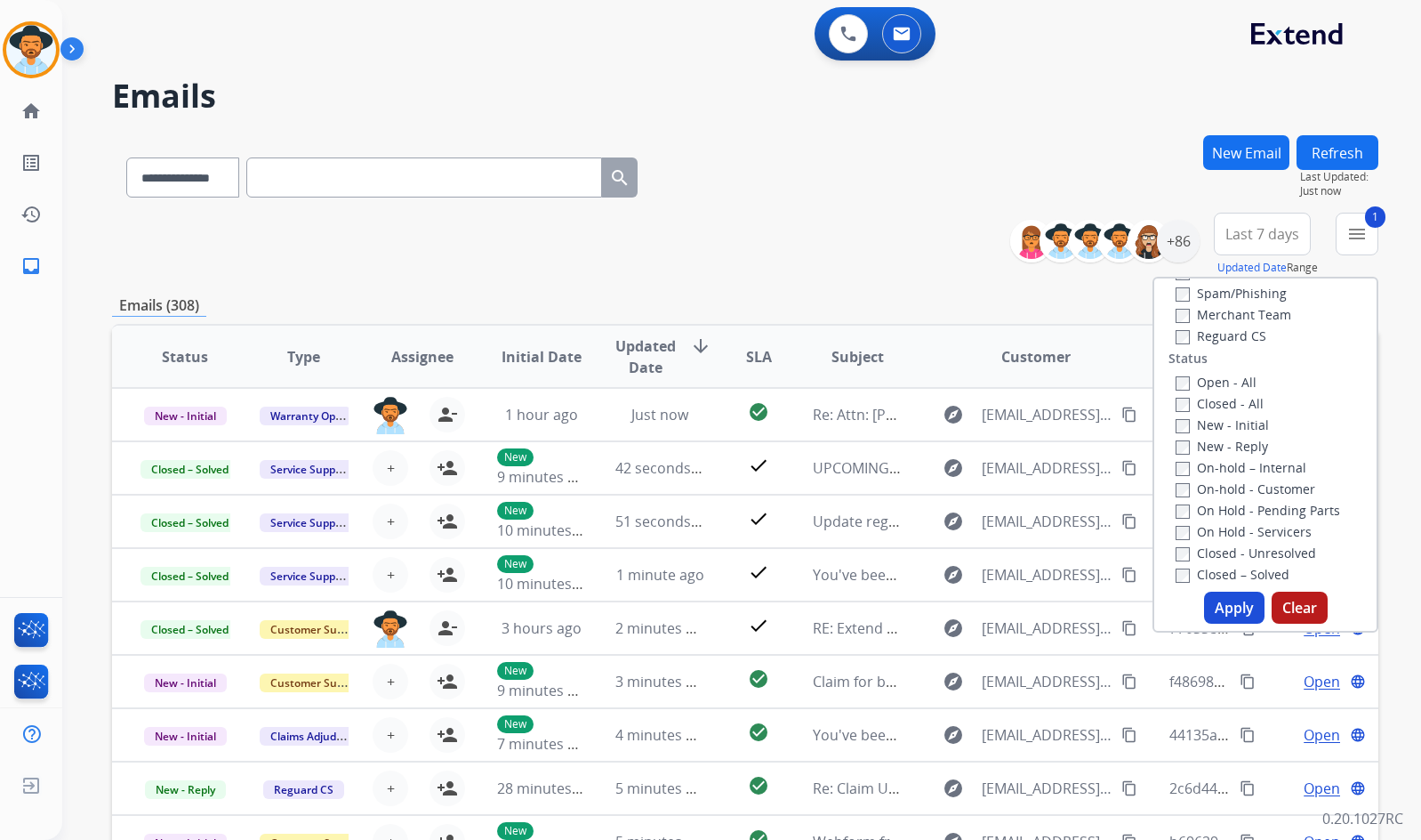
drag, startPoint x: 1226, startPoint y: 468, endPoint x: 1226, endPoint y: 448, distance: 20.0
click at [1226, 467] on label "On-hold – Internal" at bounding box center [1241, 467] width 130 height 17
drag, startPoint x: 1226, startPoint y: 448, endPoint x: 1231, endPoint y: 424, distance: 24.5
click at [1227, 445] on label "New - Reply" at bounding box center [1221, 446] width 92 height 17
click at [1231, 423] on label "New - Initial" at bounding box center [1222, 424] width 93 height 17
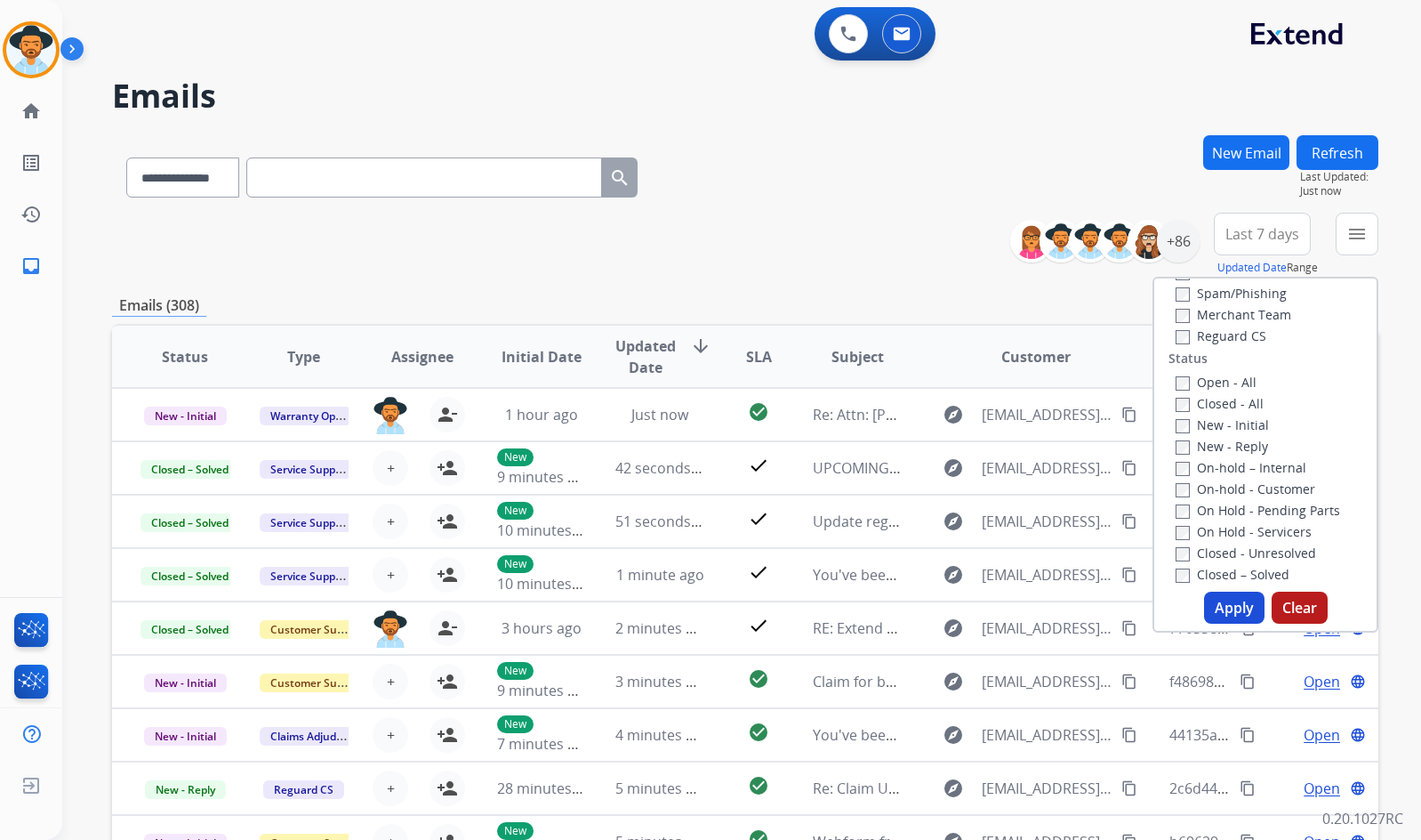
click at [1229, 608] on button "Apply" at bounding box center [1234, 607] width 60 height 32
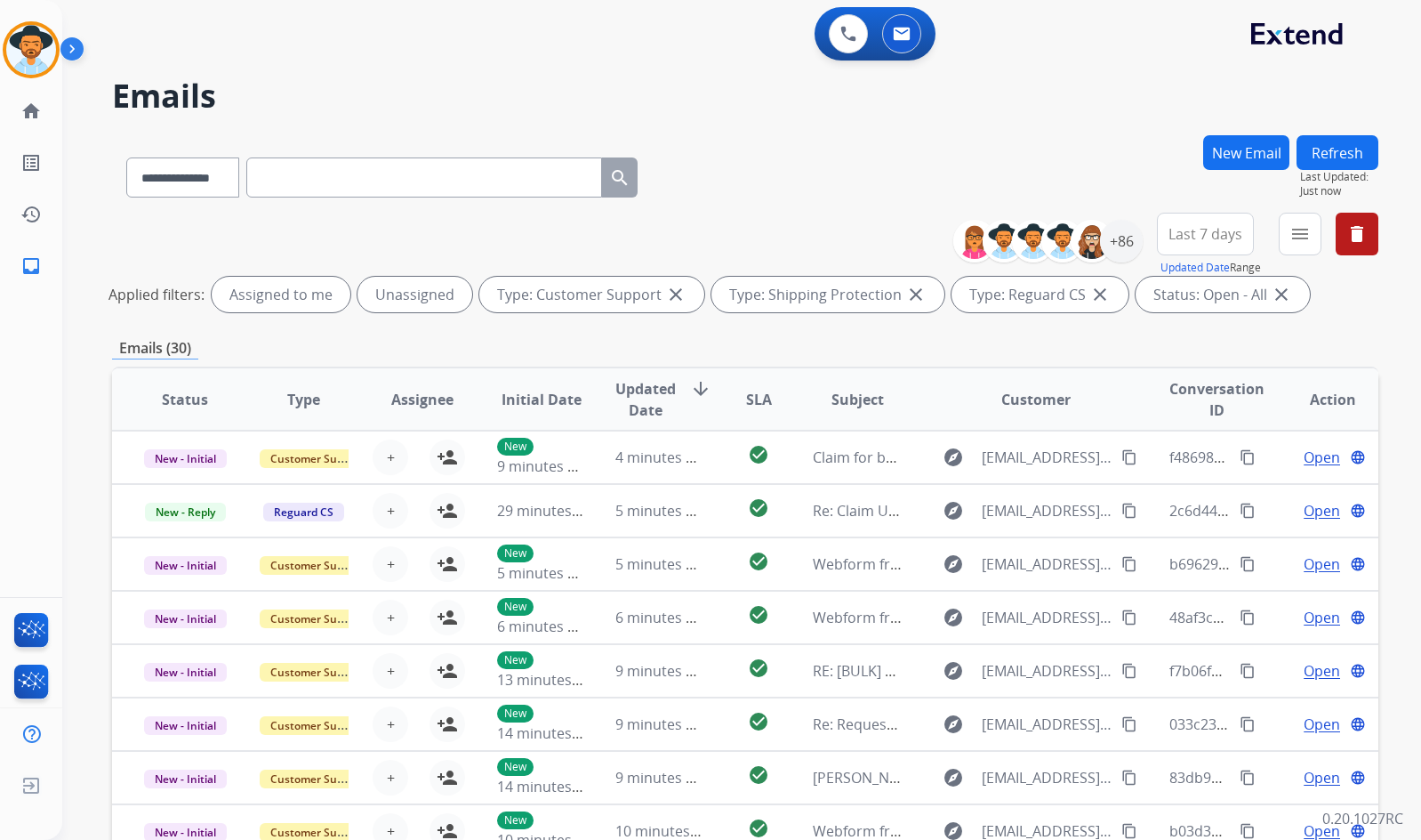
click at [1136, 154] on div "**********" at bounding box center [745, 174] width 1266 height 78
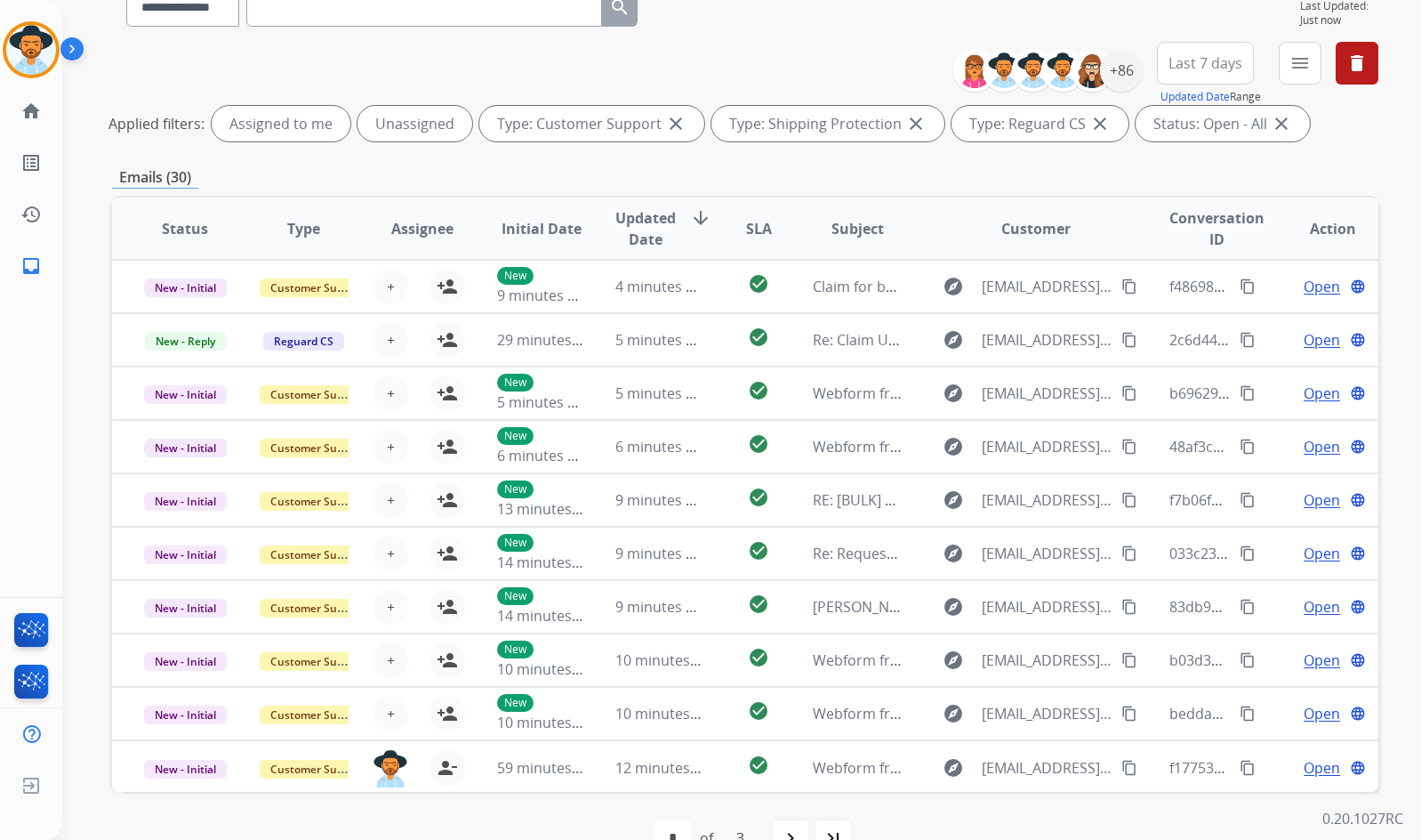
scroll to position [127, 0]
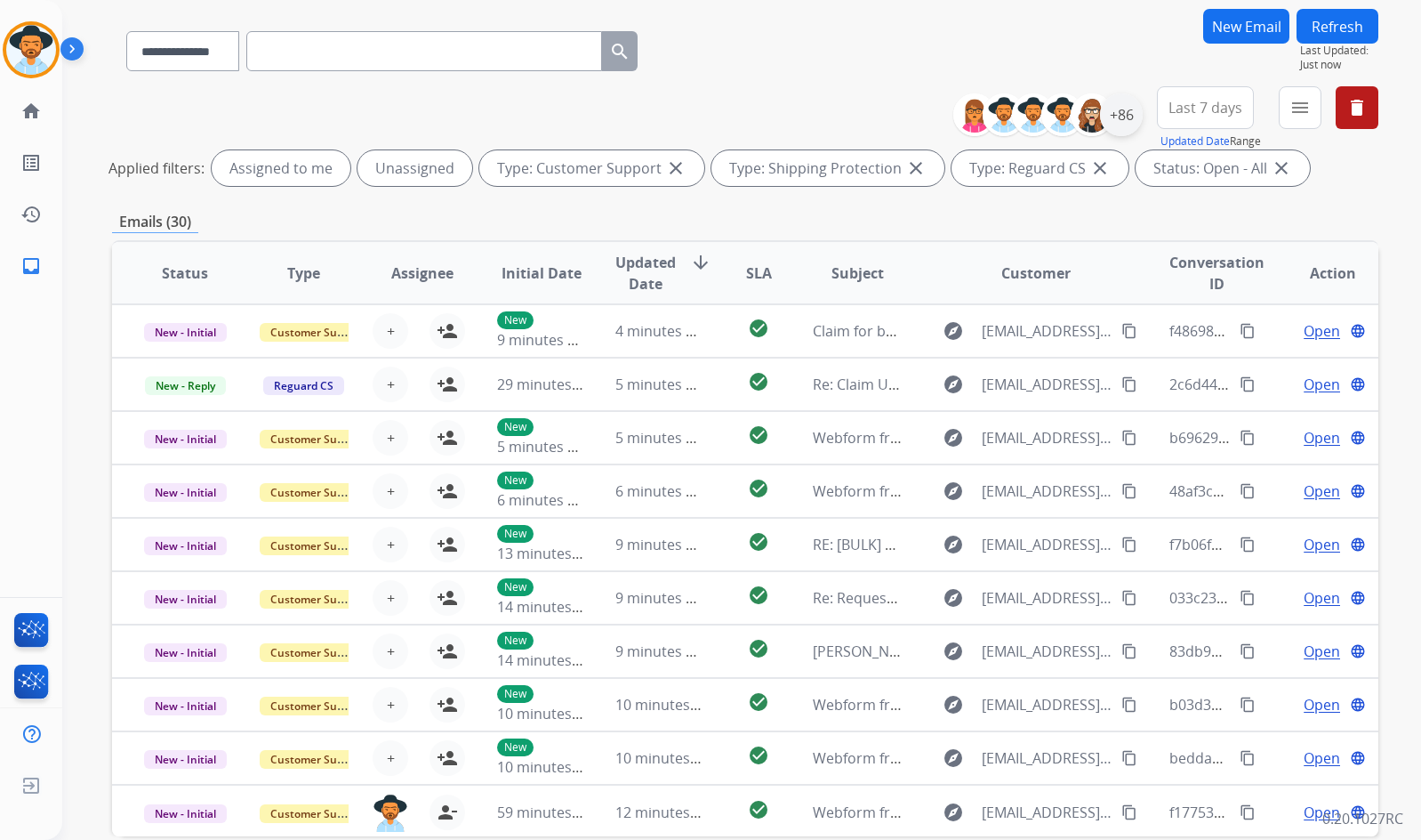
click at [1112, 124] on div "+86" at bounding box center [1121, 115] width 43 height 43
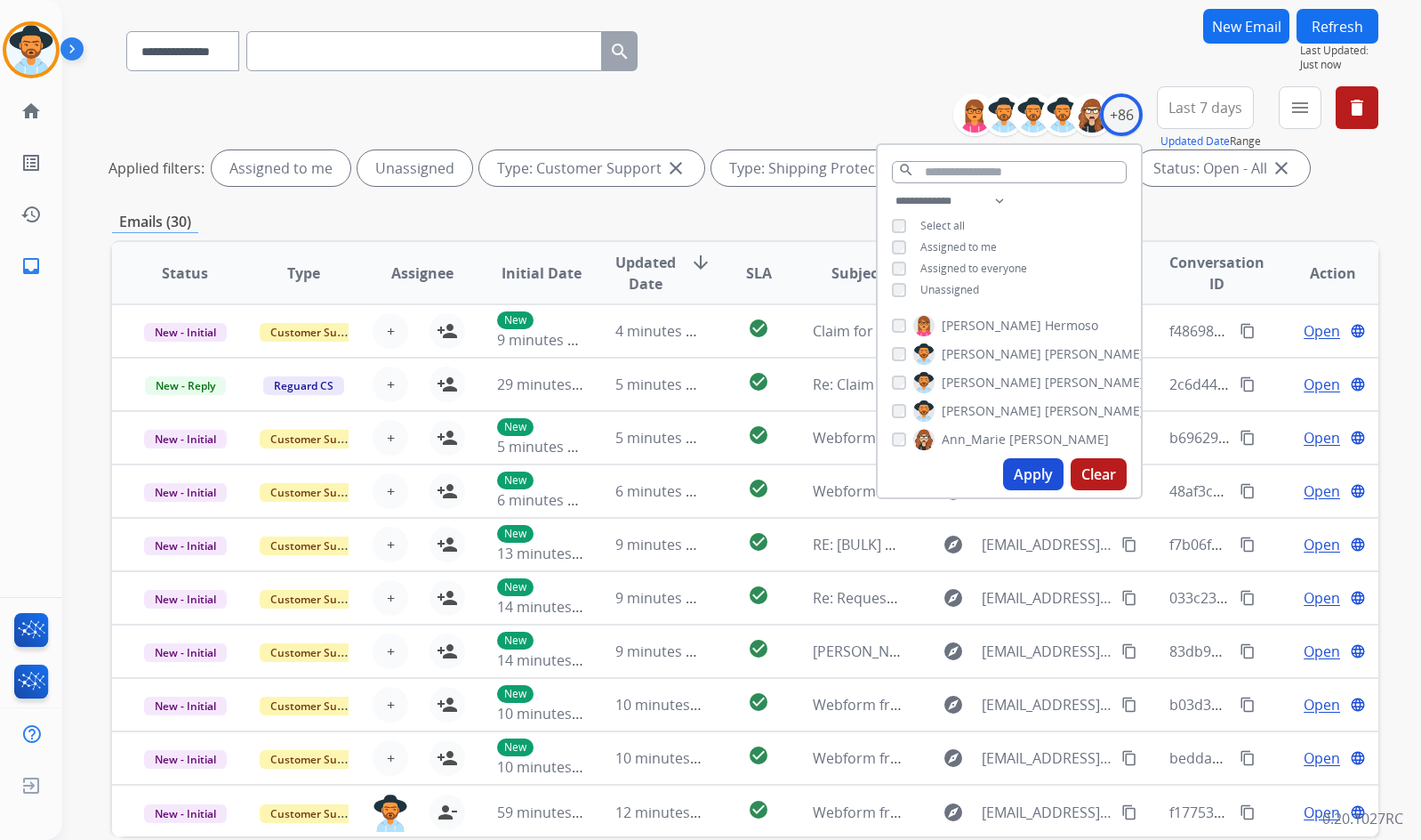
click at [954, 287] on span "Unassigned" at bounding box center [950, 290] width 58 height 16
click at [955, 410] on span "[PERSON_NAME]" at bounding box center [992, 411] width 99 height 18
click at [1017, 467] on button "Apply" at bounding box center [1034, 474] width 60 height 32
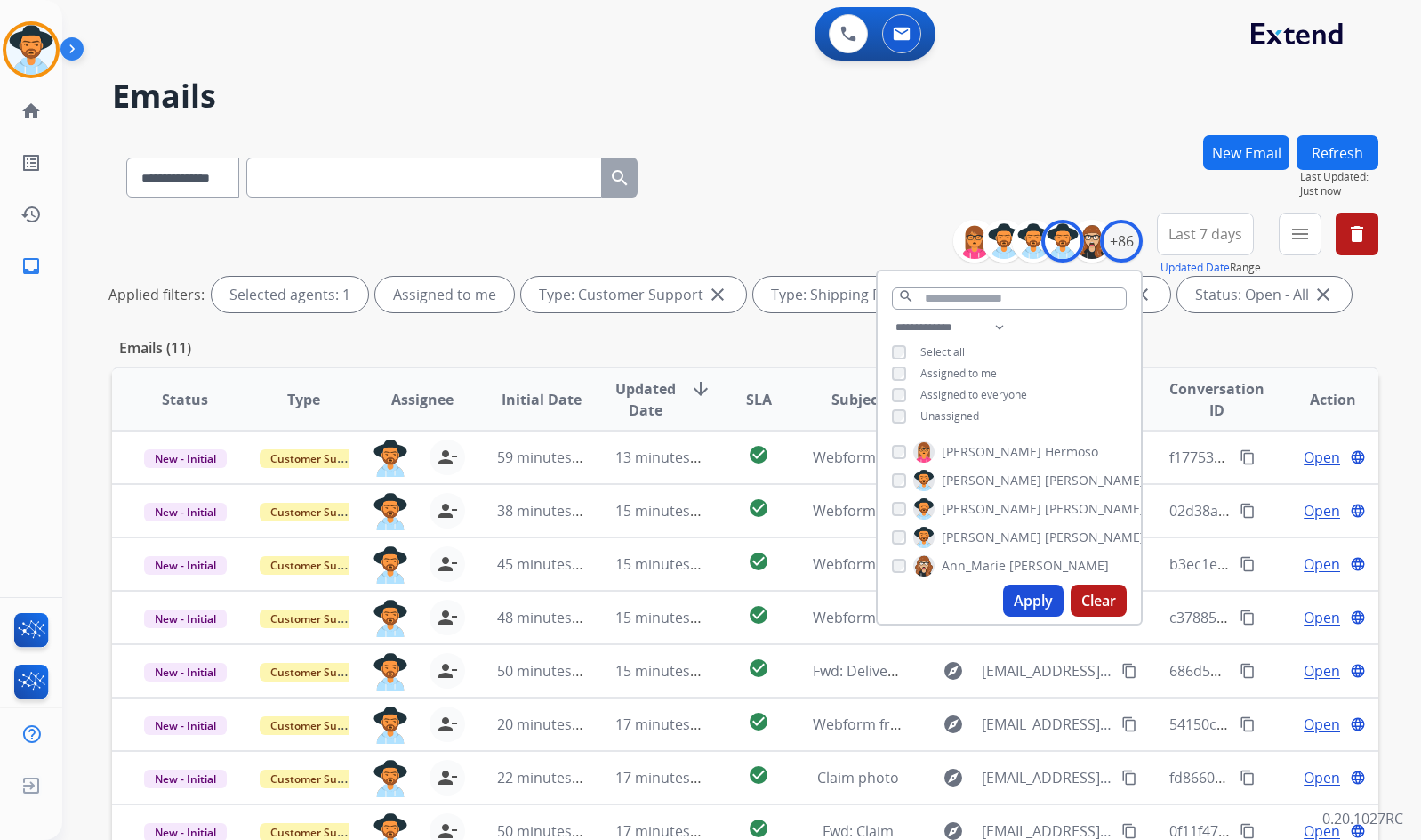
scroll to position [89, 0]
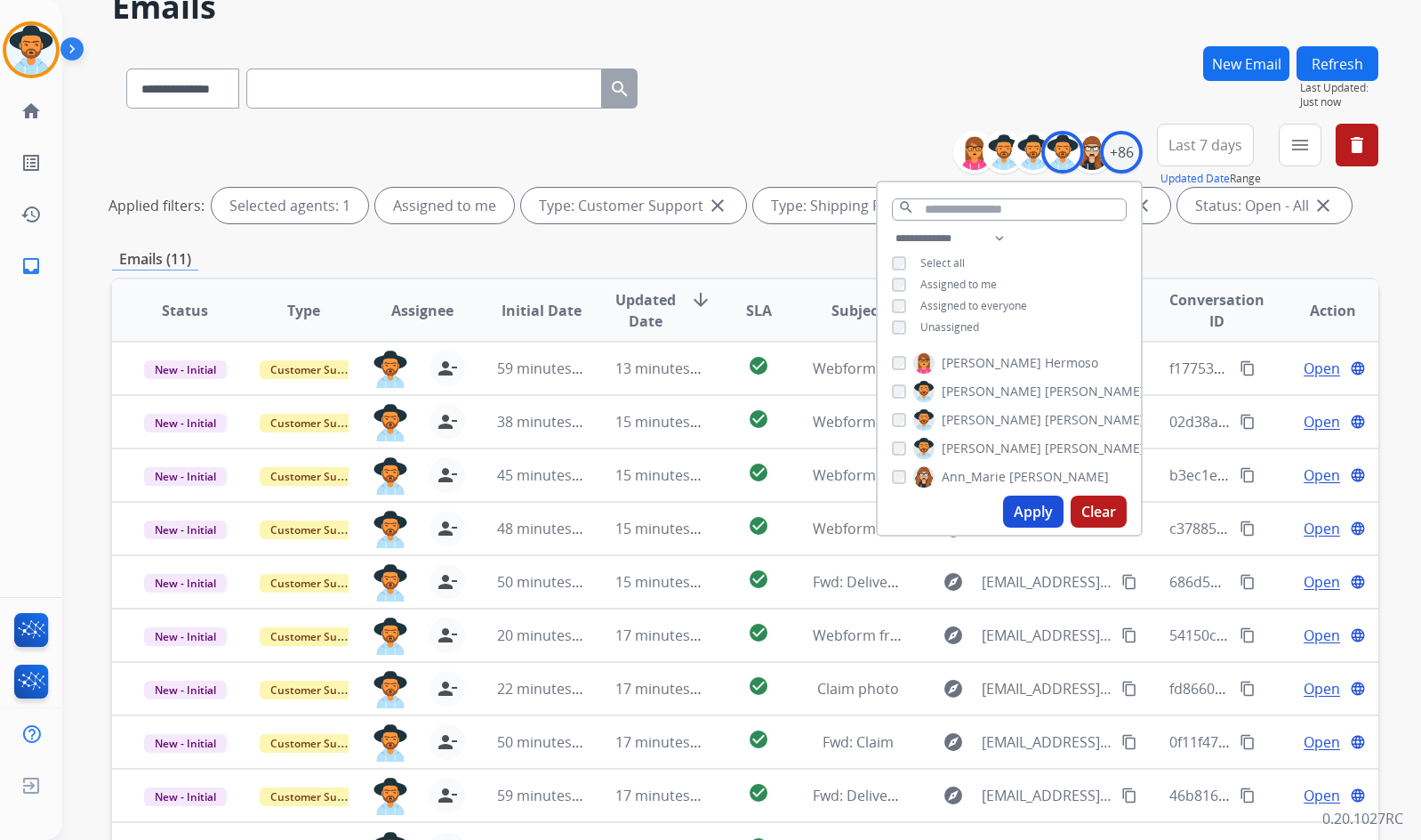
click at [780, 264] on div "Emails (11)" at bounding box center [745, 259] width 1266 height 22
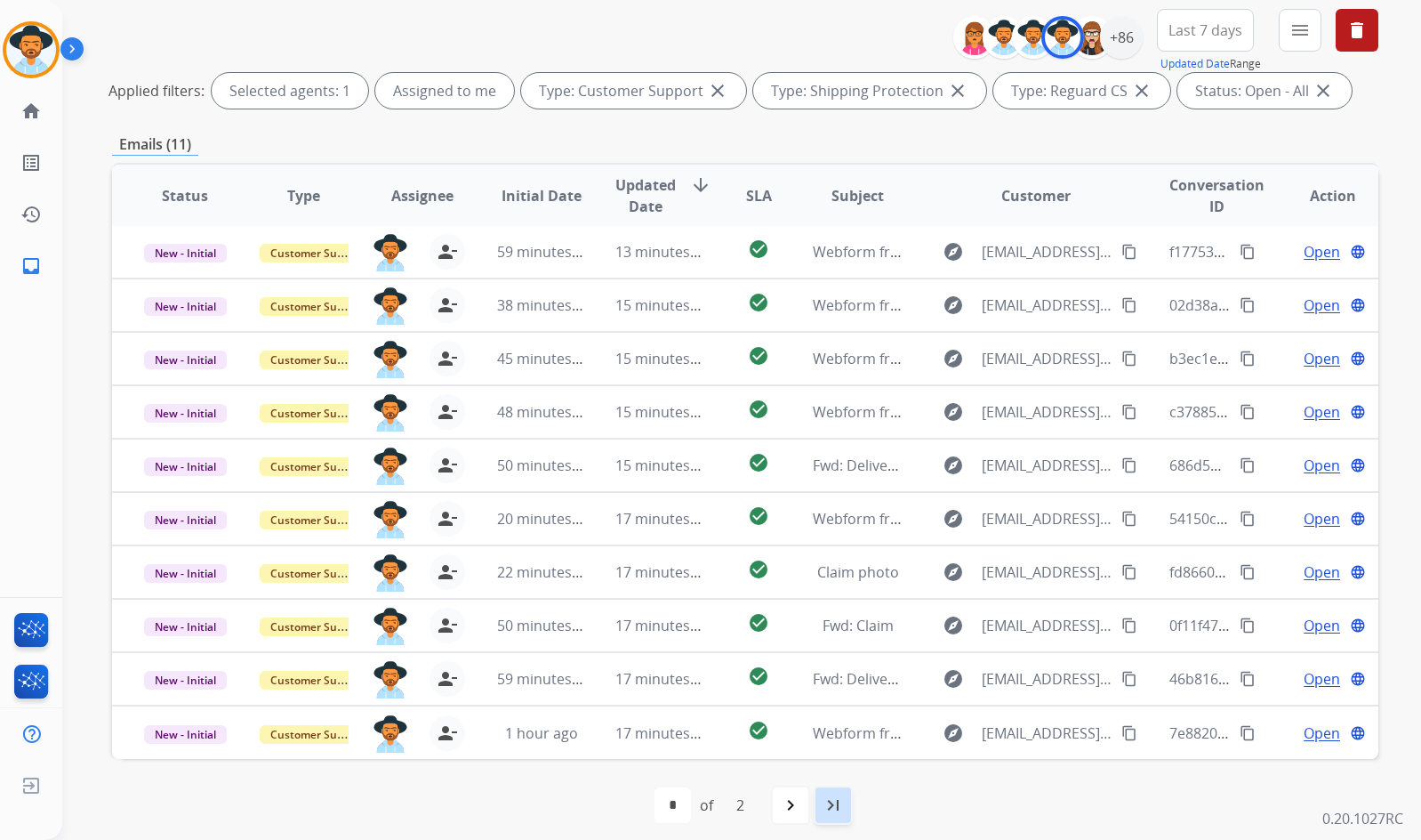
scroll to position [215, 0]
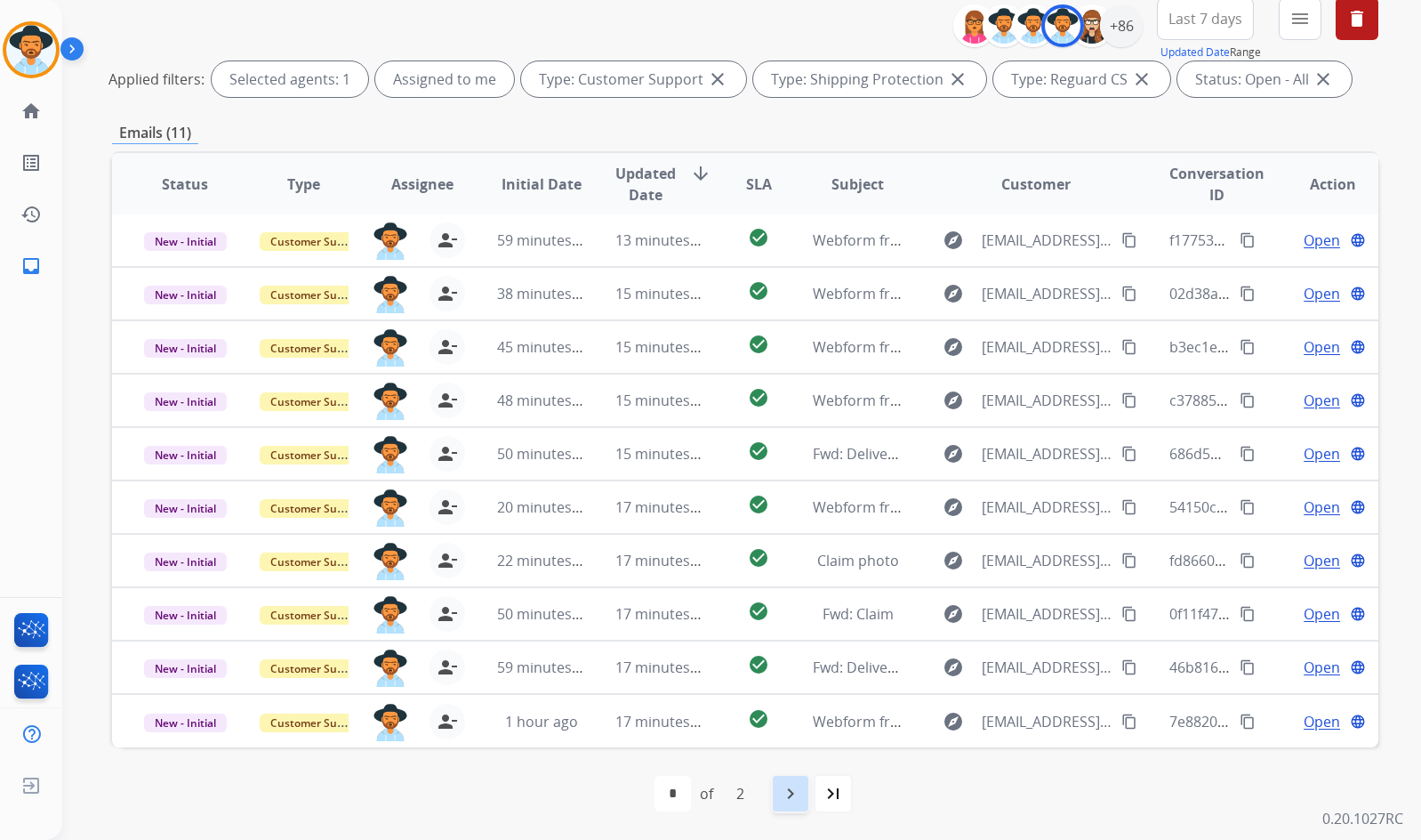
click at [802, 793] on div "navigate_next" at bounding box center [790, 793] width 39 height 39
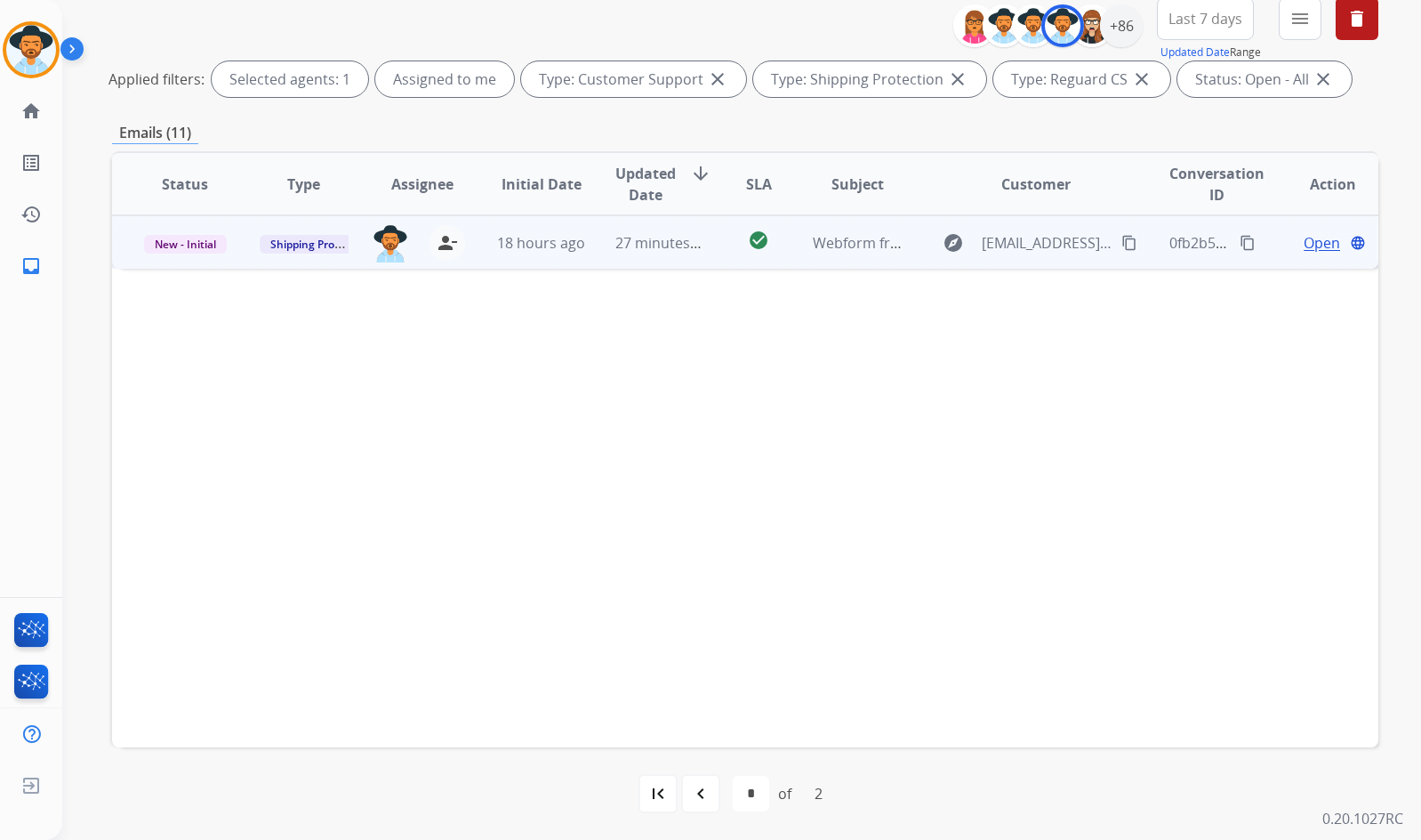
click at [1269, 244] on td "Open language" at bounding box center [1319, 241] width 119 height 54
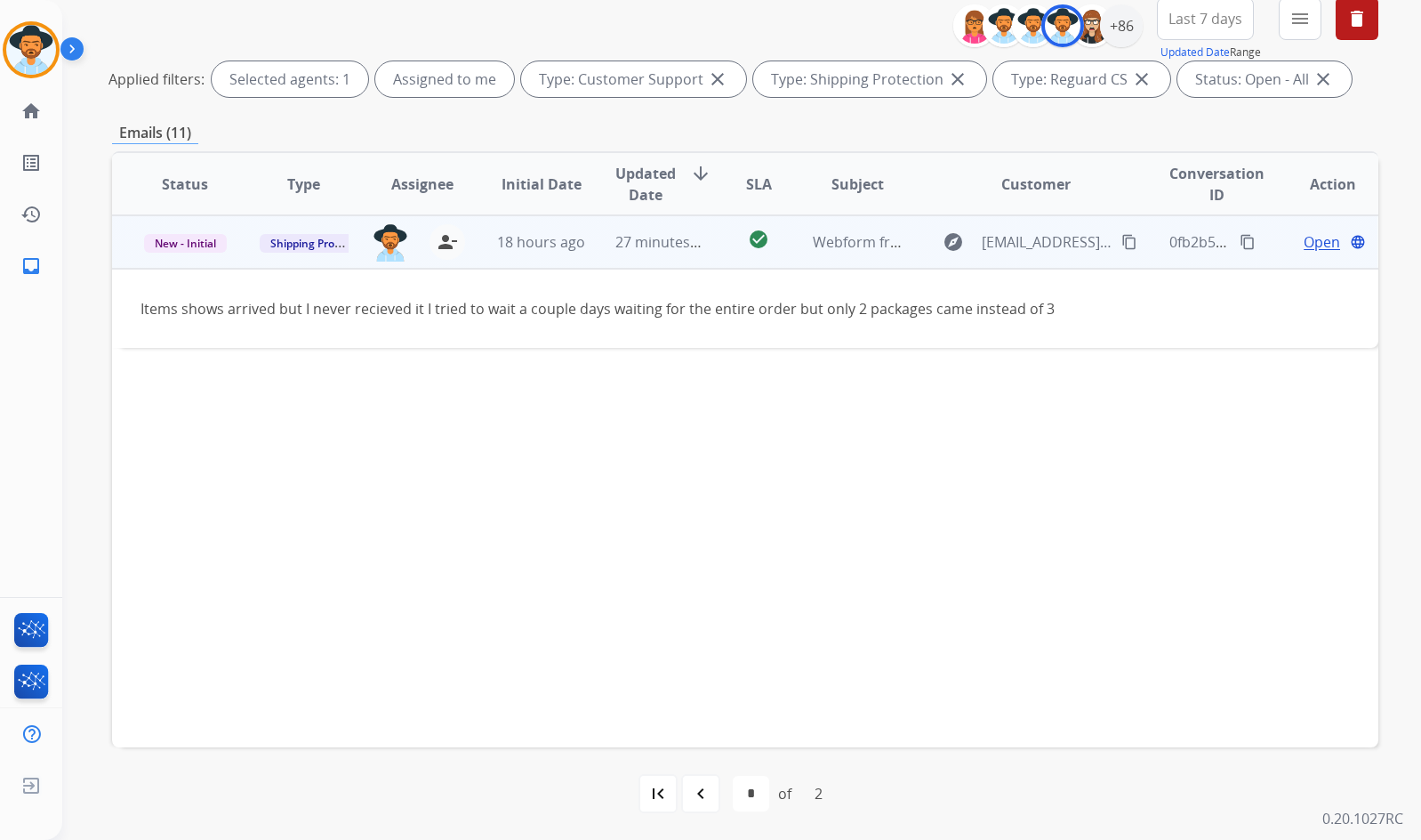
click at [1288, 249] on div "Open language" at bounding box center [1332, 242] width 90 height 21
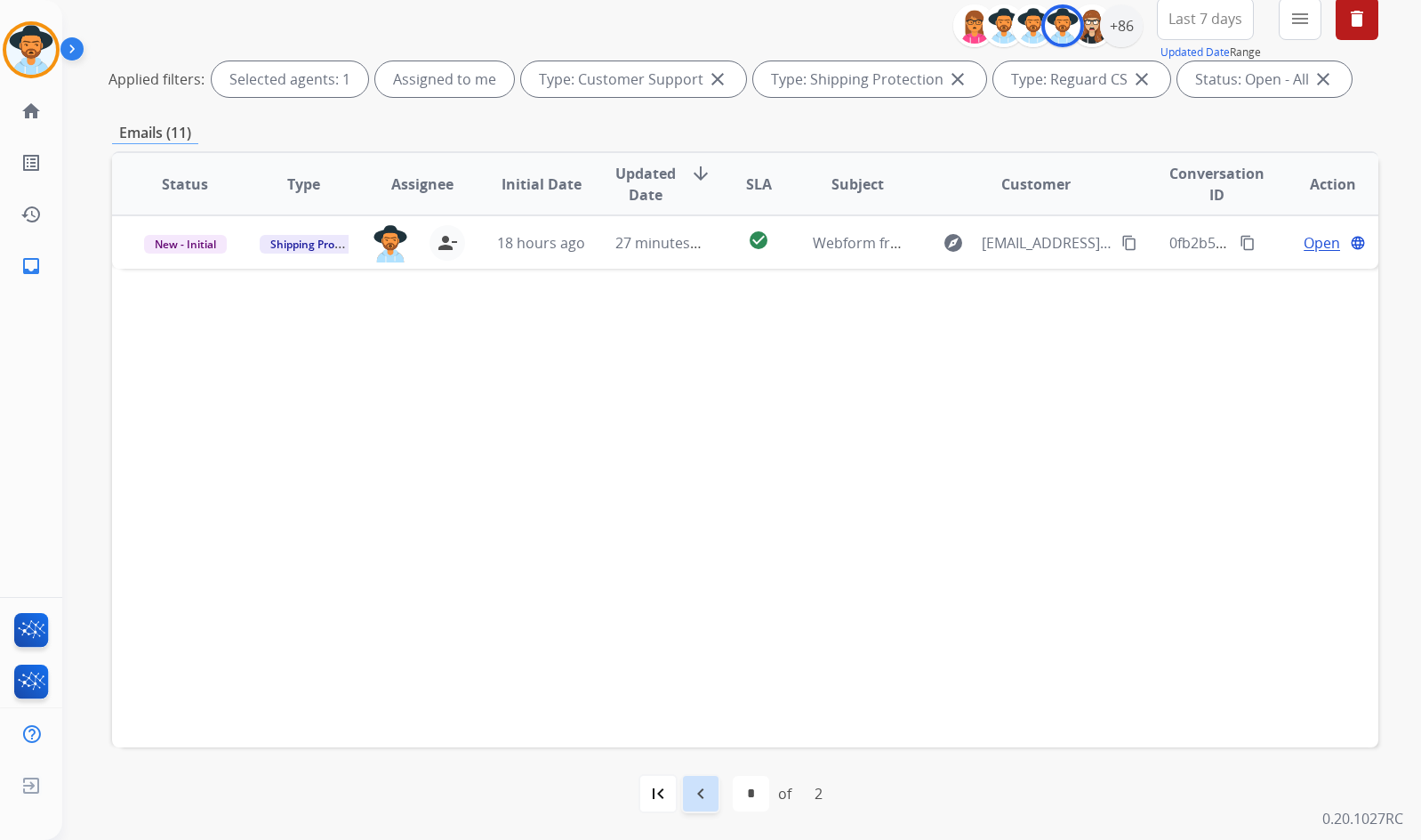
click at [697, 798] on mat-icon "navigate_before" at bounding box center [701, 793] width 21 height 21
select select "*"
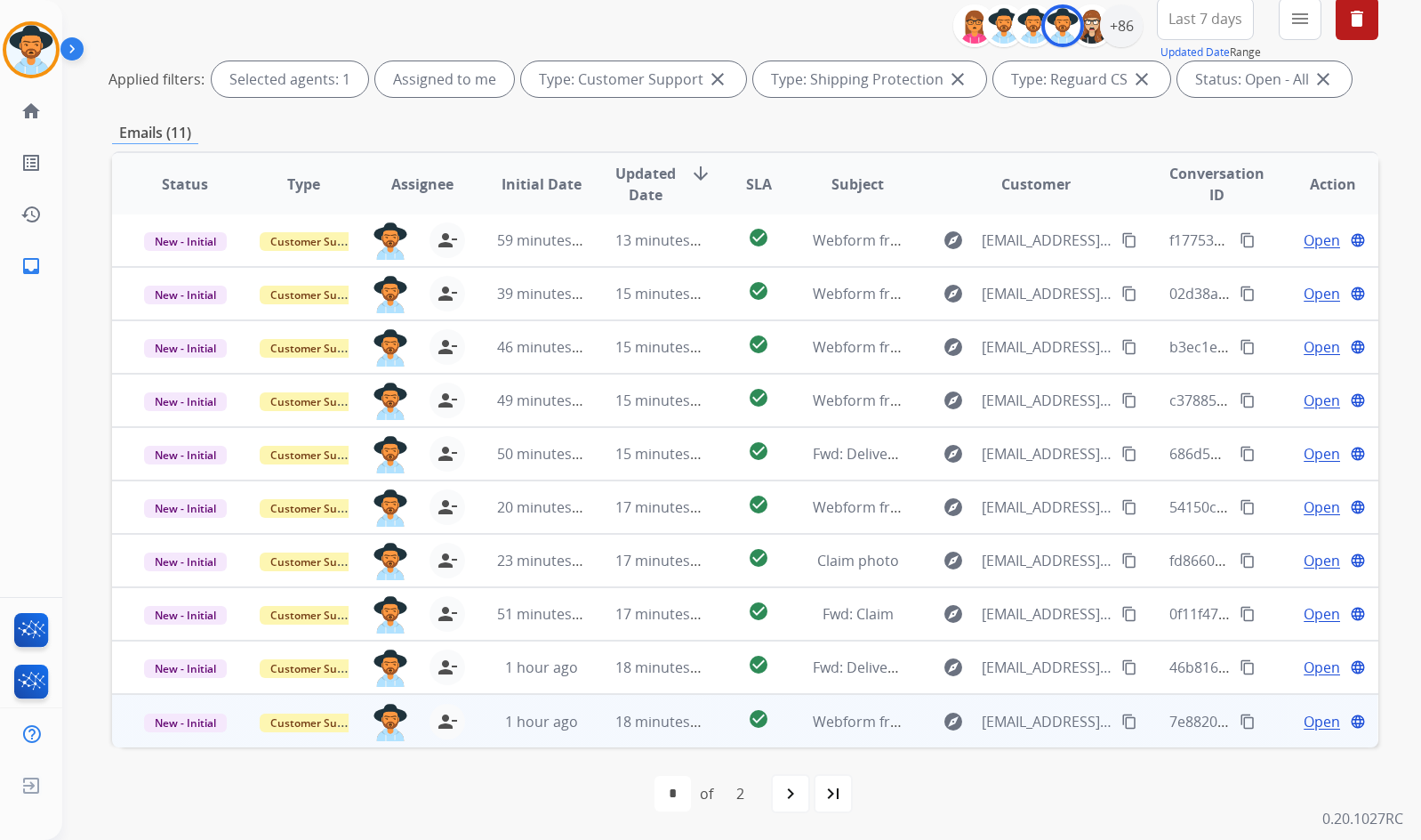
click at [1308, 717] on span "Open" at bounding box center [1322, 721] width 36 height 21
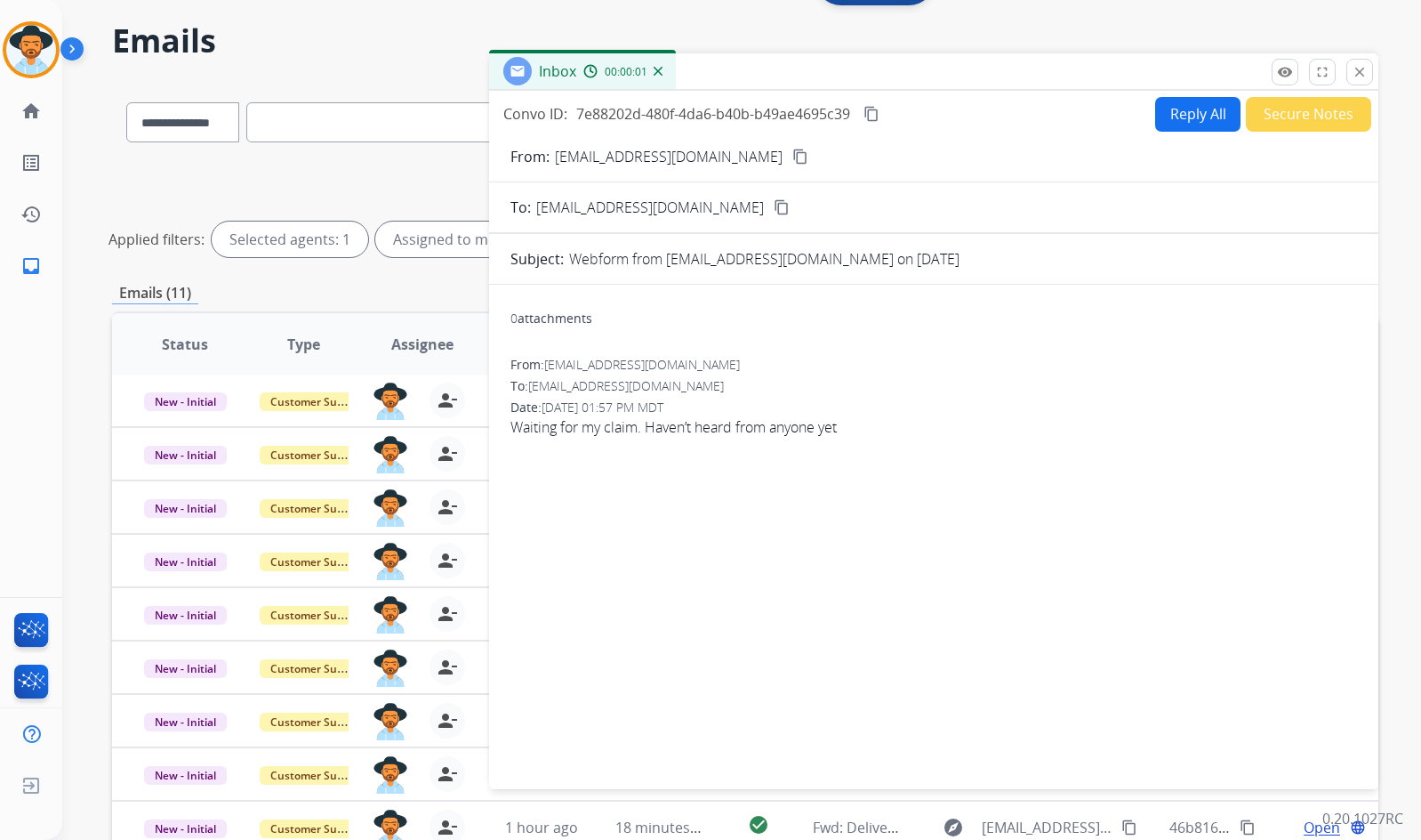
scroll to position [37, 0]
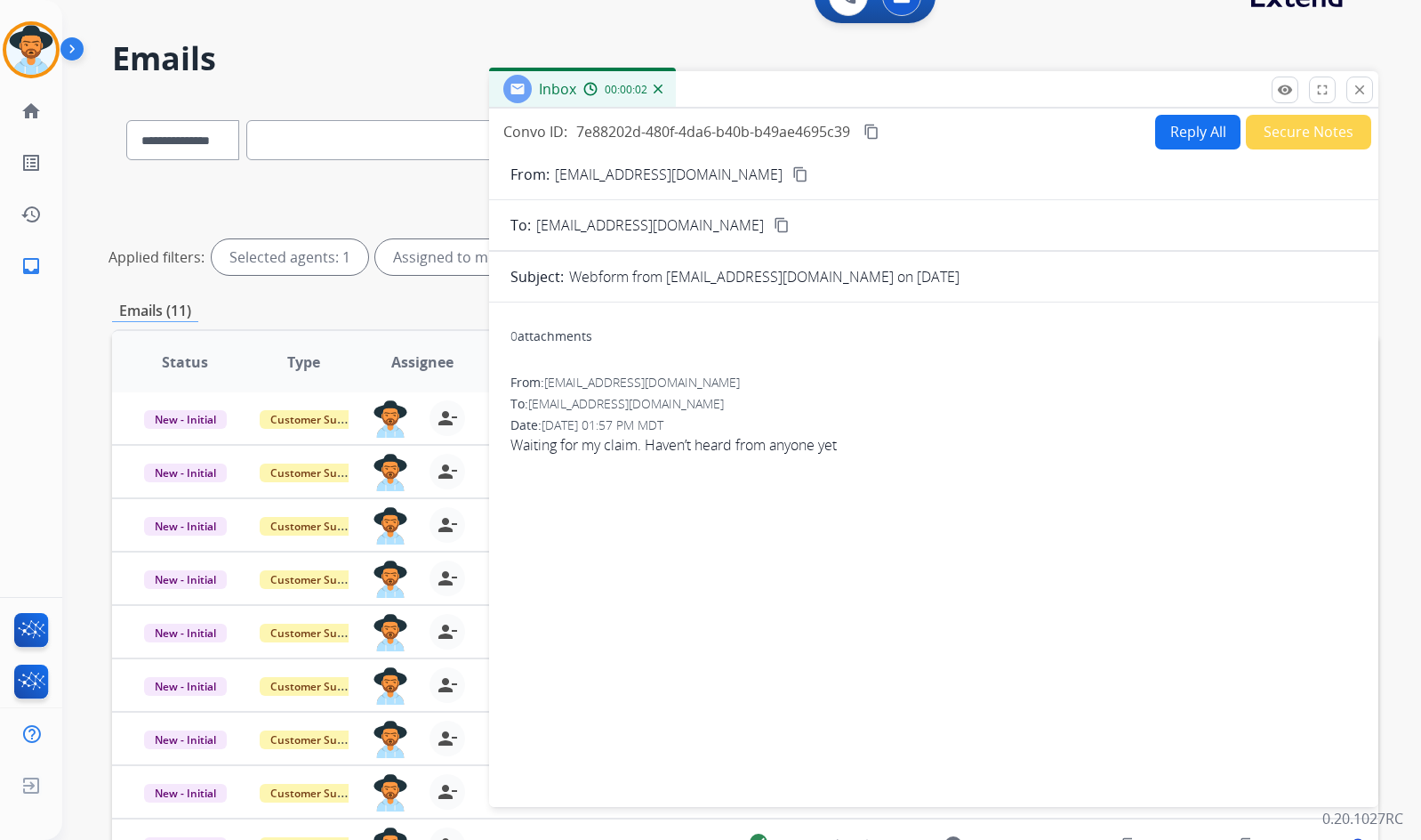
click at [792, 177] on mat-icon "content_copy" at bounding box center [800, 174] width 16 height 16
click at [864, 131] on button "content_copy" at bounding box center [872, 131] width 21 height 21
click at [1181, 134] on button "Reply All" at bounding box center [1198, 132] width 86 height 35
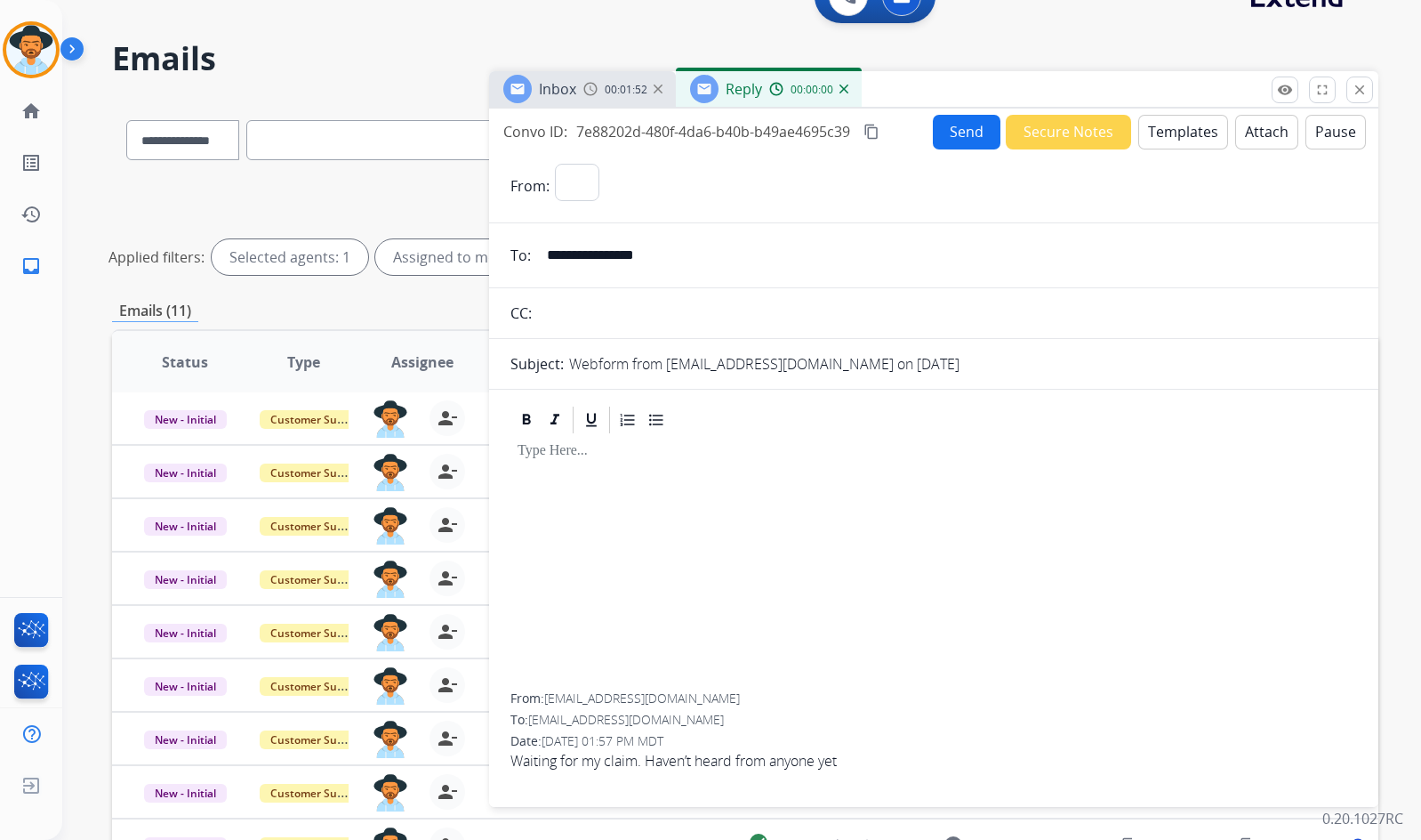
select select "**********"
click at [1150, 132] on button "Templates" at bounding box center [1184, 132] width 90 height 35
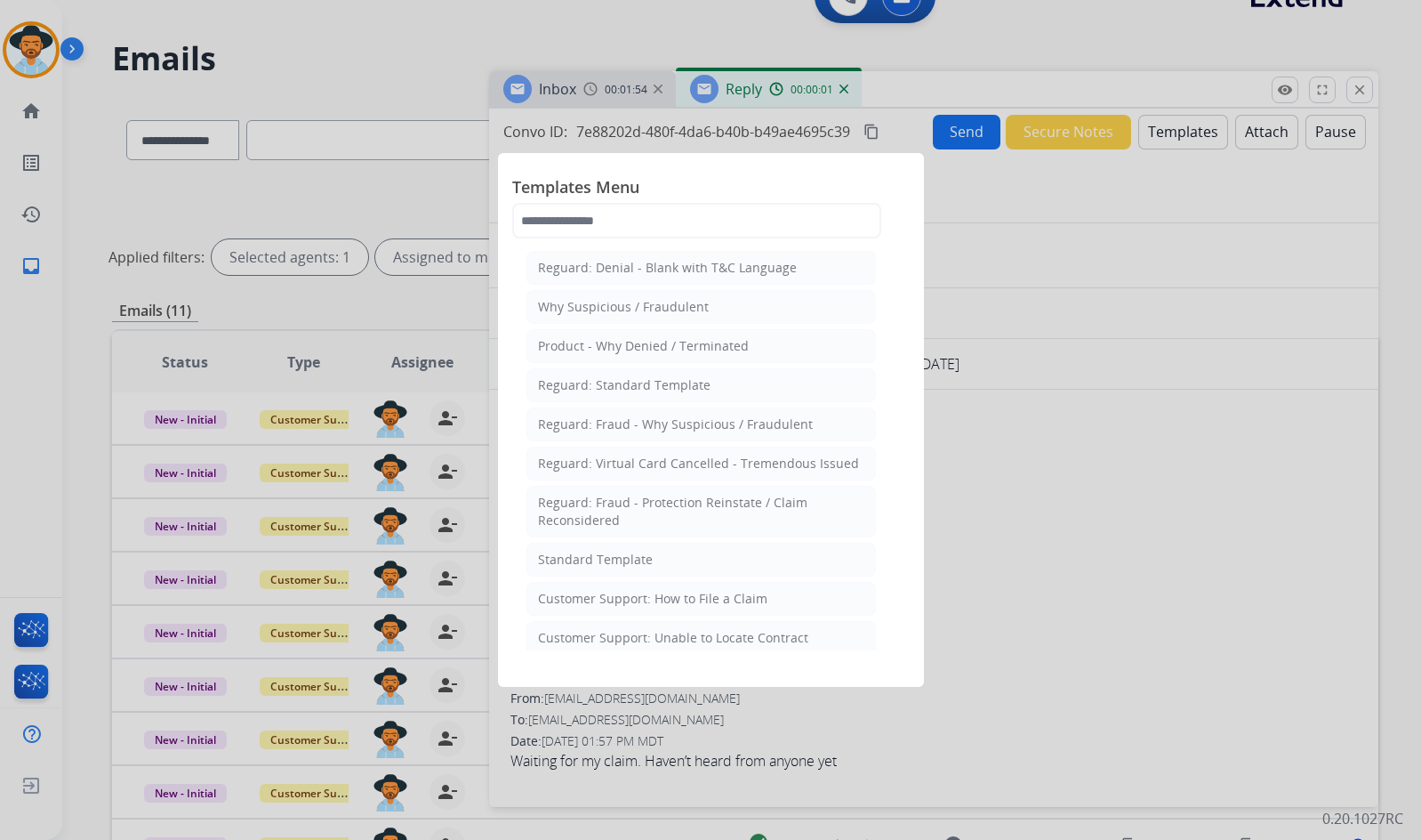
click at [744, 600] on div "Customer Support: How to File a Claim" at bounding box center [653, 599] width 230 height 18
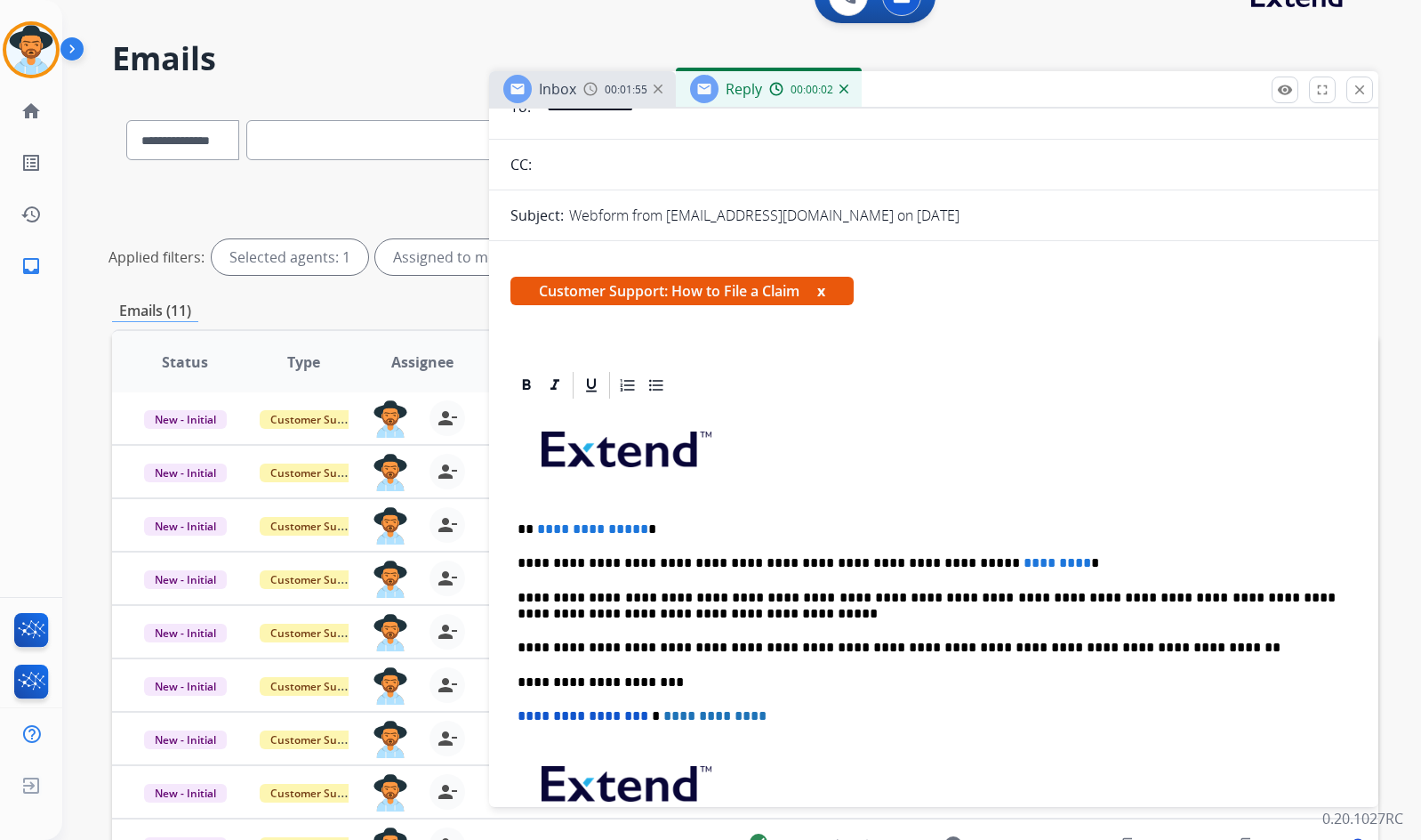
scroll to position [178, 0]
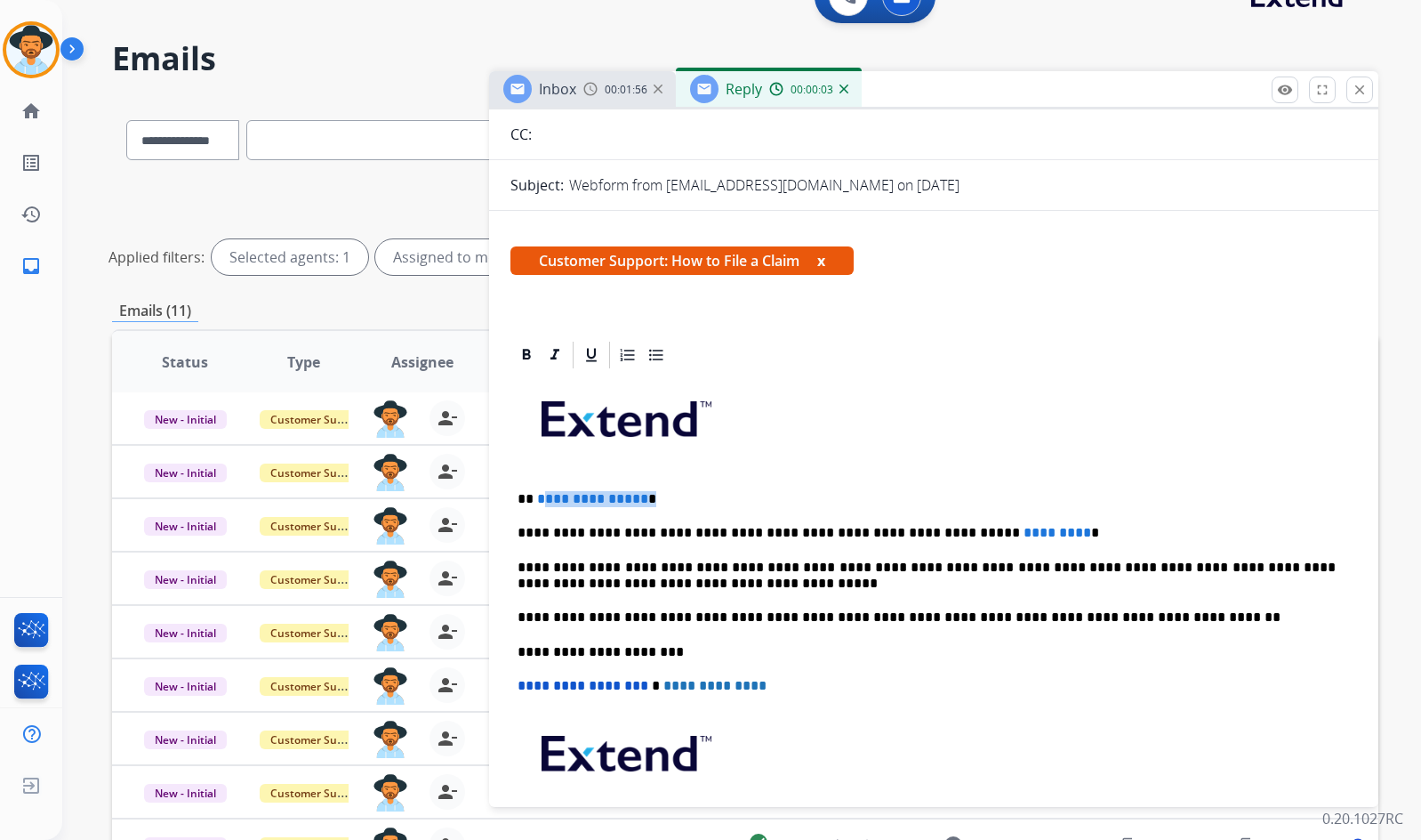
drag, startPoint x: 646, startPoint y: 502, endPoint x: 547, endPoint y: 497, distance: 99.1
click at [547, 497] on p "**********" at bounding box center [927, 498] width 819 height 16
drag, startPoint x: 1001, startPoint y: 530, endPoint x: 982, endPoint y: 530, distance: 19.0
click at [1024, 535] on span "*********" at bounding box center [1057, 532] width 67 height 14
click at [597, 512] on div "**********" at bounding box center [934, 642] width 847 height 543
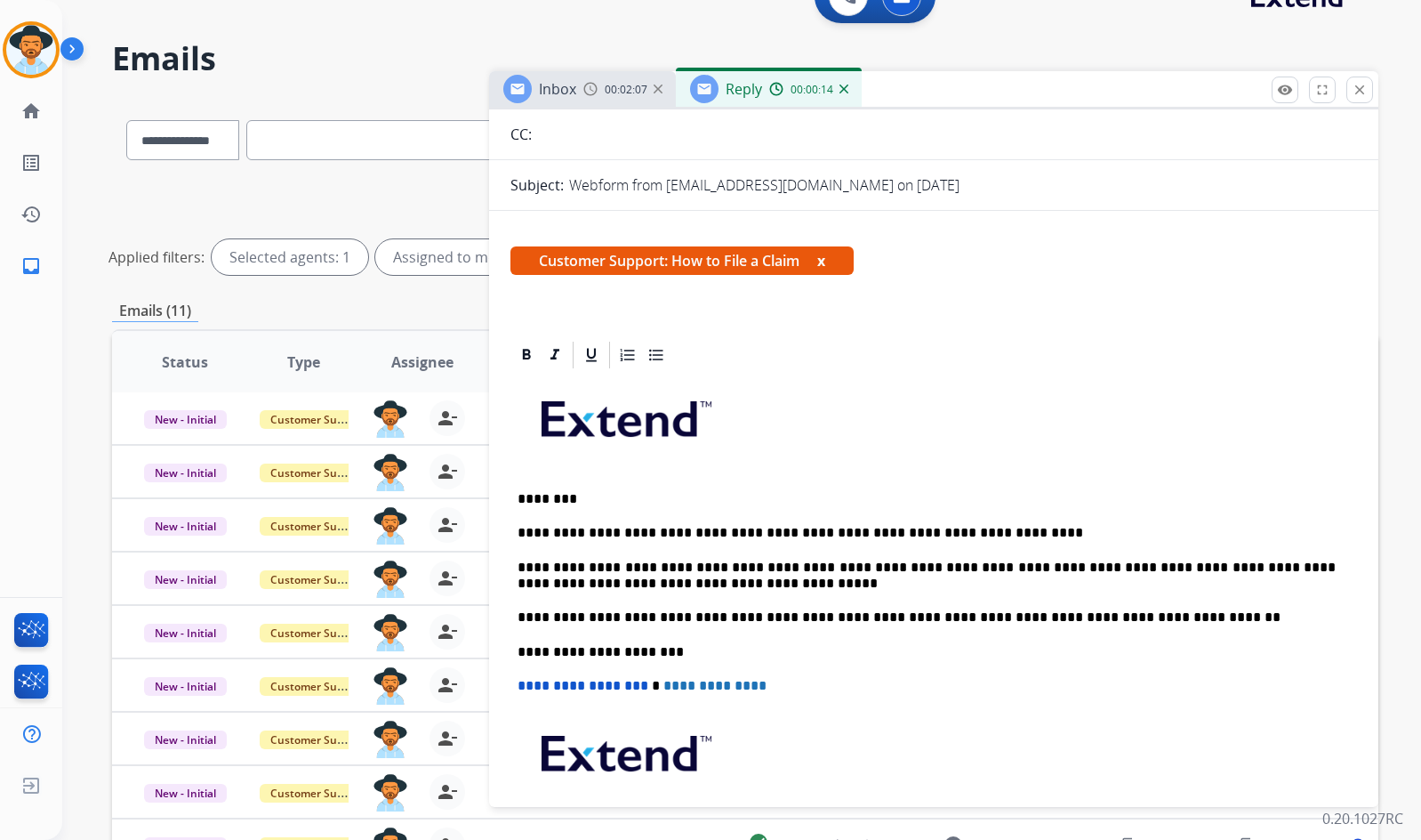
click at [634, 506] on p "********" at bounding box center [927, 498] width 819 height 16
click at [1031, 533] on p "**********" at bounding box center [927, 532] width 819 height 16
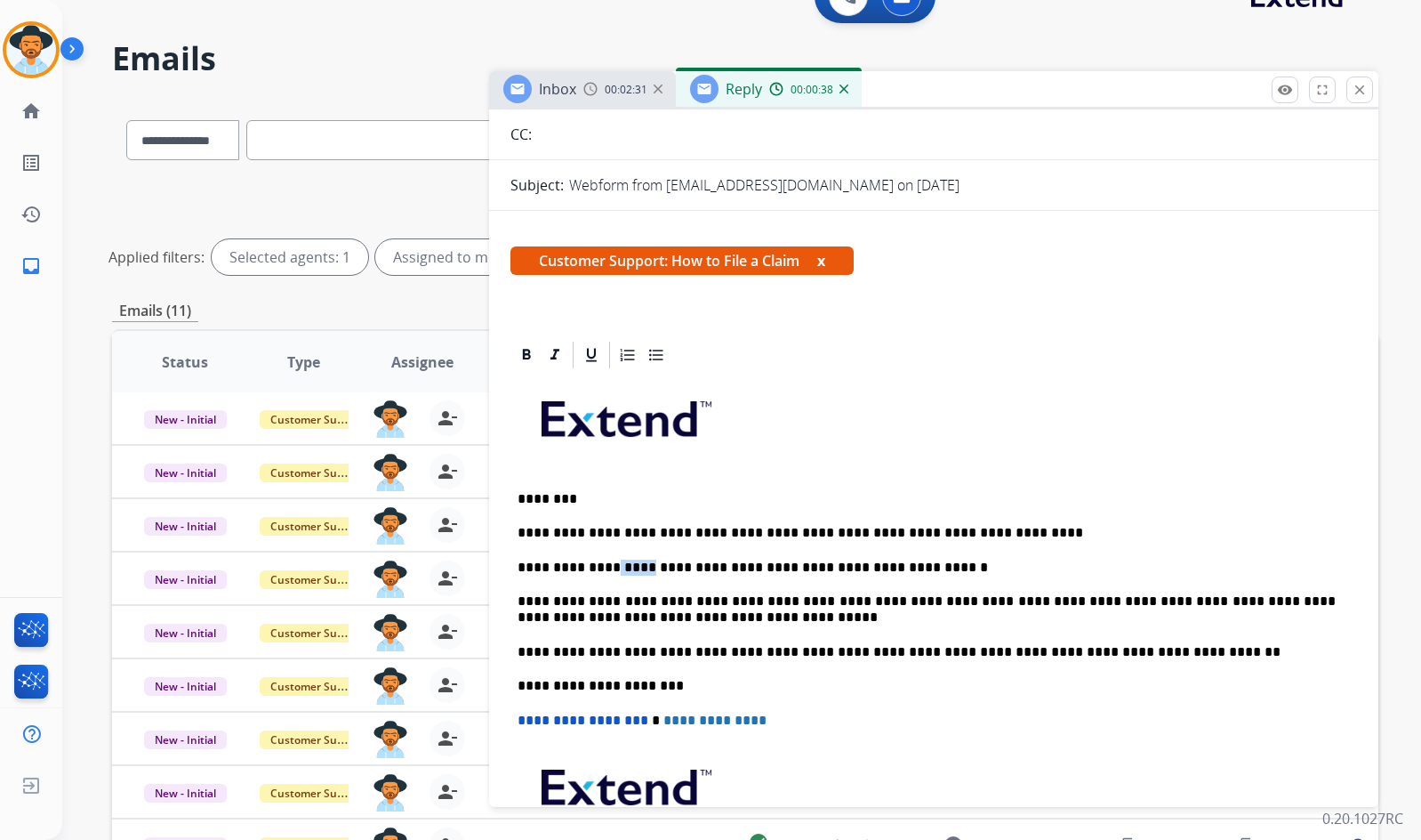
drag, startPoint x: 622, startPoint y: 568, endPoint x: 590, endPoint y: 567, distance: 32.0
click at [590, 567] on p "**********" at bounding box center [927, 567] width 819 height 16
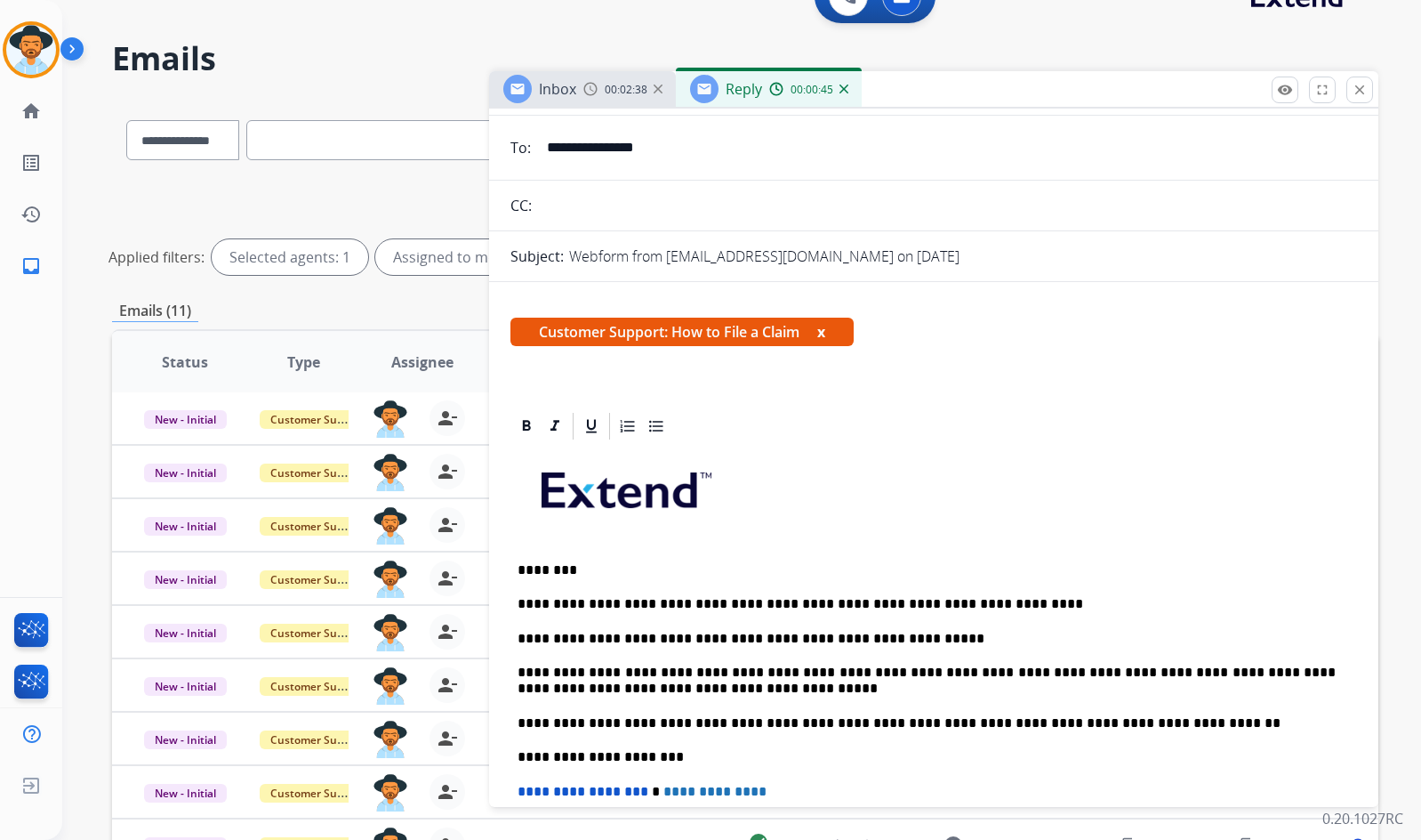
scroll to position [0, 0]
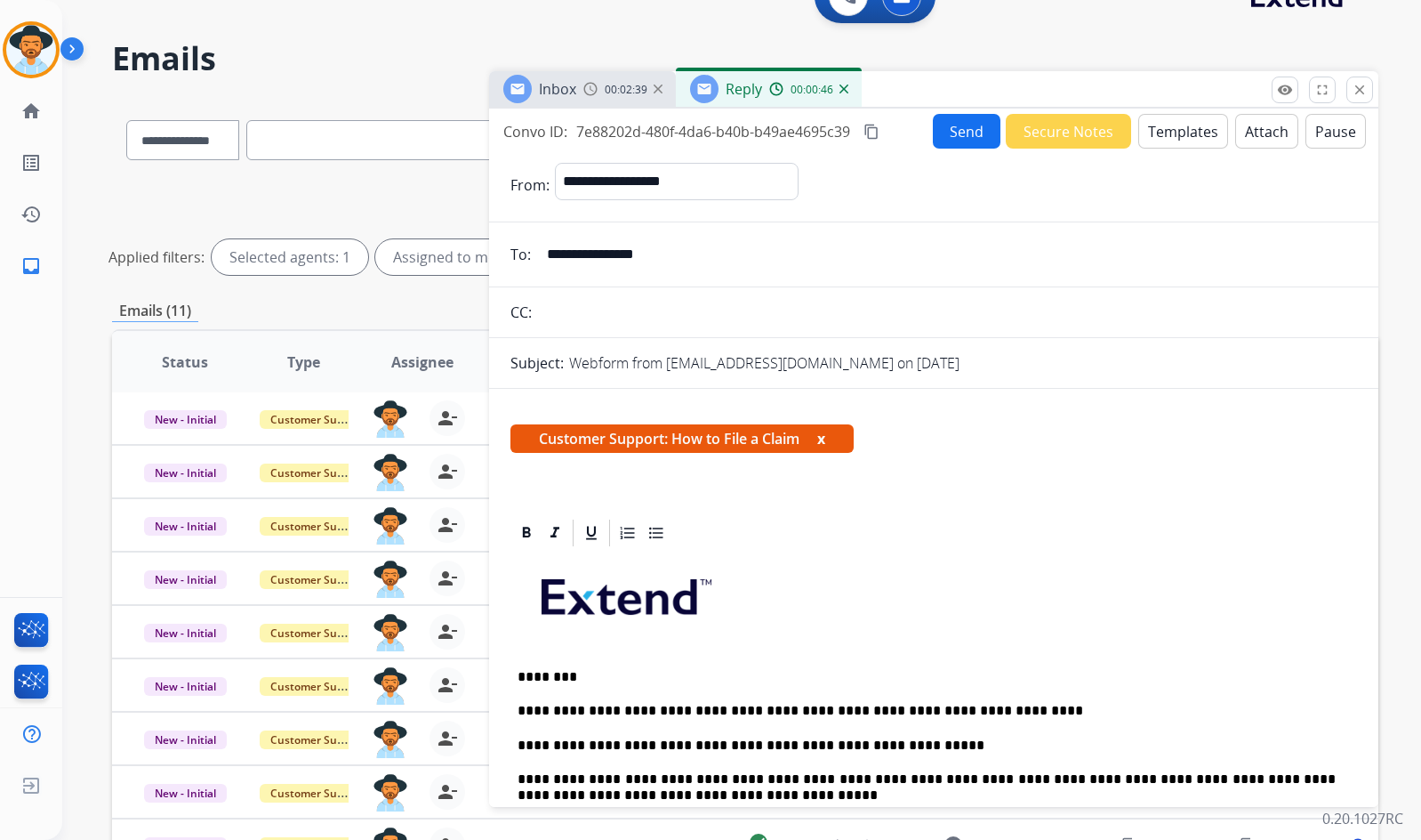
click at [960, 129] on button "Send" at bounding box center [966, 131] width 67 height 35
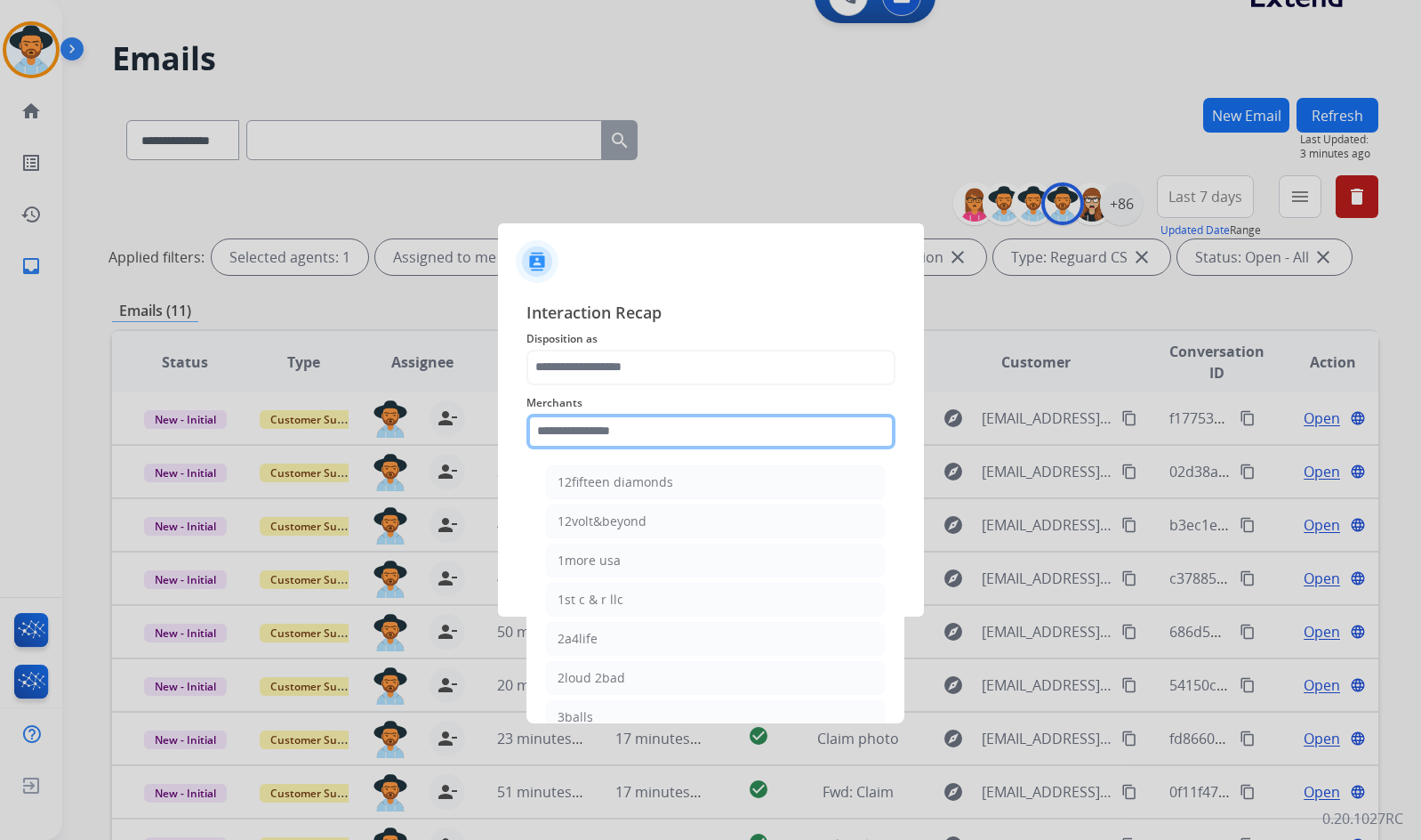
click at [571, 442] on input "text" at bounding box center [710, 431] width 369 height 36
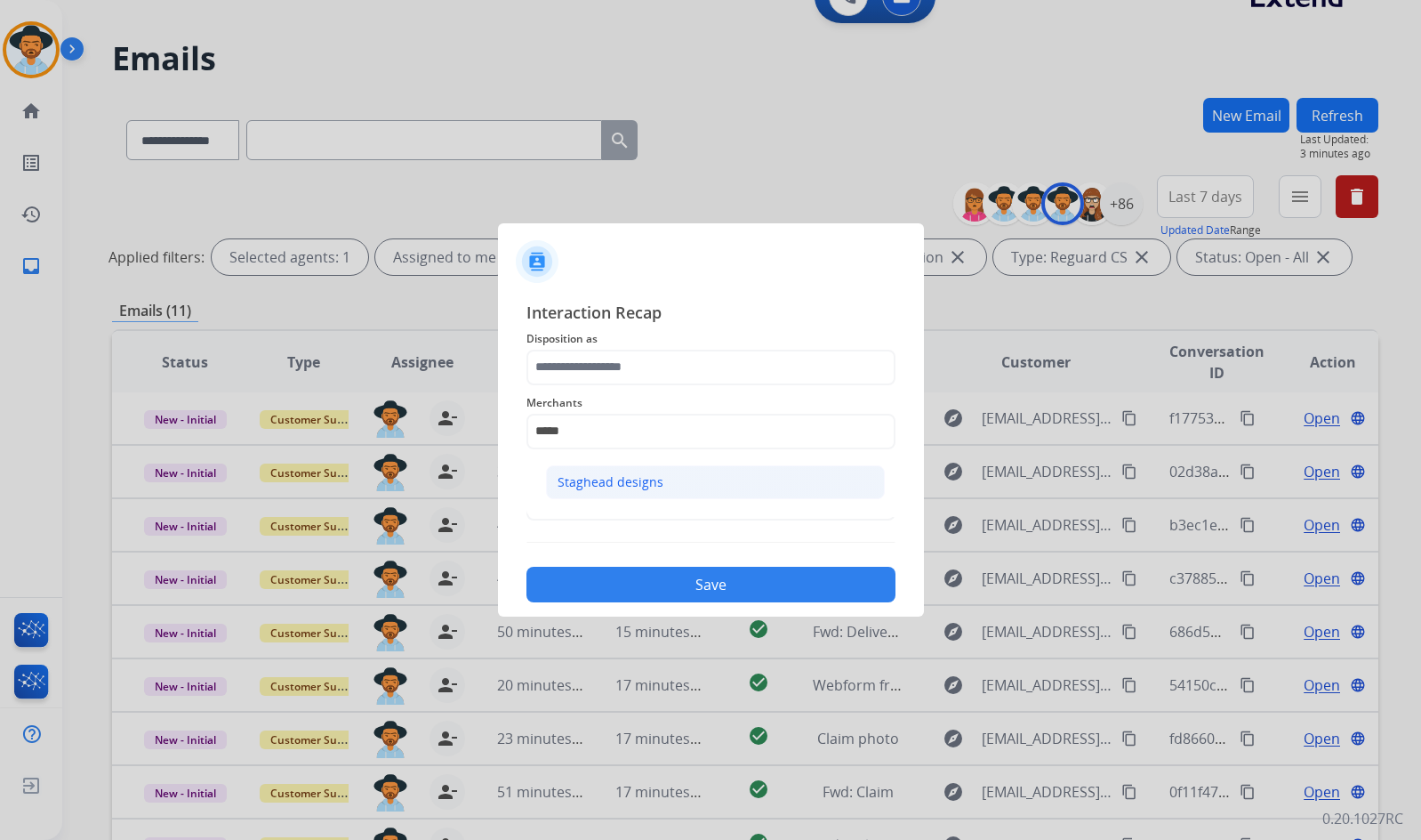
click at [597, 487] on div "Staghead designs" at bounding box center [610, 482] width 106 height 18
type input "**********"
click at [627, 488] on input "text" at bounding box center [710, 502] width 369 height 36
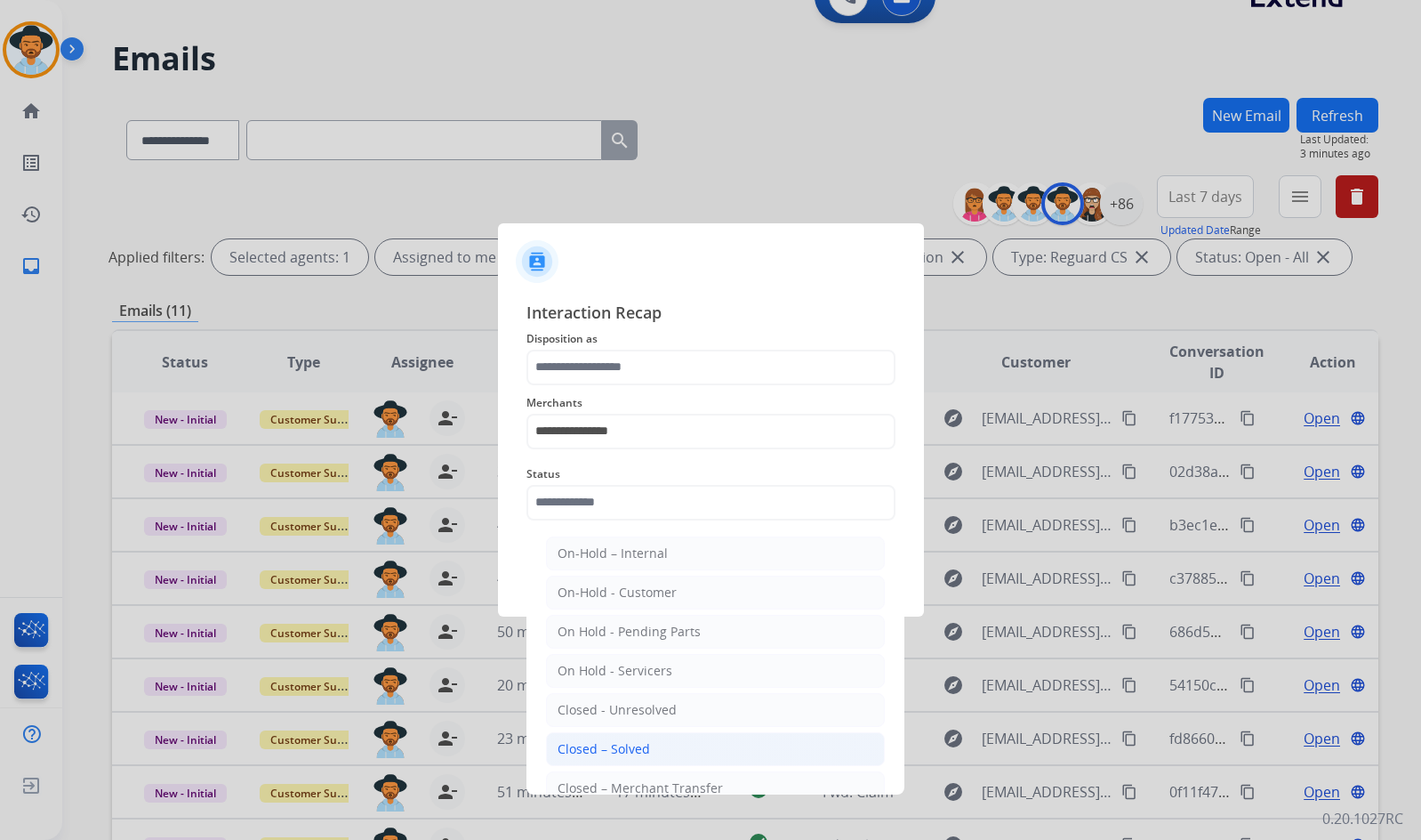
click at [669, 745] on li "Closed – Solved" at bounding box center [715, 749] width 339 height 34
type input "**********"
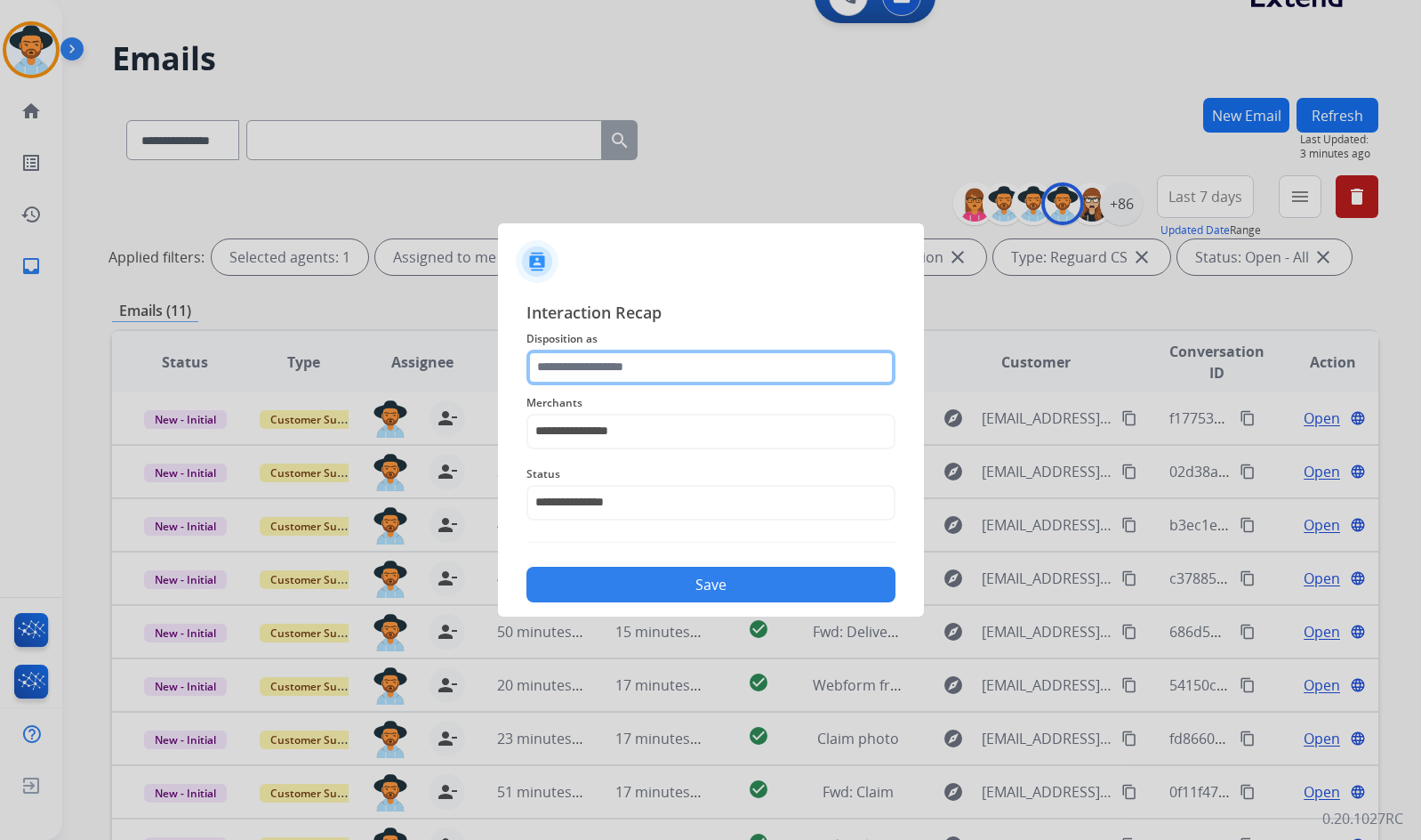
click at [654, 349] on input "text" at bounding box center [710, 367] width 369 height 36
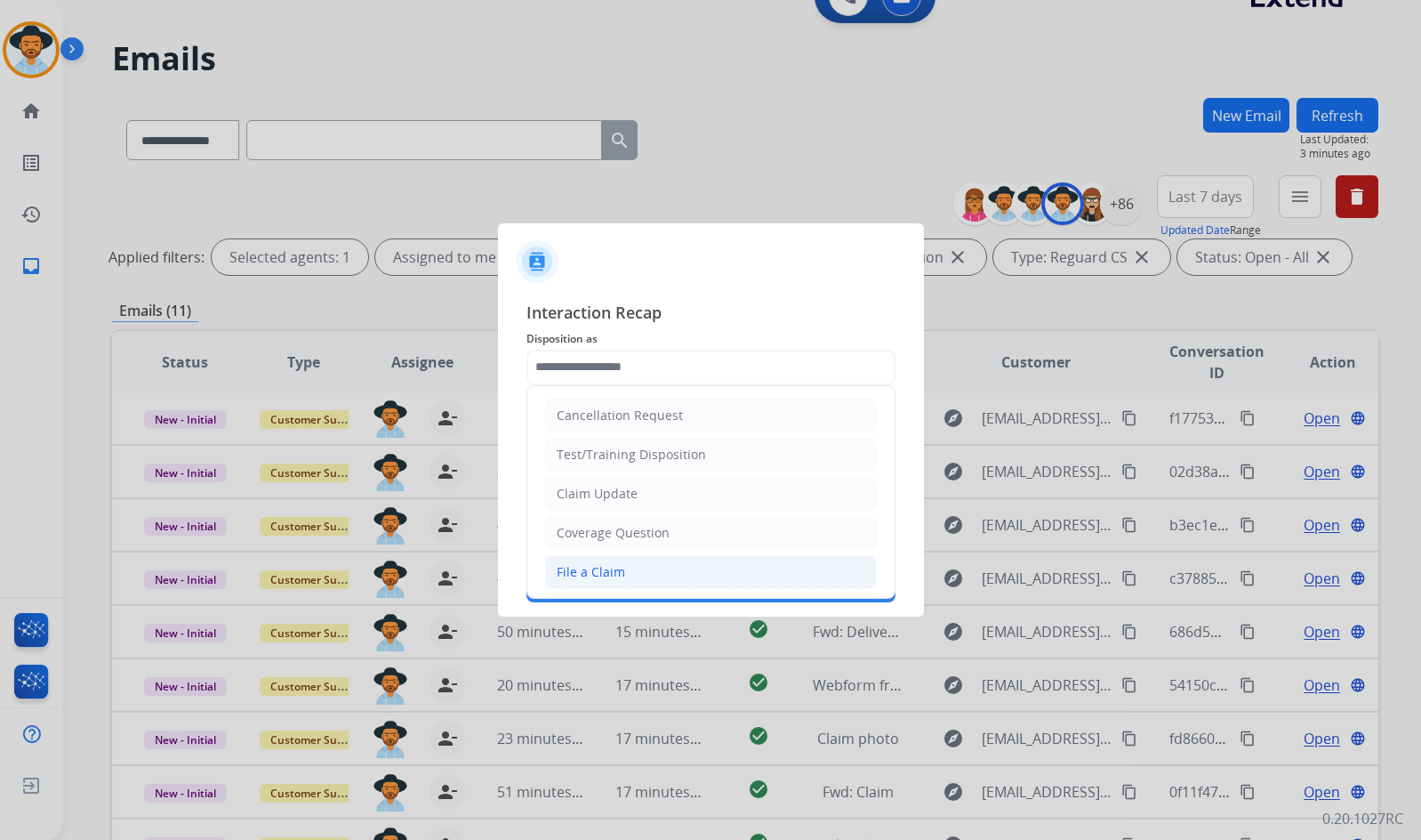
click at [641, 573] on li "File a Claim" at bounding box center [710, 571] width 332 height 34
type input "**********"
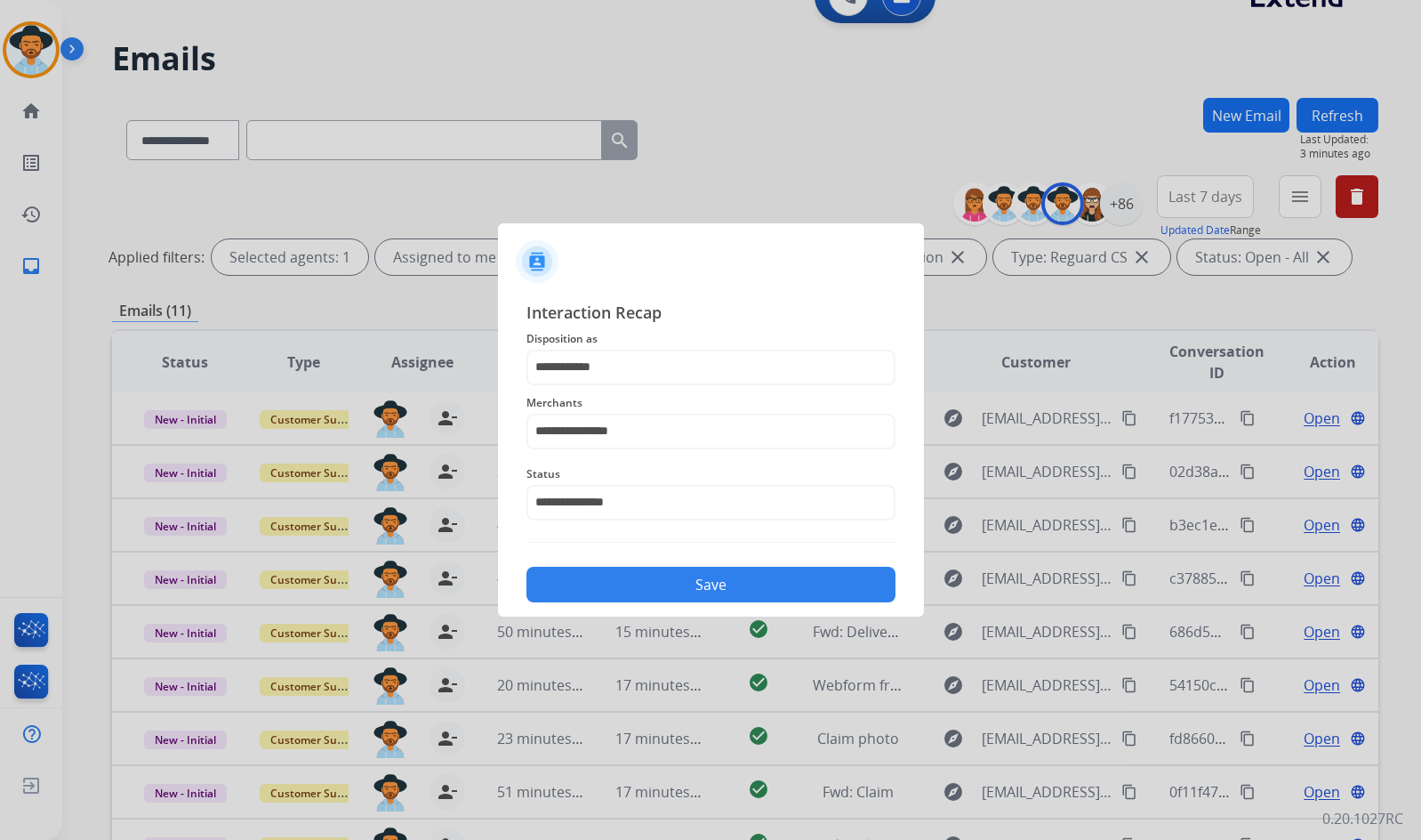
click at [654, 567] on button "Save" at bounding box center [710, 584] width 369 height 36
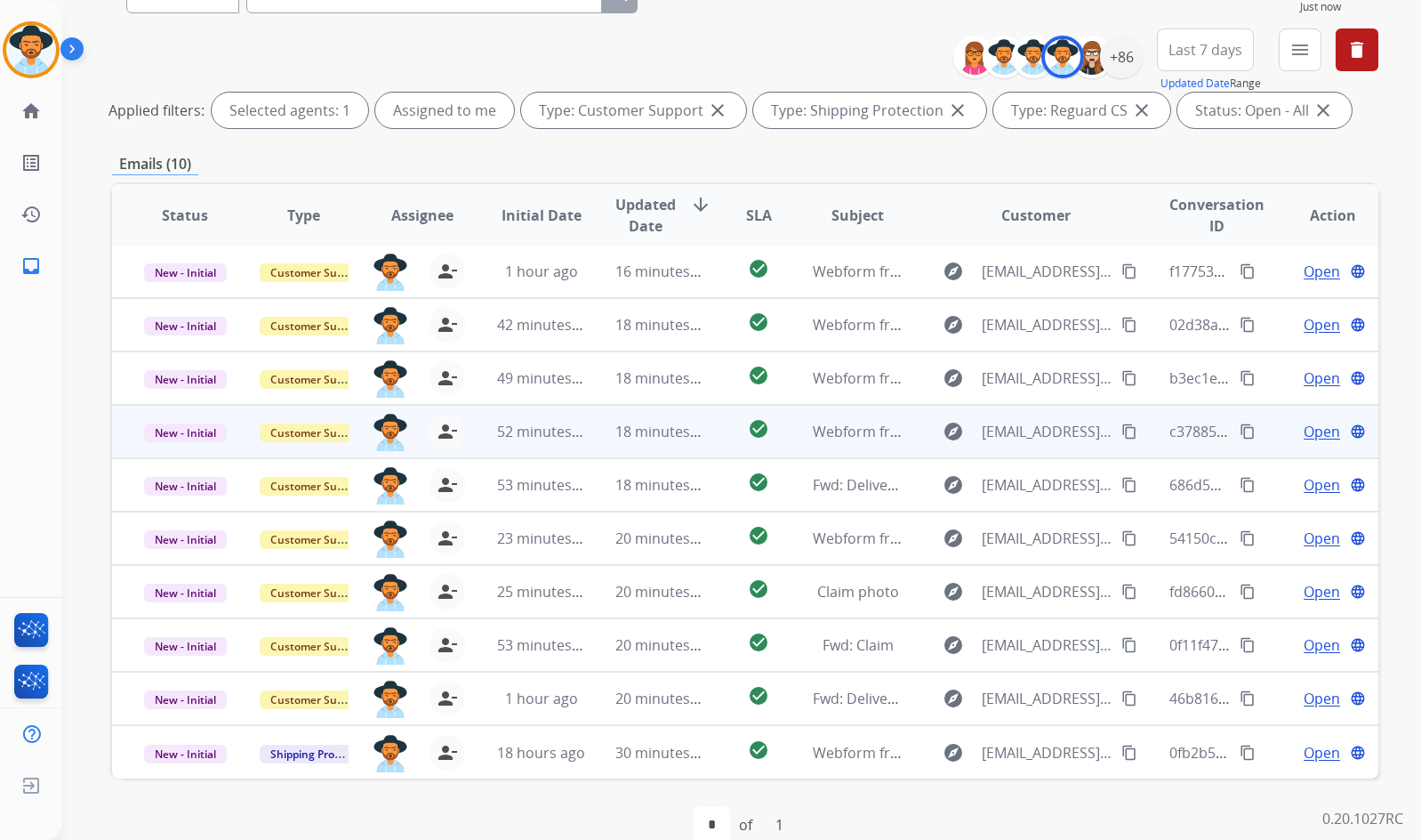
scroll to position [215, 0]
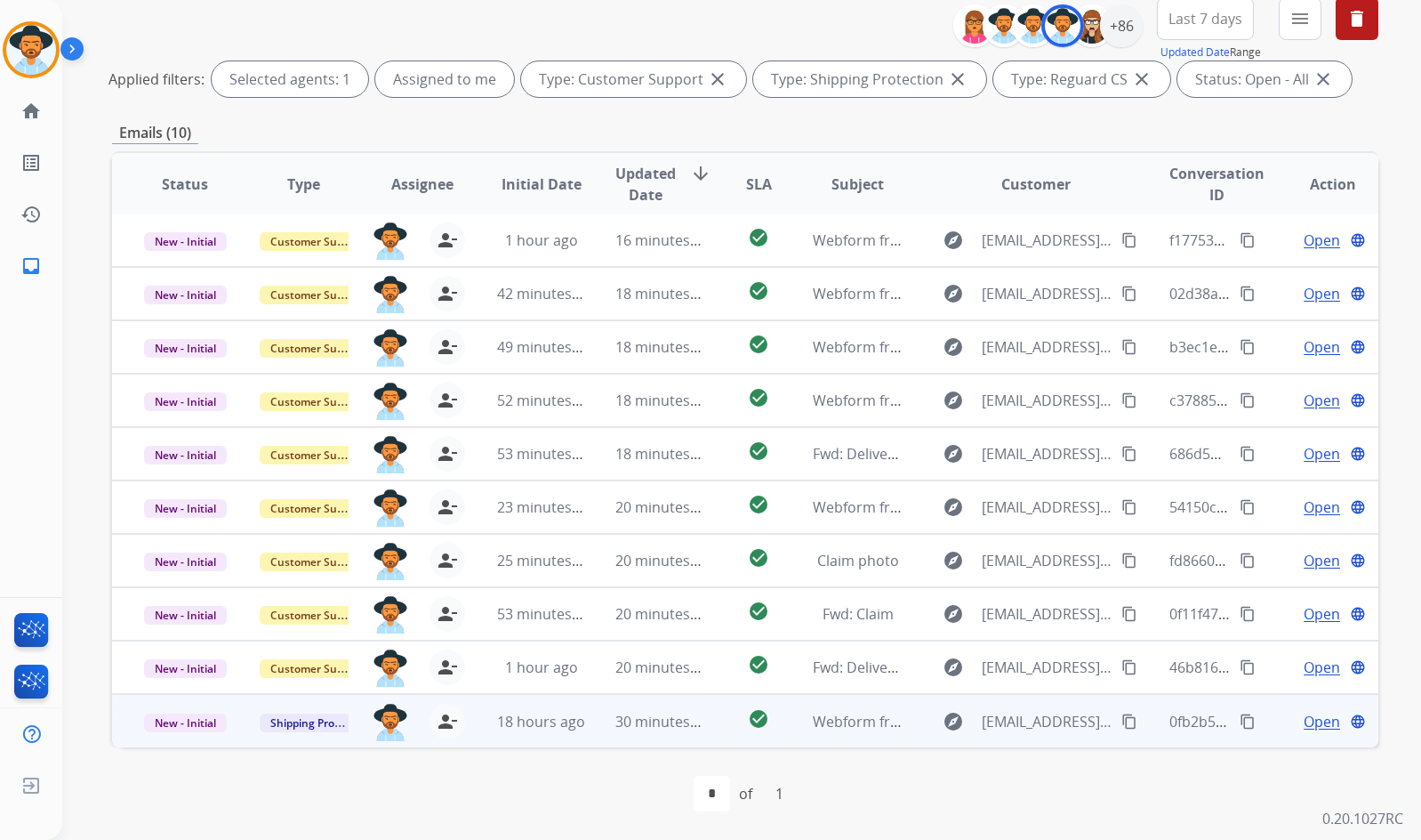
click at [1311, 724] on span "Open" at bounding box center [1322, 721] width 36 height 21
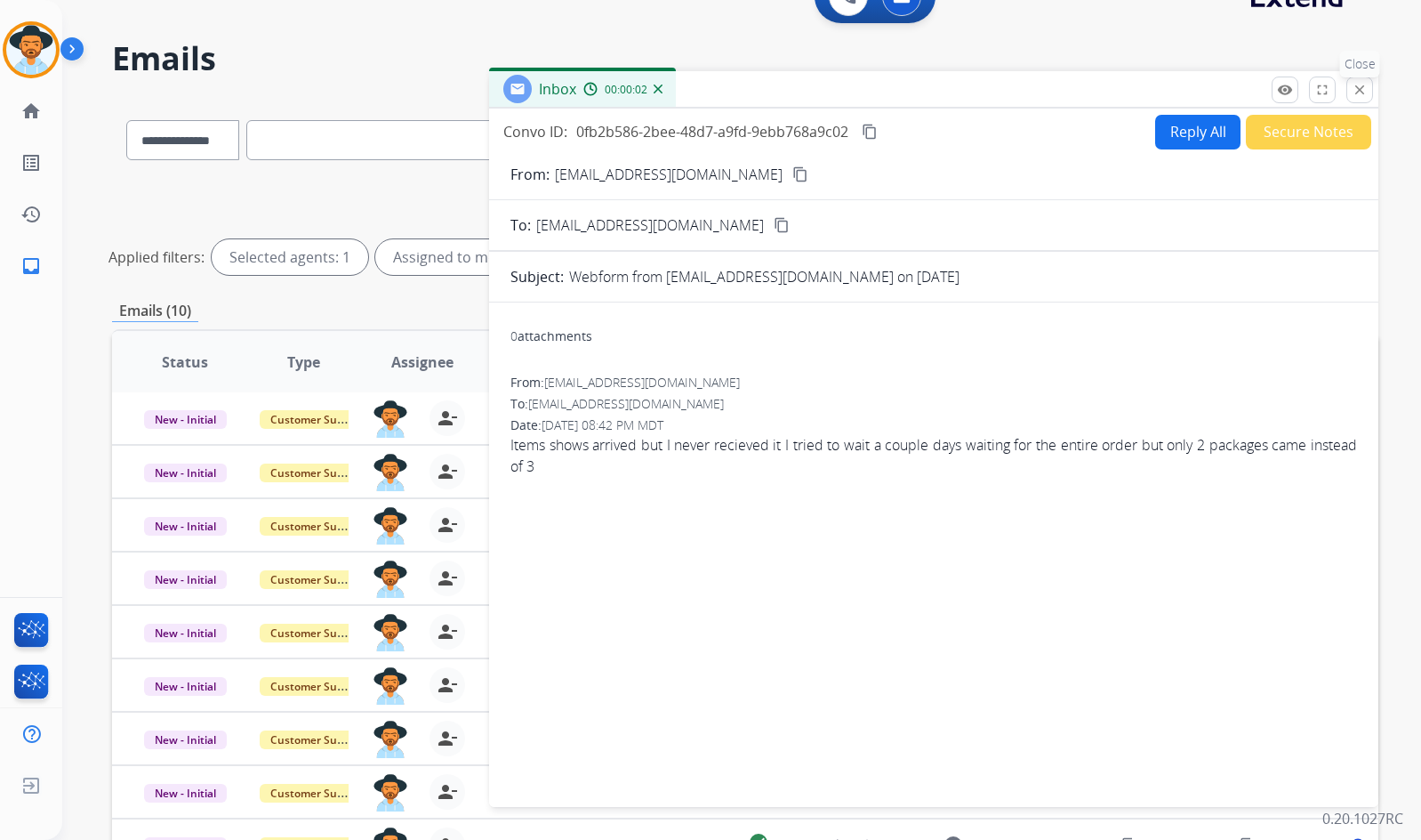
click at [1367, 91] on button "close Close" at bounding box center [1360, 90] width 26 height 26
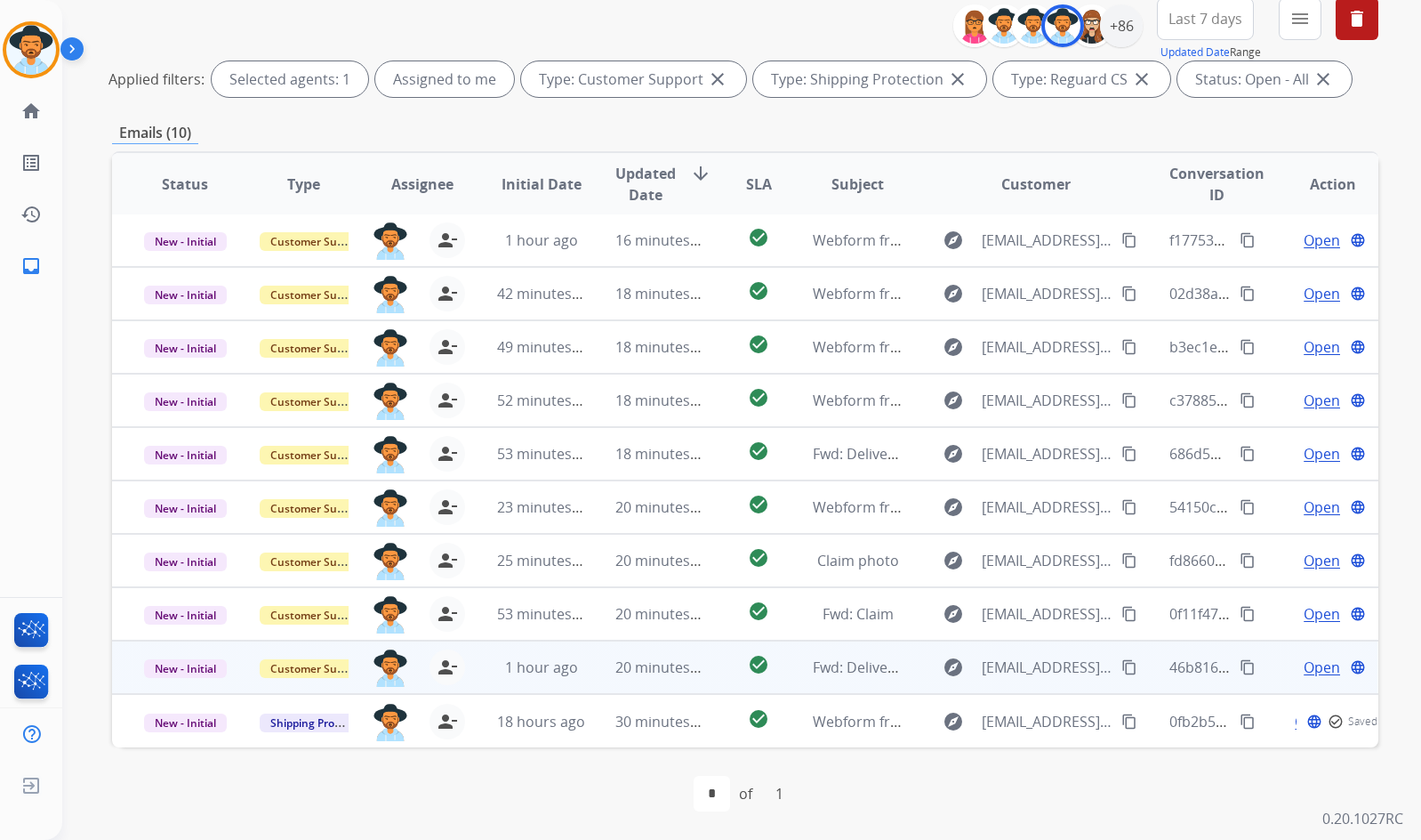
click at [1306, 668] on span "Open" at bounding box center [1322, 667] width 36 height 21
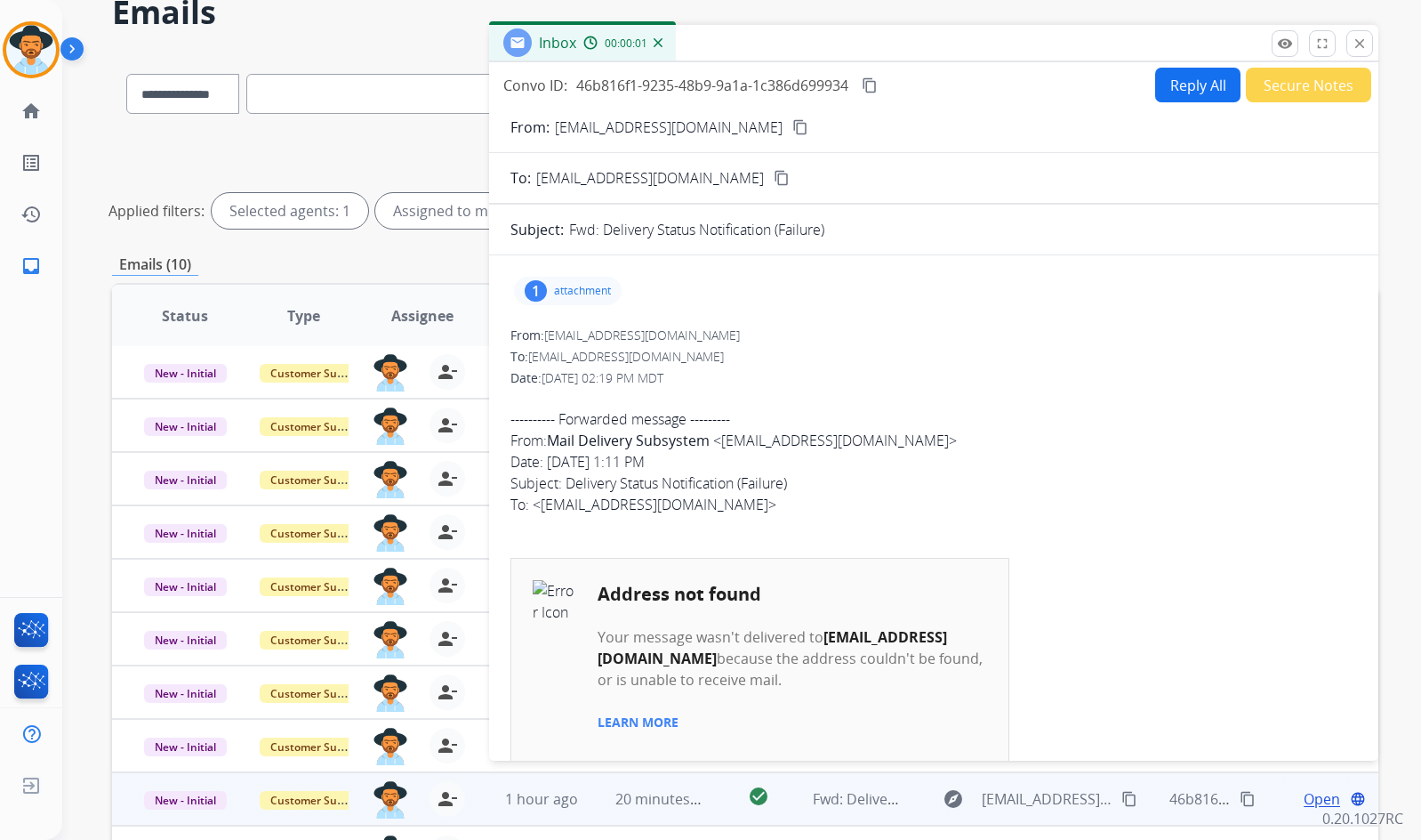
scroll to position [37, 0]
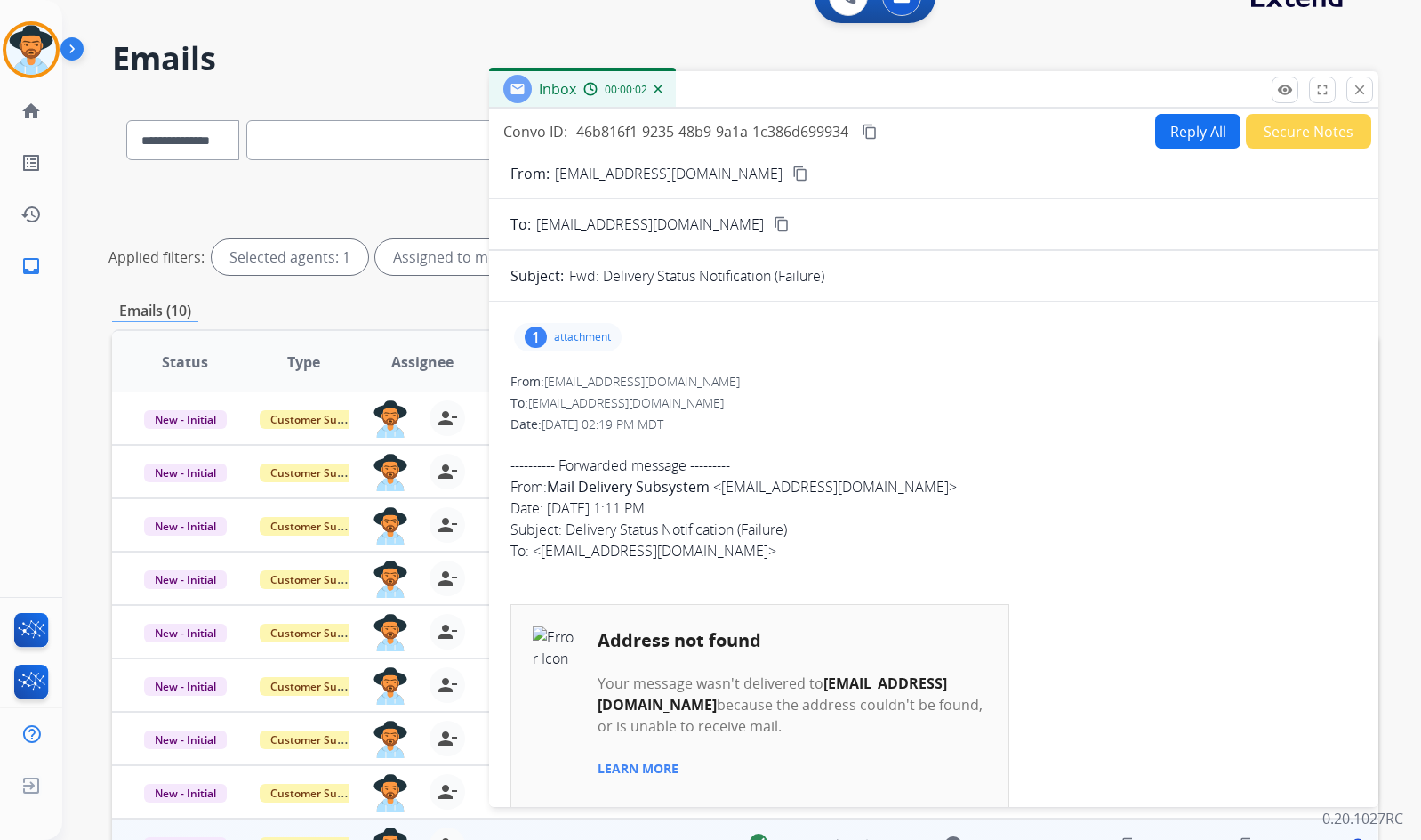
click at [572, 347] on div "1 attachment" at bounding box center [567, 337] width 108 height 28
click at [572, 342] on p "attachment" at bounding box center [582, 337] width 56 height 15
click at [792, 175] on mat-icon "content_copy" at bounding box center [800, 173] width 16 height 16
click at [566, 325] on div "1 attachment" at bounding box center [567, 337] width 108 height 28
click at [566, 325] on div "1 attachment icon.png download" at bounding box center [567, 337] width 108 height 28
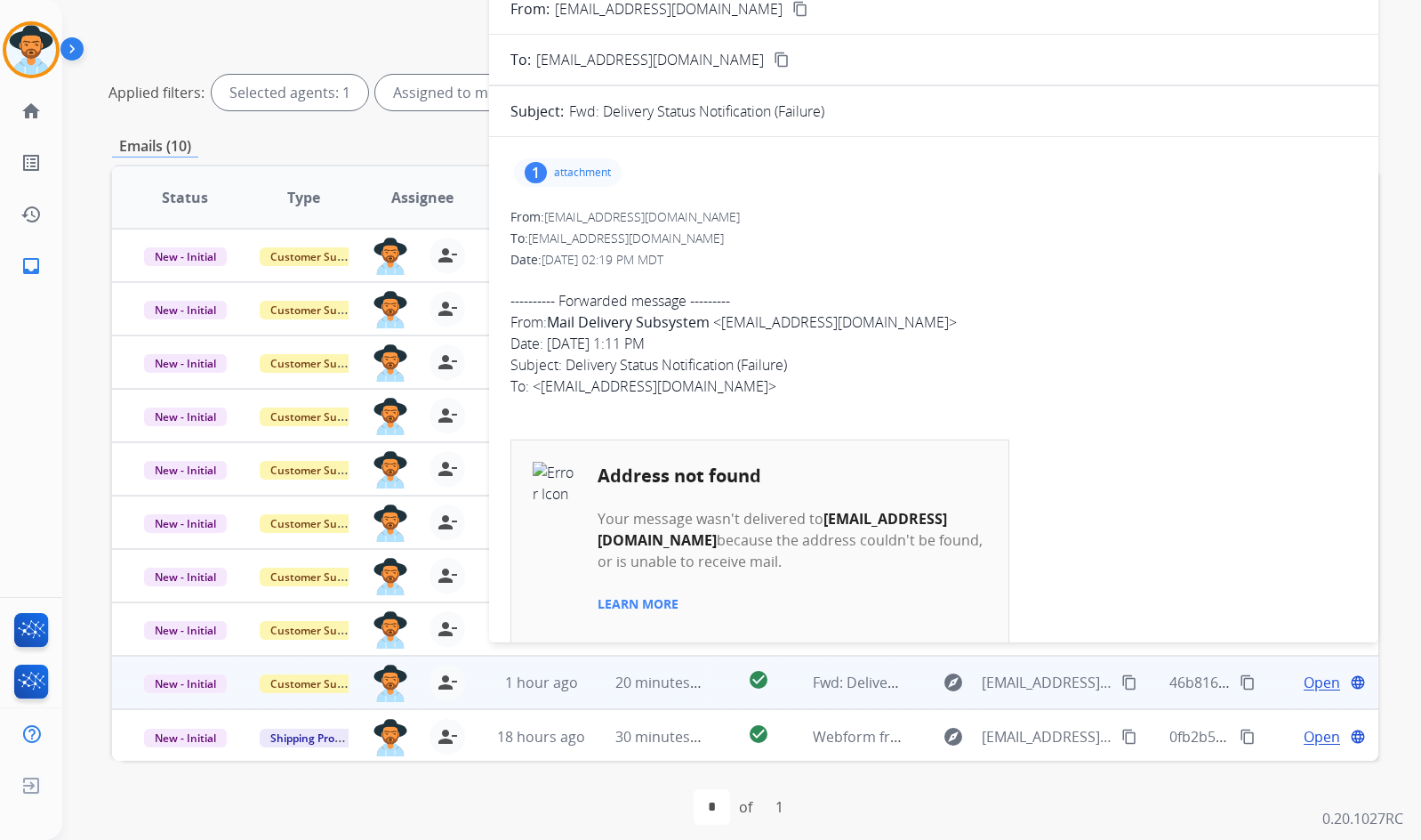
scroll to position [215, 0]
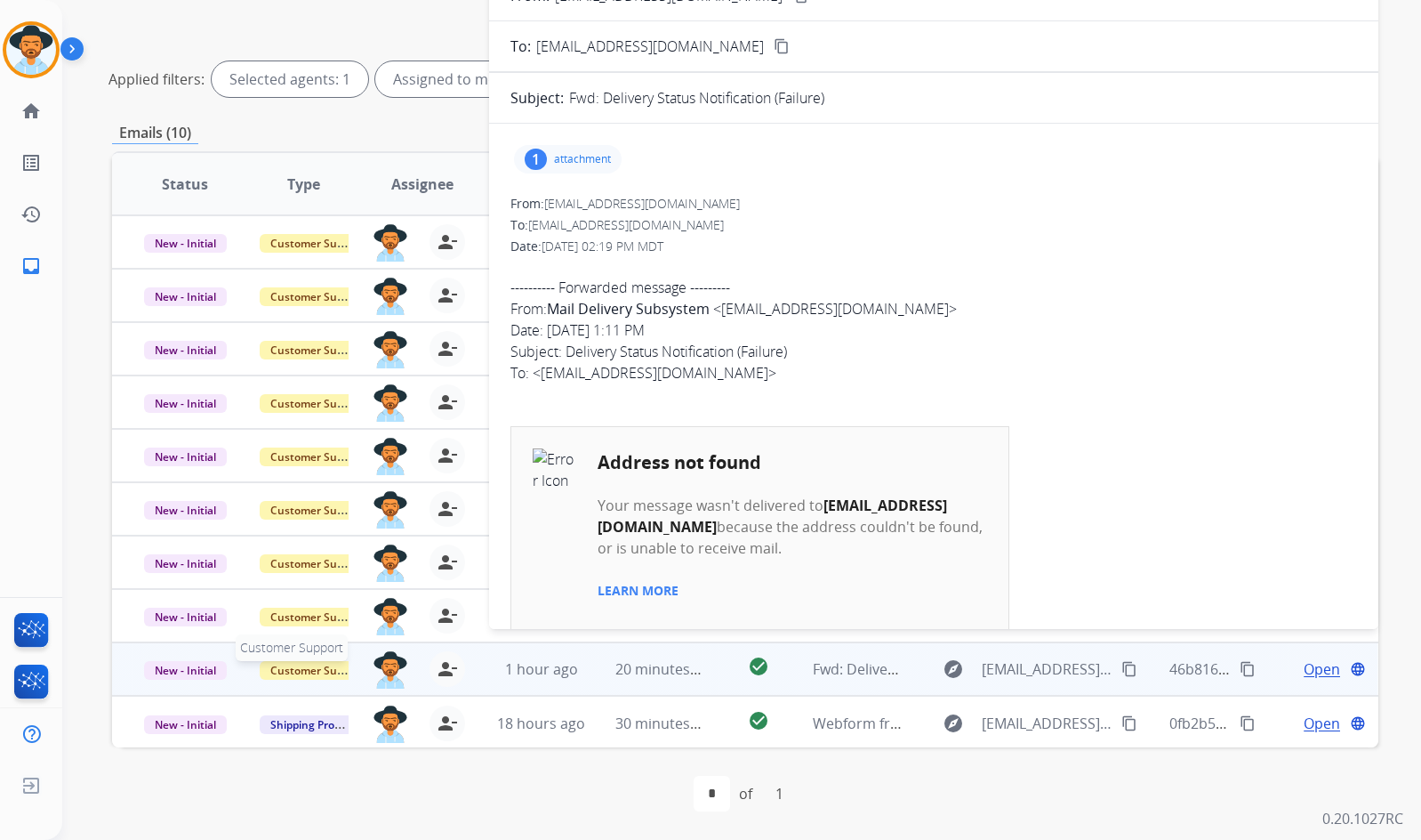
click at [304, 670] on span "Customer Support" at bounding box center [317, 670] width 116 height 18
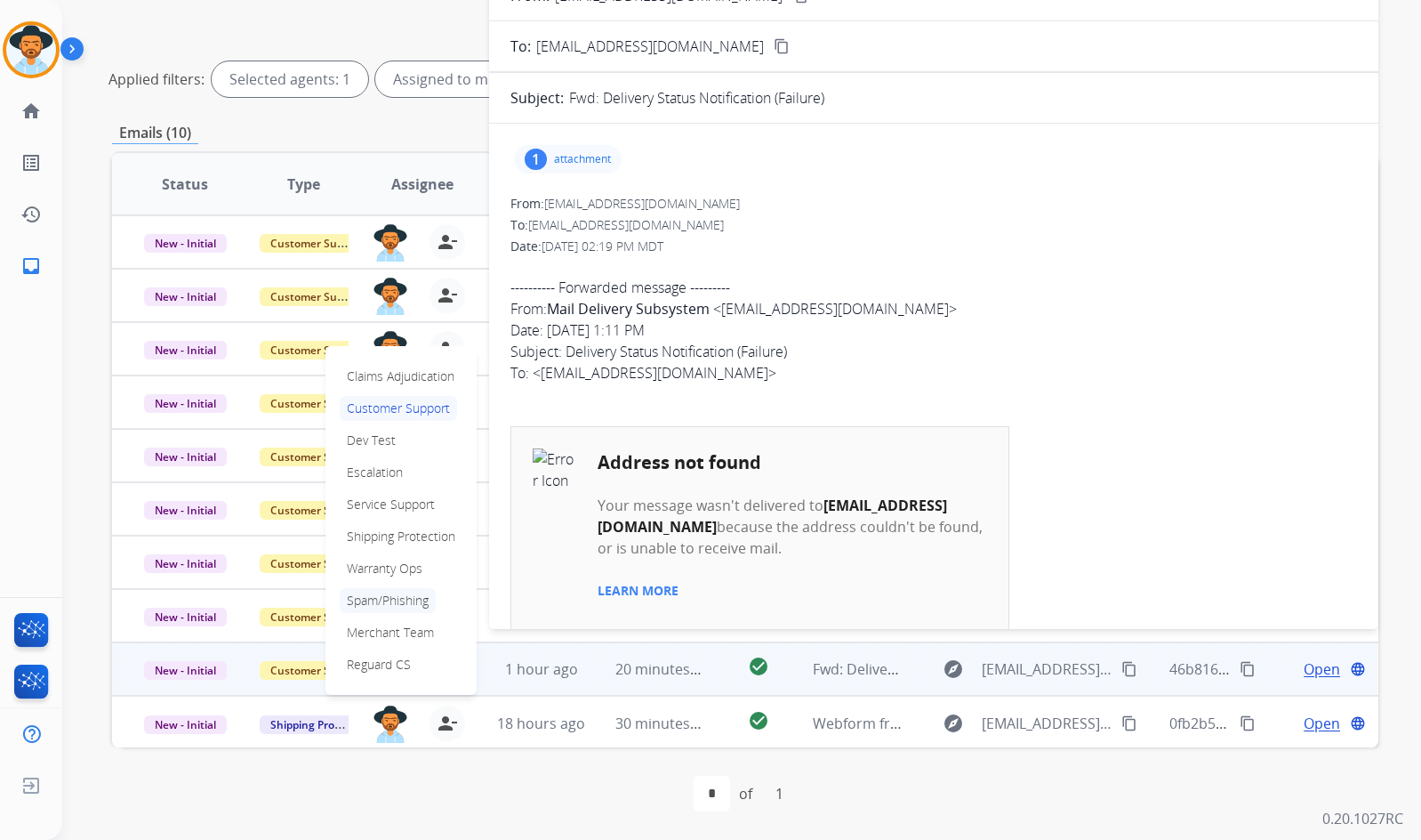
click at [352, 601] on p "Spam/Phishing" at bounding box center [387, 601] width 96 height 25
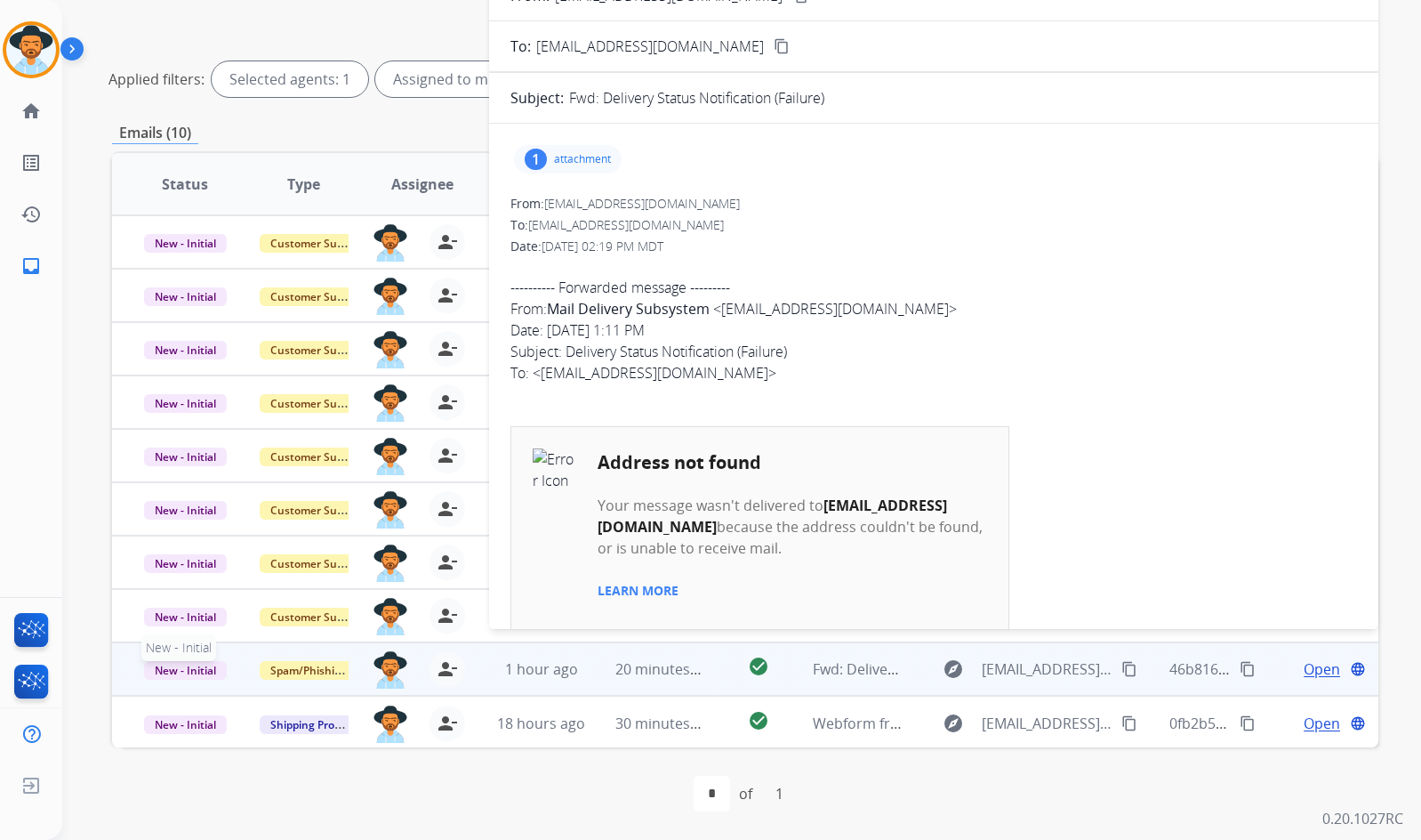
click at [199, 674] on span "New - Initial" at bounding box center [185, 670] width 83 height 18
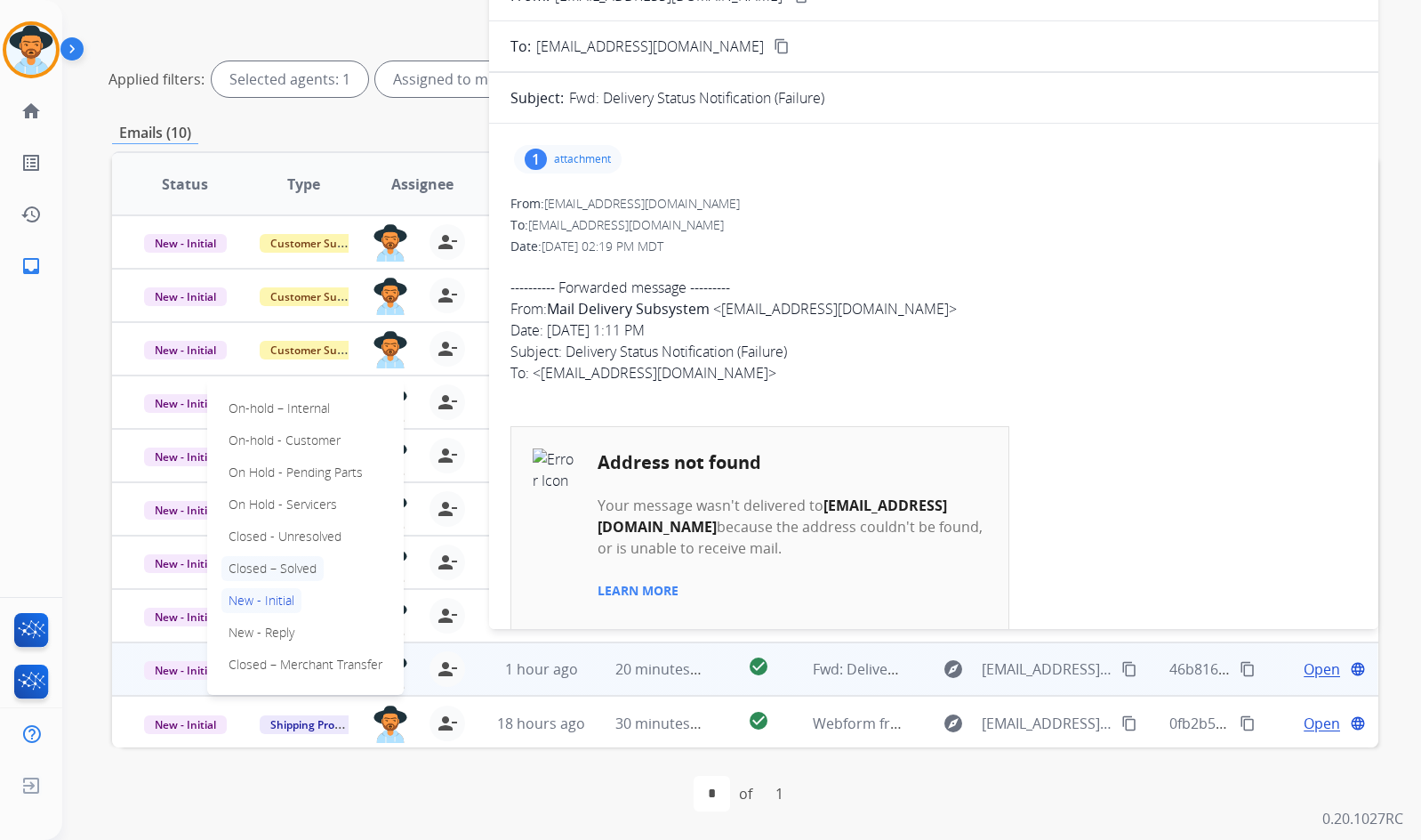
click at [232, 568] on p "Closed – Solved" at bounding box center [273, 568] width 102 height 25
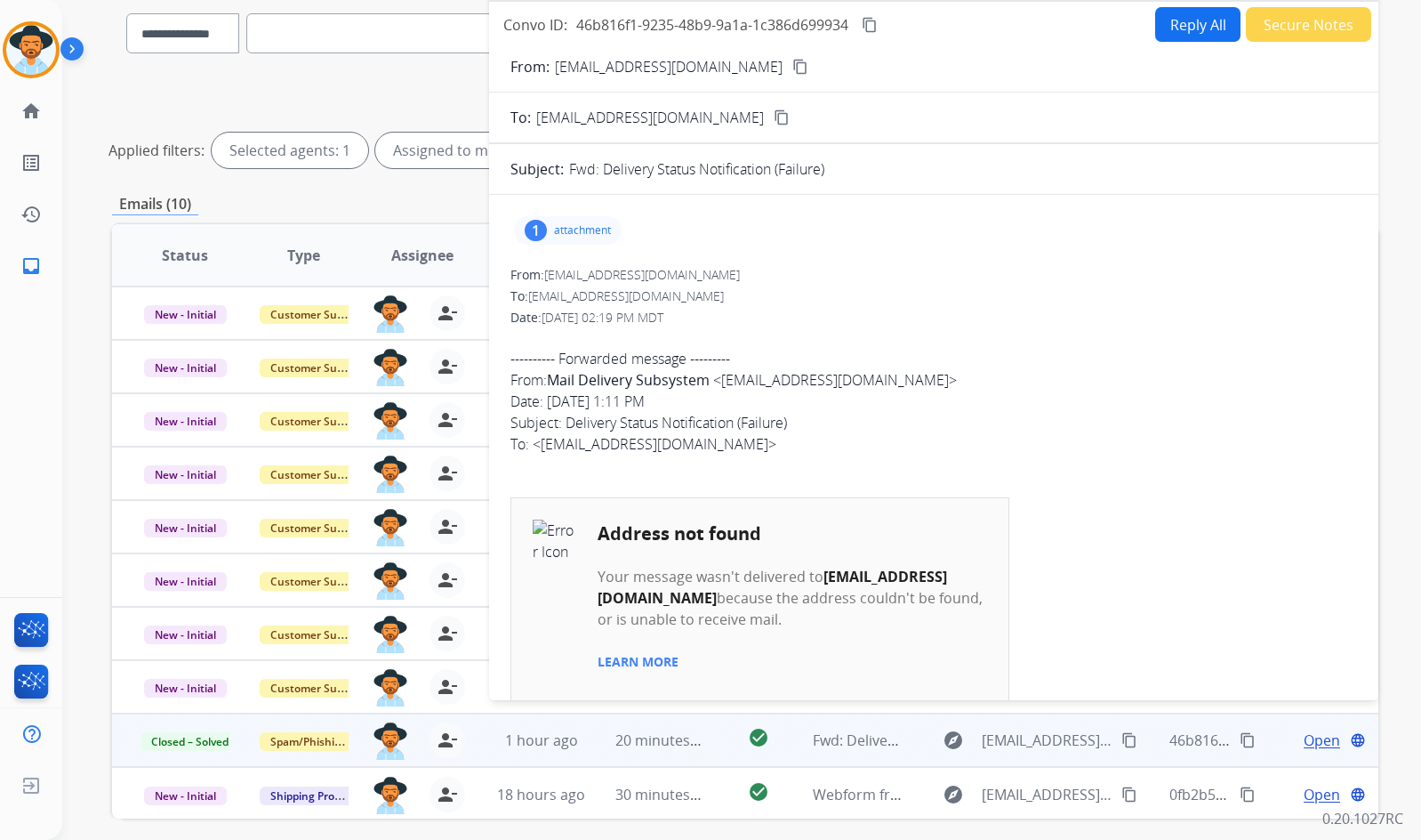
scroll to position [0, 0]
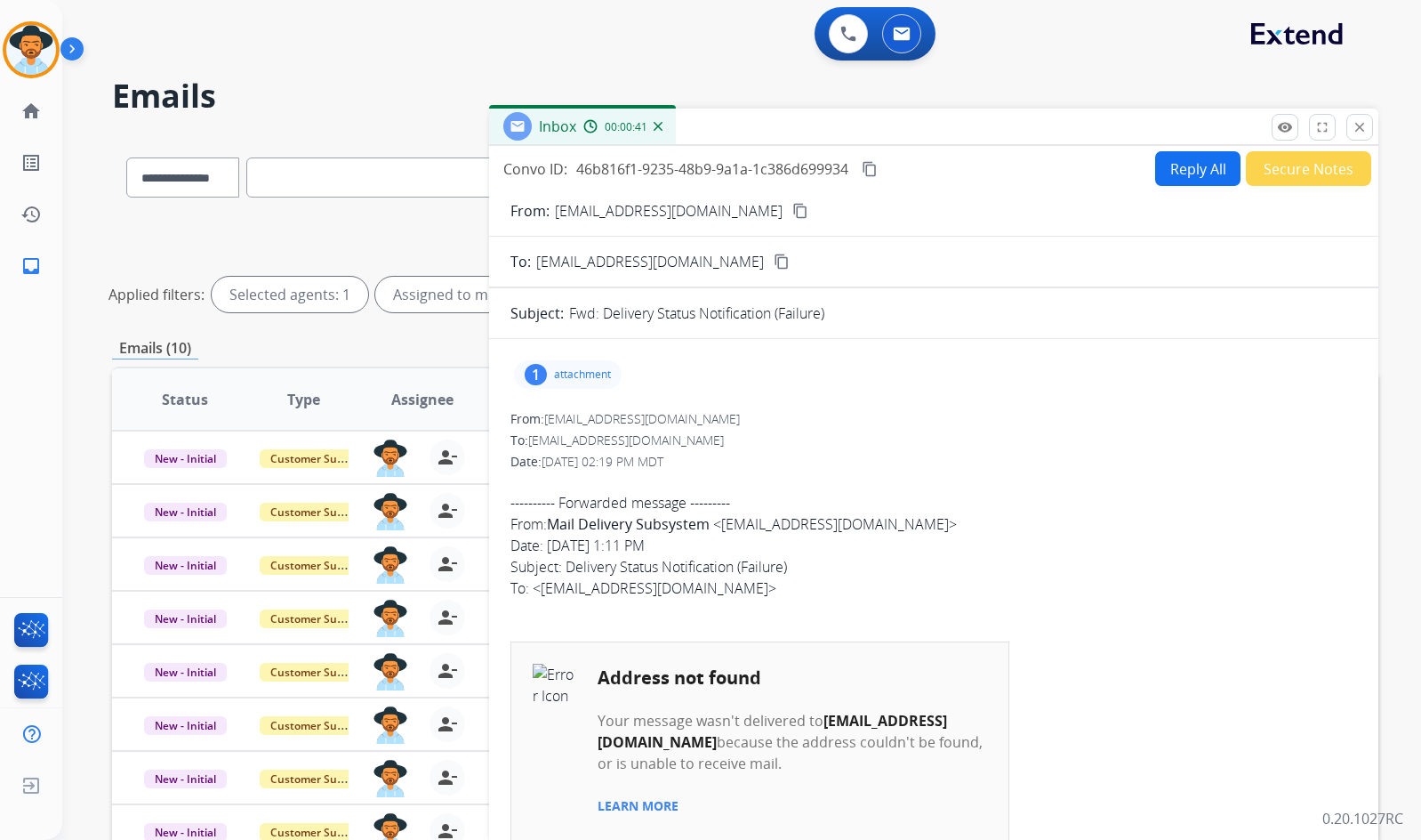
click at [1320, 173] on button "Secure Notes" at bounding box center [1308, 168] width 126 height 35
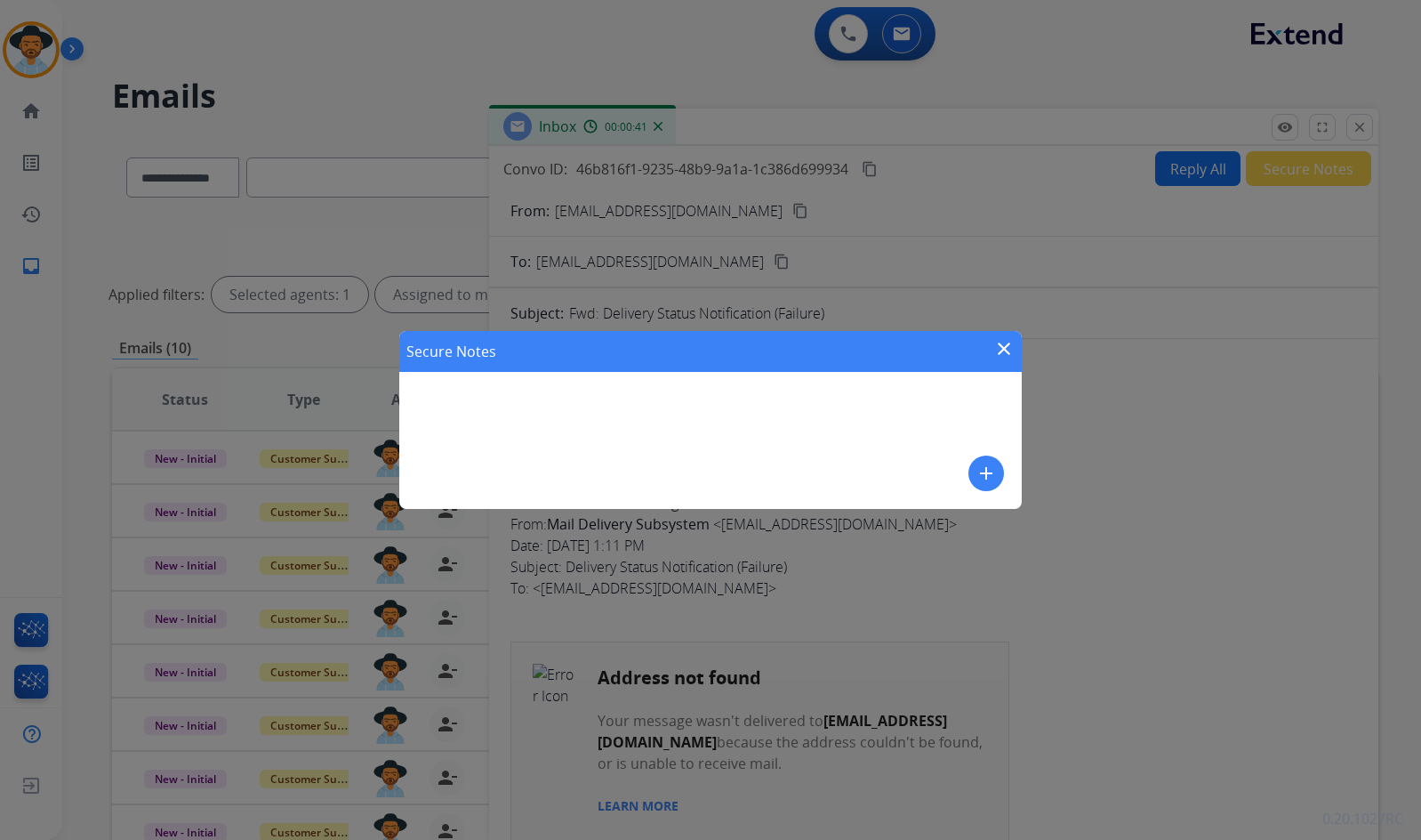
click at [970, 466] on button "add" at bounding box center [986, 473] width 36 height 36
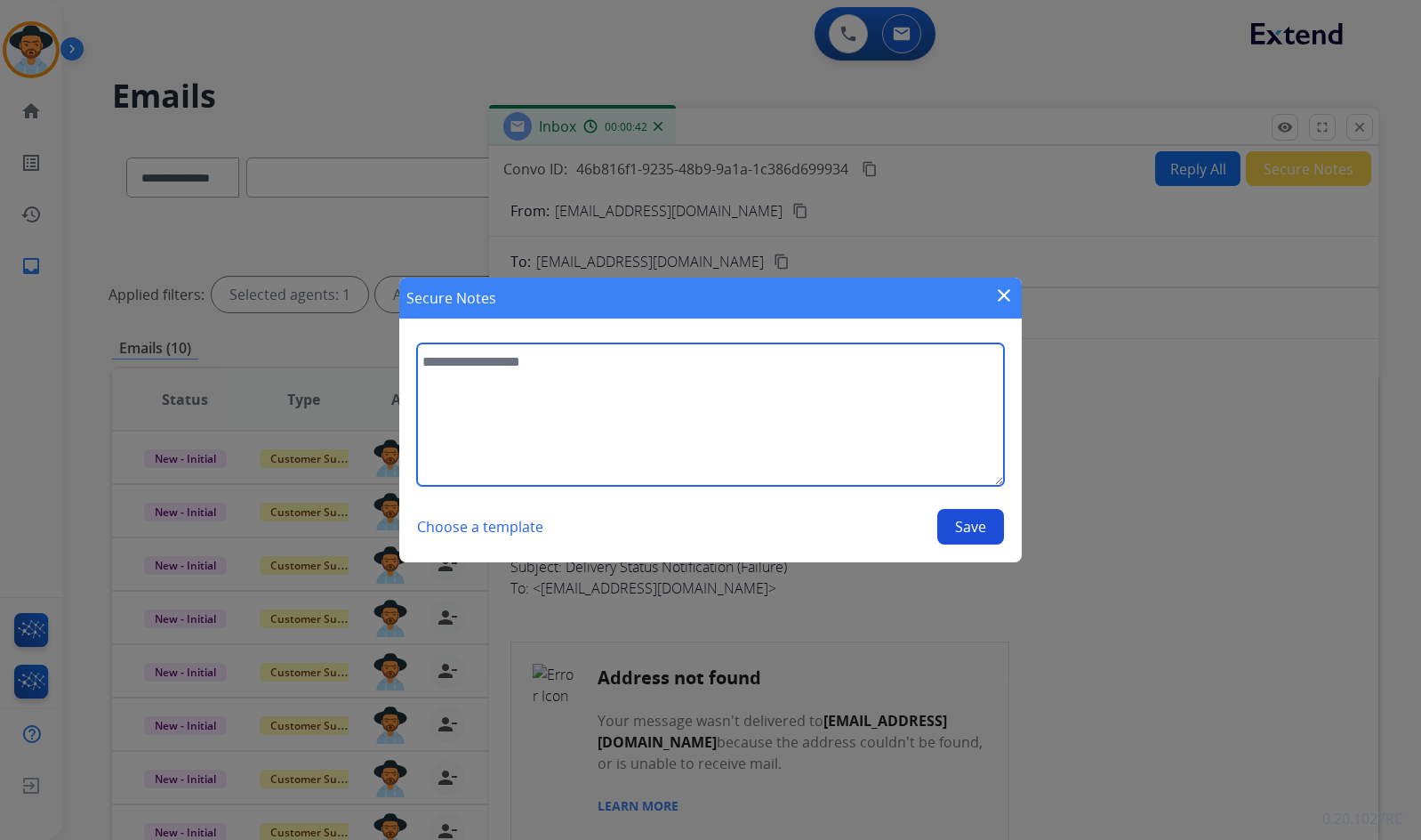
click at [948, 446] on textarea at bounding box center [710, 415] width 587 height 142
type textarea "*"
type textarea "**********"
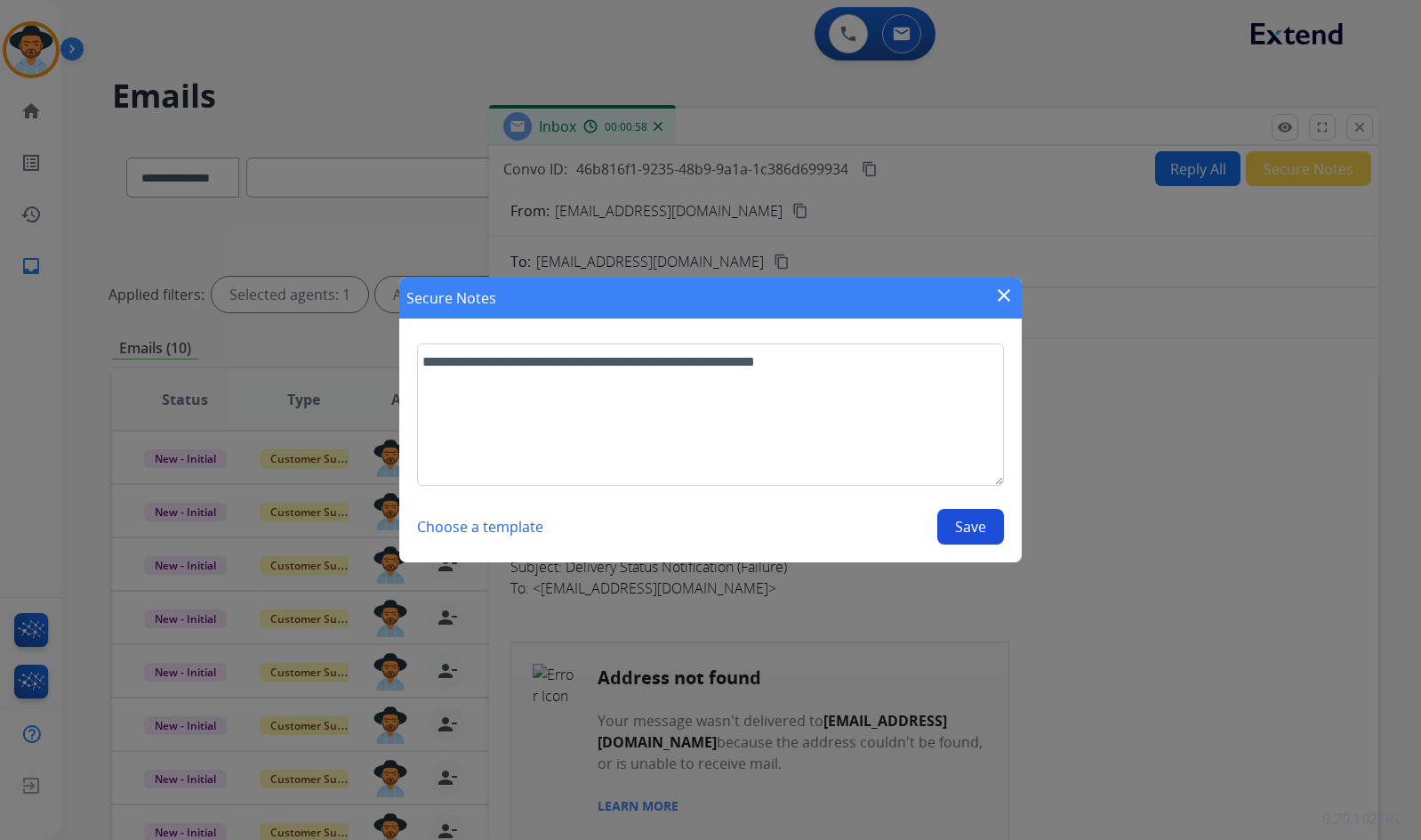
click at [984, 541] on button "Save" at bounding box center [970, 527] width 67 height 36
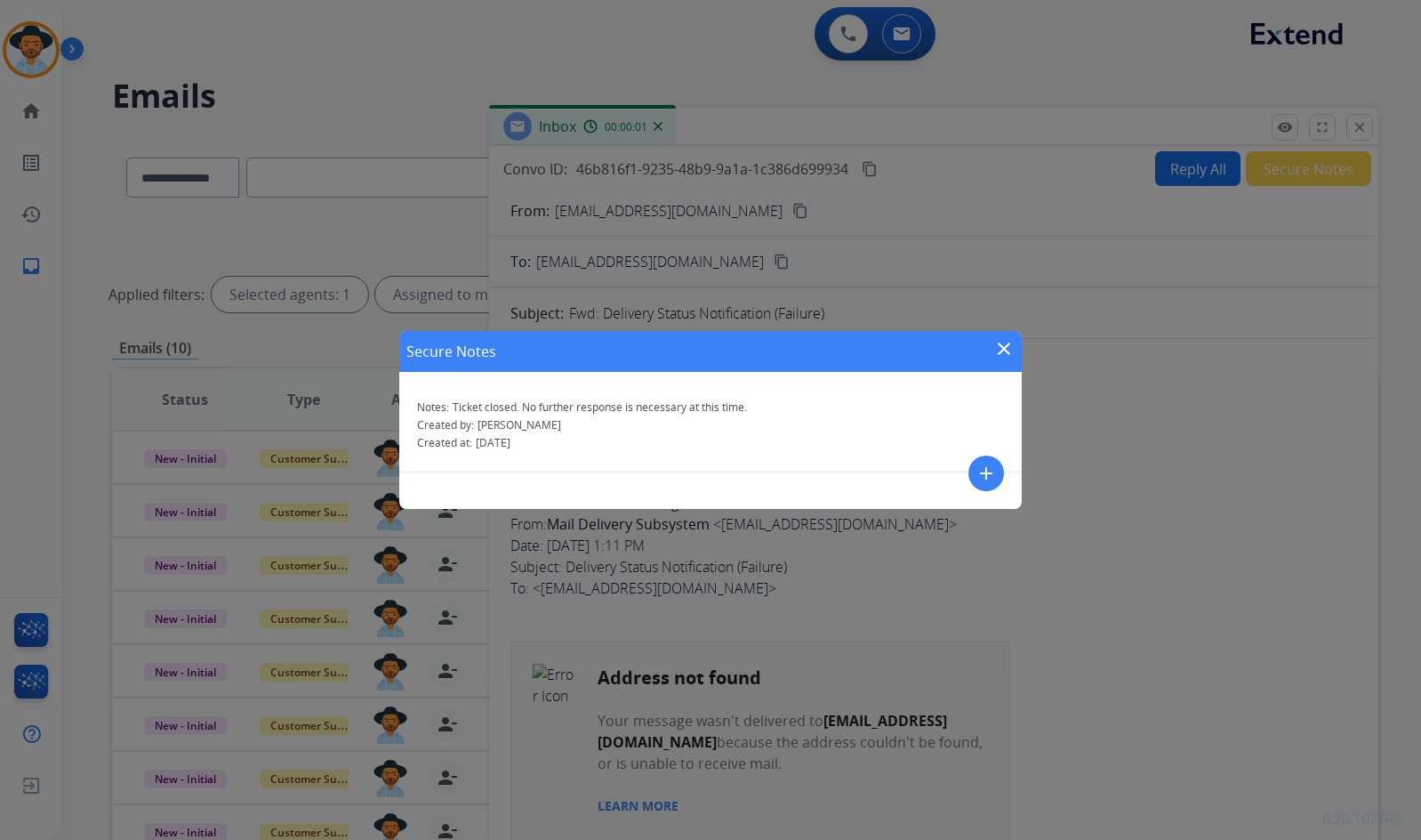
click at [1000, 354] on mat-icon "close" at bounding box center [1004, 348] width 21 height 21
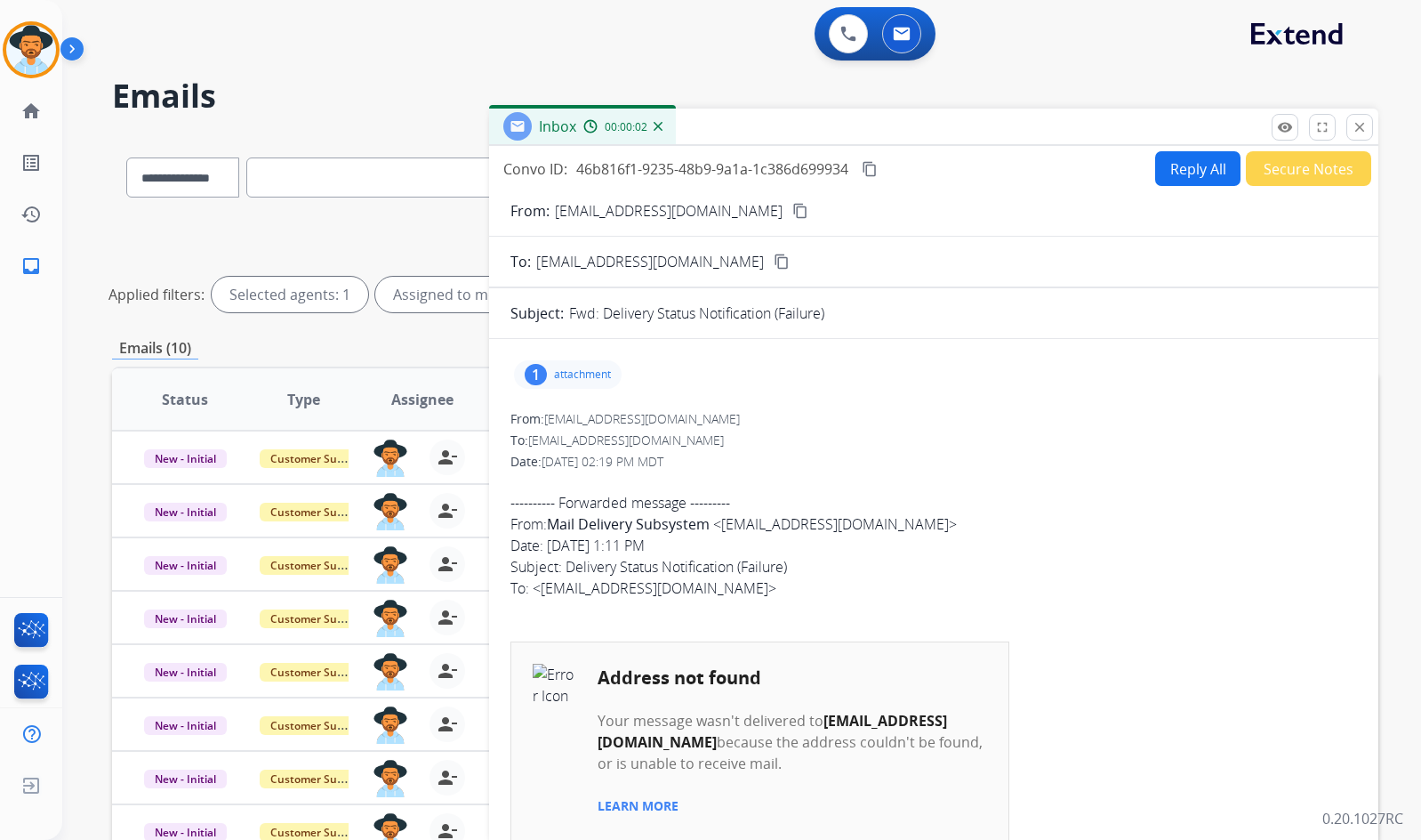
click at [1373, 126] on div "Inbox 00:00:02" at bounding box center [934, 127] width 890 height 37
click at [1367, 126] on mat-icon "close" at bounding box center [1360, 127] width 16 height 16
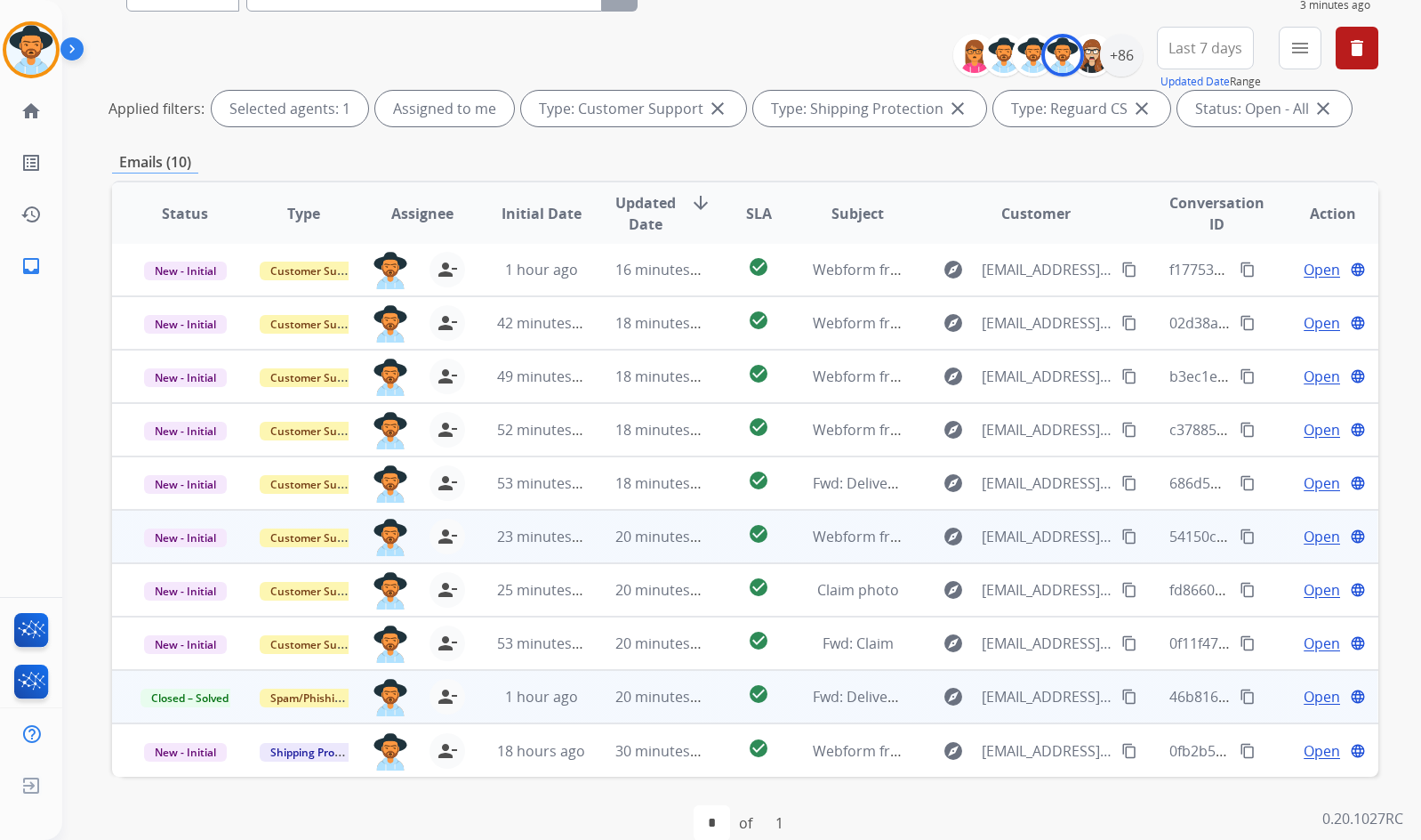
scroll to position [215, 0]
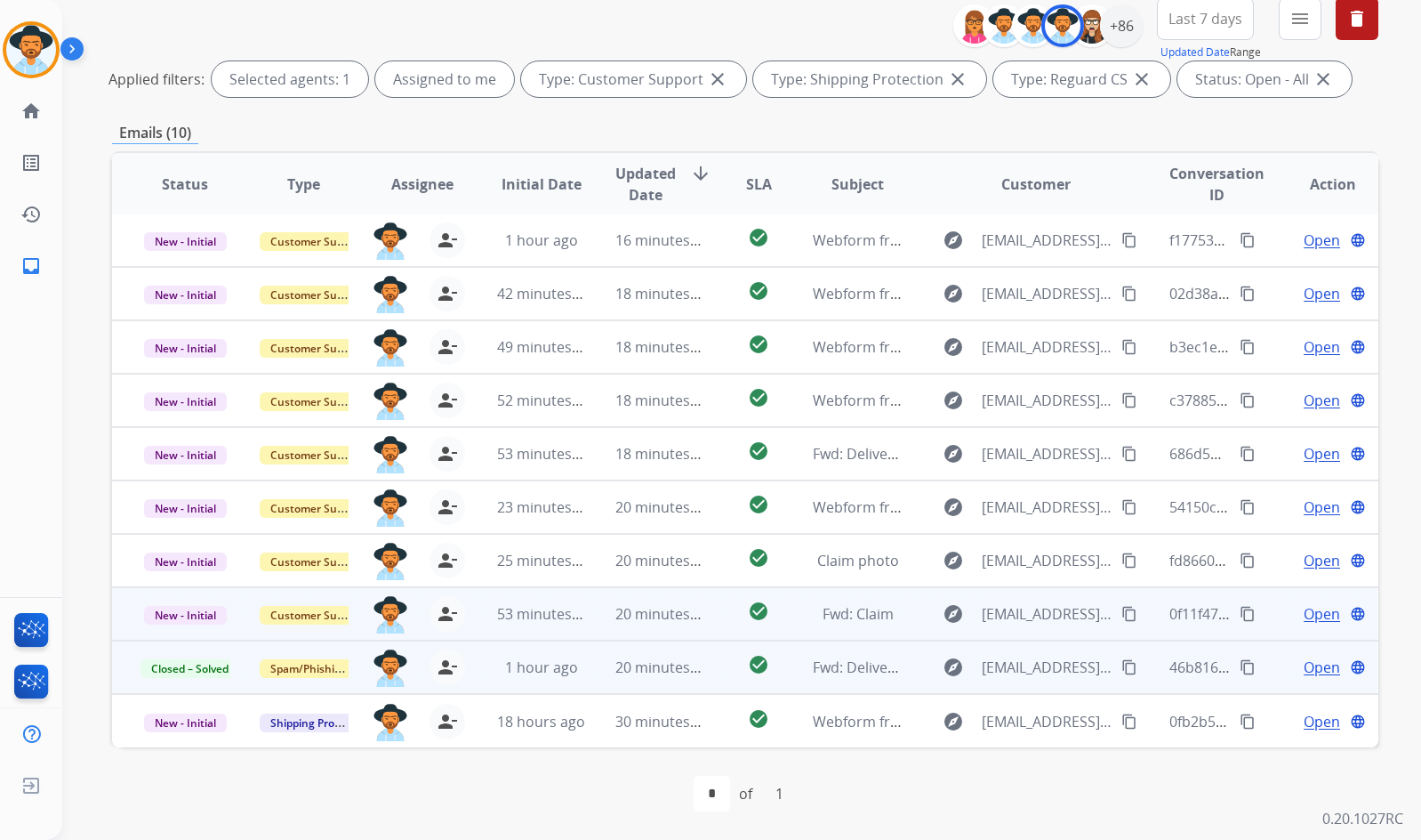
click at [1304, 605] on span "Open" at bounding box center [1322, 614] width 36 height 21
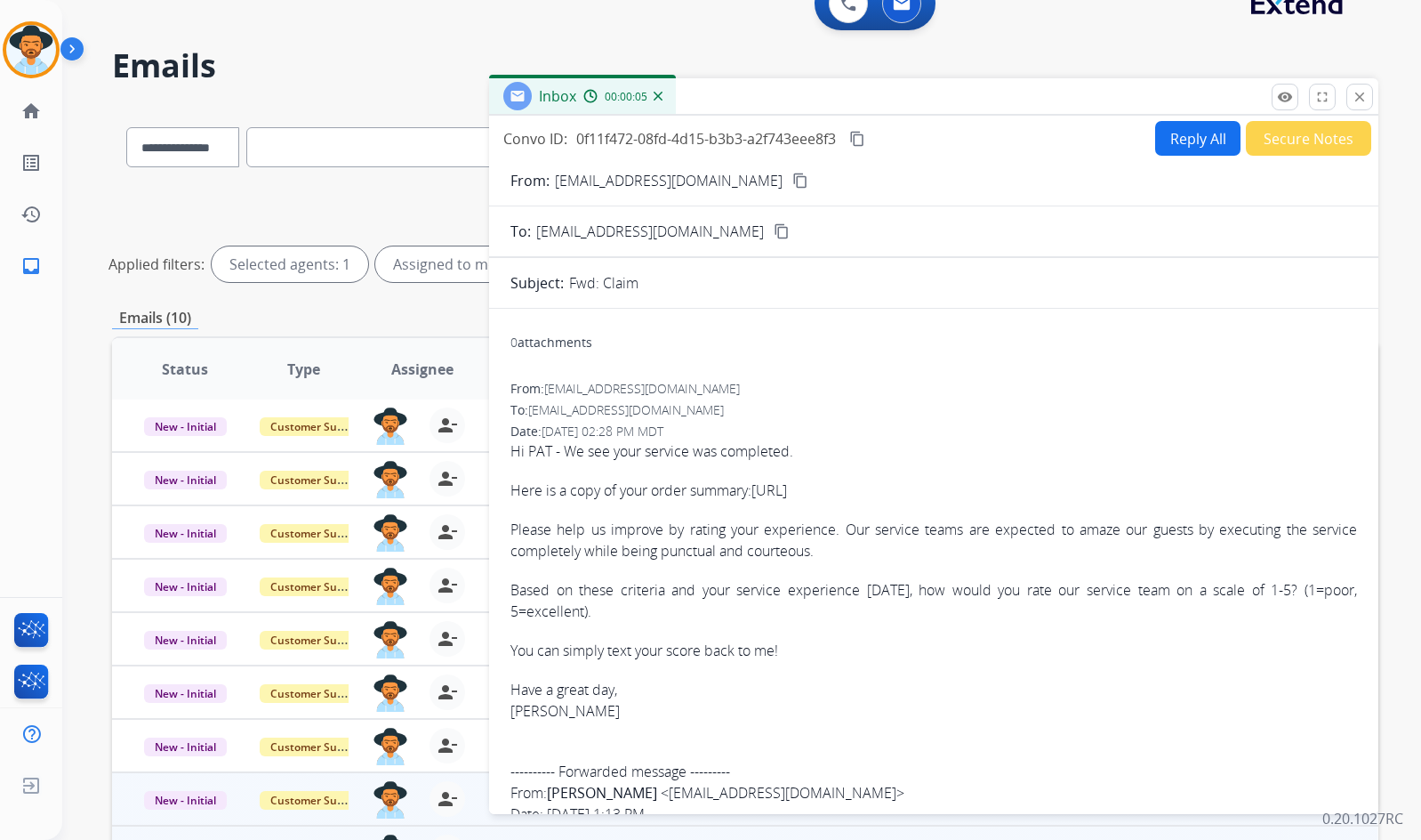
scroll to position [0, 0]
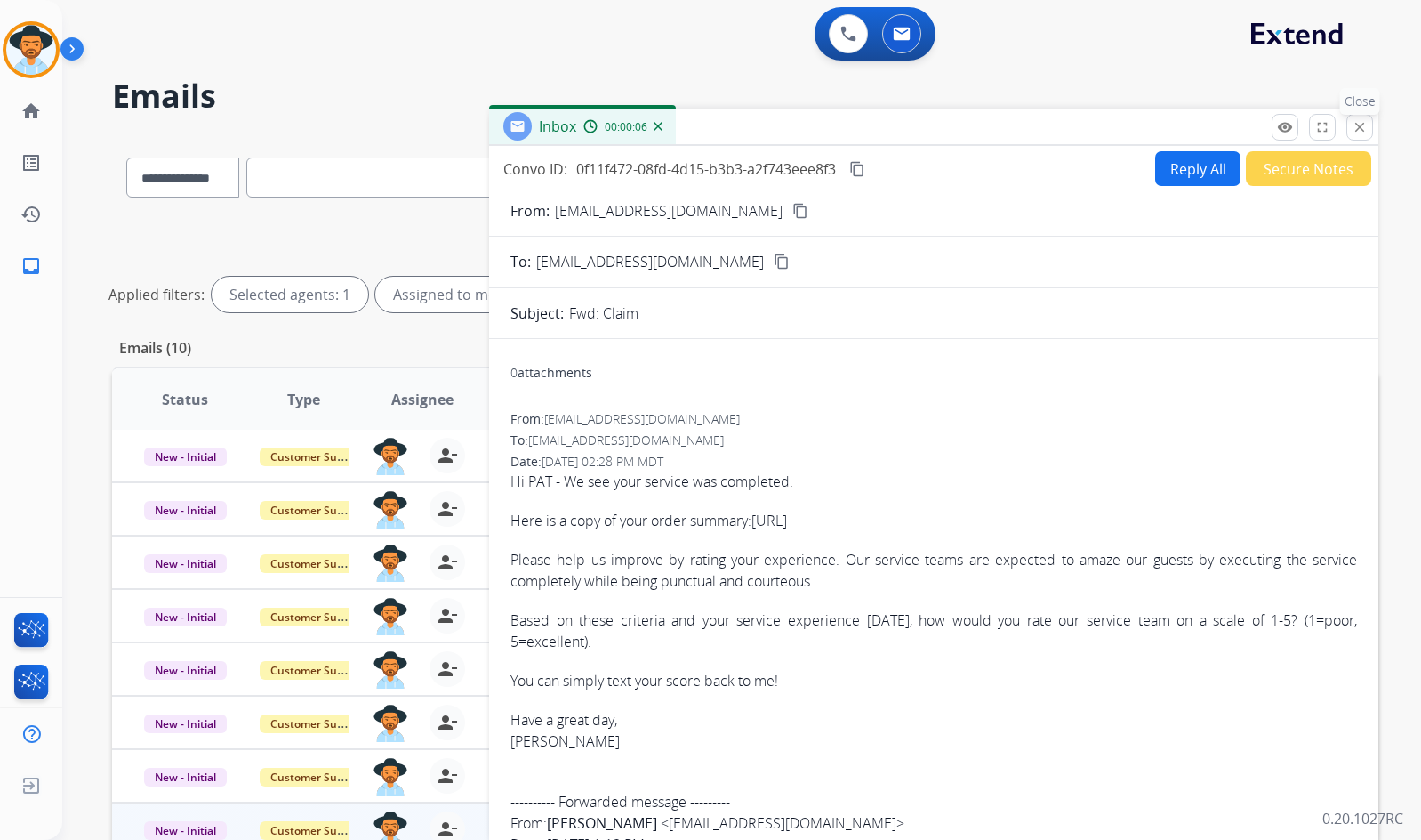
click at [1357, 119] on mat-icon "close" at bounding box center [1360, 127] width 16 height 16
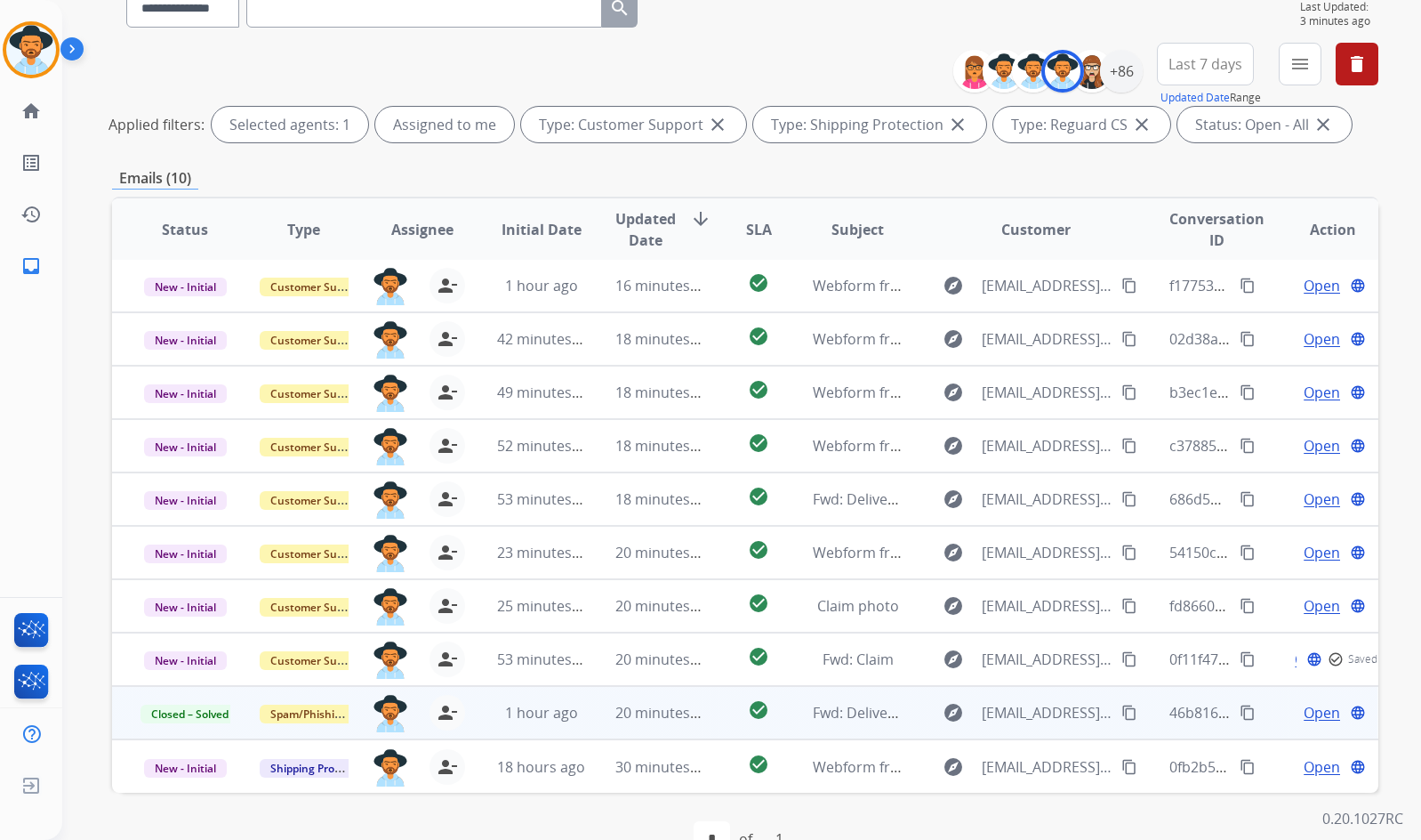
scroll to position [215, 0]
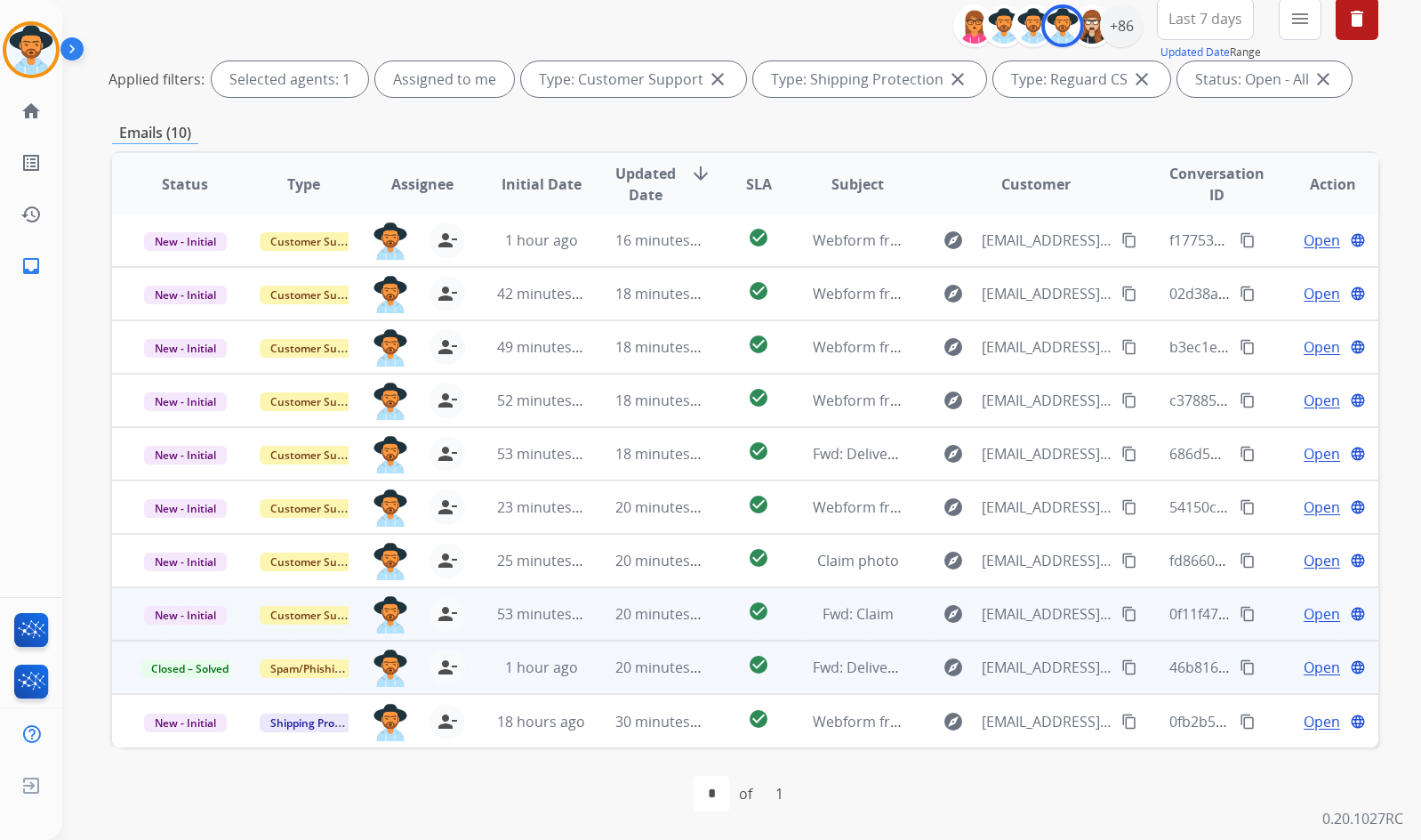
click at [1305, 614] on span "Open" at bounding box center [1322, 614] width 36 height 21
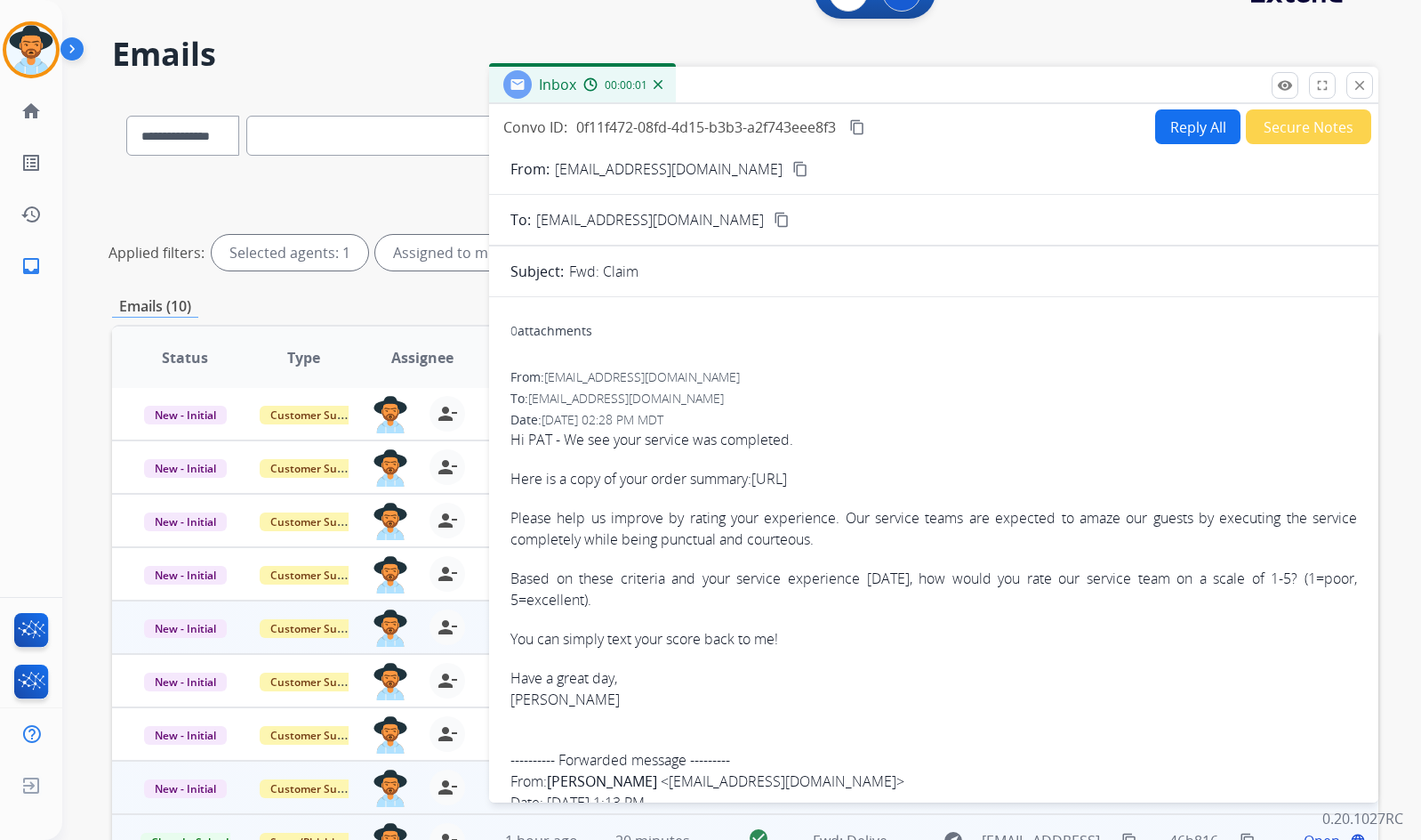
scroll to position [37, 0]
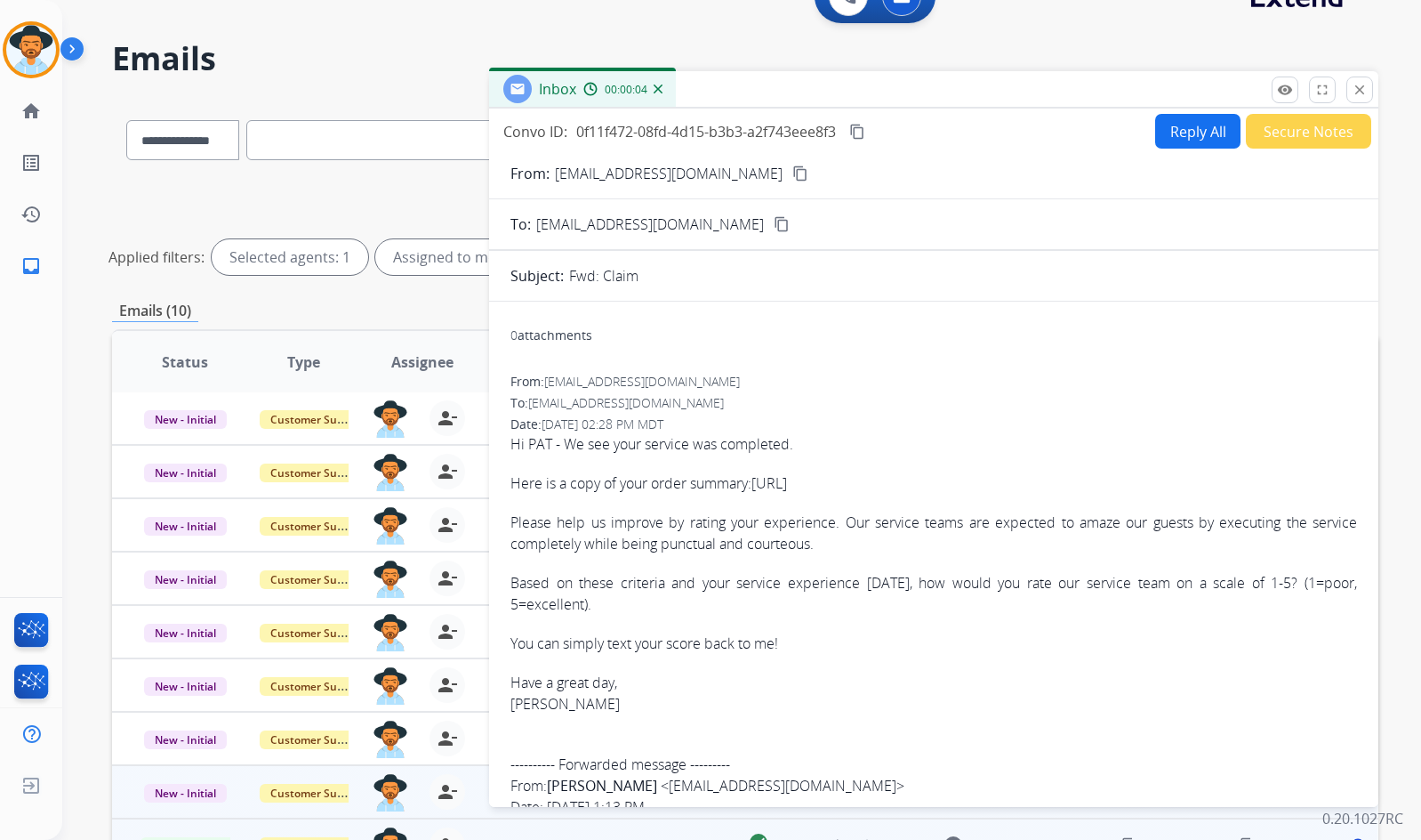
click at [1167, 135] on button "Reply All" at bounding box center [1198, 131] width 86 height 35
select select "**********"
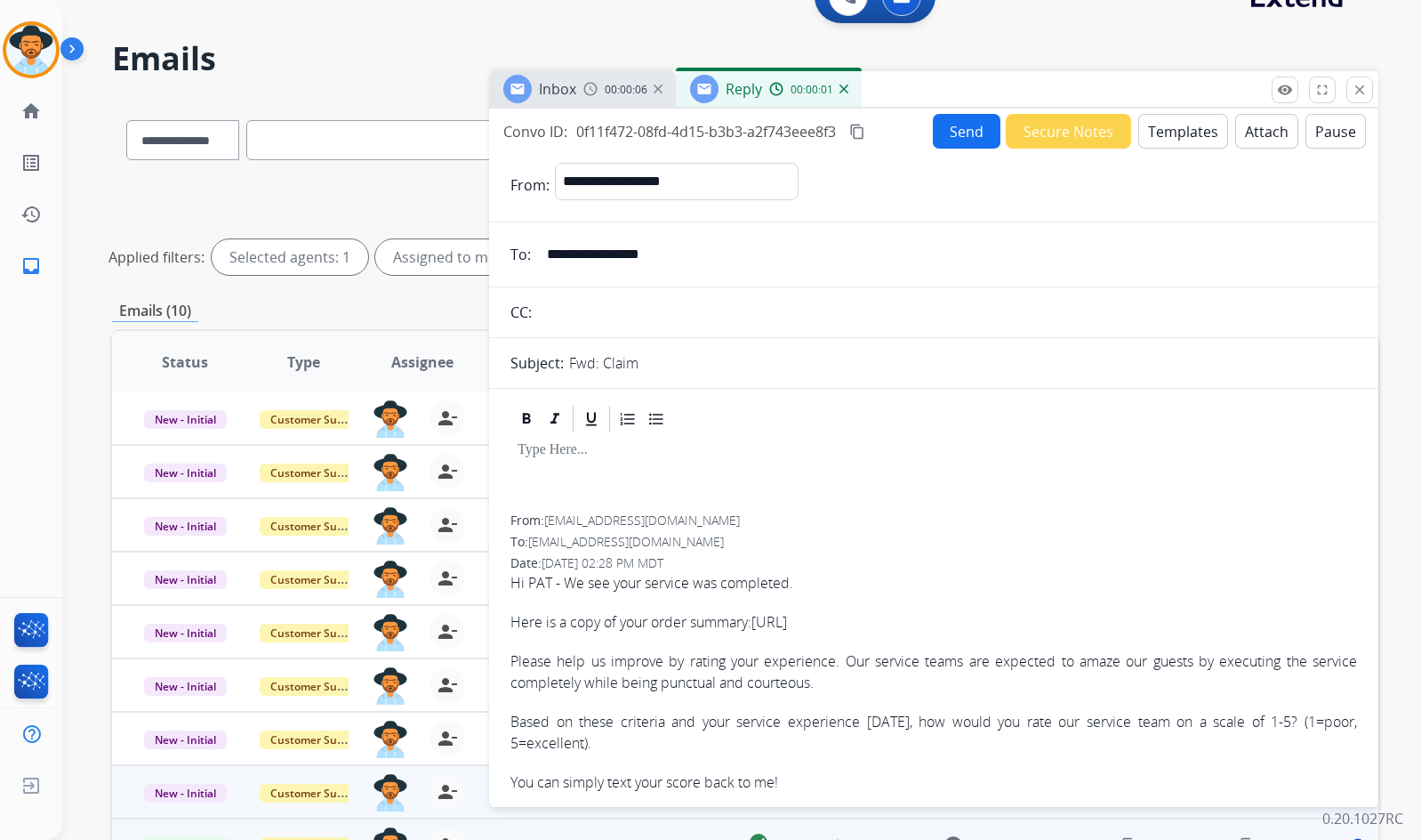
click at [848, 89] on div "Reply 00:00:01" at bounding box center [769, 89] width 186 height 36
click at [841, 85] on img at bounding box center [844, 89] width 9 height 9
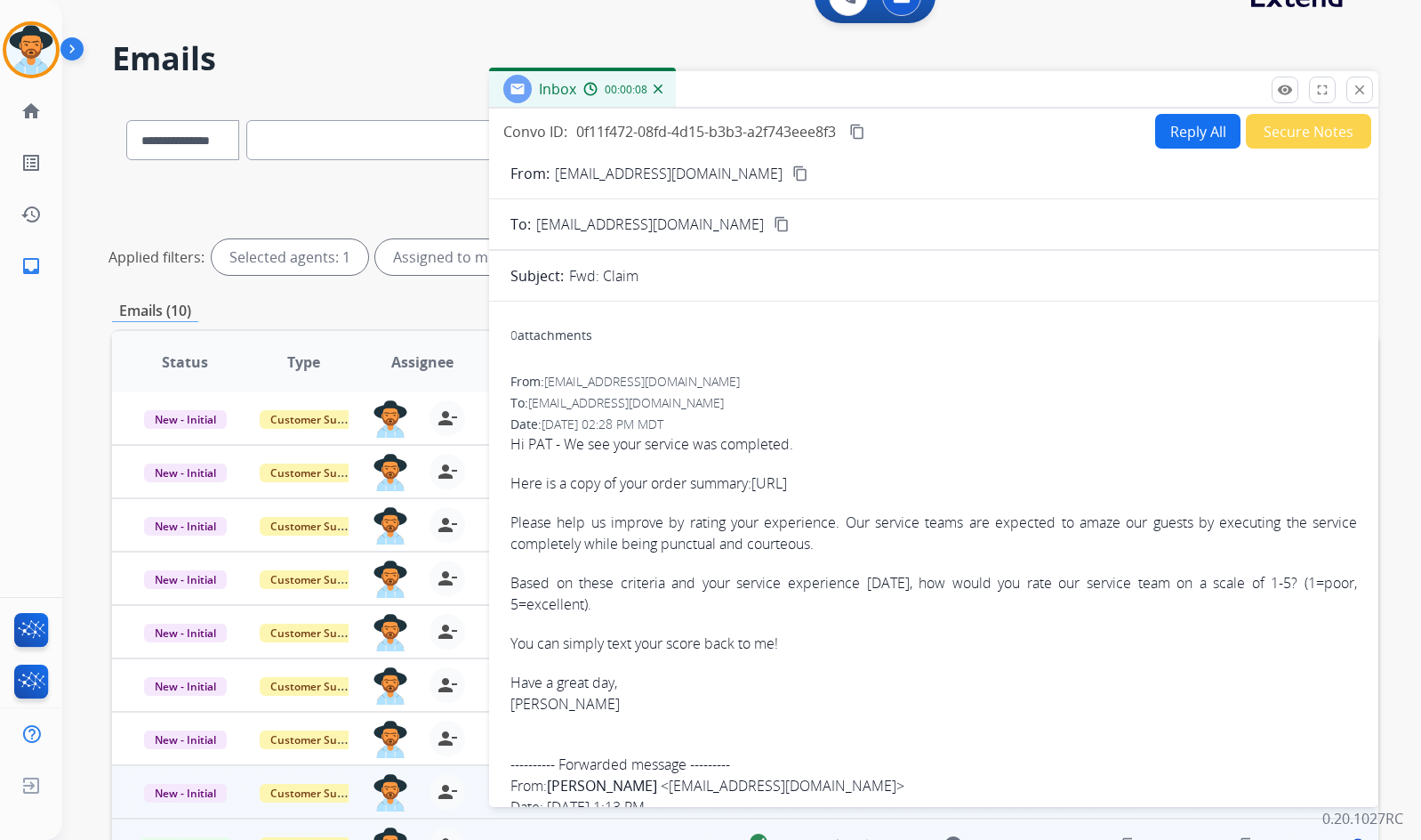
click at [1321, 134] on button "Secure Notes" at bounding box center [1308, 131] width 126 height 35
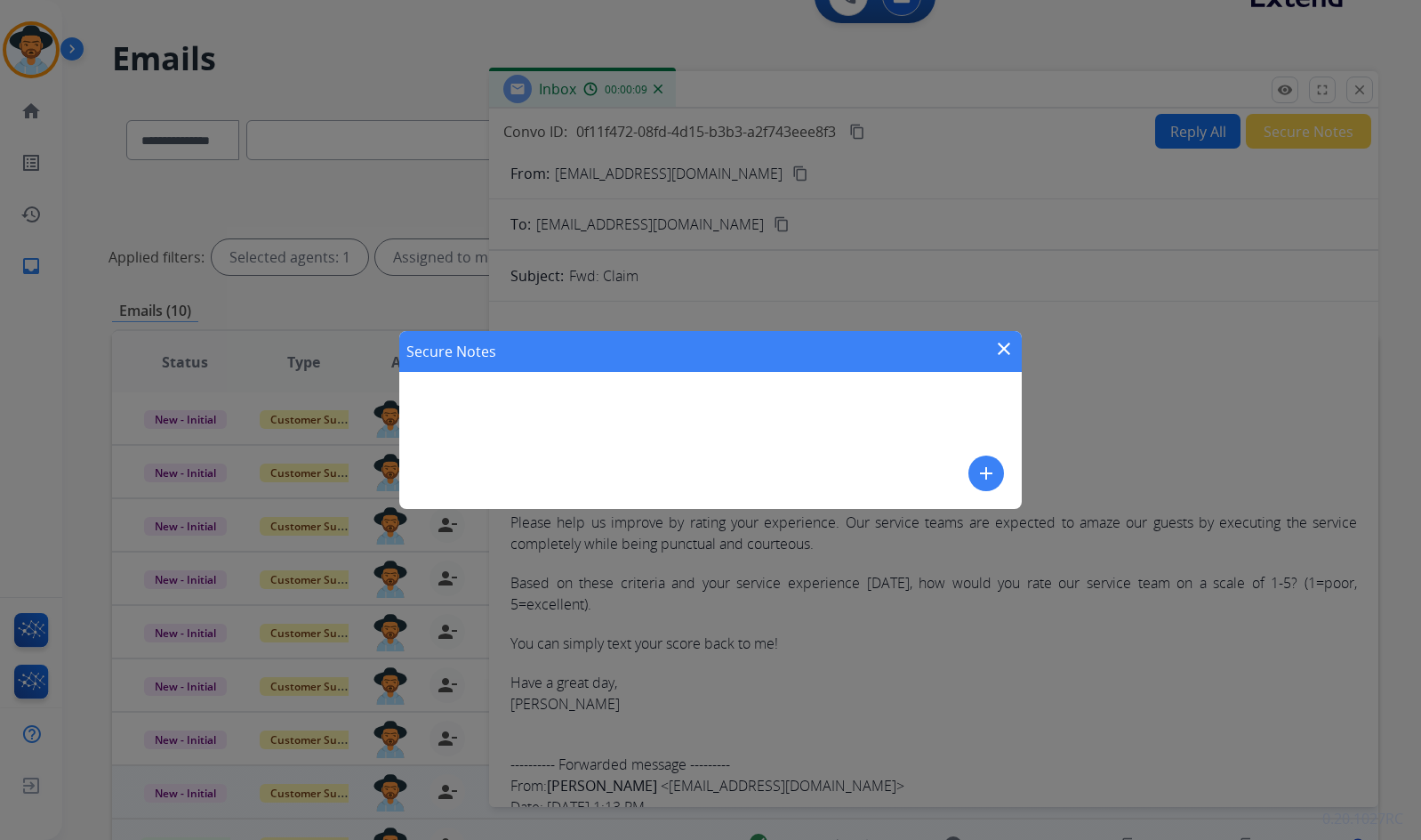
click at [981, 463] on mat-icon "add" at bounding box center [986, 473] width 21 height 21
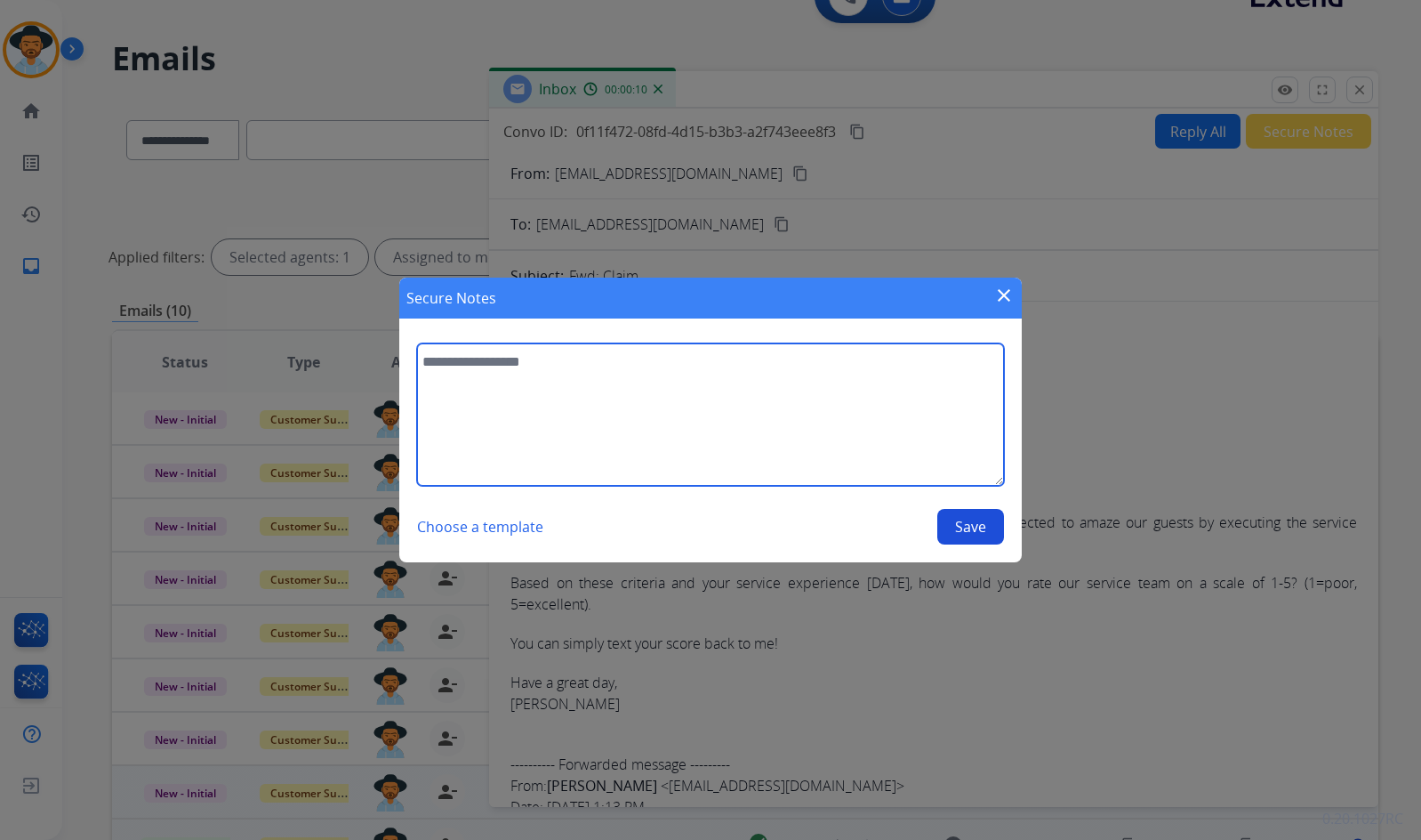
paste textarea "**********"
type textarea "**********"
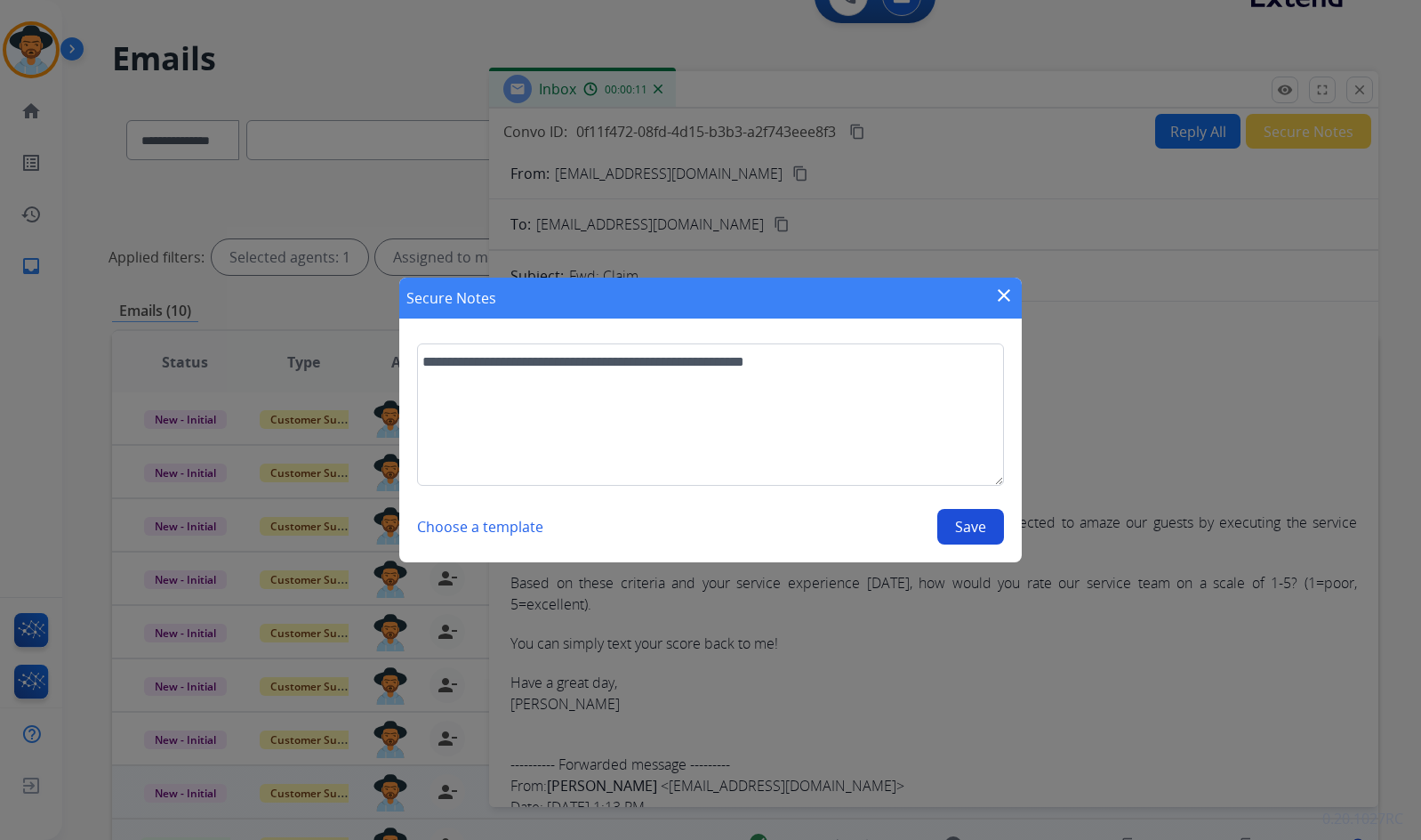
click at [975, 530] on button "Save" at bounding box center [970, 527] width 67 height 36
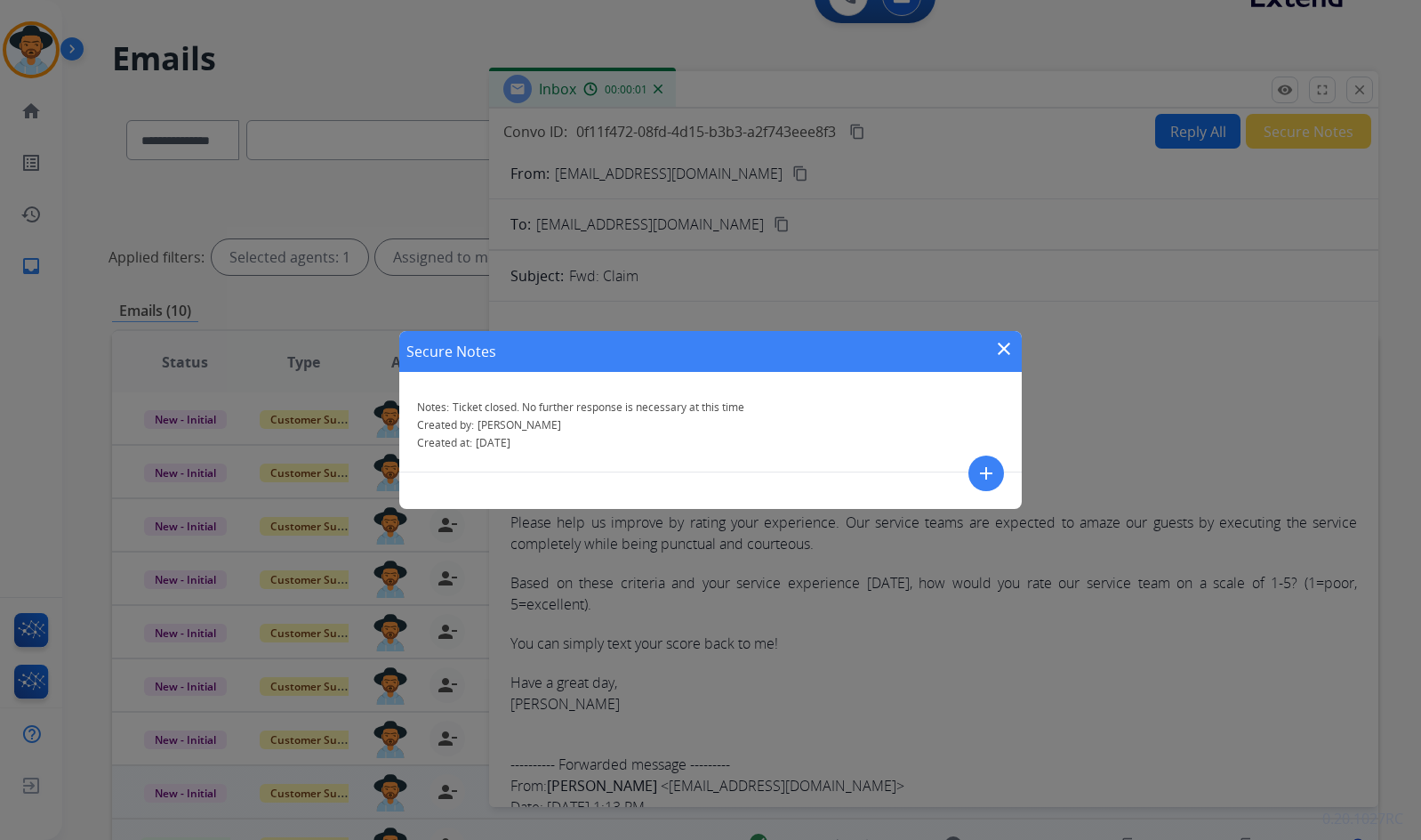
click at [1001, 344] on mat-icon "close" at bounding box center [1004, 348] width 21 height 21
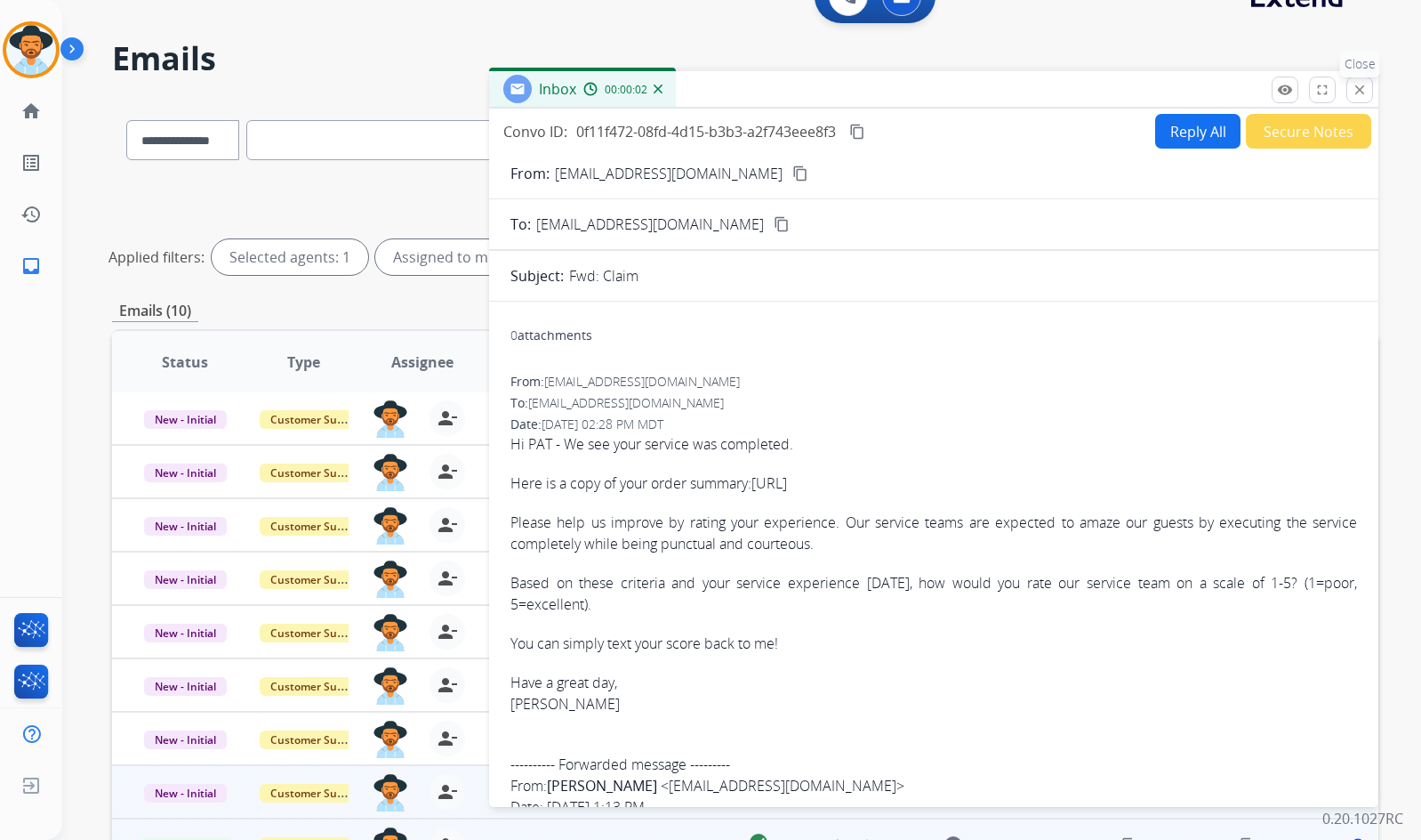
click at [1355, 85] on mat-icon "close" at bounding box center [1360, 90] width 16 height 16
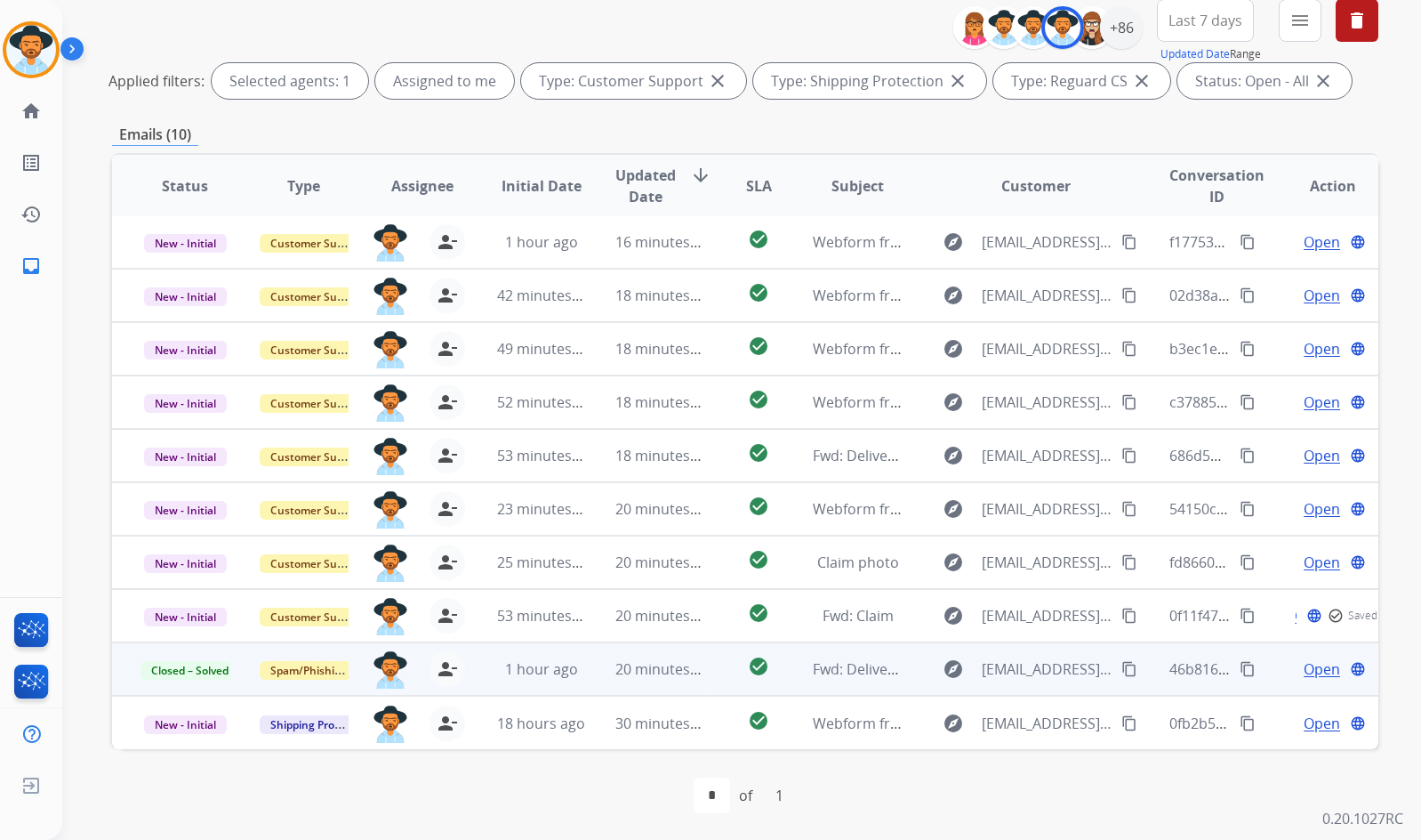
scroll to position [215, 0]
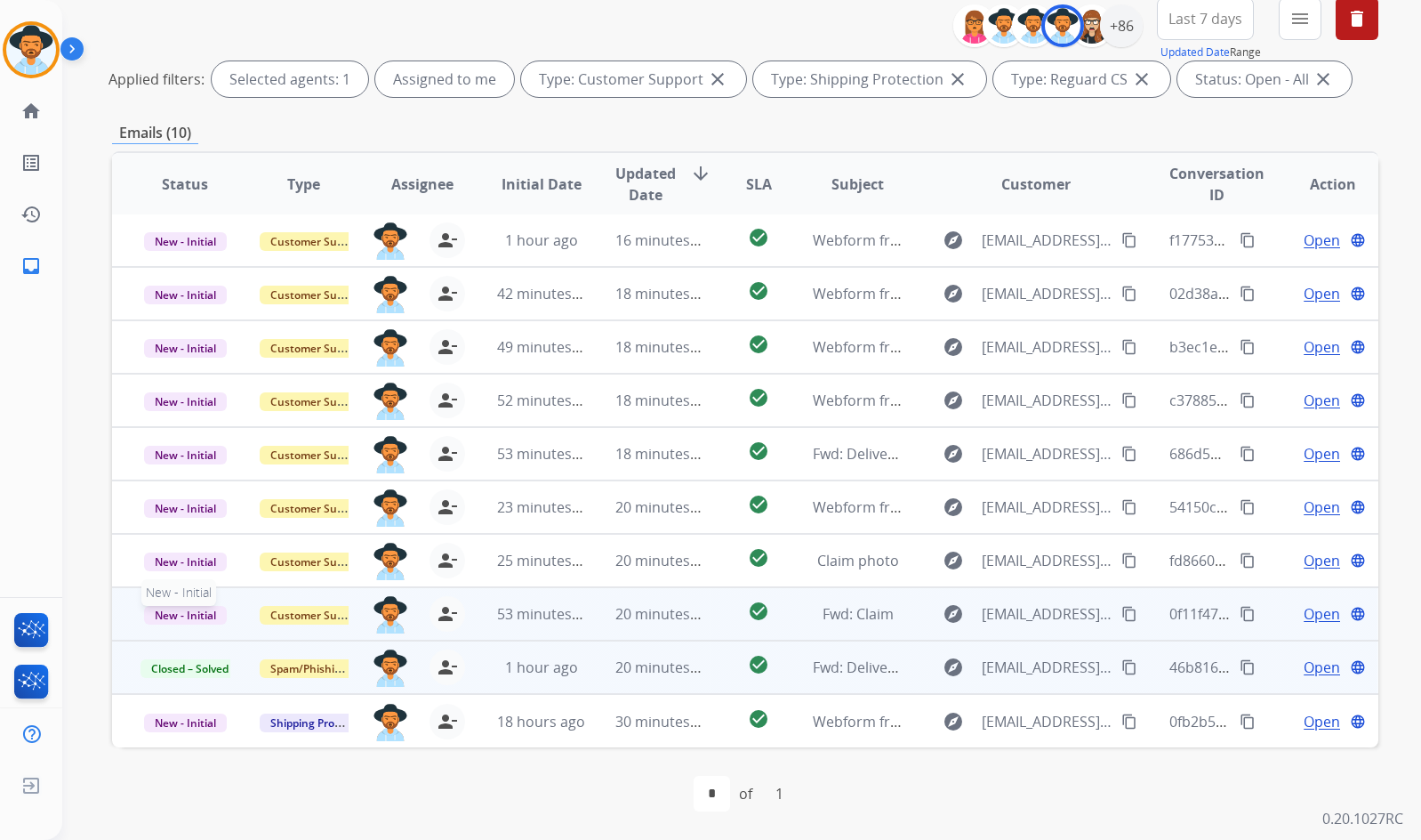
click at [200, 612] on span "New - Initial" at bounding box center [185, 614] width 83 height 18
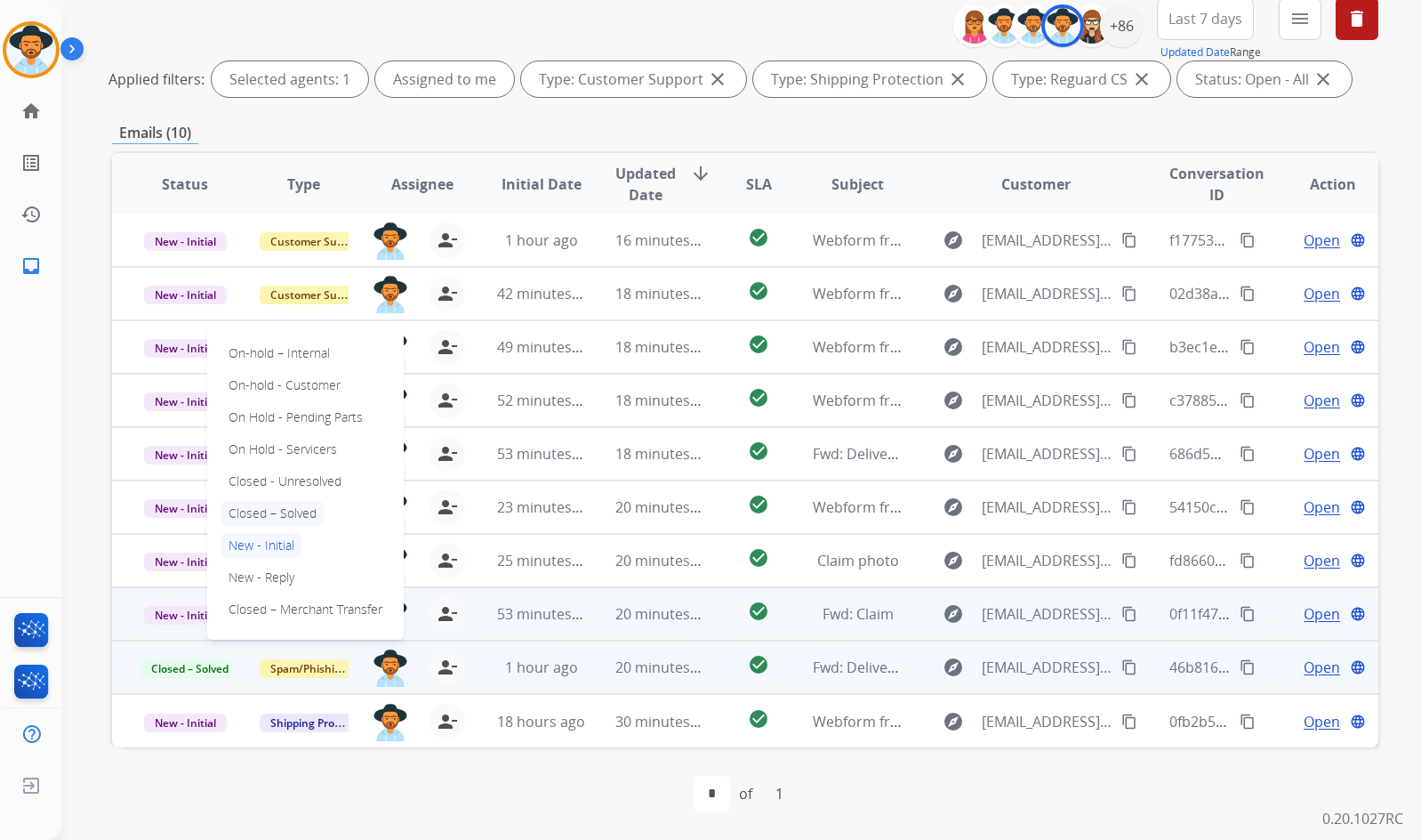
click at [246, 517] on p "Closed – Solved" at bounding box center [273, 513] width 102 height 25
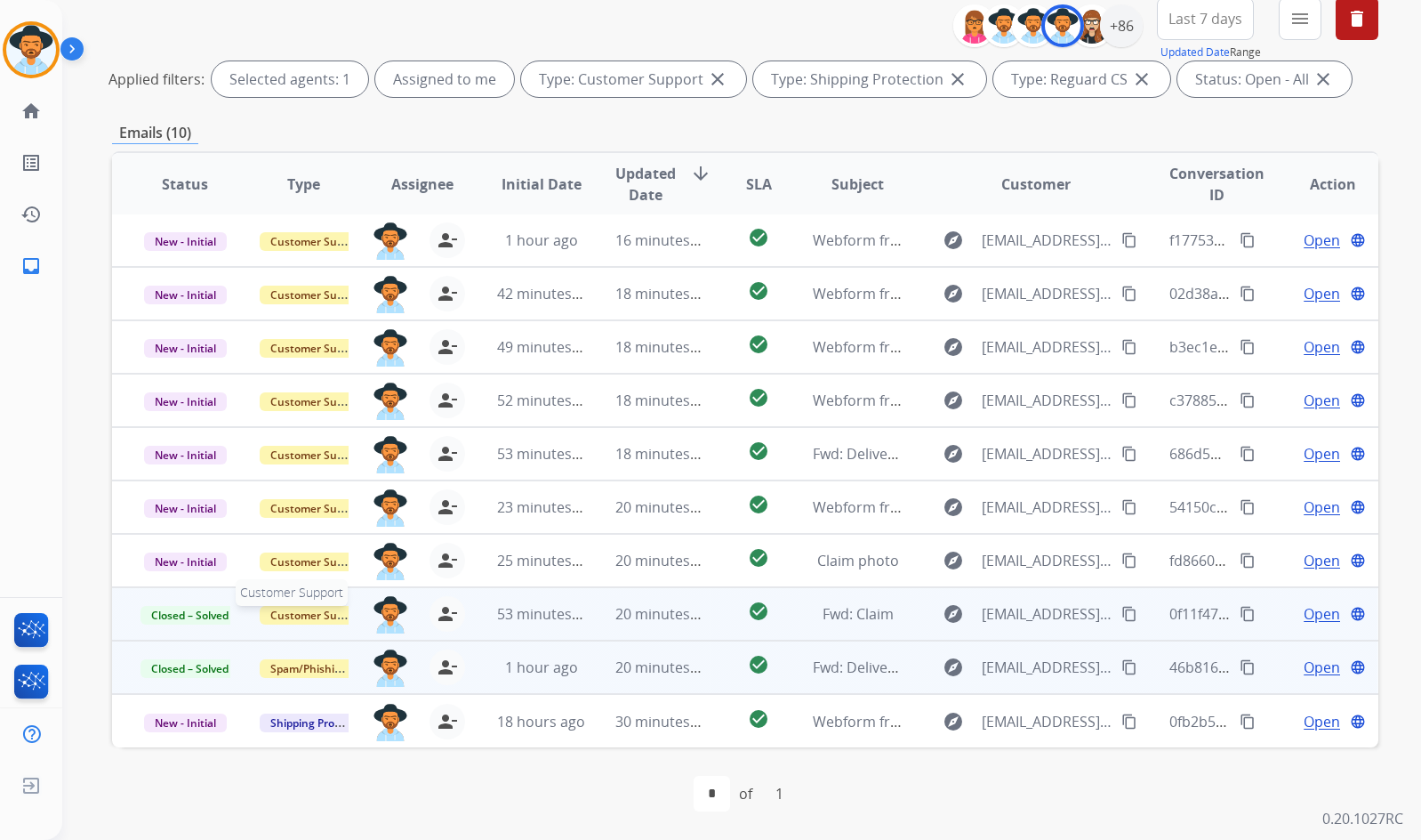
click at [274, 614] on span "Customer Support" at bounding box center [317, 614] width 116 height 18
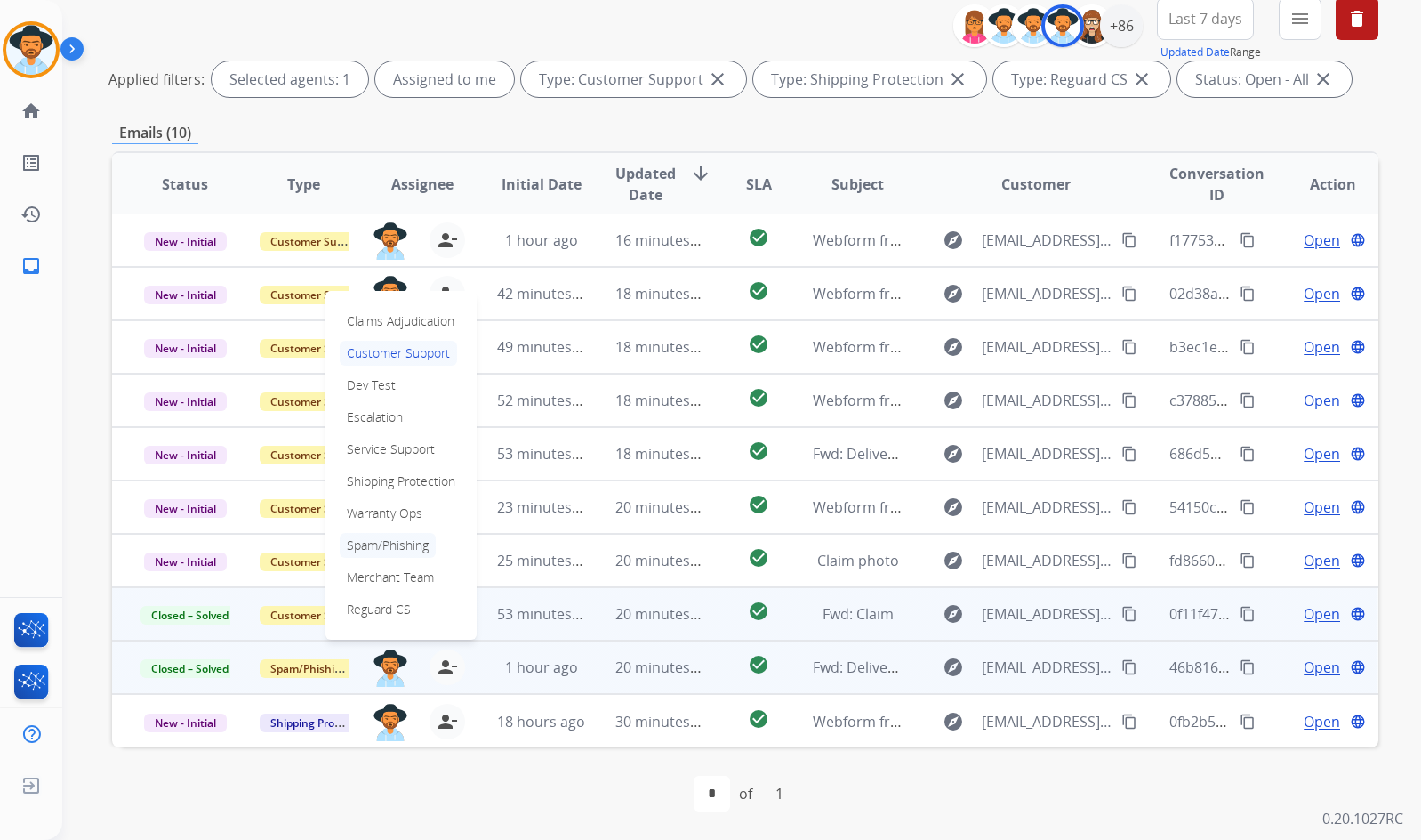
click at [415, 546] on p "Spam/Phishing" at bounding box center [387, 545] width 96 height 25
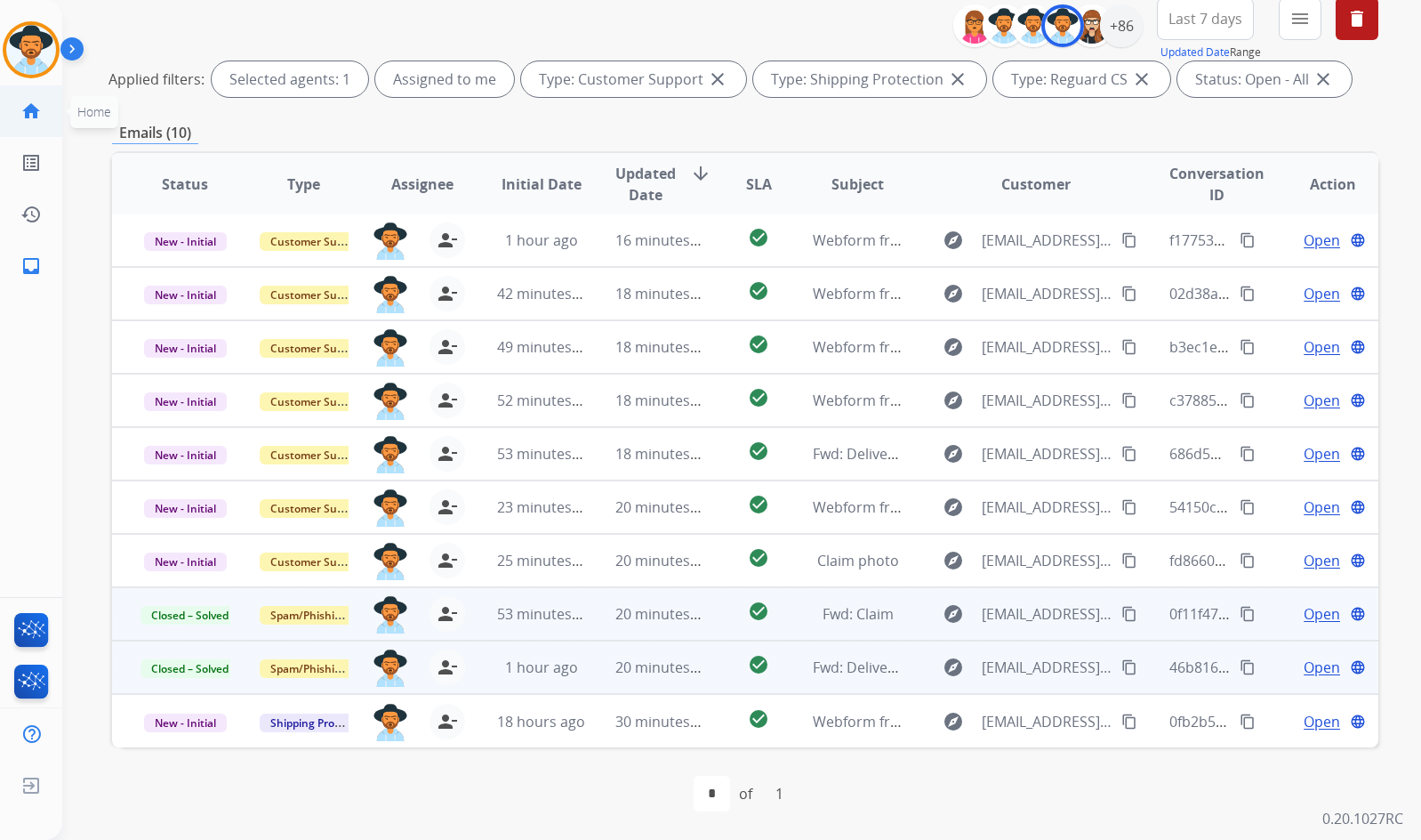
click at [40, 112] on mat-icon "home" at bounding box center [31, 111] width 21 height 21
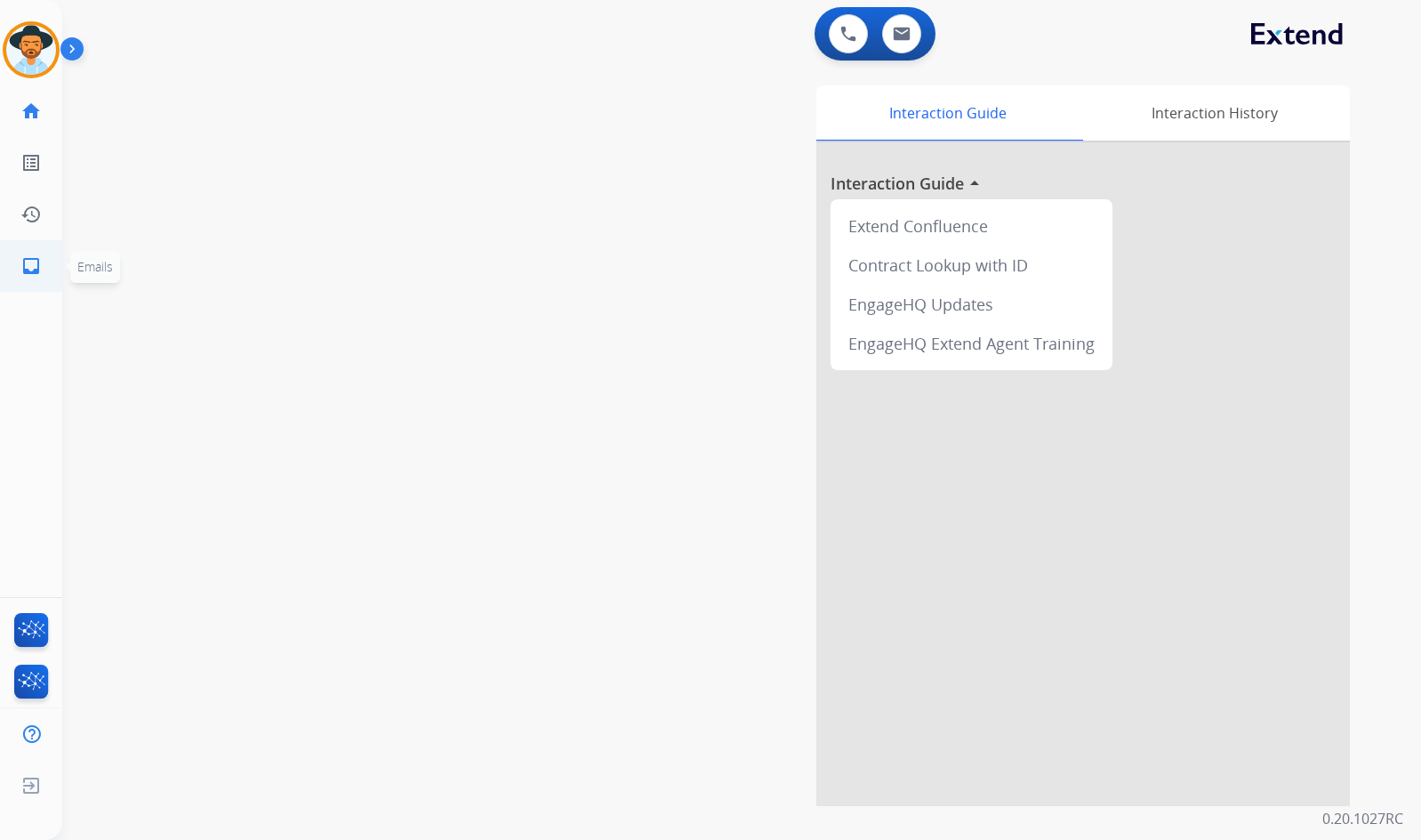
click at [33, 281] on link "inbox Emails" at bounding box center [30, 266] width 50 height 50
select select "**********"
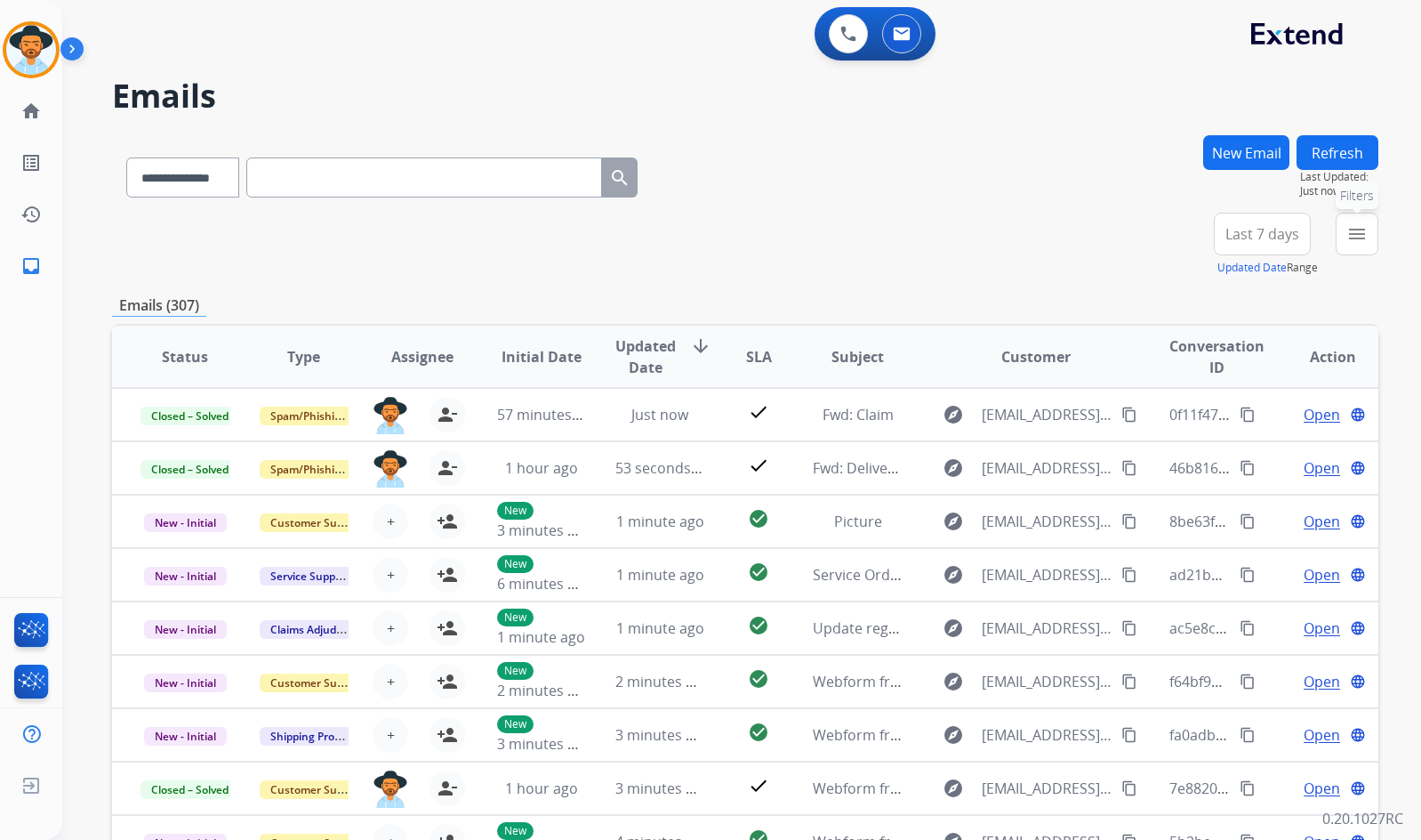
click at [1359, 247] on button "menu Filters" at bounding box center [1358, 234] width 43 height 43
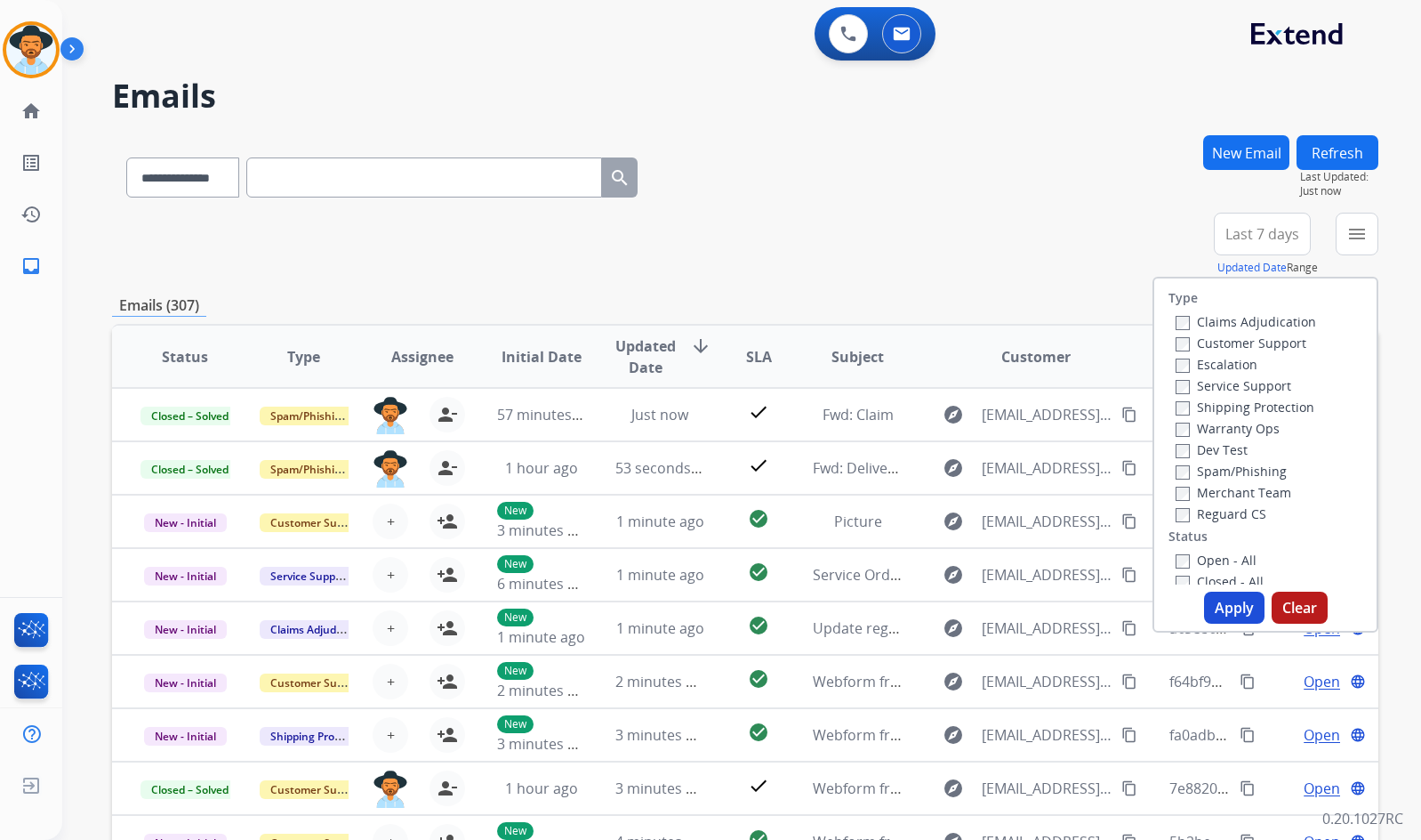
click at [1264, 337] on label "Customer Support" at bounding box center [1241, 343] width 130 height 17
click at [1257, 414] on label "Shipping Protection" at bounding box center [1245, 406] width 139 height 17
click at [1225, 504] on div "Reguard CS" at bounding box center [1246, 513] width 140 height 21
click at [1223, 517] on label "Reguard CS" at bounding box center [1221, 513] width 91 height 17
click at [1209, 550] on div "Open - All" at bounding box center [1269, 560] width 187 height 21
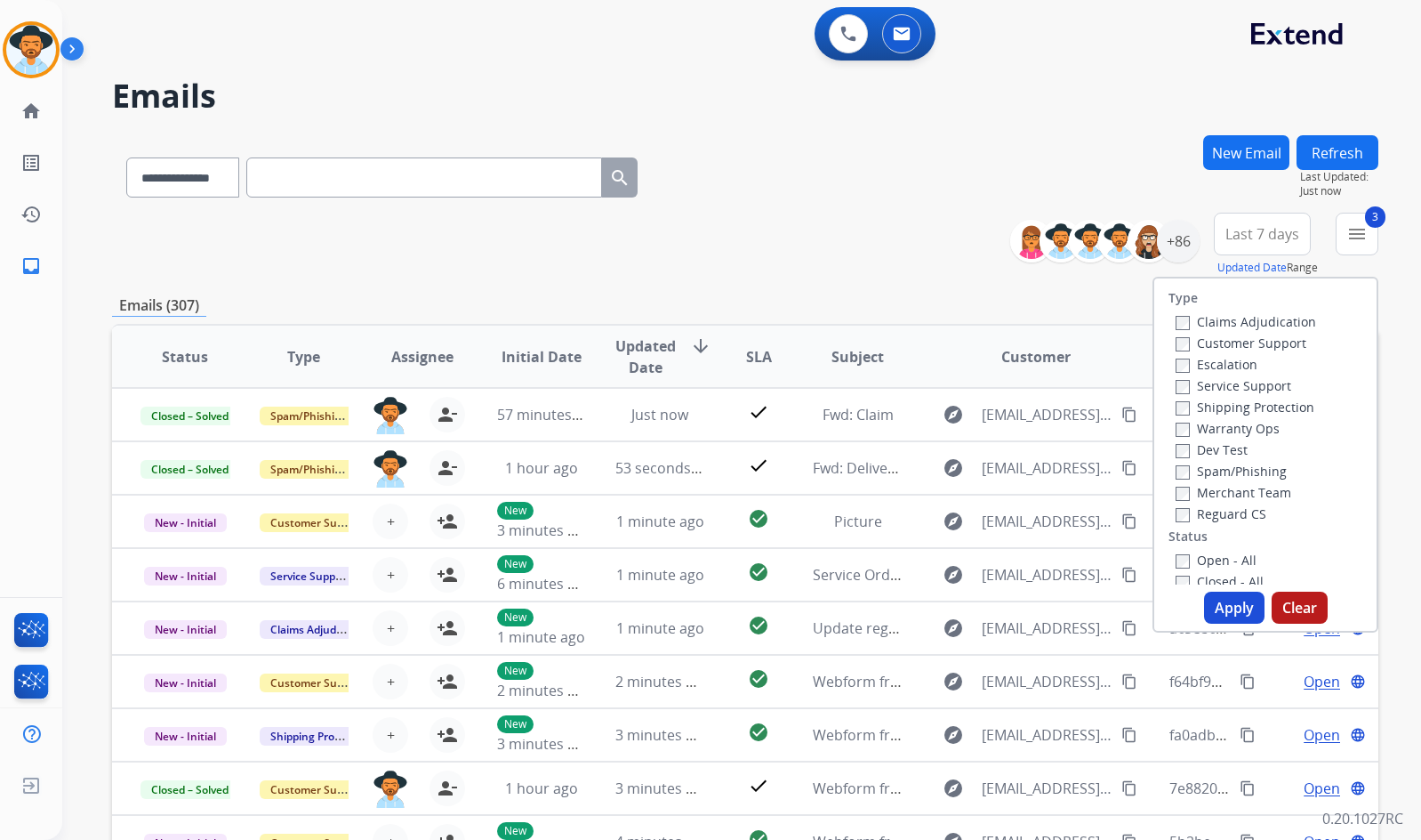
click at [1209, 553] on label "Open - All" at bounding box center [1216, 560] width 81 height 17
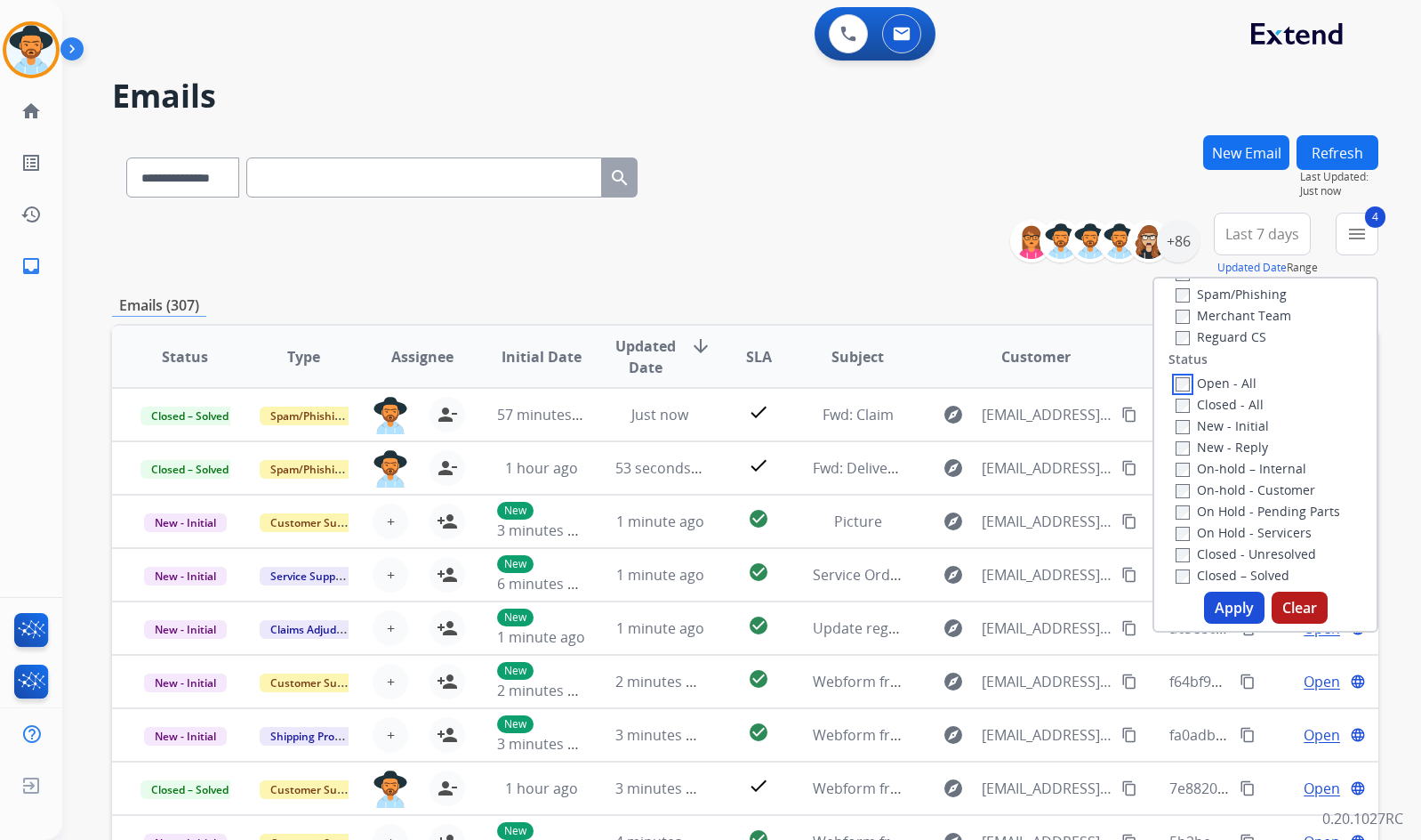
scroll to position [178, 0]
click at [1233, 539] on label "On Hold - Servicers" at bounding box center [1244, 530] width 136 height 17
click at [1233, 506] on label "On Hold - Pending Parts" at bounding box center [1257, 509] width 164 height 17
click at [1233, 491] on label "On-hold - Customer" at bounding box center [1245, 488] width 139 height 17
click at [1222, 462] on label "On-hold – Internal" at bounding box center [1241, 467] width 130 height 17
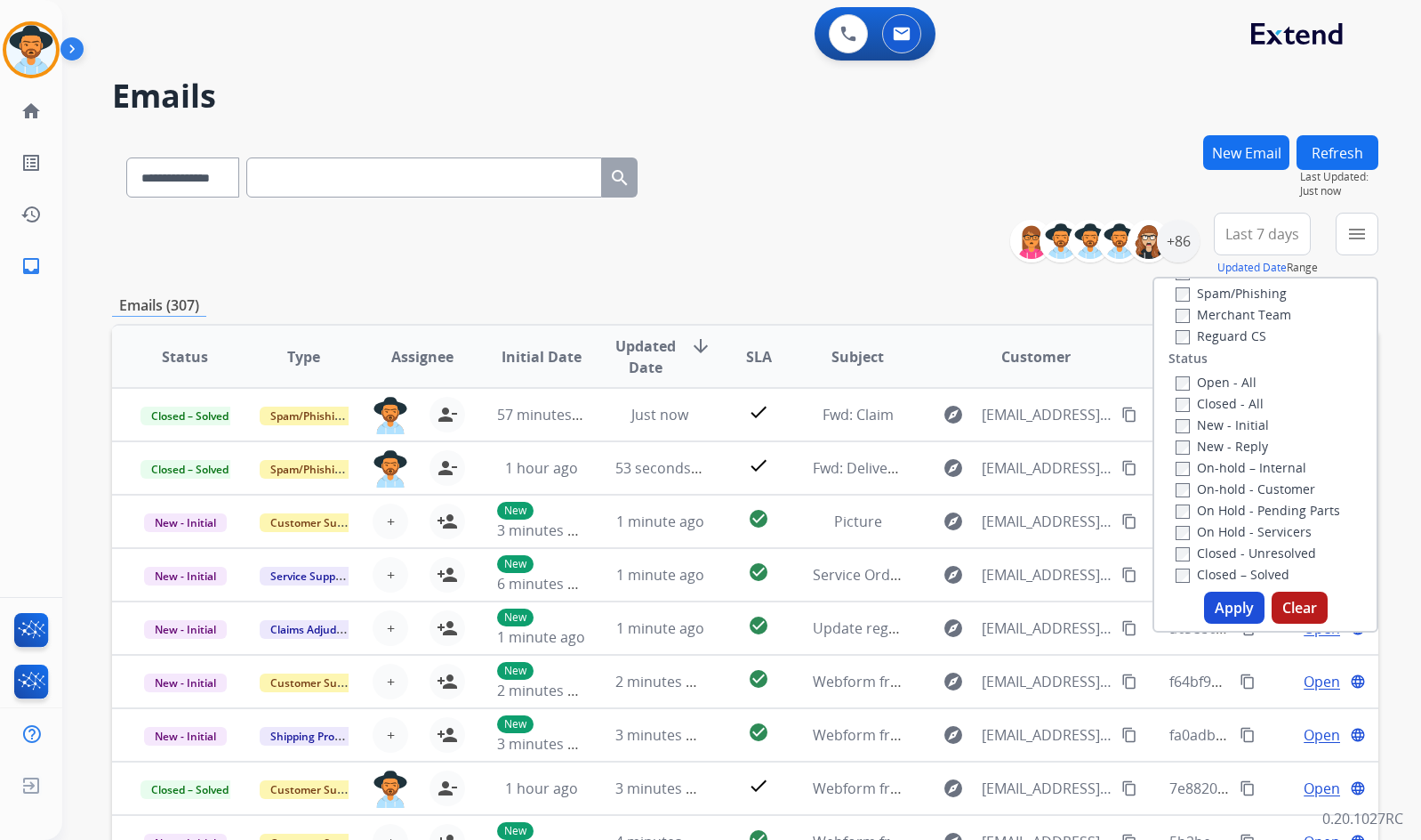
click at [1221, 445] on label "New - Reply" at bounding box center [1221, 446] width 92 height 17
click at [1220, 422] on label "New - Initial" at bounding box center [1222, 424] width 93 height 17
click at [1226, 600] on button "Apply" at bounding box center [1234, 607] width 60 height 32
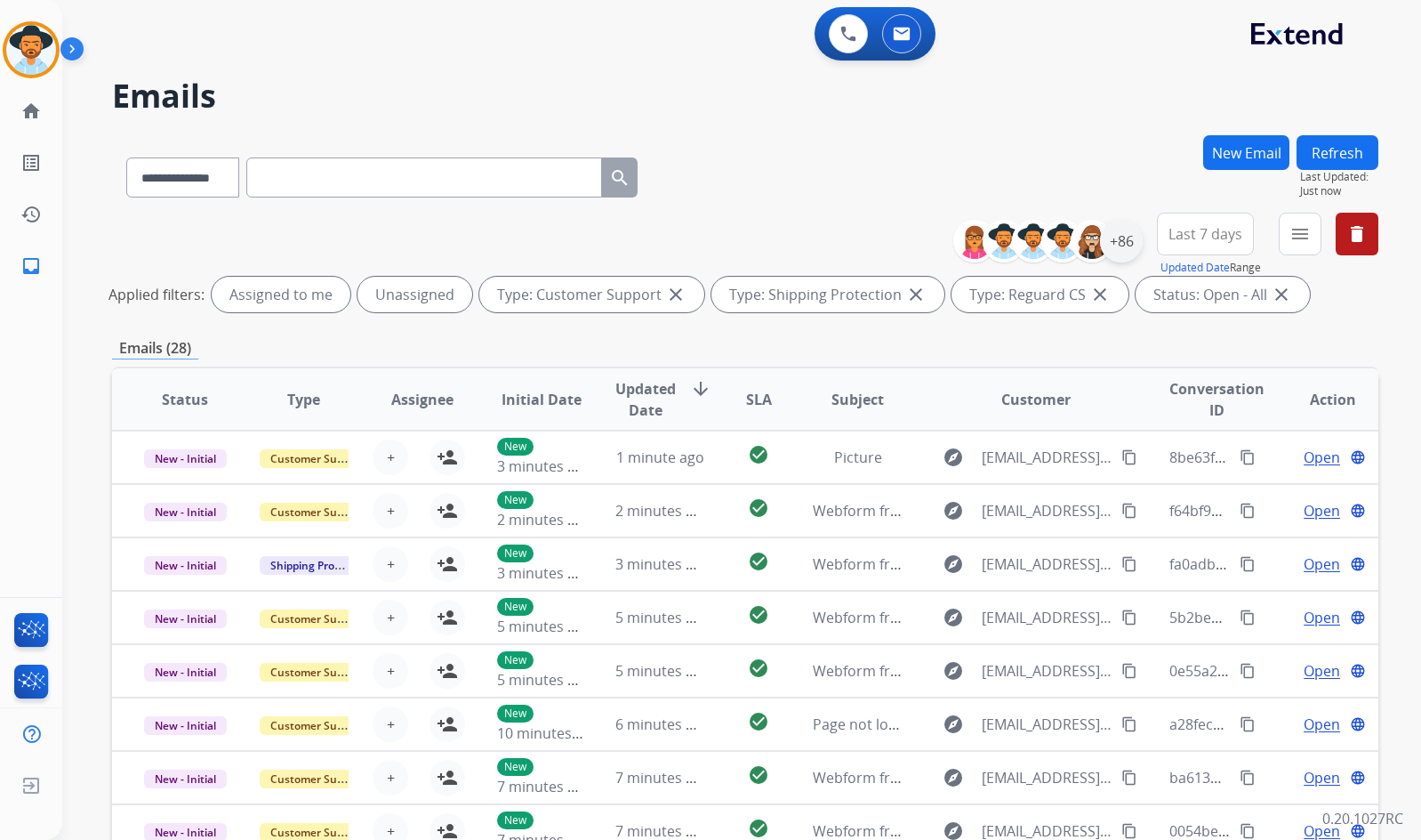
click at [1127, 240] on div "+86" at bounding box center [1121, 241] width 43 height 43
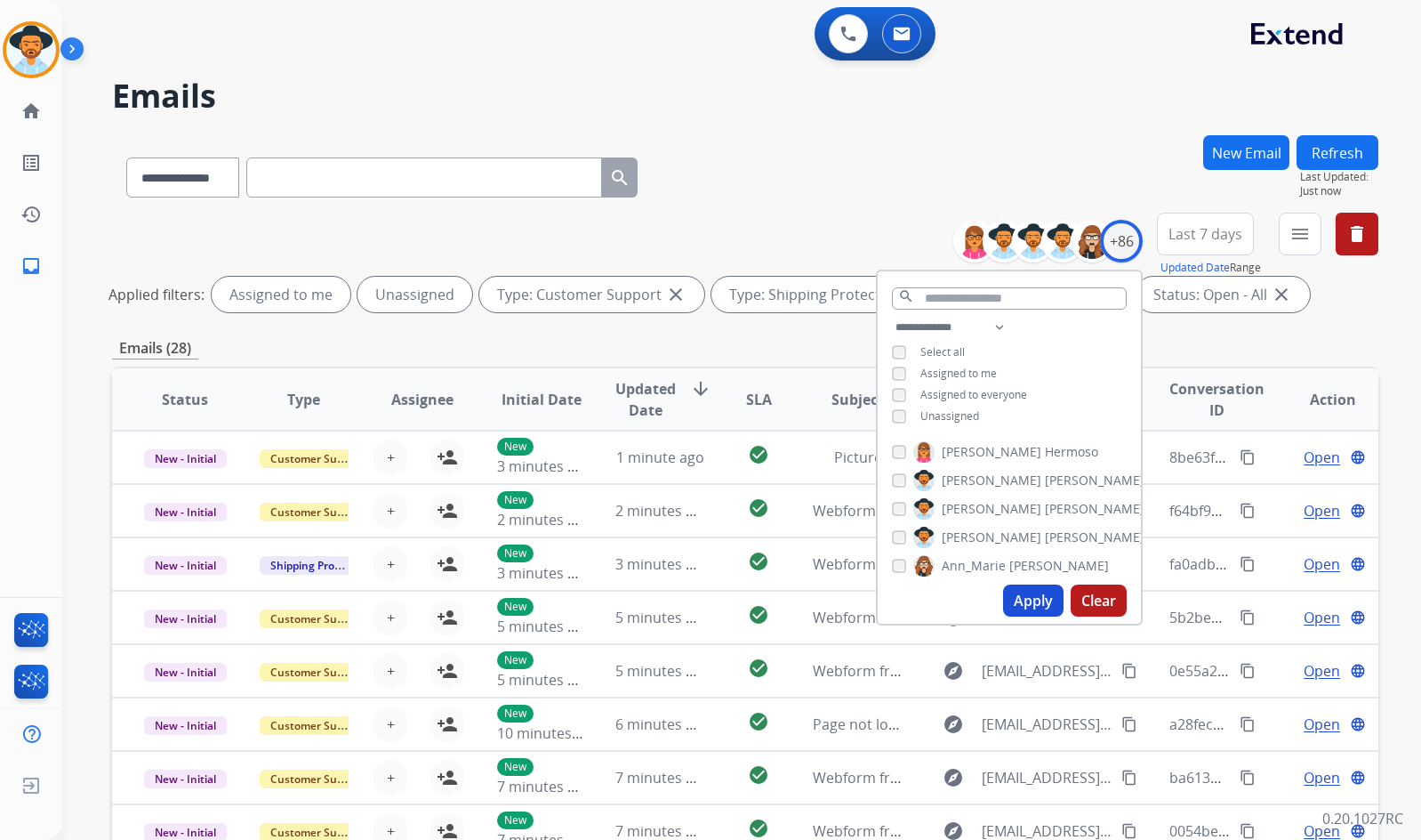
click at [945, 419] on span "Unassigned" at bounding box center [950, 416] width 58 height 16
click at [943, 540] on span "Amanda" at bounding box center [992, 537] width 99 height 18
click at [996, 595] on div "Apply Clear" at bounding box center [1009, 601] width 263 height 47
click at [1015, 601] on button "Apply" at bounding box center [1034, 600] width 60 height 32
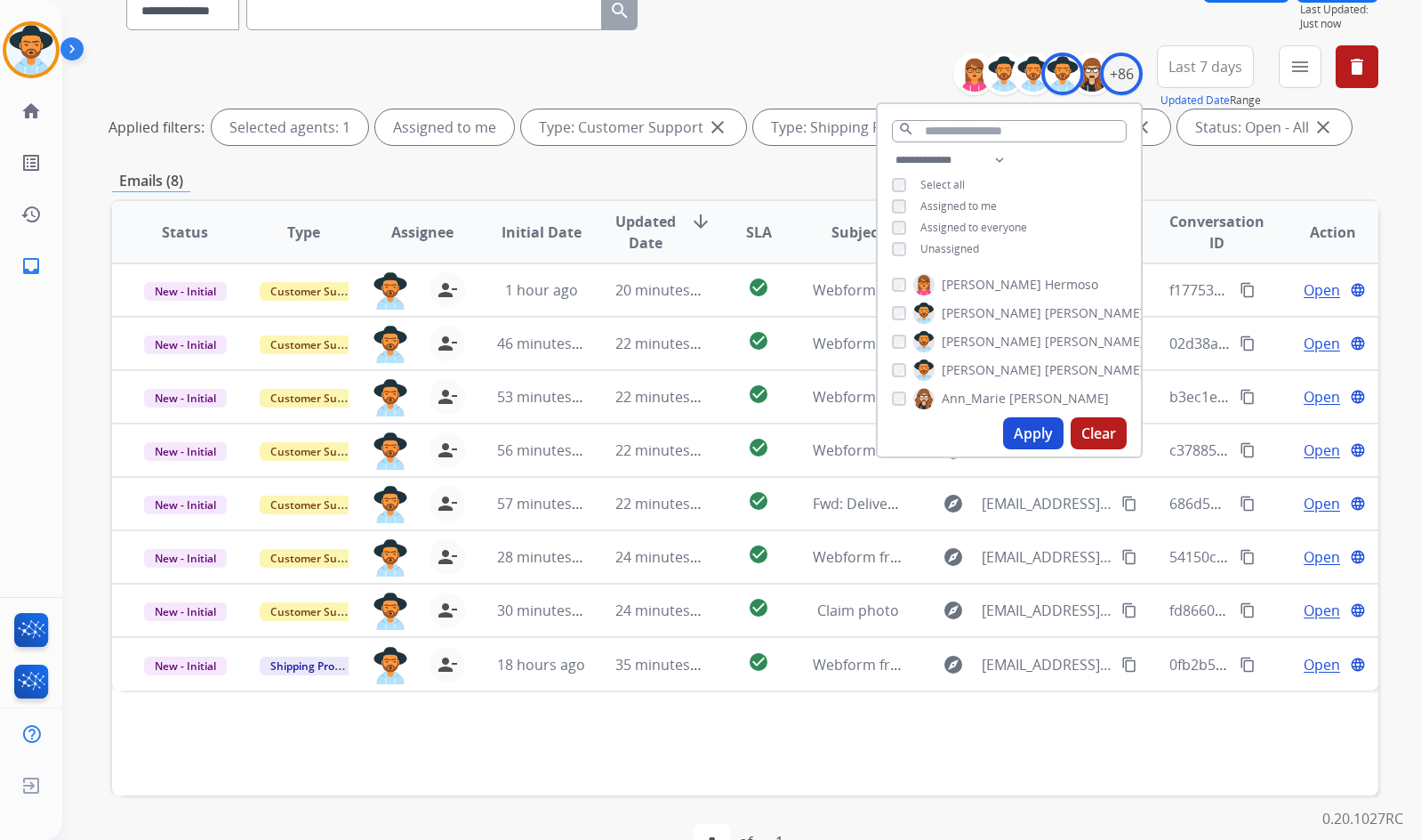
scroll to position [215, 0]
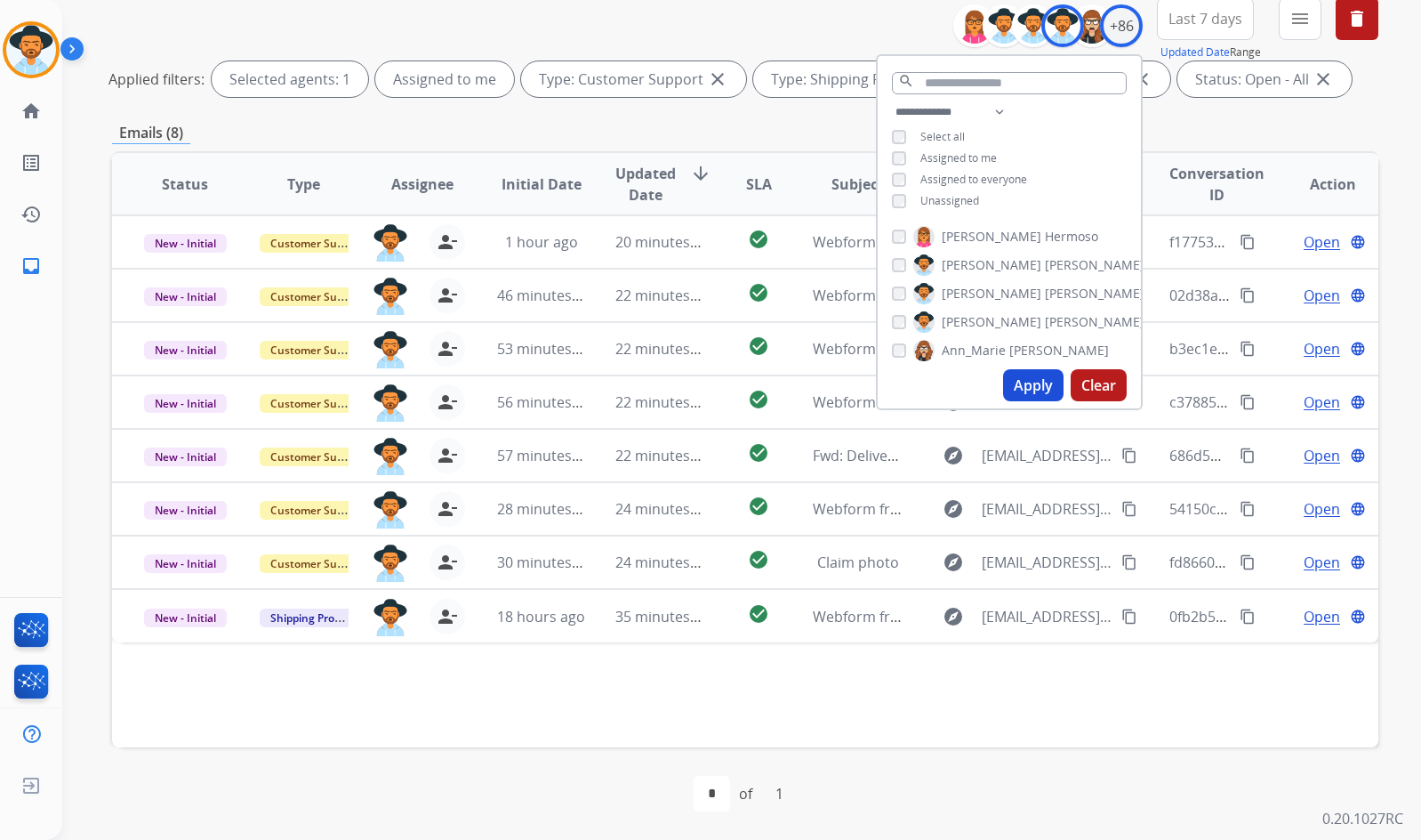
click at [1408, 698] on div "**********" at bounding box center [742, 420] width 1359 height 840
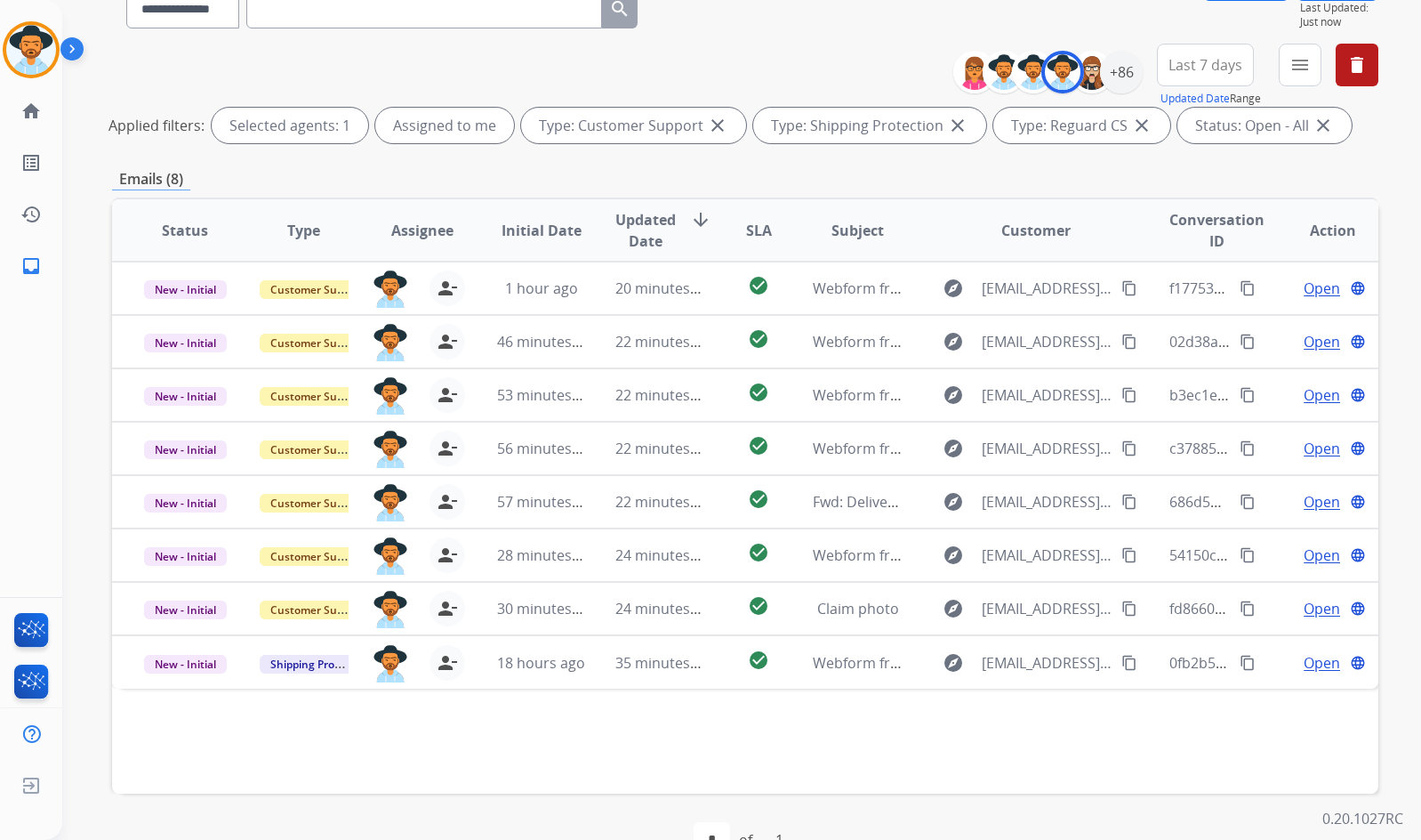
scroll to position [127, 0]
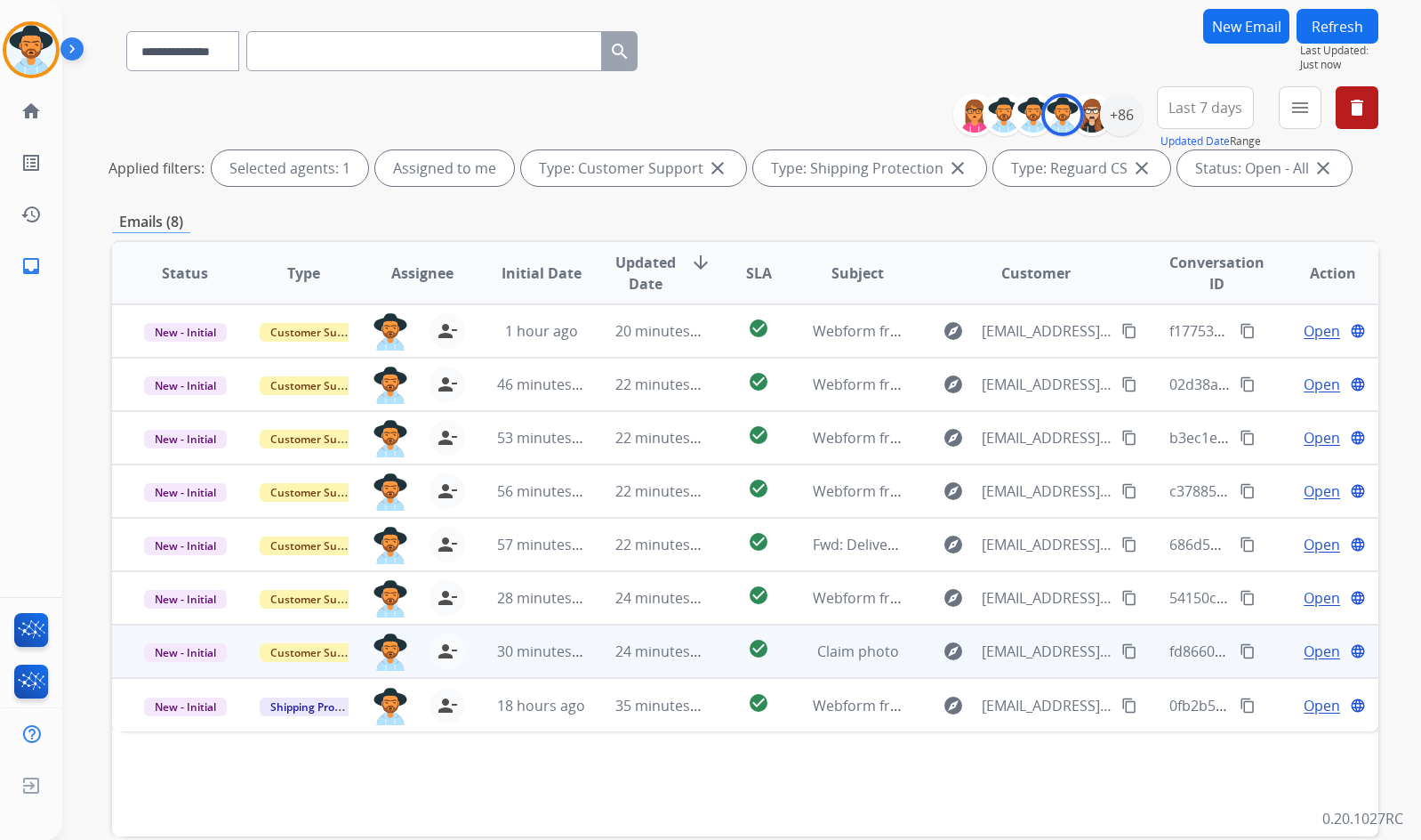
click at [1307, 651] on span "Open" at bounding box center [1322, 651] width 36 height 21
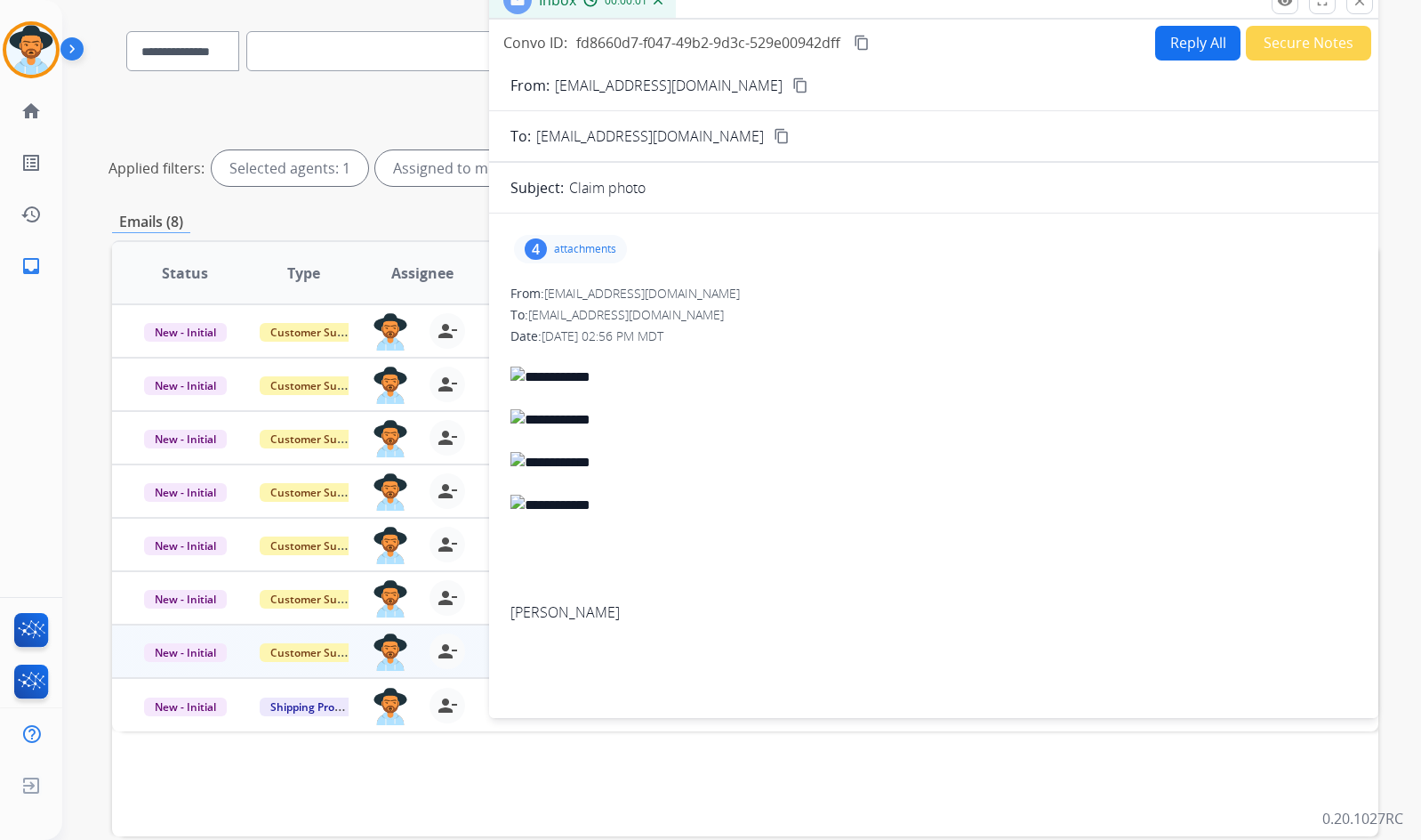
scroll to position [37, 0]
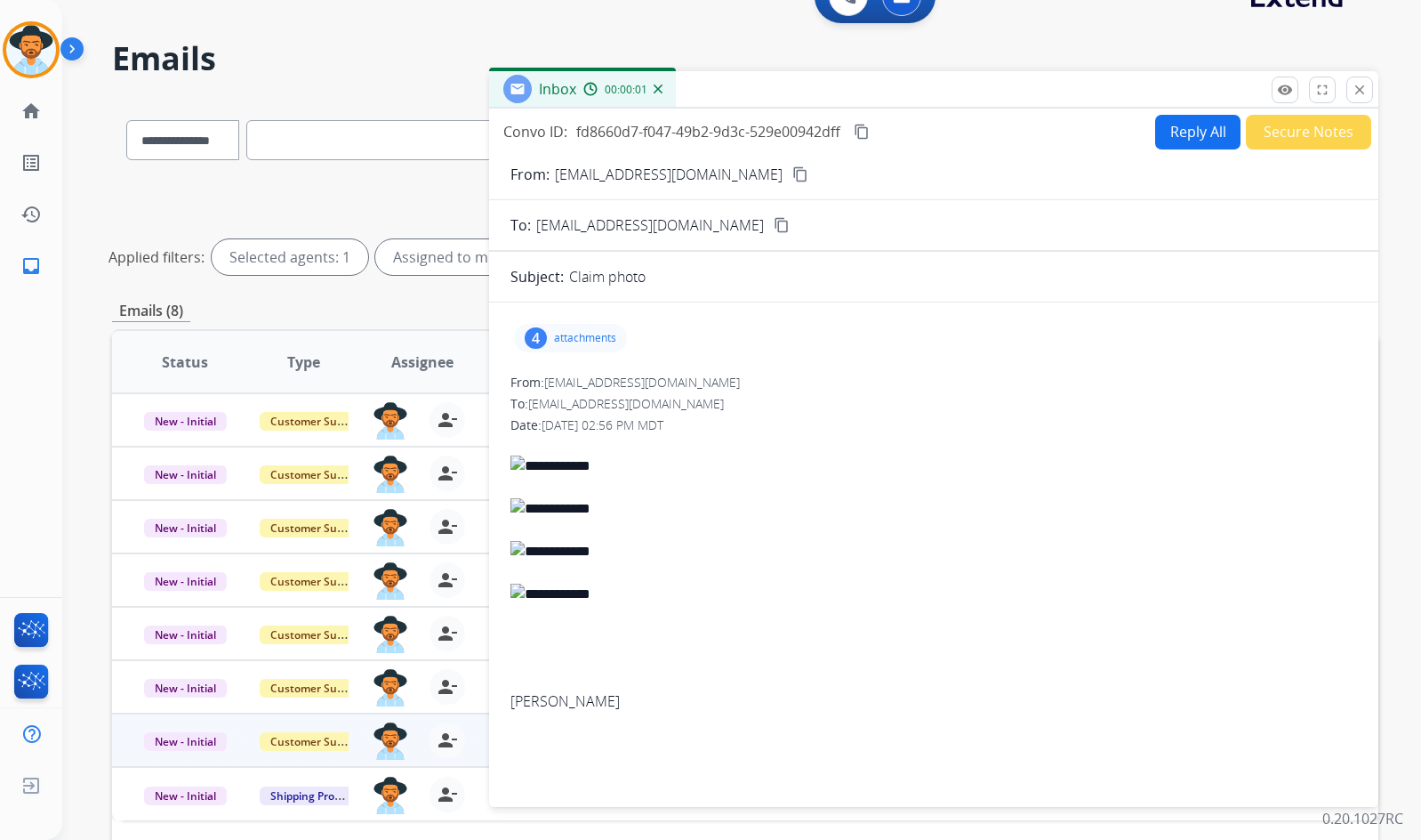
click at [792, 177] on mat-icon "content_copy" at bounding box center [800, 174] width 16 height 16
click at [567, 345] on p "attachments" at bounding box center [585, 338] width 62 height 15
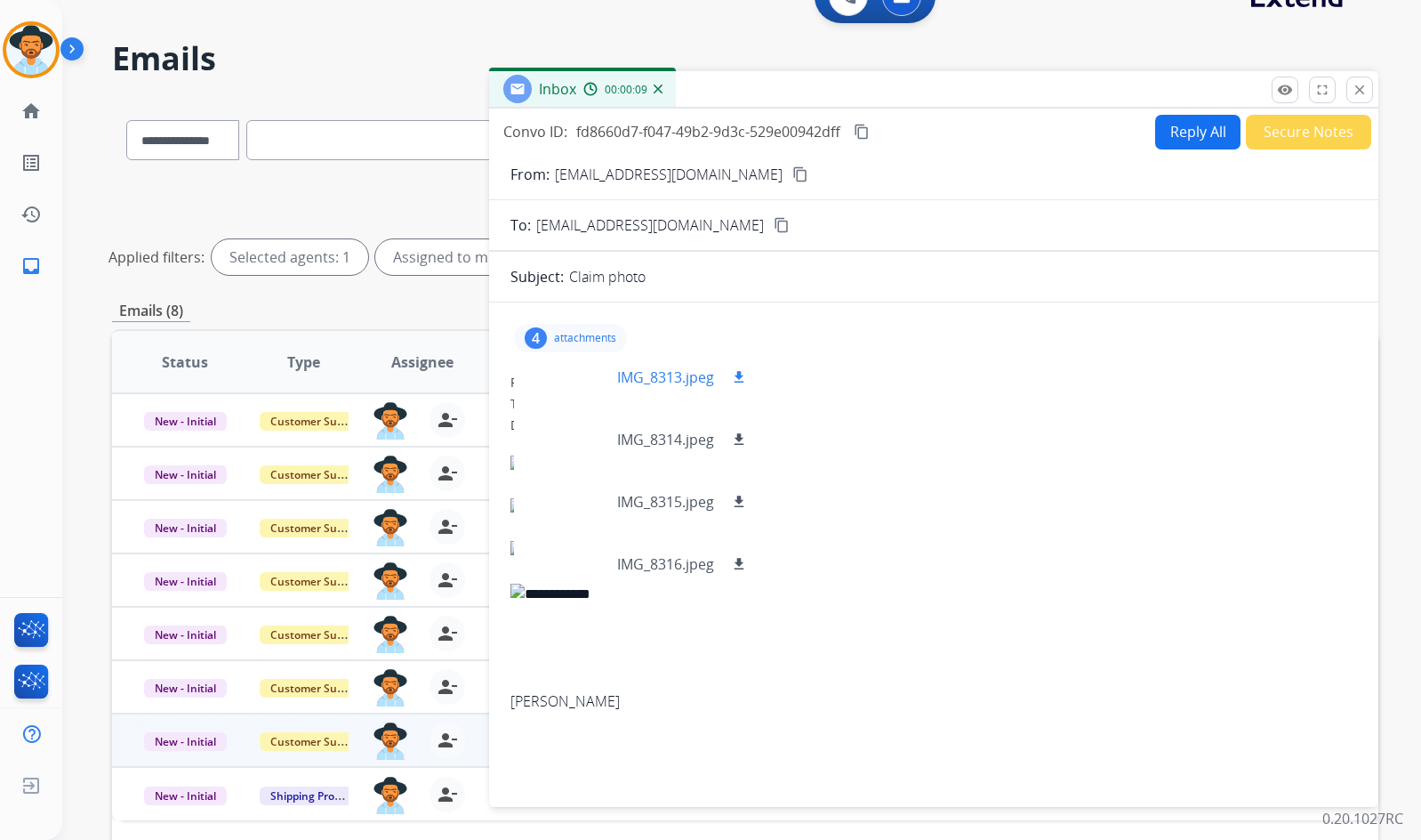
scroll to position [0, 0]
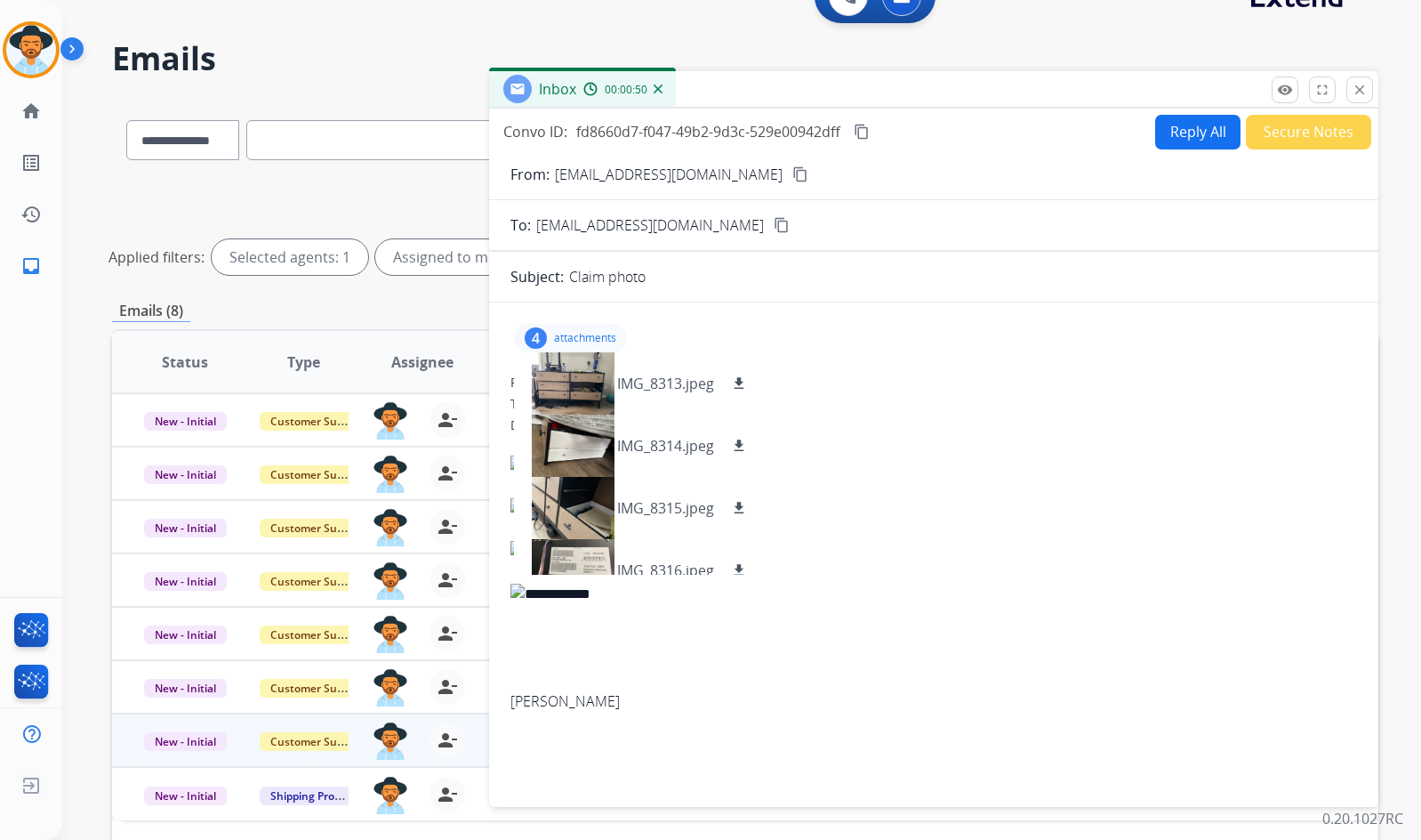
click at [573, 341] on p "attachments" at bounding box center [585, 338] width 62 height 15
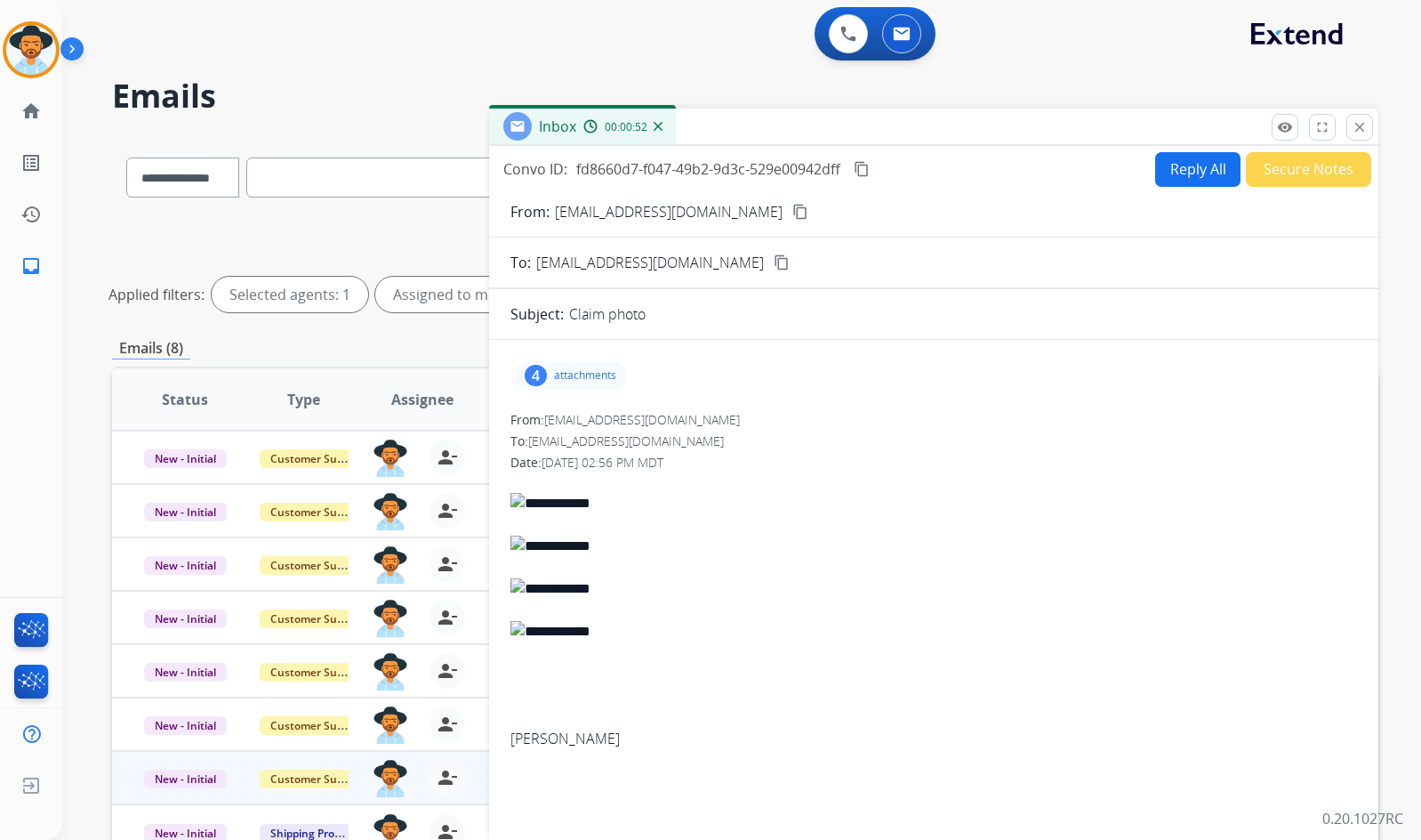
click at [1321, 166] on button "Secure Notes" at bounding box center [1308, 169] width 126 height 35
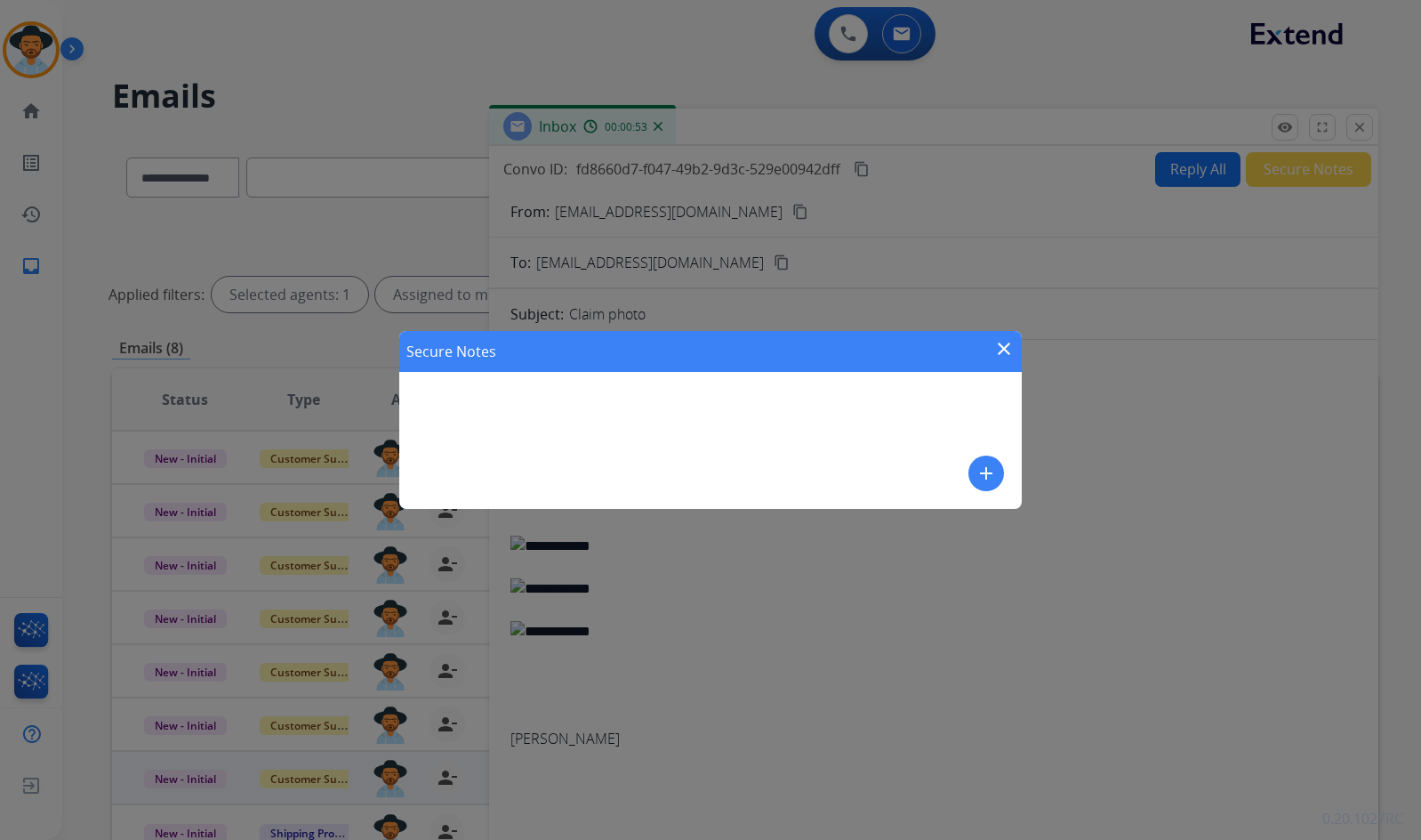
click at [983, 483] on mat-icon "add" at bounding box center [986, 473] width 21 height 21
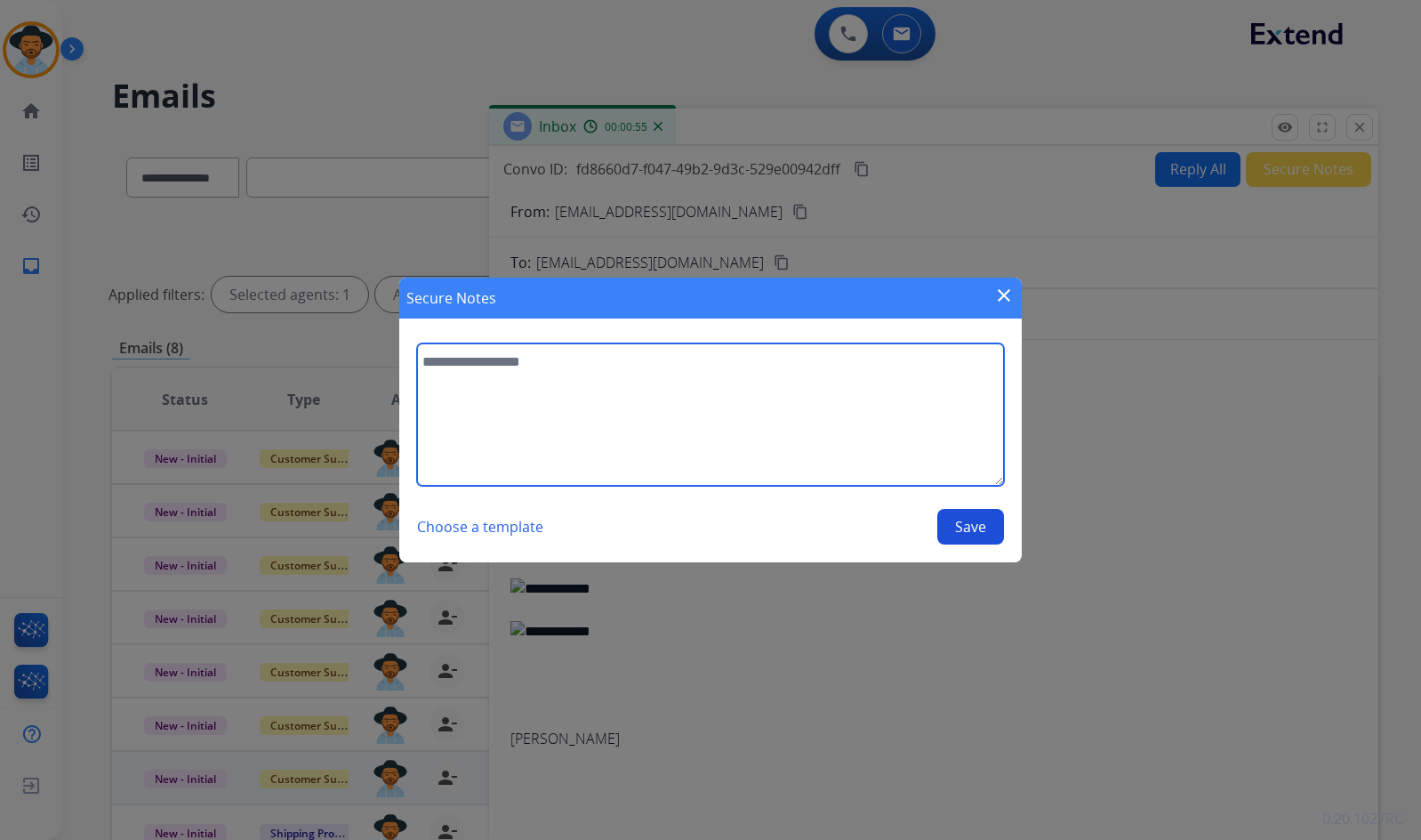
click at [527, 388] on textarea at bounding box center [710, 415] width 587 height 142
paste textarea "**********"
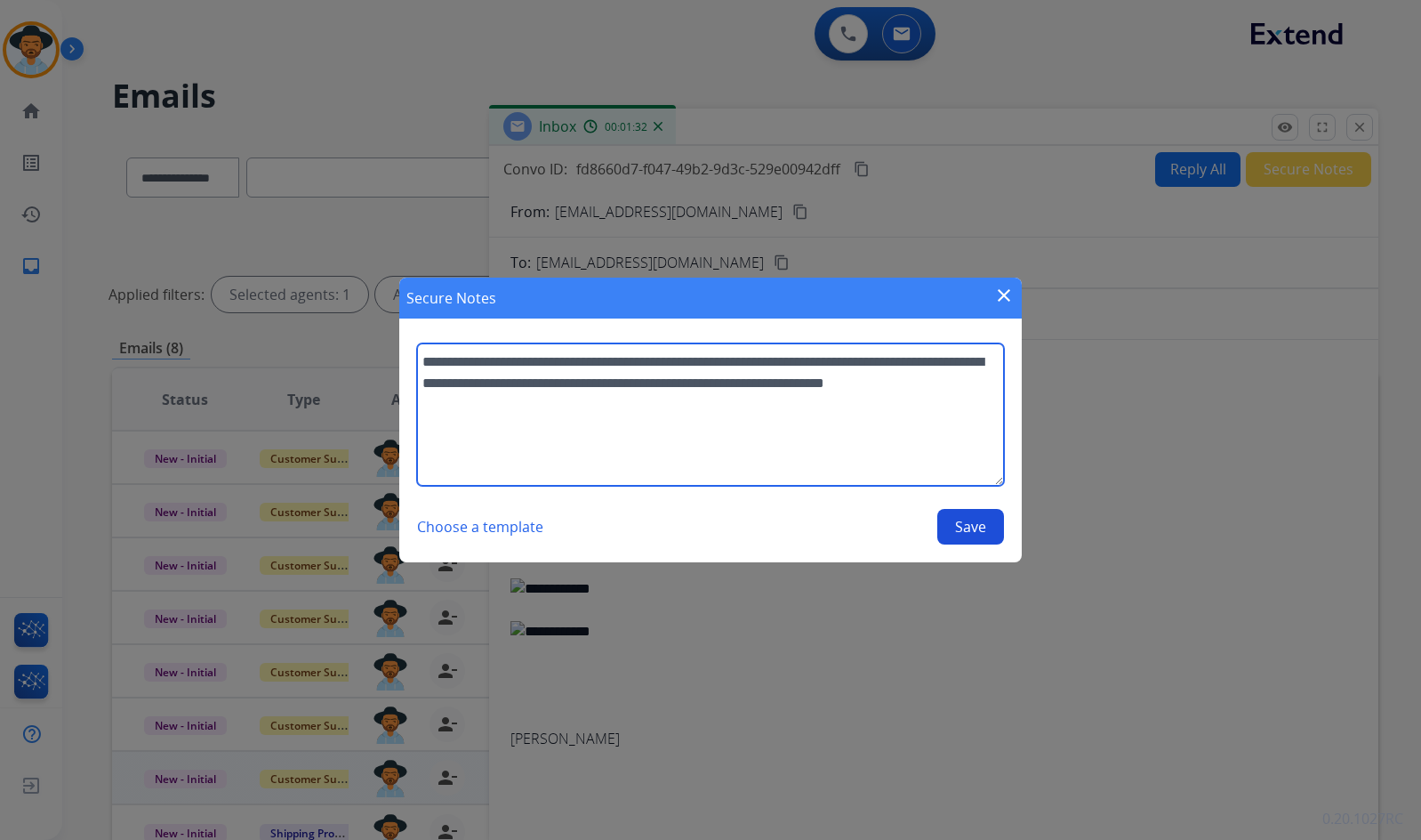
type textarea "**********"
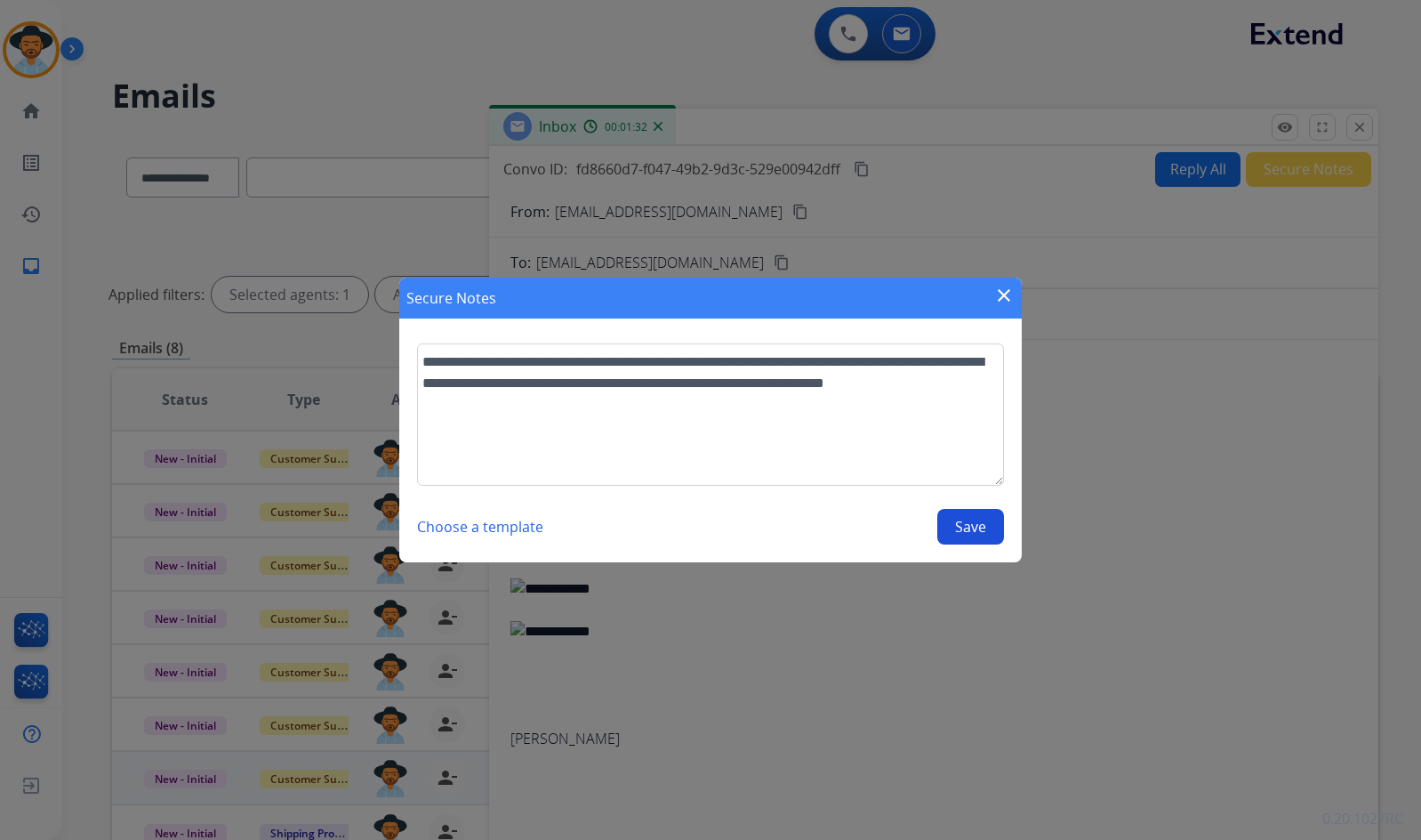
click at [978, 528] on button "Save" at bounding box center [970, 527] width 67 height 36
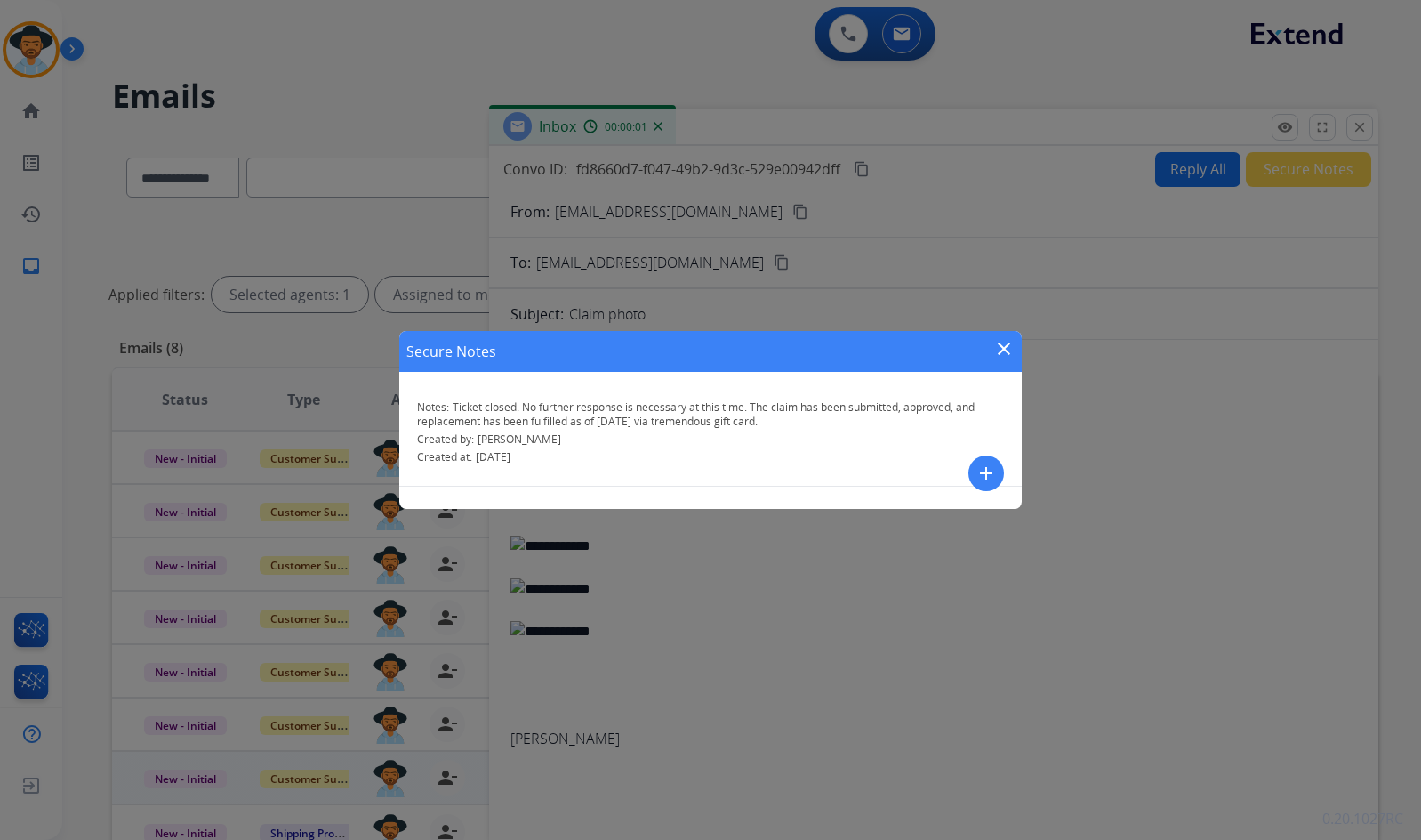
click at [1002, 347] on mat-icon "close" at bounding box center [1004, 348] width 21 height 21
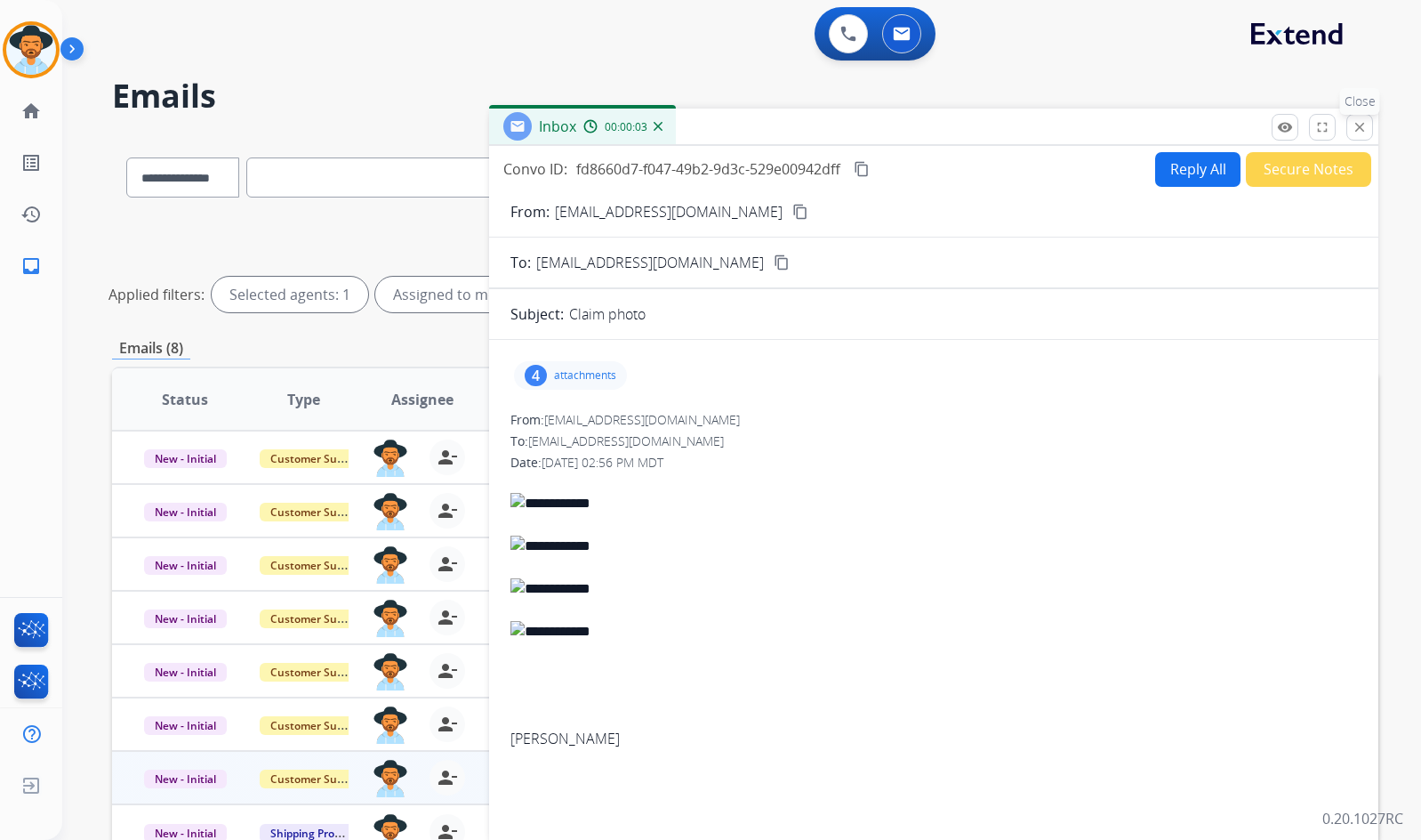
click at [1358, 128] on mat-icon "close" at bounding box center [1360, 127] width 16 height 16
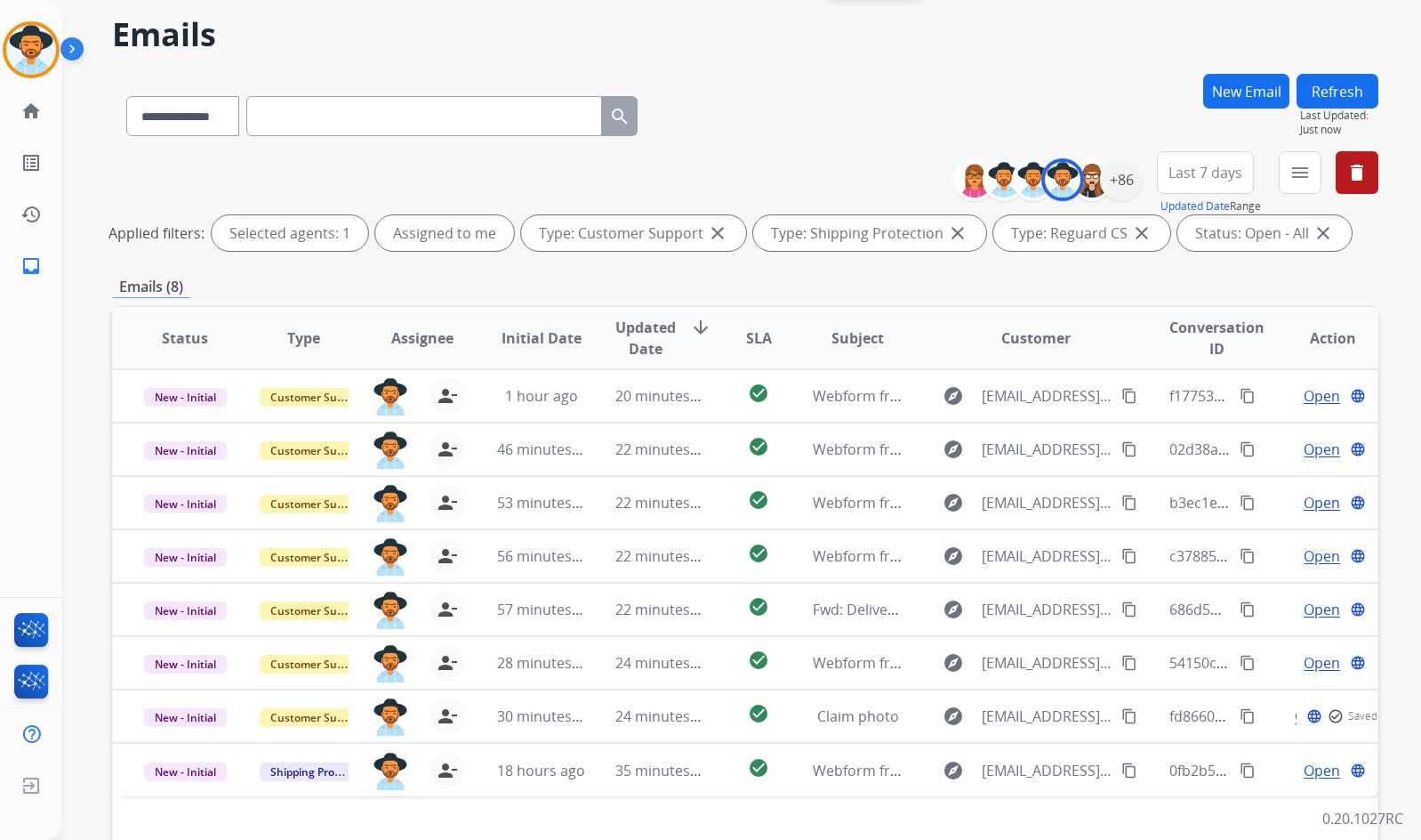
scroll to position [178, 0]
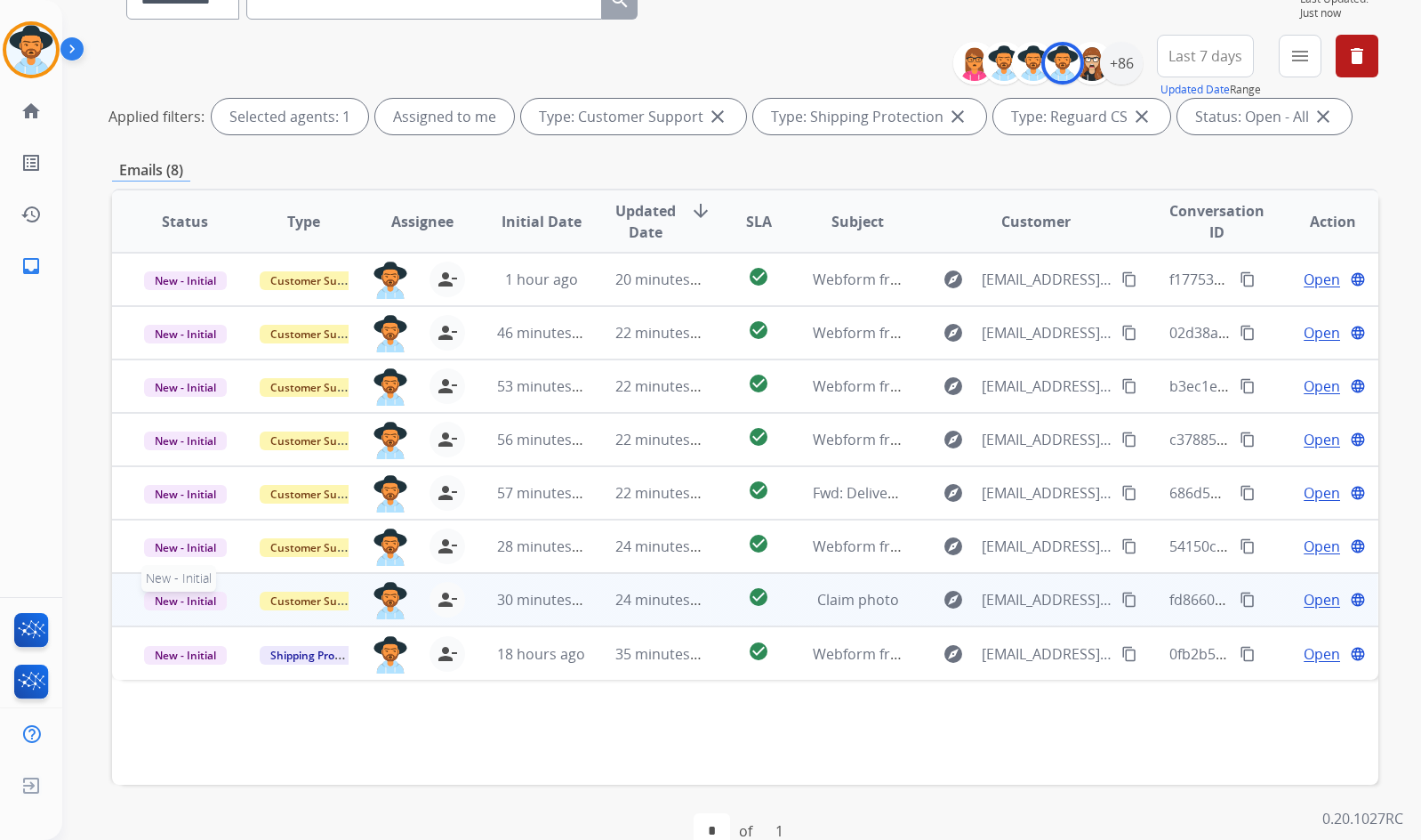
click at [209, 599] on span "New - Initial" at bounding box center [185, 601] width 83 height 18
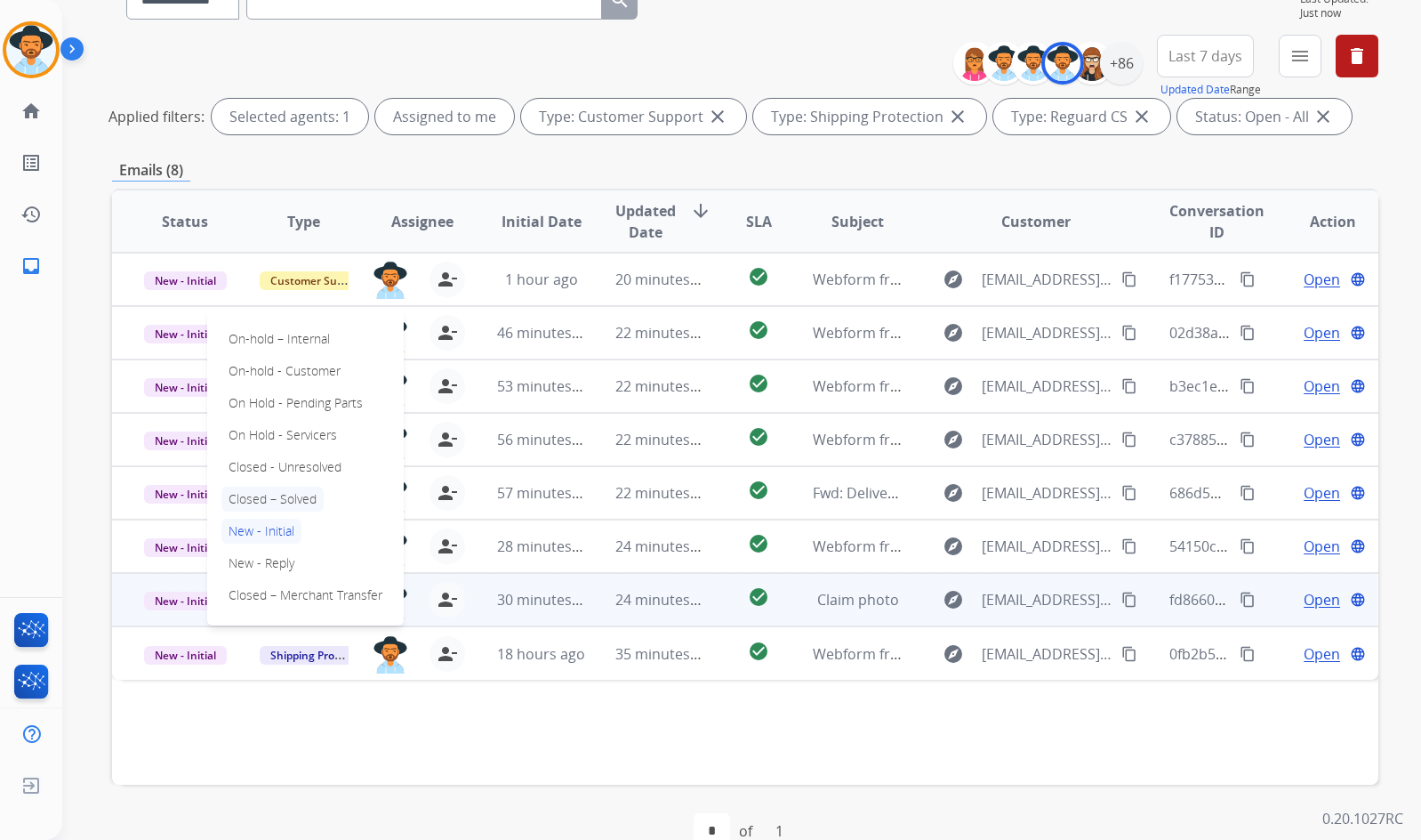
click at [272, 502] on p "Closed – Solved" at bounding box center [273, 499] width 102 height 25
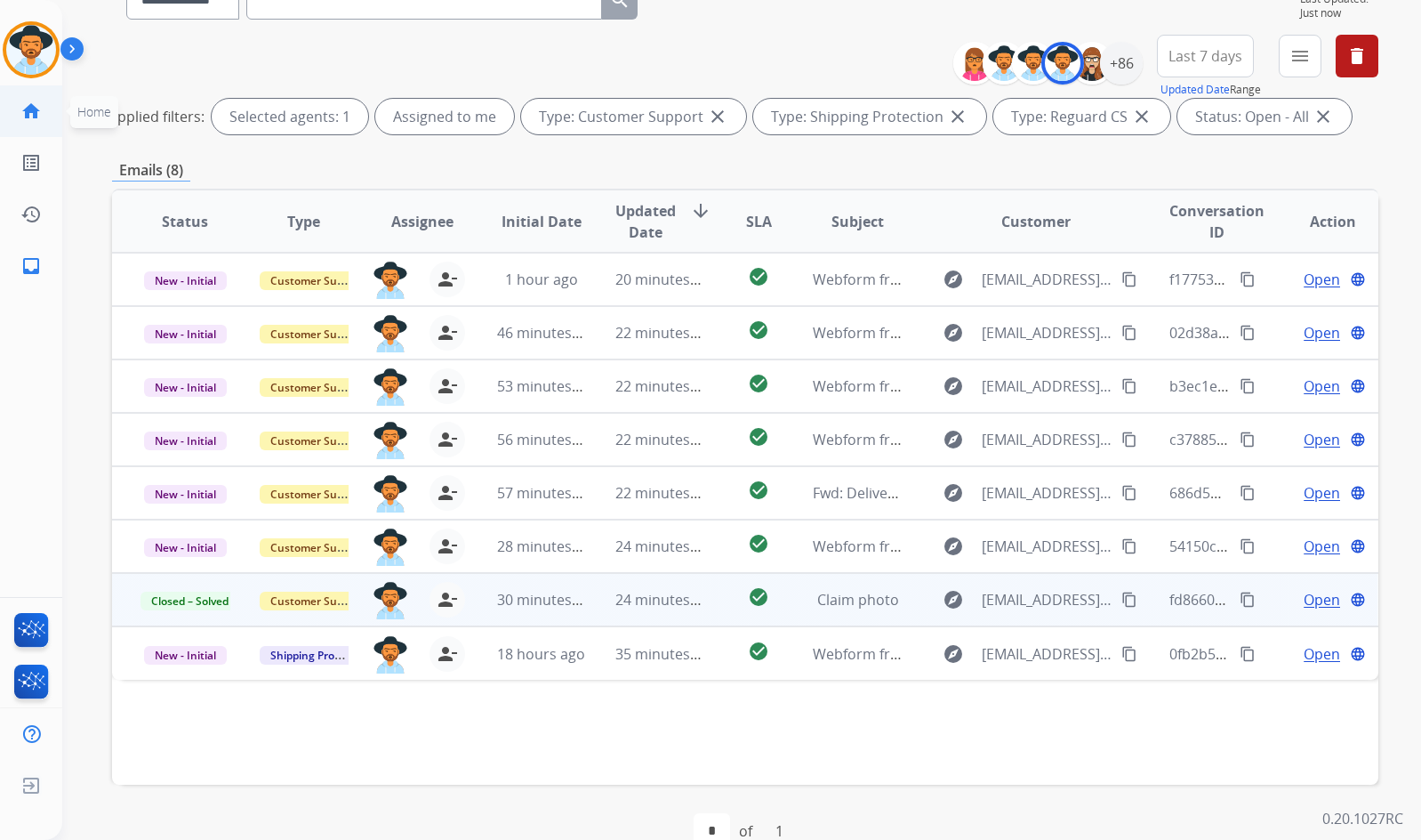
click at [37, 90] on link "home Home" at bounding box center [30, 111] width 50 height 50
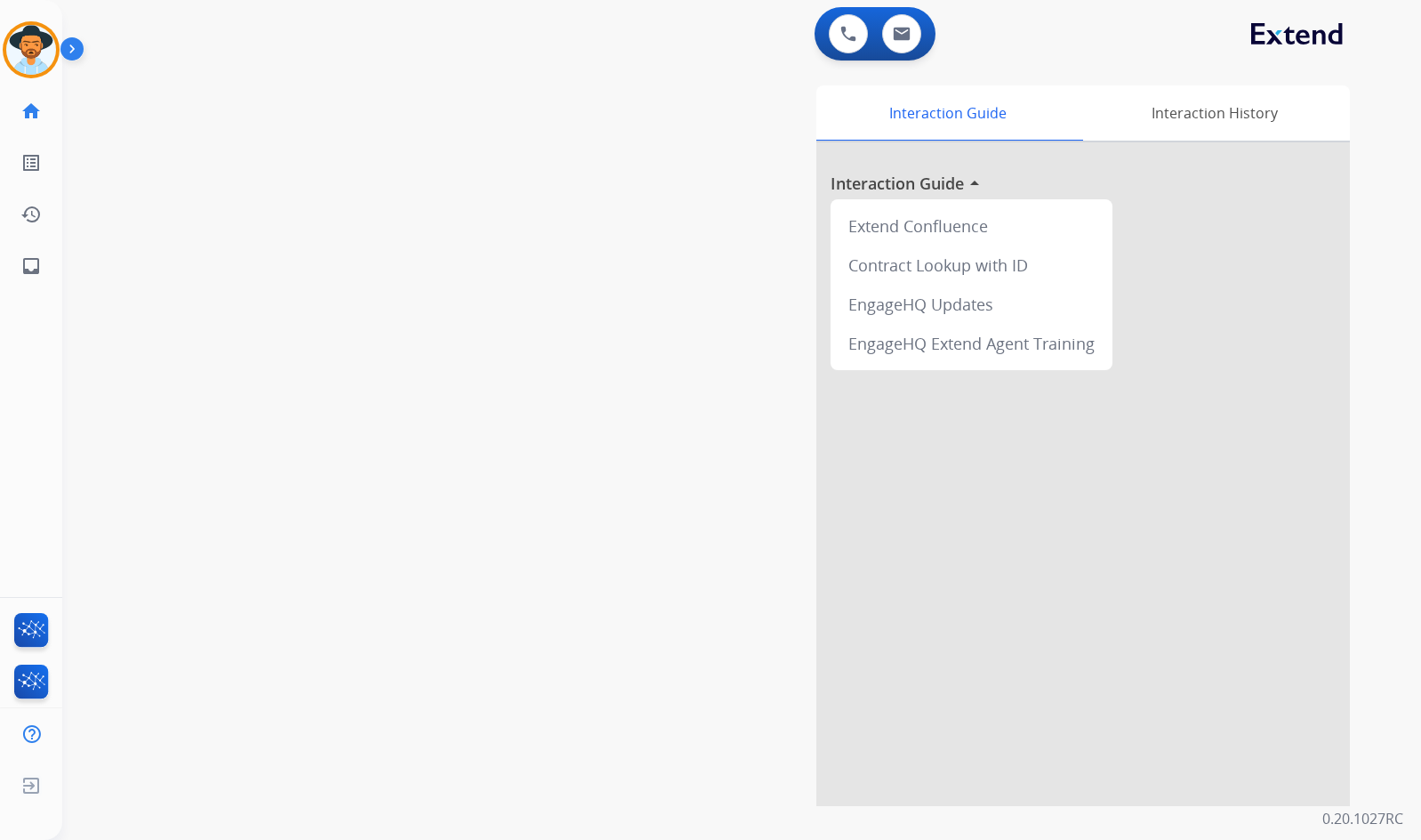
drag, startPoint x: 34, startPoint y: 302, endPoint x: 34, endPoint y: 289, distance: 13.0
click at [34, 299] on div "Amanda Non-Phone Queue Edit Avatar Agent: Amanda Routing Profile: Extend_Traini…" at bounding box center [31, 420] width 62 height 840
click at [34, 289] on link "inbox Emails" at bounding box center [30, 266] width 50 height 50
select select "**********"
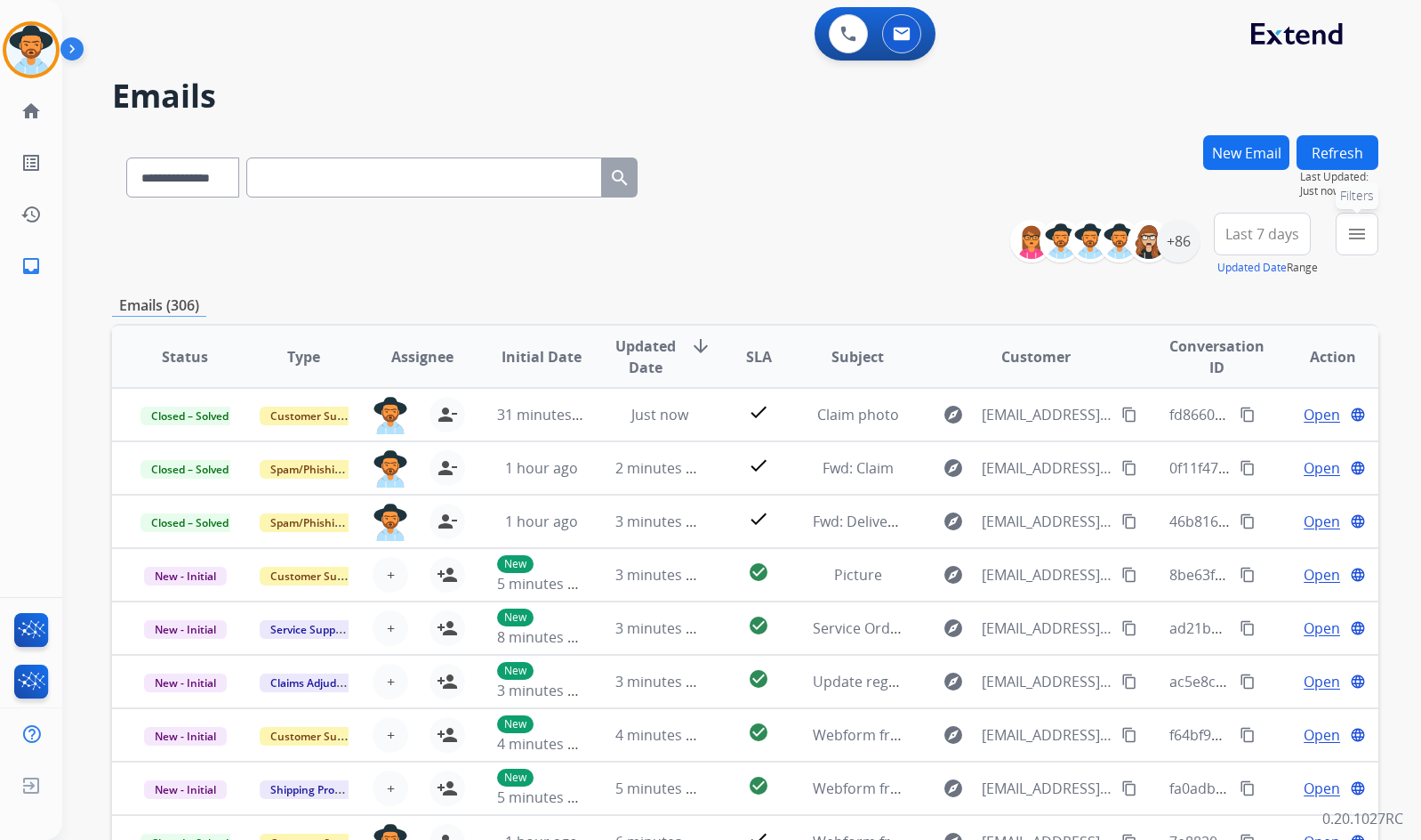
drag, startPoint x: 1358, startPoint y: 249, endPoint x: 1325, endPoint y: 266, distance: 37.1
click at [1358, 249] on button "menu Filters" at bounding box center [1358, 234] width 43 height 43
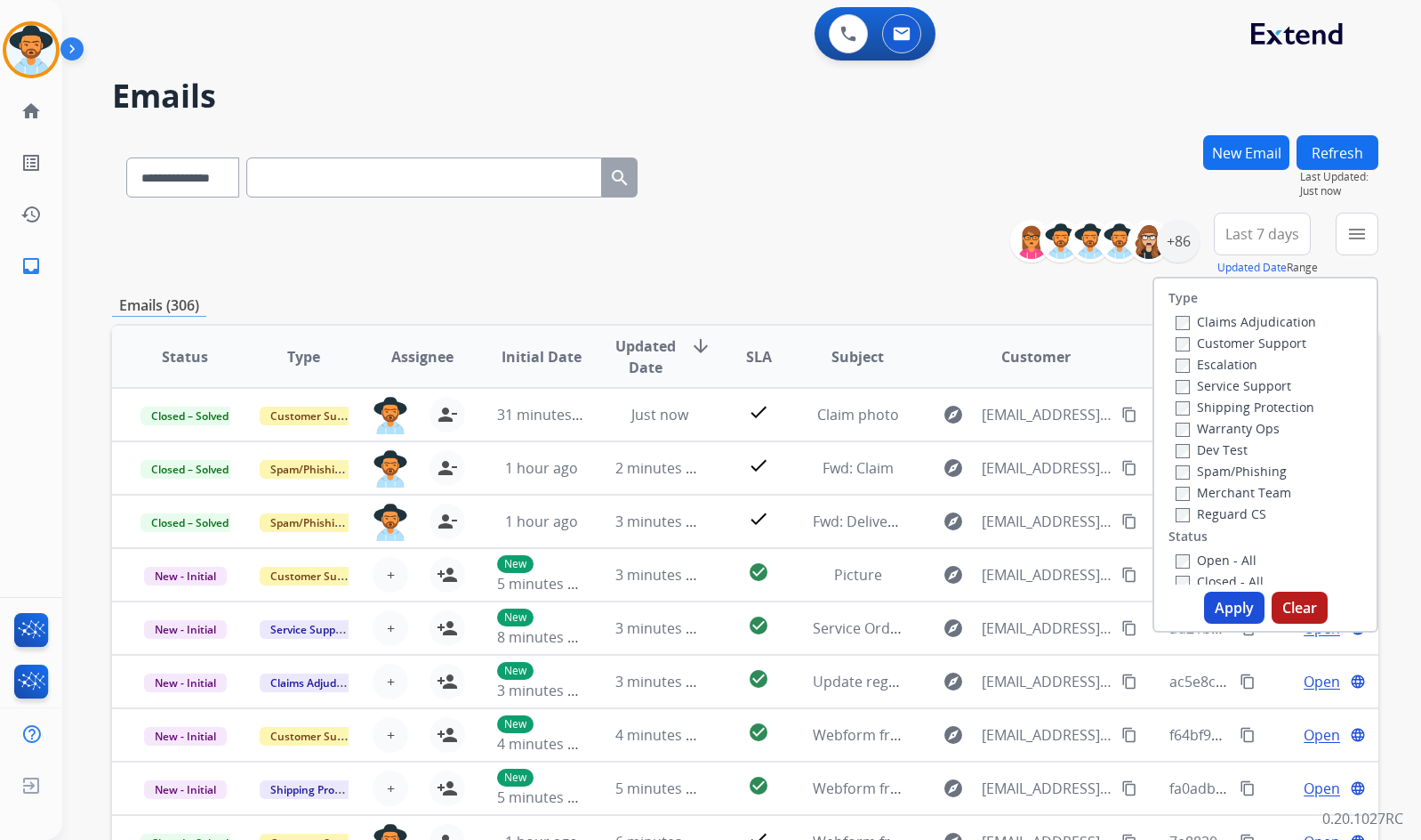
click at [1249, 345] on label "Customer Support" at bounding box center [1241, 343] width 130 height 17
click at [1241, 419] on div "Warranty Ops" at bounding box center [1246, 428] width 140 height 21
click at [1242, 416] on div "Shipping Protection" at bounding box center [1246, 407] width 140 height 21
click at [1251, 409] on label "Shipping Protection" at bounding box center [1245, 406] width 139 height 17
drag, startPoint x: 1243, startPoint y: 511, endPoint x: 1202, endPoint y: 550, distance: 56.6
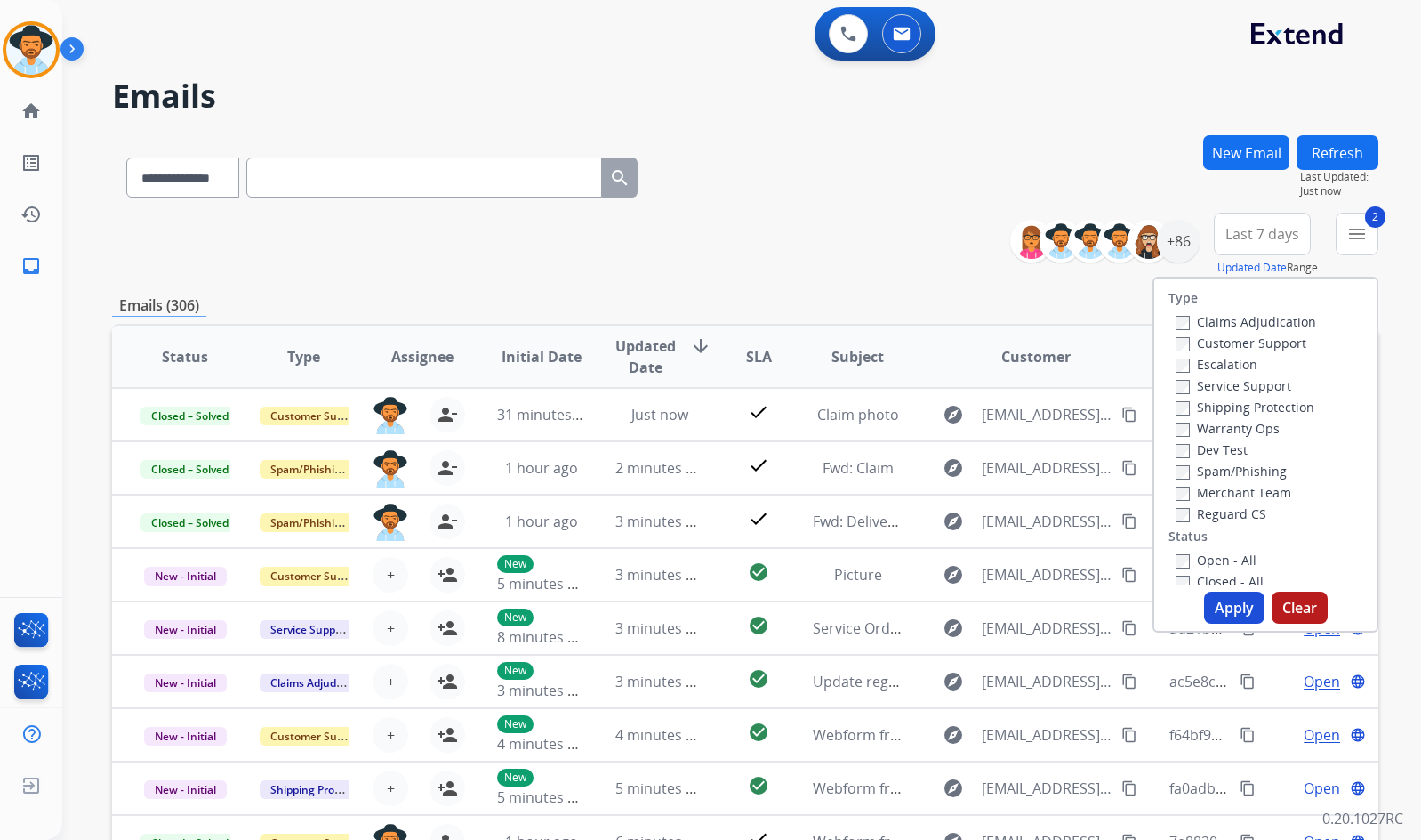
click at [1241, 511] on label "Reguard CS" at bounding box center [1221, 513] width 91 height 17
click at [1198, 559] on label "Open - All" at bounding box center [1216, 560] width 81 height 17
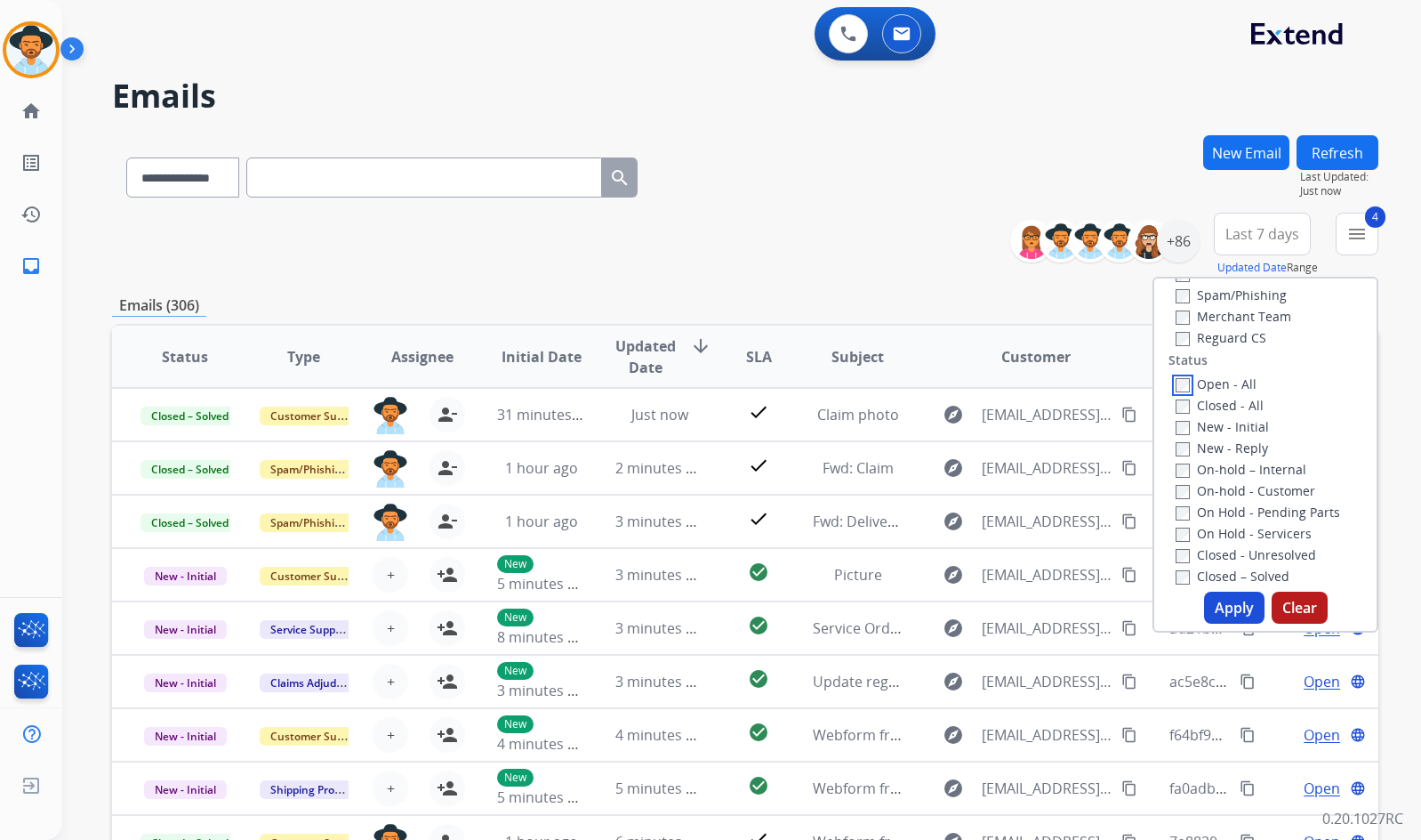
scroll to position [178, 0]
drag, startPoint x: 1213, startPoint y: 531, endPoint x: 1214, endPoint y: 512, distance: 19.0
click at [1213, 530] on label "On Hold - Servicers" at bounding box center [1244, 530] width 136 height 17
click at [1214, 512] on label "On Hold - Pending Parts" at bounding box center [1257, 509] width 164 height 17
click at [1217, 481] on label "On-hold - Customer" at bounding box center [1245, 488] width 139 height 17
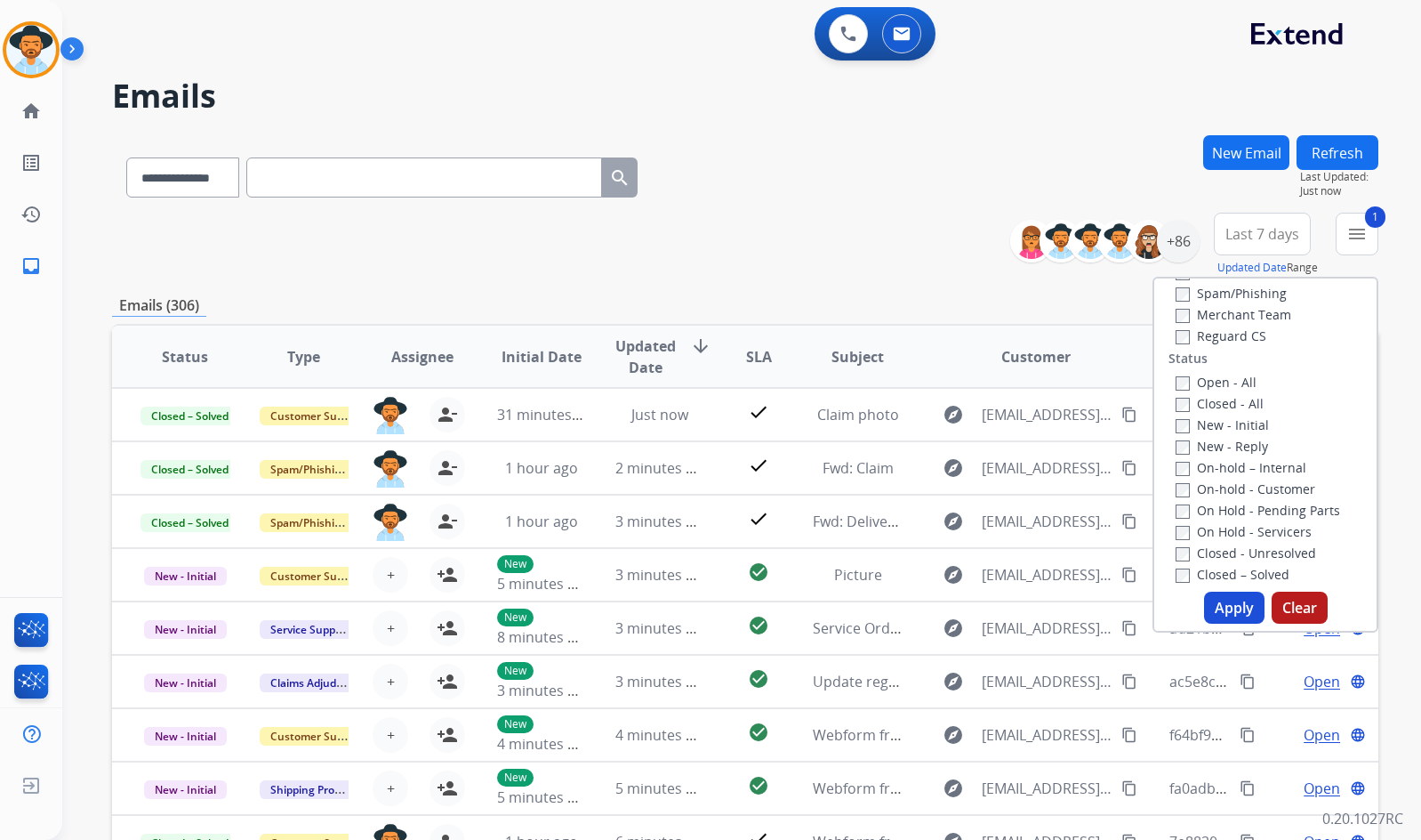
click at [1218, 459] on label "On-hold – Internal" at bounding box center [1241, 467] width 130 height 17
click at [1221, 436] on div "New - Reply" at bounding box center [1269, 446] width 187 height 21
click at [1221, 417] on label "New - Initial" at bounding box center [1222, 424] width 93 height 17
click at [1214, 439] on label "New - Reply" at bounding box center [1221, 446] width 92 height 17
click at [1243, 607] on button "Apply" at bounding box center [1234, 607] width 60 height 32
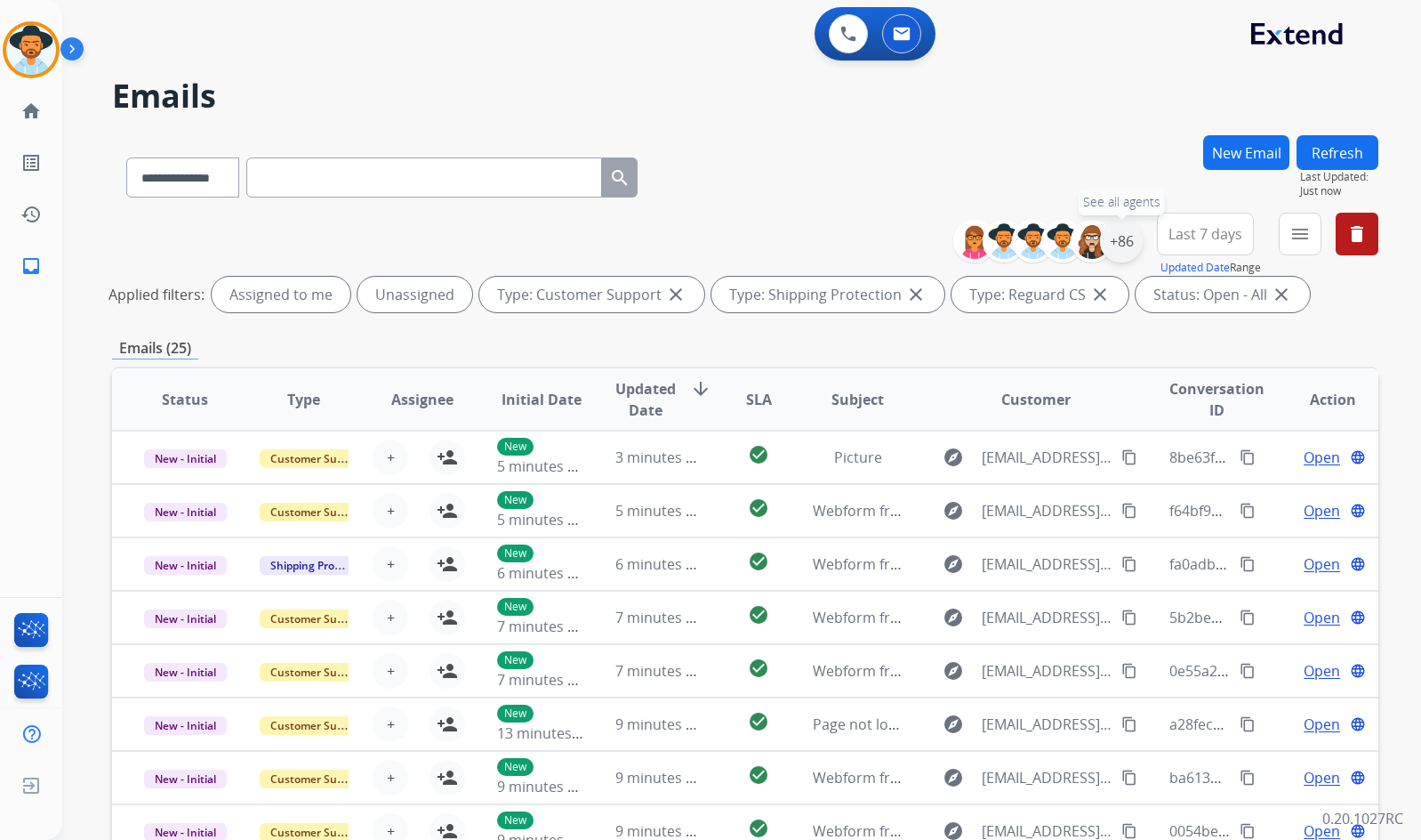
click at [1122, 245] on div "+86" at bounding box center [1121, 241] width 43 height 43
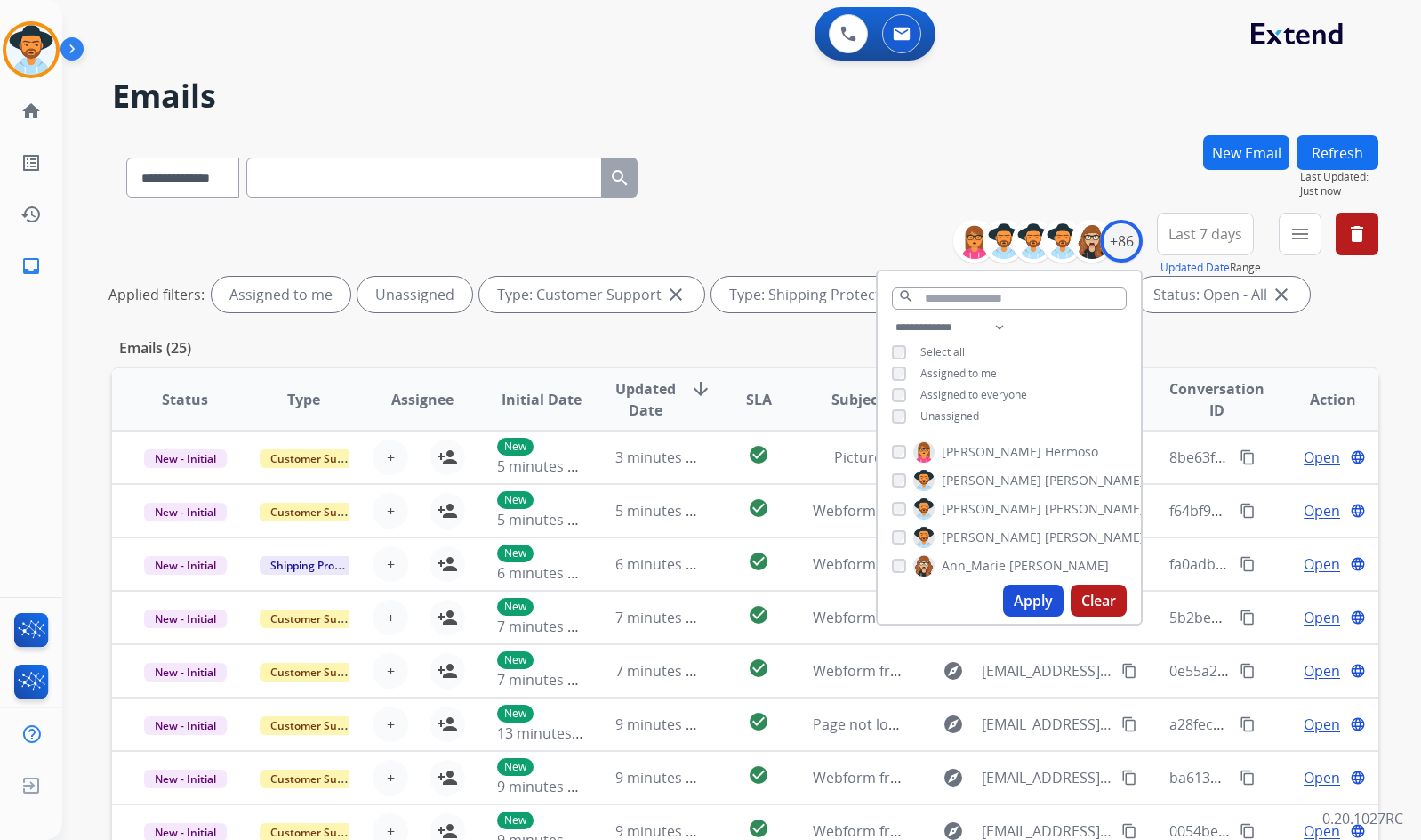
click at [954, 413] on span "Unassigned" at bounding box center [950, 416] width 58 height 16
click at [1045, 530] on span "Baez" at bounding box center [1095, 537] width 99 height 18
click at [1032, 611] on button "Apply" at bounding box center [1034, 600] width 60 height 32
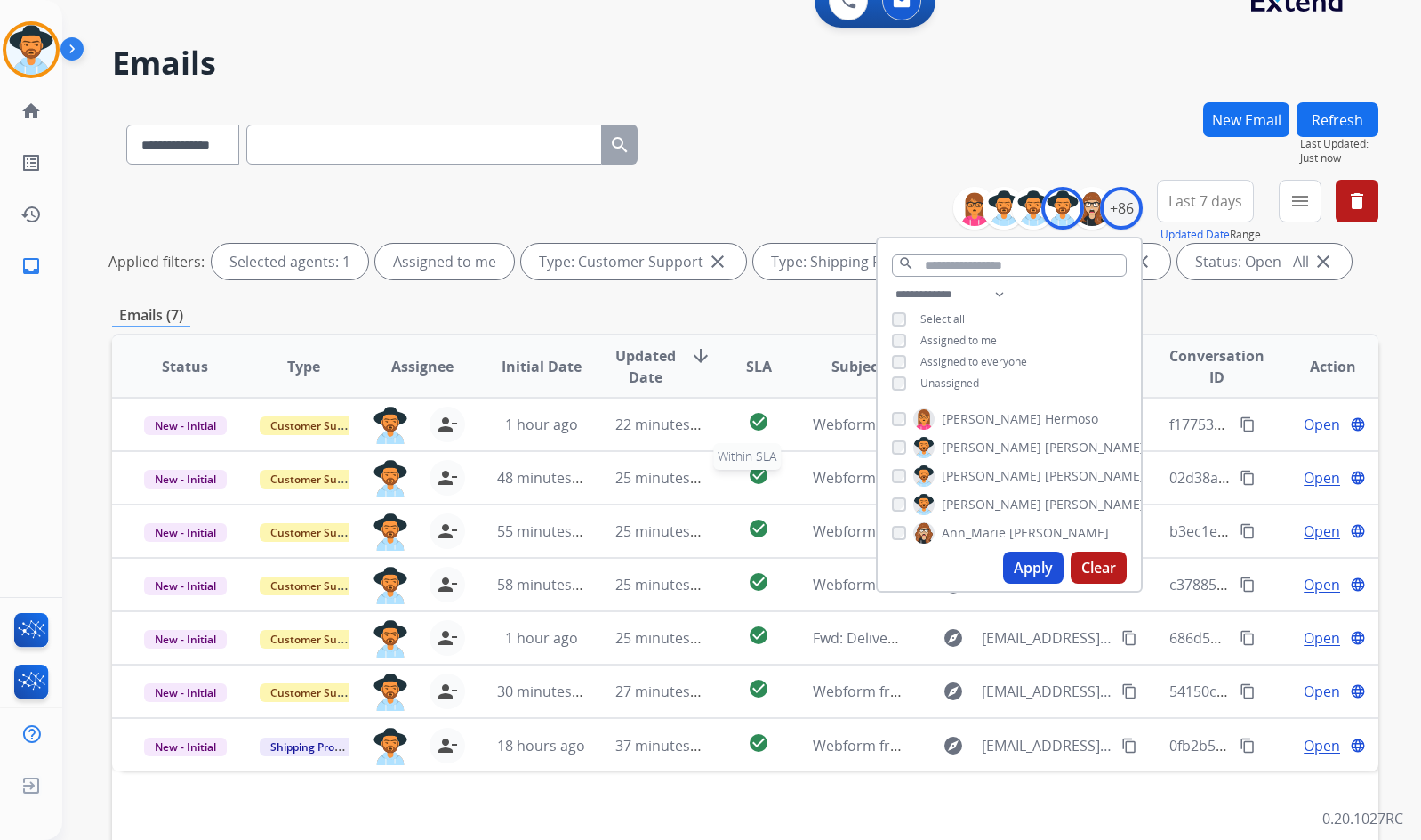
scroll to position [89, 0]
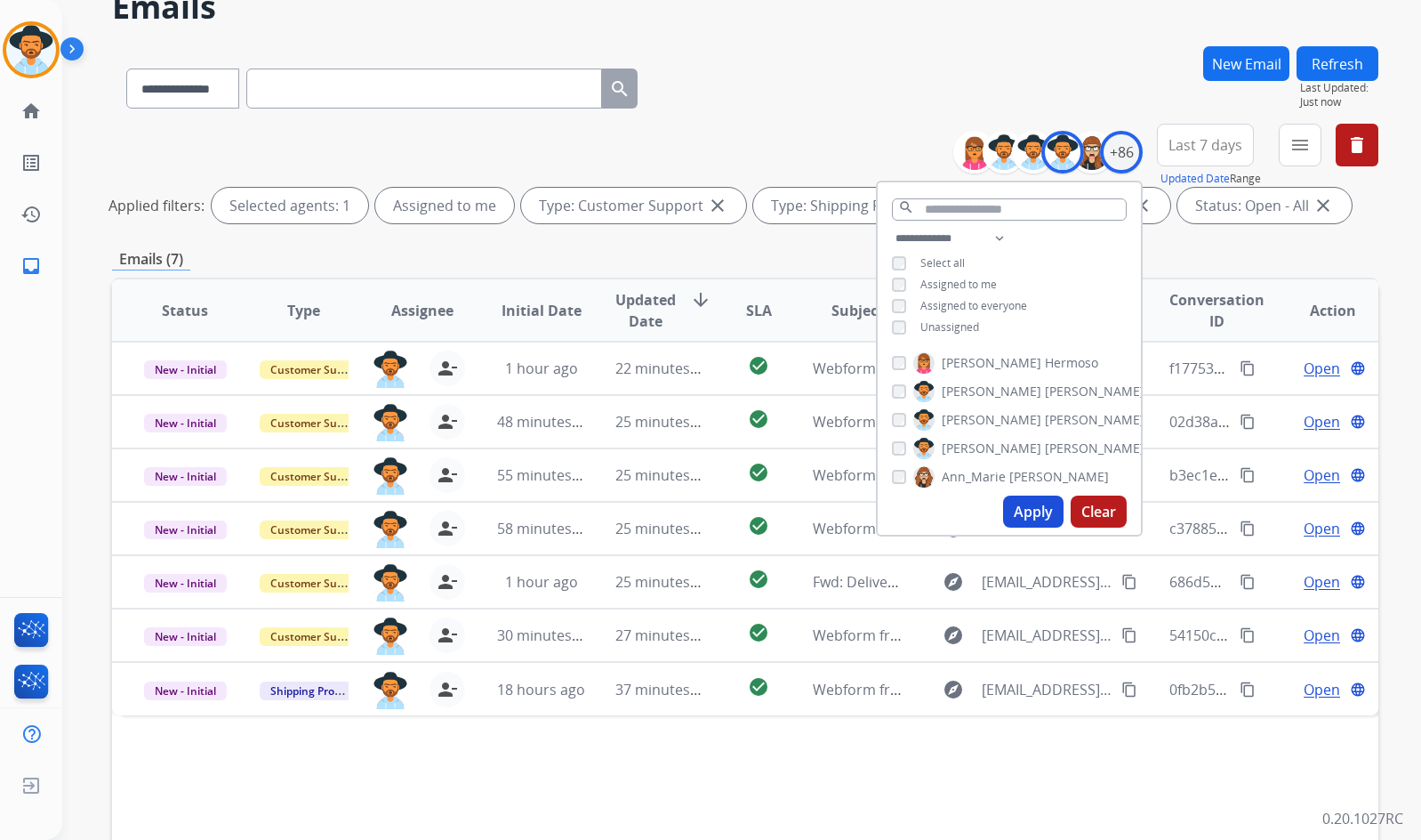
click at [1049, 758] on div "Status Type Assignee Initial Date Updated Date arrow_downward SLA Subject Custo…" at bounding box center [745, 575] width 1266 height 596
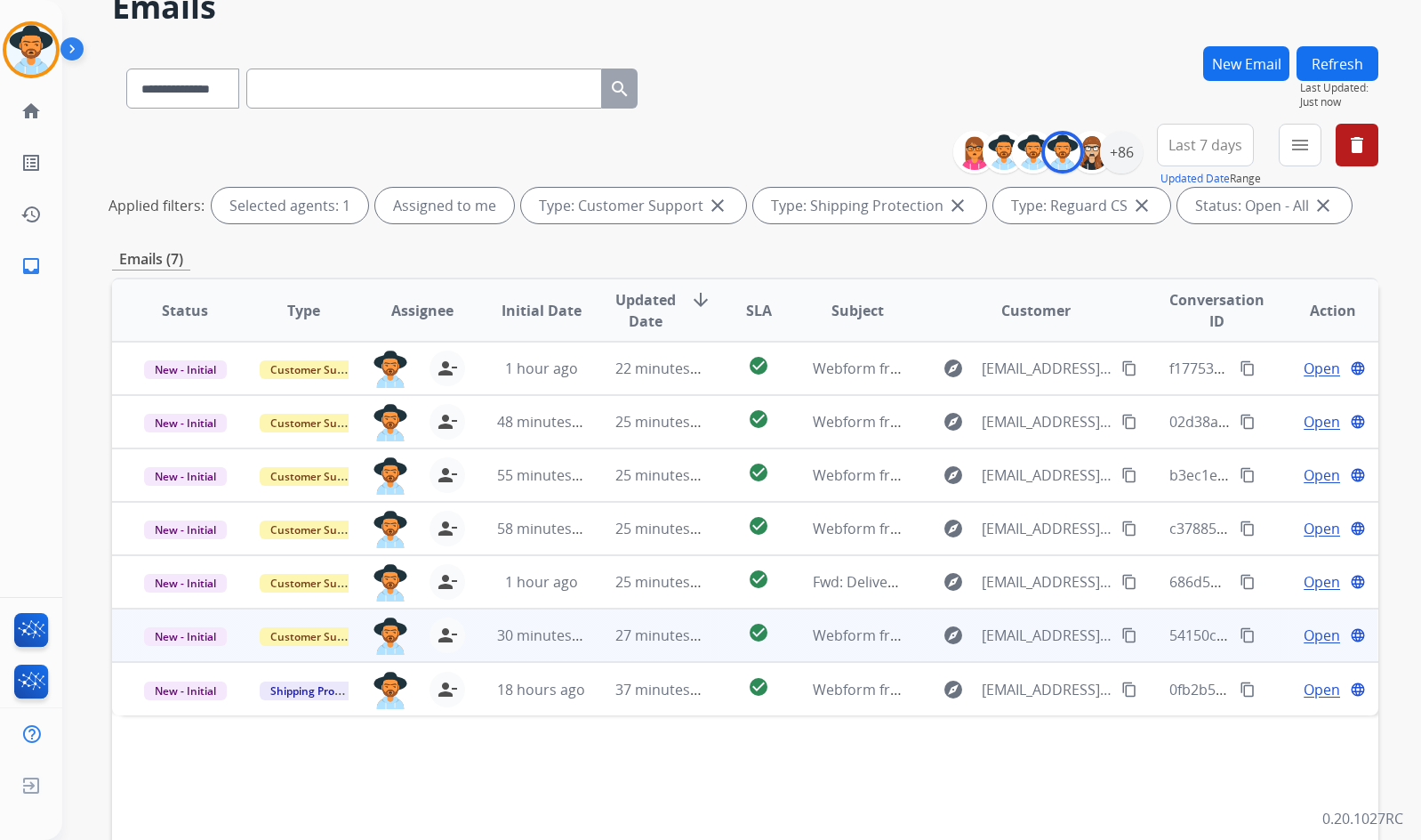
click at [1304, 635] on span "Open" at bounding box center [1322, 636] width 36 height 21
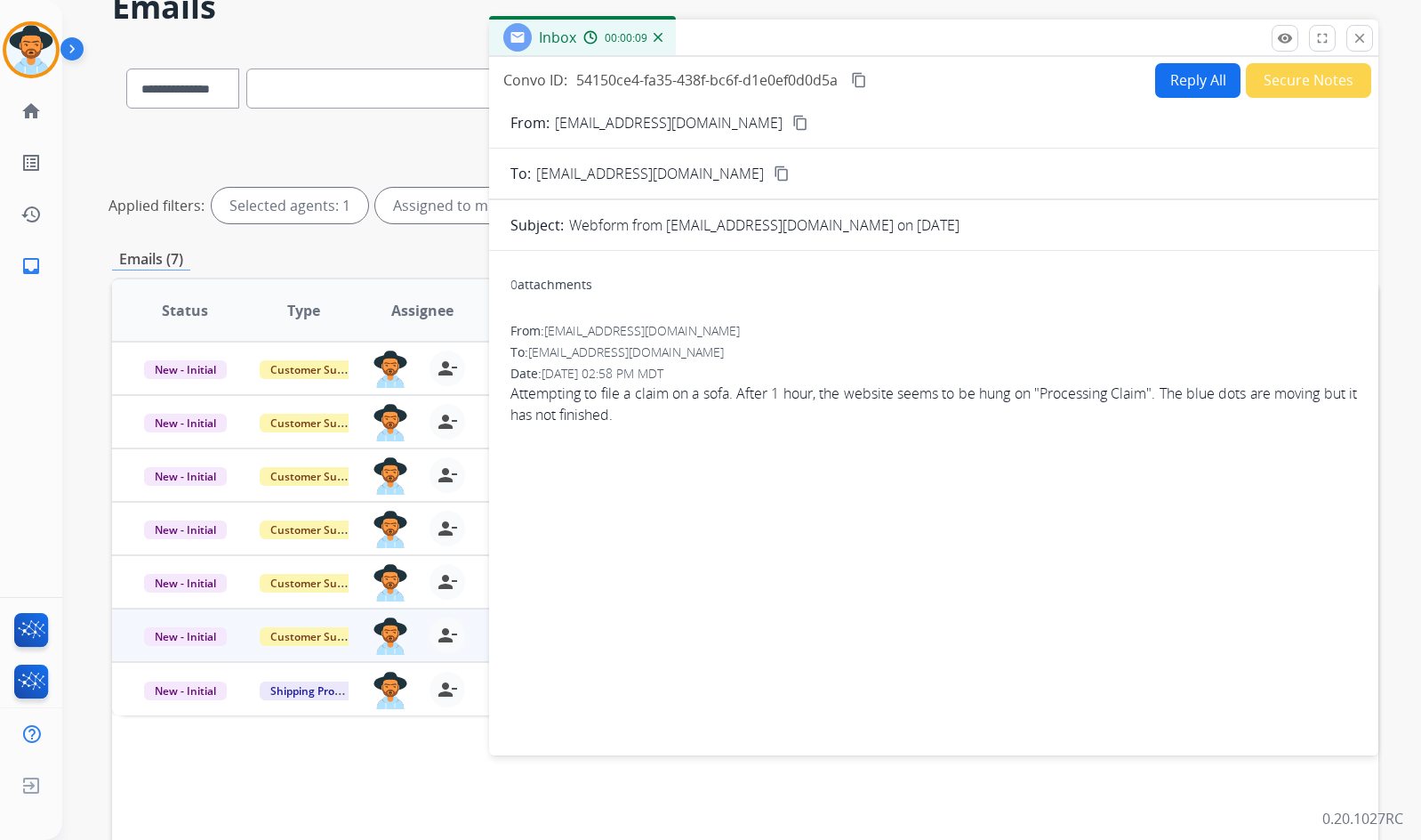
click at [792, 126] on mat-icon "content_copy" at bounding box center [800, 123] width 16 height 16
click at [870, 84] on button "content_copy" at bounding box center [859, 80] width 21 height 21
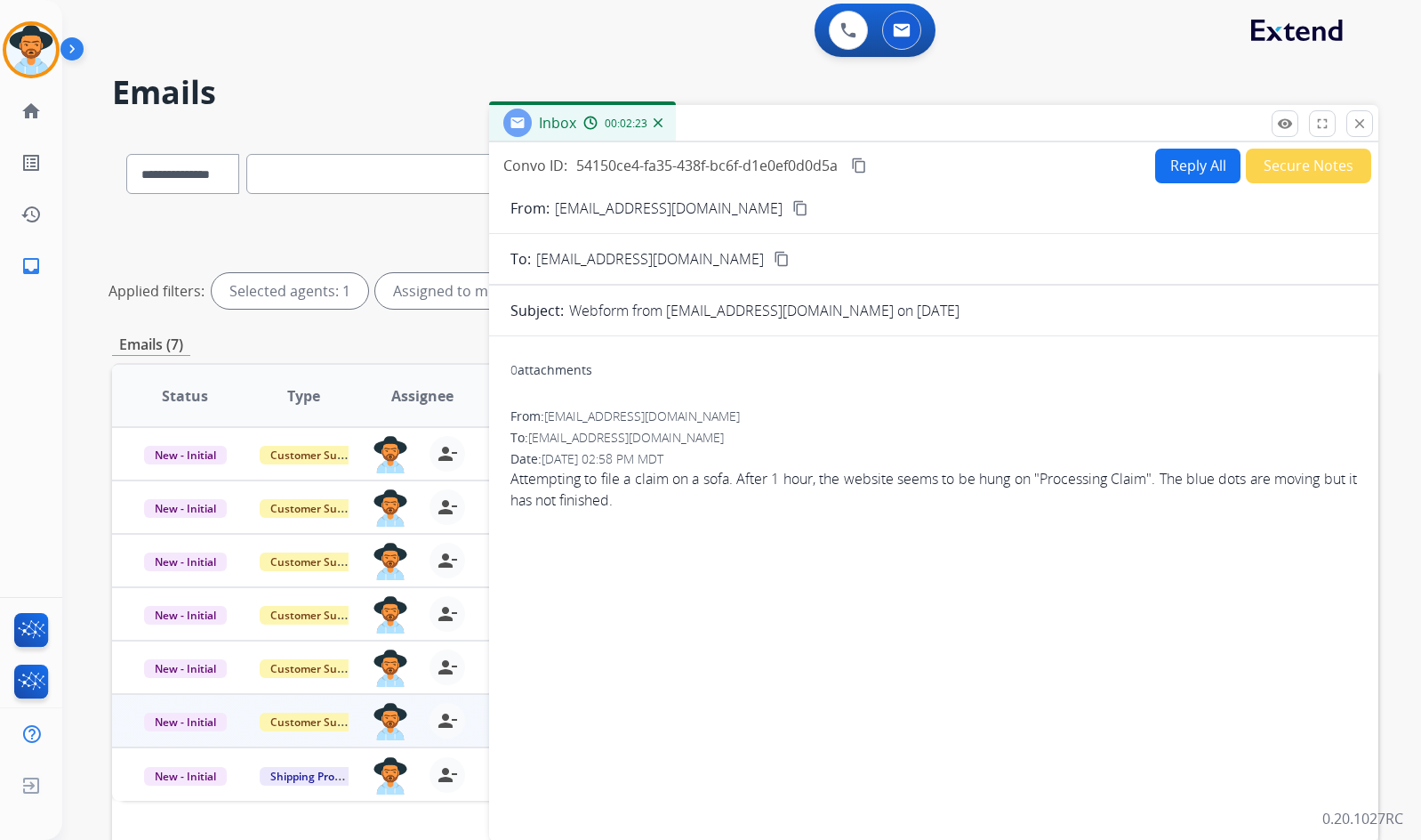
scroll to position [0, 0]
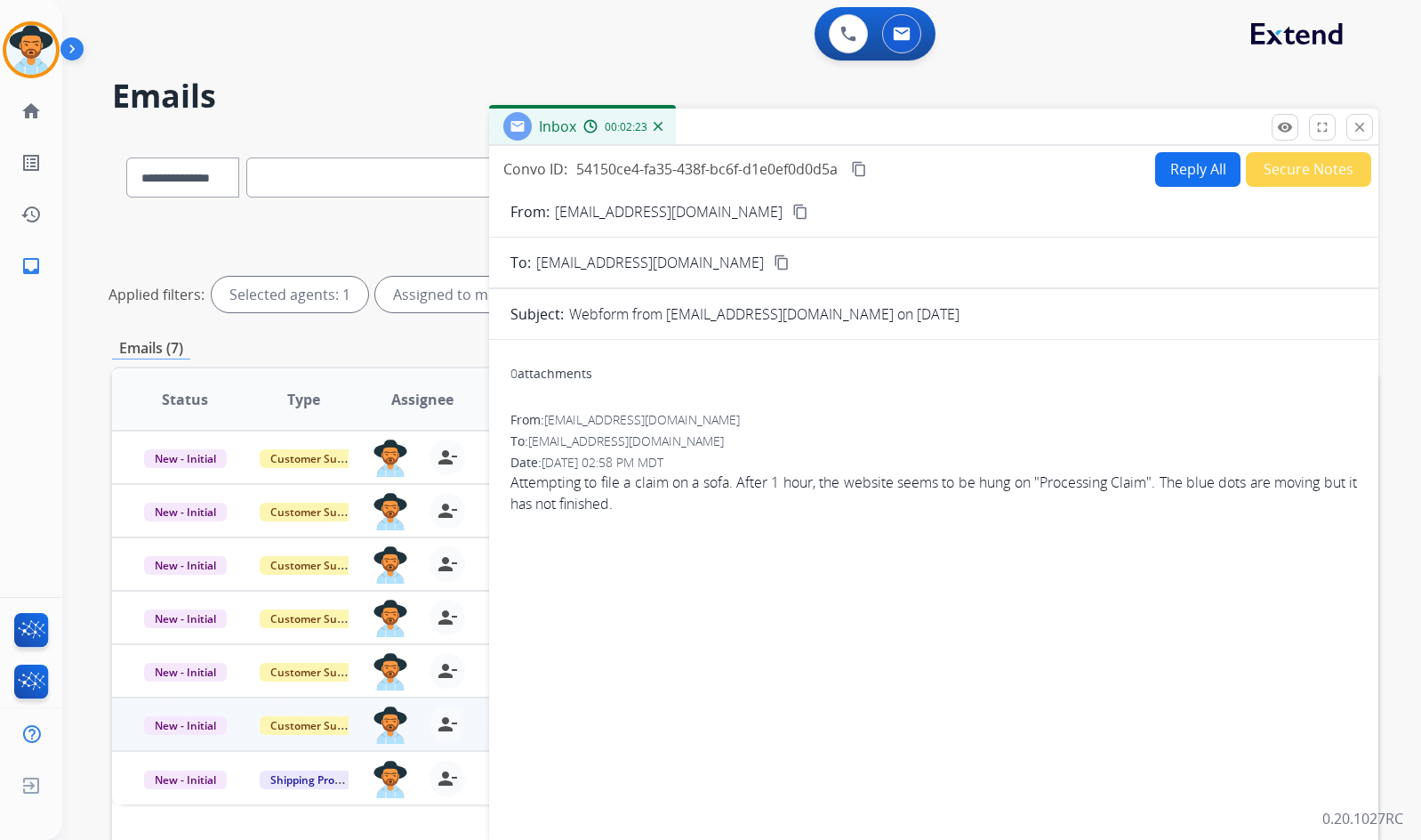
click at [1177, 174] on button "Reply All" at bounding box center [1198, 169] width 86 height 35
select select "**********"
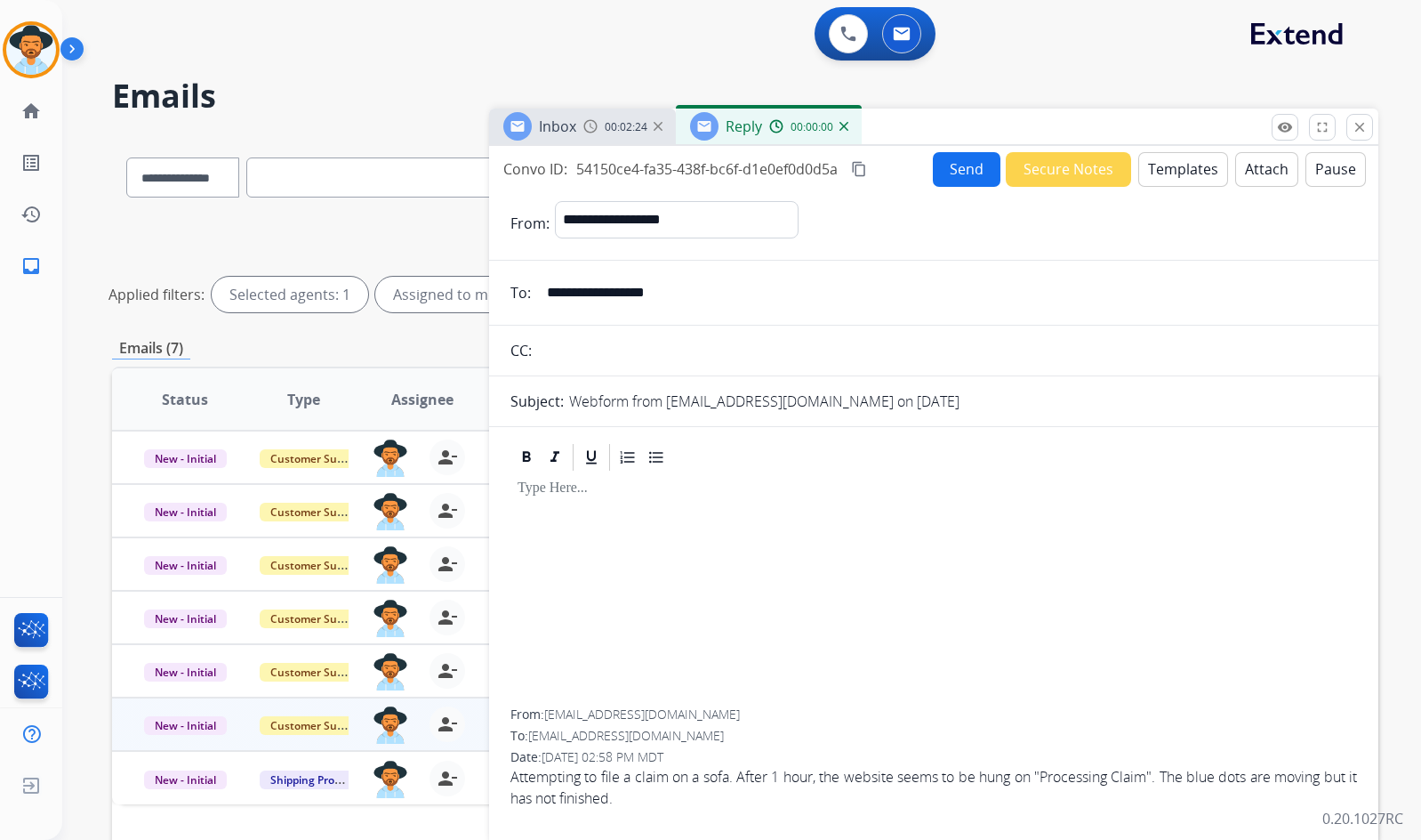
click at [1179, 170] on button "Templates" at bounding box center [1184, 169] width 90 height 35
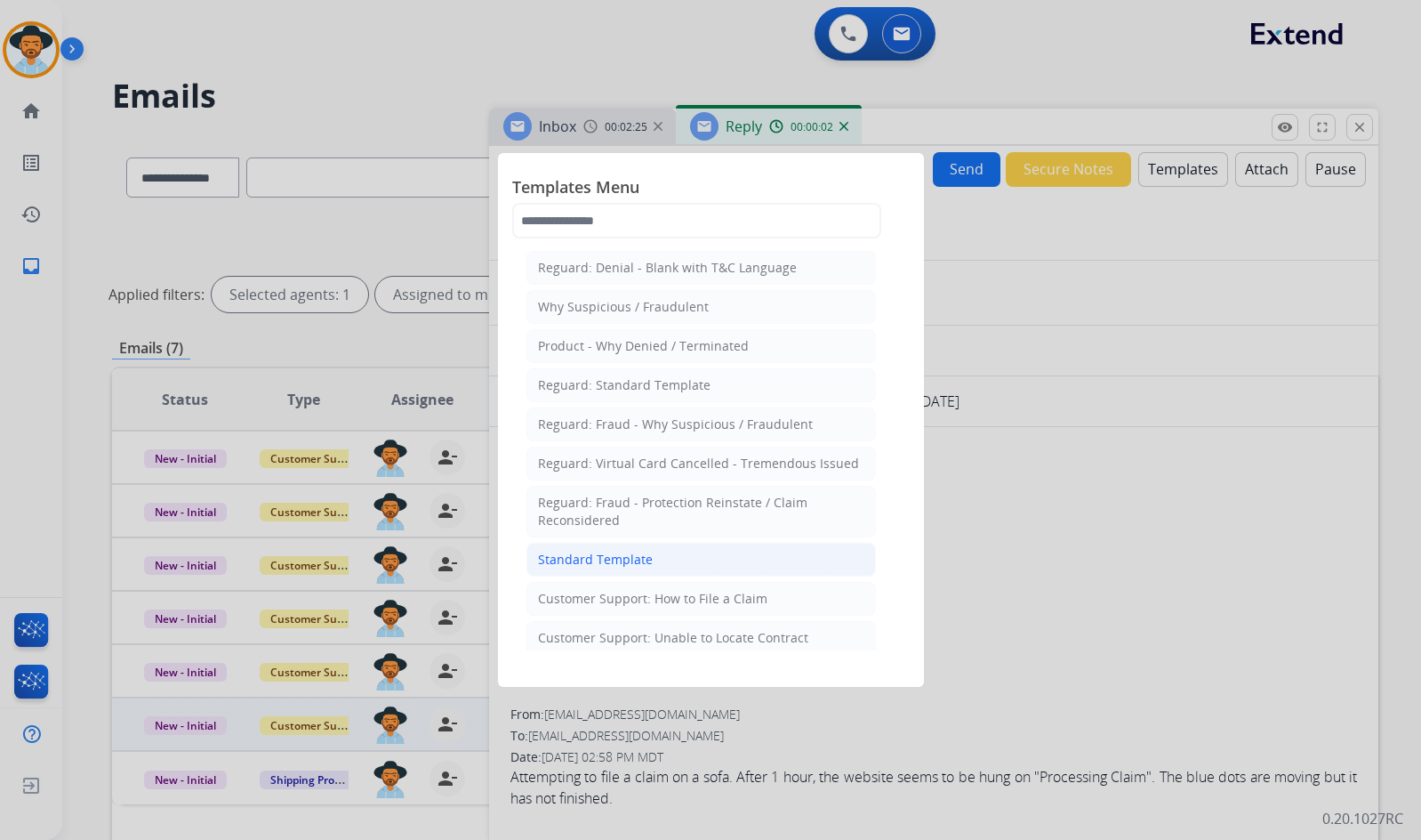
click at [674, 563] on li "Standard Template" at bounding box center [701, 559] width 349 height 34
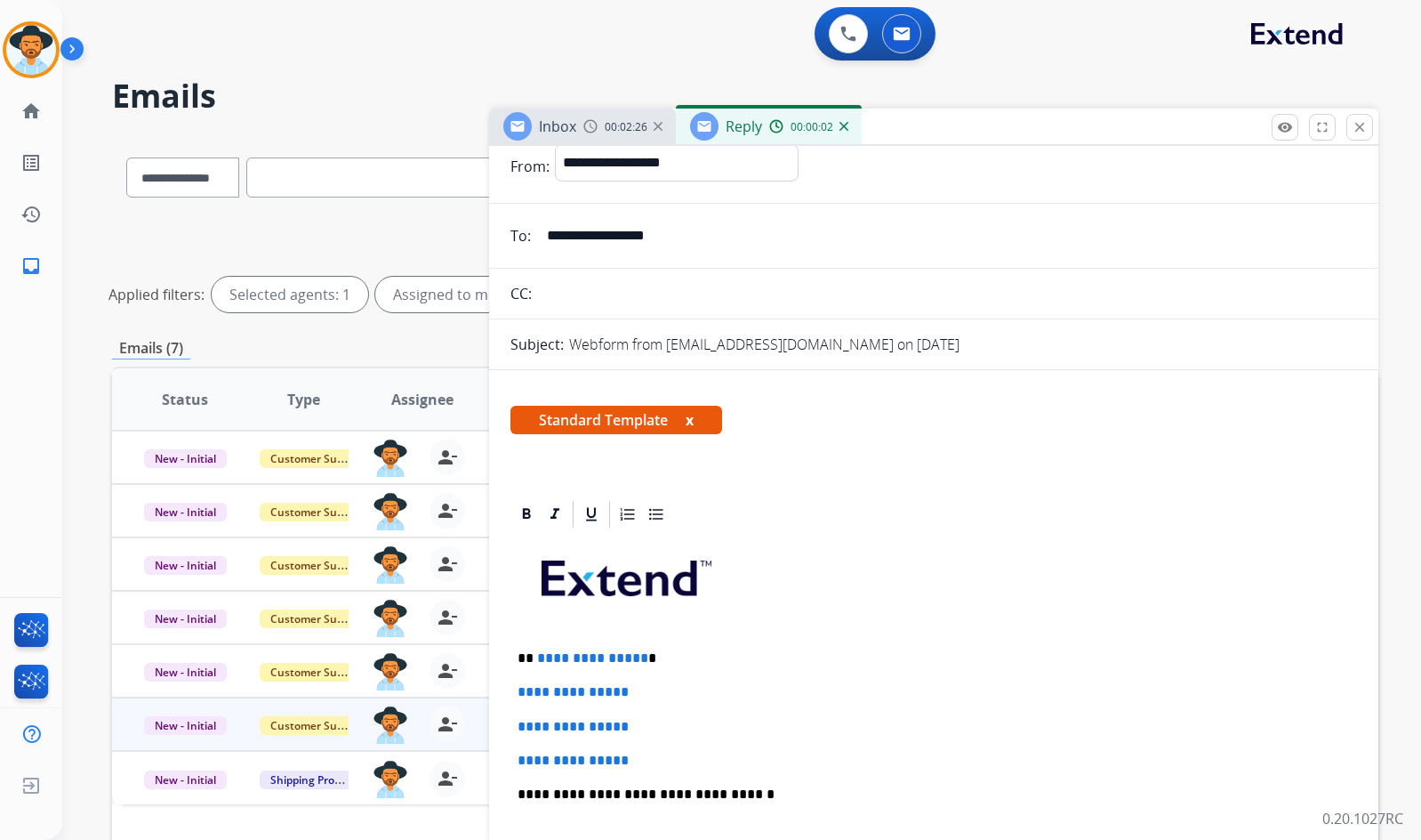
scroll to position [178, 0]
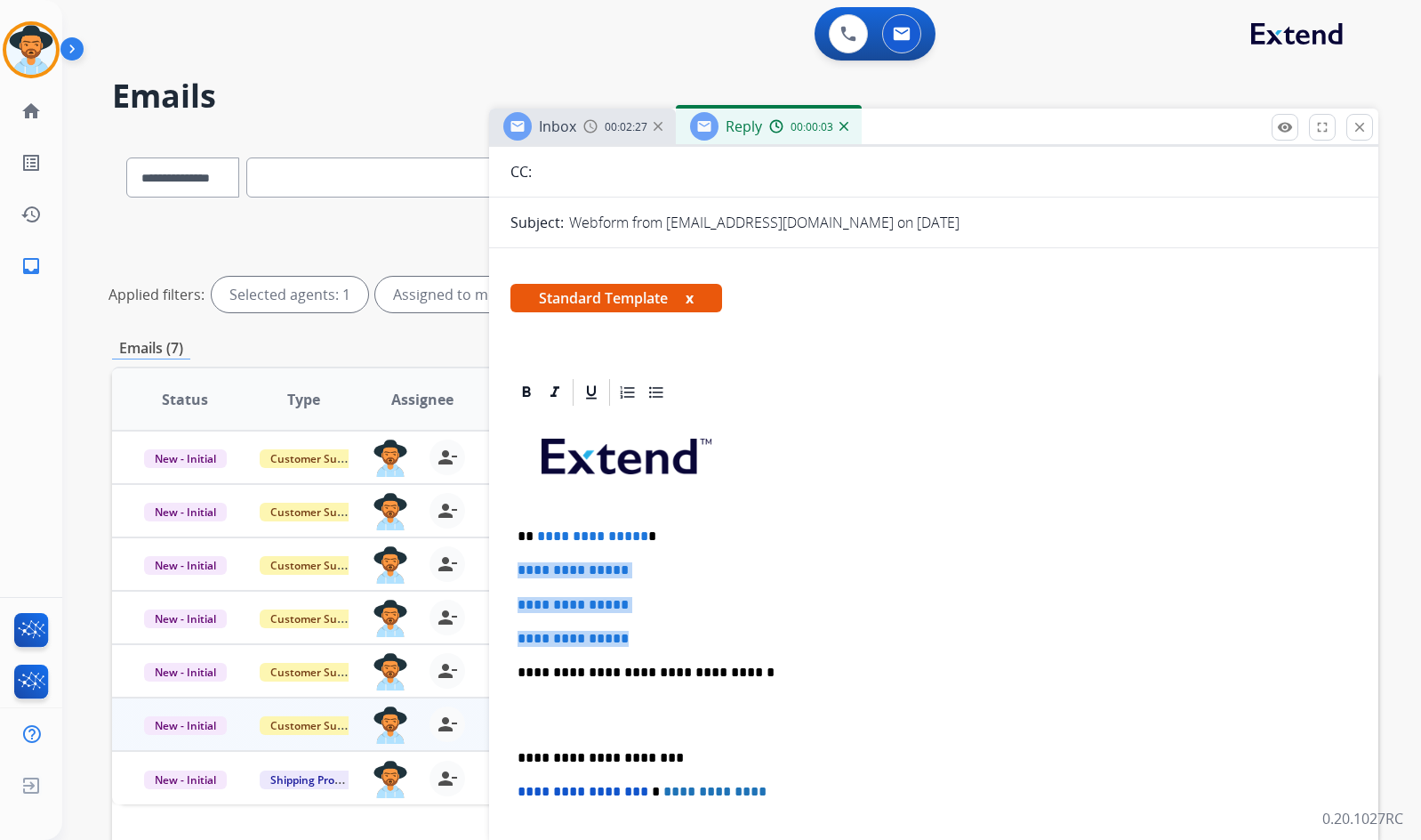
drag, startPoint x: 644, startPoint y: 644, endPoint x: 520, endPoint y: 564, distance: 147.6
click at [520, 564] on div "**********" at bounding box center [934, 713] width 847 height 612
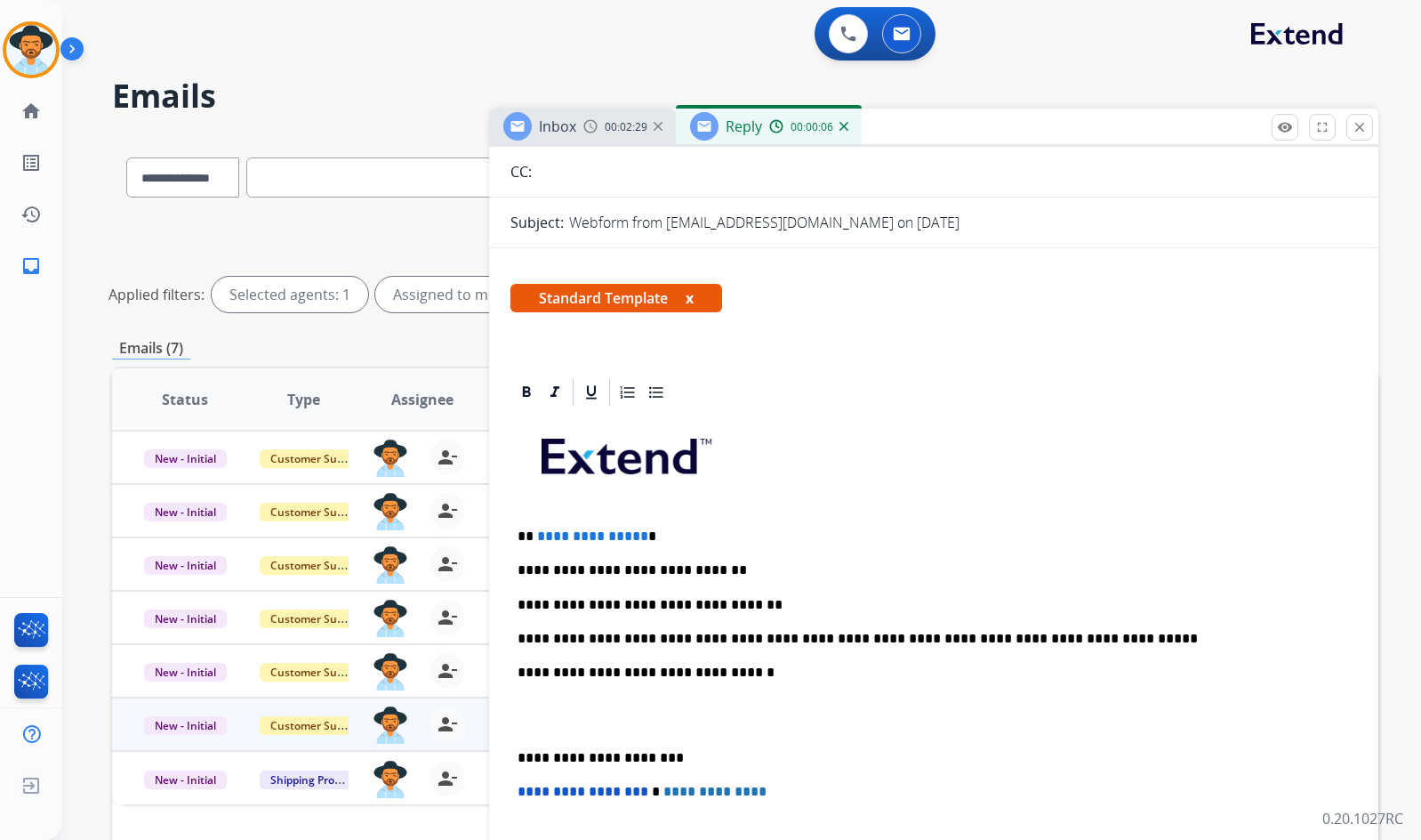
click at [603, 712] on p at bounding box center [933, 715] width 832 height 33
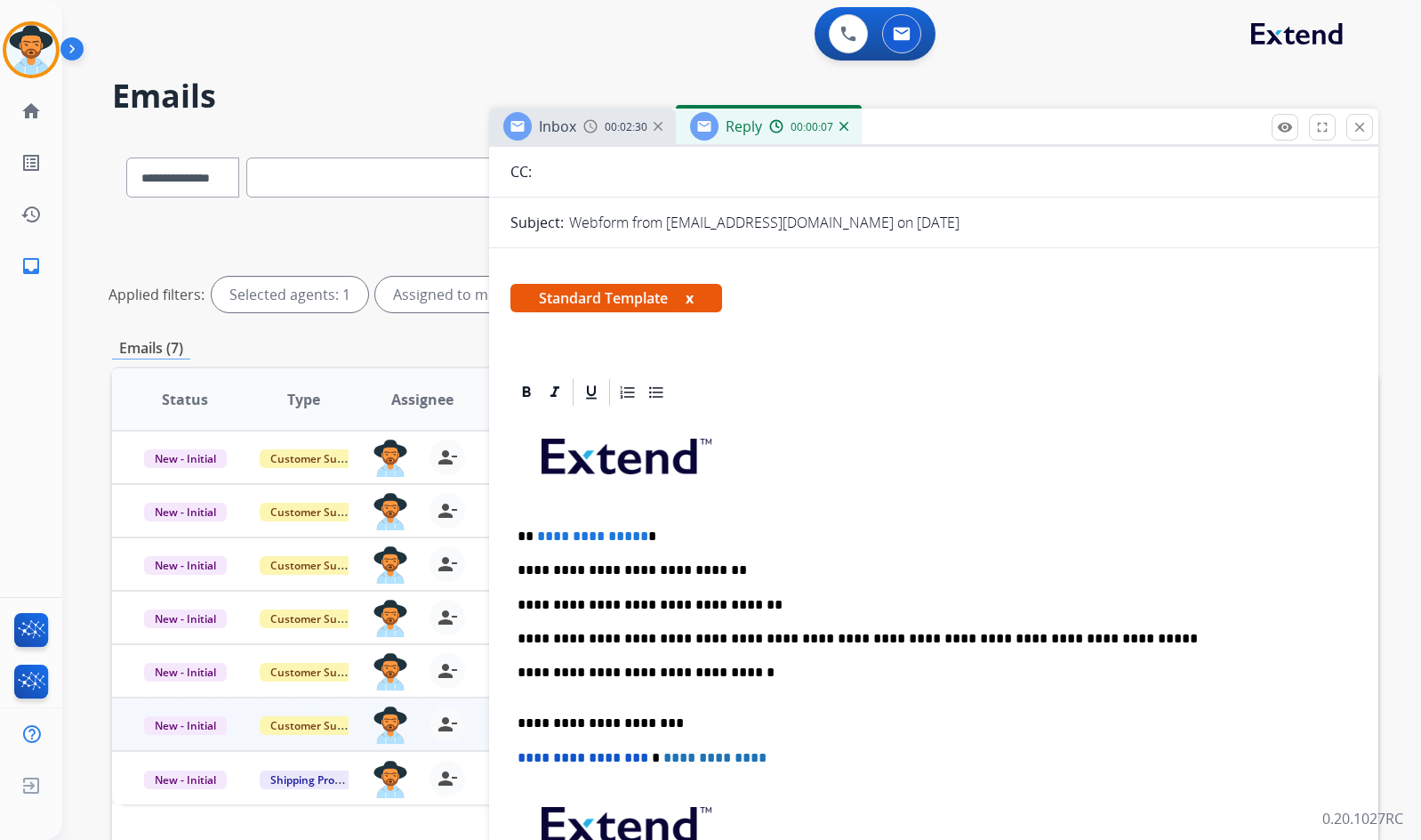
click at [645, 686] on p "**********" at bounding box center [927, 681] width 819 height 33
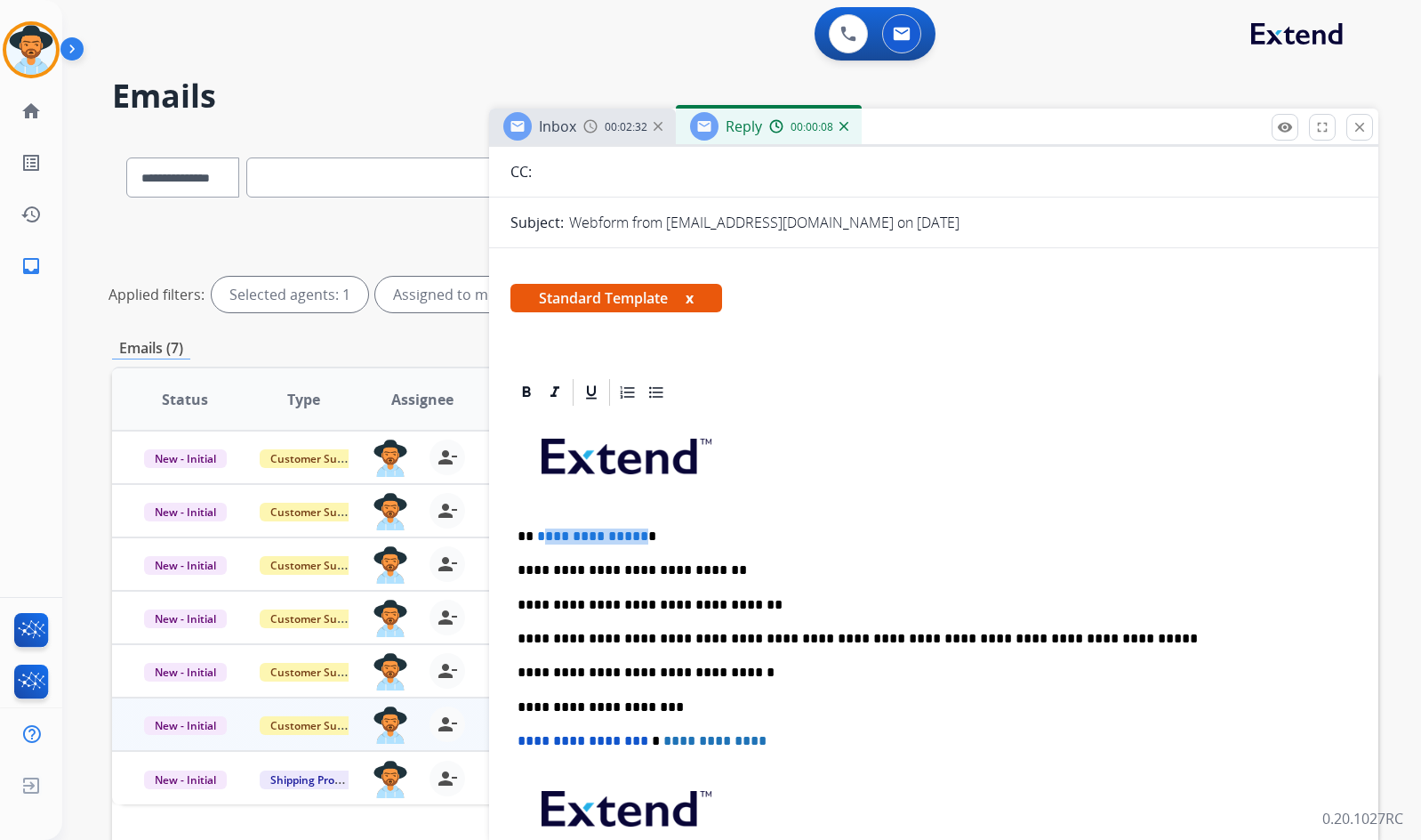
drag, startPoint x: 637, startPoint y: 537, endPoint x: 615, endPoint y: 533, distance: 22.4
click at [542, 537] on span "**********" at bounding box center [593, 536] width 111 height 14
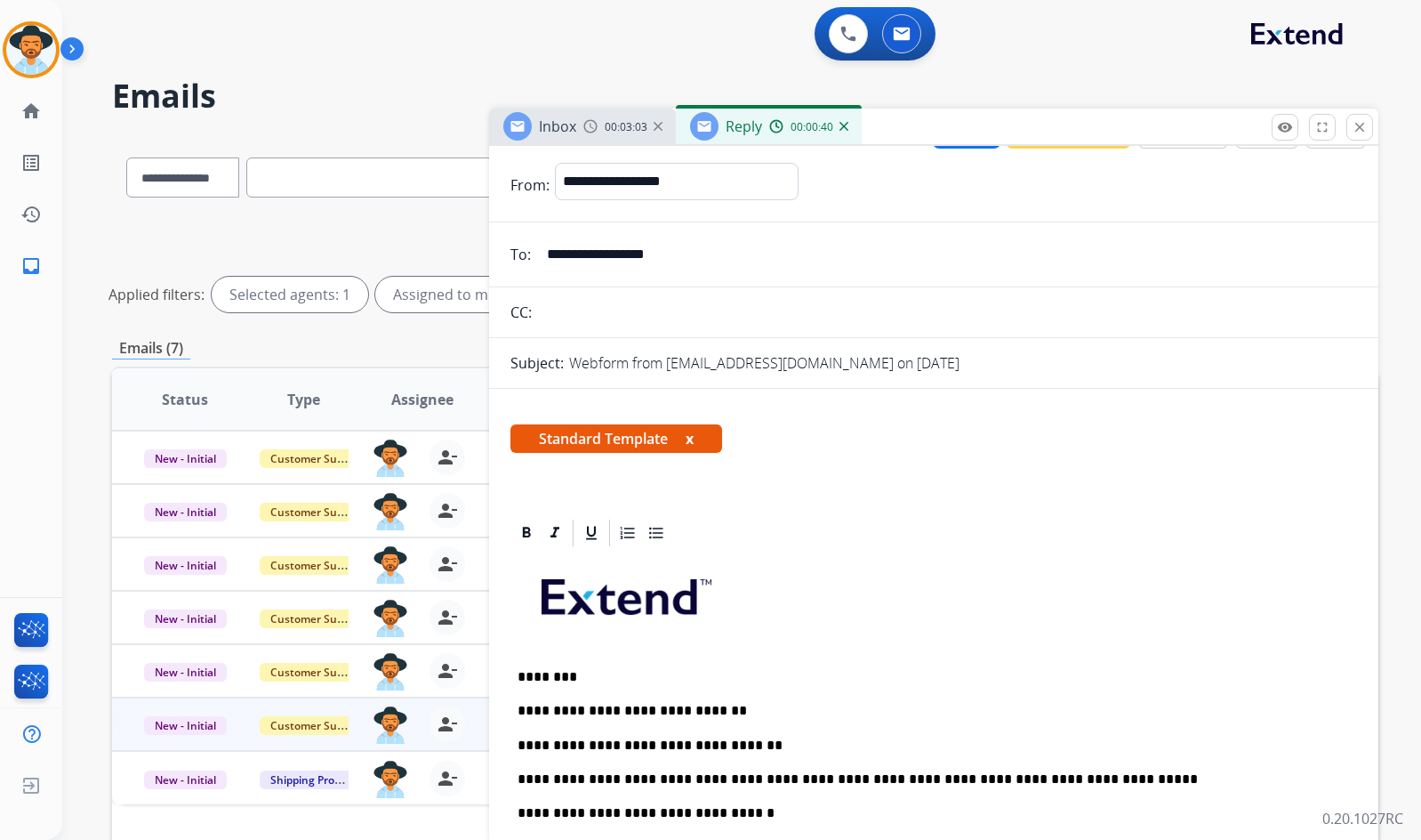
scroll to position [0, 0]
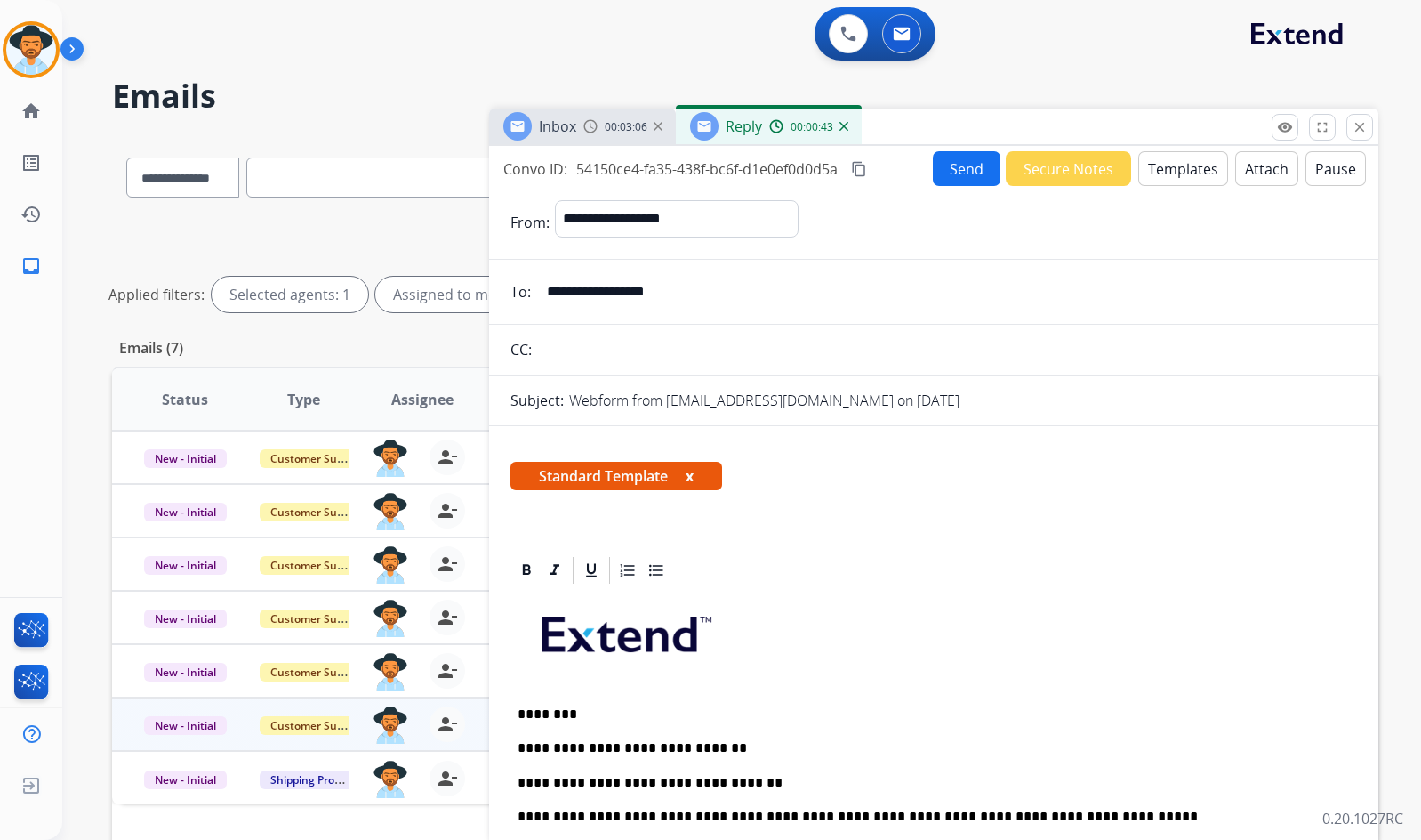
click at [948, 168] on button "Send" at bounding box center [966, 168] width 67 height 35
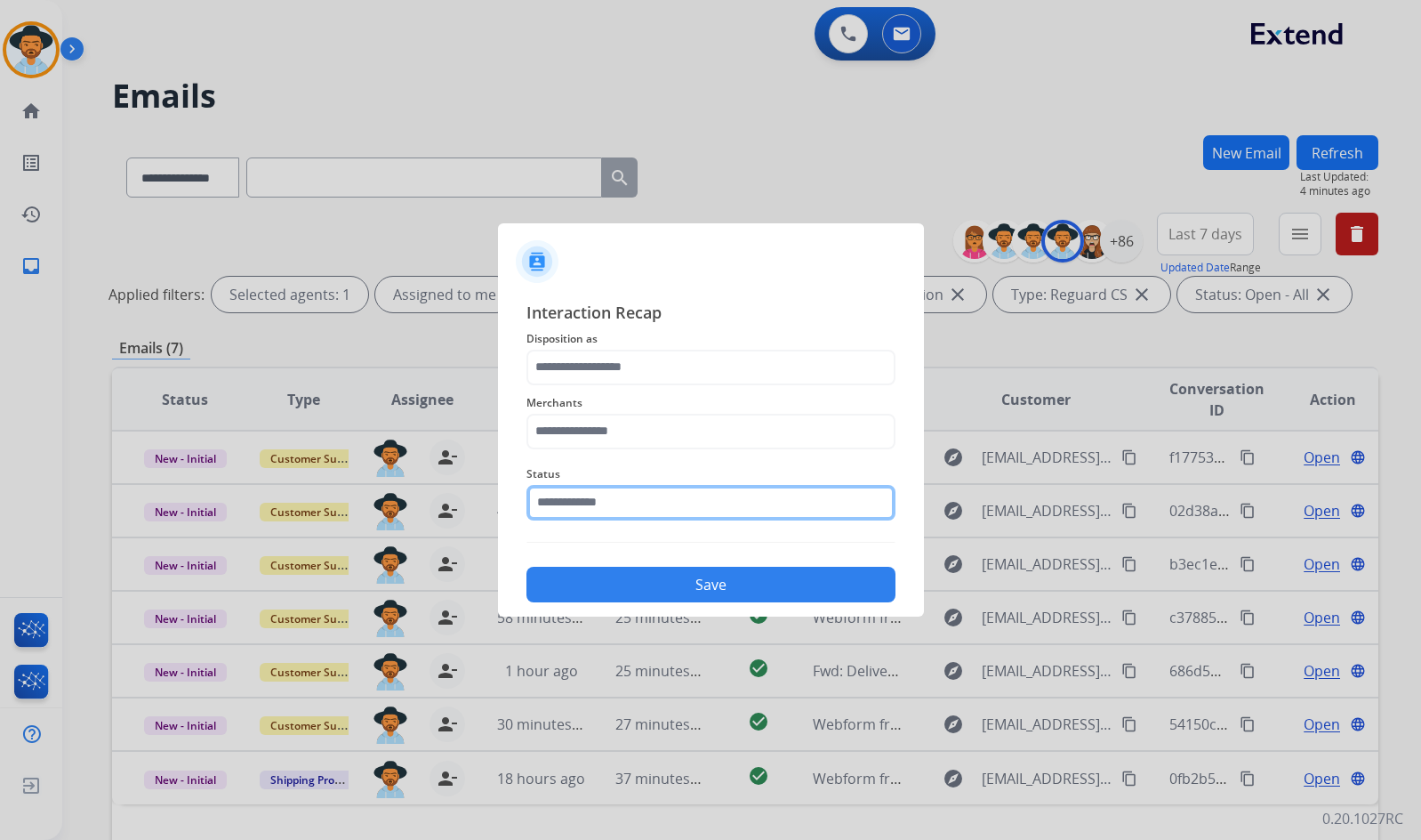
drag, startPoint x: 739, startPoint y: 492, endPoint x: 725, endPoint y: 511, distance: 23.6
click at [736, 495] on input "text" at bounding box center [710, 502] width 369 height 36
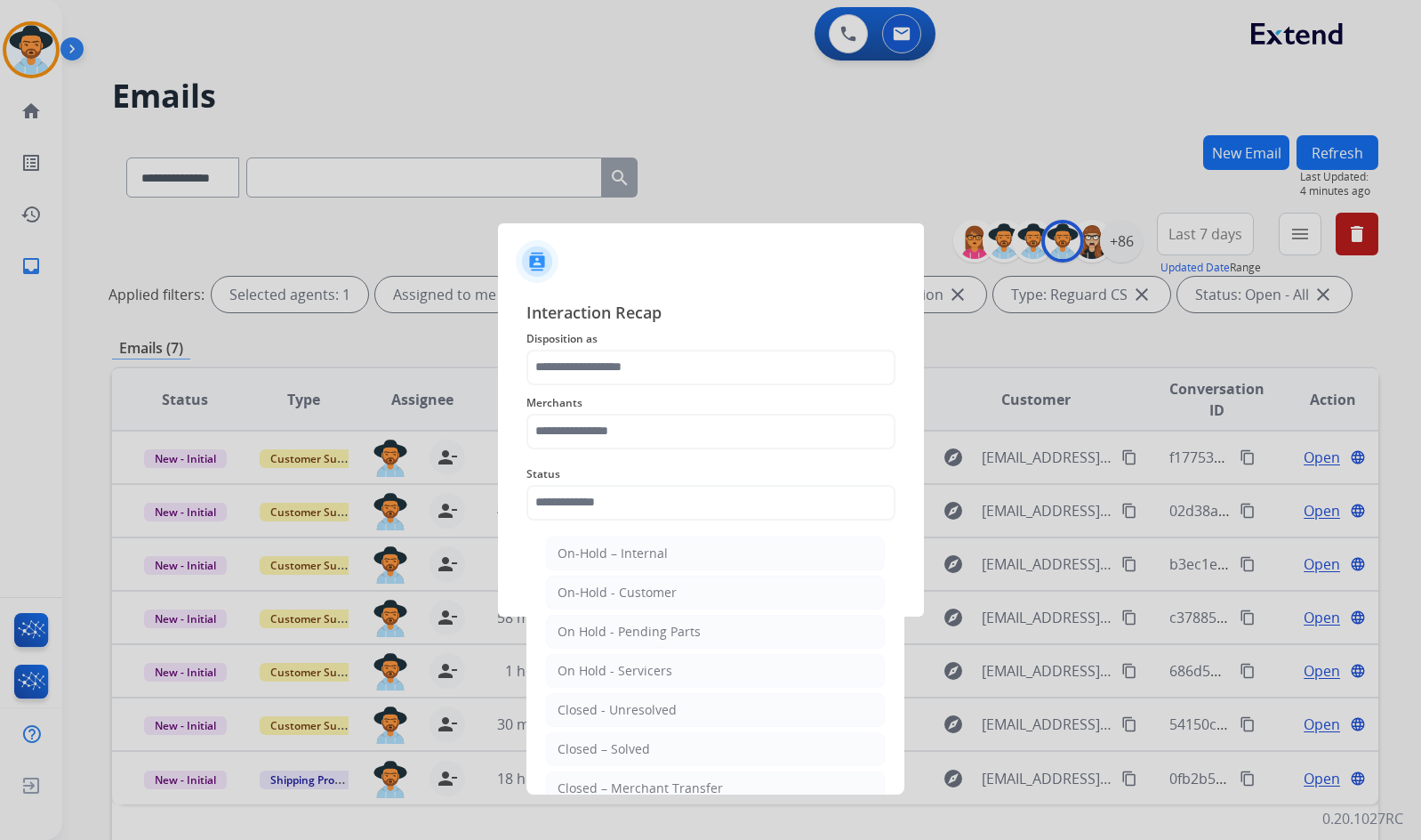
drag, startPoint x: 639, startPoint y: 746, endPoint x: 639, endPoint y: 516, distance: 230.0
click at [641, 735] on li "Closed – Solved" at bounding box center [715, 749] width 339 height 34
type input "**********"
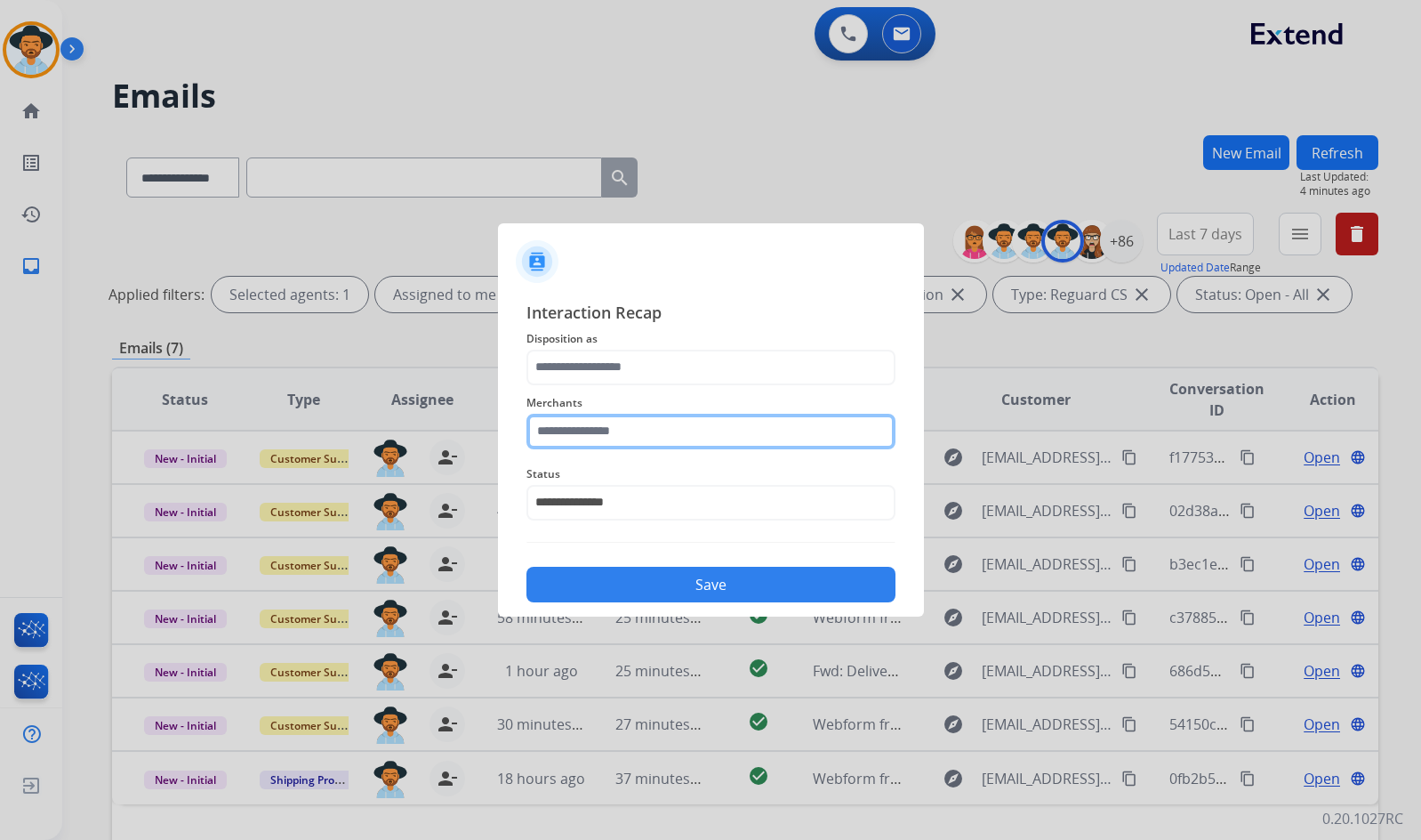
click at [641, 419] on input "text" at bounding box center [710, 431] width 369 height 36
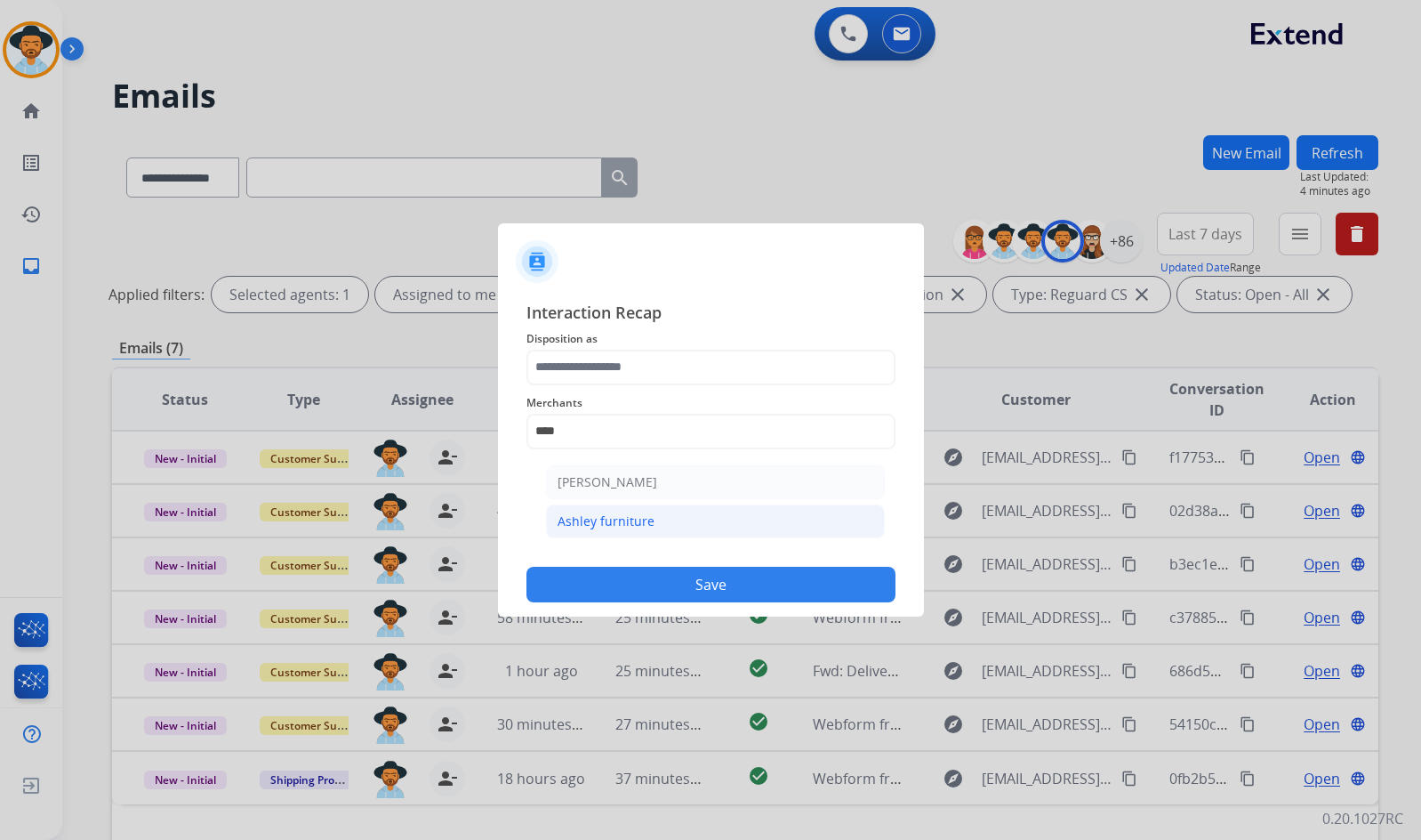
click at [650, 523] on div "Ashley furniture" at bounding box center [606, 521] width 97 height 18
type input "**********"
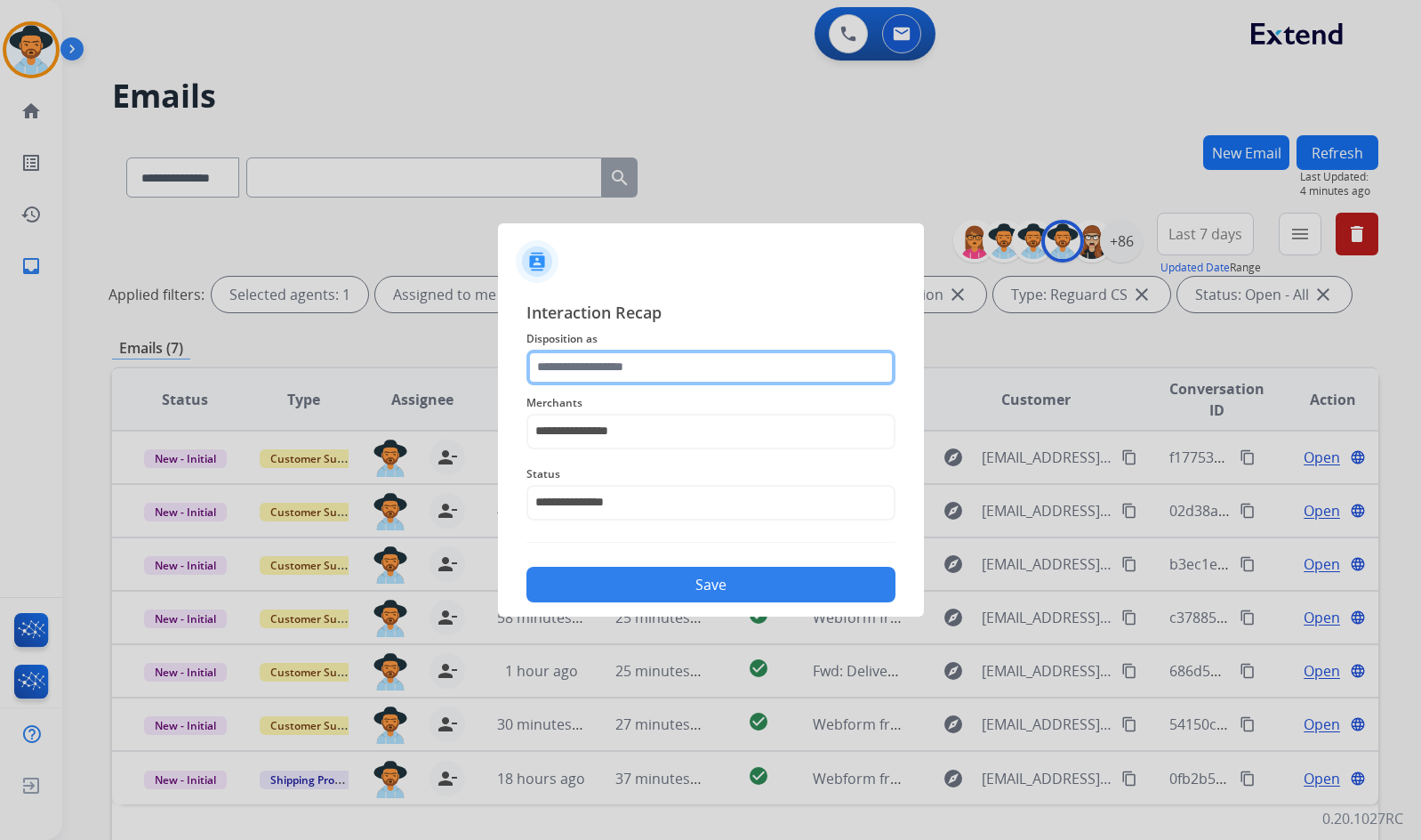
click at [668, 371] on input "text" at bounding box center [710, 367] width 369 height 36
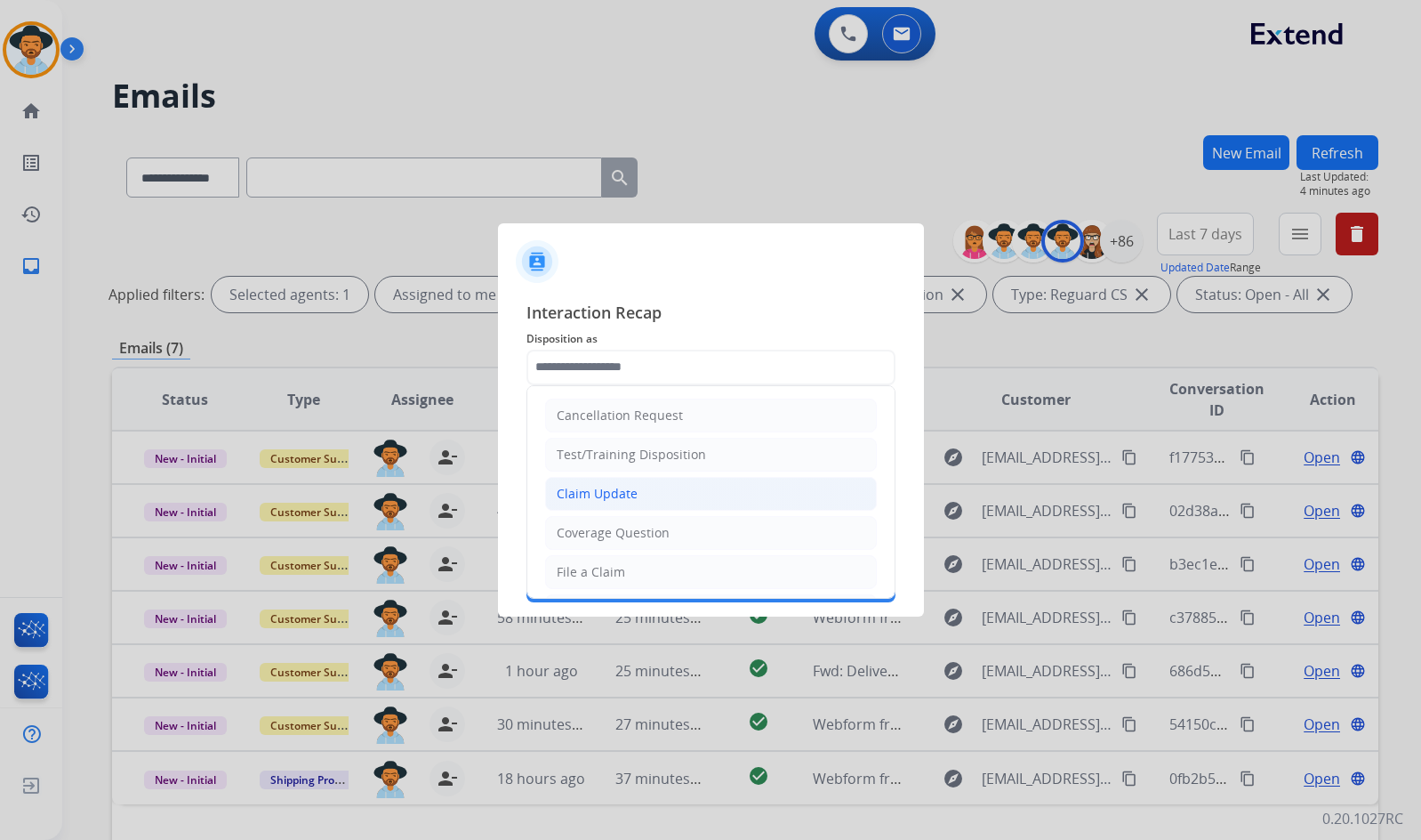
click at [650, 504] on li "Claim Update" at bounding box center [710, 493] width 332 height 34
type input "**********"
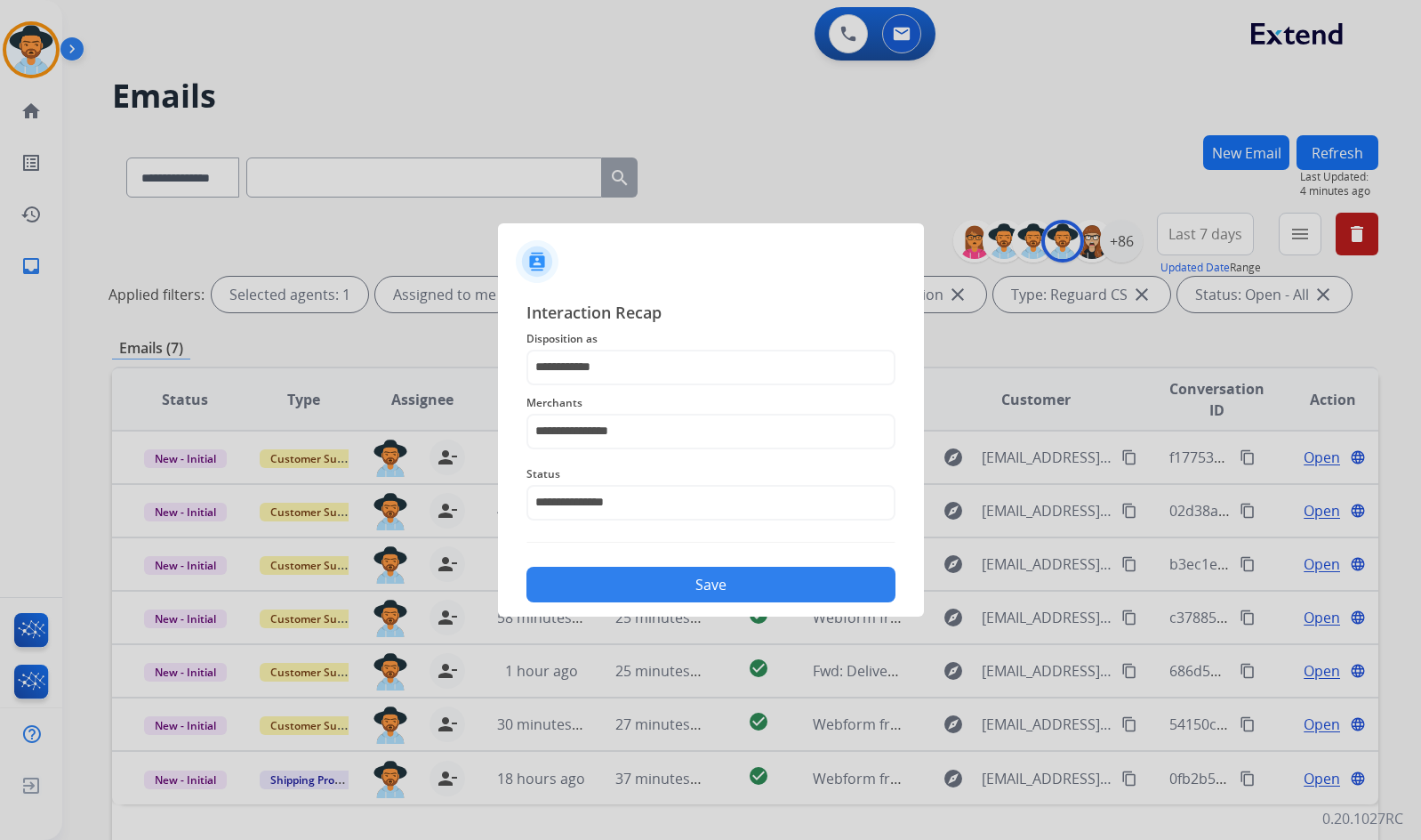
click at [659, 577] on button "Save" at bounding box center [710, 584] width 369 height 36
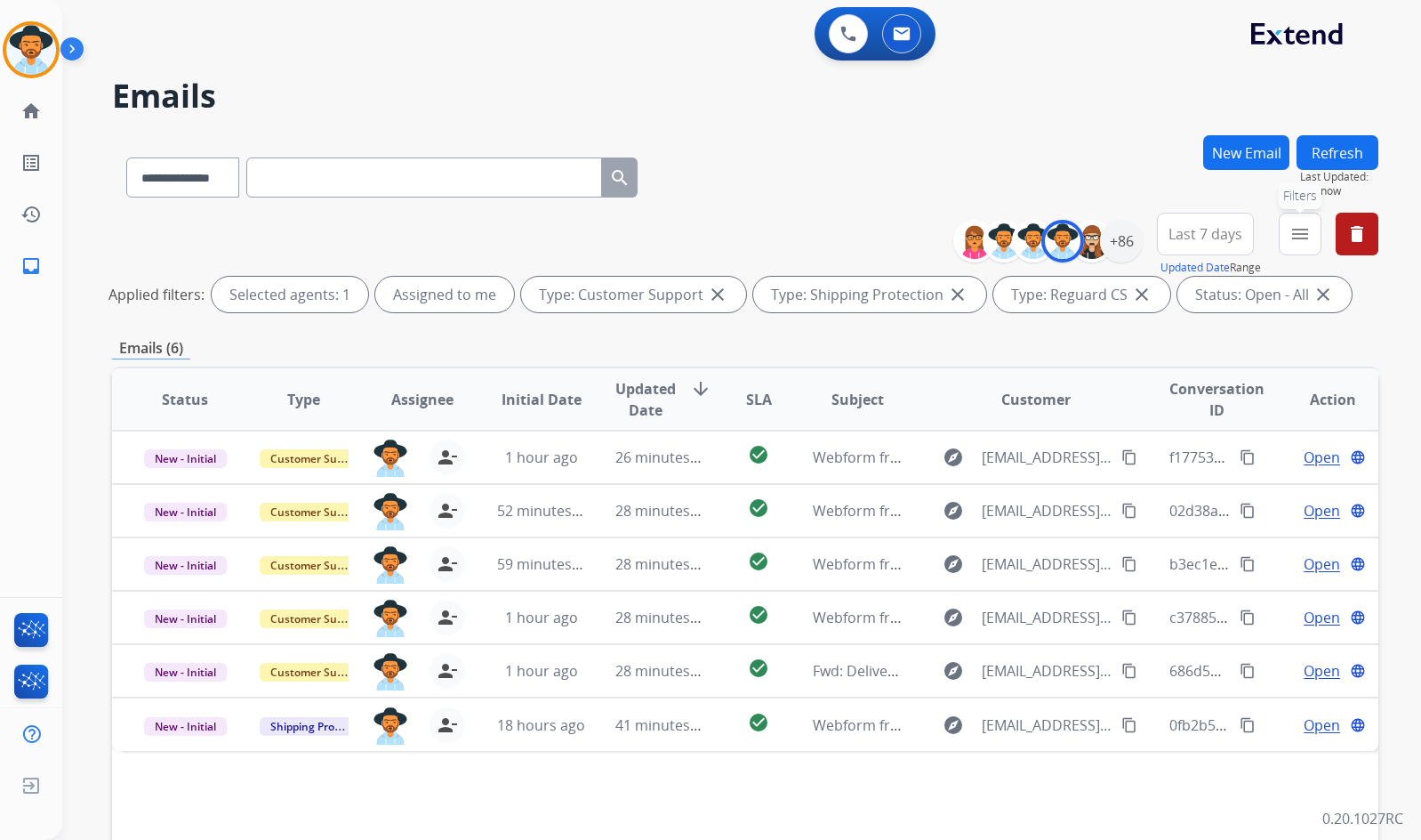
click at [1317, 237] on button "menu Filters" at bounding box center [1300, 234] width 43 height 43
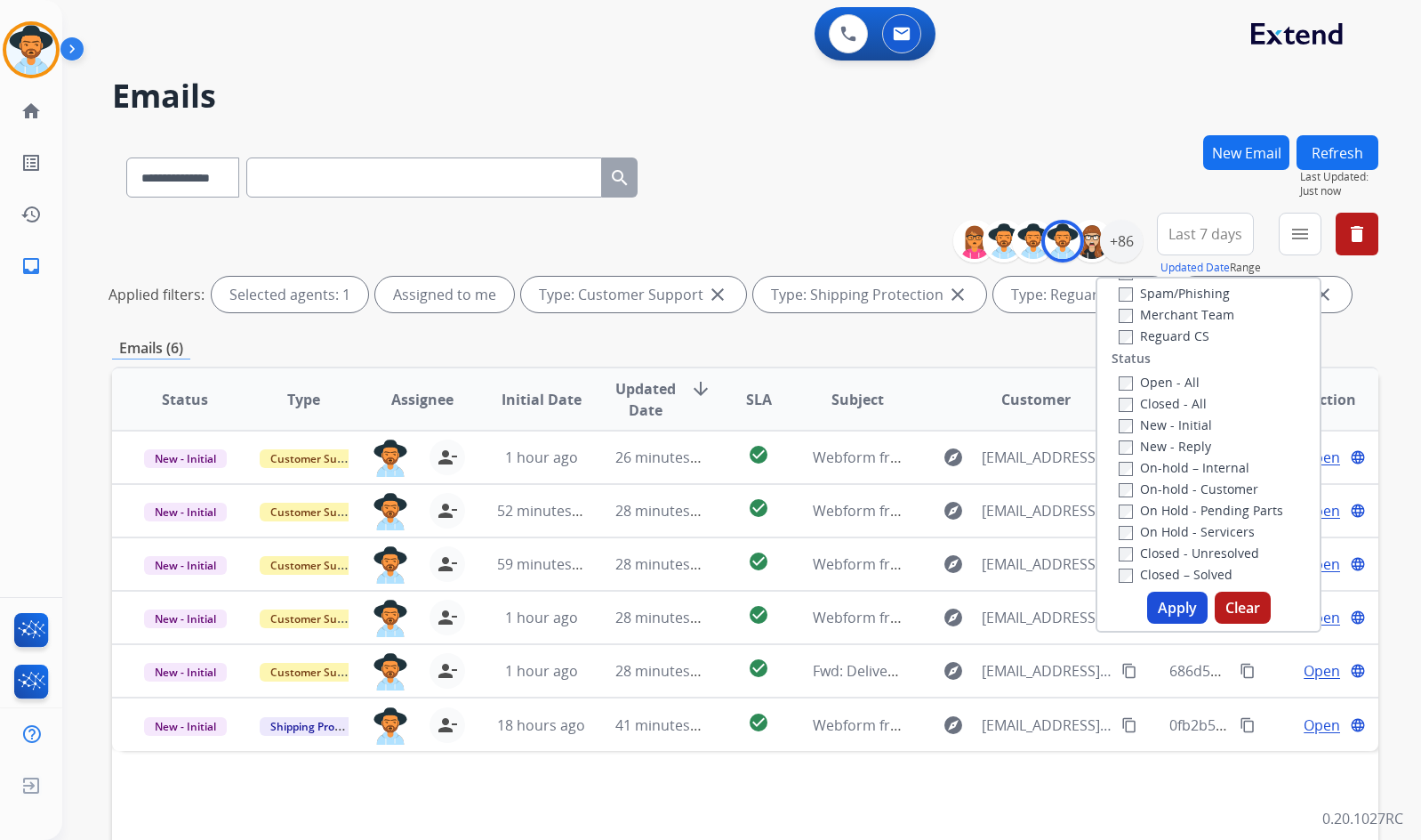
click at [947, 347] on div "Emails (6)" at bounding box center [745, 347] width 1266 height 22
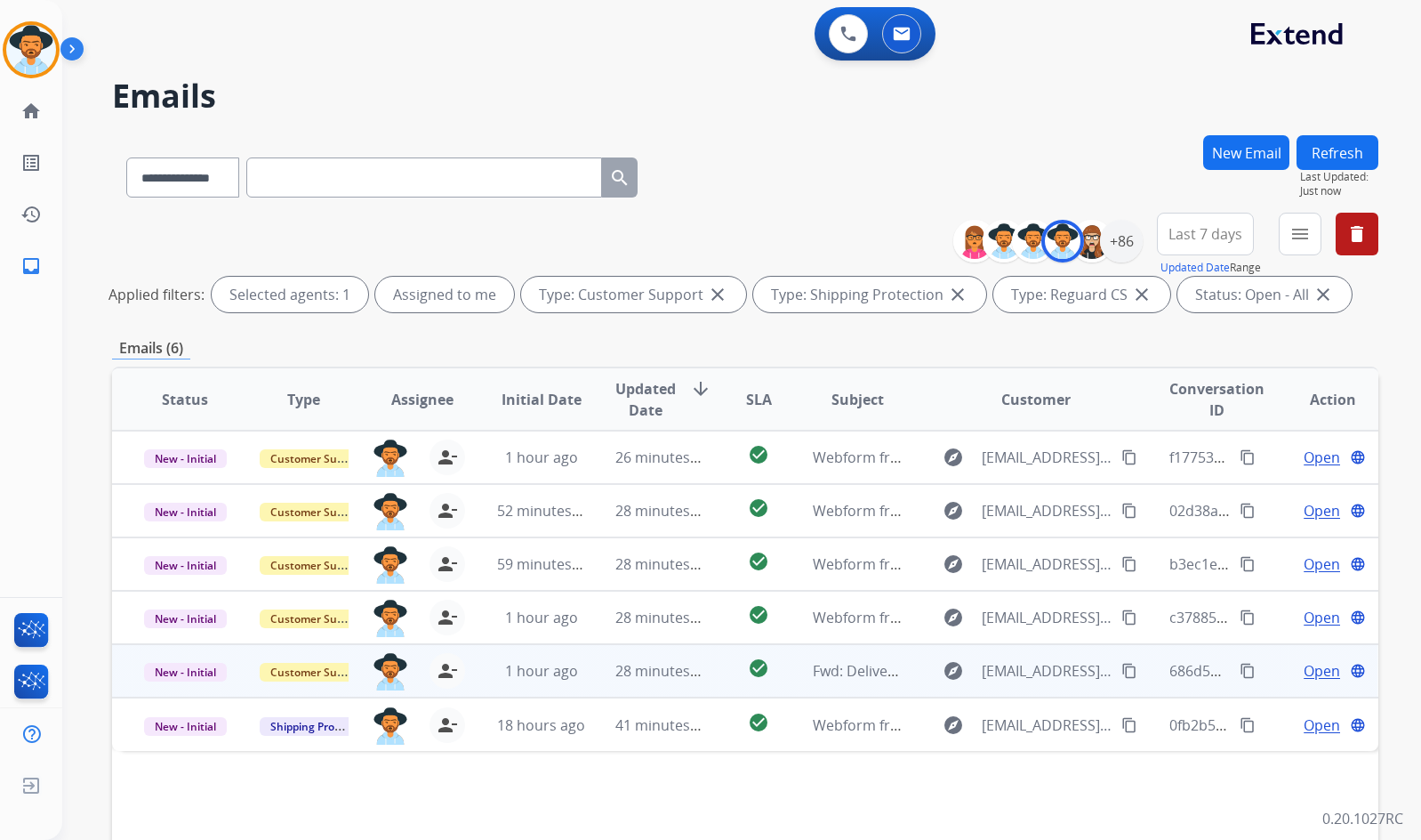
click at [1309, 676] on span "Open" at bounding box center [1322, 671] width 36 height 21
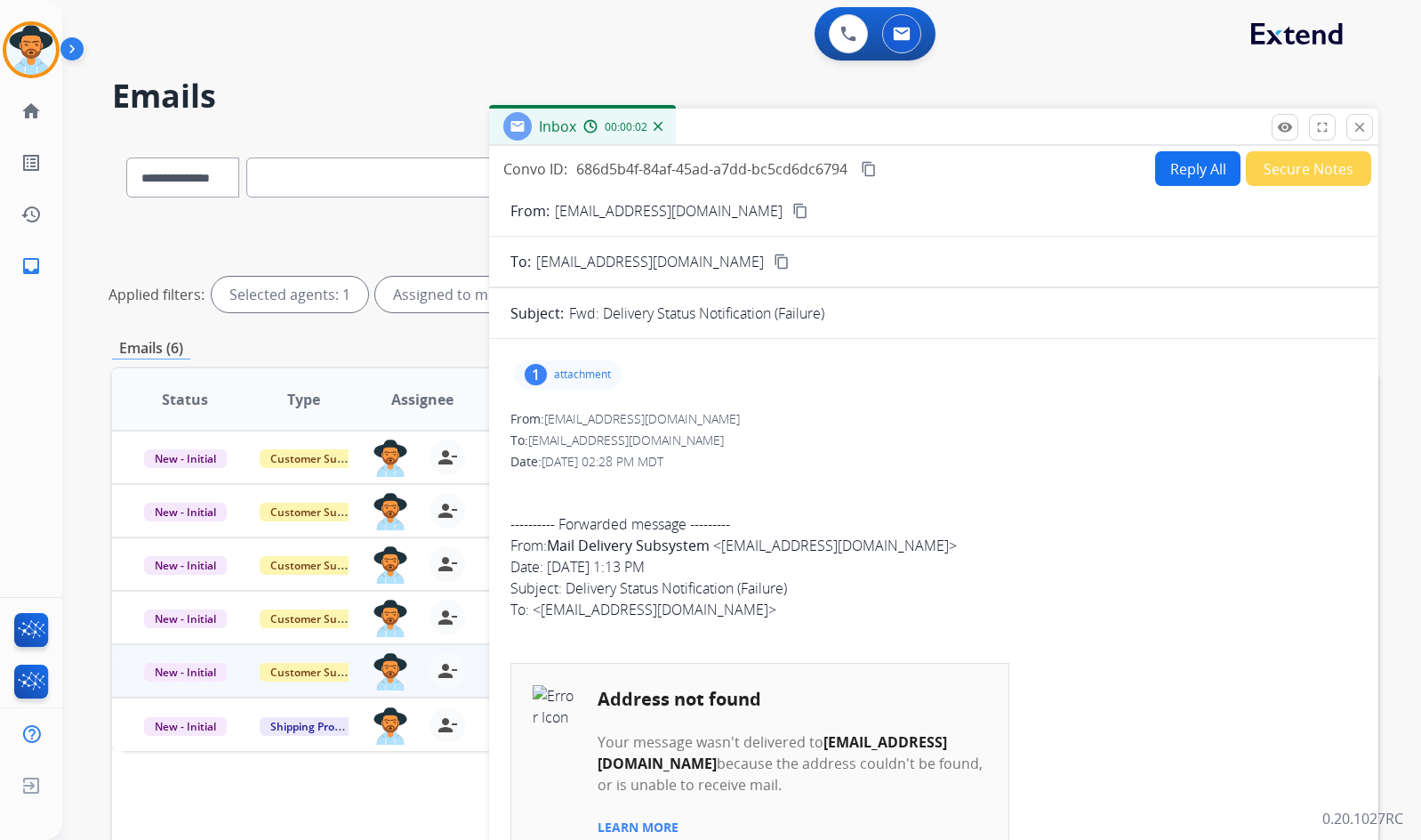
click at [578, 369] on p "attachment" at bounding box center [582, 374] width 56 height 15
click at [1366, 128] on mat-icon "close" at bounding box center [1360, 127] width 16 height 16
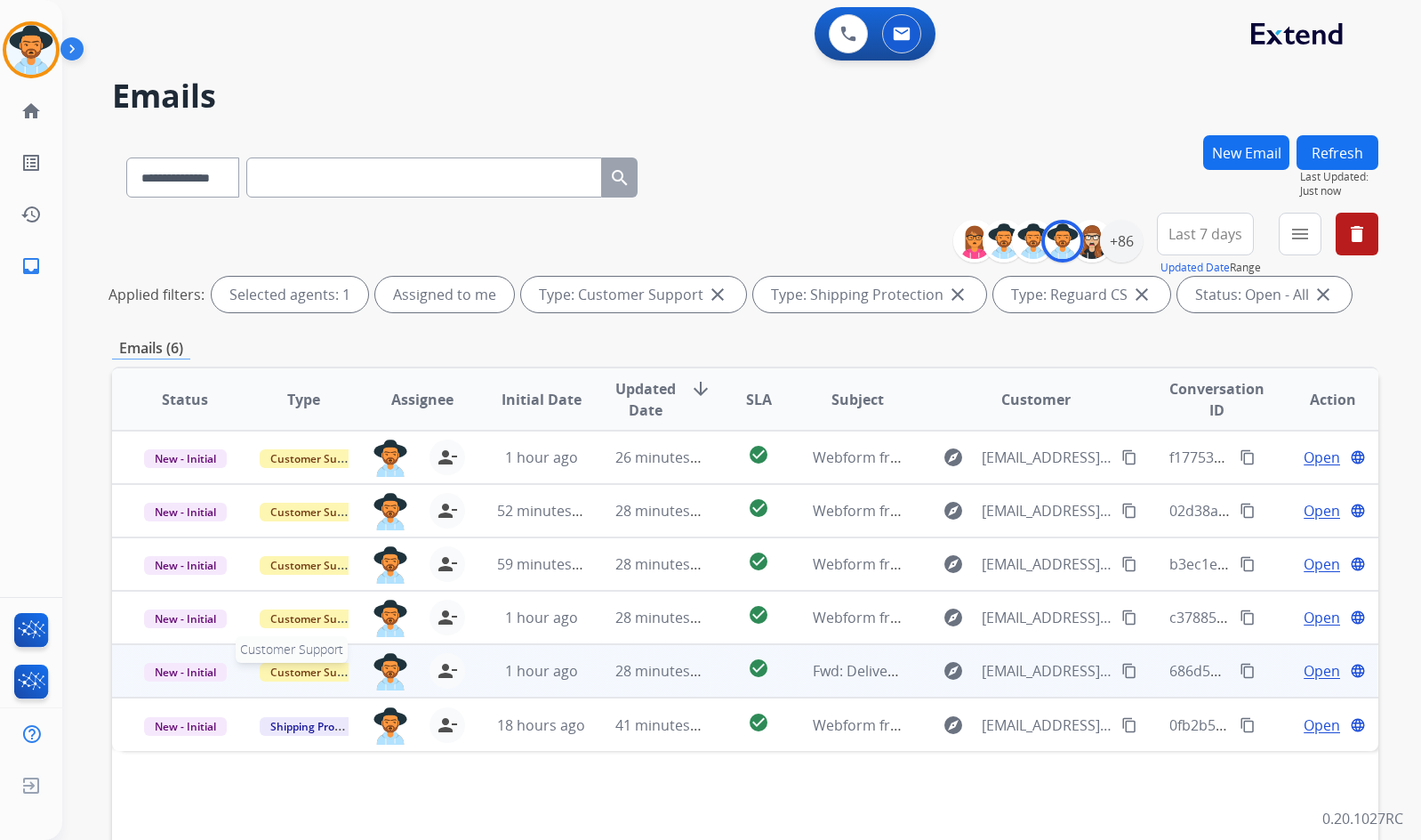
click at [298, 676] on span "Customer Support" at bounding box center [317, 672] width 116 height 18
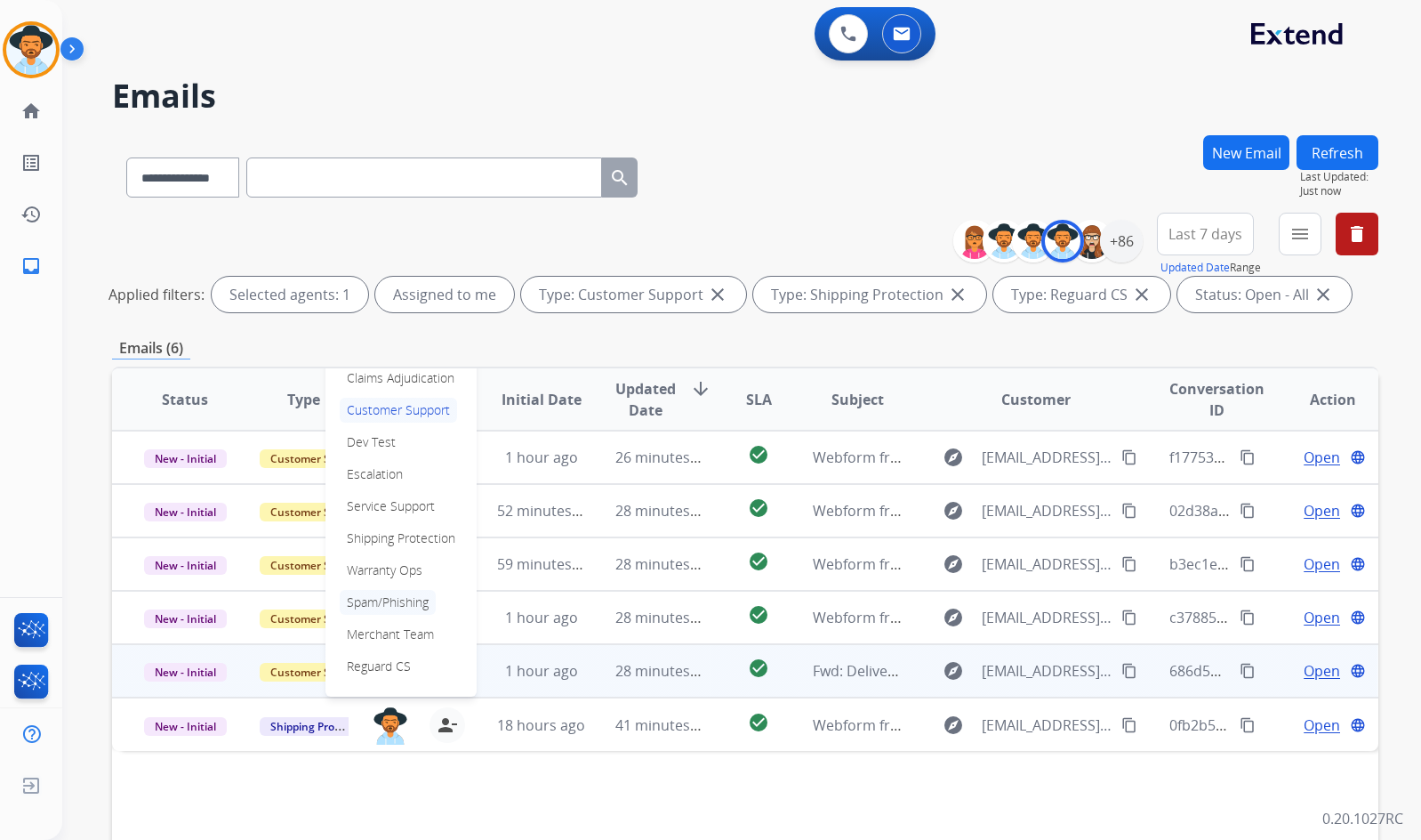
click at [351, 606] on p "Spam/Phishing" at bounding box center [387, 603] width 96 height 25
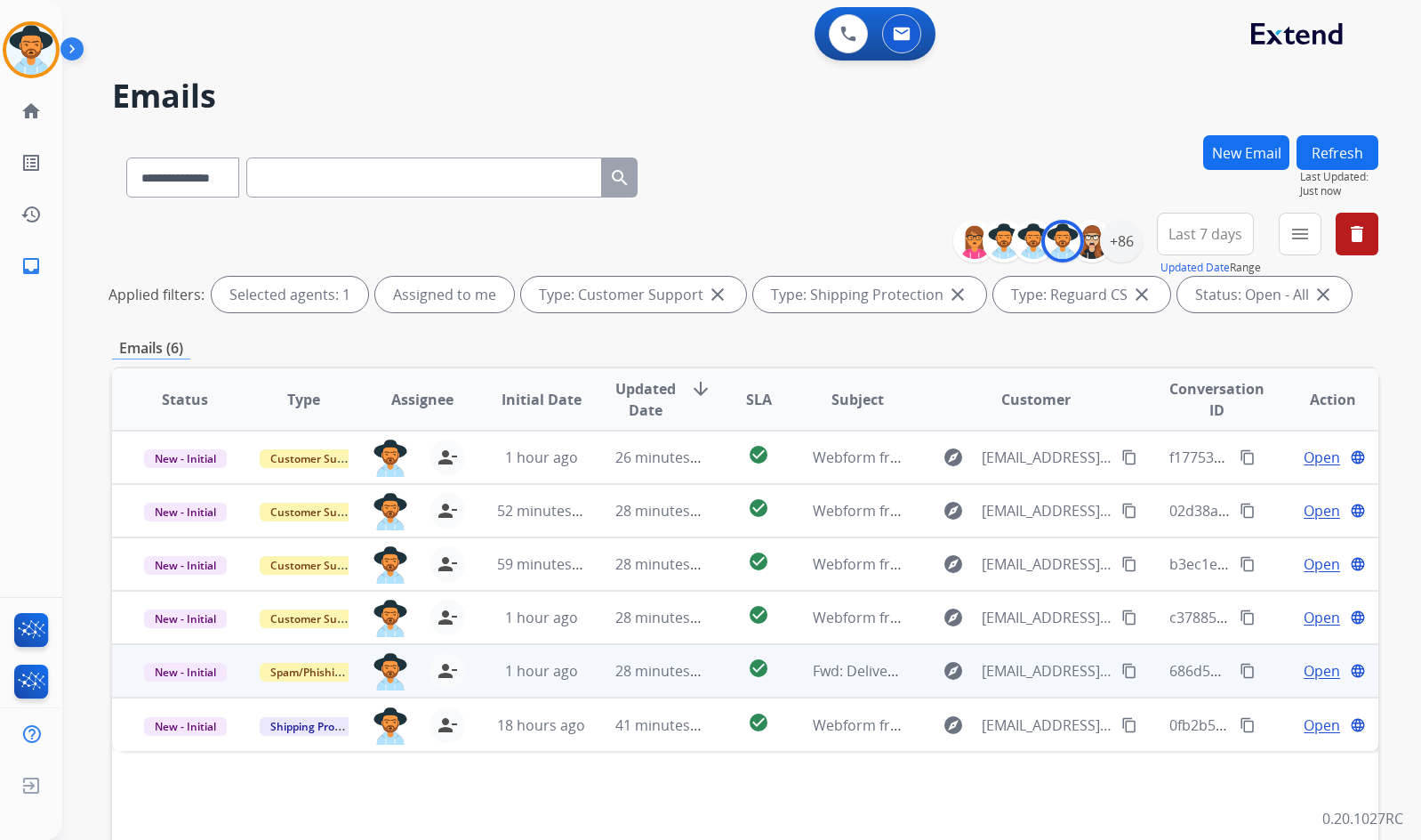
click at [193, 670] on span "New - Initial" at bounding box center [185, 672] width 83 height 18
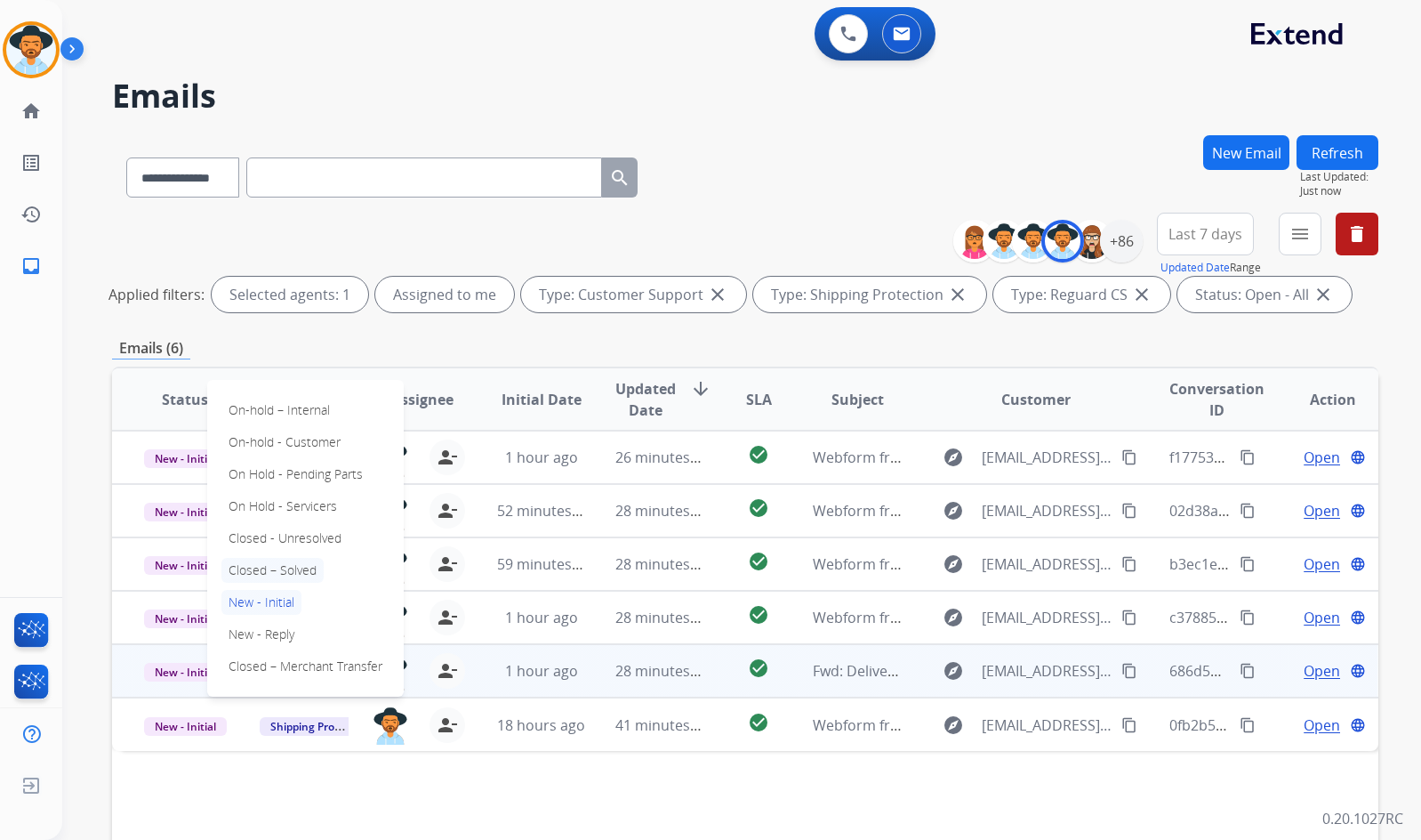
click at [260, 566] on p "Closed – Solved" at bounding box center [273, 570] width 102 height 25
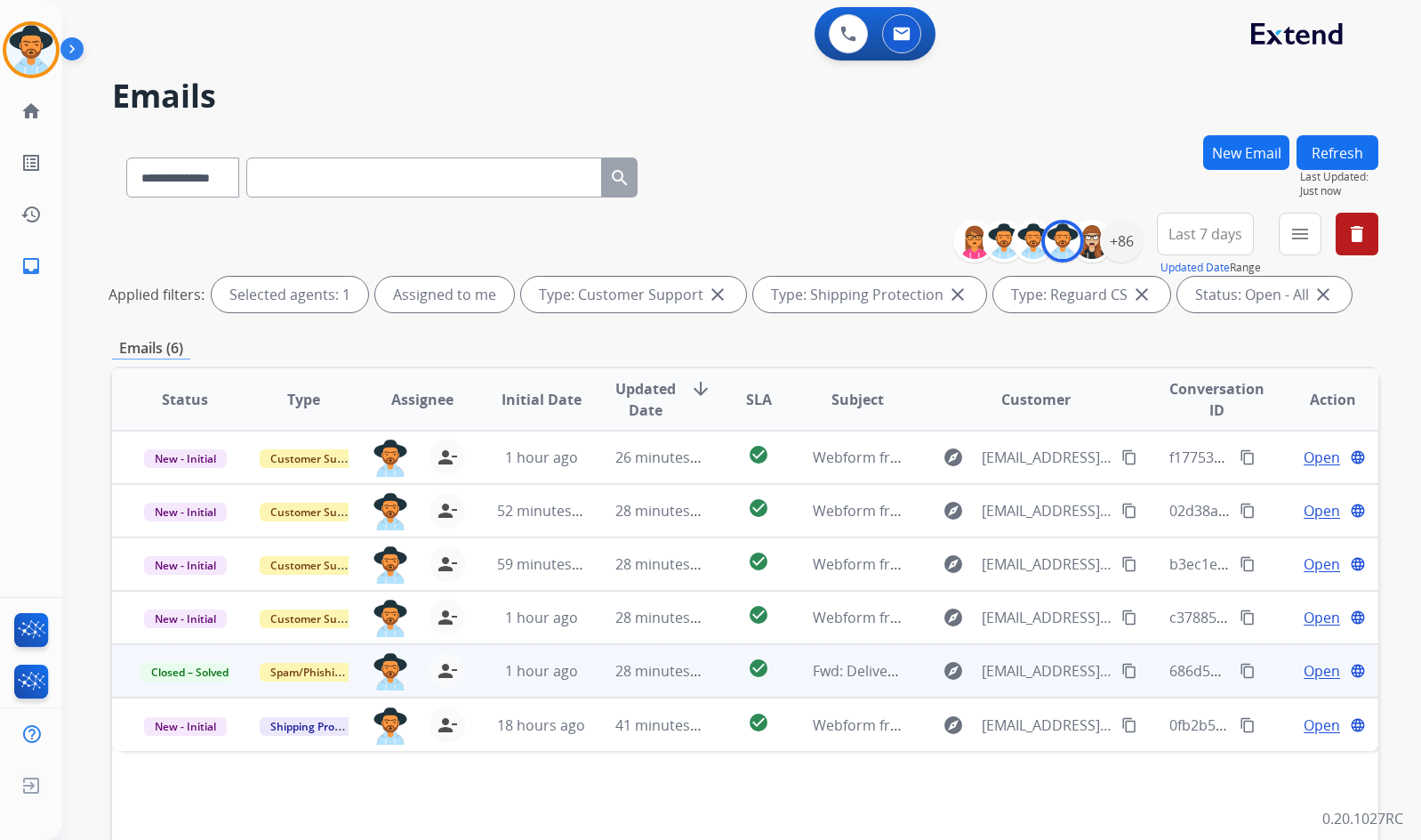
click at [1332, 668] on div "Open language" at bounding box center [1332, 671] width 90 height 21
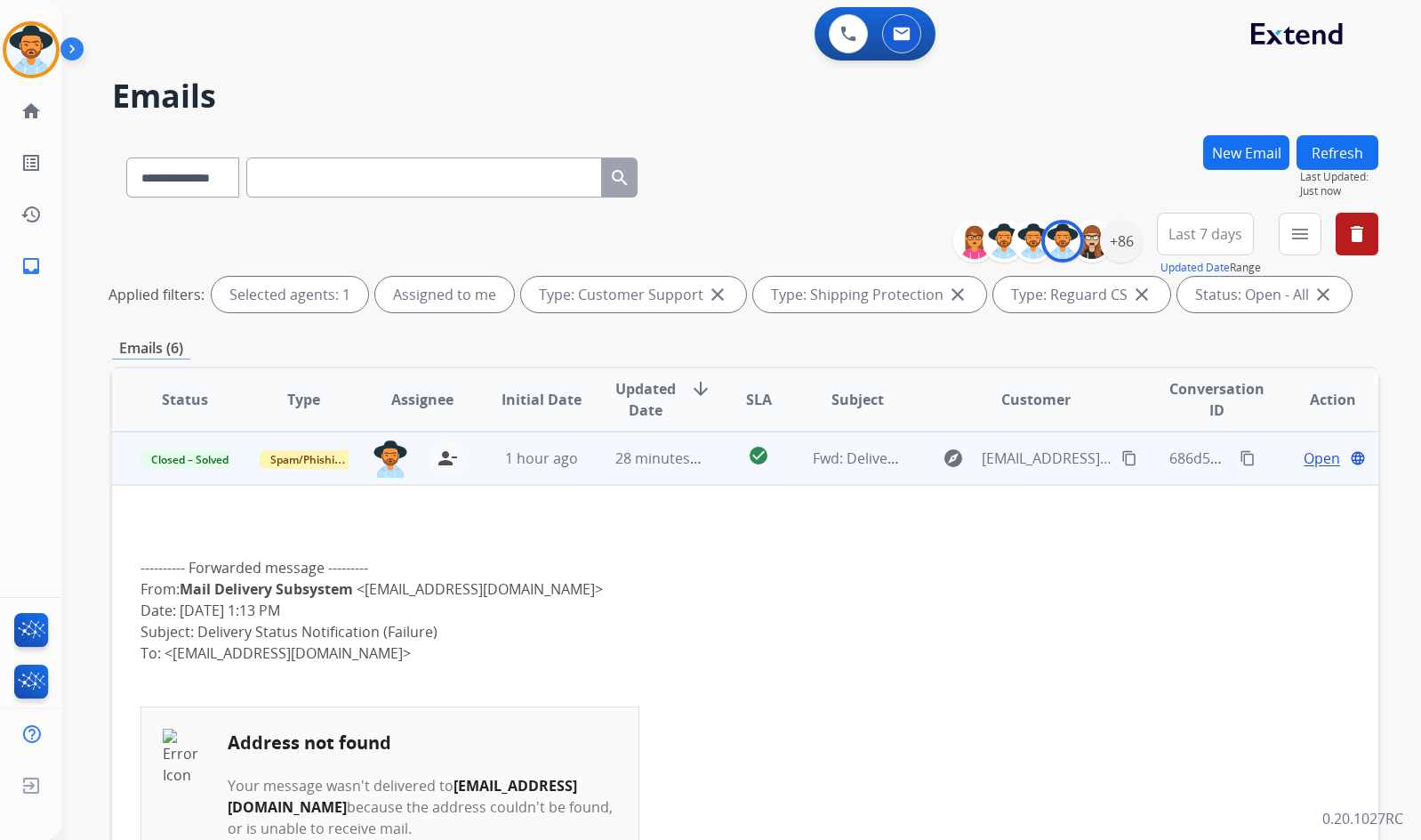
scroll to position [213, 0]
click at [1310, 459] on span "Open" at bounding box center [1322, 457] width 36 height 21
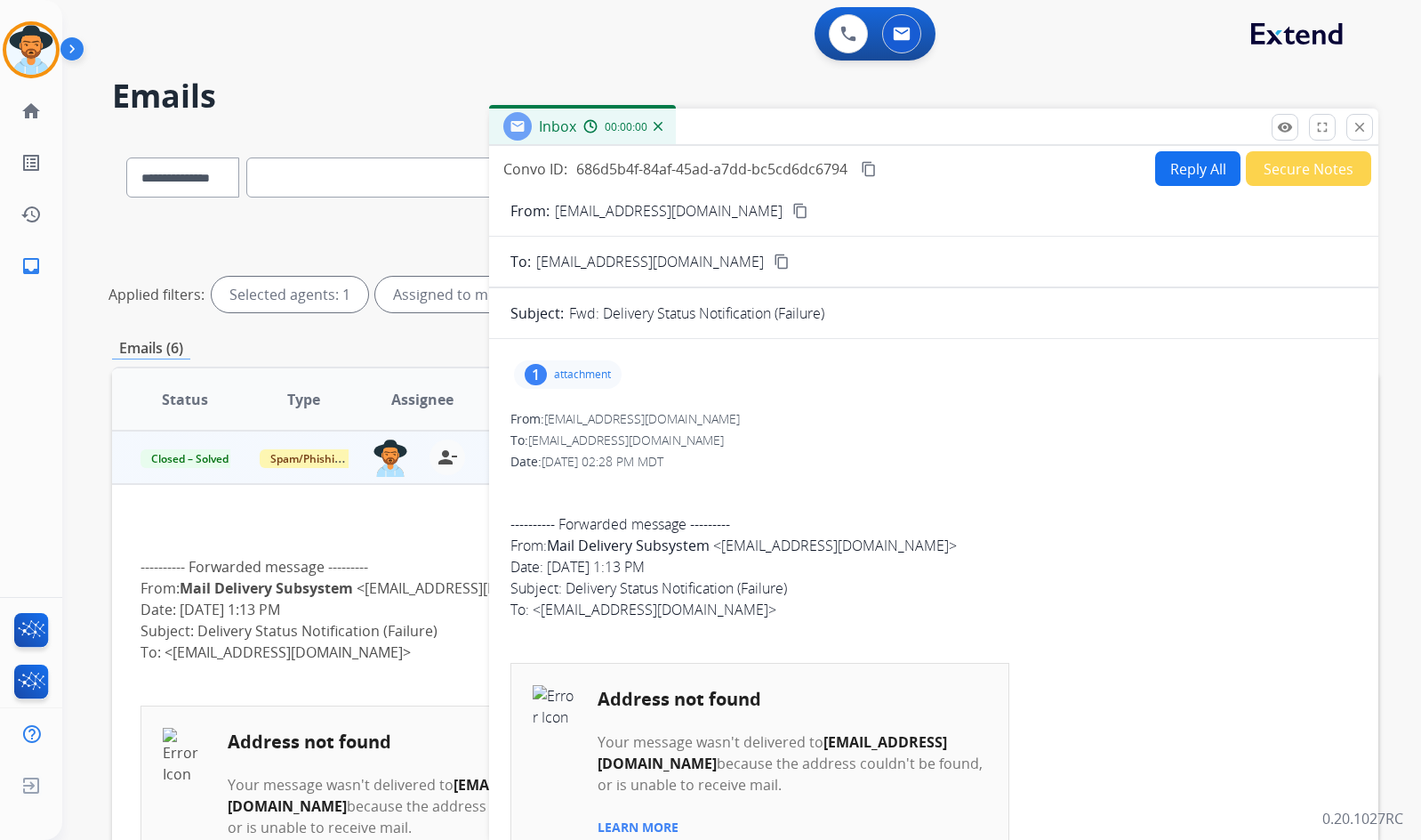
click at [1293, 162] on button "Secure Notes" at bounding box center [1308, 168] width 126 height 35
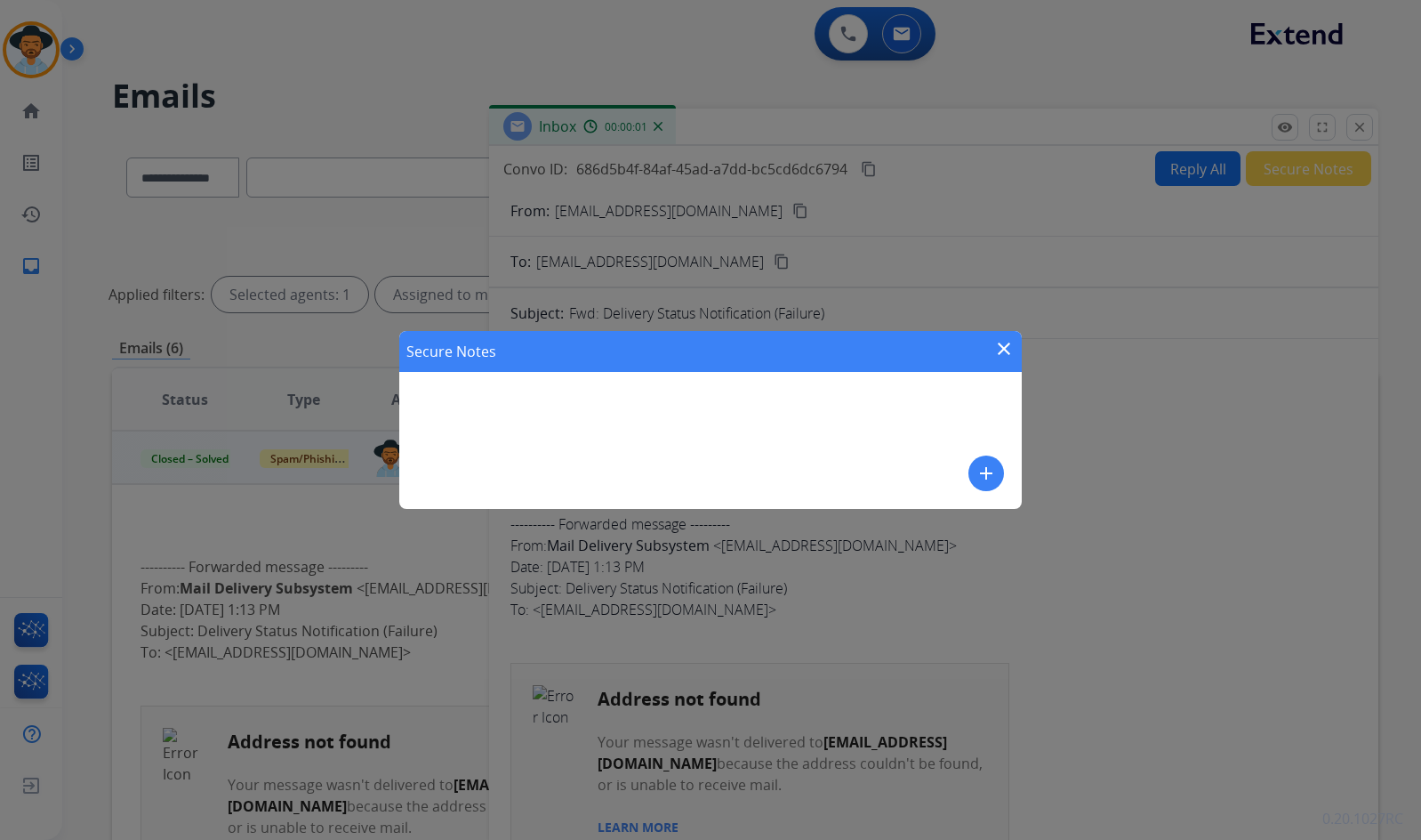
click at [996, 465] on mat-icon "add" at bounding box center [986, 473] width 21 height 21
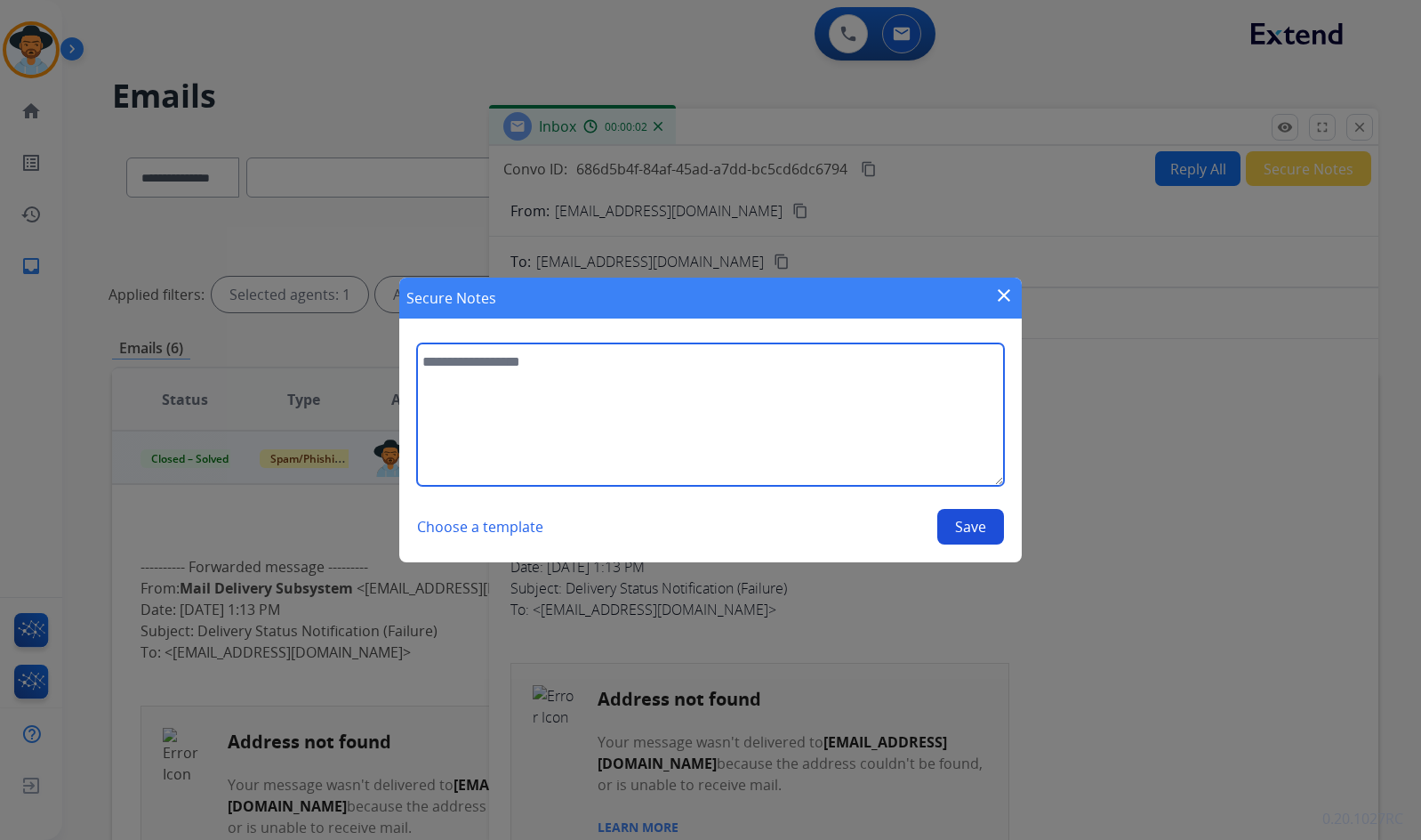
paste textarea "**********"
type textarea "**********"
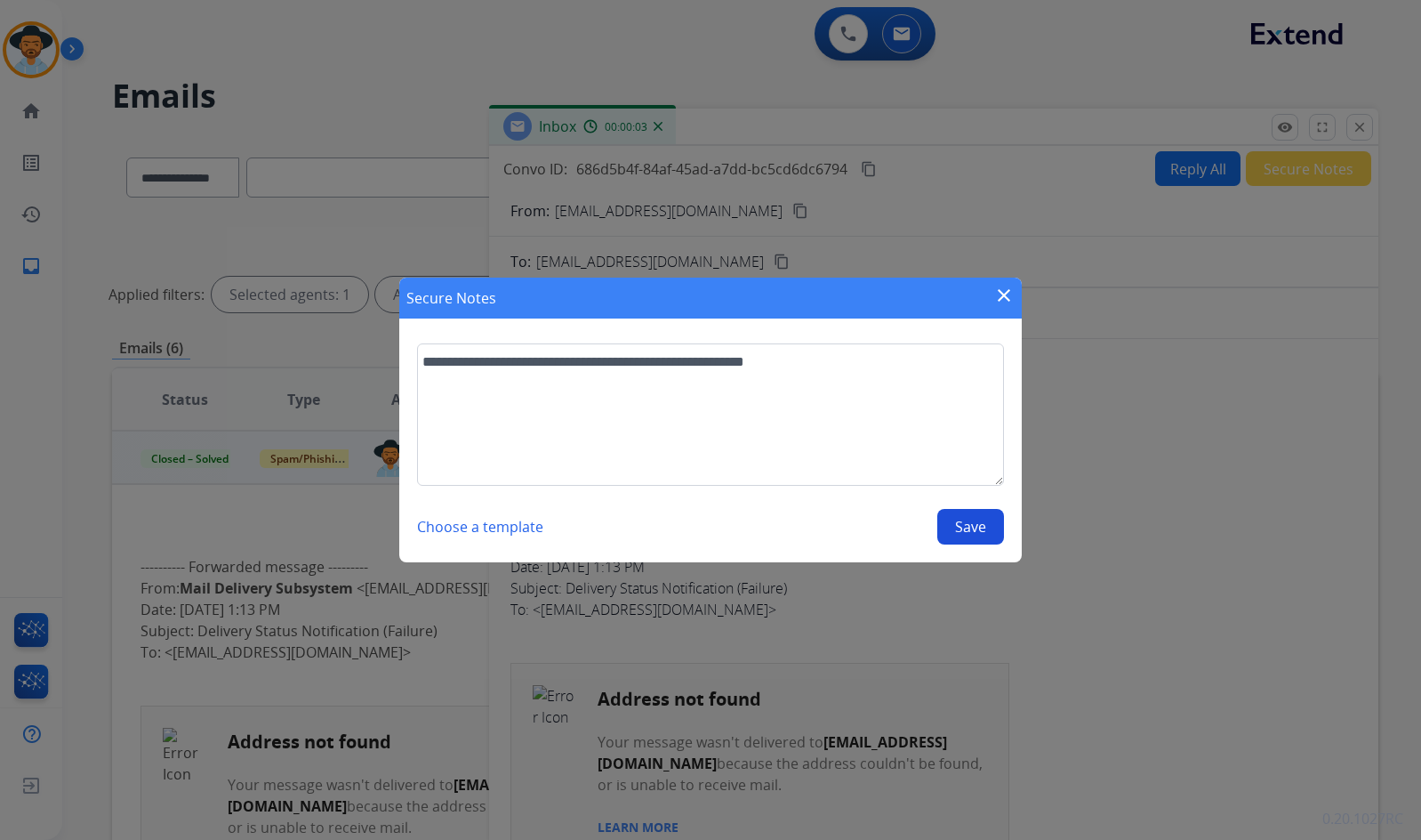
click at [968, 528] on button "Save" at bounding box center [970, 527] width 67 height 36
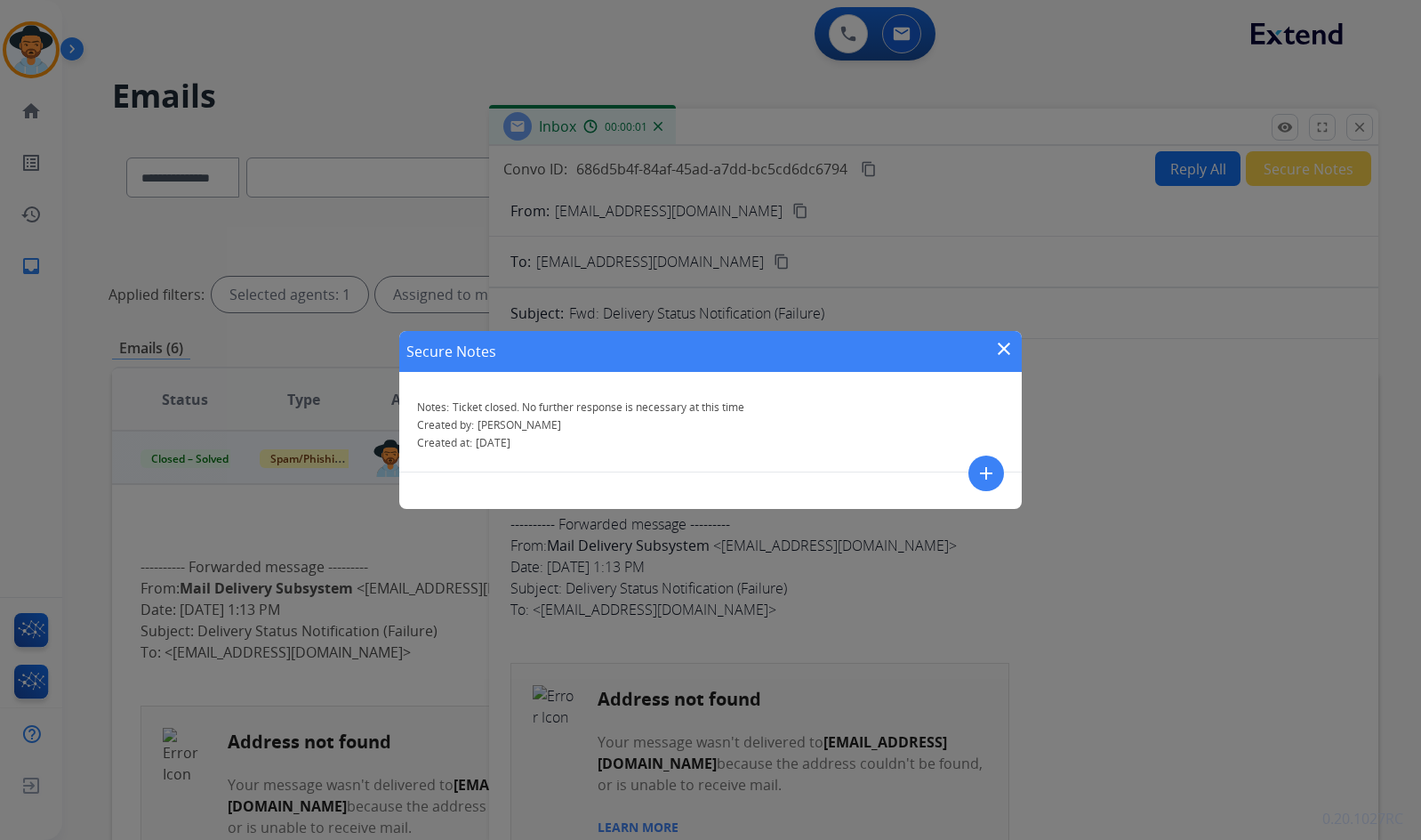
click at [1003, 346] on mat-icon "close" at bounding box center [1004, 348] width 21 height 21
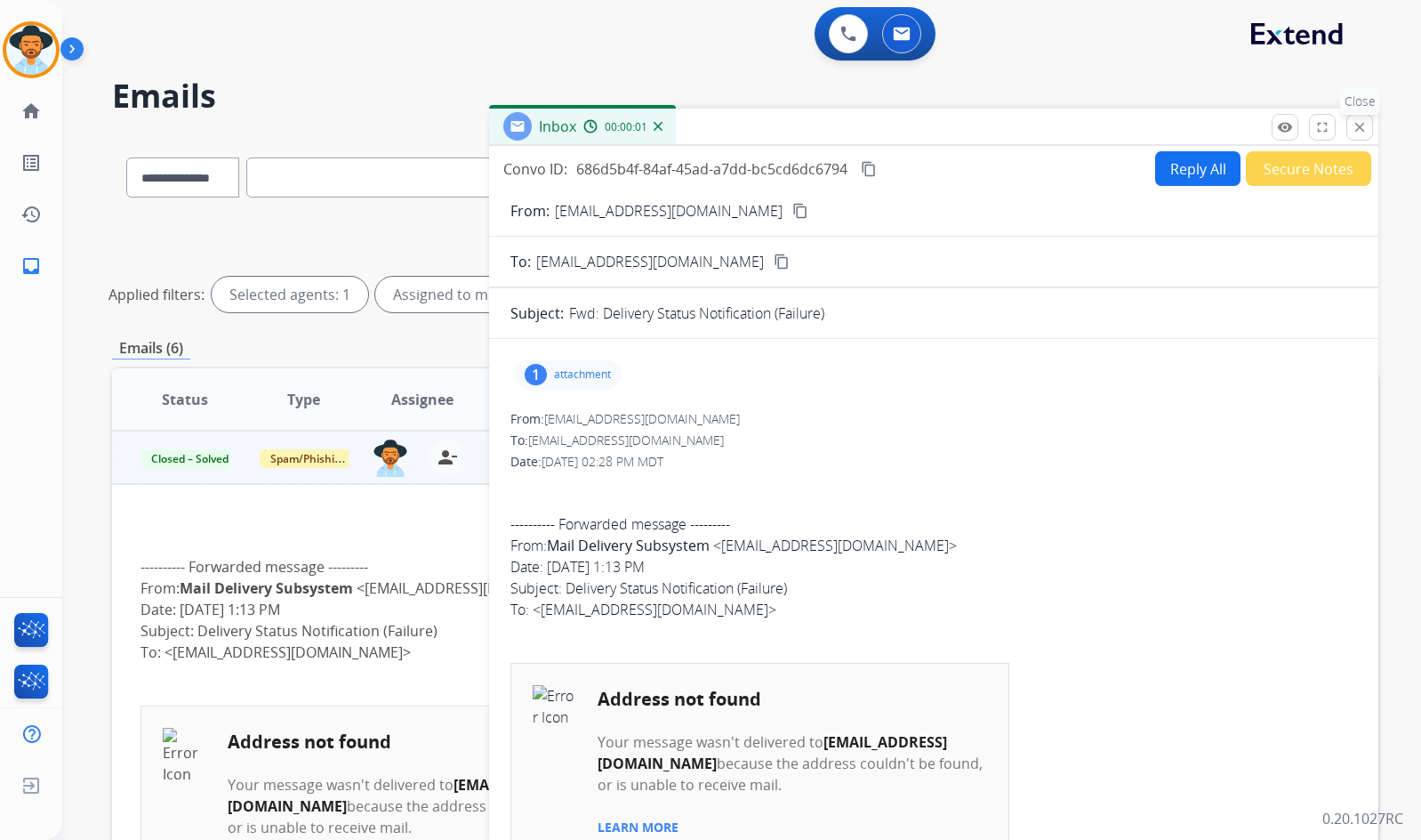
click at [1362, 128] on mat-icon "close" at bounding box center [1360, 127] width 16 height 16
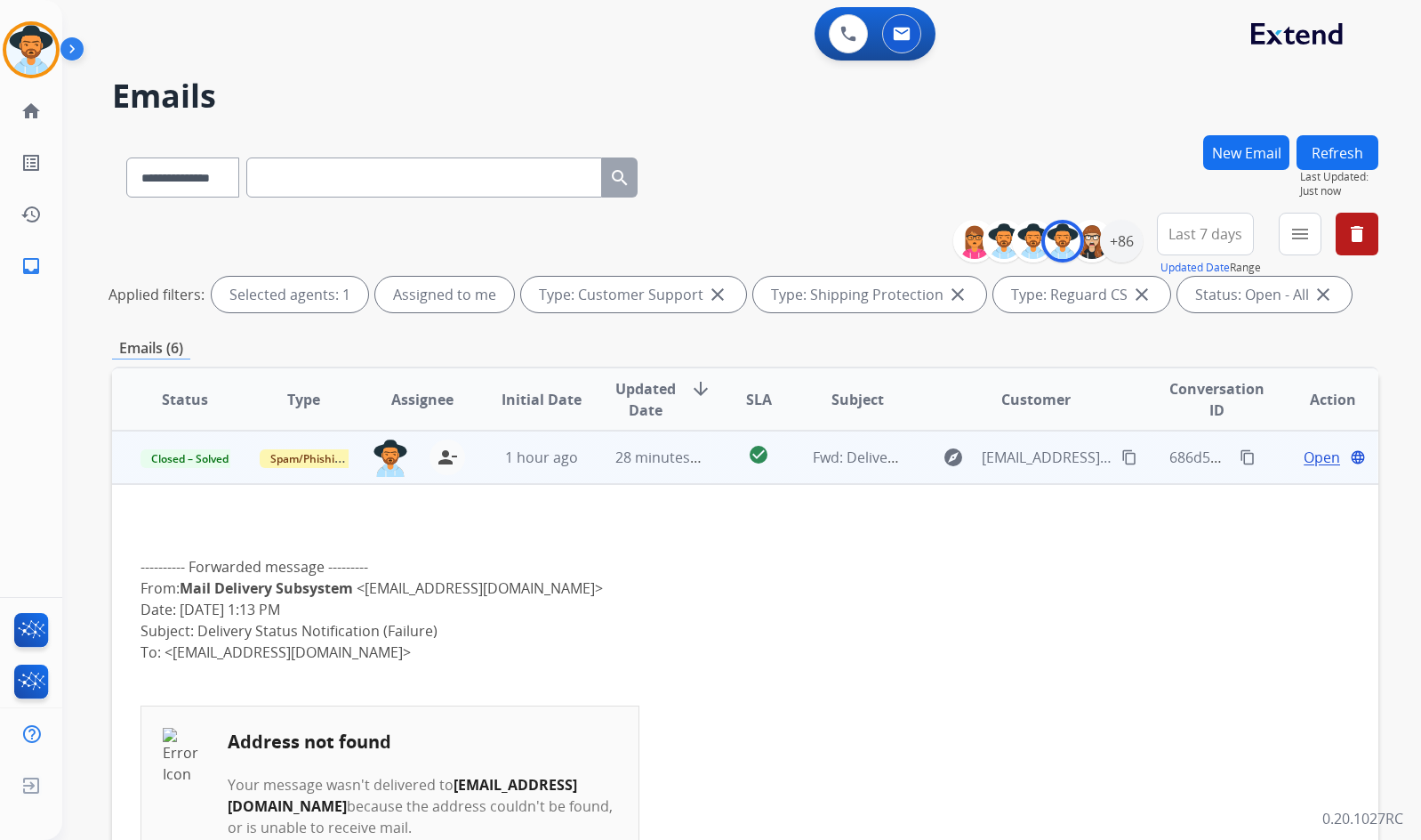
click at [109, 272] on div "**********" at bounding box center [720, 484] width 1316 height 840
click at [11, 103] on link "home Home" at bounding box center [30, 111] width 50 height 50
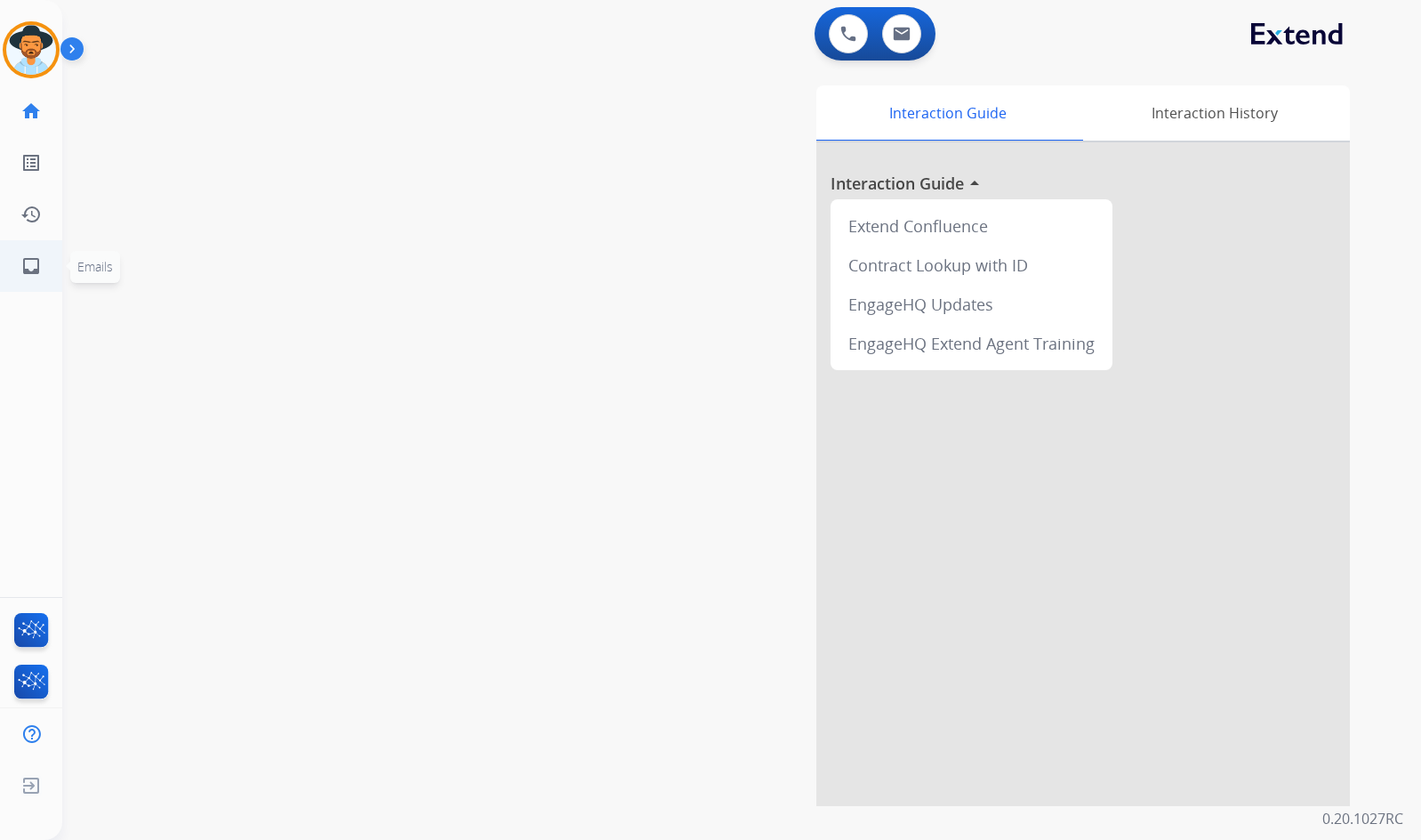
click at [27, 285] on link "inbox Emails" at bounding box center [30, 266] width 50 height 50
select select "**********"
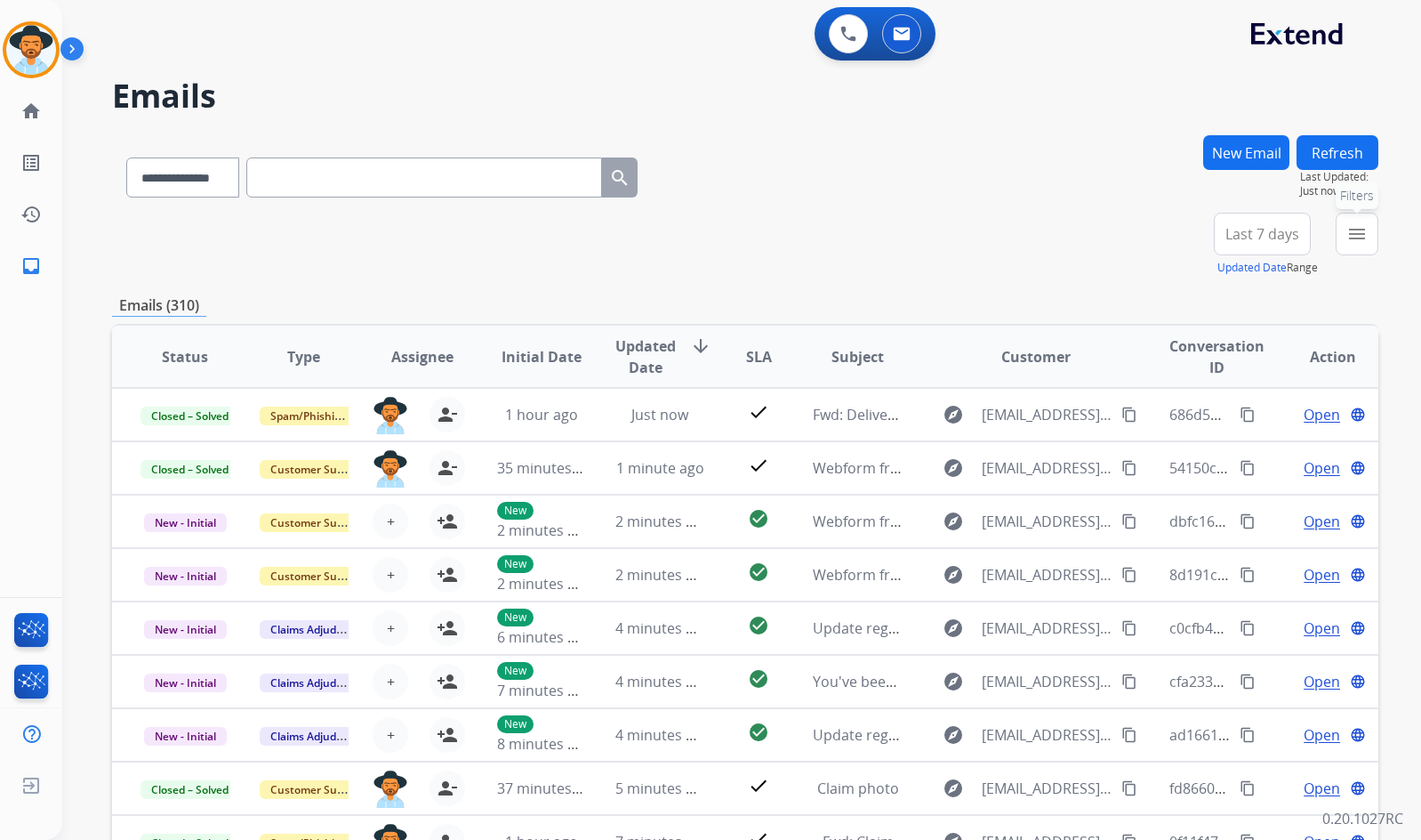
click at [1347, 234] on mat-icon "menu" at bounding box center [1358, 234] width 21 height 21
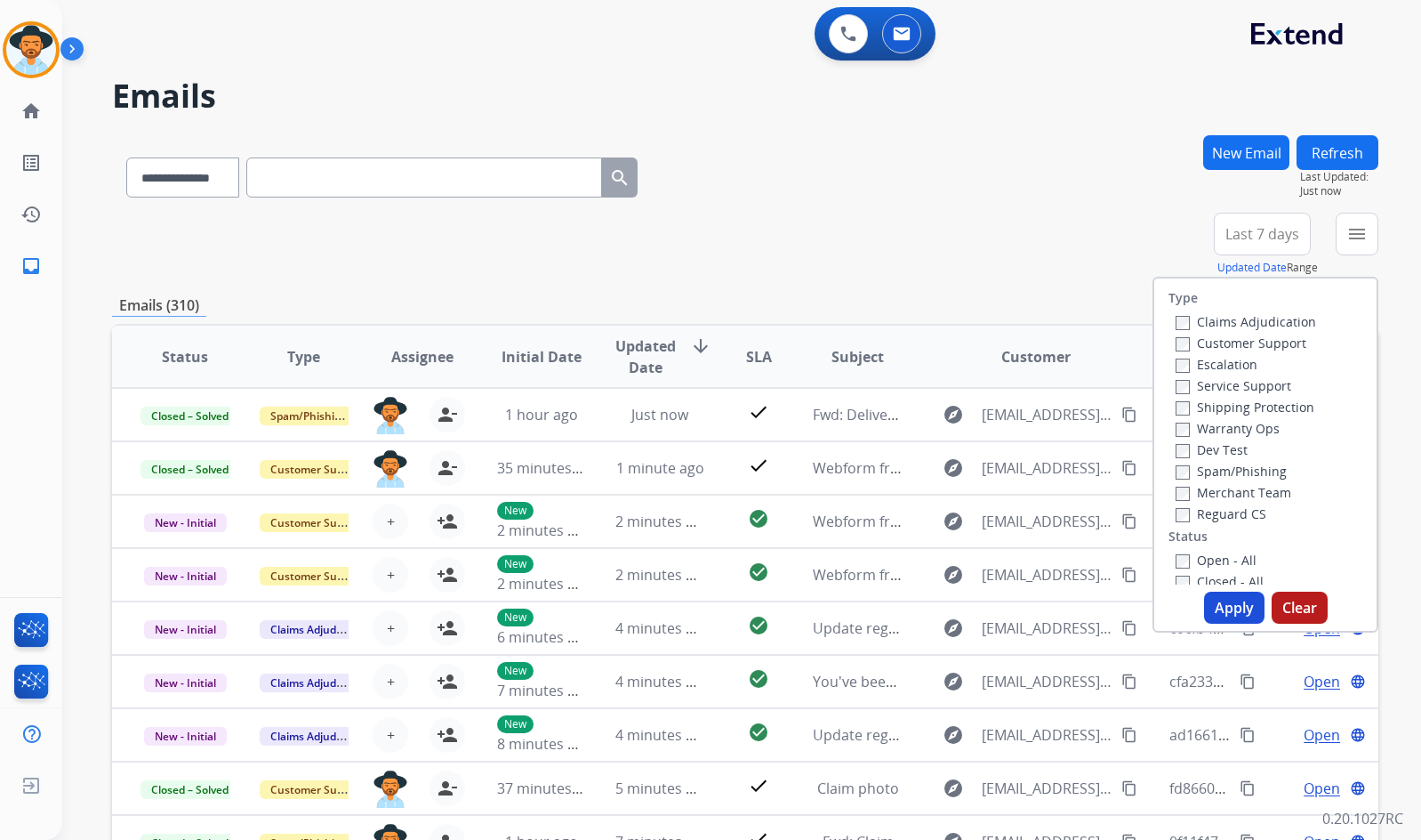
click at [1257, 338] on label "Customer Support" at bounding box center [1241, 343] width 130 height 17
click at [1237, 413] on label "Shipping Protection" at bounding box center [1245, 406] width 139 height 17
drag, startPoint x: 1208, startPoint y: 517, endPoint x: 1206, endPoint y: 528, distance: 11.2
click at [1208, 515] on label "Reguard CS" at bounding box center [1221, 513] width 91 height 17
click at [1206, 552] on label "Open - All" at bounding box center [1216, 560] width 81 height 17
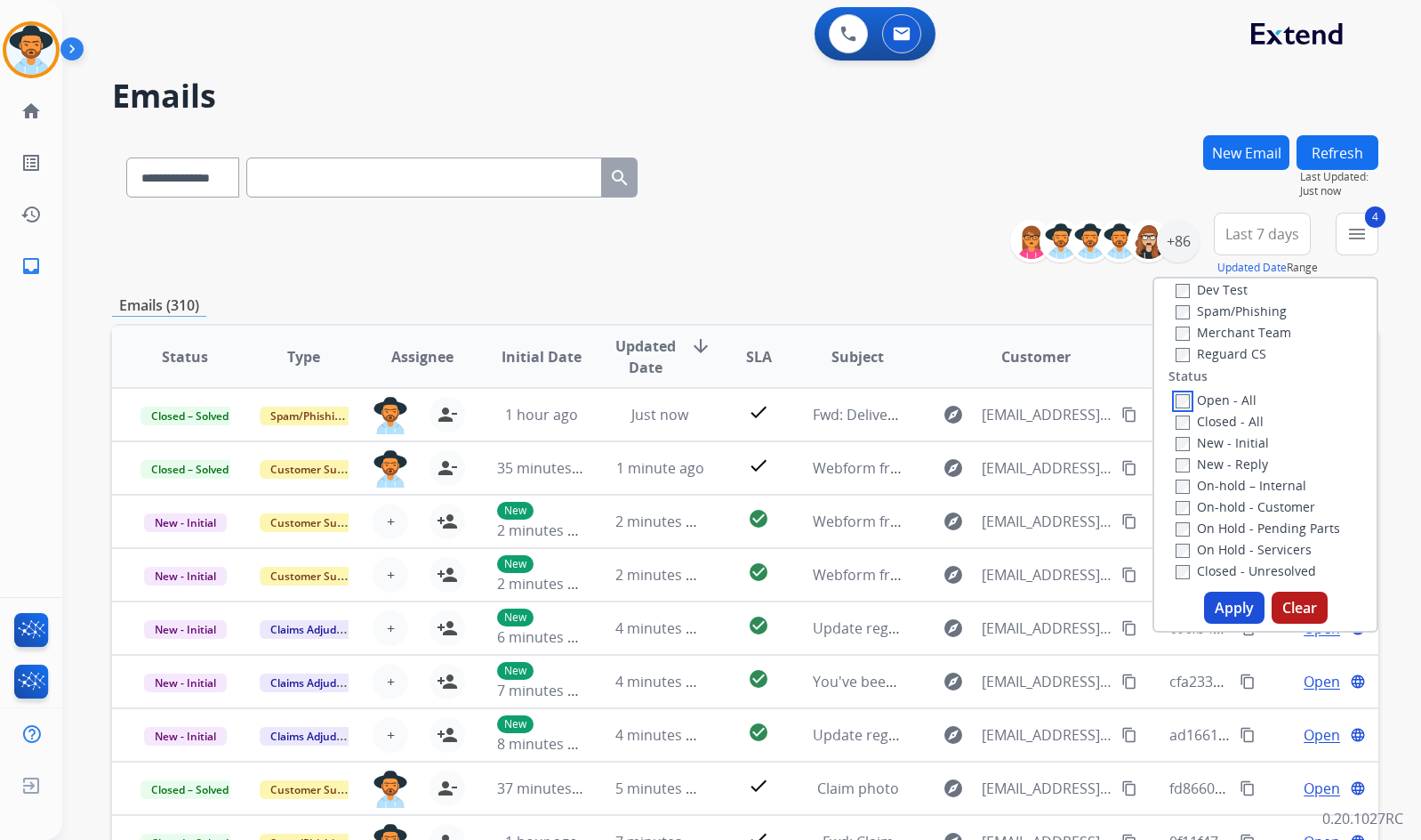
scroll to position [178, 0]
drag, startPoint x: 1233, startPoint y: 534, endPoint x: 1235, endPoint y: 514, distance: 20.1
click at [1233, 533] on label "On Hold - Servicers" at bounding box center [1244, 530] width 136 height 17
click at [1235, 512] on label "On Hold - Pending Parts" at bounding box center [1257, 509] width 164 height 17
click at [1235, 495] on label "On-hold - Customer" at bounding box center [1245, 488] width 139 height 17
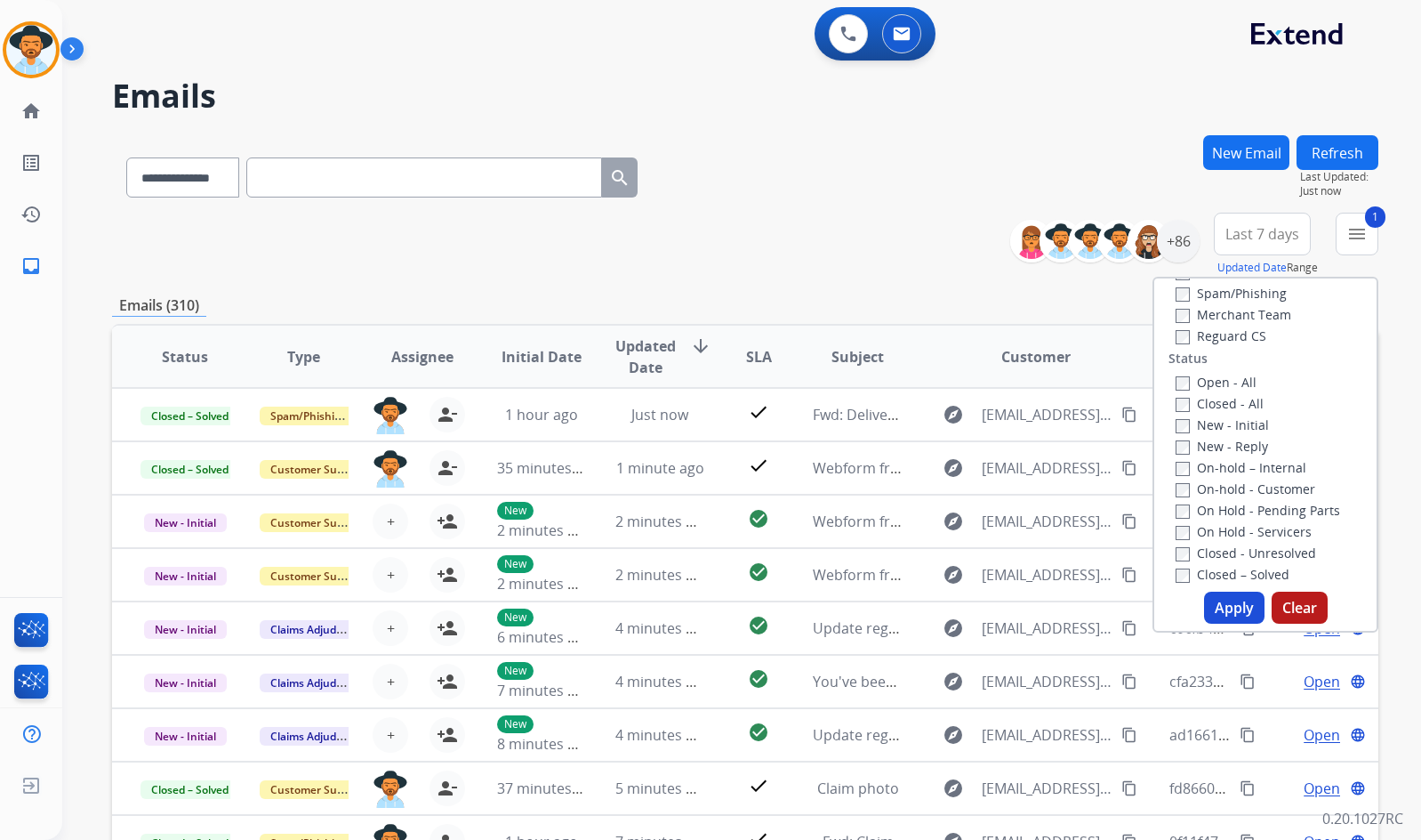
click at [1228, 470] on label "On-hold – Internal" at bounding box center [1241, 467] width 130 height 17
click at [1221, 449] on label "New - Reply" at bounding box center [1221, 446] width 92 height 17
click at [1220, 431] on label "New - Initial" at bounding box center [1222, 424] width 93 height 17
click at [1232, 606] on button "Apply" at bounding box center [1234, 607] width 60 height 32
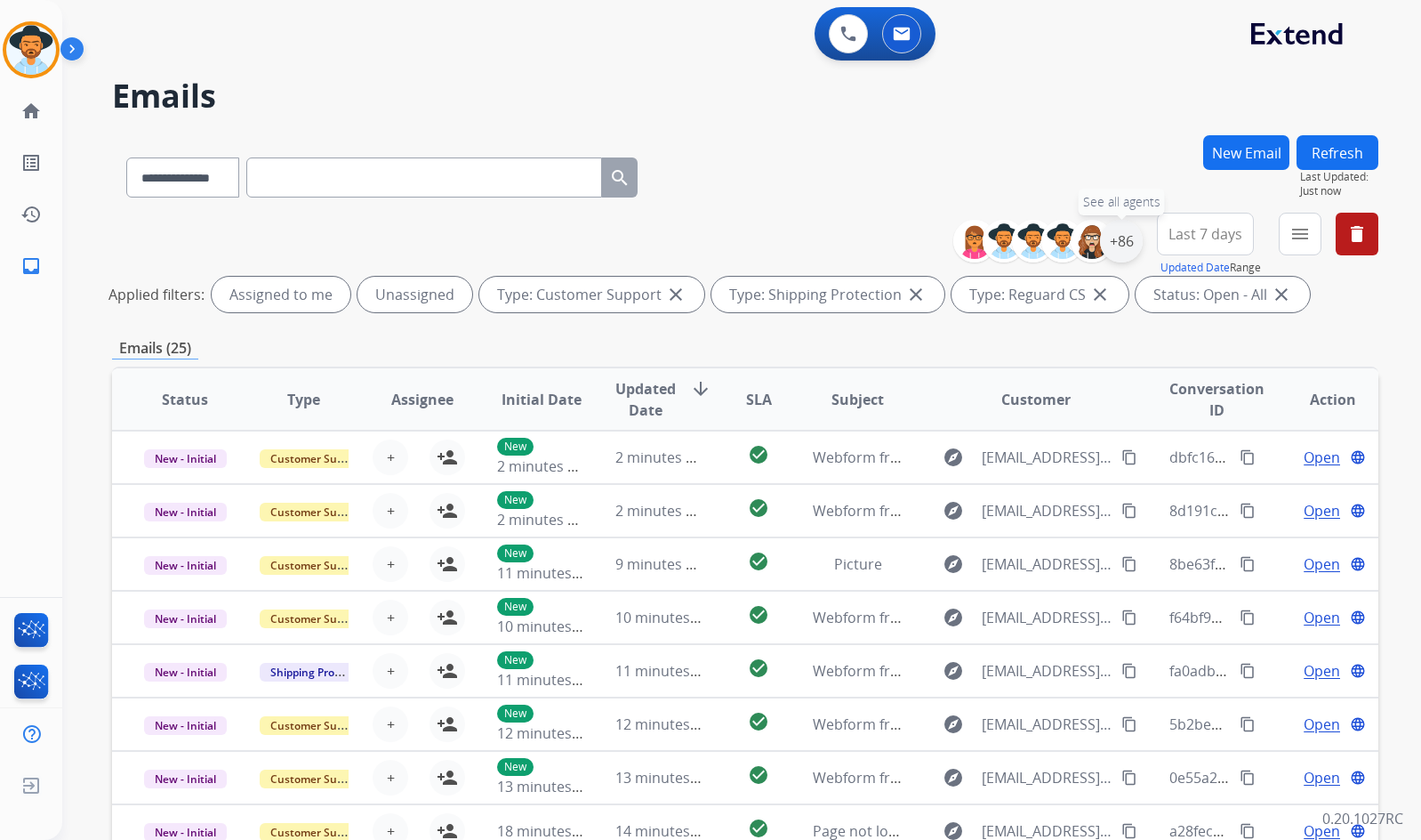
click at [1110, 231] on div "+86" at bounding box center [1121, 241] width 43 height 43
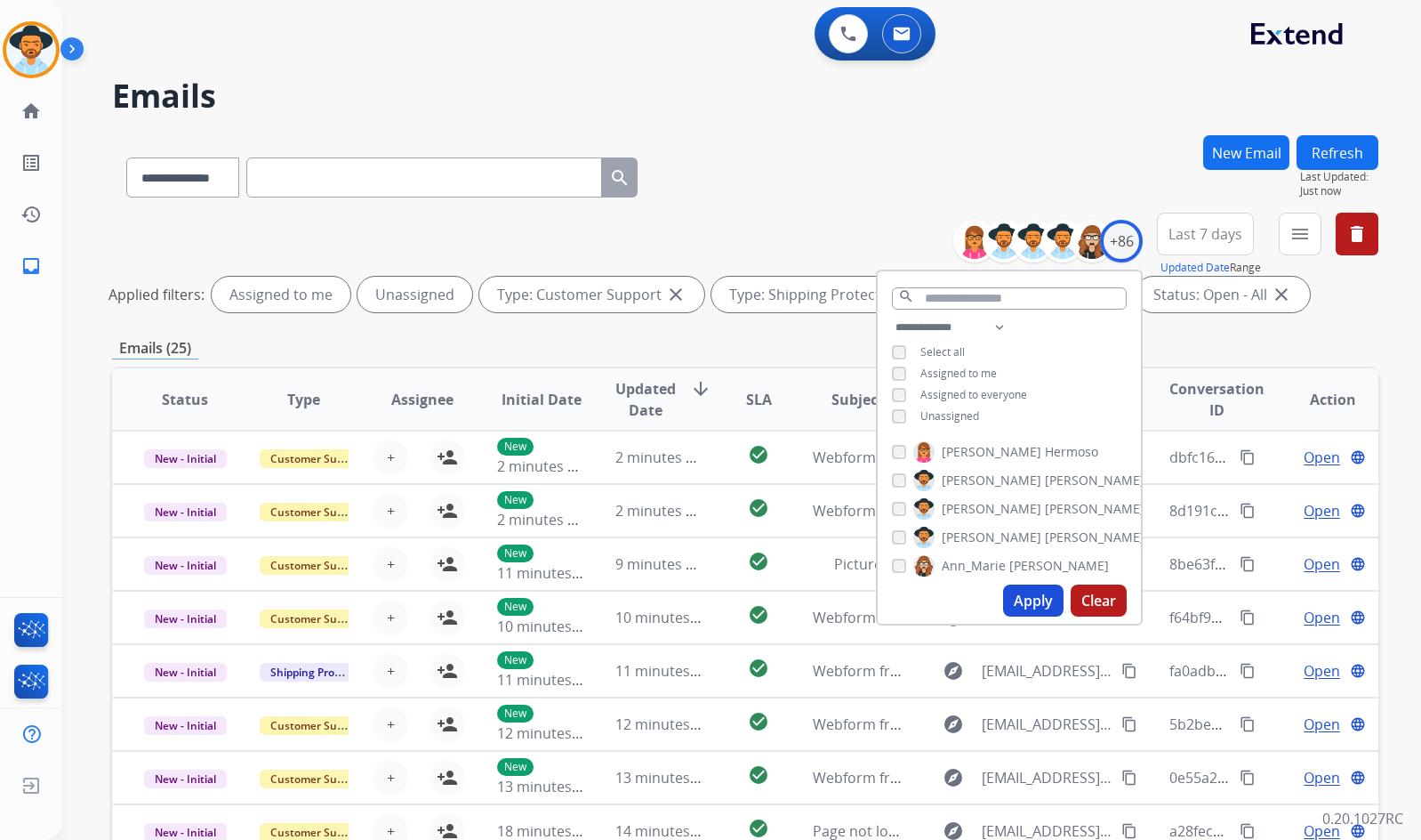
click at [949, 418] on span "Unassigned" at bounding box center [950, 416] width 58 height 16
click at [962, 533] on span "Amanda" at bounding box center [992, 537] width 99 height 18
click at [1038, 600] on button "Apply" at bounding box center [1034, 600] width 60 height 32
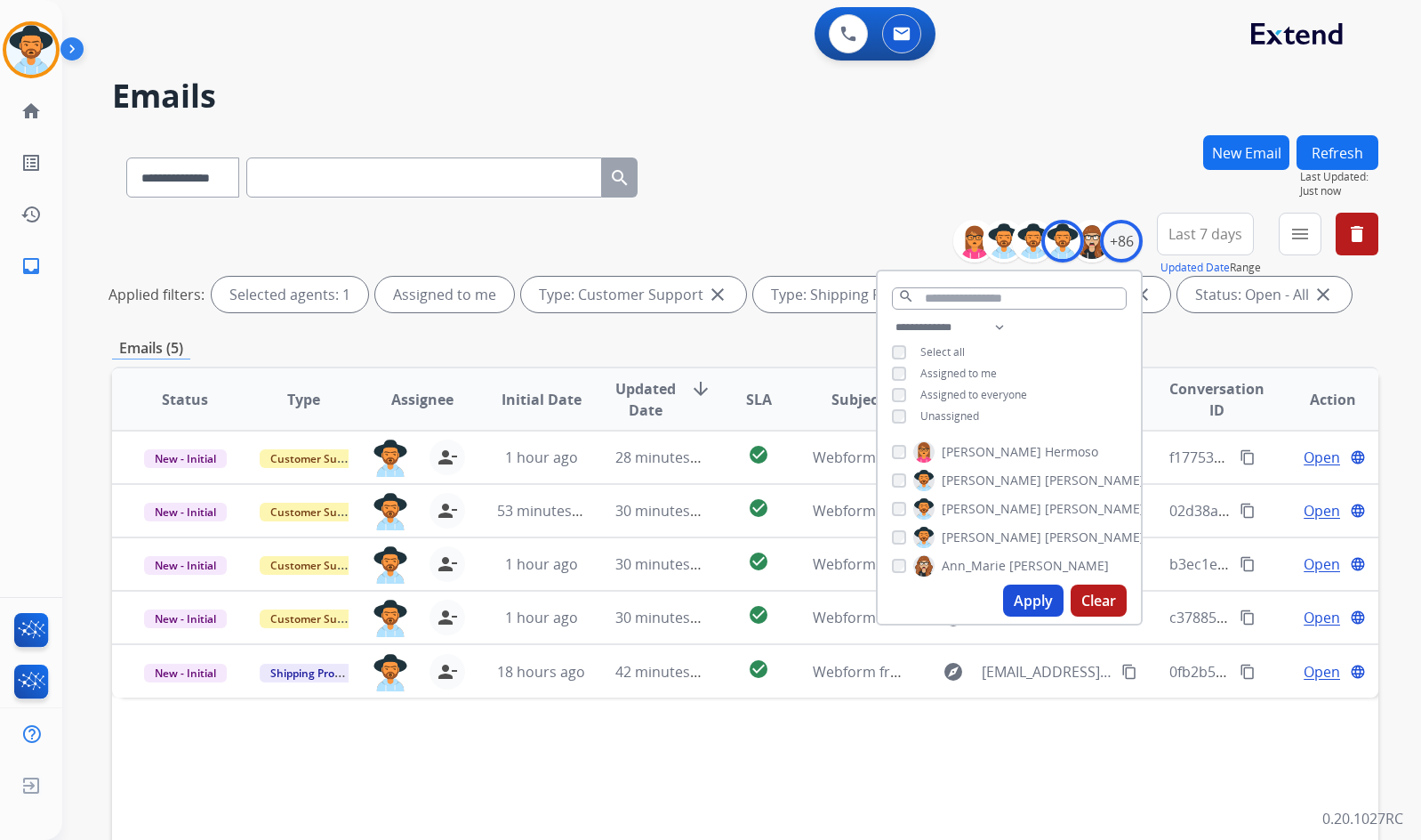
click at [1133, 755] on div "Status Type Assignee Initial Date Updated Date arrow_downward SLA Subject Custo…" at bounding box center [745, 665] width 1266 height 596
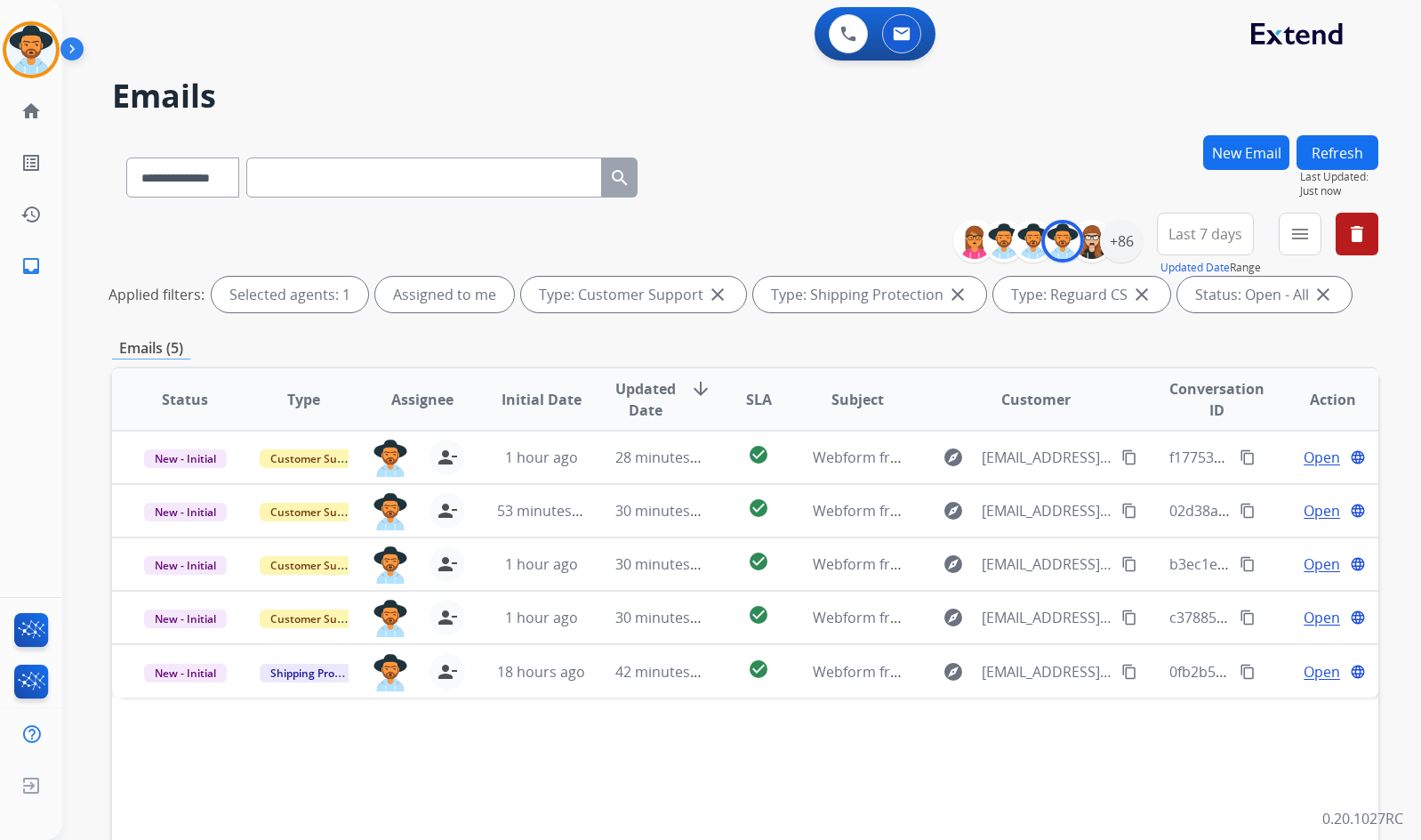
scroll to position [89, 0]
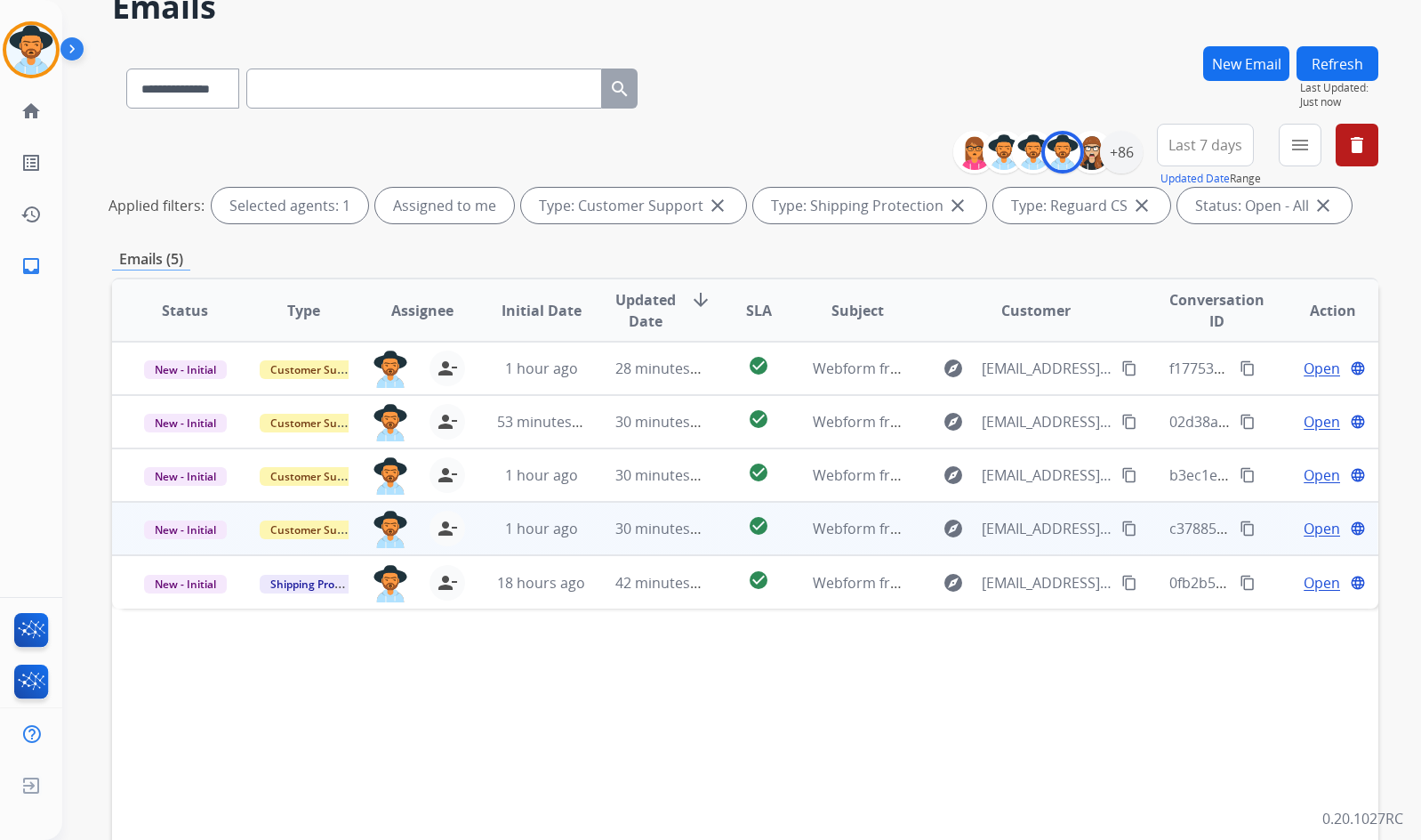
click at [1309, 523] on span "Open" at bounding box center [1322, 529] width 36 height 21
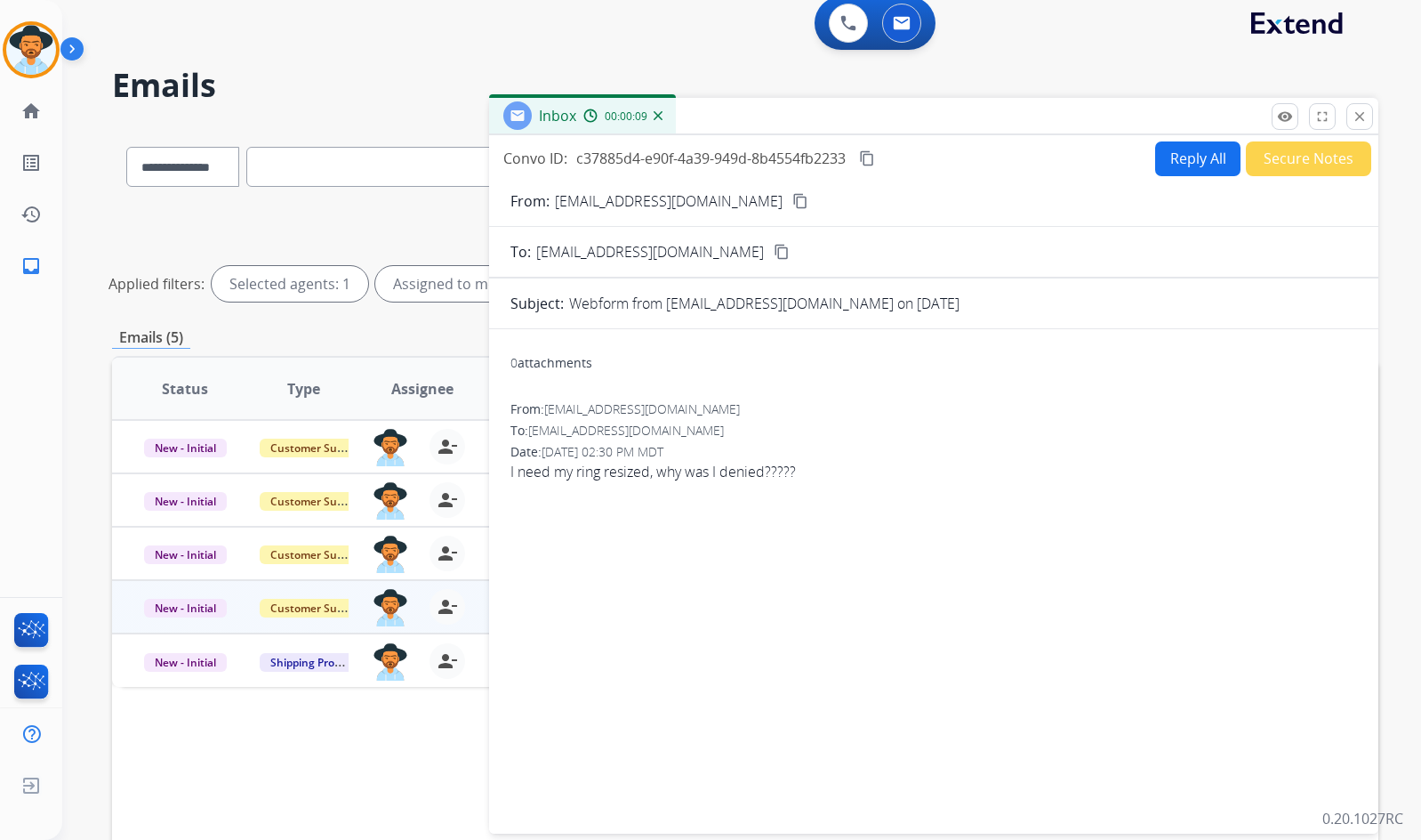
scroll to position [0, 0]
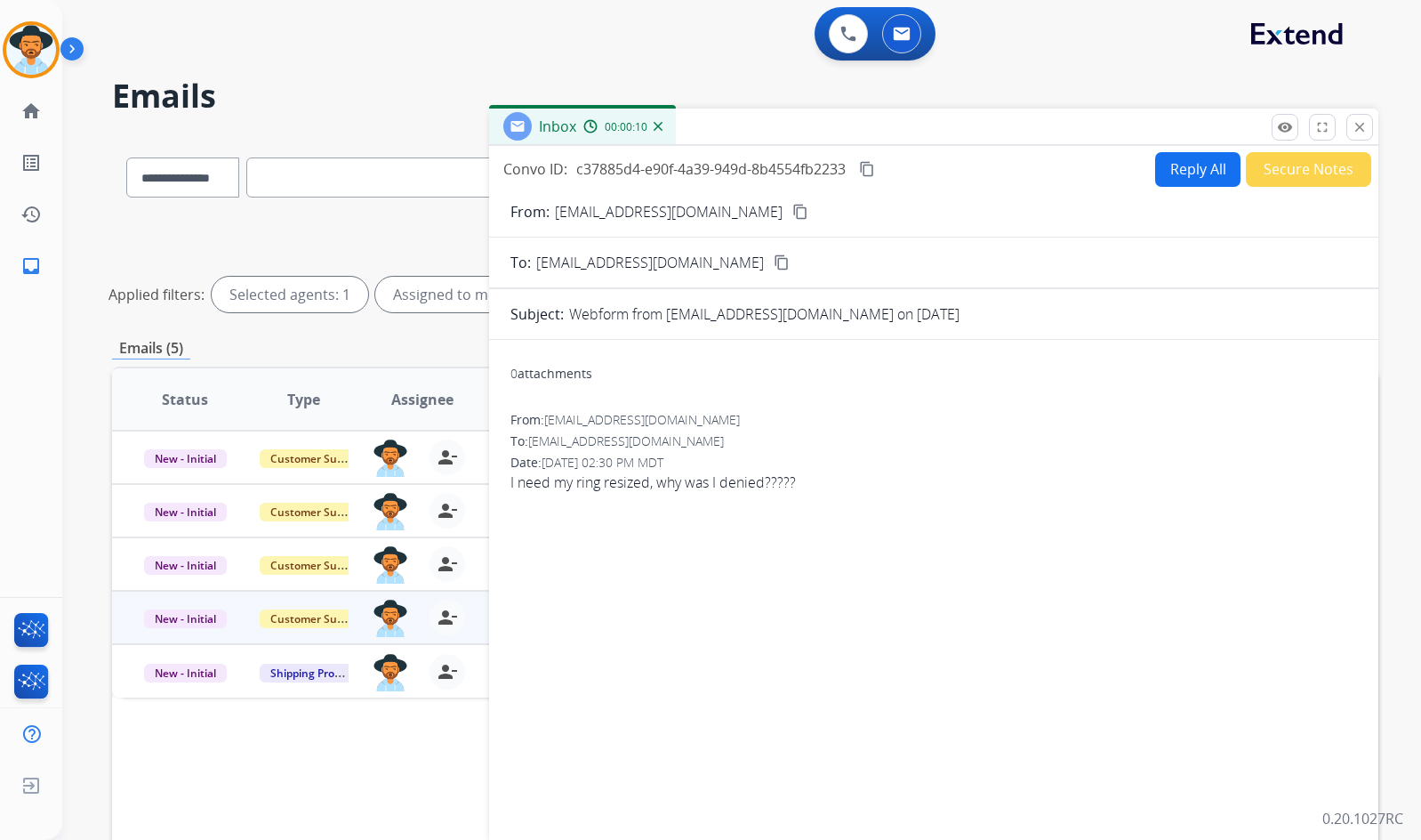
click at [792, 208] on mat-icon "content_copy" at bounding box center [800, 211] width 16 height 16
drag, startPoint x: 884, startPoint y: 165, endPoint x: 872, endPoint y: 167, distance: 12.2
click at [882, 166] on div "Convo ID: c37885d4-e90f-4a39-949d-8b4554fb2233 content_copy Reply All Secure No…" at bounding box center [934, 168] width 890 height 36
click at [872, 167] on mat-icon "content_copy" at bounding box center [867, 168] width 16 height 16
click at [1186, 181] on button "Reply All" at bounding box center [1198, 169] width 86 height 35
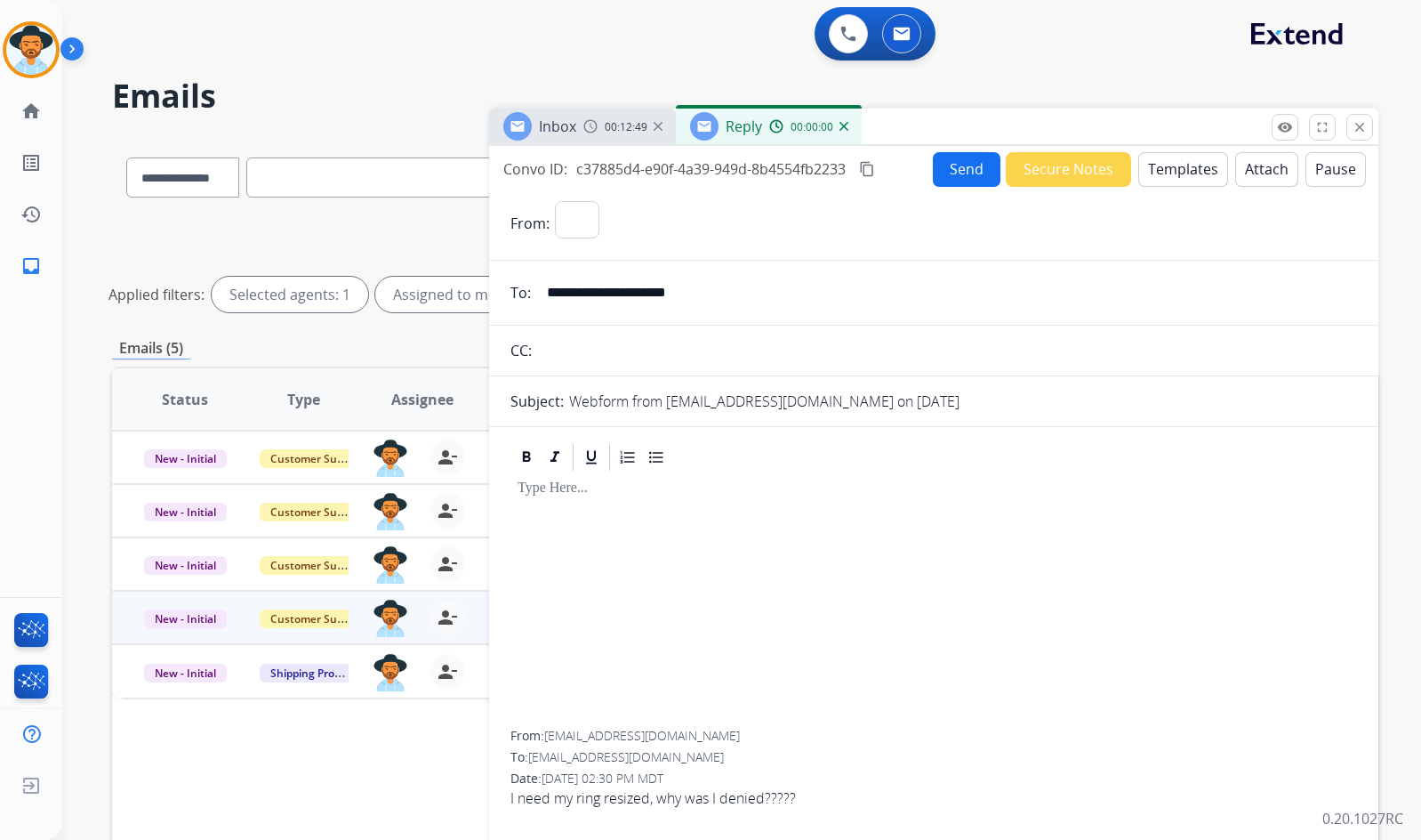
select select "**********"
click at [1178, 172] on button "Templates" at bounding box center [1184, 169] width 90 height 35
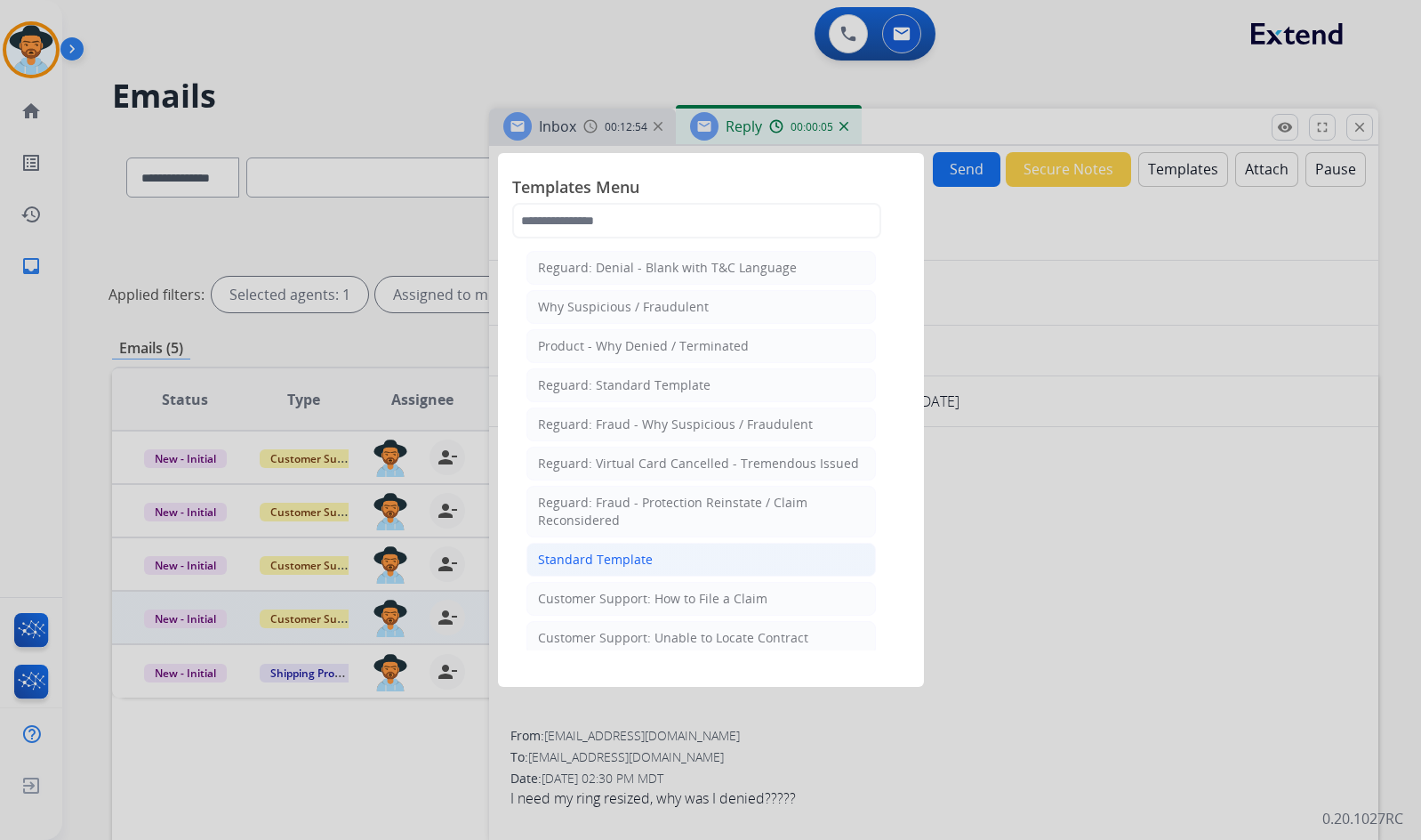
click at [595, 552] on div "Standard Template" at bounding box center [596, 560] width 115 height 18
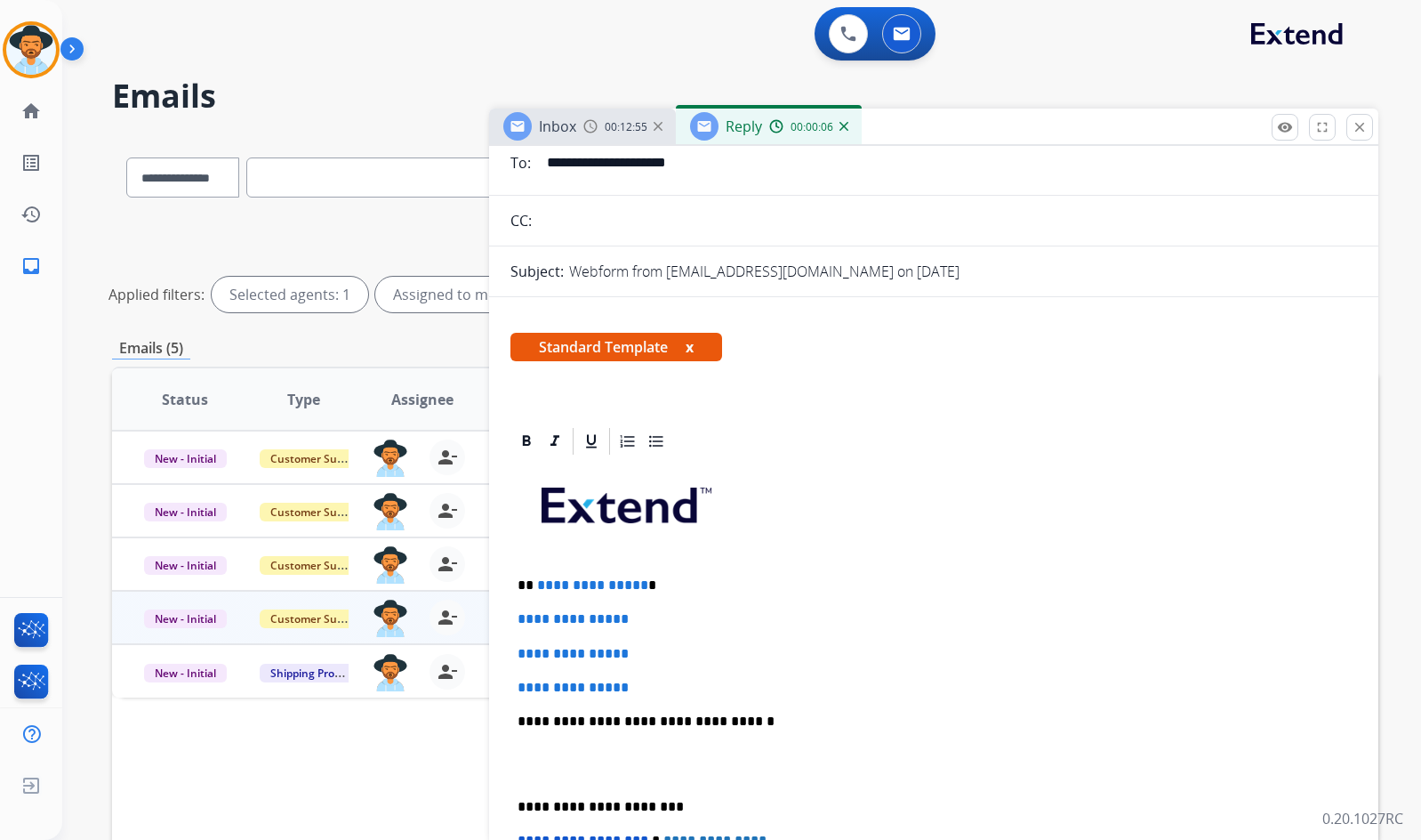
scroll to position [178, 0]
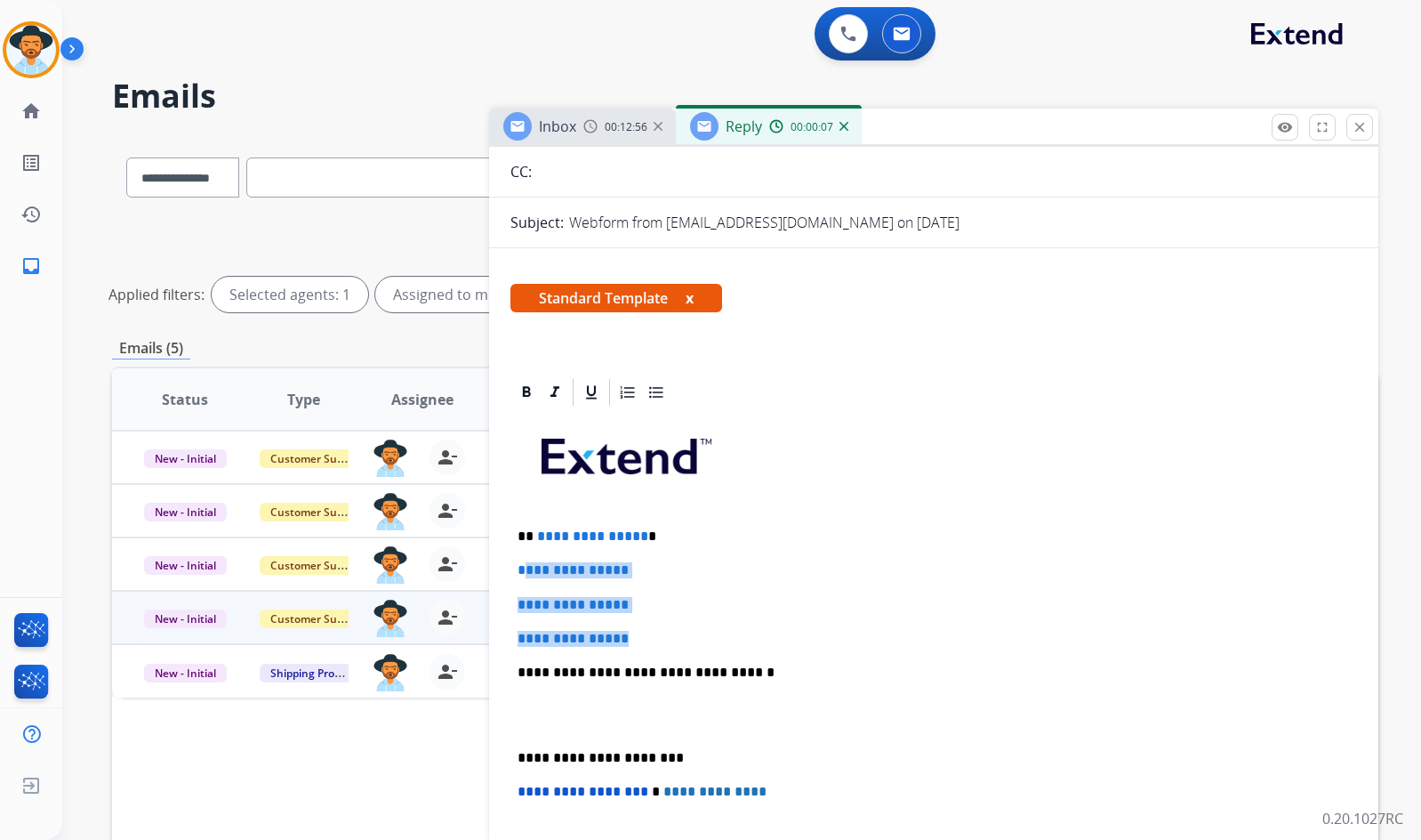
drag, startPoint x: 651, startPoint y: 641, endPoint x: 521, endPoint y: 567, distance: 149.6
click at [521, 567] on div "**********" at bounding box center [934, 713] width 847 height 612
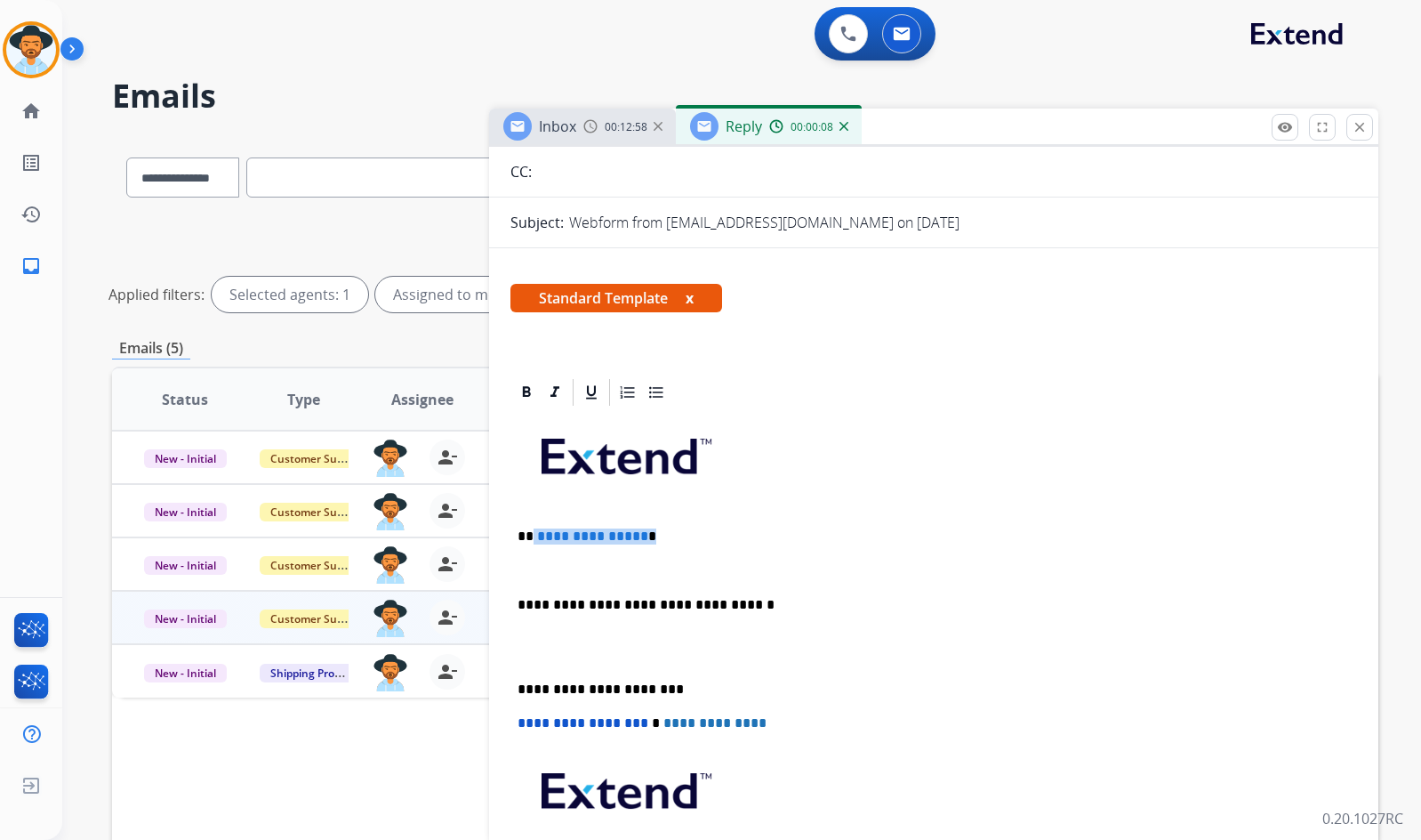
drag, startPoint x: 644, startPoint y: 535, endPoint x: 532, endPoint y: 532, distance: 112.0
click at [532, 532] on p "**********" at bounding box center [927, 536] width 819 height 16
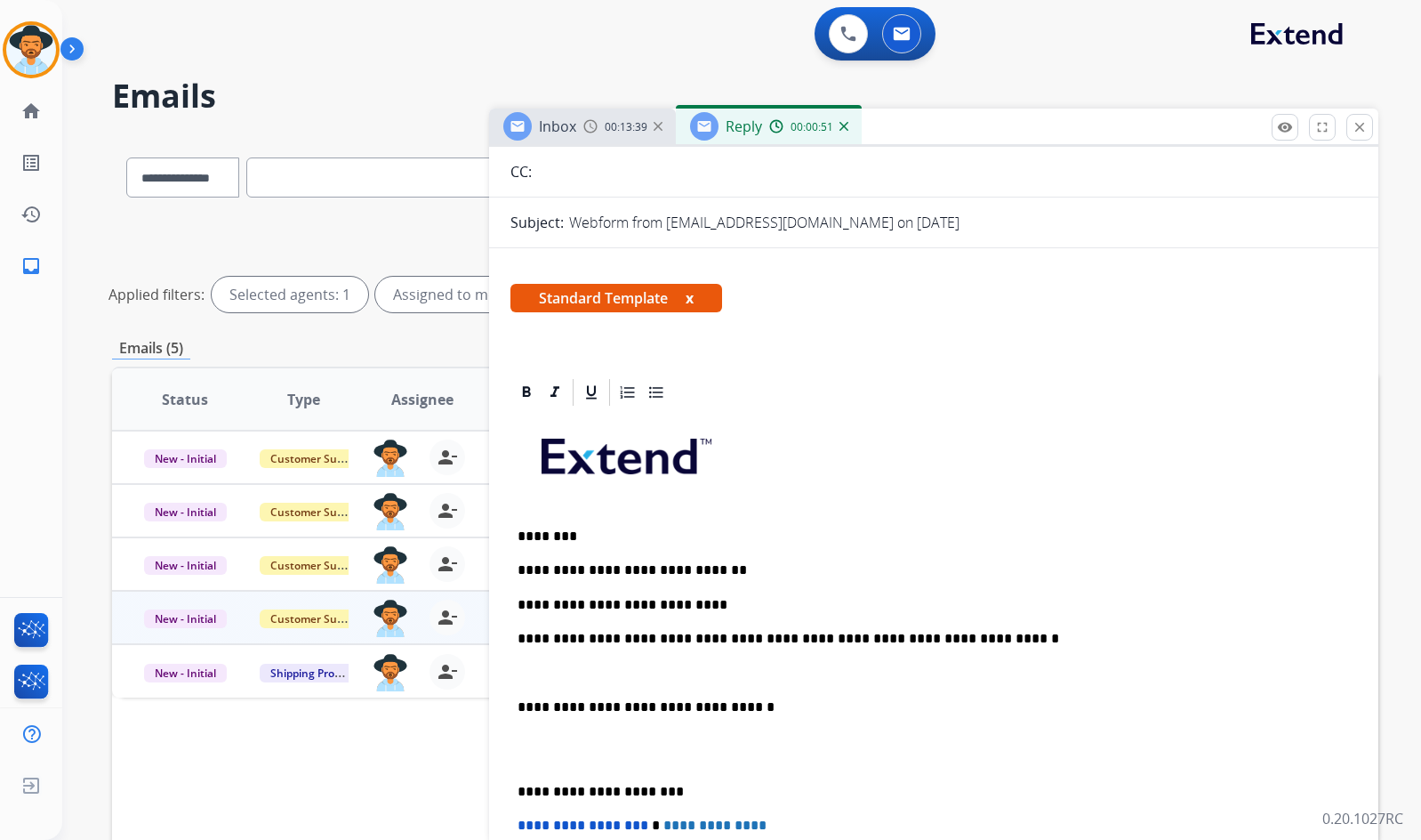
click at [613, 757] on p at bounding box center [933, 749] width 832 height 33
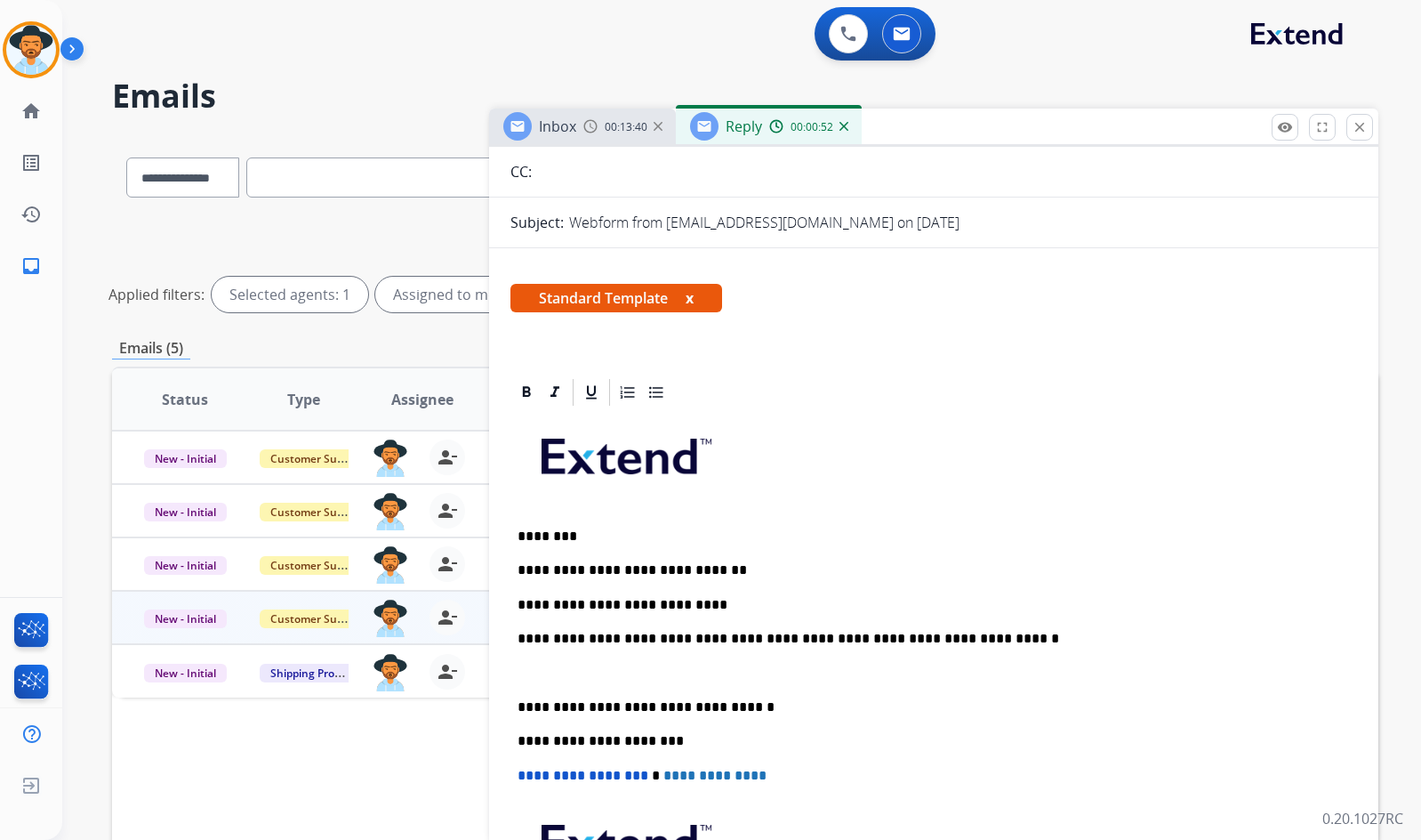
click at [604, 673] on p at bounding box center [933, 673] width 832 height 16
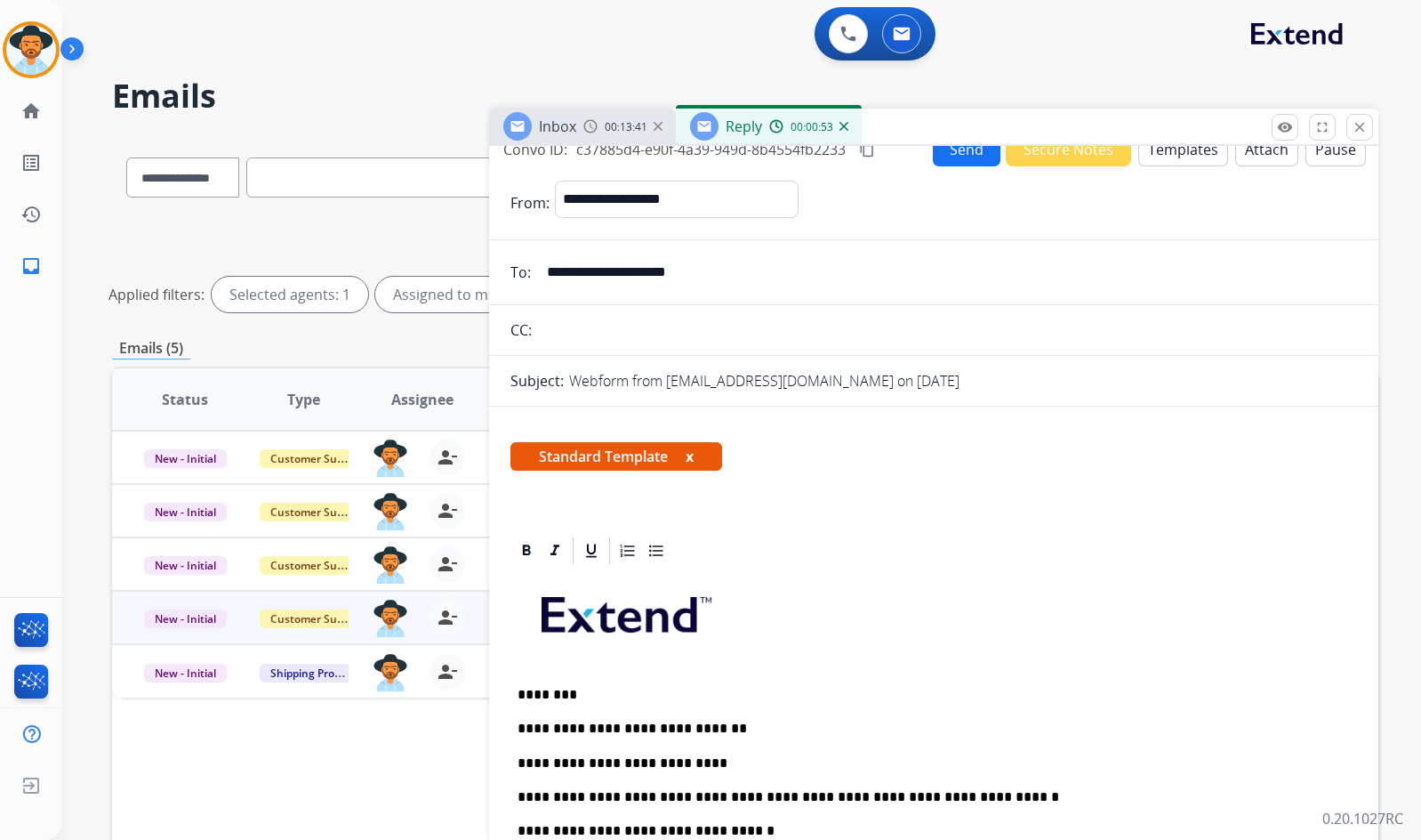
scroll to position [0, 0]
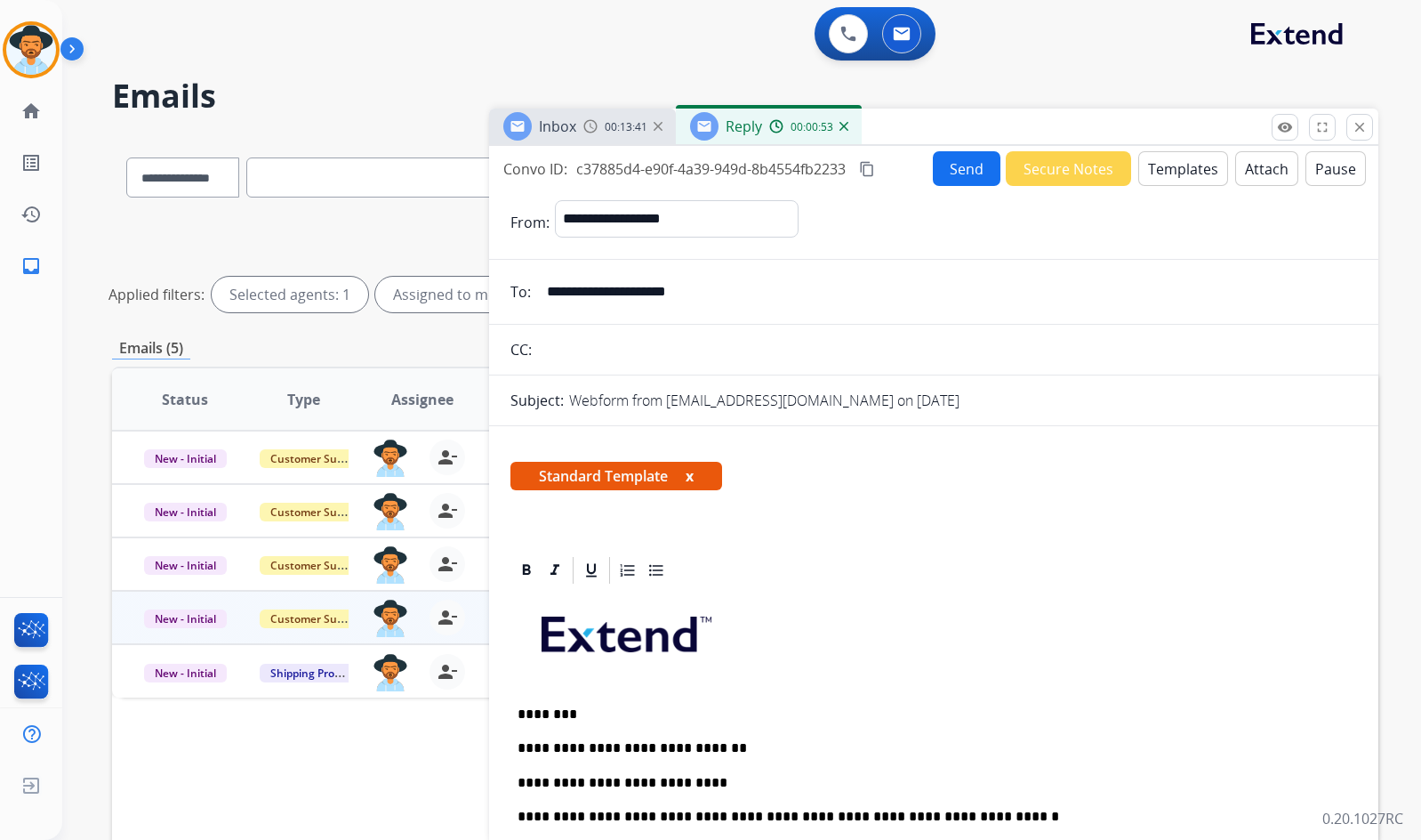
click at [956, 170] on button "Send" at bounding box center [966, 168] width 67 height 35
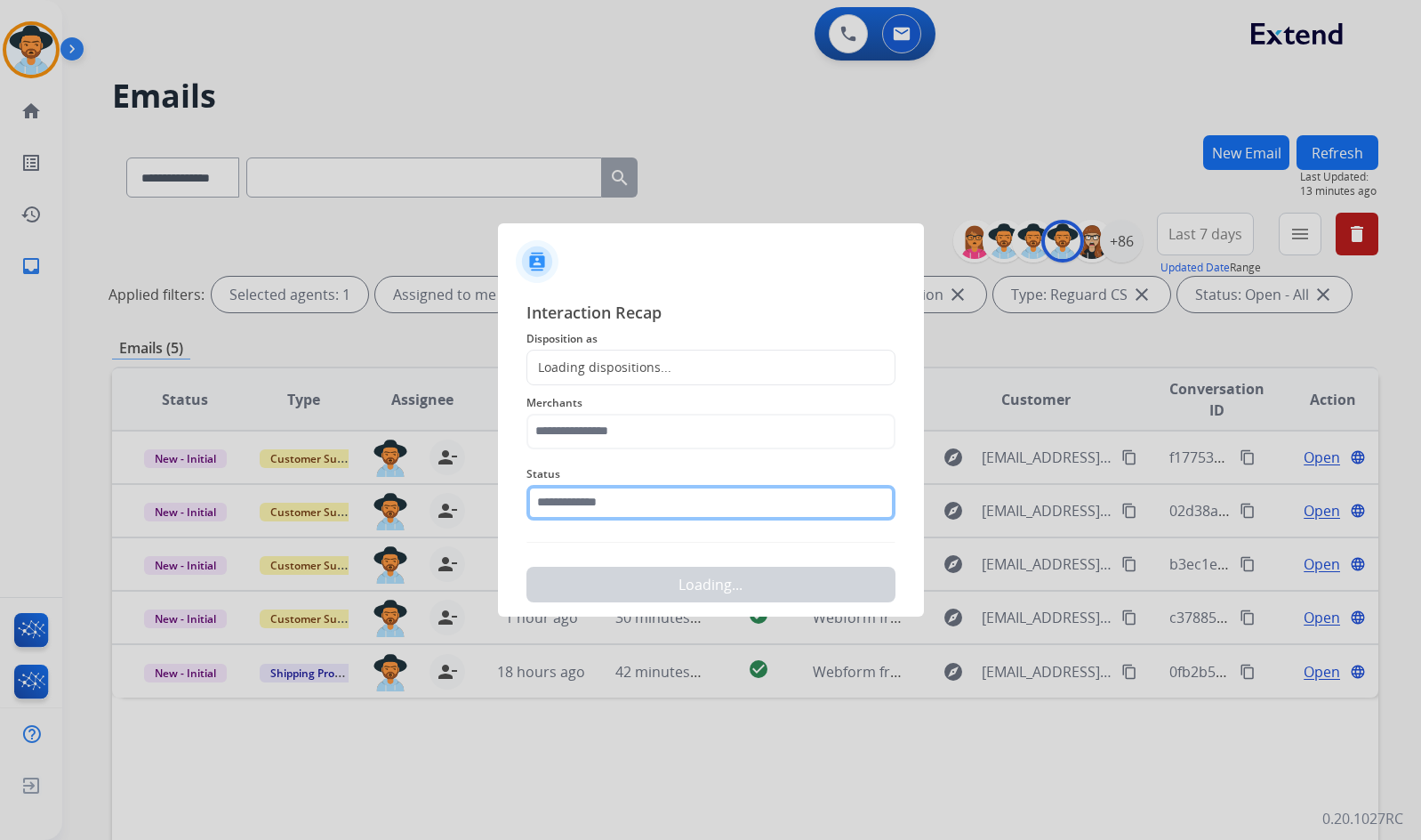
click at [605, 496] on input "text" at bounding box center [710, 502] width 369 height 36
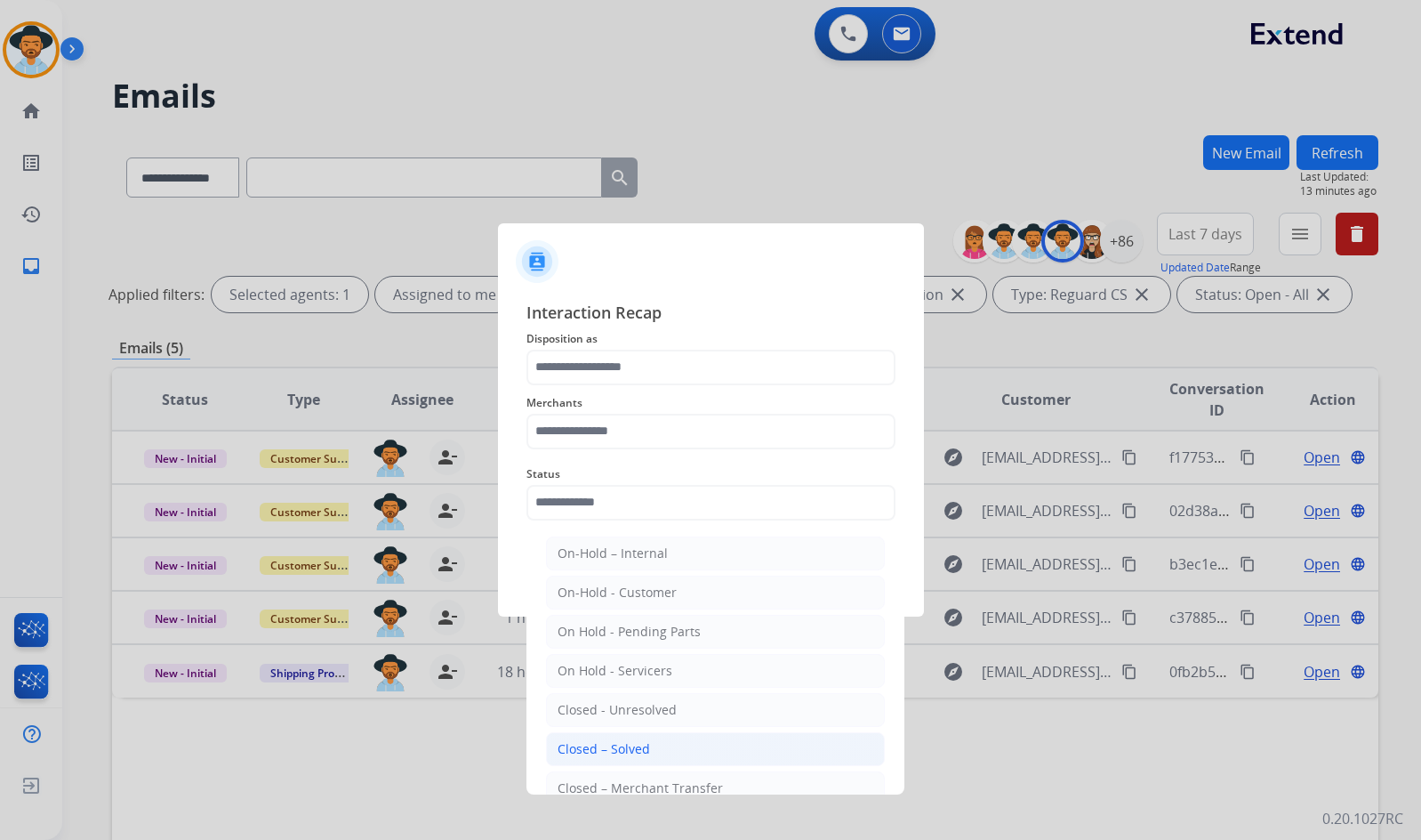
click at [590, 735] on li "Closed – Solved" at bounding box center [715, 749] width 339 height 34
type input "**********"
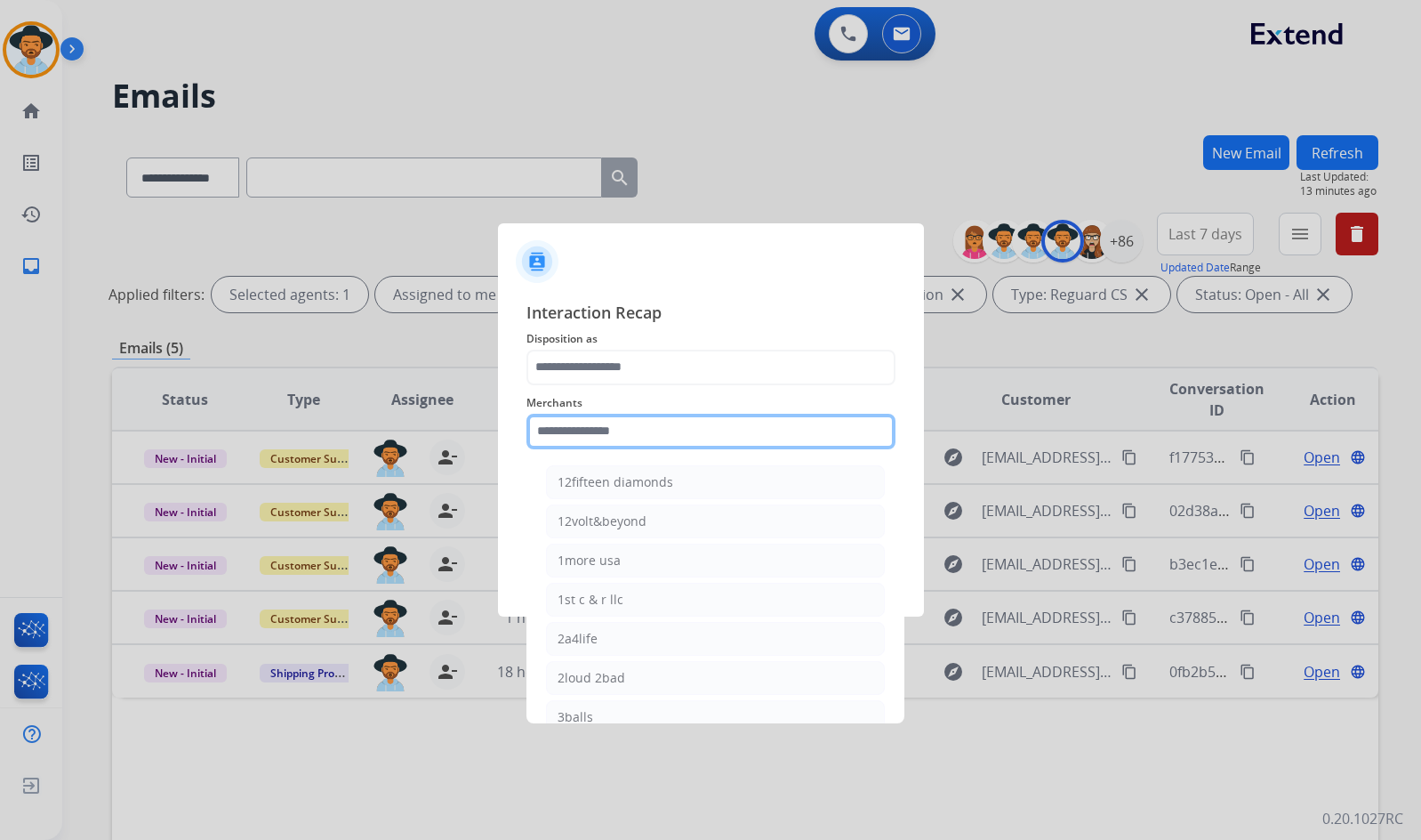
click at [598, 429] on input "text" at bounding box center [710, 431] width 369 height 36
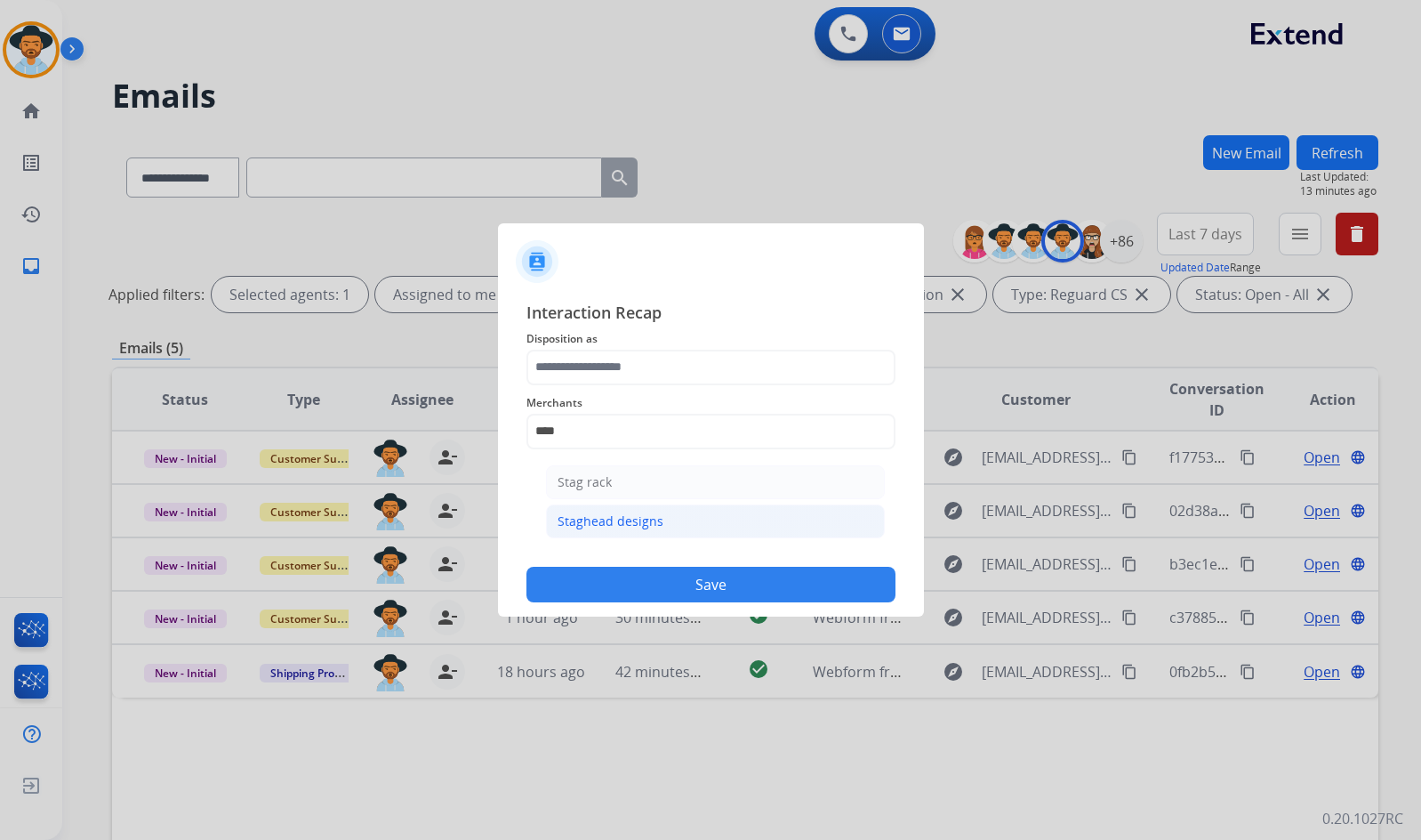
click at [628, 522] on div "Staghead designs" at bounding box center [610, 521] width 106 height 18
type input "**********"
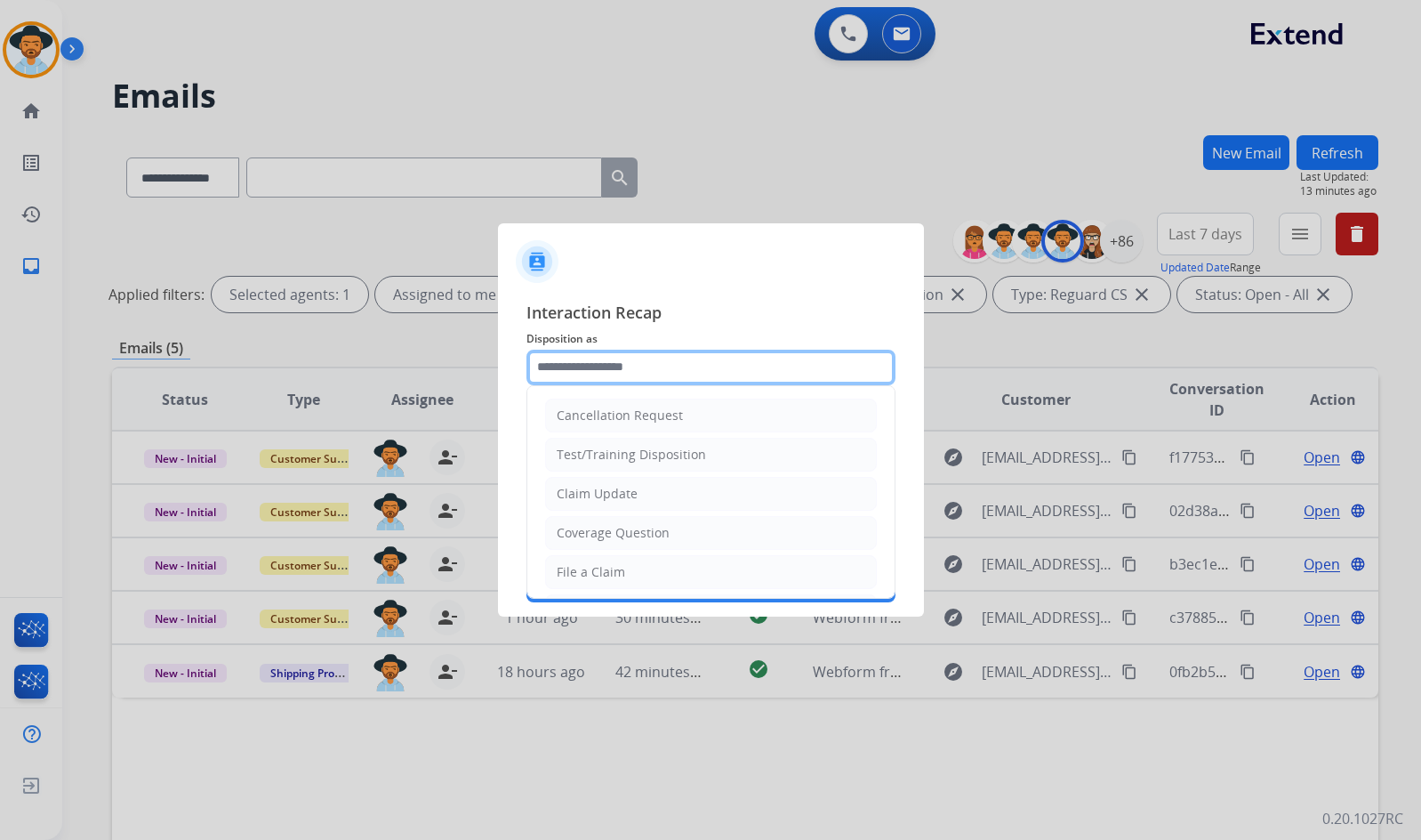
click at [639, 375] on input "text" at bounding box center [710, 367] width 369 height 36
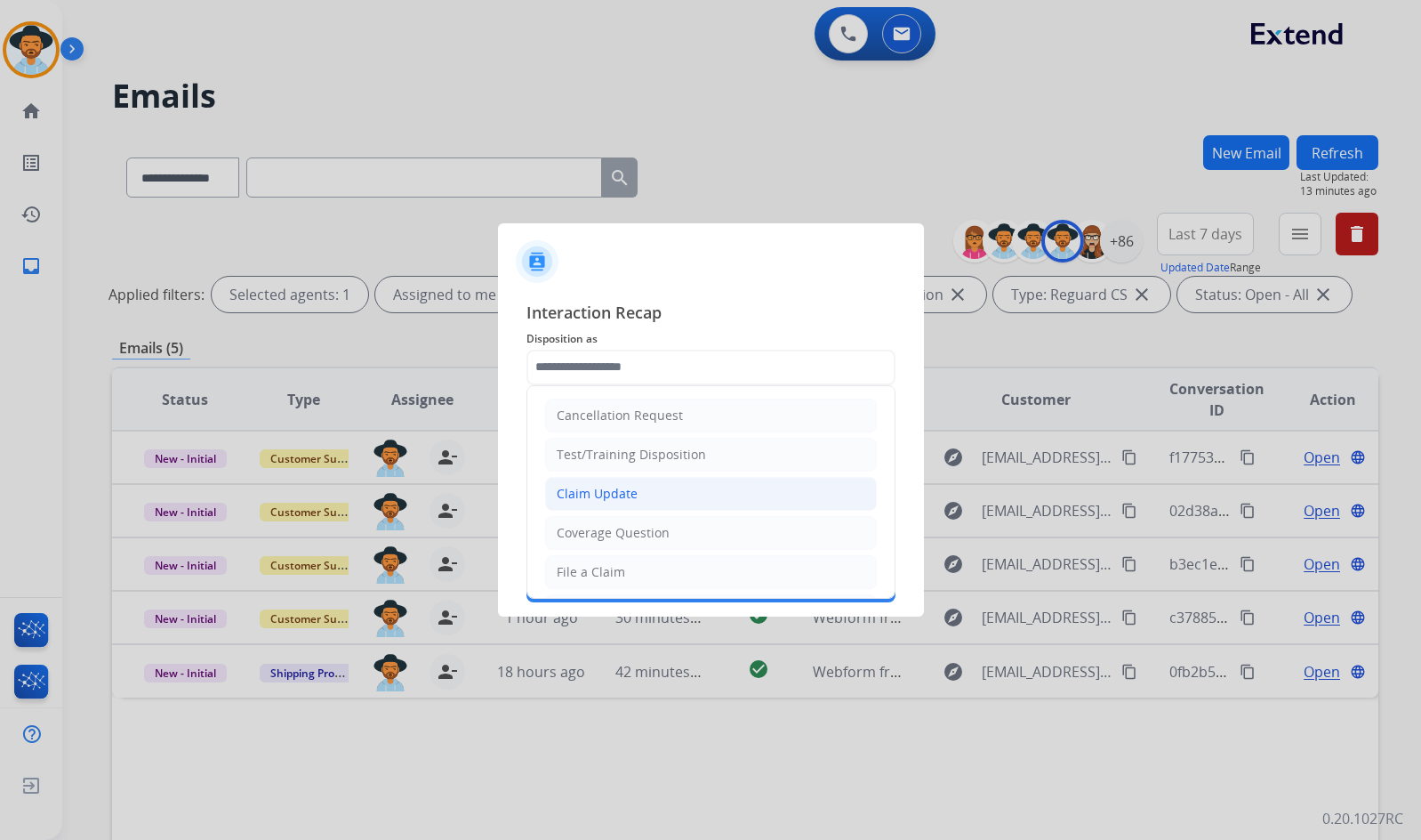
click at [660, 484] on li "Claim Update" at bounding box center [710, 493] width 332 height 34
type input "**********"
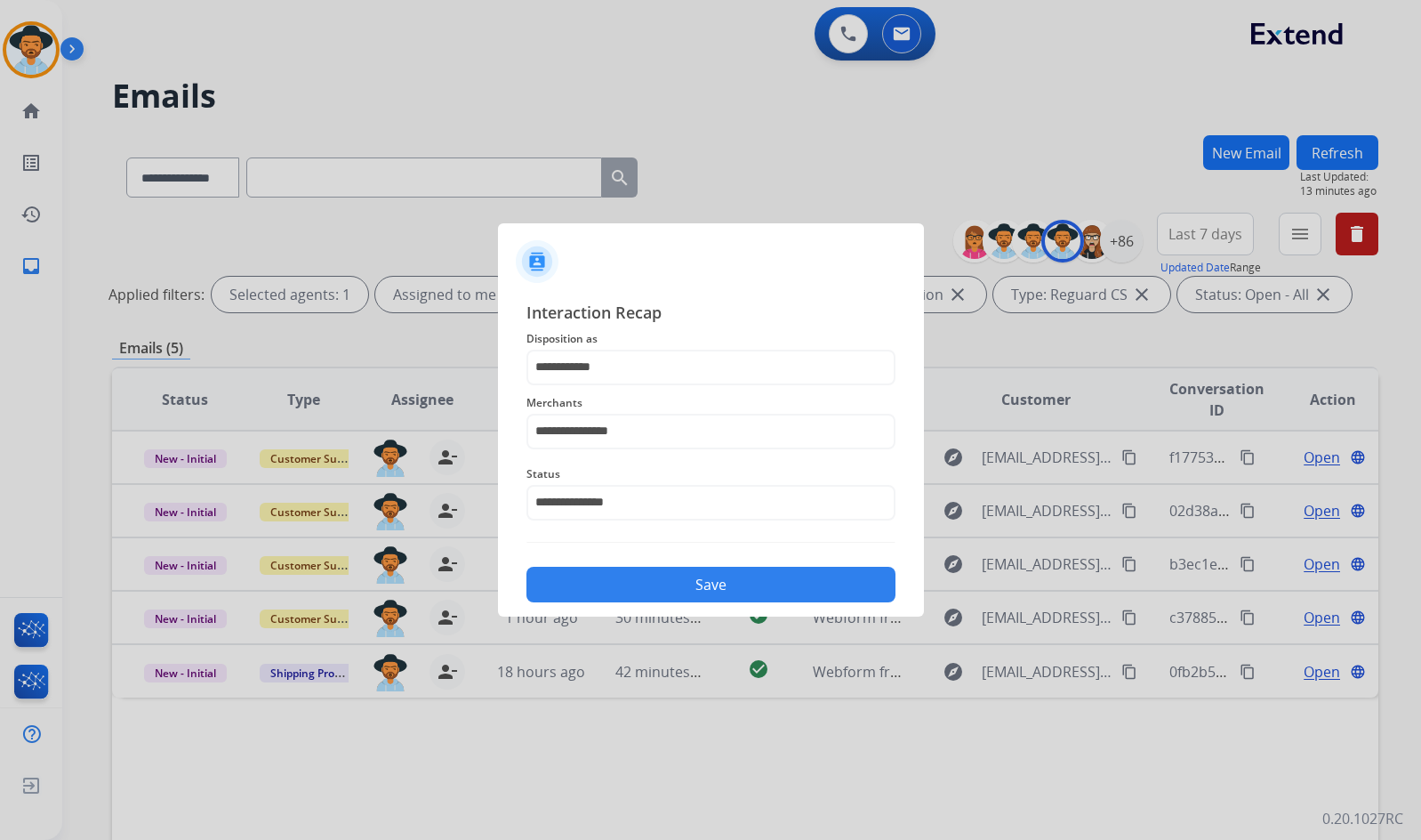
click at [674, 566] on div "Save" at bounding box center [710, 579] width 369 height 47
click at [686, 588] on button "Save" at bounding box center [710, 584] width 369 height 36
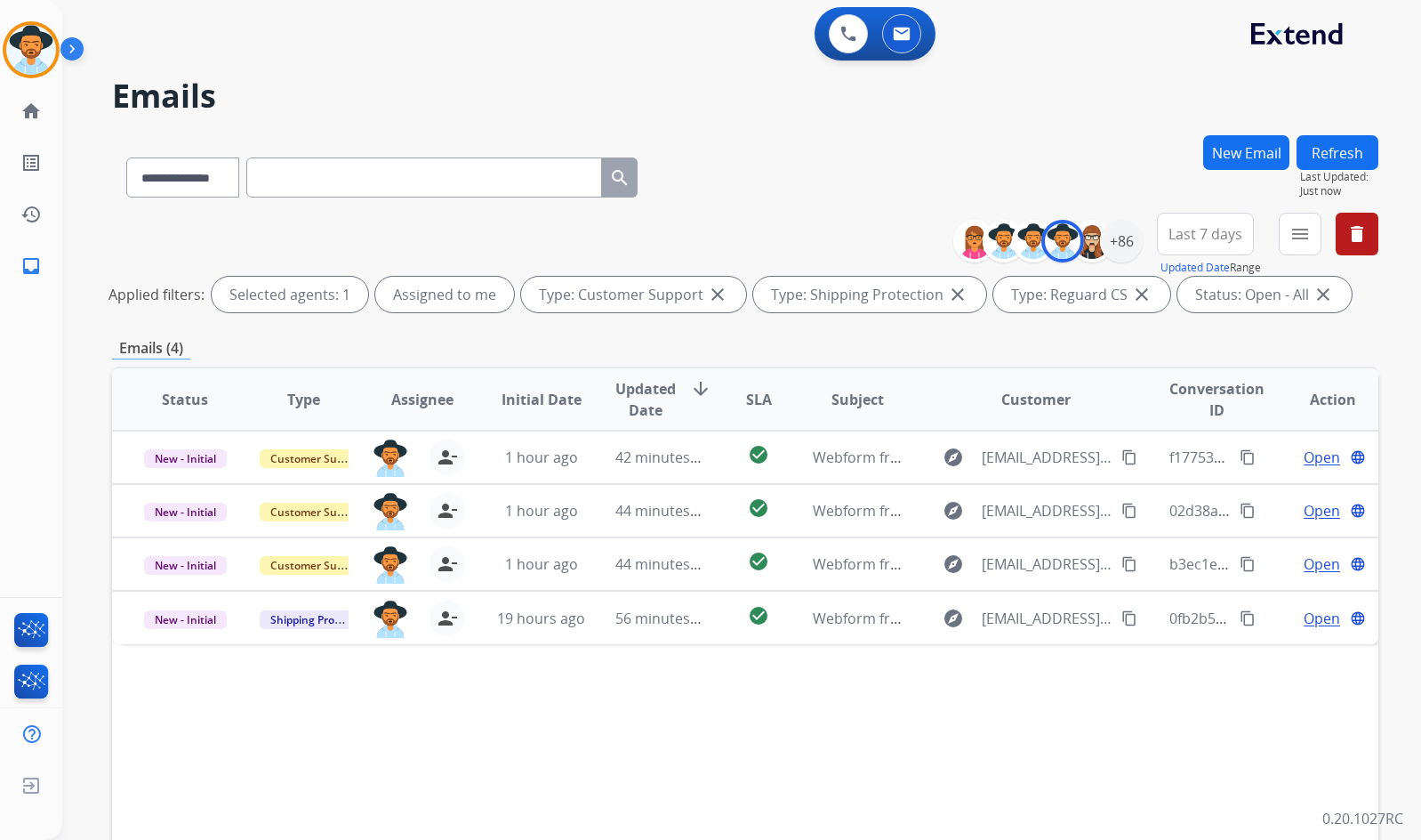
click at [349, 714] on div "Status Type Assignee Initial Date Updated Date arrow_downward SLA Subject Custo…" at bounding box center [745, 665] width 1266 height 596
click at [81, 49] on img at bounding box center [75, 53] width 30 height 34
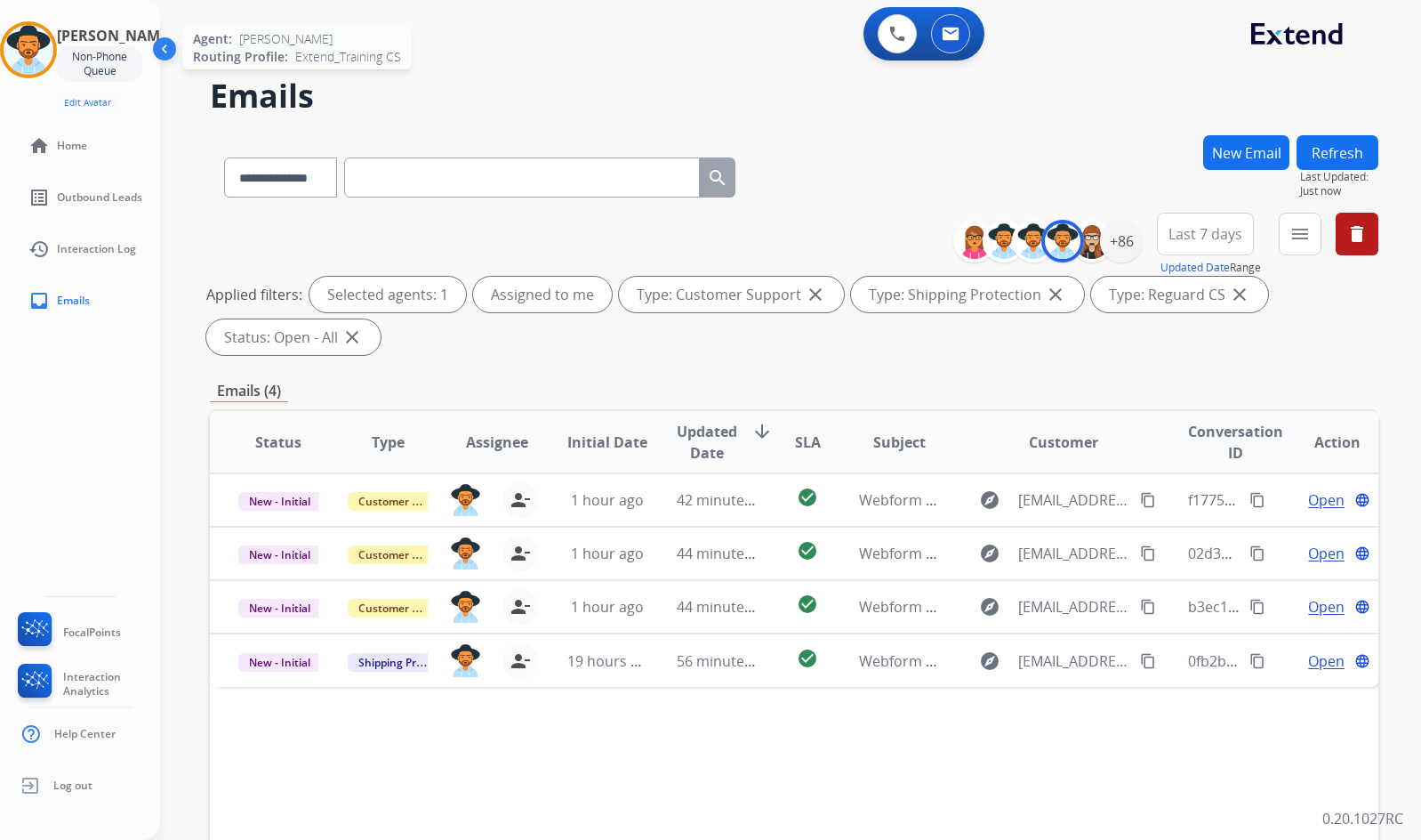
click at [41, 52] on img at bounding box center [28, 50] width 50 height 50
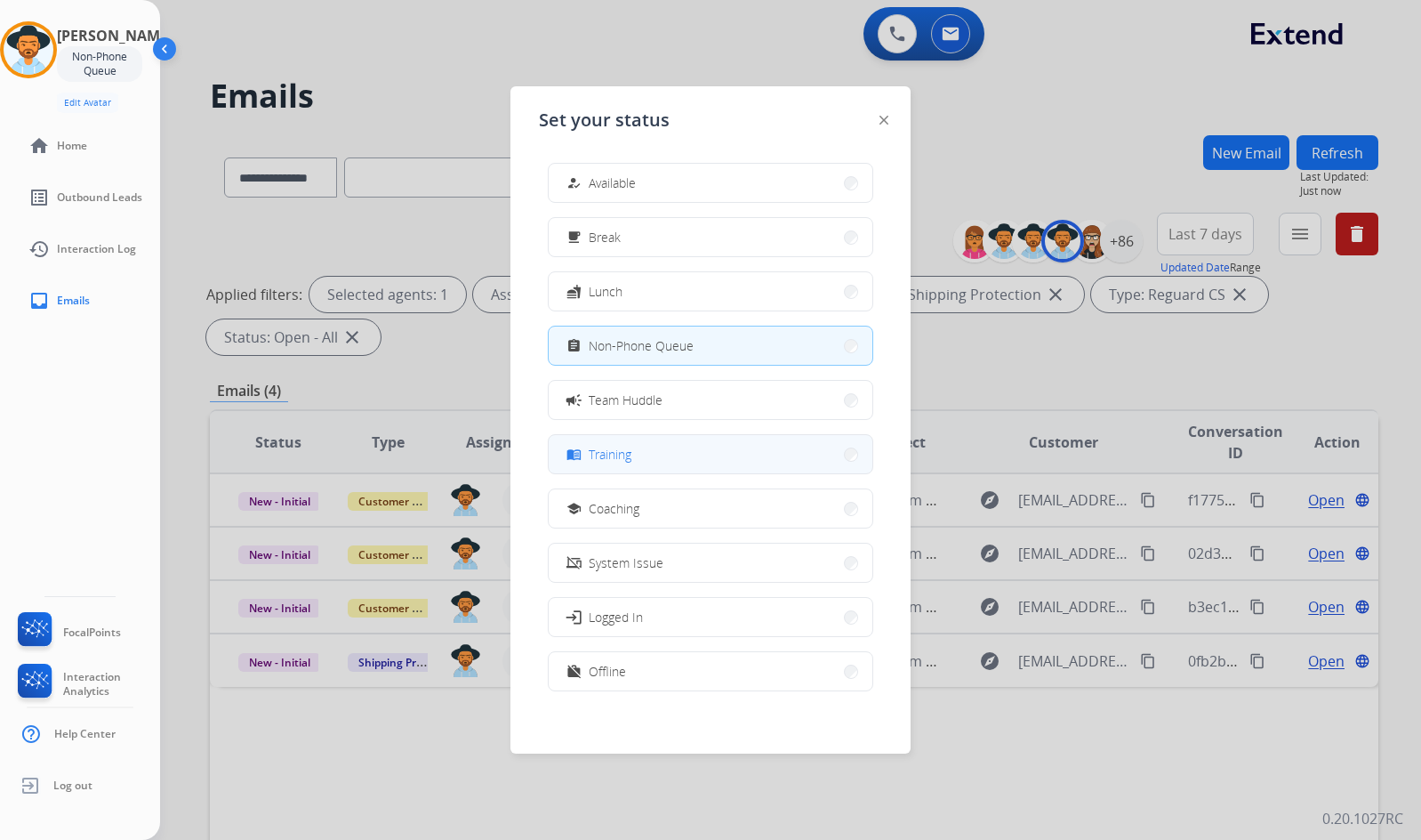
scroll to position [5, 0]
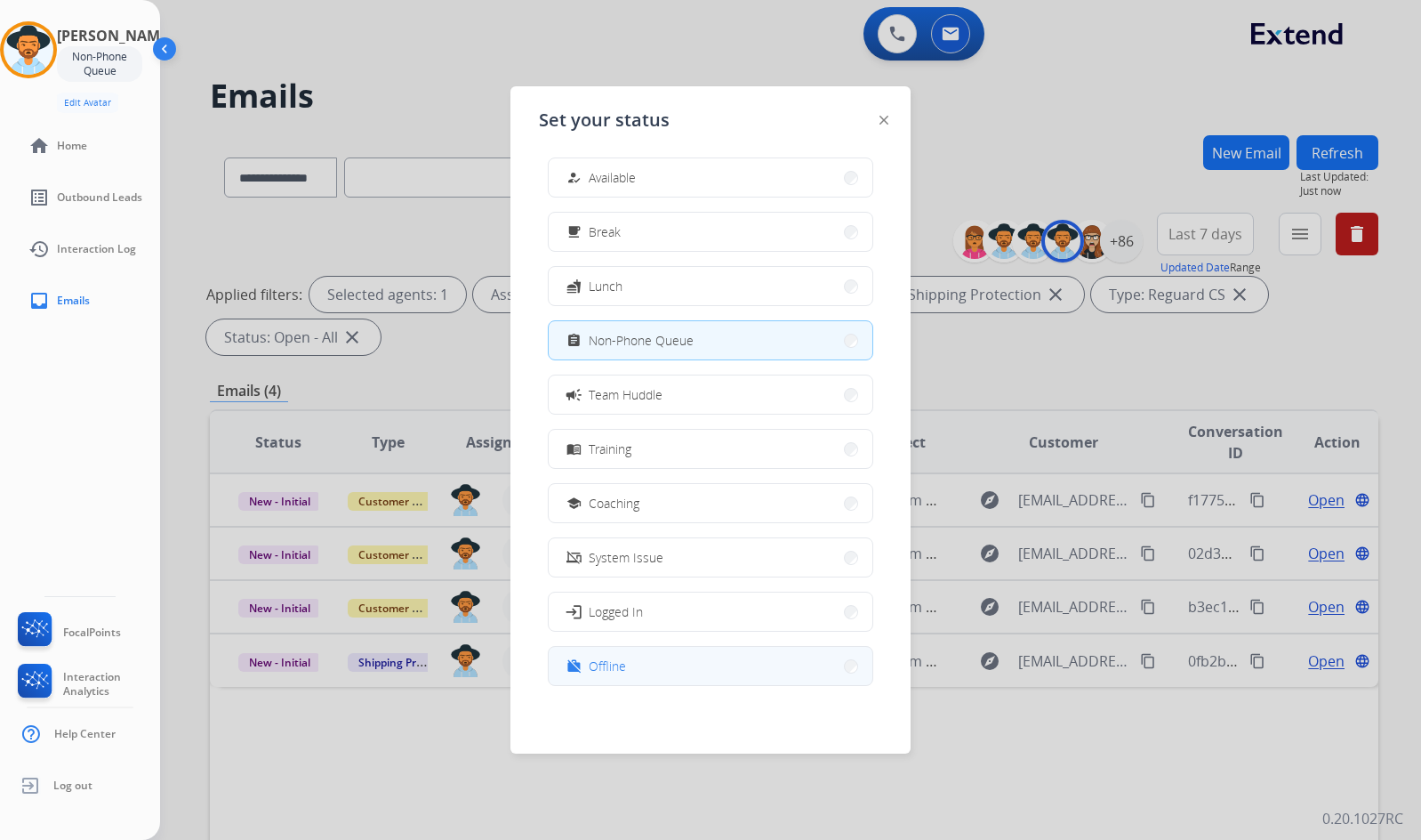
click at [699, 673] on button "work_off Offline" at bounding box center [710, 665] width 324 height 38
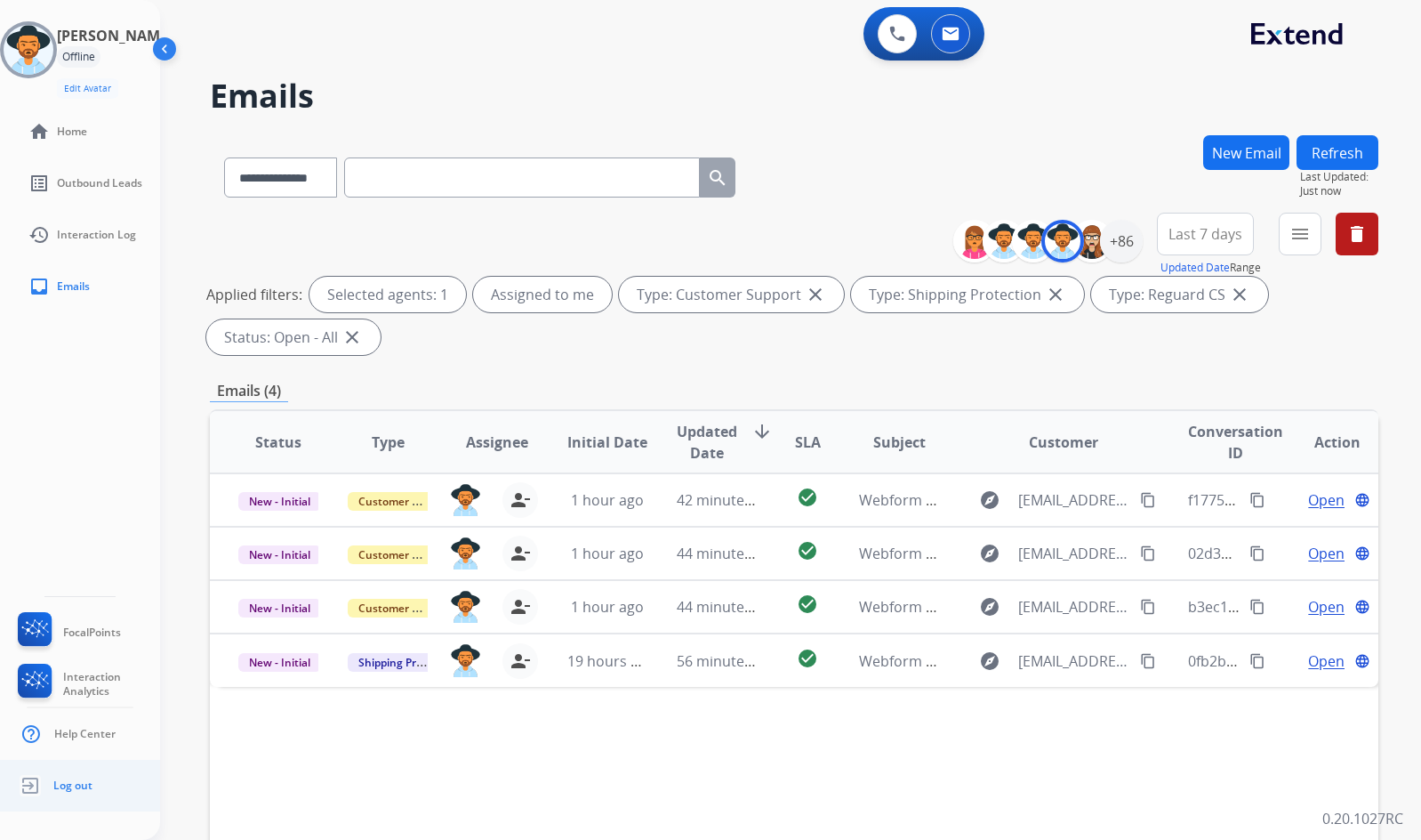
click at [98, 791] on ul "Log out" at bounding box center [80, 785] width 160 height 52
click at [57, 785] on span "Log out" at bounding box center [73, 785] width 39 height 15
